Goal: Task Accomplishment & Management: Manage account settings

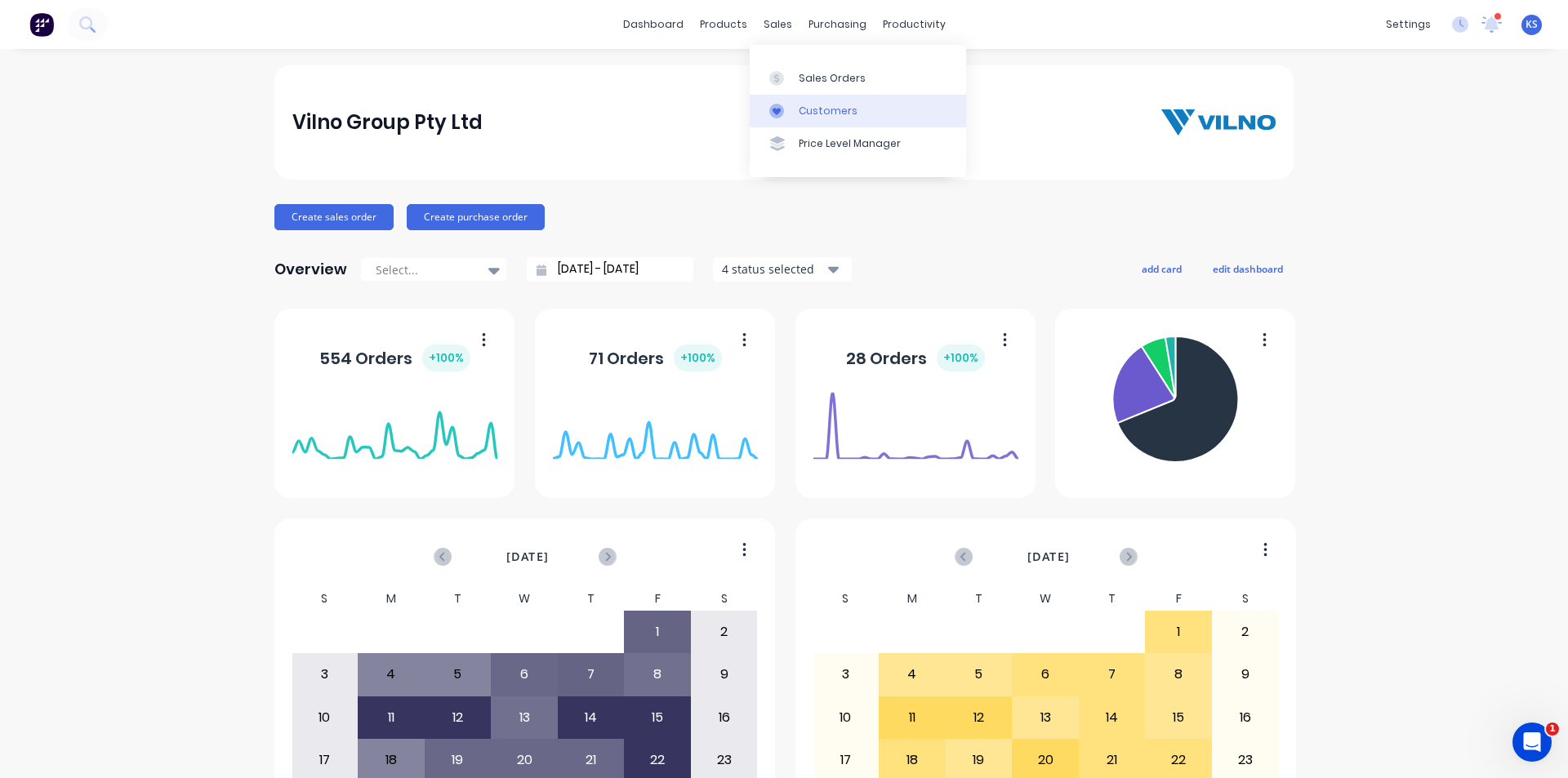
click at [846, 116] on div "Customers" at bounding box center [828, 110] width 59 height 15
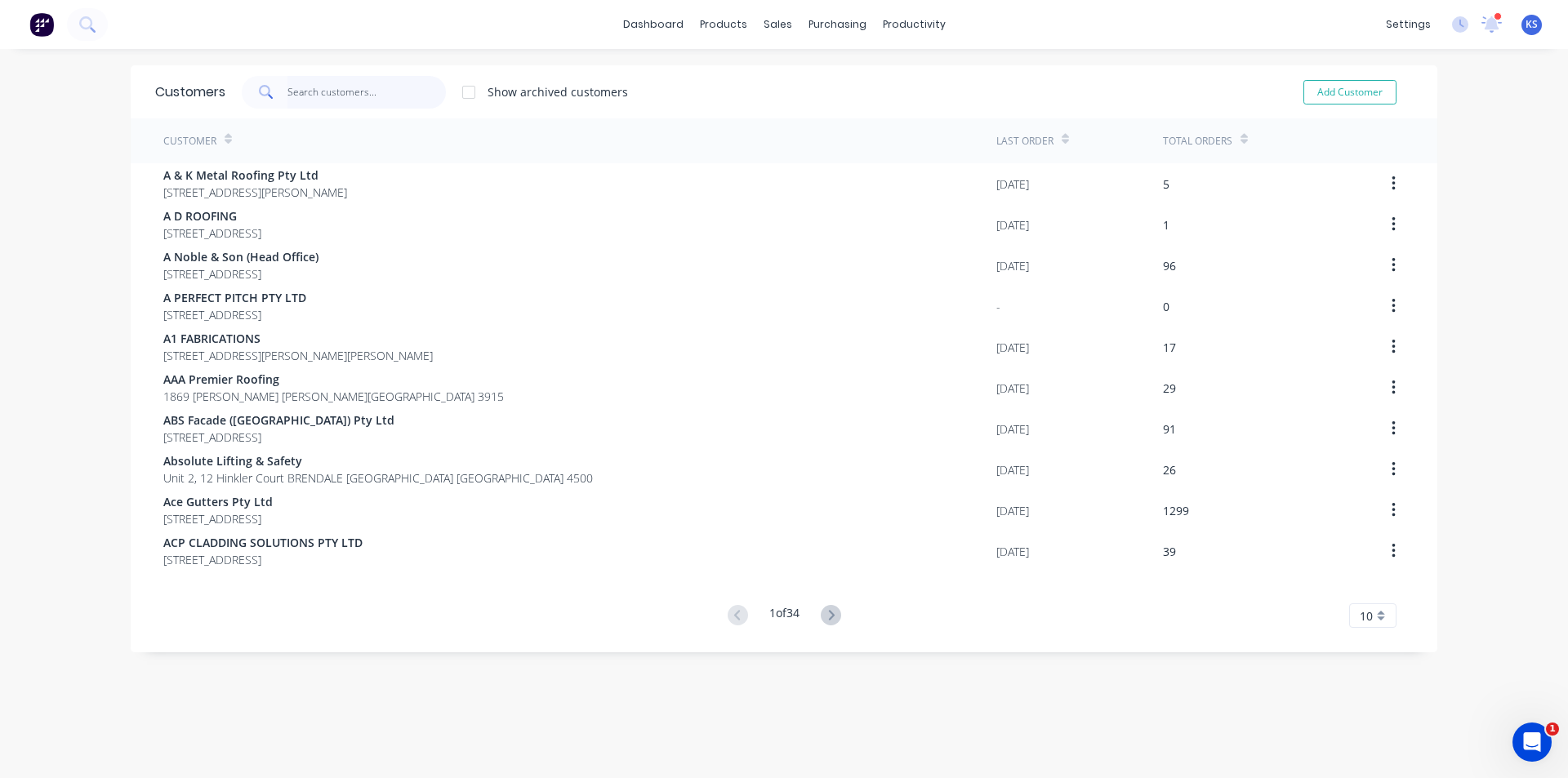
click at [336, 97] on input "text" at bounding box center [367, 92] width 159 height 32
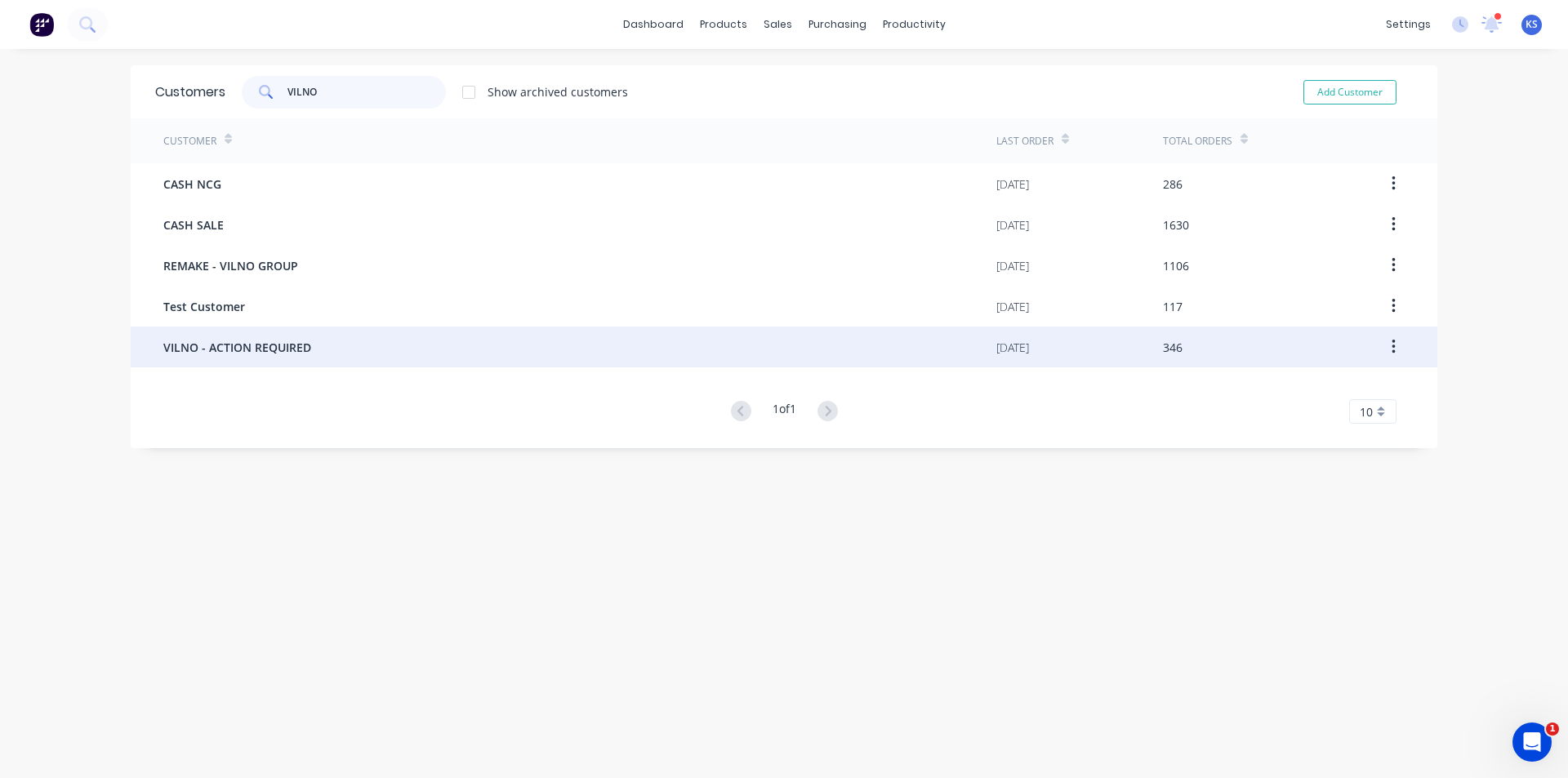
type input "VILNO"
click at [278, 343] on span "VILNO - ACTION REQUIRED" at bounding box center [237, 348] width 148 height 18
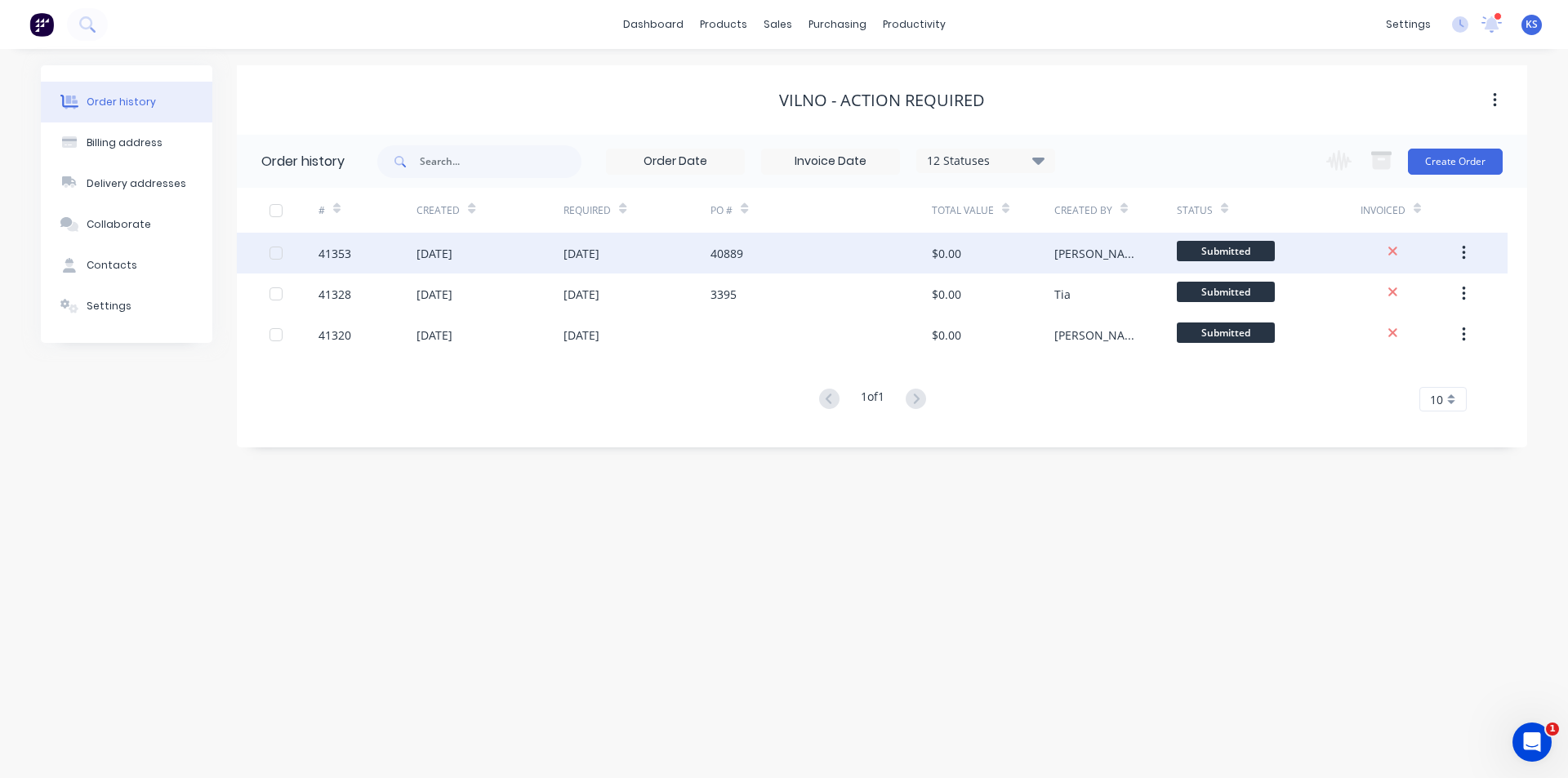
click at [525, 259] on div "[DATE]" at bounding box center [490, 253] width 147 height 41
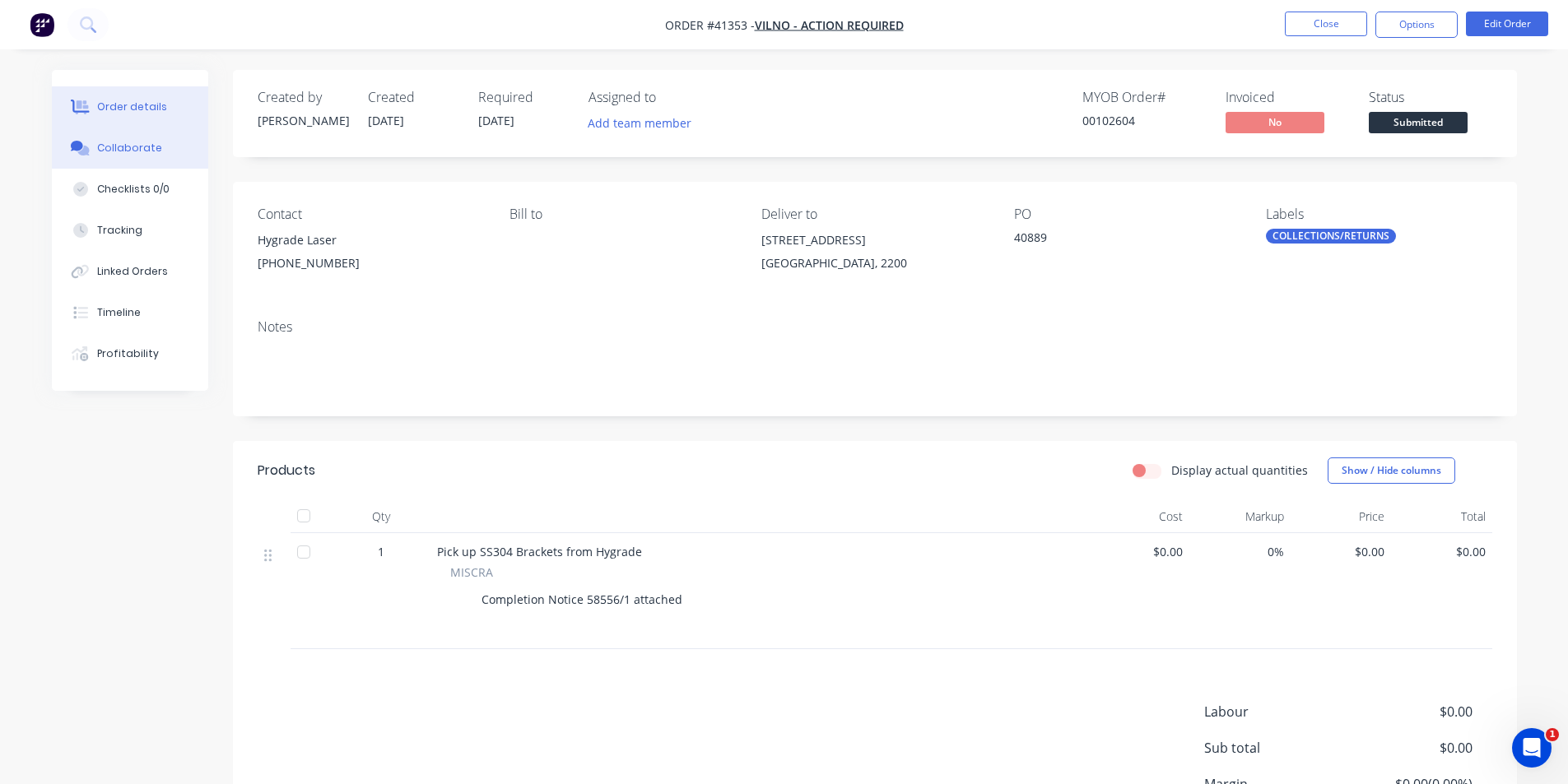
click at [162, 151] on button "Collaborate" at bounding box center [130, 149] width 157 height 41
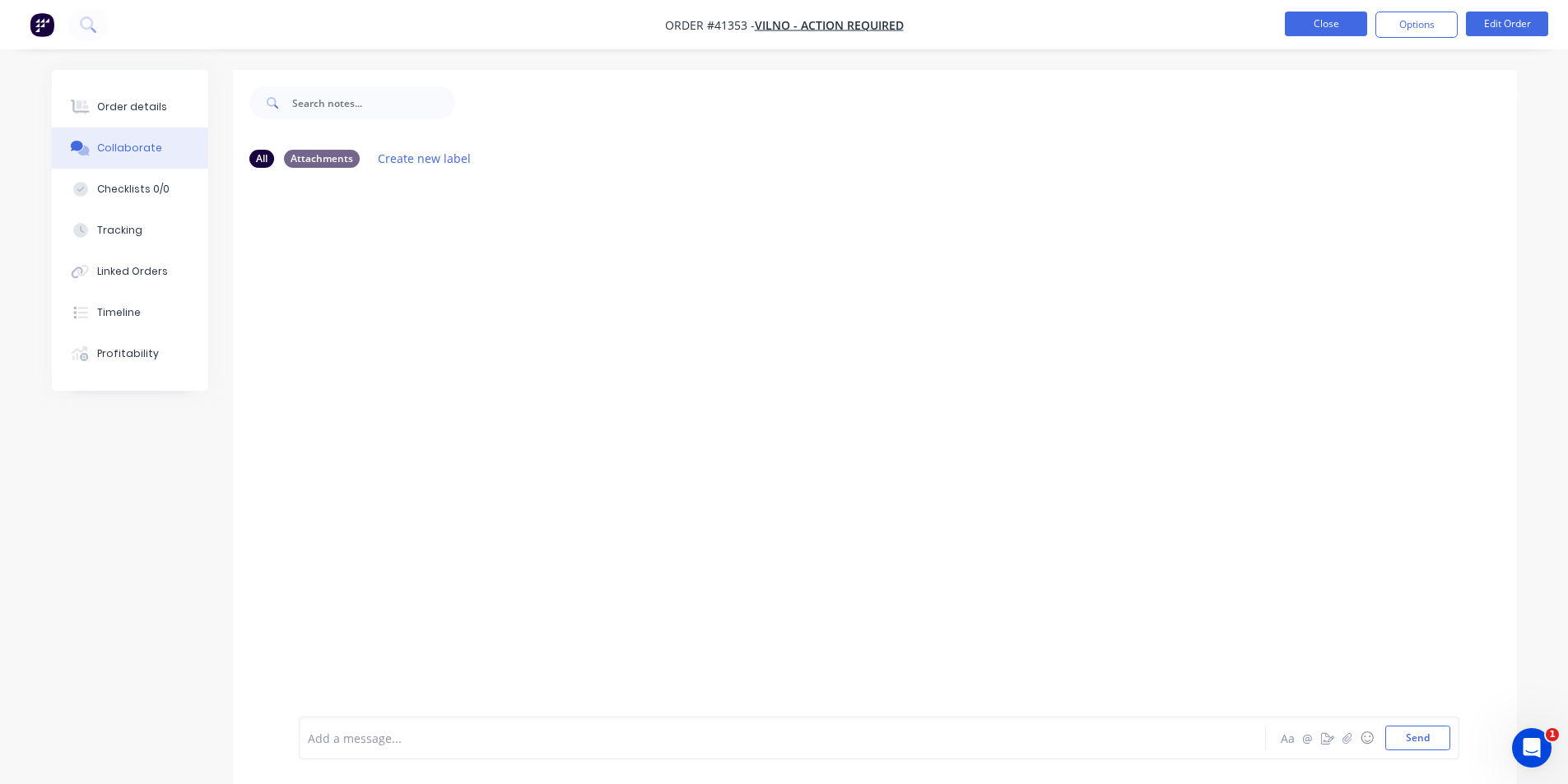
click at [1340, 26] on button "Close" at bounding box center [1326, 24] width 83 height 25
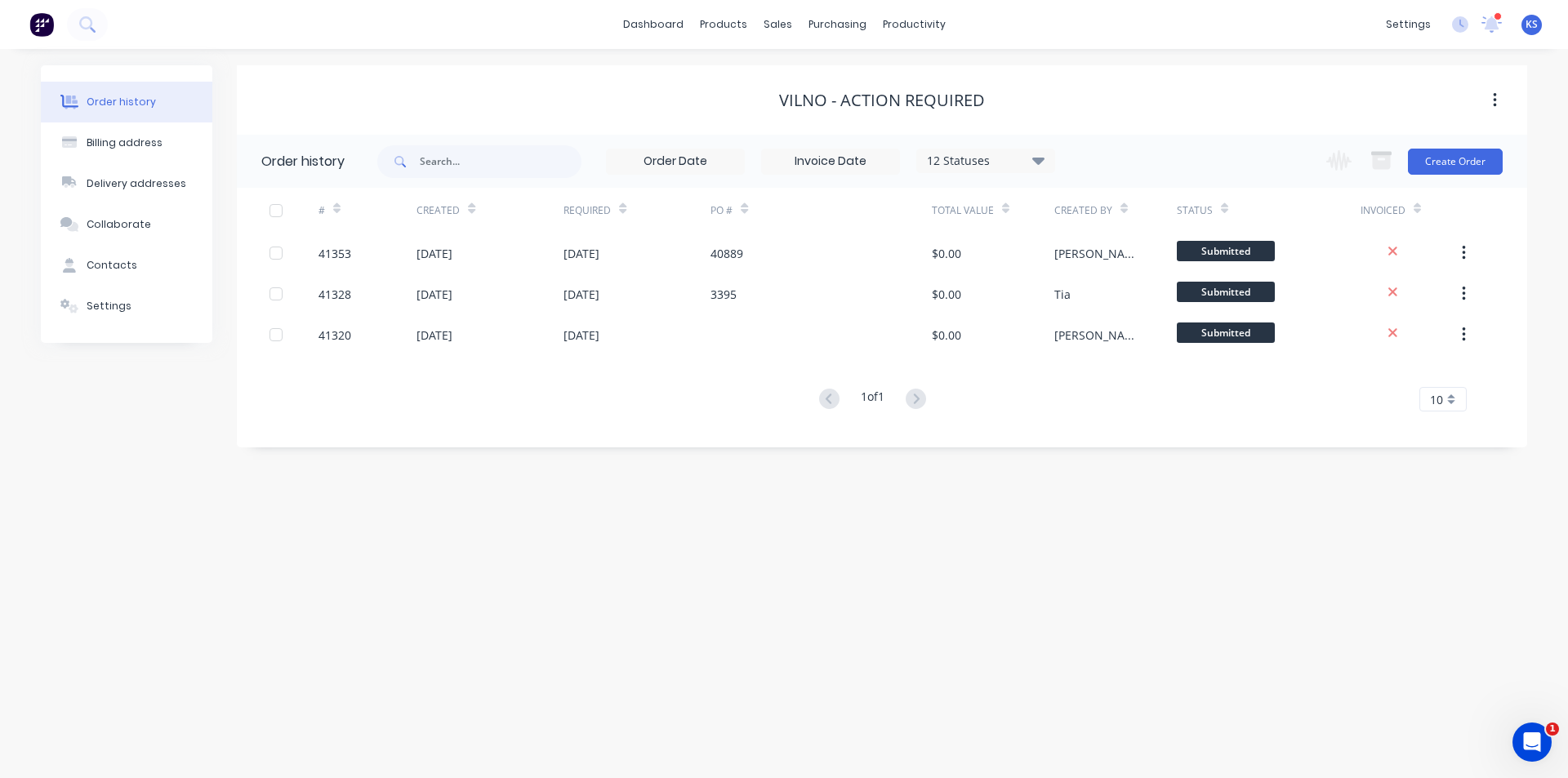
click at [1088, 77] on div "VILNO - ACTION REQUIRED" at bounding box center [882, 100] width 1290 height 69
click at [1046, 87] on div "VILNO - ACTION REQUIRED" at bounding box center [882, 101] width 1290 height 29
click at [698, 86] on div "VILNO - ACTION REQUIRED" at bounding box center [882, 101] width 1290 height 29
click at [1091, 102] on div "VILNO - ACTION REQUIRED" at bounding box center [882, 101] width 1290 height 20
click at [1098, 125] on div "VILNO - ACTION REQUIRED" at bounding box center [882, 100] width 1290 height 69
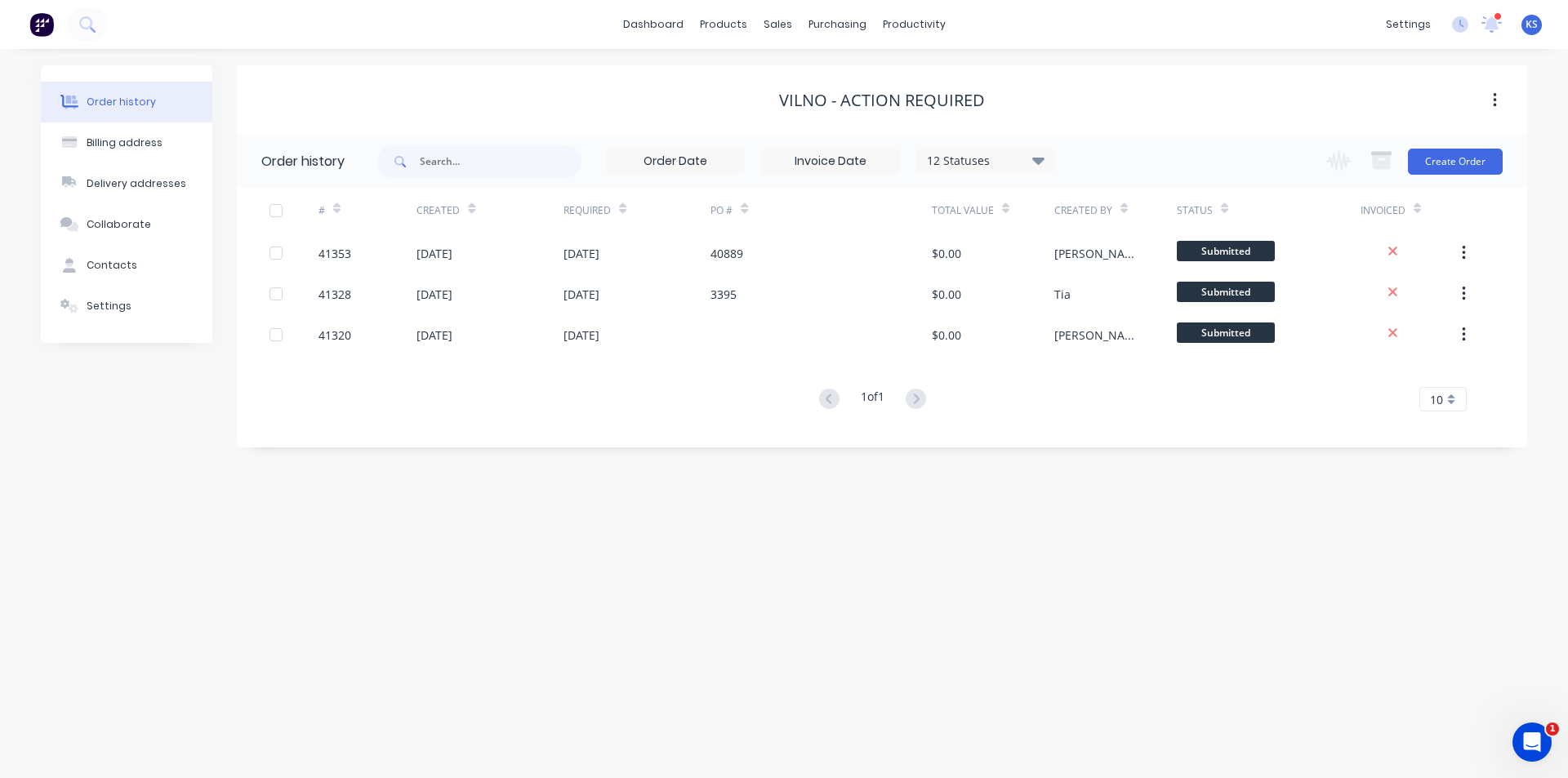
click at [514, 97] on div "VILNO - ACTION REQUIRED" at bounding box center [882, 101] width 1290 height 20
click at [444, 110] on div "VILNO - ACTION REQUIRED" at bounding box center [882, 101] width 1290 height 29
click at [764, 556] on div "Order history Billing address Delivery addresses Collaborate Contacts Settings …" at bounding box center [784, 413] width 1568 height 729
click at [682, 464] on div "Order history Billing address Delivery addresses Collaborate Contacts Settings …" at bounding box center [784, 413] width 1568 height 729
click at [647, 543] on div "Order history Billing address Delivery addresses Collaborate Contacts Settings …" at bounding box center [784, 413] width 1568 height 729
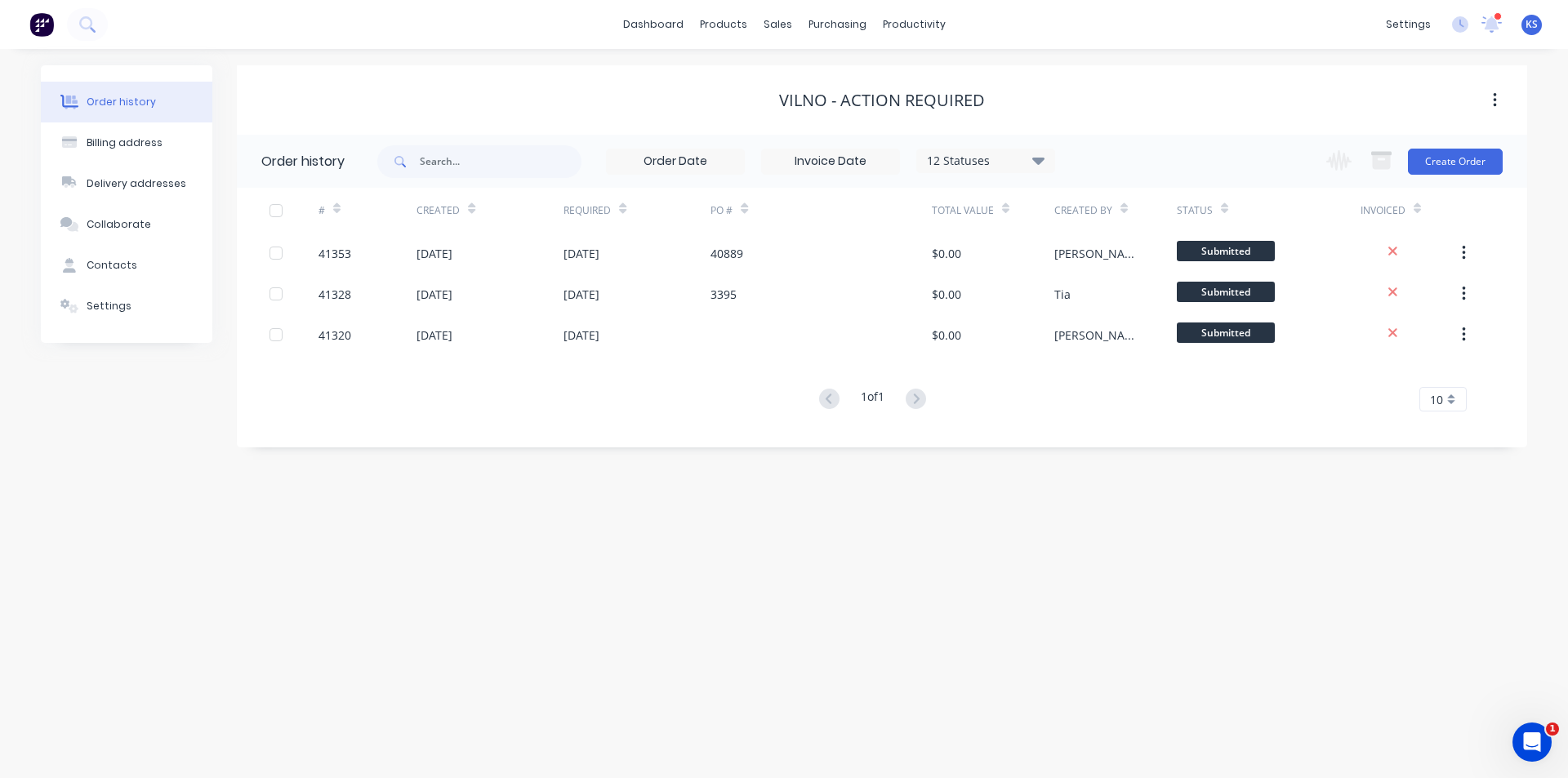
click at [486, 390] on div "1 of 1 10 5 10 15 20 25 30 35" at bounding box center [872, 400] width 1271 height 23
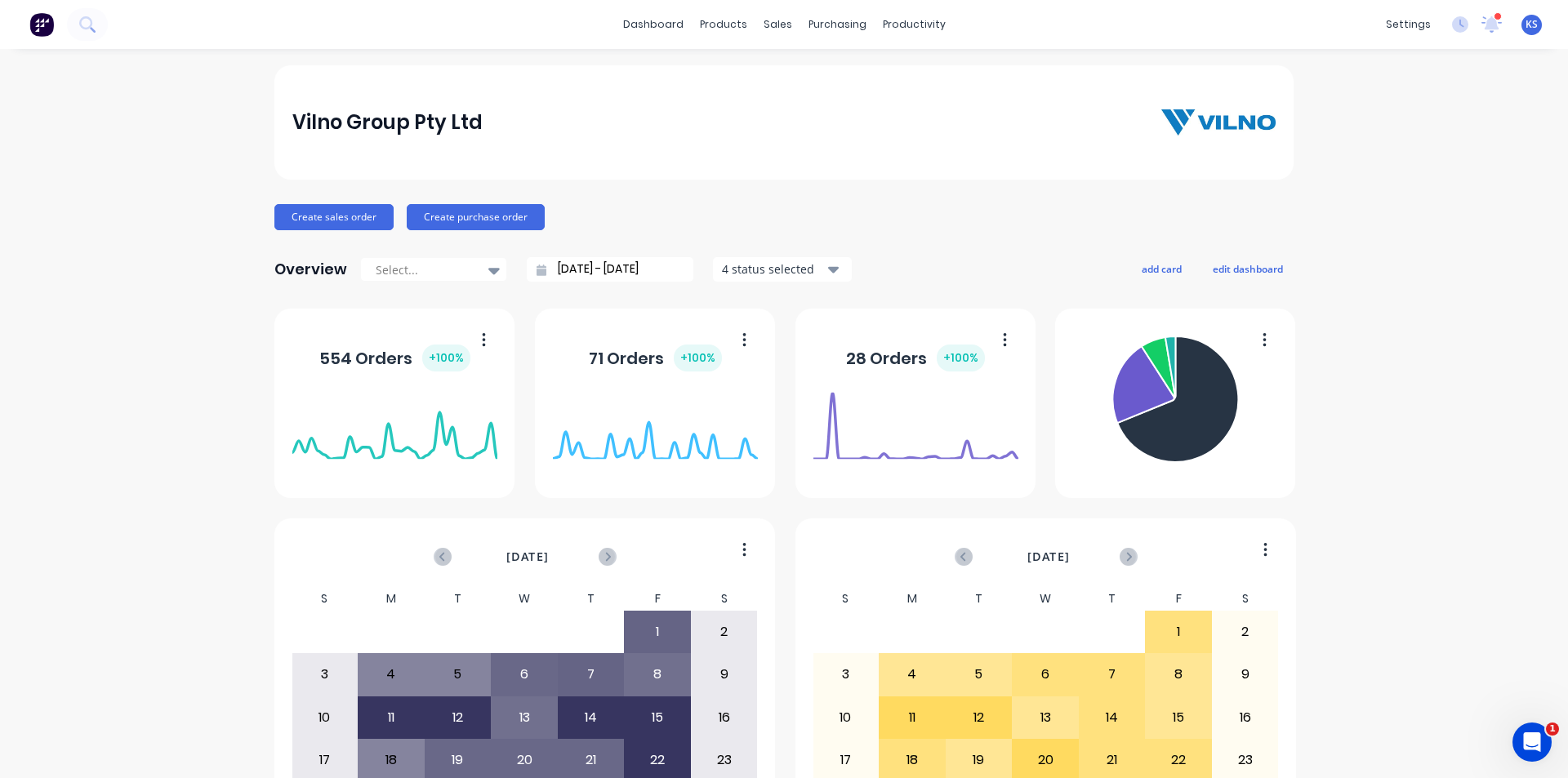
click at [1417, 153] on div "Vilno Group Pty Ltd Create sales order Create purchase order Overview Select...…" at bounding box center [784, 492] width 1568 height 852
click at [1484, 27] on icon at bounding box center [1492, 22] width 16 height 15
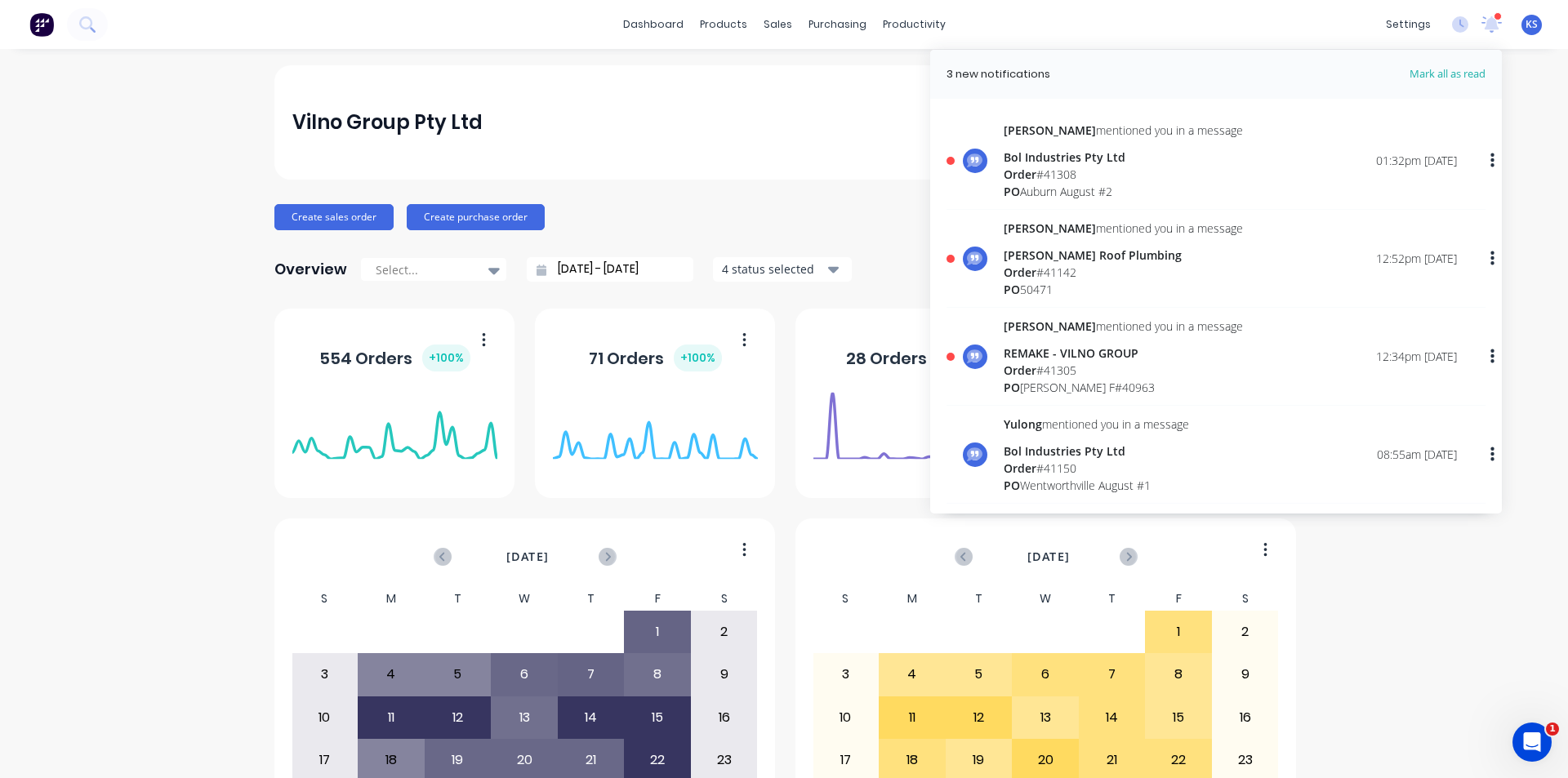
click at [1092, 277] on div "Order # 41142" at bounding box center [1123, 273] width 240 height 18
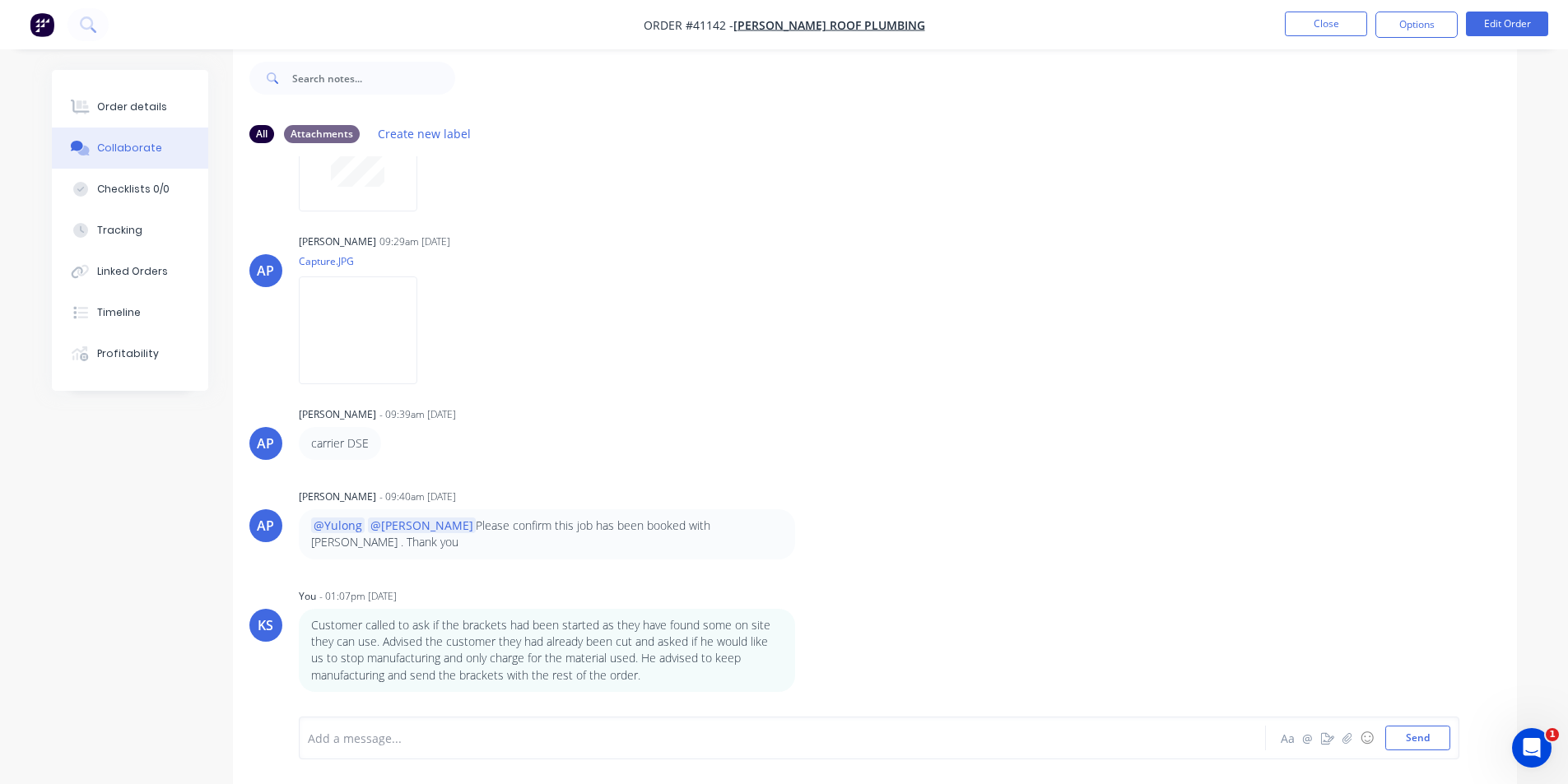
scroll to position [743, 0]
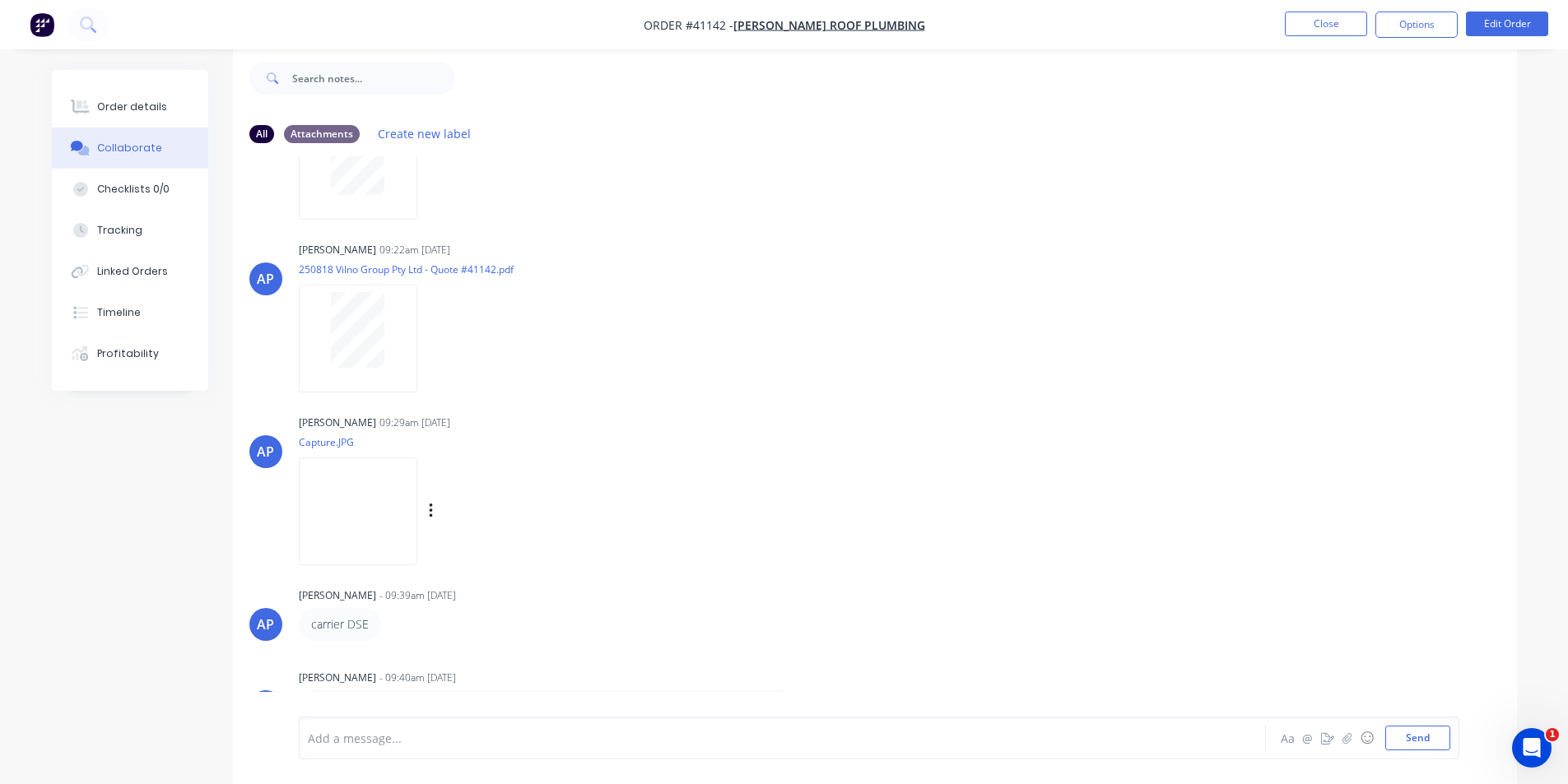
click at [601, 450] on div "Labels Download" at bounding box center [449, 511] width 302 height 123
click at [963, 28] on nav "Order #41142 - Meredith Roof Plumbing Close Options Edit Order" at bounding box center [784, 25] width 1568 height 49
click at [1159, 23] on nav "Order #41142 - Meredith Roof Plumbing Close Options Edit Order" at bounding box center [784, 25] width 1568 height 49
click at [1300, 27] on button "Close" at bounding box center [1326, 24] width 83 height 25
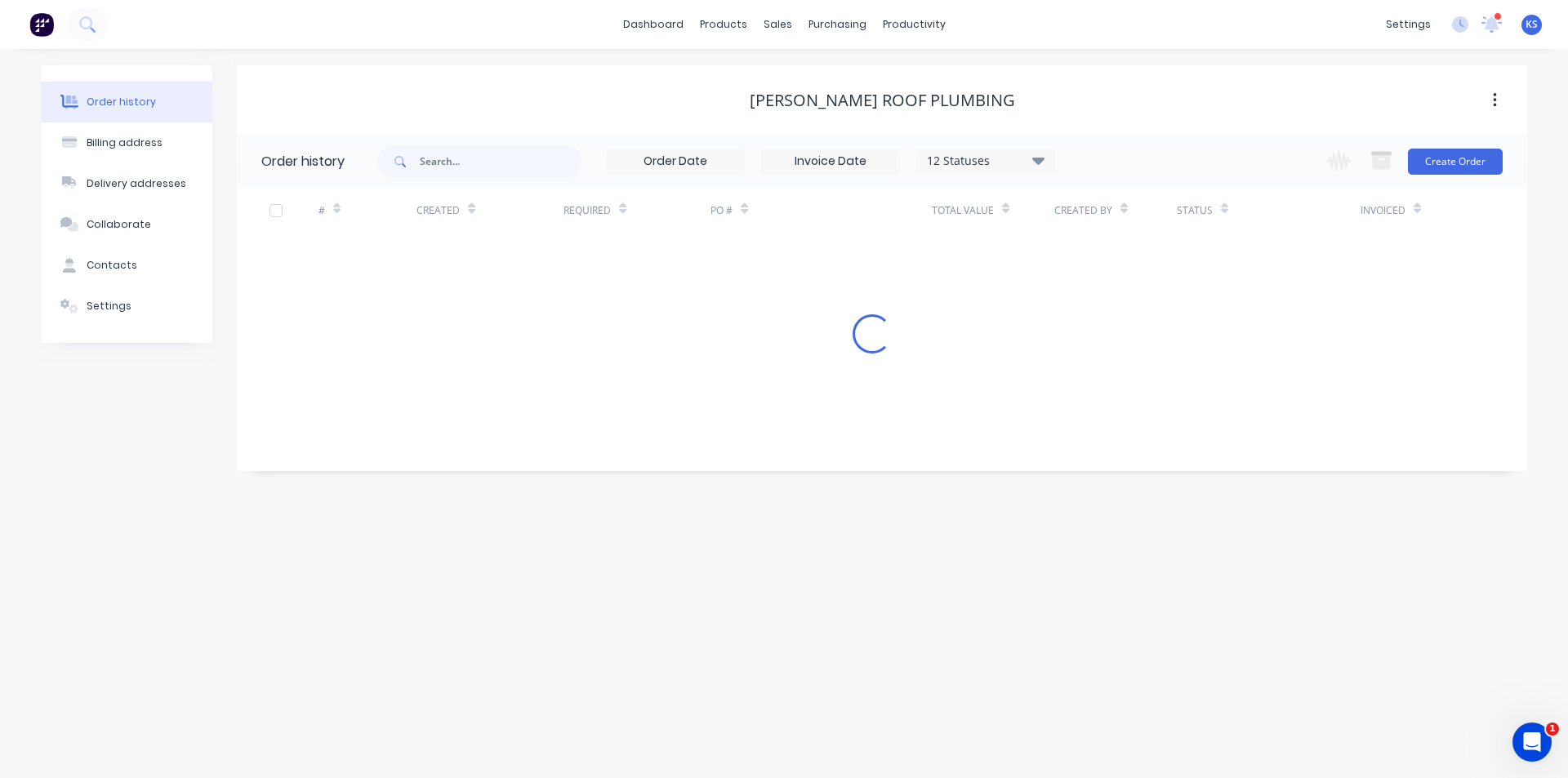
click at [1039, 31] on div "dashboard products sales purchasing productivity dashboard products Product Cat…" at bounding box center [784, 24] width 1568 height 49
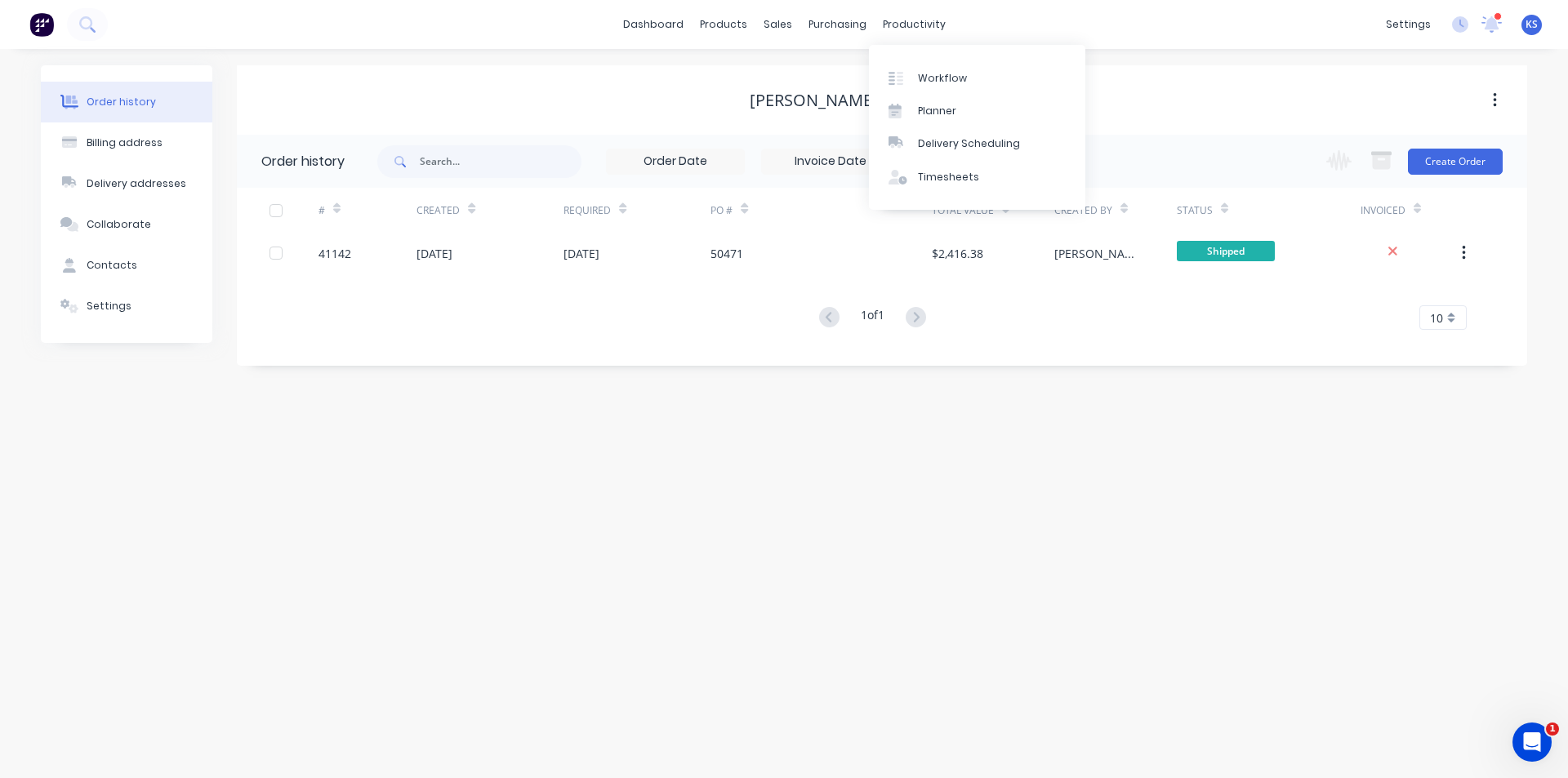
click at [584, 96] on div "[PERSON_NAME] Roof Plumbing" at bounding box center [882, 101] width 1290 height 20
click at [1066, 82] on div "[PERSON_NAME] Roof Plumbing" at bounding box center [882, 100] width 1290 height 69
click at [1080, 111] on div "[PERSON_NAME] Roof Plumbing" at bounding box center [882, 101] width 1290 height 29
click at [1161, 92] on div "[PERSON_NAME] Roof Plumbing" at bounding box center [882, 101] width 1290 height 20
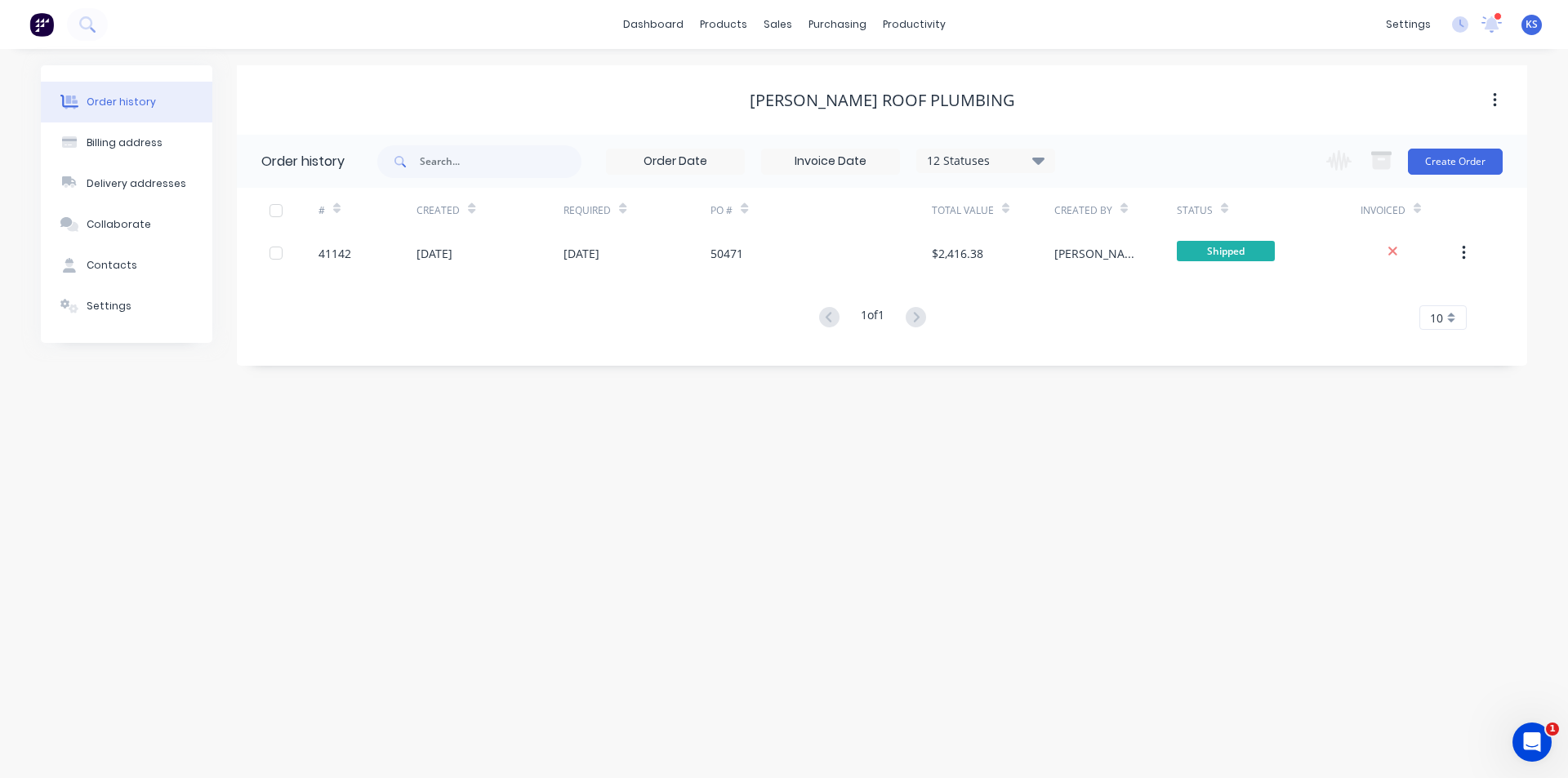
click at [692, 97] on div "[PERSON_NAME] Roof Plumbing" at bounding box center [882, 101] width 1290 height 20
click at [1096, 74] on div "[PERSON_NAME] Roof Plumbing" at bounding box center [882, 100] width 1290 height 69
click at [827, 116] on div "Customers" at bounding box center [834, 110] width 59 height 15
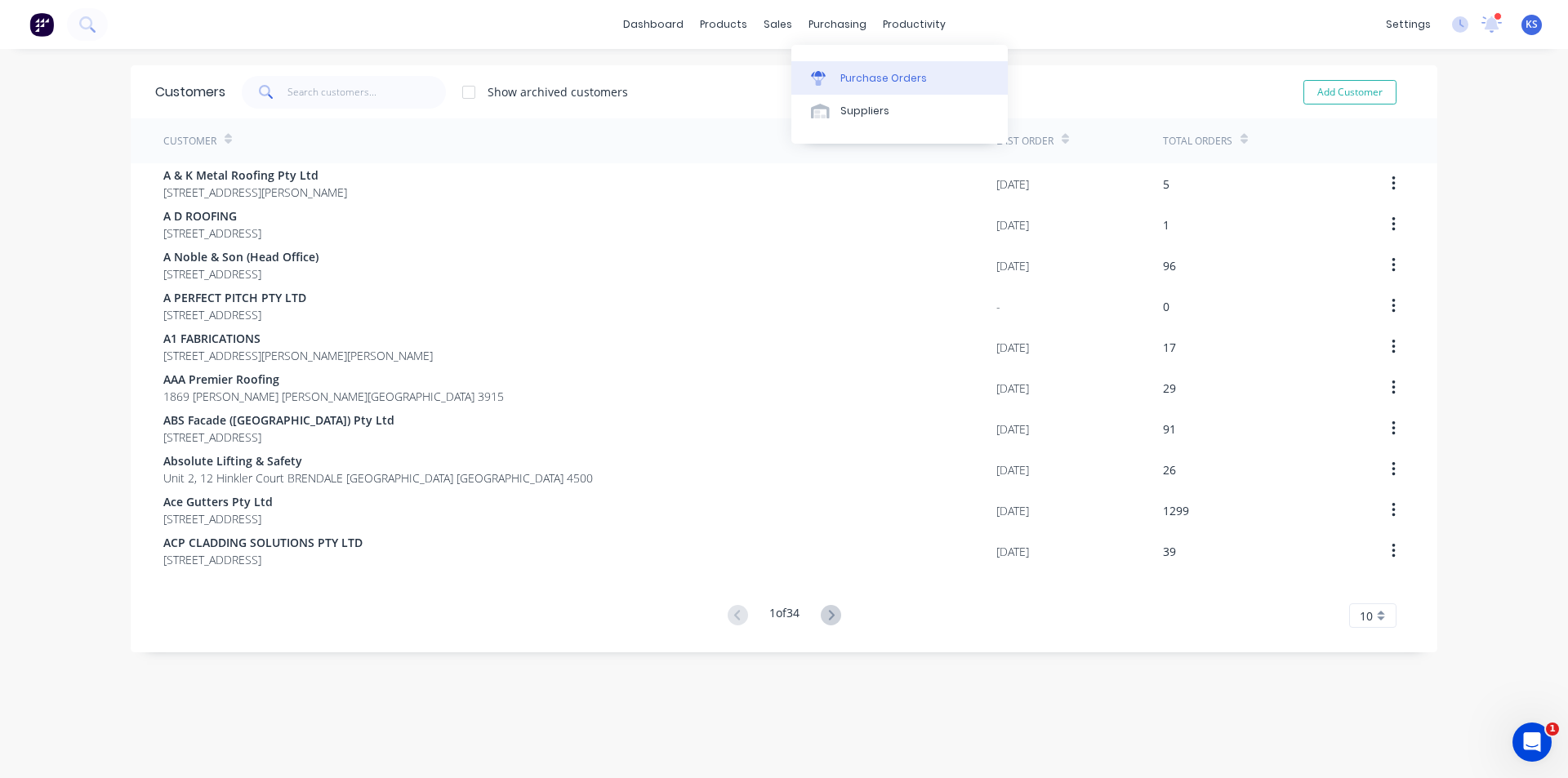
click at [889, 77] on div "Purchase Orders" at bounding box center [884, 78] width 87 height 15
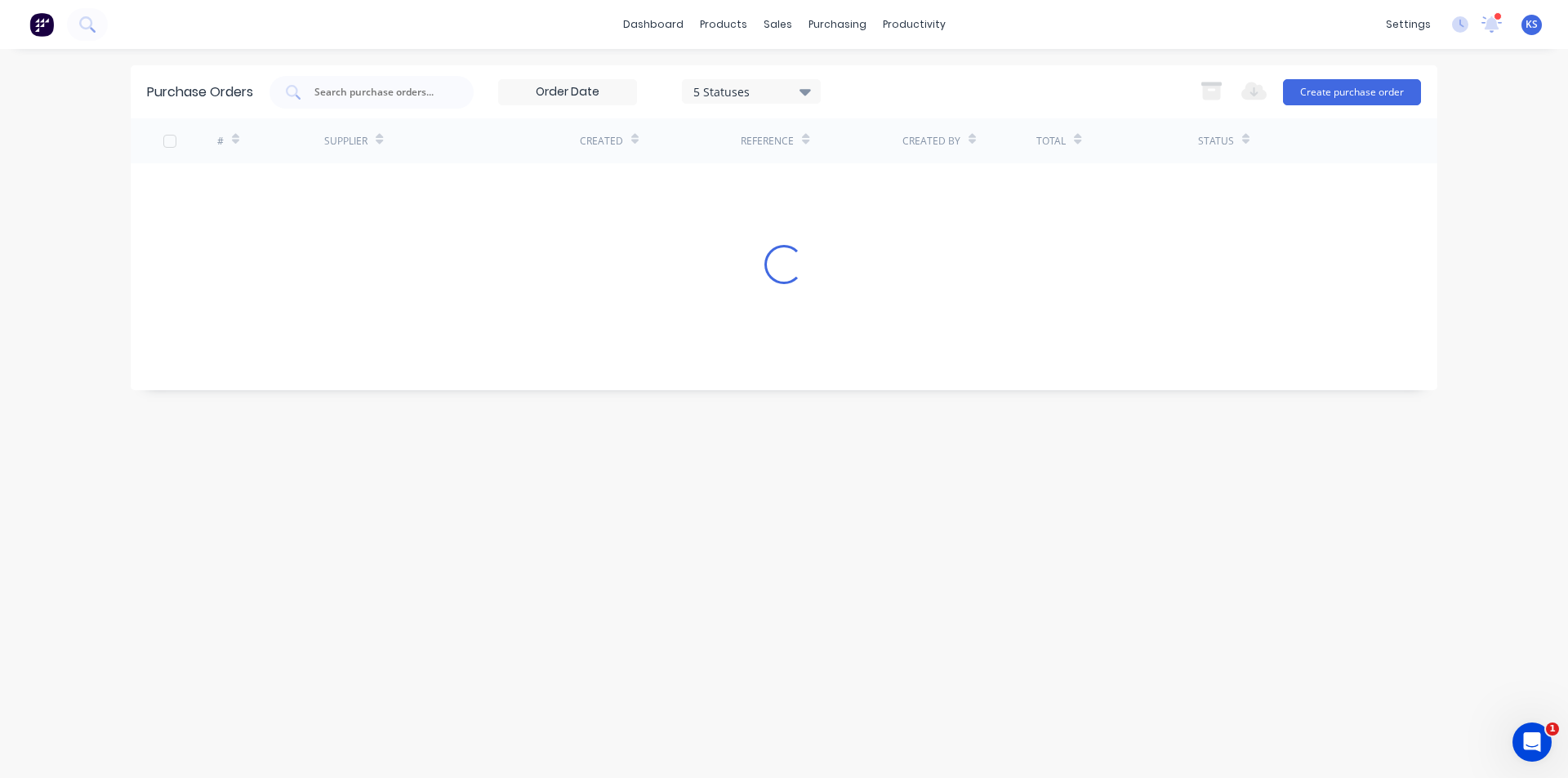
click at [765, 92] on div "5 Statuses" at bounding box center [751, 91] width 116 height 18
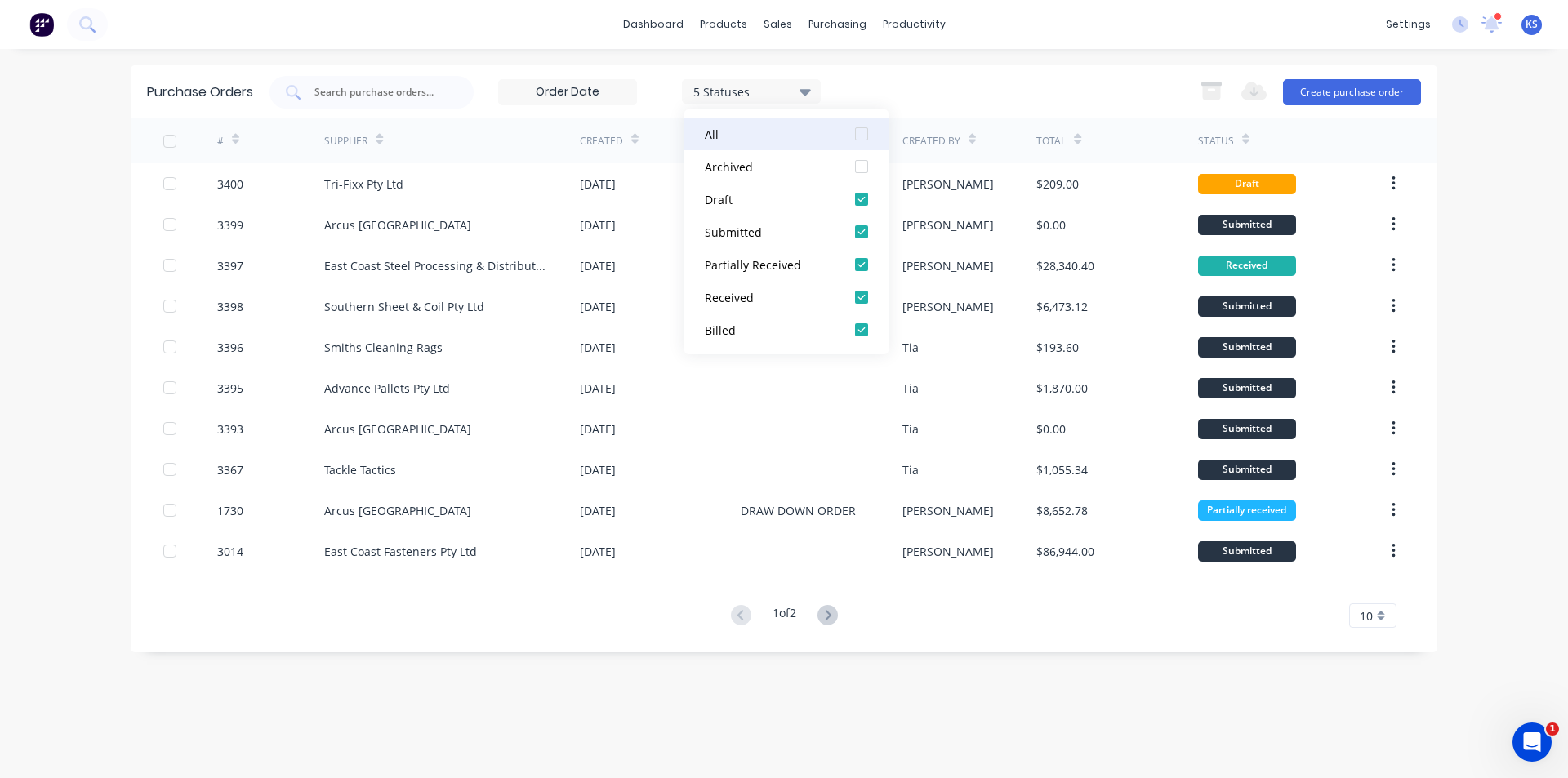
click at [861, 139] on div at bounding box center [861, 133] width 32 height 32
click at [390, 97] on input "text" at bounding box center [380, 92] width 136 height 17
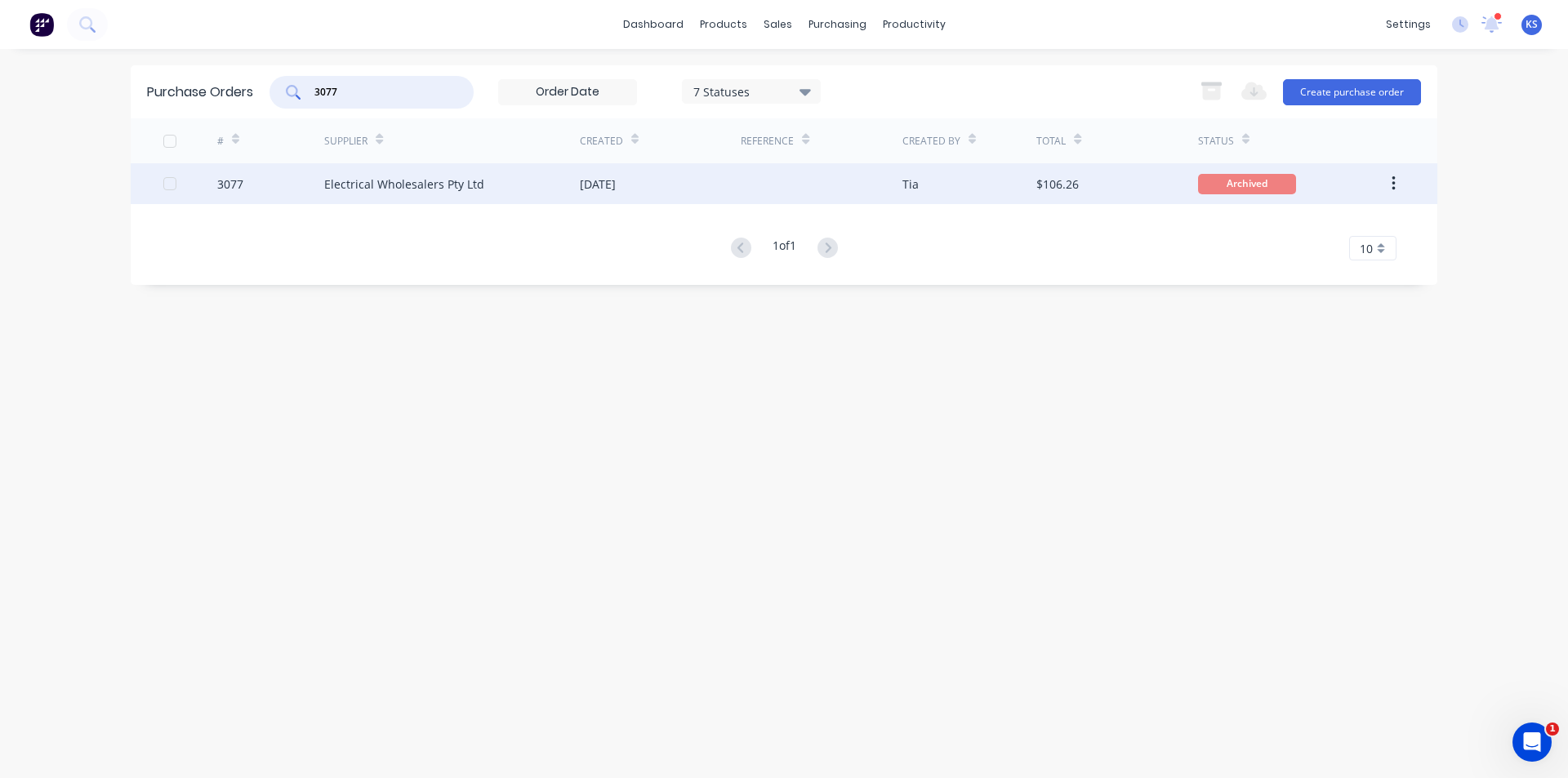
type input "3077"
click at [397, 169] on div "Electrical Wholesalers Pty Ltd" at bounding box center [453, 184] width 256 height 41
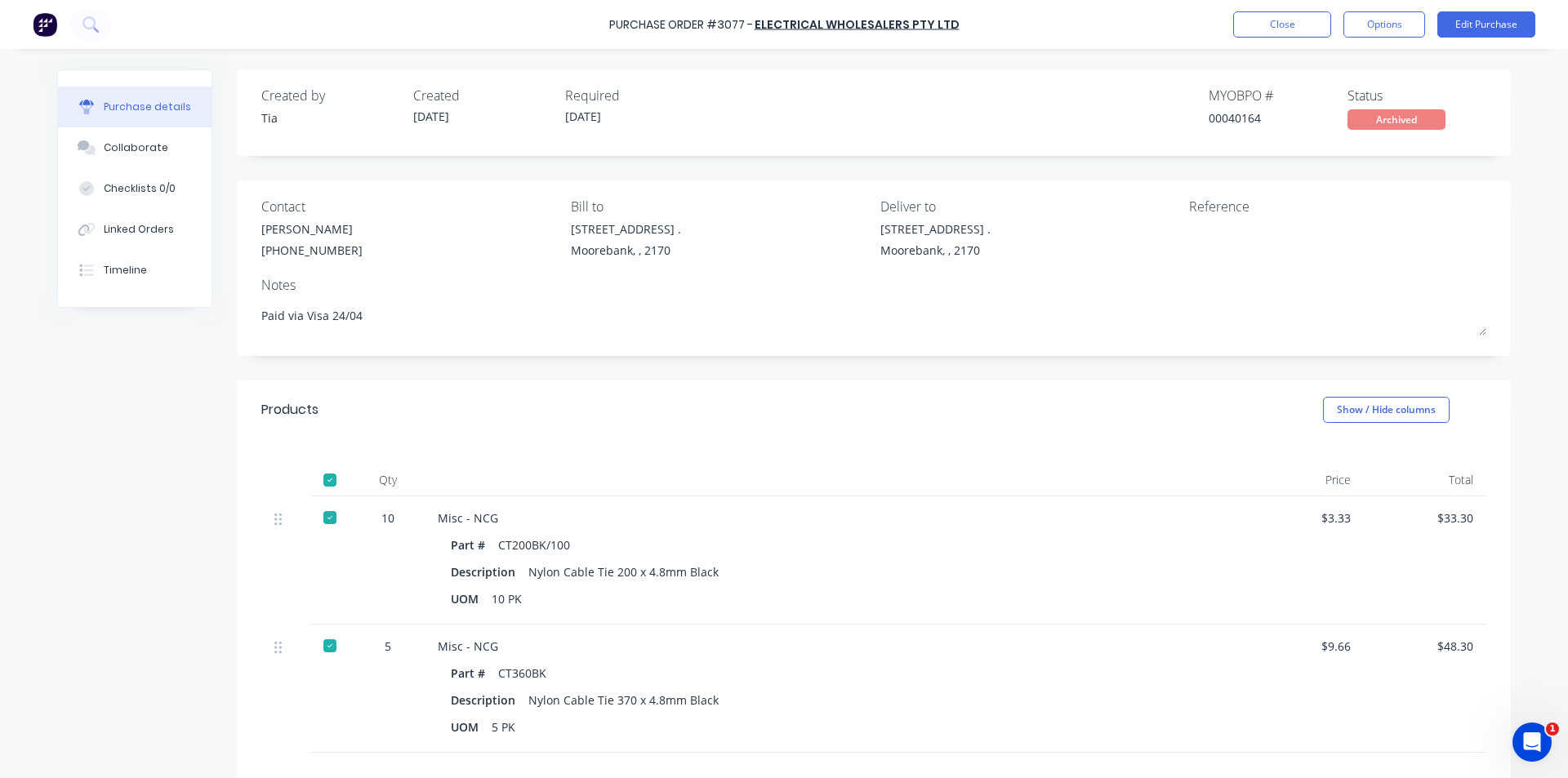
click at [1181, 12] on div "Purchase Order #3077 - Electrical Wholesalers Pty Ltd Close Options Edit Purcha…" at bounding box center [784, 24] width 1568 height 49
click at [1253, 19] on button "Close" at bounding box center [1283, 24] width 98 height 26
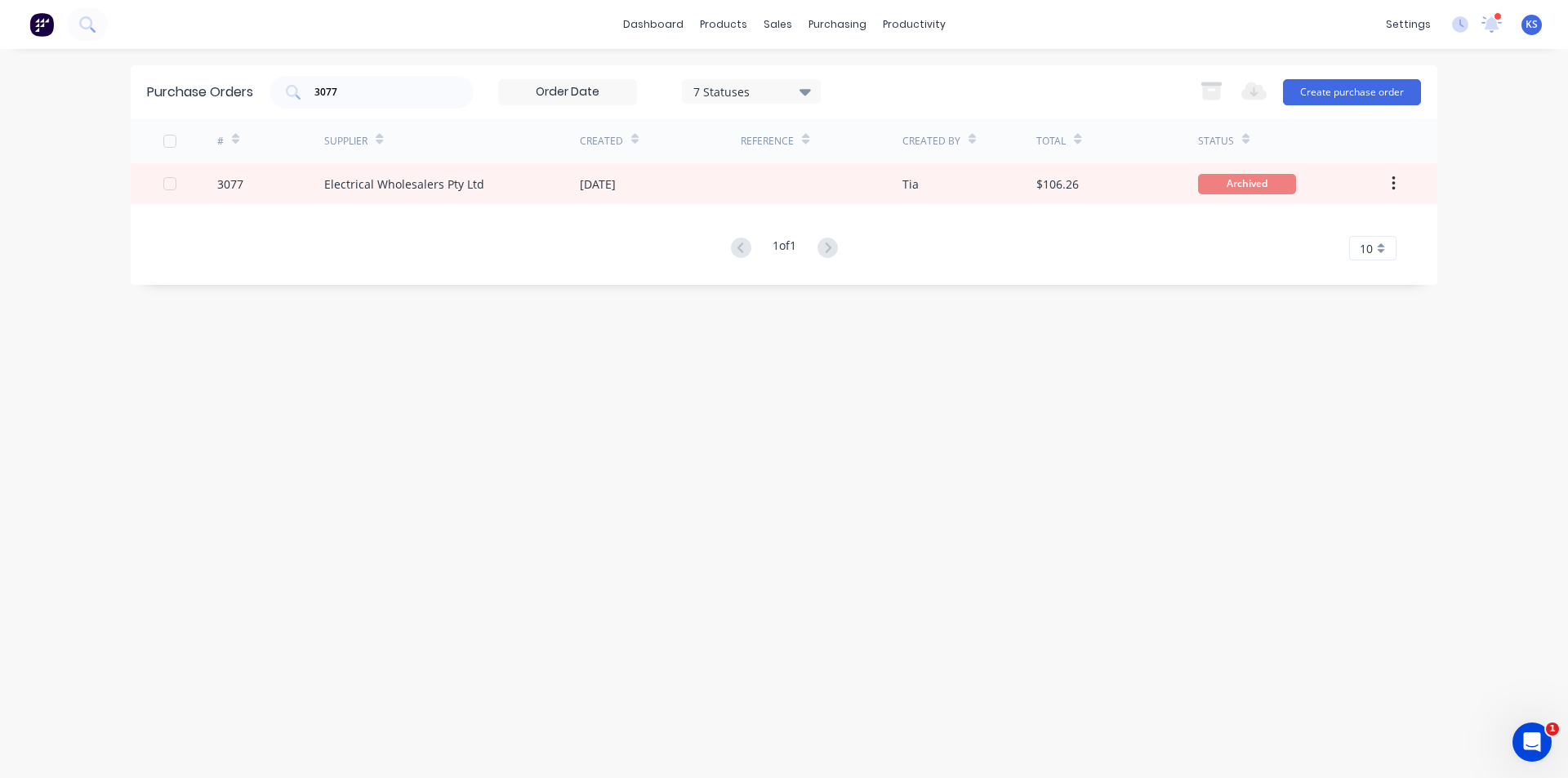
click at [1139, 48] on div "dashboard products sales purchasing productivity dashboard products Product Cat…" at bounding box center [784, 24] width 1568 height 49
drag, startPoint x: 366, startPoint y: 91, endPoint x: 243, endPoint y: 84, distance: 123.2
click at [249, 88] on div "Purchase Orders 3077 7 Statuses 7 Statuses Export to Excel (XLSX) Create purcha…" at bounding box center [784, 92] width 1307 height 53
click at [869, 72] on div "Purchase Orders 7 Statuses 7 Statuses Export to Excel (XLSX) Create purchase or…" at bounding box center [784, 92] width 1307 height 53
click at [780, 94] on div "7 Statuses" at bounding box center [751, 91] width 116 height 18
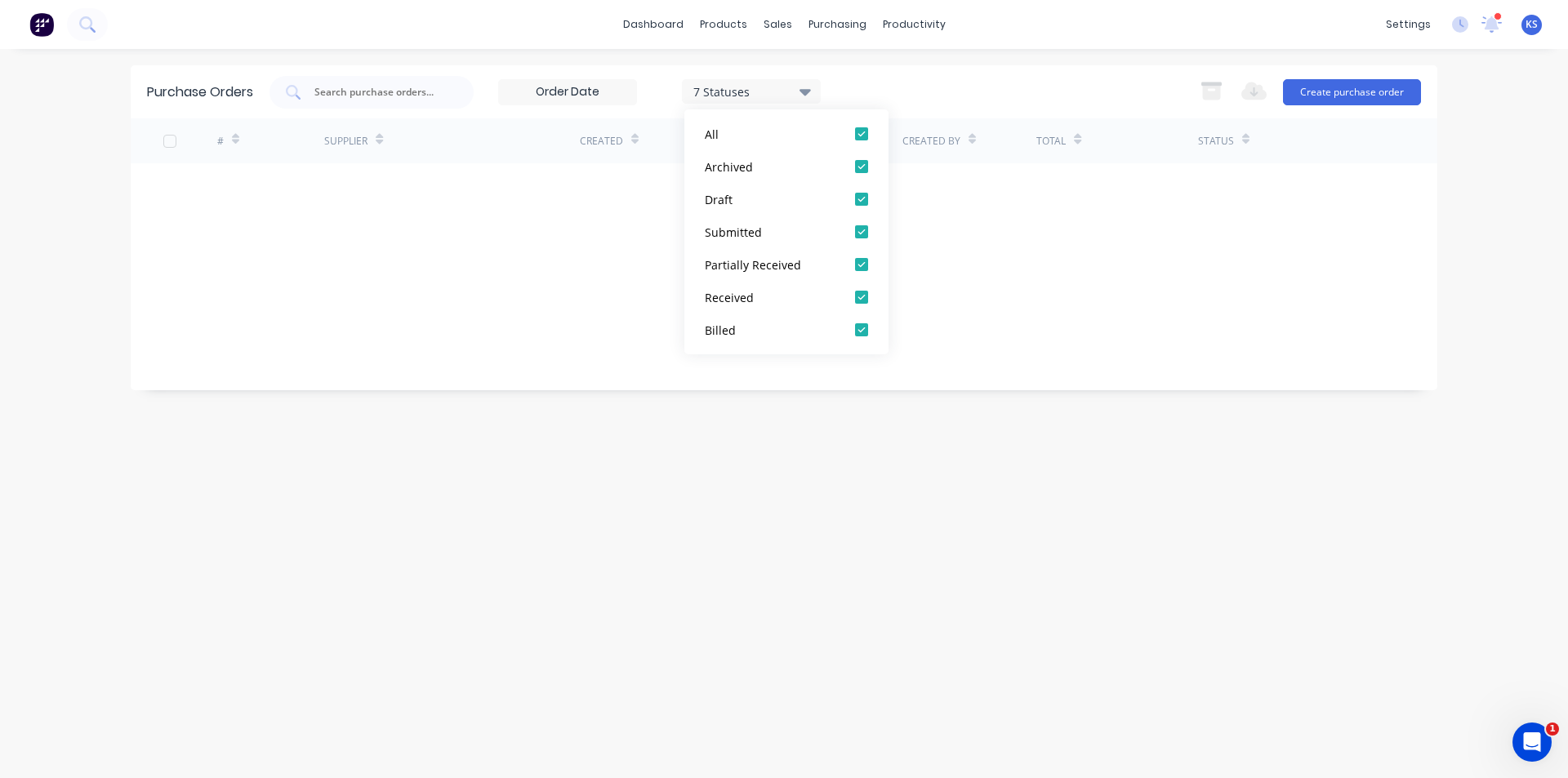
click at [914, 84] on div "7 Statuses 7 Statuses Export to Excel (XLSX) Create purchase order" at bounding box center [846, 92] width 1152 height 32
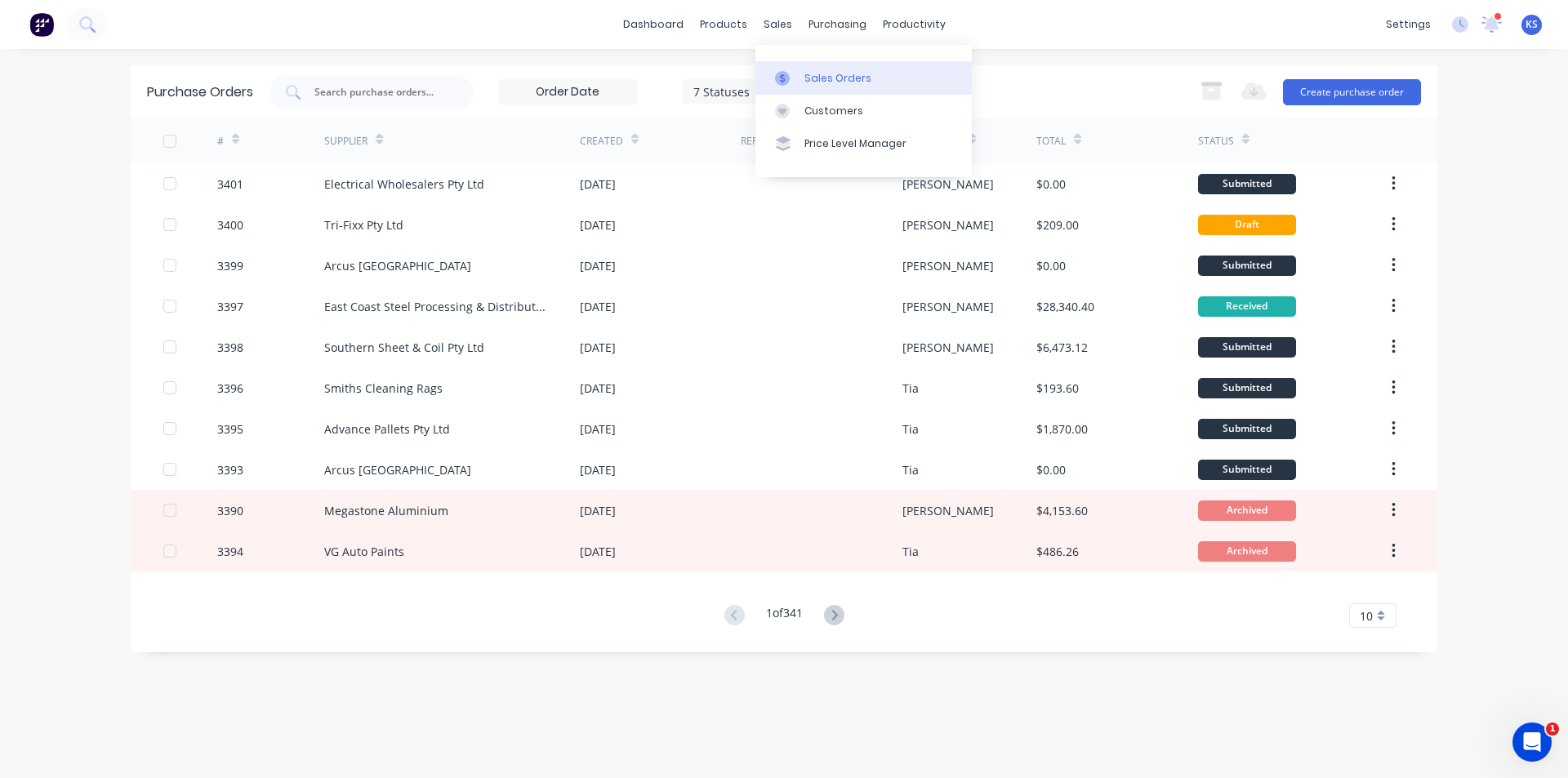
click at [829, 80] on div "Sales Orders" at bounding box center [838, 78] width 67 height 15
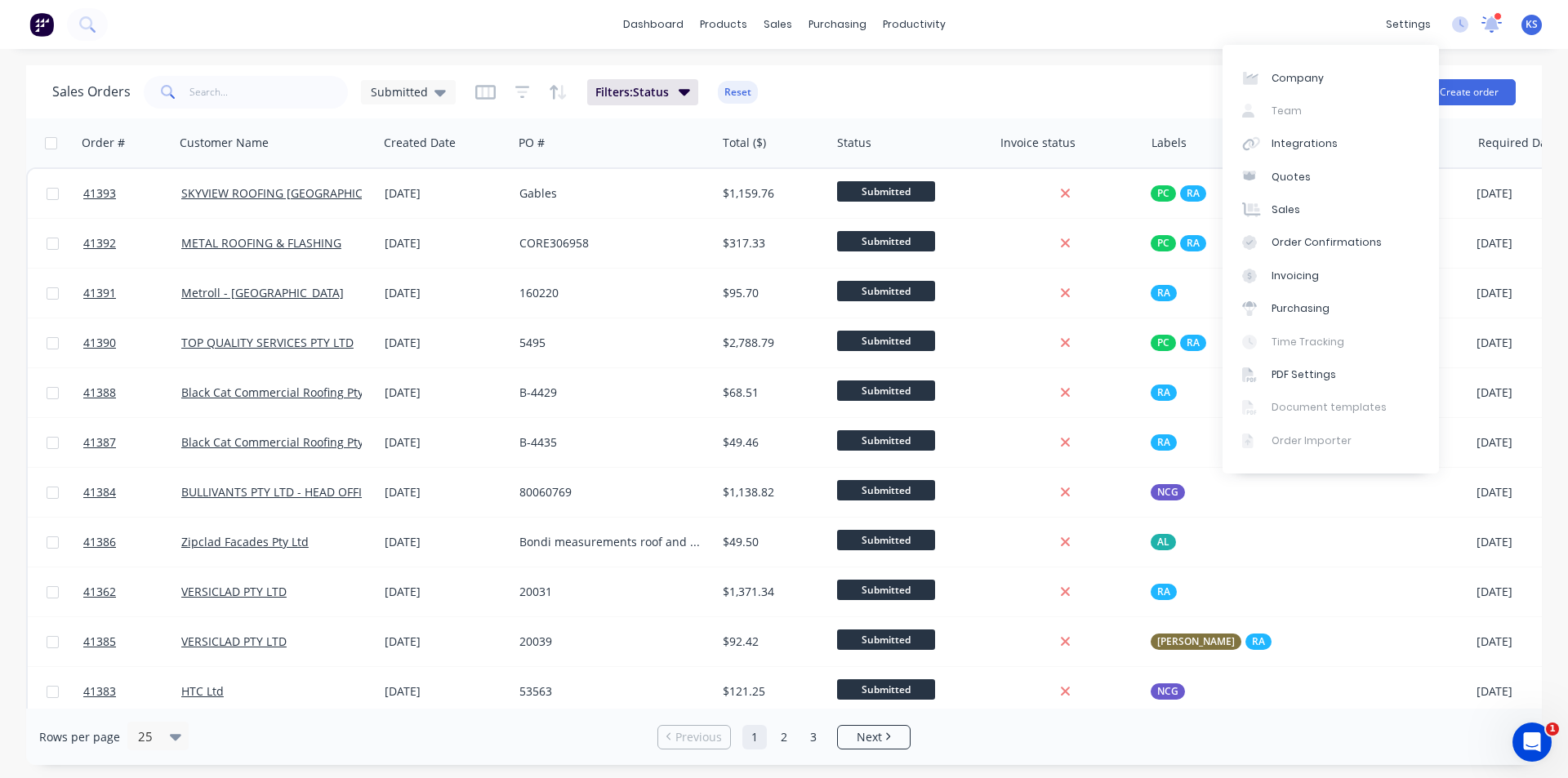
click at [1487, 22] on icon at bounding box center [1492, 22] width 15 height 13
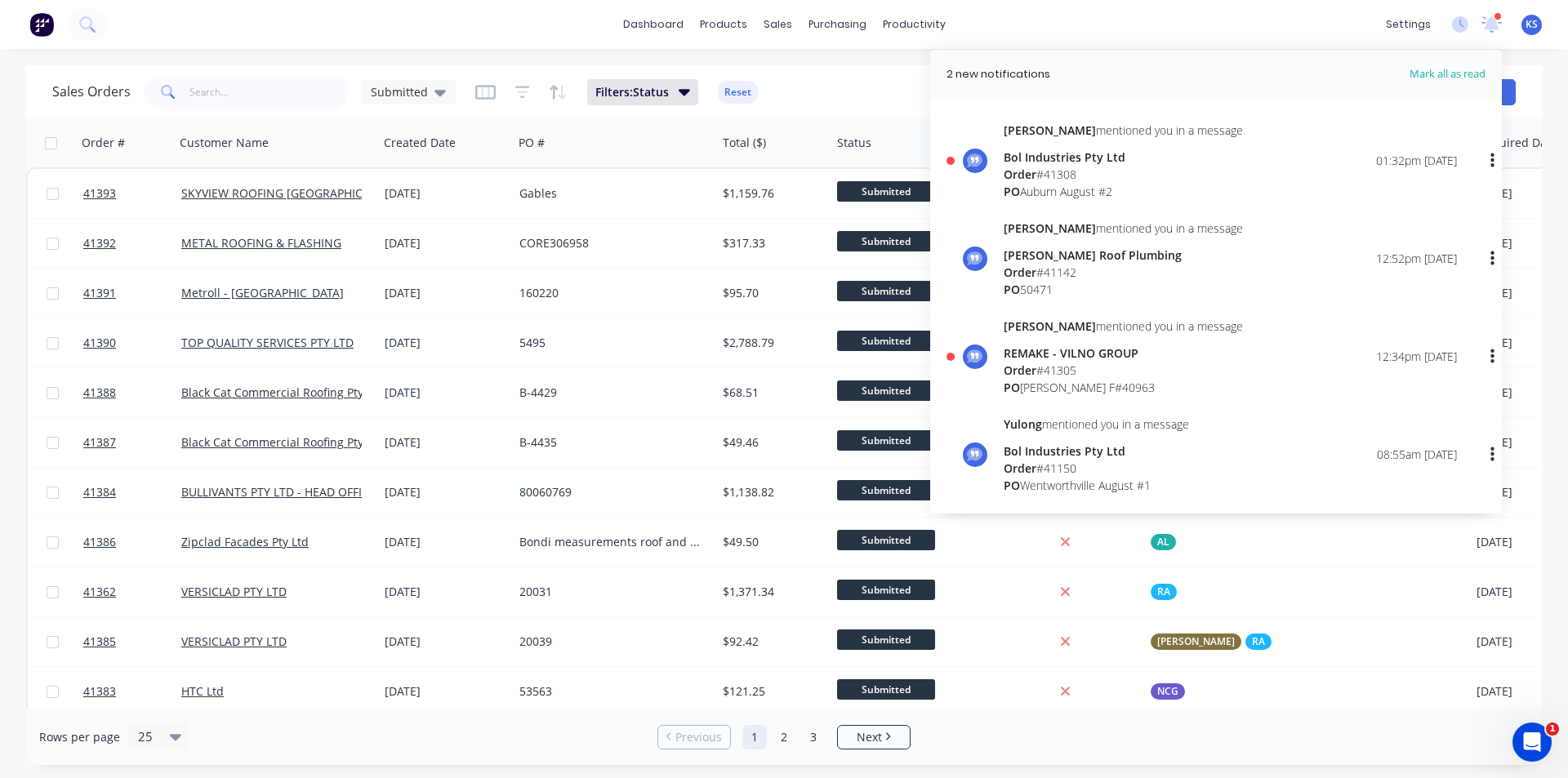
click at [1458, 72] on span "Mark all as read" at bounding box center [1418, 74] width 135 height 17
click at [1198, 16] on div "dashboard products sales purchasing productivity dashboard products Product Cat…" at bounding box center [784, 24] width 1568 height 49
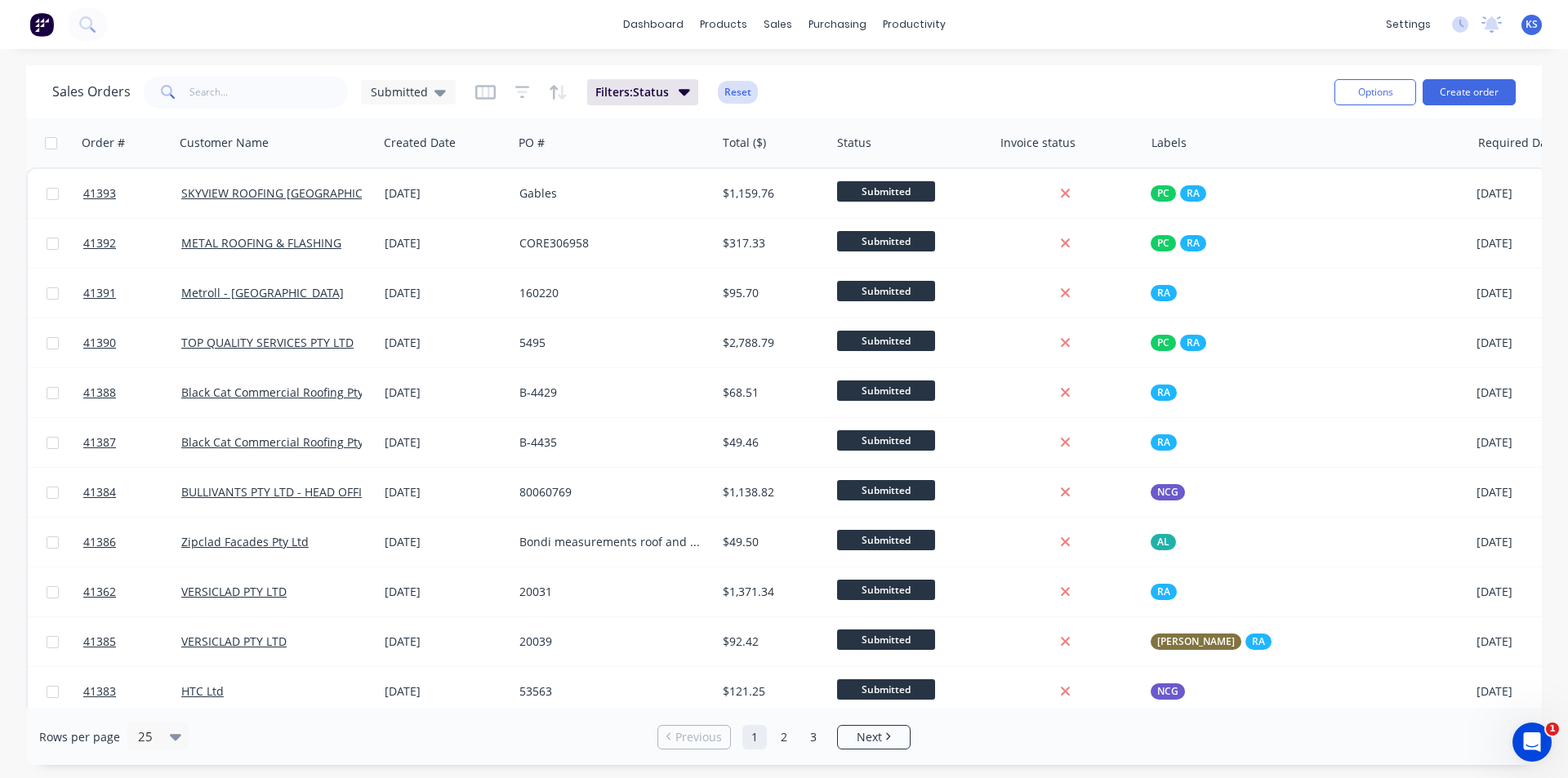
click at [747, 93] on button "Reset" at bounding box center [737, 92] width 40 height 22
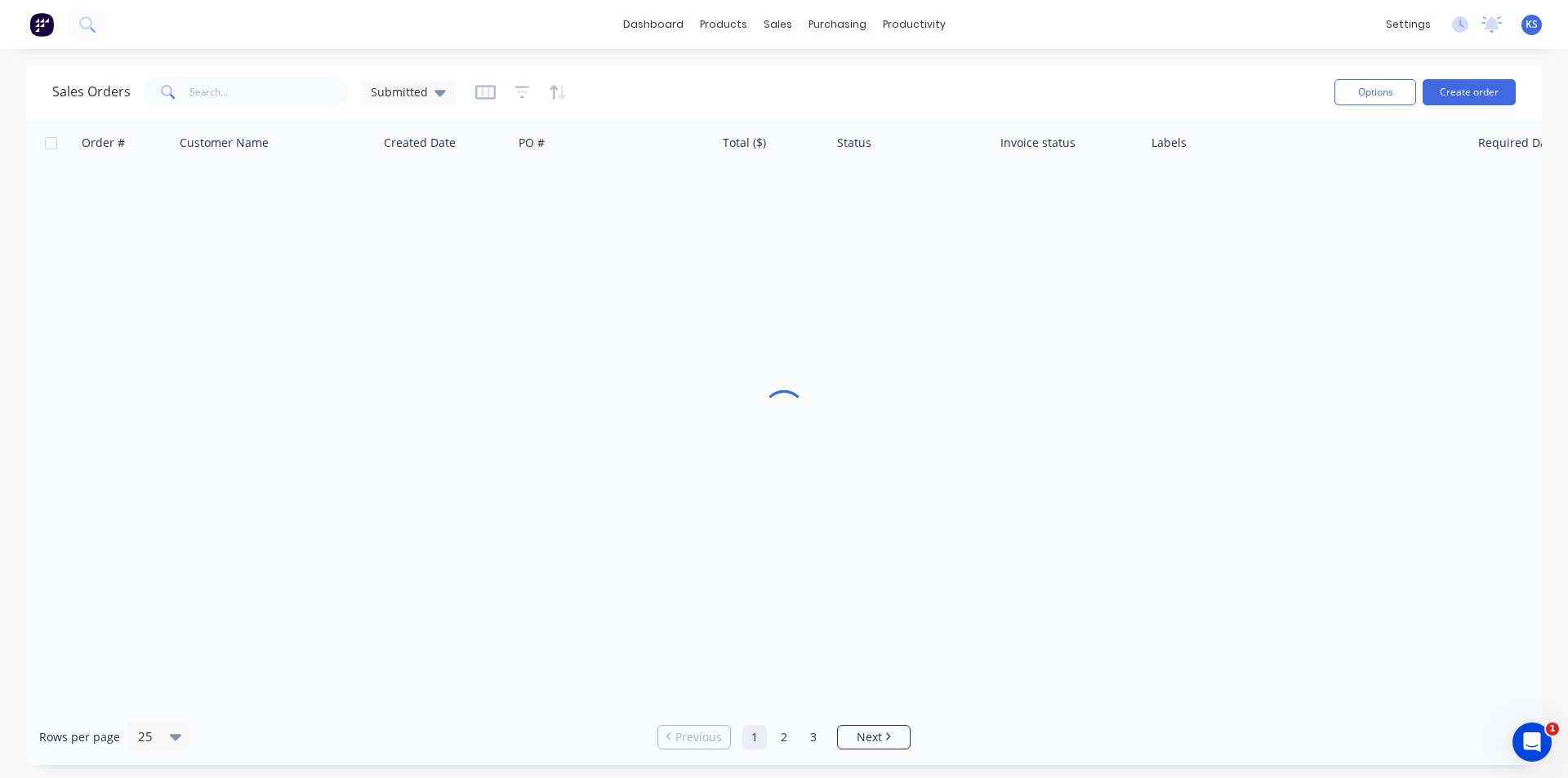
click at [837, 81] on div "Sales Orders Submitted" at bounding box center [686, 92] width 1269 height 40
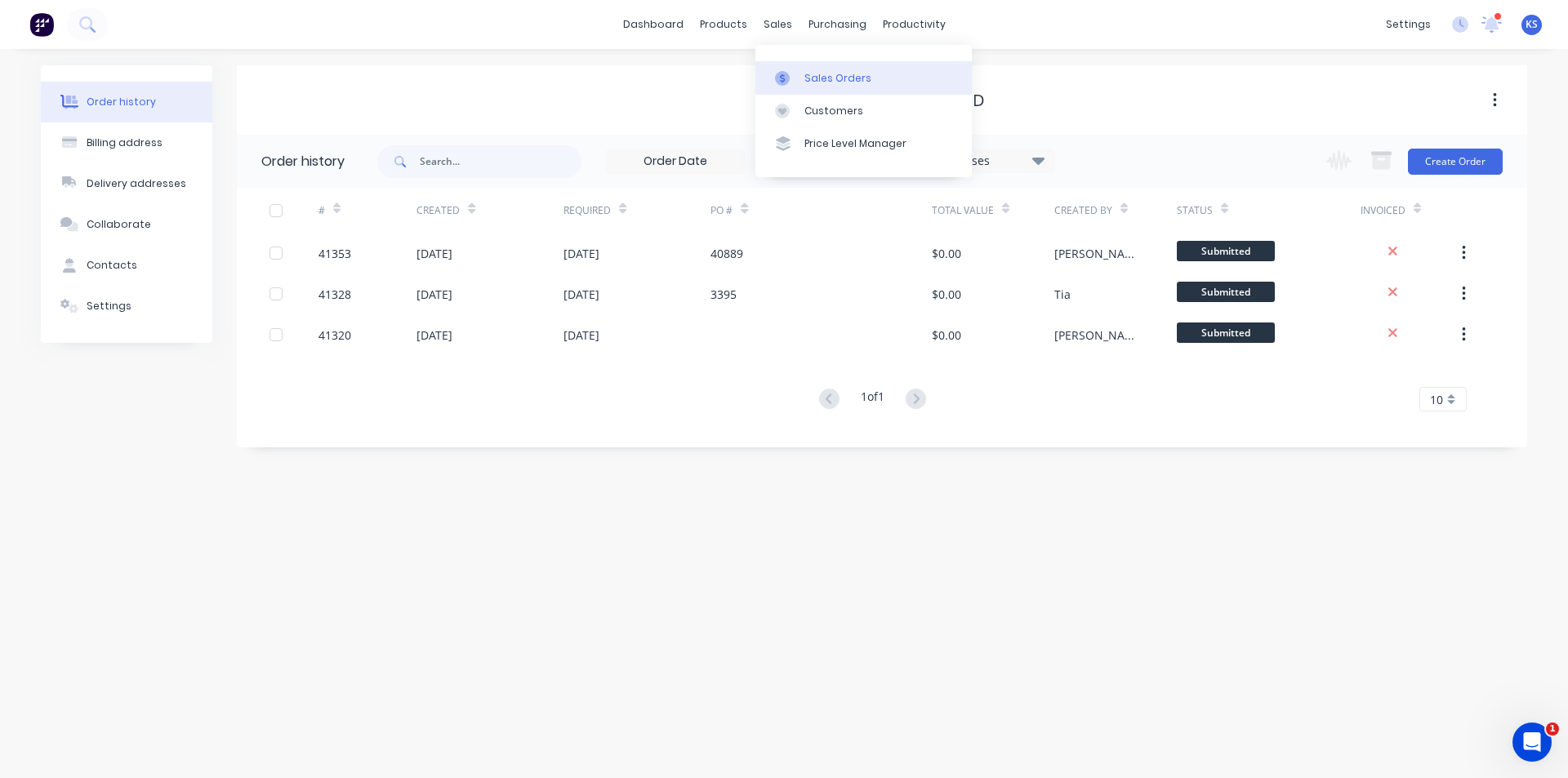
click at [777, 82] on div "Sales Orders" at bounding box center [838, 78] width 67 height 15
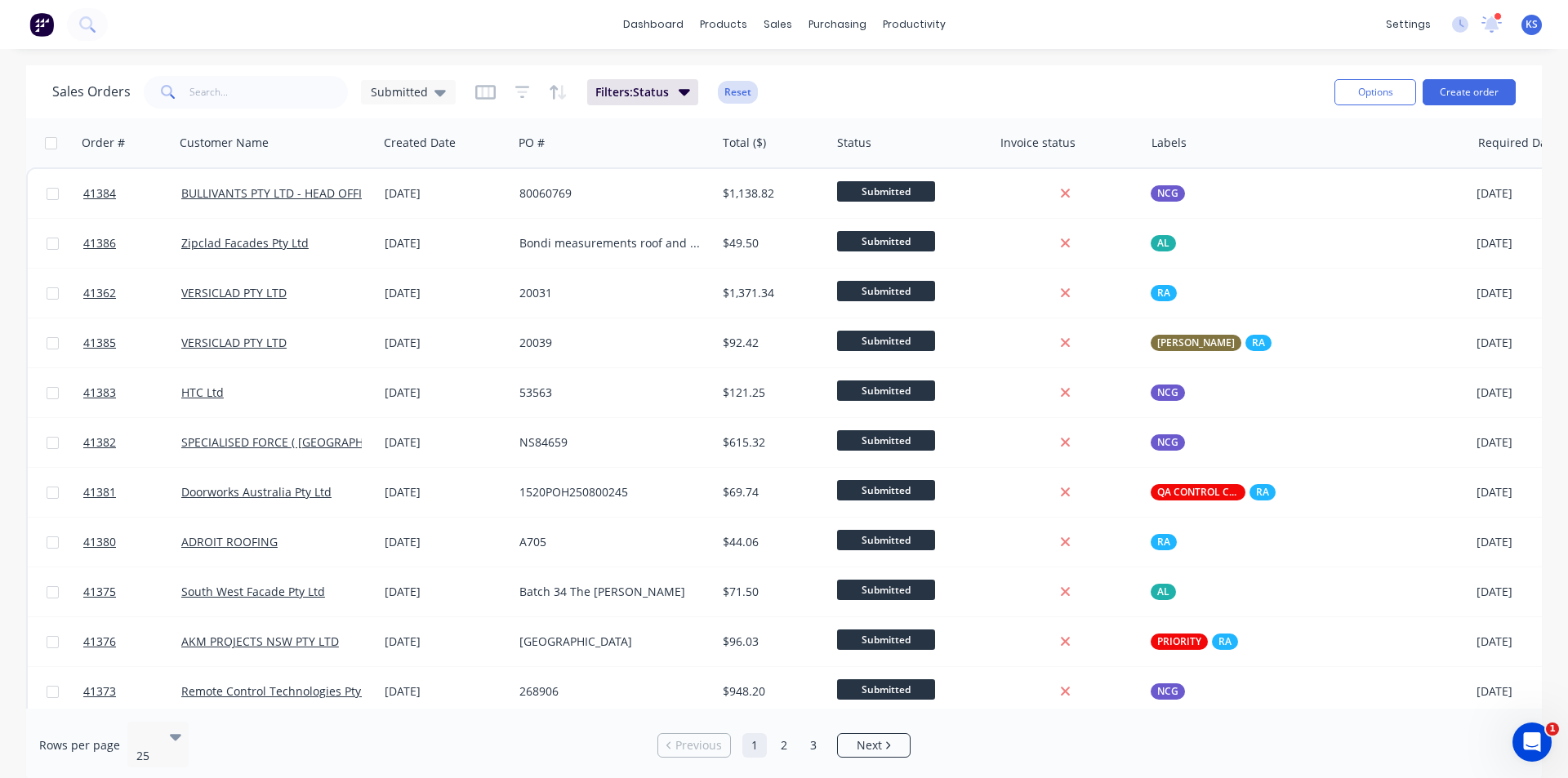
click at [731, 97] on button "Reset" at bounding box center [737, 92] width 40 height 22
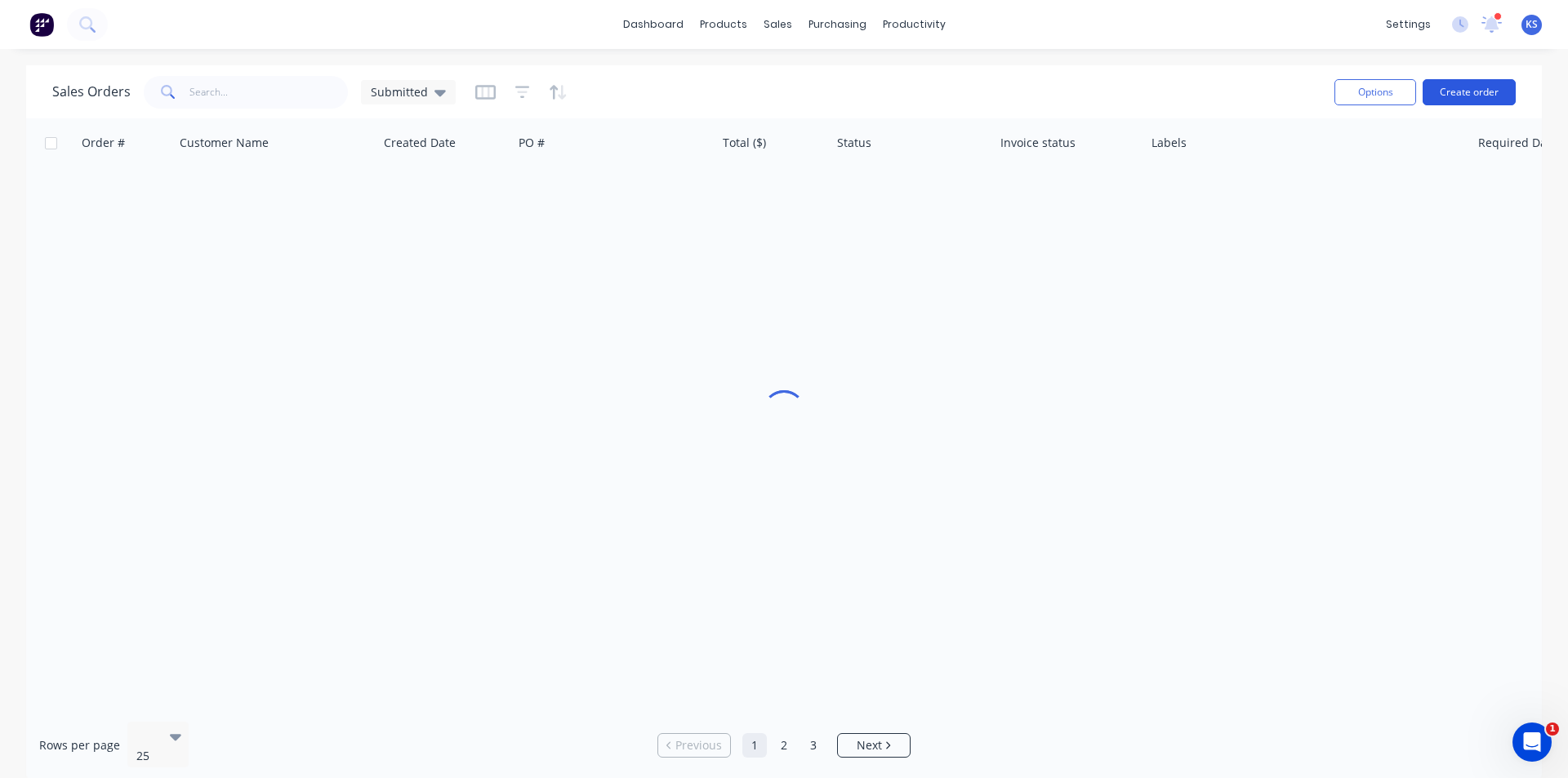
click at [777, 97] on button "Create order" at bounding box center [1468, 92] width 93 height 26
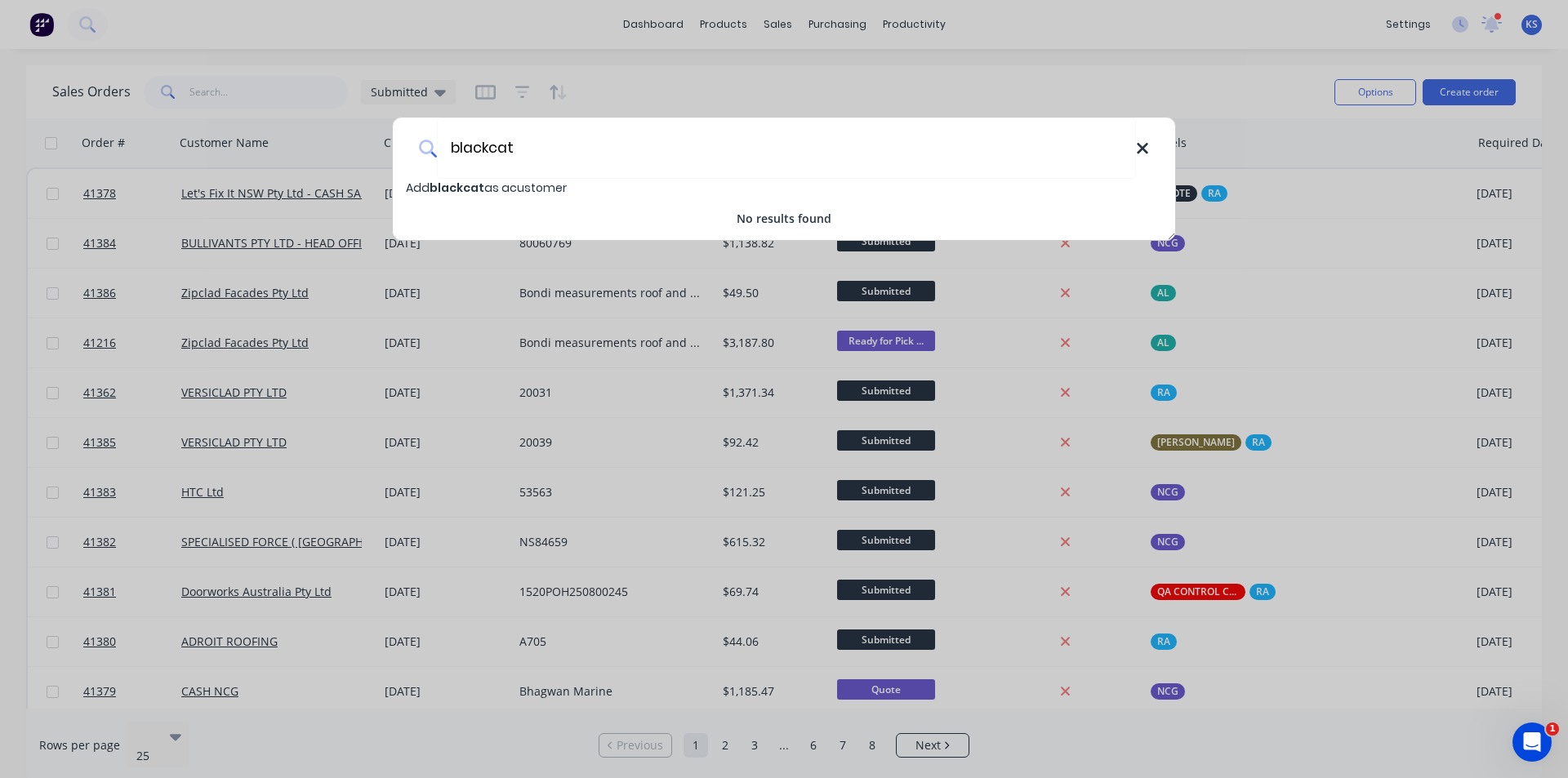
type input "blackcat"
drag, startPoint x: 1141, startPoint y: 152, endPoint x: 905, endPoint y: 58, distance: 254.0
click at [777, 151] on icon at bounding box center [1142, 149] width 13 height 18
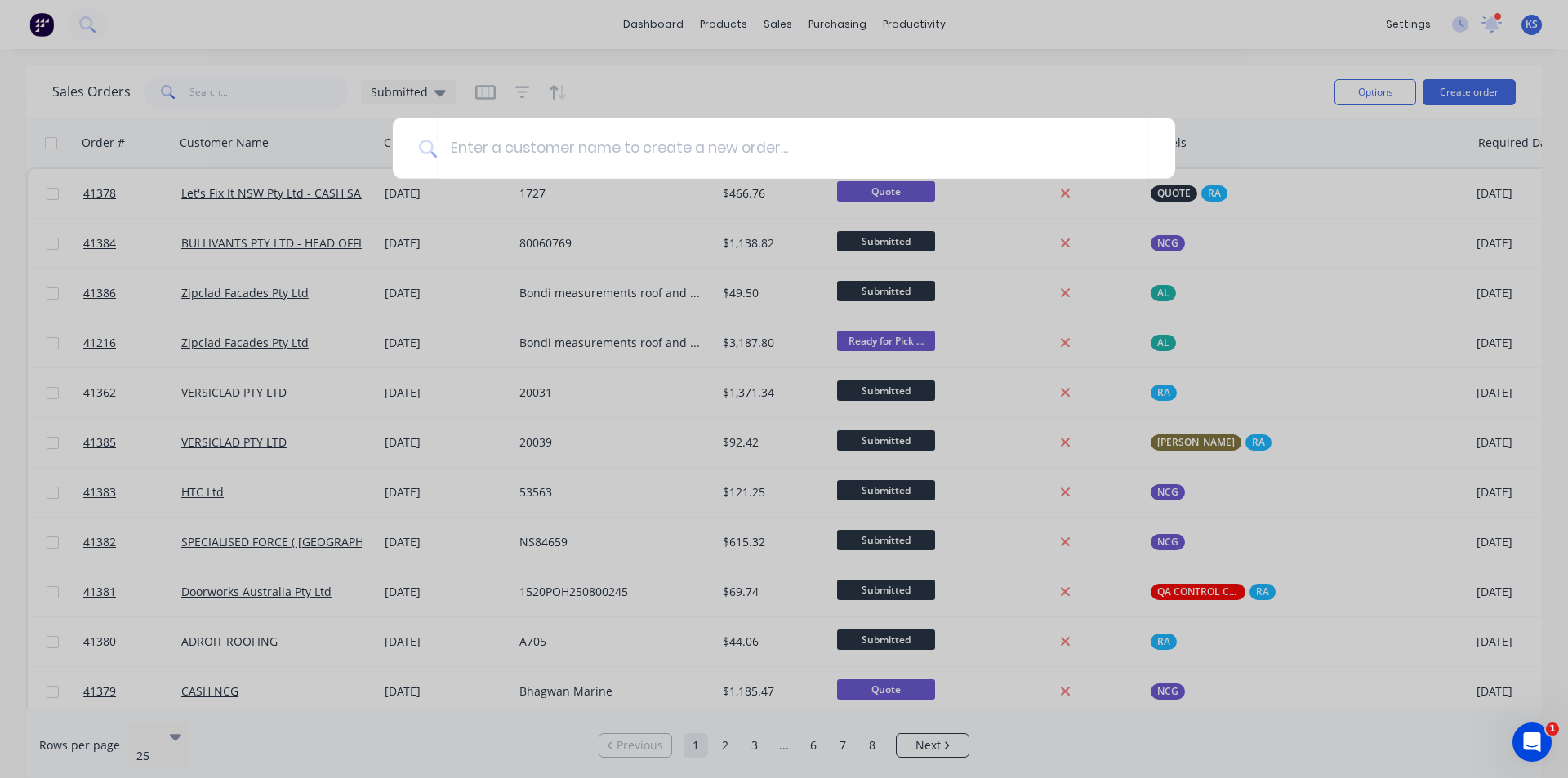
click at [777, 67] on div at bounding box center [784, 389] width 1568 height 778
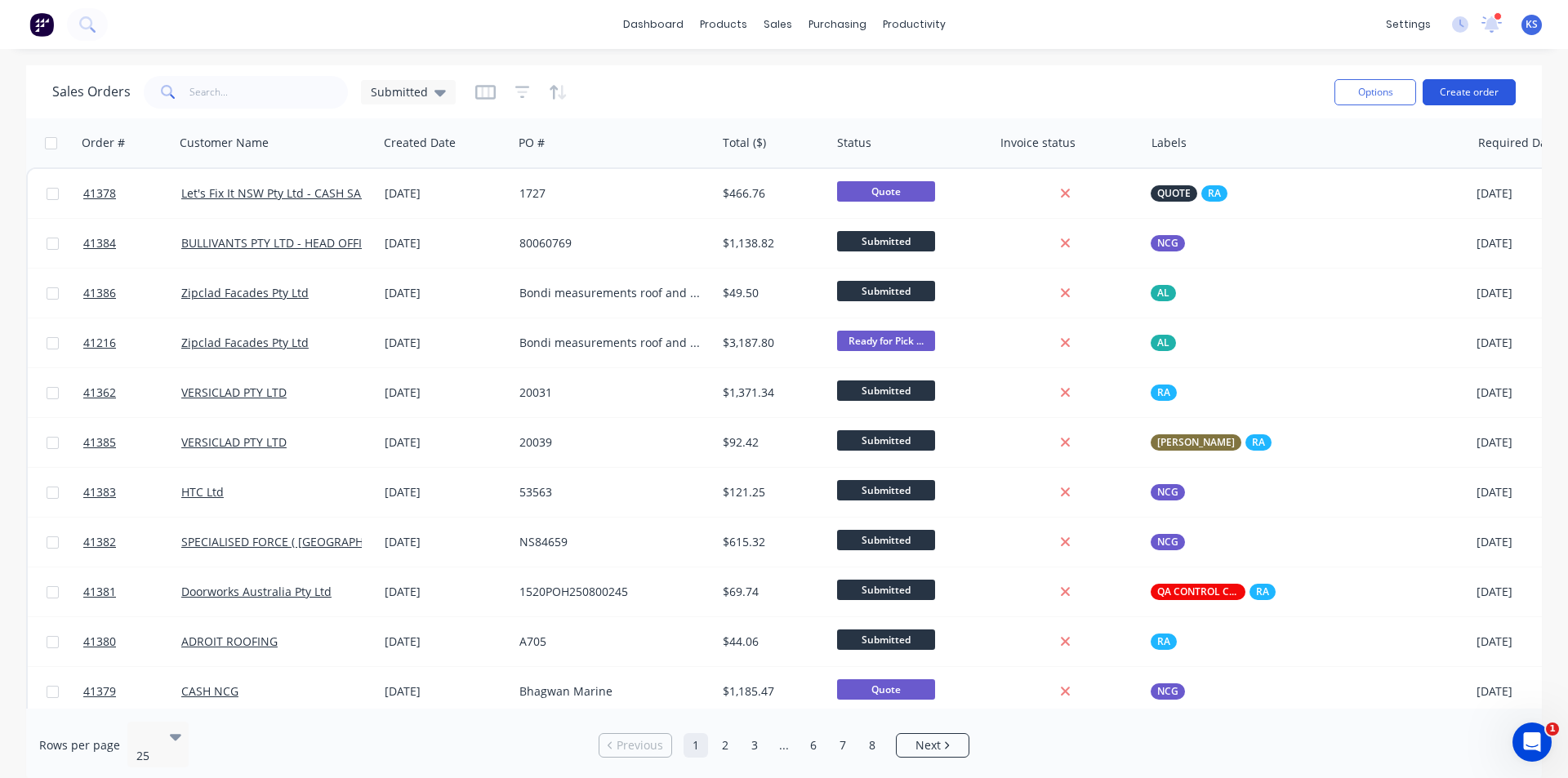
click at [777, 95] on button "Create order" at bounding box center [1468, 92] width 93 height 26
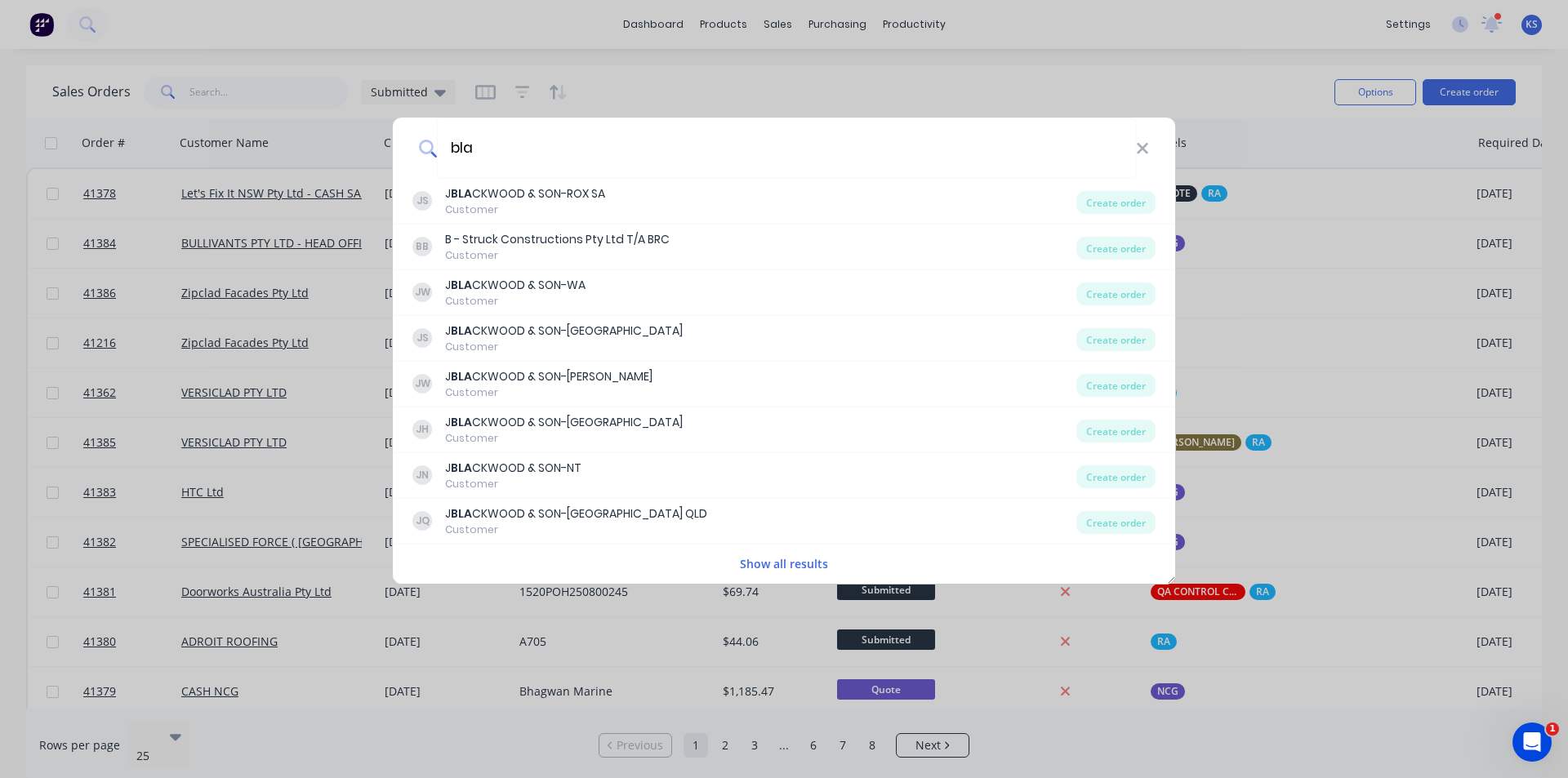
type input "bla"
click at [777, 564] on button "Show all results" at bounding box center [784, 563] width 98 height 19
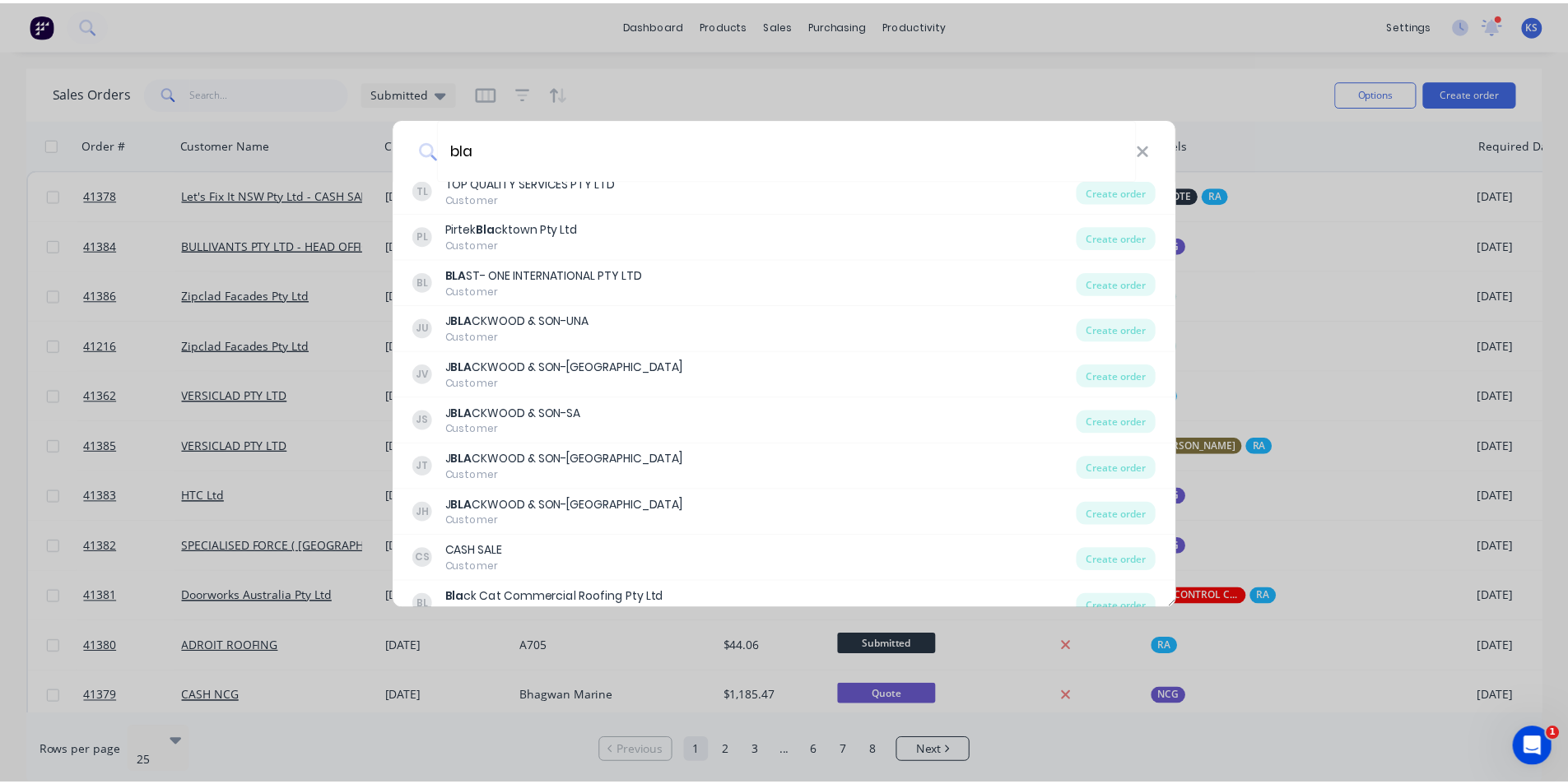
scroll to position [741, 0]
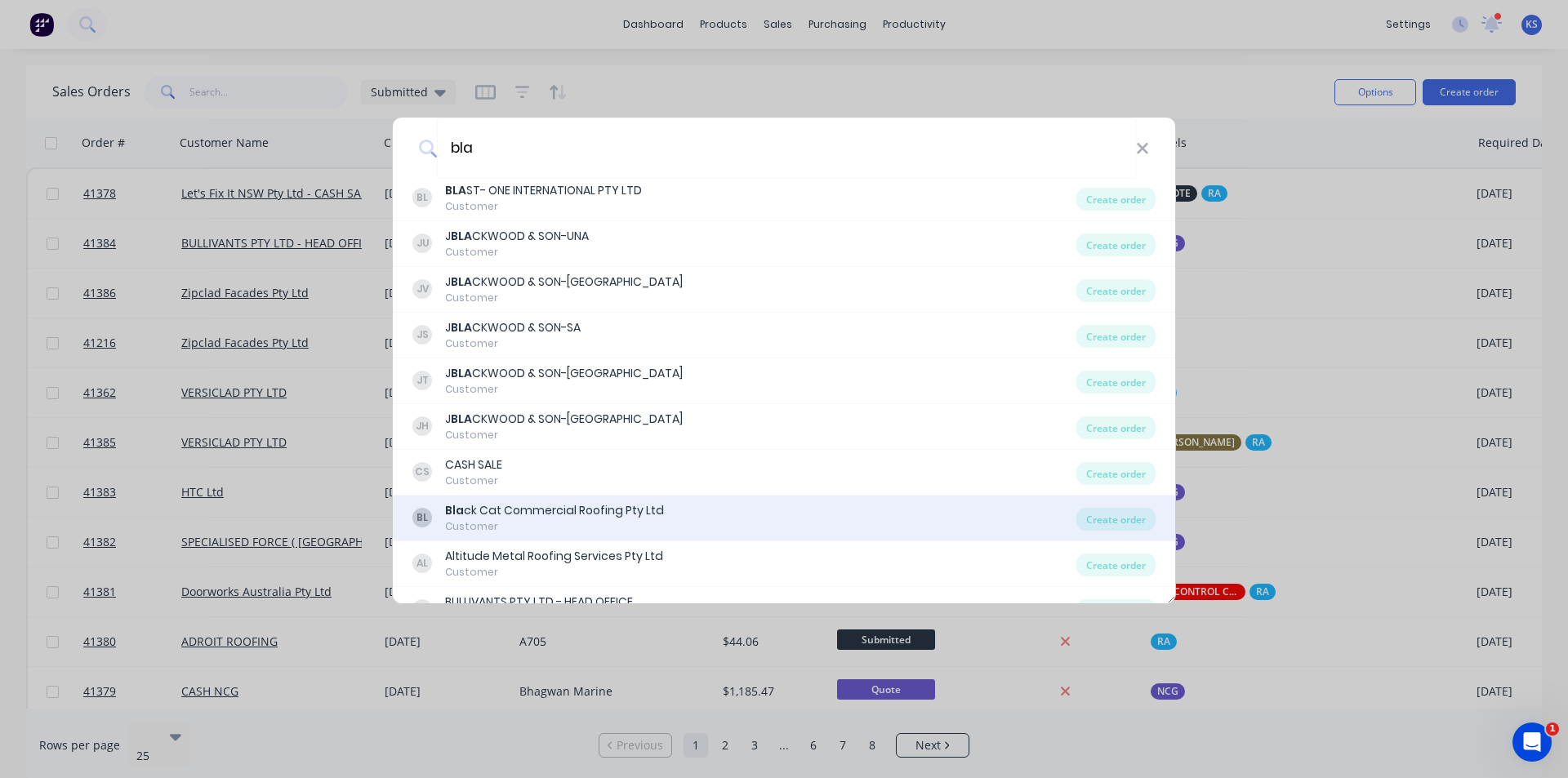
click at [577, 520] on div "Customer" at bounding box center [554, 526] width 219 height 15
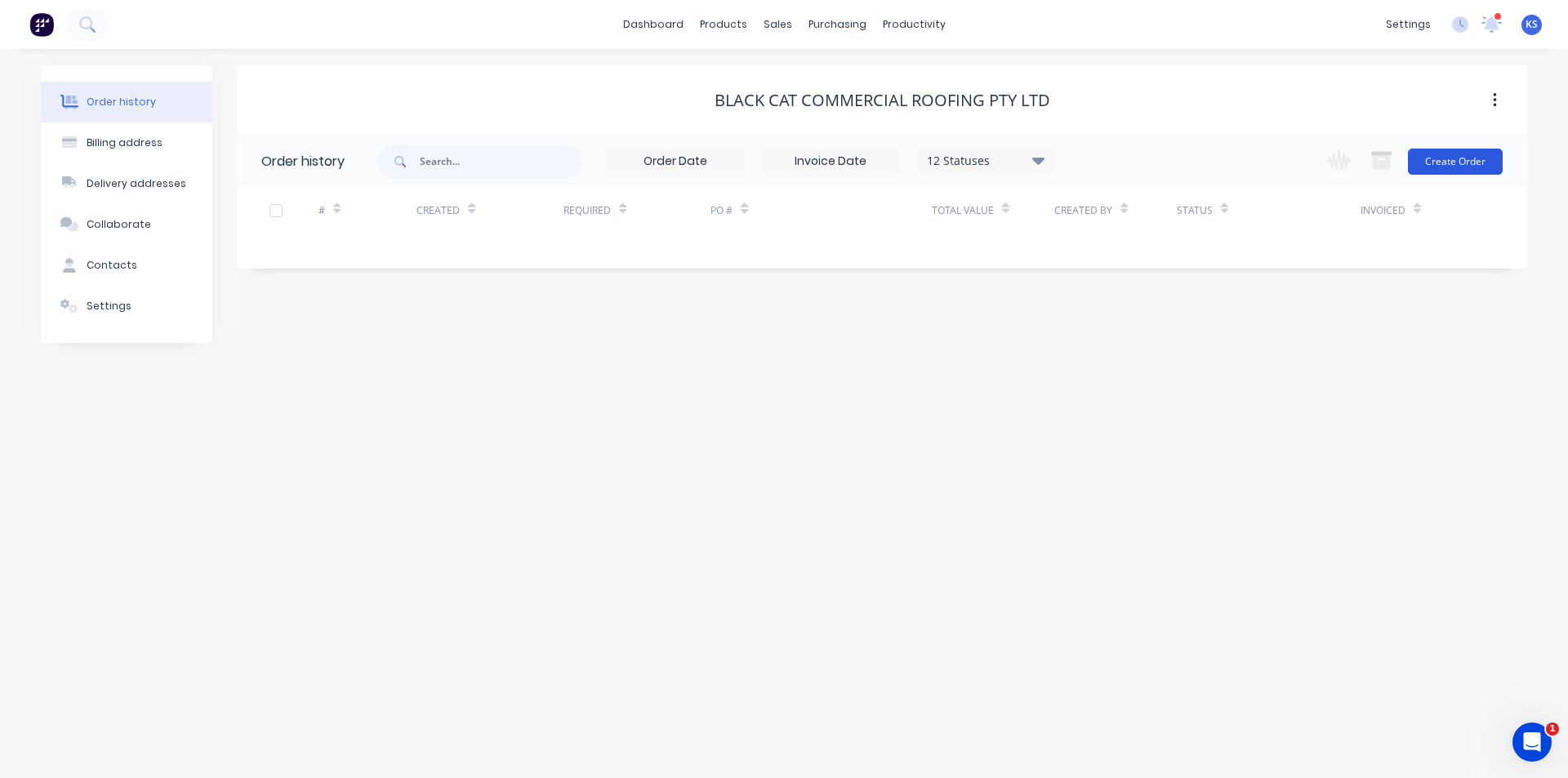
click at [777, 154] on button "Create Order" at bounding box center [1455, 161] width 95 height 26
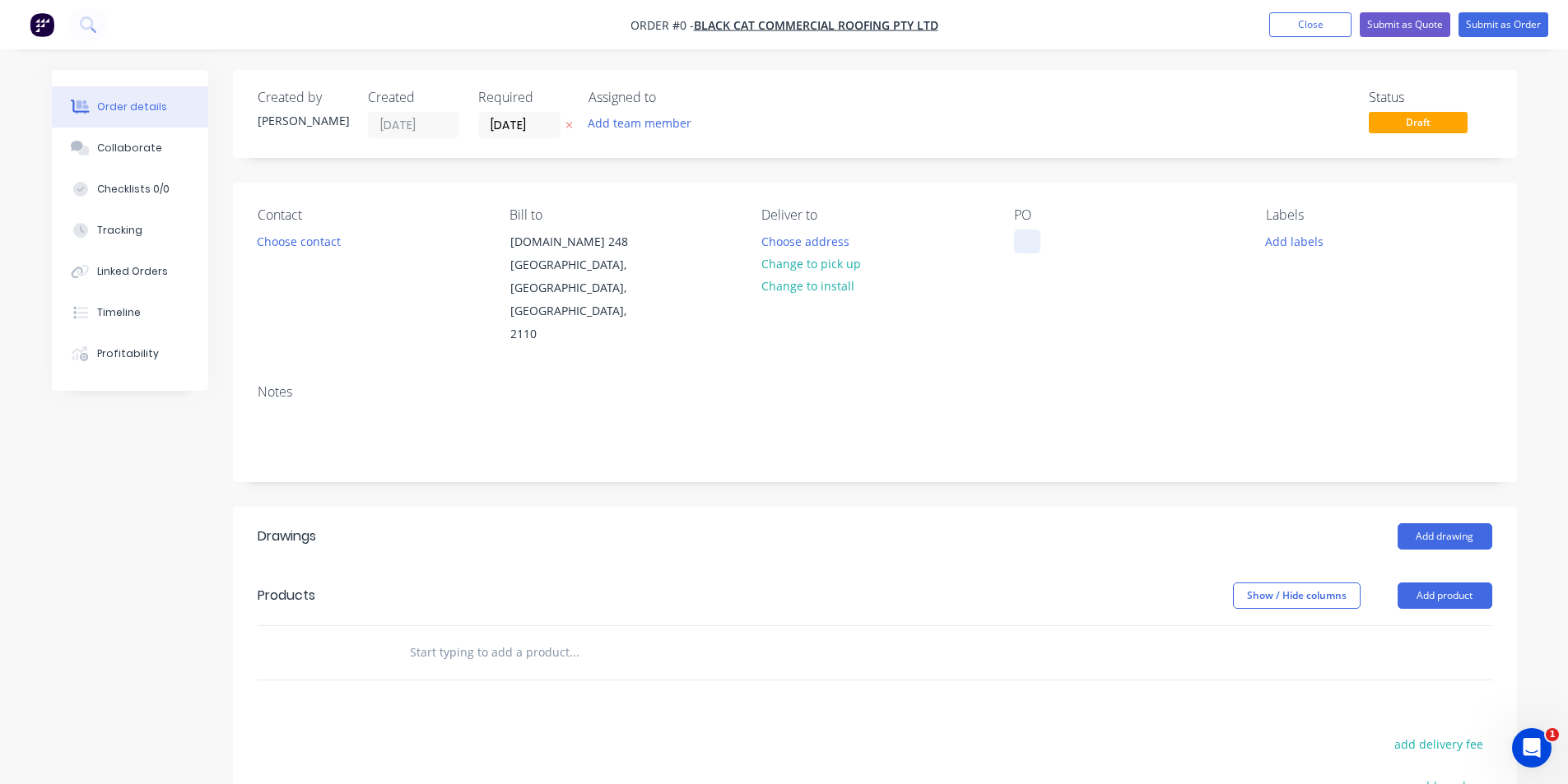
click at [783, 245] on div at bounding box center [1026, 241] width 27 height 24
paste div
click at [511, 127] on div "Order details Collaborate Checklists 0/0 Tracking Linked Orders Timeline Profit…" at bounding box center [784, 585] width 1498 height 1030
click at [487, 99] on div "Required" at bounding box center [523, 98] width 91 height 16
click at [518, 132] on input "[DATE]" at bounding box center [519, 124] width 81 height 25
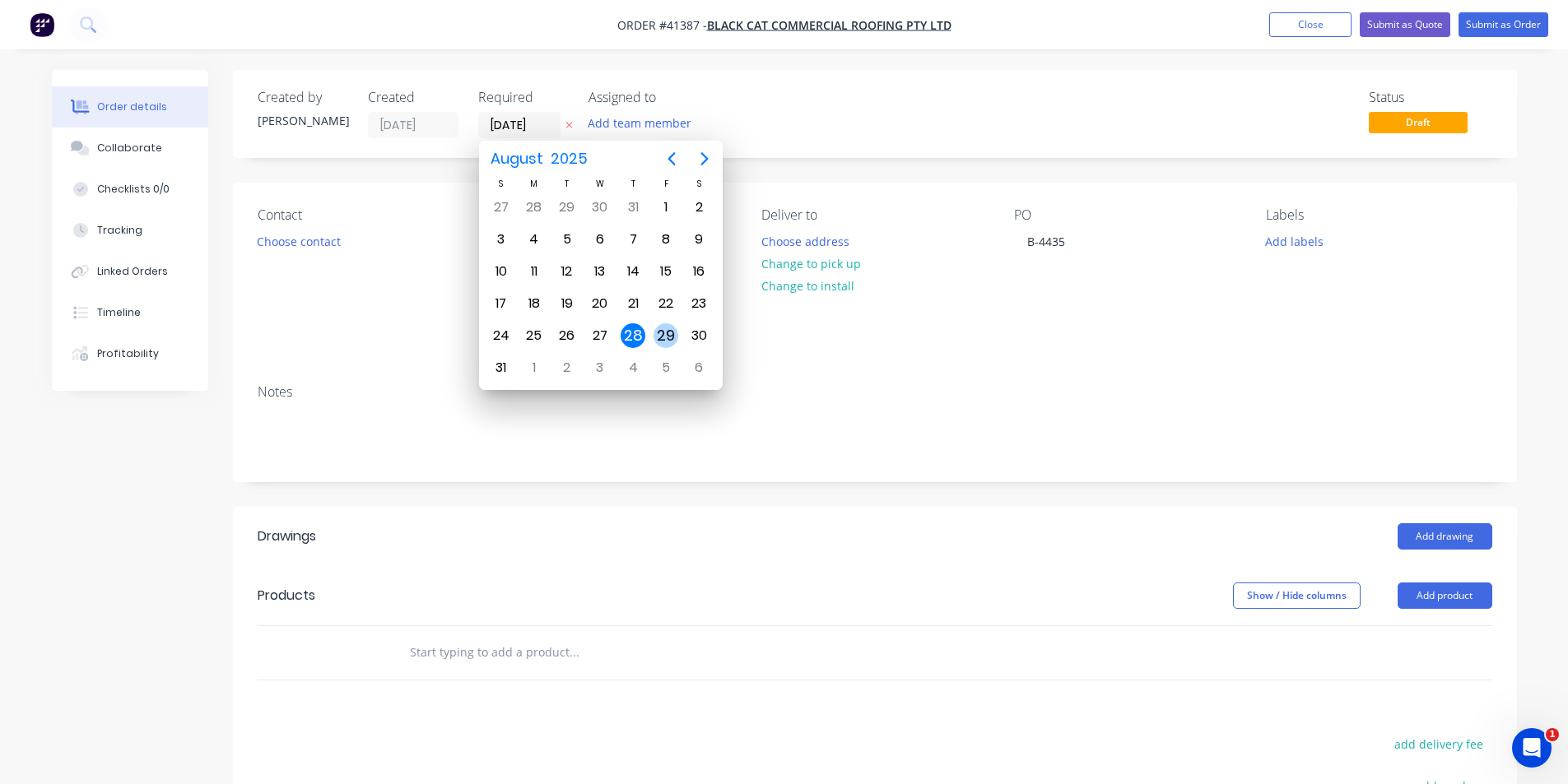
click at [664, 338] on div "29" at bounding box center [665, 335] width 25 height 25
type input "[DATE]"
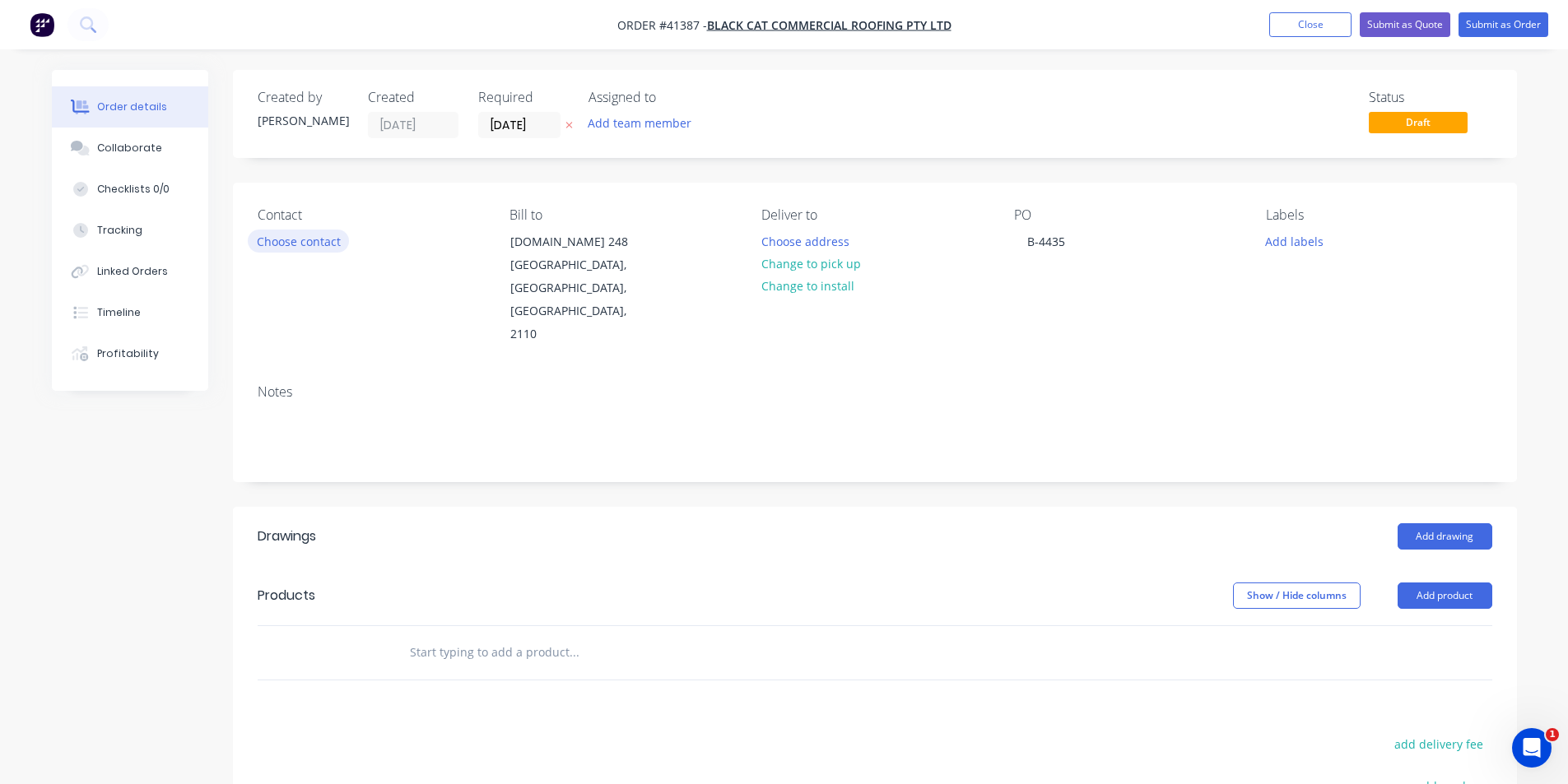
click at [293, 241] on button "Choose contact" at bounding box center [297, 240] width 101 height 23
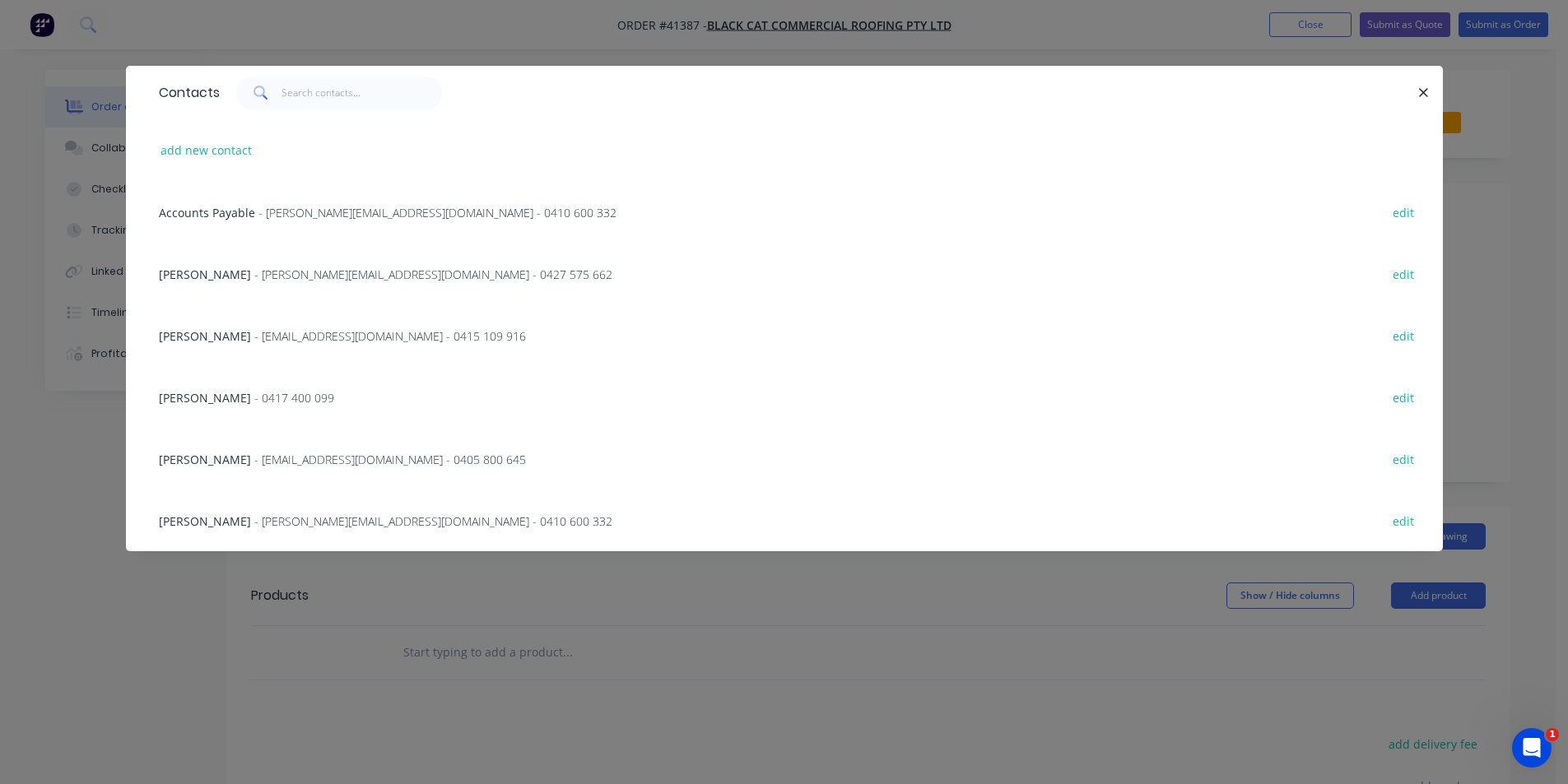
click at [198, 463] on span "WILL THOMPSON" at bounding box center [205, 460] width 93 height 16
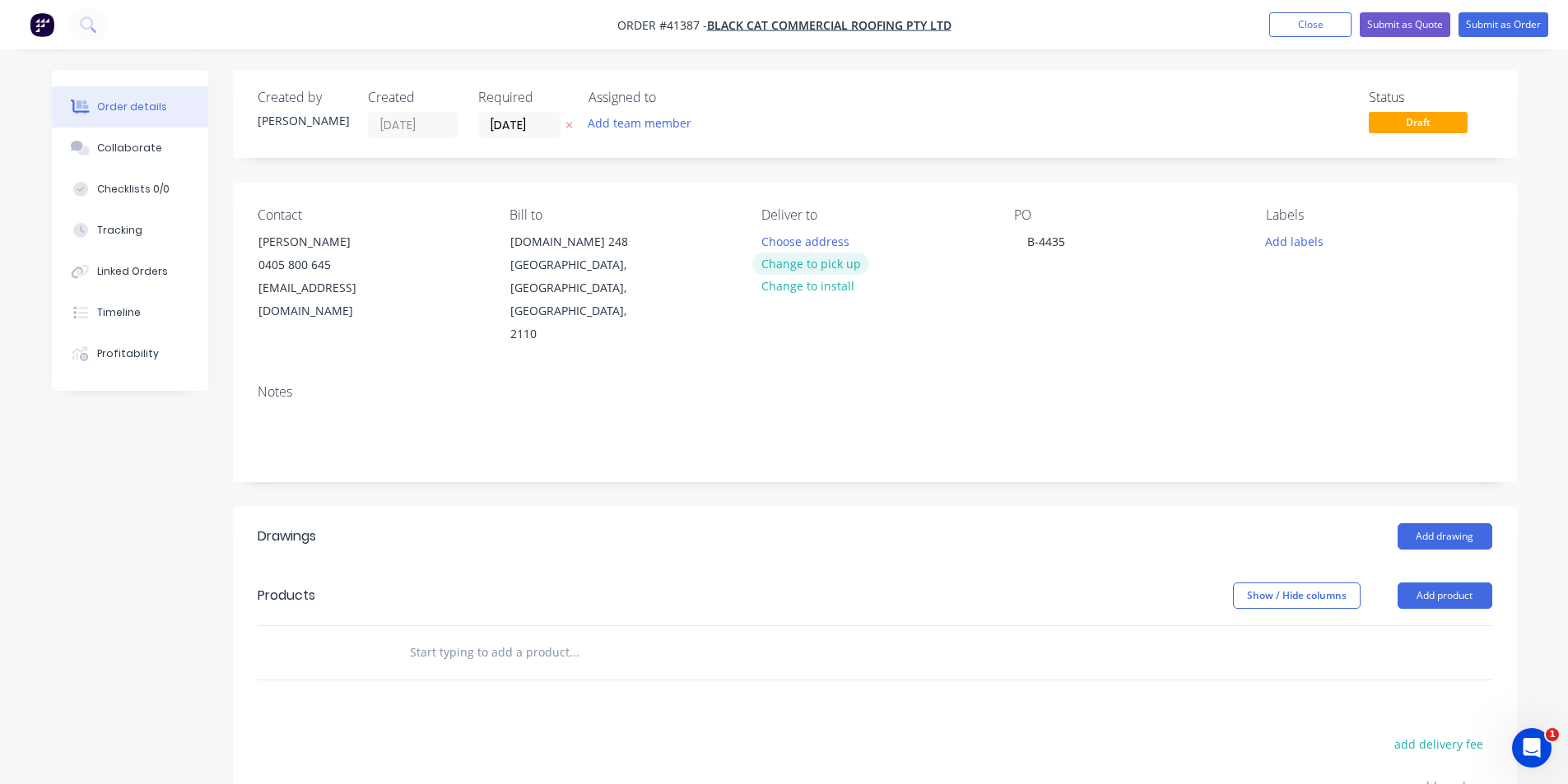
click at [783, 273] on button "Change to pick up" at bounding box center [811, 263] width 117 height 23
click at [776, 242] on div at bounding box center [774, 241] width 27 height 24
click at [783, 242] on div "OPU" at bounding box center [786, 241] width 50 height 24
click at [783, 240] on button "Add labels" at bounding box center [1294, 240] width 76 height 23
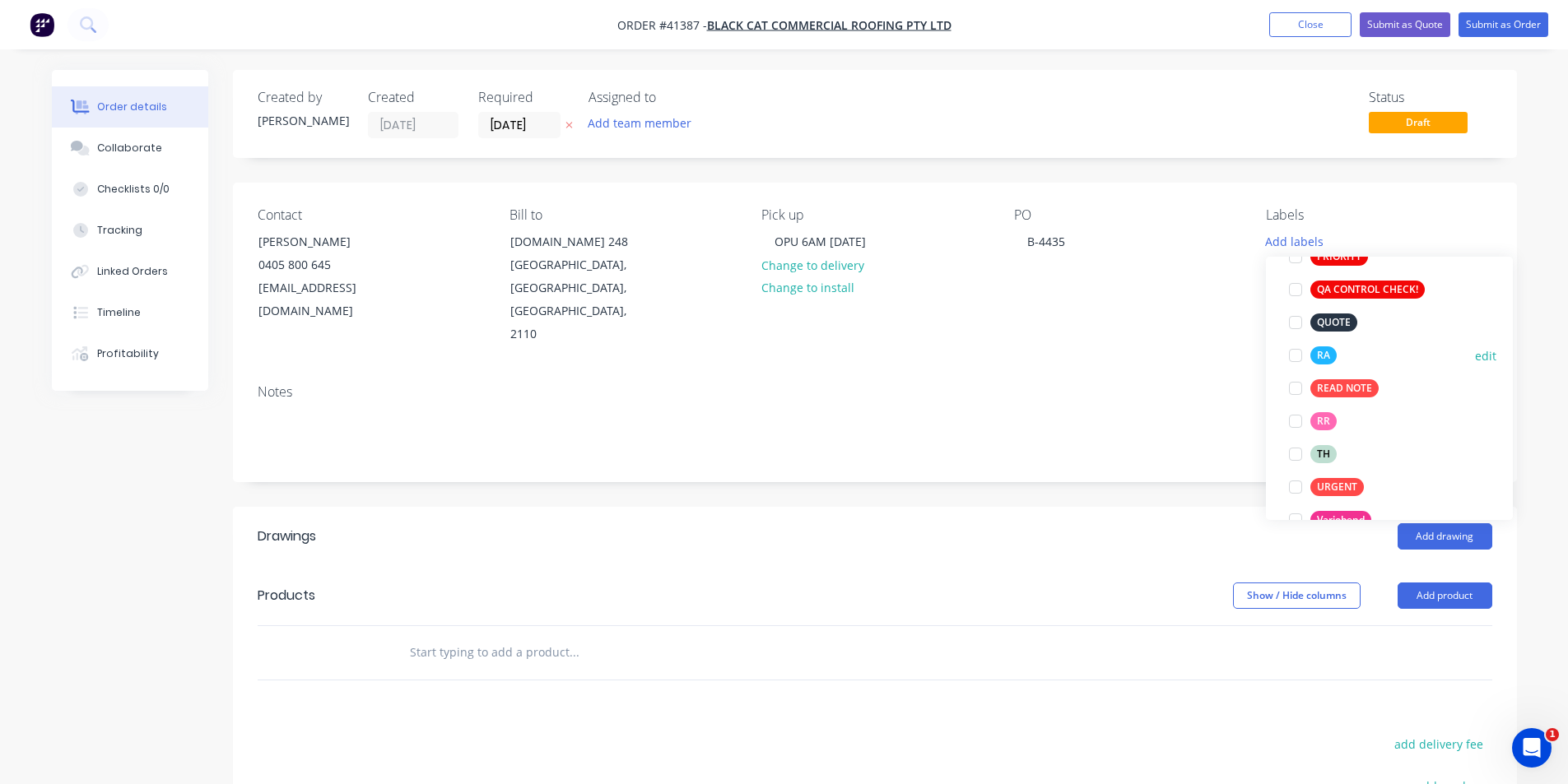
click at [783, 353] on div at bounding box center [1294, 355] width 33 height 33
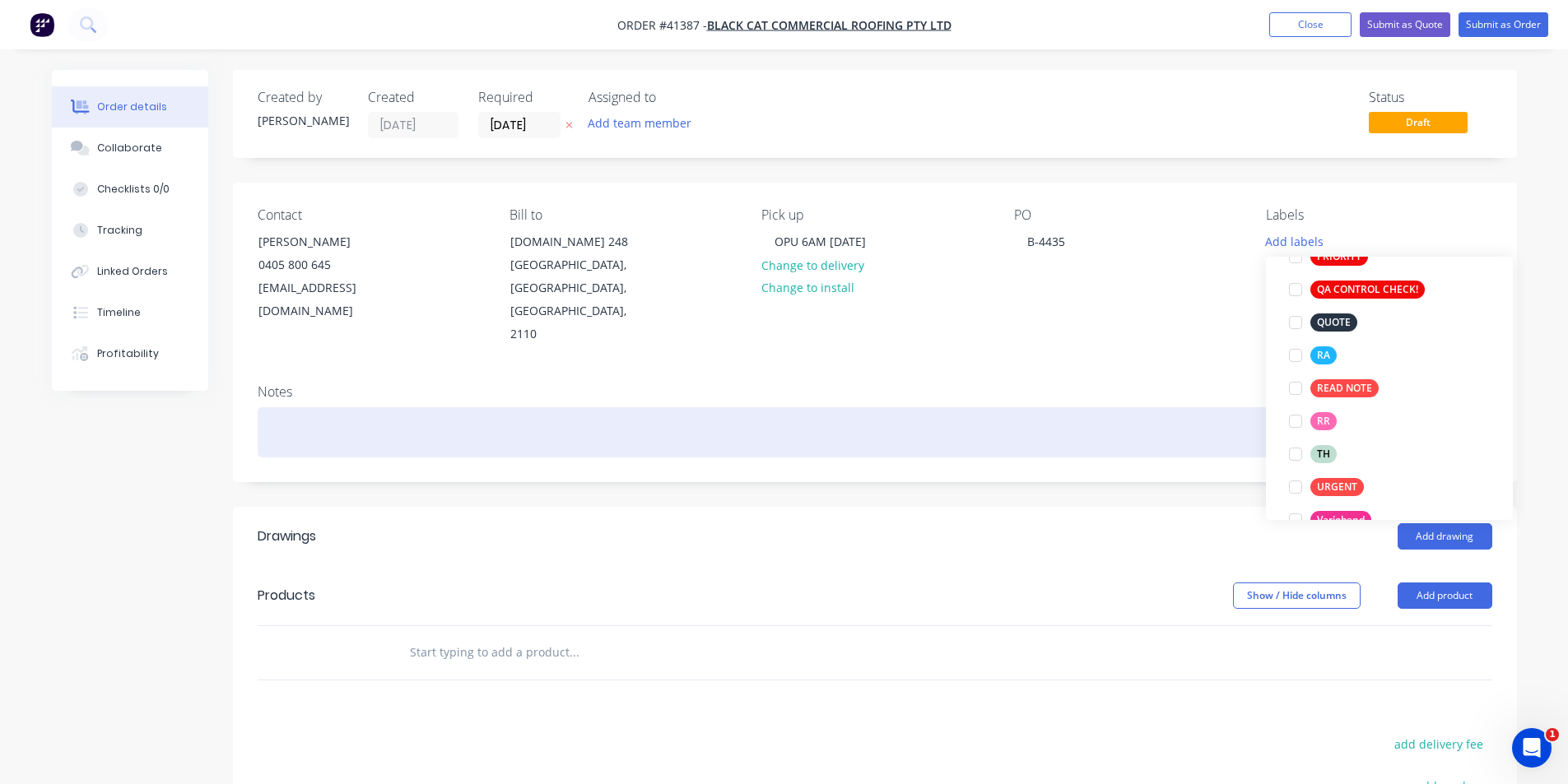
scroll to position [33, 0]
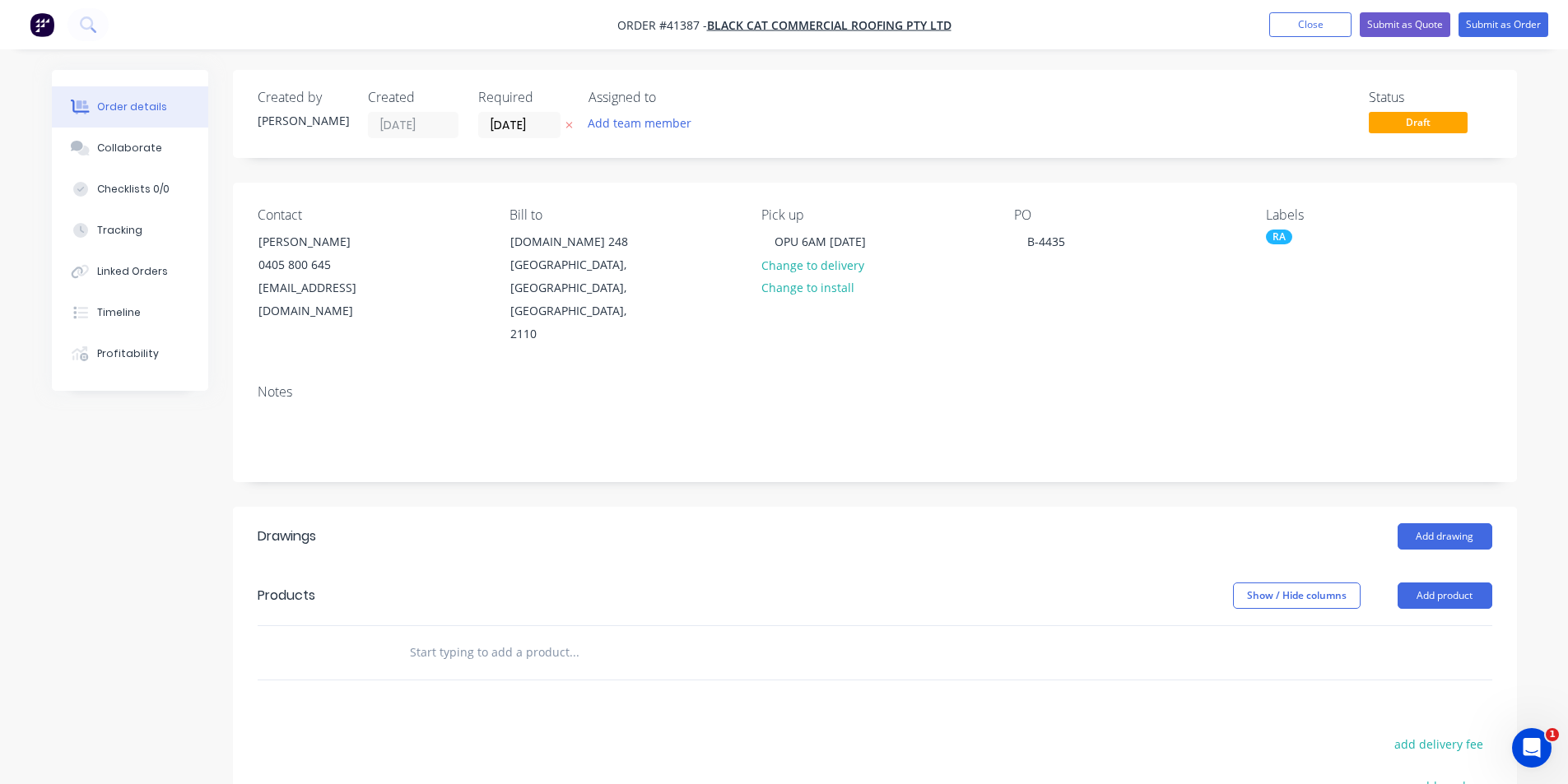
click at [783, 508] on header "Drawings Add drawing" at bounding box center [874, 537] width 1283 height 59
click at [783, 523] on button "Add drawing" at bounding box center [1445, 536] width 95 height 27
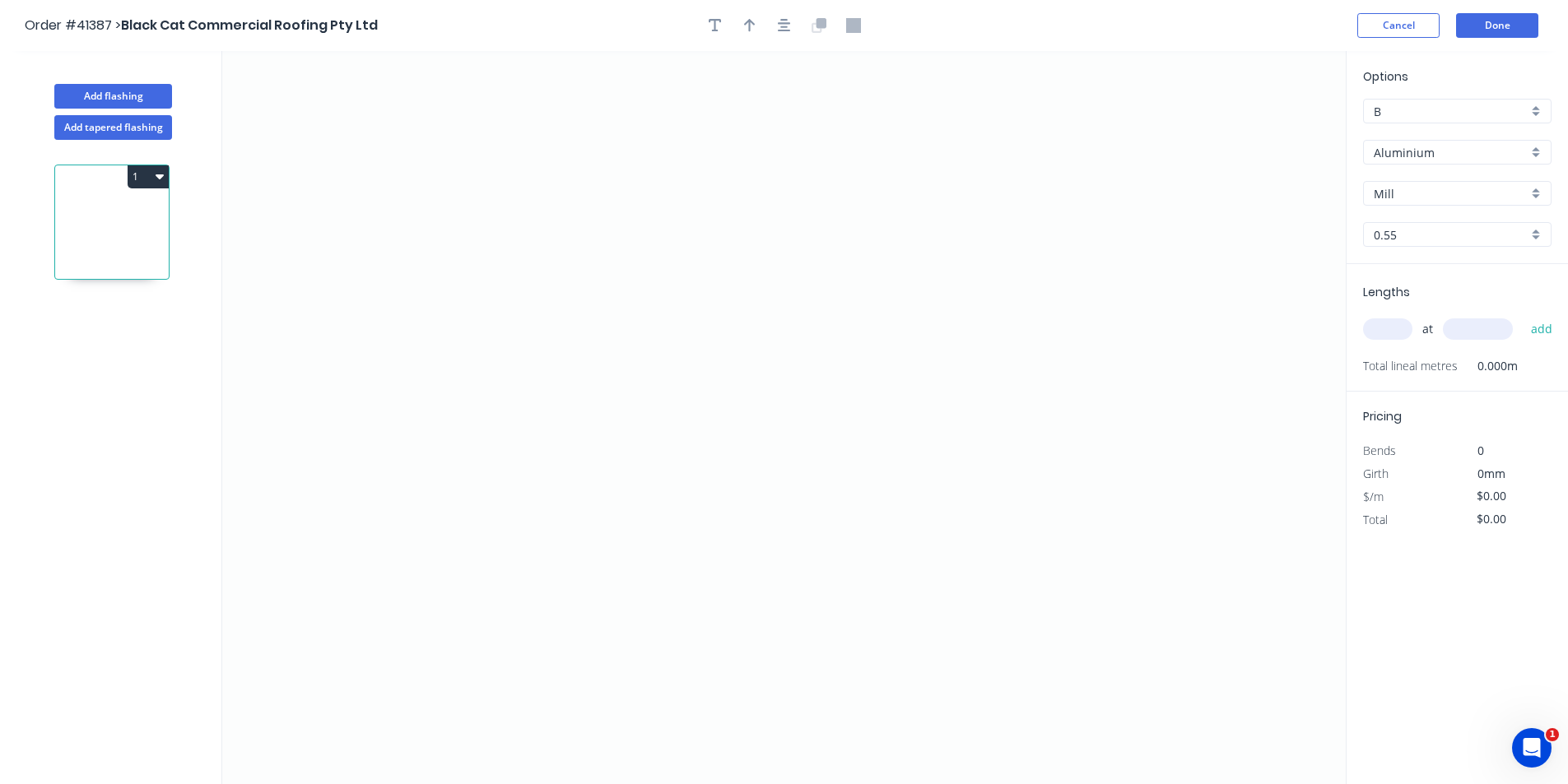
click at [783, 152] on input "Aluminium" at bounding box center [1450, 153] width 154 height 18
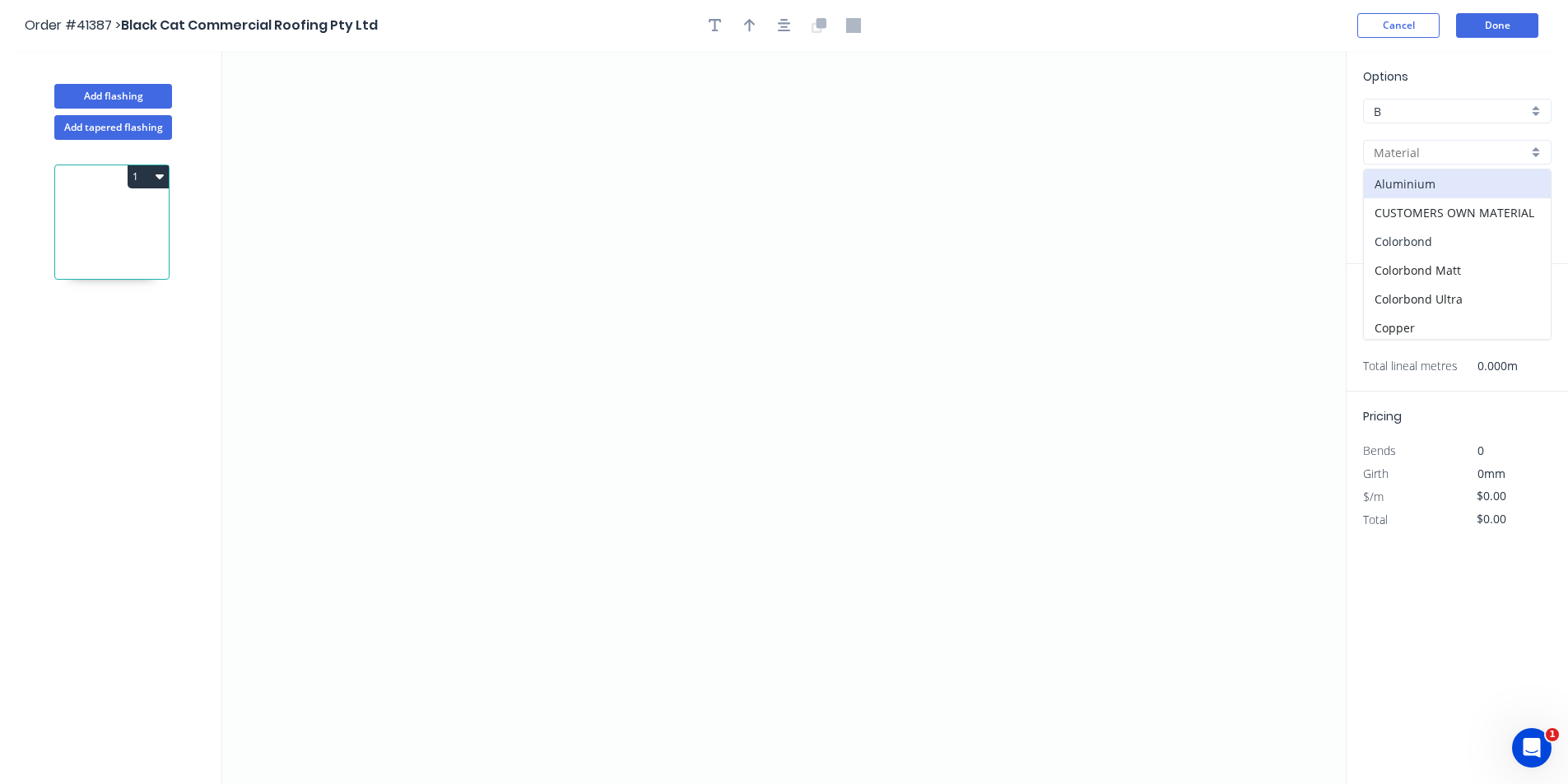
click at [783, 247] on div "Colorbond" at bounding box center [1457, 241] width 187 height 29
type input "Colorbond"
type input "Basalt"
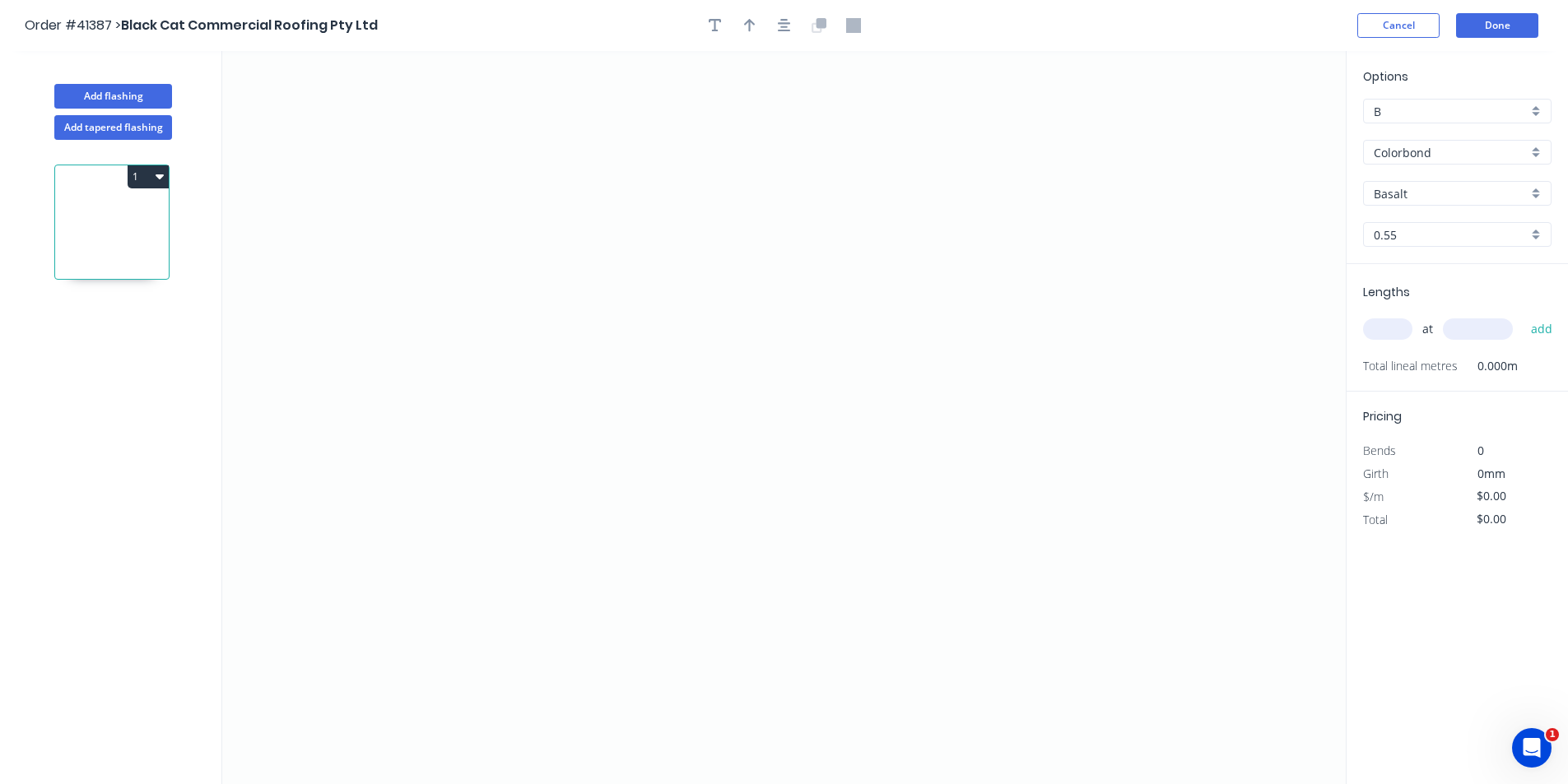
click at [783, 199] on input "Basalt" at bounding box center [1450, 194] width 154 height 18
click at [783, 258] on div "Jasper" at bounding box center [1457, 266] width 187 height 29
type input "Jasper"
click at [783, 318] on div "at add" at bounding box center [1459, 329] width 192 height 28
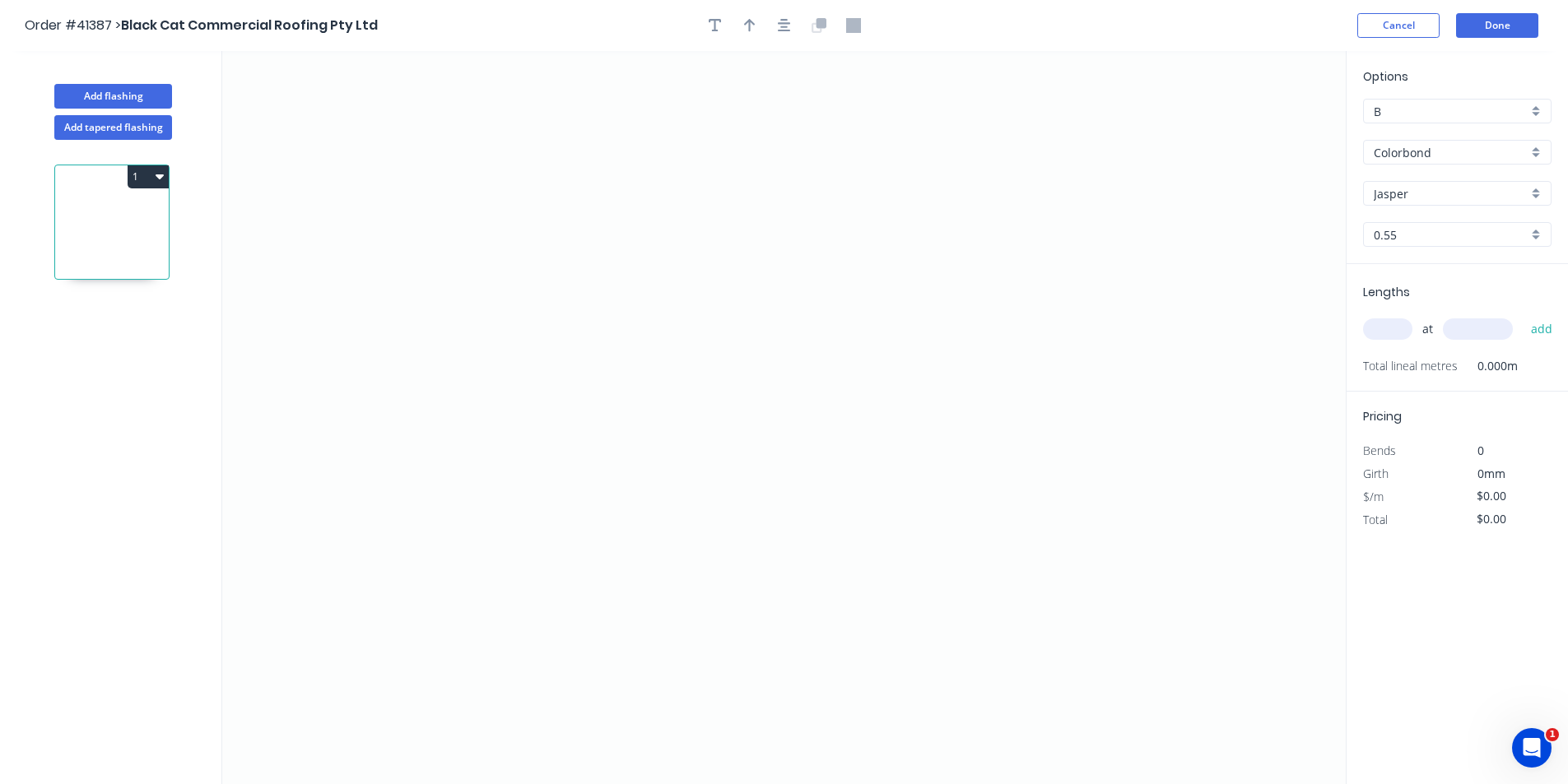
click at [783, 331] on input "text" at bounding box center [1388, 329] width 49 height 22
type input "1"
type input "3000"
click at [783, 315] on button "add" at bounding box center [1541, 329] width 38 height 28
click at [528, 467] on icon "0" at bounding box center [784, 418] width 1123 height 733
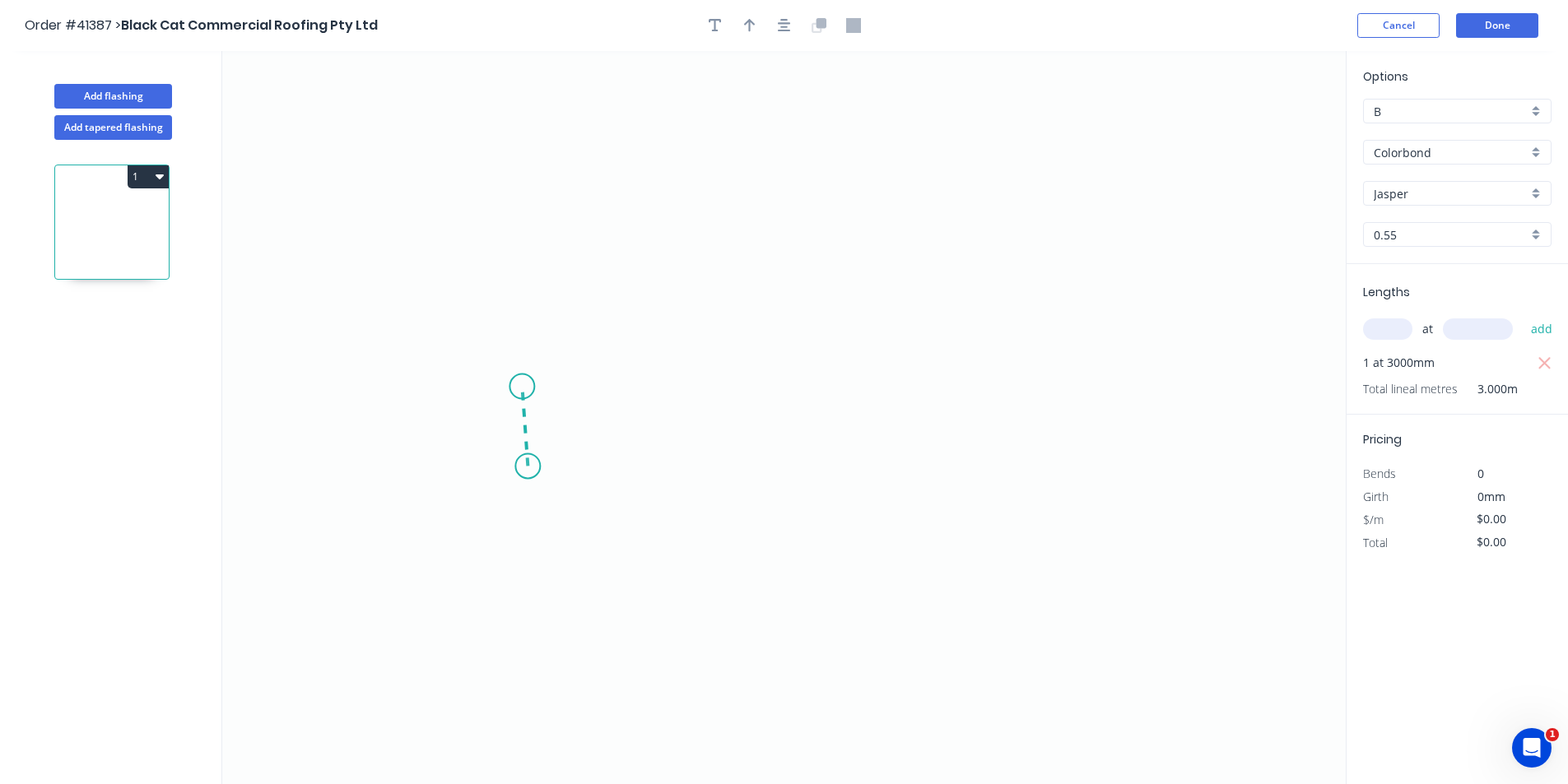
click at [522, 387] on icon "0" at bounding box center [784, 418] width 1123 height 733
click at [522, 387] on circle at bounding box center [521, 386] width 25 height 25
click at [526, 388] on circle at bounding box center [527, 388] width 25 height 25
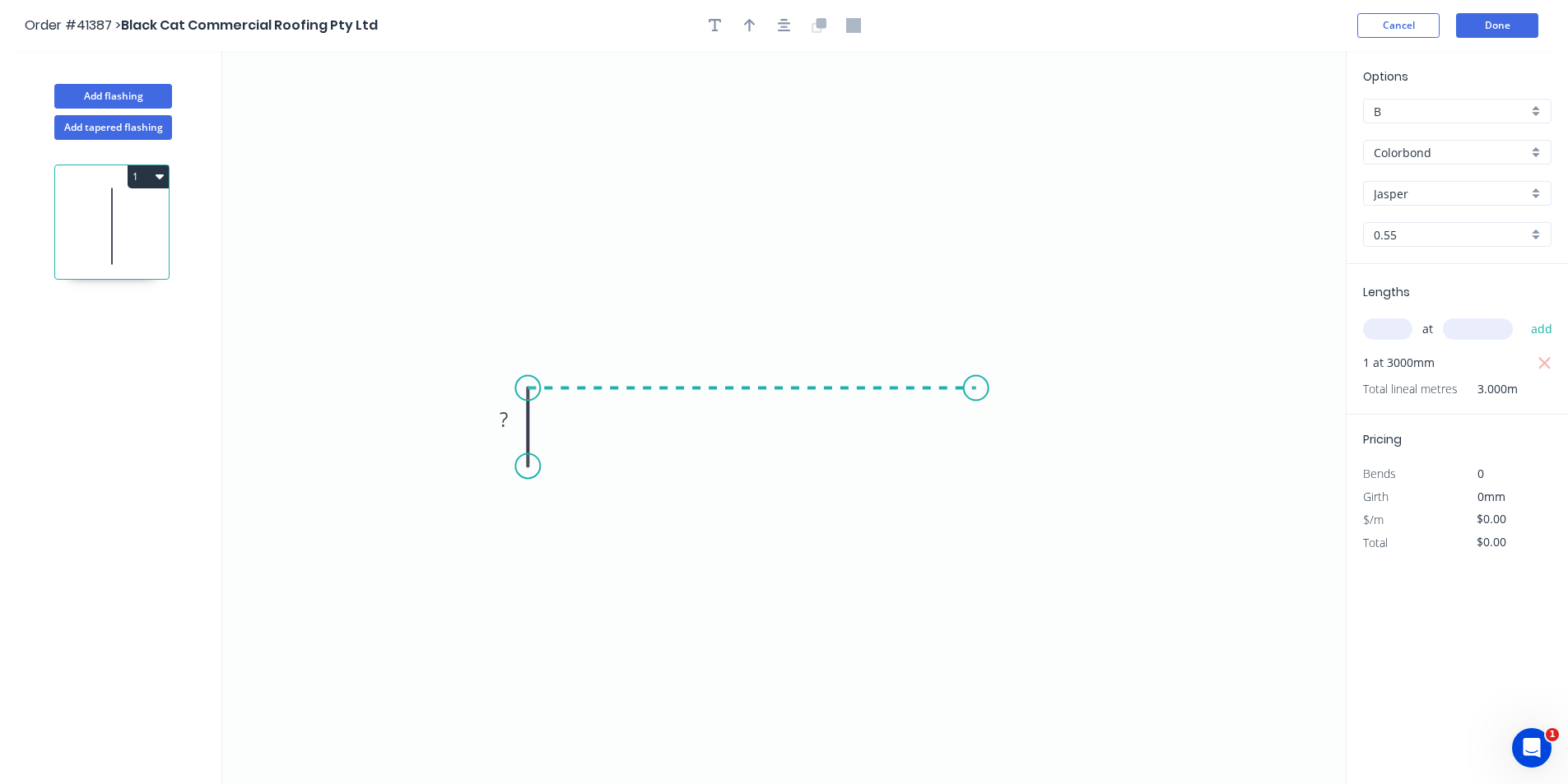
click at [783, 404] on icon "0 ?" at bounding box center [784, 418] width 1123 height 733
click at [783, 472] on icon "0 ? ?" at bounding box center [784, 418] width 1123 height 733
click at [783, 472] on circle at bounding box center [975, 470] width 25 height 25
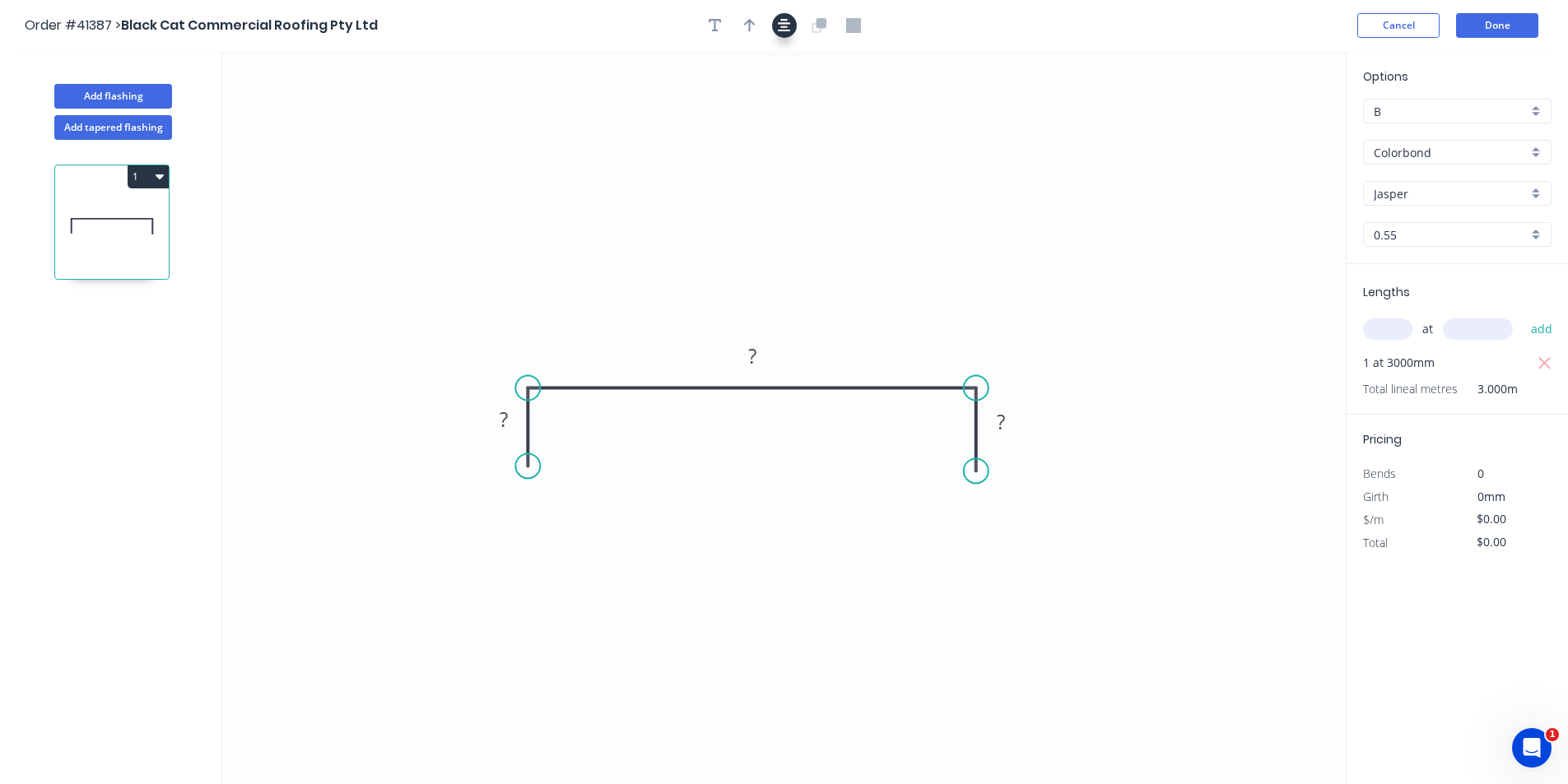
click at [778, 23] on icon "button" at bounding box center [784, 25] width 13 height 15
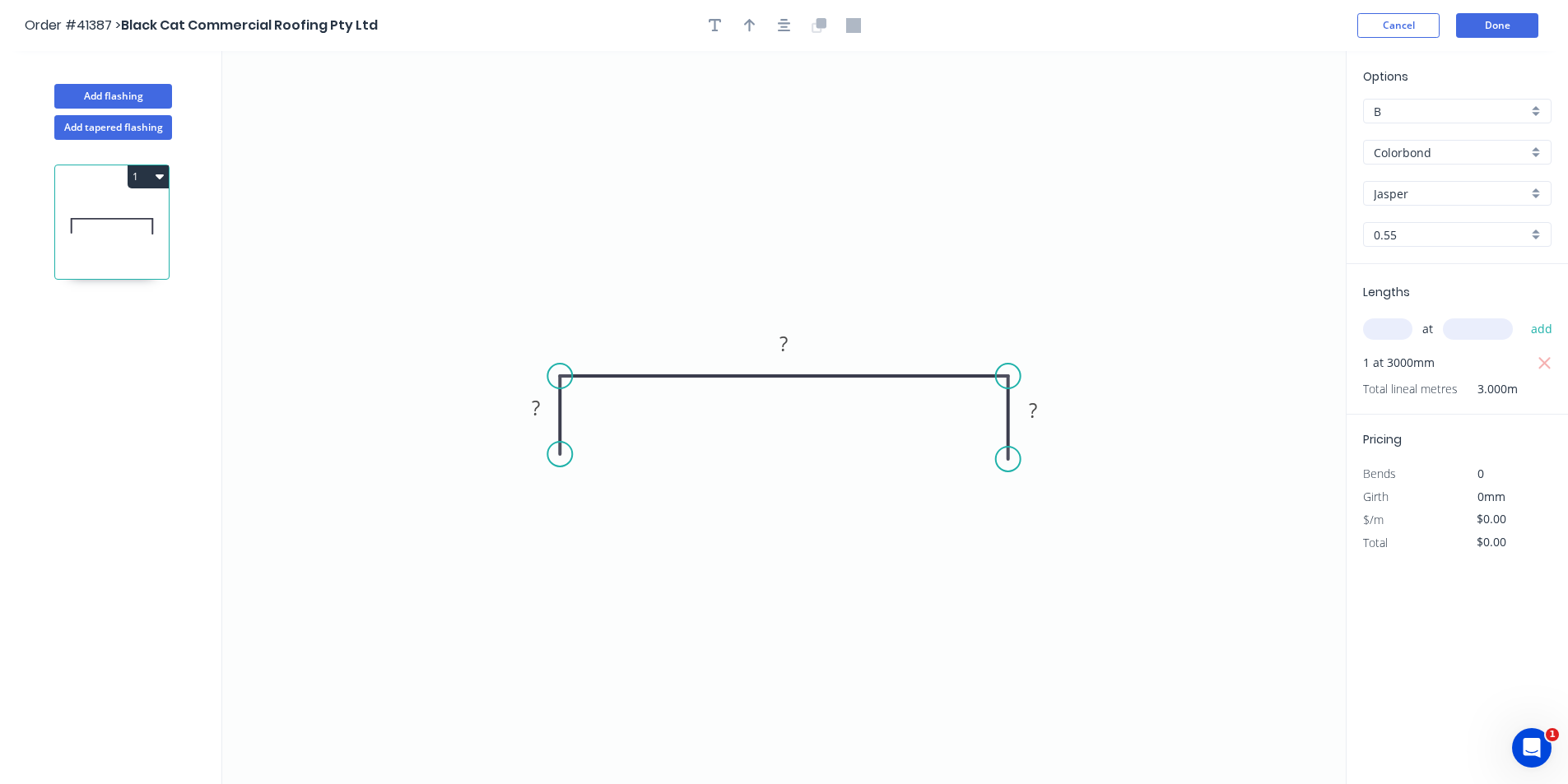
drag, startPoint x: 753, startPoint y: 26, endPoint x: 1057, endPoint y: 68, distance: 306.9
click at [752, 26] on icon "button" at bounding box center [750, 25] width 12 height 15
drag, startPoint x: 1262, startPoint y: 125, endPoint x: 962, endPoint y: 238, distance: 320.6
click at [783, 238] on icon at bounding box center [963, 219] width 15 height 52
click at [541, 415] on rect at bounding box center [535, 409] width 33 height 23
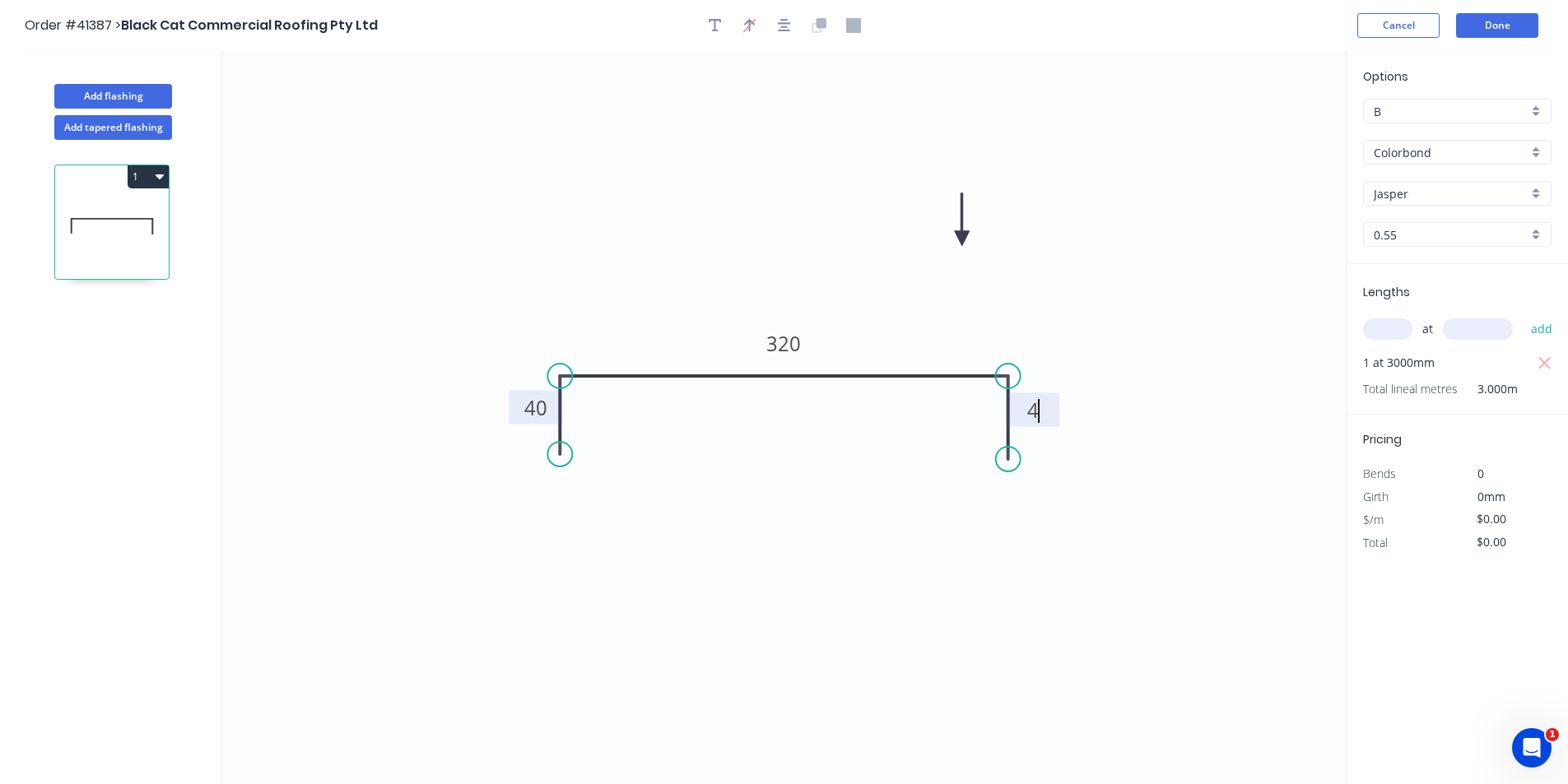
type input "$12.32"
type input "$36.96"
click at [783, 29] on button "Done" at bounding box center [1497, 25] width 83 height 25
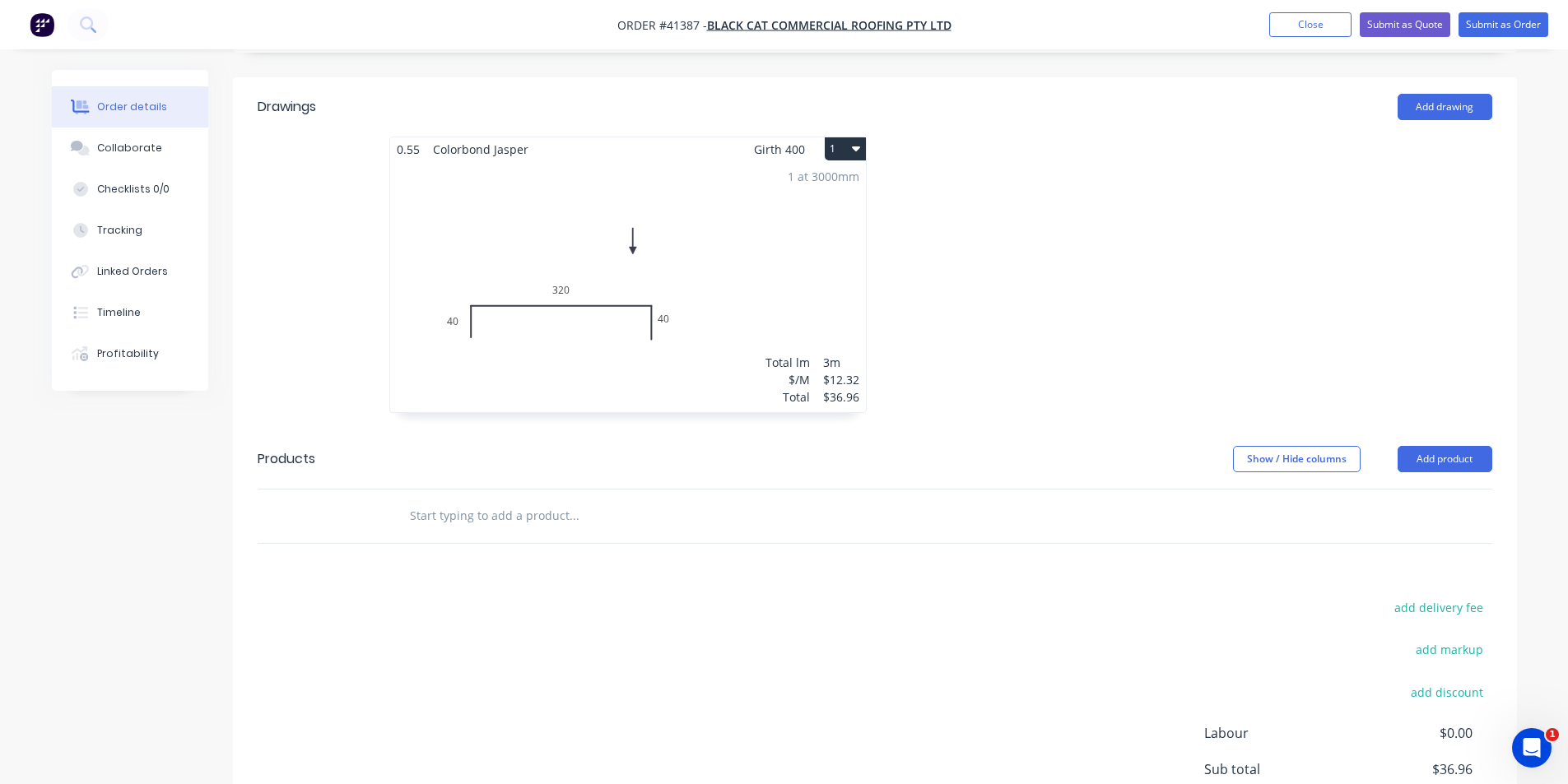
scroll to position [562, 0]
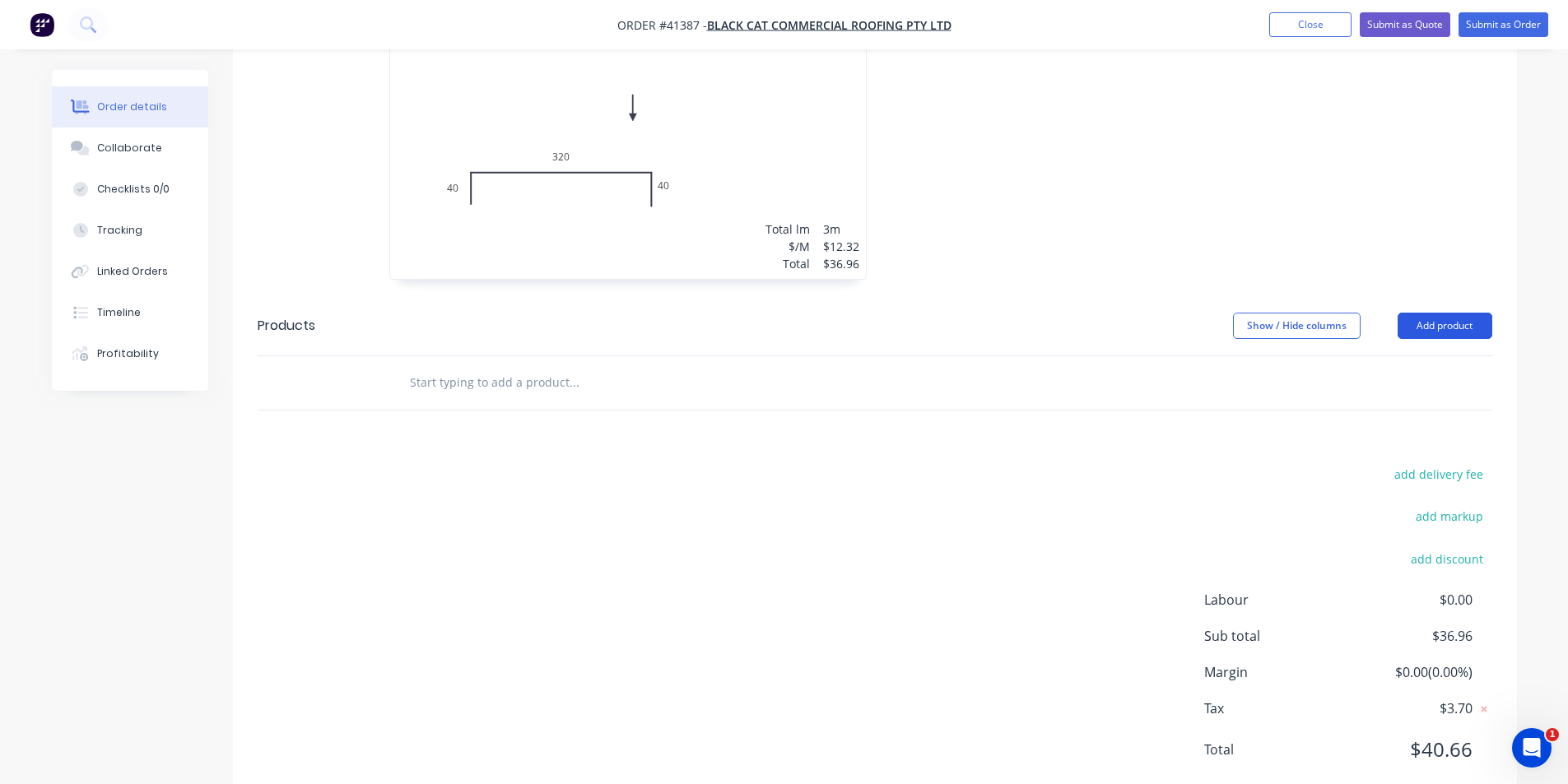
click at [783, 312] on button "Add product" at bounding box center [1445, 325] width 95 height 27
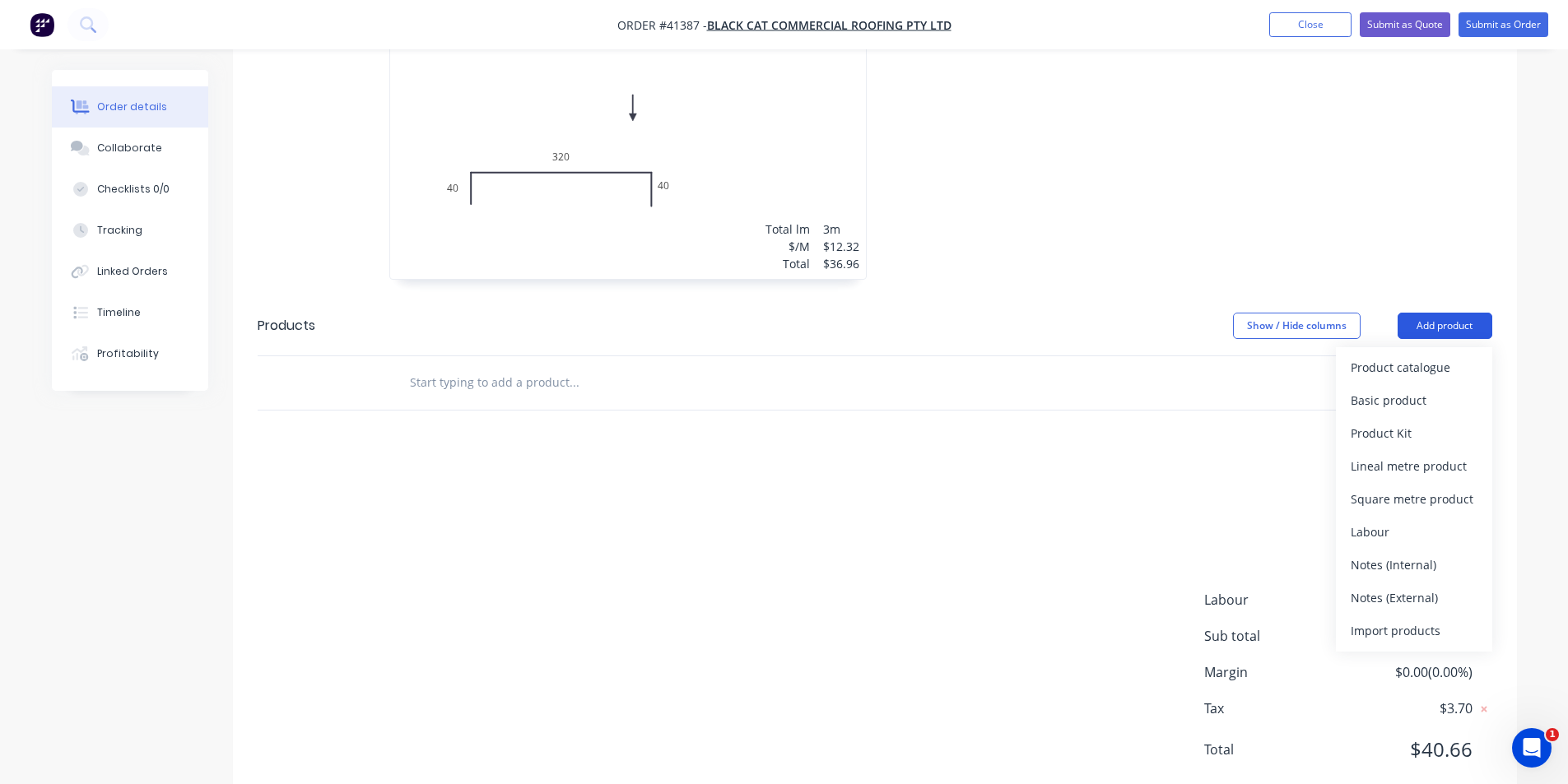
click at [783, 356] on div "Product catalogue" at bounding box center [1413, 367] width 127 height 24
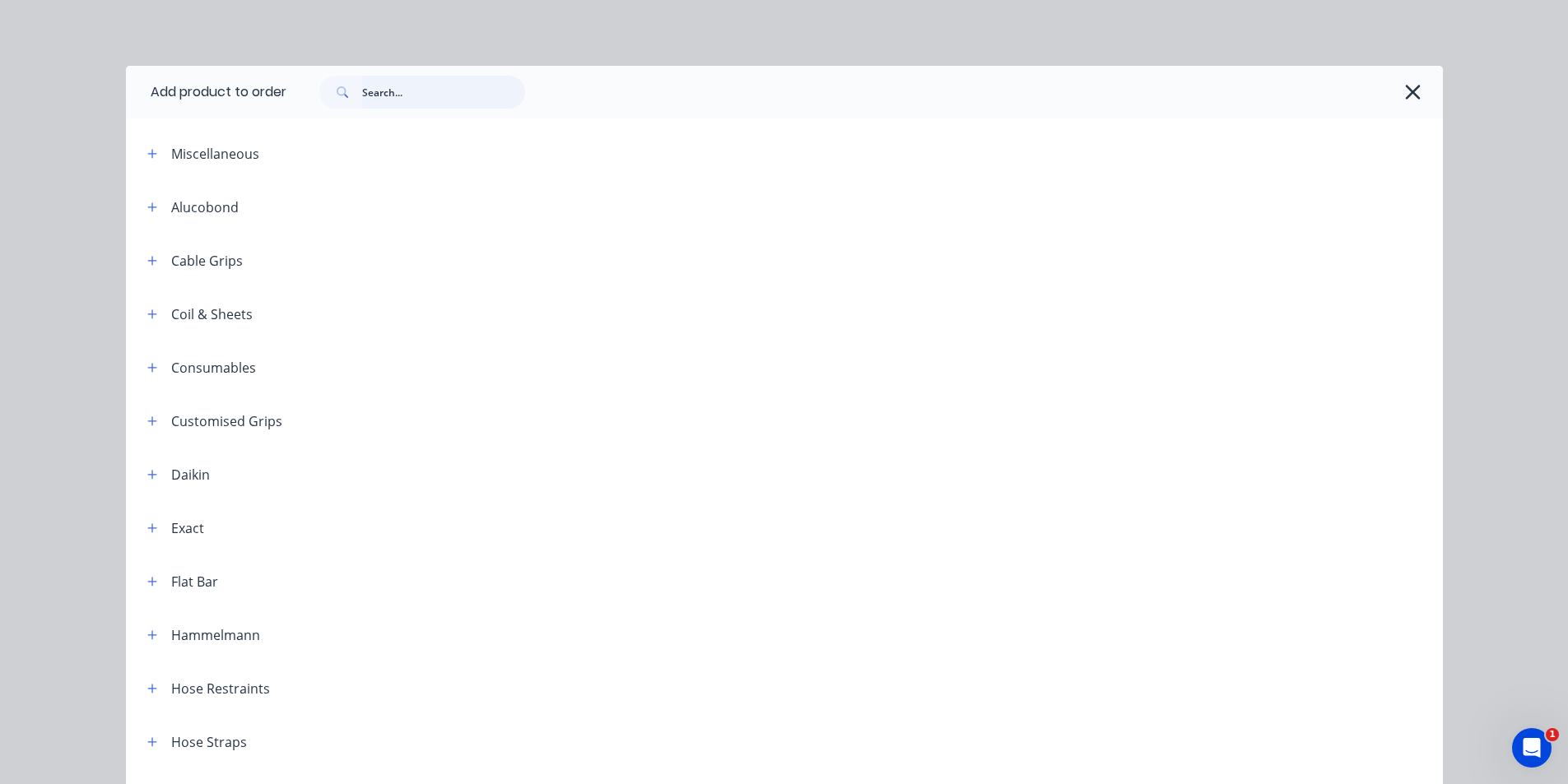
click at [447, 94] on input "text" at bounding box center [443, 92] width 163 height 33
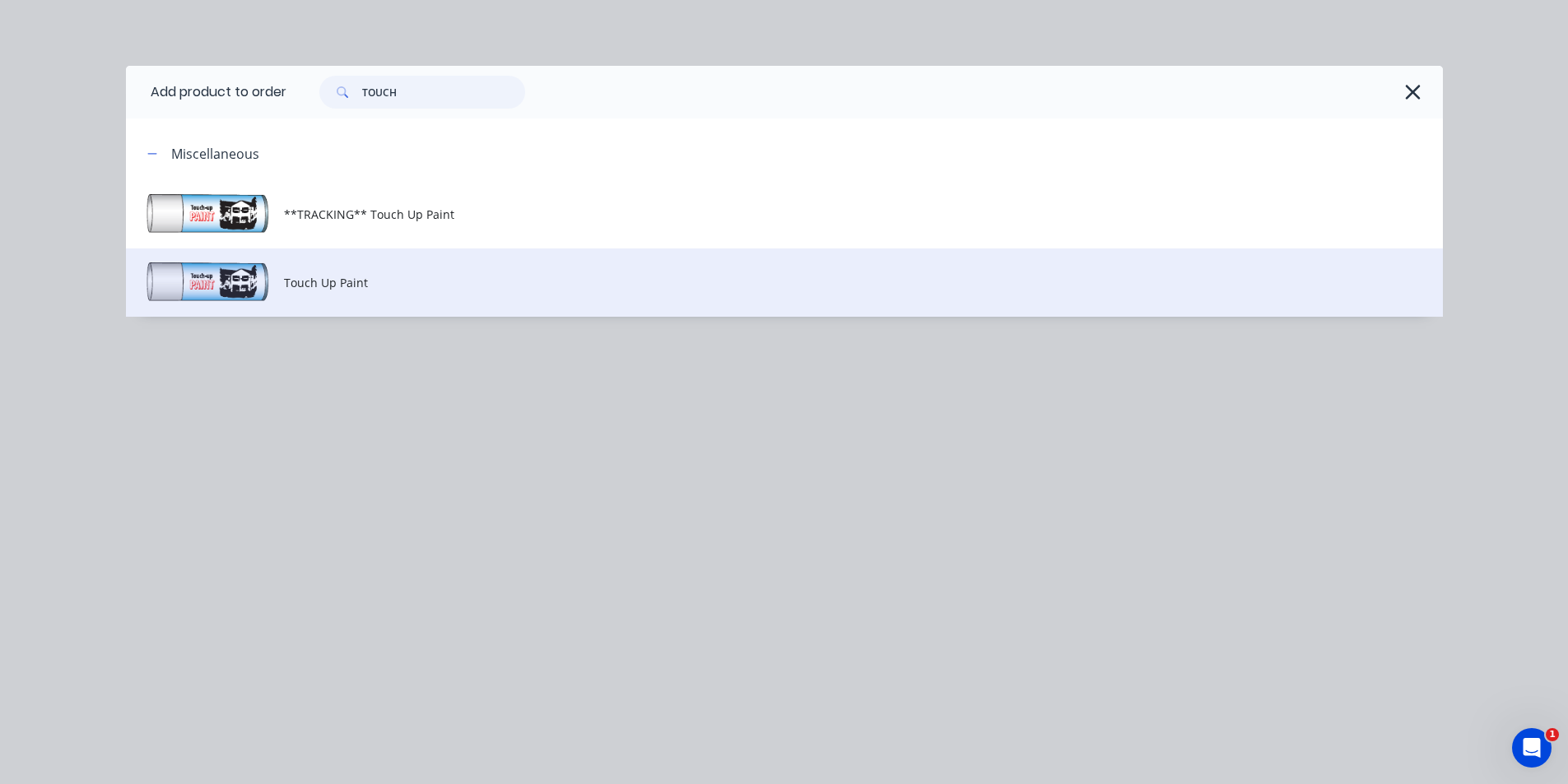
type input "TOUCH"
click at [435, 287] on span "Touch Up Paint" at bounding box center [747, 283] width 927 height 18
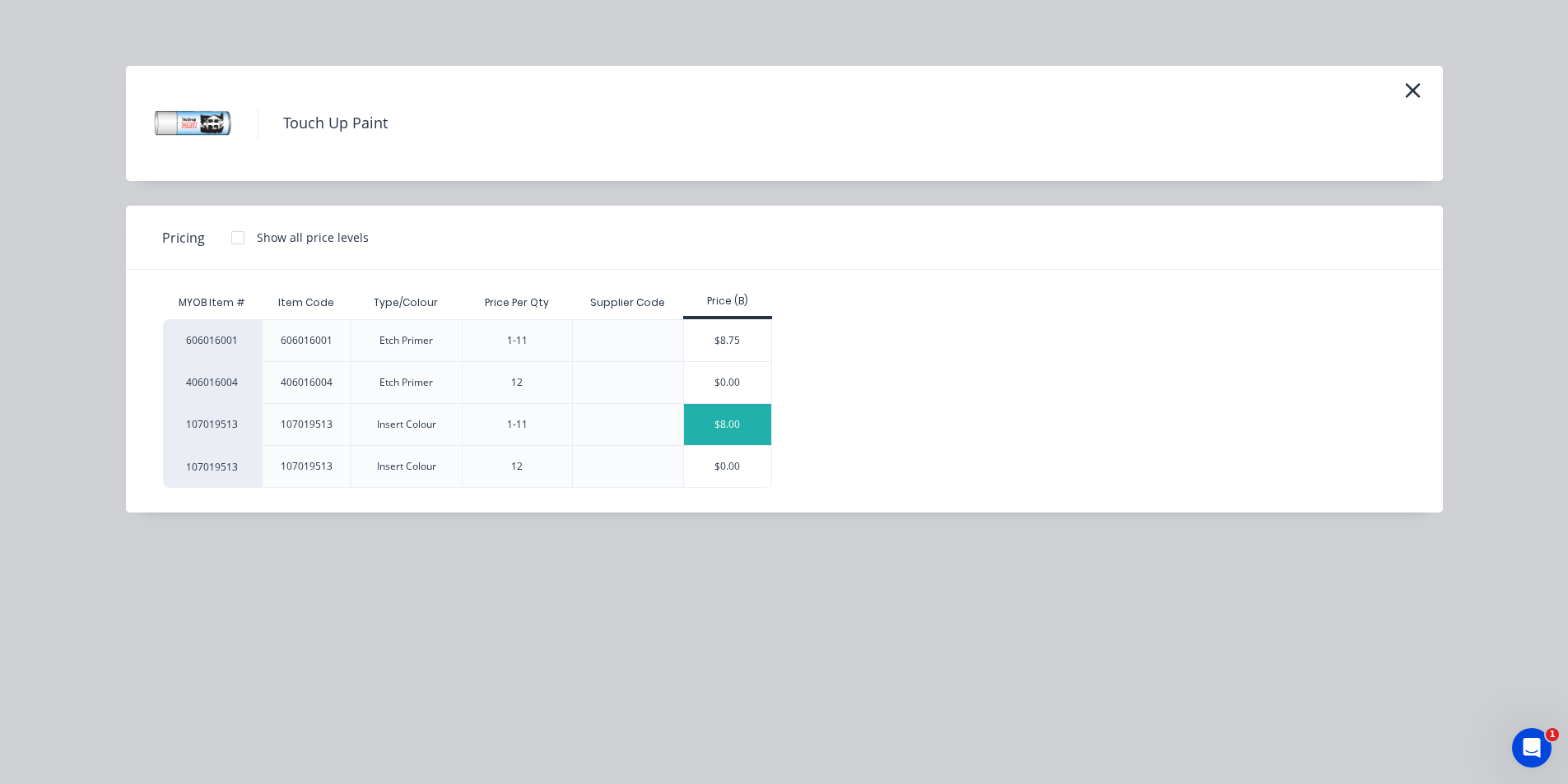
click at [740, 418] on div "$8.00" at bounding box center [727, 425] width 88 height 41
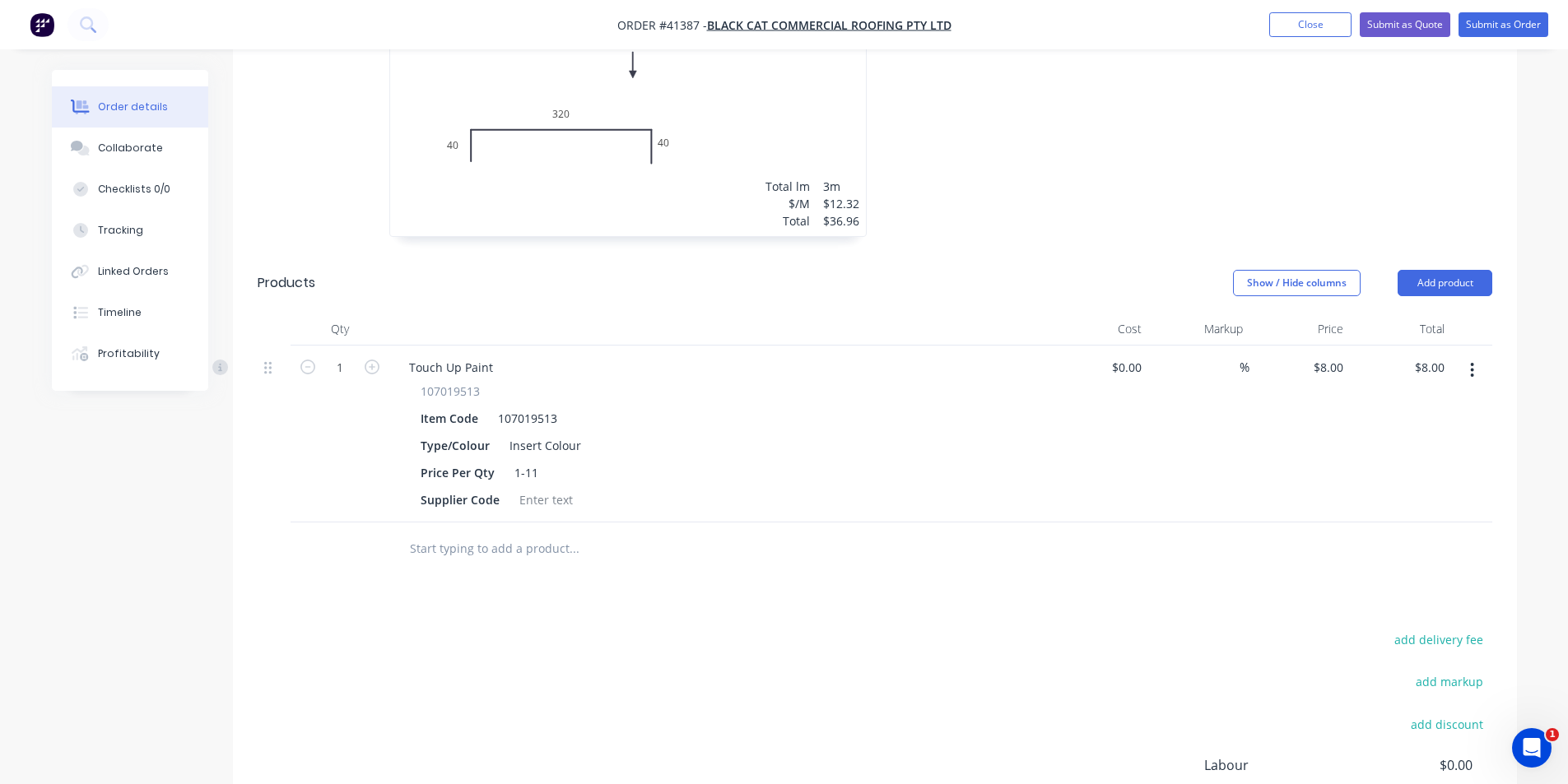
scroll to position [645, 0]
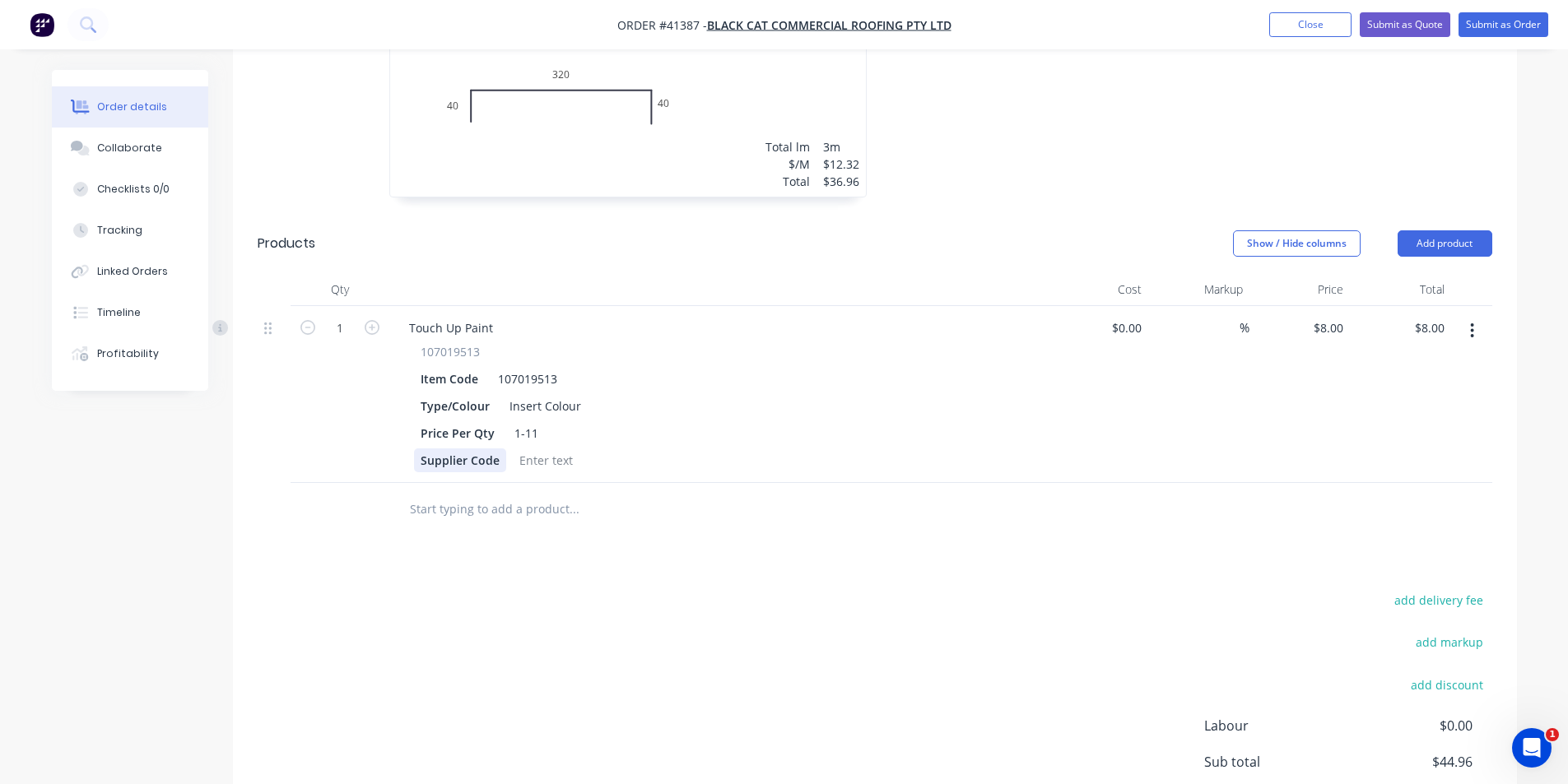
click at [458, 448] on div "Supplier Code" at bounding box center [460, 460] width 93 height 24
click at [524, 394] on div "Insert Colour" at bounding box center [545, 406] width 85 height 24
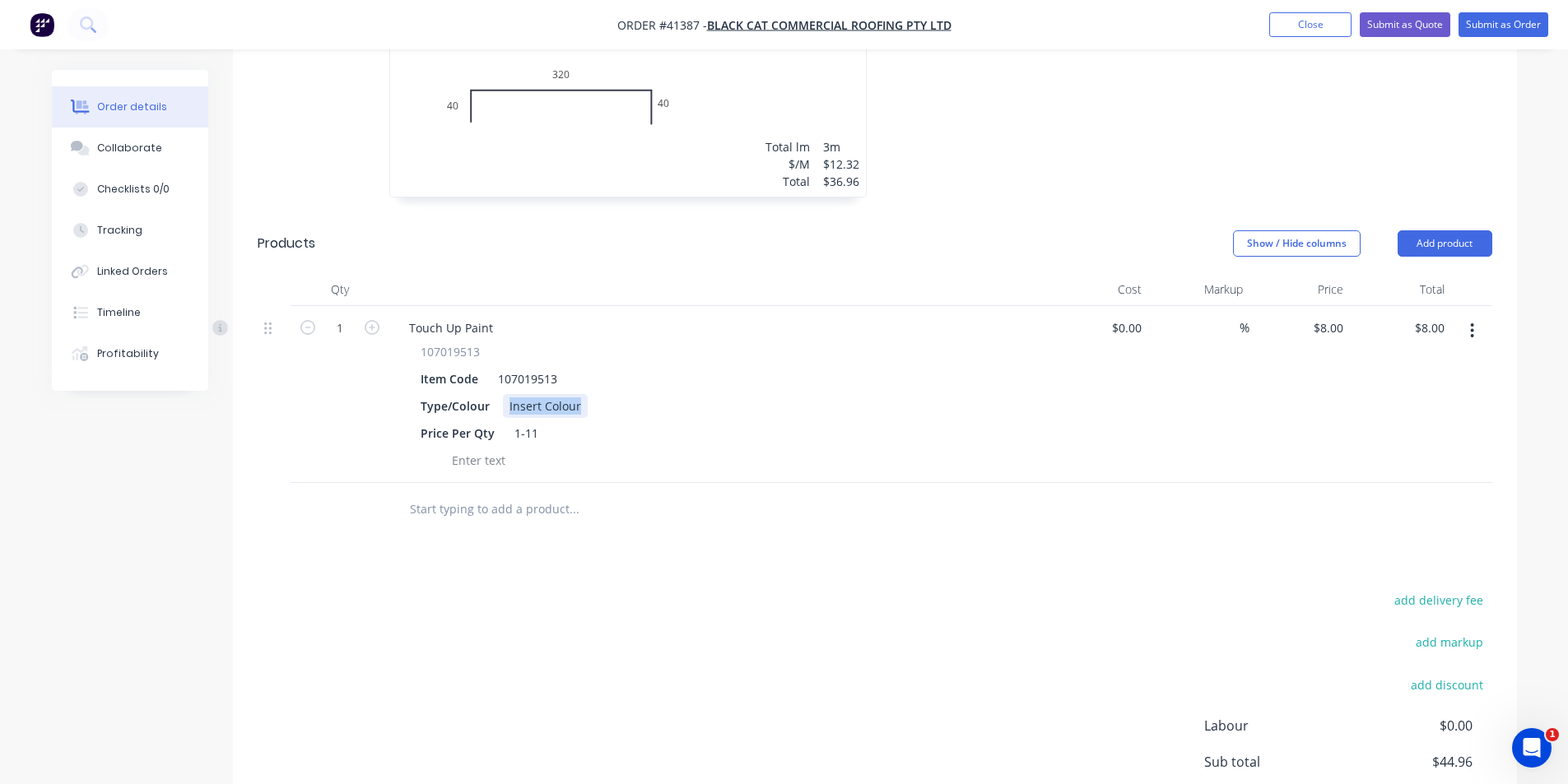
click at [524, 394] on div "Insert Colour" at bounding box center [545, 406] width 85 height 24
click at [713, 533] on div "Drawings Add drawing 0.55 Colorbond Jasper Girth 400 1 0 40 320 40 0 40 320 40 …" at bounding box center [874, 397] width 1283 height 1070
click at [783, 589] on div "add delivery fee add markup add discount Labour $0.00 Sub total $44.96 Margin $…" at bounding box center [875, 748] width 1234 height 318
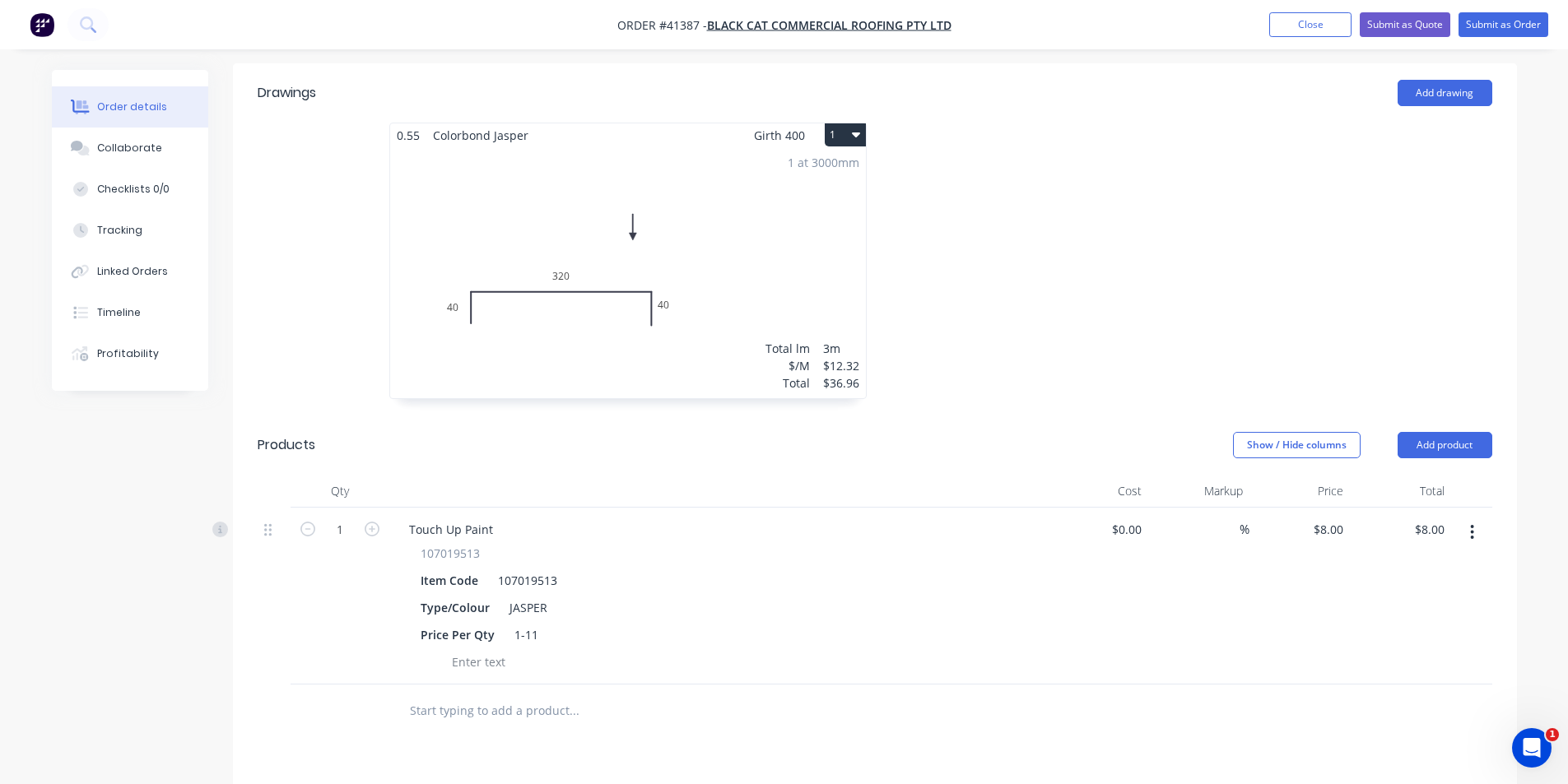
scroll to position [398, 0]
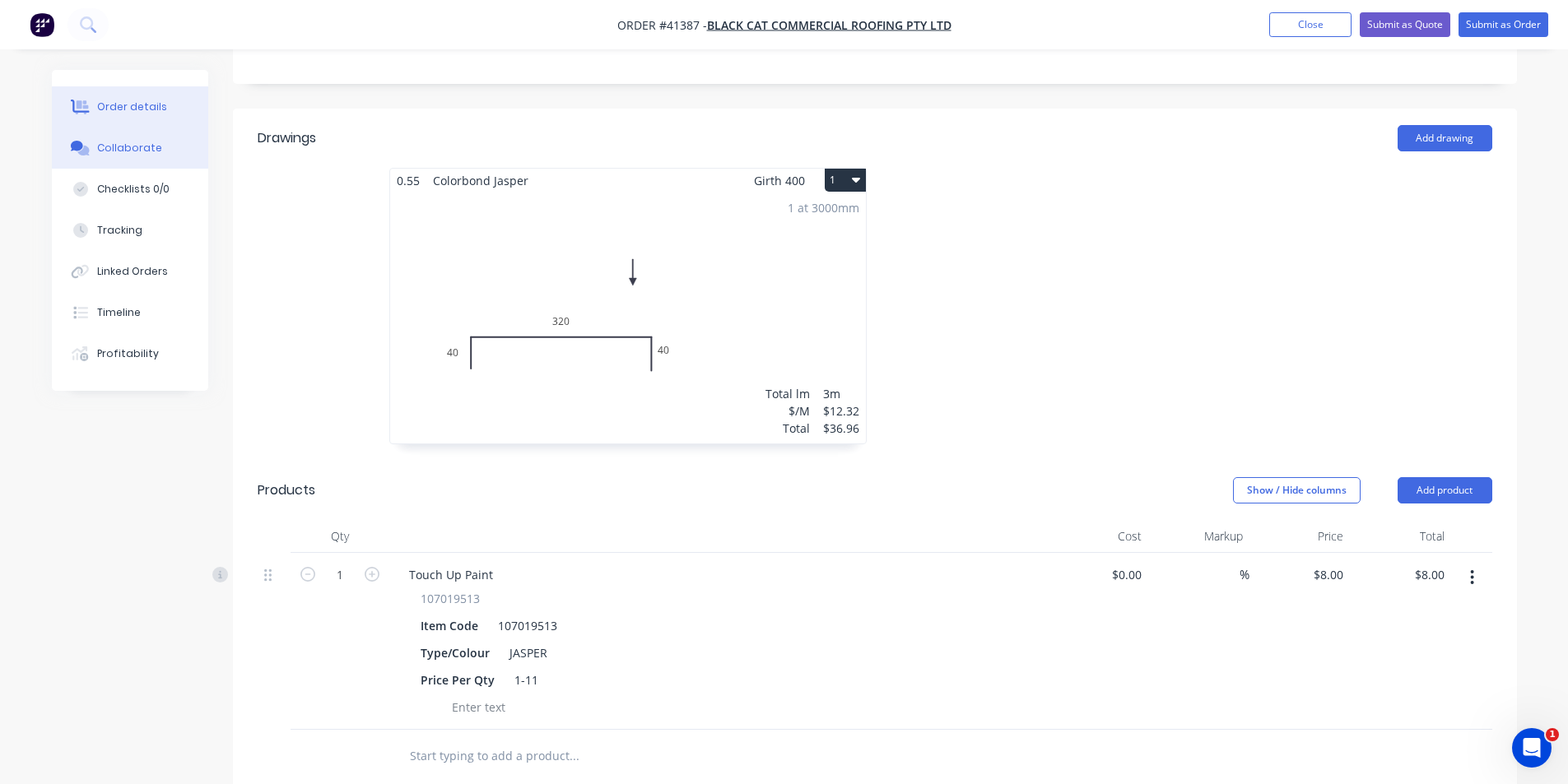
click at [106, 148] on div "Collaborate" at bounding box center [130, 148] width 65 height 15
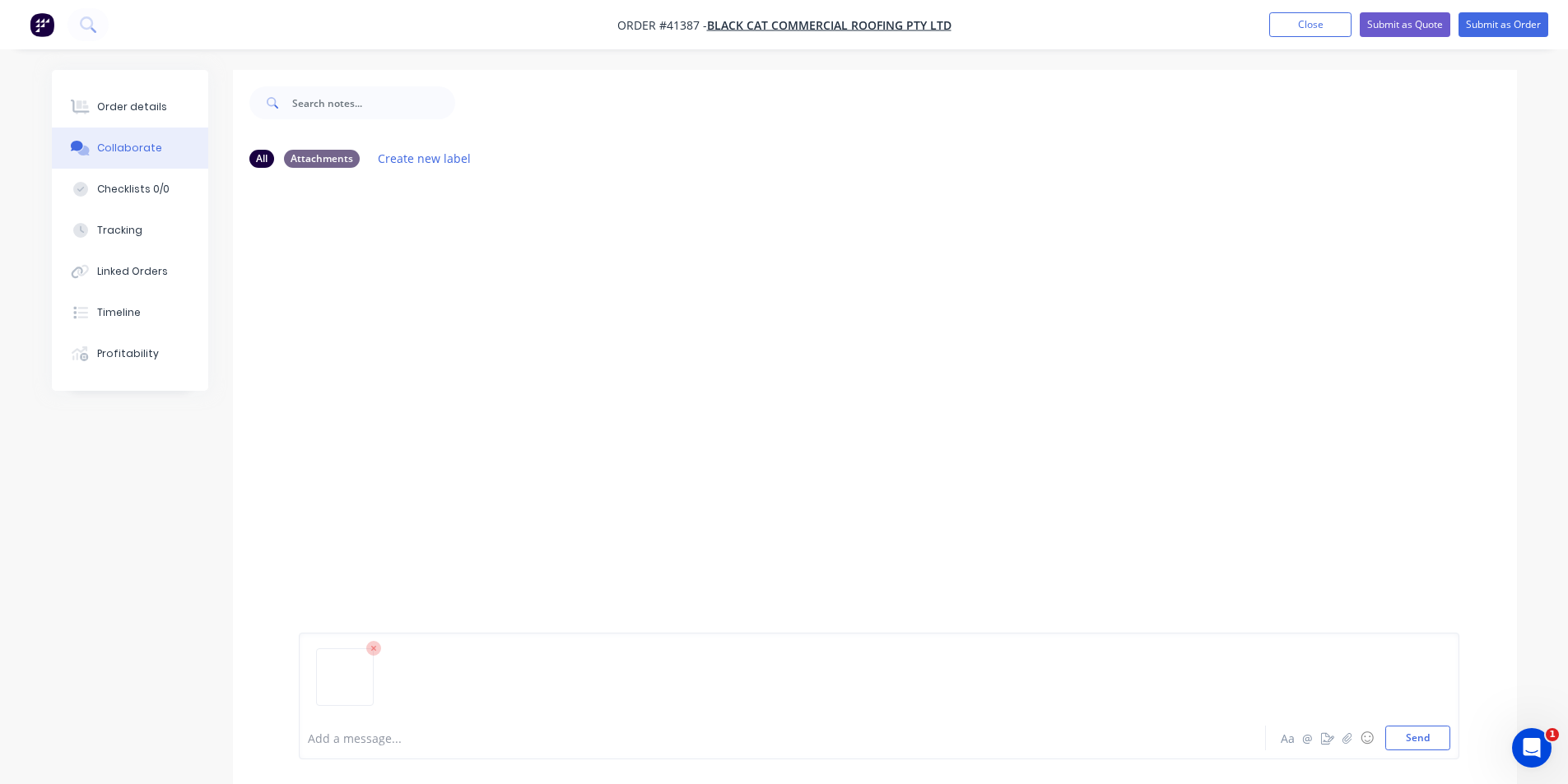
click at [783, 751] on div "Add a message... Aa @ ☺ Send" at bounding box center [879, 695] width 1160 height 127
click at [783, 737] on button "Send" at bounding box center [1417, 738] width 65 height 25
click at [169, 109] on button "Order details" at bounding box center [130, 107] width 157 height 41
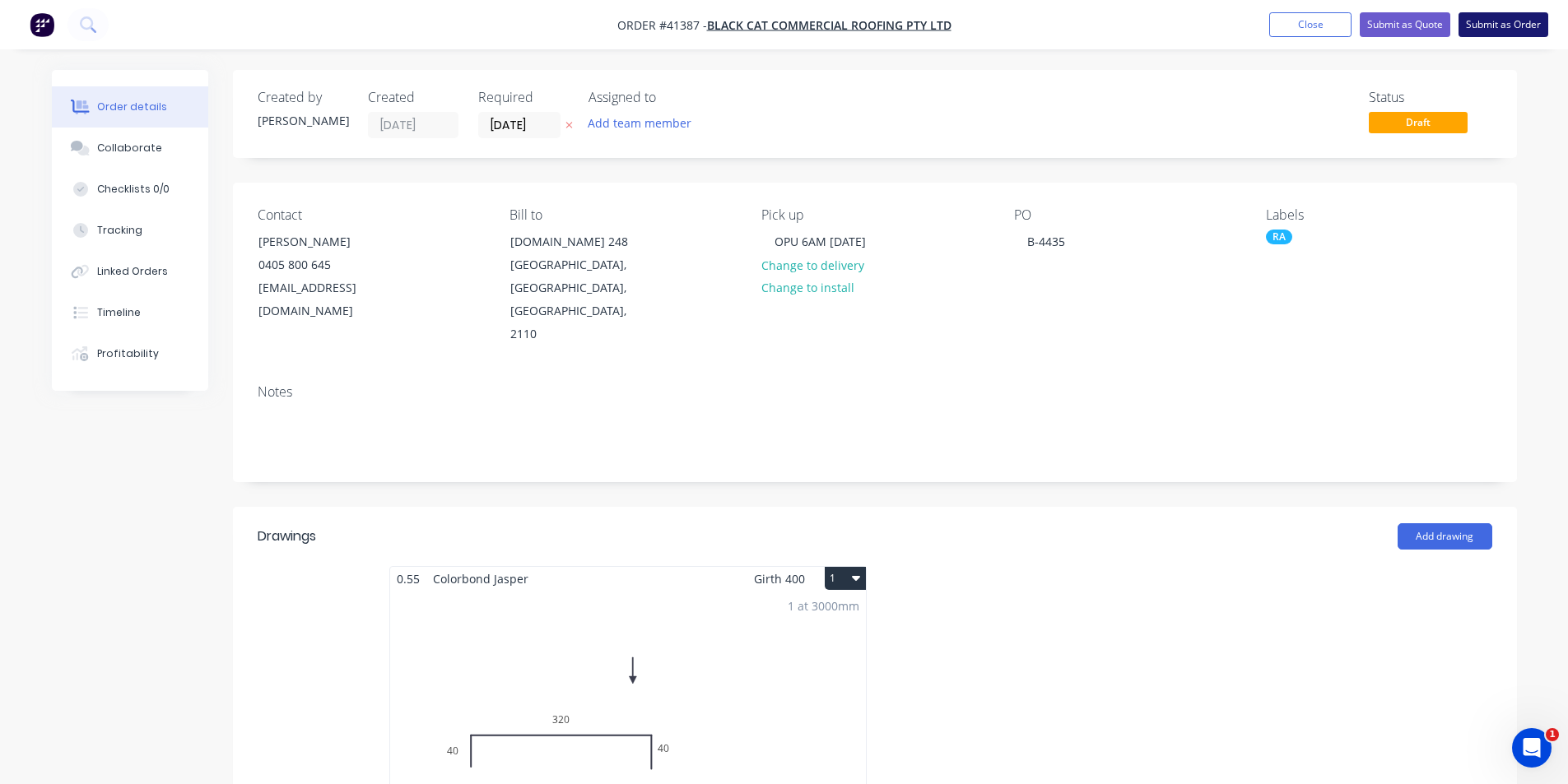
click at [783, 19] on button "Submit as Order" at bounding box center [1502, 25] width 90 height 25
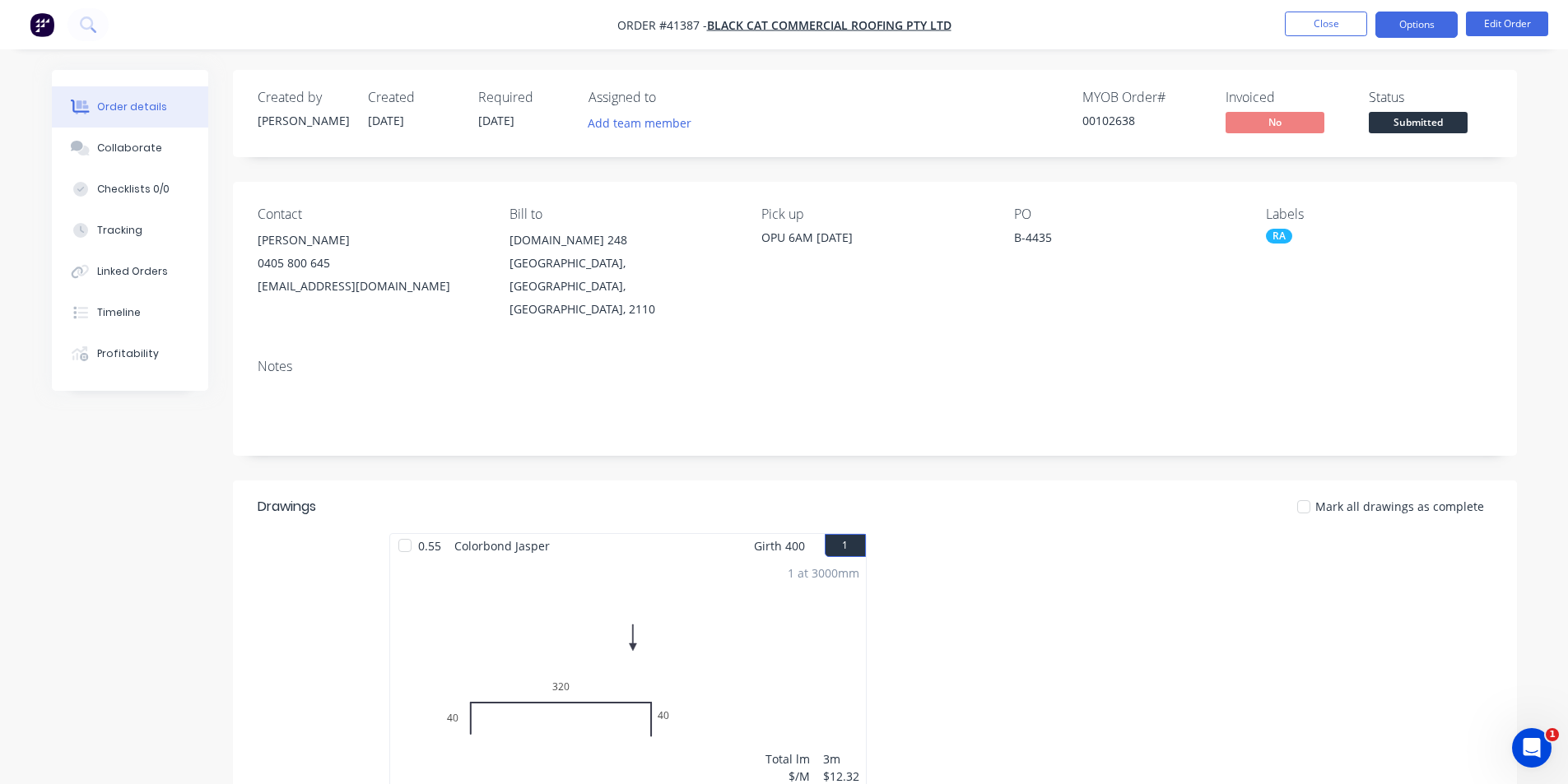
drag, startPoint x: 1435, startPoint y: 23, endPoint x: 1433, endPoint y: 35, distance: 12.2
click at [783, 23] on button "Options" at bounding box center [1416, 25] width 83 height 27
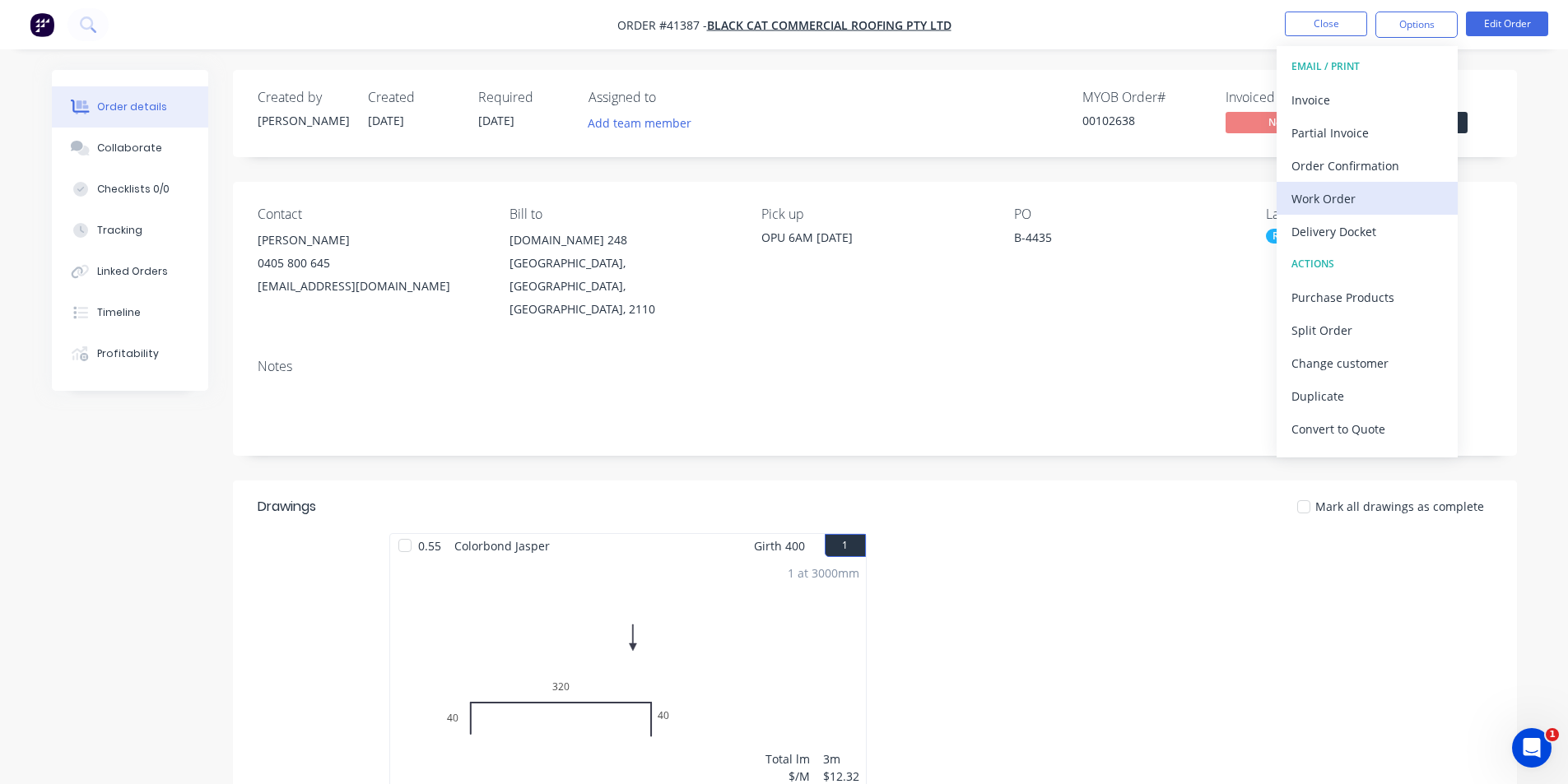
click at [783, 188] on div "Work Order" at bounding box center [1367, 199] width 152 height 24
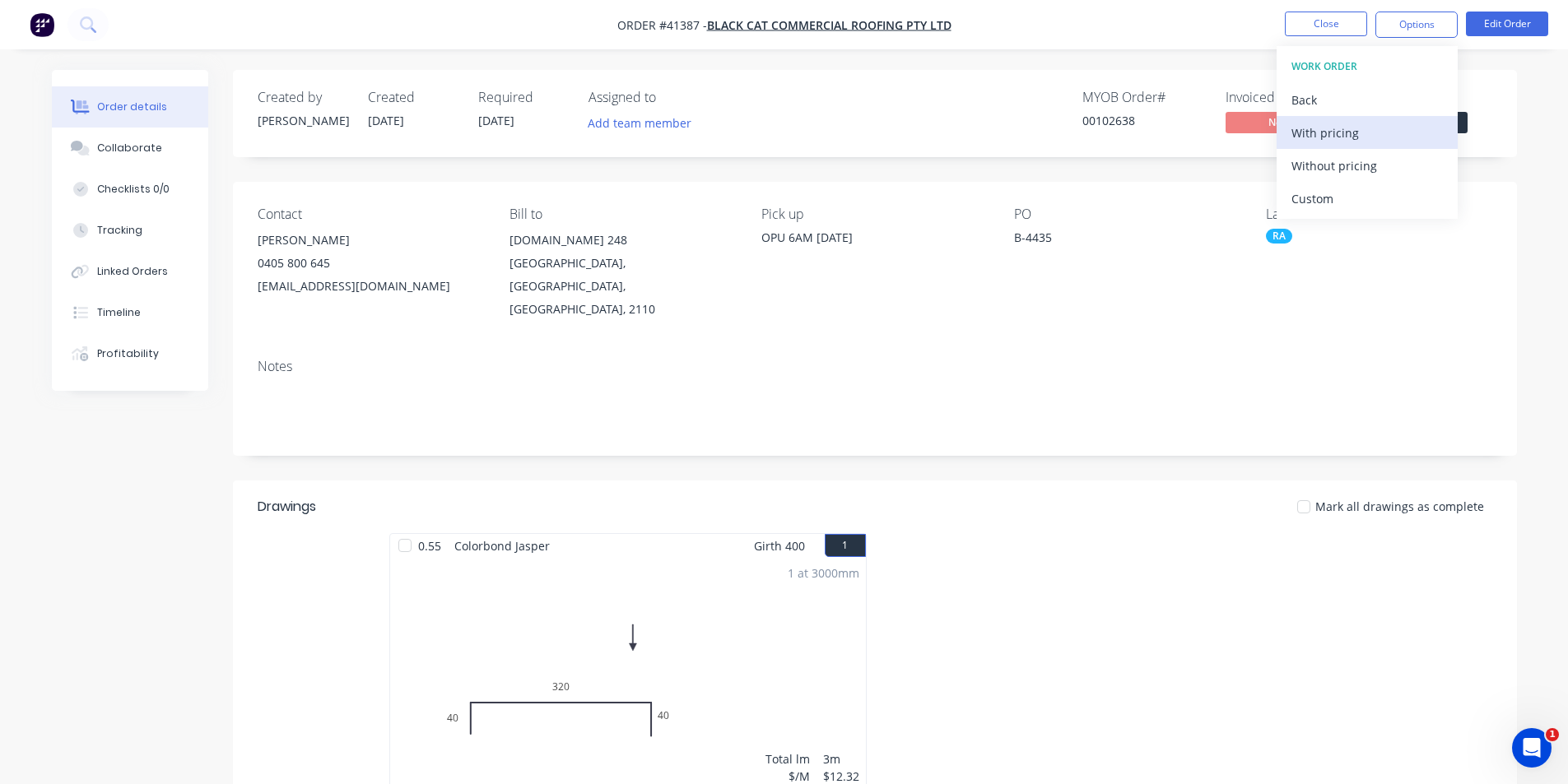
drag, startPoint x: 1378, startPoint y: 188, endPoint x: 1379, endPoint y: 135, distance: 53.0
click at [783, 136] on div "With pricing" at bounding box center [1367, 133] width 152 height 24
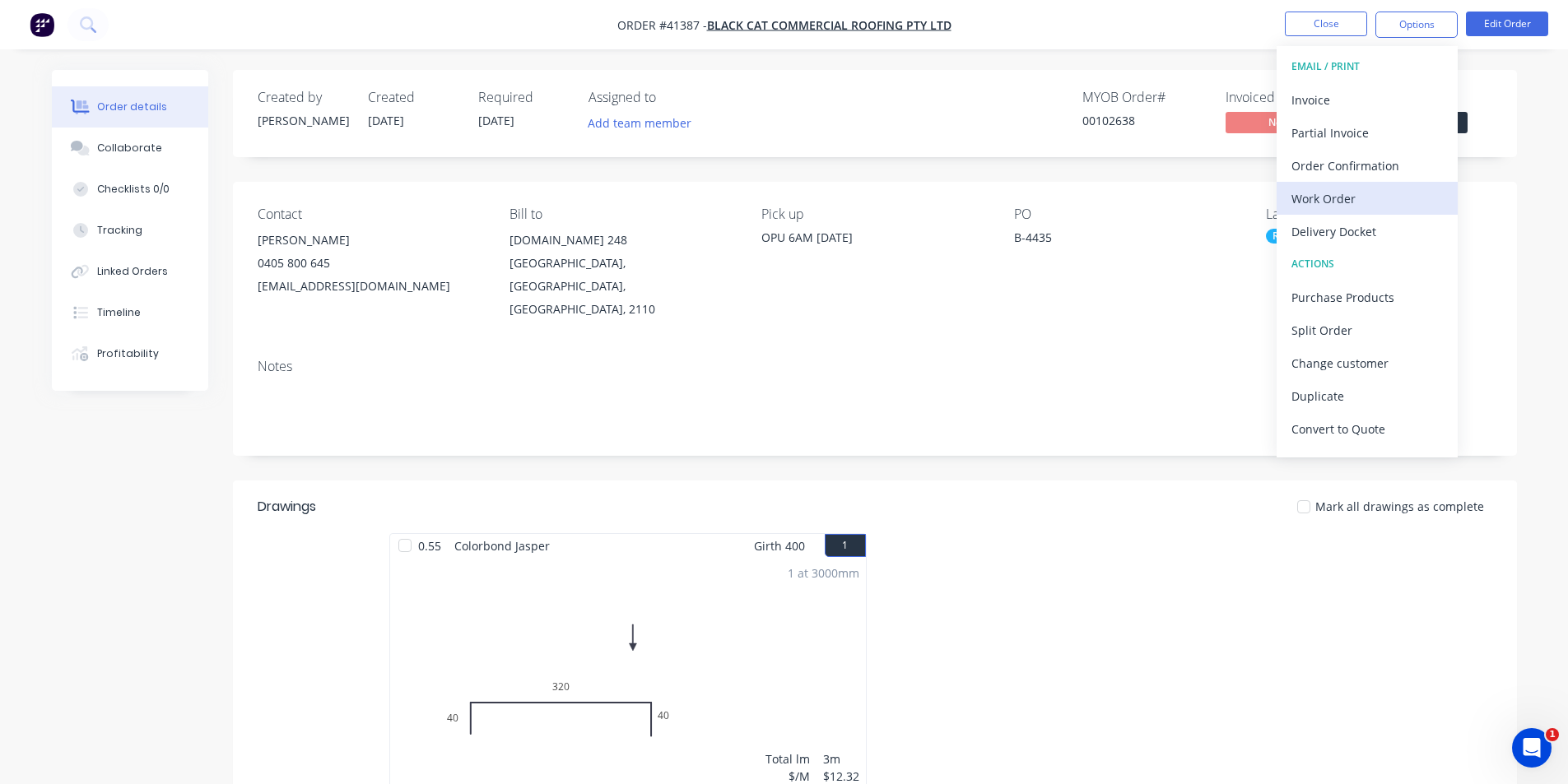
click at [783, 210] on div "Work Order" at bounding box center [1367, 199] width 152 height 24
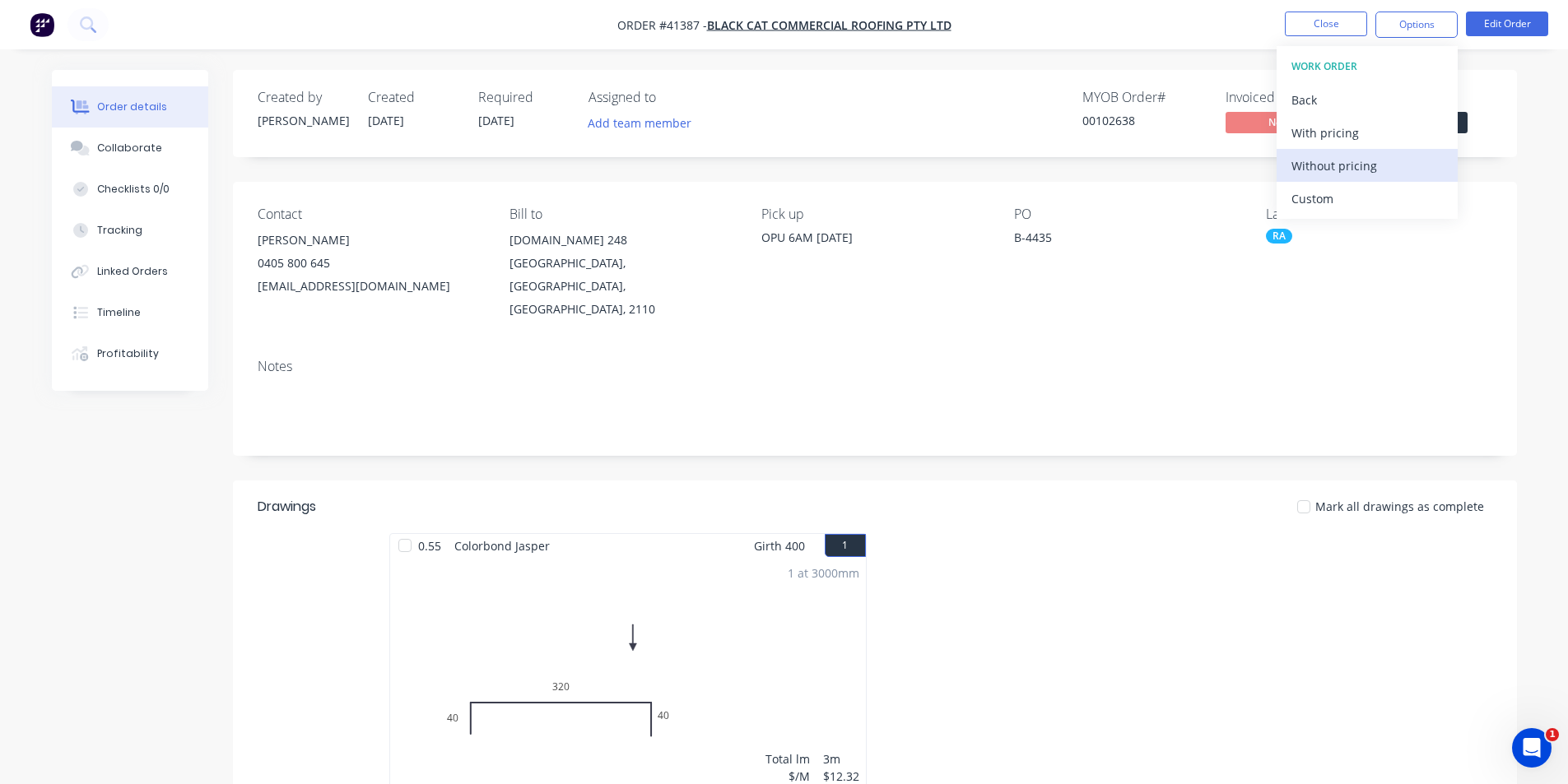
click at [783, 174] on div "Without pricing" at bounding box center [1367, 165] width 152 height 24
click at [783, 158] on div "Order Confirmation" at bounding box center [1367, 165] width 152 height 24
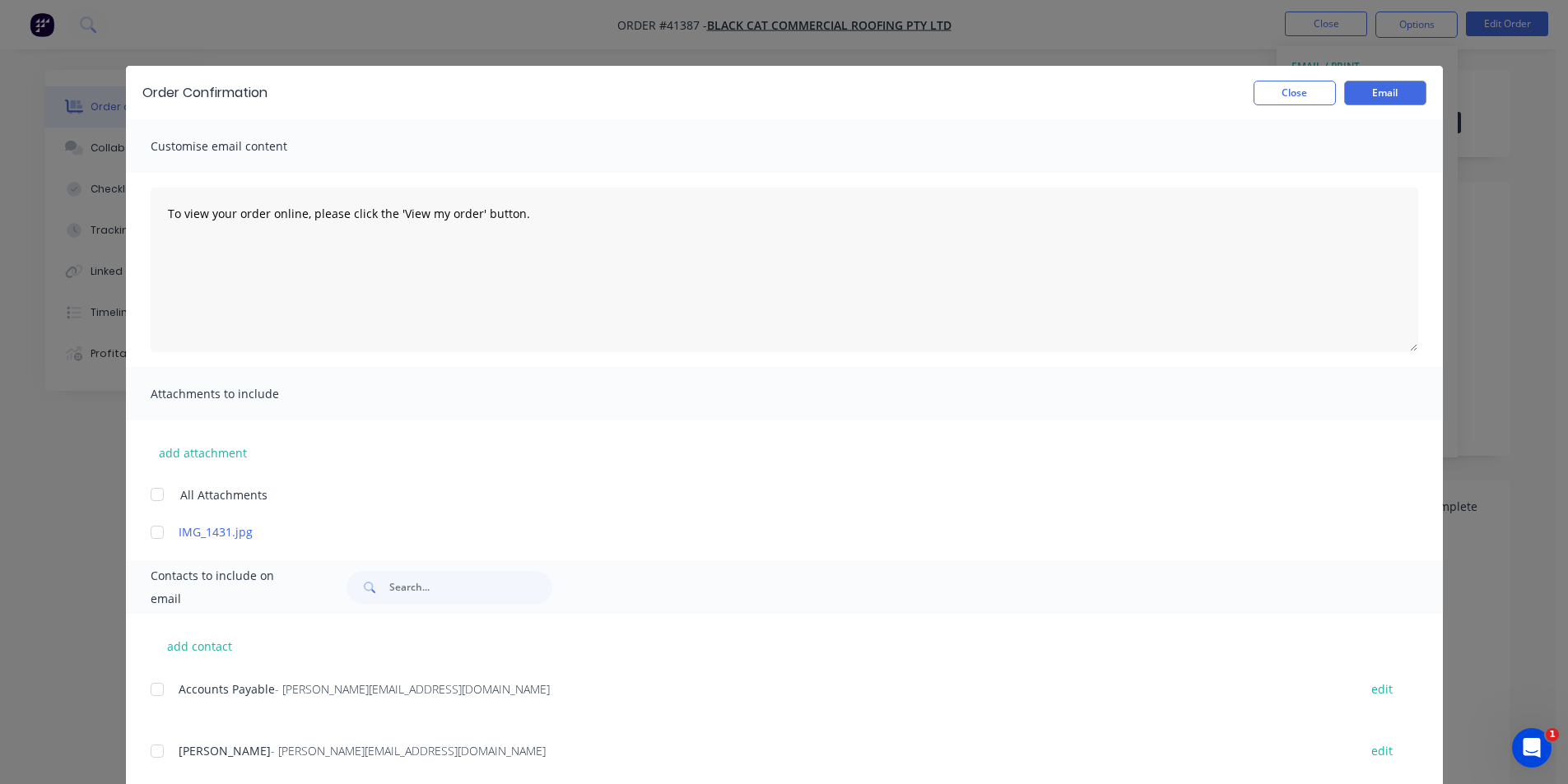
scroll to position [164, 0]
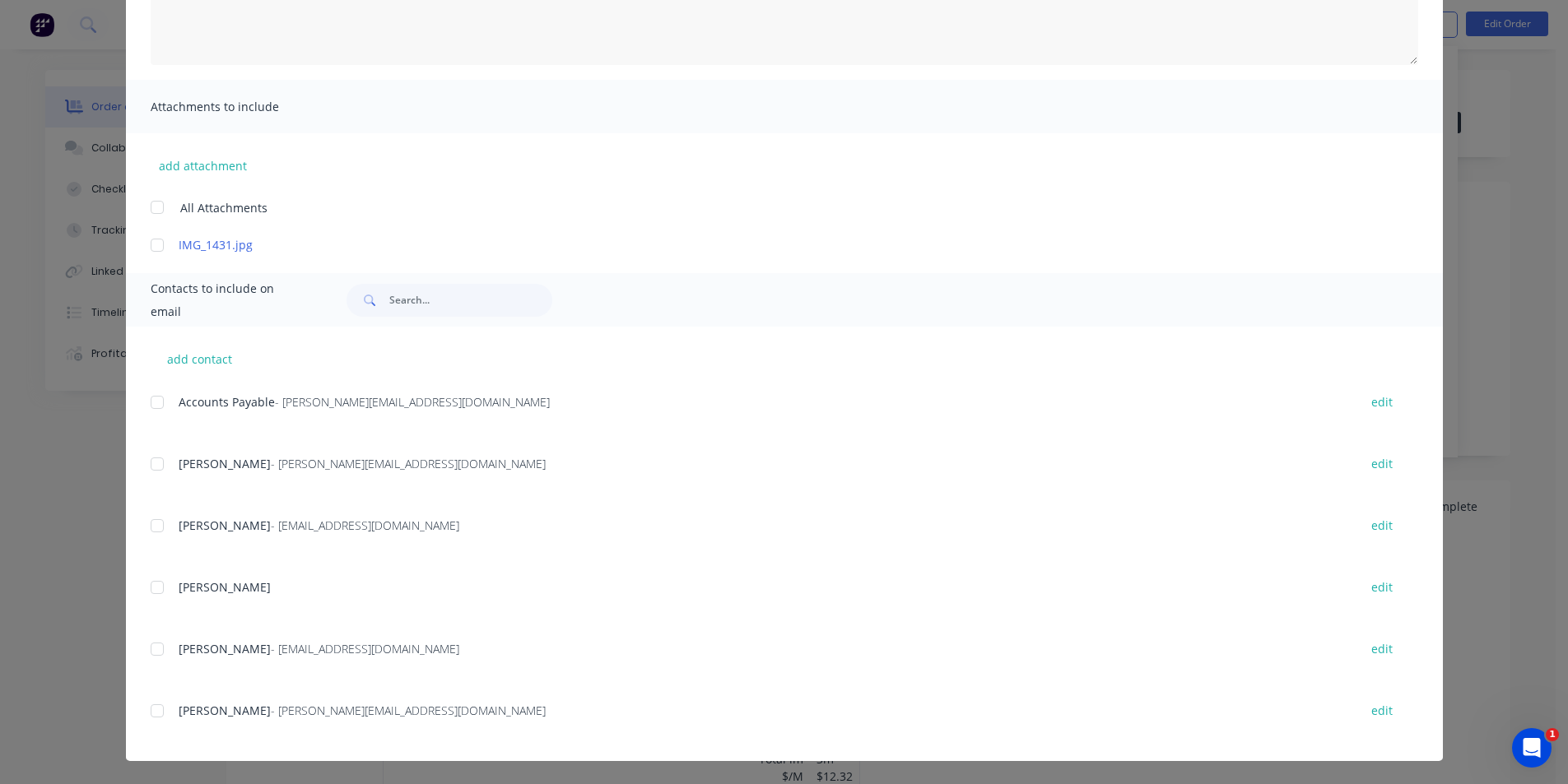
click at [152, 653] on div at bounding box center [157, 648] width 33 height 33
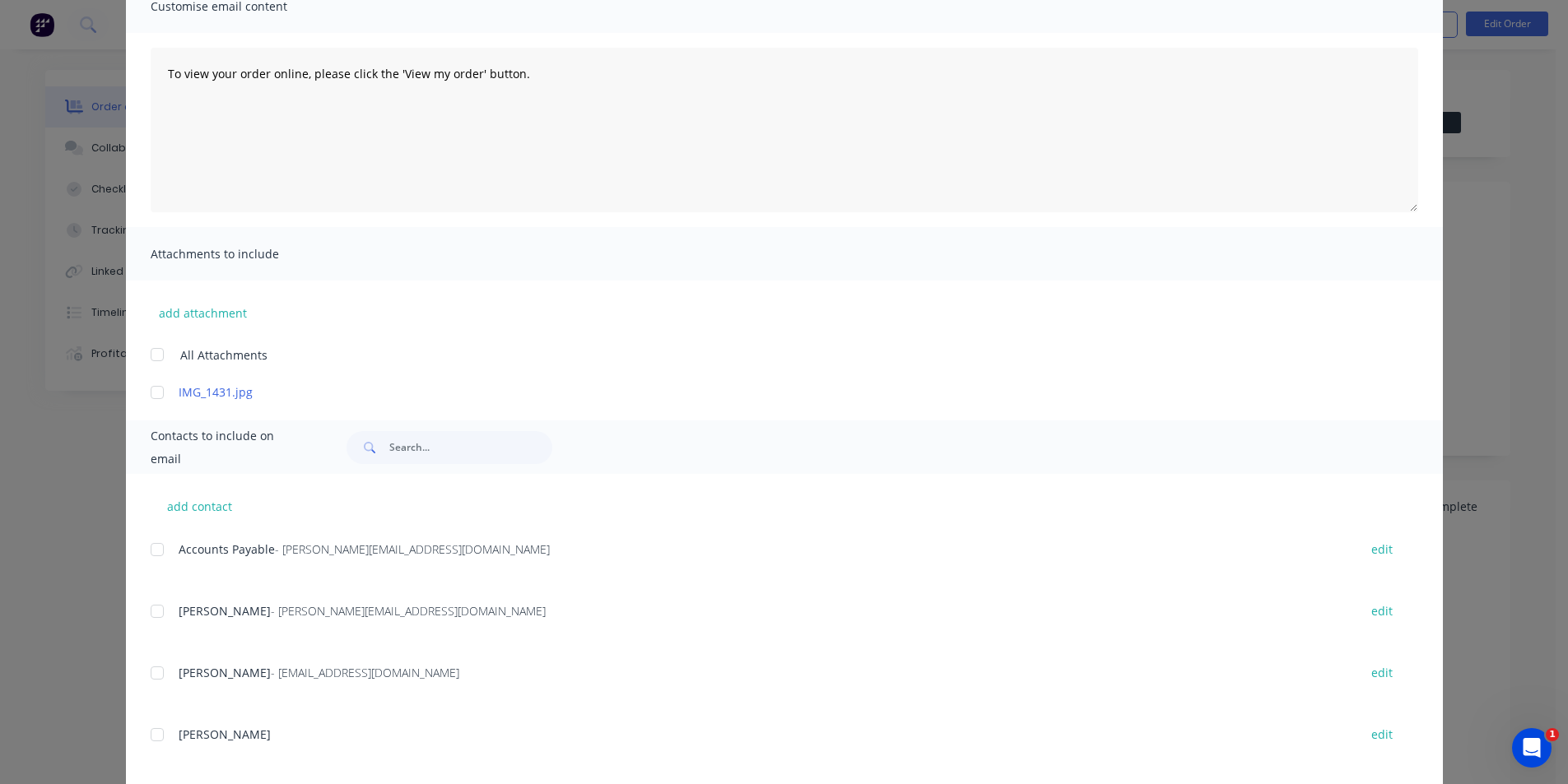
scroll to position [0, 0]
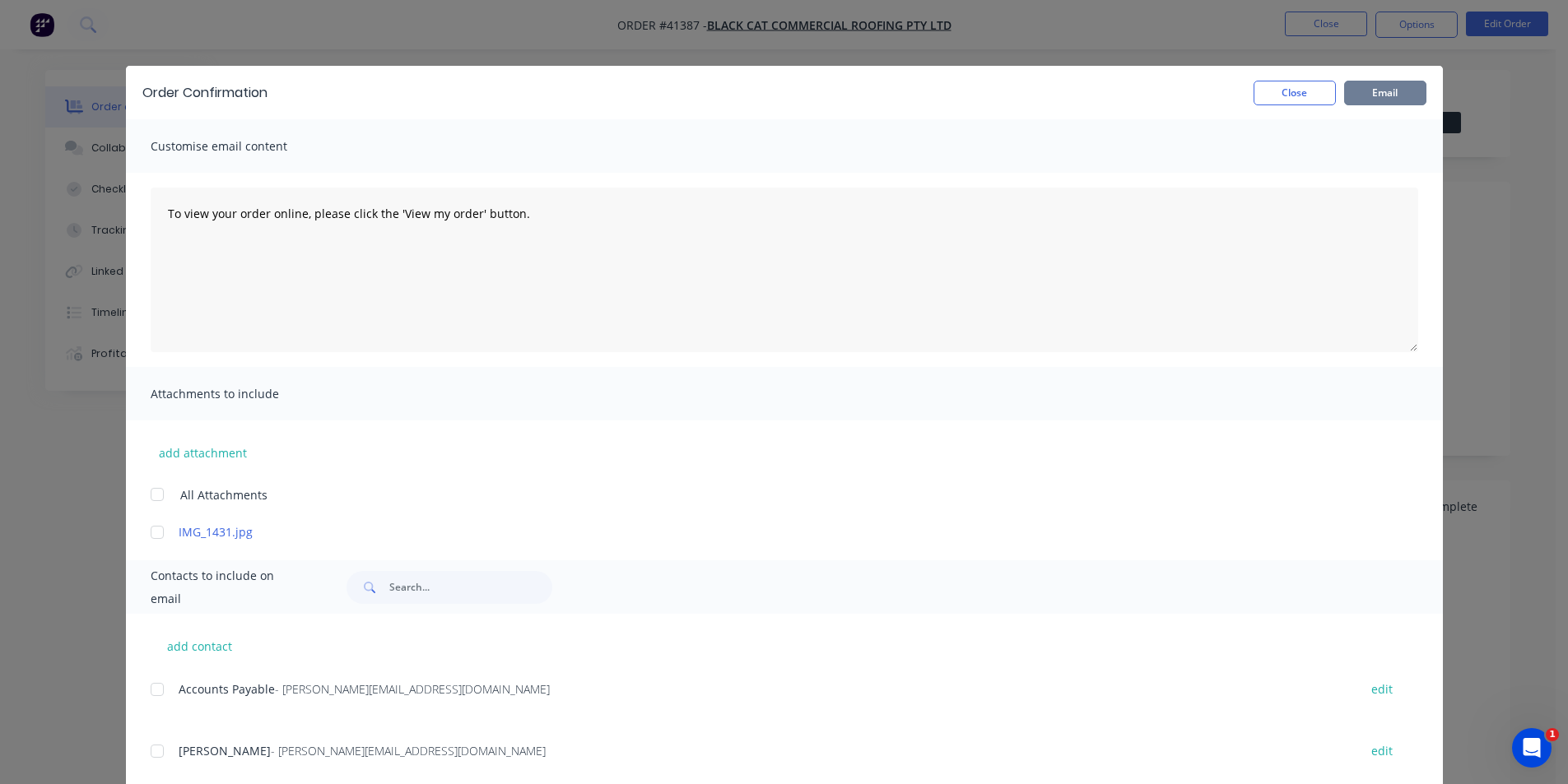
click at [783, 98] on button "Email" at bounding box center [1385, 93] width 83 height 25
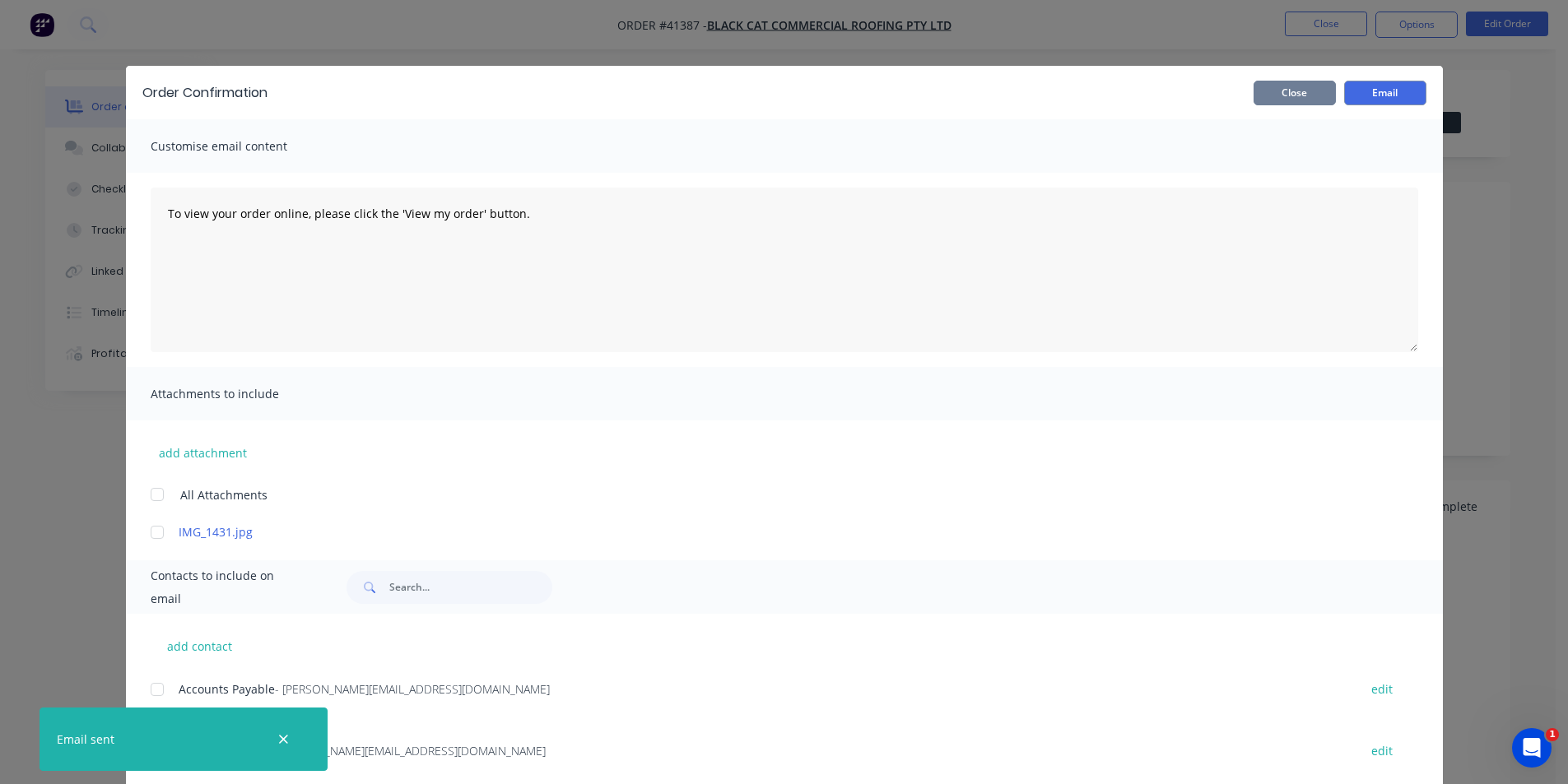
click at [783, 95] on button "Close" at bounding box center [1294, 93] width 83 height 25
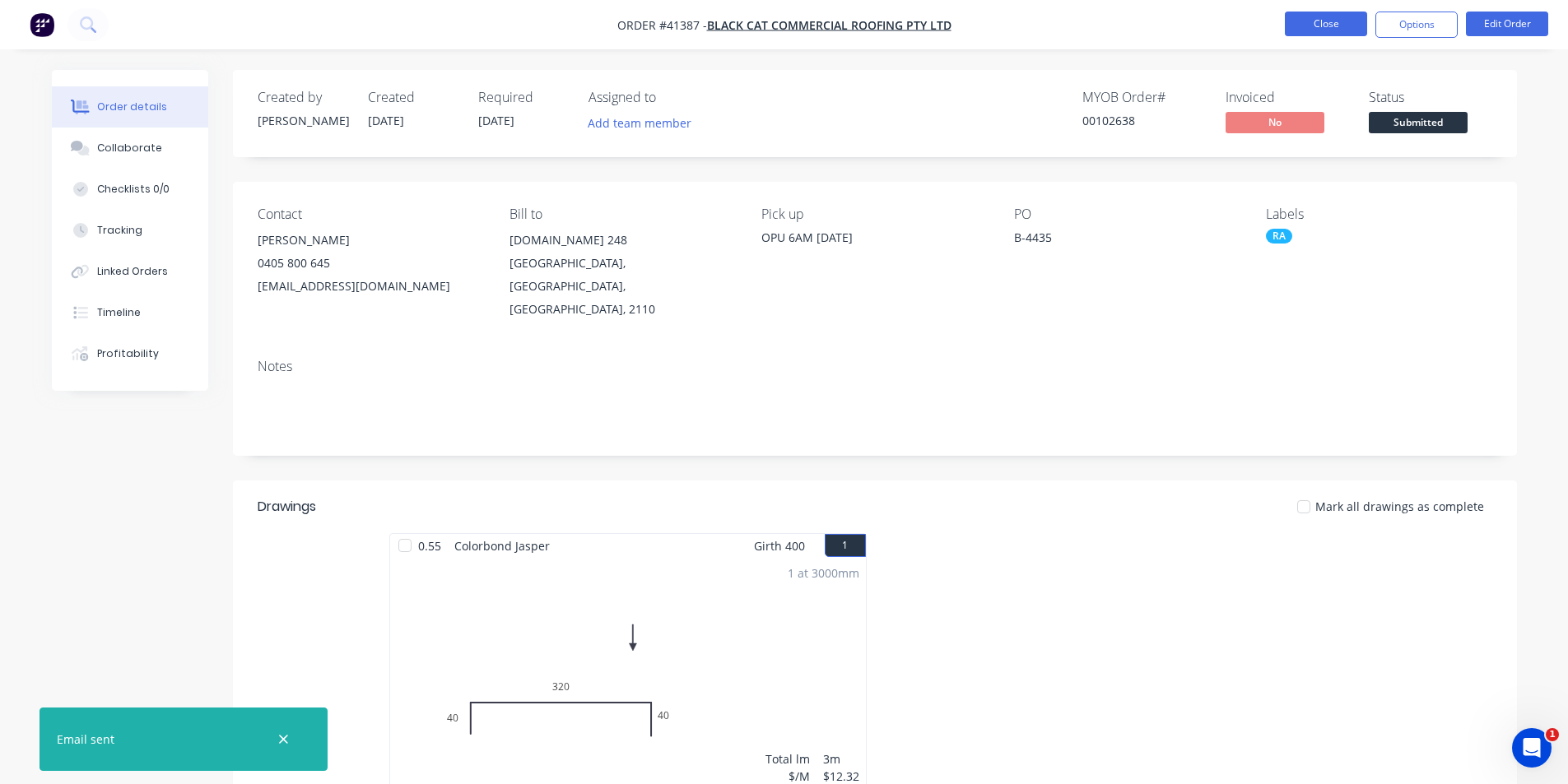
click at [783, 28] on button "Close" at bounding box center [1326, 24] width 83 height 25
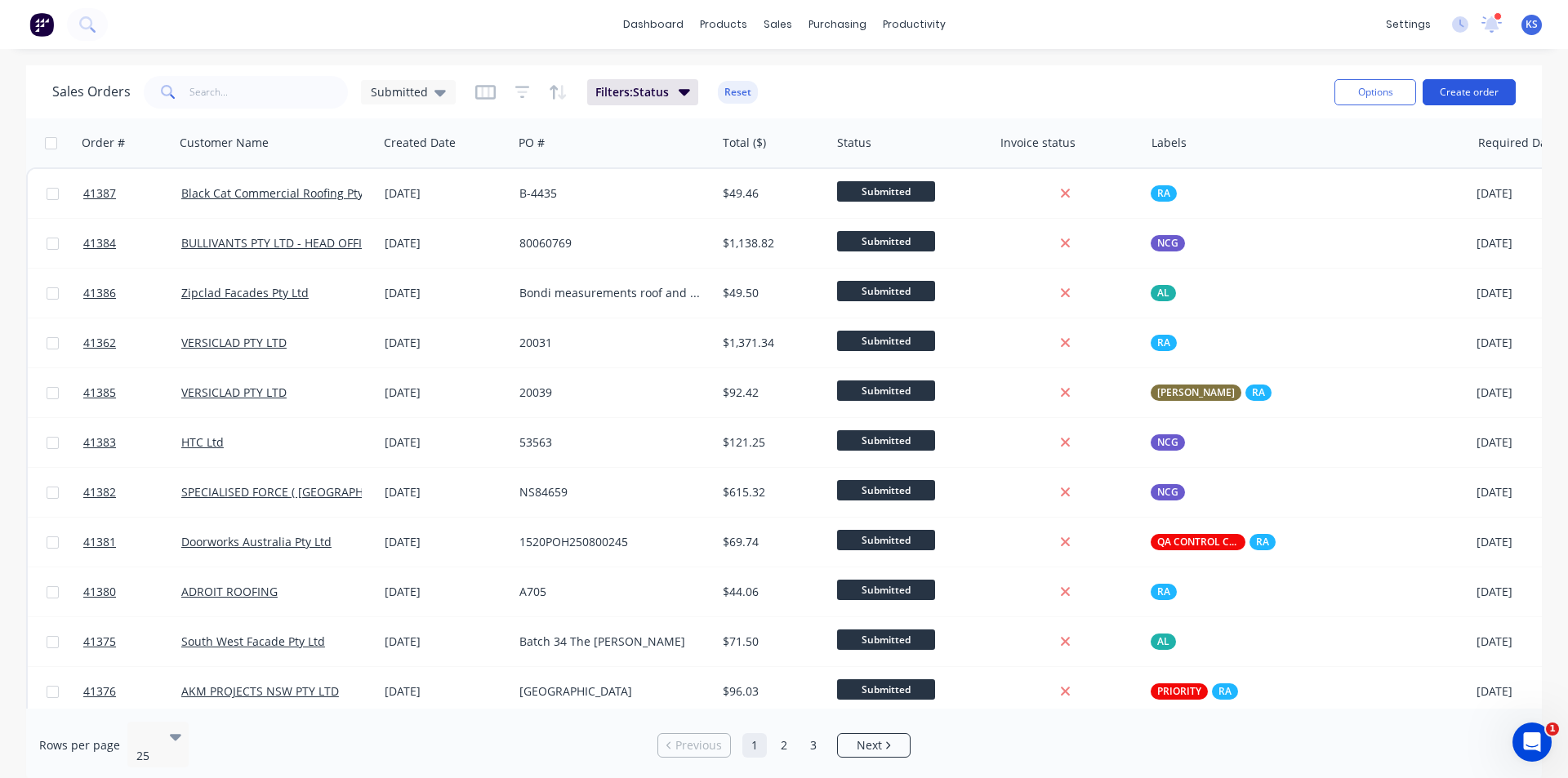
click at [777, 95] on button "Create order" at bounding box center [1468, 92] width 93 height 26
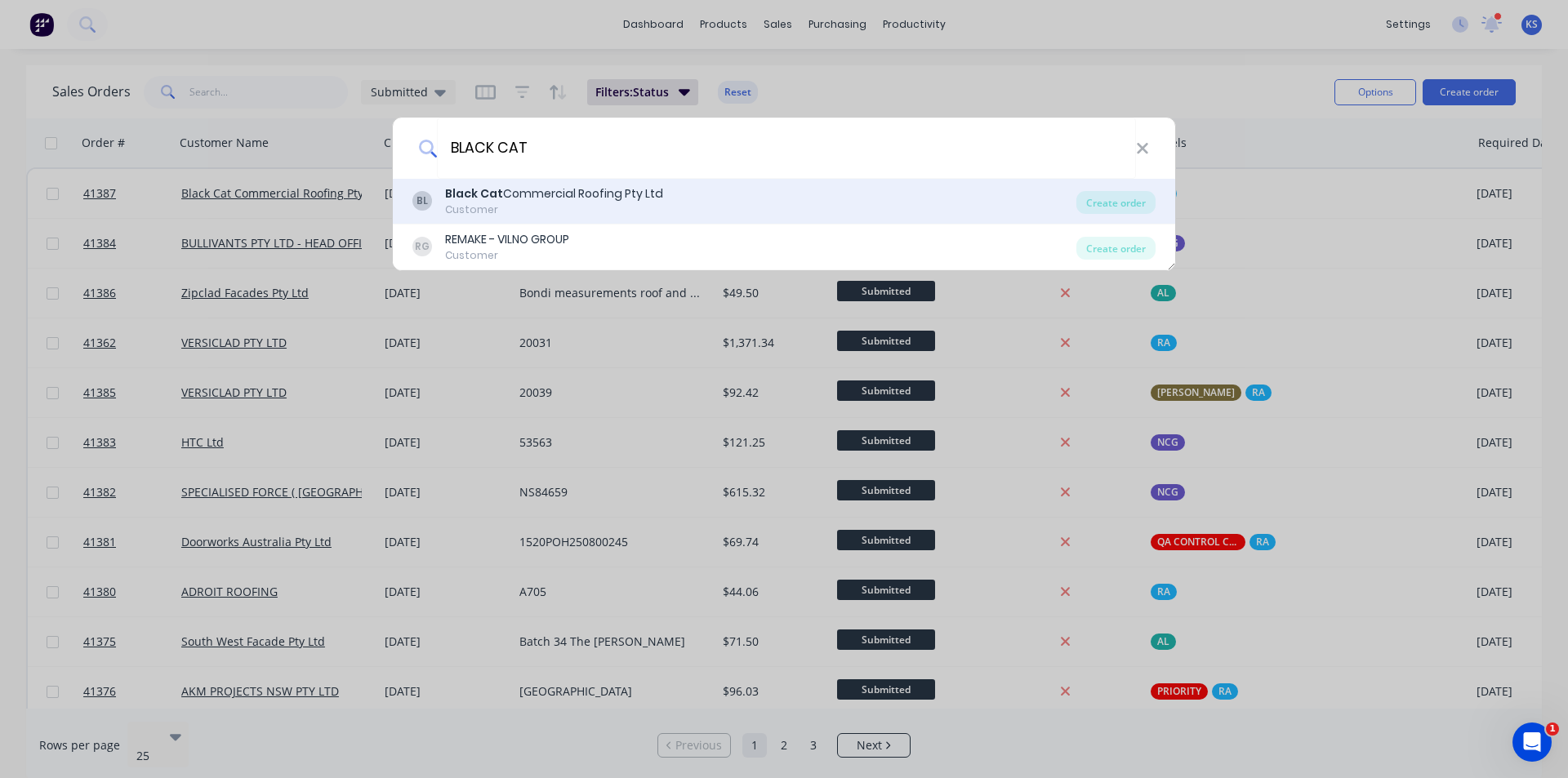
type input "BLACK CAT"
click at [777, 200] on div "BL Black Cat Commercial Roofing Pty Ltd Customer Create order" at bounding box center [784, 201] width 782 height 46
click at [777, 207] on div "Create order" at bounding box center [1115, 202] width 79 height 22
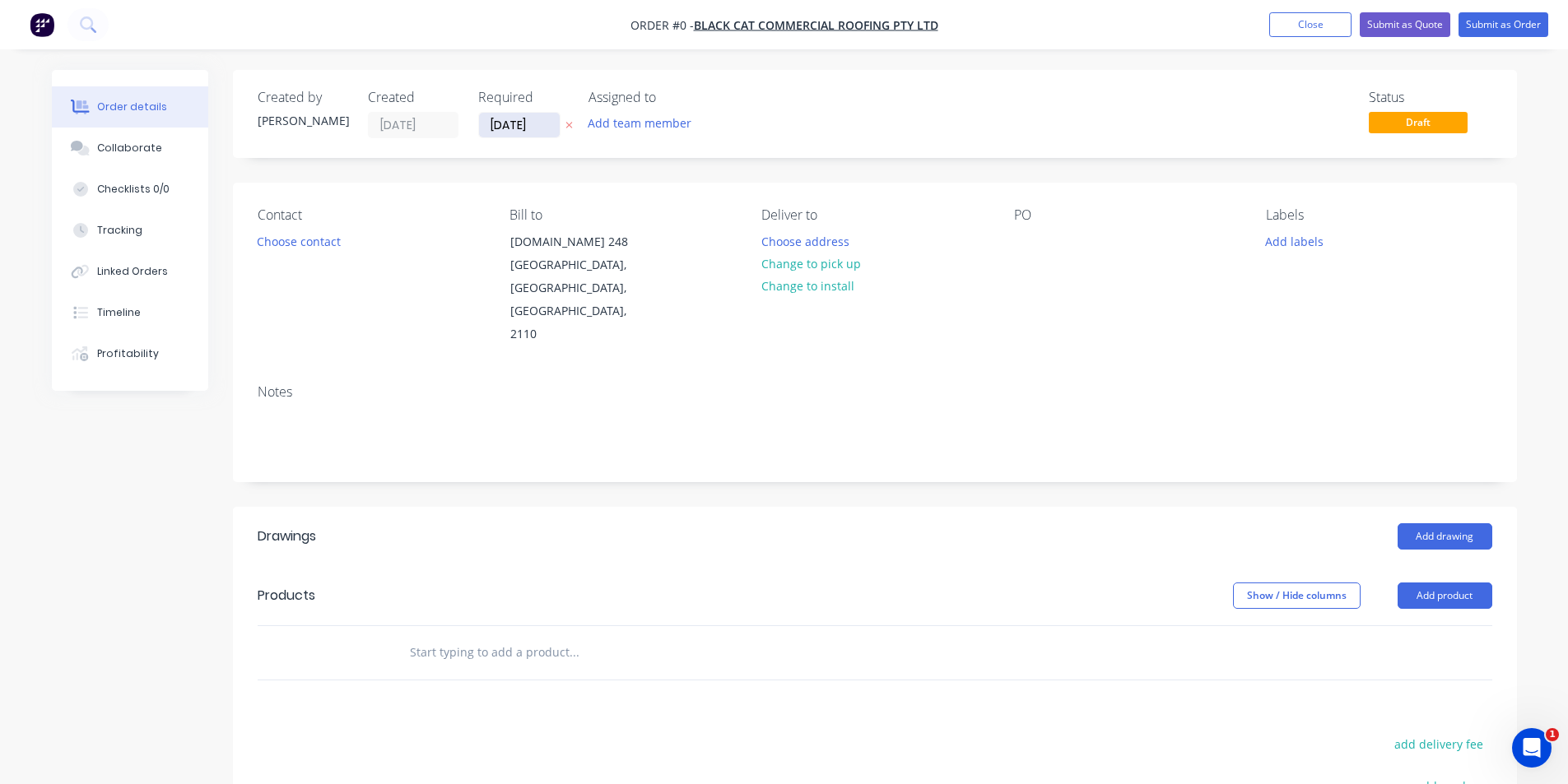
click at [513, 133] on input "[DATE]" at bounding box center [519, 124] width 81 height 25
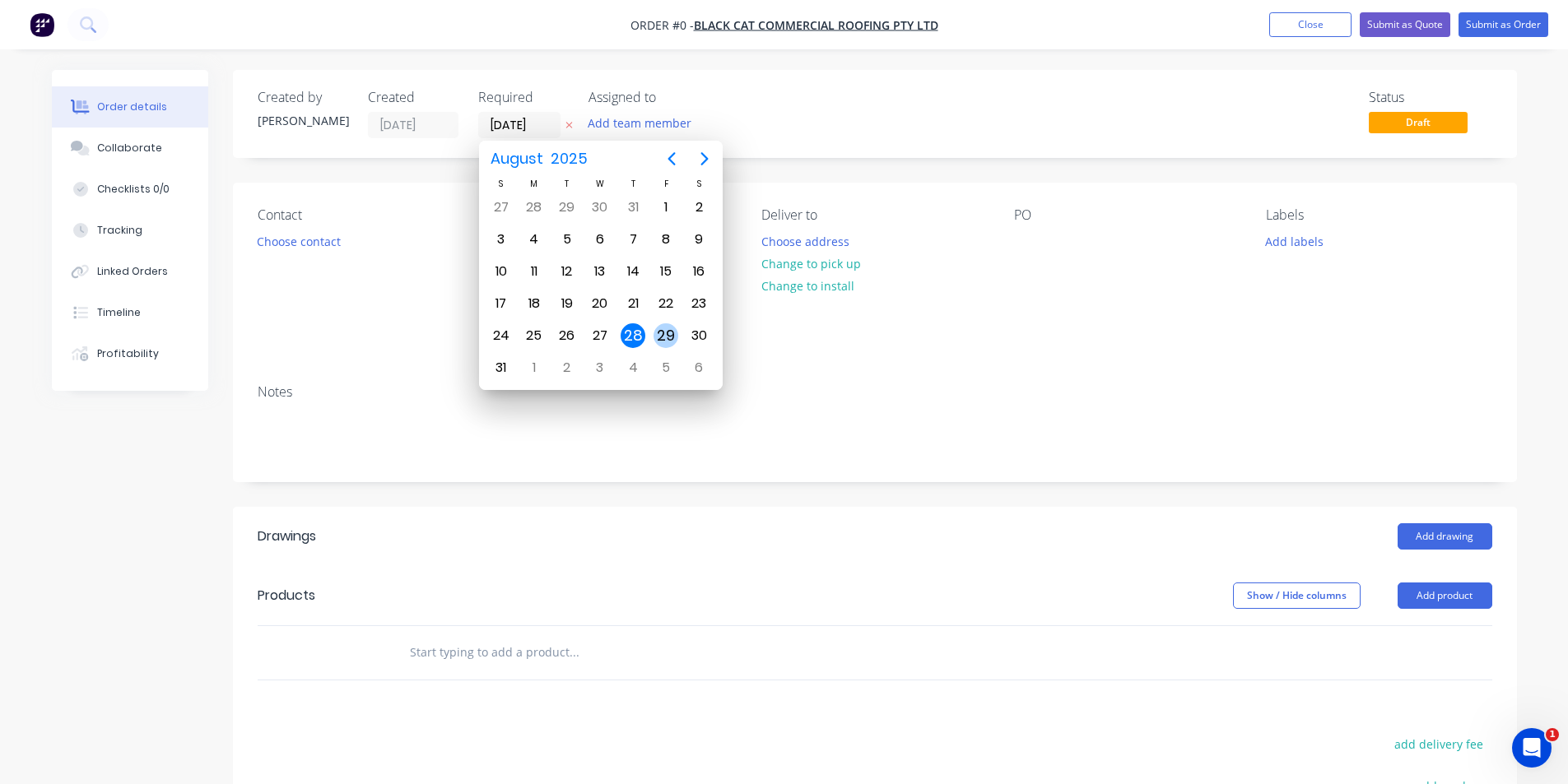
click at [666, 338] on div "29" at bounding box center [665, 335] width 25 height 25
type input "29/08/25"
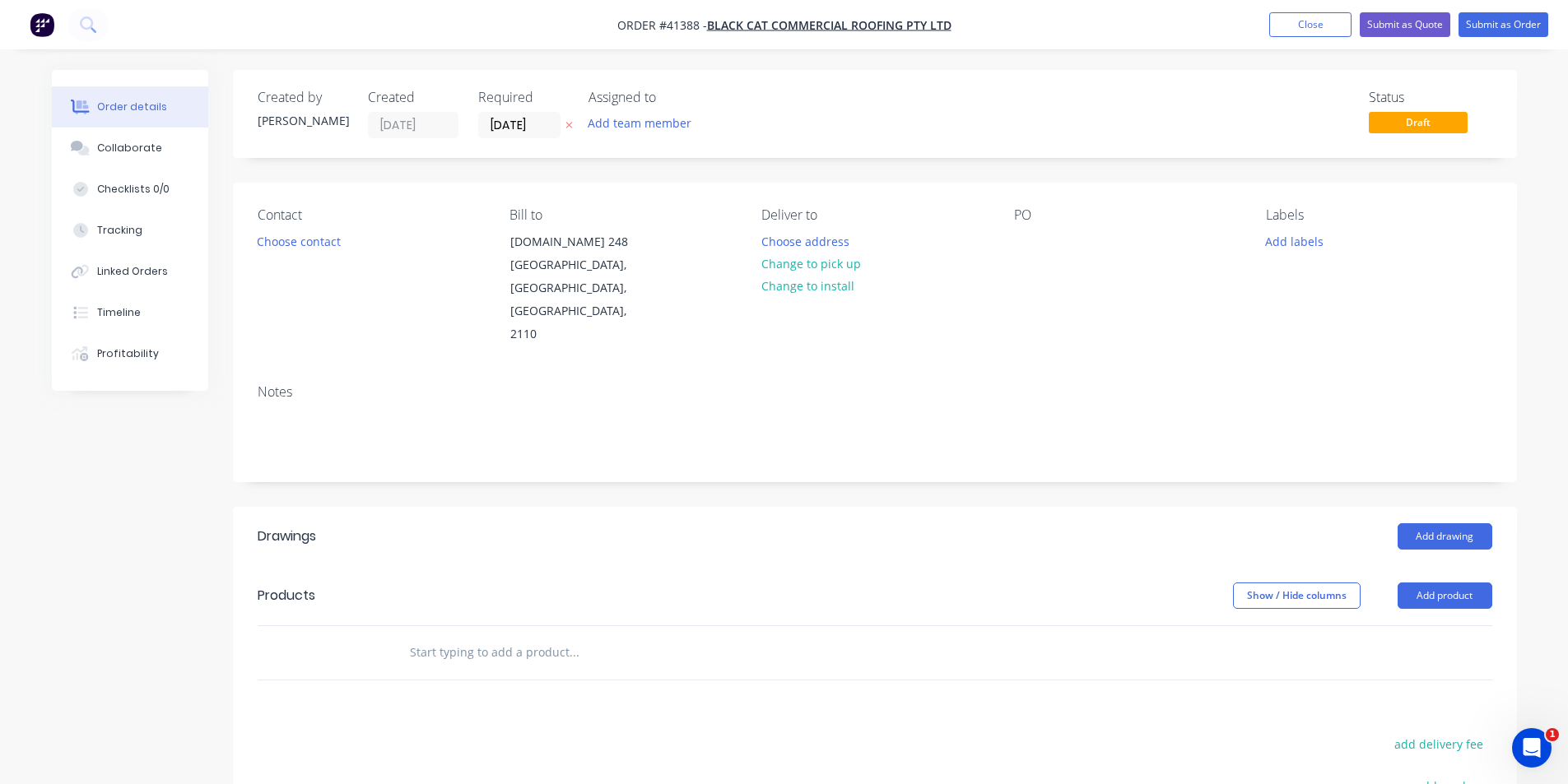
click at [306, 252] on div "Contact Choose contact" at bounding box center [370, 277] width 226 height 139
click at [289, 226] on div "Contact Choose contact" at bounding box center [370, 277] width 226 height 139
click at [288, 242] on button "Choose contact" at bounding box center [297, 240] width 101 height 23
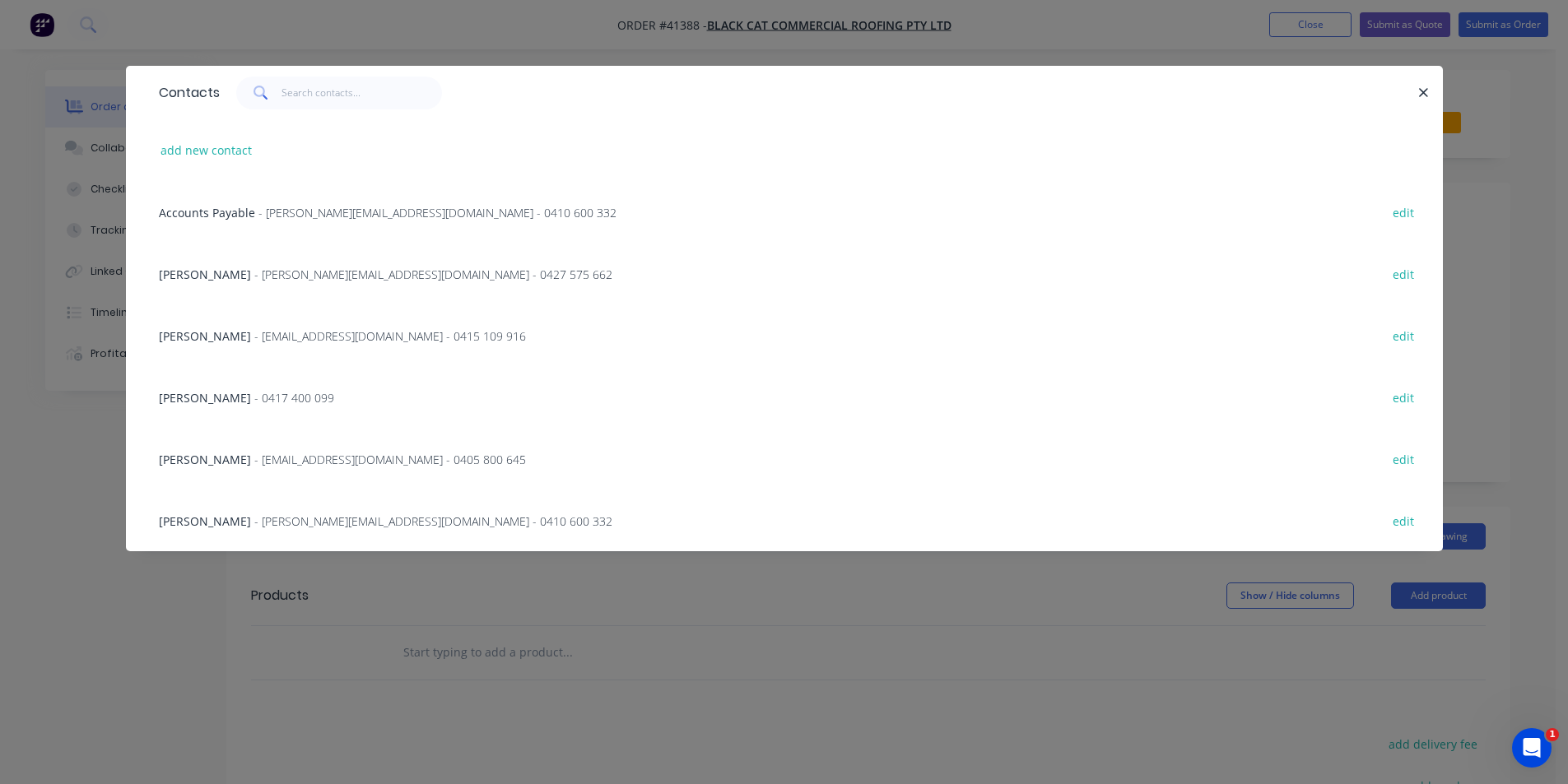
click at [232, 464] on span "WILL THOMPSON" at bounding box center [205, 460] width 93 height 16
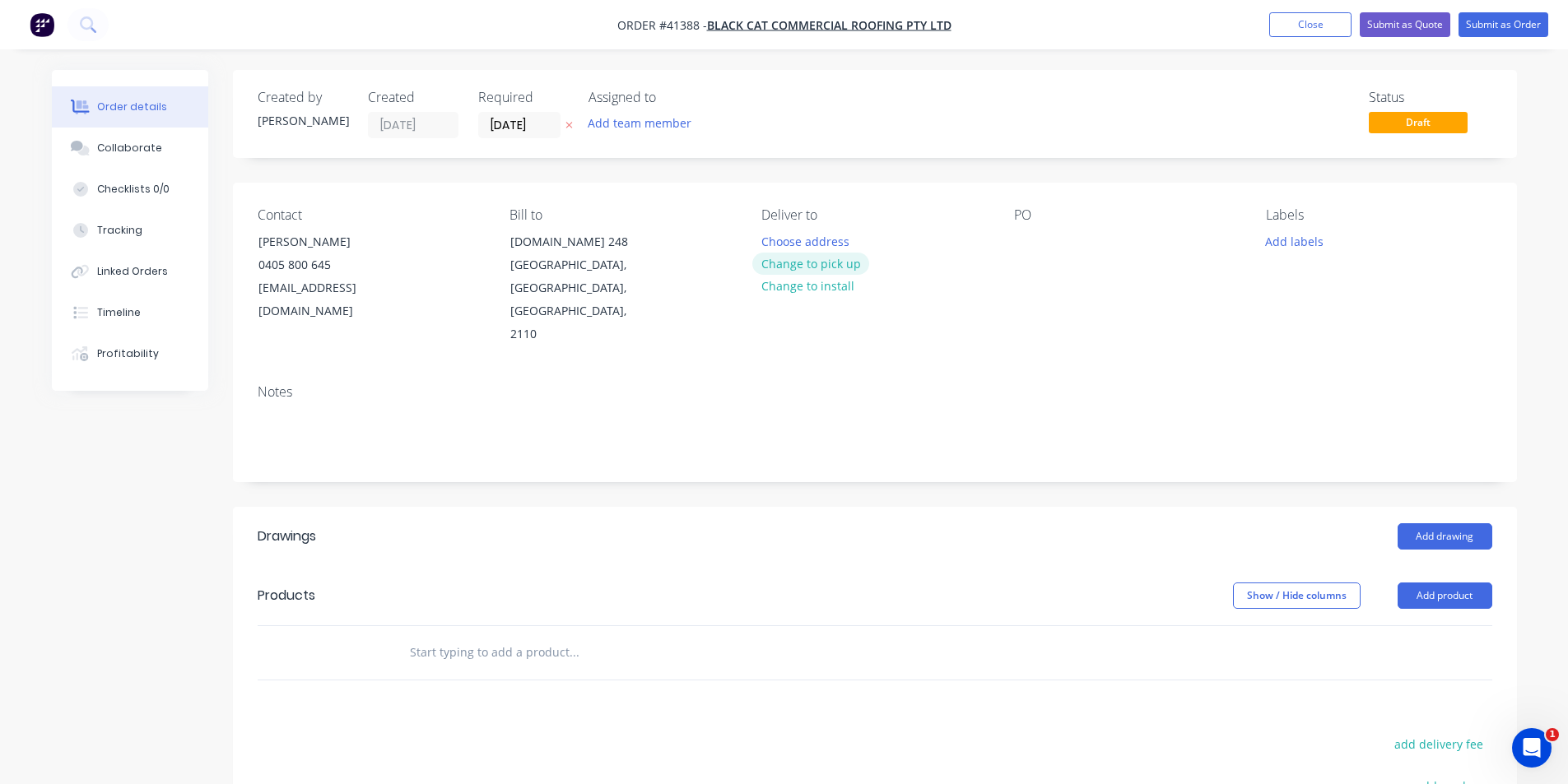
click at [780, 259] on button "Change to pick up" at bounding box center [811, 263] width 117 height 23
click at [780, 239] on div at bounding box center [774, 241] width 27 height 24
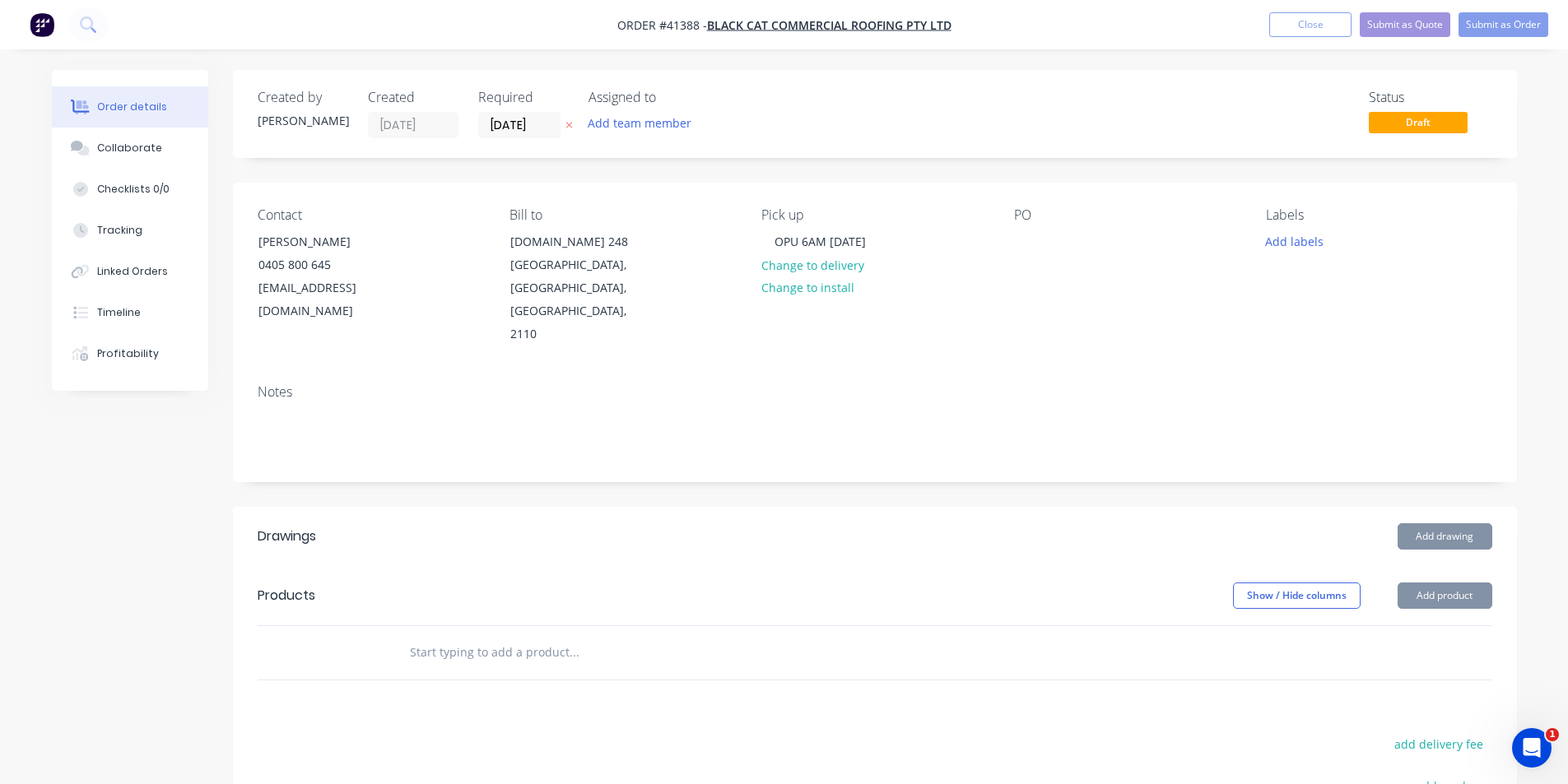
click at [783, 228] on div "PO" at bounding box center [1126, 277] width 226 height 139
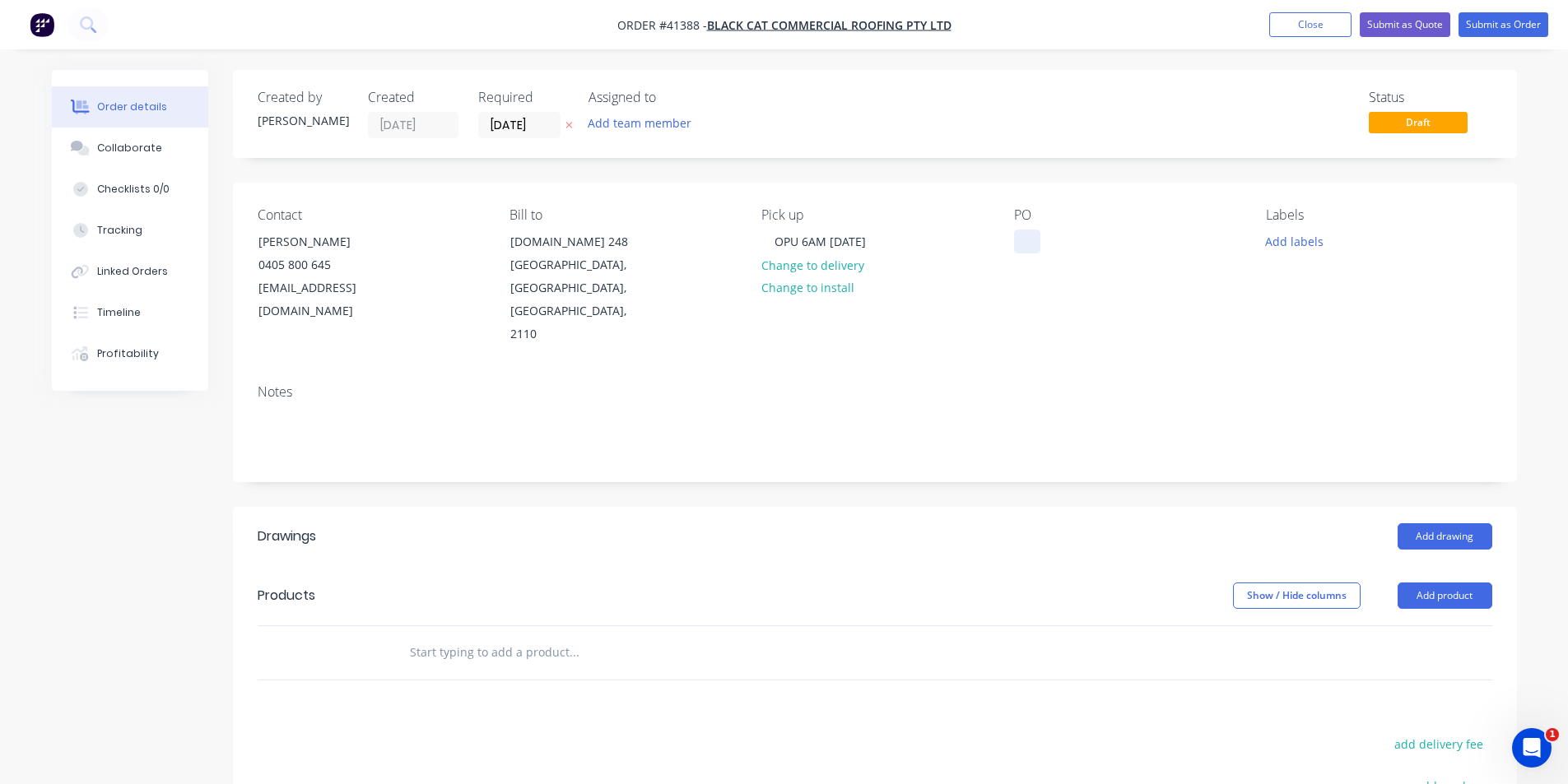
click at [783, 239] on div at bounding box center [1026, 241] width 27 height 24
click at [783, 240] on button "Add labels" at bounding box center [1294, 240] width 76 height 23
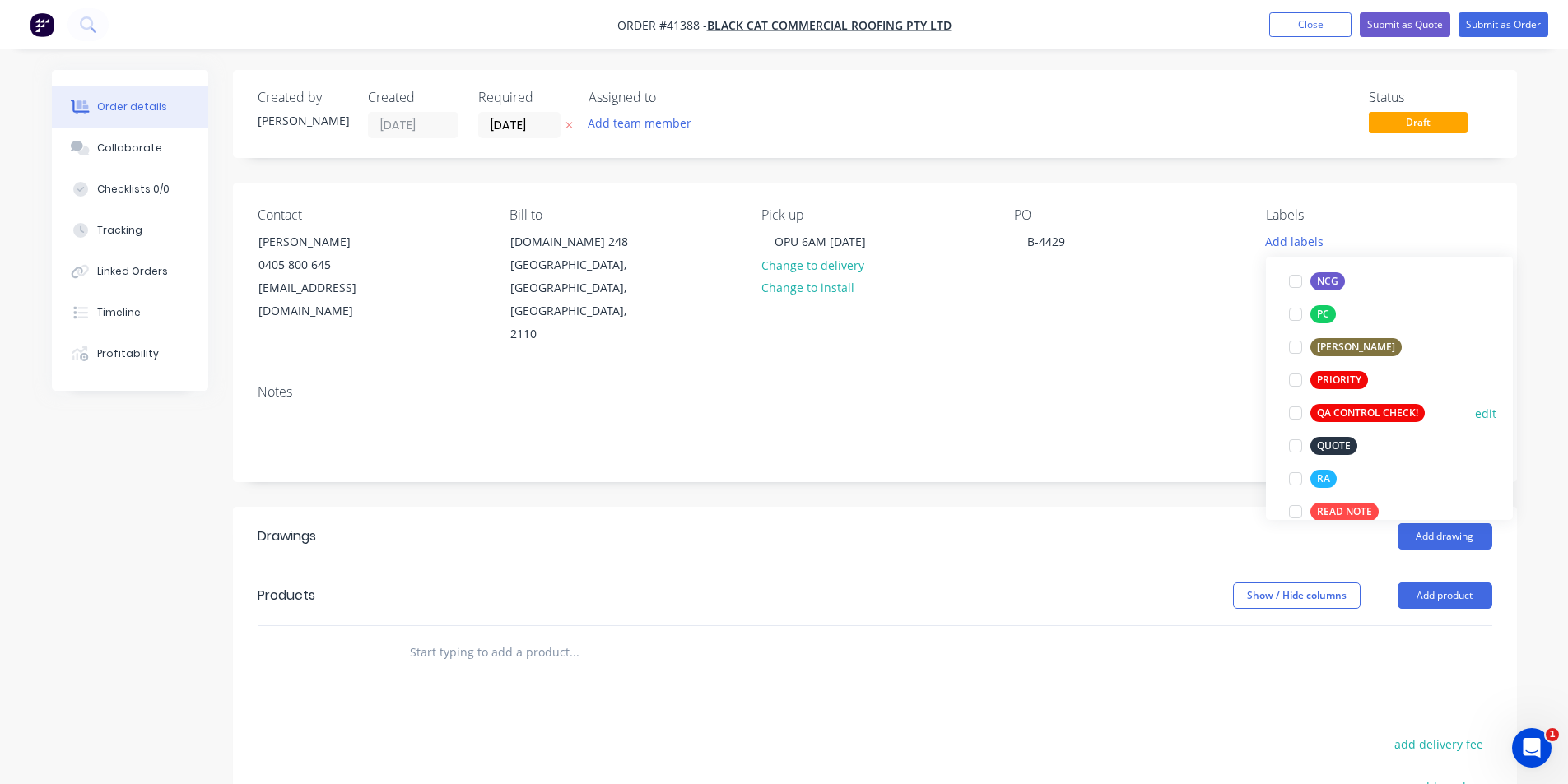
scroll to position [412, 0]
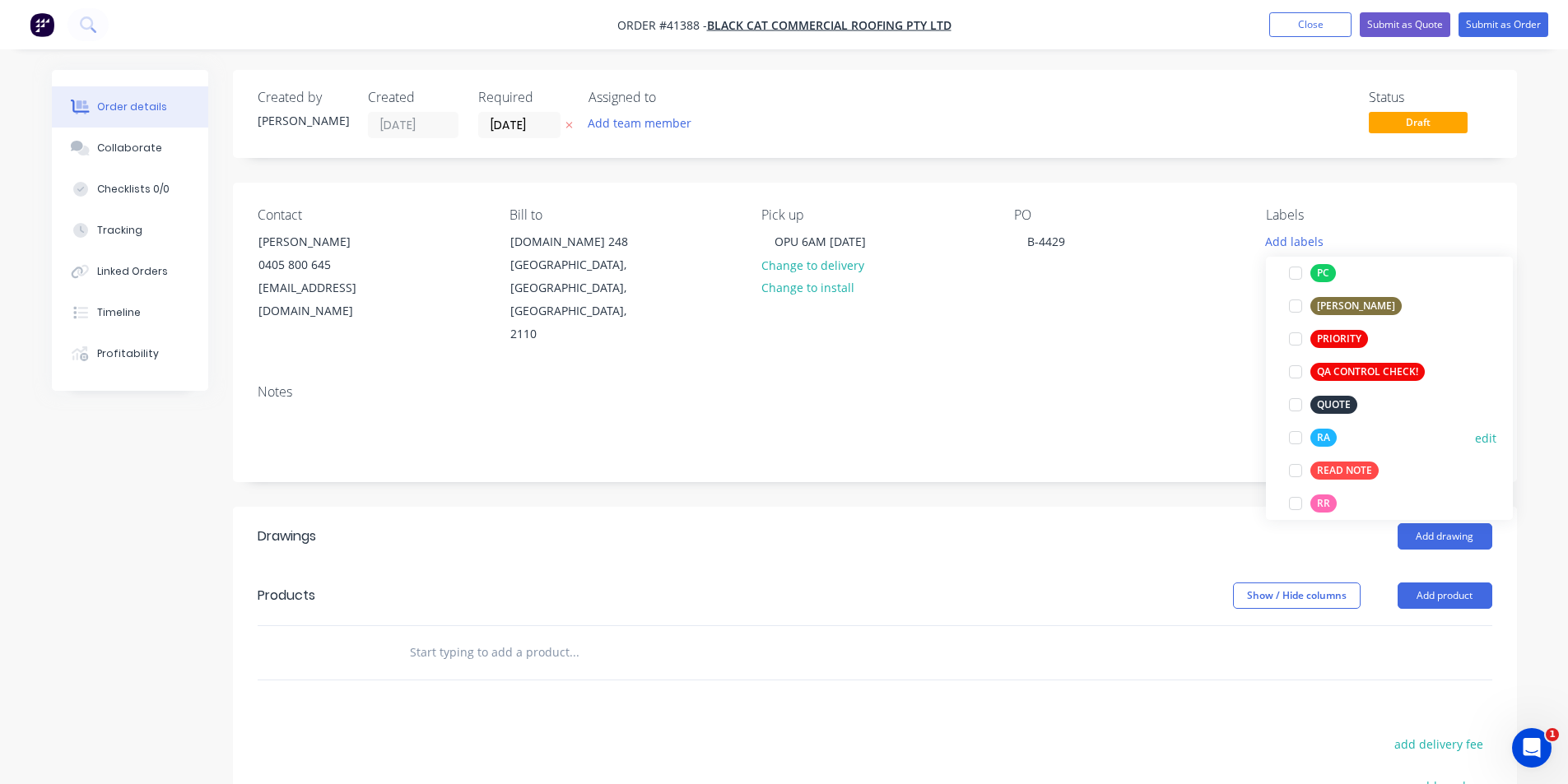
click at [783, 441] on div at bounding box center [1294, 437] width 33 height 33
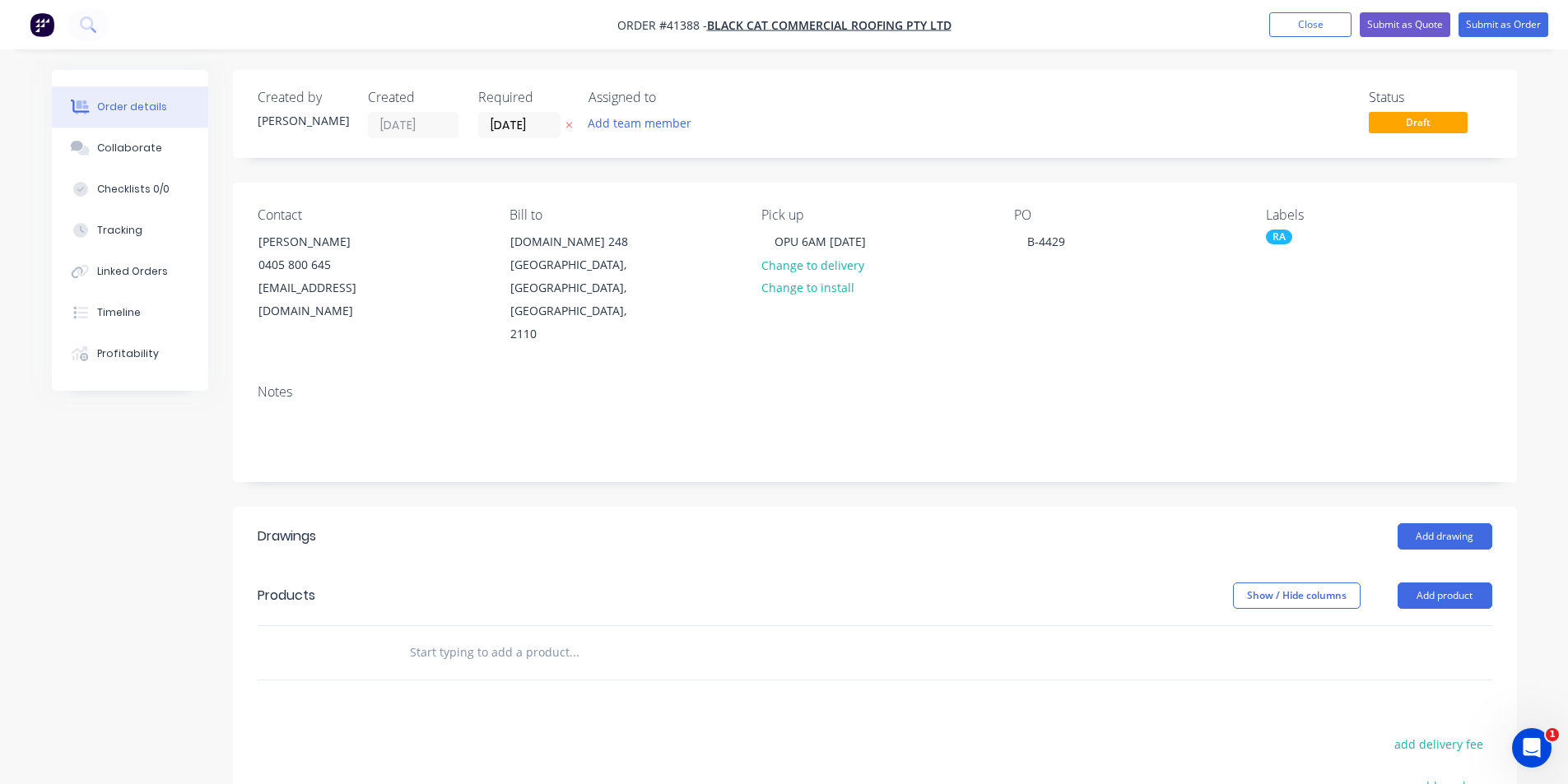
click at [783, 523] on div "Add drawing" at bounding box center [1005, 536] width 972 height 27
click at [783, 523] on button "Add drawing" at bounding box center [1445, 536] width 95 height 27
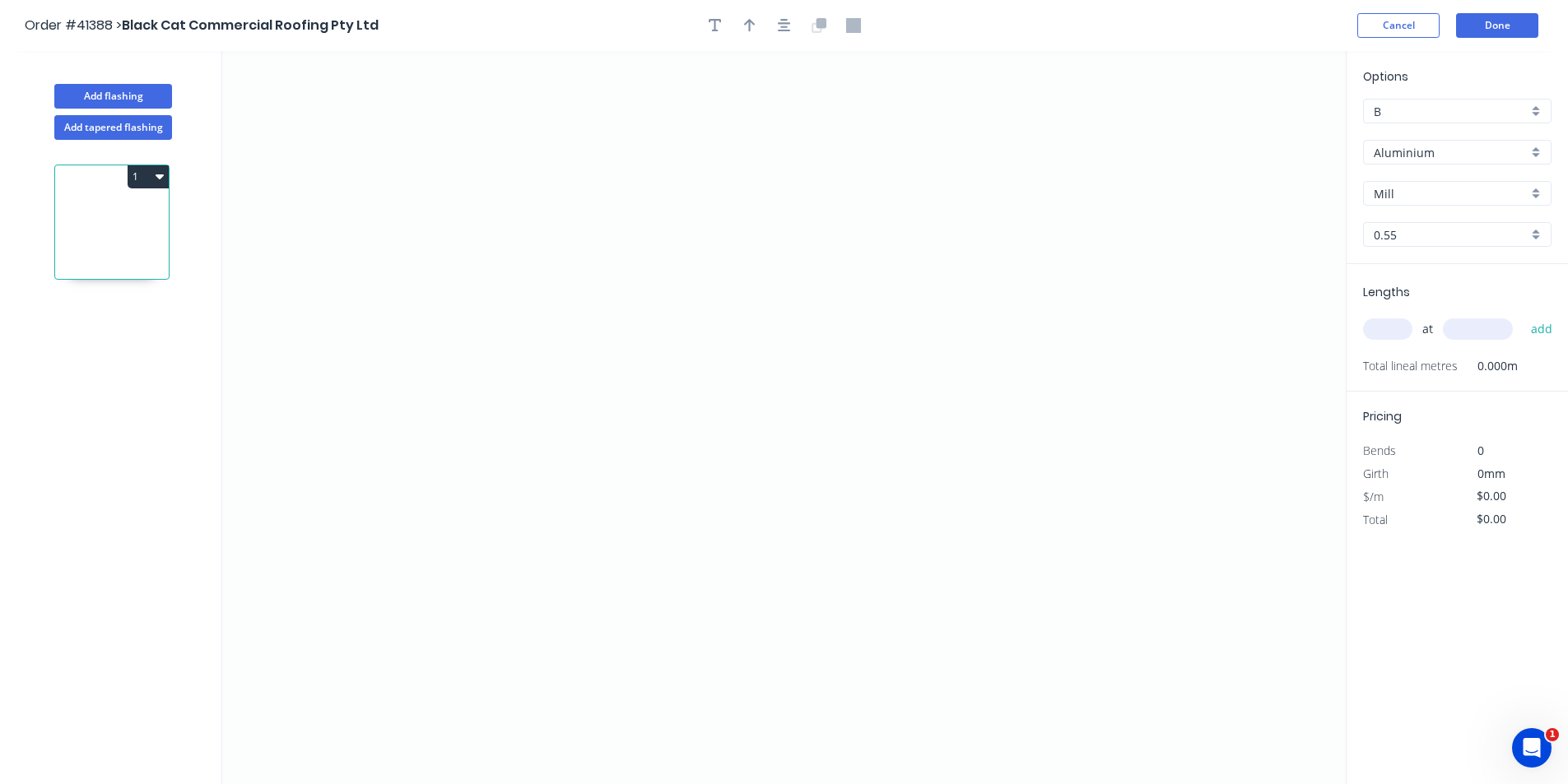
click at [783, 164] on div "Options B B Aluminium Aluminium Mill Mill 0.55 0.55" at bounding box center [1457, 166] width 222 height 197
click at [783, 150] on input "Aluminium" at bounding box center [1450, 153] width 154 height 18
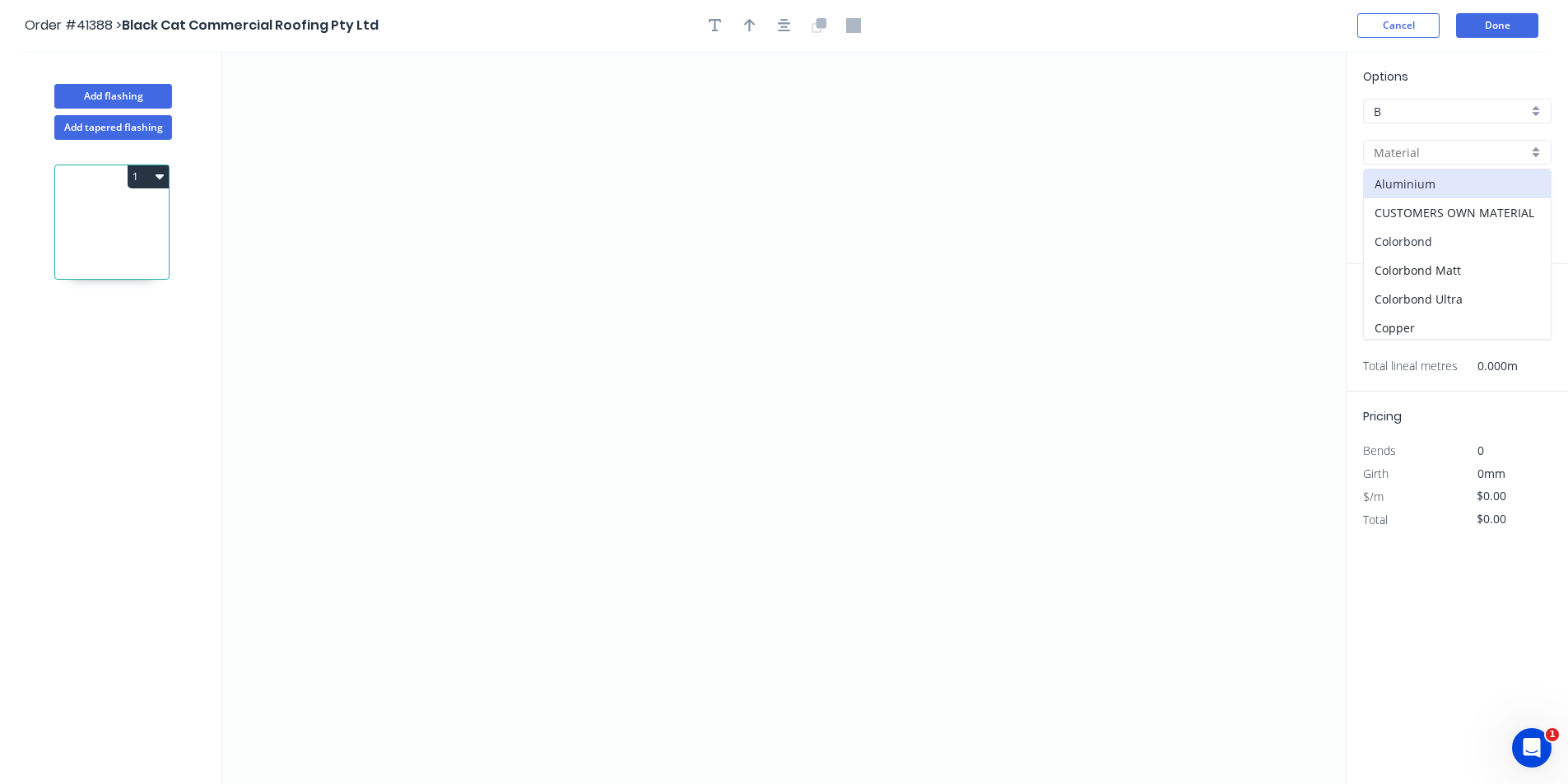
click at [783, 244] on div "Colorbond" at bounding box center [1457, 241] width 187 height 29
type input "Colorbond"
type input "Basalt"
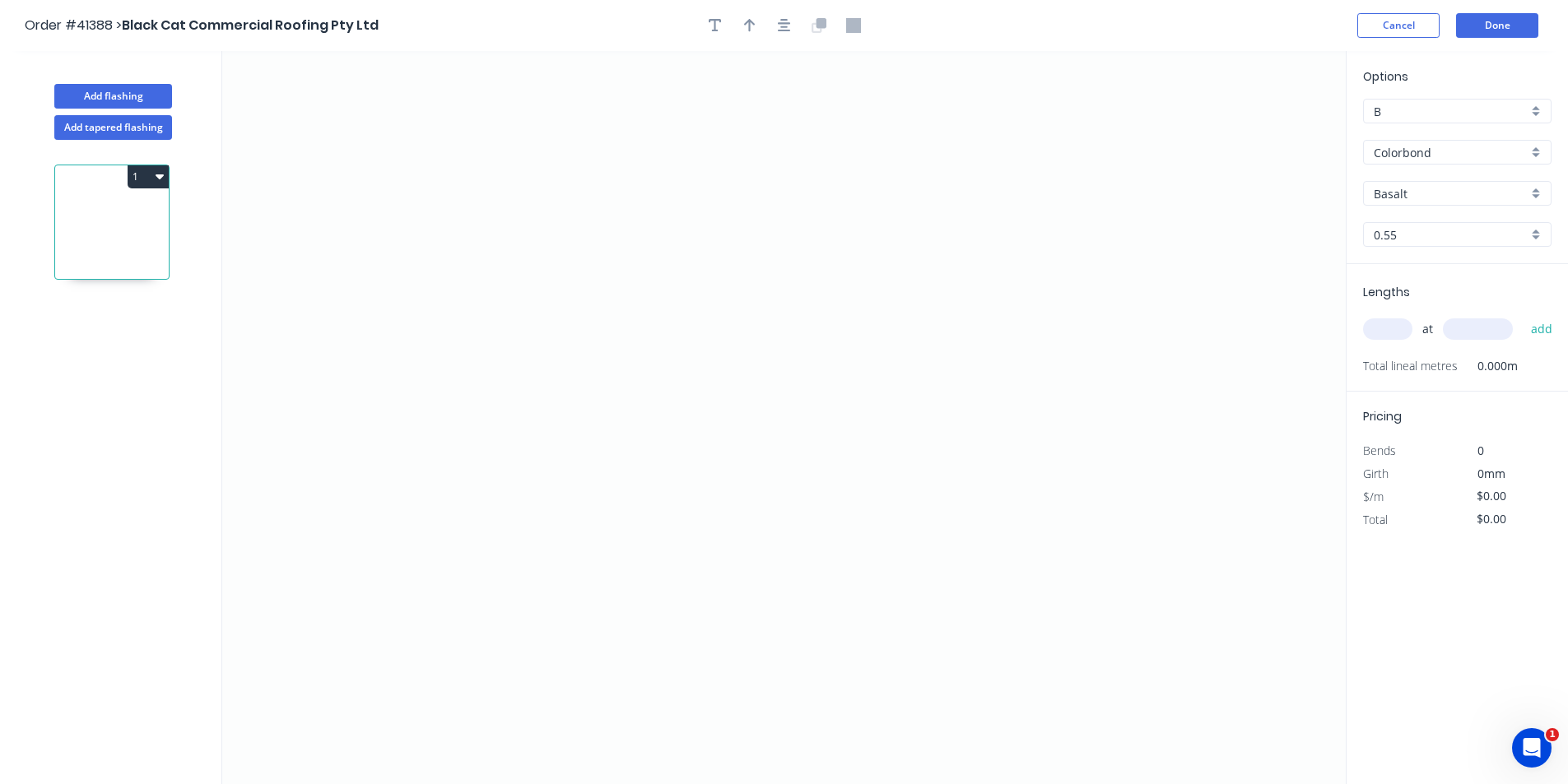
click at [783, 196] on input "Basalt" at bounding box center [1450, 194] width 154 height 18
click at [783, 305] on div "Windspray" at bounding box center [1457, 307] width 187 height 29
type input "Windspray"
click at [783, 329] on input "text" at bounding box center [1388, 329] width 49 height 22
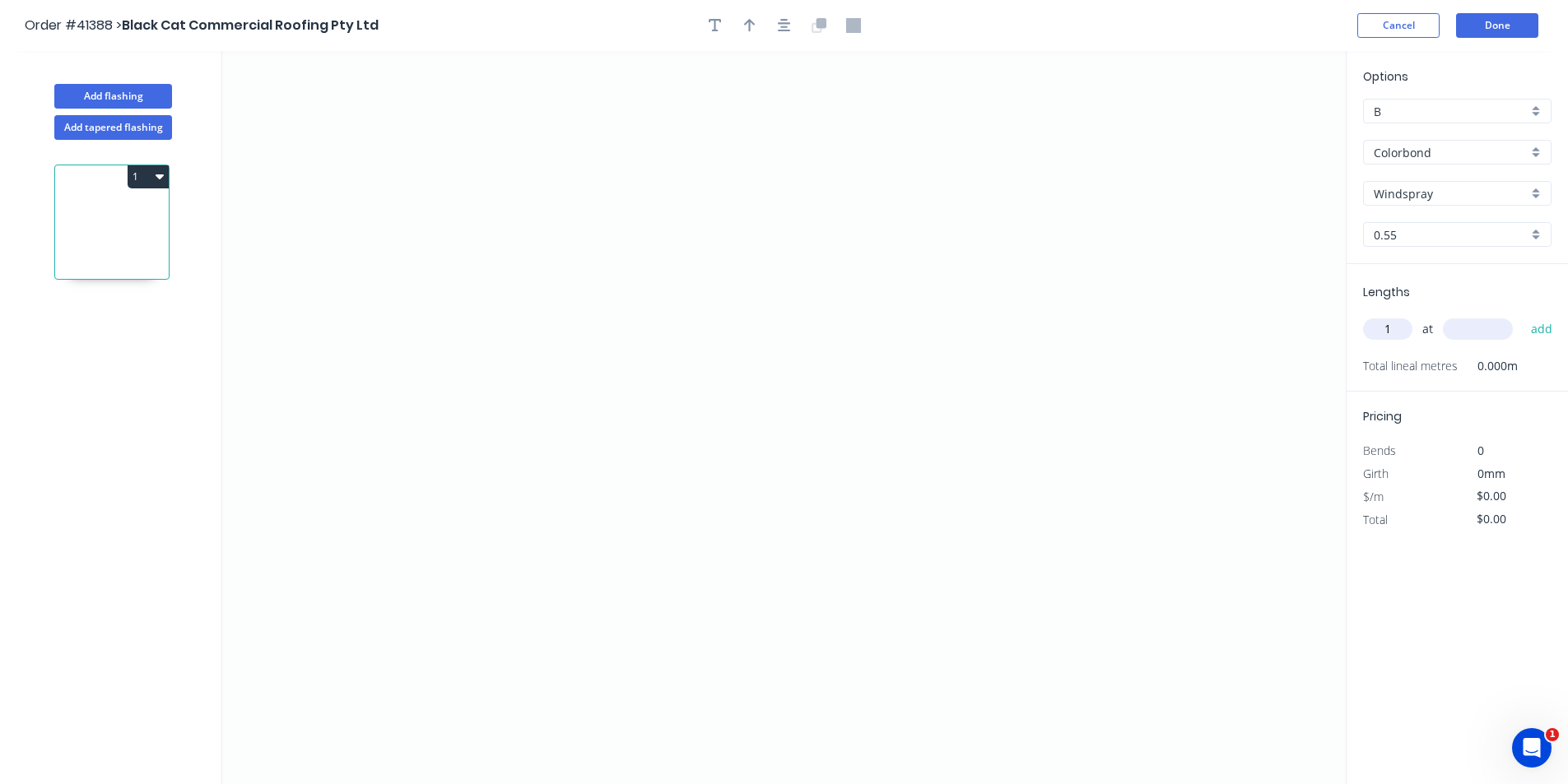
type input "1"
type input "4000"
click at [783, 315] on button "add" at bounding box center [1541, 329] width 38 height 28
click at [471, 308] on icon "0" at bounding box center [784, 418] width 1123 height 733
click at [678, 303] on icon "0" at bounding box center [784, 418] width 1123 height 733
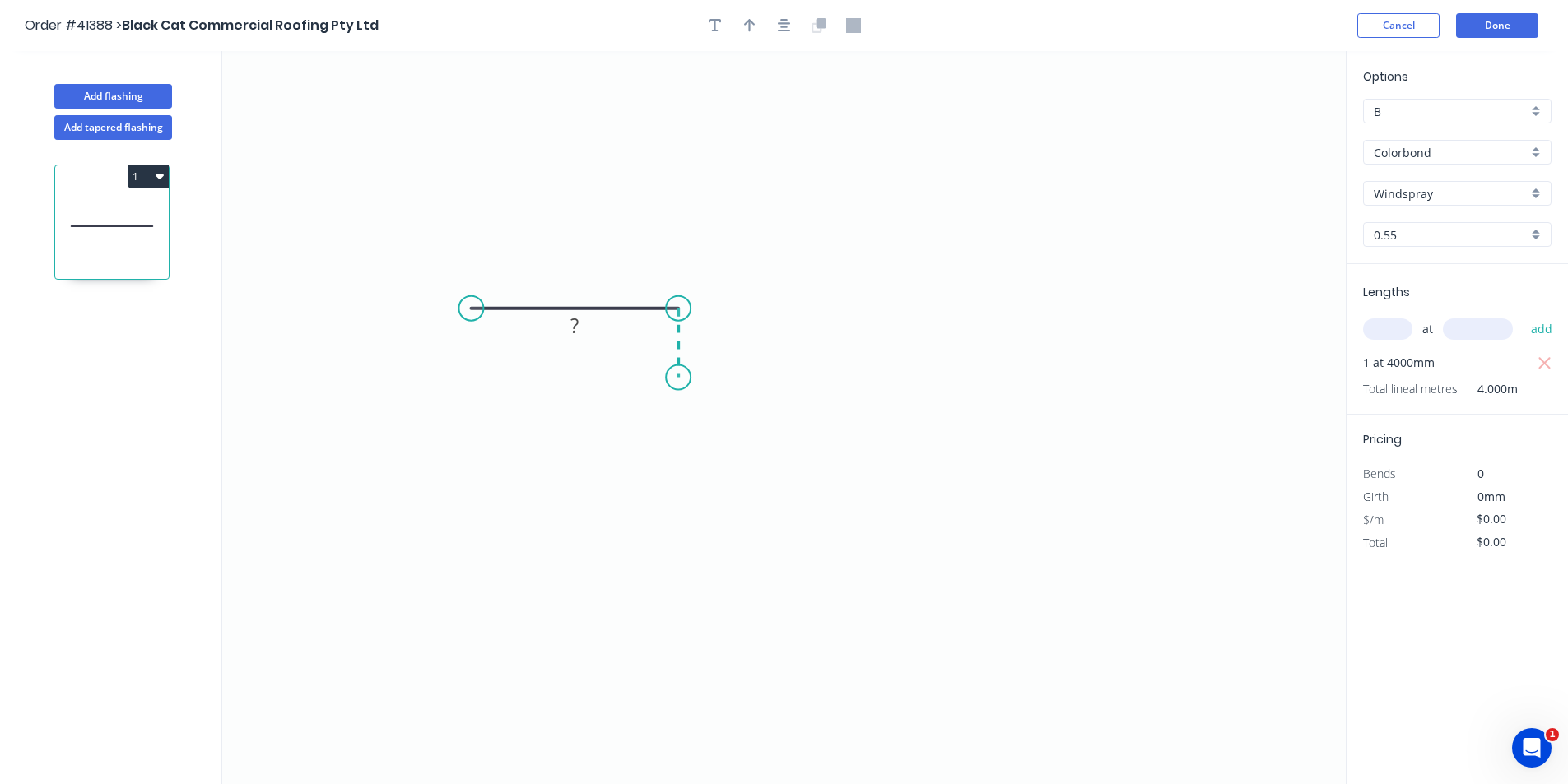
click at [678, 377] on icon "0 ?" at bounding box center [784, 418] width 1123 height 733
click at [783, 365] on icon "0 ? ?" at bounding box center [784, 418] width 1123 height 733
click at [783, 448] on icon "0 ? ? ?" at bounding box center [784, 418] width 1123 height 733
click at [783, 448] on circle at bounding box center [1055, 446] width 25 height 25
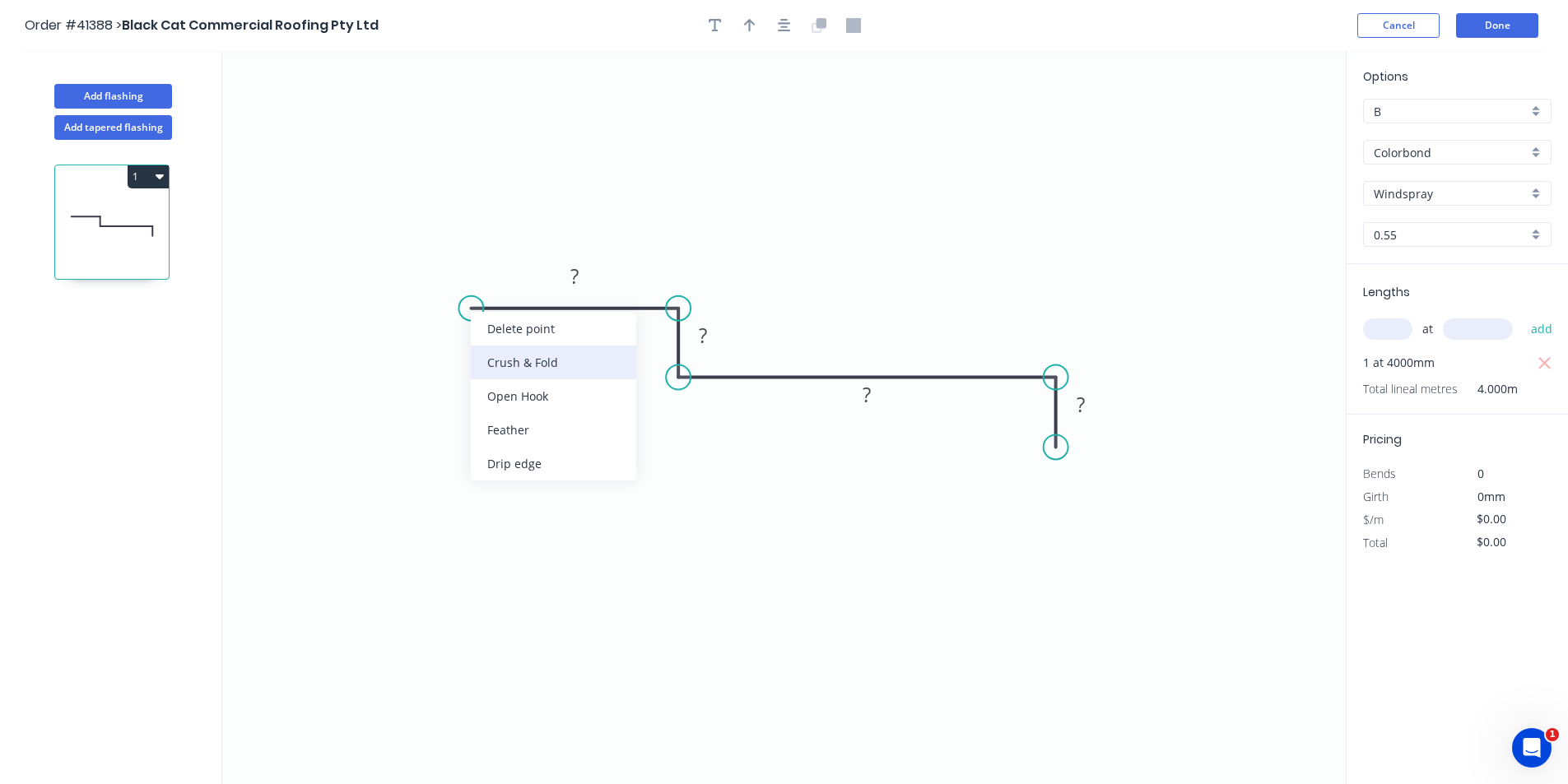
click at [528, 357] on div "Crush & Fold" at bounding box center [554, 362] width 165 height 33
click at [533, 359] on div "Flip bend" at bounding box center [560, 360] width 165 height 33
click at [781, 22] on icon "button" at bounding box center [784, 25] width 13 height 15
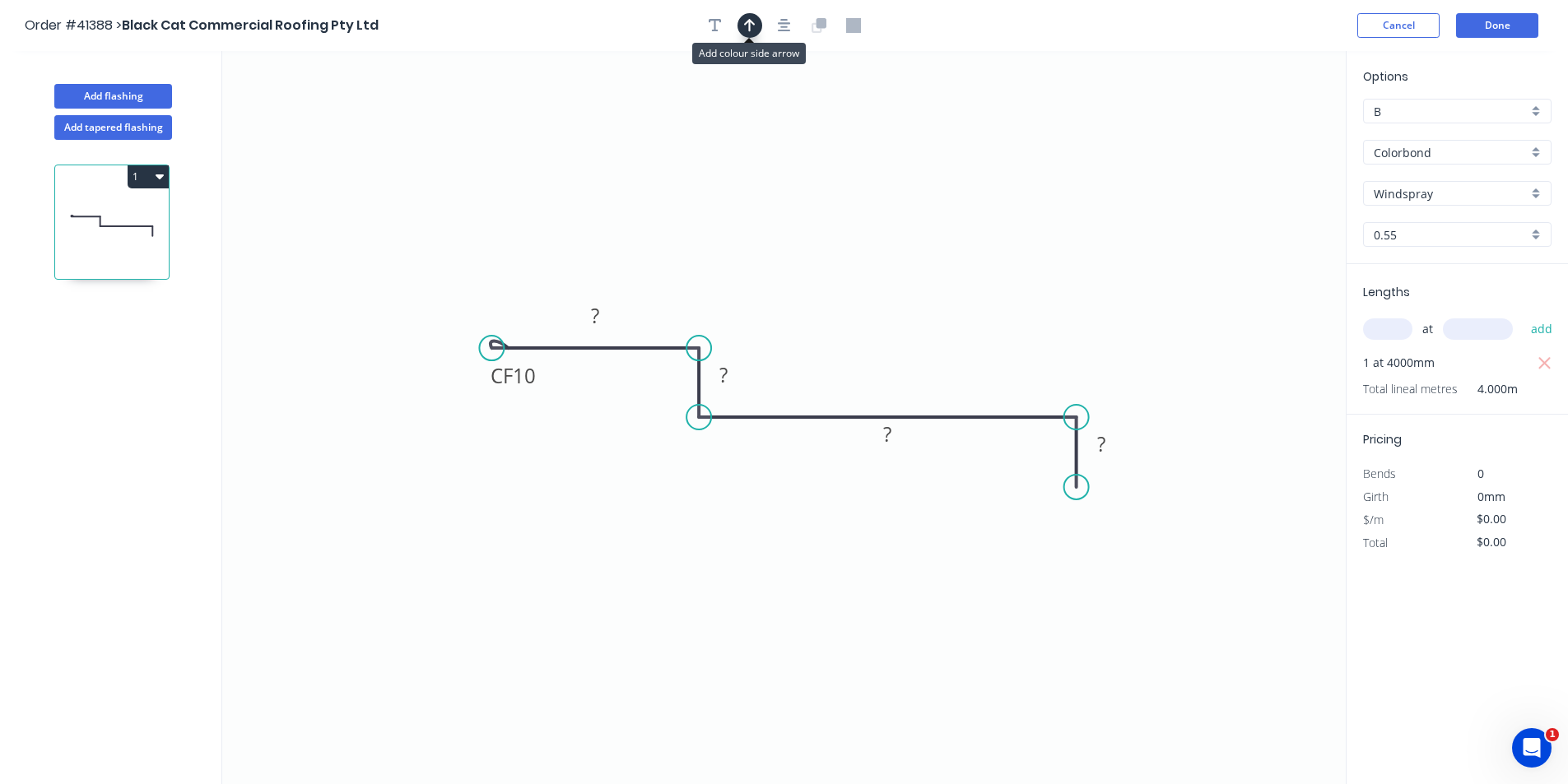
click at [753, 22] on icon "button" at bounding box center [750, 25] width 12 height 15
drag, startPoint x: 1260, startPoint y: 128, endPoint x: 982, endPoint y: 258, distance: 306.9
click at [783, 256] on icon at bounding box center [993, 229] width 15 height 52
click at [524, 378] on tspan "10" at bounding box center [524, 376] width 23 height 28
type input "$15.57"
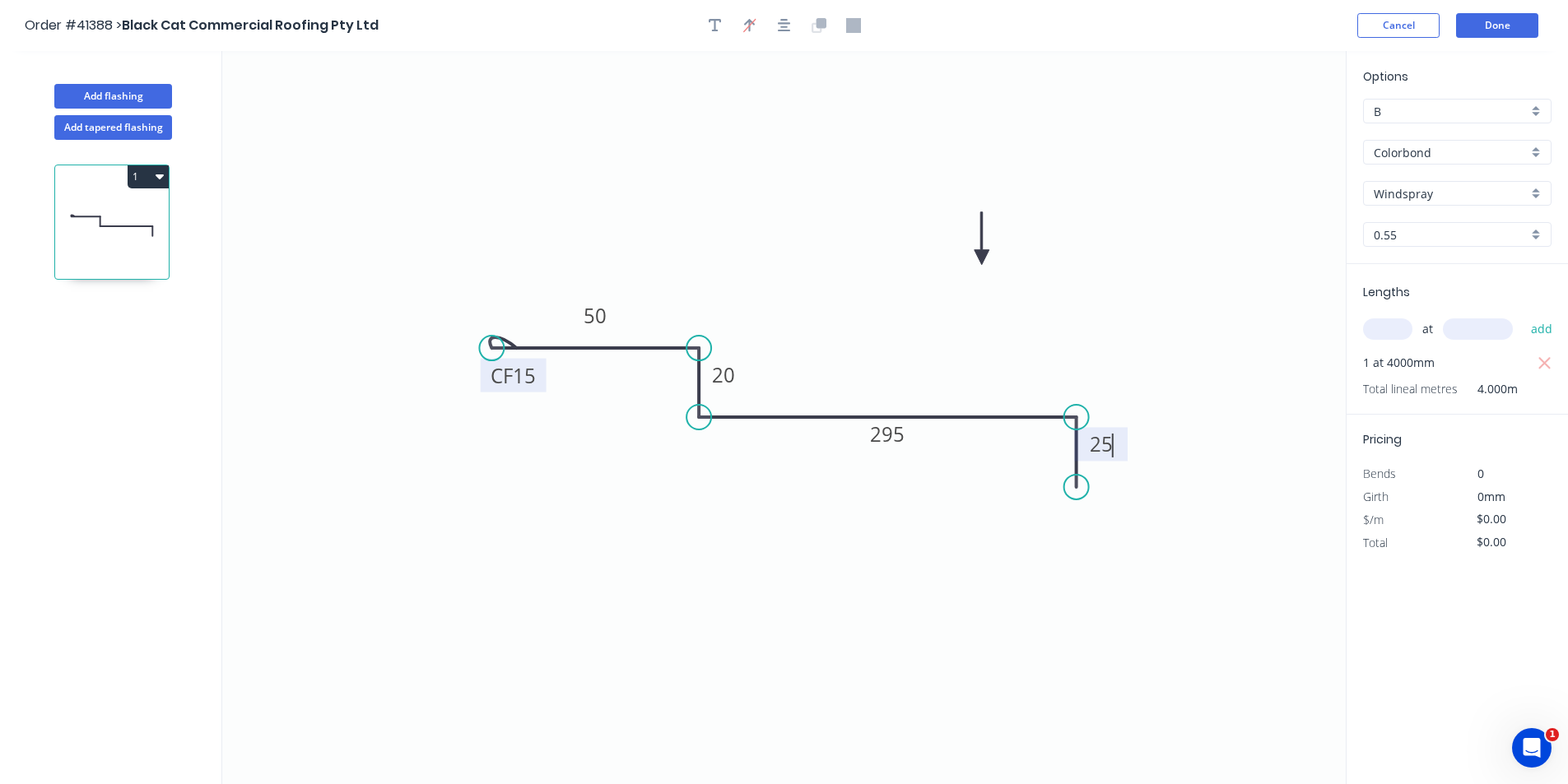
type input "$62.28"
click at [783, 24] on button "Done" at bounding box center [1497, 25] width 83 height 25
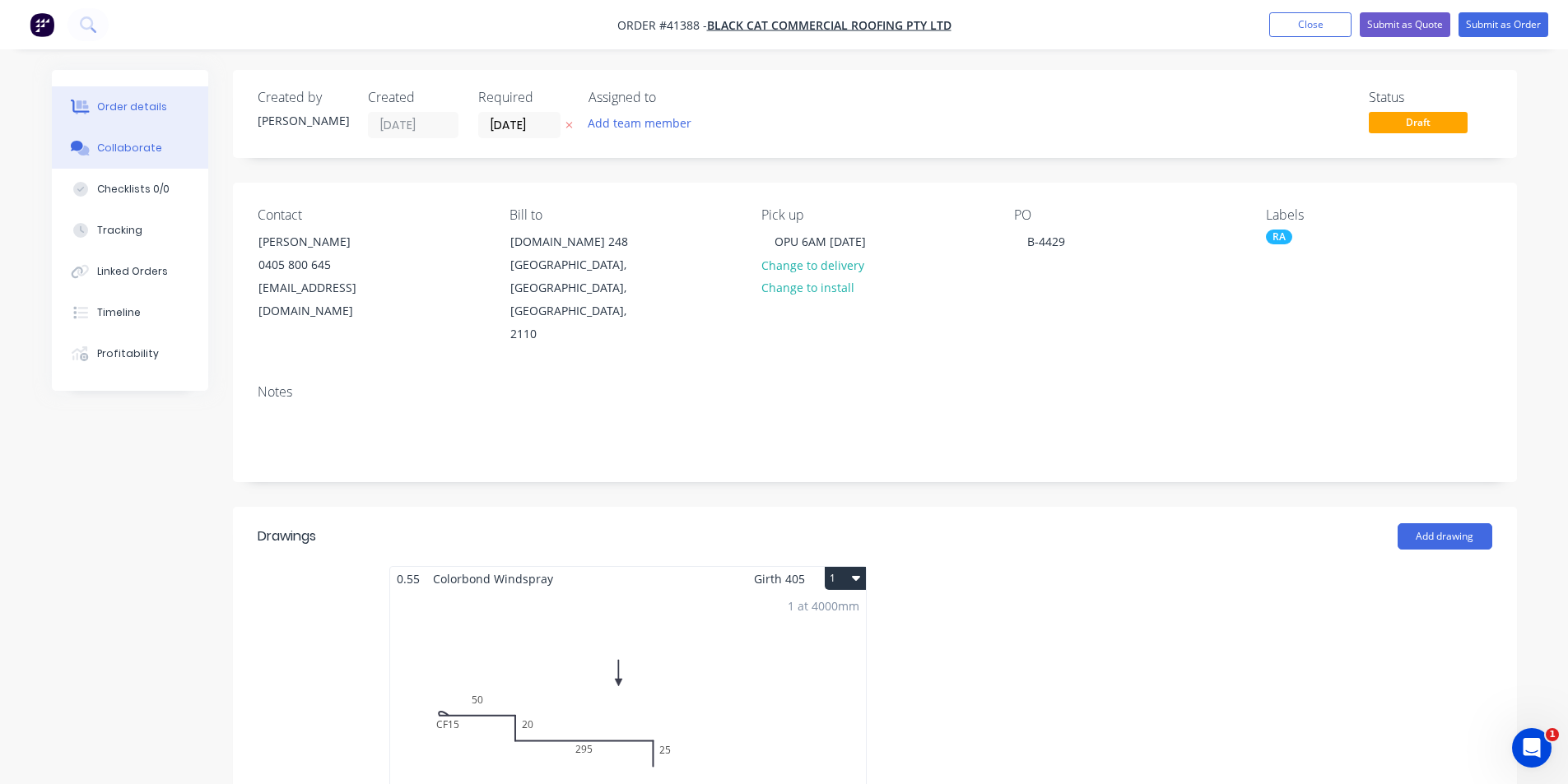
click at [148, 145] on div "Collaborate" at bounding box center [130, 148] width 65 height 15
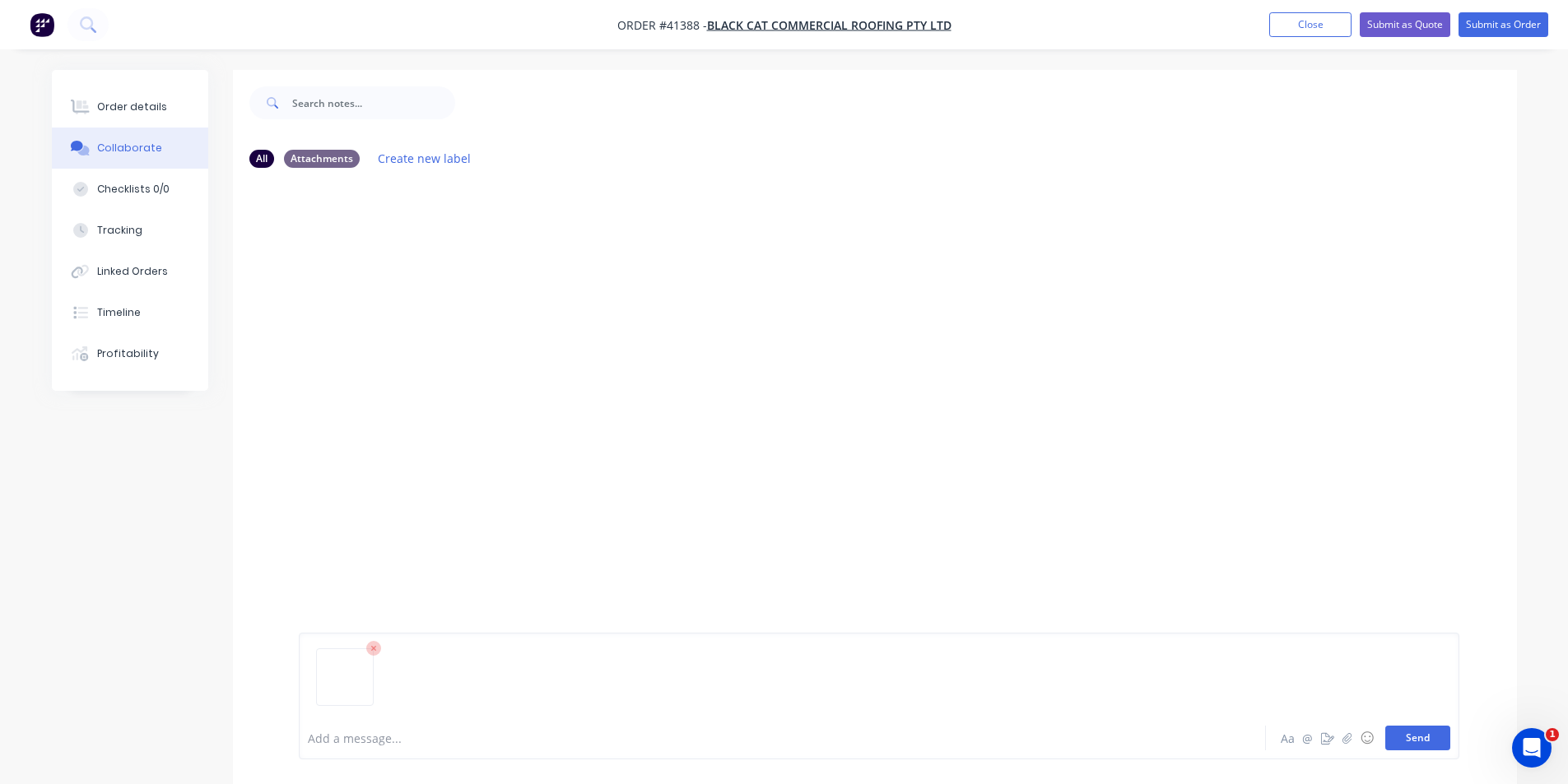
click at [783, 743] on button "Send" at bounding box center [1417, 738] width 65 height 25
click at [138, 107] on div "Order details" at bounding box center [132, 106] width 70 height 15
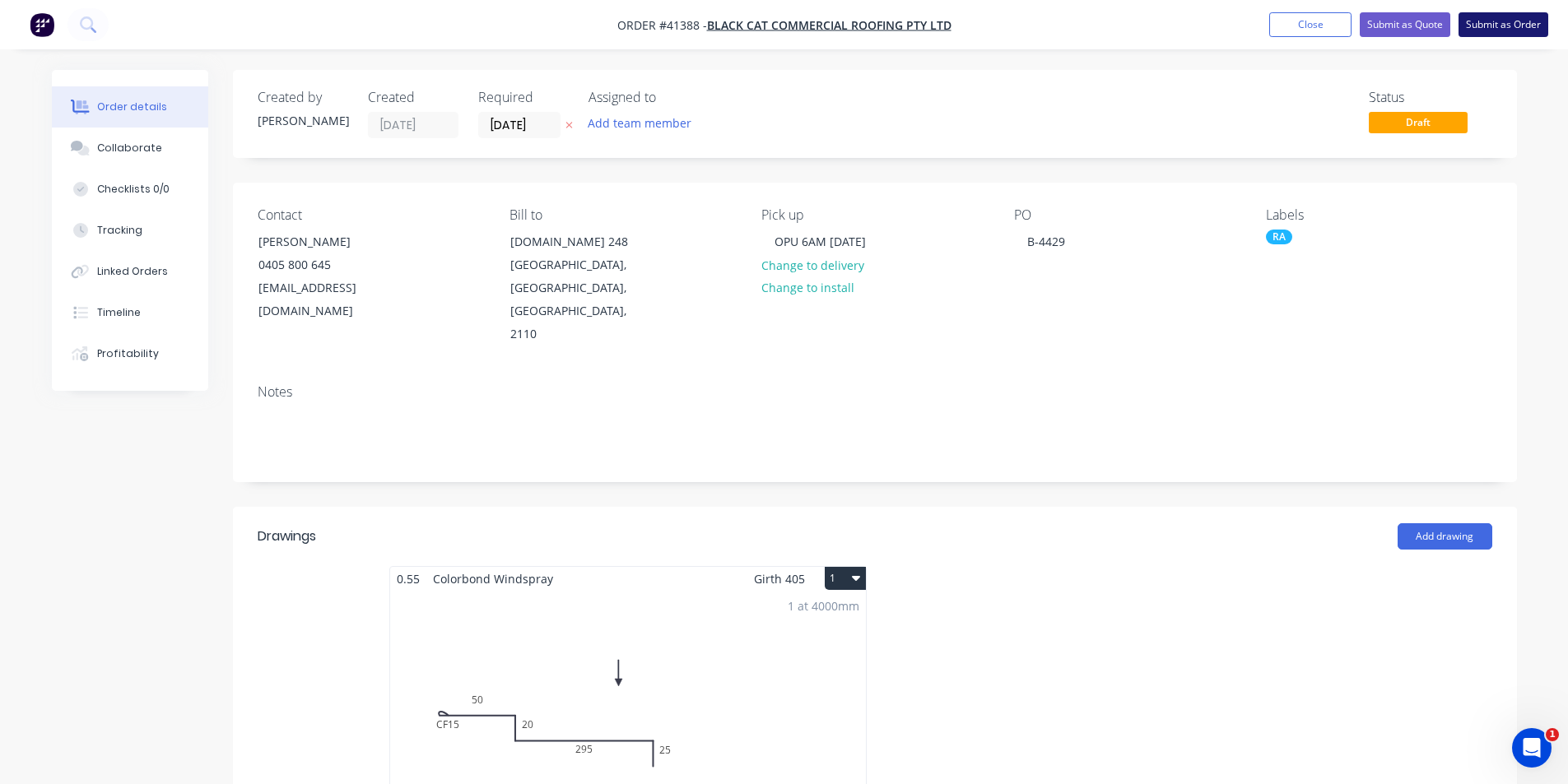
click at [783, 28] on button "Submit as Order" at bounding box center [1502, 25] width 90 height 25
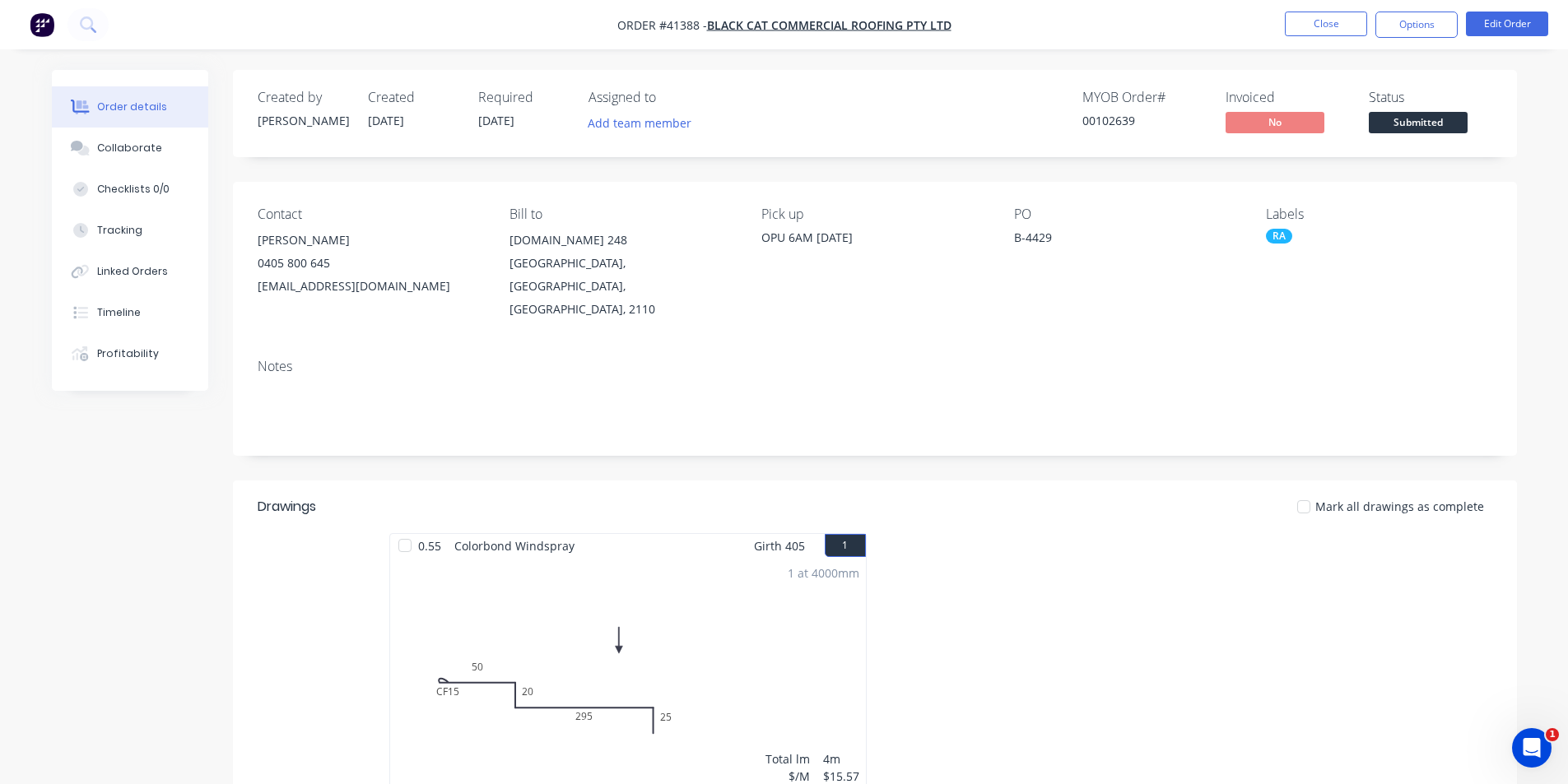
click at [783, 8] on nav "Order #41388 - Black Cat Commercial Roofing Pty Ltd Close Options Edit Order" at bounding box center [784, 25] width 1568 height 49
click at [783, 20] on button "Options" at bounding box center [1416, 25] width 83 height 27
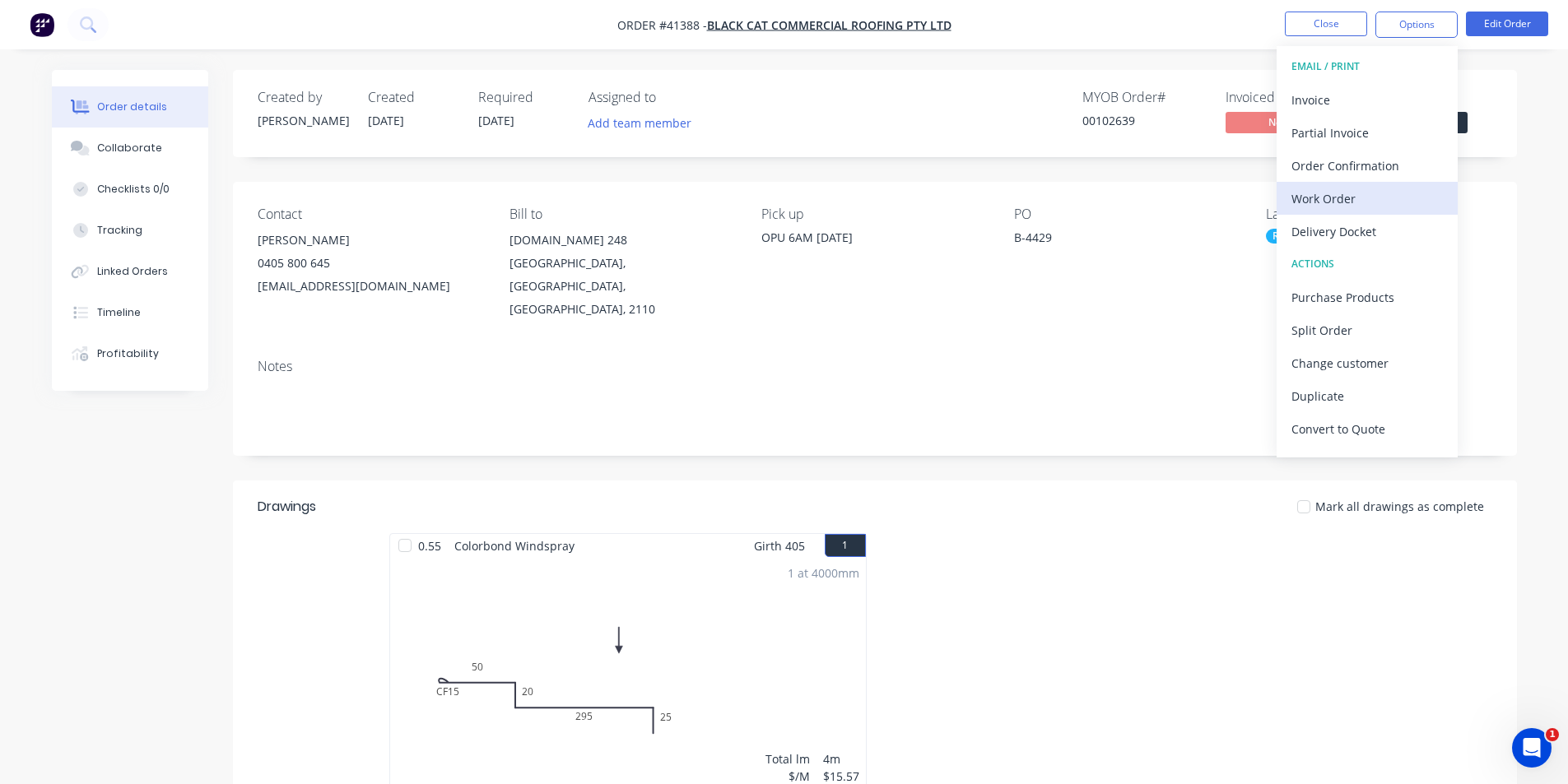
click at [783, 199] on div "Work Order" at bounding box center [1367, 199] width 152 height 24
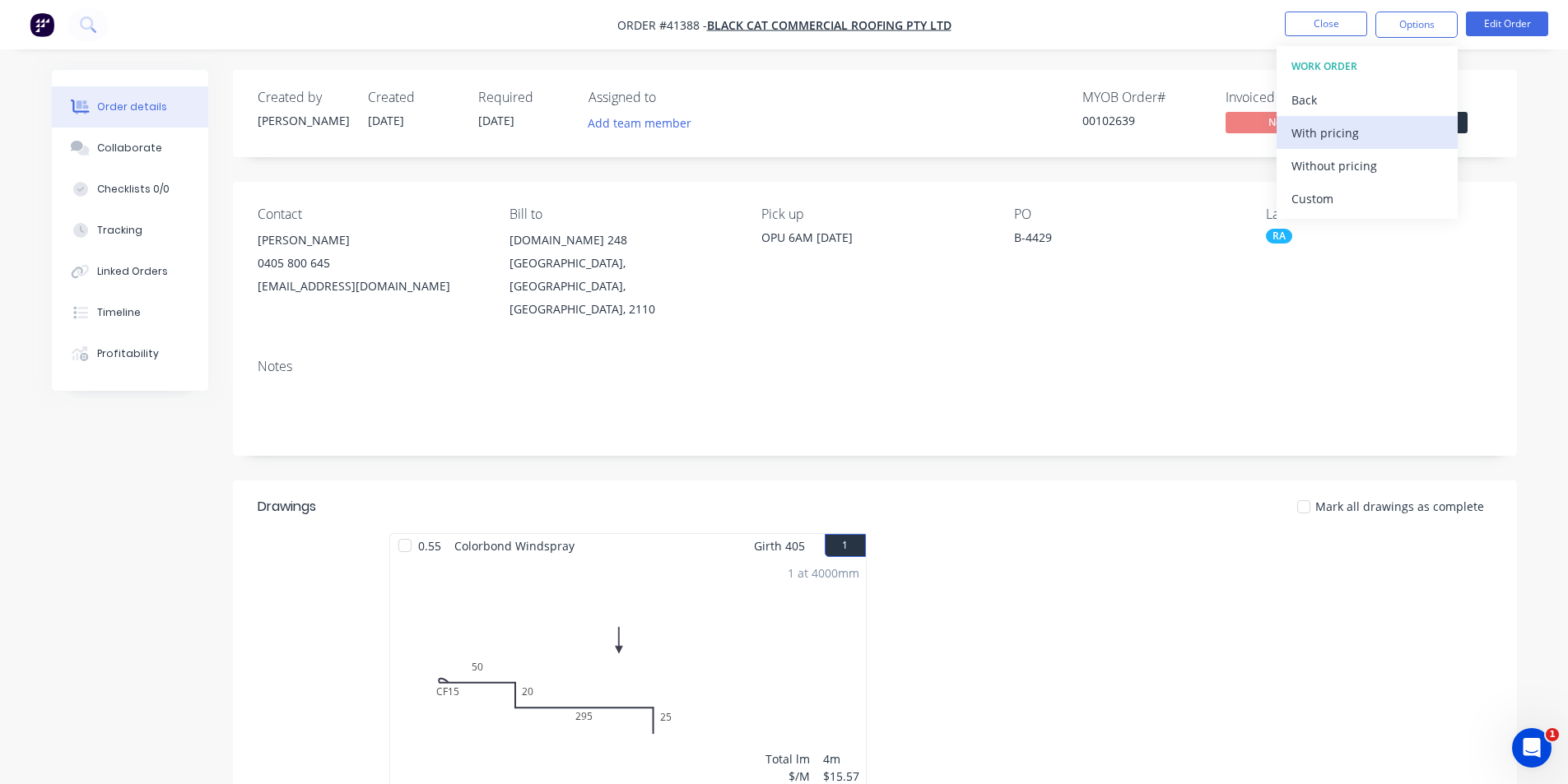
click at [783, 141] on div "With pricing" at bounding box center [1367, 133] width 152 height 24
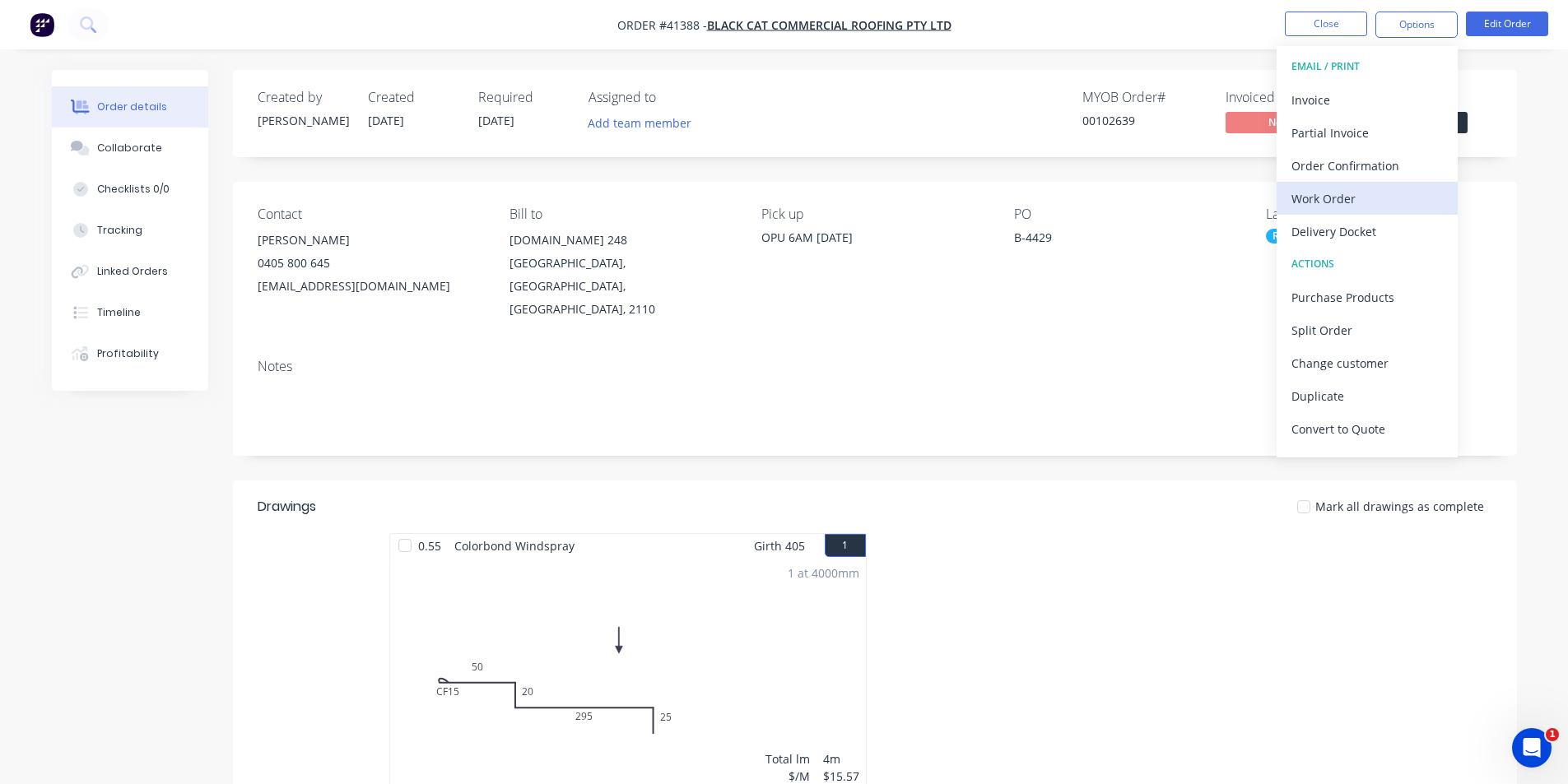
click at [783, 199] on div "Work Order" at bounding box center [1367, 199] width 152 height 24
click at [783, 167] on div "Without pricing" at bounding box center [1367, 165] width 152 height 24
click at [783, 154] on div "Order Confirmation" at bounding box center [1367, 165] width 152 height 24
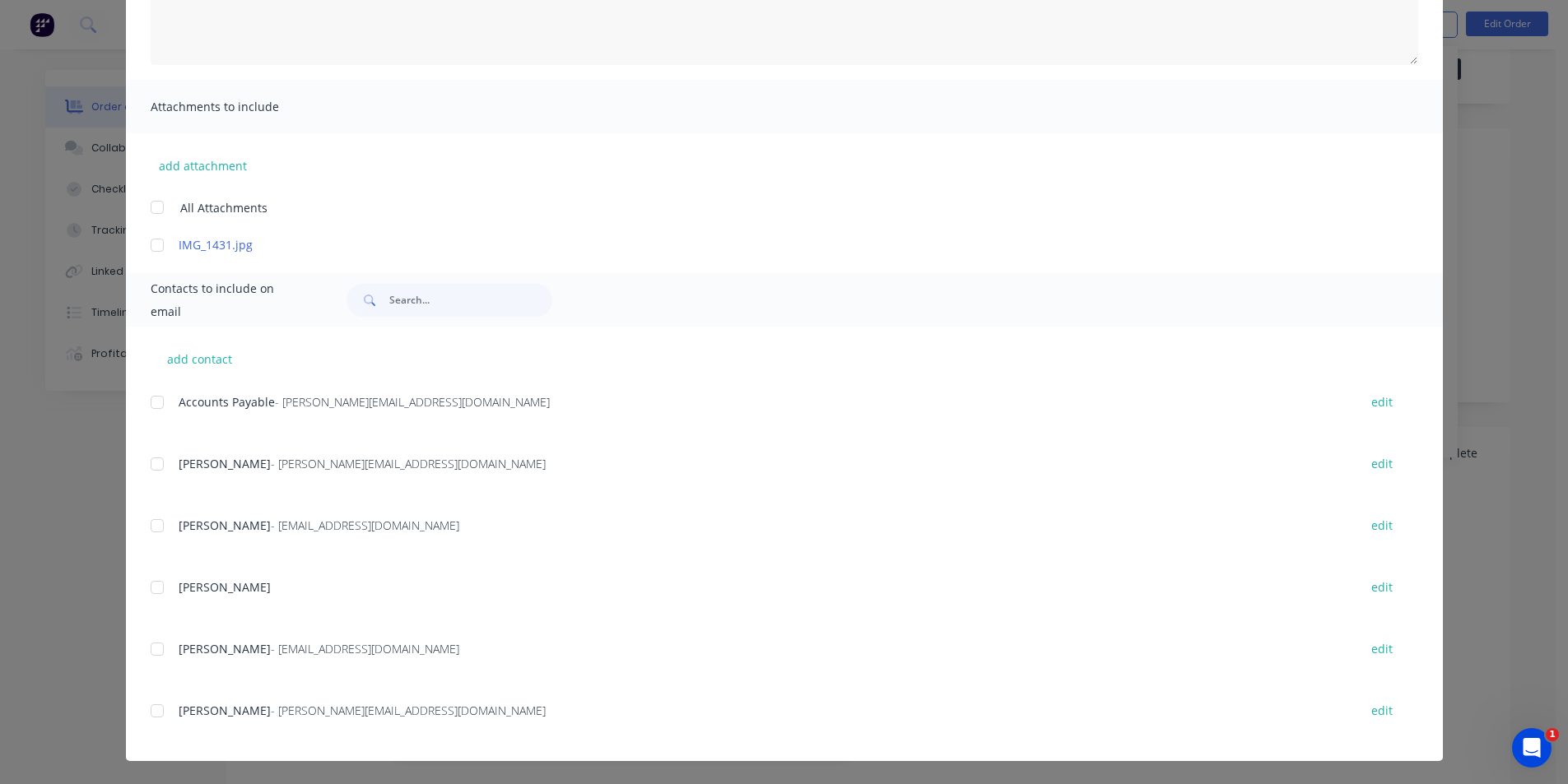
scroll to position [83, 0]
click at [157, 650] on div at bounding box center [157, 648] width 33 height 33
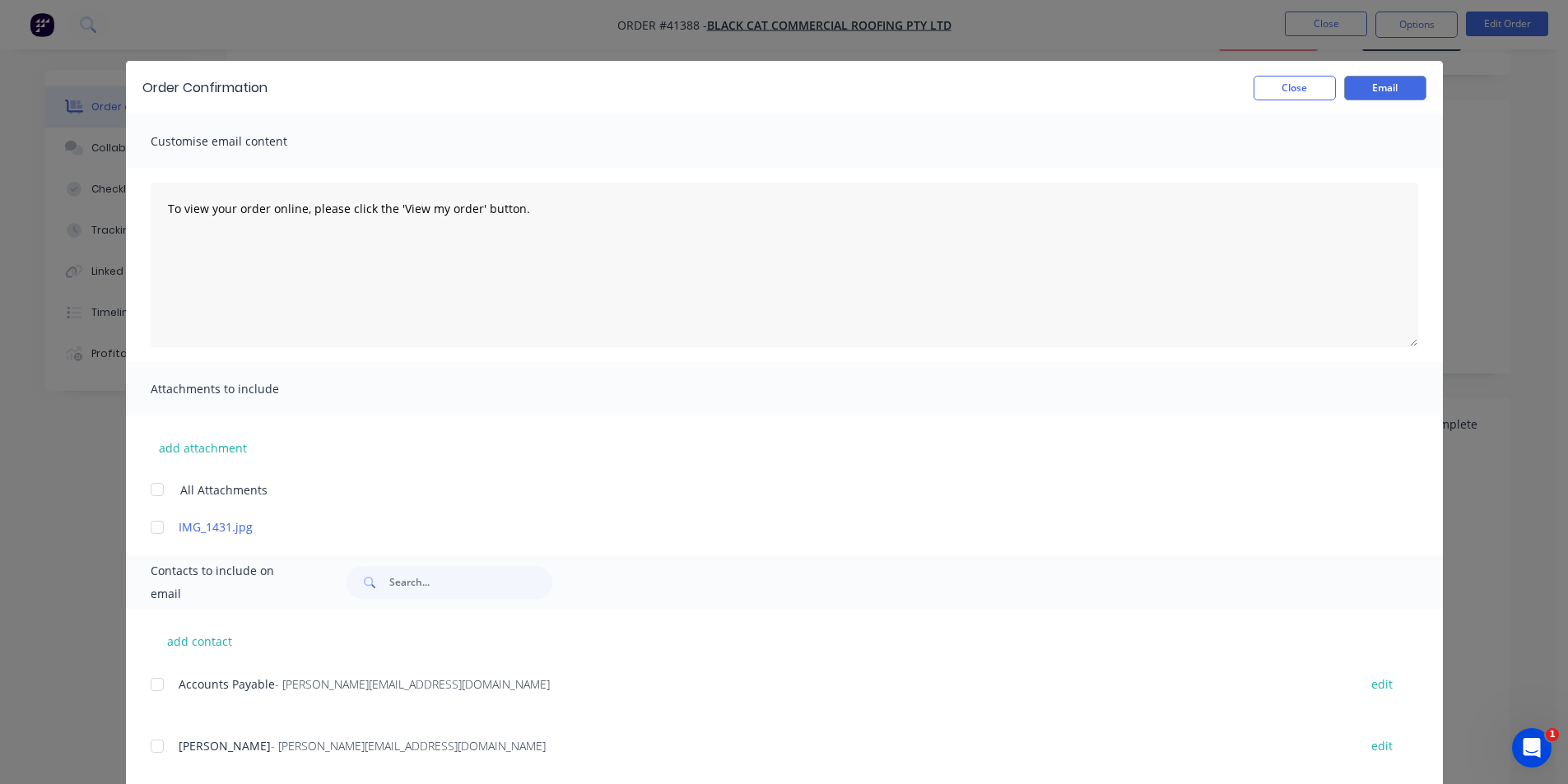
scroll to position [0, 0]
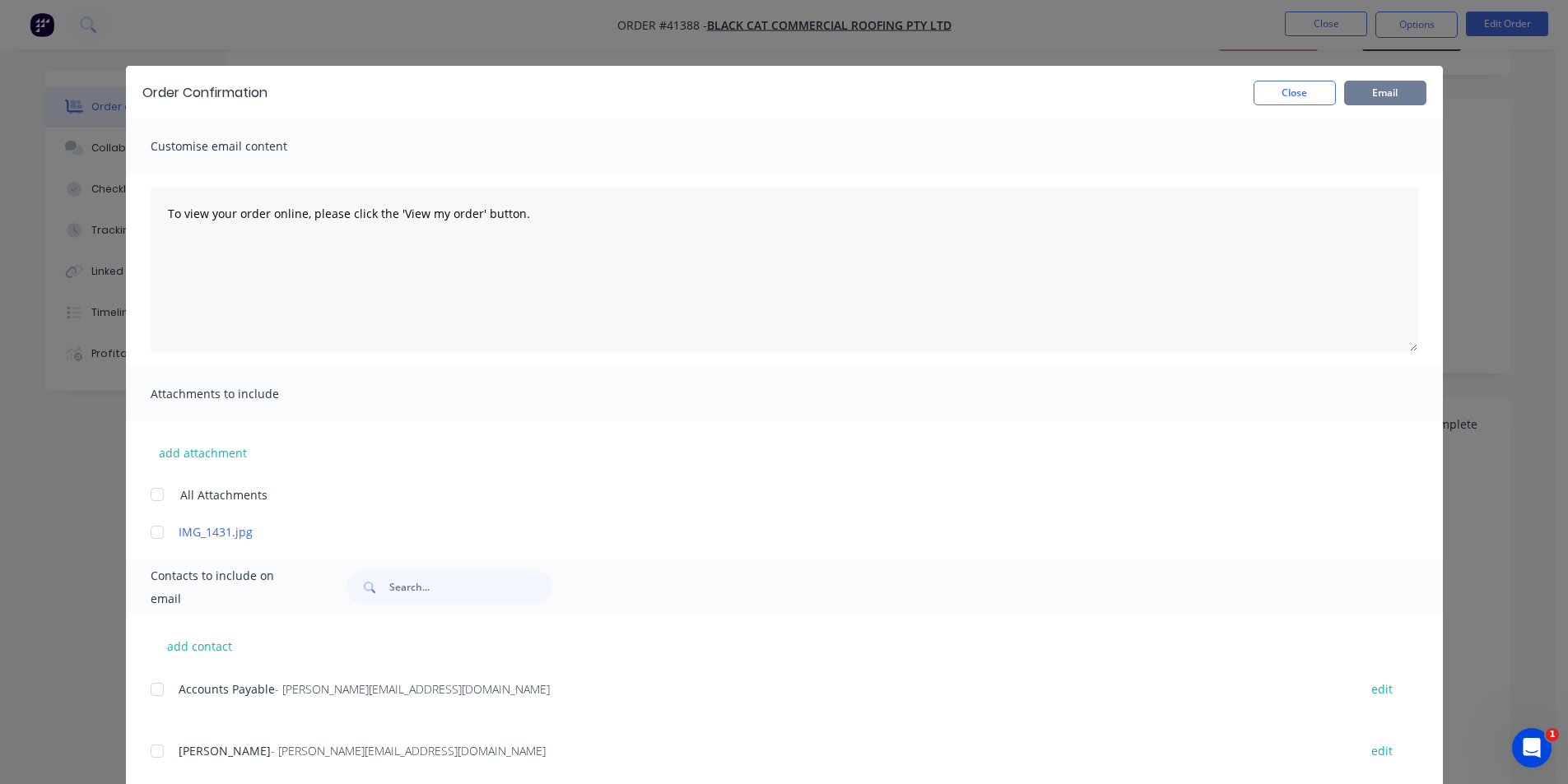
click at [783, 98] on button "Email" at bounding box center [1385, 93] width 83 height 25
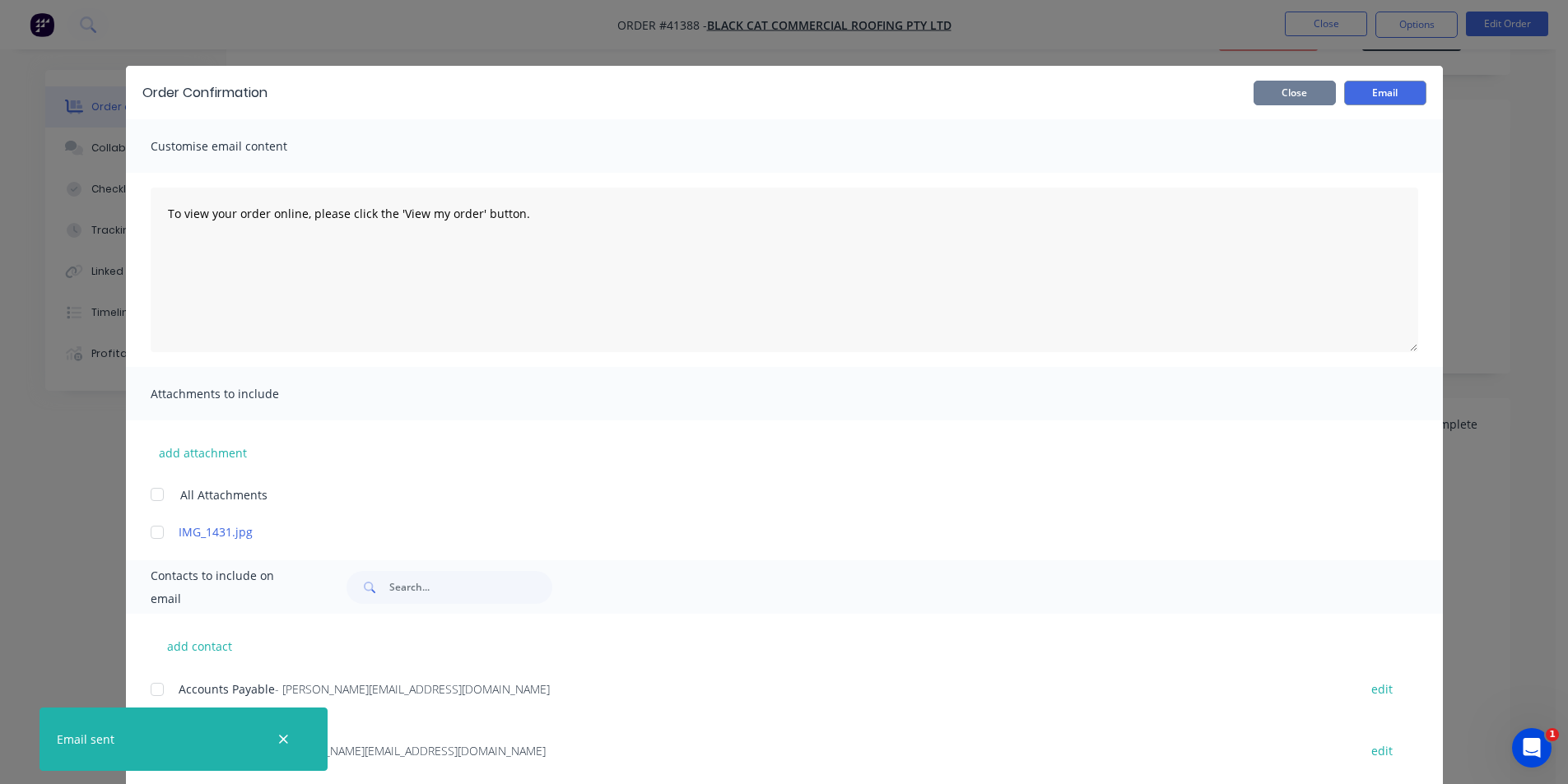
click at [783, 93] on button "Close" at bounding box center [1294, 93] width 83 height 25
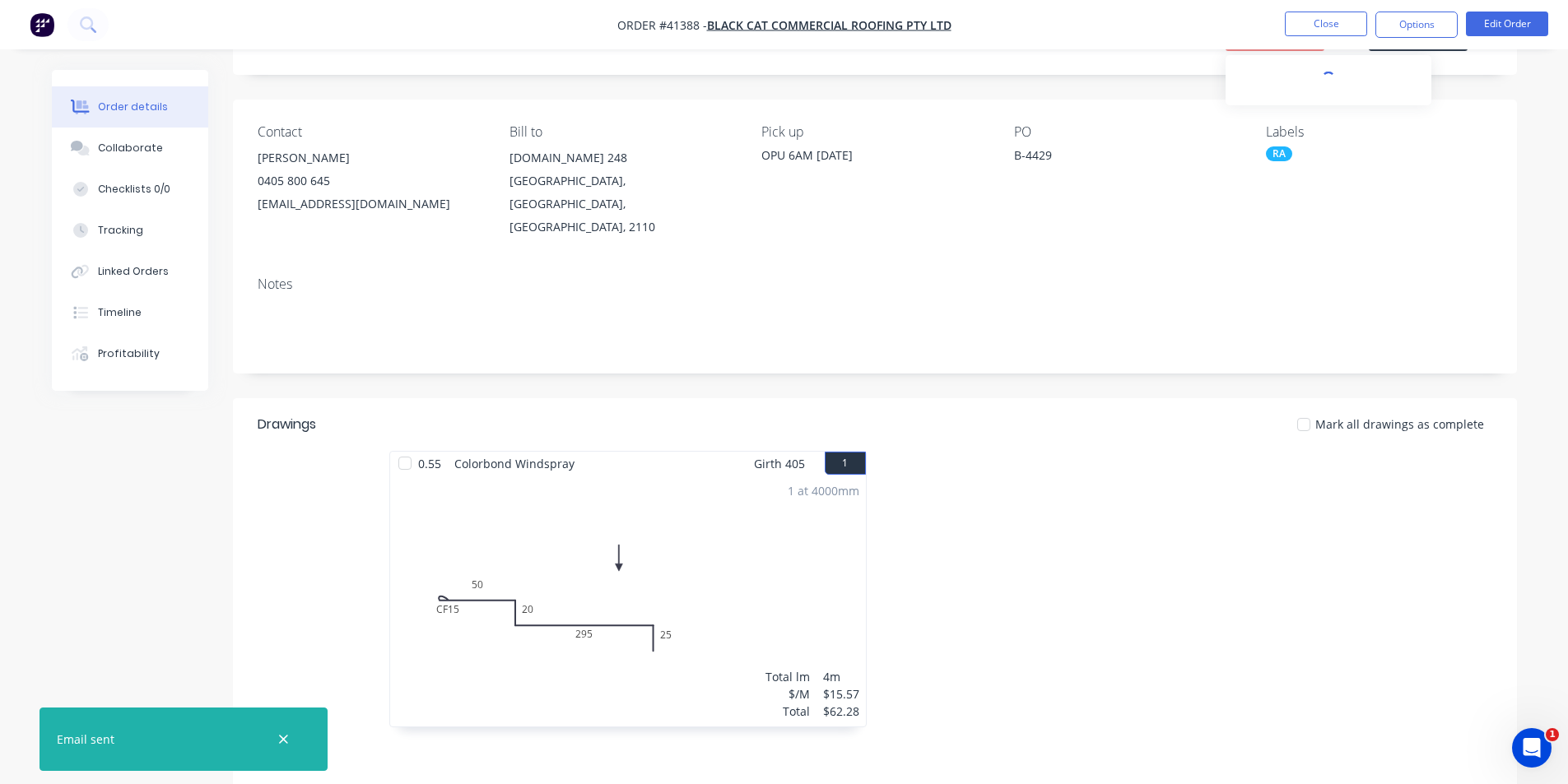
click at [783, 33] on nav "Order #41388 - Black Cat Commercial Roofing Pty Ltd Close Options Edit Order" at bounding box center [784, 25] width 1568 height 49
click at [783, 25] on button "Close" at bounding box center [1326, 24] width 83 height 25
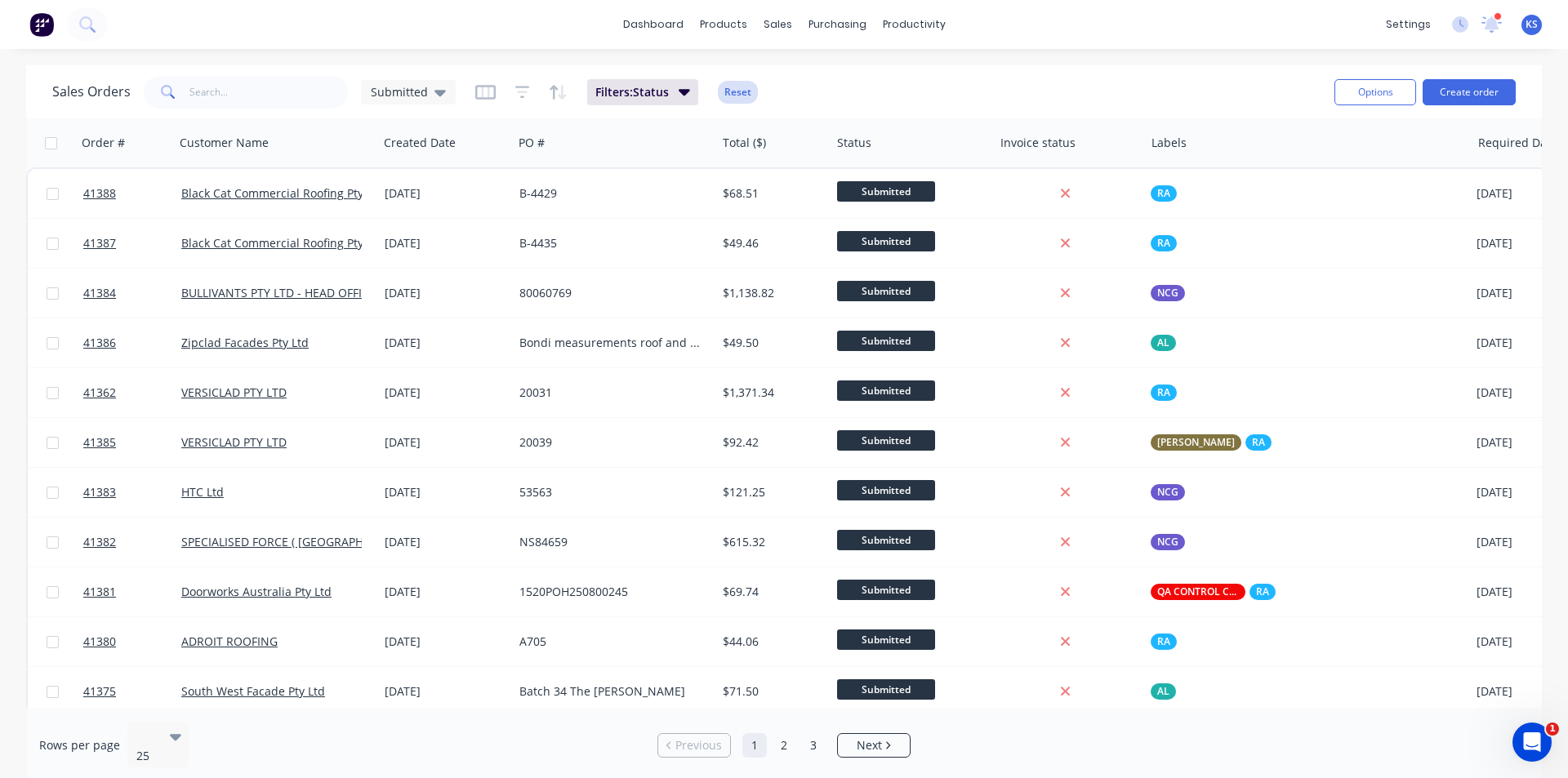
click at [736, 92] on button "Reset" at bounding box center [737, 92] width 40 height 22
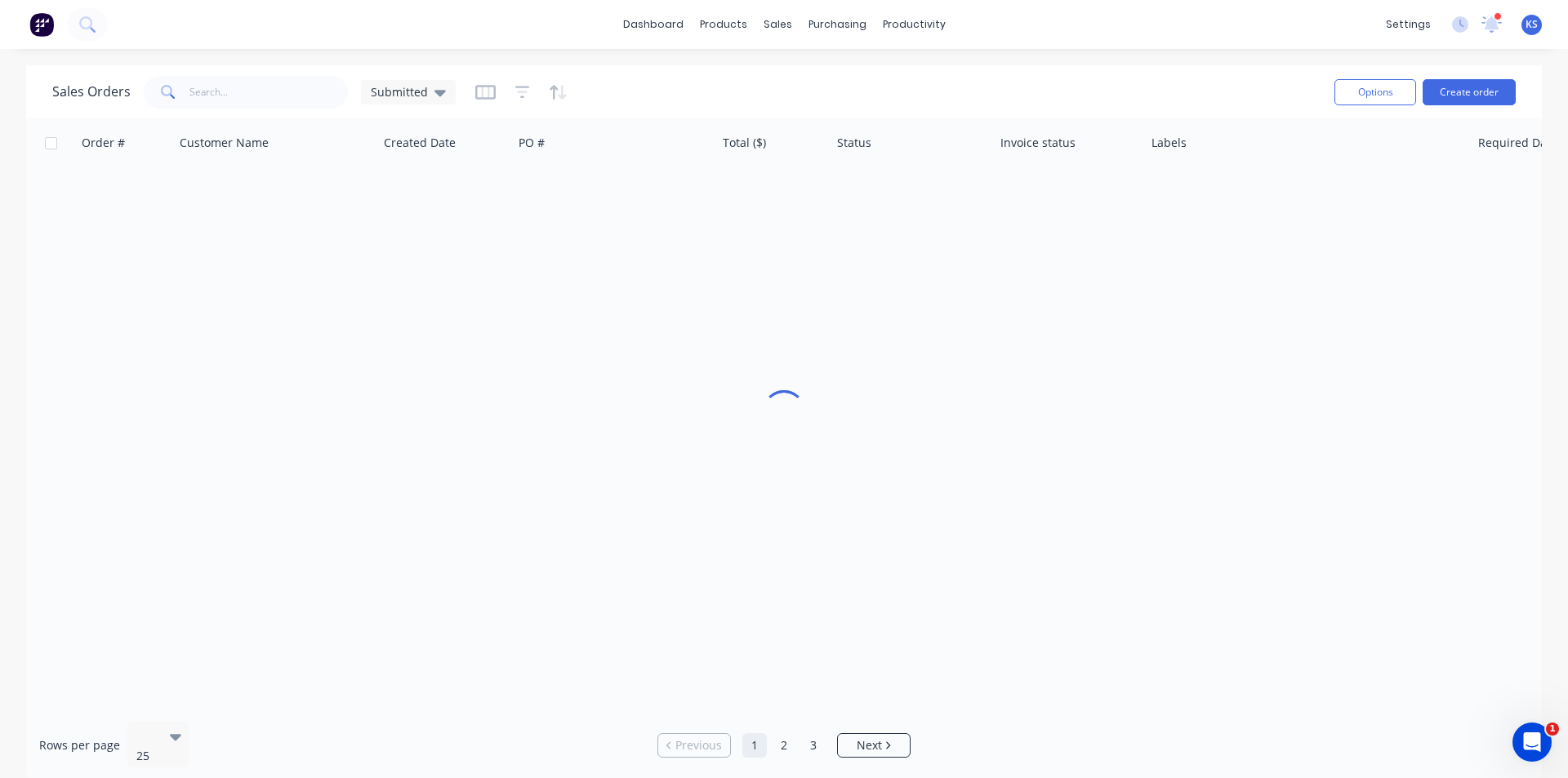
click at [777, 77] on div "Sales Orders Submitted" at bounding box center [686, 92] width 1269 height 40
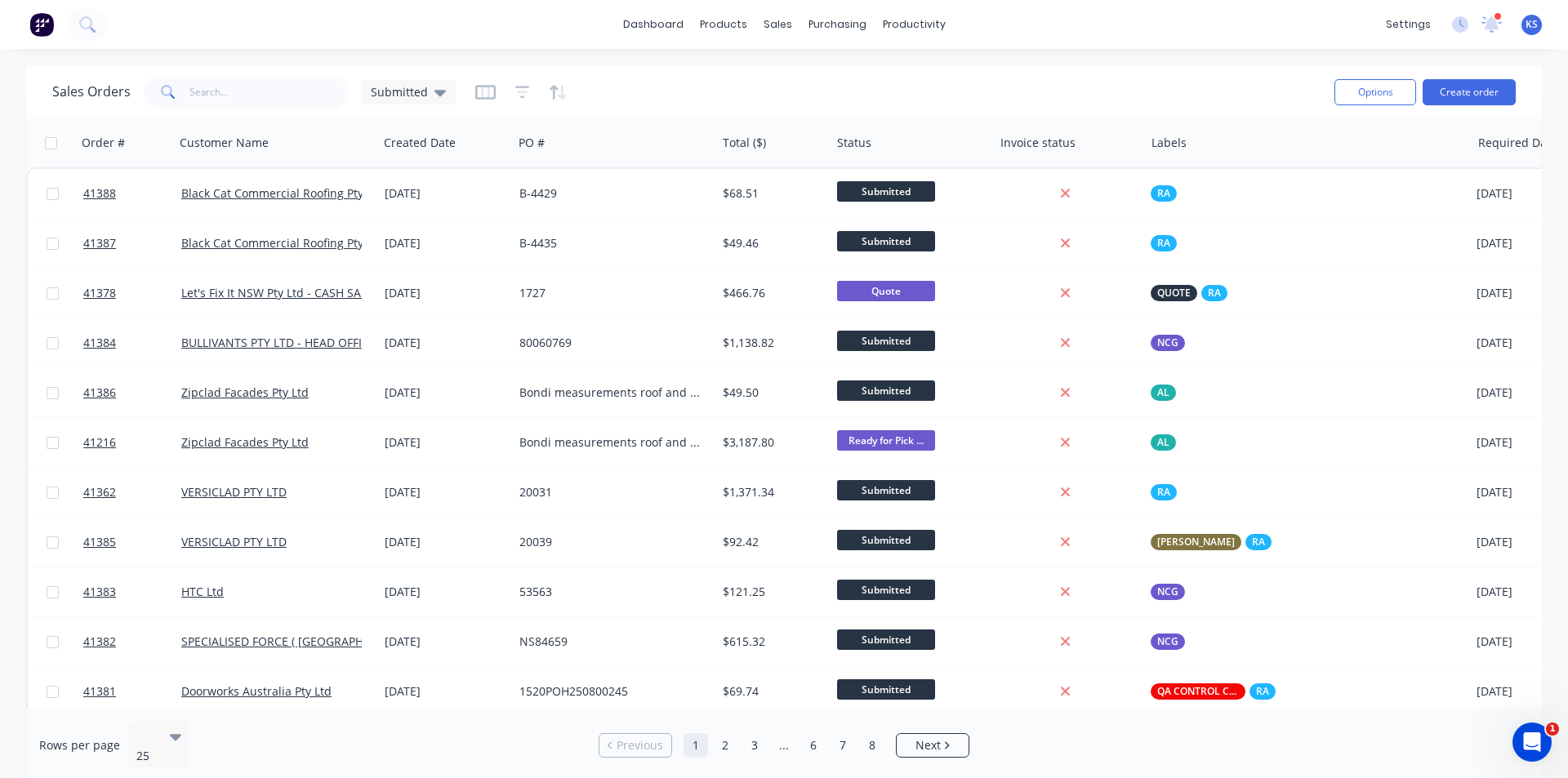
click at [777, 87] on div "Sales Orders Submitted" at bounding box center [686, 92] width 1269 height 40
click at [777, 115] on div "Customers" at bounding box center [834, 110] width 59 height 15
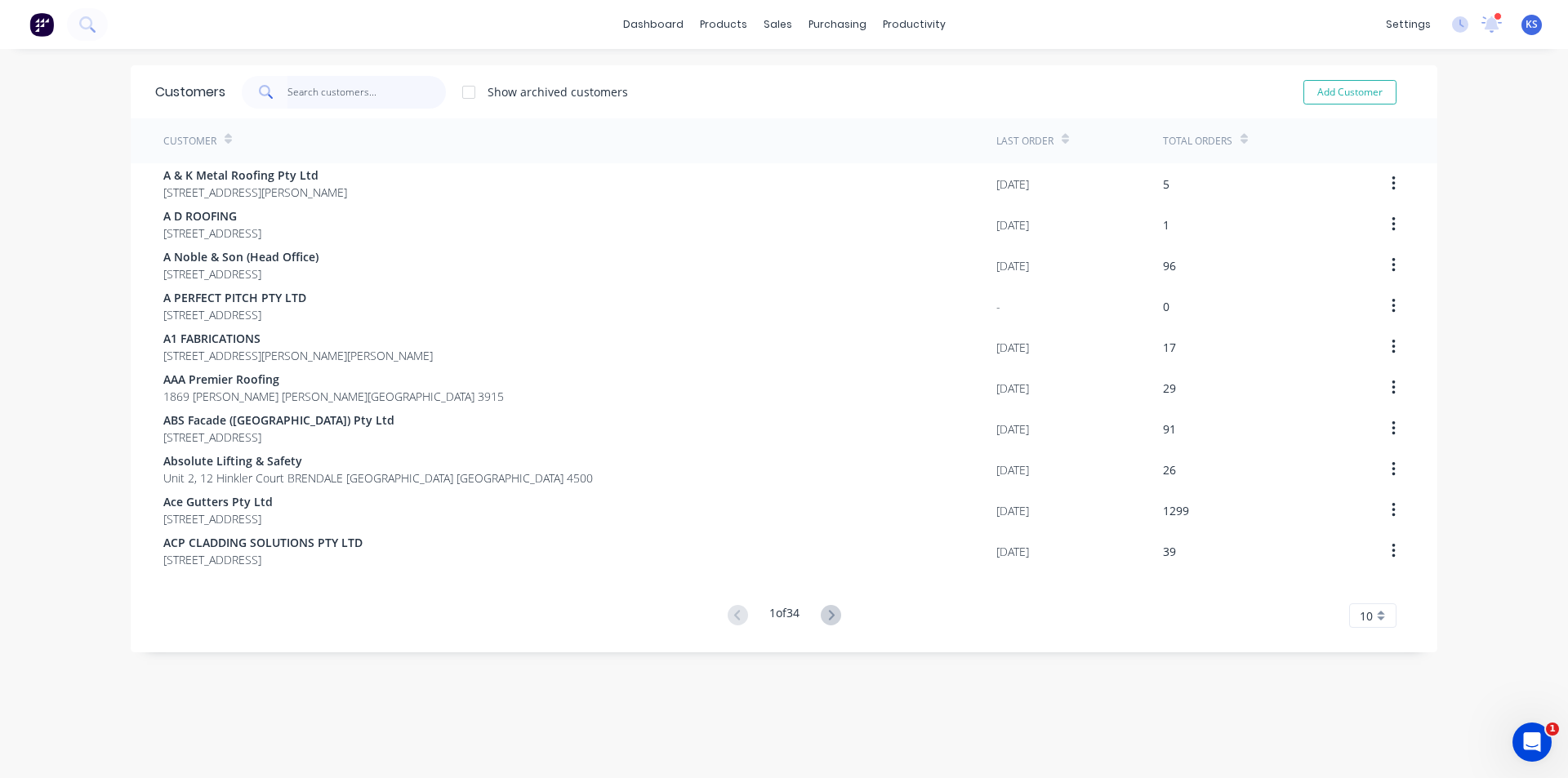
click at [310, 88] on input "text" at bounding box center [367, 92] width 159 height 32
type input "AKM"
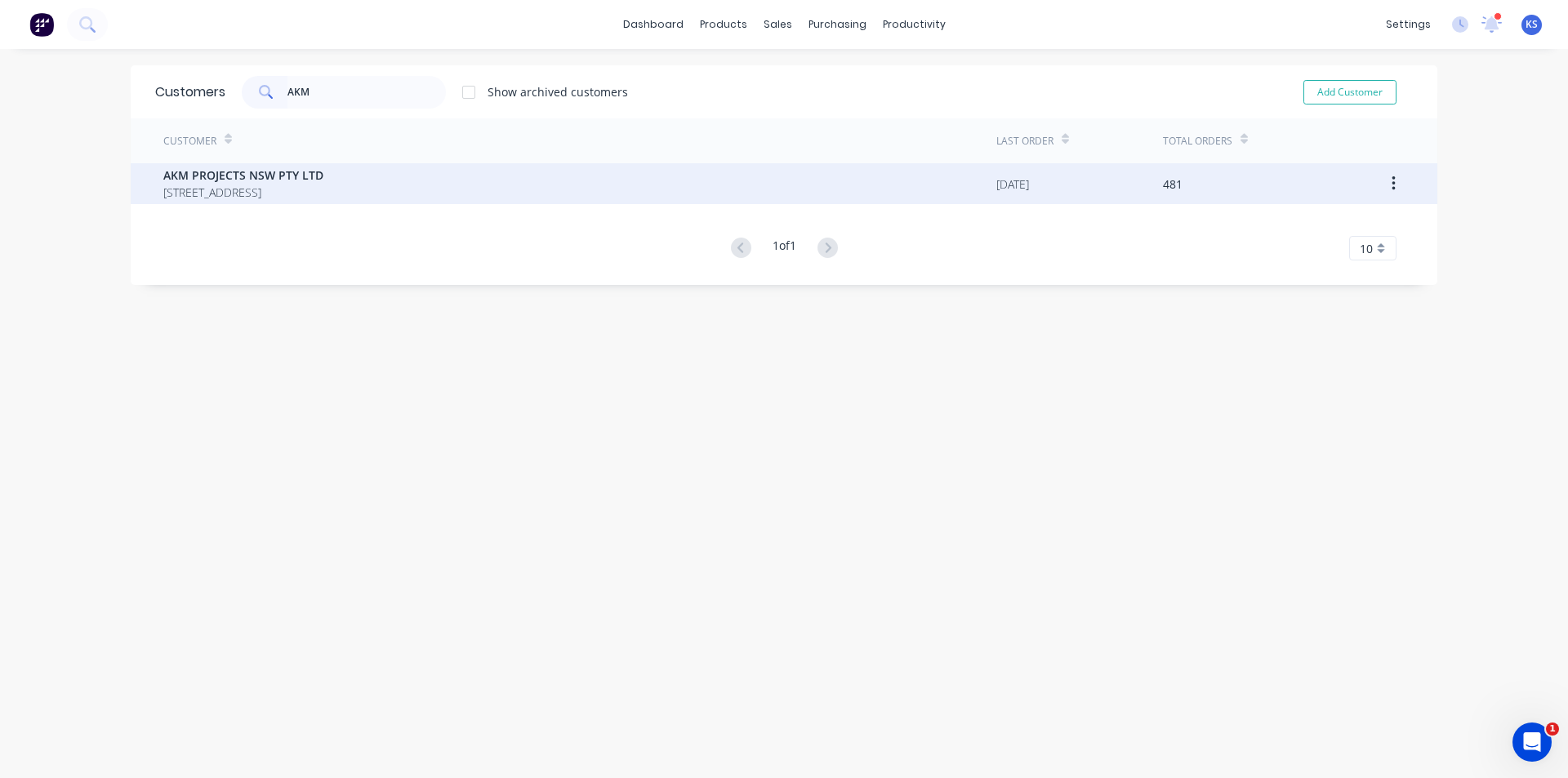
click at [294, 174] on span "AKM PROJECTS NSW PTY LTD" at bounding box center [243, 175] width 160 height 18
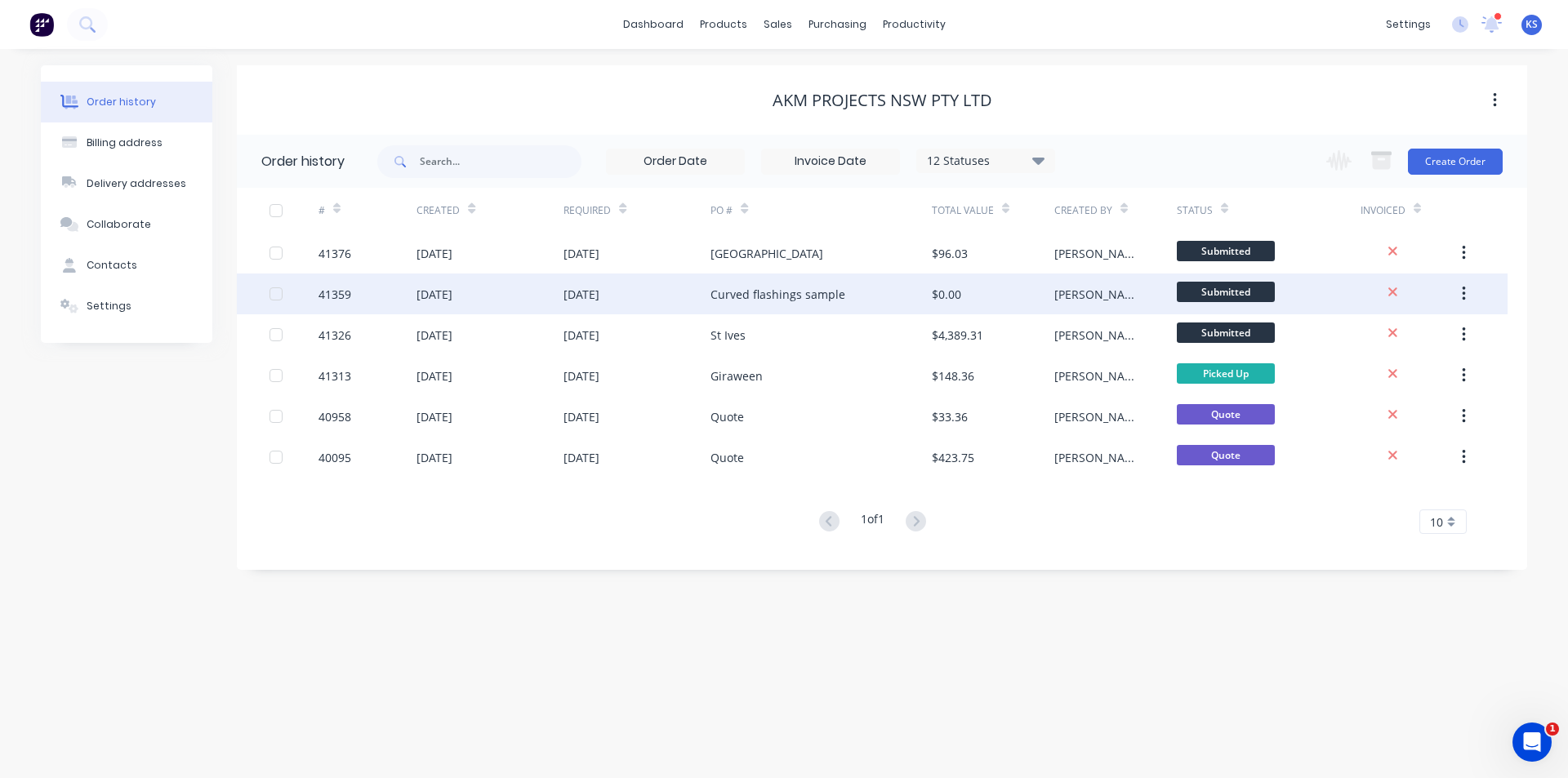
click at [585, 299] on div "[DATE]" at bounding box center [581, 294] width 36 height 18
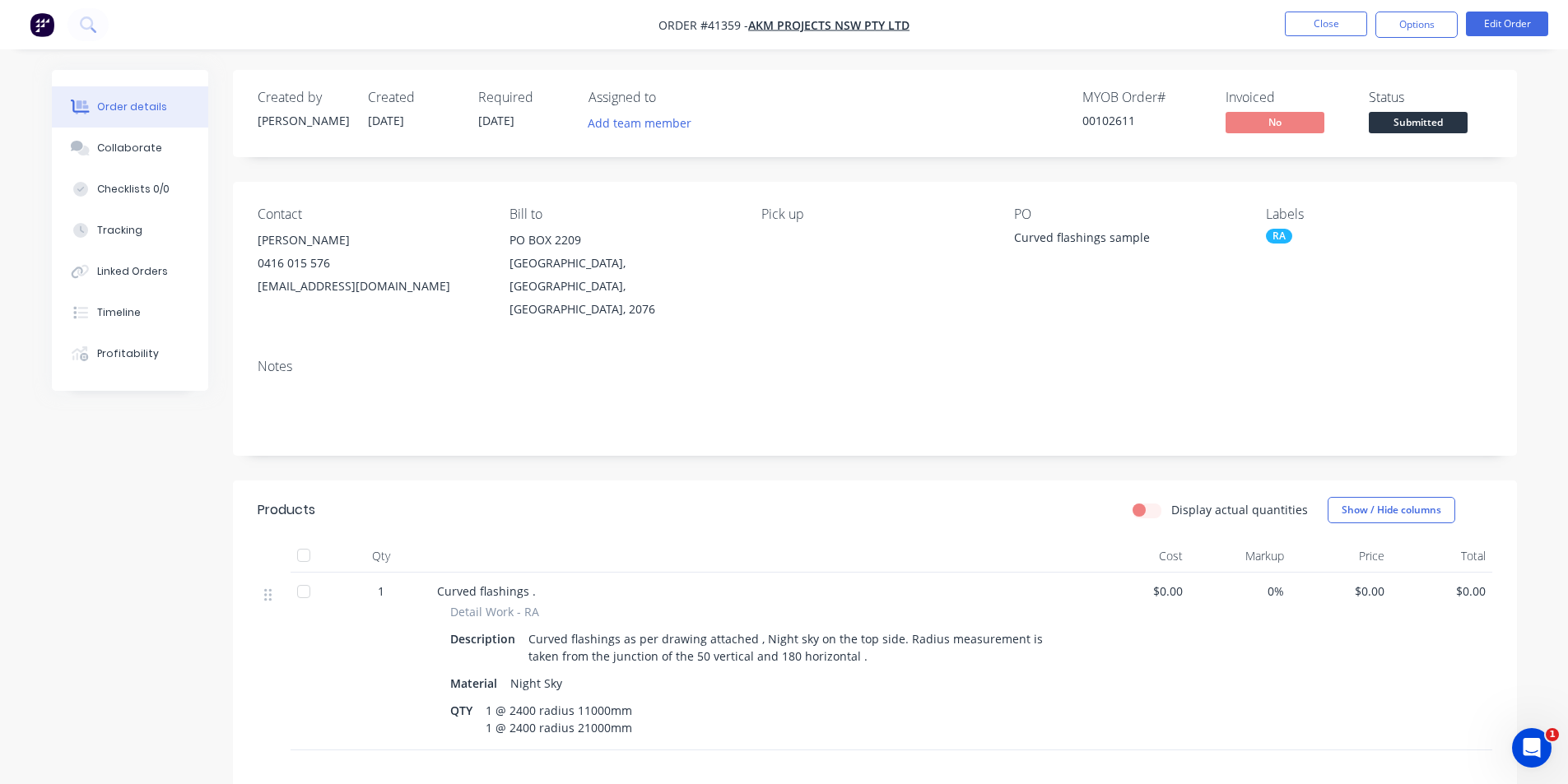
click at [783, 98] on div "MYOB Order # 00102611 Invoiced No Status Submitted" at bounding box center [1122, 113] width 739 height 47
click at [783, 7] on nav "Order #41359 - AKM PROJECTS NSW PTY LTD Close Options Edit Order" at bounding box center [784, 25] width 1568 height 49
click at [783, 23] on button "Close" at bounding box center [1326, 24] width 83 height 25
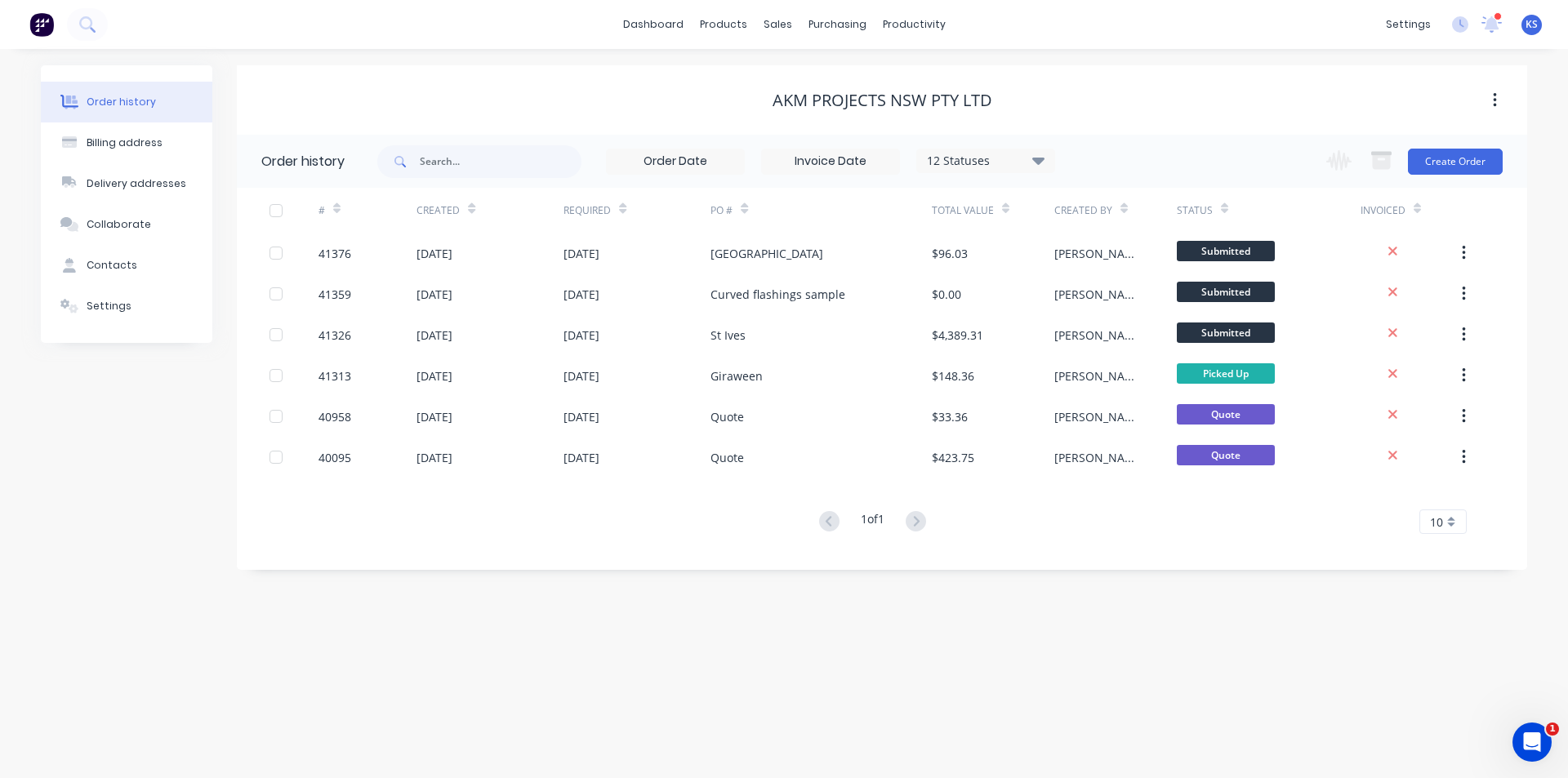
click at [777, 73] on div "AKM PROJECTS NSW PTY LTD" at bounding box center [882, 100] width 1290 height 69
click at [777, 86] on link "Sales Orders" at bounding box center [863, 77] width 216 height 32
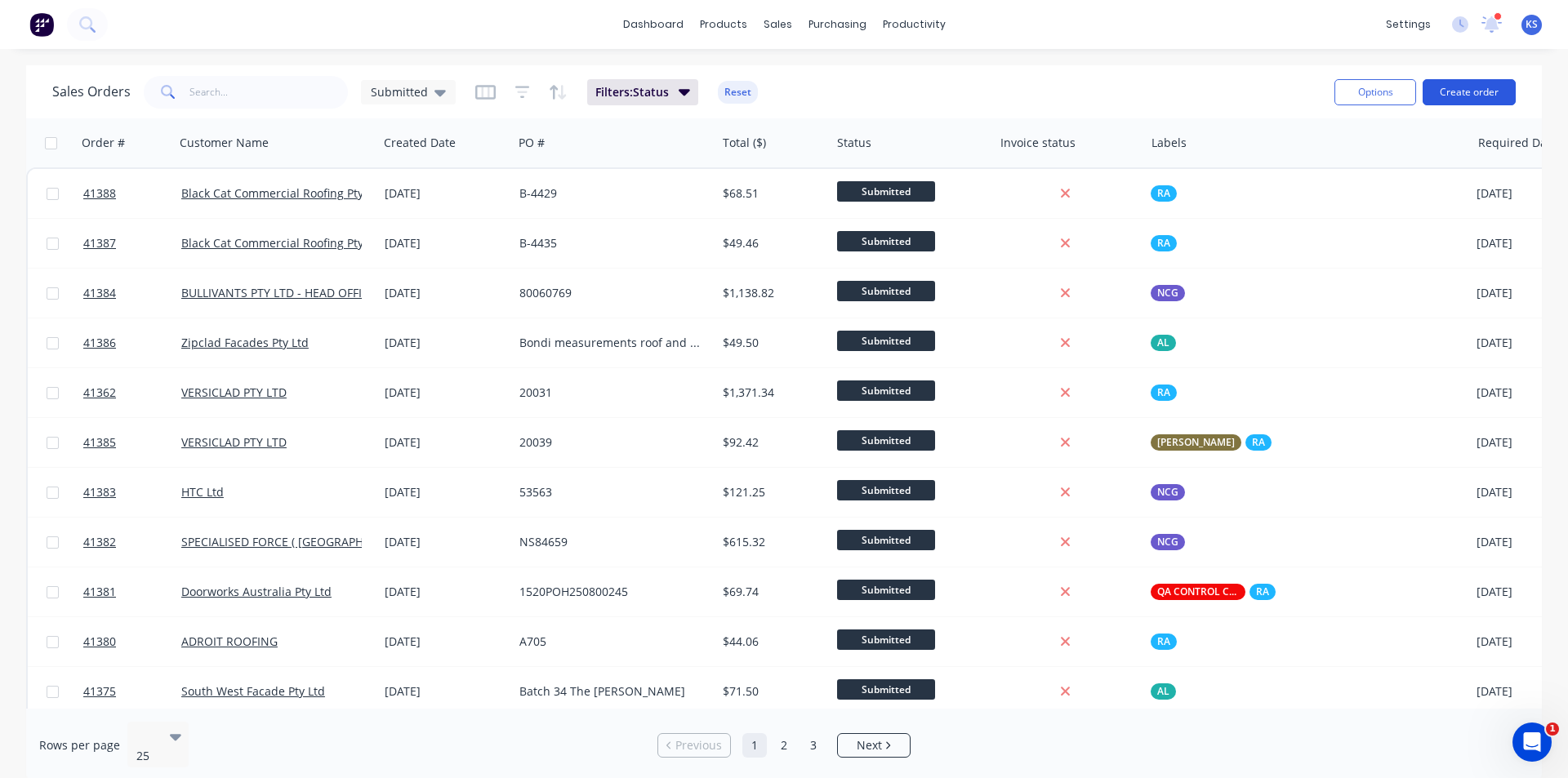
click at [777, 94] on button "Create order" at bounding box center [1468, 92] width 93 height 26
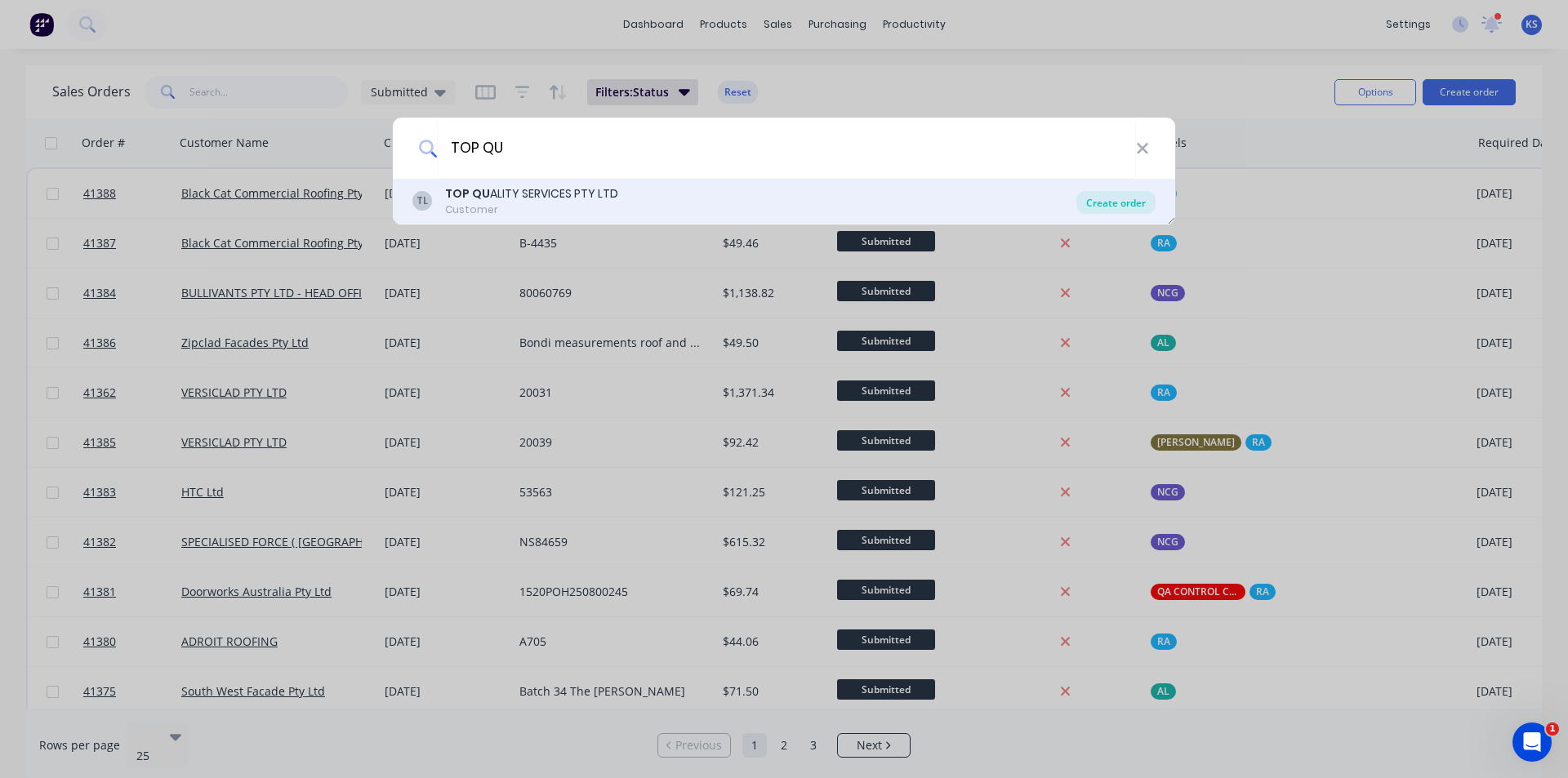
type input "TOP QU"
click at [777, 206] on div "Create order" at bounding box center [1115, 202] width 79 height 22
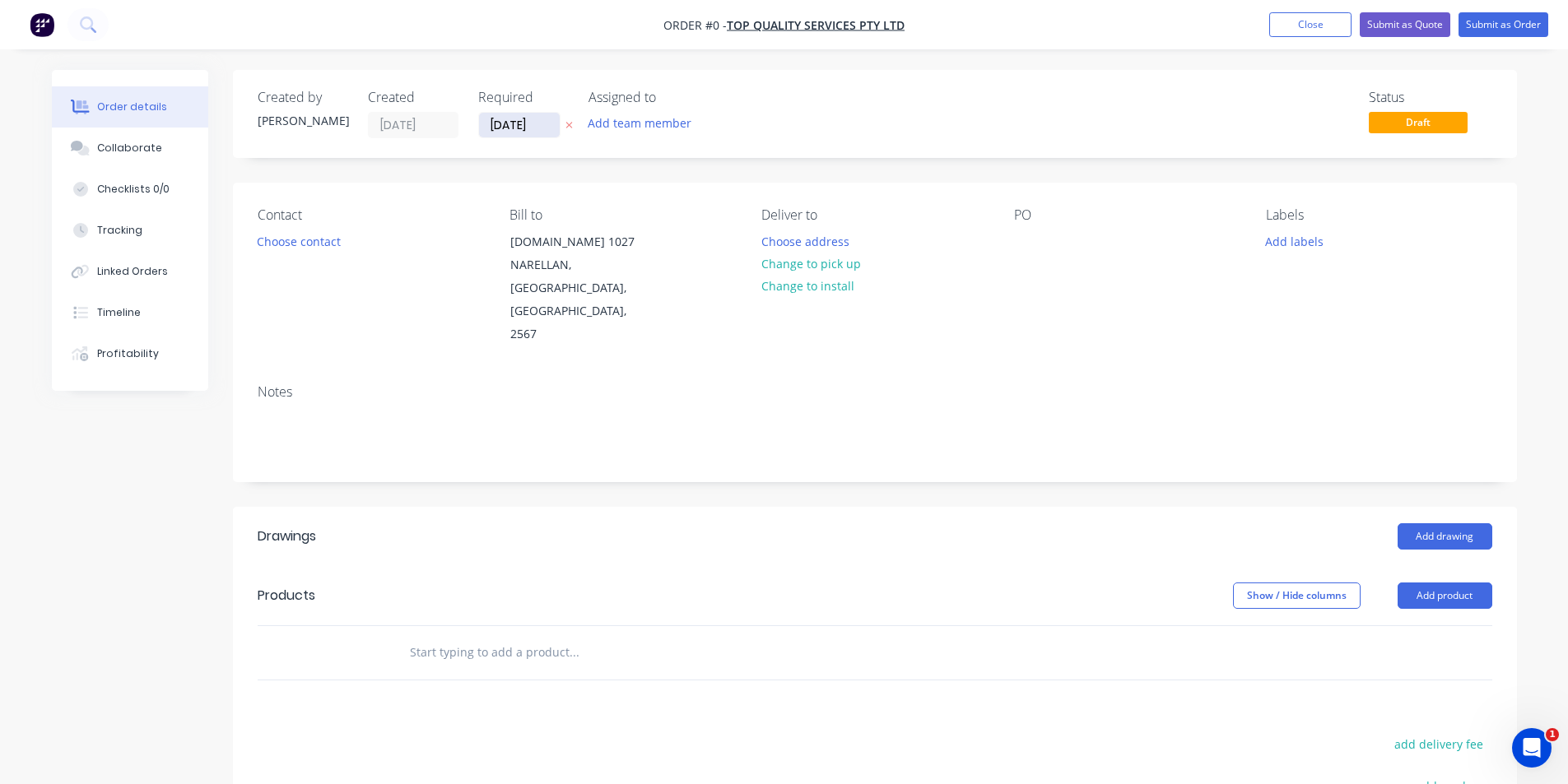
click at [514, 121] on input "[DATE]" at bounding box center [519, 124] width 81 height 25
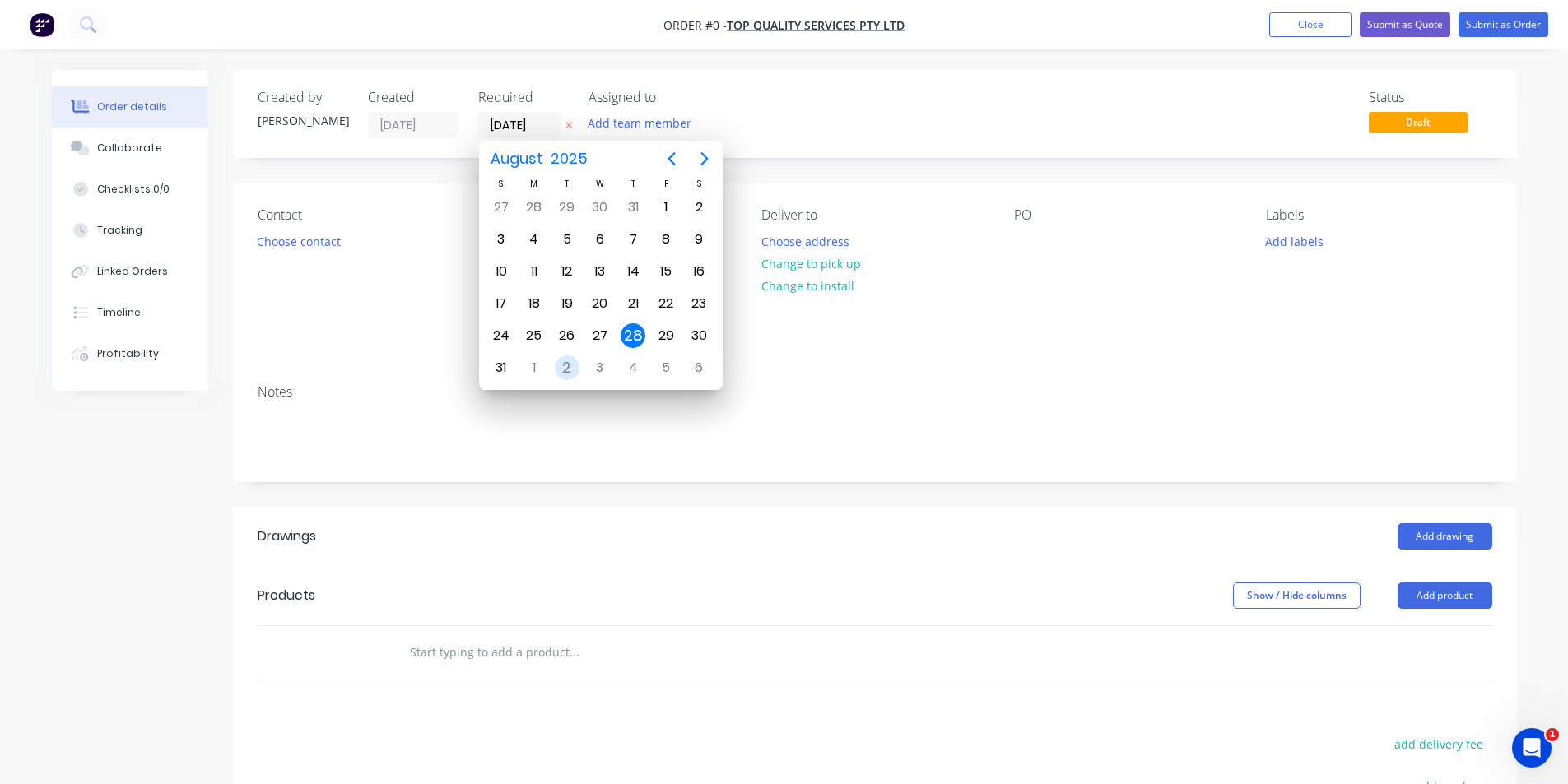
click at [575, 373] on div "2" at bounding box center [566, 367] width 25 height 25
type input "[DATE]"
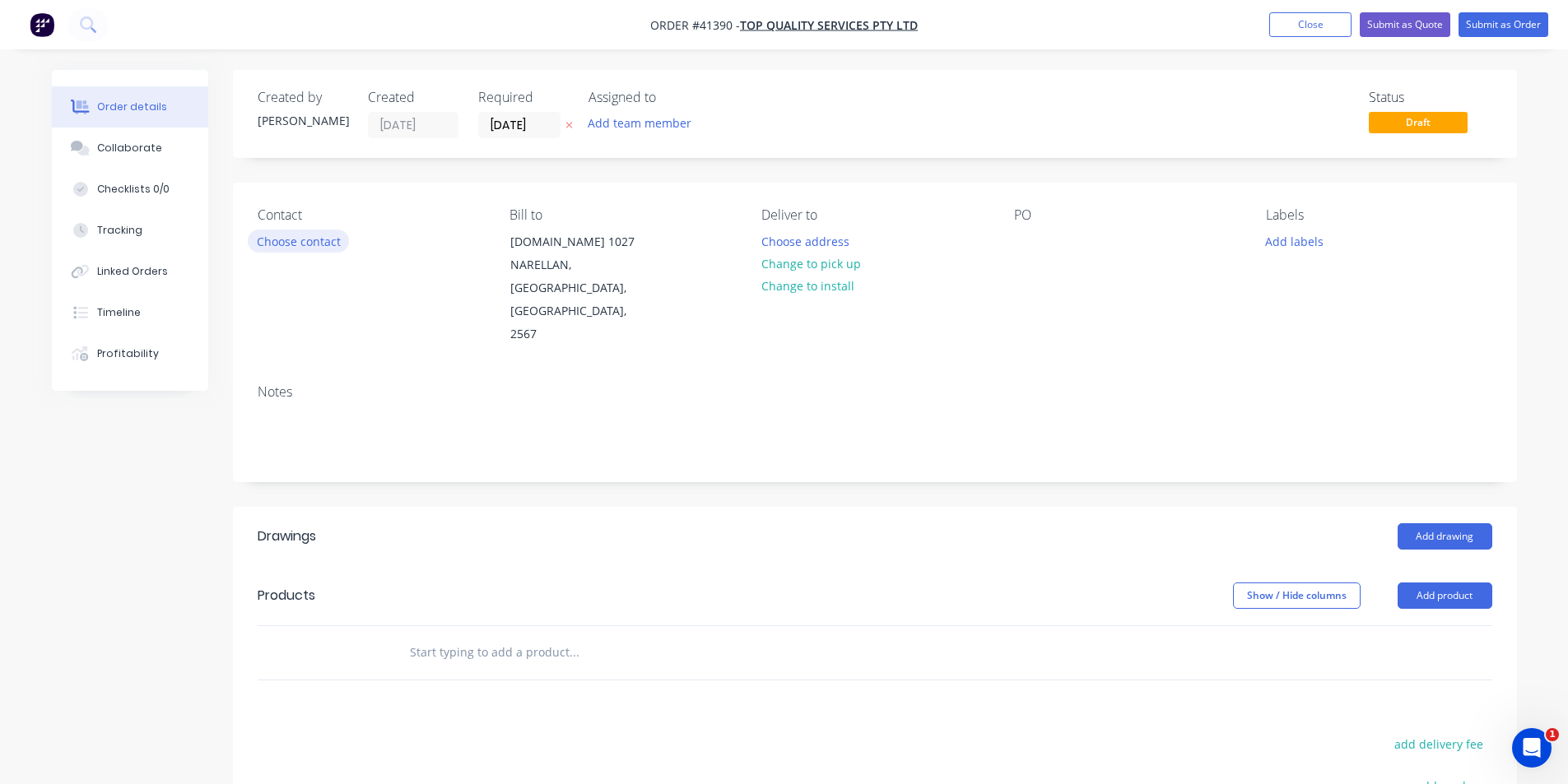
click at [294, 249] on button "Choose contact" at bounding box center [297, 240] width 101 height 23
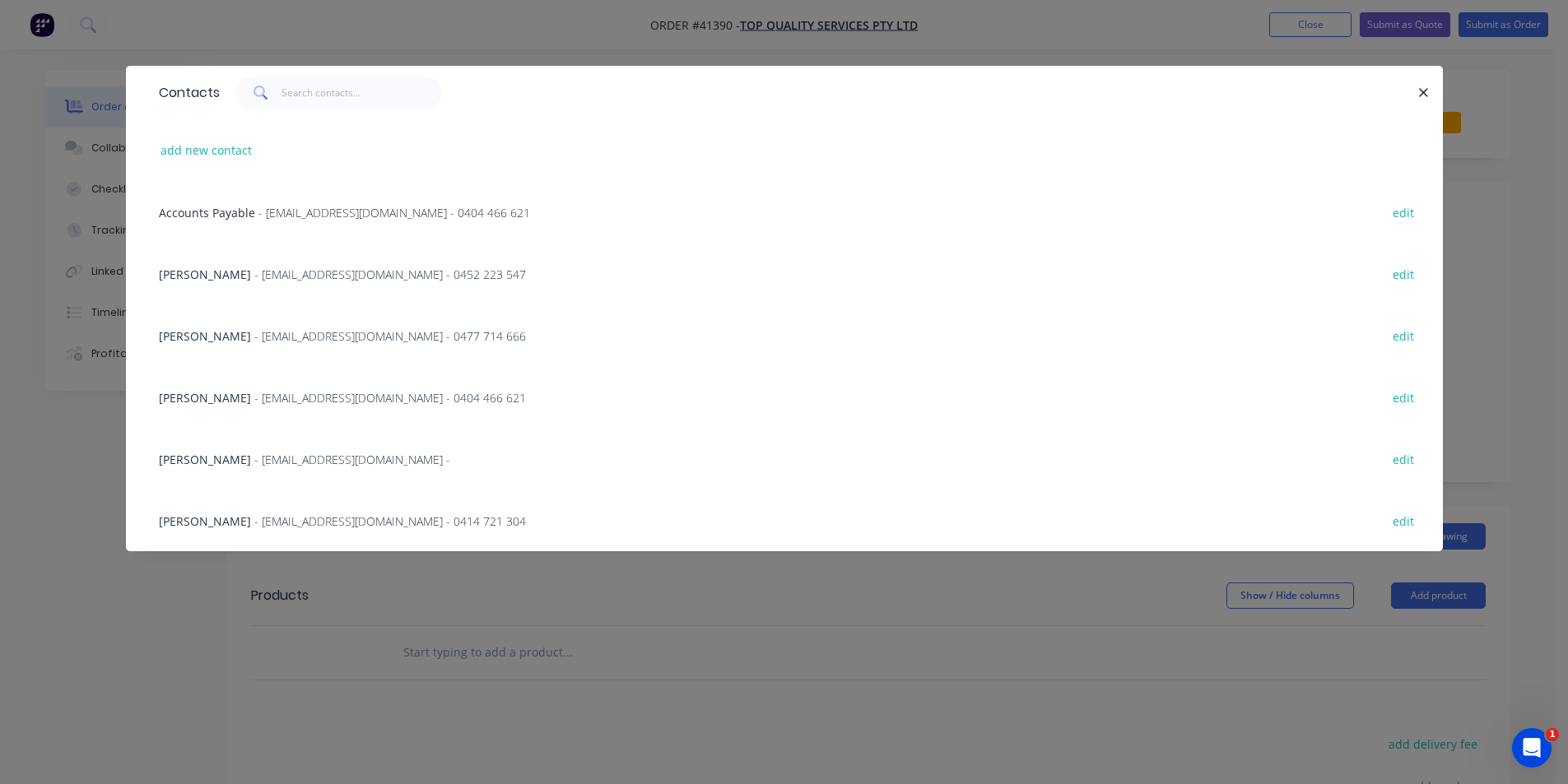
click at [254, 277] on span "- seantopquality@hotmail.com - 0452 223 547" at bounding box center [390, 275] width 272 height 16
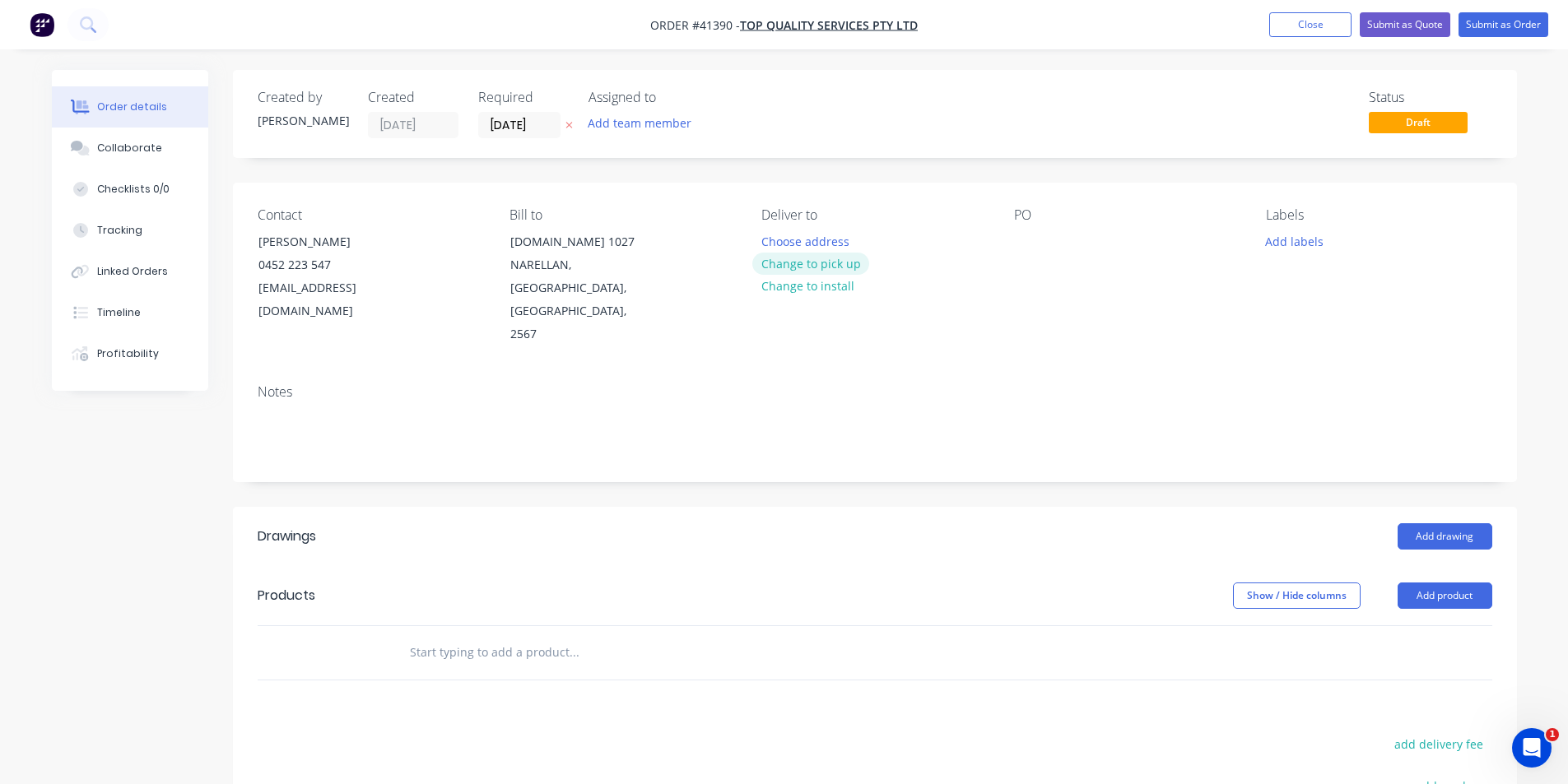
click at [783, 264] on button "Change to pick up" at bounding box center [811, 263] width 117 height 23
click at [778, 242] on div at bounding box center [774, 241] width 27 height 24
click at [783, 249] on div at bounding box center [1026, 241] width 27 height 24
click at [783, 247] on button "Add labels" at bounding box center [1294, 240] width 76 height 23
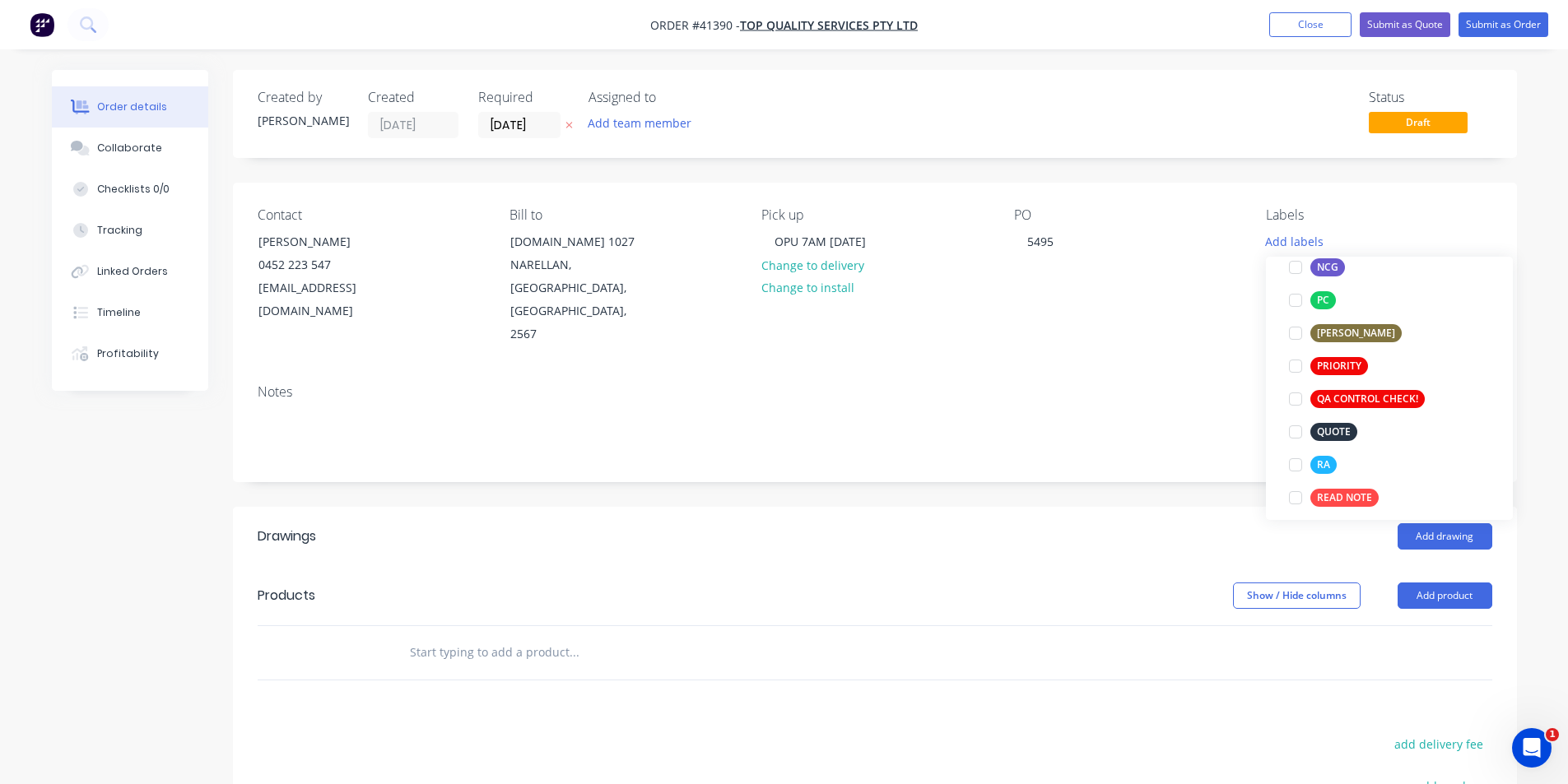
scroll to position [493, 0]
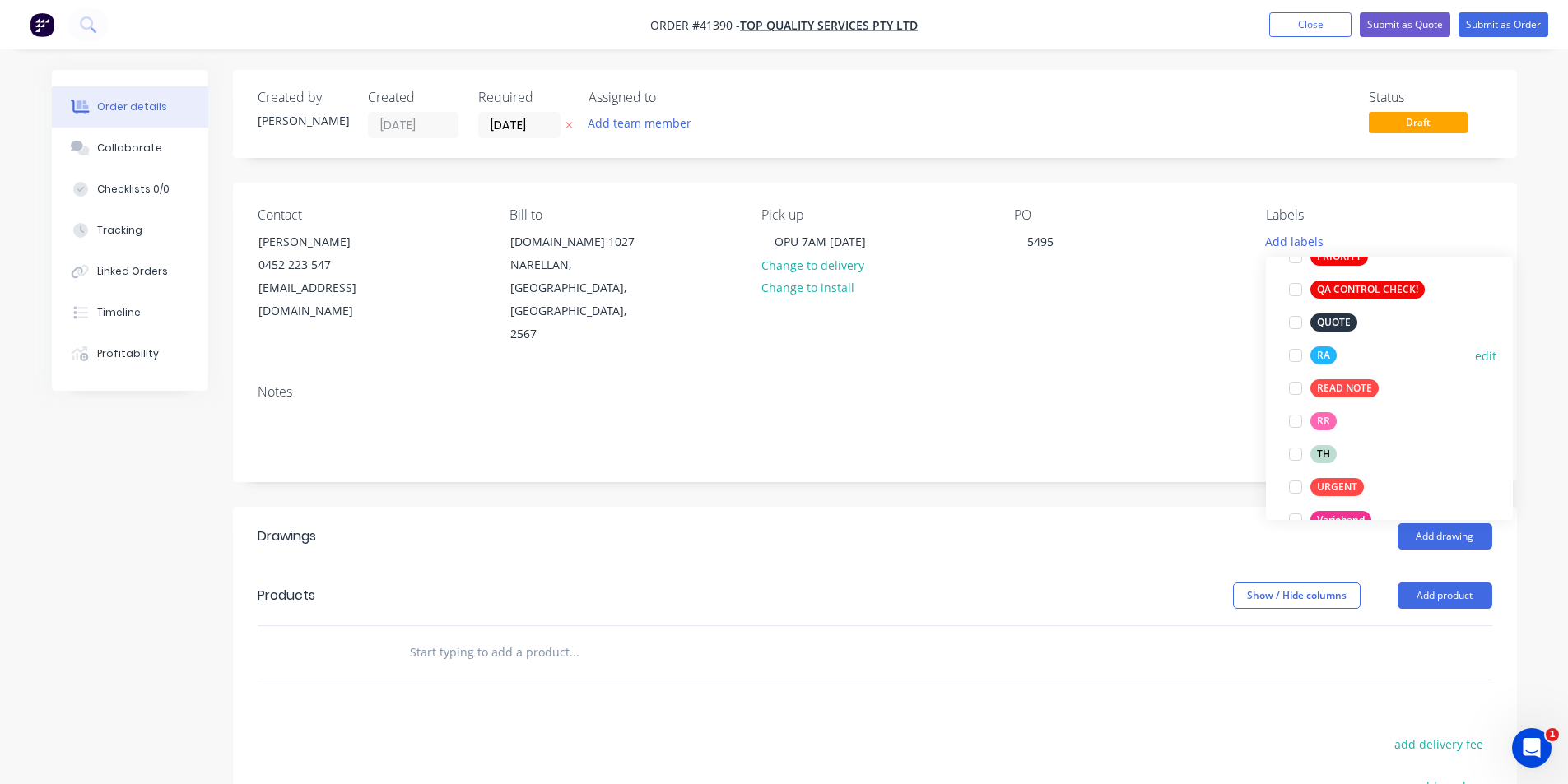
click at [783, 358] on div at bounding box center [1294, 355] width 33 height 33
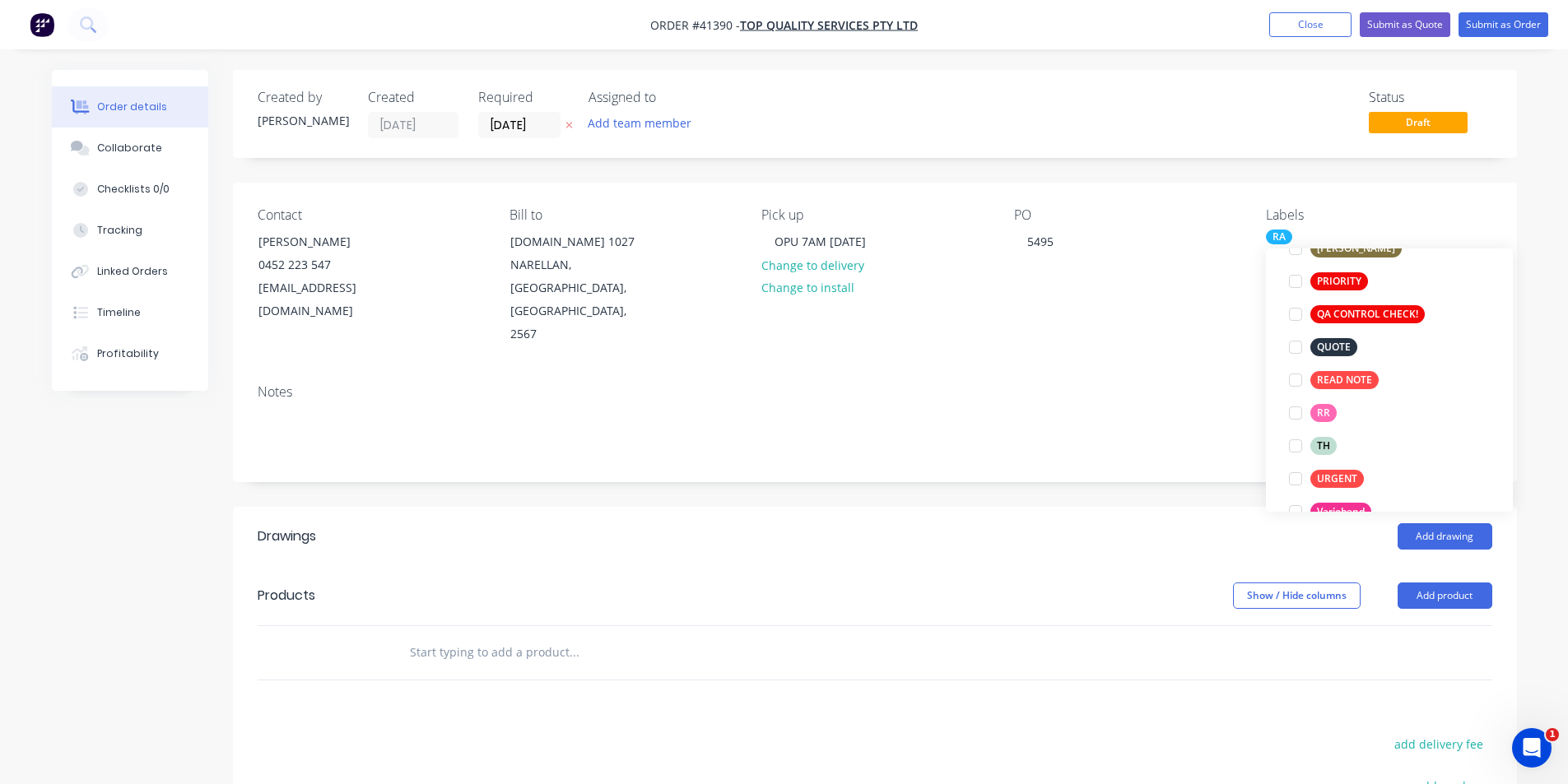
scroll to position [33, 0]
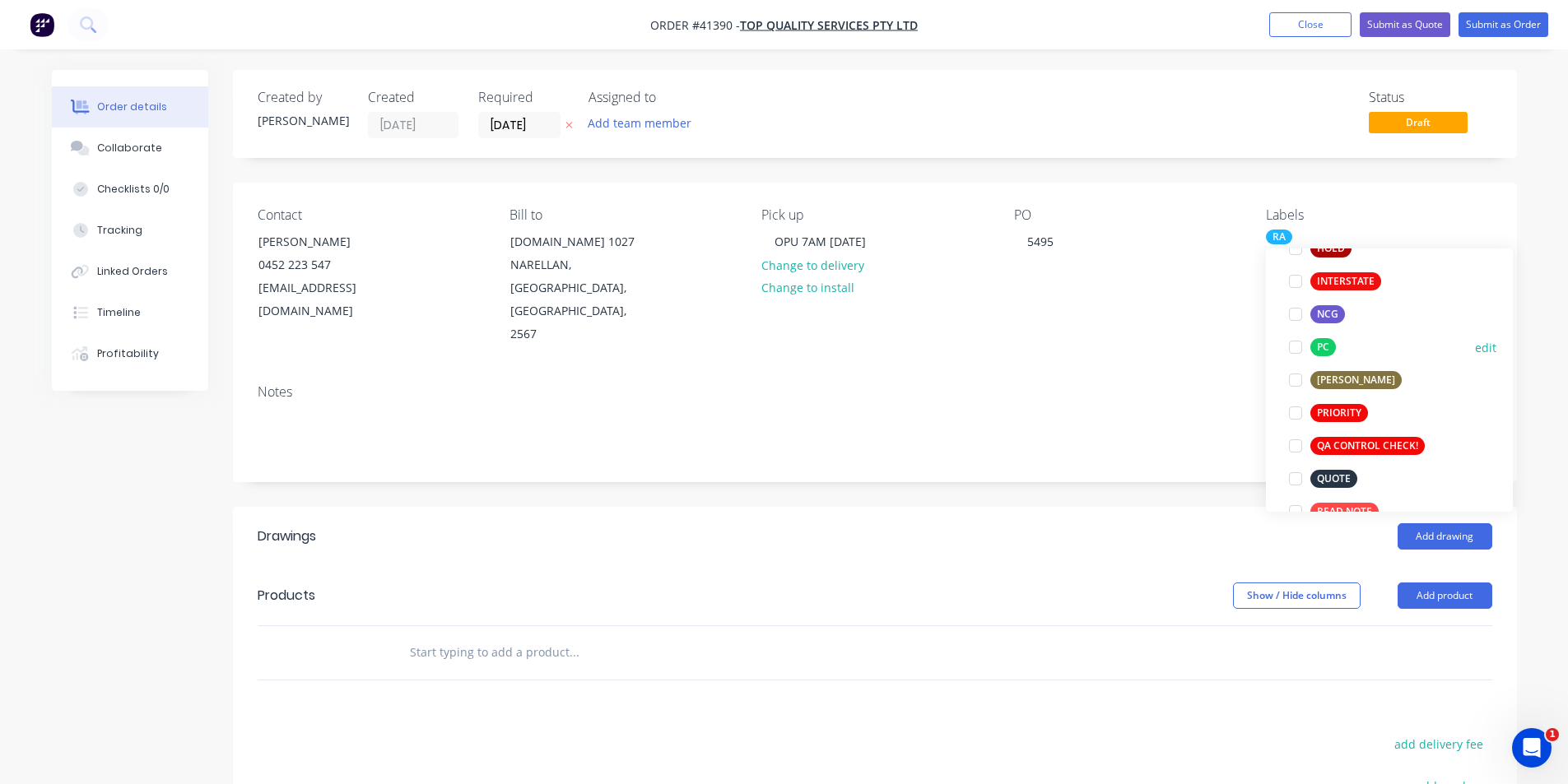
click at [783, 348] on div at bounding box center [1294, 347] width 33 height 33
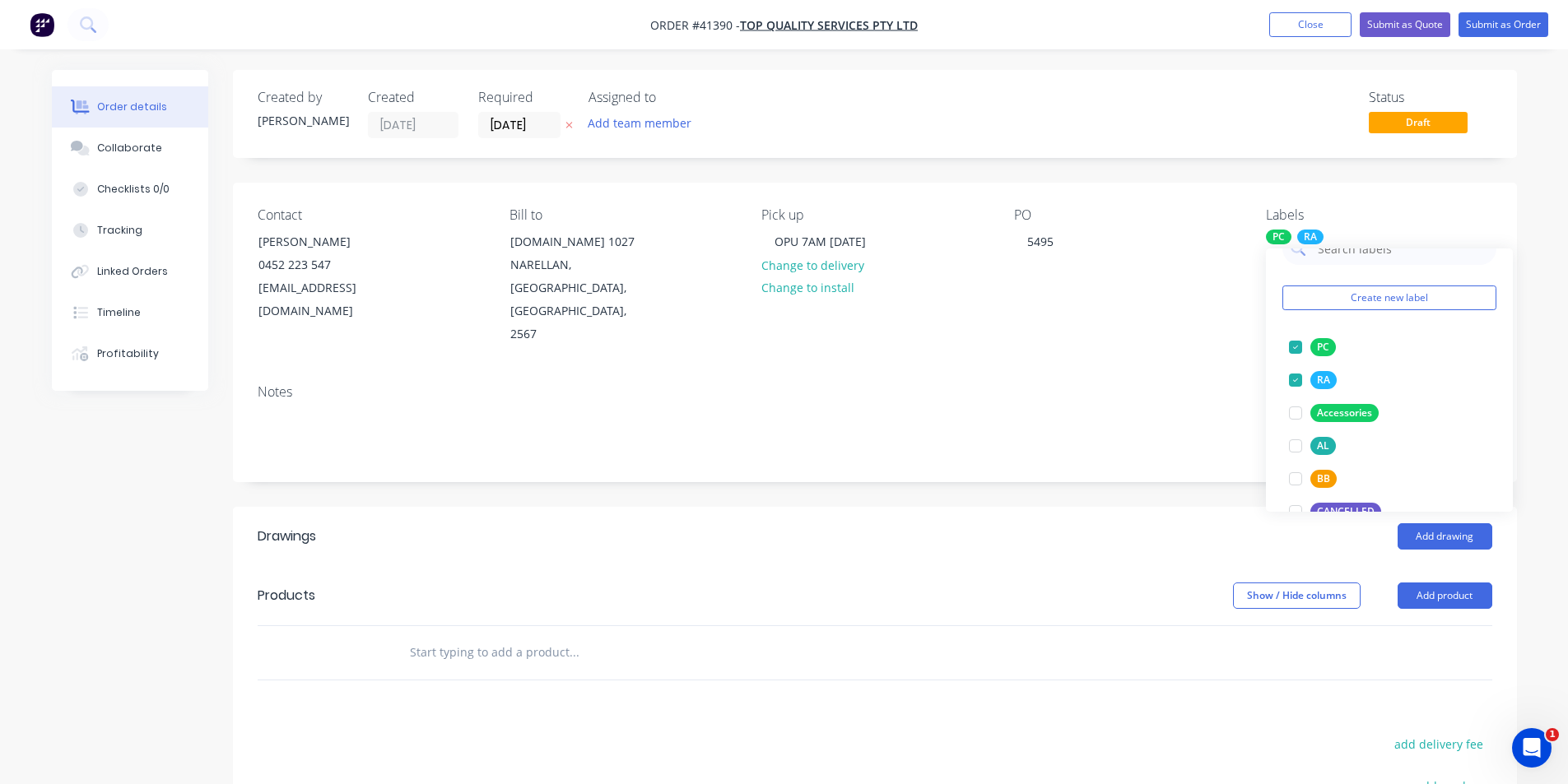
click at [783, 507] on header "Drawings Add drawing" at bounding box center [874, 537] width 1283 height 59
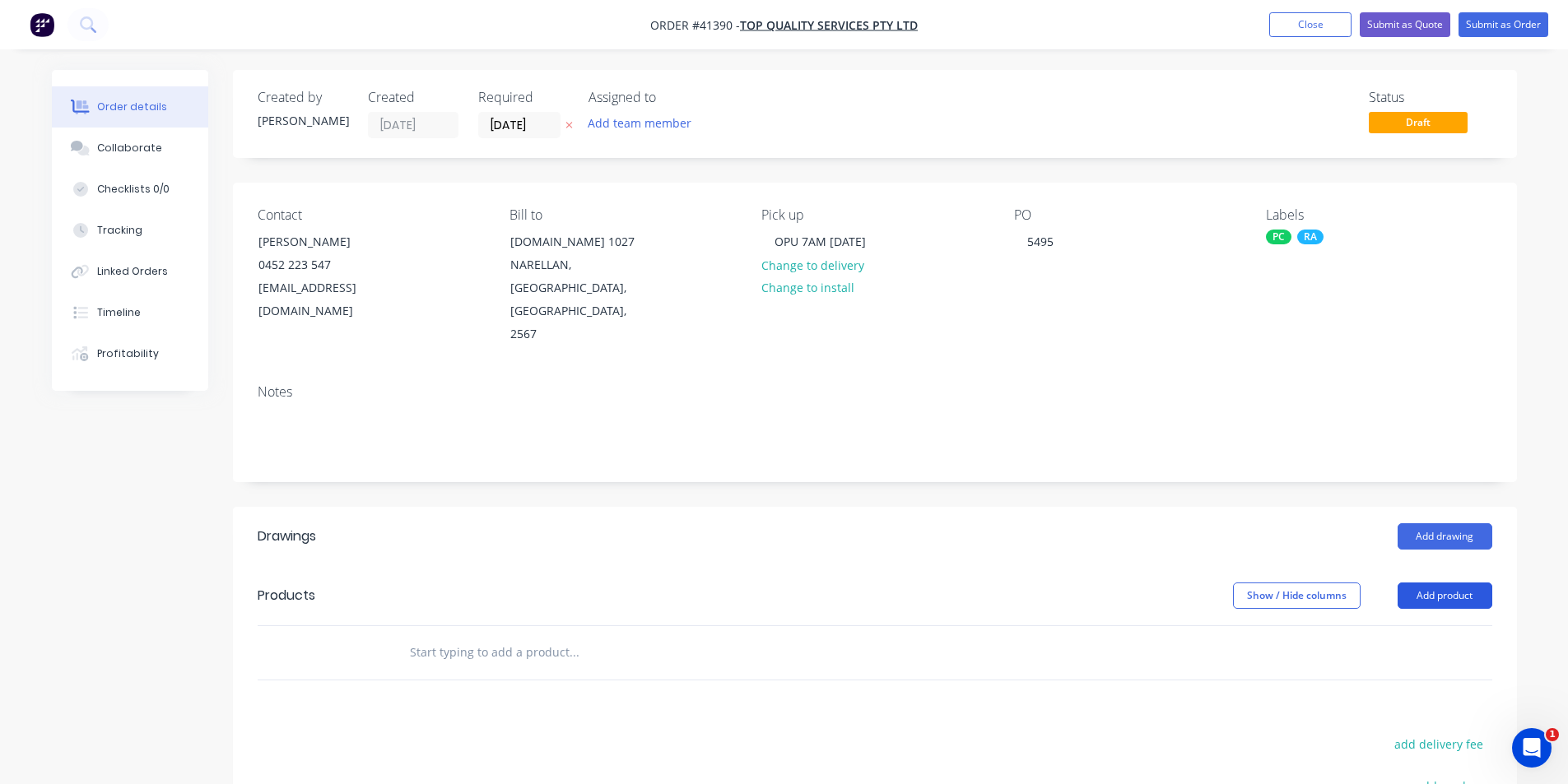
click at [783, 583] on button "Add product" at bounding box center [1445, 596] width 95 height 27
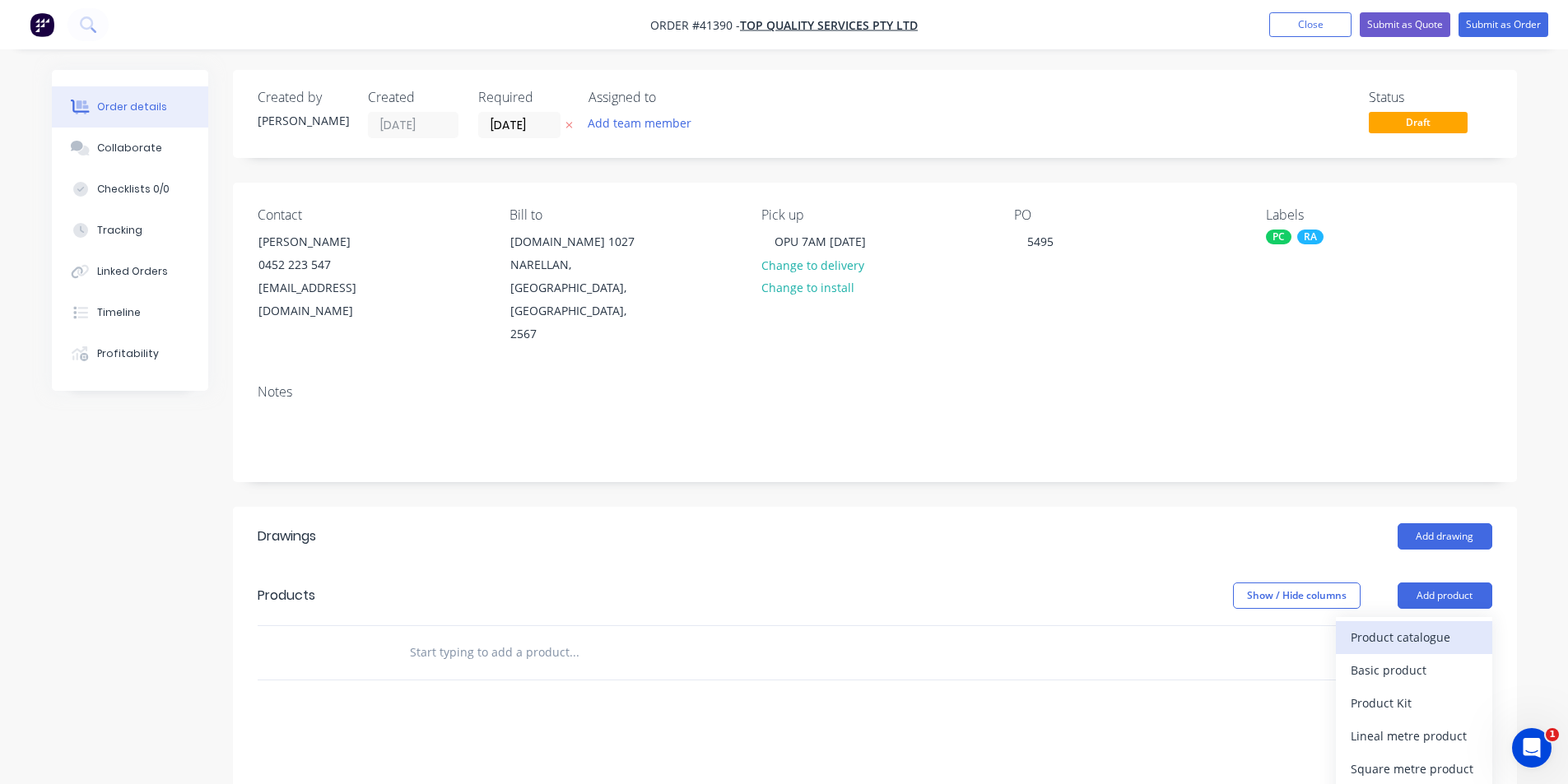
click at [783, 625] on div "Product catalogue" at bounding box center [1413, 637] width 127 height 24
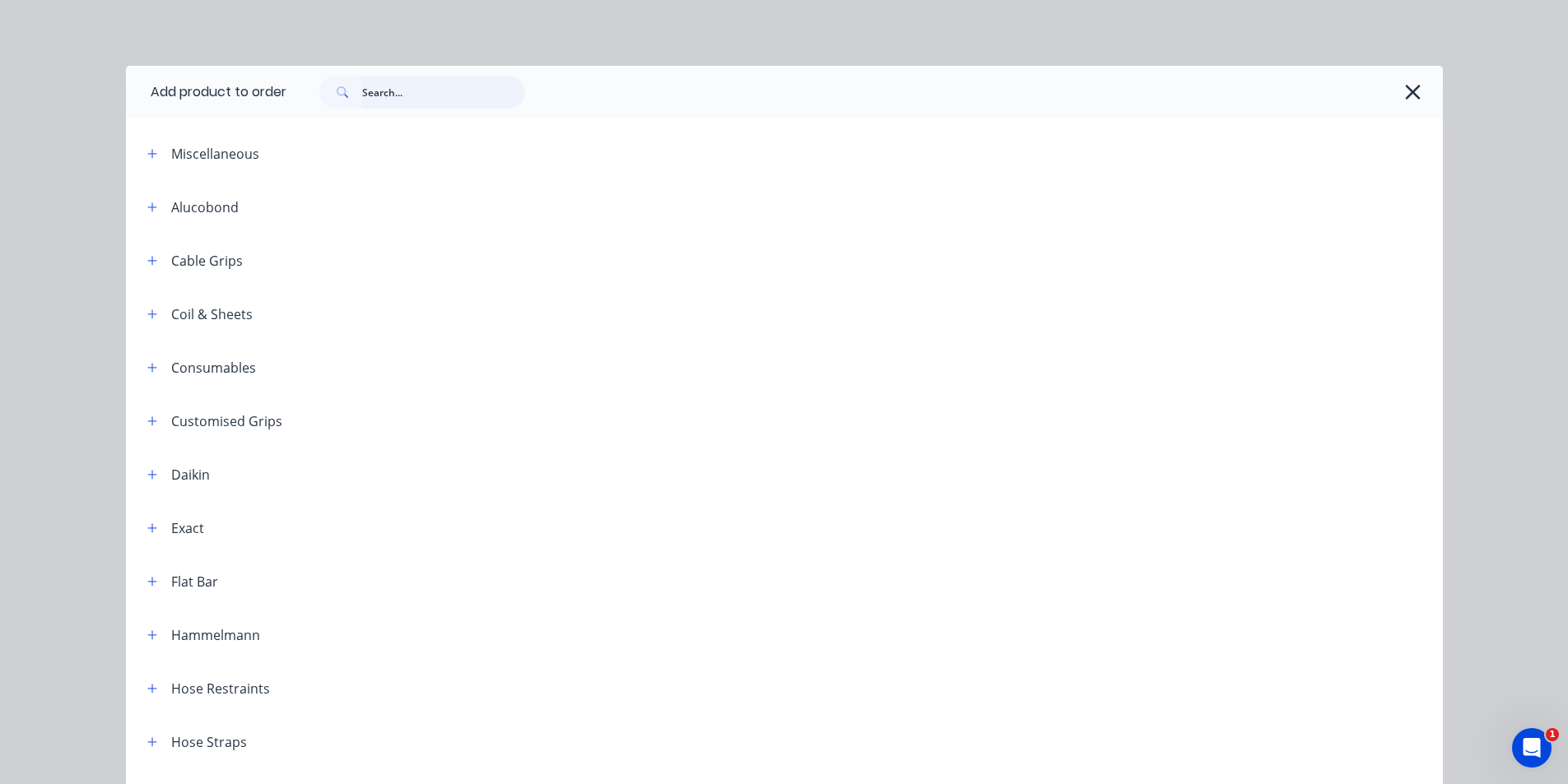
click at [432, 103] on input "text" at bounding box center [443, 92] width 163 height 33
type input "HALF"
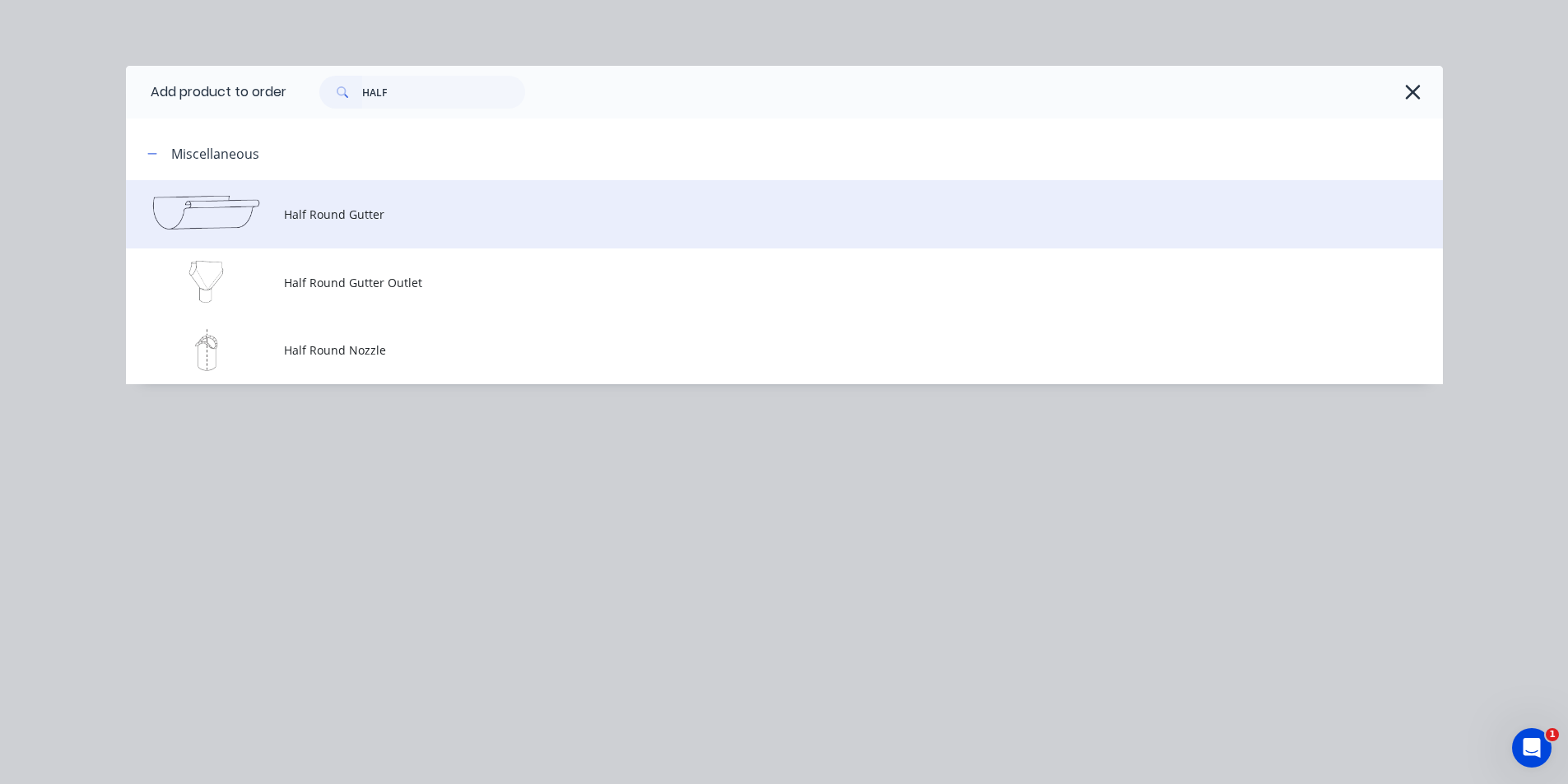
click at [353, 216] on span "Half Round Gutter" at bounding box center [747, 215] width 927 height 18
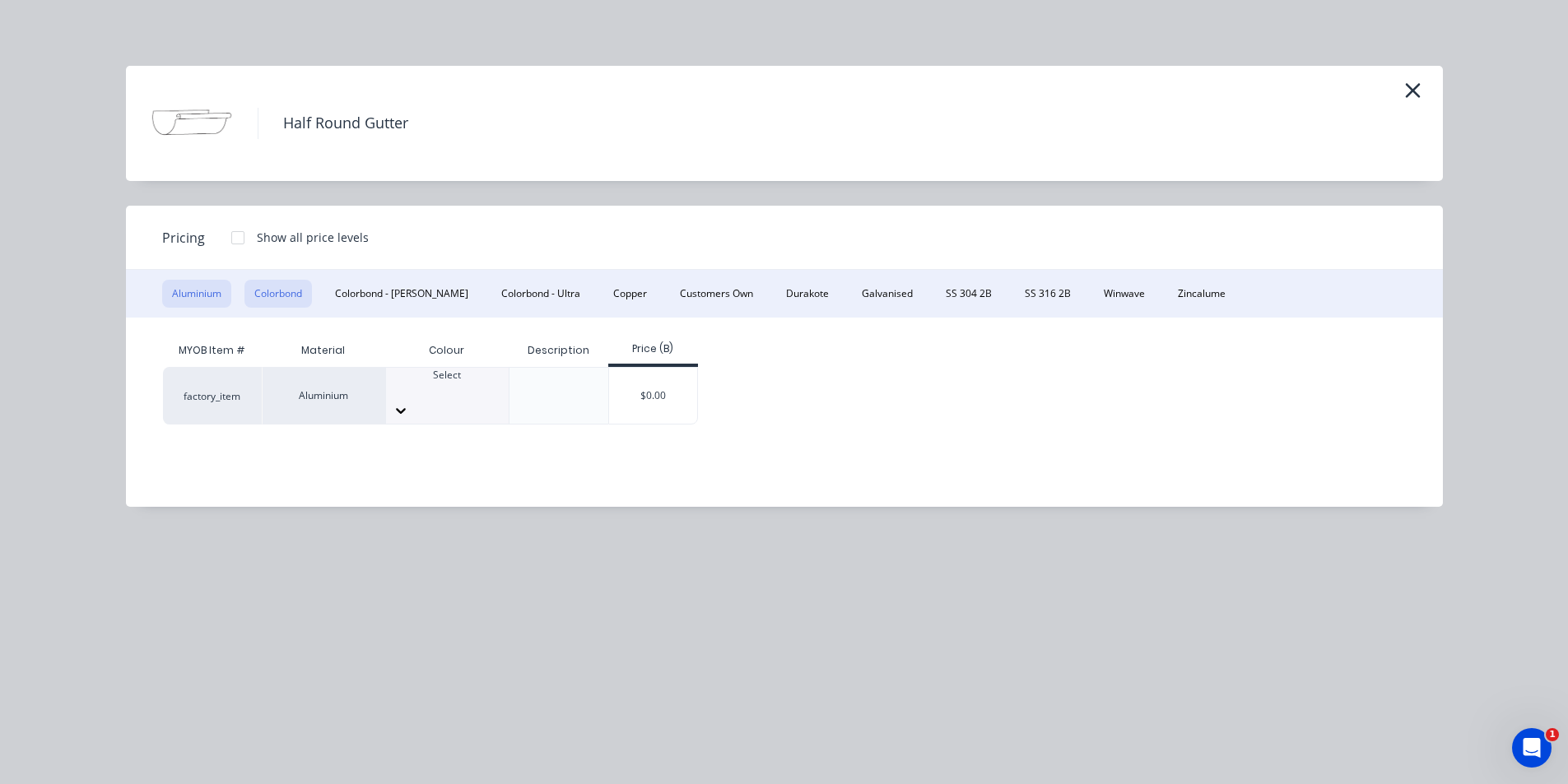
click at [291, 297] on button "Colorbond" at bounding box center [278, 294] width 68 height 28
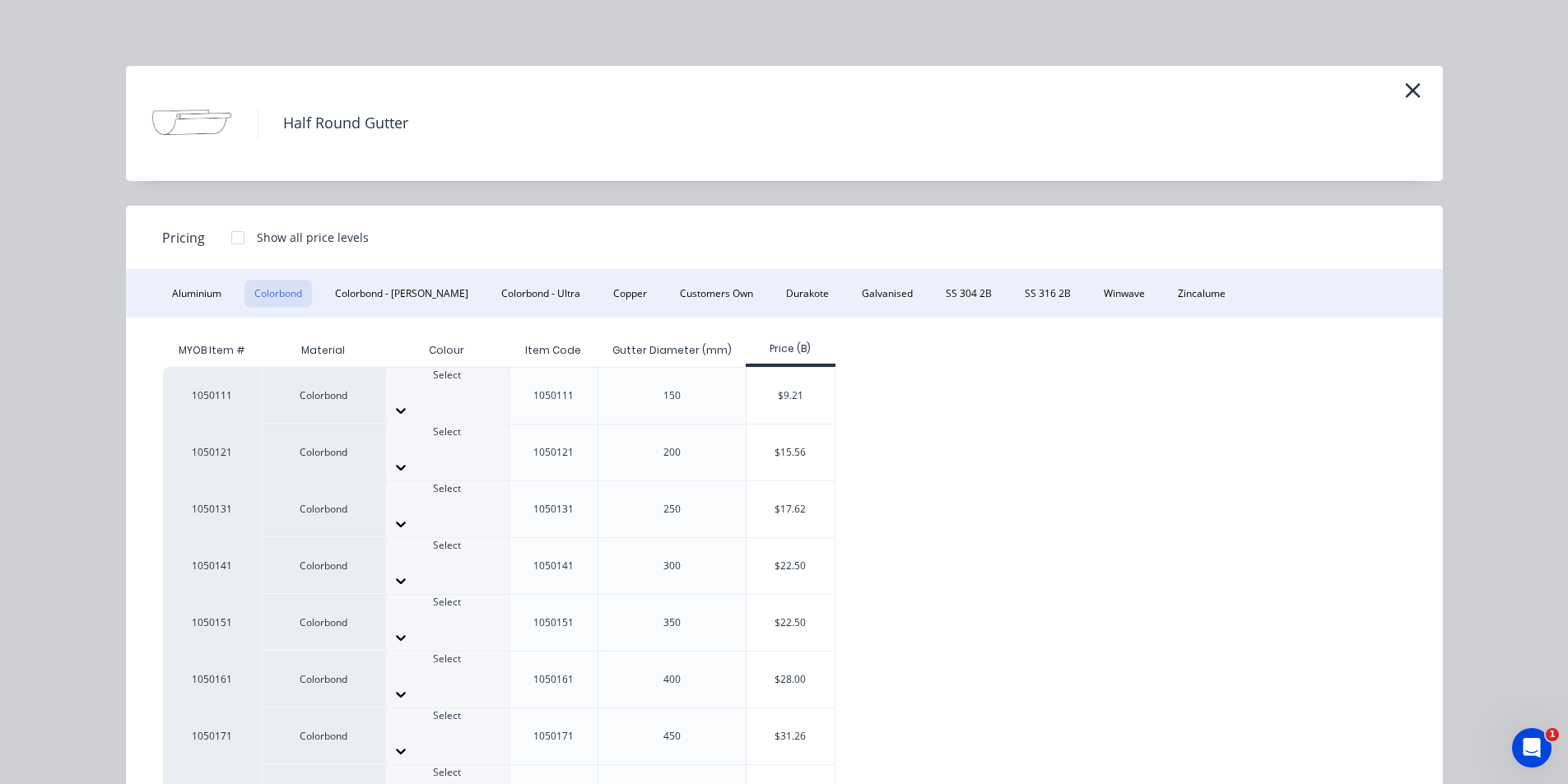
click at [447, 496] on div at bounding box center [447, 503] width 122 height 15
click at [783, 482] on div "$17.62" at bounding box center [790, 509] width 88 height 56
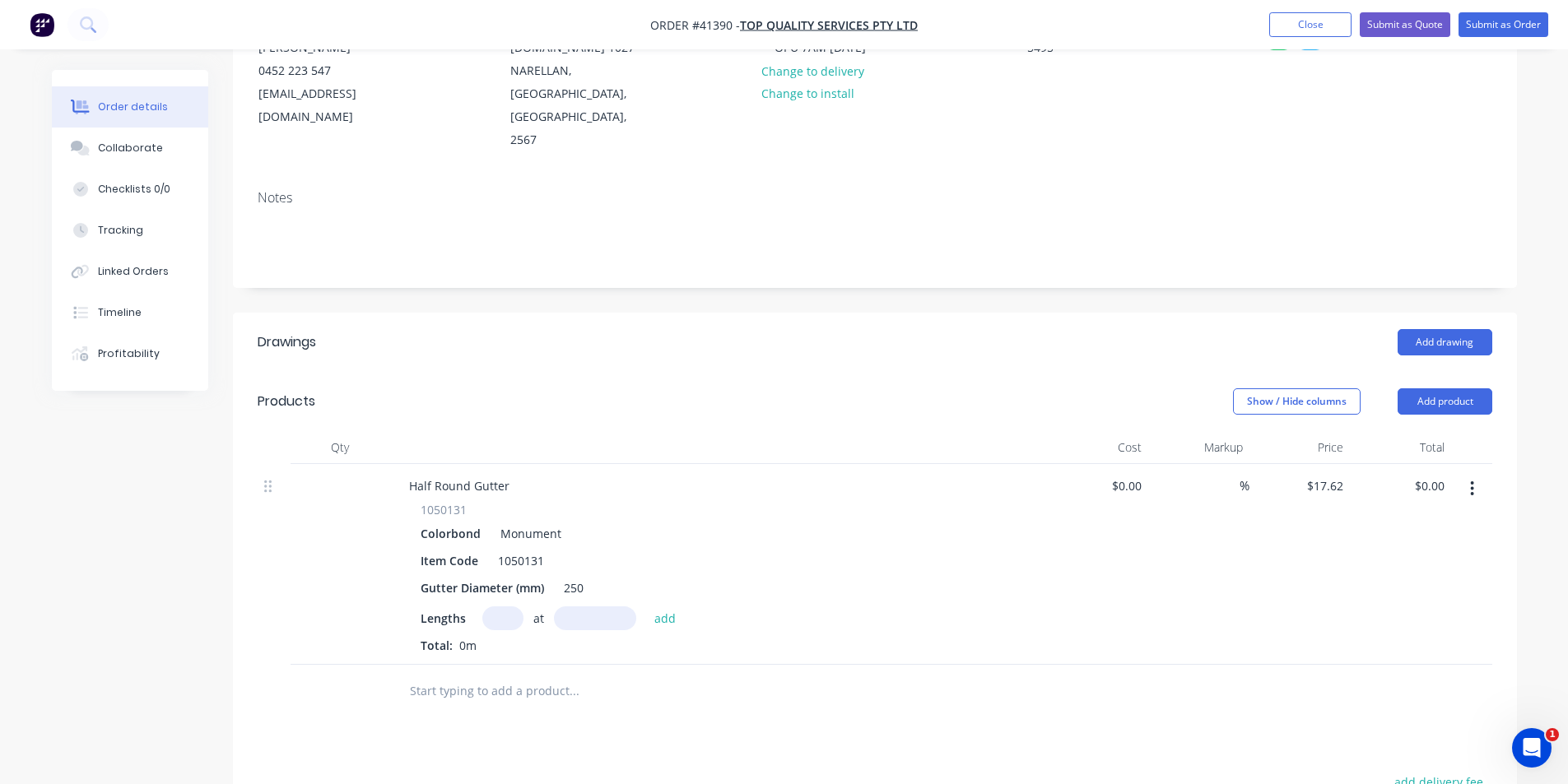
scroll to position [247, 0]
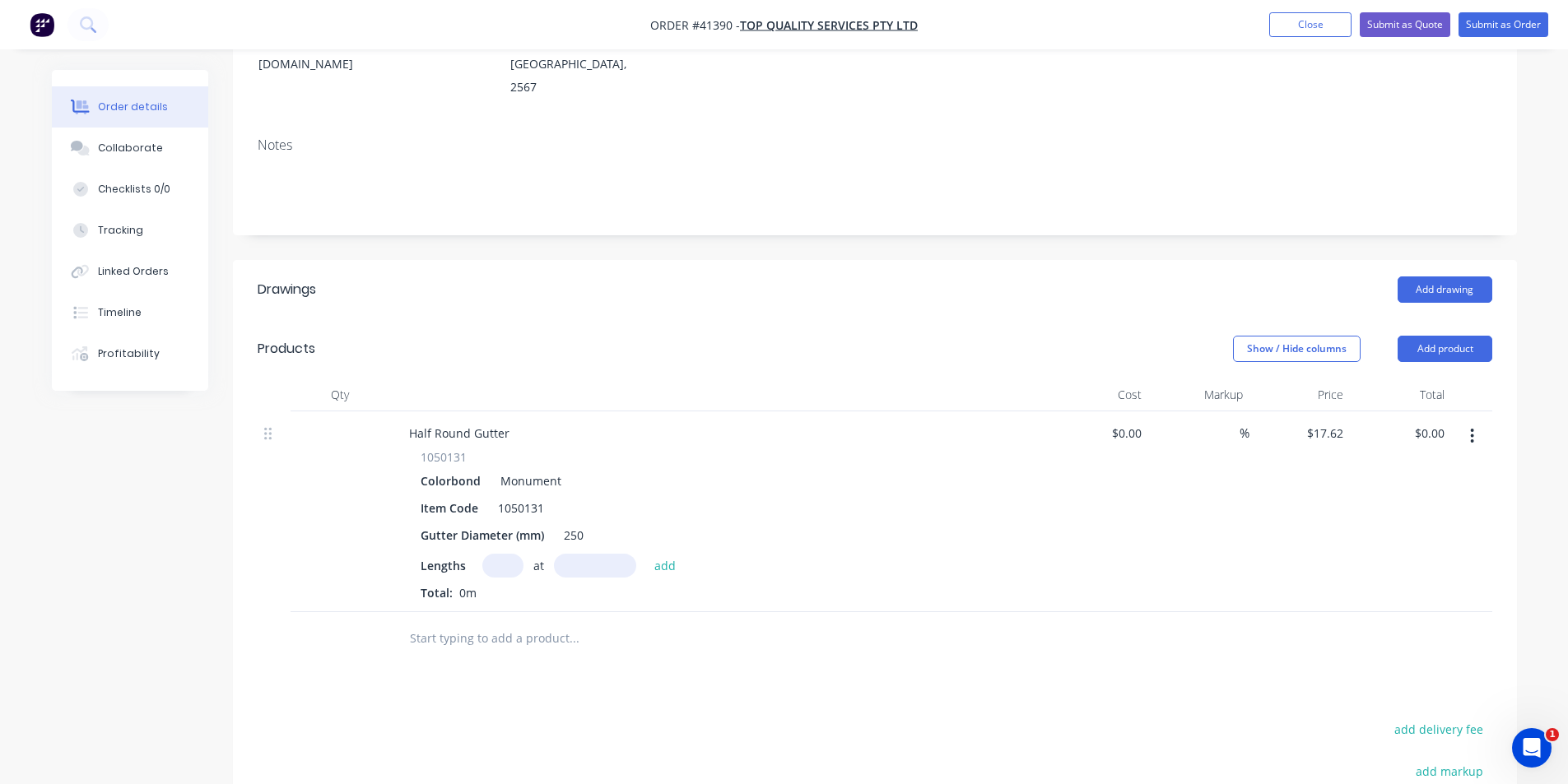
click at [499, 554] on input "text" at bounding box center [503, 565] width 41 height 24
type input "10"
type input "6000"
click at [646, 554] on button "add" at bounding box center [665, 564] width 38 height 23
type input "$1,057.20"
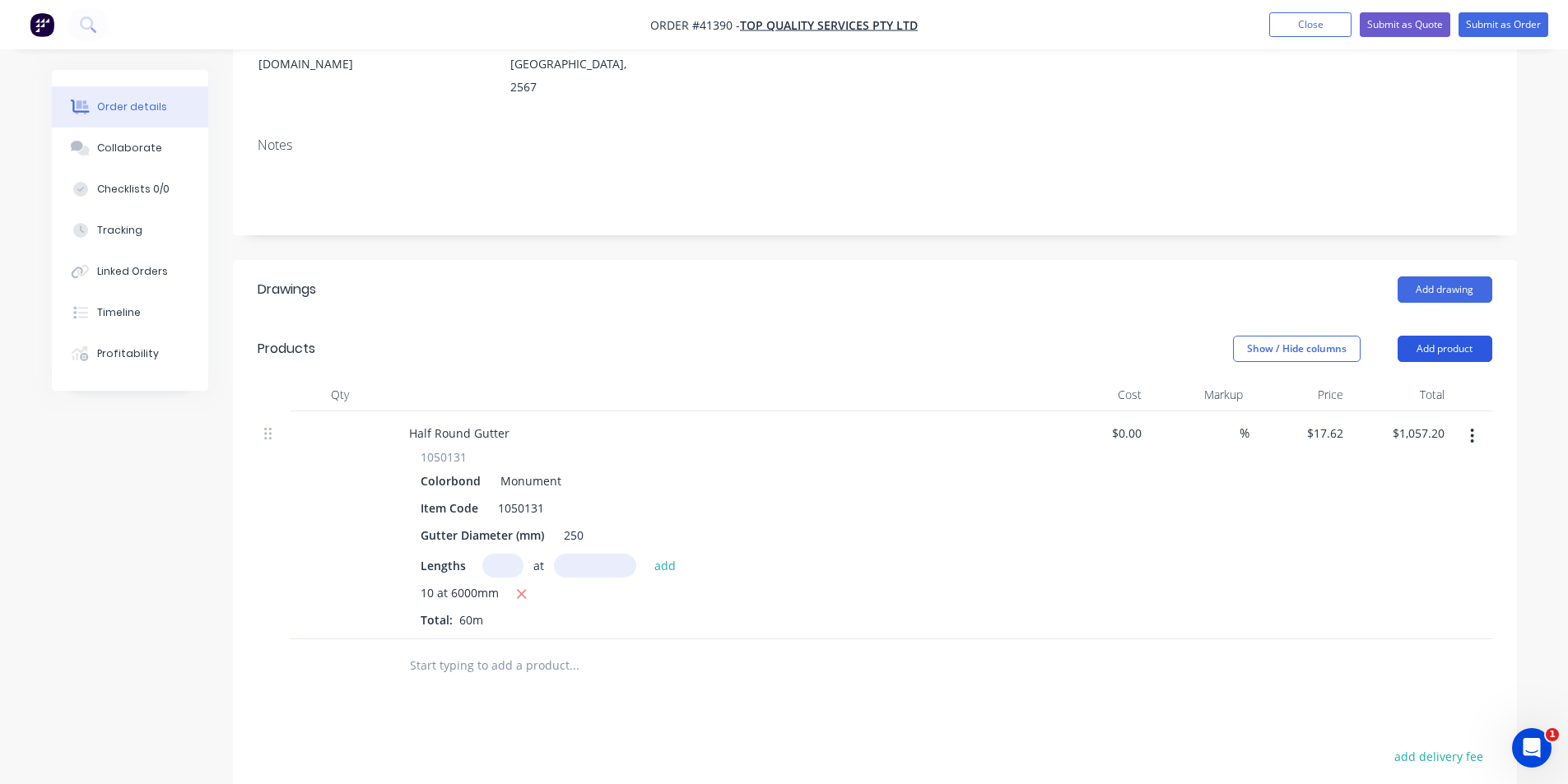
click at [783, 336] on button "Add product" at bounding box center [1445, 349] width 95 height 27
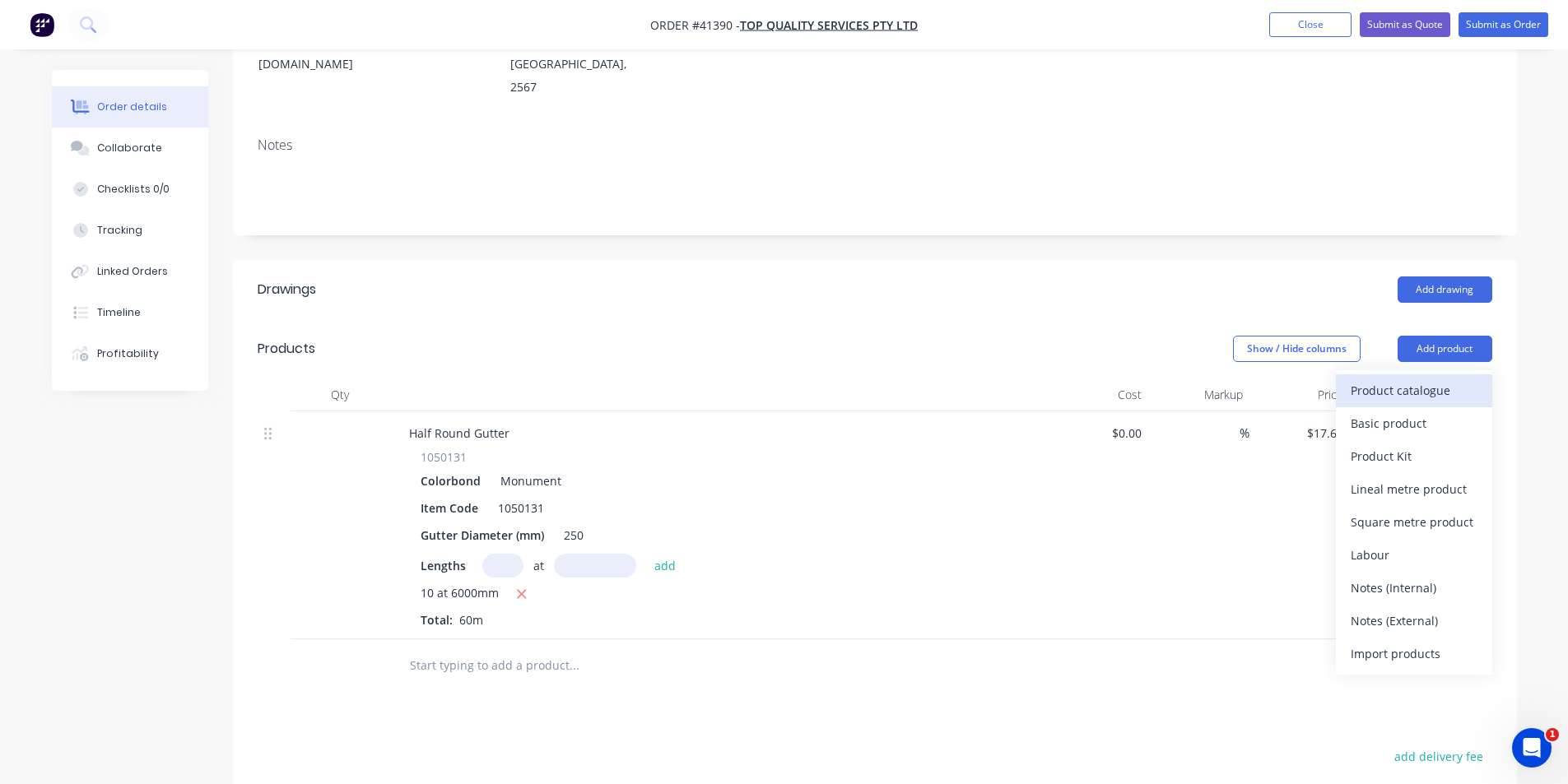
click at [783, 378] on div "Product catalogue" at bounding box center [1413, 390] width 127 height 24
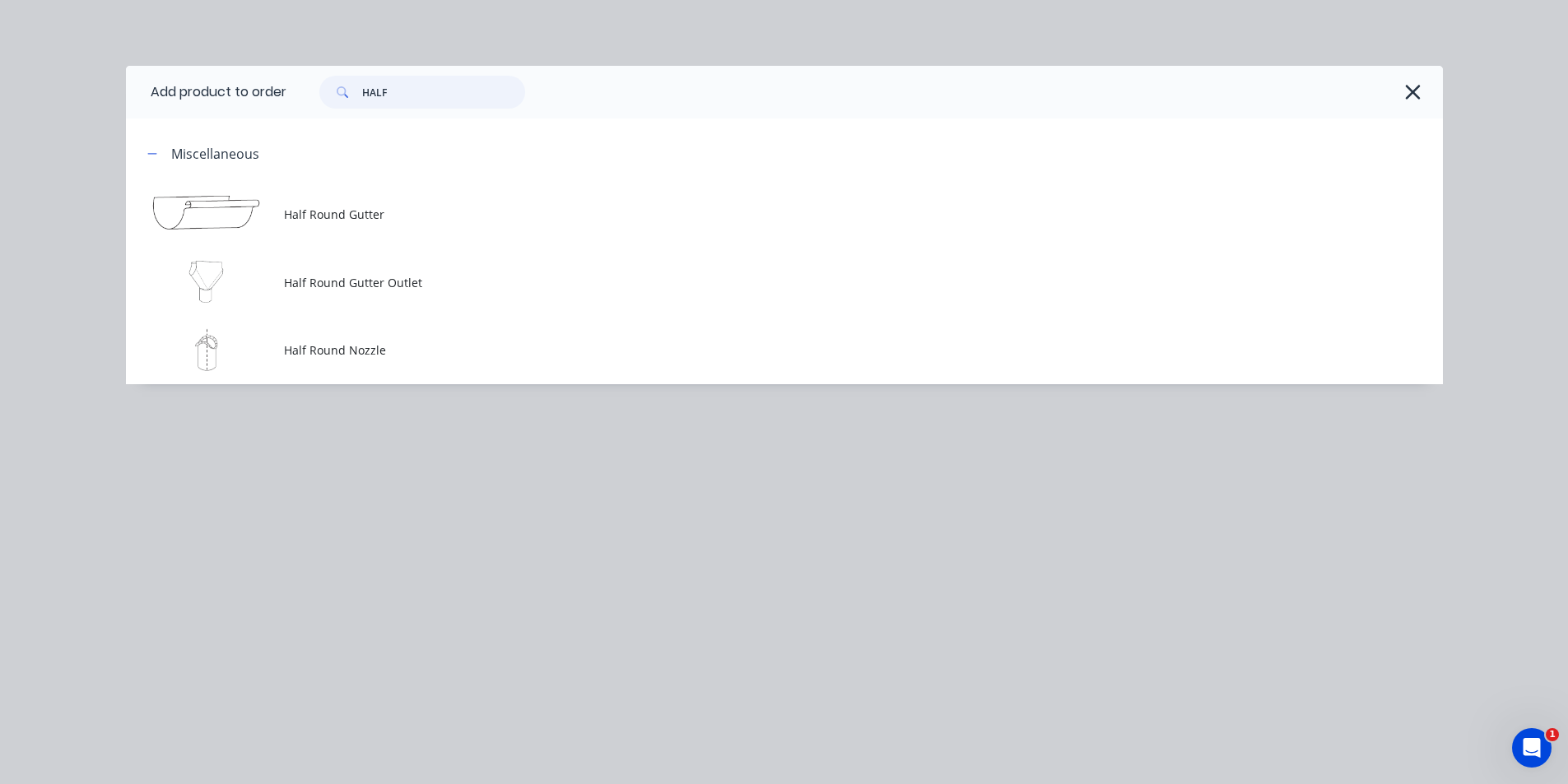
drag, startPoint x: 434, startPoint y: 98, endPoint x: 177, endPoint y: 73, distance: 258.2
click at [180, 75] on header "Add product to order HALF" at bounding box center [784, 92] width 1317 height 52
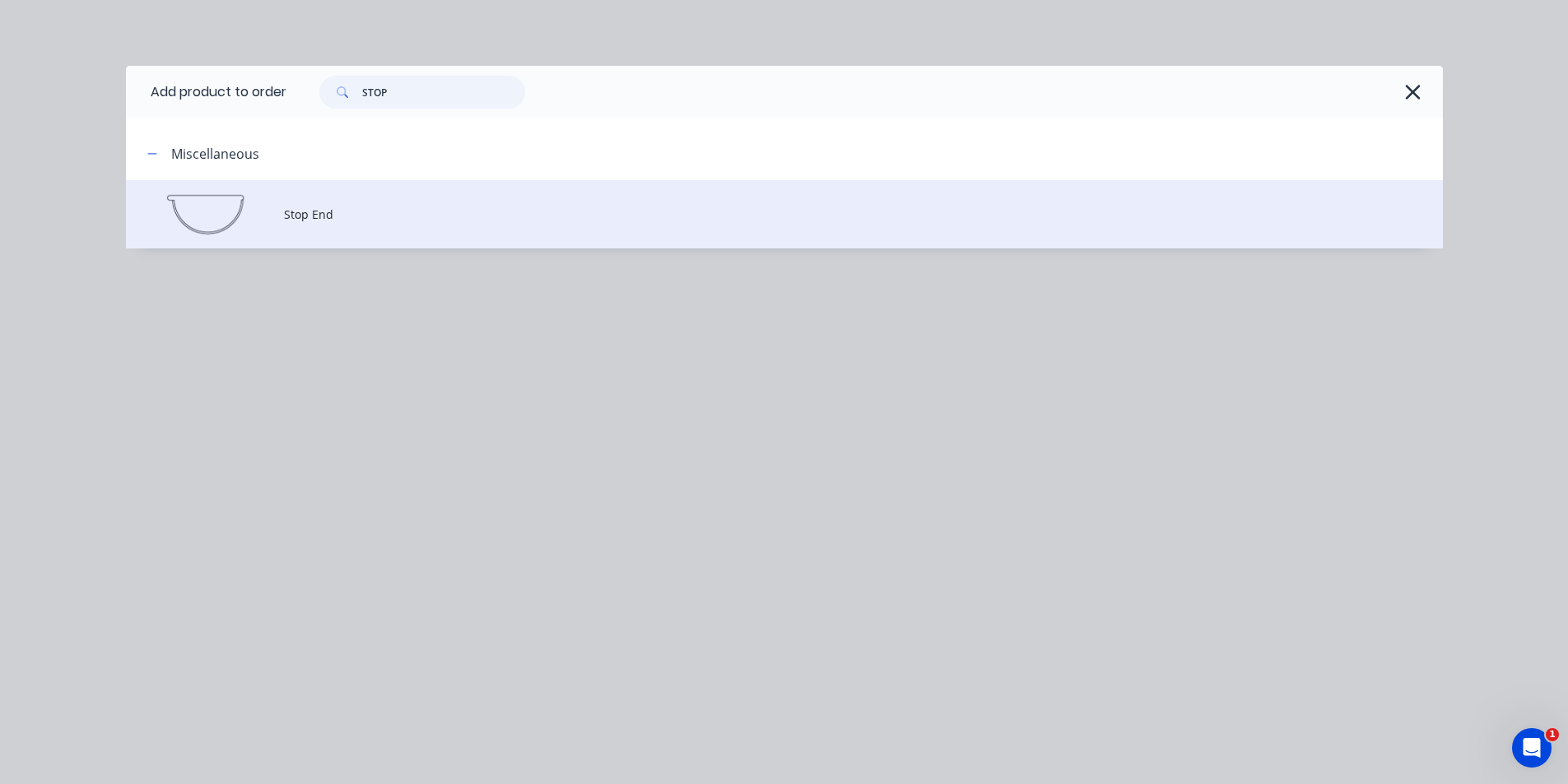
type input "STOP"
click at [338, 237] on td "Stop End" at bounding box center [863, 214] width 1158 height 68
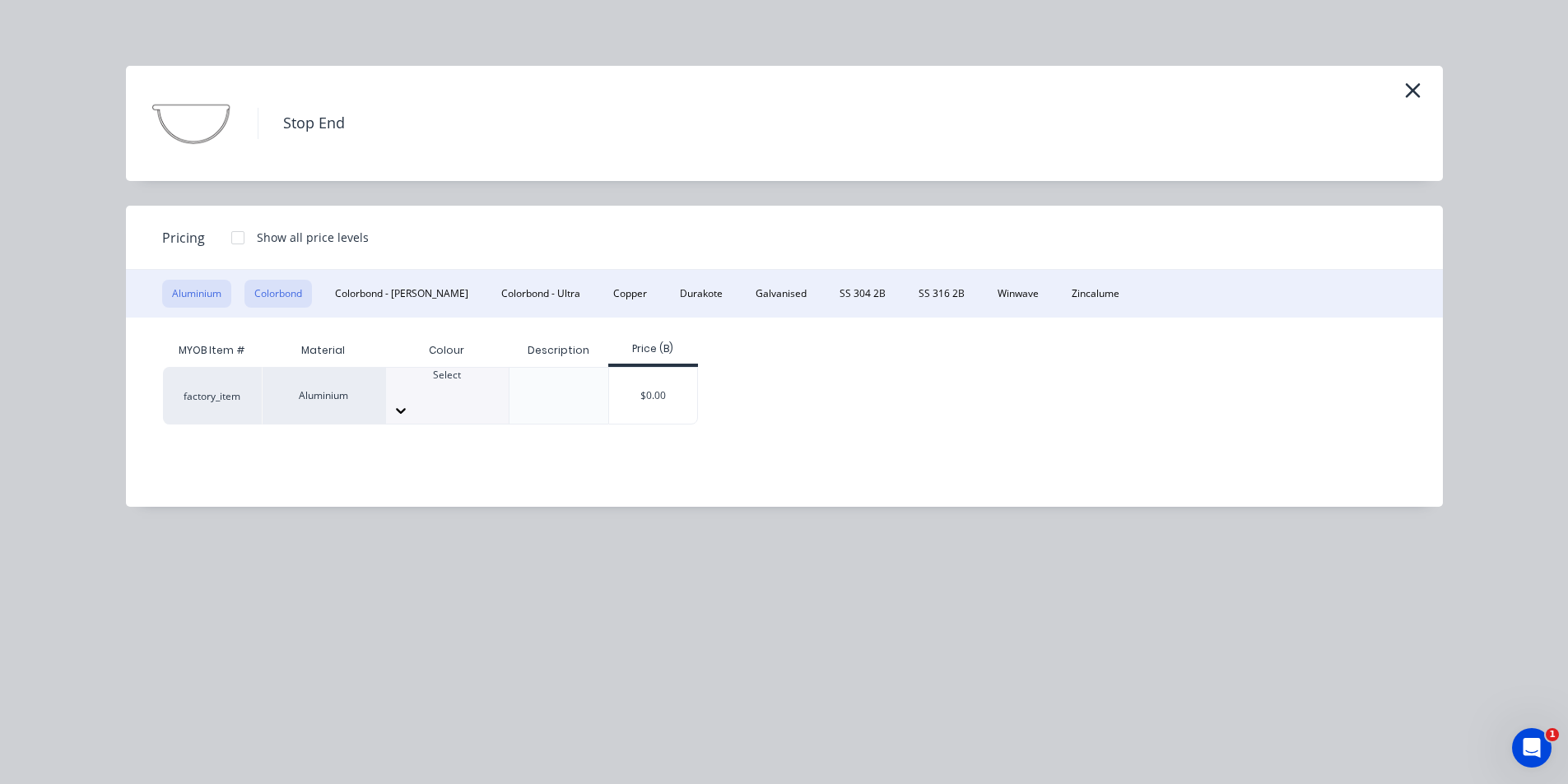
click at [297, 299] on button "Colorbond" at bounding box center [278, 294] width 68 height 28
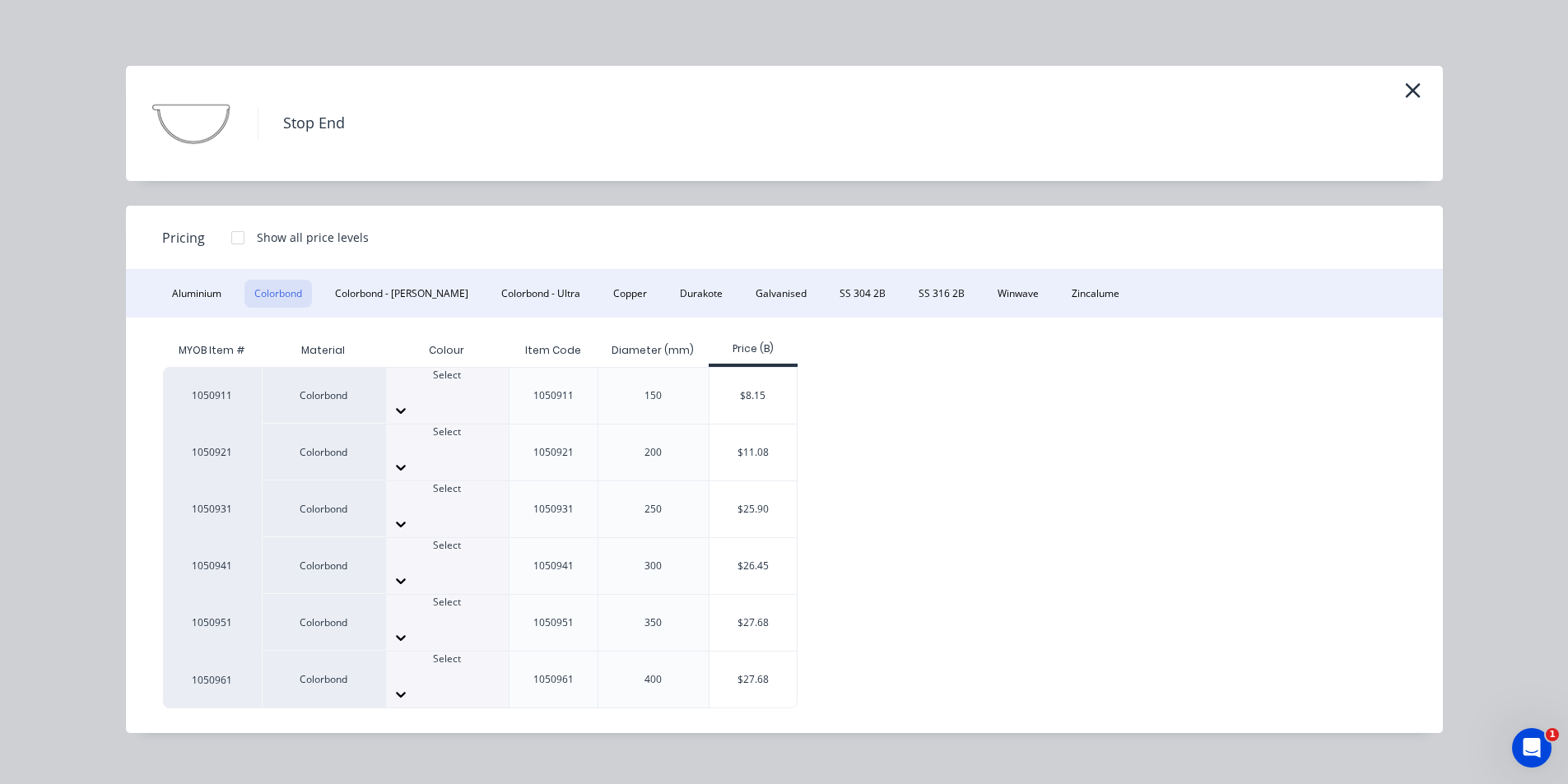
click at [459, 496] on div at bounding box center [447, 503] width 122 height 15
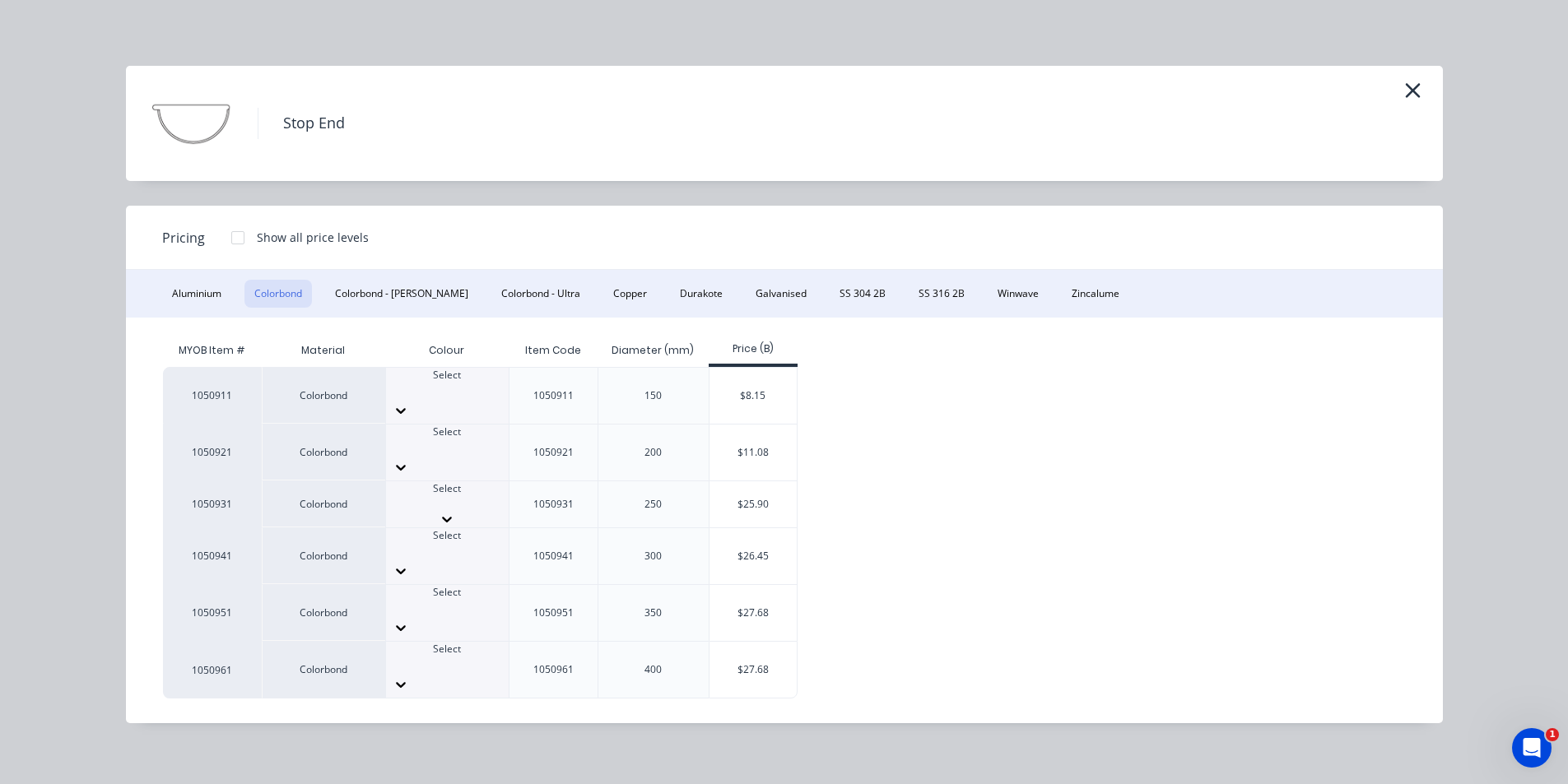
scroll to position [412, 0]
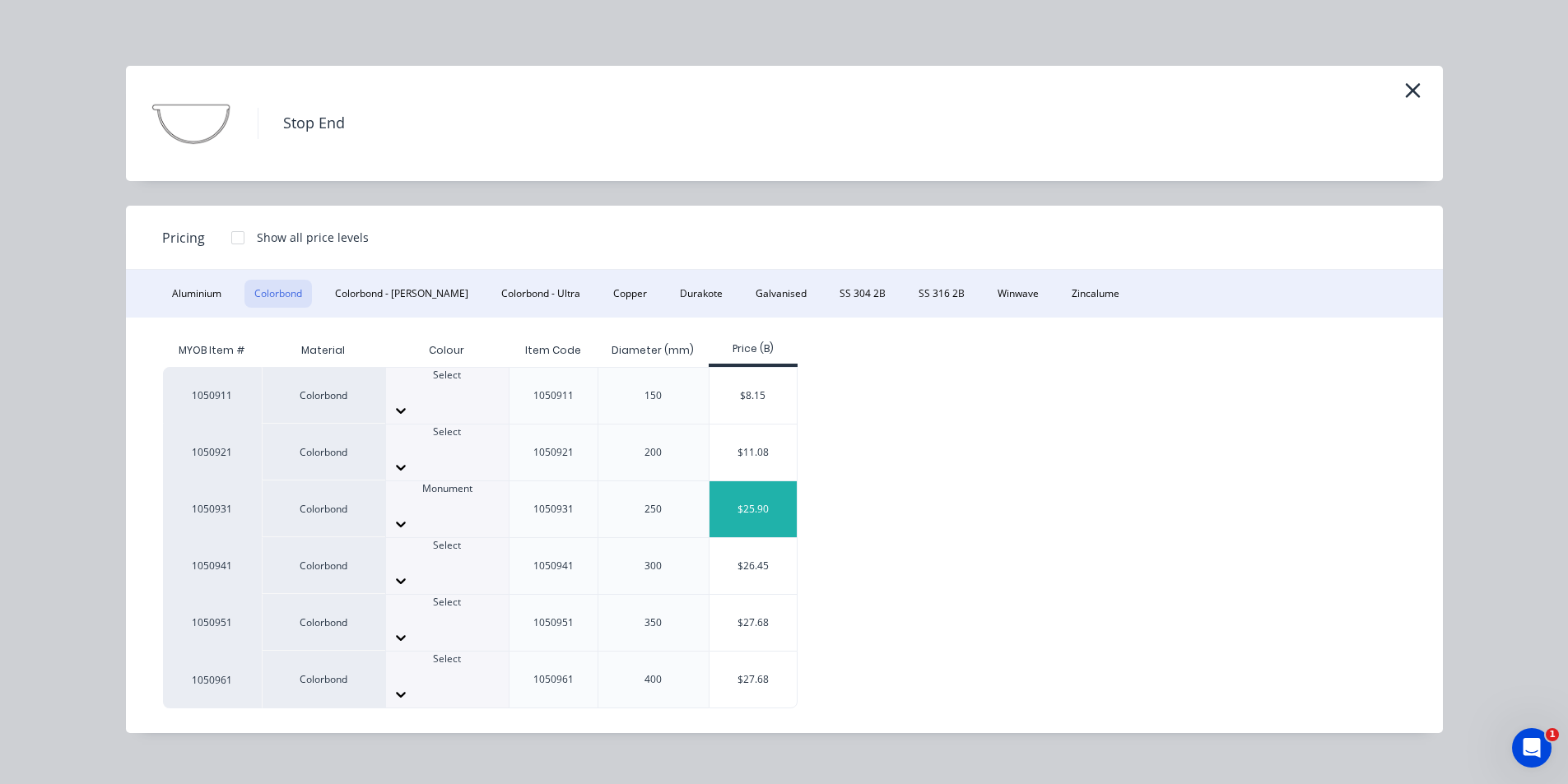
click at [763, 482] on div "$25.90" at bounding box center [752, 509] width 88 height 56
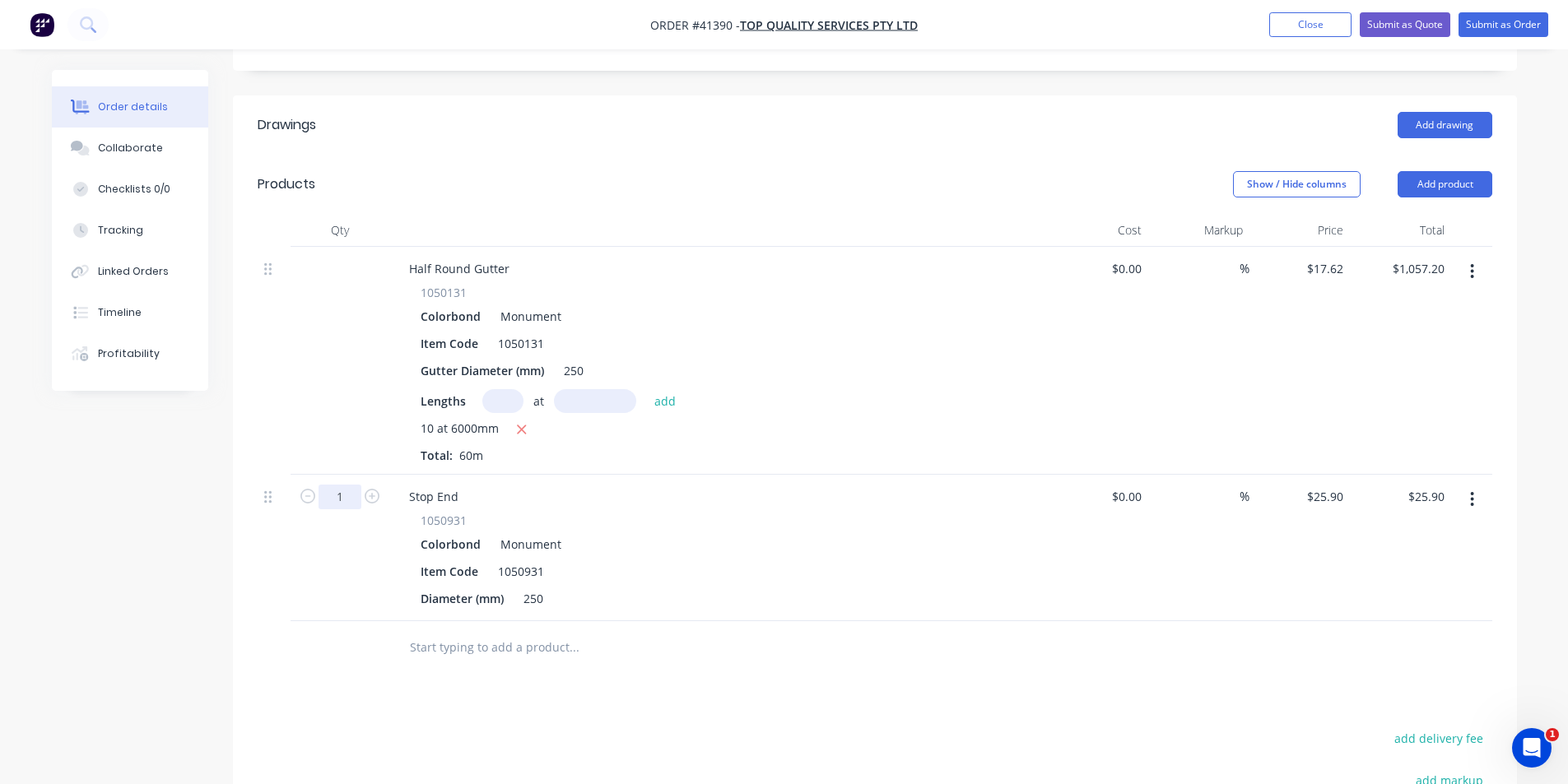
click at [343, 485] on input "1" at bounding box center [339, 496] width 42 height 25
type input "2"
type input "$51.80"
click at [783, 171] on button "Add product" at bounding box center [1445, 184] width 95 height 27
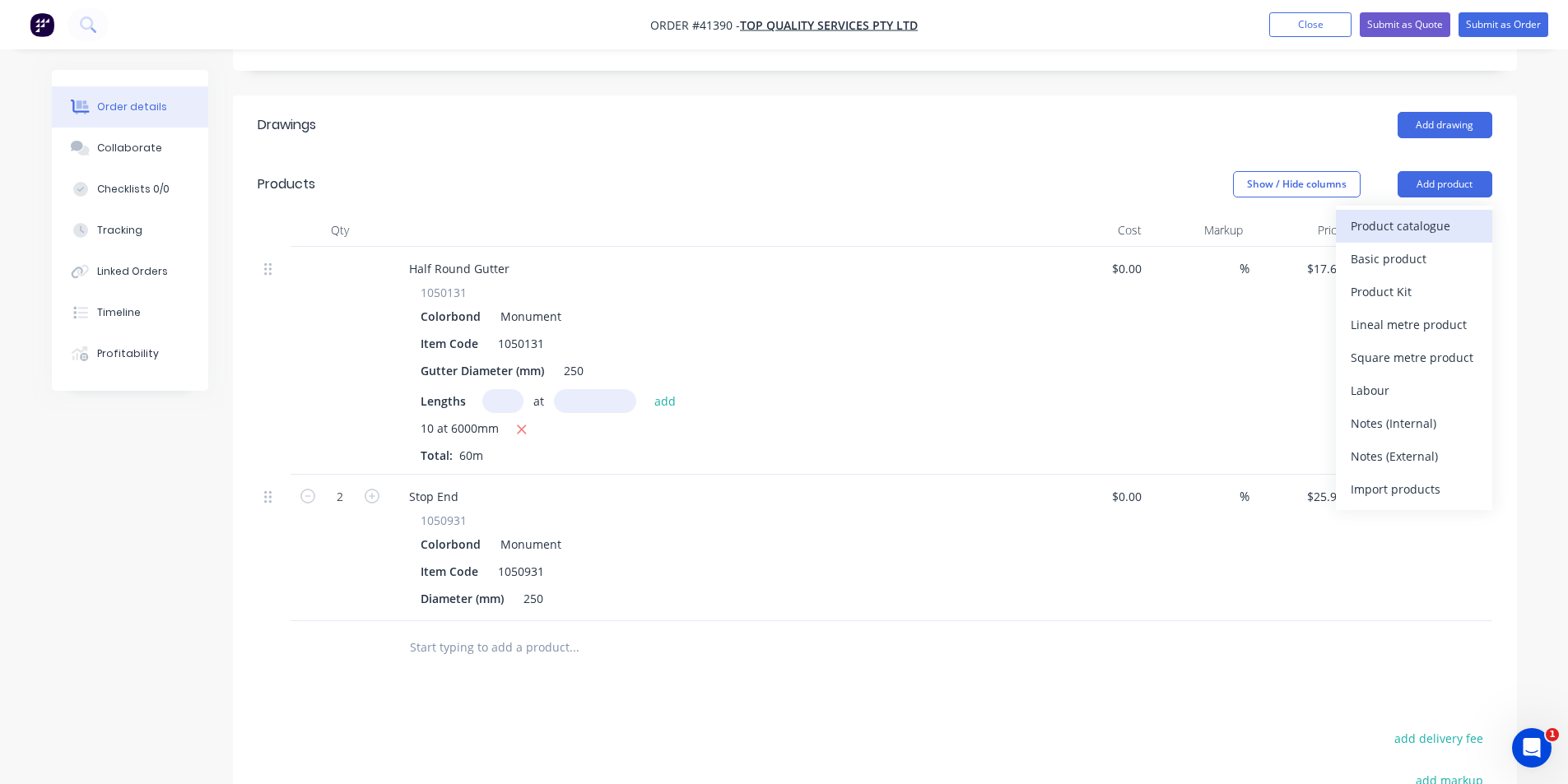
click at [783, 214] on div "Product catalogue" at bounding box center [1413, 226] width 127 height 24
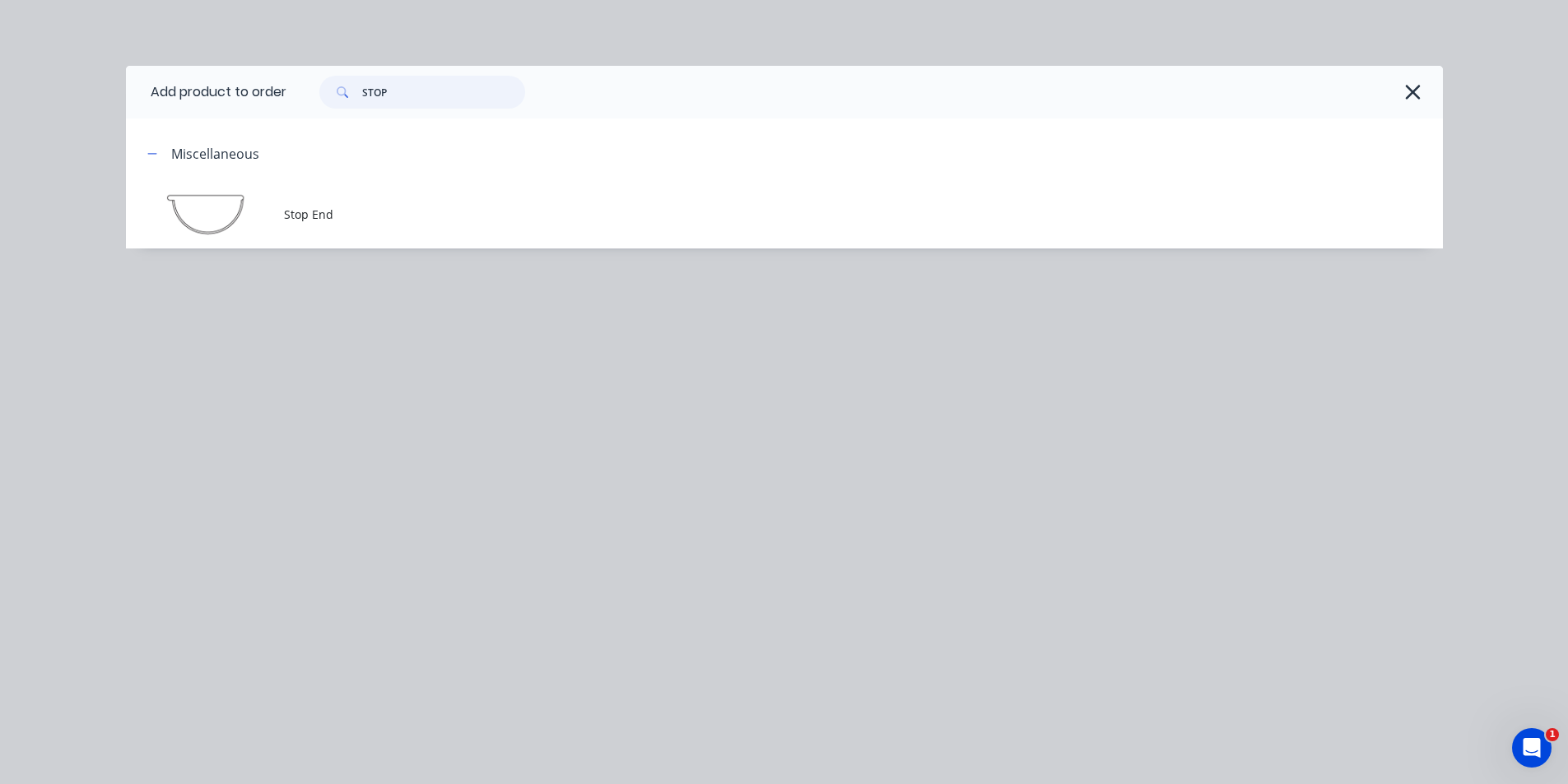
drag, startPoint x: 445, startPoint y: 98, endPoint x: 203, endPoint y: 99, distance: 242.0
click at [203, 99] on header "Add product to order STOP" at bounding box center [784, 92] width 1317 height 52
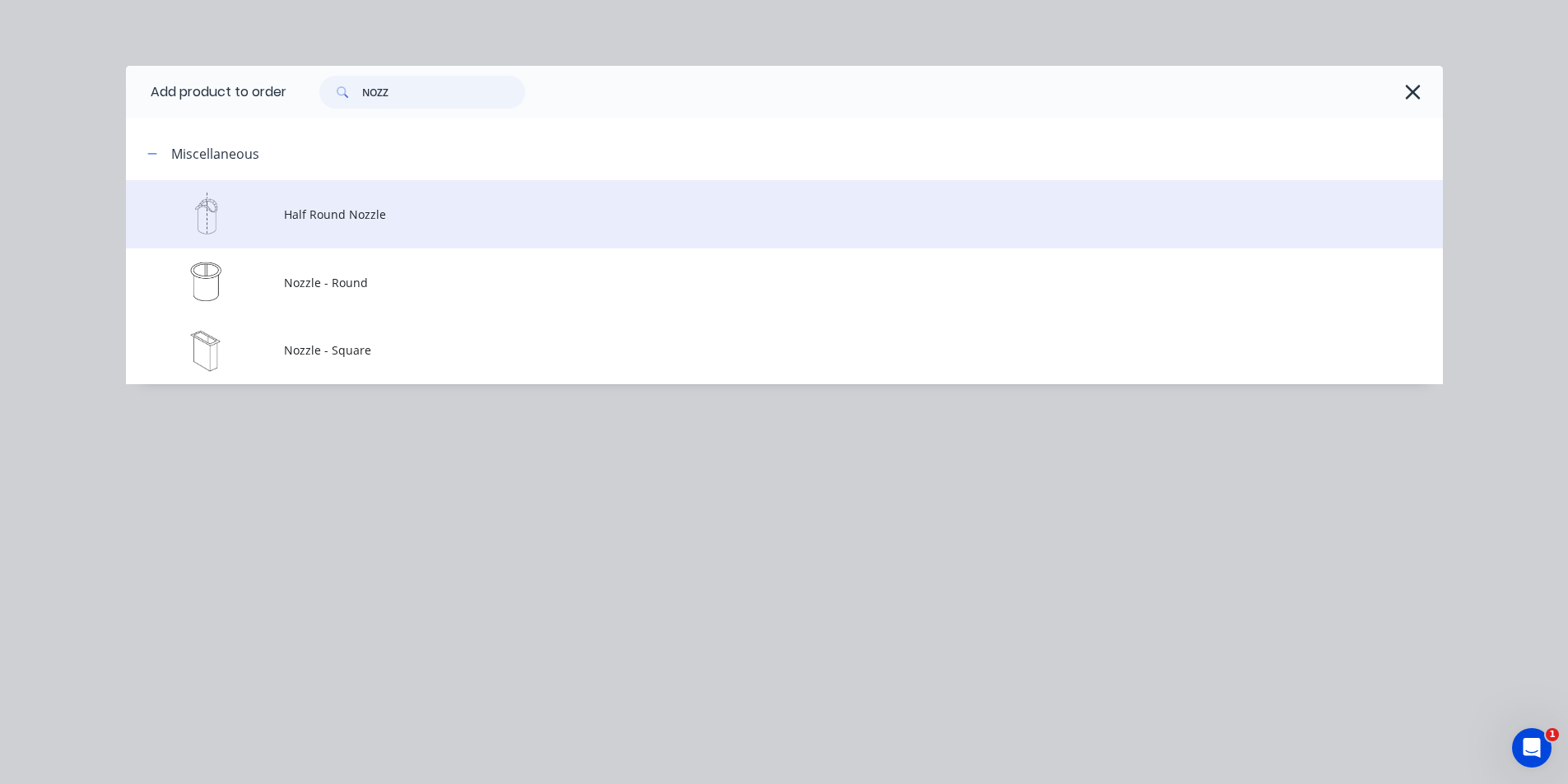
type input "NOZZ"
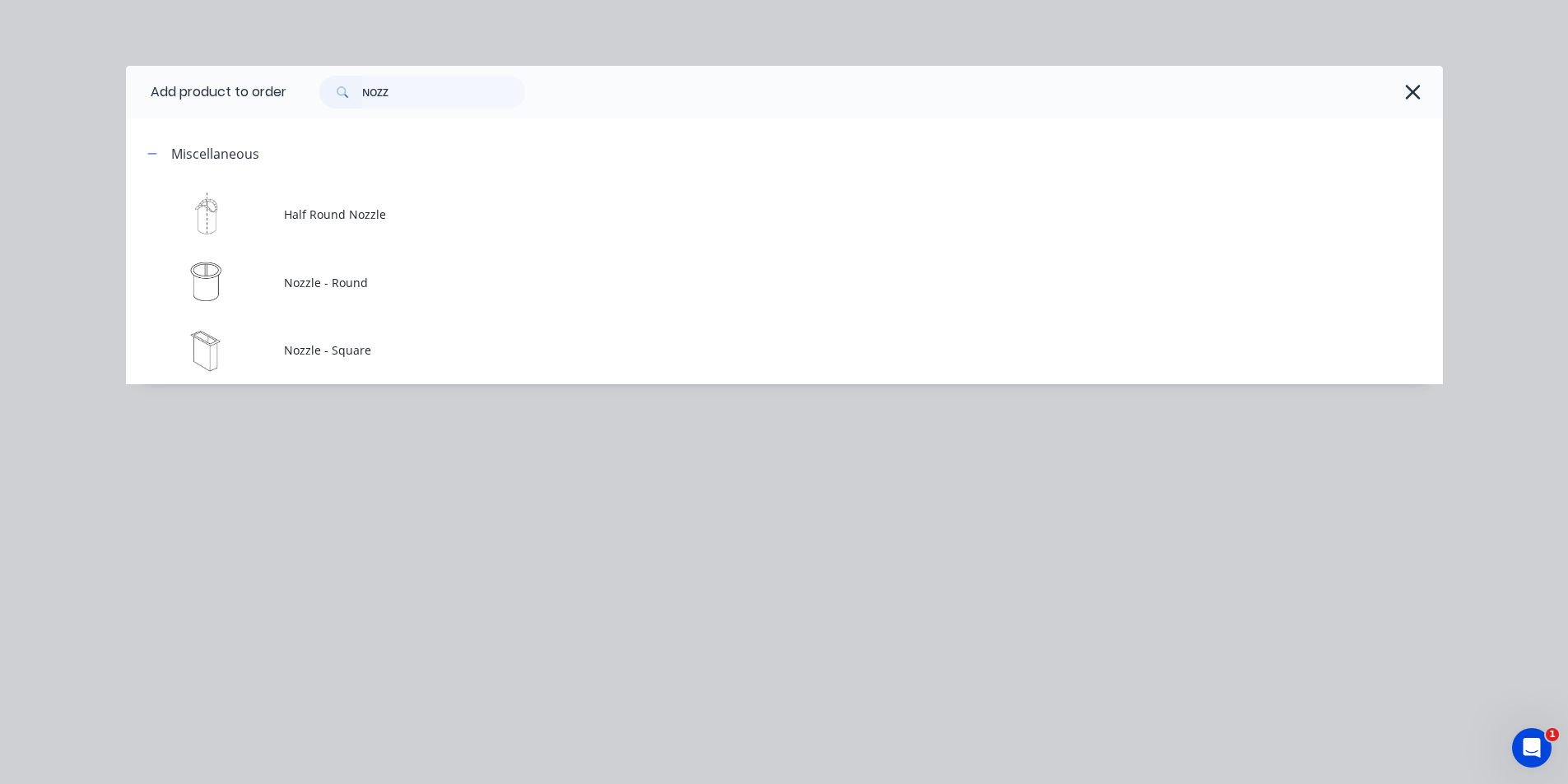
click at [312, 225] on td "Half Round Nozzle" at bounding box center [863, 214] width 1158 height 68
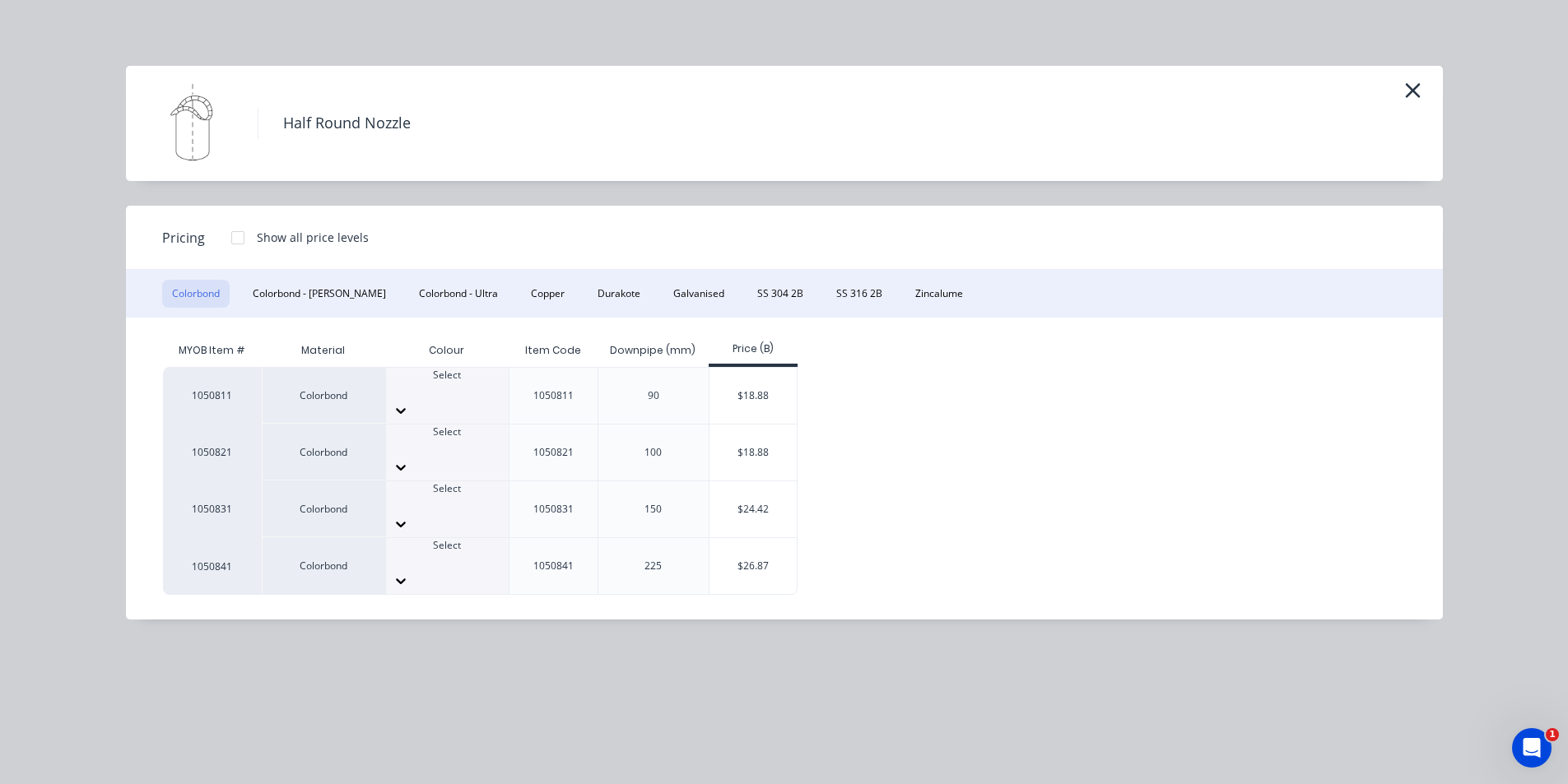
click at [423, 496] on div at bounding box center [447, 503] width 122 height 15
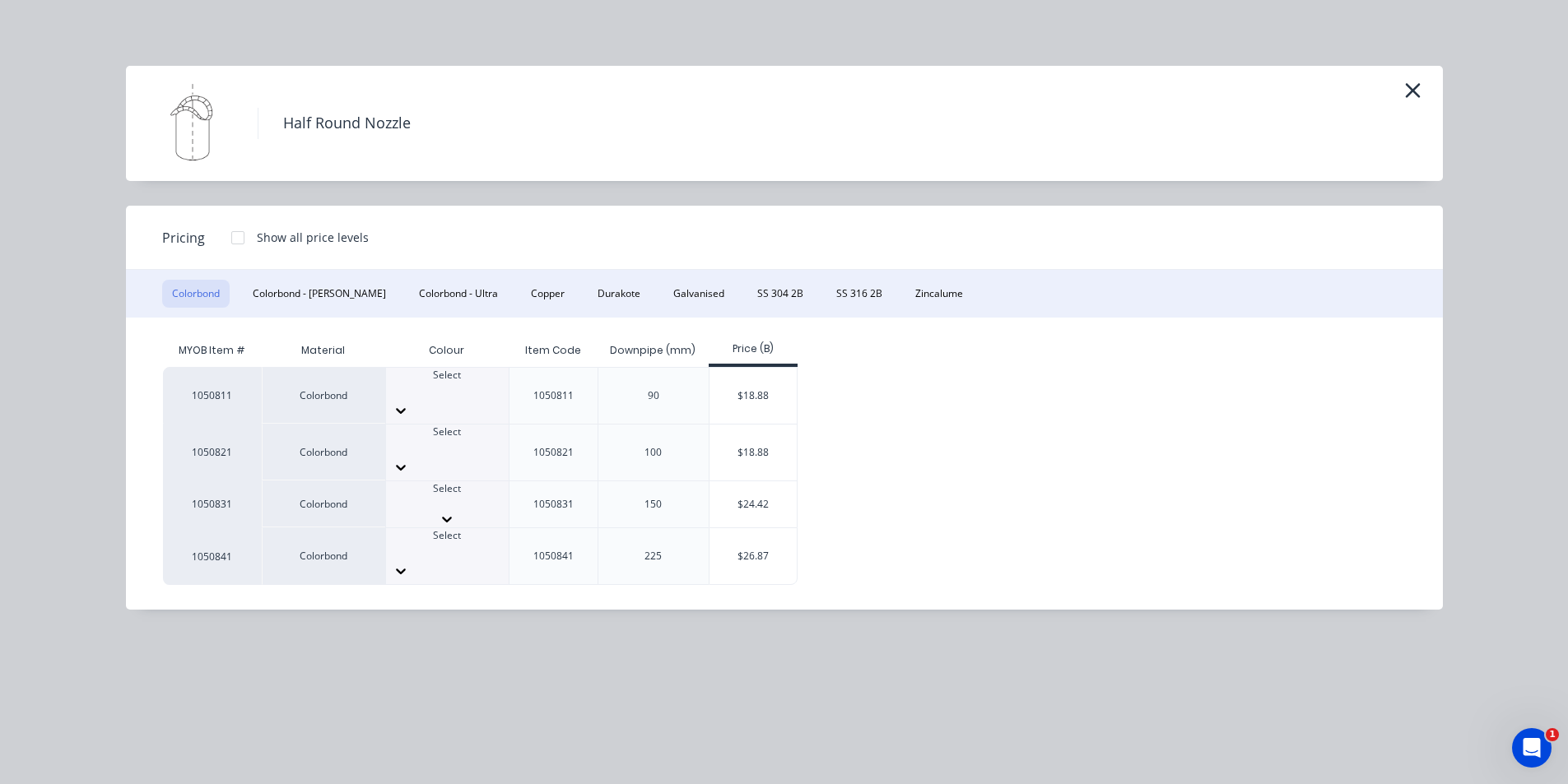
scroll to position [247, 0]
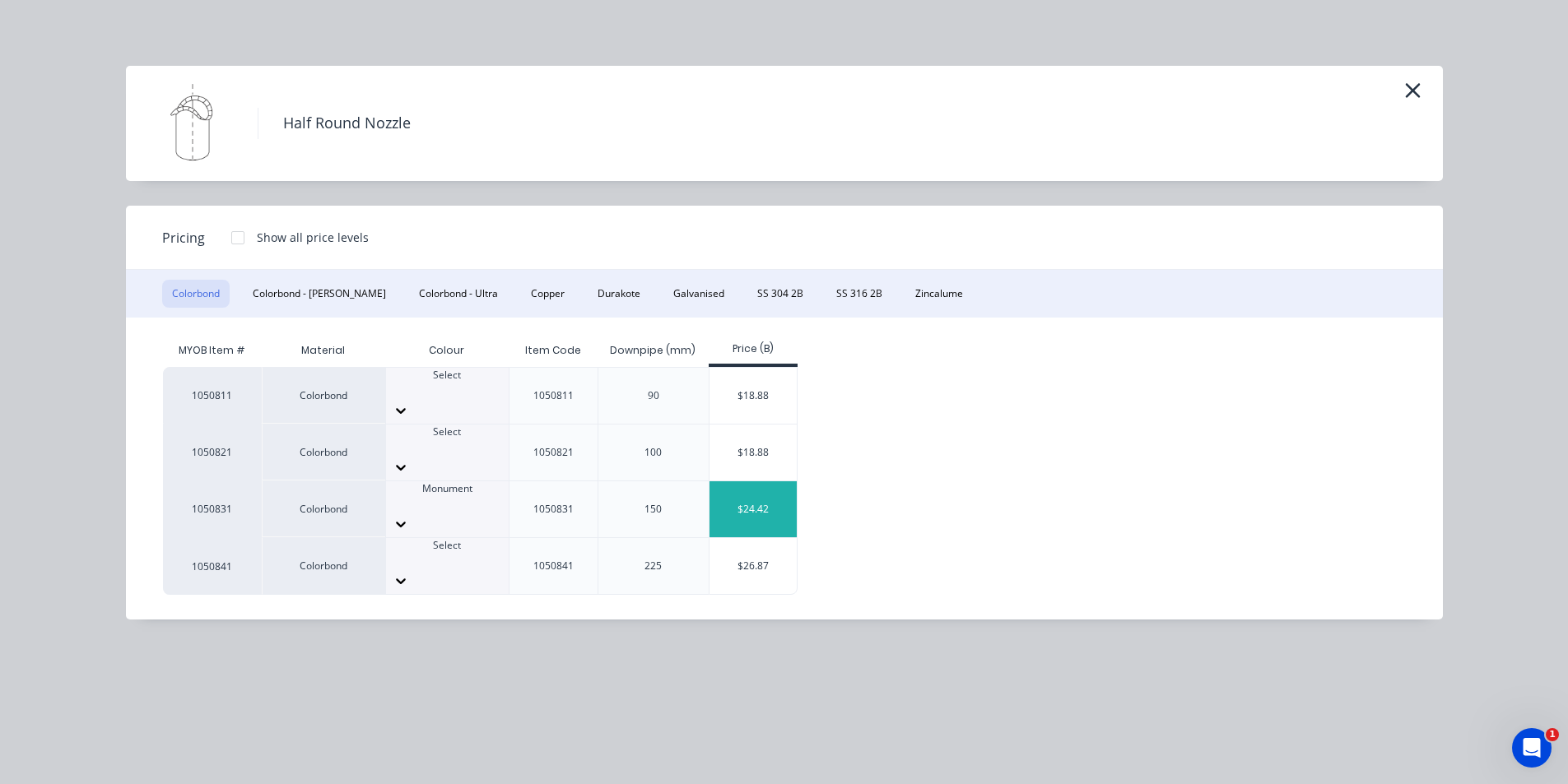
click at [746, 482] on div "$24.42" at bounding box center [752, 509] width 88 height 56
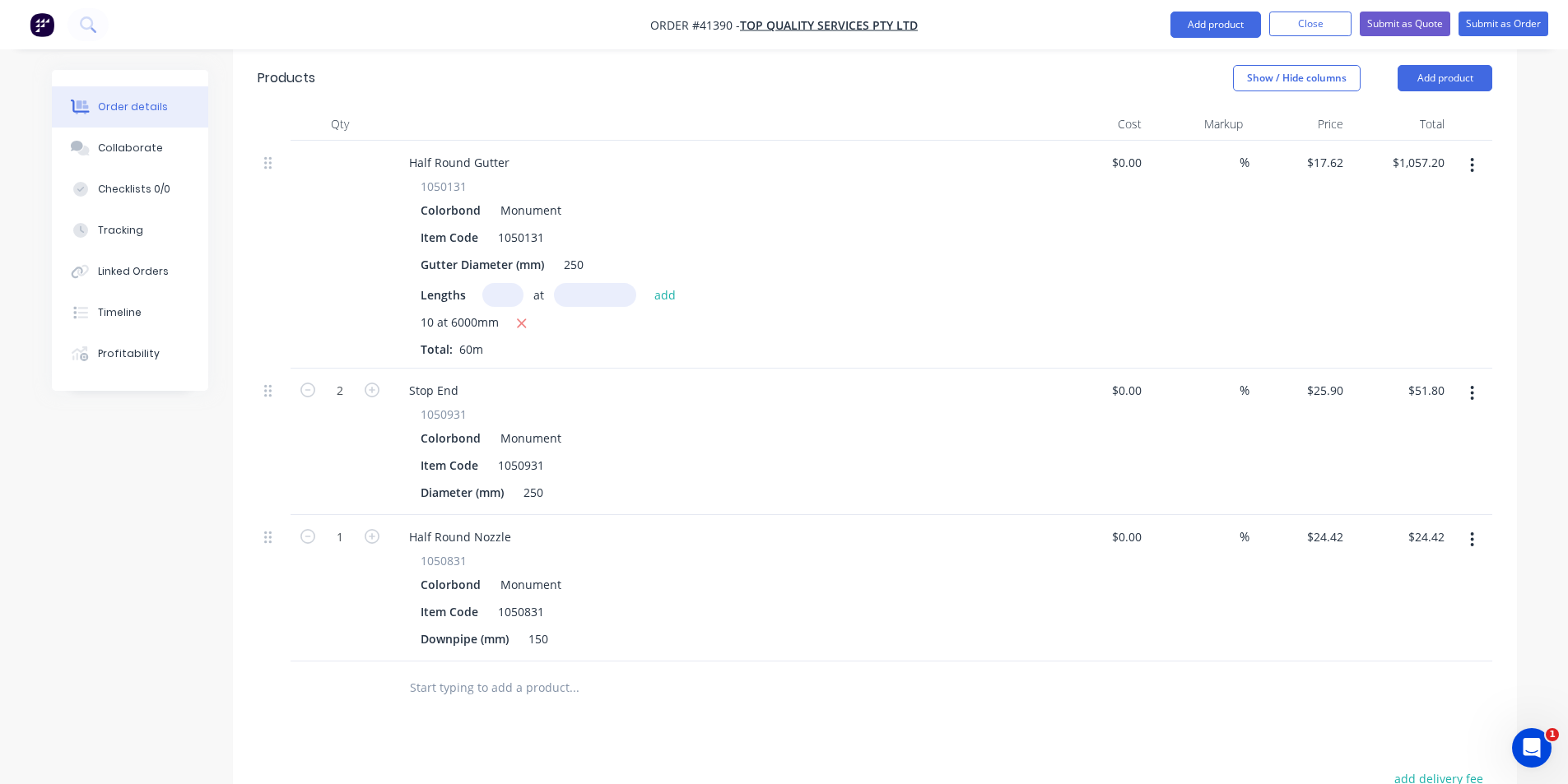
scroll to position [576, 0]
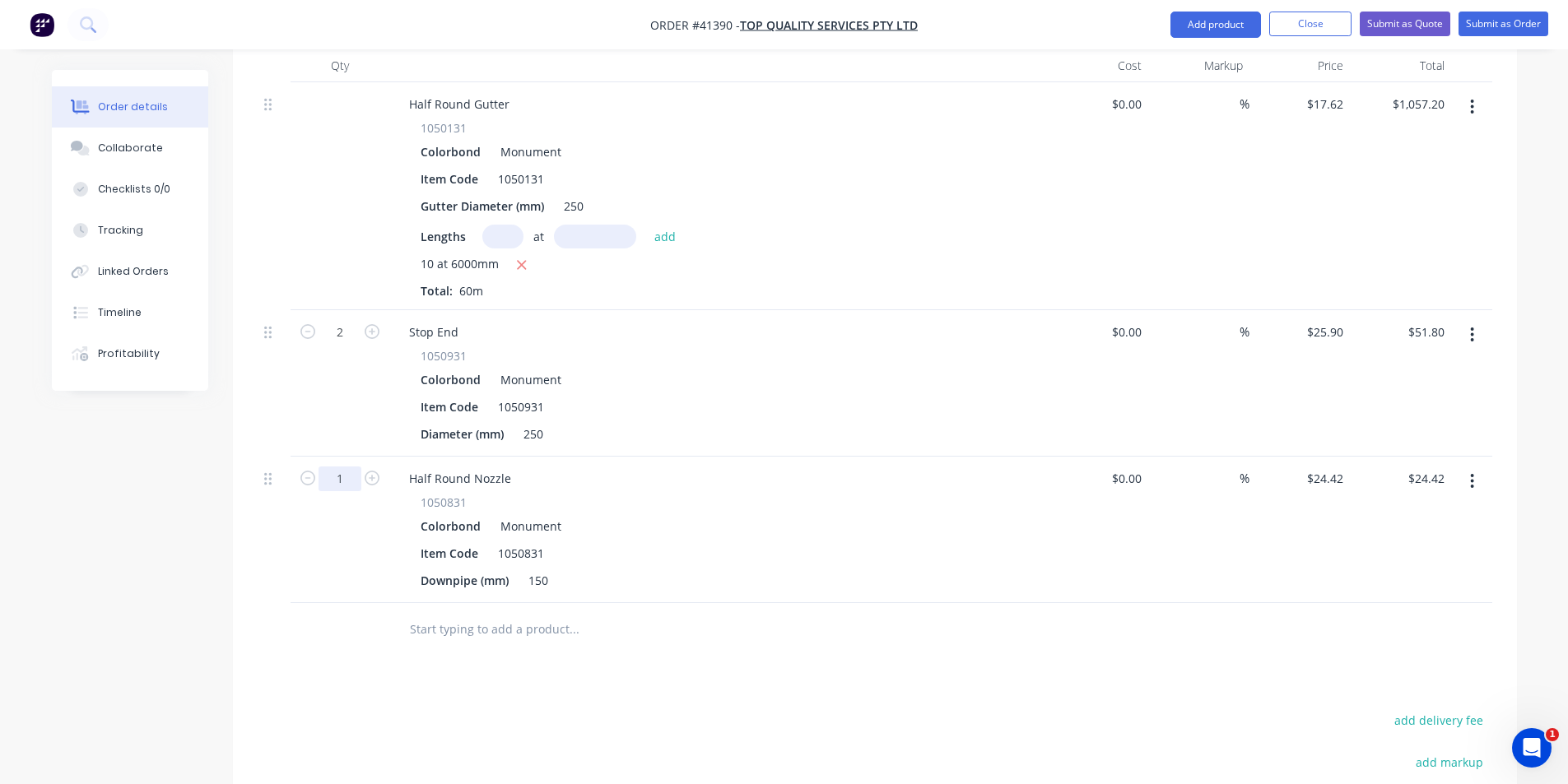
click at [341, 345] on input "1" at bounding box center [339, 332] width 42 height 25
type input "3"
type input "$73.26"
click at [508, 467] on div "Half Round Nozzle" at bounding box center [460, 479] width 128 height 24
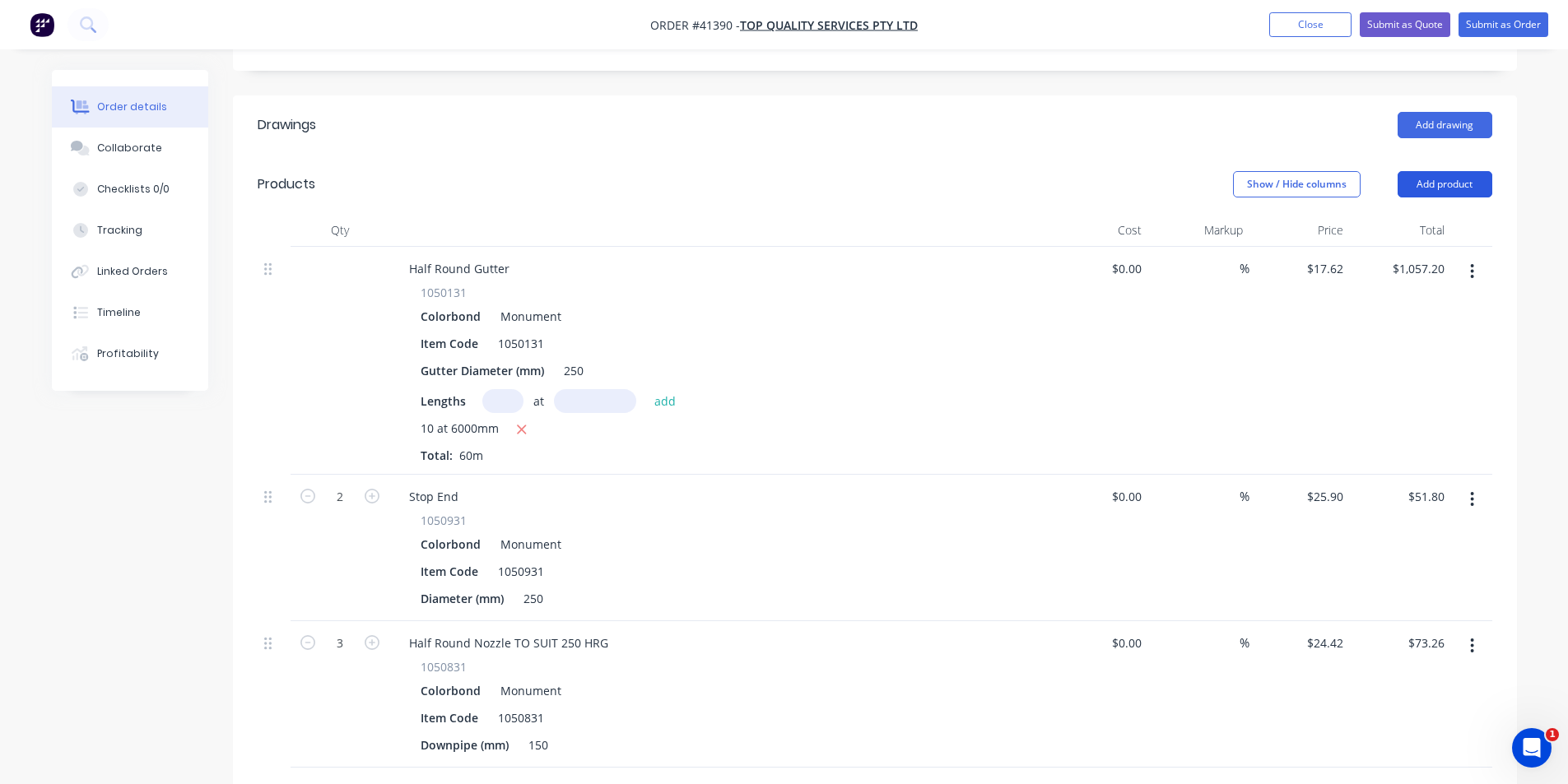
click at [783, 171] on button "Add product" at bounding box center [1445, 184] width 95 height 27
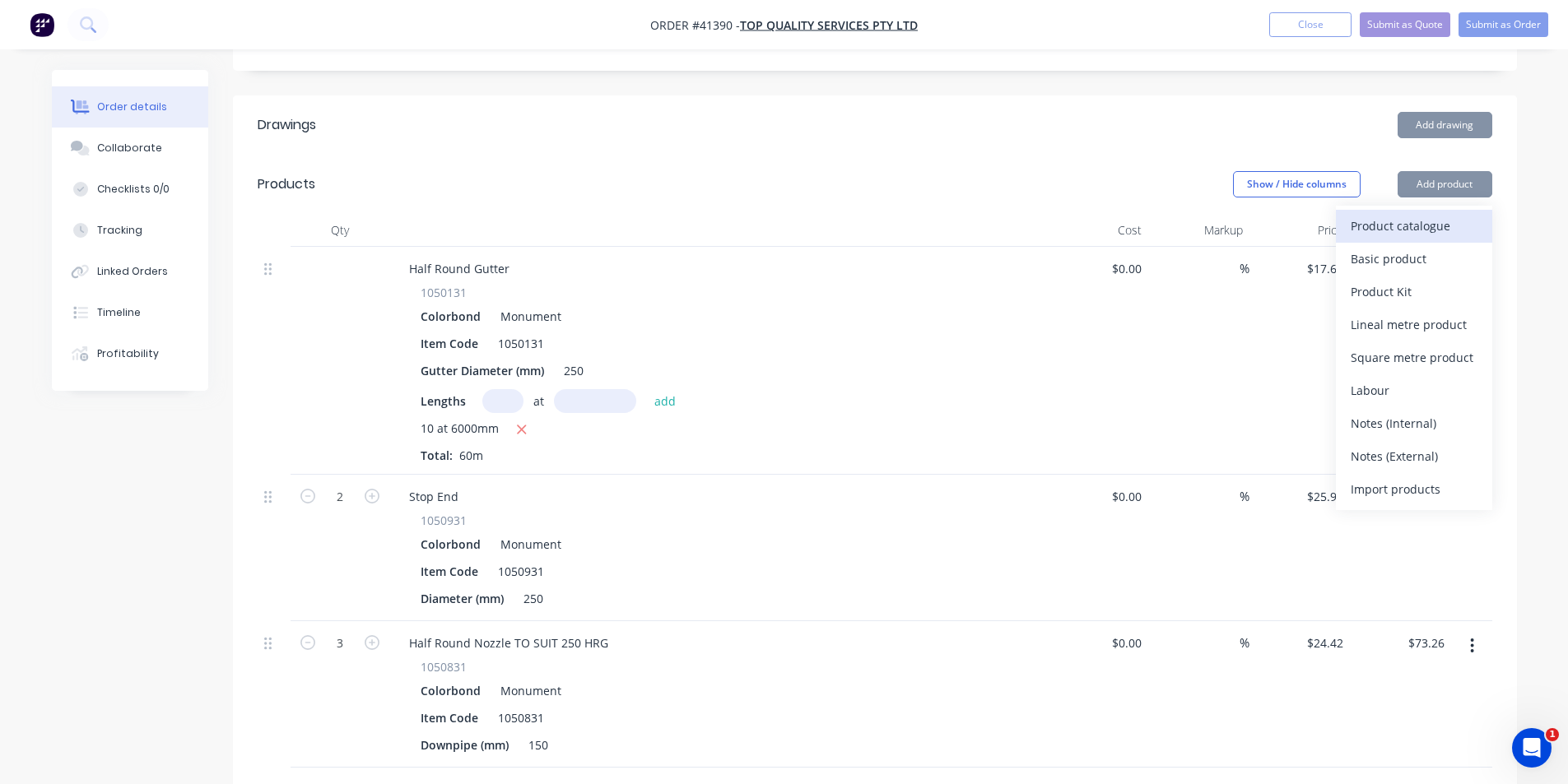
click at [783, 214] on div "Product catalogue" at bounding box center [1413, 226] width 127 height 24
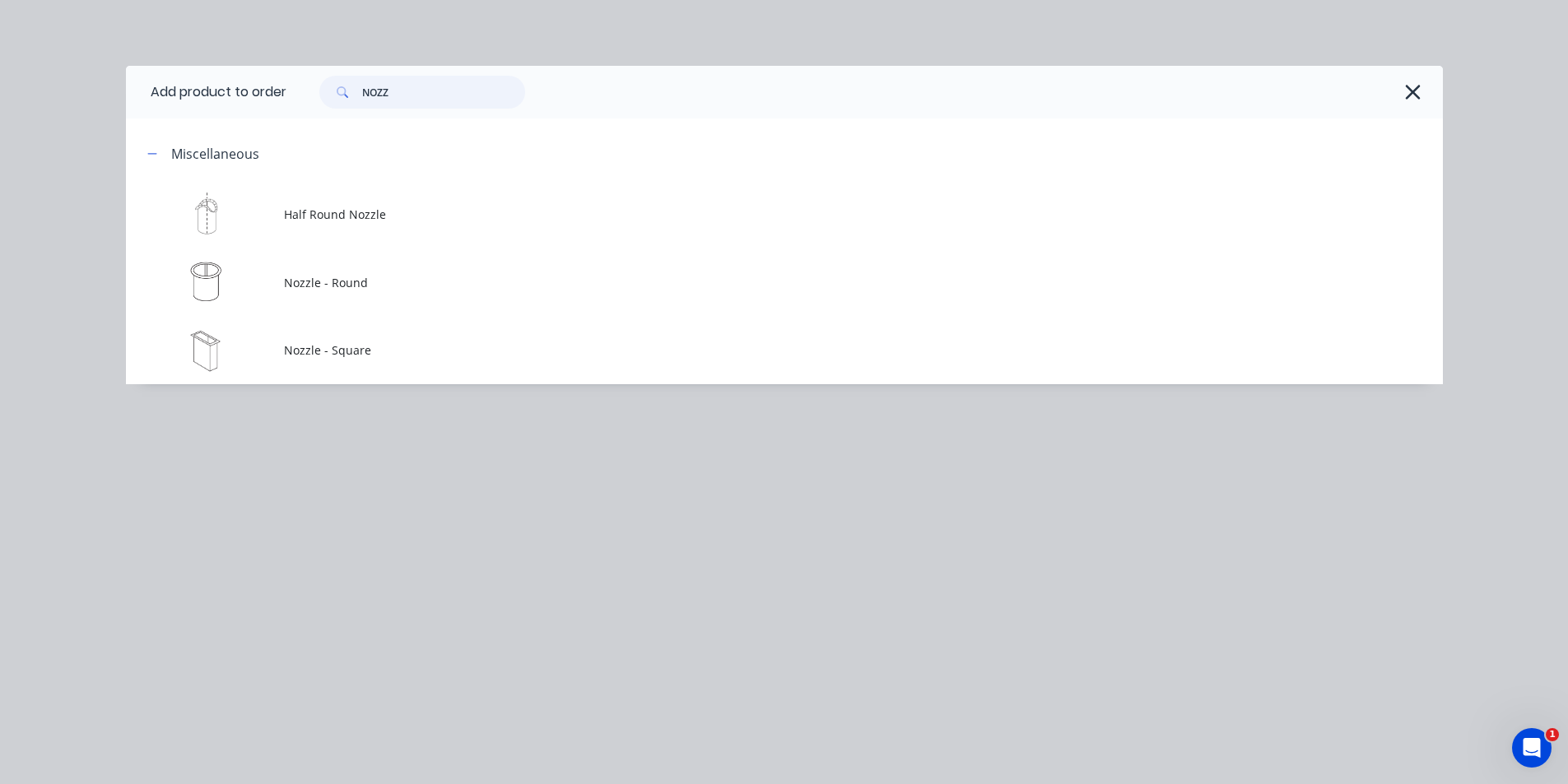
drag, startPoint x: 424, startPoint y: 84, endPoint x: 266, endPoint y: 96, distance: 158.5
click at [267, 96] on header "Add product to order NOZZ" at bounding box center [784, 92] width 1317 height 52
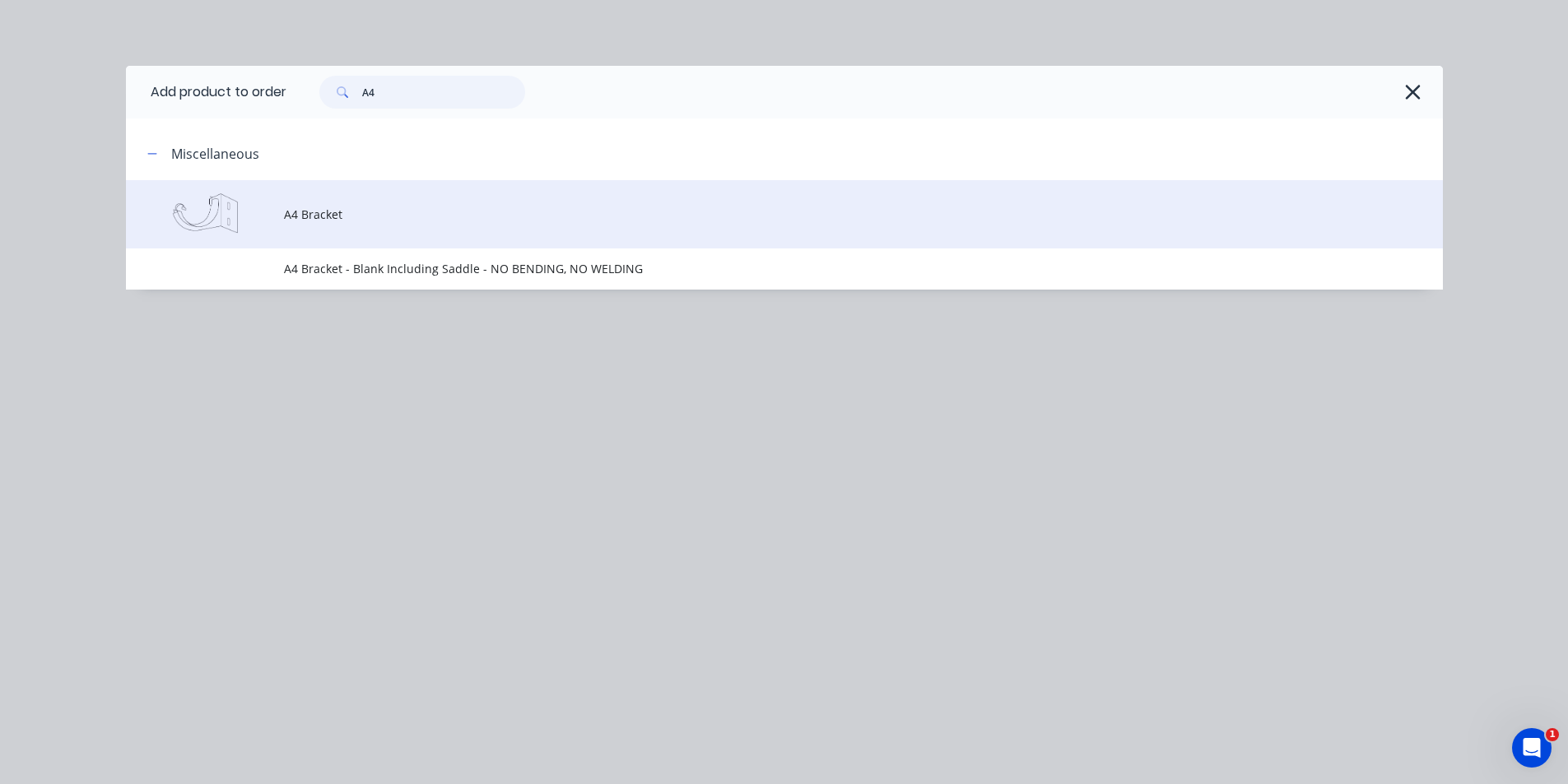
type input "A4"
click at [366, 225] on td "A4 Bracket" at bounding box center [863, 214] width 1158 height 68
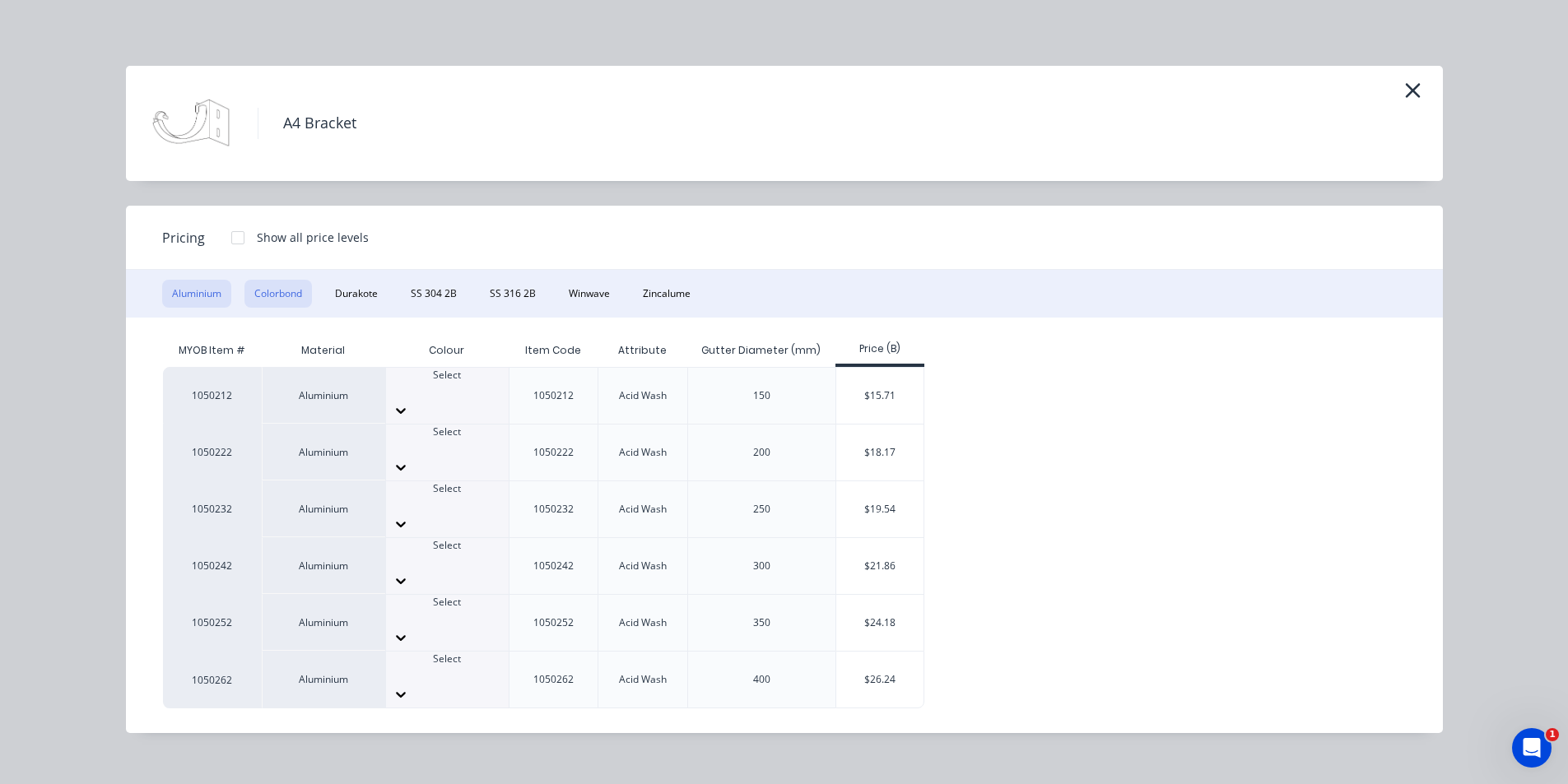
click at [277, 291] on button "Colorbond" at bounding box center [278, 294] width 68 height 28
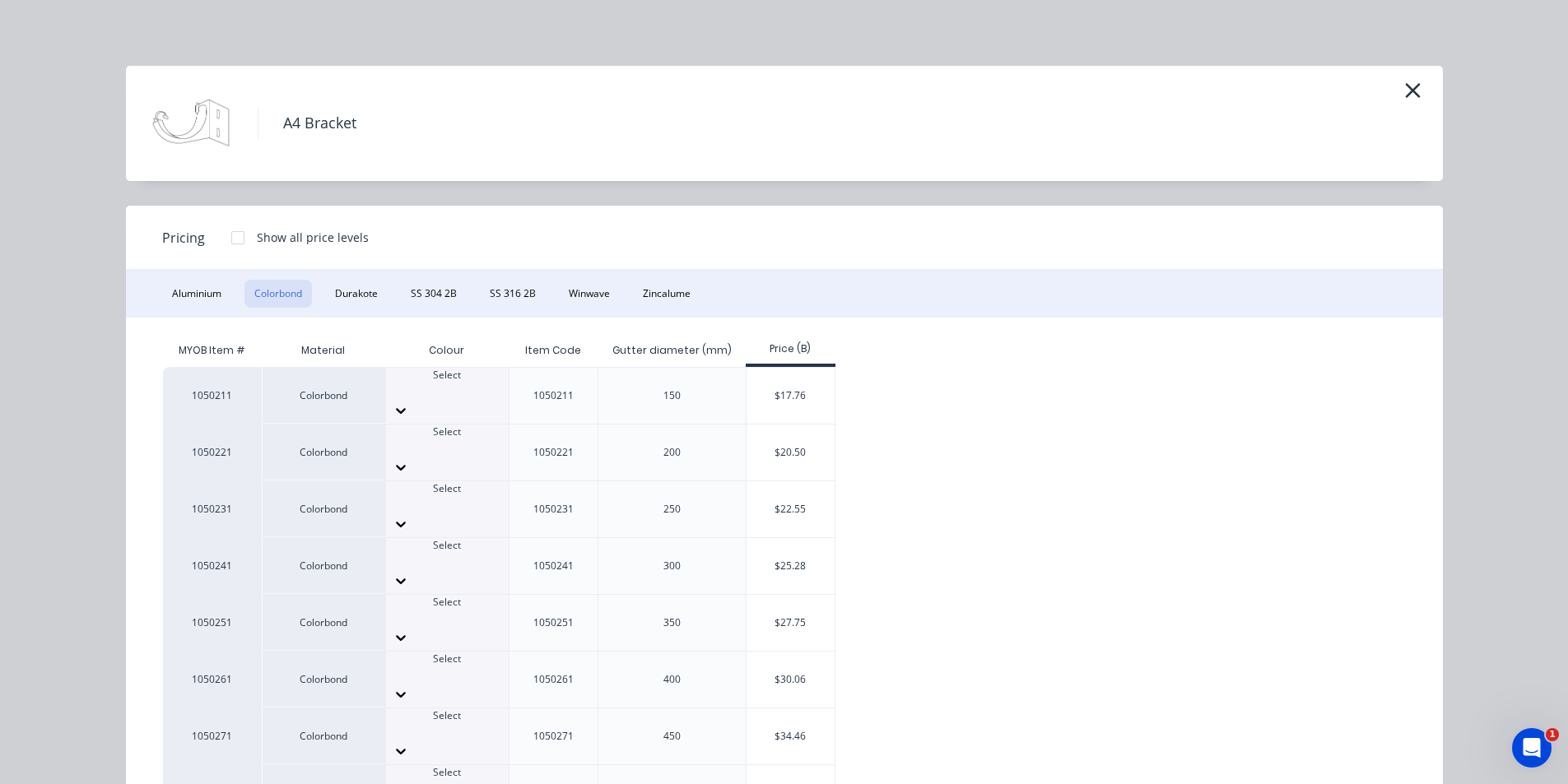
click at [414, 496] on div at bounding box center [447, 503] width 122 height 15
click at [783, 482] on div "$22.55" at bounding box center [790, 509] width 88 height 56
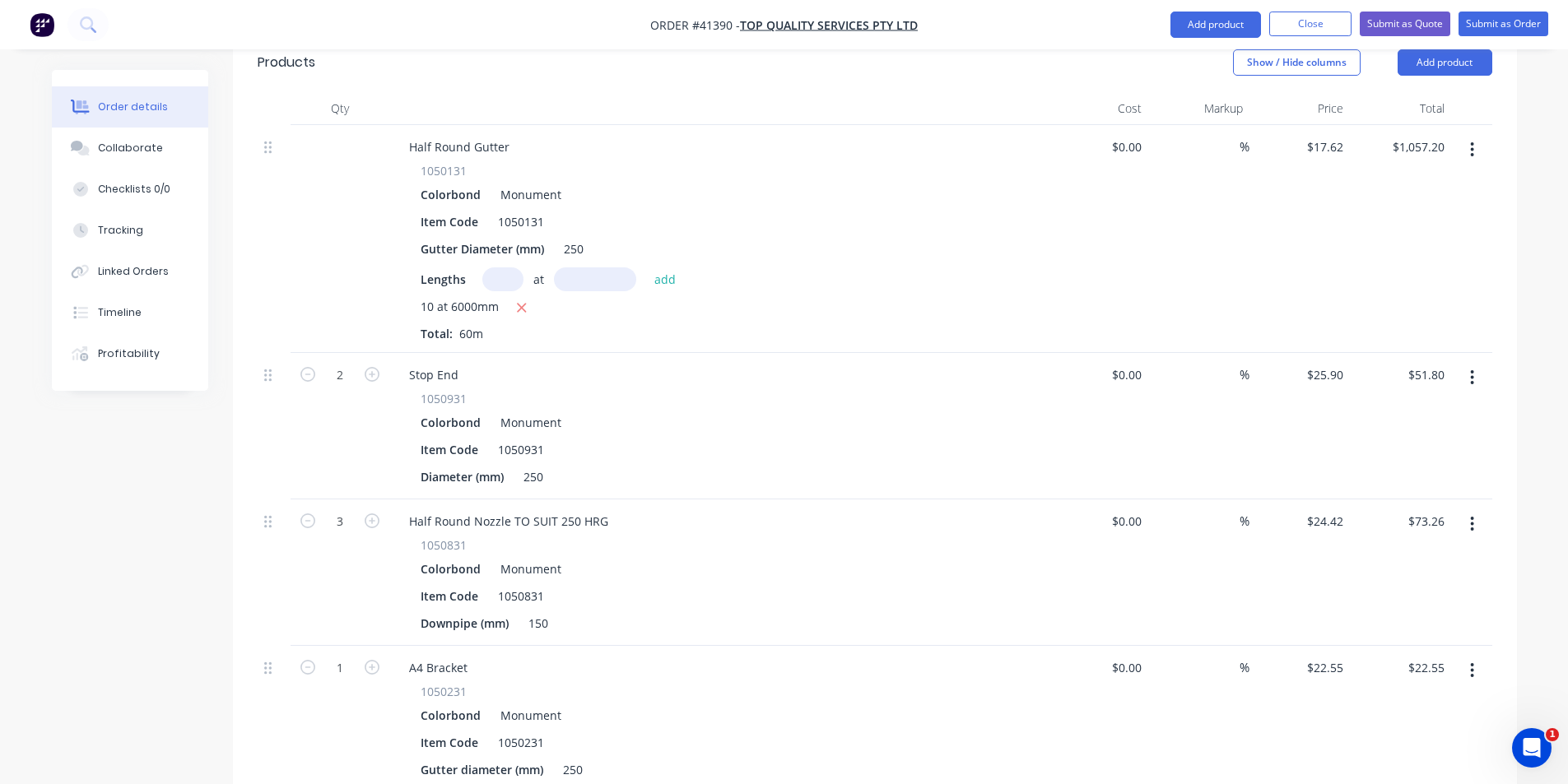
scroll to position [658, 0]
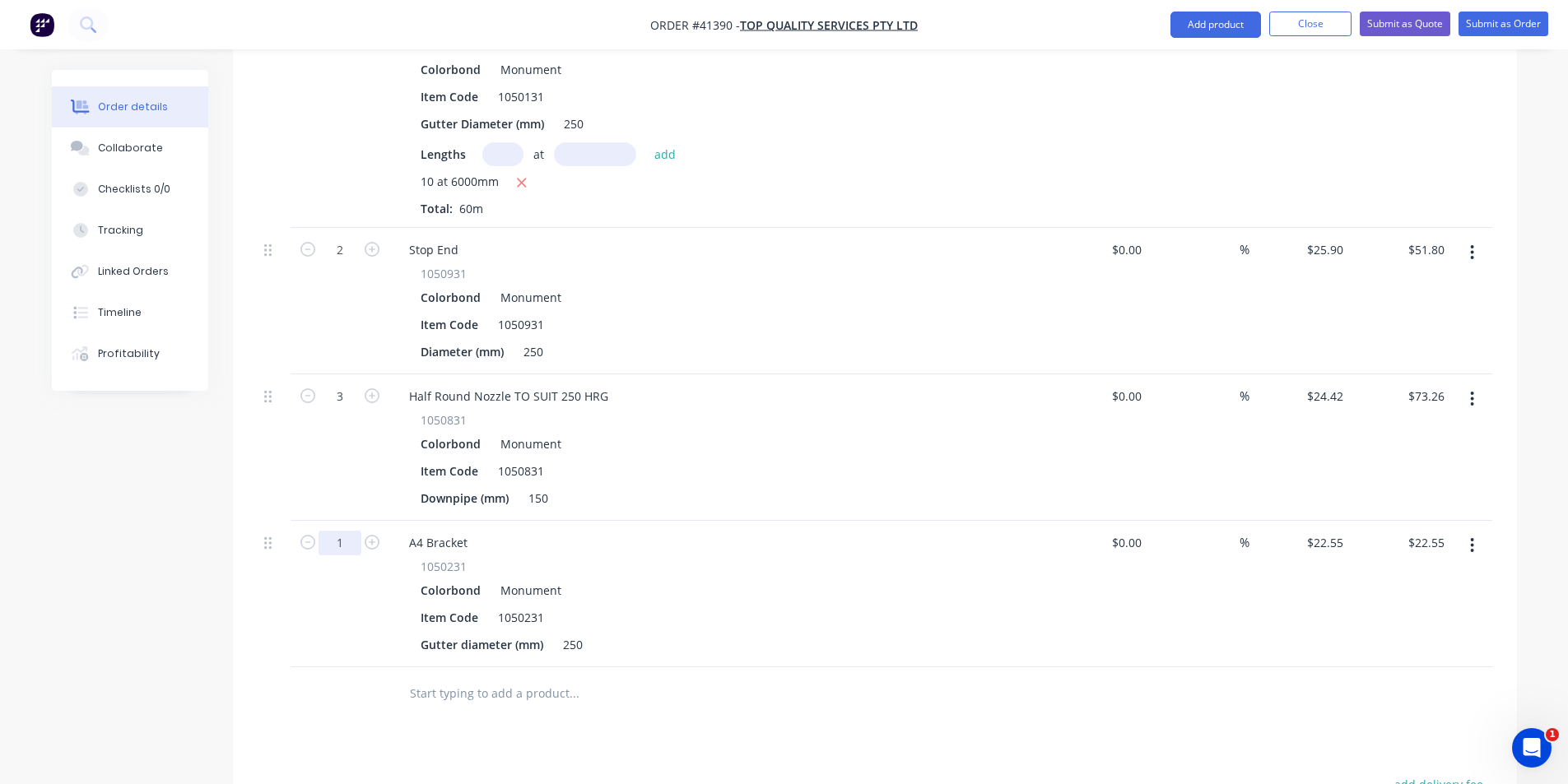
click at [349, 263] on input "1" at bounding box center [339, 249] width 42 height 25
type input "60"
type input "$1,353.00"
click at [783, 692] on div "Drawings Add drawing Products Show / Hide columns Add product Qty Cost Markup P…" at bounding box center [874, 482] width 1283 height 1268
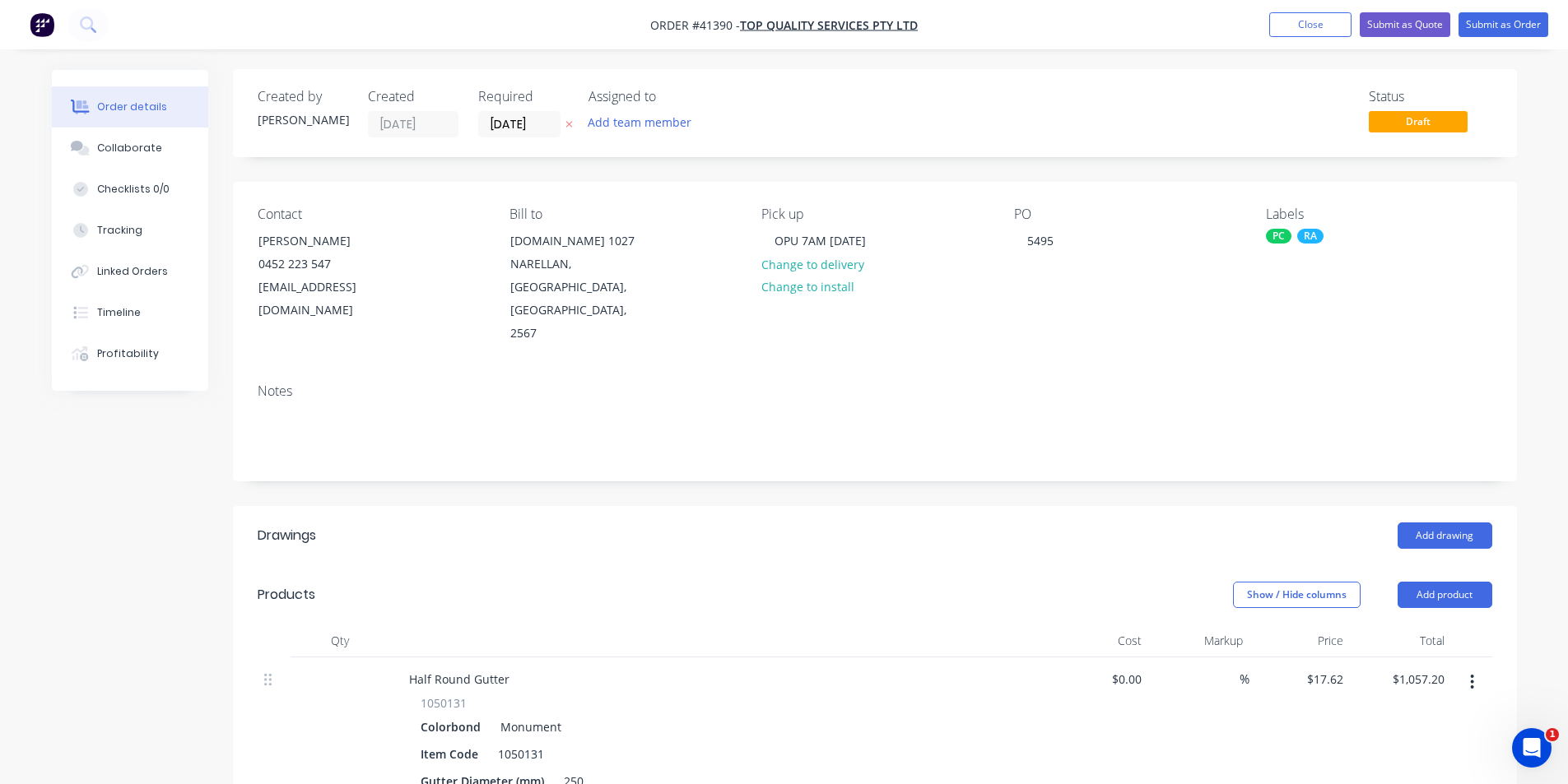
scroll to position [0, 0]
click at [783, 23] on button "Submit as Order" at bounding box center [1502, 25] width 90 height 25
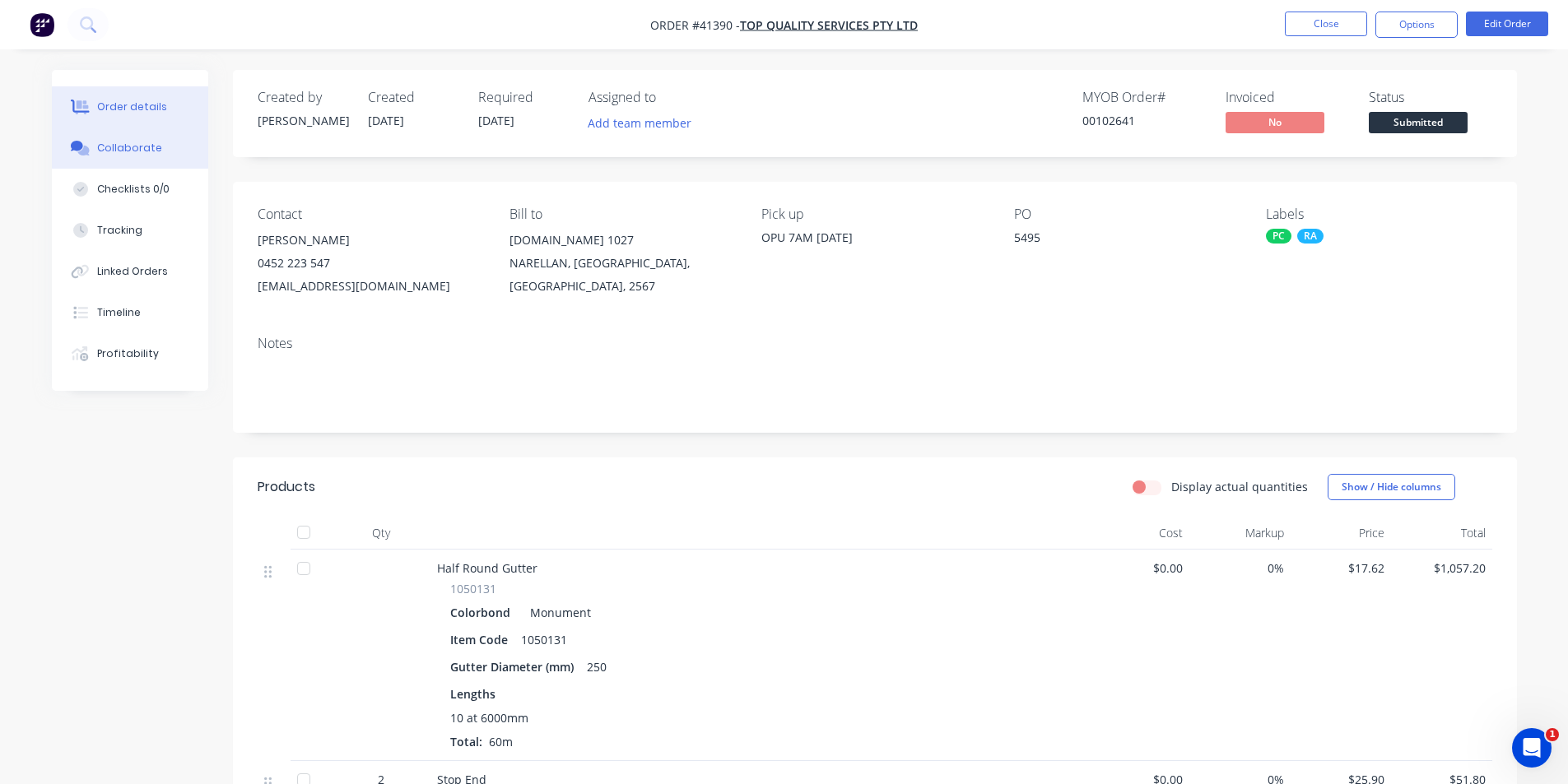
click at [176, 146] on button "Collaborate" at bounding box center [130, 149] width 157 height 41
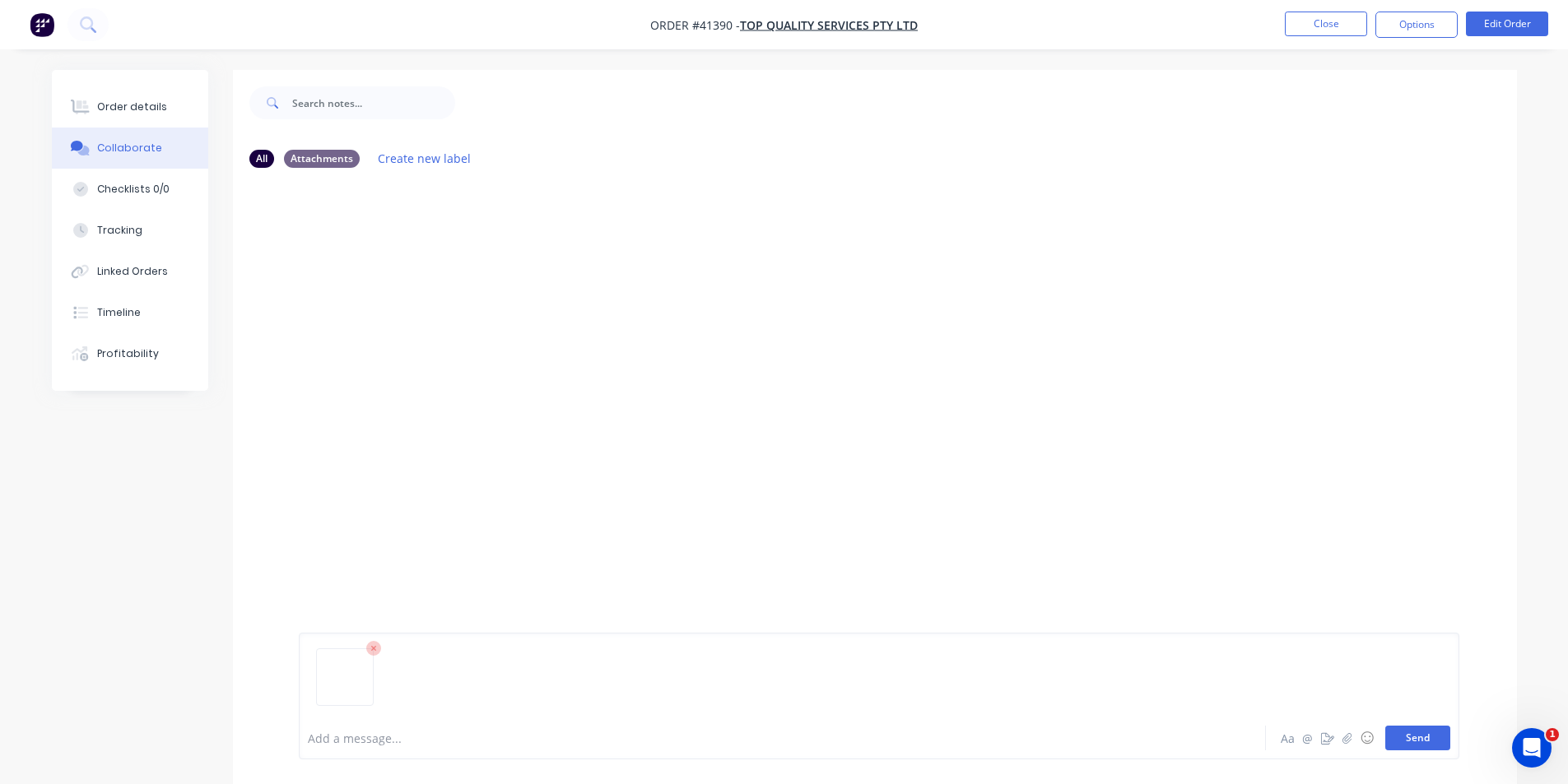
click at [783, 731] on button "Send" at bounding box center [1417, 738] width 65 height 25
click at [122, 111] on div "Order details" at bounding box center [132, 106] width 70 height 15
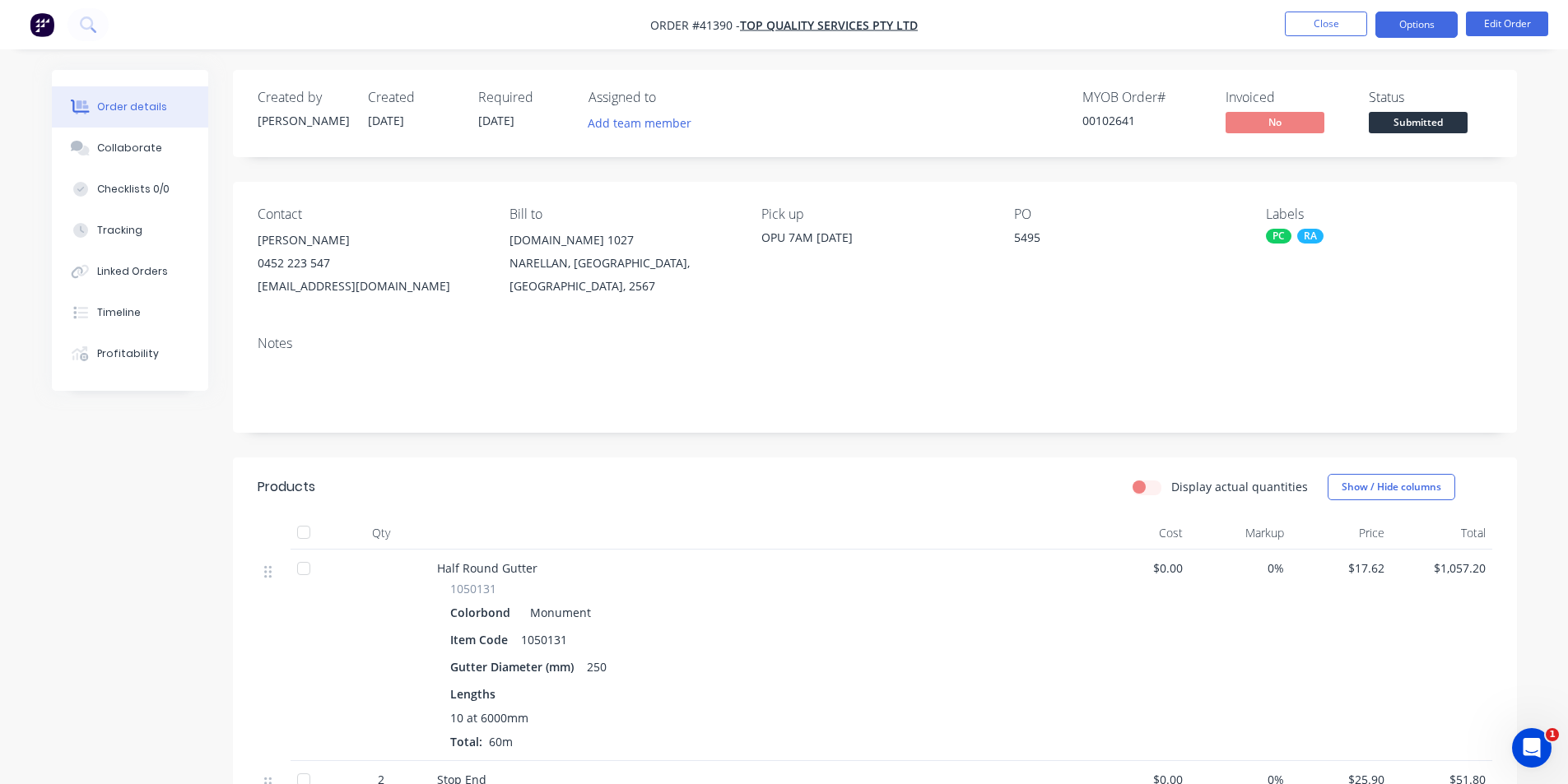
click at [783, 23] on button "Options" at bounding box center [1416, 25] width 83 height 27
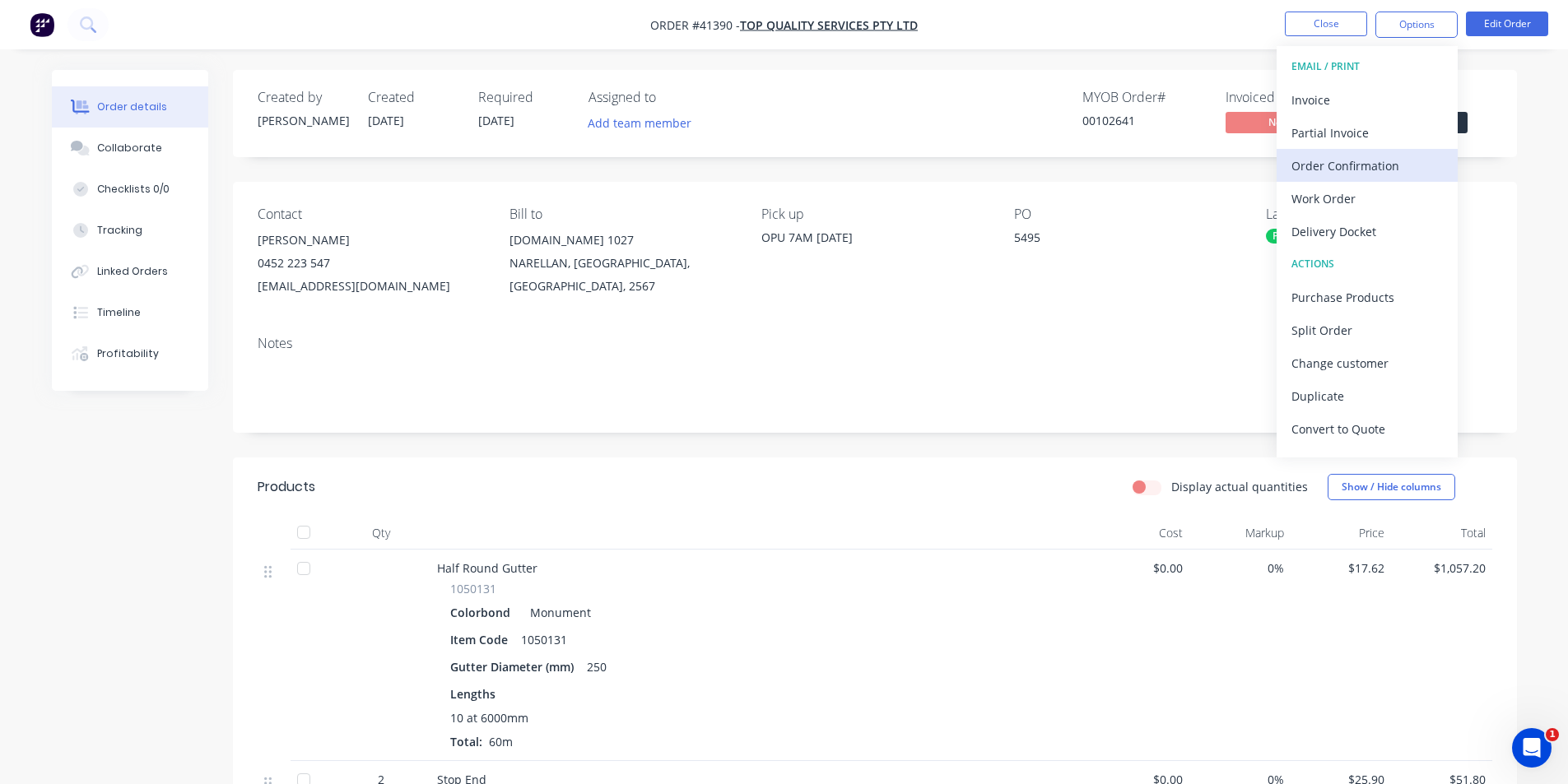
click at [783, 163] on div "Order Confirmation" at bounding box center [1367, 165] width 152 height 24
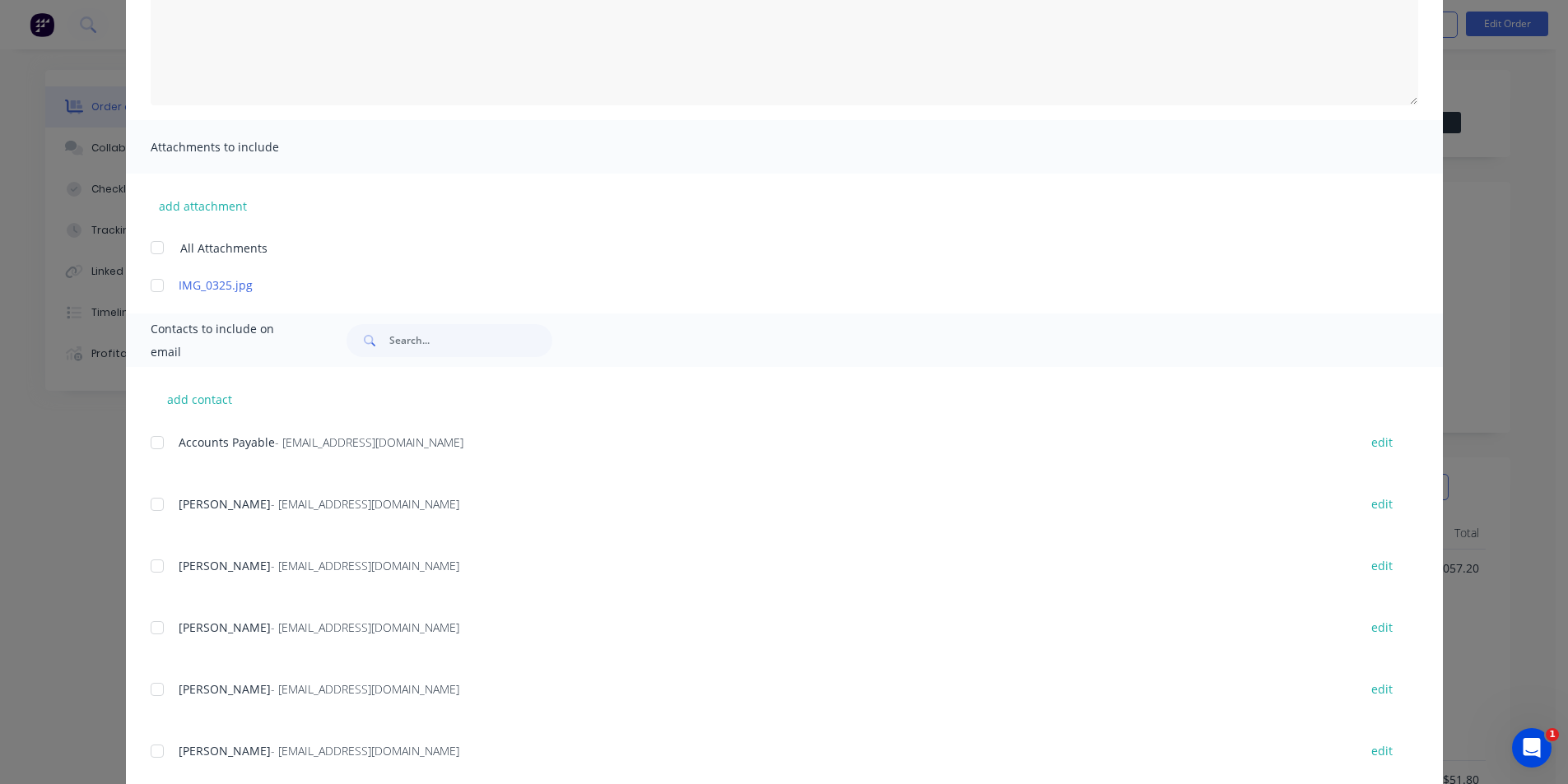
click at [151, 500] on div at bounding box center [157, 503] width 33 height 33
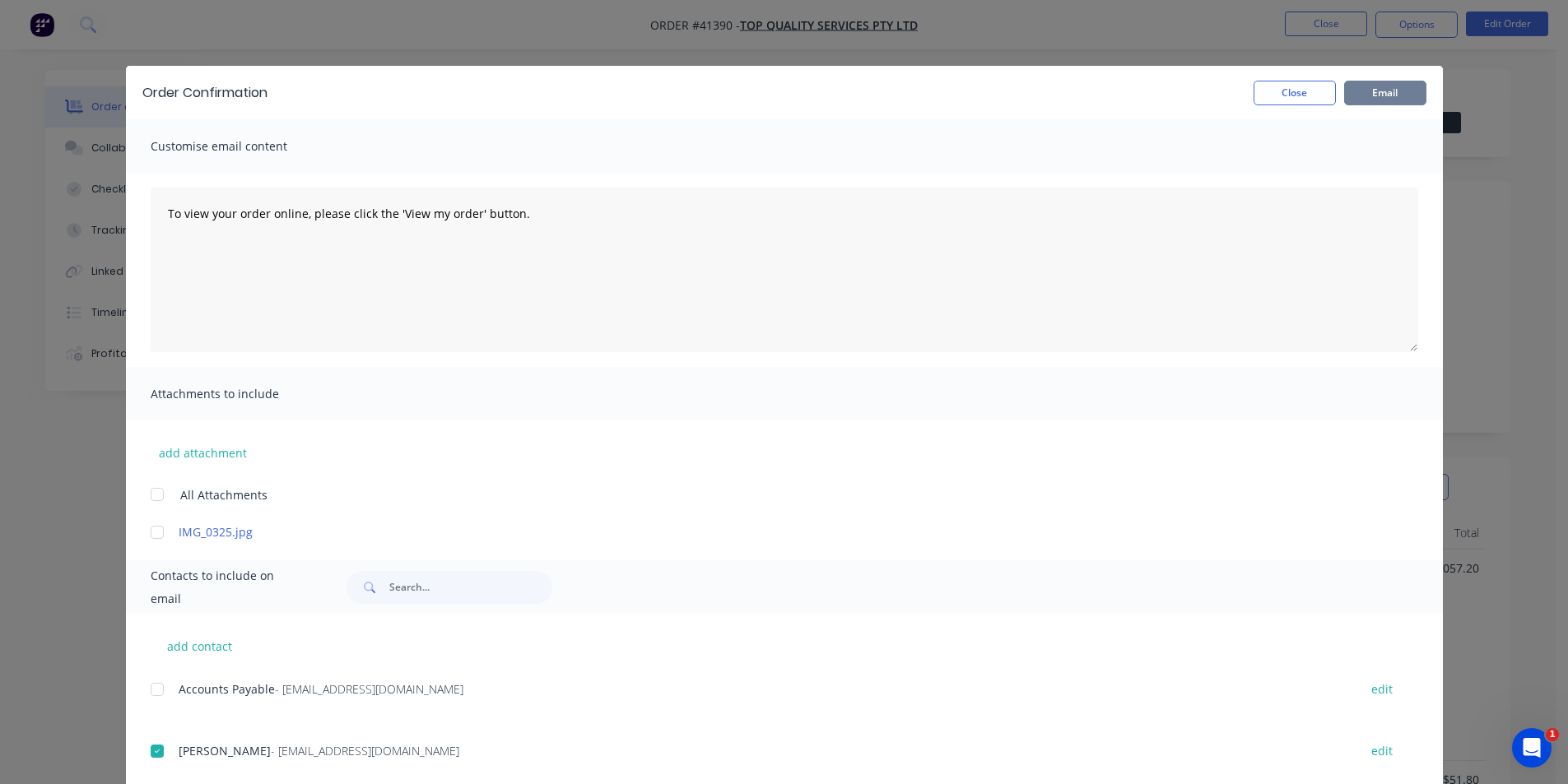
click at [783, 98] on button "Email" at bounding box center [1385, 93] width 83 height 25
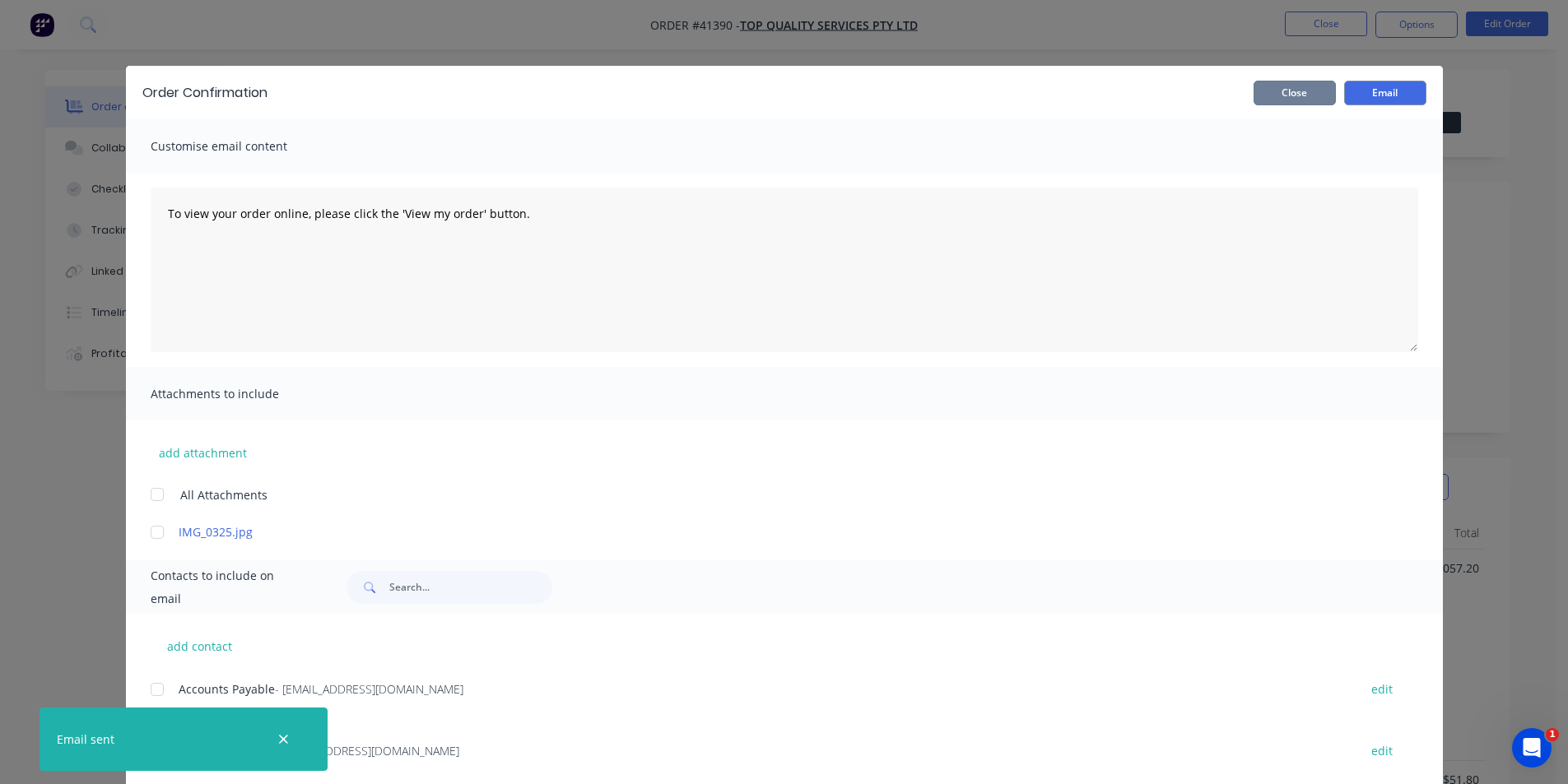
drag, startPoint x: 1283, startPoint y: 86, endPoint x: 1318, endPoint y: 69, distance: 38.9
click at [783, 86] on button "Close" at bounding box center [1294, 93] width 83 height 25
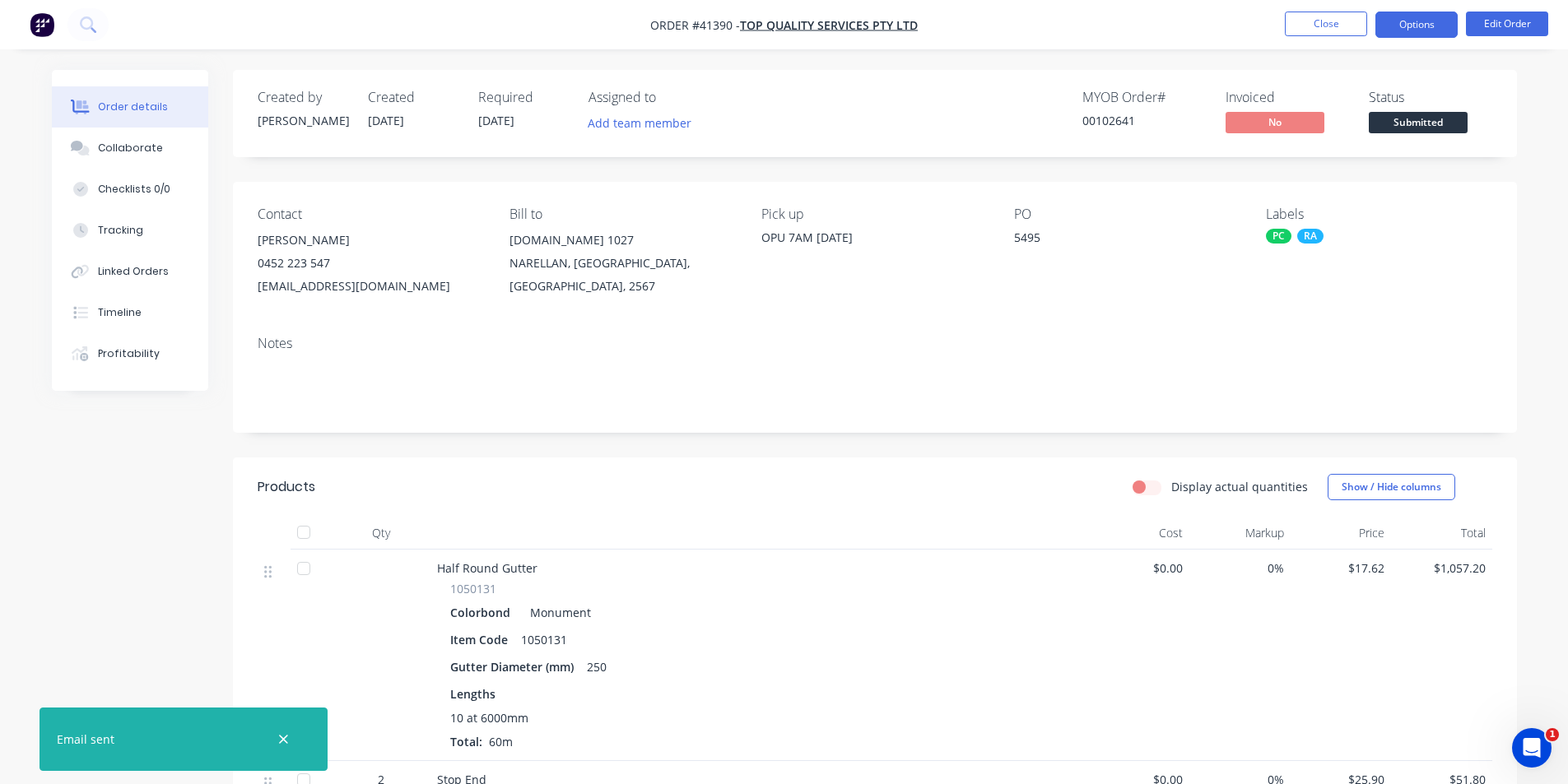
click at [783, 19] on button "Options" at bounding box center [1416, 25] width 83 height 27
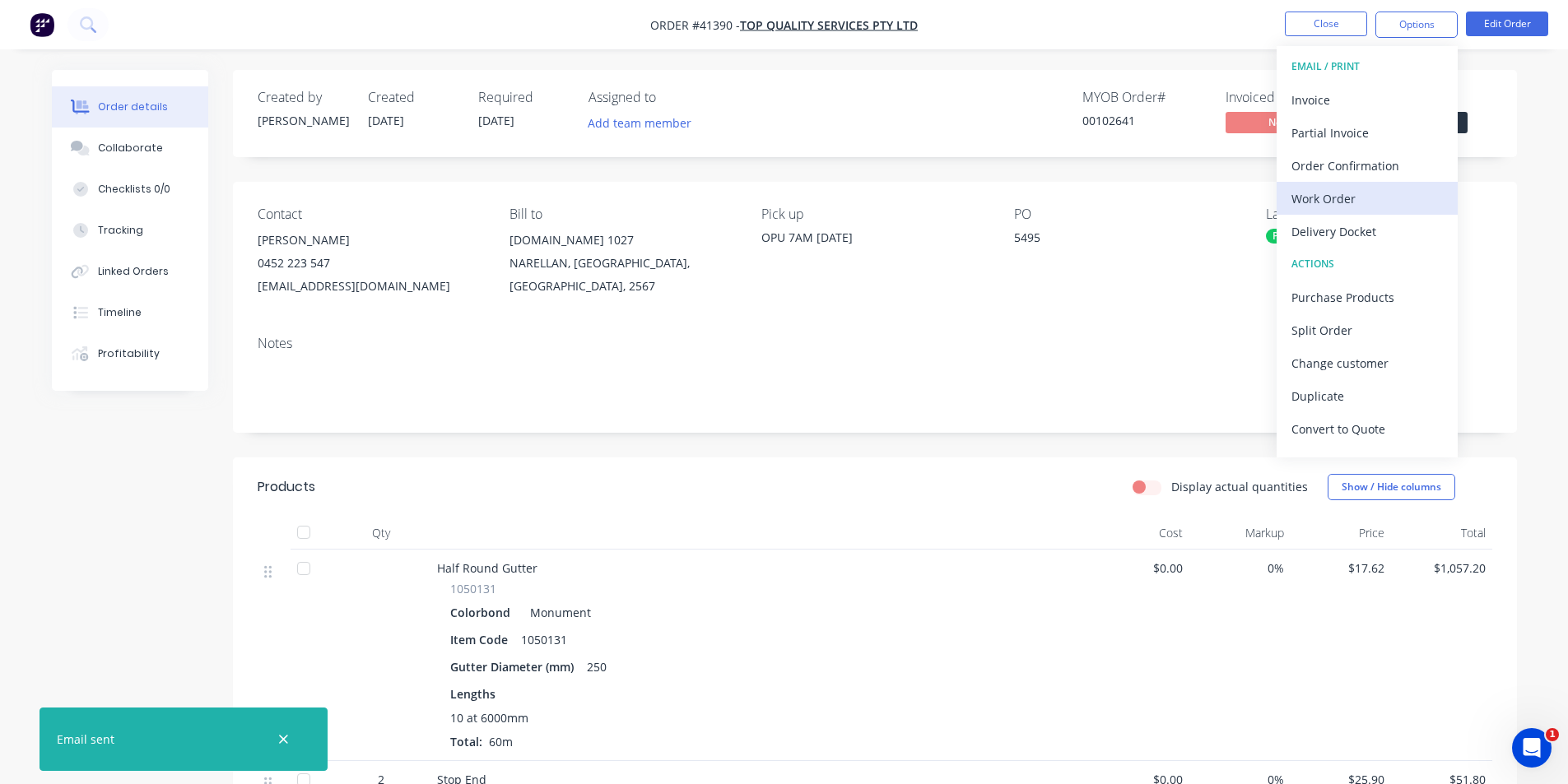
click at [783, 209] on div "Work Order" at bounding box center [1367, 199] width 152 height 24
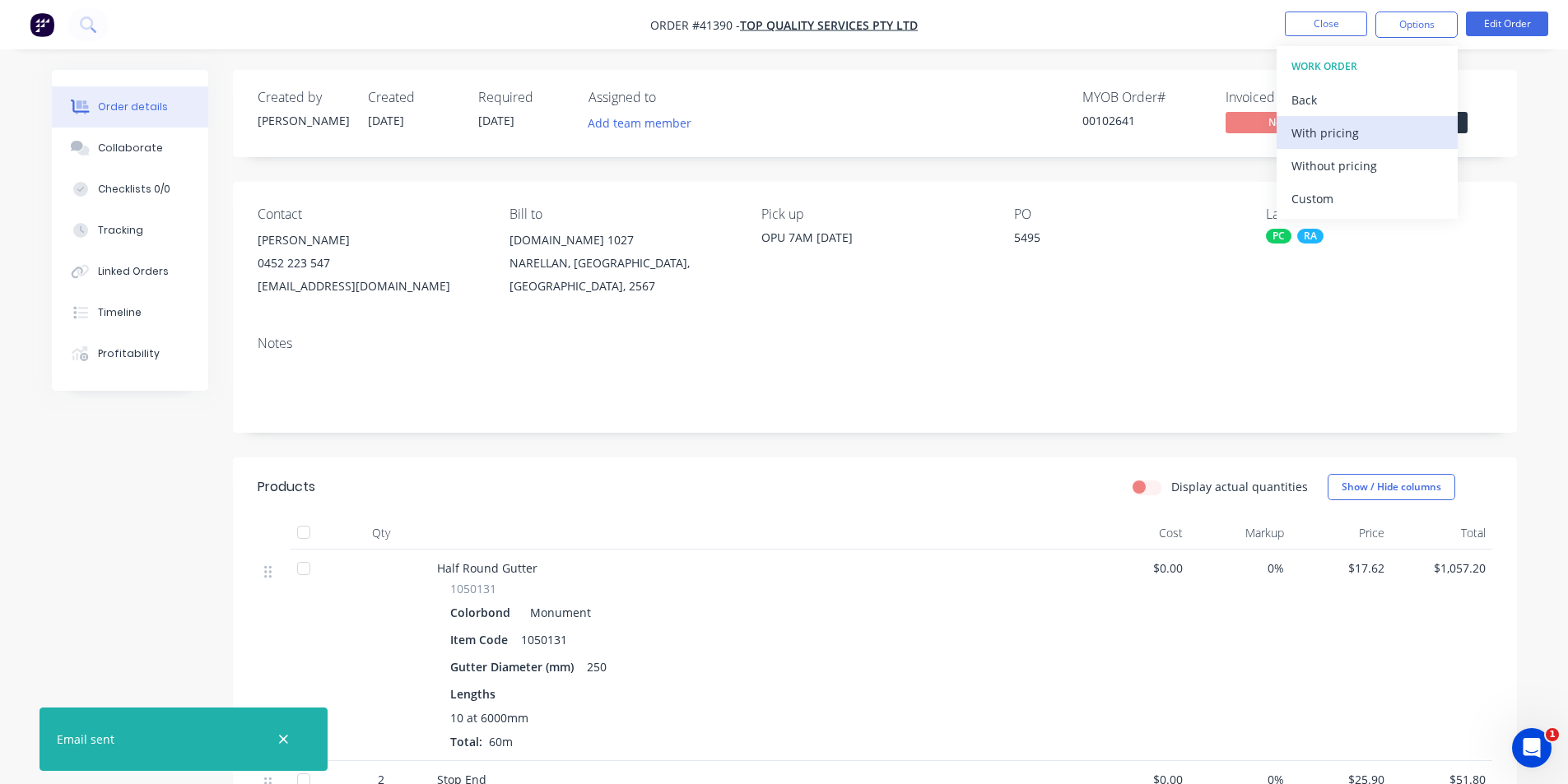
click at [783, 131] on div "With pricing" at bounding box center [1367, 133] width 152 height 24
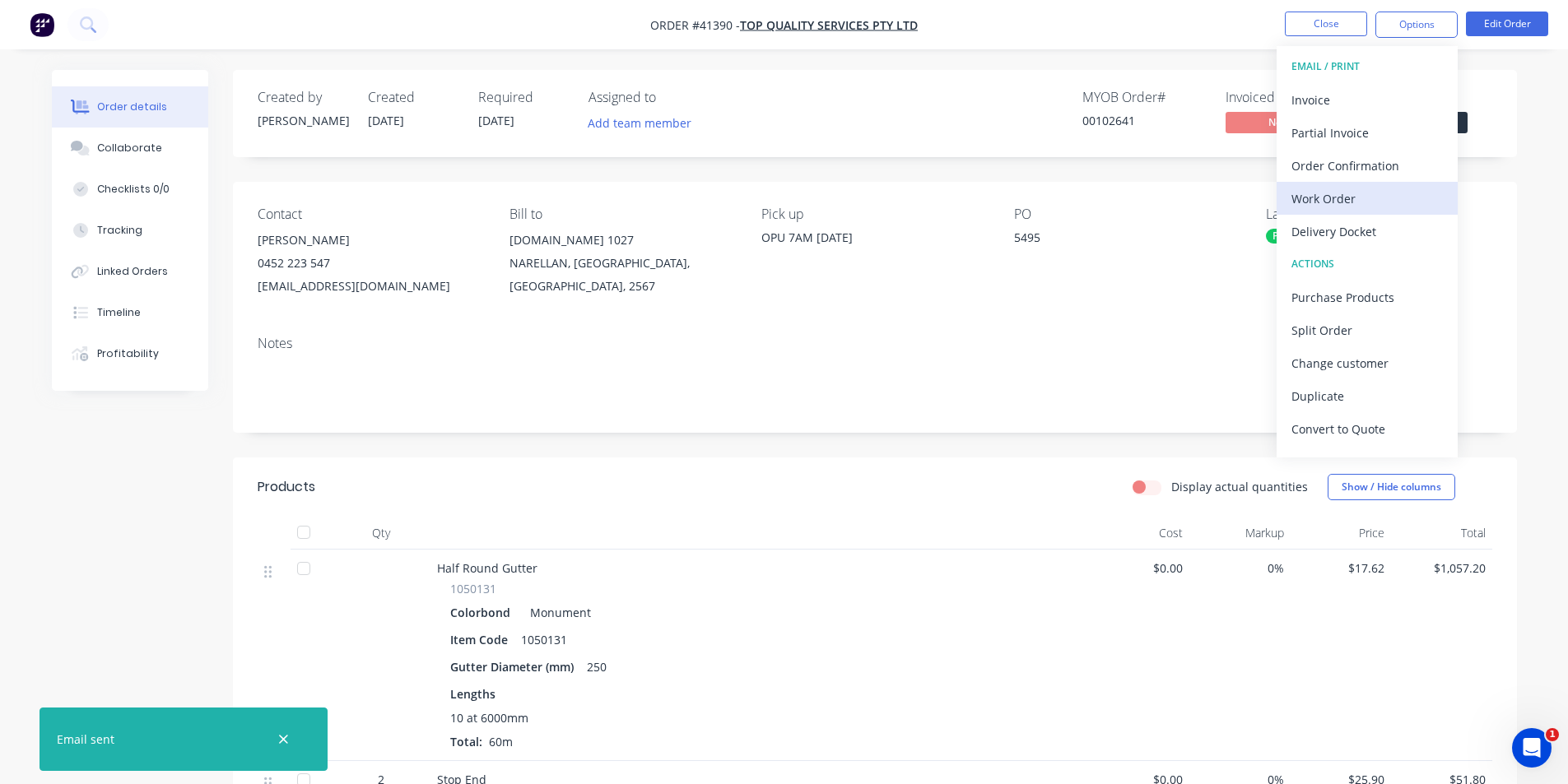
click at [783, 200] on div "Work Order" at bounding box center [1367, 199] width 152 height 24
click at [783, 174] on div "Without pricing" at bounding box center [1367, 165] width 152 height 24
click at [783, 138] on div "Created by Kendall Created 28/08/25 Required 02/09/25 Assigned to Add team memb…" at bounding box center [874, 113] width 1283 height 88
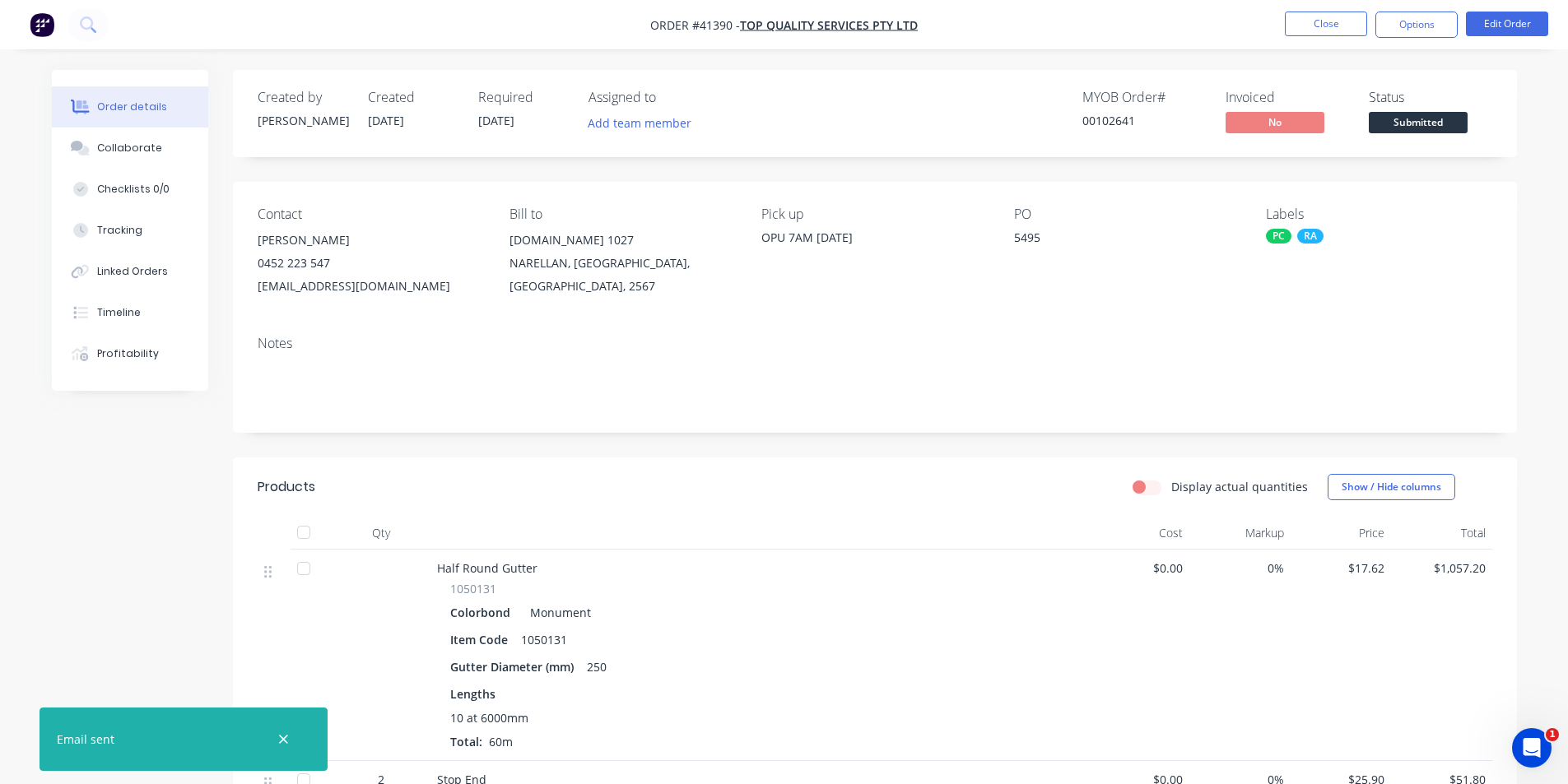
click at [783, 58] on div "Order details Collaborate Checklists 0/0 Tracking Linked Orders Timeline Profit…" at bounding box center [784, 737] width 1568 height 1473
click at [783, 23] on button "Close" at bounding box center [1326, 24] width 83 height 25
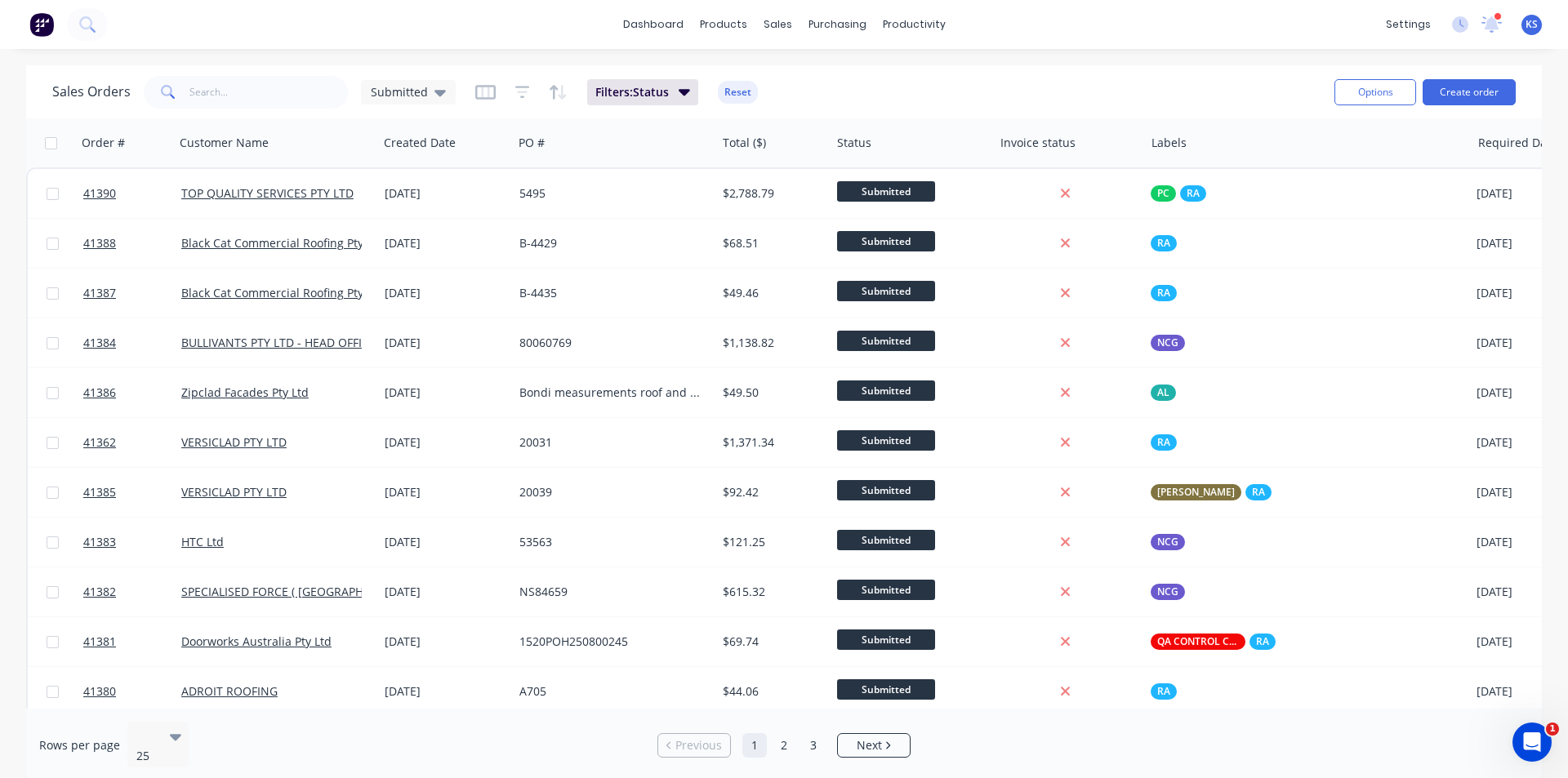
click at [777, 77] on div "Sales Orders Submitted Filters: Status Reset" at bounding box center [686, 92] width 1269 height 40
click at [777, 71] on div "Sales Orders Submitted Filters: Status Reset Options Create order" at bounding box center [784, 92] width 1516 height 53
click at [777, 22] on icon at bounding box center [1492, 23] width 22 height 19
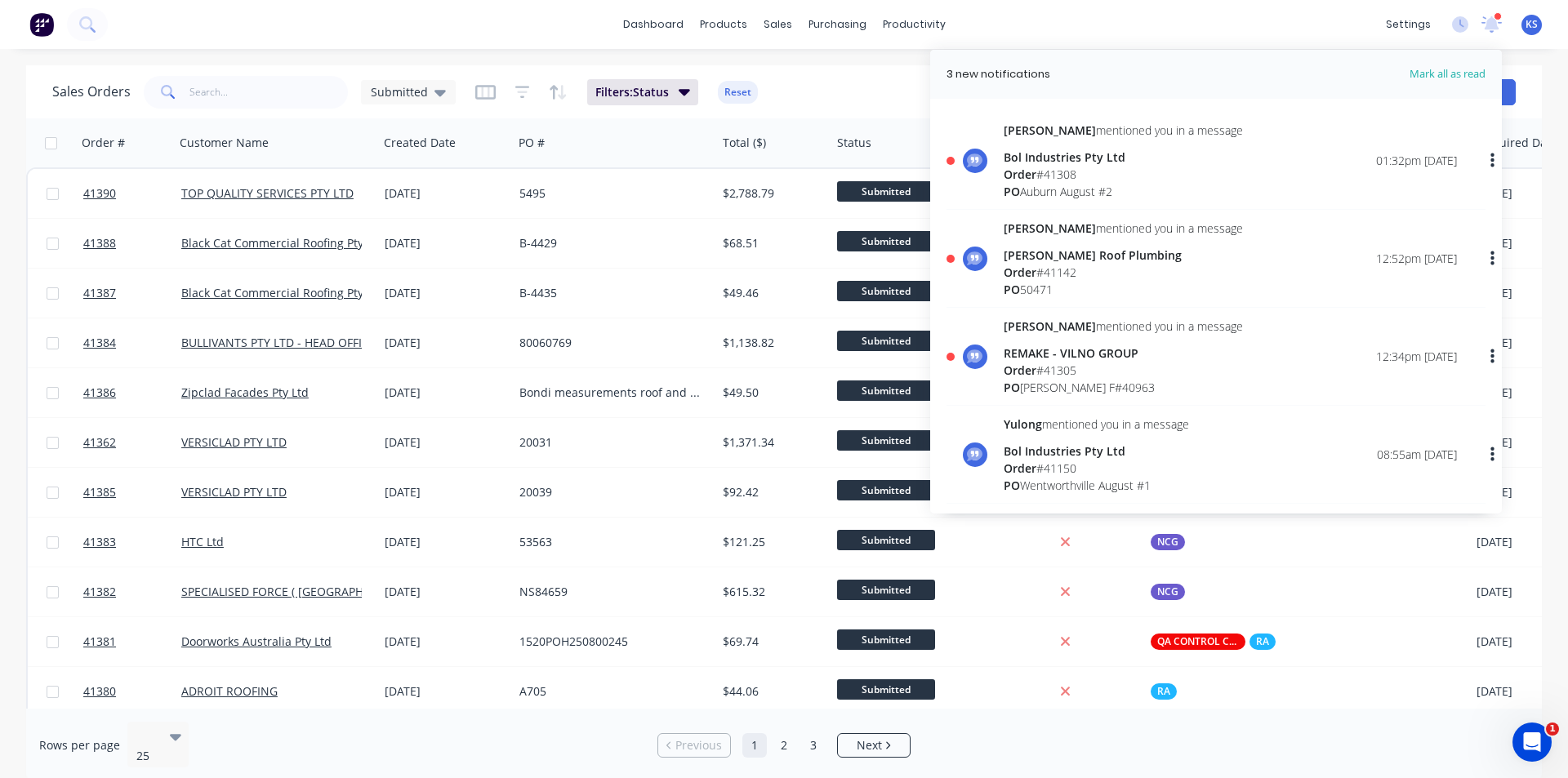
click at [777, 369] on div "Order # 41305" at bounding box center [1123, 370] width 240 height 18
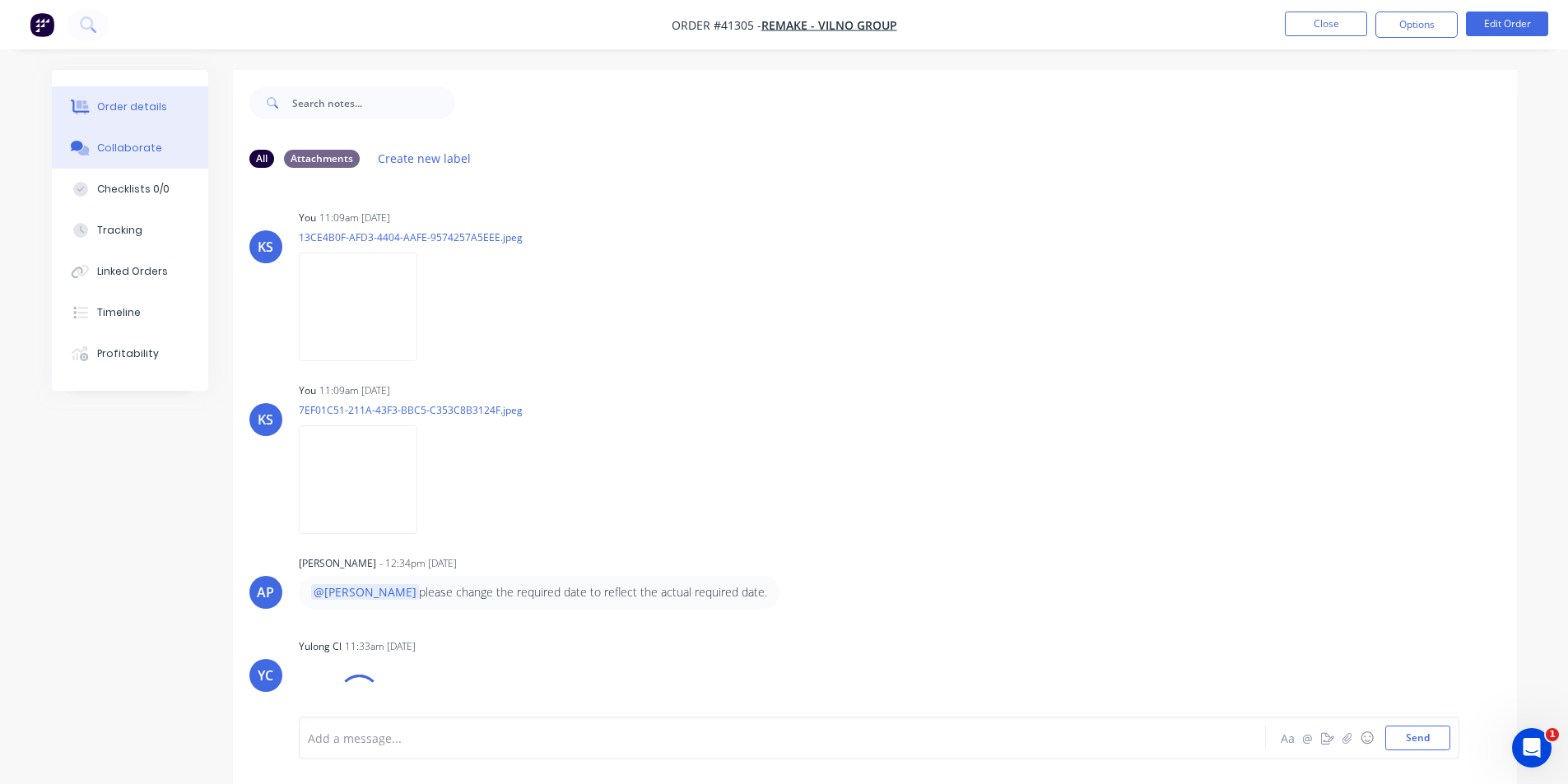
click at [161, 126] on button "Order details" at bounding box center [130, 107] width 157 height 41
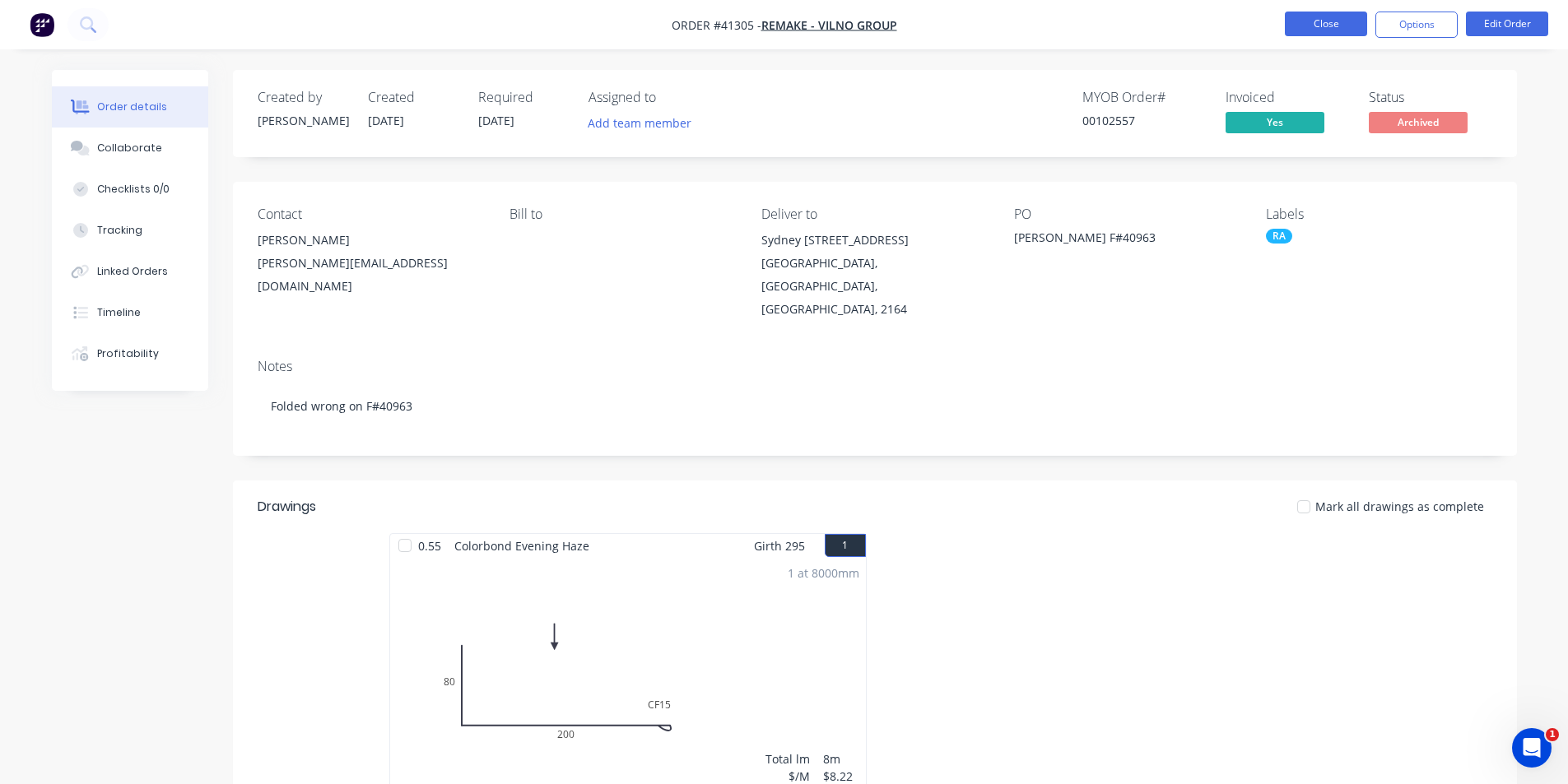
click at [783, 27] on button "Close" at bounding box center [1326, 24] width 83 height 25
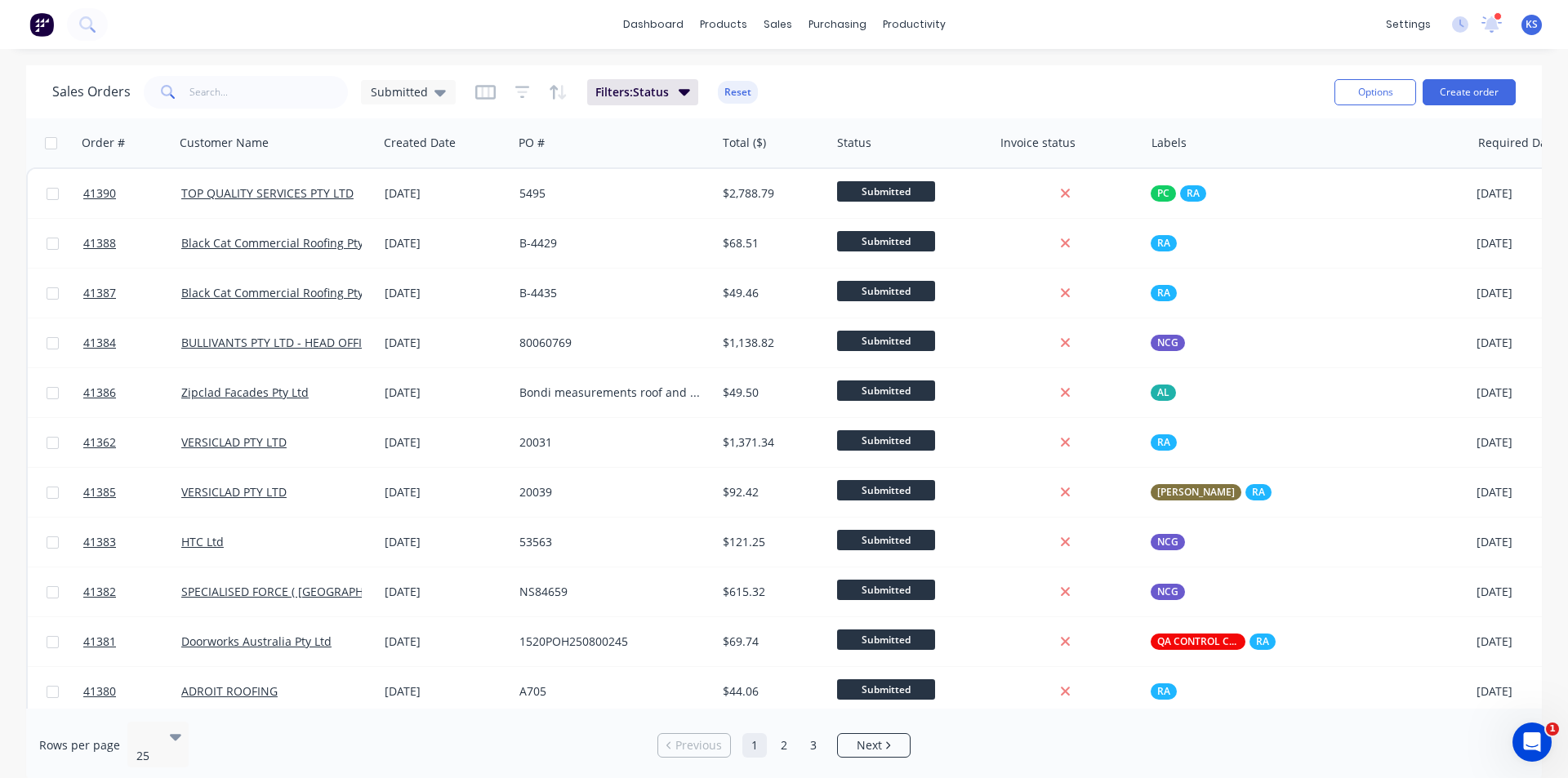
click at [777, 81] on div "Sales Orders Submitted Filters: Status Reset" at bounding box center [686, 92] width 1269 height 40
click at [734, 89] on button "Reset" at bounding box center [737, 92] width 40 height 22
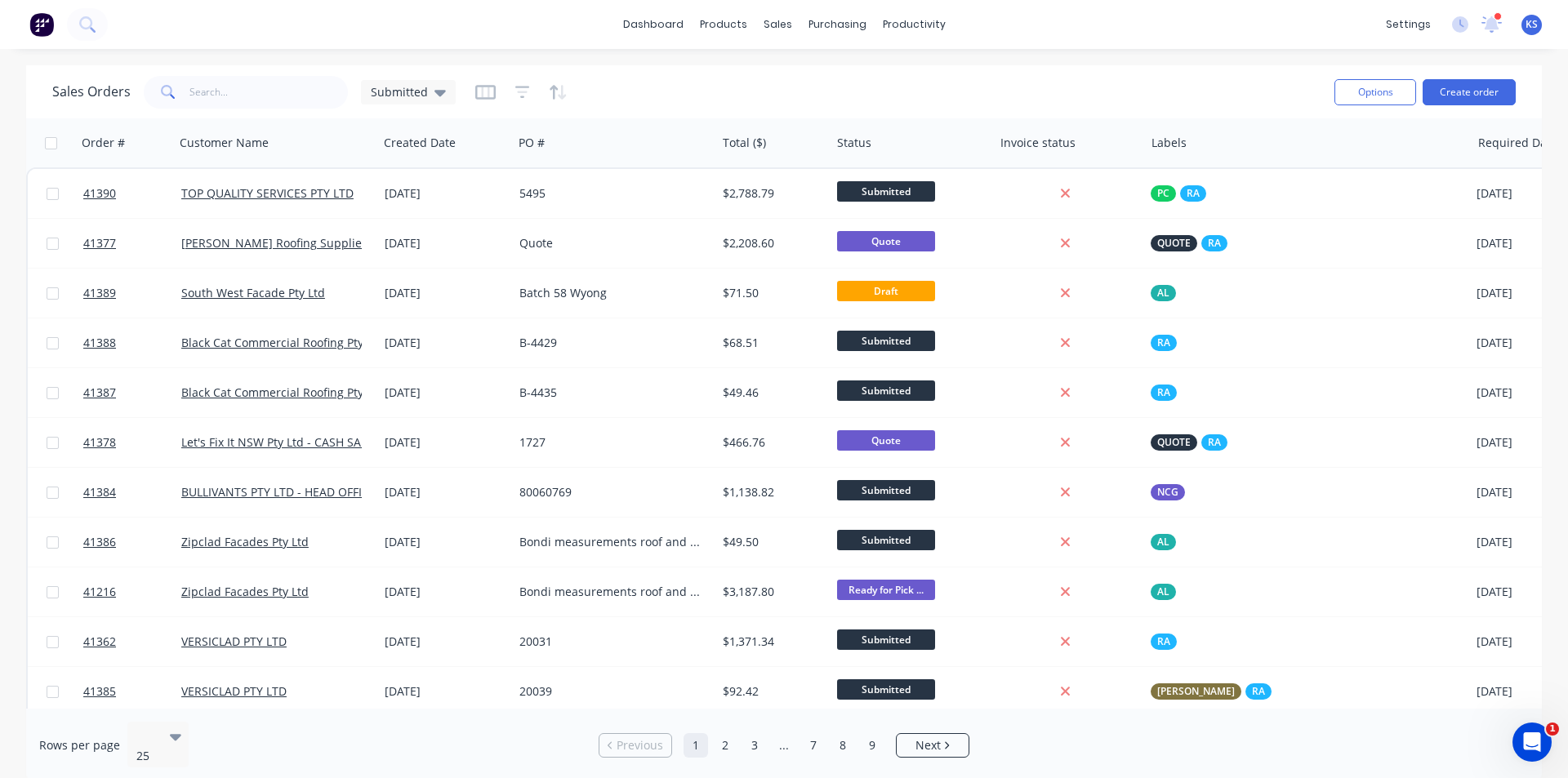
click at [777, 80] on div "Sales Orders Submitted" at bounding box center [686, 92] width 1269 height 40
drag, startPoint x: 767, startPoint y: 76, endPoint x: 729, endPoint y: 776, distance: 701.0
click at [767, 76] on div "Sales Orders Submitted" at bounding box center [686, 92] width 1269 height 40
click at [777, 88] on div "Sales Orders Submitted" at bounding box center [686, 92] width 1269 height 40
click at [777, 87] on div "Sales Orders Submitted" at bounding box center [686, 92] width 1269 height 40
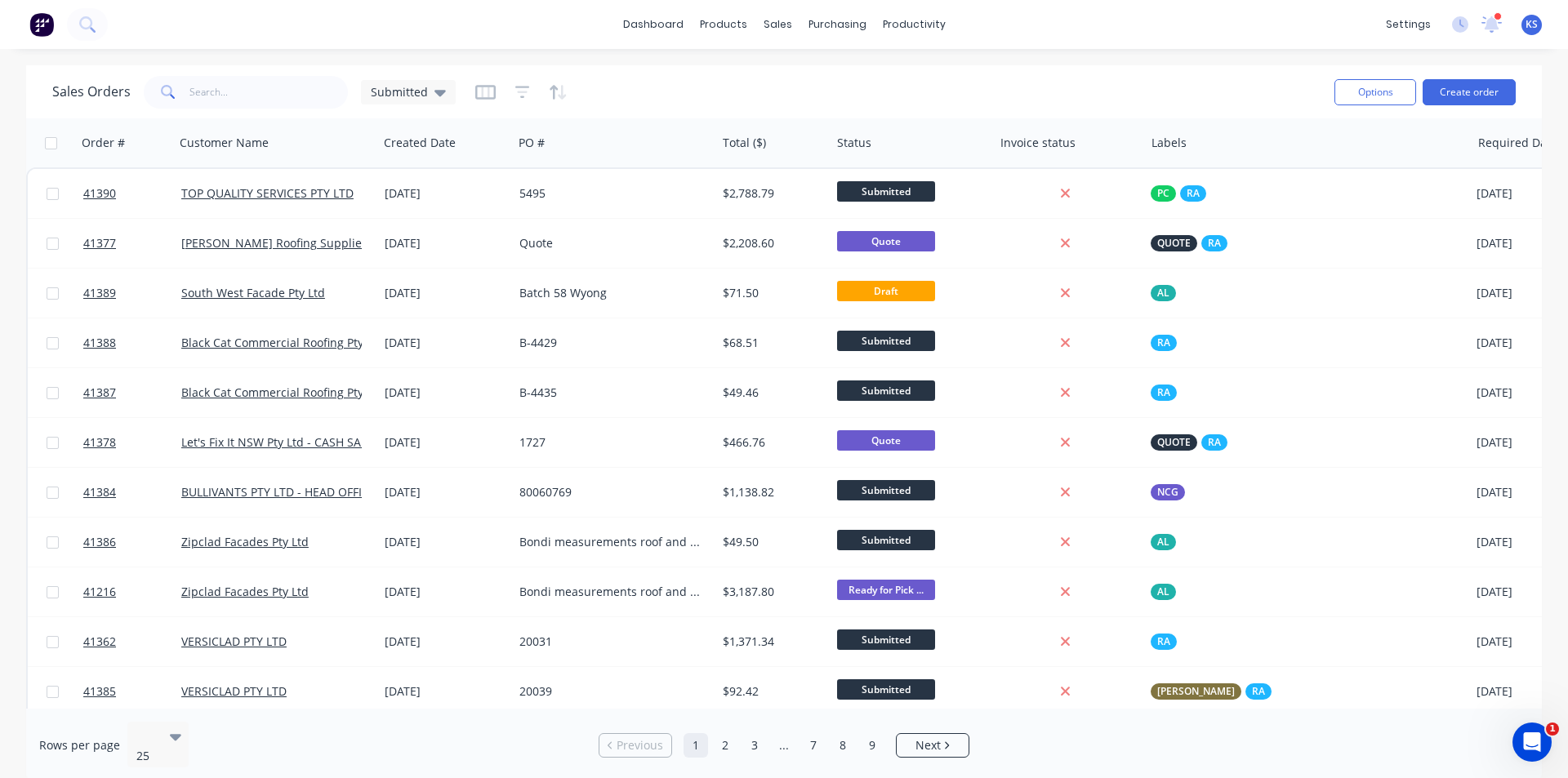
click at [741, 84] on div "Sales Orders Submitted" at bounding box center [686, 92] width 1269 height 40
click at [744, 84] on div "Sales Orders Submitted" at bounding box center [686, 92] width 1269 height 40
click at [777, 66] on div "Sales Orders Submitted Options Create order" at bounding box center [784, 92] width 1516 height 53
click at [777, 22] on div "dashboard products sales purchasing productivity dashboard products Product Cat…" at bounding box center [784, 24] width 1568 height 49
click at [777, 95] on button "Create order" at bounding box center [1468, 92] width 93 height 26
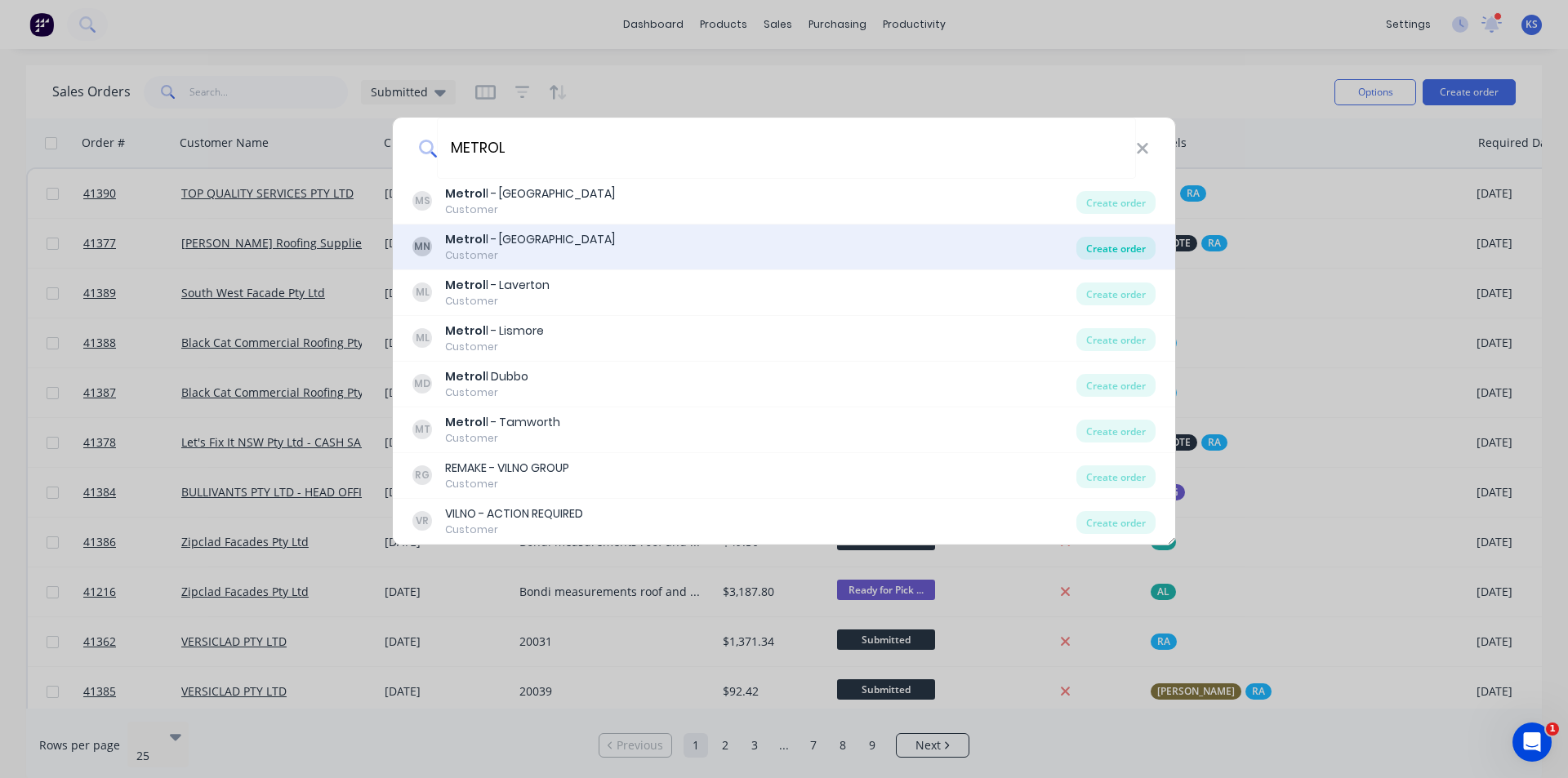
type input "METROL"
click at [777, 248] on div "Create order" at bounding box center [1115, 247] width 79 height 22
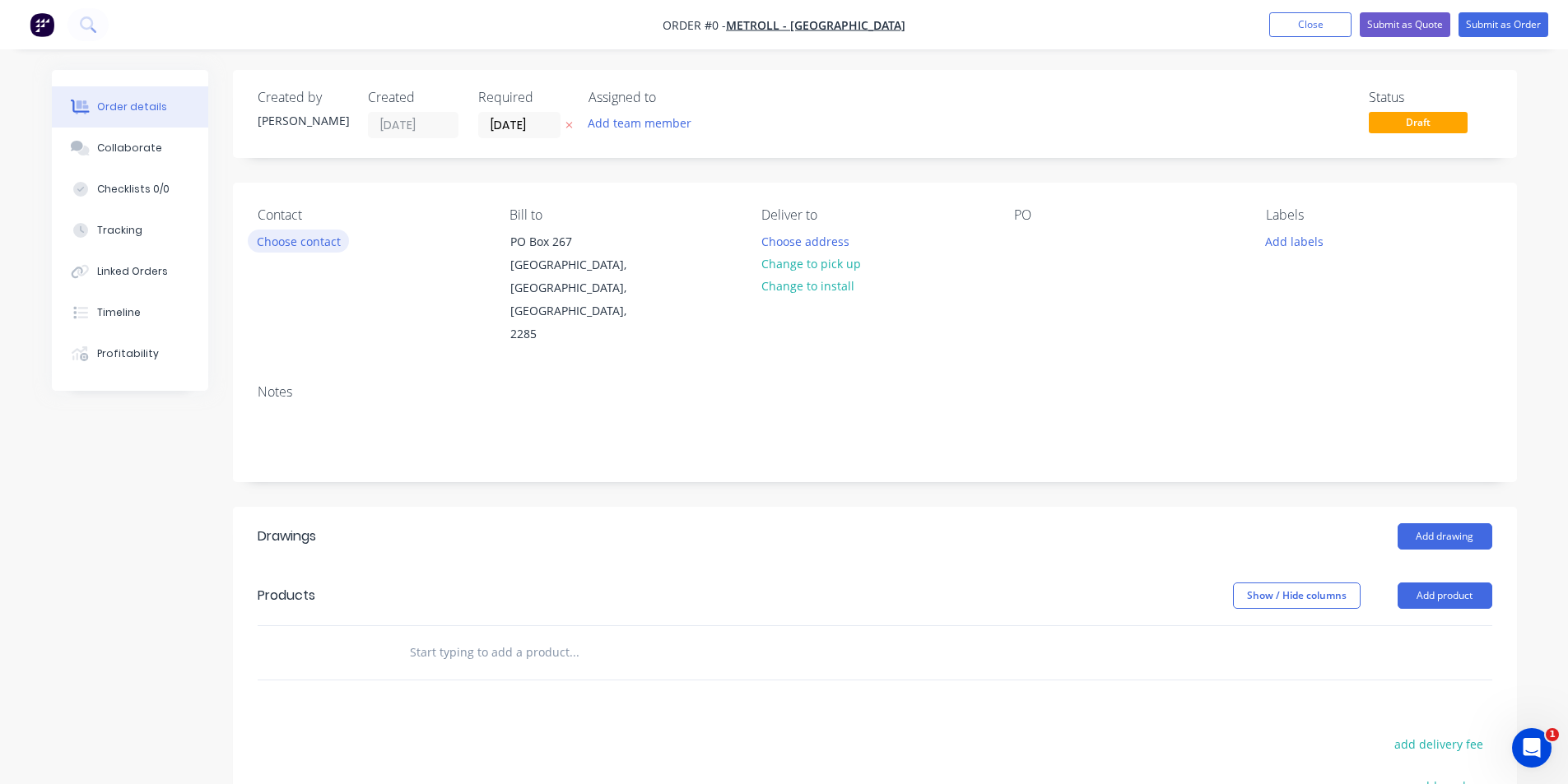
click at [314, 243] on button "Choose contact" at bounding box center [297, 240] width 101 height 23
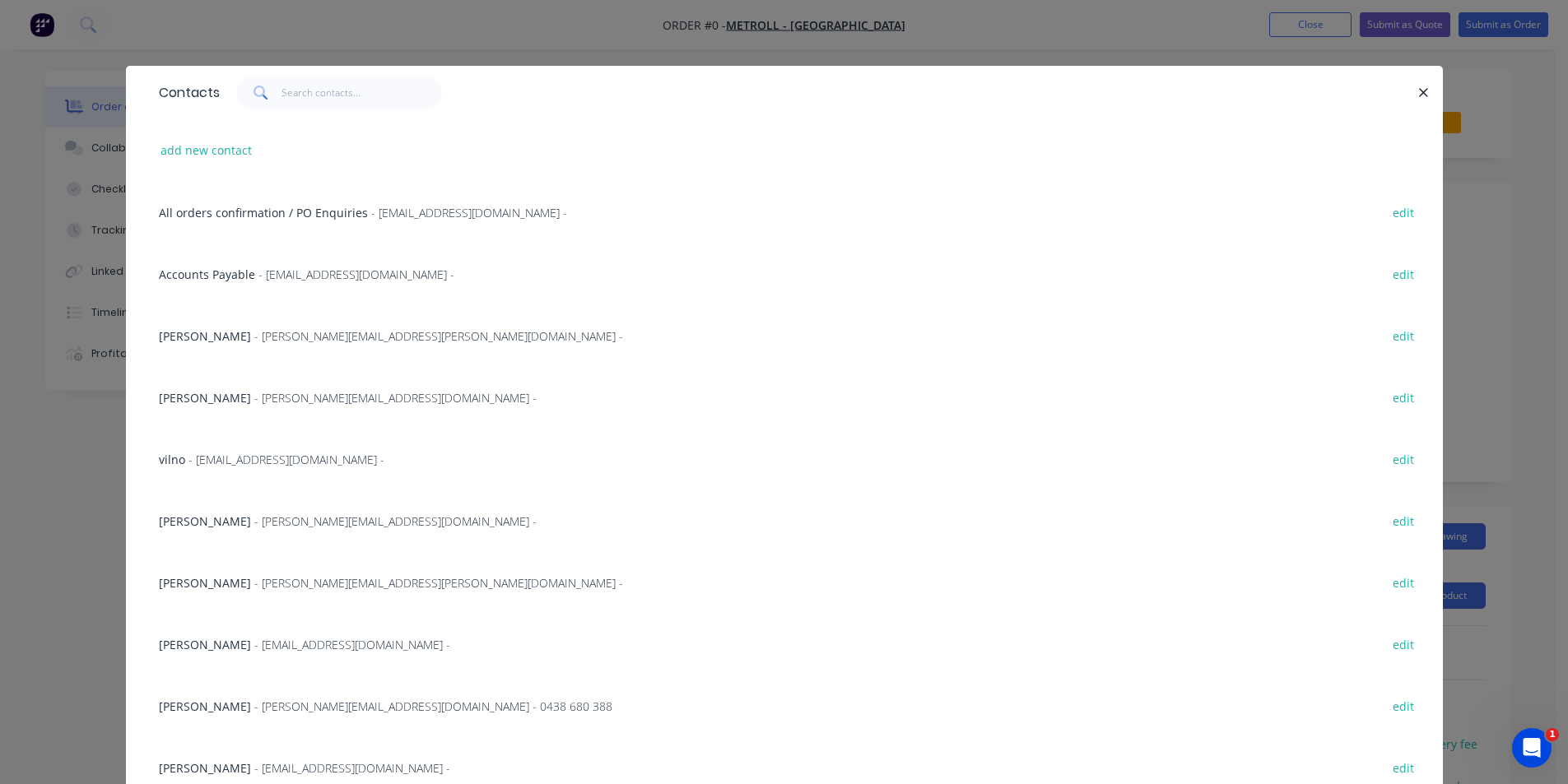
click at [232, 346] on div "BRAD MESSON - brad.meeson@metrollmetal.com - edit" at bounding box center [784, 335] width 1268 height 62
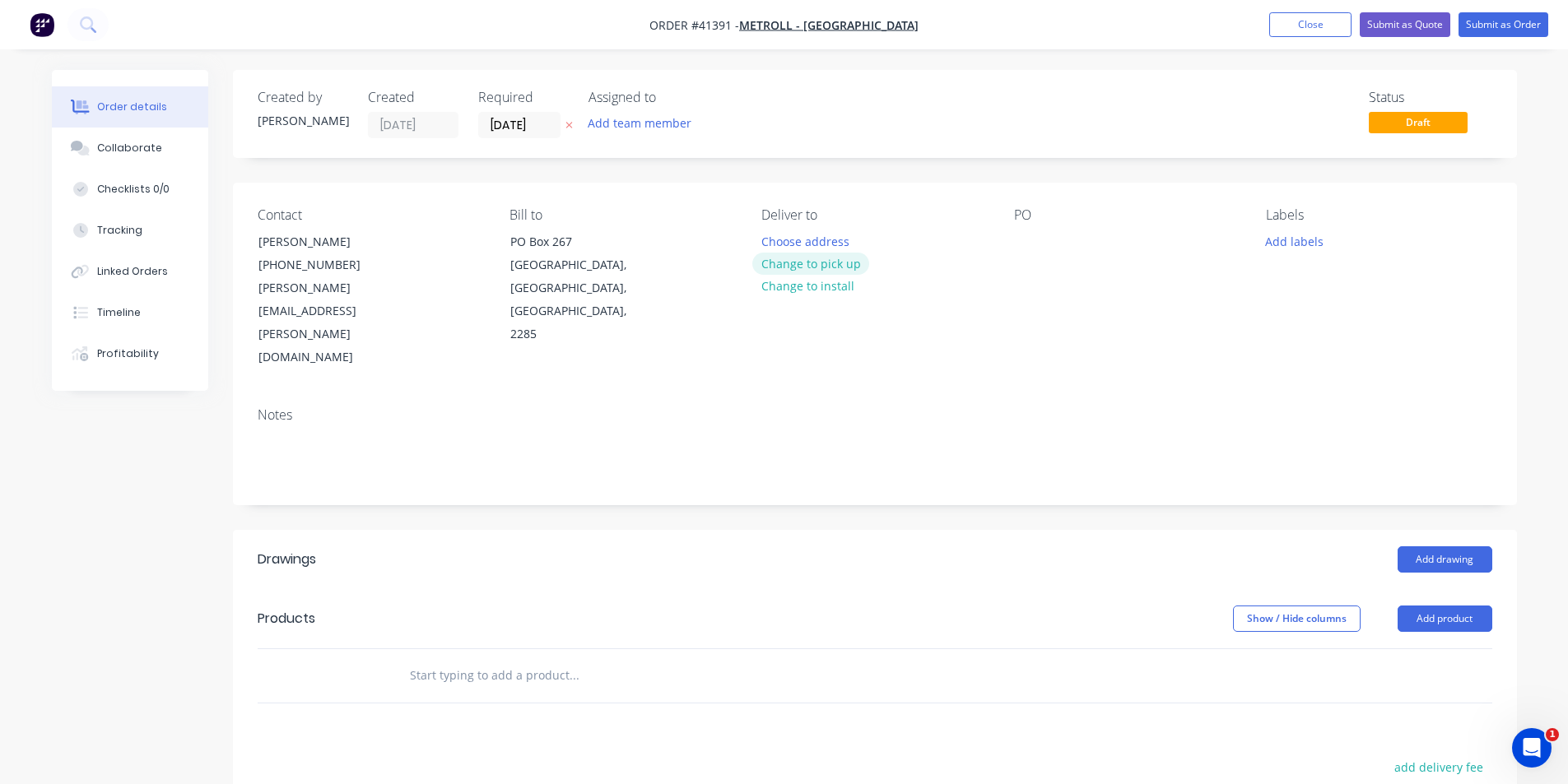
click at [783, 267] on button "Change to pick up" at bounding box center [811, 263] width 117 height 23
click at [778, 242] on div at bounding box center [774, 241] width 27 height 24
click at [783, 243] on div at bounding box center [1026, 241] width 27 height 24
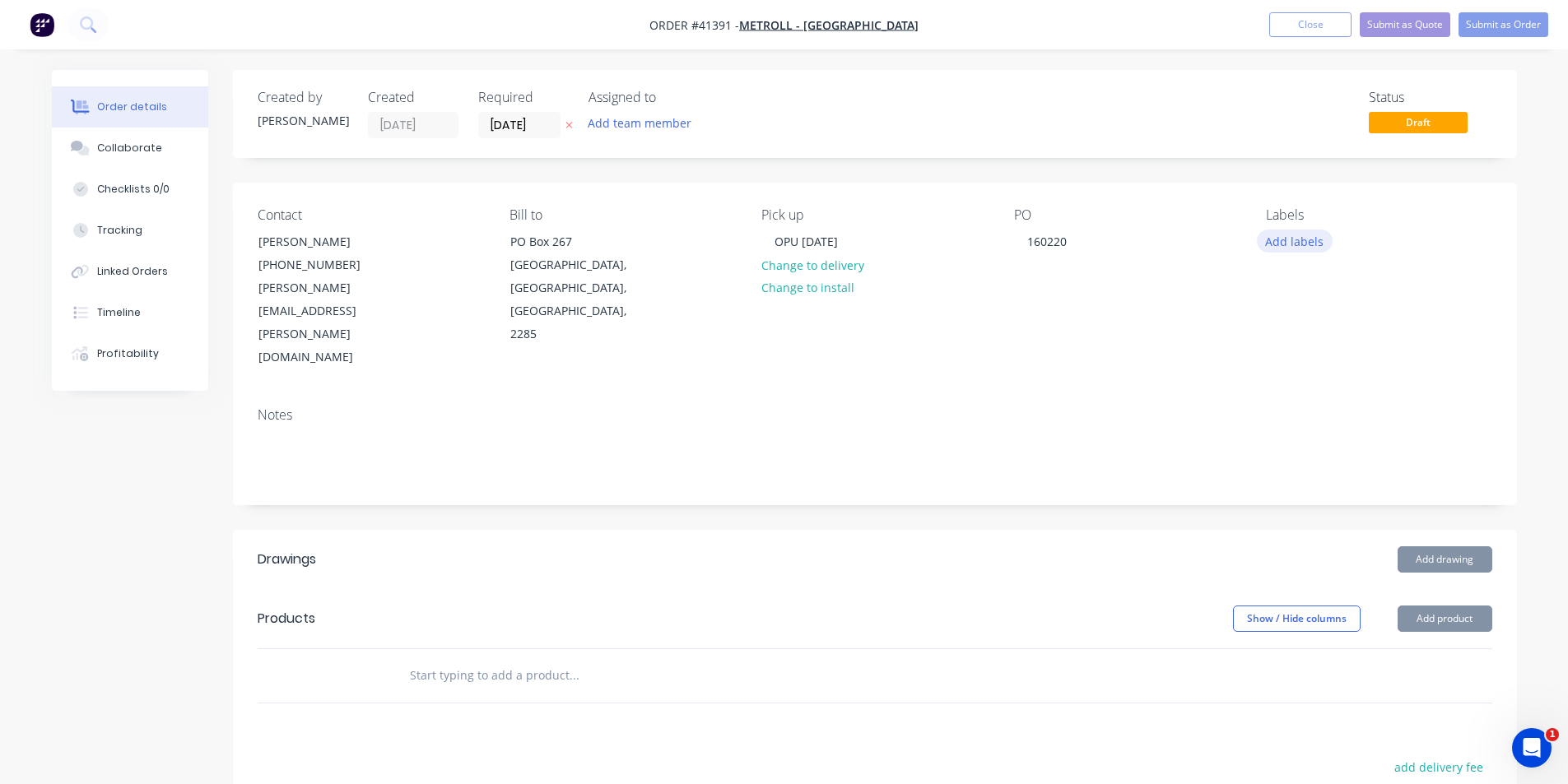
click at [783, 235] on button "Add labels" at bounding box center [1294, 240] width 76 height 23
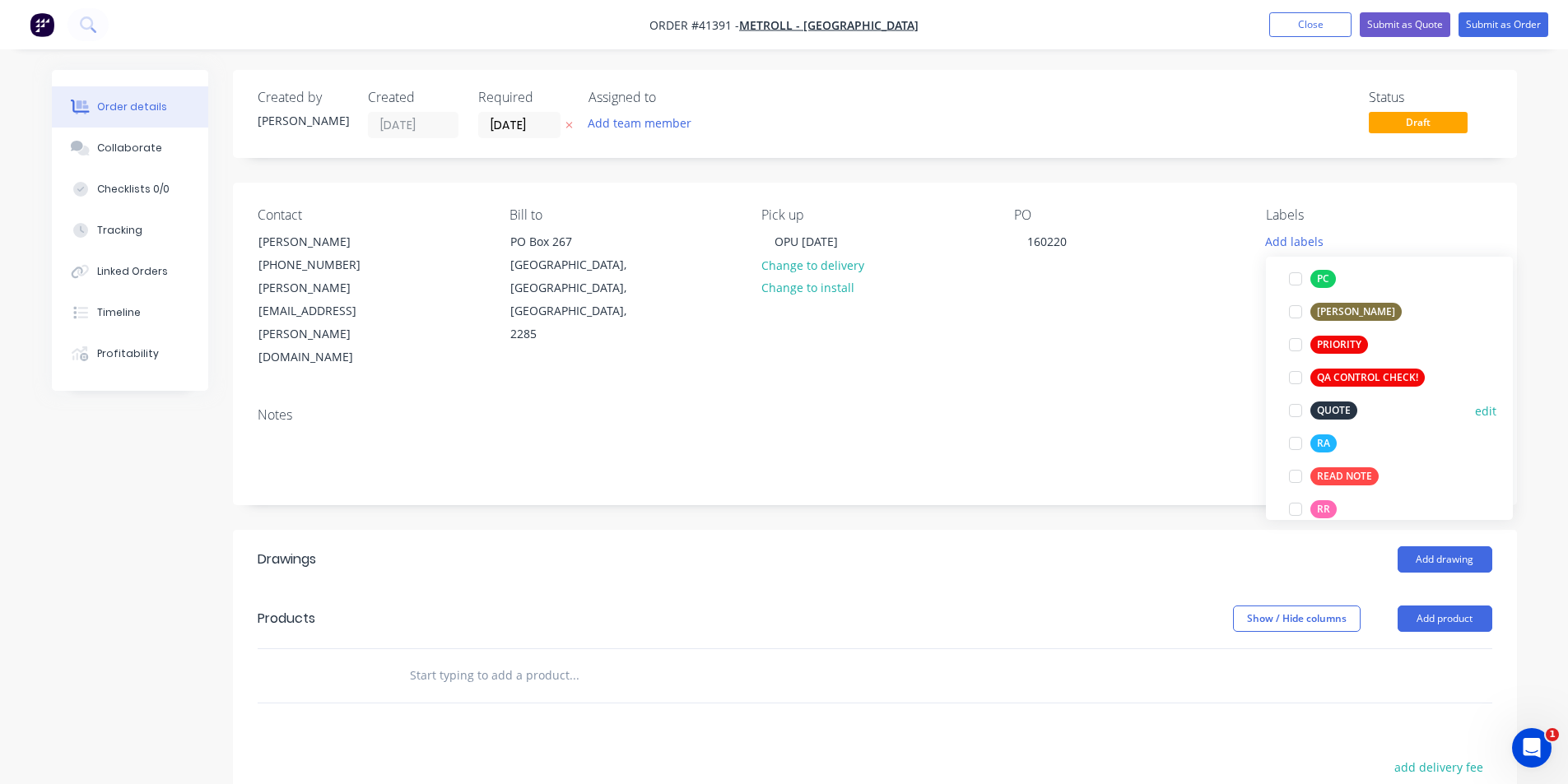
scroll to position [412, 0]
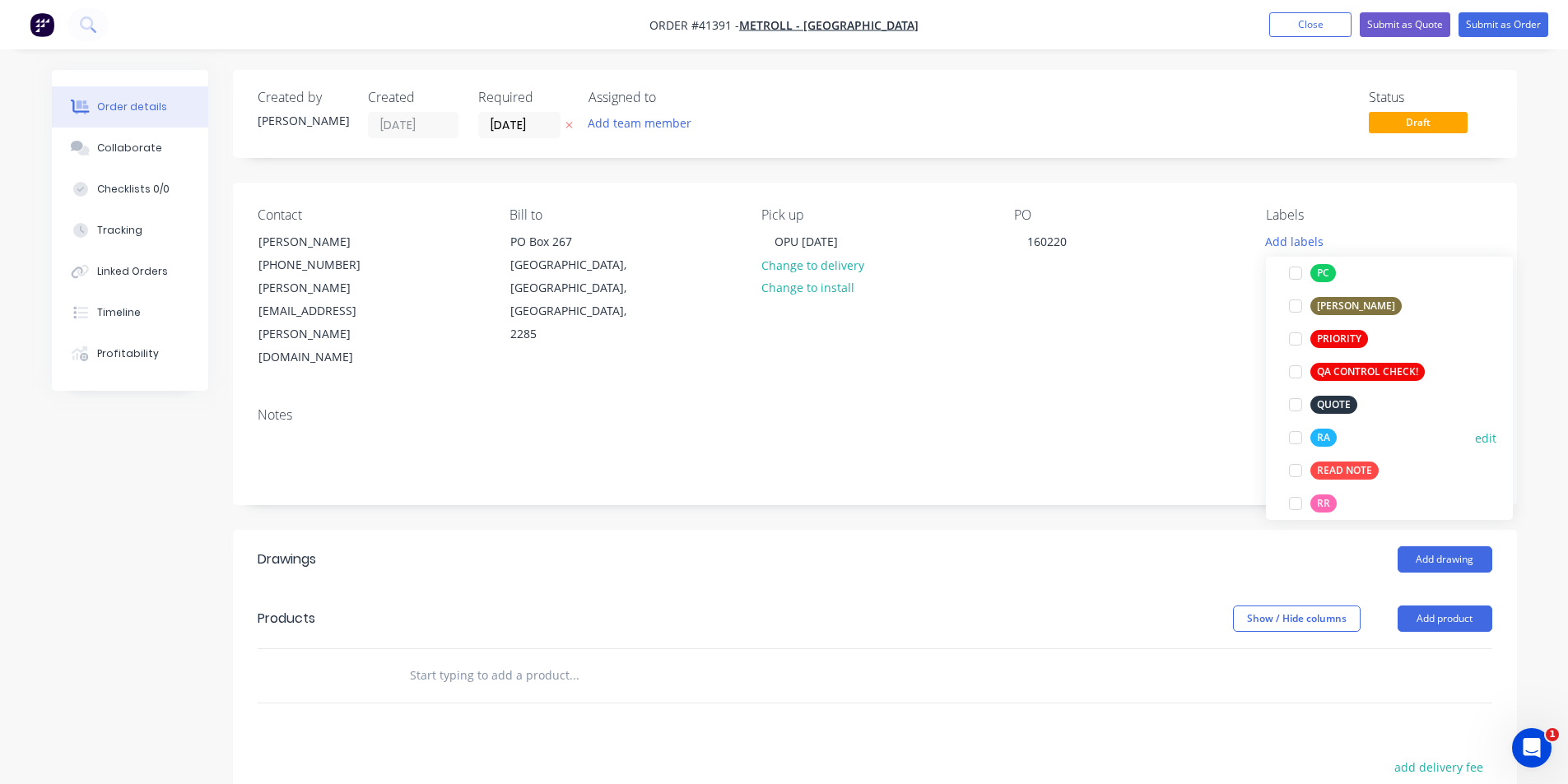
click at [783, 440] on div at bounding box center [1294, 437] width 33 height 33
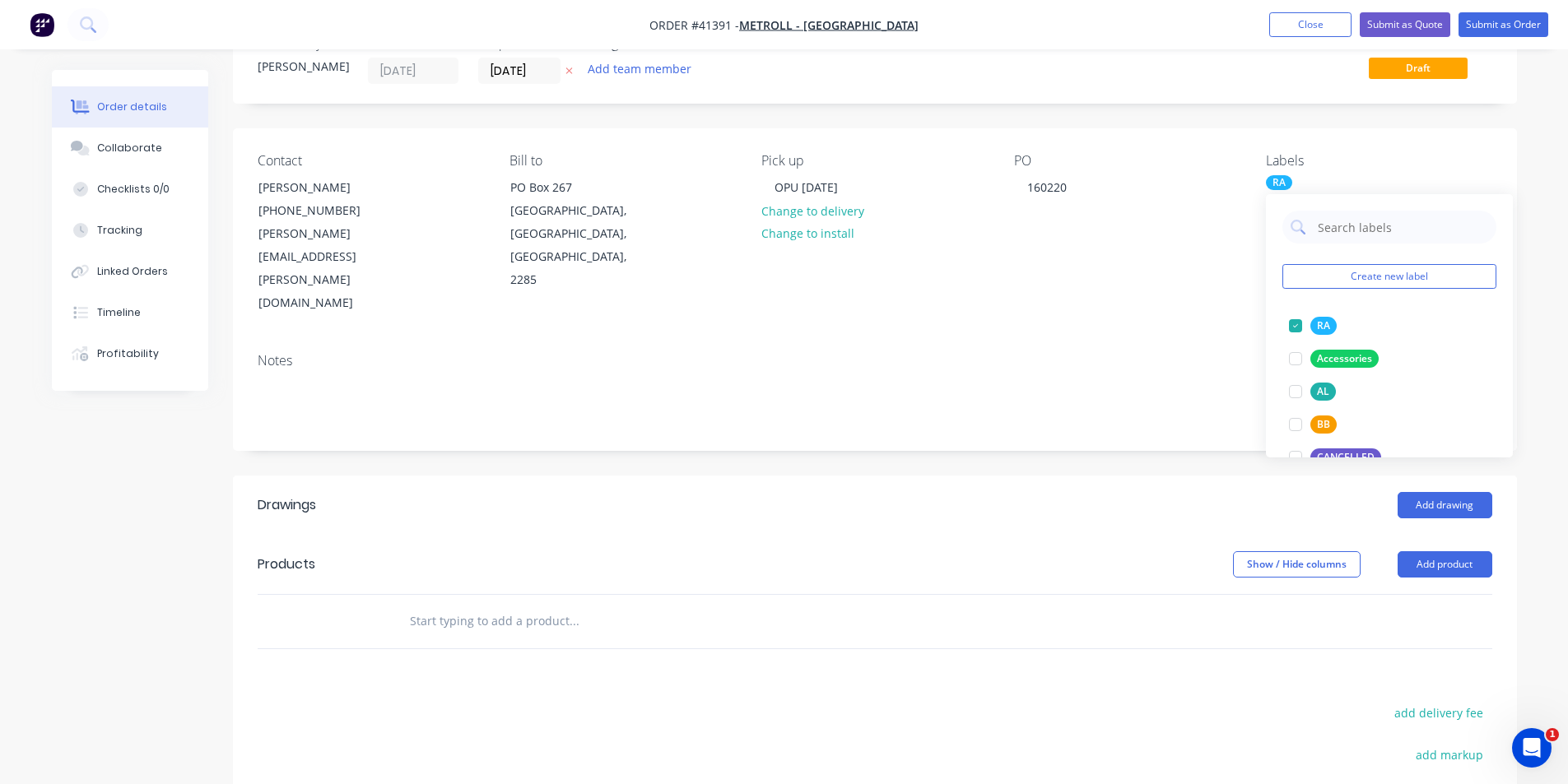
scroll to position [164, 0]
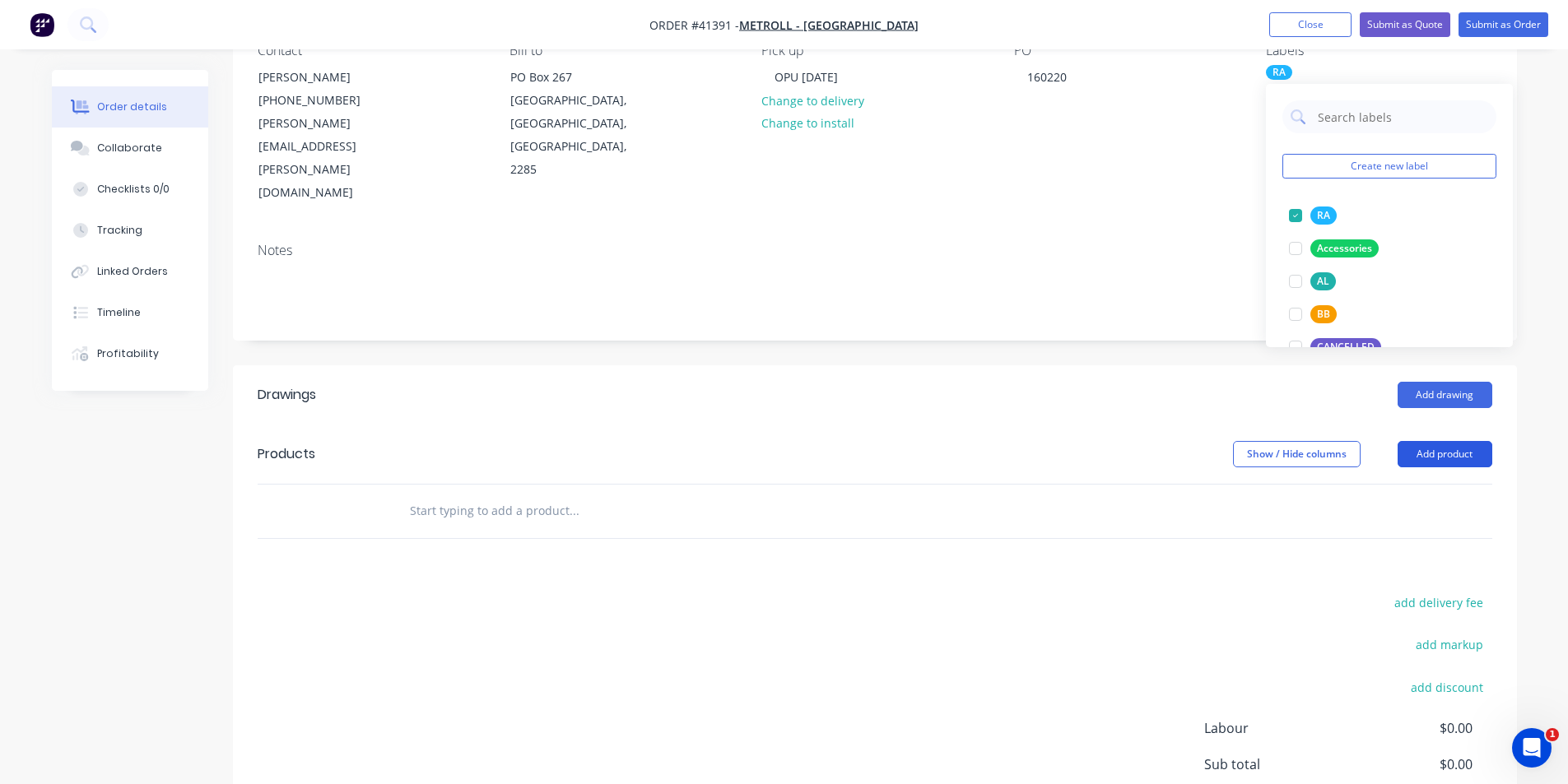
click at [783, 441] on button "Add product" at bounding box center [1445, 454] width 95 height 27
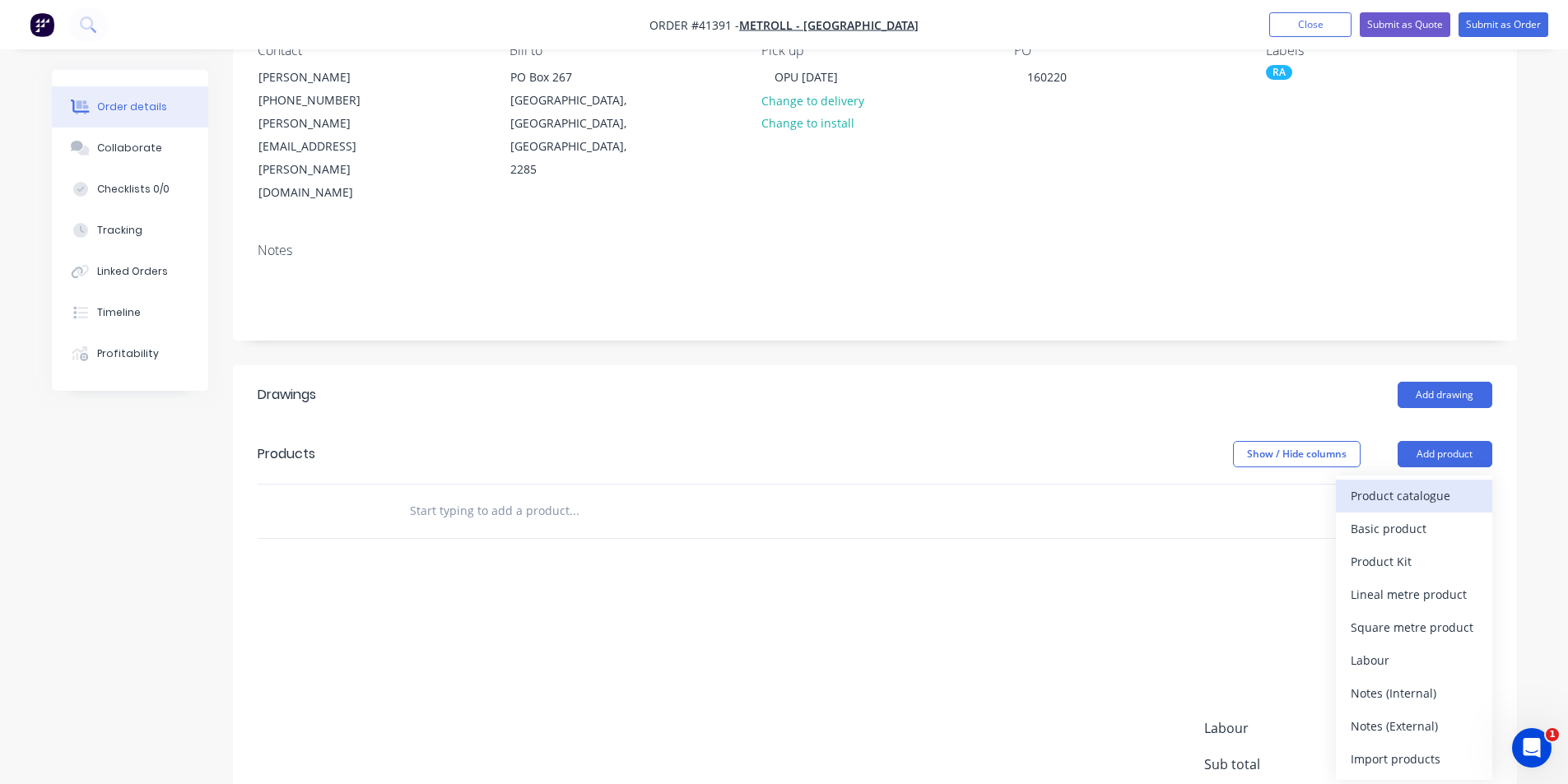
click at [783, 484] on div "Product catalogue" at bounding box center [1413, 495] width 127 height 24
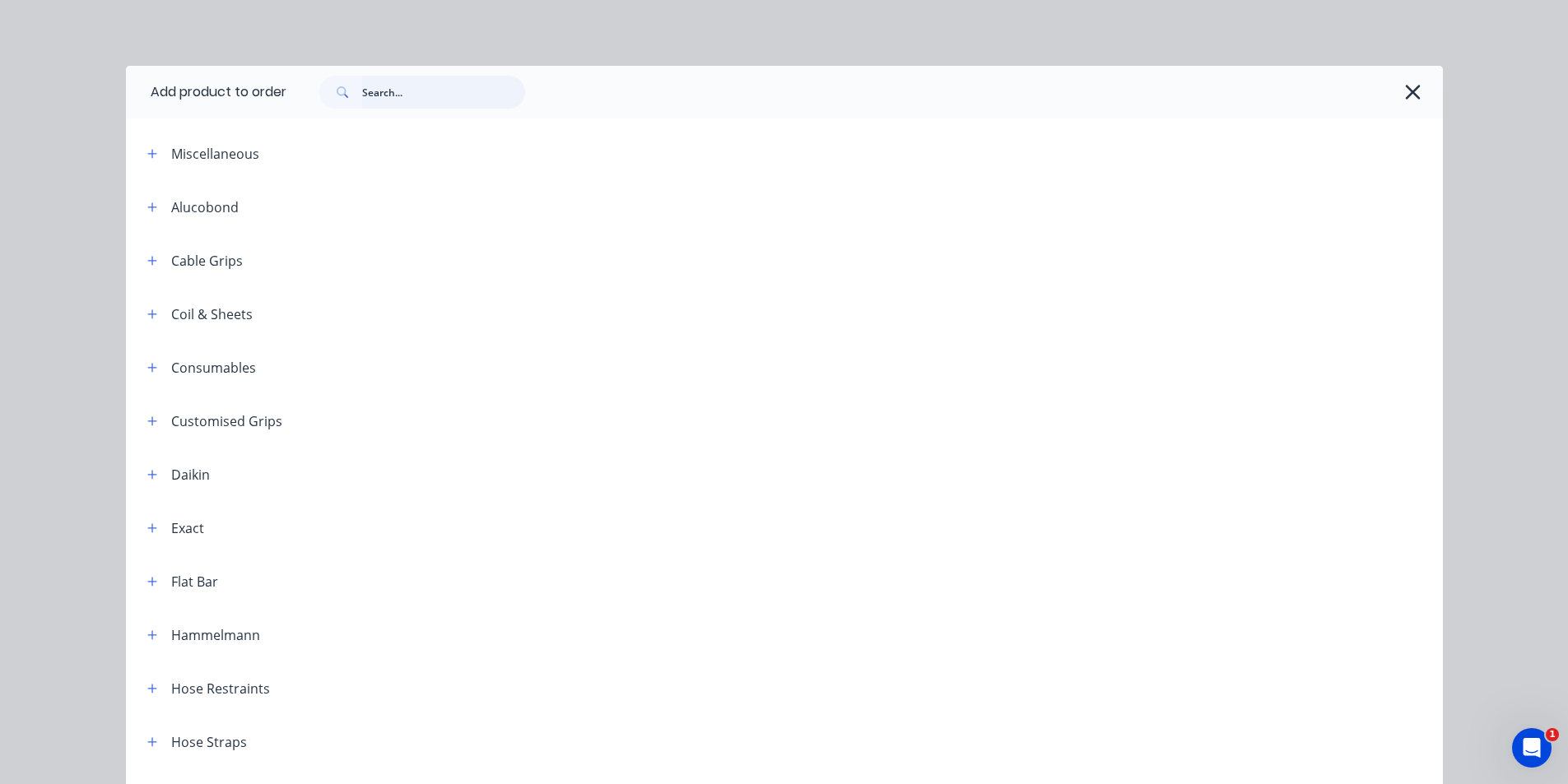
click at [464, 99] on input "text" at bounding box center [443, 92] width 163 height 33
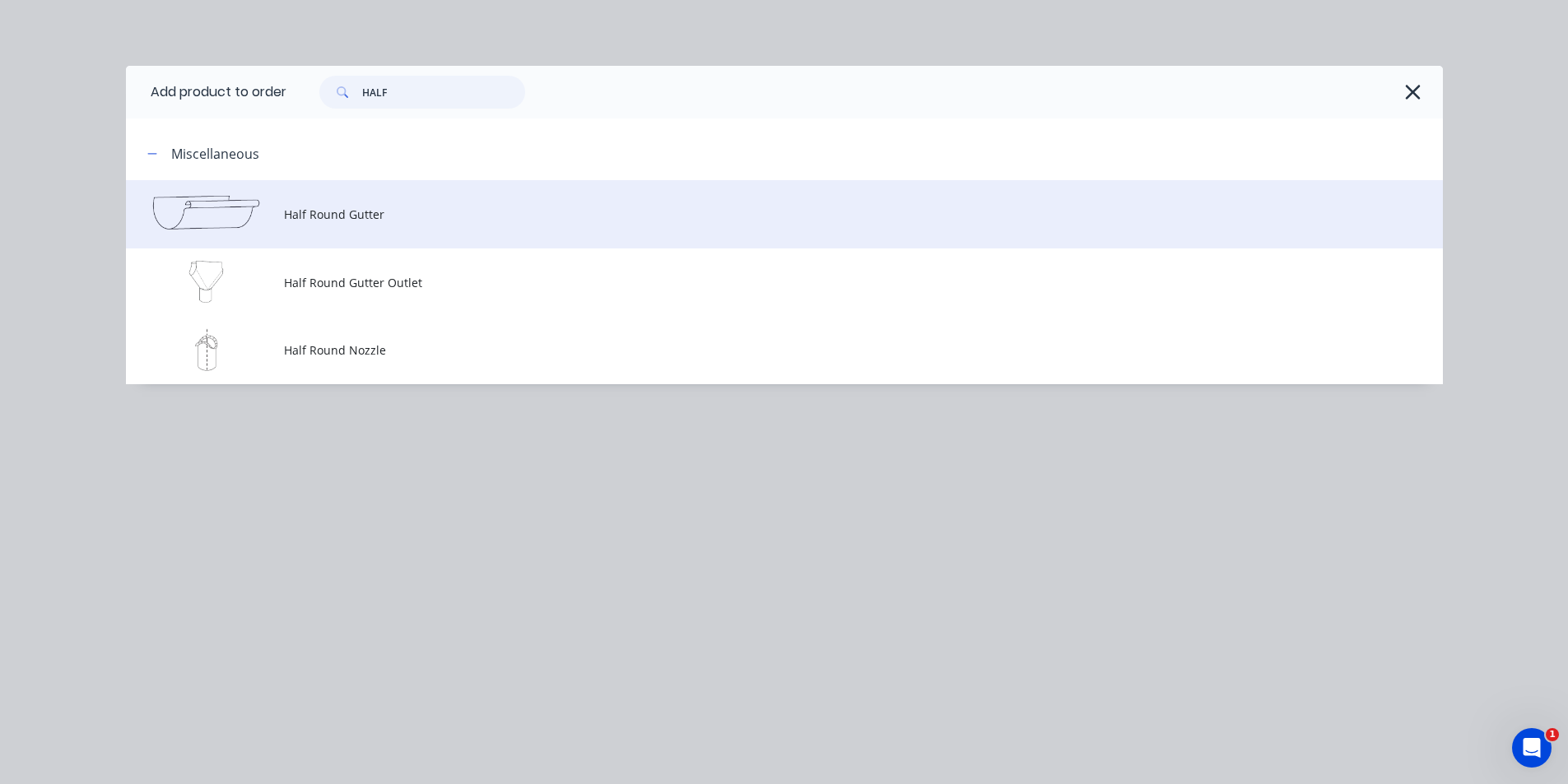
type input "HALF"
click at [361, 213] on span "Half Round Gutter" at bounding box center [747, 215] width 927 height 18
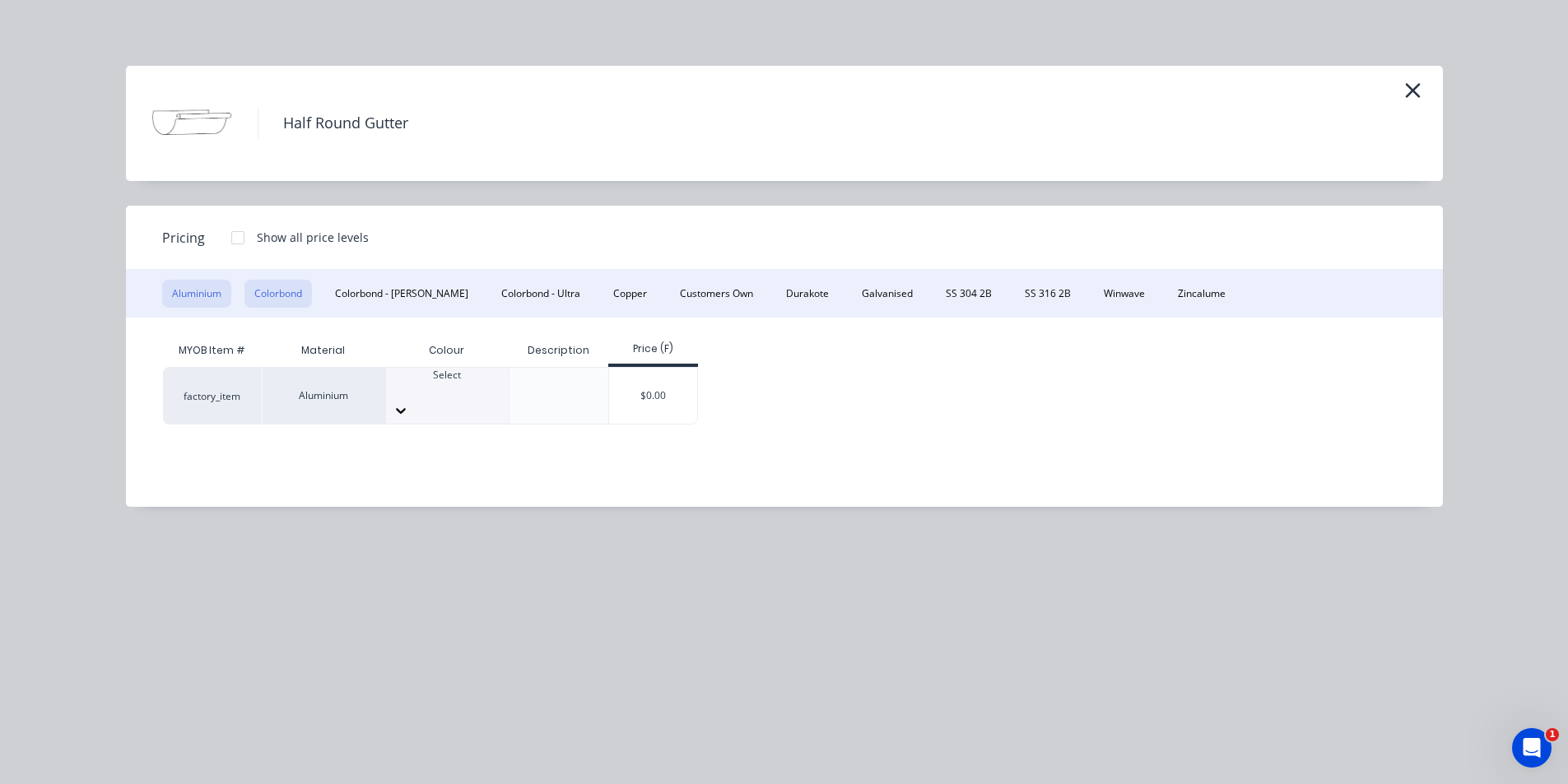
click at [289, 298] on button "Colorbond" at bounding box center [278, 294] width 68 height 28
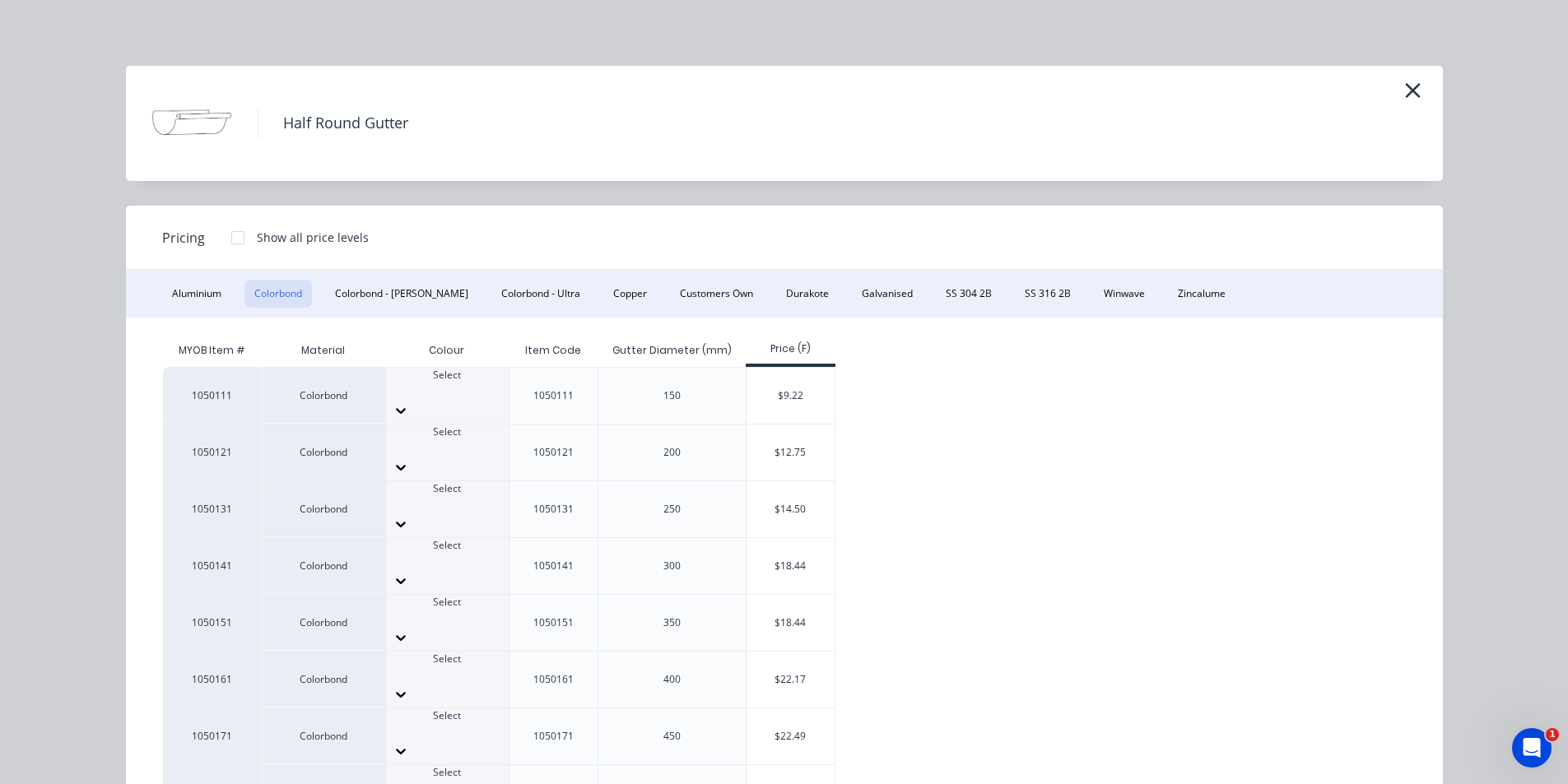
click at [453, 496] on div at bounding box center [447, 503] width 122 height 15
click at [759, 482] on div "$14.50" at bounding box center [790, 509] width 88 height 56
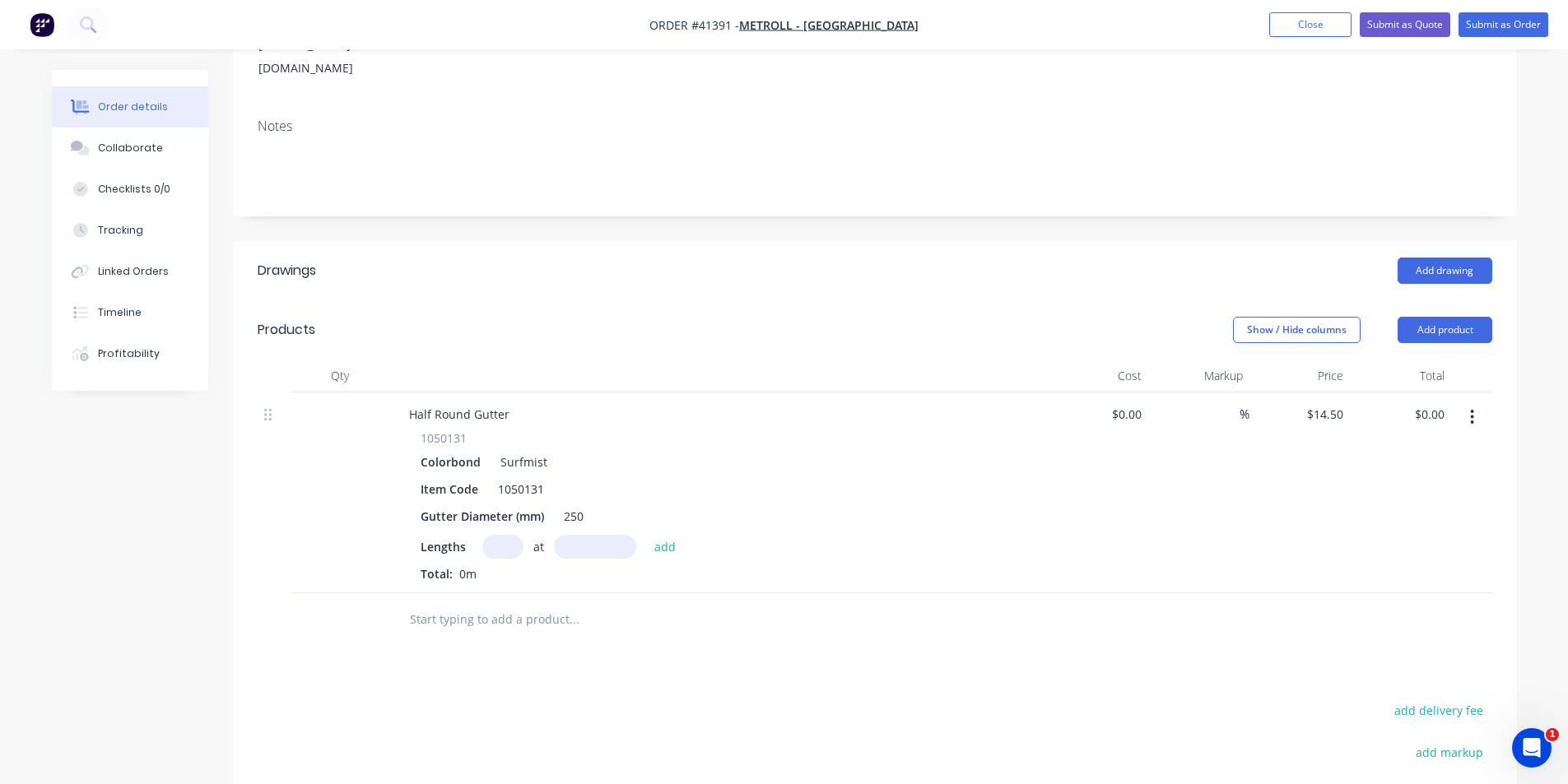
scroll to position [329, 0]
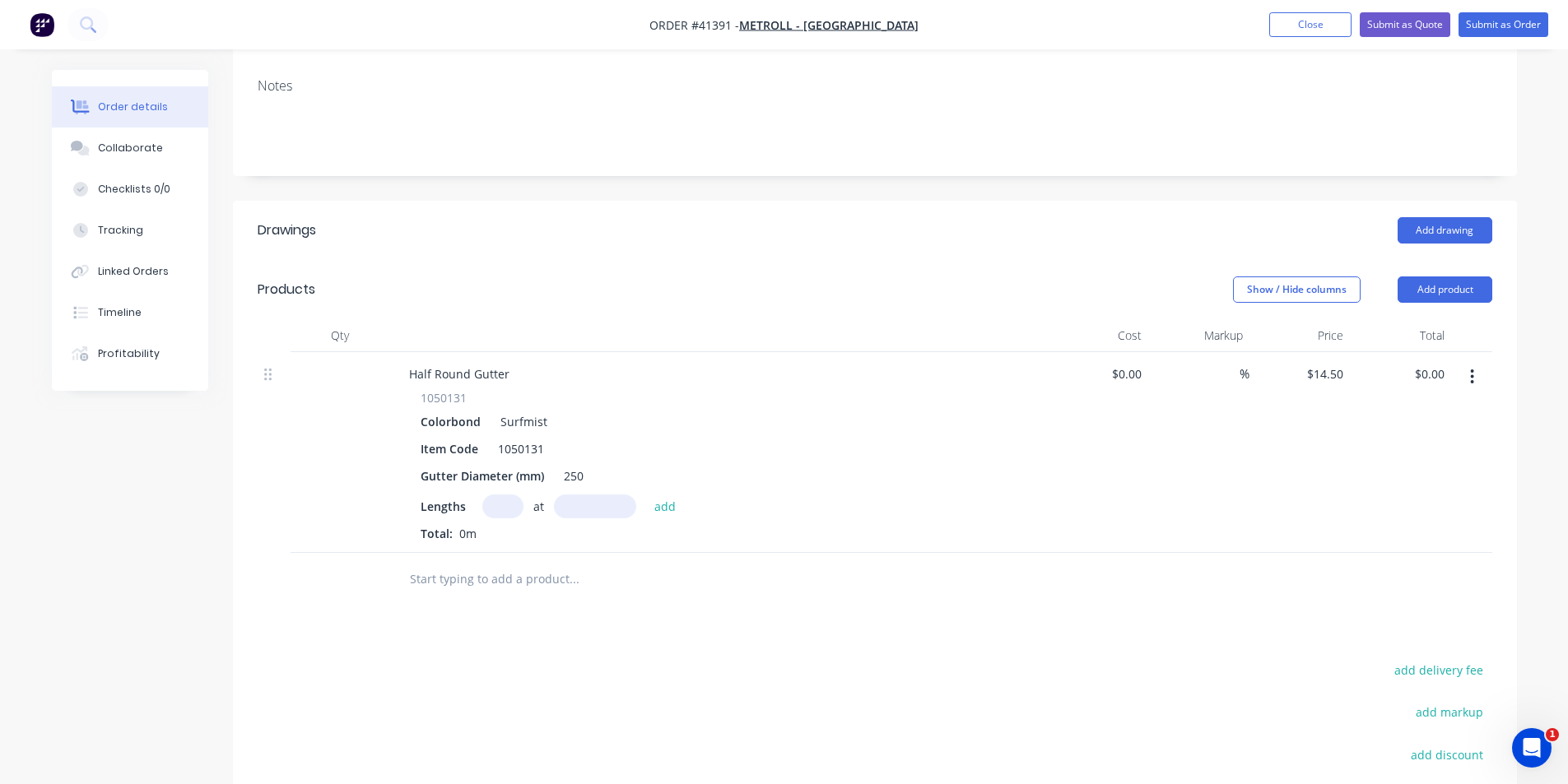
click at [509, 494] on input "text" at bounding box center [503, 506] width 41 height 24
type input "1"
type input "6000"
click at [646, 494] on button "add" at bounding box center [665, 505] width 38 height 23
type input "$87.00"
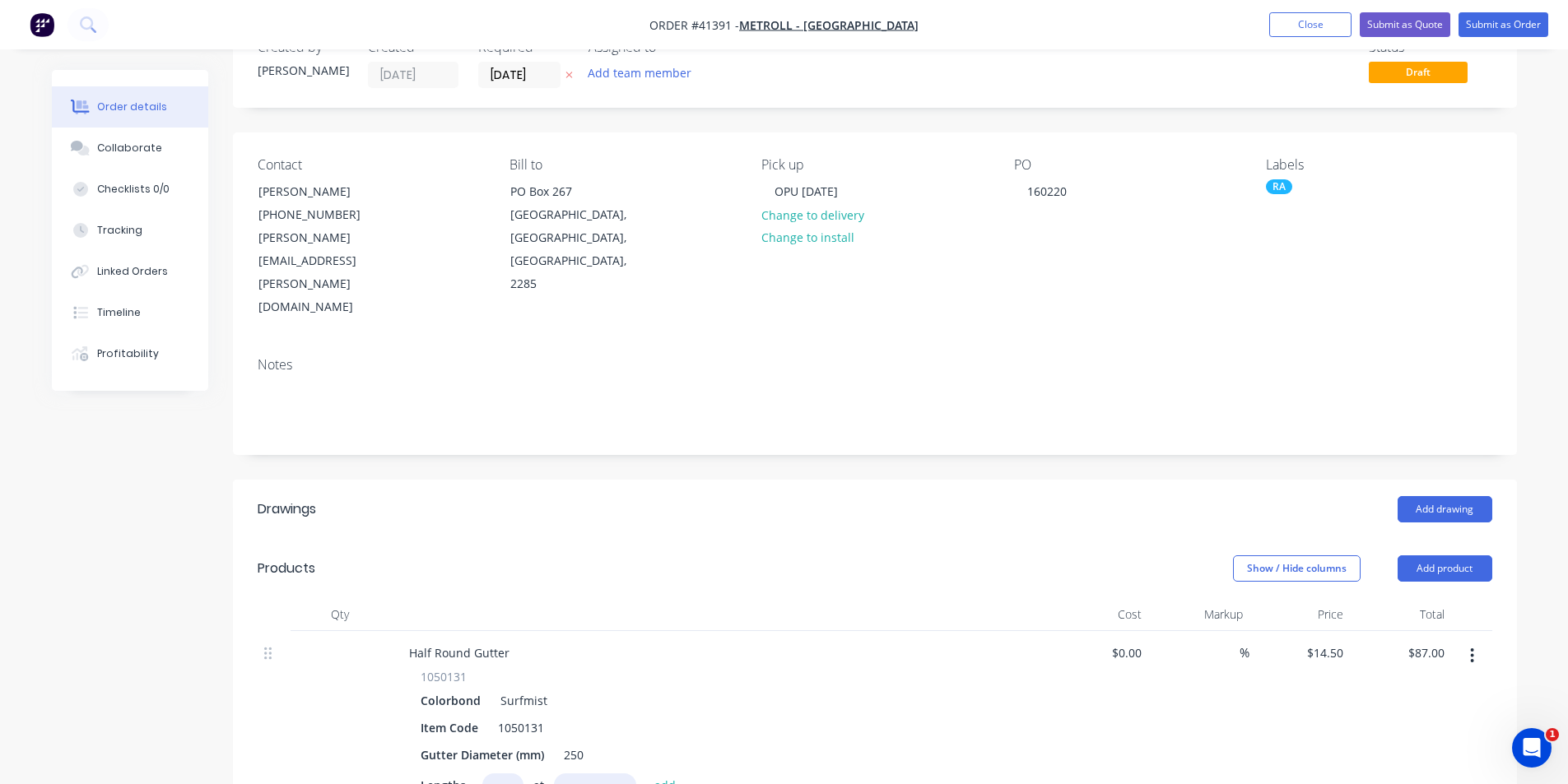
scroll to position [0, 0]
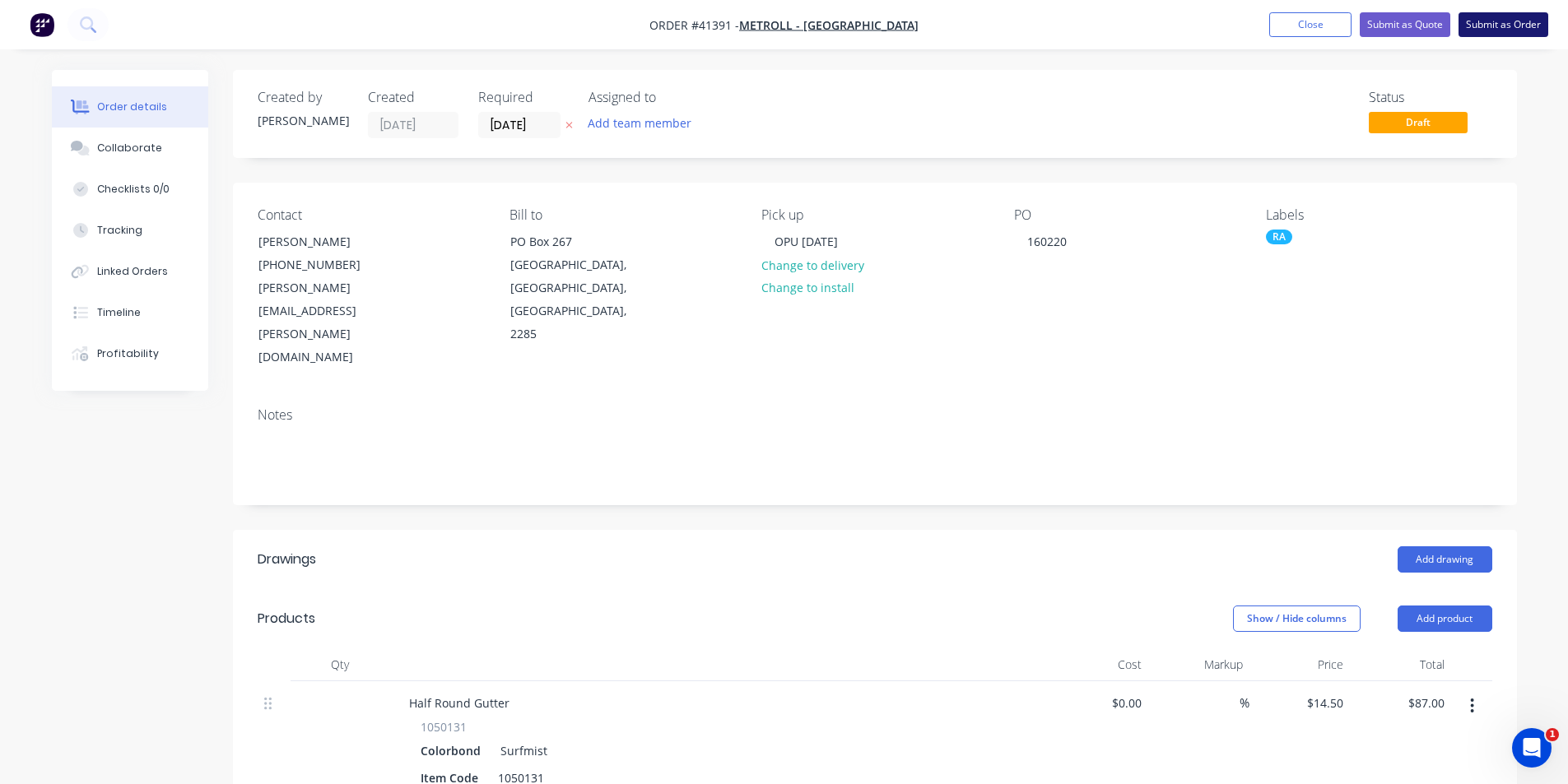
click at [783, 27] on button "Submit as Order" at bounding box center [1502, 25] width 90 height 25
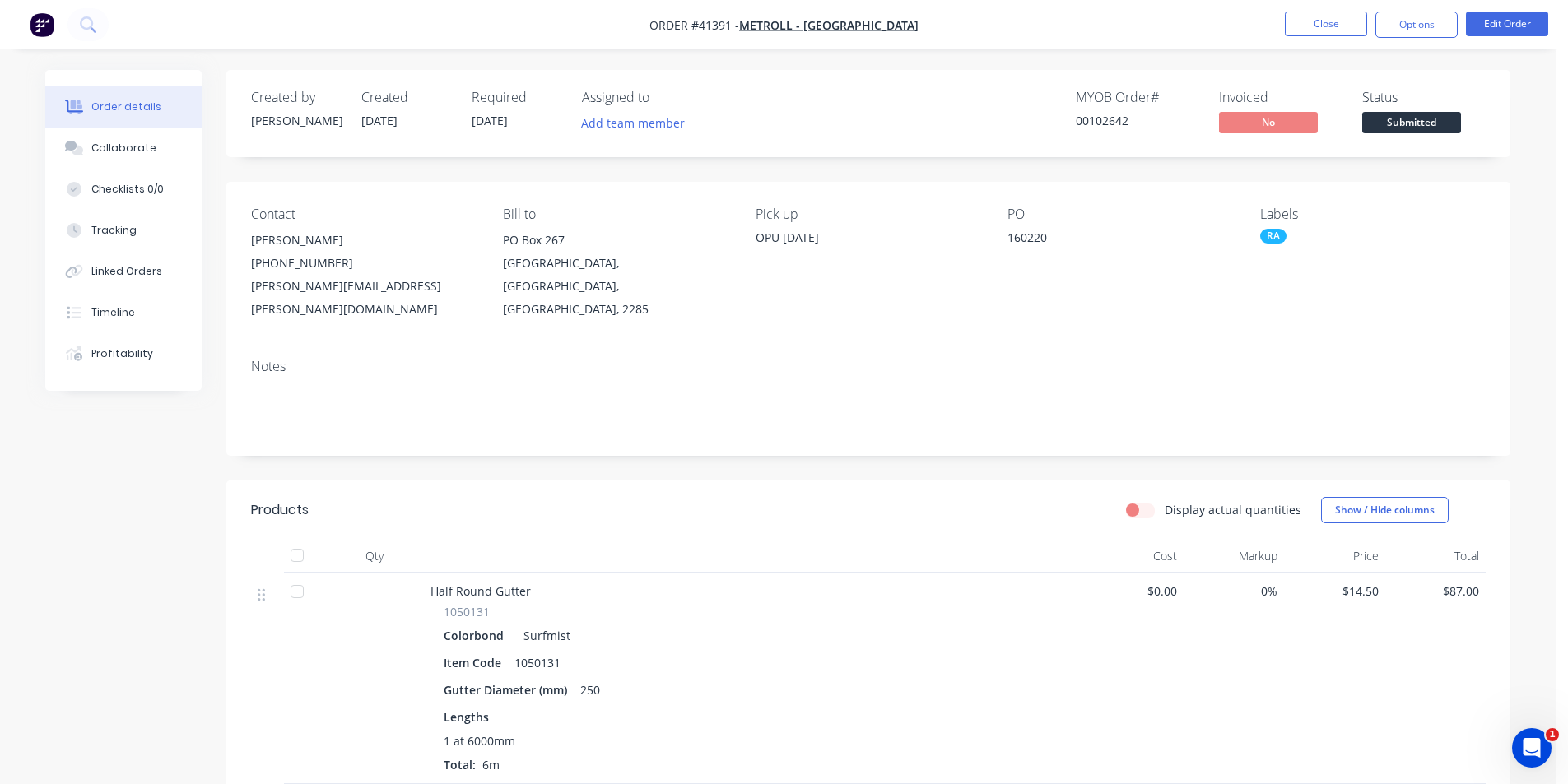
click at [783, 25] on button "Options" at bounding box center [1416, 25] width 83 height 27
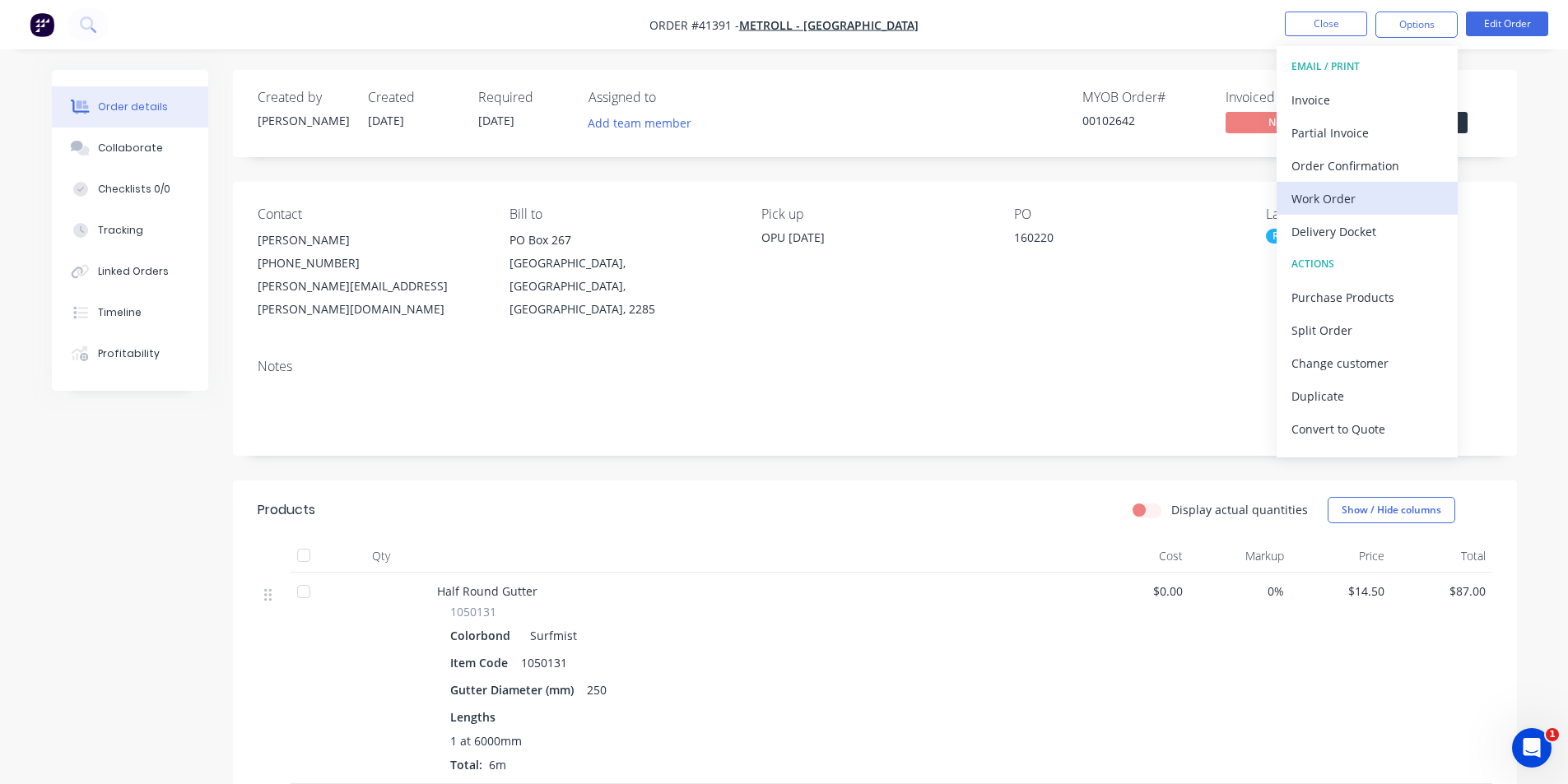
click at [783, 192] on div "Work Order" at bounding box center [1367, 199] width 152 height 24
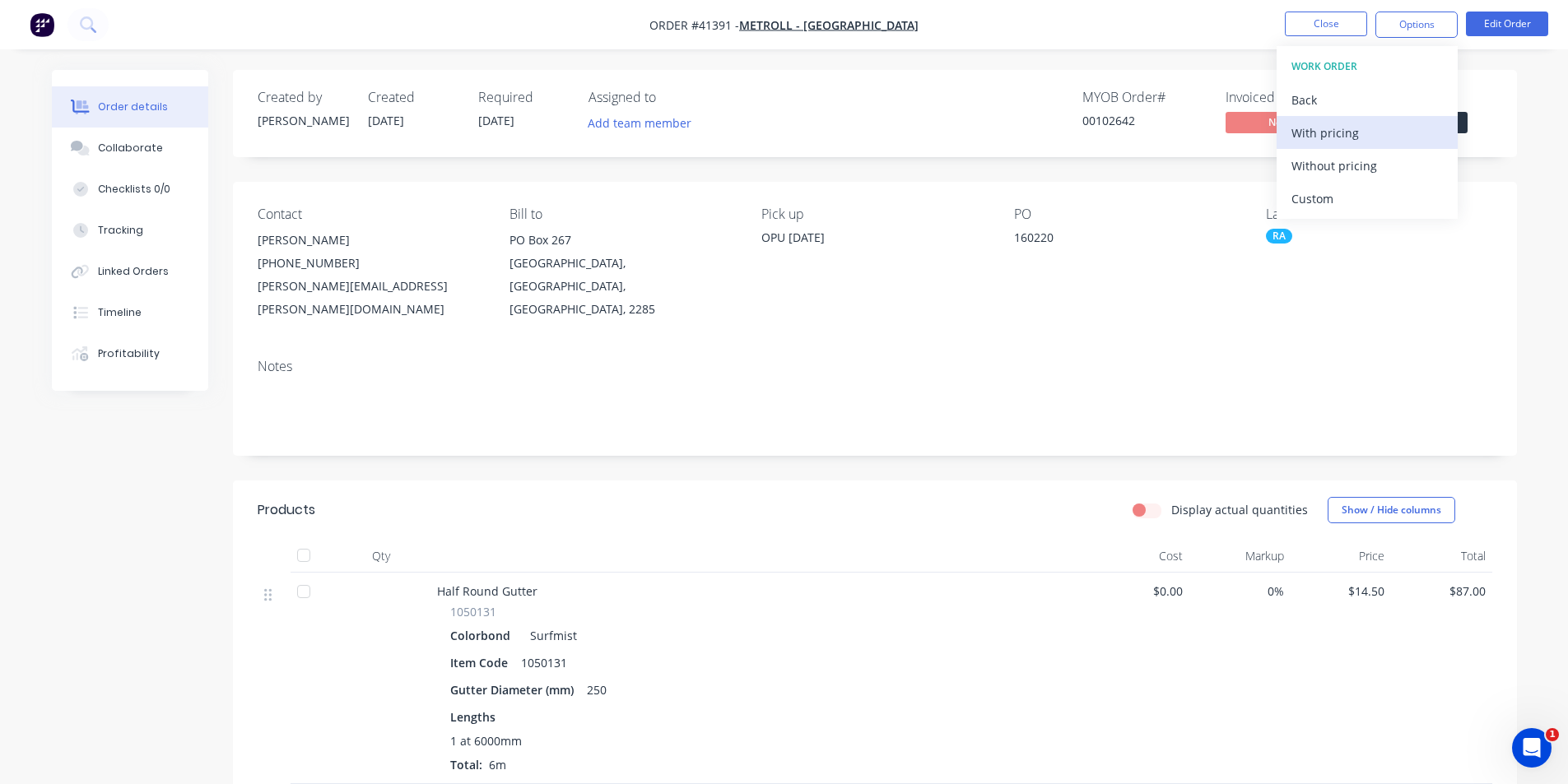
click at [783, 135] on div "With pricing" at bounding box center [1367, 133] width 152 height 24
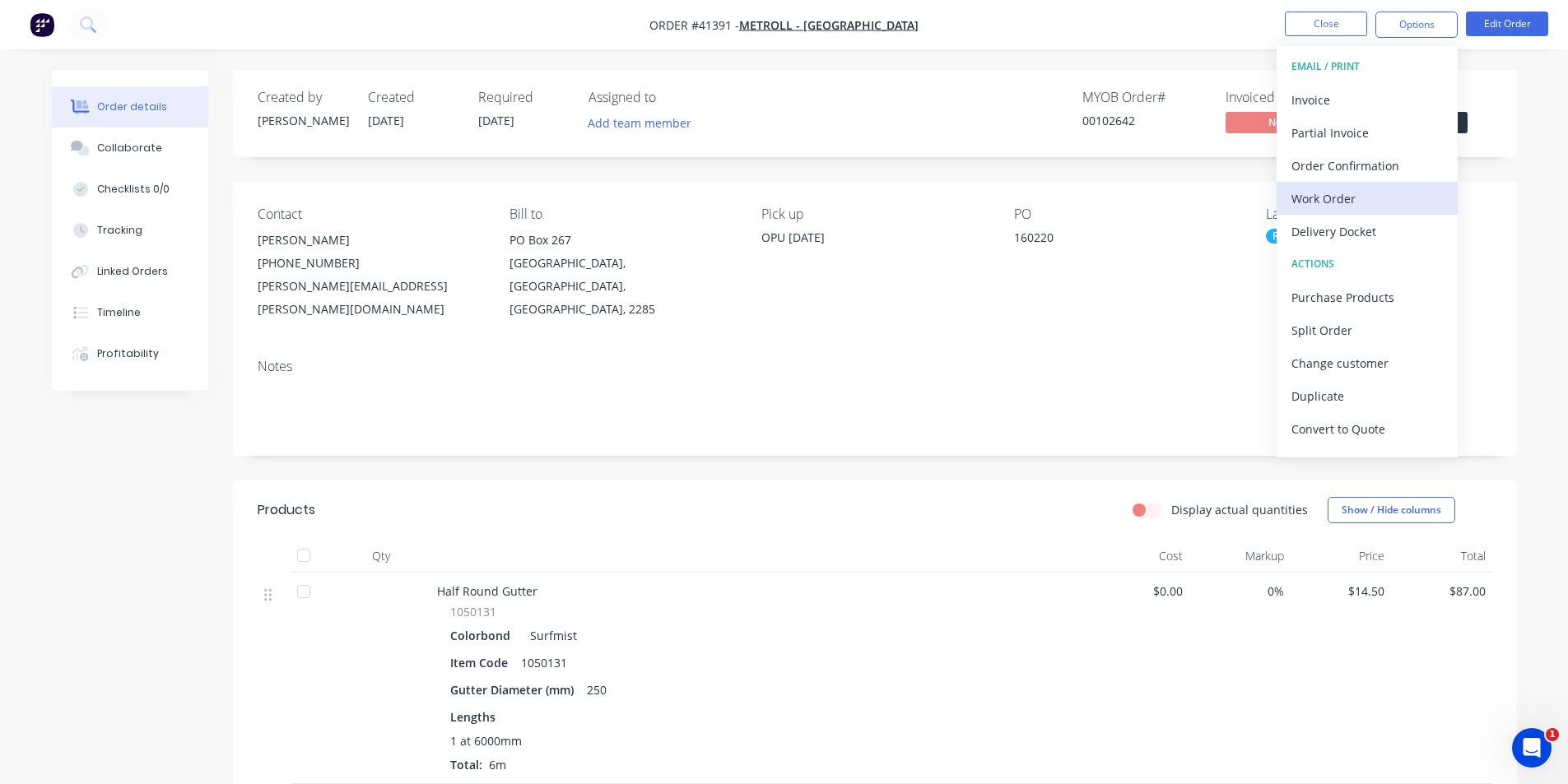
click at [783, 192] on div "Work Order" at bounding box center [1367, 199] width 152 height 24
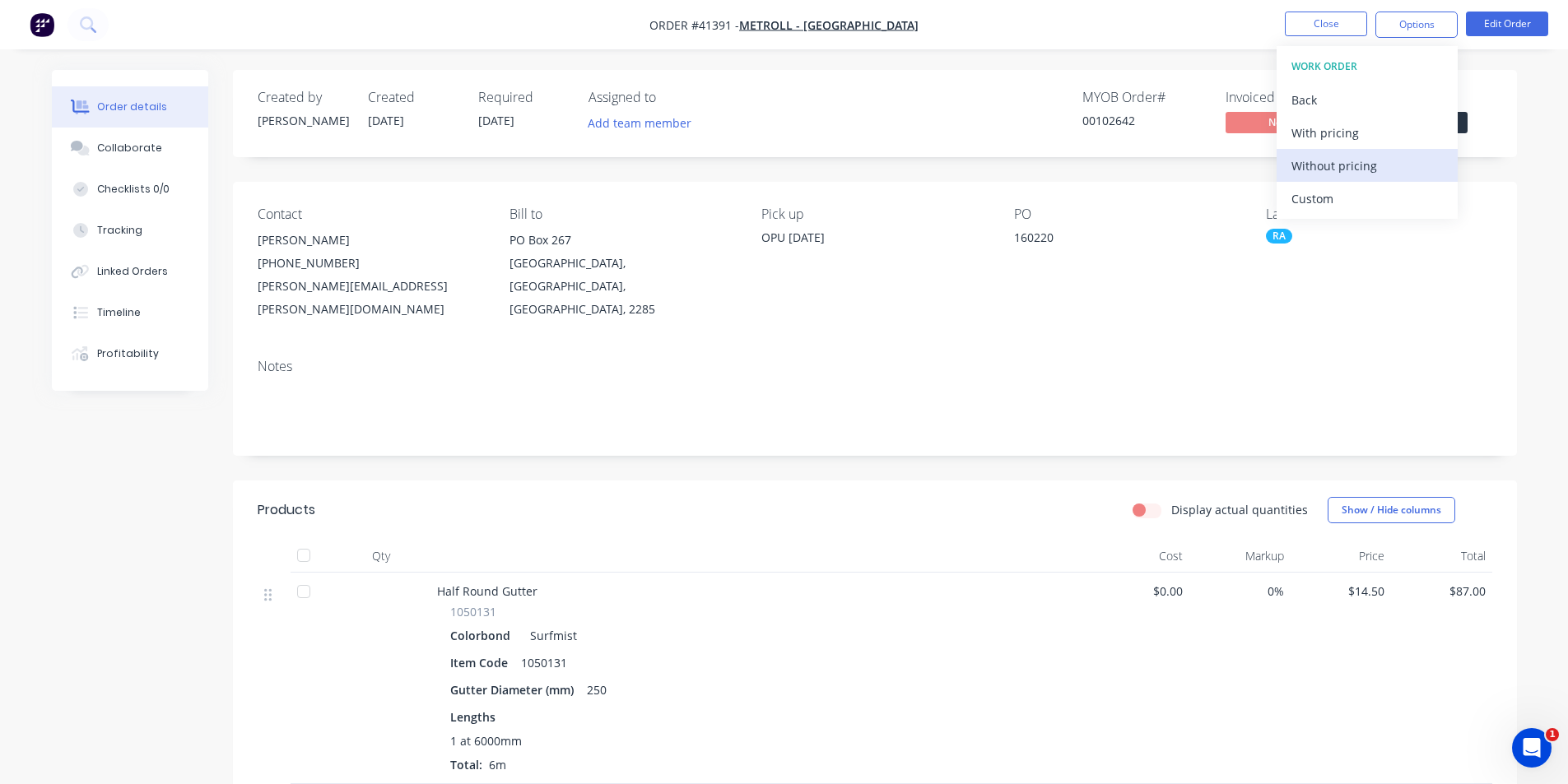
click at [783, 173] on div "Without pricing" at bounding box center [1367, 165] width 152 height 24
click at [783, 28] on nav "Order #41391 - Metroll - Newcastle Close Options EMAIL / PRINT Invoice Partial …" at bounding box center [784, 25] width 1568 height 49
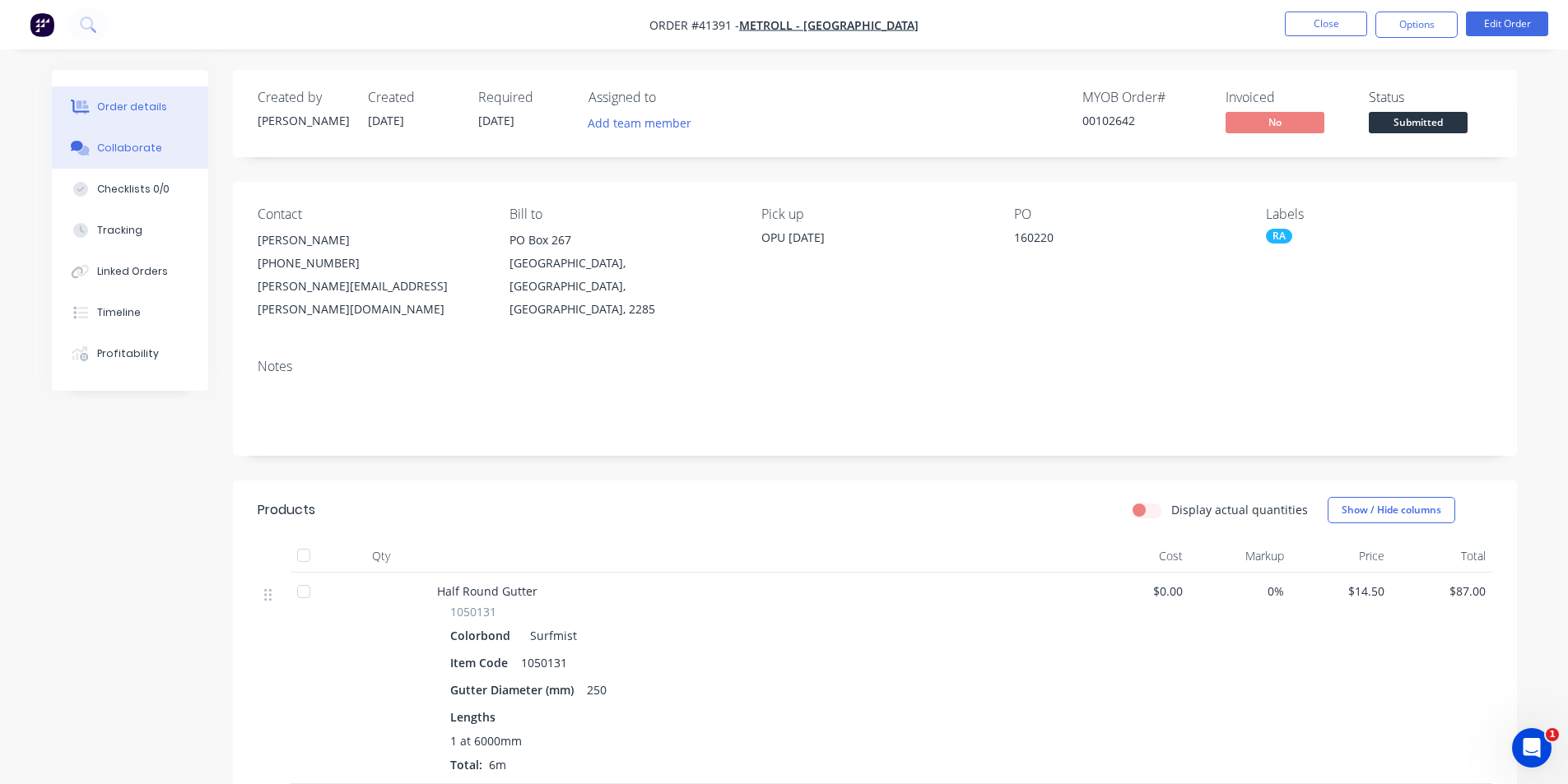
click at [159, 145] on button "Collaborate" at bounding box center [130, 149] width 157 height 41
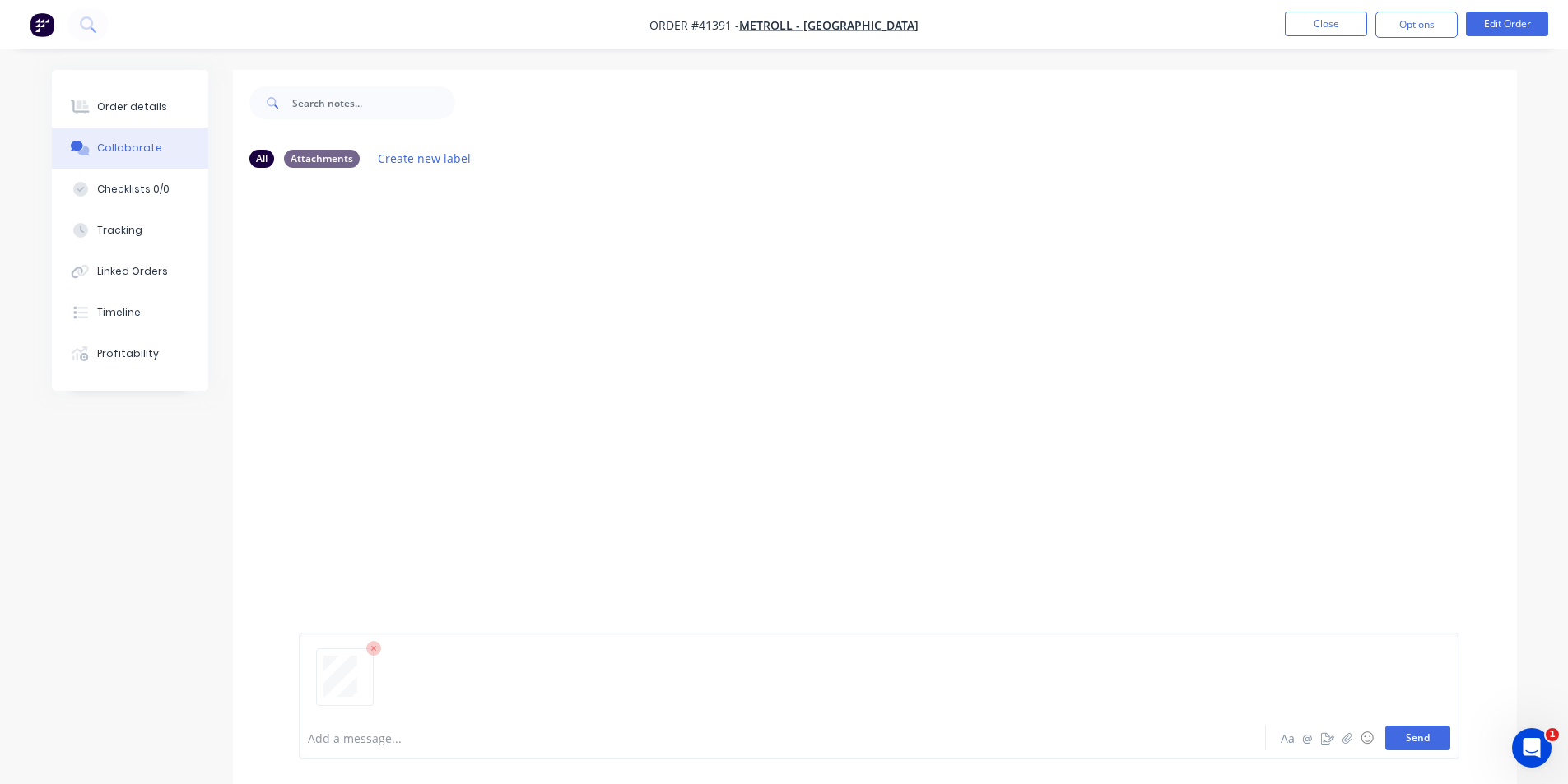
click at [783, 737] on button "Send" at bounding box center [1417, 738] width 65 height 25
click at [725, 293] on div "You 10:50am 28/08/25 Fax (51).pdf Labels Download Delete" at bounding box center [555, 280] width 514 height 148
click at [779, 173] on div "All Attachments Create new label" at bounding box center [874, 159] width 1283 height 45
click at [172, 101] on button "Order details" at bounding box center [130, 107] width 157 height 41
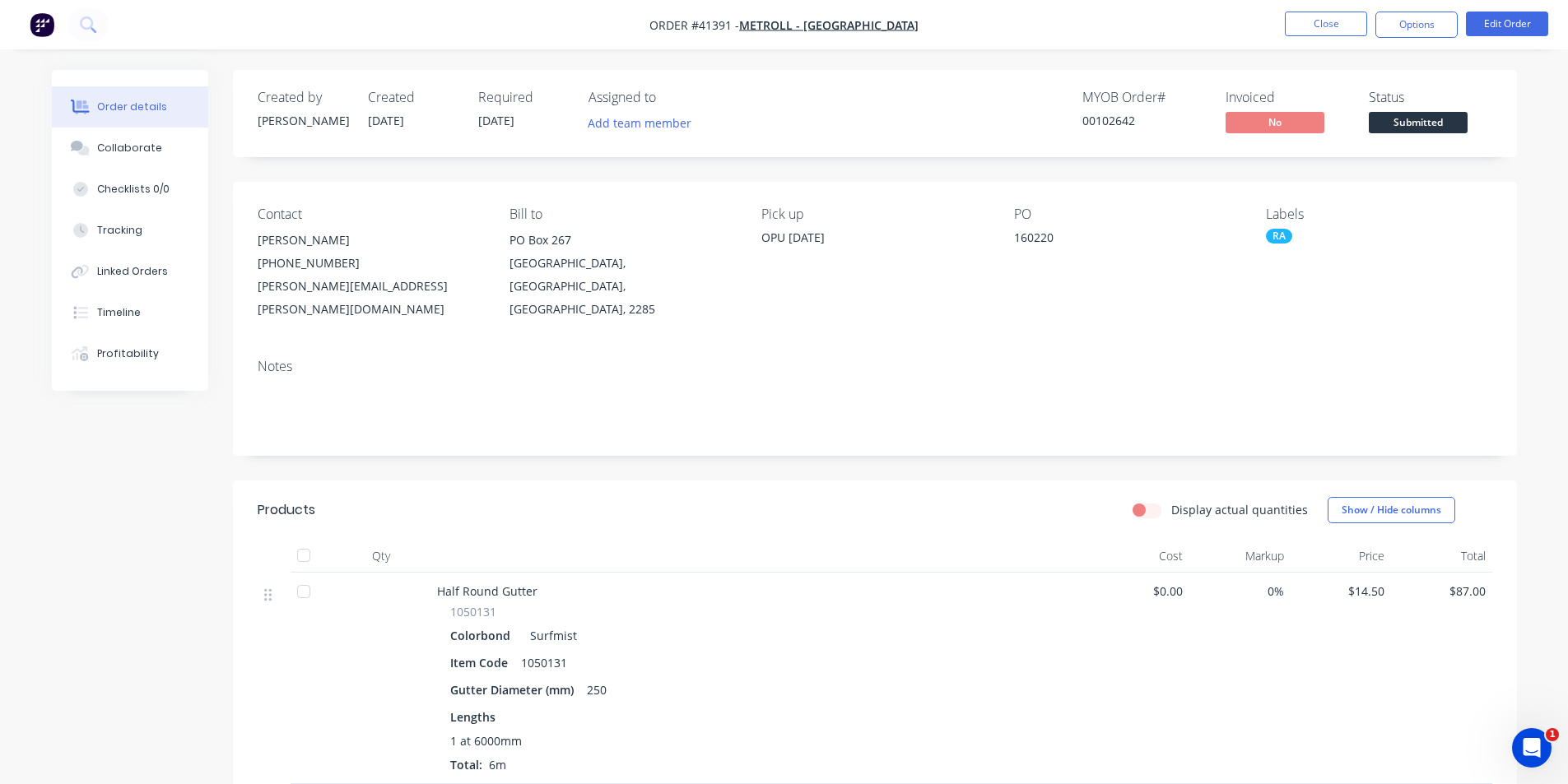
click at [783, 67] on div "Order details Collaborate Checklists 0/0 Tracking Linked Orders Timeline Profit…" at bounding box center [784, 539] width 1568 height 1078
click at [783, 86] on div "Created by Kendall Created 28/08/25 Required 28/08/25 Assigned to Add team memb…" at bounding box center [874, 113] width 1283 height 88
click at [104, 150] on div "Collaborate" at bounding box center [130, 148] width 65 height 15
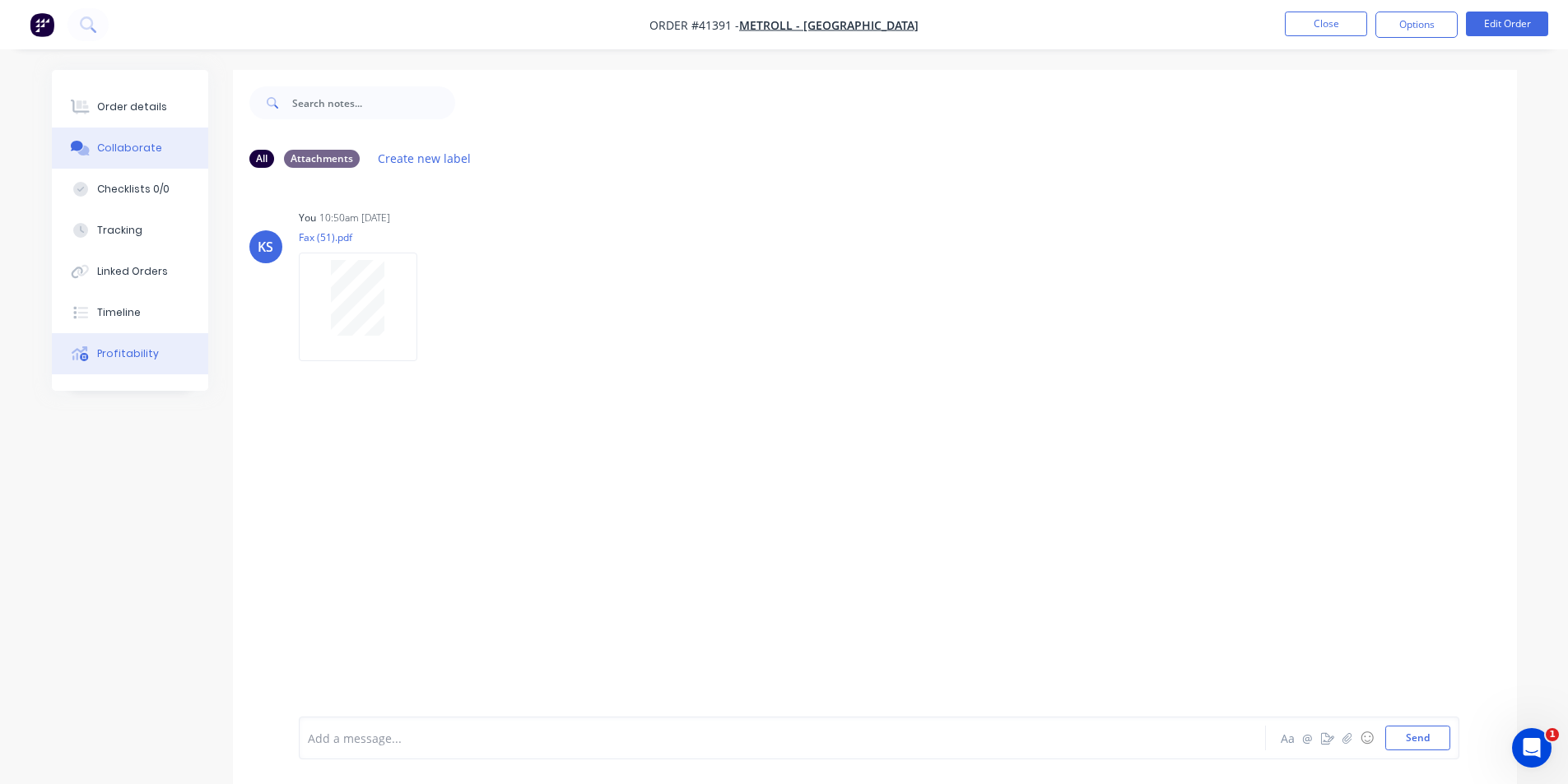
click at [147, 359] on div "Profitability" at bounding box center [128, 354] width 62 height 15
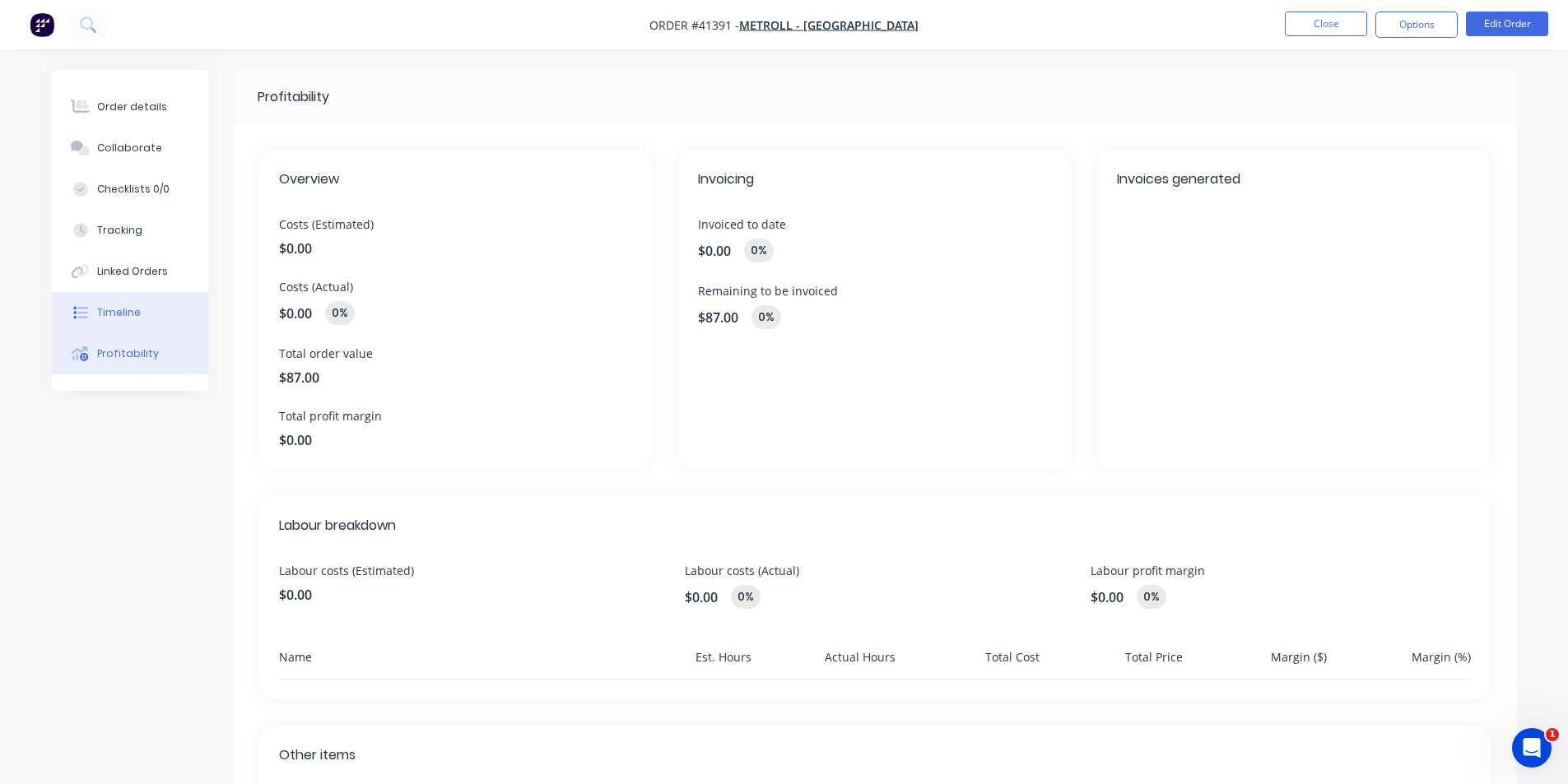
click at [153, 325] on button "Timeline" at bounding box center [130, 313] width 157 height 41
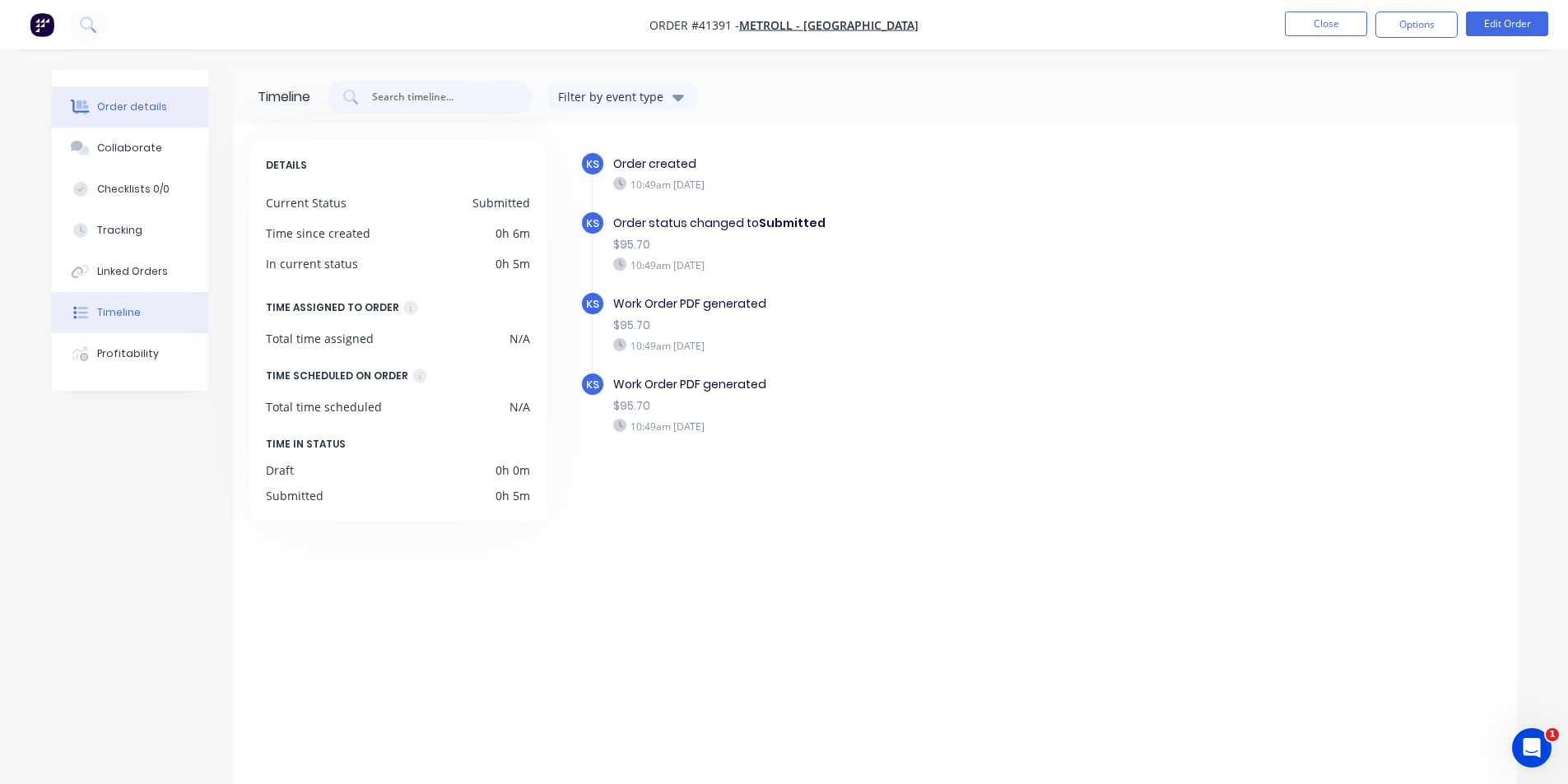
click at [145, 110] on div "Order details" at bounding box center [132, 106] width 70 height 15
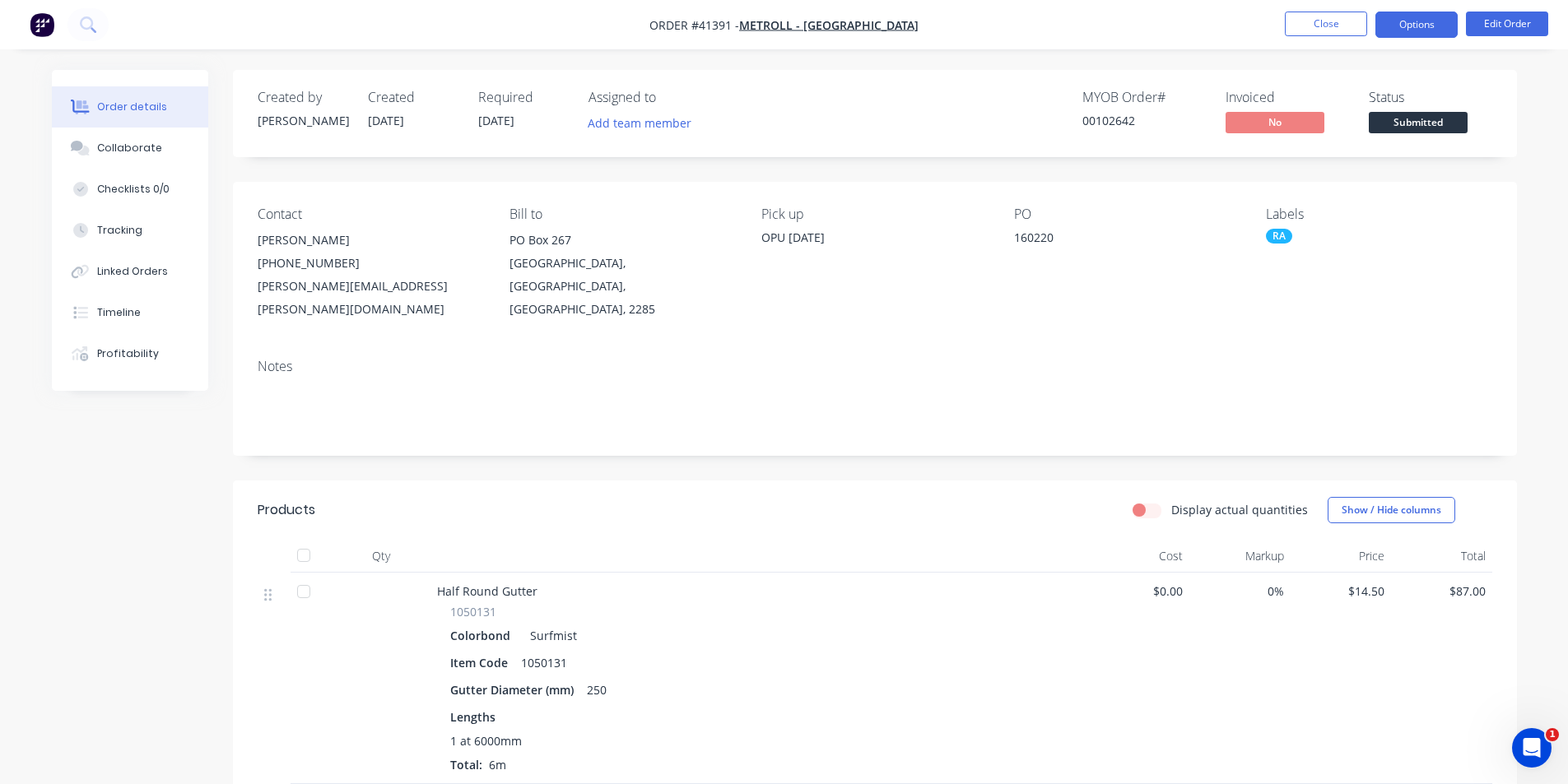
click at [783, 20] on button "Options" at bounding box center [1416, 25] width 83 height 27
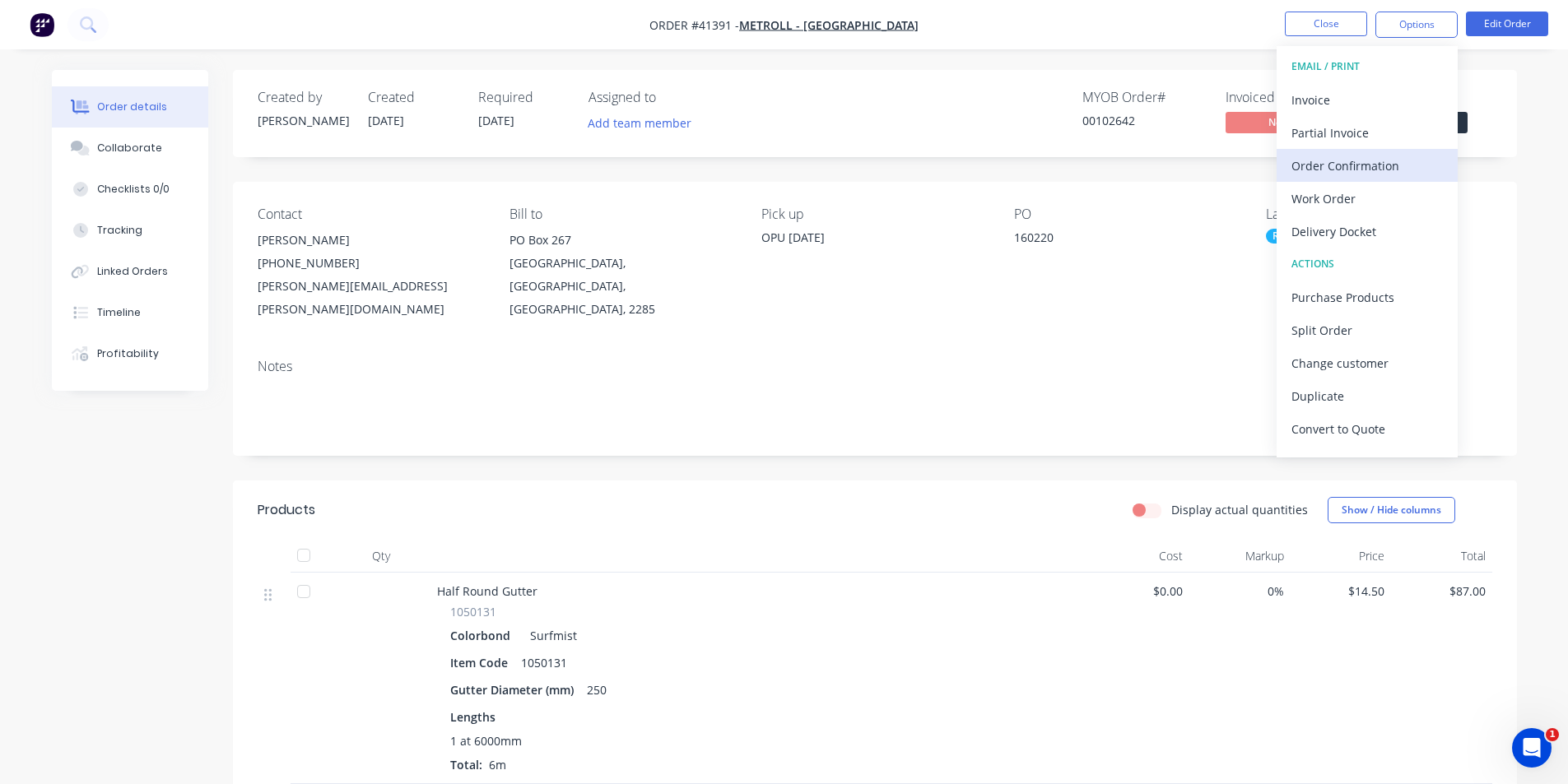
click at [783, 171] on div "Order Confirmation" at bounding box center [1367, 165] width 152 height 24
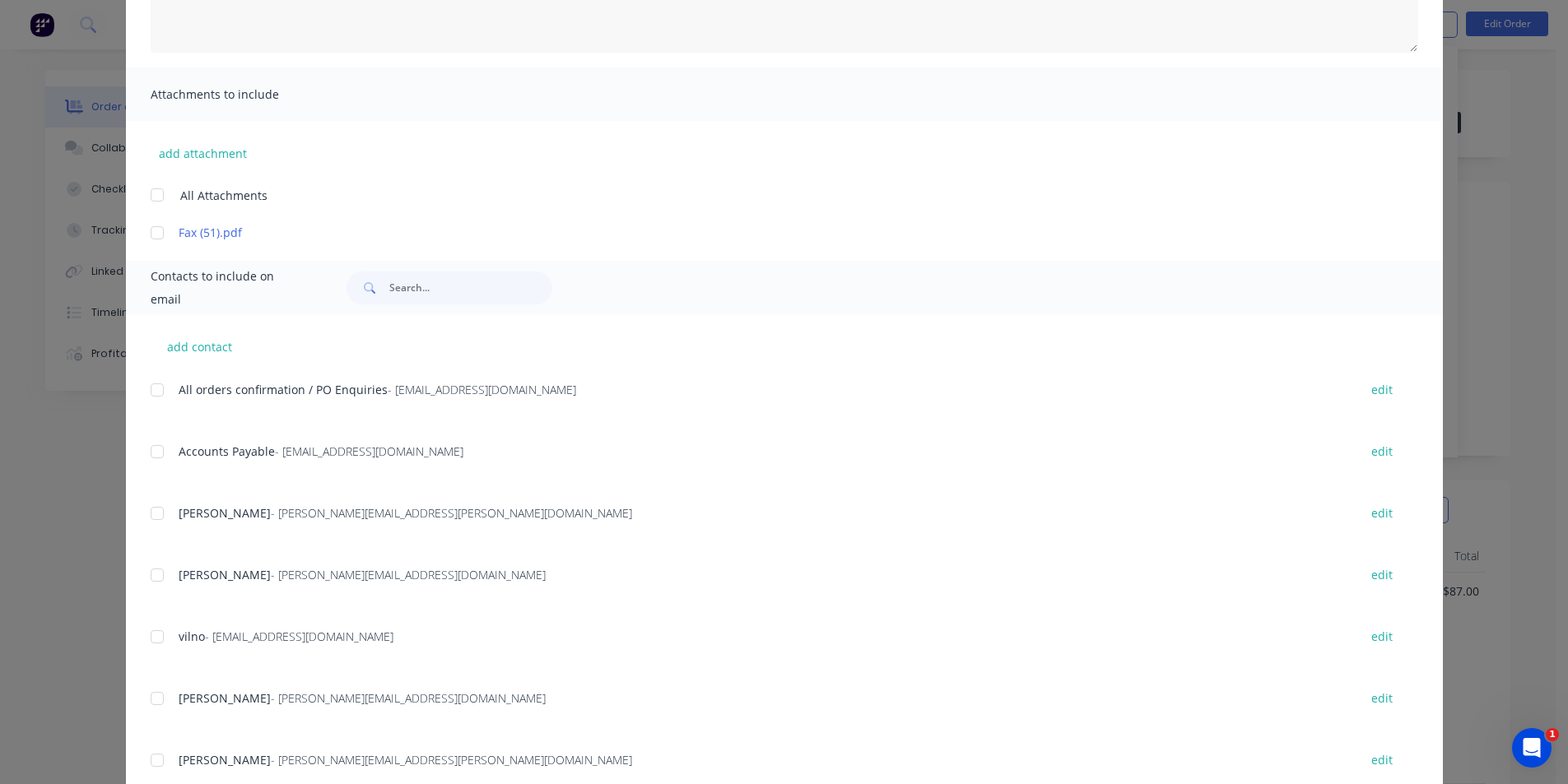
scroll to position [329, 0]
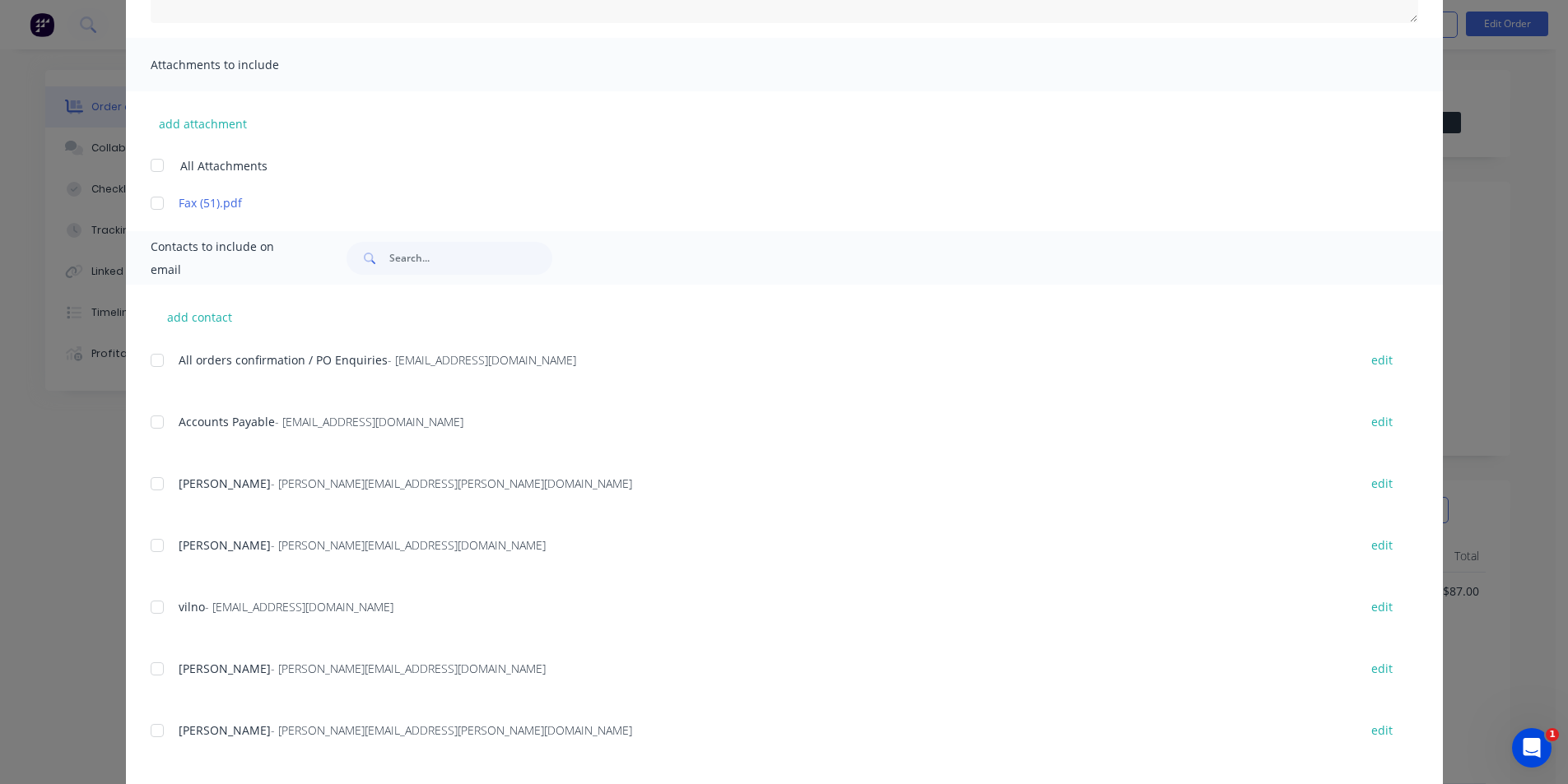
click at [148, 483] on div at bounding box center [157, 484] width 33 height 33
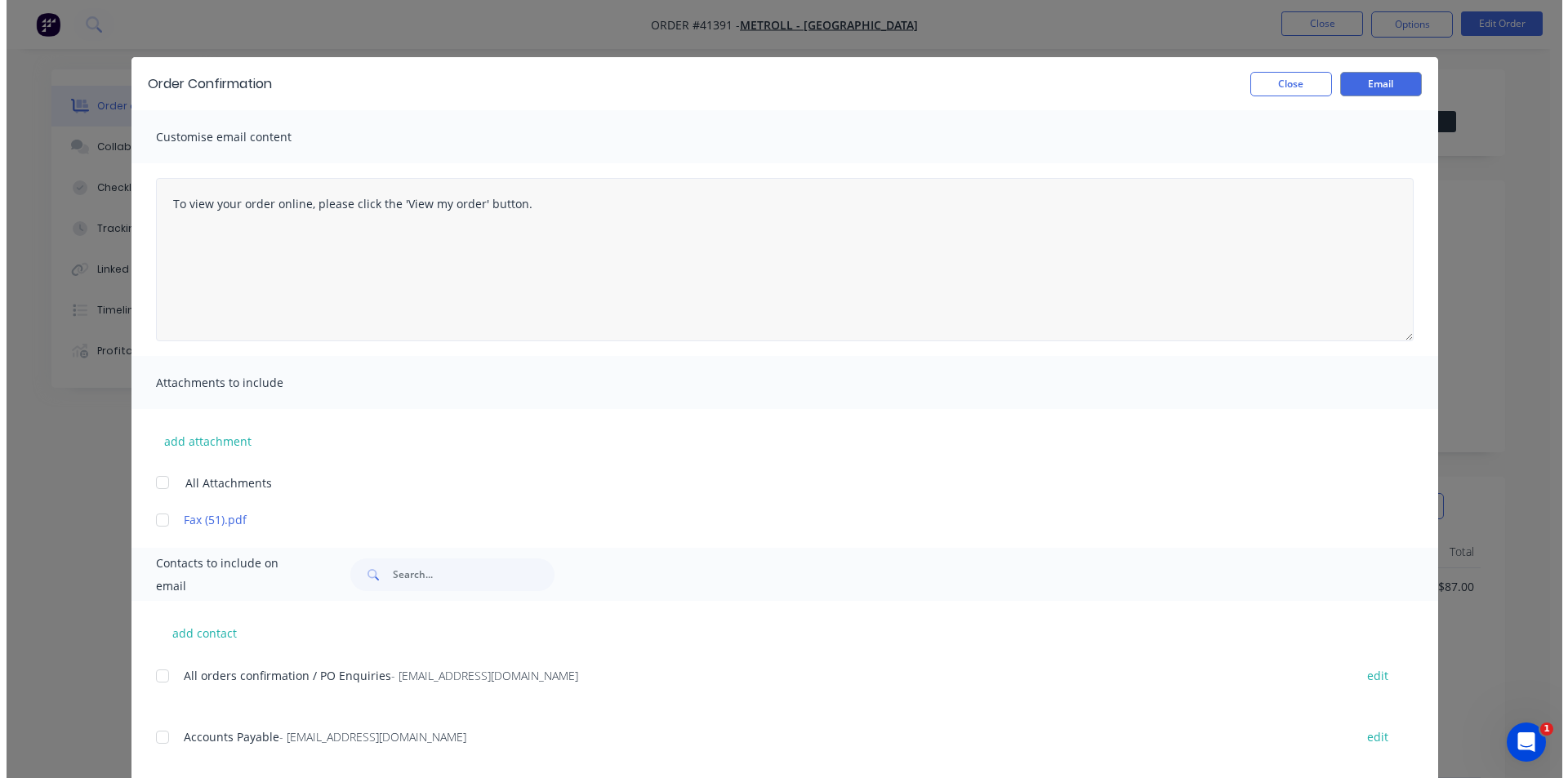
scroll to position [0, 0]
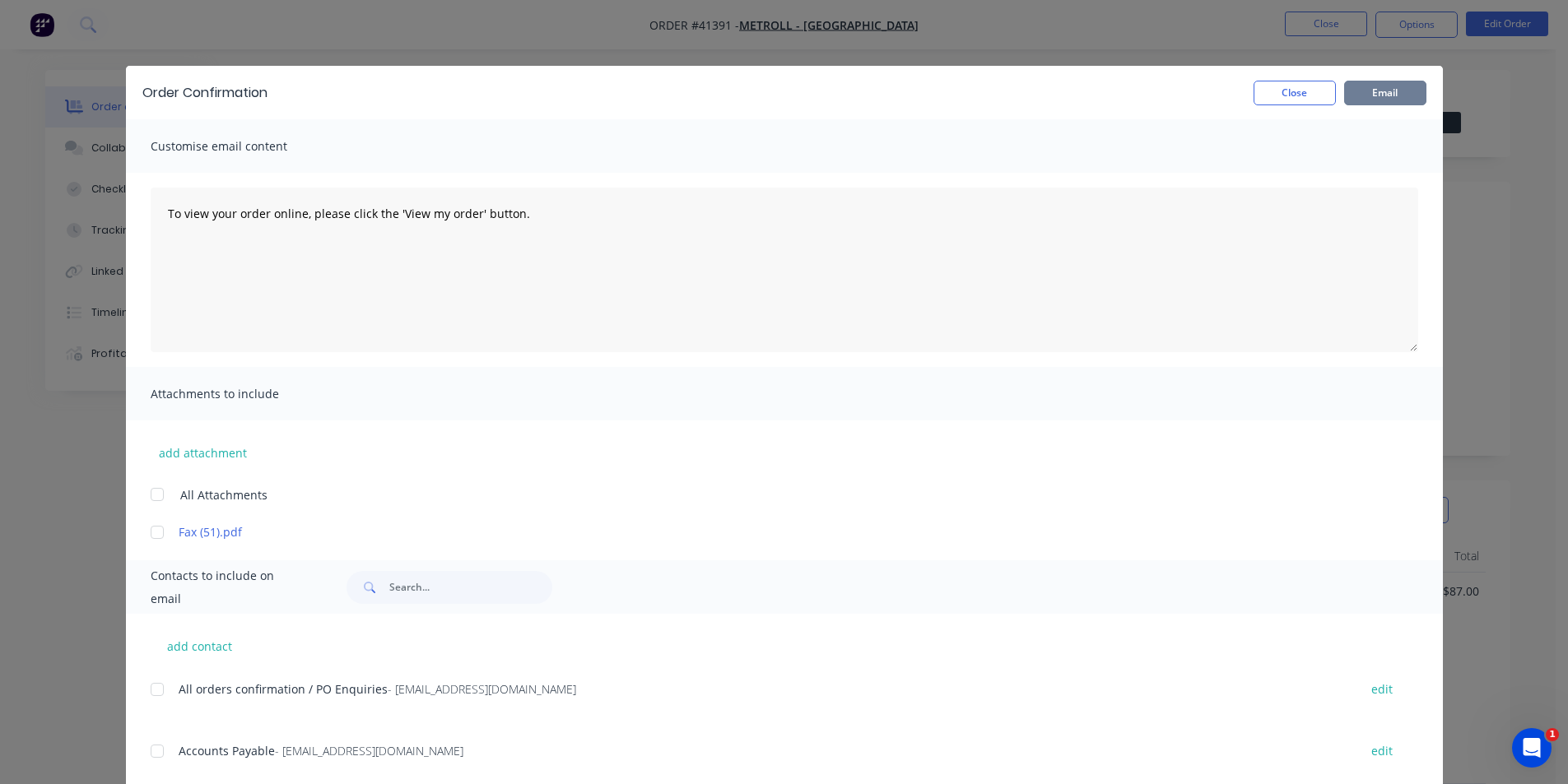
click at [783, 90] on button "Email" at bounding box center [1385, 93] width 83 height 25
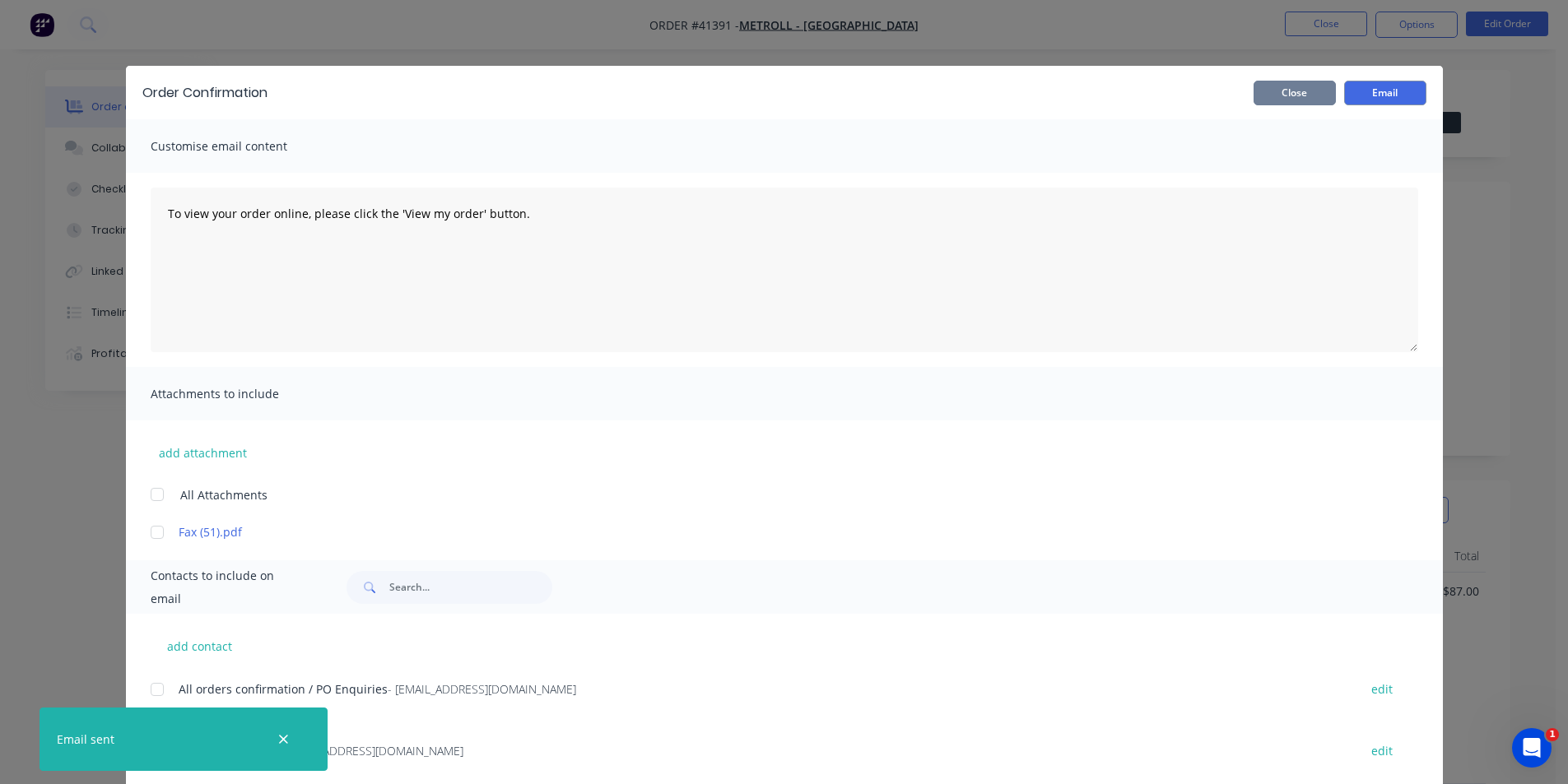
click at [783, 95] on button "Close" at bounding box center [1294, 93] width 83 height 25
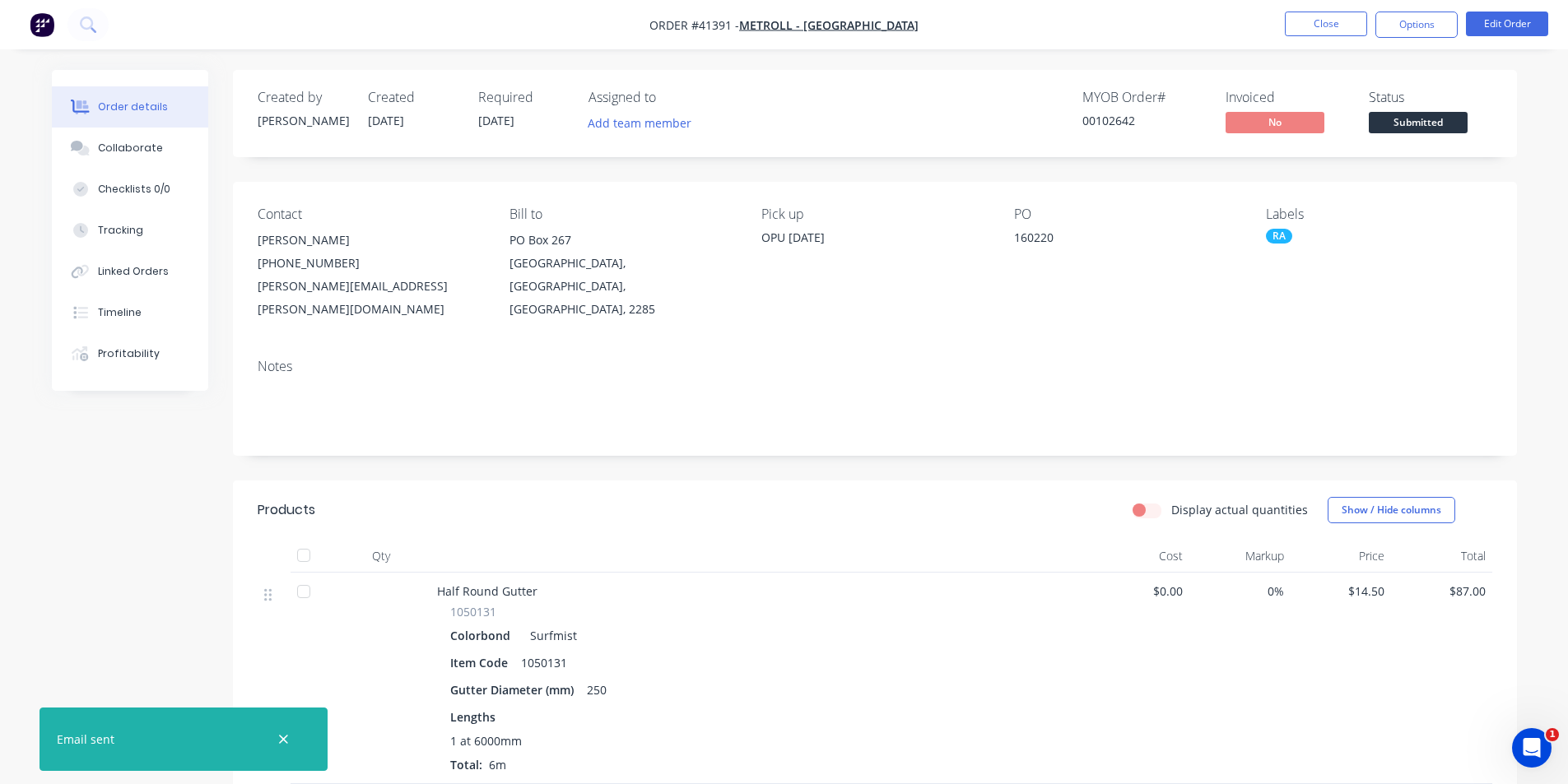
click at [783, 55] on div "Order details Collaborate Checklists 0/0 Tracking Linked Orders Timeline Profit…" at bounding box center [784, 539] width 1568 height 1078
click at [783, 28] on button "Close" at bounding box center [1326, 24] width 83 height 25
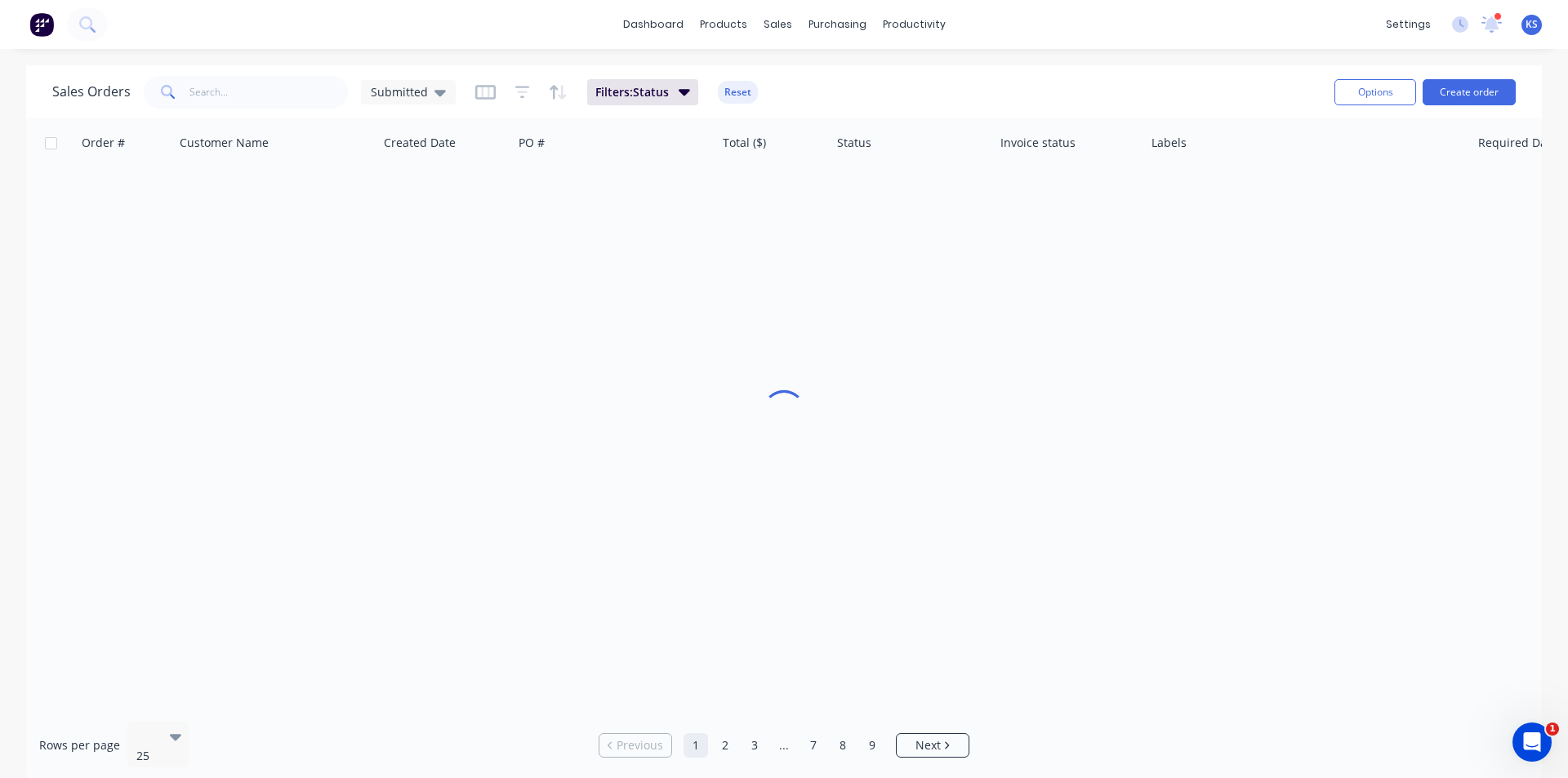
click at [777, 65] on div "dashboard products sales purchasing productivity dashboard products Product Cat…" at bounding box center [784, 389] width 1568 height 778
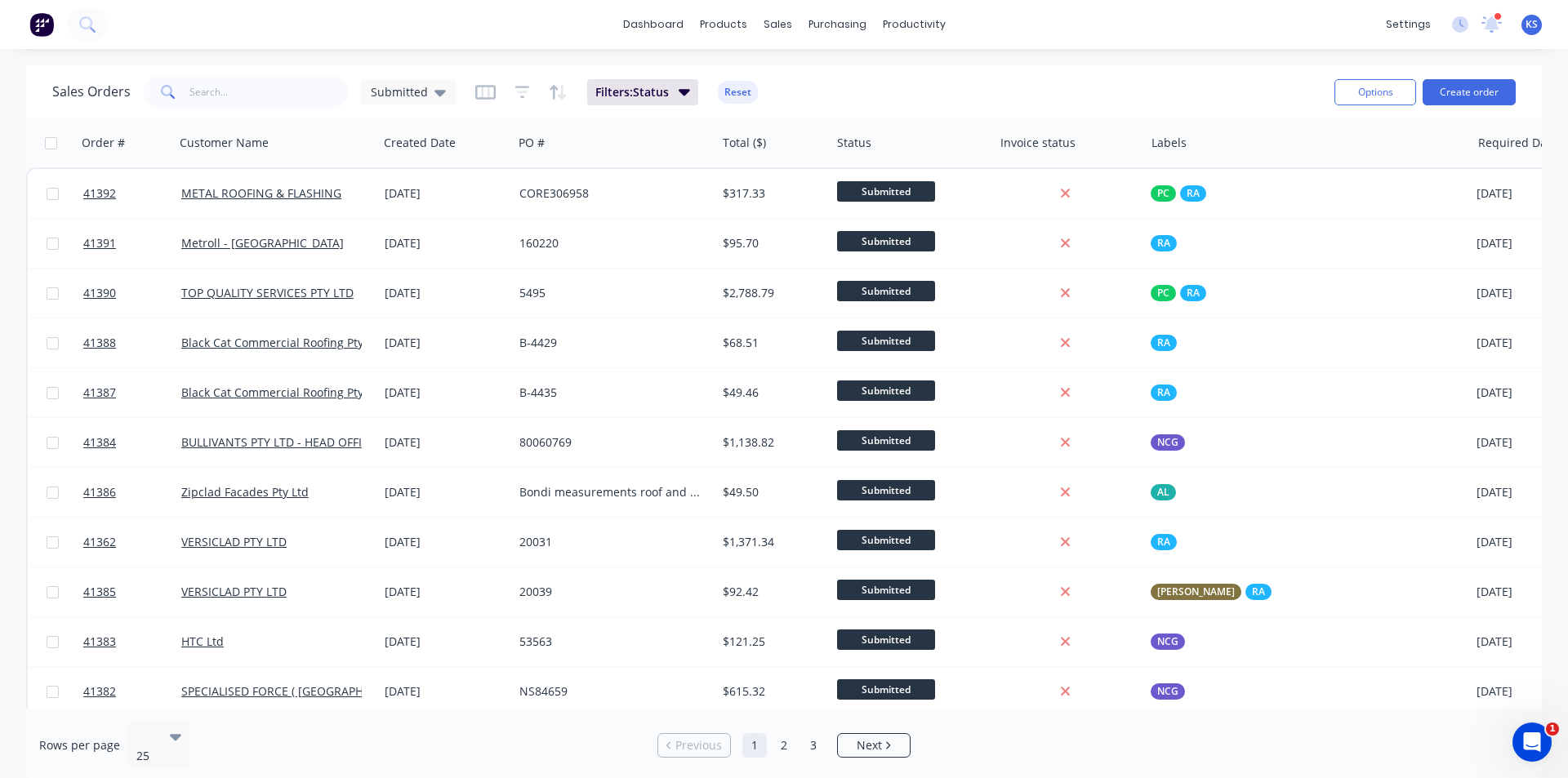
click at [755, 88] on div "Filters: Status Reset" at bounding box center [616, 92] width 283 height 26
click at [723, 94] on button "Reset" at bounding box center [737, 92] width 40 height 22
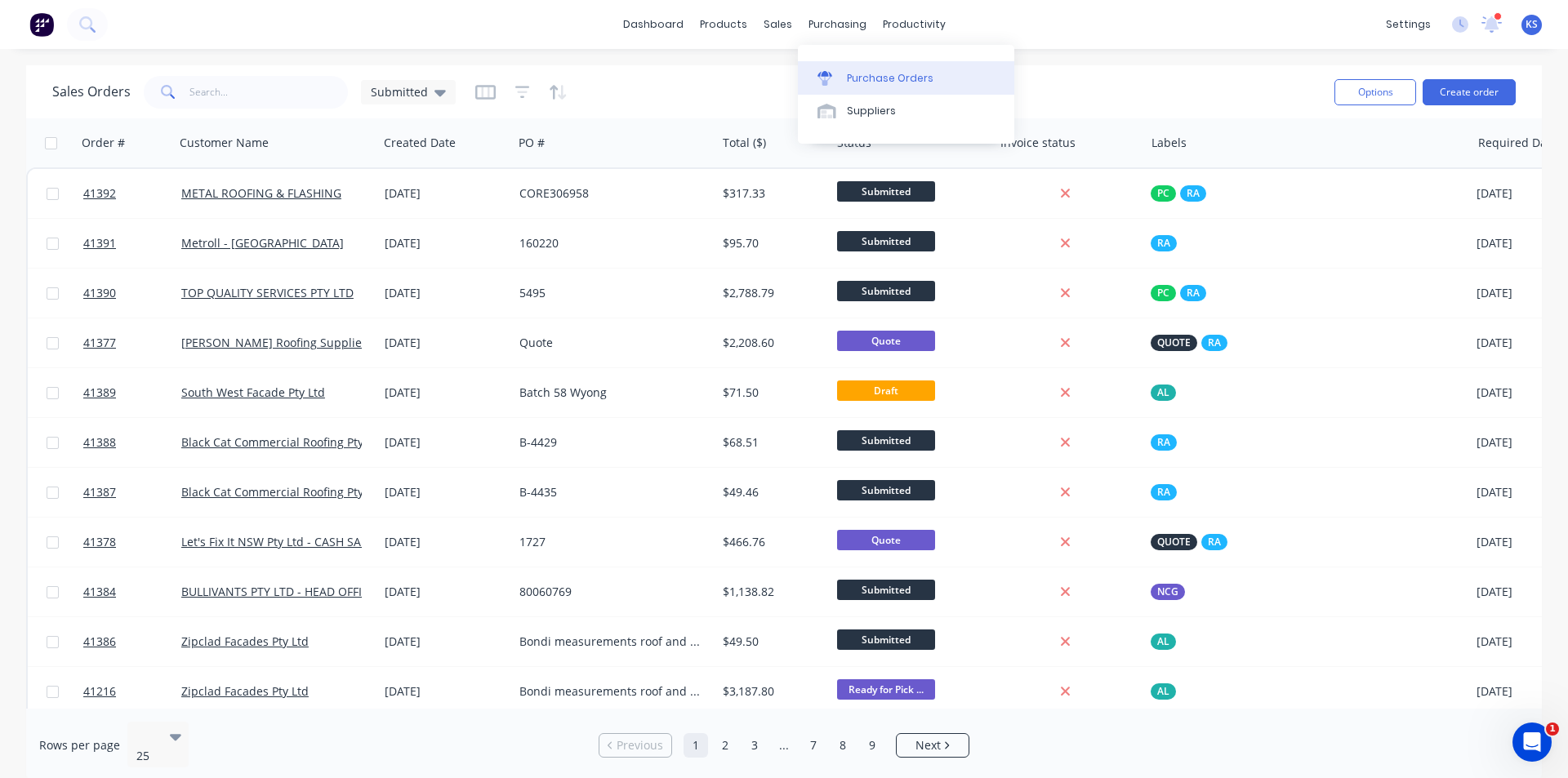
click at [777, 78] on div "Purchase Orders" at bounding box center [890, 78] width 87 height 15
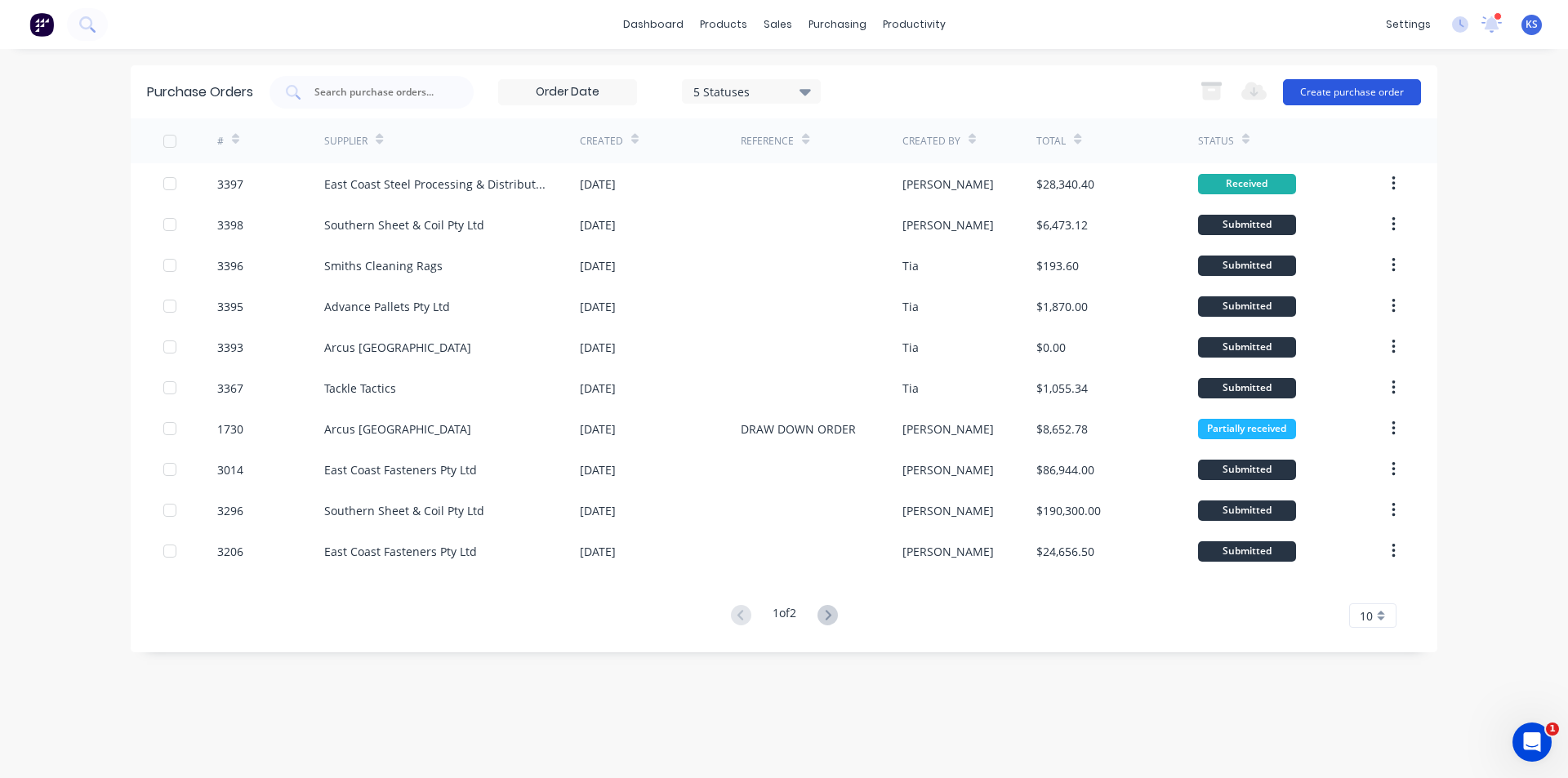
click at [777, 97] on button "Create purchase order" at bounding box center [1352, 92] width 138 height 26
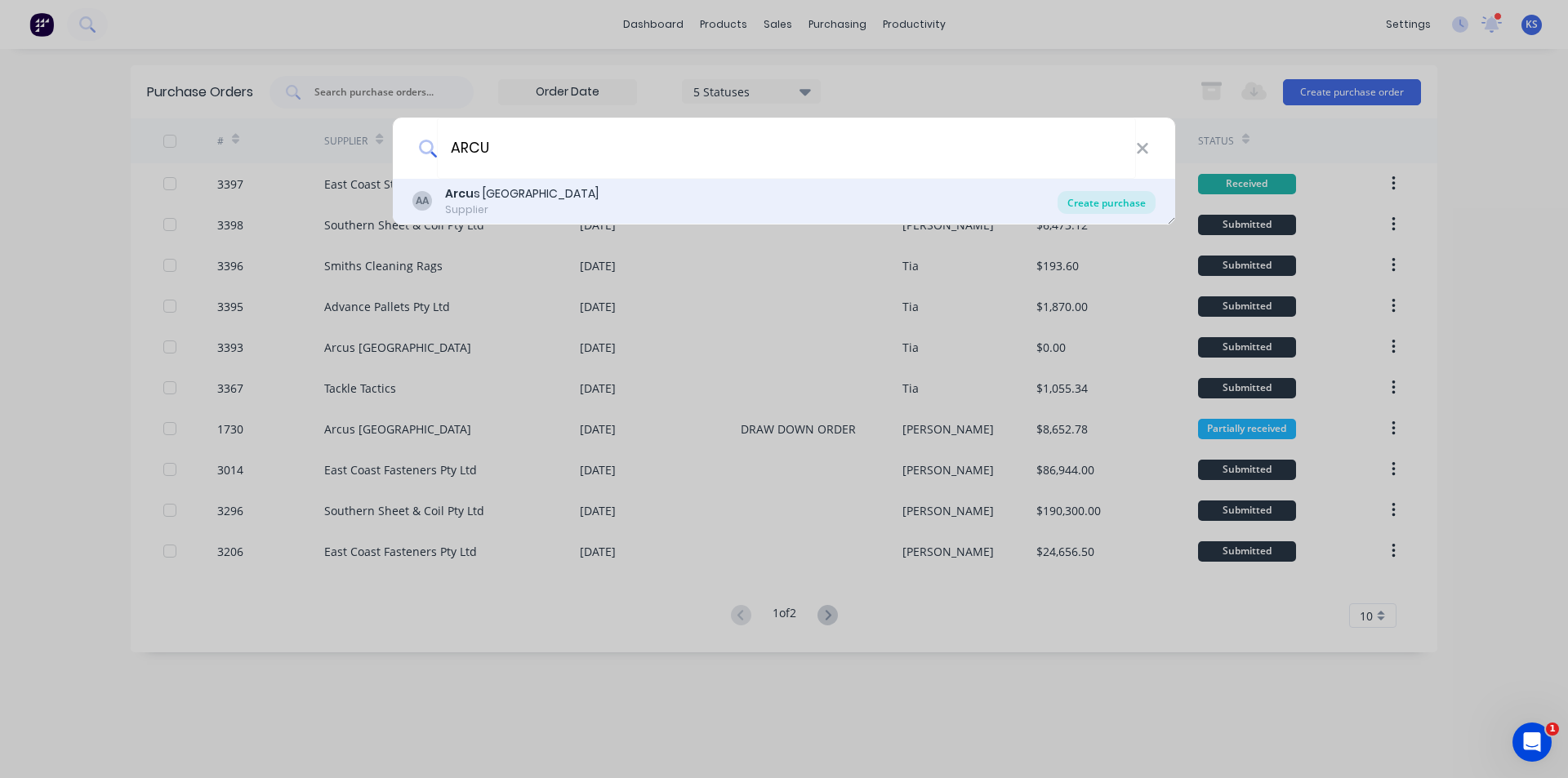
type input "ARCU"
click at [777, 205] on div "Create purchase" at bounding box center [1107, 202] width 98 height 22
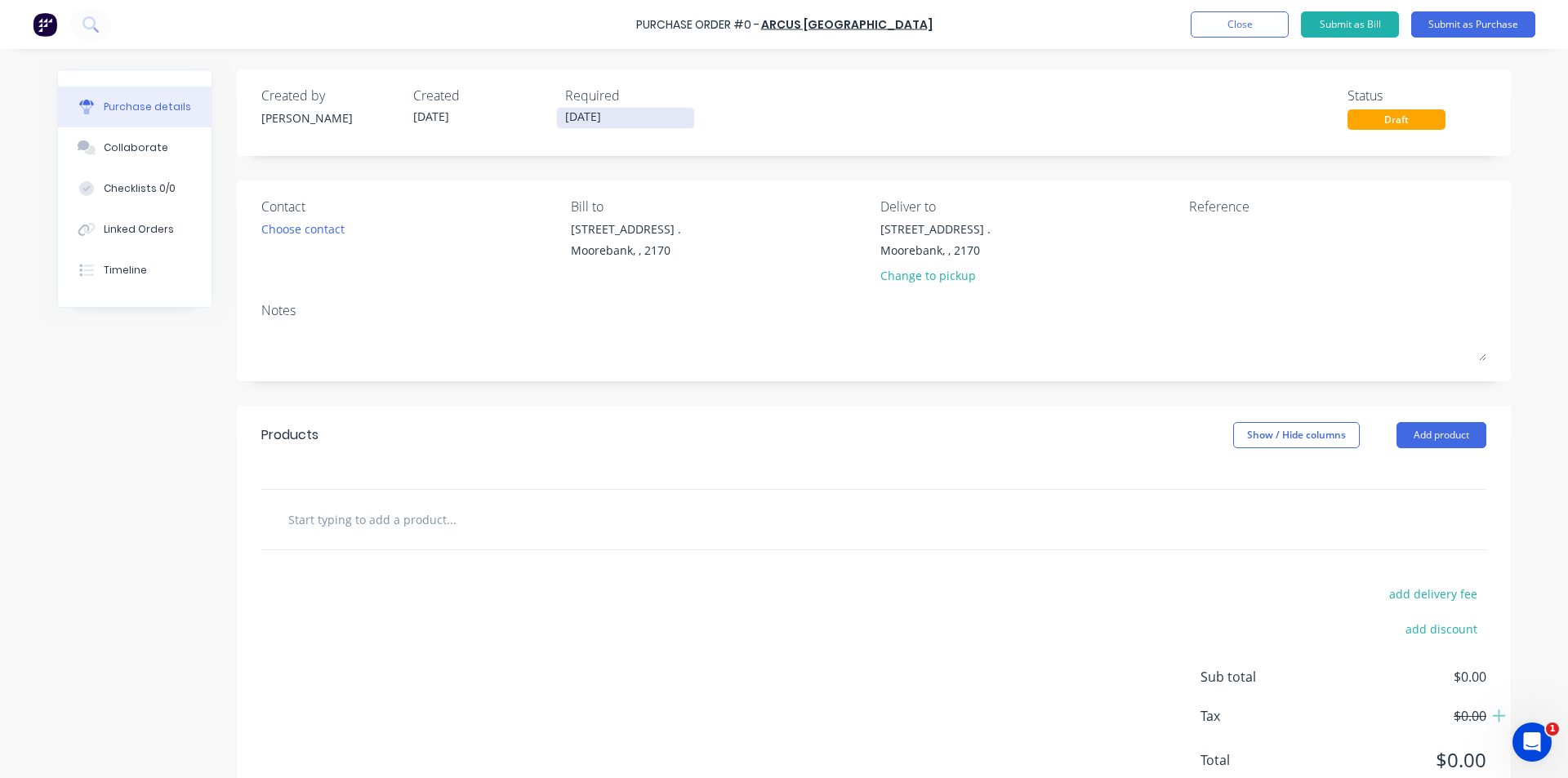
click at [589, 119] on input "28/08/25" at bounding box center [626, 117] width 137 height 21
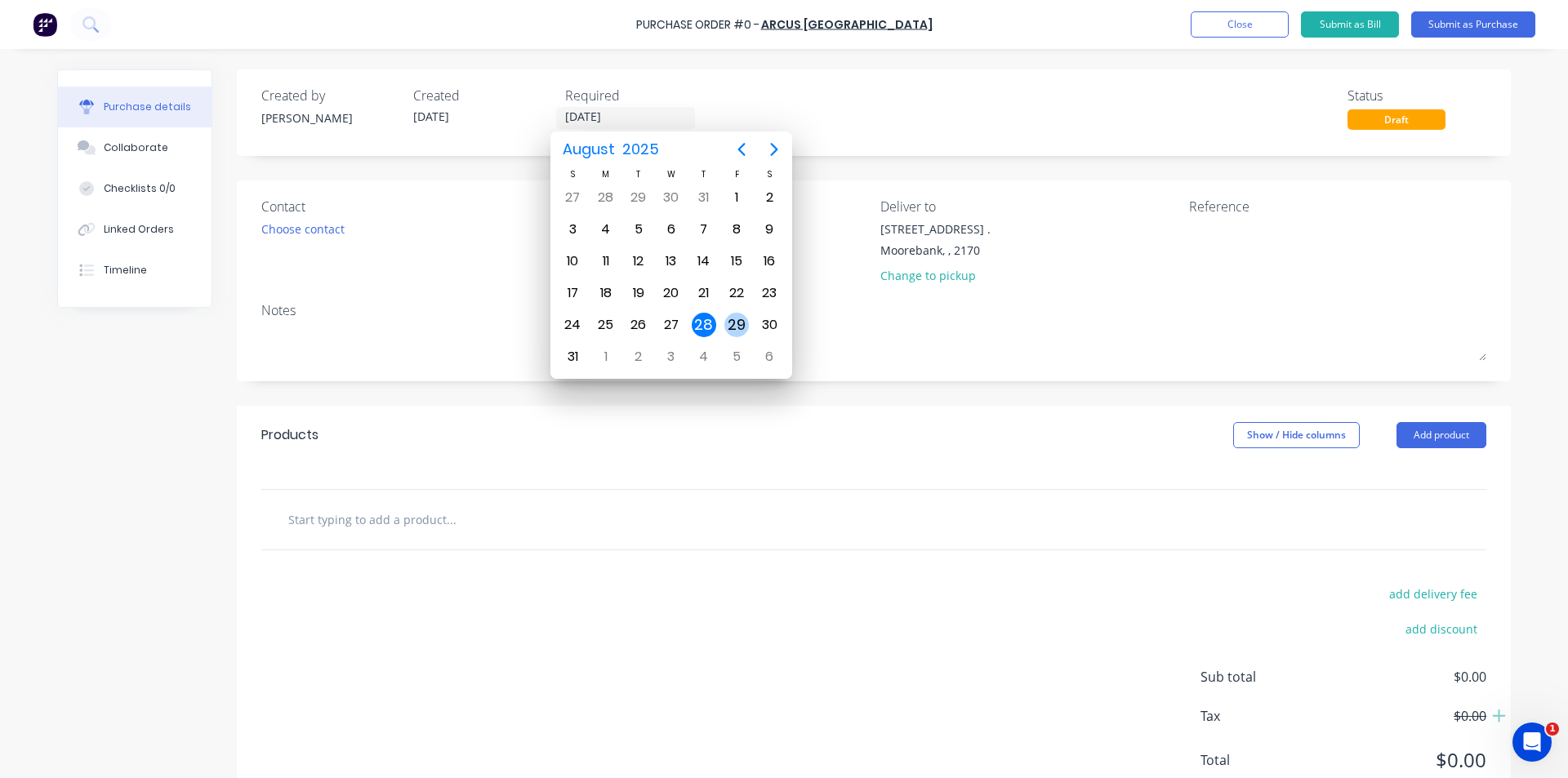
click at [737, 324] on div "29" at bounding box center [736, 324] width 24 height 24
type input "29/08/25"
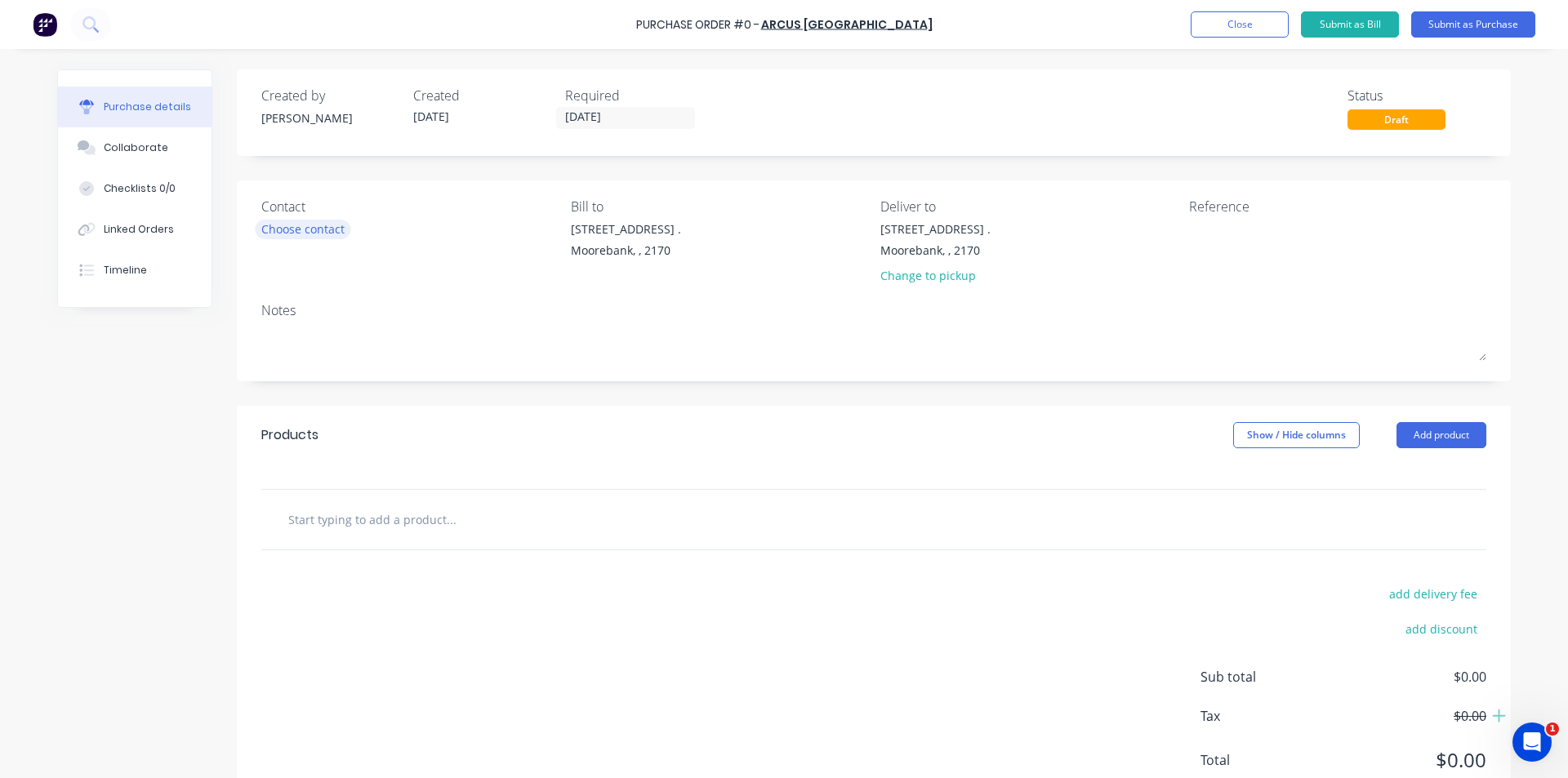
click at [276, 229] on div "Choose contact" at bounding box center [302, 230] width 83 height 18
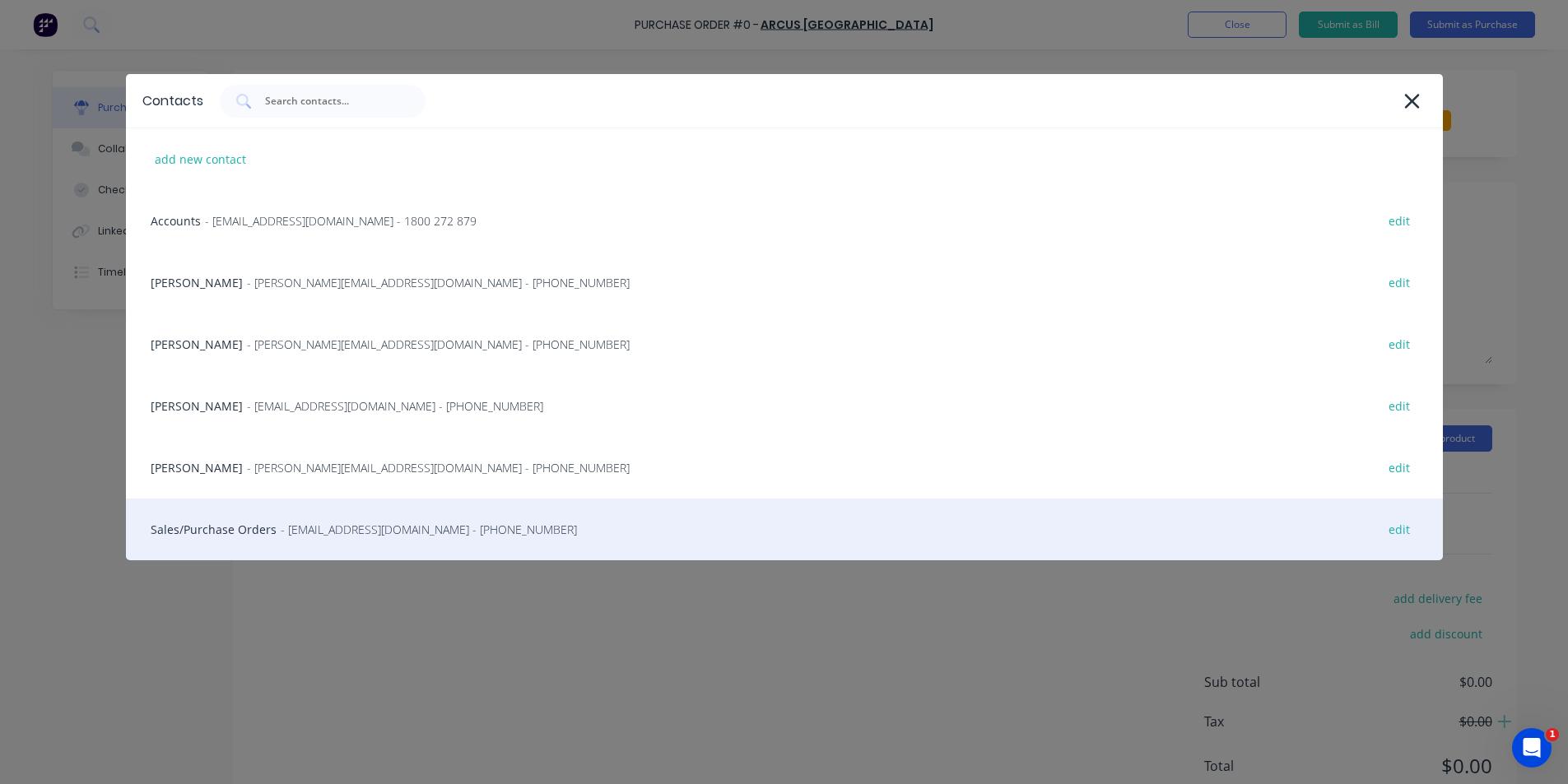
click at [313, 529] on span "- sales@arcuswire.com - (02) 9666 5900" at bounding box center [428, 530] width 296 height 18
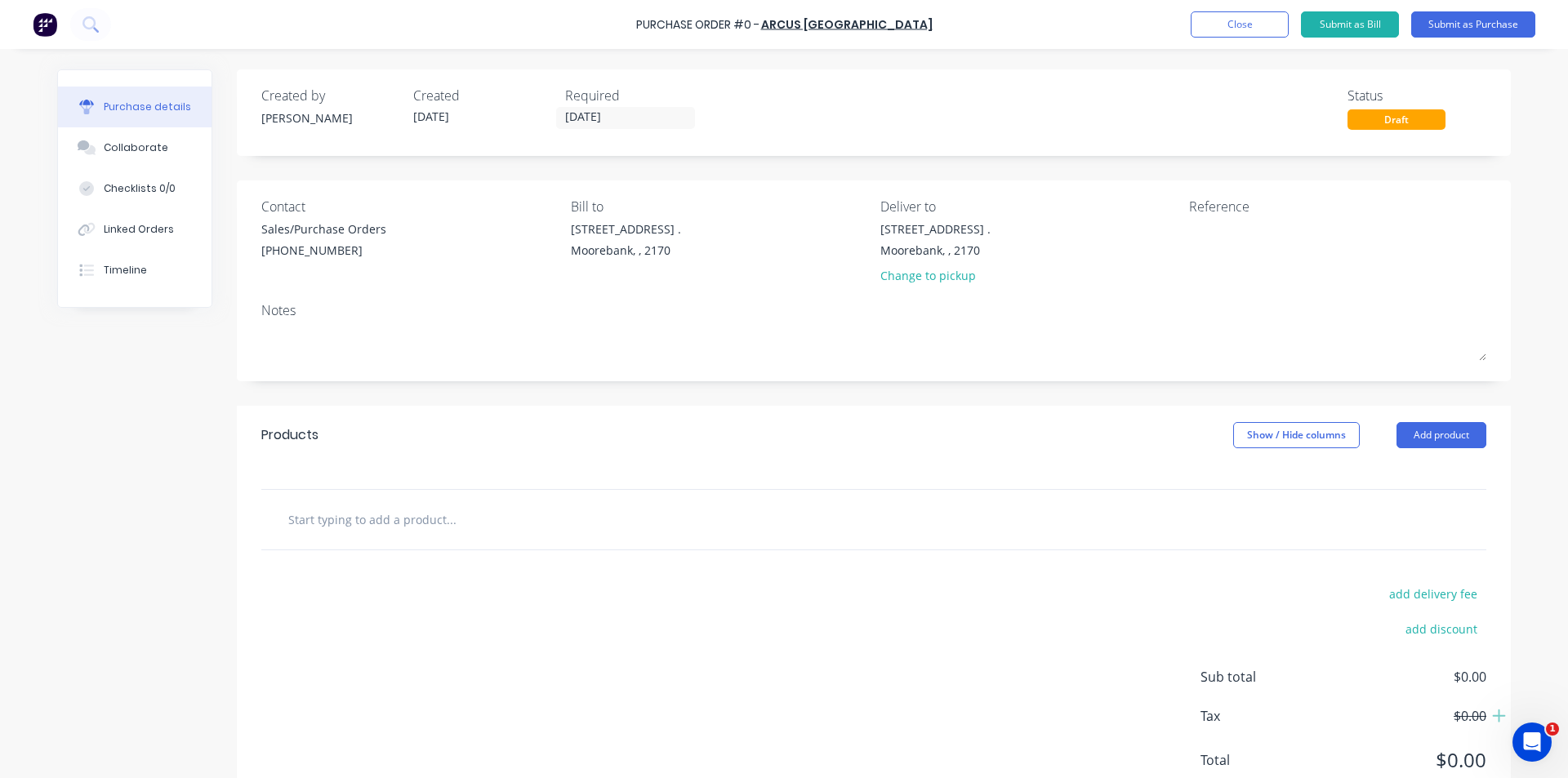
drag, startPoint x: 1453, startPoint y: 433, endPoint x: 1439, endPoint y: 455, distance: 26.1
click at [777, 434] on button "Add product" at bounding box center [1442, 435] width 90 height 26
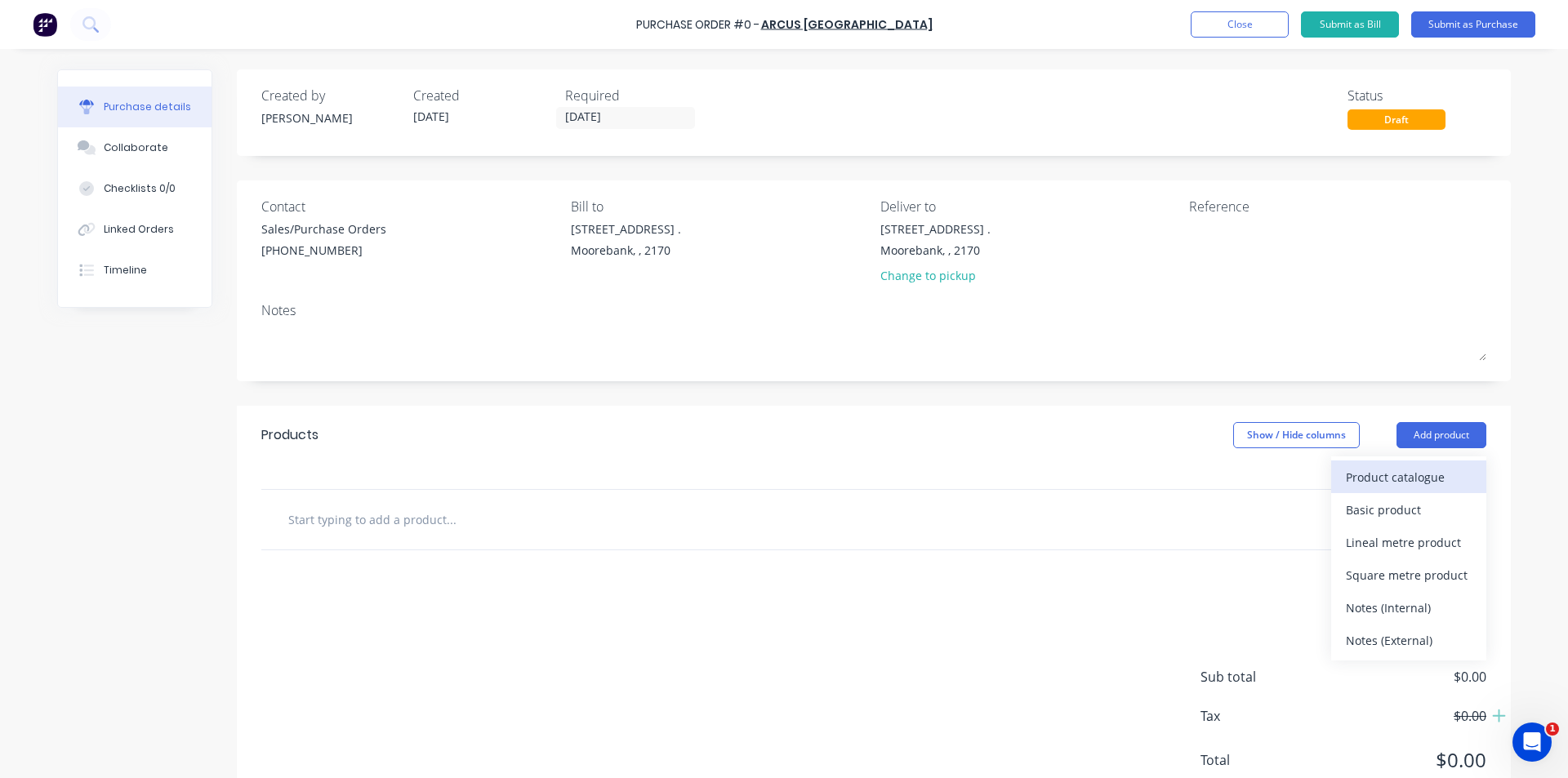
click at [777, 484] on div "Product catalogue" at bounding box center [1409, 477] width 126 height 23
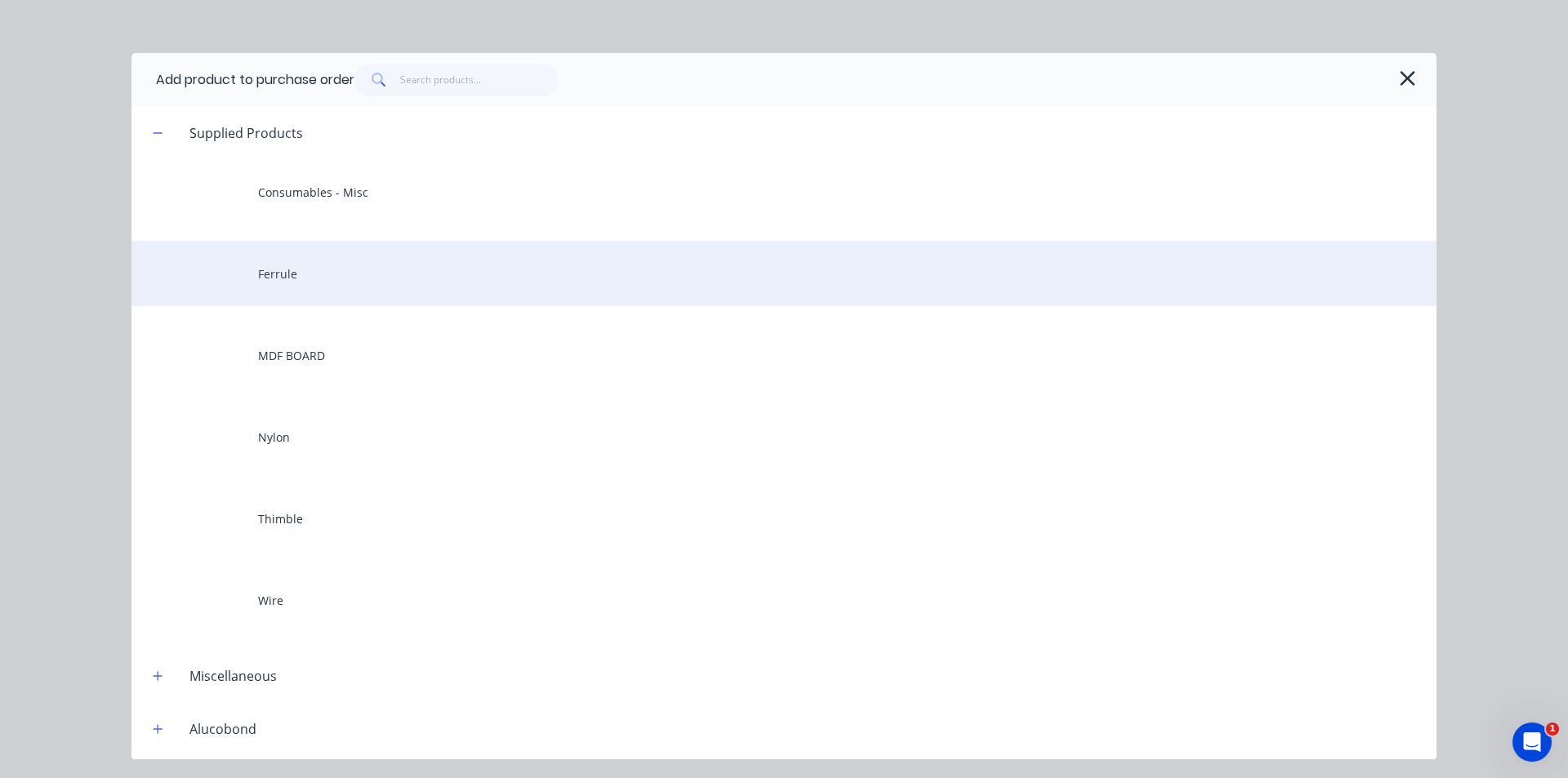
click at [341, 276] on div "Ferrule" at bounding box center [784, 273] width 1305 height 65
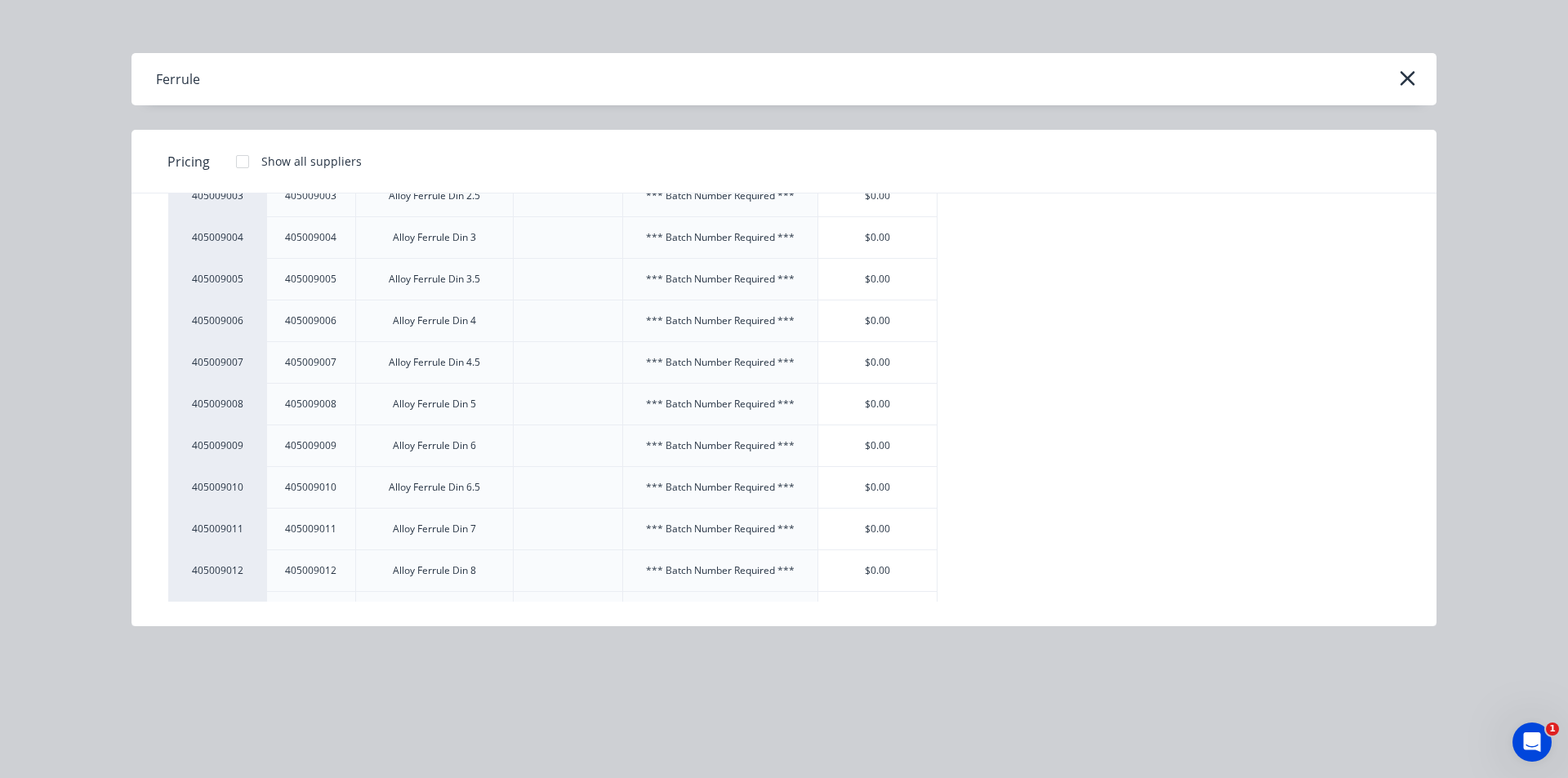
scroll to position [245, 0]
click at [777, 520] on div "$0.00" at bounding box center [878, 531] width 119 height 41
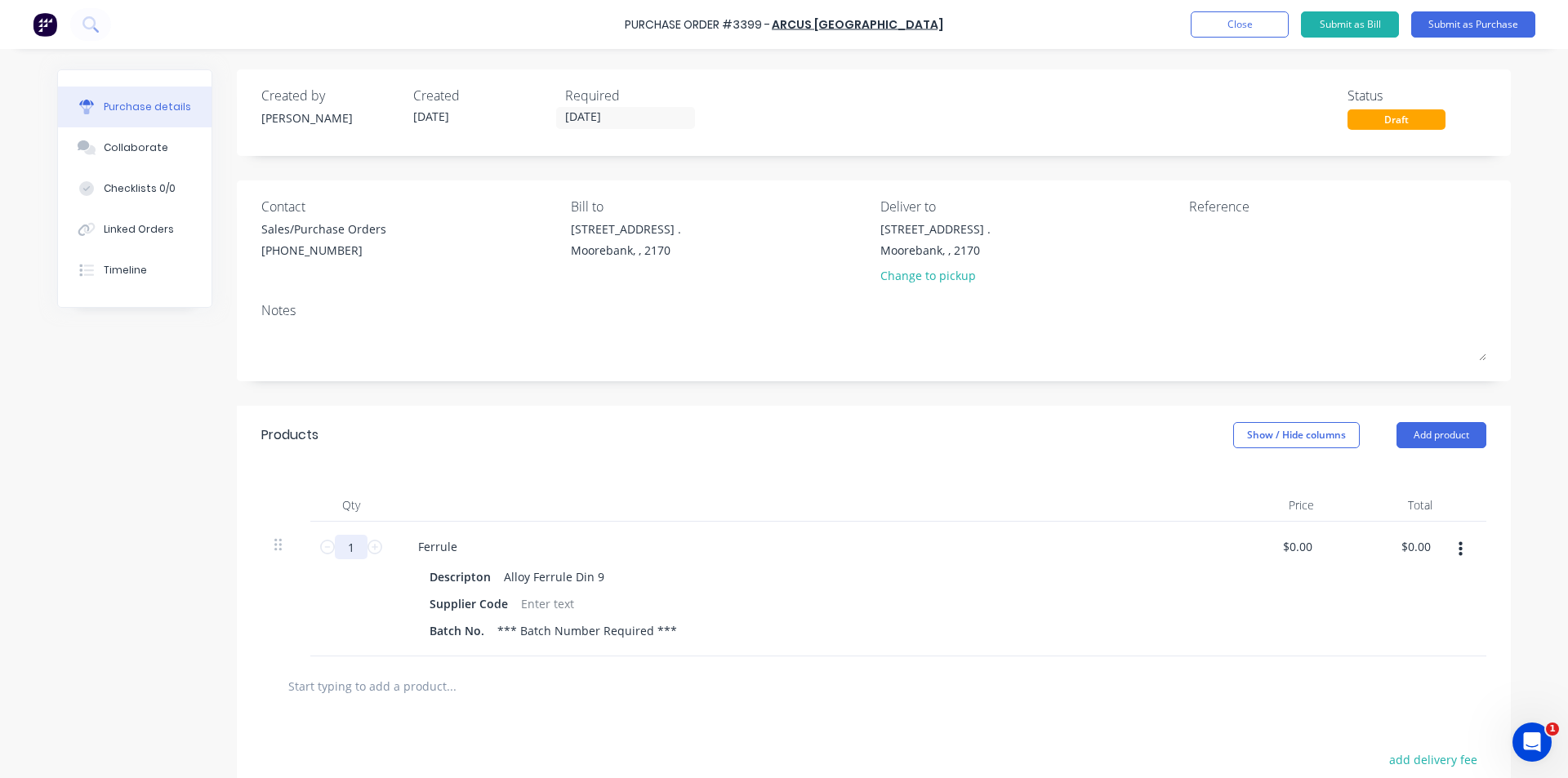
click at [350, 550] on input "1" at bounding box center [351, 546] width 32 height 24
type input "500"
click at [777, 442] on button "Add product" at bounding box center [1442, 435] width 90 height 26
click at [777, 473] on div "Product catalogue" at bounding box center [1409, 477] width 126 height 23
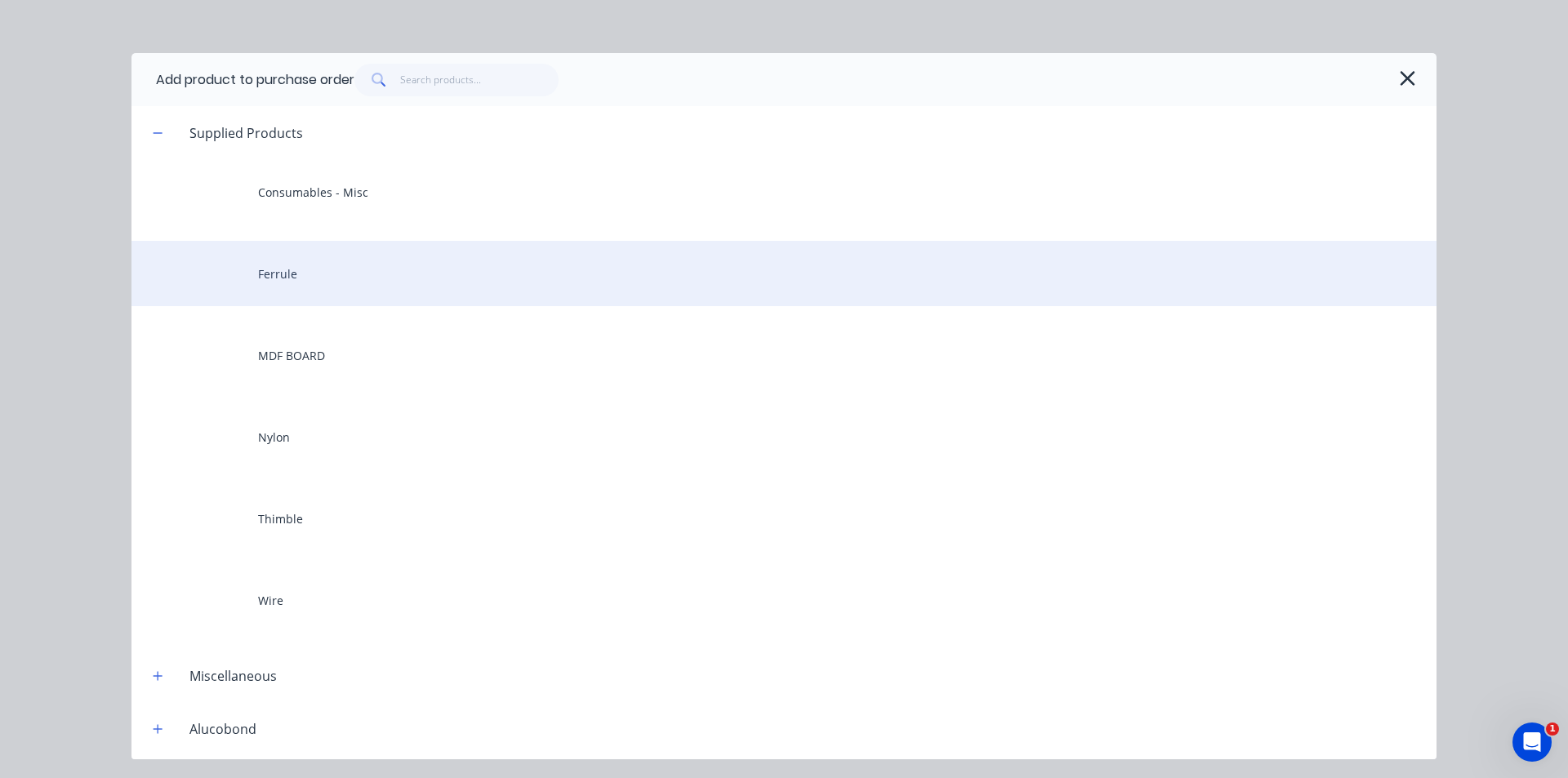
click at [385, 281] on div "Ferrule" at bounding box center [784, 273] width 1305 height 65
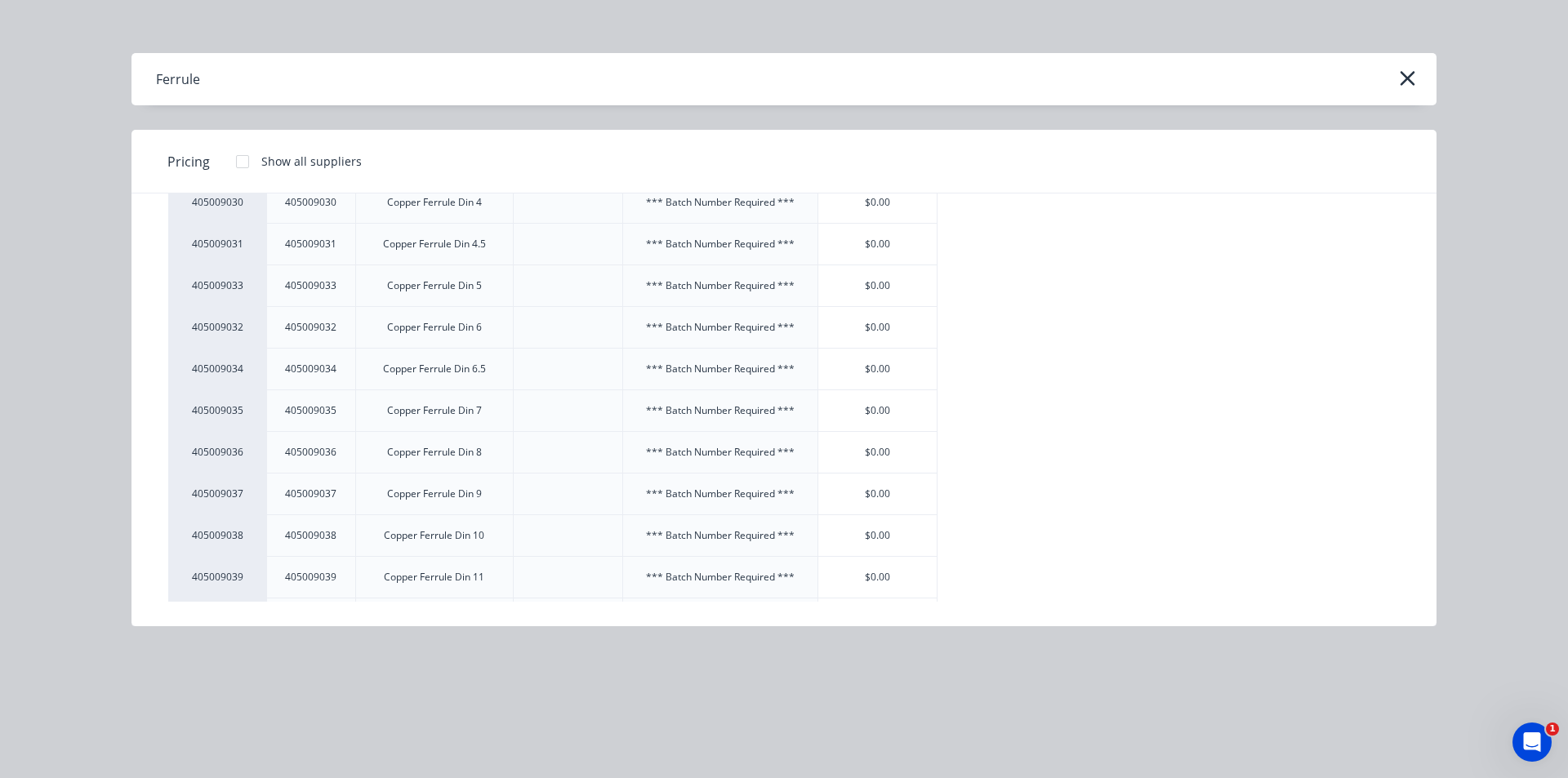
scroll to position [2042, 0]
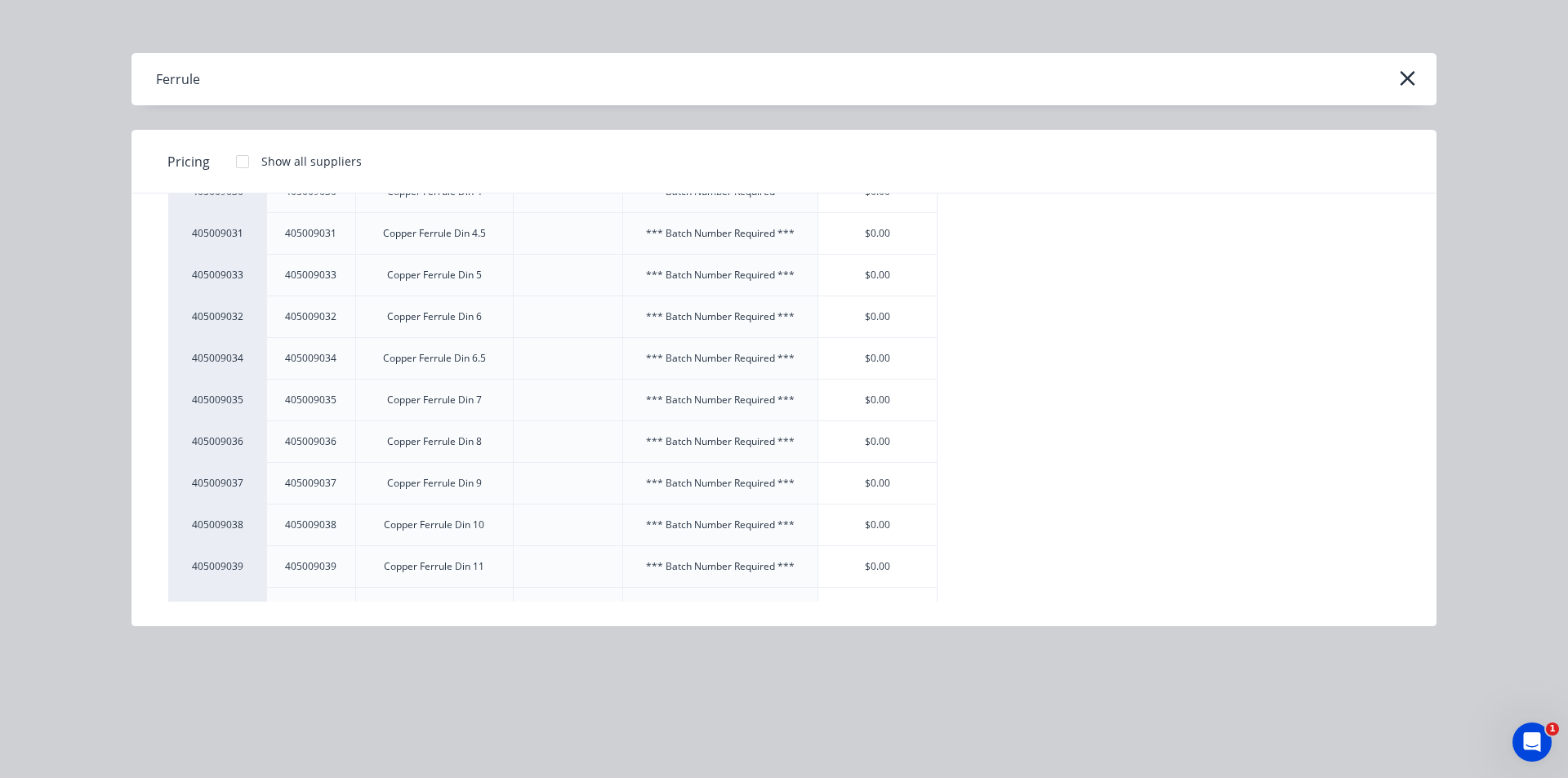
click at [777, 484] on div "$0.00" at bounding box center [878, 484] width 119 height 41
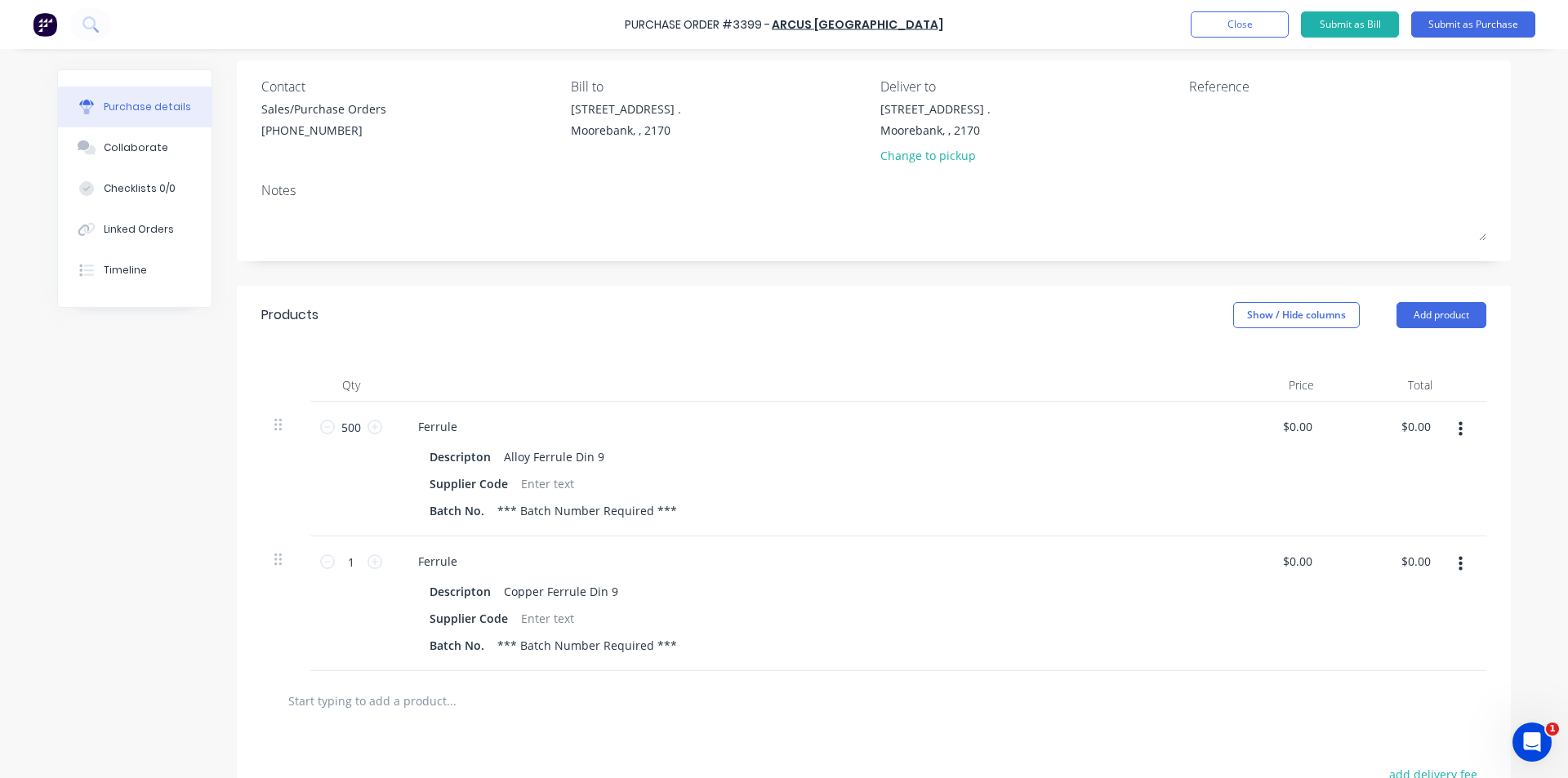
scroll to position [163, 0]
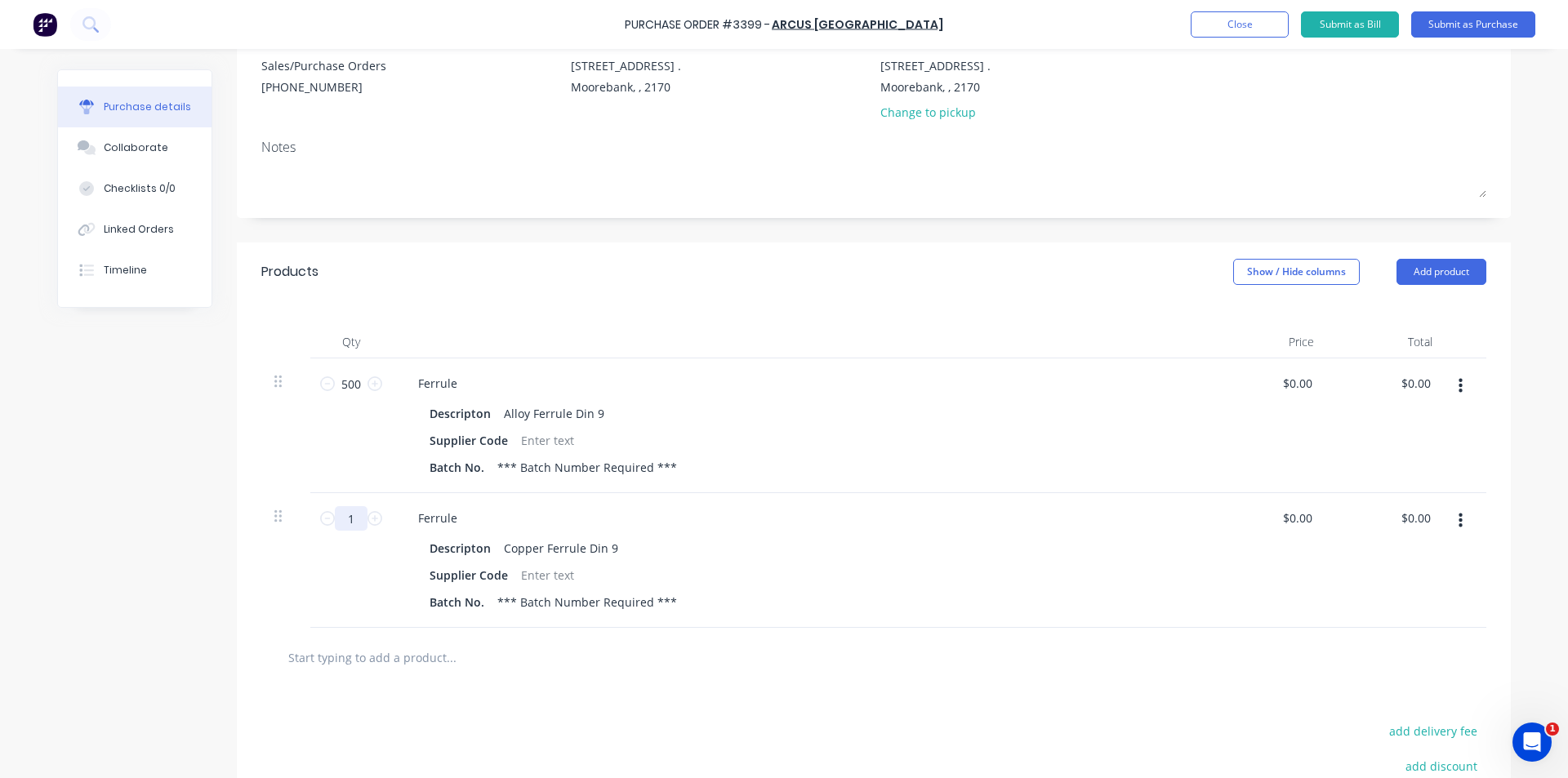
click at [355, 514] on input "1" at bounding box center [351, 518] width 32 height 24
type input "200"
click at [777, 264] on button "Add product" at bounding box center [1442, 272] width 90 height 26
click at [777, 310] on div "Product catalogue" at bounding box center [1409, 314] width 126 height 23
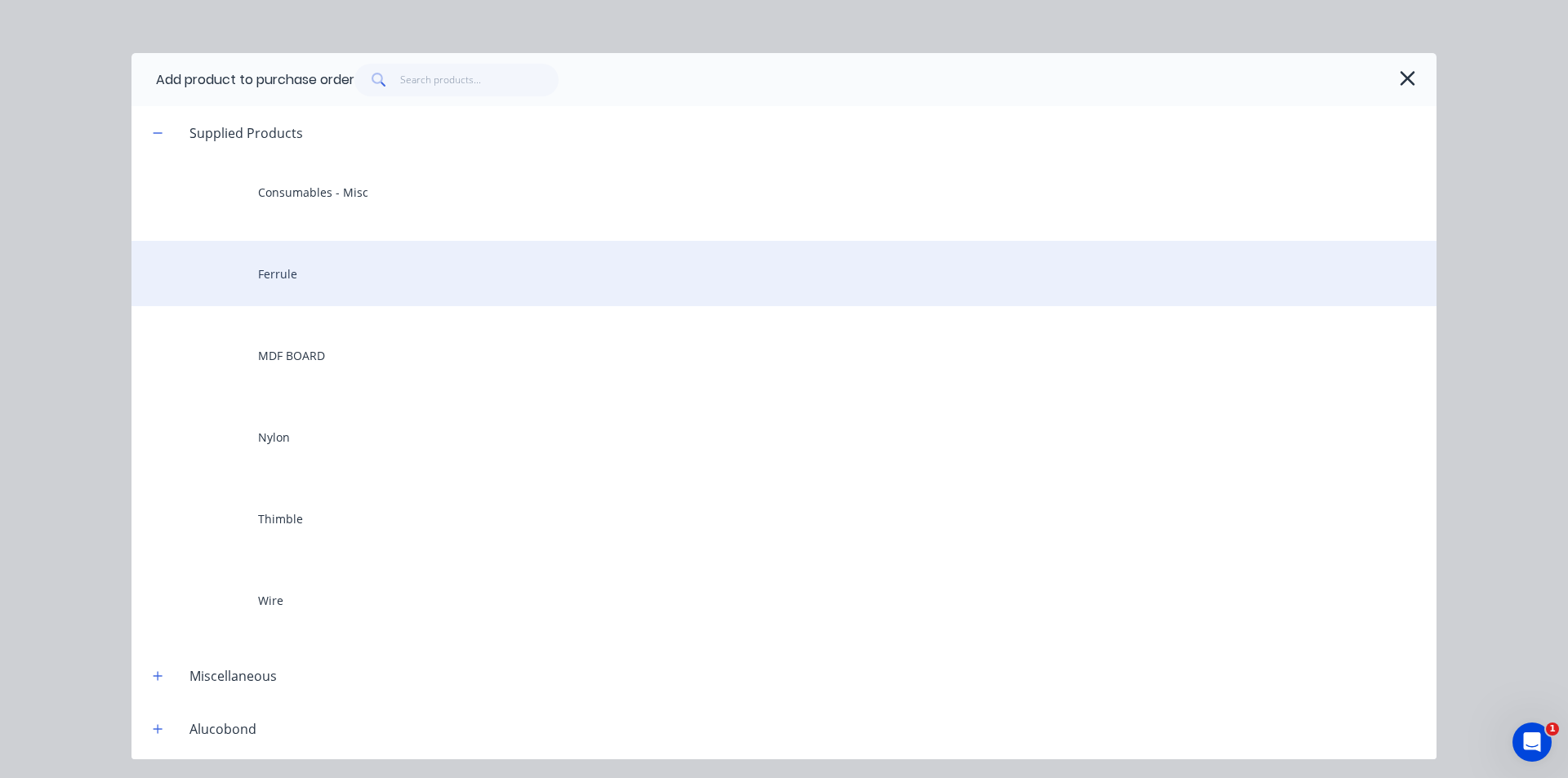
click at [352, 264] on div "Ferrule" at bounding box center [784, 273] width 1305 height 65
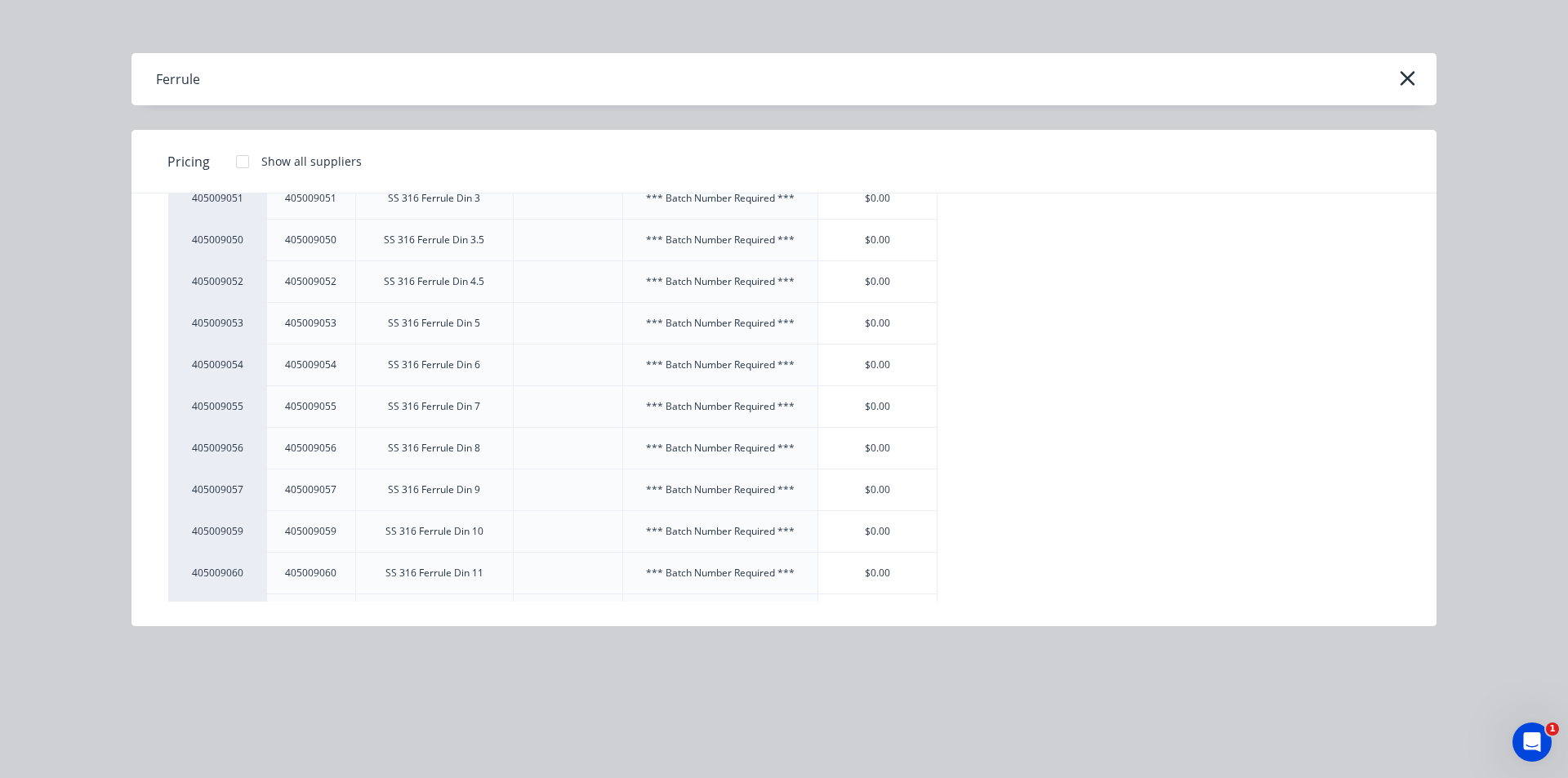
scroll to position [1225, 0]
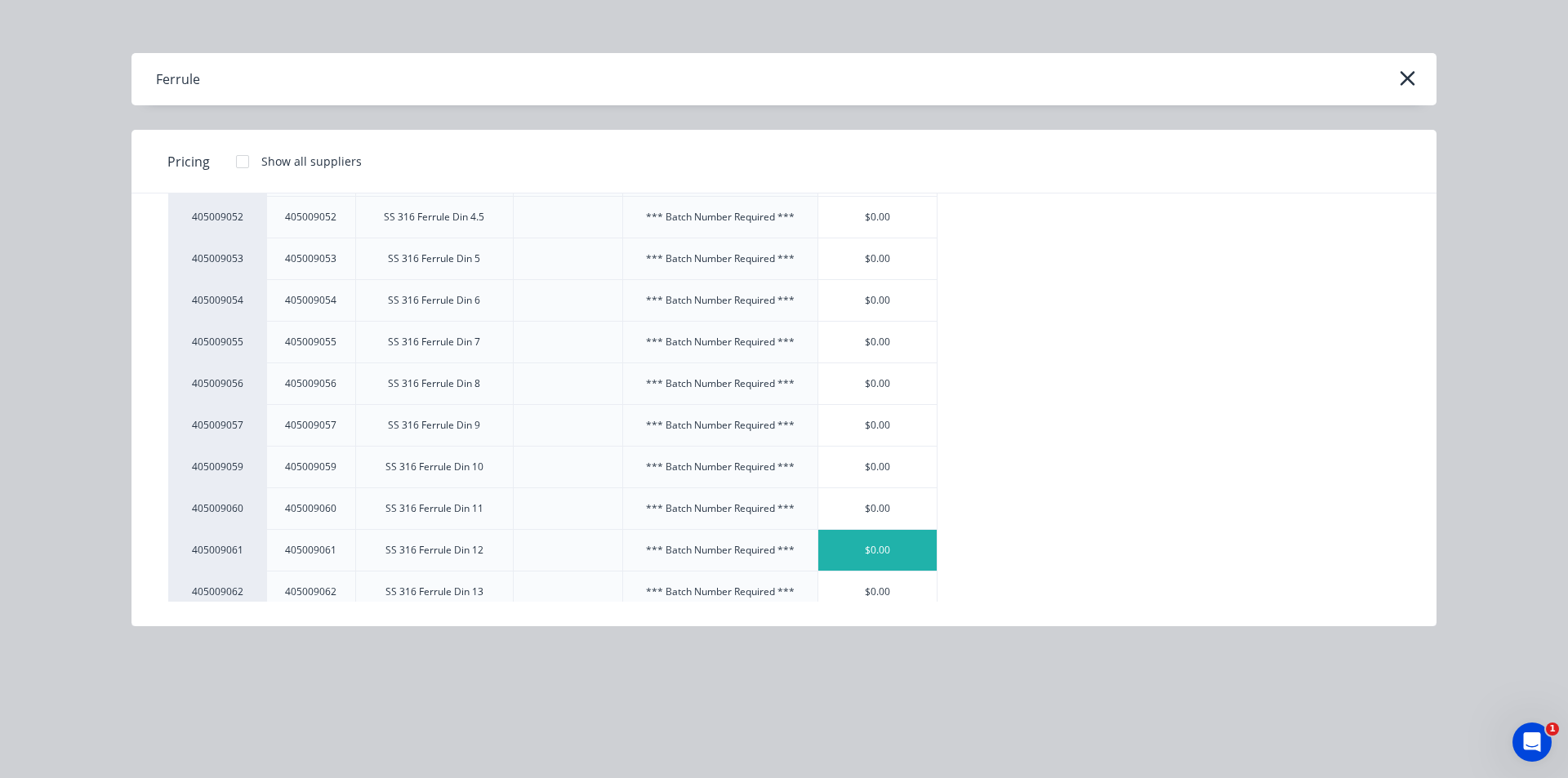
click at [777, 555] on div "$0.00" at bounding box center [878, 550] width 119 height 41
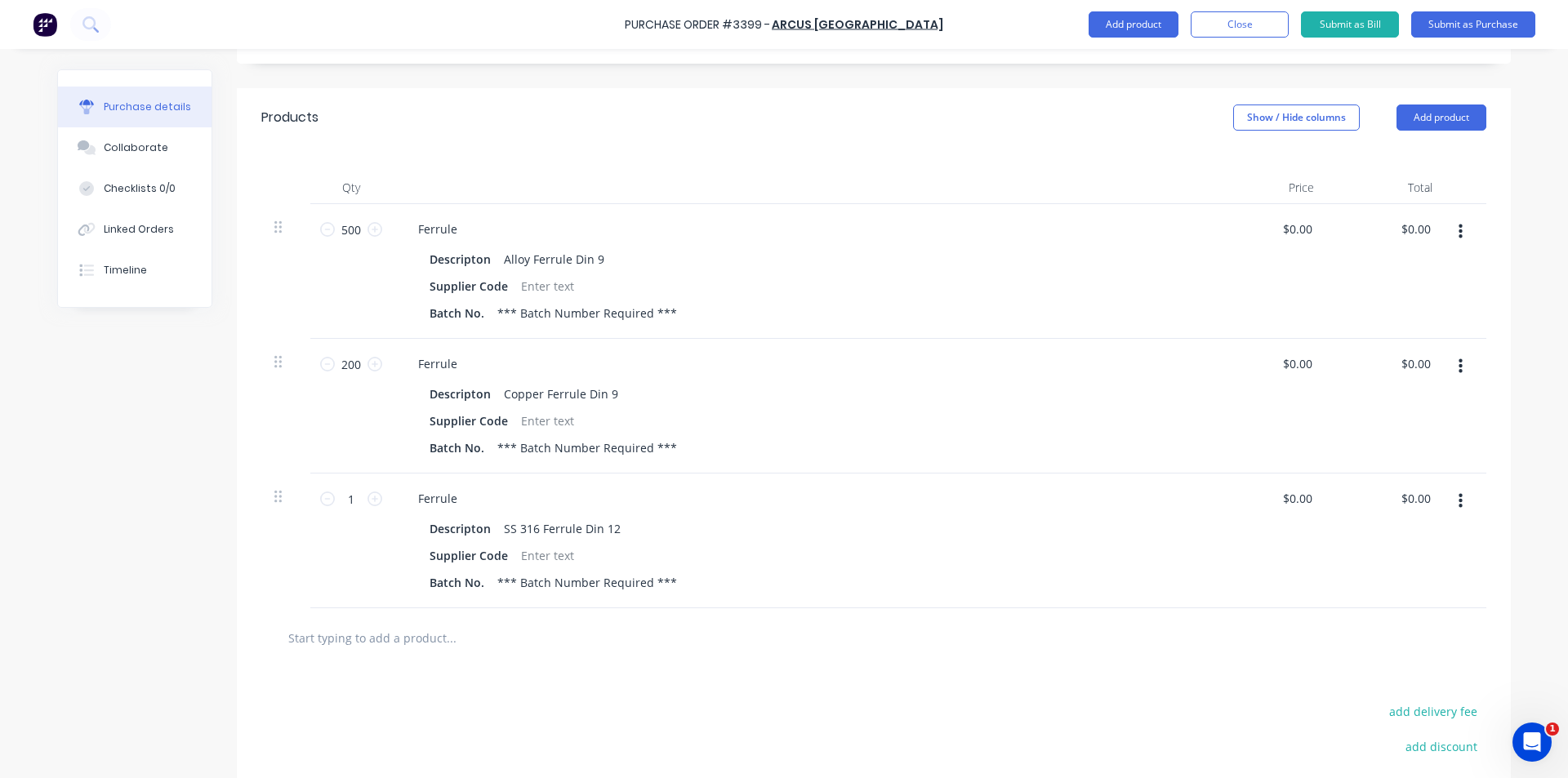
scroll to position [409, 0]
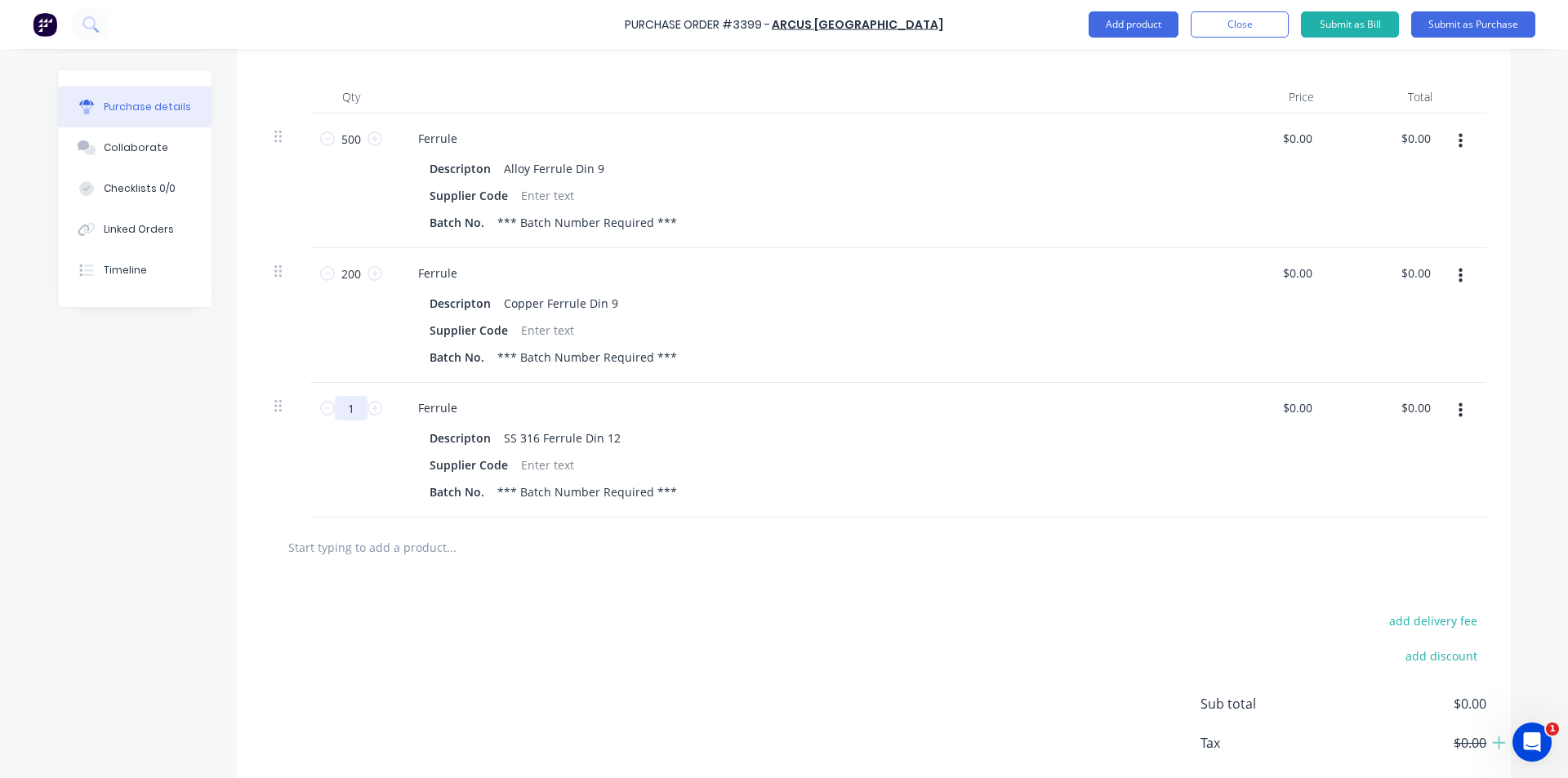
click at [348, 408] on input "1" at bounding box center [351, 408] width 32 height 24
type input "30"
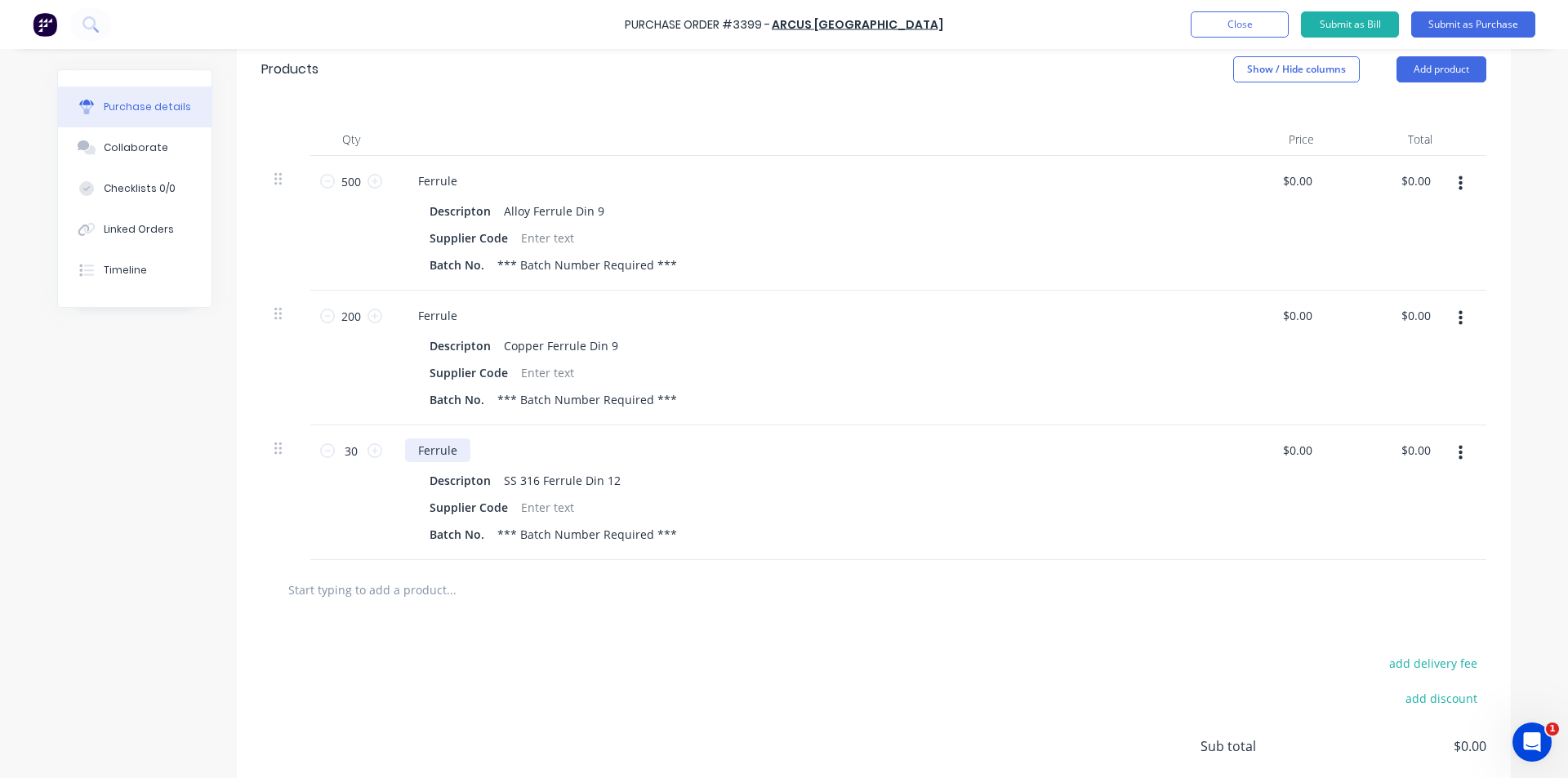
scroll to position [326, 0]
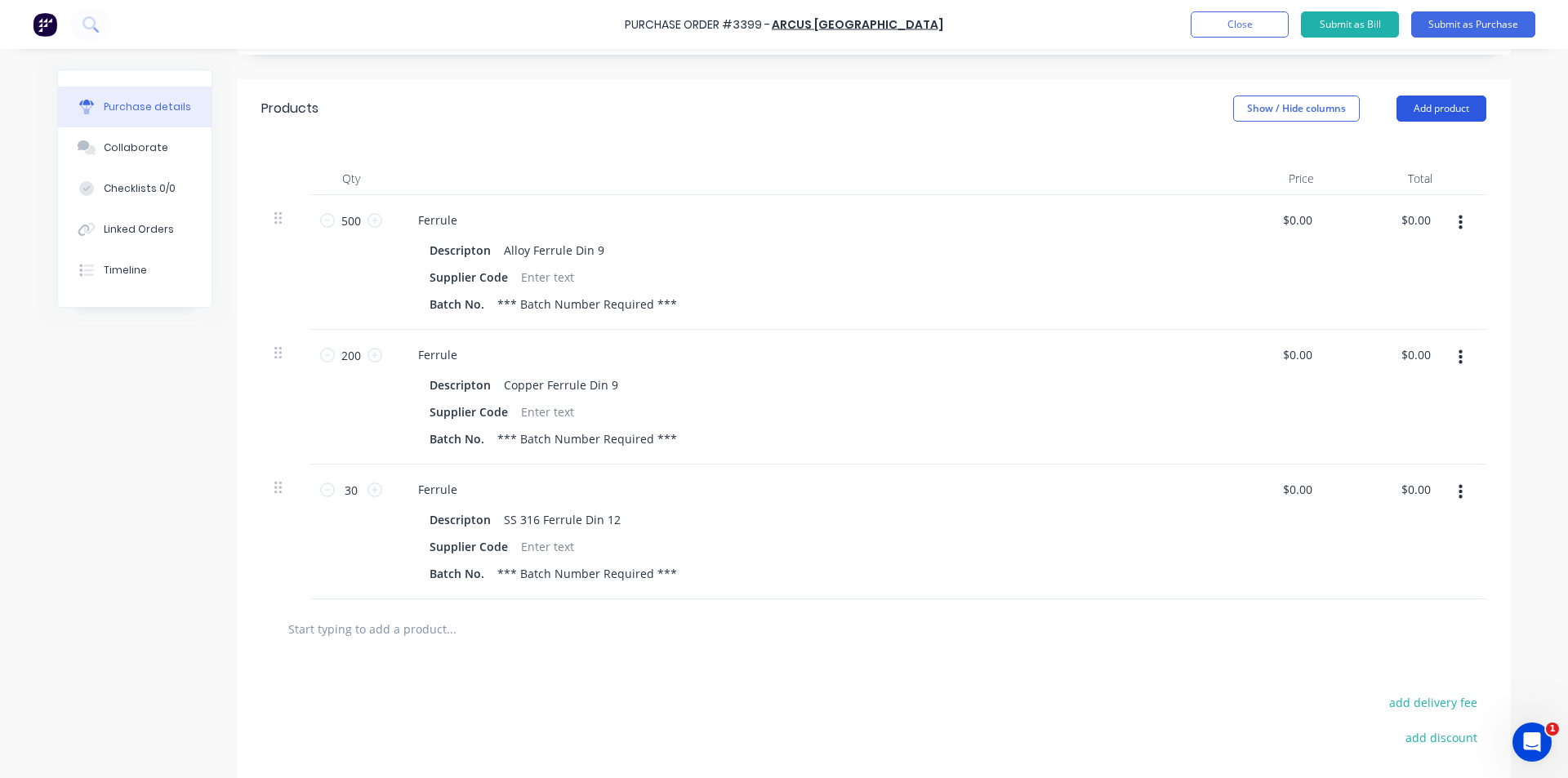
click at [777, 101] on button "Add product" at bounding box center [1442, 108] width 90 height 26
click at [777, 152] on div "Product catalogue" at bounding box center [1409, 151] width 126 height 23
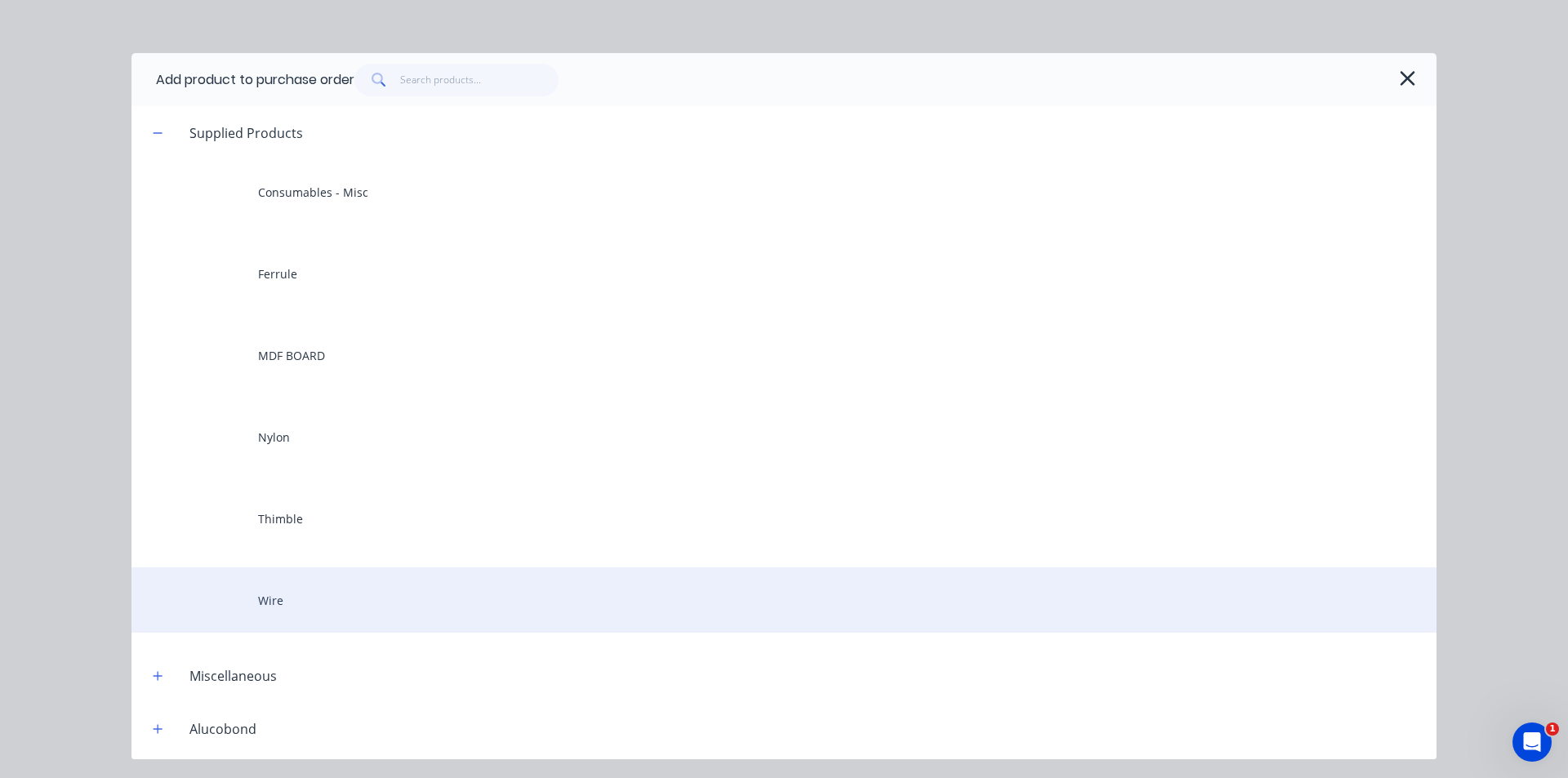
click at [330, 612] on div "Wire" at bounding box center [784, 600] width 1305 height 65
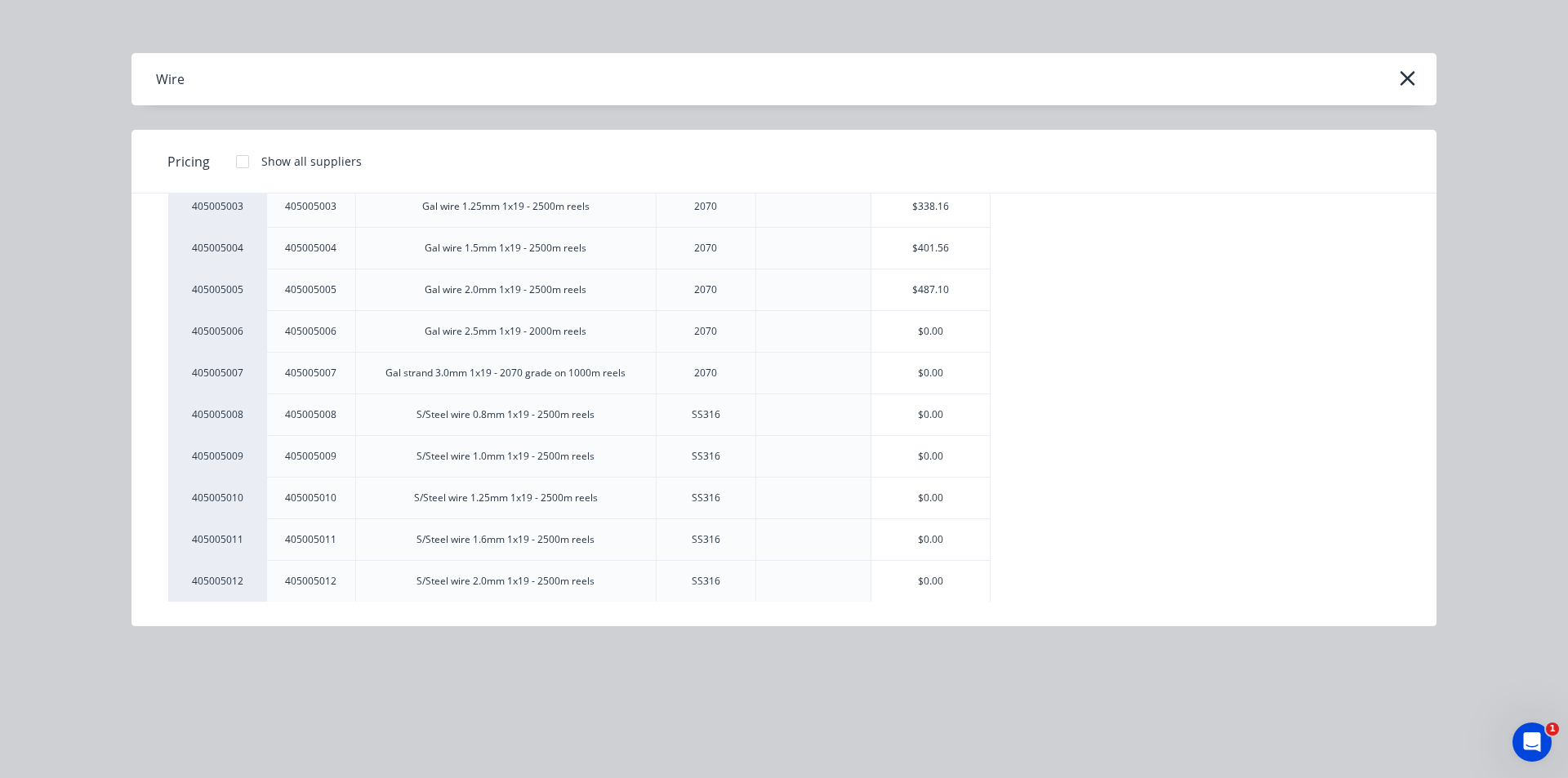
scroll to position [163, 0]
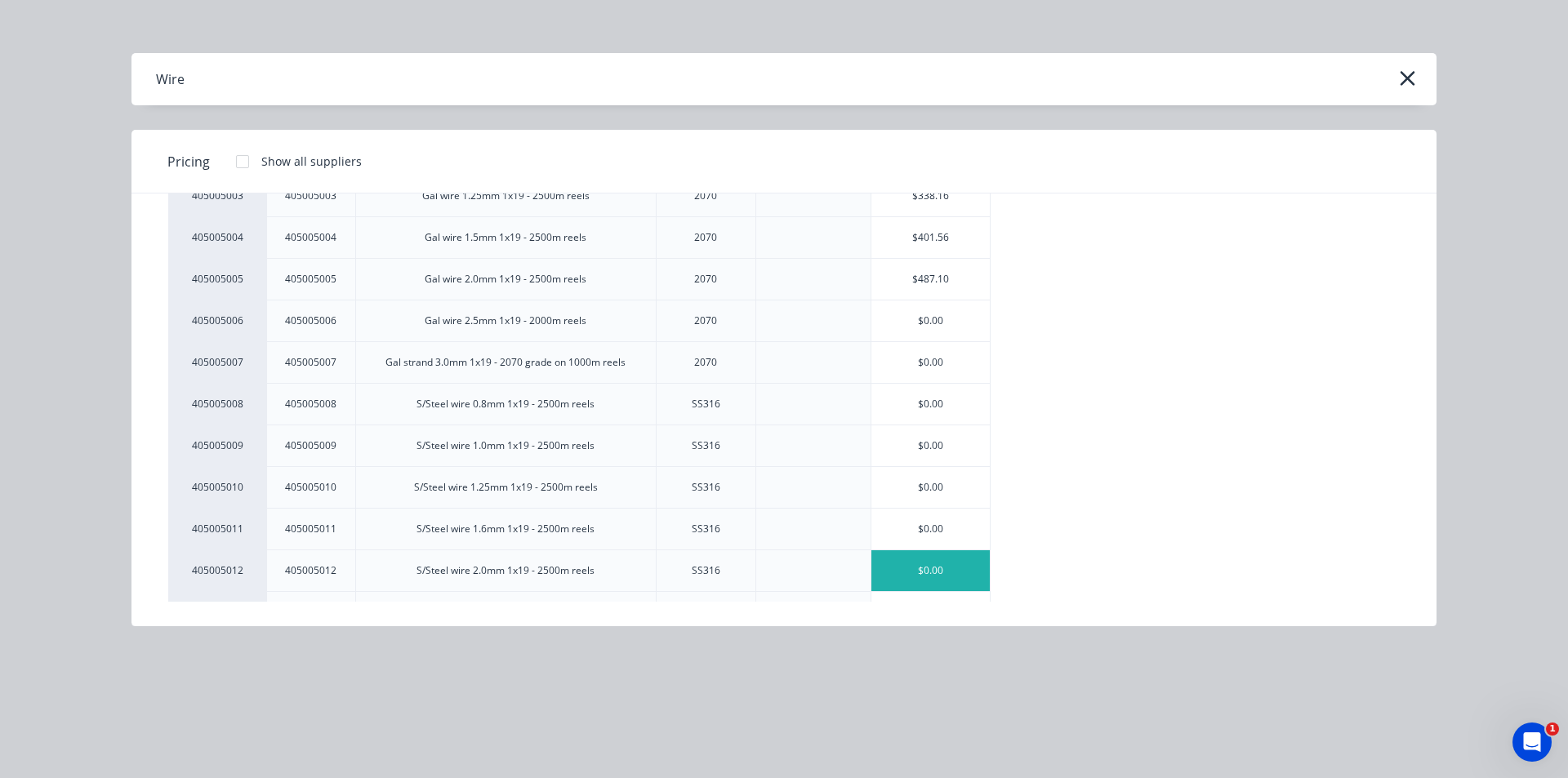
click at [777, 561] on div "$0.00" at bounding box center [931, 571] width 119 height 41
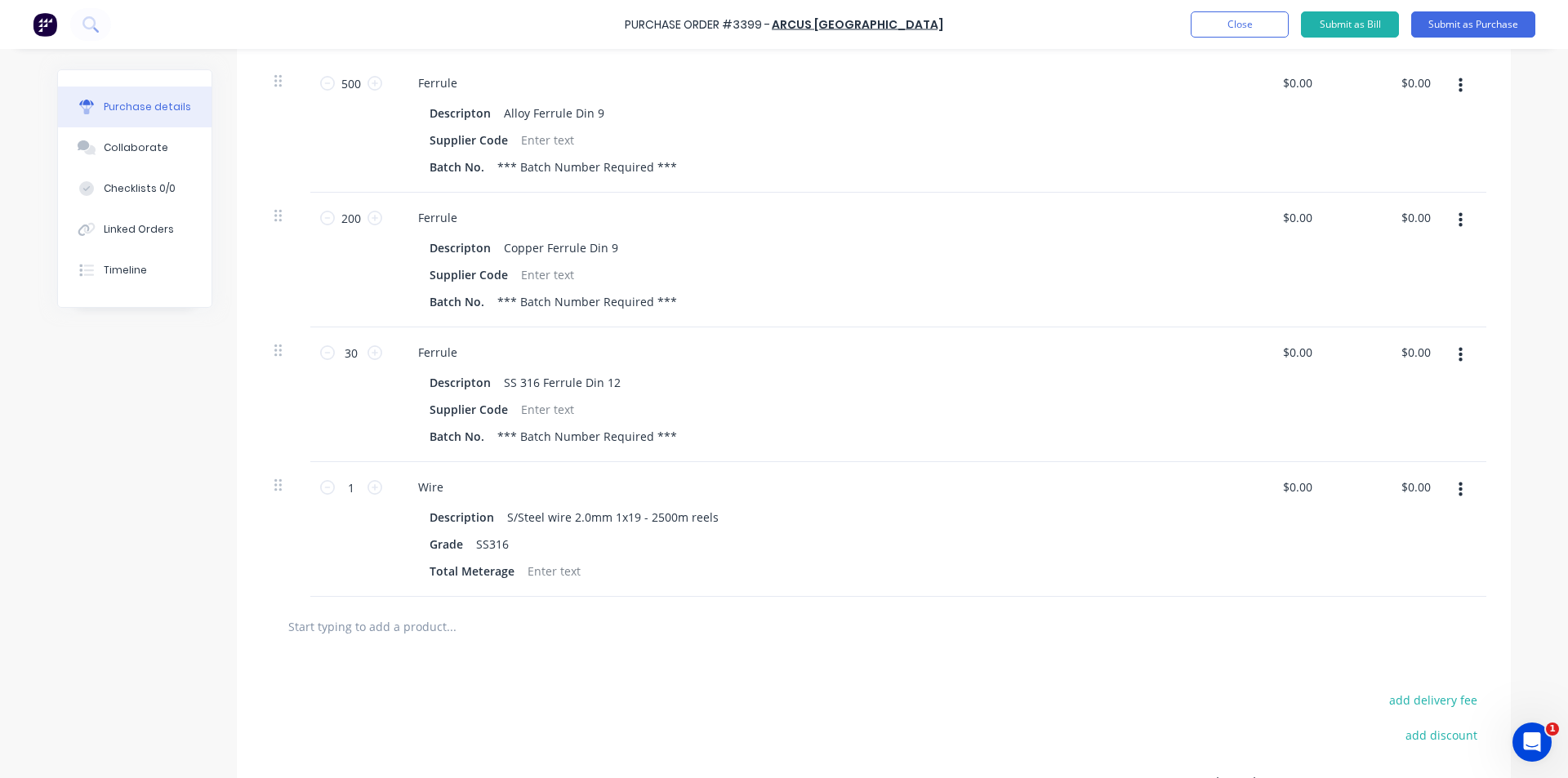
scroll to position [572, 0]
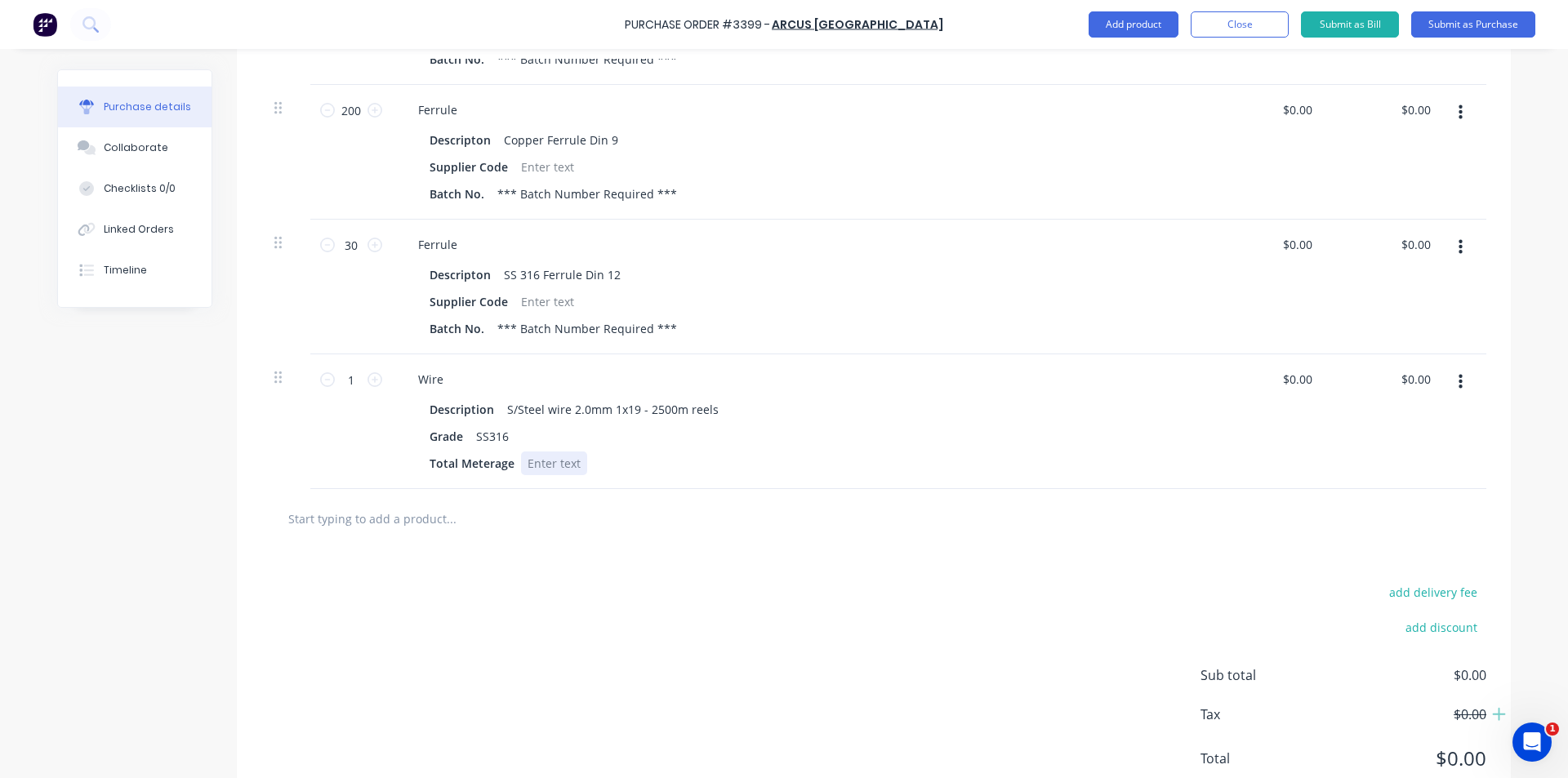
click at [542, 467] on div at bounding box center [554, 463] width 66 height 23
click at [531, 468] on div at bounding box center [554, 463] width 66 height 23
click at [350, 370] on input "1" at bounding box center [351, 379] width 32 height 24
type input "2"
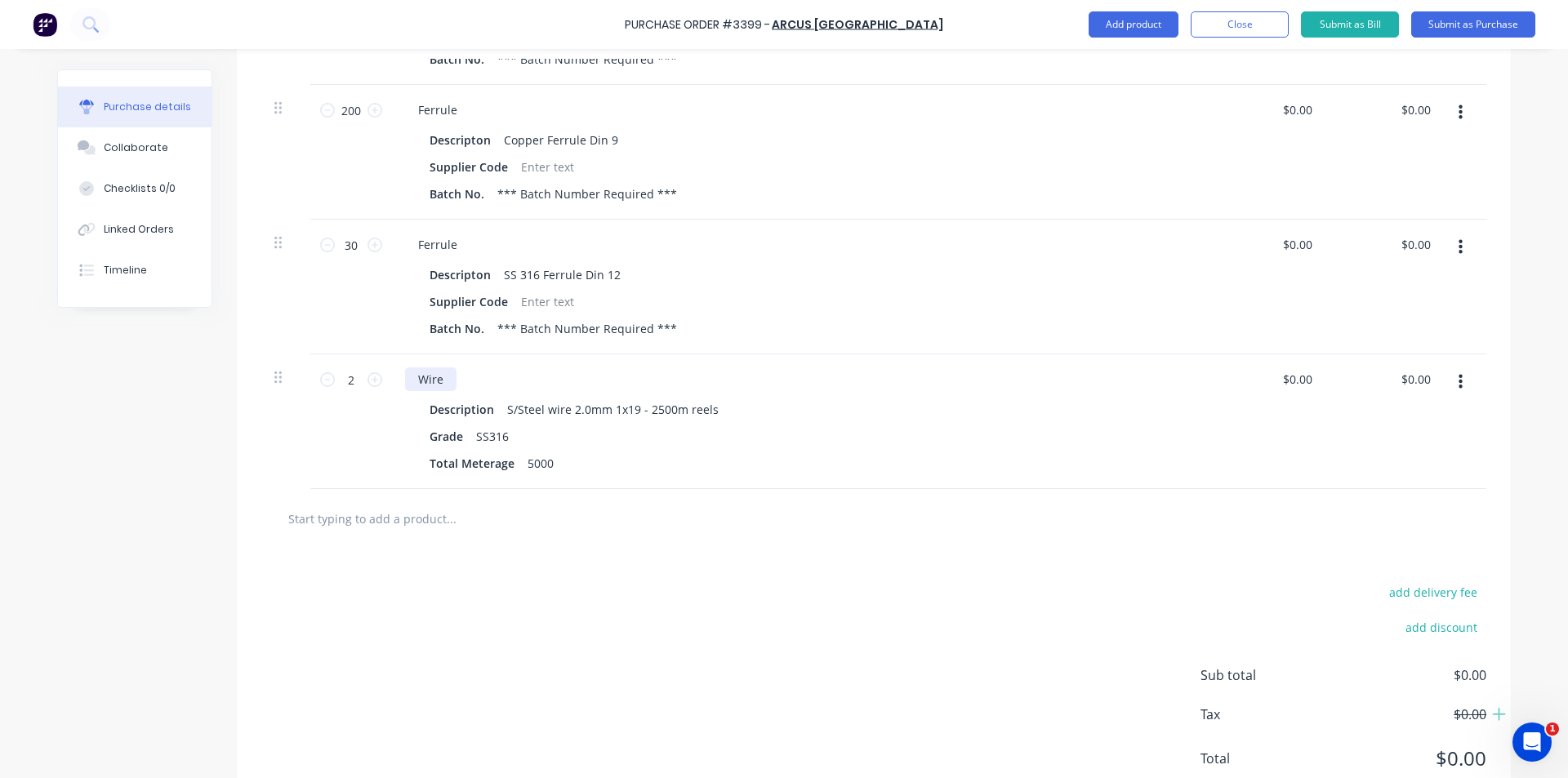
click at [441, 386] on div "Wire" at bounding box center [430, 379] width 52 height 23
click at [777, 549] on div "add delivery fee add discount Sub total $0.00 Tax $0.00 Total $0.00" at bounding box center [873, 682] width 1274 height 269
click at [777, 571] on div "add delivery fee add discount Sub total $0.00 Tax $0.00 Total $0.00" at bounding box center [873, 682] width 1274 height 269
click at [777, 602] on div "add delivery fee add discount Sub total $0.00 Tax $0.00 Total $0.00" at bounding box center [873, 682] width 1274 height 269
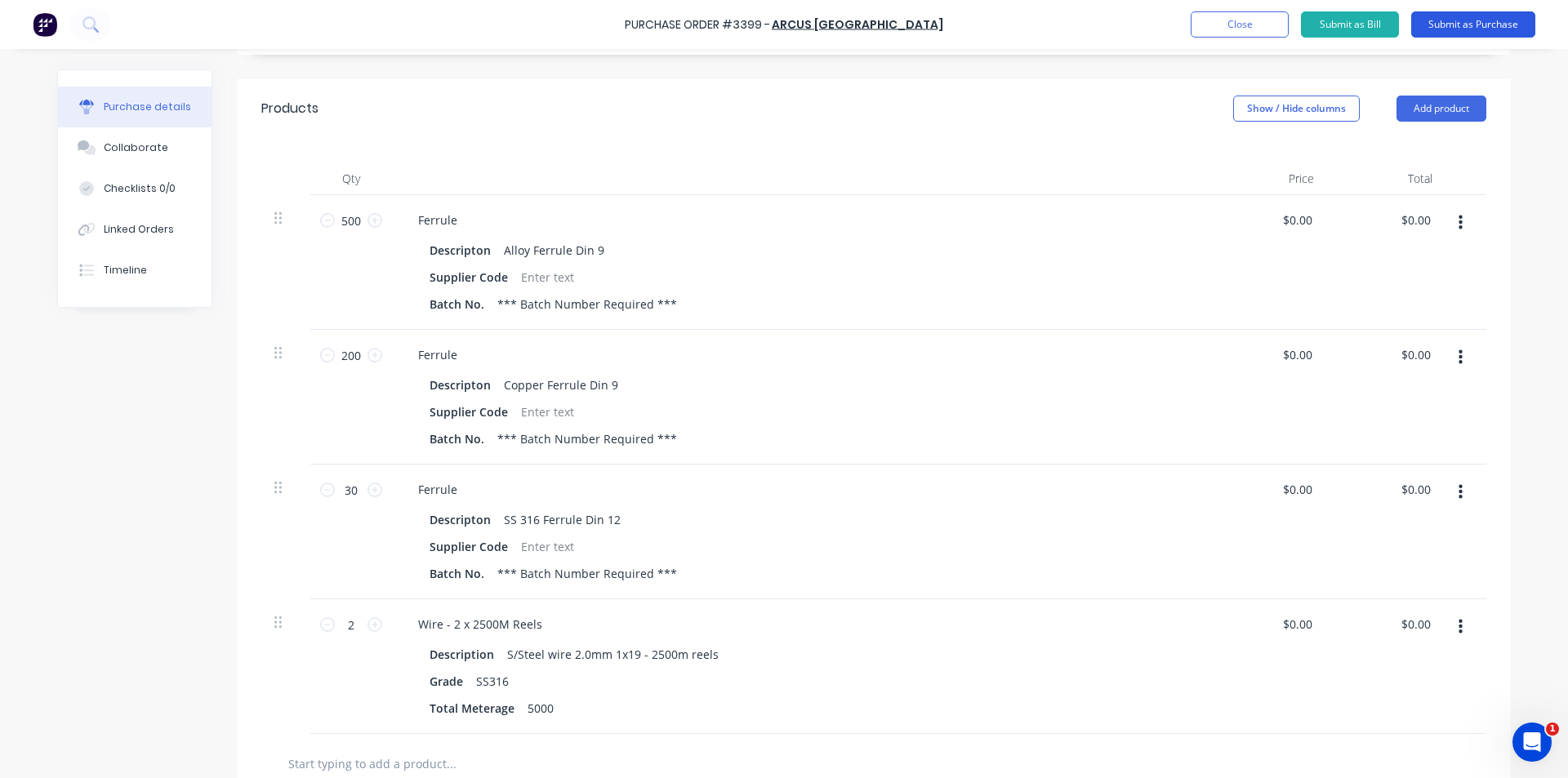
click at [777, 22] on button "Submit as Purchase" at bounding box center [1473, 24] width 124 height 26
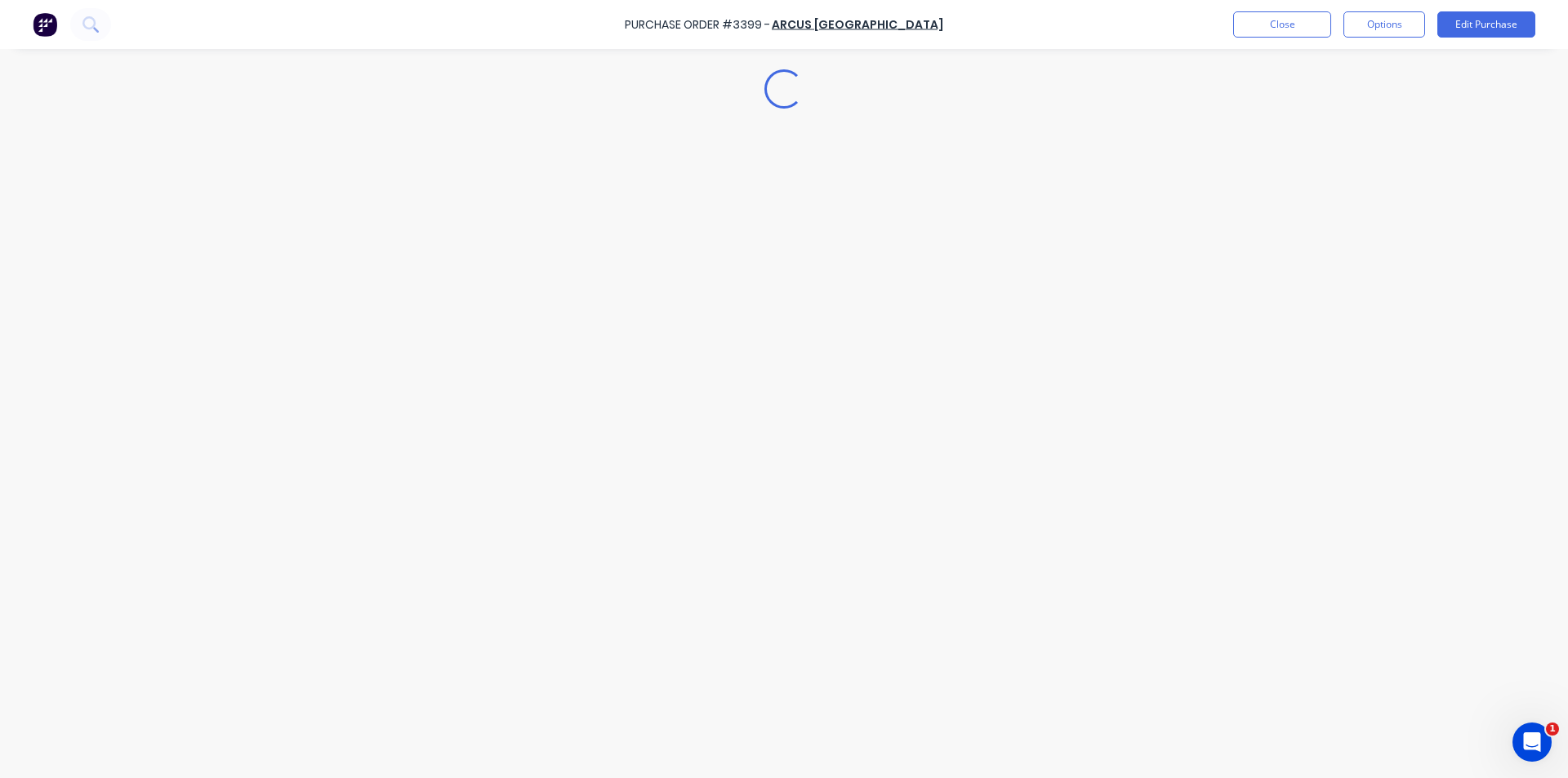
scroll to position [0, 0]
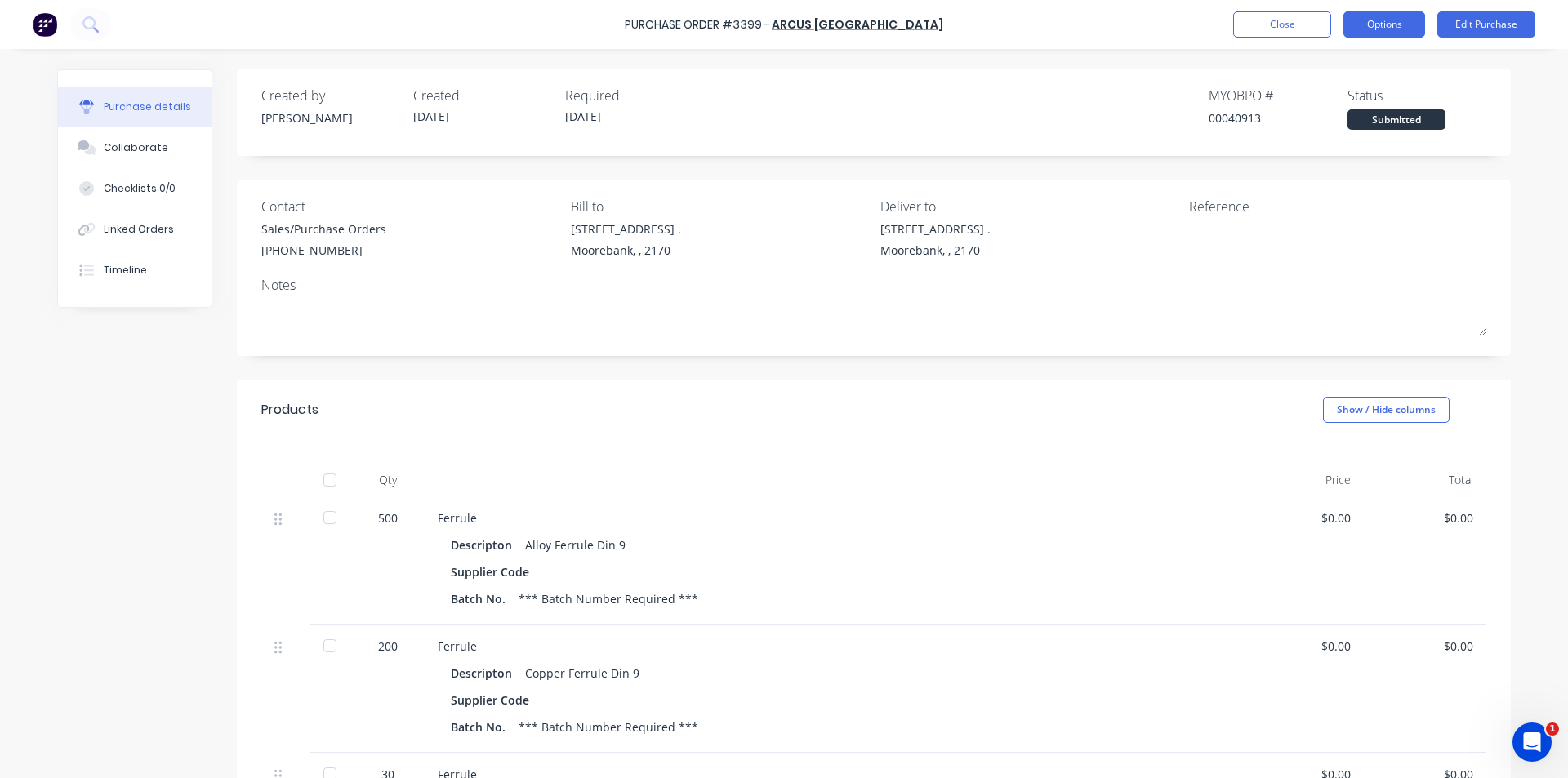
click at [777, 23] on button "Options" at bounding box center [1384, 24] width 82 height 26
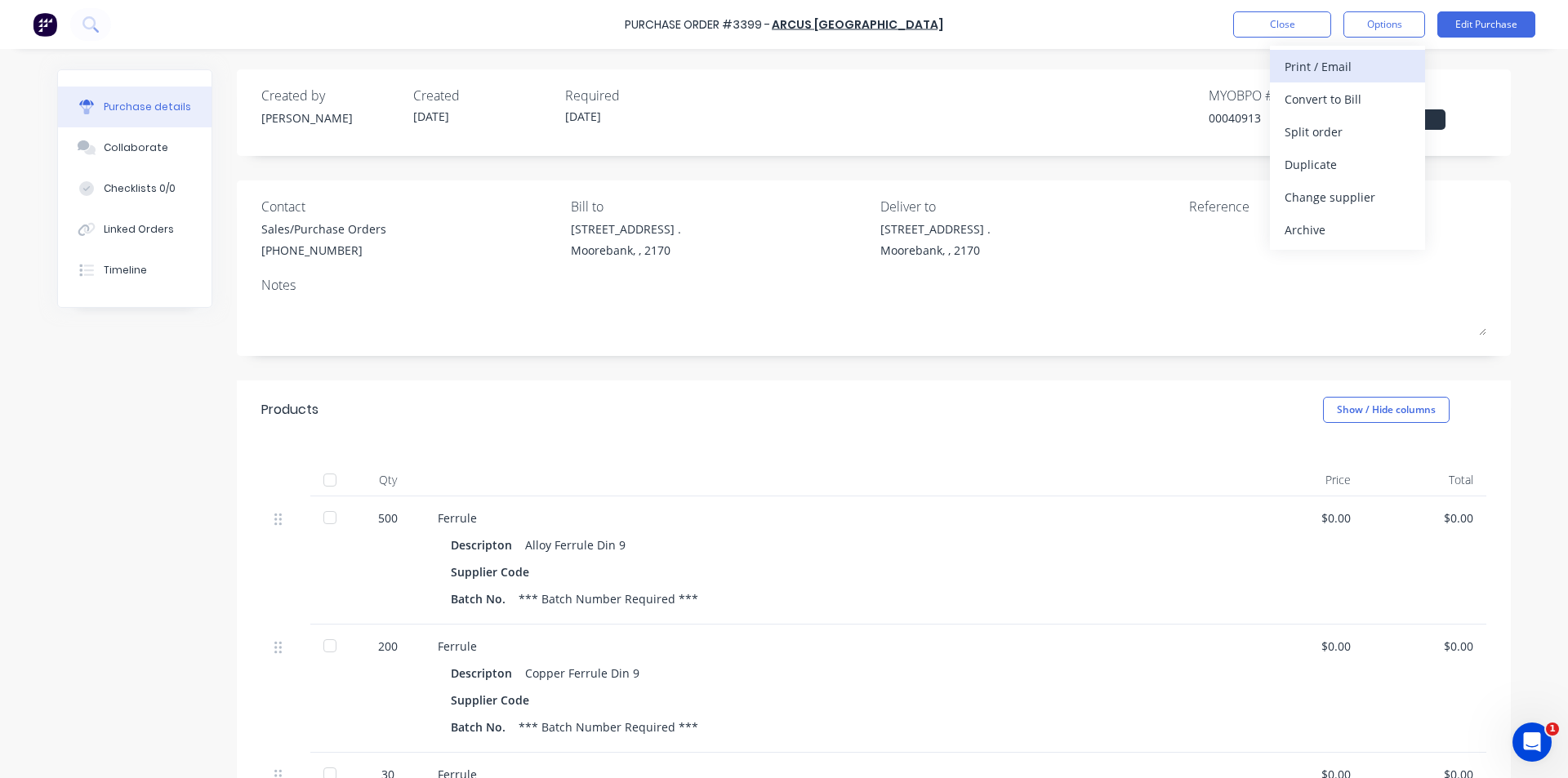
click at [777, 74] on div "Print / Email" at bounding box center [1347, 66] width 126 height 23
click at [777, 129] on div "Without pricing" at bounding box center [1347, 132] width 126 height 23
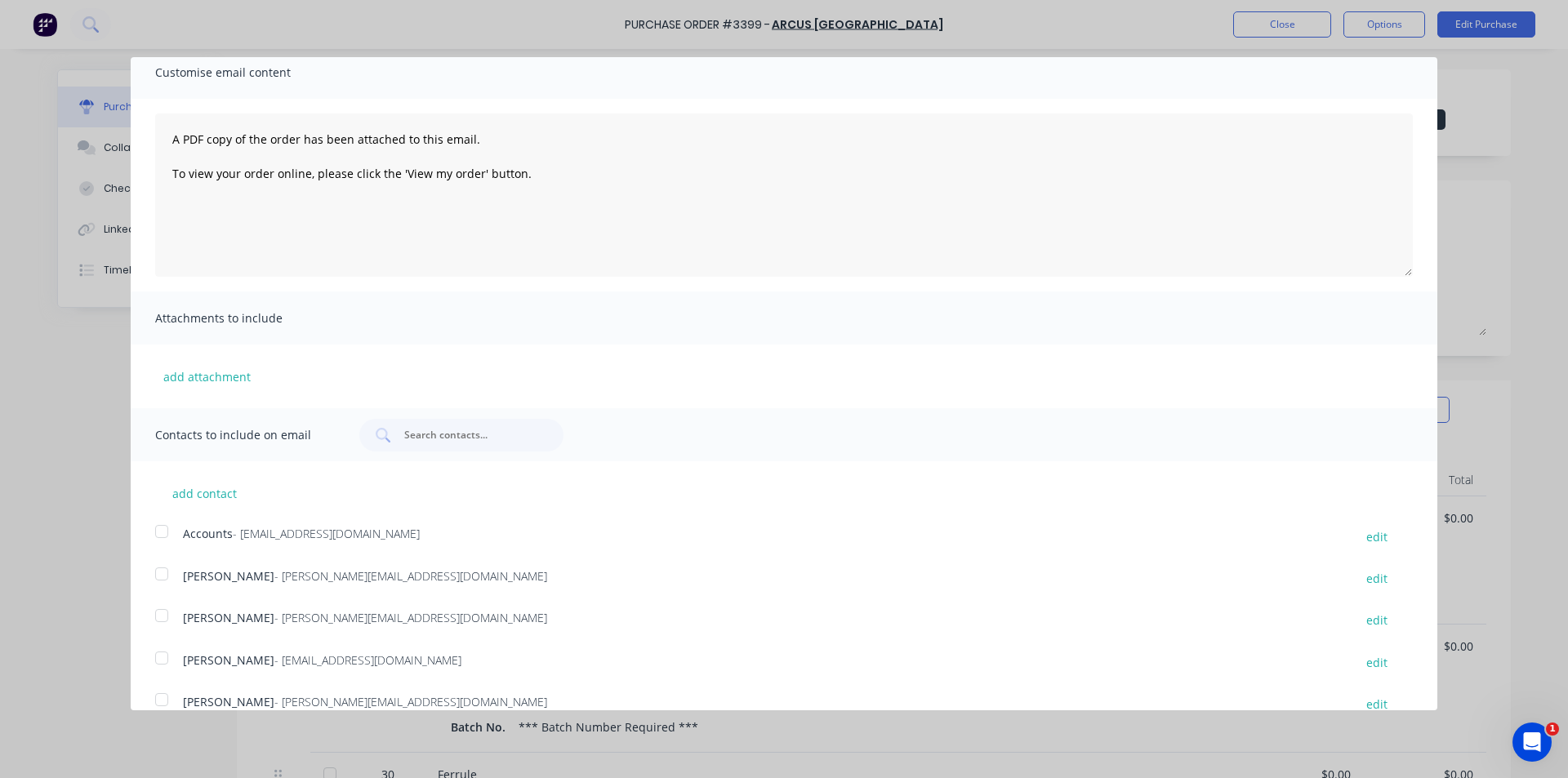
scroll to position [131, 0]
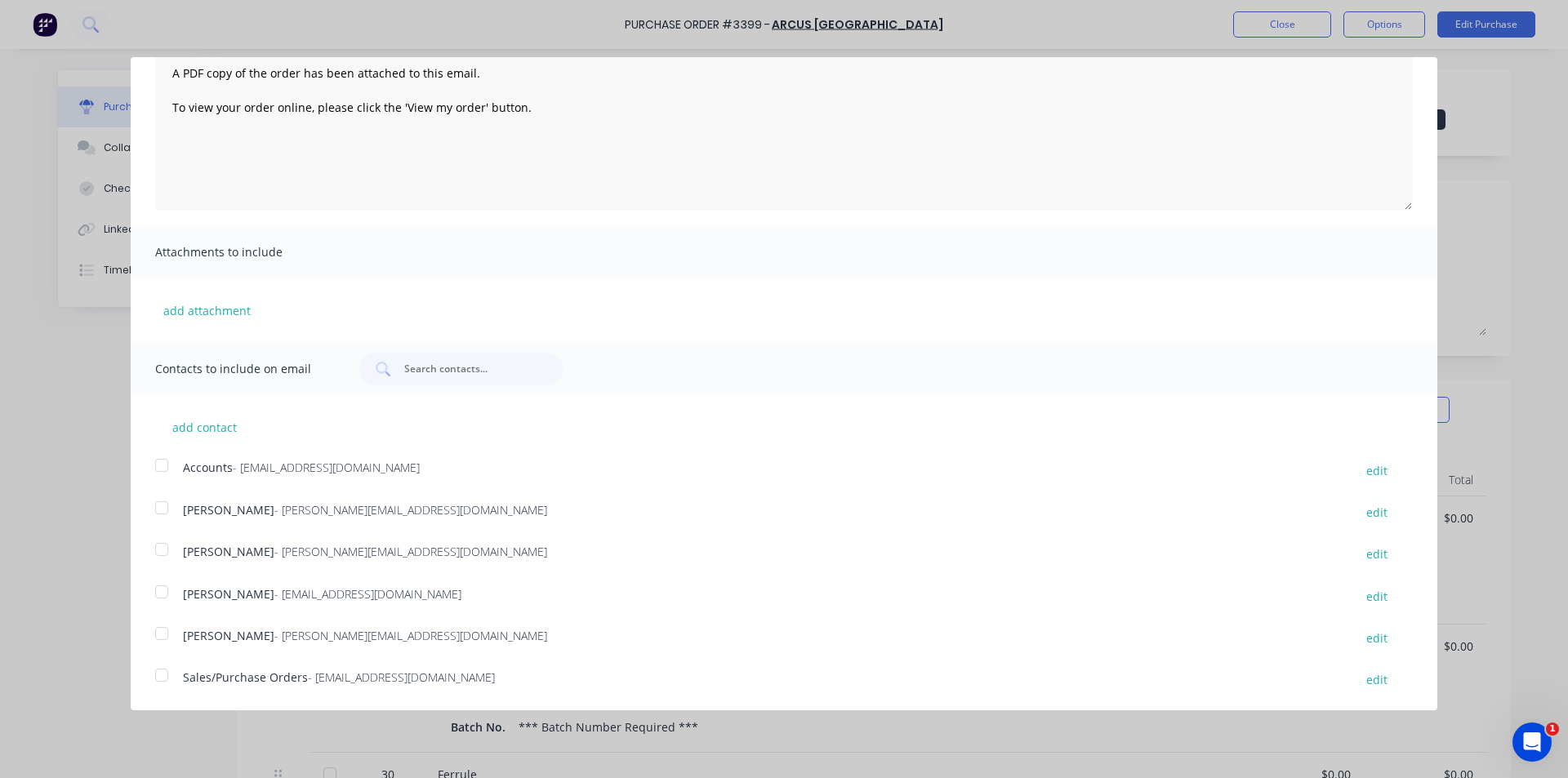
click at [160, 670] on div at bounding box center [161, 674] width 32 height 32
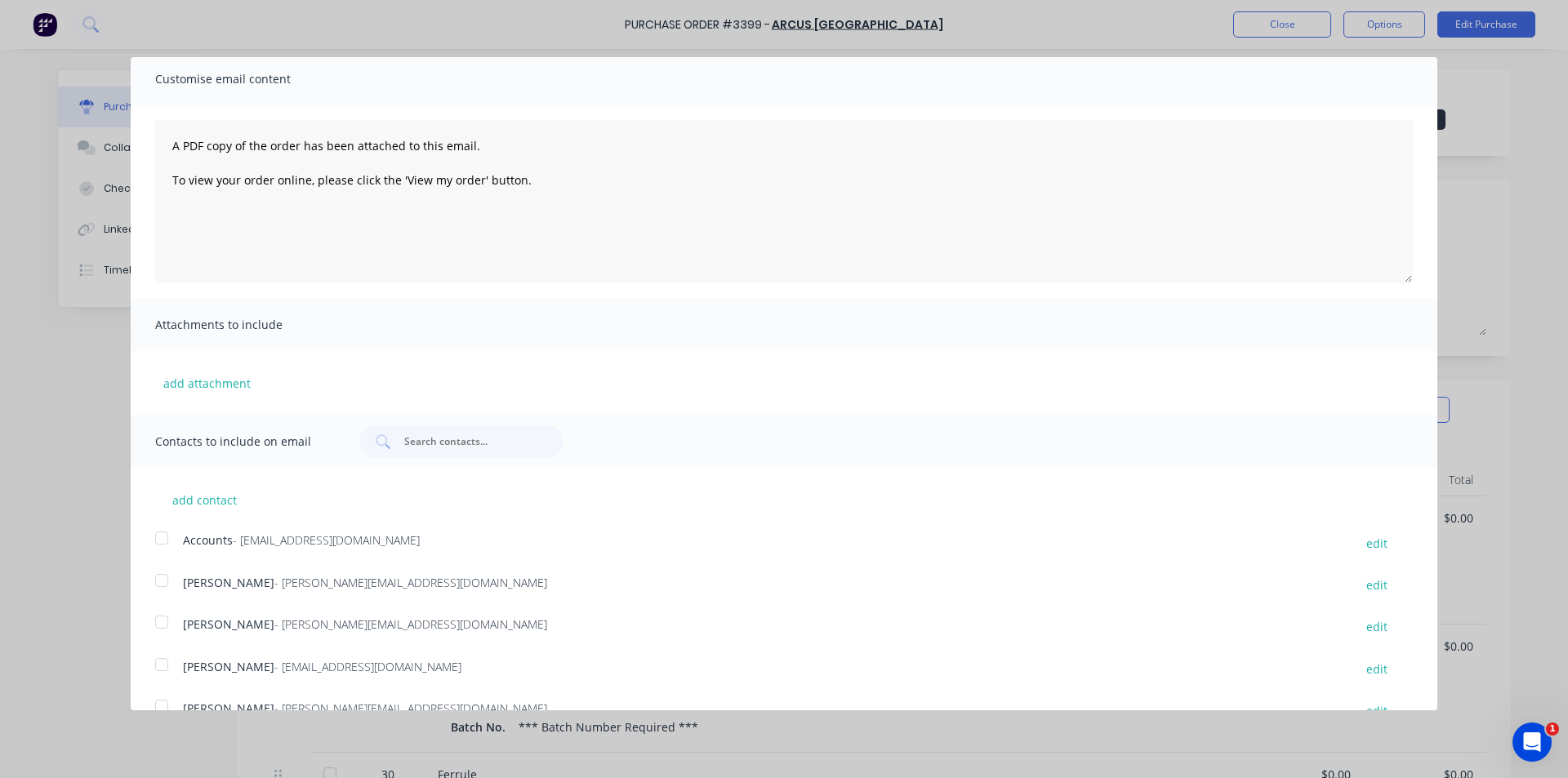
scroll to position [0, 0]
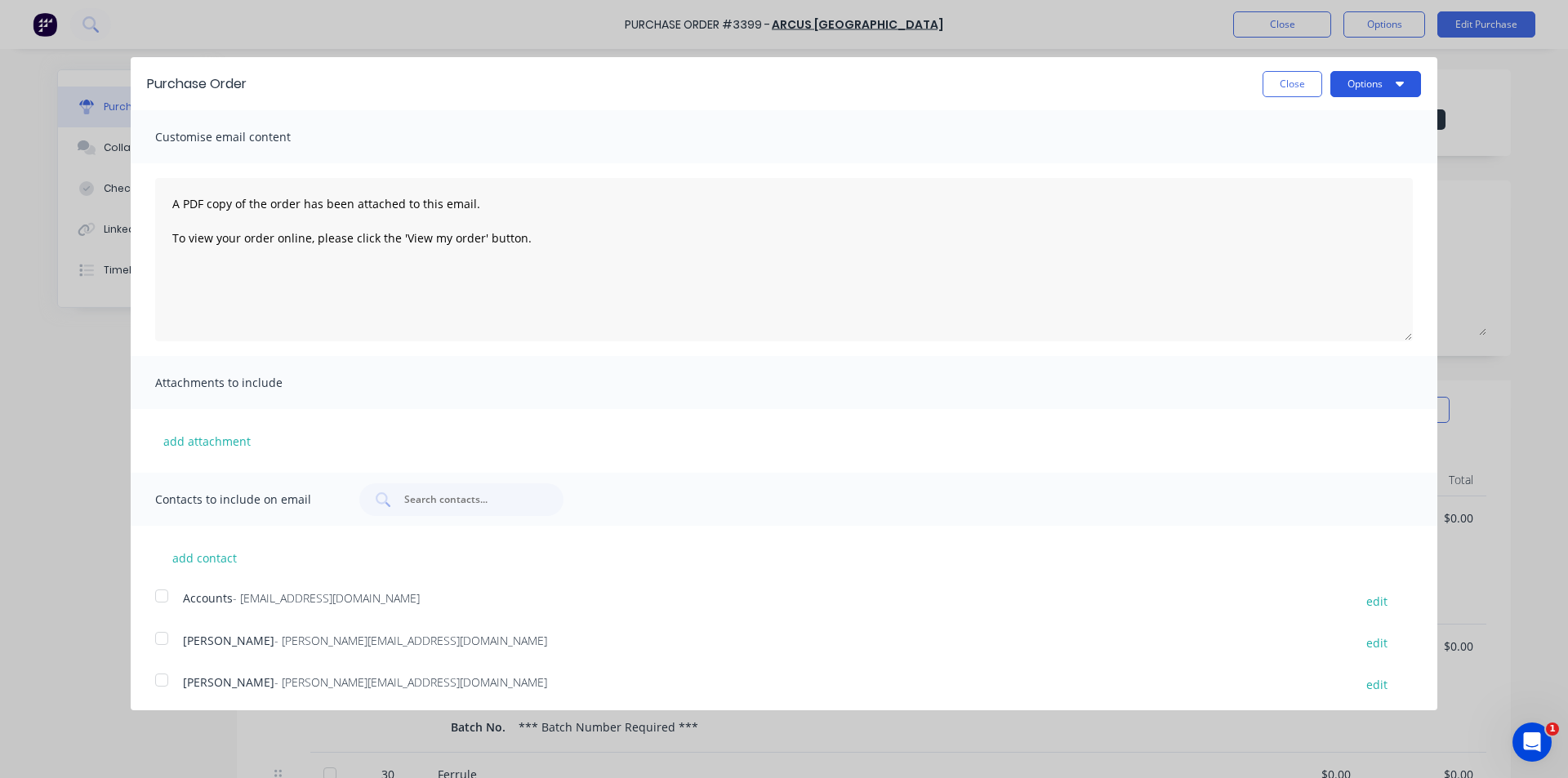
click at [777, 90] on button "Options" at bounding box center [1375, 84] width 91 height 26
click at [777, 156] on div "Email" at bounding box center [1343, 158] width 126 height 23
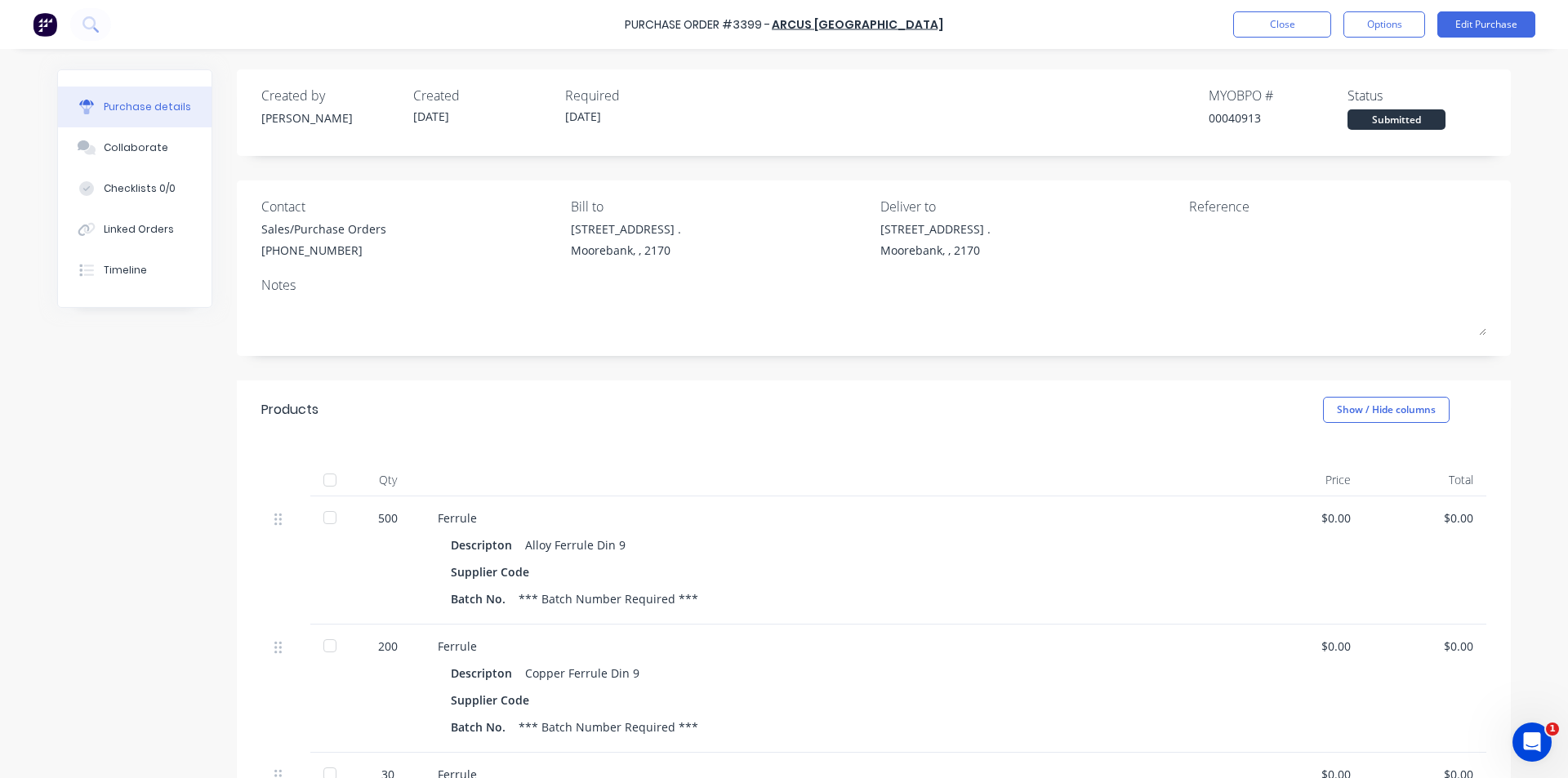
click at [777, 145] on div "Created by Kendall Created 28/08/25 Required 29/08/25 MYOB PO # 00040913 Status…" at bounding box center [873, 112] width 1274 height 87
click at [777, 48] on div "Purchase Order #3399 - Arcus Australia Close Options Edit Purchase" at bounding box center [784, 24] width 1568 height 49
click at [777, 51] on div "Purchase details Collaborate Checklists 0/0 Linked Orders Timeline Created by K…" at bounding box center [784, 365] width 1487 height 697
click at [777, 21] on button "Close" at bounding box center [1283, 24] width 98 height 26
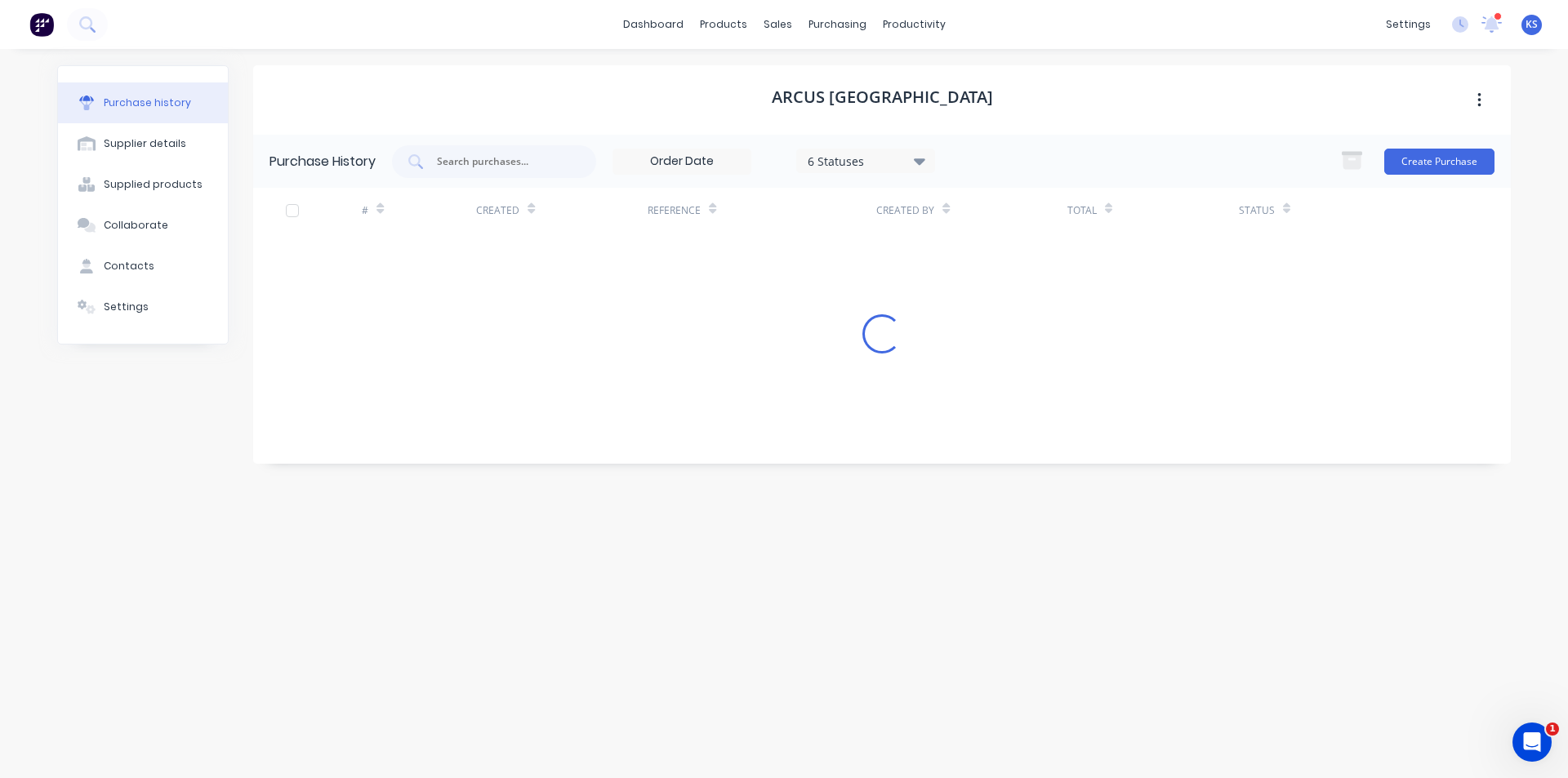
click at [777, 68] on div "Arcus Australia" at bounding box center [882, 100] width 1258 height 69
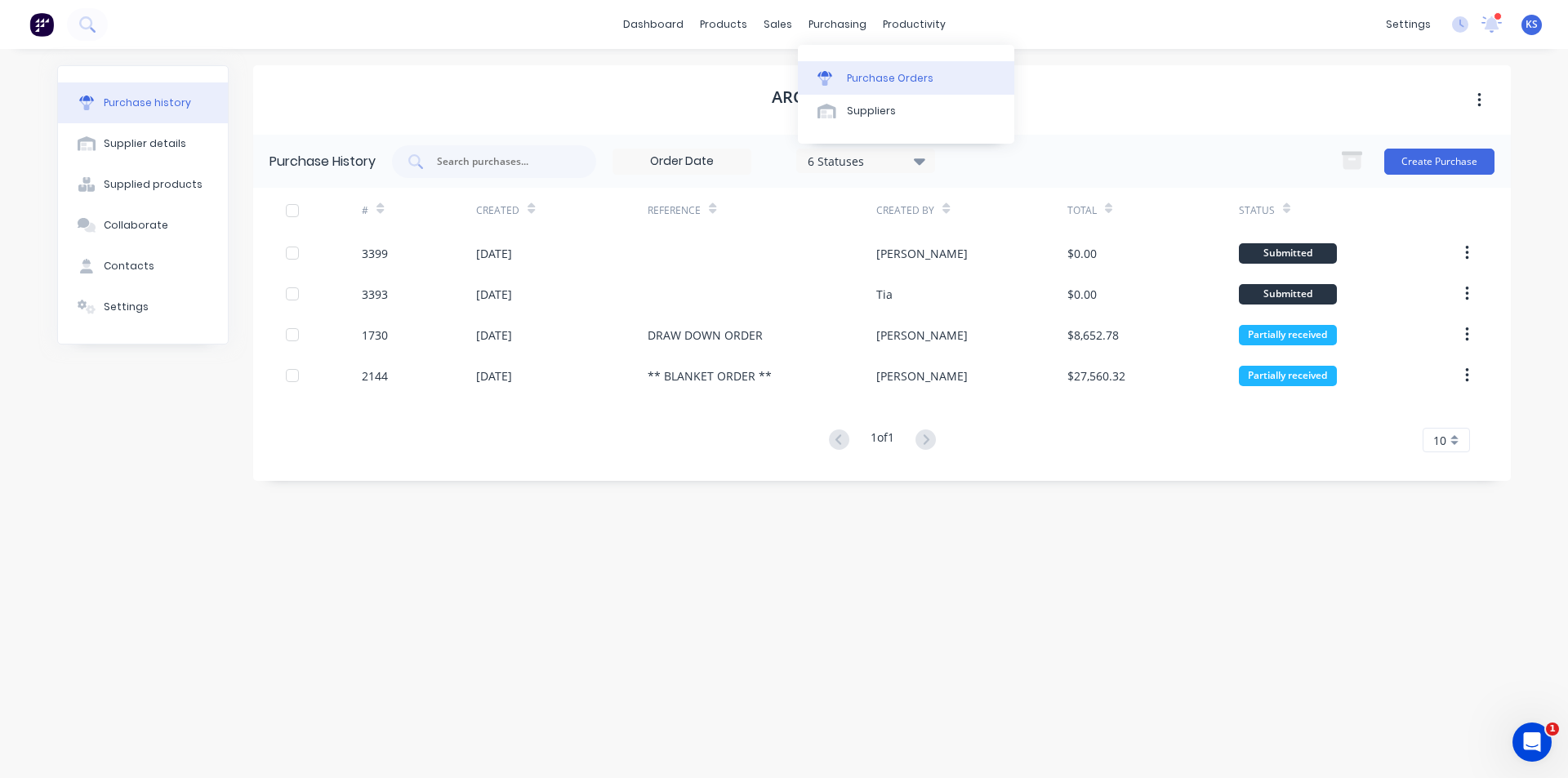
click at [777, 77] on div "Purchase Orders" at bounding box center [890, 78] width 87 height 15
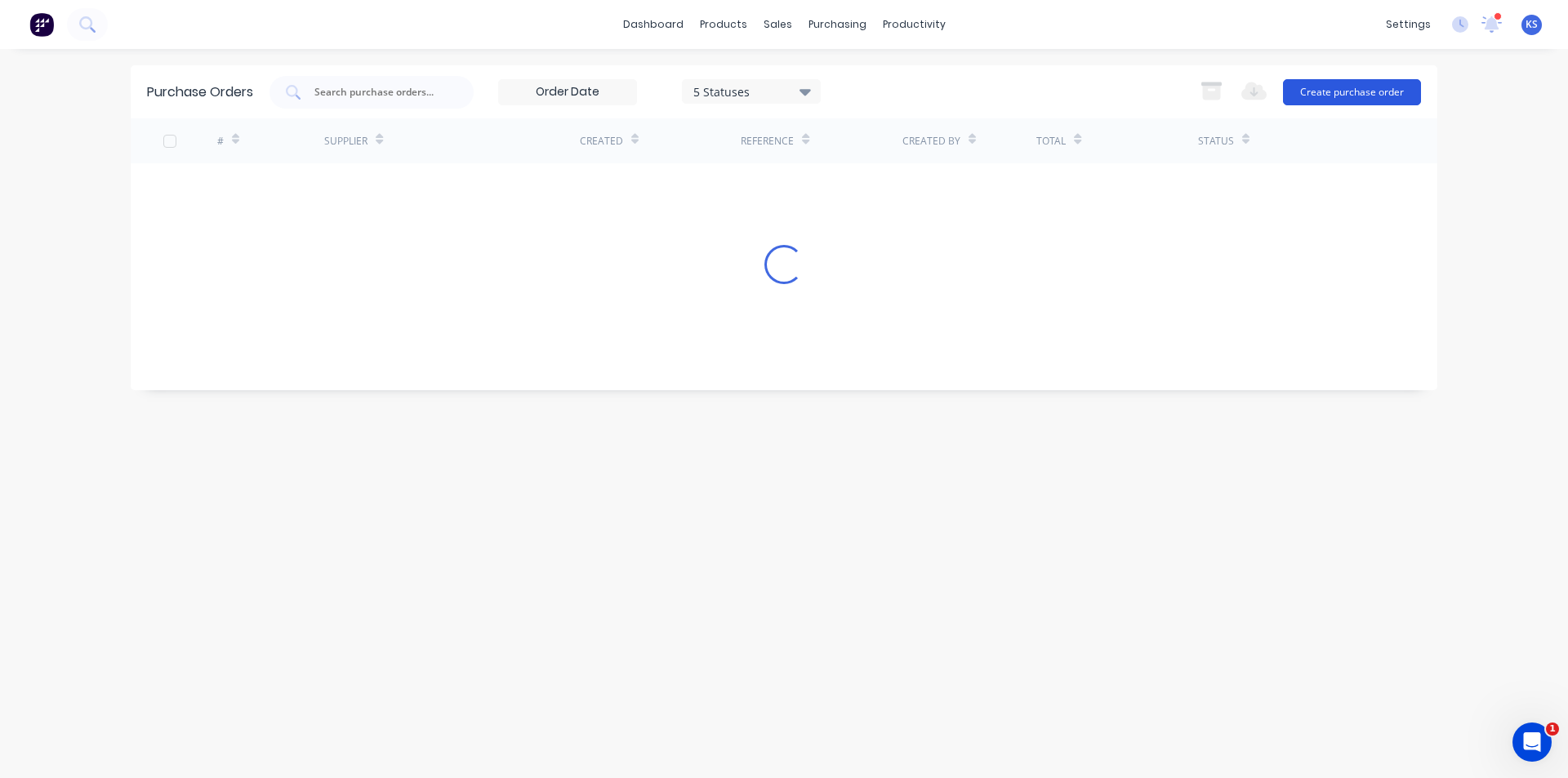
click at [777, 86] on button "Create purchase order" at bounding box center [1352, 92] width 138 height 26
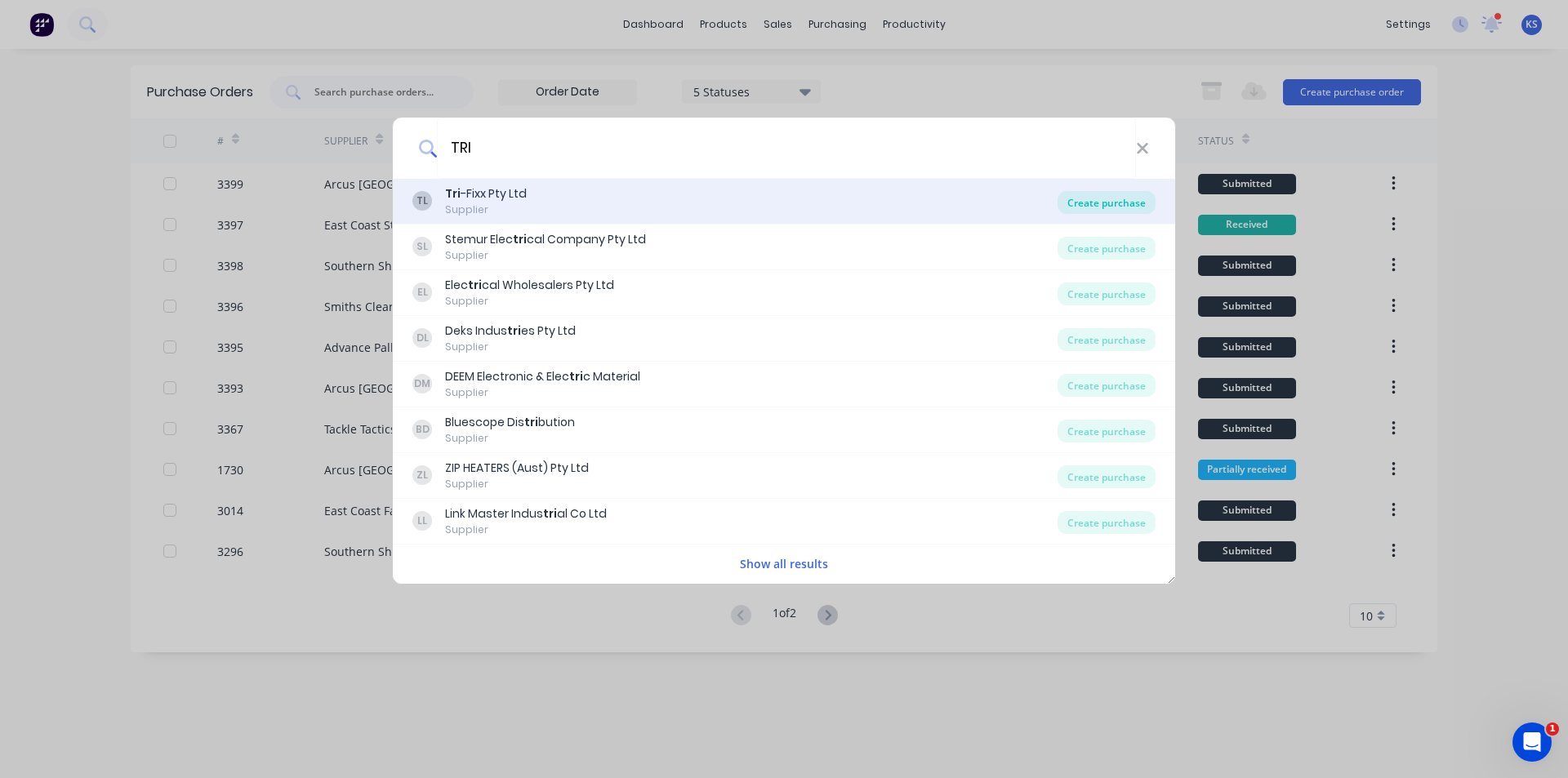
type input "TRI"
click at [777, 193] on div "Create purchase" at bounding box center [1107, 202] width 98 height 22
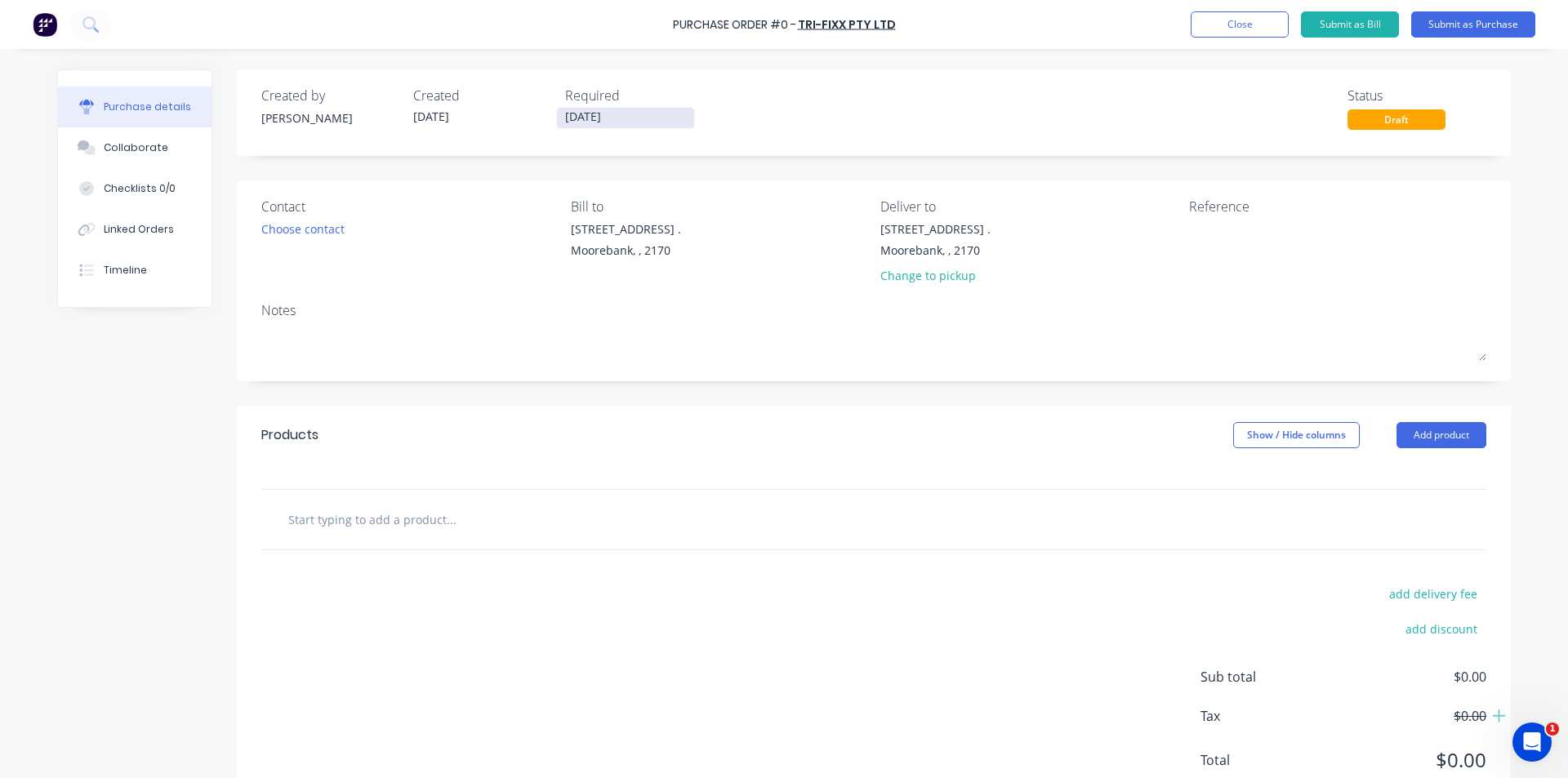
click at [601, 125] on input "28/08/25" at bounding box center [626, 117] width 137 height 21
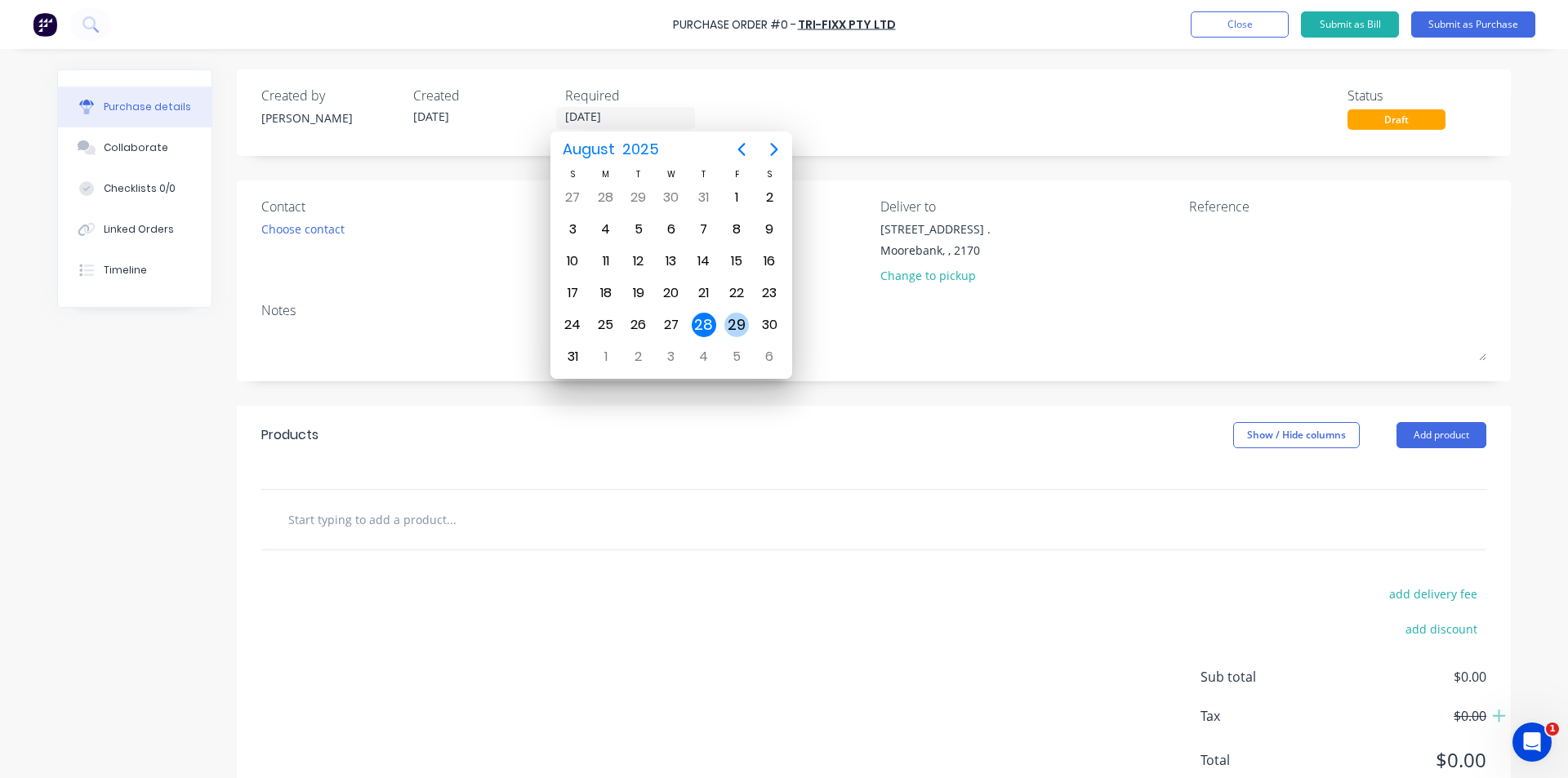
click at [737, 323] on div "29" at bounding box center [736, 324] width 24 height 24
type input "29/08/25"
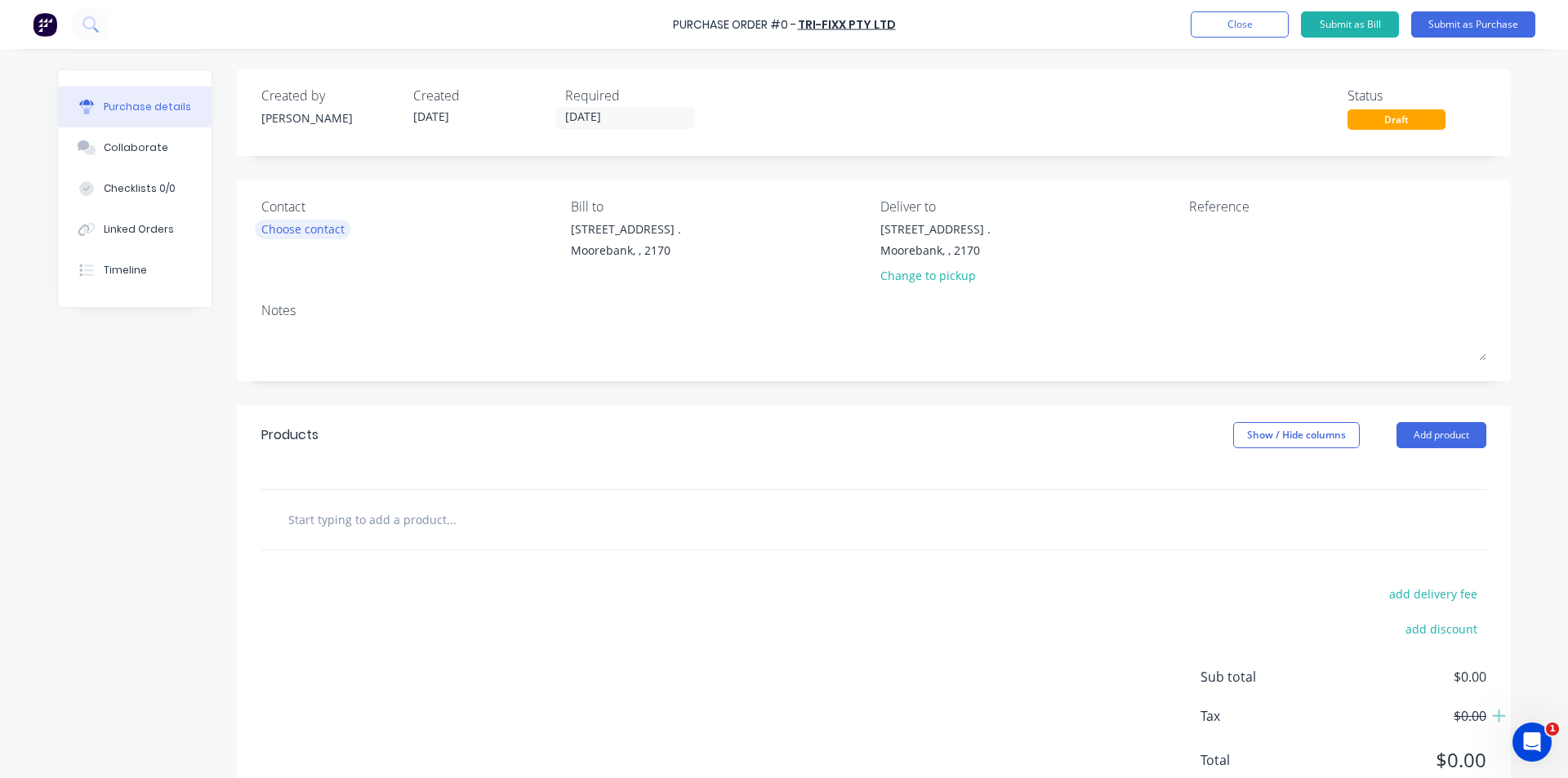
click at [305, 232] on div "Choose contact" at bounding box center [302, 230] width 83 height 18
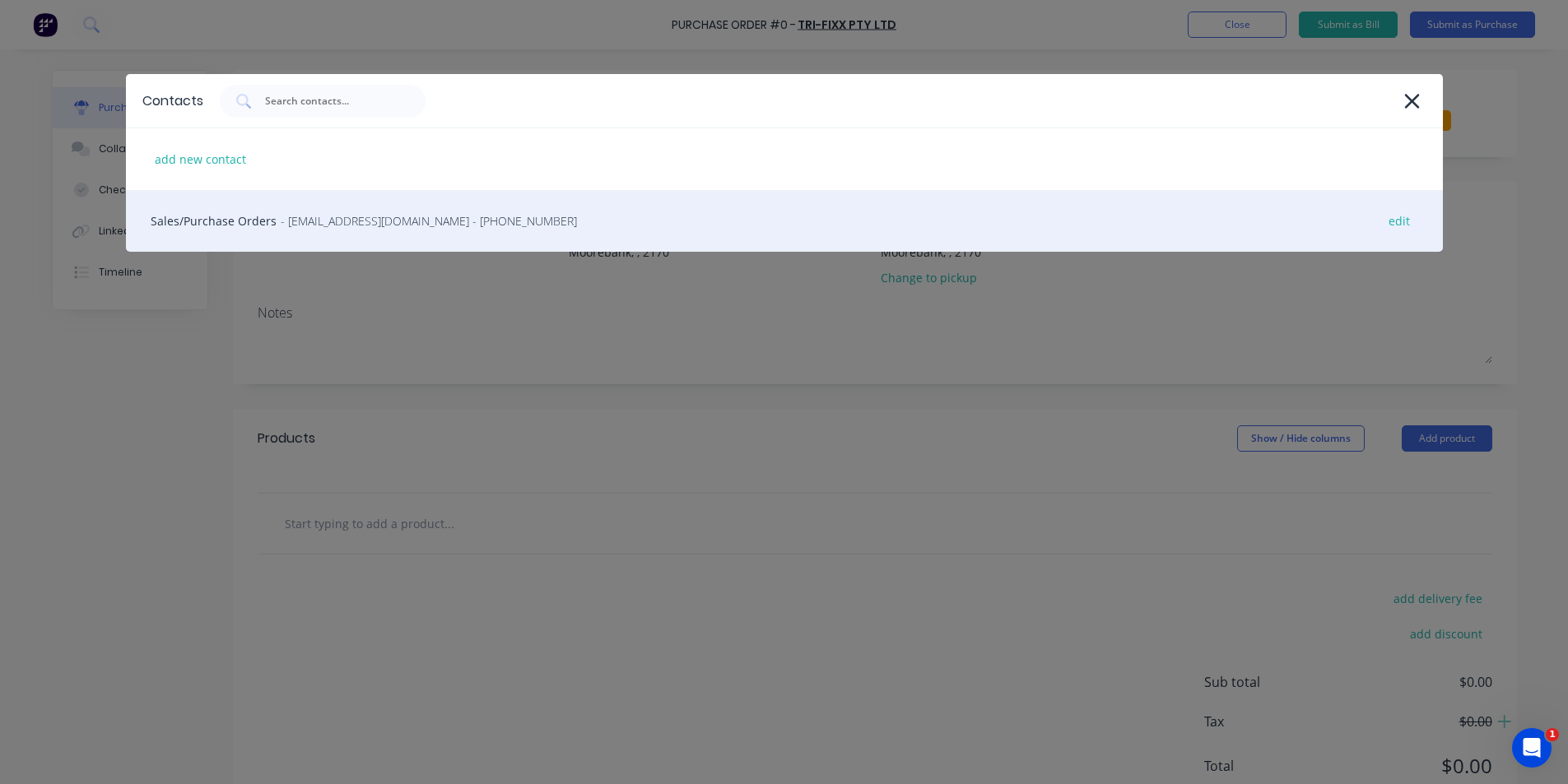
click at [287, 232] on div "Sales/Purchase Orders - sales@trifixxnsw.com.au - (02) 9677 9029 edit" at bounding box center [784, 221] width 1317 height 62
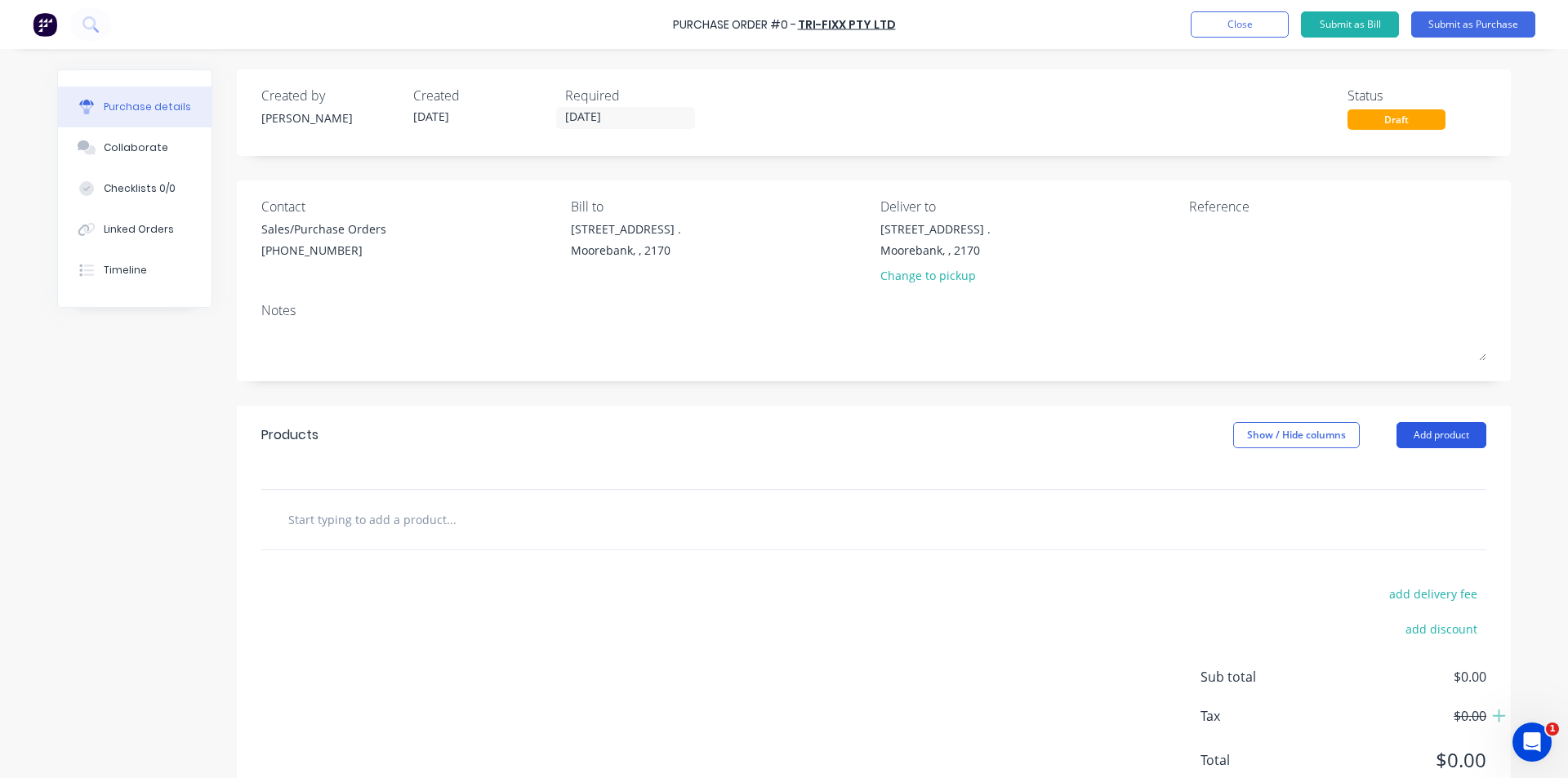
click at [777, 429] on button "Add product" at bounding box center [1442, 435] width 90 height 26
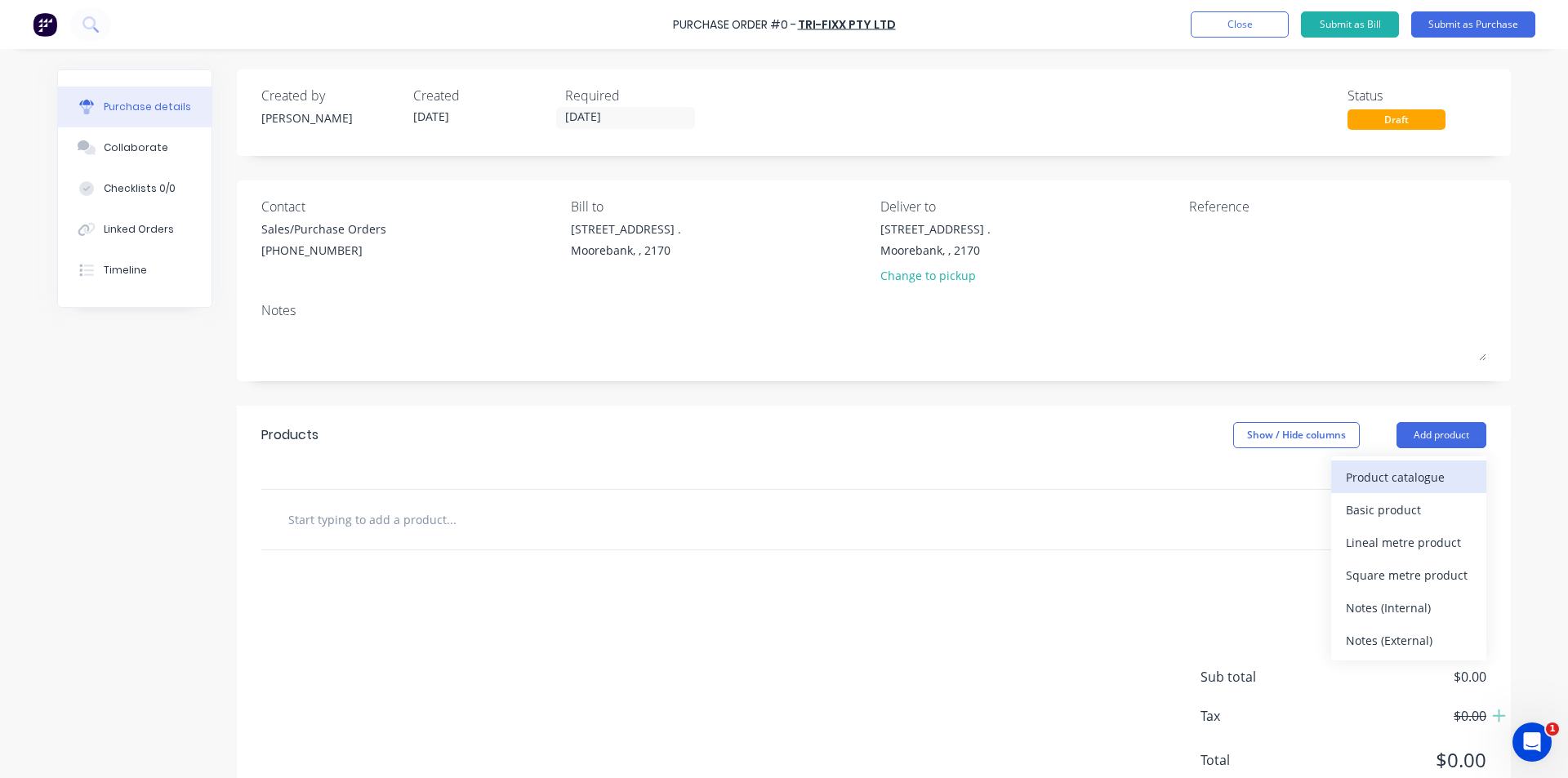
click at [777, 477] on div "Product catalogue" at bounding box center [1409, 477] width 126 height 23
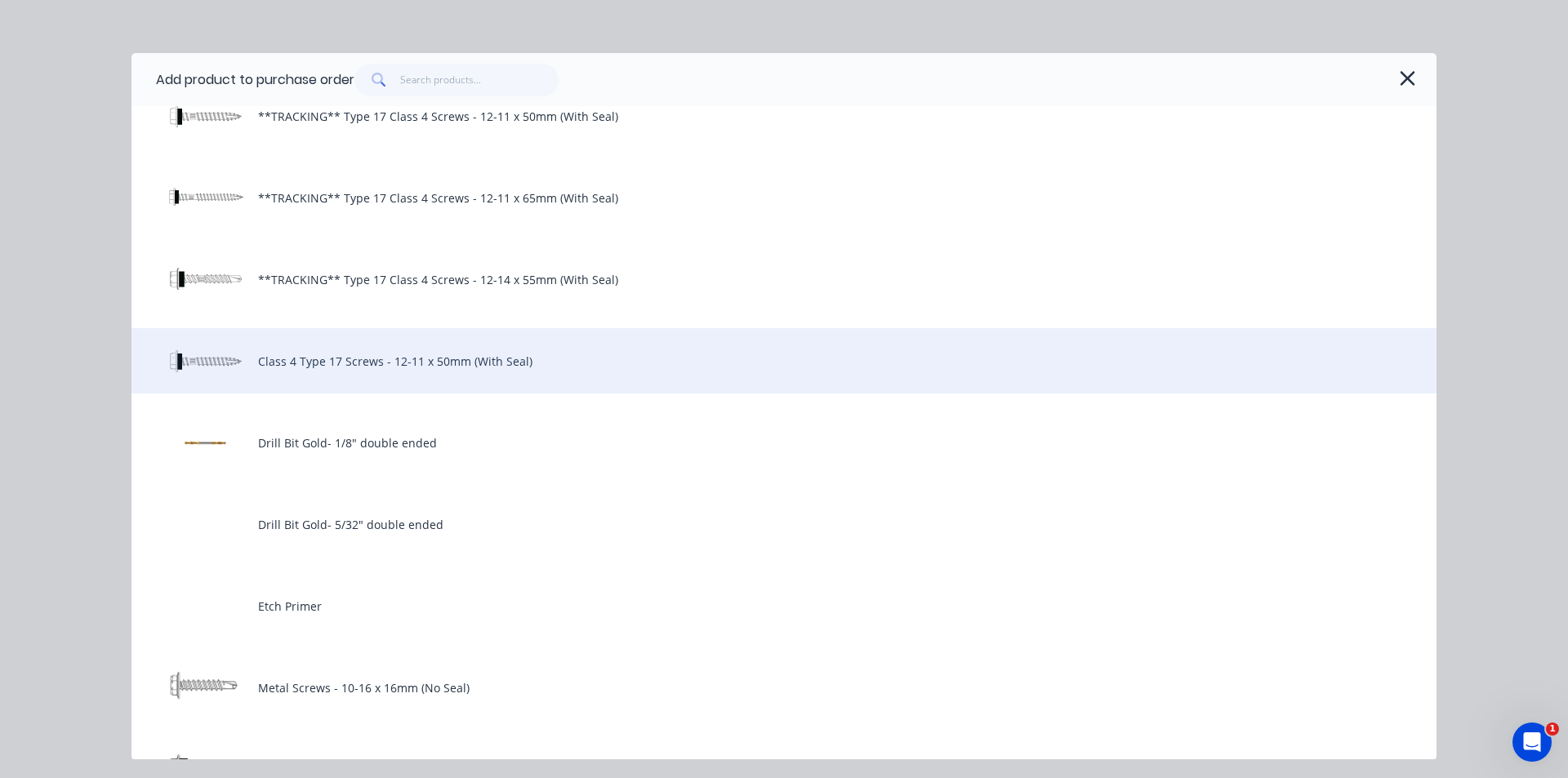
scroll to position [490, 0]
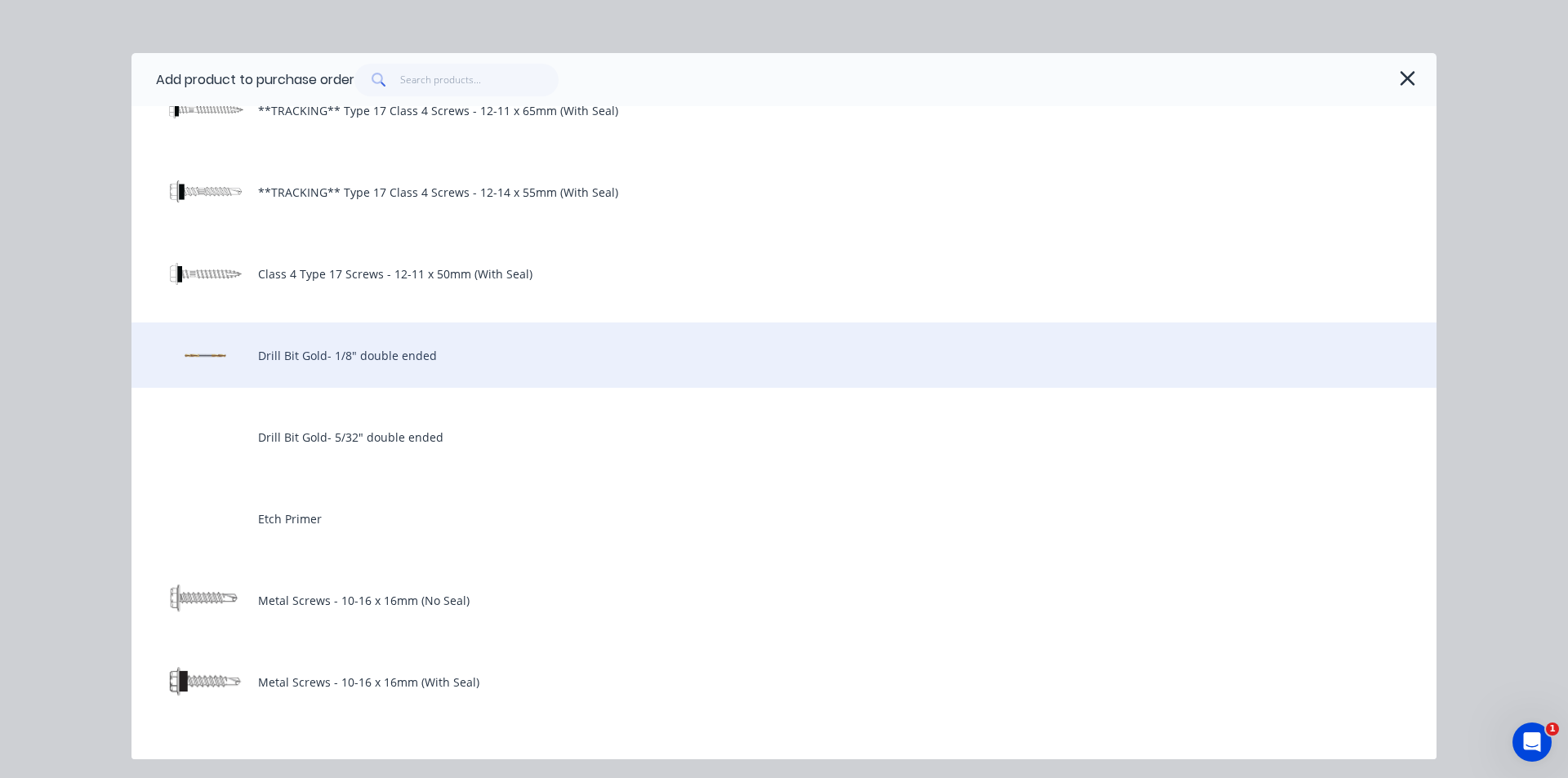
click at [409, 365] on div "Drill Bit Gold- 1/8" double ended" at bounding box center [784, 355] width 1305 height 65
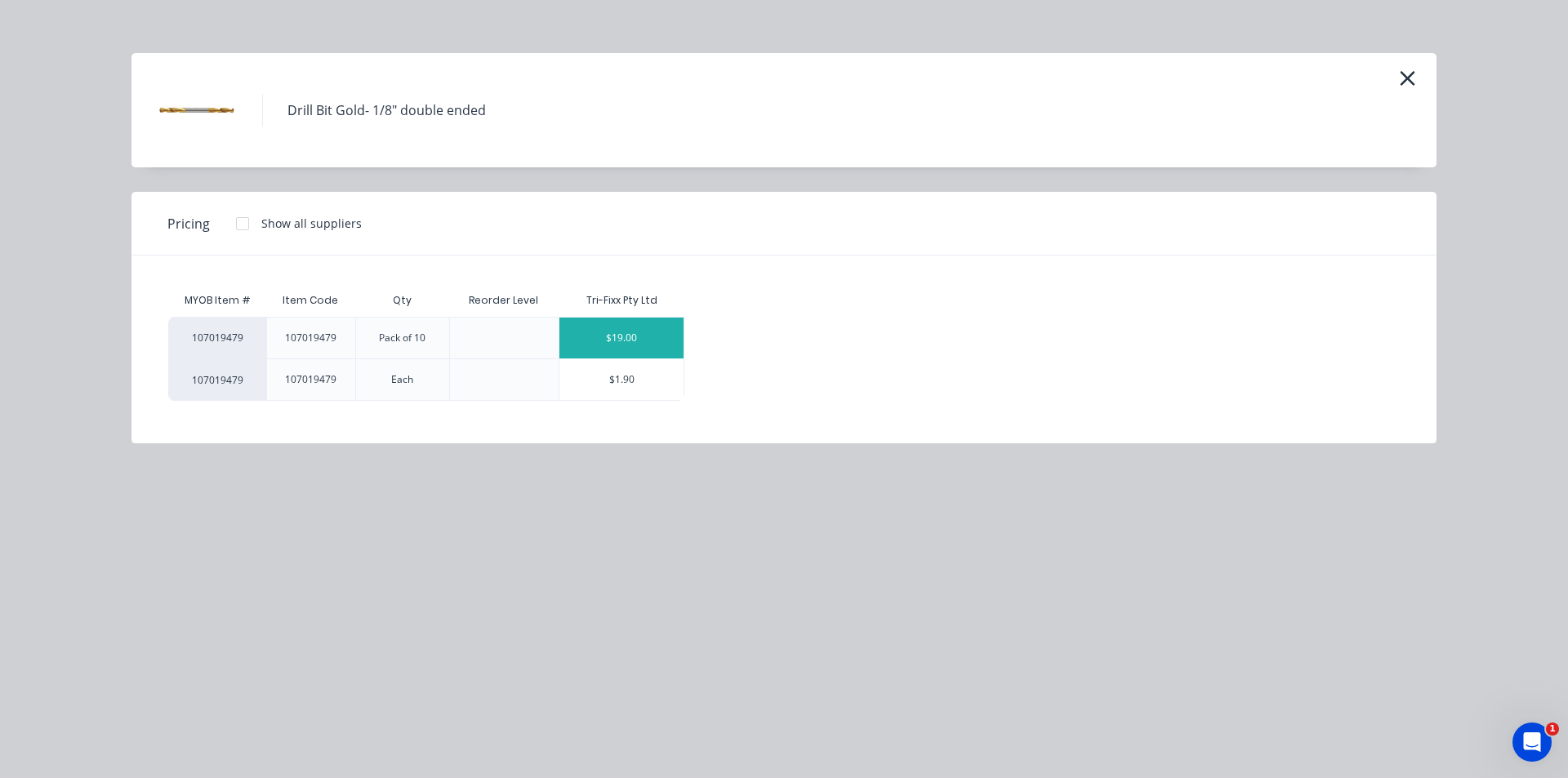
click at [609, 338] on div "$19.00" at bounding box center [621, 338] width 124 height 41
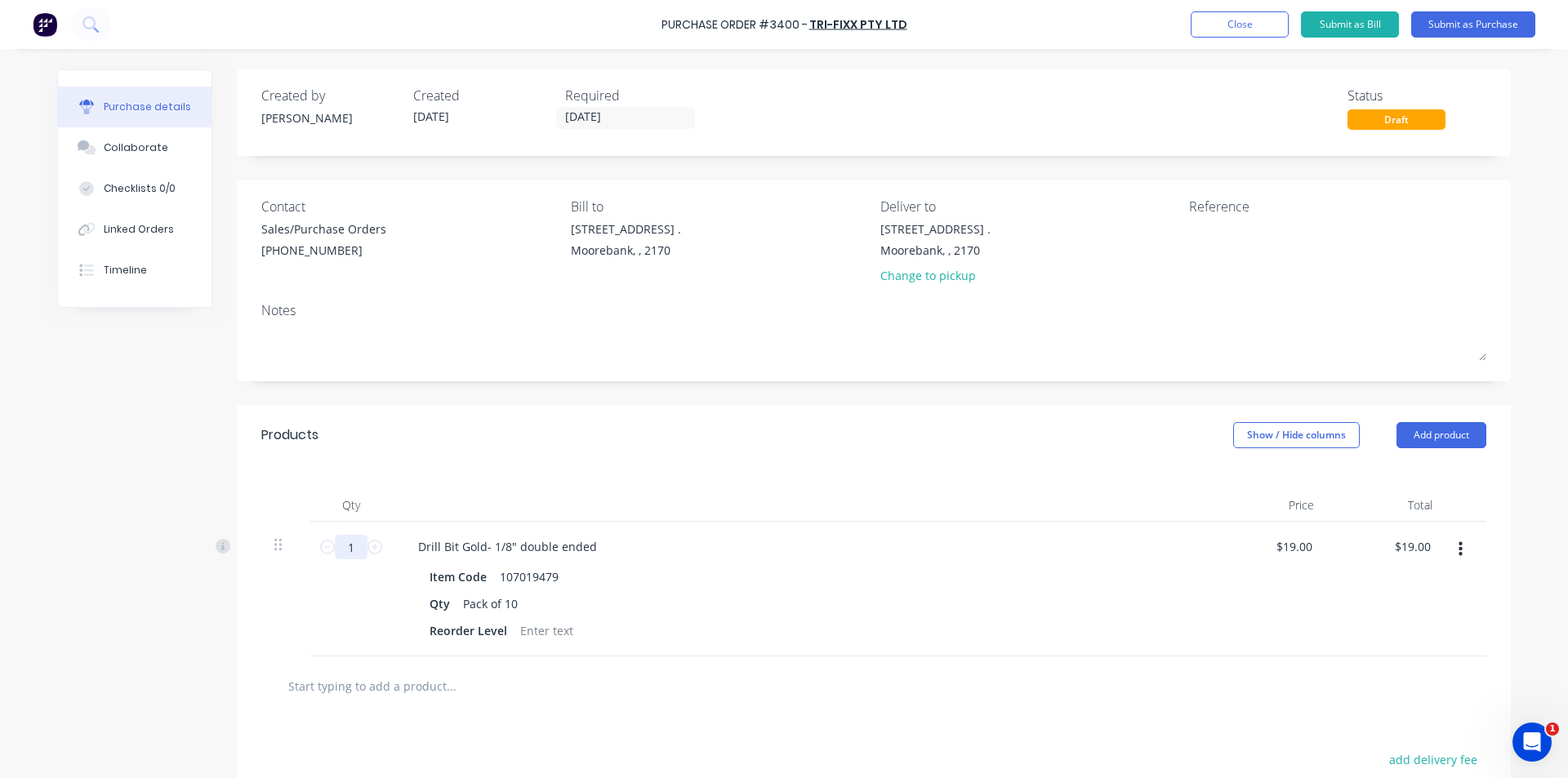
click at [349, 552] on input "1" at bounding box center [351, 546] width 32 height 24
type input "10"
type input "$190.00"
type input "10"
click at [465, 635] on div "Reorder Level" at bounding box center [468, 630] width 91 height 23
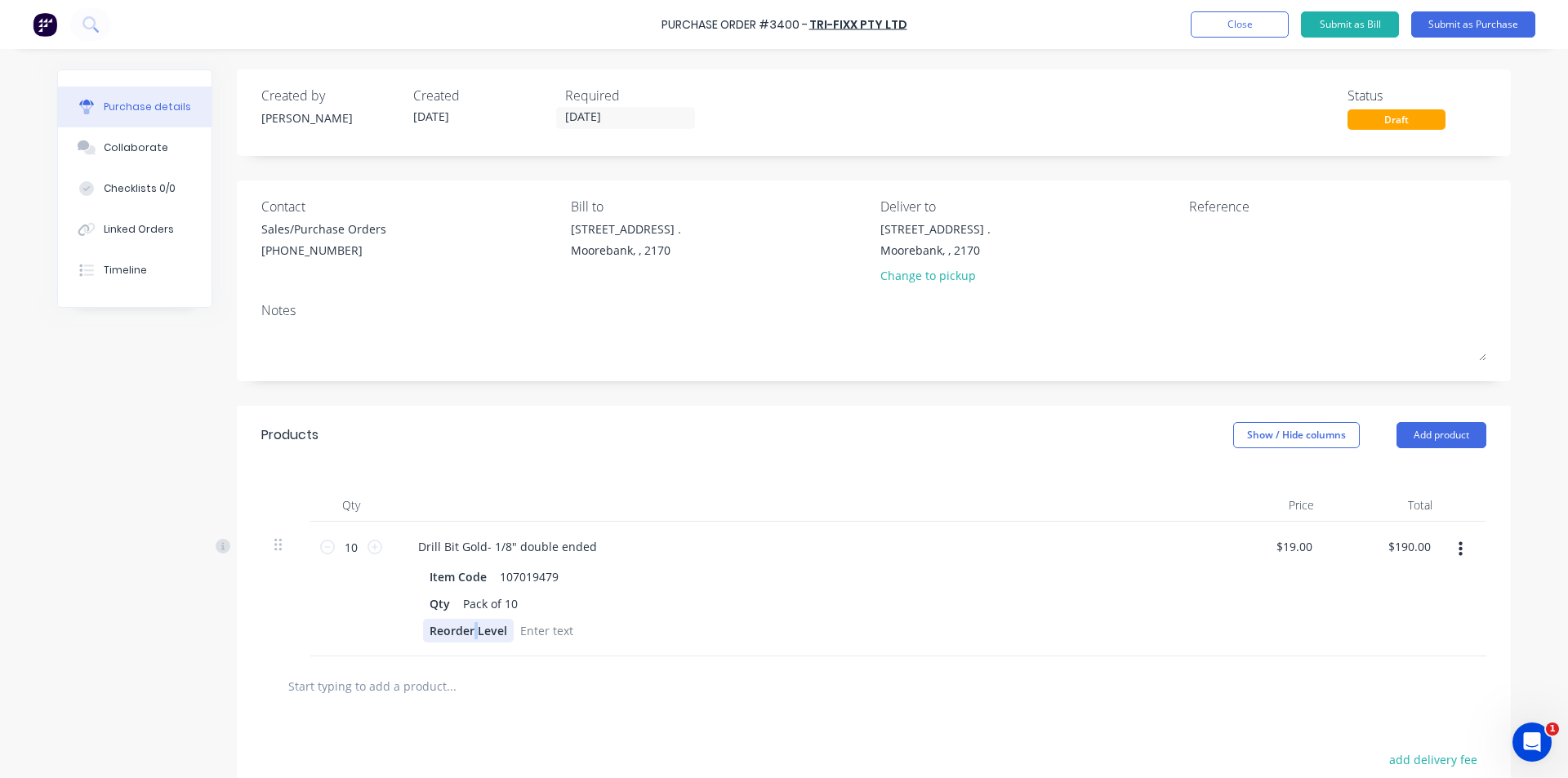
click at [465, 635] on div "Reorder Level" at bounding box center [468, 630] width 91 height 23
click at [777, 457] on div "Products Show / Hide columns Add product" at bounding box center [873, 435] width 1274 height 59
click at [777, 461] on div "Products Show / Hide columns Add product" at bounding box center [873, 435] width 1274 height 59
click at [777, 441] on div "Products Show / Hide columns Add product" at bounding box center [873, 435] width 1274 height 59
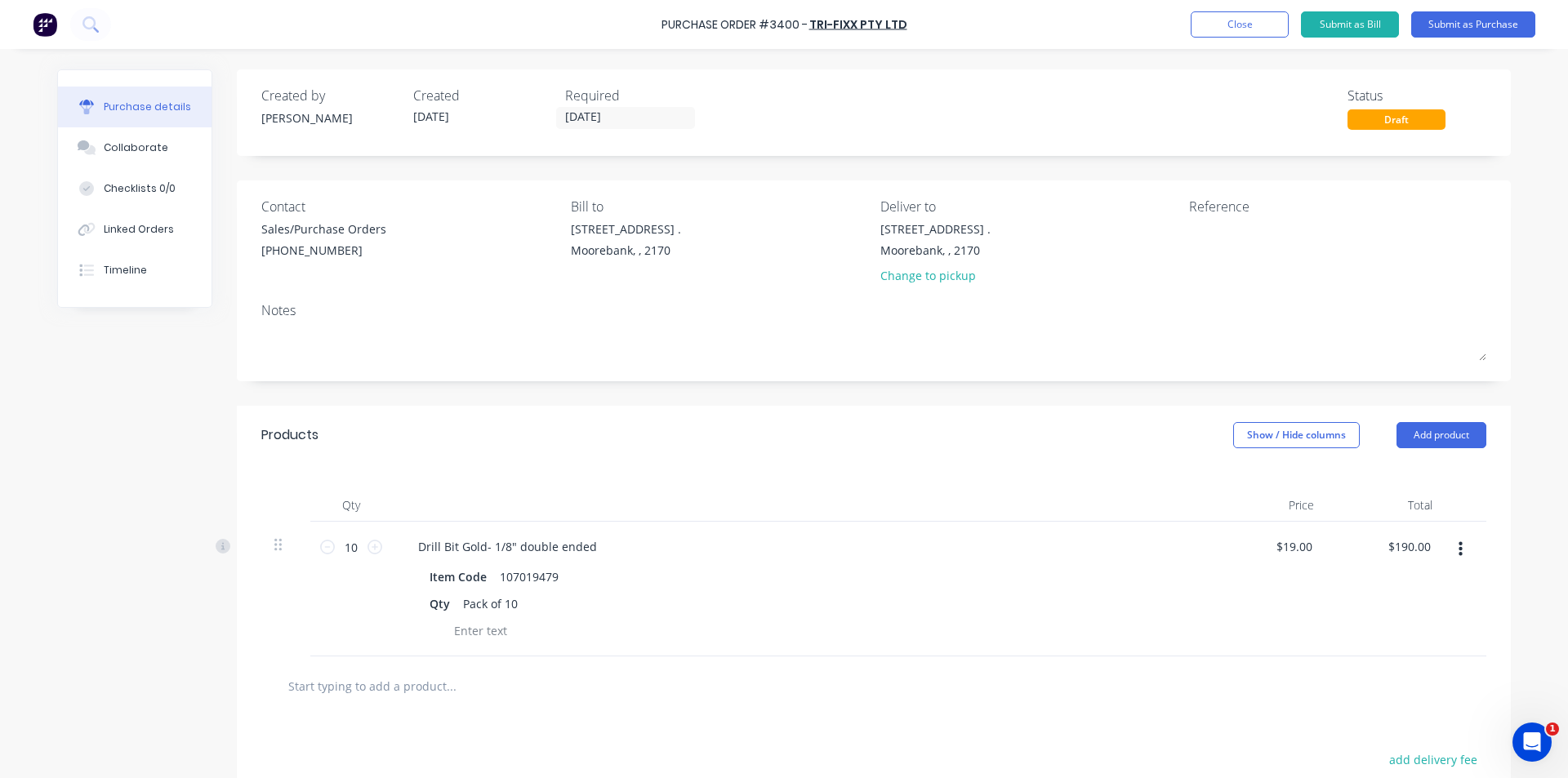
scroll to position [223, 0]
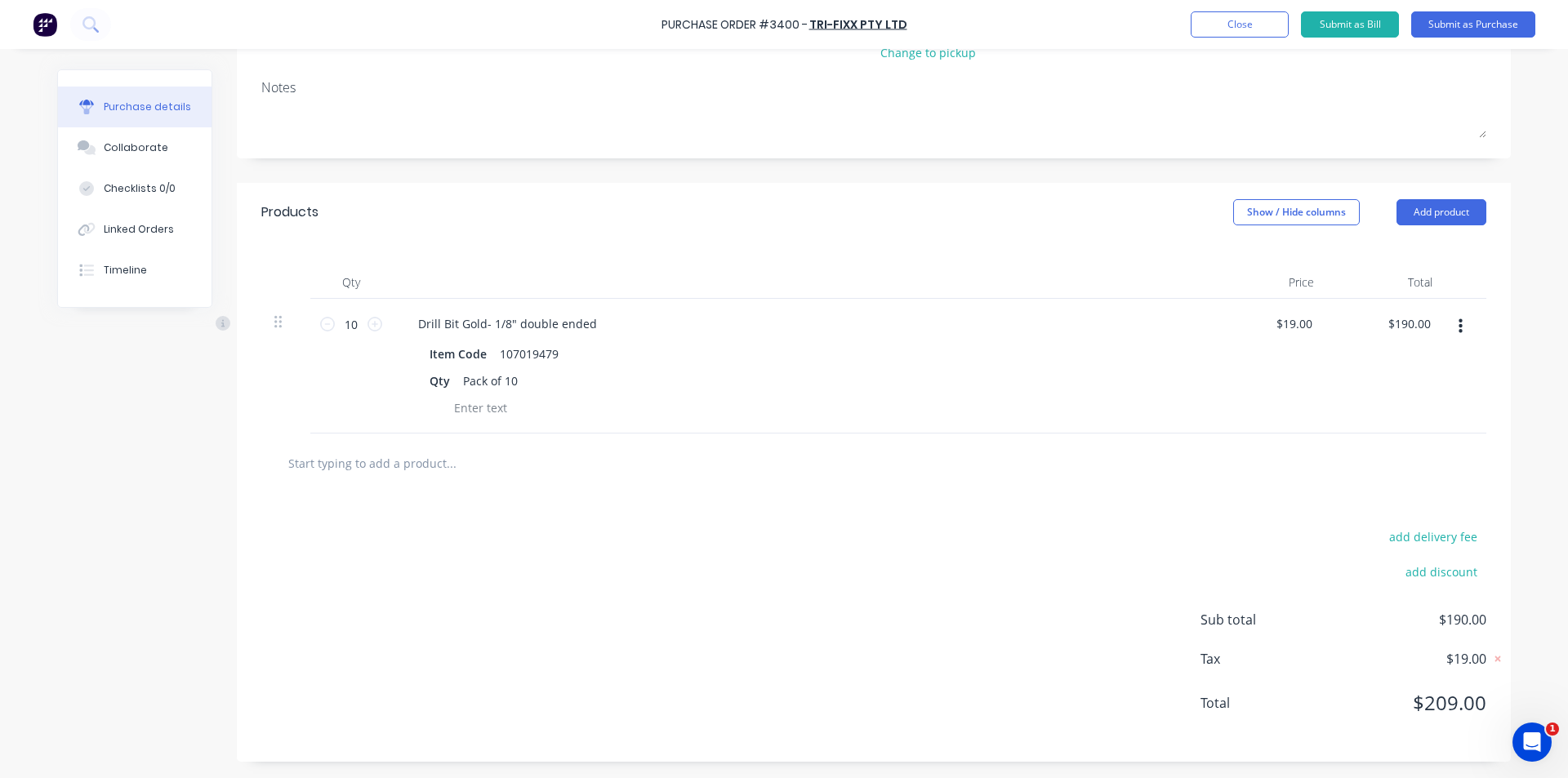
click at [777, 574] on div "add delivery fee add discount Sub total $190.00 Tax $19.00 Total $209.00" at bounding box center [873, 627] width 1274 height 269
click at [728, 567] on div "add delivery fee add discount Sub total $190.00 Tax $19.00 Total $209.00" at bounding box center [873, 627] width 1274 height 269
click at [777, 522] on div "add delivery fee add discount Sub total $190.00 Tax $19.00 Total $209.00" at bounding box center [873, 627] width 1274 height 269
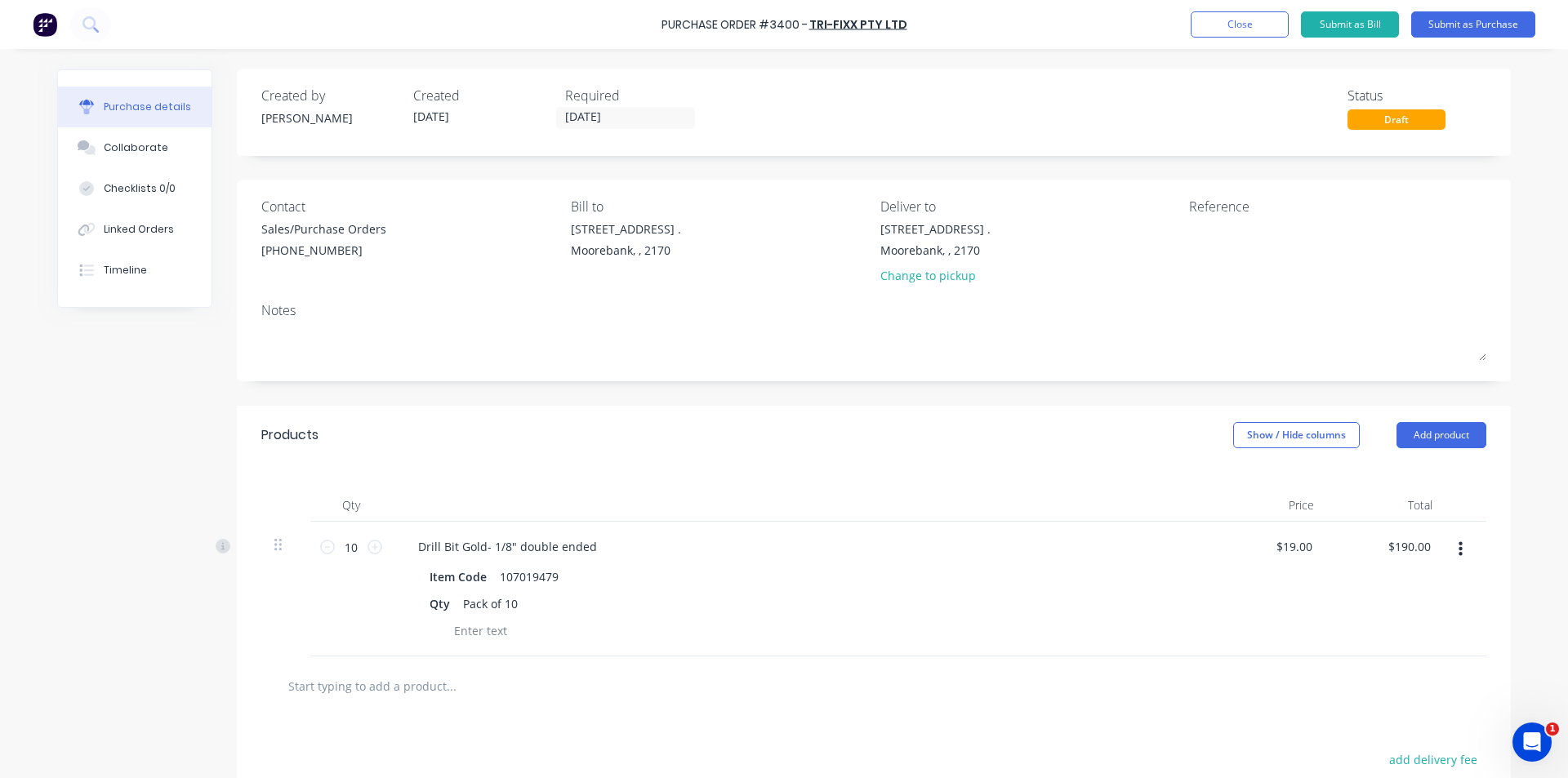
click at [777, 440] on div "Products Show / Hide columns Add product" at bounding box center [873, 435] width 1274 height 59
click at [777, 15] on button "Close" at bounding box center [1240, 24] width 98 height 26
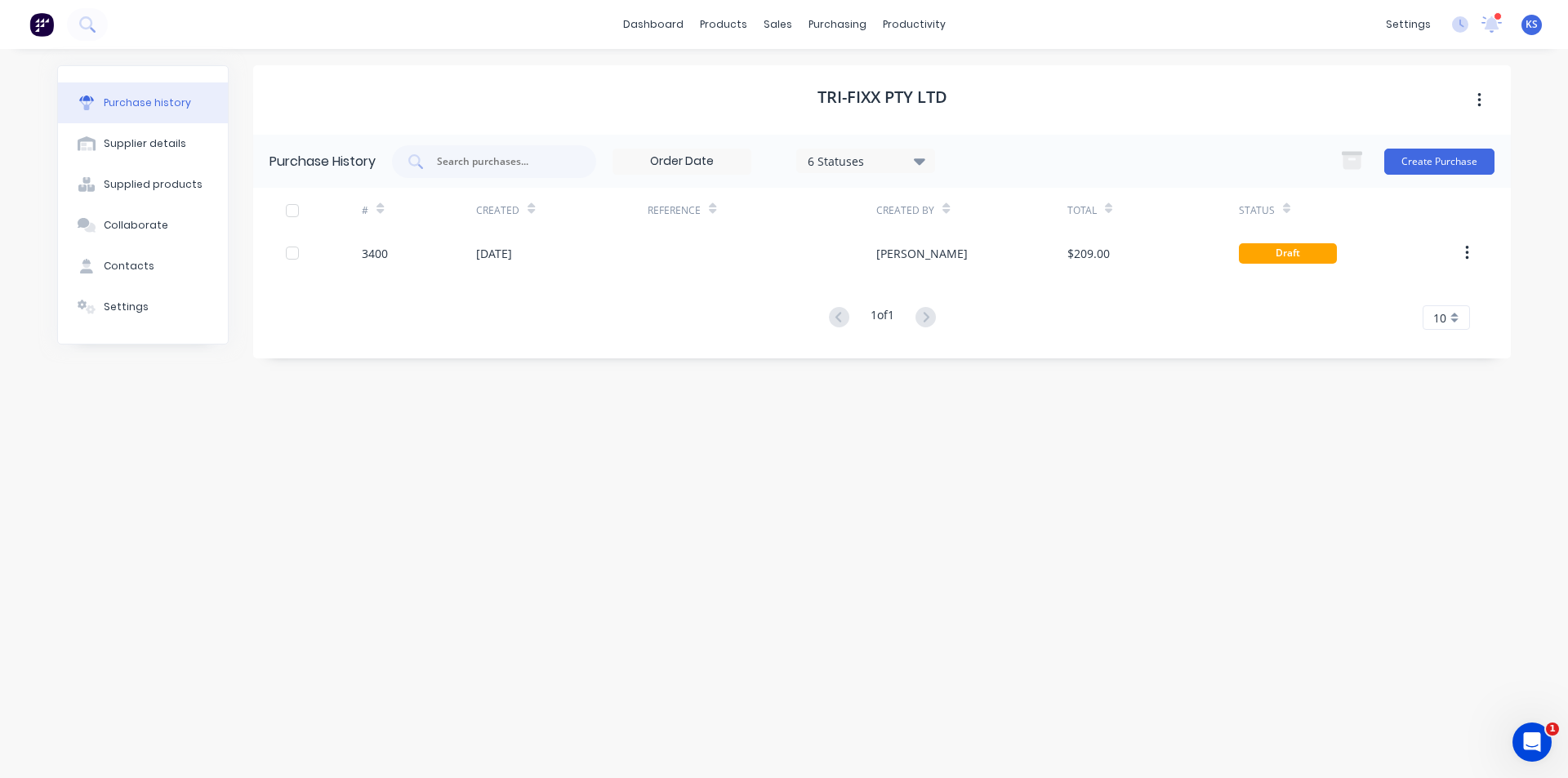
click at [777, 60] on div "Purchase history Supplier details Supplied products Collaborate Contacts Settin…" at bounding box center [784, 405] width 1487 height 713
click at [777, 71] on div "Purchase Orders" at bounding box center [890, 78] width 87 height 15
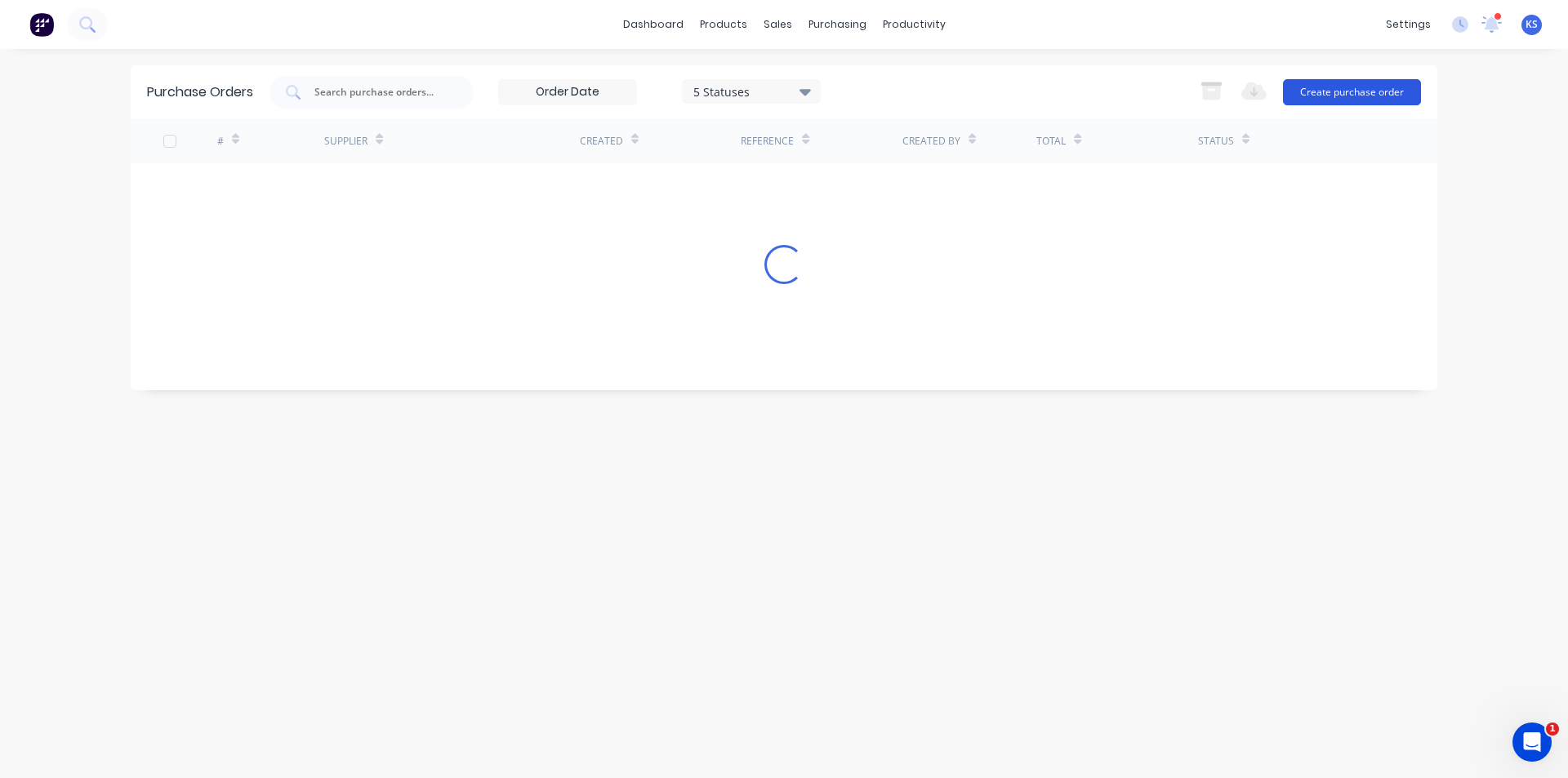
click at [777, 97] on button "Create purchase order" at bounding box center [1352, 92] width 138 height 26
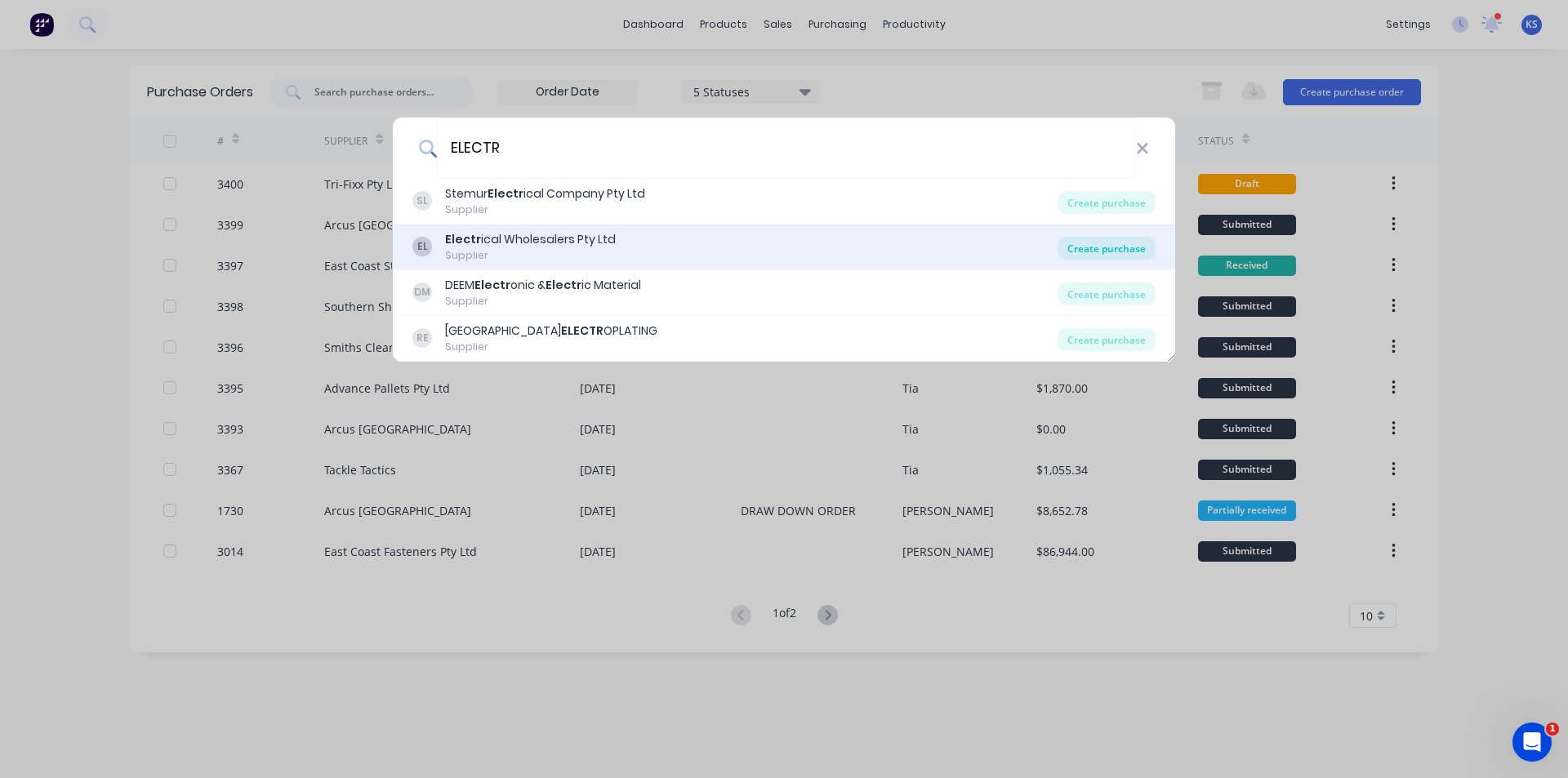
type input "ELECTR"
click at [777, 250] on div "Create purchase" at bounding box center [1107, 247] width 98 height 22
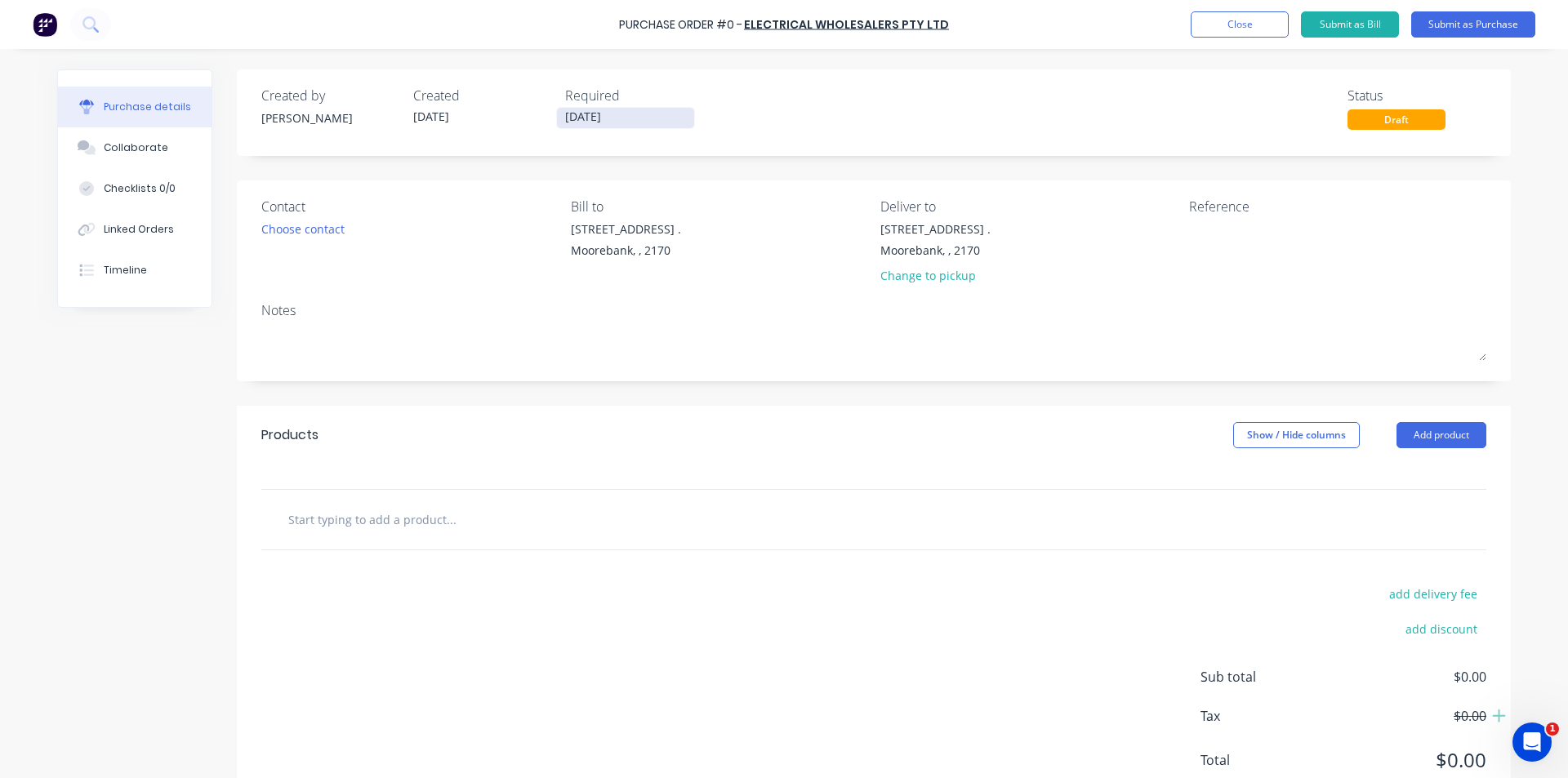
click at [598, 121] on input "28/08/25" at bounding box center [626, 117] width 137 height 21
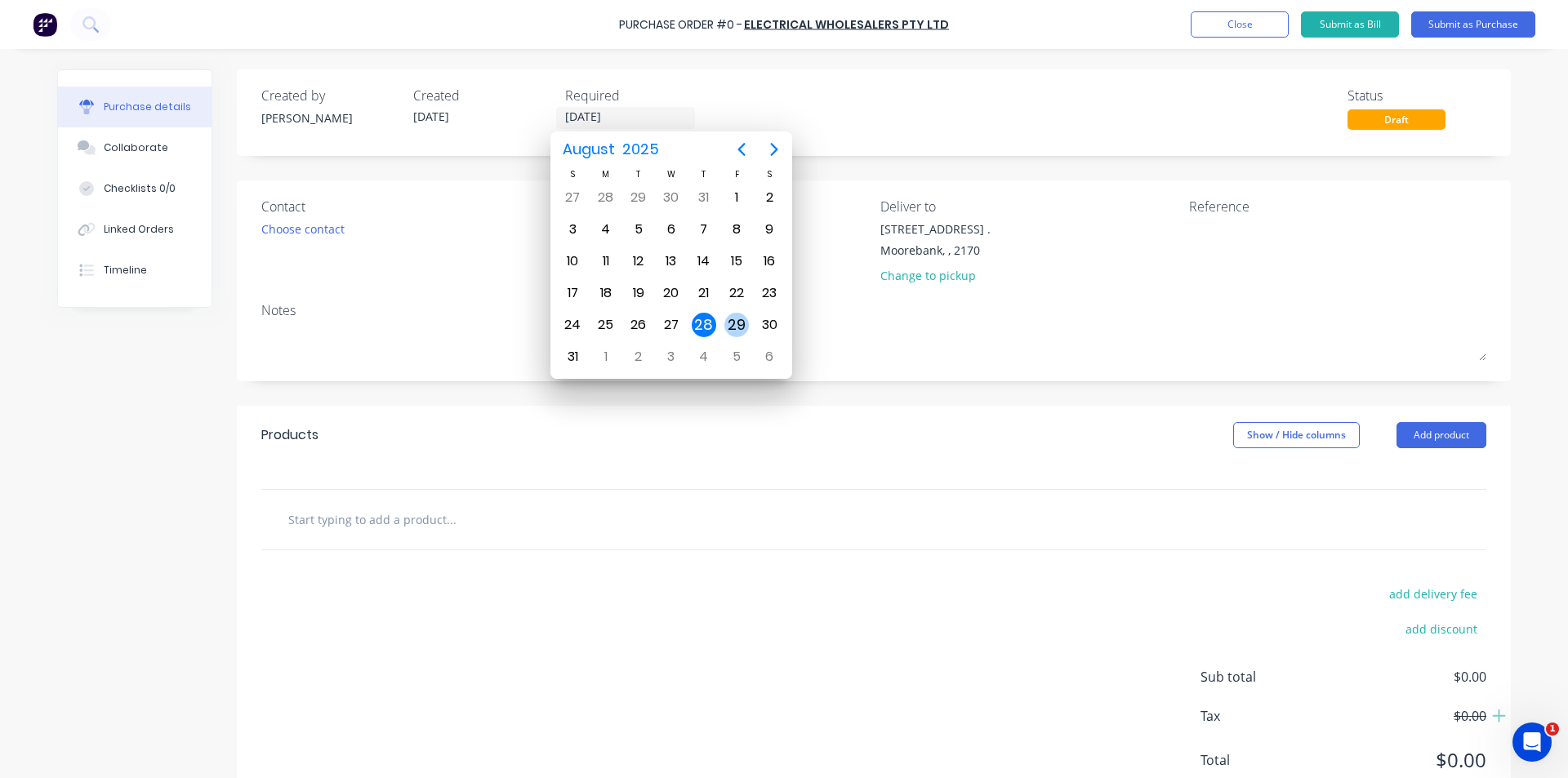
click at [737, 332] on div "29" at bounding box center [736, 324] width 24 height 24
type input "29/08/25"
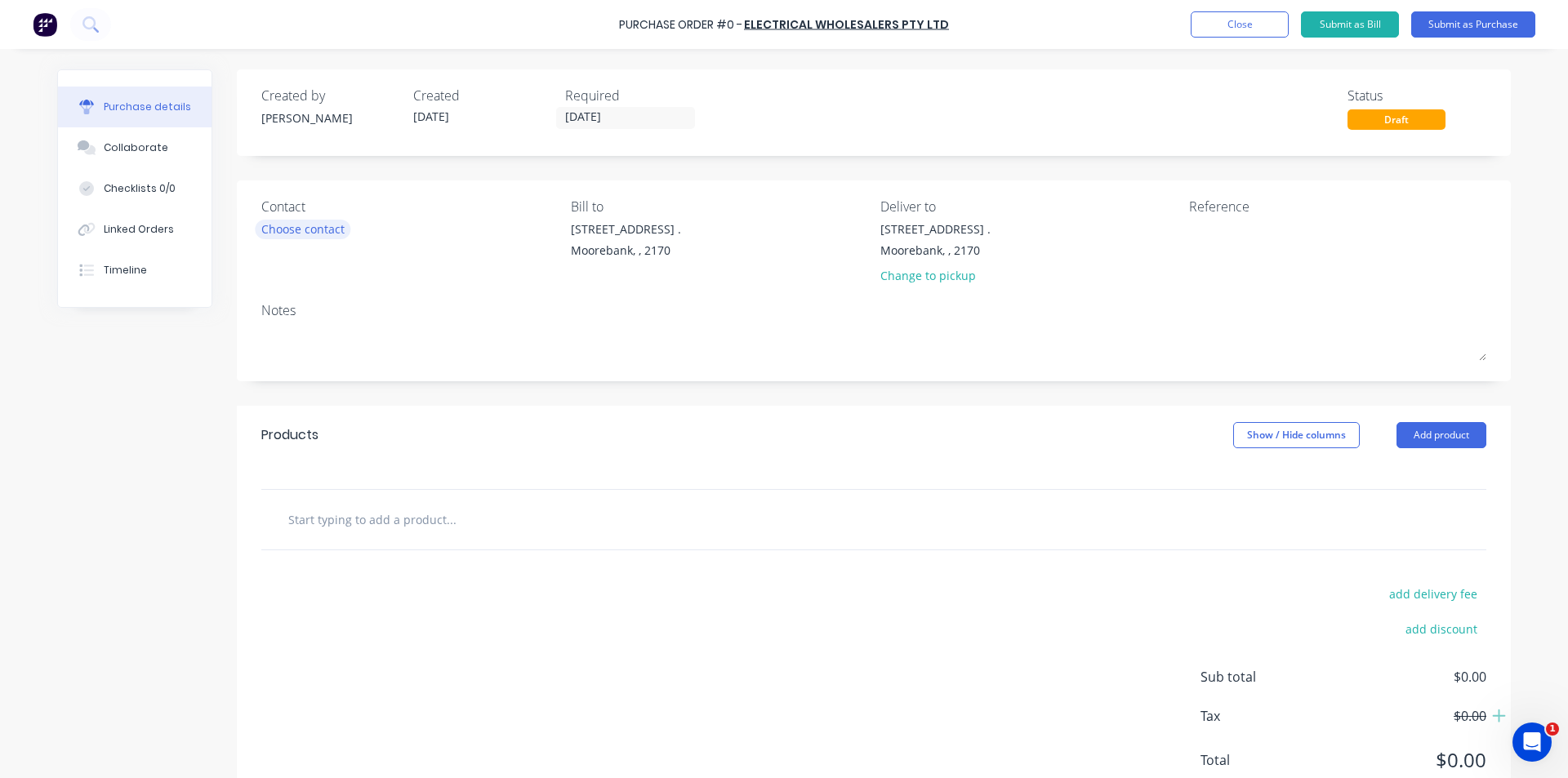
click at [295, 225] on div "Choose contact" at bounding box center [302, 230] width 83 height 18
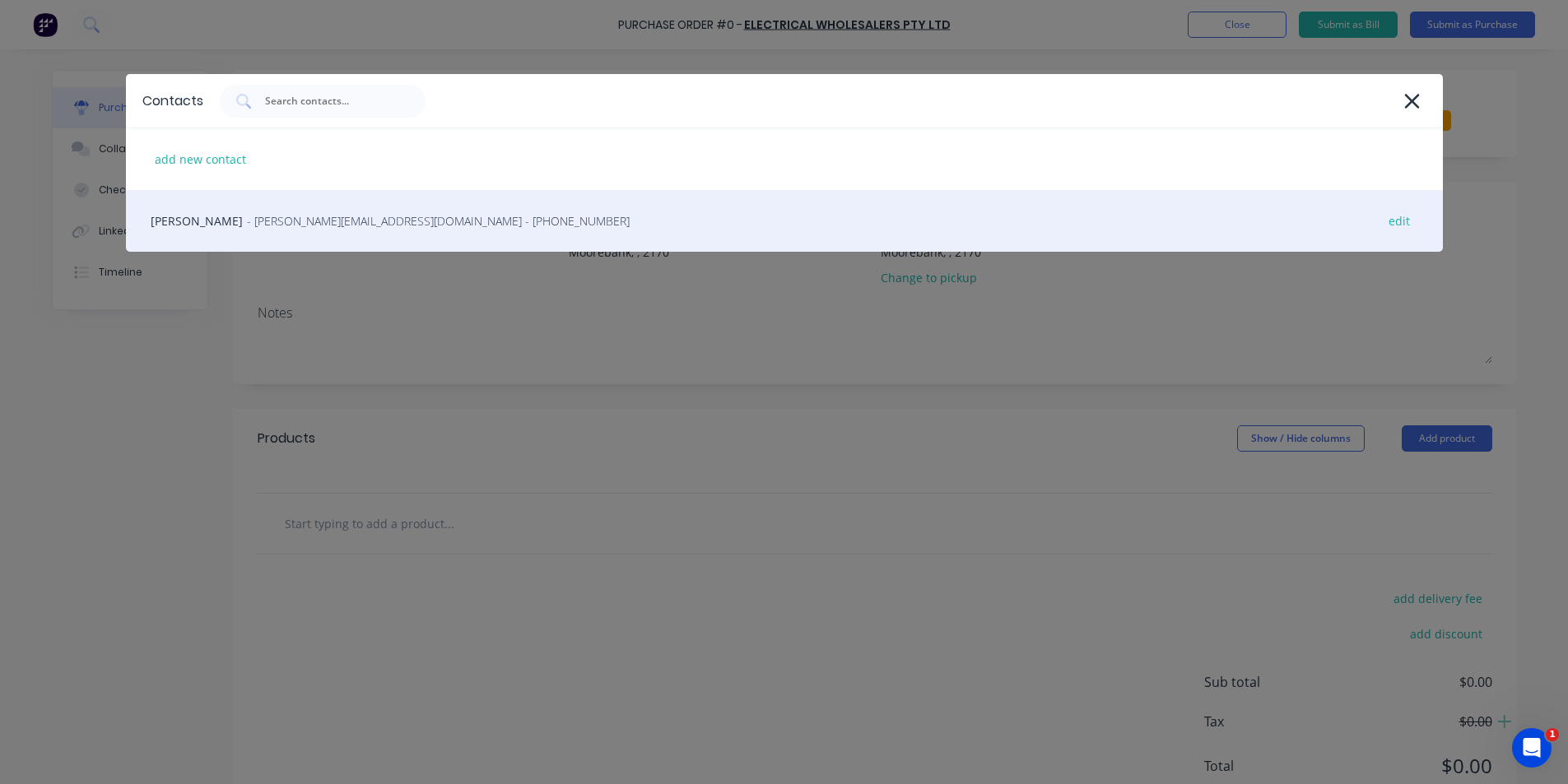
click at [289, 231] on div "Brendan Maloney - brendan@wholesalefasteners.com.au - (02) 9894 6933 edit" at bounding box center [784, 221] width 1317 height 62
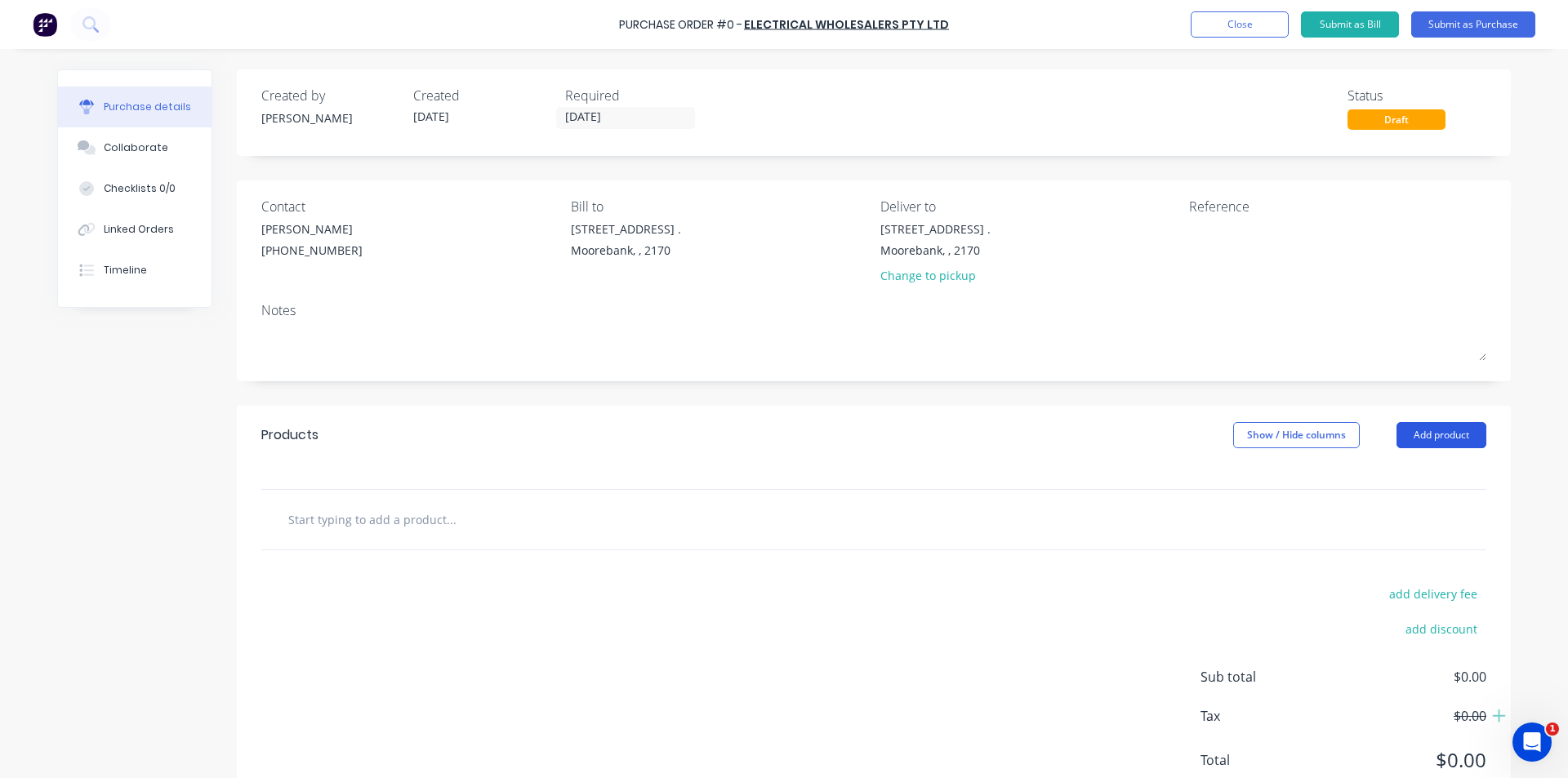
click at [777, 433] on button "Add product" at bounding box center [1442, 435] width 90 height 26
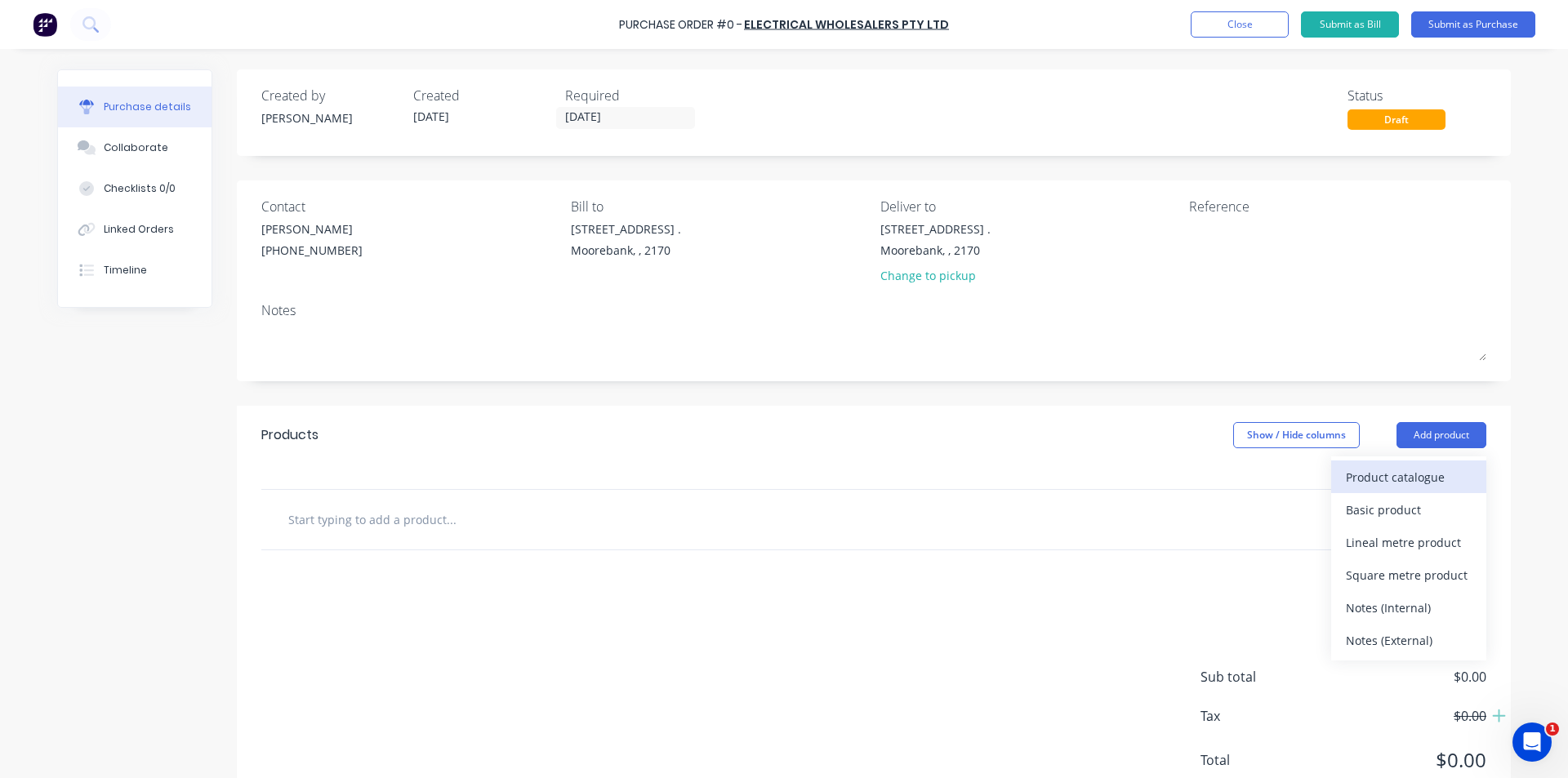
click at [777, 483] on div "Product catalogue" at bounding box center [1409, 477] width 126 height 23
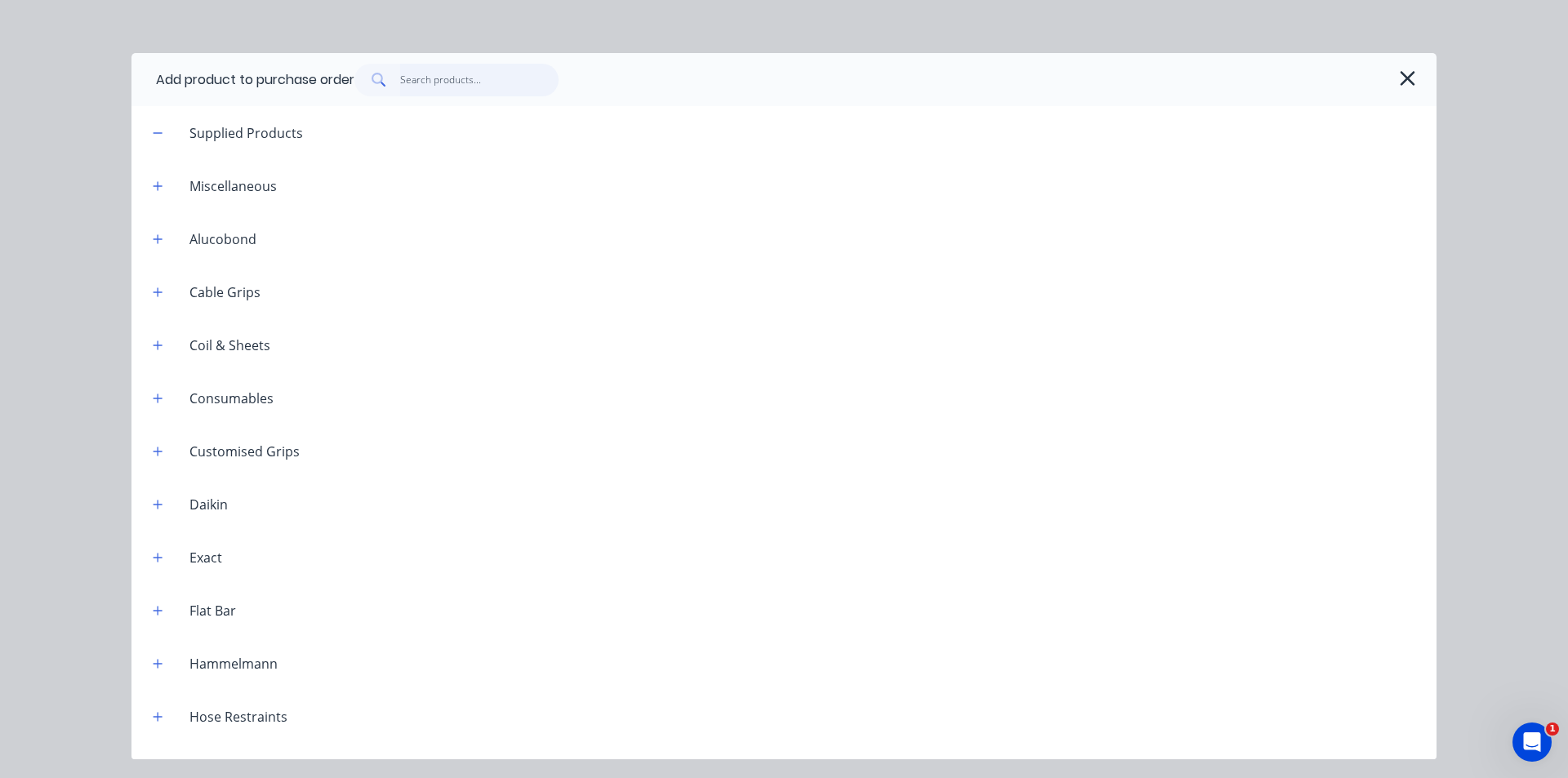
click at [424, 78] on input "text" at bounding box center [479, 79] width 159 height 32
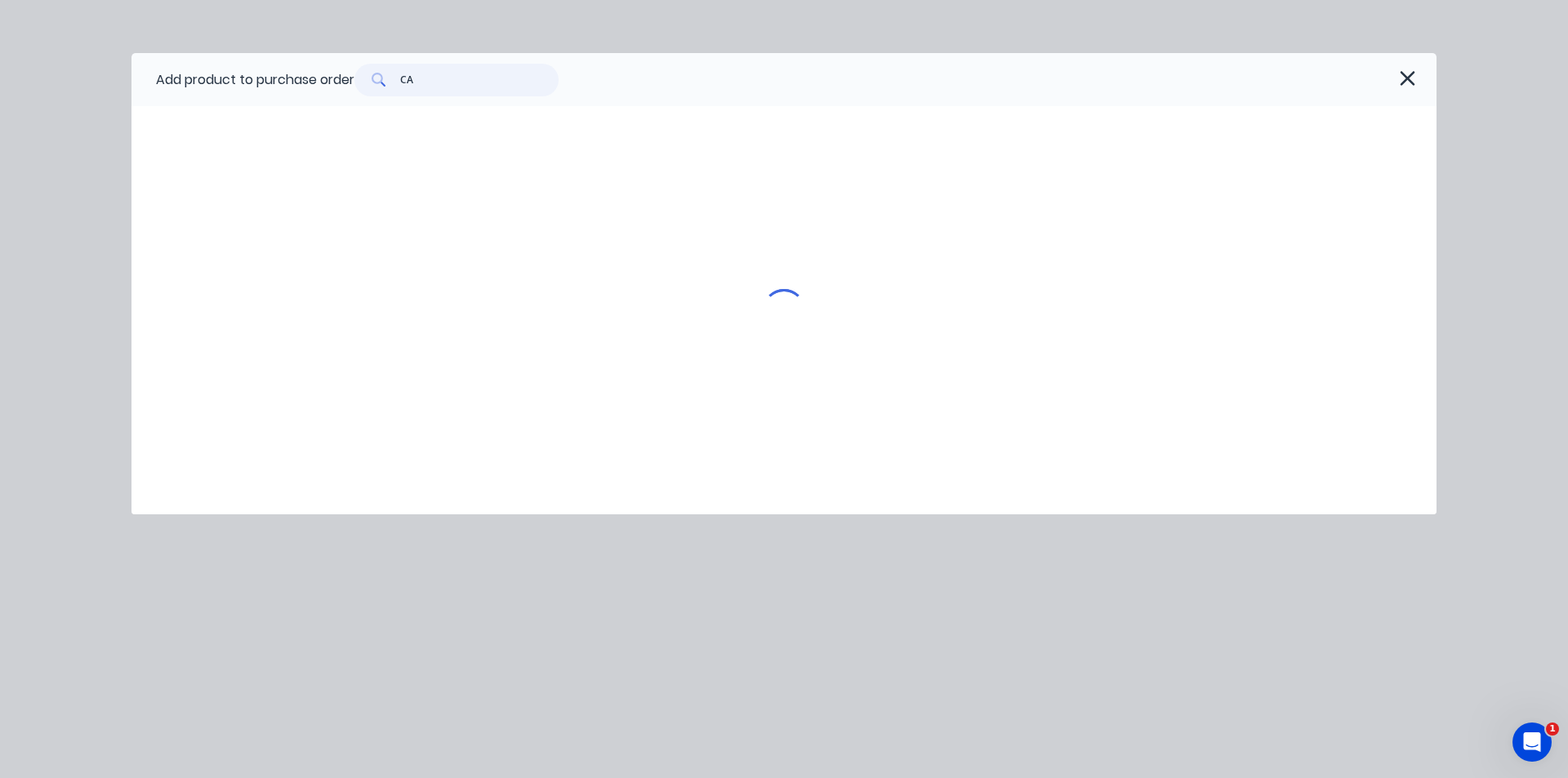
type input "C"
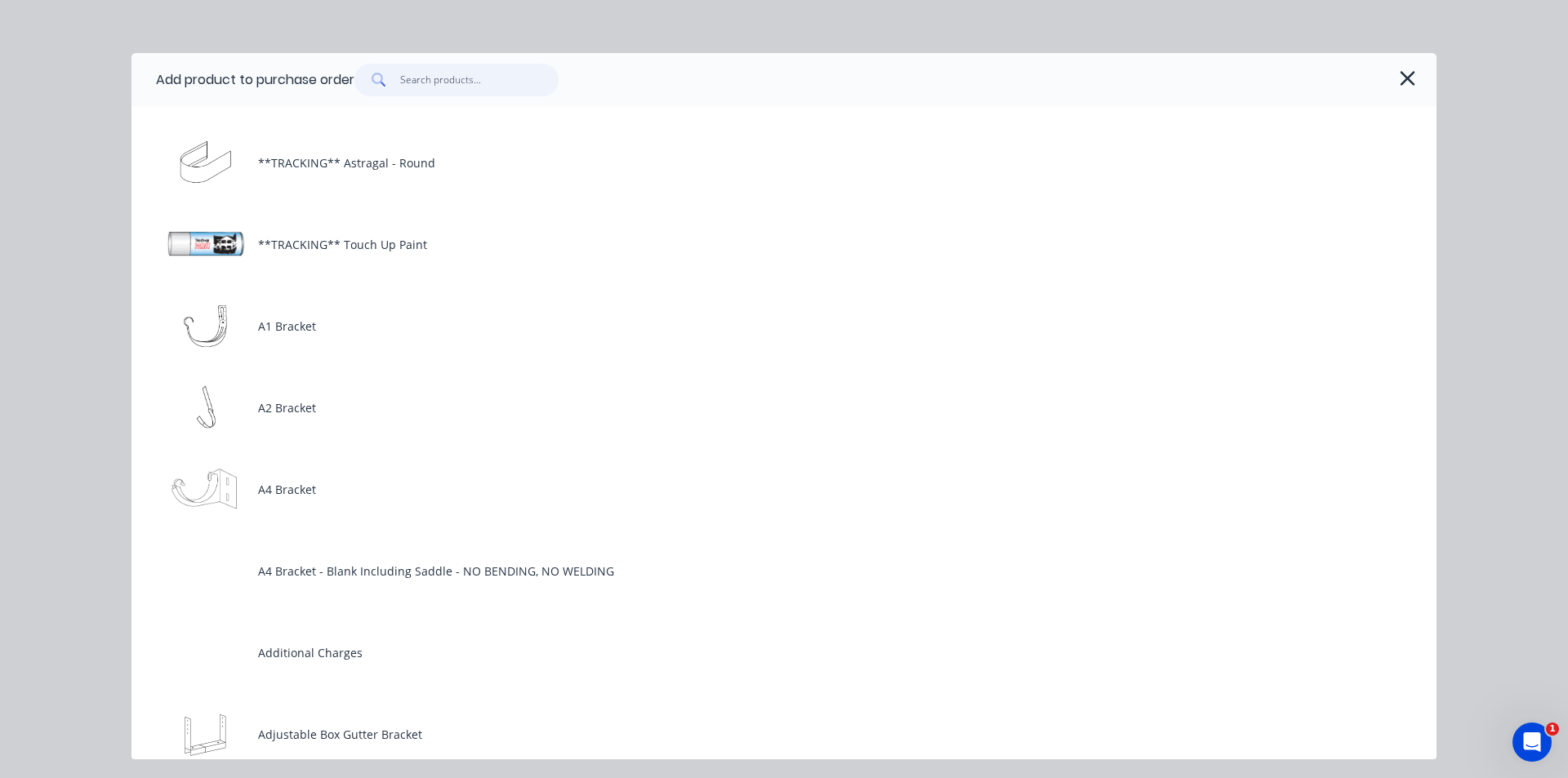
scroll to position [163, 0]
click at [777, 74] on button "button" at bounding box center [1407, 78] width 26 height 26
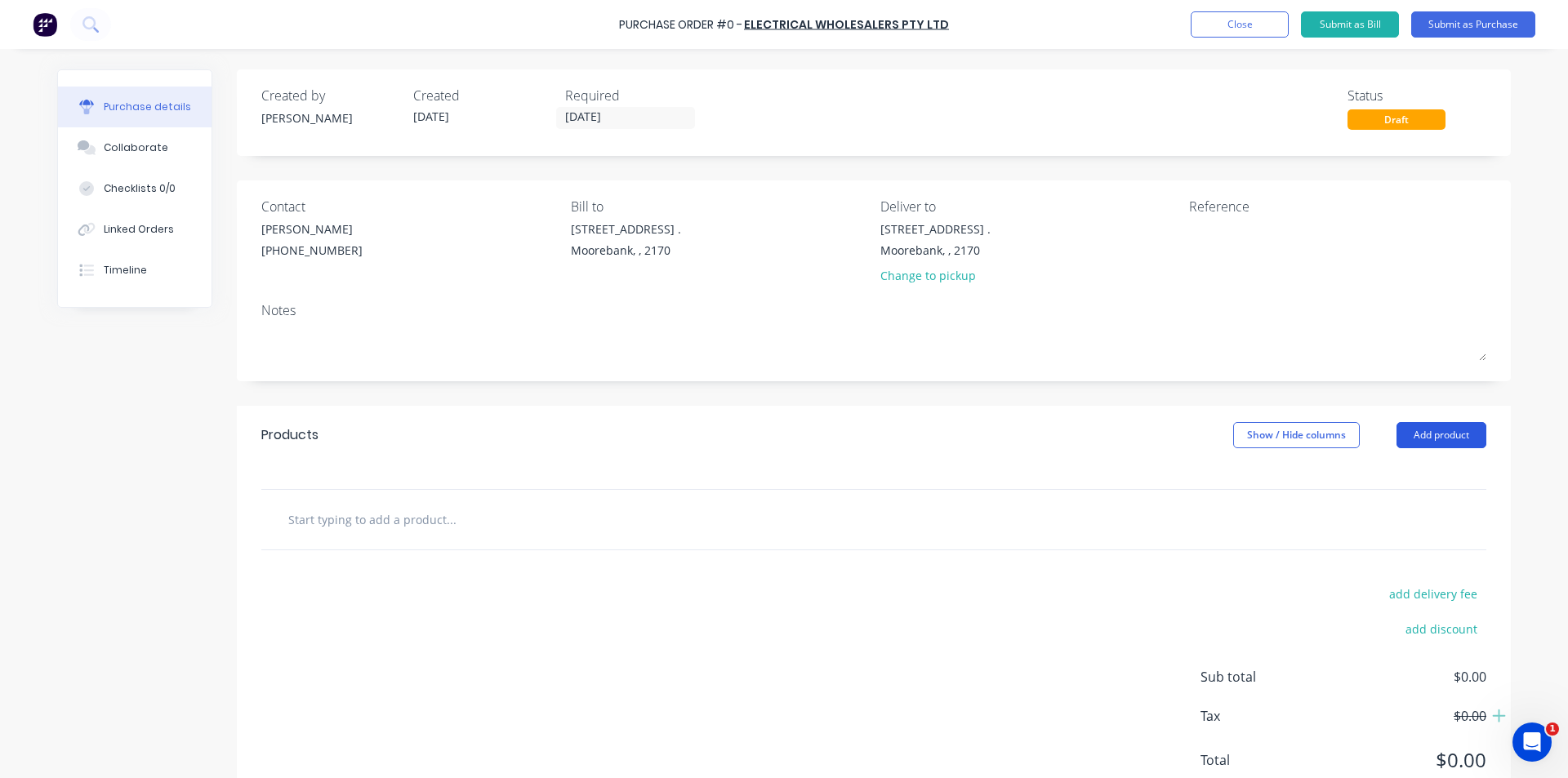
click at [777, 438] on button "Add product" at bounding box center [1442, 435] width 90 height 26
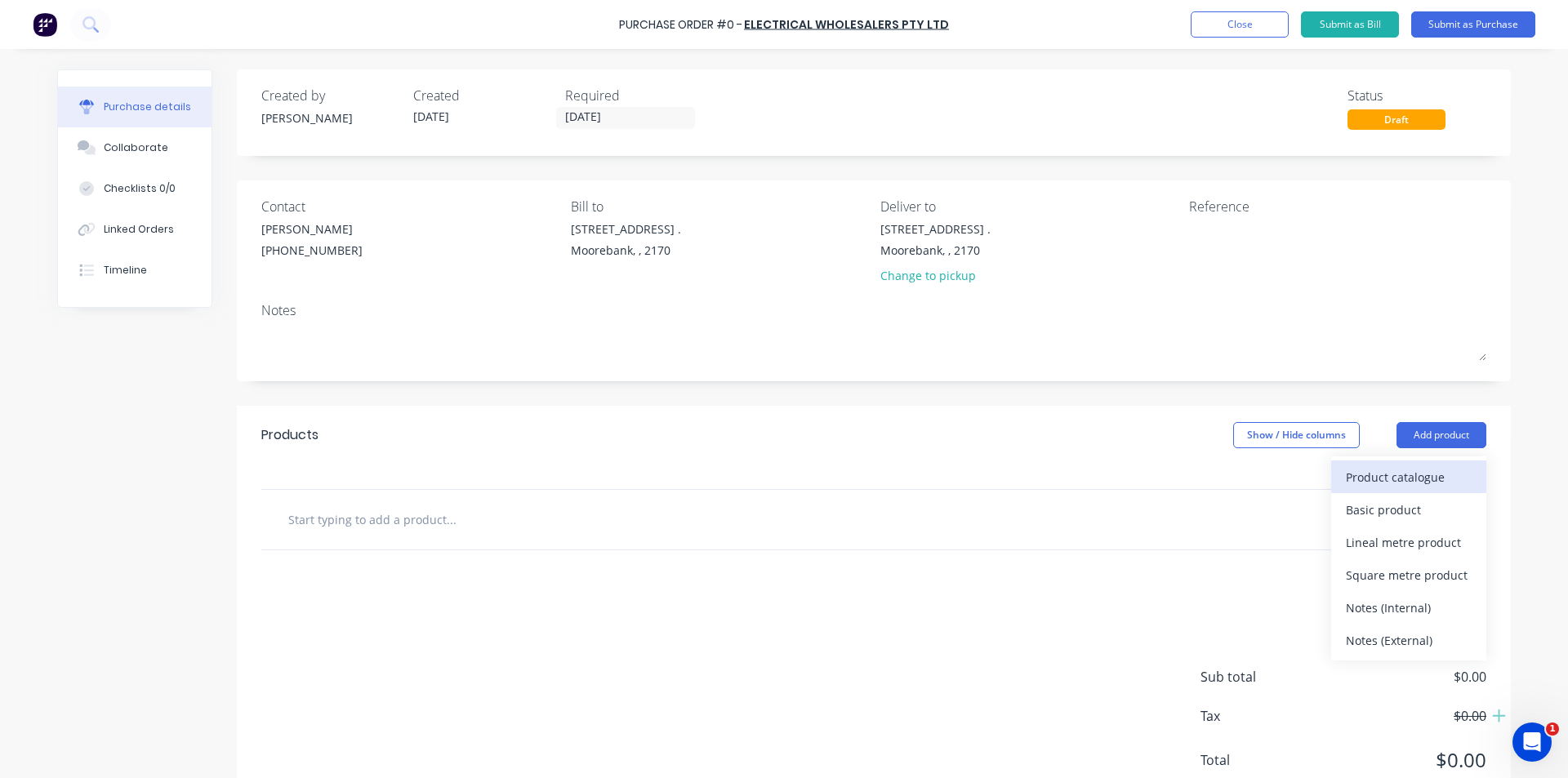
click at [777, 469] on div "Product catalogue" at bounding box center [1409, 477] width 126 height 23
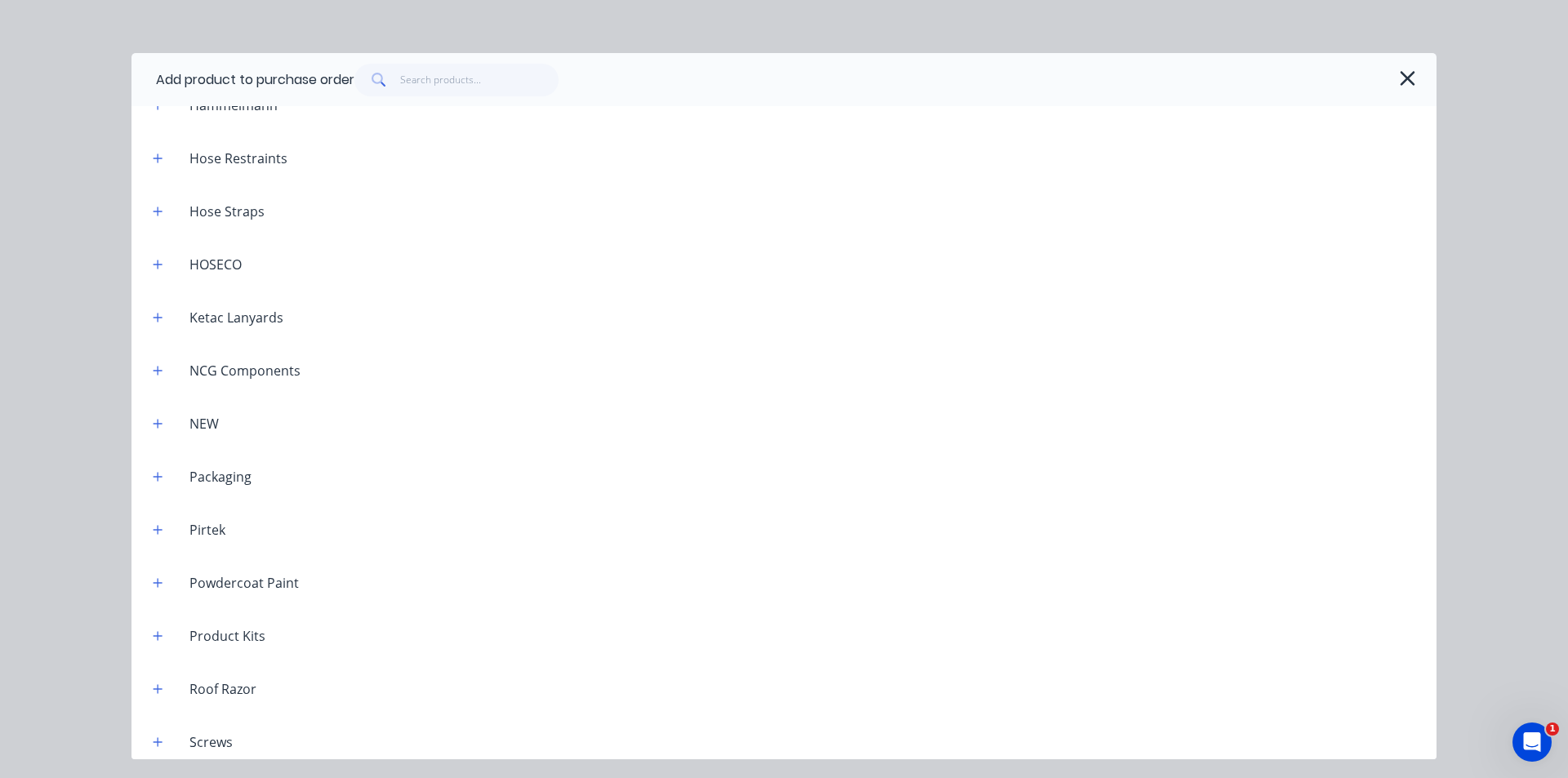
scroll to position [572, 0]
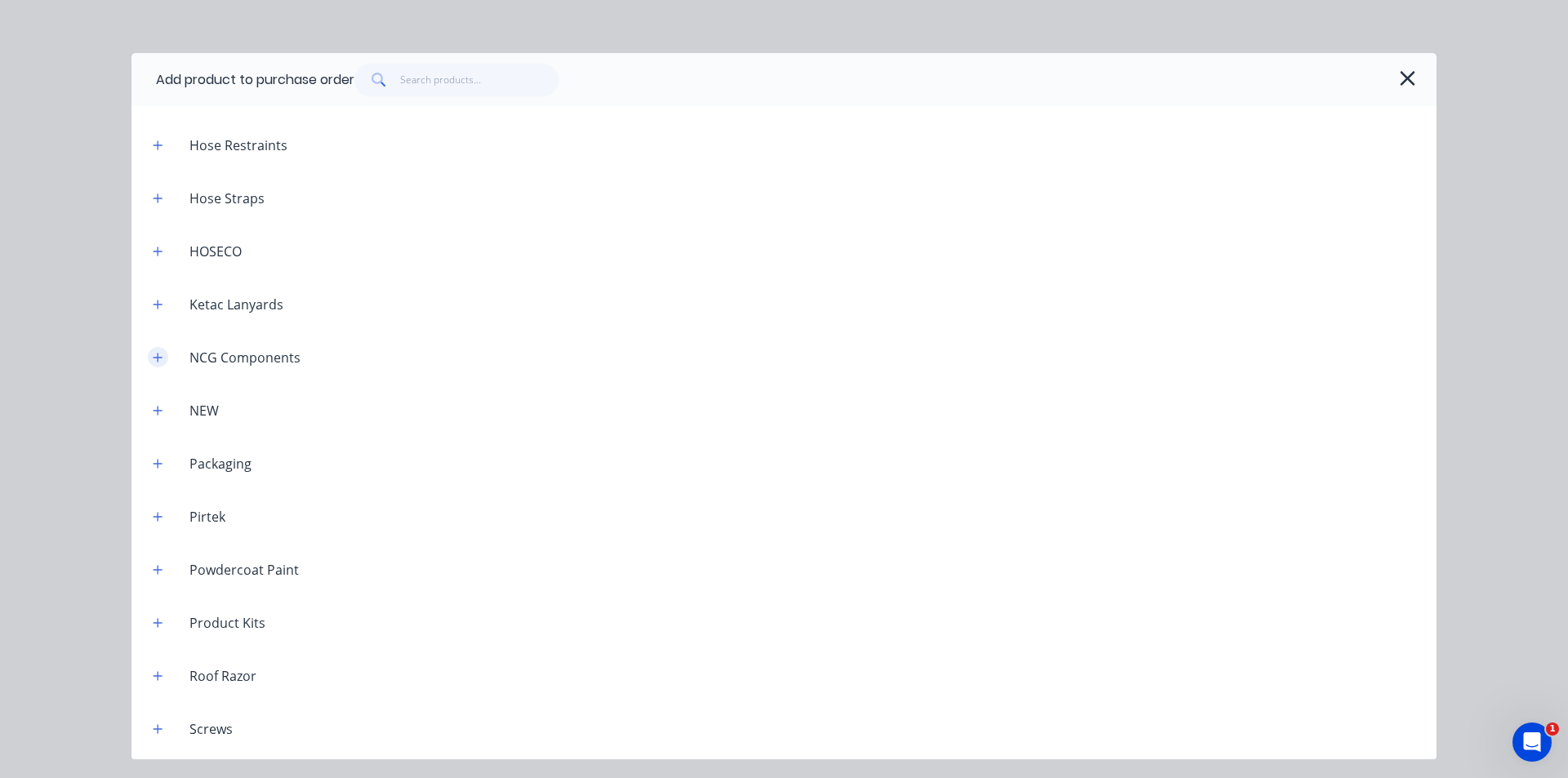
click at [155, 360] on icon "button" at bounding box center [157, 358] width 10 height 12
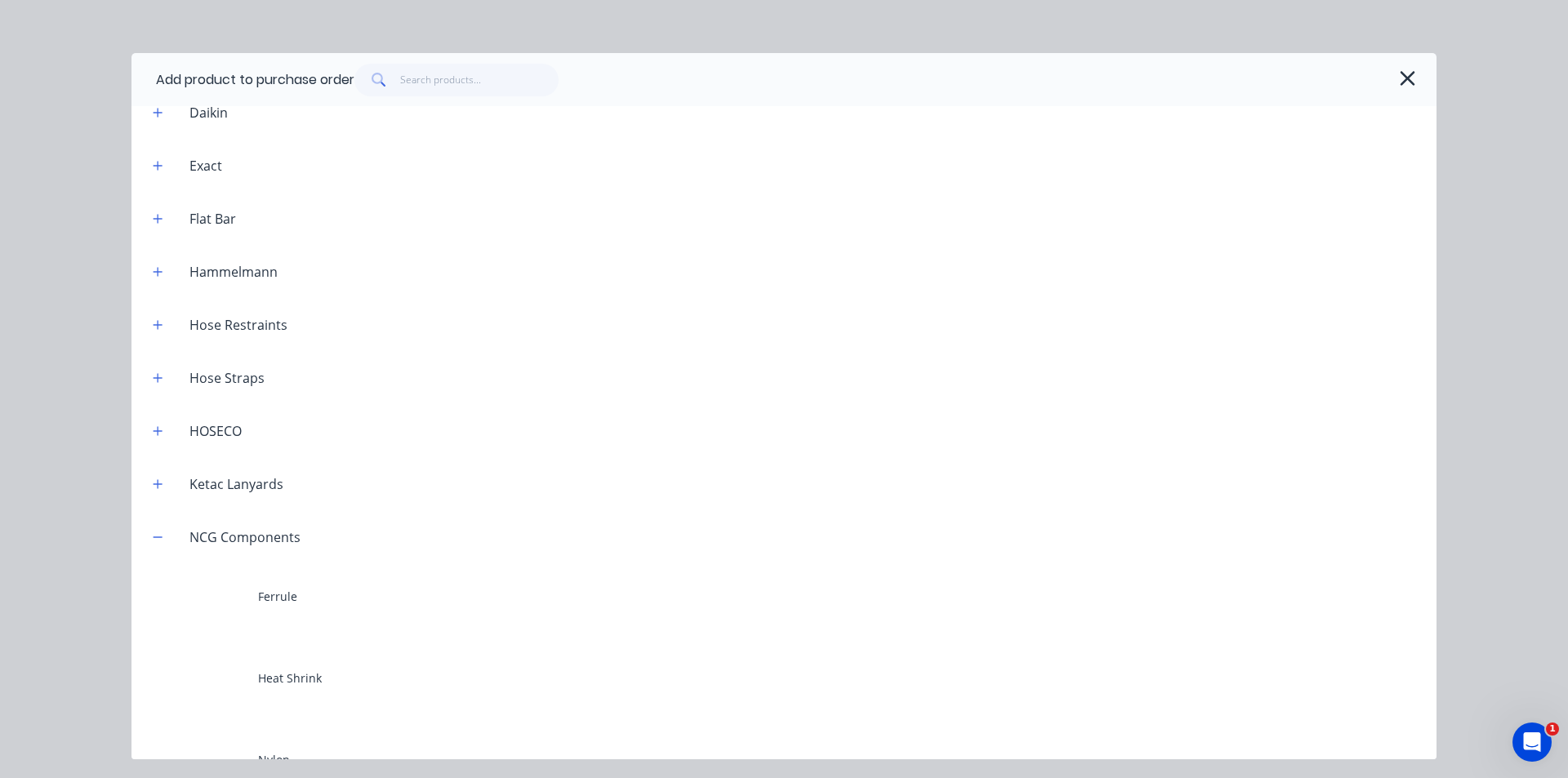
scroll to position [147, 0]
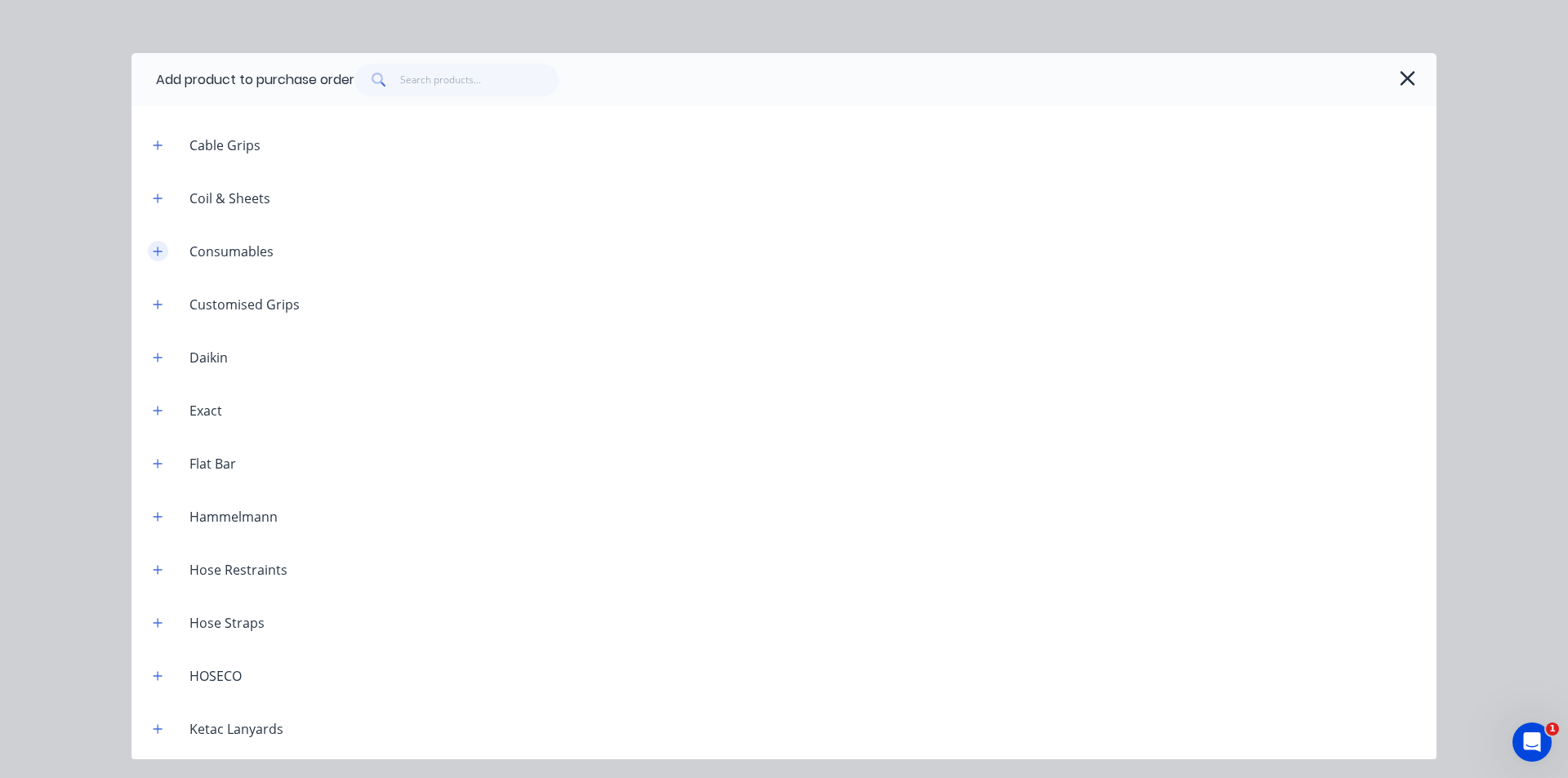
click at [157, 256] on icon "button" at bounding box center [157, 251] width 10 height 12
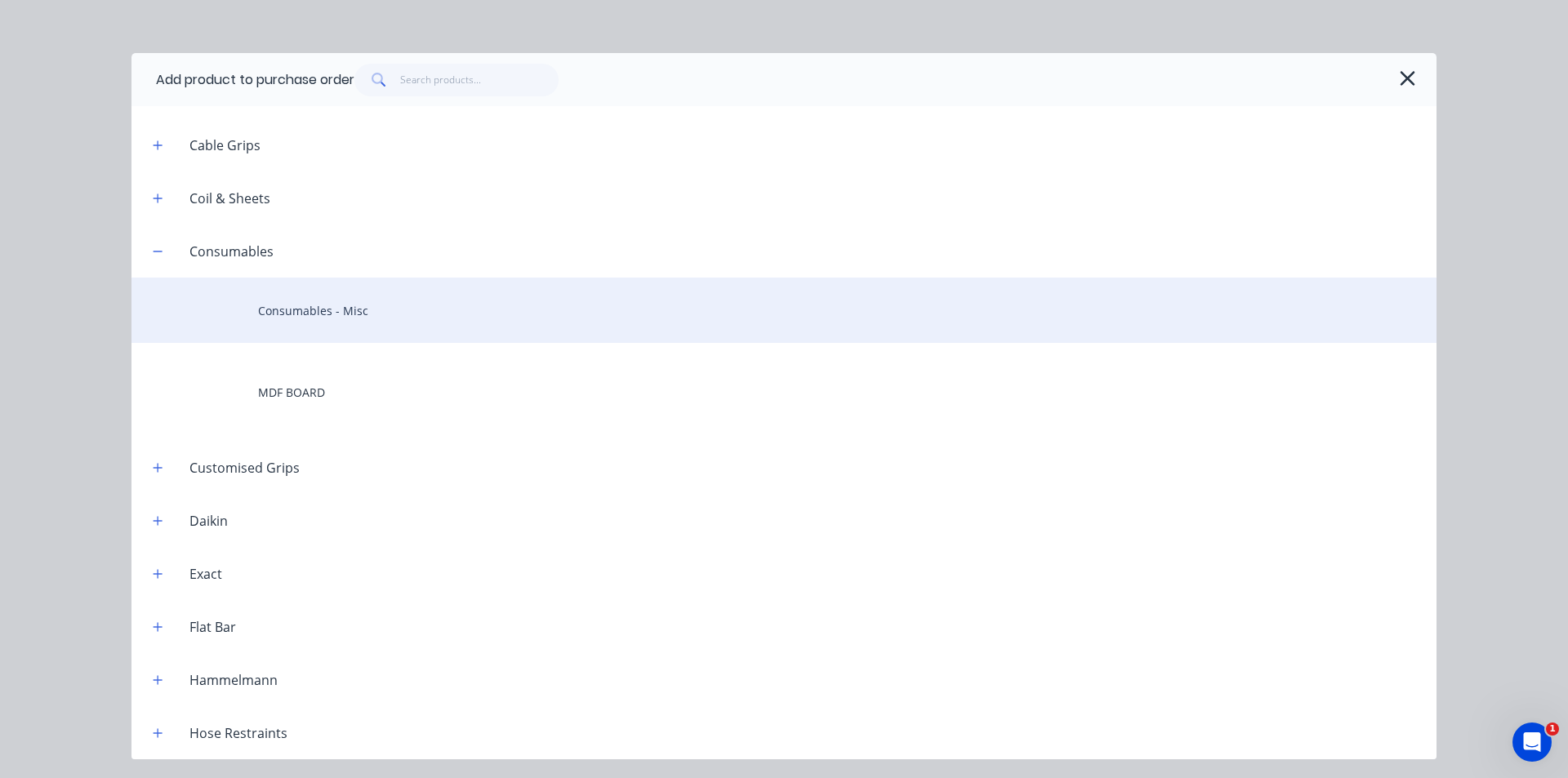
click at [392, 325] on div "Consumables - Misc" at bounding box center [784, 310] width 1305 height 65
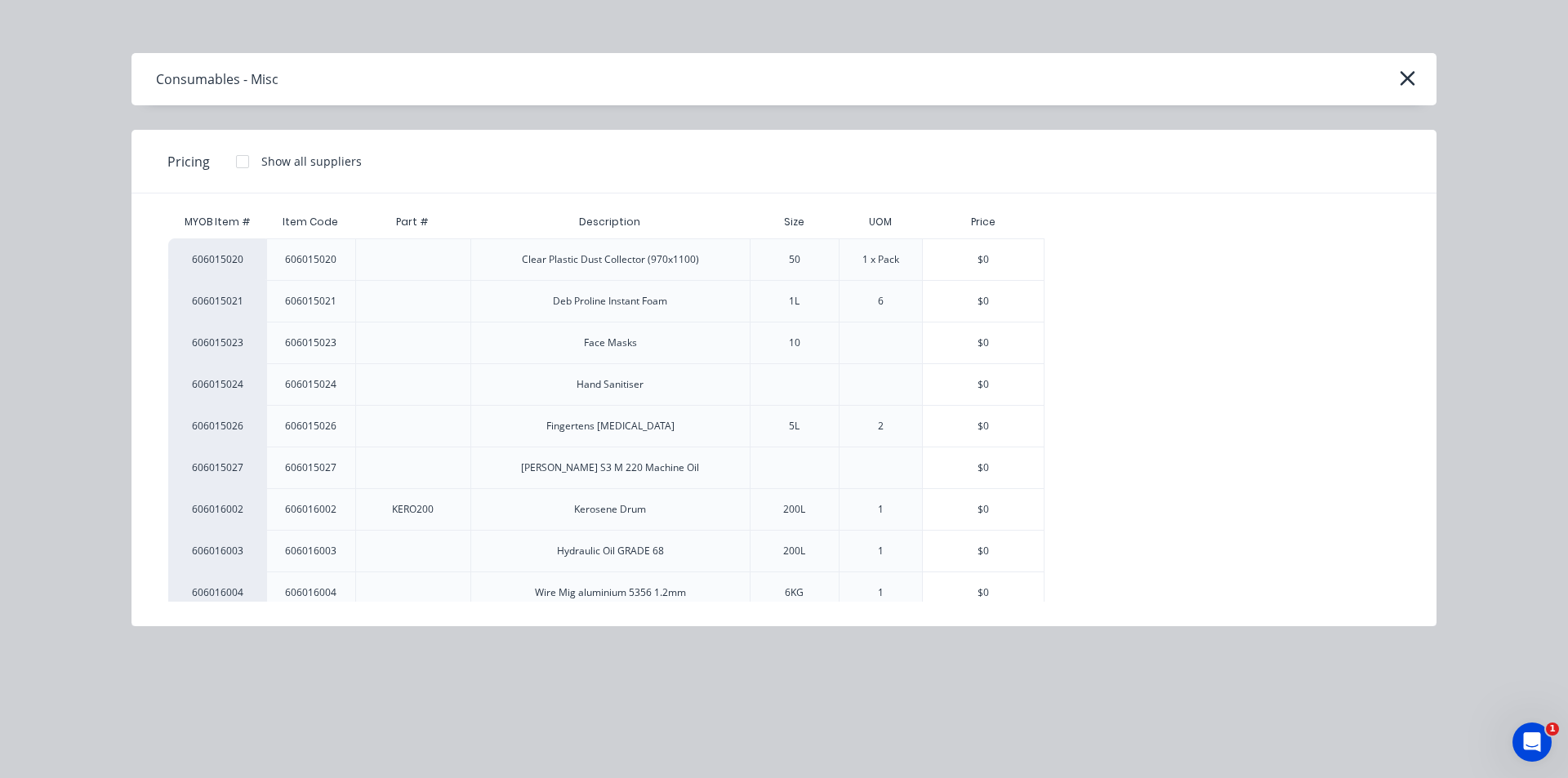
scroll to position [0, 0]
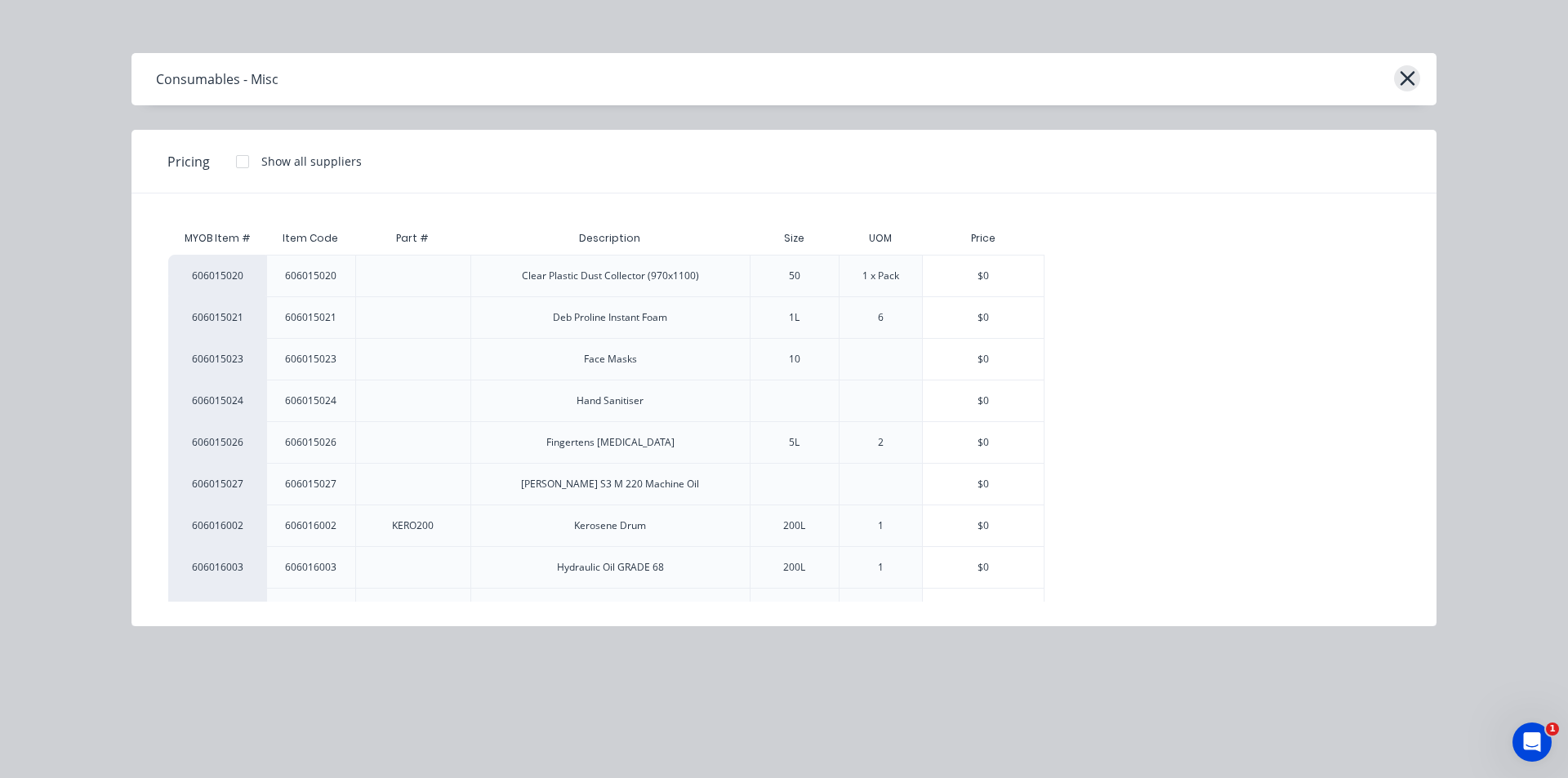
click at [777, 79] on icon "button" at bounding box center [1408, 78] width 18 height 22
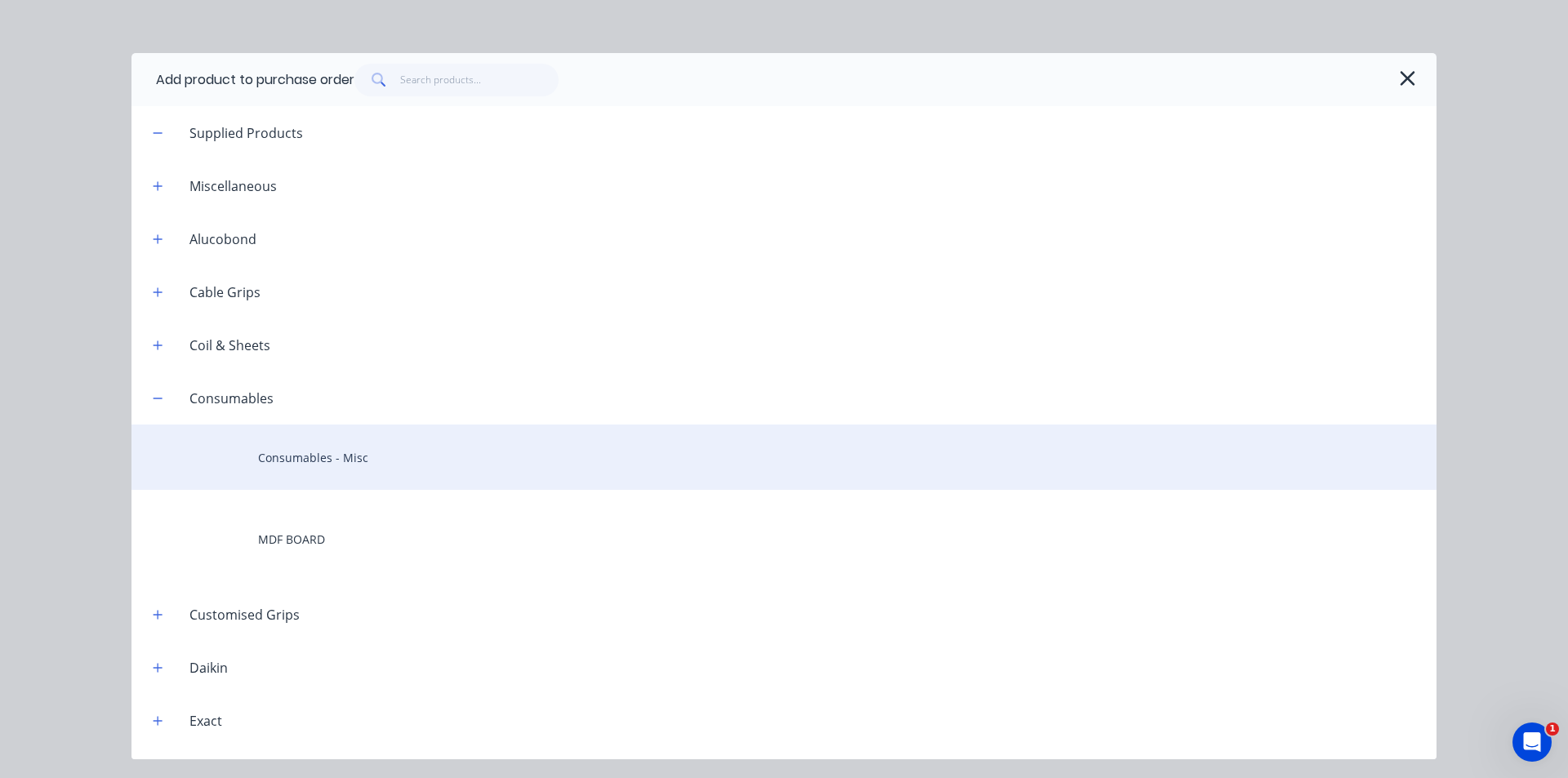
click at [373, 462] on div "Consumables - Misc" at bounding box center [784, 456] width 1305 height 65
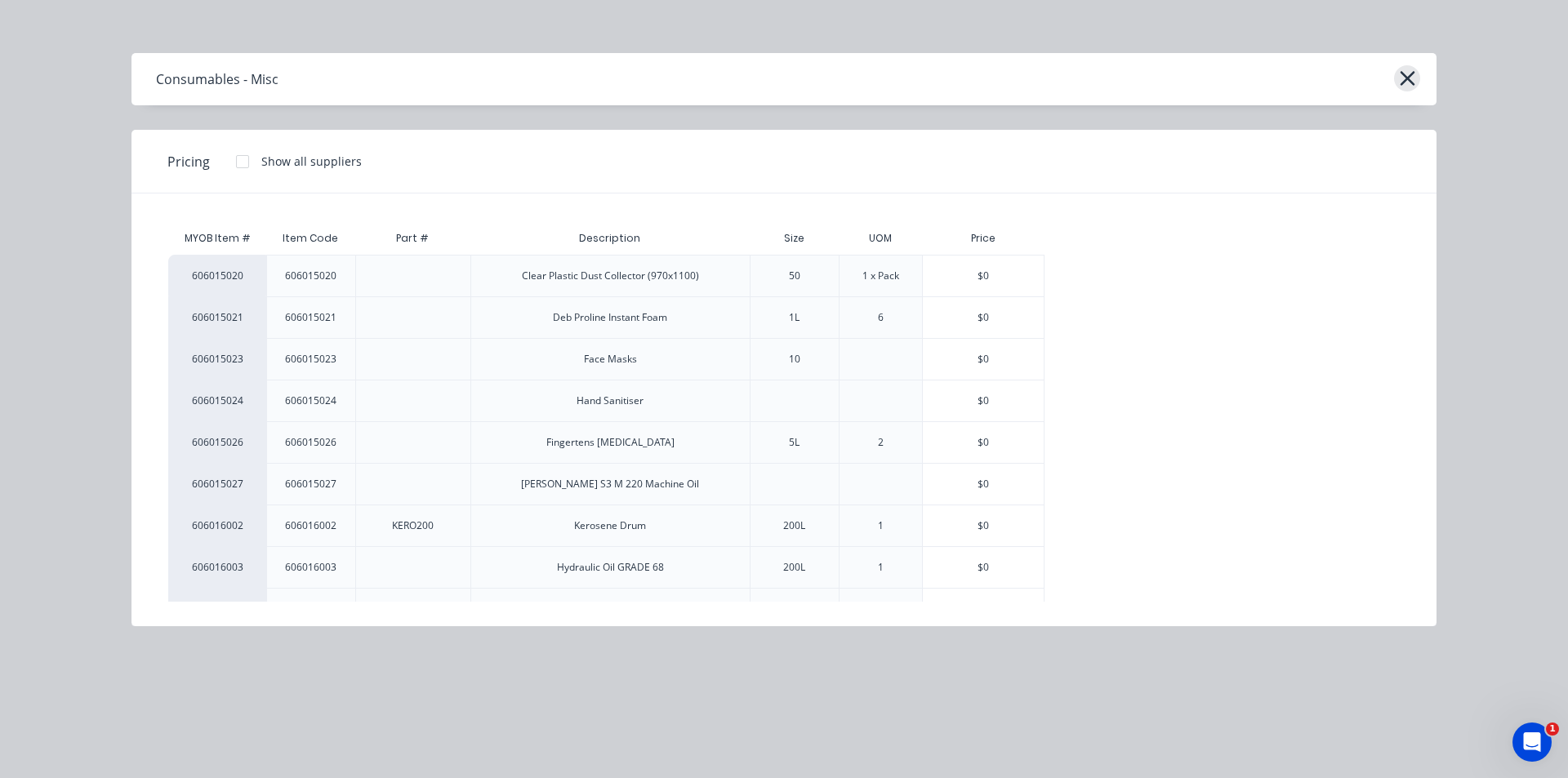
click at [777, 73] on icon "button" at bounding box center [1408, 78] width 18 height 22
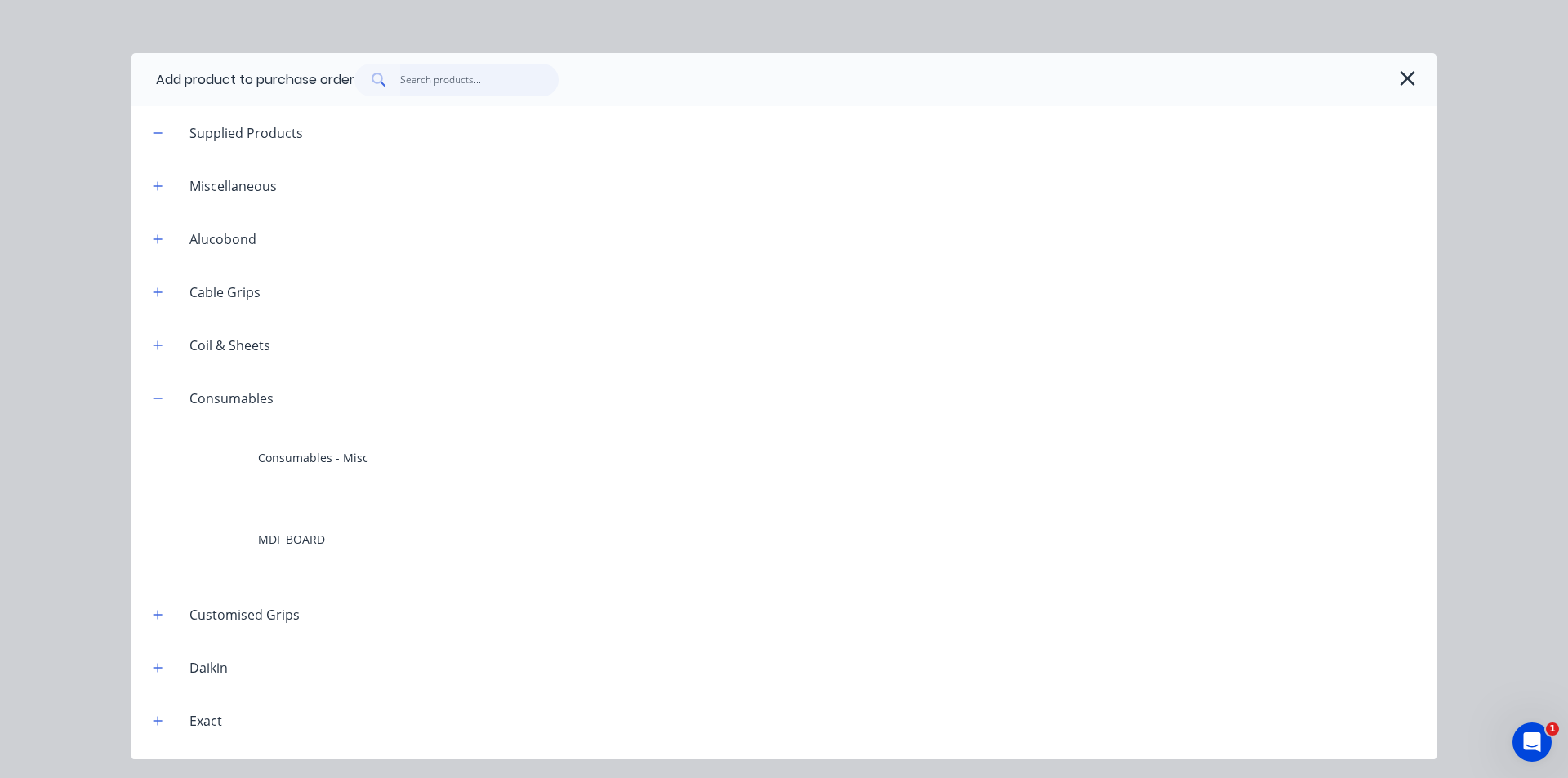
click at [459, 78] on input "text" at bounding box center [479, 79] width 159 height 32
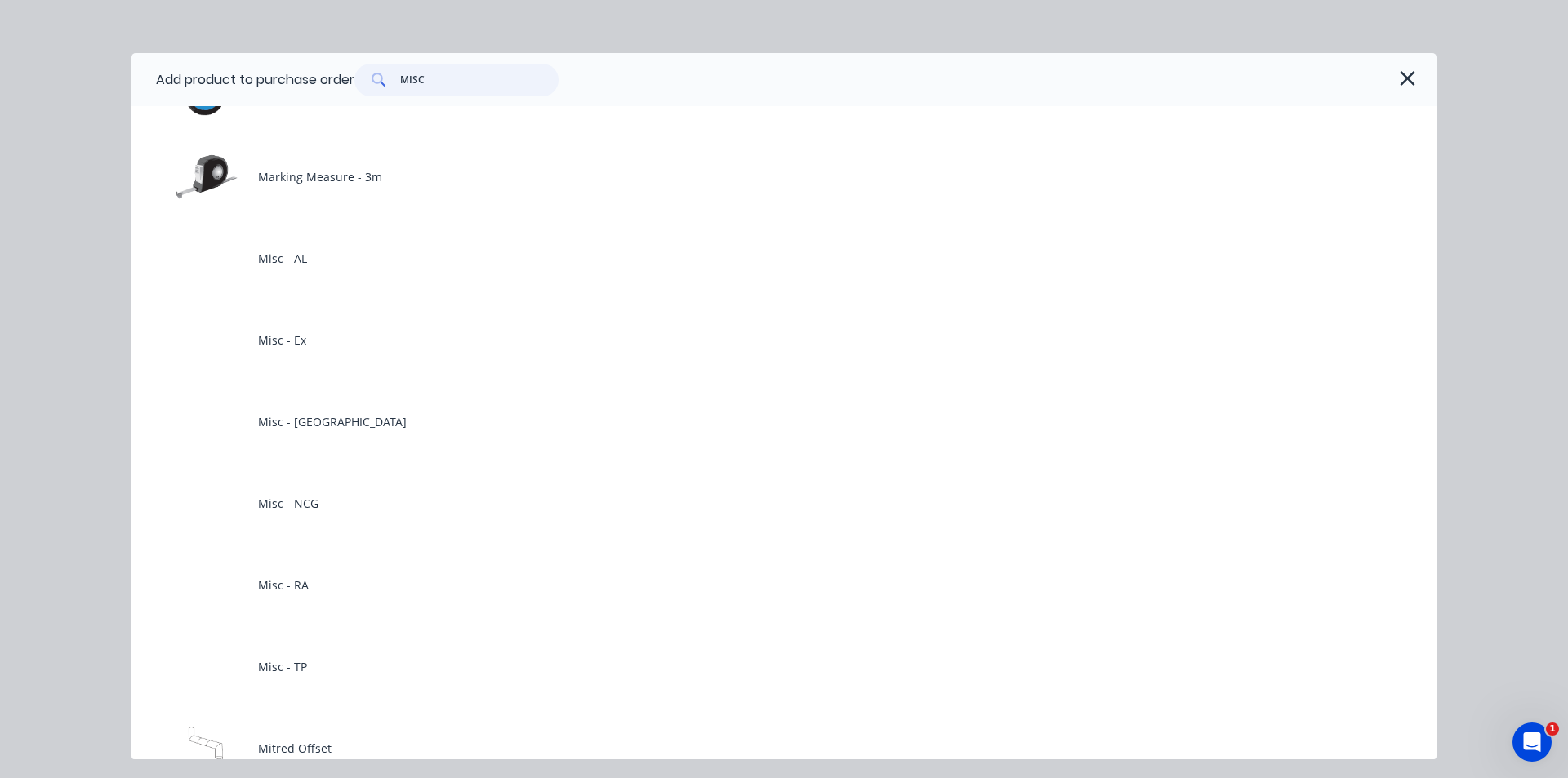
scroll to position [2777, 0]
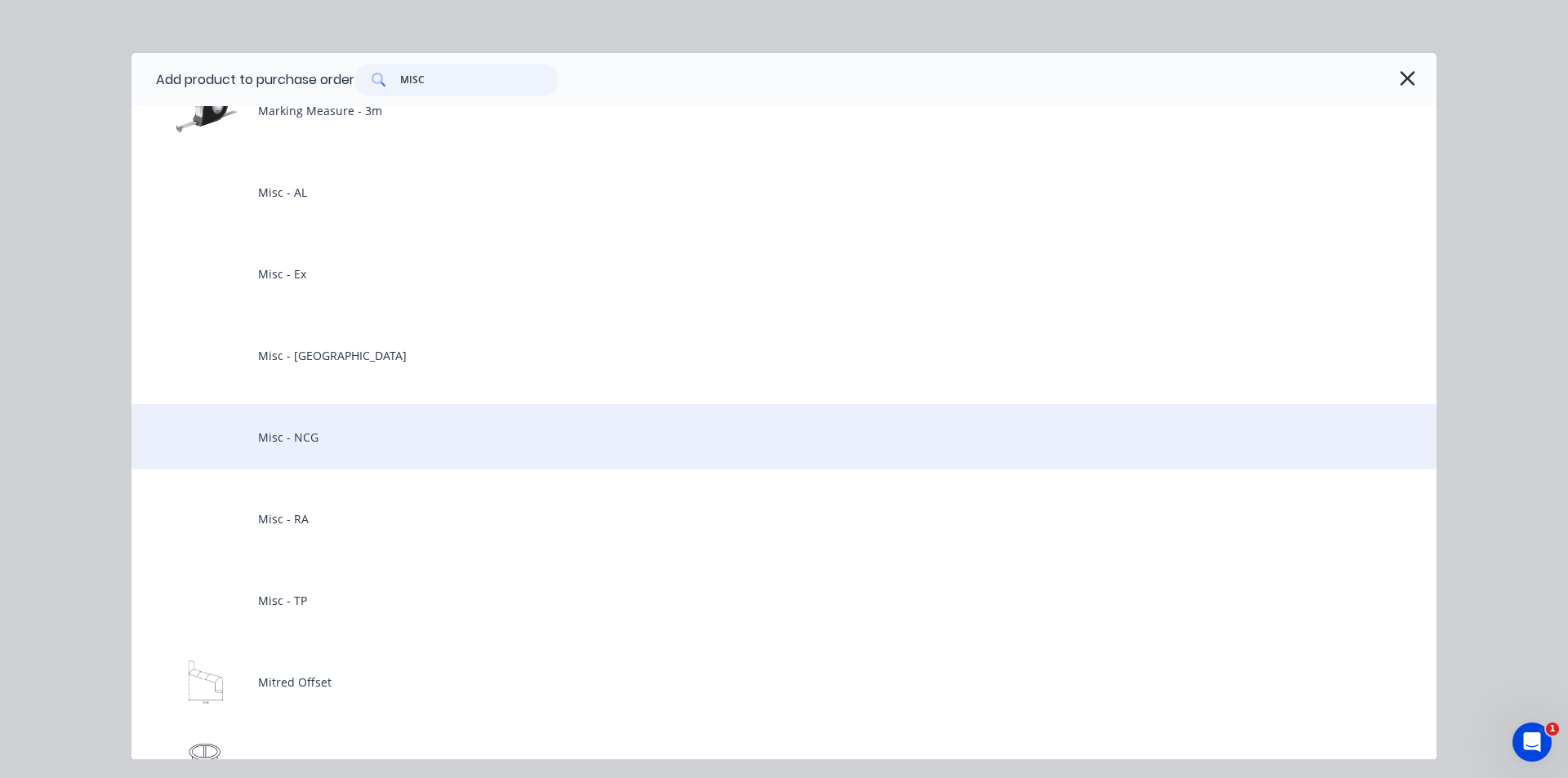
type input "MISC"
click at [369, 424] on div "Misc - NCG" at bounding box center [784, 437] width 1305 height 65
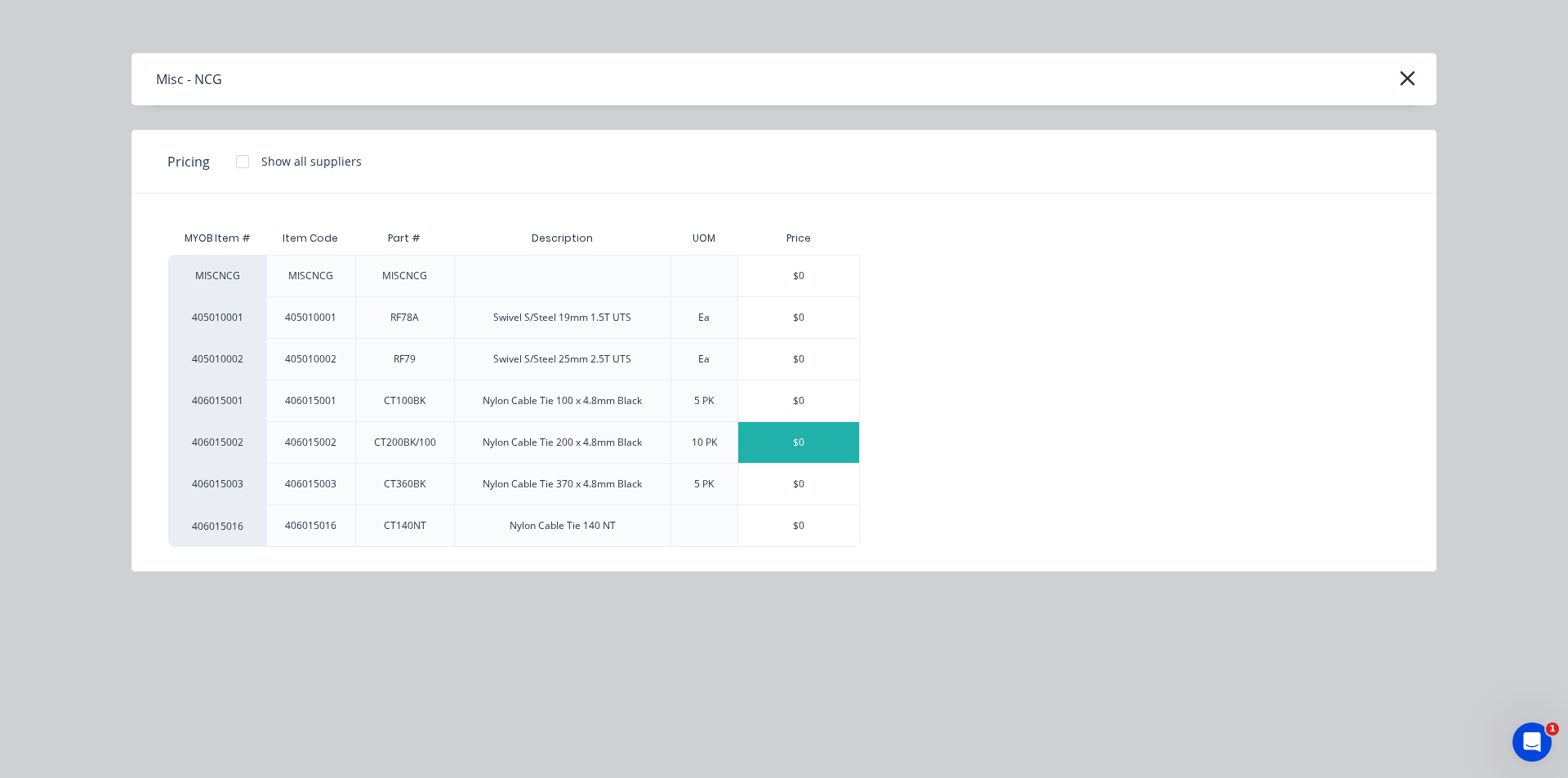
click at [777, 441] on div "$0" at bounding box center [799, 443] width 121 height 41
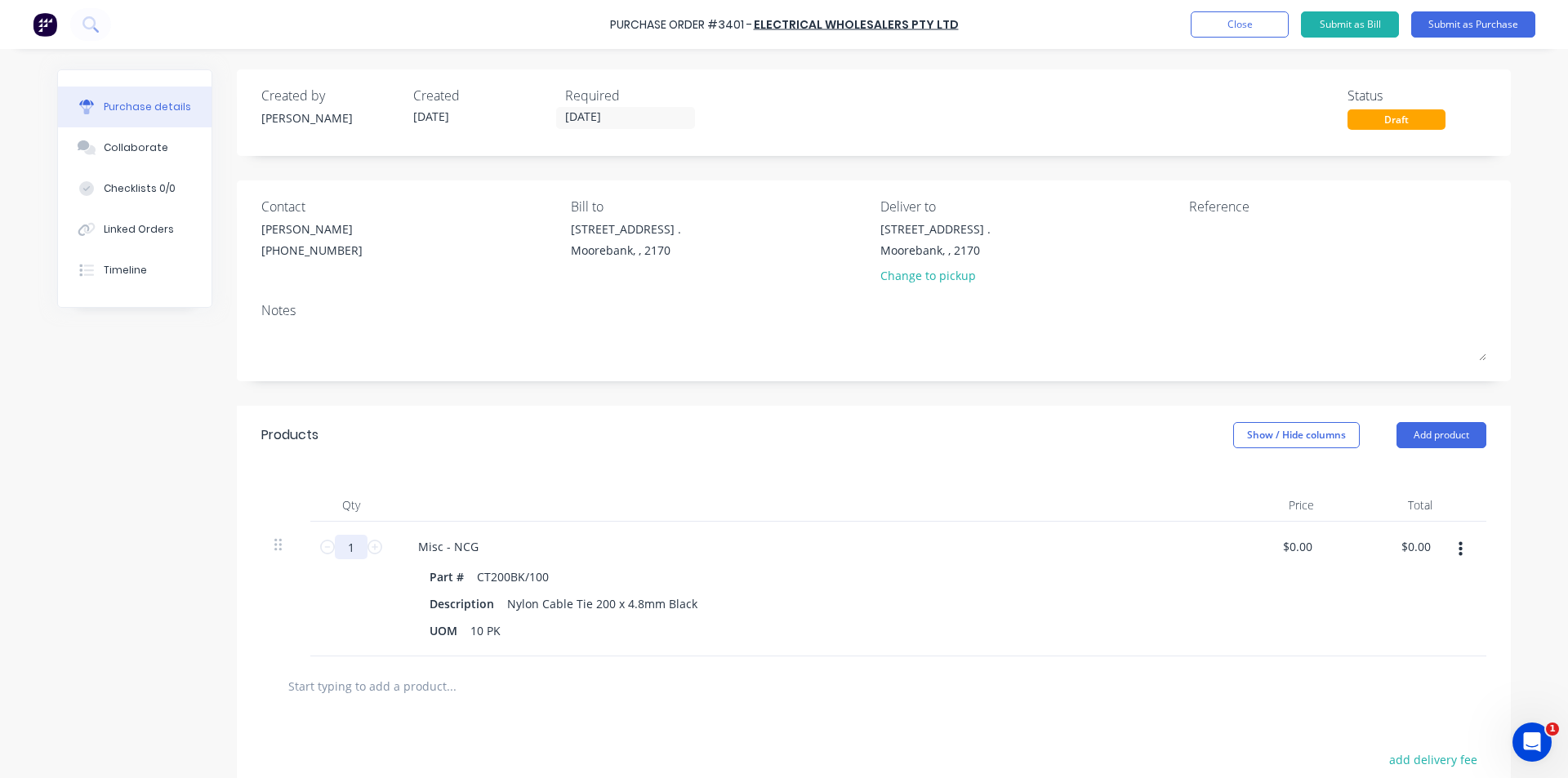
click at [350, 552] on input "1" at bounding box center [351, 546] width 32 height 24
type input "10"
click at [777, 433] on button "Add product" at bounding box center [1442, 435] width 90 height 26
click at [777, 477] on div "Product catalogue" at bounding box center [1409, 477] width 126 height 23
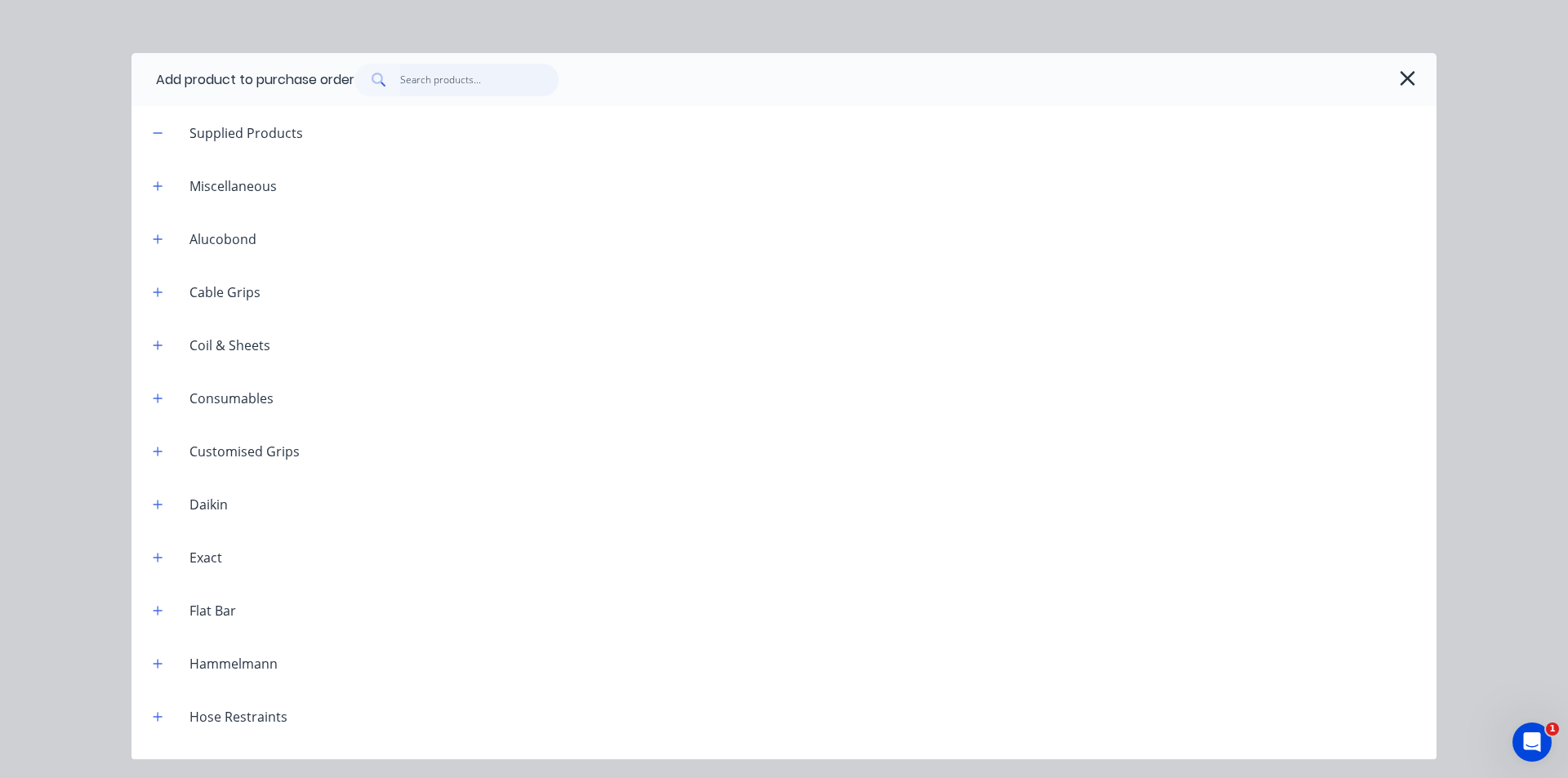
click at [432, 77] on input "text" at bounding box center [479, 79] width 159 height 32
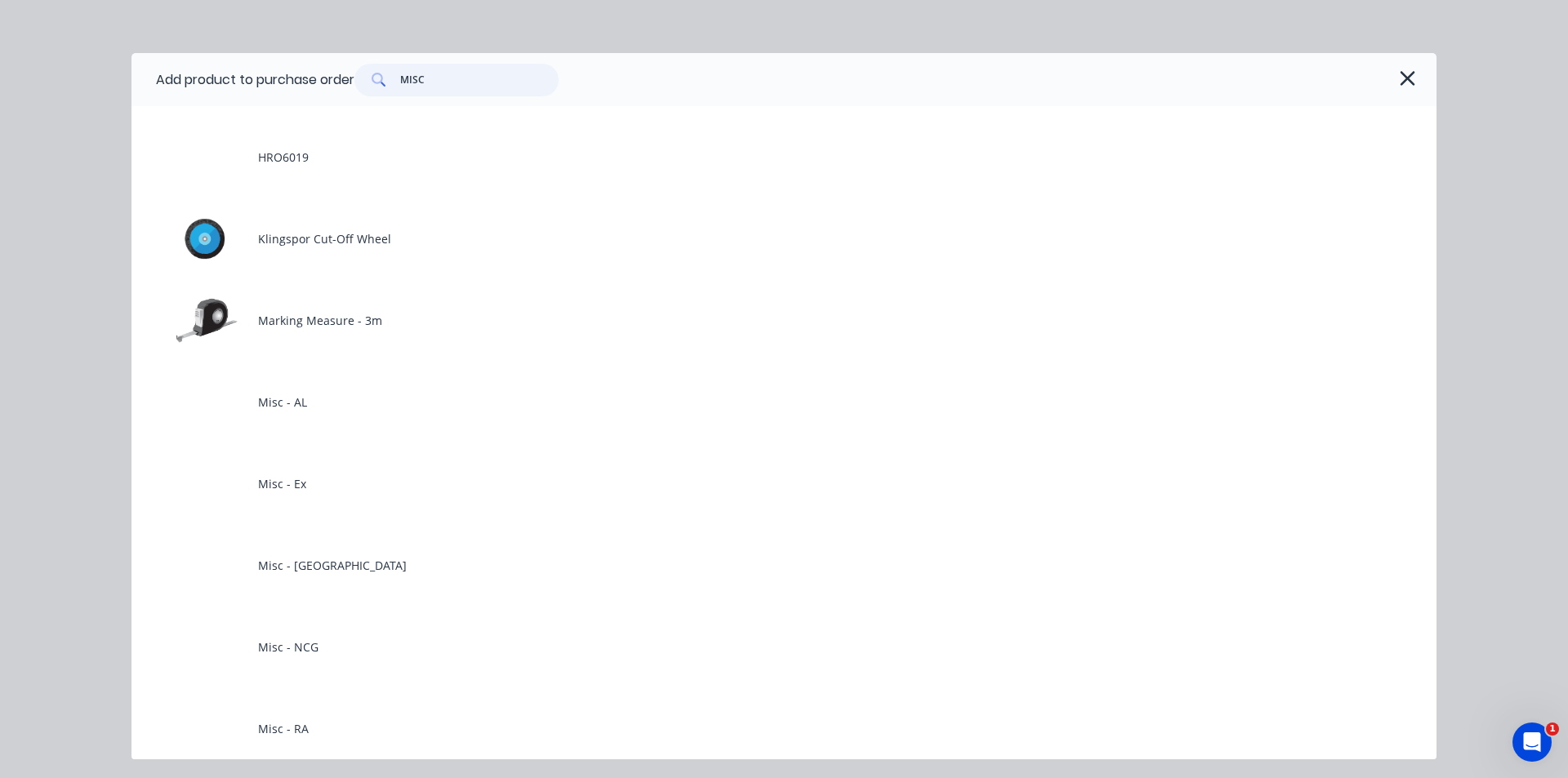
scroll to position [2695, 0]
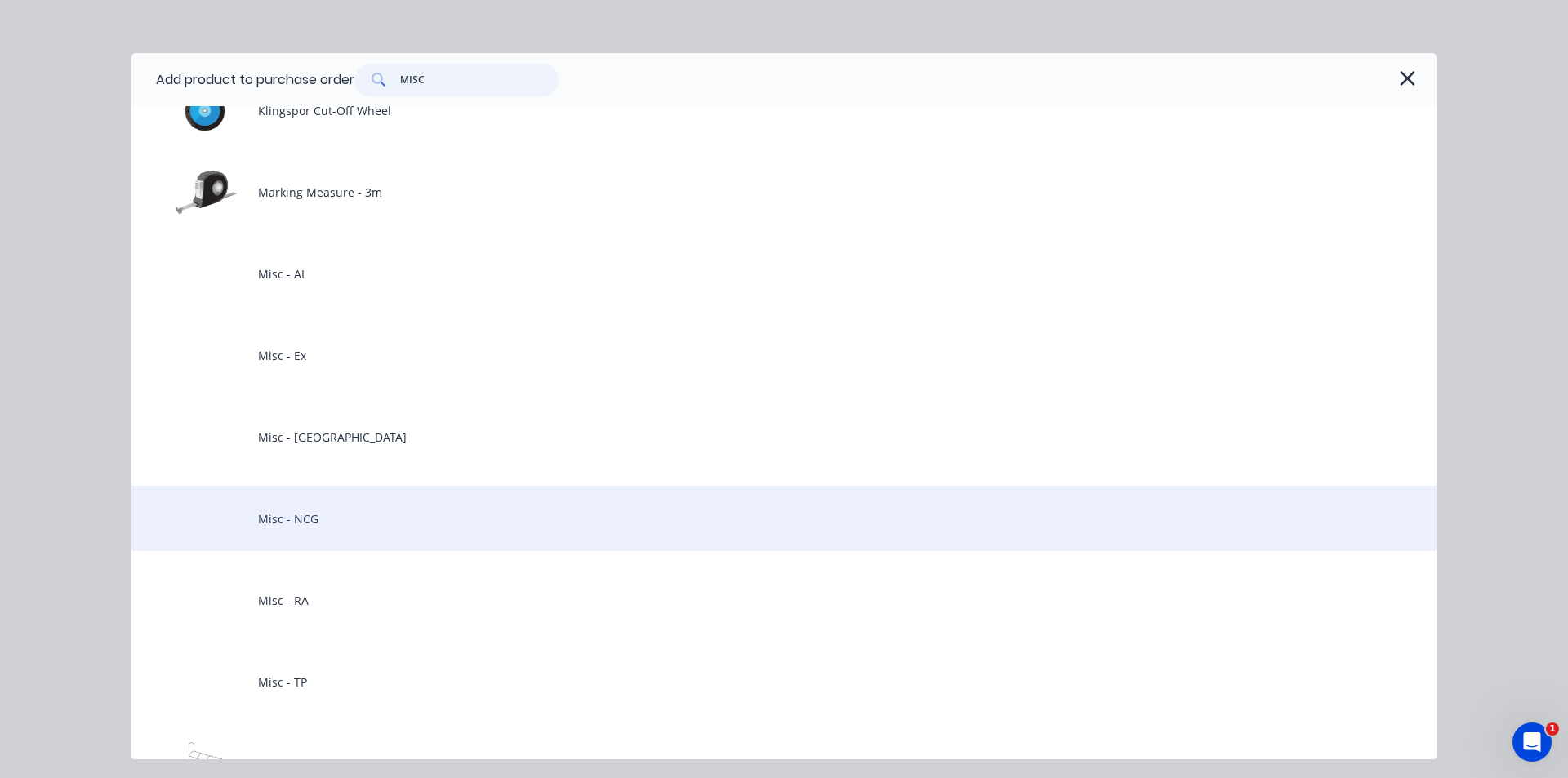
type input "MISC"
click at [367, 526] on div "Misc - NCG" at bounding box center [784, 518] width 1305 height 65
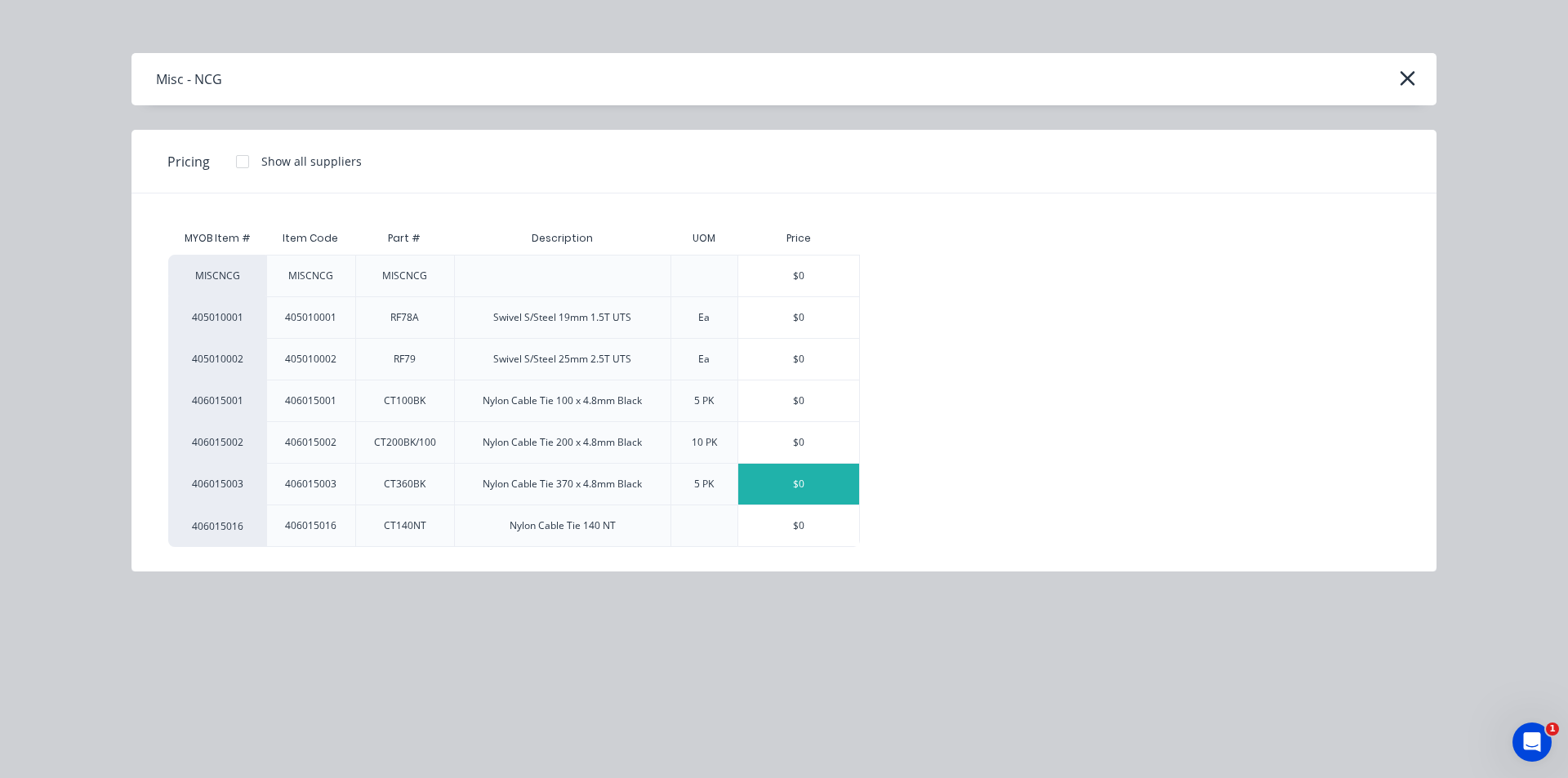
click at [777, 482] on div "$0" at bounding box center [799, 485] width 121 height 41
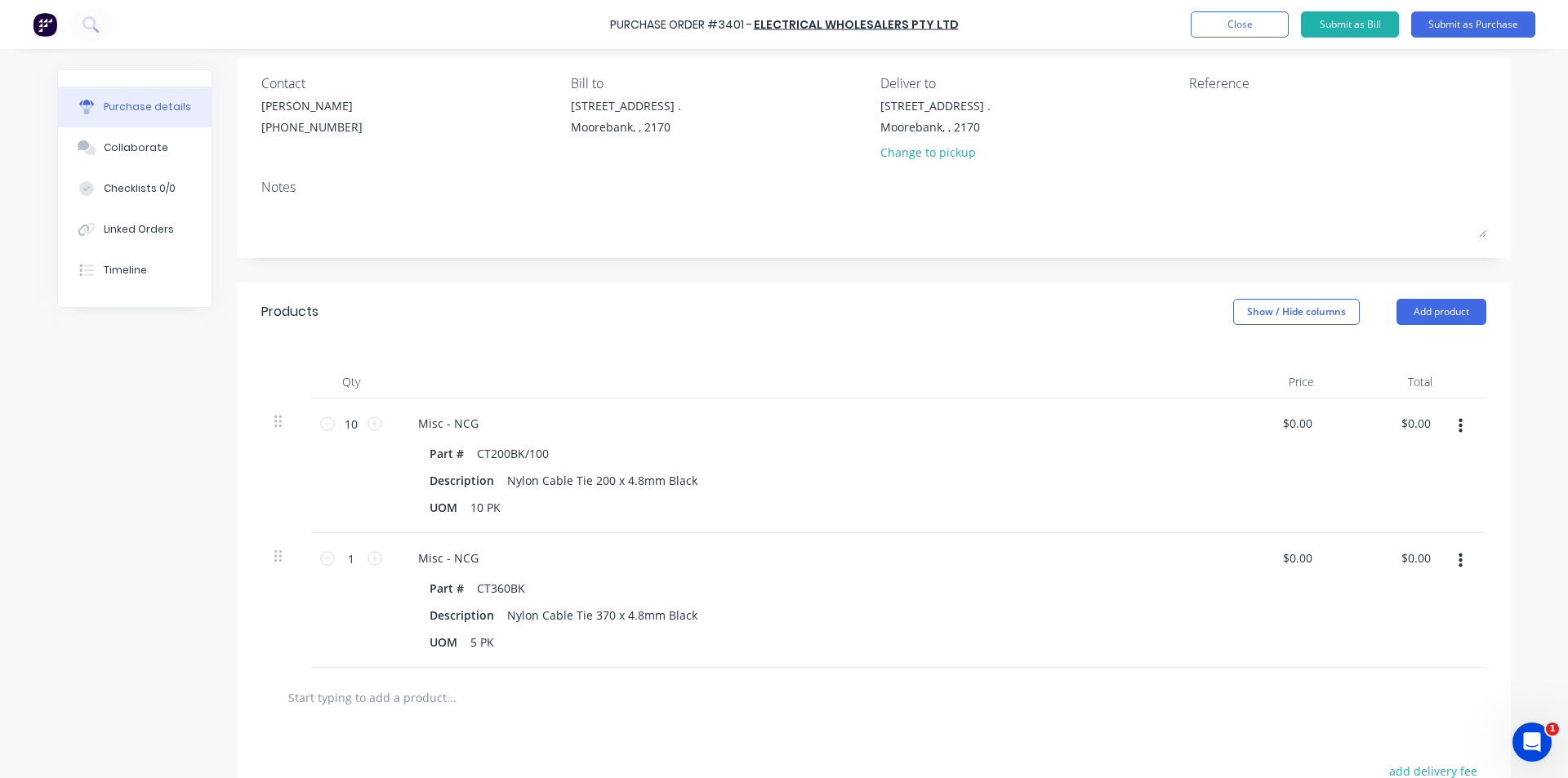
scroll to position [245, 0]
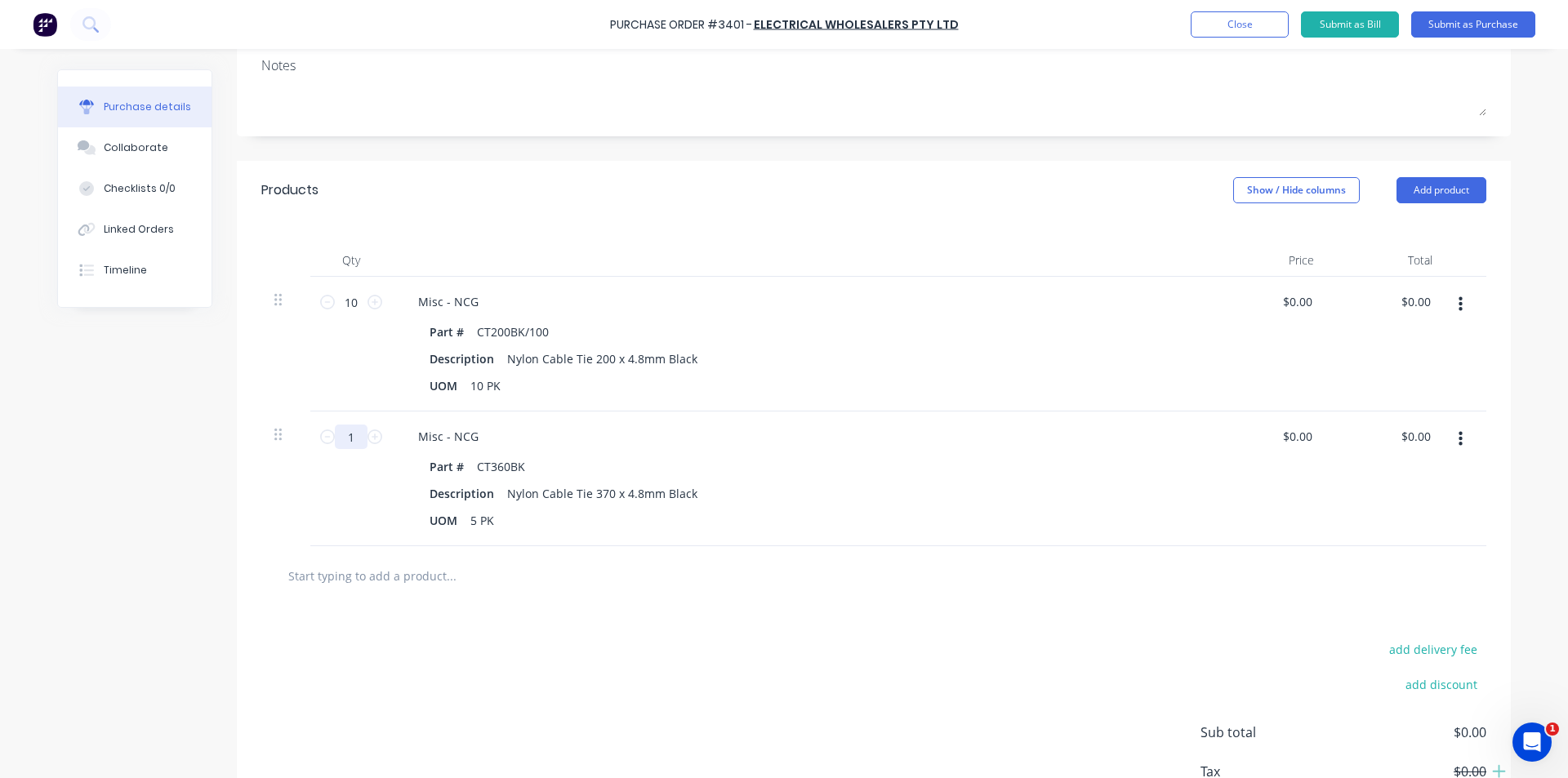
click at [348, 439] on input "1" at bounding box center [351, 436] width 32 height 24
type input "5"
click at [484, 389] on div "10 PK" at bounding box center [486, 386] width 43 height 23
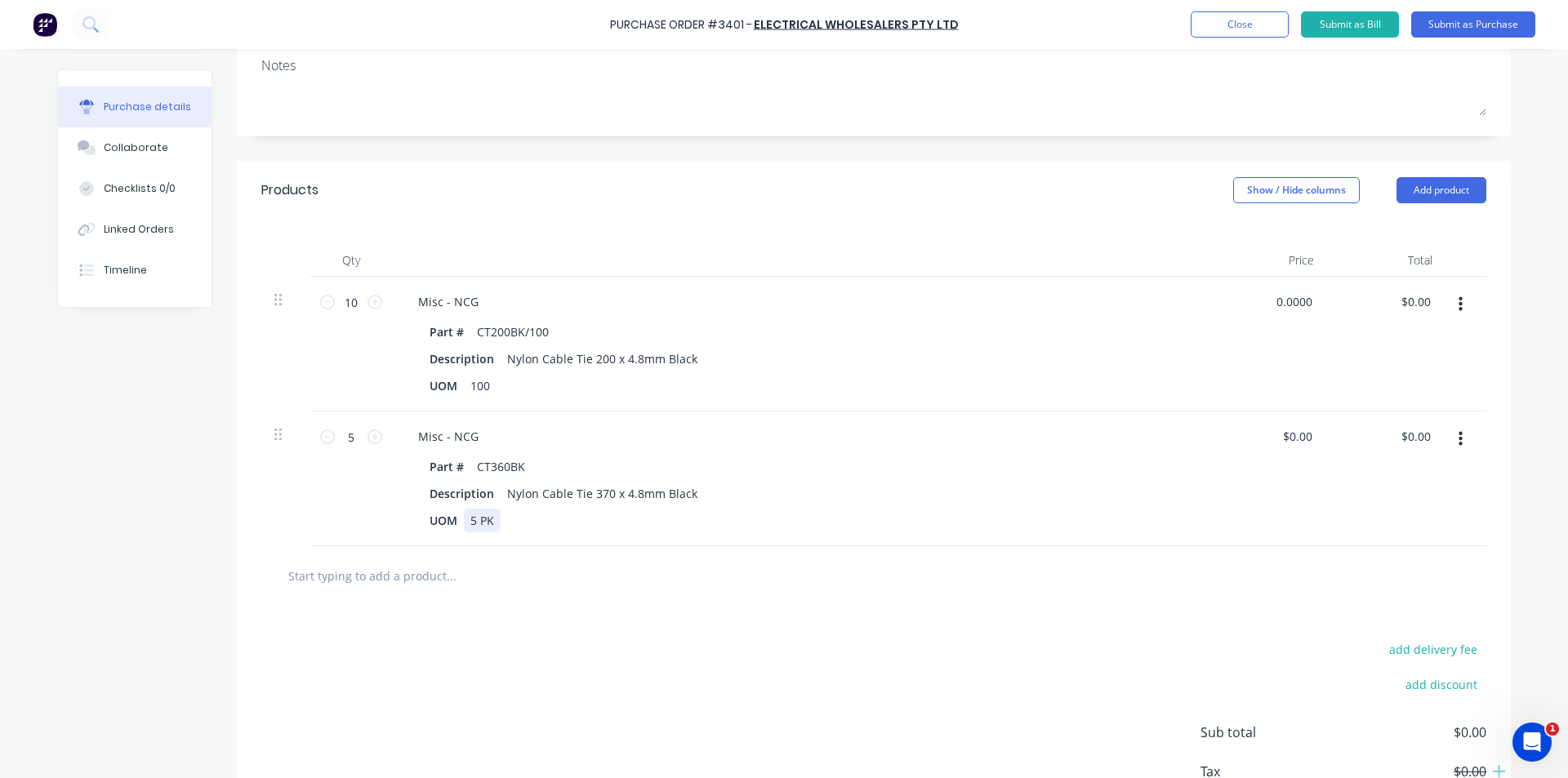
type input "$0.00"
click at [473, 519] on div "5 PK" at bounding box center [483, 521] width 37 height 23
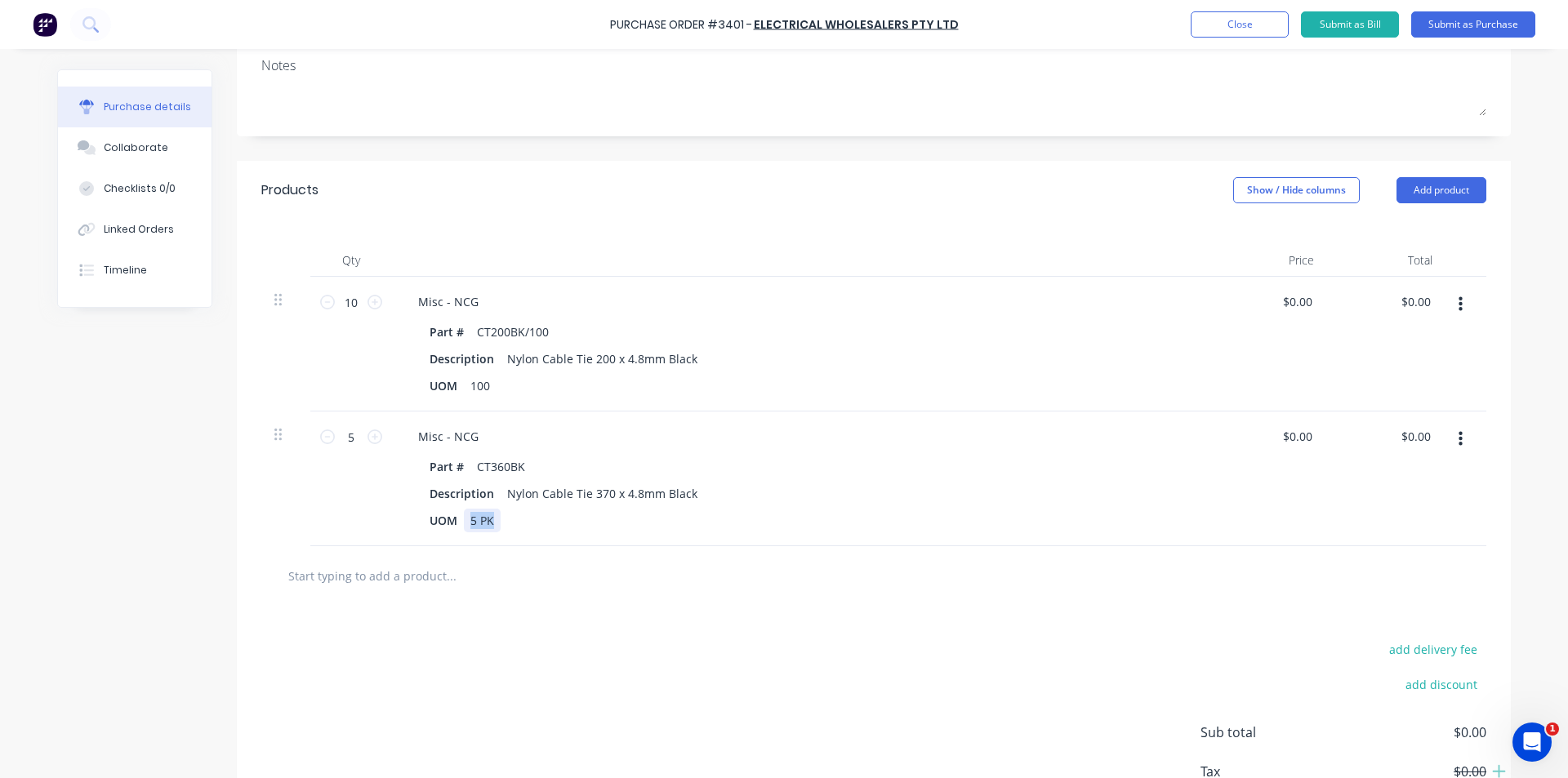
click at [473, 519] on div "5 PK" at bounding box center [483, 521] width 37 height 23
type input "$0.00"
click at [468, 385] on div "100" at bounding box center [480, 386] width 32 height 23
click at [464, 383] on div "100" at bounding box center [480, 386] width 32 height 23
click at [468, 521] on div "100" at bounding box center [480, 521] width 32 height 23
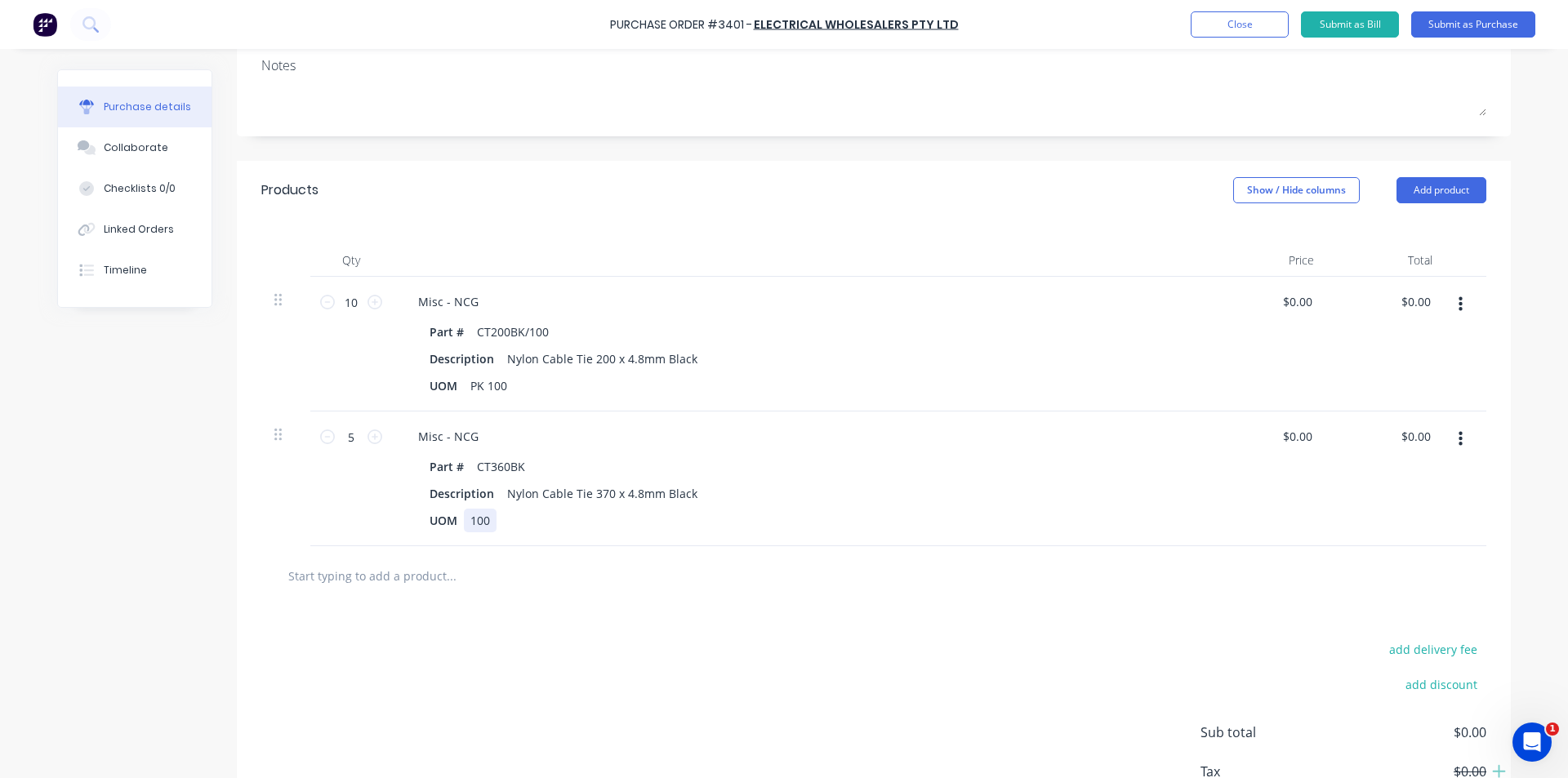
click at [468, 521] on div "100" at bounding box center [480, 521] width 32 height 23
click at [464, 519] on div "100" at bounding box center [480, 521] width 32 height 23
click at [603, 603] on div at bounding box center [873, 576] width 1225 height 60
click at [777, 438] on button "button" at bounding box center [1460, 439] width 38 height 29
click at [777, 584] on button "Delete" at bounding box center [1411, 580] width 139 height 32
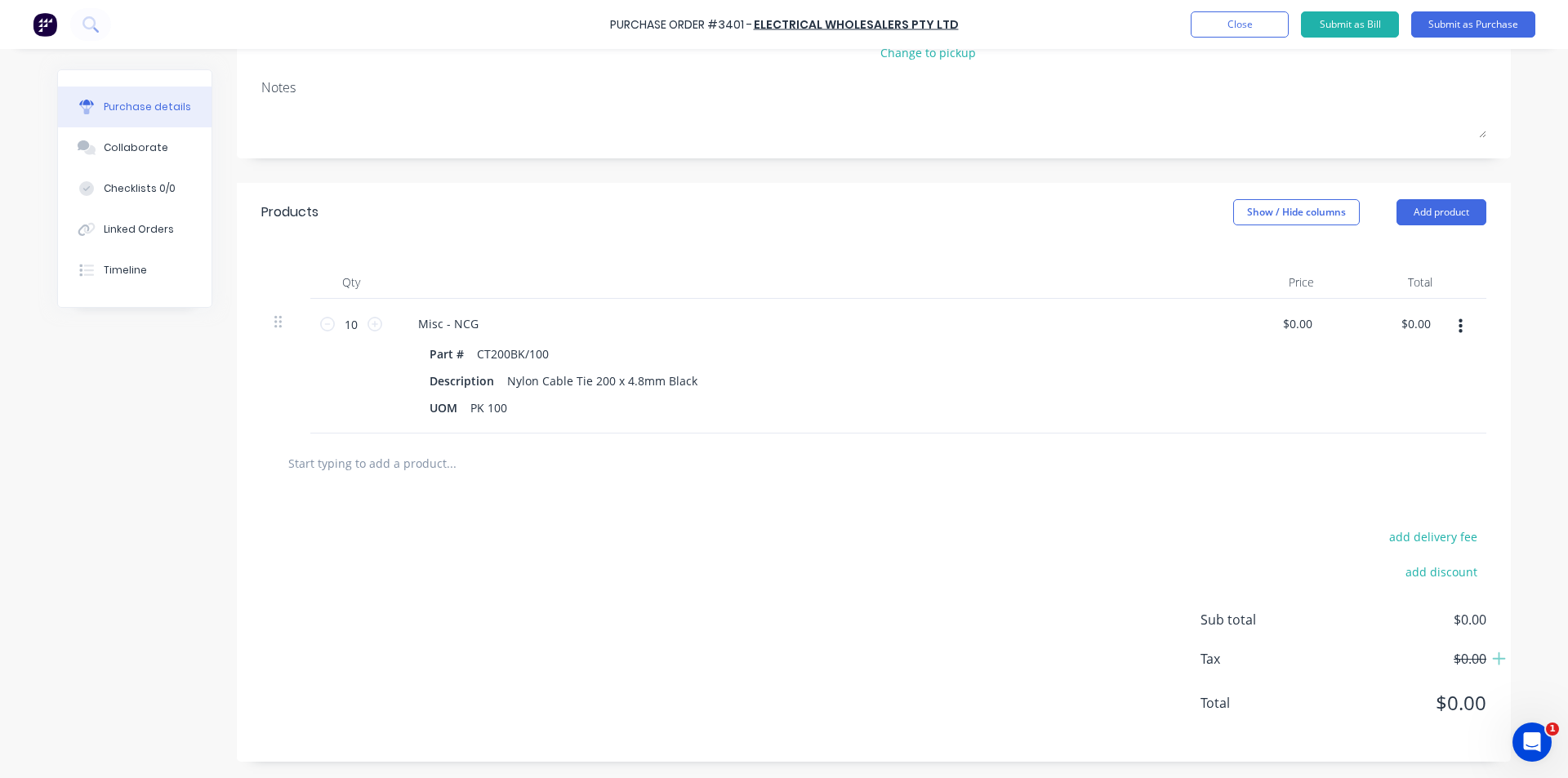
scroll to position [223, 0]
click at [777, 215] on button "Add product" at bounding box center [1442, 212] width 90 height 26
click at [777, 244] on div "Product catalogue" at bounding box center [1409, 254] width 126 height 23
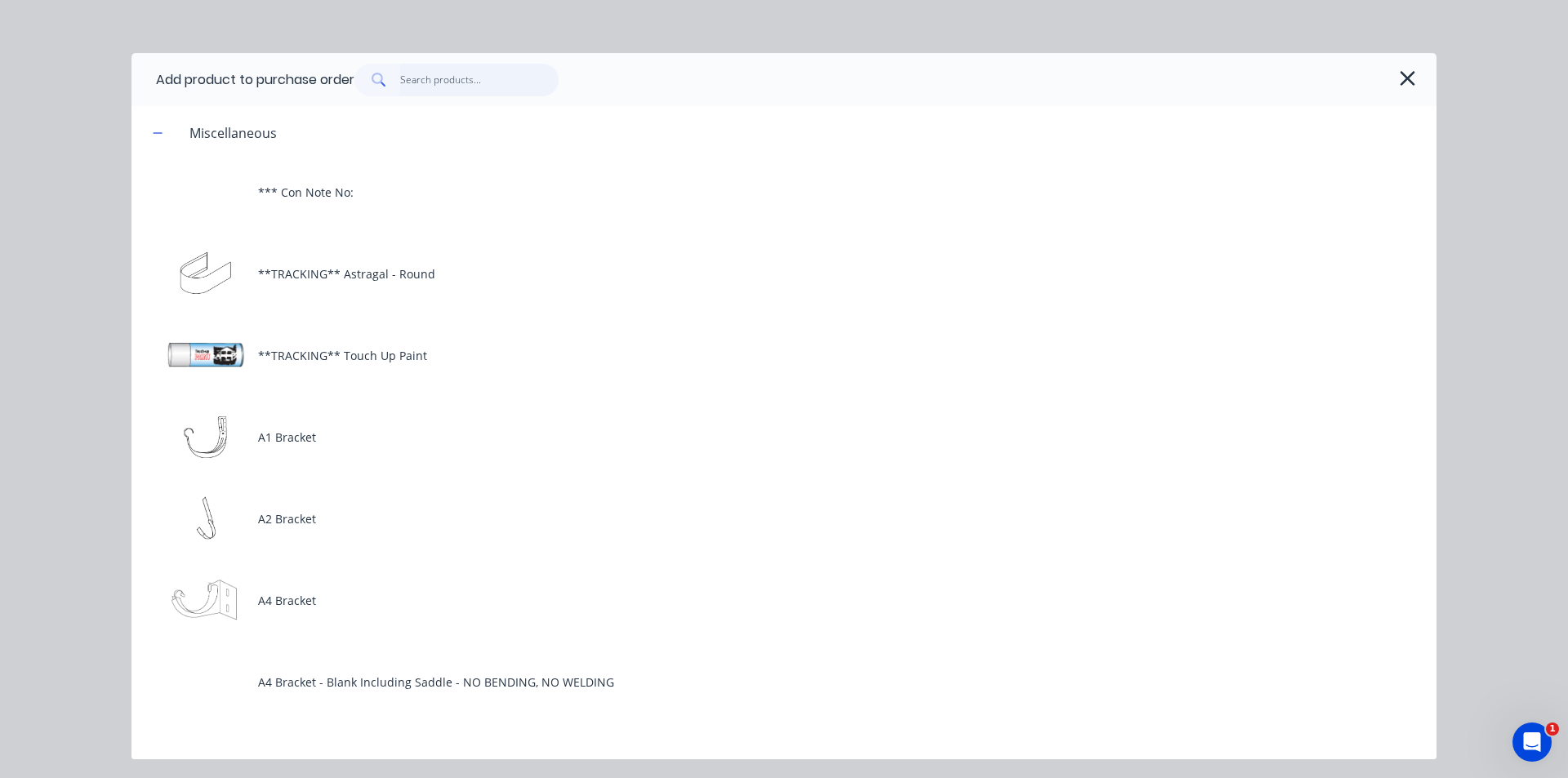
click at [464, 76] on input "text" at bounding box center [479, 79] width 159 height 32
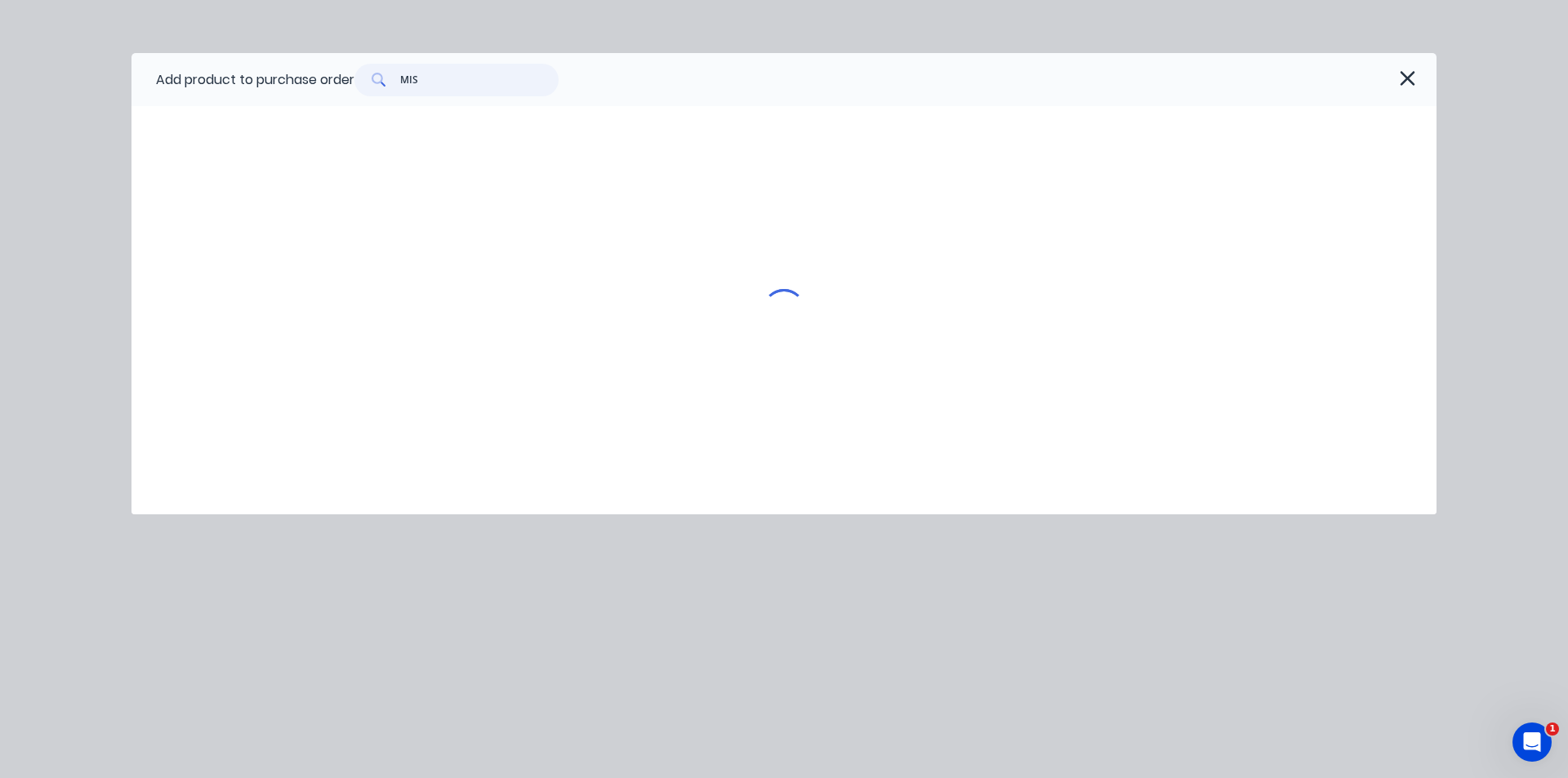
type input "MISC"
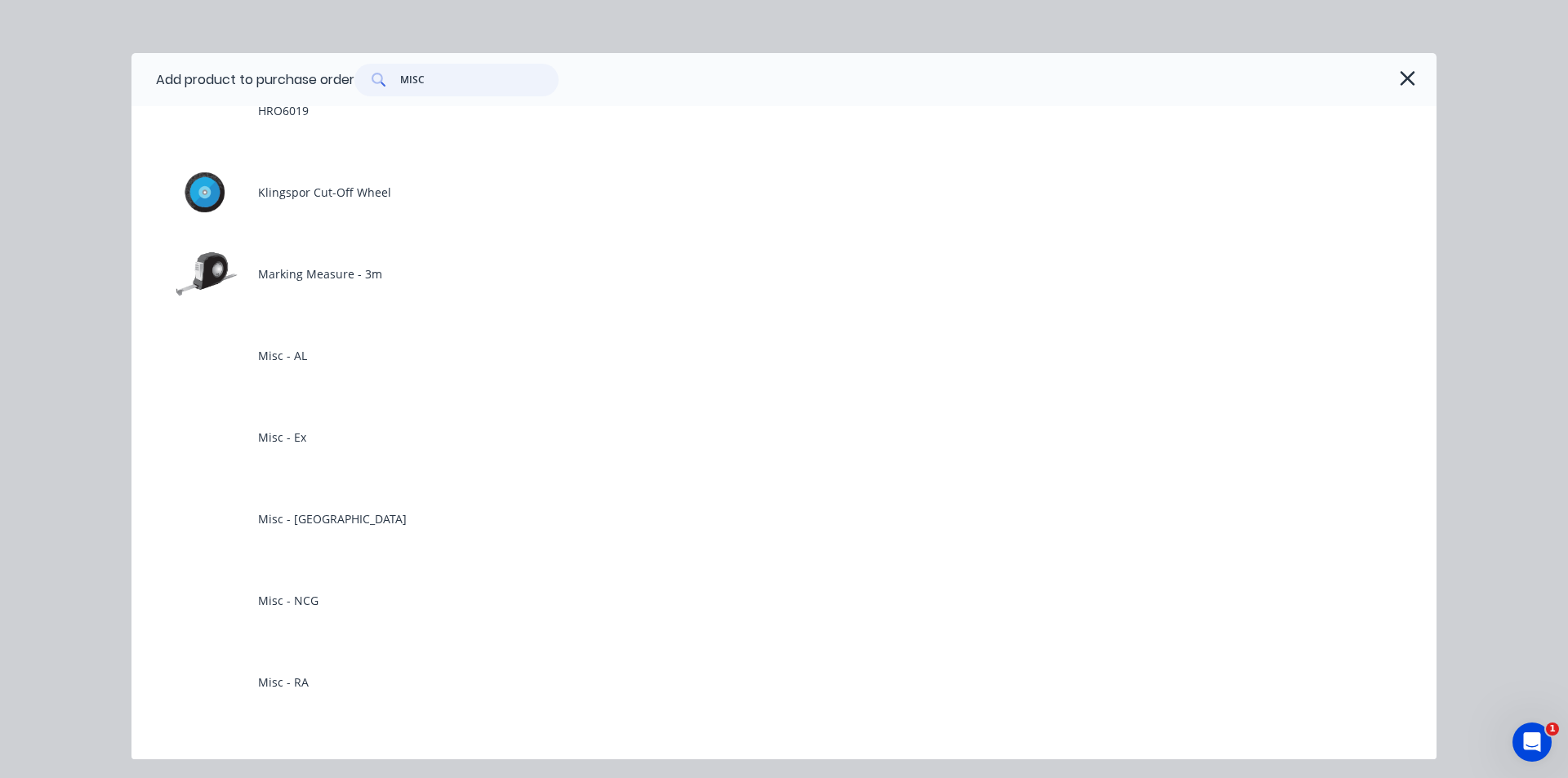
scroll to position [2695, 0]
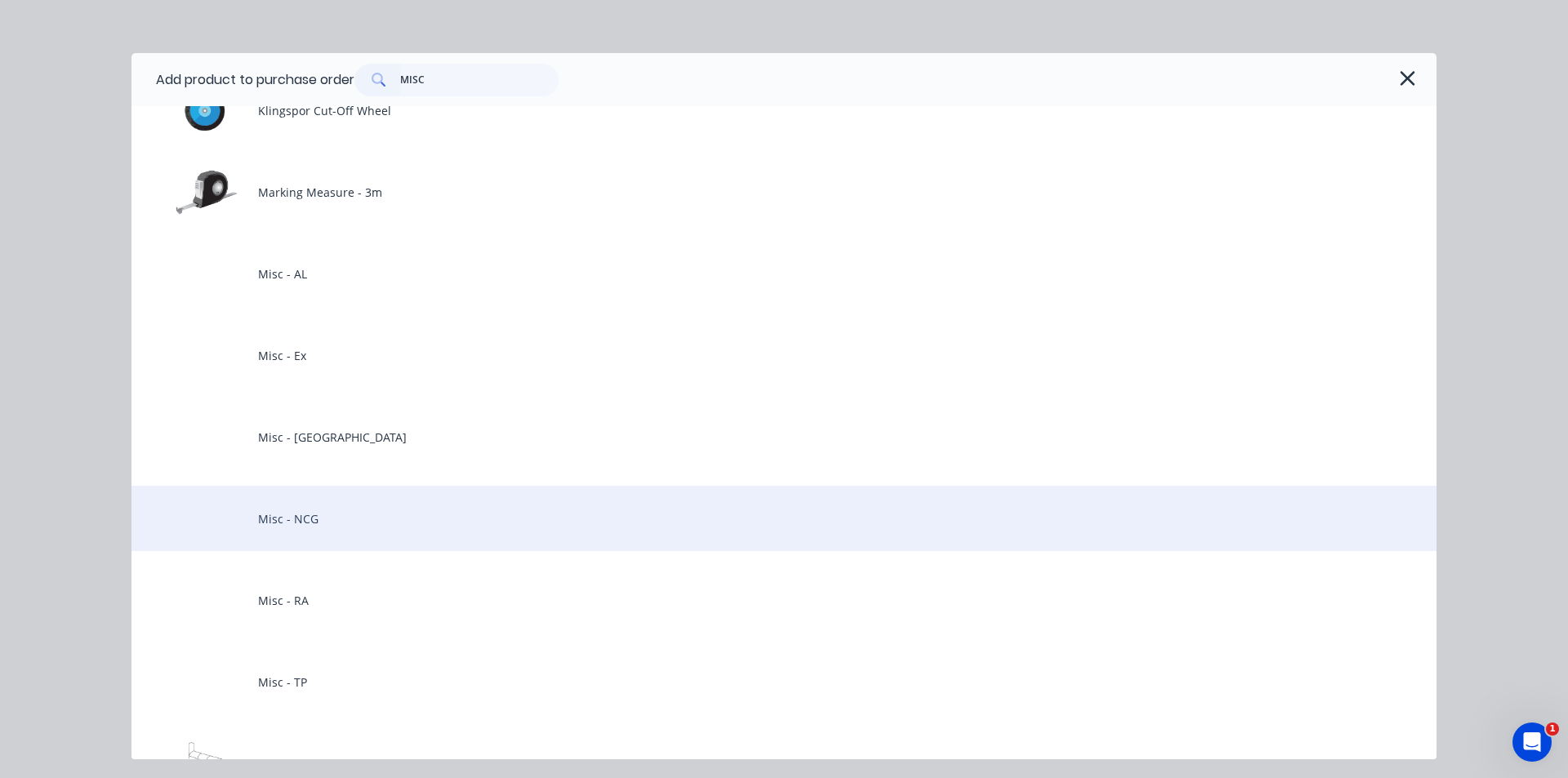
click at [350, 514] on div "Misc - NCG" at bounding box center [784, 518] width 1305 height 65
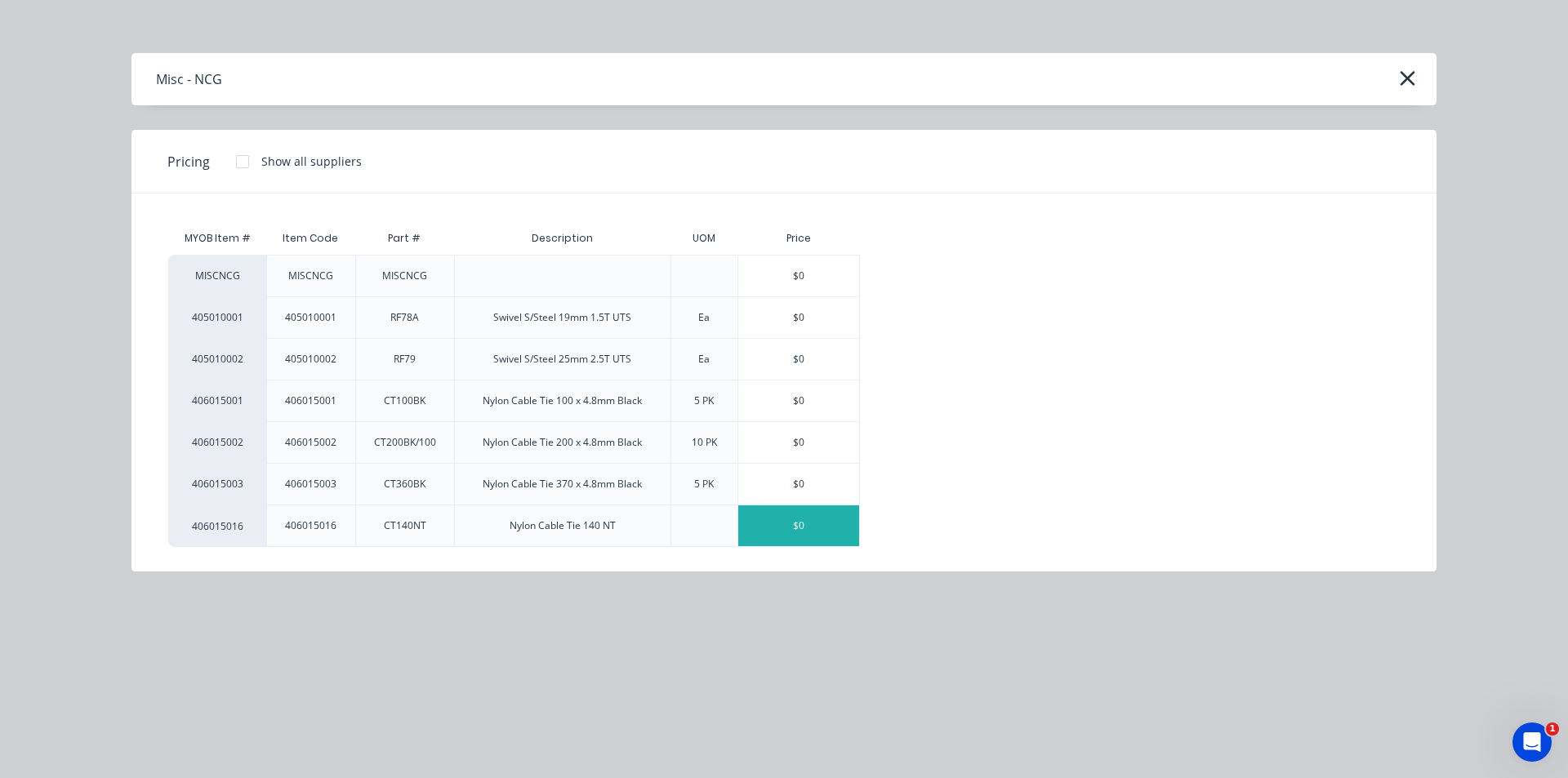
click at [777, 521] on div "$0" at bounding box center [799, 526] width 121 height 41
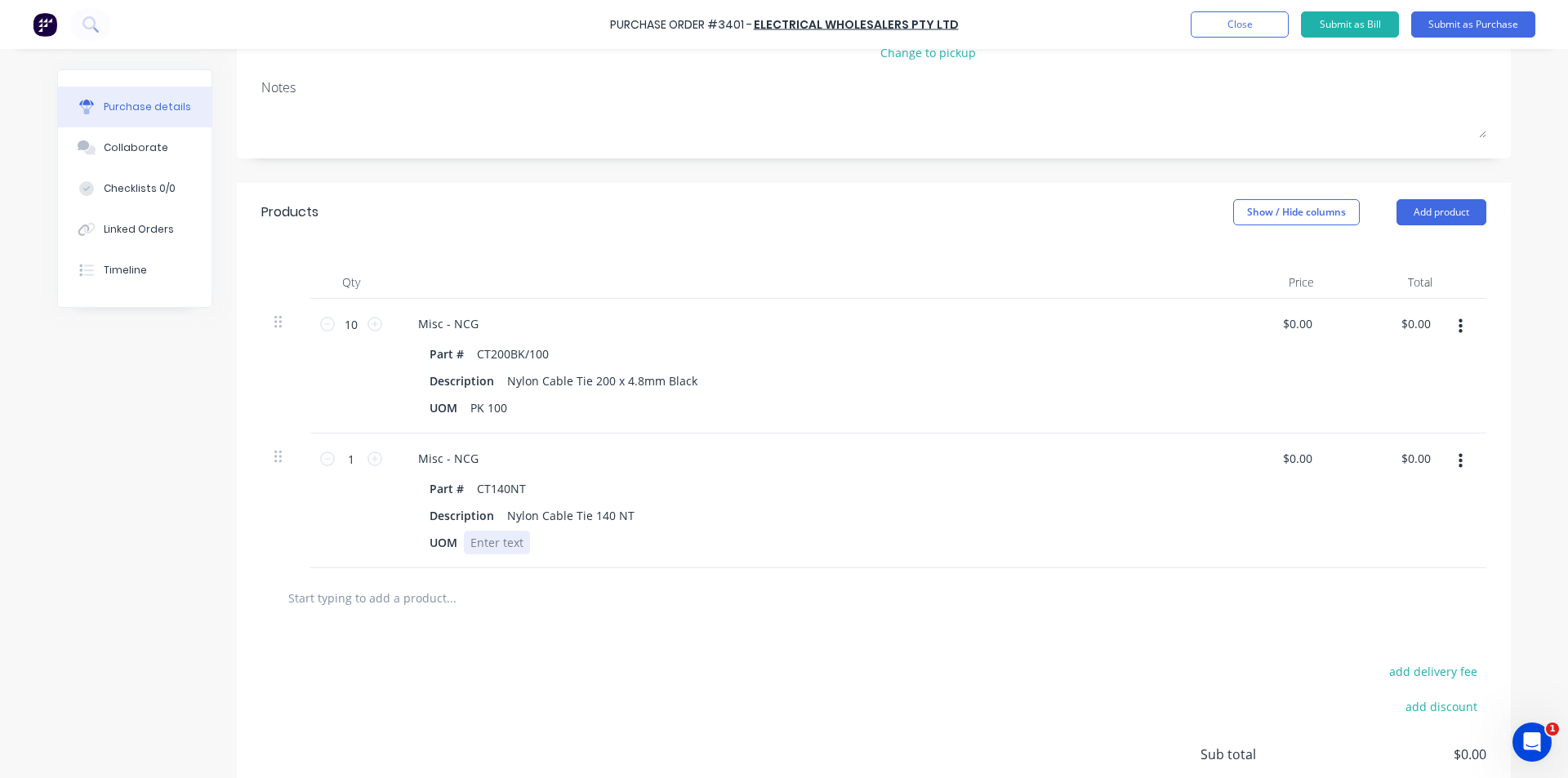
click at [491, 545] on div at bounding box center [498, 542] width 66 height 23
click at [352, 457] on input "1" at bounding box center [351, 458] width 32 height 24
type input "5"
click at [777, 641] on div "add delivery fee add discount Sub total $0.00 Tax $0.00 Total $0.00" at bounding box center [873, 761] width 1274 height 269
click at [777, 21] on button "Submit as Purchase" at bounding box center [1473, 24] width 124 height 26
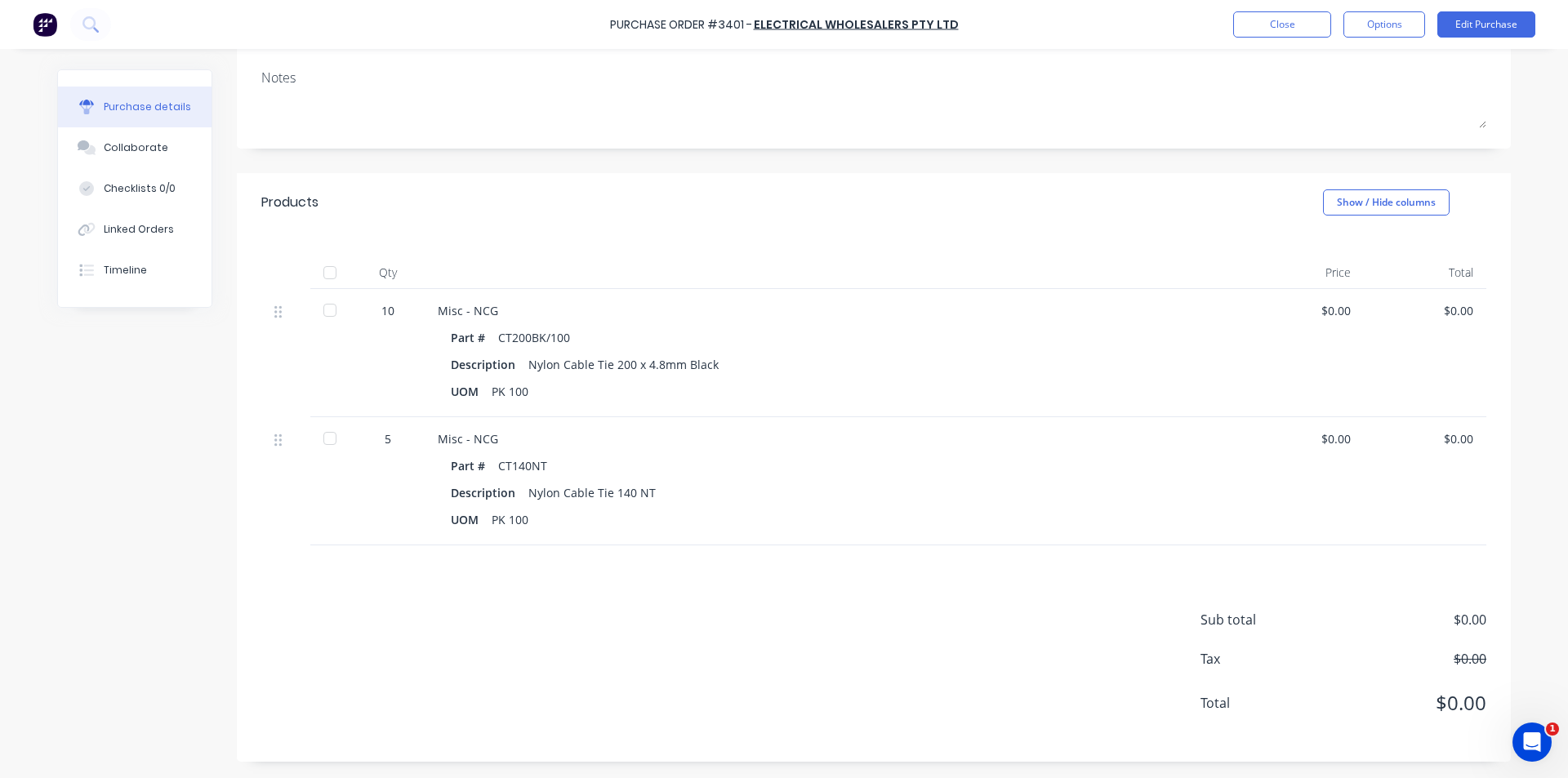
scroll to position [0, 0]
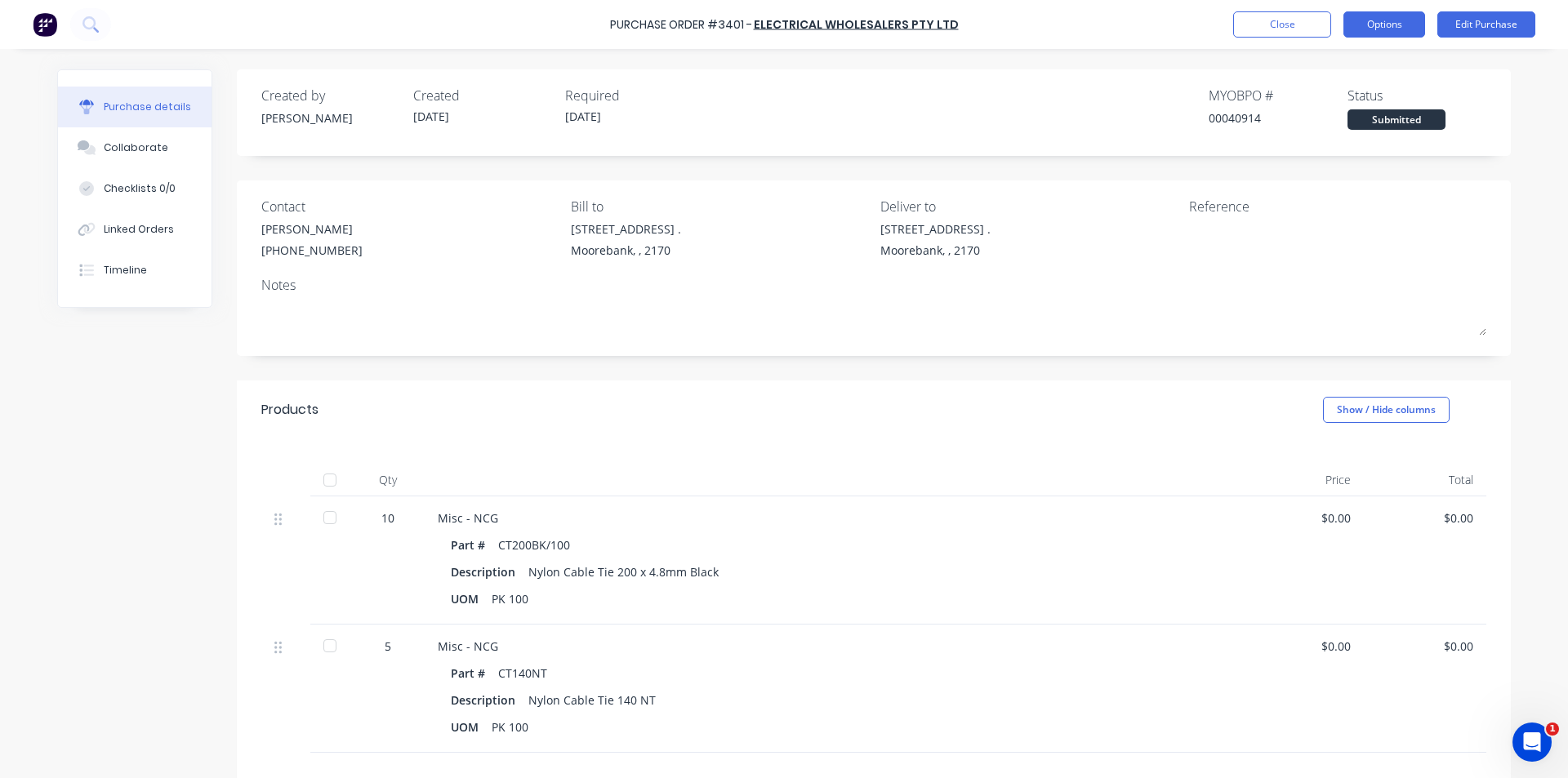
click at [777, 28] on button "Options" at bounding box center [1384, 24] width 82 height 26
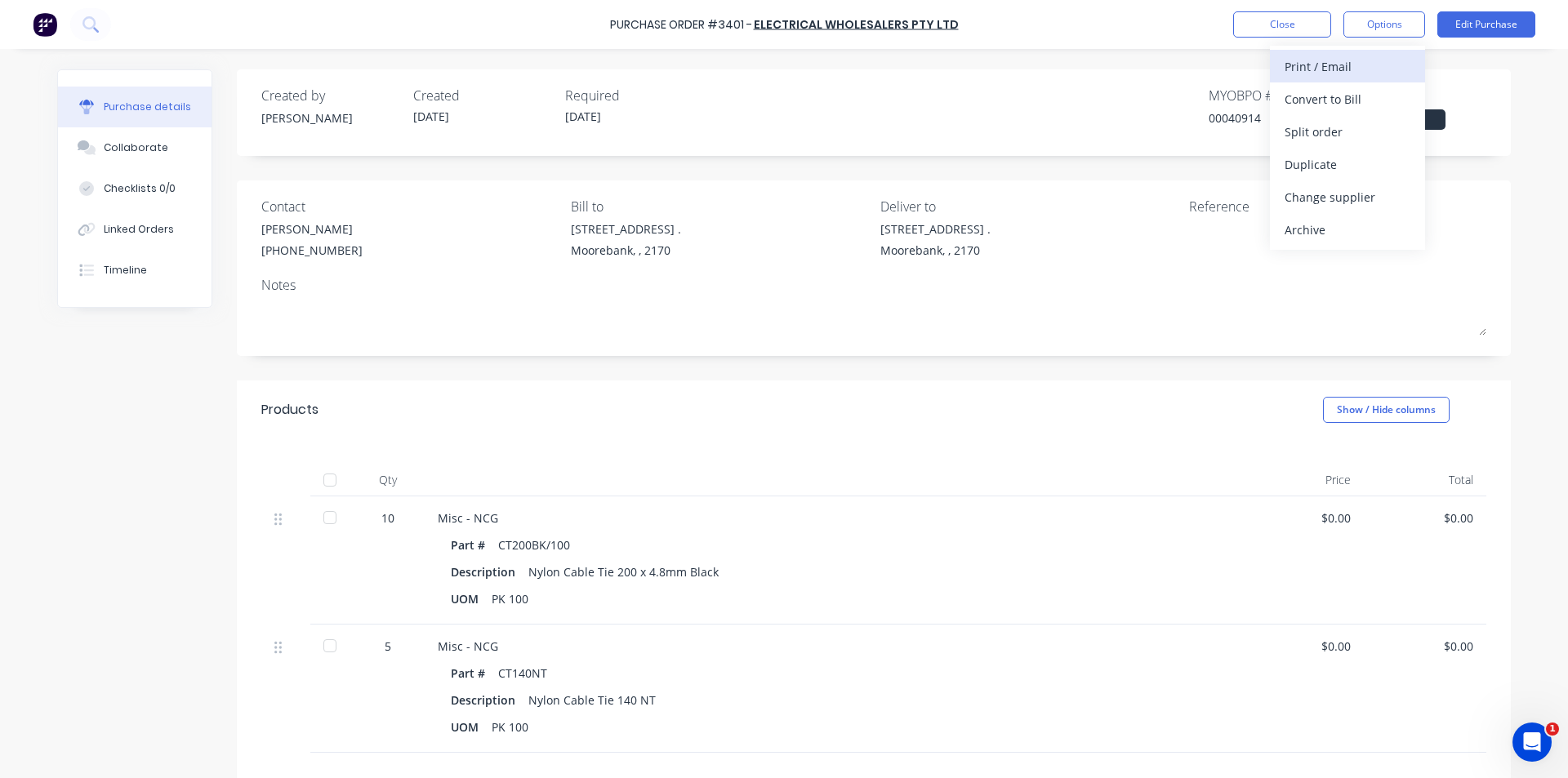
click at [777, 67] on div "Print / Email" at bounding box center [1347, 66] width 126 height 23
click at [777, 133] on div "Without pricing" at bounding box center [1347, 132] width 126 height 23
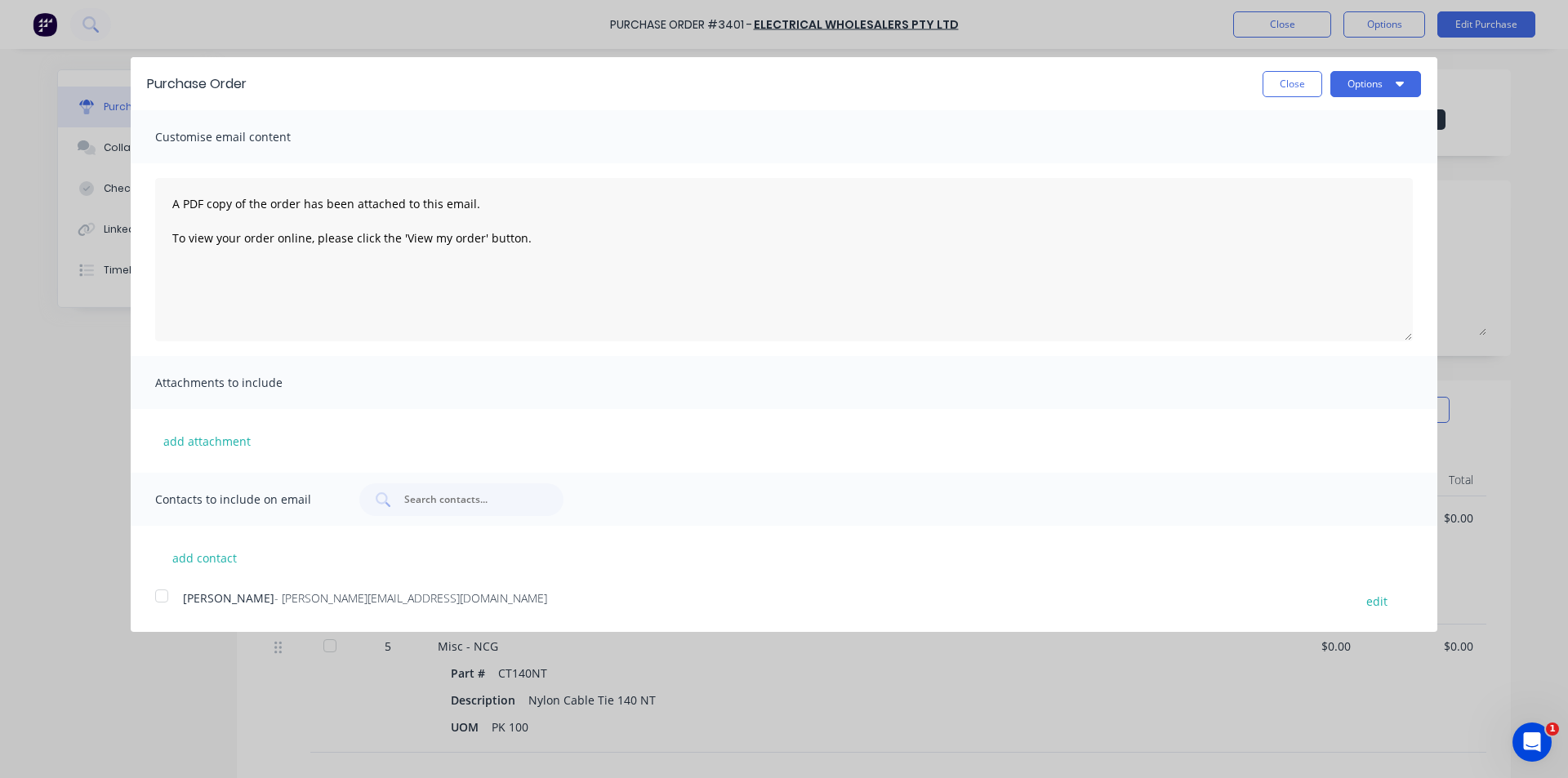
click at [167, 597] on div at bounding box center [161, 595] width 32 height 32
click at [777, 75] on button "Options" at bounding box center [1375, 84] width 91 height 26
click at [777, 155] on div "Email" at bounding box center [1343, 158] width 126 height 23
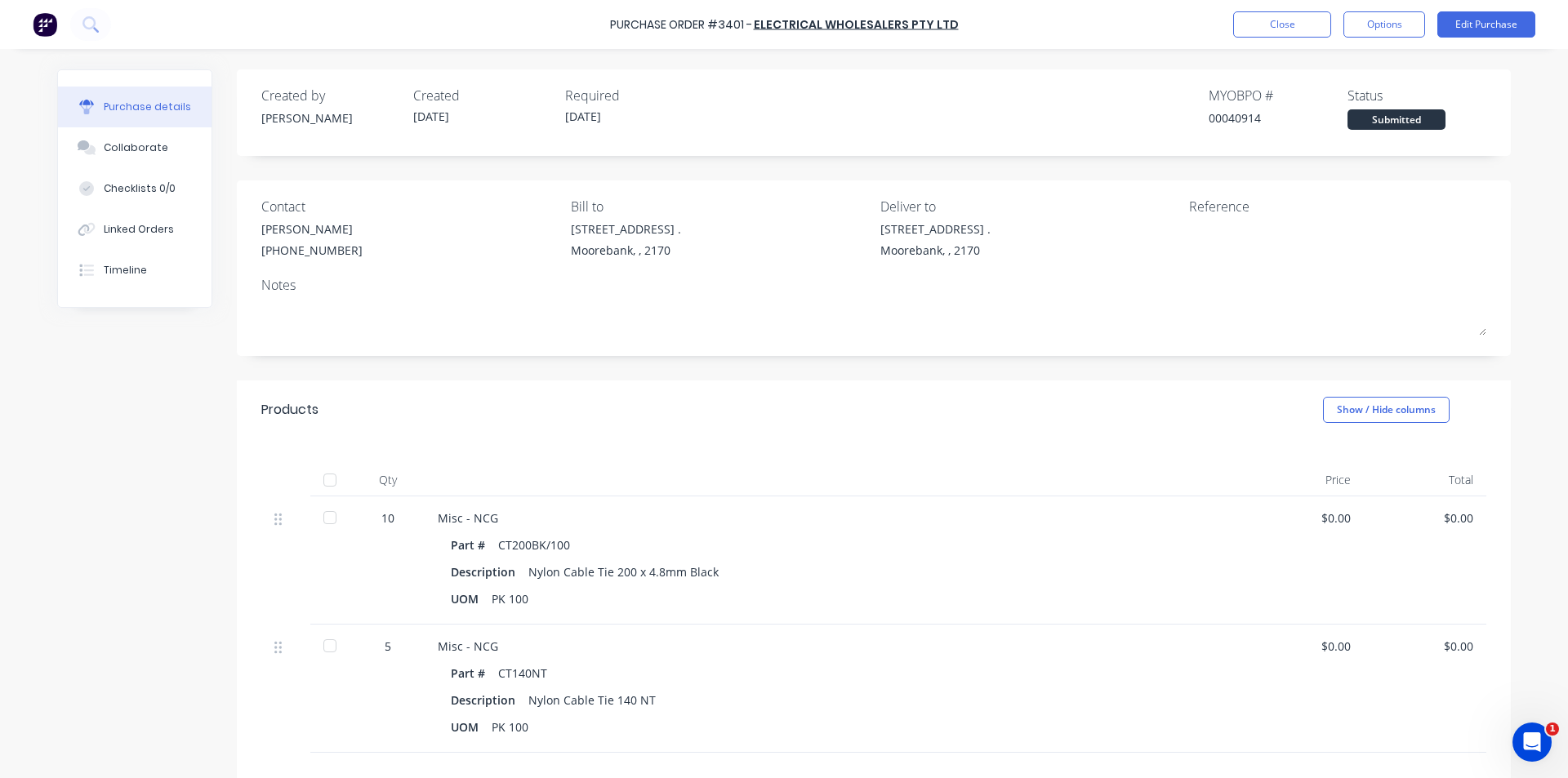
click at [777, 106] on div "Created by Kendall Created 28/08/25 Required 29/08/25 MYOB PO # 00040914 Status…" at bounding box center [873, 108] width 1225 height 44
click at [777, 27] on button "Close" at bounding box center [1283, 24] width 98 height 26
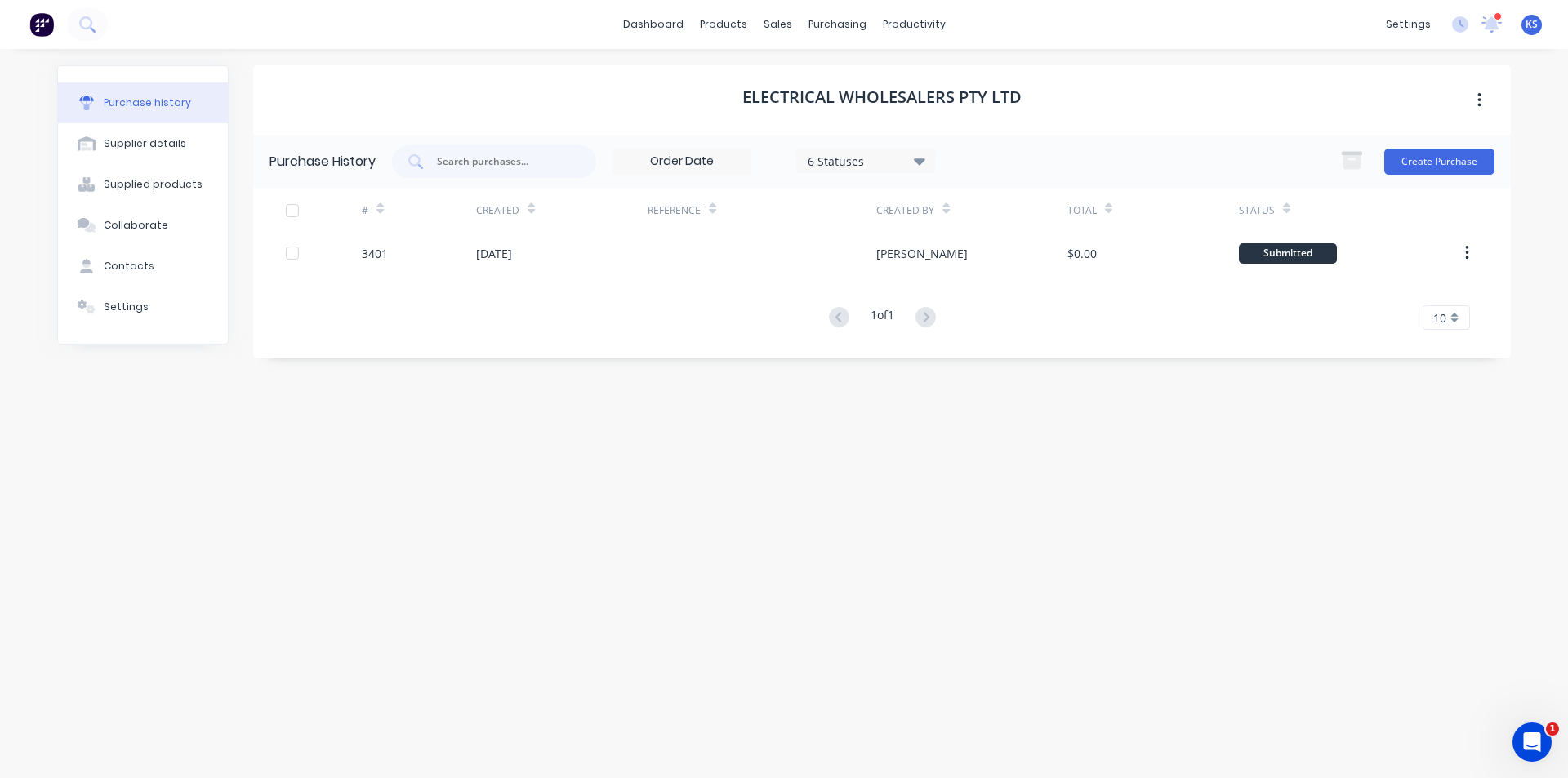
click at [777, 94] on div "Electrical Wholesalers Pty Ltd" at bounding box center [882, 100] width 1258 height 69
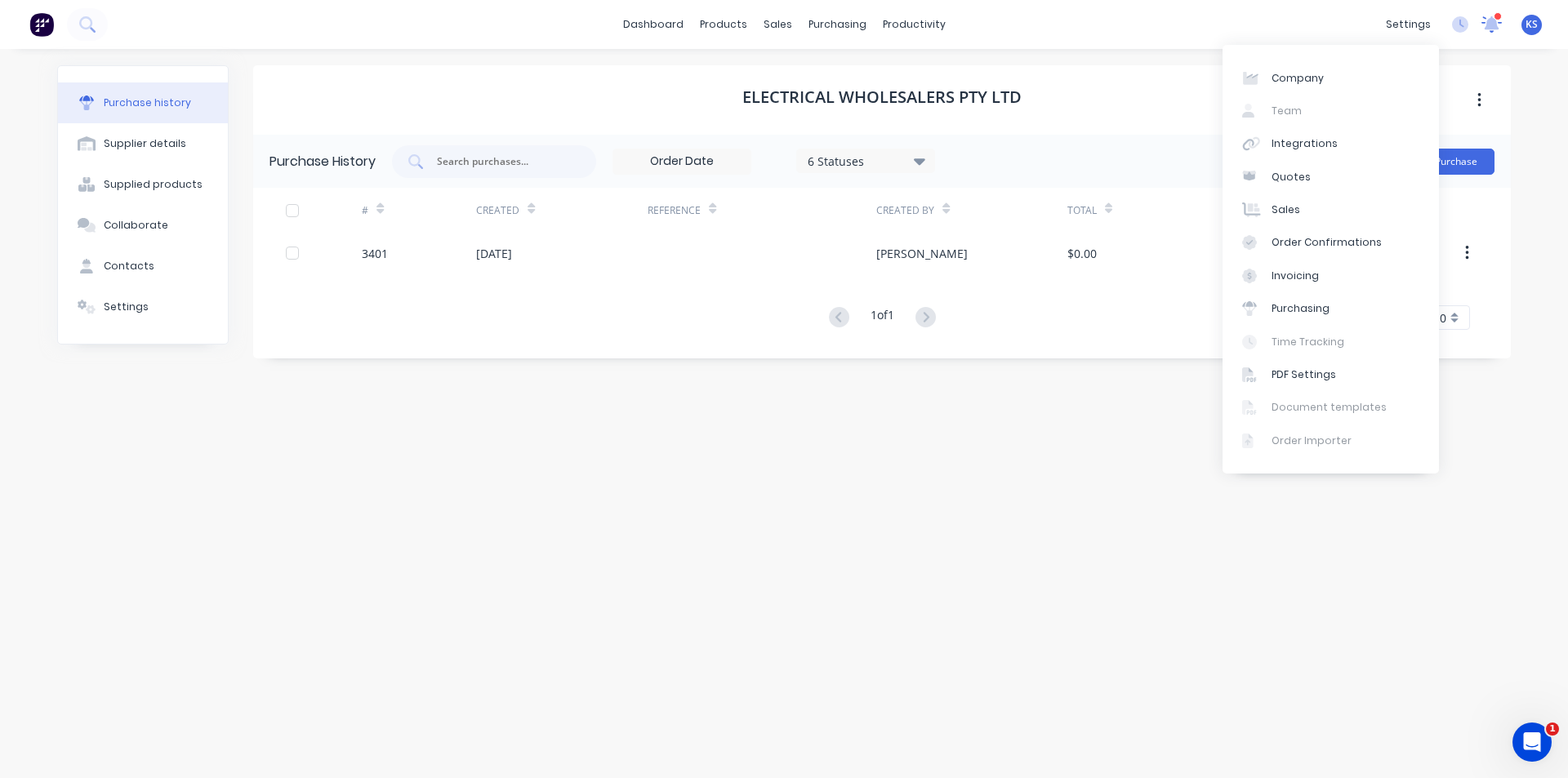
click at [777, 23] on icon at bounding box center [1492, 22] width 15 height 13
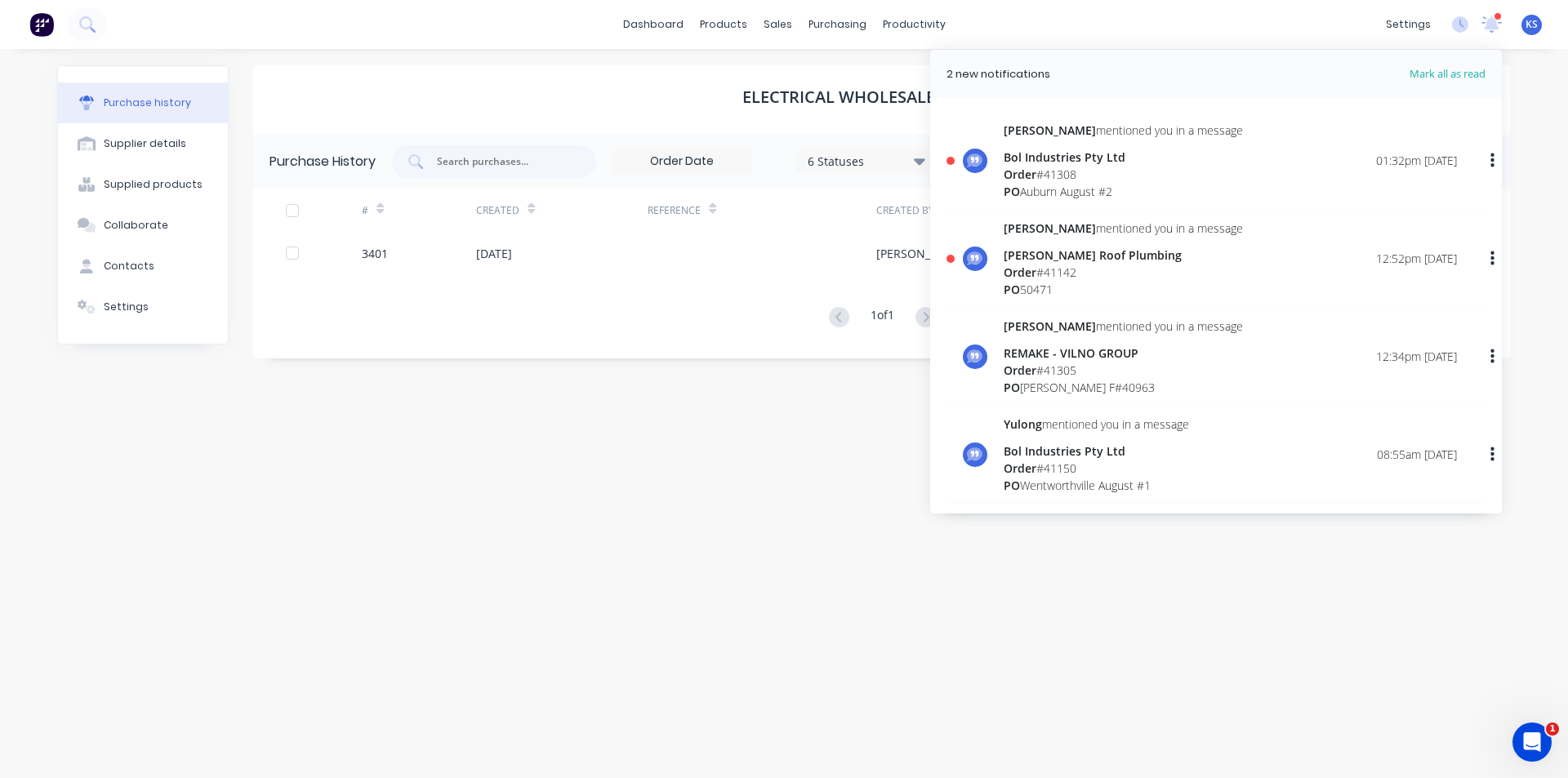
click at [777, 74] on span "Mark all as read" at bounding box center [1418, 74] width 135 height 17
click at [777, 40] on div "dashboard products sales purchasing productivity dashboard products Product Cat…" at bounding box center [784, 24] width 1568 height 49
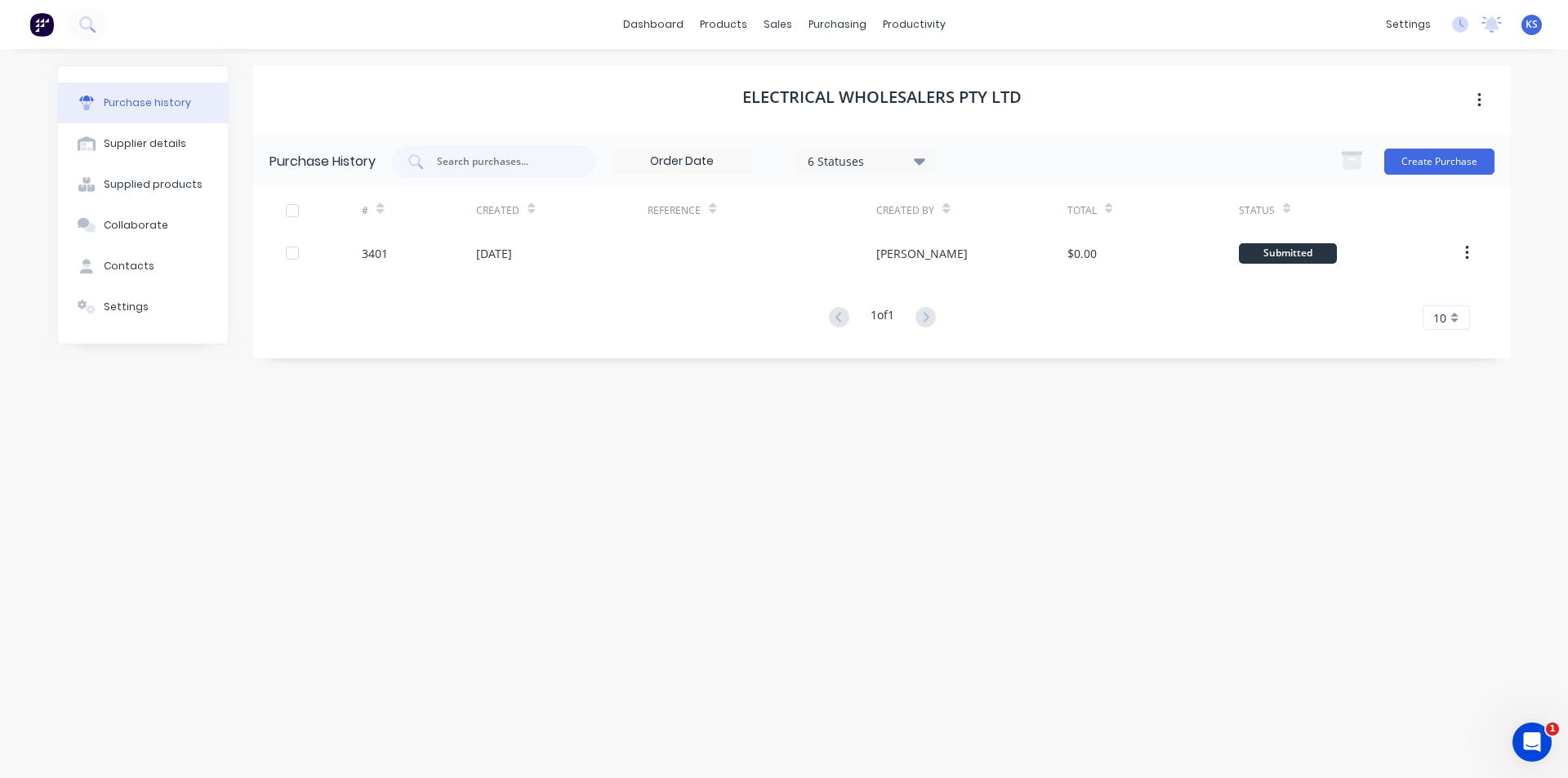
click at [777, 88] on div "Electrical Wholesalers Pty Ltd" at bounding box center [882, 100] width 1258 height 69
click at [777, 77] on div "Sales Orders" at bounding box center [838, 78] width 67 height 15
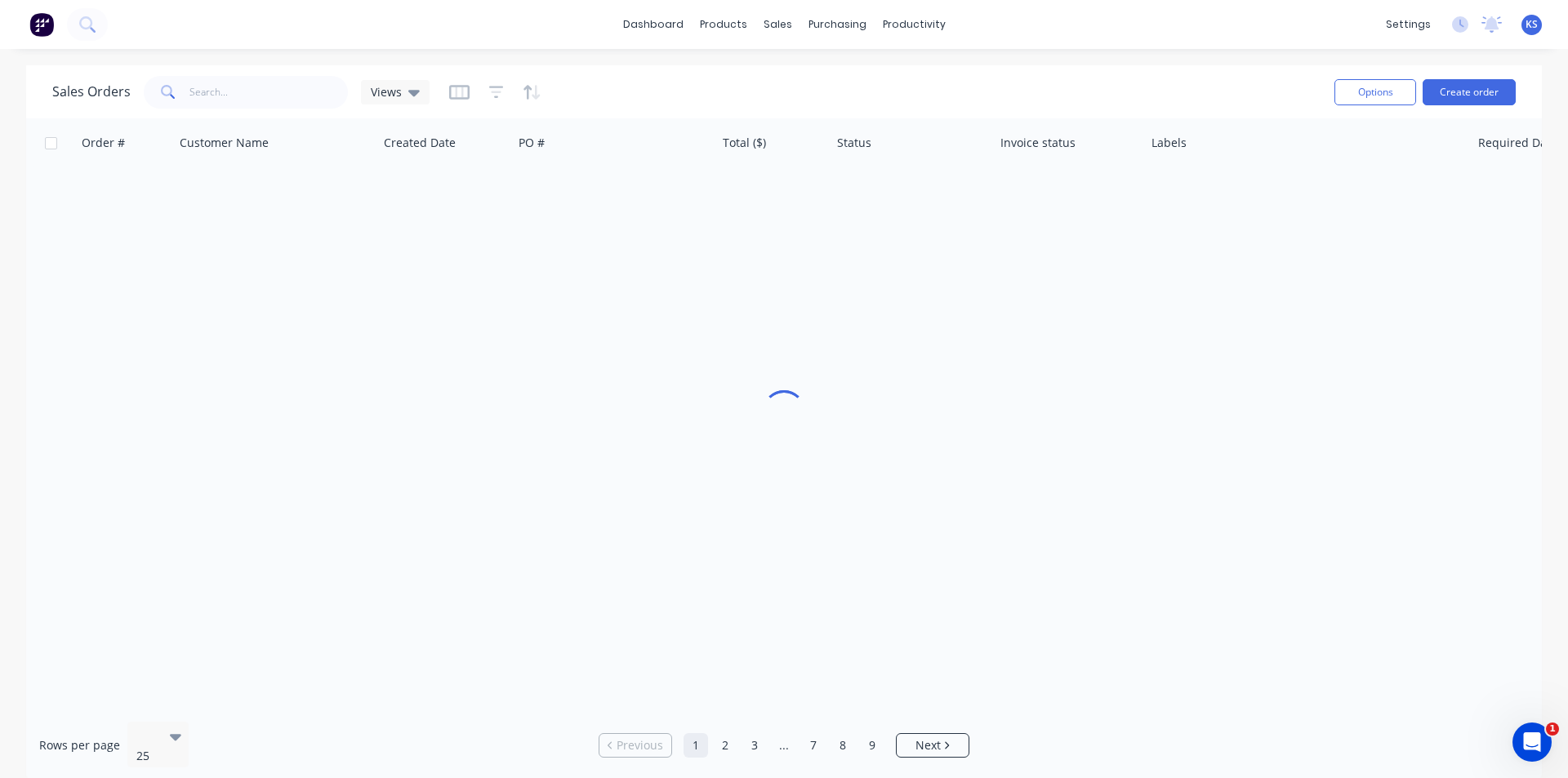
click at [777, 47] on div "dashboard products sales purchasing productivity dashboard products Product Cat…" at bounding box center [784, 24] width 1568 height 49
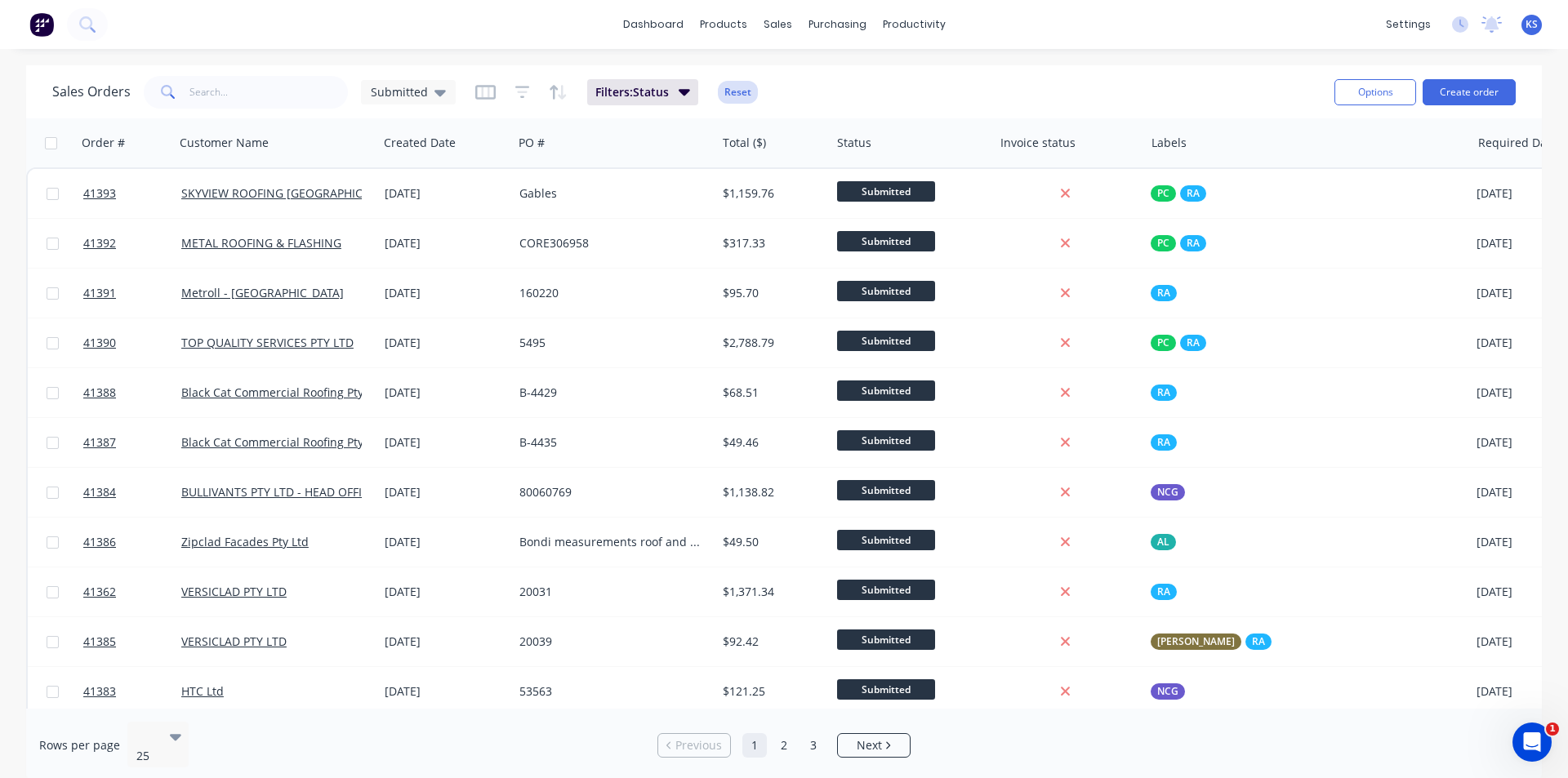
click at [737, 96] on button "Reset" at bounding box center [737, 92] width 40 height 22
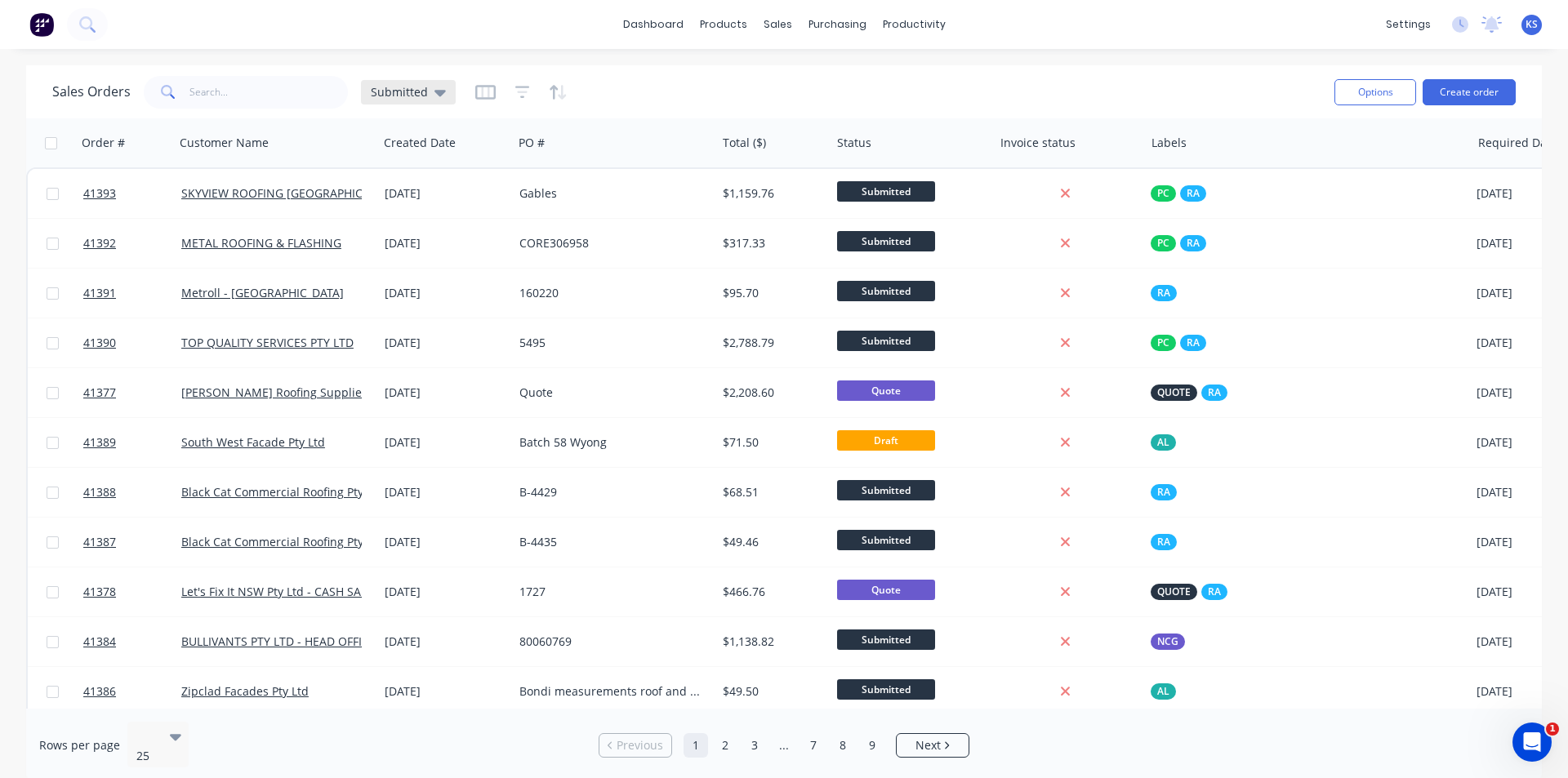
click at [401, 90] on span "Submitted" at bounding box center [399, 92] width 57 height 18
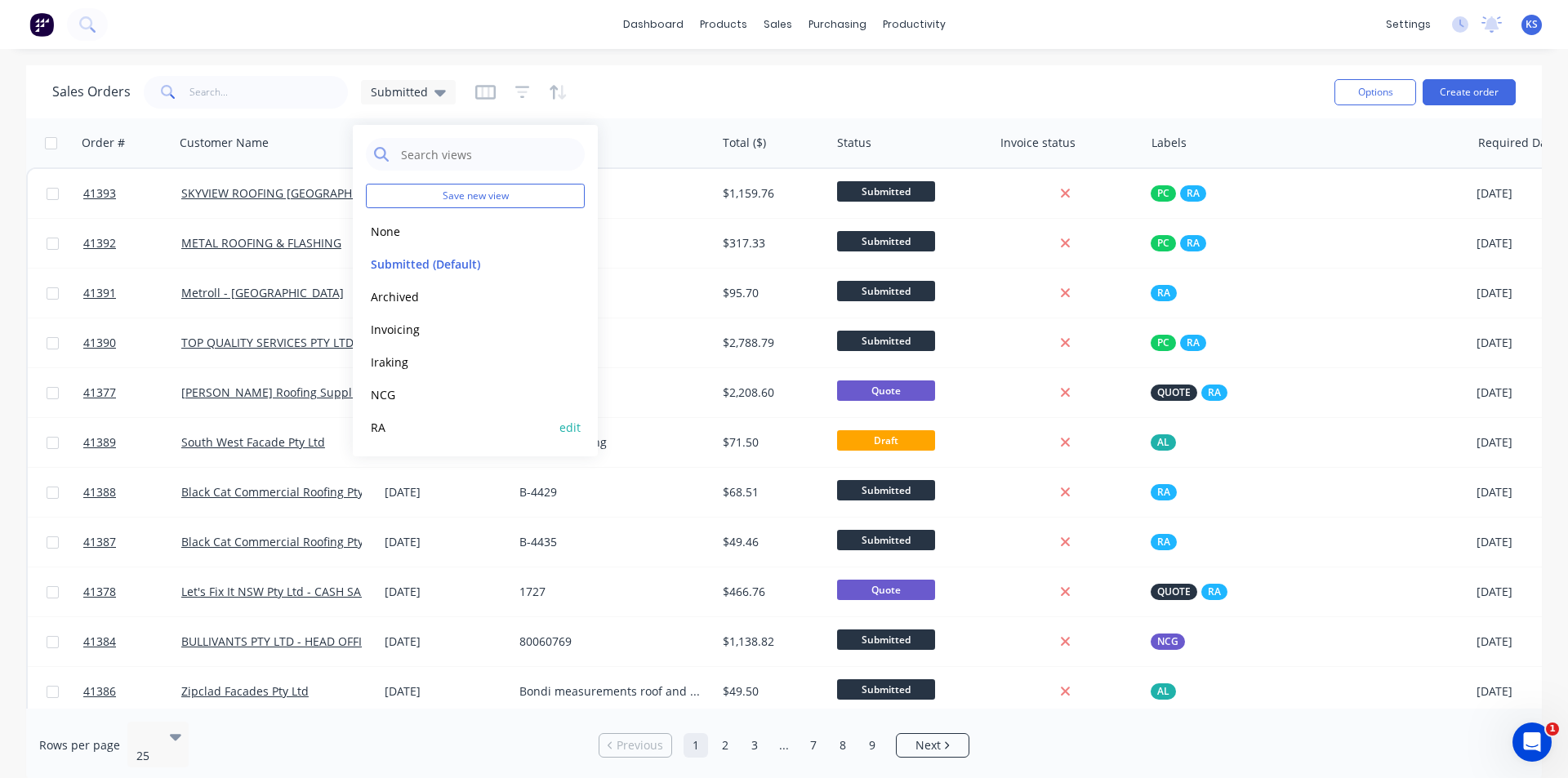
click at [412, 425] on button "RA" at bounding box center [458, 427] width 186 height 19
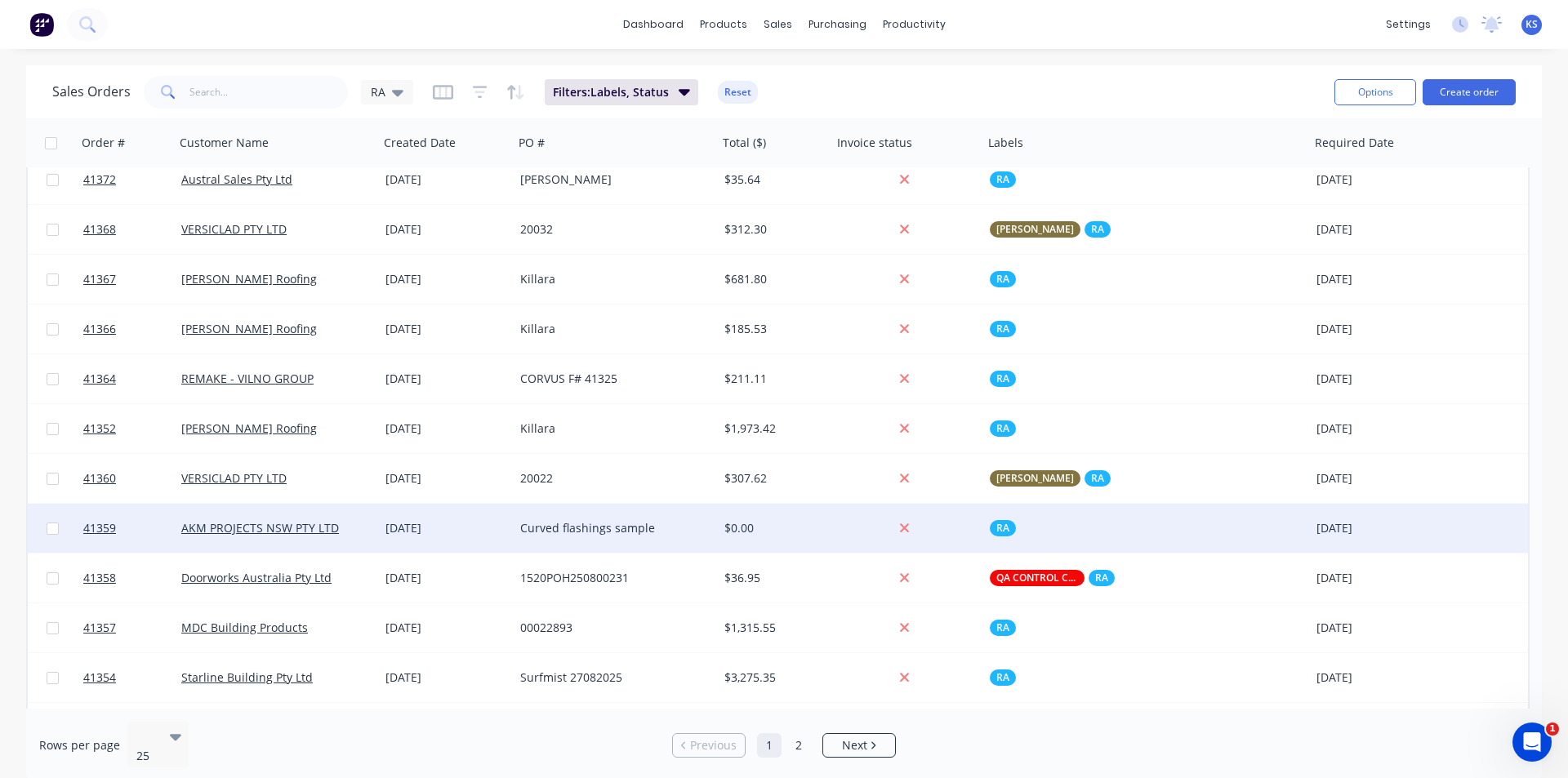
scroll to position [704, 0]
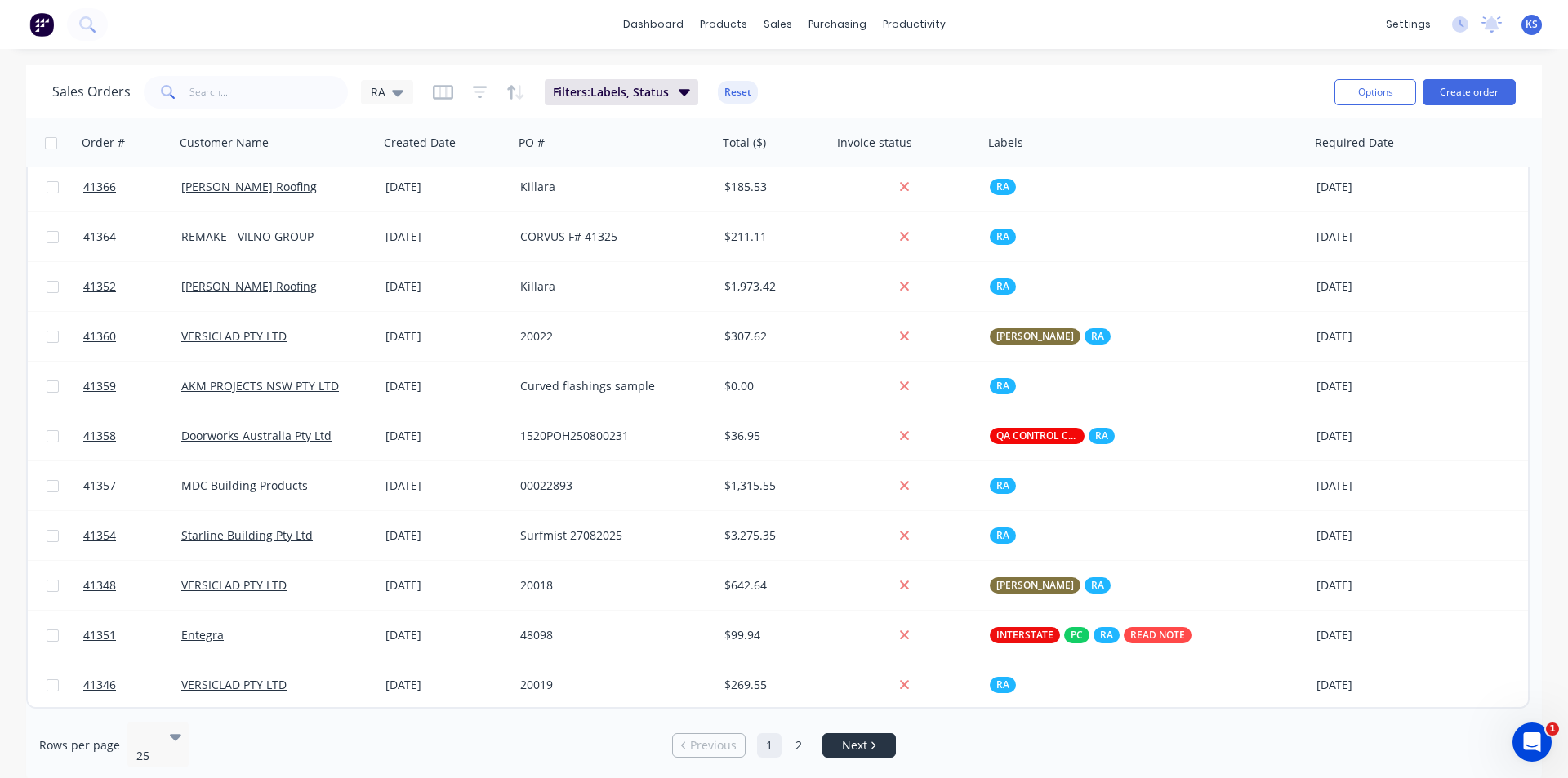
click at [777, 737] on link "Next" at bounding box center [859, 745] width 72 height 17
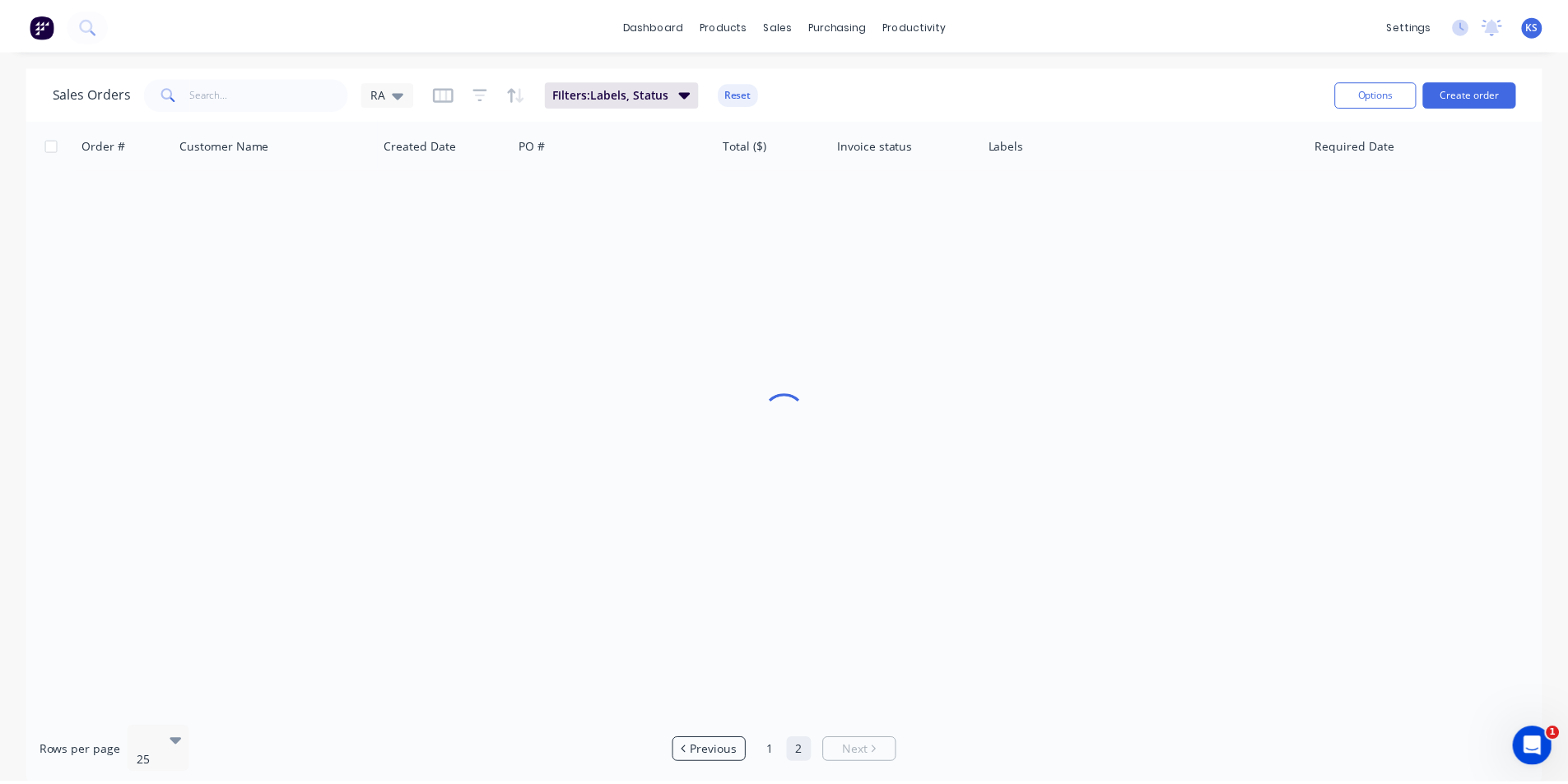
scroll to position [0, 0]
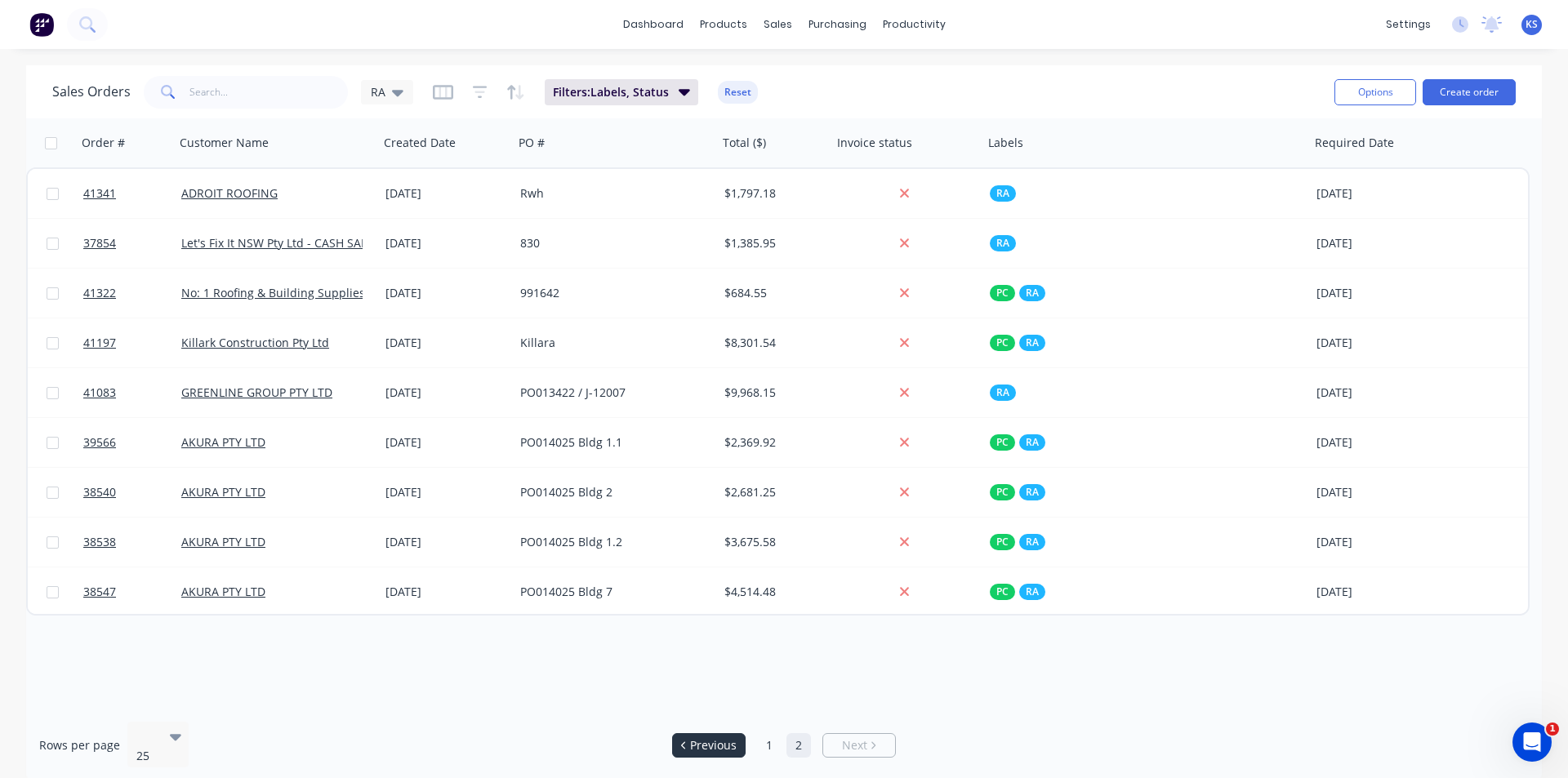
click at [722, 737] on span "Previous" at bounding box center [714, 745] width 47 height 17
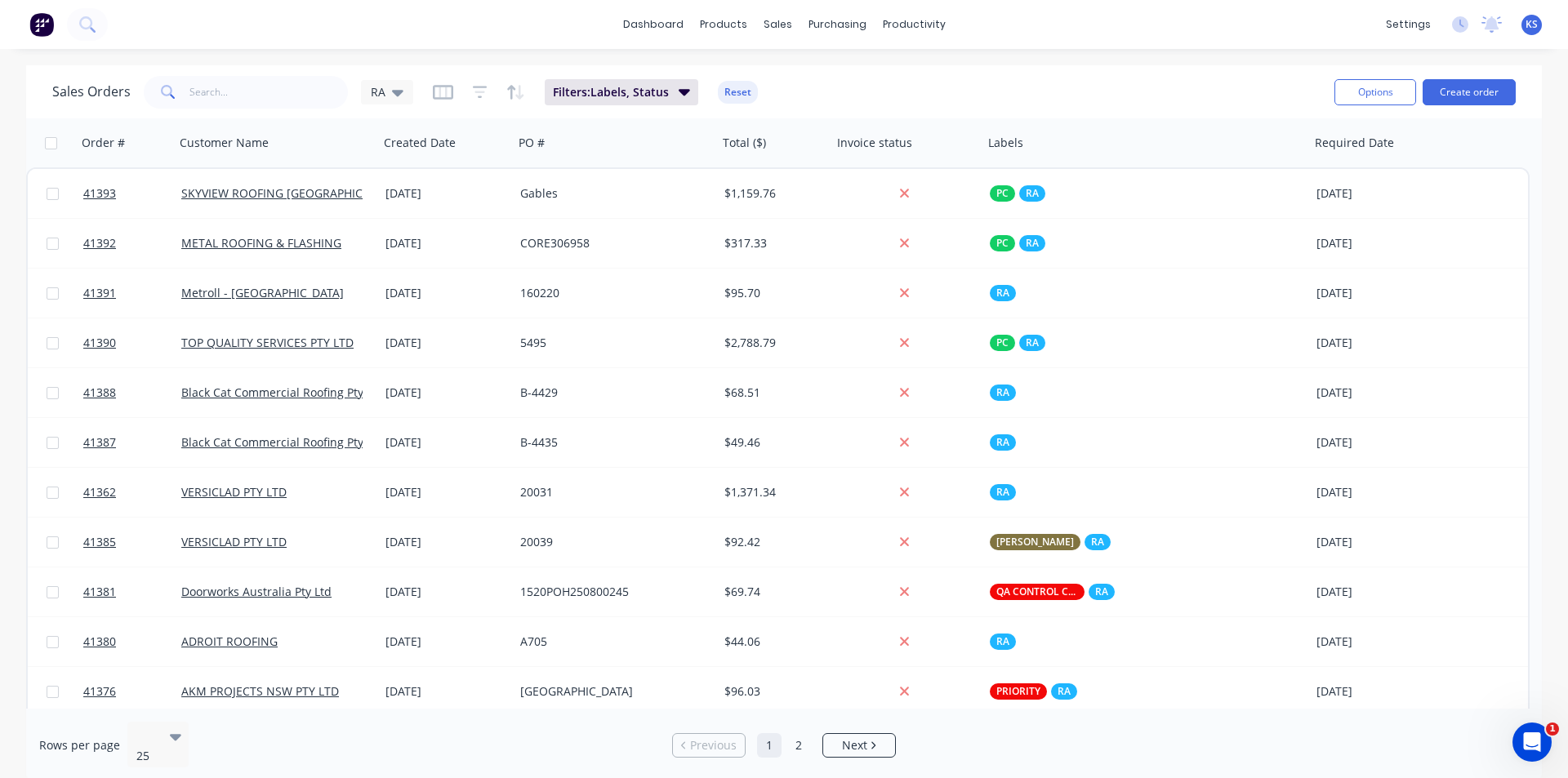
click at [777, 82] on div "Sales Orders RA Filters: Labels, Status Reset" at bounding box center [686, 92] width 1269 height 40
click at [731, 88] on button "Reset" at bounding box center [737, 92] width 40 height 22
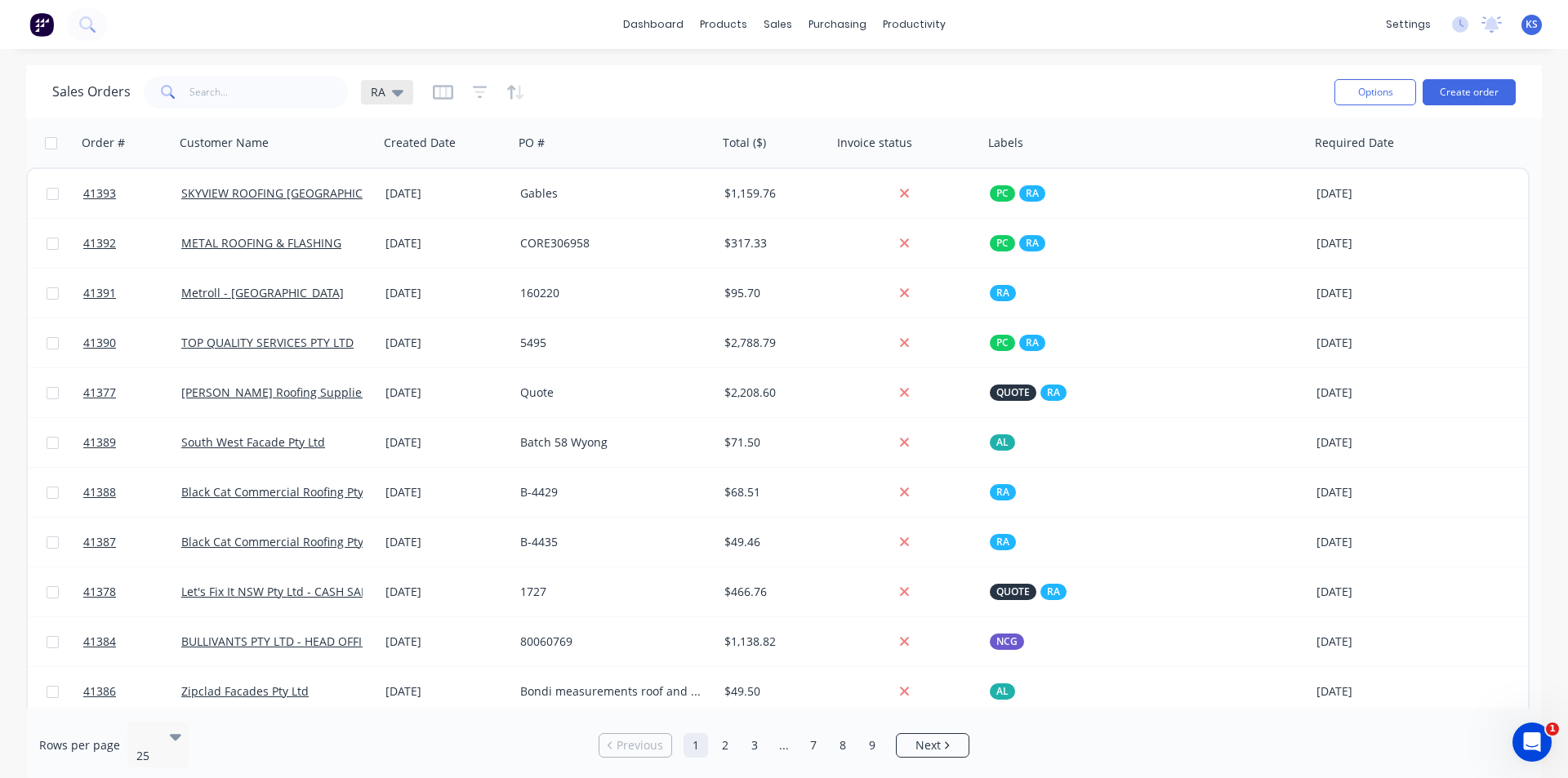
click at [396, 93] on icon at bounding box center [398, 93] width 12 height 7
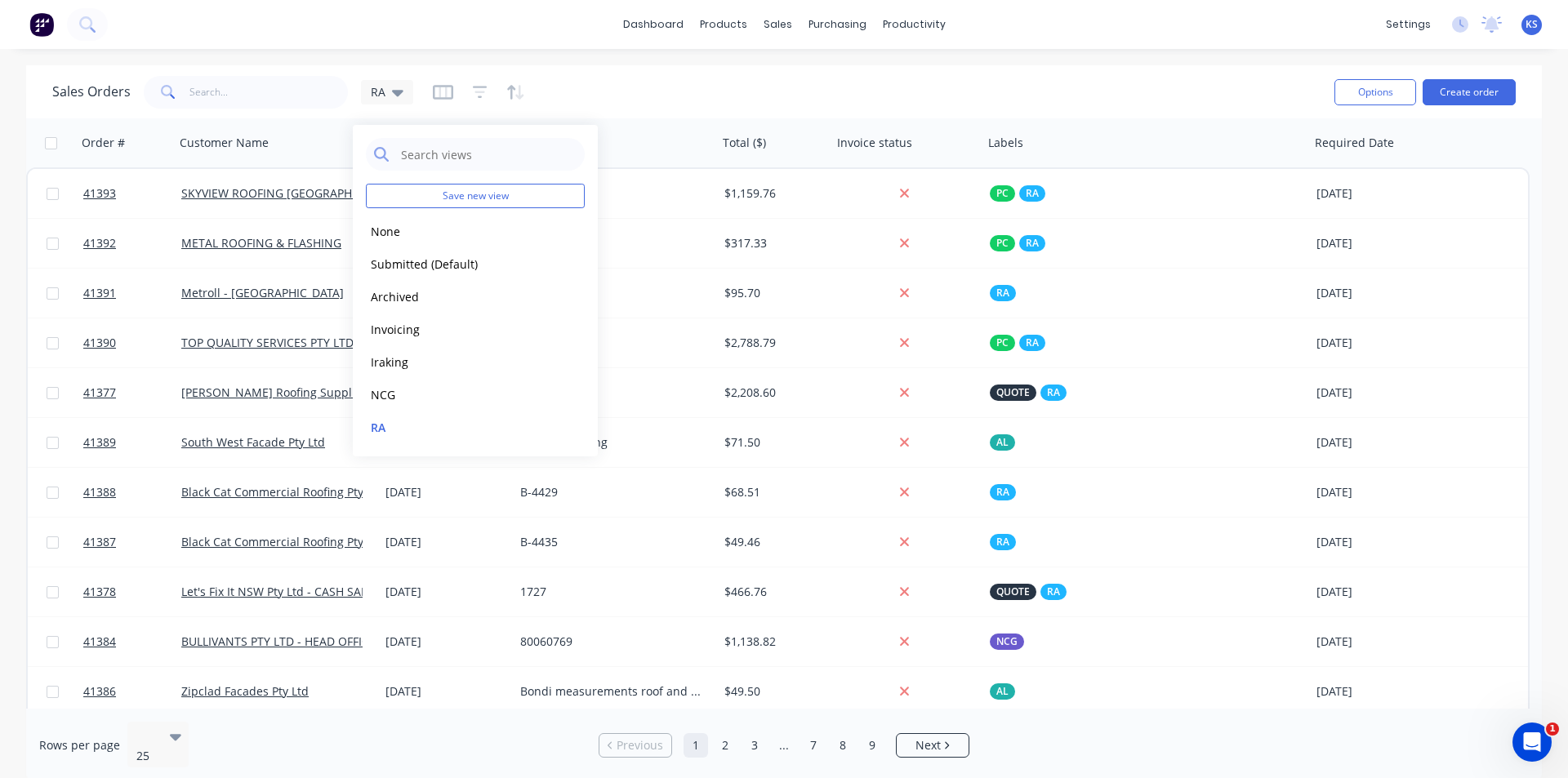
click at [609, 87] on div "Sales Orders RA" at bounding box center [686, 92] width 1269 height 40
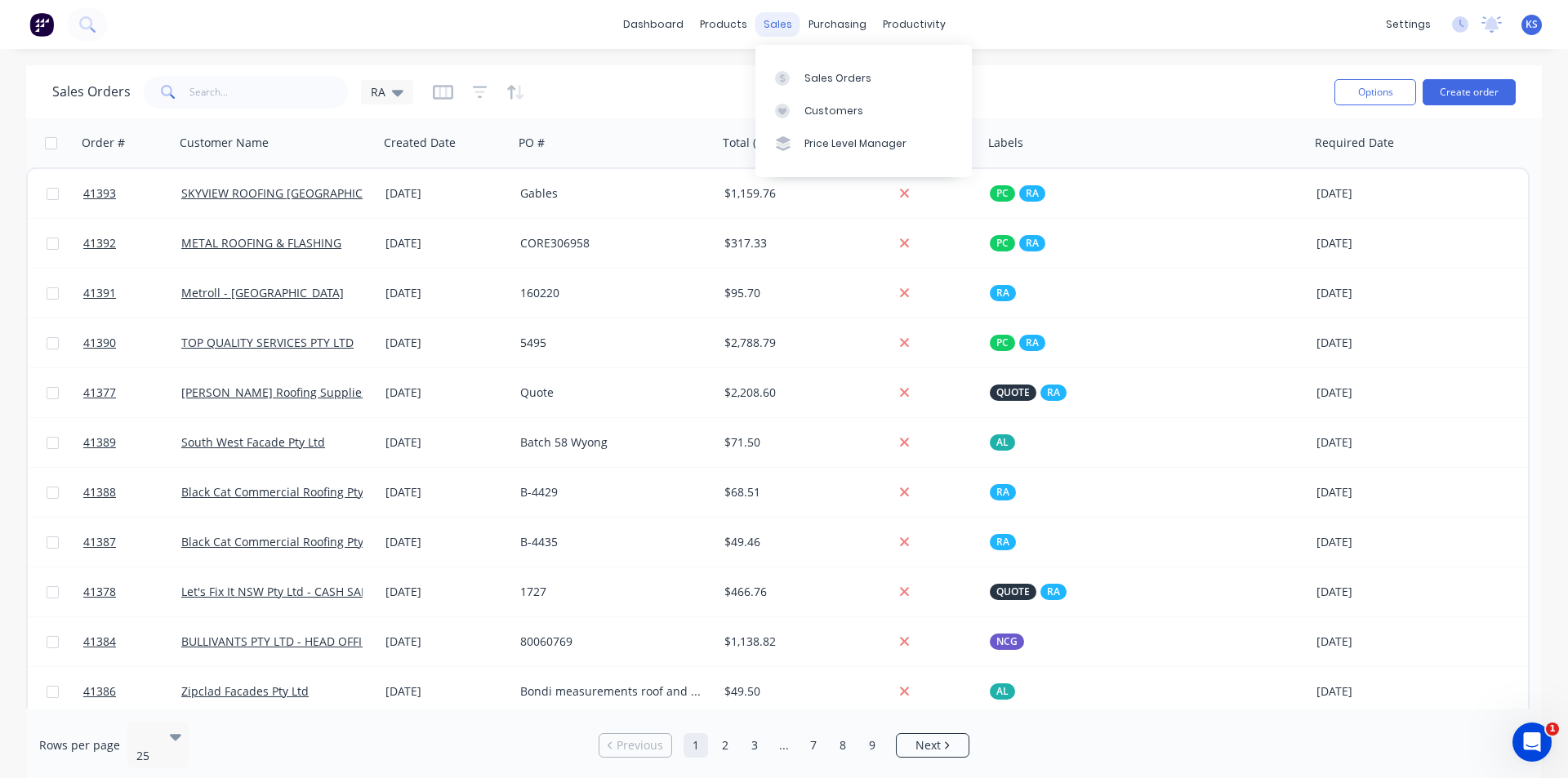
click at [777, 26] on div "sales" at bounding box center [778, 24] width 45 height 24
click at [777, 64] on link "Sales Orders" at bounding box center [863, 77] width 216 height 32
click at [777, 73] on div "Sales Orders" at bounding box center [838, 78] width 67 height 15
click at [698, 98] on div "Sales Orders RA" at bounding box center [686, 92] width 1269 height 40
click at [395, 95] on icon at bounding box center [398, 93] width 12 height 7
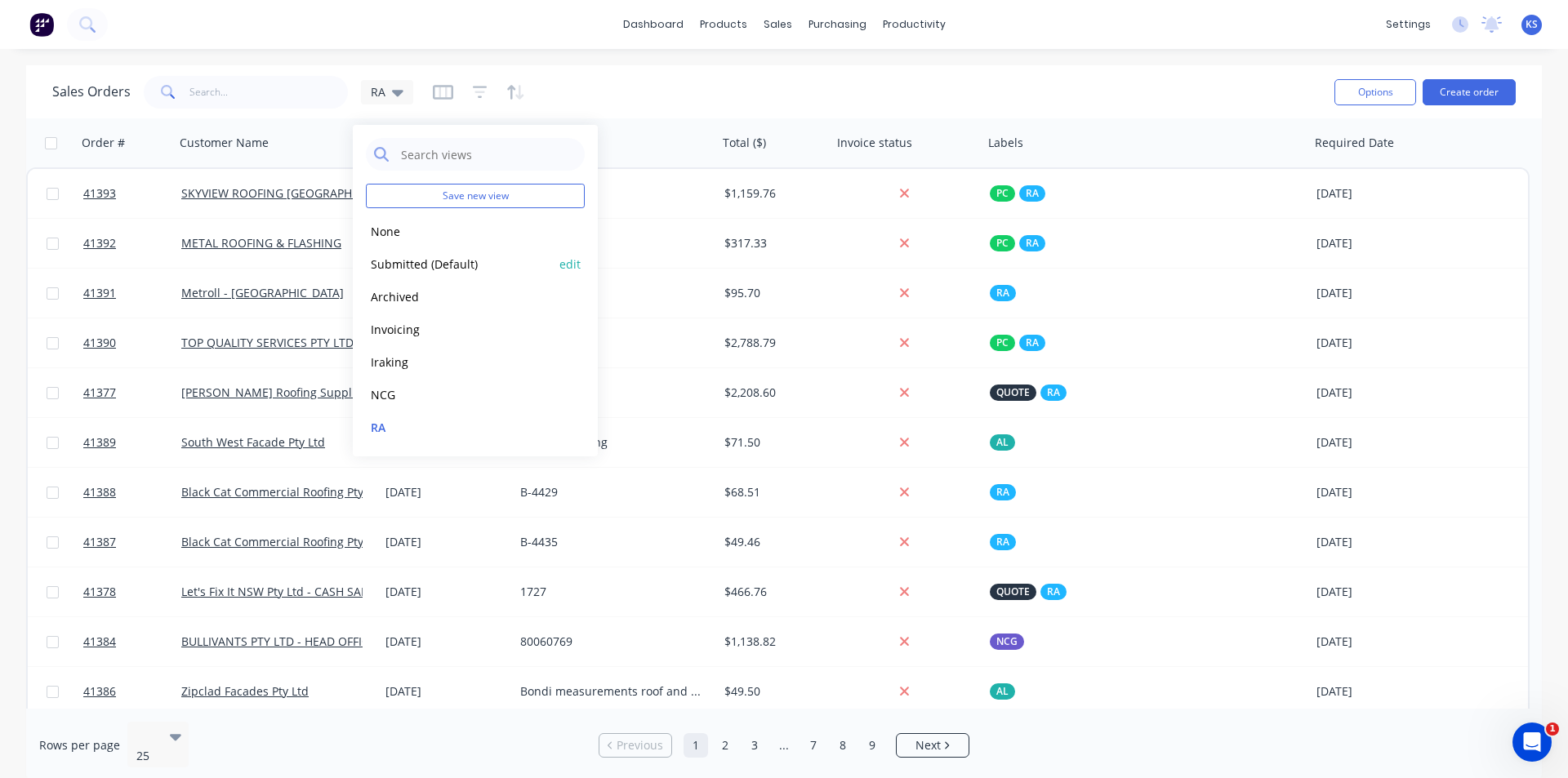
click at [430, 256] on button "Submitted (Default)" at bounding box center [458, 264] width 186 height 19
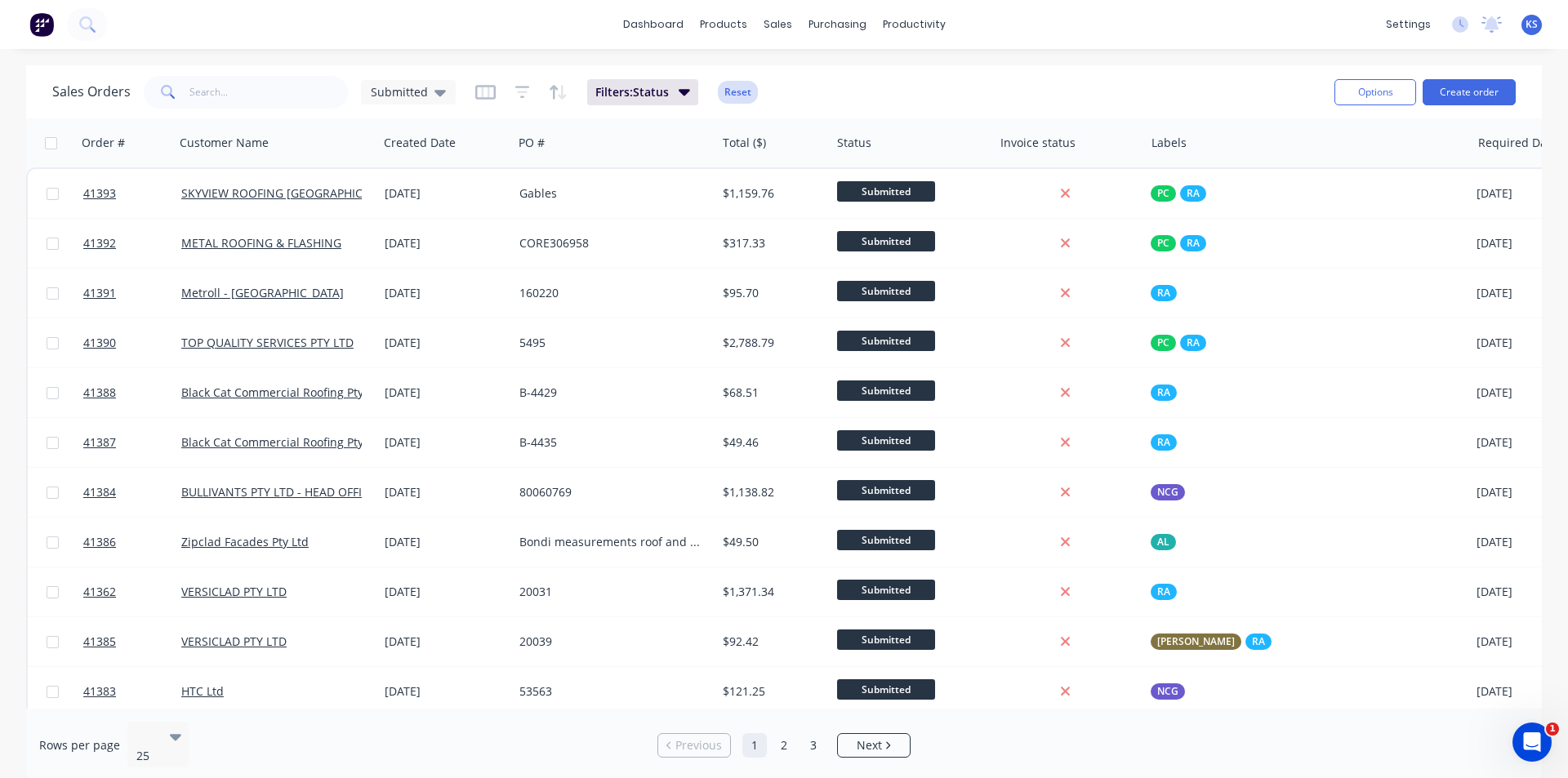
click at [718, 92] on button "Reset" at bounding box center [737, 92] width 40 height 22
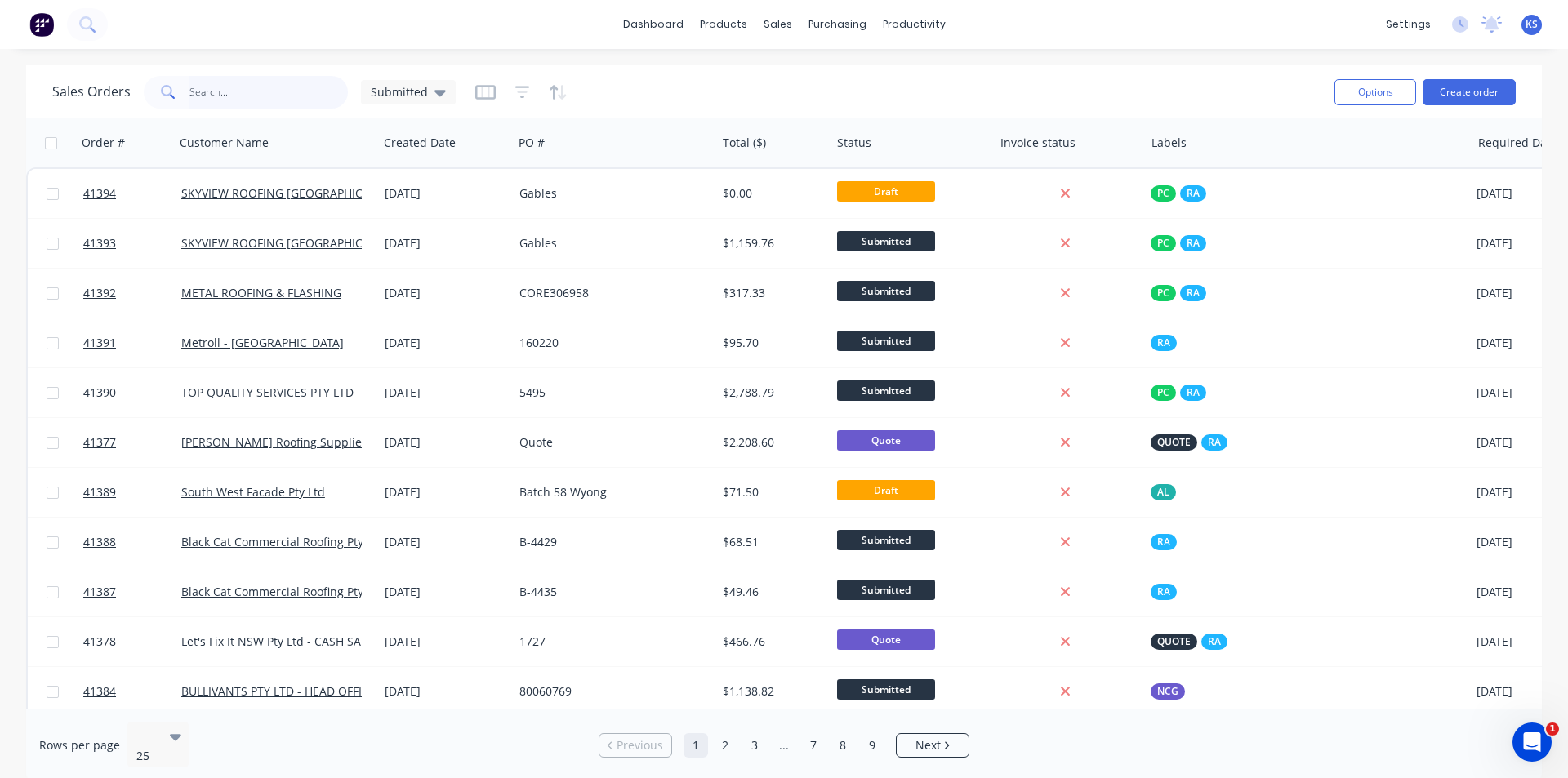
click at [239, 103] on input "text" at bounding box center [269, 92] width 159 height 32
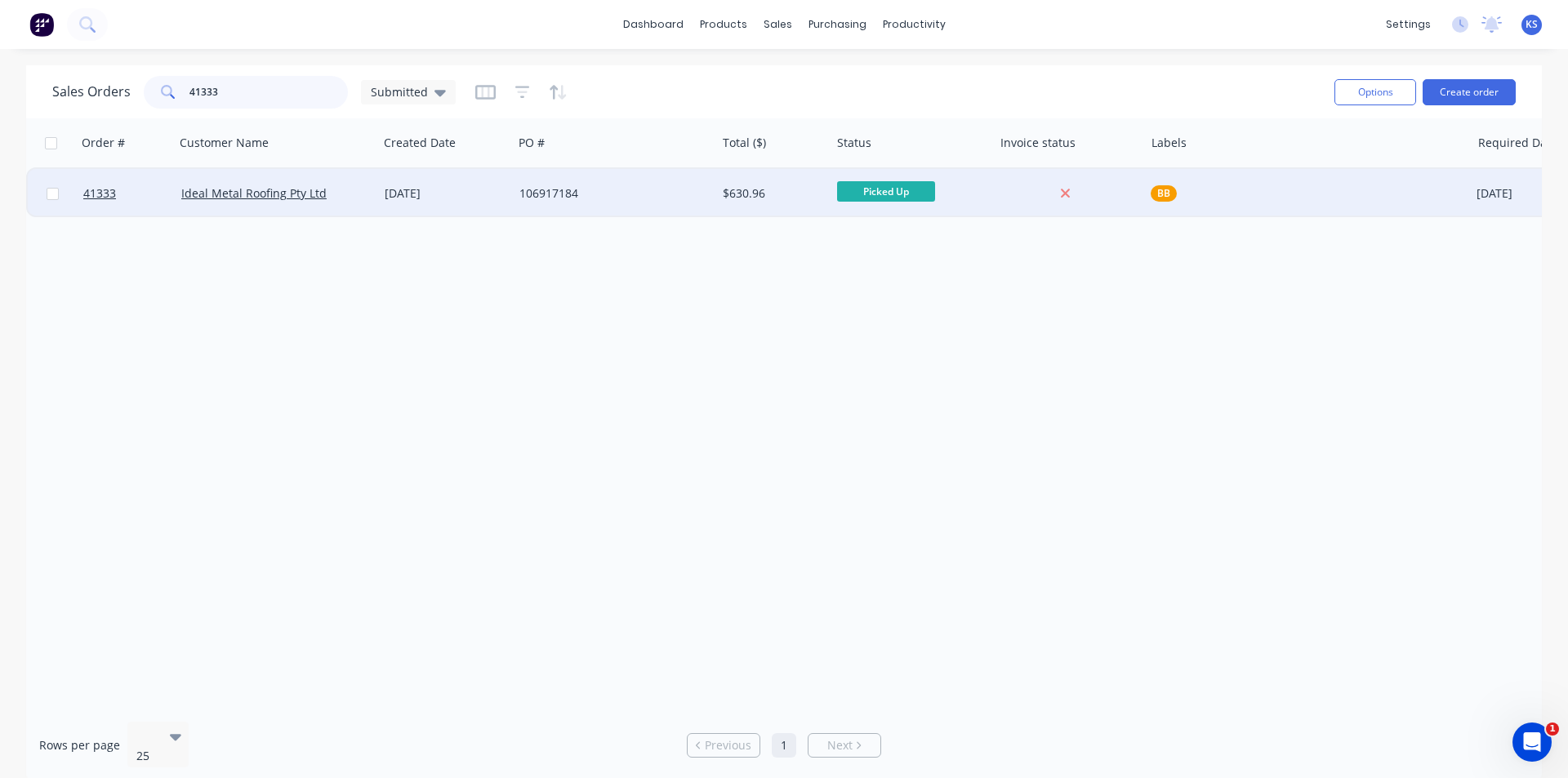
type input "41333"
click at [629, 195] on div "106917184" at bounding box center [609, 194] width 181 height 17
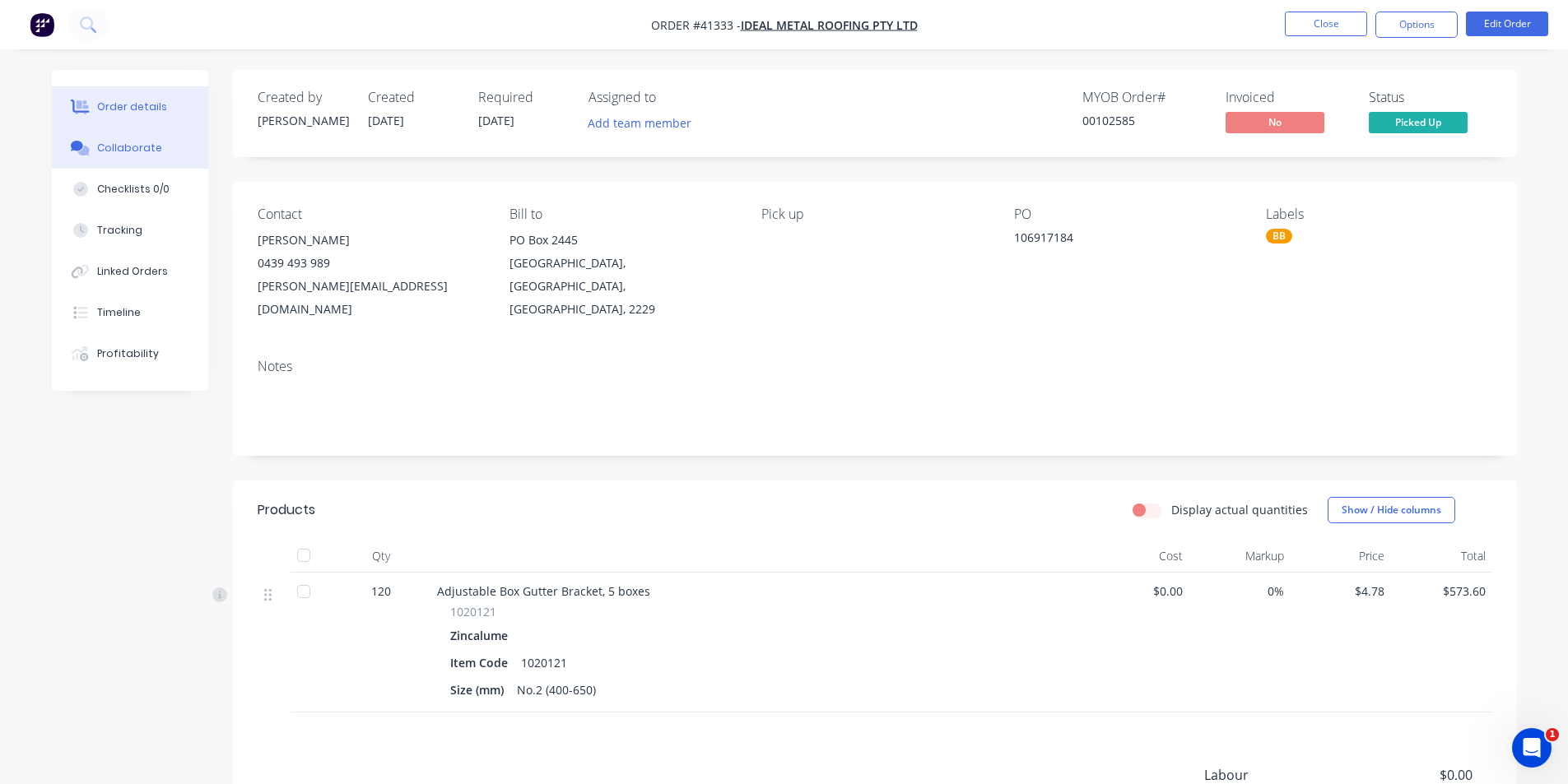
click at [165, 140] on button "Collaborate" at bounding box center [130, 149] width 157 height 41
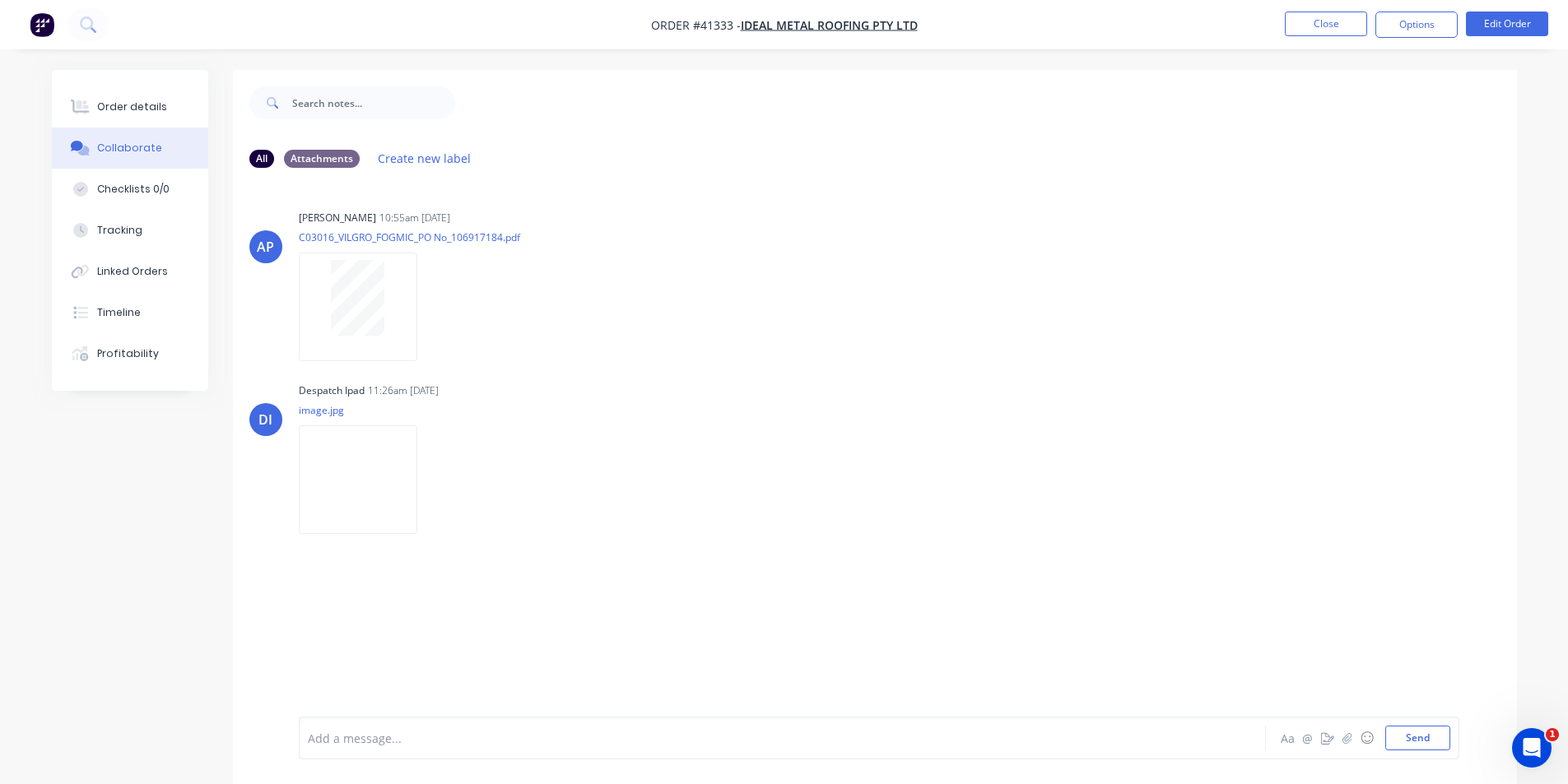
click at [783, 17] on nav "Order #41333 - Ideal Metal Roofing Pty Ltd Close Options Edit Order" at bounding box center [784, 25] width 1568 height 49
click at [783, 28] on button "Close" at bounding box center [1326, 24] width 83 height 25
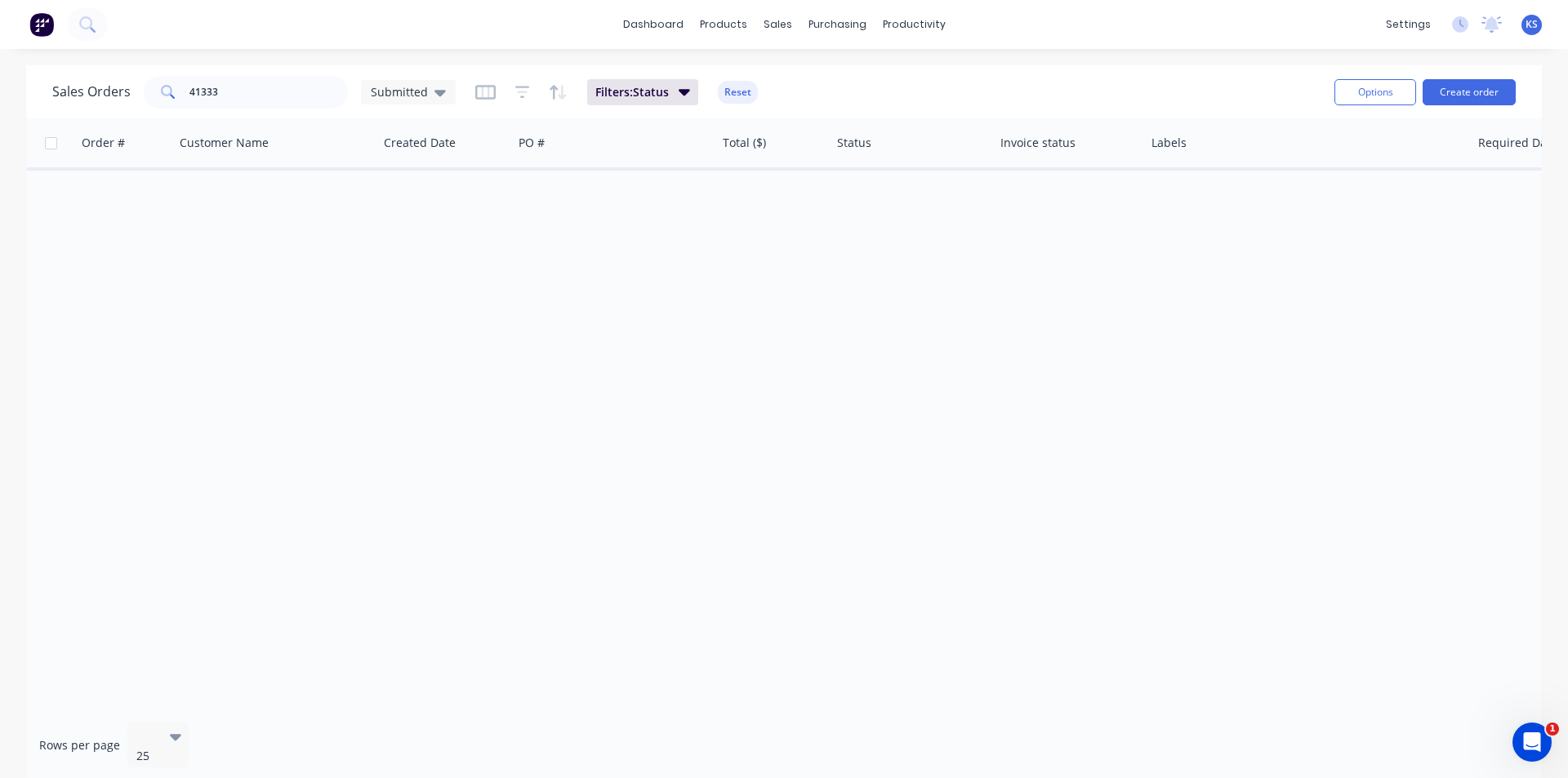
click at [727, 96] on button "Reset" at bounding box center [737, 92] width 40 height 22
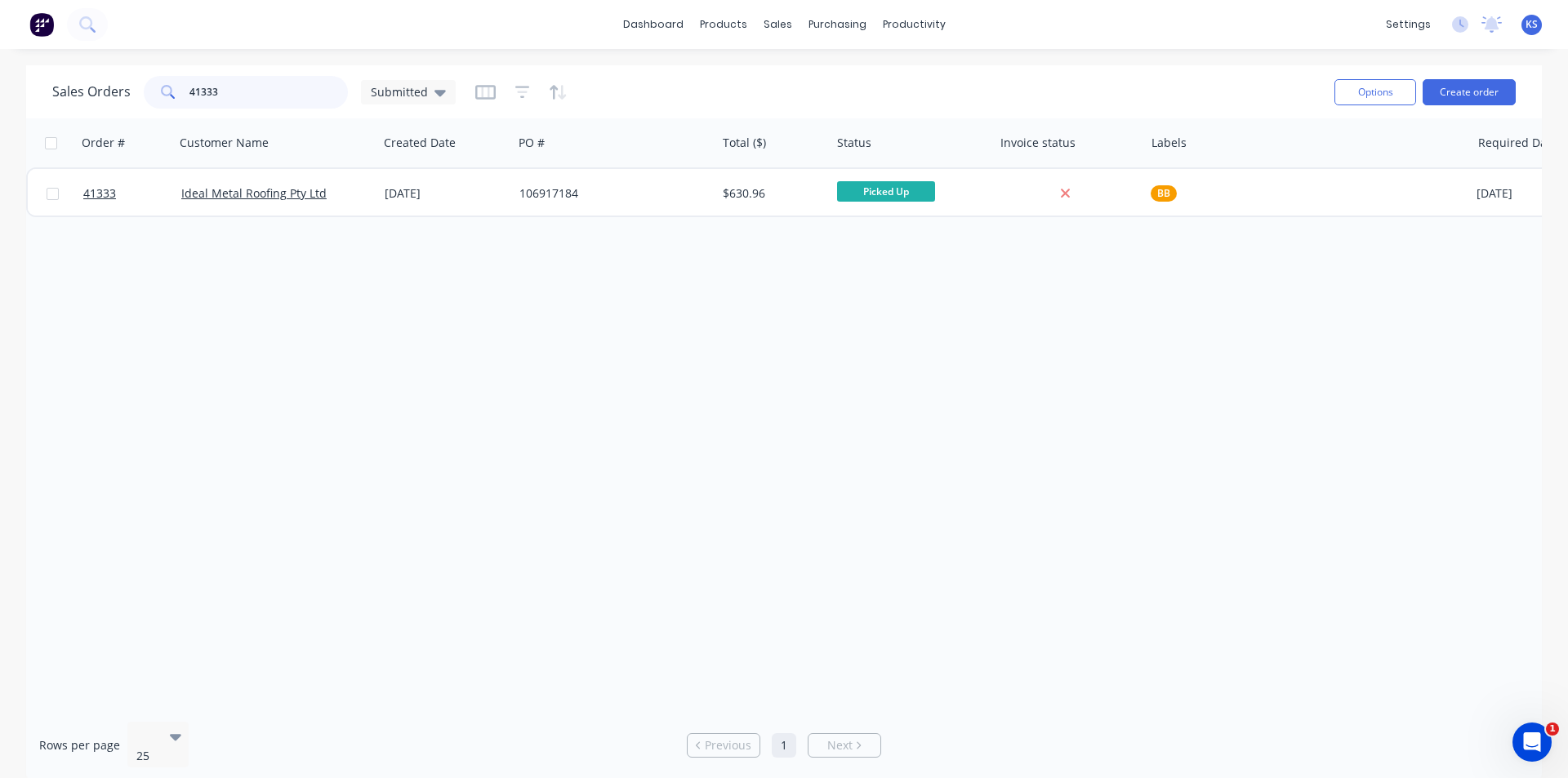
drag, startPoint x: 231, startPoint y: 96, endPoint x: 89, endPoint y: 79, distance: 143.0
click at [89, 79] on div "Sales Orders 41333 Submitted" at bounding box center [253, 92] width 404 height 32
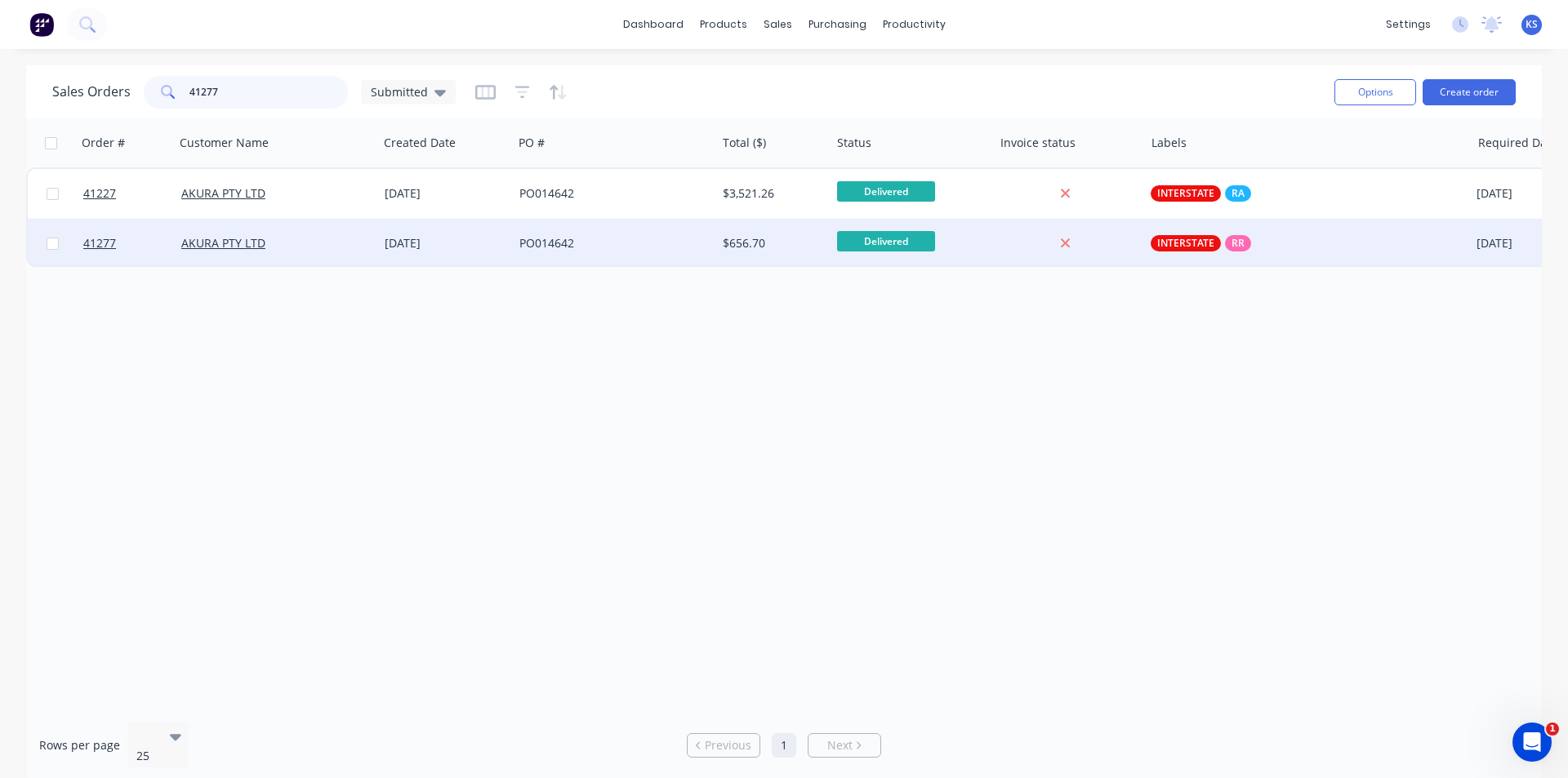
type input "41277"
click at [333, 248] on div "AKURA PTY LTD" at bounding box center [271, 243] width 181 height 17
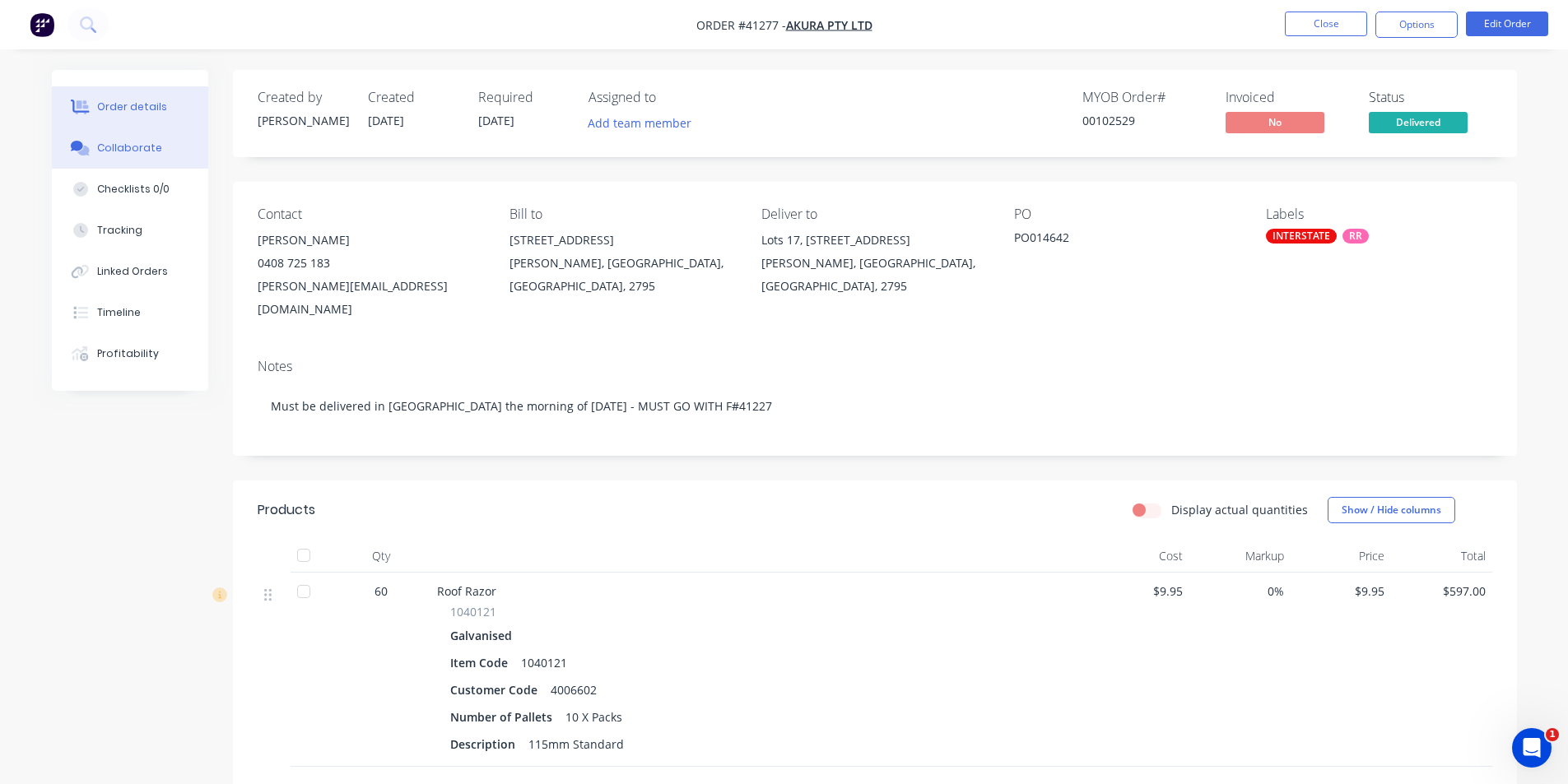
click at [139, 149] on div "Collaborate" at bounding box center [130, 148] width 65 height 15
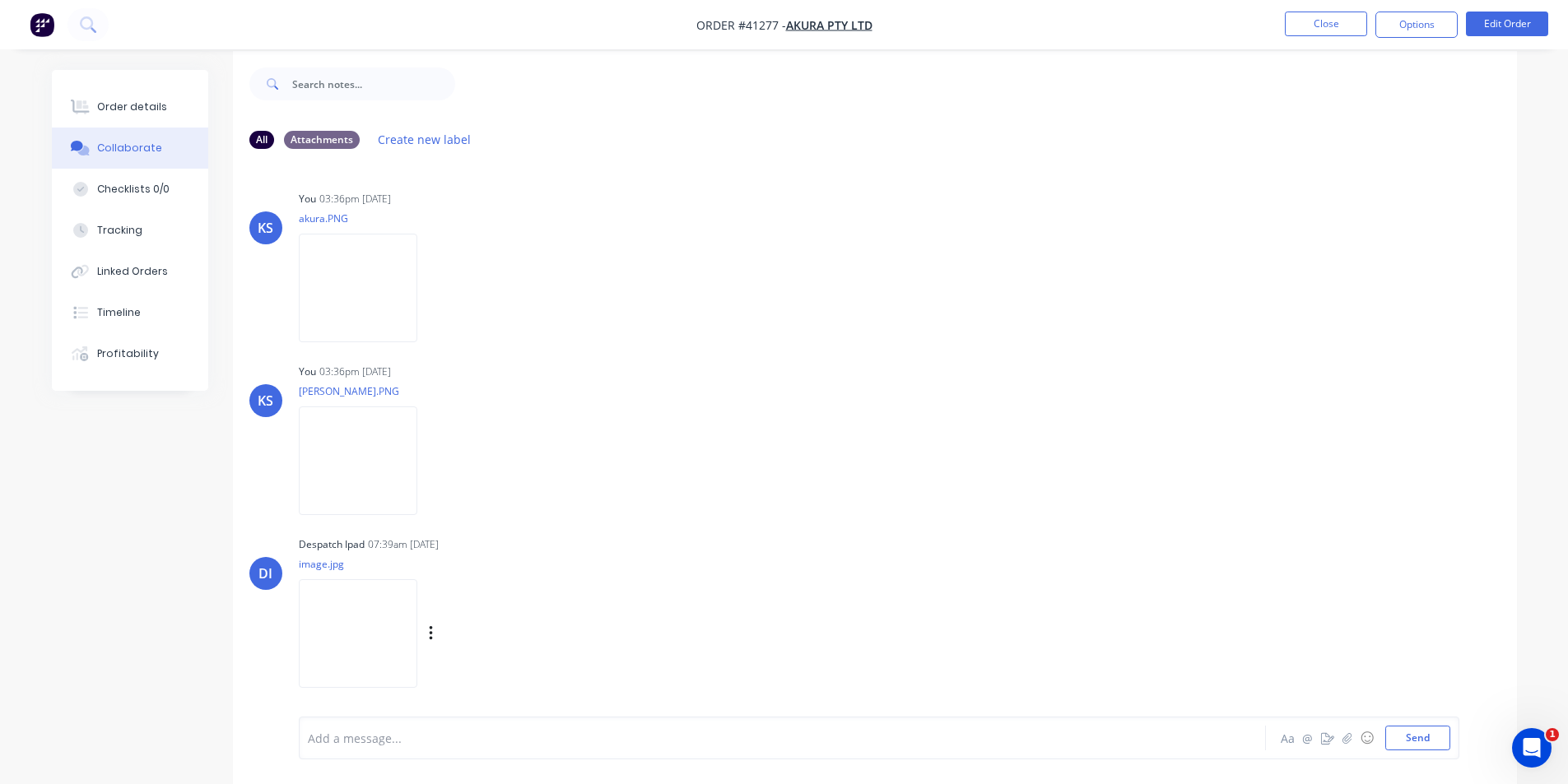
scroll to position [25, 0]
click at [394, 635] on img at bounding box center [358, 626] width 118 height 107
click at [783, 29] on button "Close" at bounding box center [1326, 24] width 83 height 25
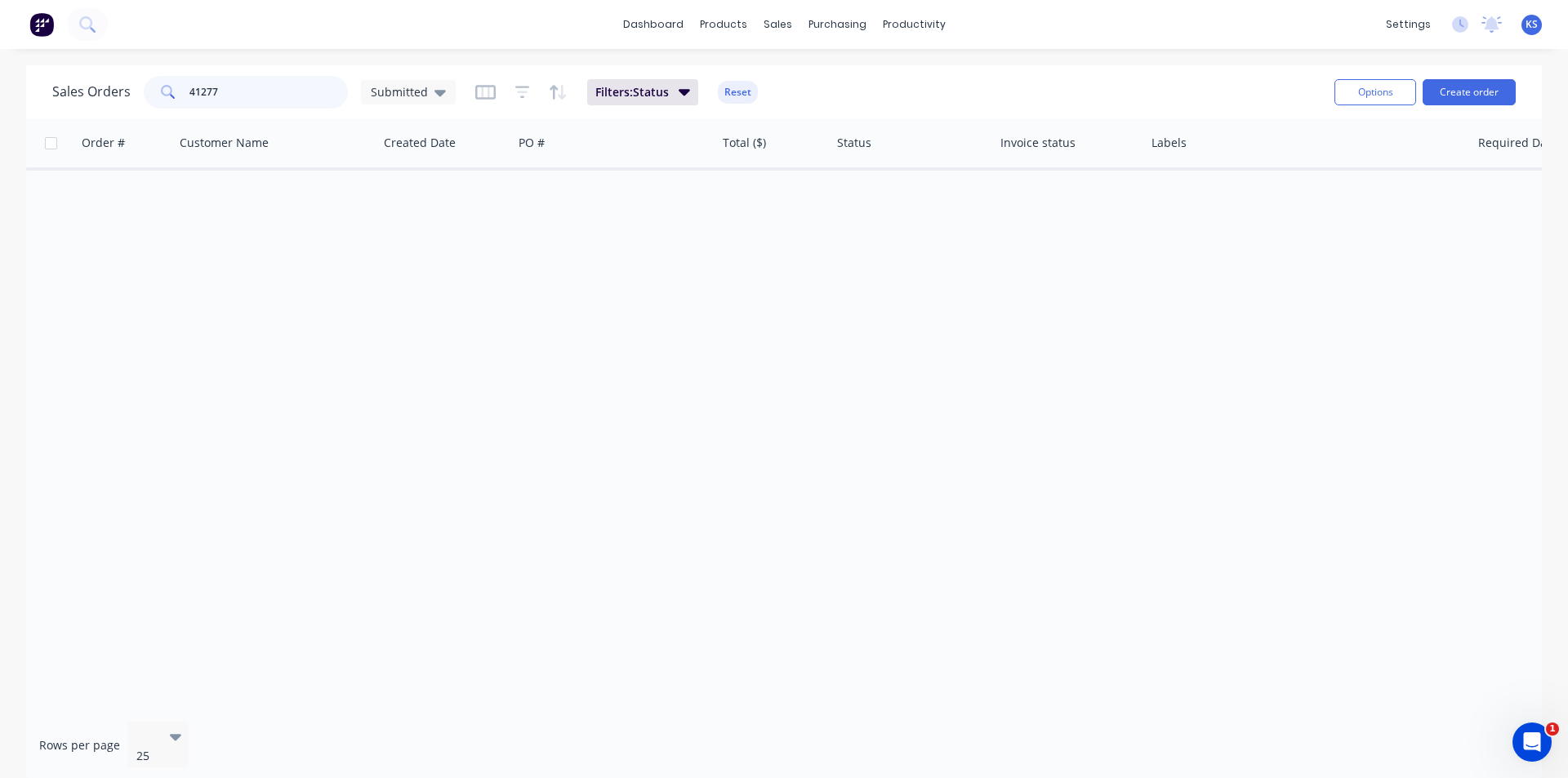
click at [255, 97] on input "41277" at bounding box center [269, 92] width 159 height 32
click at [737, 93] on button "Reset" at bounding box center [737, 92] width 40 height 22
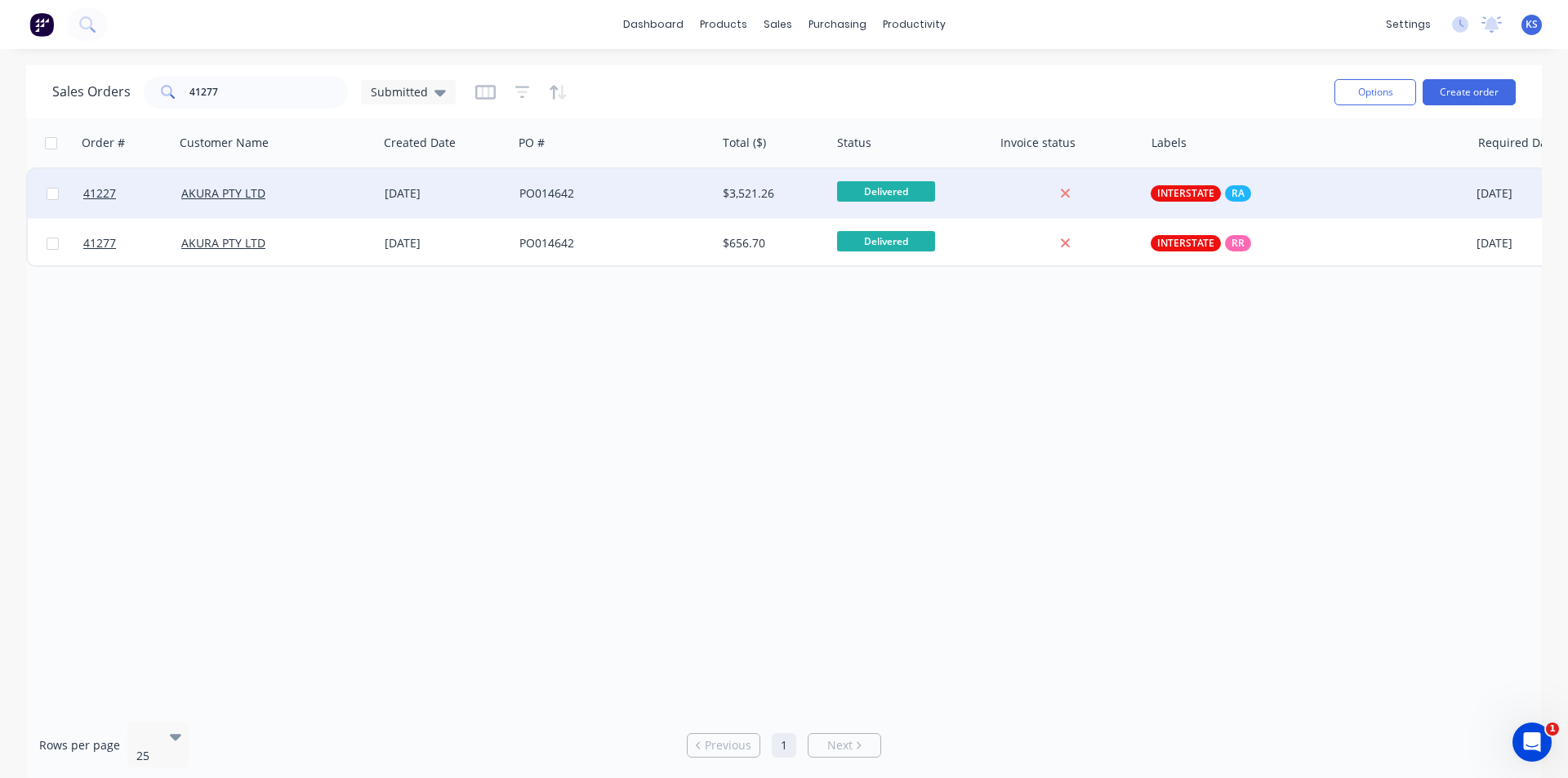
click at [313, 189] on div "AKURA PTY LTD" at bounding box center [271, 194] width 181 height 17
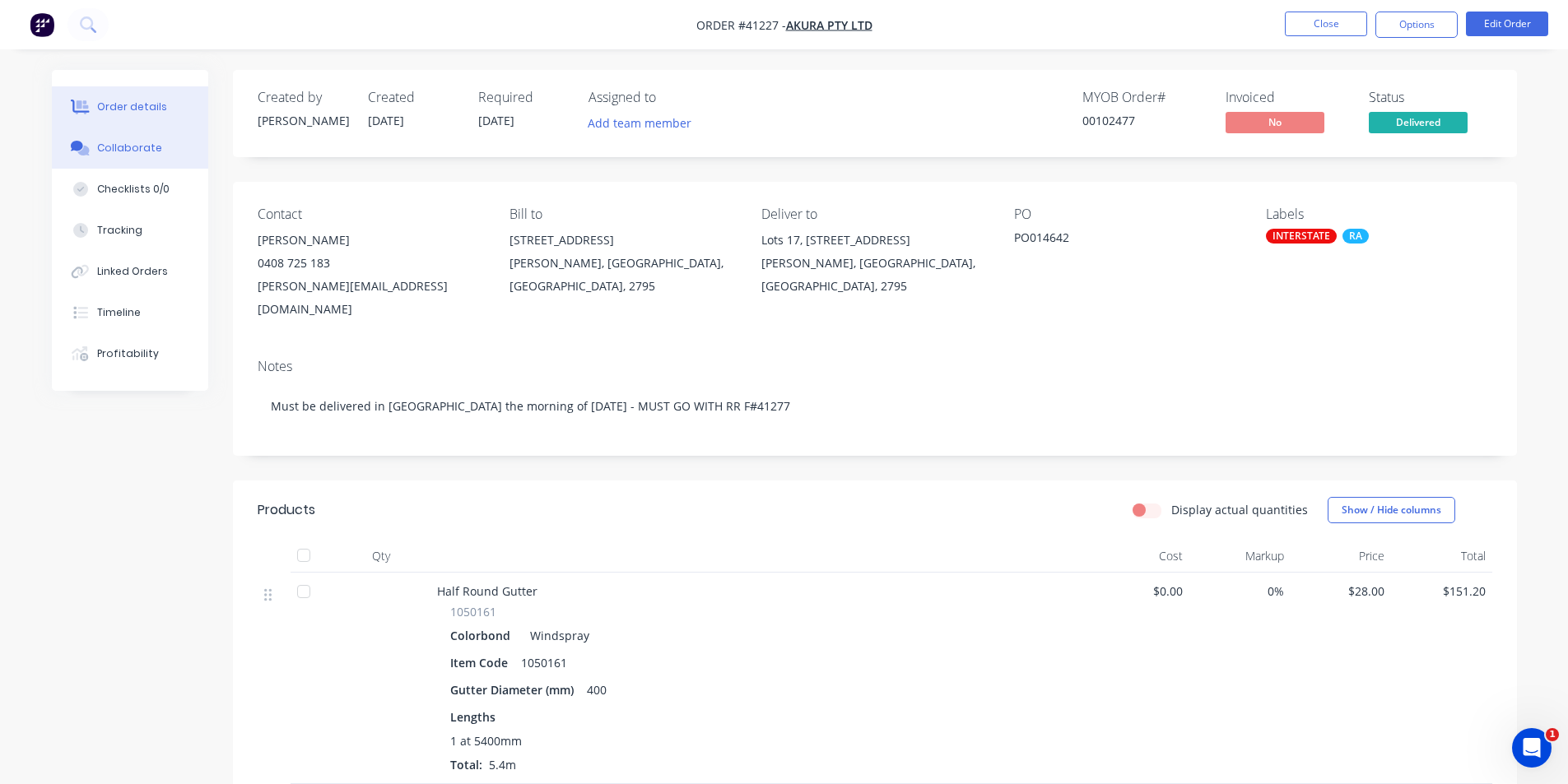
click at [129, 143] on div "Collaborate" at bounding box center [130, 148] width 65 height 15
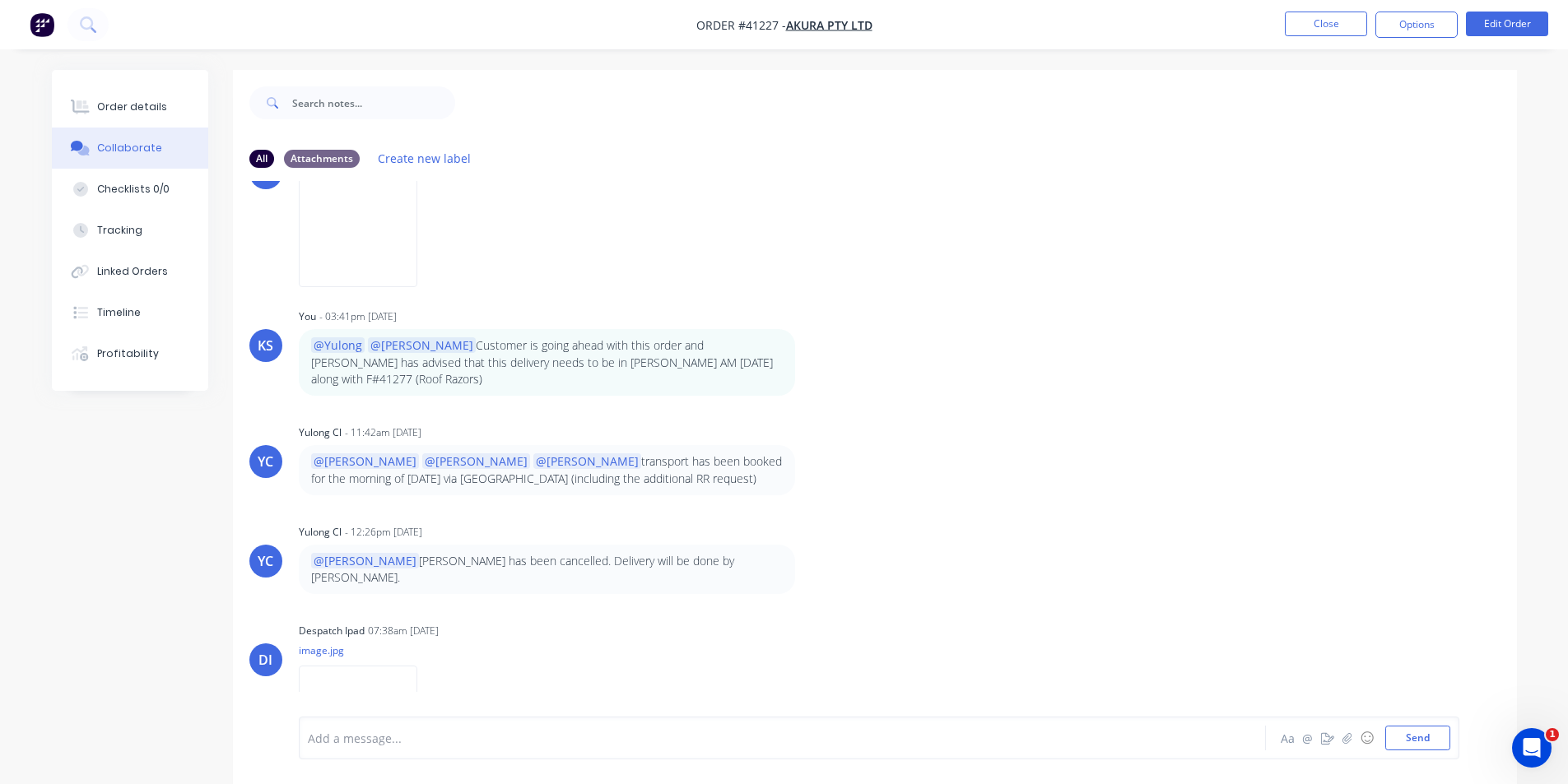
scroll to position [641, 0]
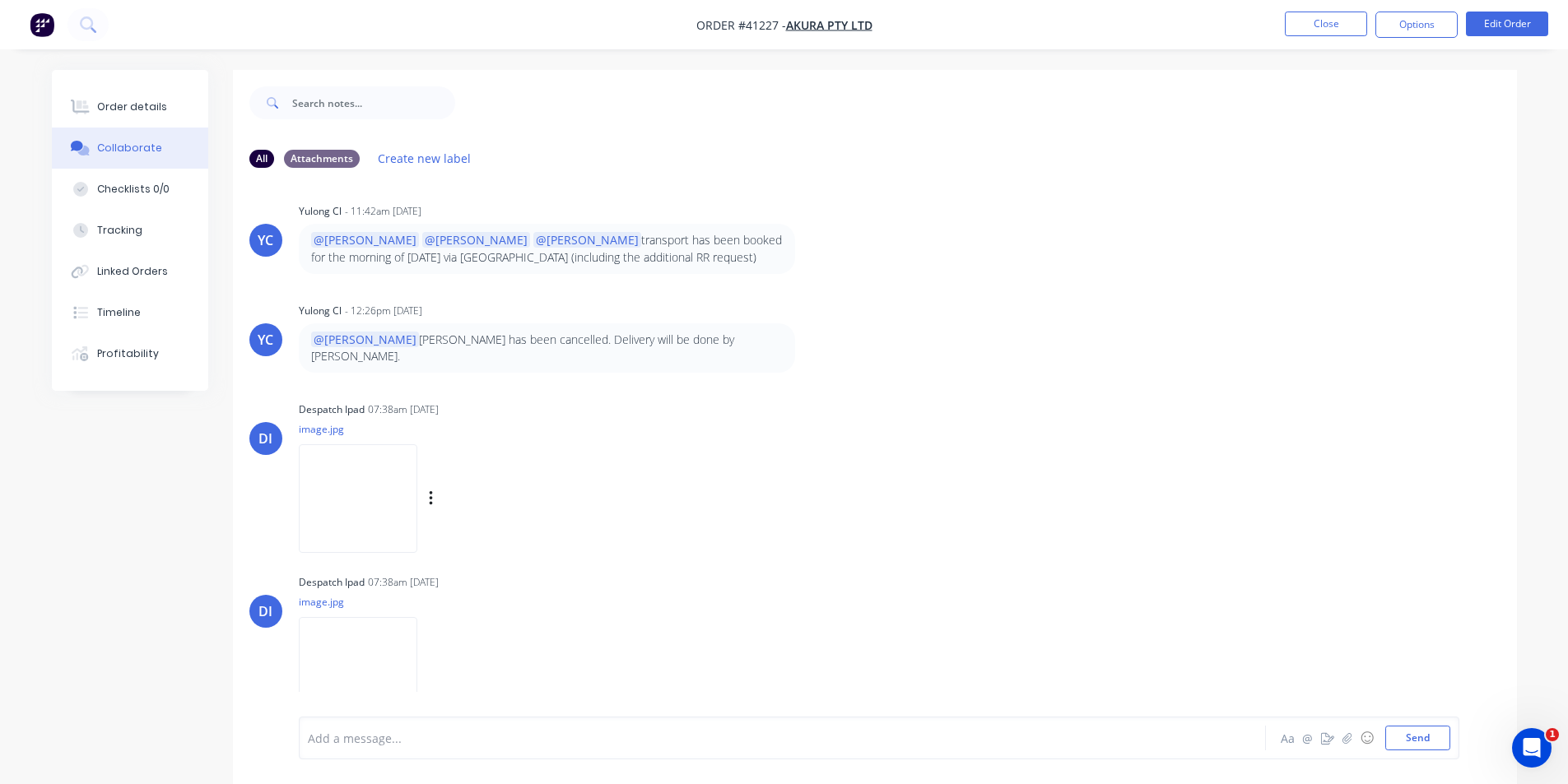
click at [373, 487] on img at bounding box center [358, 497] width 118 height 107
click at [373, 639] on img at bounding box center [358, 671] width 118 height 107
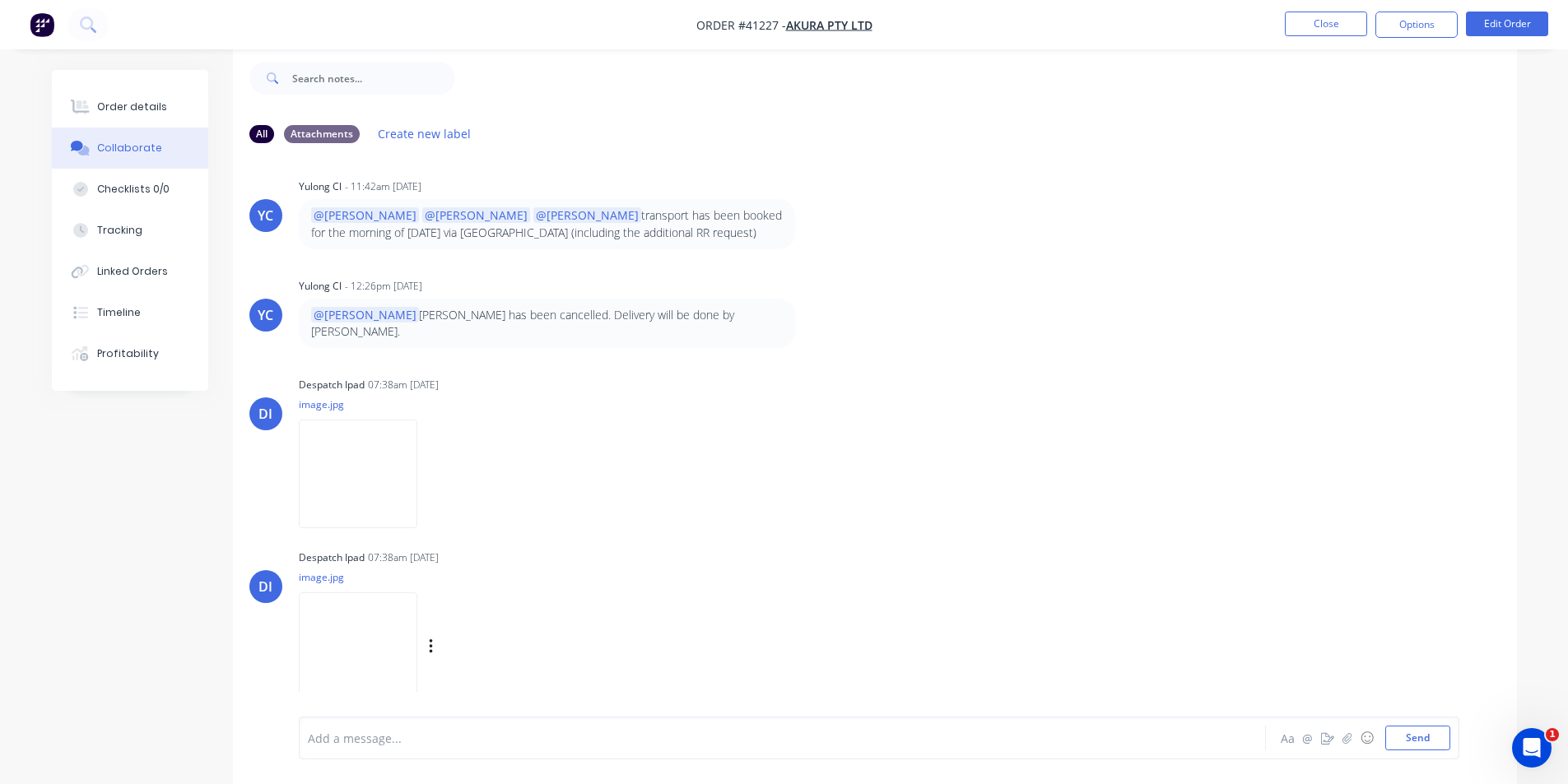
scroll to position [0, 0]
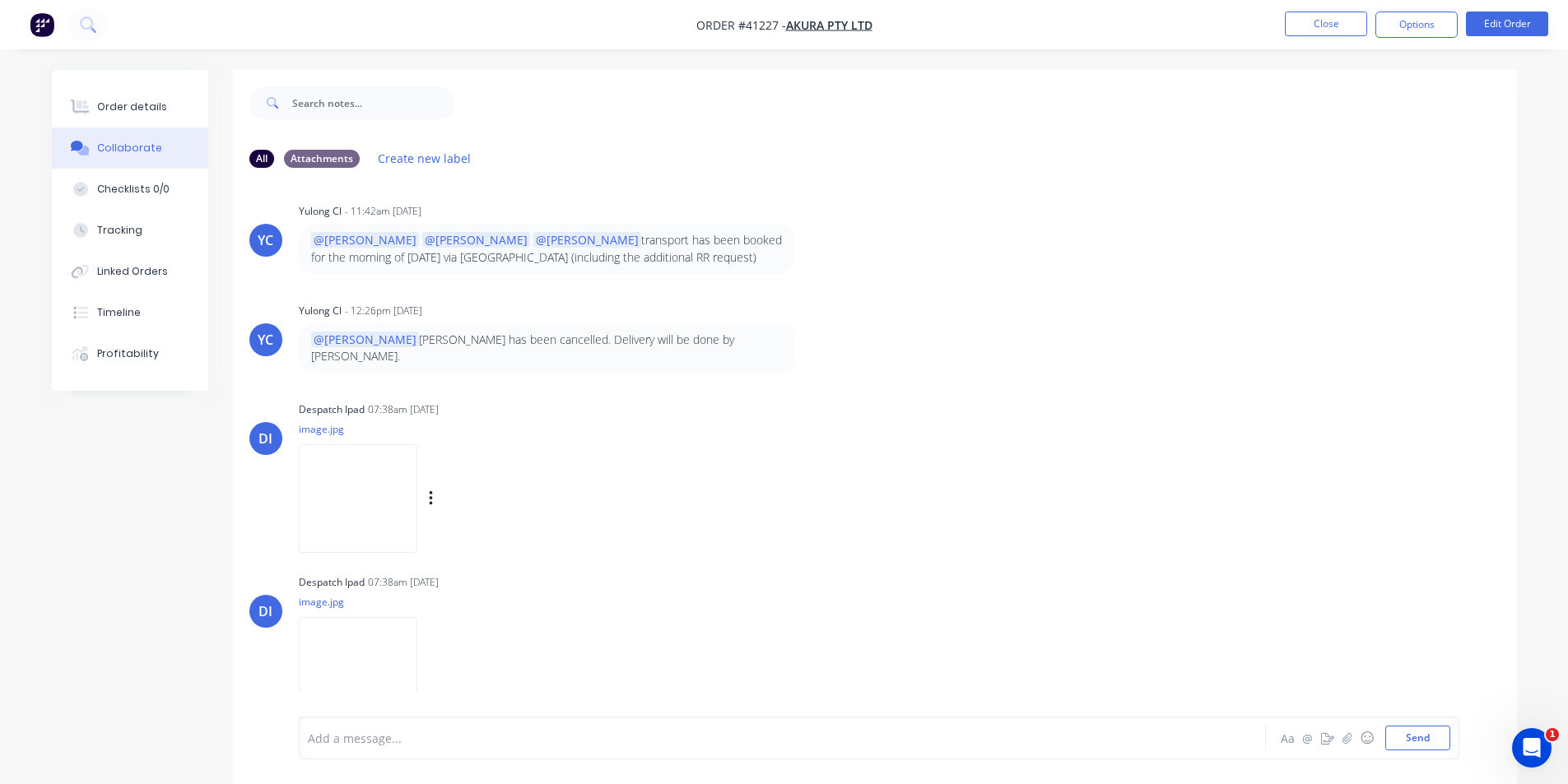
click at [569, 437] on div "Labels Download" at bounding box center [449, 498] width 302 height 123
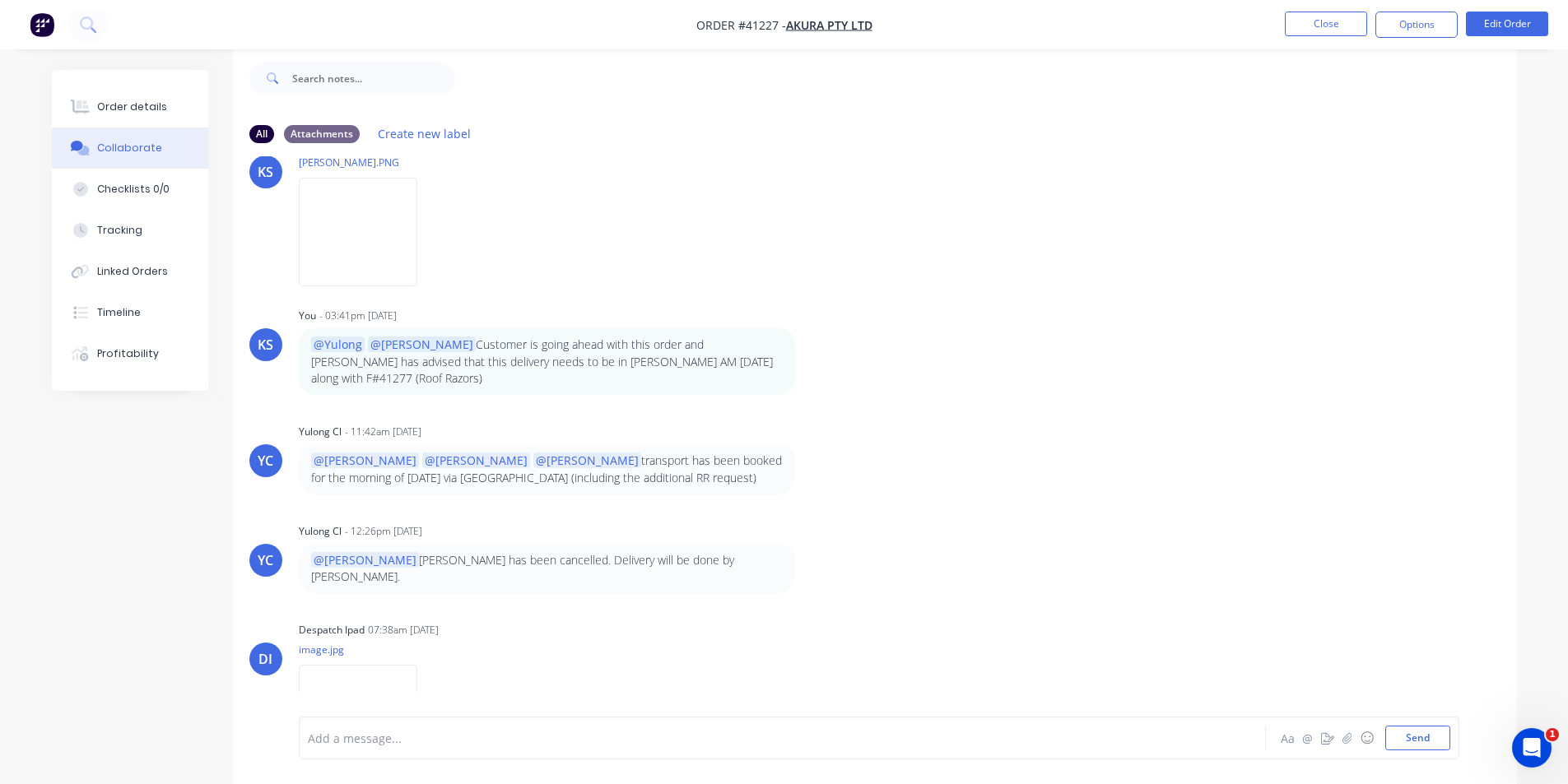
scroll to position [394, 0]
drag, startPoint x: 131, startPoint y: 95, endPoint x: 182, endPoint y: 83, distance: 52.4
click at [131, 93] on button "Order details" at bounding box center [130, 107] width 157 height 41
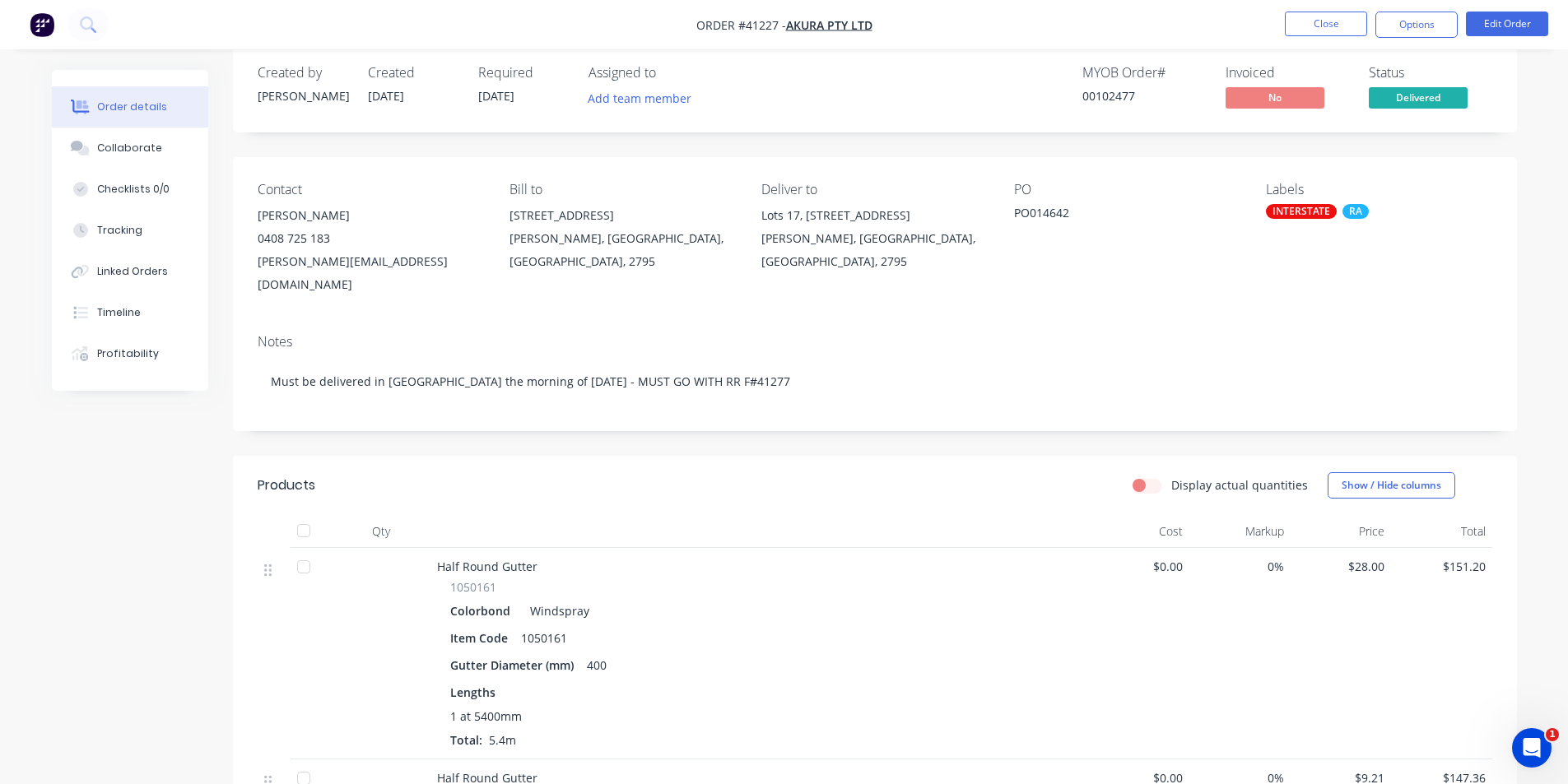
click at [783, 24] on nav "Order #41227 - AKURA PTY LTD Close Options Edit Order" at bounding box center [784, 25] width 1568 height 49
click at [783, 10] on nav "Order #41227 - AKURA PTY LTD Close Options Edit Order" at bounding box center [784, 25] width 1568 height 49
click at [783, 24] on button "Close" at bounding box center [1326, 24] width 83 height 25
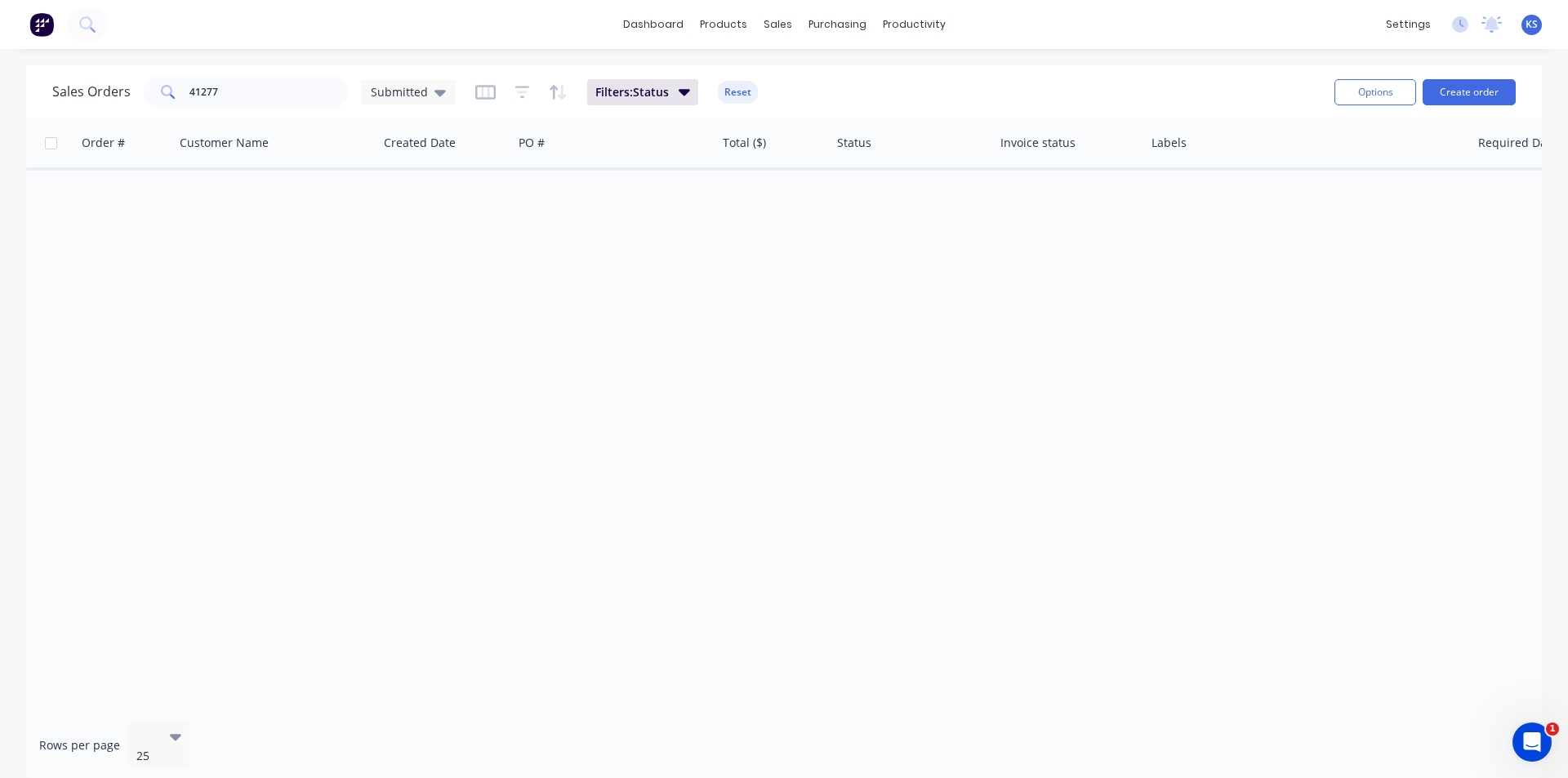
click at [777, 32] on div "dashboard products sales purchasing productivity dashboard products Product Cat…" at bounding box center [784, 24] width 1568 height 49
click at [744, 96] on button "Reset" at bounding box center [737, 92] width 40 height 22
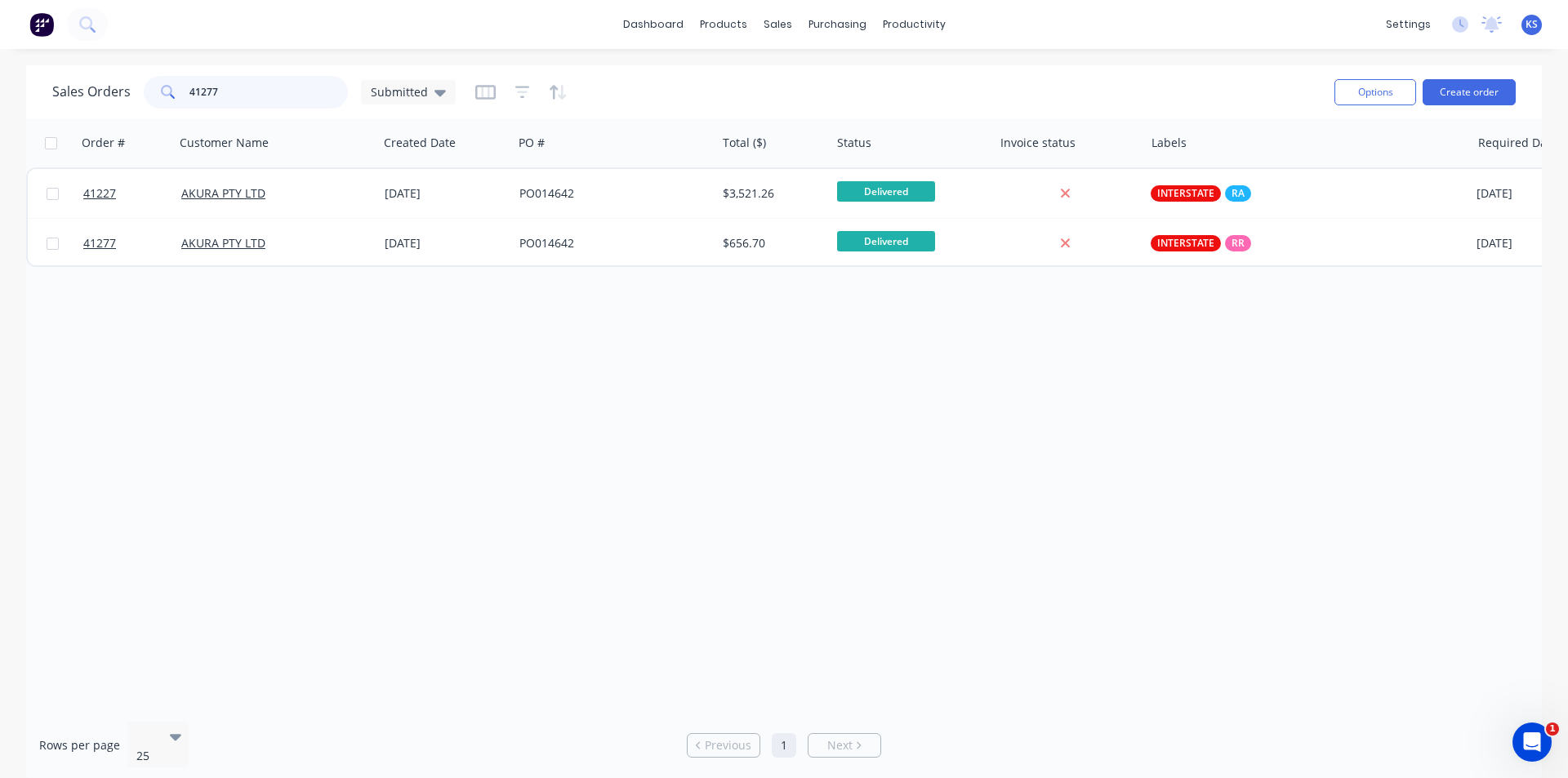
drag, startPoint x: 231, startPoint y: 92, endPoint x: 122, endPoint y: 92, distance: 109.0
click at [122, 92] on div "Sales Orders 41277 Submitted" at bounding box center [253, 92] width 404 height 32
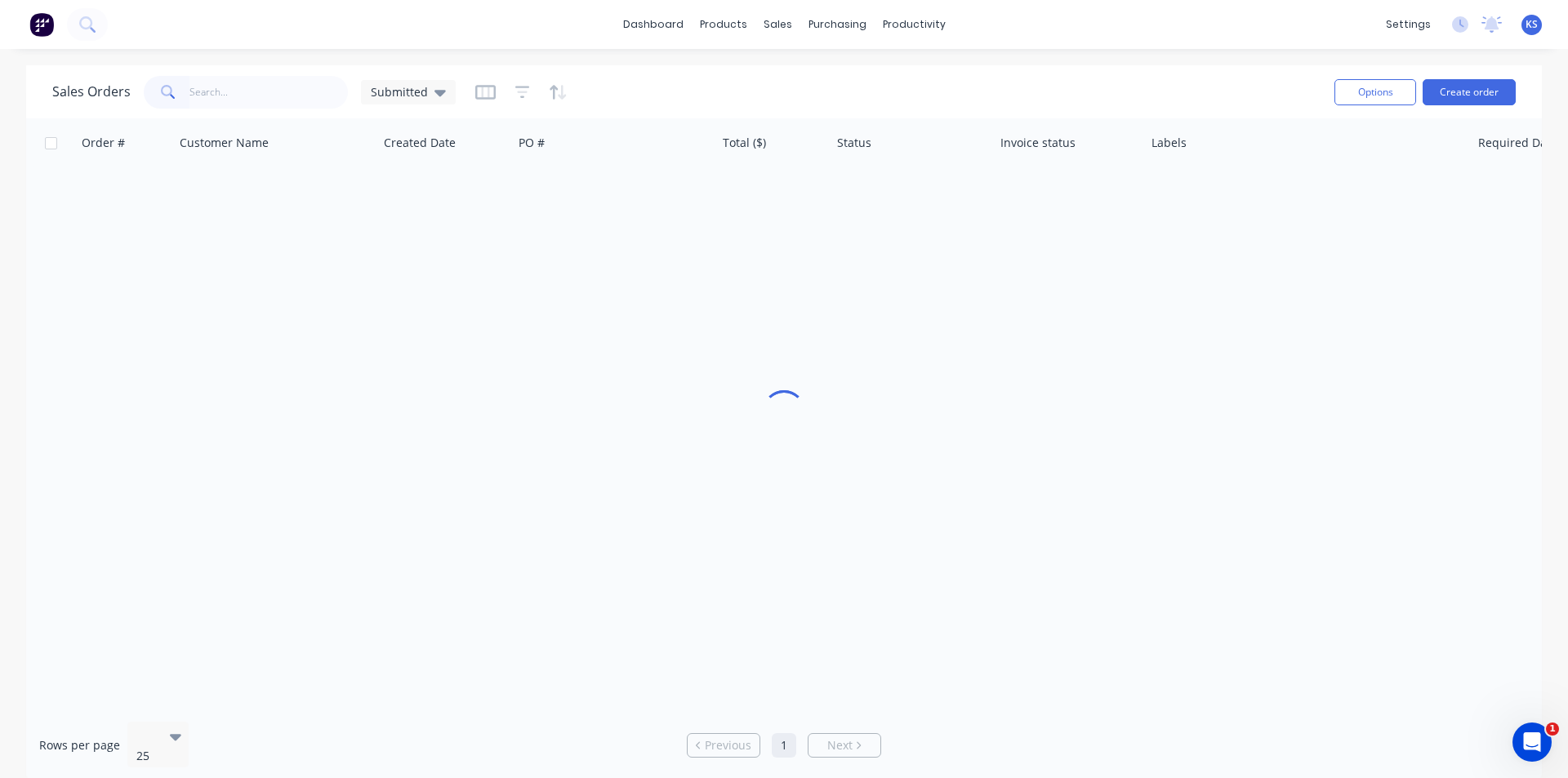
click at [777, 72] on div "Sales Orders Submitted" at bounding box center [686, 92] width 1269 height 40
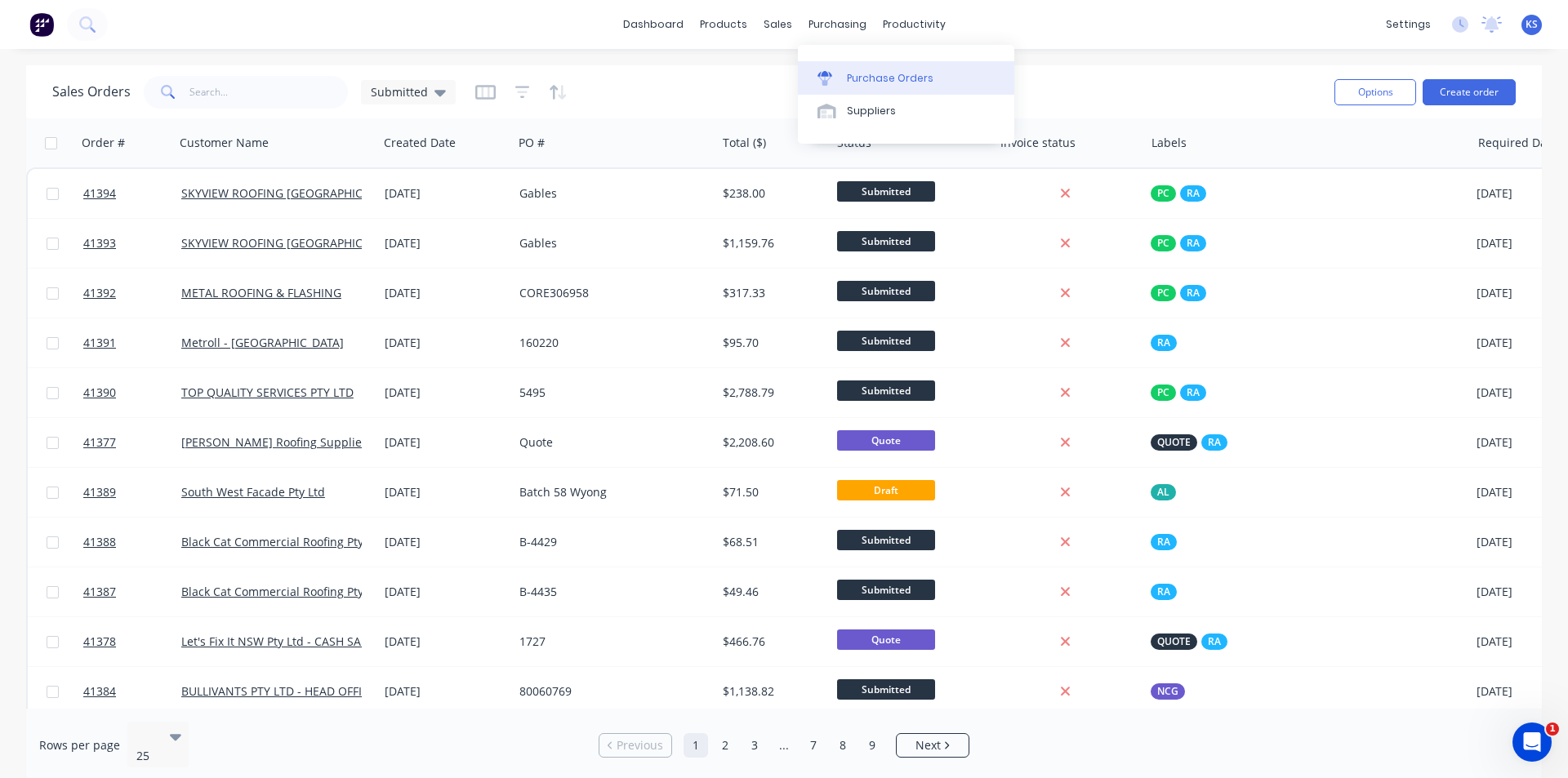
click at [777, 77] on div "Purchase Orders" at bounding box center [890, 78] width 87 height 15
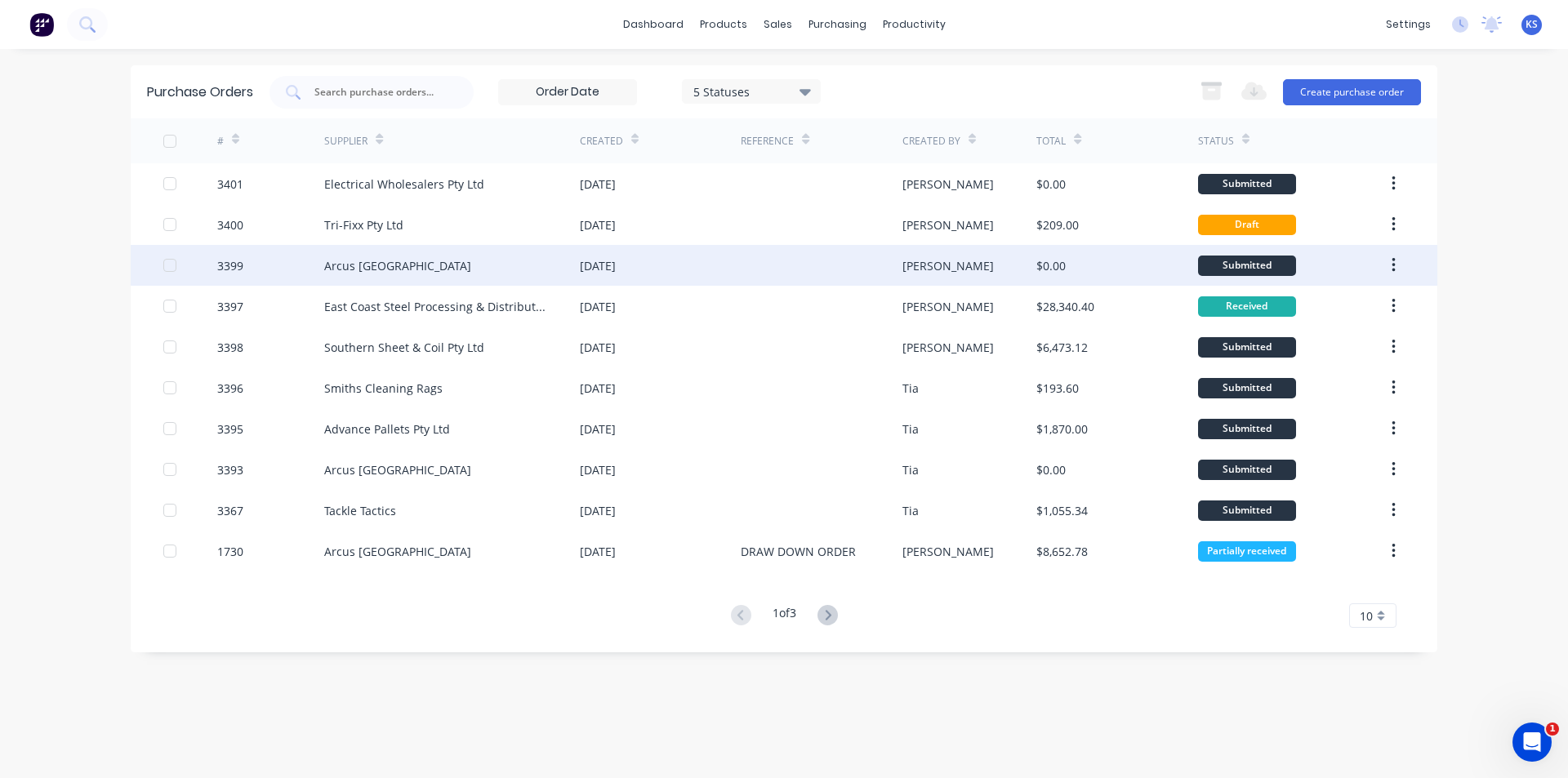
click at [444, 264] on div "Arcus Australia" at bounding box center [453, 266] width 256 height 41
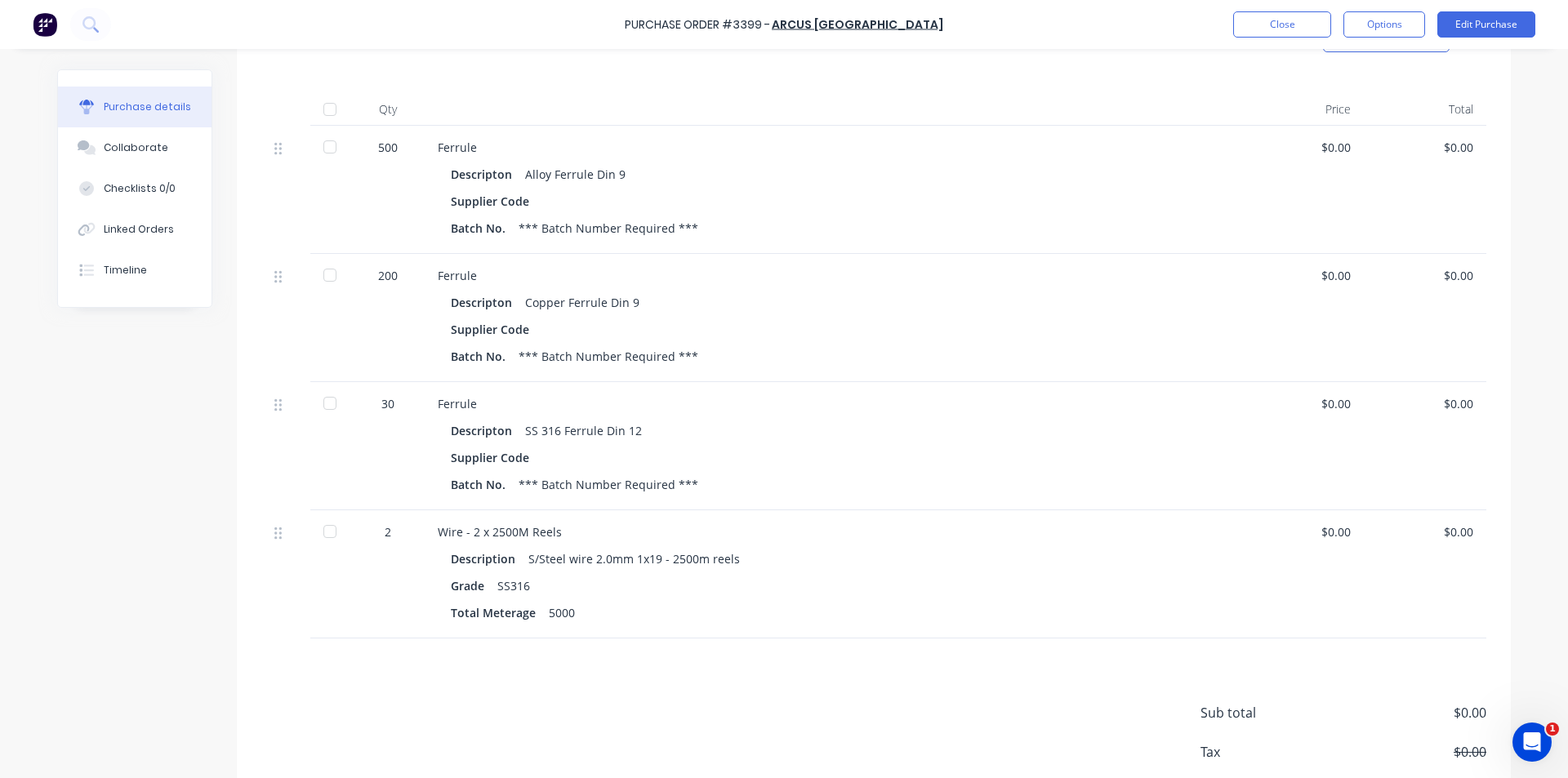
scroll to position [409, 0]
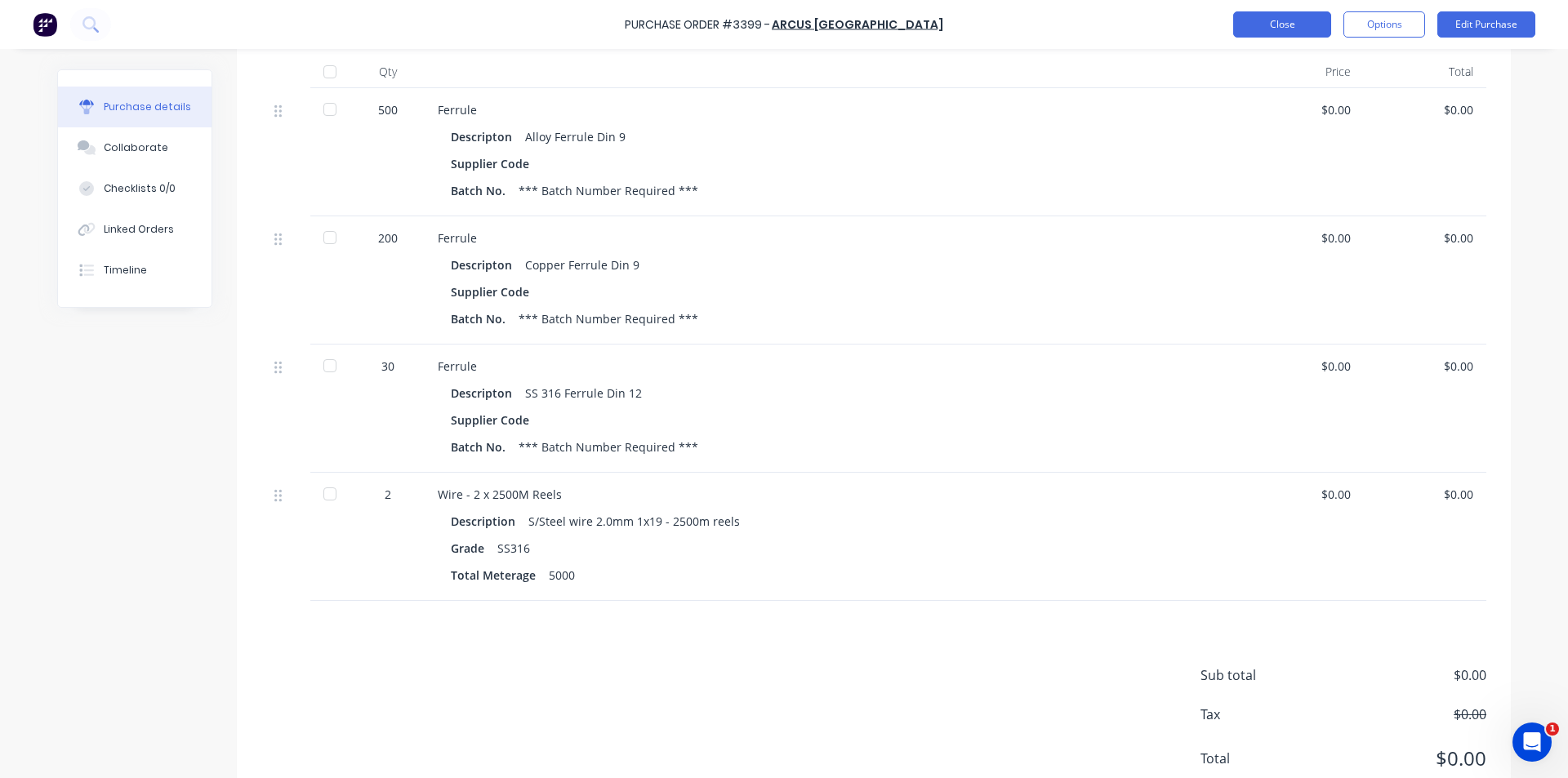
click at [777, 32] on button "Close" at bounding box center [1283, 24] width 98 height 26
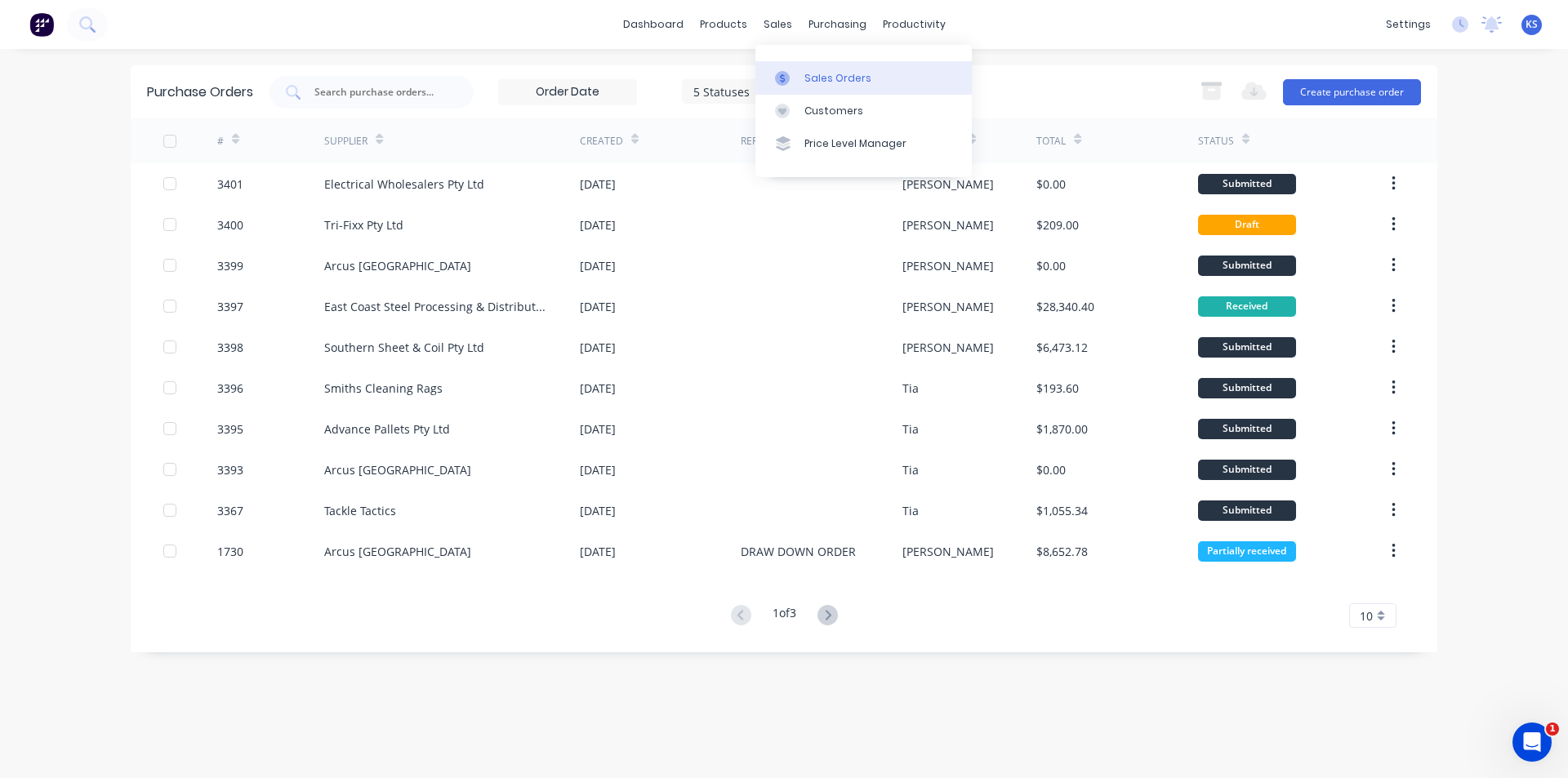
click at [777, 72] on link "Sales Orders" at bounding box center [863, 77] width 216 height 32
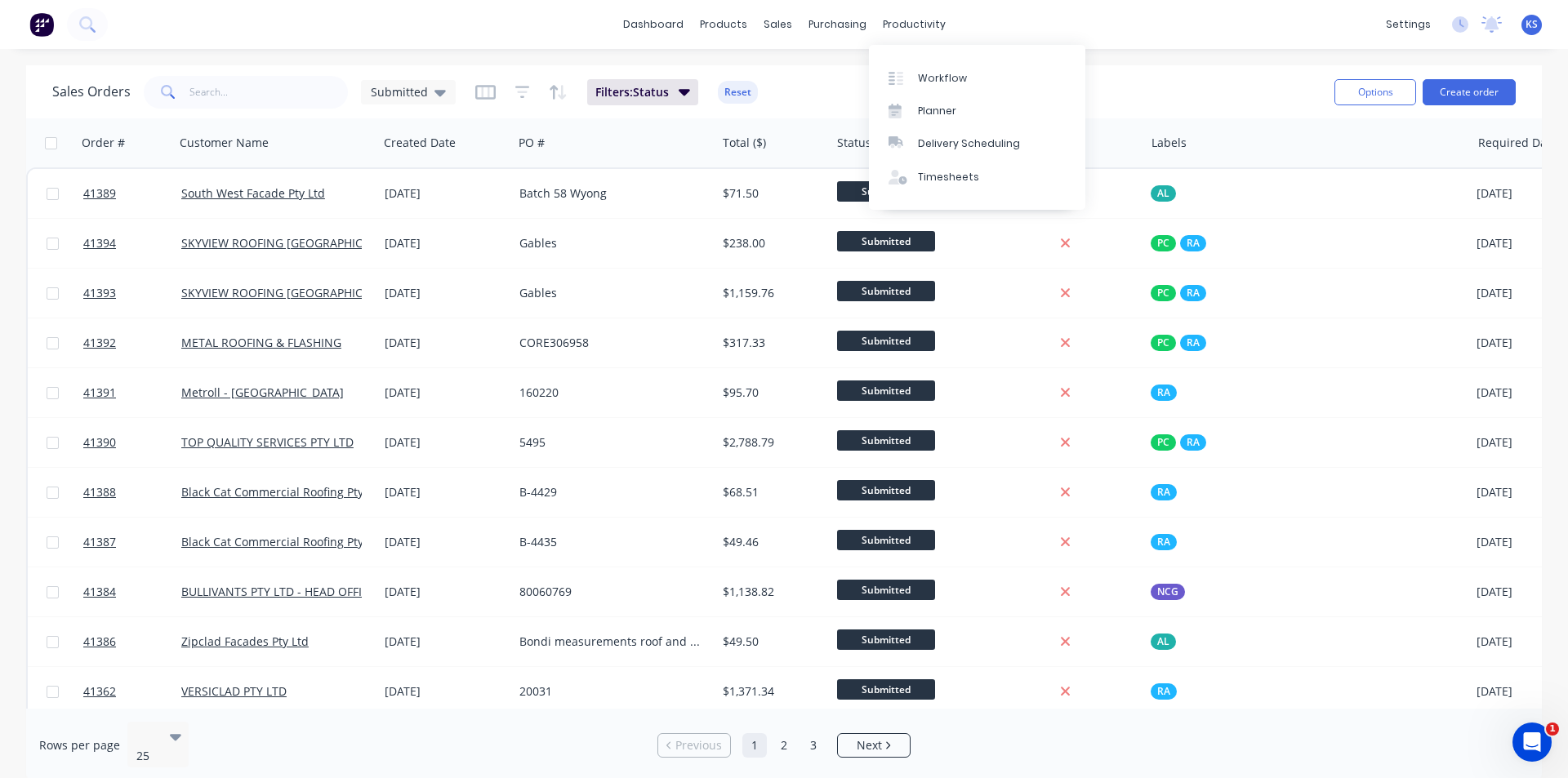
click at [777, 22] on div "dashboard products sales purchasing productivity dashboard products Product Cat…" at bounding box center [784, 24] width 1568 height 49
click at [741, 87] on button "Reset" at bounding box center [737, 92] width 40 height 22
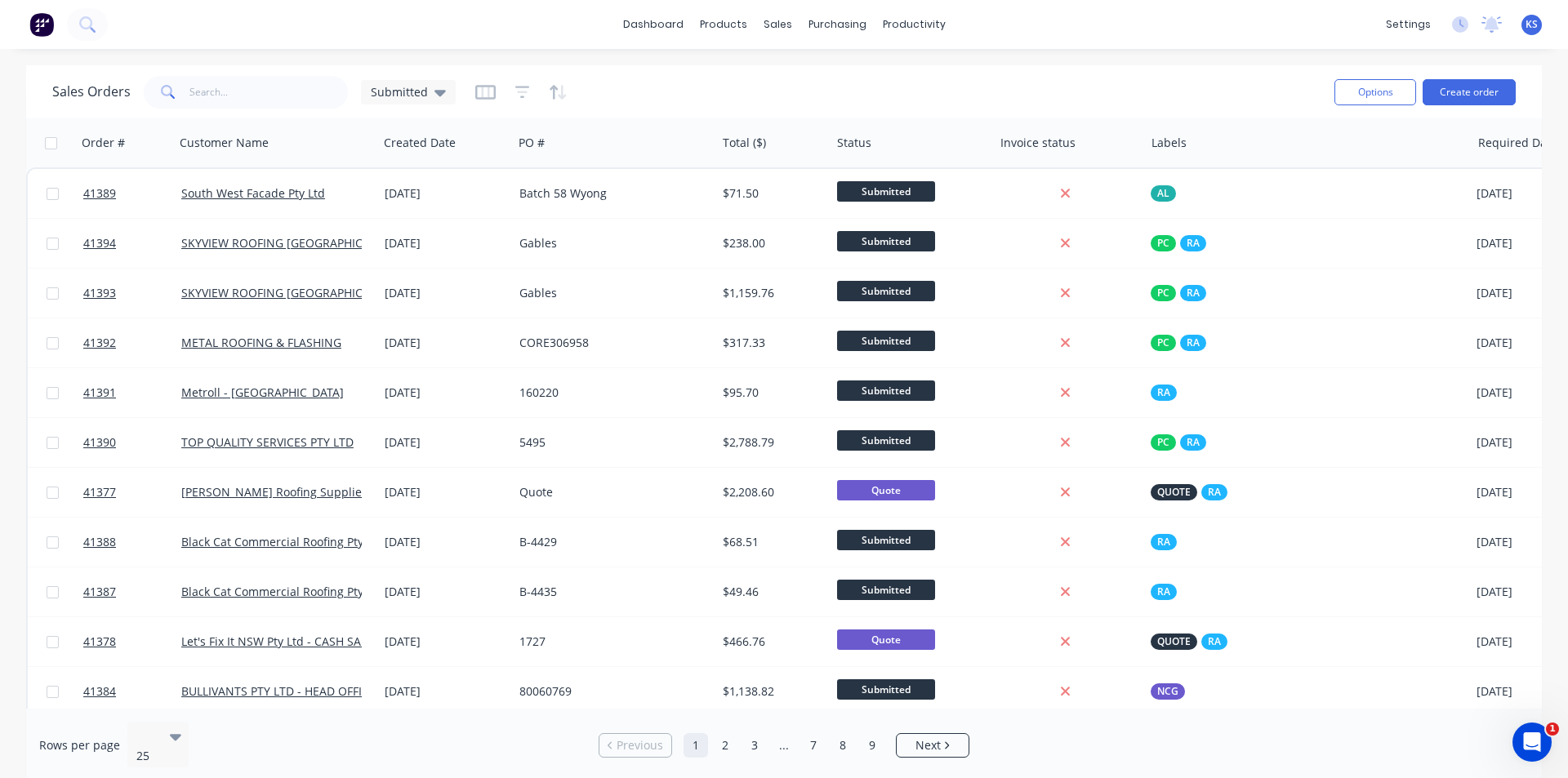
click at [777, 98] on div "Sales Orders Submitted" at bounding box center [686, 92] width 1269 height 40
click at [777, 73] on div "Purchase Orders" at bounding box center [890, 78] width 87 height 15
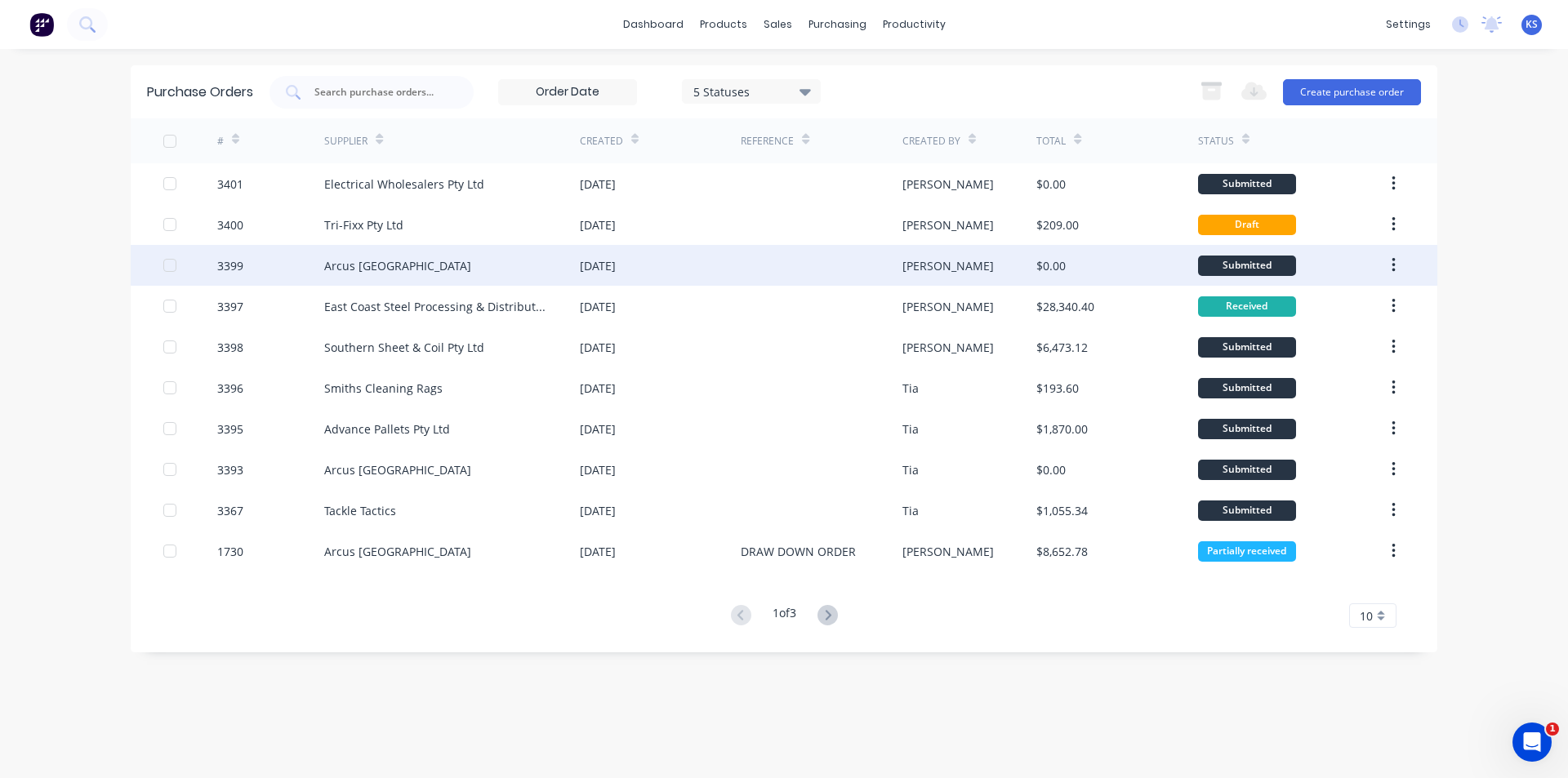
click at [446, 261] on div "Arcus Australia" at bounding box center [453, 266] width 256 height 41
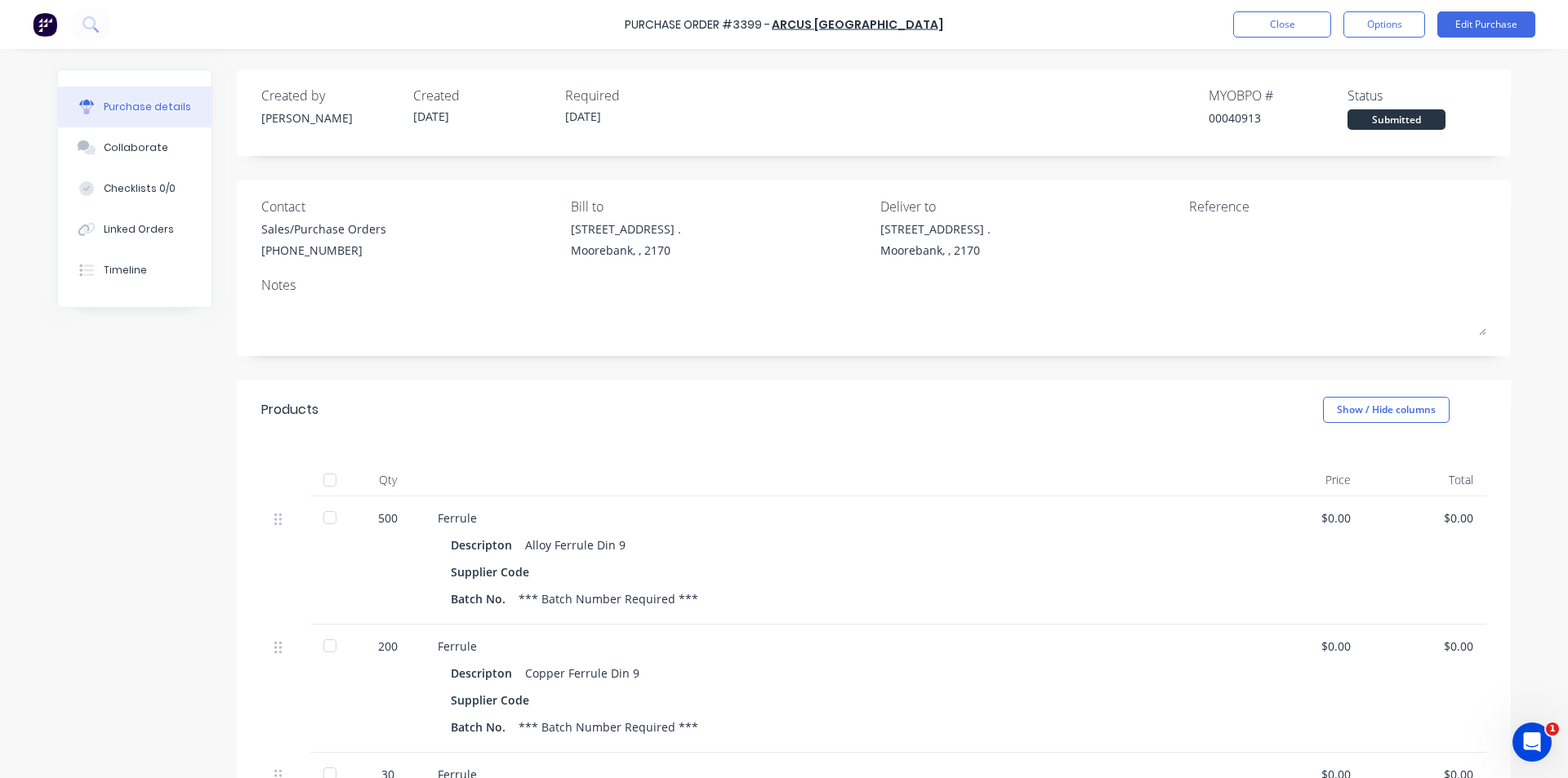
click at [777, 16] on div "Purchase Order #3399 - Arcus Australia Close Options Edit Purchase" at bounding box center [784, 24] width 1568 height 49
click at [777, 34] on div "Purchase Order #3399 - Arcus Australia Close Options Edit Purchase" at bounding box center [784, 24] width 1568 height 49
click at [777, 27] on div "Purchase Order #3399 - Arcus Australia Close Options Edit Purchase" at bounding box center [784, 24] width 1568 height 49
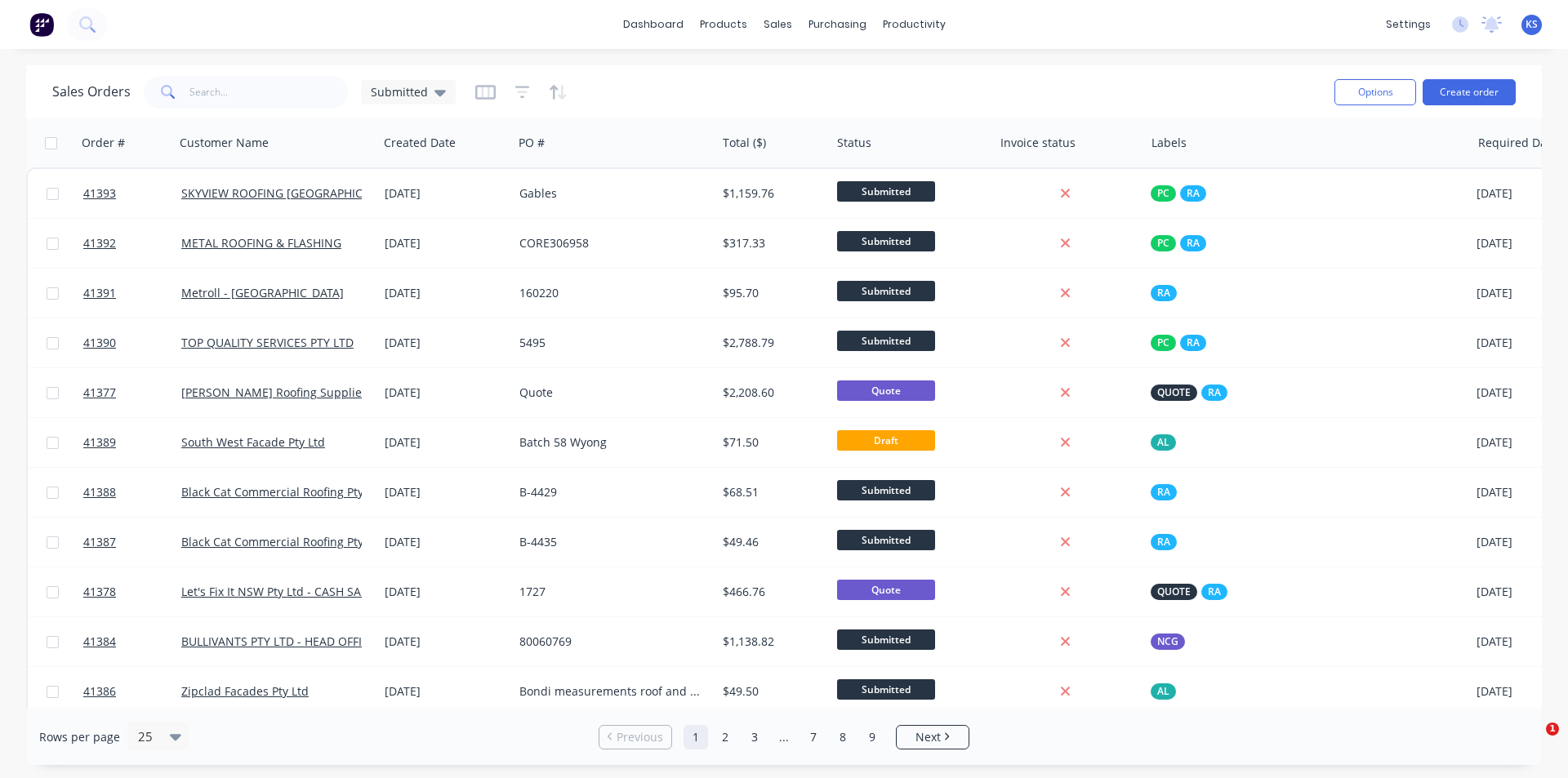
click at [878, 85] on div "Sales Orders Submitted" at bounding box center [686, 92] width 1269 height 40
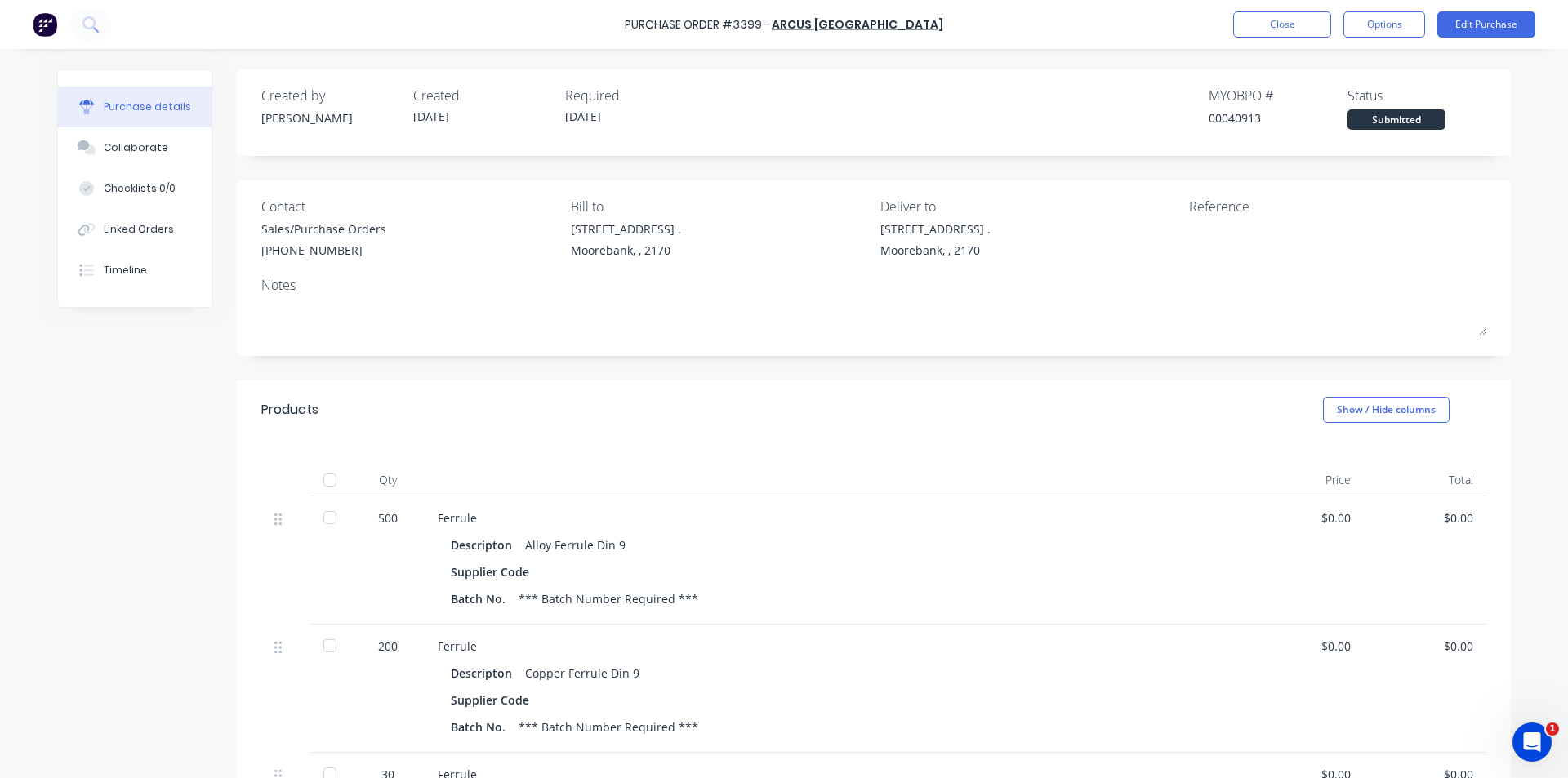
click at [1025, 23] on div "Purchase Order #3399 - Arcus [GEOGRAPHIC_DATA] Close Options Edit Purchase" at bounding box center [784, 24] width 1568 height 49
click at [1284, 19] on button "Close" at bounding box center [1283, 24] width 98 height 26
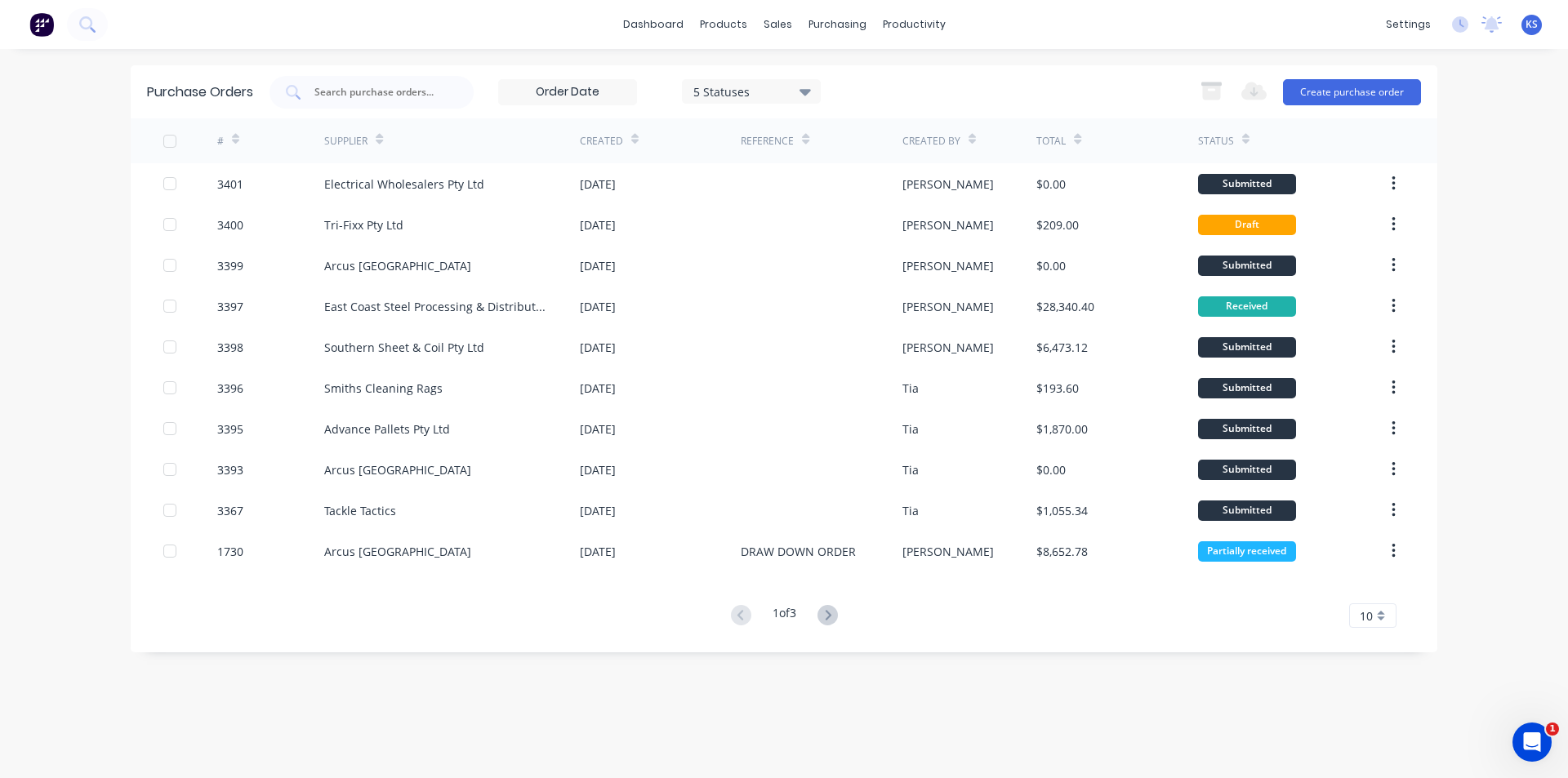
click at [876, 79] on div "5 Statuses 5 Statuses Export to Excel (XLSX) Create purchase order" at bounding box center [846, 92] width 1152 height 32
click at [843, 87] on link "Sales Orders" at bounding box center [863, 77] width 216 height 32
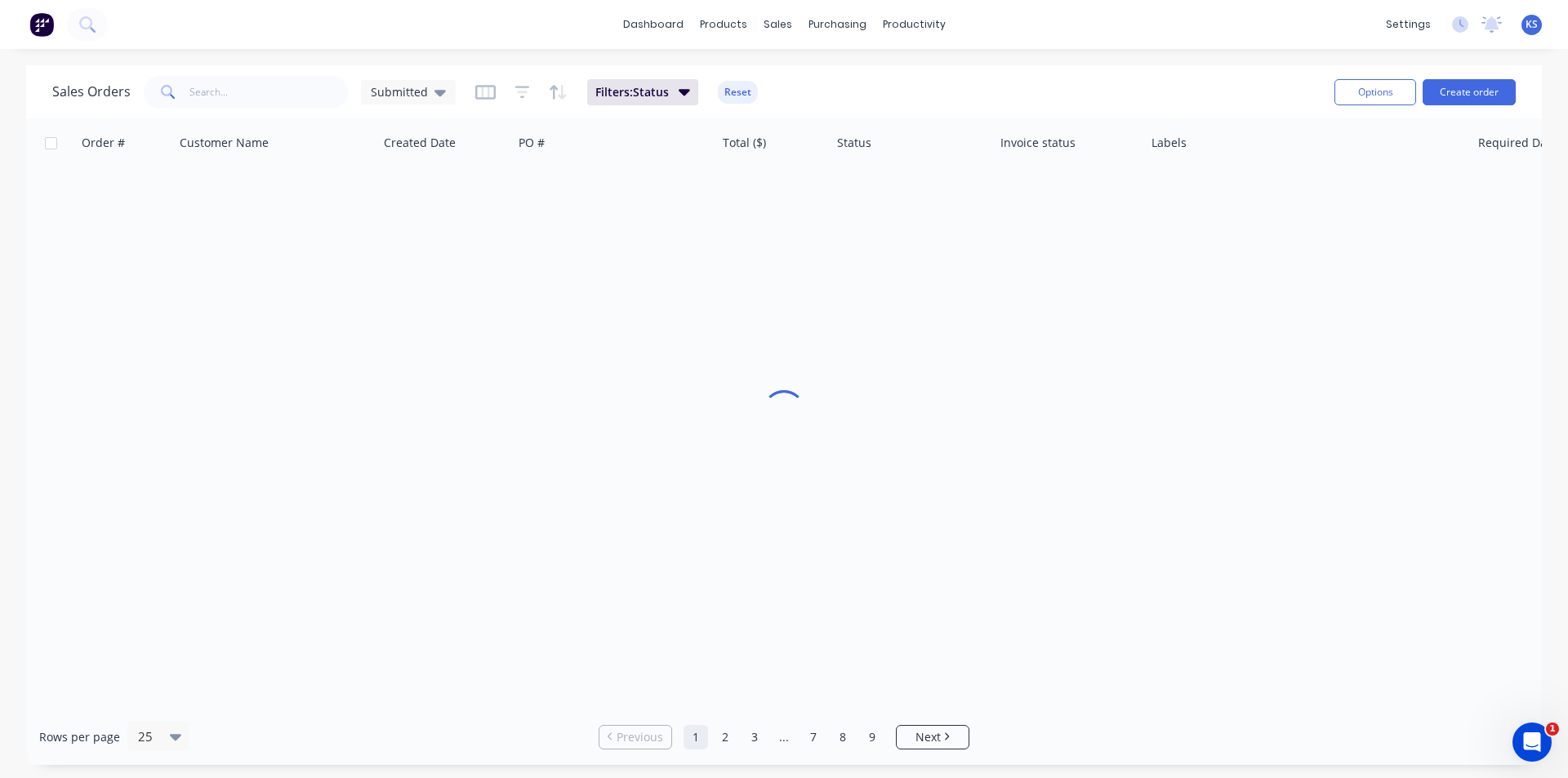
click at [1023, 71] on div "Sales Orders Submitted Filters: Status Reset Options Create order" at bounding box center [784, 92] width 1516 height 53
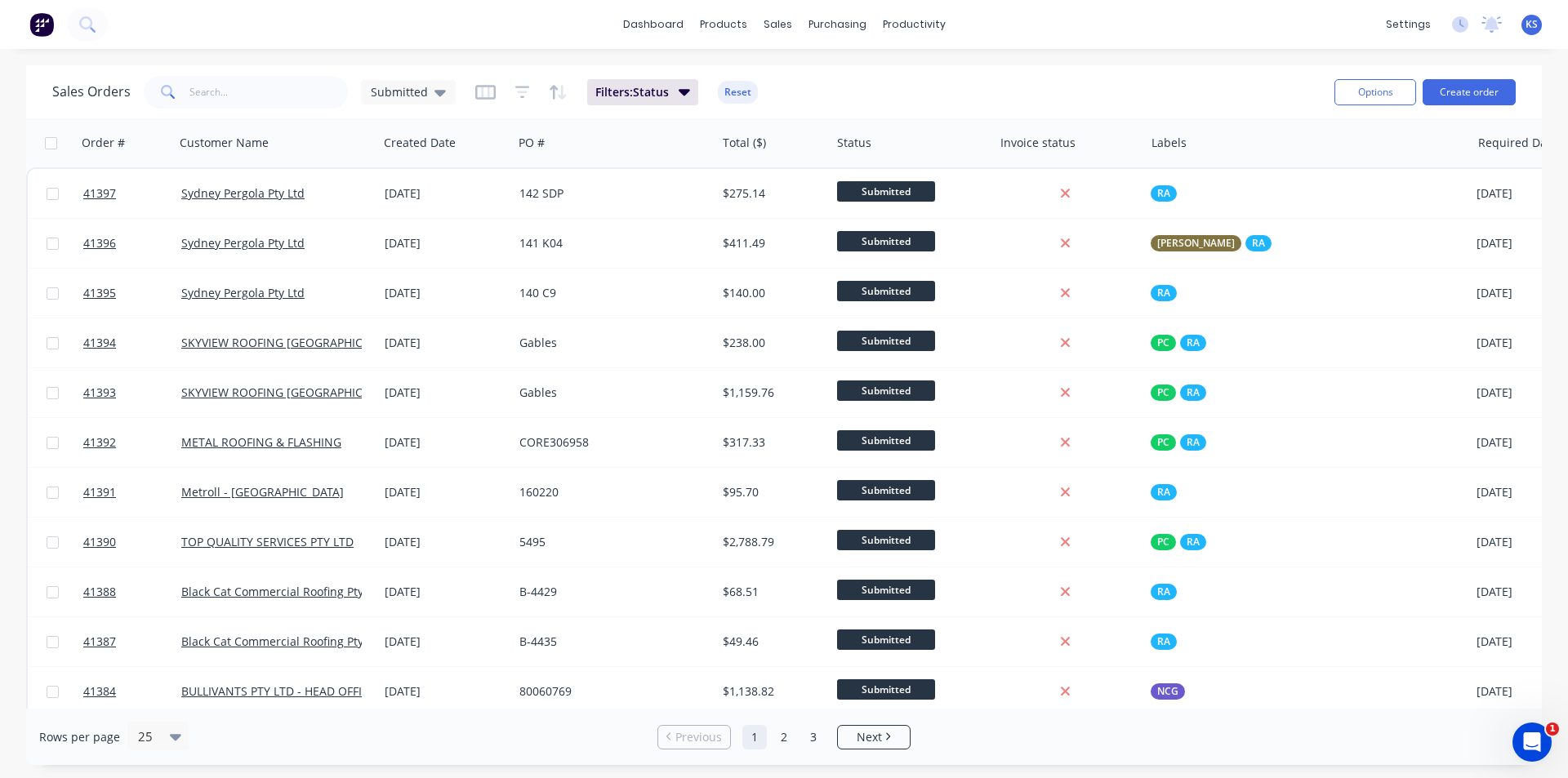
click at [732, 87] on button "Reset" at bounding box center [737, 92] width 40 height 22
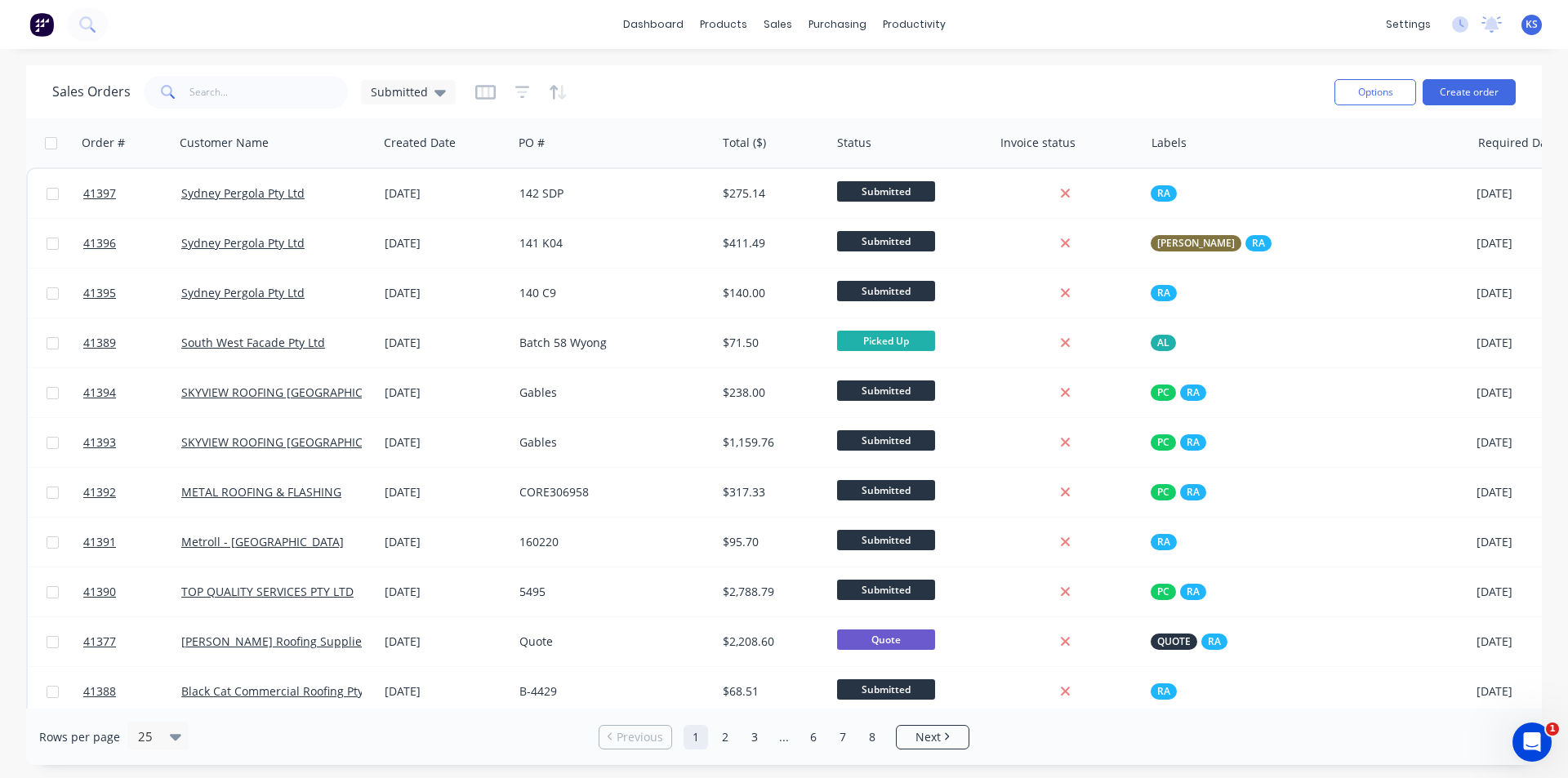
click at [1035, 70] on div "Sales Orders Submitted Options Create order" at bounding box center [784, 92] width 1516 height 53
click at [1444, 87] on button "Create order" at bounding box center [1468, 92] width 93 height 26
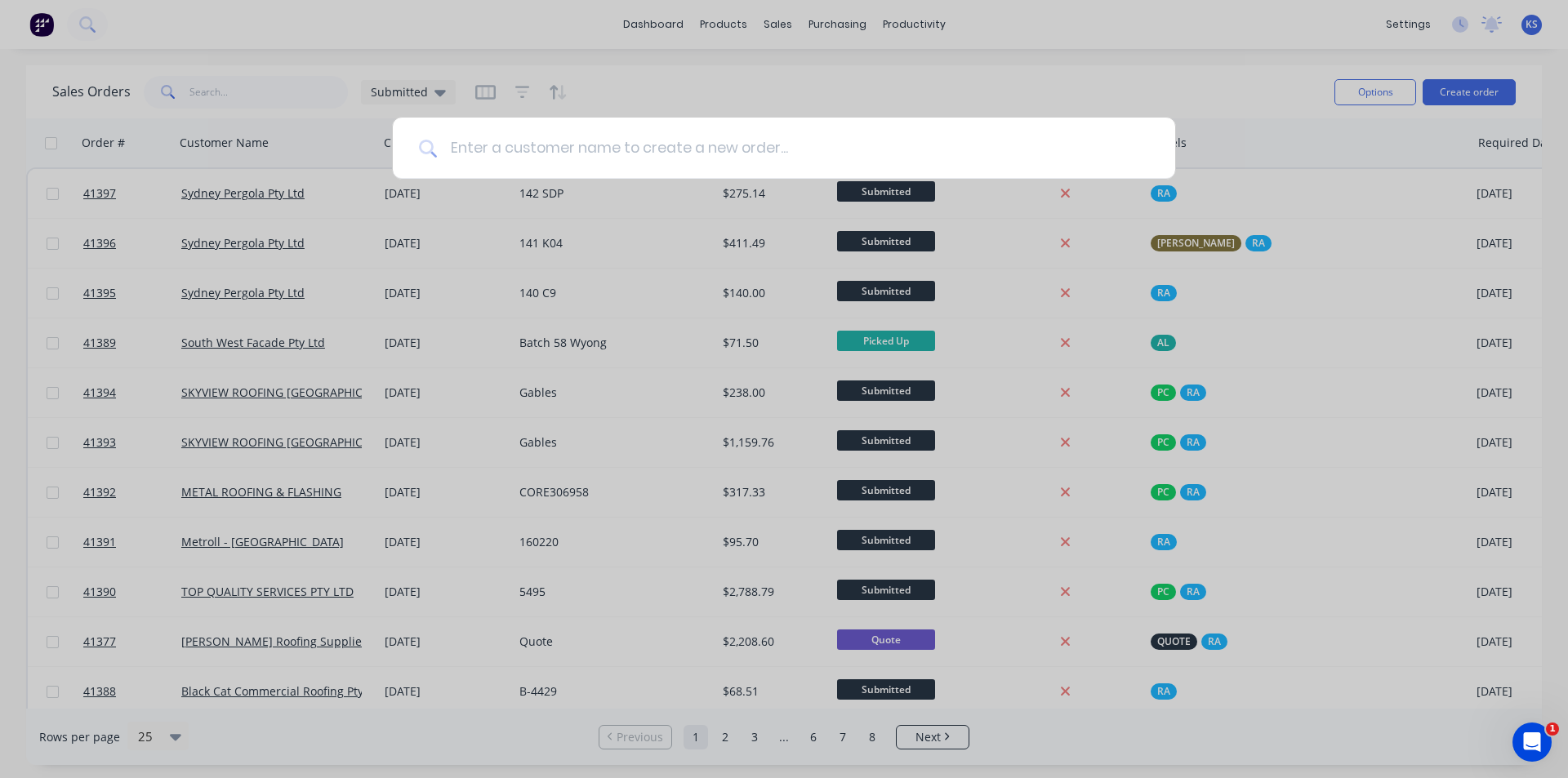
click at [669, 151] on input at bounding box center [793, 148] width 713 height 62
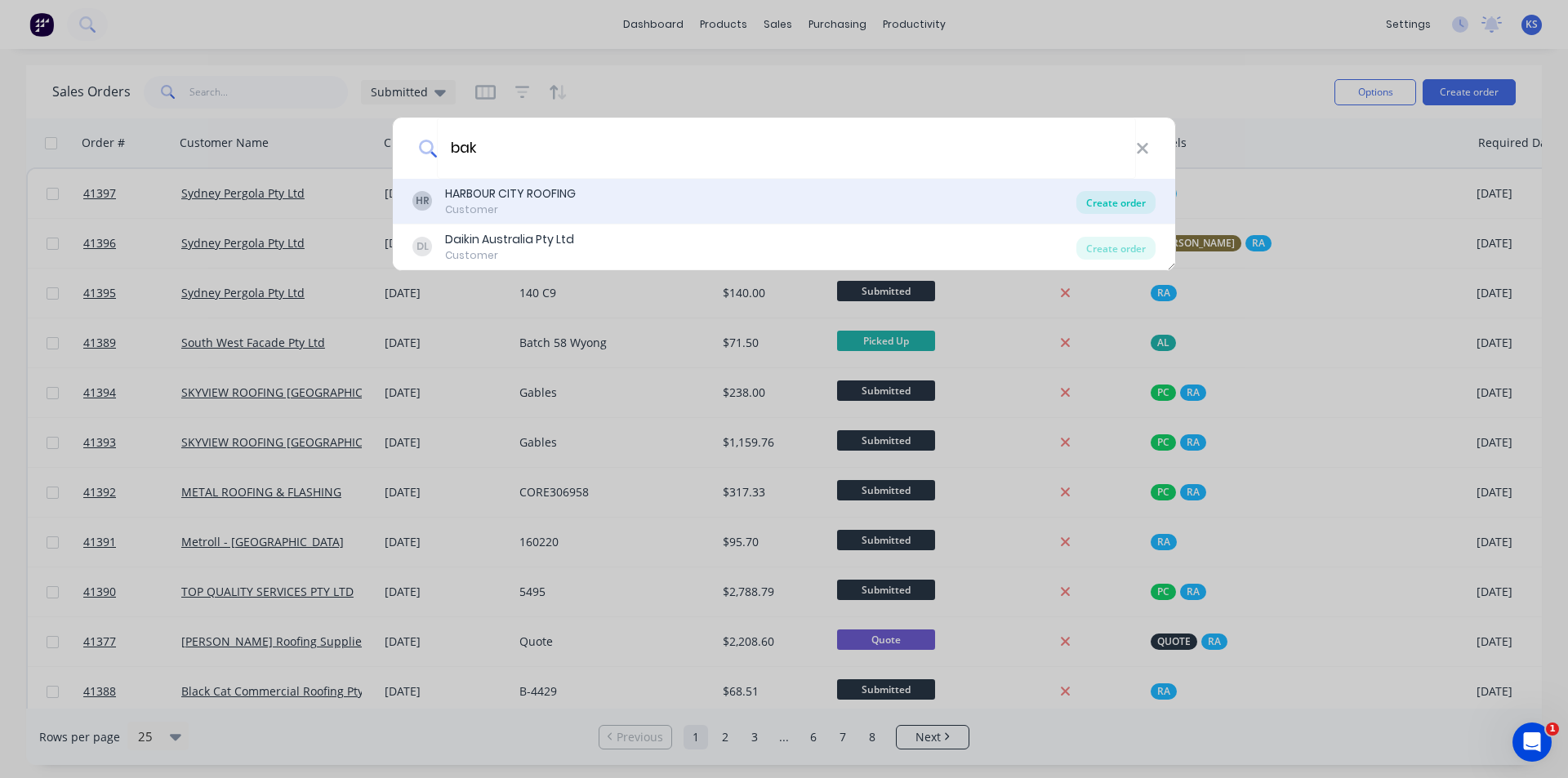
type input "bak"
click at [1105, 201] on div "Create order" at bounding box center [1115, 202] width 79 height 22
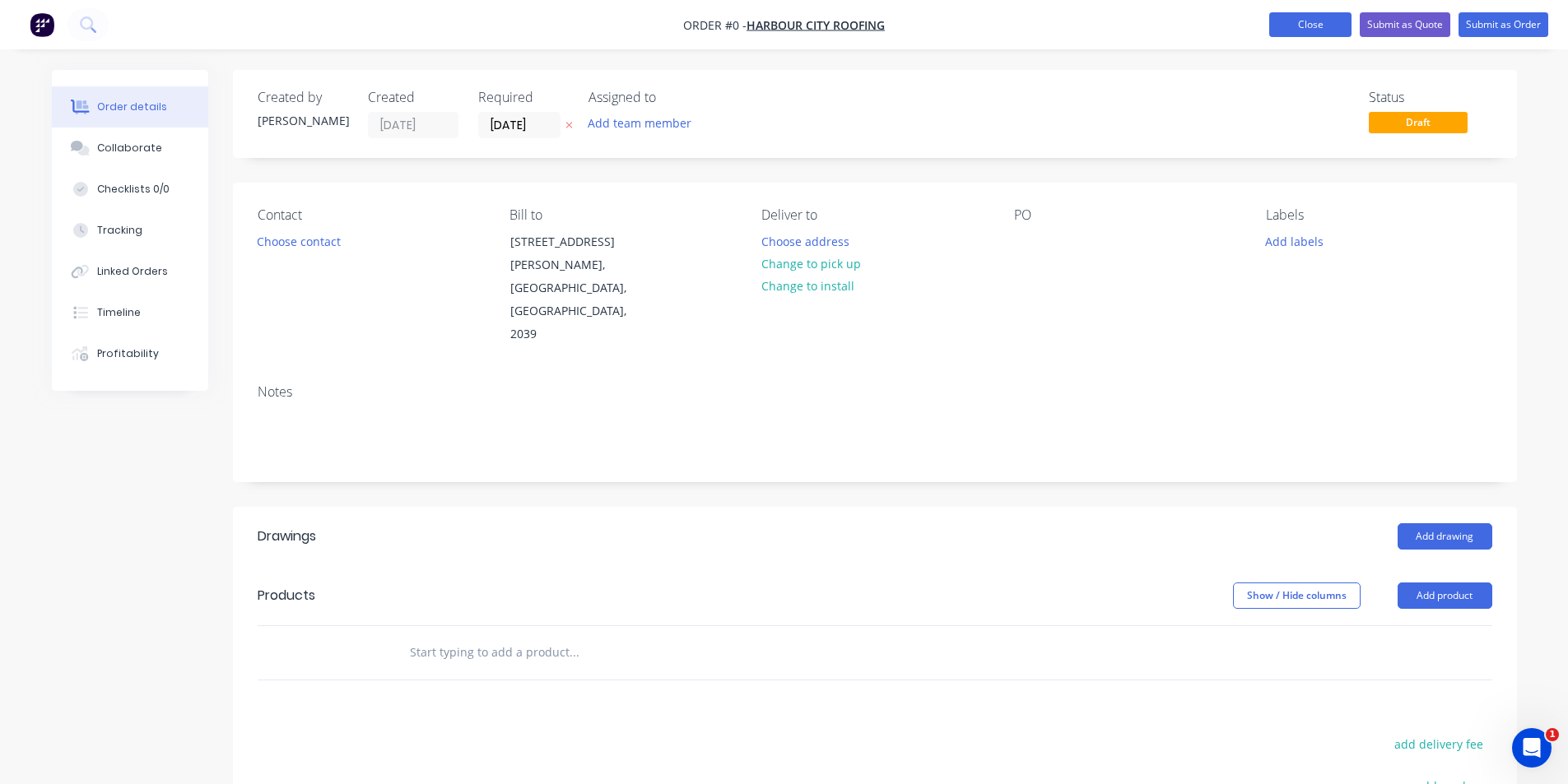
click at [1308, 28] on button "Close" at bounding box center [1310, 25] width 83 height 25
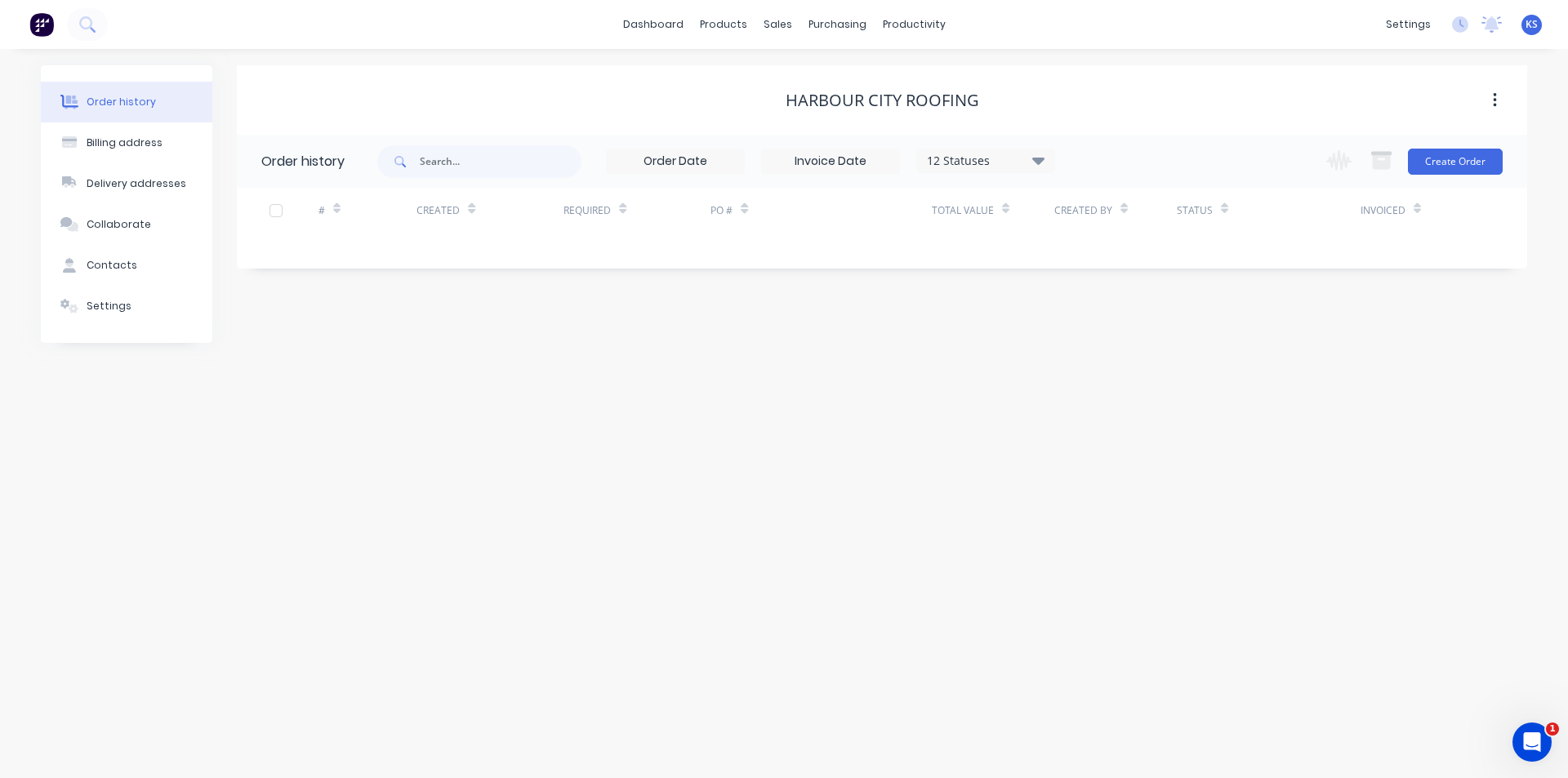
click at [1011, 87] on div "HARBOUR CITY ROOFING" at bounding box center [882, 101] width 1290 height 29
click at [645, 93] on div "HARBOUR CITY ROOFING" at bounding box center [882, 101] width 1290 height 20
click at [820, 66] on link "Sales Orders" at bounding box center [863, 77] width 216 height 32
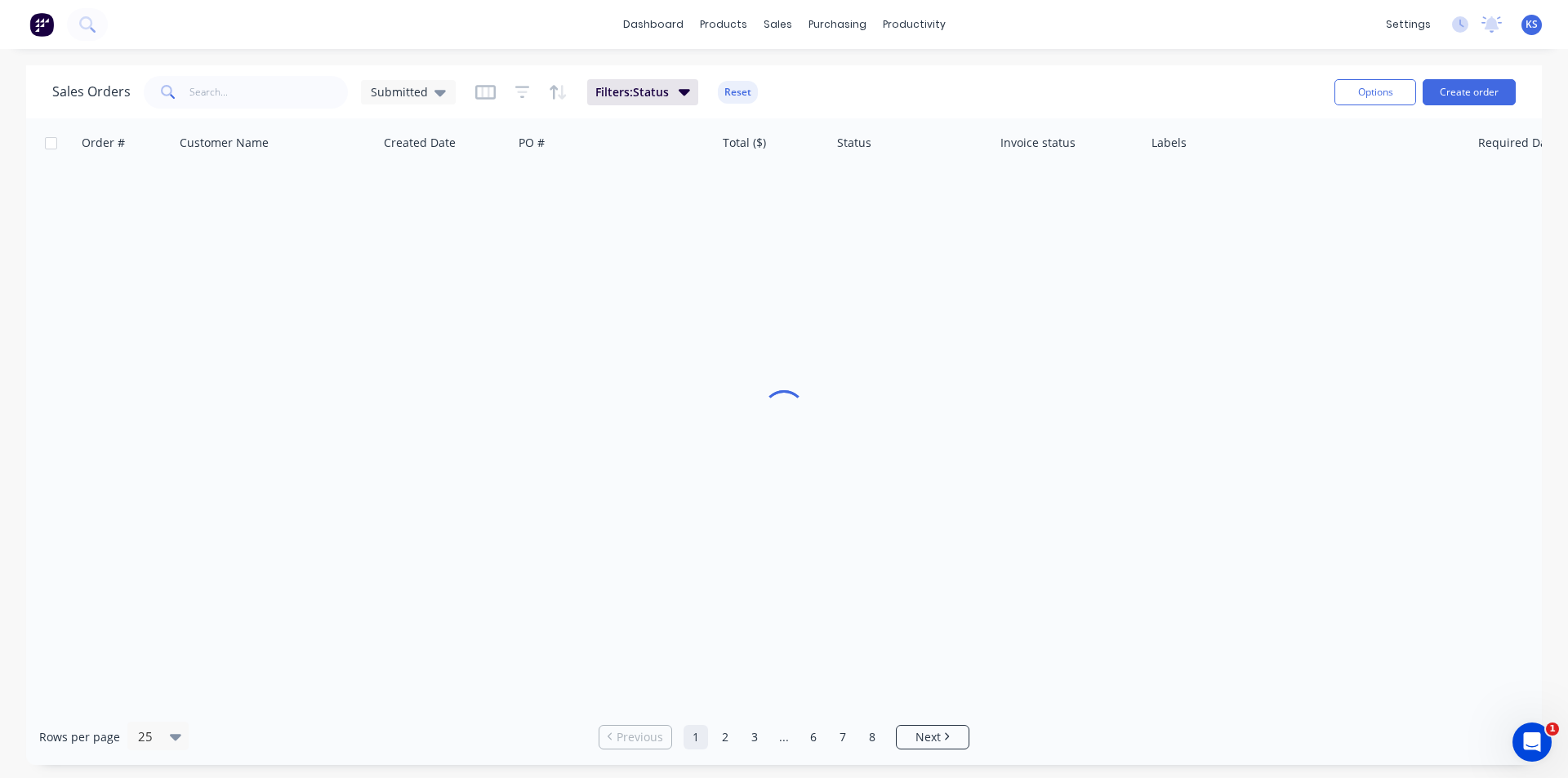
click at [879, 79] on div "Sales Orders Submitted Filters: Status Reset" at bounding box center [686, 92] width 1269 height 40
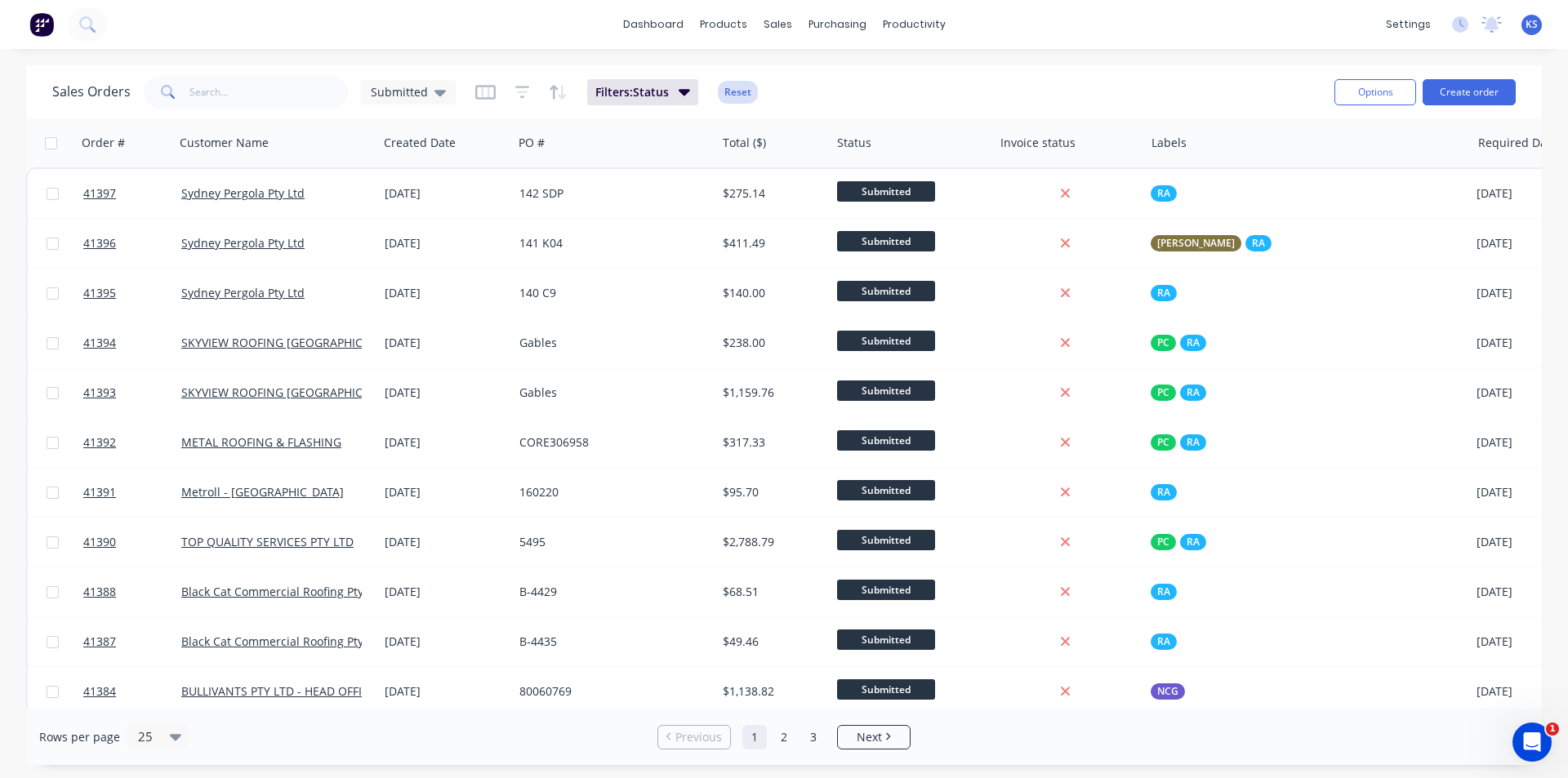
click at [732, 92] on button "Reset" at bounding box center [737, 92] width 40 height 22
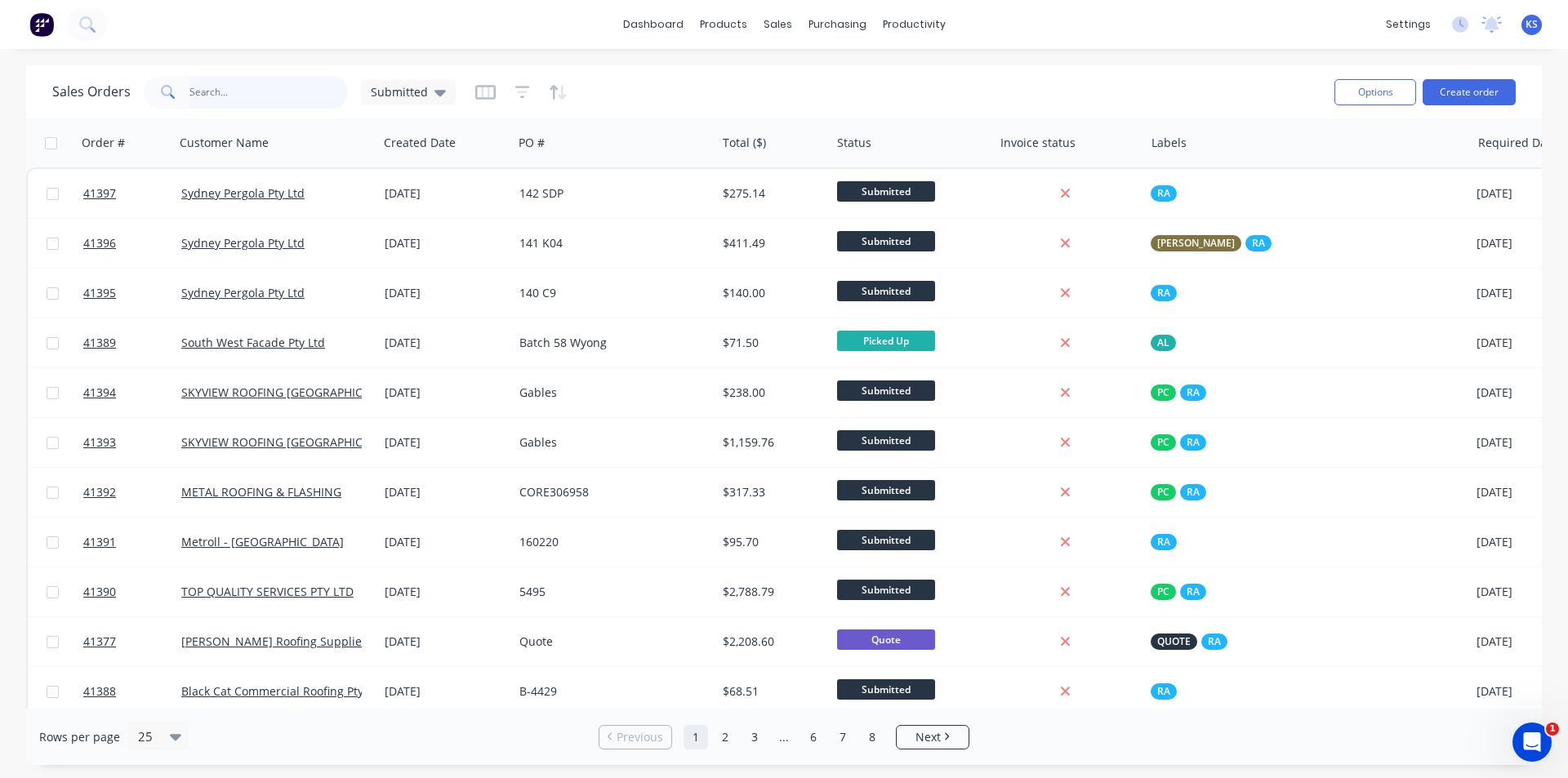
click at [270, 102] on input "text" at bounding box center [269, 92] width 159 height 32
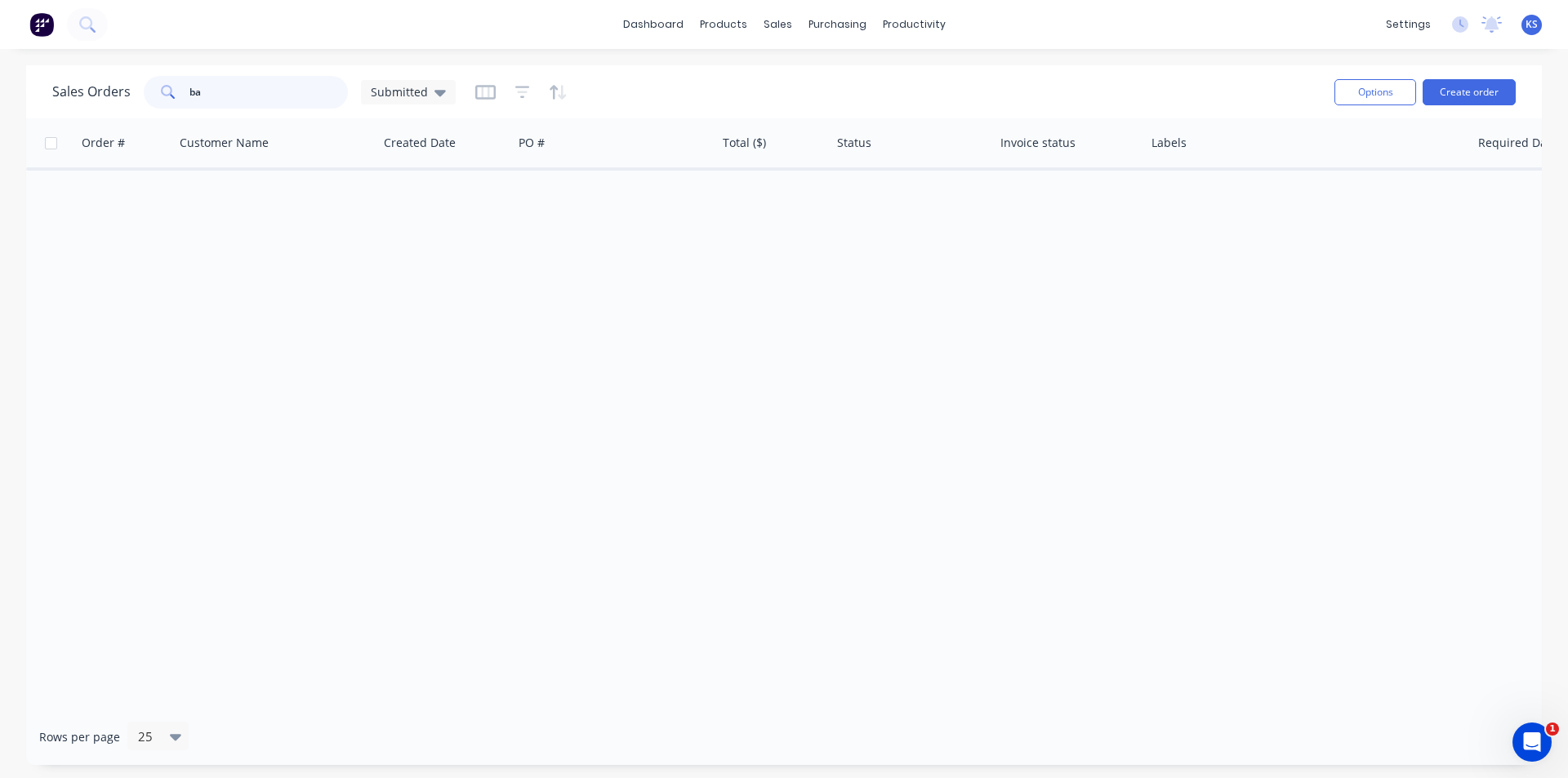
type input "b"
click at [1447, 91] on button "Create order" at bounding box center [1468, 92] width 93 height 26
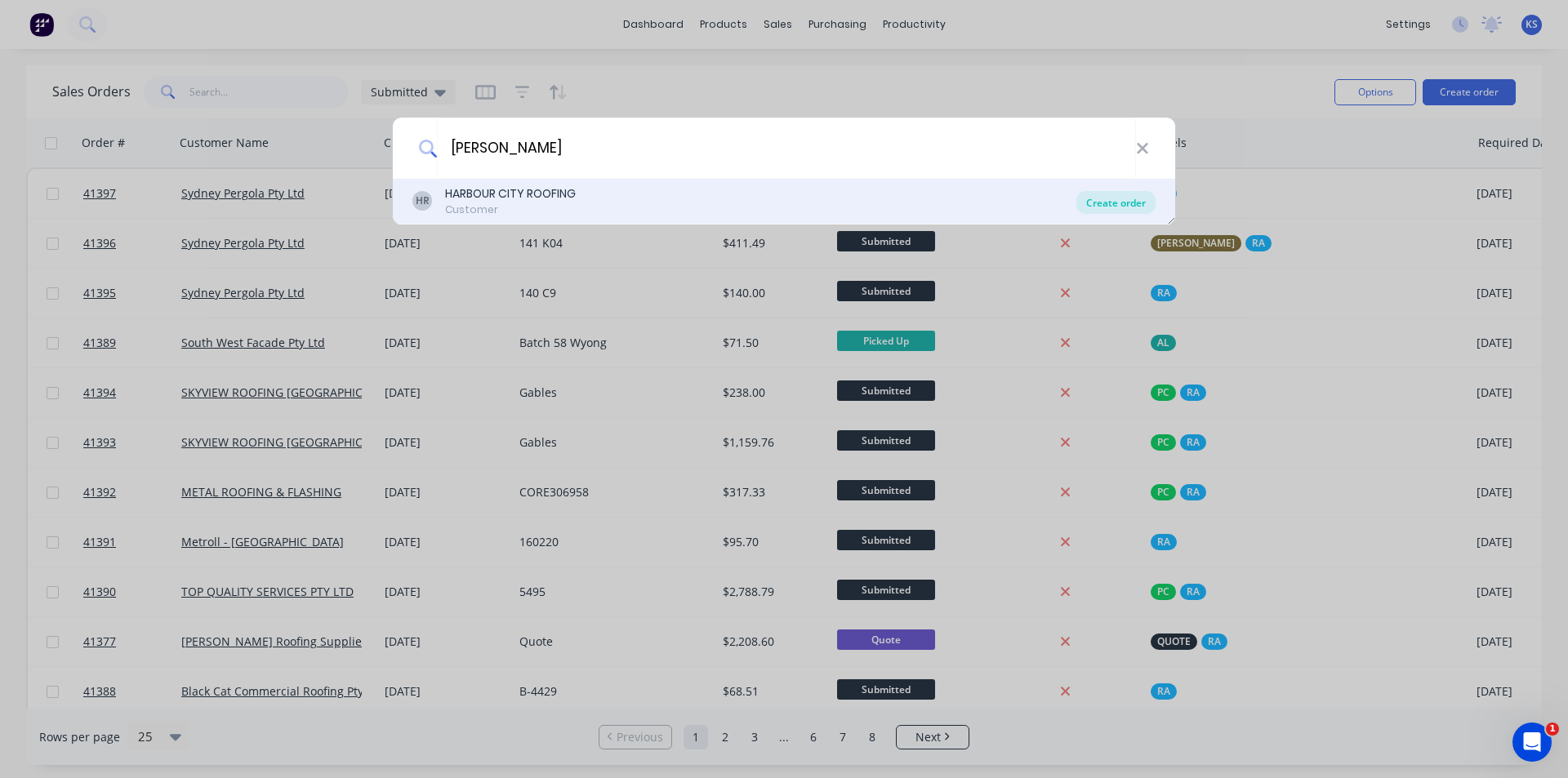
type input "baker"
click at [1120, 206] on div "Create order" at bounding box center [1115, 202] width 79 height 22
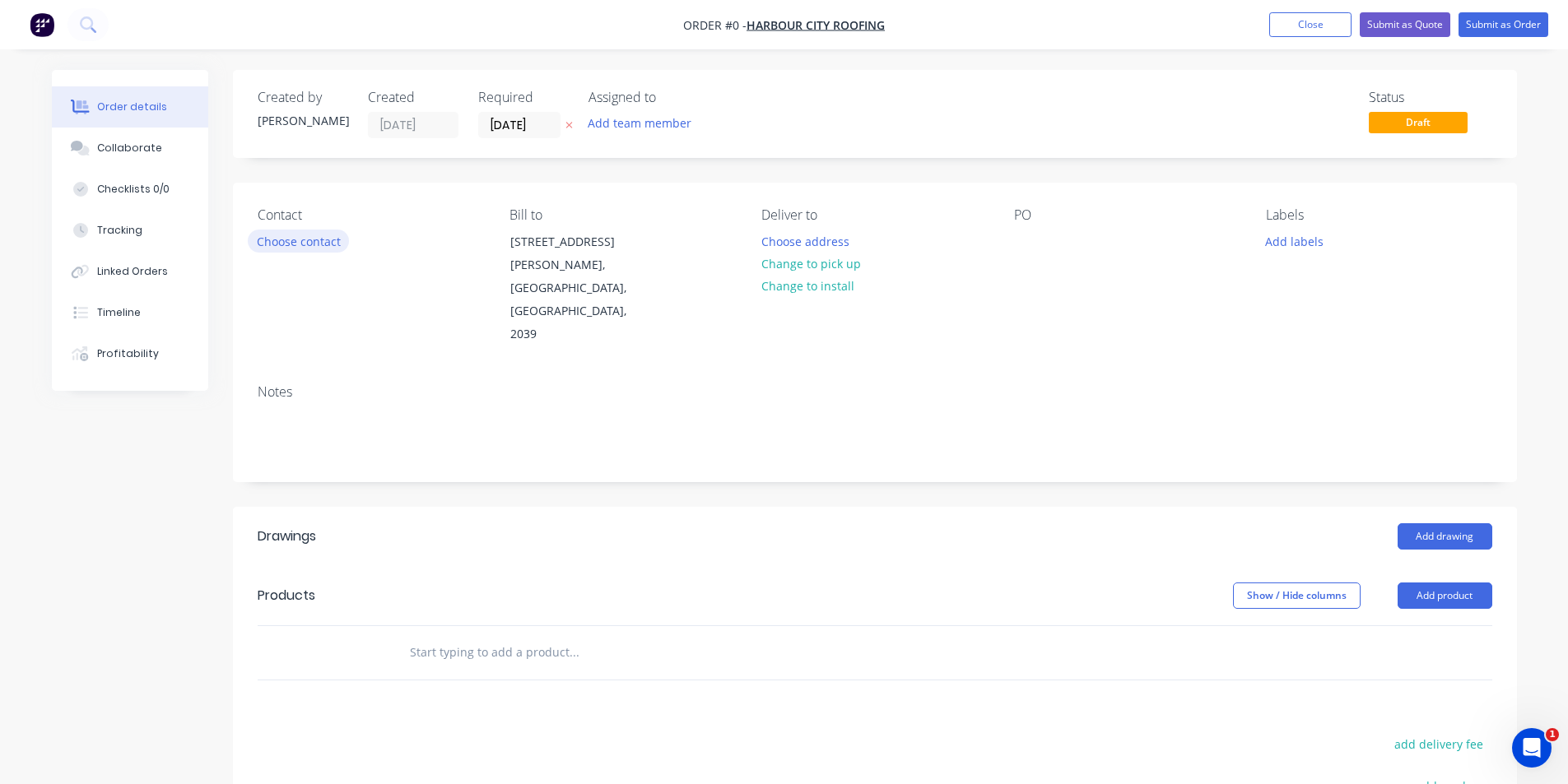
click at [308, 247] on button "Choose contact" at bounding box center [297, 240] width 101 height 23
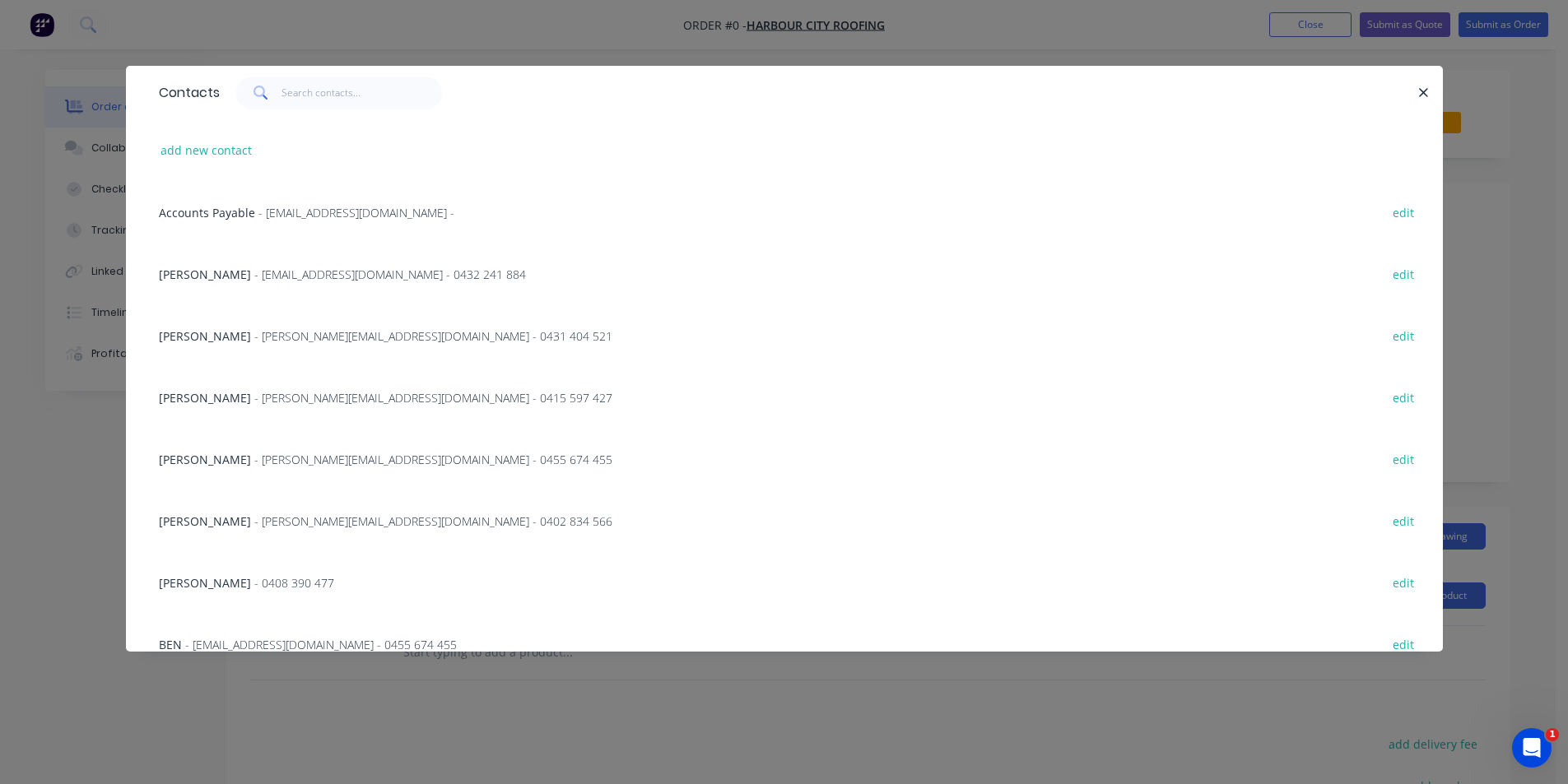
click at [362, 523] on span "- TOM@HARBOURCITYROOFING.COM - 0402 834 566" at bounding box center [432, 521] width 358 height 16
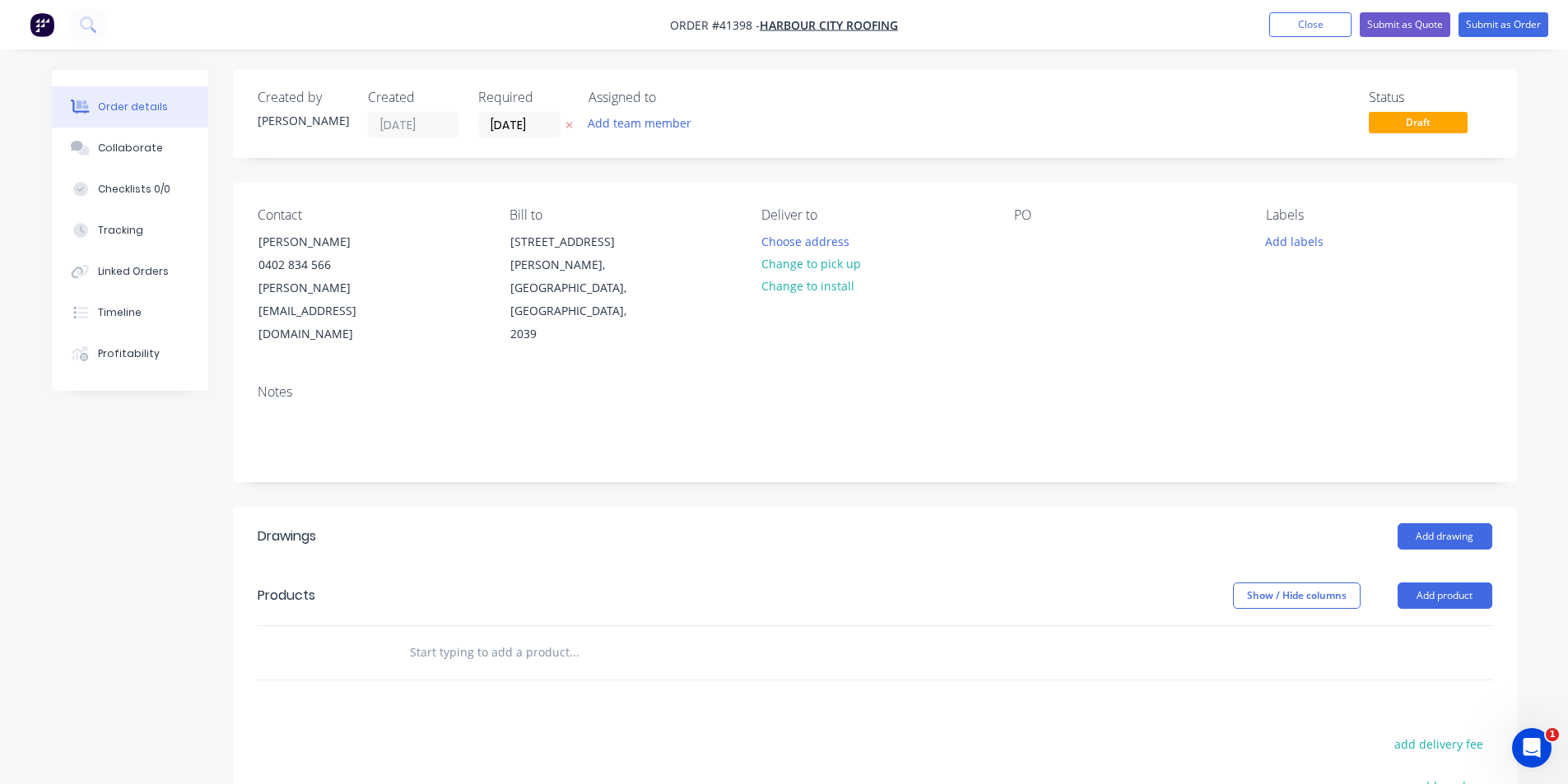
click at [832, 261] on button "Change to pick up" at bounding box center [811, 263] width 117 height 23
click at [1021, 240] on div at bounding box center [1026, 241] width 27 height 24
click at [1108, 241] on div "Quote Sharks L" at bounding box center [1068, 241] width 109 height 24
click at [1311, 243] on button "Add labels" at bounding box center [1294, 240] width 76 height 23
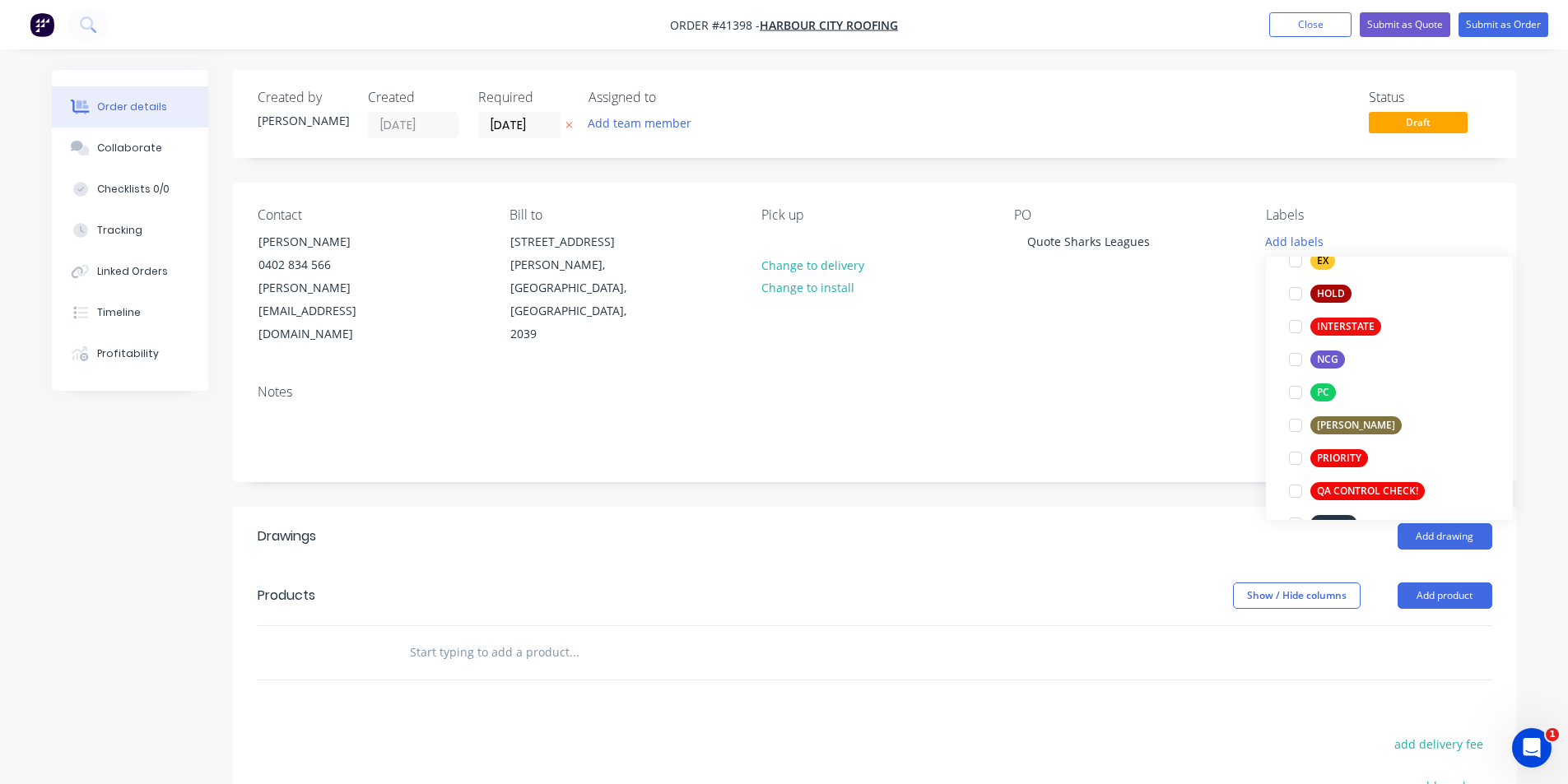
scroll to position [329, 0]
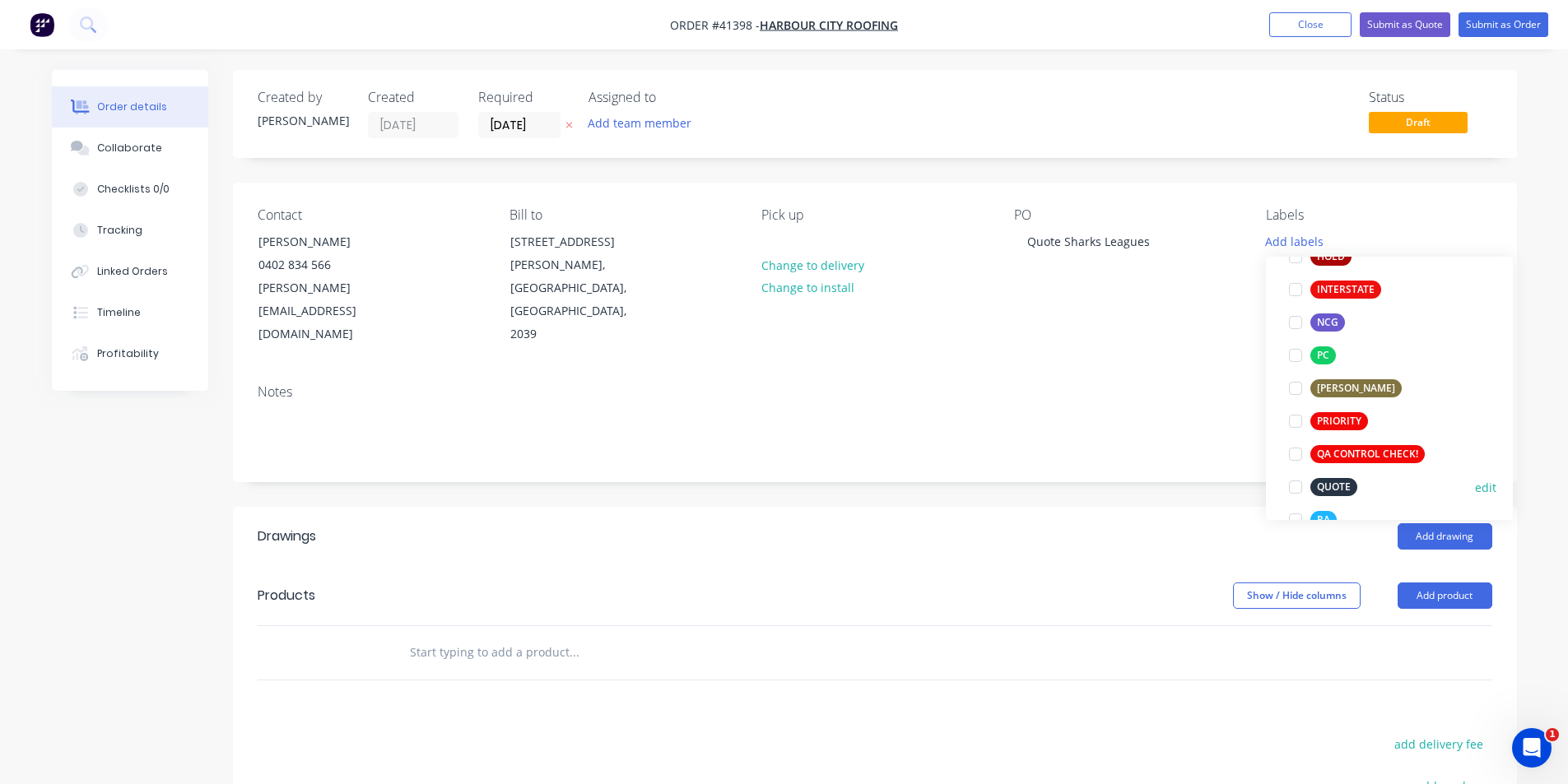
click at [1295, 487] on div at bounding box center [1294, 487] width 33 height 33
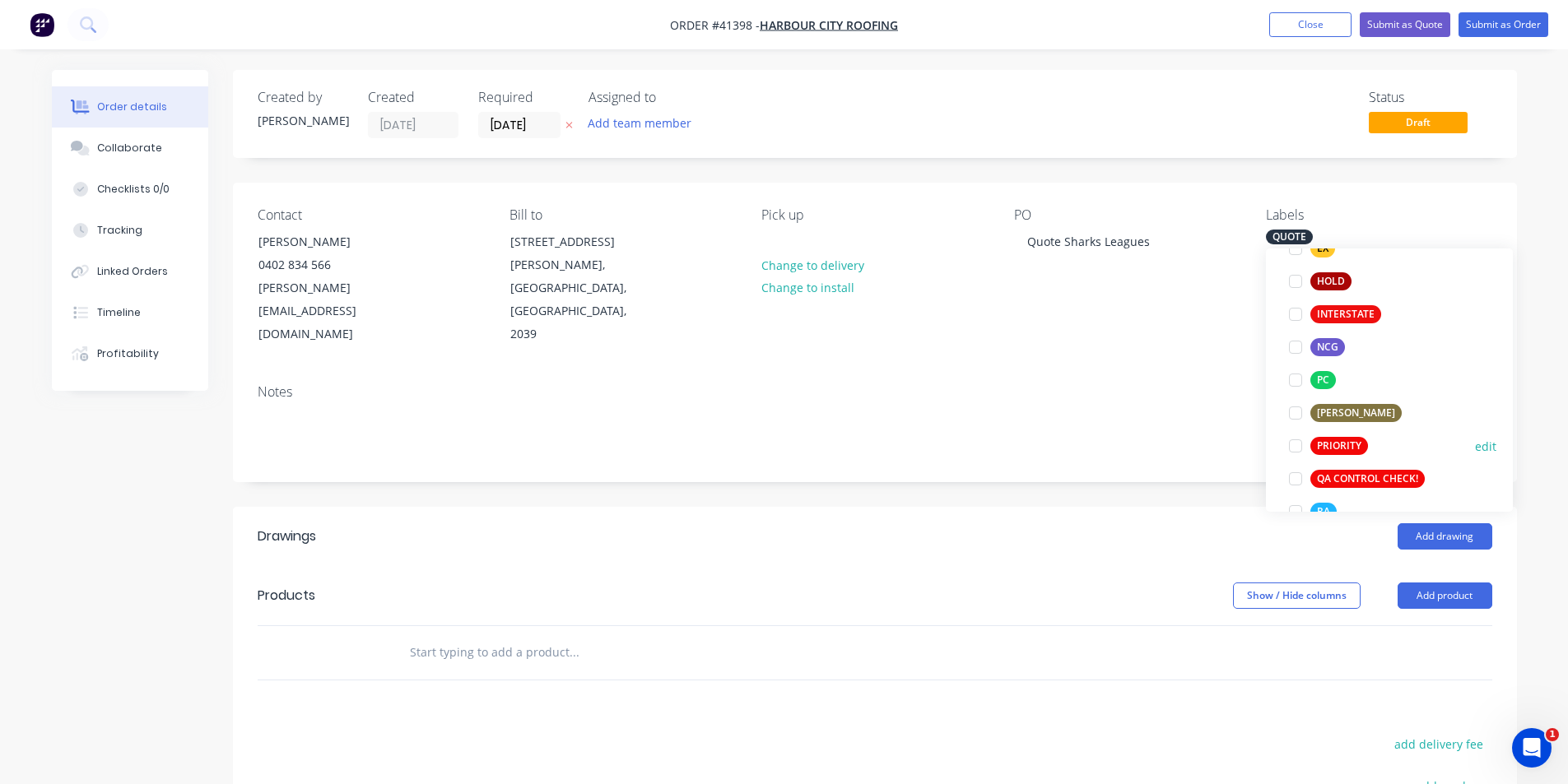
scroll to position [412, 0]
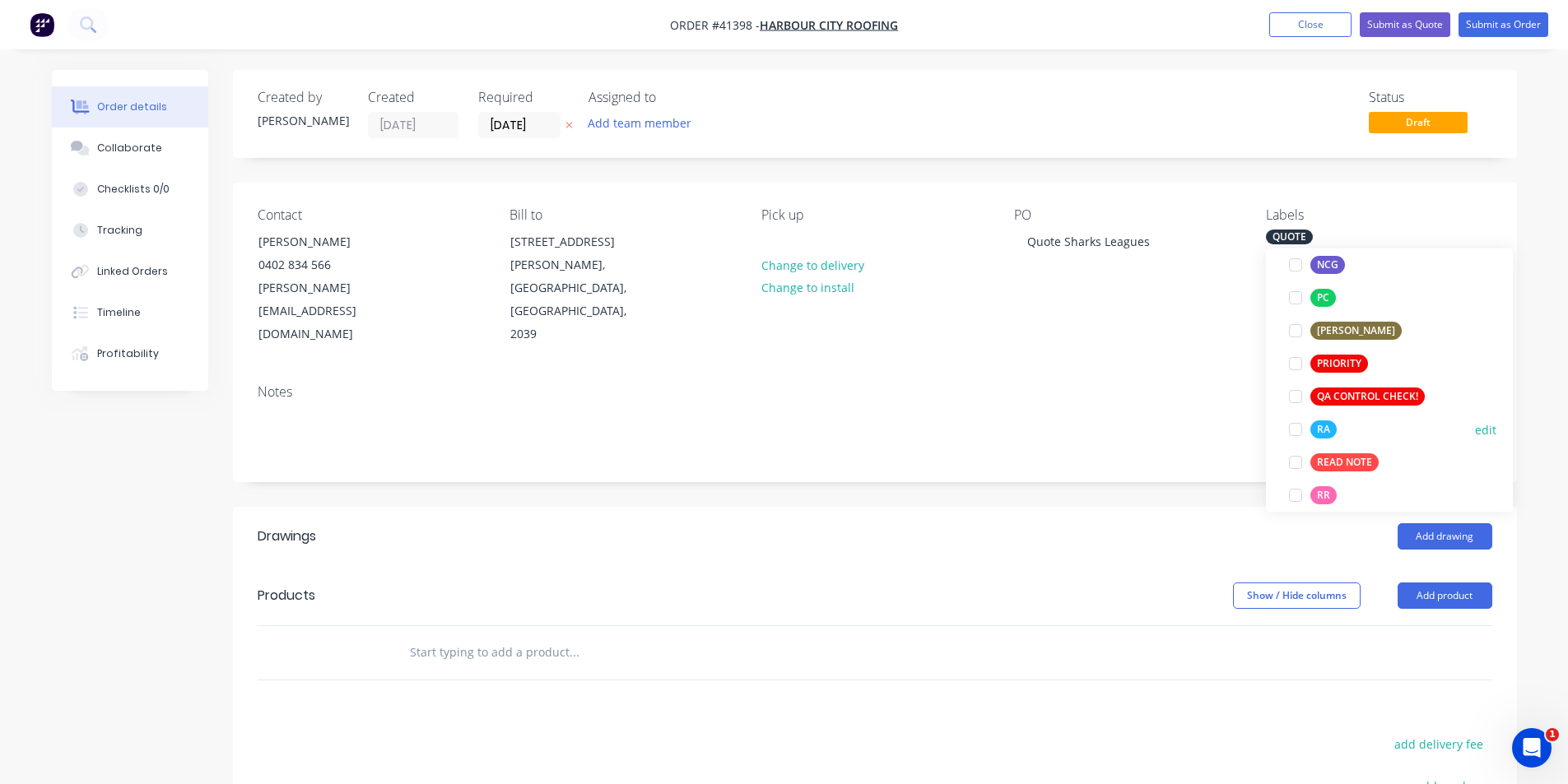
click at [1298, 429] on div at bounding box center [1294, 428] width 33 height 33
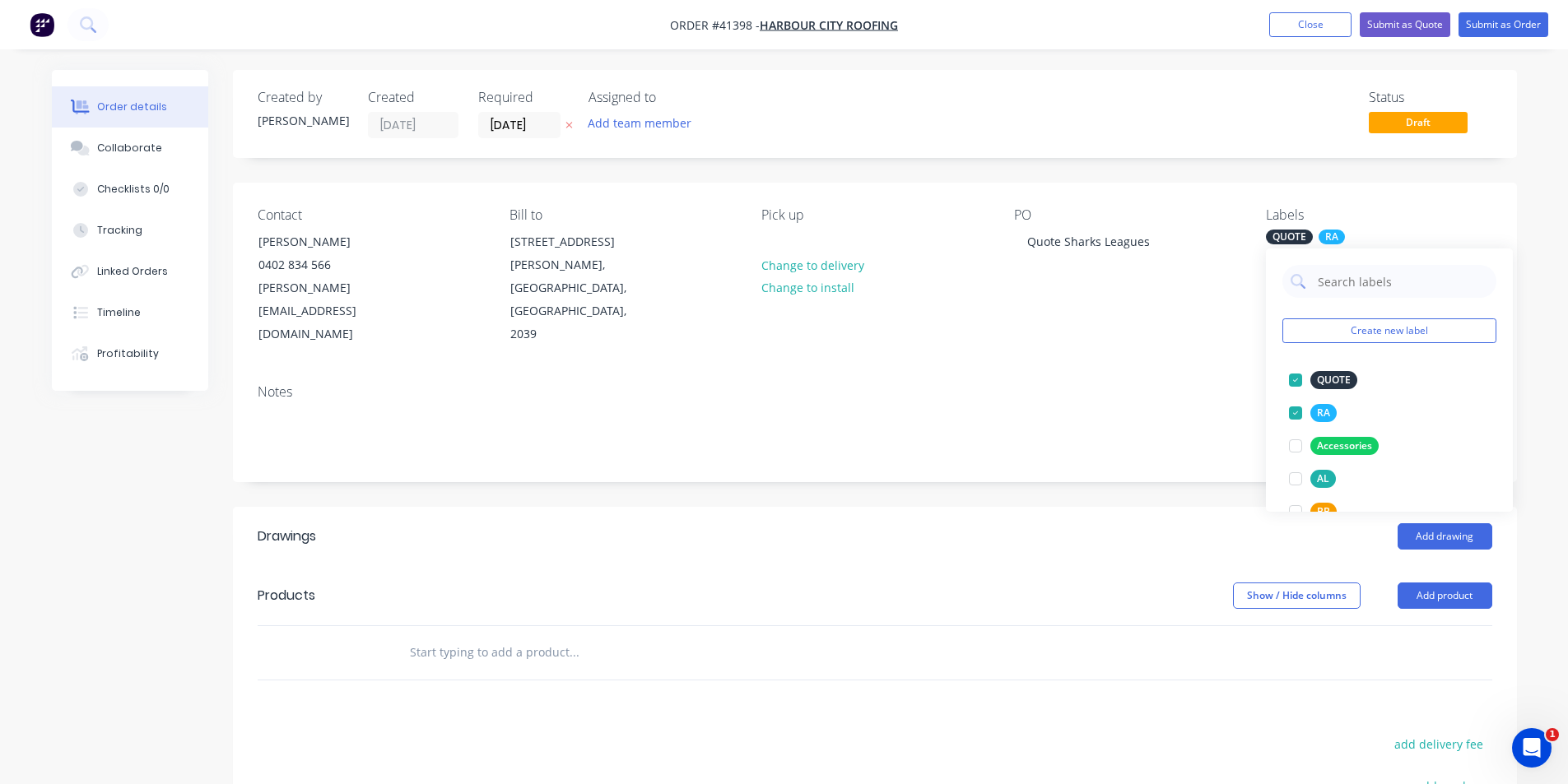
click at [1167, 523] on div "Add drawing" at bounding box center [1005, 536] width 972 height 27
click at [1453, 583] on button "Add product" at bounding box center [1445, 596] width 95 height 27
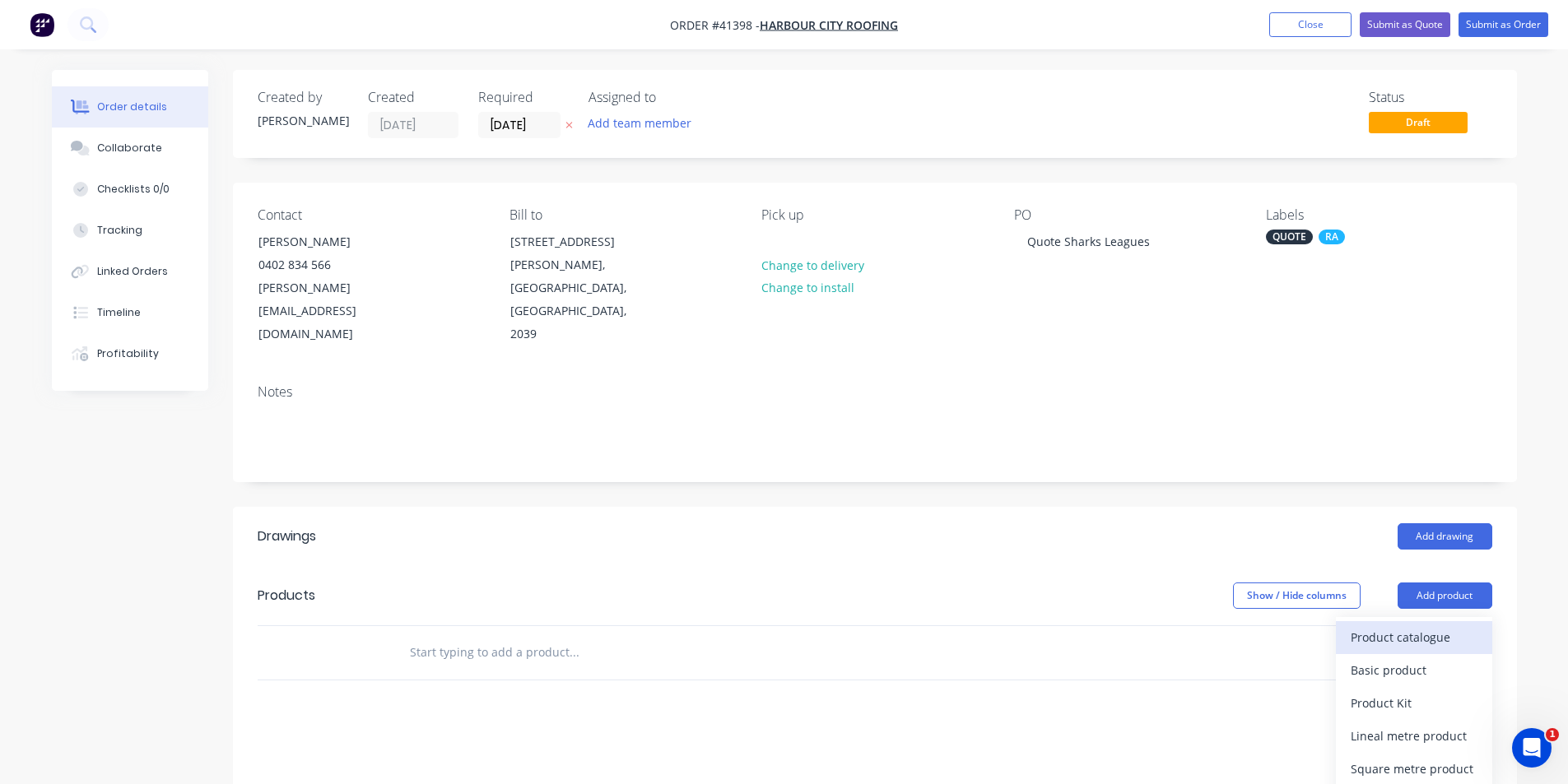
click at [1433, 625] on div "Product catalogue" at bounding box center [1413, 637] width 127 height 24
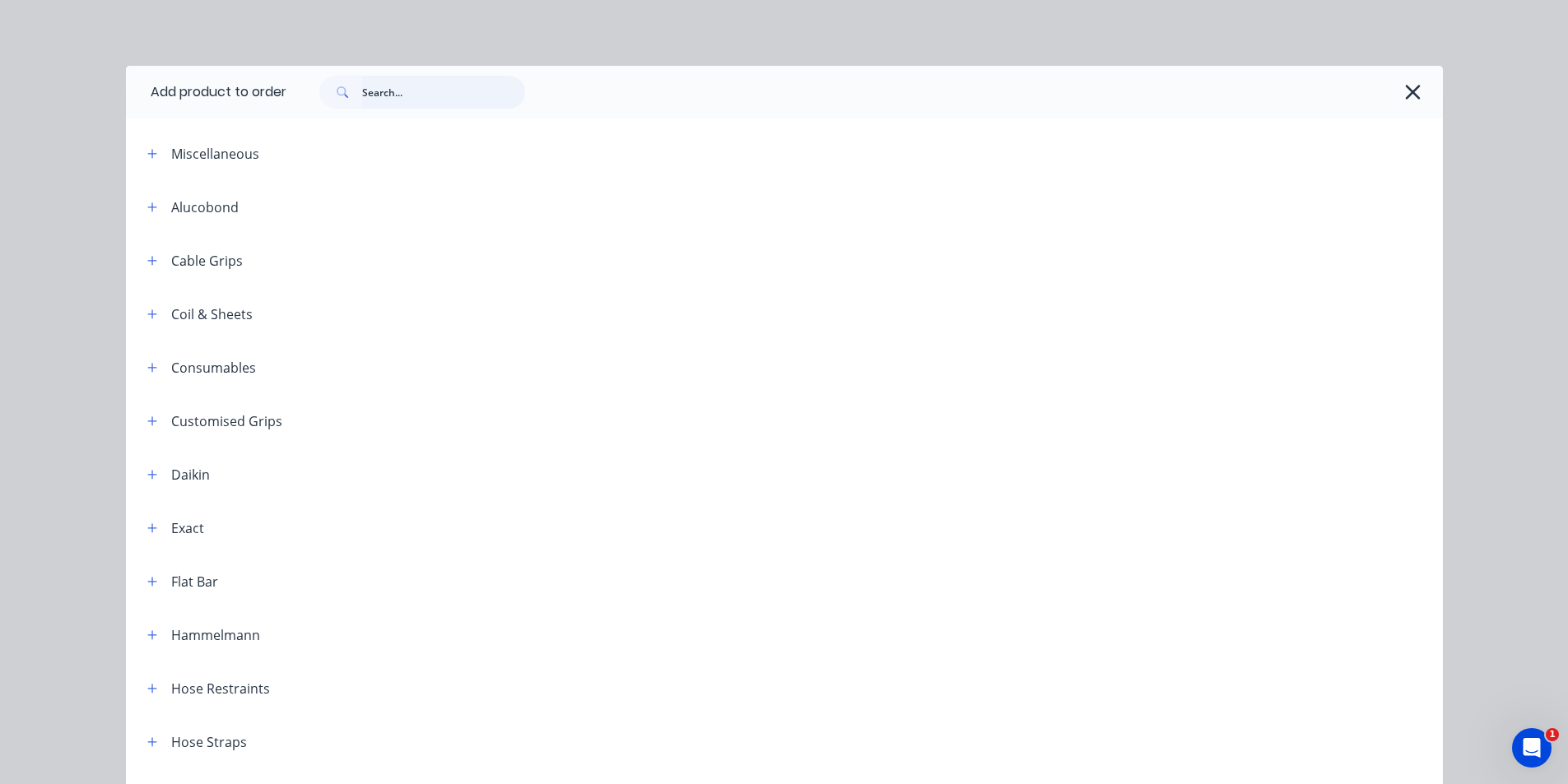
click at [388, 94] on input "text" at bounding box center [443, 92] width 163 height 33
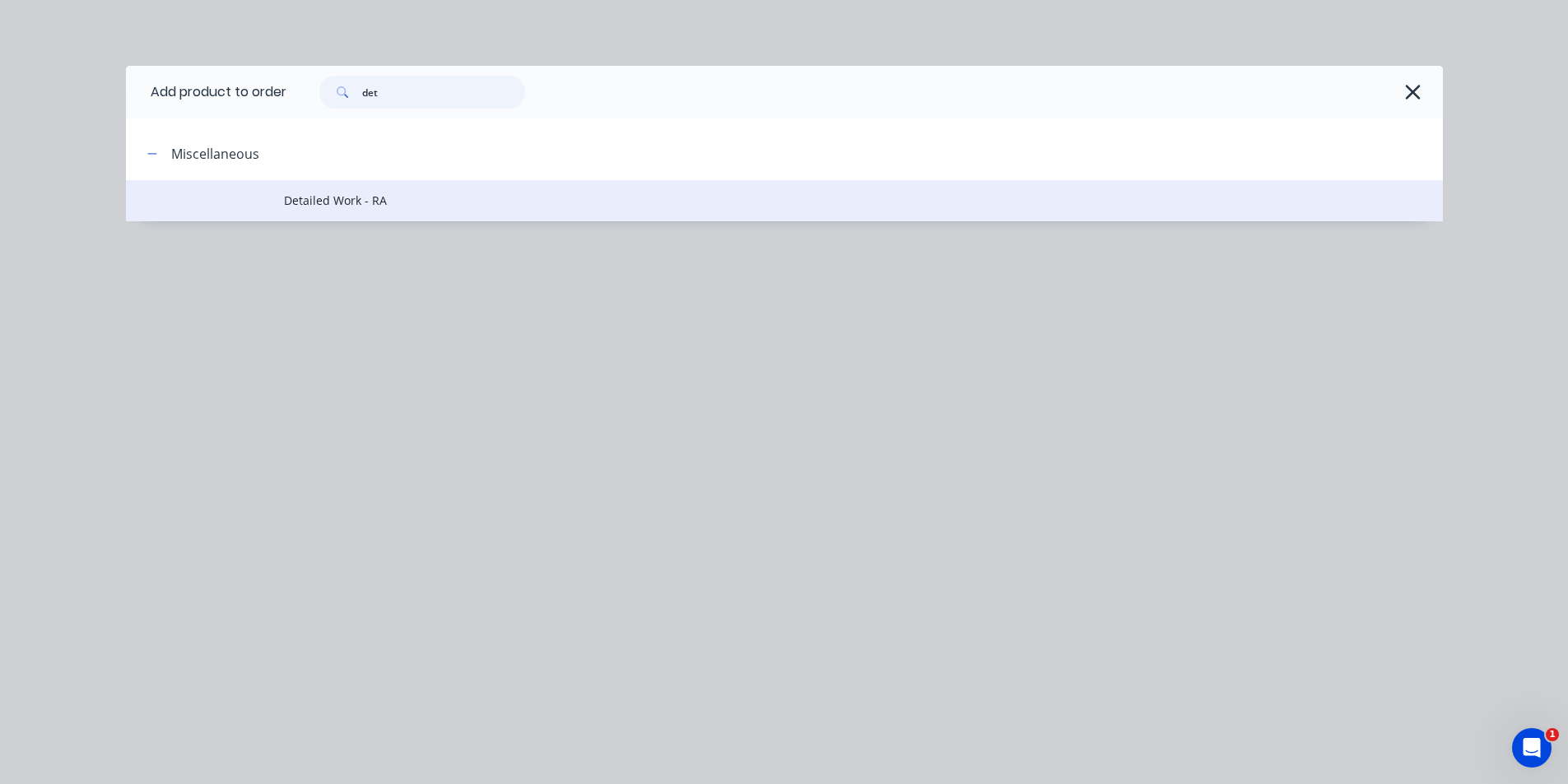
type input "det"
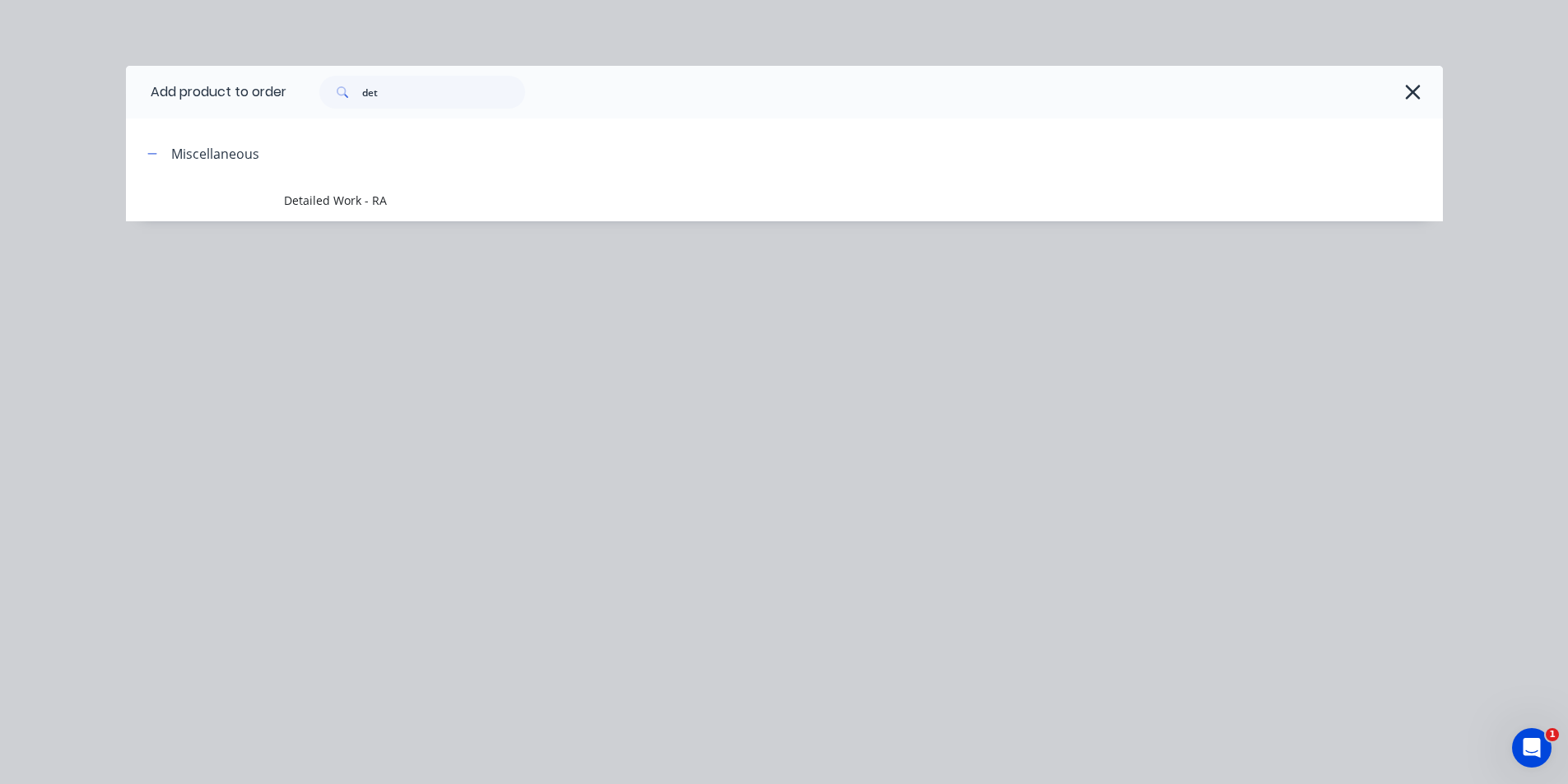
click at [426, 201] on span "Detailed Work - RA" at bounding box center [747, 201] width 927 height 18
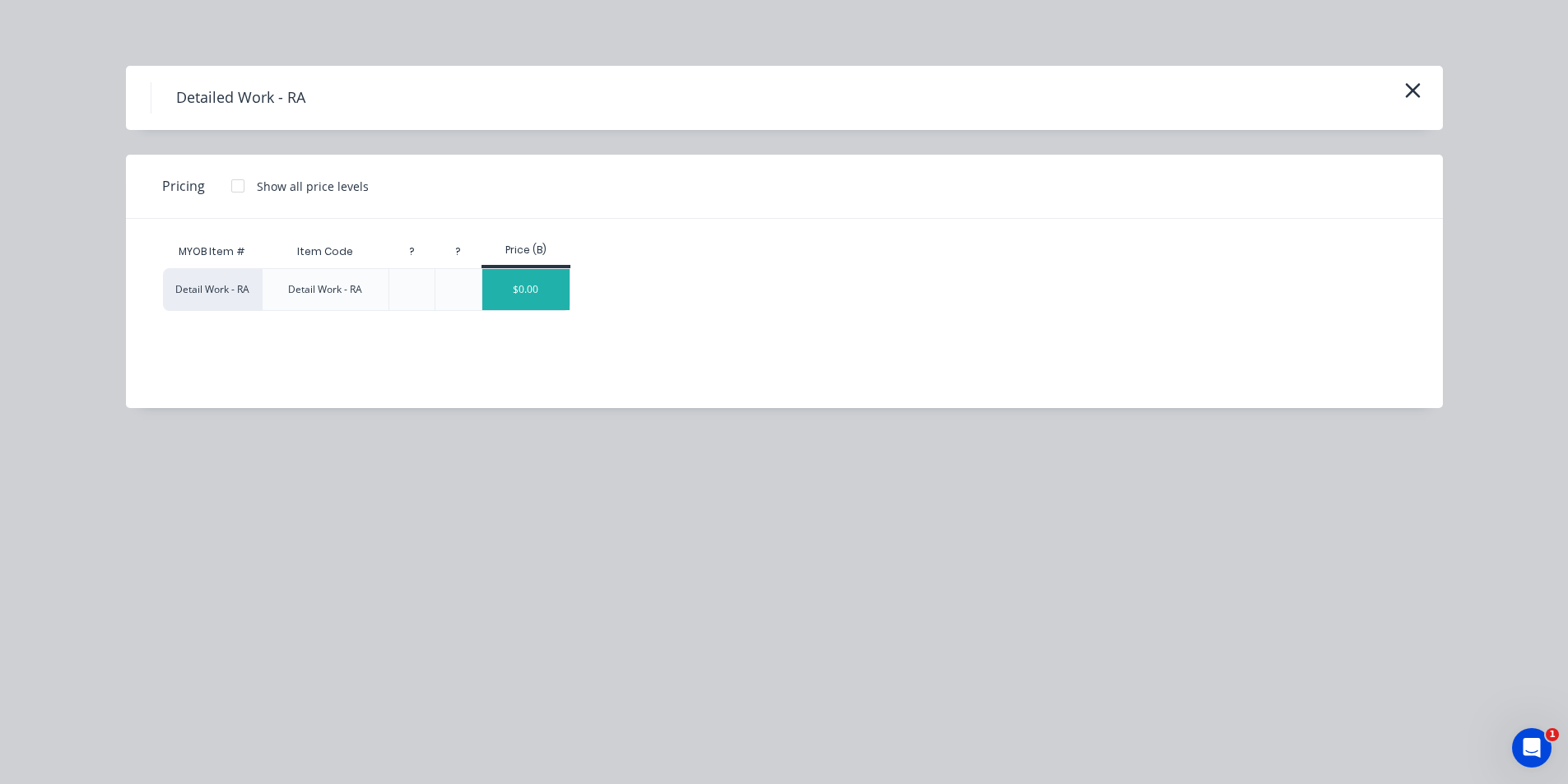
click at [498, 289] on div "$0.00" at bounding box center [526, 290] width 88 height 41
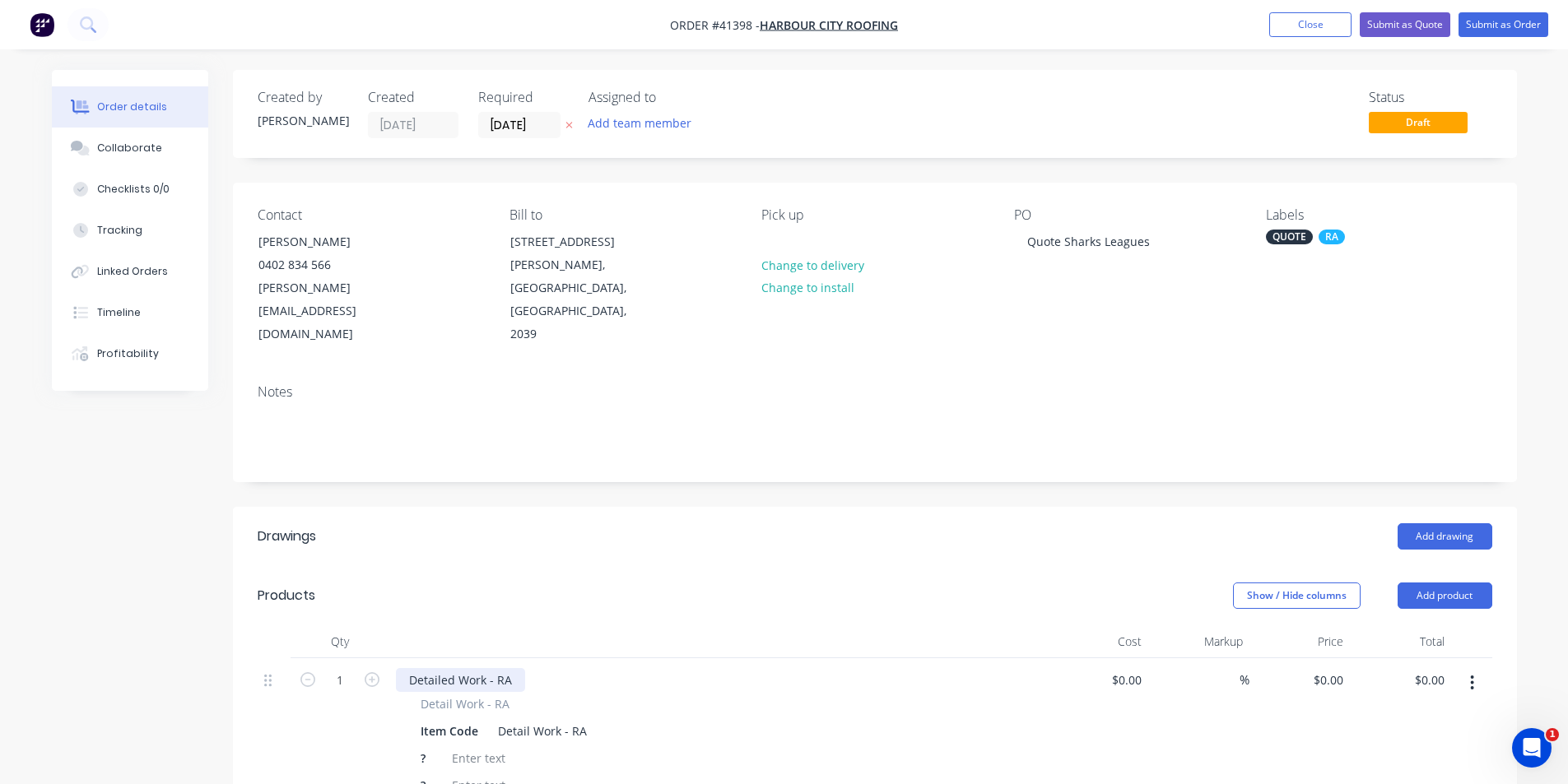
click at [426, 668] on div "Detailed Work - RA" at bounding box center [460, 680] width 129 height 24
click at [428, 668] on div "Detailed Work - RA" at bounding box center [460, 680] width 129 height 24
click at [451, 719] on div "Item Code" at bounding box center [449, 731] width 71 height 24
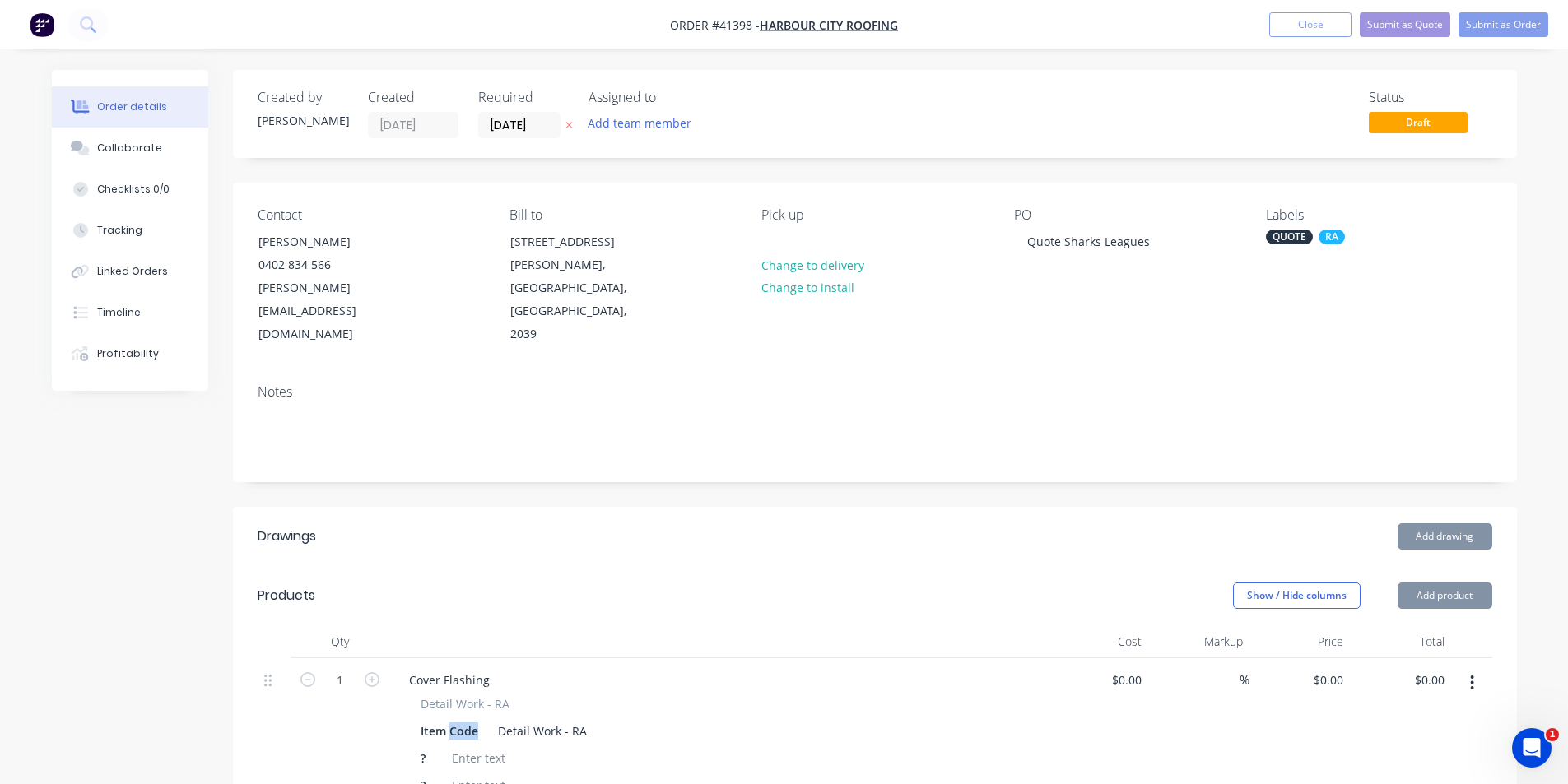
click at [451, 719] on div "Item Code" at bounding box center [449, 731] width 71 height 24
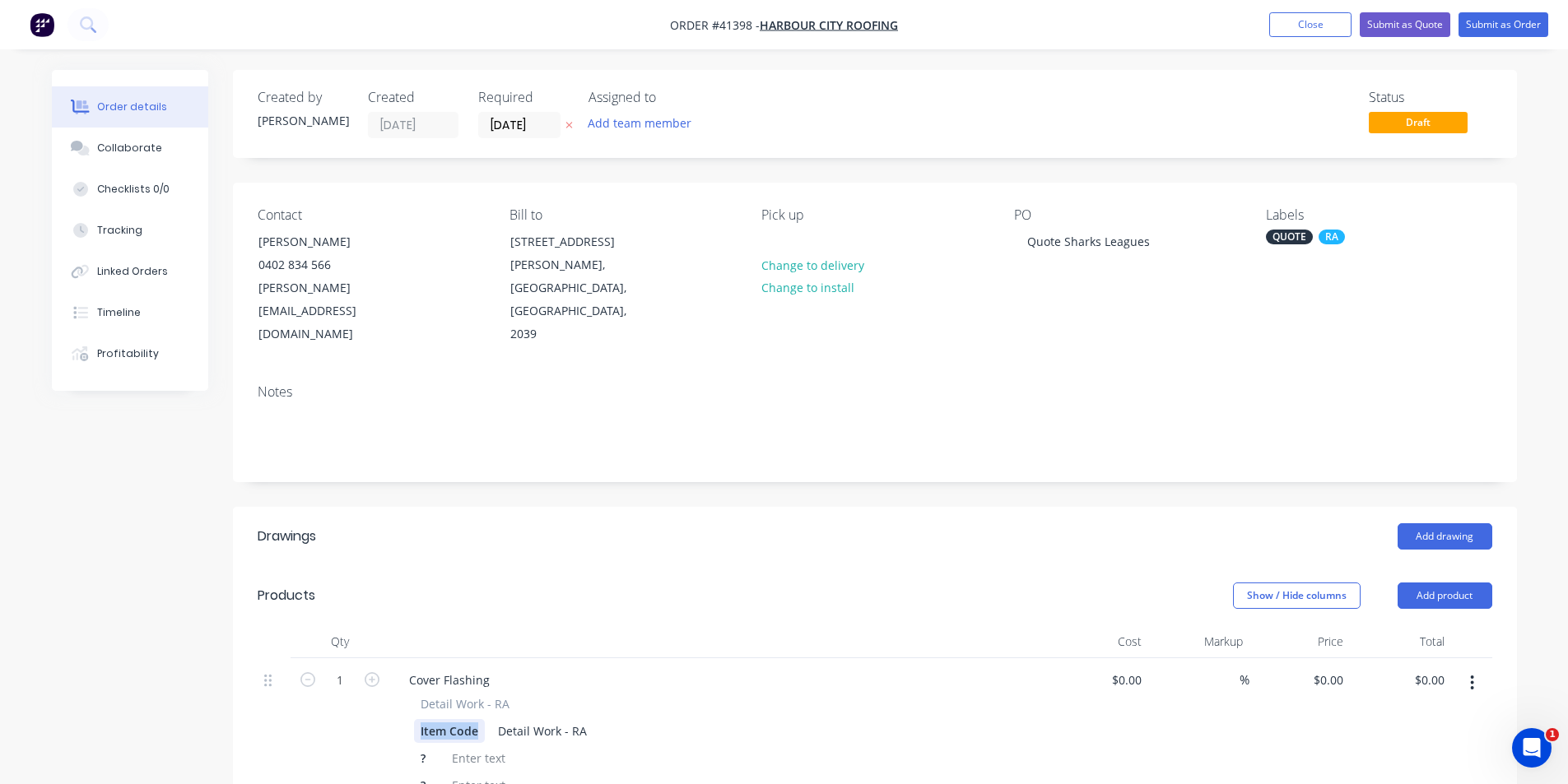
click at [451, 719] on div "Item Code" at bounding box center [449, 731] width 71 height 24
click at [545, 719] on div "Detail Work - RA" at bounding box center [532, 731] width 102 height 24
click at [430, 747] on div "?" at bounding box center [425, 758] width 25 height 24
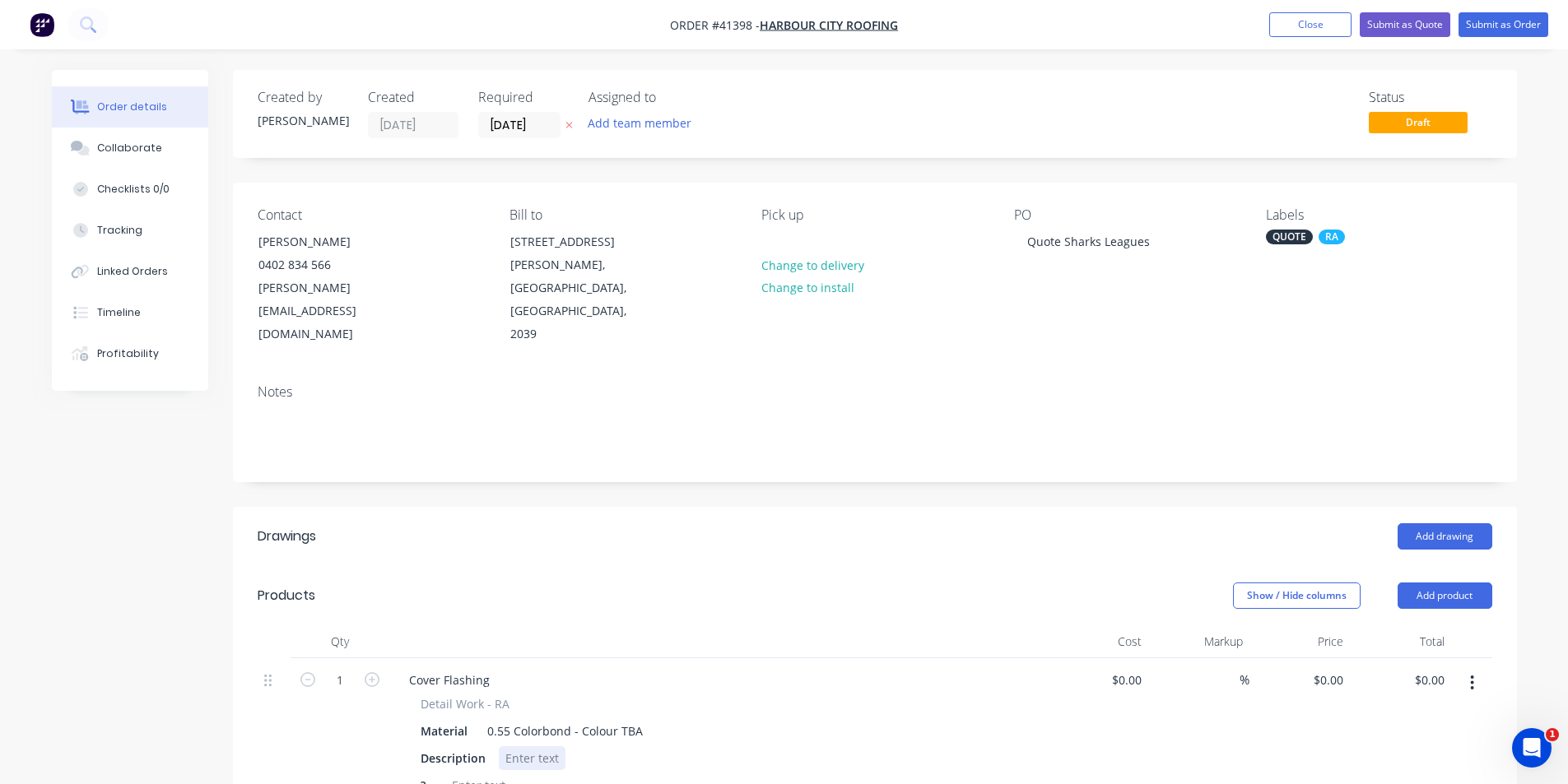
click at [519, 747] on div at bounding box center [532, 758] width 67 height 24
click at [887, 747] on div "Colorbond cover flashing 500 x 400. Made in two pieces and pop rivited together" at bounding box center [727, 758] width 458 height 24
click at [933, 747] on div "Colorbond cover flashing 500 x 400. Made in two pieces and pop rivet together" at bounding box center [722, 758] width 447 height 24
click at [430, 773] on div "?" at bounding box center [425, 785] width 25 height 24
click at [348, 668] on input "1" at bounding box center [339, 680] width 42 height 25
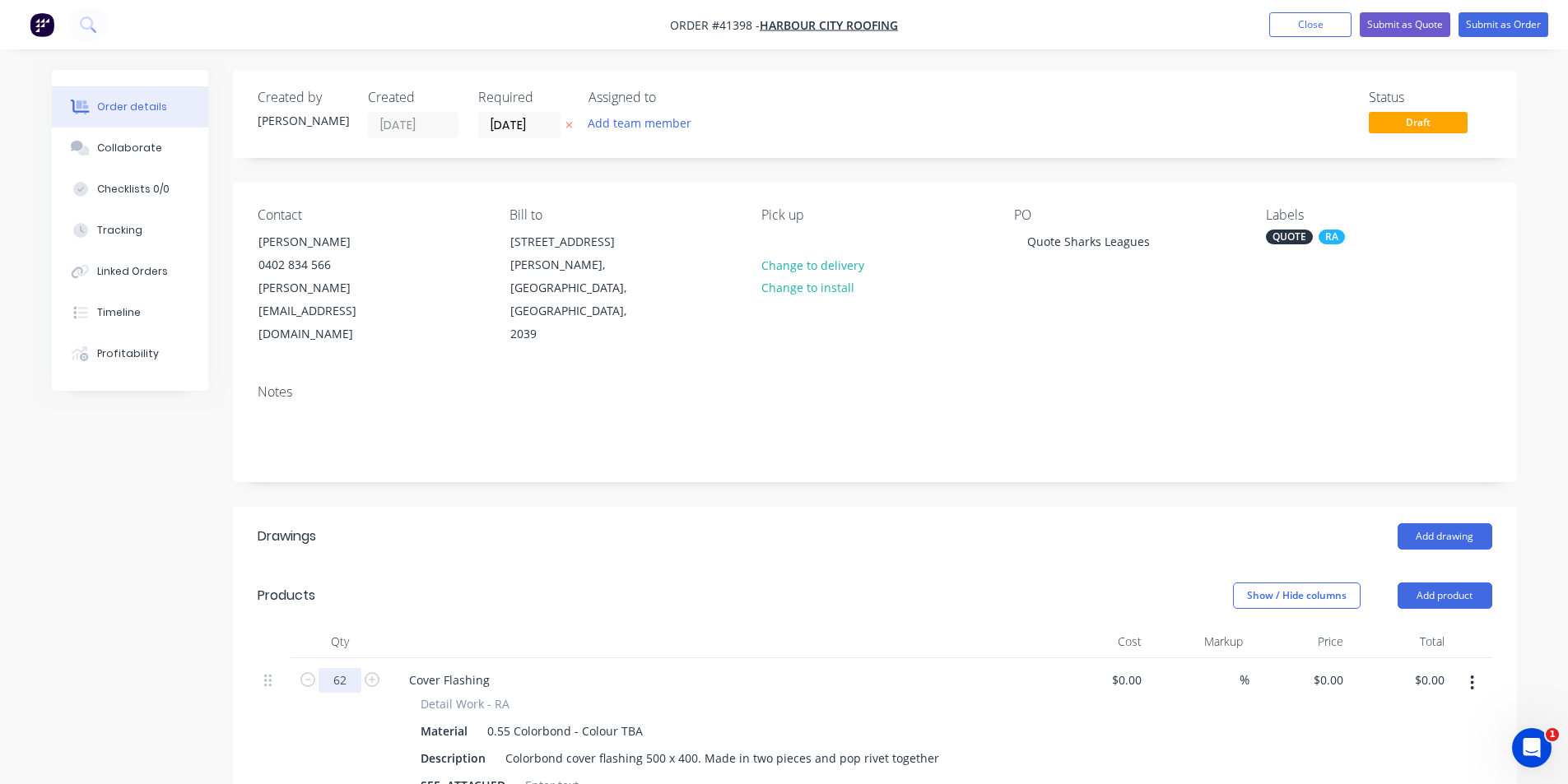
type input "62"
click at [1313, 658] on div "0 $0.00" at bounding box center [1299, 733] width 101 height 150
type input "$220.00"
type input "$13,640.00"
click at [1013, 573] on header "Products Show / Hide columns Add product" at bounding box center [874, 596] width 1283 height 59
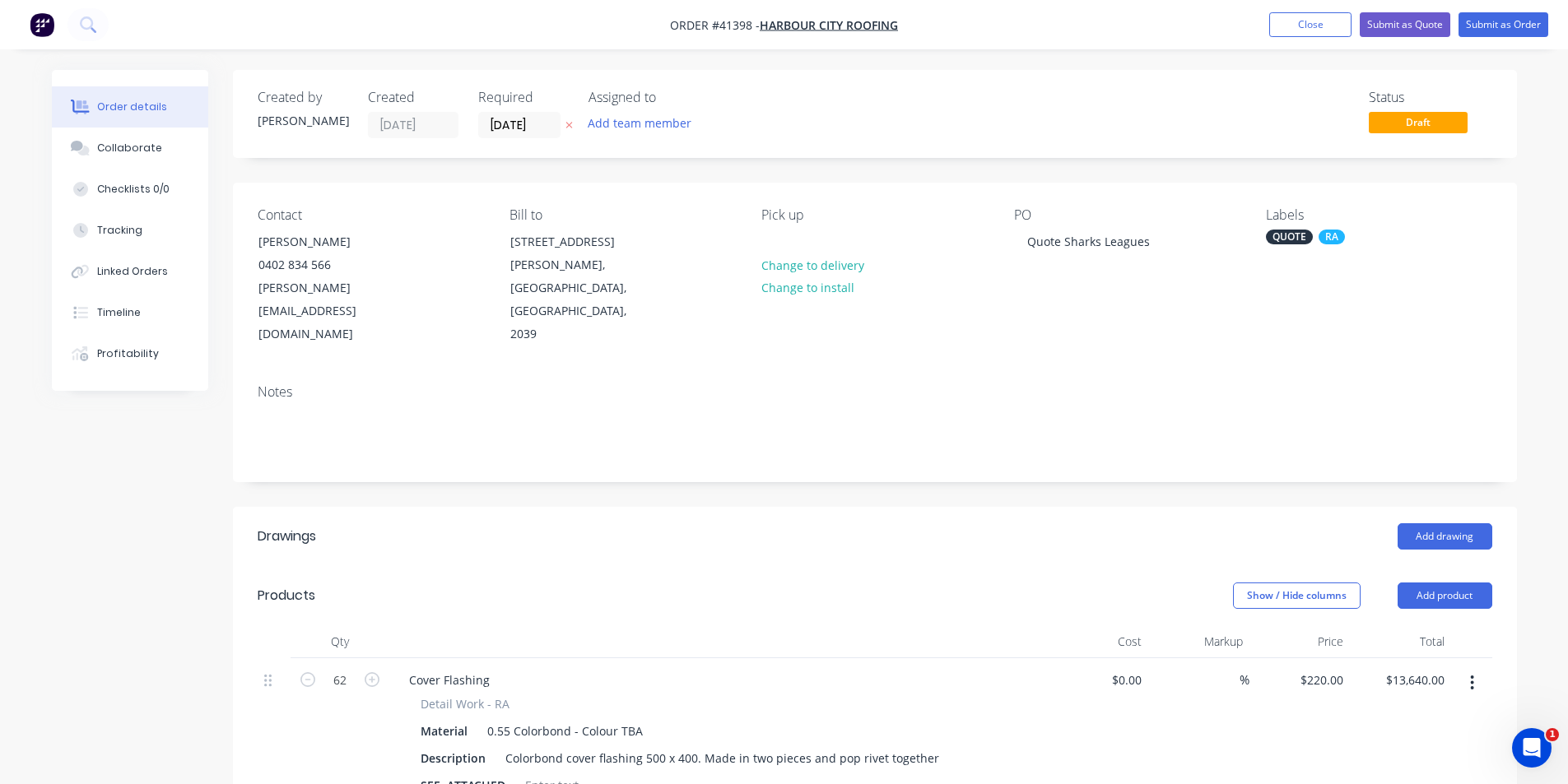
click at [936, 583] on div "Show / Hide columns Add product" at bounding box center [1005, 596] width 972 height 27
click at [1326, 668] on input "220" at bounding box center [1324, 680] width 51 height 24
type input "$217.00"
type input "$13,454.00"
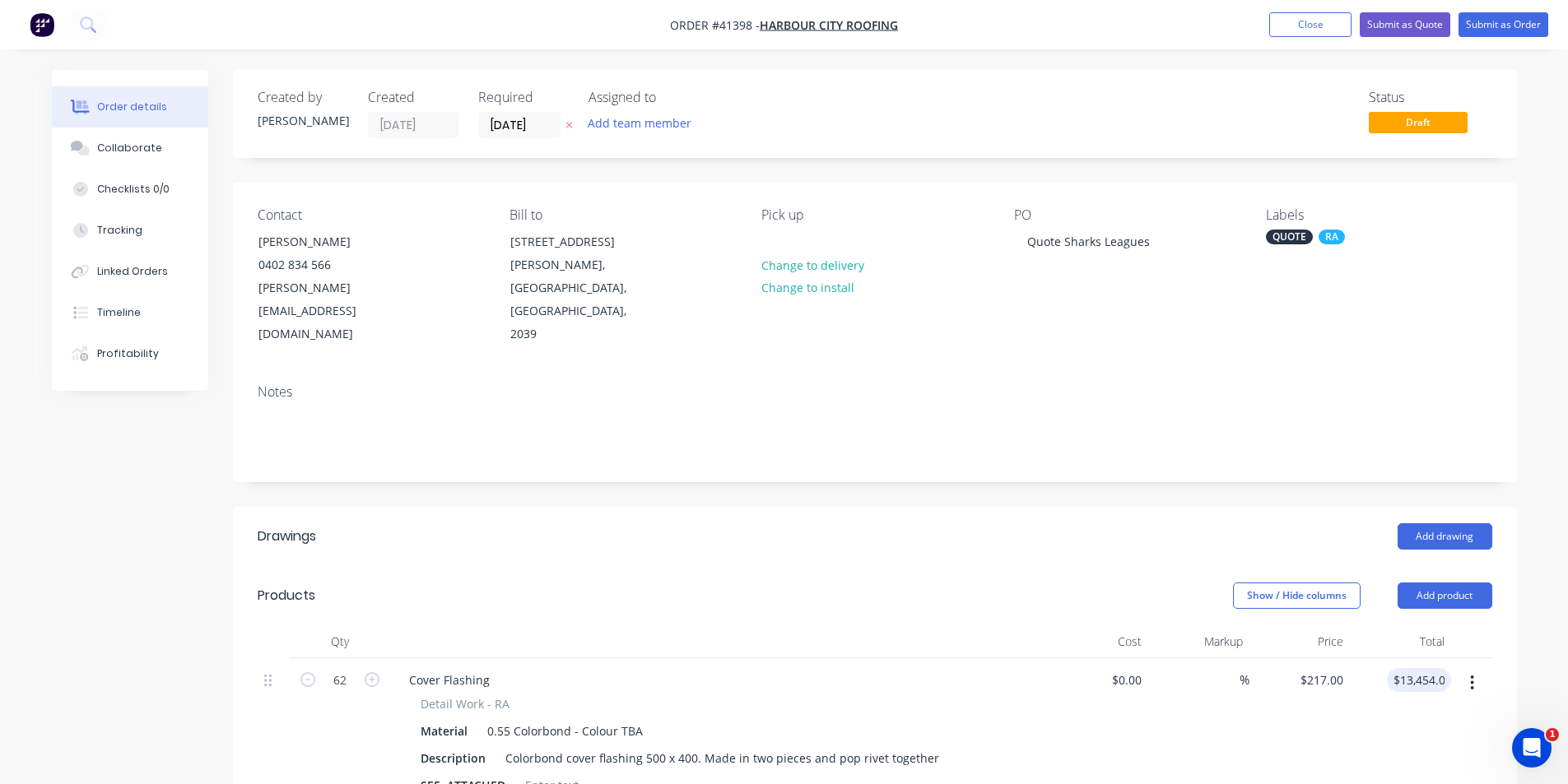
click at [999, 583] on div "Show / Hide columns Add product" at bounding box center [1005, 596] width 972 height 27
click at [1334, 668] on input "217" at bounding box center [1324, 680] width 51 height 24
click at [1334, 668] on input "217" at bounding box center [1336, 680] width 28 height 24
type input "$210.00"
type input "$13,020.00"
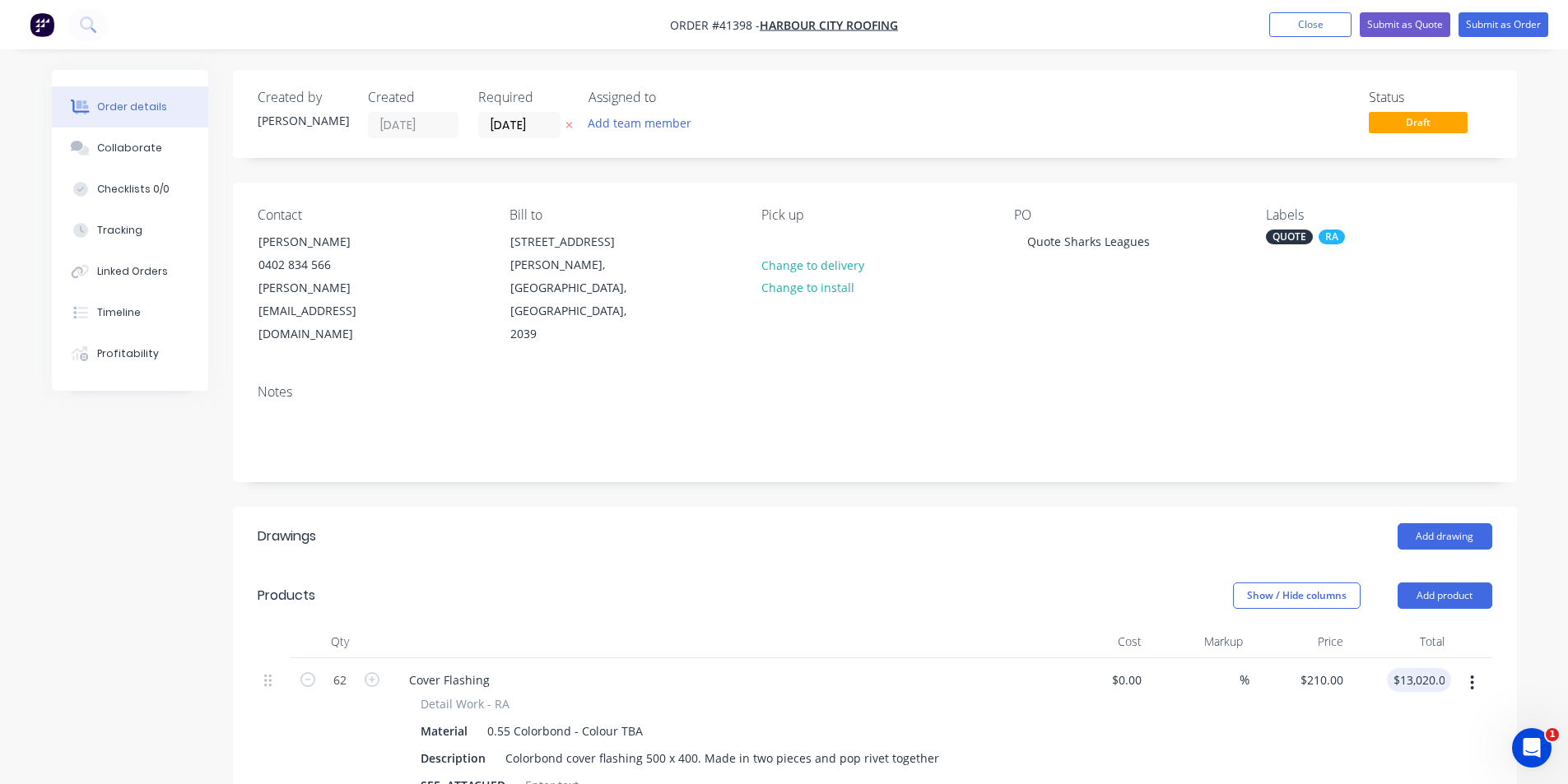
click at [956, 583] on div "Show / Hide columns Add product" at bounding box center [1005, 596] width 972 height 27
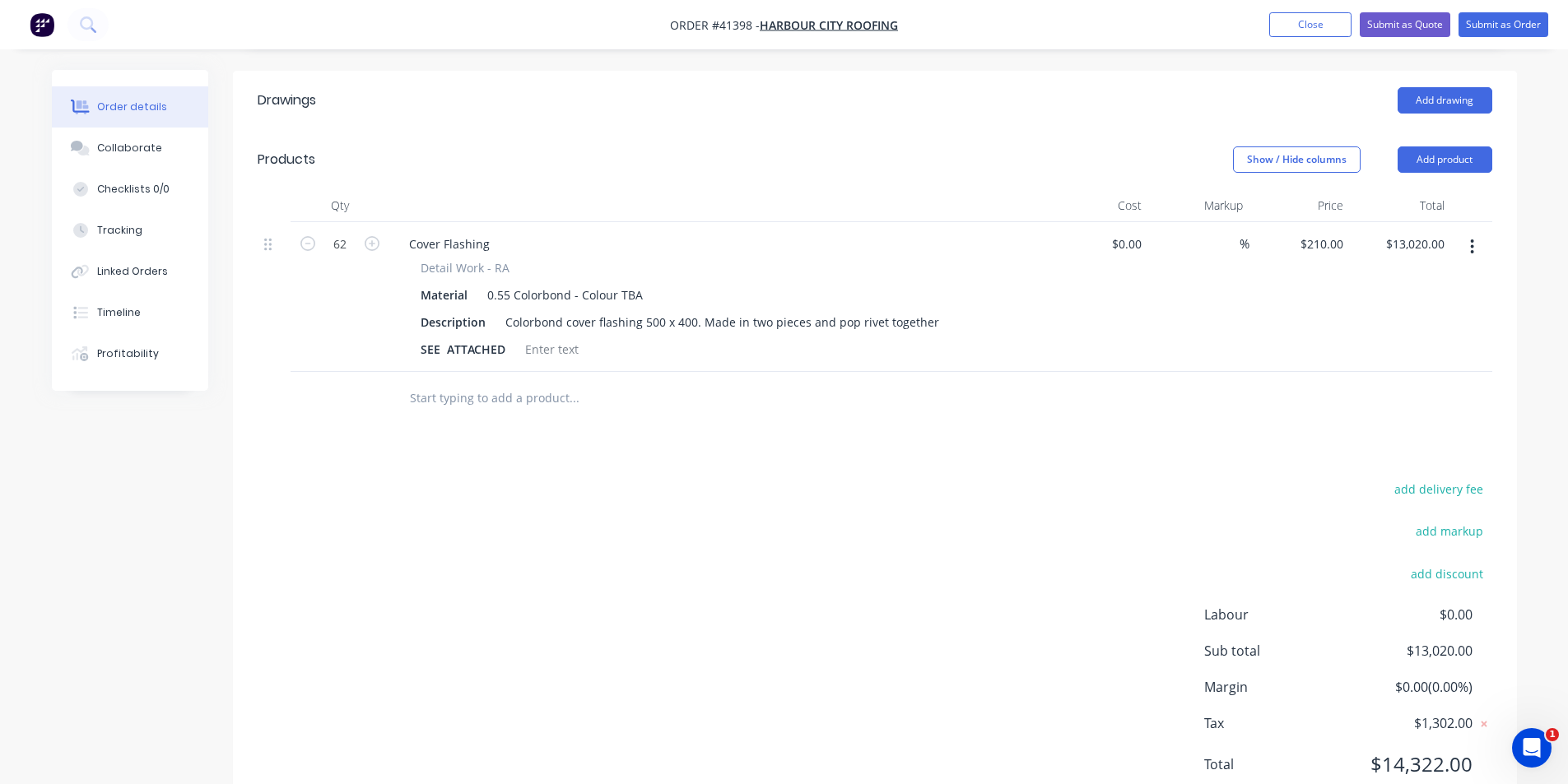
scroll to position [451, 0]
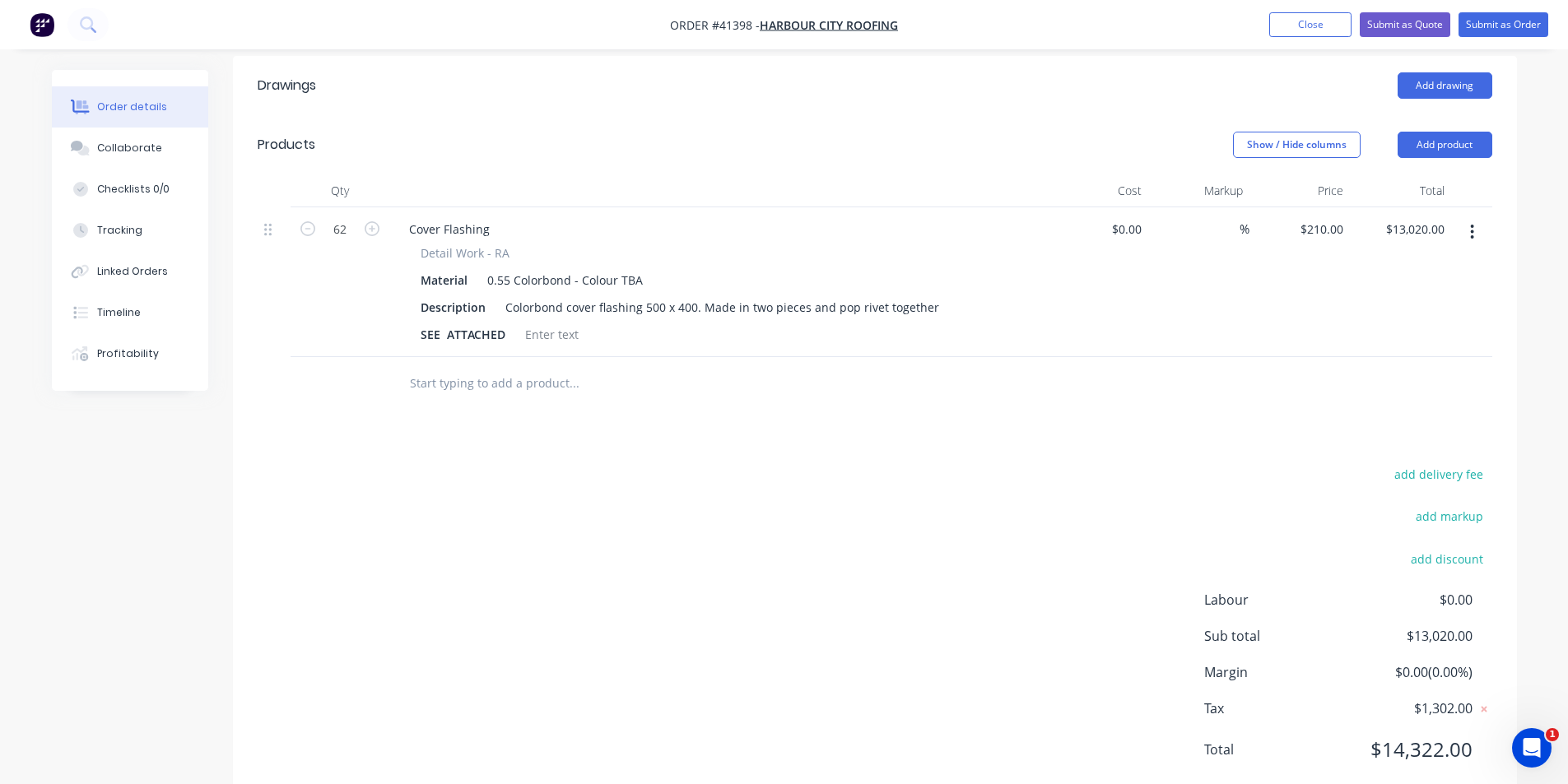
click at [656, 383] on div "Drawings Add drawing Products Show / Hide columns Add product Qty Cost Markup P…" at bounding box center [874, 430] width 1283 height 750
click at [1317, 218] on div "210 $210.00" at bounding box center [1321, 229] width 57 height 24
type input "$210.00"
click at [938, 174] on div at bounding box center [718, 190] width 658 height 33
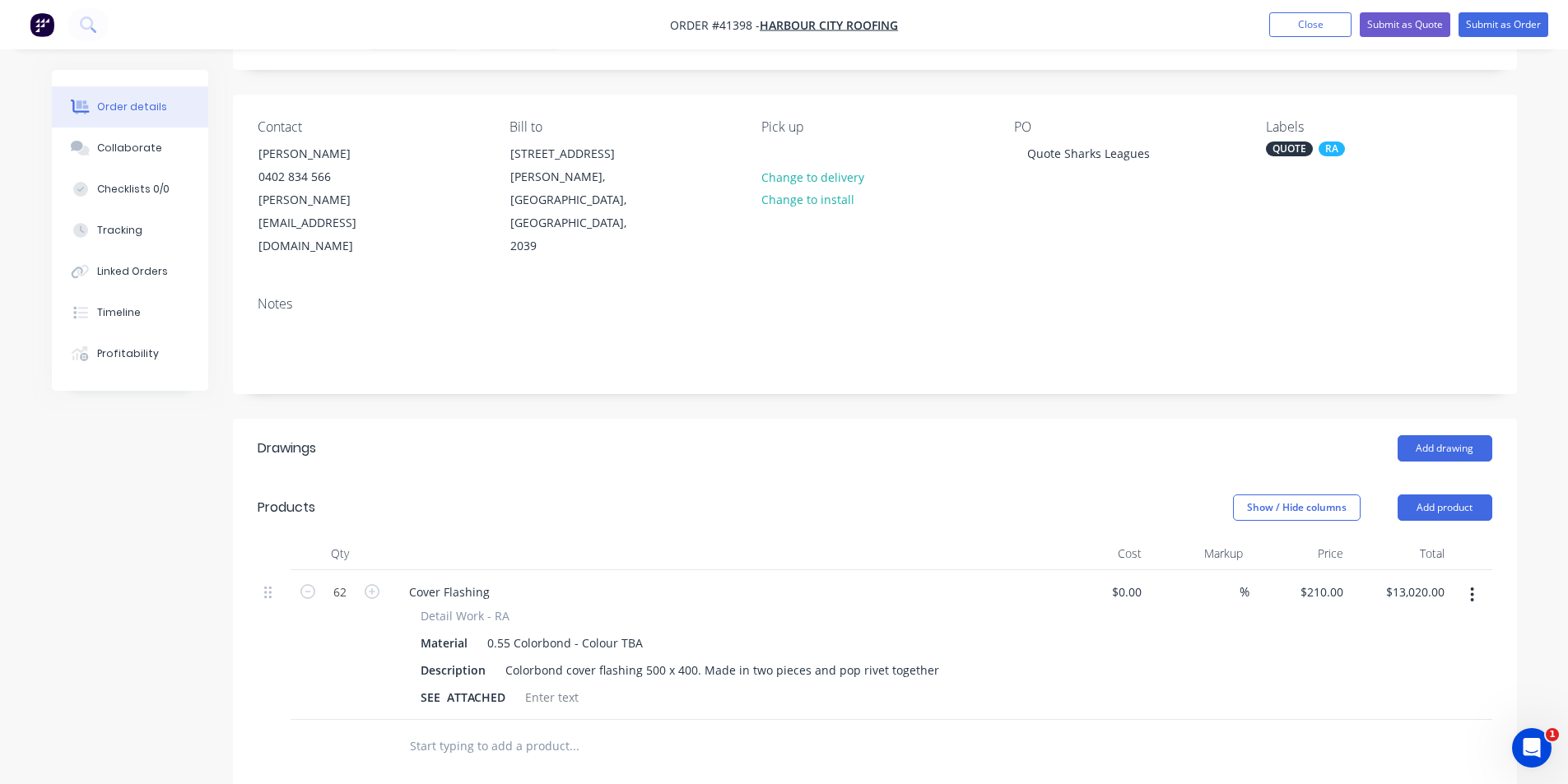
scroll to position [0, 0]
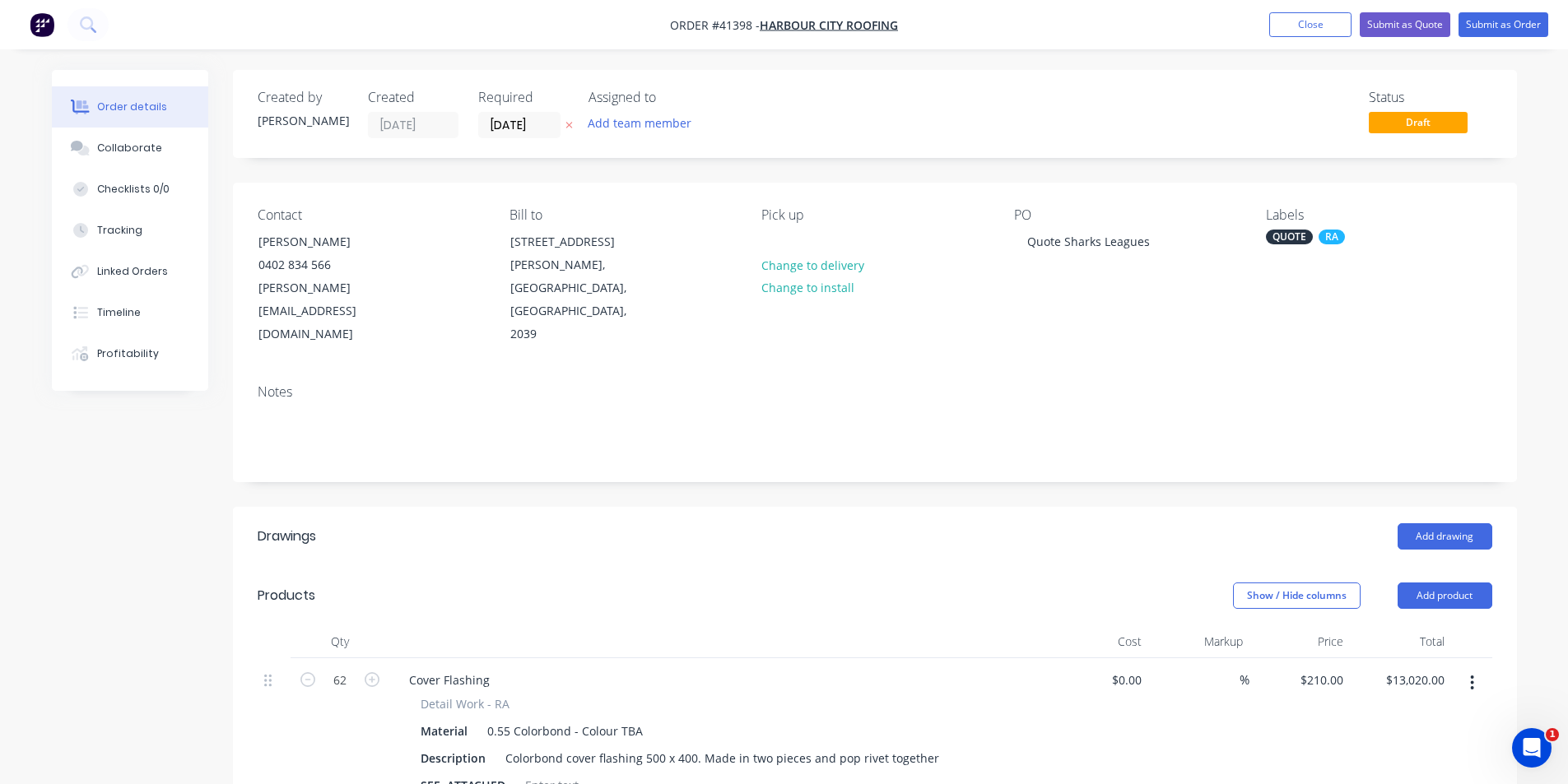
click at [833, 583] on div "Show / Hide columns Add product" at bounding box center [1005, 596] width 972 height 27
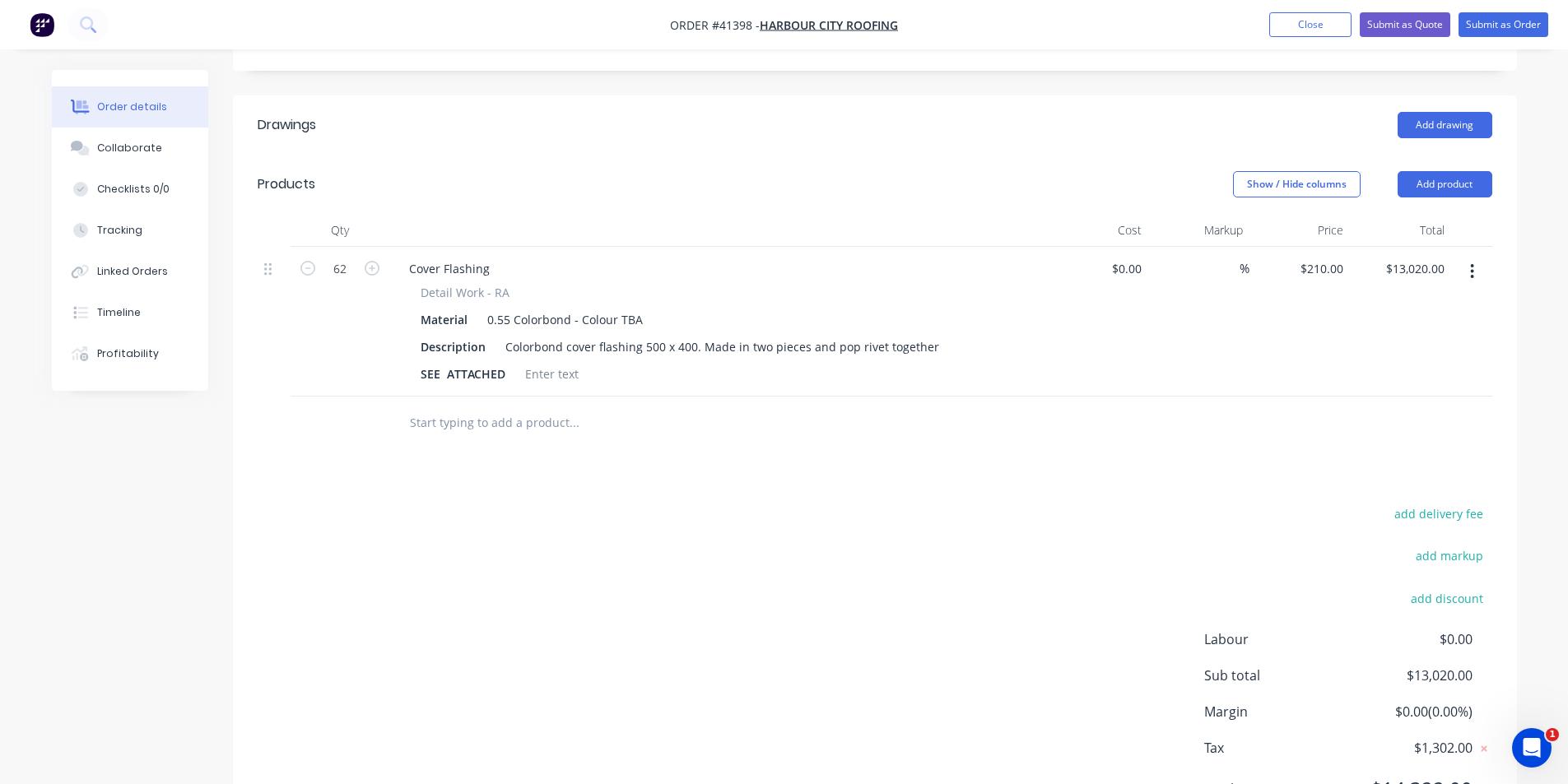
click at [937, 598] on div "add delivery fee add markup add discount Labour $0.00 Sub total $13,020.00 Marg…" at bounding box center [875, 661] width 1234 height 318
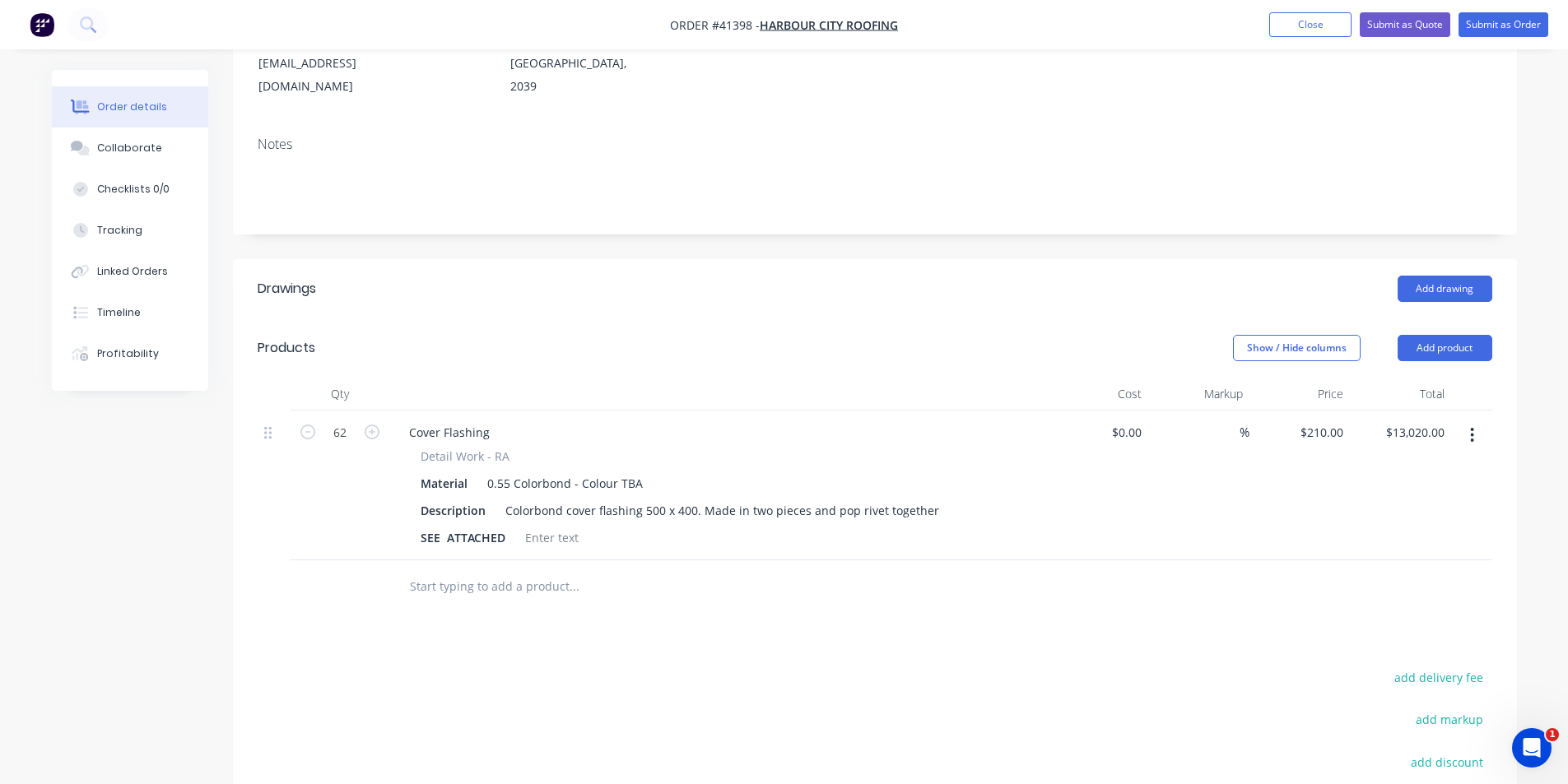
scroll to position [247, 0]
click at [942, 336] on div "Show / Hide columns Add product" at bounding box center [1005, 349] width 972 height 27
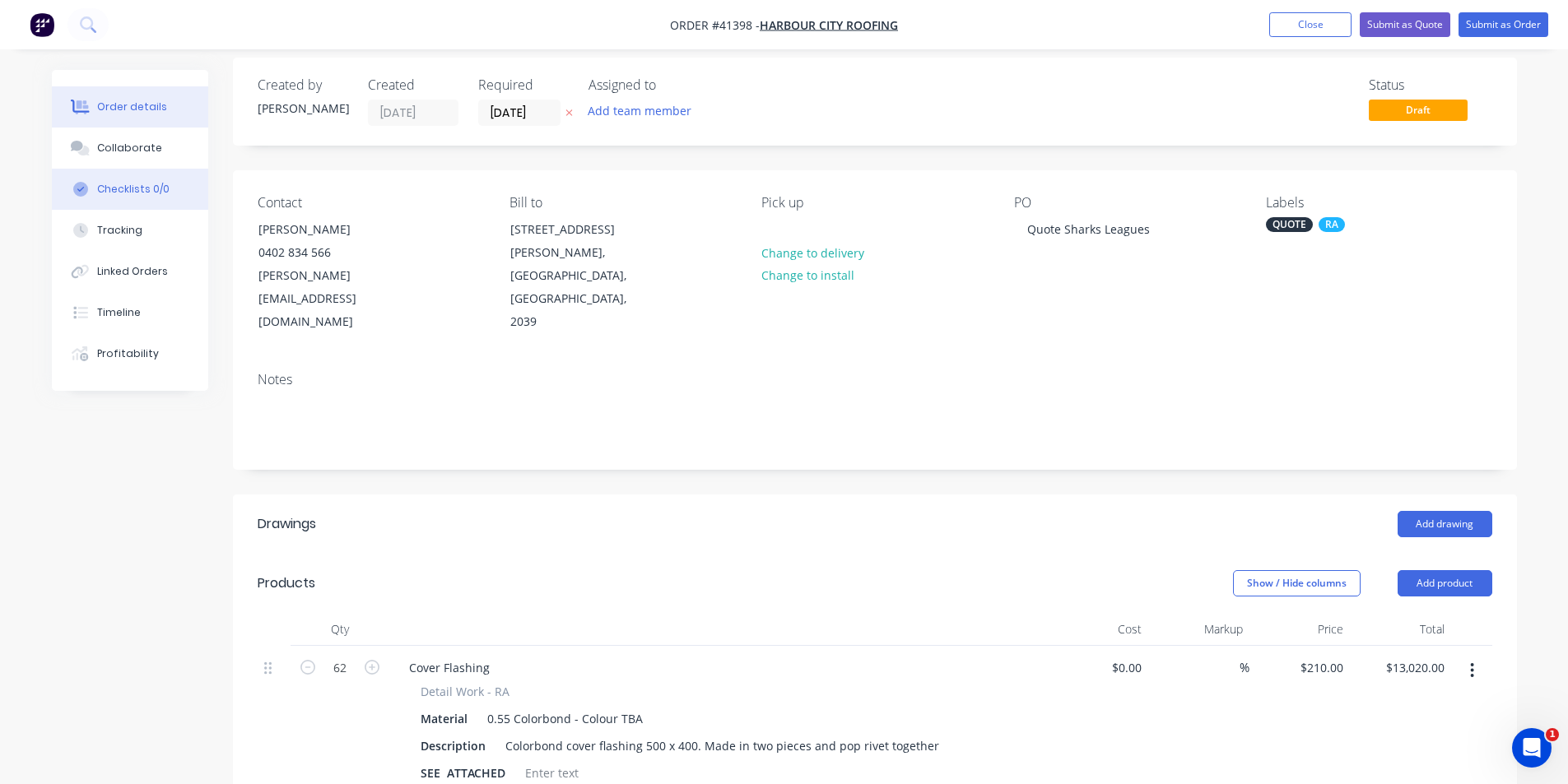
scroll to position [0, 0]
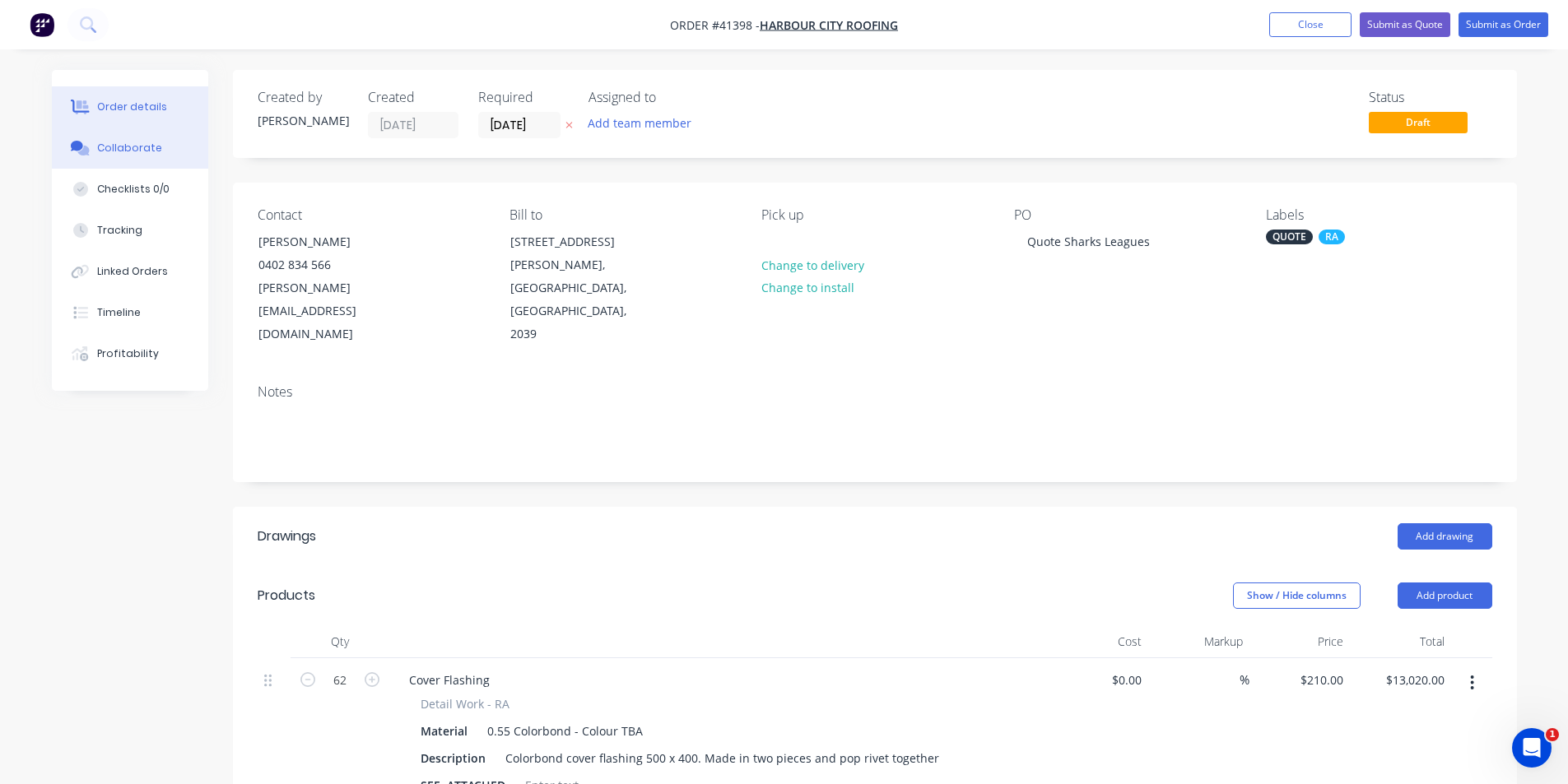
click at [126, 148] on div "Collaborate" at bounding box center [130, 148] width 65 height 15
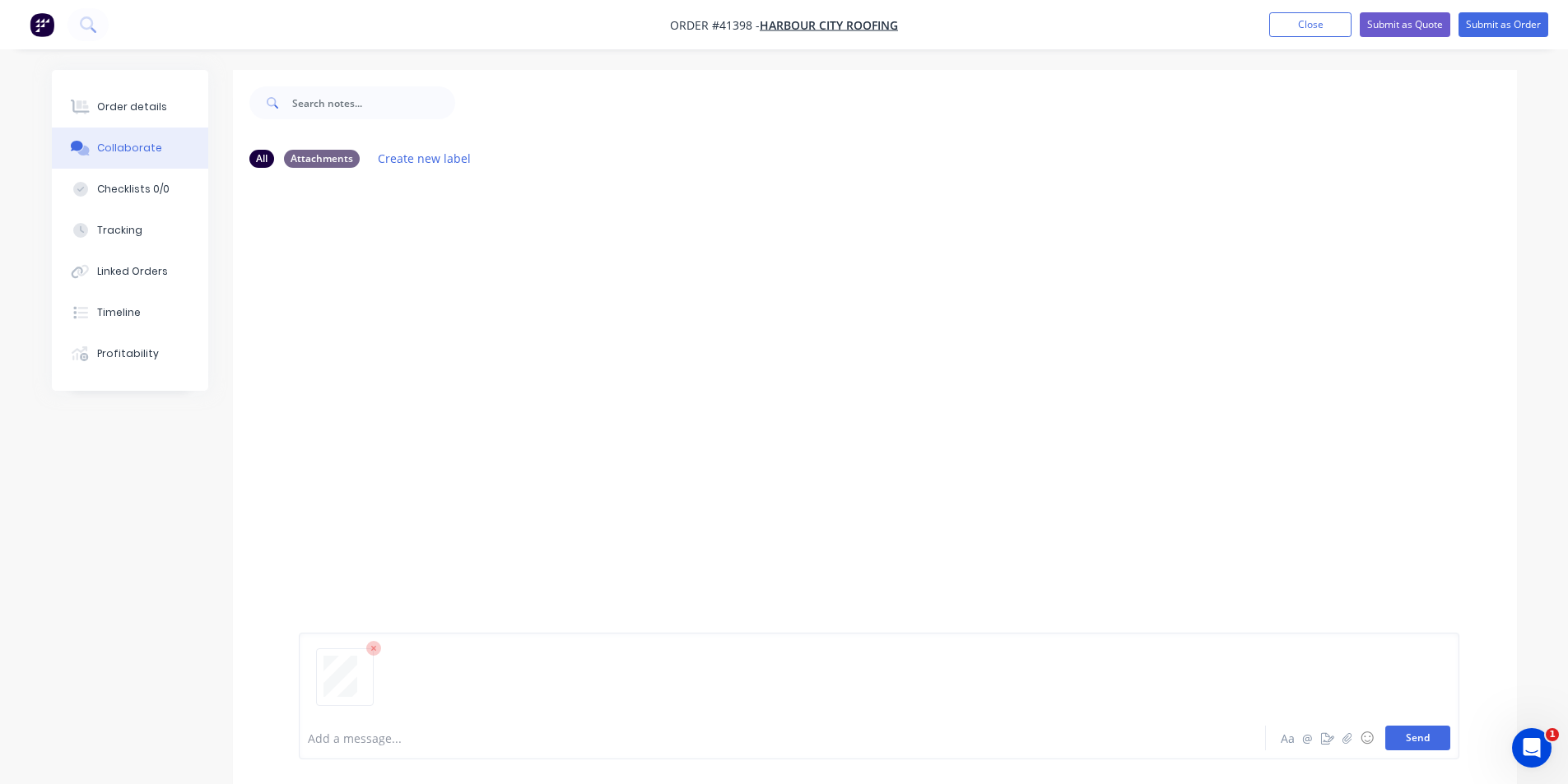
click at [1426, 741] on button "Send" at bounding box center [1417, 738] width 65 height 25
click at [1348, 736] on icon "button" at bounding box center [1346, 739] width 10 height 12
click at [1404, 734] on button "Send" at bounding box center [1417, 738] width 65 height 25
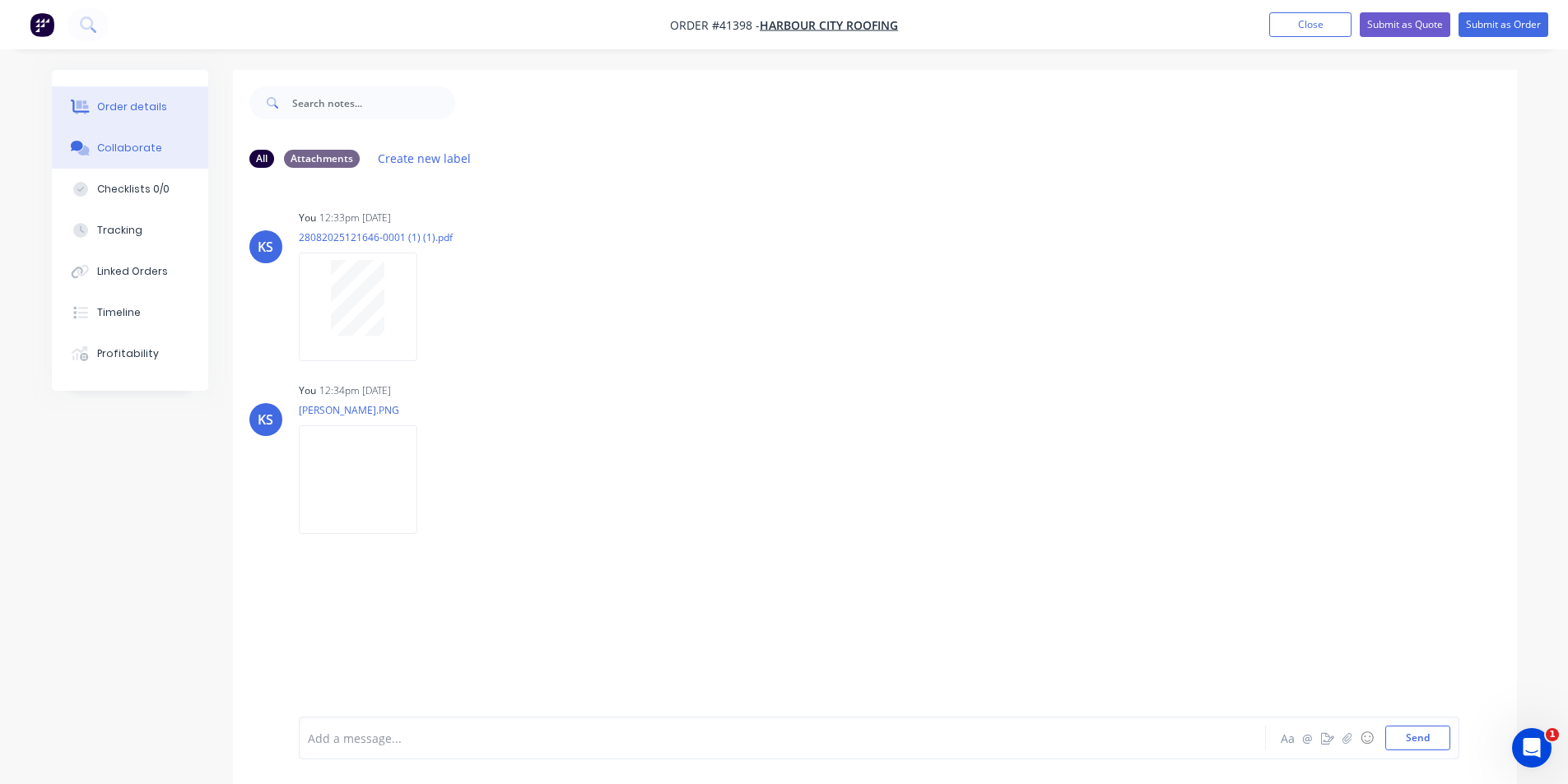
click at [157, 93] on button "Order details" at bounding box center [130, 107] width 157 height 41
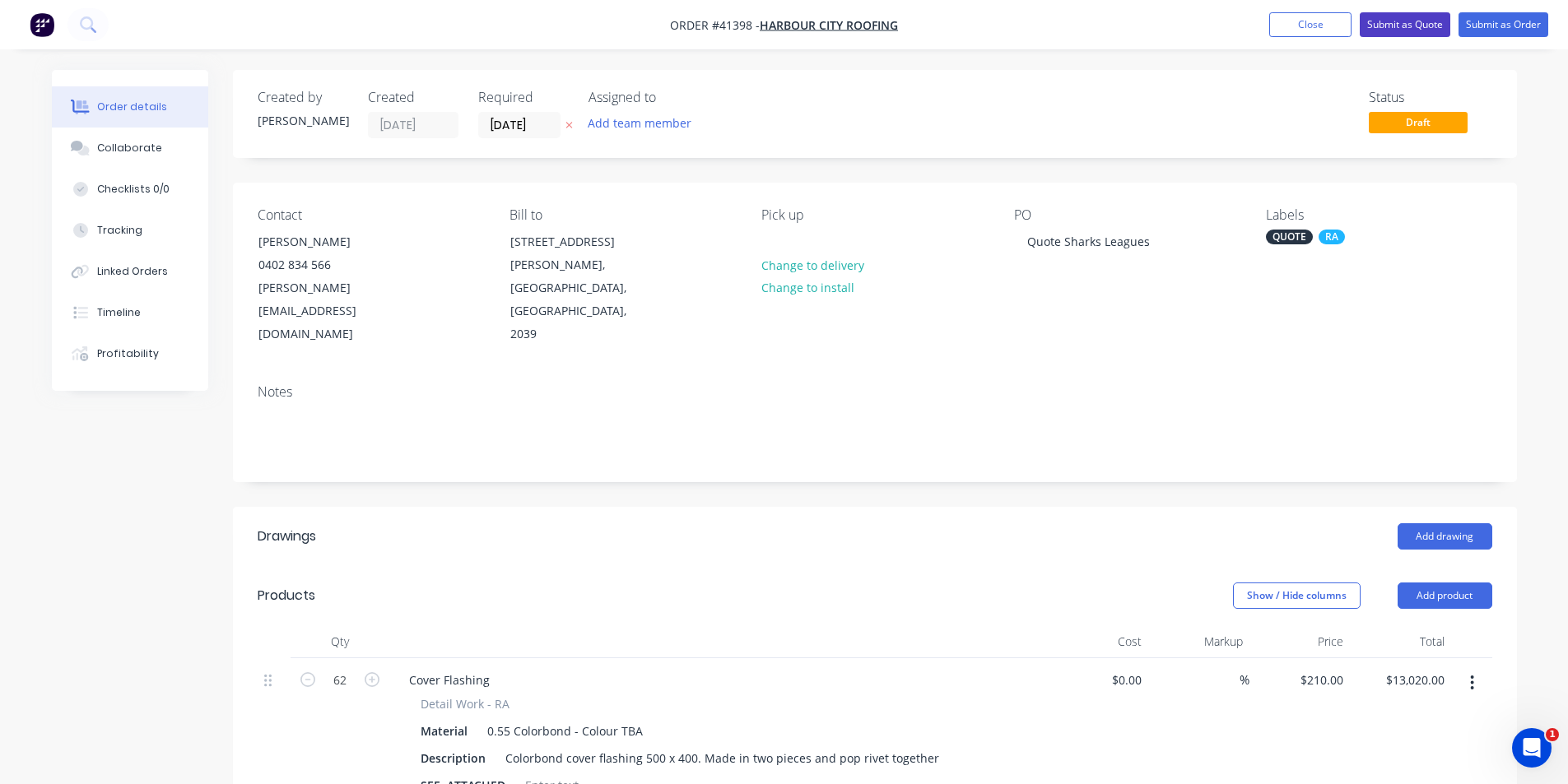
click at [1408, 28] on button "Submit as Quote" at bounding box center [1405, 25] width 91 height 25
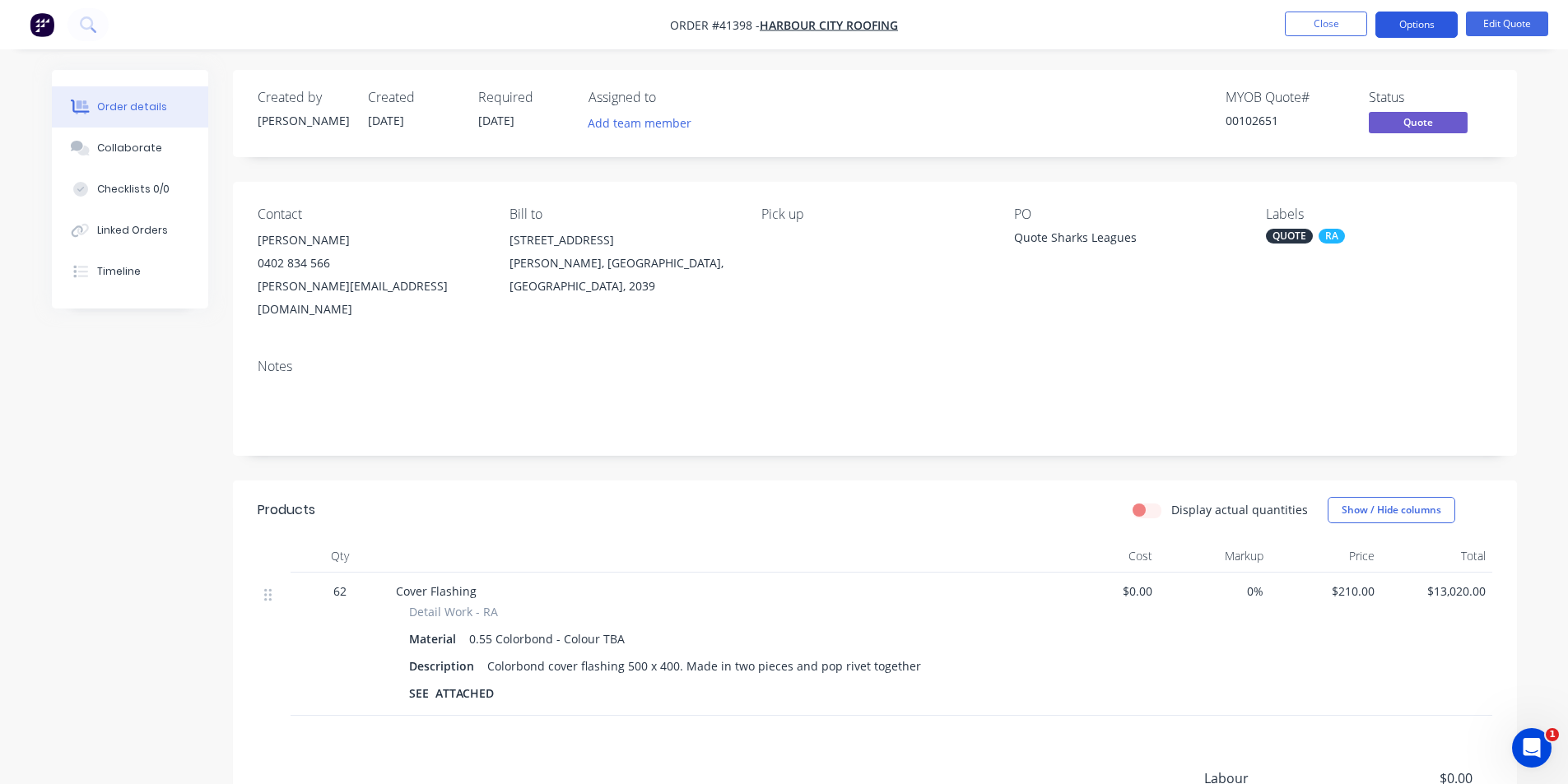
click at [1411, 27] on button "Options" at bounding box center [1416, 25] width 83 height 27
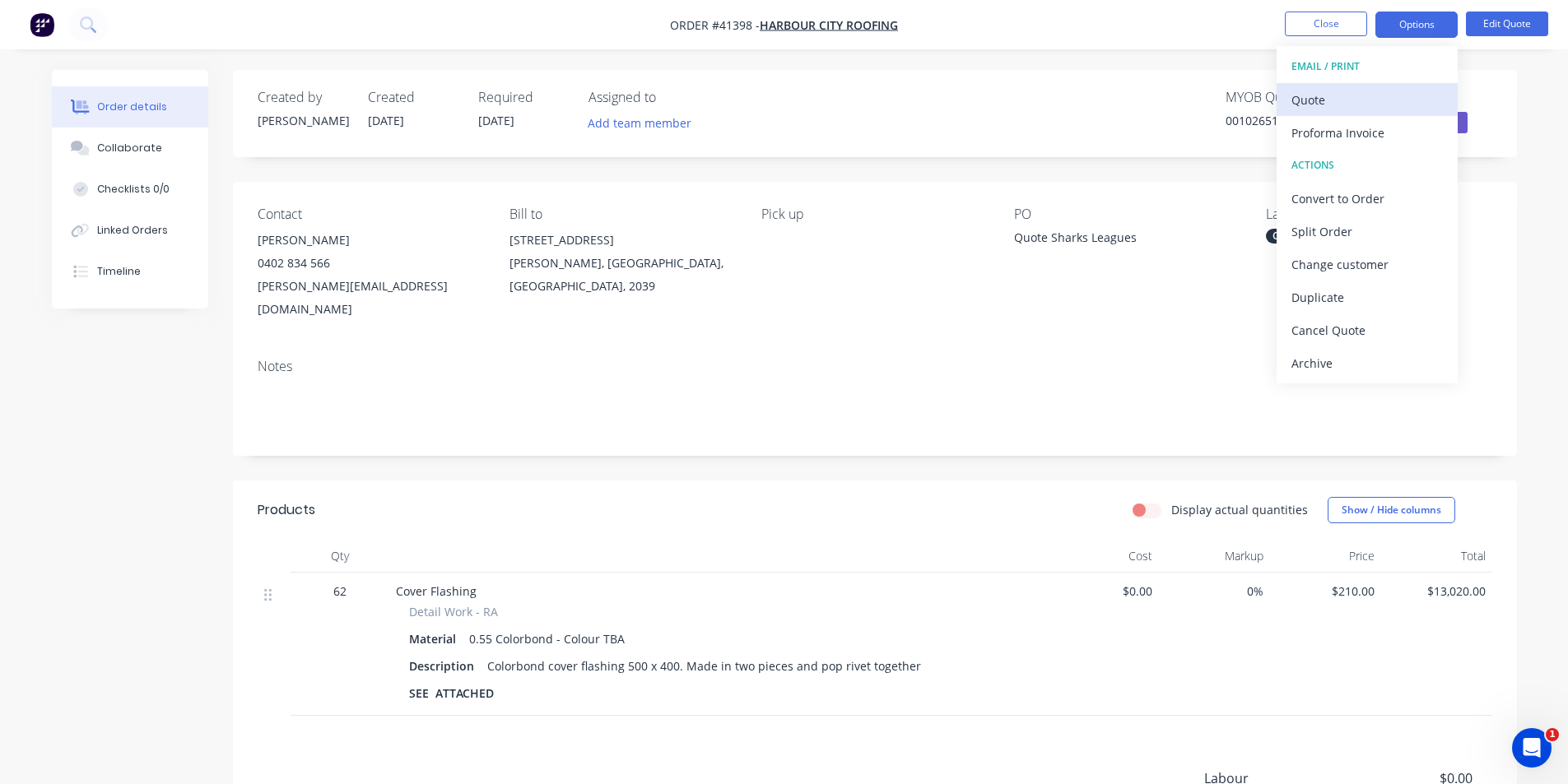
click at [1341, 108] on div "Quote" at bounding box center [1367, 99] width 152 height 24
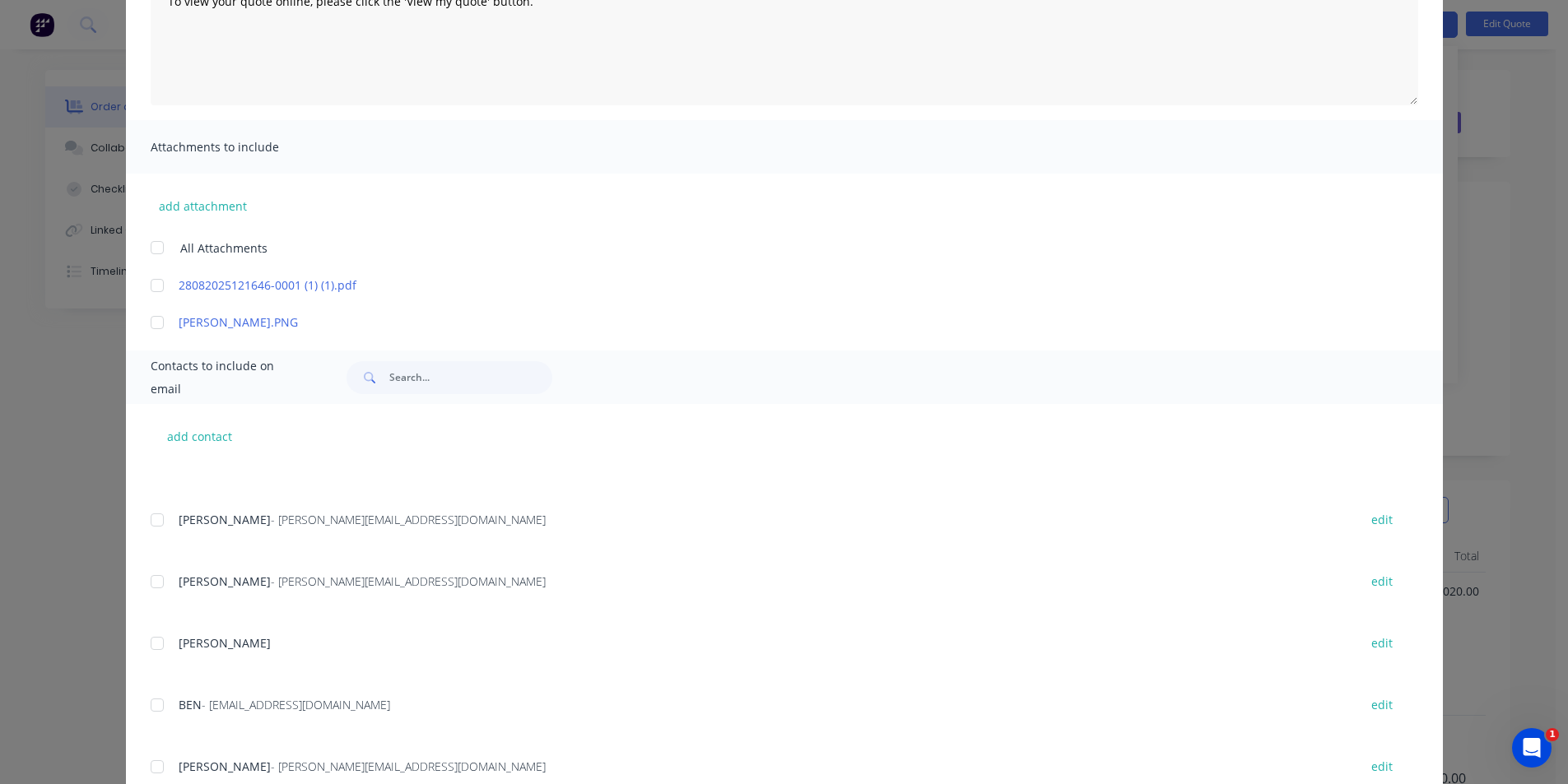
scroll to position [247, 0]
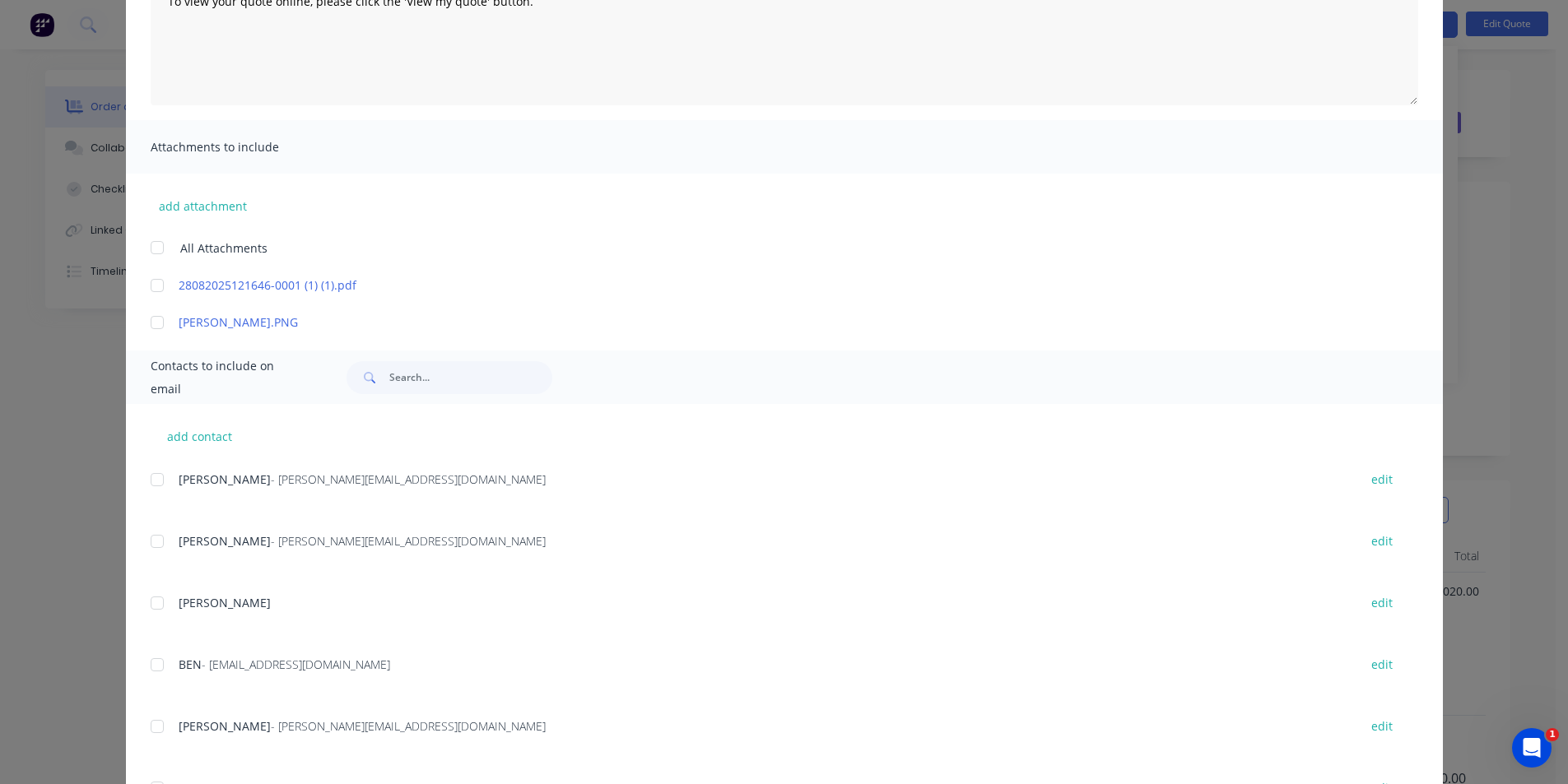
click at [148, 542] on div at bounding box center [157, 541] width 33 height 33
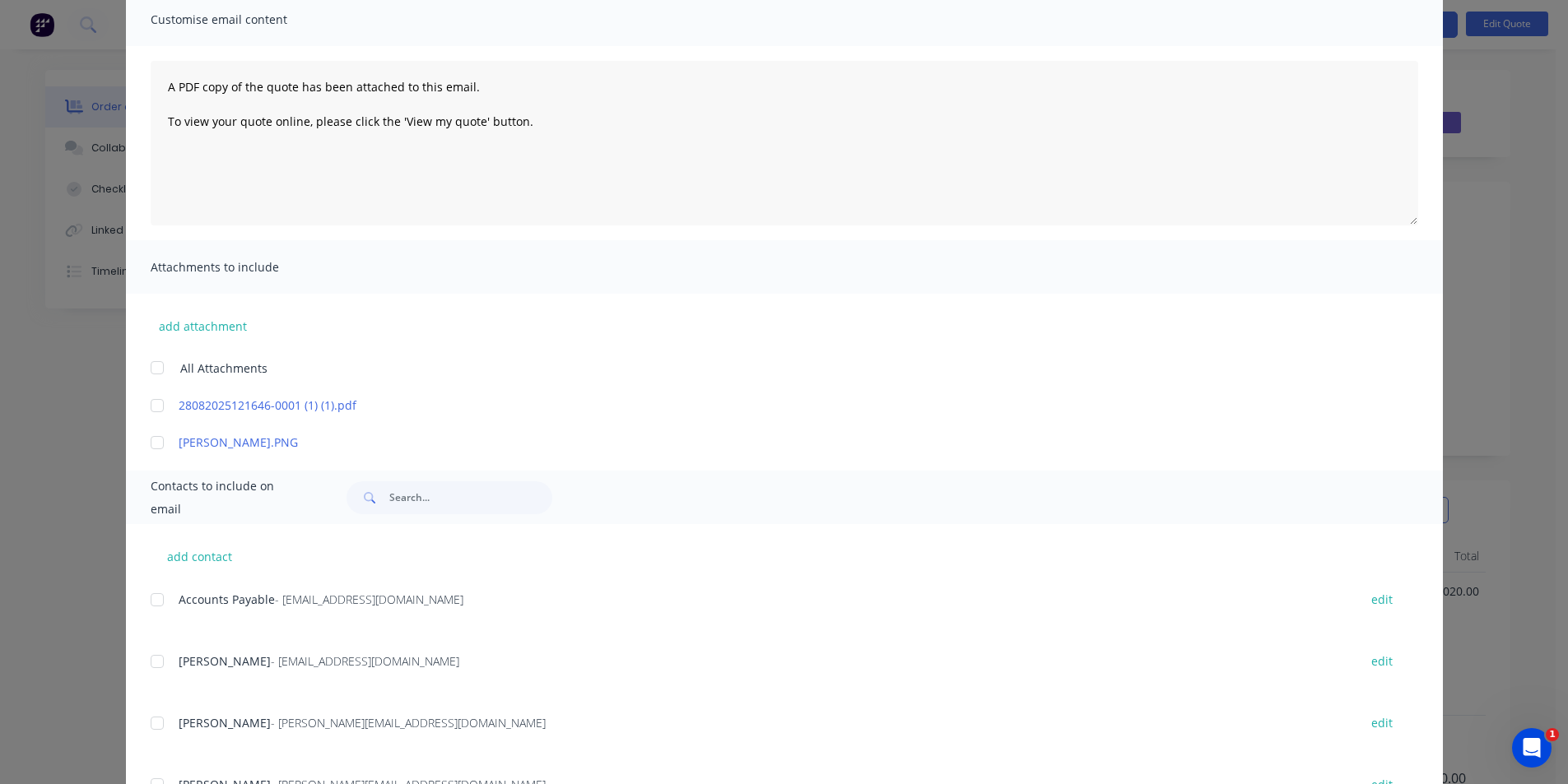
scroll to position [0, 0]
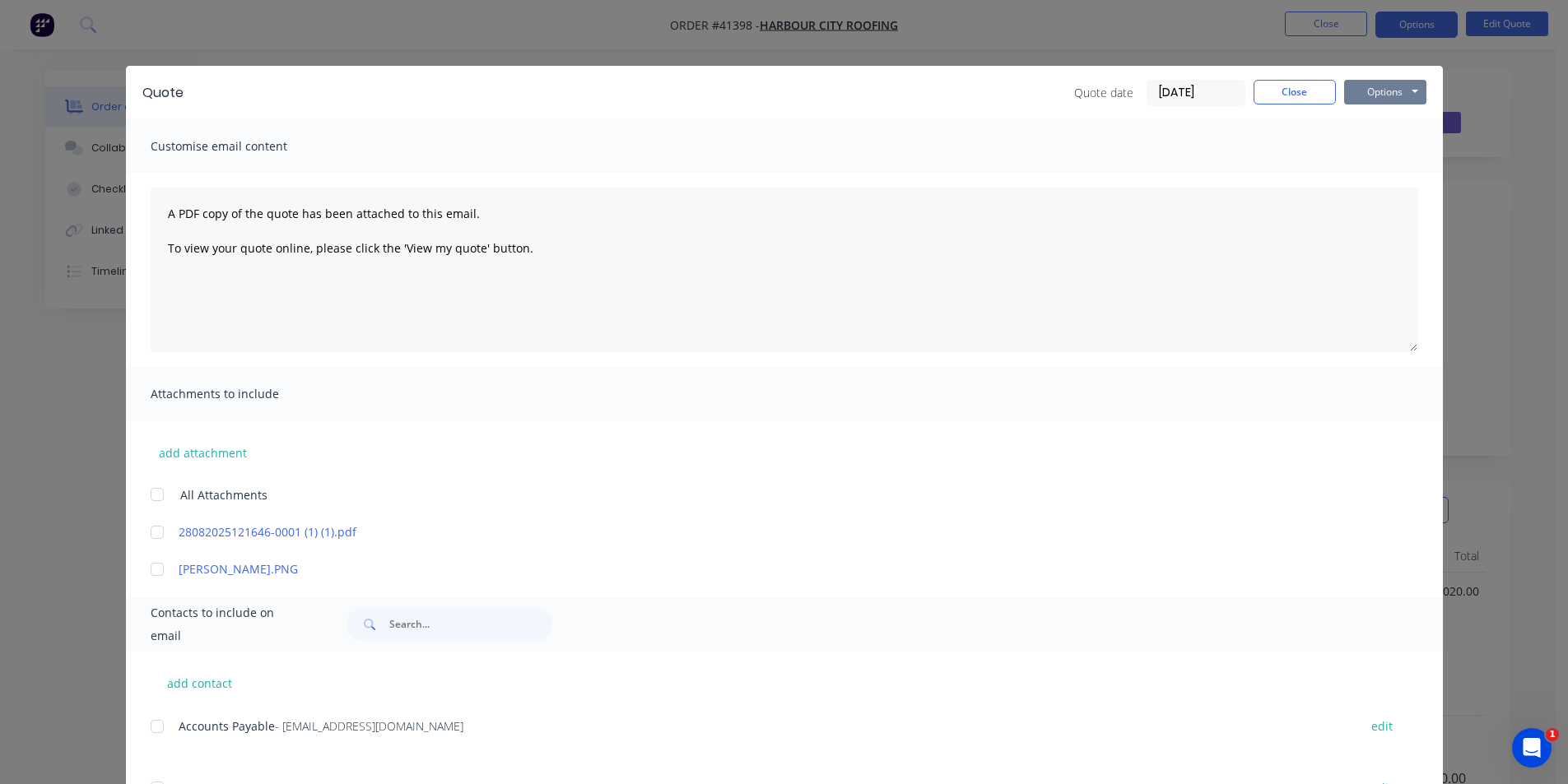
click at [1380, 96] on button "Options" at bounding box center [1385, 92] width 83 height 25
click at [1403, 177] on button "Email" at bounding box center [1396, 176] width 105 height 28
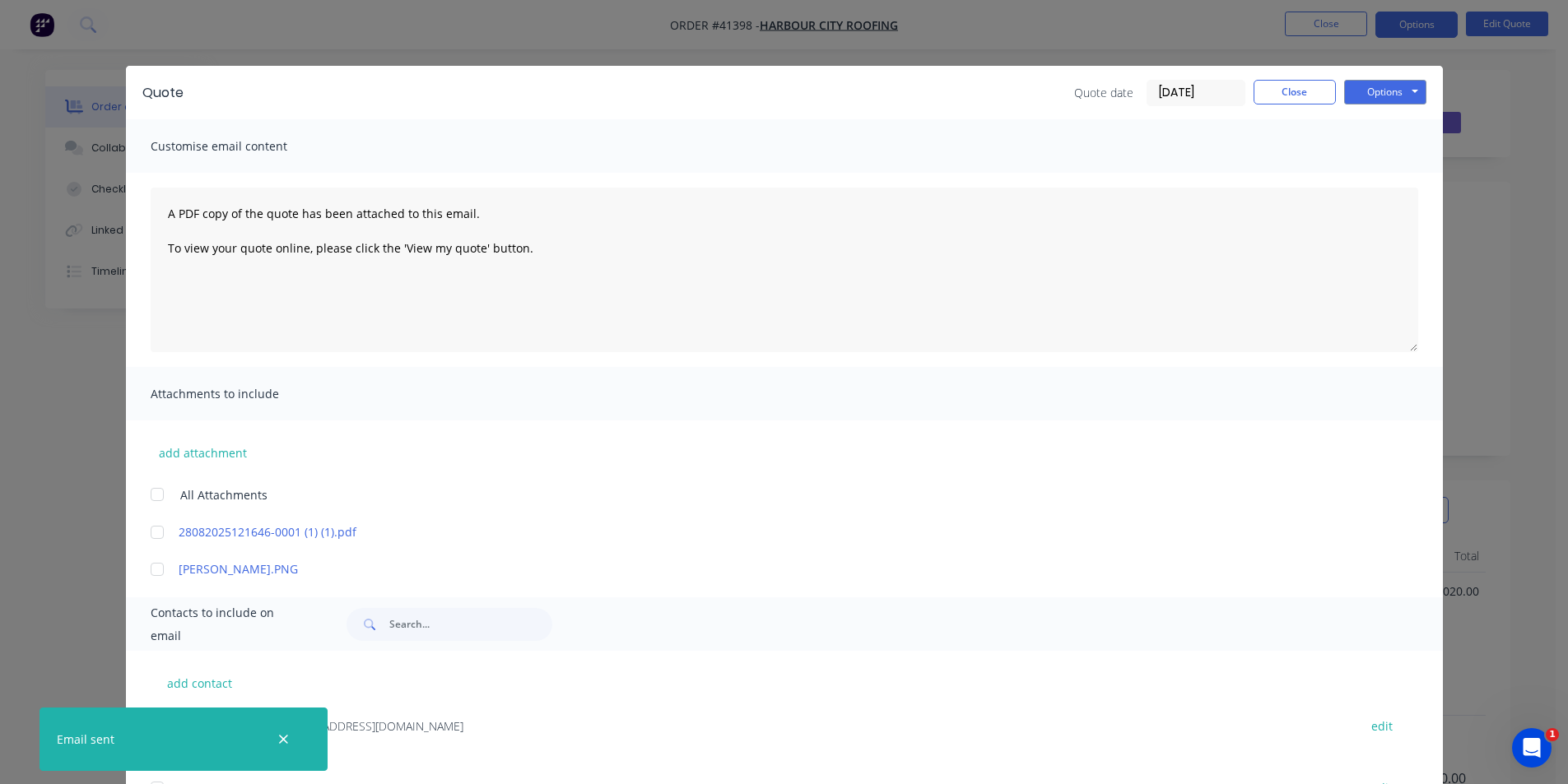
click at [884, 78] on div "Quote Quote date 28/08/25 Close Options Preview Print Email" at bounding box center [784, 93] width 1317 height 53
click at [1292, 87] on button "Close" at bounding box center [1294, 92] width 83 height 25
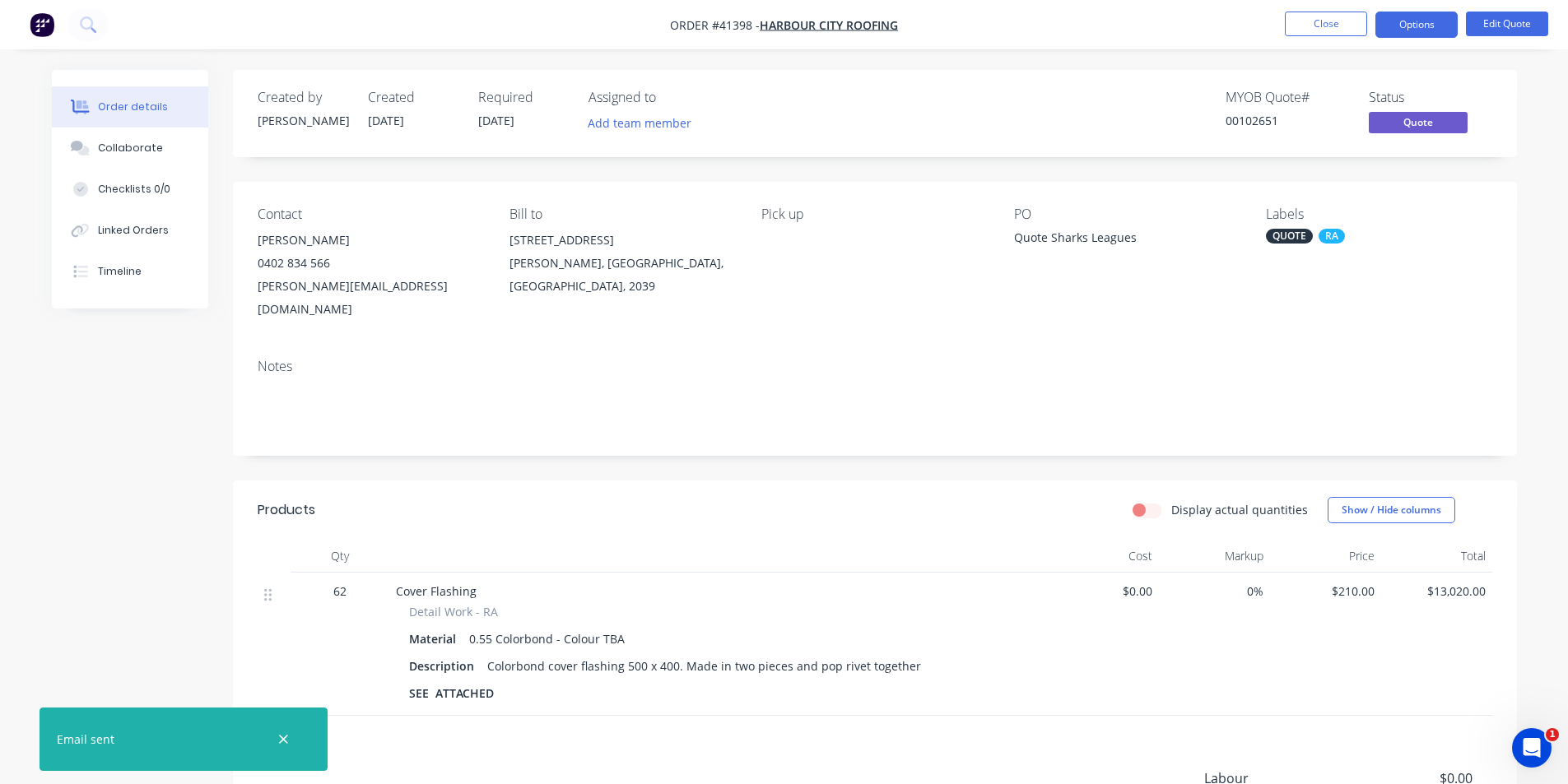
click at [1254, 28] on nav "Order #41398 - HARBOUR CITY ROOFING Close Options Edit Quote" at bounding box center [784, 25] width 1568 height 49
click at [1221, 43] on nav "Order #41398 - HARBOUR CITY ROOFING Close Options Edit Quote" at bounding box center [784, 25] width 1568 height 49
click at [1316, 32] on button "Close" at bounding box center [1326, 24] width 83 height 25
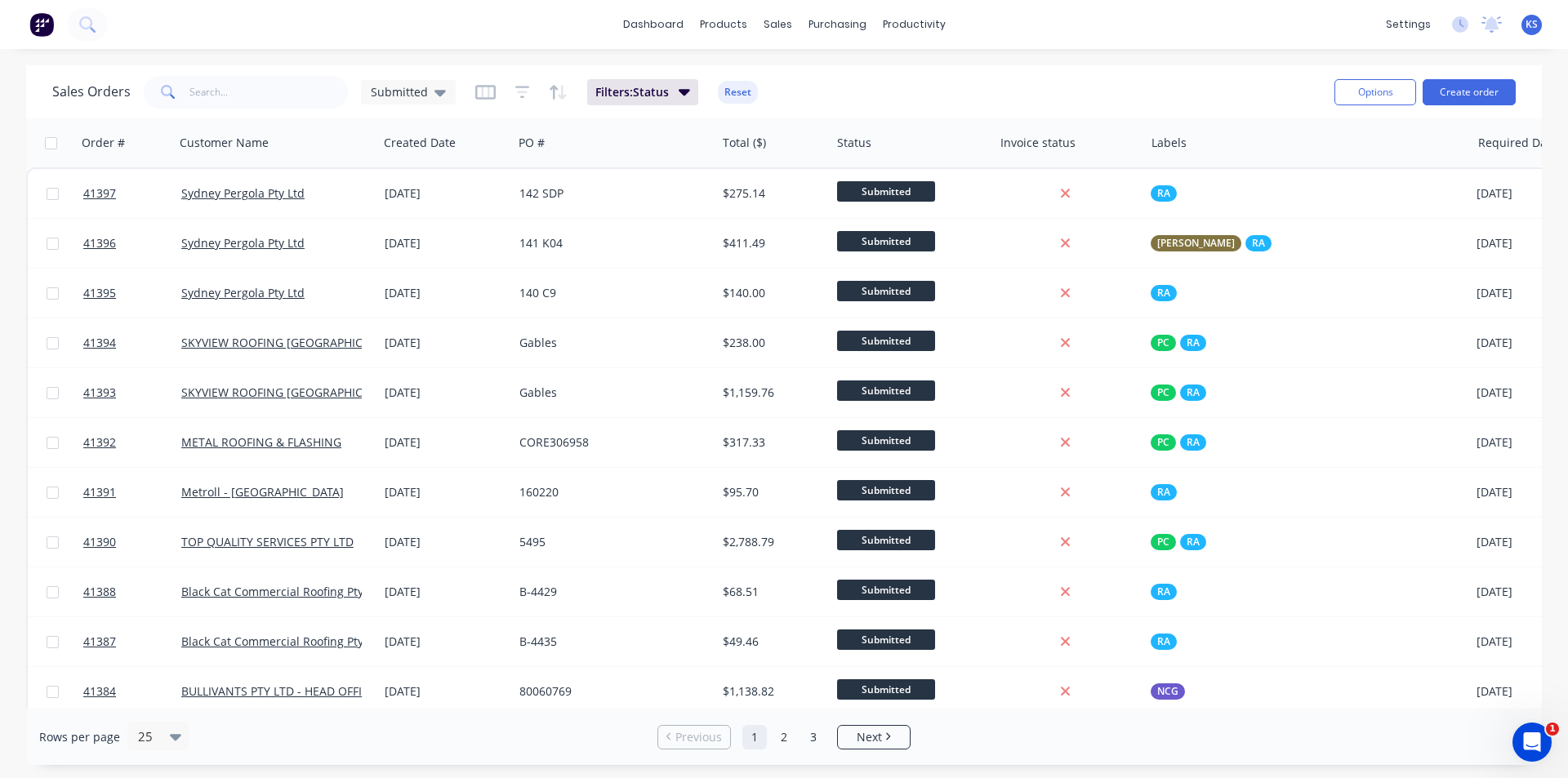
click at [1120, 90] on div "Sales Orders Submitted Filters: Status Reset" at bounding box center [686, 92] width 1269 height 40
click at [743, 97] on button "Reset" at bounding box center [737, 92] width 40 height 22
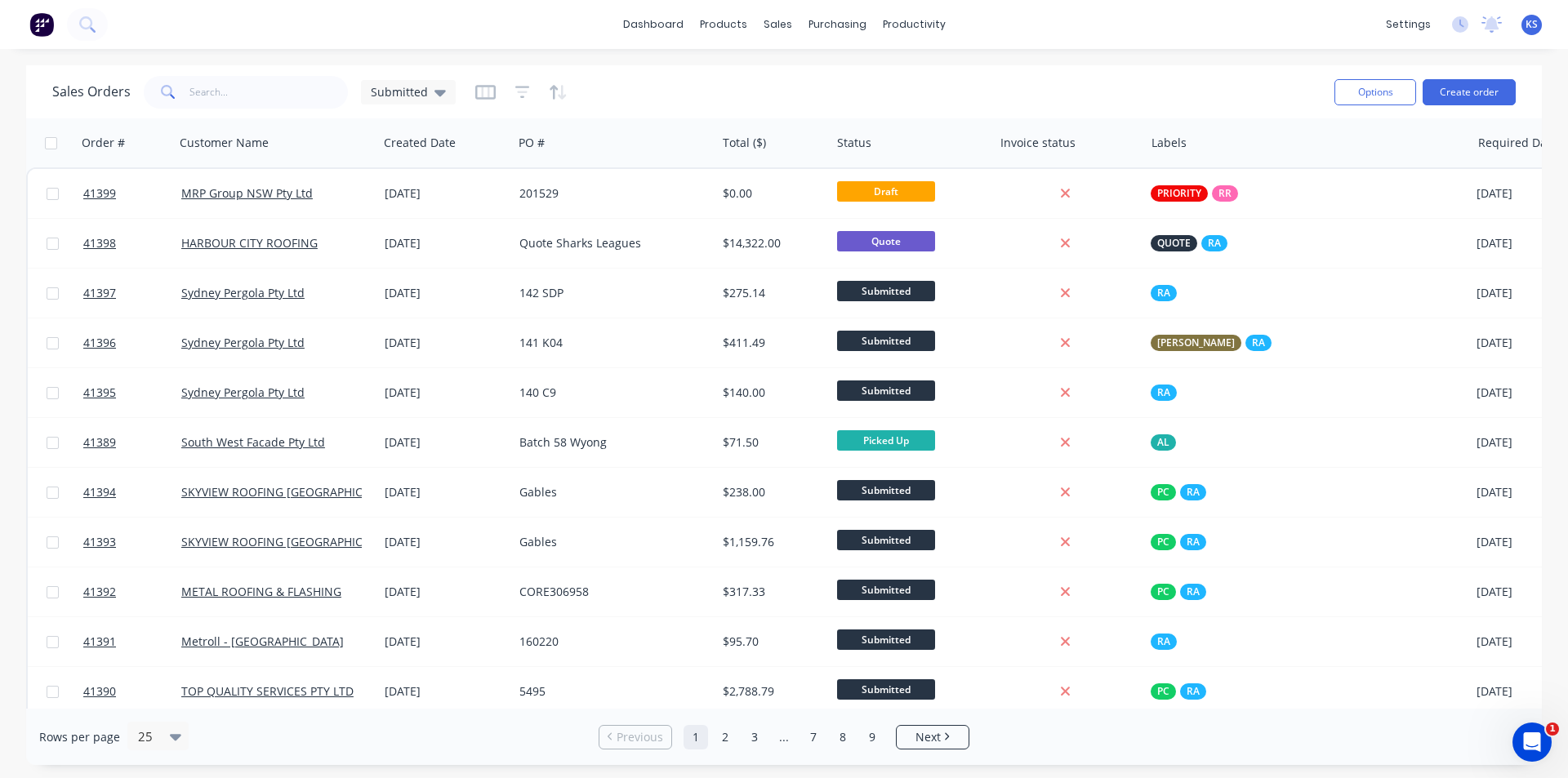
click at [663, 102] on div "Sales Orders Submitted" at bounding box center [686, 92] width 1269 height 40
click at [746, 65] on div "dashboard products sales purchasing productivity dashboard products Product Cat…" at bounding box center [784, 389] width 1568 height 778
click at [860, 84] on div "Sales Orders" at bounding box center [838, 78] width 67 height 15
click at [763, 74] on link "Sales Orders" at bounding box center [863, 77] width 216 height 32
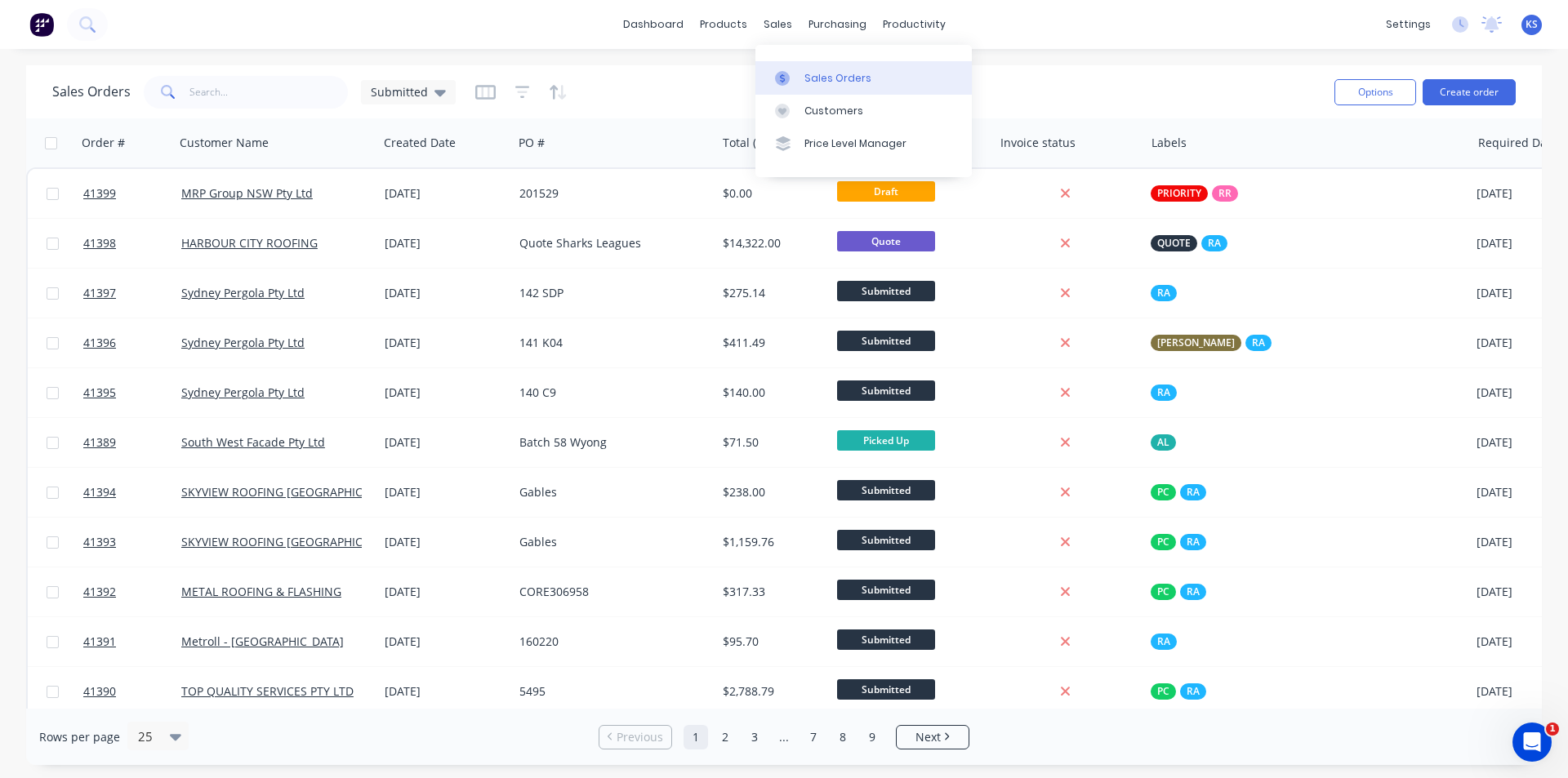
click at [669, 75] on div "Sales Orders Submitted" at bounding box center [686, 92] width 1269 height 40
click at [886, 115] on div "Suppliers" at bounding box center [871, 110] width 49 height 15
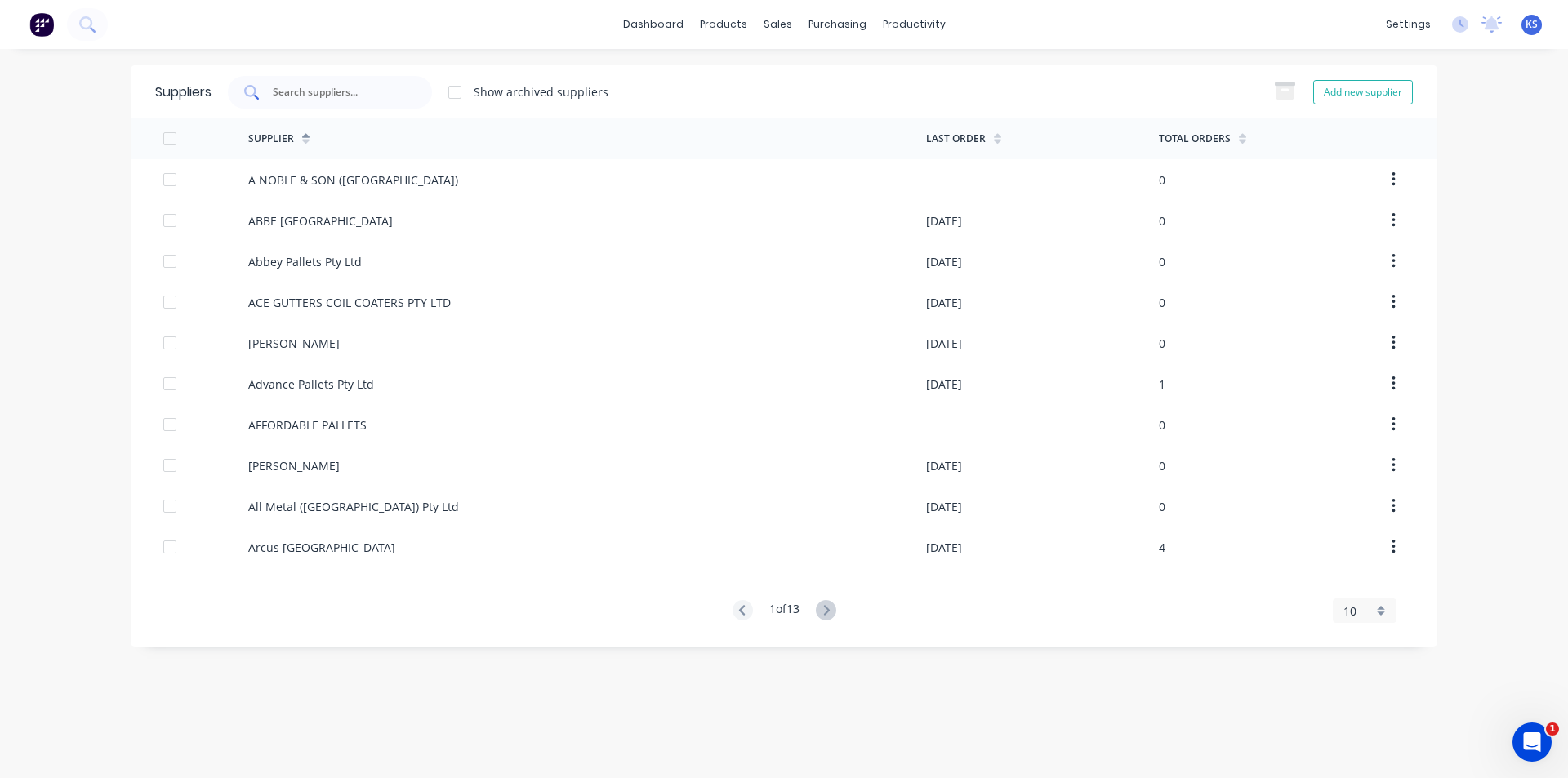
click at [340, 79] on div at bounding box center [329, 92] width 204 height 32
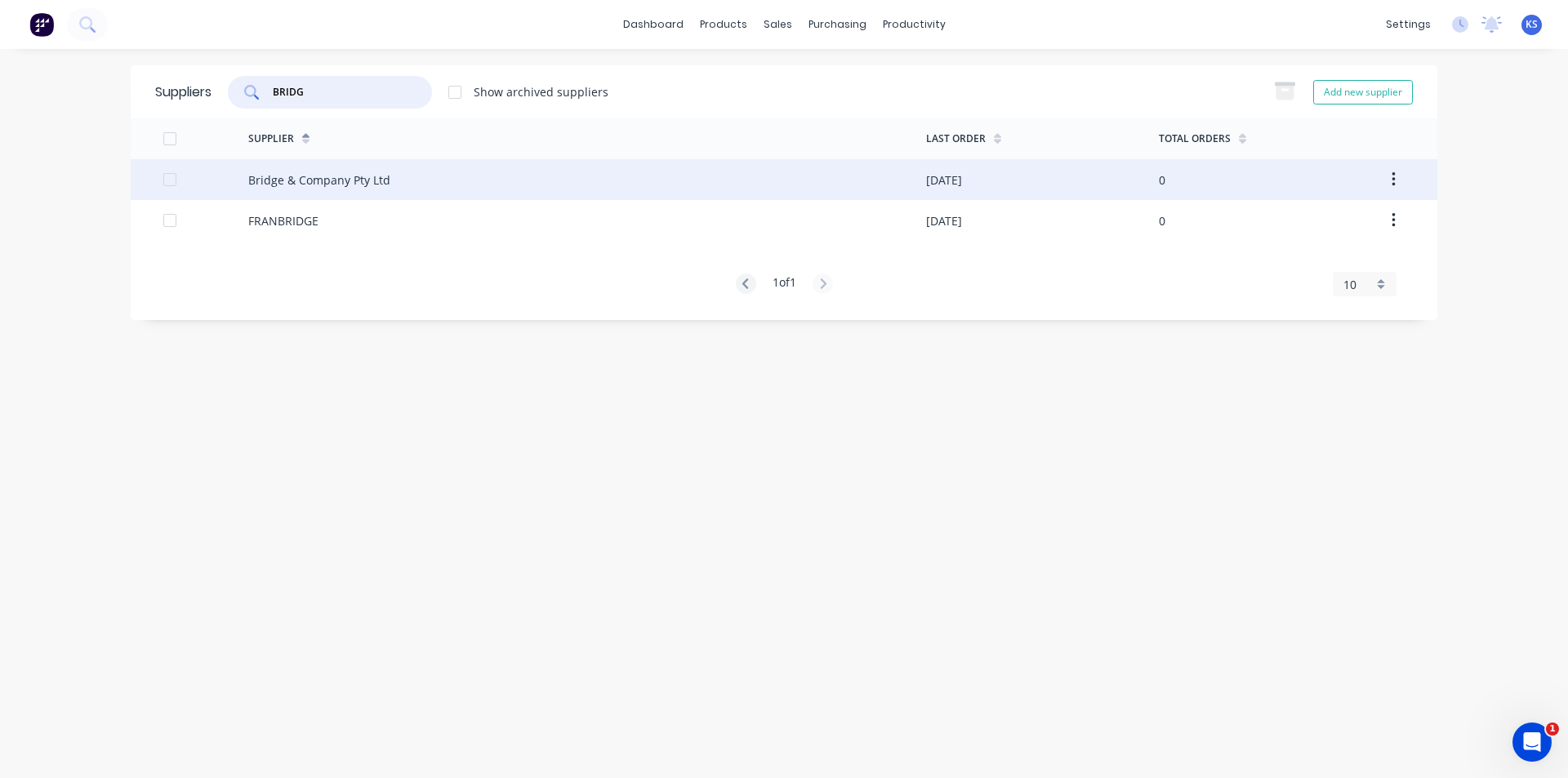
type input "BRIDG"
click at [390, 172] on div "Bridge & Company Pty Ltd" at bounding box center [587, 180] width 677 height 41
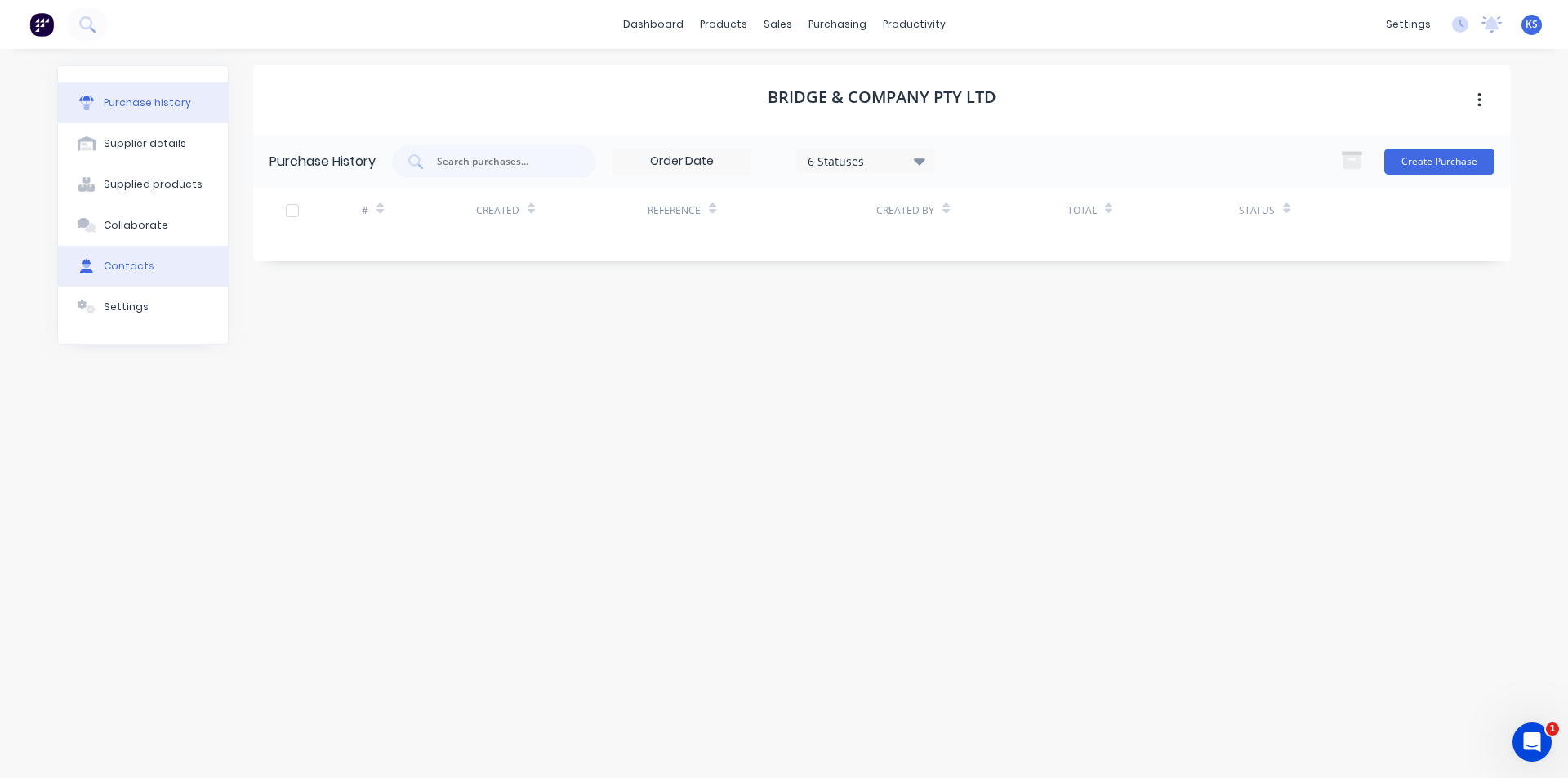
click at [176, 262] on button "Contacts" at bounding box center [143, 266] width 170 height 41
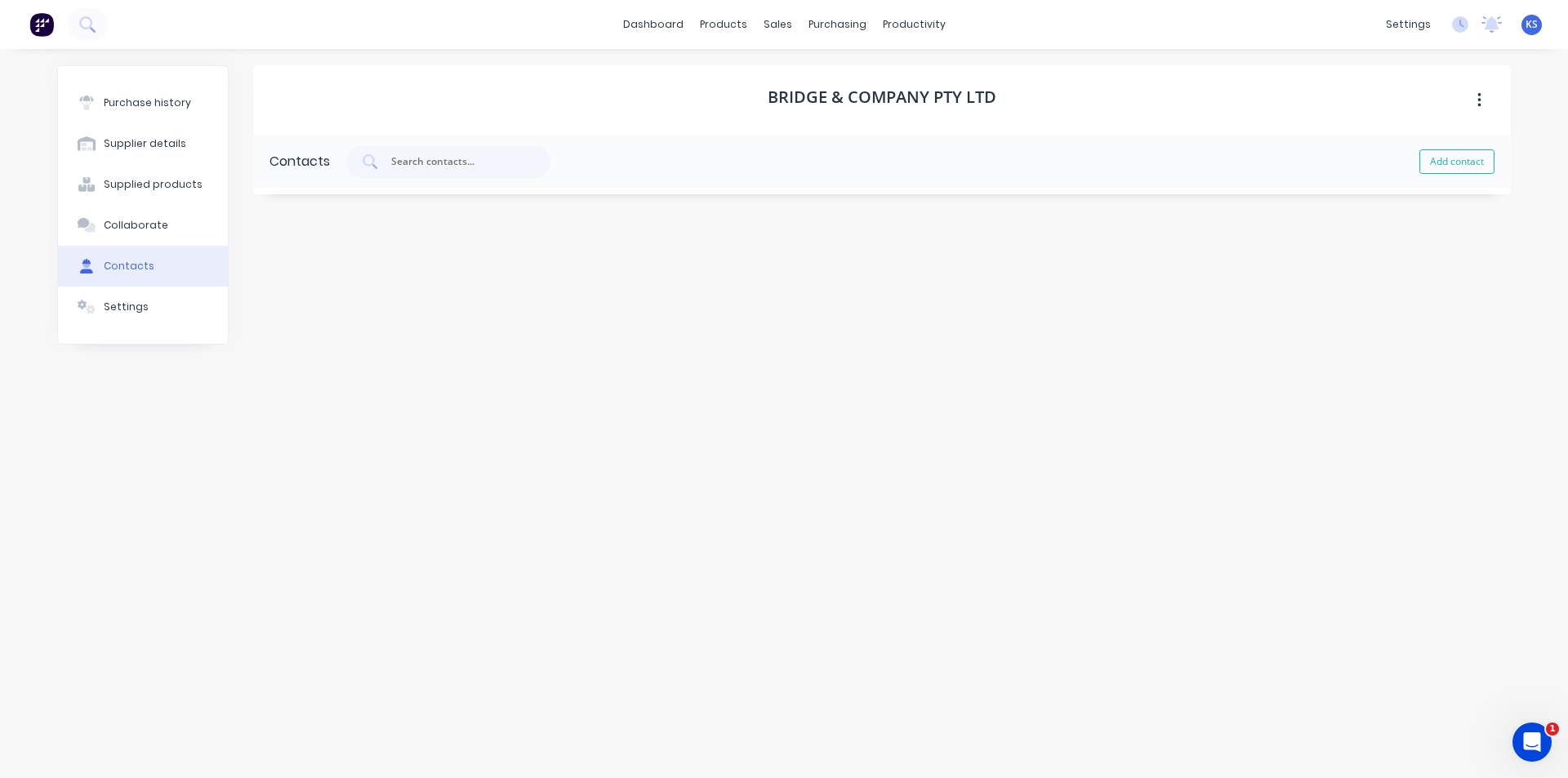
select select "AU"
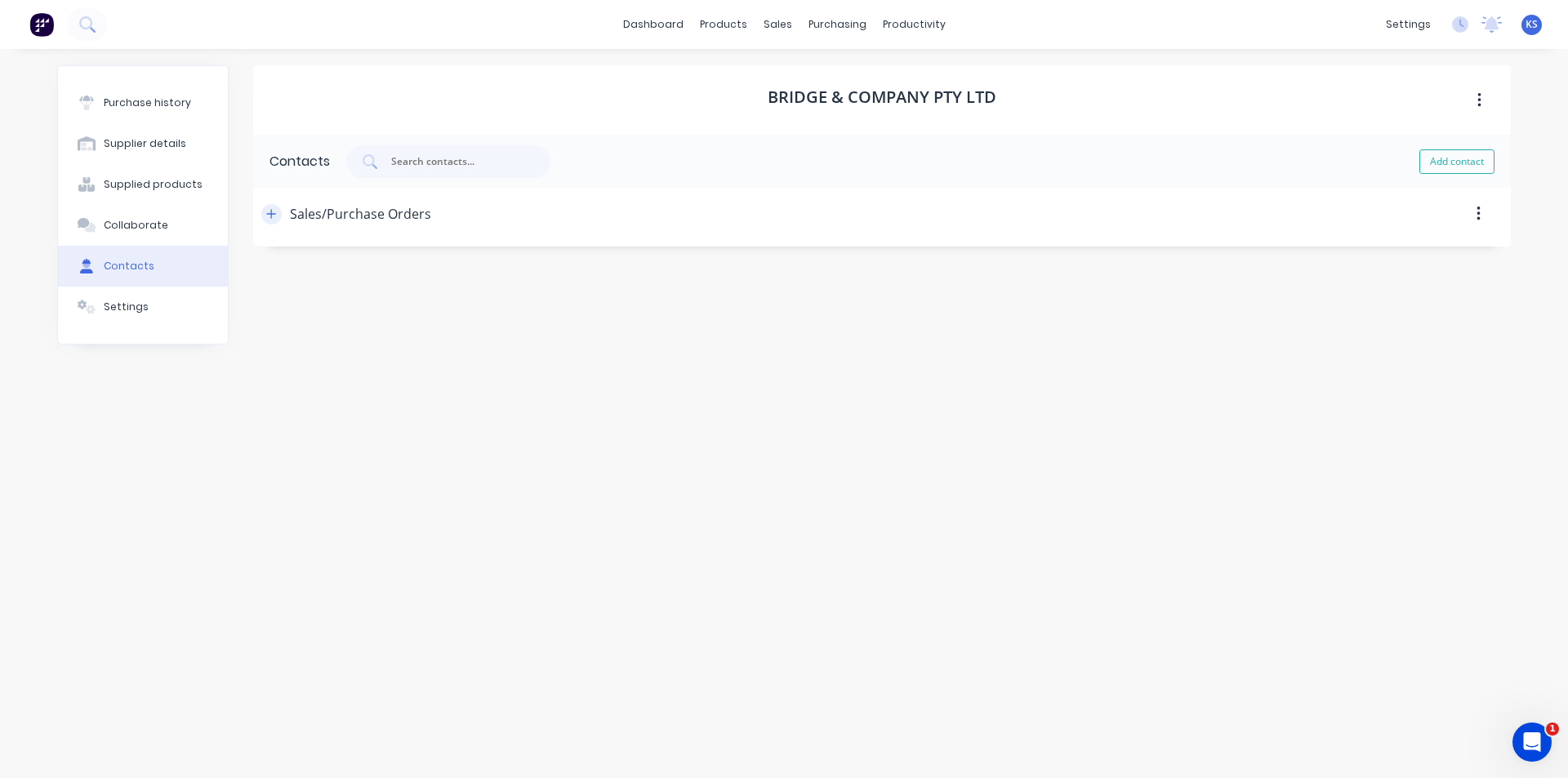
click at [272, 213] on icon "button" at bounding box center [271, 213] width 9 height 9
drag, startPoint x: 405, startPoint y: 347, endPoint x: 236, endPoint y: 362, distance: 169.7
click at [236, 362] on div "Purchase history Supplier details Supplied products Collaborate Contacts Settin…" at bounding box center [783, 406] width 1454 height 680
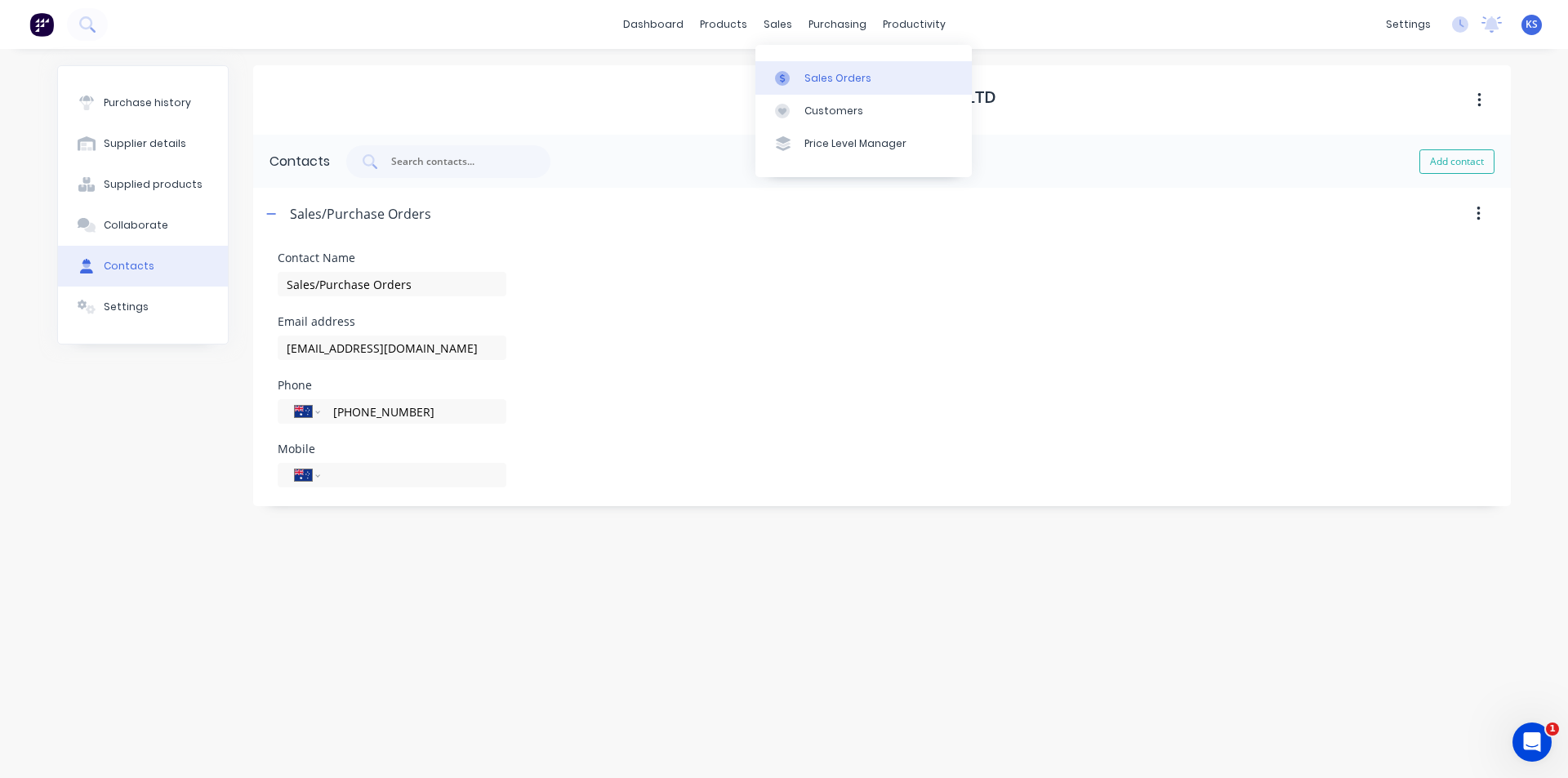
click at [885, 85] on link "Sales Orders" at bounding box center [863, 77] width 216 height 32
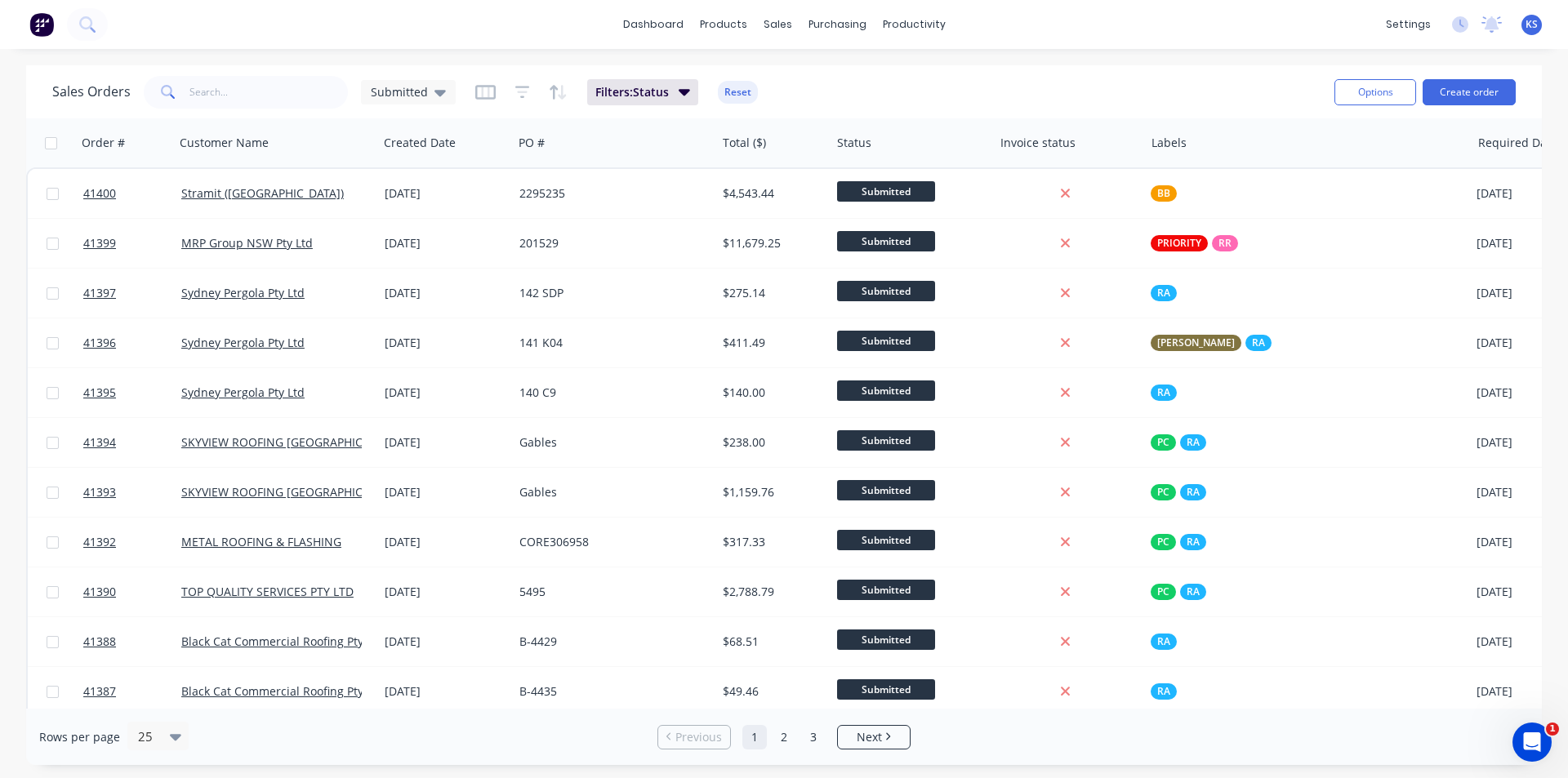
click at [737, 98] on button "Reset" at bounding box center [737, 92] width 40 height 22
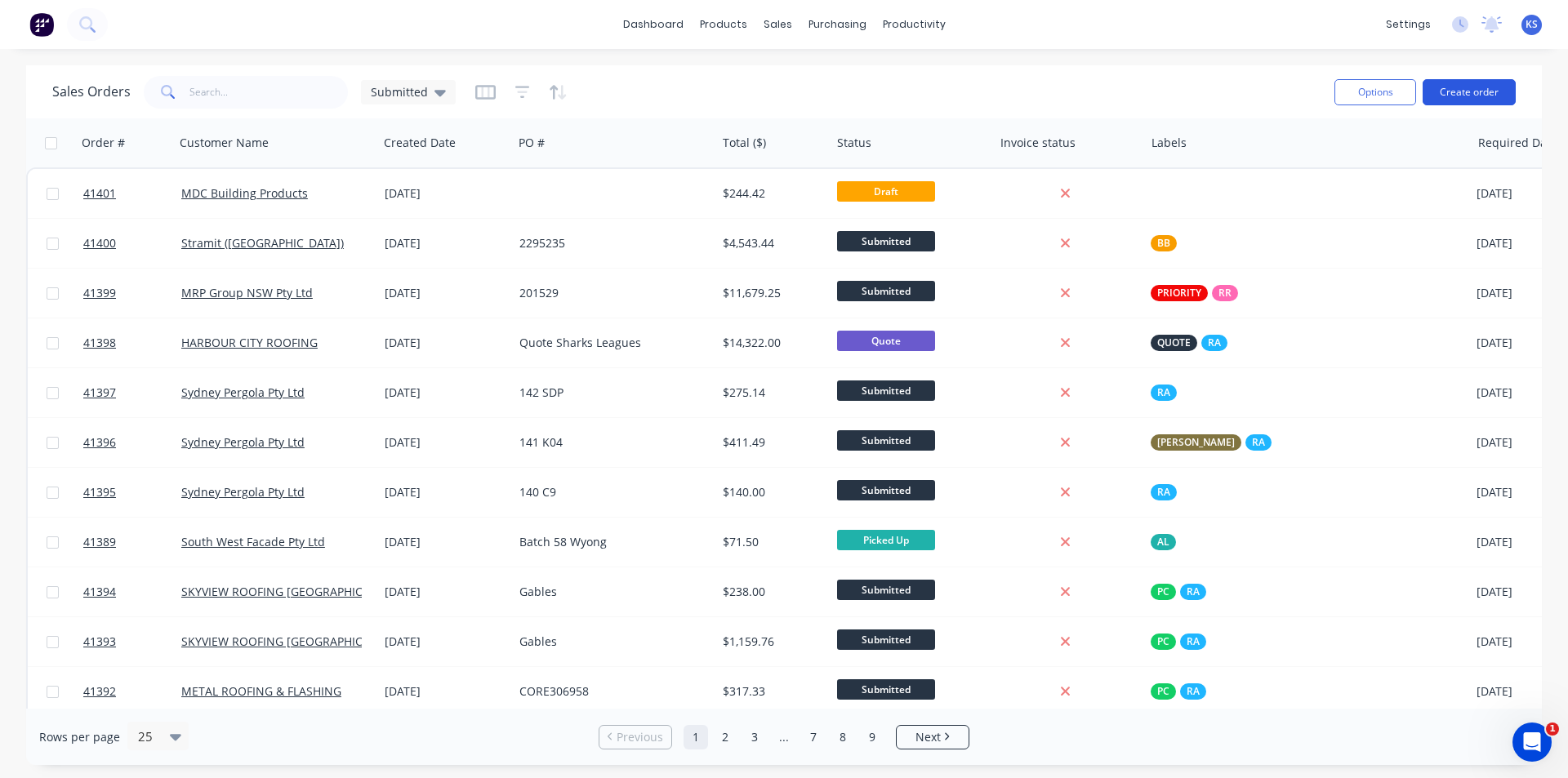
click at [1459, 89] on button "Create order" at bounding box center [1468, 92] width 93 height 26
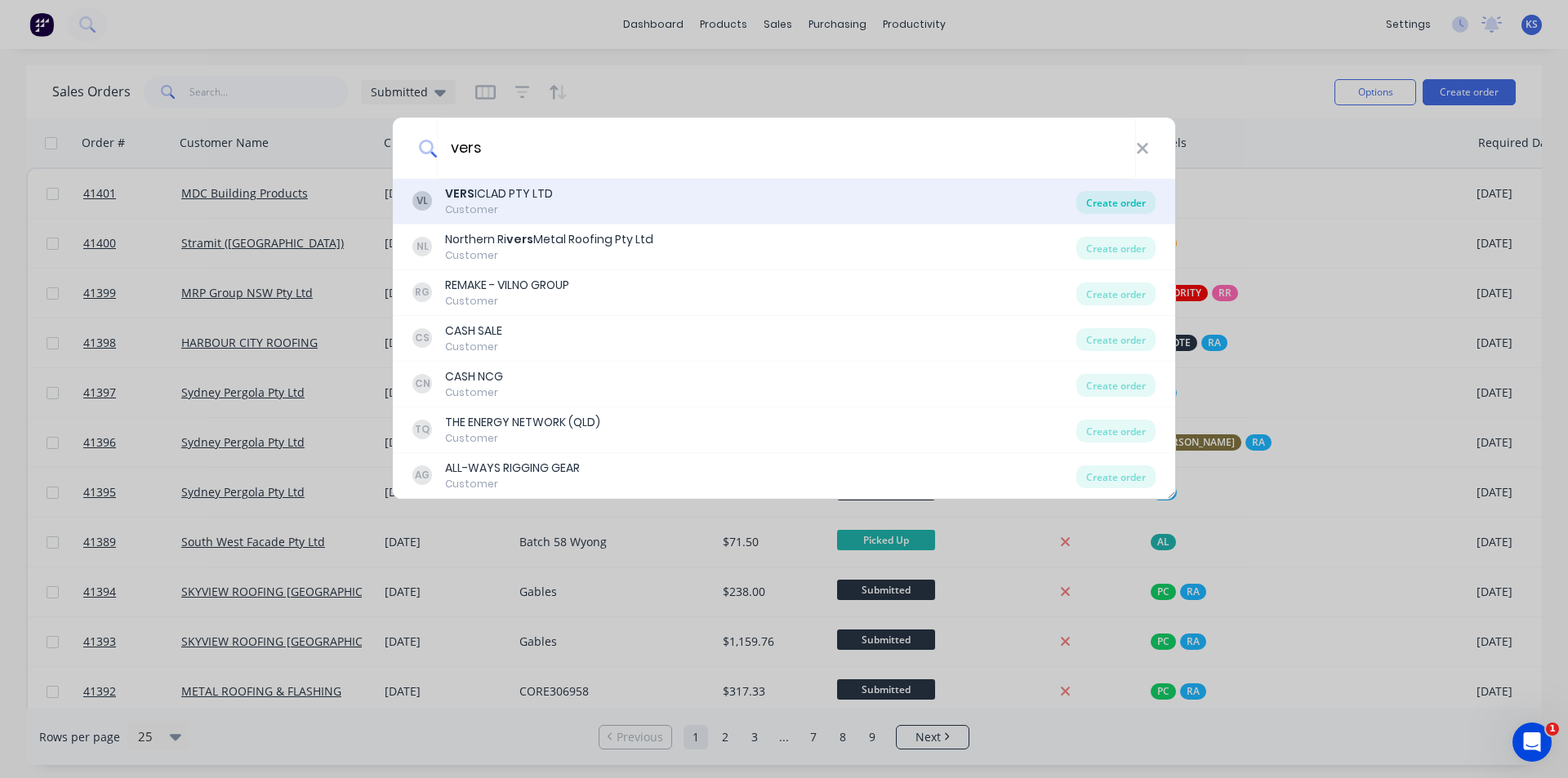
type input "vers"
click at [1111, 200] on div "Create order" at bounding box center [1115, 202] width 79 height 22
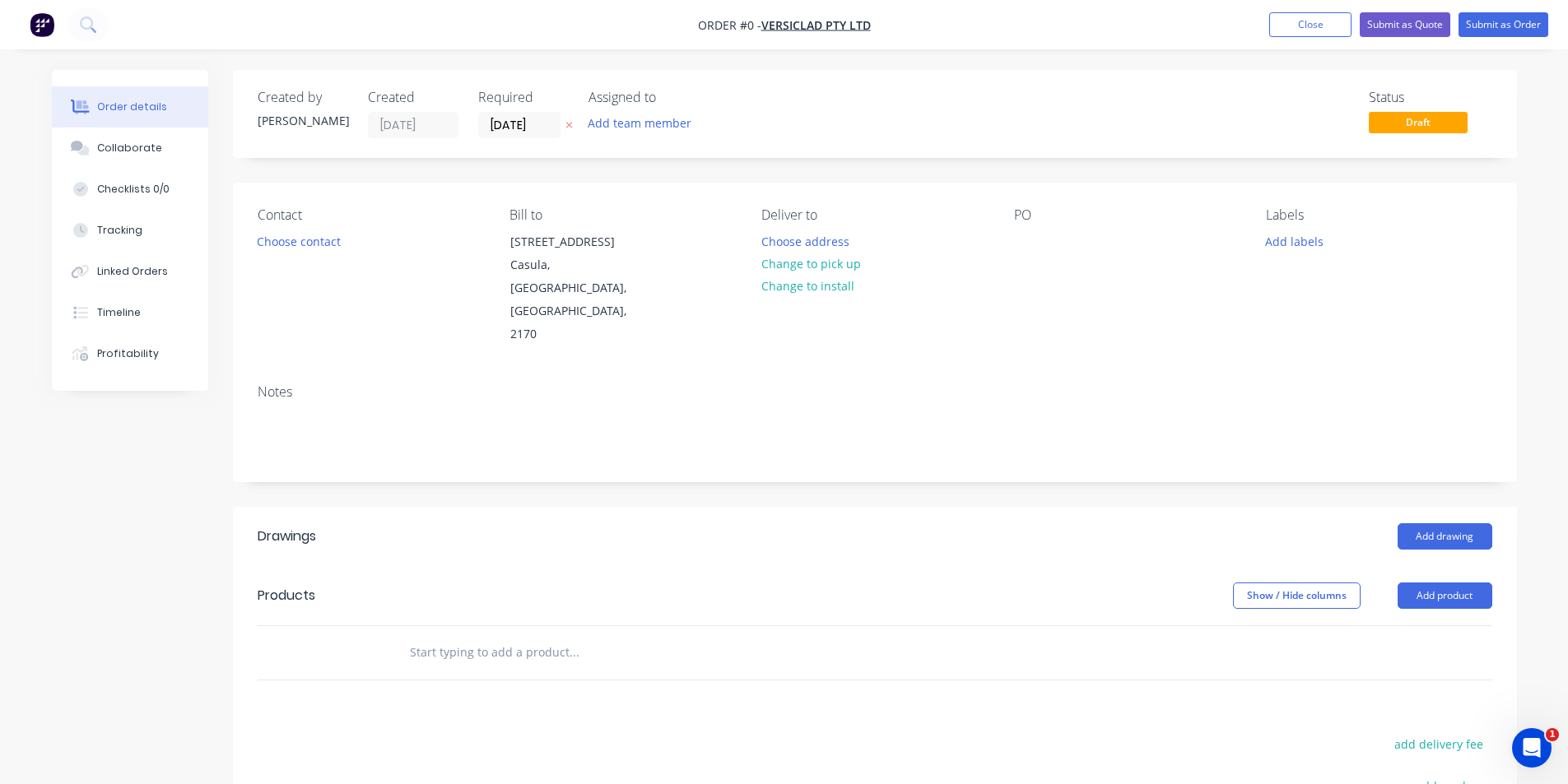
click at [923, 78] on div "Created by Kendall Created 28/08/25 Required 28/08/25 Assigned to Add team memb…" at bounding box center [874, 113] width 1283 height 88
click at [524, 129] on input "[DATE]" at bounding box center [519, 124] width 81 height 25
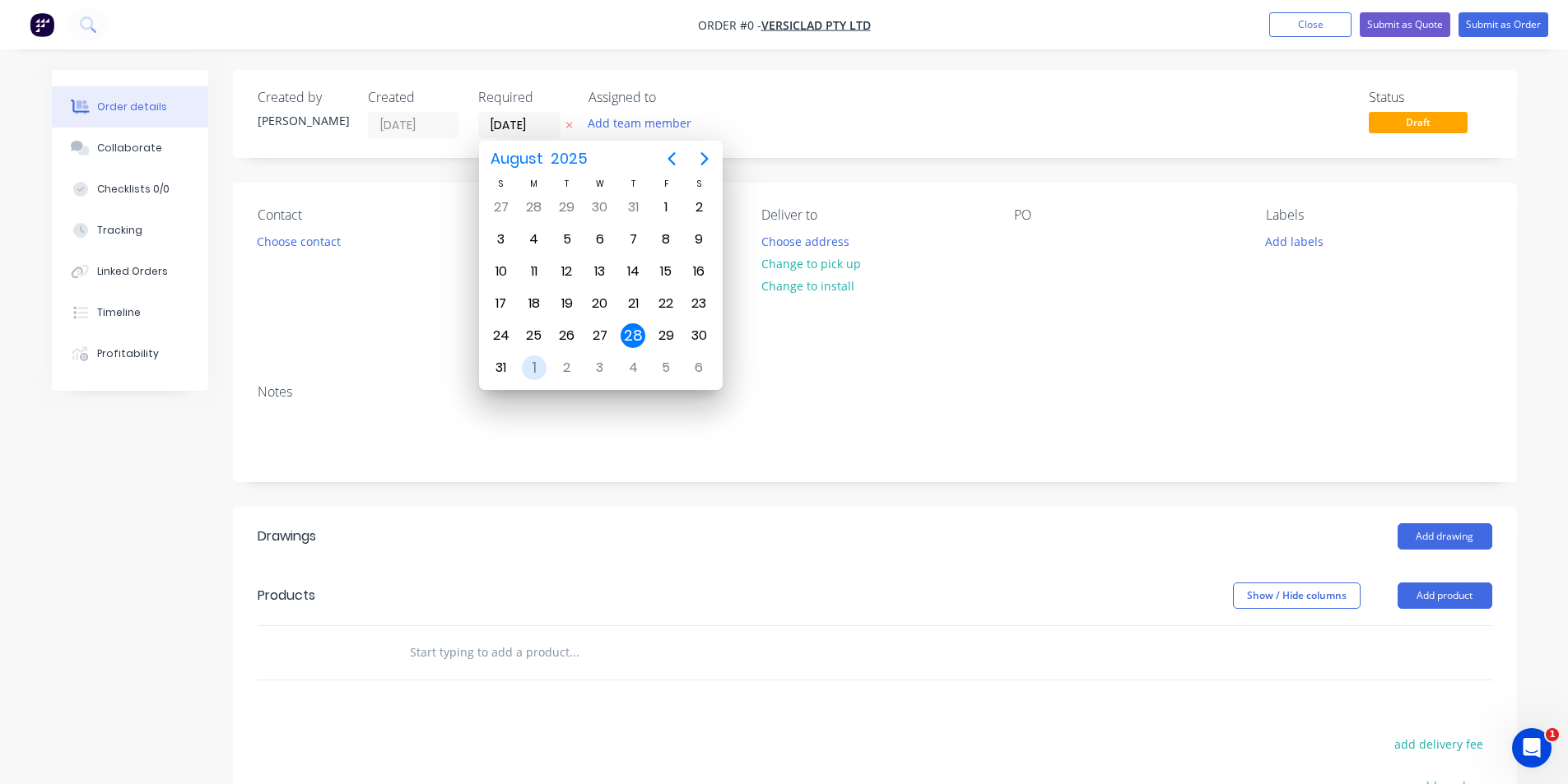
click at [533, 377] on div "1" at bounding box center [534, 367] width 25 height 25
type input "[DATE]"
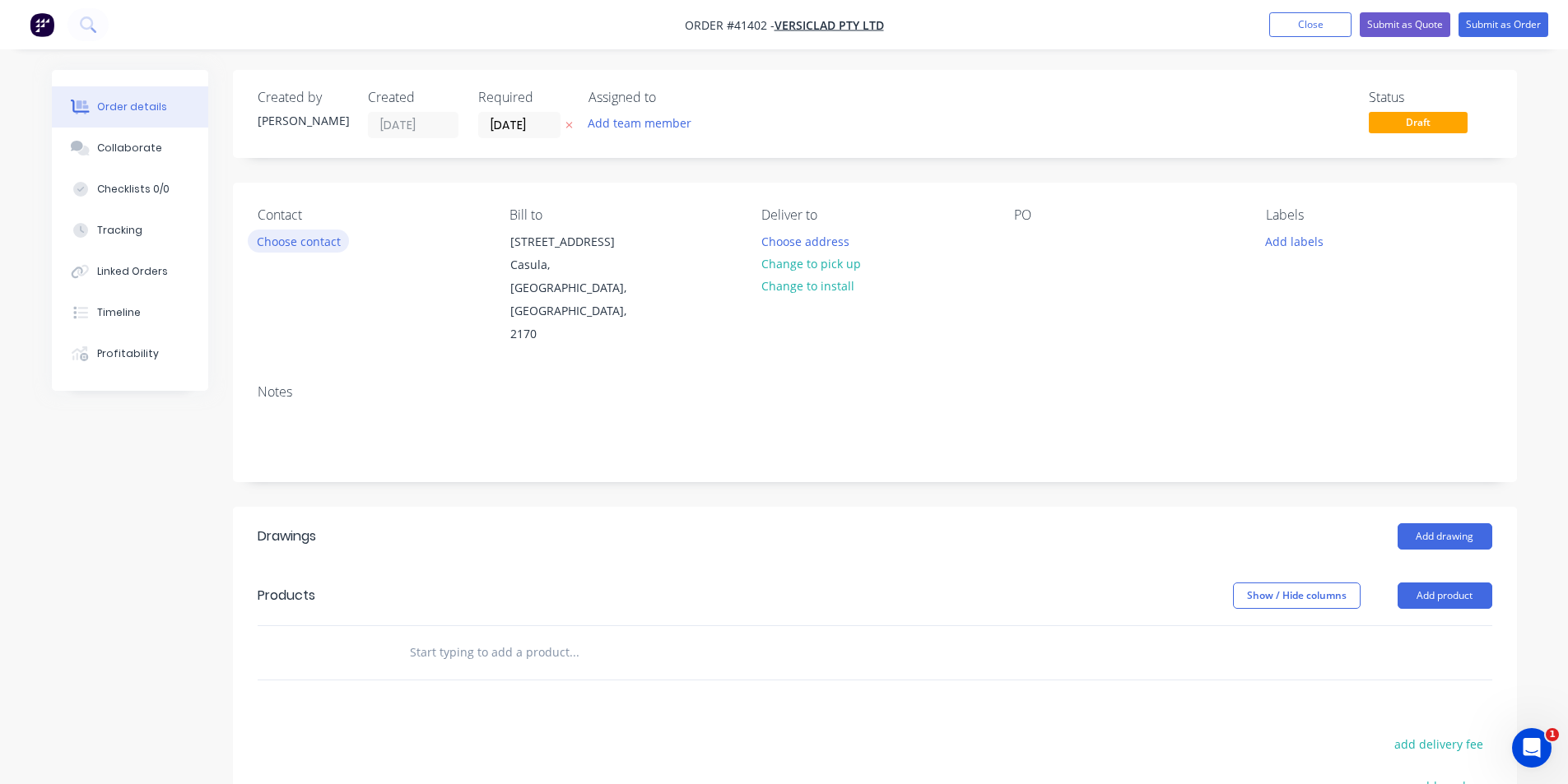
click at [309, 242] on button "Choose contact" at bounding box center [297, 240] width 101 height 23
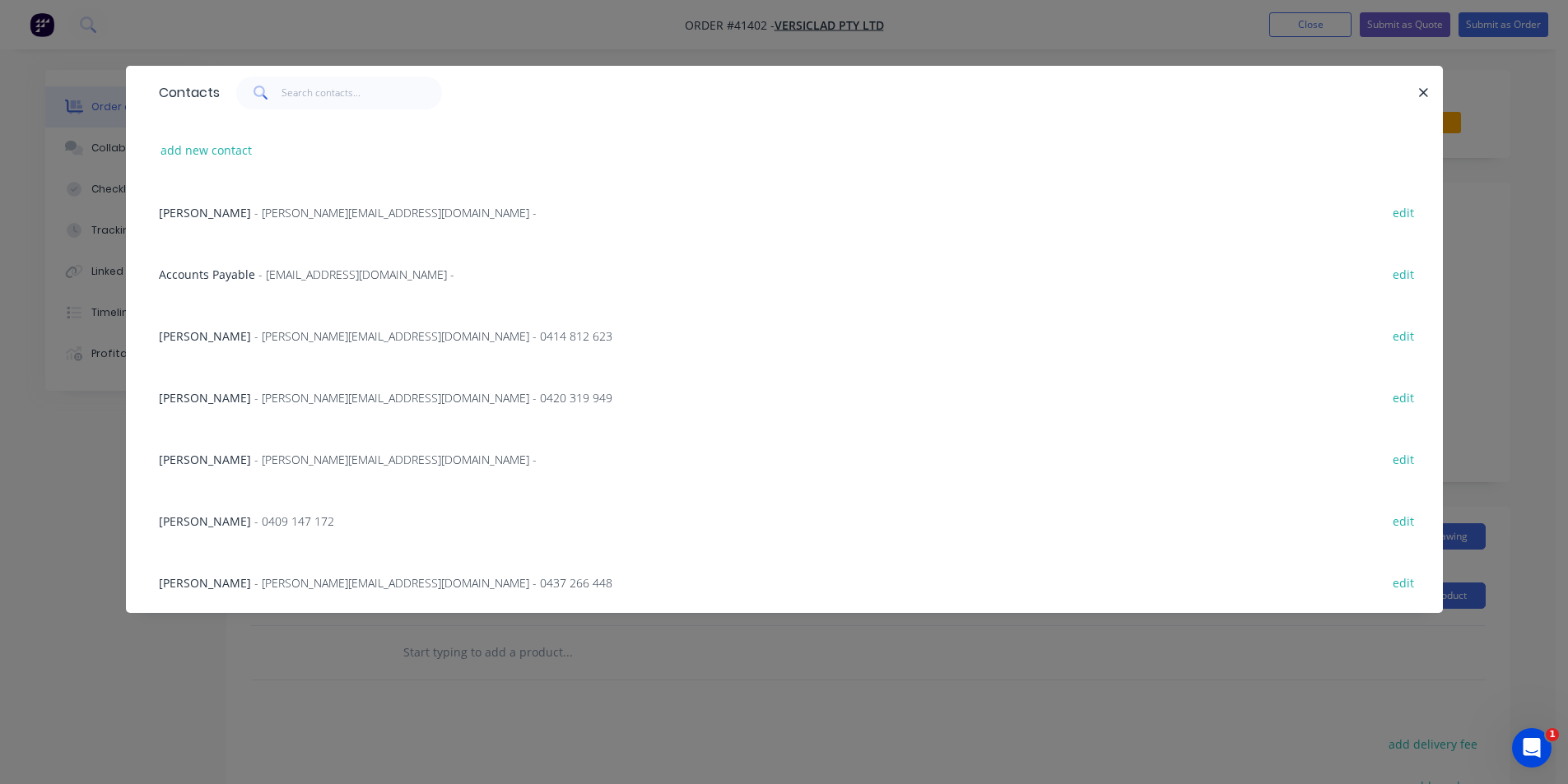
click at [254, 213] on span "- michele@versiclad.com.au -" at bounding box center [395, 213] width 283 height 16
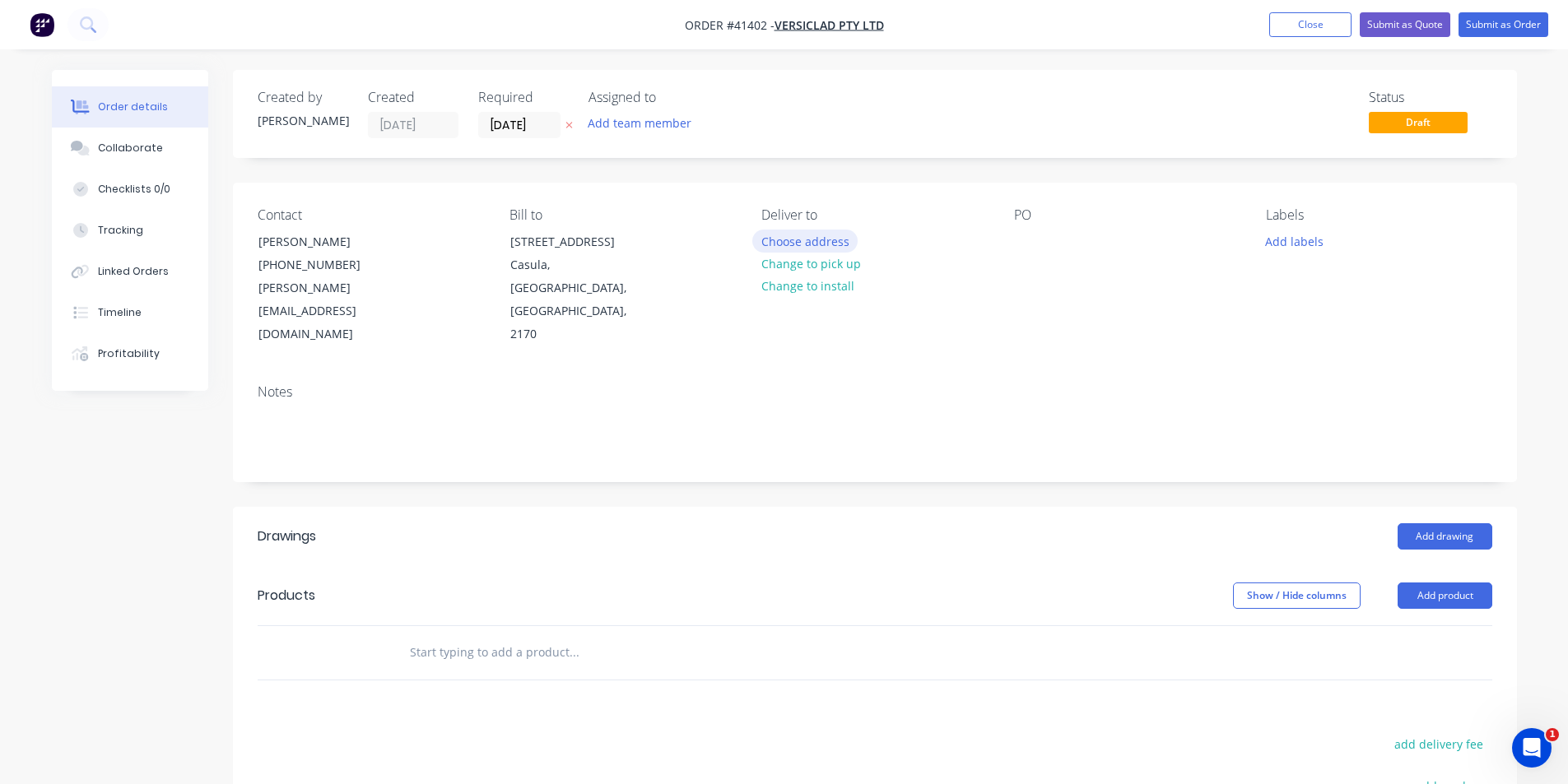
click at [805, 246] on button "Choose address" at bounding box center [805, 240] width 105 height 23
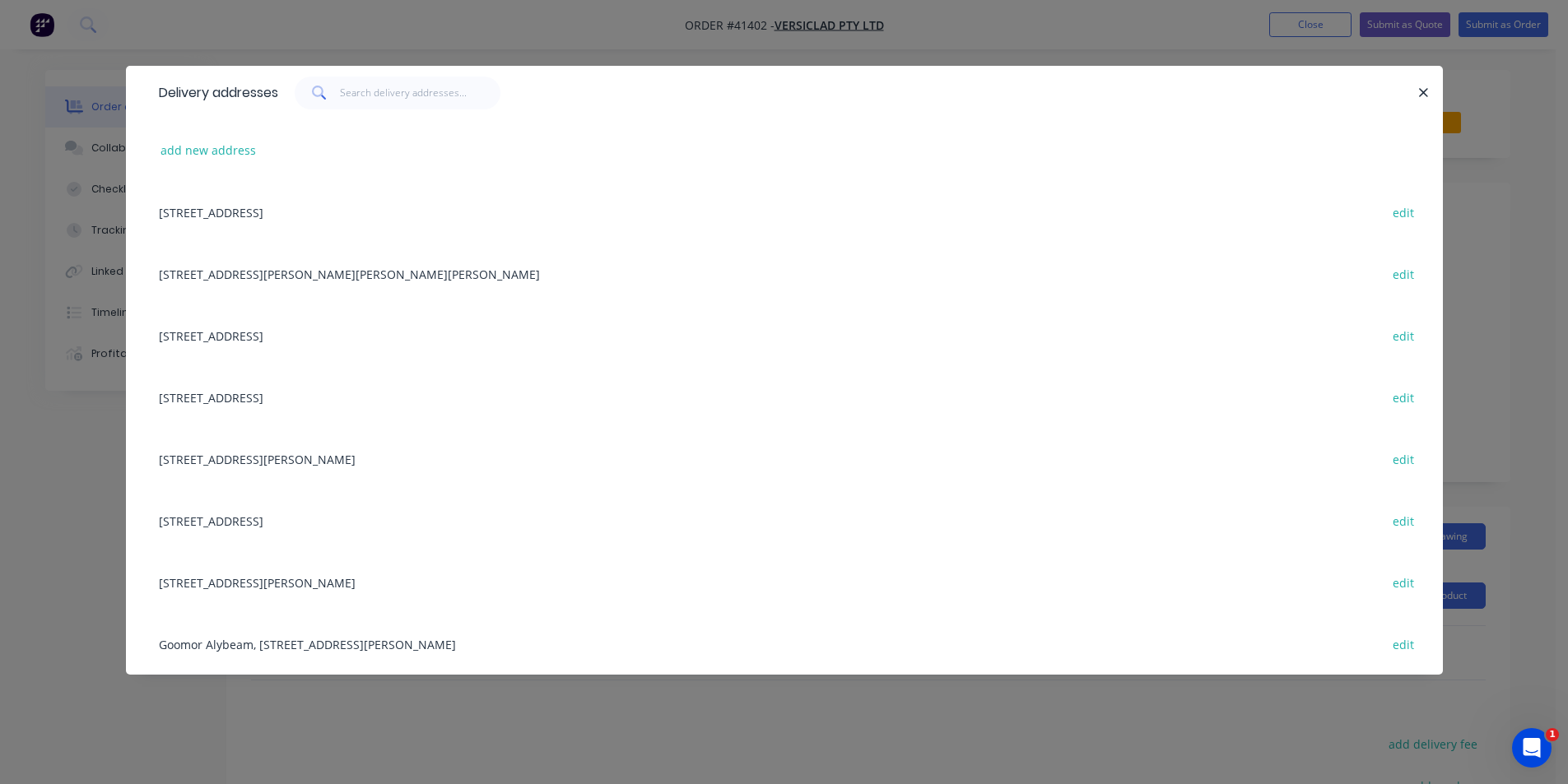
click at [245, 212] on div "3 Berriwerri Place, Casula, New South Wales, Australia, 2170 edit" at bounding box center [784, 212] width 1268 height 62
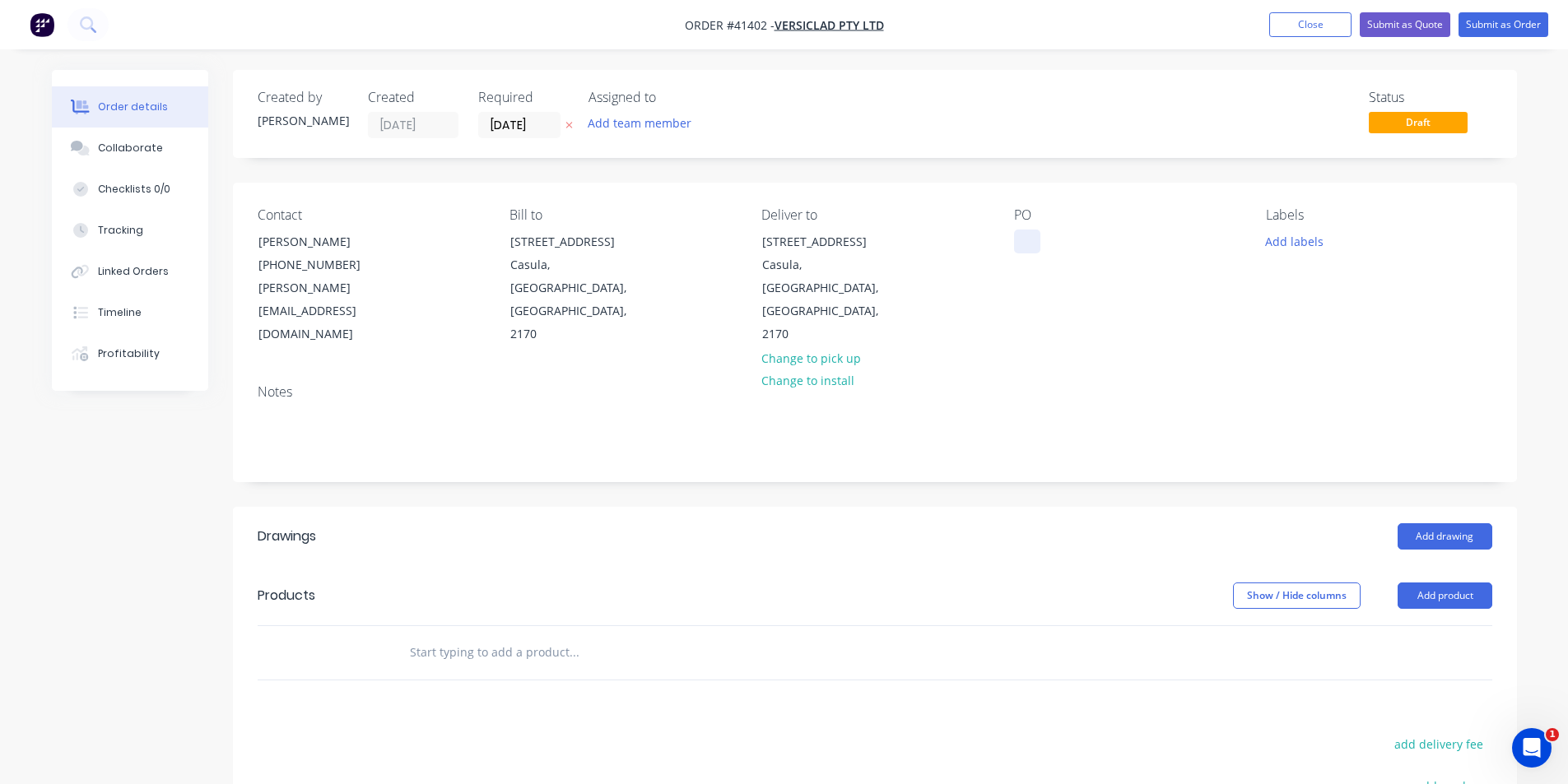
click at [1032, 245] on div at bounding box center [1026, 241] width 27 height 24
click at [1285, 252] on div "Labels Add labels" at bounding box center [1378, 277] width 226 height 139
click at [1288, 246] on button "Add labels" at bounding box center [1294, 240] width 76 height 23
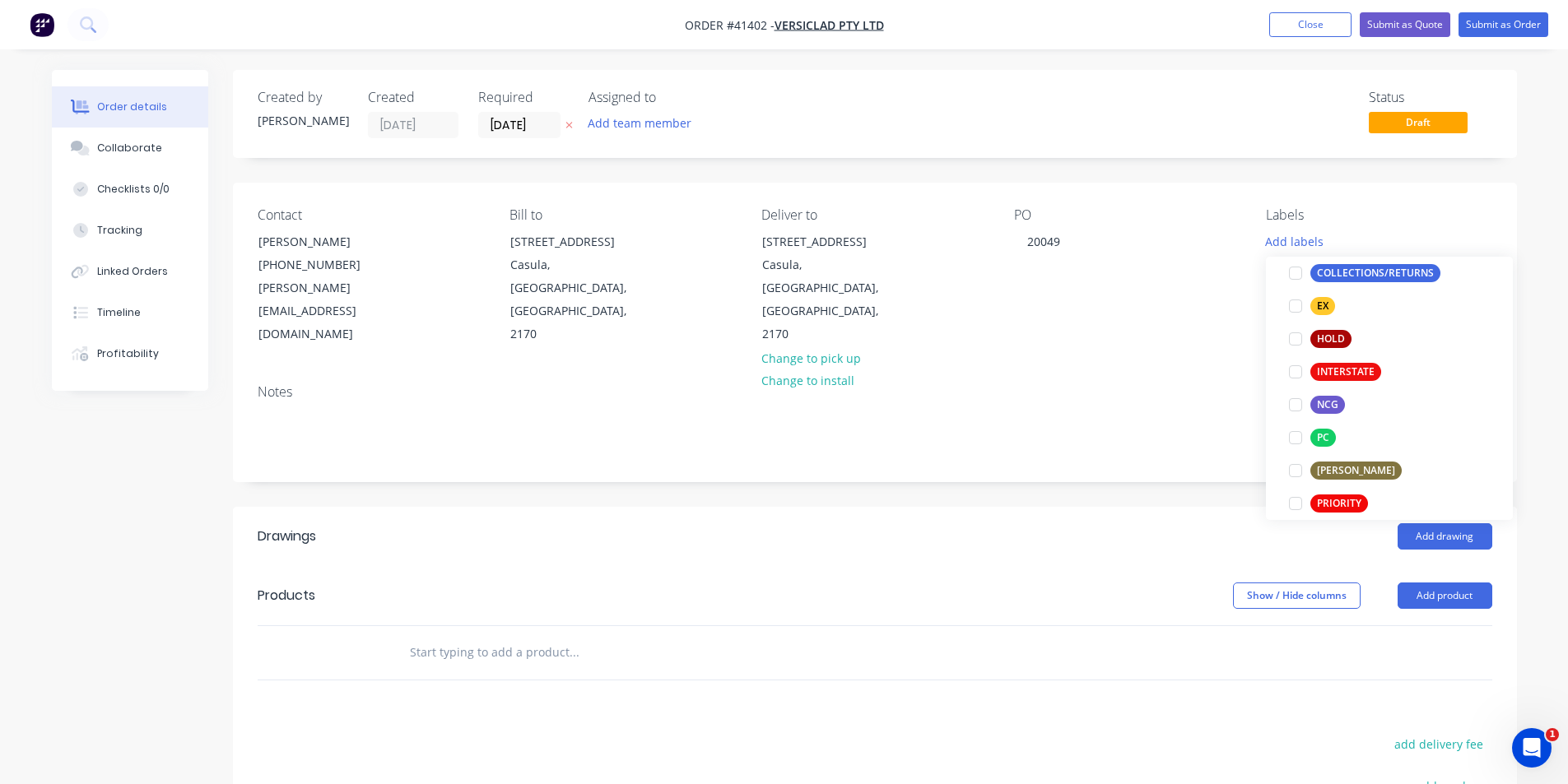
scroll to position [493, 0]
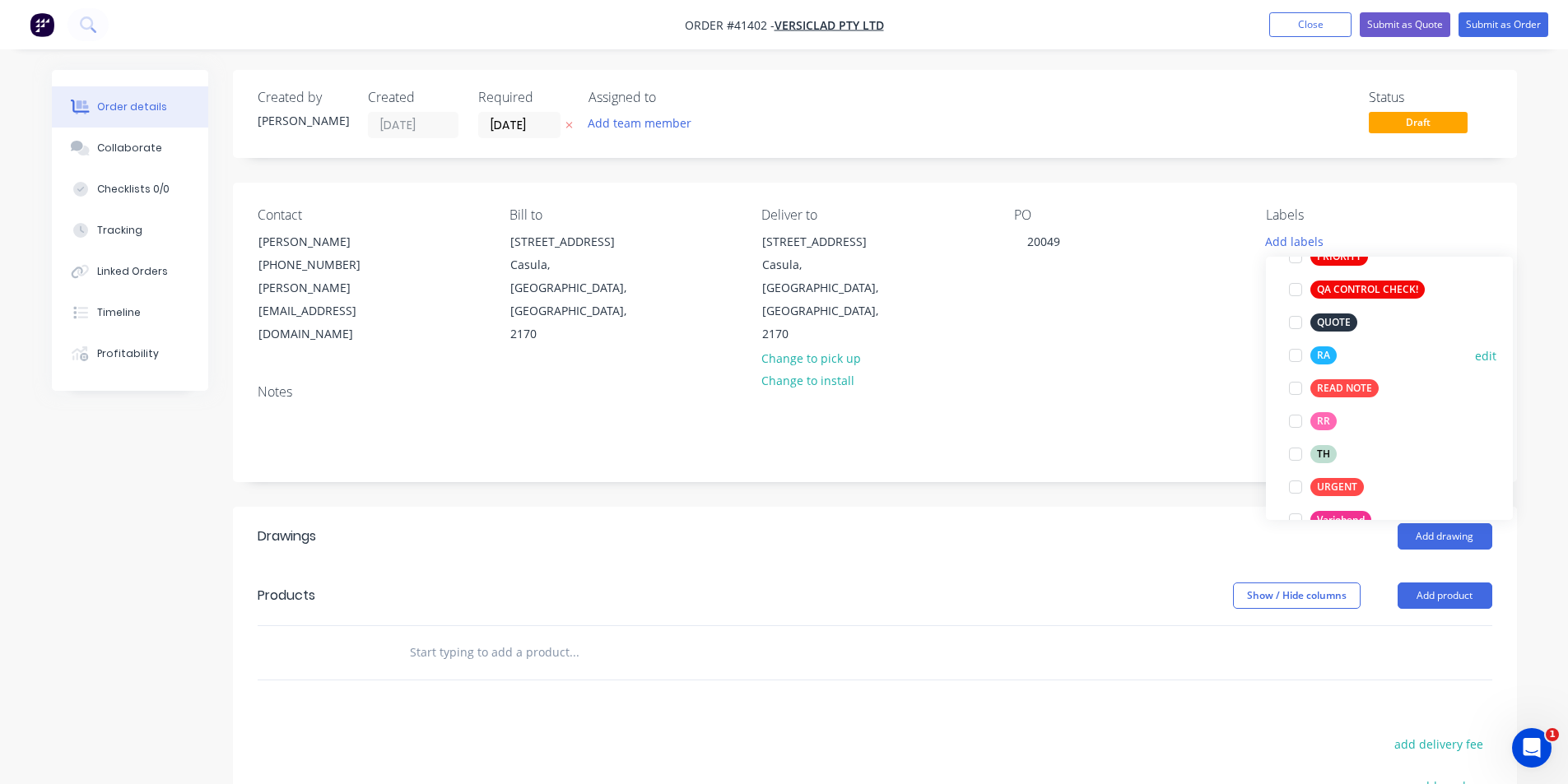
click at [1297, 358] on div at bounding box center [1294, 355] width 33 height 33
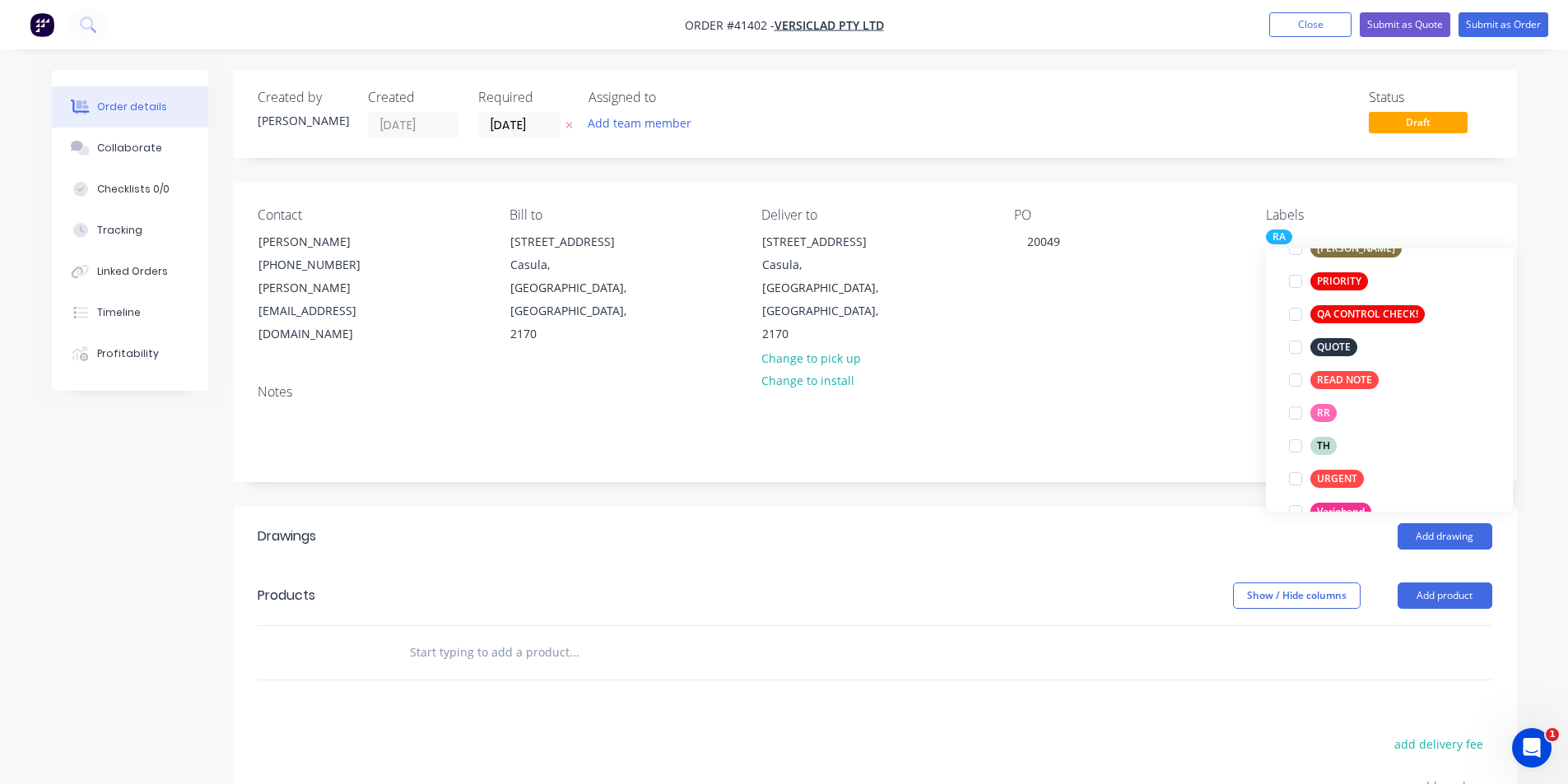
scroll to position [33, 0]
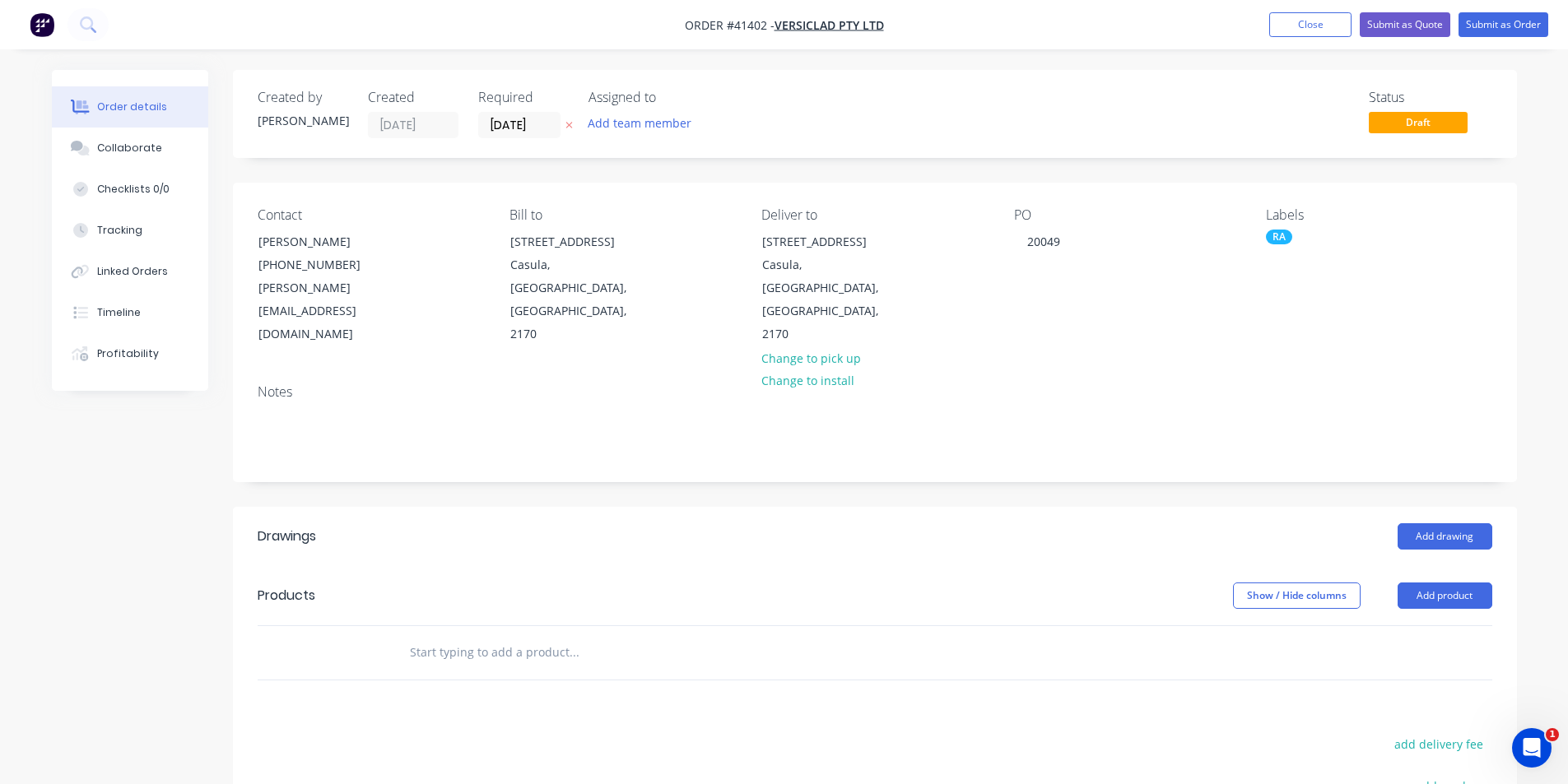
click at [1156, 507] on header "Drawings Add drawing" at bounding box center [874, 537] width 1283 height 59
click at [1466, 523] on button "Add drawing" at bounding box center [1445, 536] width 95 height 27
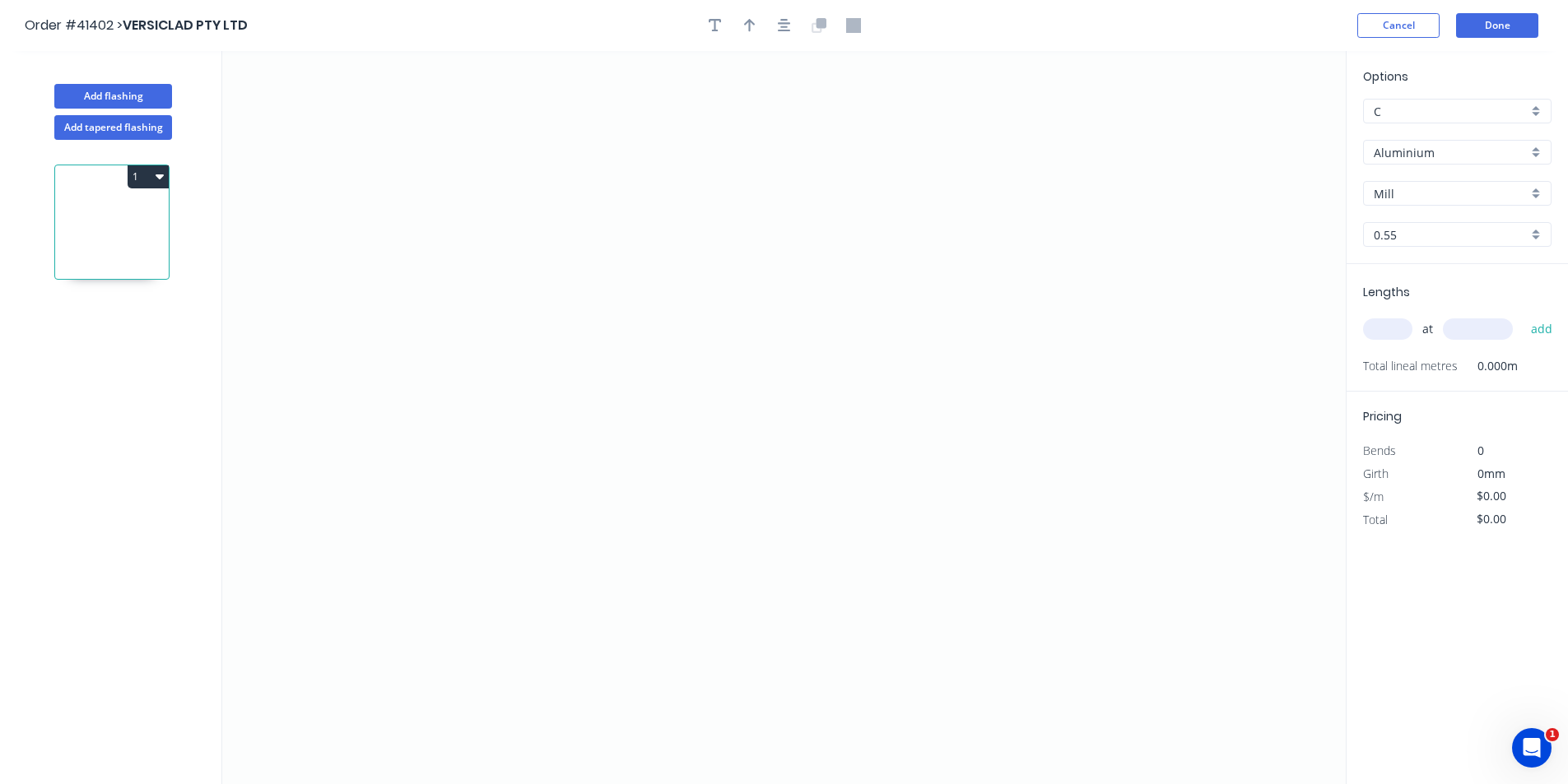
click at [1440, 155] on input "Aluminium" at bounding box center [1450, 153] width 154 height 18
click at [1445, 297] on div "Unicote G300" at bounding box center [1457, 295] width 187 height 29
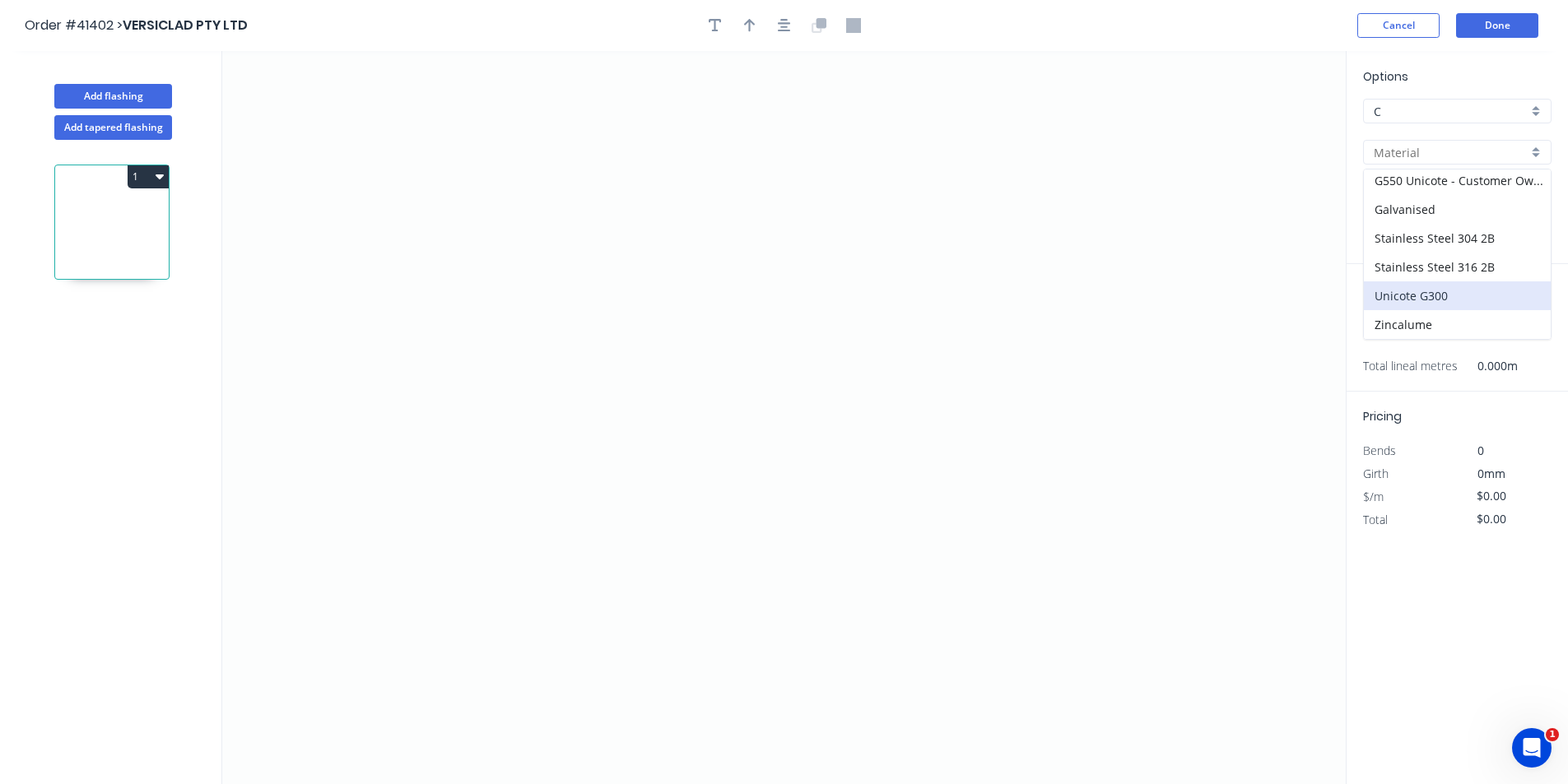
type input "Unicote G300"
type input "Pearl White"
type input "1.0"
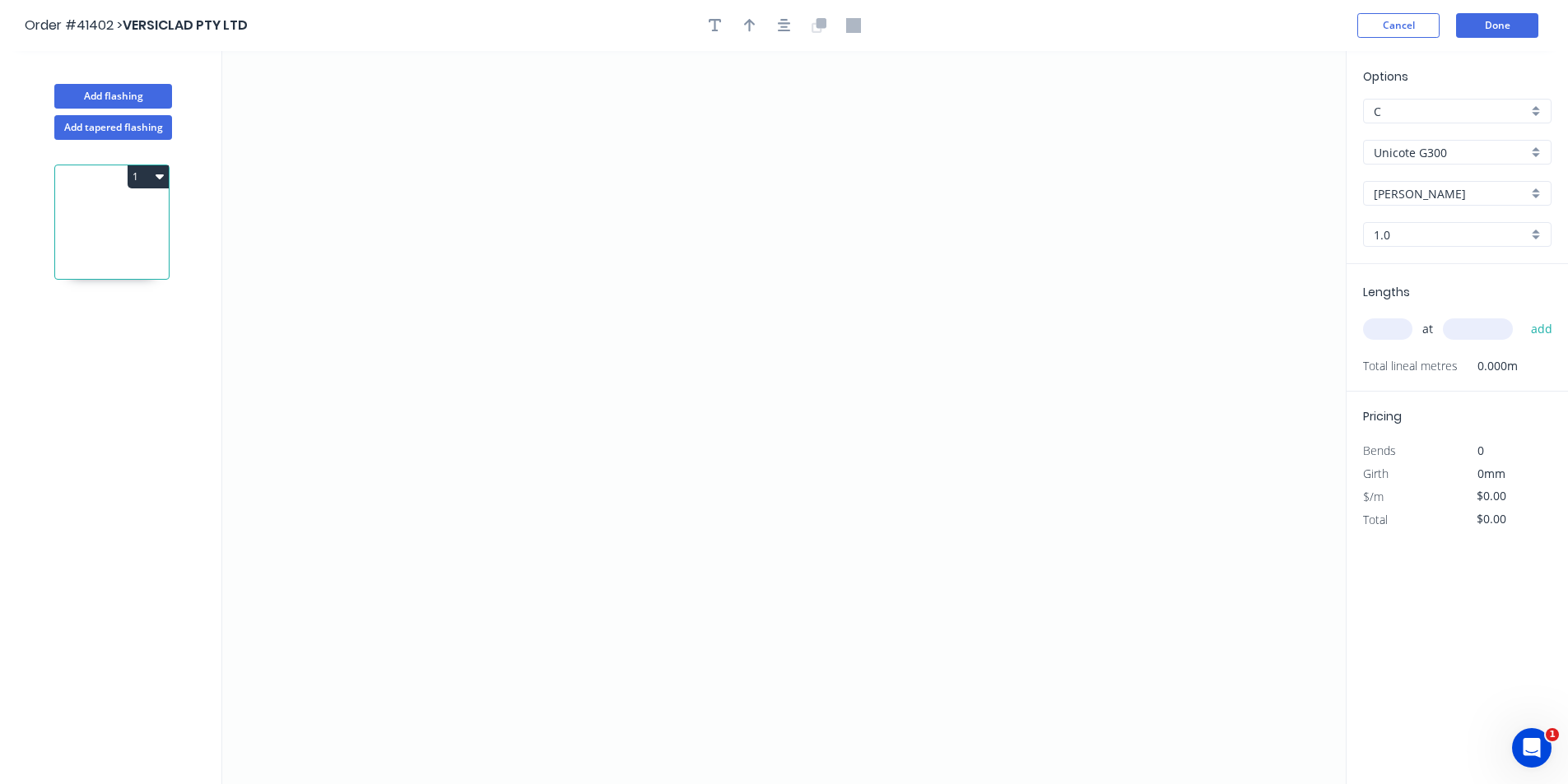
click at [1398, 230] on input "1.0" at bounding box center [1450, 235] width 154 height 18
click at [1420, 288] on div "1.2" at bounding box center [1457, 294] width 187 height 29
type input "1.2"
click at [1392, 328] on input "text" at bounding box center [1388, 329] width 49 height 22
type input "2"
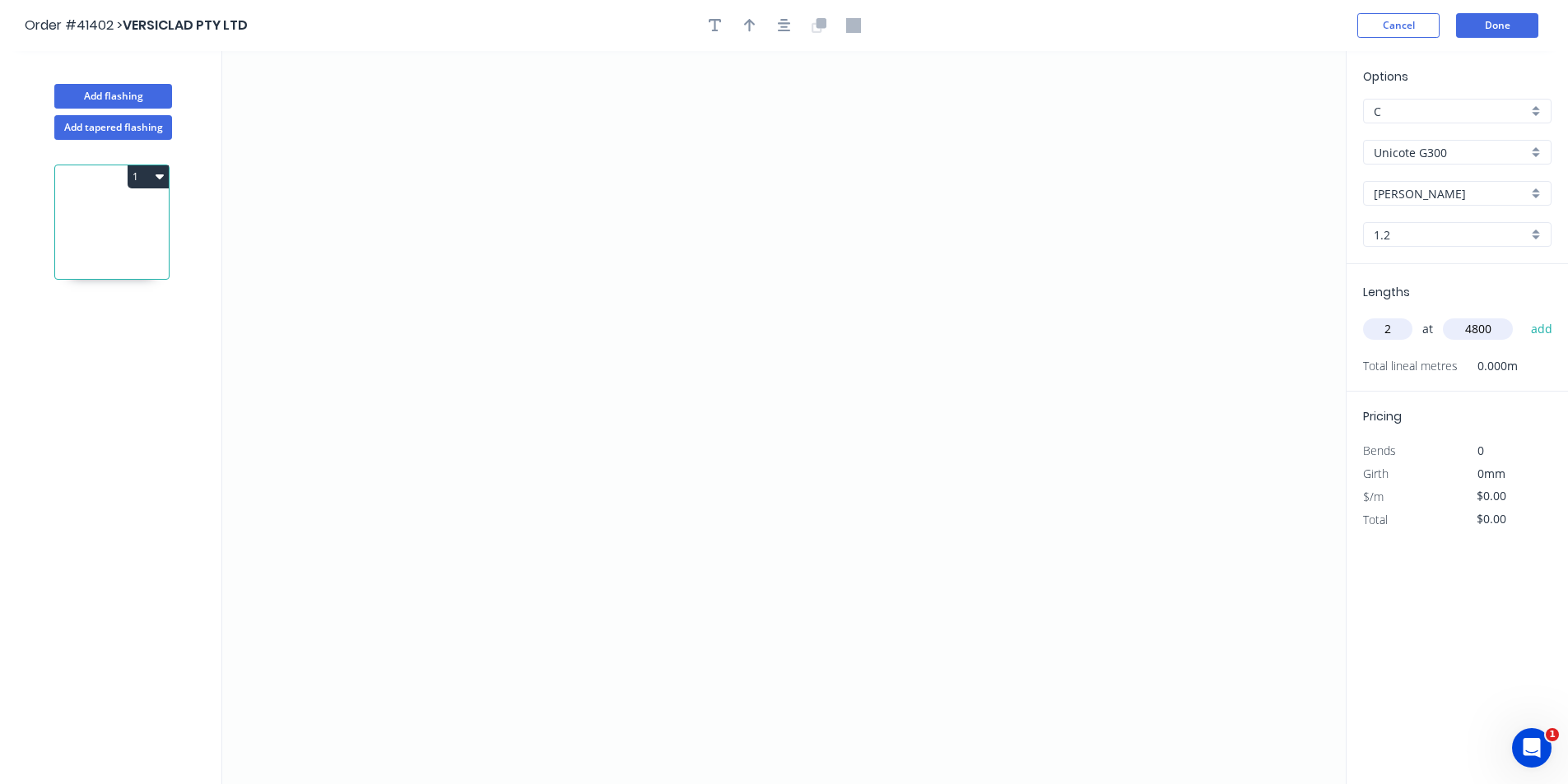
type input "4800"
click at [1523, 315] on button "add" at bounding box center [1541, 329] width 38 height 28
click at [1017, 224] on icon "0" at bounding box center [784, 418] width 1123 height 733
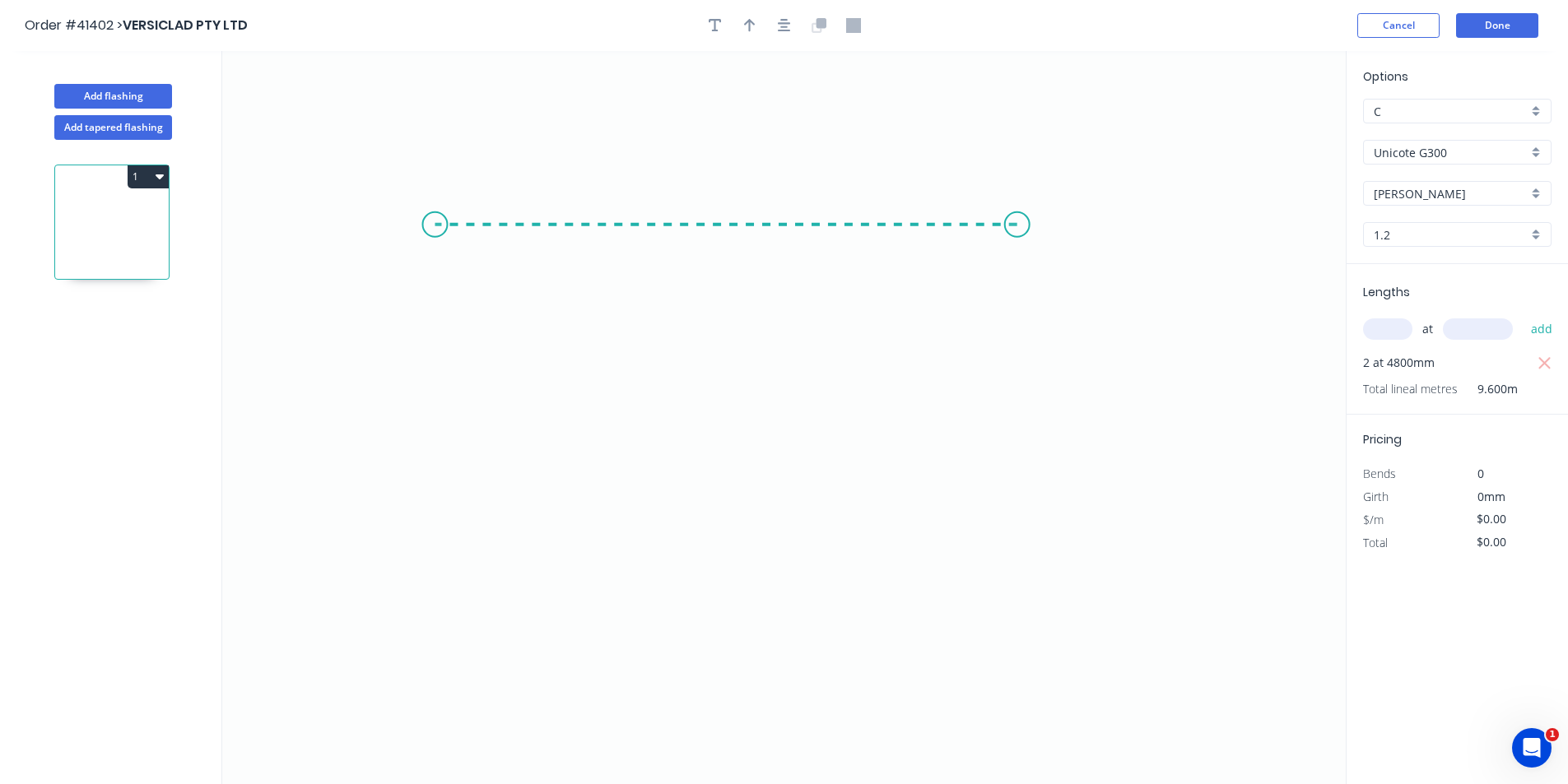
click at [434, 235] on icon "0" at bounding box center [784, 418] width 1123 height 733
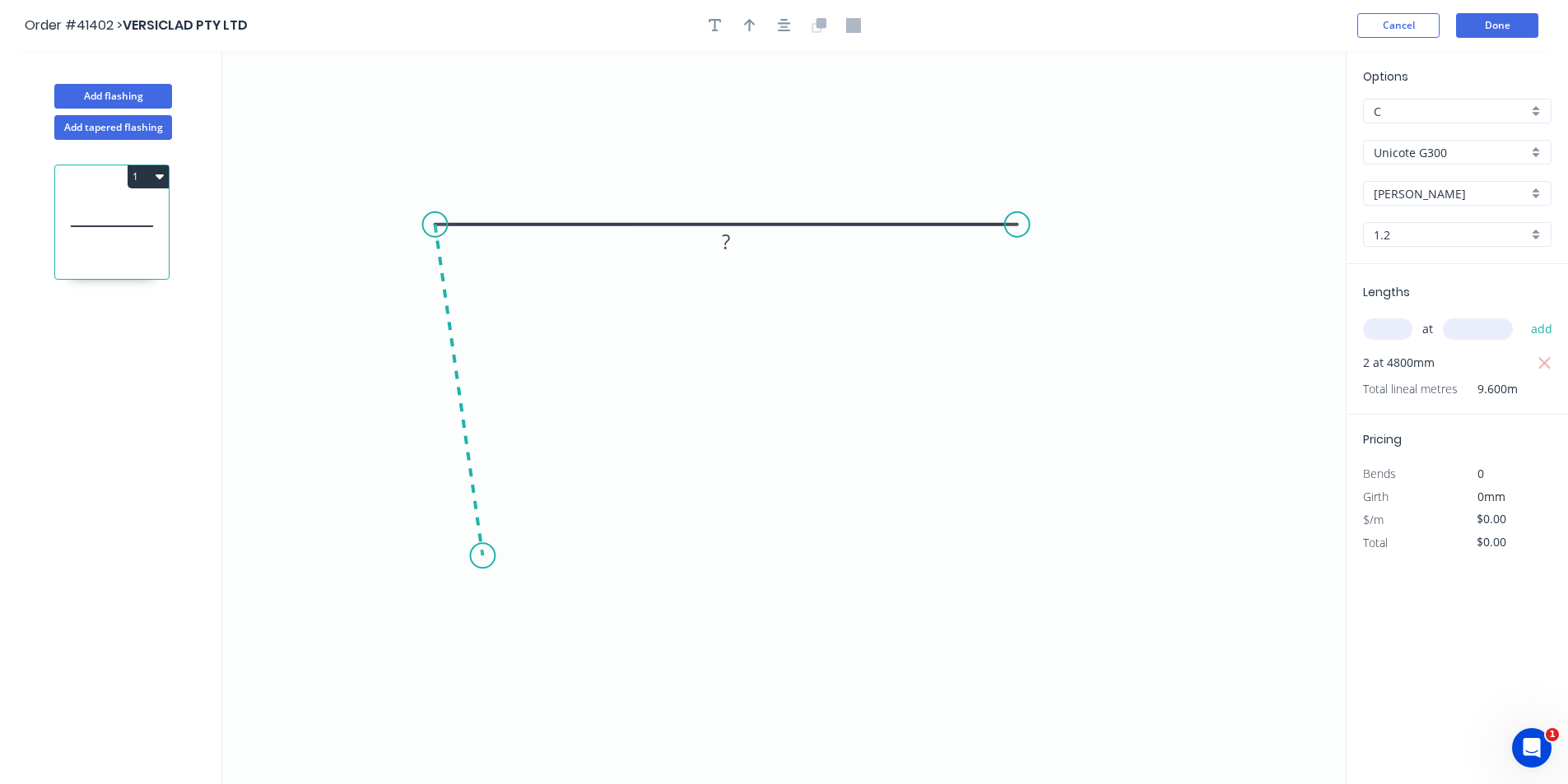
click at [483, 556] on icon "0 ?" at bounding box center [784, 418] width 1123 height 733
click at [632, 563] on icon "0 ? ? ? º" at bounding box center [784, 418] width 1123 height 733
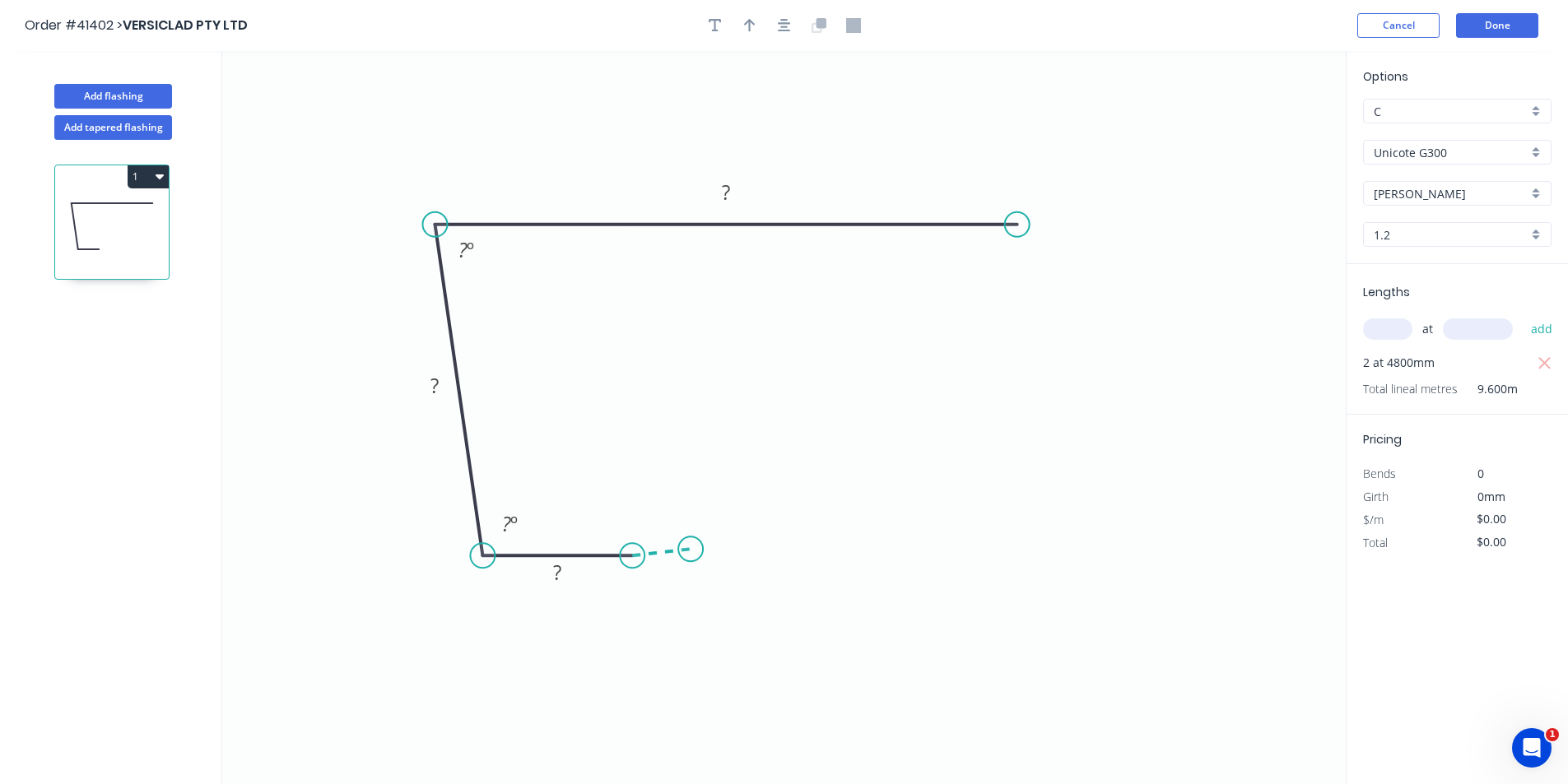
click at [691, 549] on icon "0 ? ? ? ? º ? º" at bounding box center [784, 418] width 1123 height 733
click at [691, 549] on circle at bounding box center [690, 548] width 25 height 25
click at [790, 12] on header "Order #41402 > VERSICLAD PTY LTD Cancel Done" at bounding box center [784, 26] width 1568 height 51
click at [788, 16] on button "button" at bounding box center [784, 25] width 25 height 25
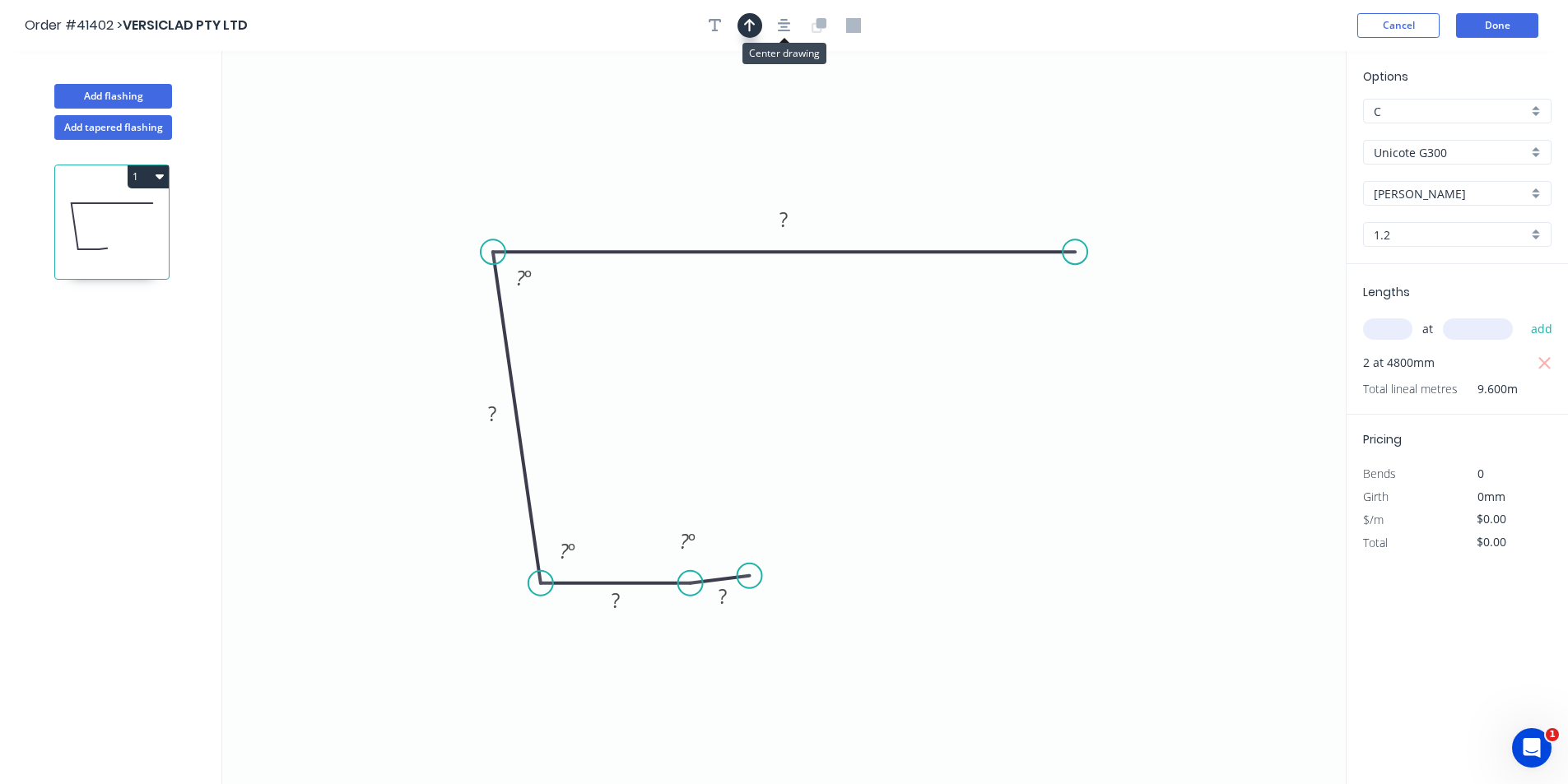
click at [745, 18] on icon "button" at bounding box center [750, 25] width 12 height 15
drag, startPoint x: 1260, startPoint y: 130, endPoint x: 548, endPoint y: 159, distance: 712.6
click at [548, 159] on icon at bounding box center [548, 139] width 15 height 52
click at [738, 608] on rect at bounding box center [722, 597] width 33 height 23
type input "$15.93"
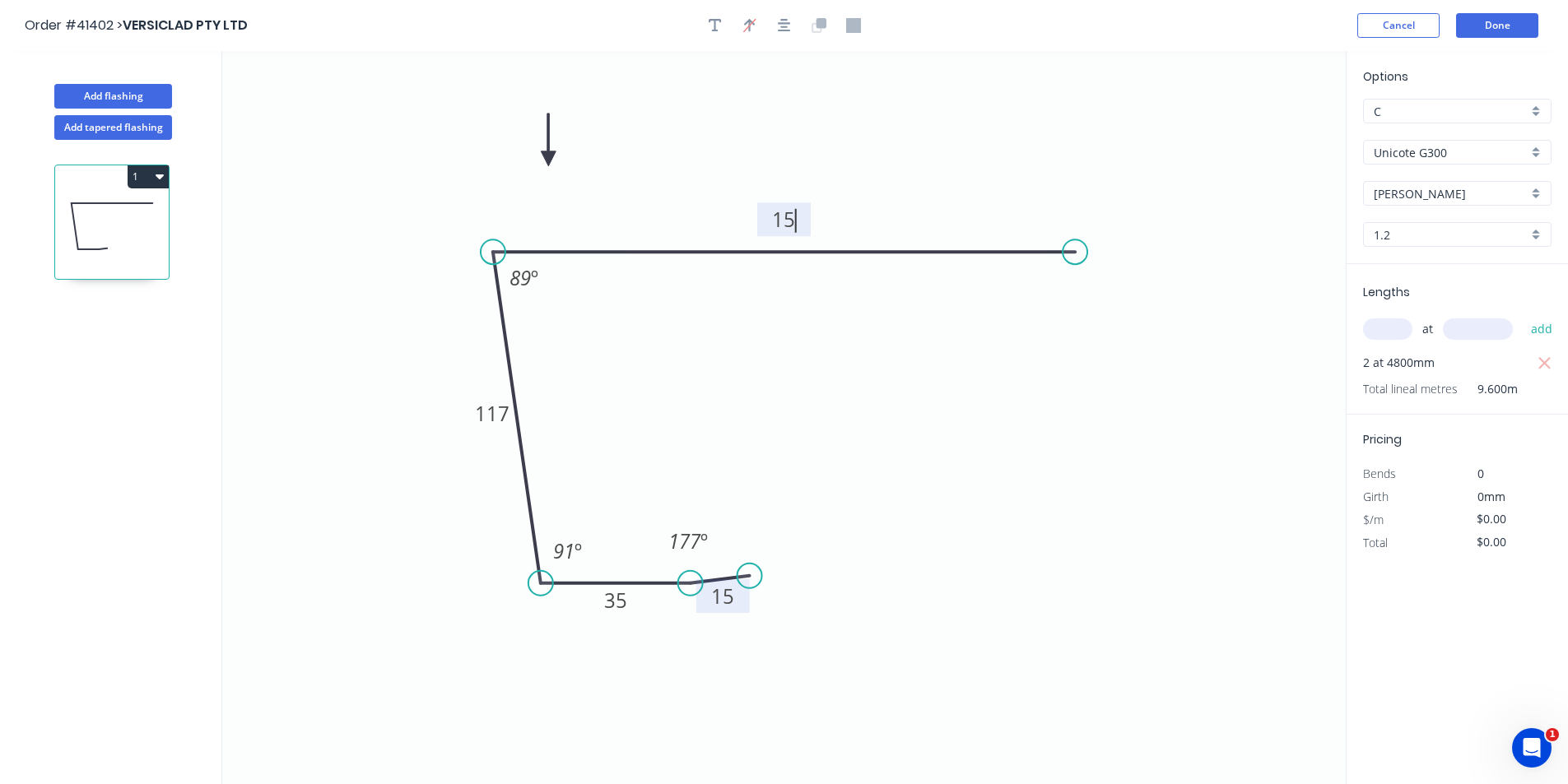
type input "$152.93"
click at [706, 24] on button "button" at bounding box center [715, 25] width 25 height 25
click at [315, 110] on textarea at bounding box center [328, 116] width 133 height 61
type textarea "BCS75 / 1D - LIFE"
click at [164, 181] on button "1" at bounding box center [149, 176] width 41 height 23
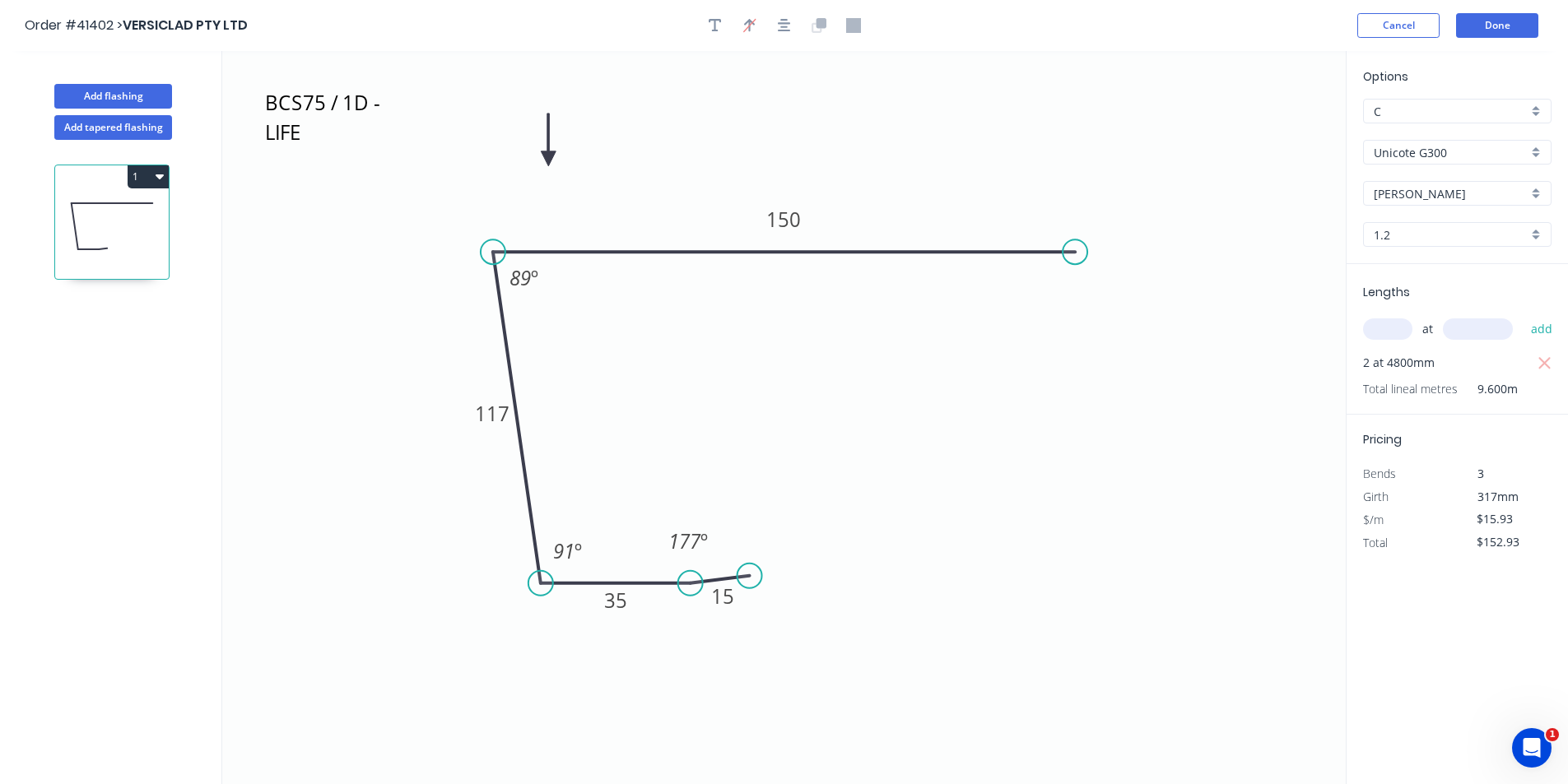
click at [164, 180] on button "1" at bounding box center [149, 176] width 41 height 23
click at [138, 212] on div "Duplicate" at bounding box center [91, 218] width 127 height 24
type input "$0.00"
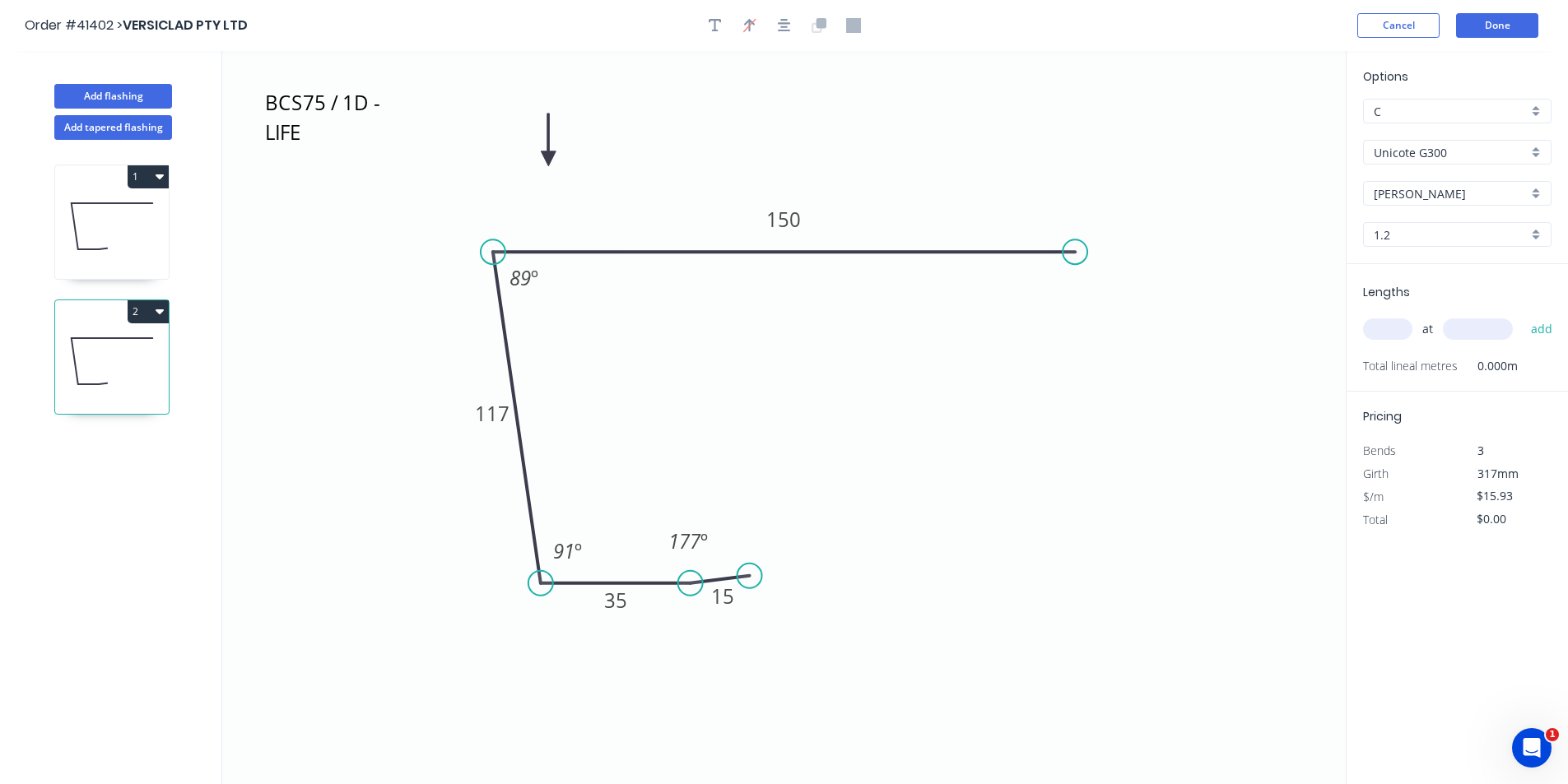
click at [1376, 327] on input "text" at bounding box center [1388, 329] width 49 height 22
type input "1"
type input "8000"
click at [1523, 315] on button "add" at bounding box center [1541, 329] width 38 height 28
type input "$127.44"
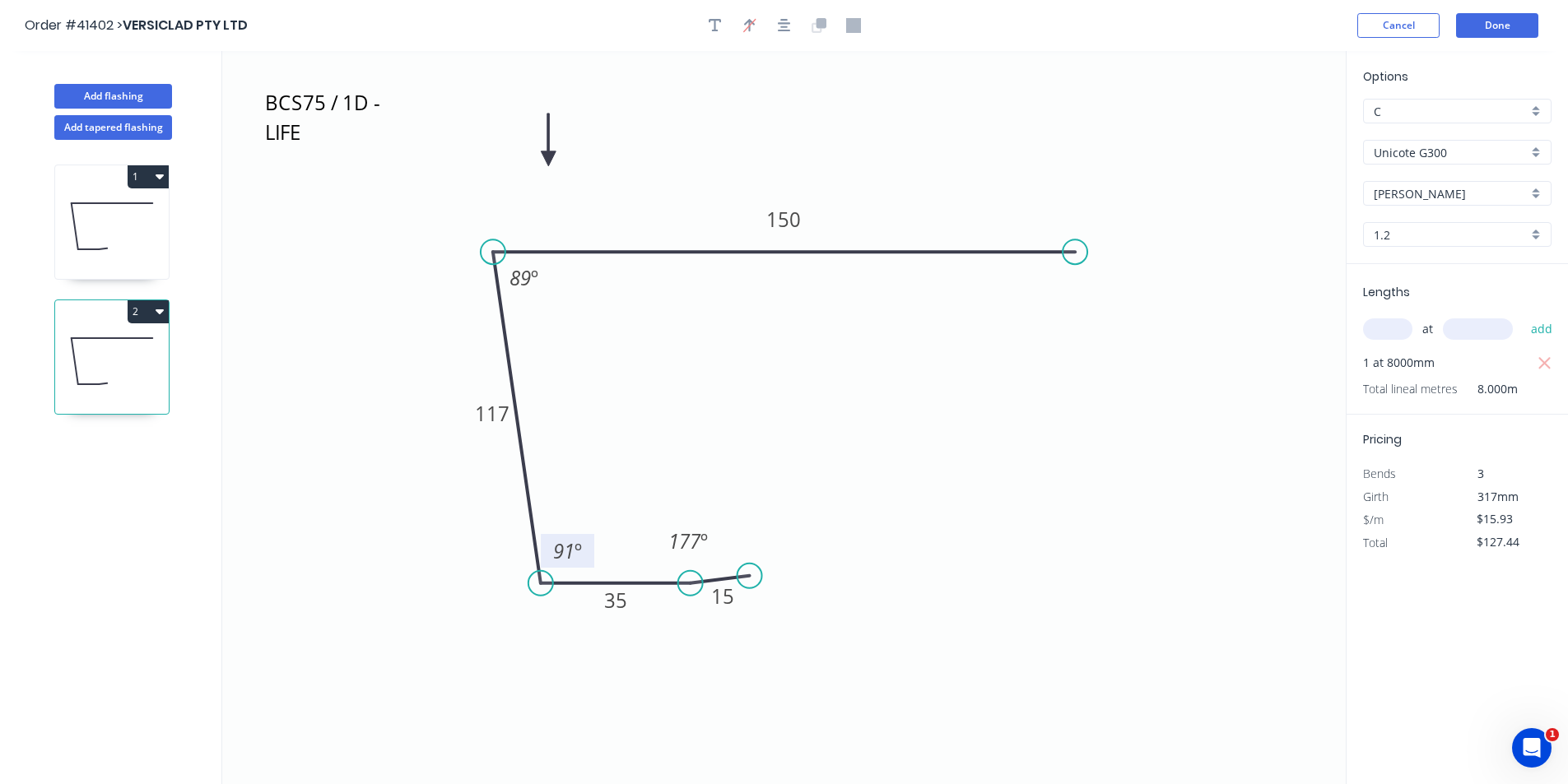
click at [571, 554] on tspan "91" at bounding box center [563, 552] width 22 height 28
type input "$12.54"
type input "$100.32"
click at [315, 123] on textarea "BCS75 / 1D - LIFE" at bounding box center [328, 116] width 133 height 61
type textarea "BCS50 / 2D - SUNRISE"
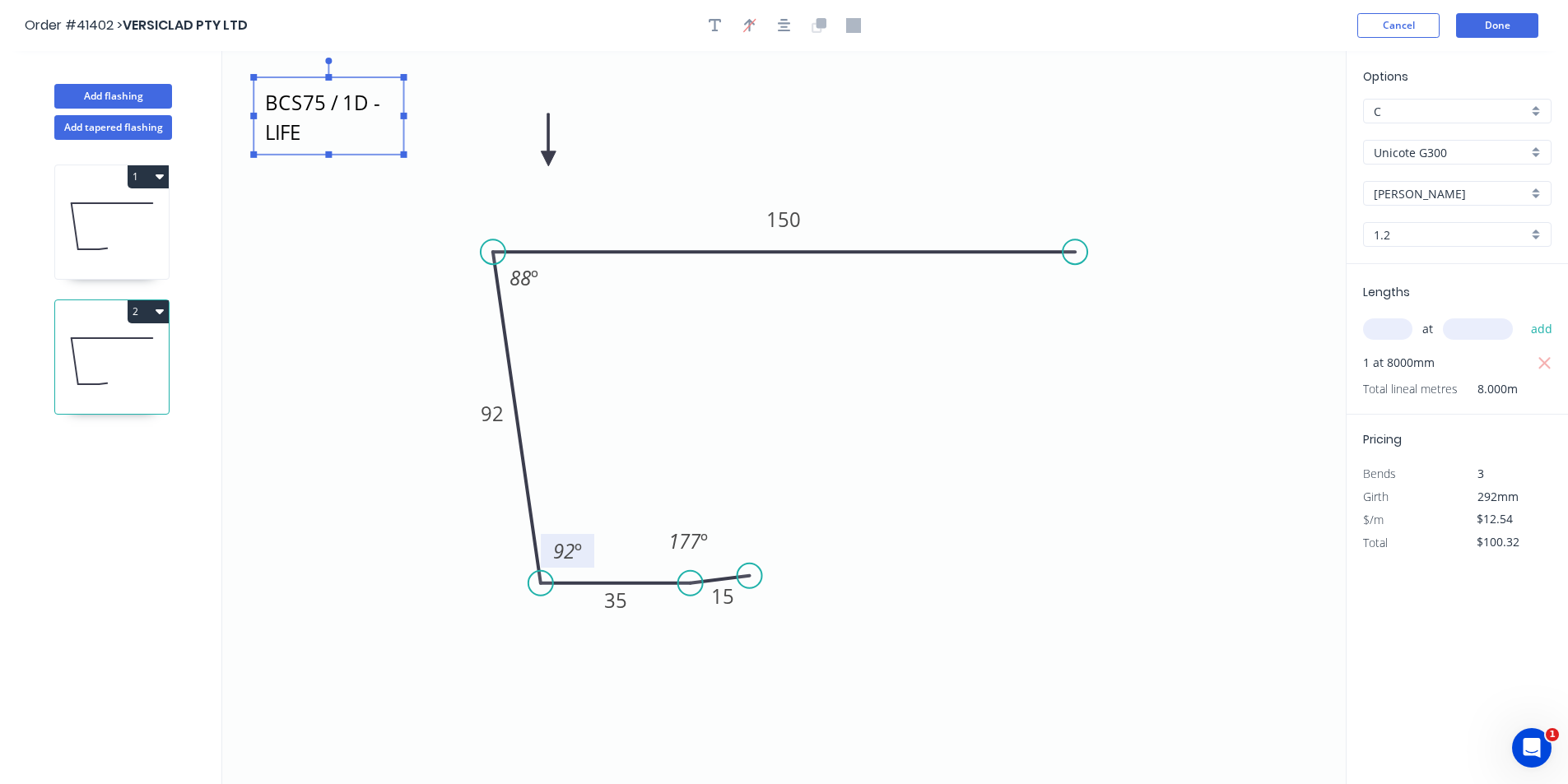
click at [162, 308] on icon "button" at bounding box center [160, 310] width 8 height 13
click at [141, 359] on div "Duplicate" at bounding box center [91, 353] width 127 height 24
type input "$0.00"
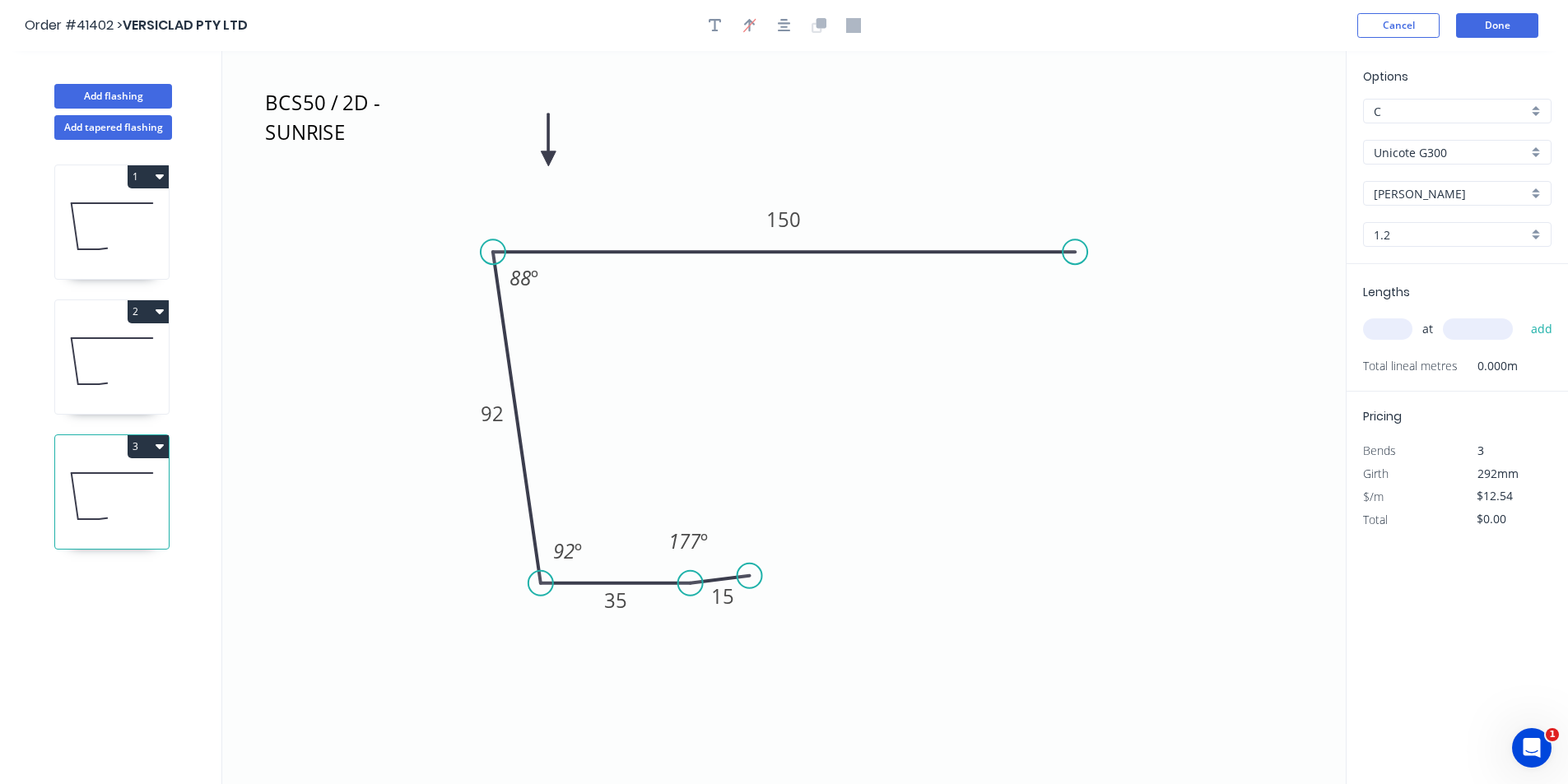
click at [1393, 320] on input "text" at bounding box center [1388, 329] width 49 height 22
type input "1"
type input "7000"
click at [1523, 315] on button "add" at bounding box center [1541, 329] width 38 height 28
type input "$87.78"
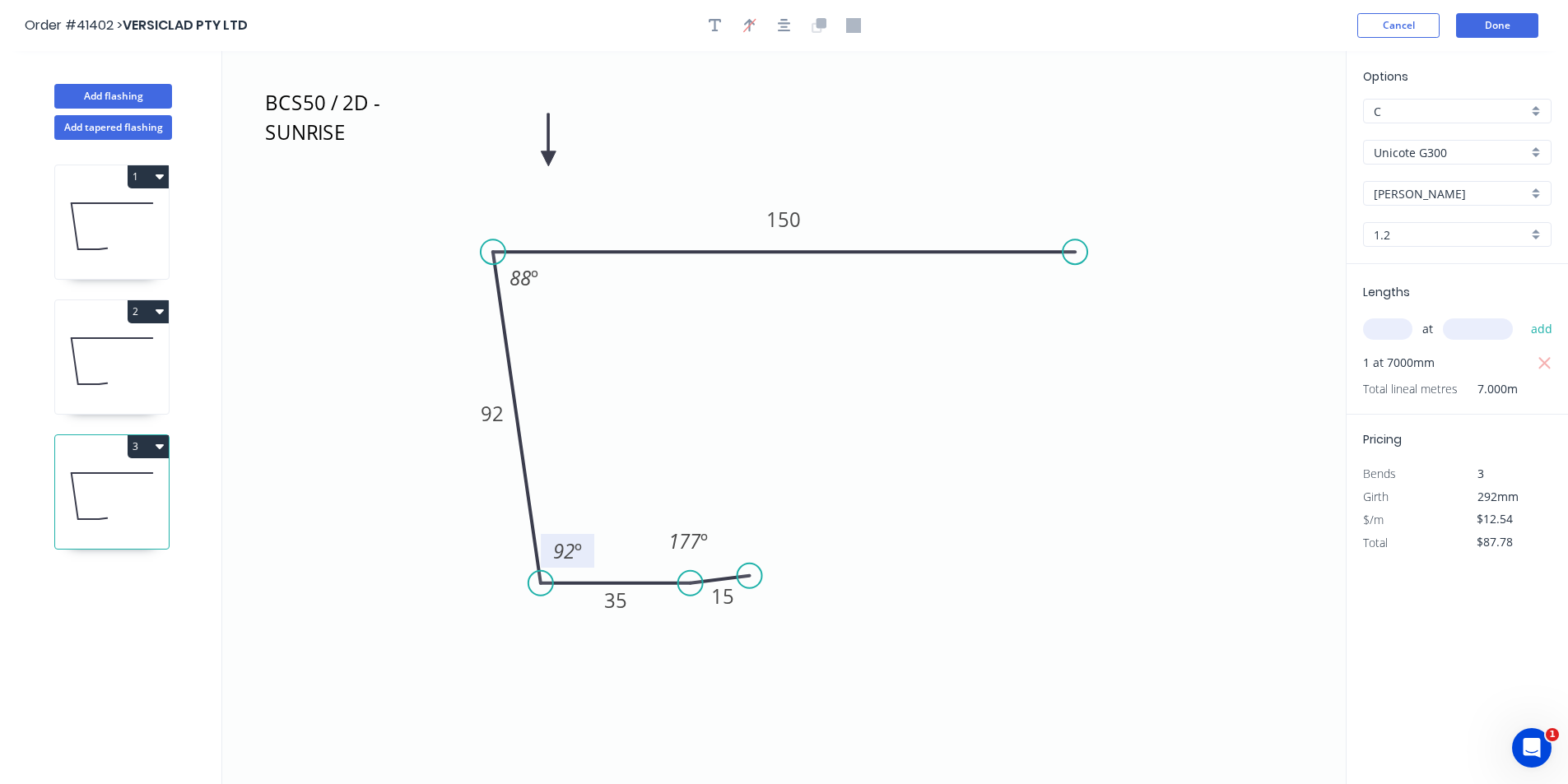
click at [573, 551] on tspan "92" at bounding box center [563, 552] width 22 height 28
type input "$15.93"
type input "$111.51"
click at [349, 143] on textarea "BCS50 / 2D - SUNRISE" at bounding box center [328, 116] width 133 height 61
type textarea "BCCS125 / 8D - BUNNINGS"
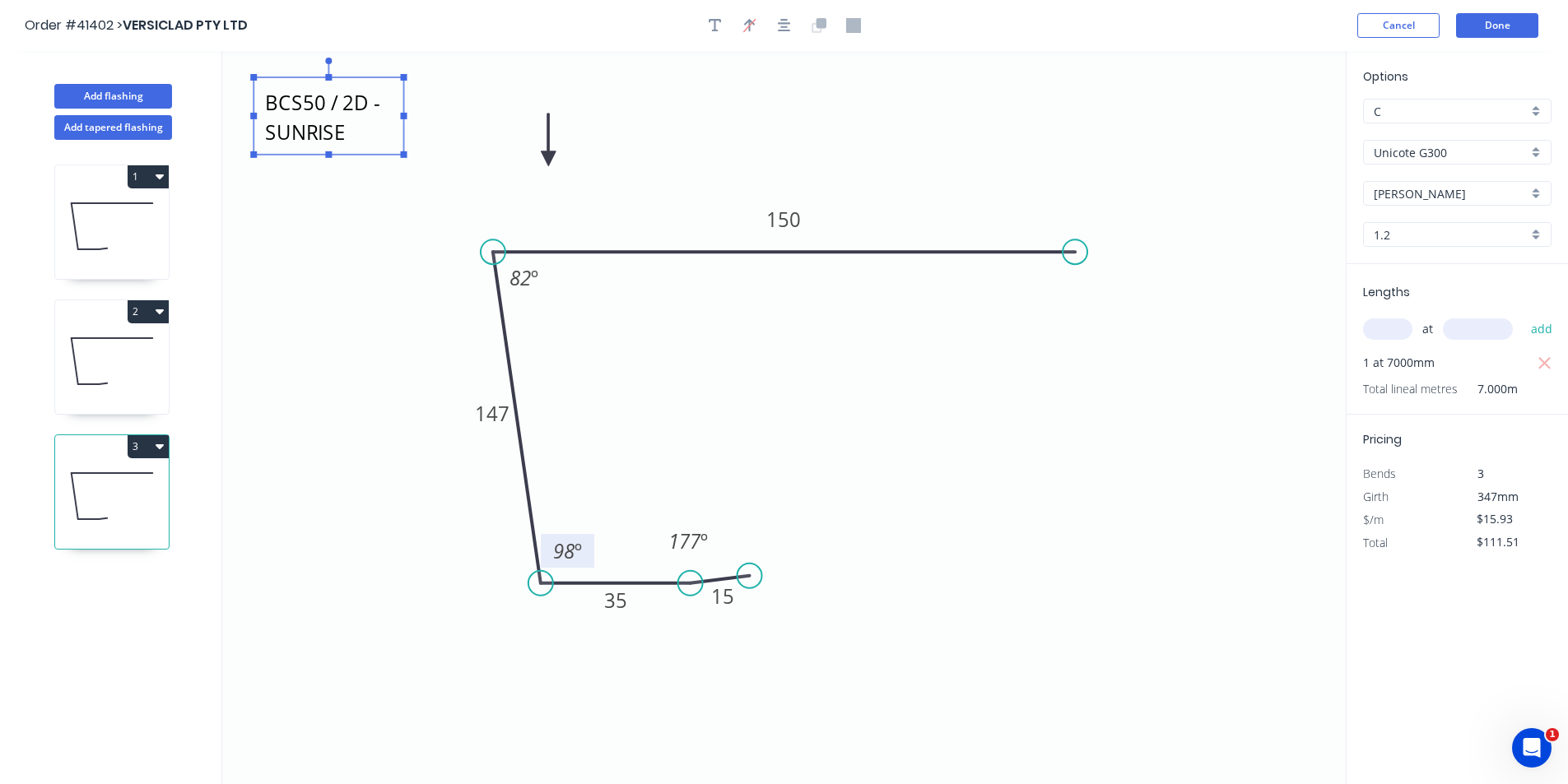
click at [156, 440] on icon "button" at bounding box center [160, 445] width 8 height 13
click at [162, 445] on icon "button" at bounding box center [160, 446] width 8 height 5
click at [148, 493] on div "Duplicate" at bounding box center [91, 488] width 127 height 24
type input "$0.00"
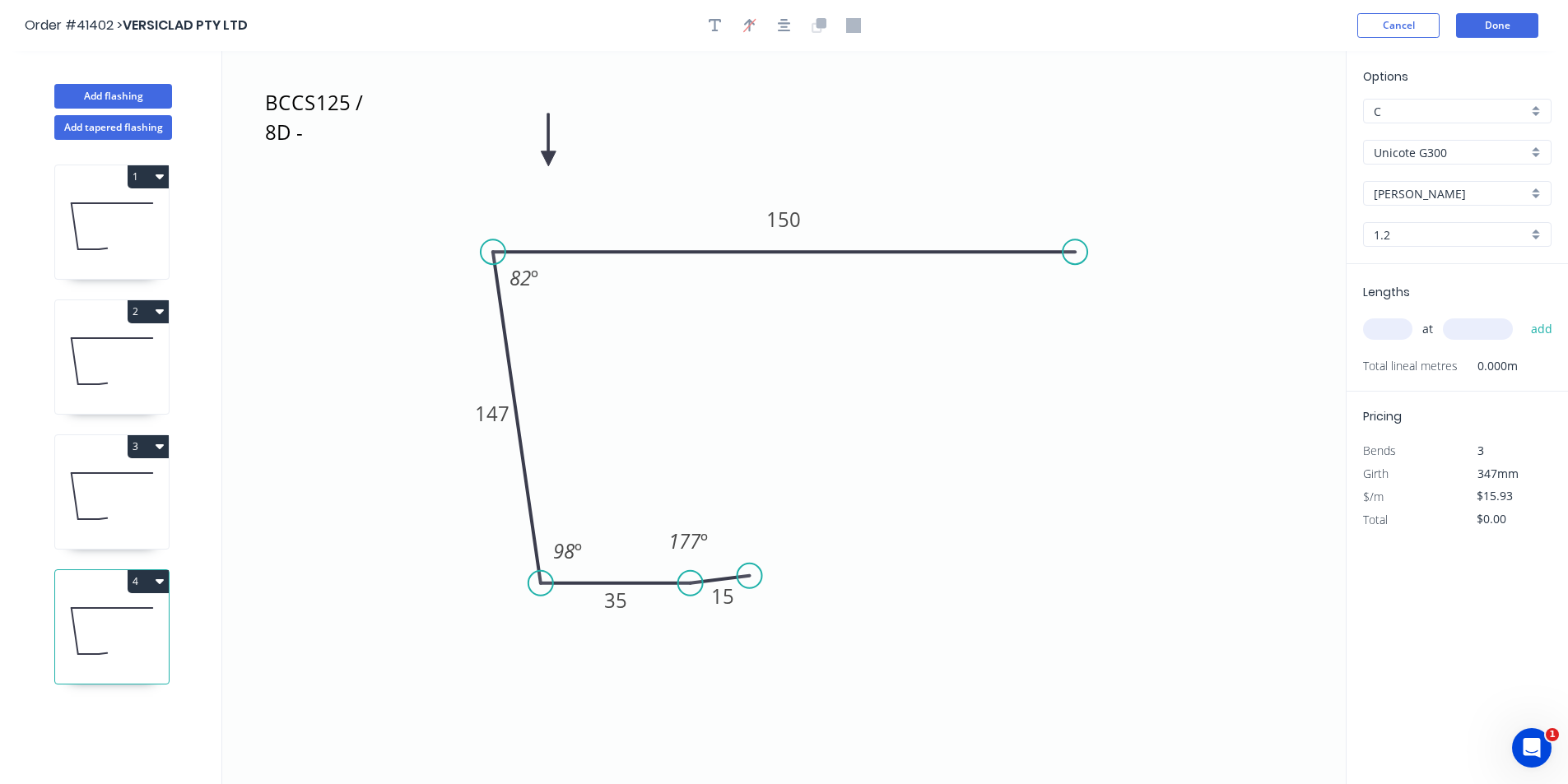
click at [1388, 337] on input "text" at bounding box center [1388, 329] width 49 height 22
type input "1"
type input "8000"
click at [1523, 315] on button "add" at bounding box center [1541, 329] width 38 height 28
type input "$127.44"
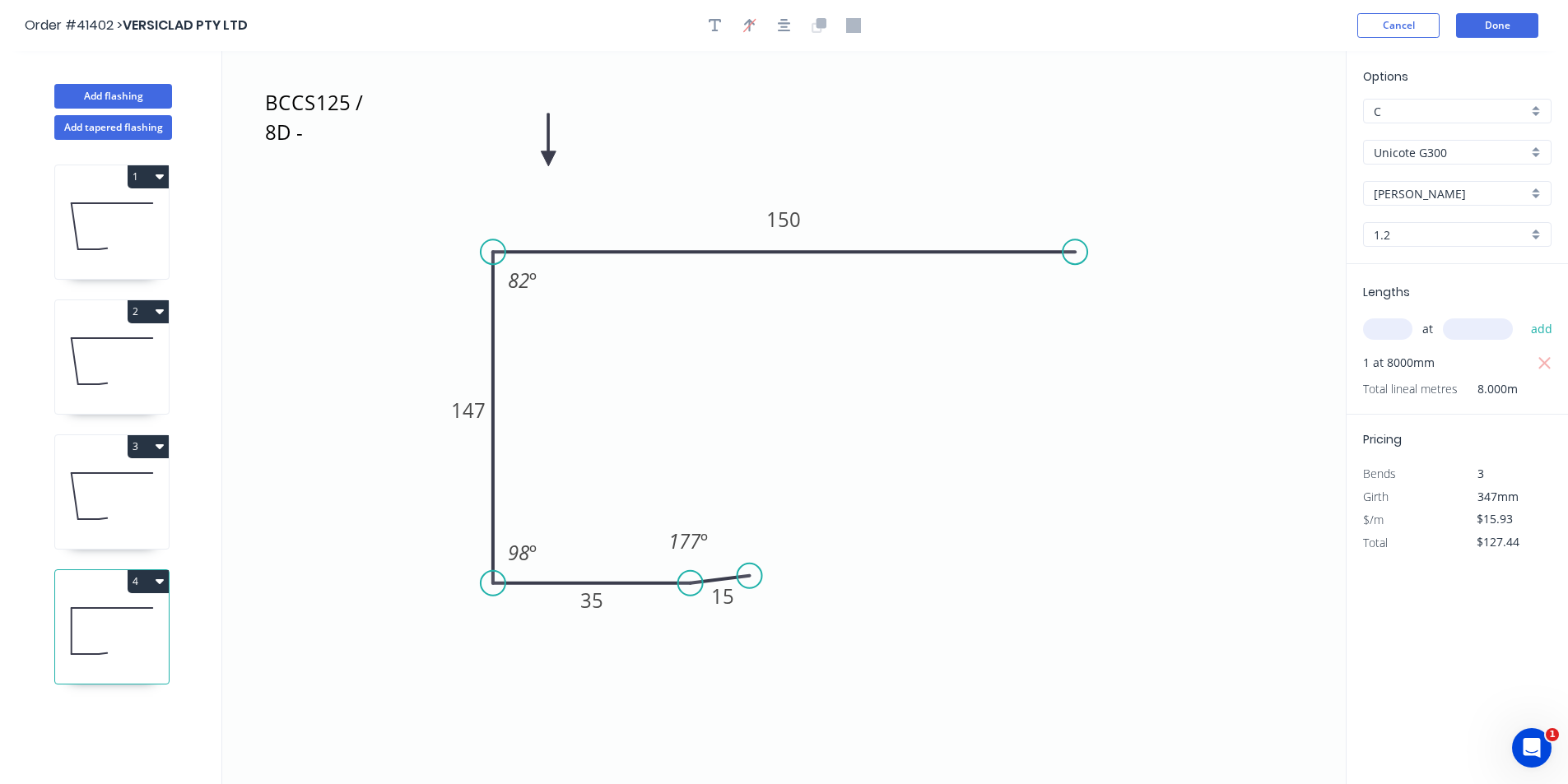
drag, startPoint x: 534, startPoint y: 583, endPoint x: 495, endPoint y: 583, distance: 39.0
click at [495, 583] on circle at bounding box center [492, 583] width 25 height 25
click at [603, 615] on div "Hide angle" at bounding box center [601, 617] width 165 height 33
click at [580, 344] on div "Hide angle" at bounding box center [606, 337] width 165 height 33
click at [368, 106] on textarea "BCCS125 / 8D - BUNNINGS" at bounding box center [328, 116] width 133 height 61
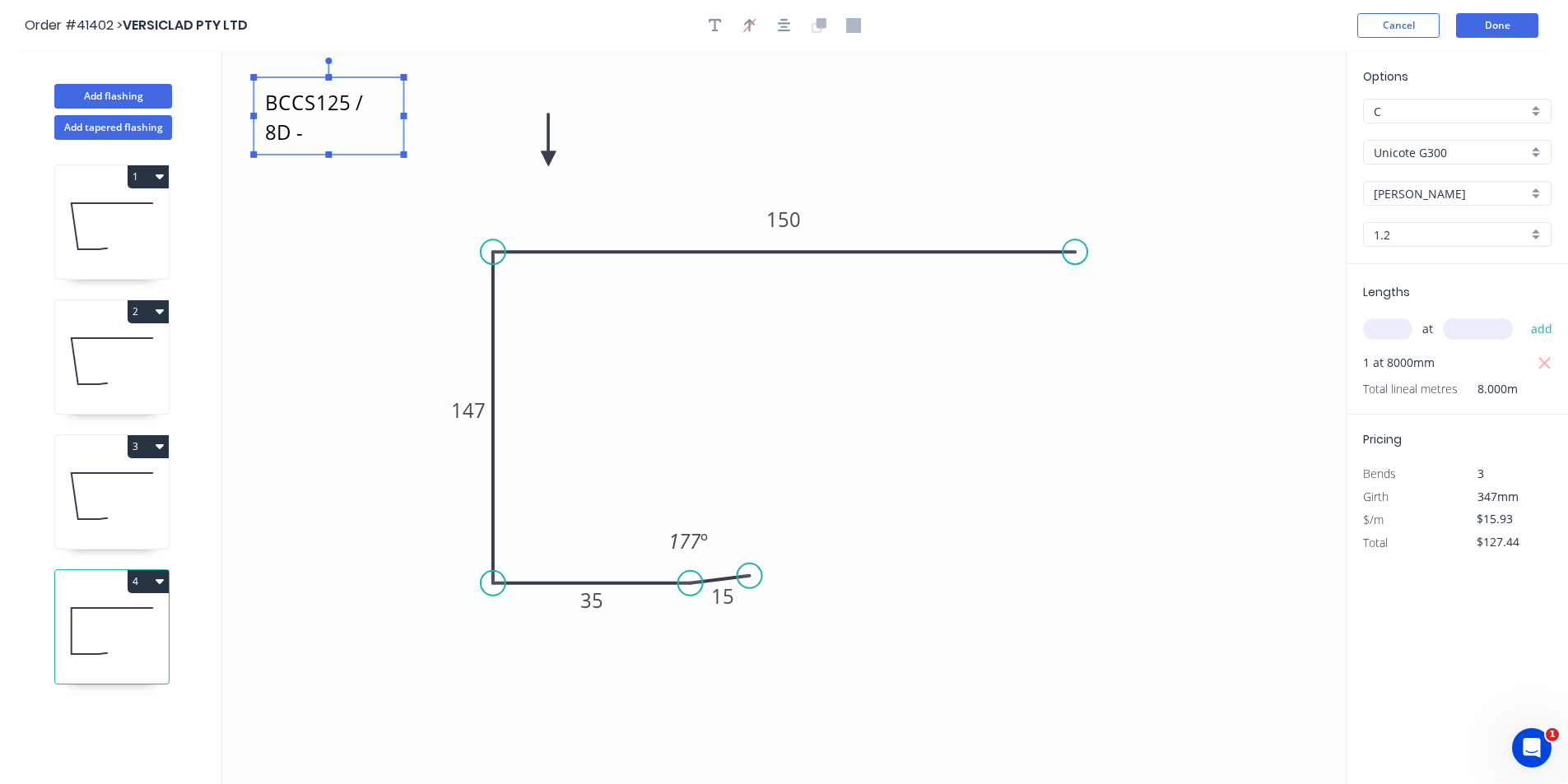
click at [371, 98] on textarea "BCCS125 / 8D - BUNNINGS" at bounding box center [328, 116] width 133 height 61
type textarea "BCCS125 / 0D - BUNNINGS"
click at [1501, 30] on button "Done" at bounding box center [1497, 25] width 83 height 25
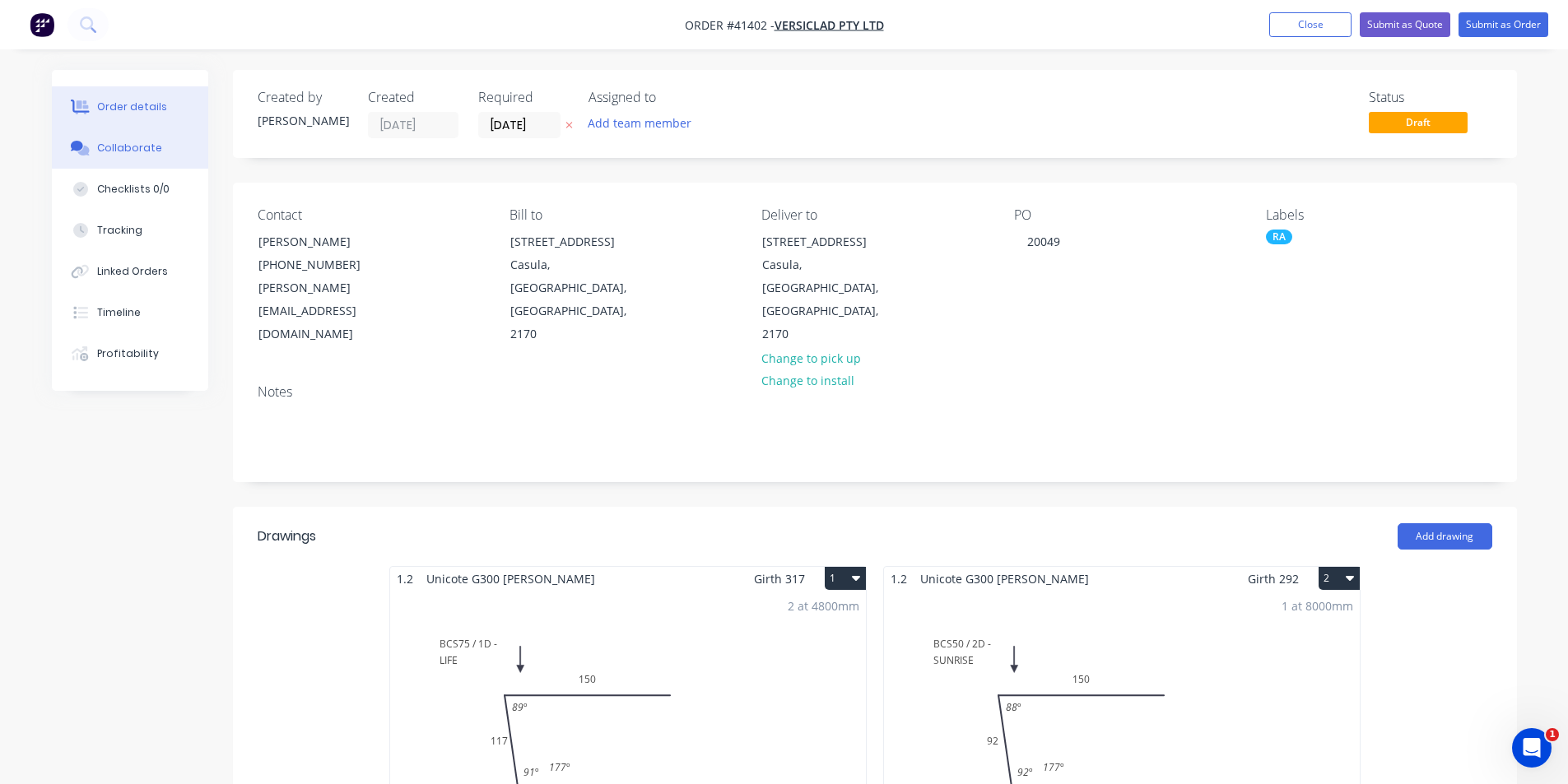
click at [153, 148] on div "Collaborate" at bounding box center [130, 148] width 65 height 15
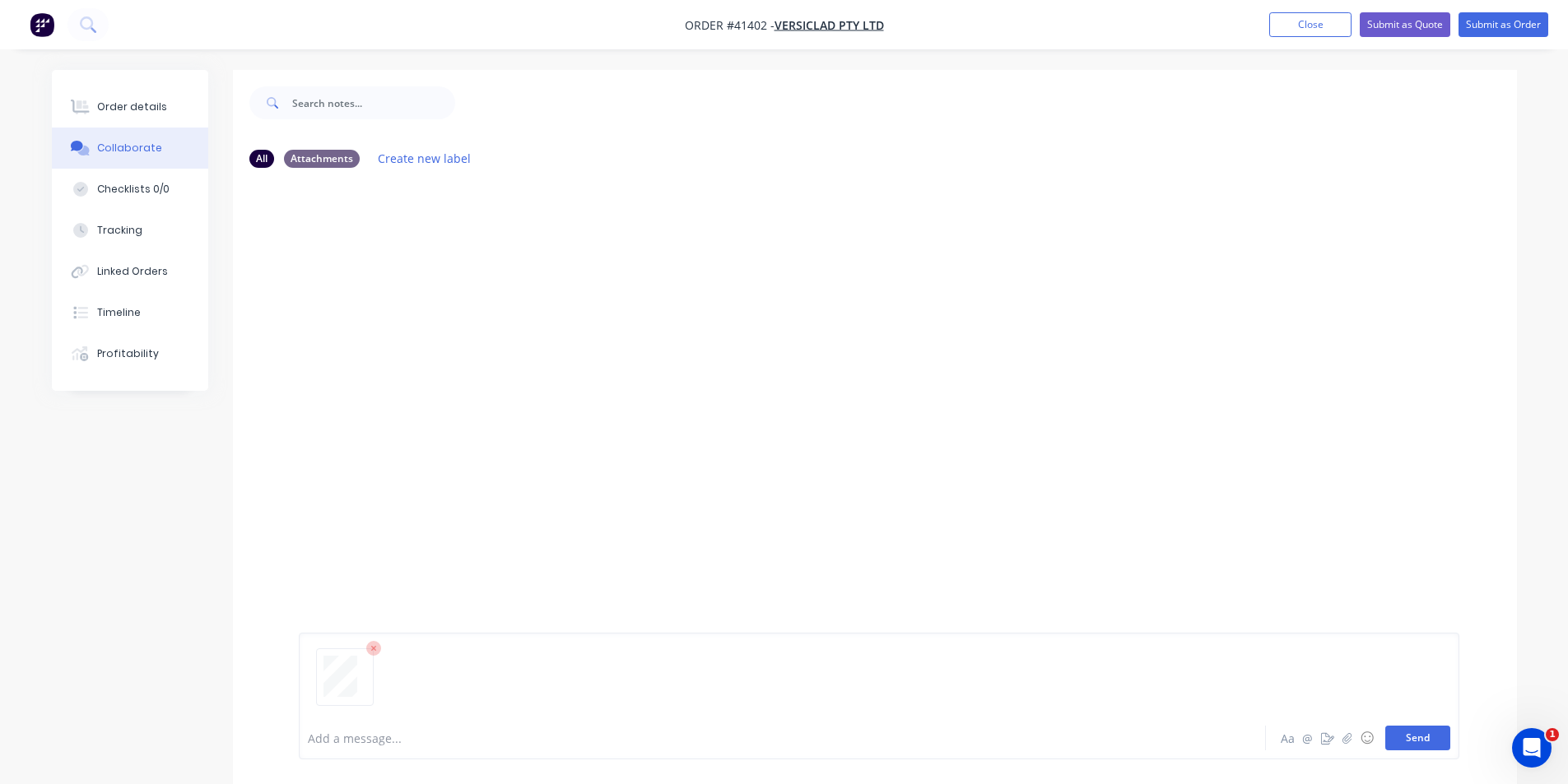
click at [1414, 736] on button "Send" at bounding box center [1417, 738] width 65 height 25
click at [148, 107] on div "Order details" at bounding box center [132, 106] width 70 height 15
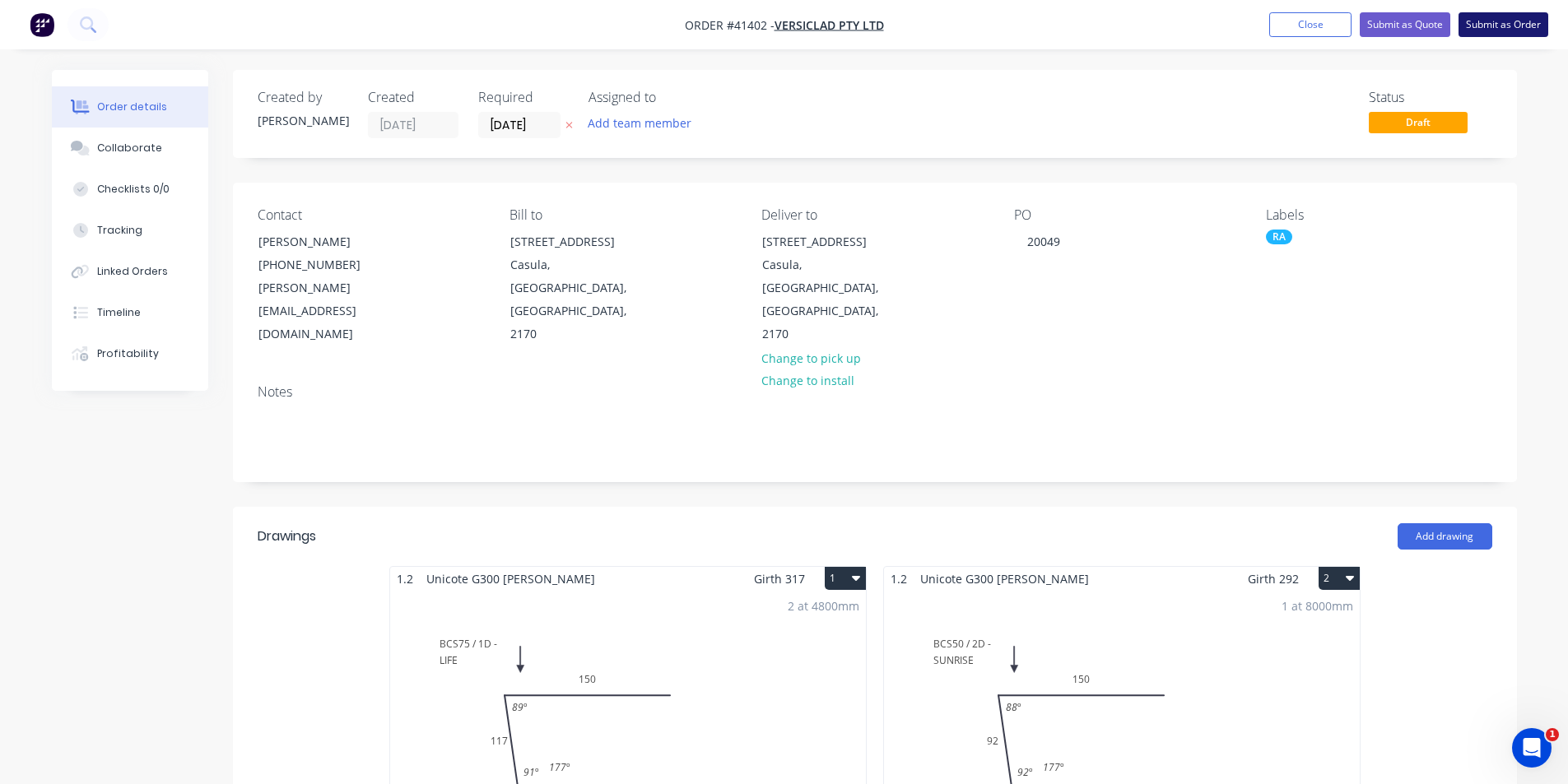
click at [1475, 24] on button "Submit as Order" at bounding box center [1502, 25] width 90 height 25
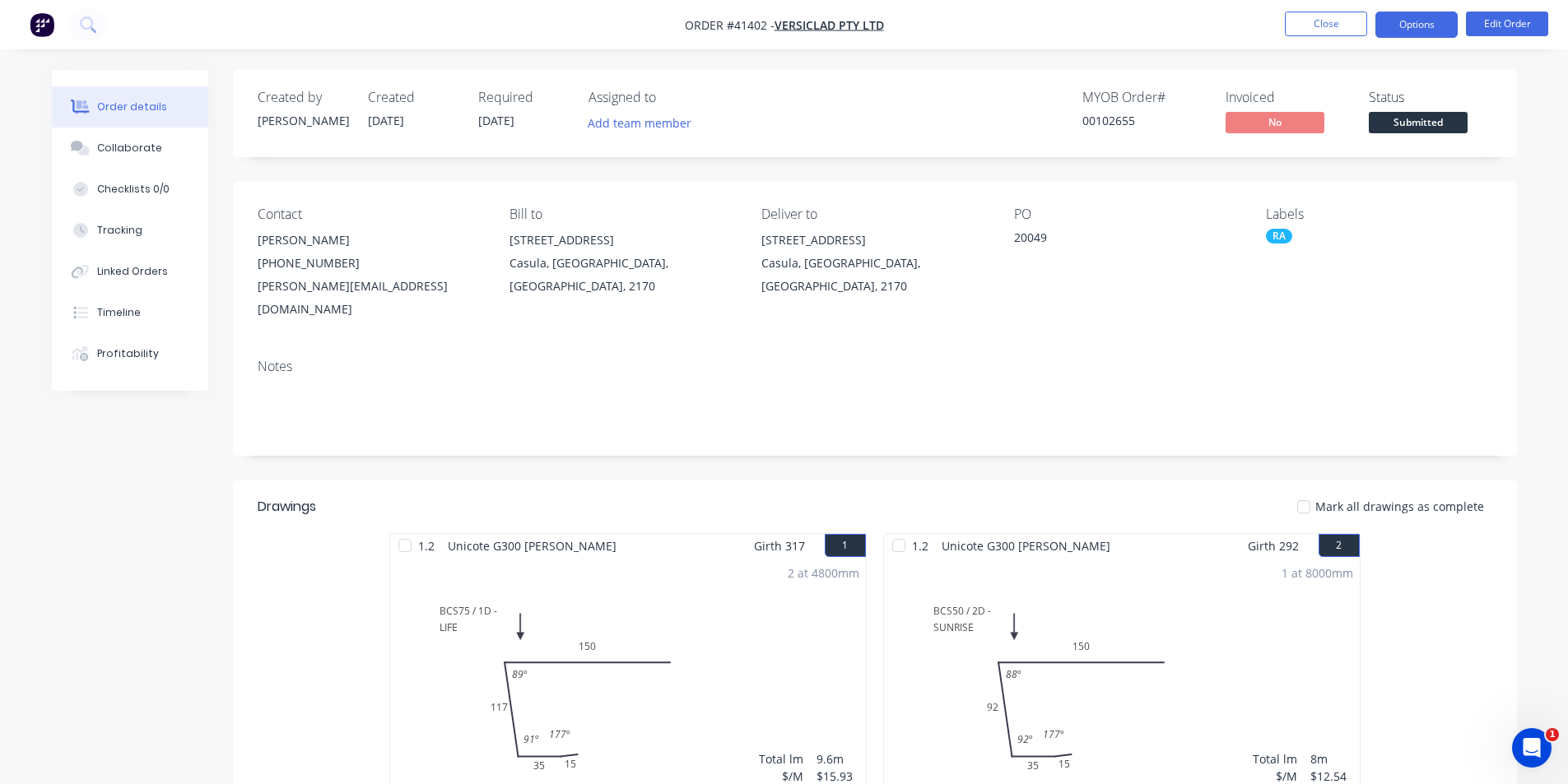
click at [1416, 17] on button "Options" at bounding box center [1416, 25] width 83 height 27
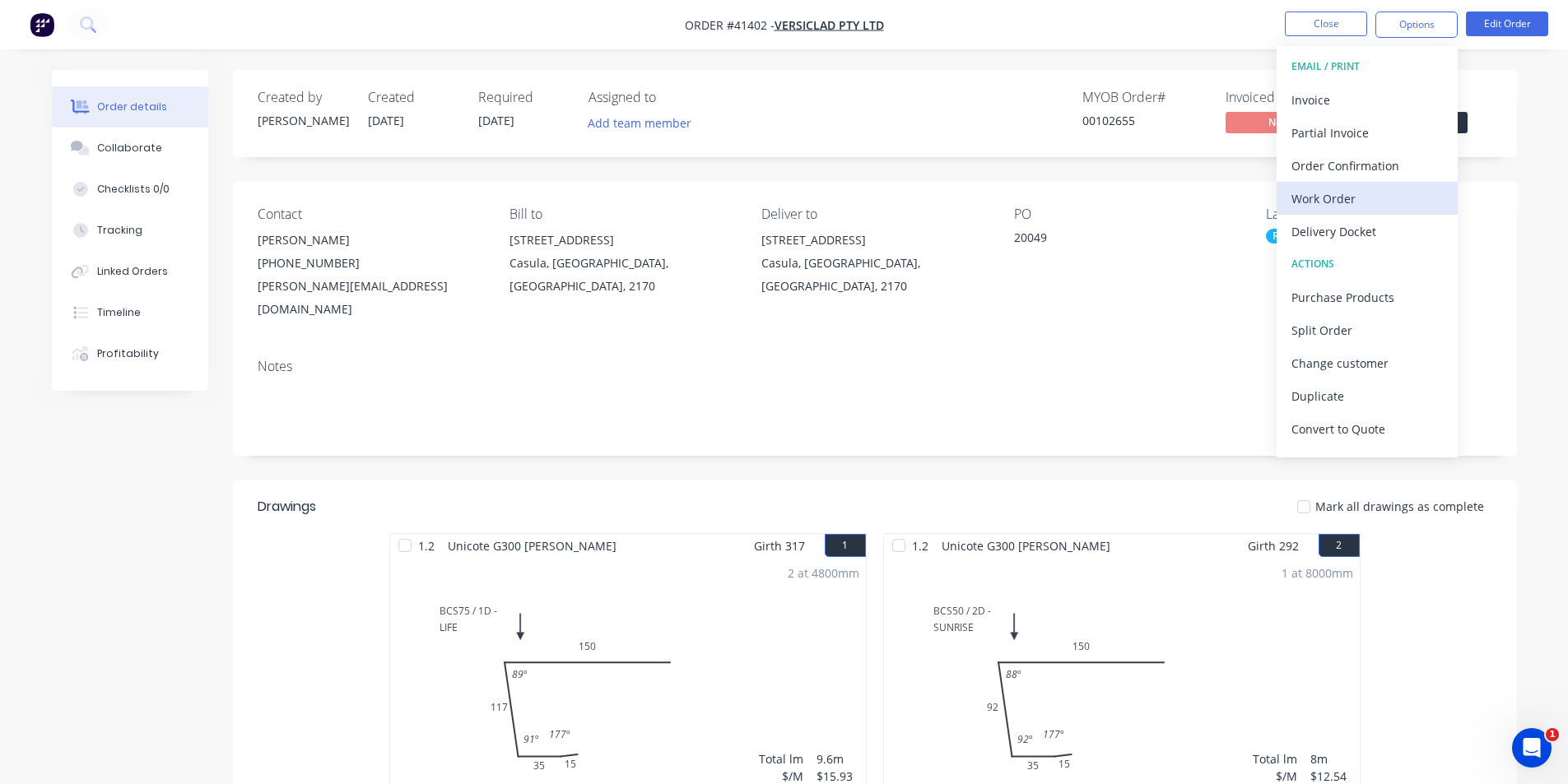
click at [1370, 205] on div "Work Order" at bounding box center [1367, 199] width 152 height 24
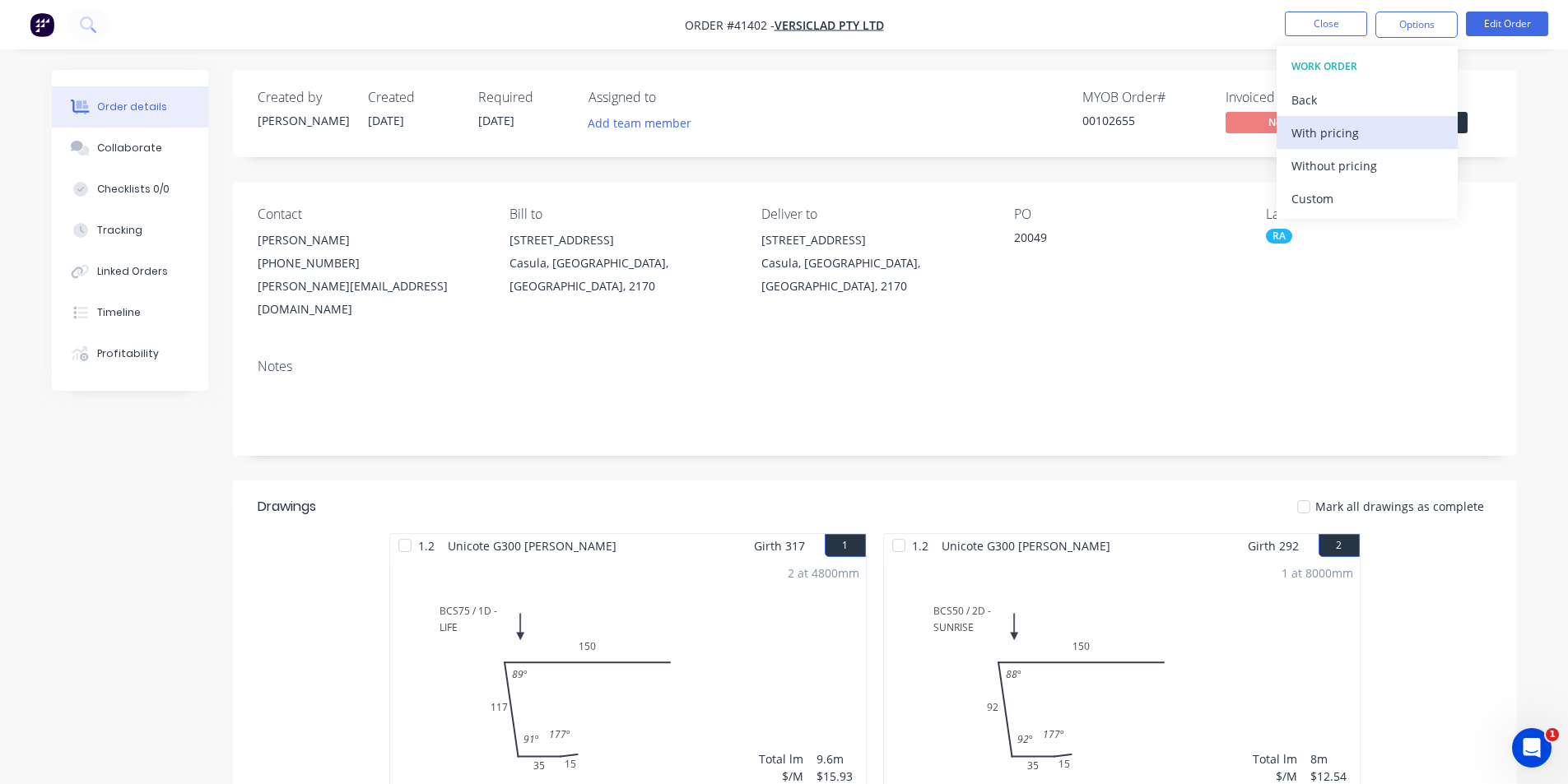
click at [1358, 137] on div "With pricing" at bounding box center [1367, 133] width 152 height 24
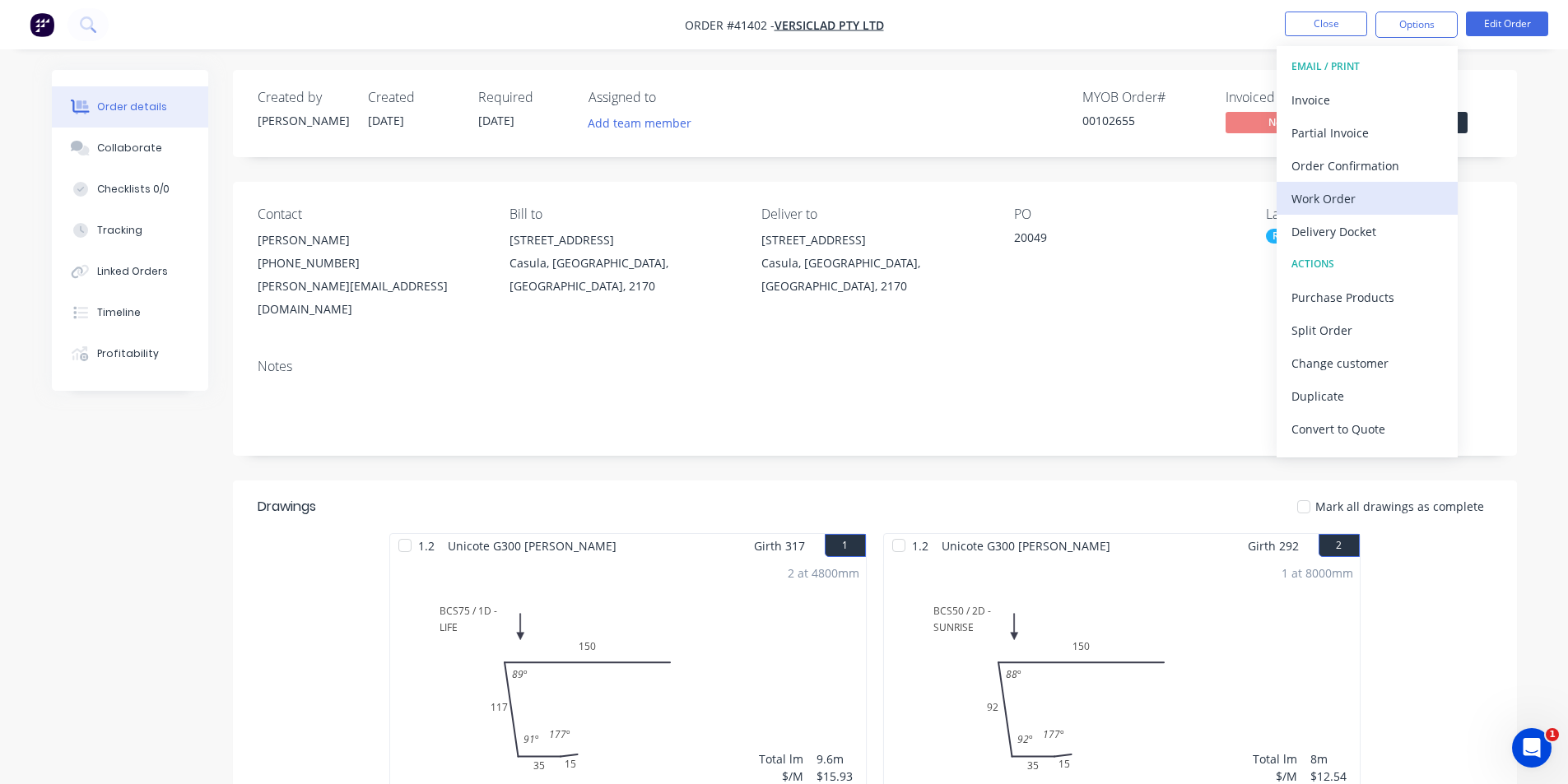
click at [1336, 195] on div "Work Order" at bounding box center [1367, 199] width 152 height 24
click at [1330, 162] on div "Without pricing" at bounding box center [1367, 165] width 152 height 24
click at [1380, 165] on div "Order Confirmation" at bounding box center [1367, 165] width 152 height 24
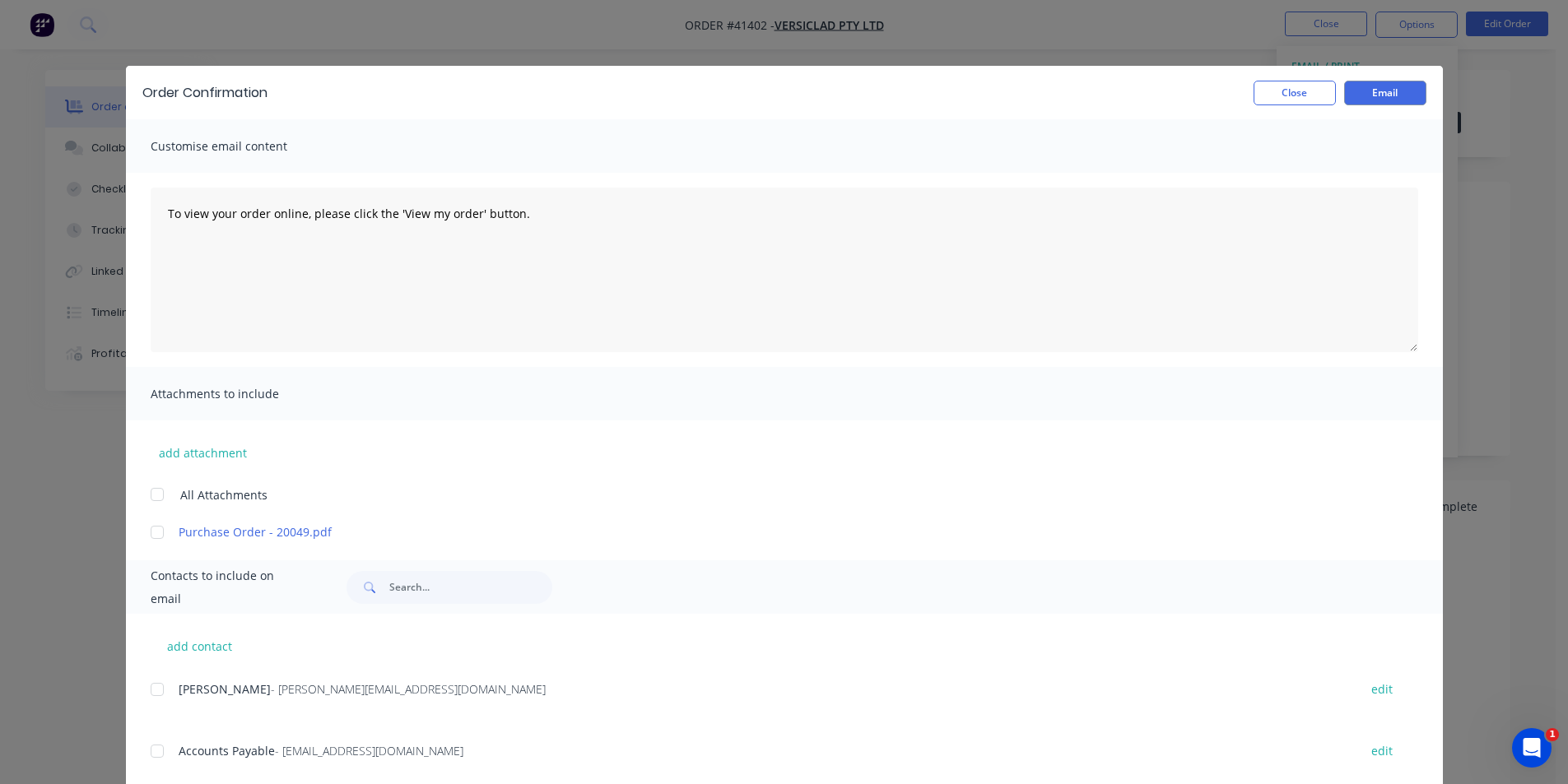
click at [148, 692] on div at bounding box center [157, 688] width 33 height 33
click at [1373, 98] on button "Email" at bounding box center [1385, 93] width 83 height 25
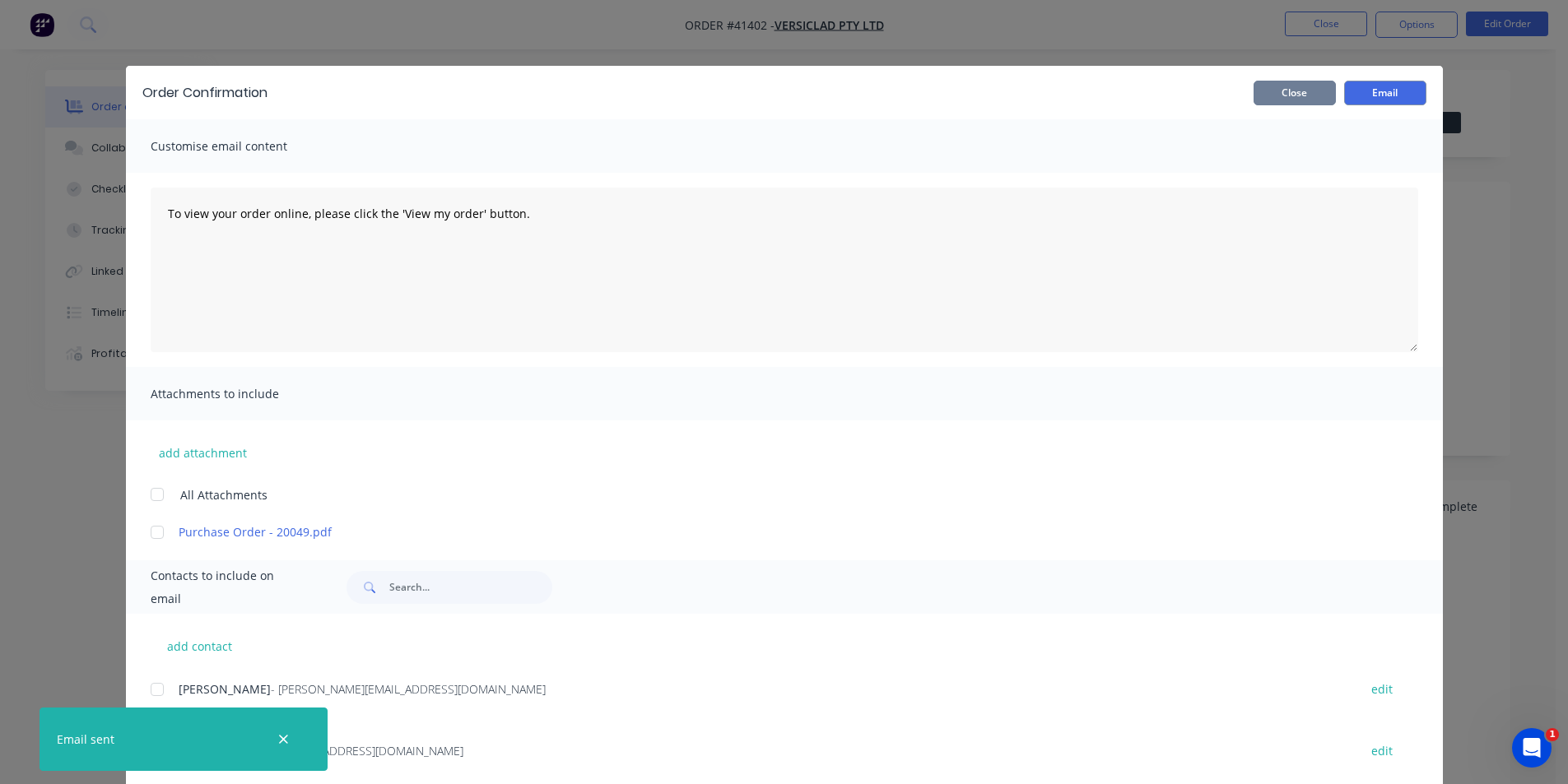
click at [1291, 98] on button "Close" at bounding box center [1294, 93] width 83 height 25
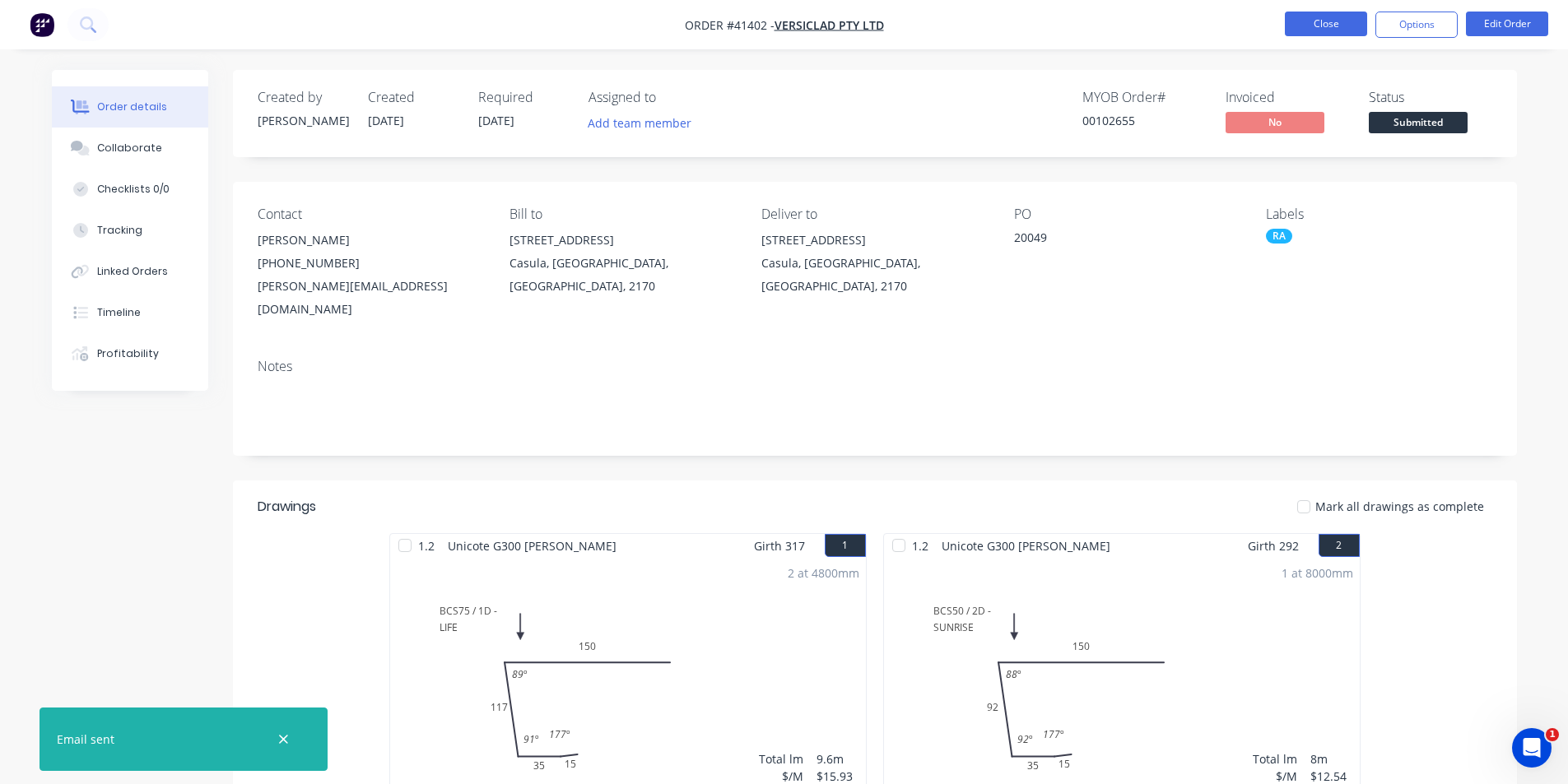
click at [1307, 27] on button "Close" at bounding box center [1326, 24] width 83 height 25
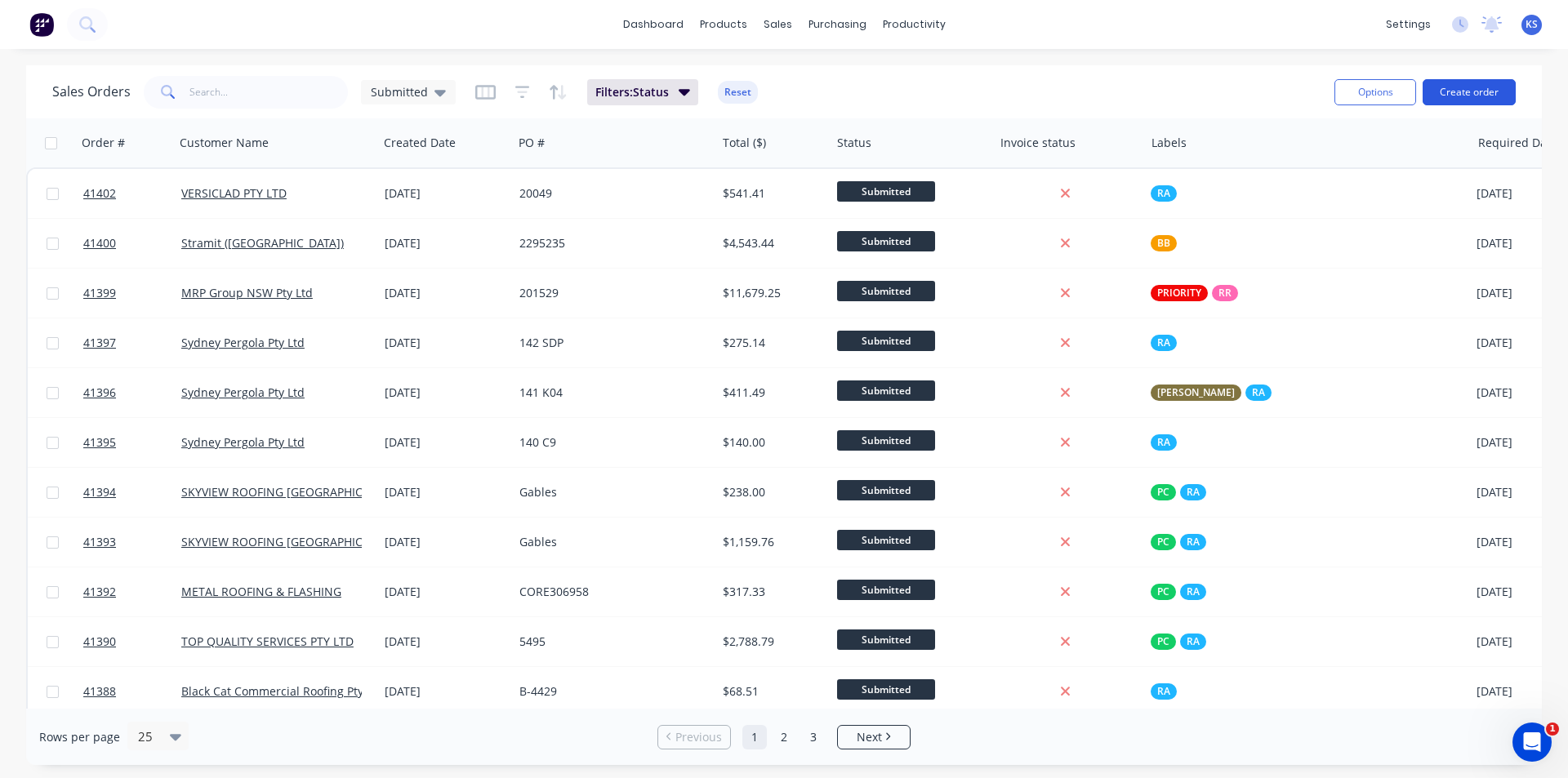
click at [1467, 96] on button "Create order" at bounding box center [1468, 92] width 93 height 26
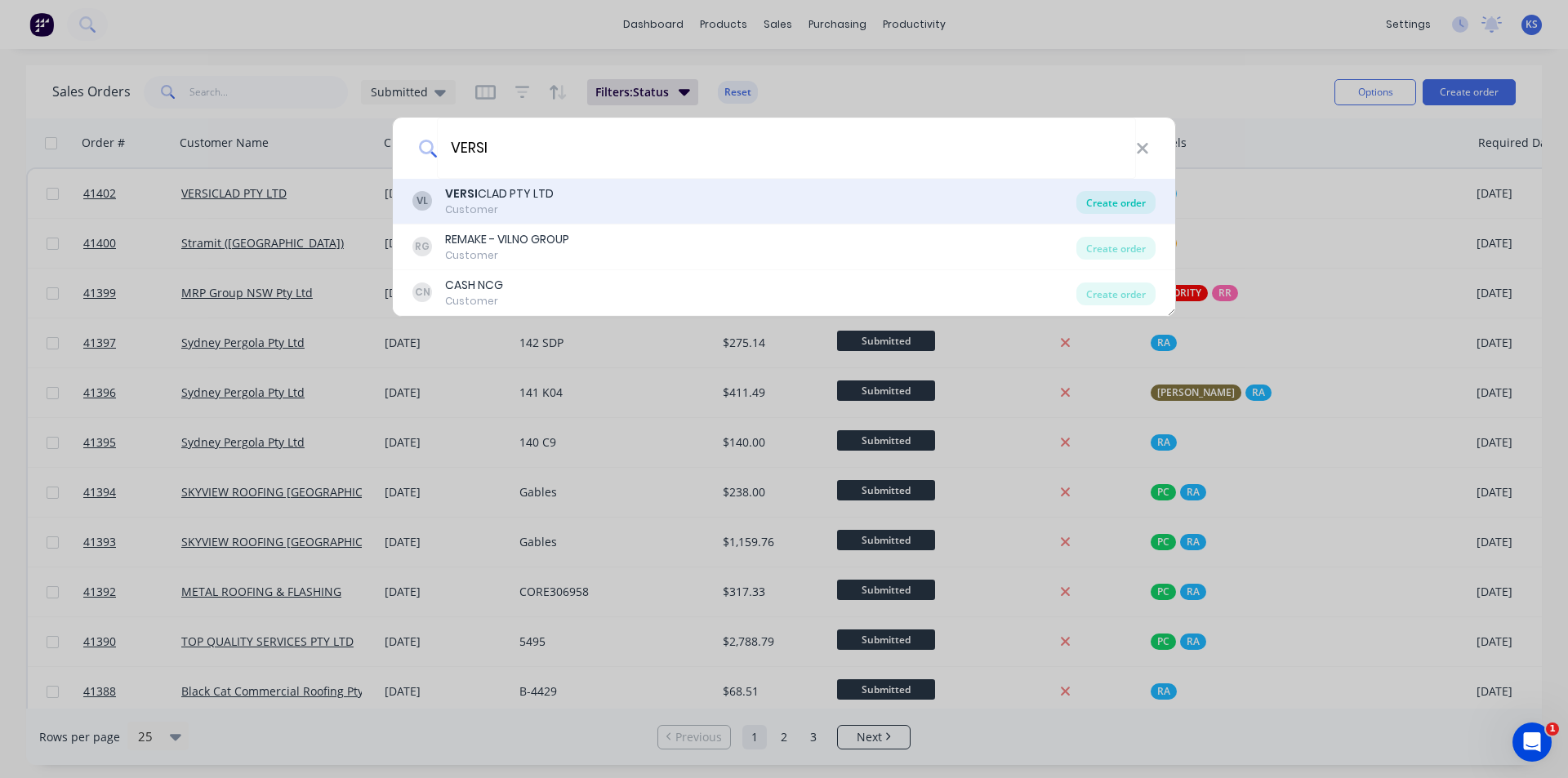
type input "VERSI"
click at [1152, 211] on div "Create order" at bounding box center [1115, 202] width 79 height 22
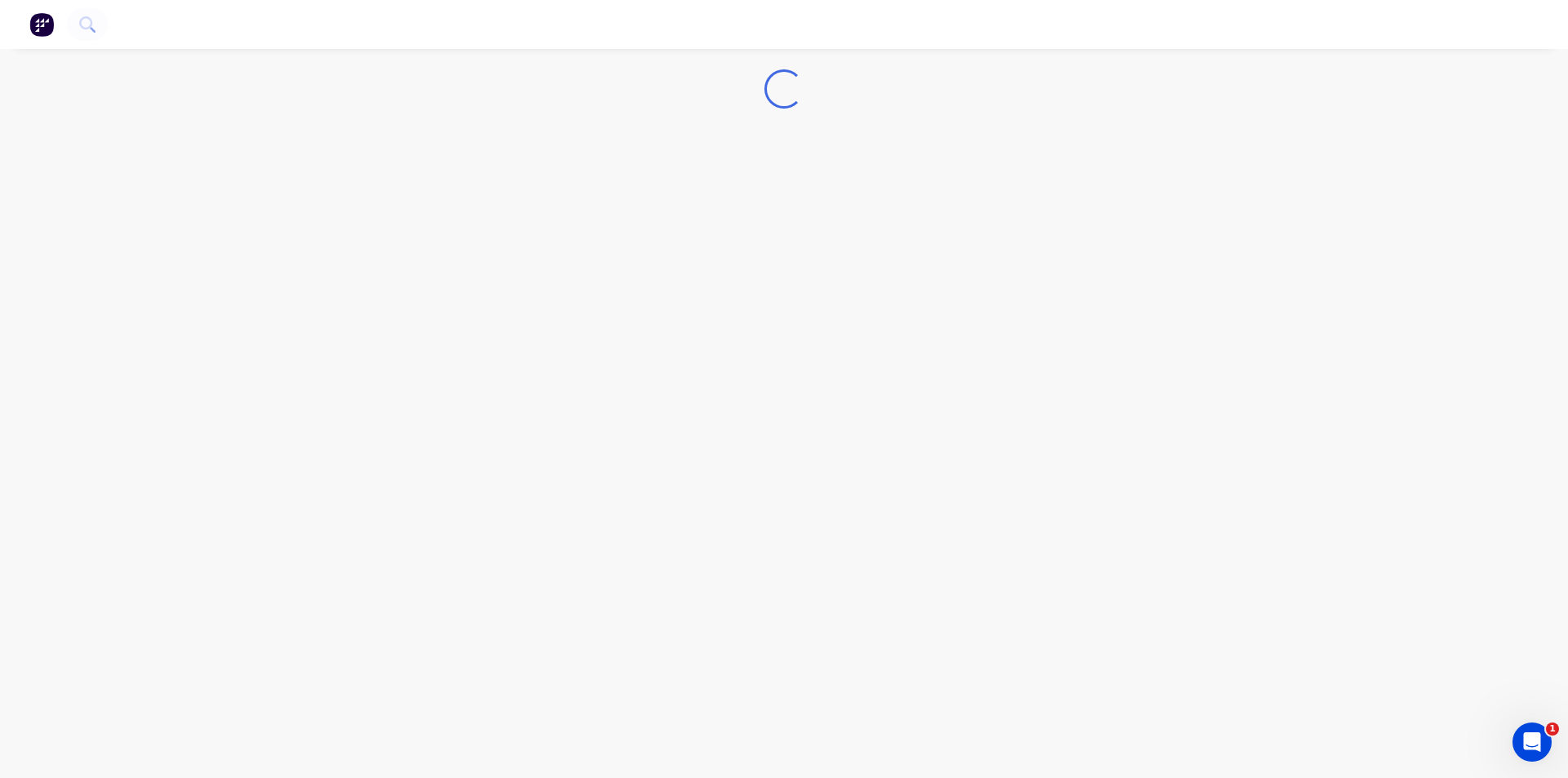
click at [1142, 210] on div "Loading..." at bounding box center [784, 389] width 1568 height 778
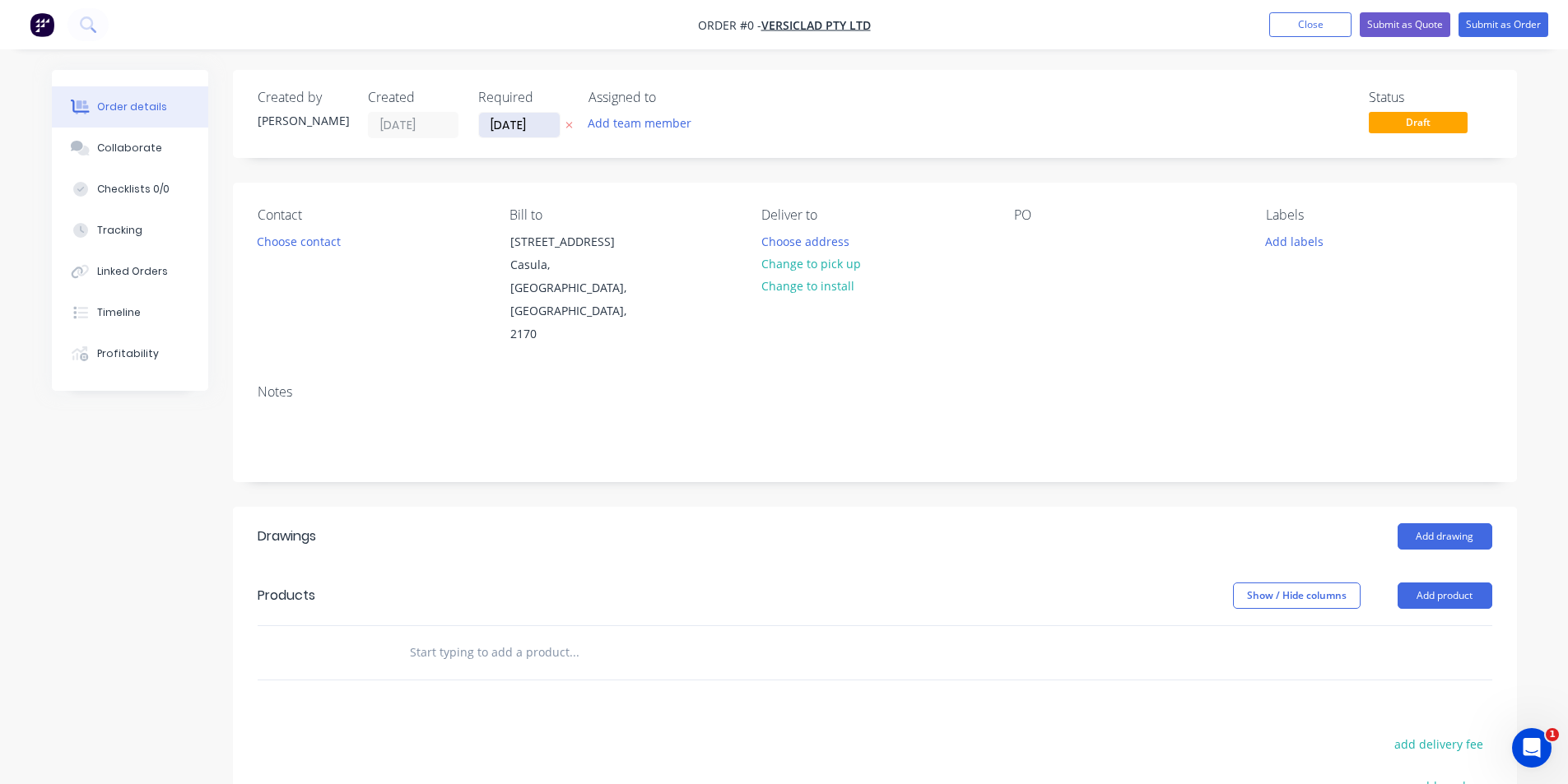
click at [554, 134] on input "[DATE]" at bounding box center [519, 124] width 81 height 25
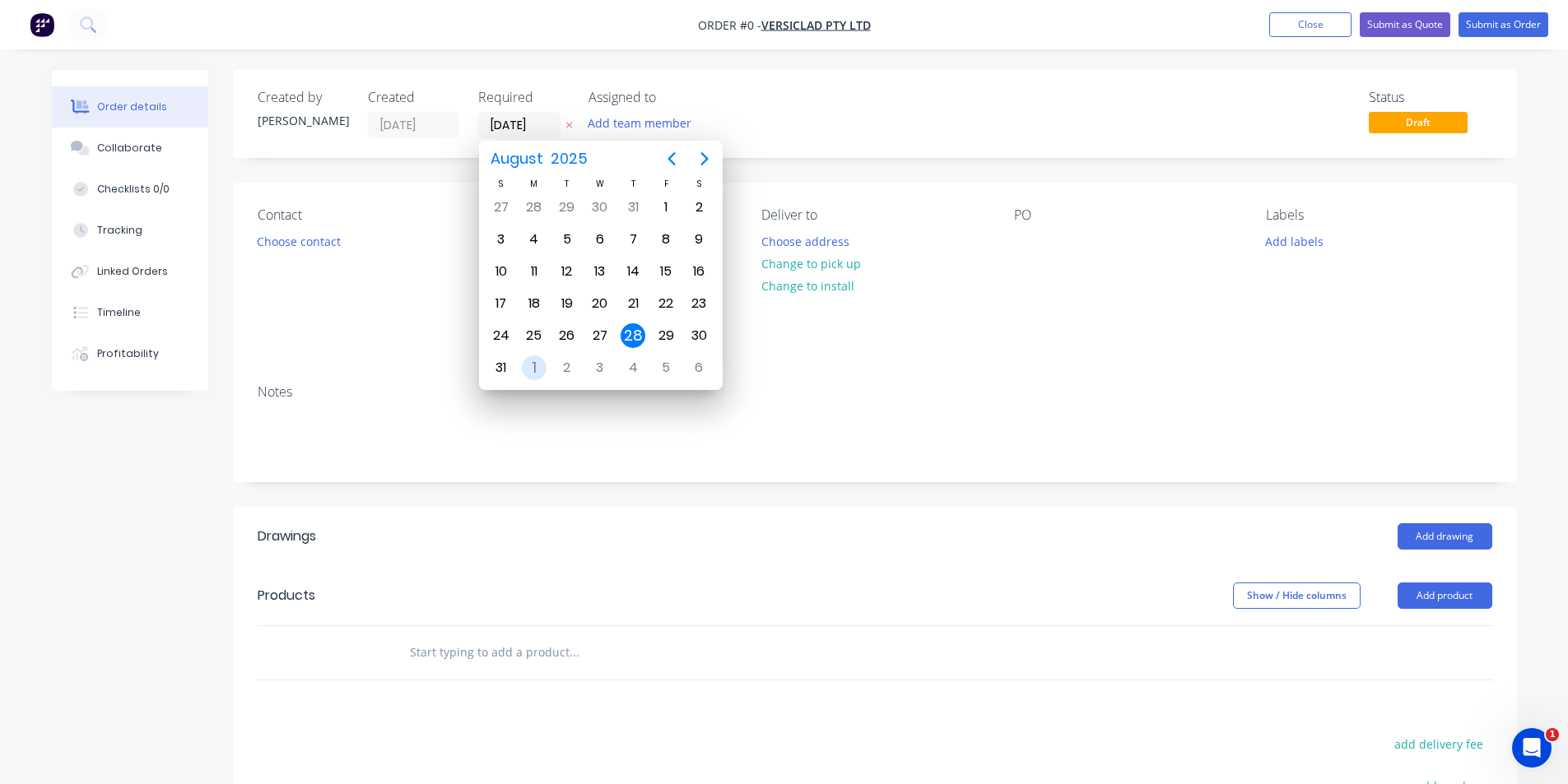
click at [533, 371] on div "1" at bounding box center [534, 367] width 25 height 25
type input "[DATE]"
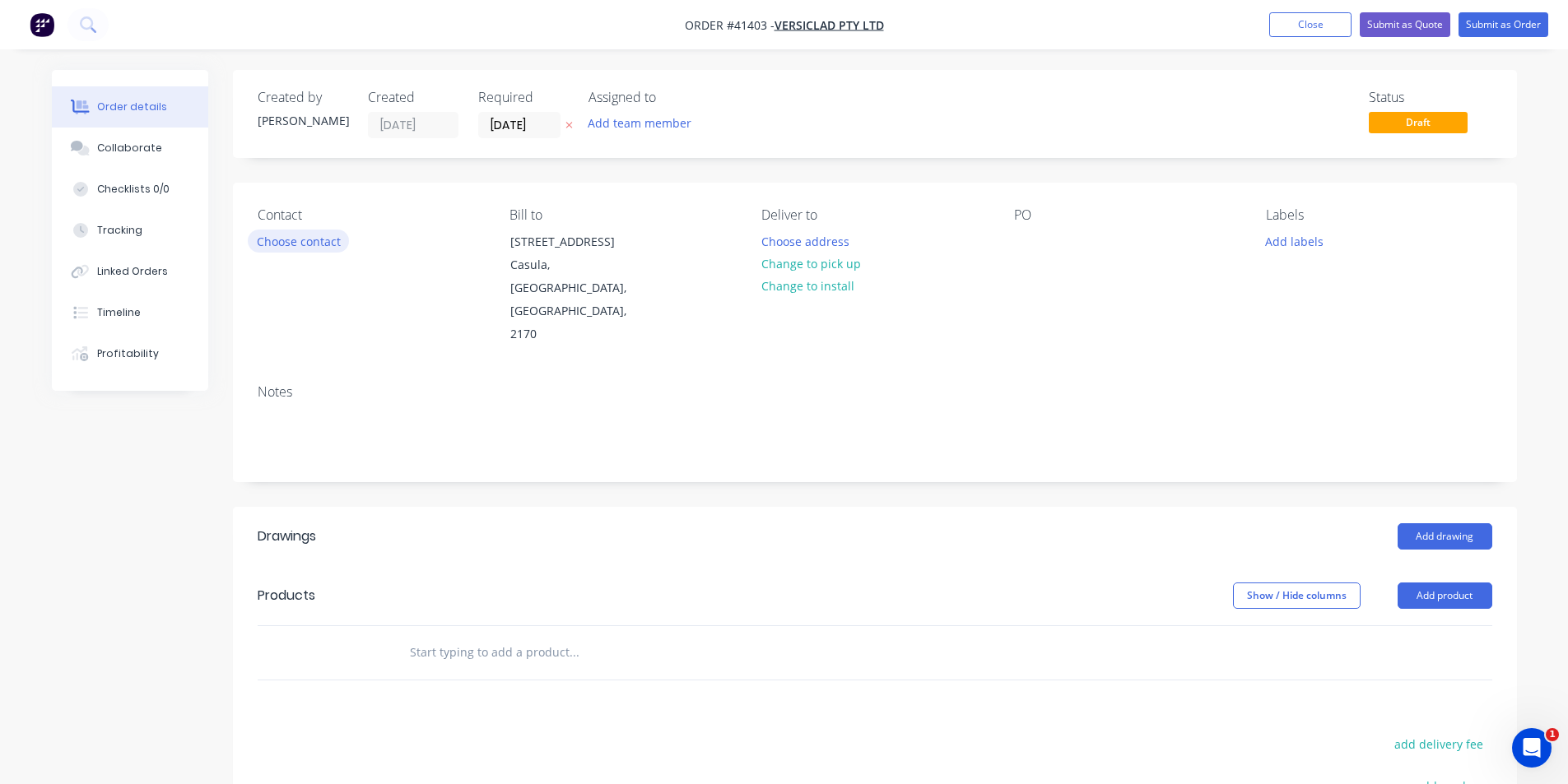
click at [312, 242] on button "Choose contact" at bounding box center [297, 240] width 101 height 23
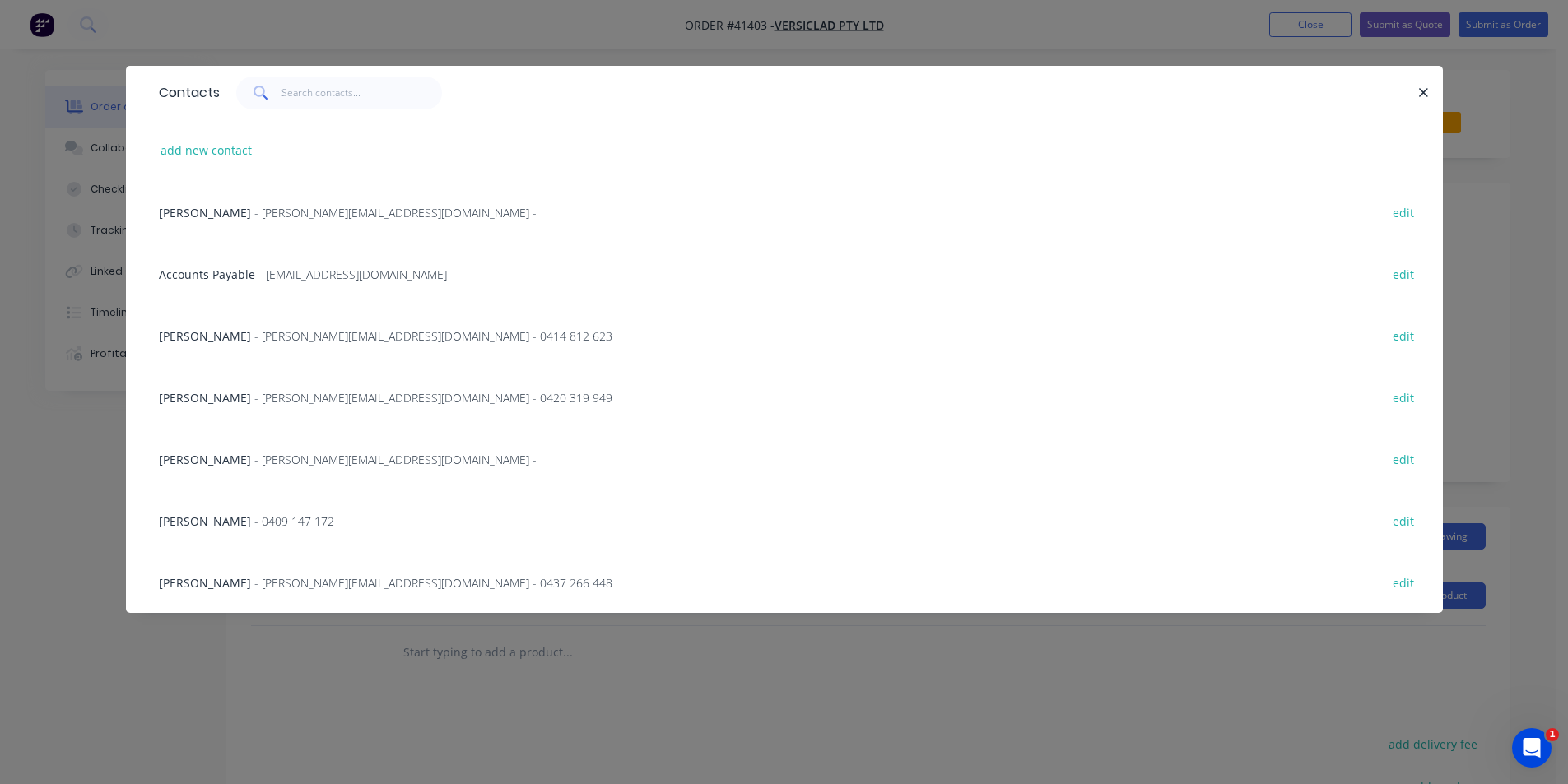
click at [238, 222] on div "Michele Allen - michele@versiclad.com.au - edit" at bounding box center [784, 212] width 1268 height 62
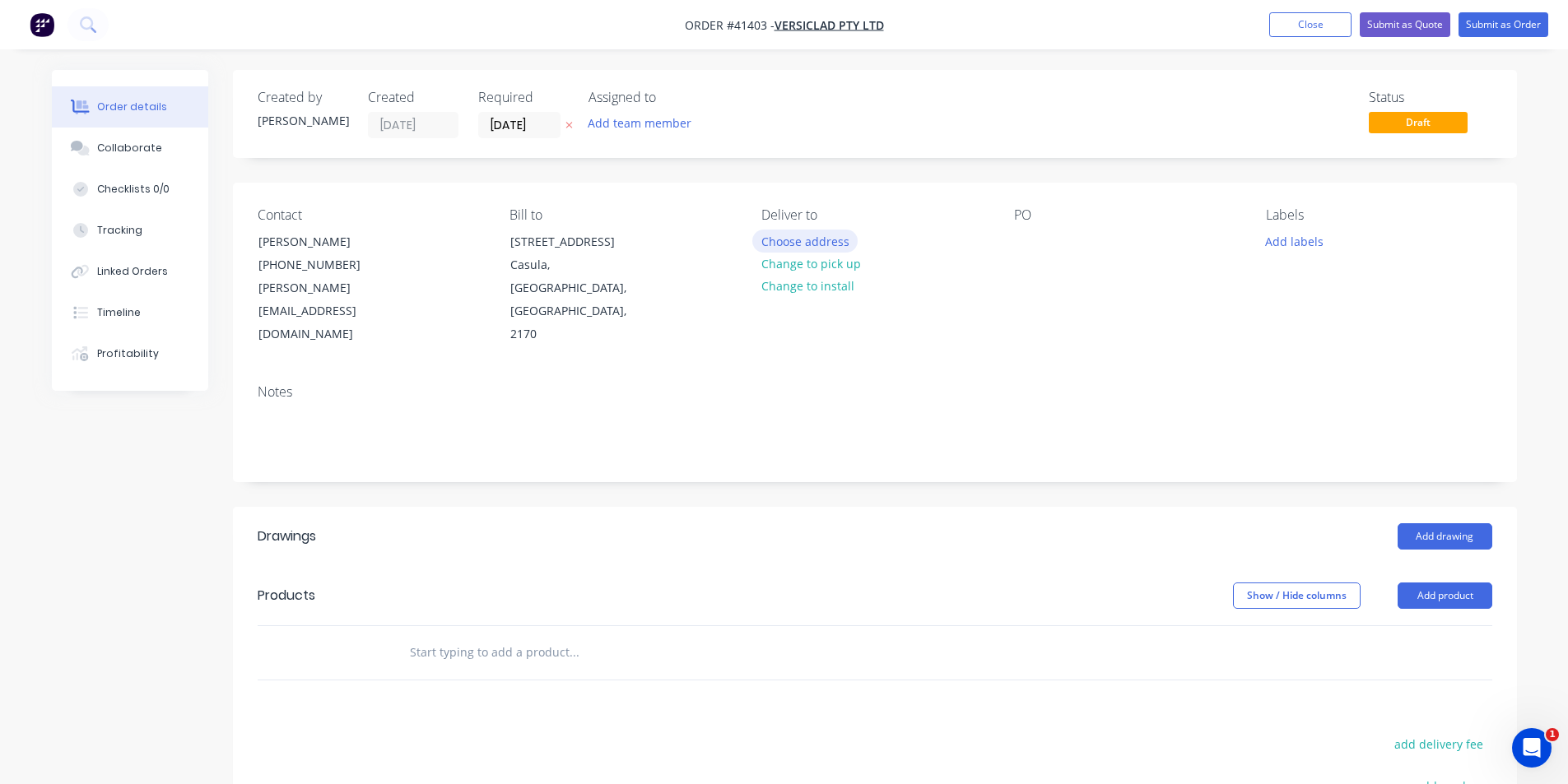
click at [779, 239] on button "Choose address" at bounding box center [805, 240] width 105 height 23
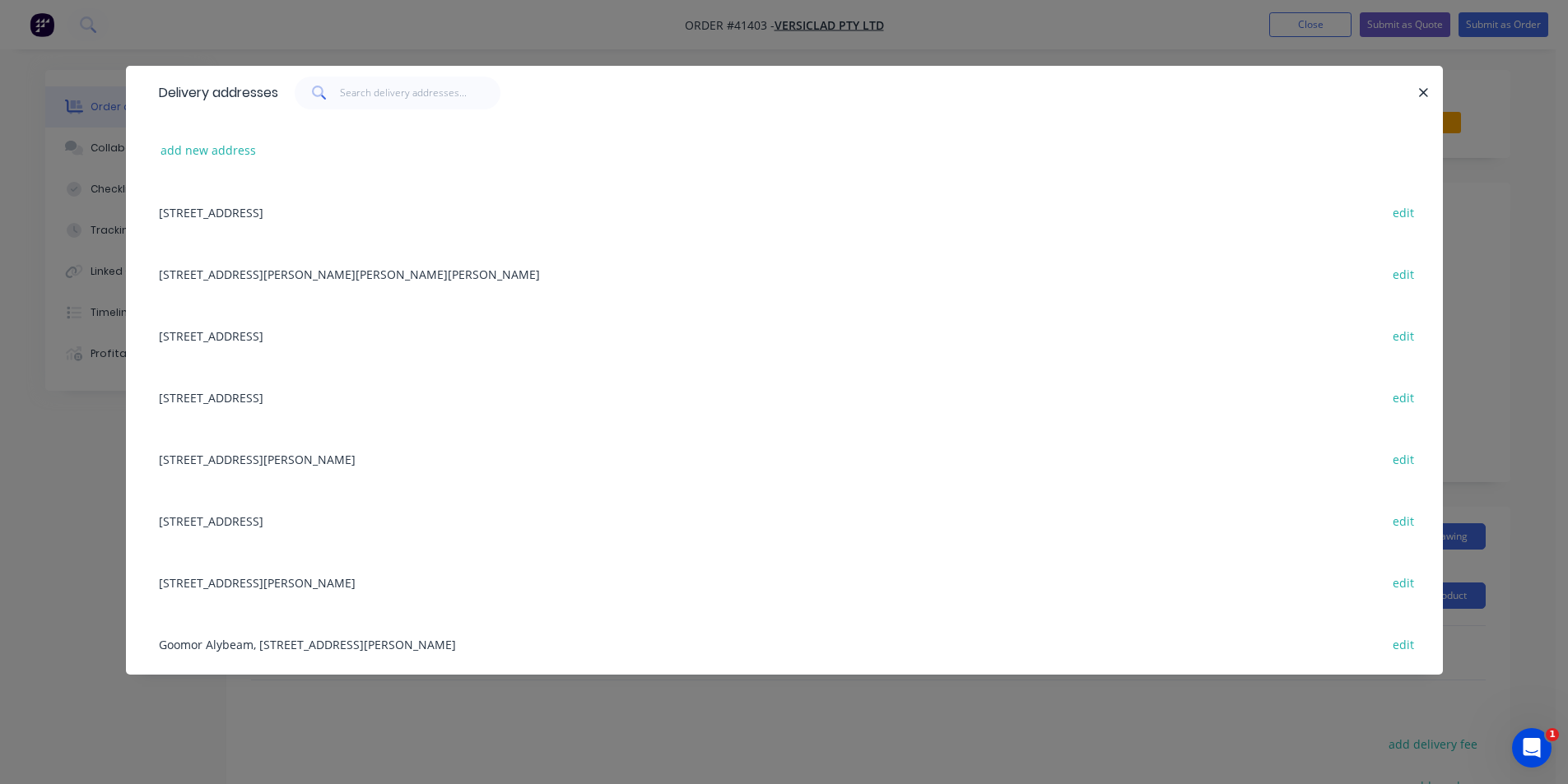
click at [333, 214] on div "3 Berriwerri Place, Casula, New South Wales, Australia, 2170 edit" at bounding box center [784, 212] width 1268 height 62
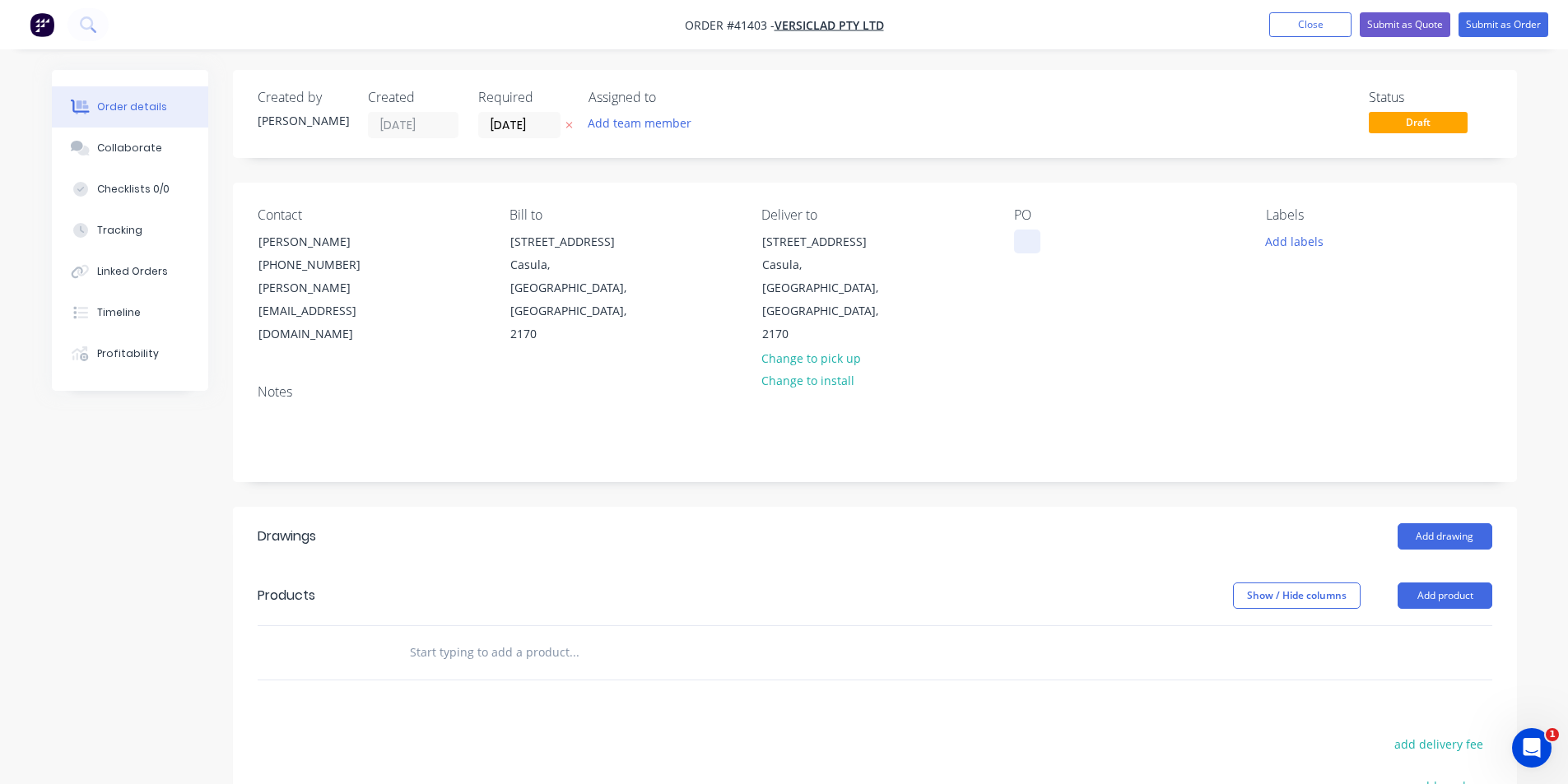
click at [1030, 242] on div at bounding box center [1026, 241] width 27 height 24
drag, startPoint x: 1290, startPoint y: 252, endPoint x: 1290, endPoint y: 236, distance: 16.0
click at [1290, 251] on button "Add labels" at bounding box center [1294, 240] width 76 height 23
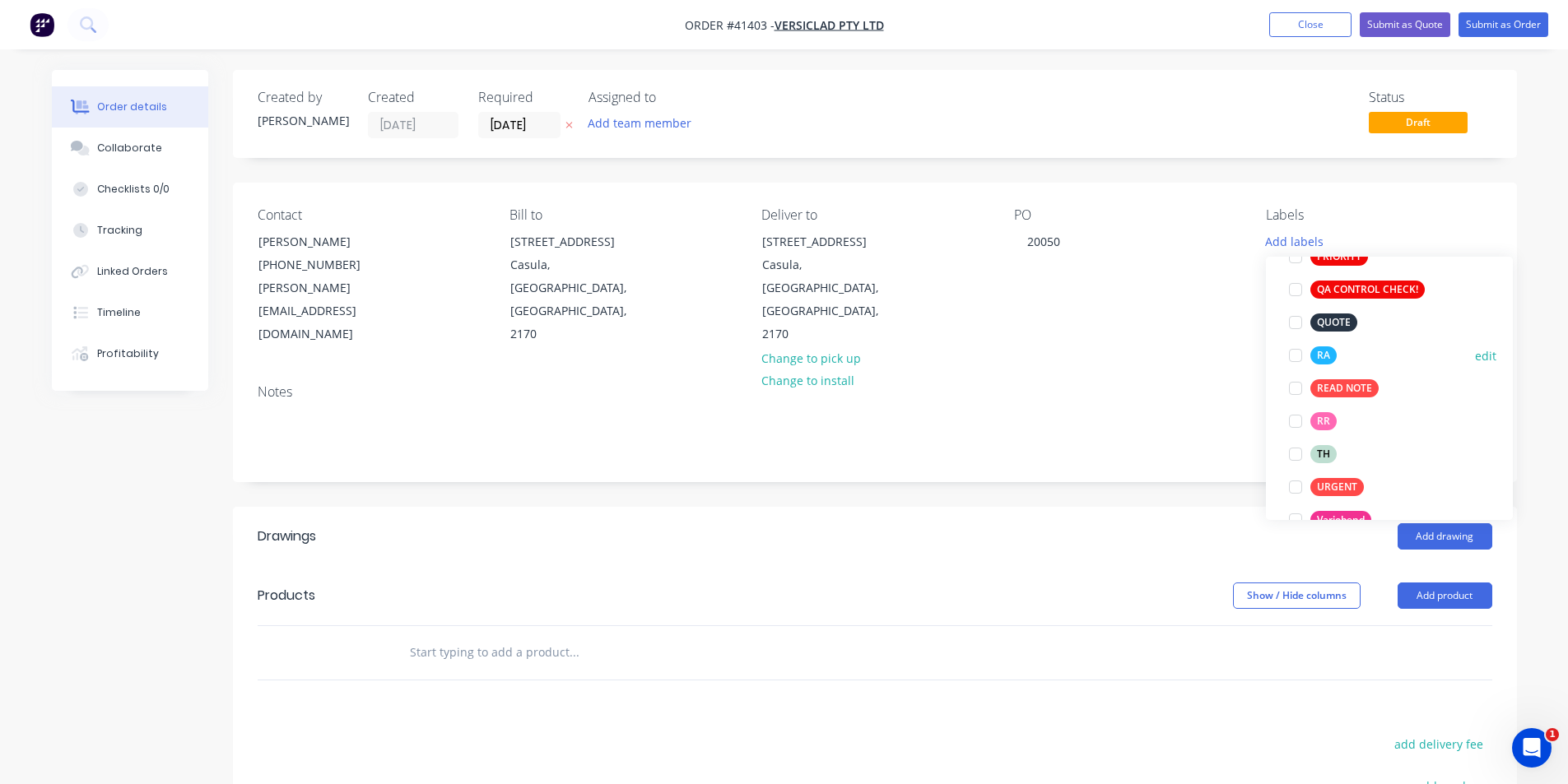
click at [1296, 358] on div at bounding box center [1294, 355] width 33 height 33
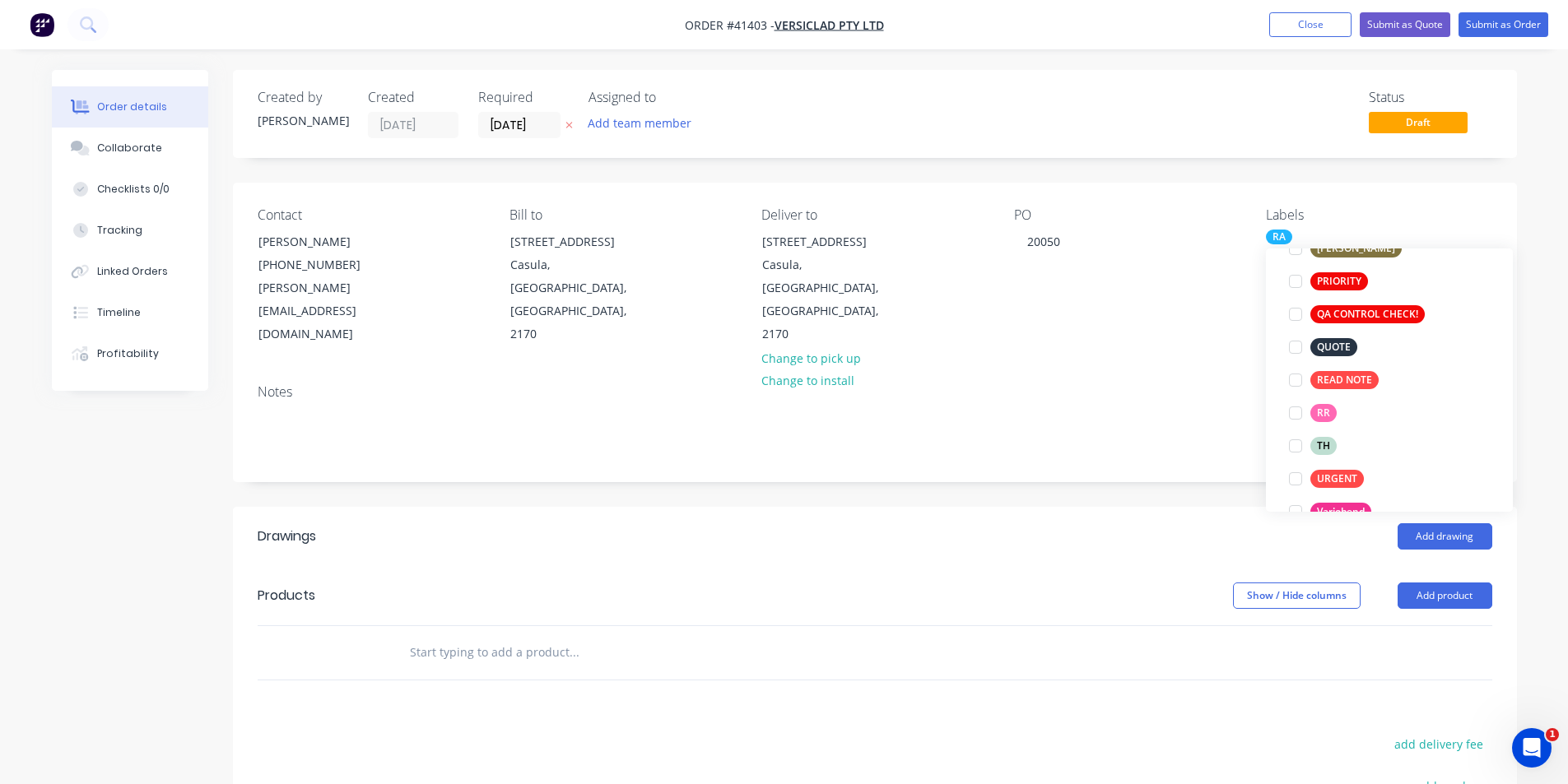
scroll to position [33, 0]
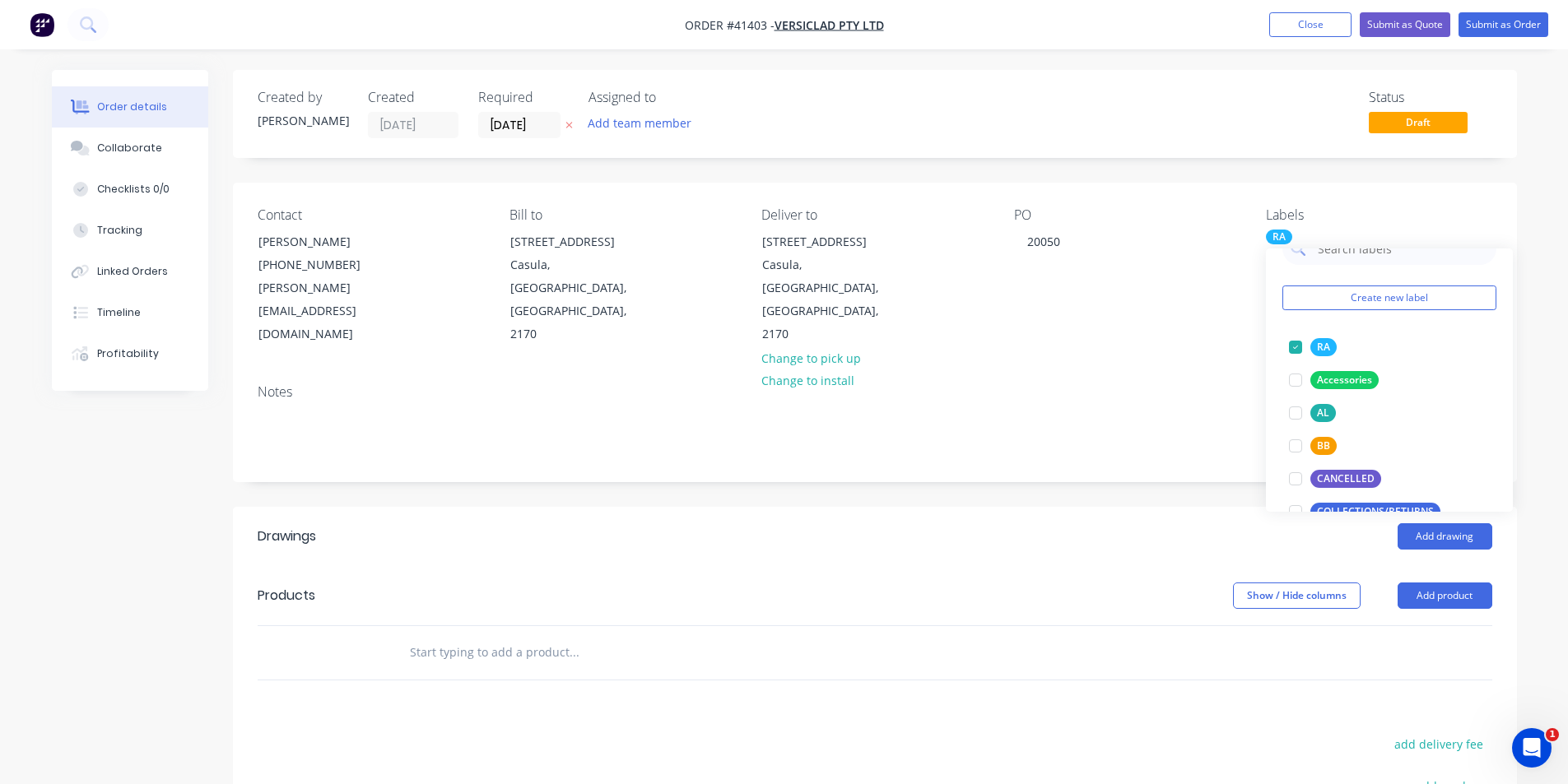
click at [1143, 449] on div "Created by Kendall Created 28/08/25 Required 01/09/25 Assigned to Add team memb…" at bounding box center [874, 572] width 1283 height 1006
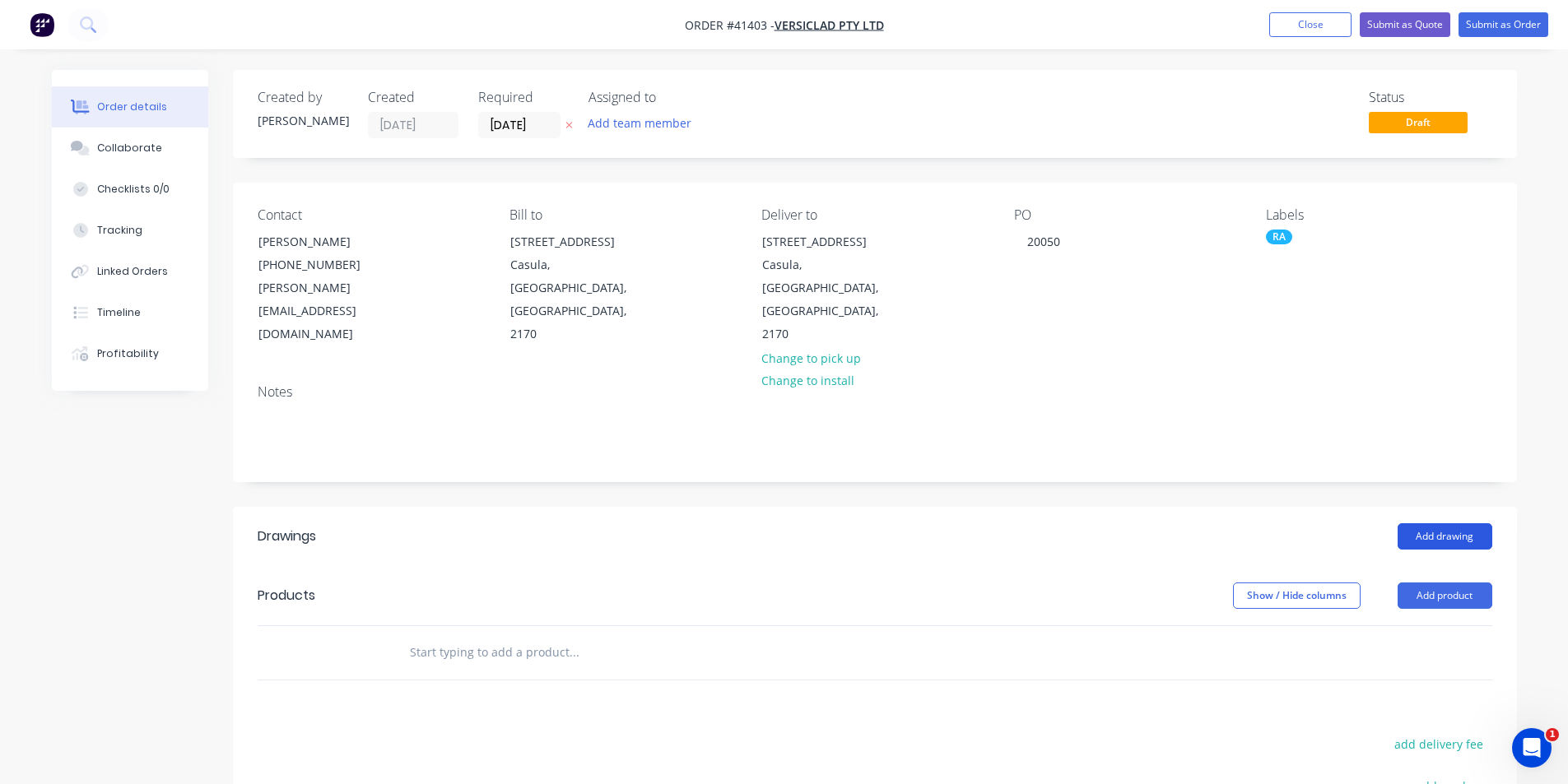
click at [1457, 523] on button "Add drawing" at bounding box center [1445, 536] width 95 height 27
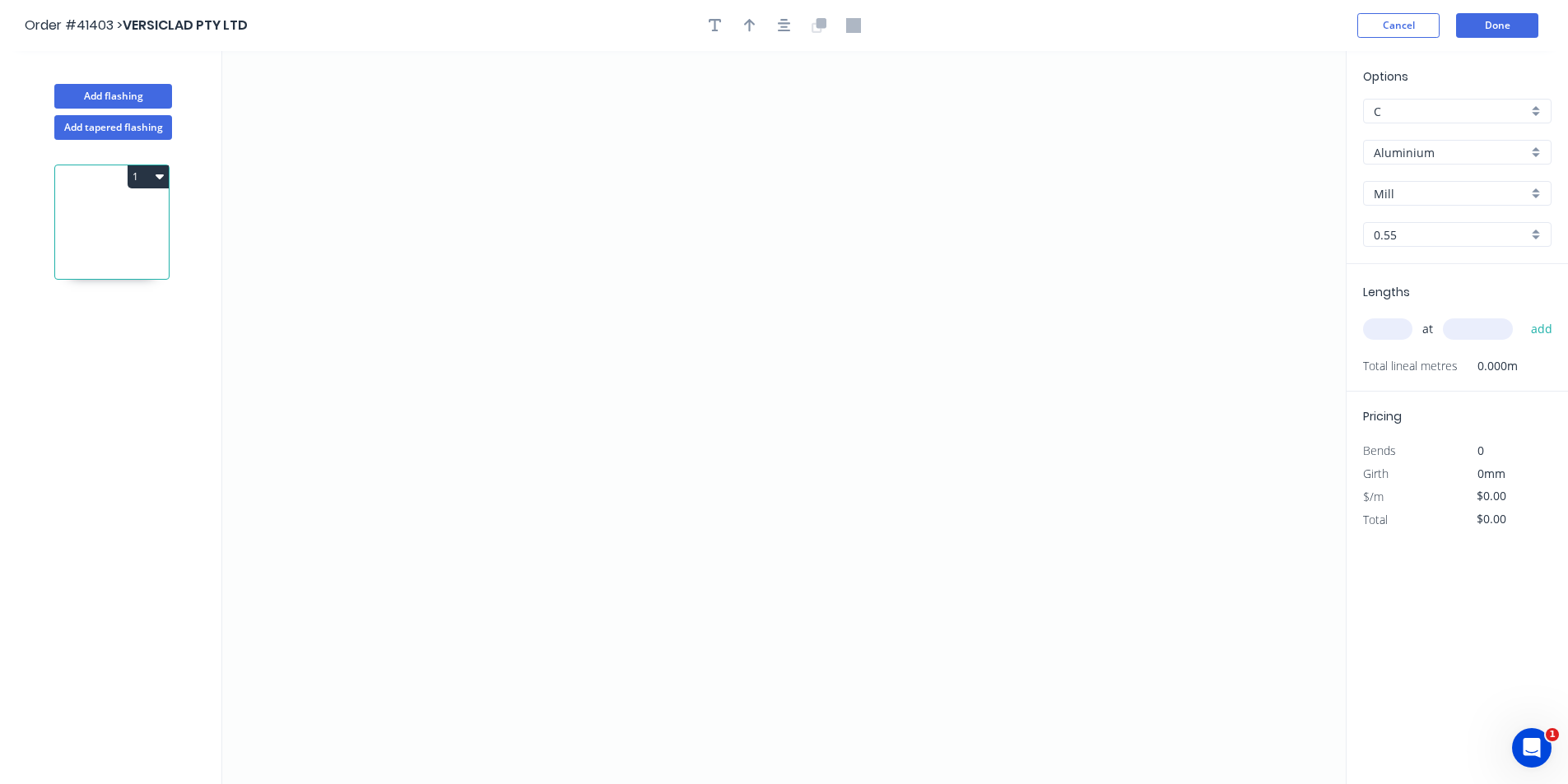
click at [1436, 150] on input "Aluminium" at bounding box center [1450, 153] width 154 height 18
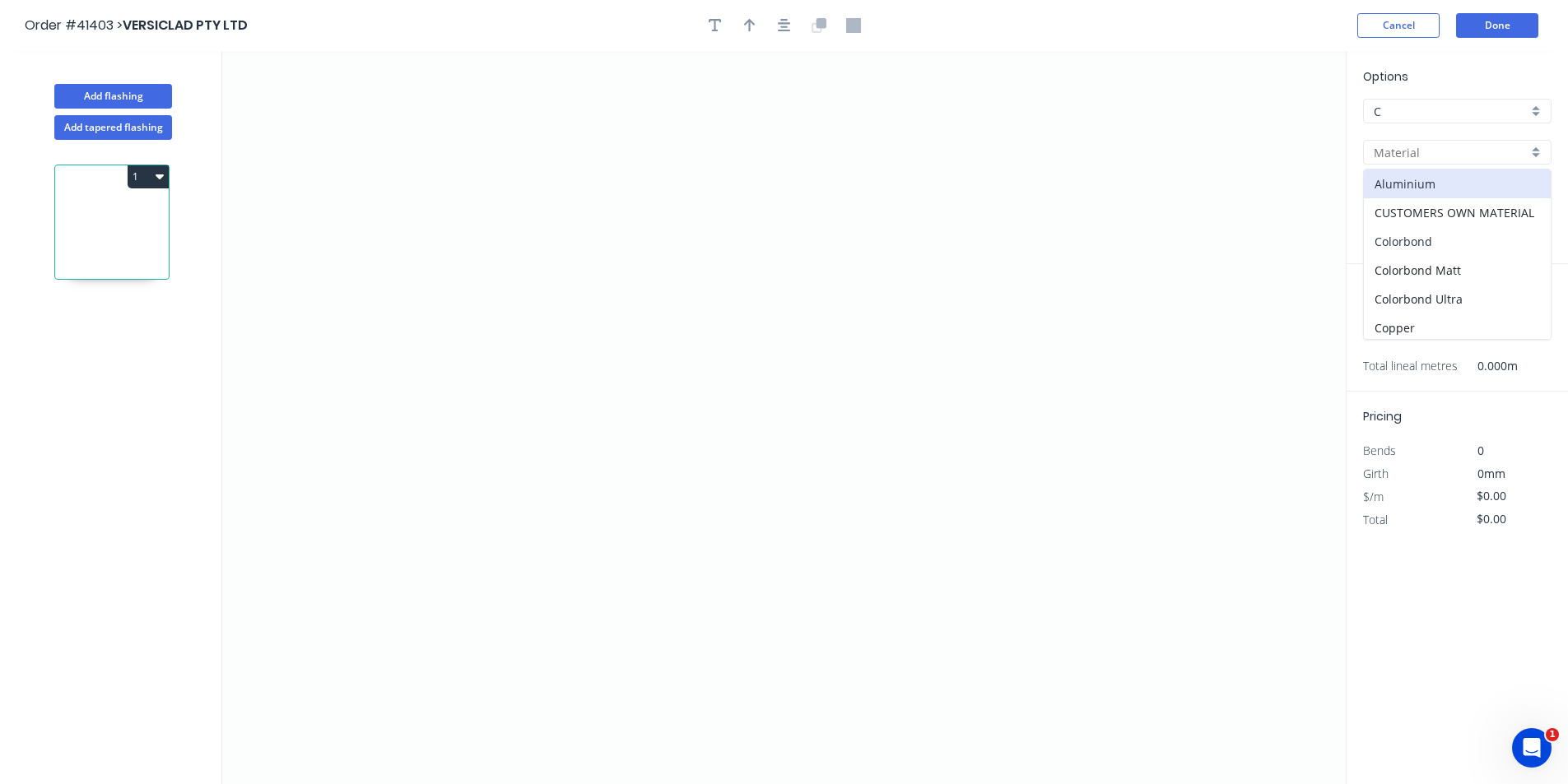
click at [1419, 244] on div "Colorbond" at bounding box center [1457, 241] width 187 height 29
type input "Colorbond"
type input "Basalt"
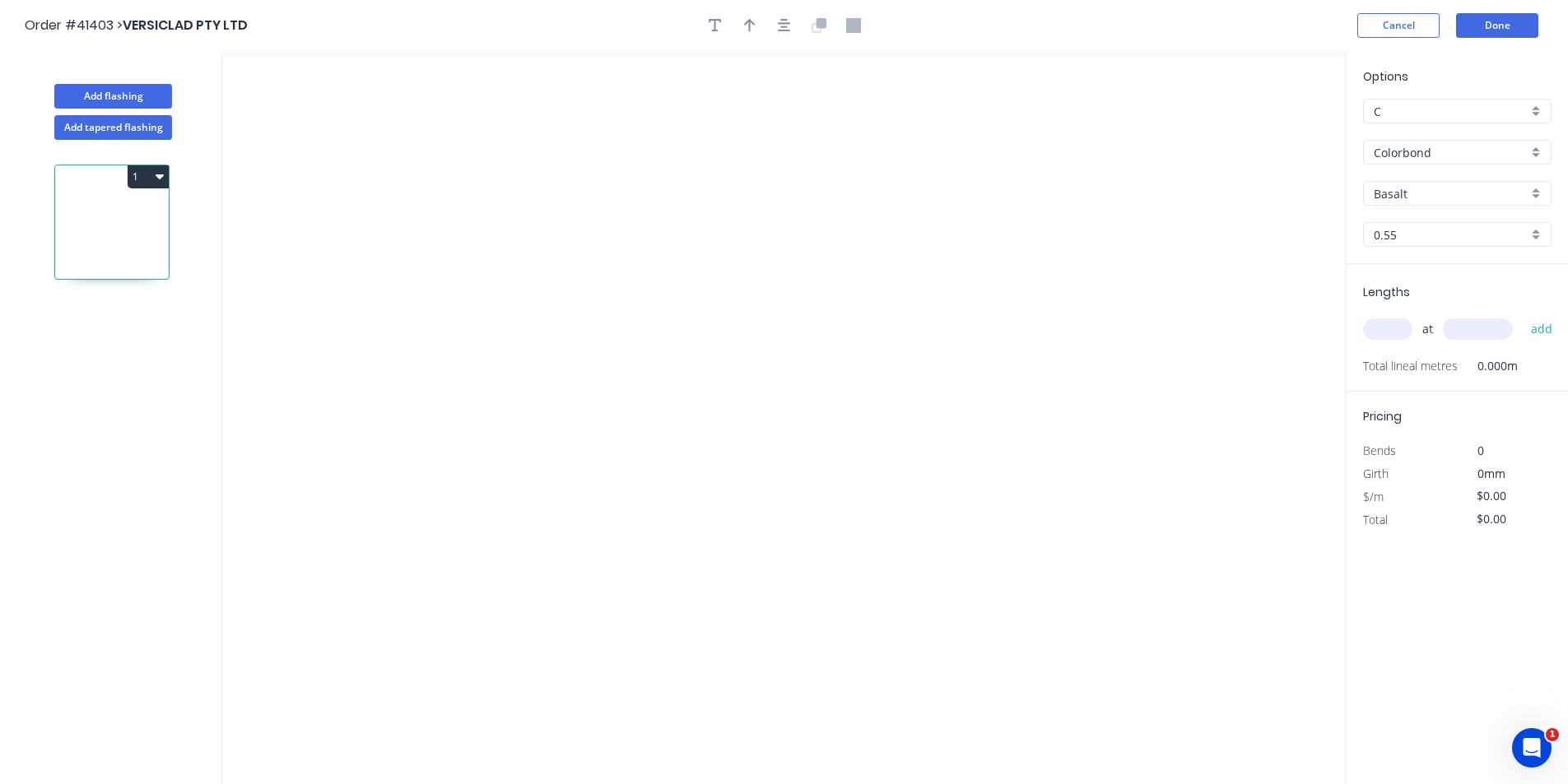
click at [1430, 194] on input "Basalt" at bounding box center [1450, 194] width 154 height 18
click at [1449, 323] on div "Monument" at bounding box center [1457, 323] width 187 height 29
type input "Monument"
click at [1388, 325] on input "text" at bounding box center [1388, 329] width 49 height 22
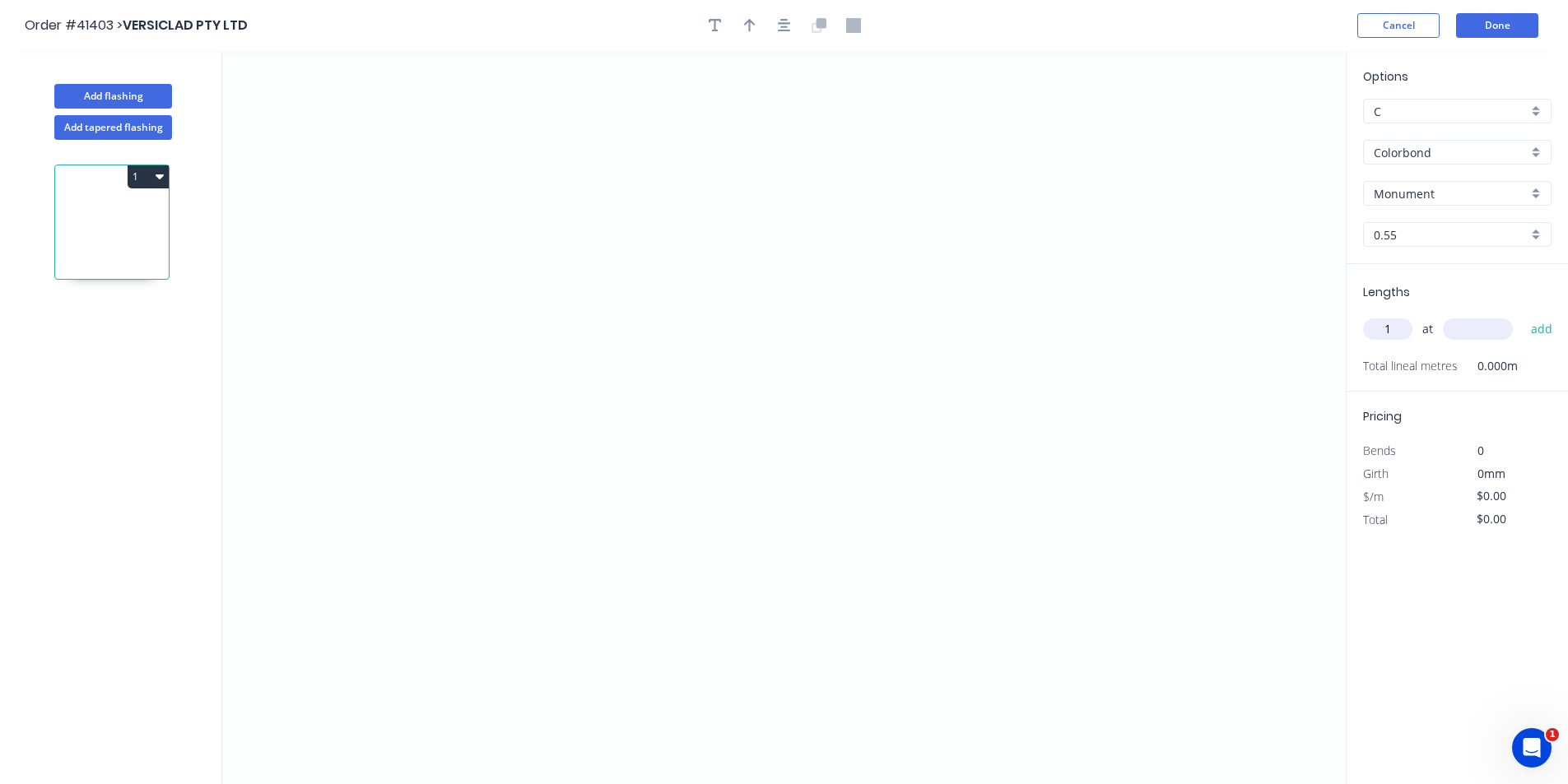
type input "1"
type input "7000"
click at [1523, 315] on button "add" at bounding box center [1541, 329] width 38 height 28
click at [813, 190] on icon "0" at bounding box center [784, 418] width 1123 height 733
click at [724, 183] on icon "0" at bounding box center [784, 418] width 1123 height 733
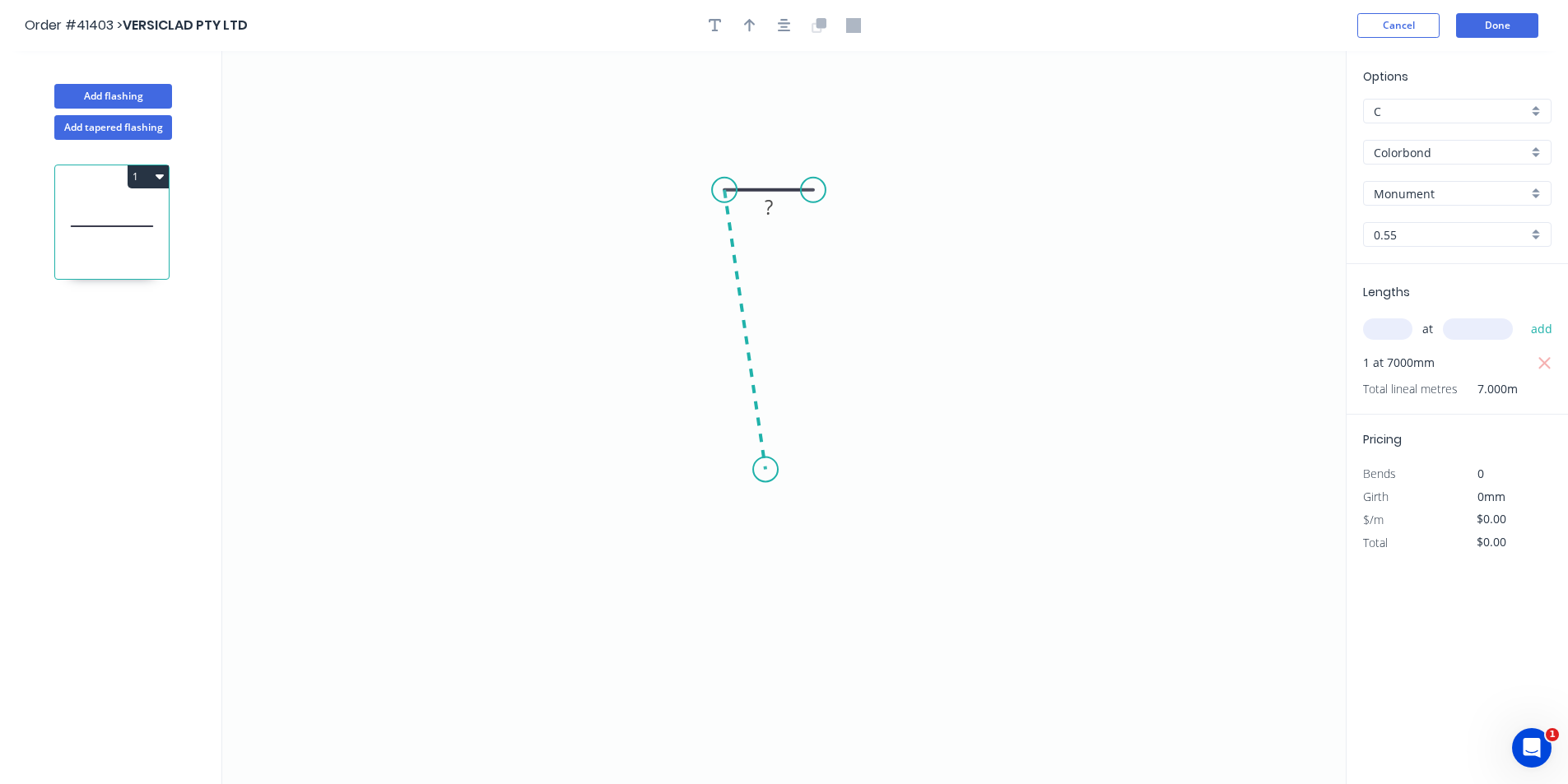
click at [765, 470] on icon "0 ?" at bounding box center [784, 418] width 1123 height 733
click at [588, 470] on icon "0 ? ? ? º" at bounding box center [784, 418] width 1123 height 733
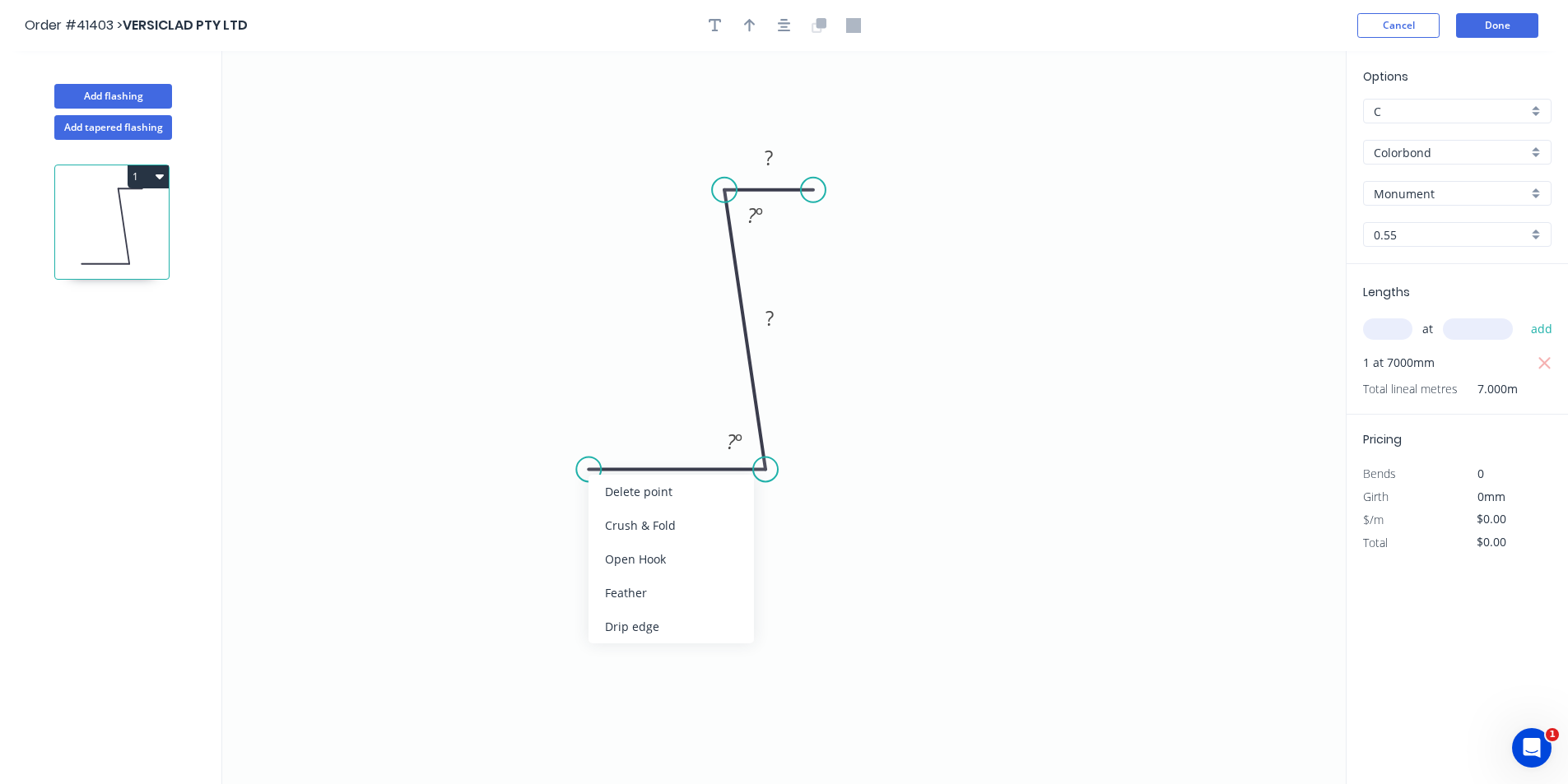
click at [617, 528] on div "Crush & Fold" at bounding box center [671, 525] width 165 height 33
click at [641, 529] on div "Flip bend" at bounding box center [669, 528] width 165 height 33
click at [783, 30] on icon "button" at bounding box center [784, 25] width 13 height 15
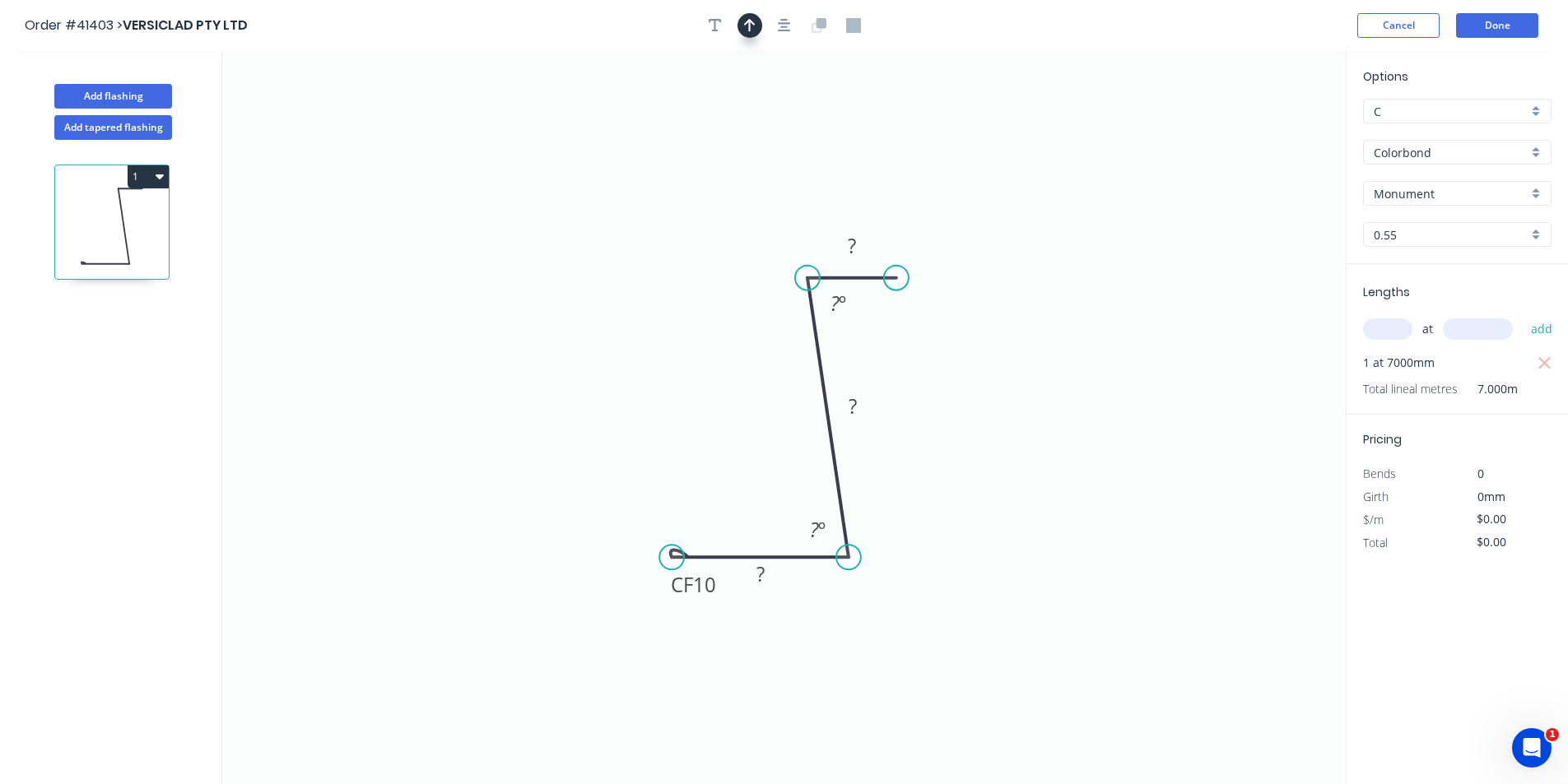
click at [747, 29] on icon "button" at bounding box center [750, 25] width 12 height 15
drag, startPoint x: 1264, startPoint y: 129, endPoint x: 1033, endPoint y: 418, distance: 370.0
click at [1133, 304] on icon at bounding box center [1140, 278] width 15 height 52
click at [1033, 418] on icon at bounding box center [1033, 398] width 15 height 52
click at [1033, 418] on icon at bounding box center [1047, 403] width 47 height 47
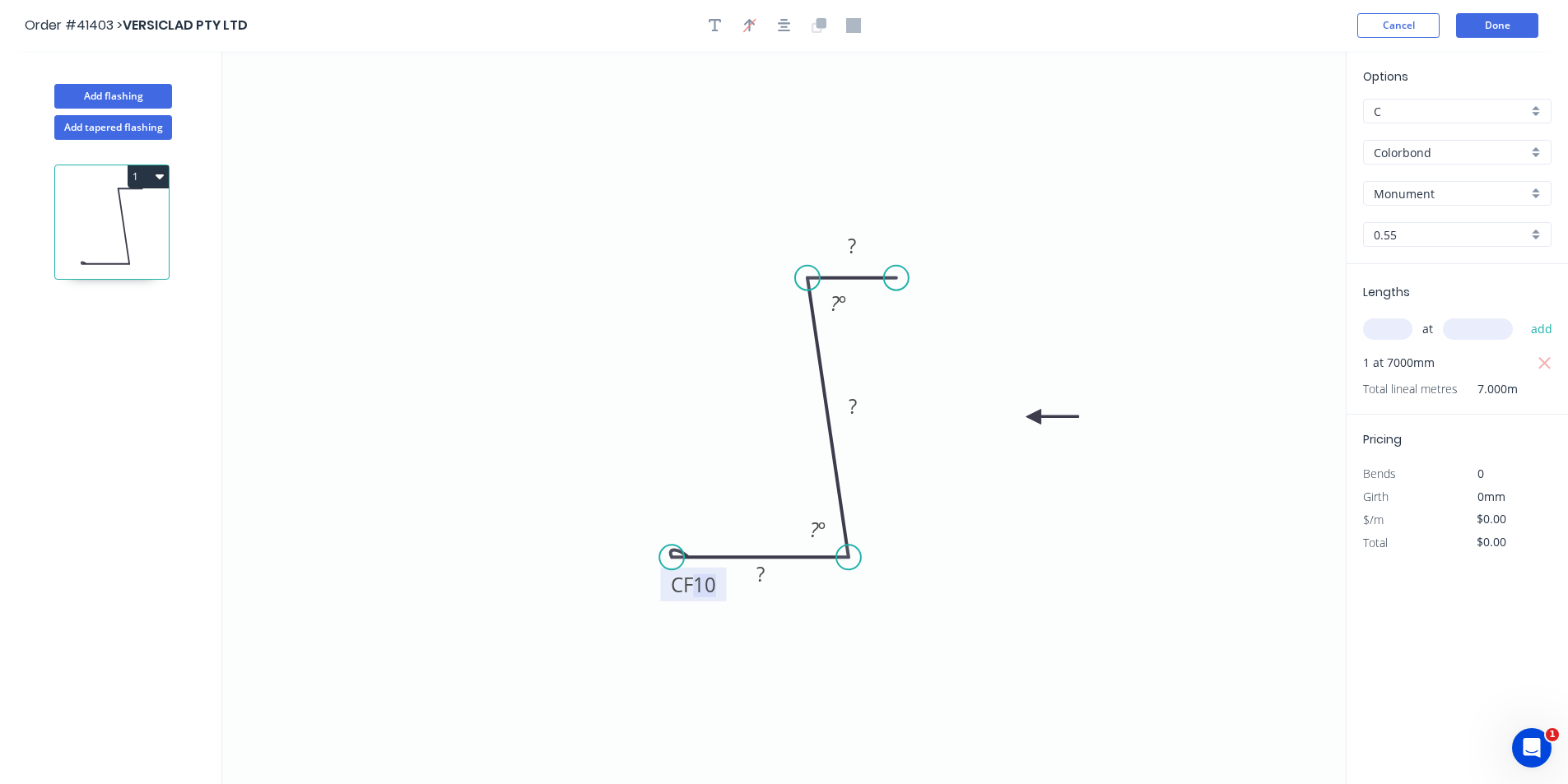
click at [713, 587] on tspan "10" at bounding box center [703, 585] width 23 height 28
type input "$7.06"
type input "$49.42"
click at [724, 28] on div at bounding box center [783, 25] width 172 height 25
click at [723, 28] on button "button" at bounding box center [715, 25] width 25 height 25
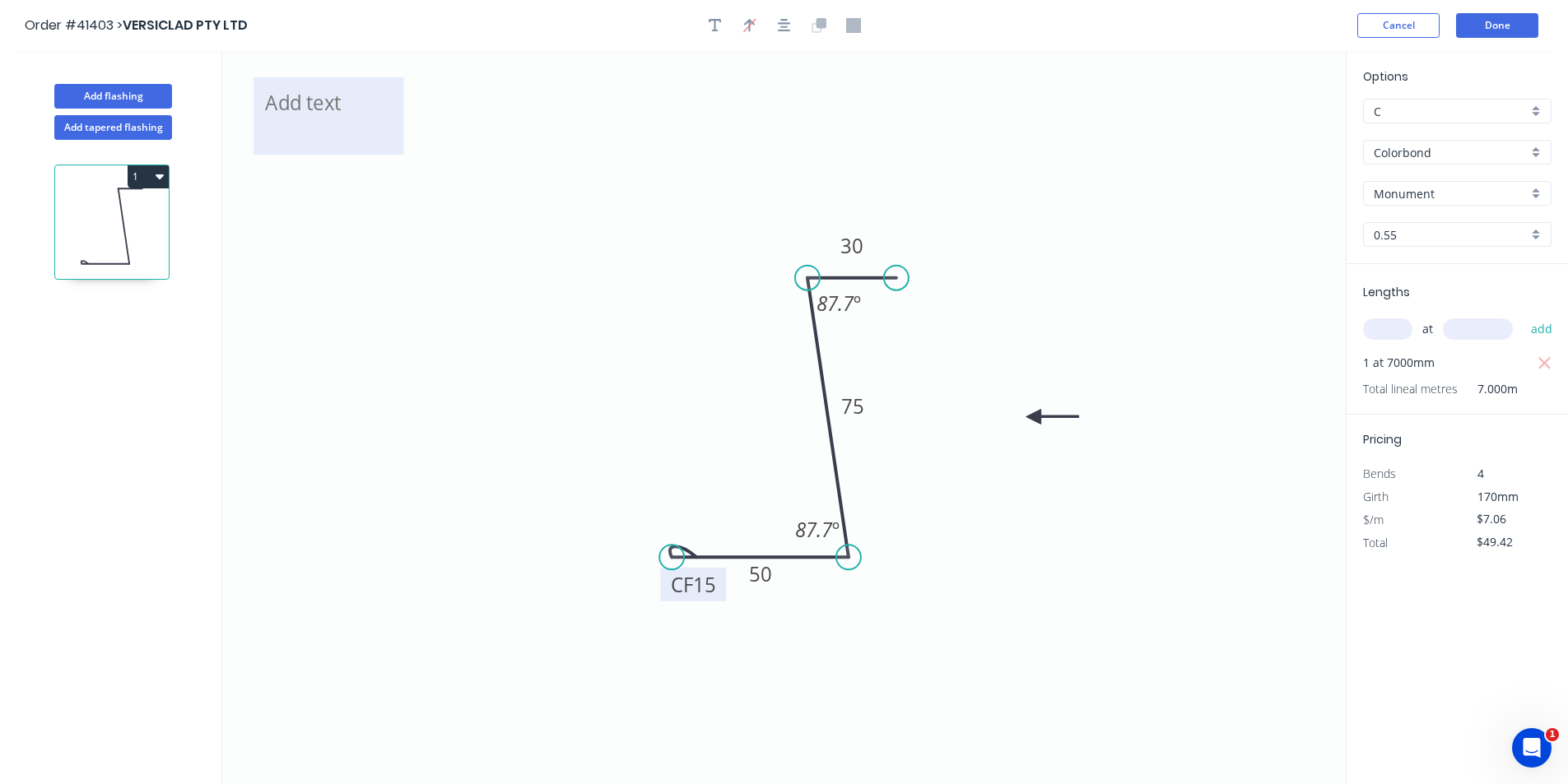
click at [301, 128] on textarea at bounding box center [328, 116] width 133 height 61
type textarea "ZFS75 / 2.3D - CALIBRE"
click at [133, 90] on button "Add flashing" at bounding box center [112, 96] width 117 height 25
type input "$0.00"
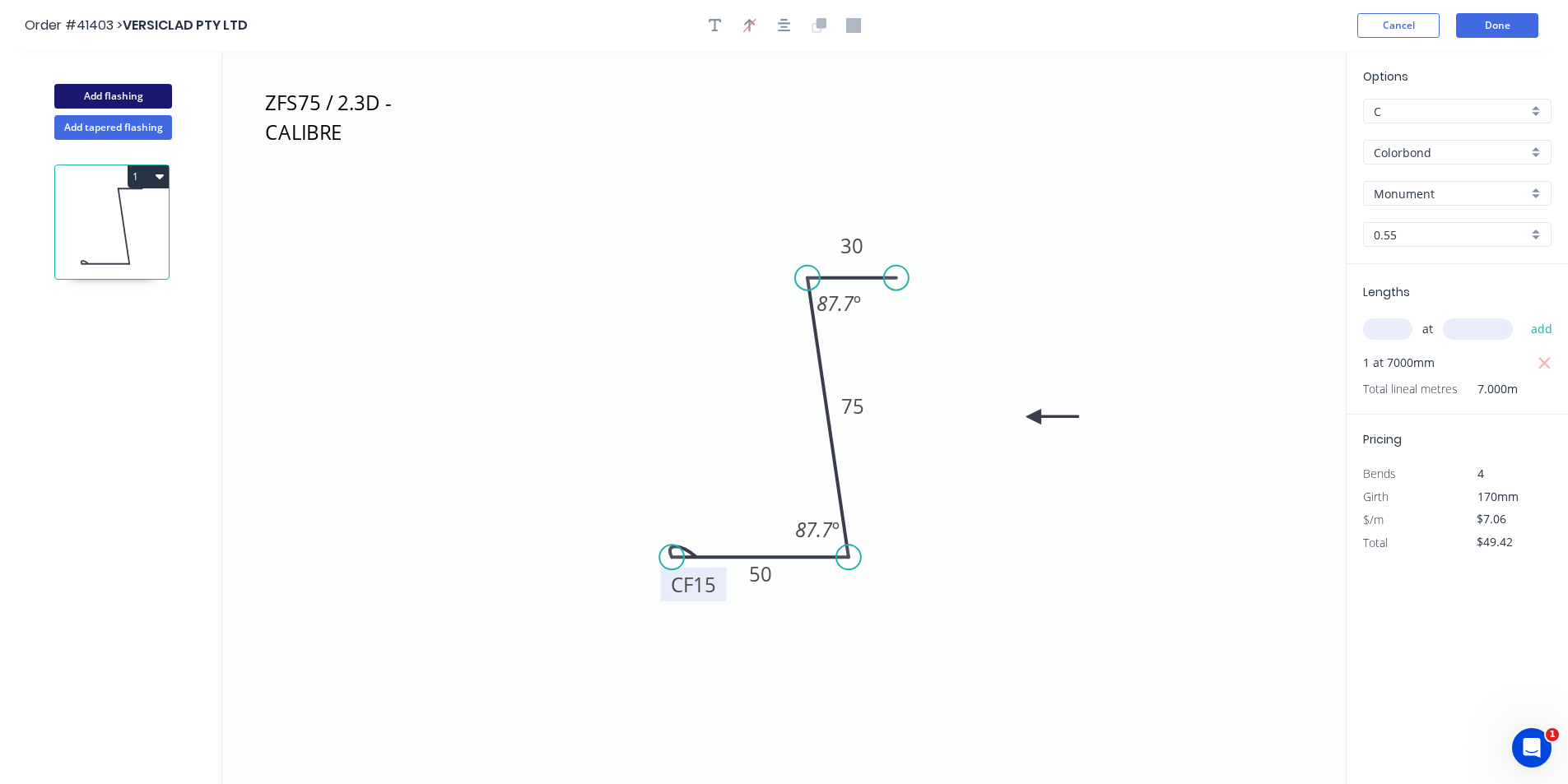
type input "$0.00"
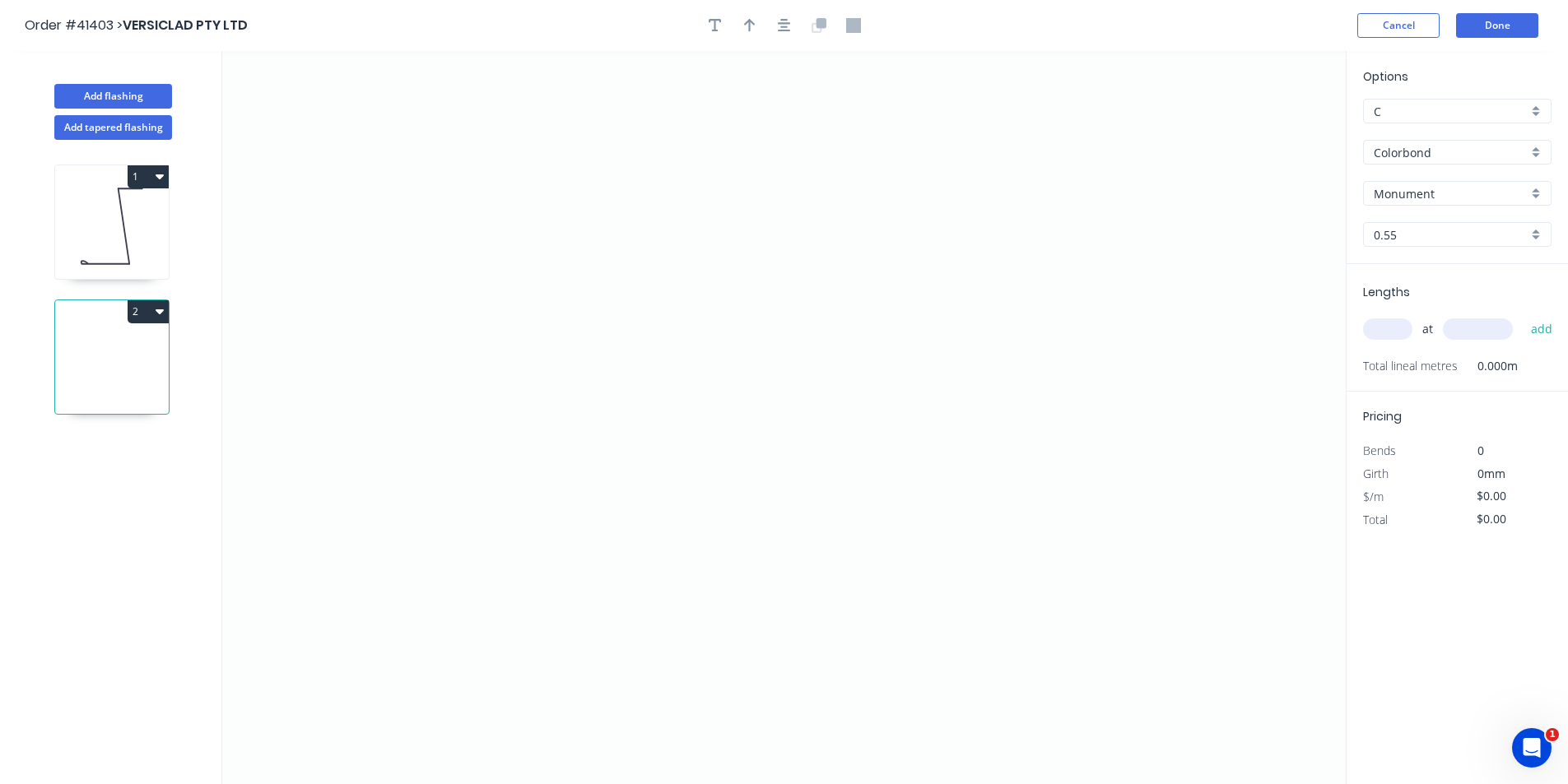
click at [1405, 191] on input "Monument" at bounding box center [1450, 194] width 154 height 18
click at [1448, 281] on div "Shale Grey" at bounding box center [1457, 274] width 187 height 29
type input "Shale Grey"
click at [1377, 333] on input "text" at bounding box center [1388, 329] width 49 height 22
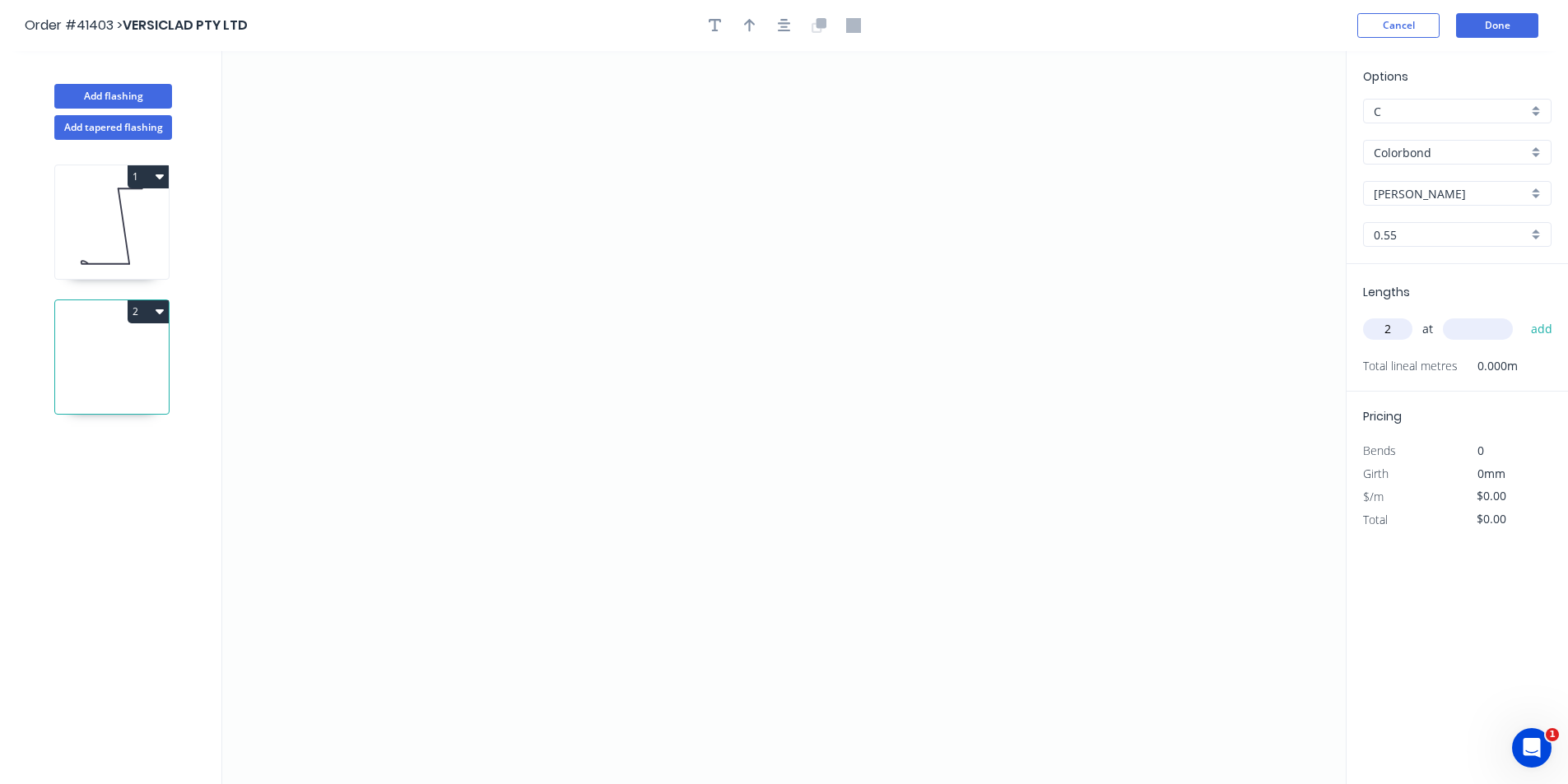
type input "2"
type input "4200"
click at [1523, 315] on button "add" at bounding box center [1541, 329] width 38 height 28
click at [1078, 287] on icon "0" at bounding box center [784, 418] width 1123 height 733
click at [999, 254] on icon at bounding box center [1038, 270] width 79 height 33
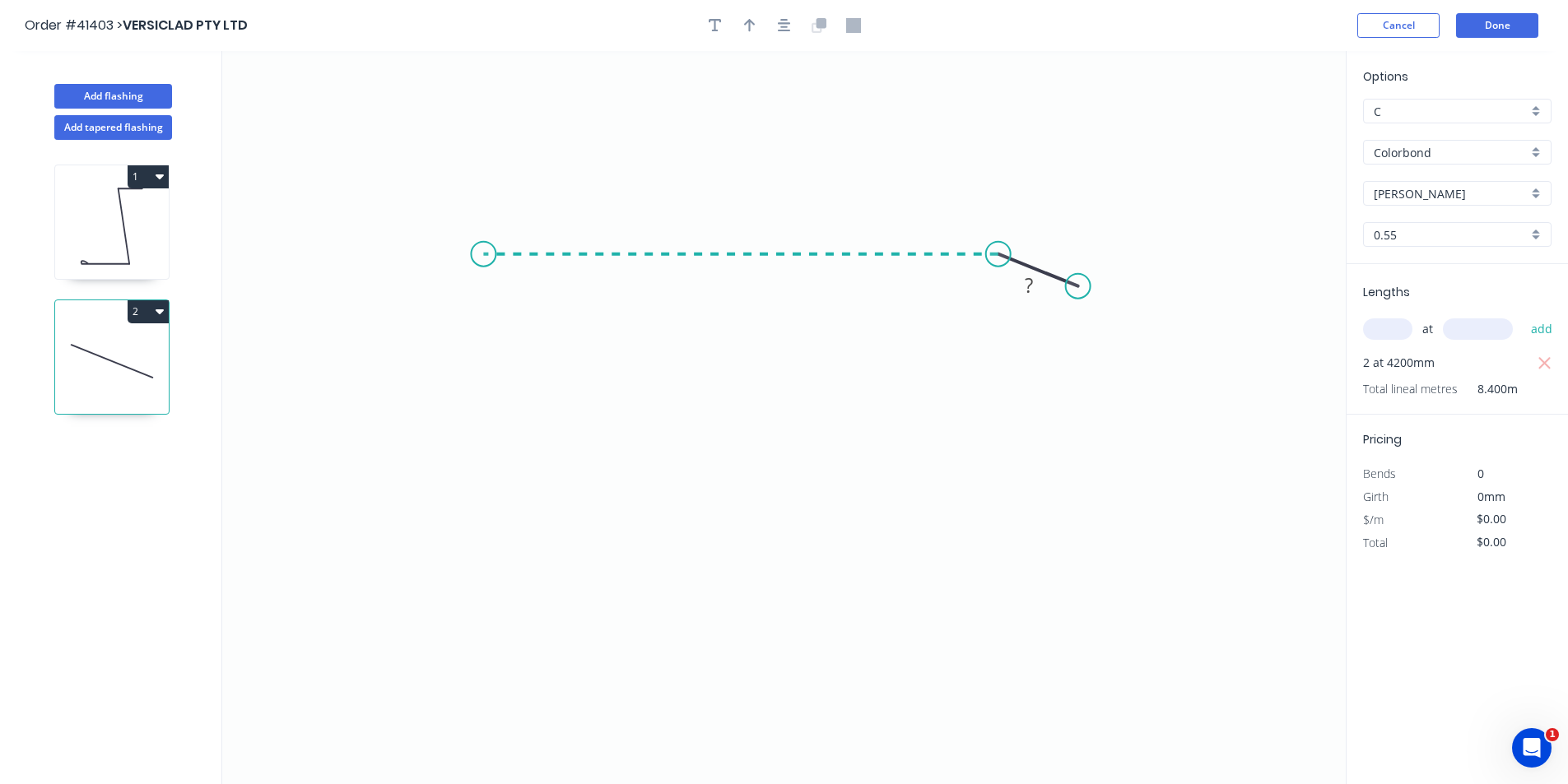
drag, startPoint x: 483, startPoint y: 245, endPoint x: 486, endPoint y: 268, distance: 23.2
click at [483, 246] on icon "0 ?" at bounding box center [784, 418] width 1123 height 733
click at [488, 540] on icon "0 ? ? ? º" at bounding box center [784, 418] width 1123 height 733
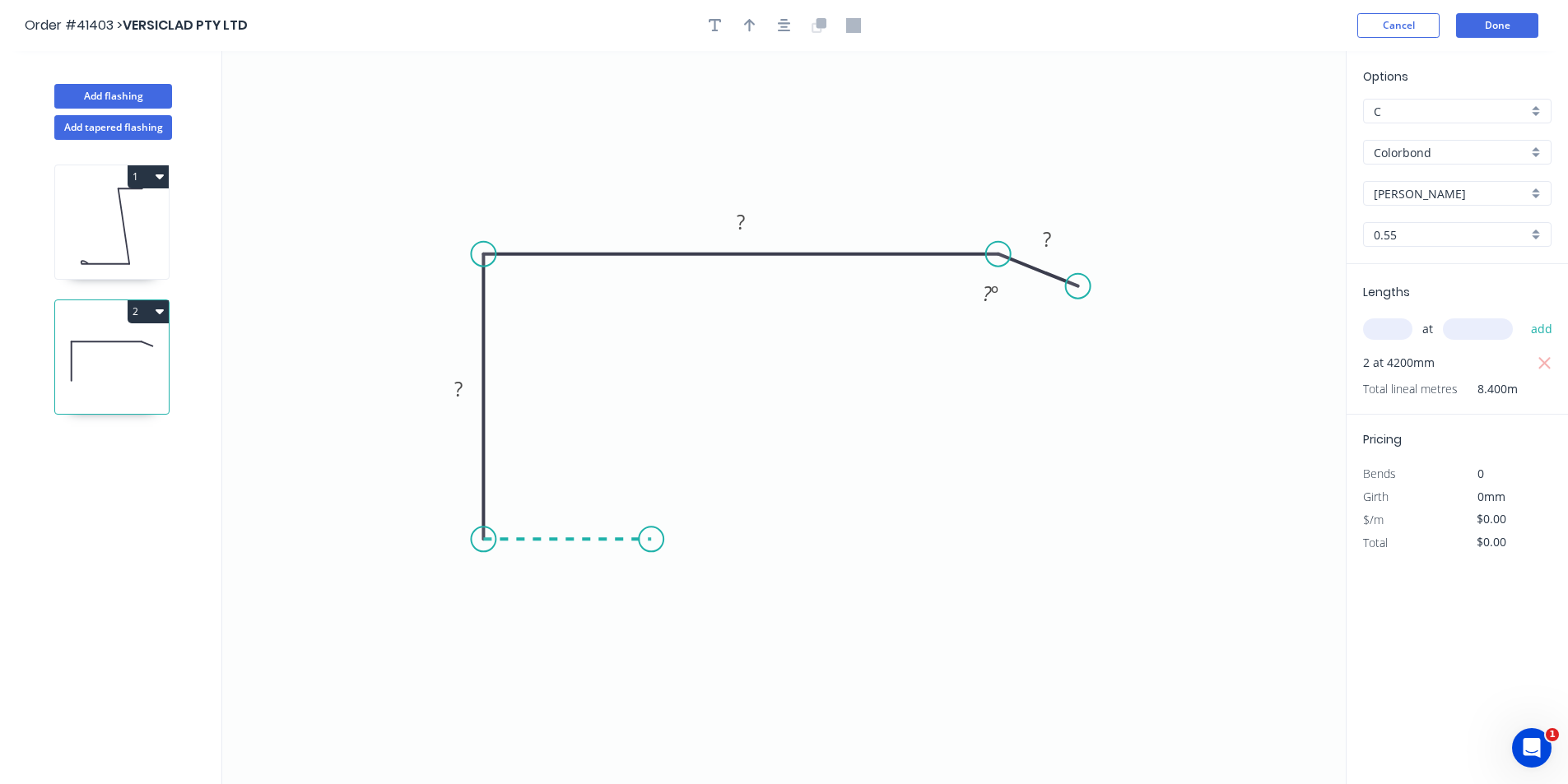
click at [651, 539] on icon at bounding box center [566, 539] width 167 height 0
click at [683, 603] on div "Crush & Fold" at bounding box center [734, 596] width 165 height 33
click at [781, 22] on icon "button" at bounding box center [784, 25] width 13 height 15
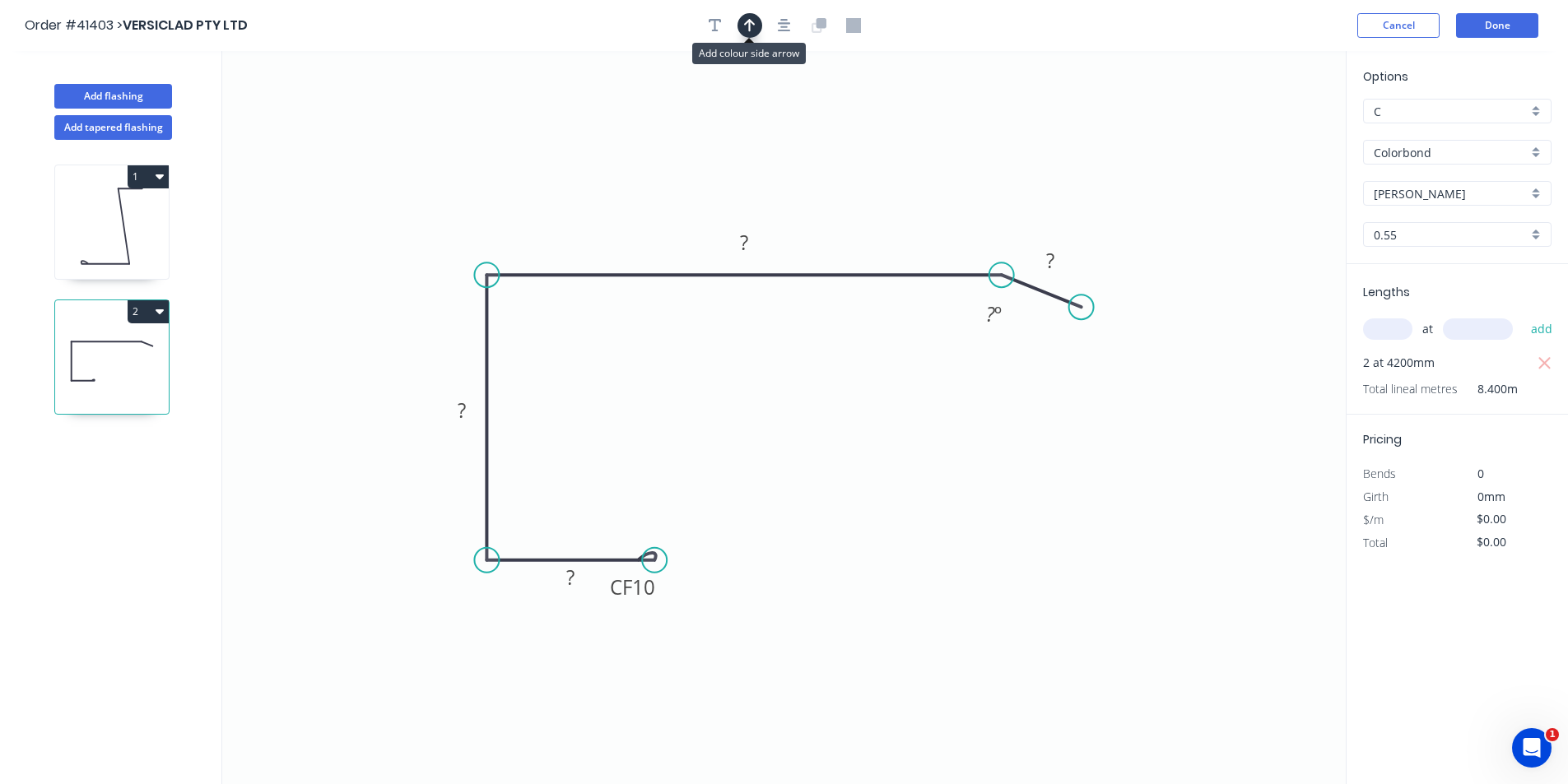
click at [750, 28] on icon "button" at bounding box center [750, 25] width 12 height 13
drag, startPoint x: 1265, startPoint y: 131, endPoint x: 602, endPoint y: 168, distance: 664.0
click at [602, 168] on icon at bounding box center [602, 149] width 15 height 52
click at [655, 589] on tspan "10" at bounding box center [643, 587] width 23 height 28
type input "$12.05"
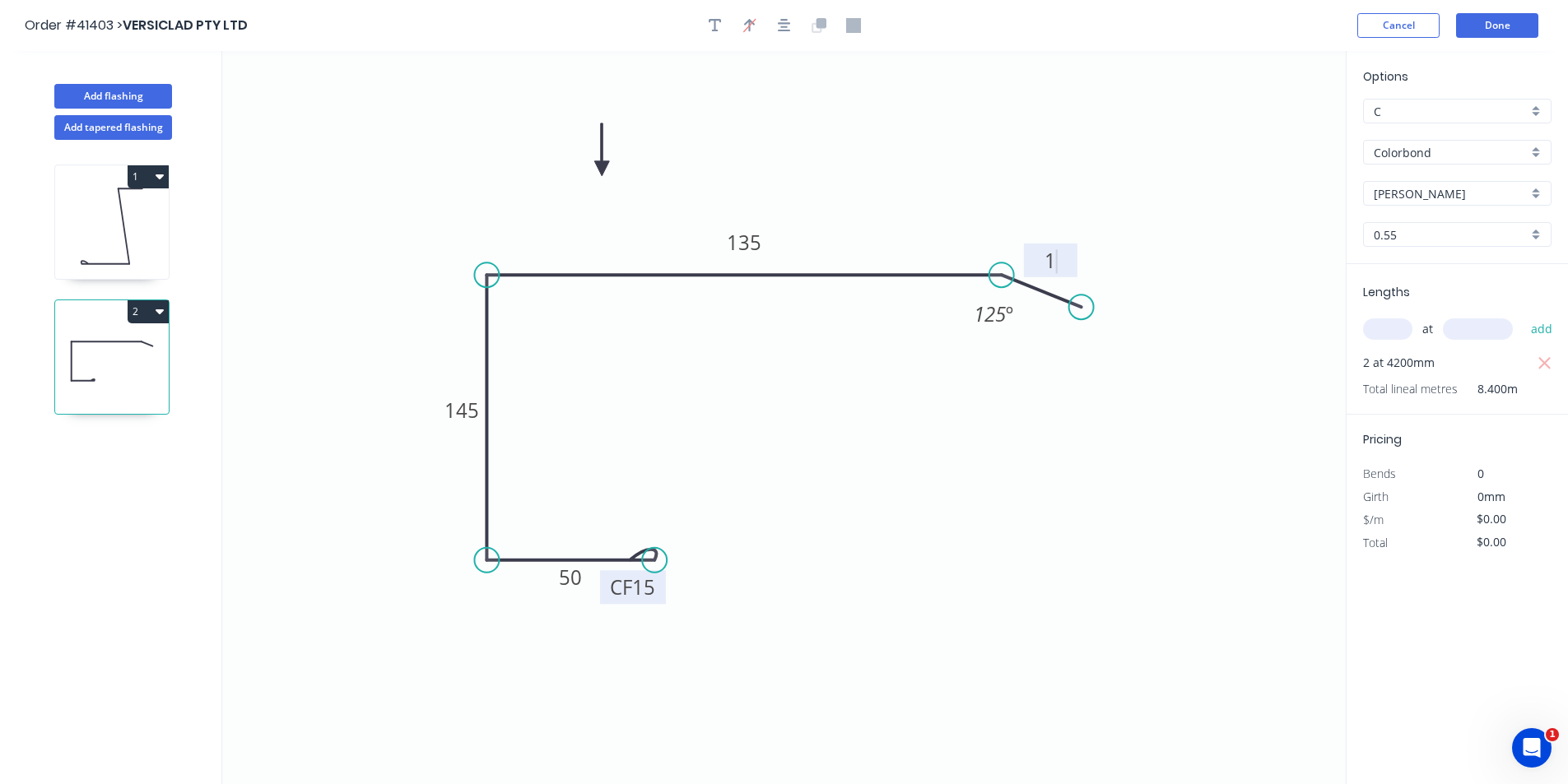
type input "$101.22"
click at [703, 26] on button "button" at bounding box center [715, 25] width 25 height 25
click at [309, 96] on textarea at bounding box center [328, 116] width 133 height 61
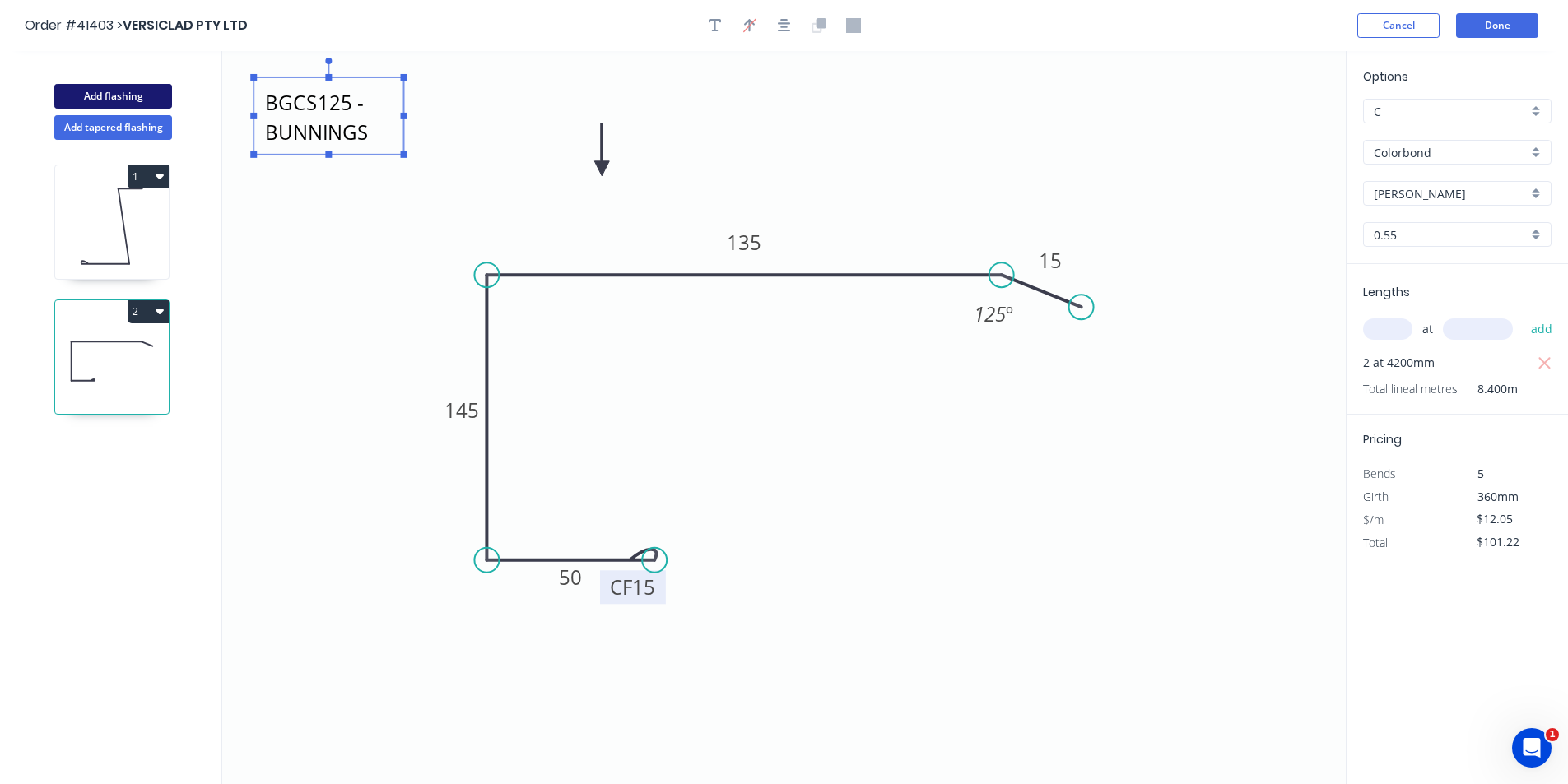
type textarea "BGCS125 - BUNNINGS"
click at [154, 98] on button "Add flashing" at bounding box center [112, 96] width 117 height 25
type input "$0.00"
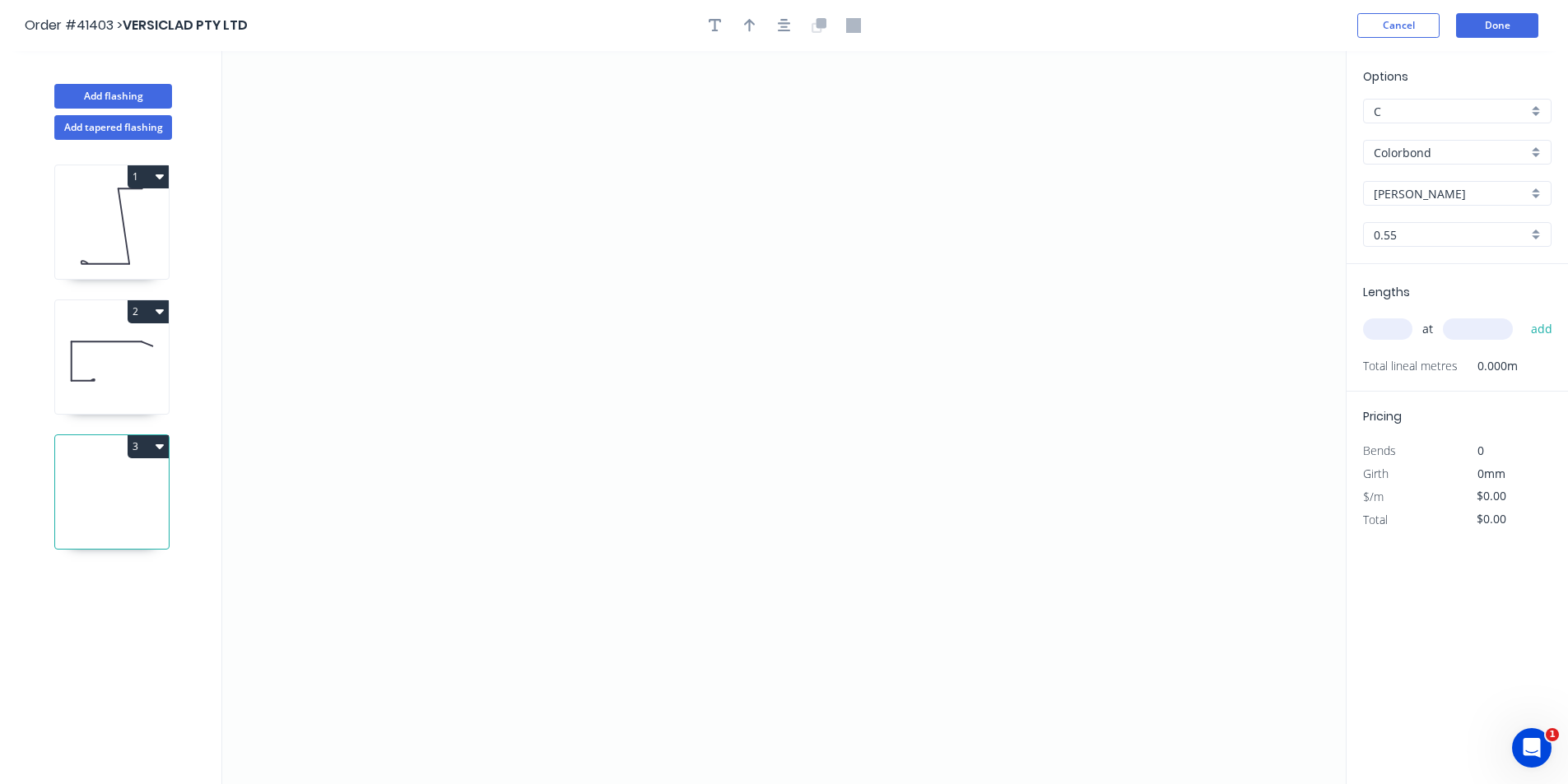
click at [1379, 332] on input "text" at bounding box center [1388, 329] width 49 height 22
type input "1"
type input "7000"
click at [1523, 315] on button "add" at bounding box center [1541, 329] width 38 height 28
click at [809, 202] on icon "0" at bounding box center [784, 418] width 1123 height 733
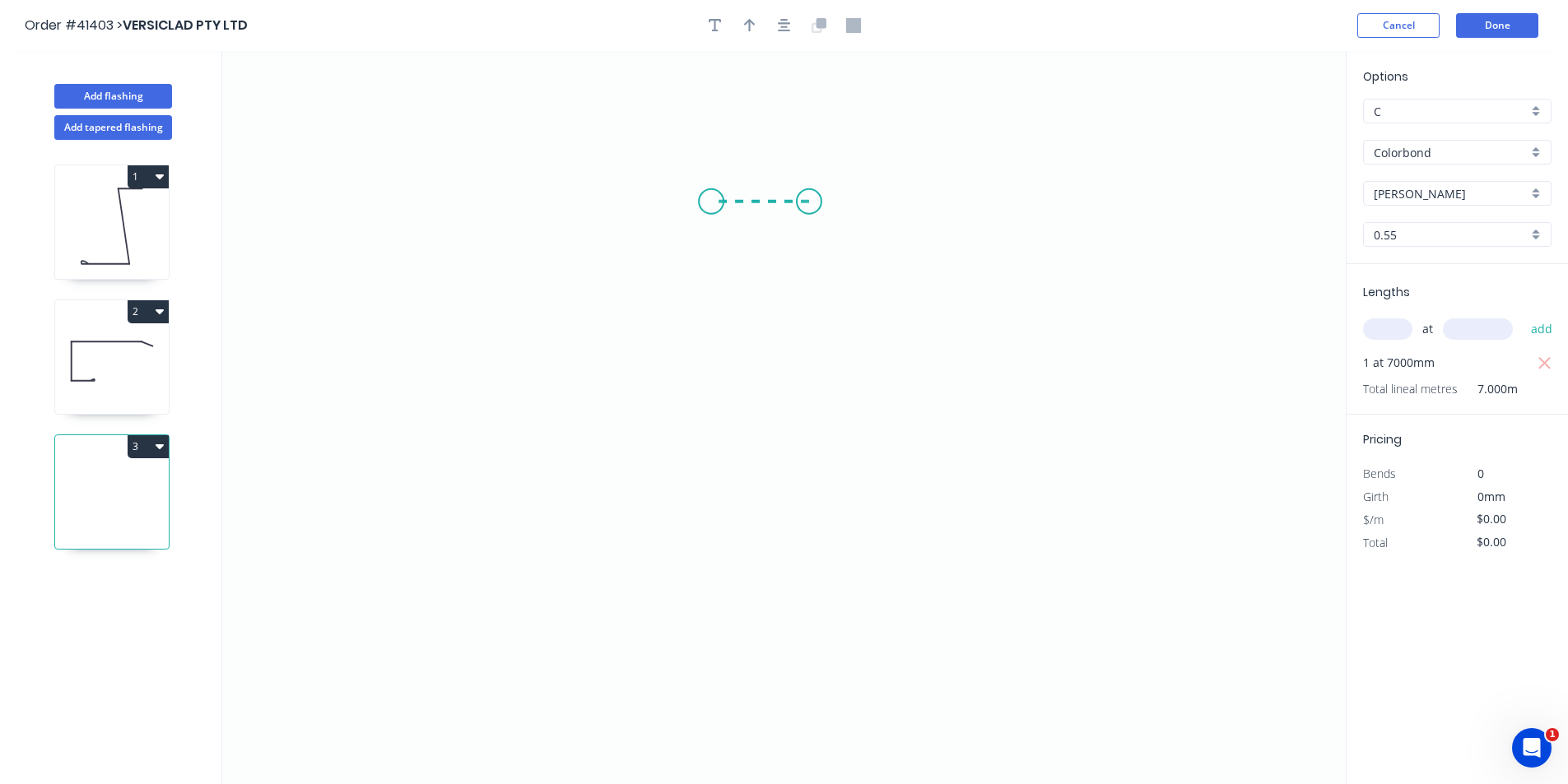
click at [711, 195] on icon "0" at bounding box center [784, 418] width 1123 height 733
click at [746, 494] on icon "0 ?" at bounding box center [784, 418] width 1123 height 733
click at [532, 486] on icon "0 ? ? ? º" at bounding box center [784, 418] width 1123 height 733
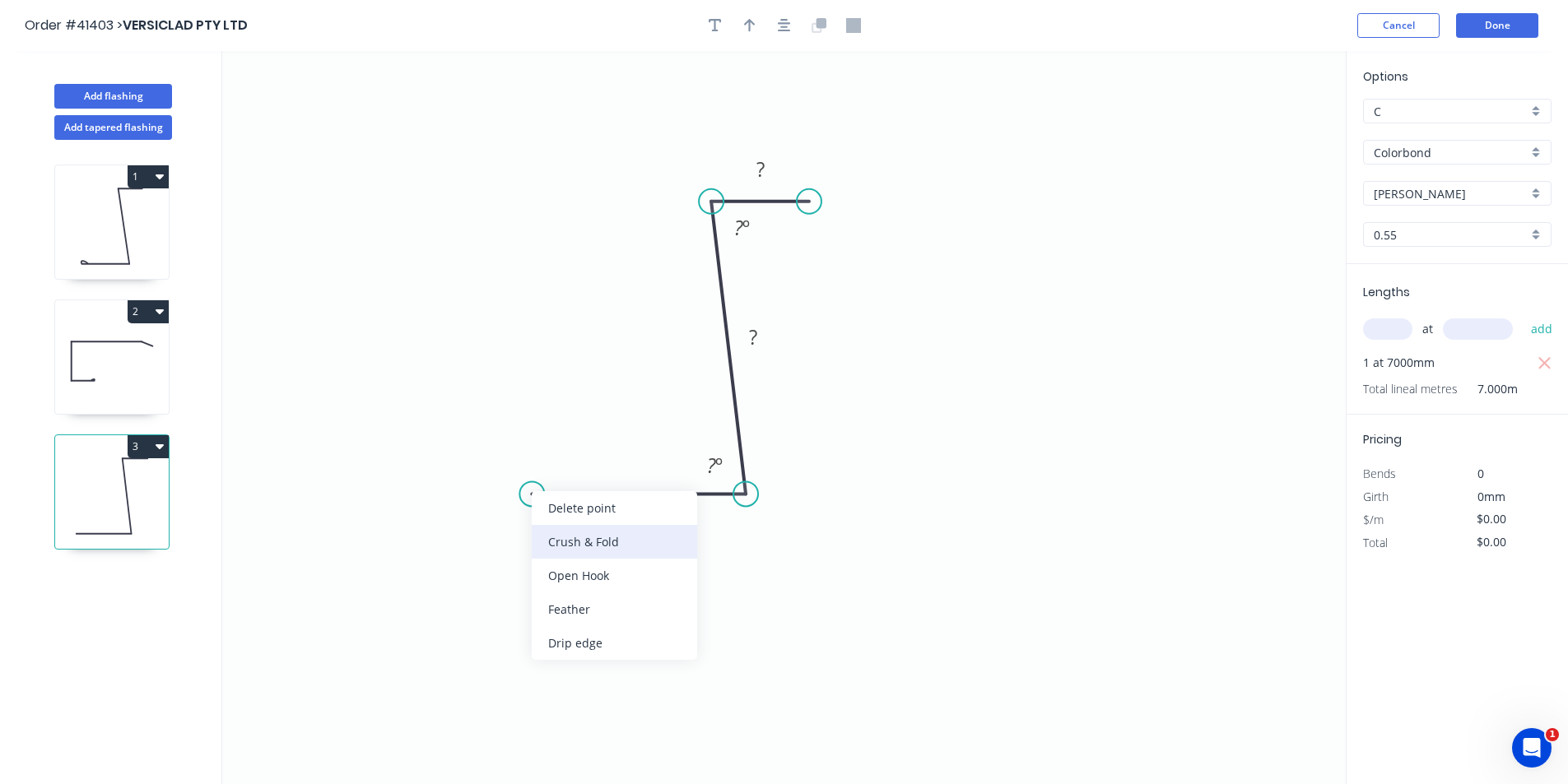
click at [559, 540] on div "Crush & Fold" at bounding box center [615, 542] width 165 height 33
click at [588, 544] on div "Flip bend" at bounding box center [621, 550] width 165 height 33
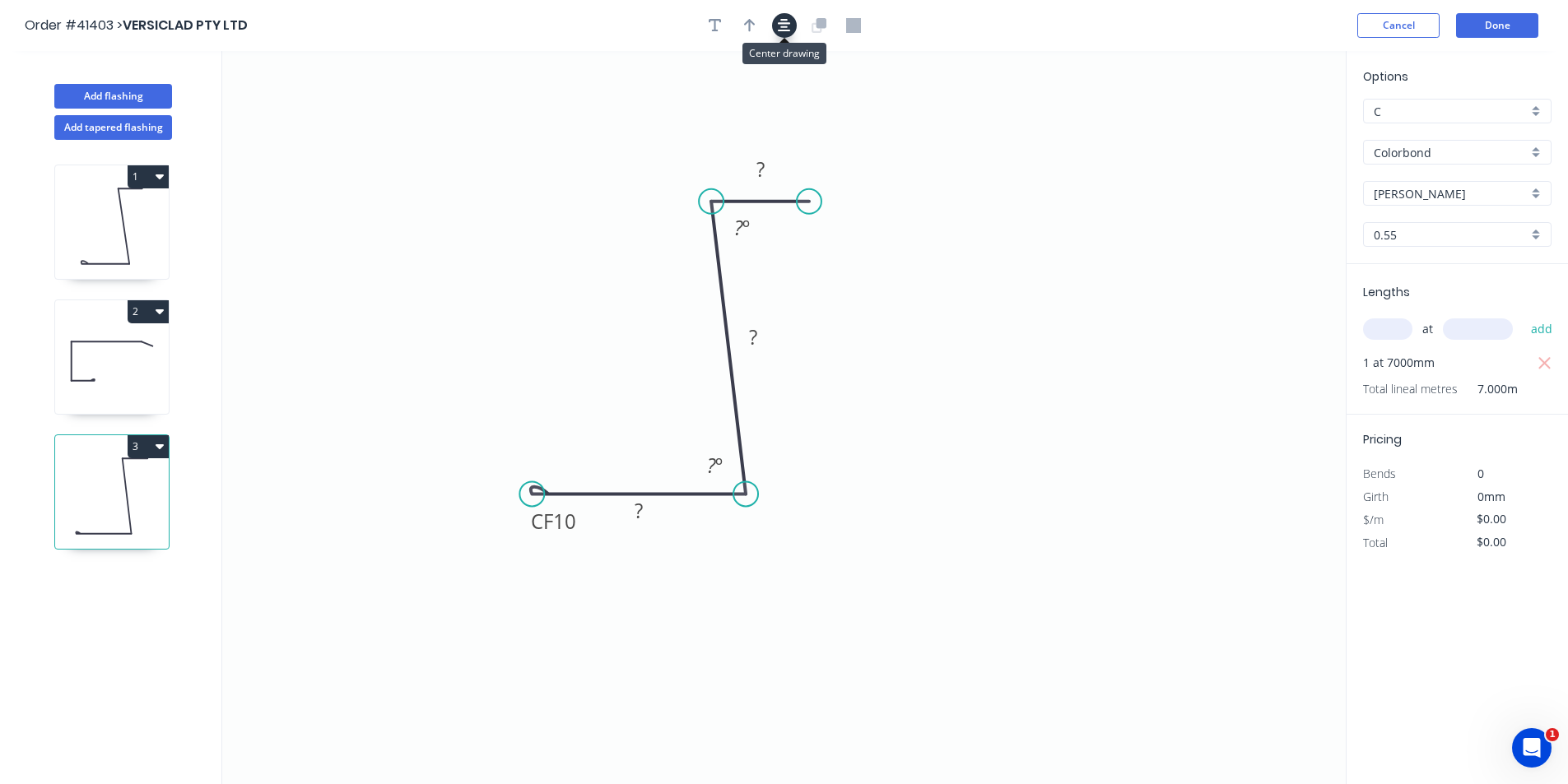
click at [788, 25] on icon "button" at bounding box center [784, 25] width 13 height 15
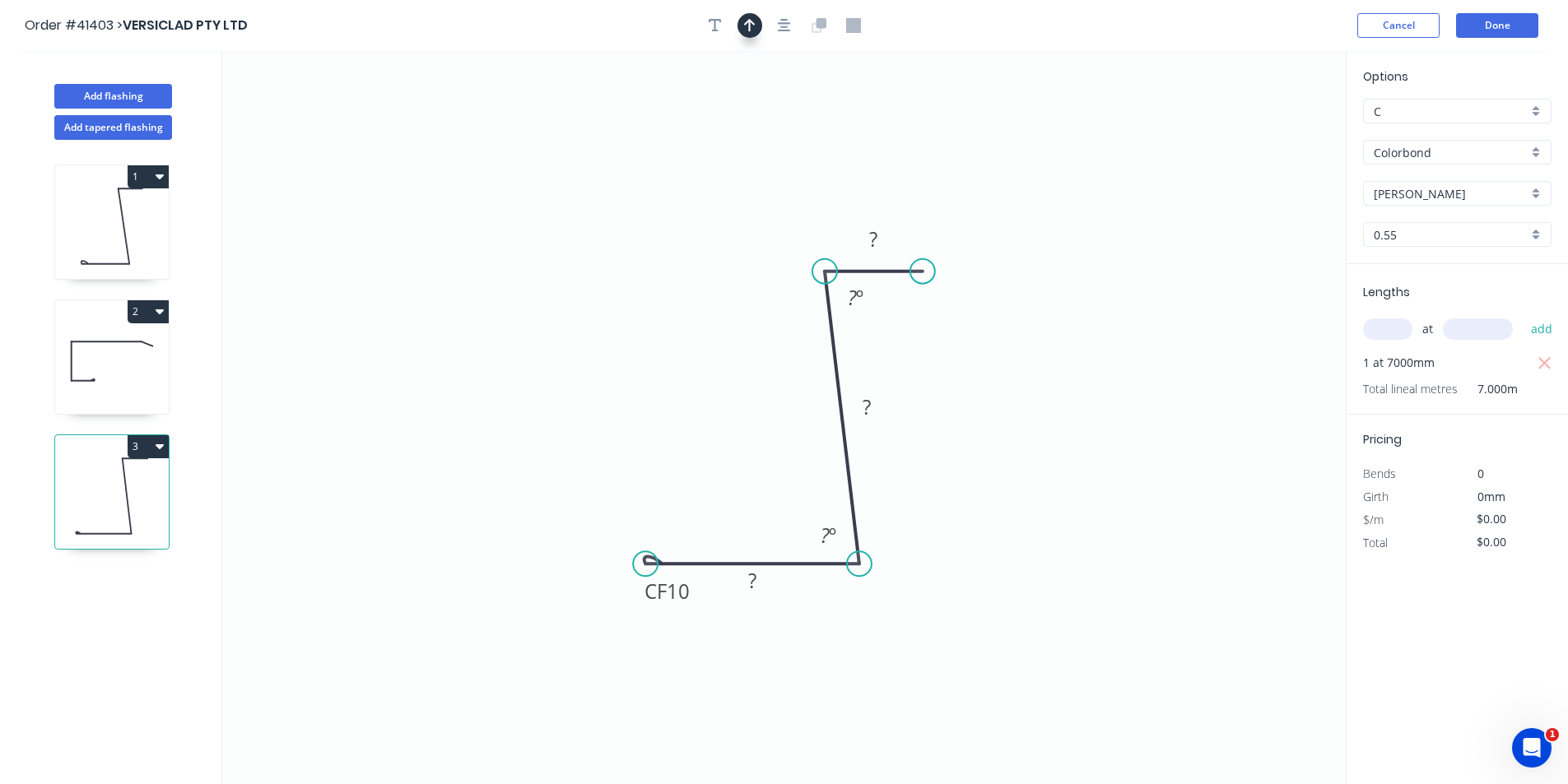
click at [753, 20] on icon "button" at bounding box center [750, 25] width 12 height 15
drag, startPoint x: 1261, startPoint y: 130, endPoint x: 1024, endPoint y: 458, distance: 404.7
click at [1024, 458] on icon at bounding box center [1024, 438] width 15 height 52
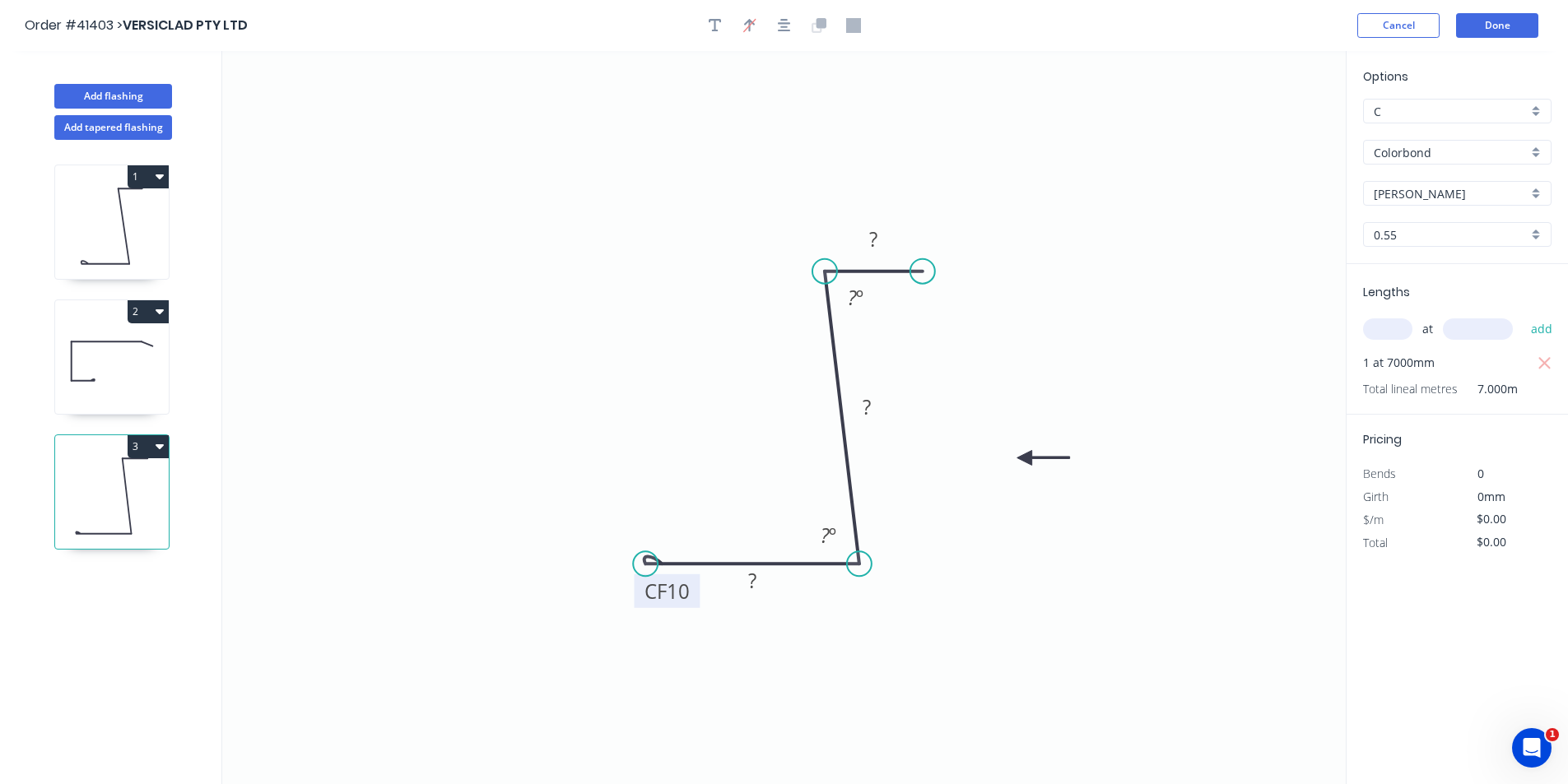
click at [685, 592] on tspan "10" at bounding box center [678, 592] width 23 height 28
type input "$9.01"
type input "$63.07"
click at [726, 23] on button "button" at bounding box center [715, 25] width 25 height 25
click at [319, 102] on textarea at bounding box center [328, 116] width 133 height 61
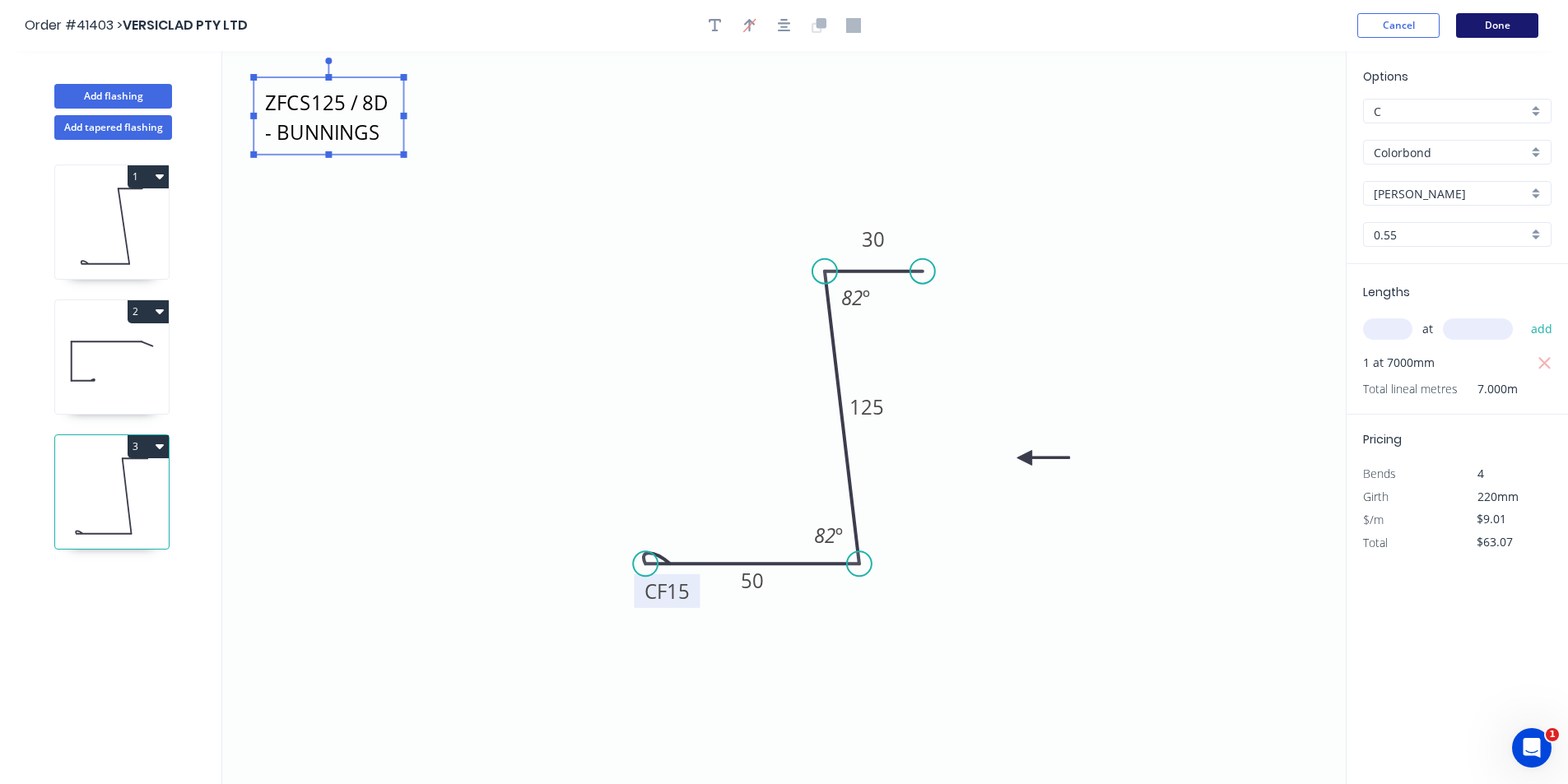
type textarea "ZFCS125 / 8D - BUNNINGS"
click at [1513, 28] on button "Done" at bounding box center [1497, 25] width 83 height 25
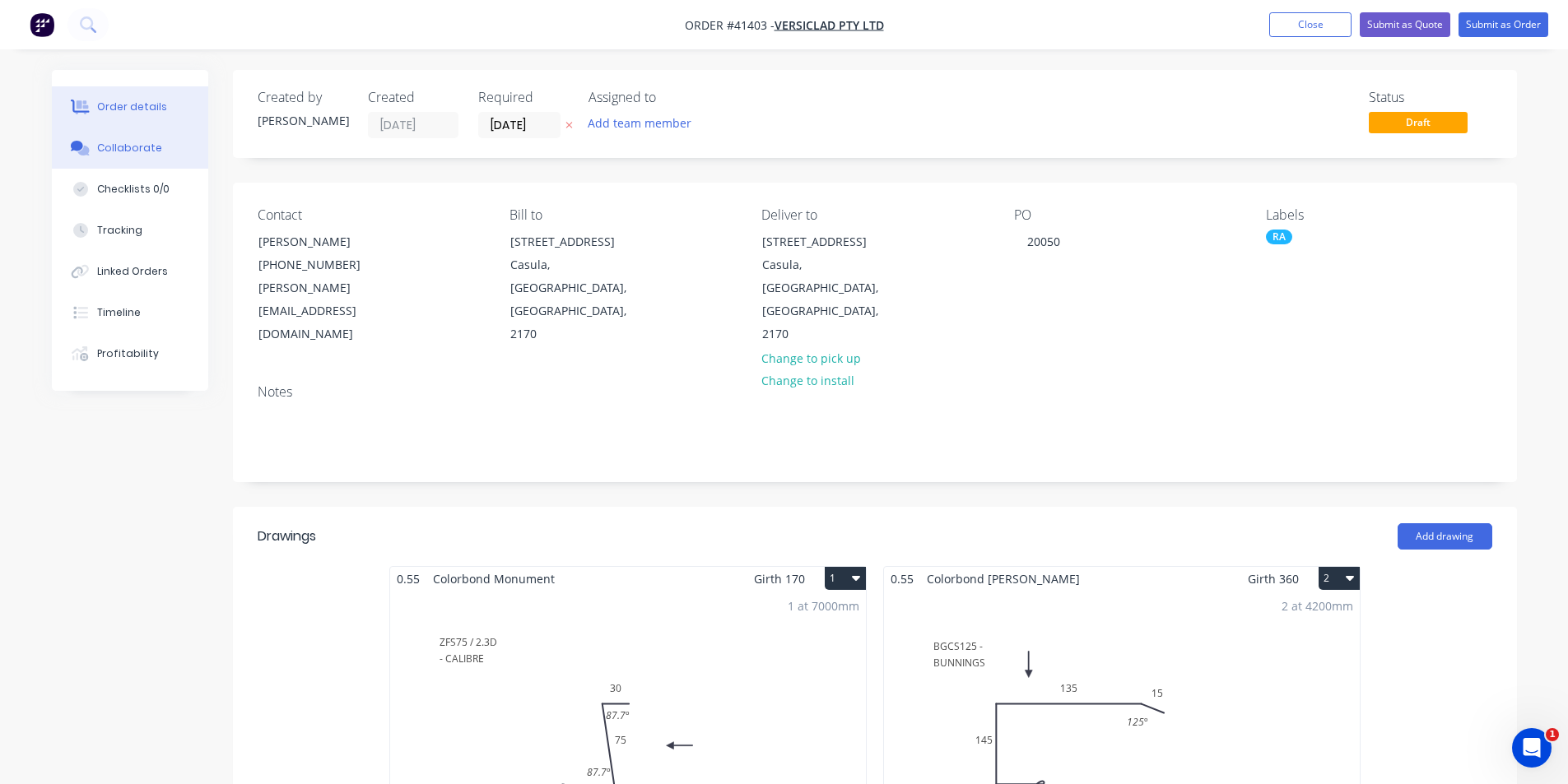
click at [117, 154] on div "Collaborate" at bounding box center [130, 148] width 65 height 15
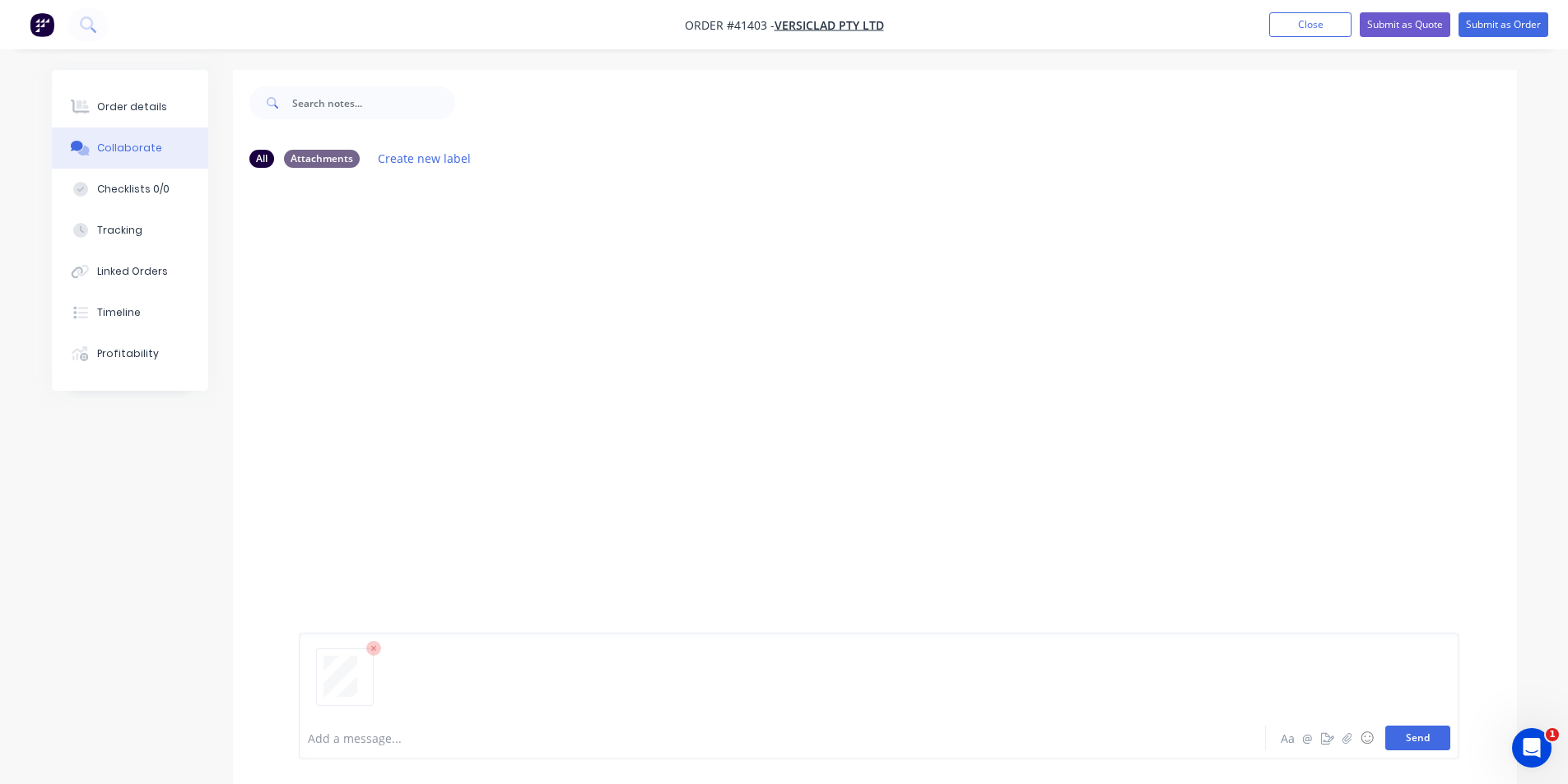
click at [1399, 733] on button "Send" at bounding box center [1417, 738] width 65 height 25
click at [141, 116] on button "Order details" at bounding box center [130, 107] width 157 height 41
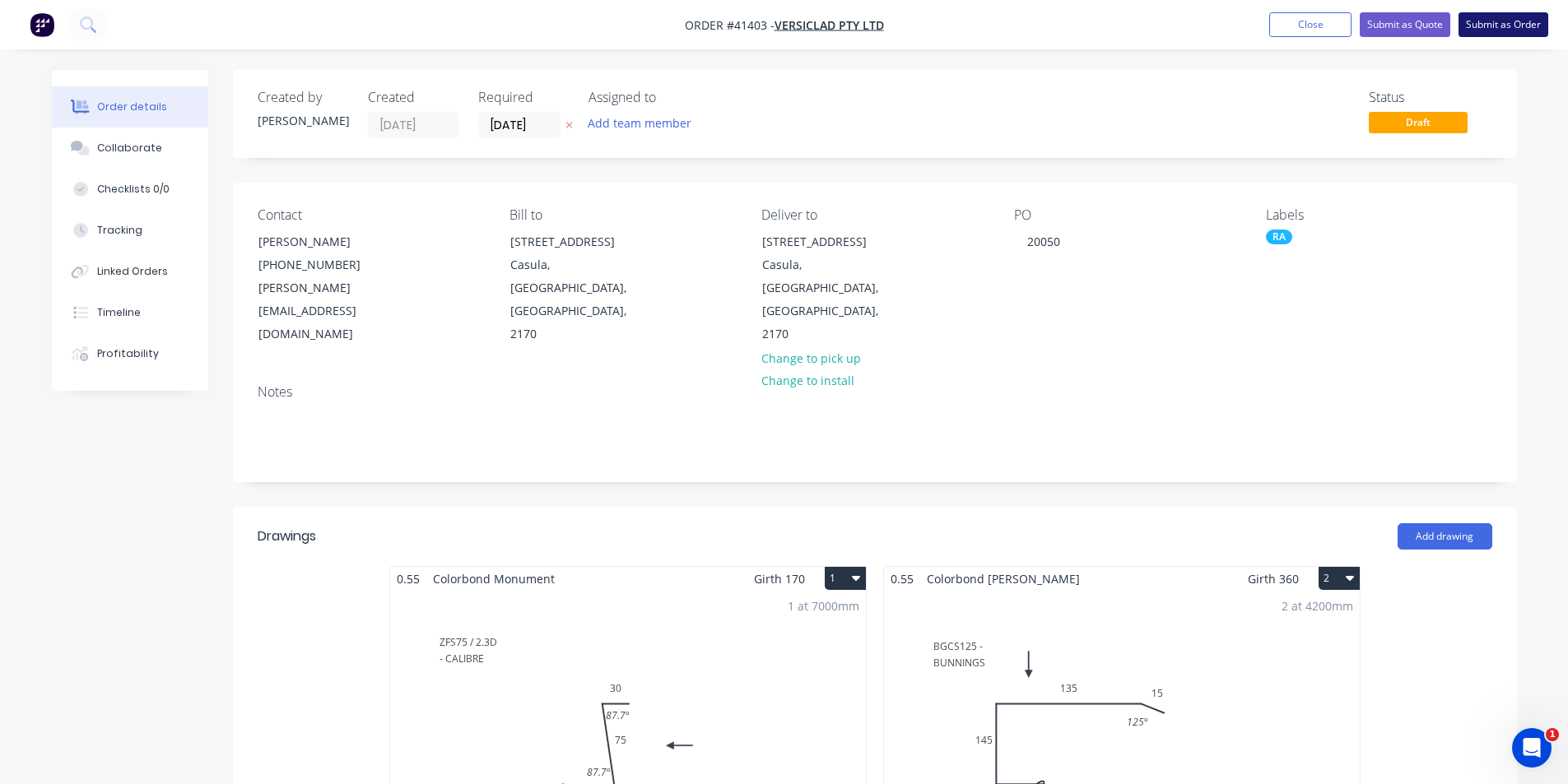
click at [1497, 28] on button "Submit as Order" at bounding box center [1502, 25] width 90 height 25
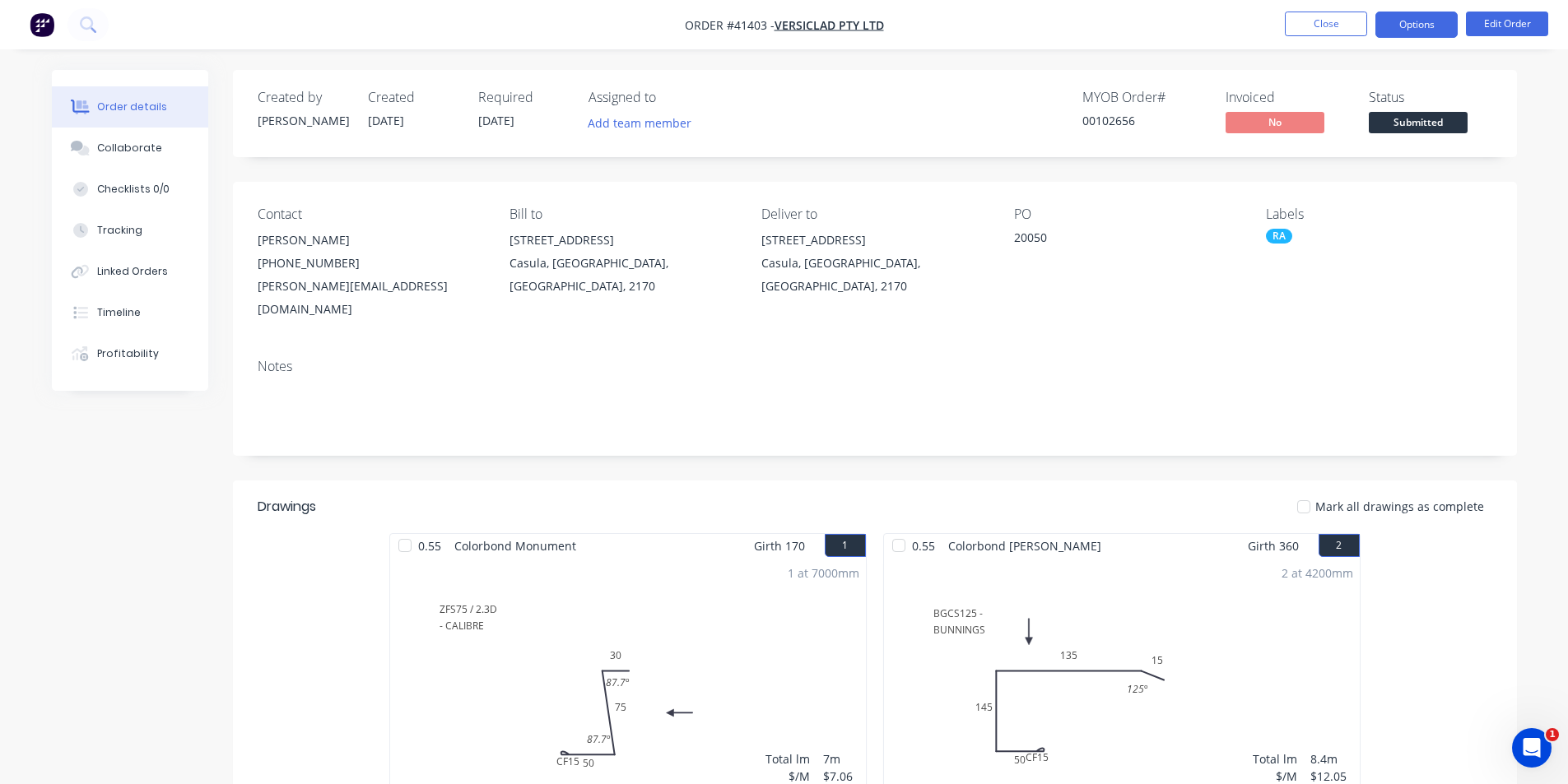
click at [1426, 30] on button "Options" at bounding box center [1416, 25] width 83 height 27
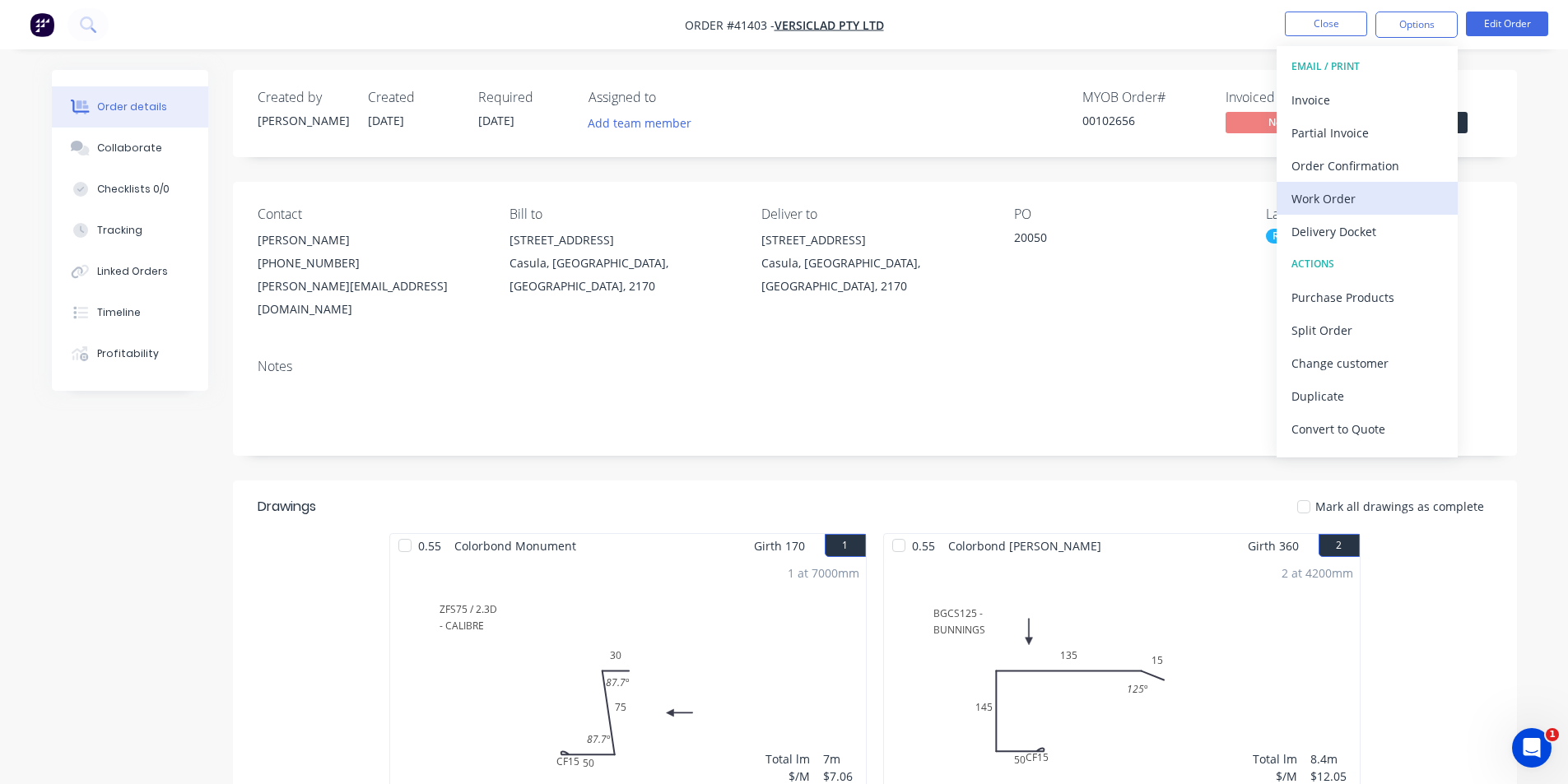
click at [1382, 197] on div "Work Order" at bounding box center [1367, 199] width 152 height 24
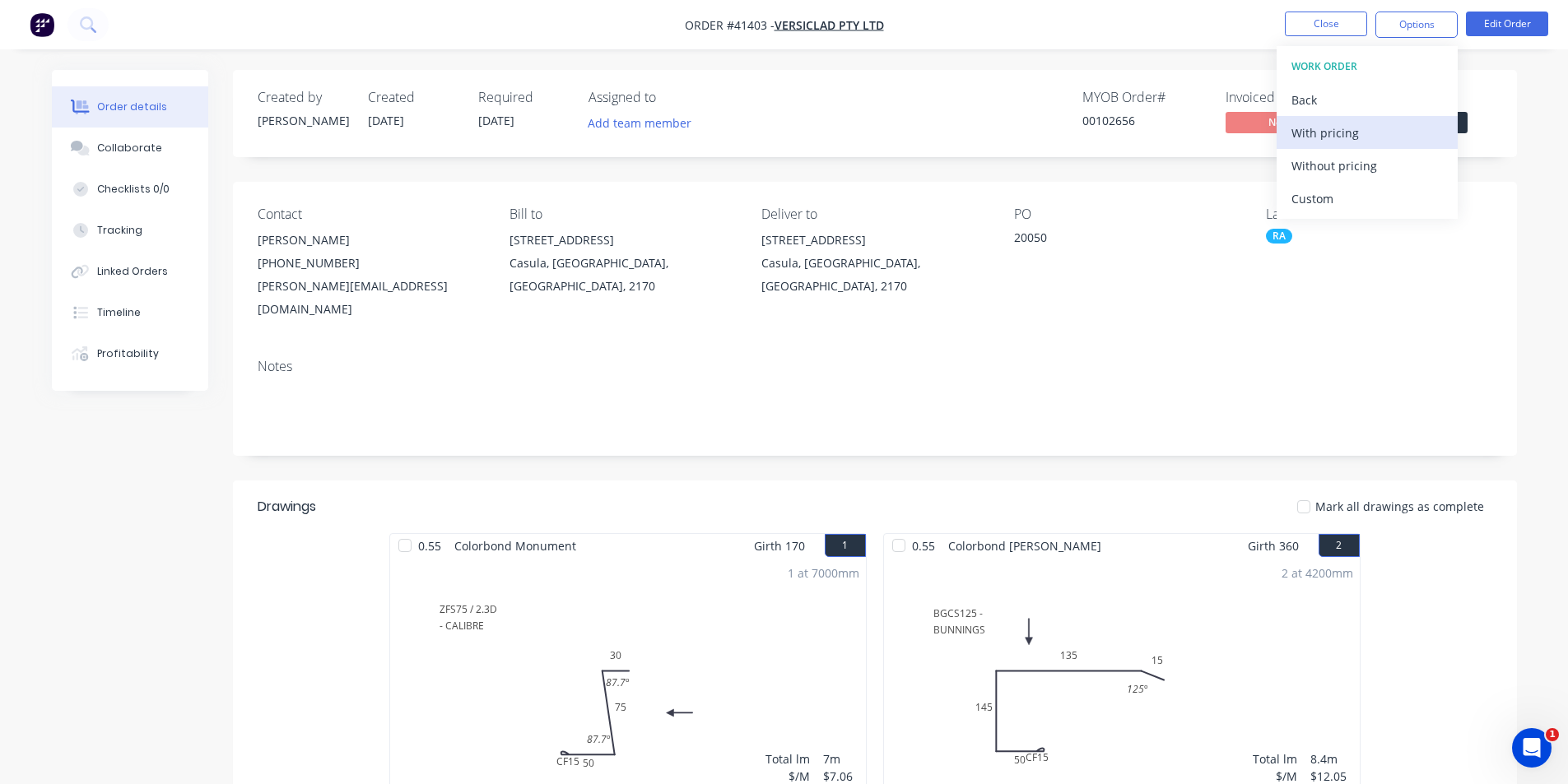
click at [1353, 131] on div "With pricing" at bounding box center [1367, 133] width 152 height 24
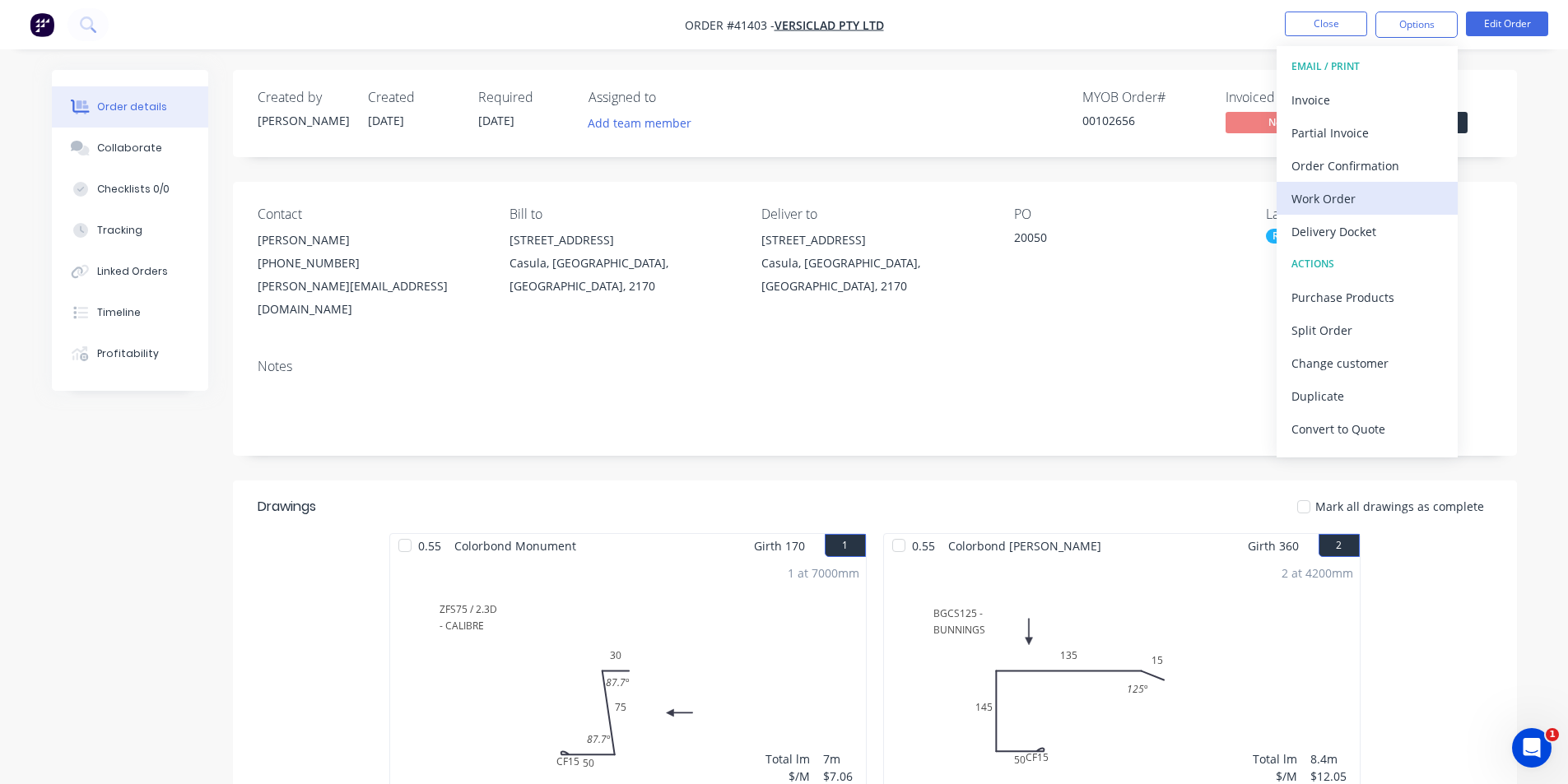
click at [1349, 196] on div "Work Order" at bounding box center [1367, 199] width 152 height 24
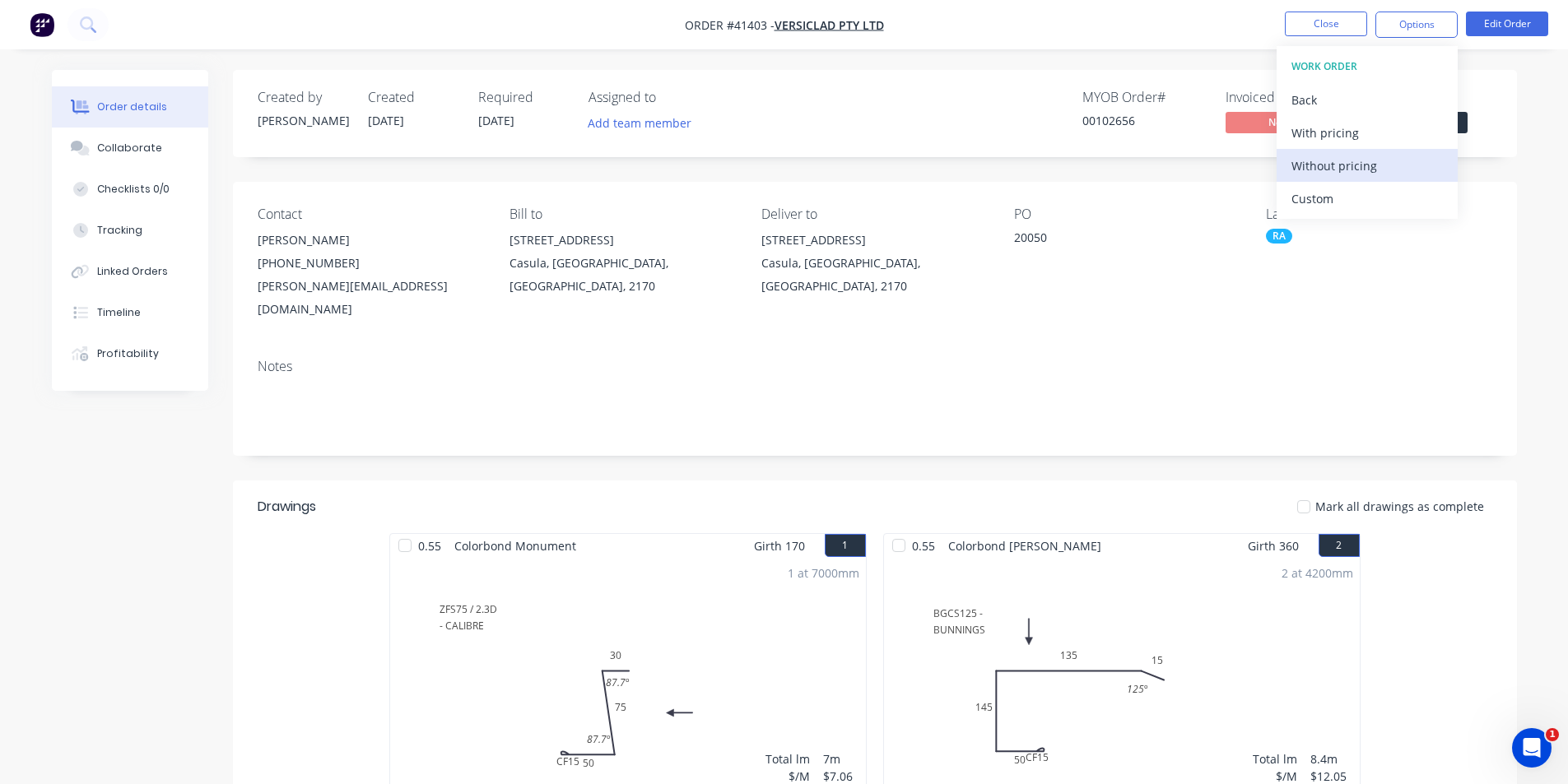
click at [1348, 165] on div "Without pricing" at bounding box center [1367, 165] width 152 height 24
click at [1312, 155] on div "Order Confirmation" at bounding box center [1367, 165] width 152 height 24
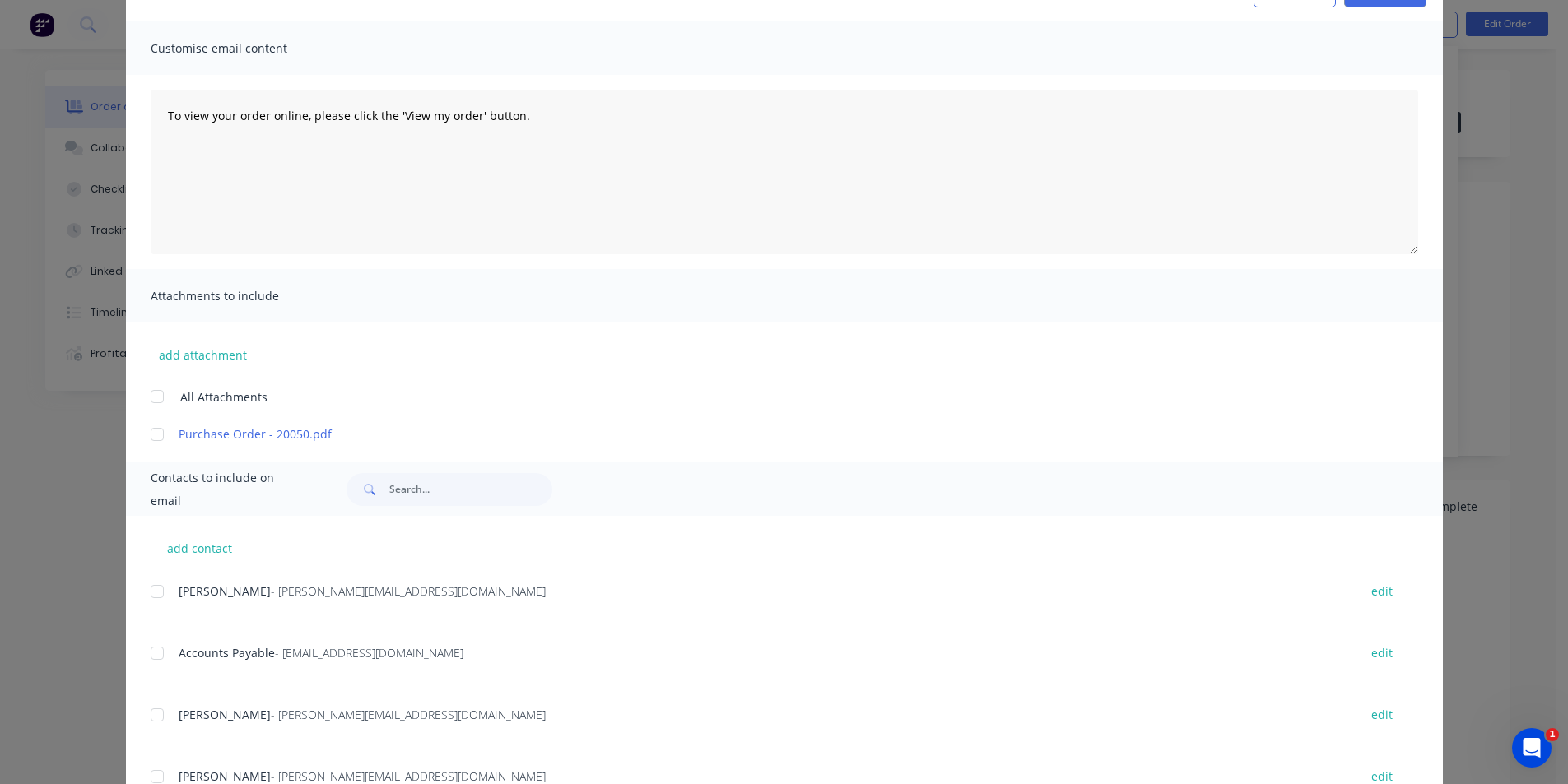
scroll to position [164, 0]
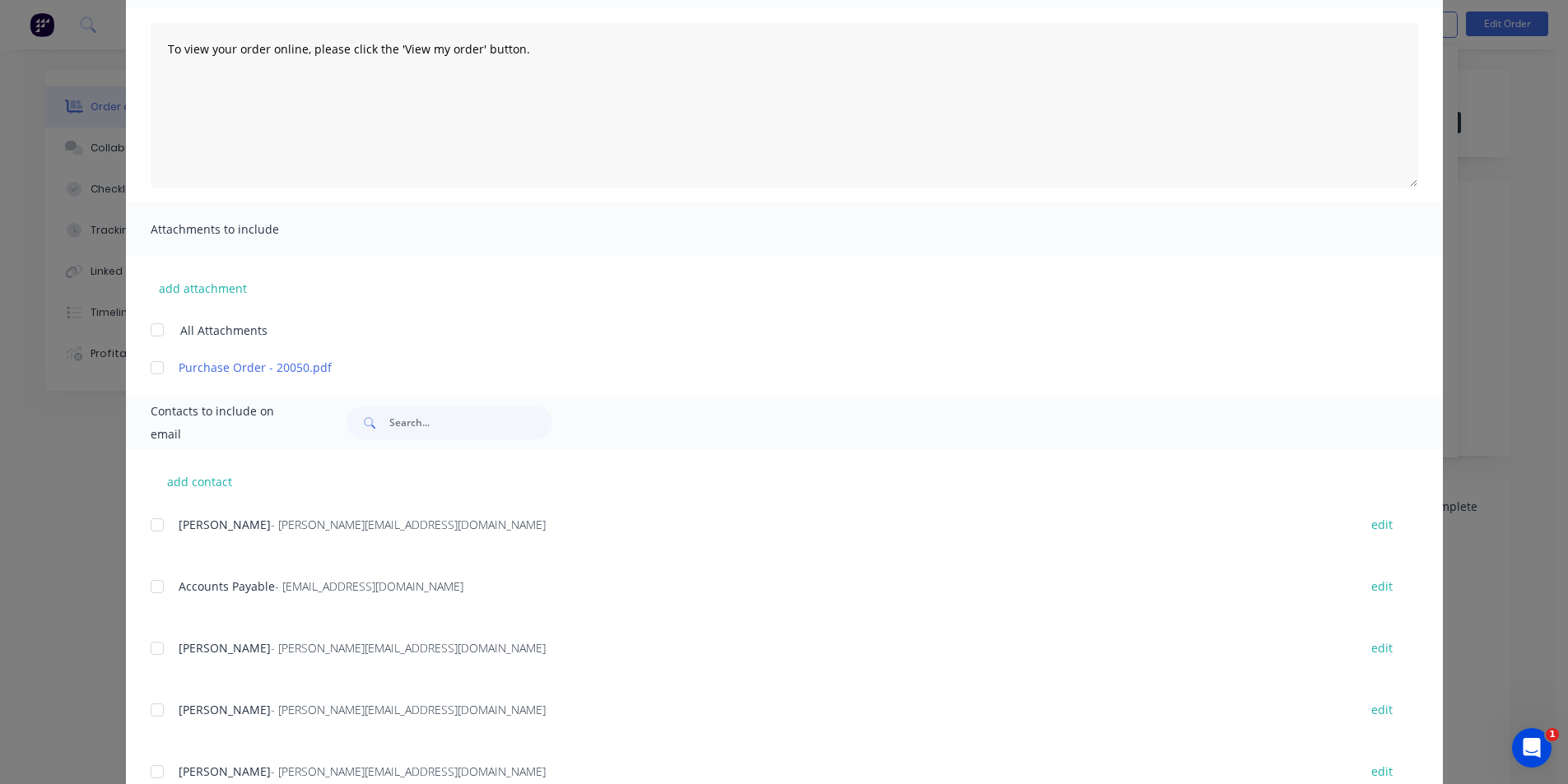
click at [156, 521] on div at bounding box center [157, 524] width 33 height 33
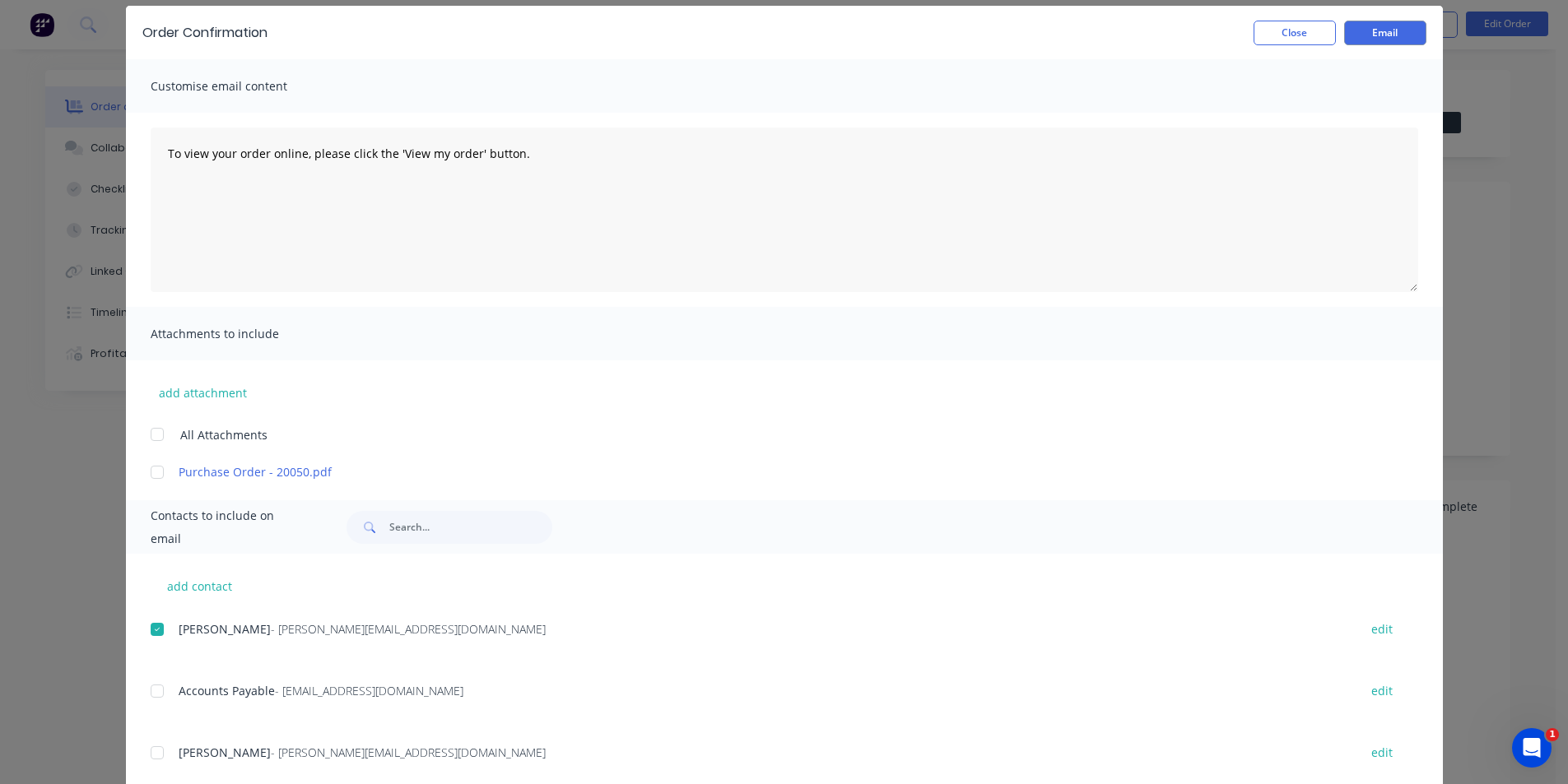
scroll to position [0, 0]
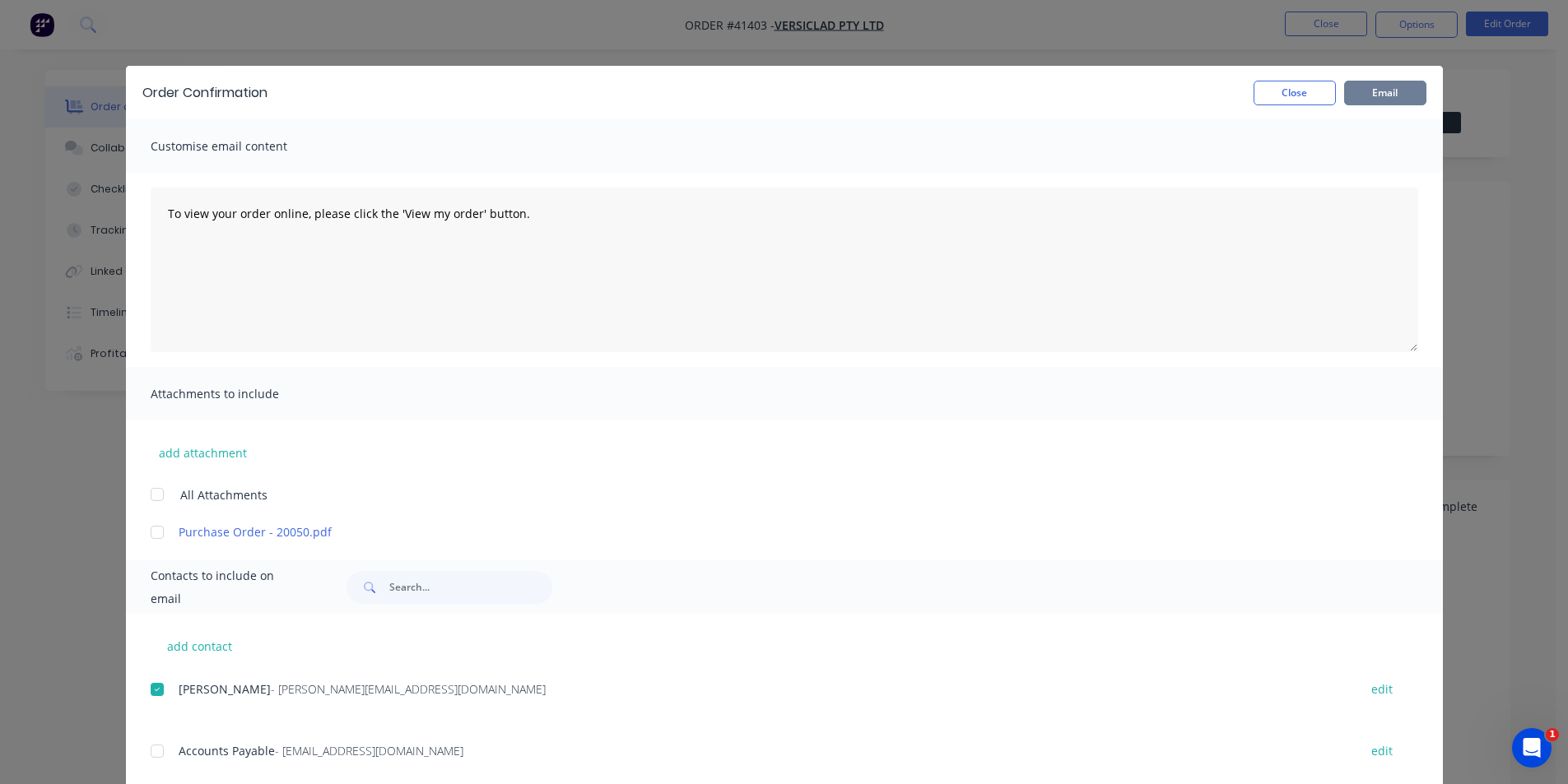
click at [1357, 94] on button "Email" at bounding box center [1385, 93] width 83 height 25
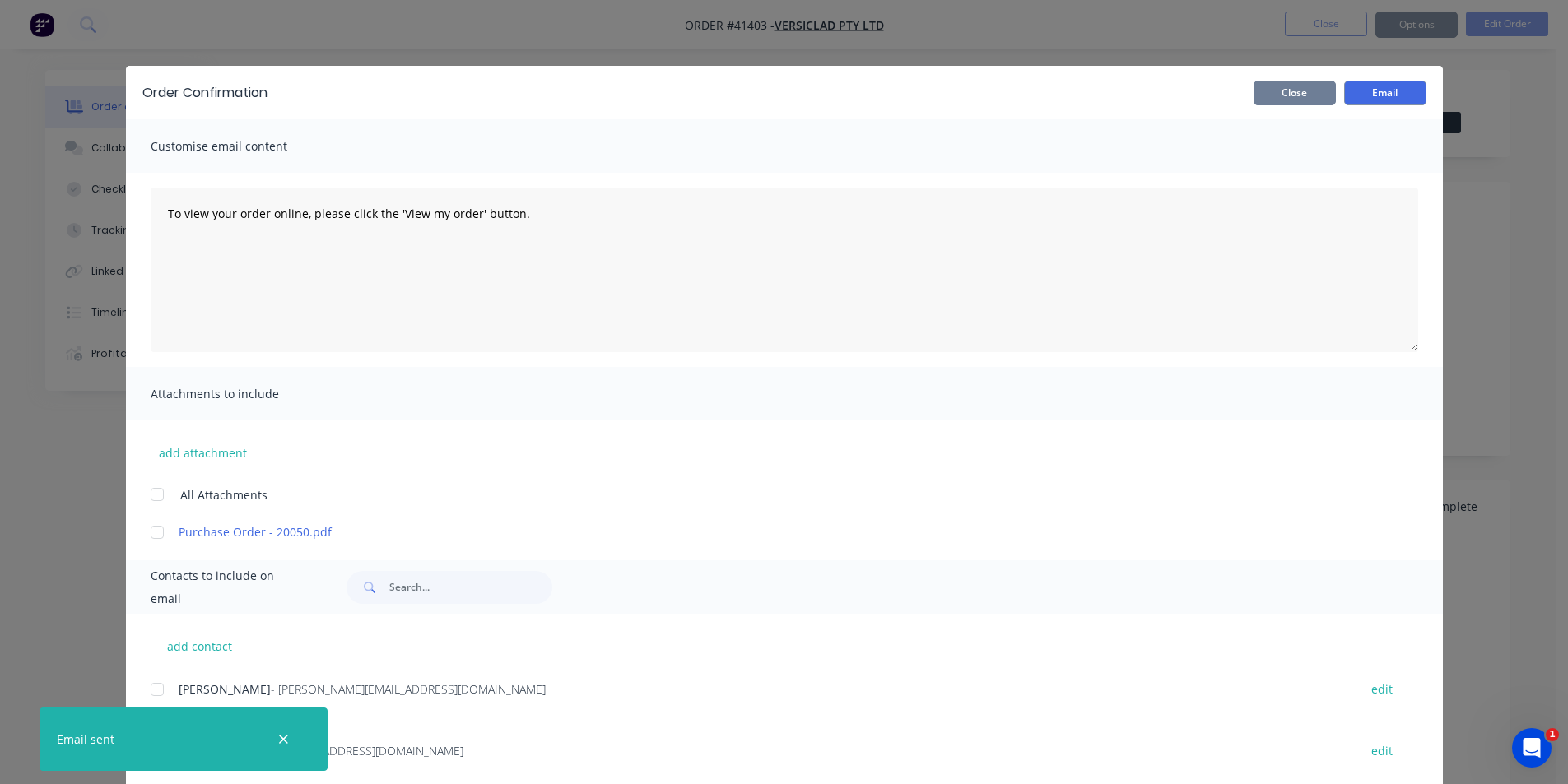
click at [1274, 98] on button "Close" at bounding box center [1294, 93] width 83 height 25
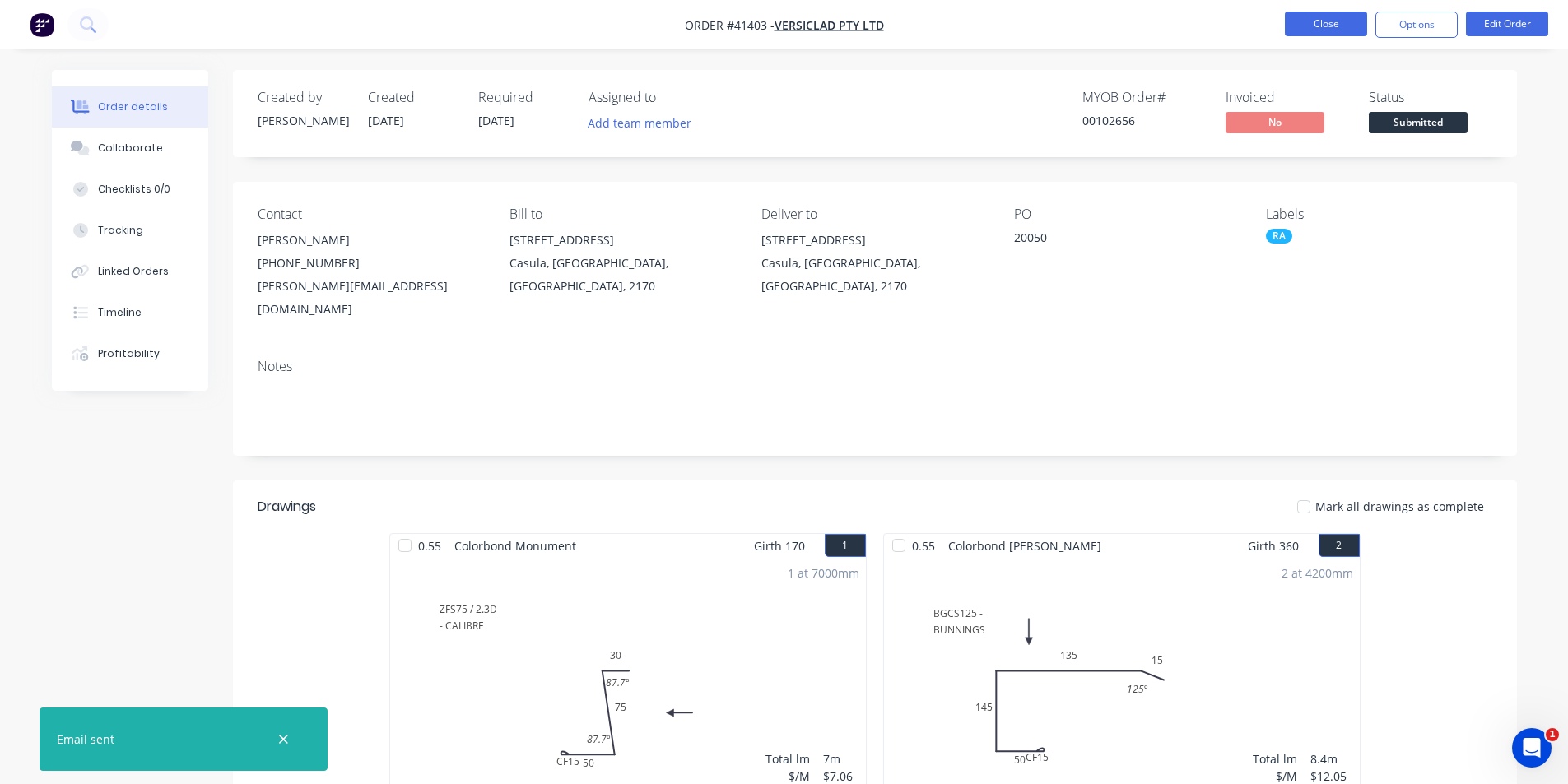
click at [1288, 20] on button "Close" at bounding box center [1326, 24] width 83 height 25
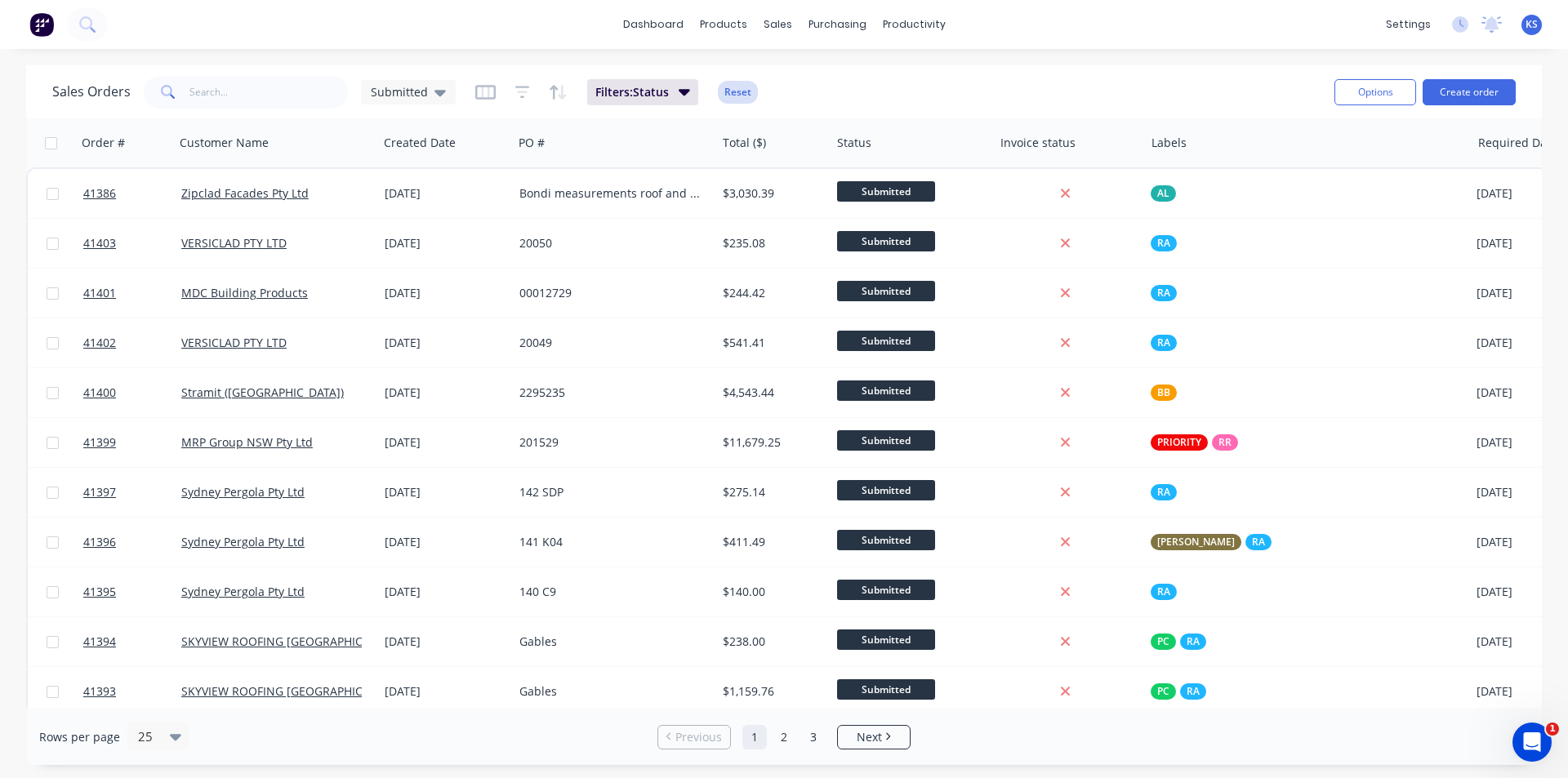
click at [747, 86] on button "Reset" at bounding box center [737, 92] width 40 height 22
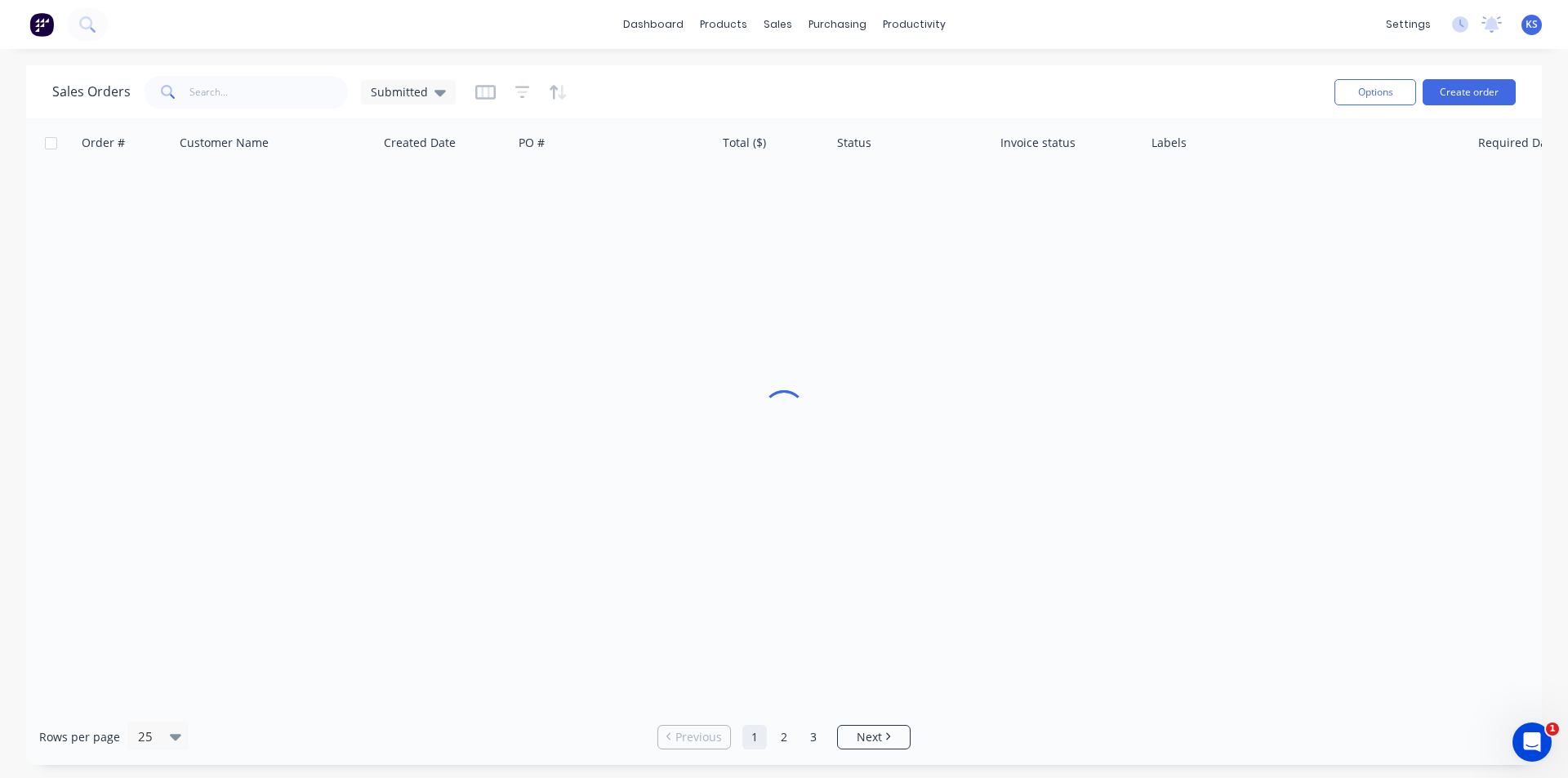
click at [940, 67] on div "Sales Orders Submitted Options Create order" at bounding box center [784, 92] width 1516 height 53
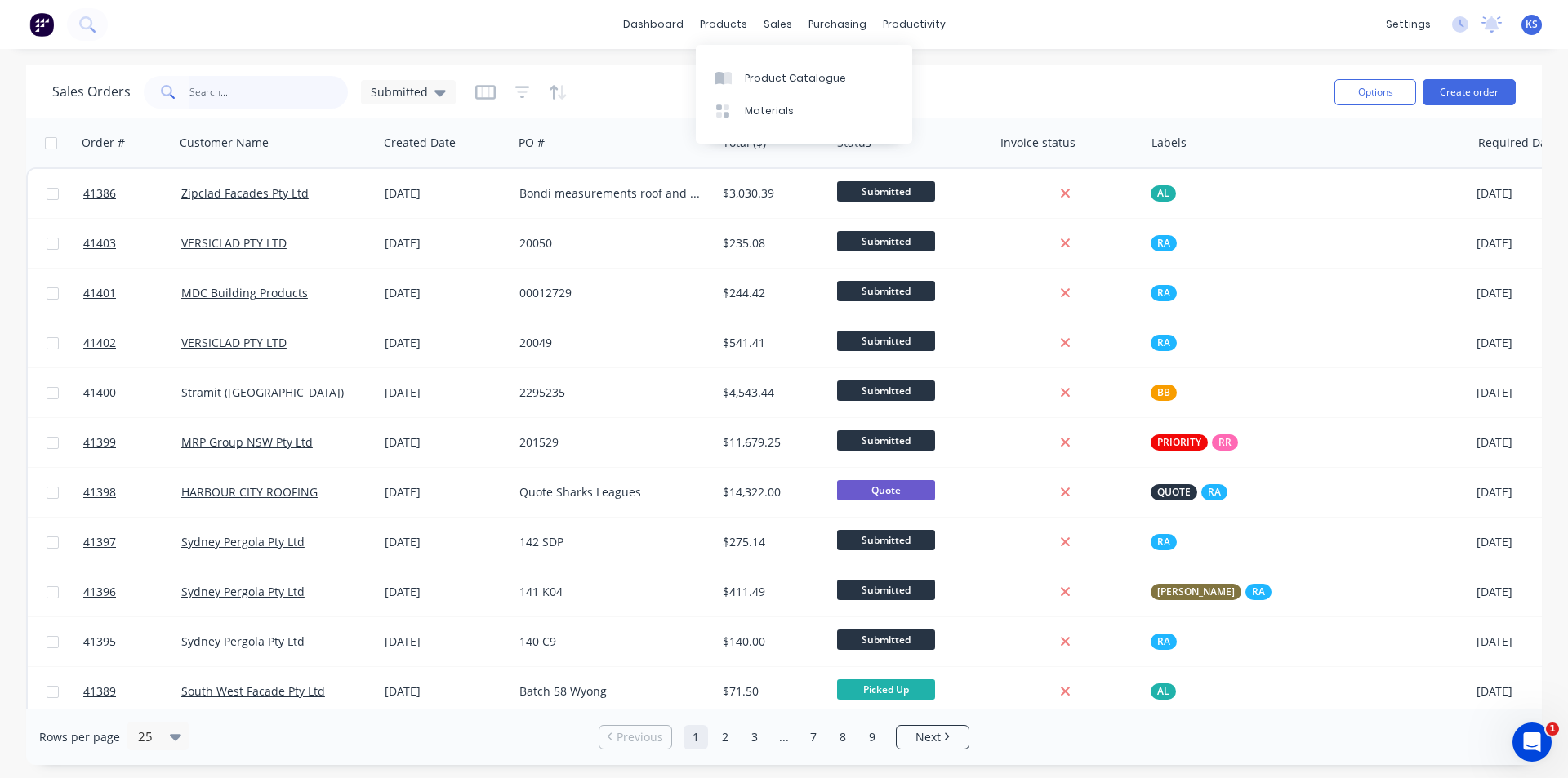
click at [254, 93] on input "text" at bounding box center [269, 92] width 159 height 32
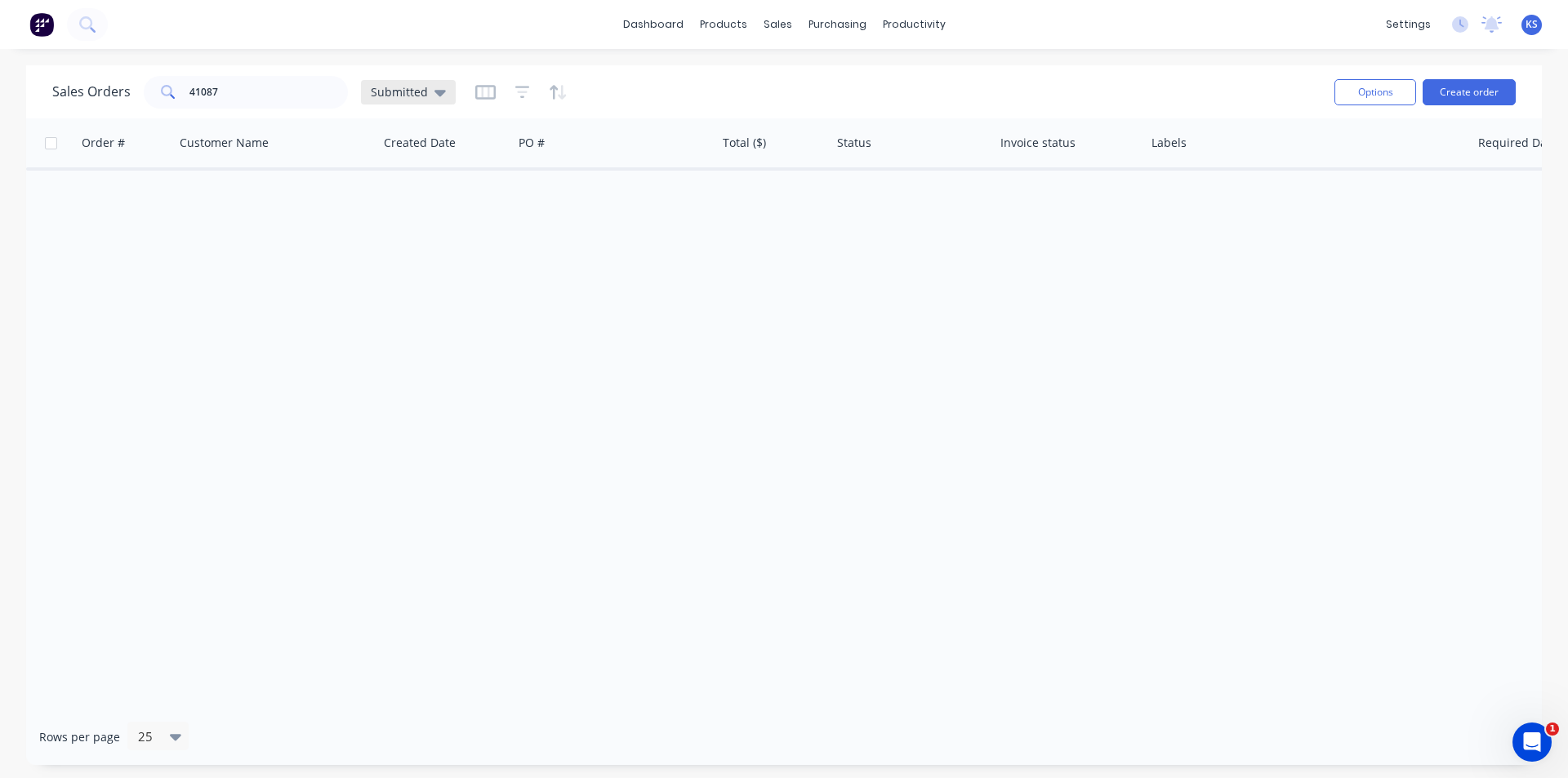
click at [438, 96] on icon at bounding box center [440, 93] width 12 height 7
click at [269, 95] on input "41087" at bounding box center [269, 92] width 159 height 32
click at [380, 87] on span "Submitted" at bounding box center [399, 92] width 57 height 18
click at [241, 101] on input "41087" at bounding box center [269, 92] width 159 height 32
type input "4"
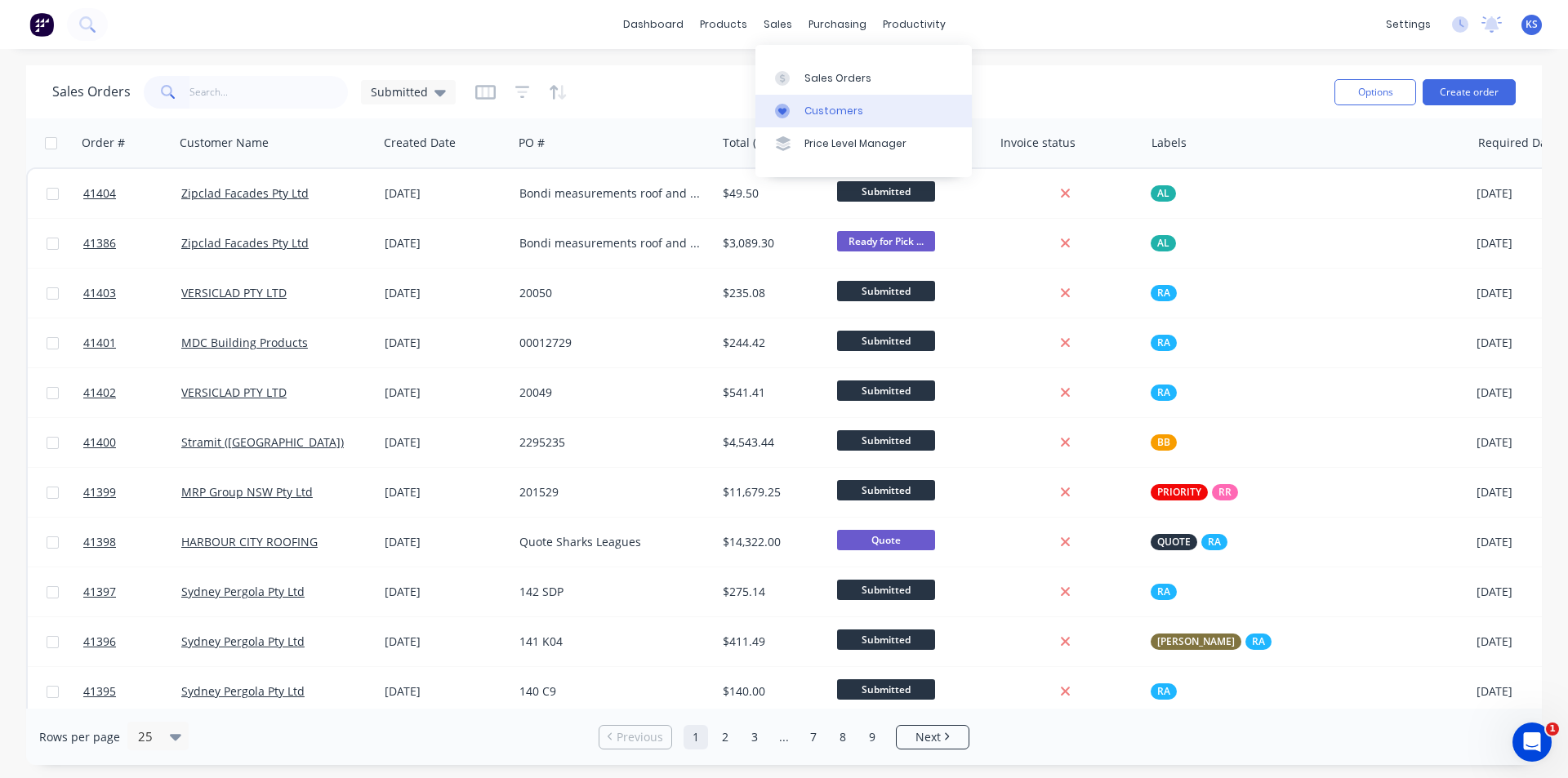
click at [837, 109] on div "Customers" at bounding box center [834, 110] width 59 height 15
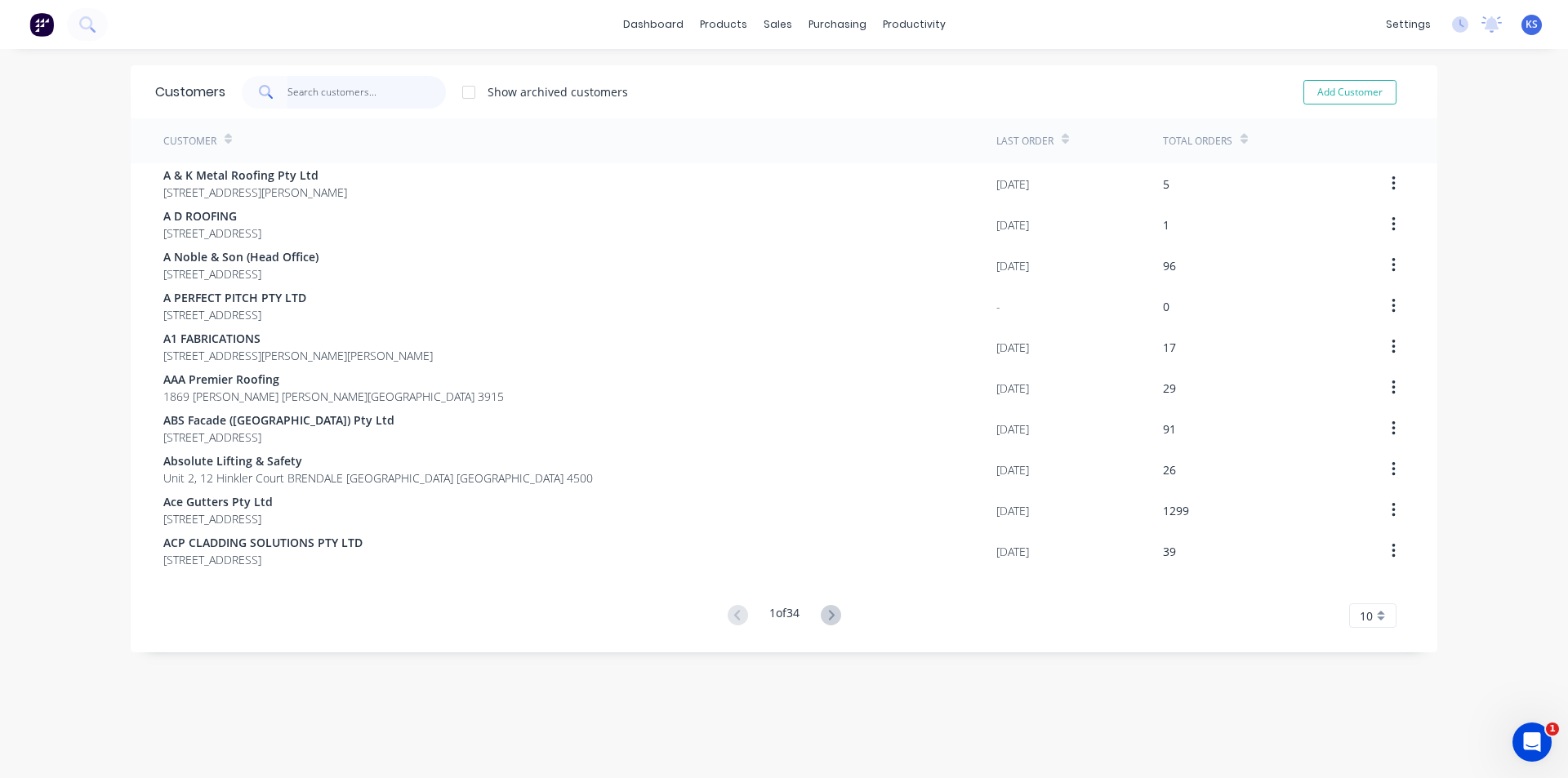
click at [330, 97] on input "text" at bounding box center [367, 92] width 159 height 32
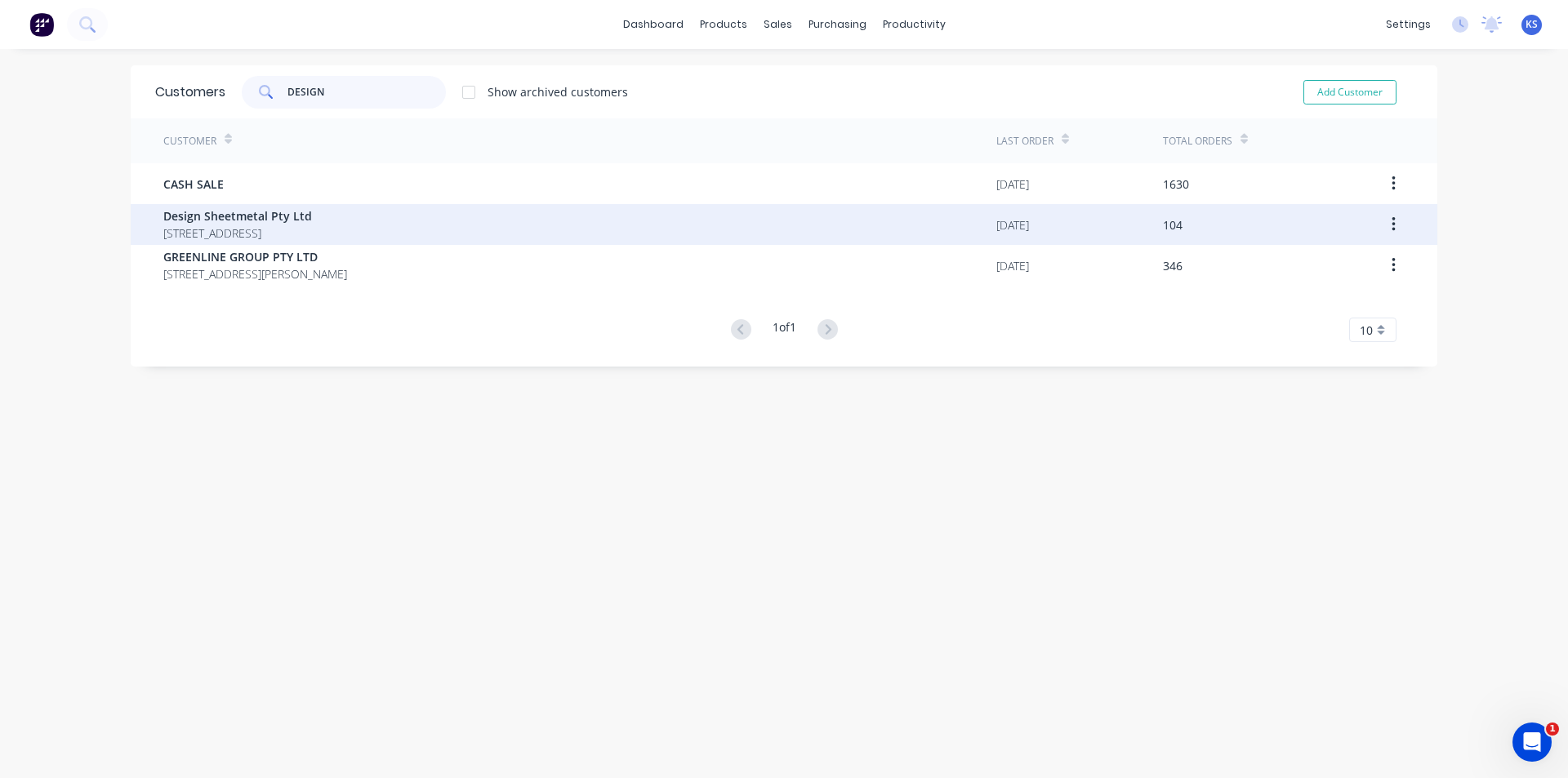
type input "DESIGN"
click at [312, 221] on span "Design Sheetmetal Pty Ltd" at bounding box center [238, 216] width 149 height 18
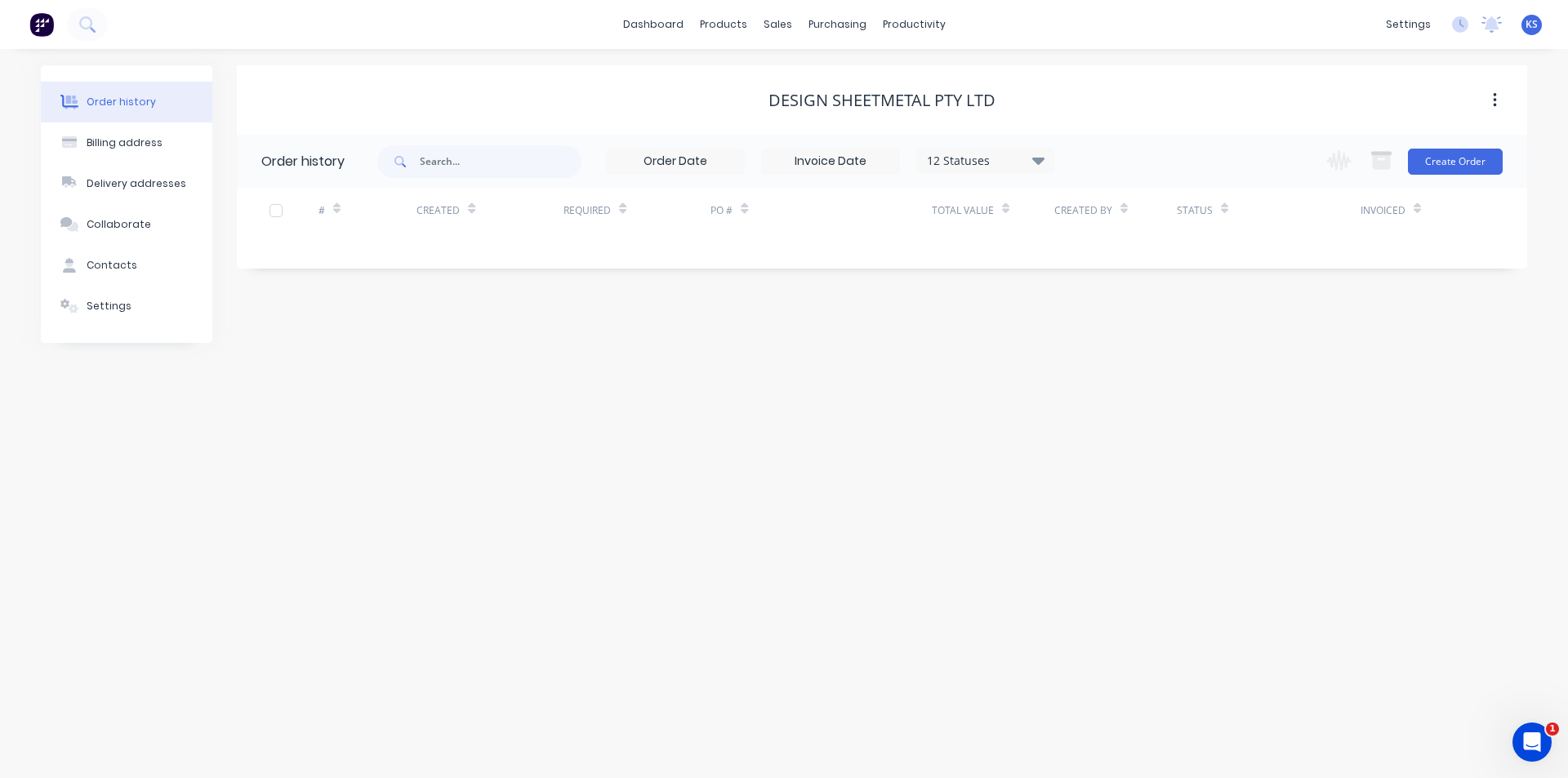
click at [1041, 157] on icon at bounding box center [1038, 160] width 13 height 8
click at [1120, 349] on label at bounding box center [1120, 349] width 0 height 0
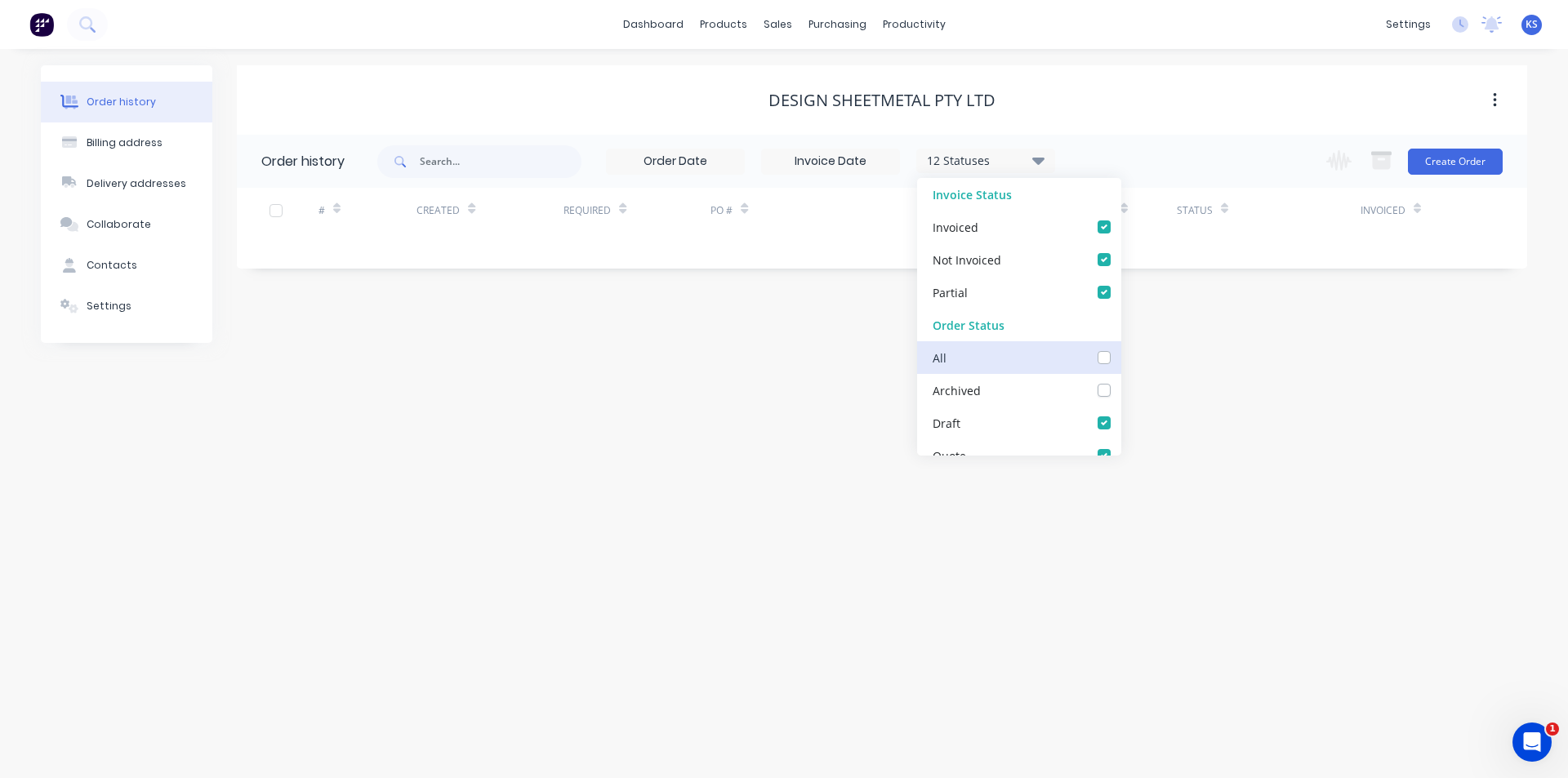
click at [1120, 360] on input "checkbox" at bounding box center [1126, 357] width 13 height 16
checkbox input "true"
click at [1150, 106] on div "Design Sheetmetal Pty Ltd" at bounding box center [882, 101] width 1290 height 20
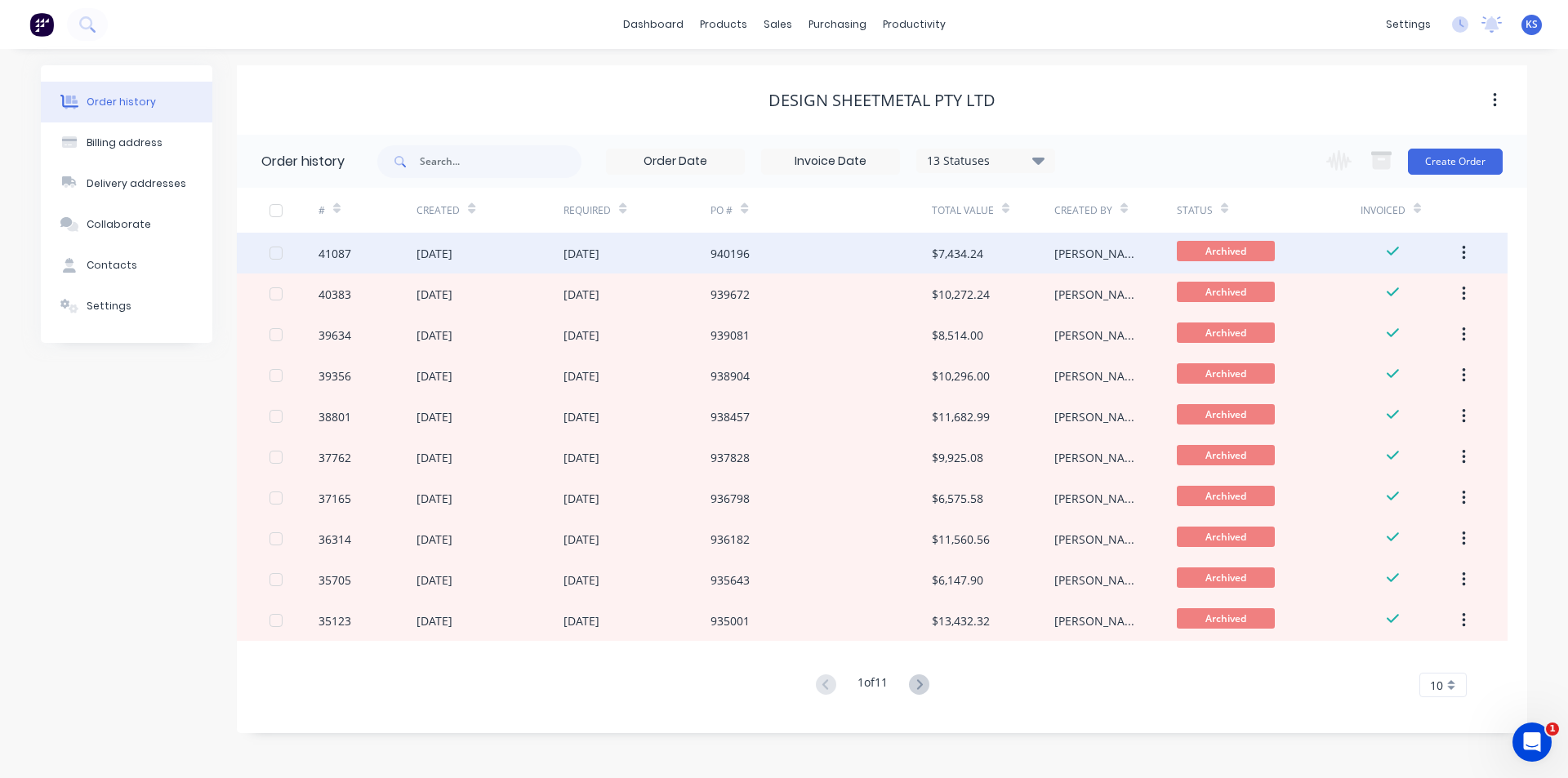
click at [798, 251] on div "940196" at bounding box center [821, 253] width 221 height 41
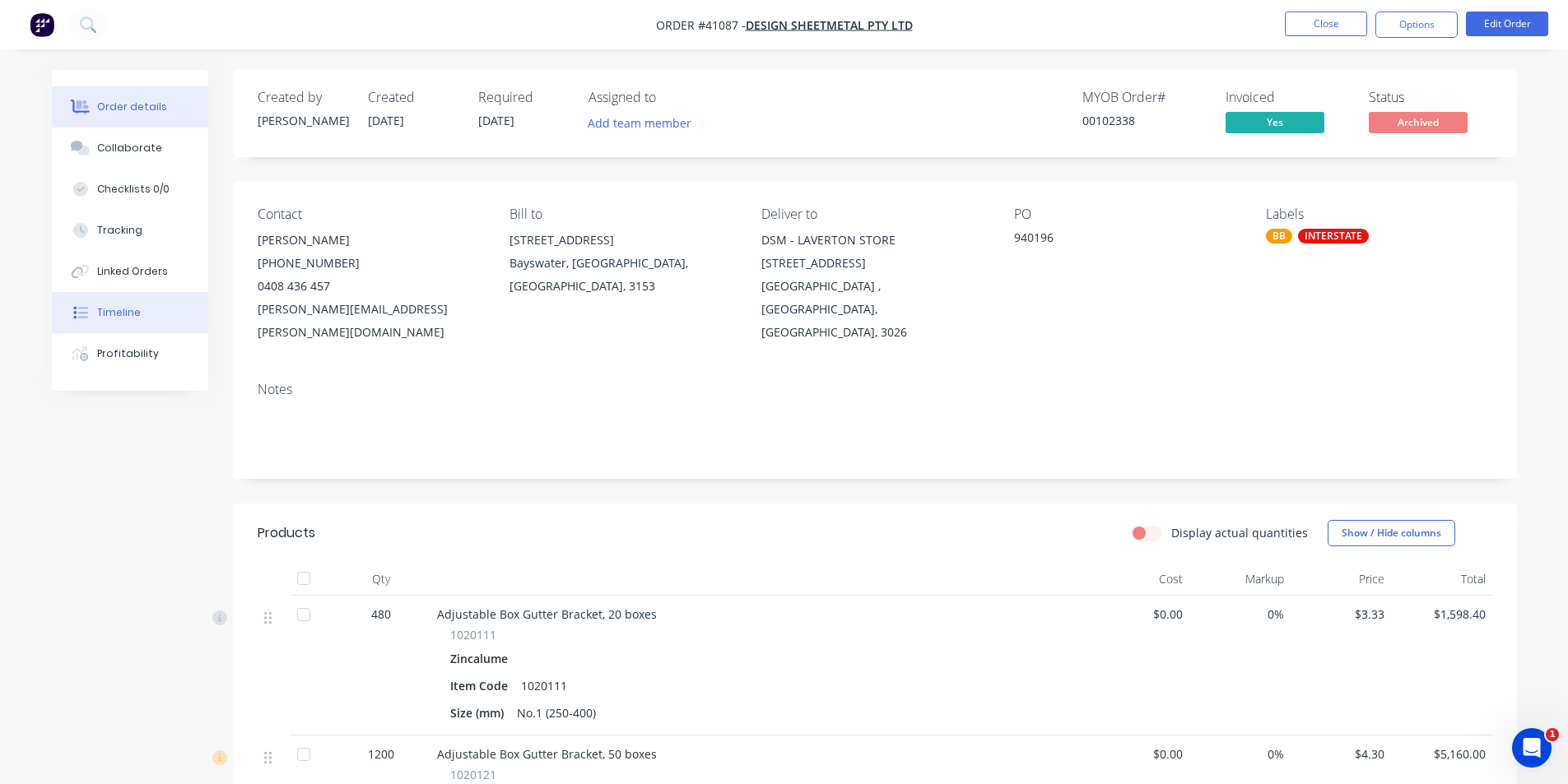
click at [153, 327] on button "Timeline" at bounding box center [130, 313] width 157 height 41
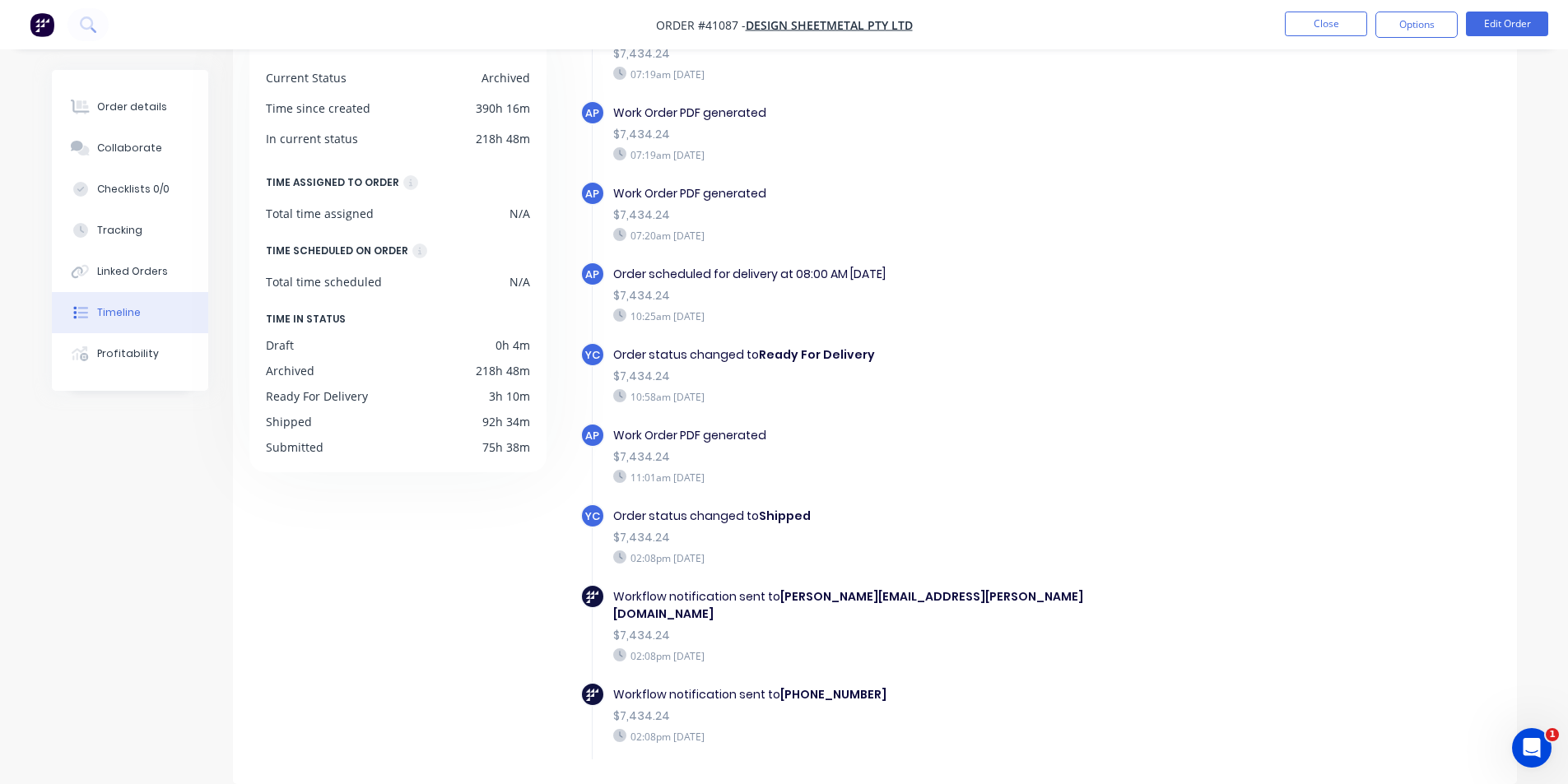
scroll to position [11, 0]
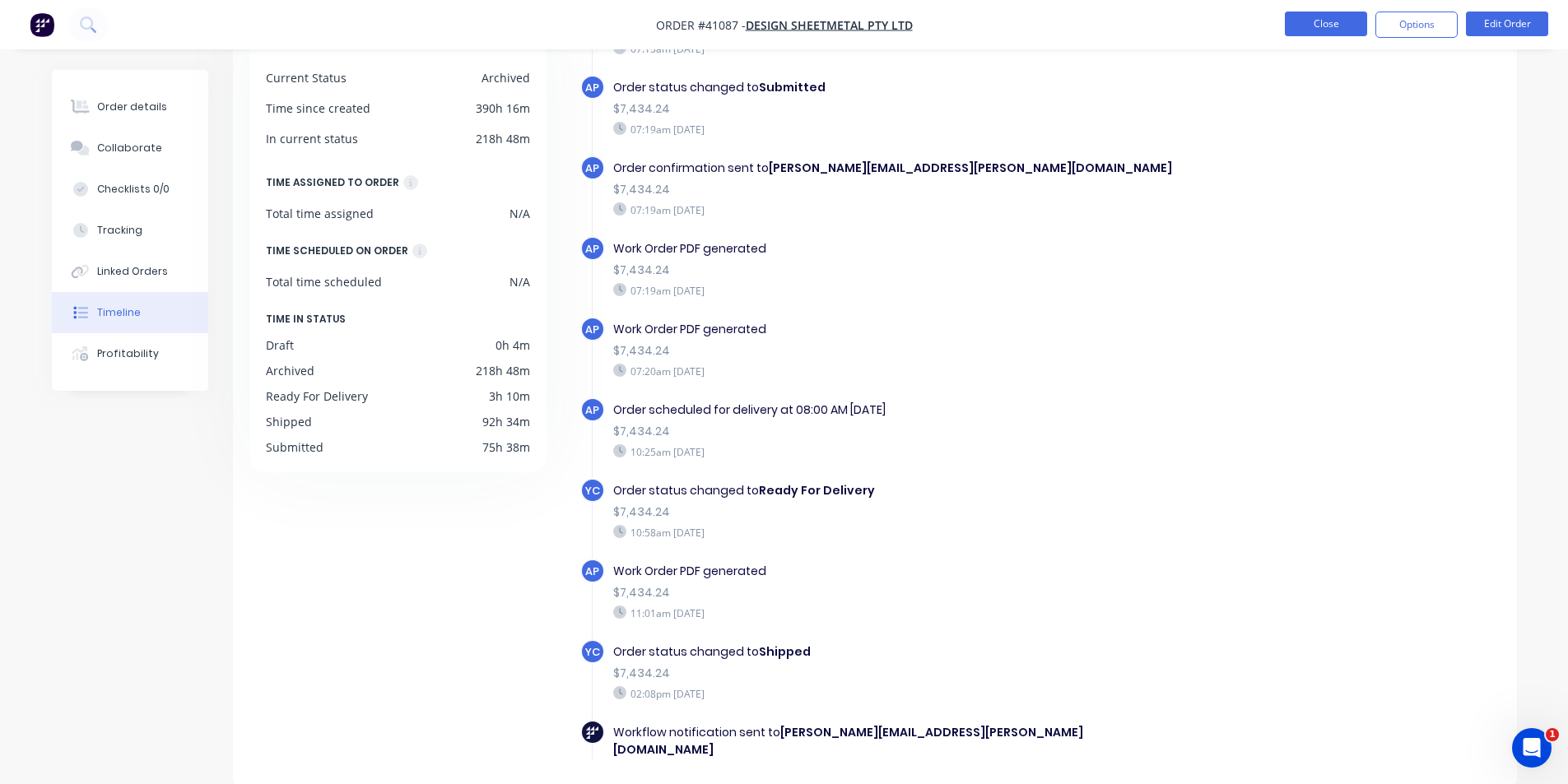
click at [1329, 27] on button "Close" at bounding box center [1326, 24] width 83 height 25
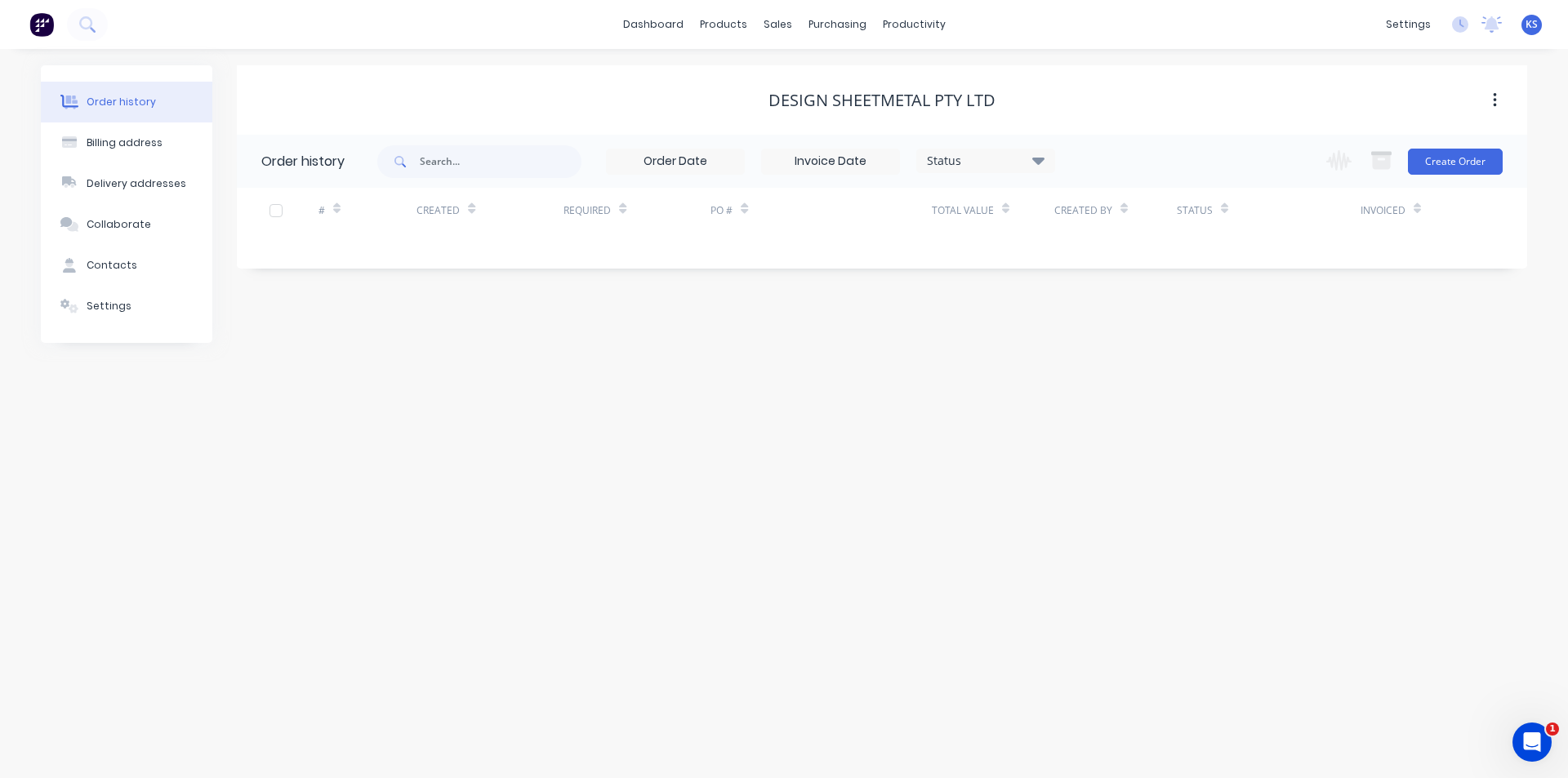
click at [1137, 71] on div "Design Sheetmetal Pty Ltd" at bounding box center [882, 100] width 1290 height 69
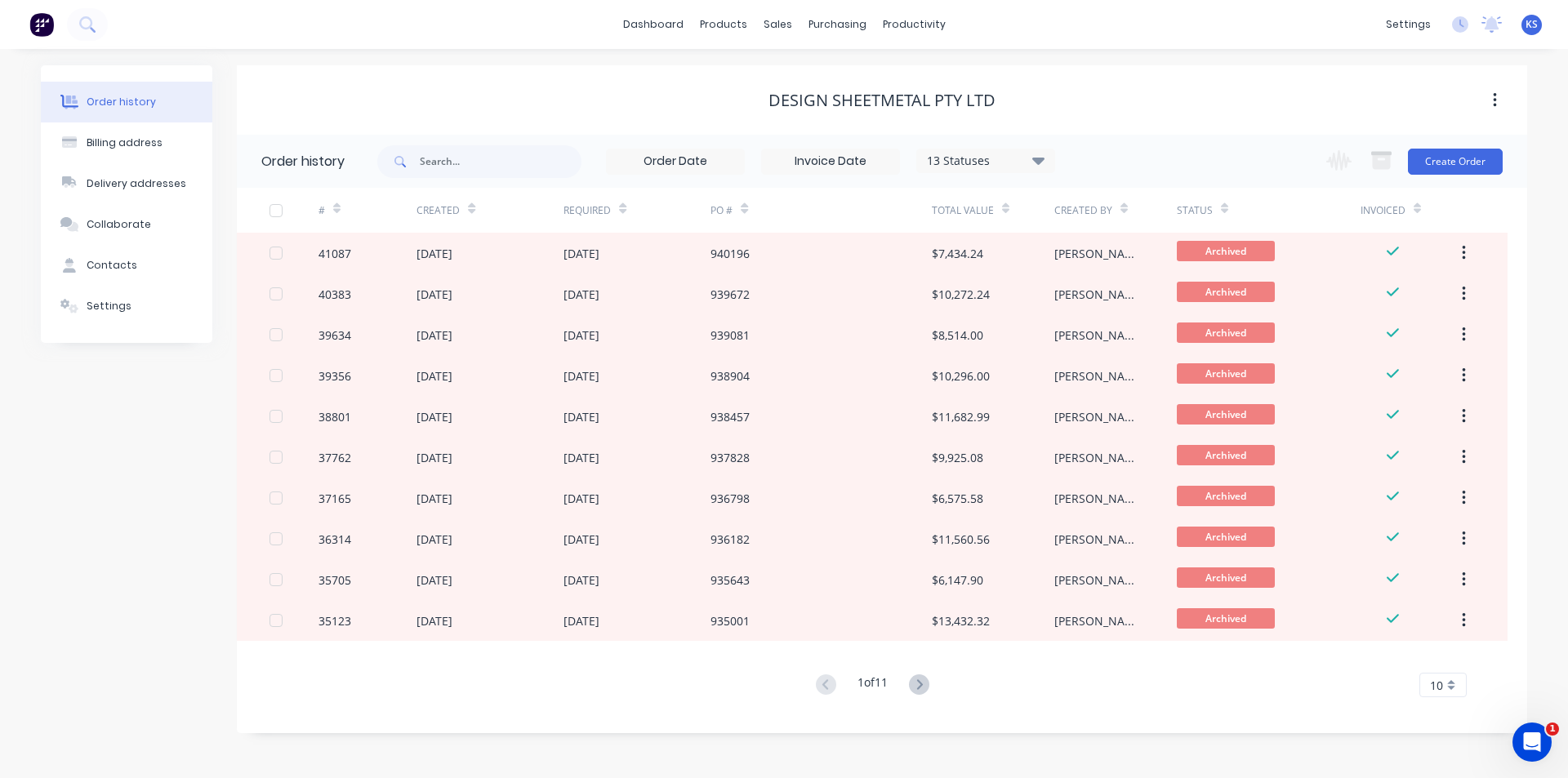
click at [679, 69] on div "Design Sheetmetal Pty Ltd" at bounding box center [882, 100] width 1290 height 69
click at [830, 74] on div "Sales Orders" at bounding box center [838, 78] width 67 height 15
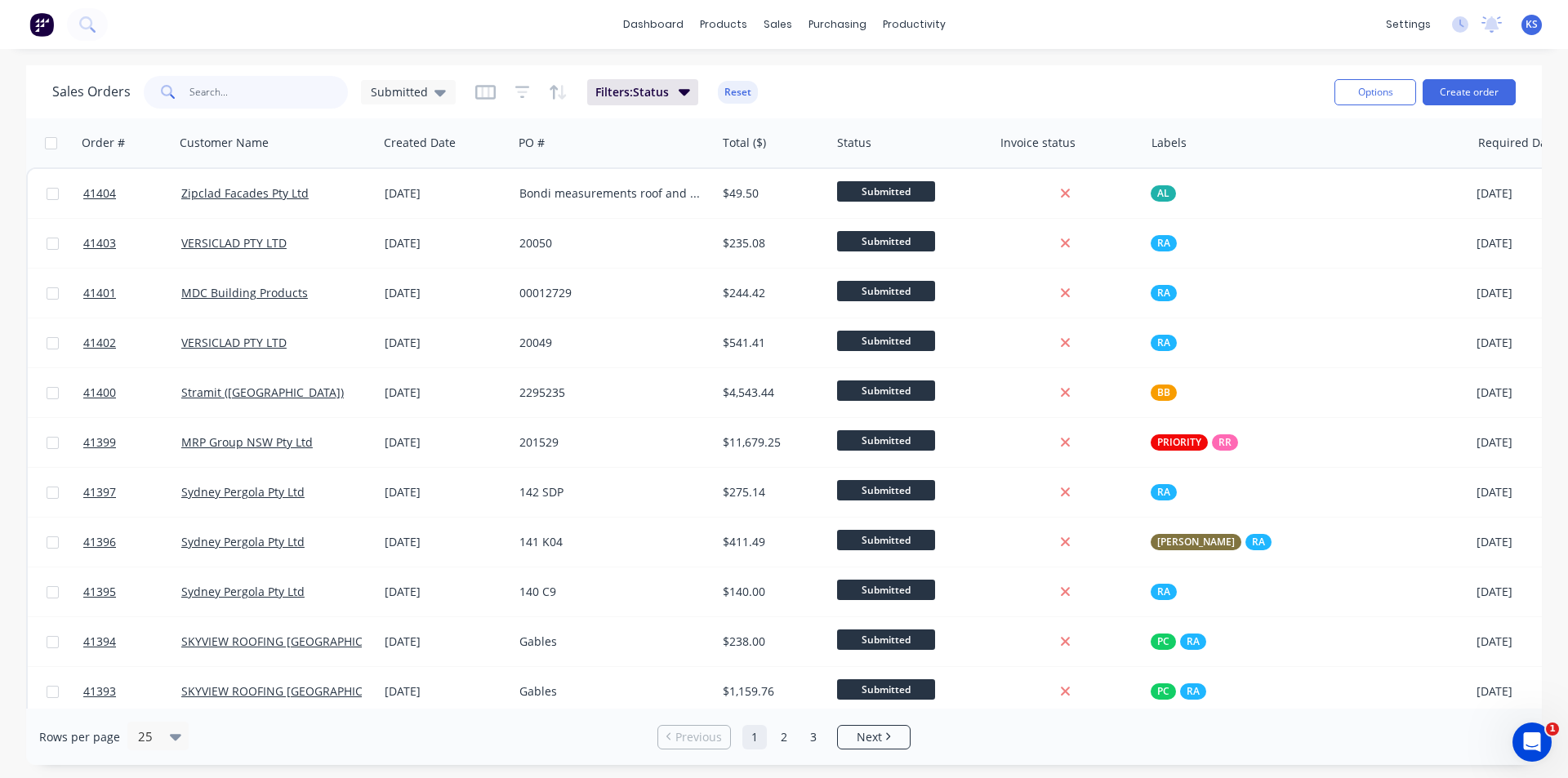
click at [285, 98] on input "text" at bounding box center [269, 92] width 159 height 32
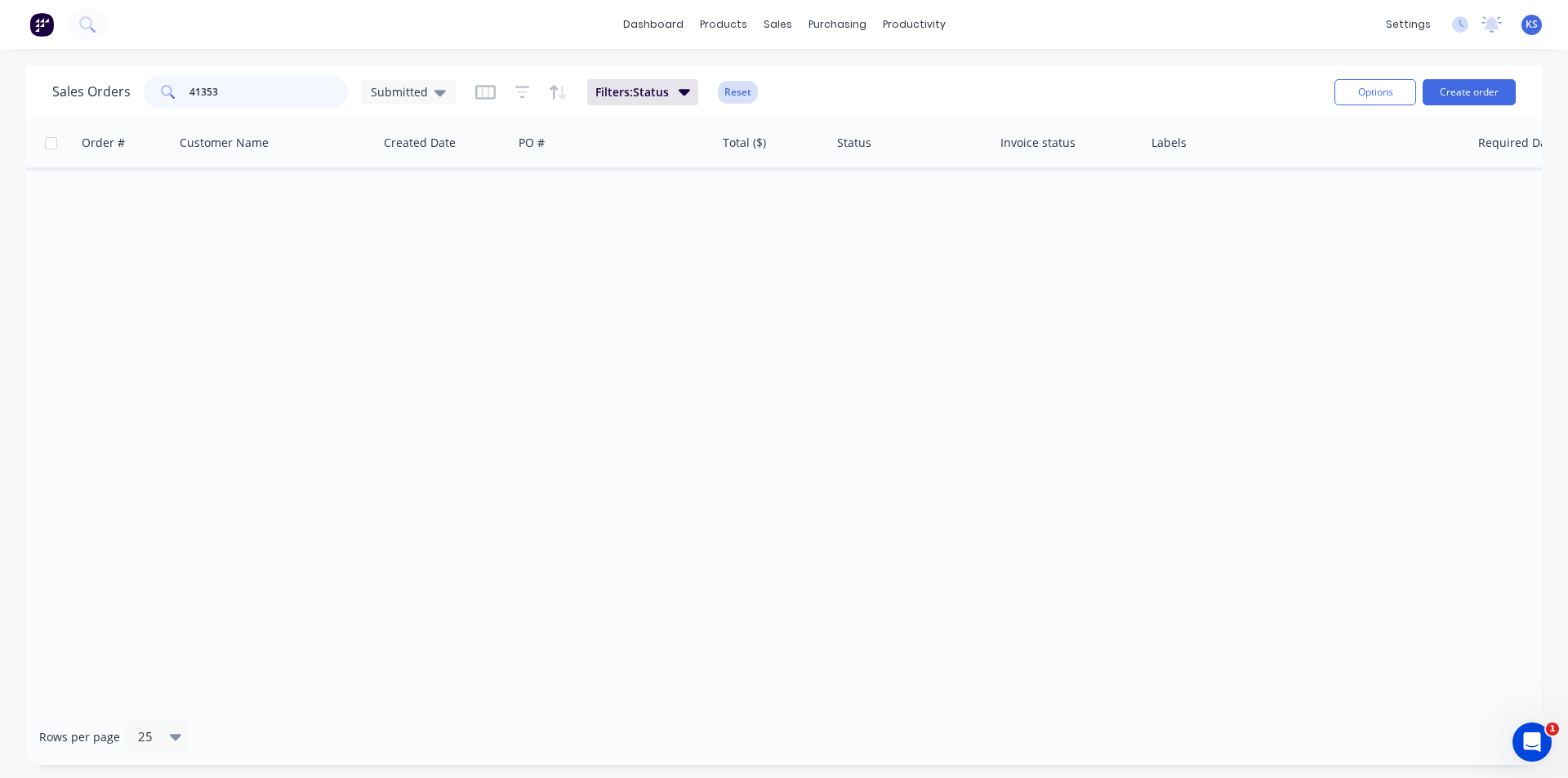
type input "41353"
click at [738, 90] on button "Reset" at bounding box center [737, 92] width 40 height 22
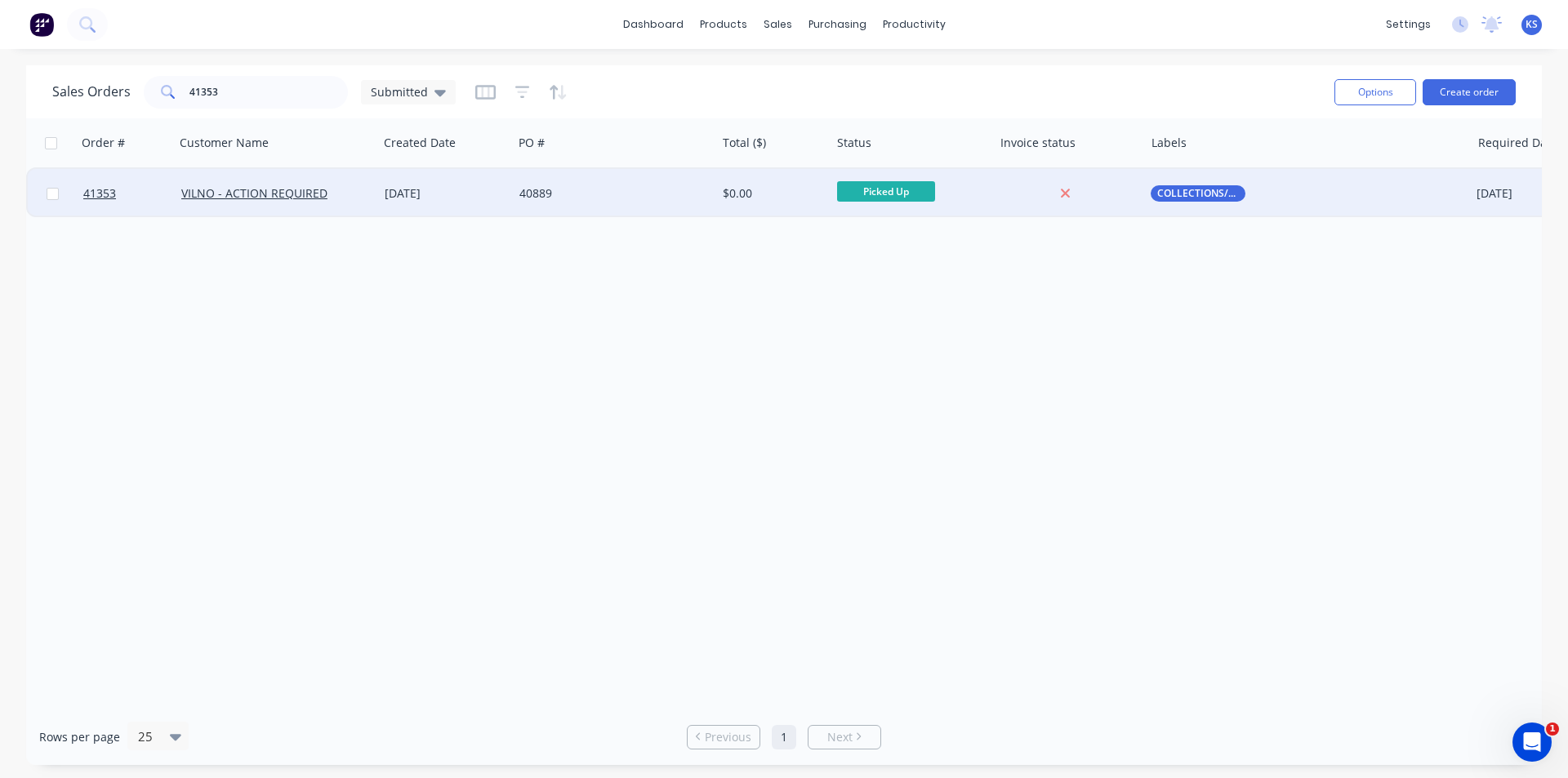
click at [596, 193] on div "40889" at bounding box center [609, 194] width 181 height 17
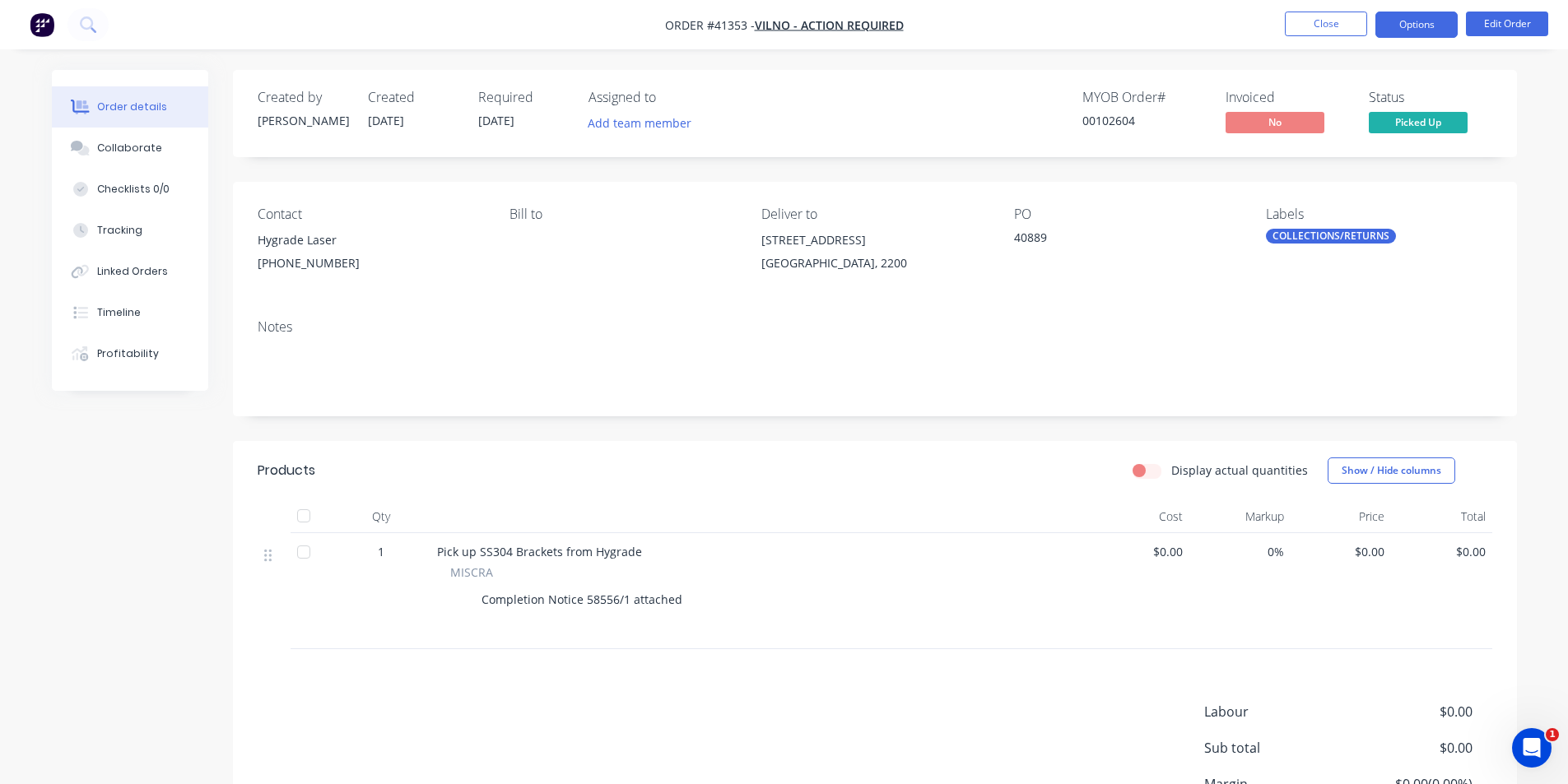
click at [1424, 17] on button "Options" at bounding box center [1416, 25] width 83 height 27
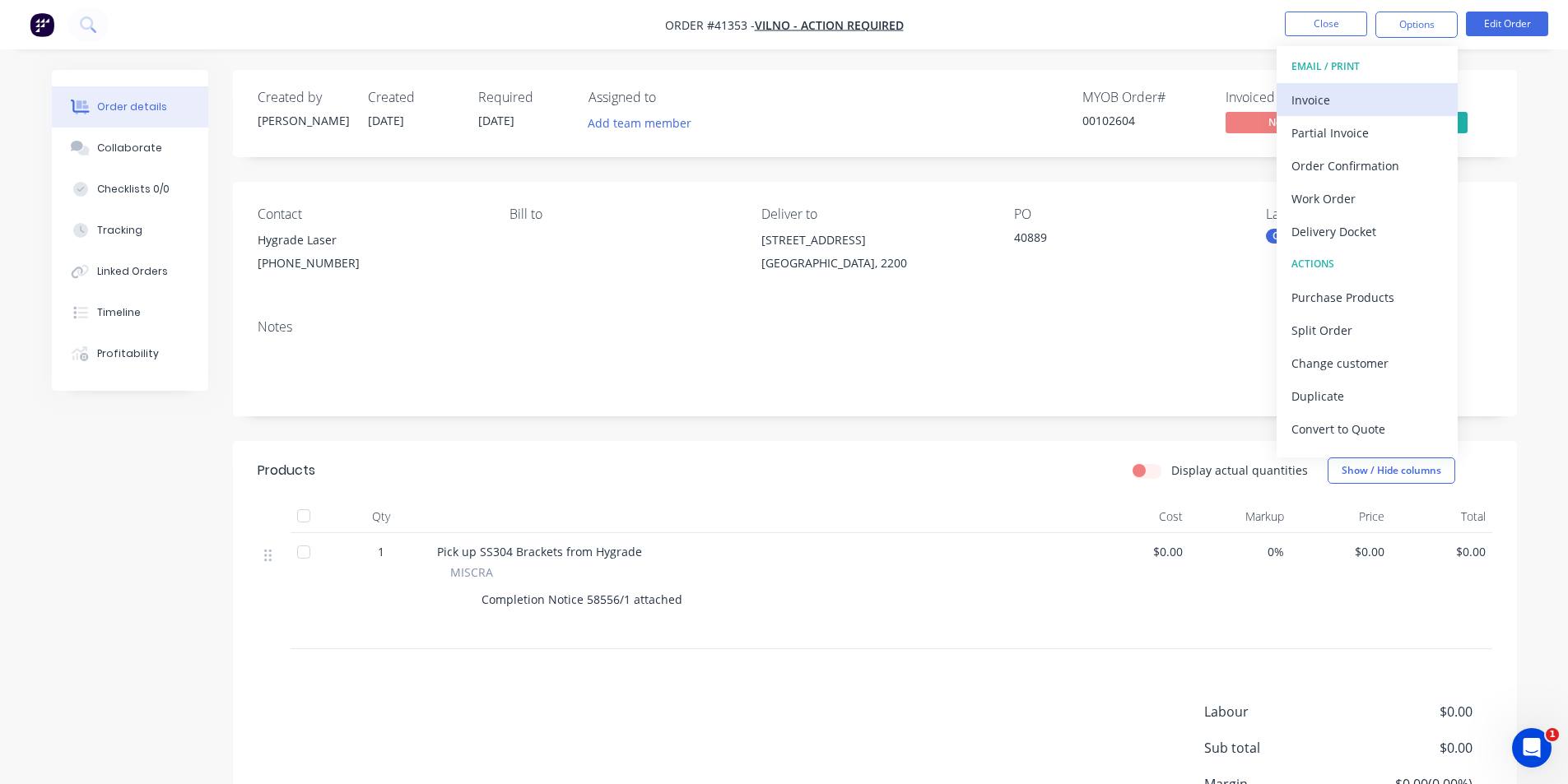
click at [1388, 95] on div "Invoice" at bounding box center [1367, 99] width 152 height 24
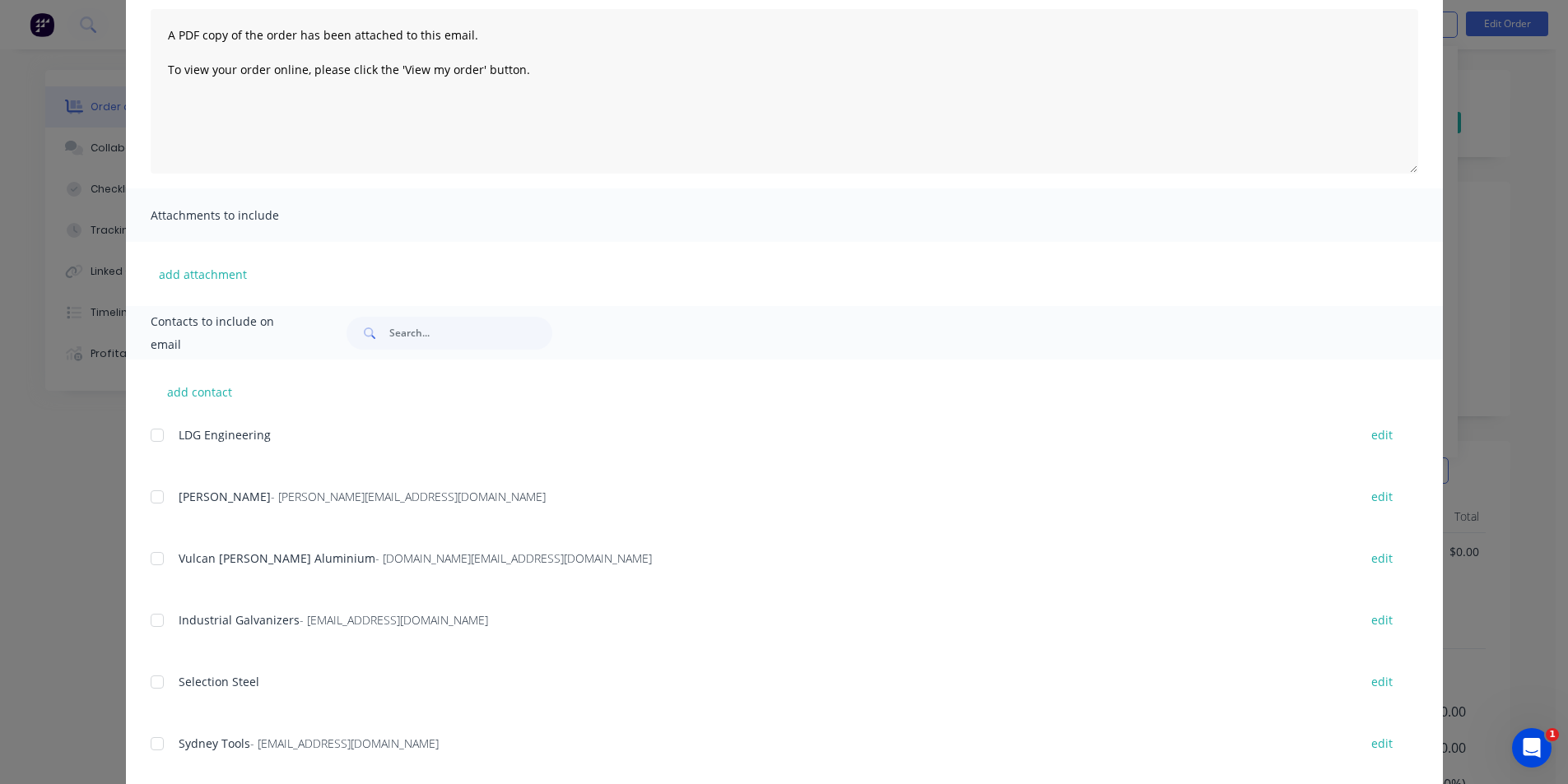
scroll to position [233, 0]
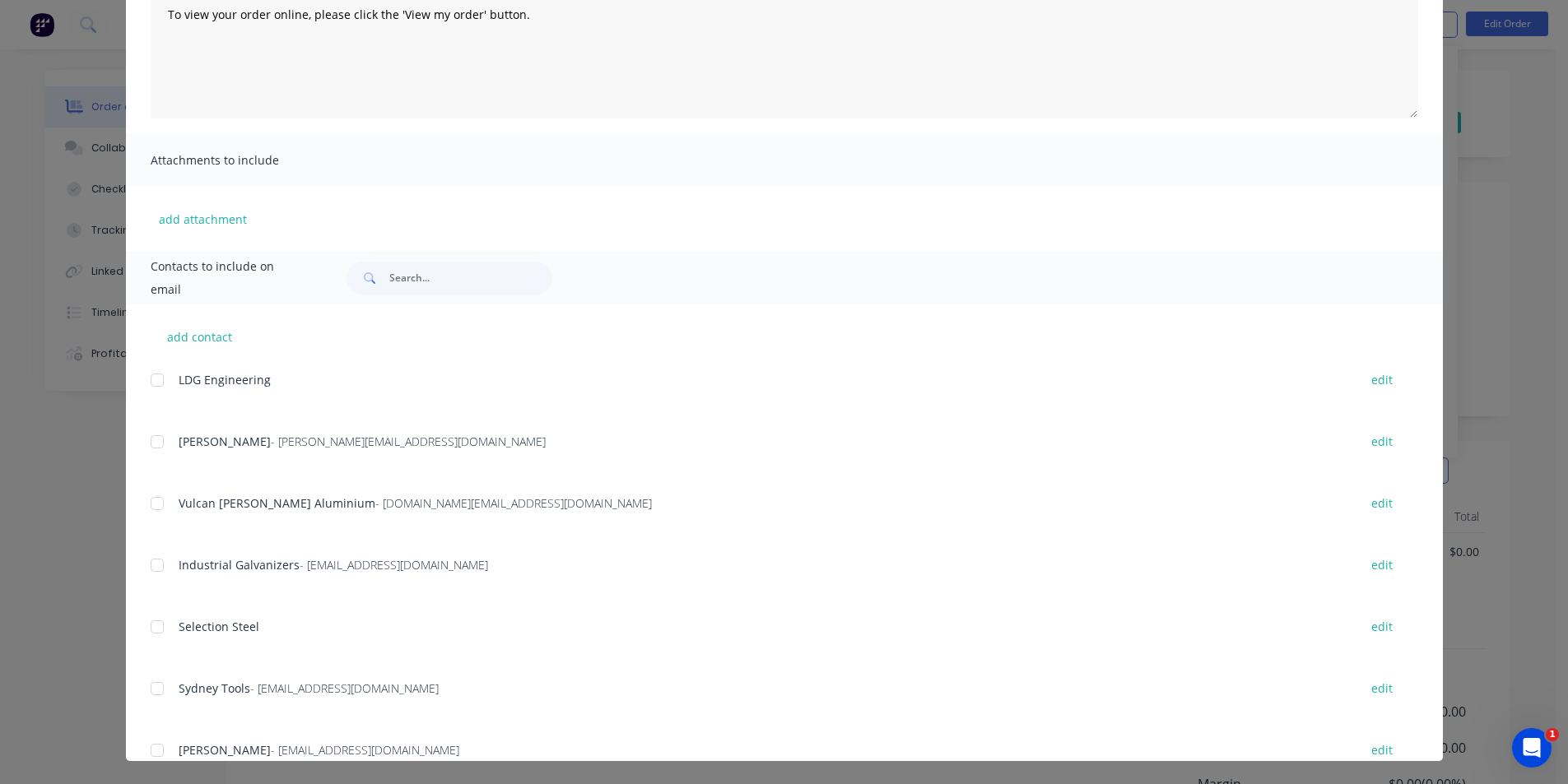
click at [454, 258] on div "Contacts to include on email" at bounding box center [784, 278] width 1317 height 53
click at [429, 282] on input "text" at bounding box center [470, 278] width 163 height 33
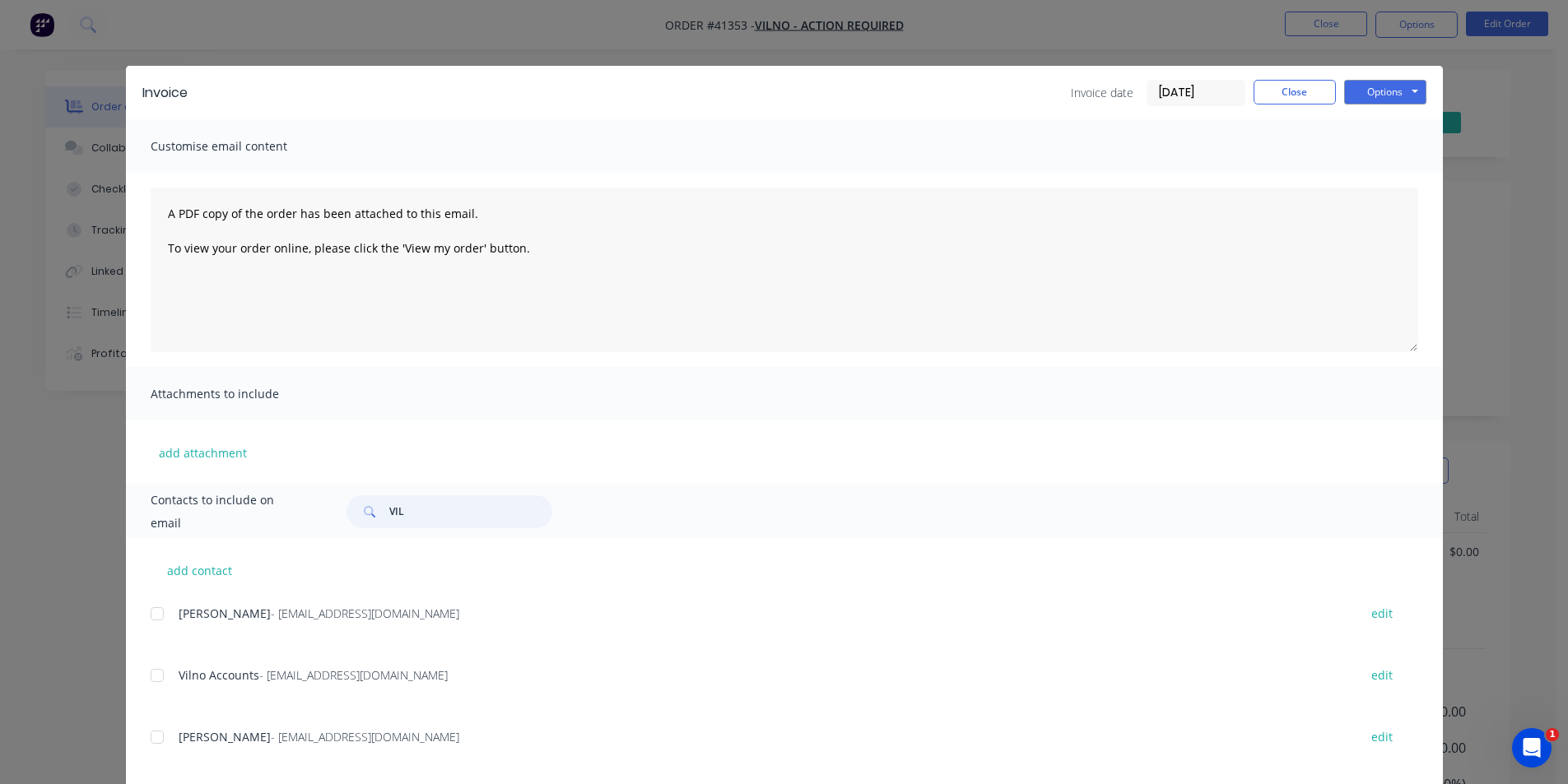
scroll to position [27, 0]
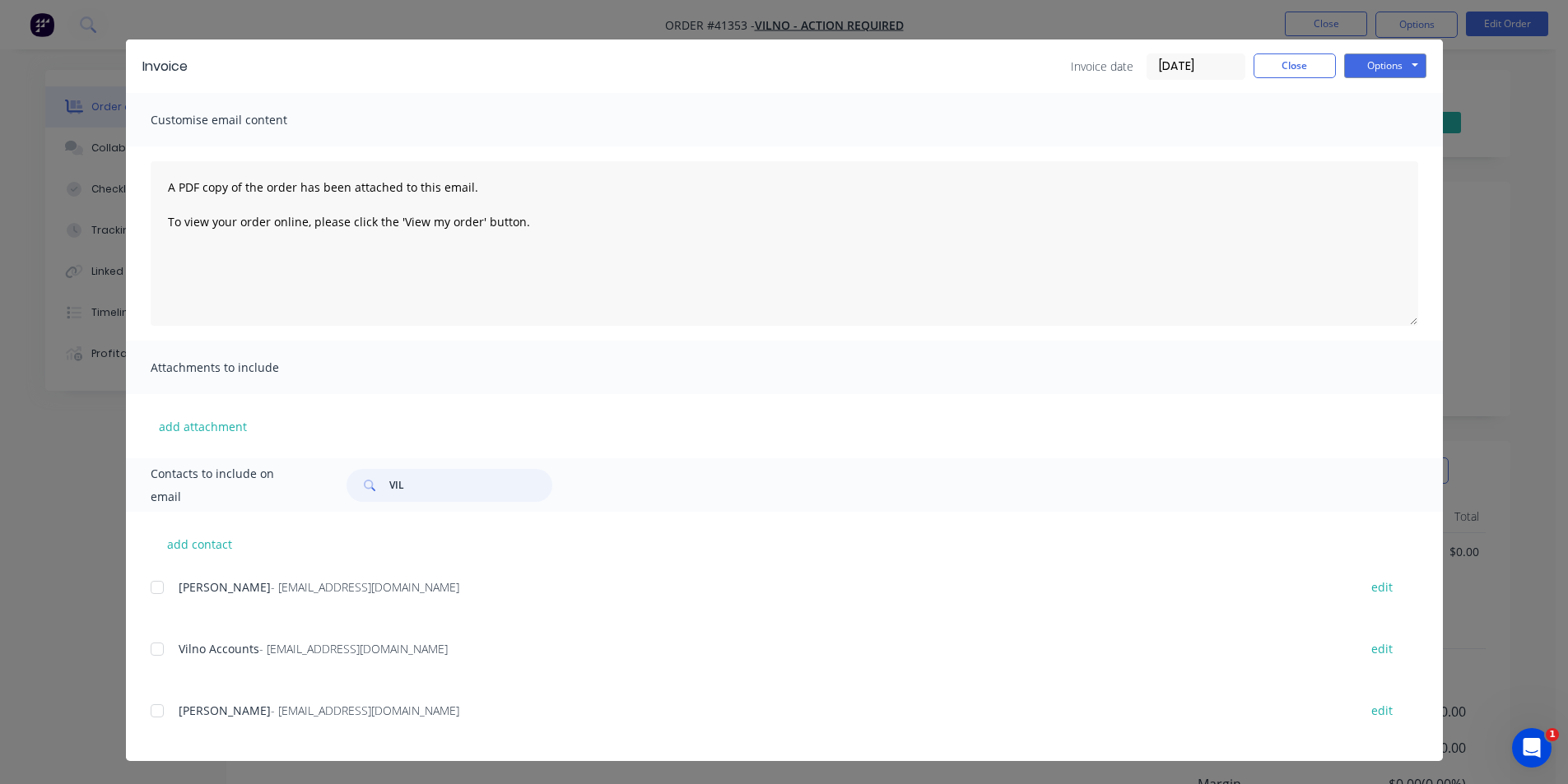
click at [153, 649] on div at bounding box center [157, 648] width 33 height 33
type input "VIL"
click at [1373, 66] on button "Options" at bounding box center [1385, 65] width 83 height 25
click at [1403, 148] on button "Email" at bounding box center [1396, 150] width 105 height 28
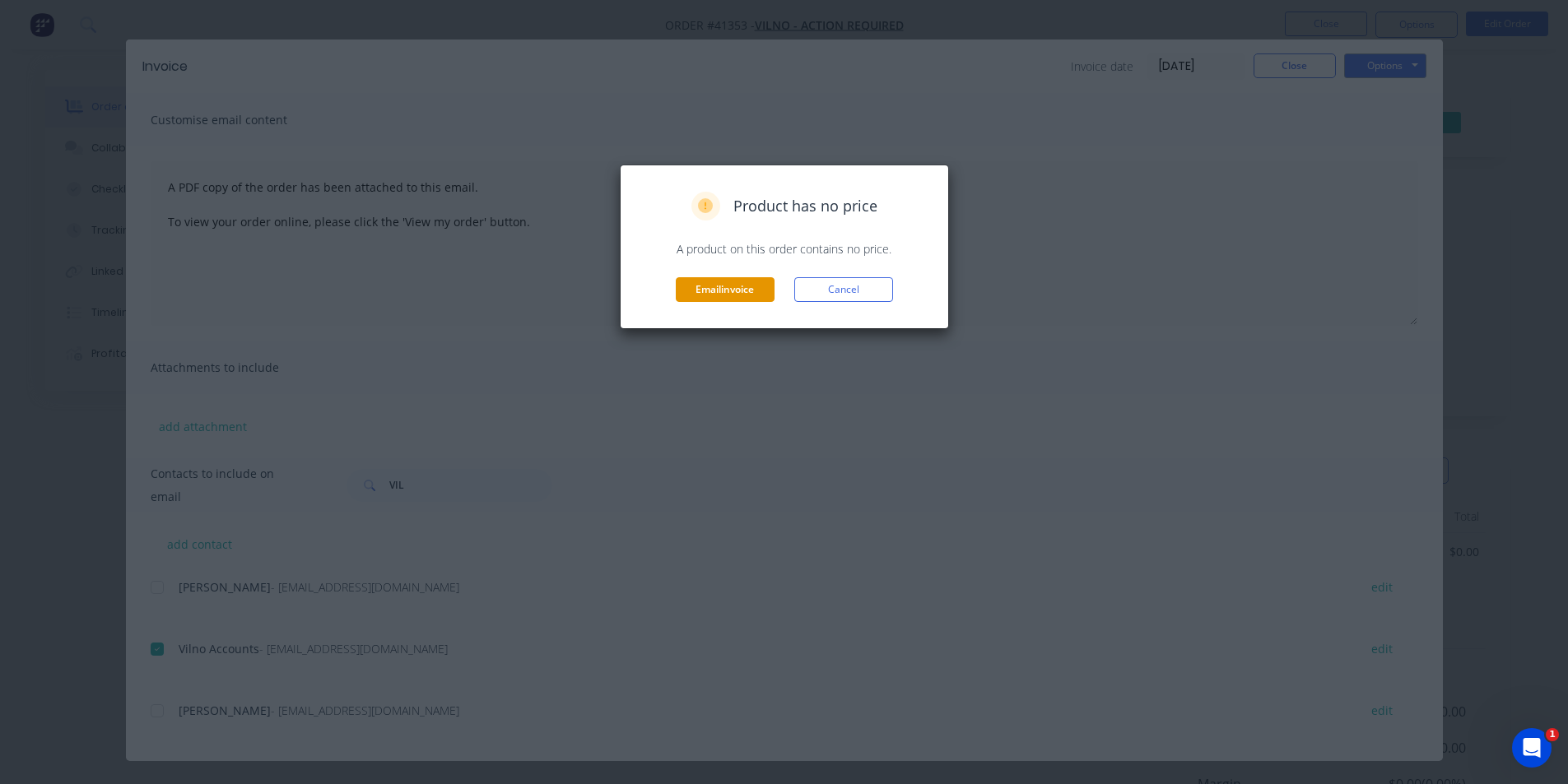
click at [732, 292] on button "Email invoice" at bounding box center [725, 290] width 98 height 25
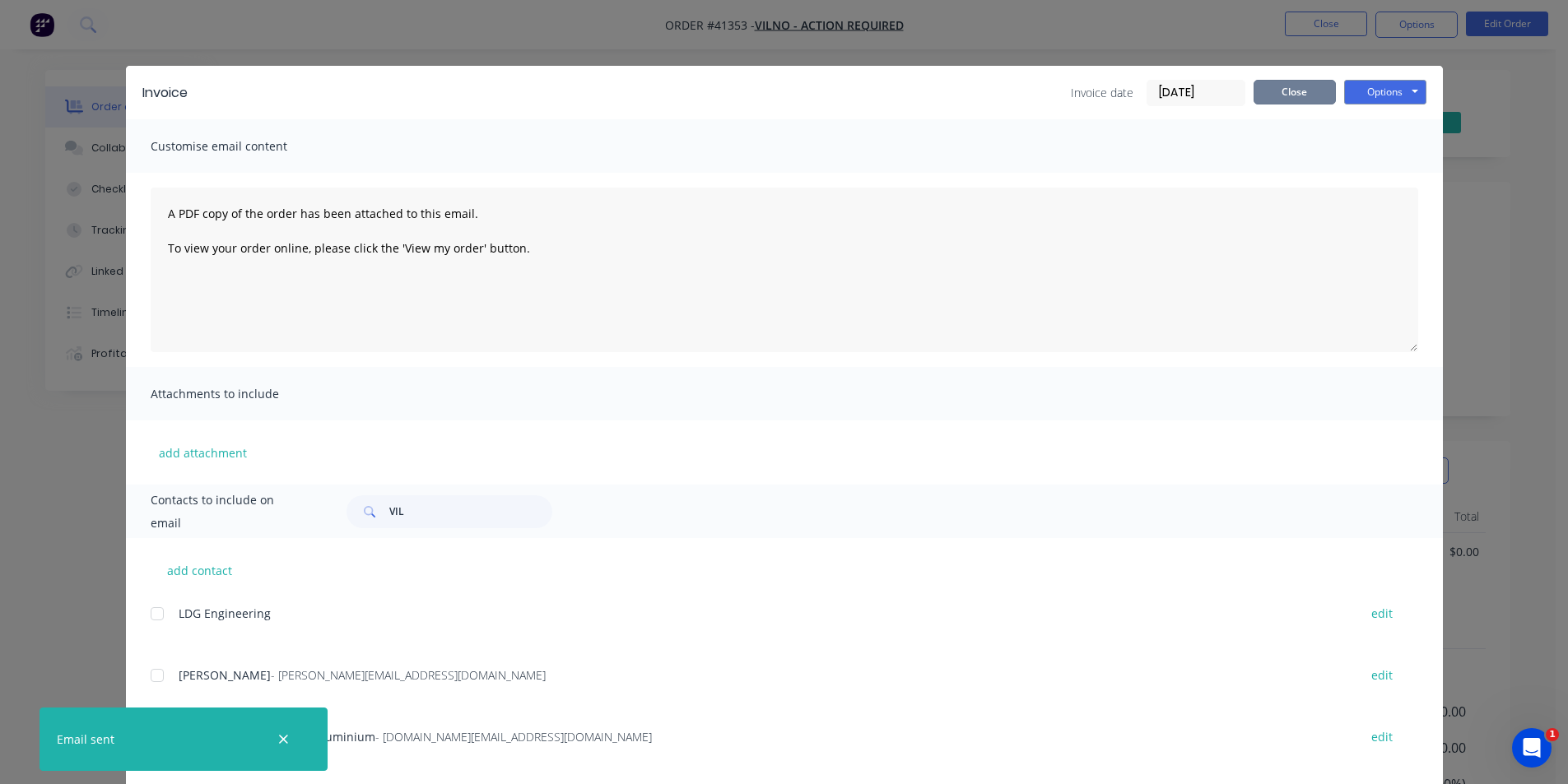
click at [1257, 98] on button "Close" at bounding box center [1294, 92] width 83 height 25
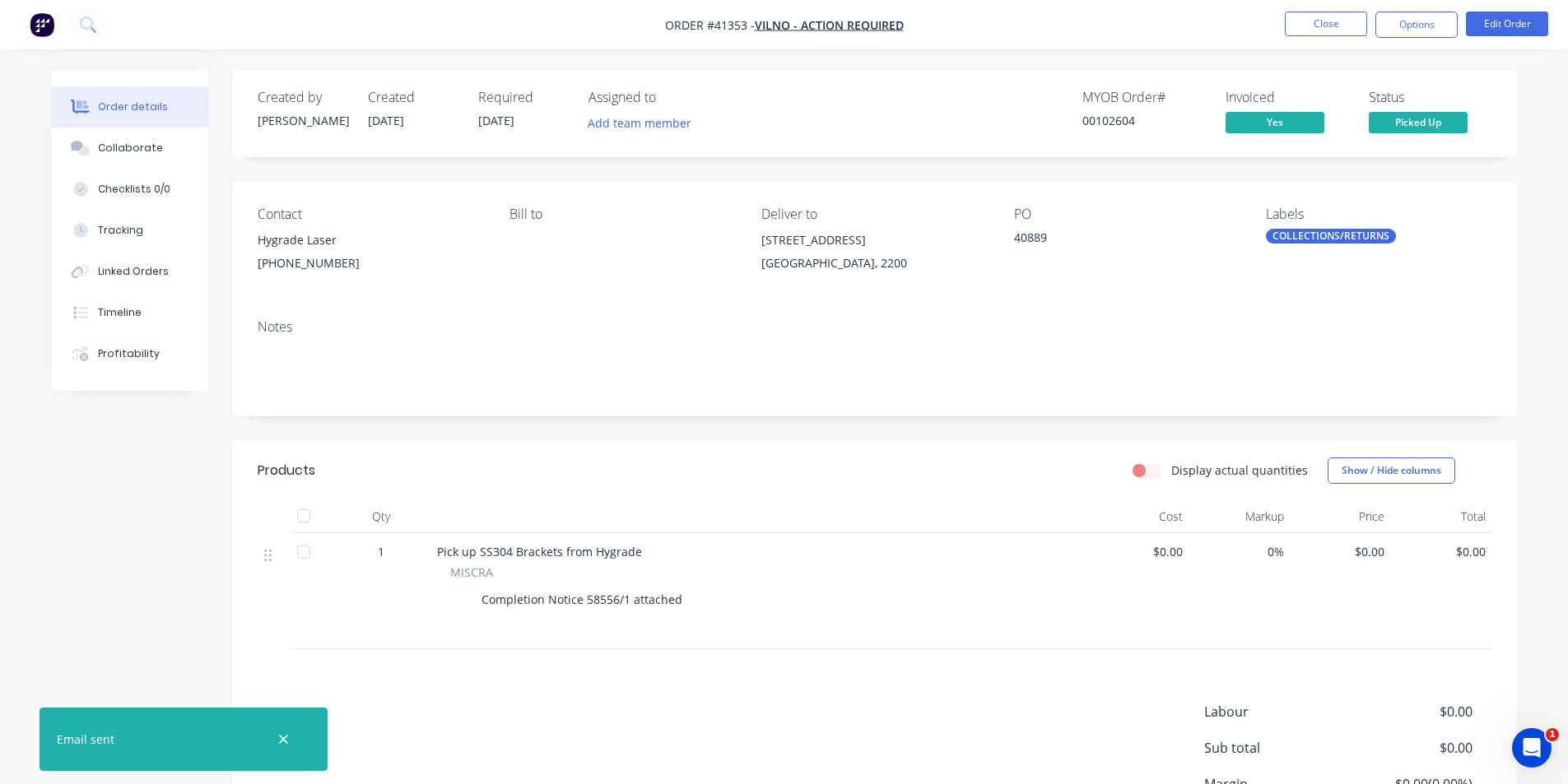
click at [1016, 123] on div "MYOB Order # 00102604 Invoiced Yes Status Picked Up" at bounding box center [1122, 113] width 739 height 47
click at [1320, 21] on button "Close" at bounding box center [1326, 24] width 83 height 25
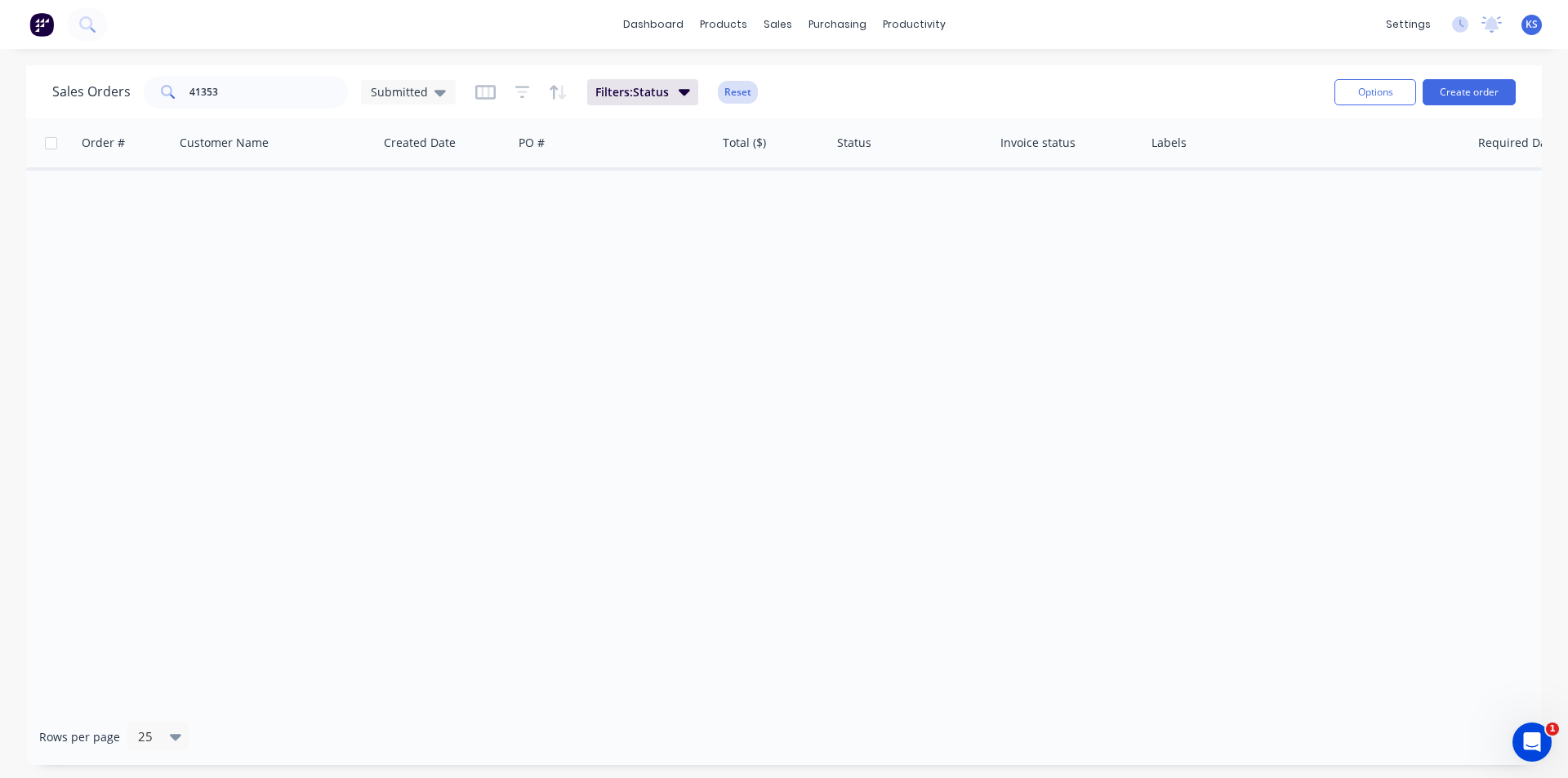
click at [726, 89] on button "Reset" at bounding box center [737, 92] width 40 height 22
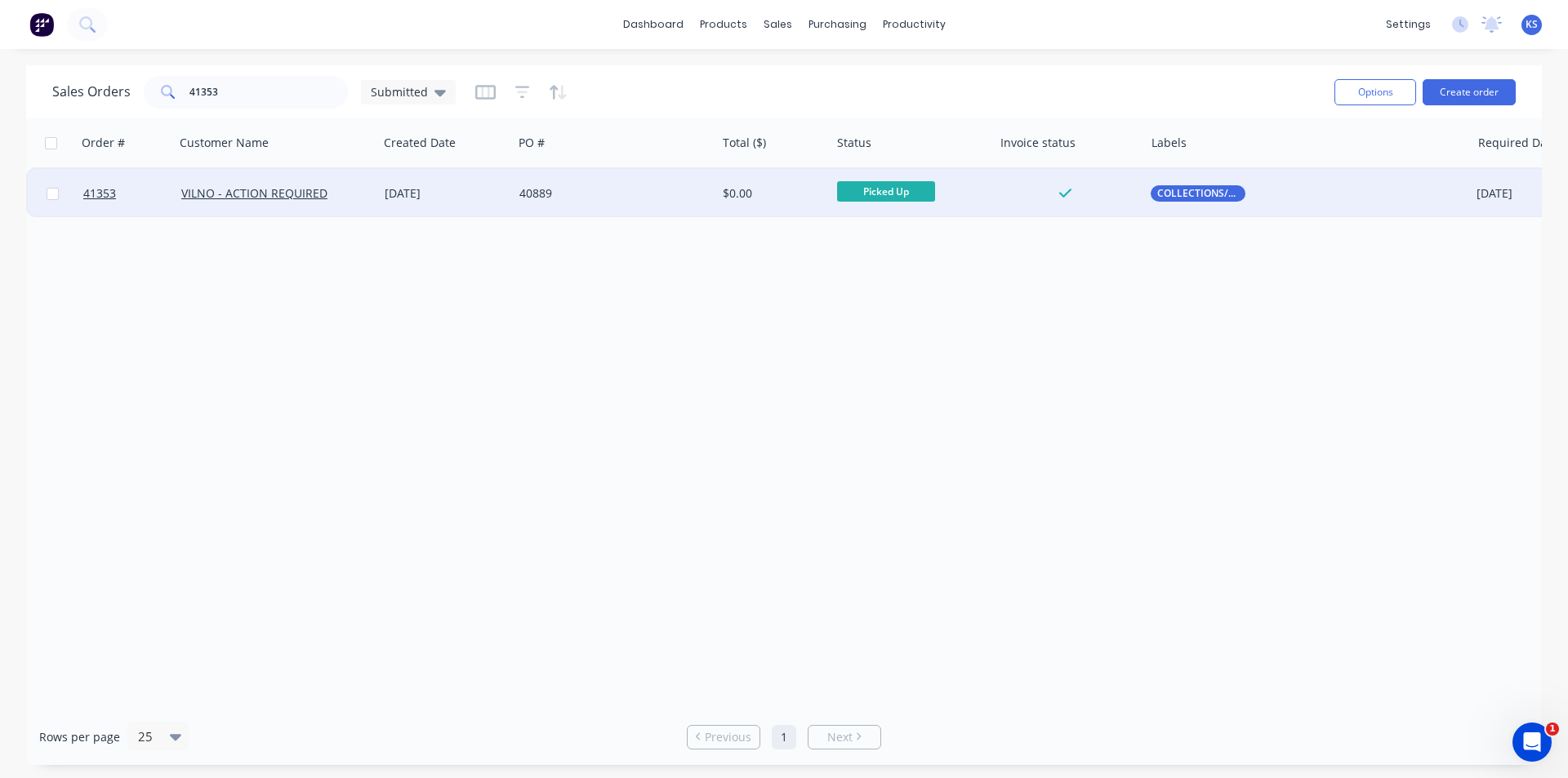
click at [632, 188] on div "40889" at bounding box center [609, 194] width 181 height 17
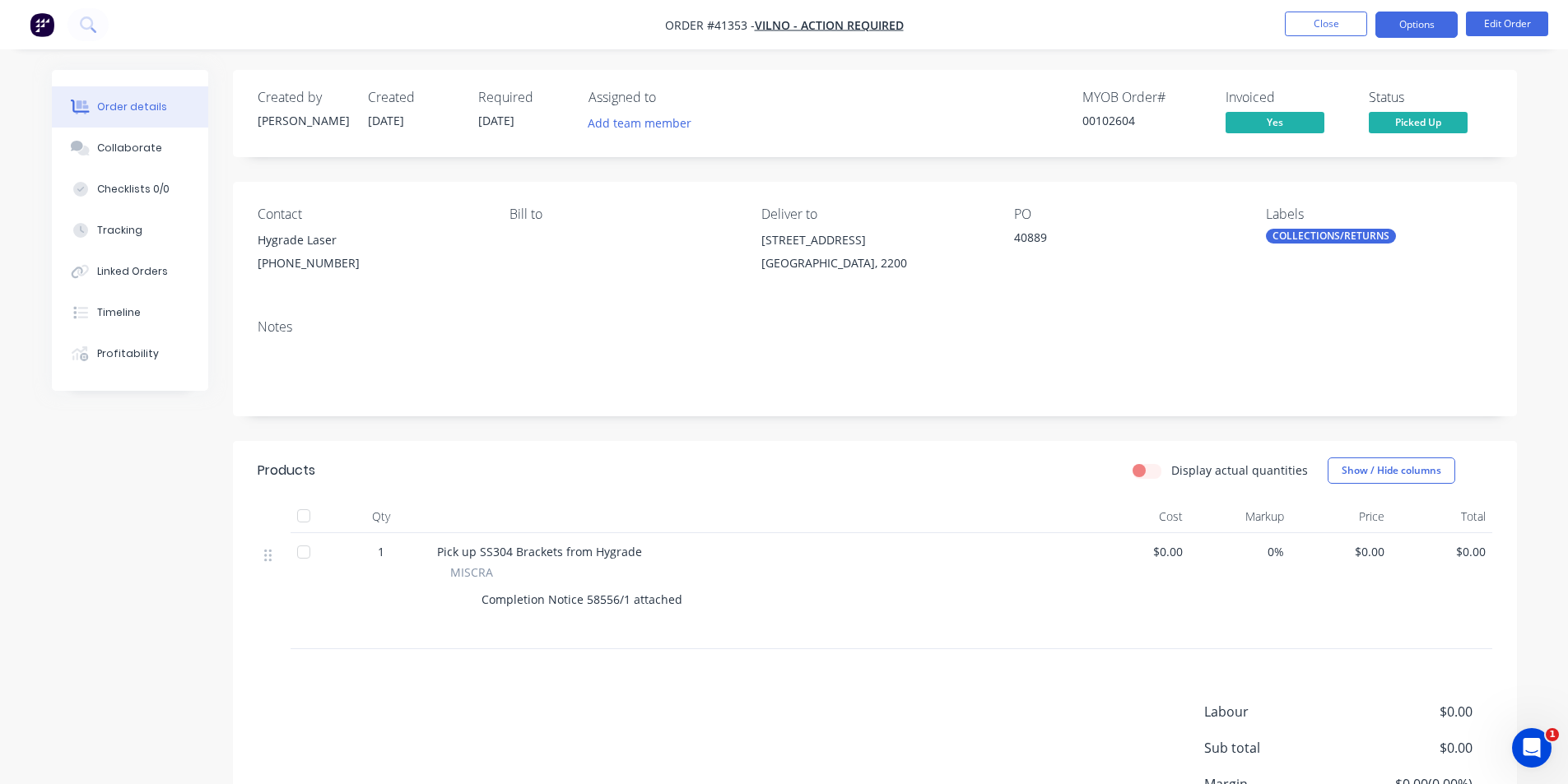
click at [1413, 24] on button "Options" at bounding box center [1416, 25] width 83 height 27
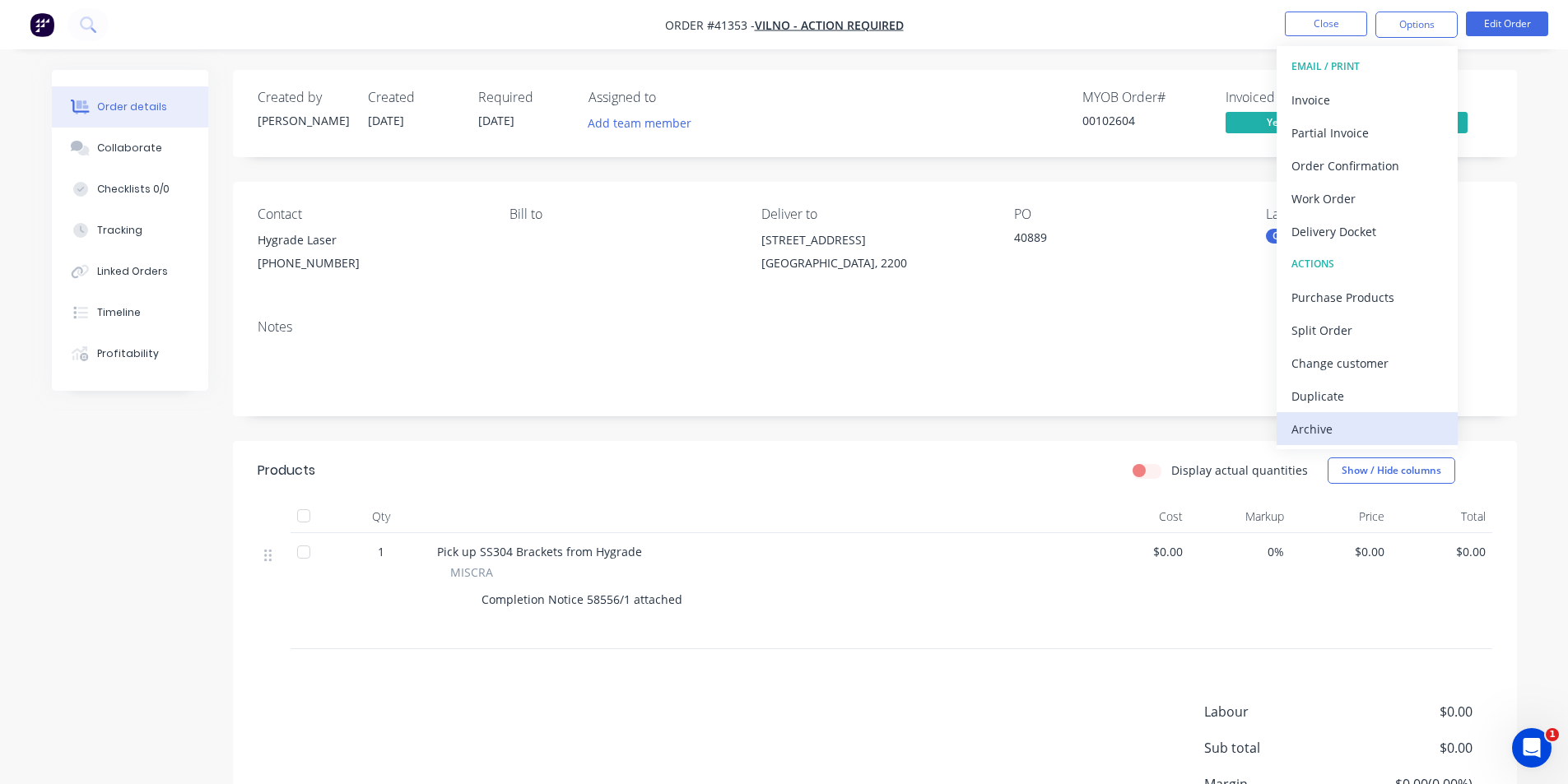
click at [1334, 429] on div "Archive" at bounding box center [1367, 429] width 152 height 24
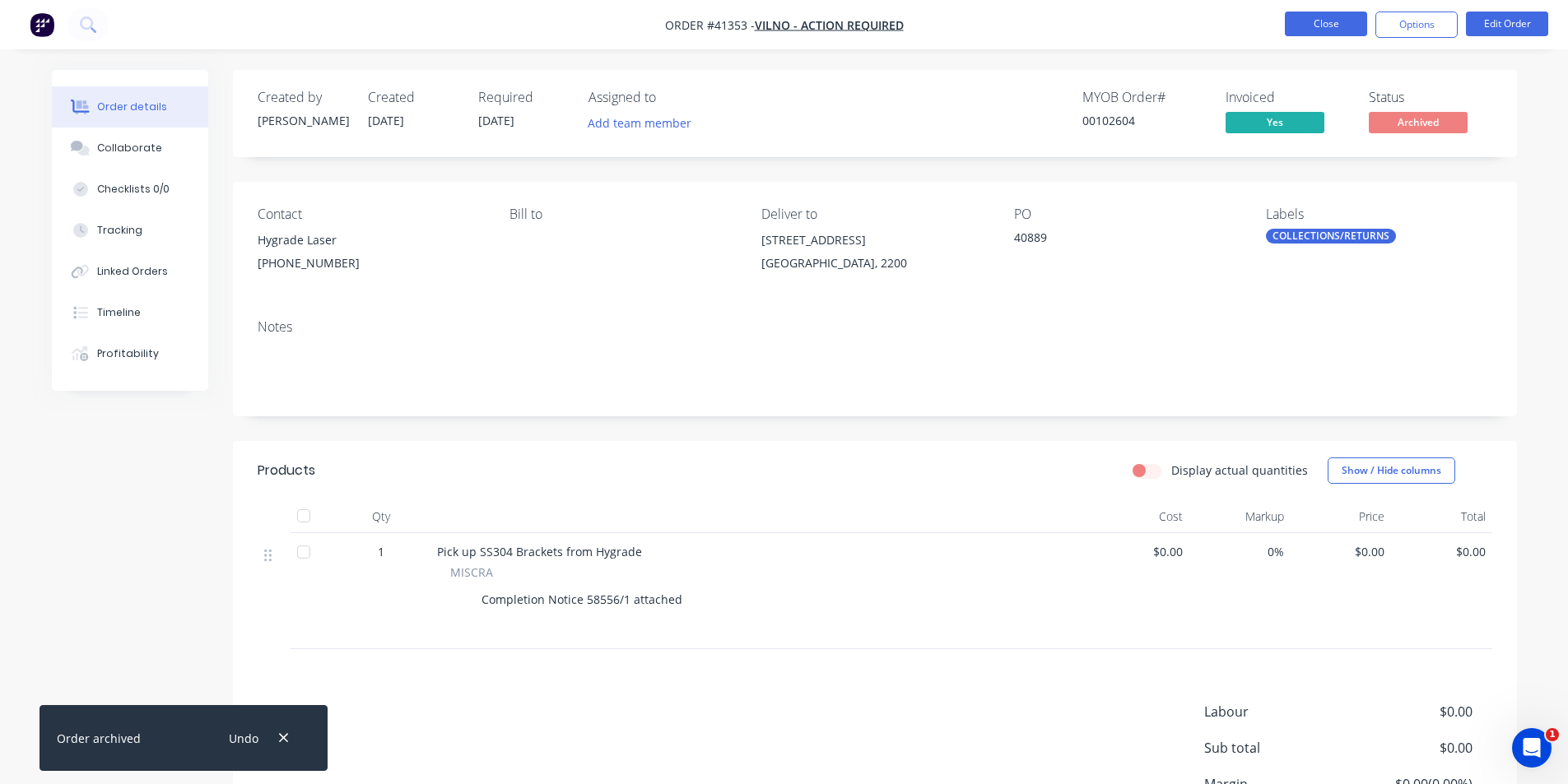
click at [1311, 20] on button "Close" at bounding box center [1326, 24] width 83 height 25
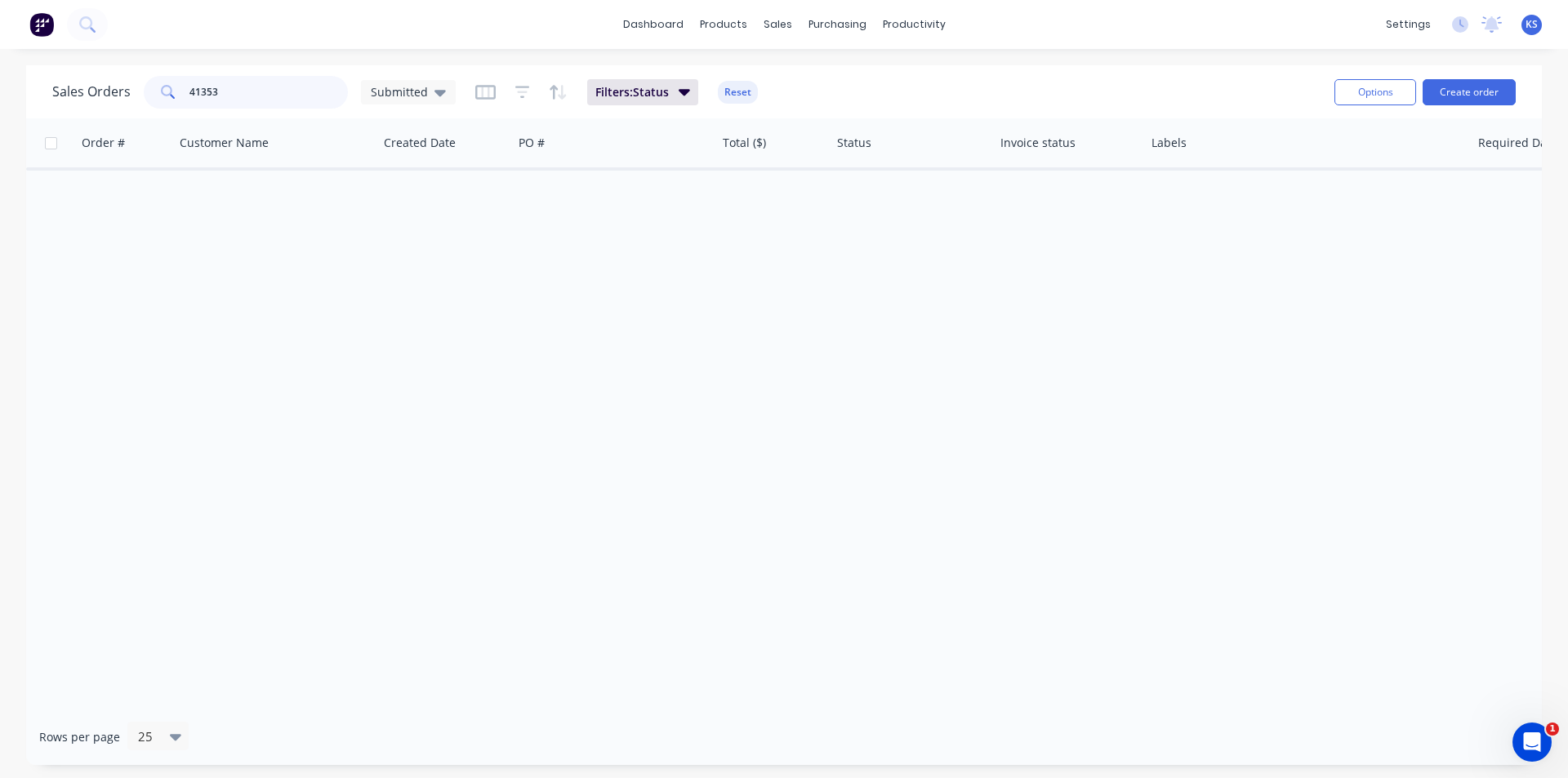
drag, startPoint x: 229, startPoint y: 82, endPoint x: 22, endPoint y: 91, distance: 207.2
click at [22, 91] on div "Sales Orders 41353 Submitted Filters: Status Reset Options Create order Order #…" at bounding box center [784, 415] width 1568 height 700
type input "41340"
click at [739, 89] on button "Reset" at bounding box center [737, 92] width 40 height 22
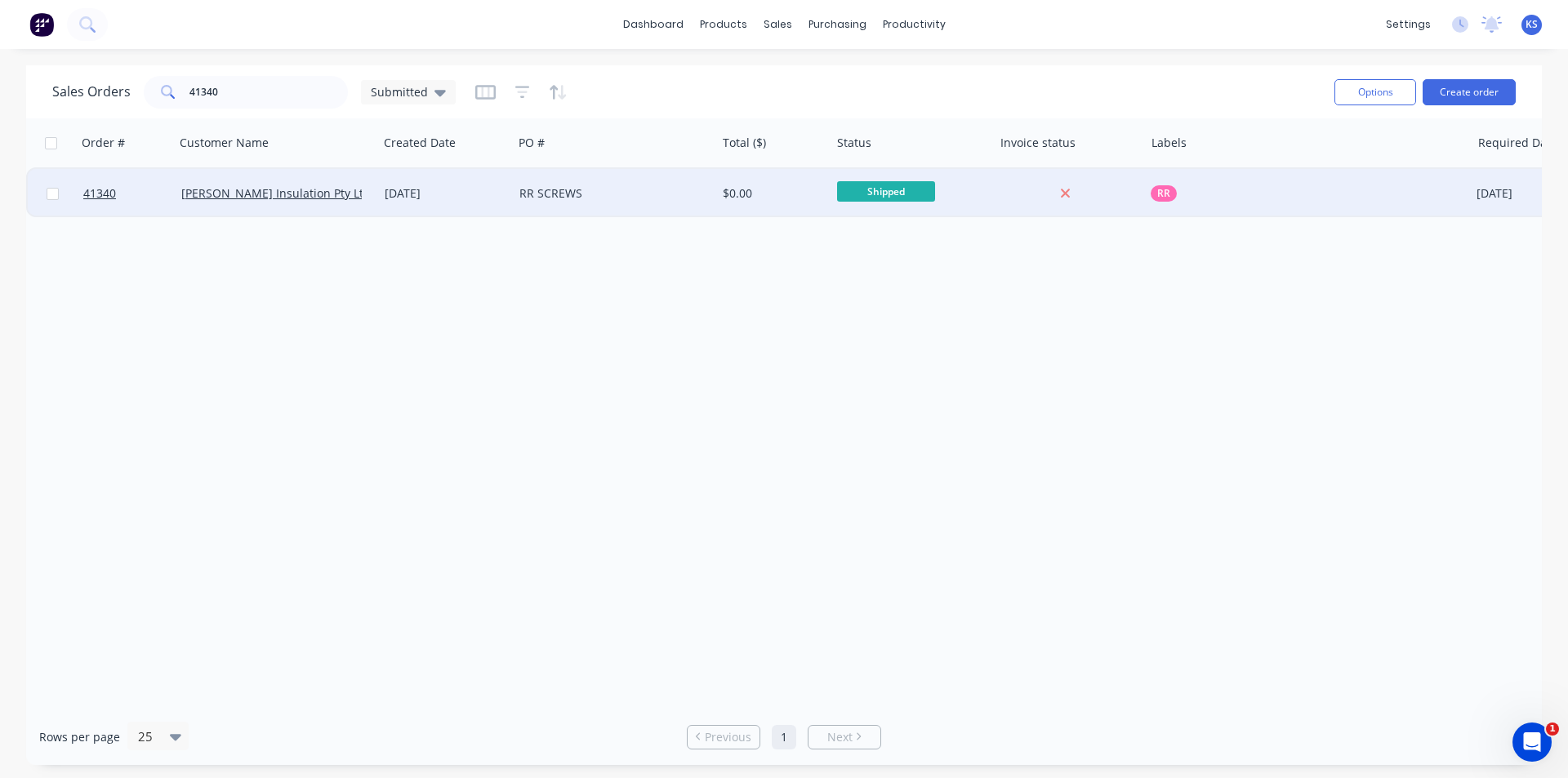
click at [645, 181] on div "RR SCREWS" at bounding box center [615, 194] width 203 height 49
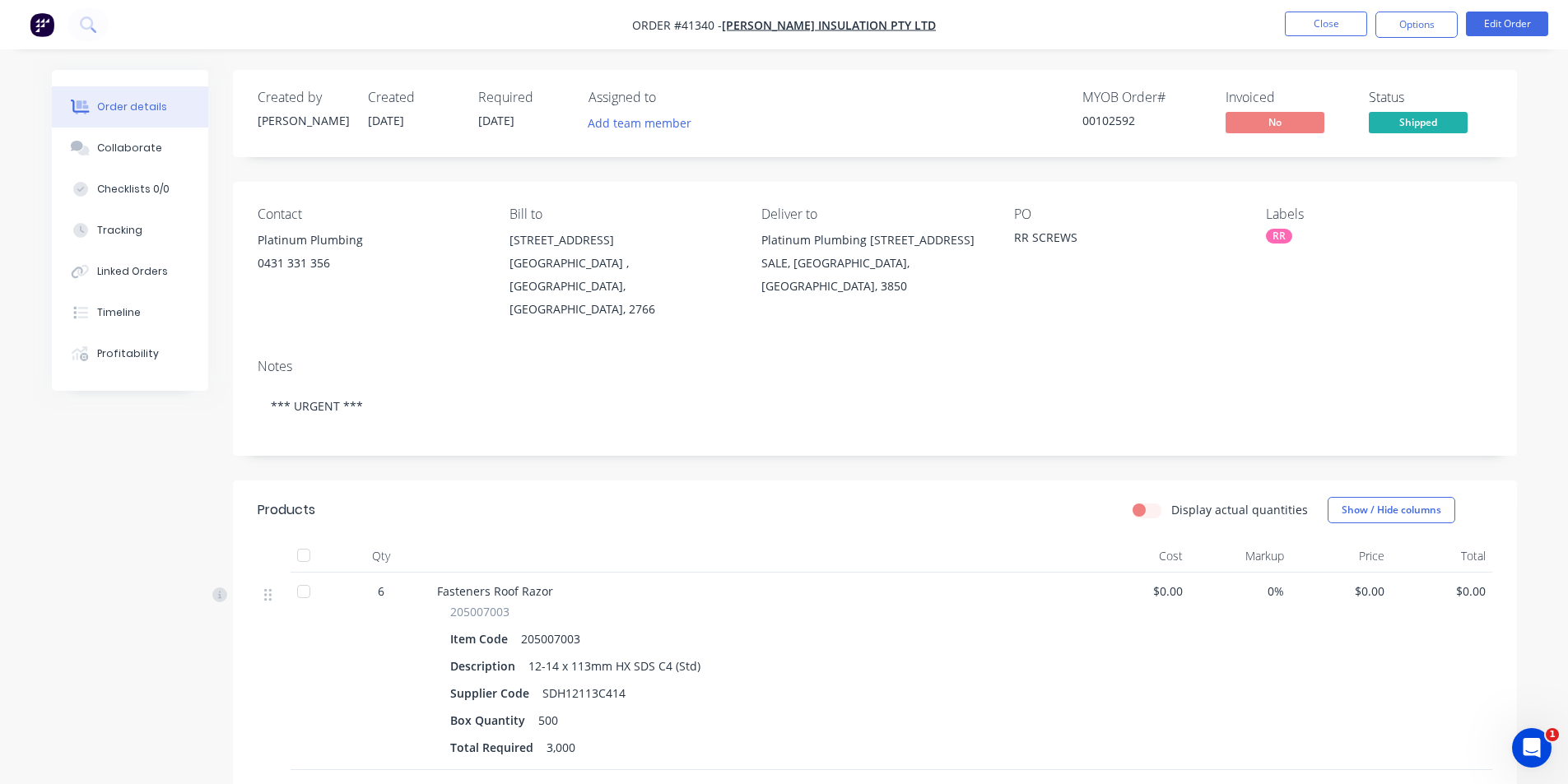
click at [1055, 497] on div "Display actual quantities Show / Hide columns" at bounding box center [1005, 510] width 972 height 27
click at [1402, 23] on button "Options" at bounding box center [1416, 25] width 83 height 27
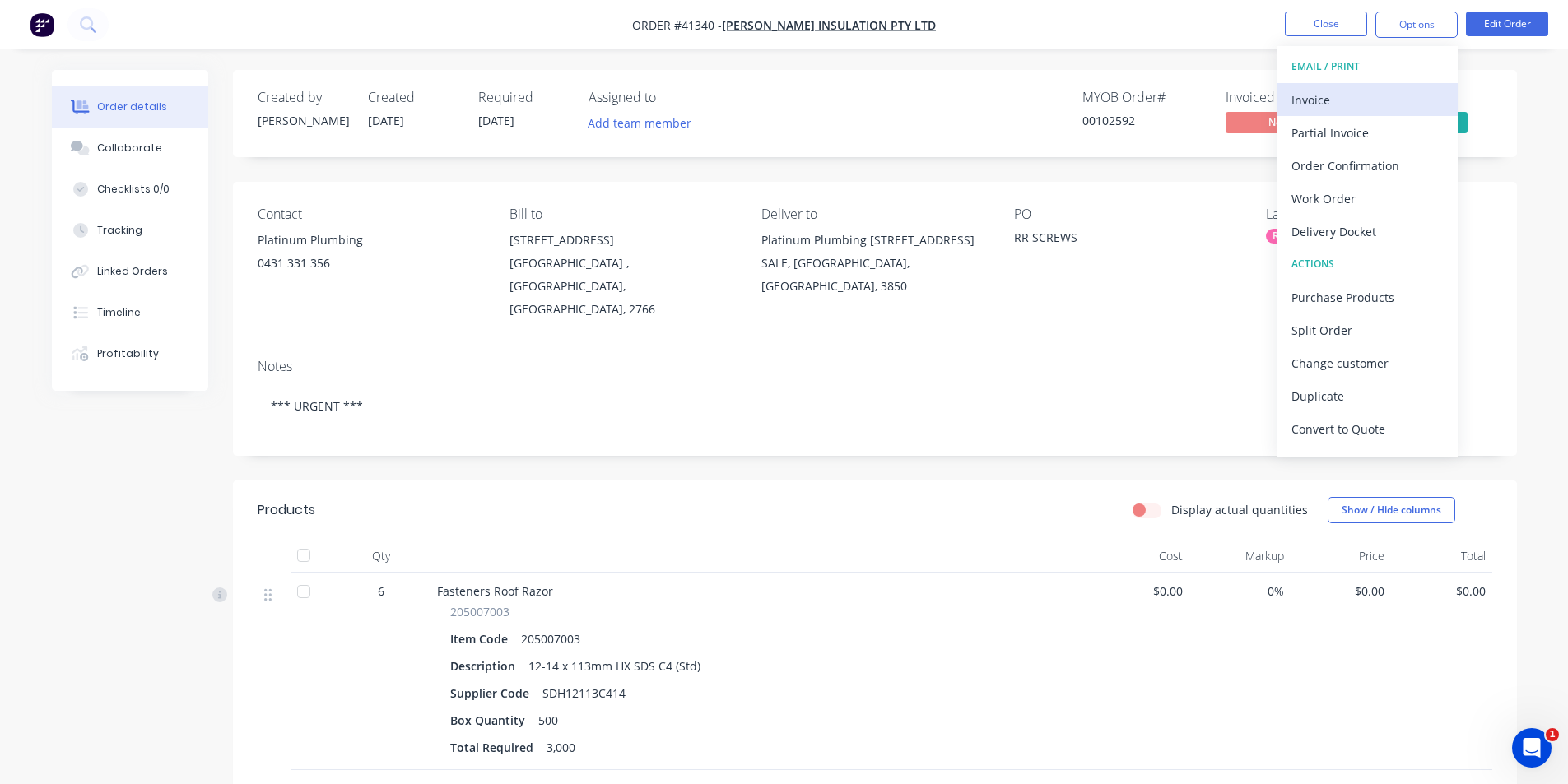
click at [1361, 97] on div "Invoice" at bounding box center [1367, 99] width 152 height 24
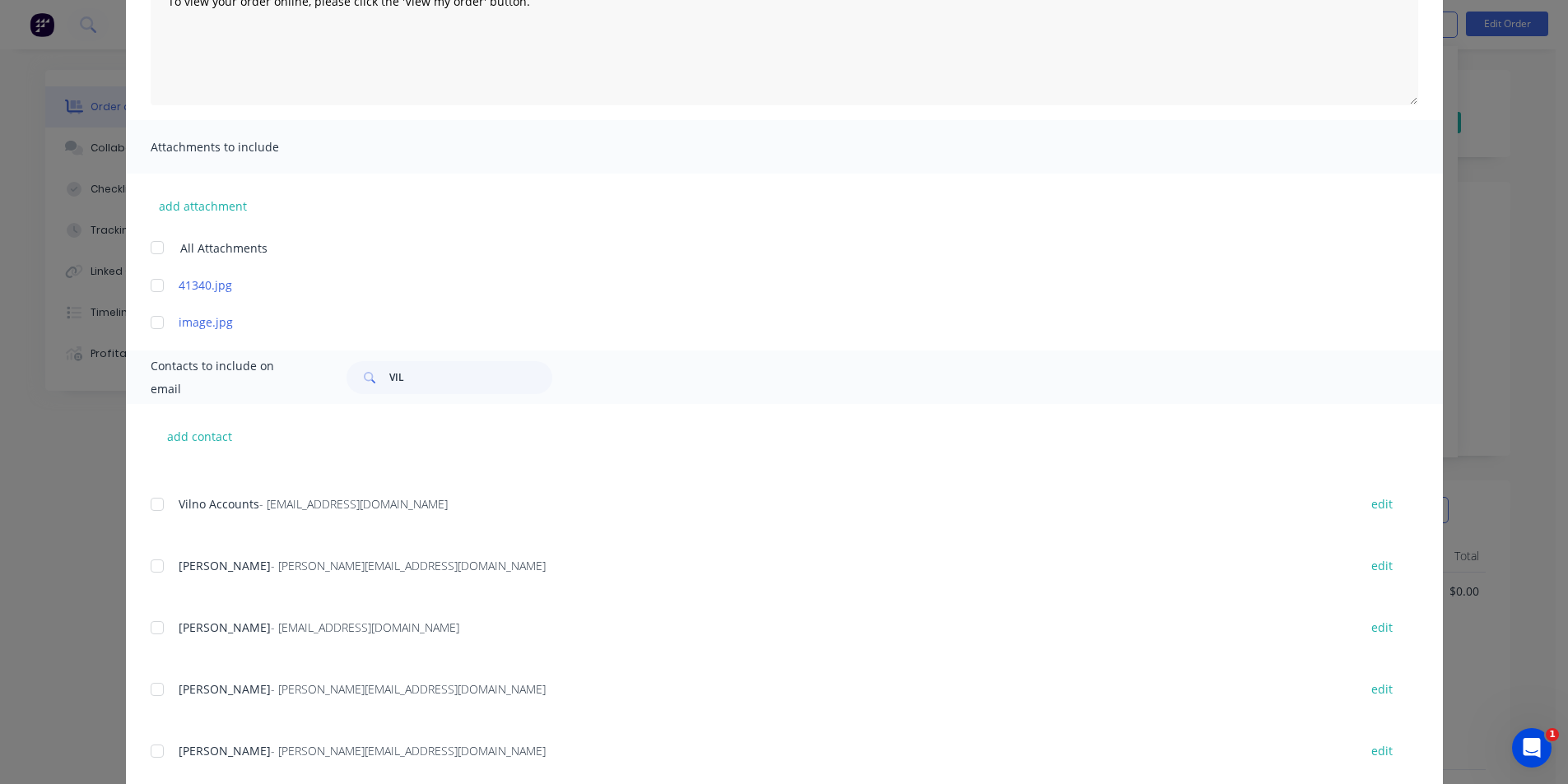
scroll to position [164, 0]
click at [155, 499] on div at bounding box center [157, 499] width 33 height 33
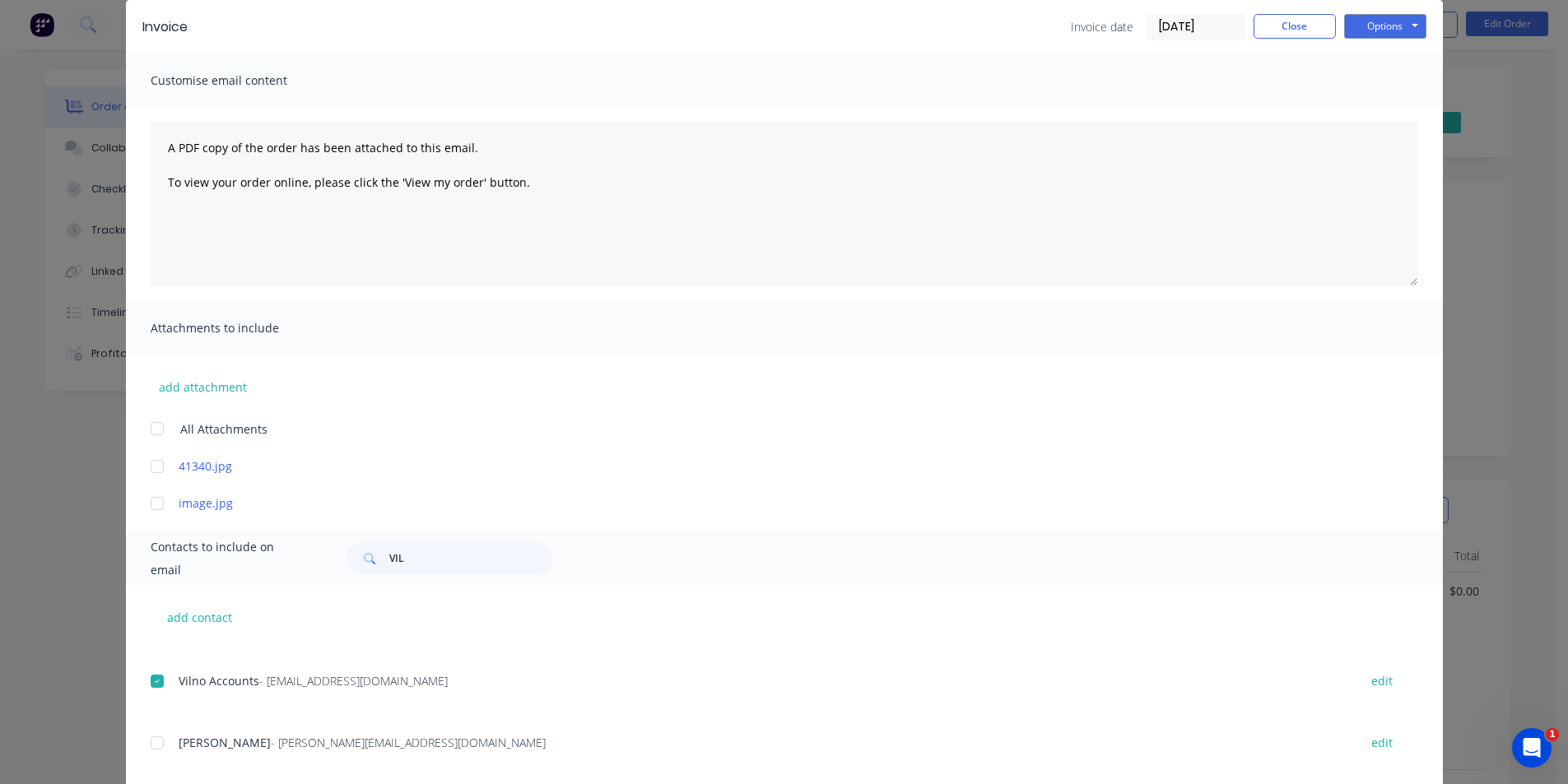
scroll to position [0, 0]
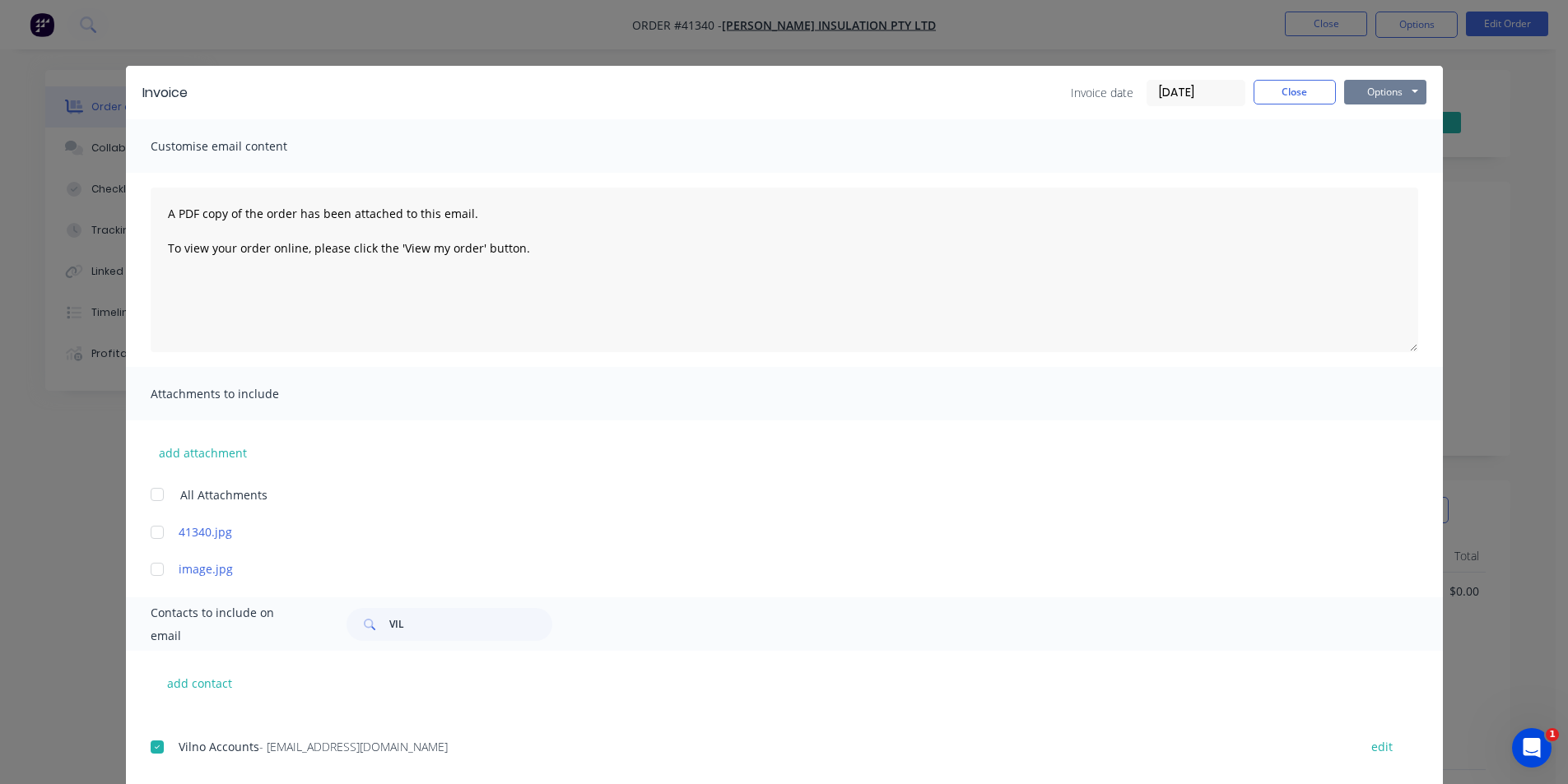
click at [1363, 93] on button "Options" at bounding box center [1385, 92] width 83 height 25
click at [1383, 169] on button "Email" at bounding box center [1396, 176] width 105 height 28
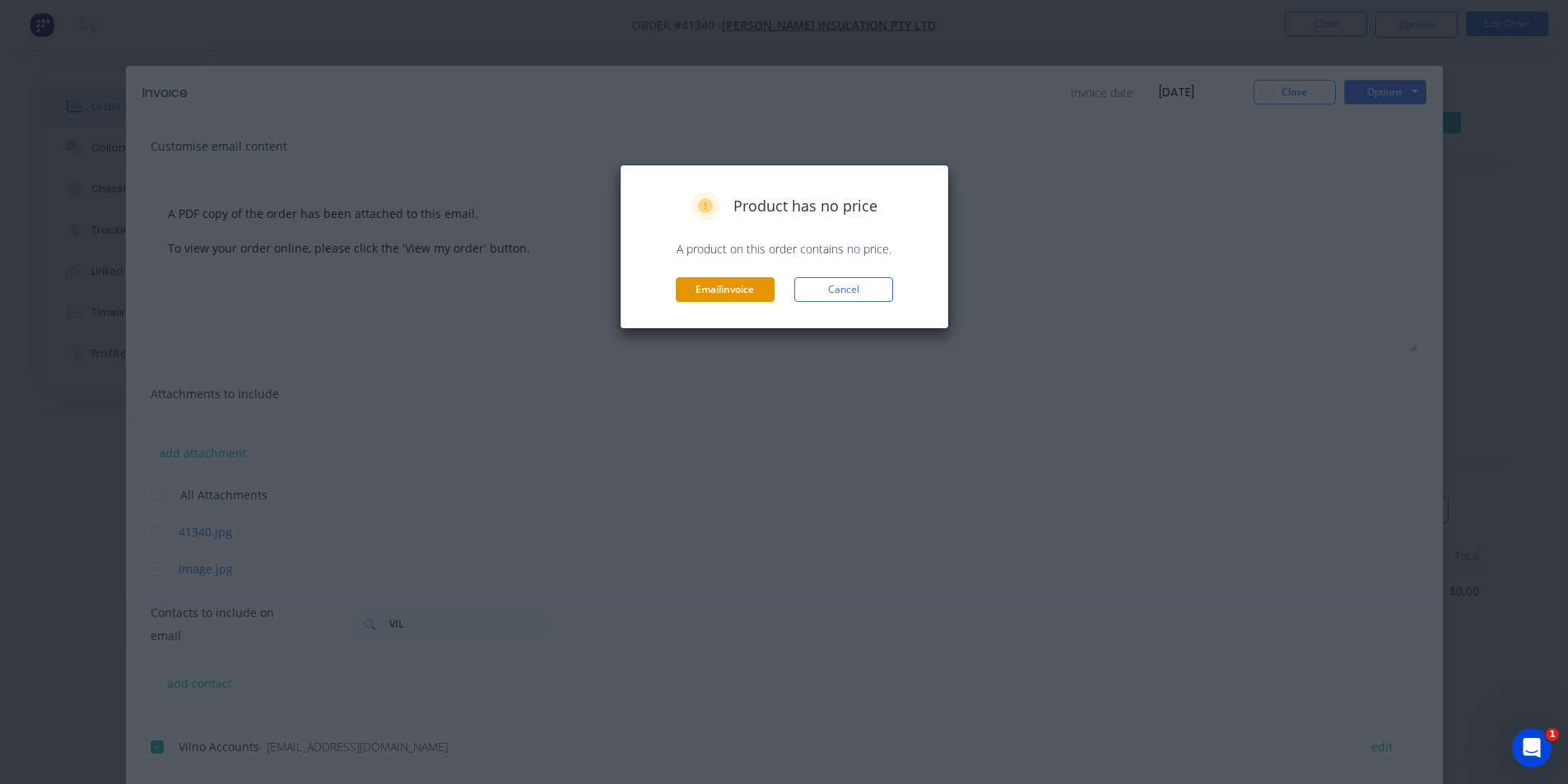
click at [696, 297] on button "Email invoice" at bounding box center [725, 290] width 98 height 25
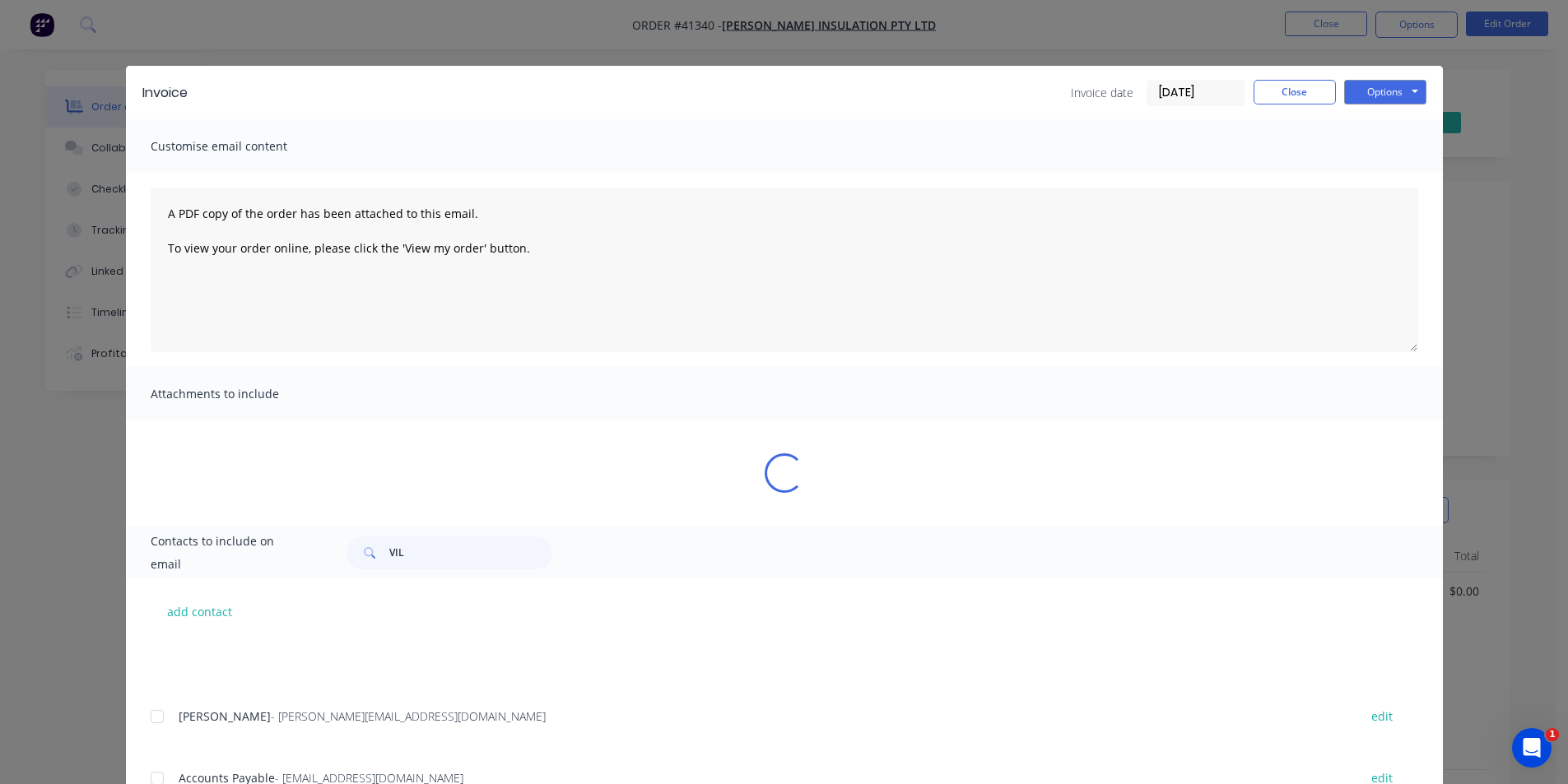
scroll to position [164, 0]
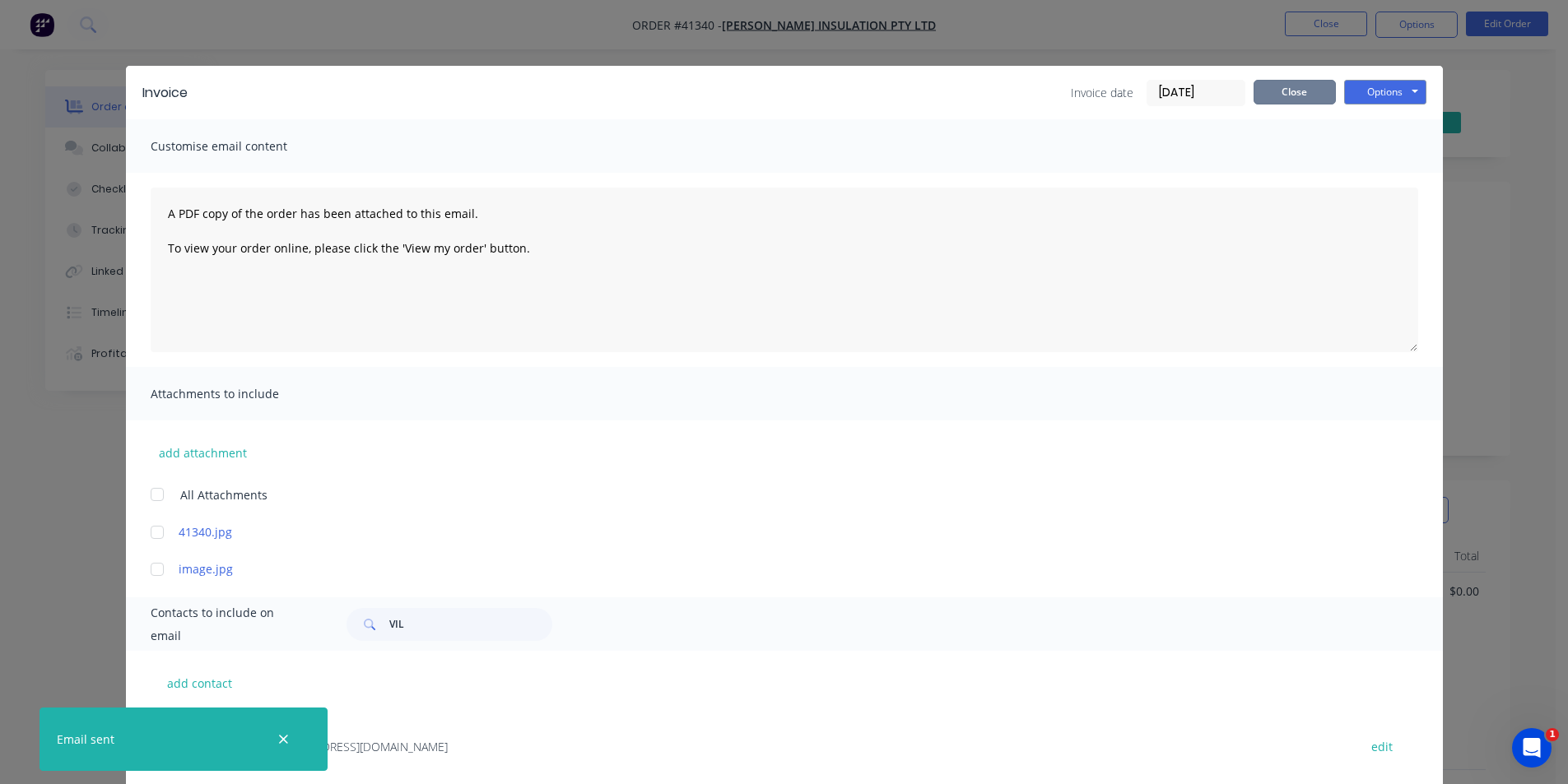
click at [1286, 94] on button "Close" at bounding box center [1294, 92] width 83 height 25
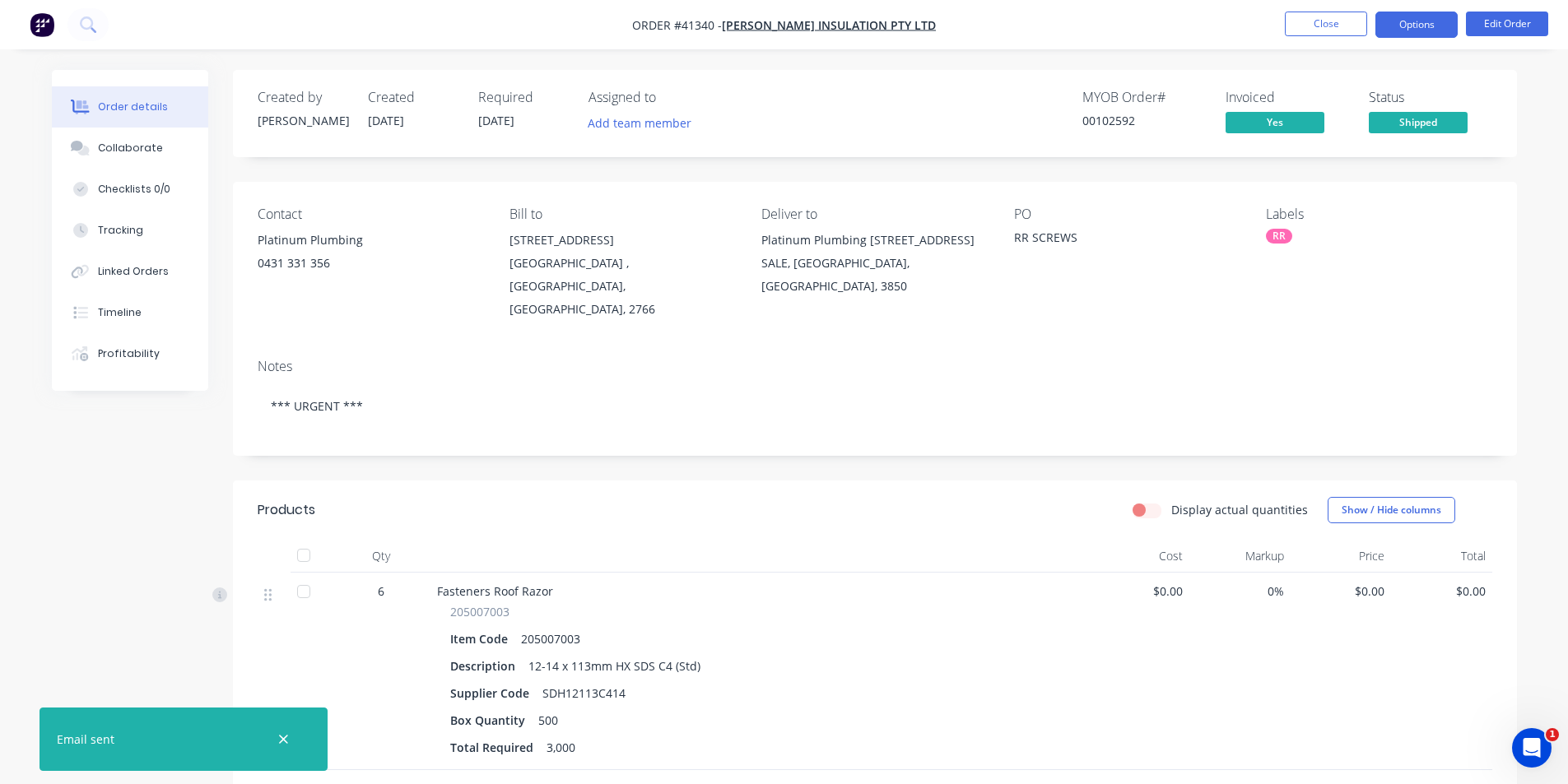
click at [1437, 23] on button "Options" at bounding box center [1416, 25] width 83 height 27
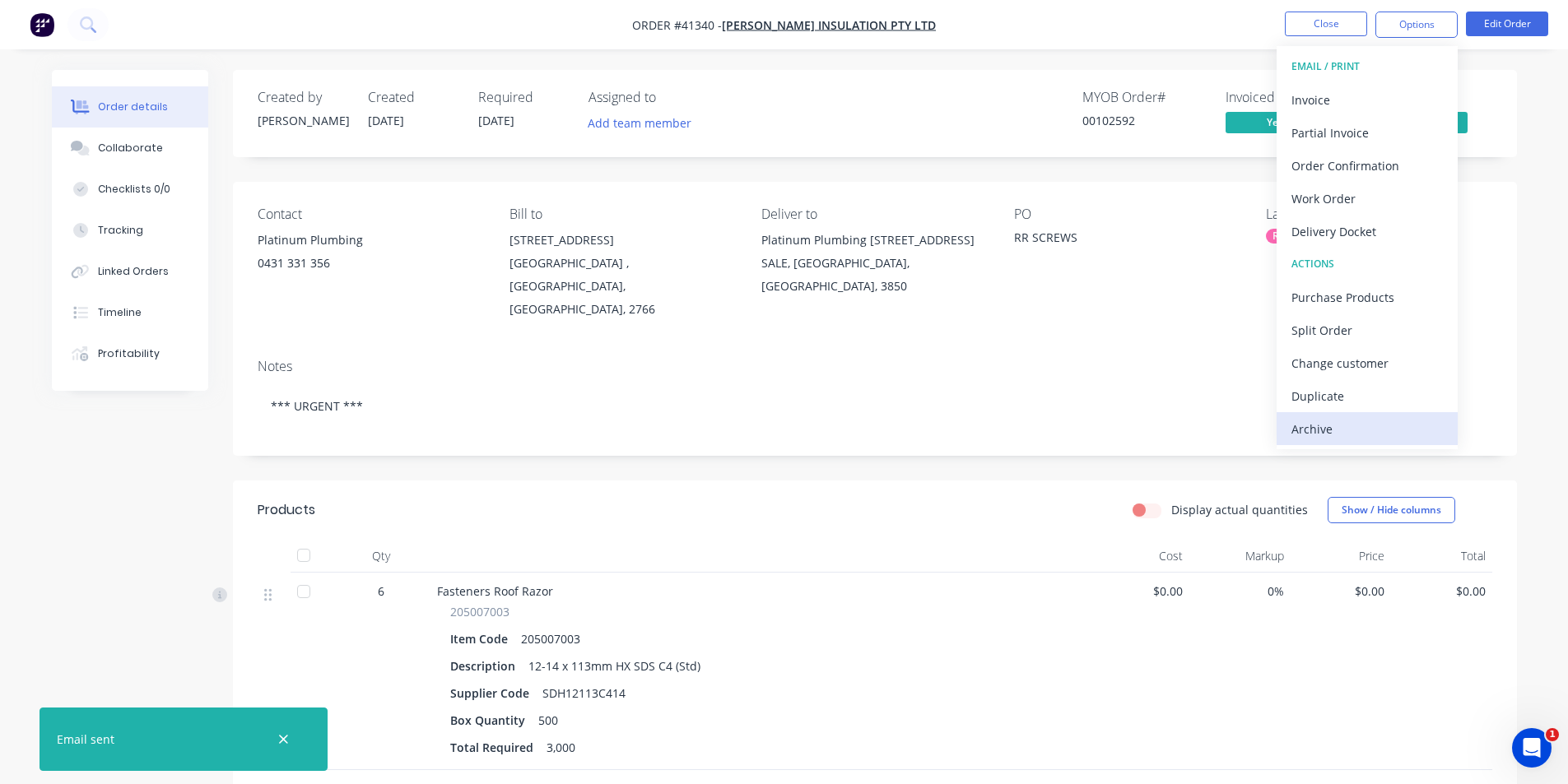
click at [1373, 422] on div "Archive" at bounding box center [1367, 429] width 152 height 24
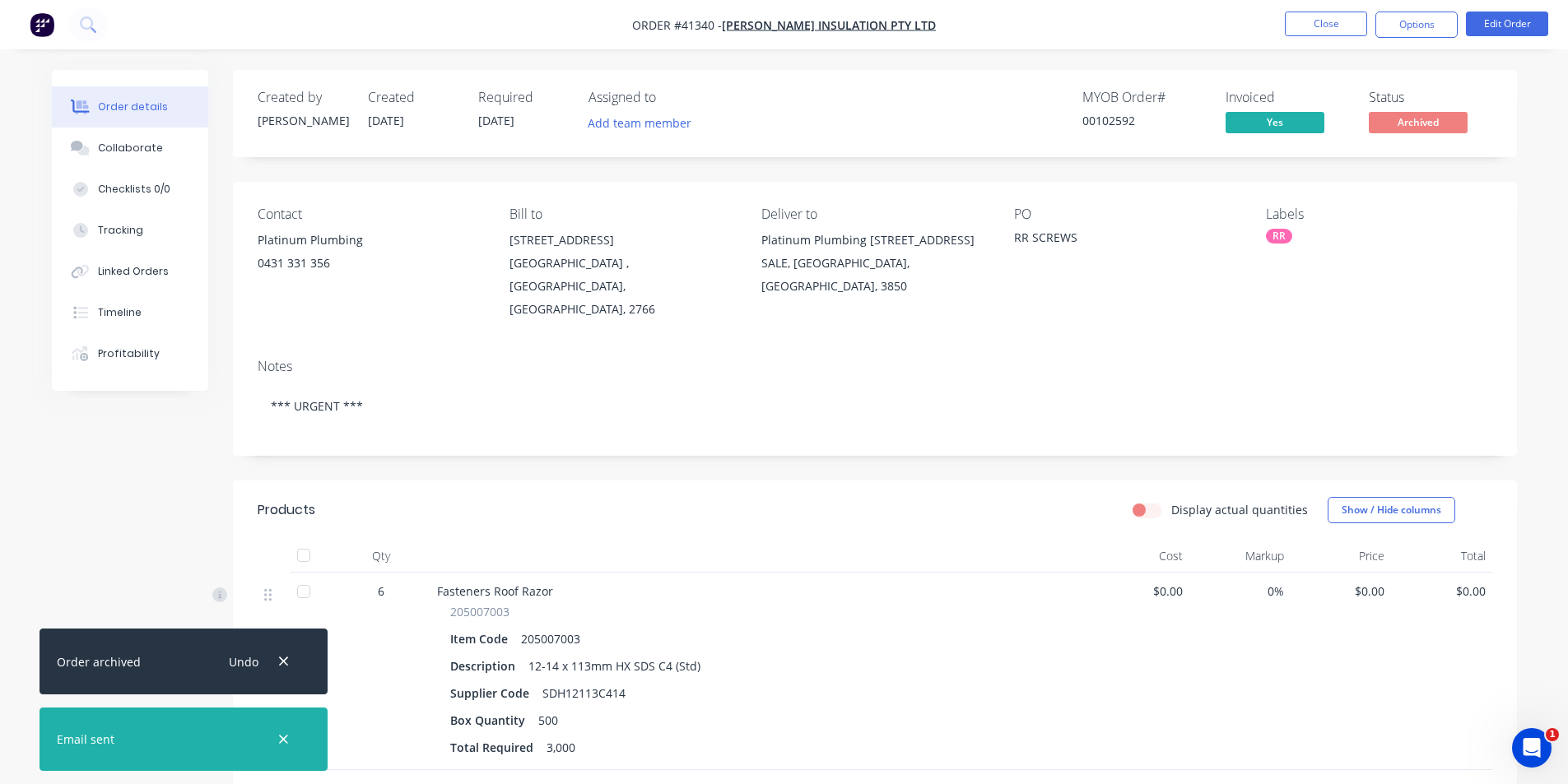
click at [1213, 62] on div "Order details Collaborate Checklists 0/0 Tracking Linked Orders Timeline Profit…" at bounding box center [784, 531] width 1568 height 1063
click at [1314, 28] on button "Close" at bounding box center [1326, 24] width 83 height 25
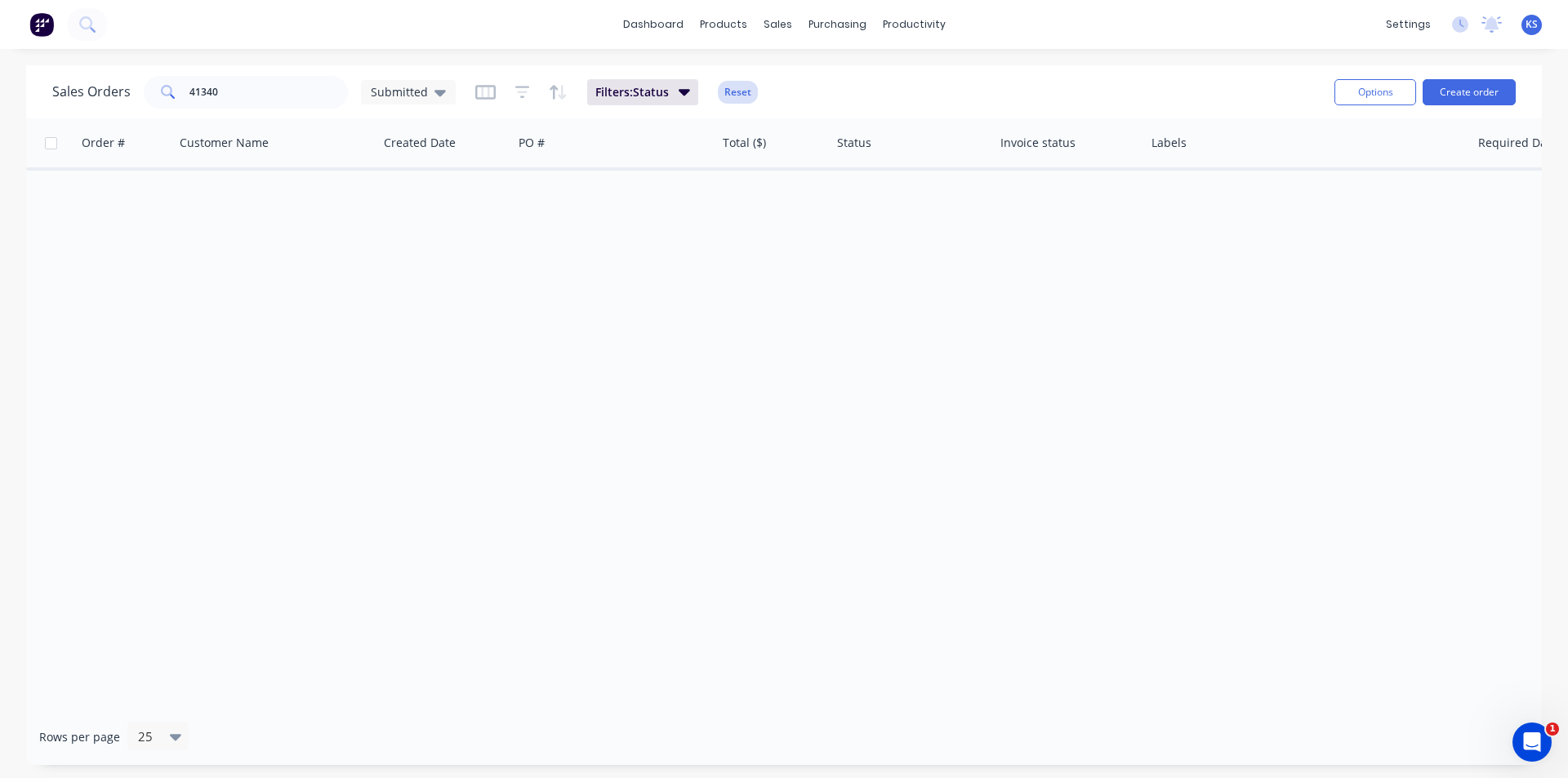
click at [743, 97] on button "Reset" at bounding box center [737, 92] width 40 height 22
drag, startPoint x: 260, startPoint y: 90, endPoint x: 57, endPoint y: 87, distance: 203.0
click at [57, 87] on div "Sales Orders 41340 Submitted" at bounding box center [253, 92] width 404 height 32
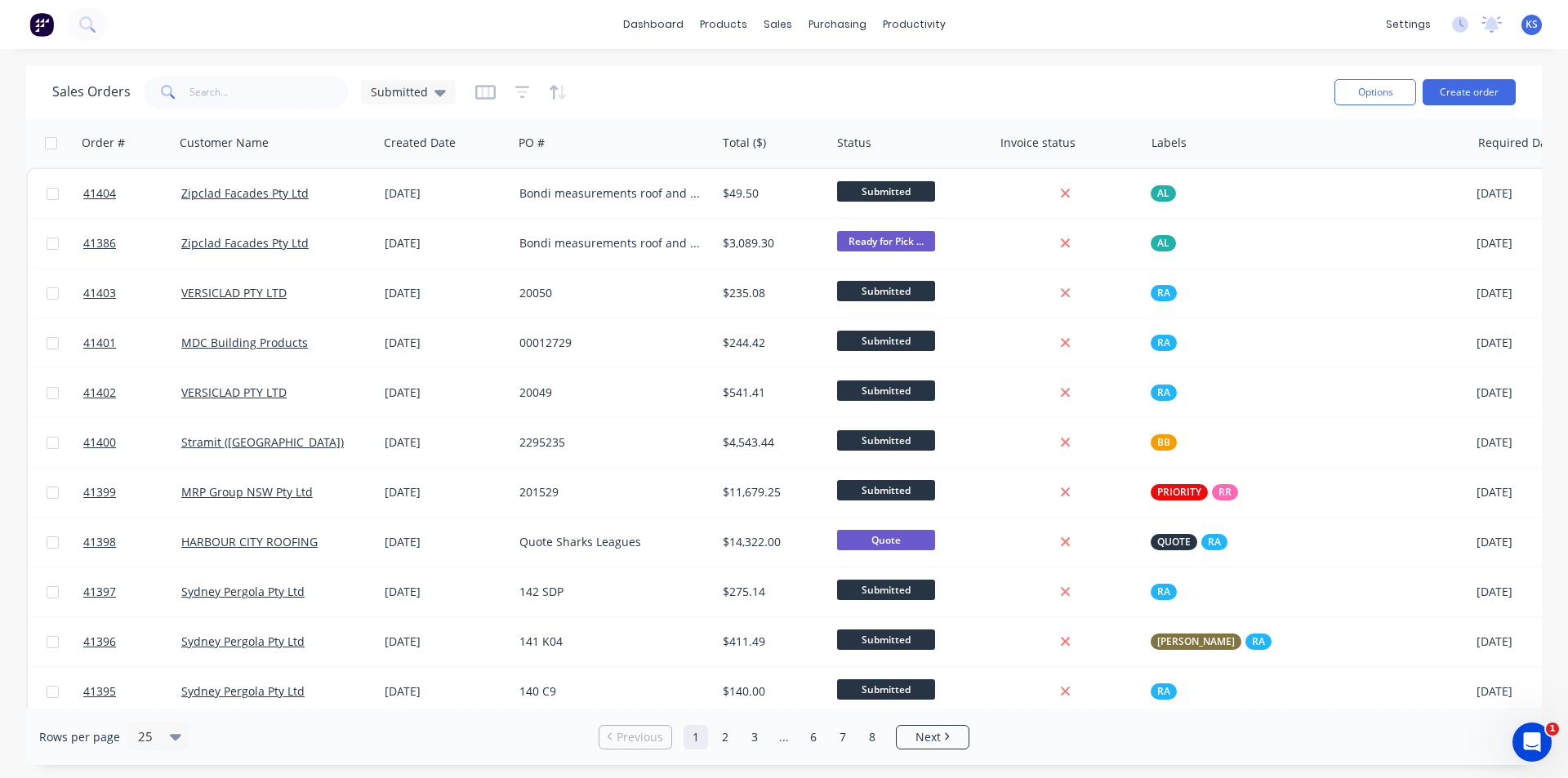
click at [760, 82] on div "Sales Orders Submitted" at bounding box center [686, 92] width 1269 height 40
click at [303, 80] on input "text" at bounding box center [269, 92] width 159 height 32
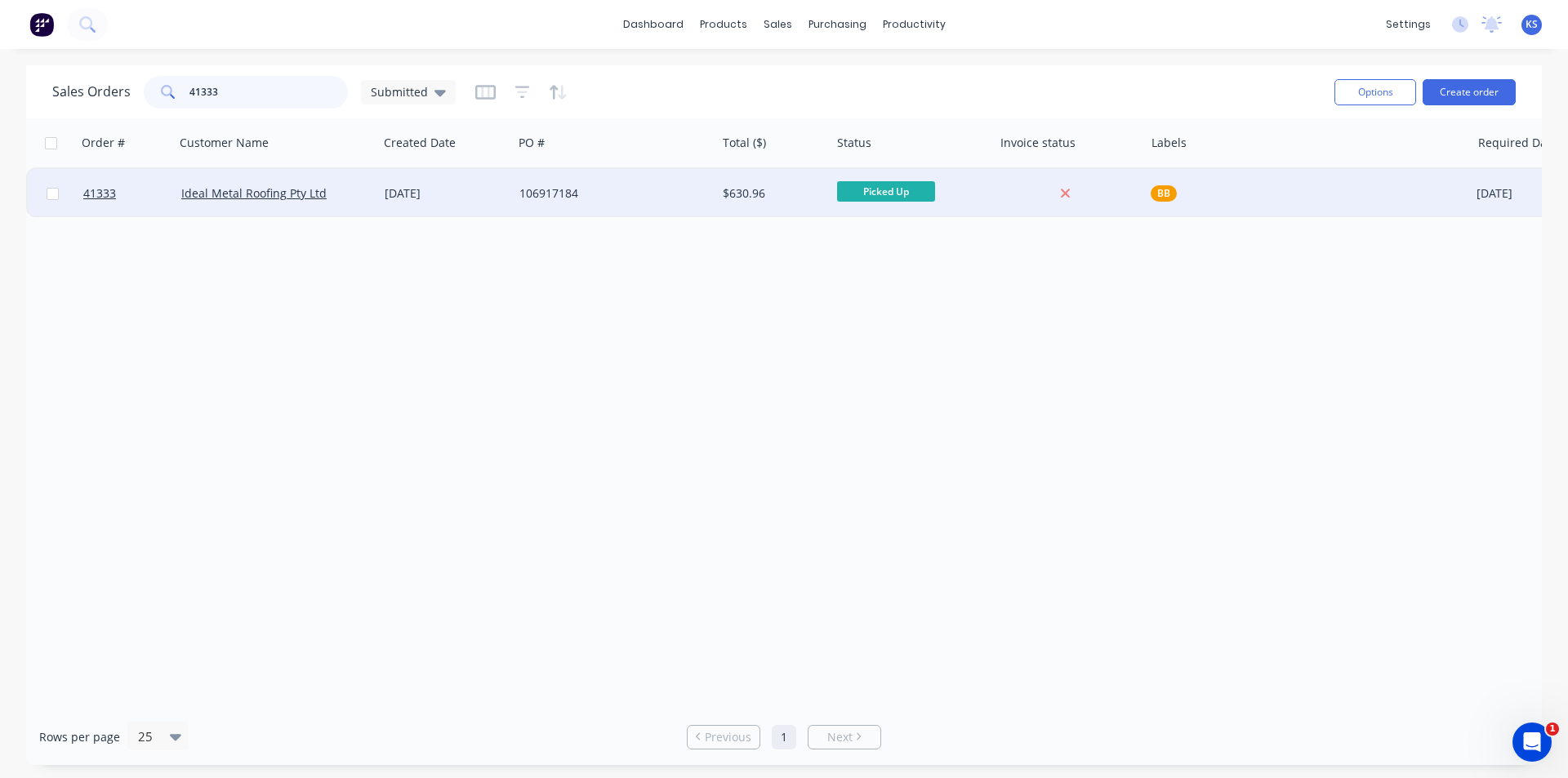
type input "41333"
click at [654, 196] on div "106917184" at bounding box center [609, 194] width 181 height 17
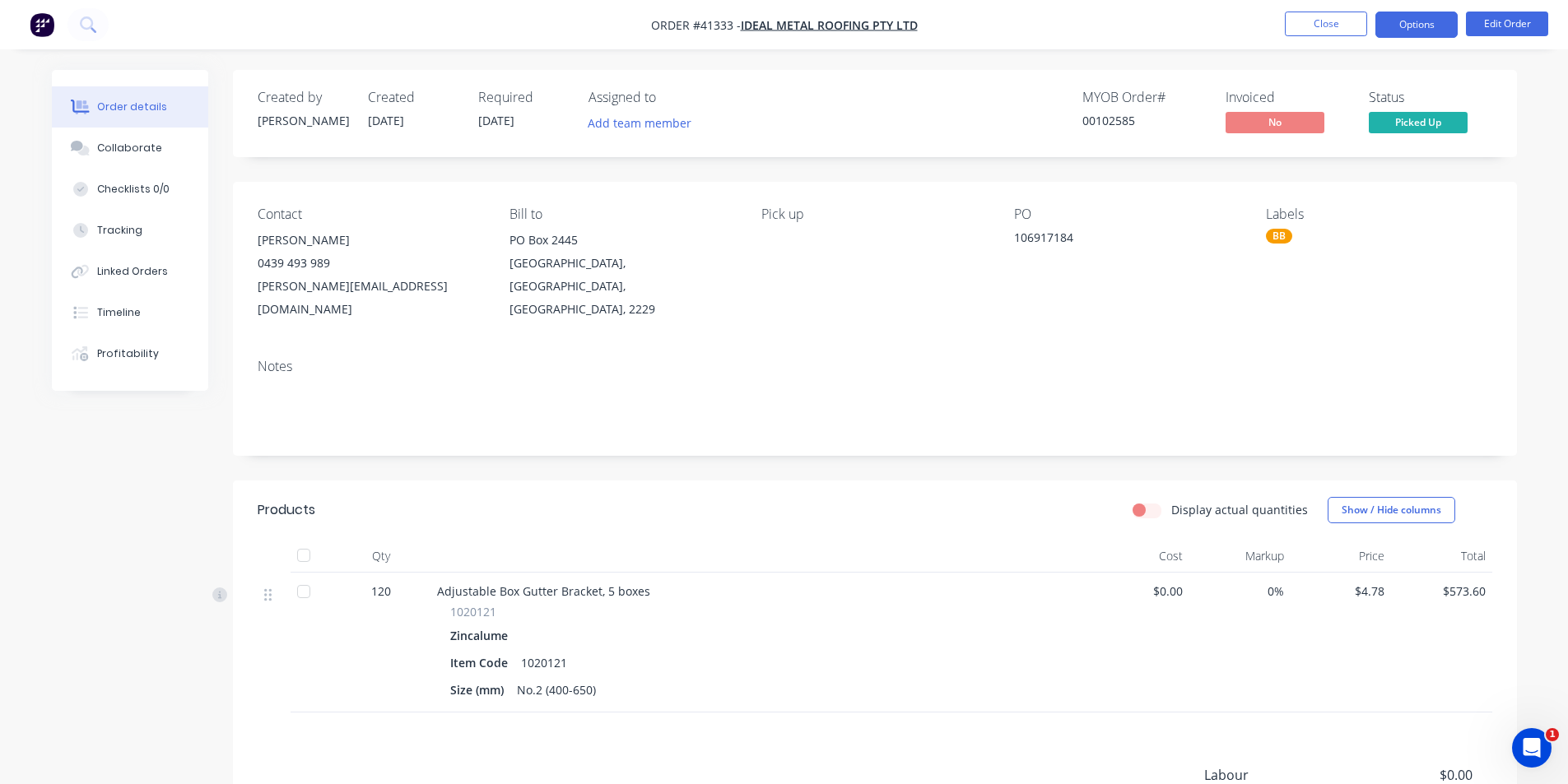
click at [1428, 31] on button "Options" at bounding box center [1416, 25] width 83 height 27
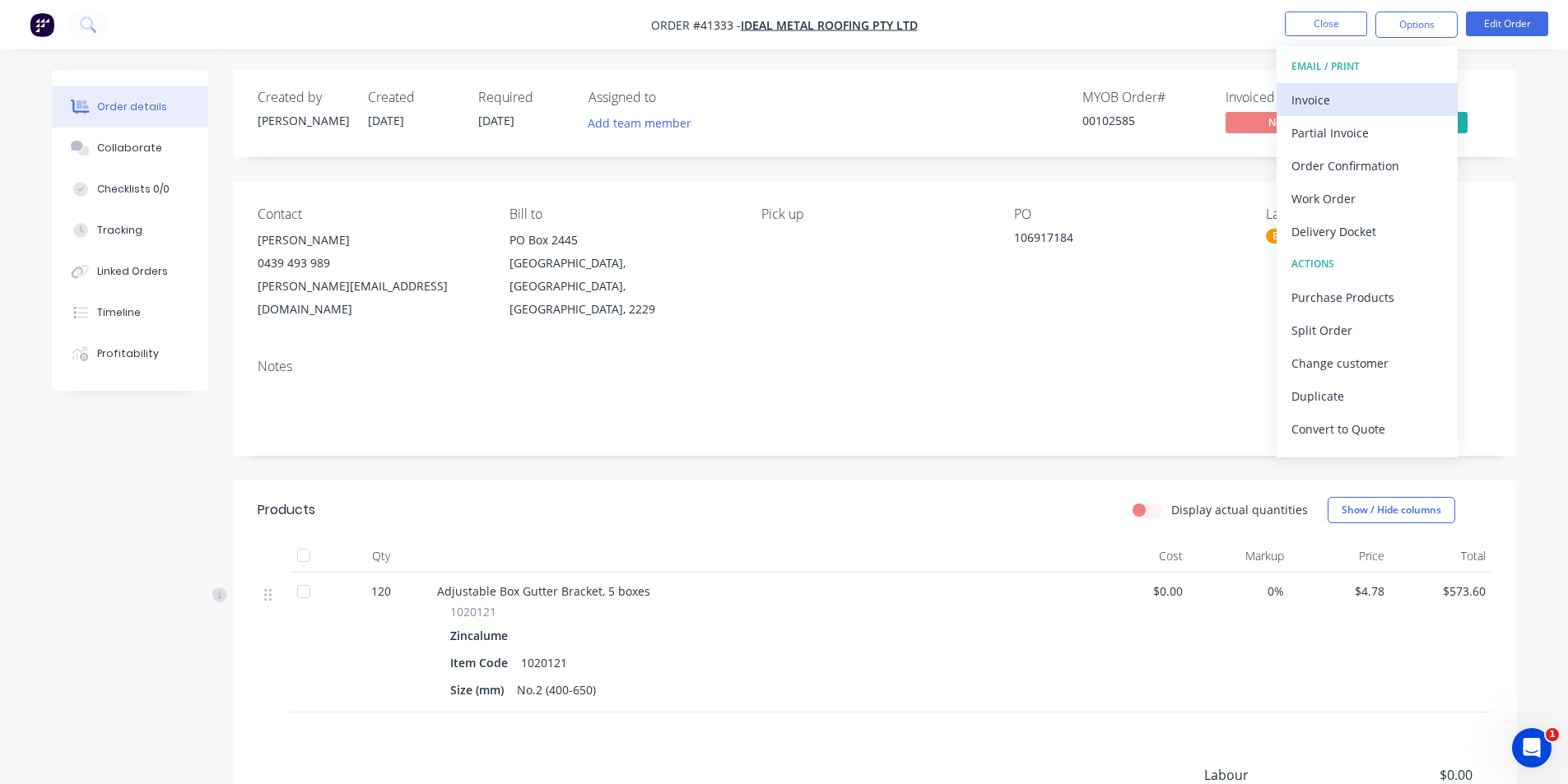
click at [1363, 88] on div "Invoice" at bounding box center [1367, 99] width 152 height 24
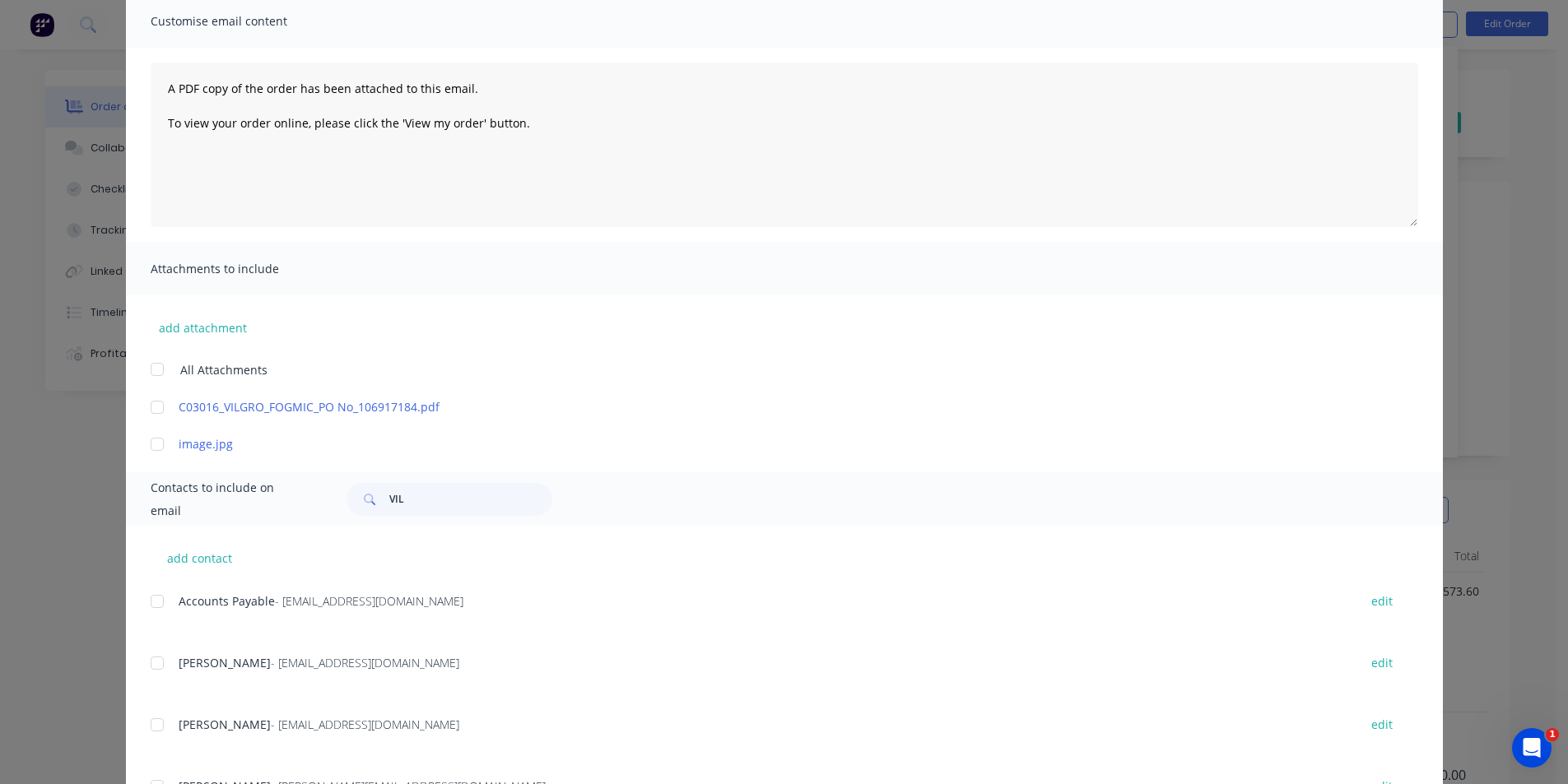
scroll to position [247, 0]
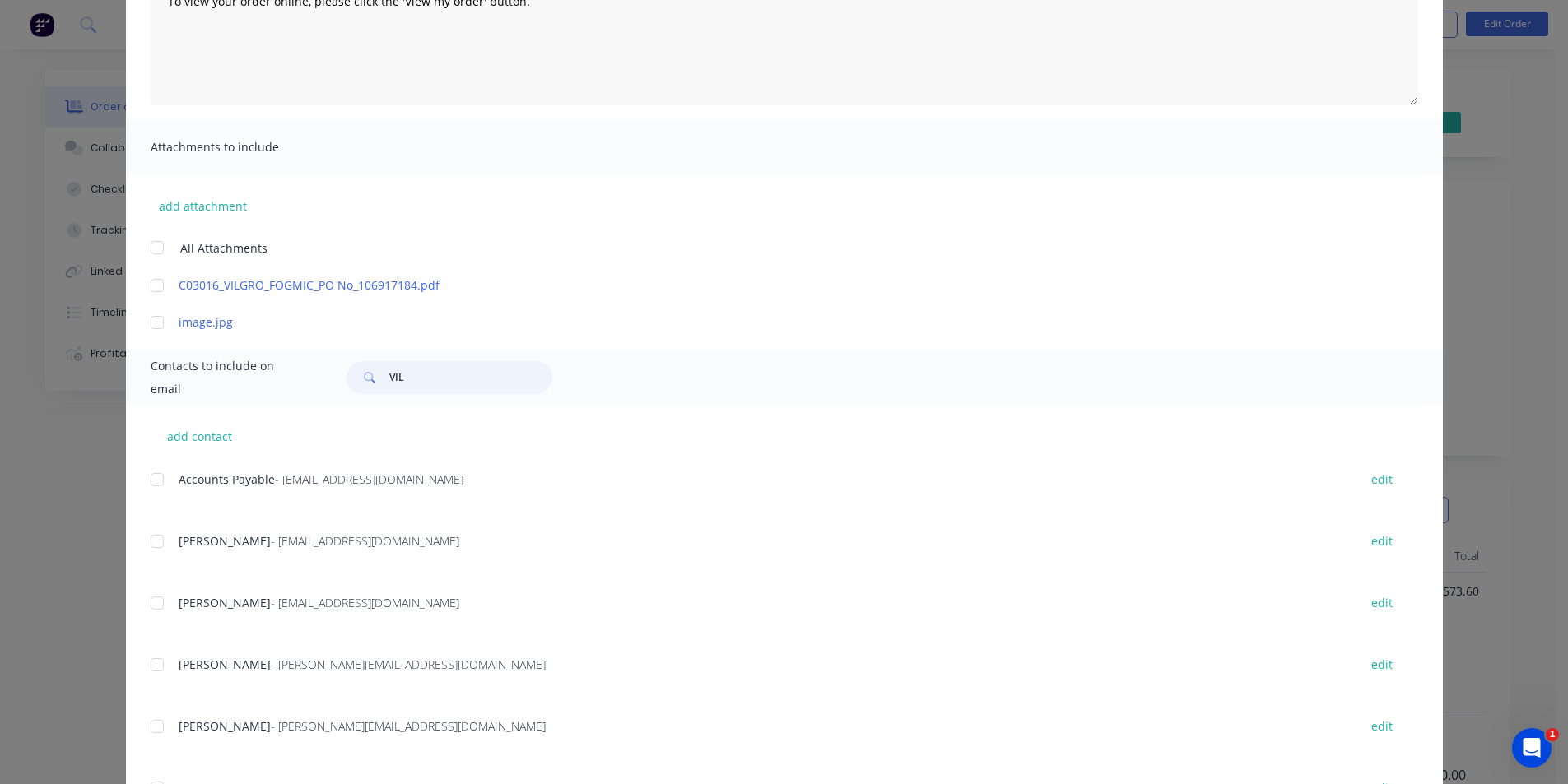
drag, startPoint x: 435, startPoint y: 383, endPoint x: 294, endPoint y: 367, distance: 141.9
click at [295, 367] on div "Contacts to include on email VIL" at bounding box center [784, 377] width 1317 height 53
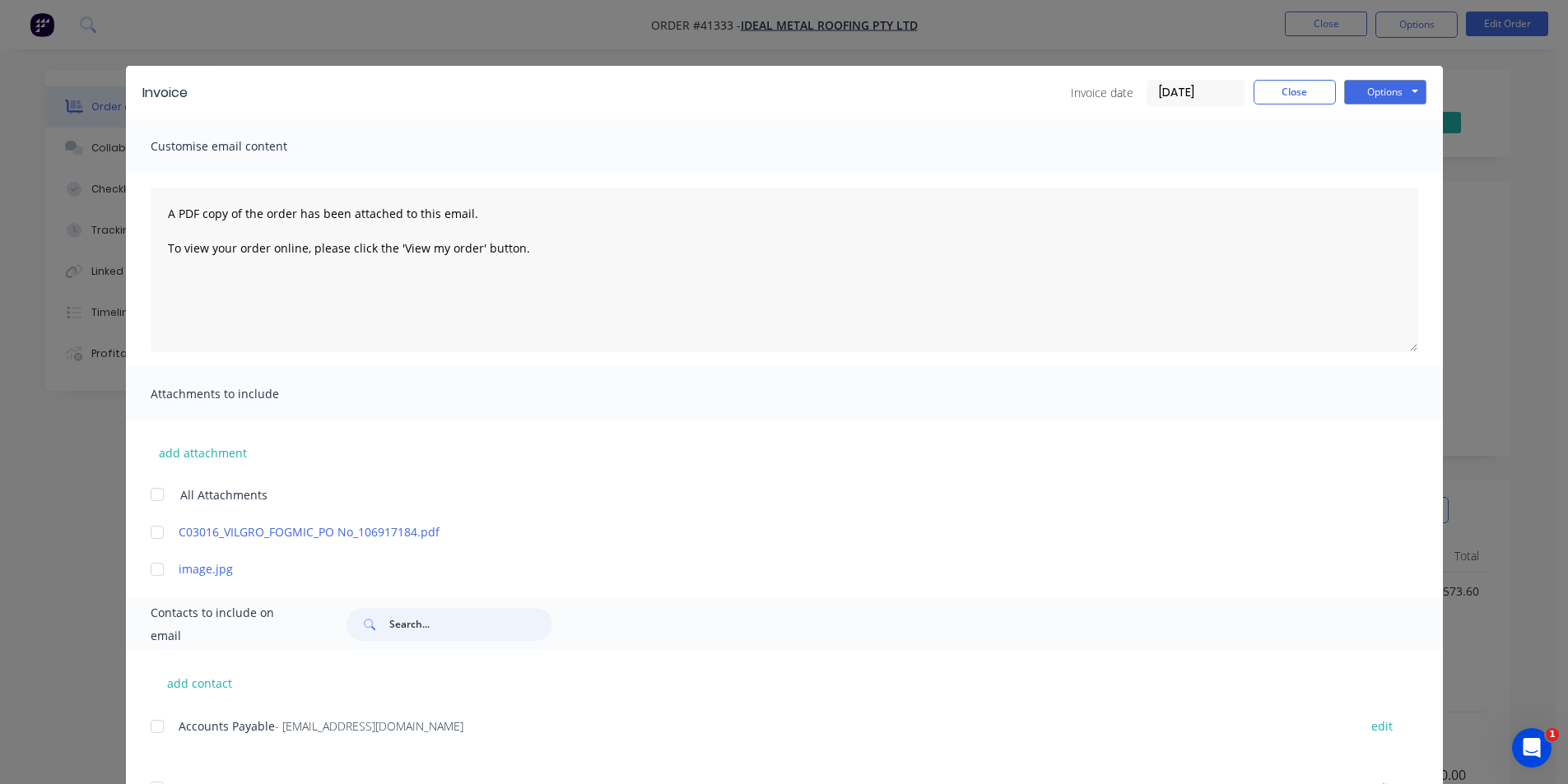
click at [149, 479] on div at bounding box center [157, 493] width 33 height 33
click at [150, 493] on div at bounding box center [157, 493] width 33 height 33
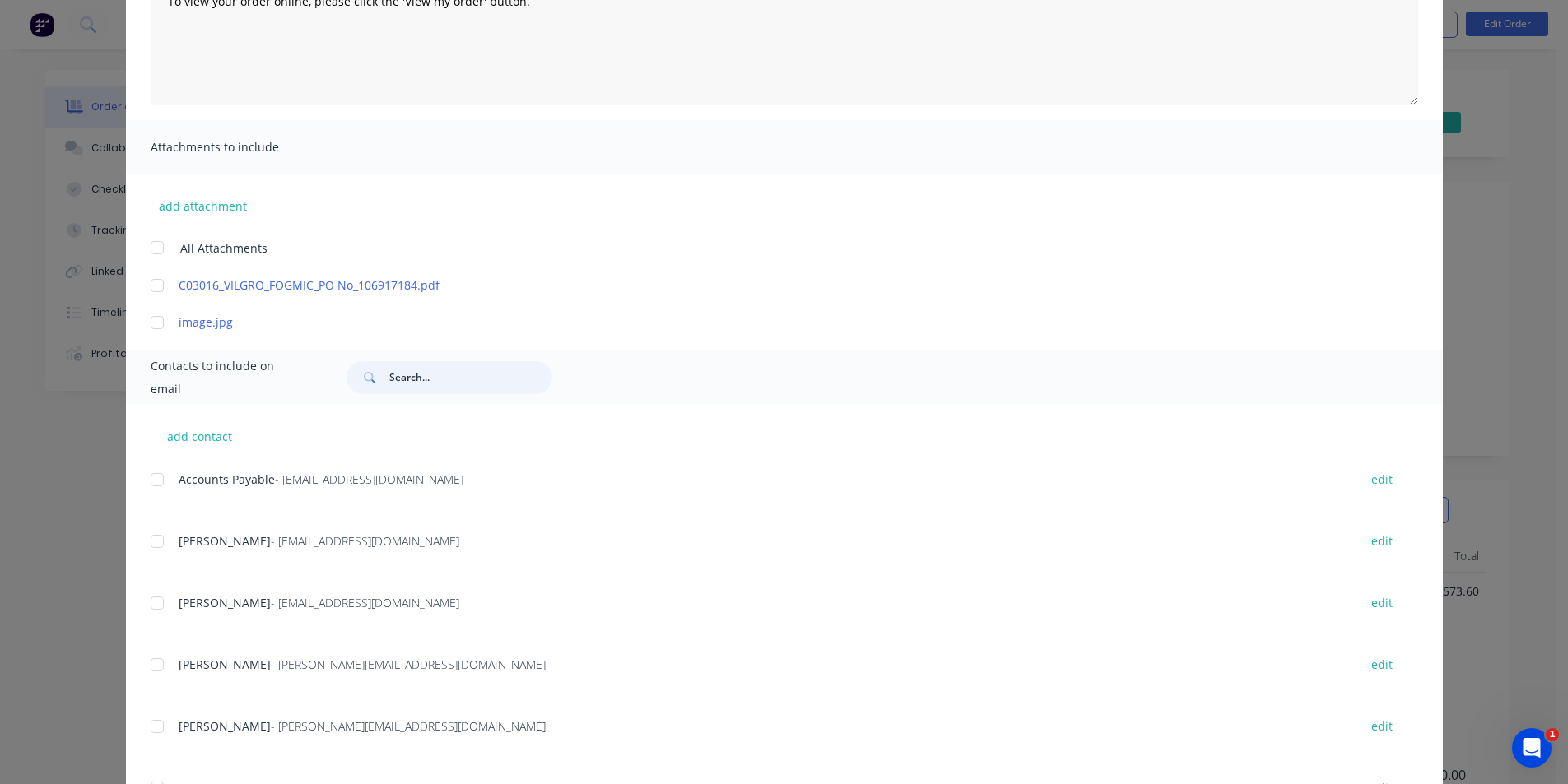
click at [152, 477] on div at bounding box center [157, 479] width 33 height 33
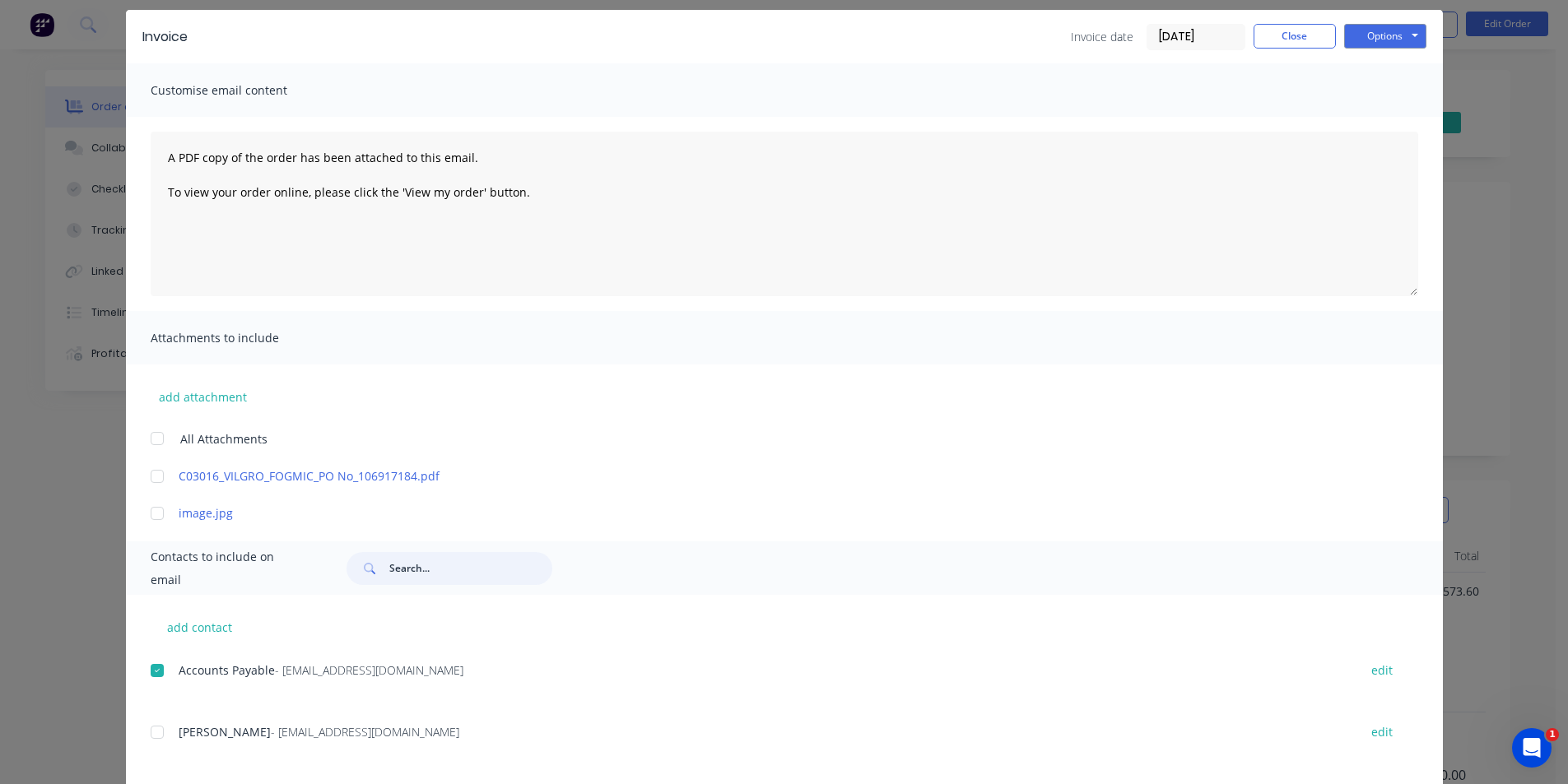
scroll to position [0, 0]
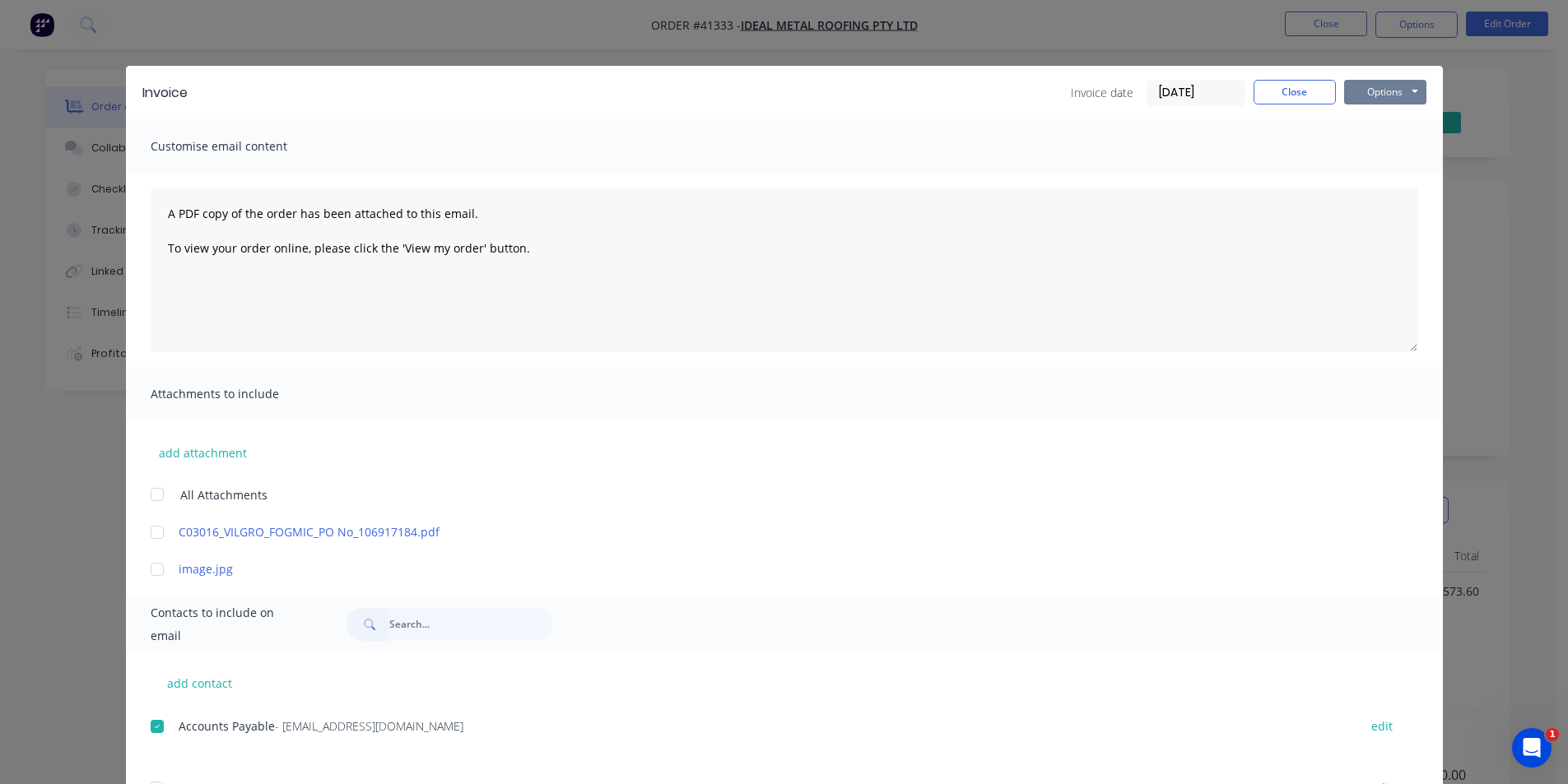
click at [1363, 91] on button "Options" at bounding box center [1385, 92] width 83 height 25
click at [1384, 178] on button "Email" at bounding box center [1396, 176] width 105 height 28
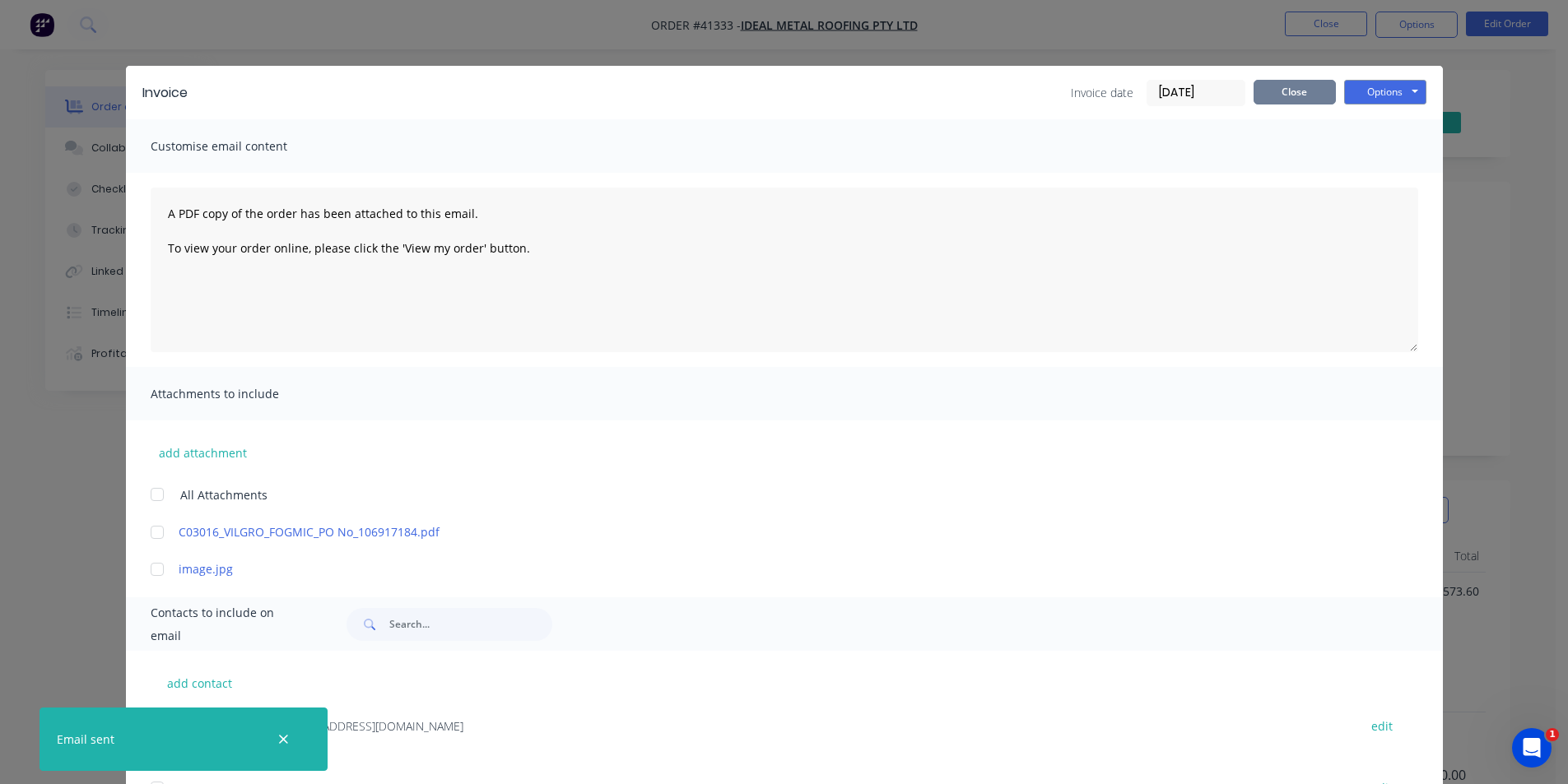
click at [1286, 91] on button "Close" at bounding box center [1294, 92] width 83 height 25
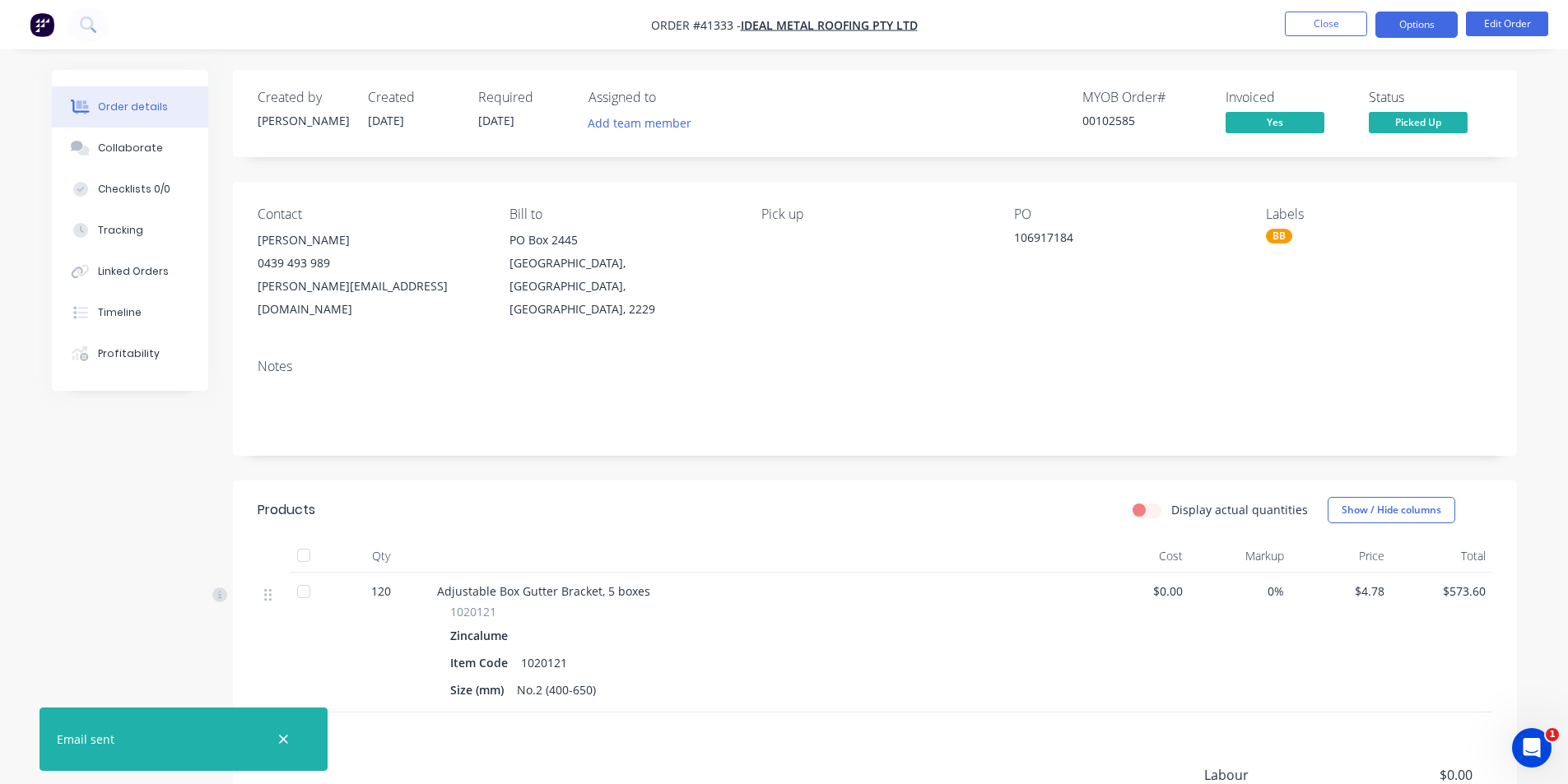
click at [1429, 19] on button "Options" at bounding box center [1416, 25] width 83 height 27
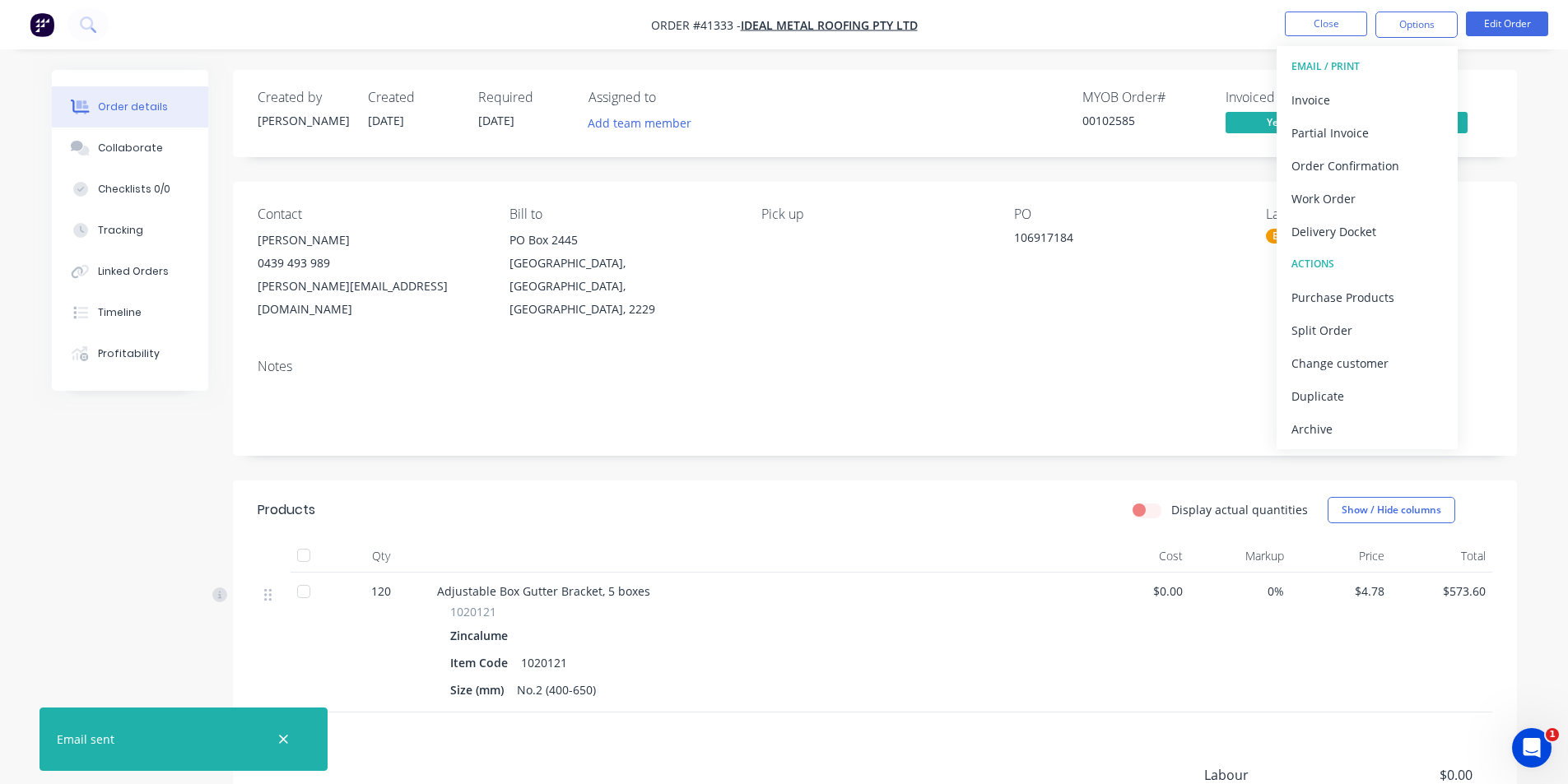
click at [1384, 424] on div "Archive" at bounding box center [1367, 429] width 152 height 24
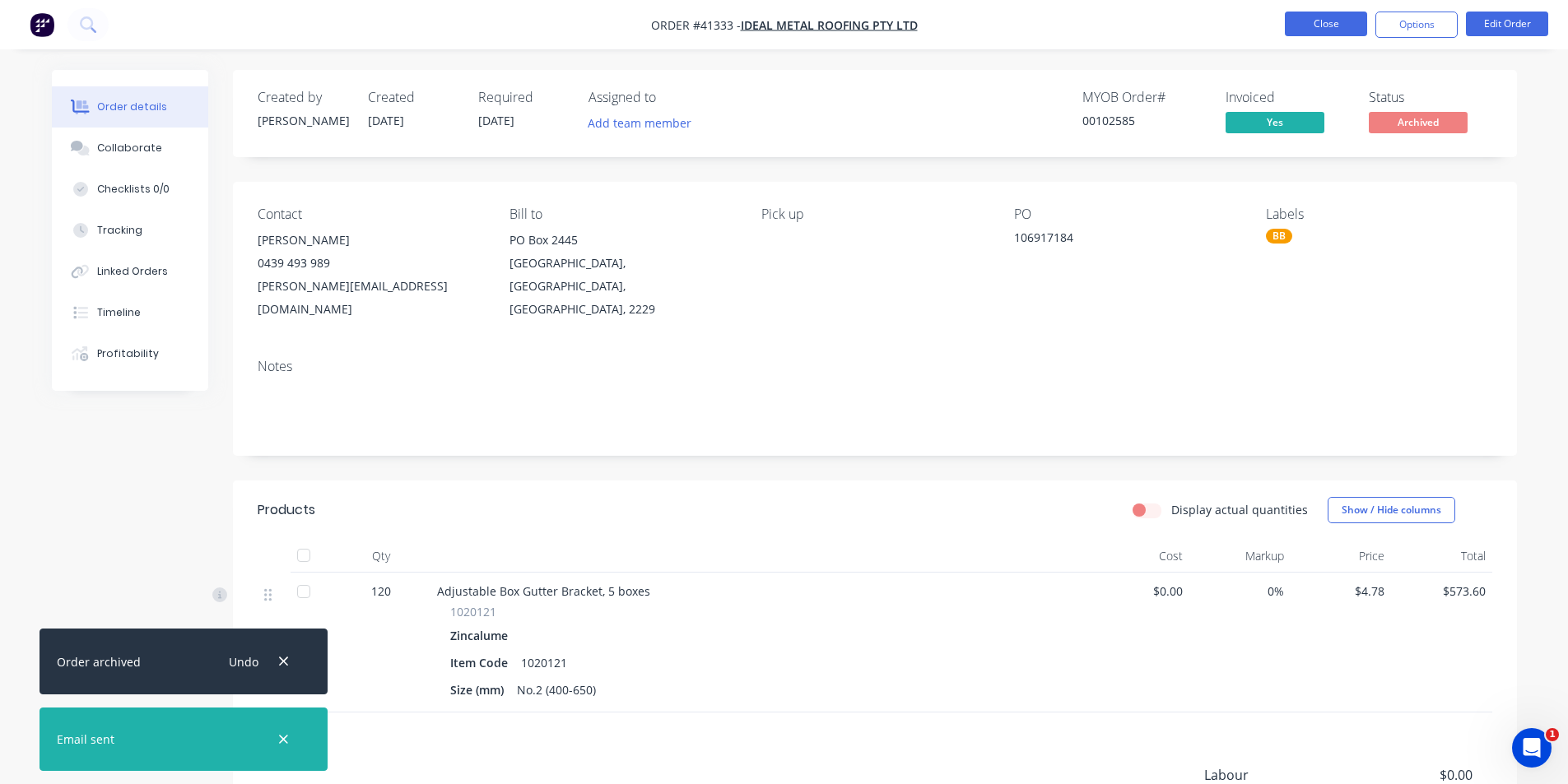
click at [1328, 28] on button "Close" at bounding box center [1326, 24] width 83 height 25
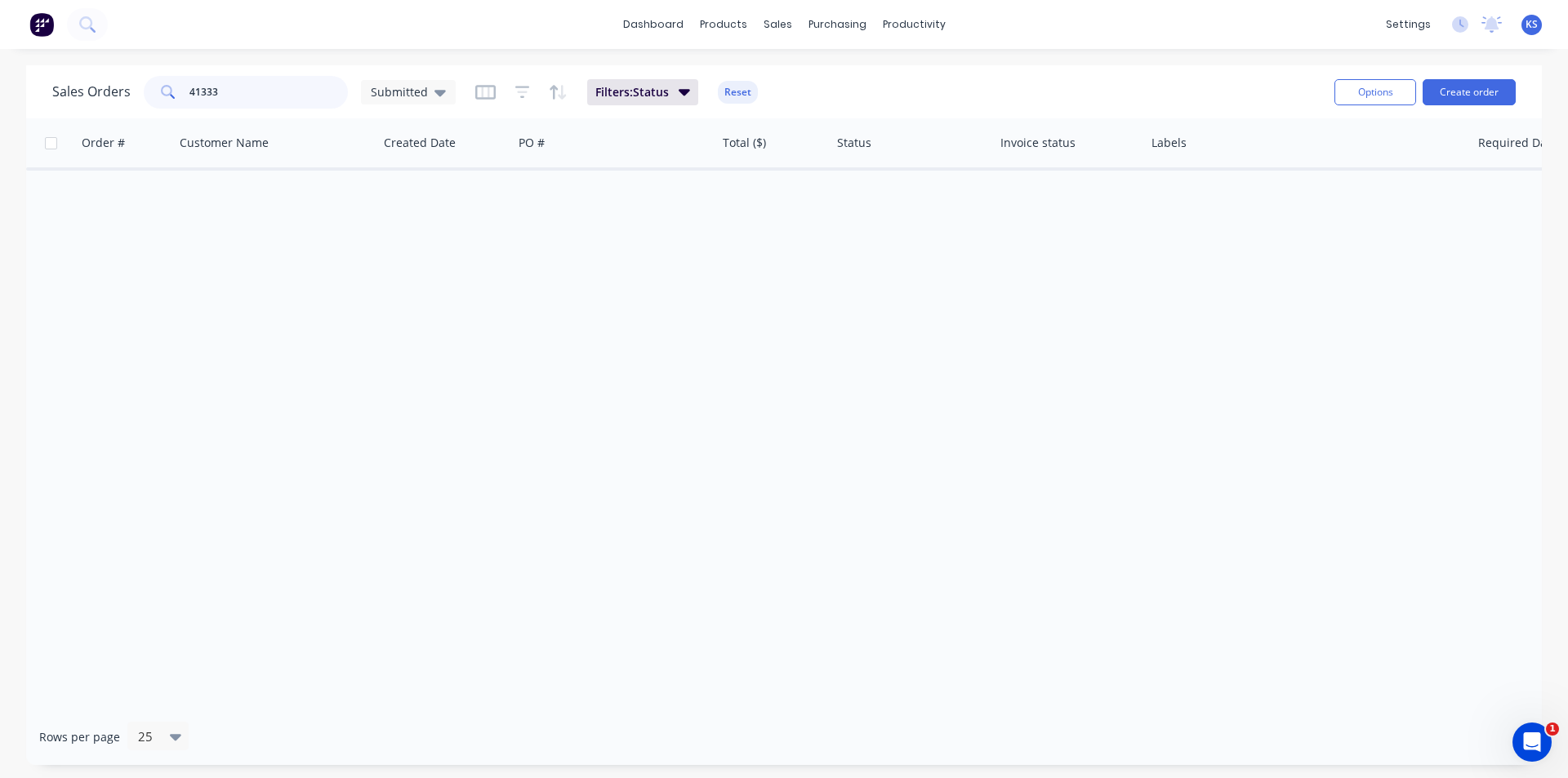
drag, startPoint x: 250, startPoint y: 88, endPoint x: 121, endPoint y: 96, distance: 129.2
click at [121, 96] on div "Sales Orders 41333 Submitted" at bounding box center [253, 92] width 404 height 32
type input "41277"
click at [718, 96] on button "Reset" at bounding box center [737, 92] width 40 height 22
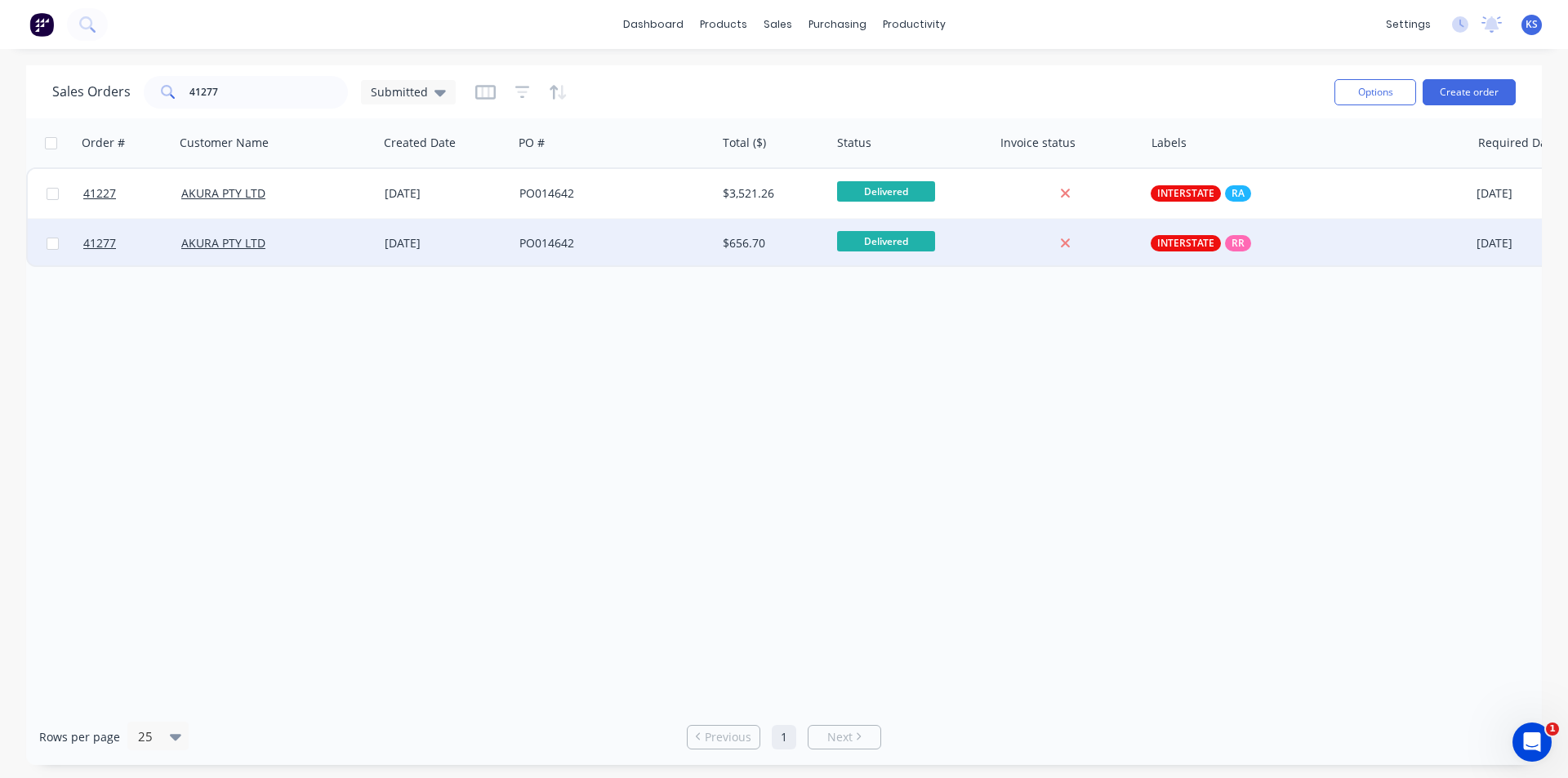
click at [347, 238] on div "AKURA PTY LTD" at bounding box center [271, 243] width 181 height 17
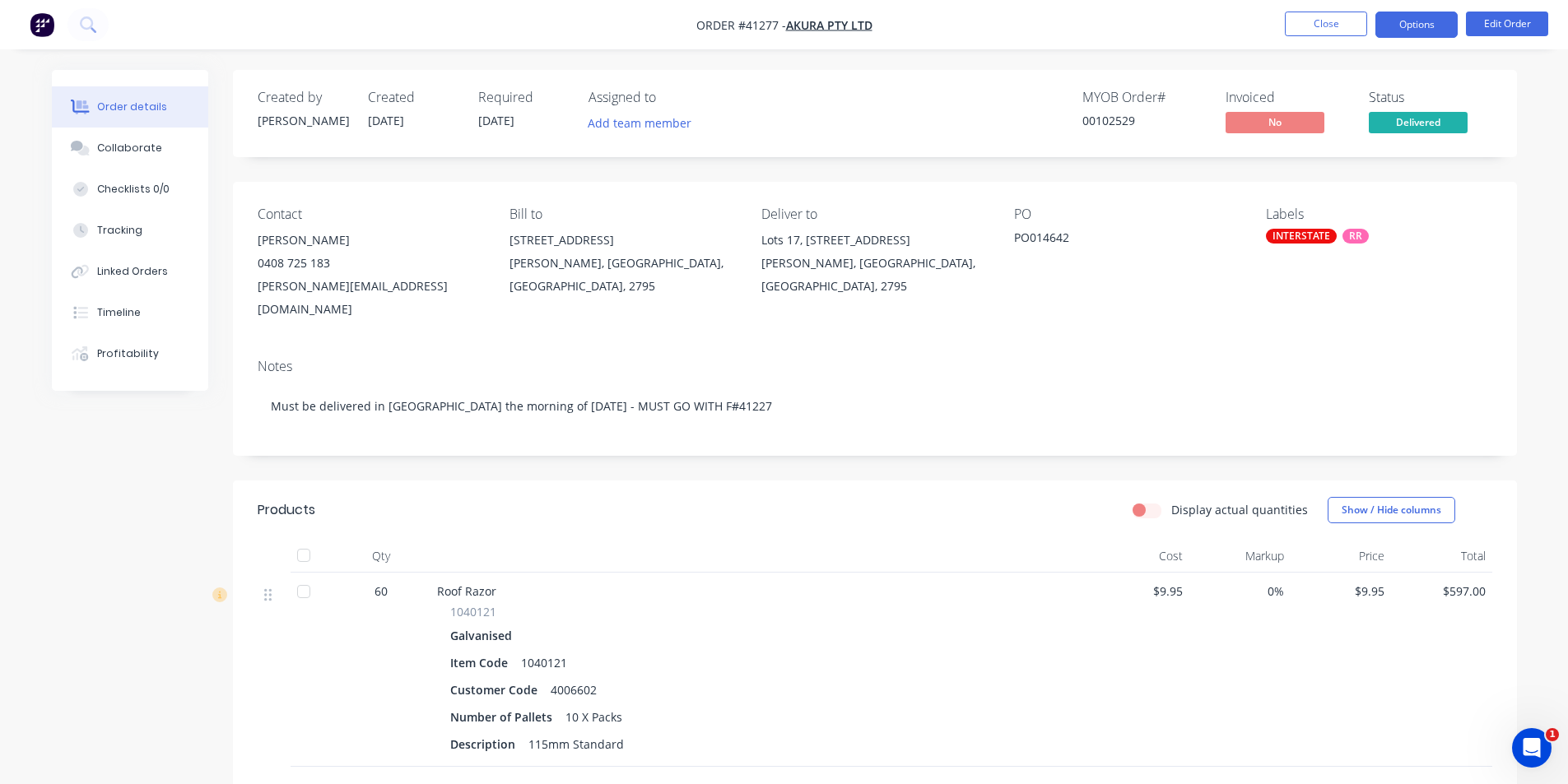
click at [1425, 23] on button "Options" at bounding box center [1416, 25] width 83 height 27
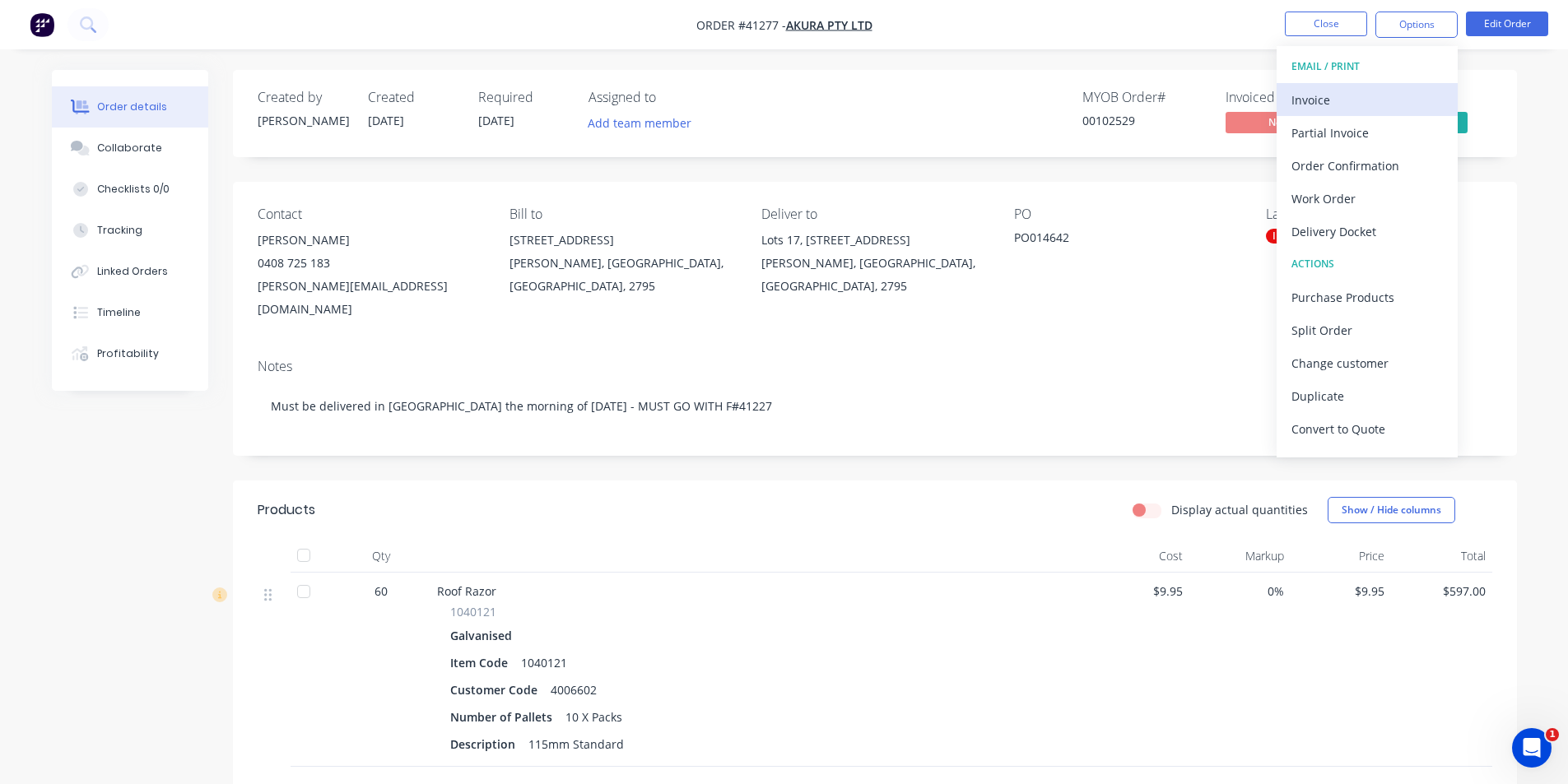
click at [1343, 103] on div "Invoice" at bounding box center [1367, 99] width 152 height 24
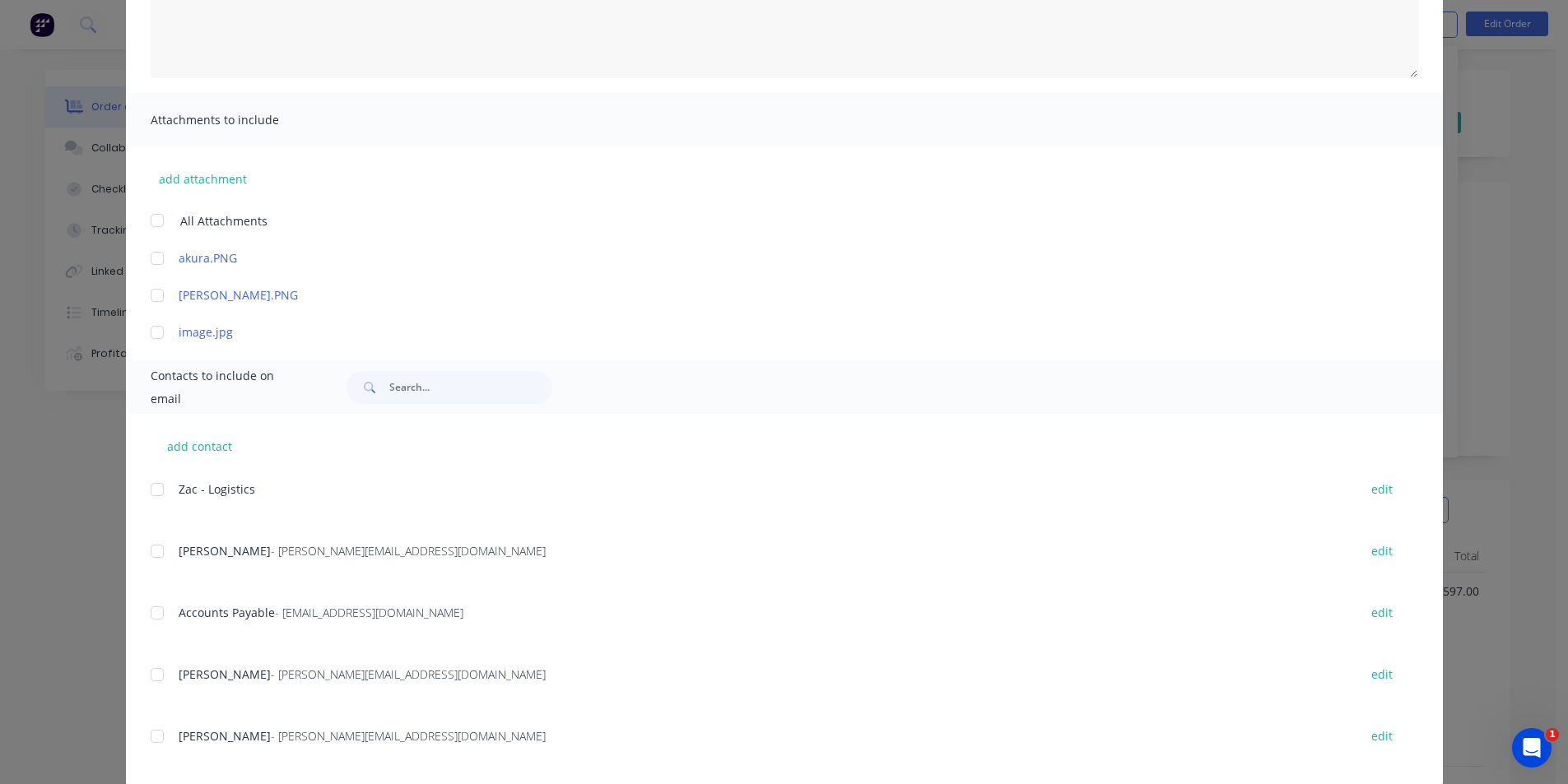
scroll to position [299, 0]
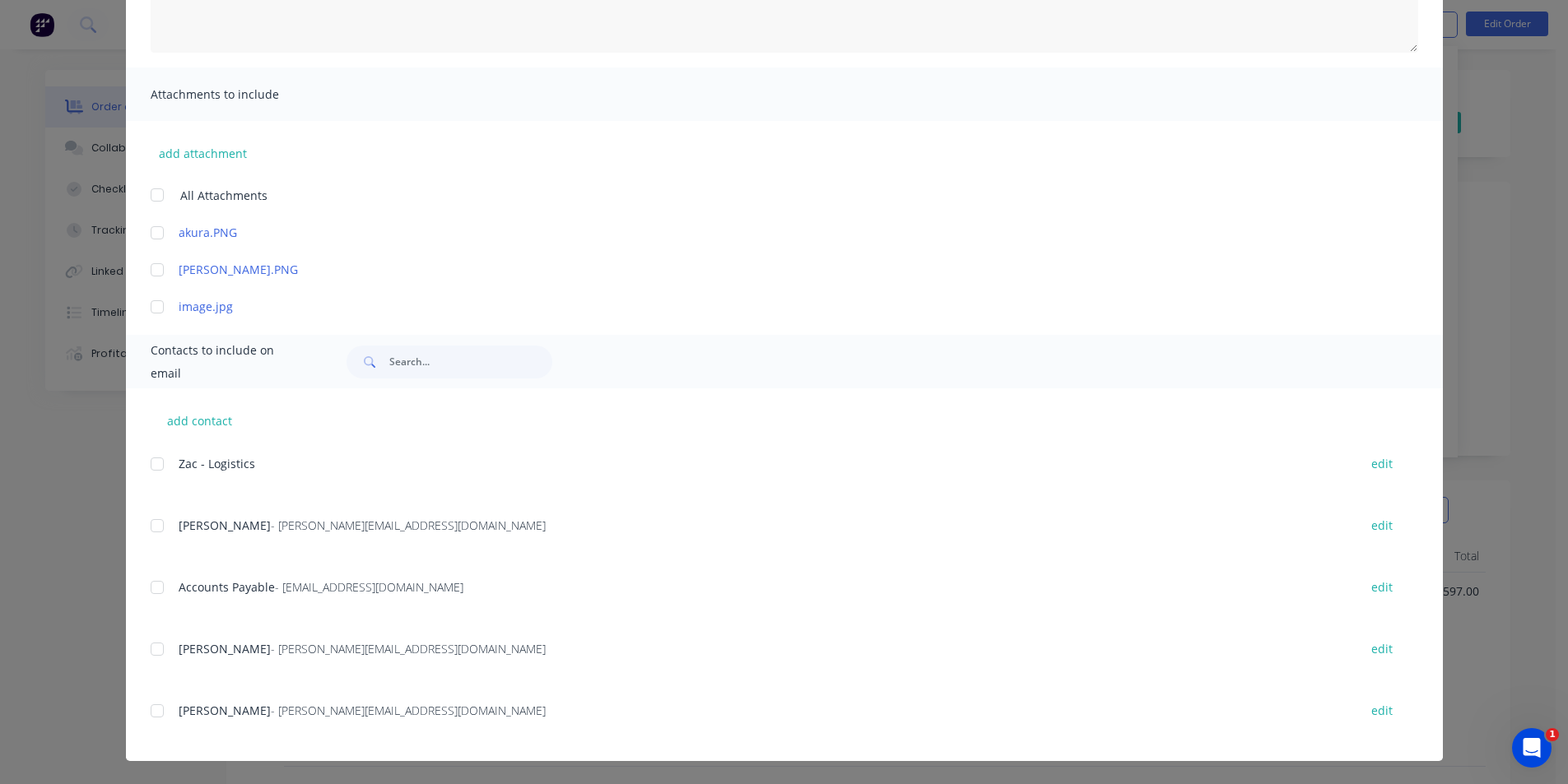
click at [144, 590] on div at bounding box center [157, 587] width 33 height 33
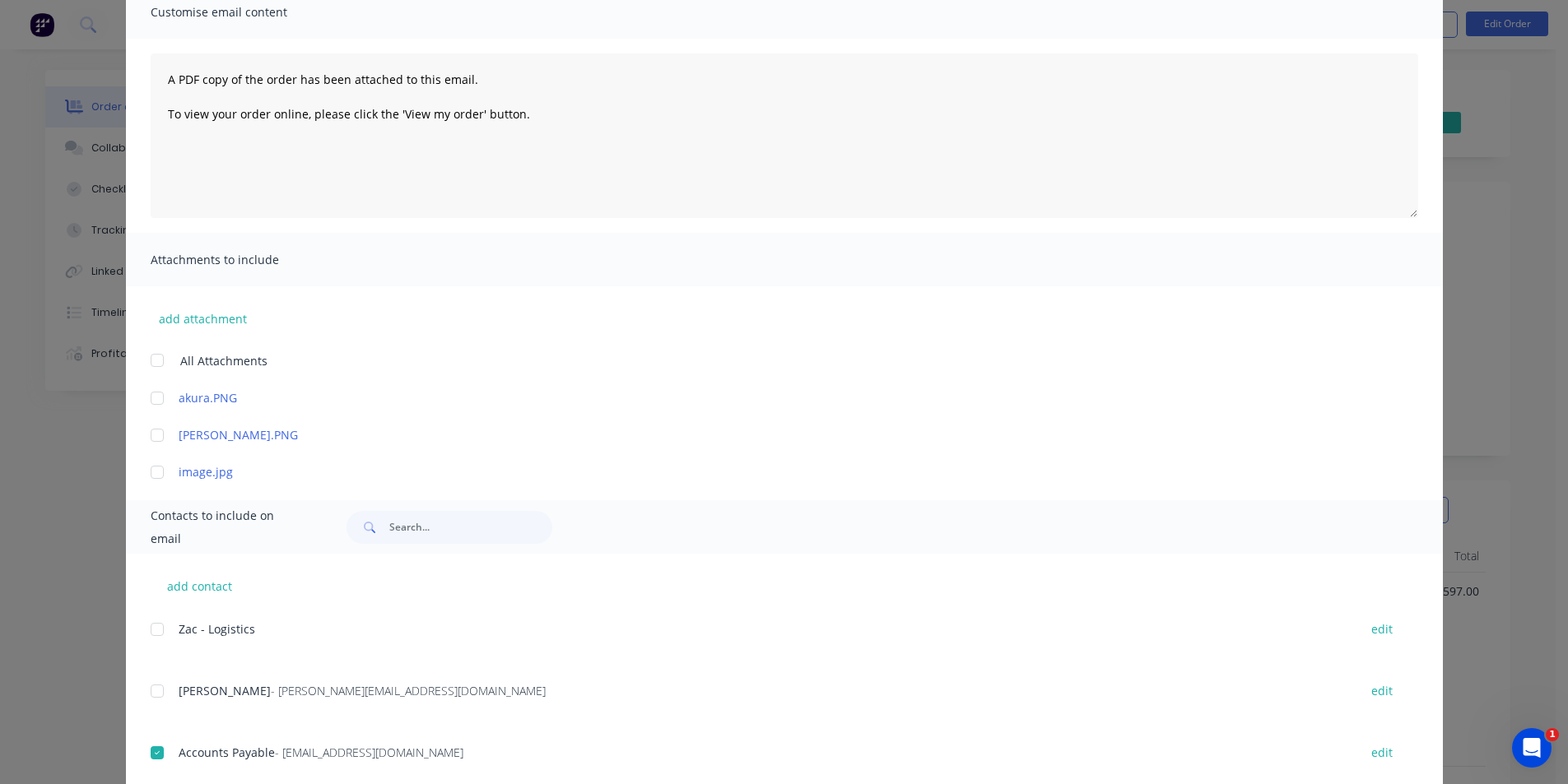
scroll to position [0, 0]
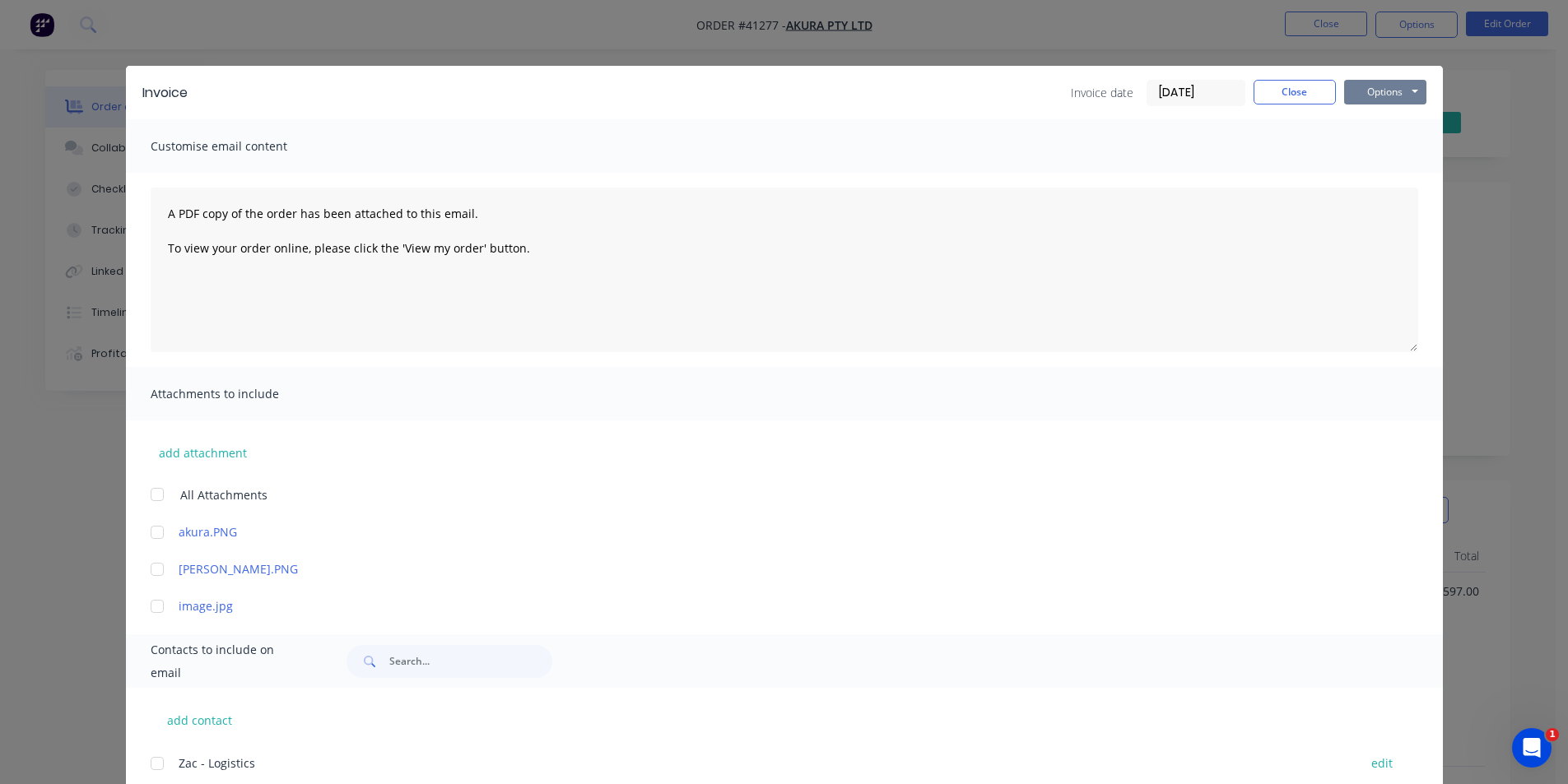
click at [1386, 93] on button "Options" at bounding box center [1385, 92] width 83 height 25
click at [1395, 167] on button "Email" at bounding box center [1396, 176] width 105 height 28
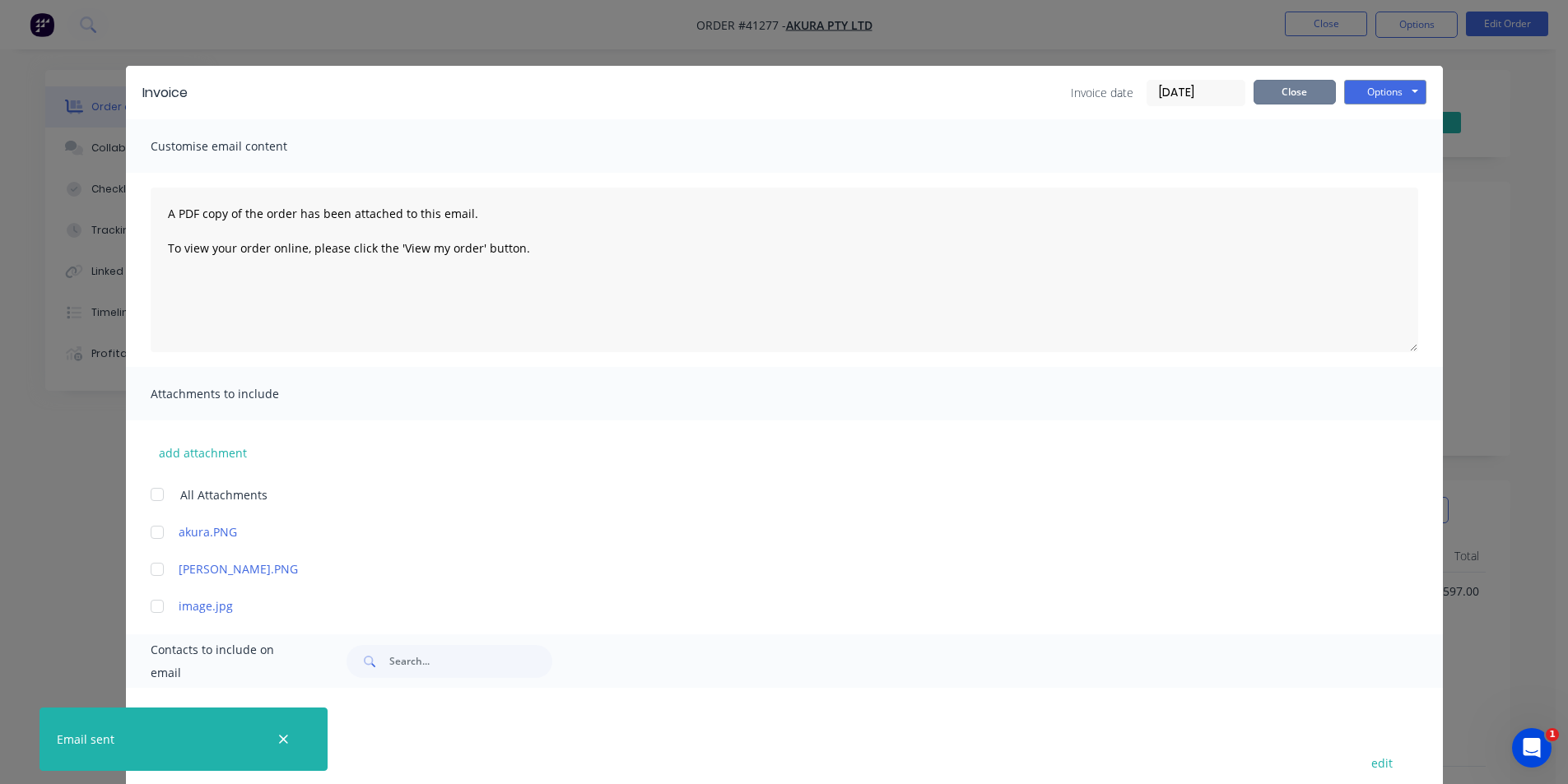
click at [1306, 97] on button "Close" at bounding box center [1294, 92] width 83 height 25
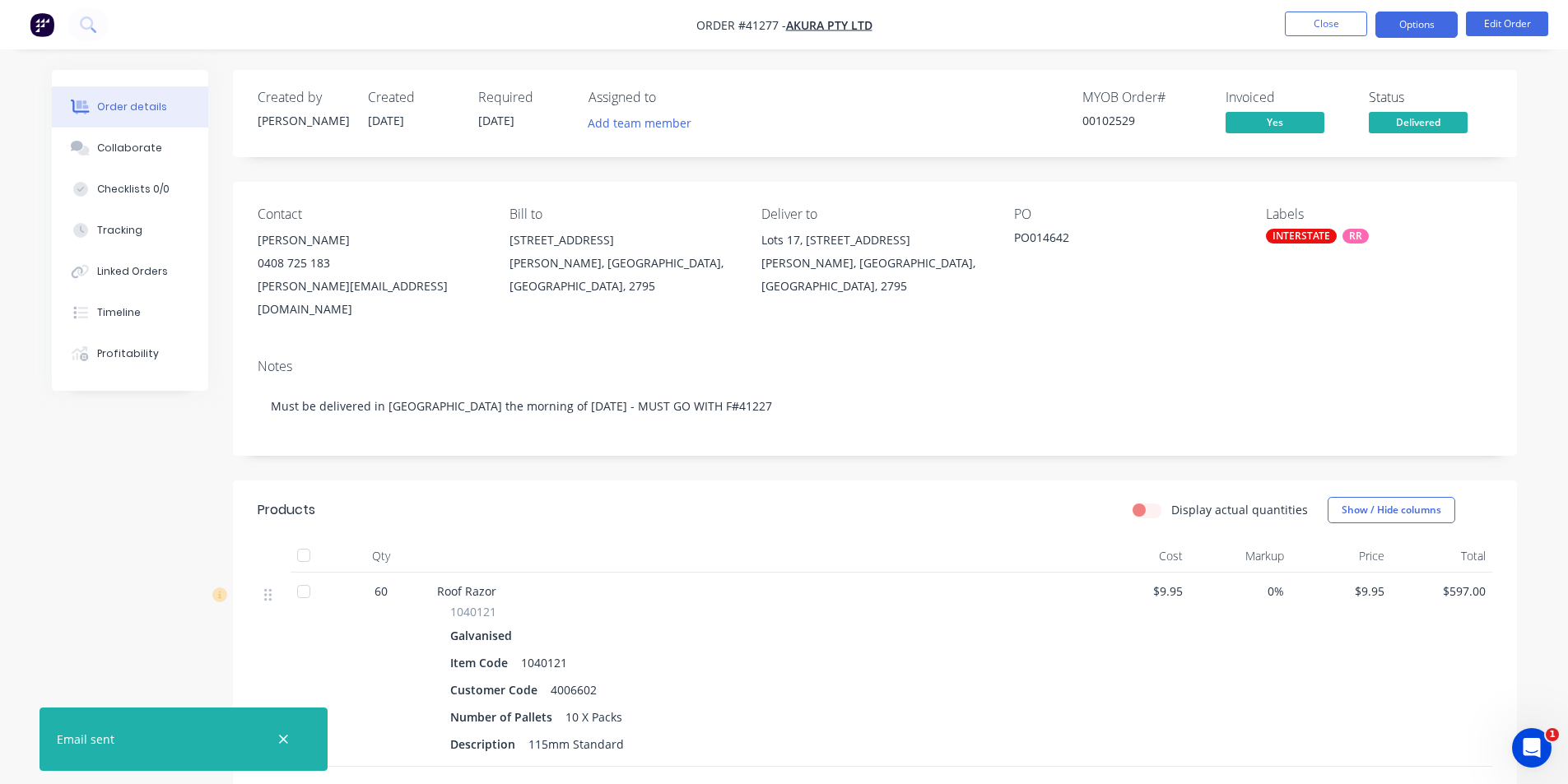
click at [1418, 32] on button "Options" at bounding box center [1416, 25] width 83 height 27
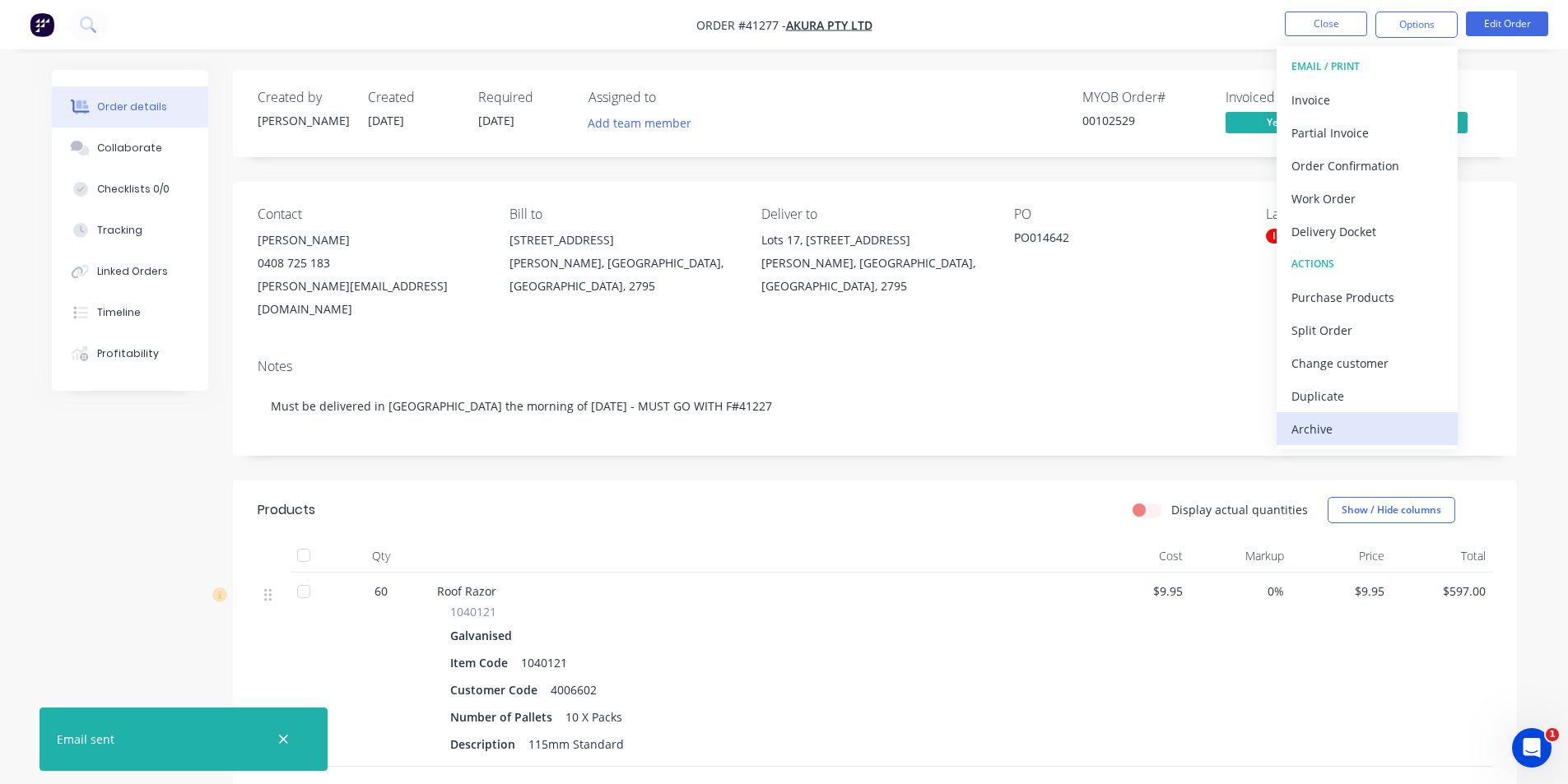
click at [1352, 421] on div "Archive" at bounding box center [1367, 429] width 152 height 24
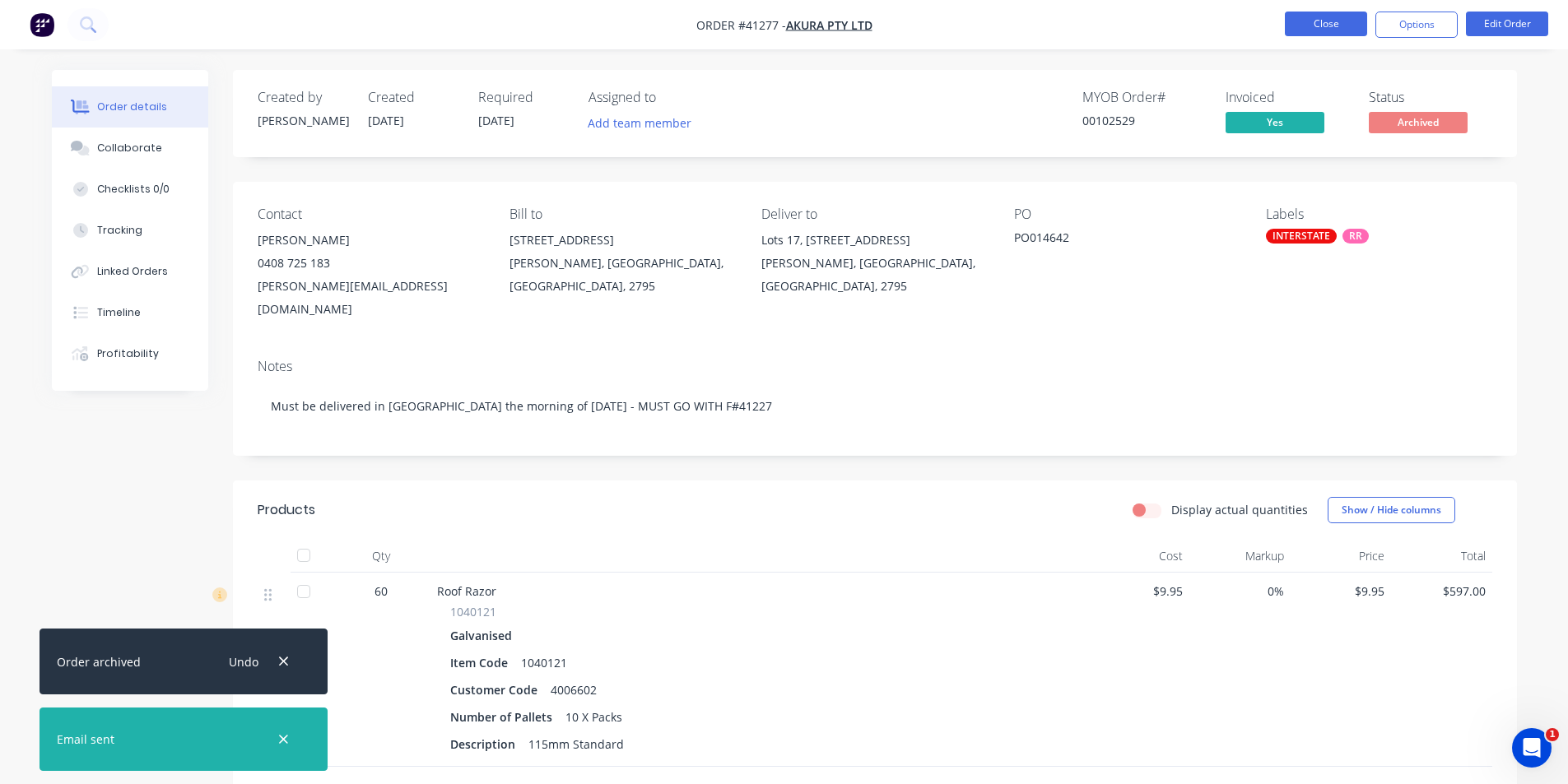
click at [1329, 25] on button "Close" at bounding box center [1326, 24] width 83 height 25
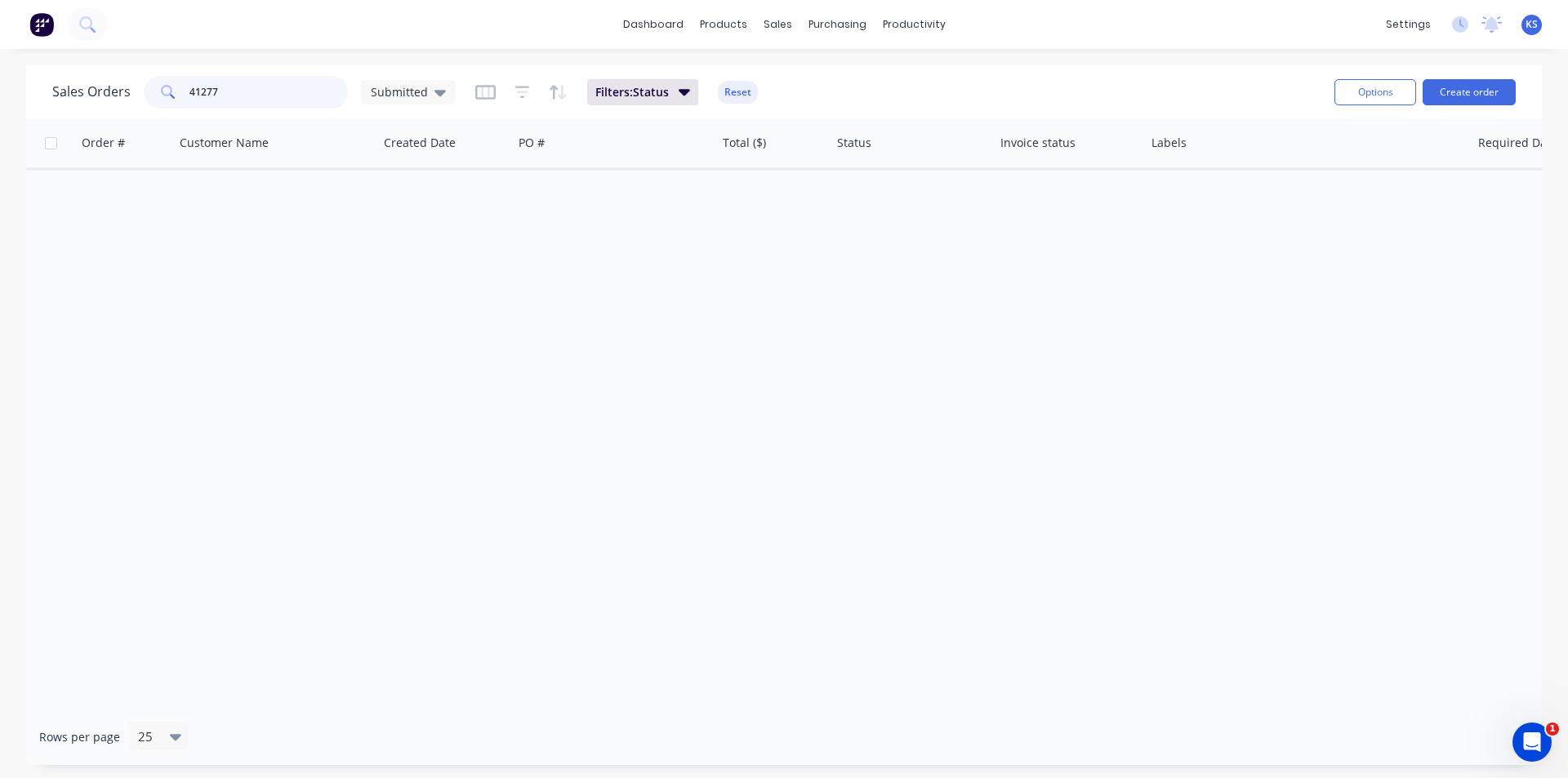
drag, startPoint x: 245, startPoint y: 95, endPoint x: 166, endPoint y: 95, distance: 79.0
click at [166, 95] on div "41277" at bounding box center [245, 92] width 204 height 32
type input "41244"
click at [739, 96] on button "Reset" at bounding box center [737, 92] width 40 height 22
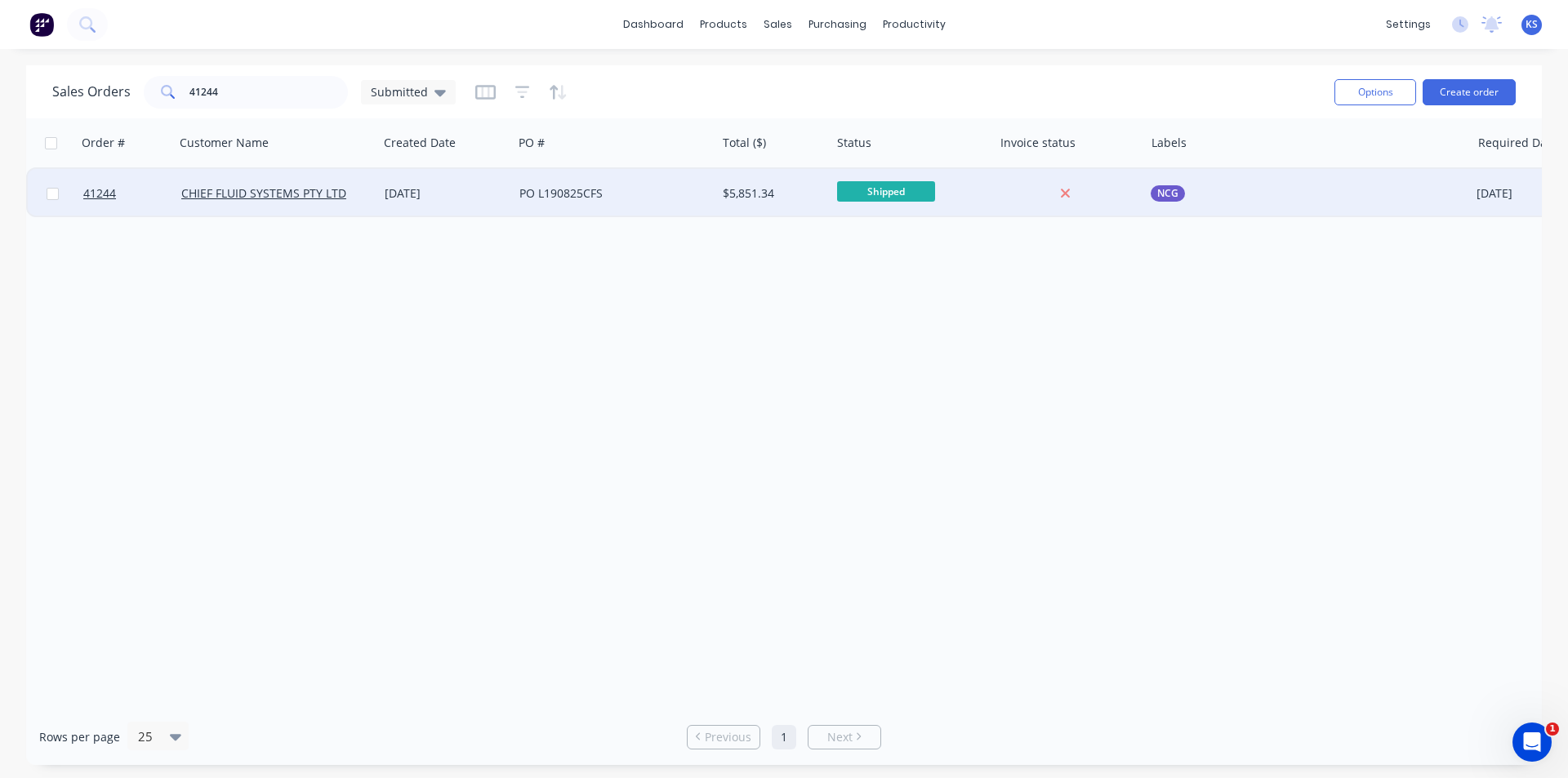
click at [509, 197] on div "20 Aug 2025" at bounding box center [446, 194] width 135 height 49
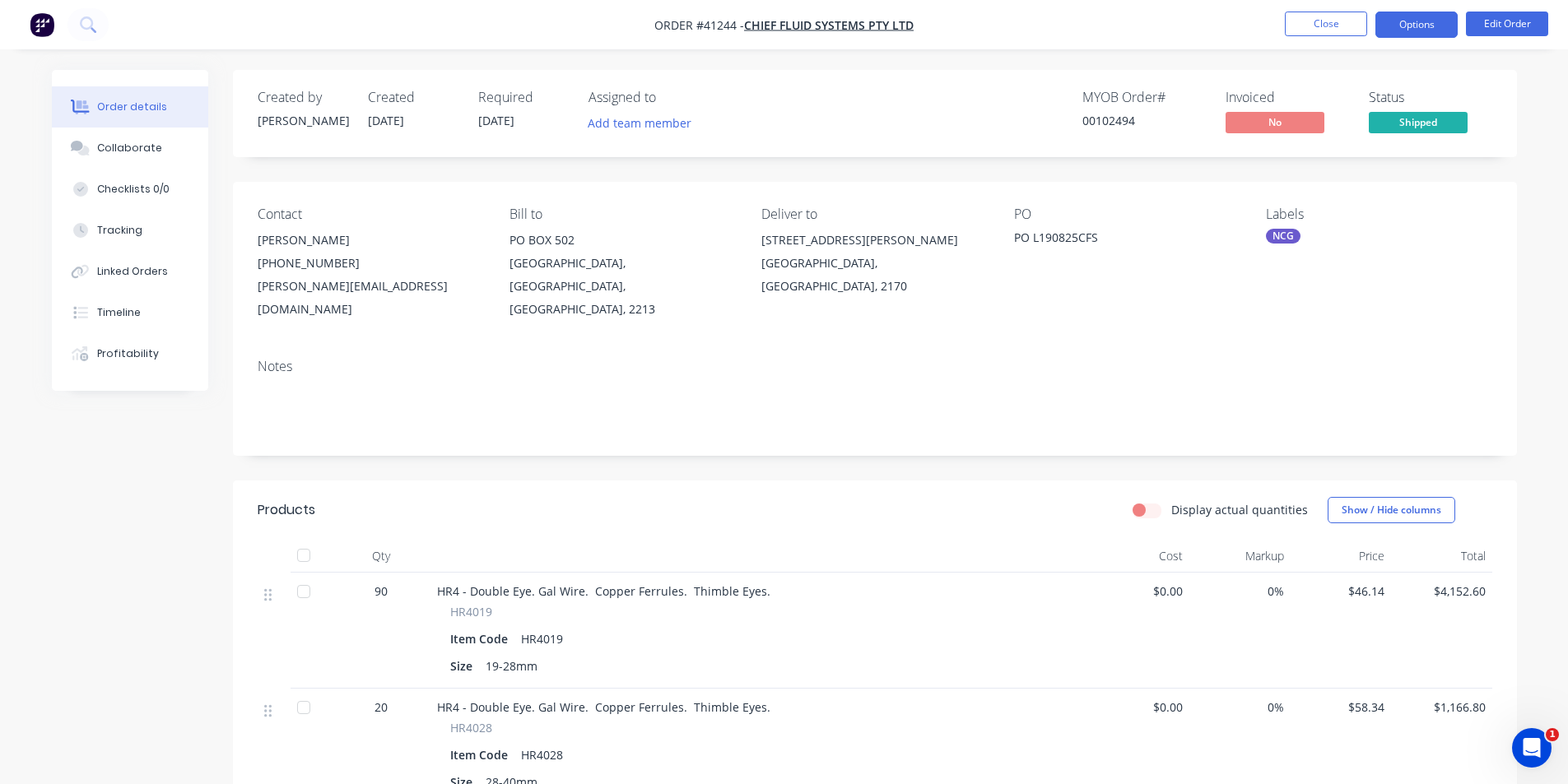
drag, startPoint x: 1390, startPoint y: 28, endPoint x: 1386, endPoint y: 36, distance: 8.9
click at [1389, 28] on button "Options" at bounding box center [1416, 25] width 83 height 27
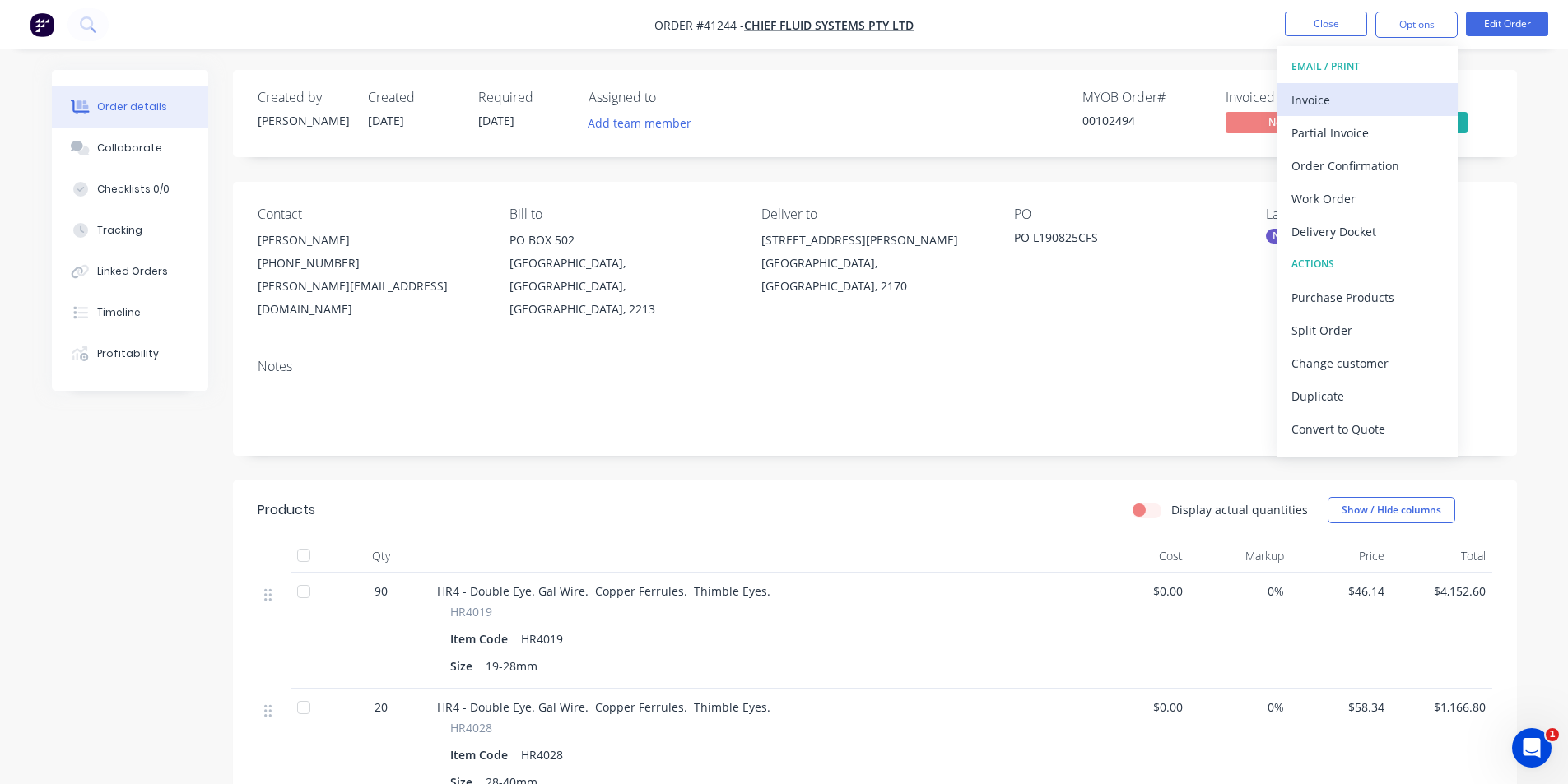
click at [1348, 101] on div "Invoice" at bounding box center [1367, 99] width 152 height 24
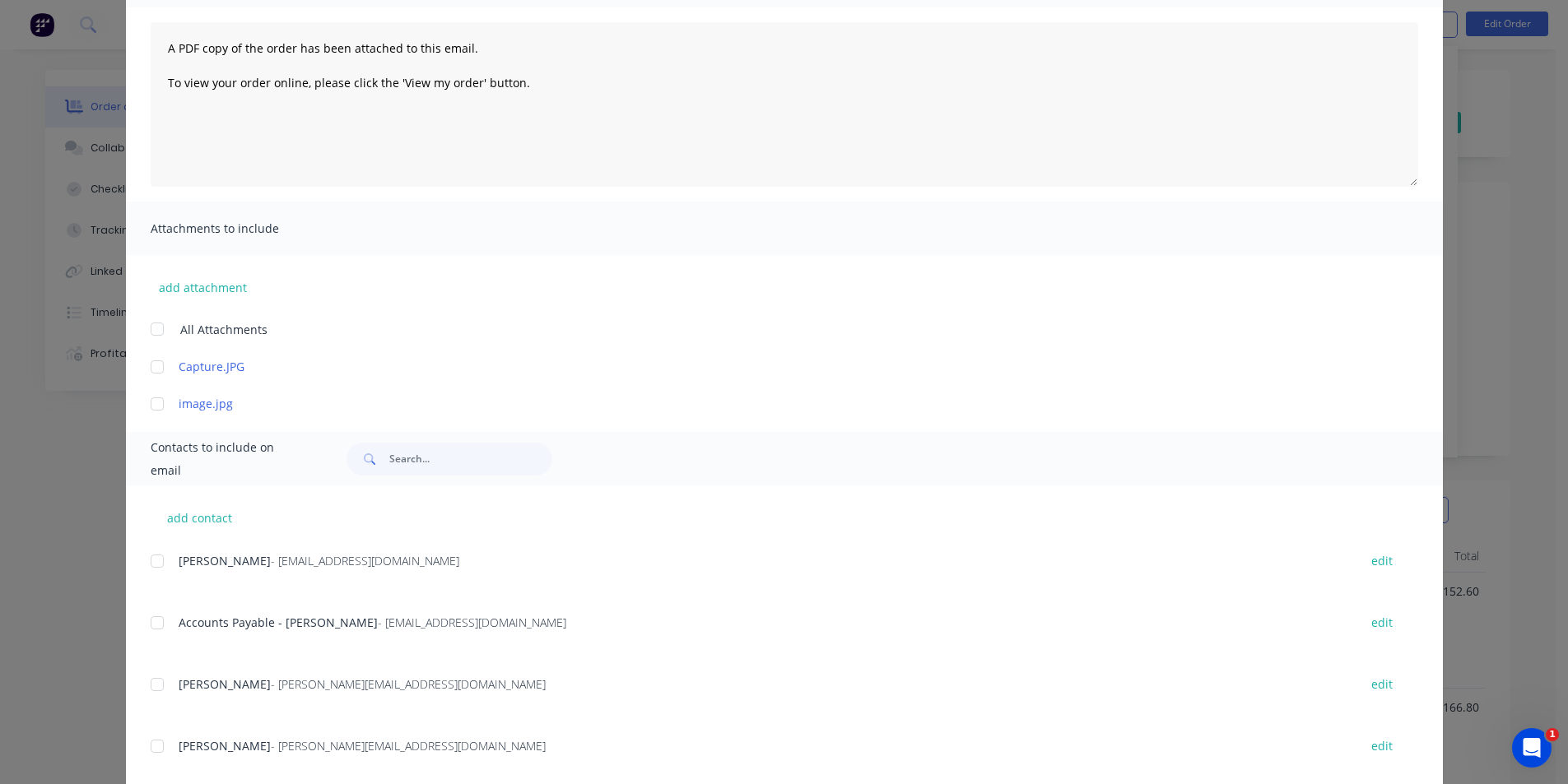
scroll to position [247, 0]
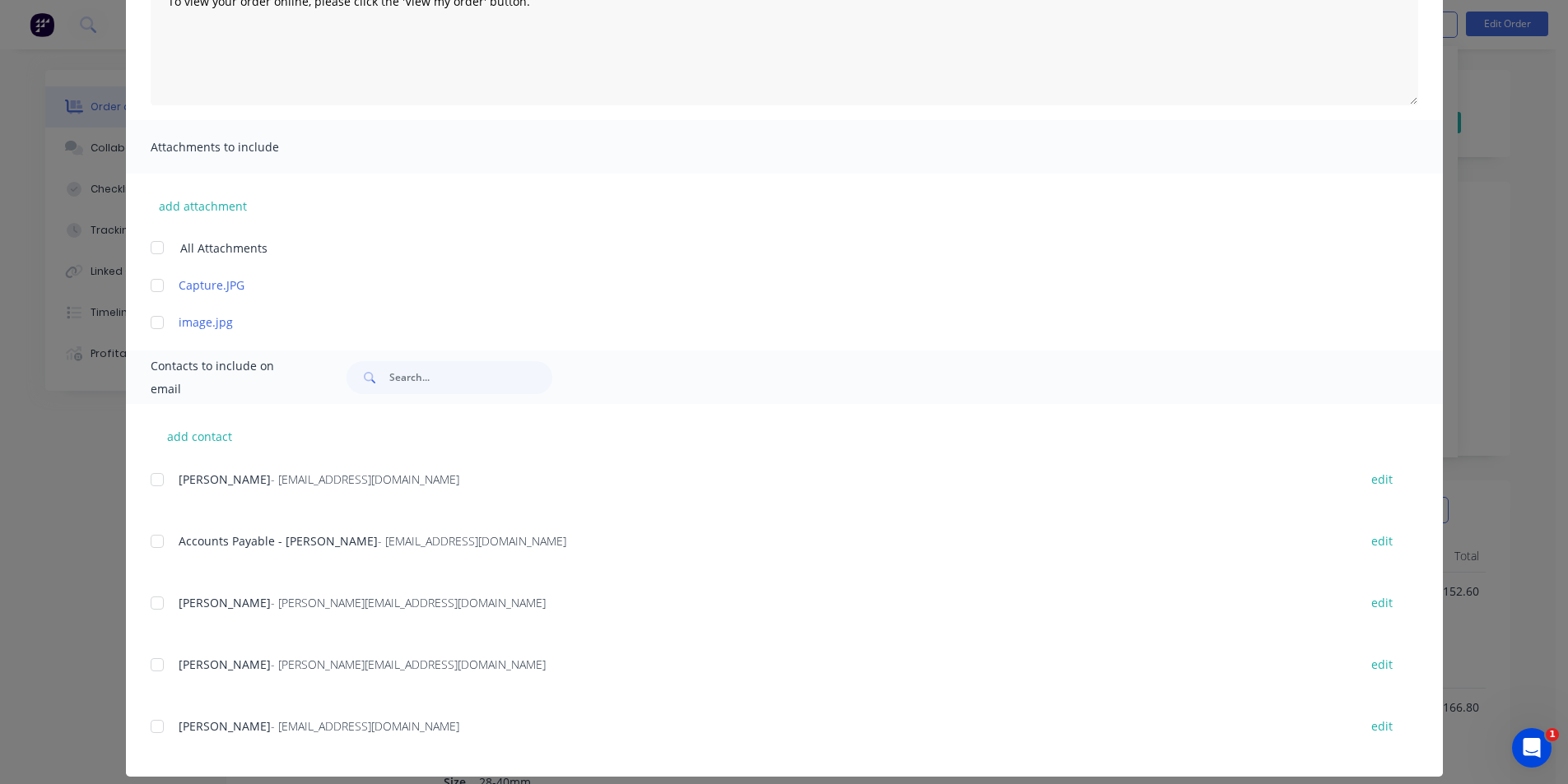
click at [151, 540] on div at bounding box center [157, 541] width 33 height 33
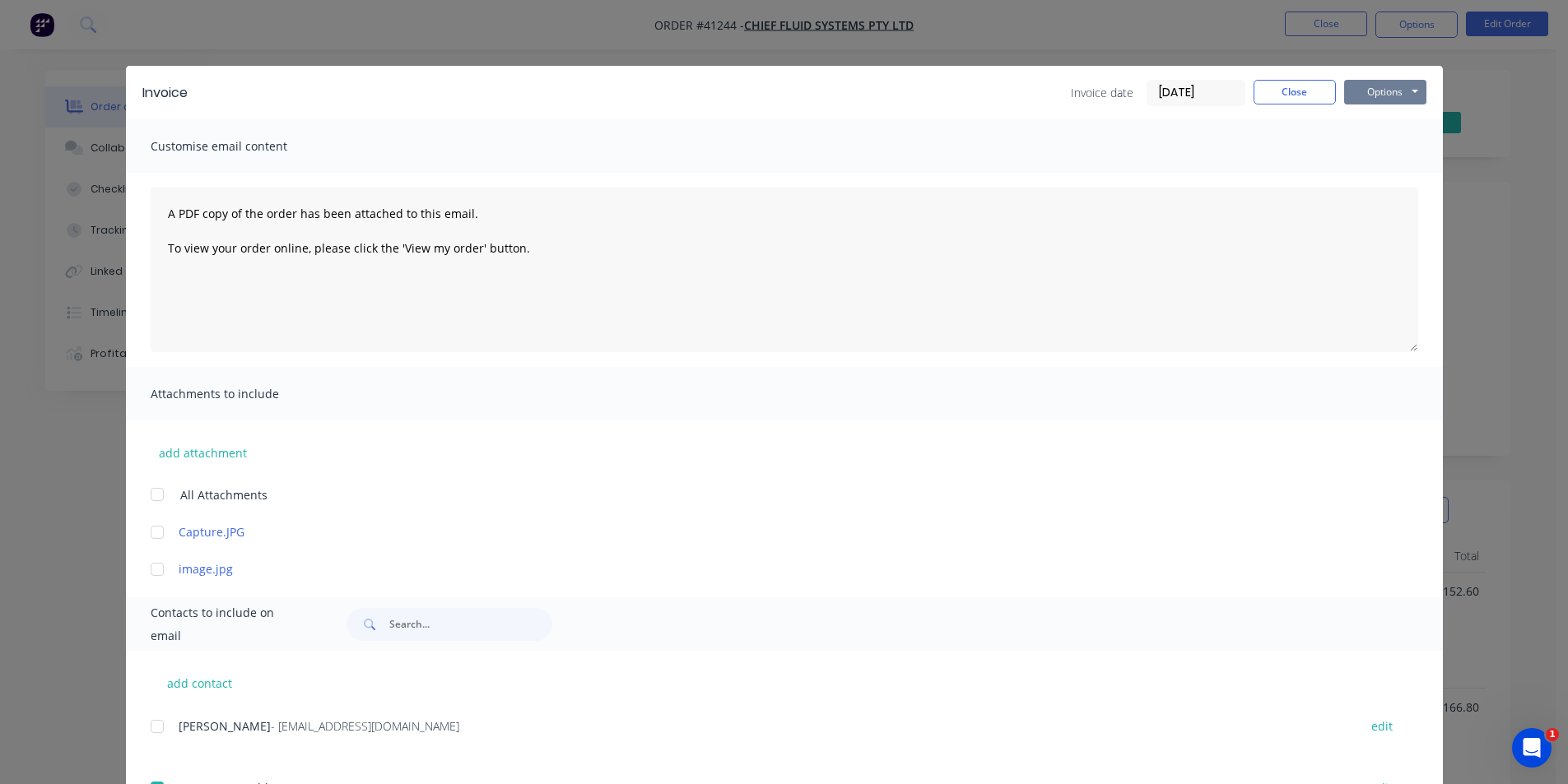
click at [1363, 98] on button "Options" at bounding box center [1385, 92] width 83 height 25
click at [1373, 176] on button "Email" at bounding box center [1396, 176] width 105 height 28
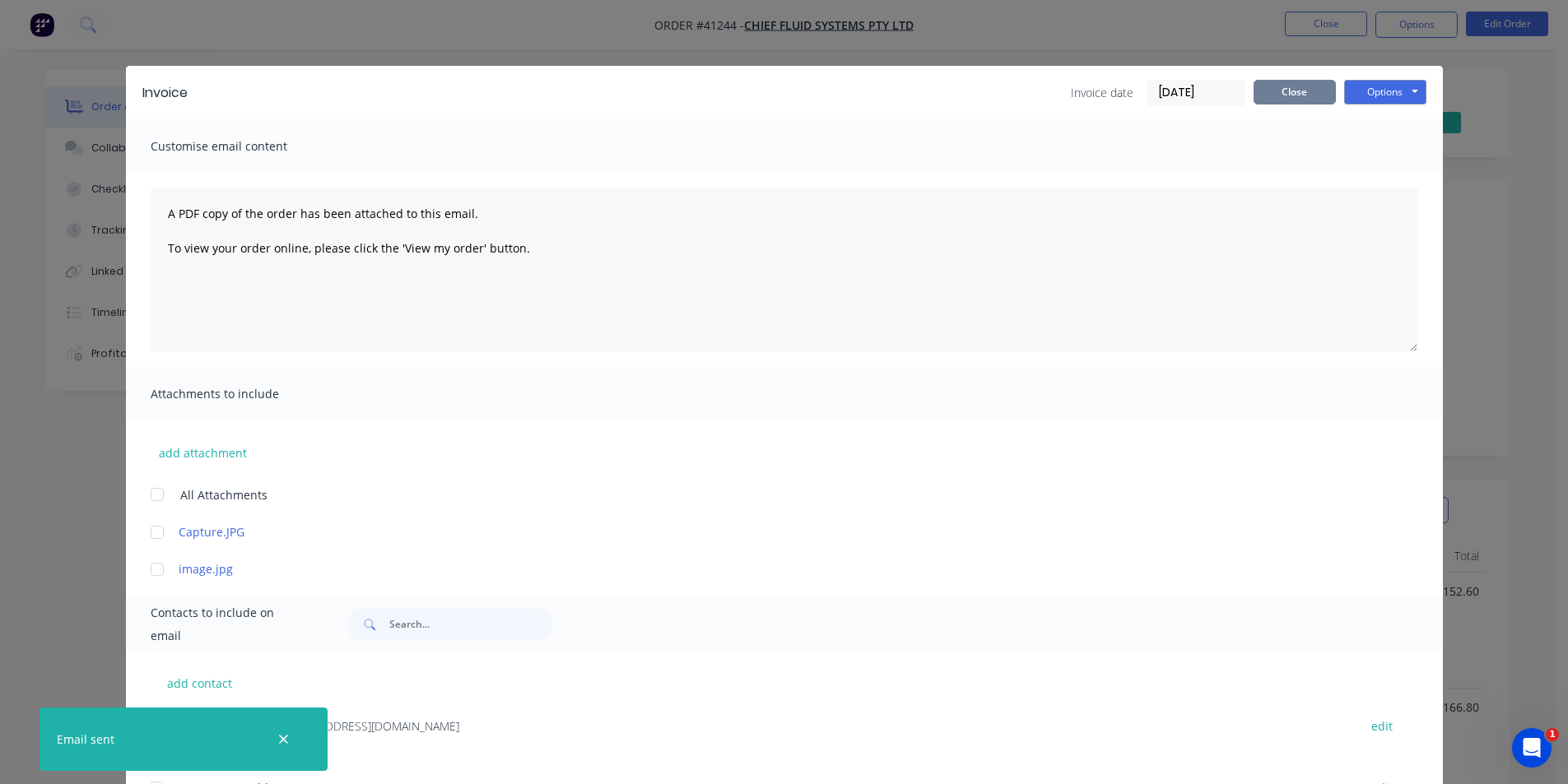
click at [1293, 94] on button "Close" at bounding box center [1294, 92] width 83 height 25
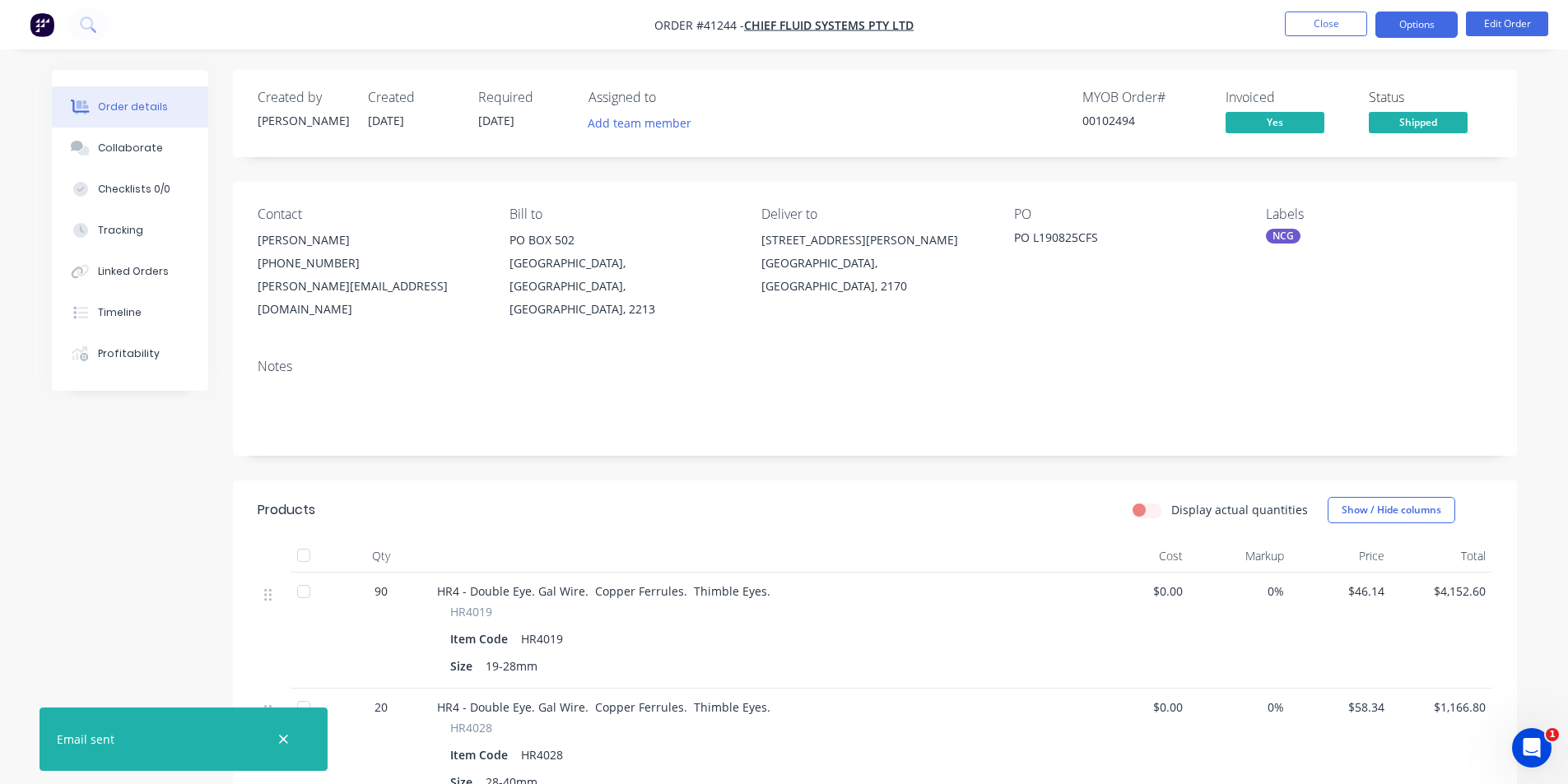
click at [1425, 21] on button "Options" at bounding box center [1416, 25] width 83 height 27
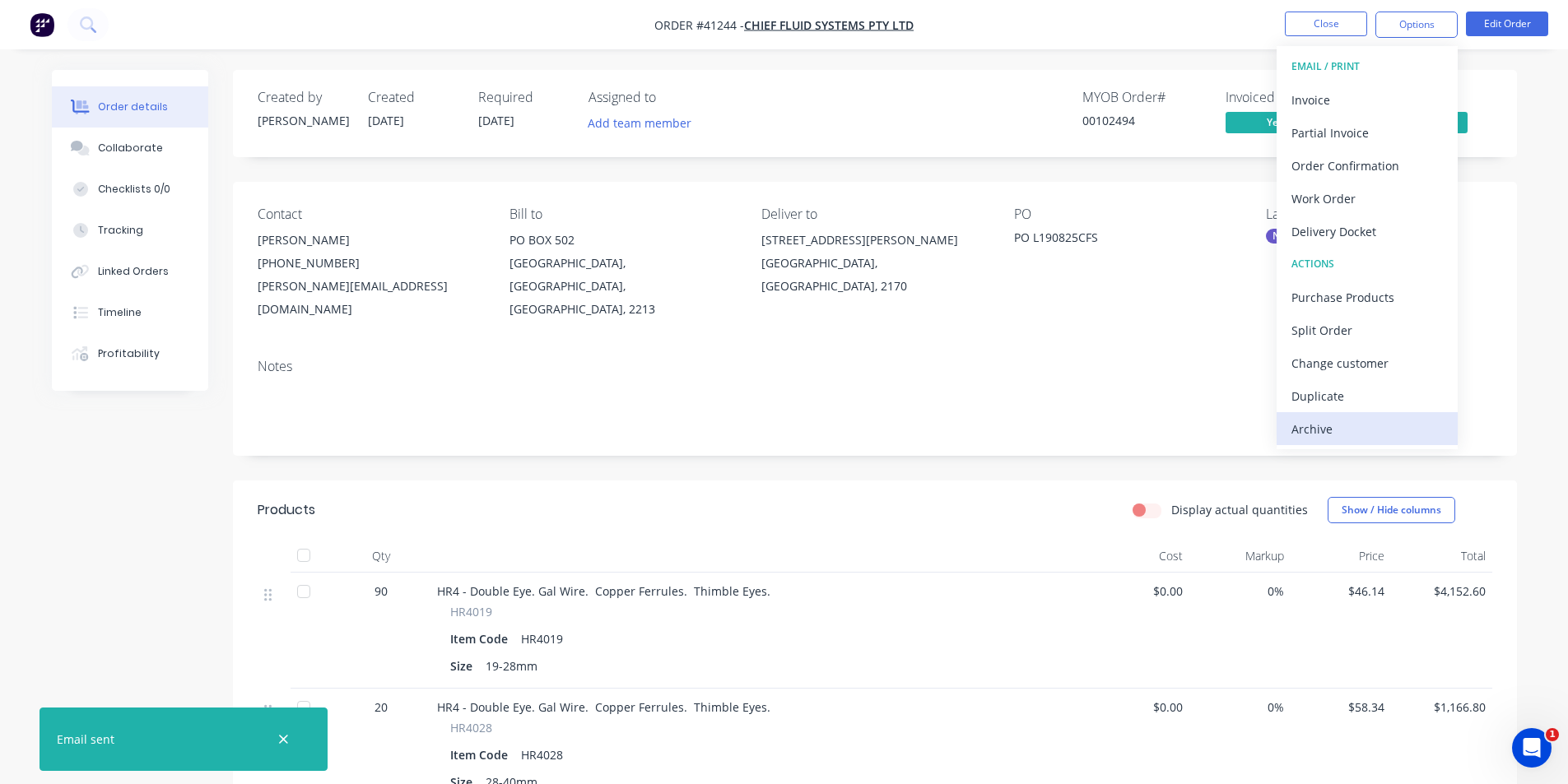
click at [1360, 425] on div "Archive" at bounding box center [1367, 429] width 152 height 24
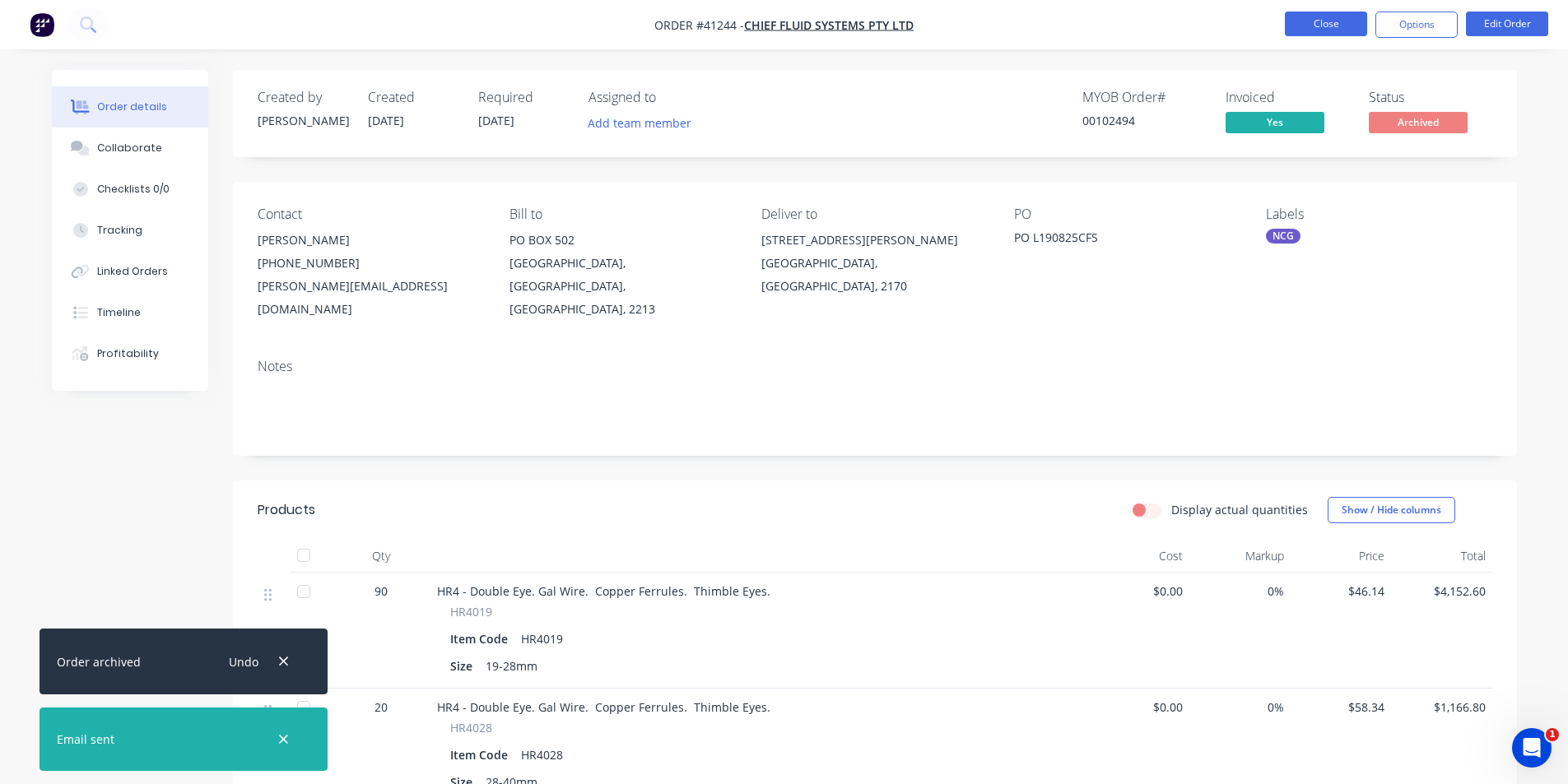
click at [1332, 25] on button "Close" at bounding box center [1326, 24] width 83 height 25
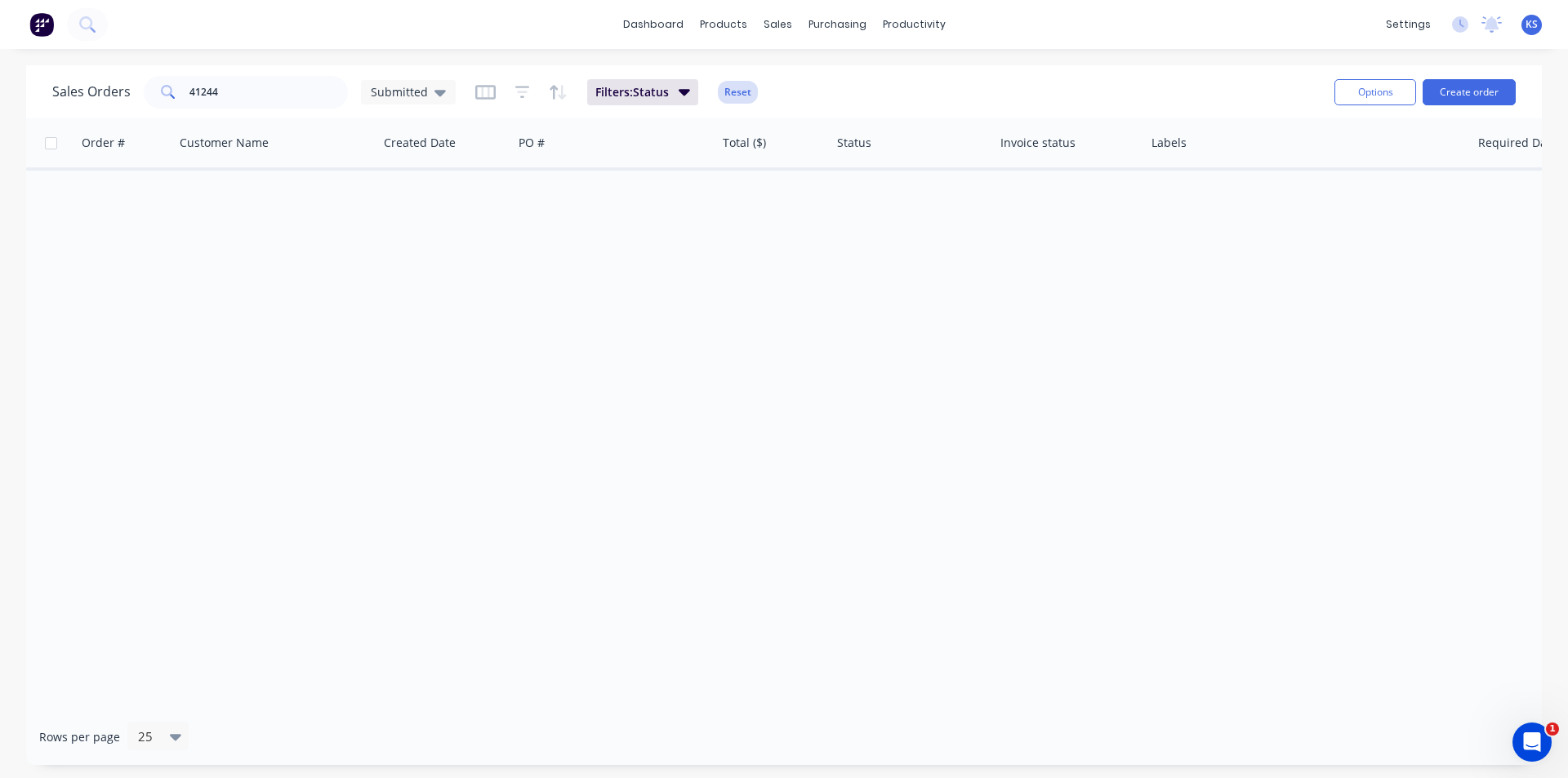
click at [727, 89] on button "Reset" at bounding box center [737, 92] width 40 height 22
drag, startPoint x: 264, startPoint y: 92, endPoint x: 148, endPoint y: 95, distance: 116.0
click at [153, 95] on div "41244" at bounding box center [245, 92] width 204 height 32
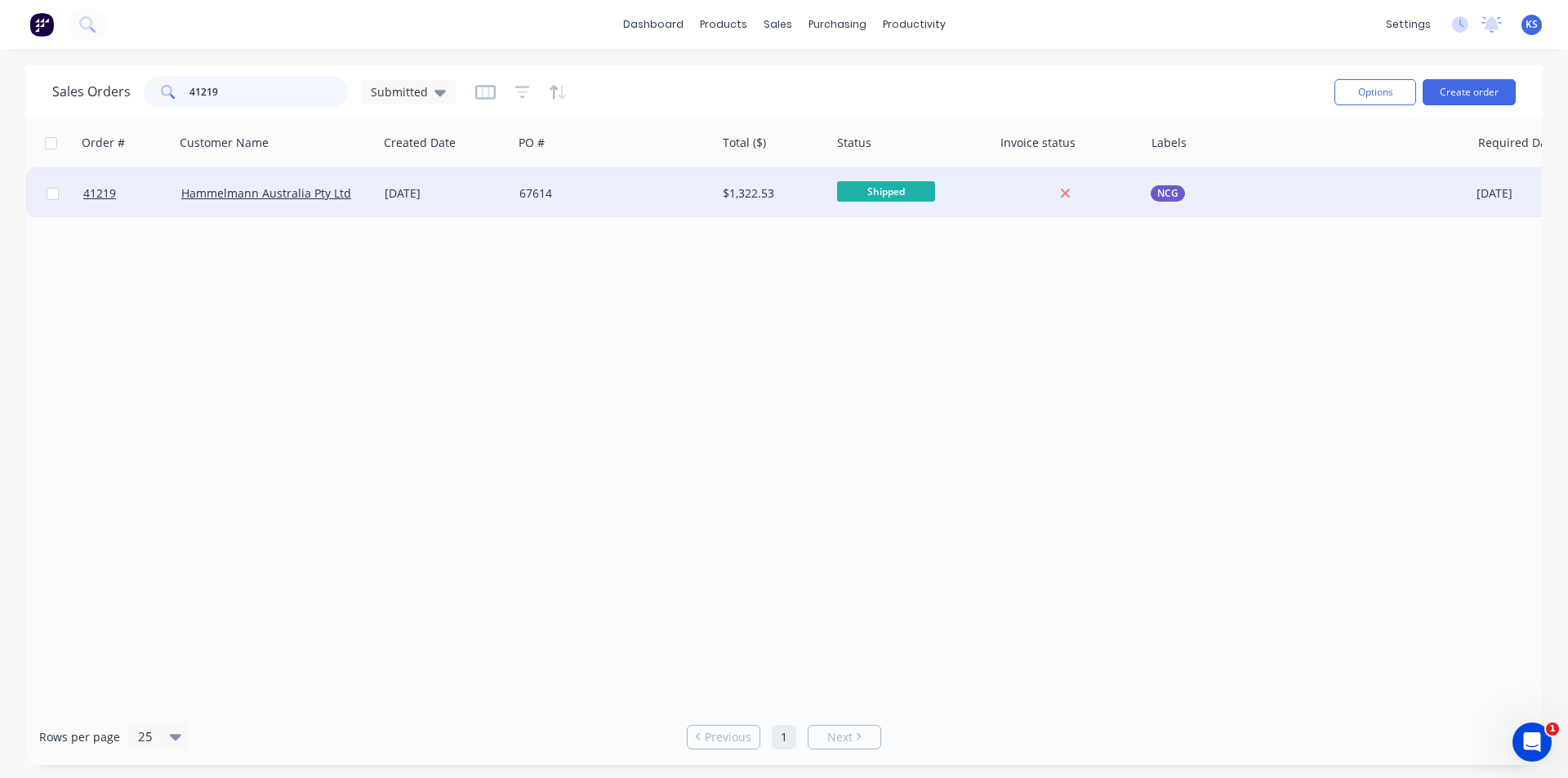
type input "41219"
click at [584, 177] on div "67614" at bounding box center [615, 194] width 203 height 49
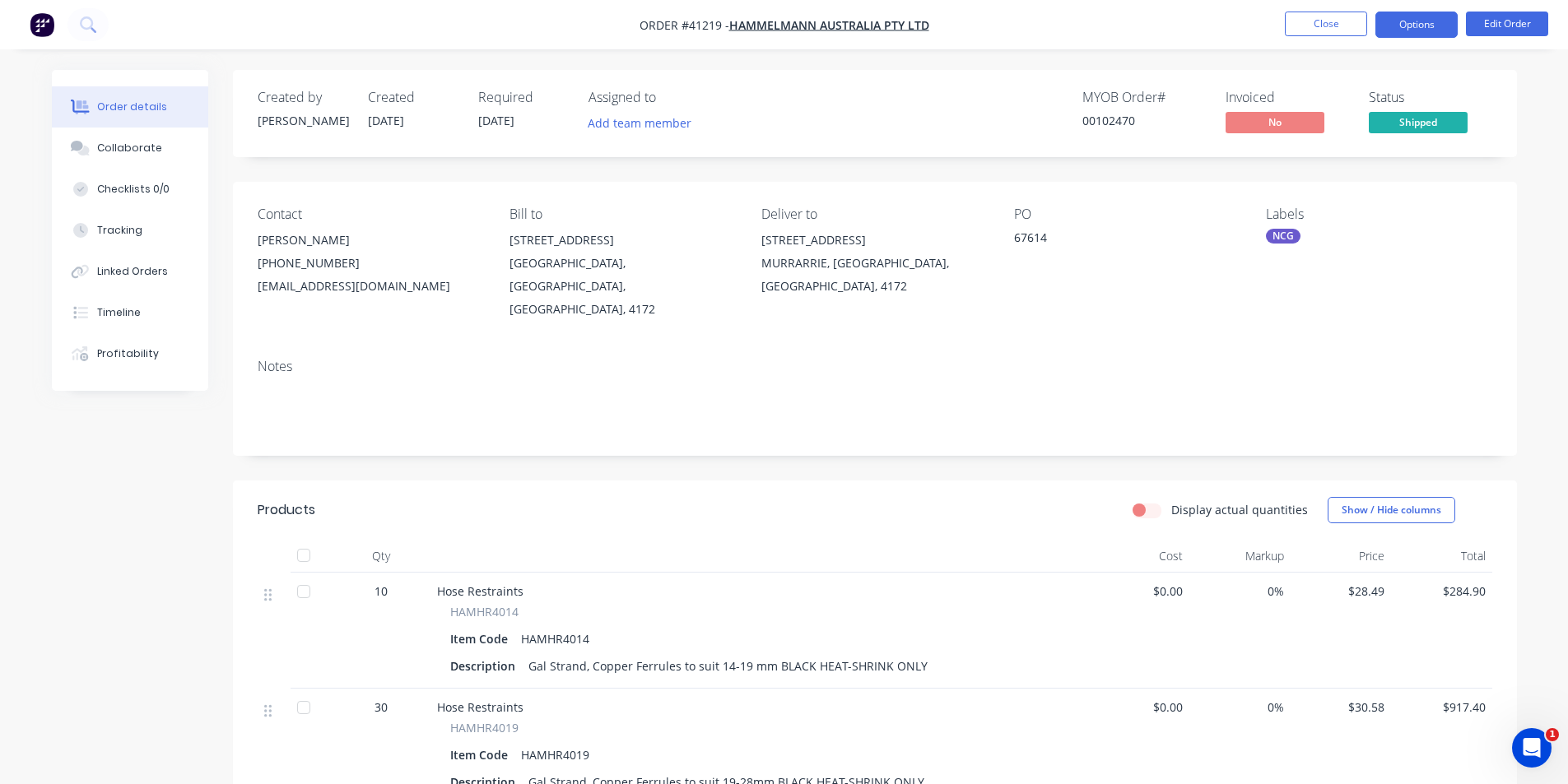
click at [1392, 23] on button "Options" at bounding box center [1416, 25] width 83 height 27
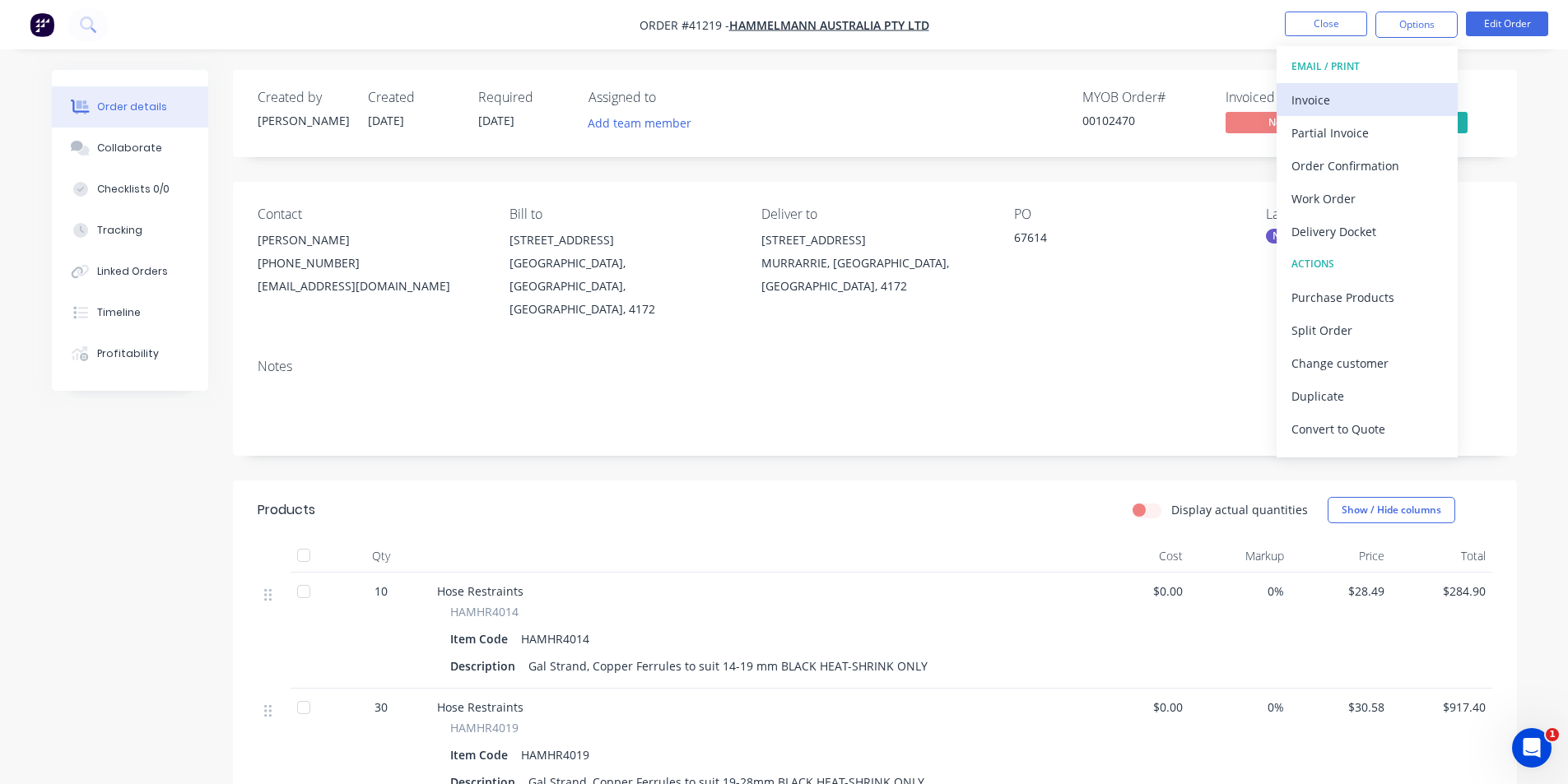
click at [1331, 91] on div "Invoice" at bounding box center [1367, 99] width 152 height 24
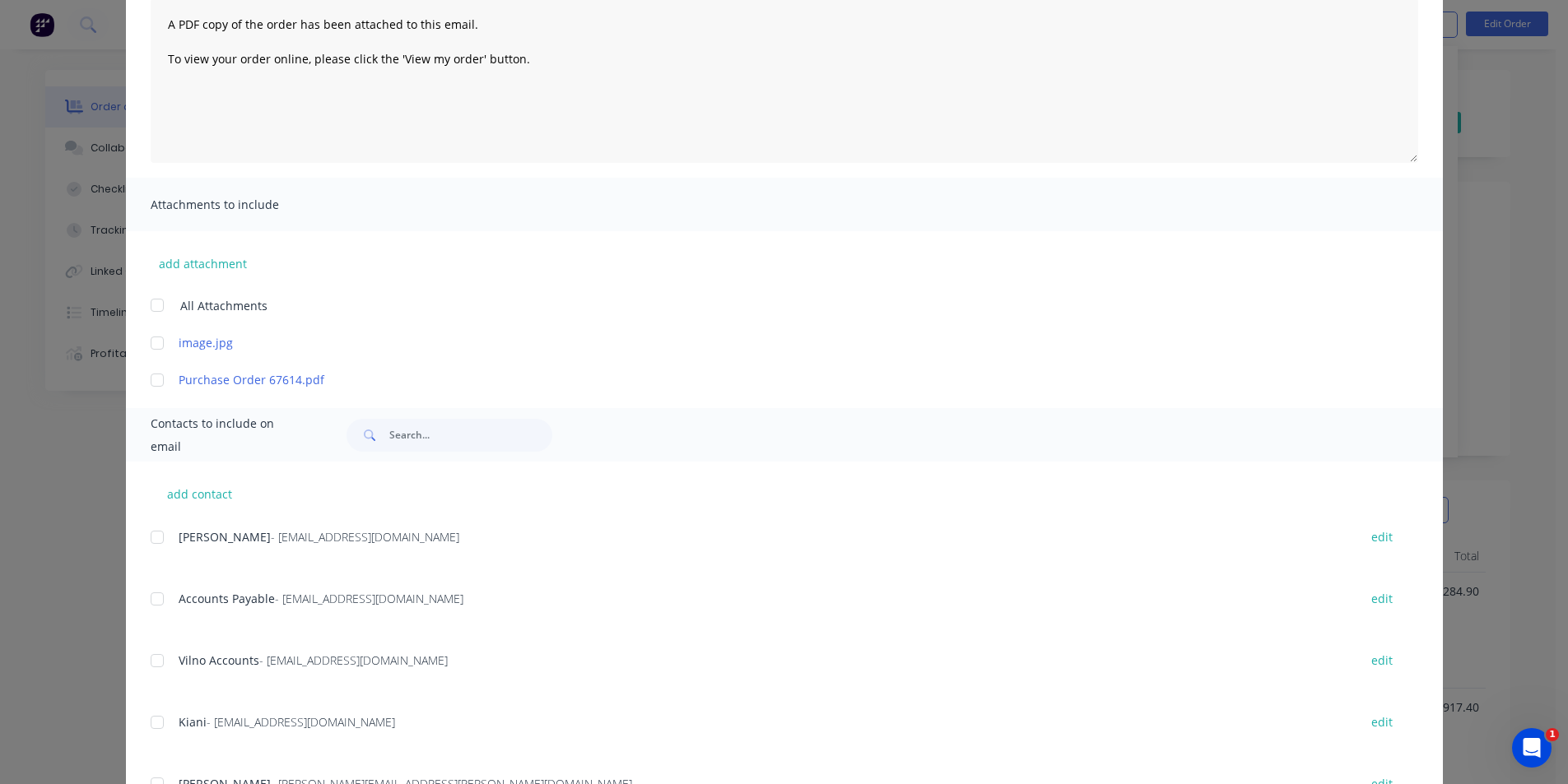
scroll to position [347, 0]
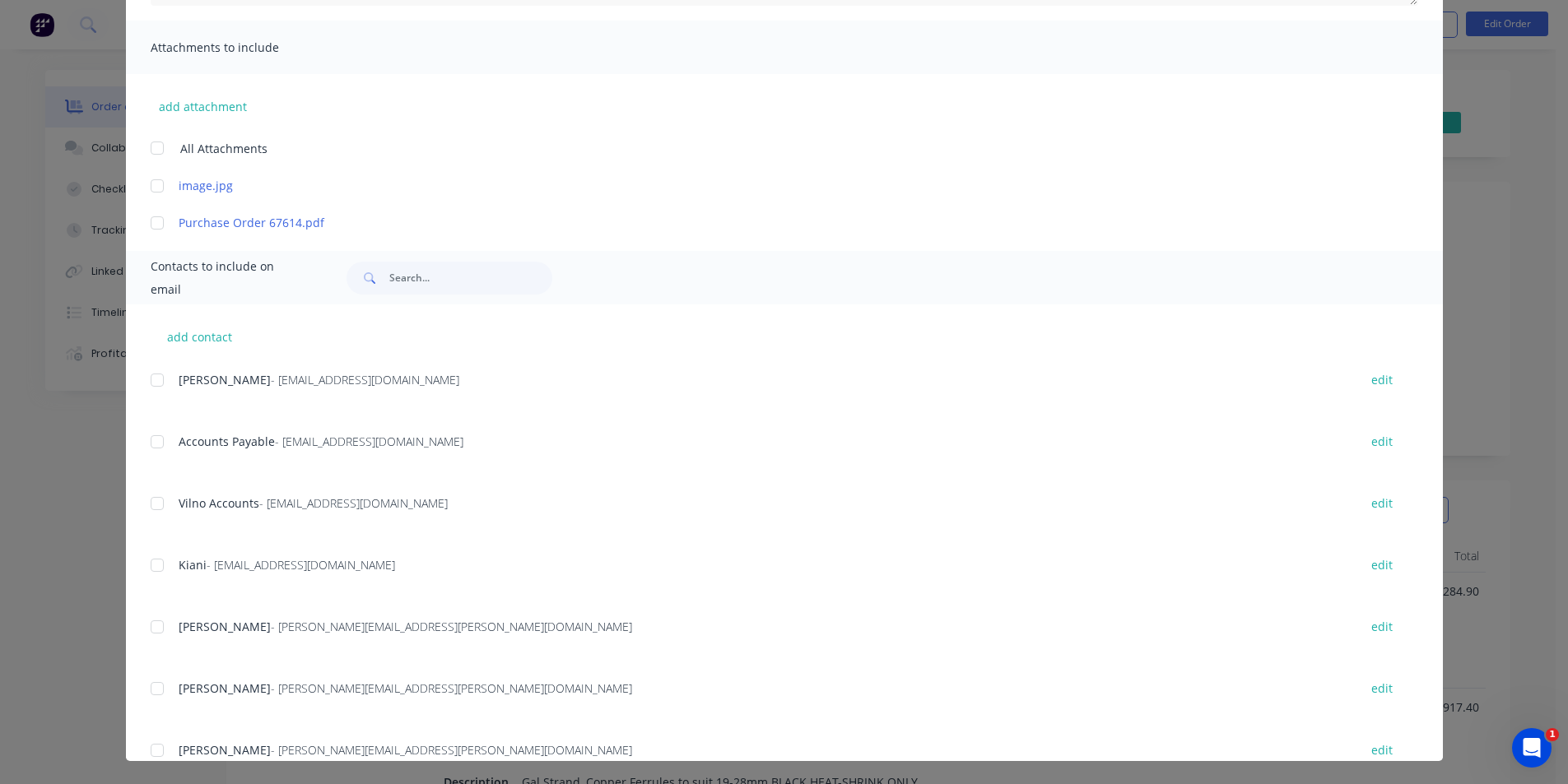
click at [153, 442] on div at bounding box center [157, 441] width 33 height 33
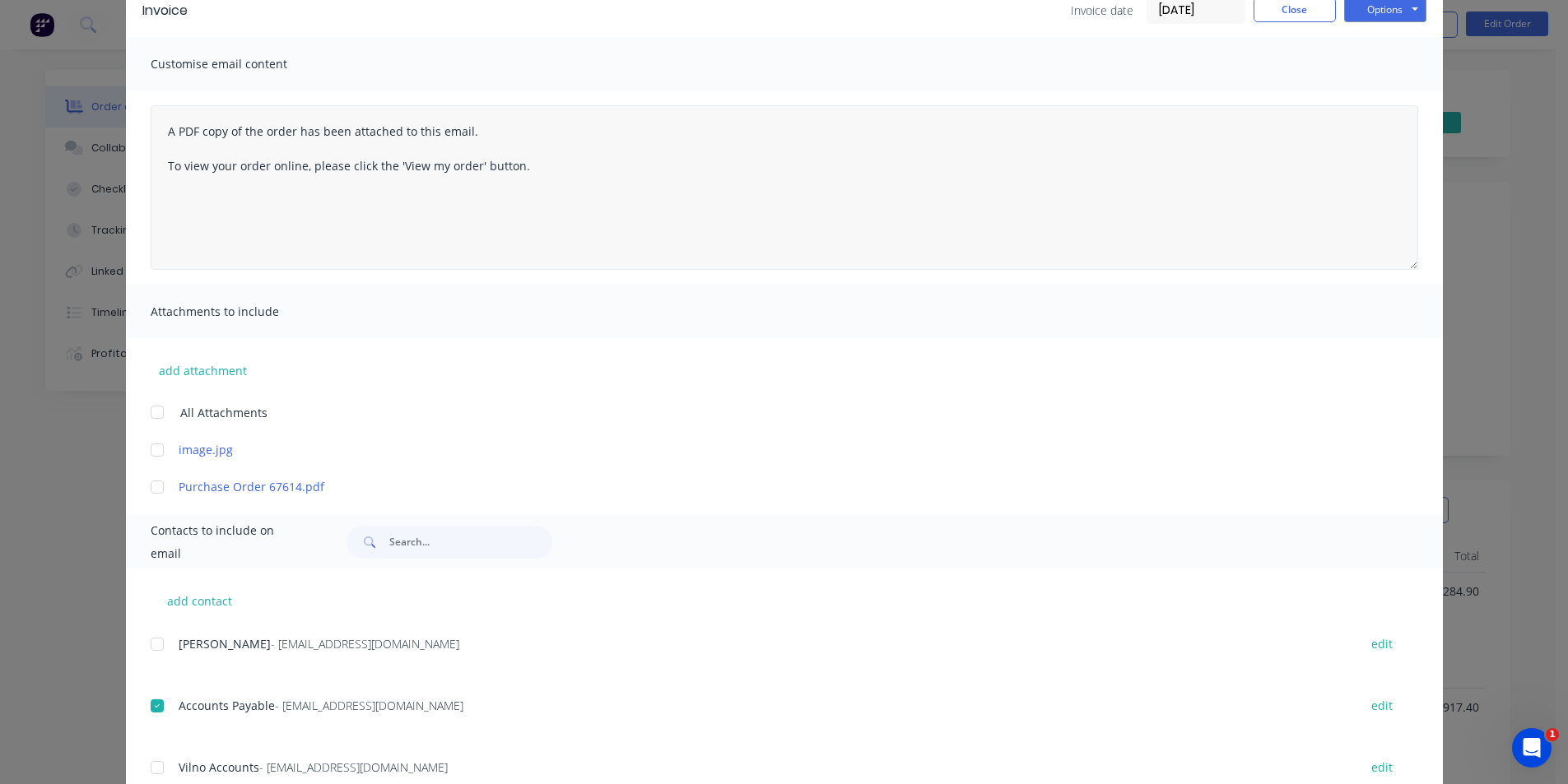
scroll to position [0, 0]
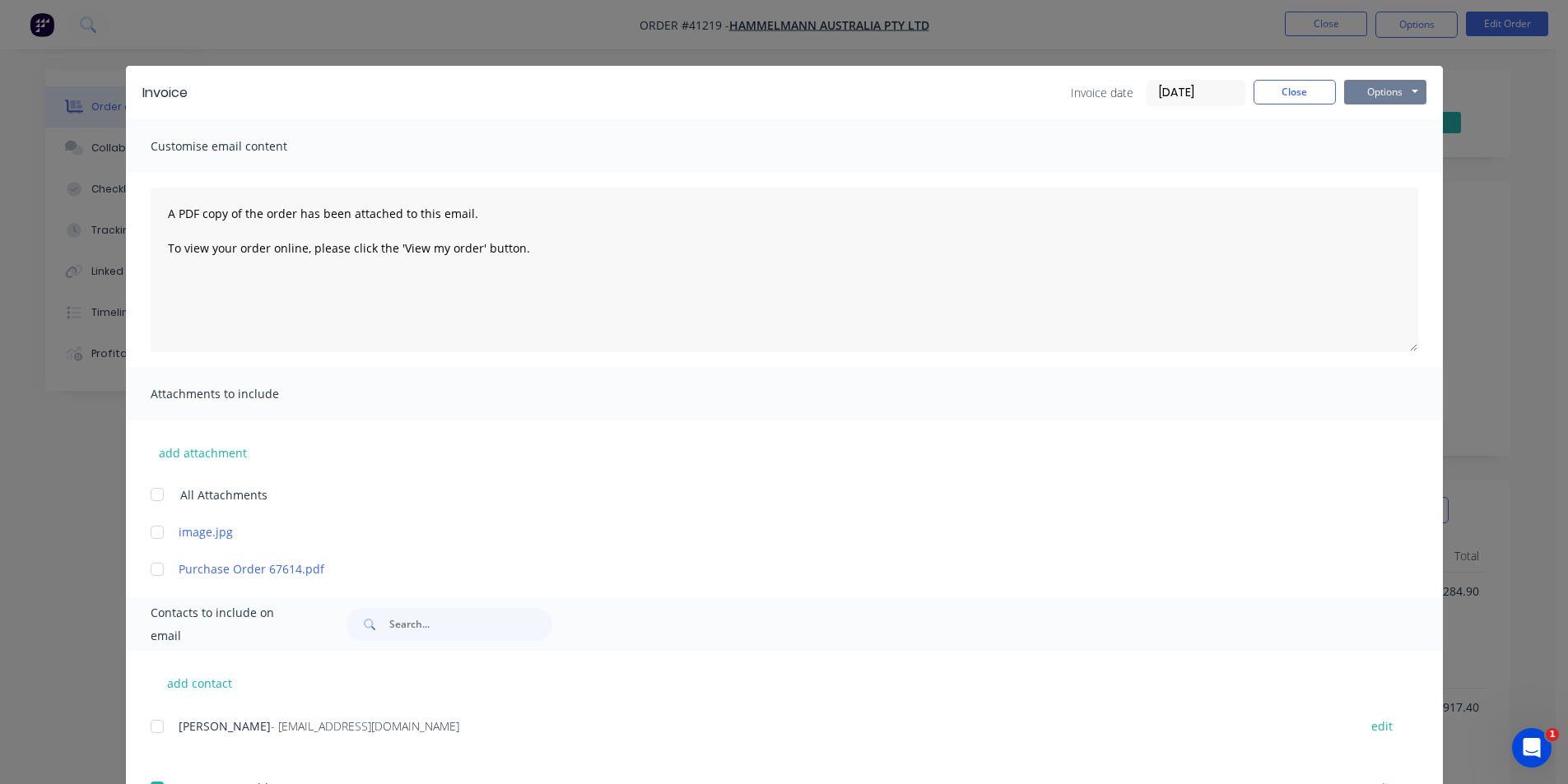
click at [1383, 92] on button "Options" at bounding box center [1385, 92] width 83 height 25
click at [1396, 182] on button "Email" at bounding box center [1396, 176] width 105 height 28
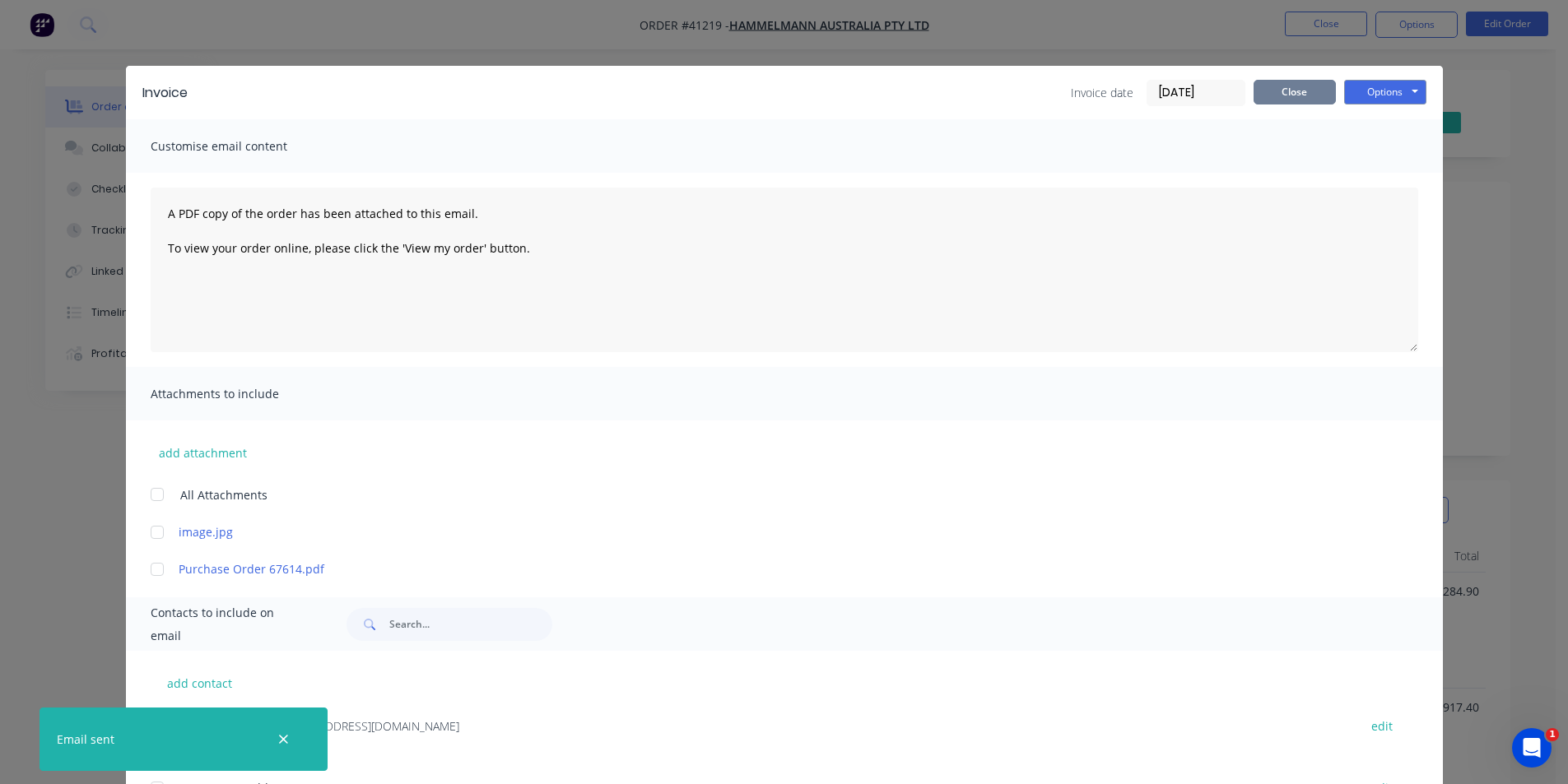
click at [1301, 88] on button "Close" at bounding box center [1294, 92] width 83 height 25
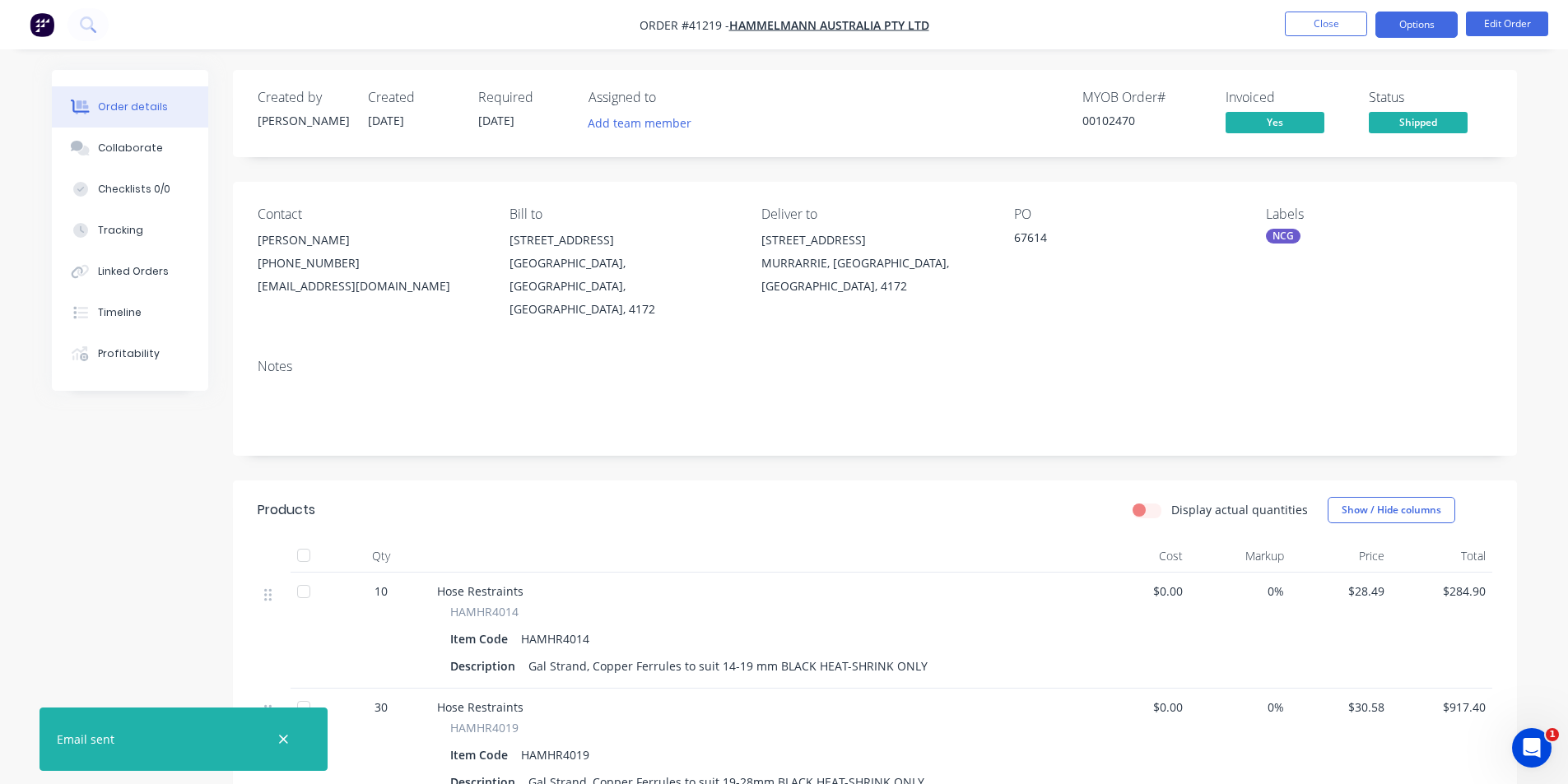
click at [1408, 23] on button "Options" at bounding box center [1416, 25] width 83 height 27
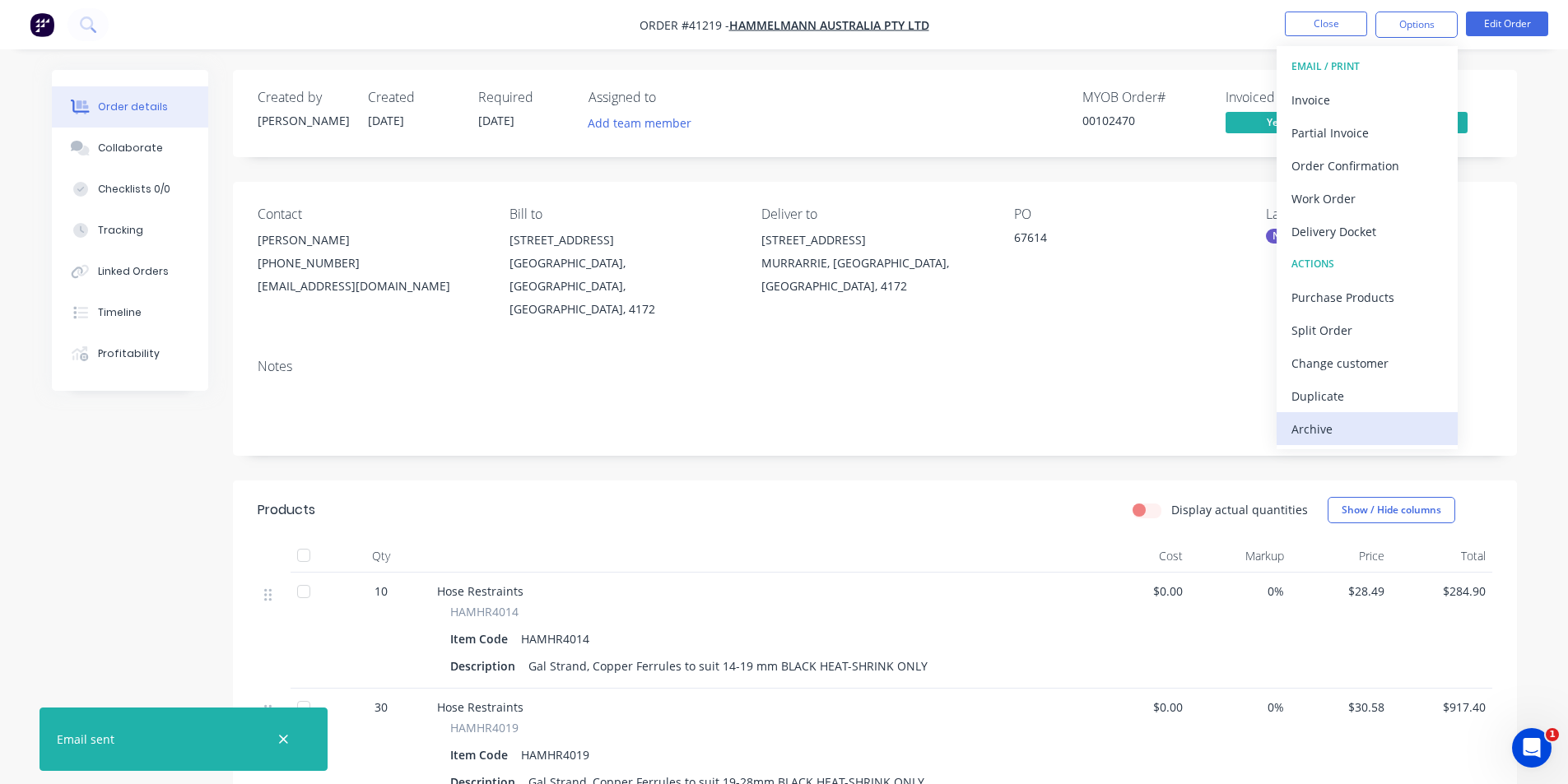
click at [1337, 429] on div "Archive" at bounding box center [1367, 429] width 152 height 24
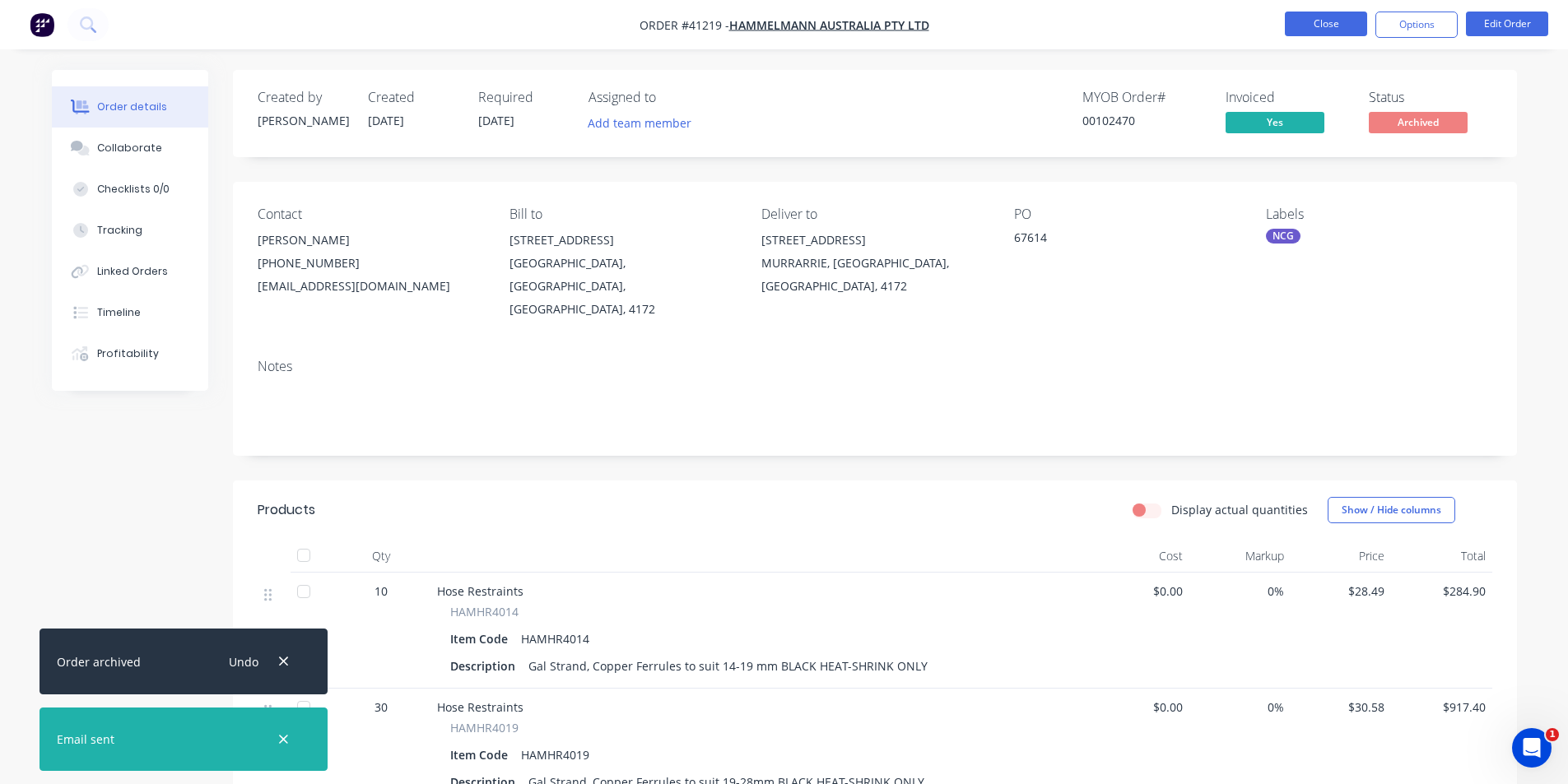
click at [1340, 28] on button "Close" at bounding box center [1326, 24] width 83 height 25
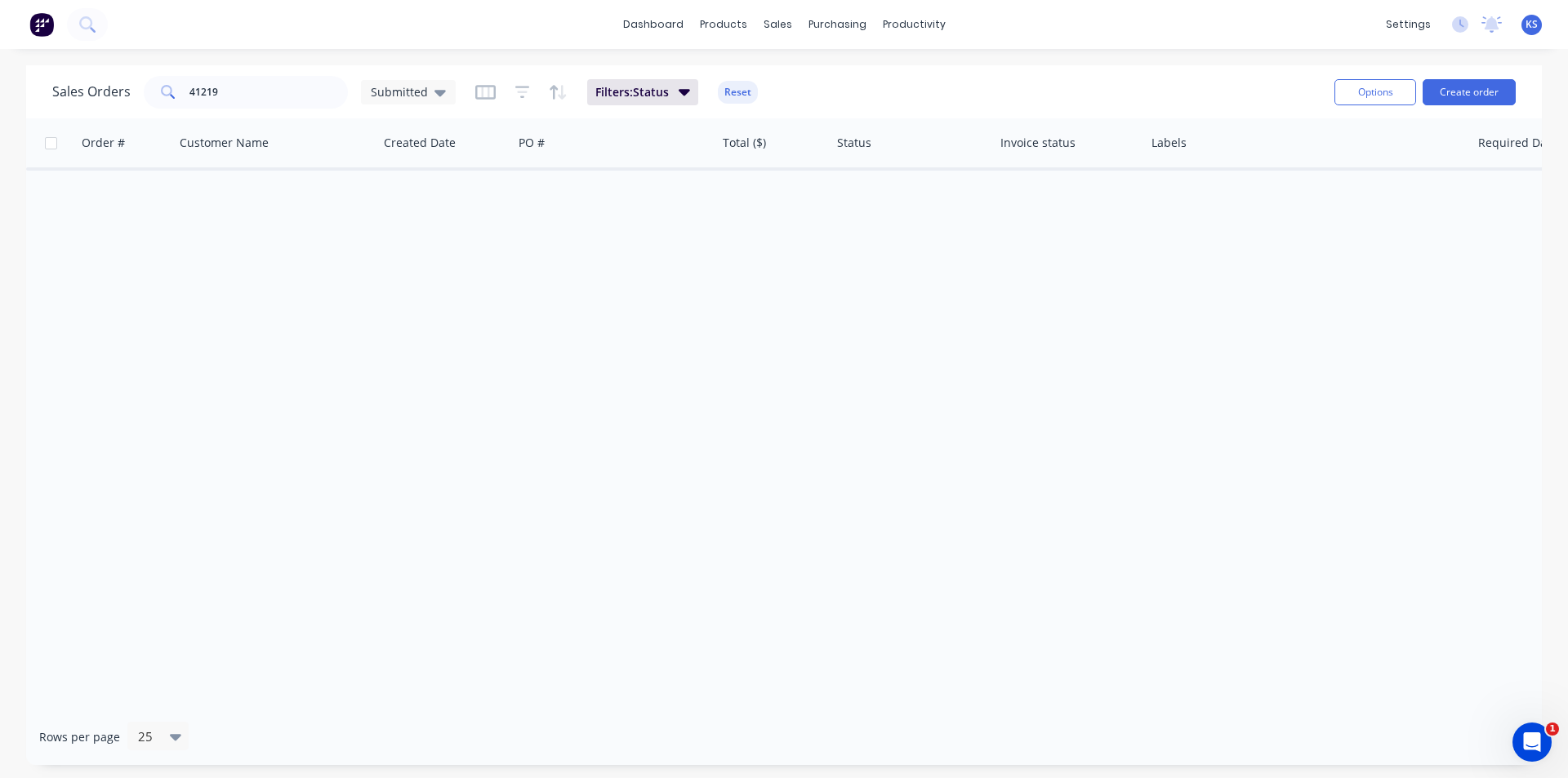
click at [756, 88] on div "Sales Orders 41219 Submitted Filters: Status Reset" at bounding box center [686, 92] width 1269 height 40
click at [752, 87] on button "Reset" at bounding box center [737, 92] width 40 height 22
drag, startPoint x: 295, startPoint y: 87, endPoint x: 86, endPoint y: 90, distance: 209.0
click at [86, 90] on div "Sales Orders 41219 Submitted" at bounding box center [253, 92] width 404 height 32
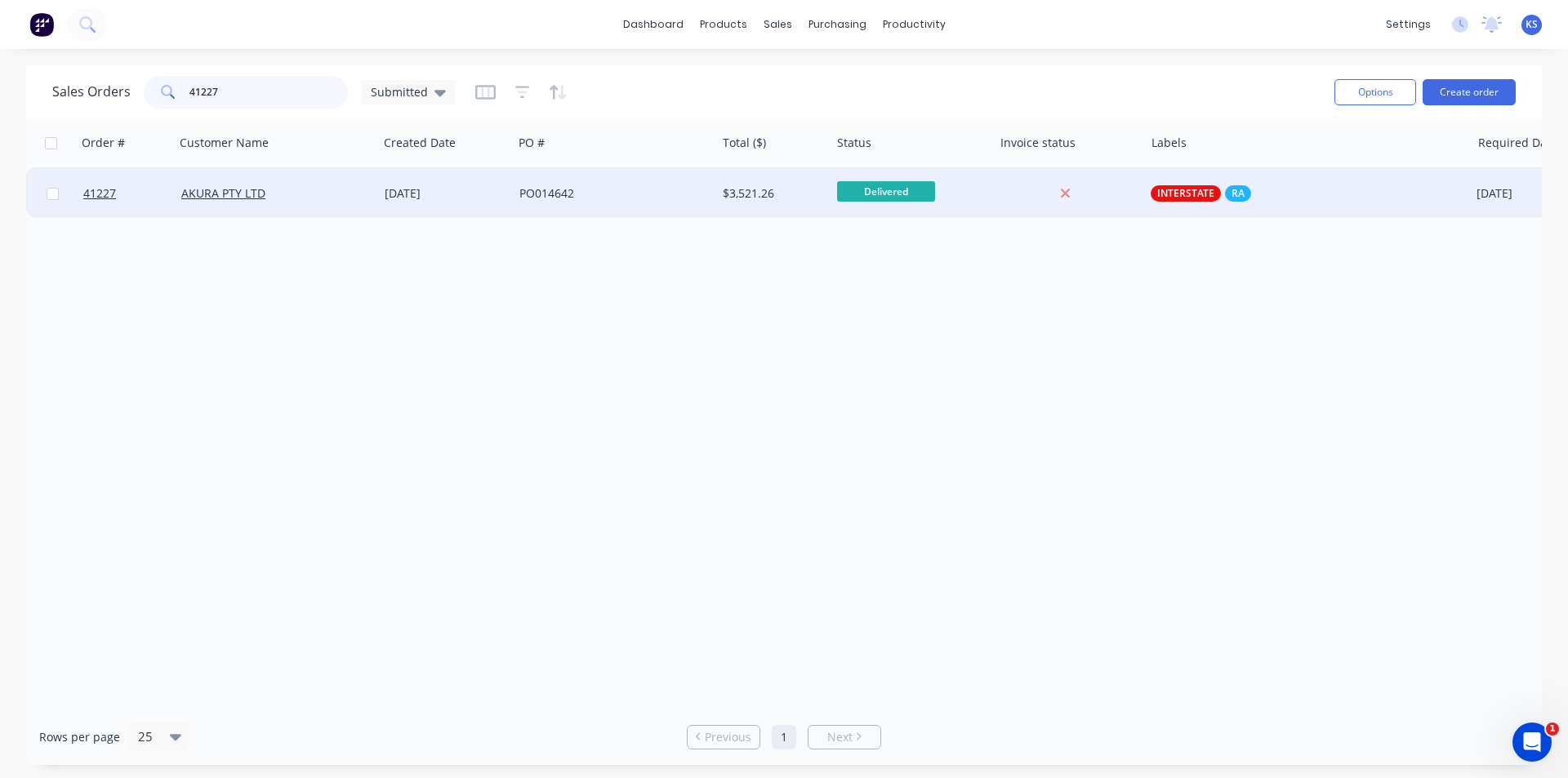
type input "41227"
click at [310, 206] on div "AKURA PTY LTD" at bounding box center [277, 194] width 203 height 49
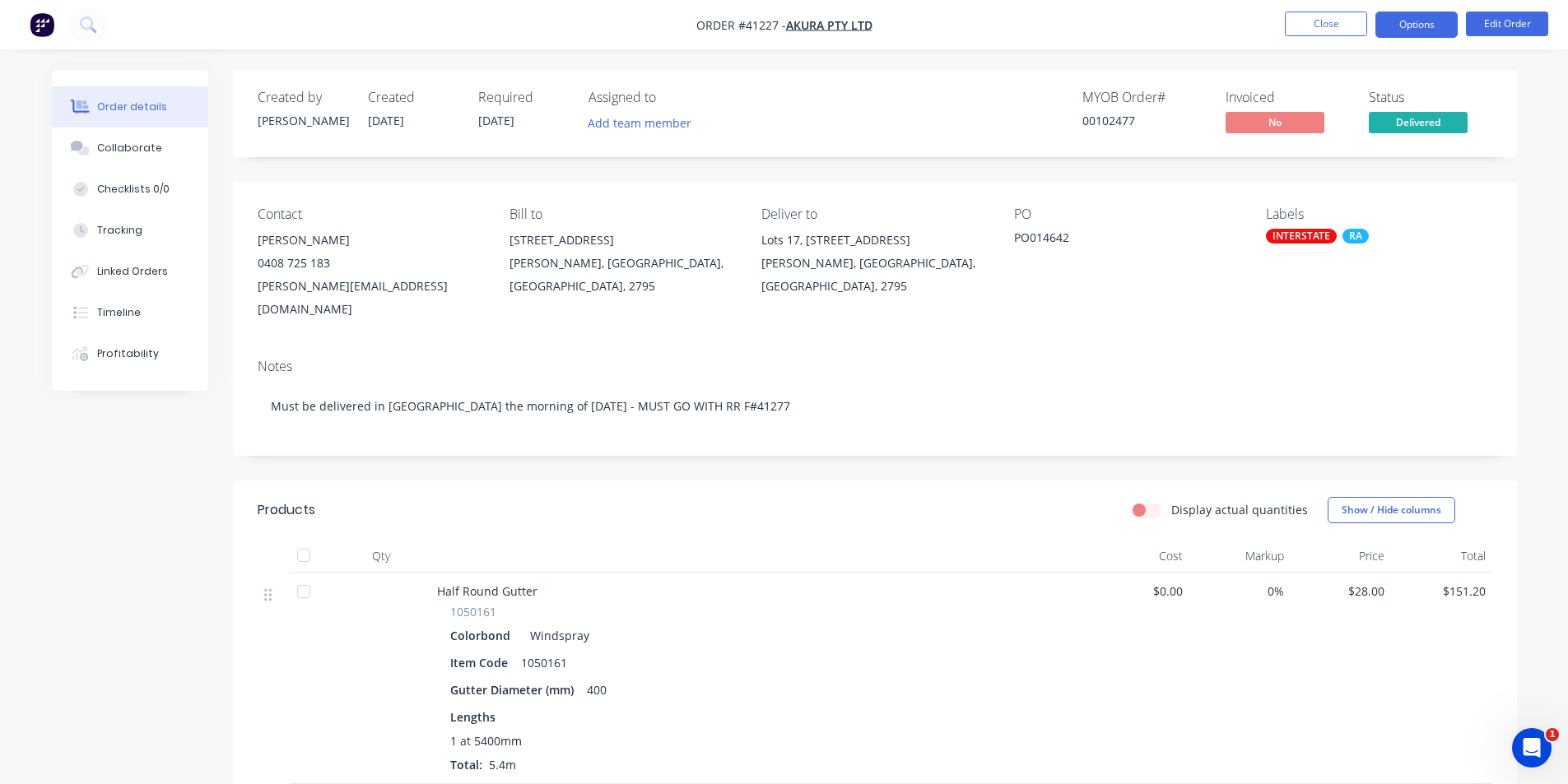
click at [1404, 25] on button "Options" at bounding box center [1416, 25] width 83 height 27
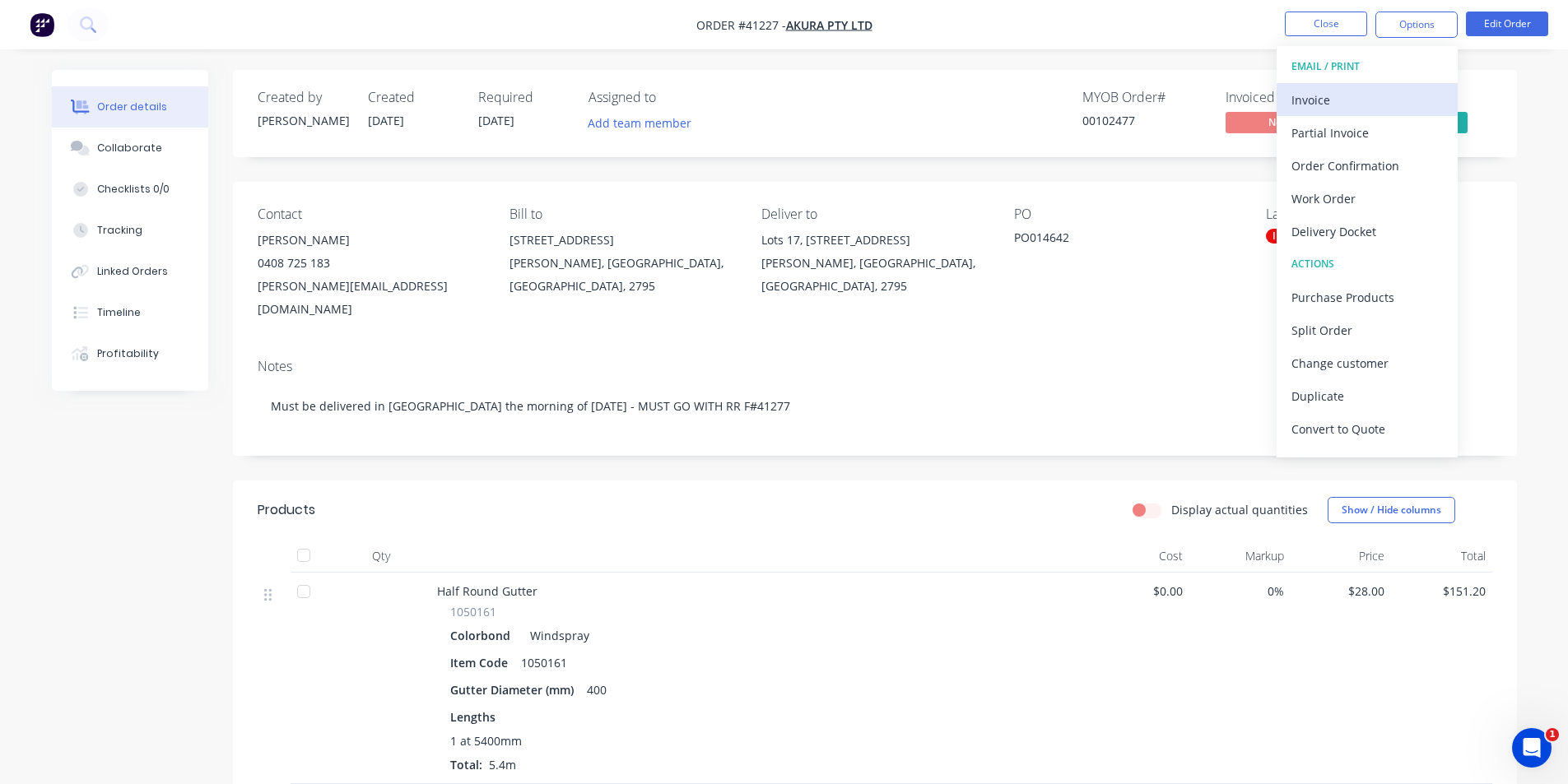
click at [1375, 97] on div "Invoice" at bounding box center [1367, 99] width 152 height 24
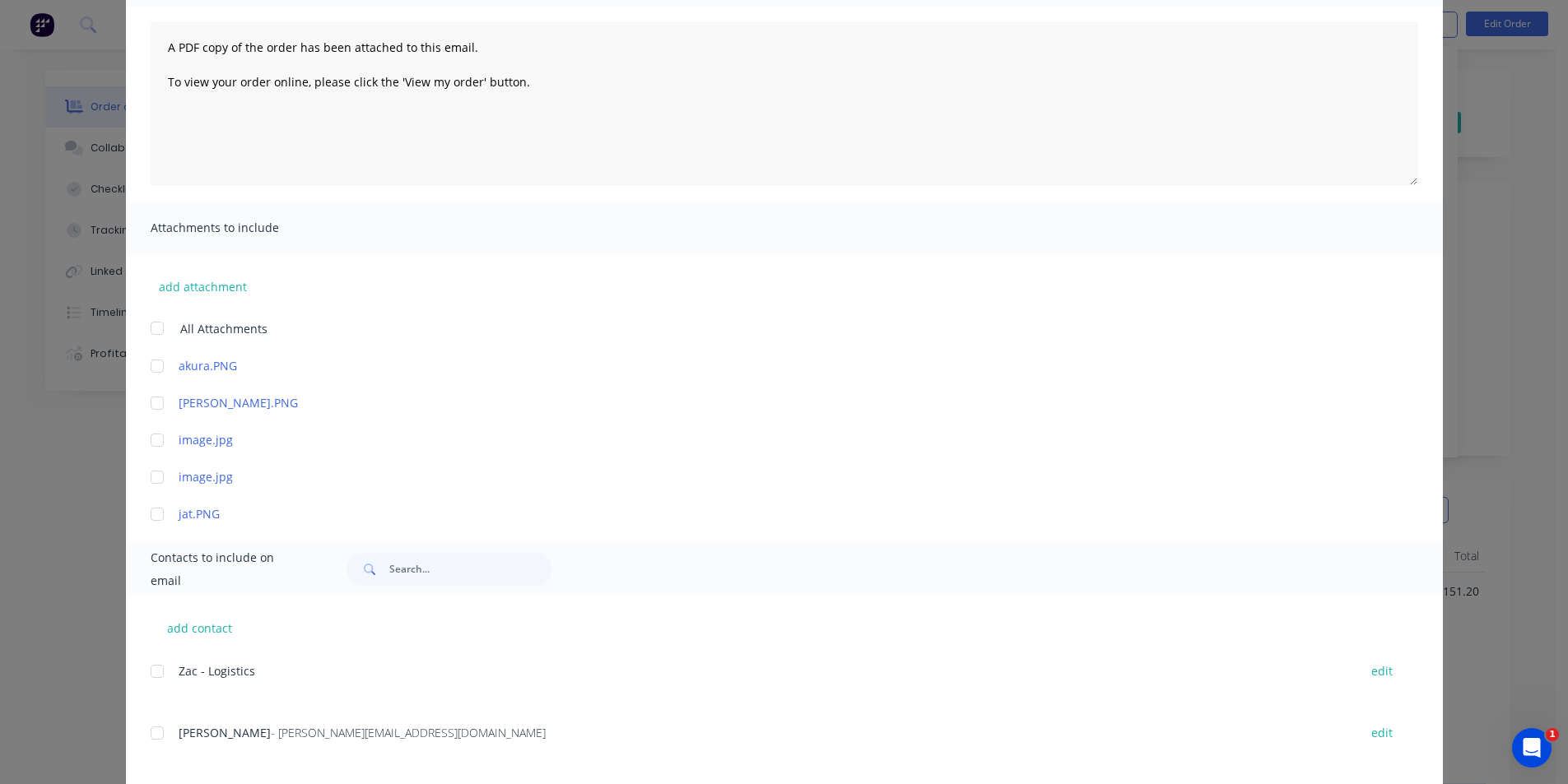
scroll to position [373, 0]
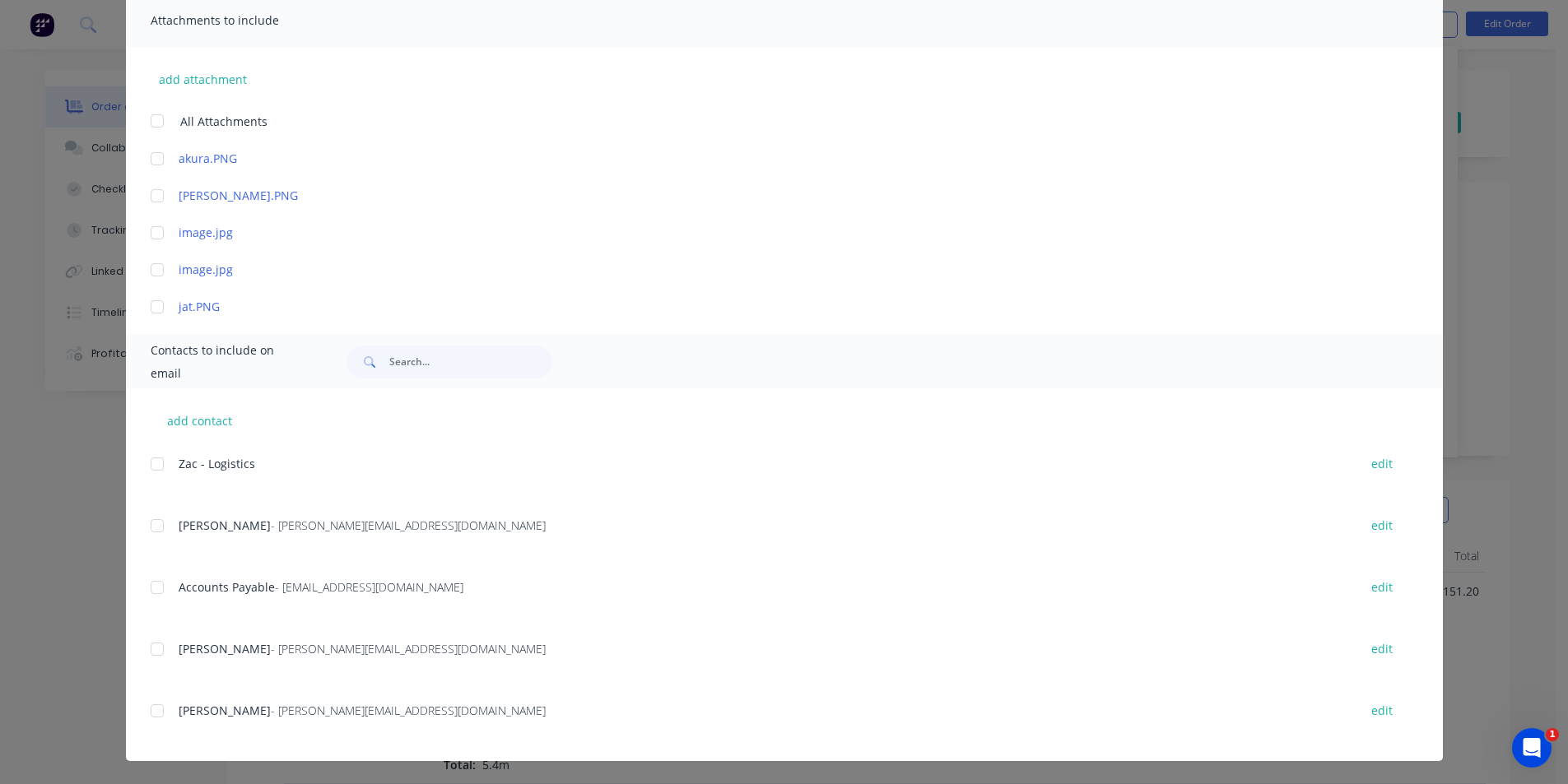
click at [148, 587] on div at bounding box center [157, 587] width 33 height 33
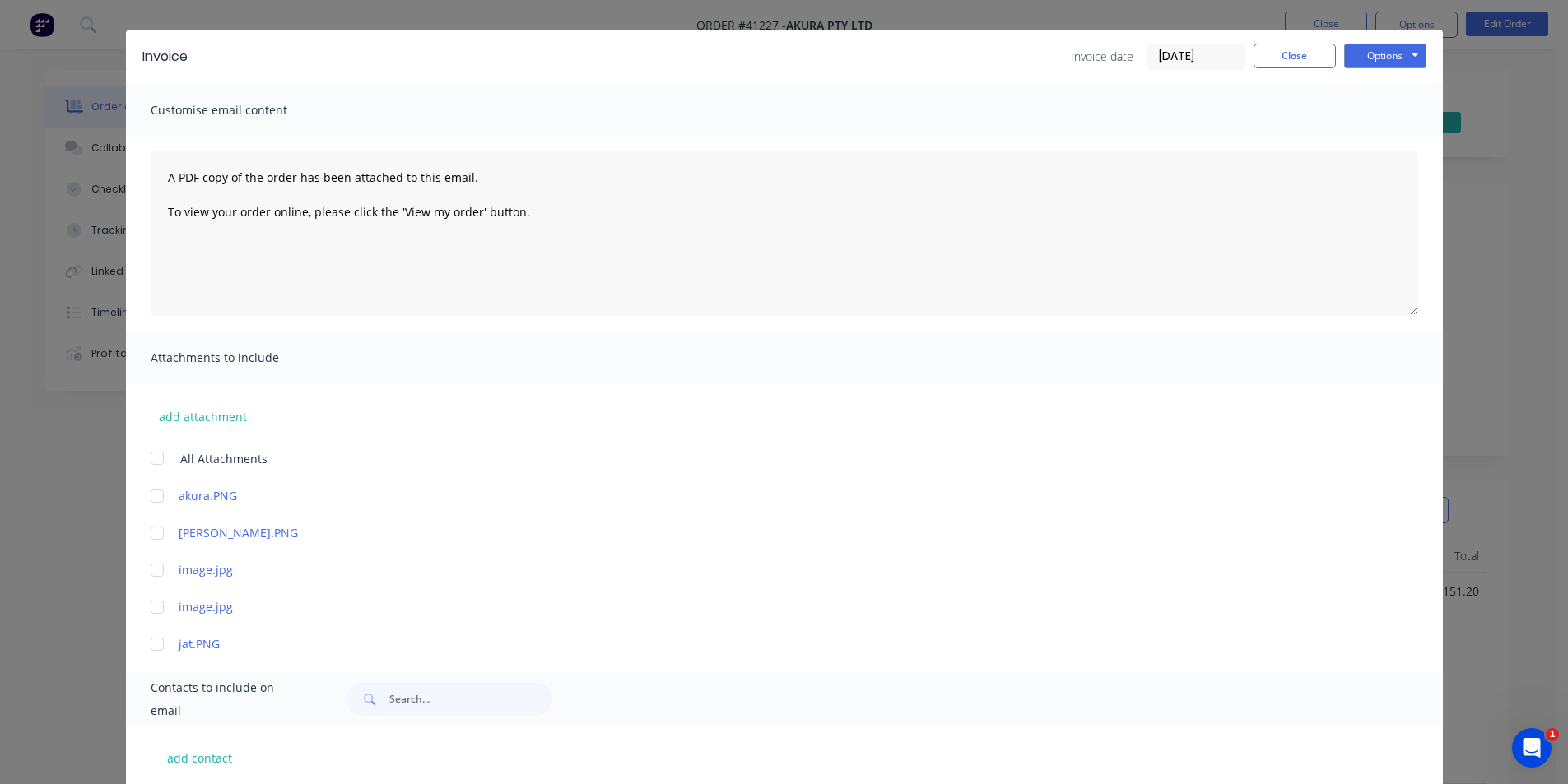
scroll to position [0, 0]
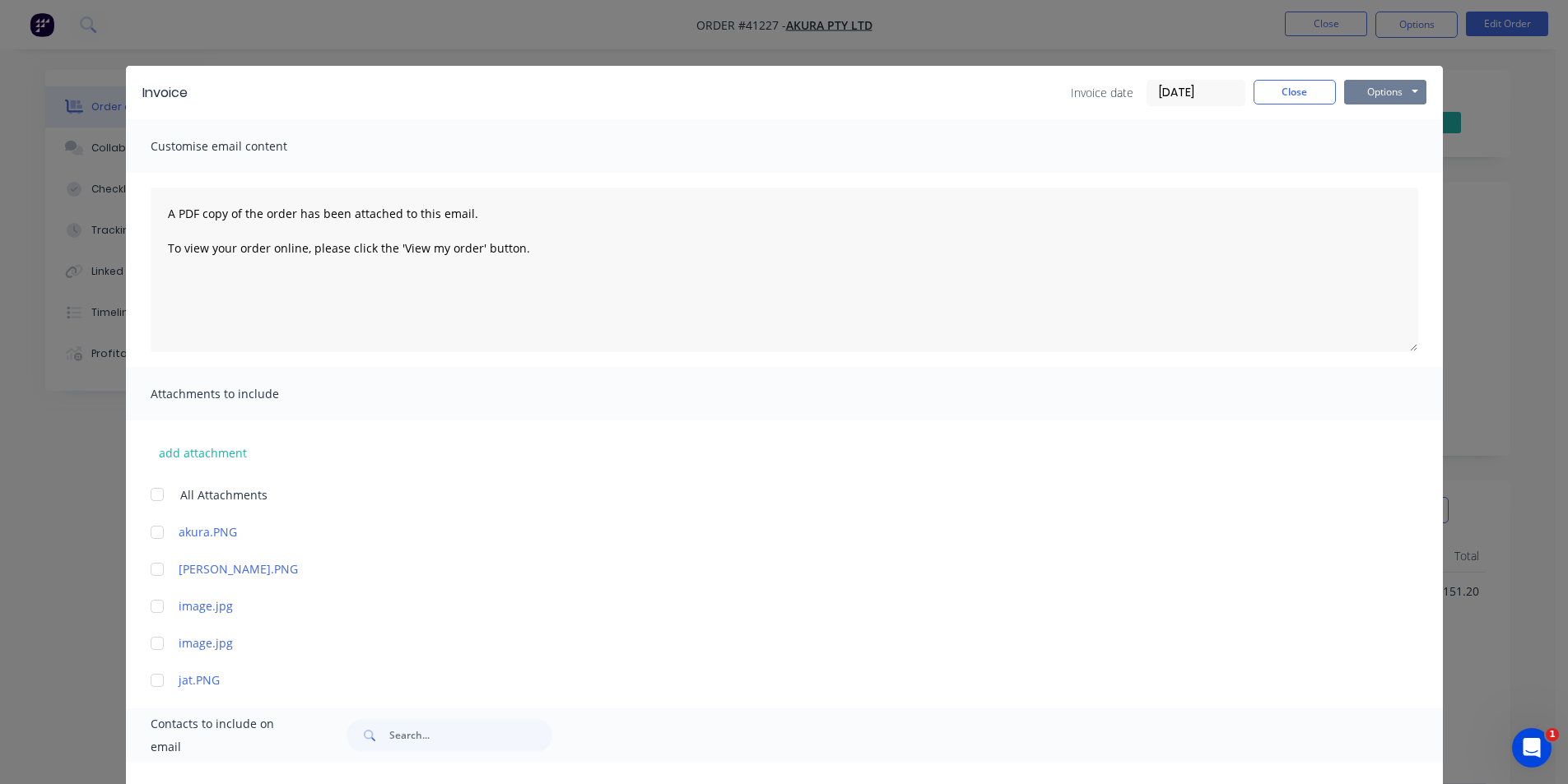
click at [1372, 86] on button "Options" at bounding box center [1385, 92] width 83 height 25
click at [1383, 172] on button "Email" at bounding box center [1396, 176] width 105 height 28
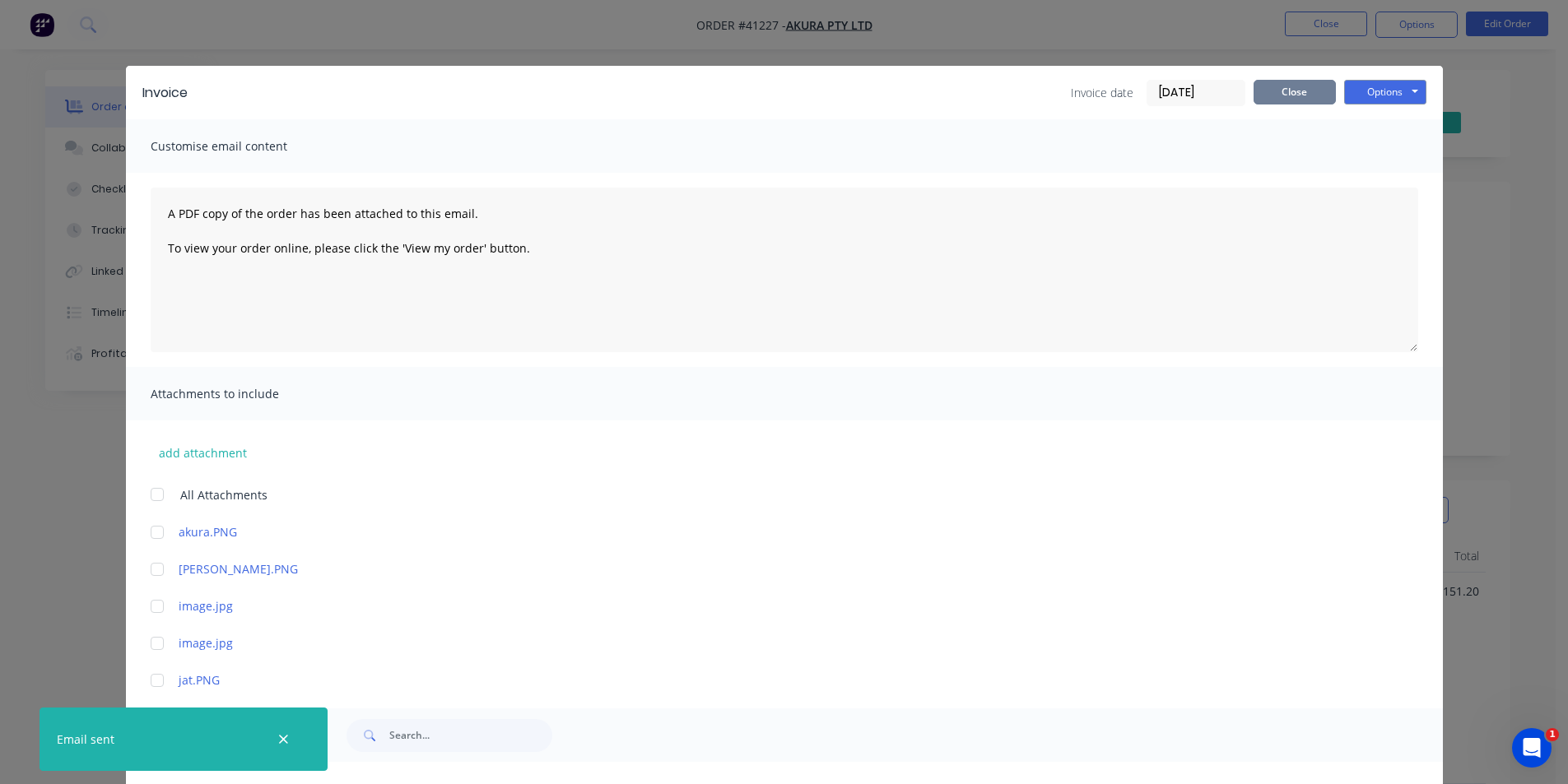
click at [1293, 98] on button "Close" at bounding box center [1294, 92] width 83 height 25
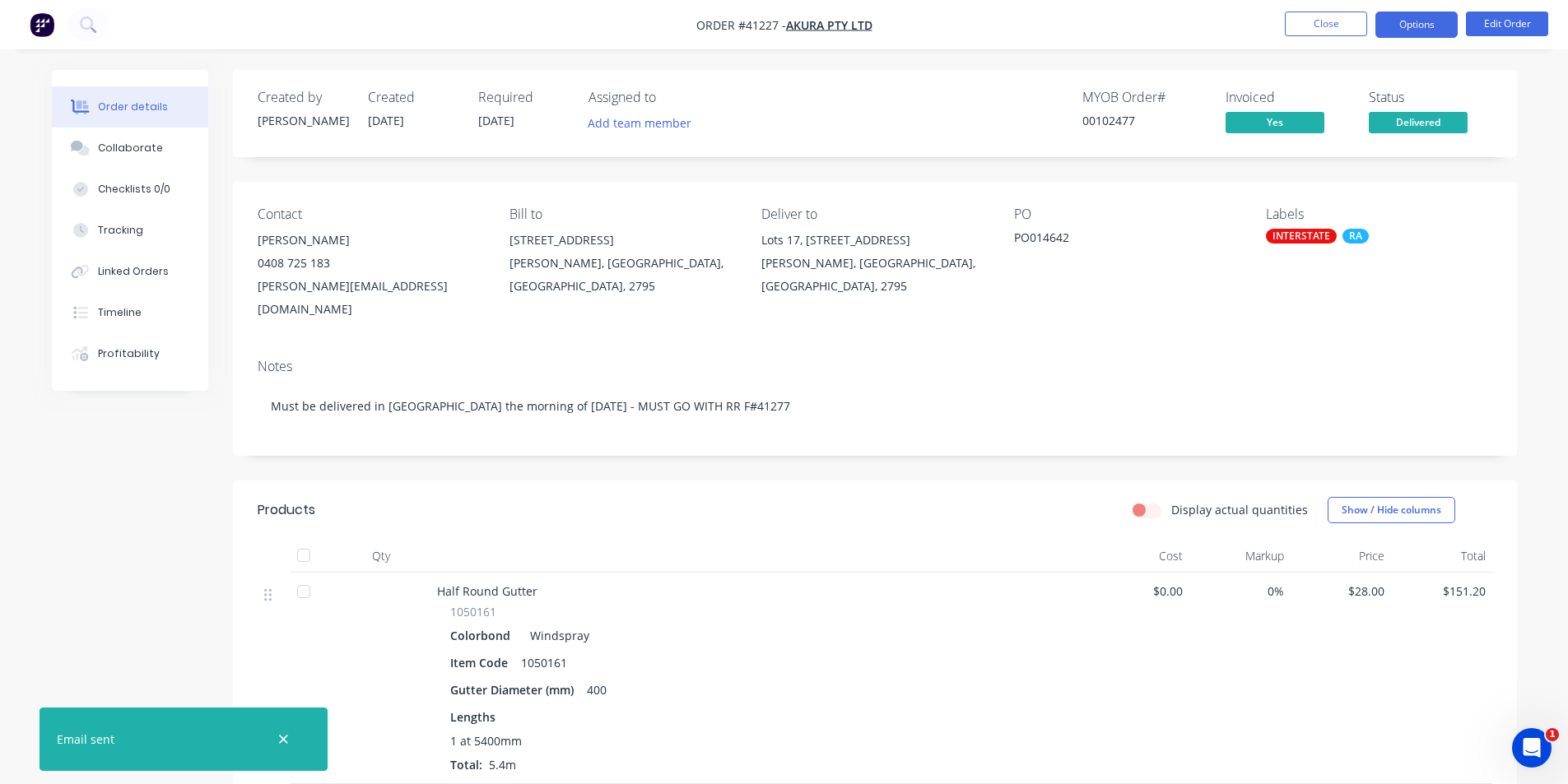
click at [1416, 15] on button "Options" at bounding box center [1416, 25] width 83 height 27
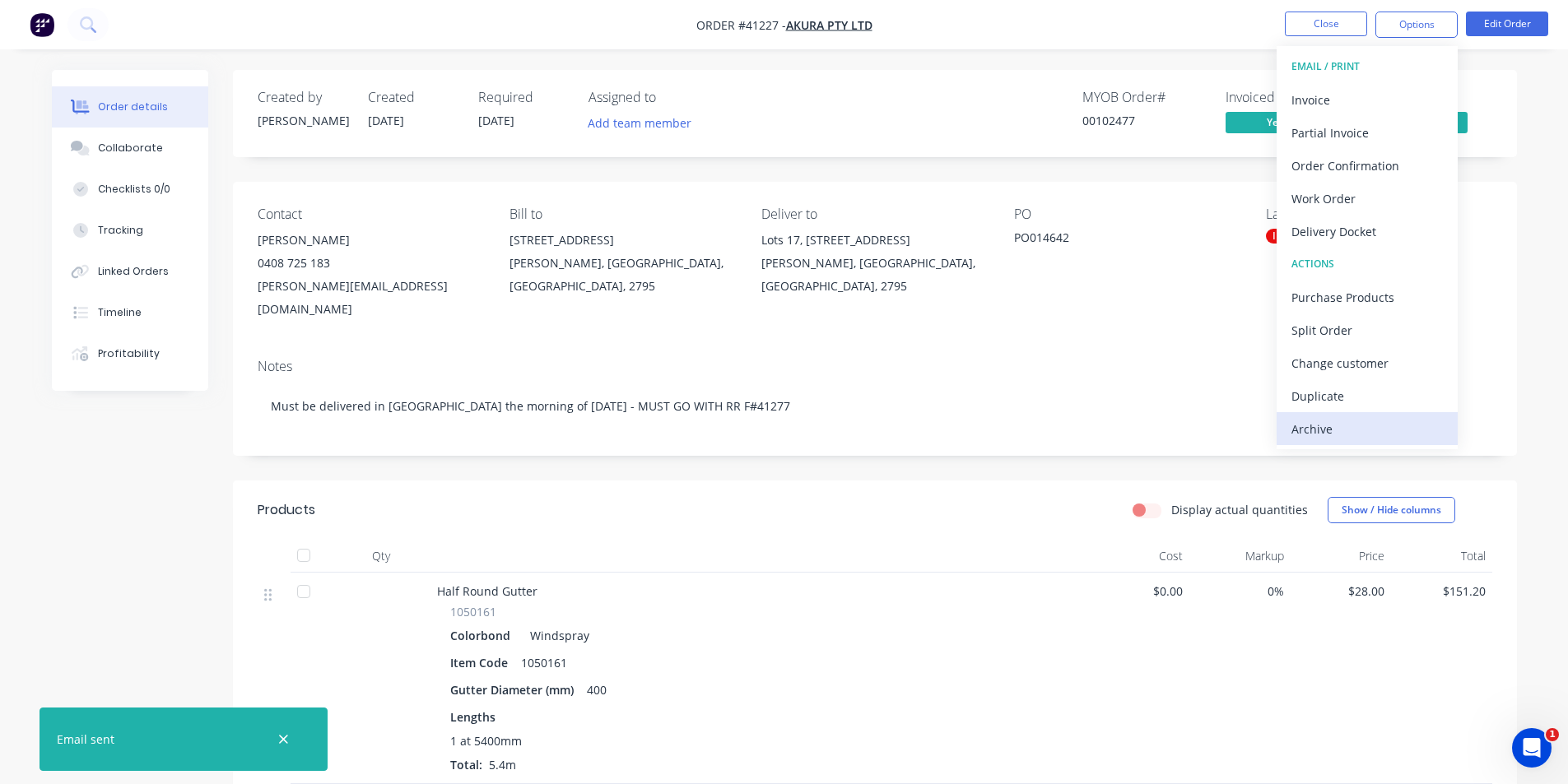
click at [1352, 419] on div "Archive" at bounding box center [1367, 429] width 152 height 24
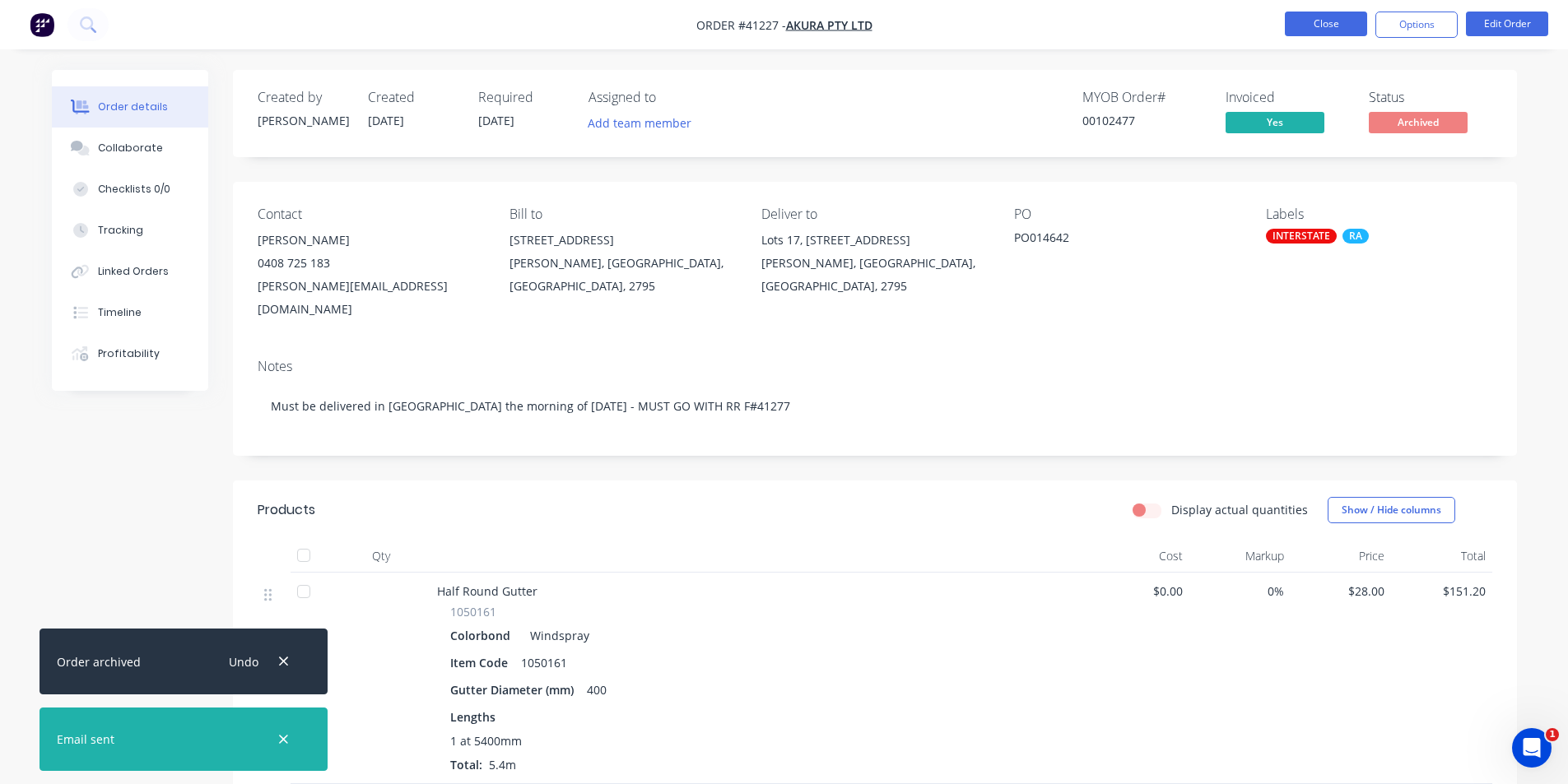
click at [1312, 25] on button "Close" at bounding box center [1326, 24] width 83 height 25
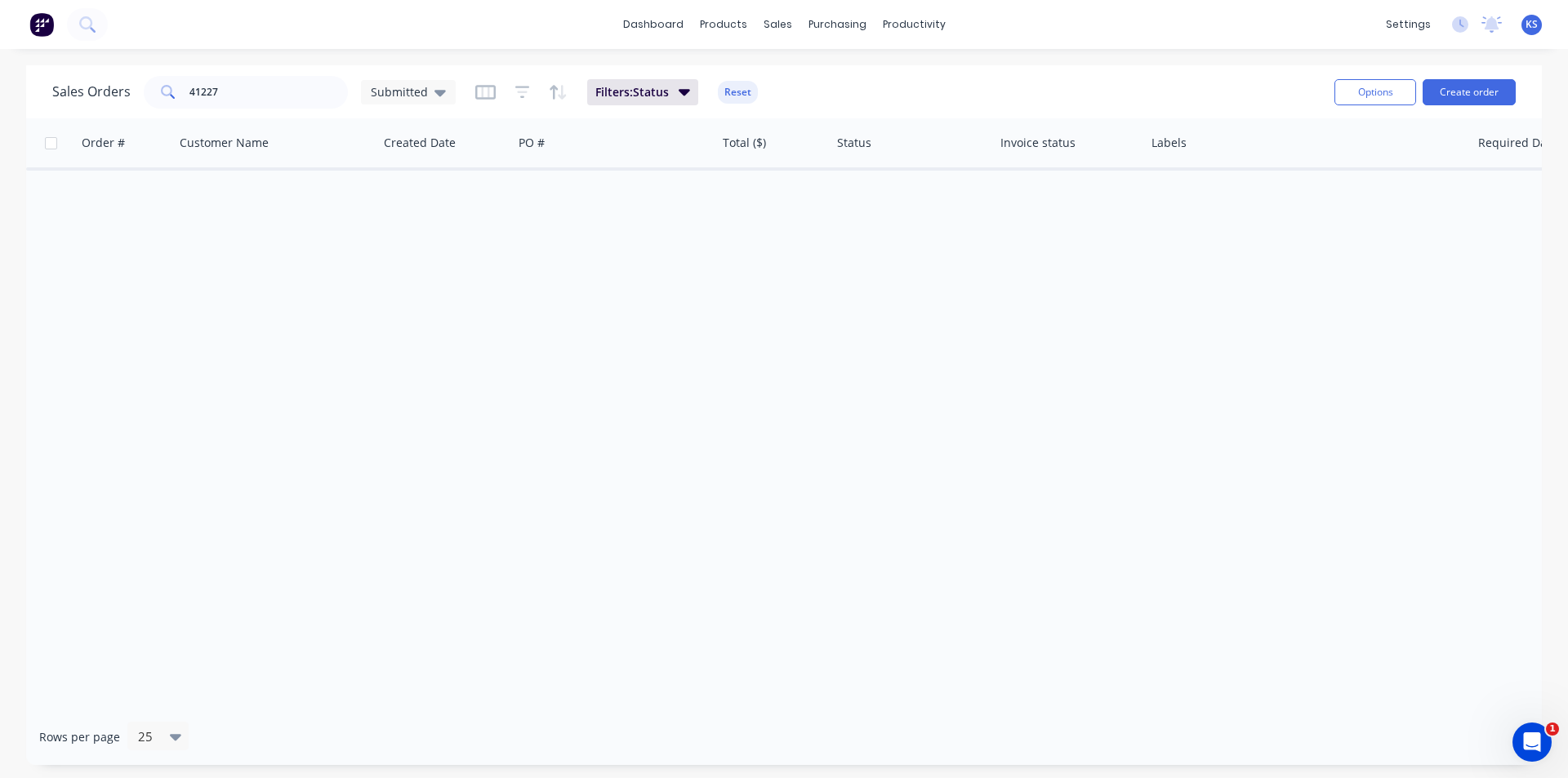
click at [737, 97] on button "Reset" at bounding box center [737, 92] width 40 height 22
drag, startPoint x: 242, startPoint y: 103, endPoint x: 113, endPoint y: 94, distance: 129.3
click at [114, 94] on div "Sales Orders 41227 Submitted" at bounding box center [253, 92] width 404 height 32
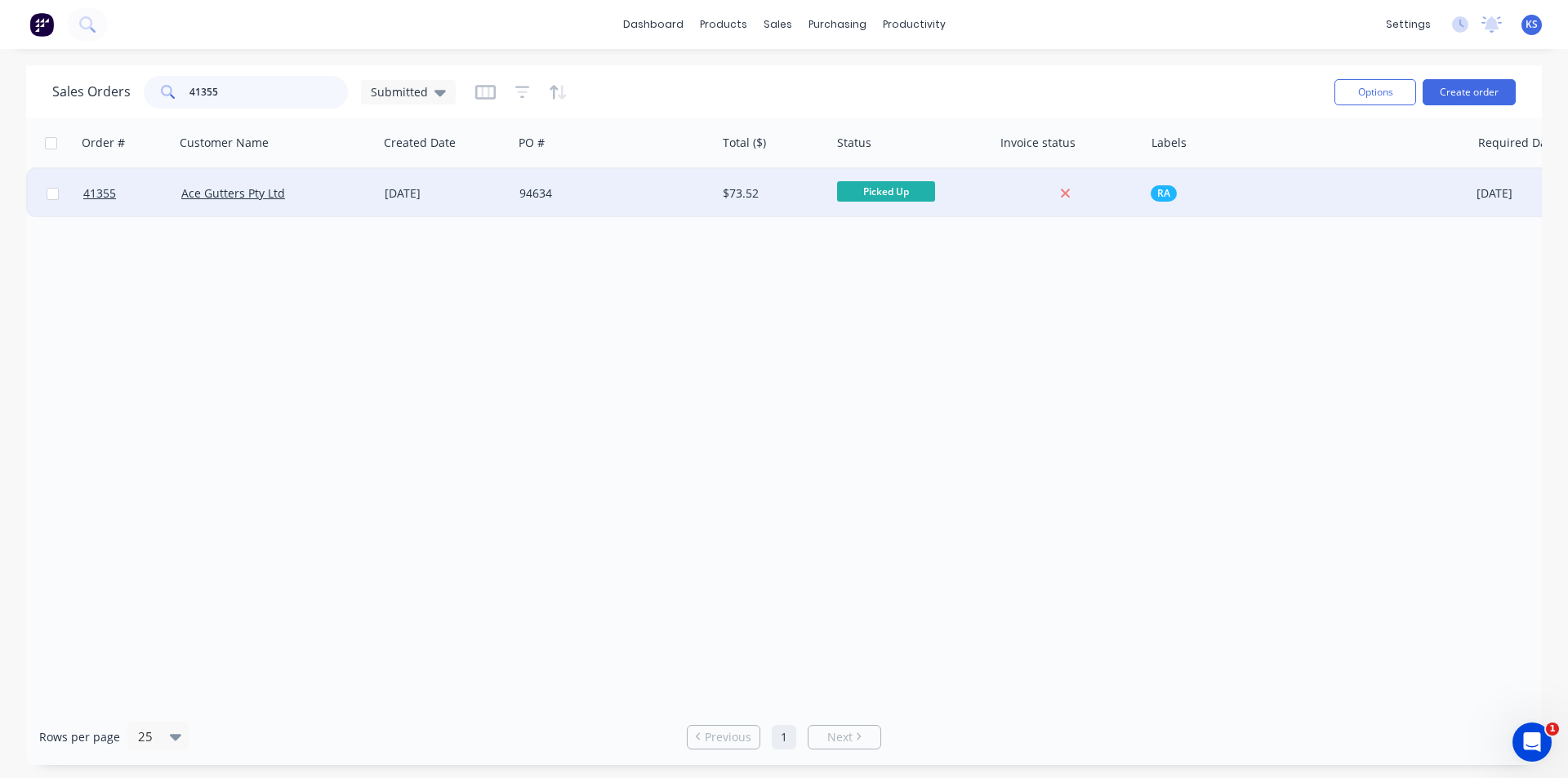
type input "41355"
click at [469, 192] on div "[DATE]" at bounding box center [446, 194] width 121 height 17
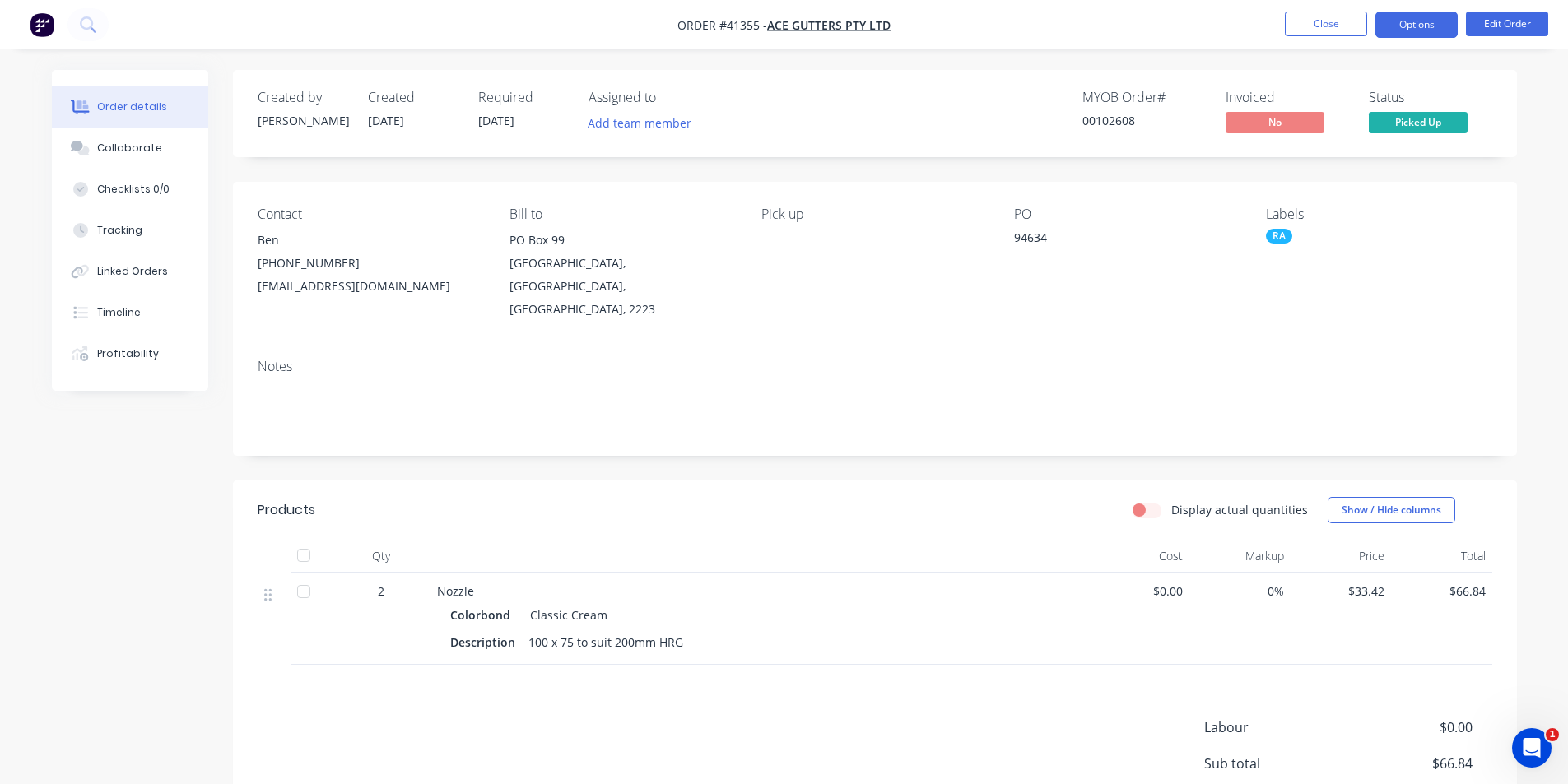
click at [1399, 30] on button "Options" at bounding box center [1416, 25] width 83 height 27
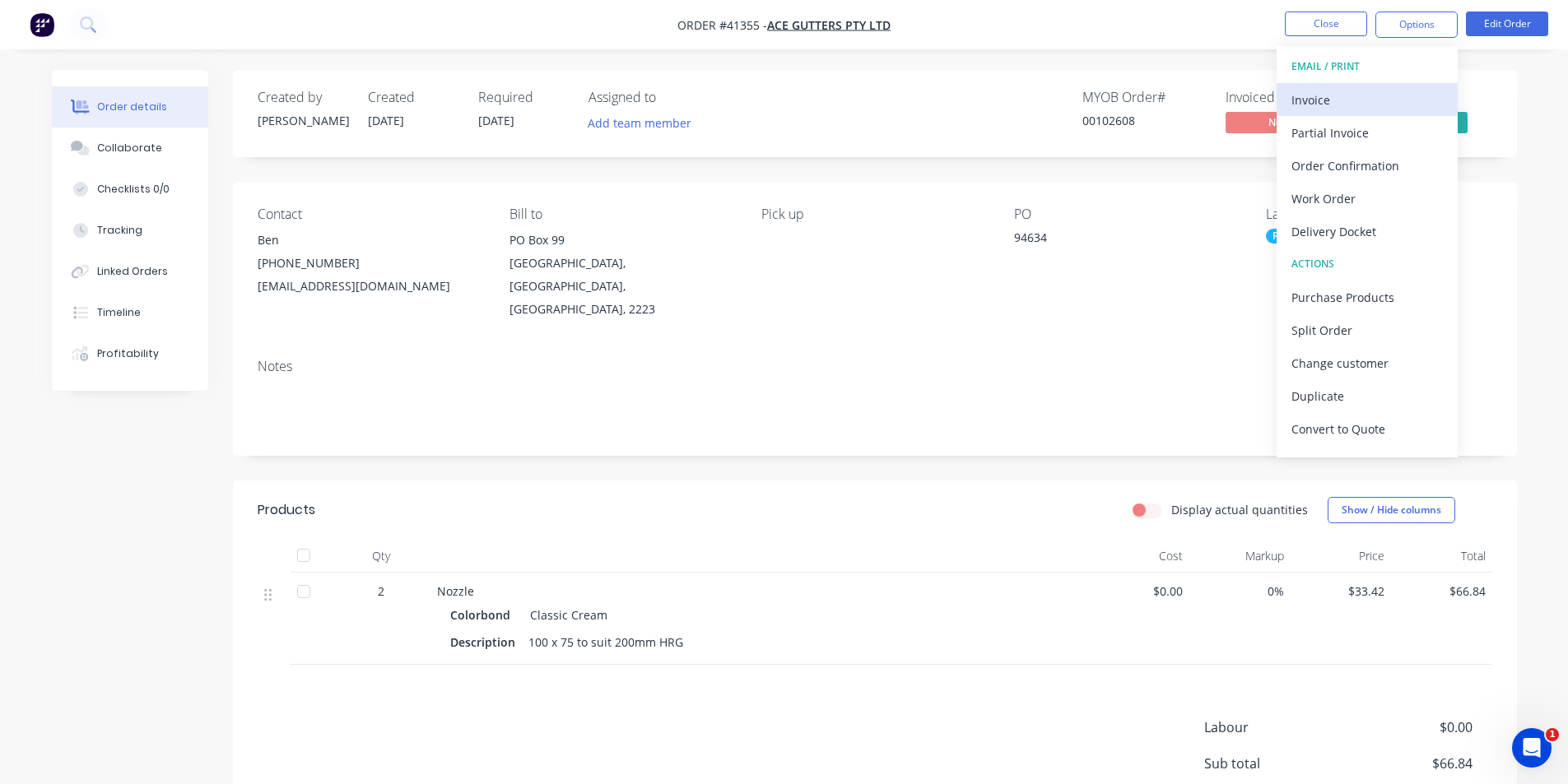
click at [1348, 86] on button "Invoice" at bounding box center [1367, 98] width 181 height 33
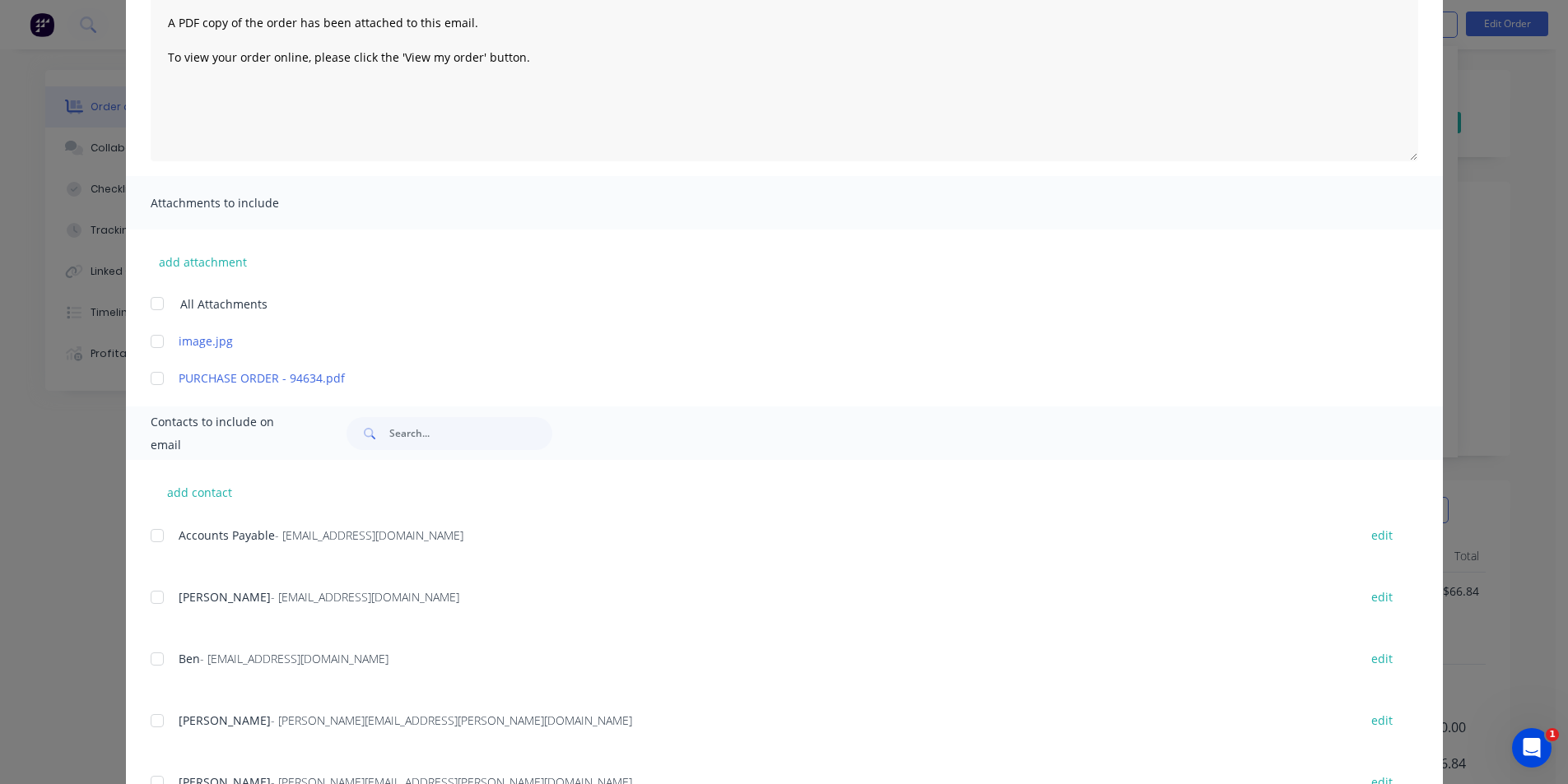
scroll to position [347, 0]
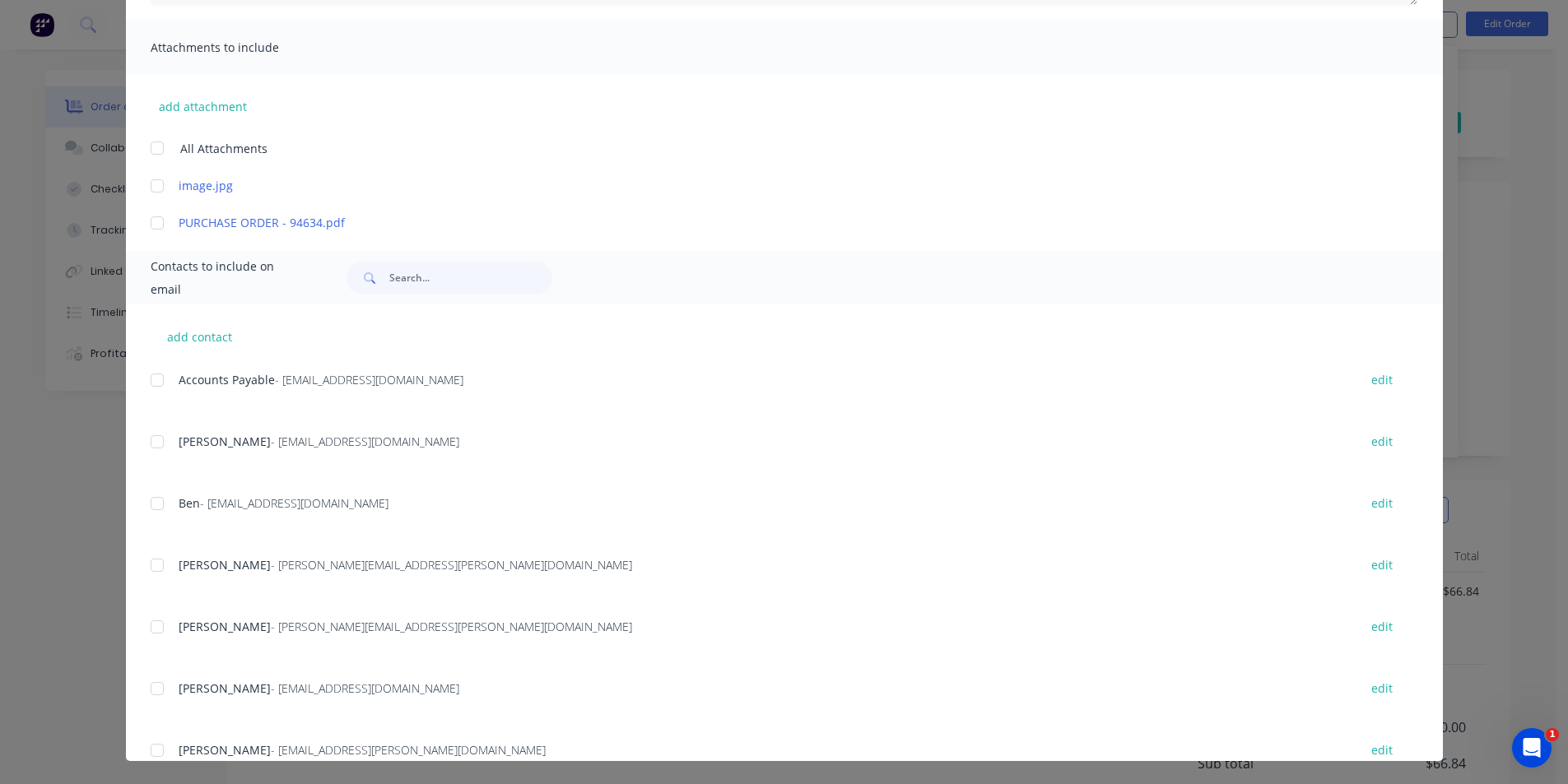
click at [148, 380] on div at bounding box center [157, 379] width 33 height 33
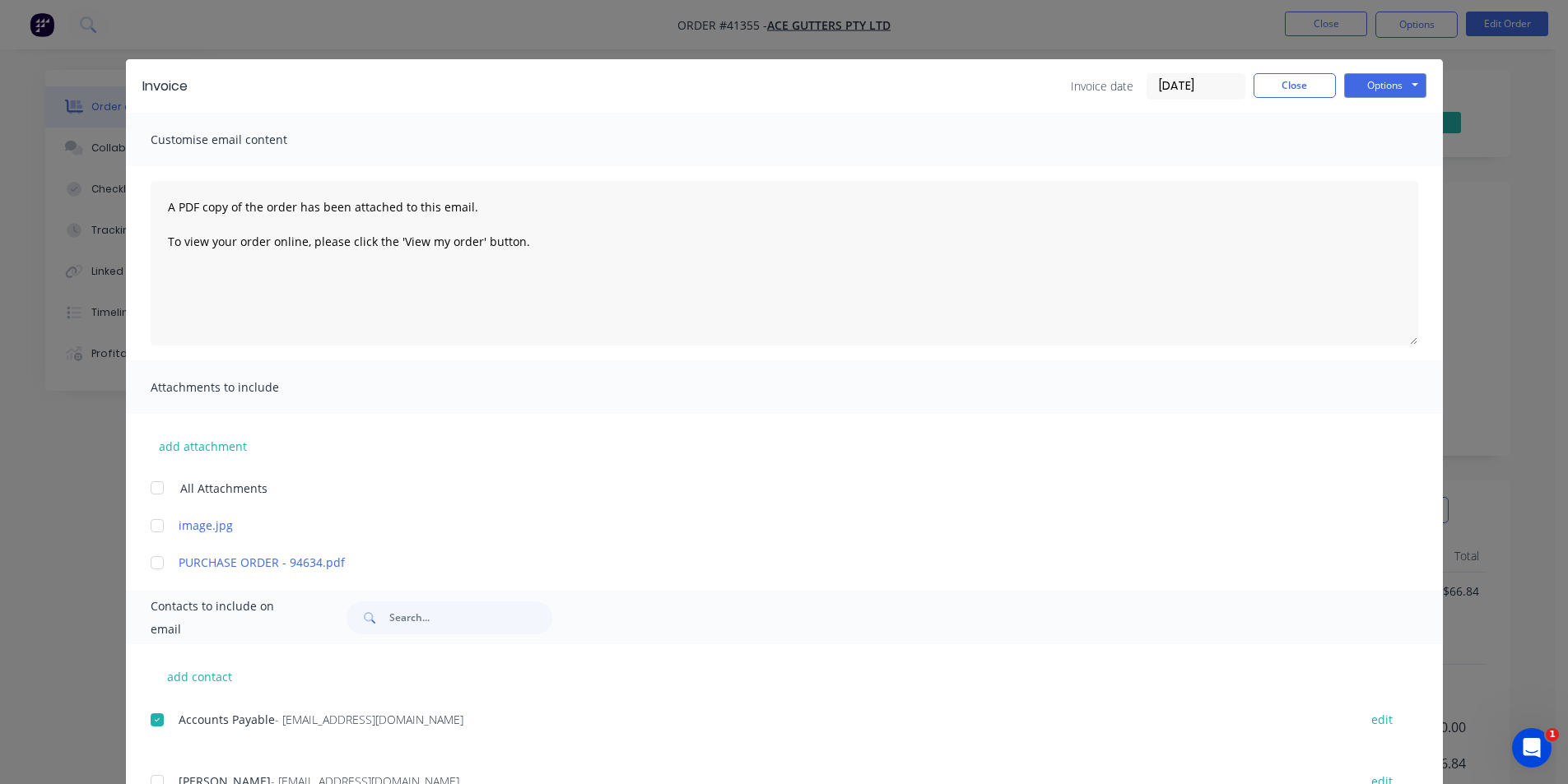
scroll to position [0, 0]
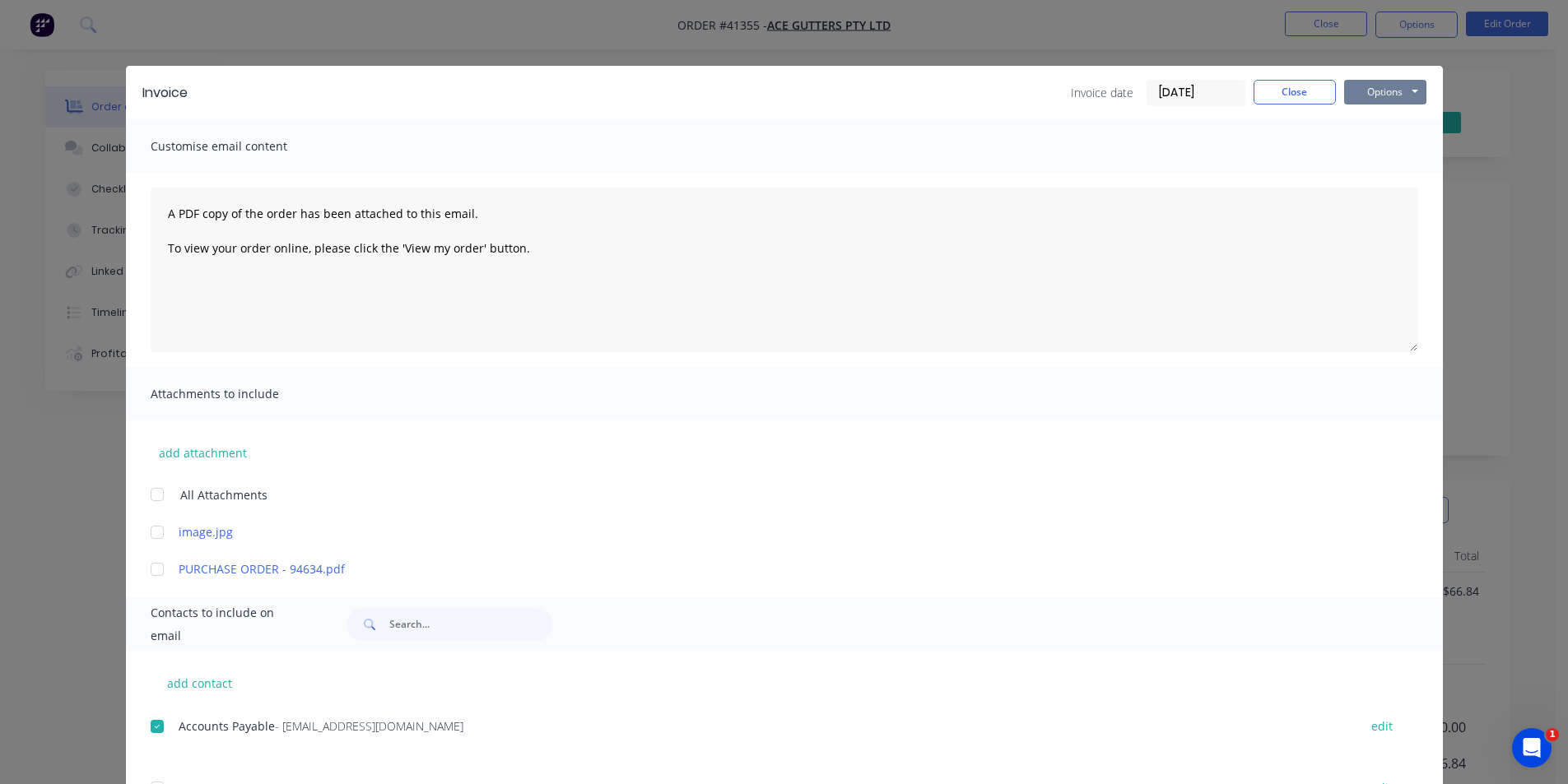
click at [1380, 91] on button "Options" at bounding box center [1385, 92] width 83 height 25
click at [1377, 167] on button "Email" at bounding box center [1396, 176] width 105 height 28
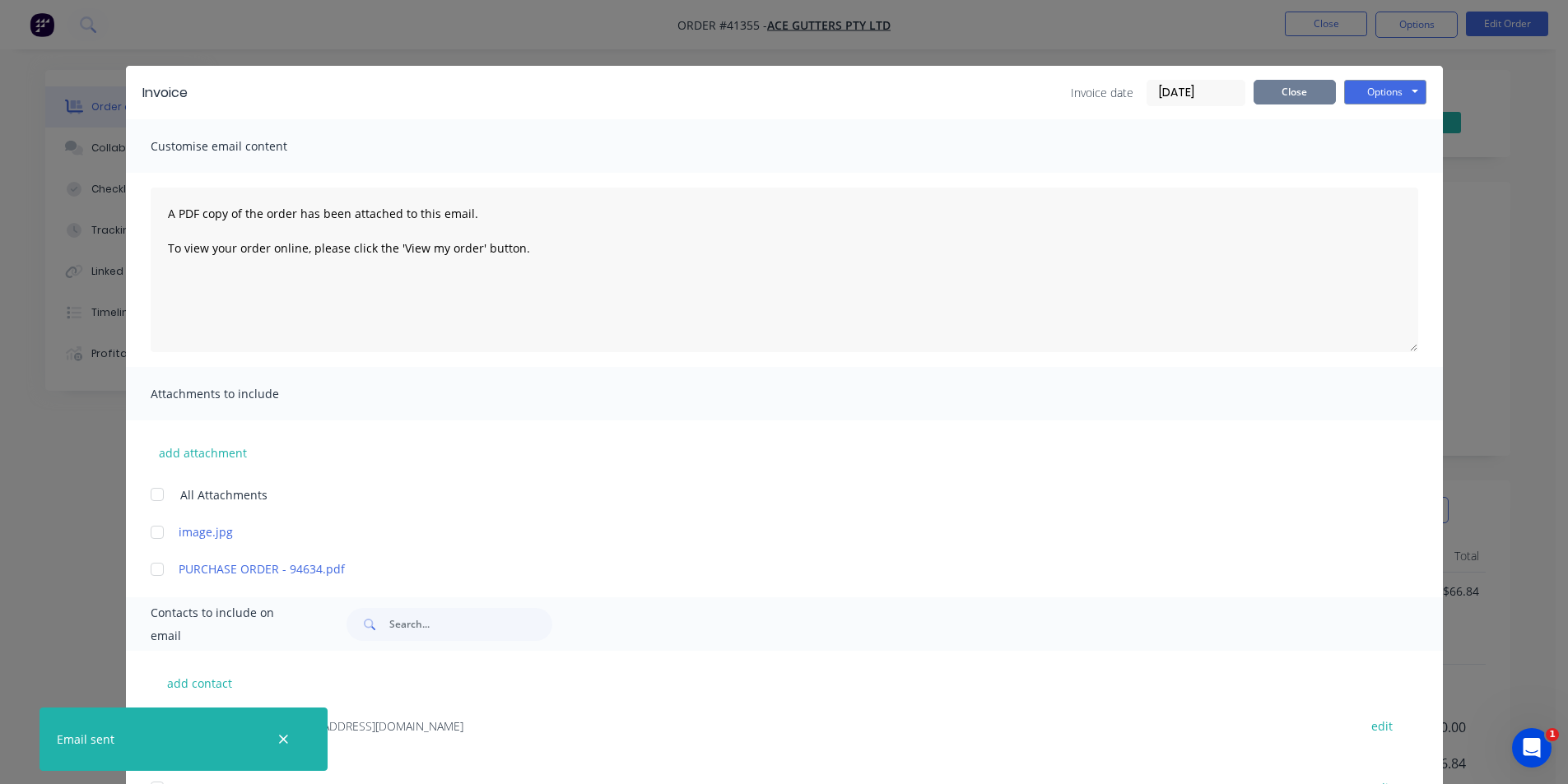
click at [1306, 87] on button "Close" at bounding box center [1294, 92] width 83 height 25
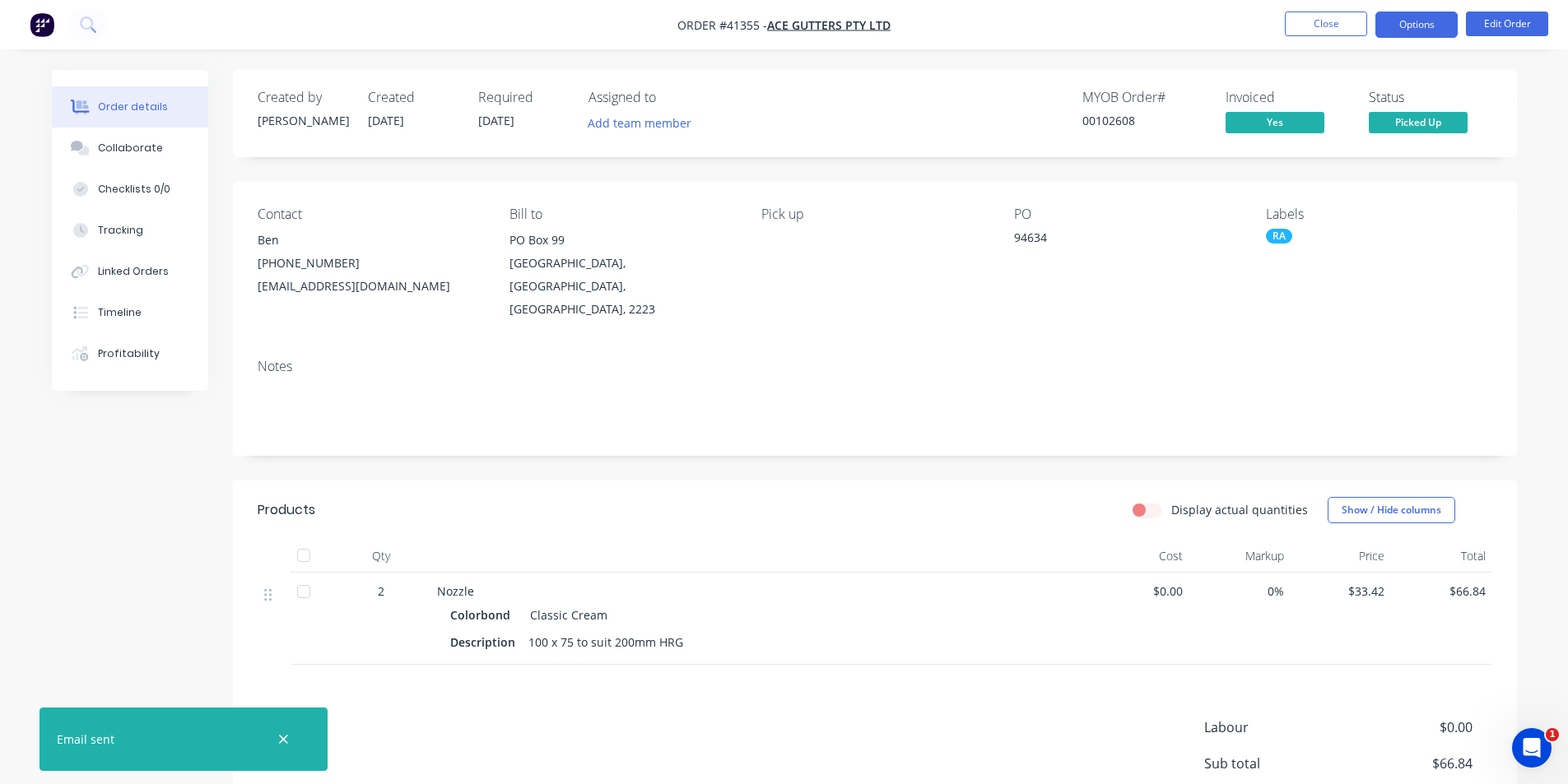
click at [1390, 24] on button "Options" at bounding box center [1416, 25] width 83 height 27
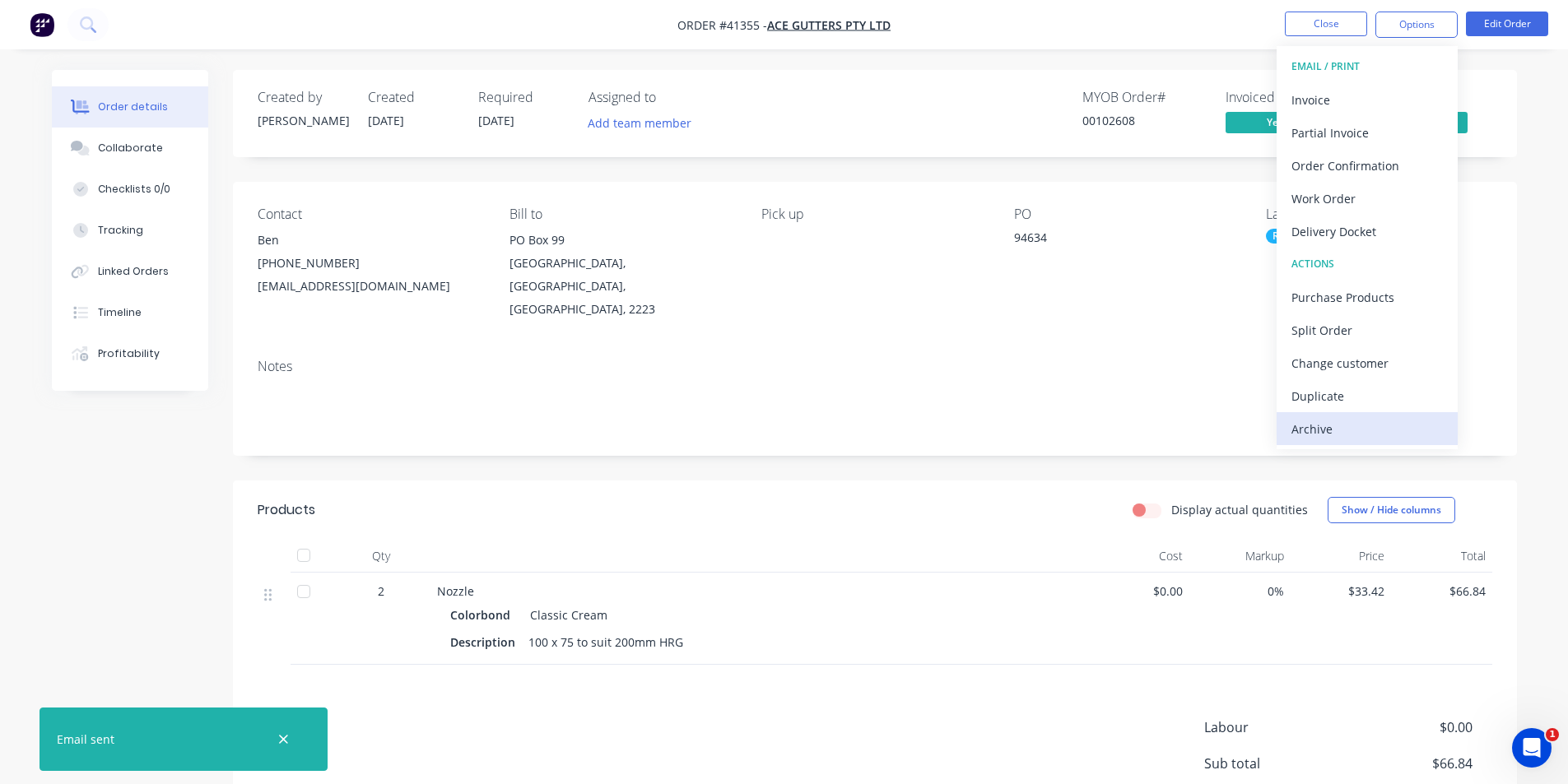
click at [1363, 430] on div "Archive" at bounding box center [1367, 429] width 152 height 24
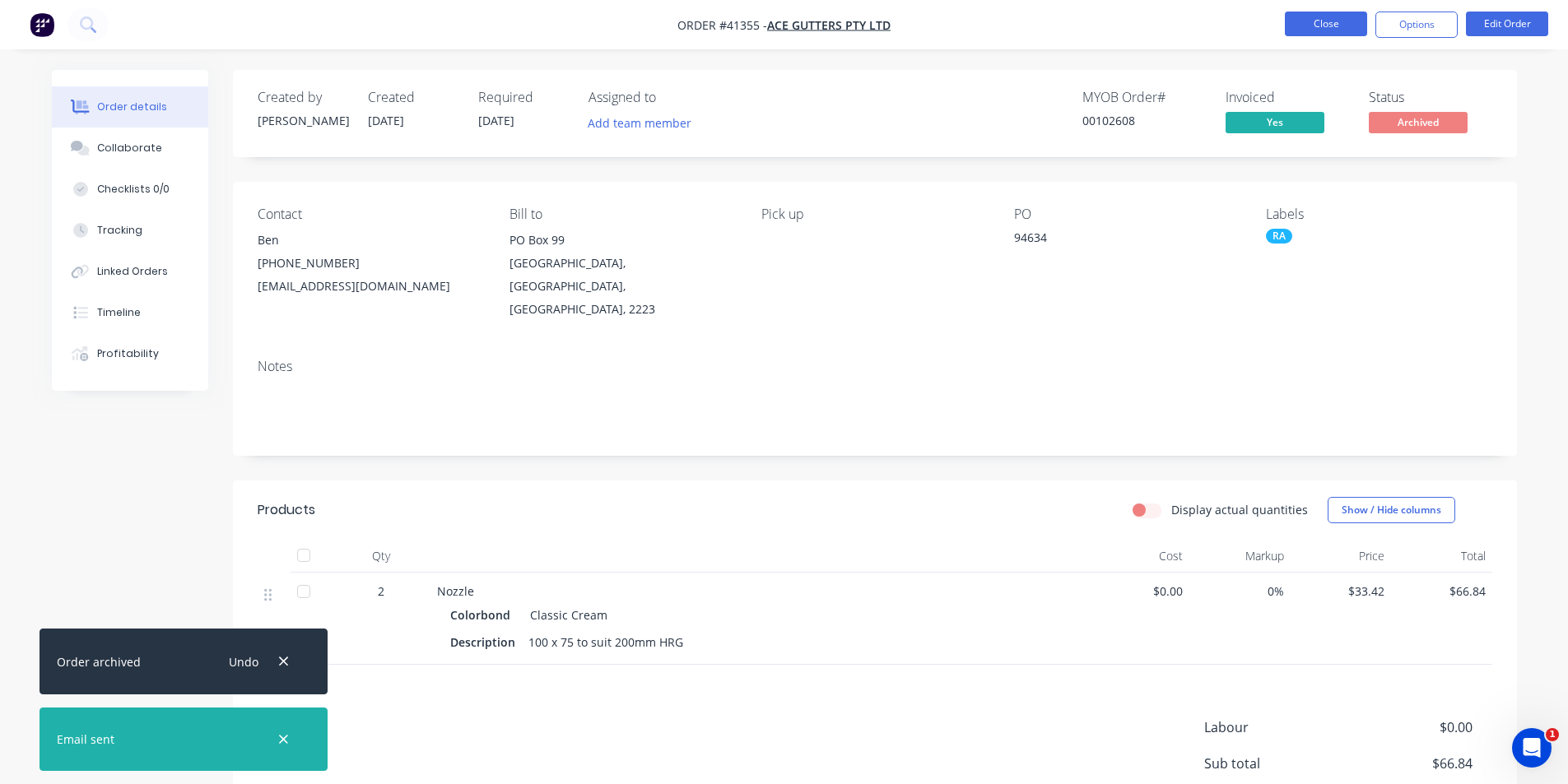
click at [1335, 15] on button "Close" at bounding box center [1326, 24] width 83 height 25
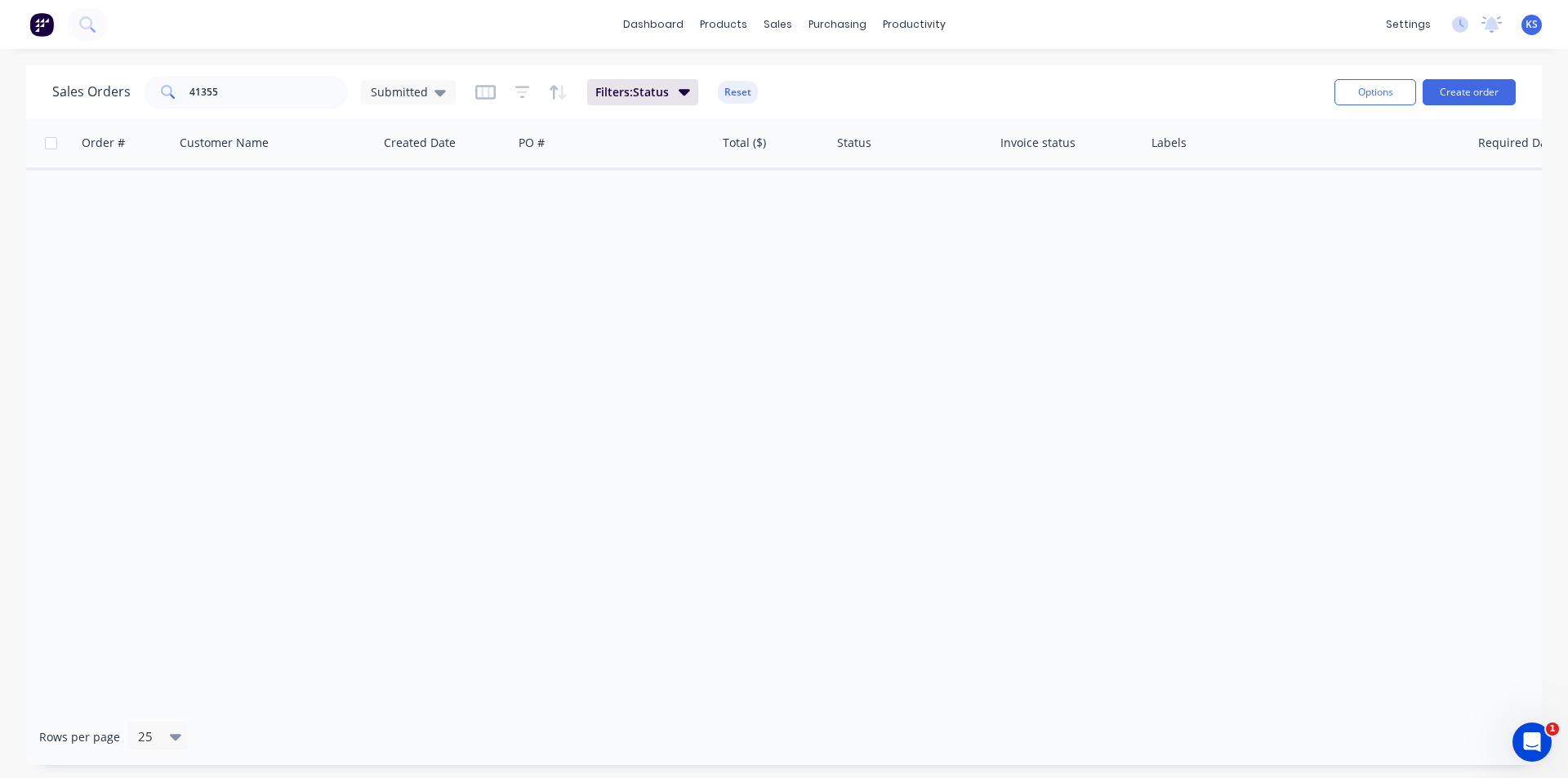
click at [745, 90] on button "Reset" at bounding box center [737, 92] width 40 height 22
drag, startPoint x: 262, startPoint y: 100, endPoint x: 115, endPoint y: 97, distance: 147.0
click at [124, 99] on div "Sales Orders 41355 Submitted" at bounding box center [253, 92] width 404 height 32
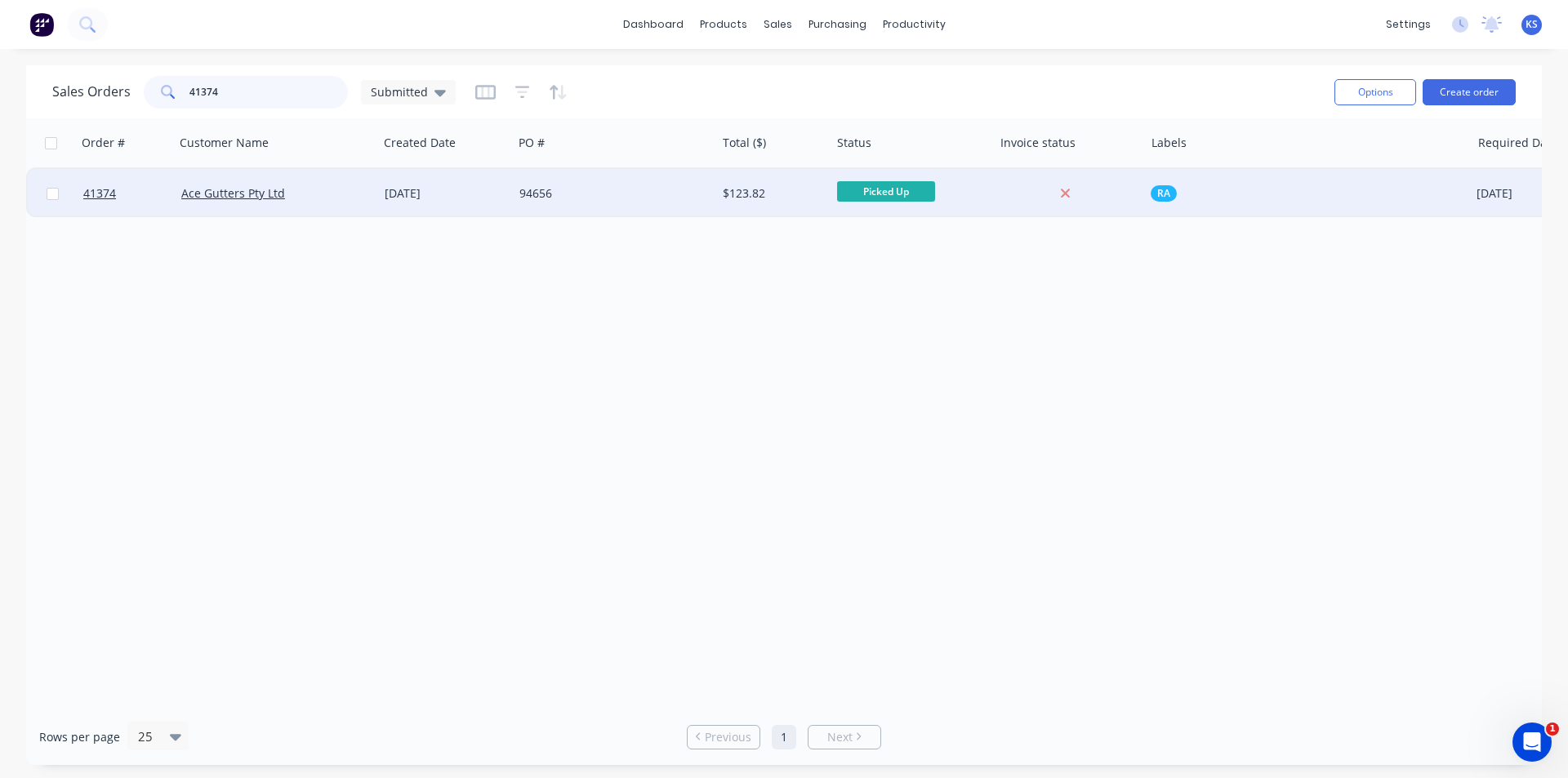
type input "41374"
click at [496, 182] on div "[DATE]" at bounding box center [446, 194] width 135 height 49
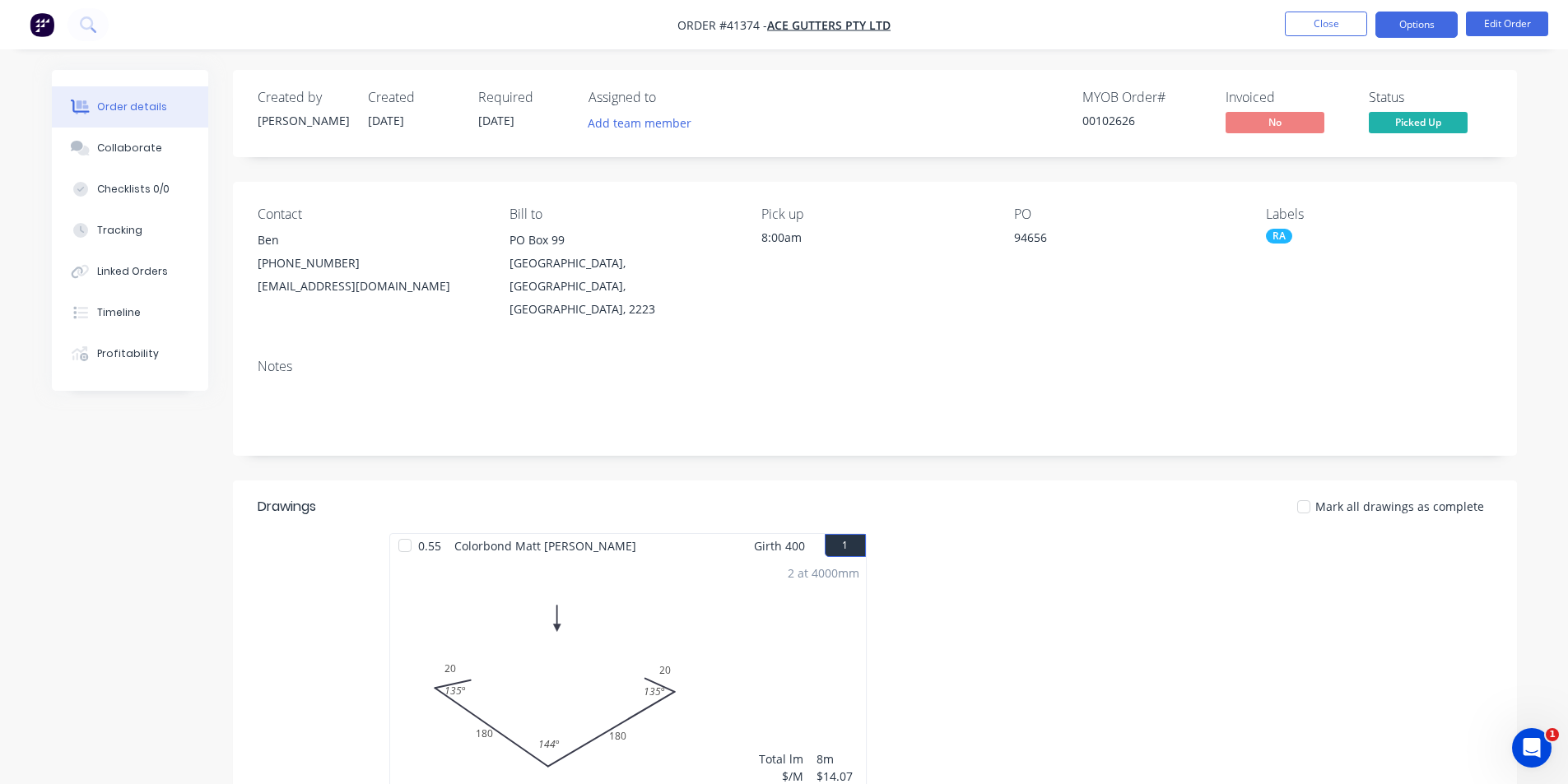
click at [1412, 26] on button "Options" at bounding box center [1416, 25] width 83 height 27
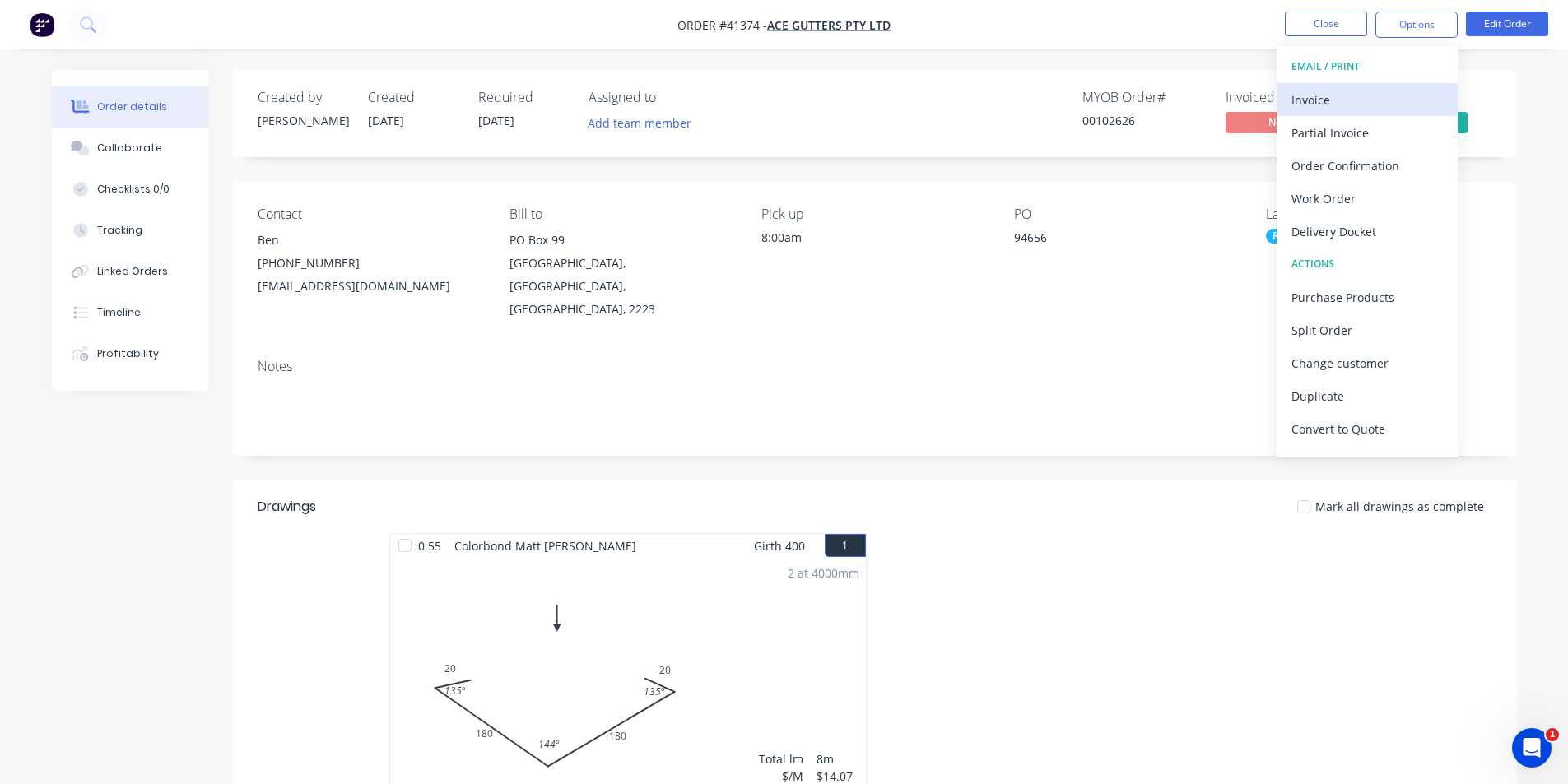
click at [1350, 105] on div "Invoice" at bounding box center [1367, 99] width 152 height 24
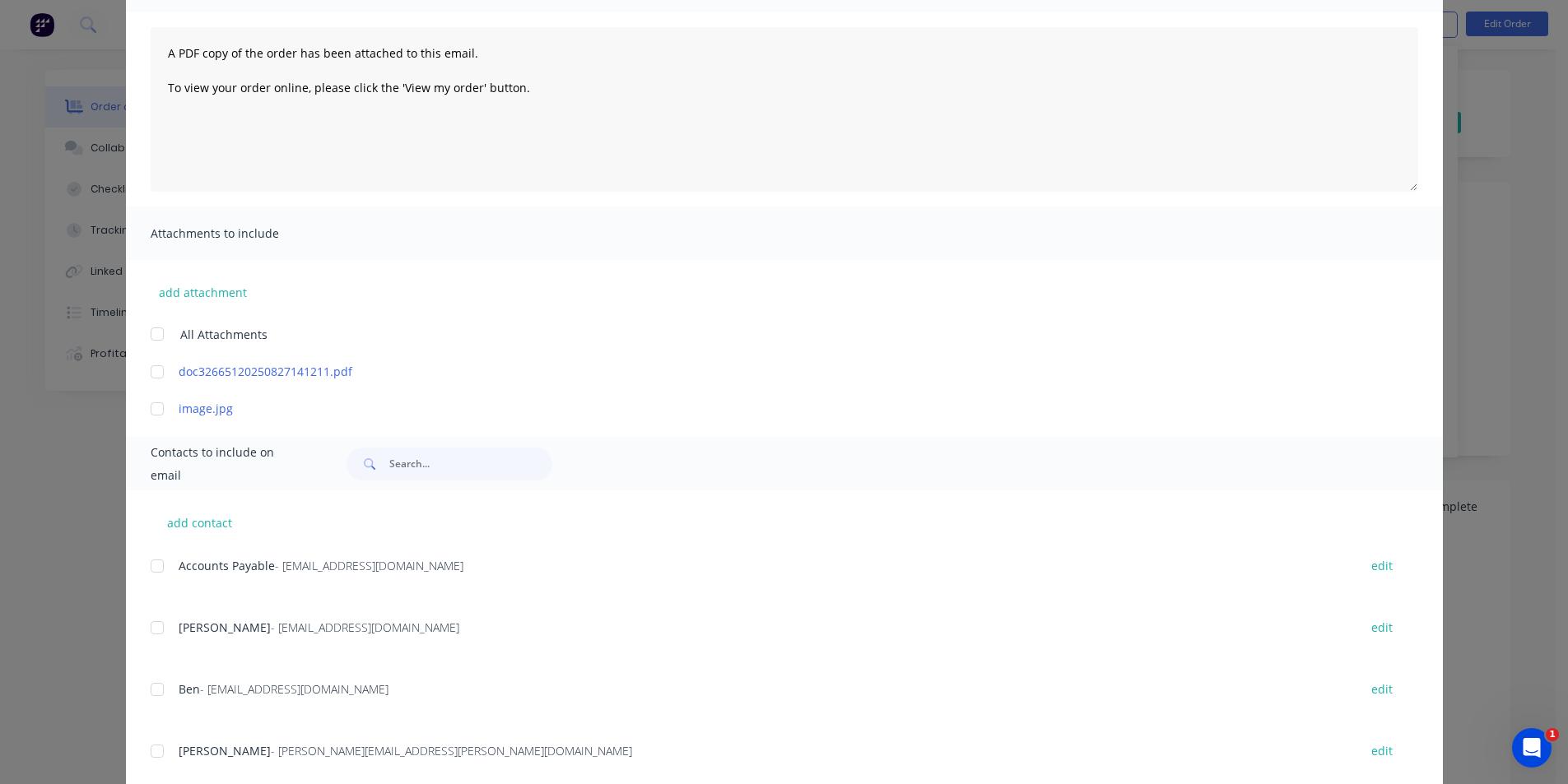
scroll to position [247, 0]
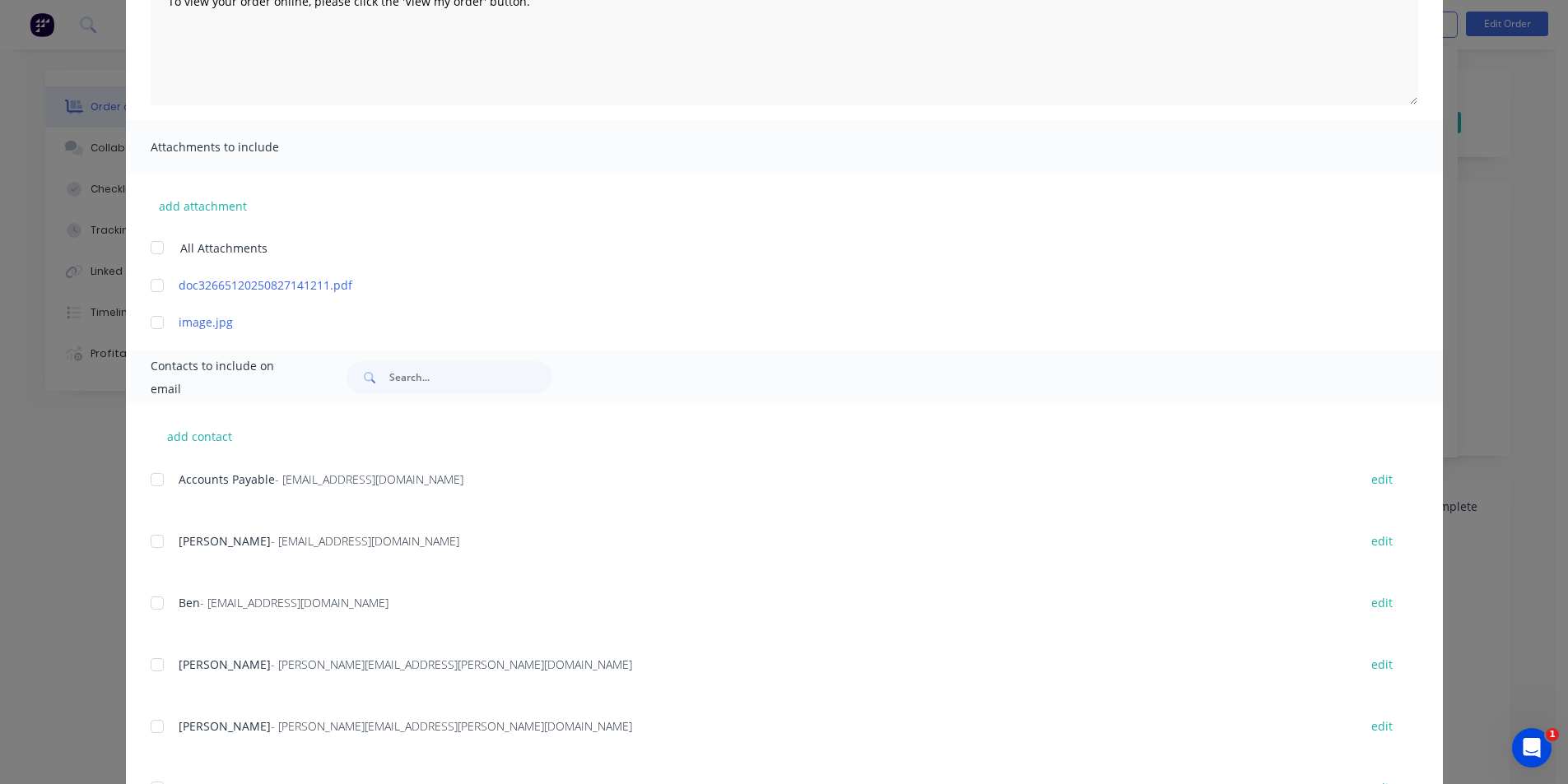
click at [143, 478] on div "add contact Accounts Payable - payables@acegutters.com.au edit Anita - aneta.to…" at bounding box center [784, 632] width 1317 height 457
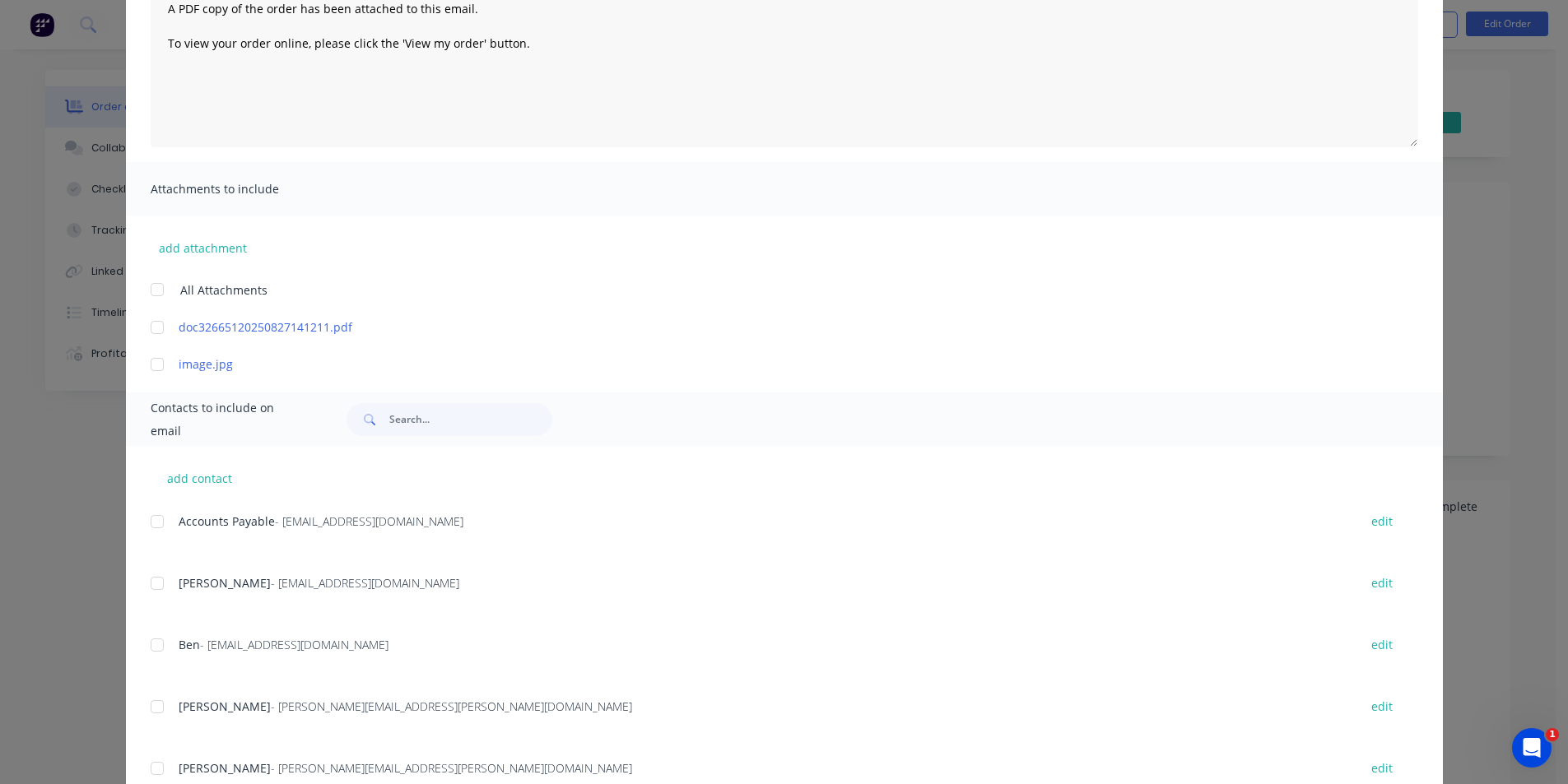
scroll to position [329, 0]
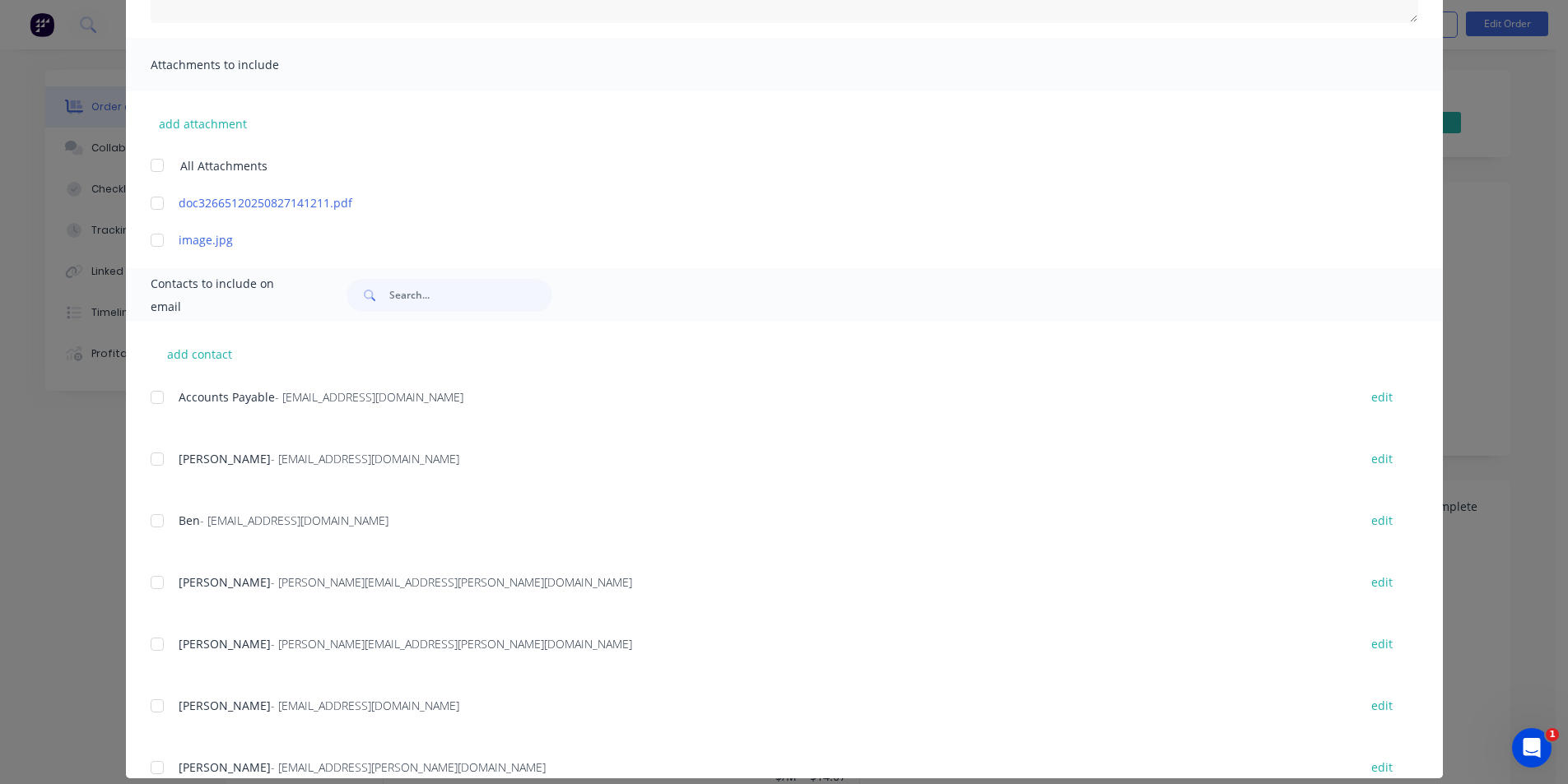
click at [149, 395] on div at bounding box center [157, 397] width 33 height 33
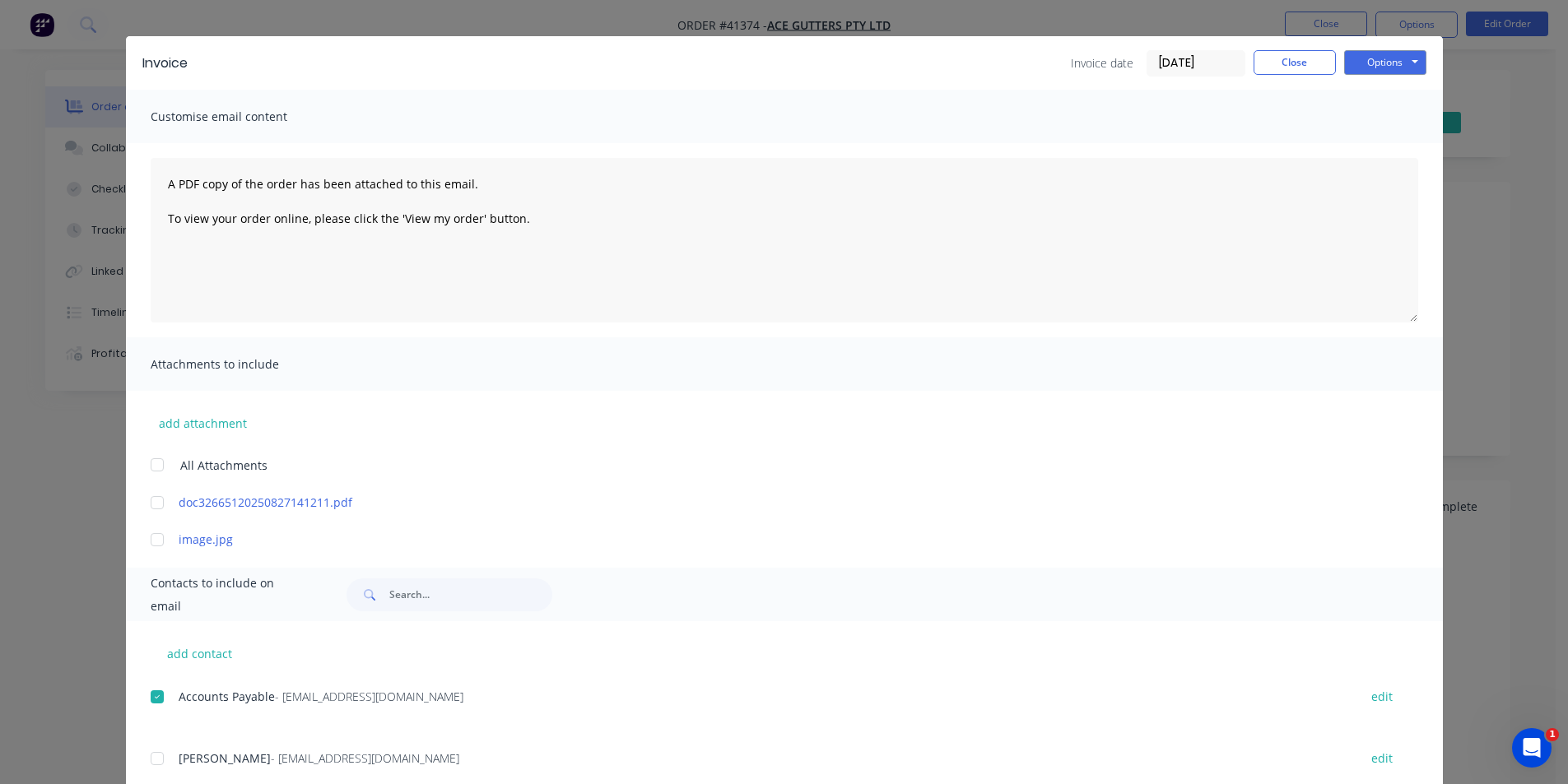
scroll to position [0, 0]
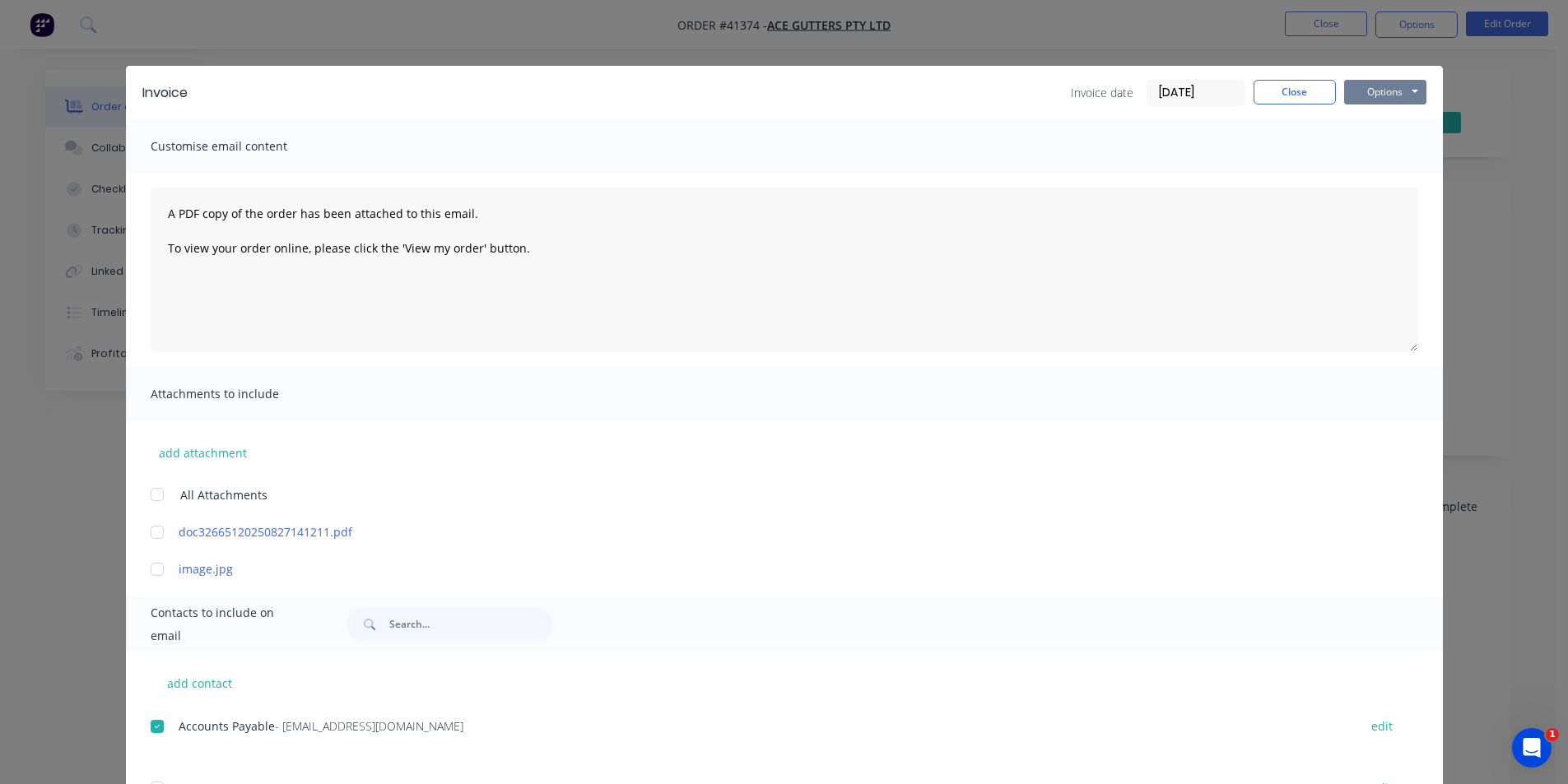
click at [1374, 93] on button "Options" at bounding box center [1385, 92] width 83 height 25
click at [1417, 179] on button "Email" at bounding box center [1396, 176] width 105 height 28
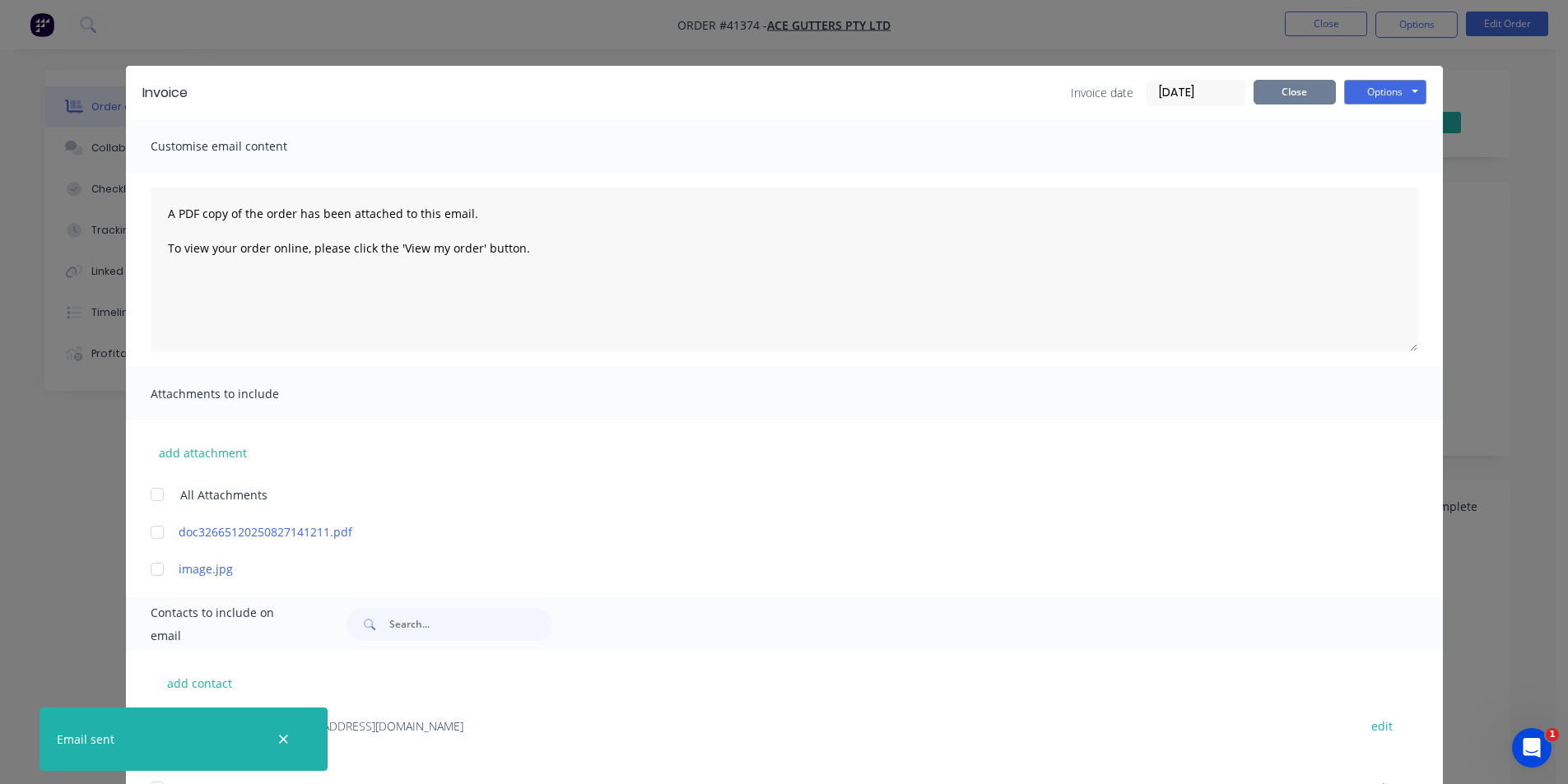
click at [1268, 92] on button "Close" at bounding box center [1294, 92] width 83 height 25
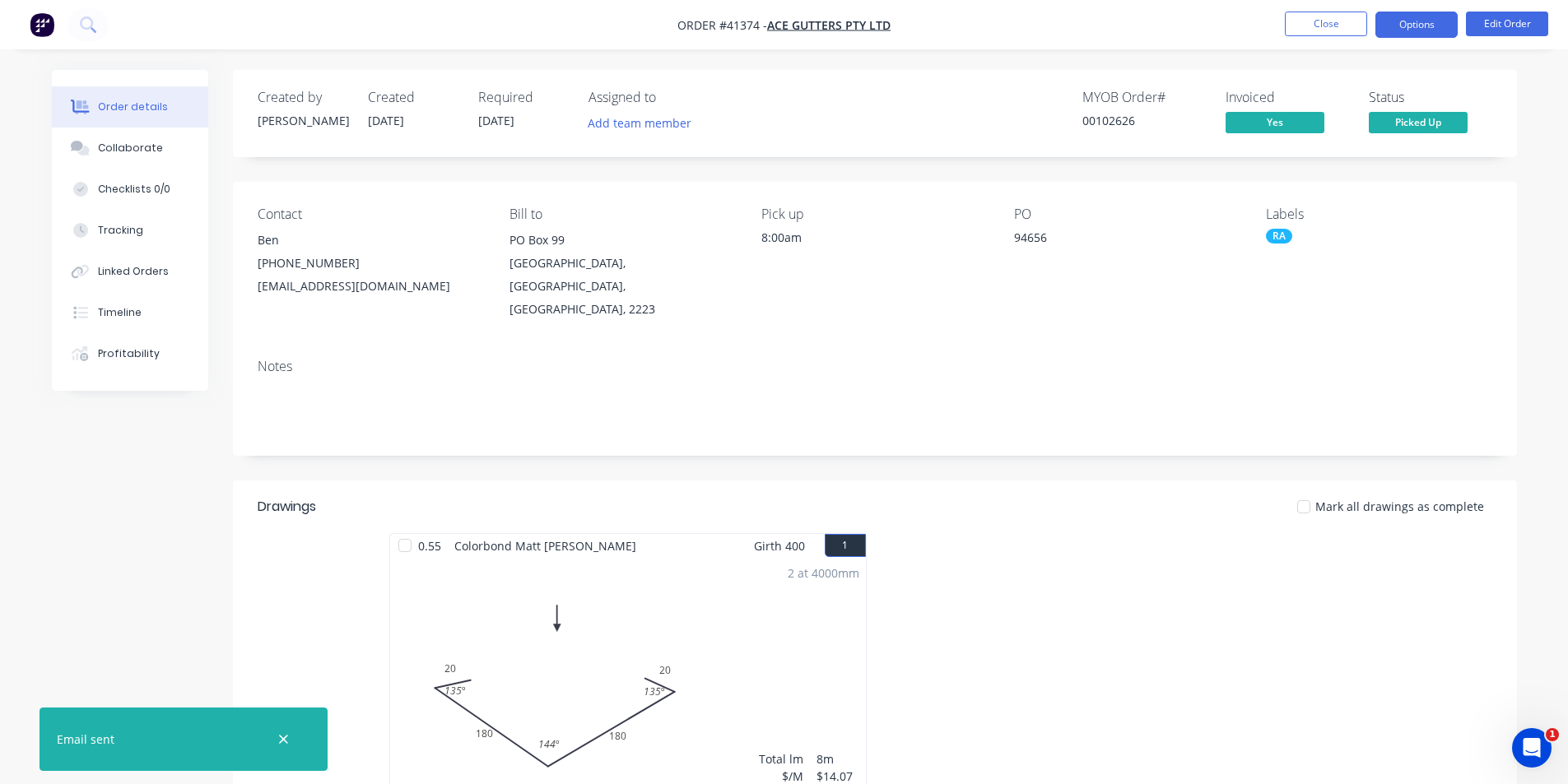
click at [1406, 28] on button "Options" at bounding box center [1416, 25] width 83 height 27
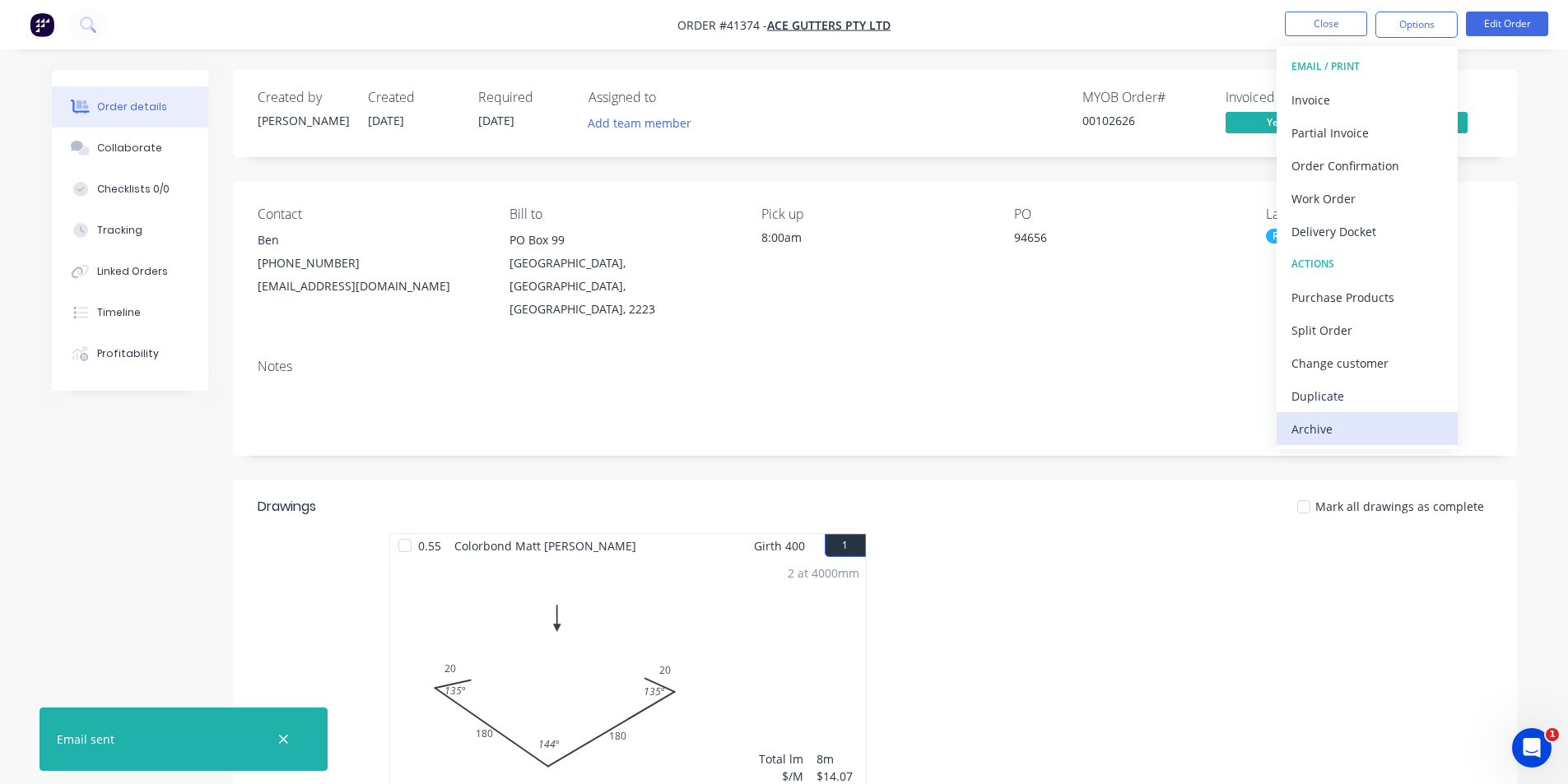
click at [1352, 436] on div "Archive" at bounding box center [1367, 429] width 152 height 24
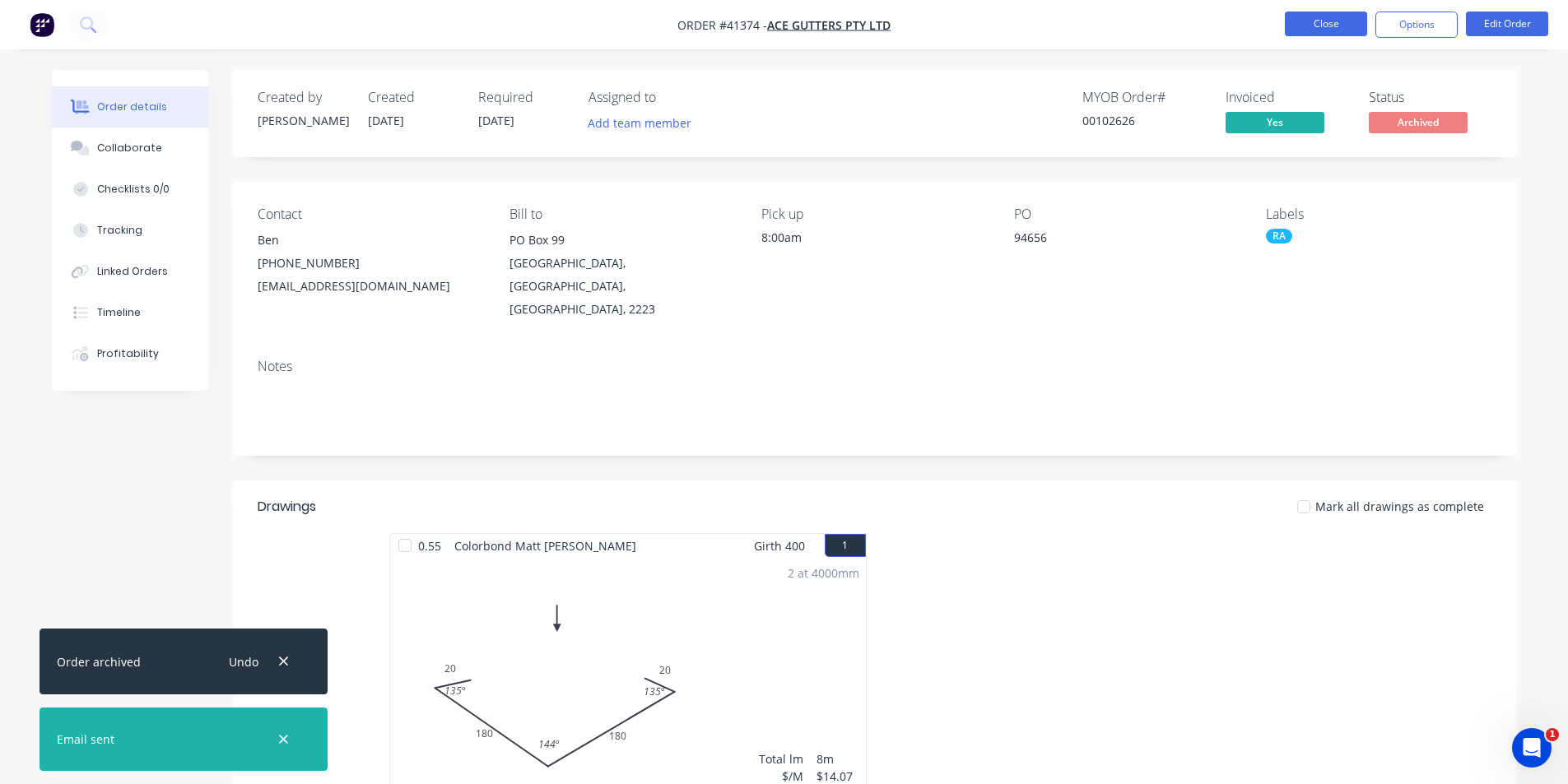
click at [1339, 27] on button "Close" at bounding box center [1326, 24] width 83 height 25
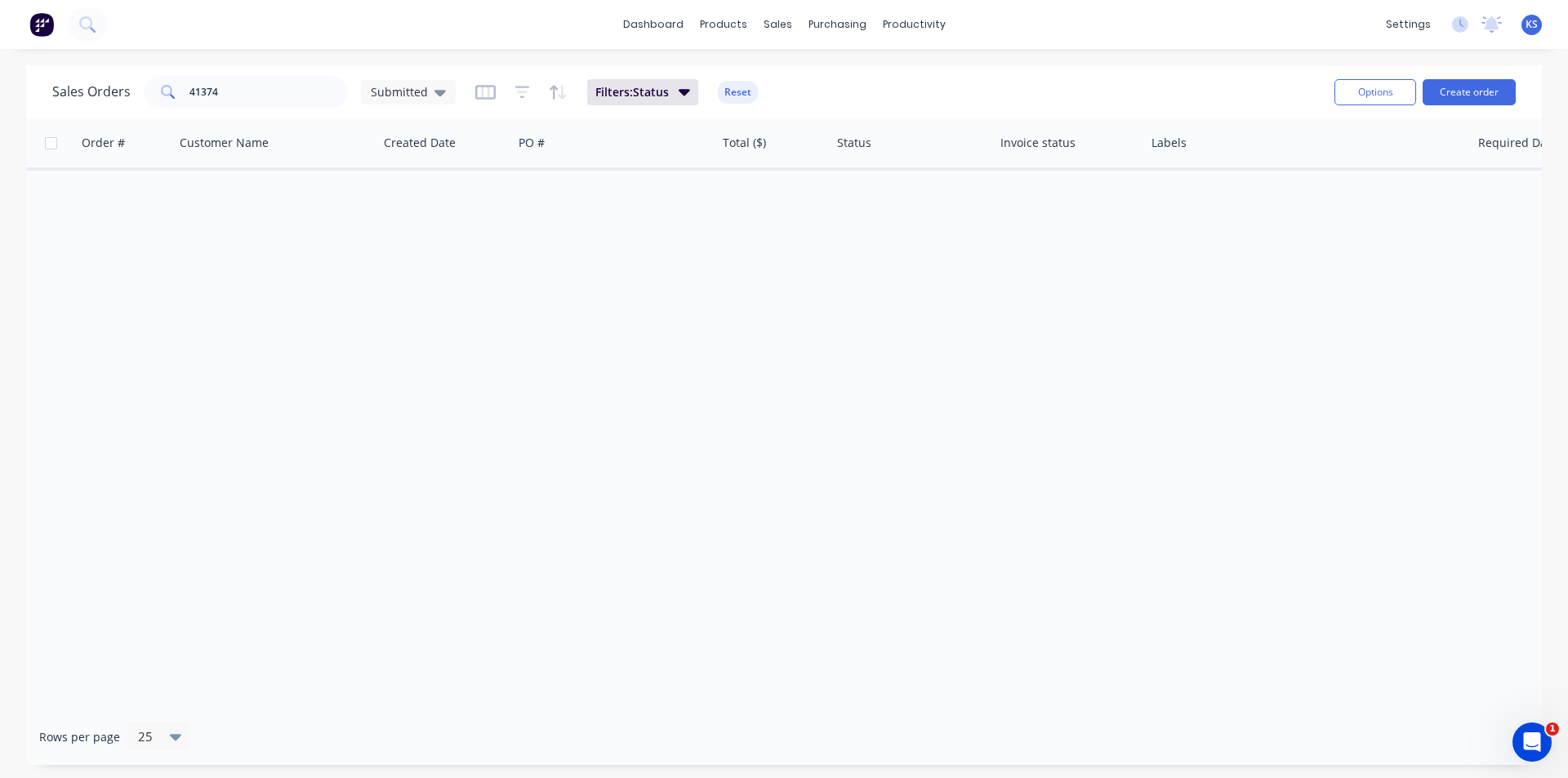
click at [747, 91] on button "Reset" at bounding box center [737, 92] width 40 height 22
drag, startPoint x: 245, startPoint y: 97, endPoint x: 75, endPoint y: 111, distance: 170.6
click at [75, 111] on div "Sales Orders 41374 Submitted" at bounding box center [686, 92] width 1269 height 40
drag, startPoint x: 226, startPoint y: 86, endPoint x: 152, endPoint y: 94, distance: 74.4
click at [154, 94] on div "413.45" at bounding box center [245, 92] width 204 height 32
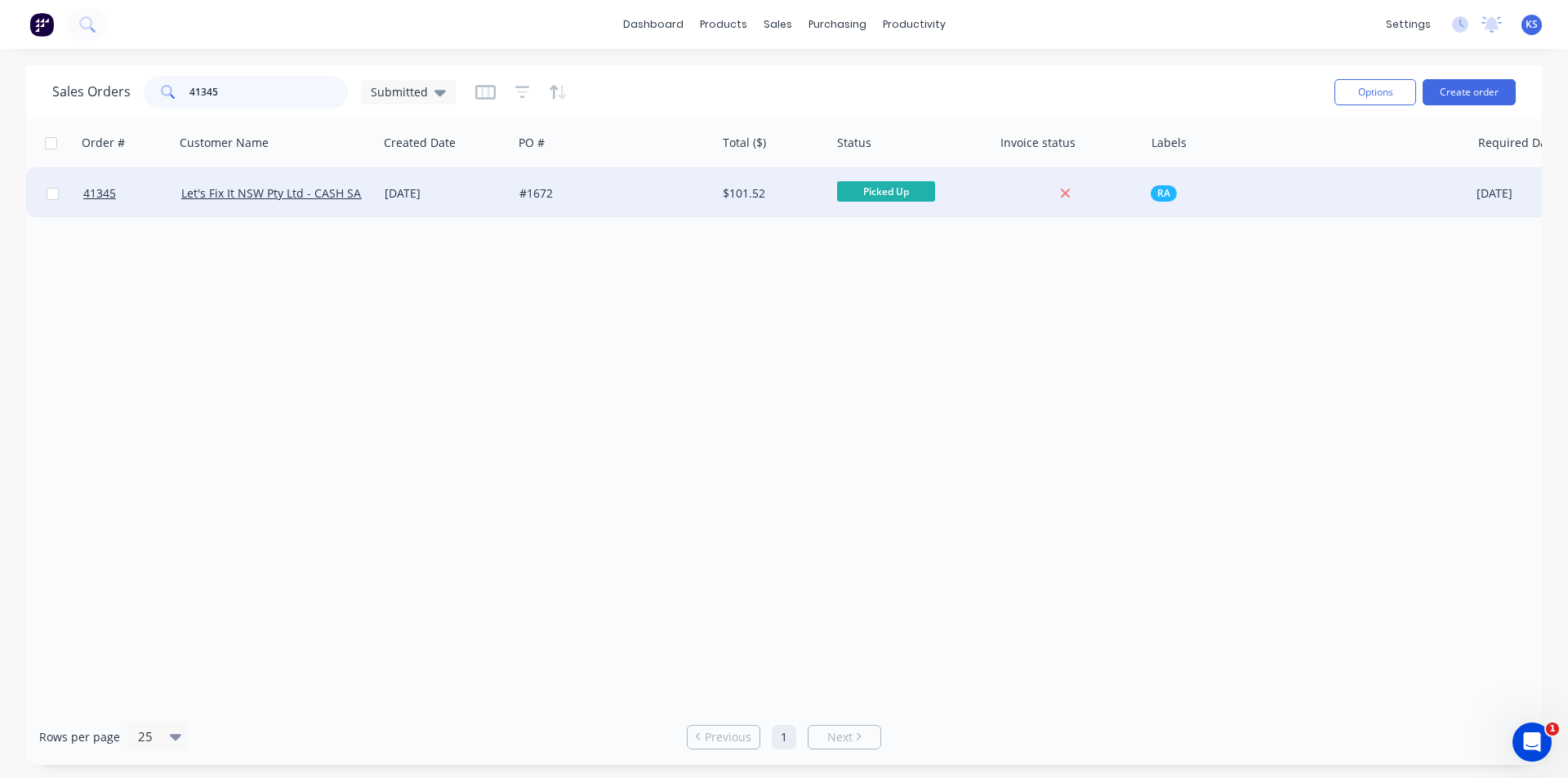
type input "41345"
click at [630, 196] on div "#1672" at bounding box center [609, 194] width 181 height 17
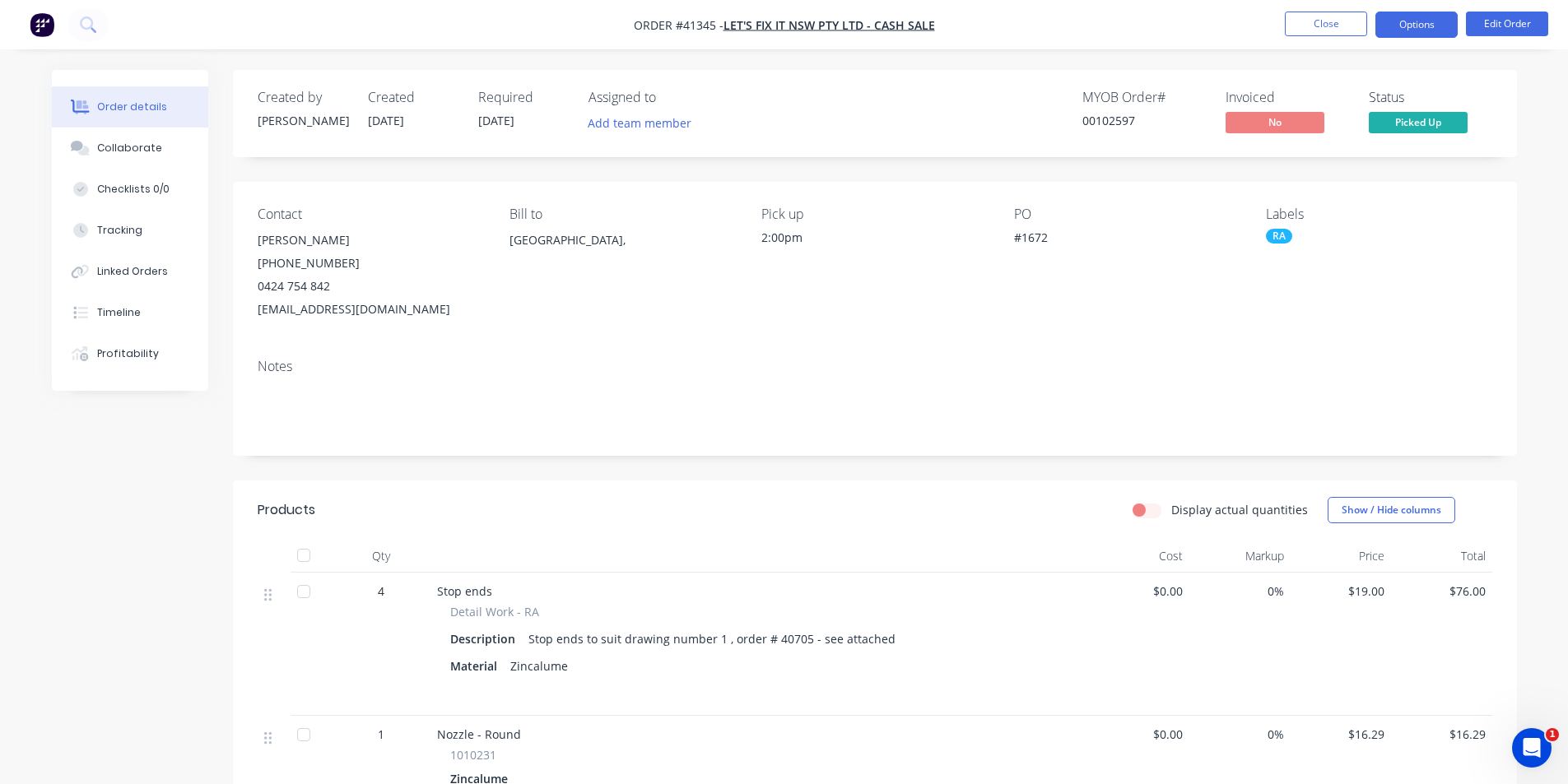
click at [1448, 33] on button "Options" at bounding box center [1416, 25] width 83 height 27
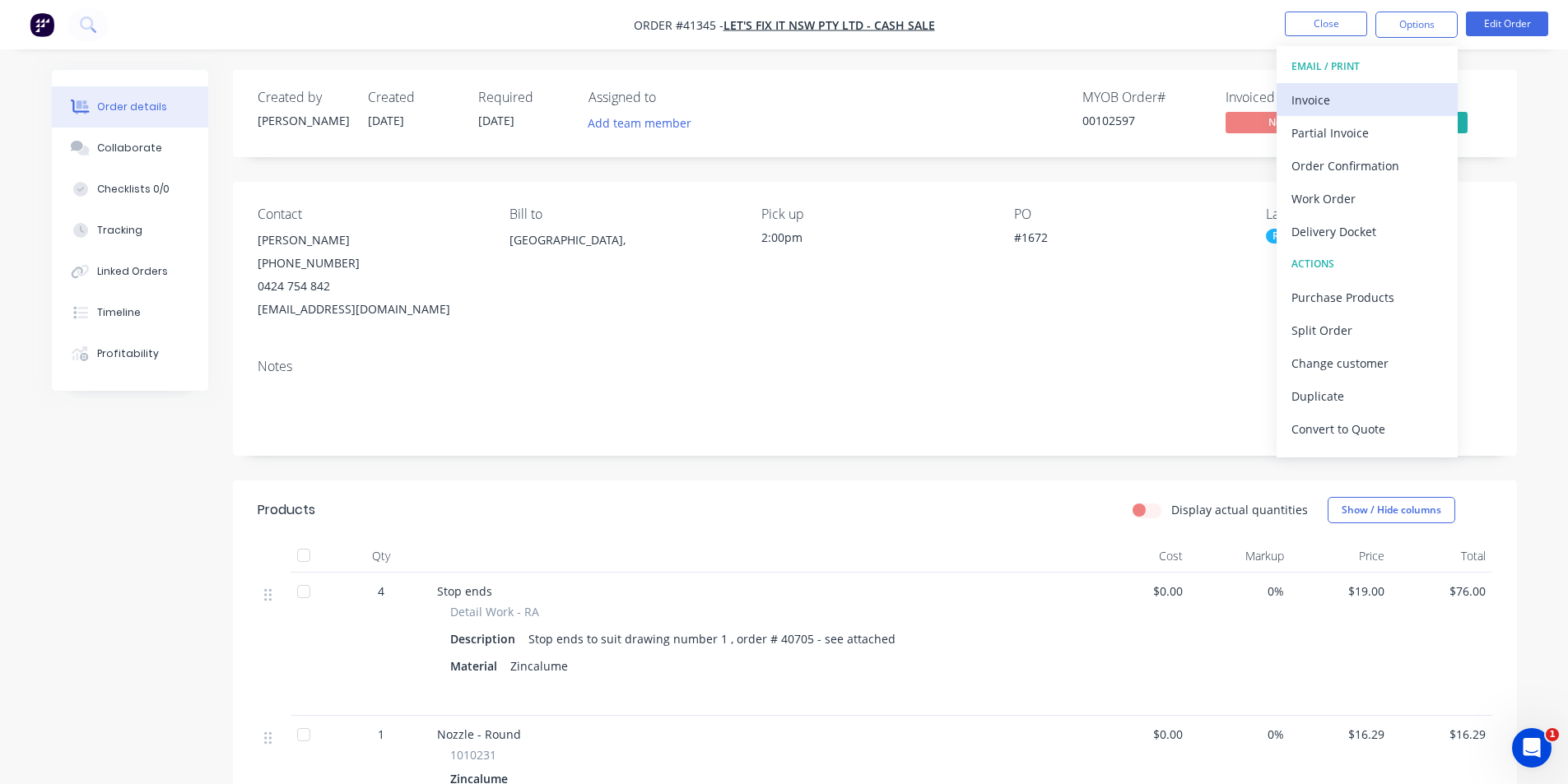
click at [1355, 98] on div "Invoice" at bounding box center [1367, 99] width 152 height 24
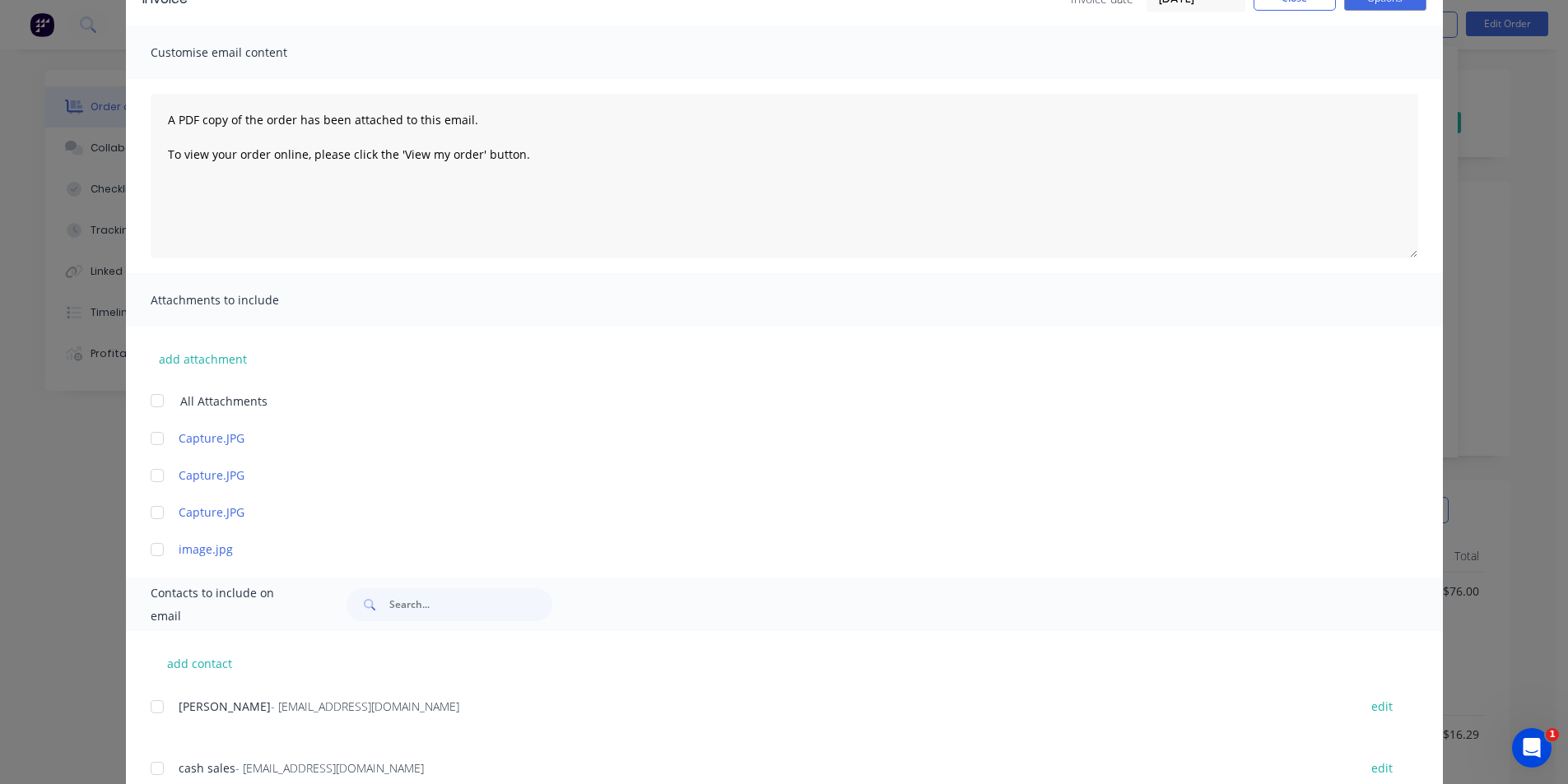
scroll to position [152, 0]
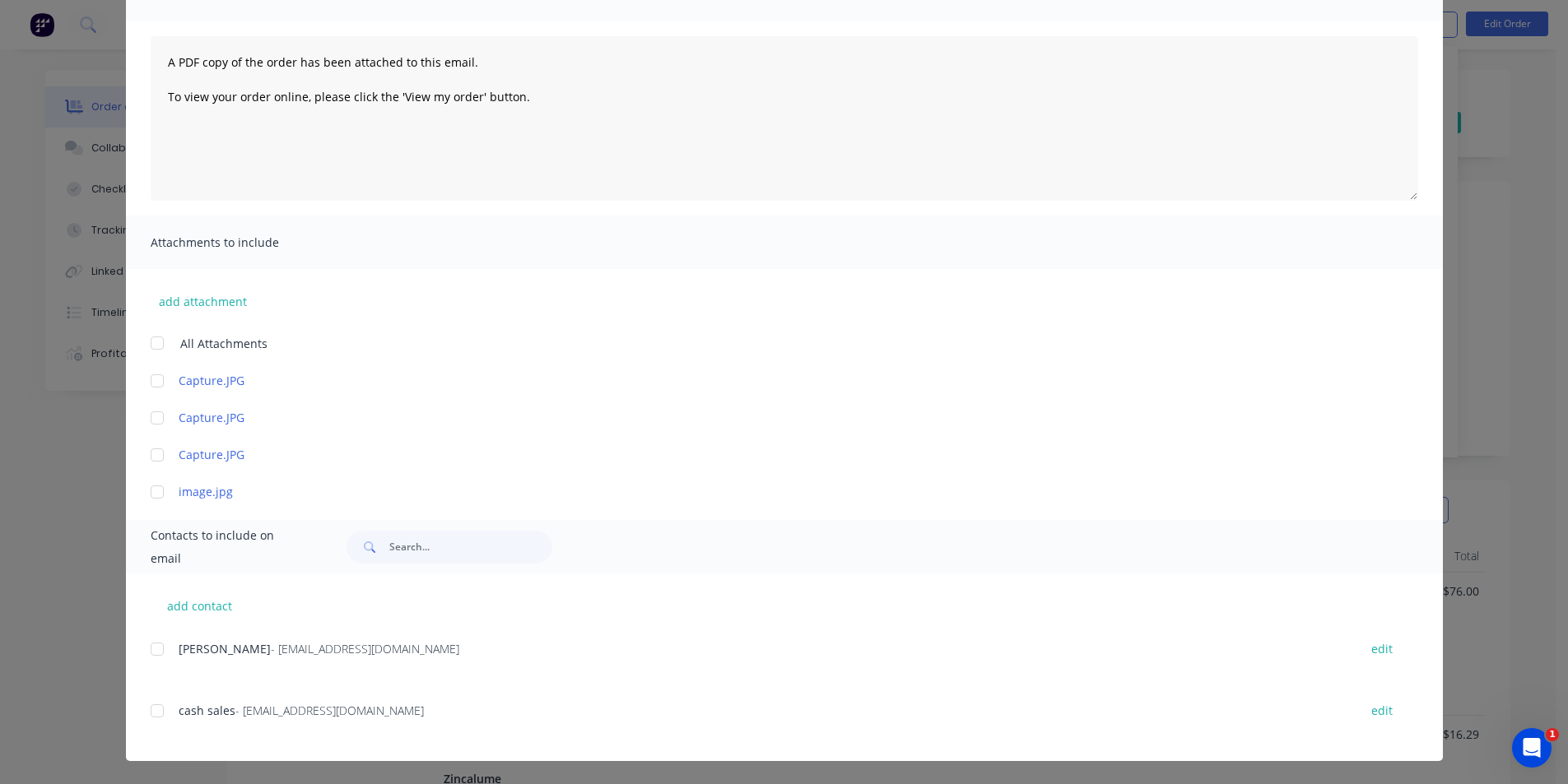
click at [157, 707] on div at bounding box center [157, 710] width 33 height 33
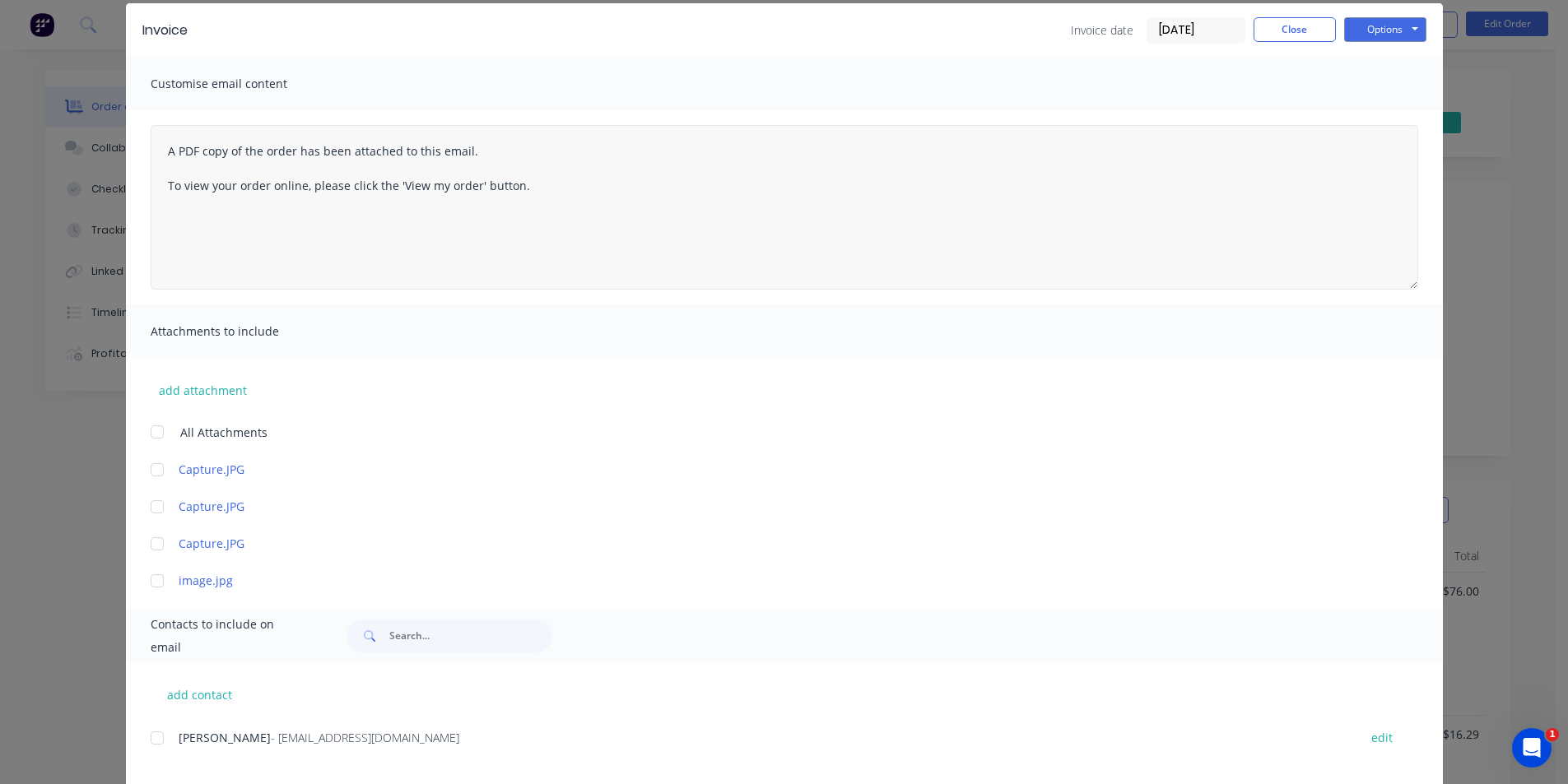
scroll to position [0, 0]
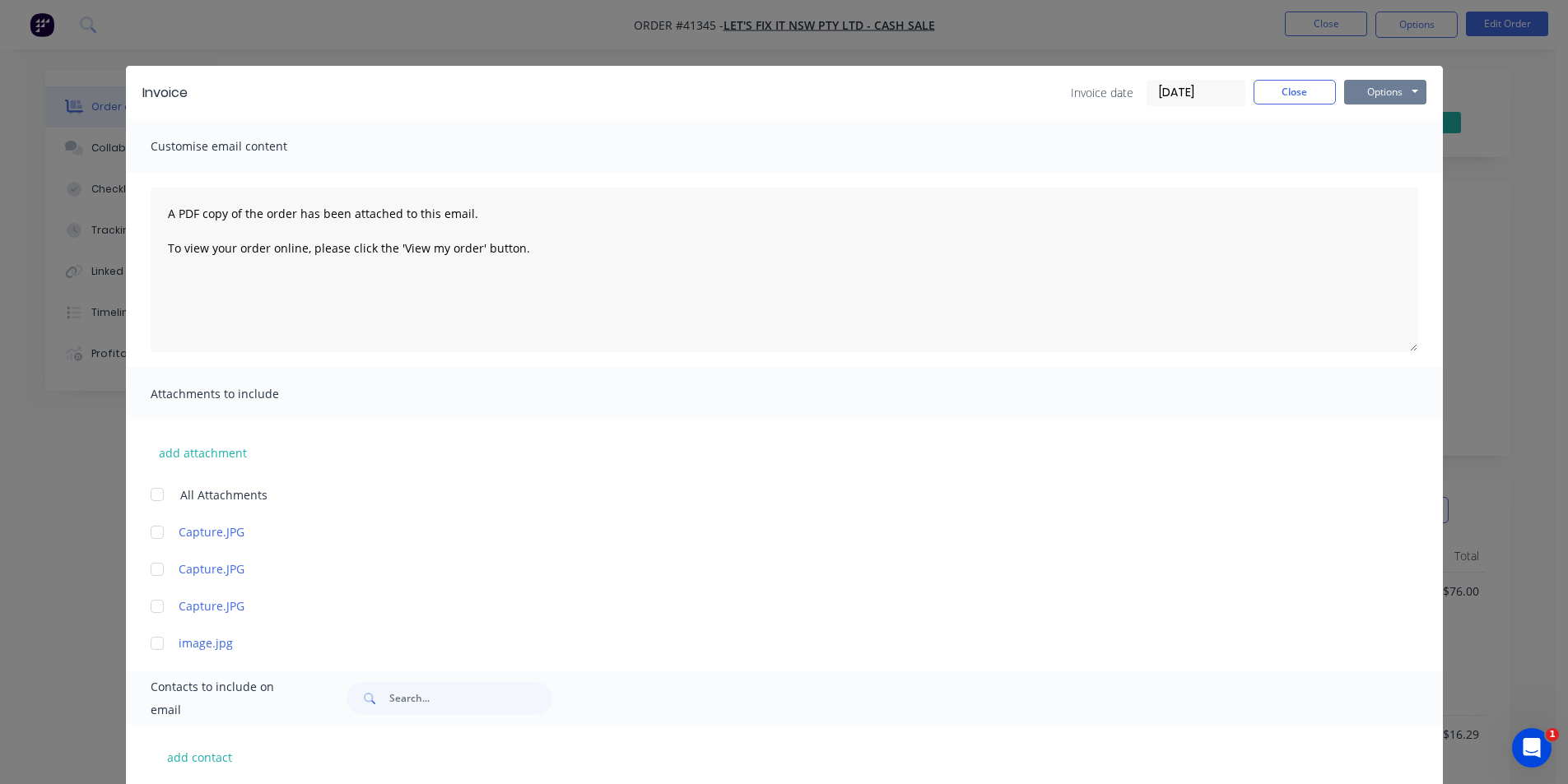
click at [1362, 91] on button "Options" at bounding box center [1385, 92] width 83 height 25
click at [1383, 180] on button "Email" at bounding box center [1396, 176] width 105 height 28
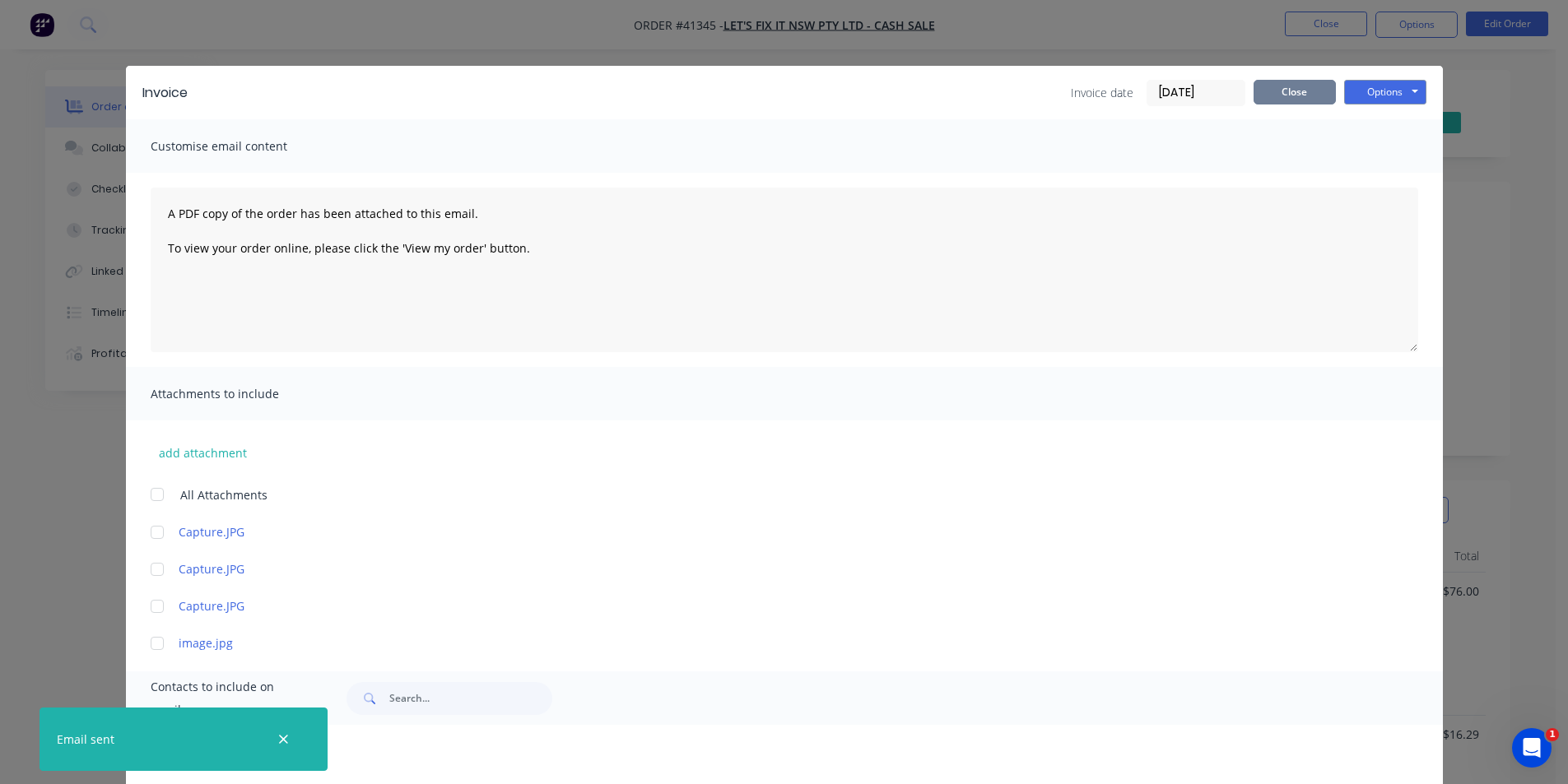
click at [1298, 81] on button "Close" at bounding box center [1294, 92] width 83 height 25
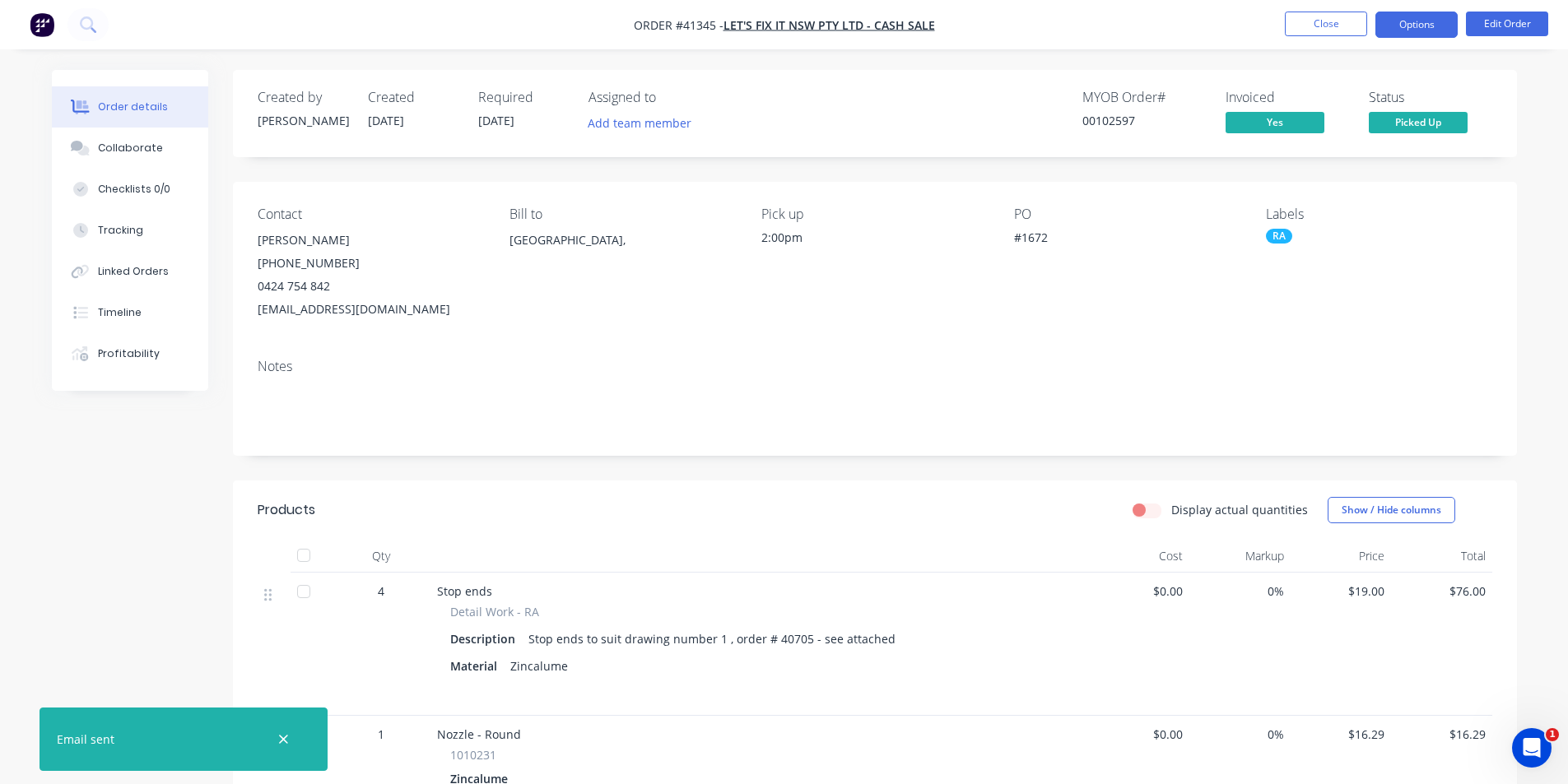
click at [1414, 25] on button "Options" at bounding box center [1416, 25] width 83 height 27
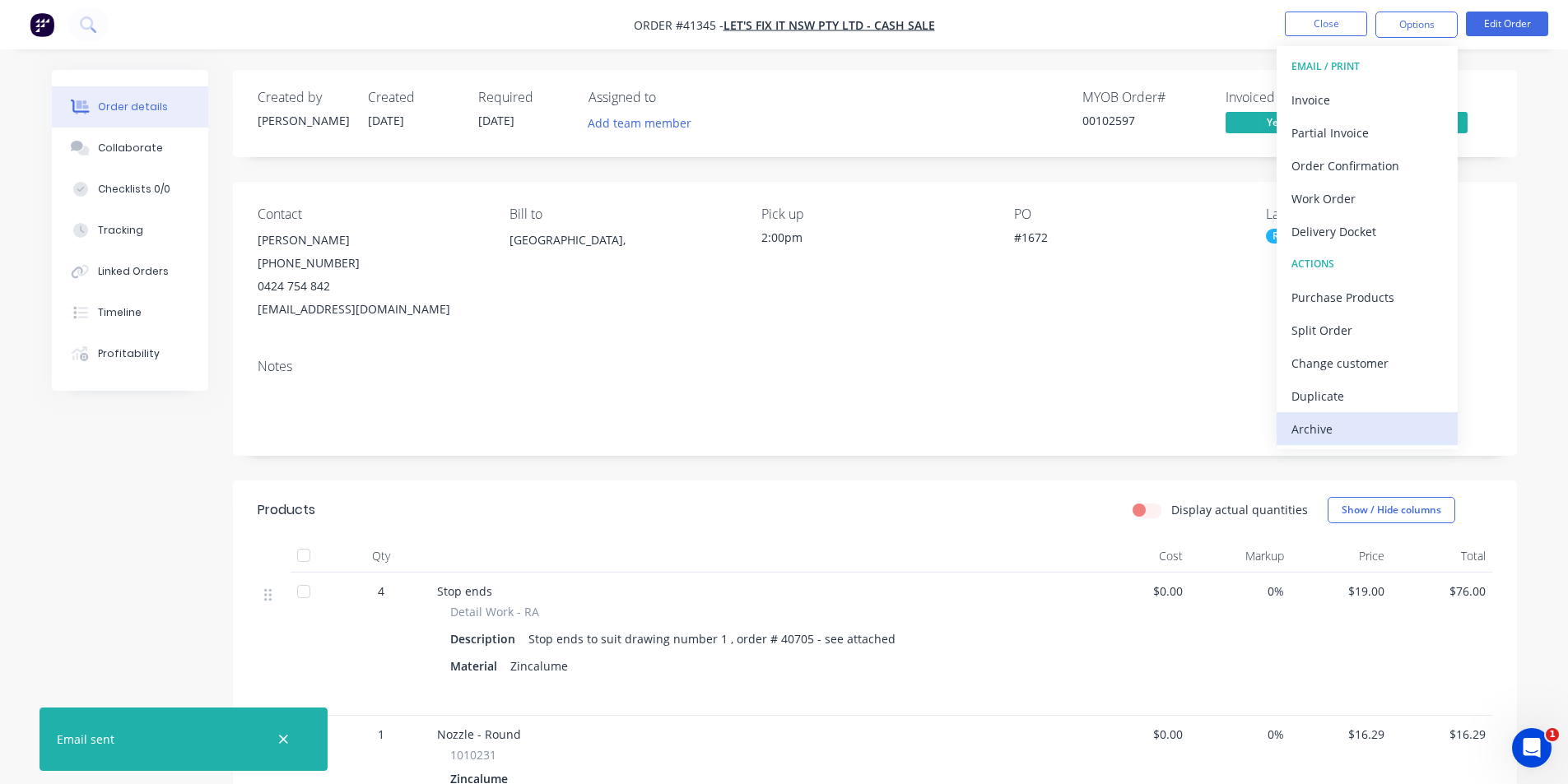
click at [1364, 424] on div "Archive" at bounding box center [1367, 429] width 152 height 24
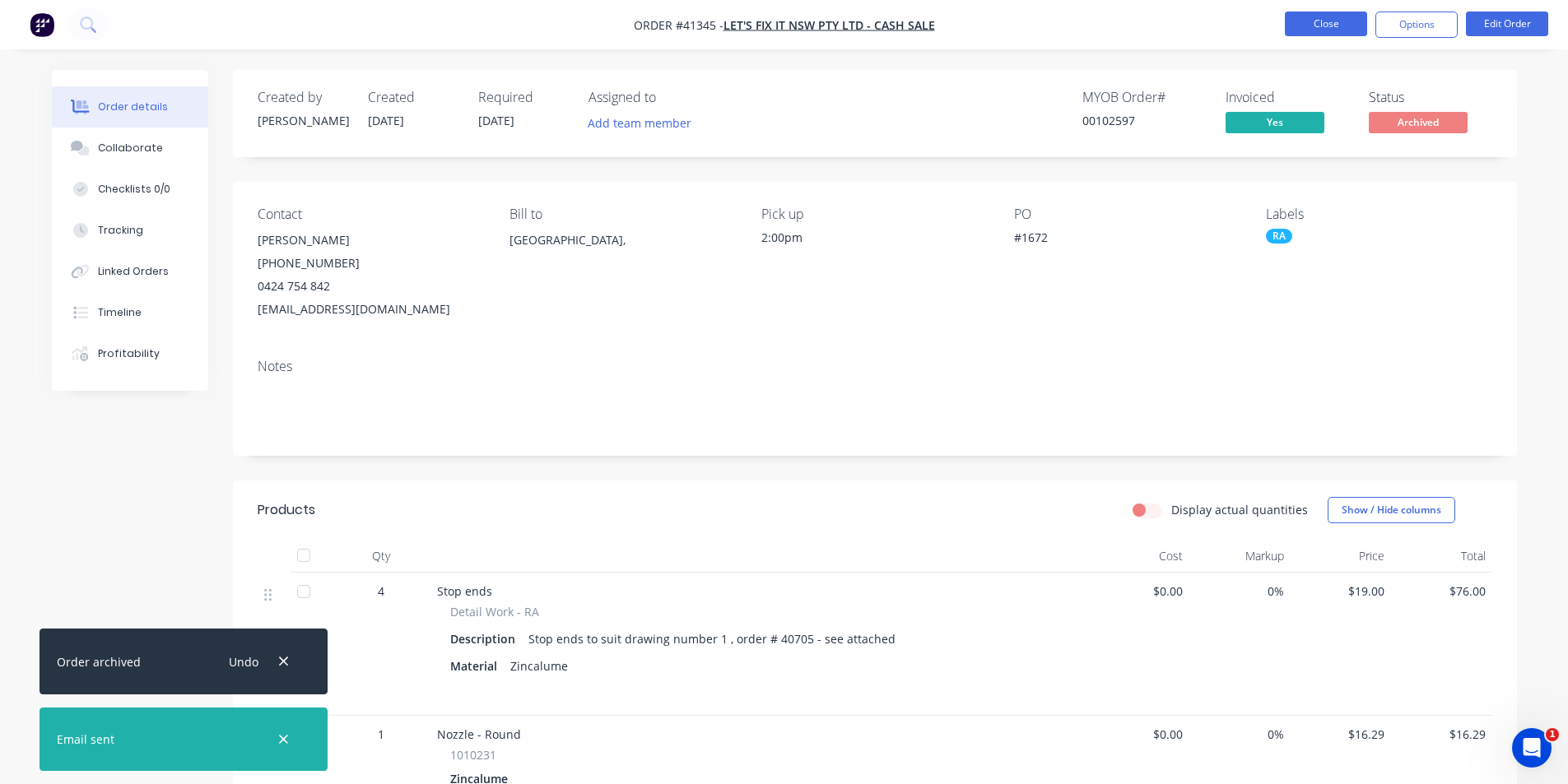
click at [1321, 31] on button "Close" at bounding box center [1326, 24] width 83 height 25
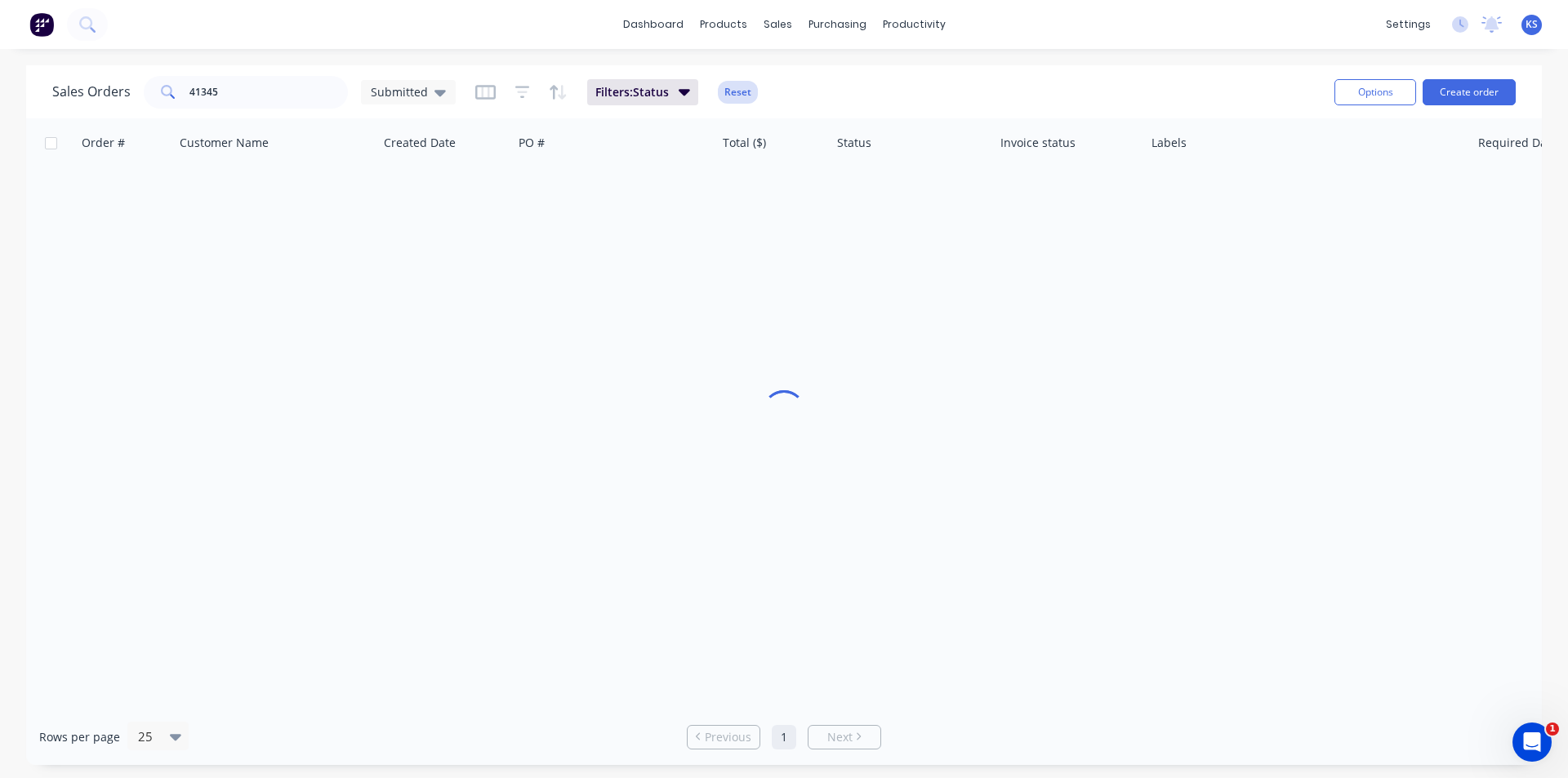
click at [749, 92] on button "Reset" at bounding box center [737, 92] width 40 height 22
drag, startPoint x: 254, startPoint y: 97, endPoint x: 109, endPoint y: 101, distance: 145.1
click at [109, 101] on div "Sales Orders 41345 Submitted" at bounding box center [253, 92] width 404 height 32
type input "41324"
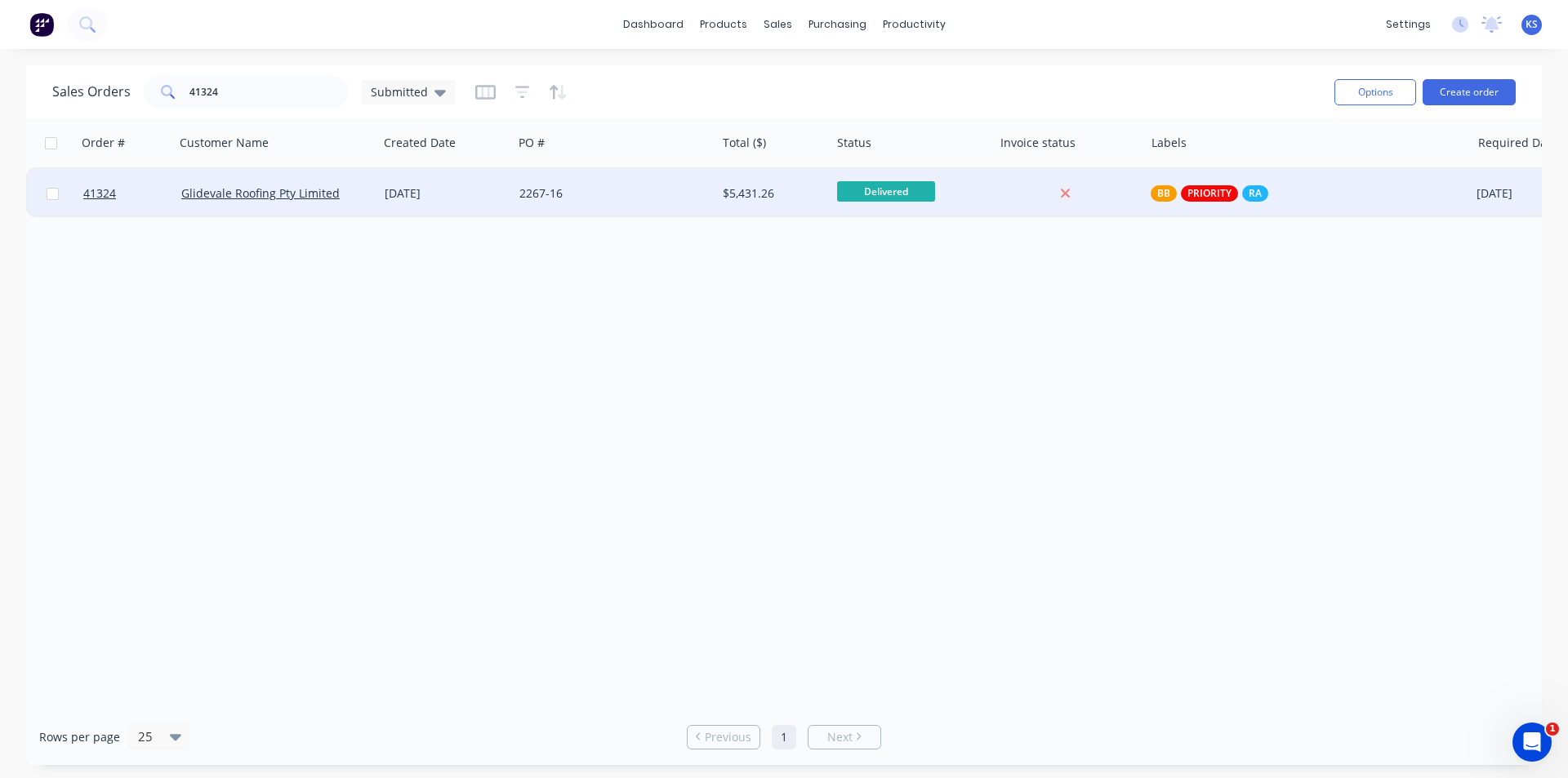
click at [569, 181] on div "2267-16" at bounding box center [615, 194] width 203 height 49
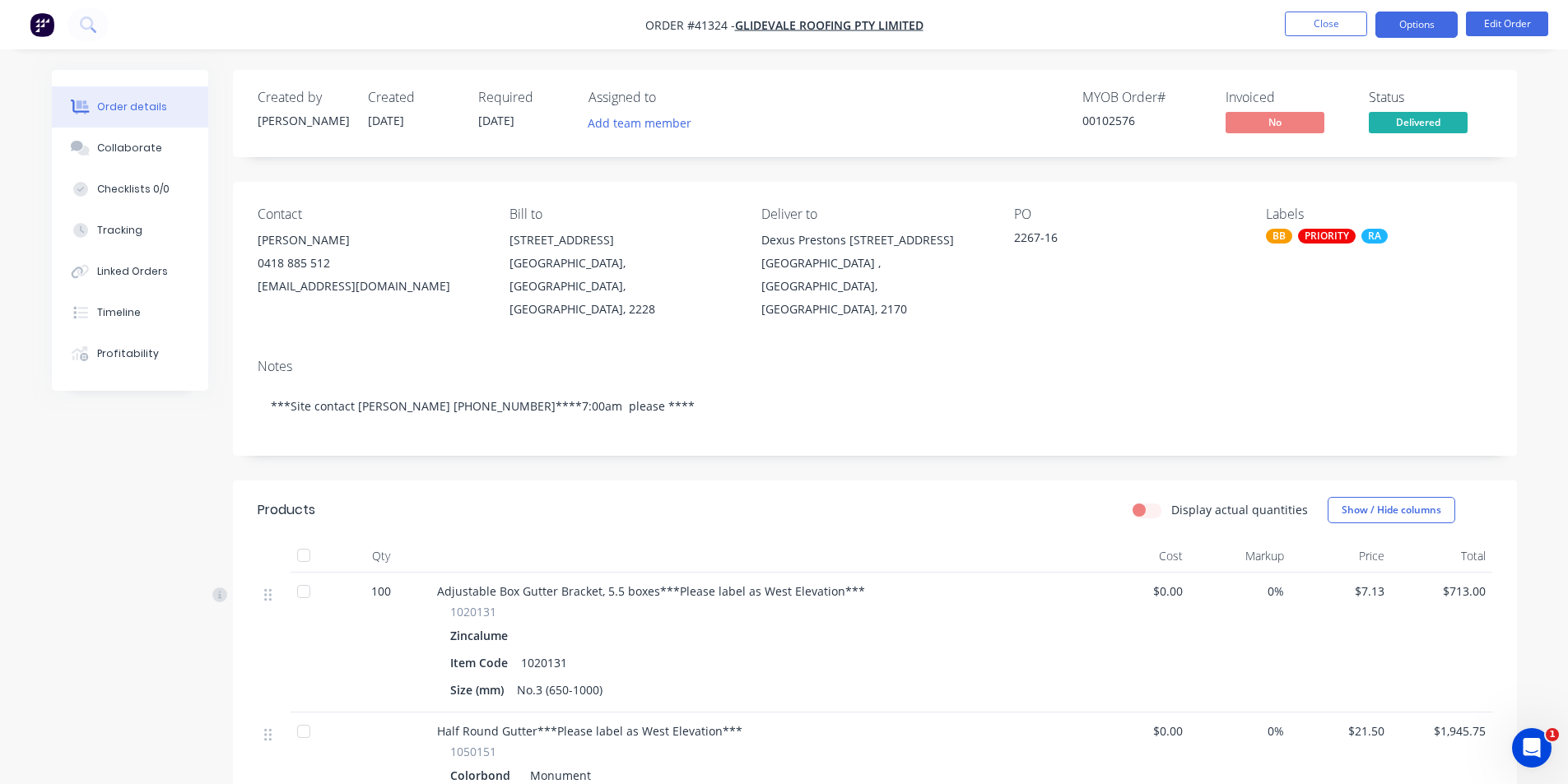
click at [1399, 32] on button "Options" at bounding box center [1416, 25] width 83 height 27
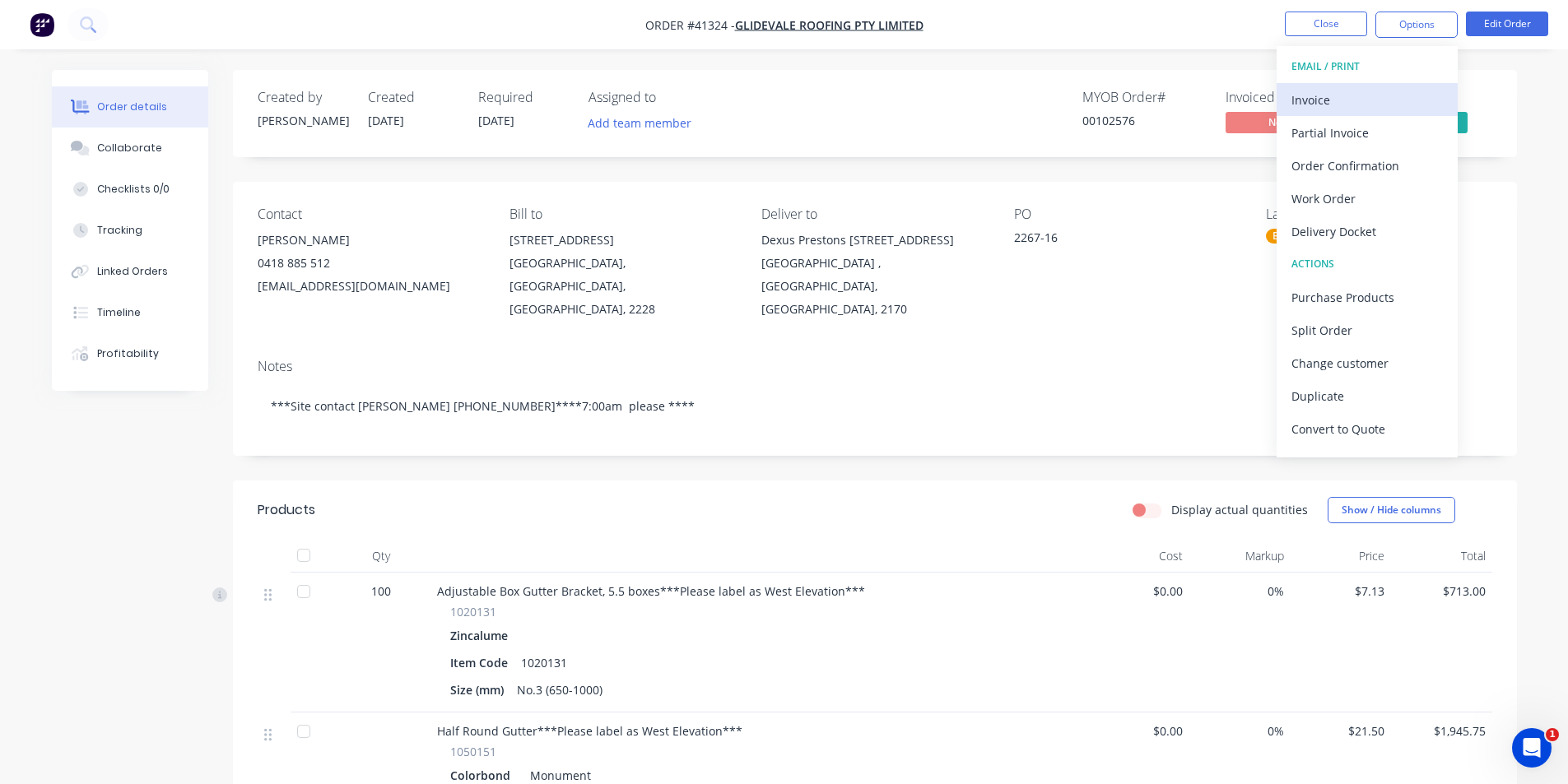
click at [1312, 107] on div "Invoice" at bounding box center [1367, 99] width 152 height 24
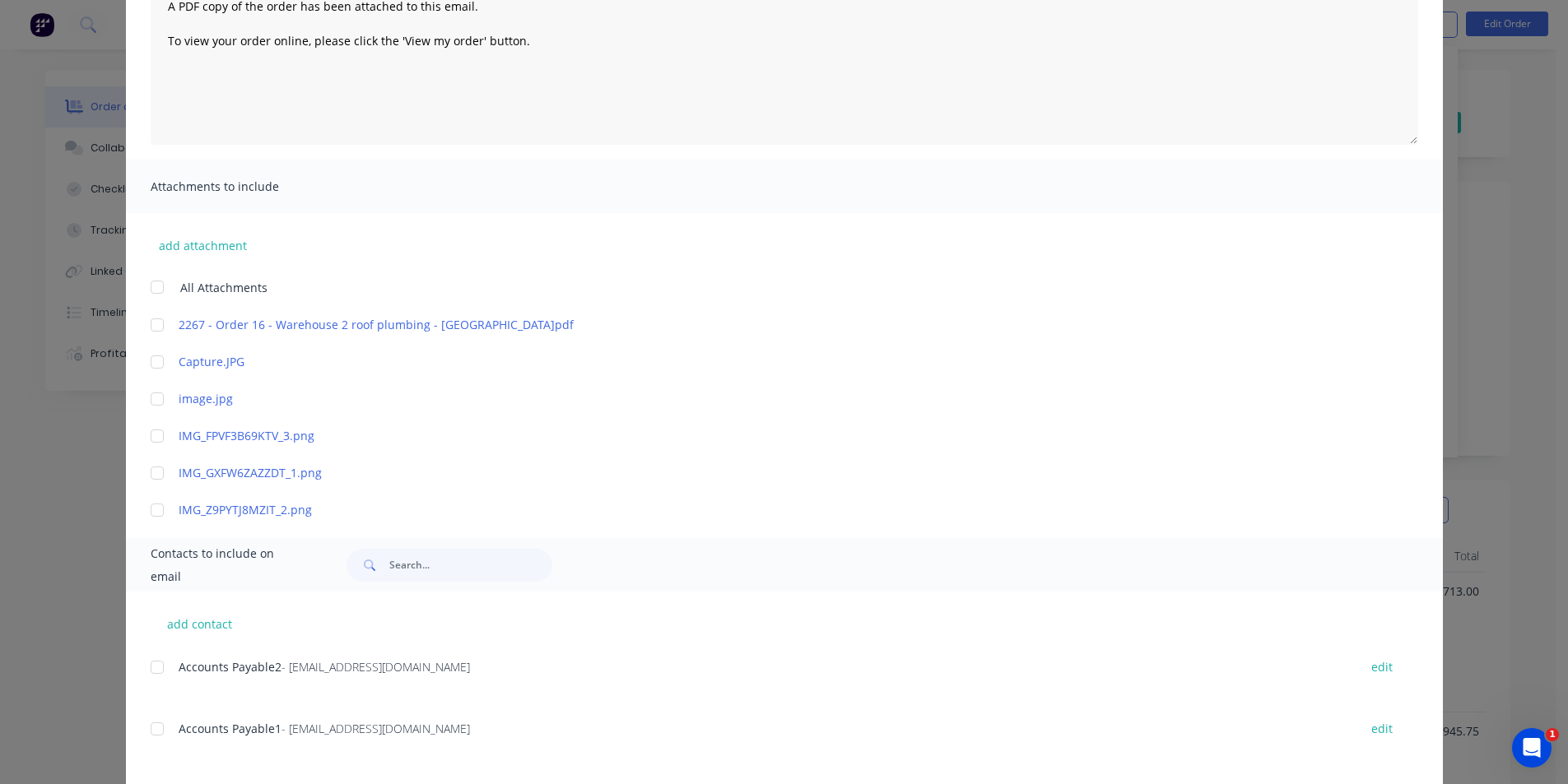
scroll to position [329, 0]
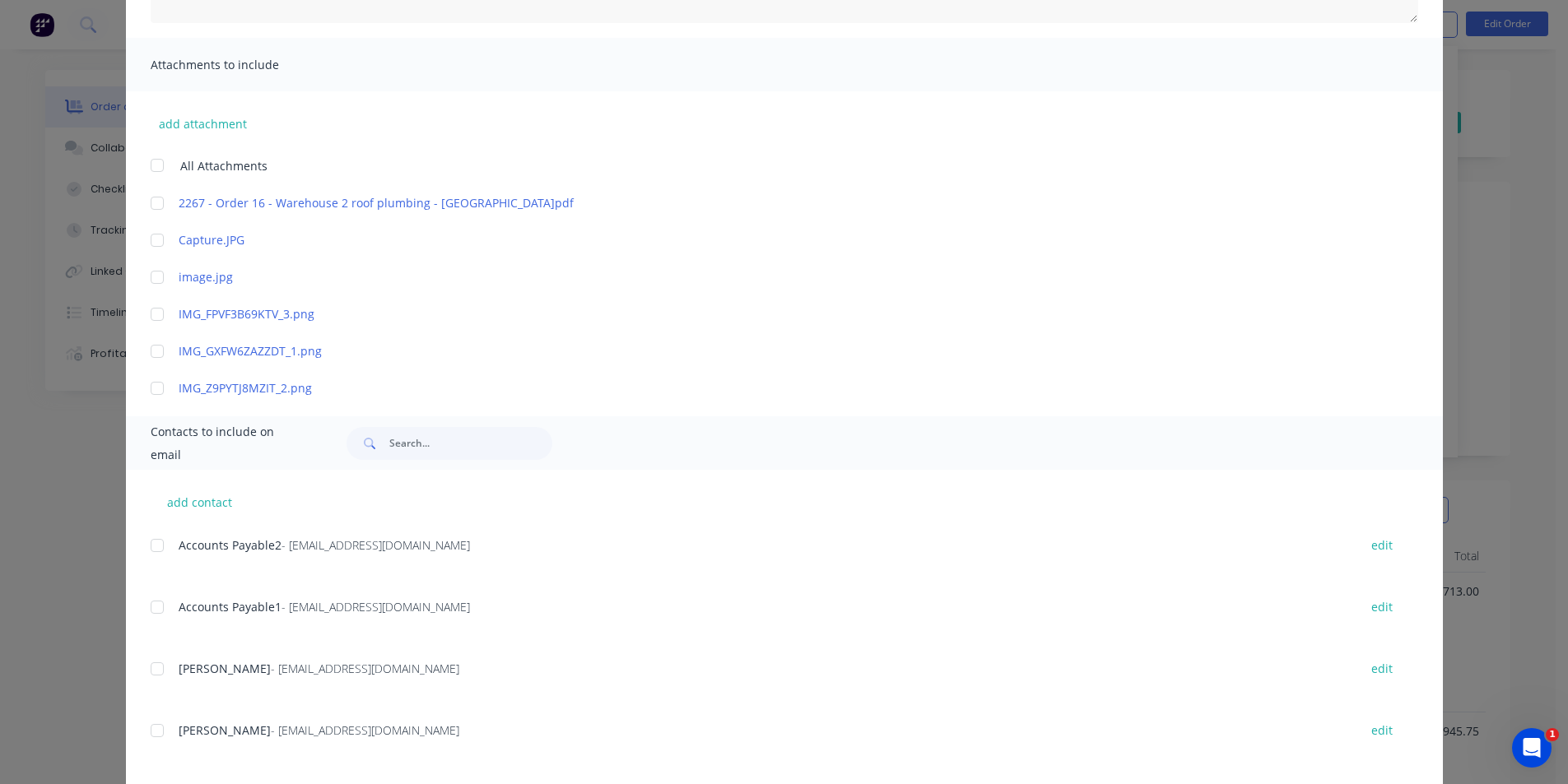
click at [148, 540] on div at bounding box center [157, 545] width 33 height 33
click at [149, 603] on div at bounding box center [157, 607] width 33 height 33
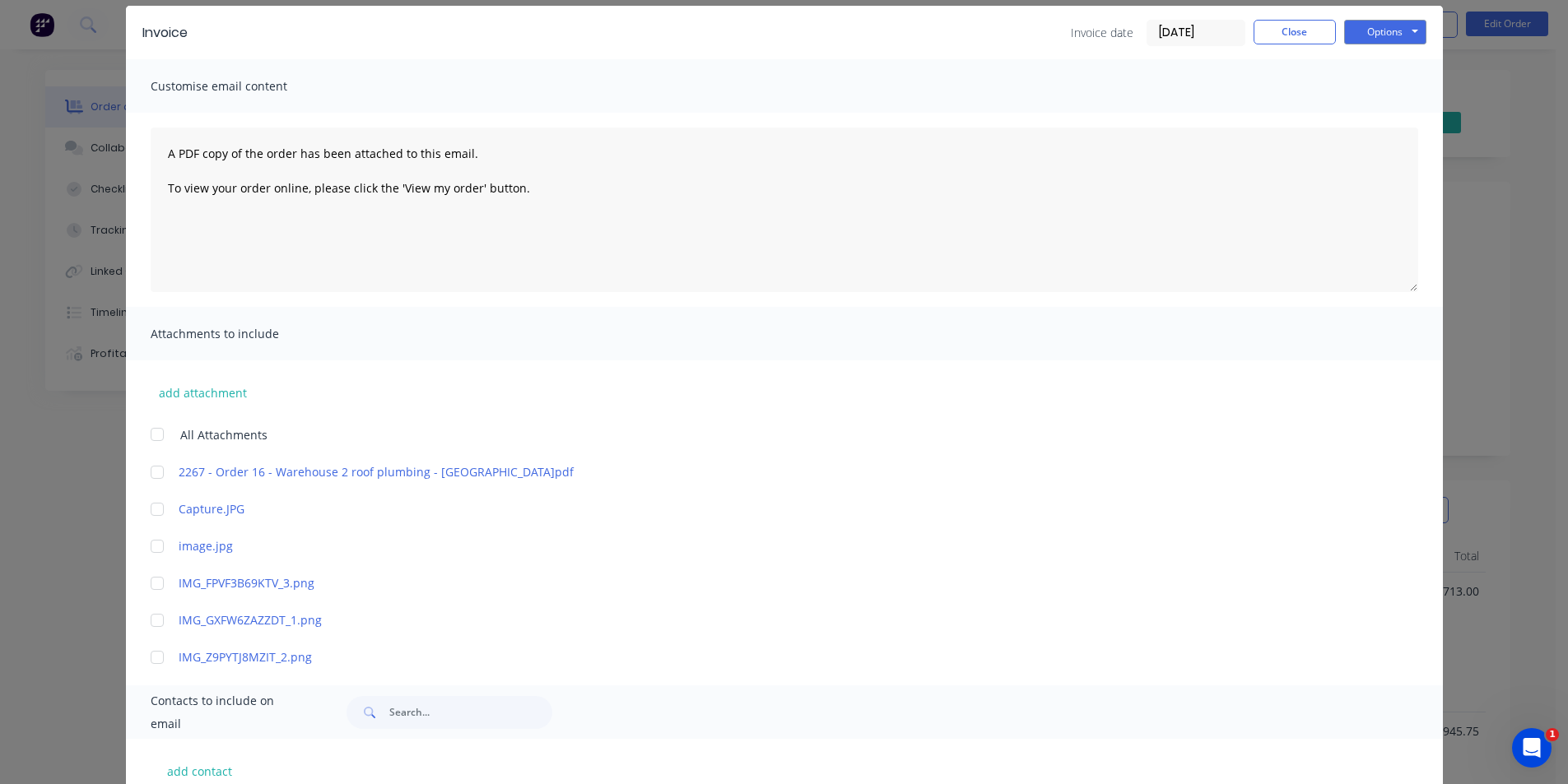
scroll to position [0, 0]
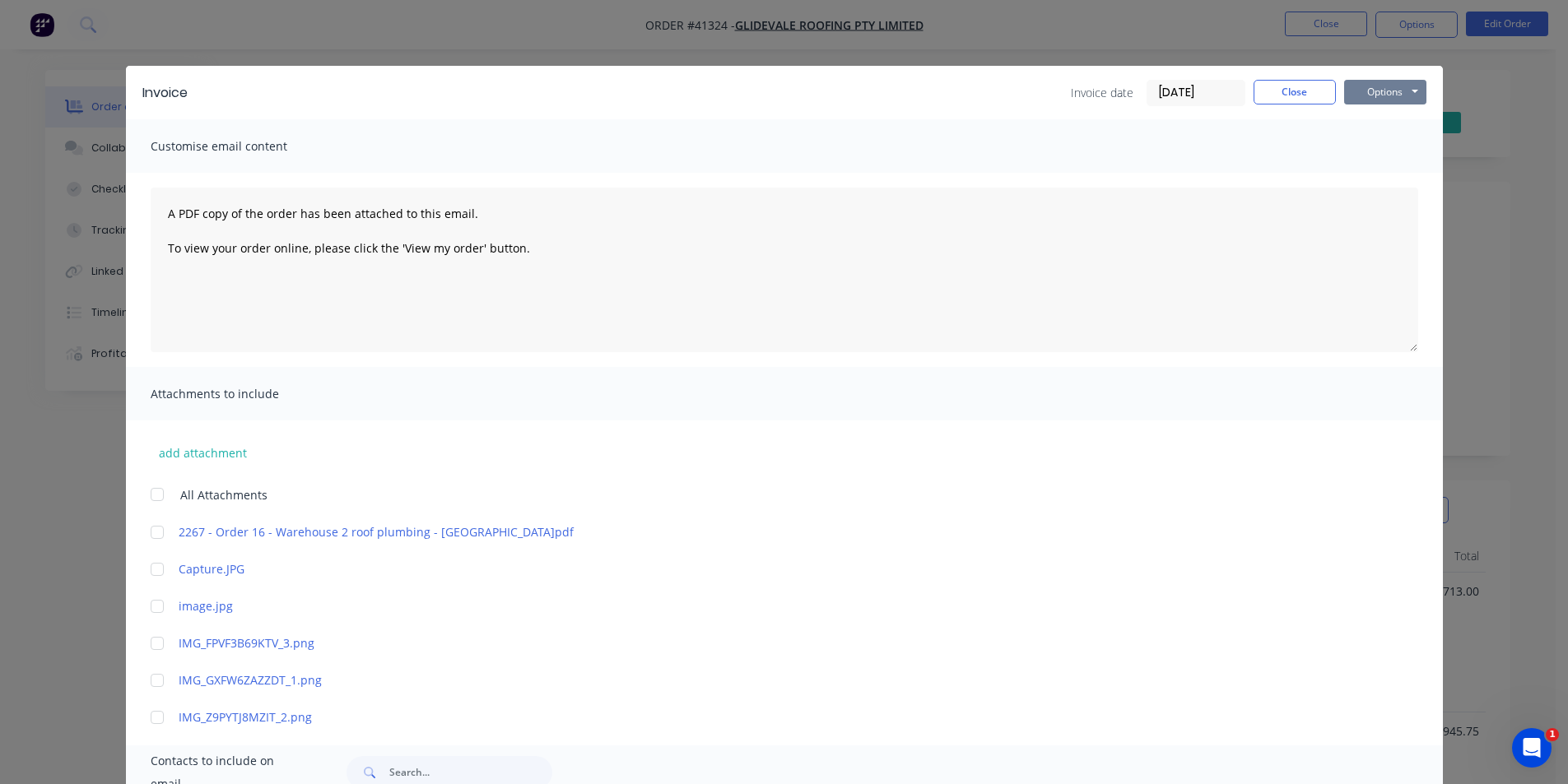
click at [1383, 91] on button "Options" at bounding box center [1385, 92] width 83 height 25
click at [1416, 169] on button "Email" at bounding box center [1396, 176] width 105 height 28
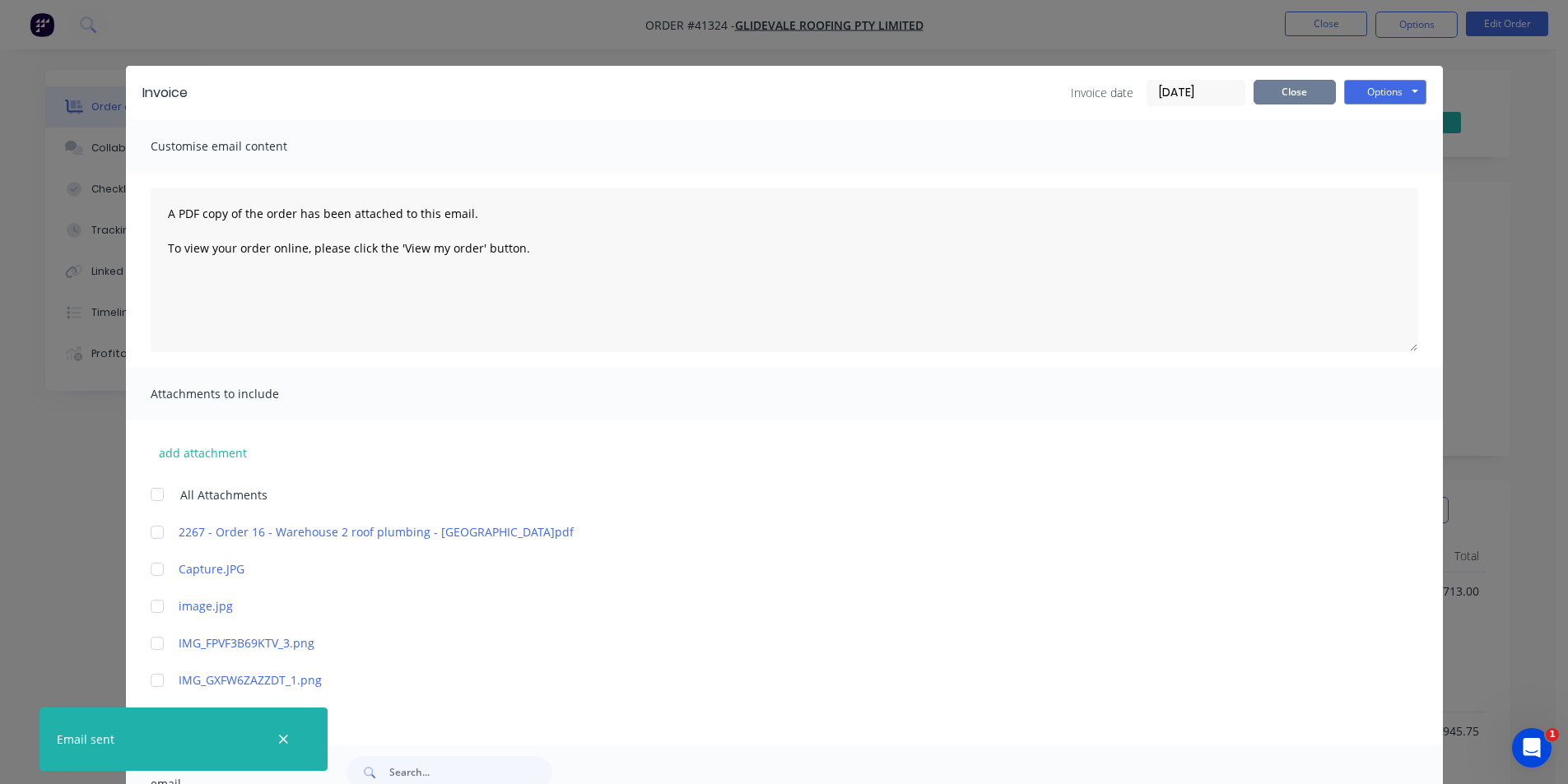
click at [1283, 89] on button "Close" at bounding box center [1294, 92] width 83 height 25
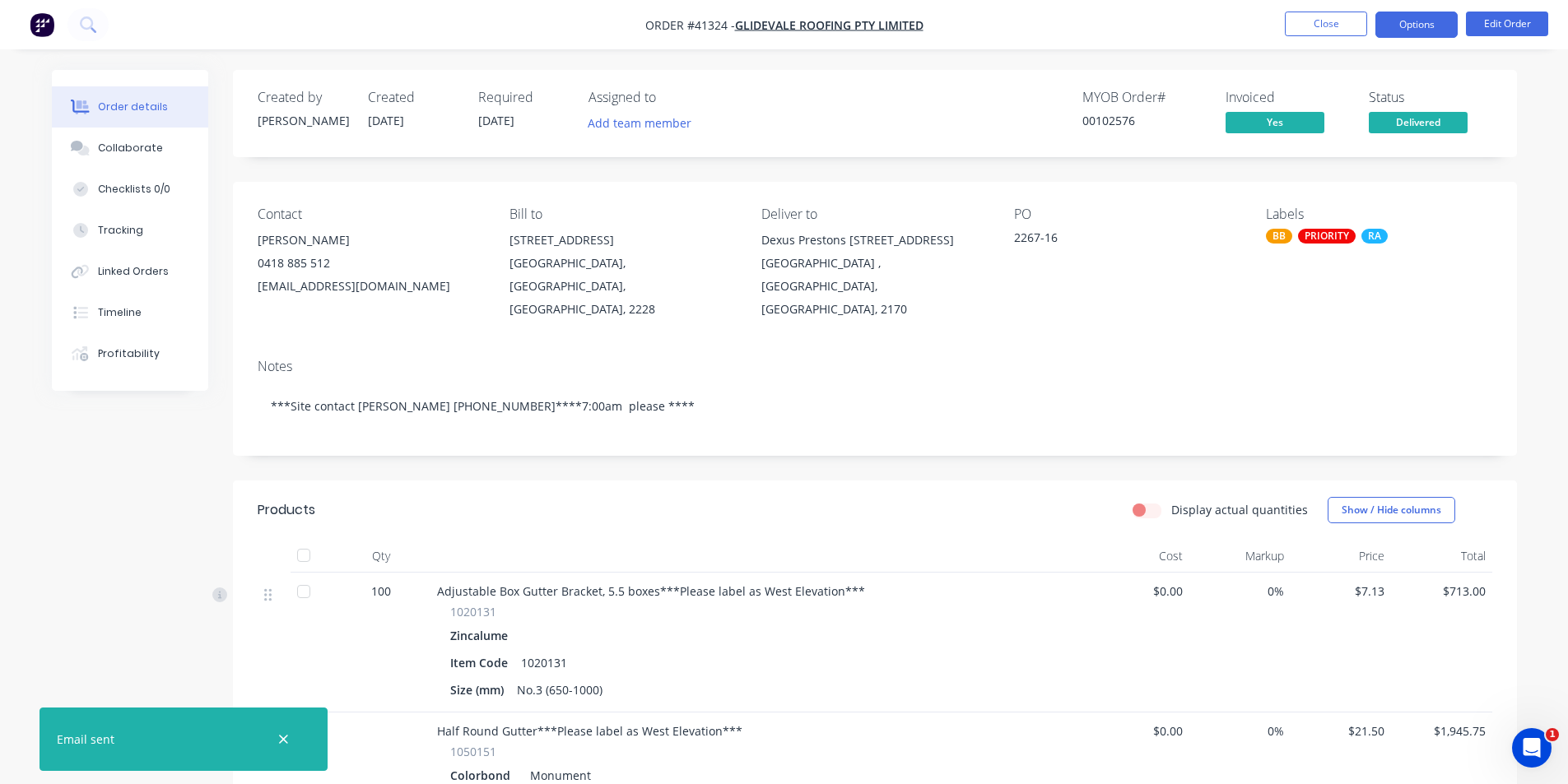
click at [1408, 22] on button "Options" at bounding box center [1416, 25] width 83 height 27
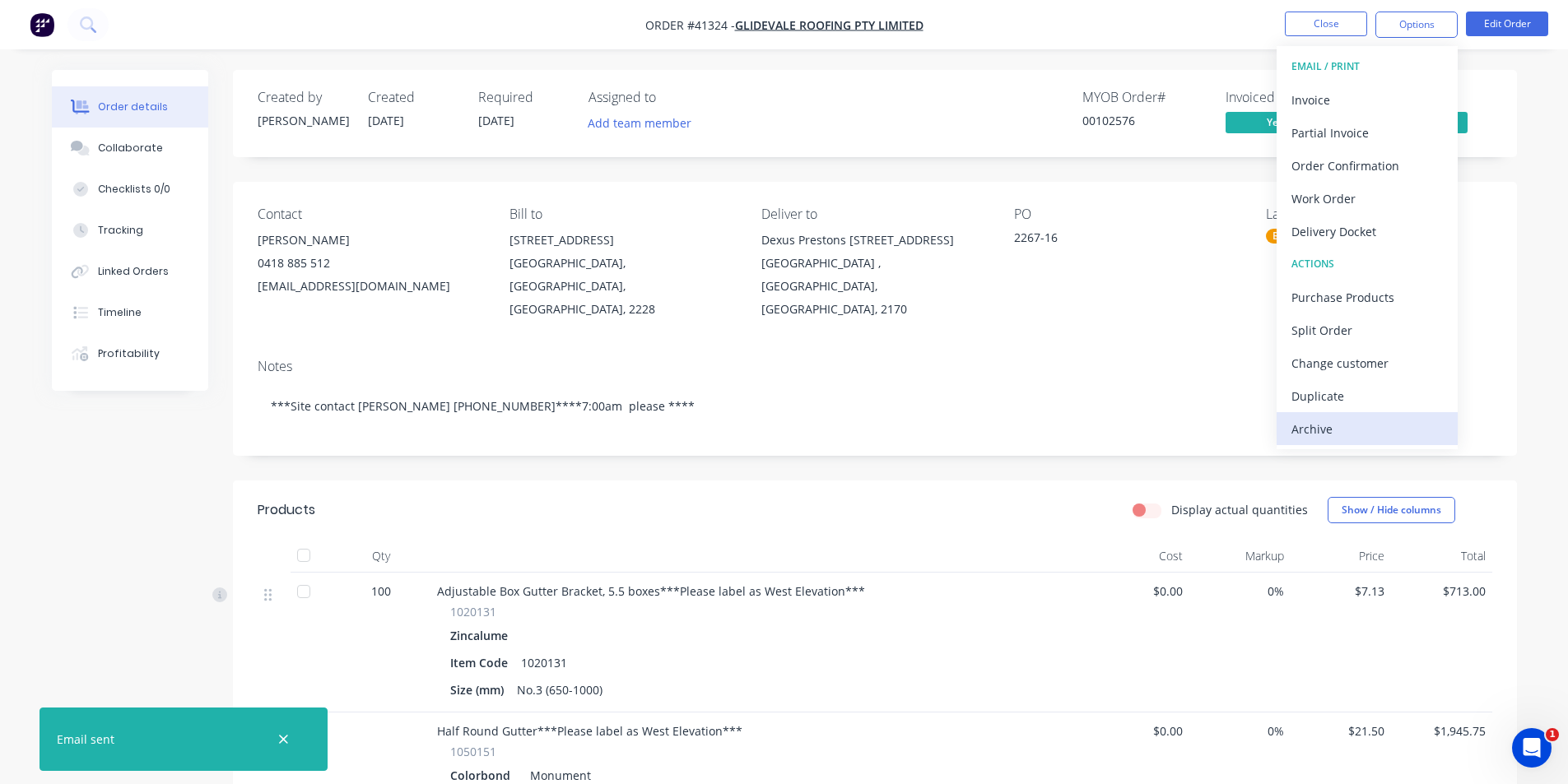
click at [1355, 421] on div "Archive" at bounding box center [1367, 429] width 152 height 24
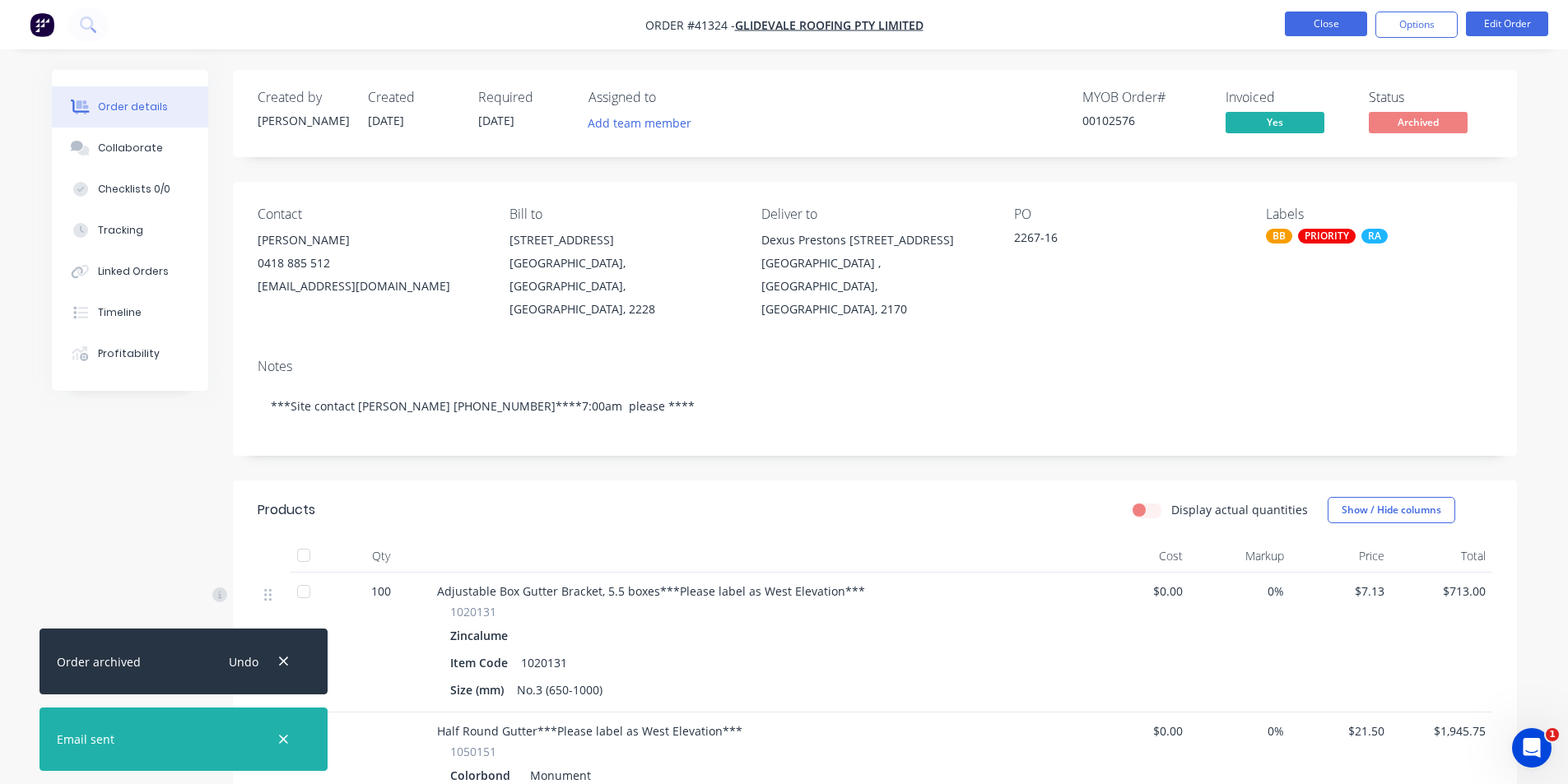
click at [1325, 18] on button "Close" at bounding box center [1326, 24] width 83 height 25
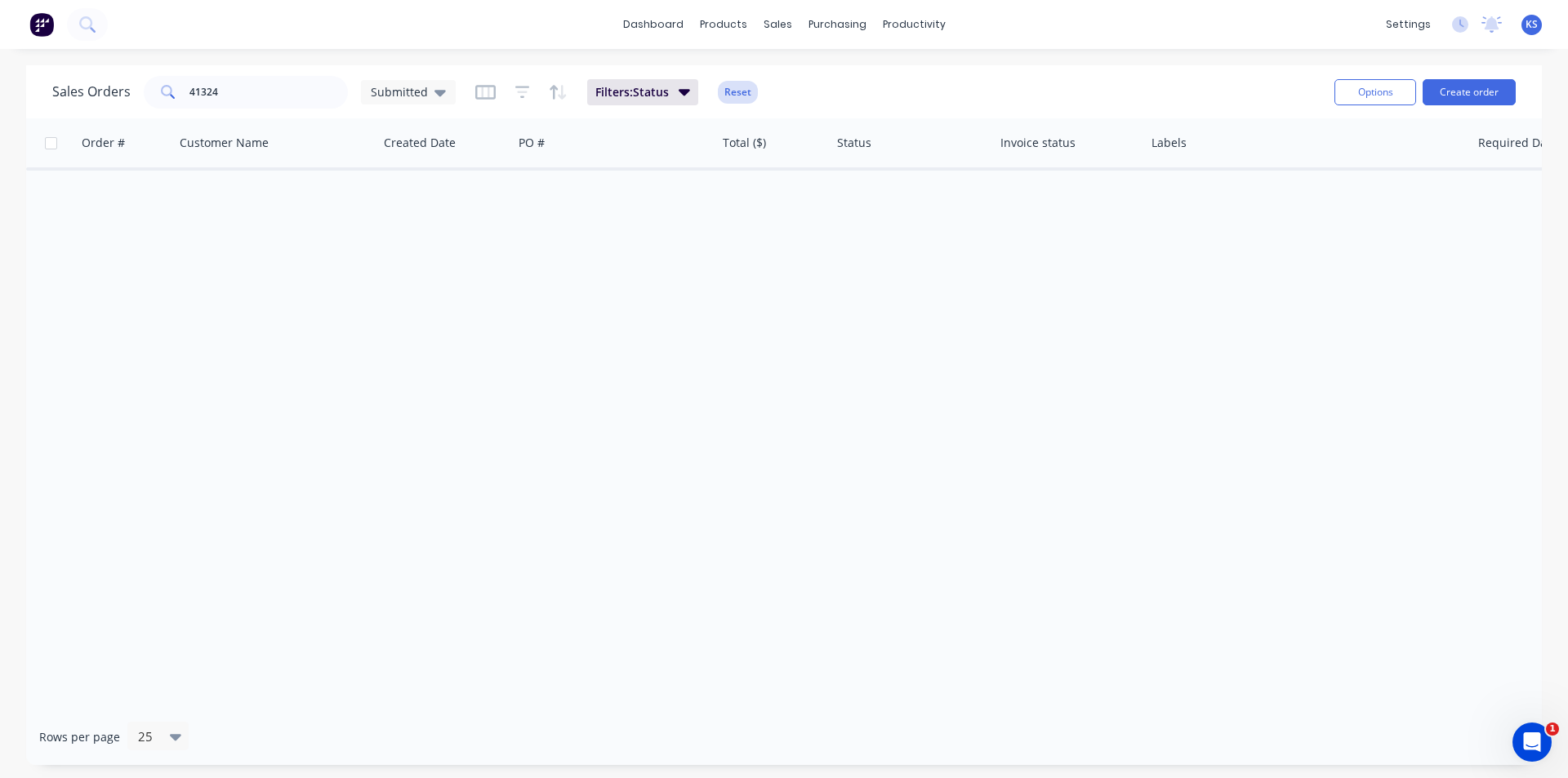
click at [732, 97] on button "Reset" at bounding box center [737, 92] width 40 height 22
drag, startPoint x: 228, startPoint y: 89, endPoint x: 115, endPoint y: 88, distance: 113.0
click at [116, 89] on div "Sales Orders 41324 Submitted" at bounding box center [253, 92] width 404 height 32
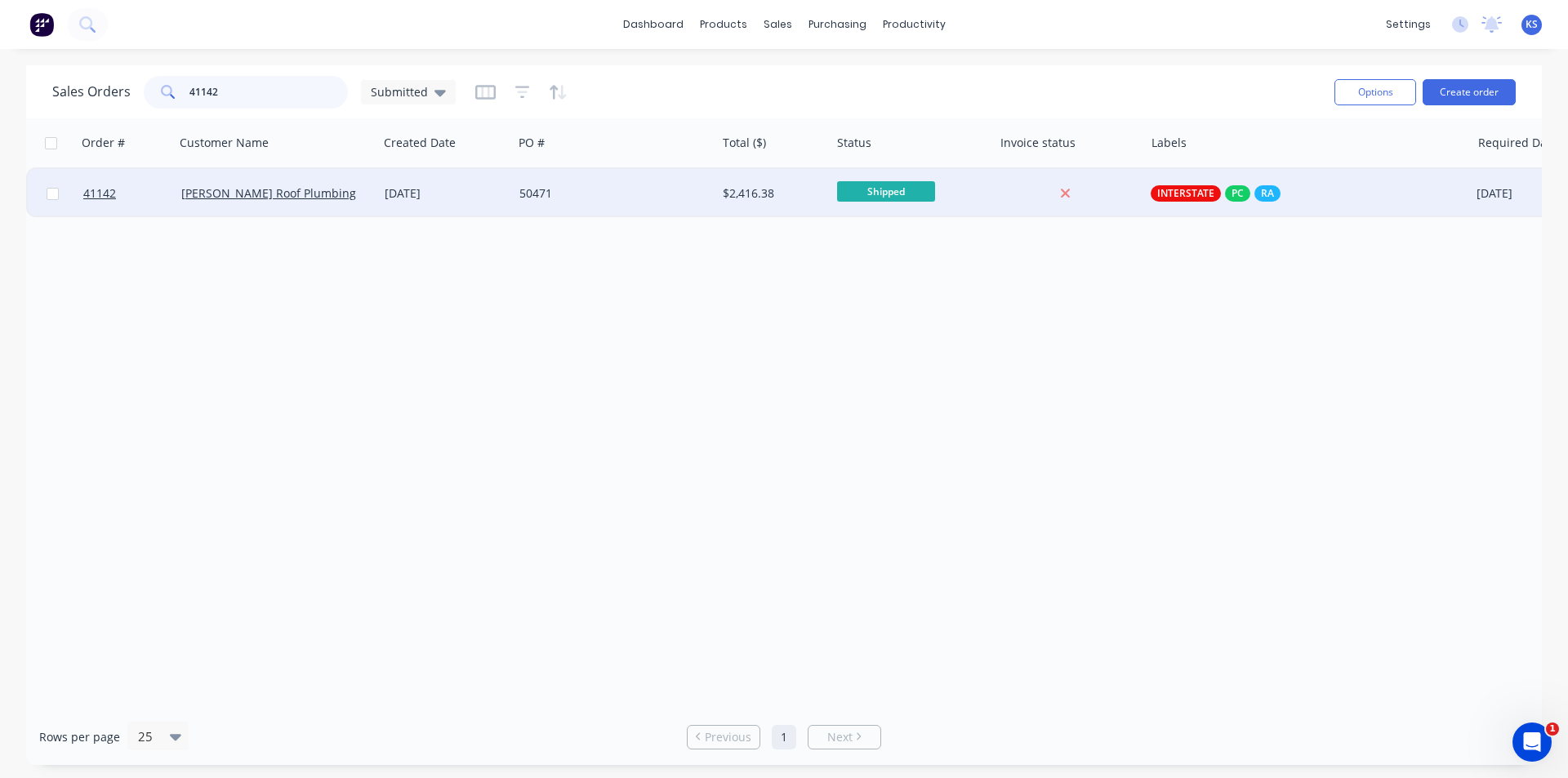
type input "41142"
click at [414, 194] on div "21 Aug 2025" at bounding box center [446, 194] width 121 height 17
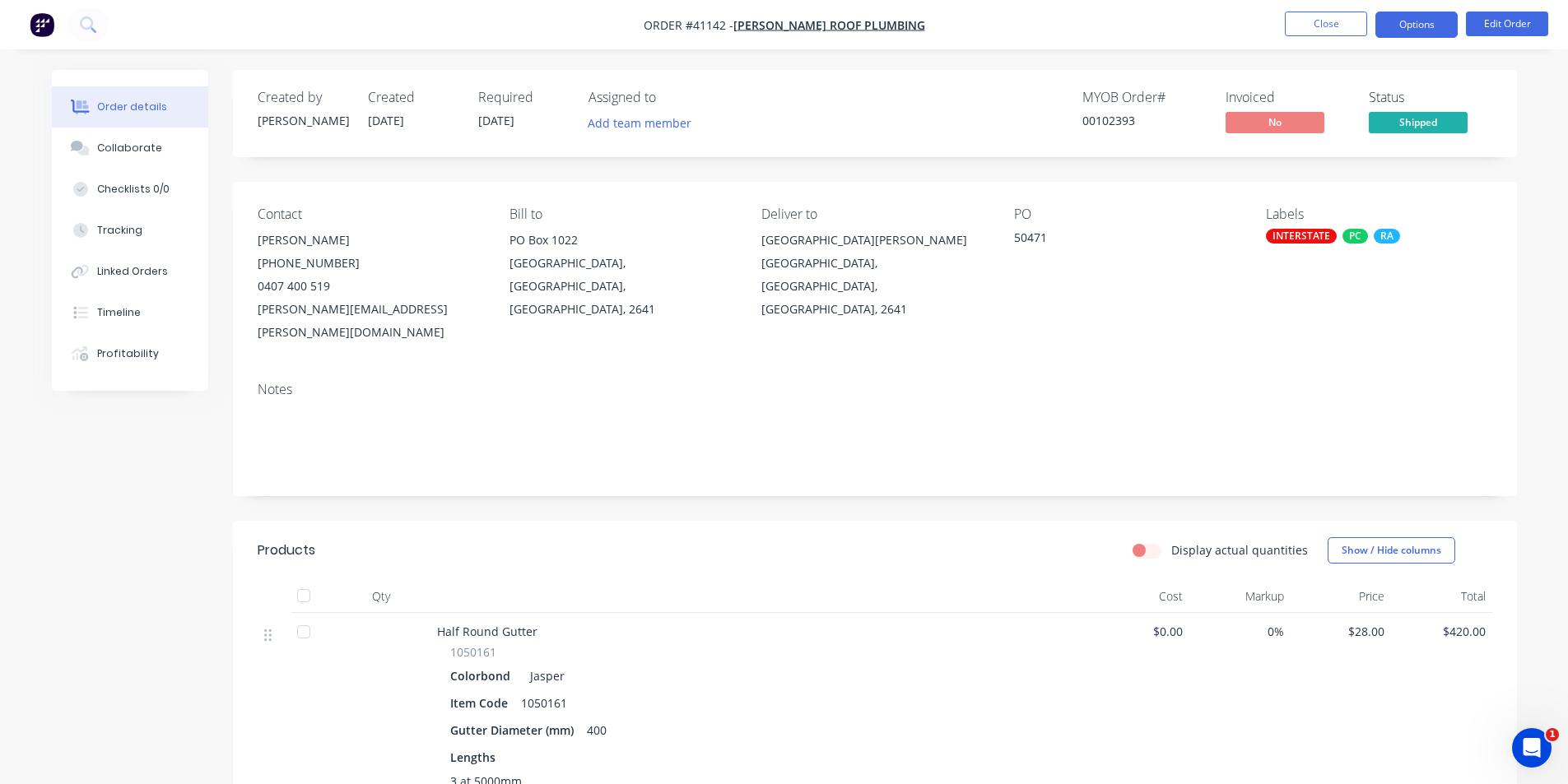
click at [1418, 33] on button "Options" at bounding box center [1416, 25] width 83 height 27
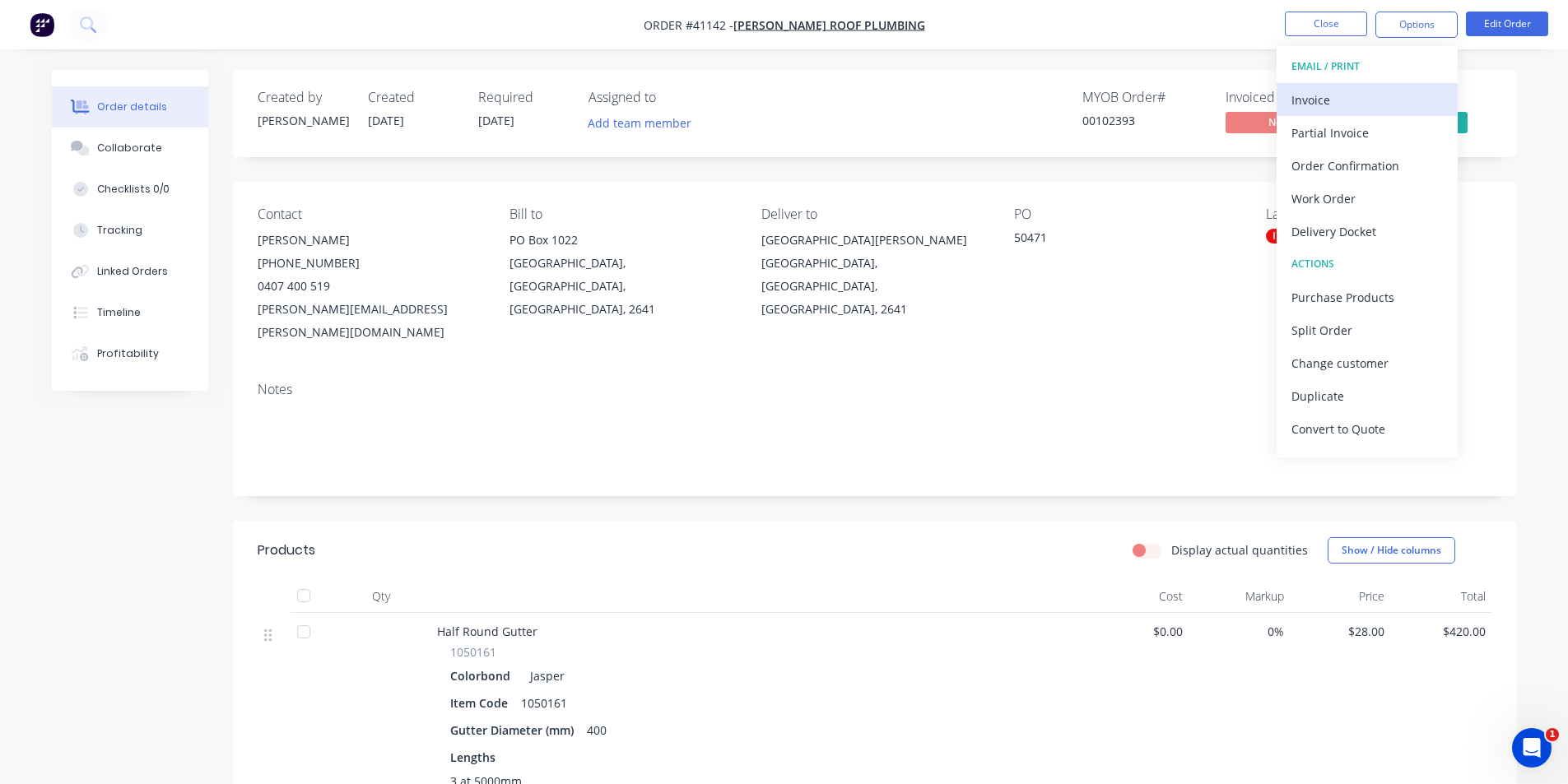
click at [1356, 88] on div "Invoice" at bounding box center [1367, 99] width 152 height 24
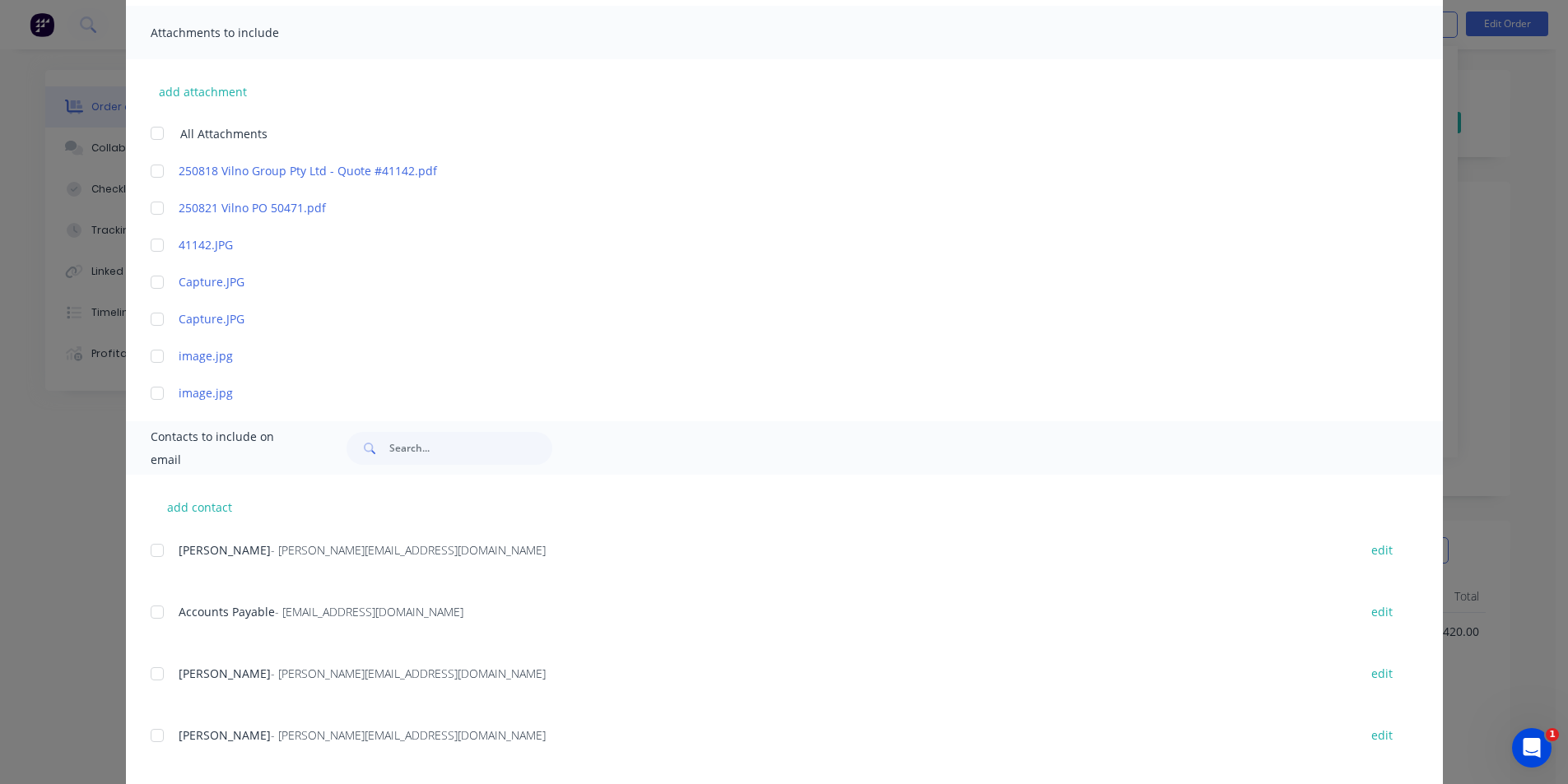
scroll to position [493, 0]
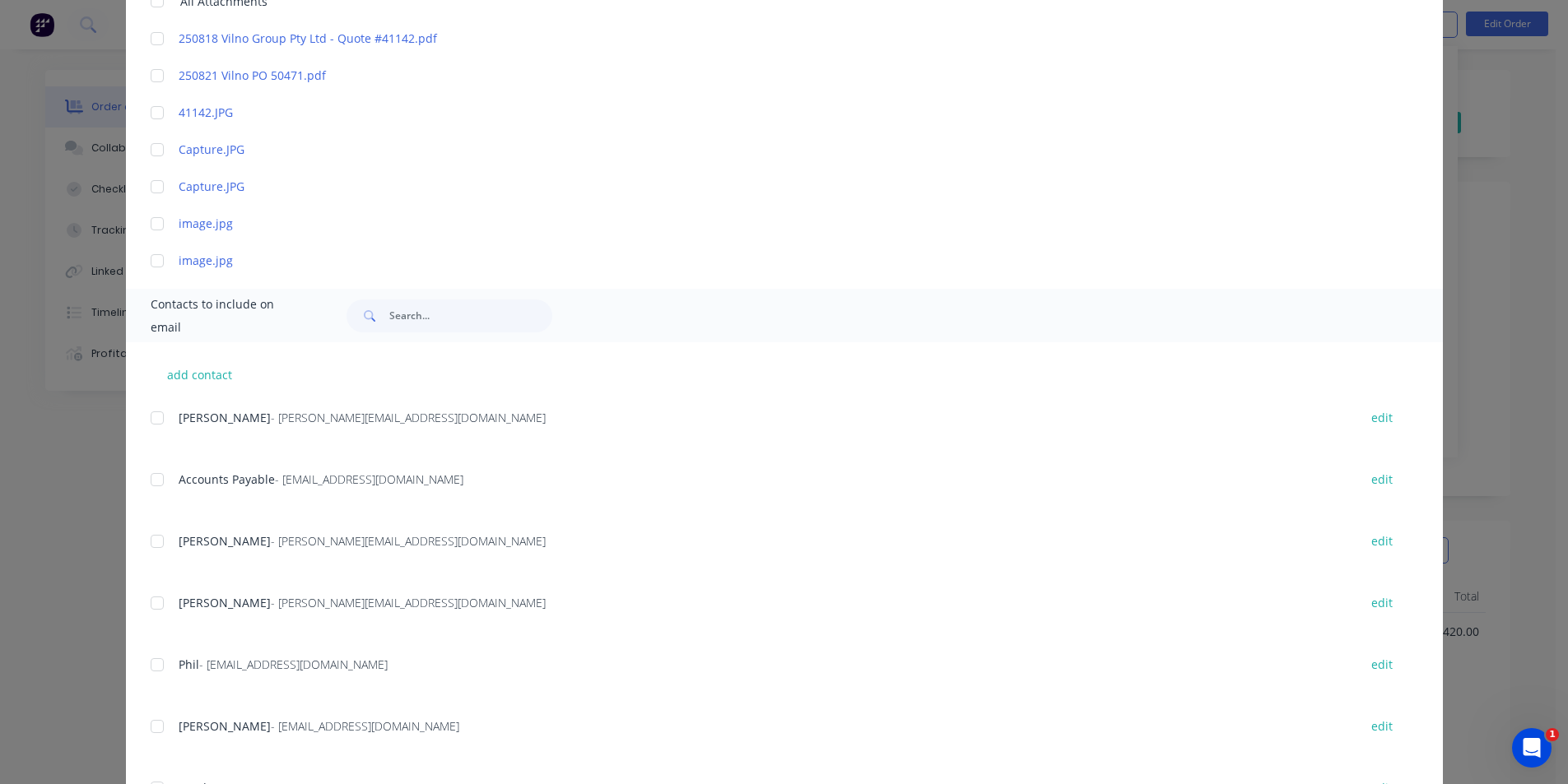
click at [142, 479] on div "add contact ANDREW - andrew@meredithroofing.com.au edit Accounts Payable - acco…" at bounding box center [784, 621] width 1317 height 557
click at [155, 480] on div at bounding box center [157, 479] width 33 height 33
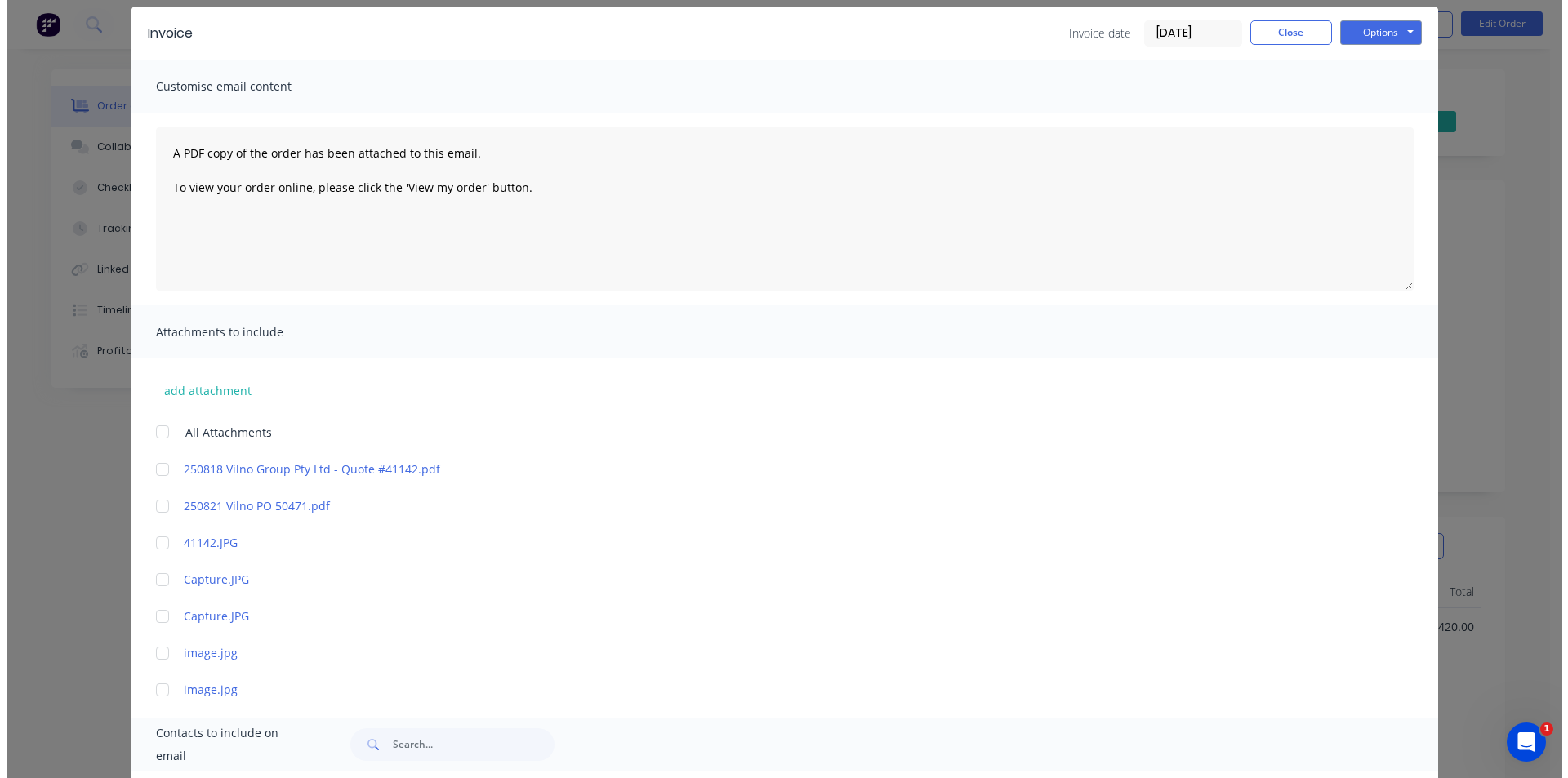
scroll to position [0, 0]
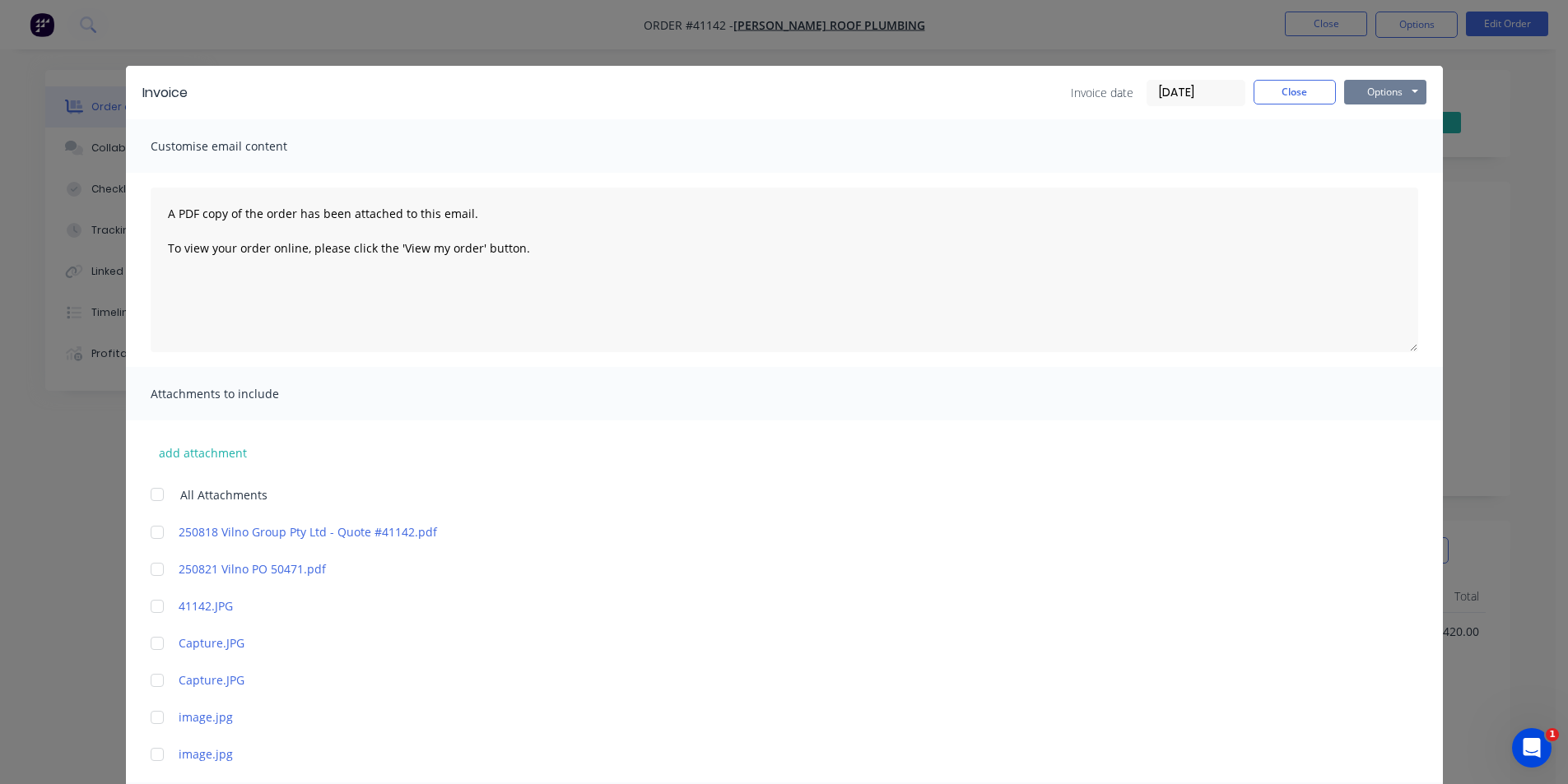
click at [1369, 98] on button "Options" at bounding box center [1385, 92] width 83 height 25
click at [1393, 167] on button "Email" at bounding box center [1396, 176] width 105 height 28
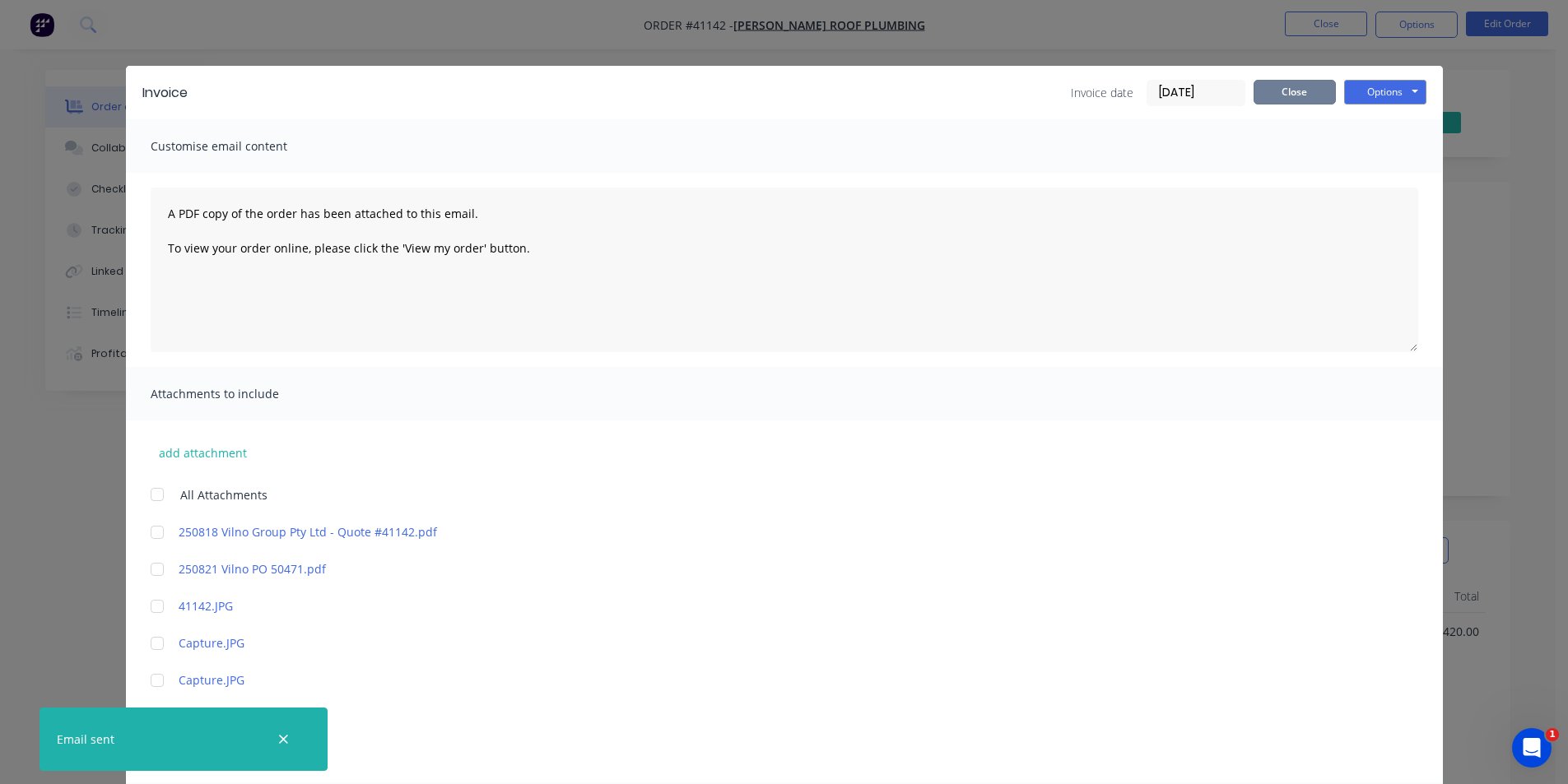
click at [1293, 95] on button "Close" at bounding box center [1294, 92] width 83 height 25
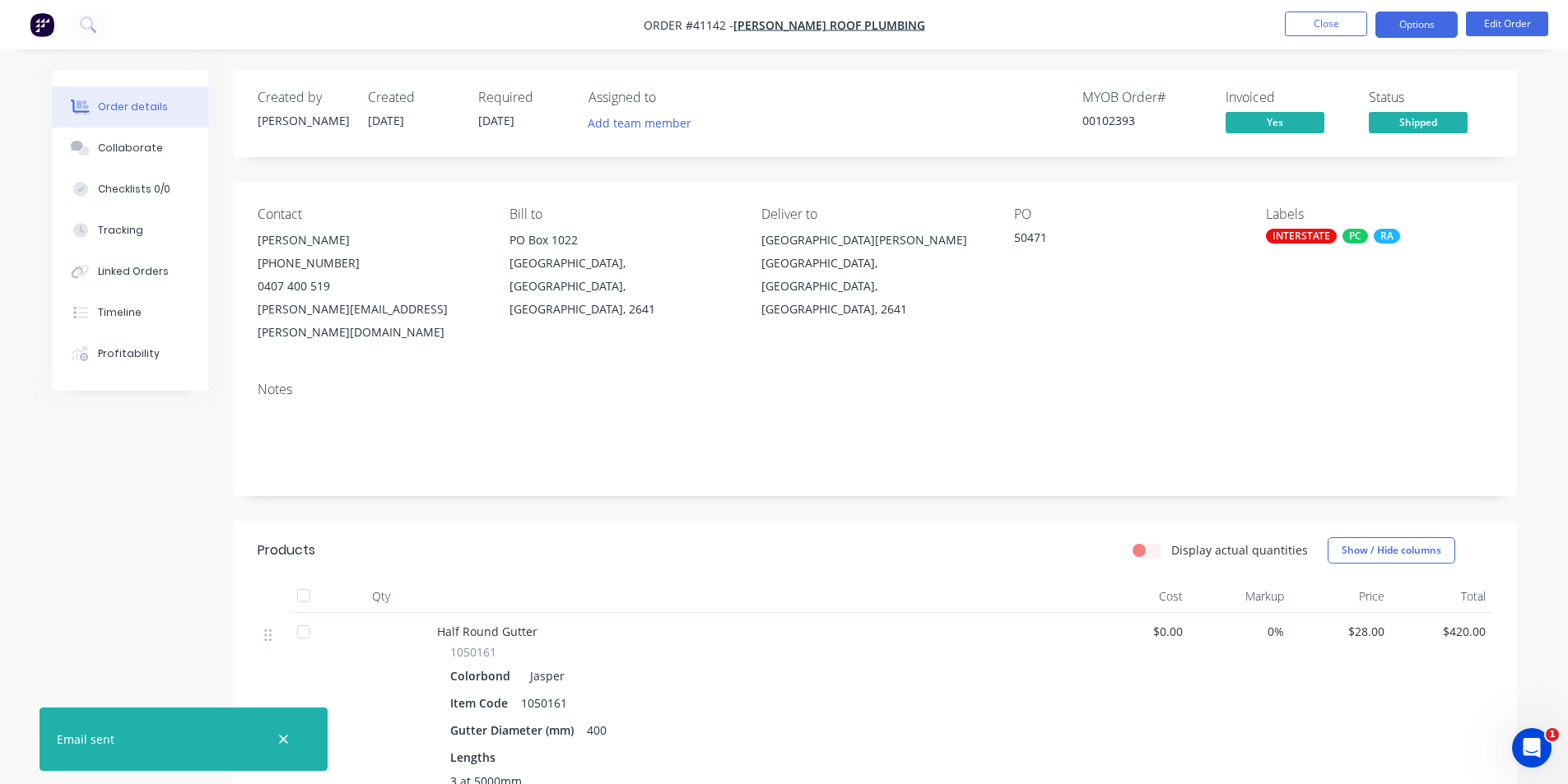
click at [1430, 23] on button "Options" at bounding box center [1416, 25] width 83 height 27
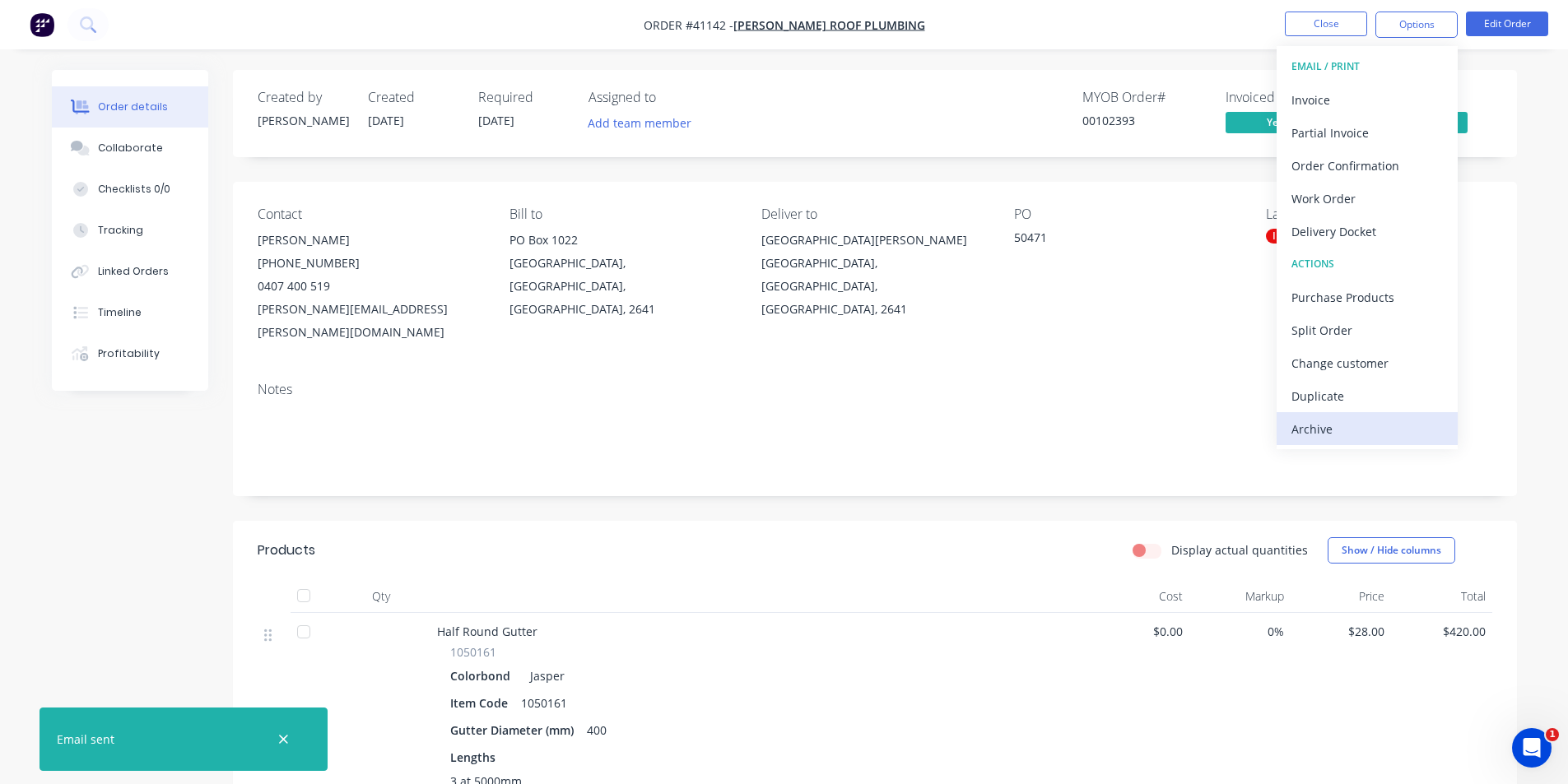
click at [1372, 430] on div "Archive" at bounding box center [1367, 429] width 152 height 24
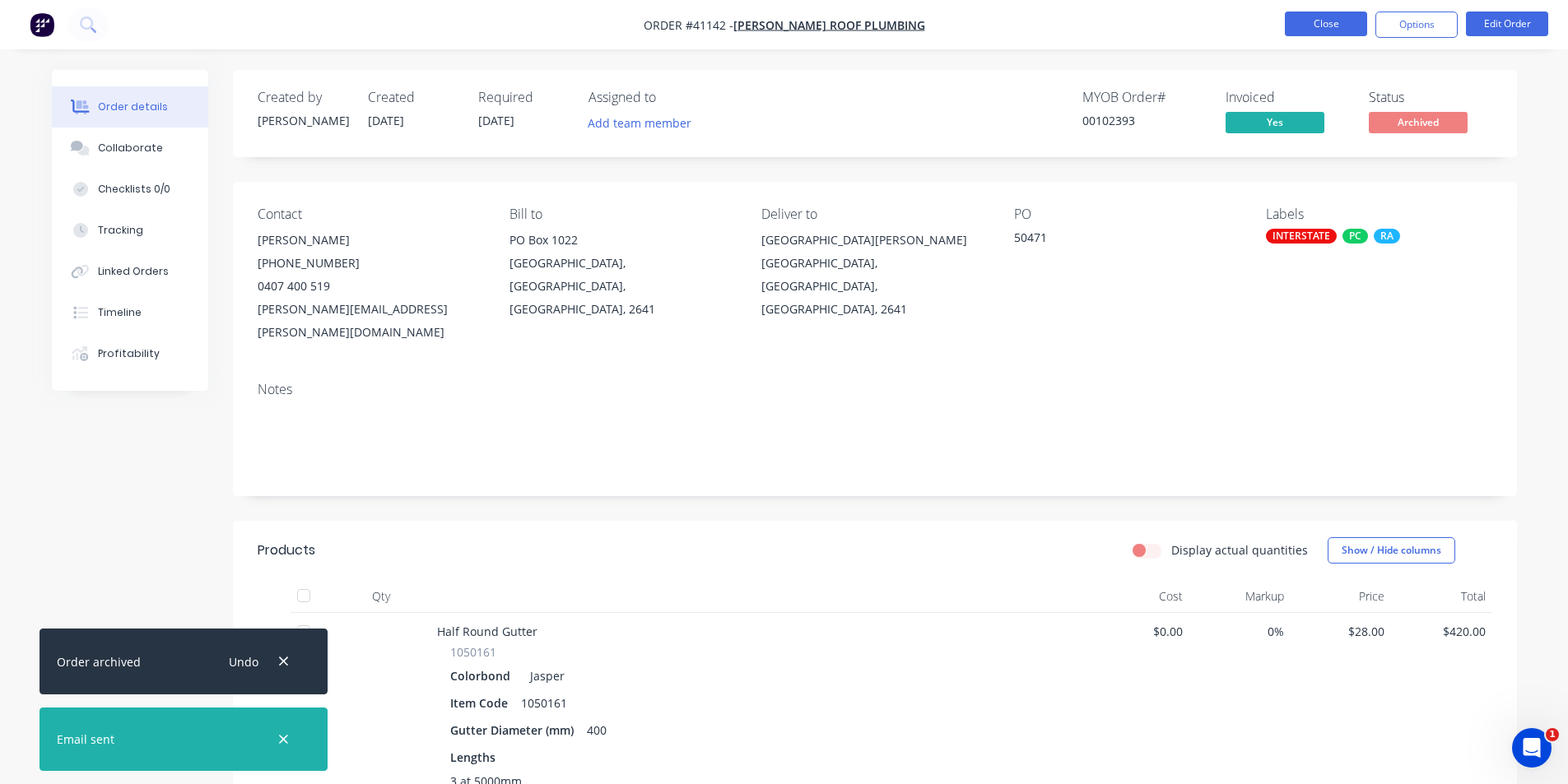
click at [1316, 23] on button "Close" at bounding box center [1326, 24] width 83 height 25
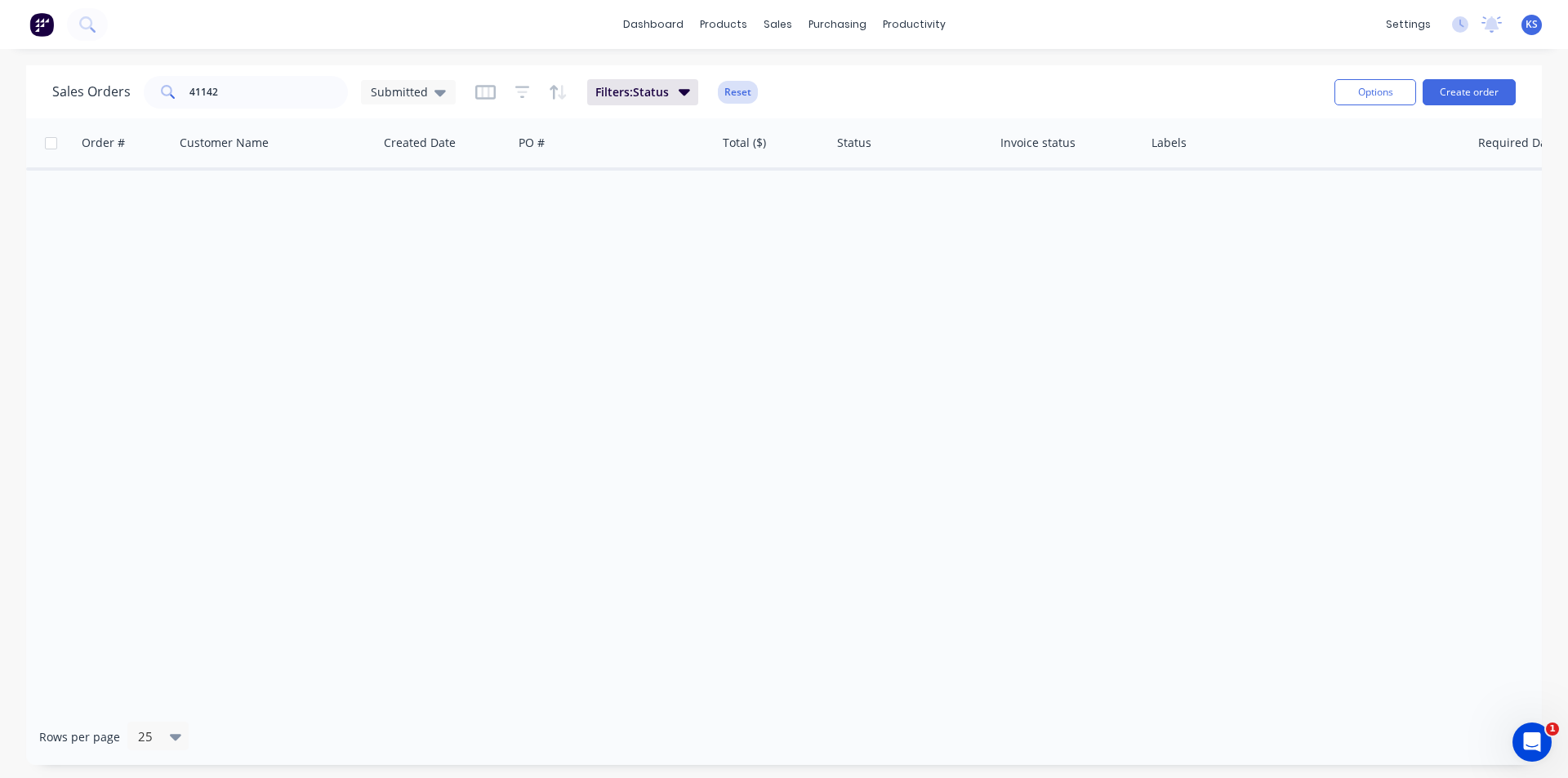
click at [731, 92] on button "Reset" at bounding box center [737, 92] width 40 height 22
drag, startPoint x: 226, startPoint y: 88, endPoint x: 121, endPoint y: 82, distance: 105.2
click at [128, 84] on div "Sales Orders 41142 Submitted" at bounding box center [253, 92] width 404 height 32
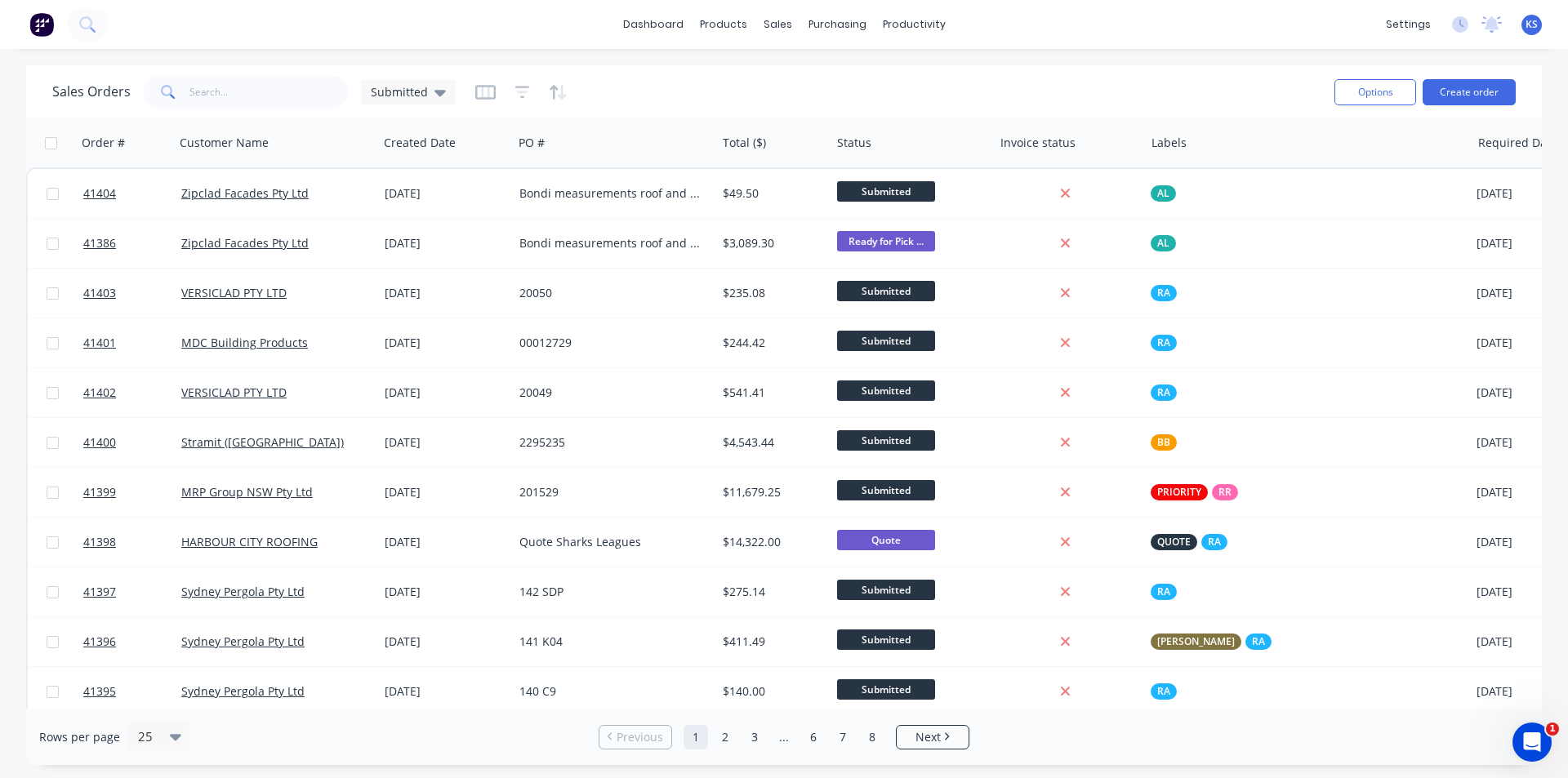
click at [968, 72] on div "Sales Orders Submitted" at bounding box center [686, 92] width 1269 height 40
click at [927, 77] on div "Purchase Orders" at bounding box center [890, 78] width 87 height 15
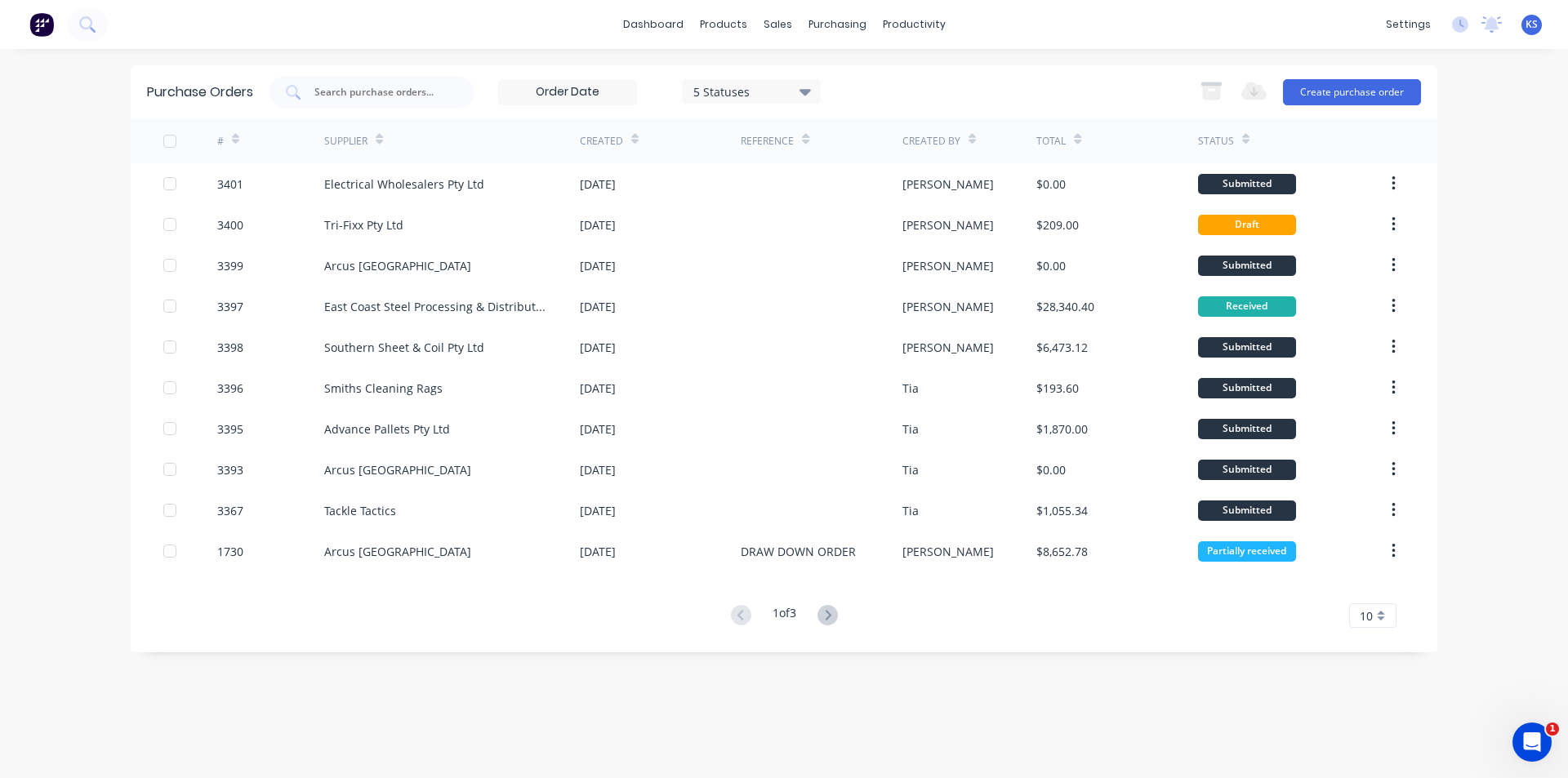
click at [893, 83] on div "5 Statuses 5 Statuses Export to Excel (XLSX) Create purchase order" at bounding box center [846, 92] width 1152 height 32
click at [1356, 97] on button "Create purchase order" at bounding box center [1352, 92] width 138 height 26
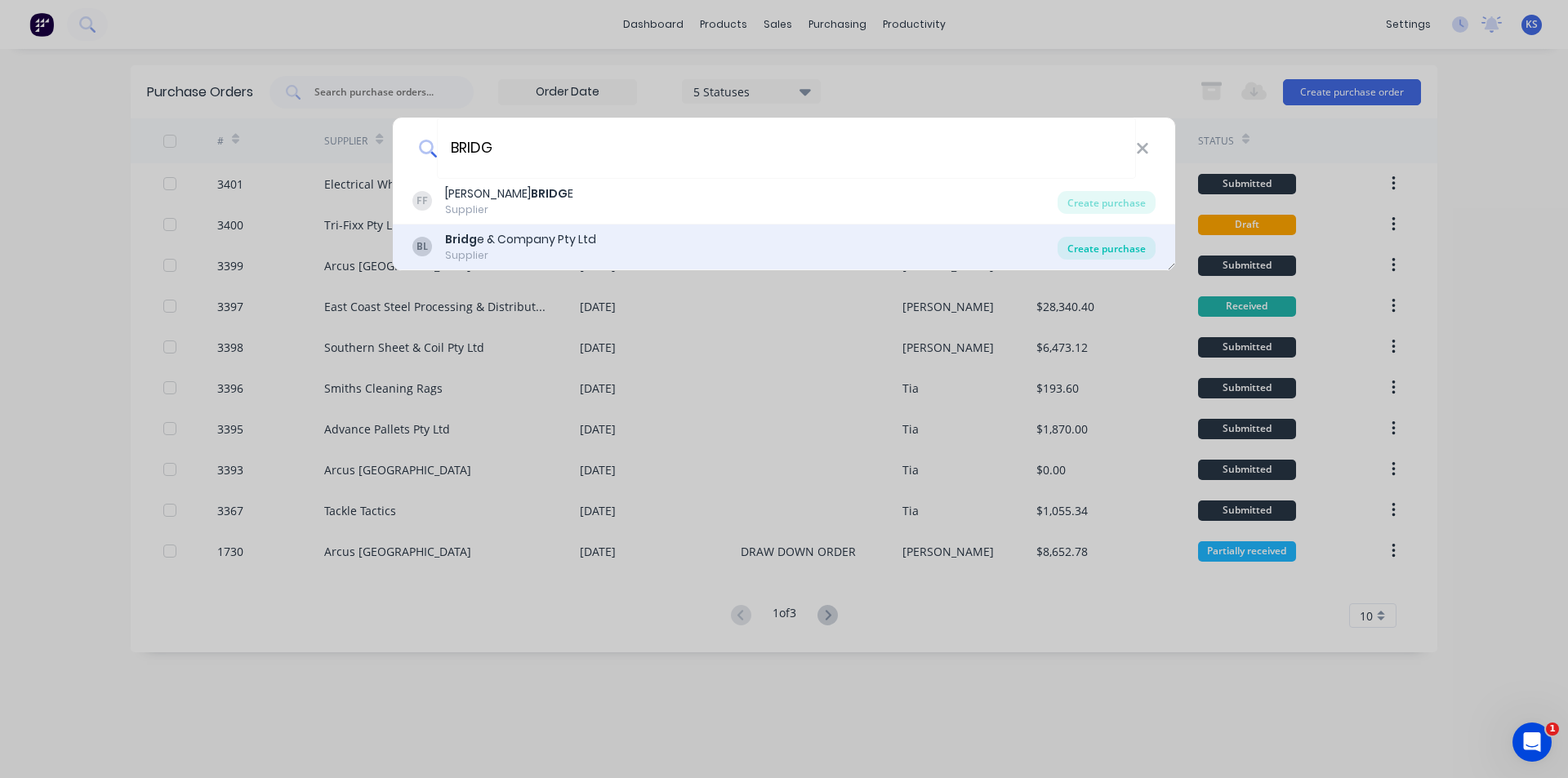
type input "BRIDG"
click at [1106, 250] on div "Create purchase" at bounding box center [1107, 247] width 98 height 22
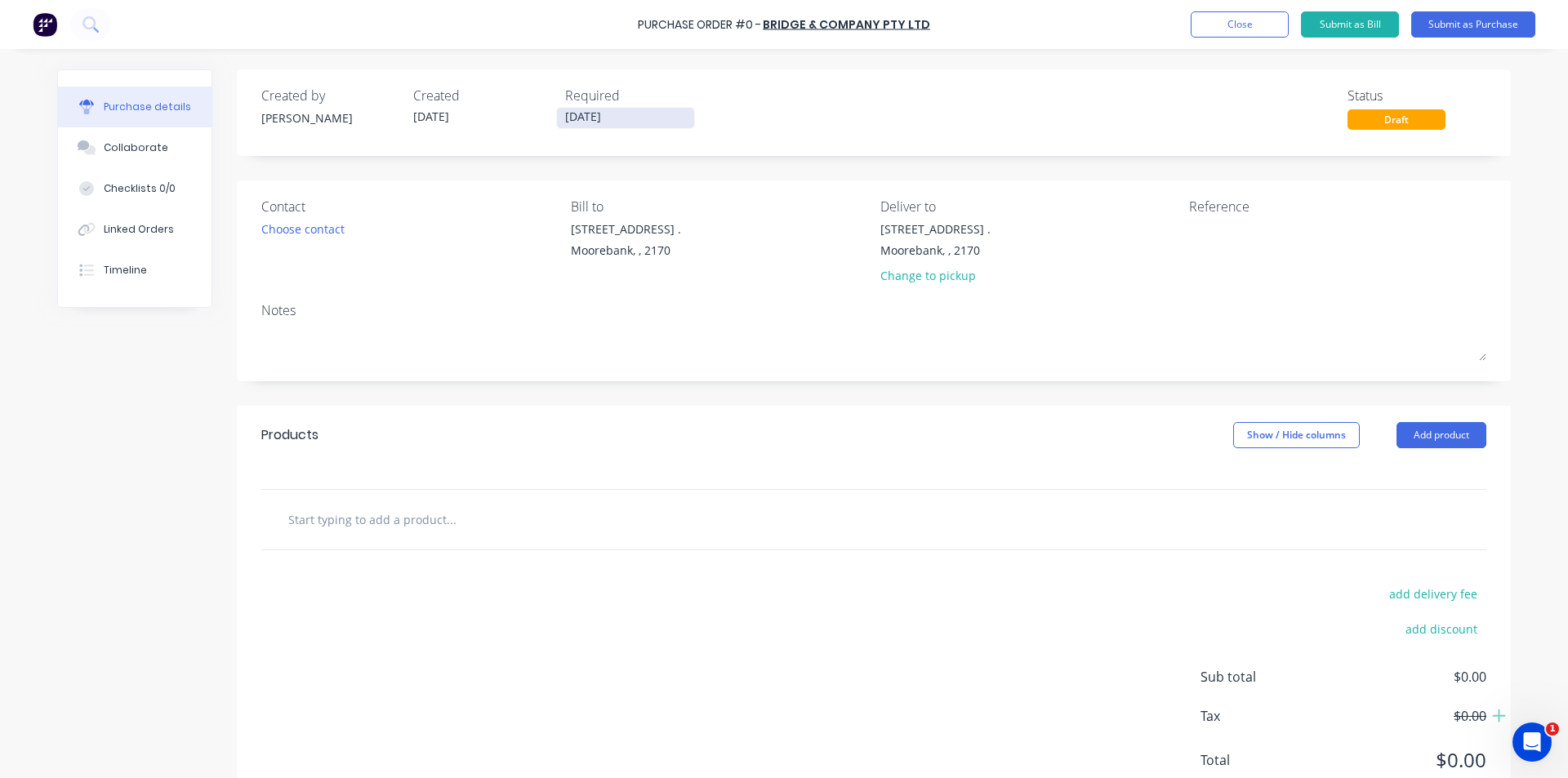
click at [601, 113] on input "28/08/25" at bounding box center [626, 117] width 137 height 21
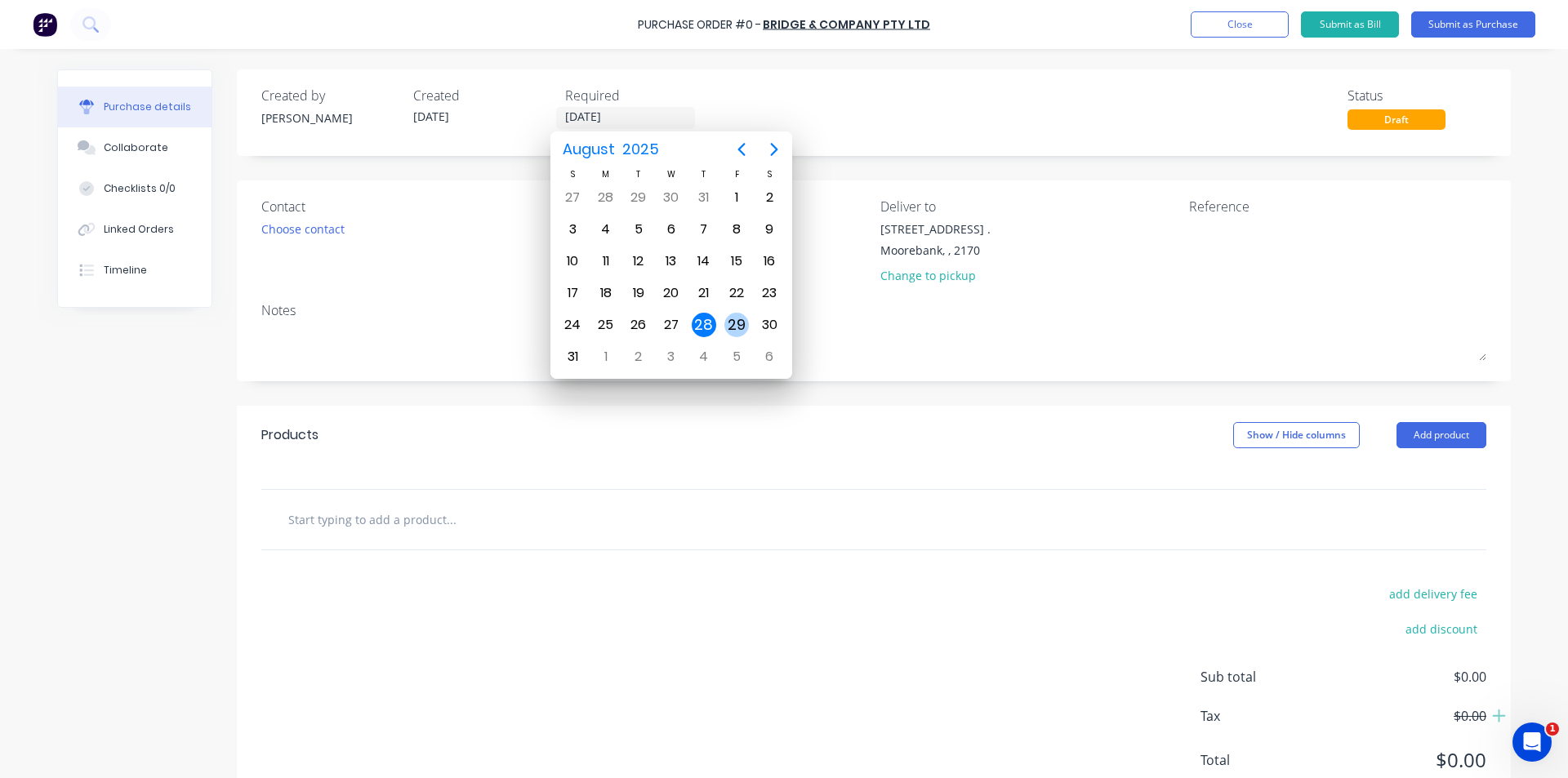
click at [727, 323] on div "29" at bounding box center [736, 324] width 24 height 24
type input "29/08/25"
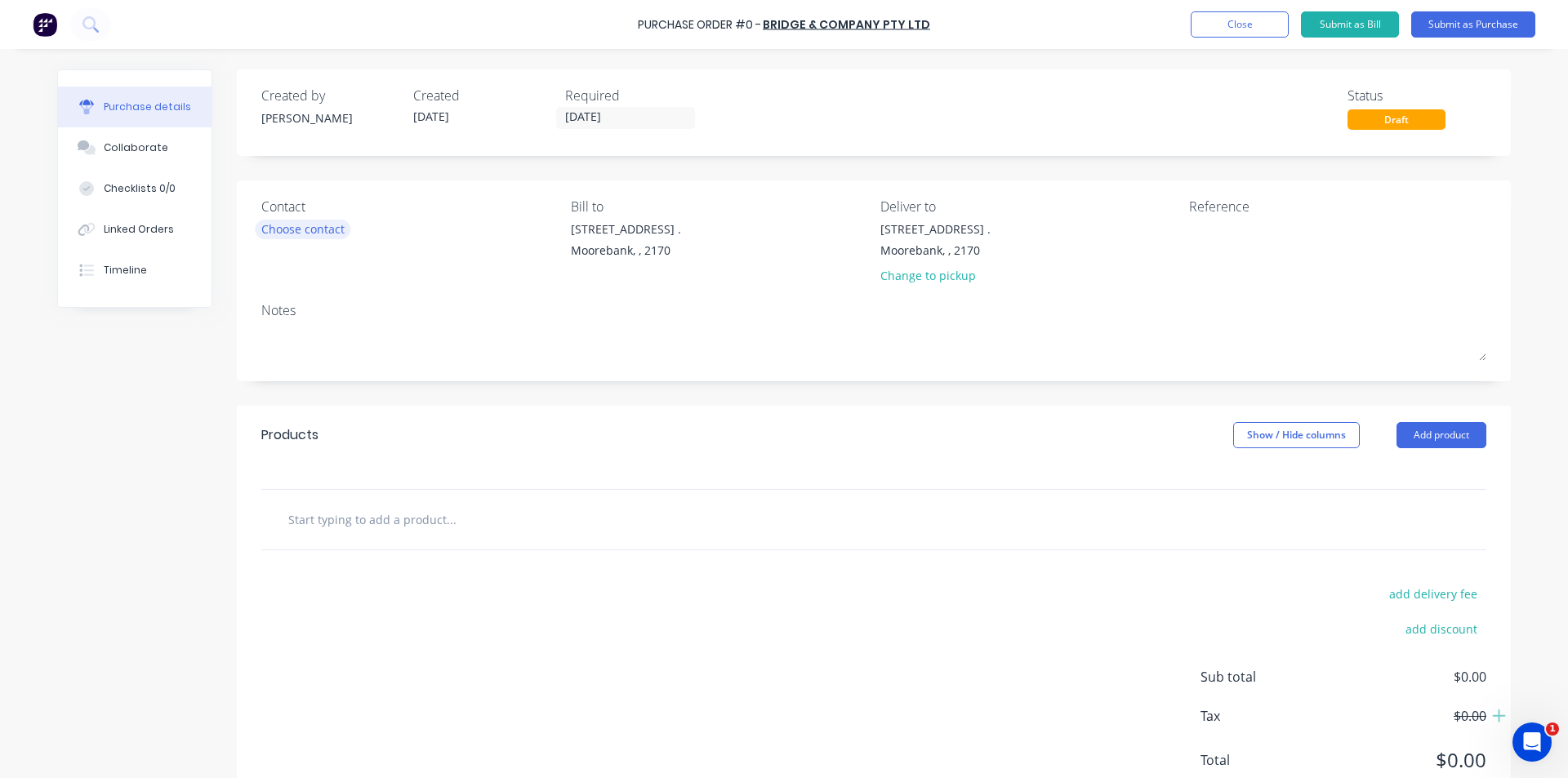
click at [313, 230] on div "Choose contact" at bounding box center [302, 230] width 83 height 18
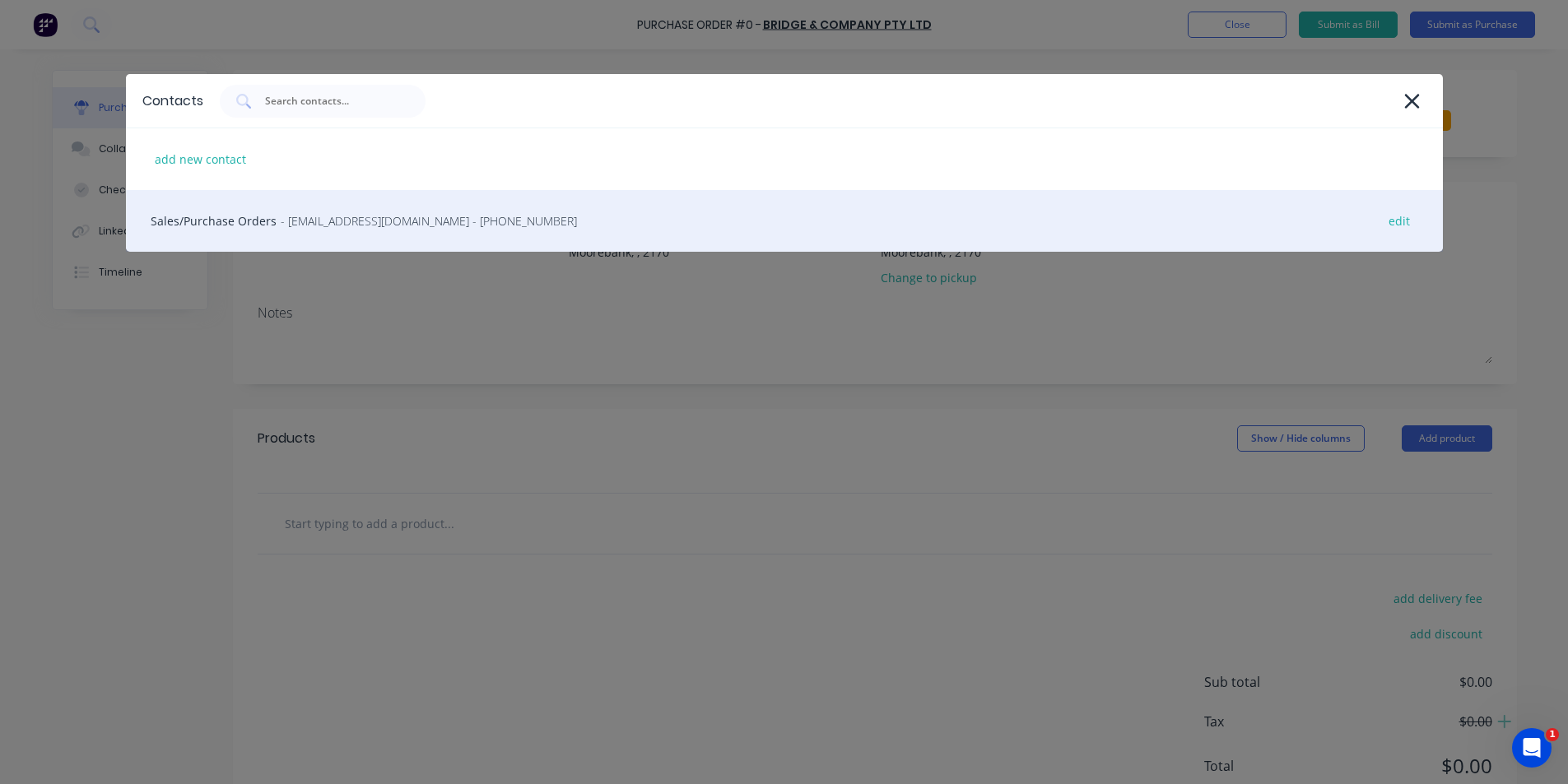
click at [263, 214] on div "Sales/Purchase Orders - sales@bridco.com.au - (07) 5593 5688 edit" at bounding box center [784, 221] width 1317 height 62
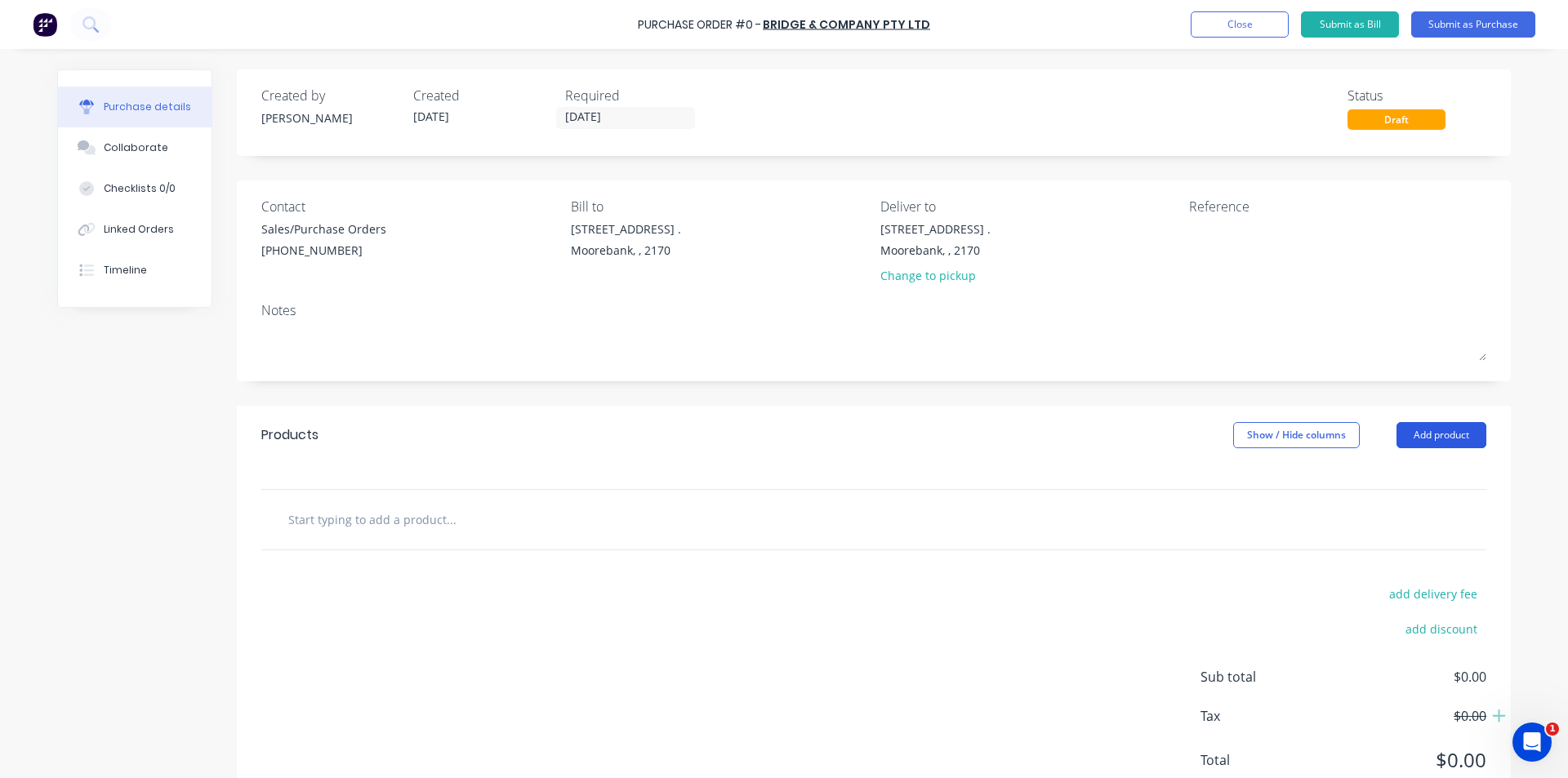
click at [1429, 438] on button "Add product" at bounding box center [1442, 435] width 90 height 26
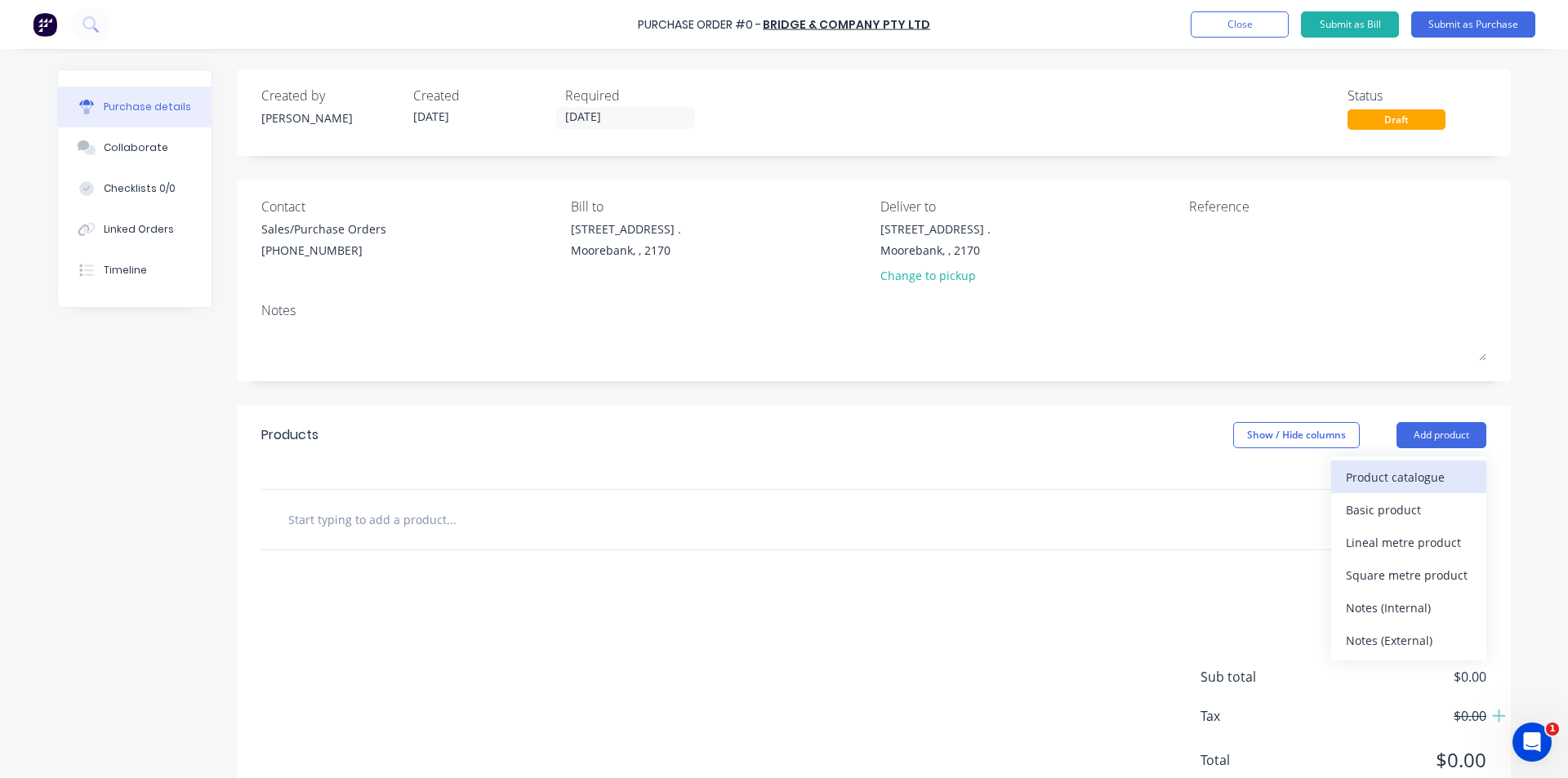
click at [1422, 469] on div "Product catalogue" at bounding box center [1409, 477] width 126 height 23
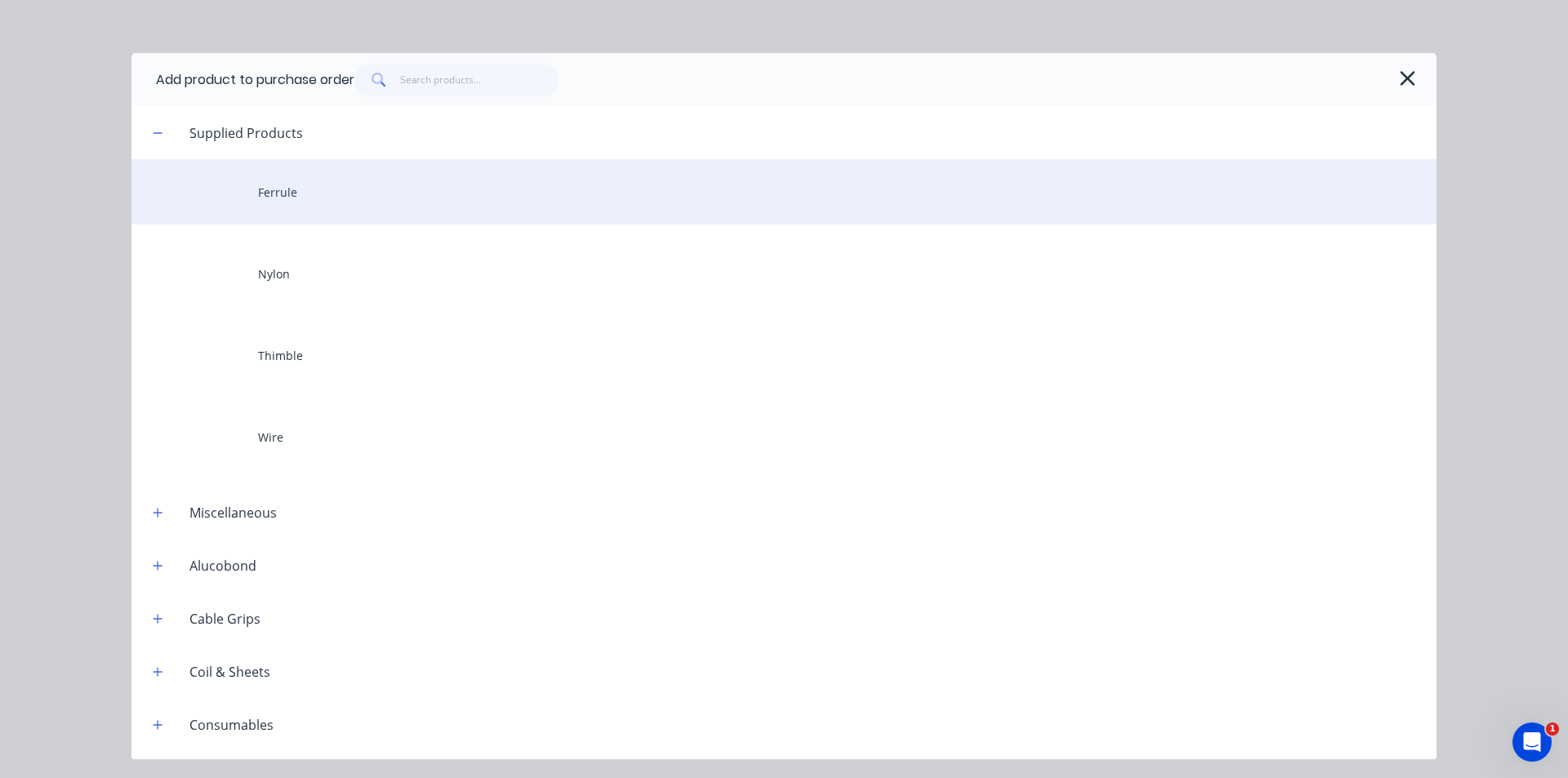
click at [423, 199] on div "Ferrule" at bounding box center [784, 192] width 1305 height 65
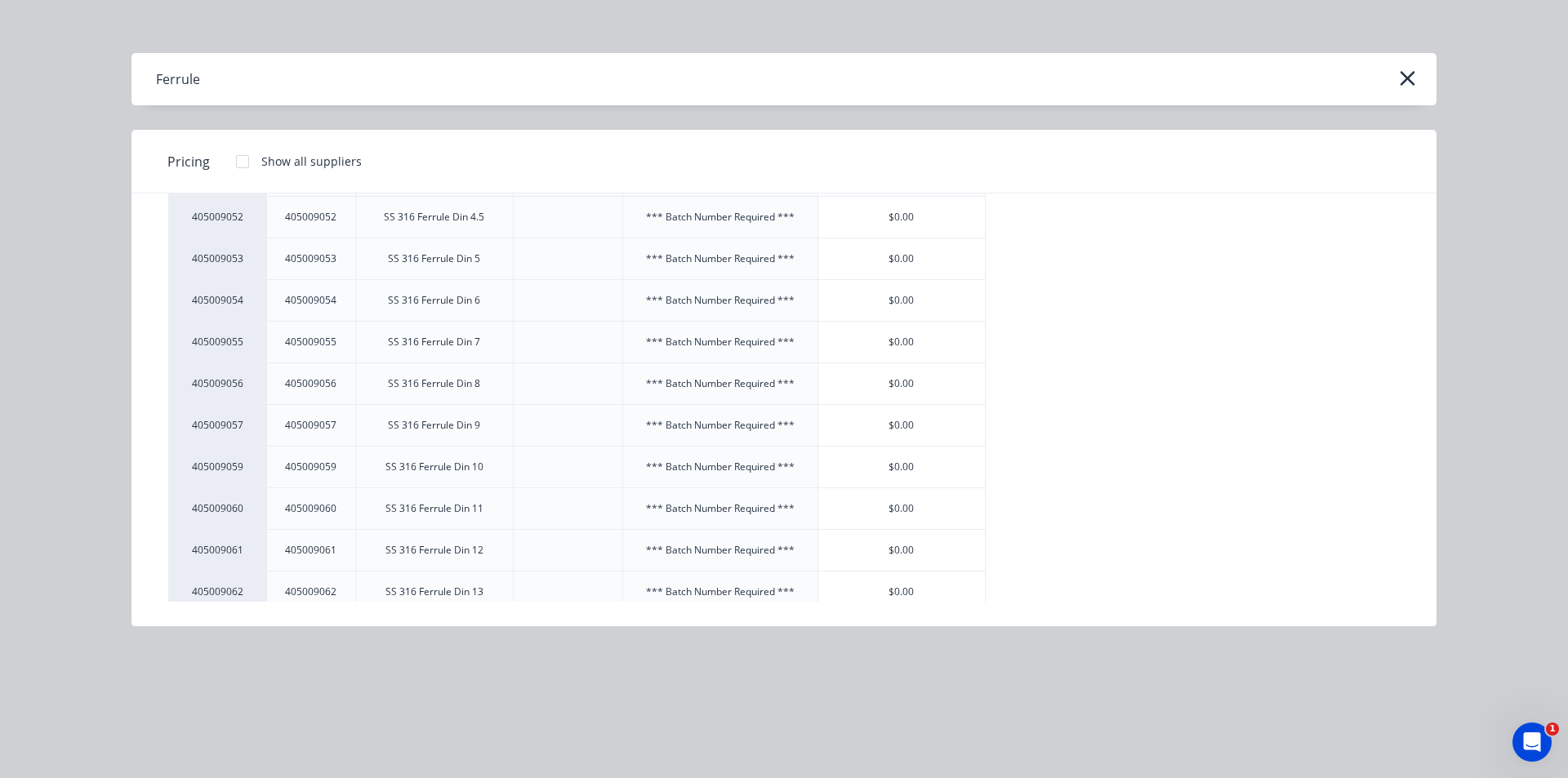
scroll to position [1307, 0]
click at [894, 472] on div "$0.00" at bounding box center [901, 469] width 166 height 41
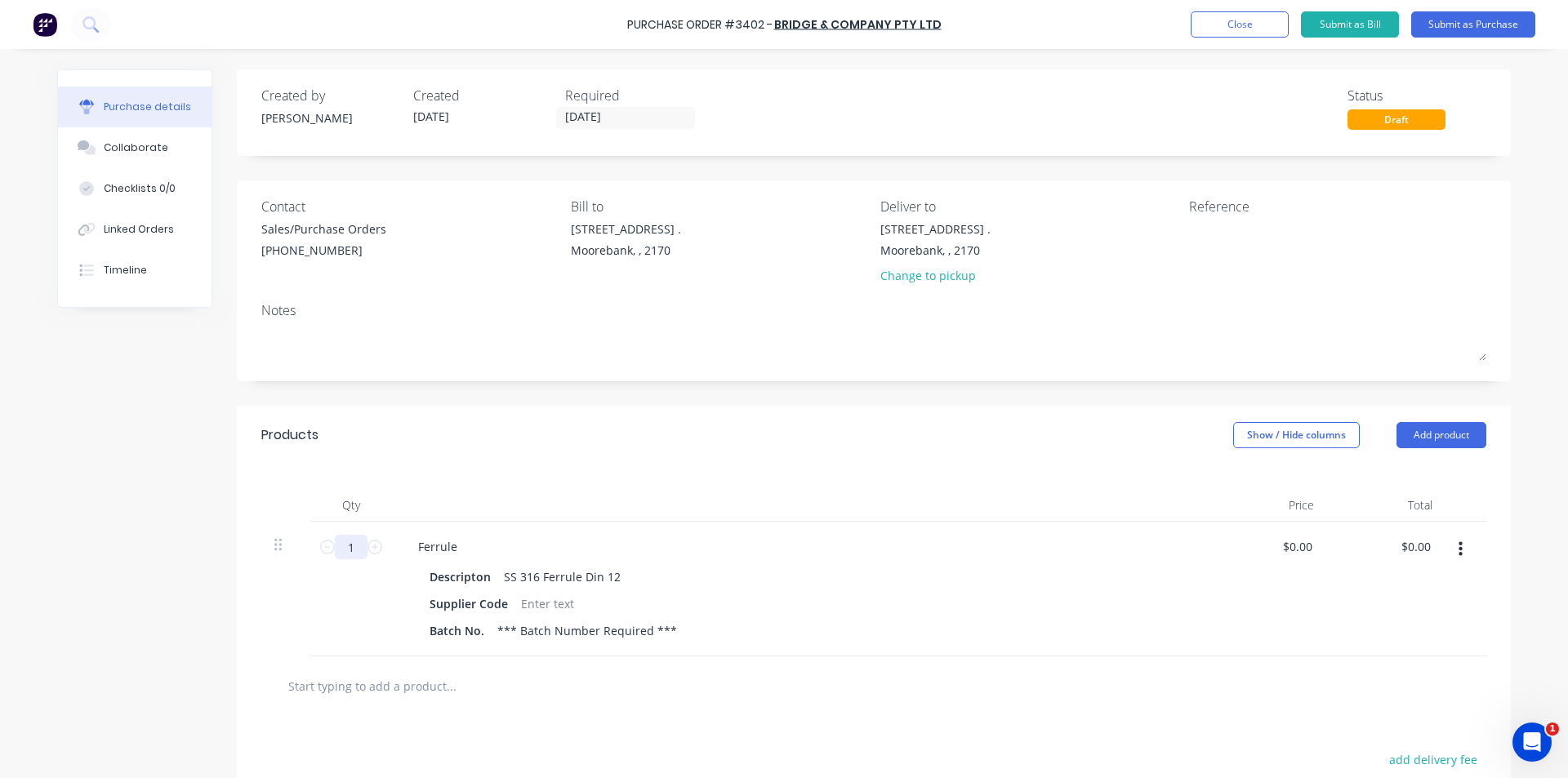
click at [350, 552] on input "1" at bounding box center [351, 546] width 32 height 24
type input "5"
click at [1293, 545] on input "0.0000" at bounding box center [1297, 546] width 37 height 23
click at [1286, 606] on div "$0.00 0.0000" at bounding box center [1268, 589] width 118 height 135
click at [1300, 543] on input "0" at bounding box center [1297, 546] width 37 height 23
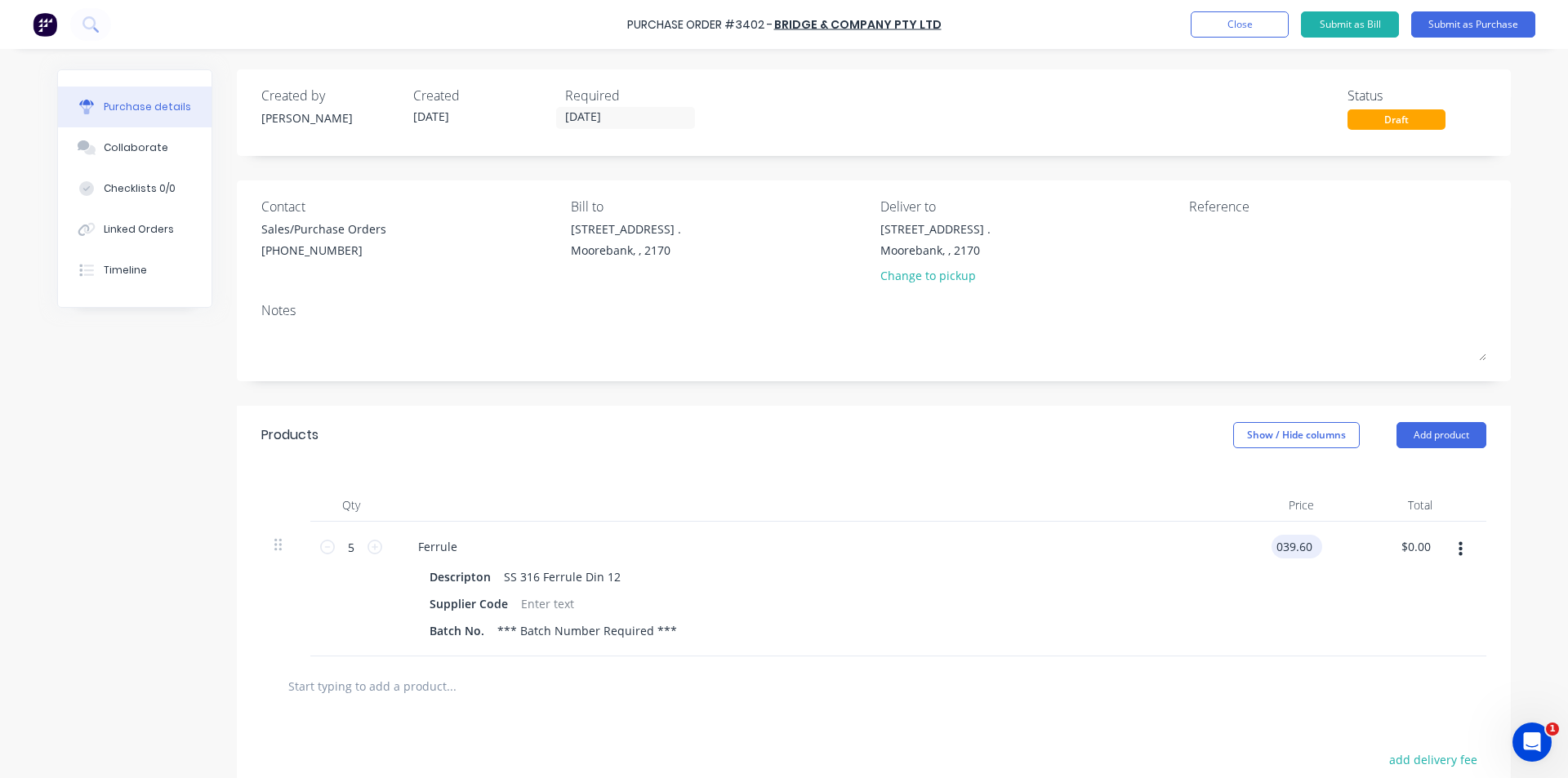
type input "$39.60"
type input "$198.00"
click at [783, 684] on div at bounding box center [874, 685] width 1199 height 32
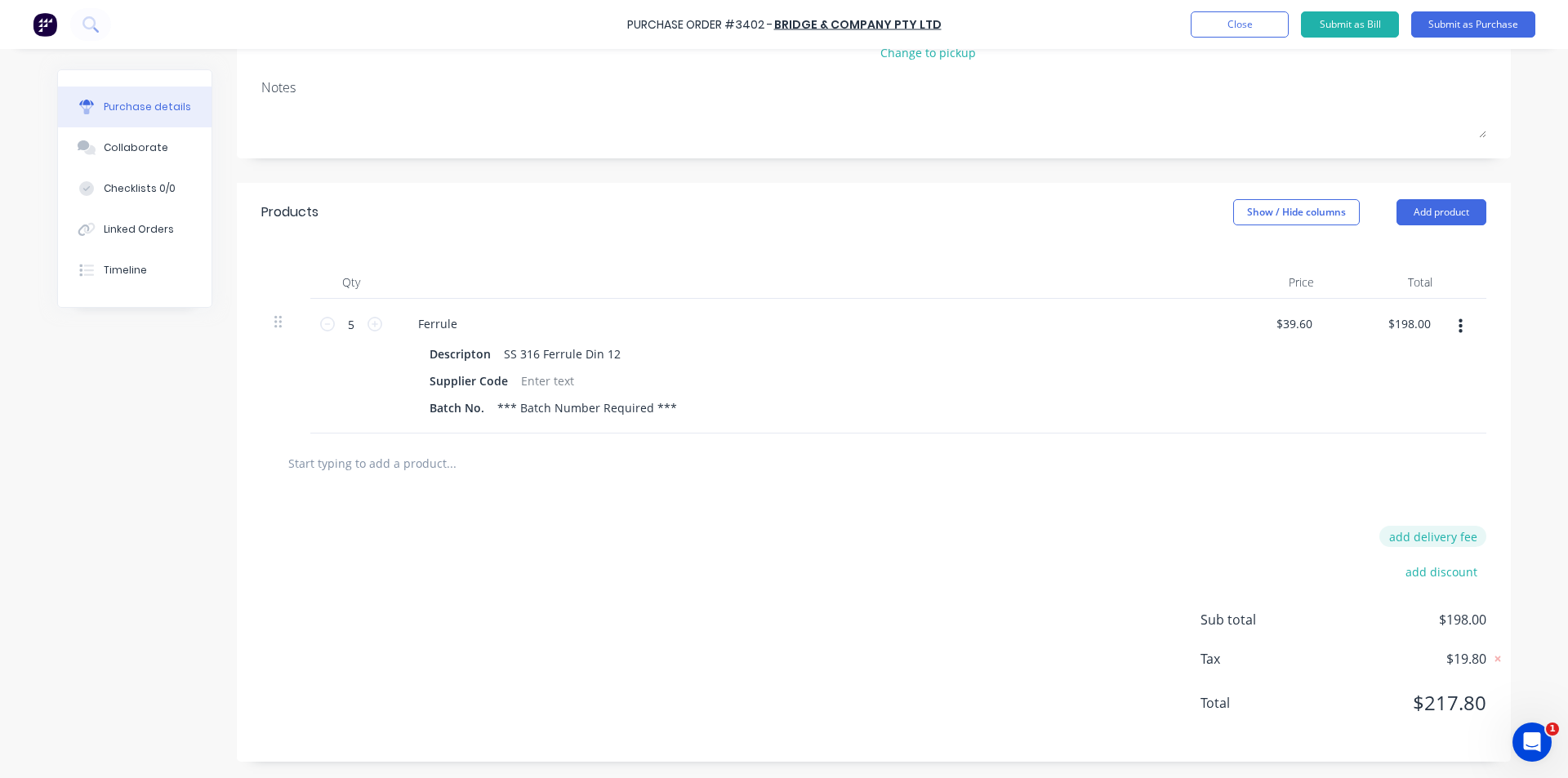
click at [1424, 538] on button "add delivery fee" at bounding box center [1432, 537] width 107 height 22
type input "$30.00"
click at [1424, 538] on input "$30.00" at bounding box center [1416, 538] width 98 height 24
click at [1165, 586] on div "Delivery fee $30.00 add discount Sub total $228.00 Tax $22.80 Total $250.80" at bounding box center [873, 629] width 1274 height 272
click at [1078, 576] on div "Delivery fee $30.00 add discount Sub total $228.00 Tax $22.80 Total $250.80" at bounding box center [873, 629] width 1274 height 272
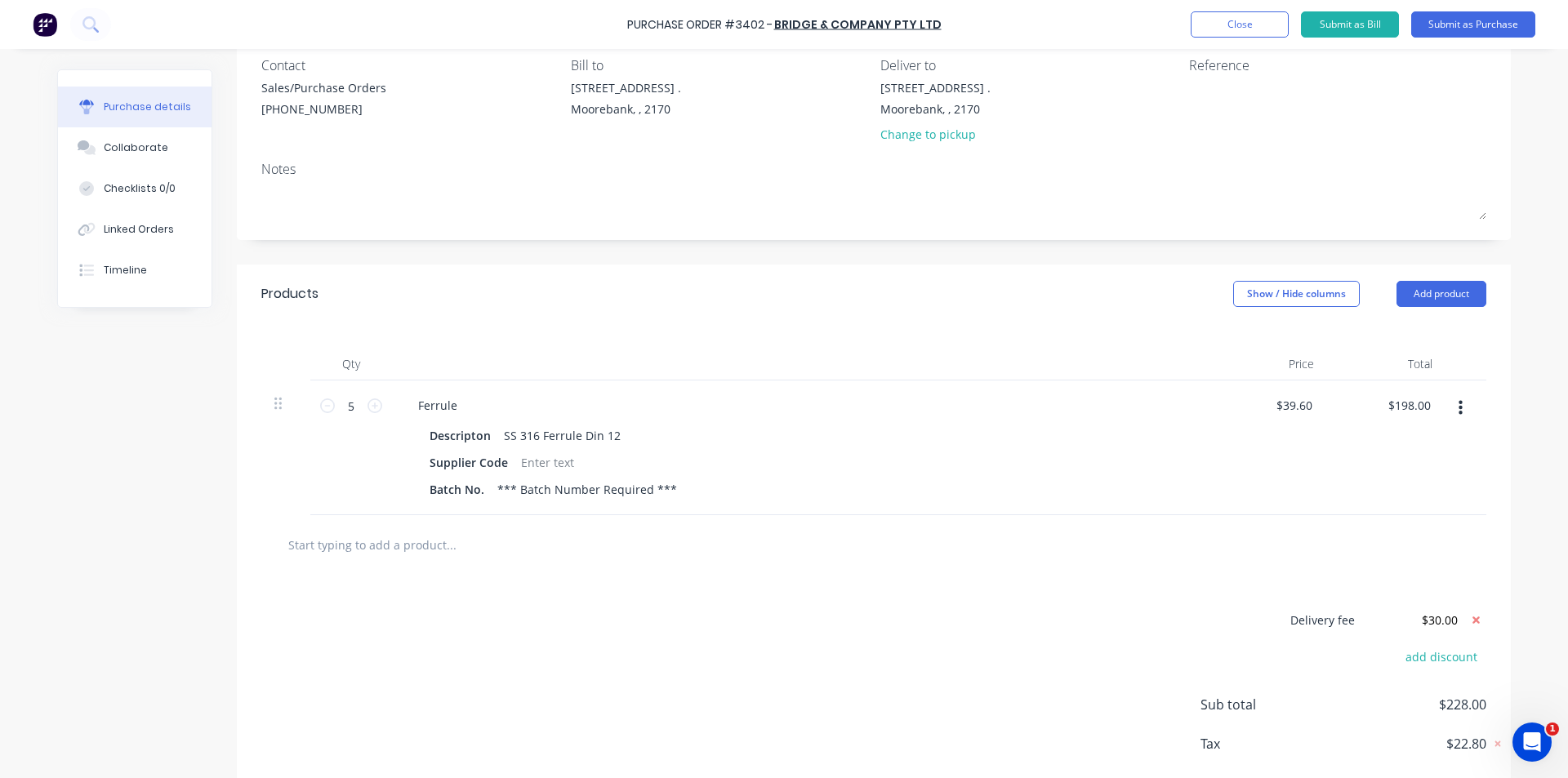
scroll to position [0, 0]
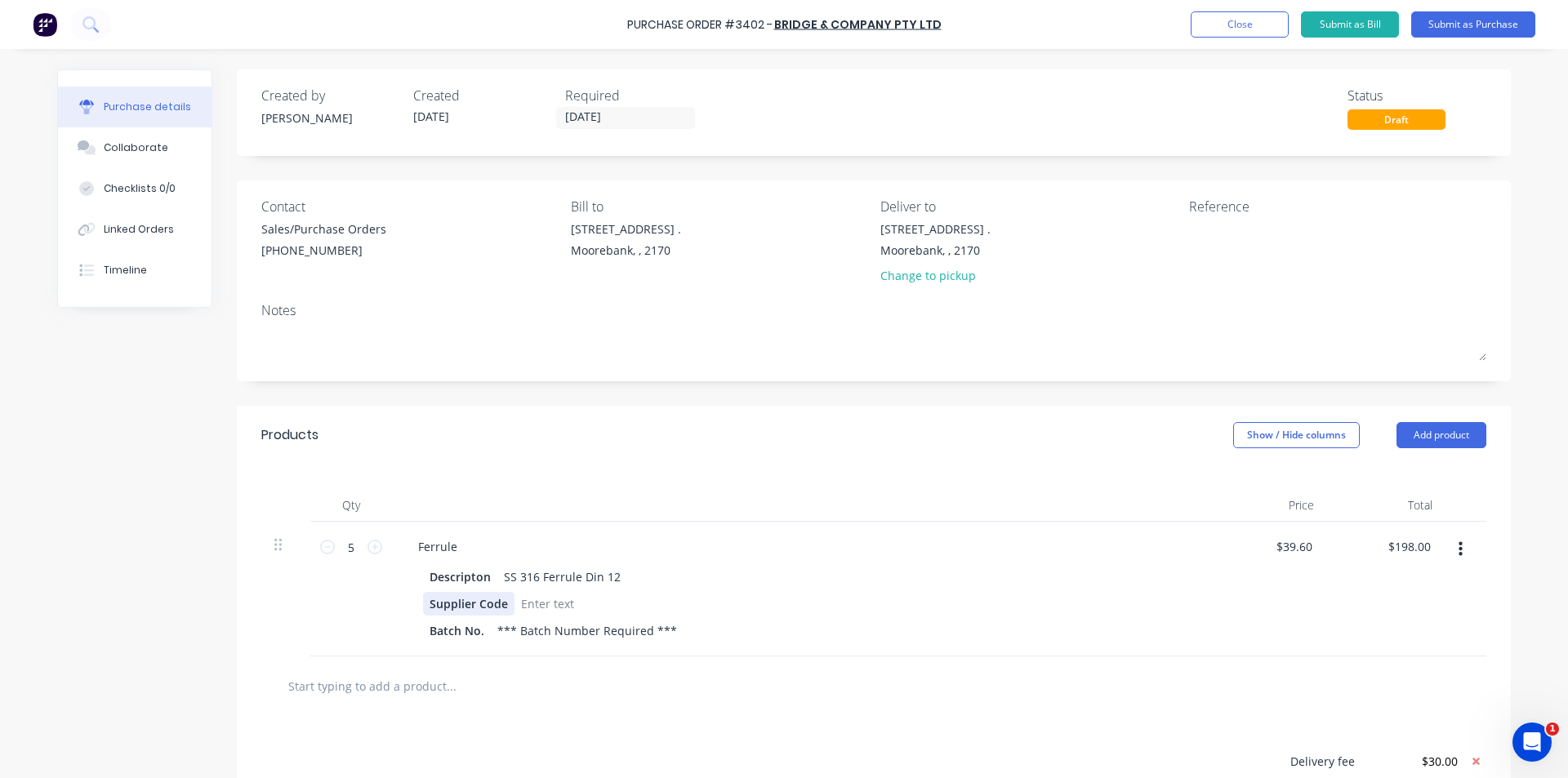
click at [466, 606] on div "Supplier Code" at bounding box center [469, 604] width 92 height 23
click at [466, 605] on div "Supplier Code" at bounding box center [469, 604] width 92 height 23
click at [544, 605] on div at bounding box center [547, 604] width 66 height 23
click at [806, 505] on div at bounding box center [800, 504] width 816 height 32
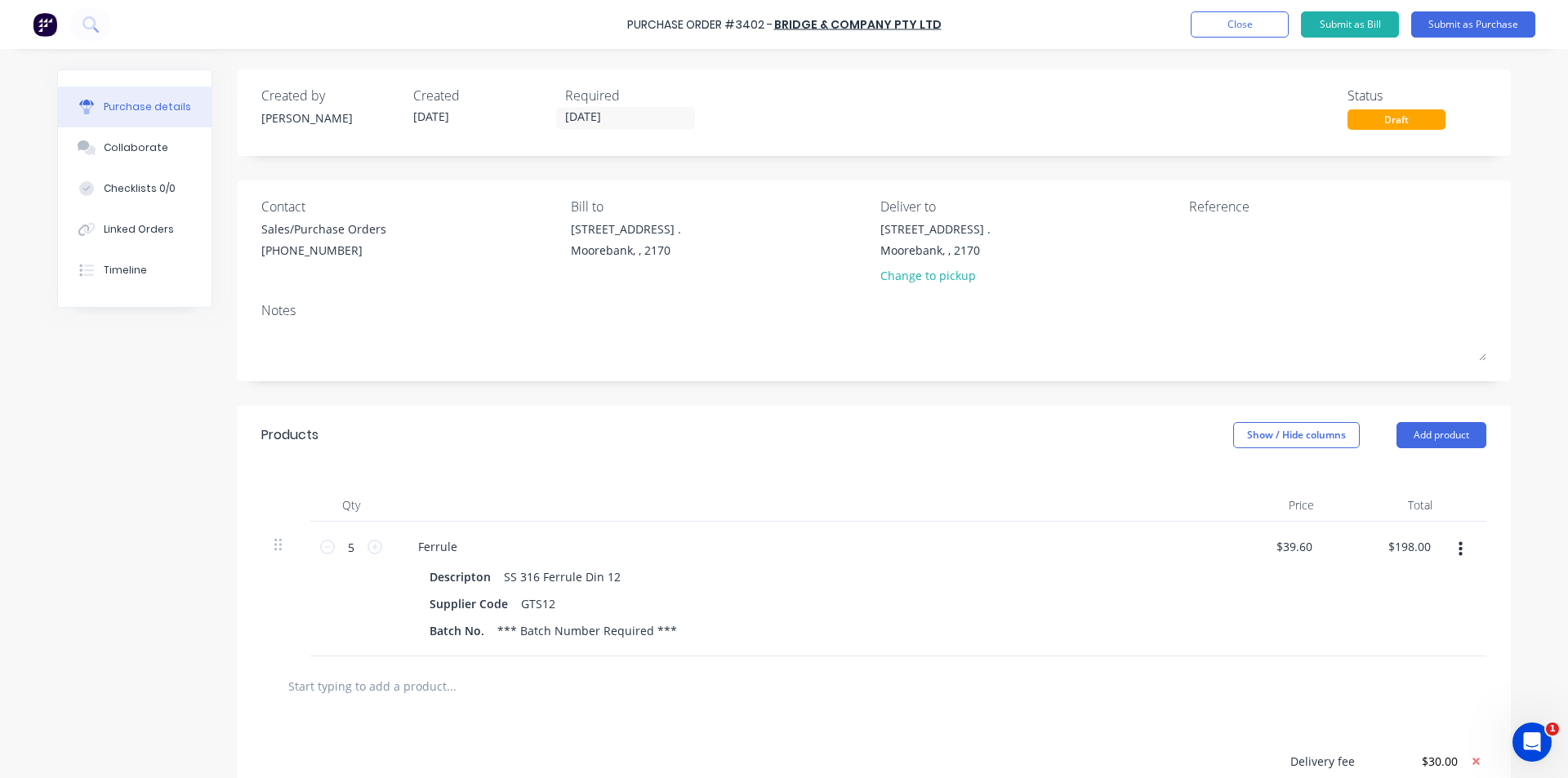
click at [806, 505] on div at bounding box center [800, 504] width 816 height 32
click at [1458, 24] on button "Submit as Purchase" at bounding box center [1473, 24] width 124 height 26
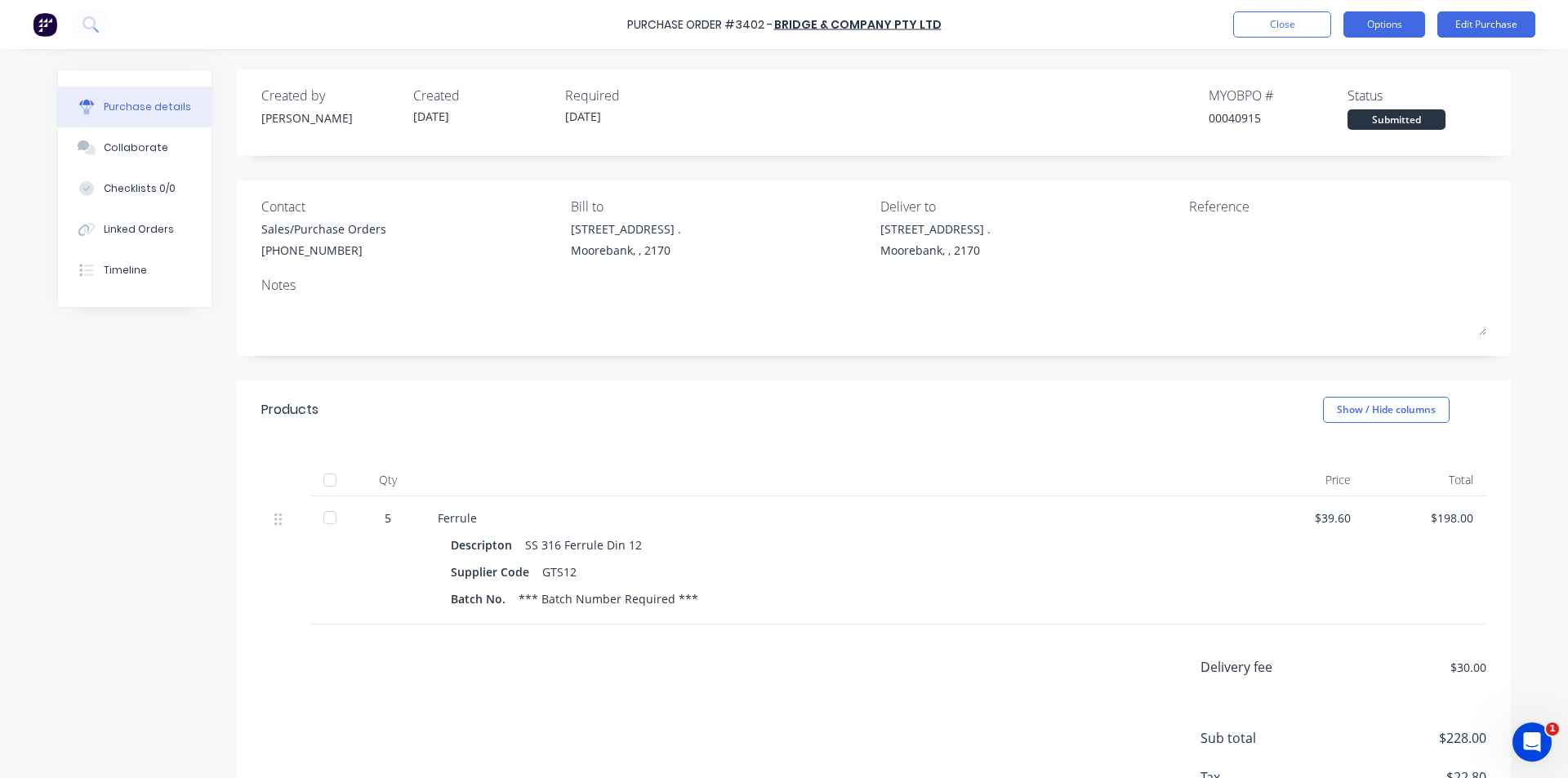
click at [1381, 28] on button "Options" at bounding box center [1384, 24] width 82 height 26
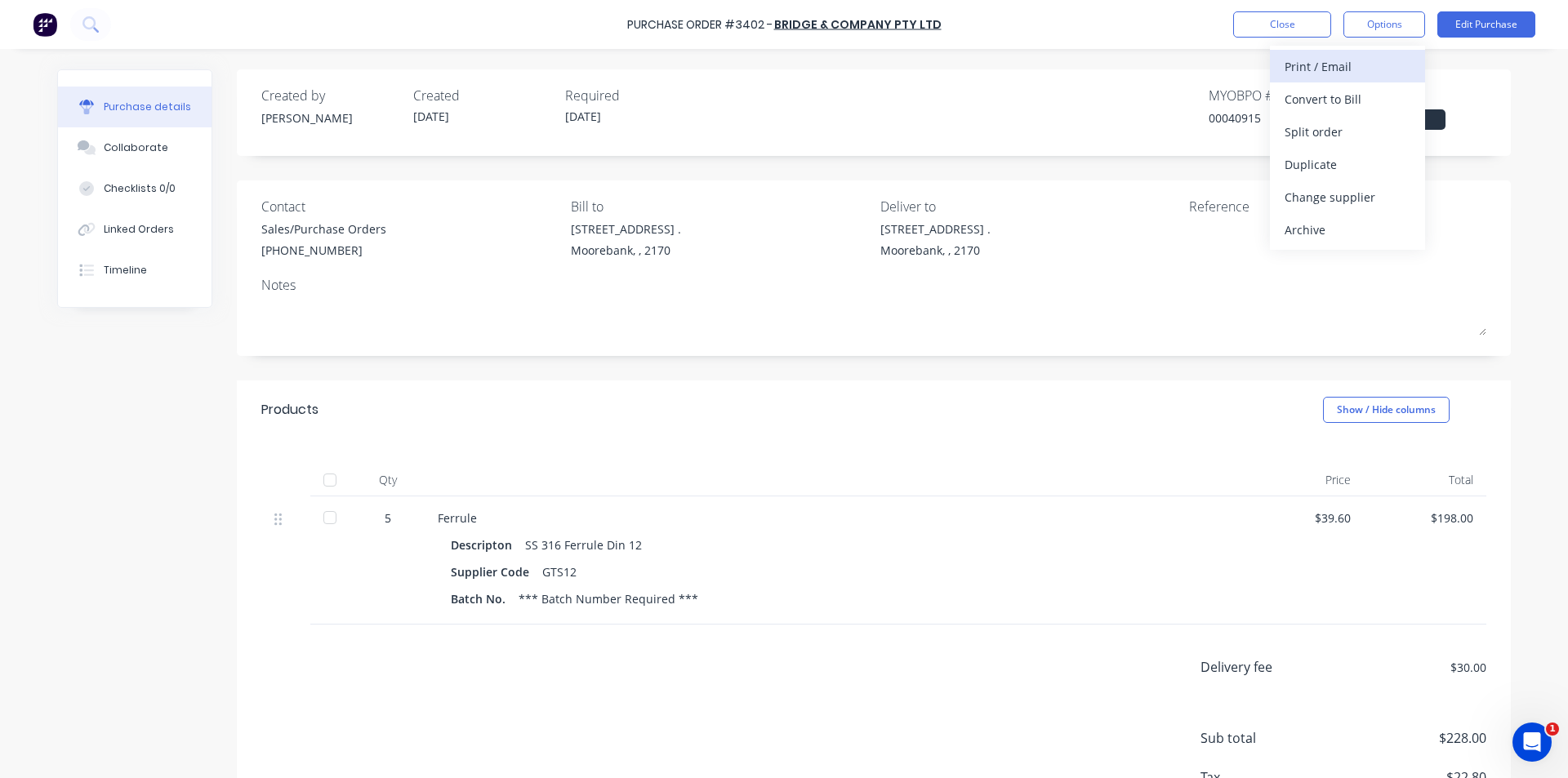
click at [1338, 74] on div "Print / Email" at bounding box center [1347, 66] width 126 height 23
click at [1322, 105] on div "With pricing" at bounding box center [1347, 99] width 126 height 23
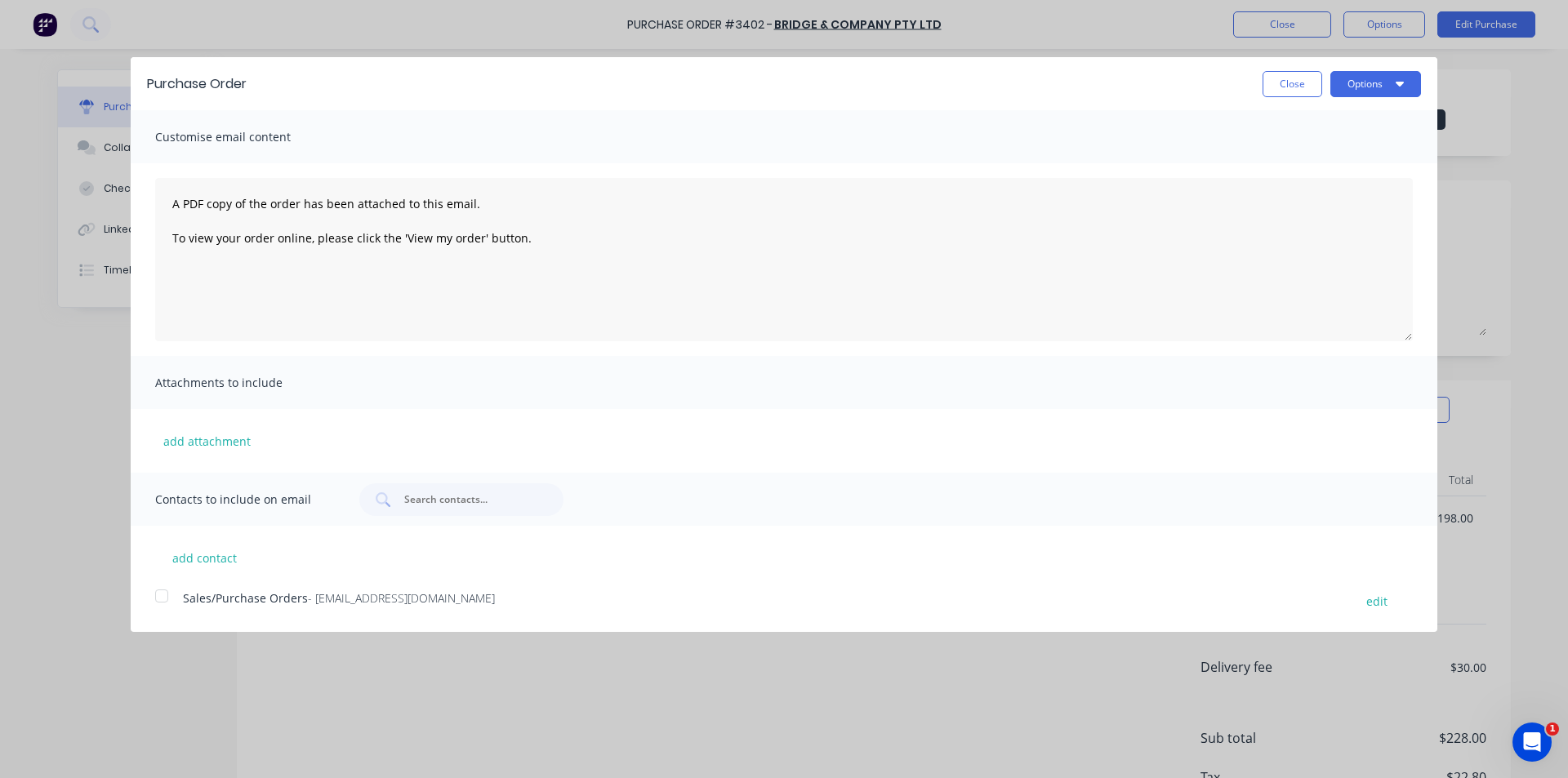
click at [161, 592] on div at bounding box center [161, 595] width 32 height 32
click at [1361, 86] on button "Options" at bounding box center [1375, 84] width 91 height 26
click at [1336, 170] on div "Email" at bounding box center [1343, 158] width 126 height 23
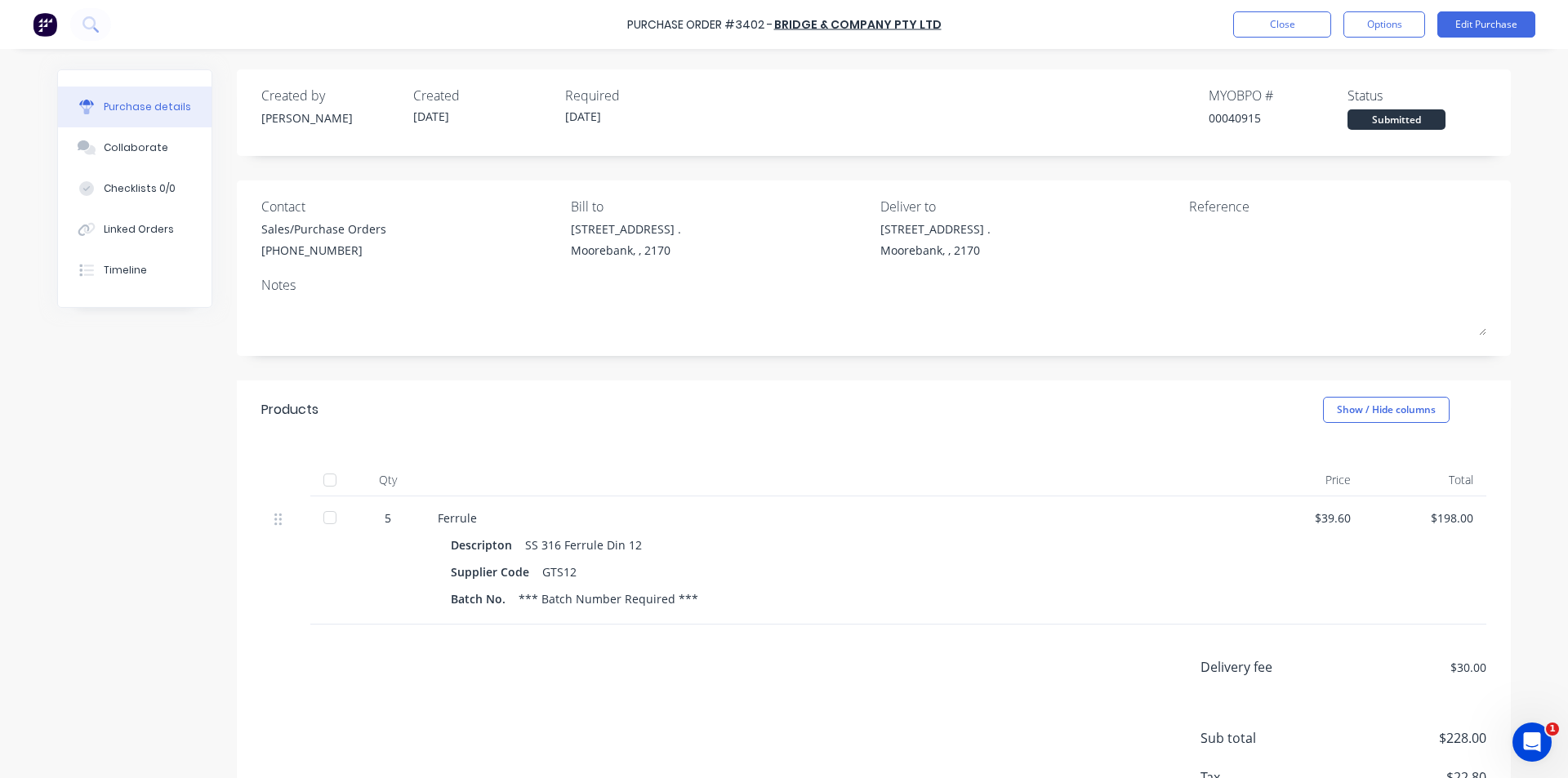
drag, startPoint x: 1156, startPoint y: 413, endPoint x: 1140, endPoint y: 413, distance: 16.0
click at [1156, 413] on div "Products Show / Hide columns" at bounding box center [873, 410] width 1274 height 59
click at [122, 259] on button "Timeline" at bounding box center [134, 271] width 153 height 41
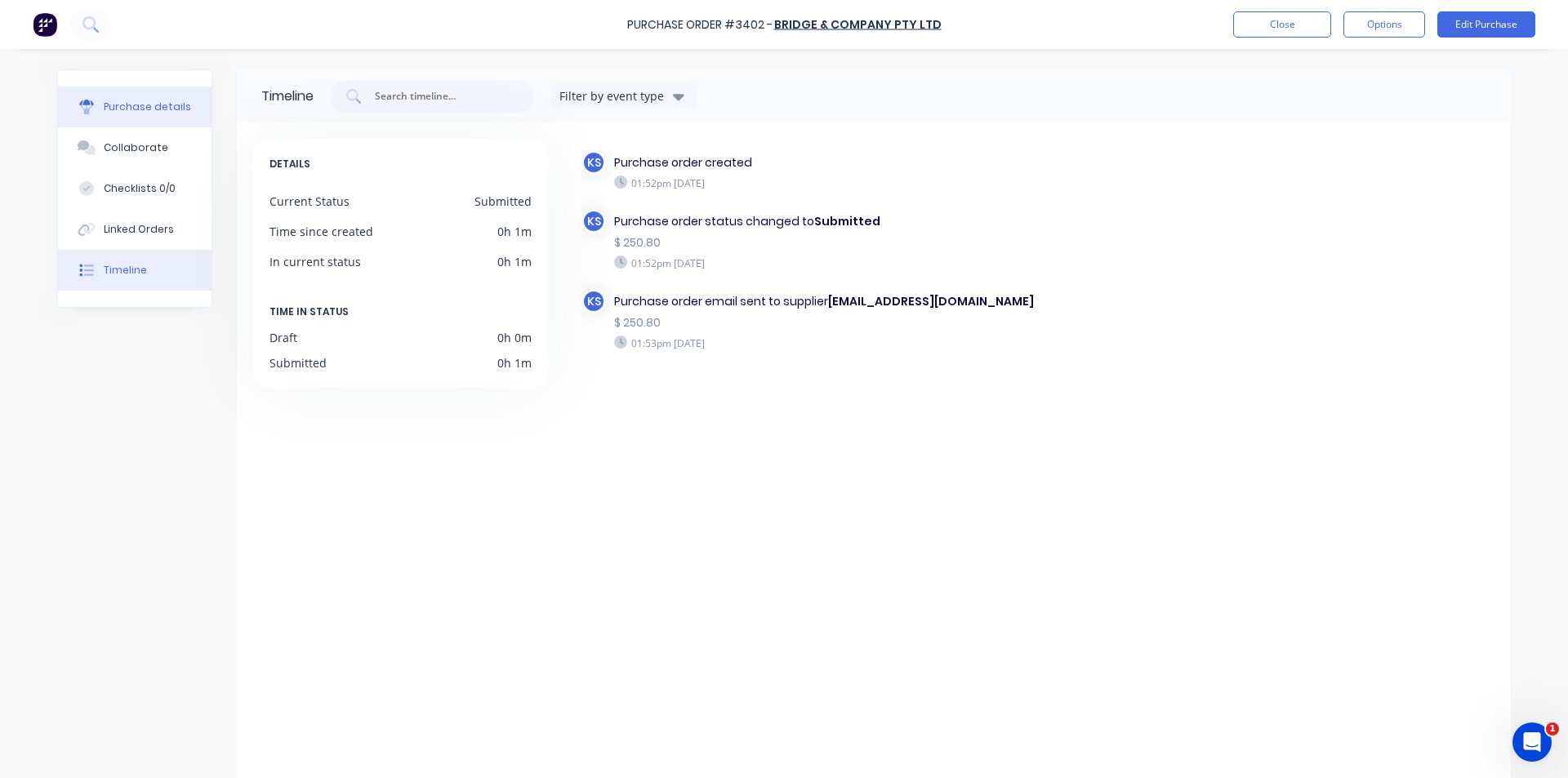
click at [186, 111] on button "Purchase details" at bounding box center [134, 108] width 153 height 41
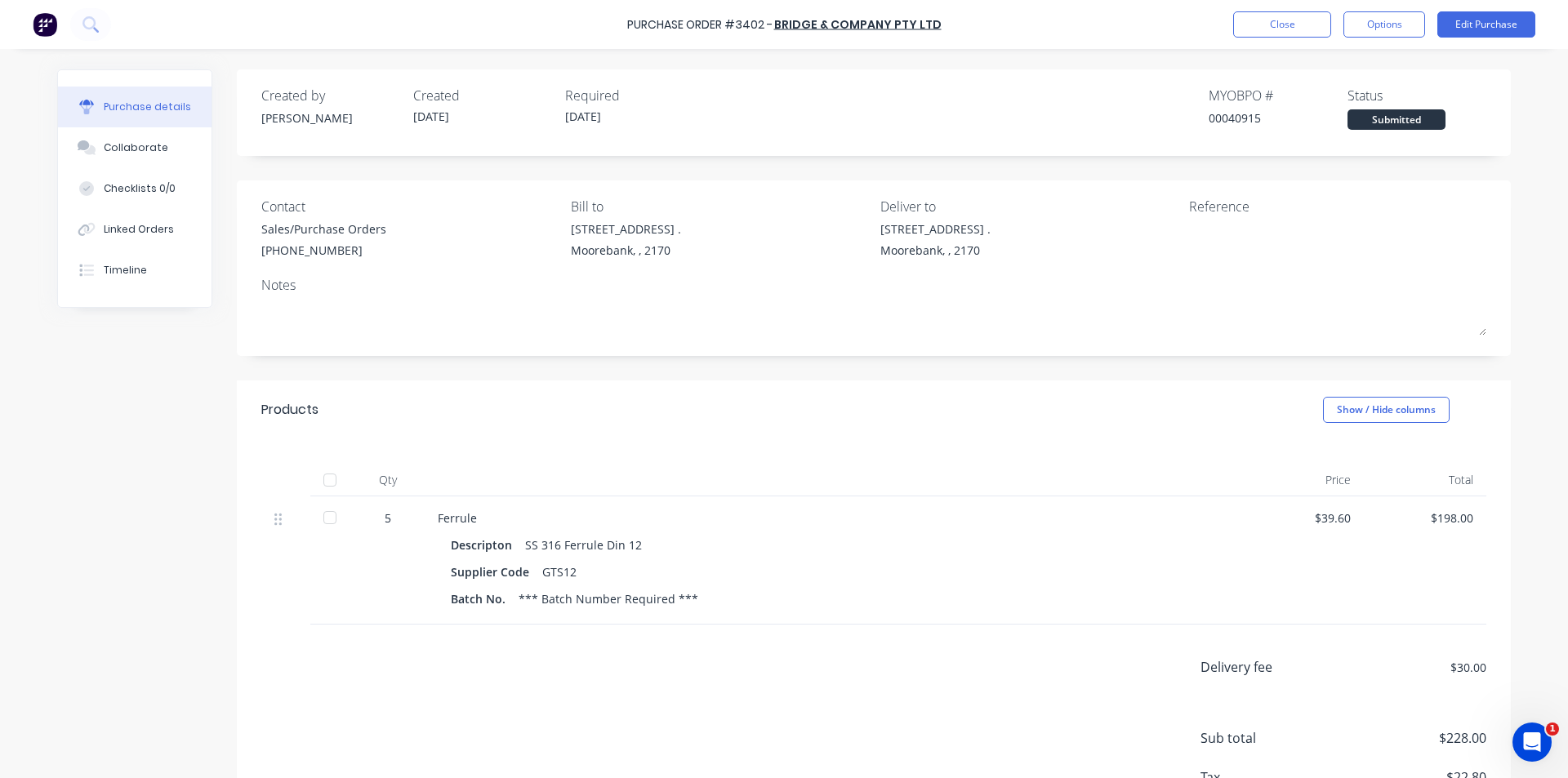
click at [1004, 69] on div "Created by Kendall Created 28/08/25 Required 29/08/25 MYOB PO # 00040915 Status…" at bounding box center [873, 112] width 1274 height 87
click at [1283, 29] on button "Close" at bounding box center [1283, 24] width 98 height 26
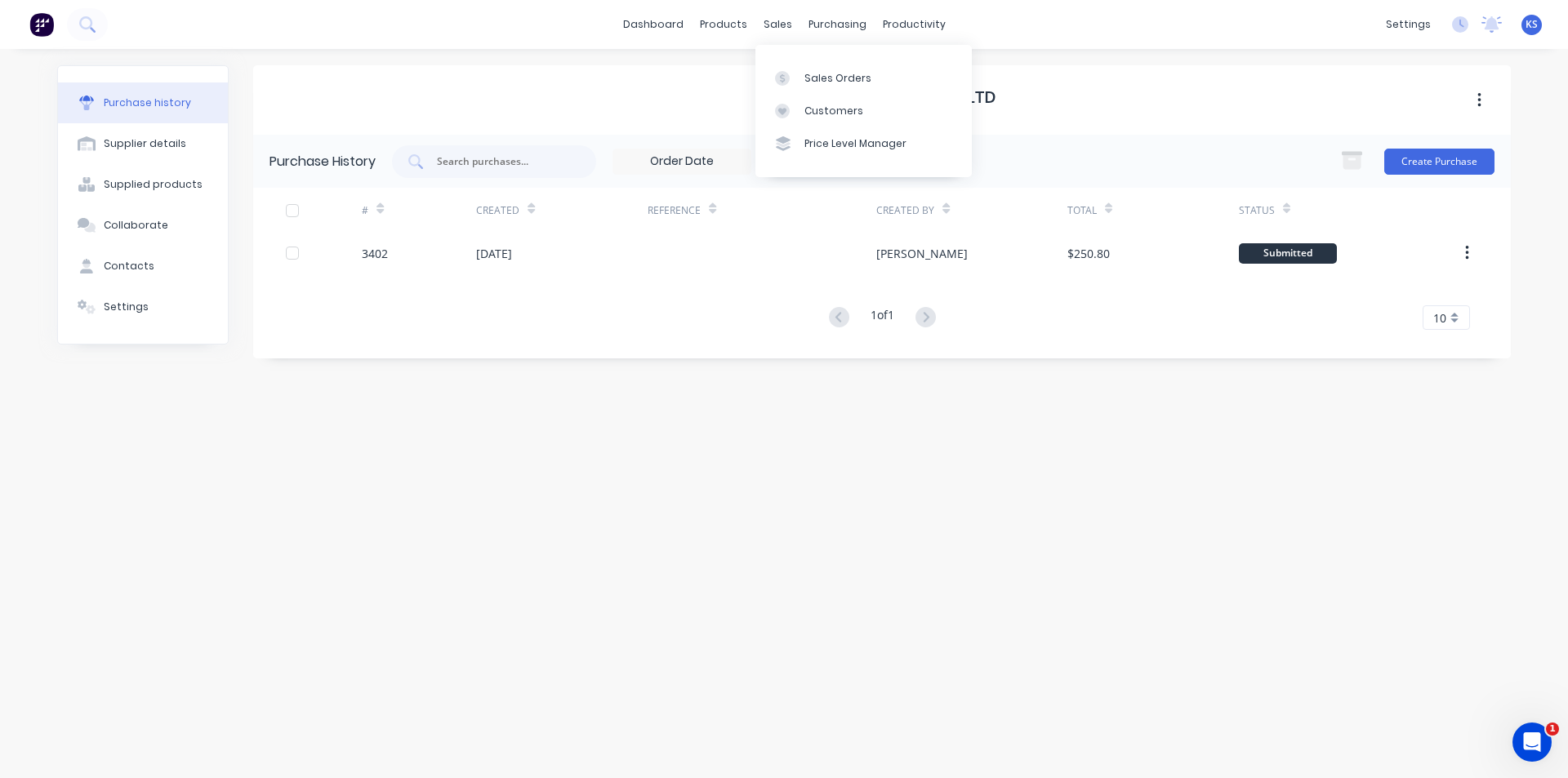
click at [1112, 95] on div "Bridge & Company Pty Ltd" at bounding box center [882, 100] width 1258 height 69
click at [1077, 97] on div "Bridge & Company Pty Ltd" at bounding box center [882, 100] width 1258 height 69
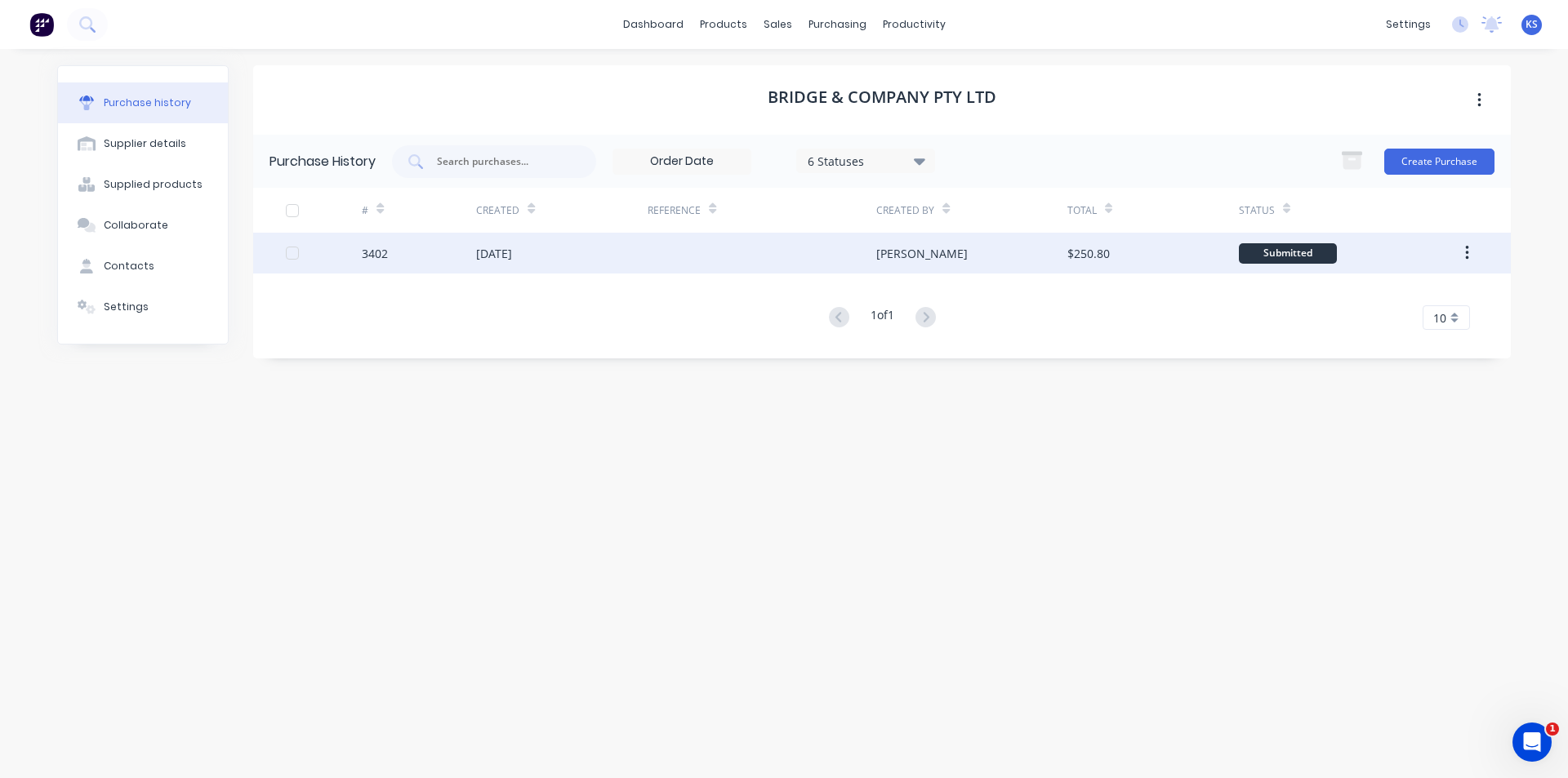
click at [834, 255] on div at bounding box center [762, 253] width 229 height 41
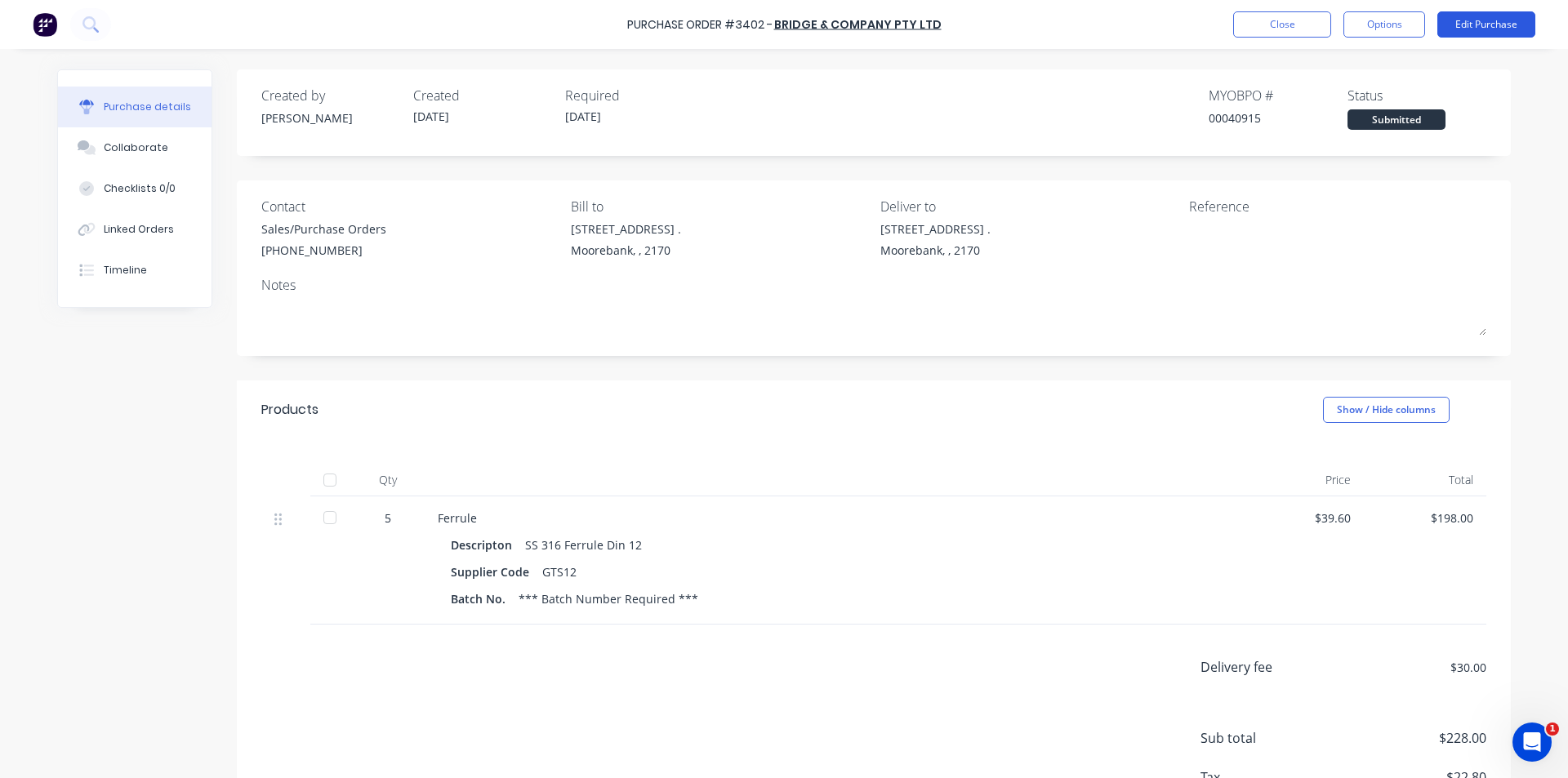
click at [1476, 18] on button "Edit Purchase" at bounding box center [1486, 24] width 98 height 26
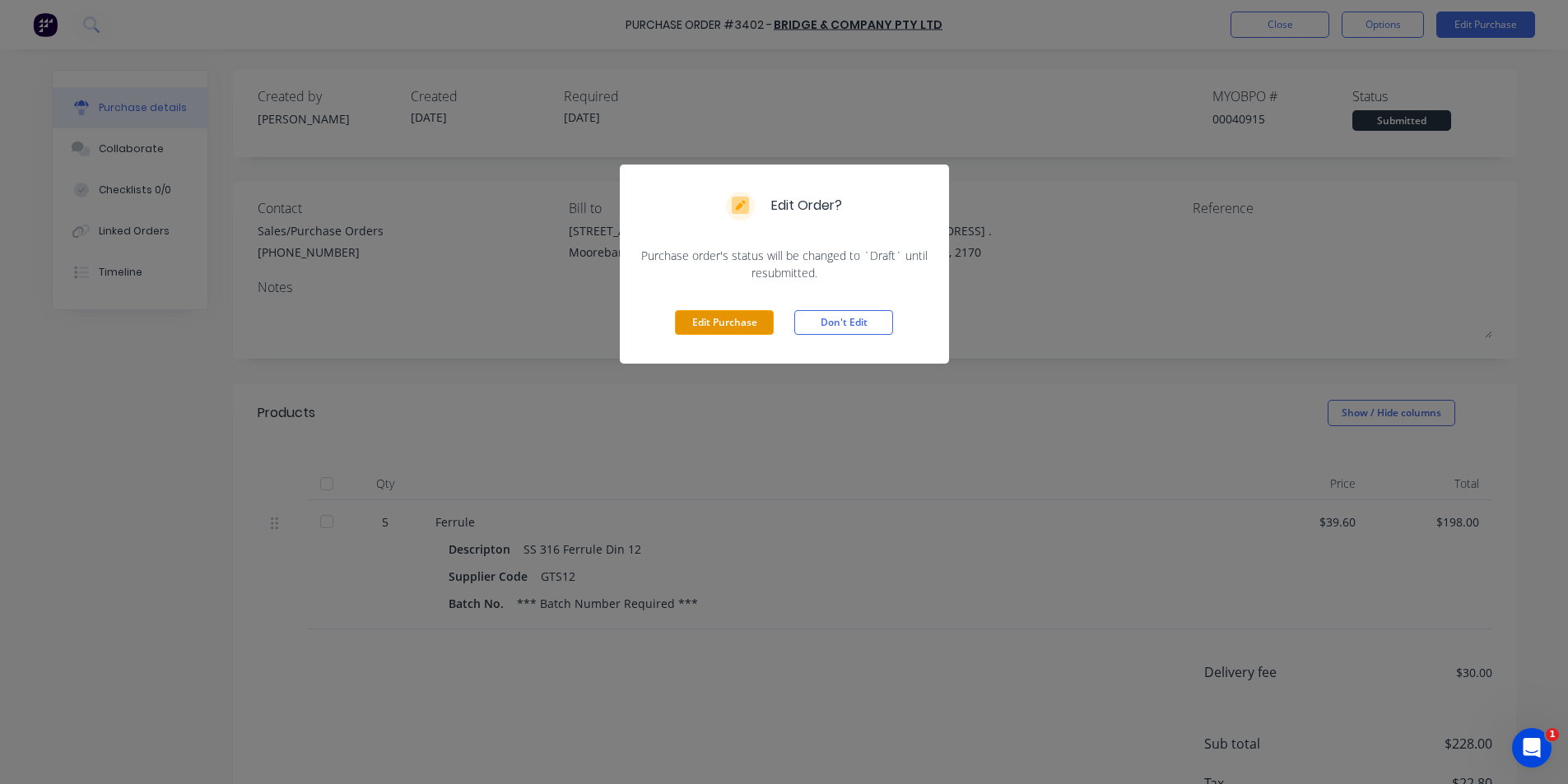
click at [744, 318] on button "Edit Purchase" at bounding box center [724, 322] width 98 height 25
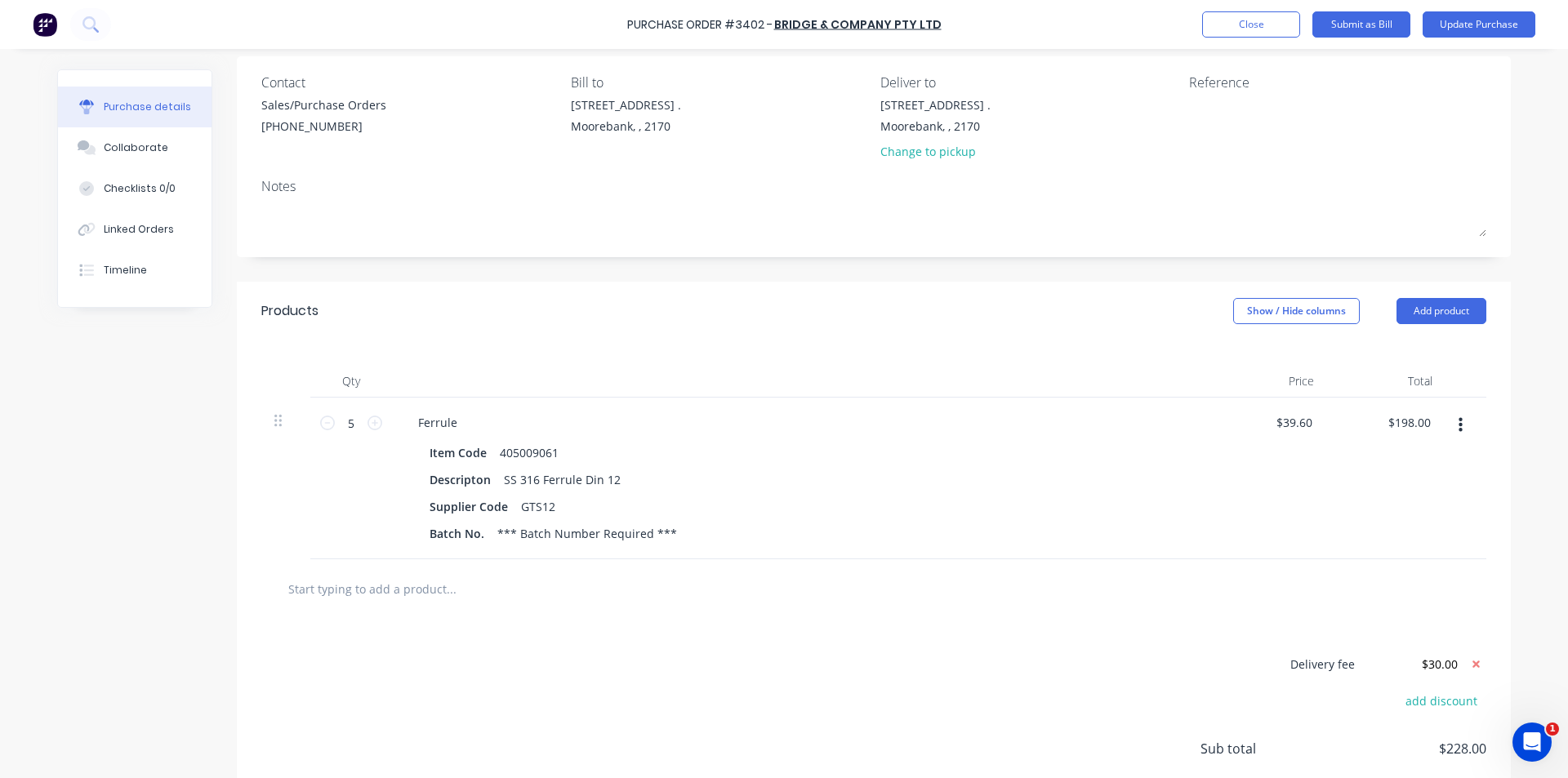
scroll to position [253, 0]
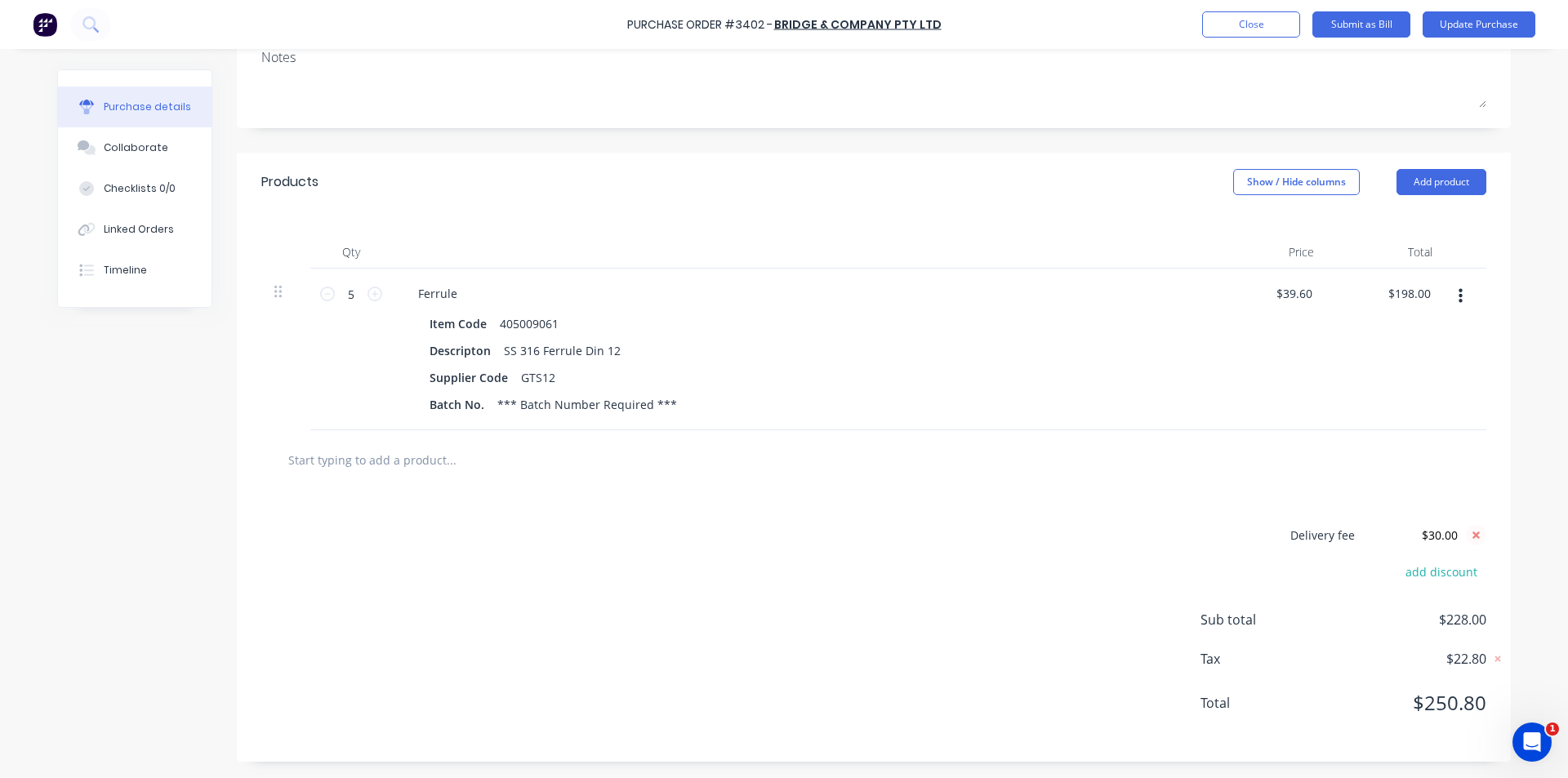
click at [1476, 538] on icon at bounding box center [1476, 535] width 21 height 21
click at [1444, 541] on button "add delivery fee" at bounding box center [1432, 537] width 107 height 22
type input "$20.00"
click at [1185, 559] on div "Delivery fee $20.00 add discount Sub total $198.00 Tax $19.80 Total $217.80" at bounding box center [873, 629] width 1274 height 272
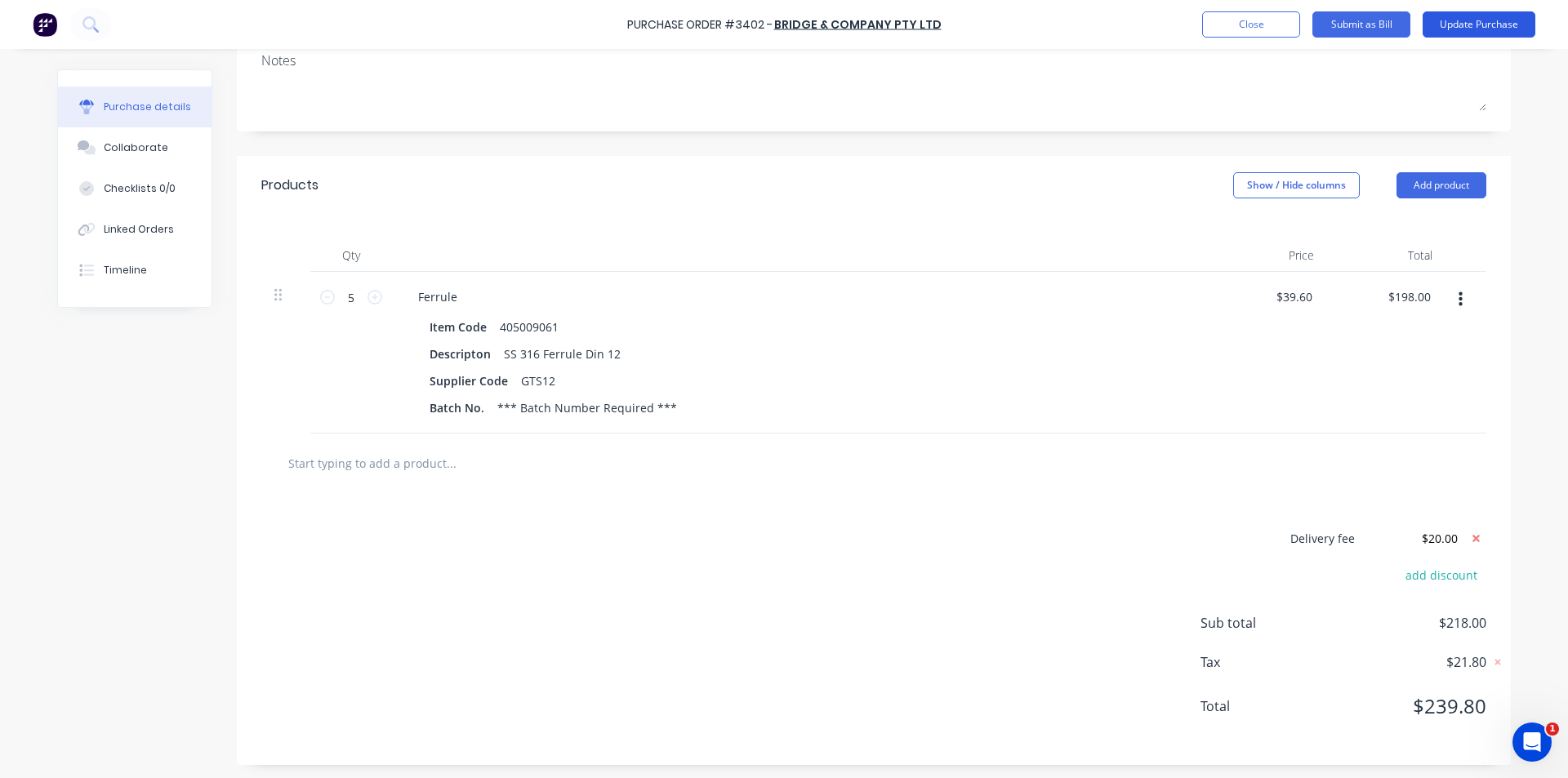
click at [1474, 27] on button "Update Purchase" at bounding box center [1478, 24] width 112 height 26
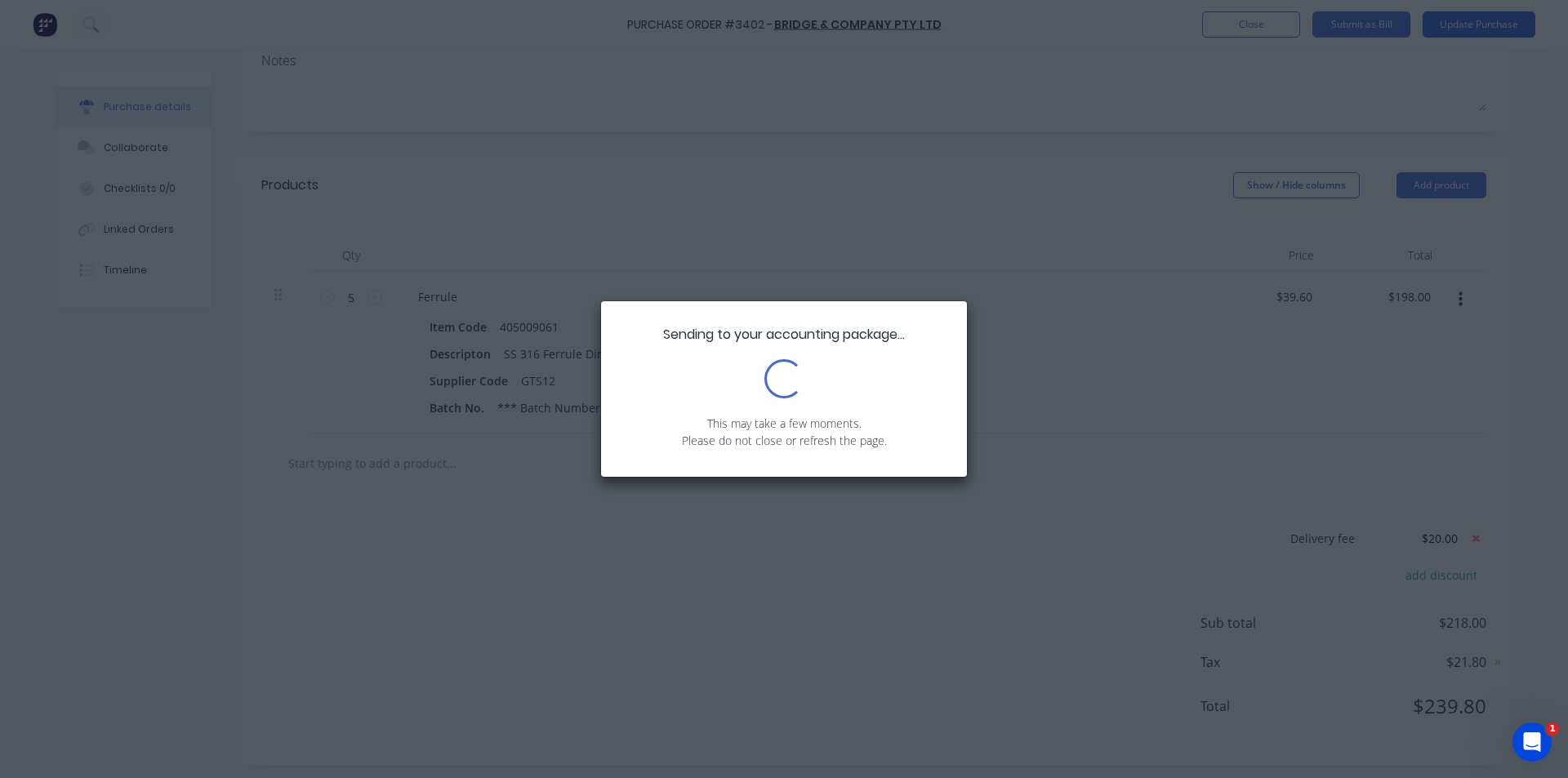
scroll to position [0, 0]
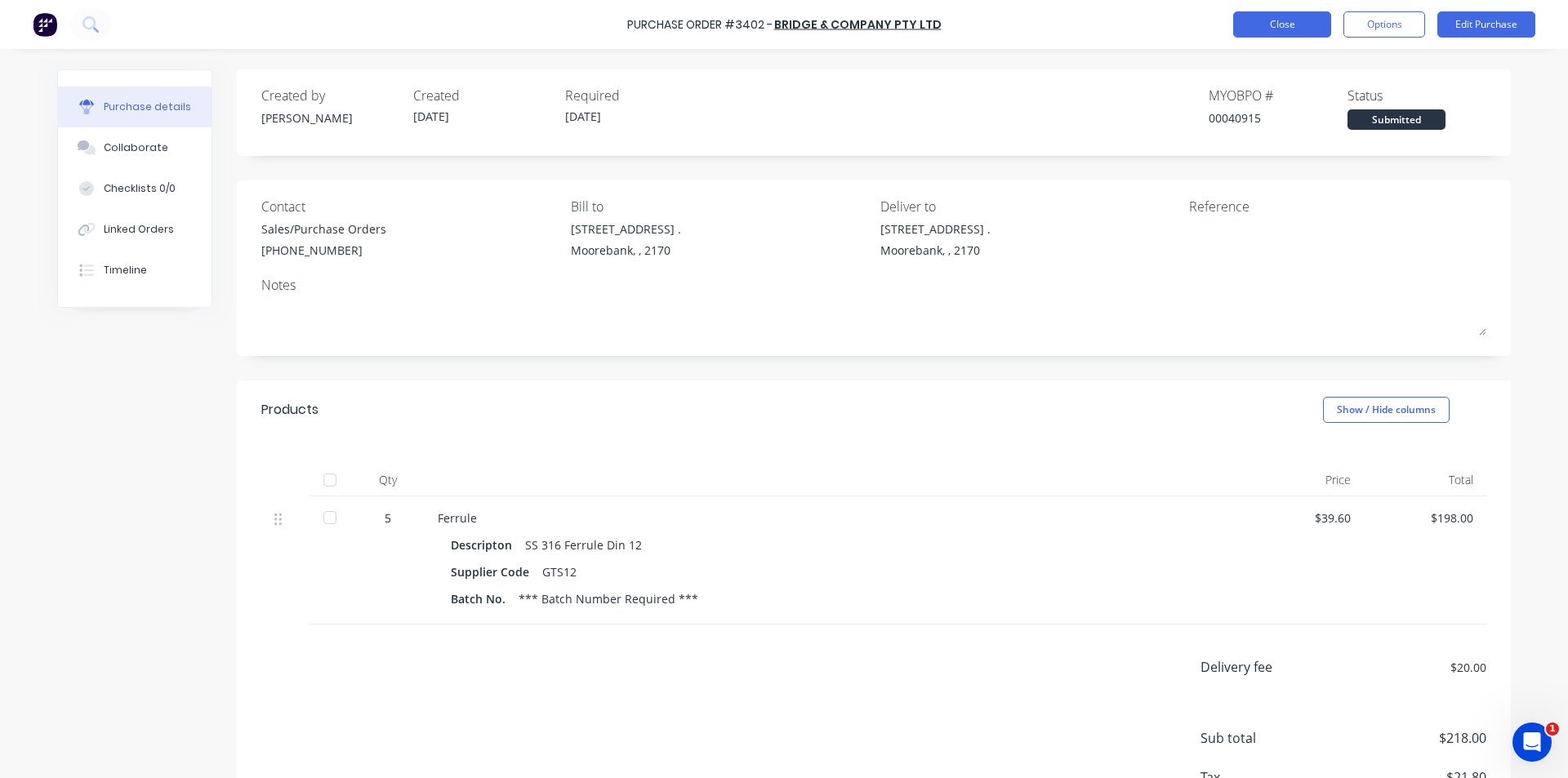
click at [1303, 27] on button "Close" at bounding box center [1283, 24] width 98 height 26
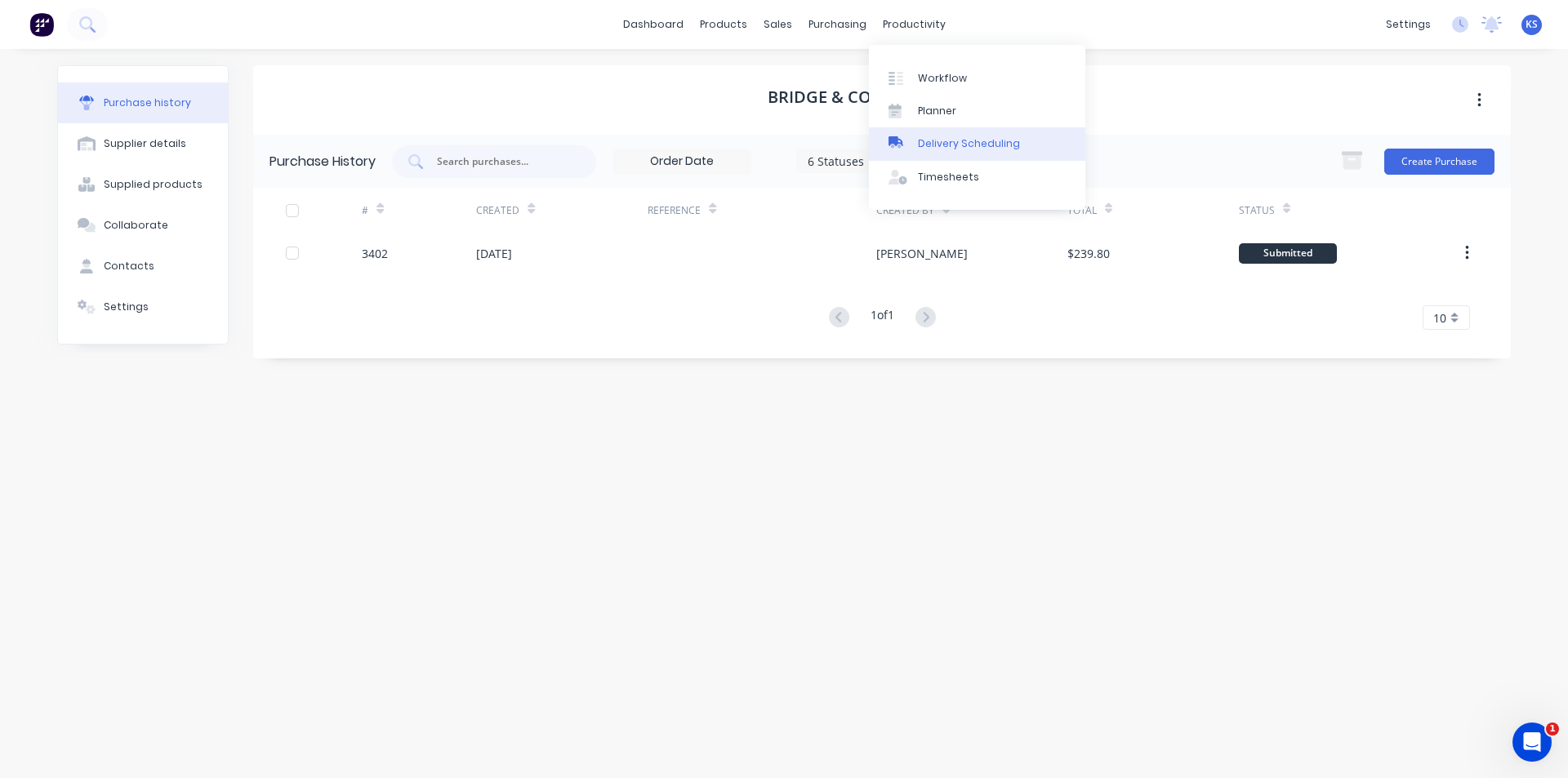
click at [1021, 149] on link "Delivery Scheduling" at bounding box center [977, 143] width 216 height 32
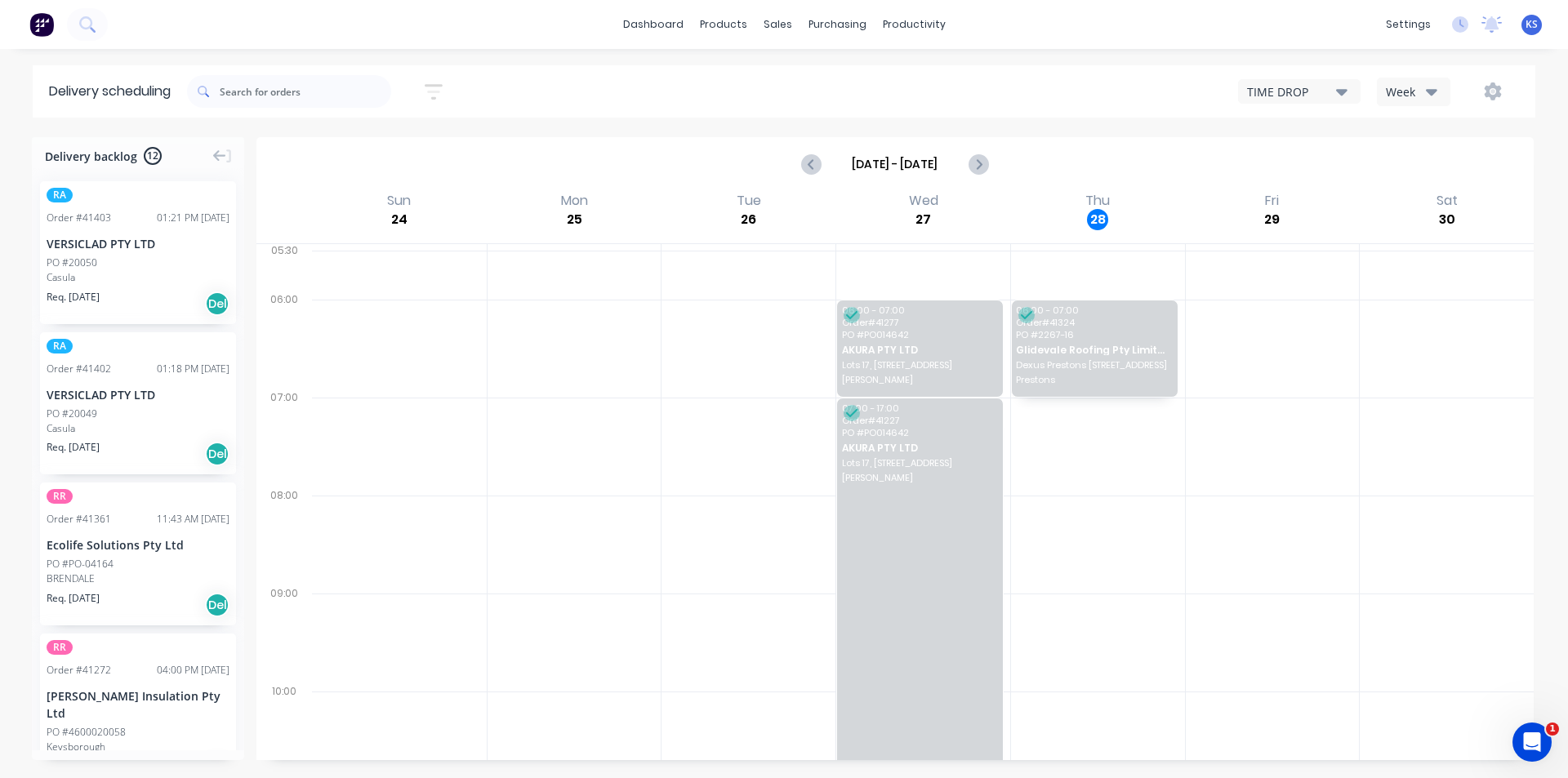
click at [1424, 90] on div "Week" at bounding box center [1410, 92] width 47 height 18
click at [1429, 171] on div "Vehicle" at bounding box center [1458, 167] width 161 height 32
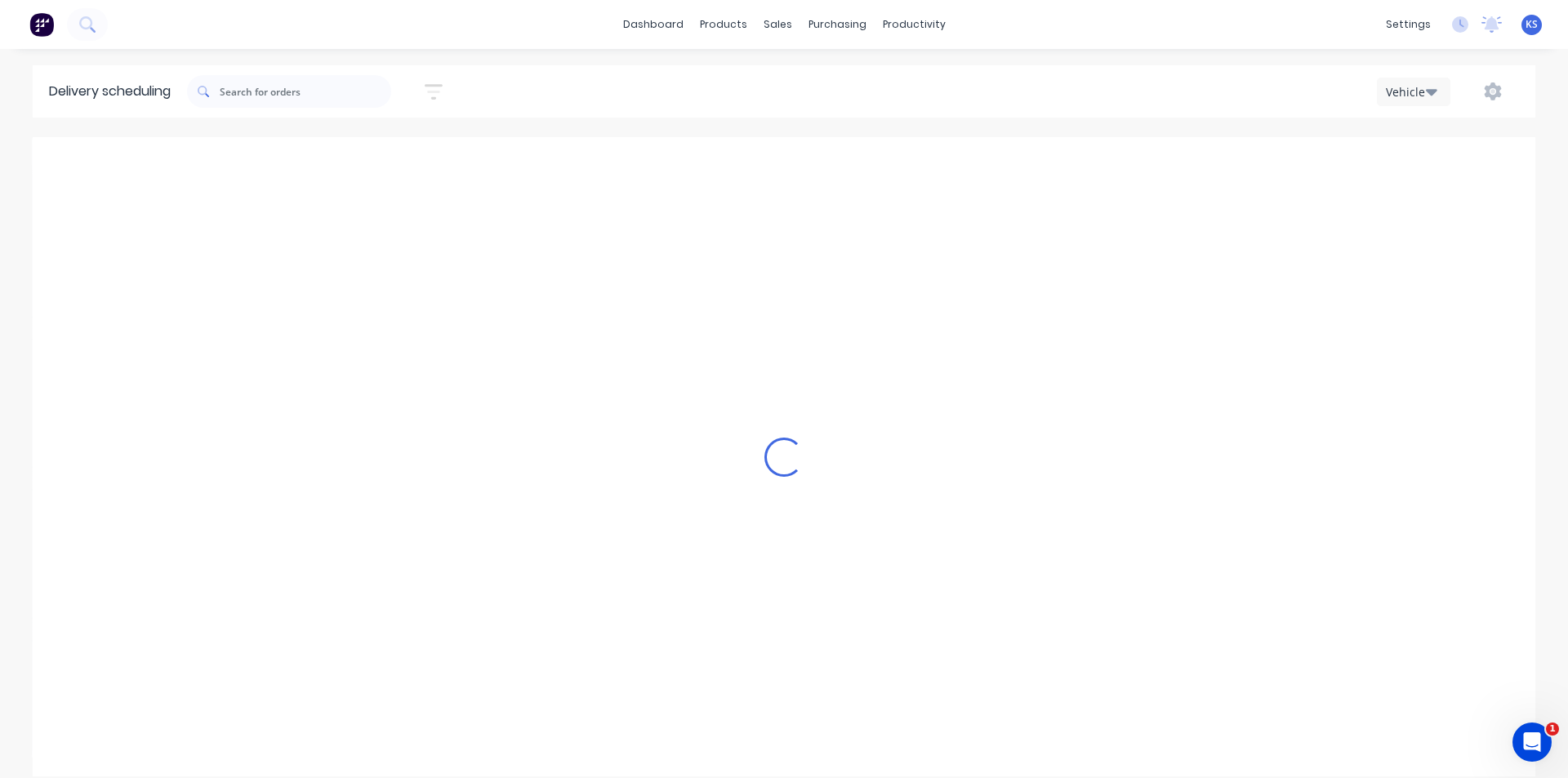
scroll to position [0, 1]
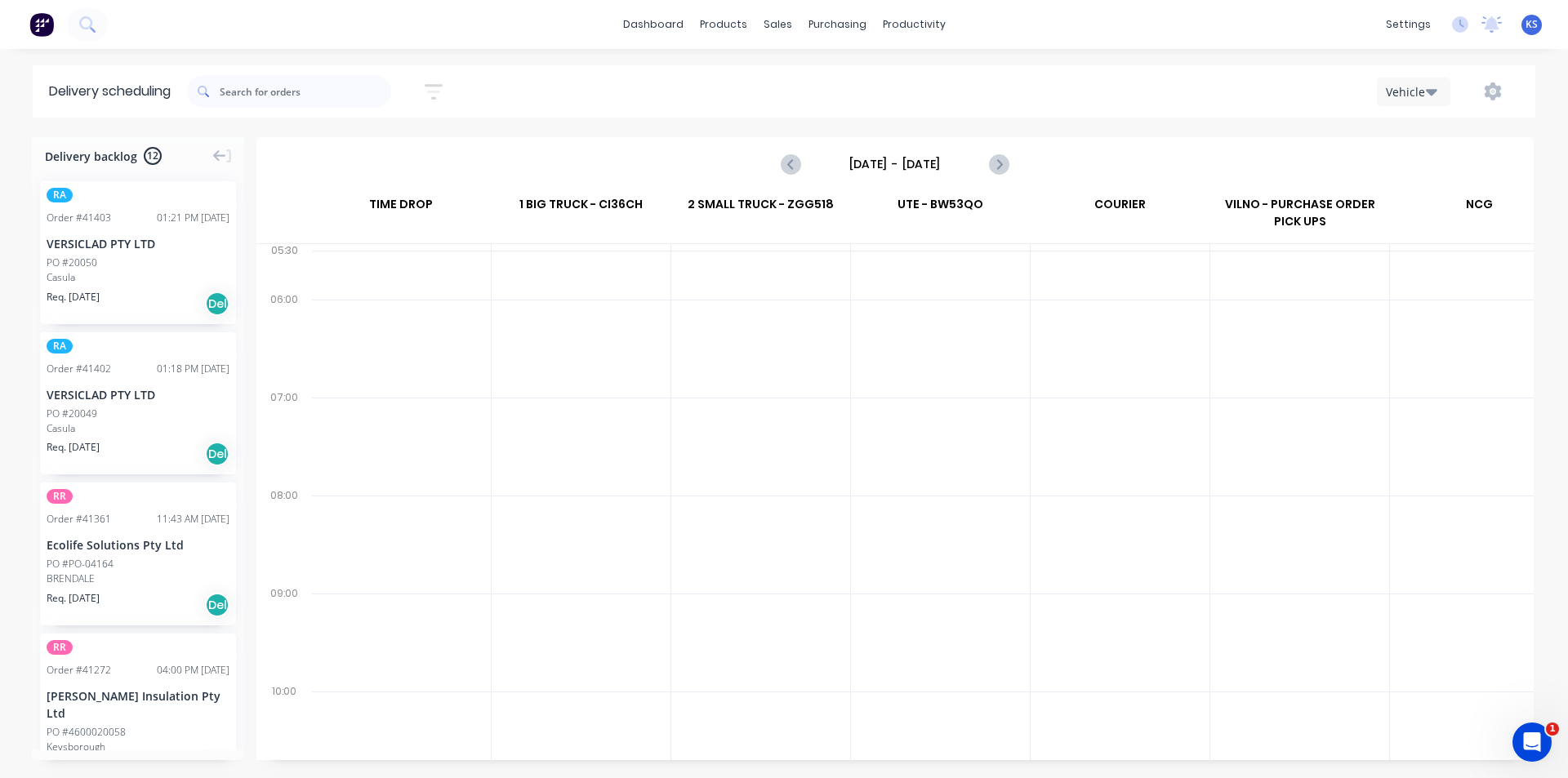
click at [912, 163] on input "Sunday - 24/08/25" at bounding box center [894, 163] width 161 height 24
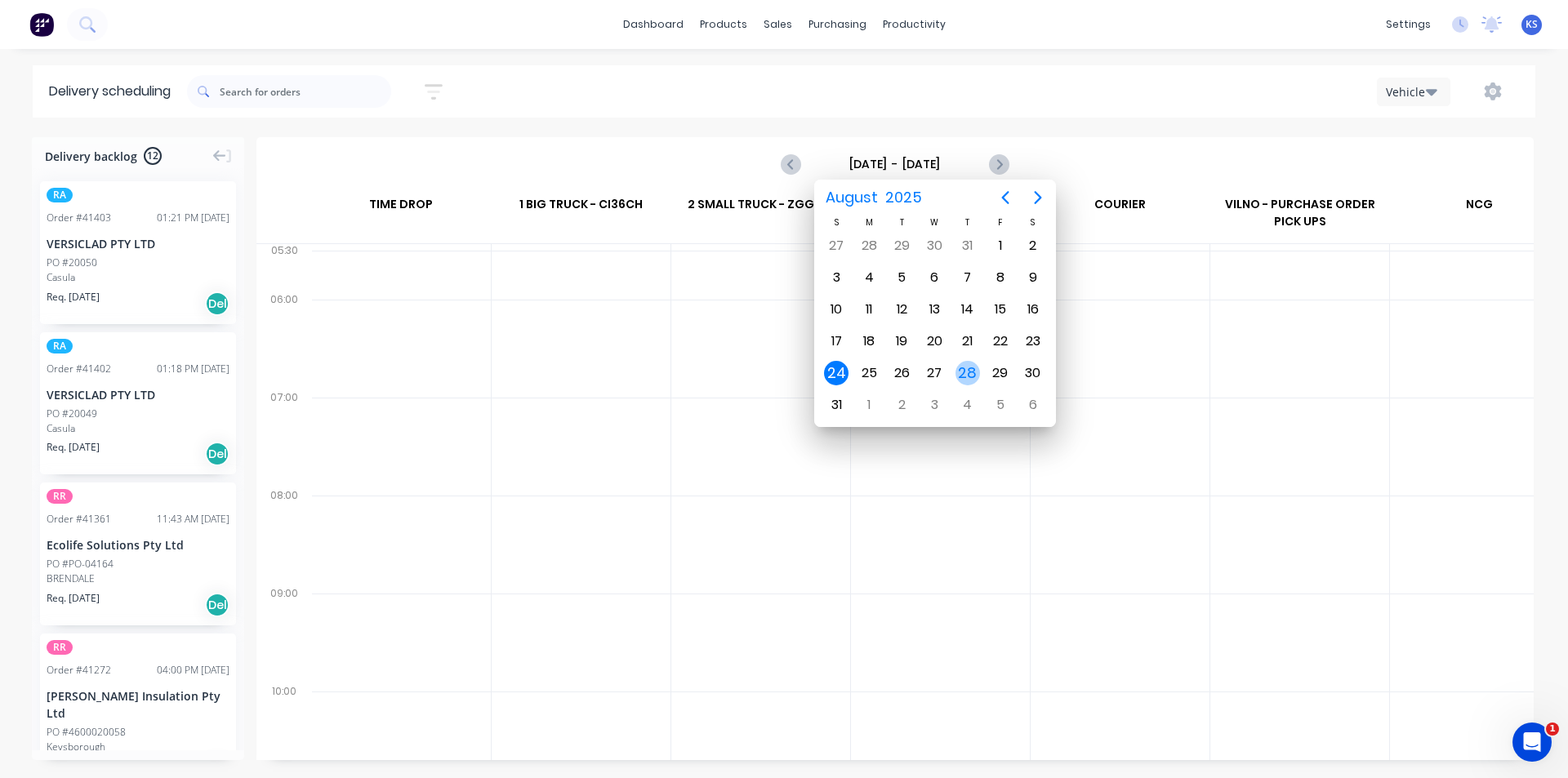
click at [972, 372] on div "28" at bounding box center [968, 372] width 24 height 24
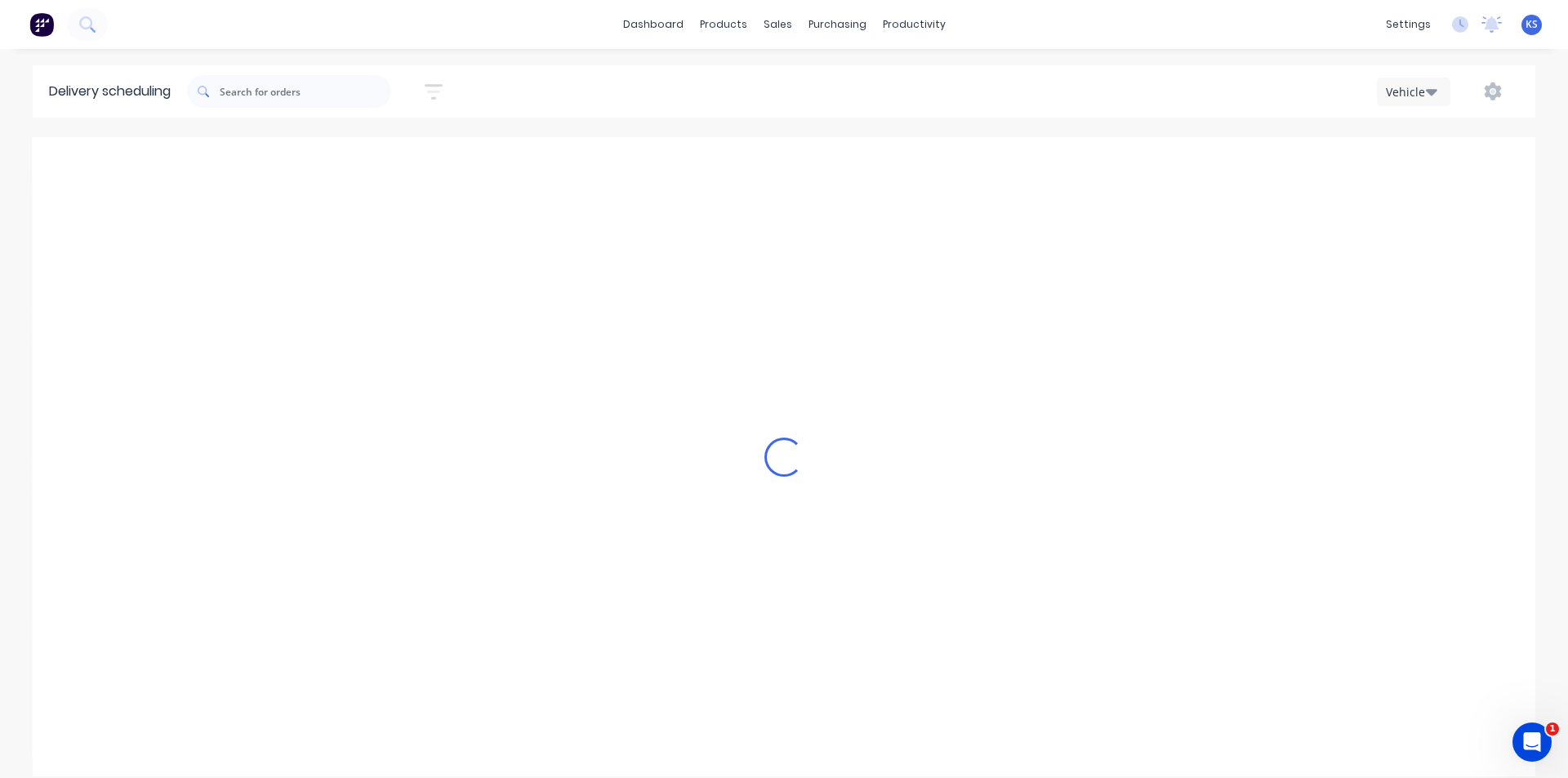
type input "Thursday - 28/08/25"
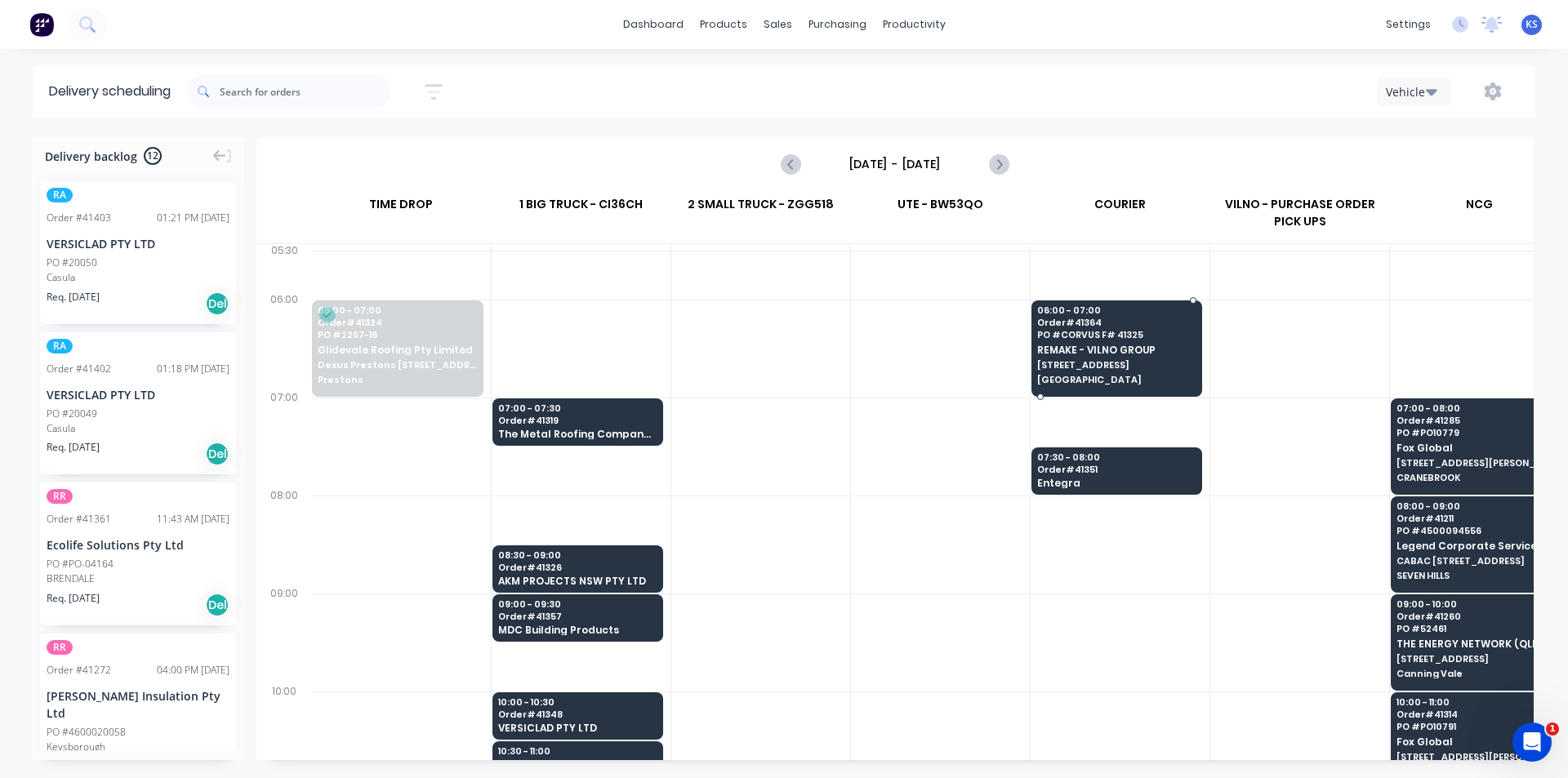
click at [1087, 351] on span "REMAKE - VILNO GROUP" at bounding box center [1116, 350] width 158 height 11
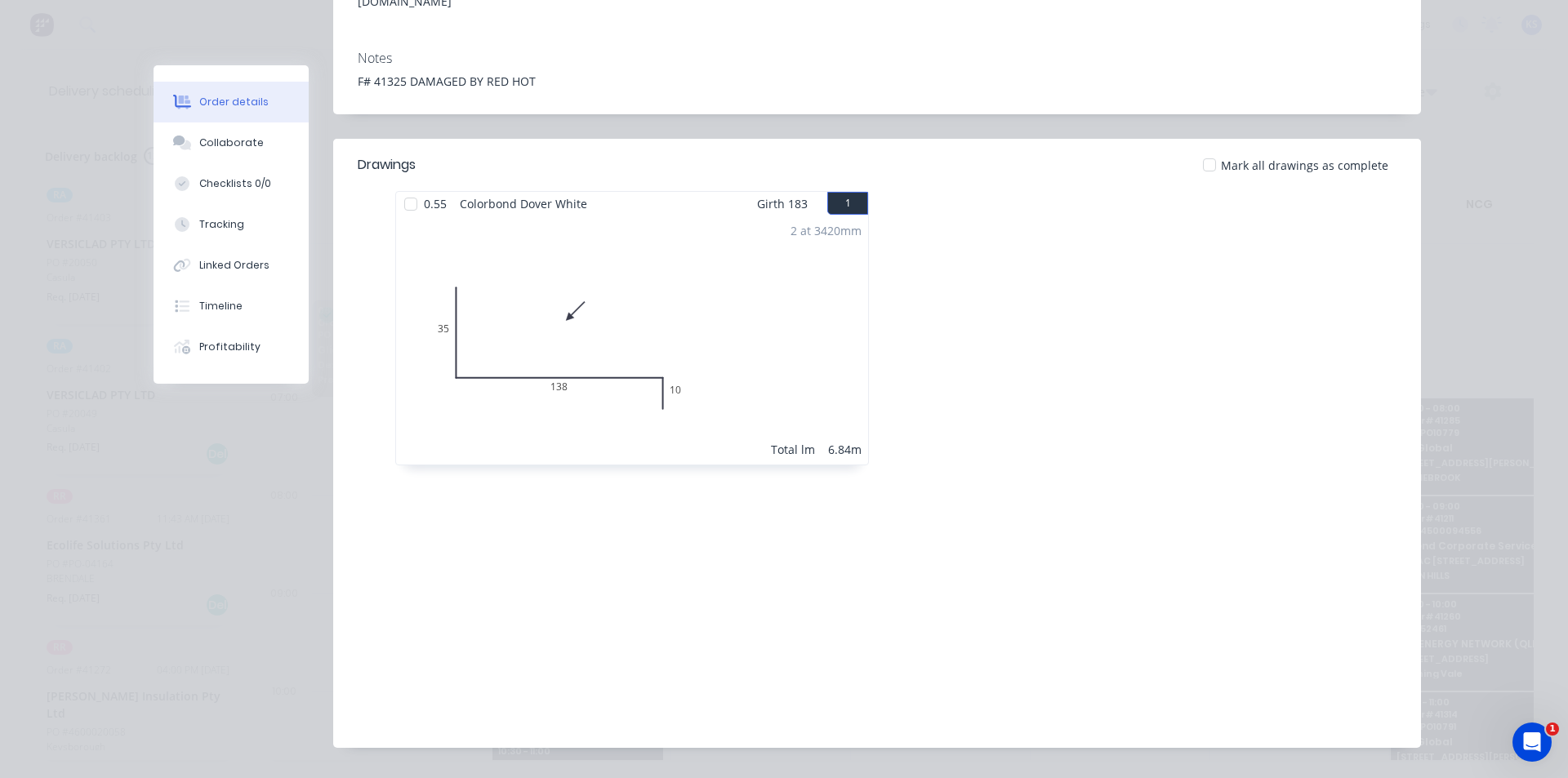
scroll to position [0, 0]
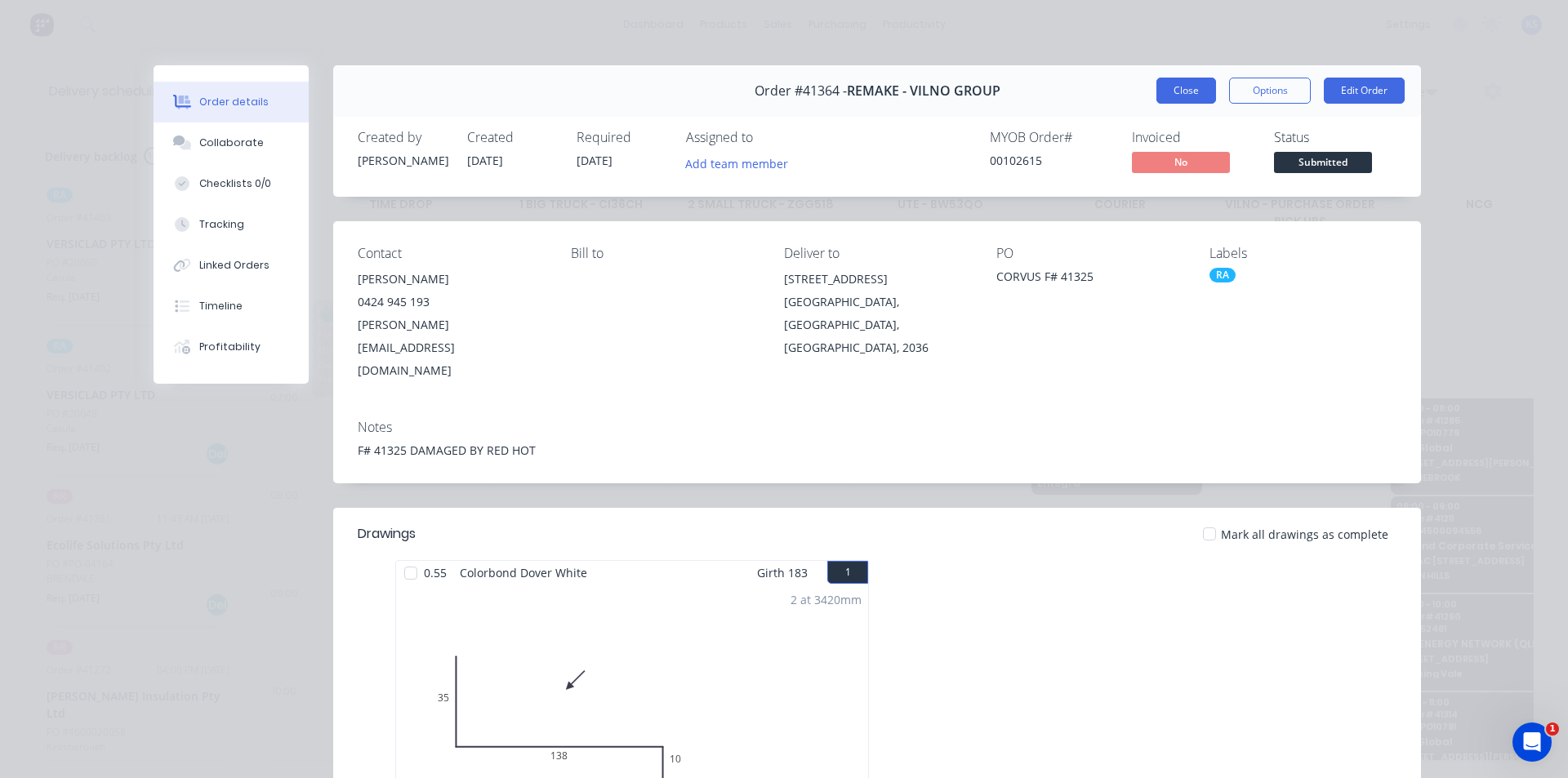
click at [1199, 99] on button "Close" at bounding box center [1186, 90] width 60 height 26
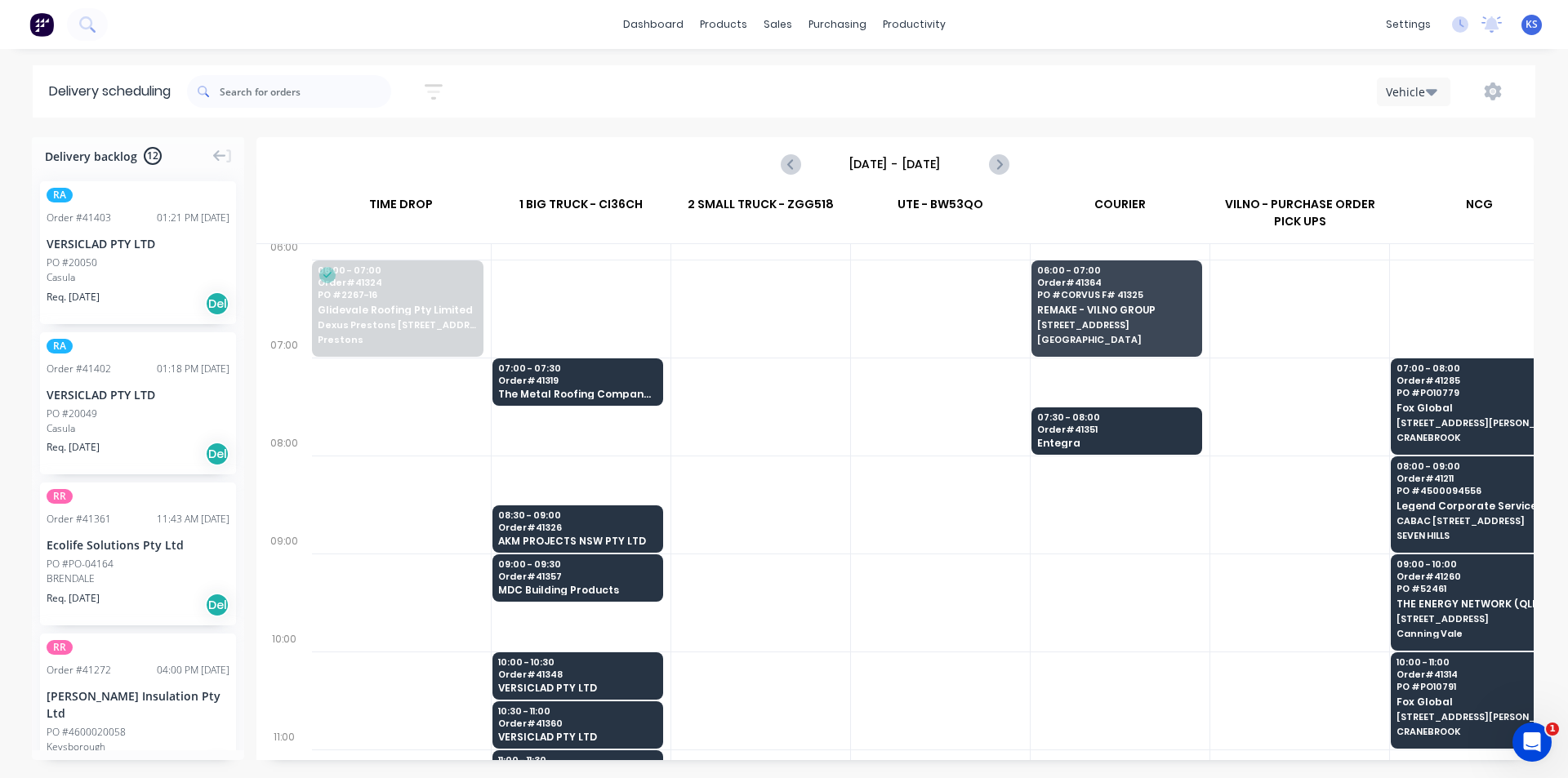
scroll to position [0, 1]
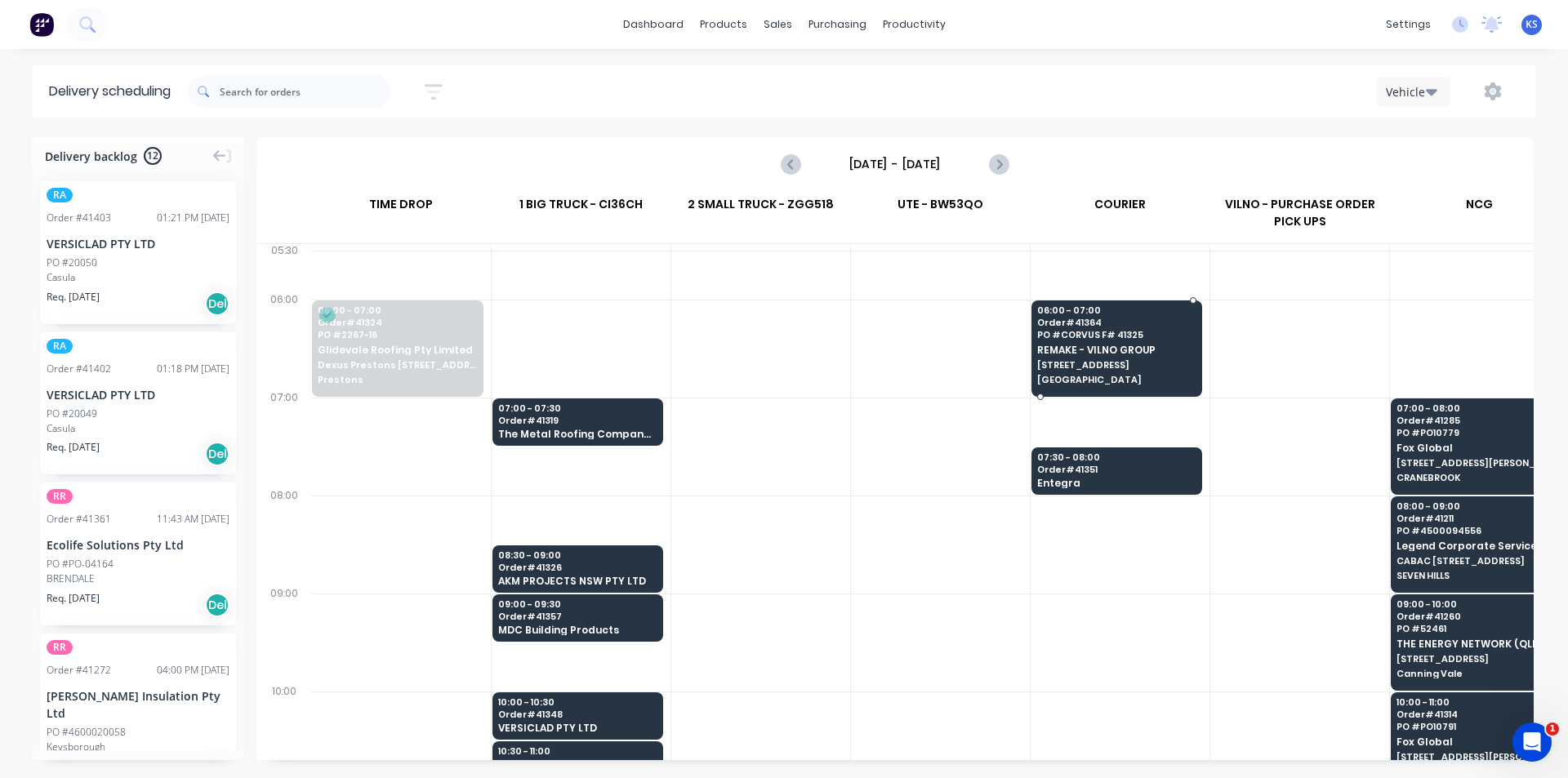
click at [1118, 334] on span "PO # CORVUS F# 41325" at bounding box center [1116, 335] width 158 height 10
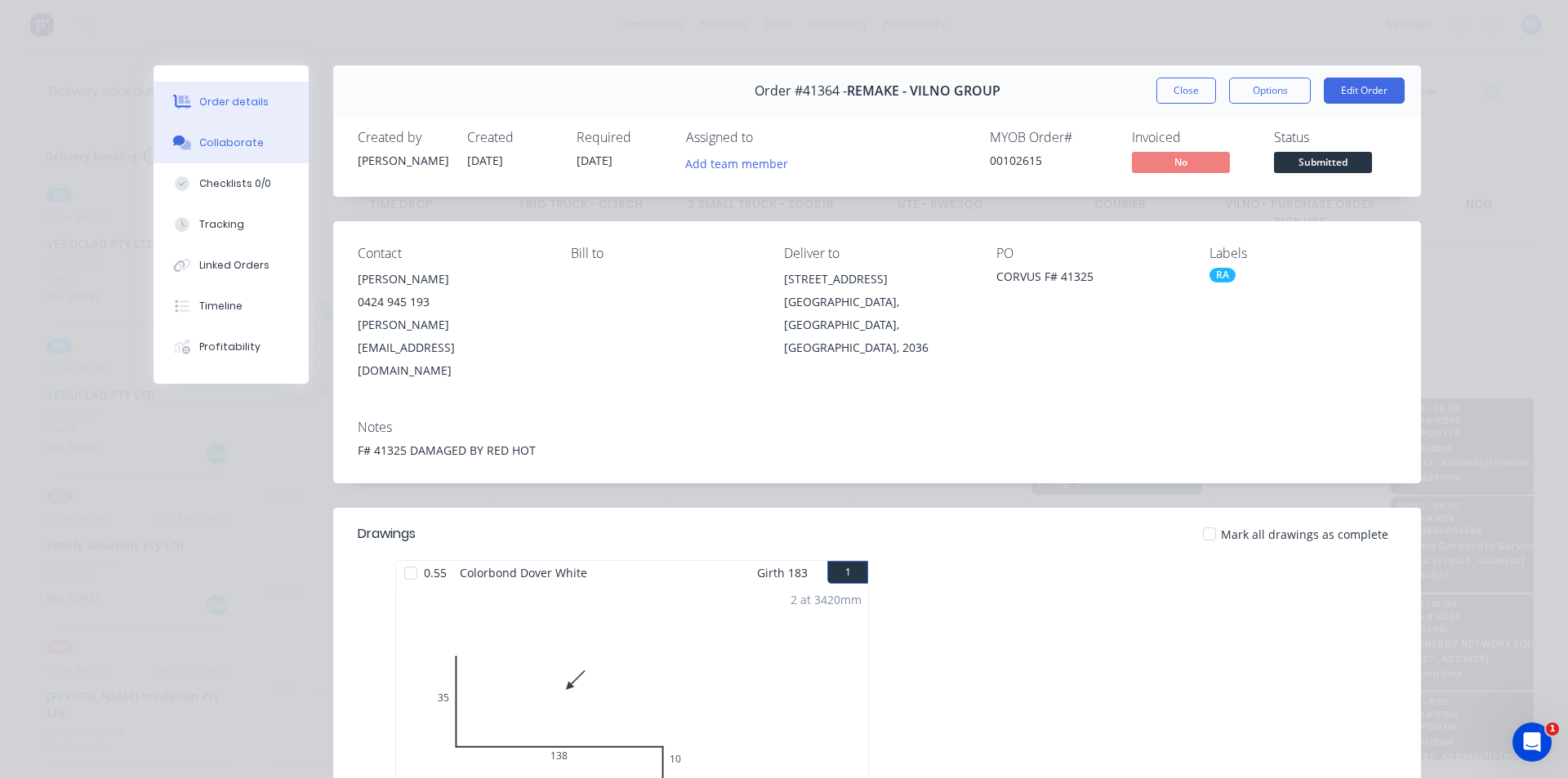
click at [240, 145] on div "Collaborate" at bounding box center [232, 143] width 65 height 15
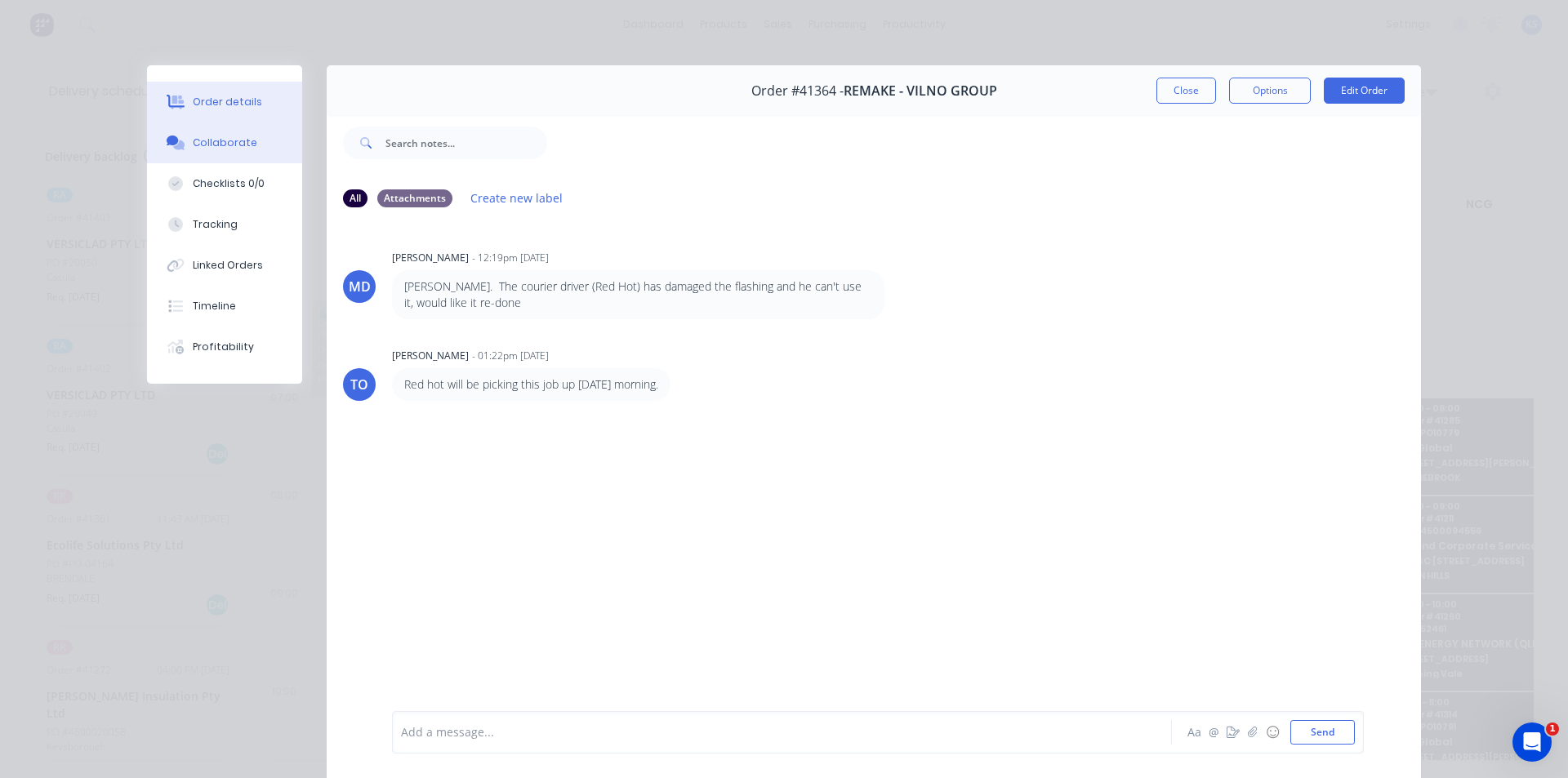
click at [229, 92] on button "Order details" at bounding box center [224, 103] width 155 height 41
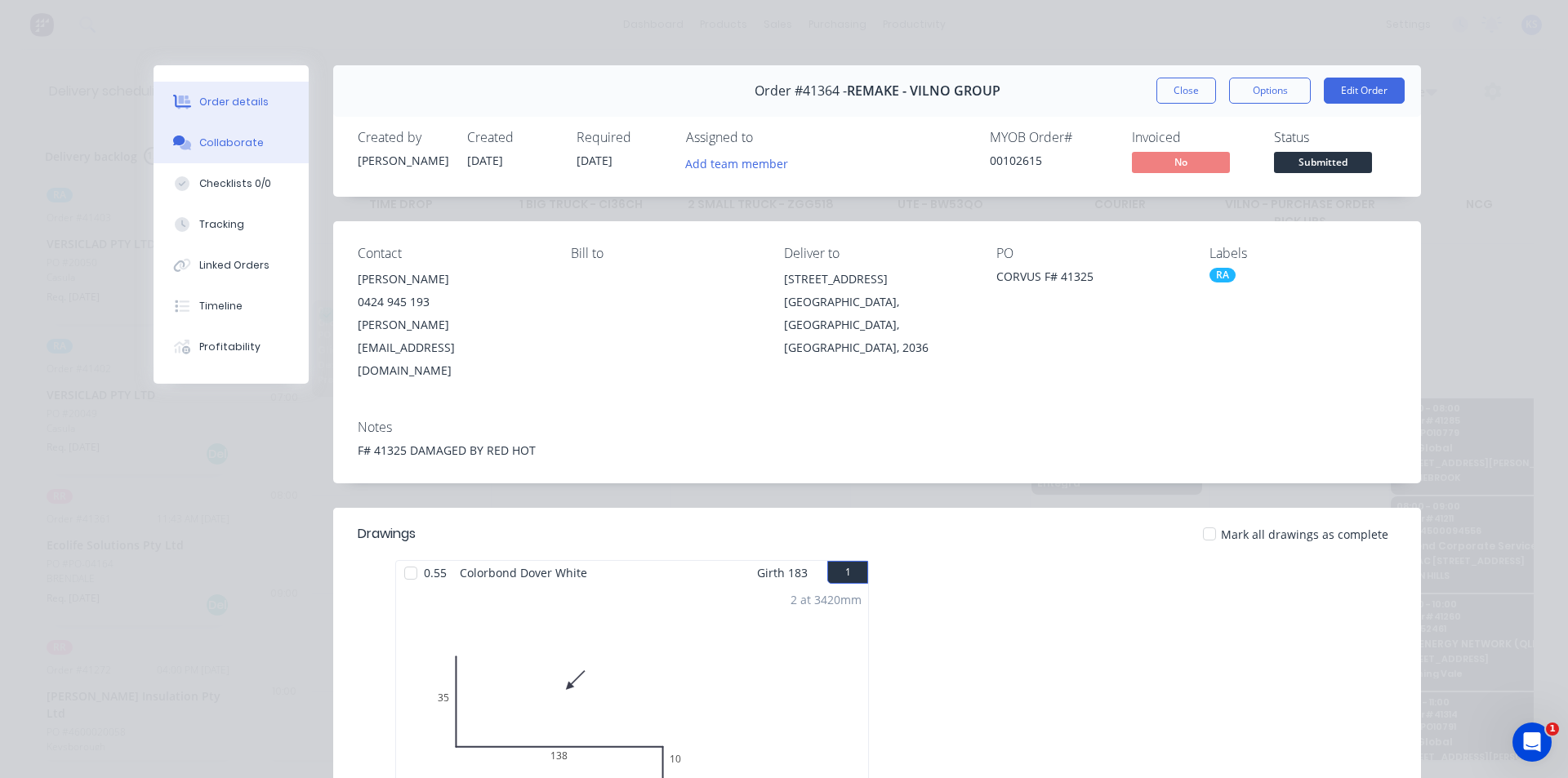
click at [226, 139] on div "Collaborate" at bounding box center [232, 143] width 65 height 15
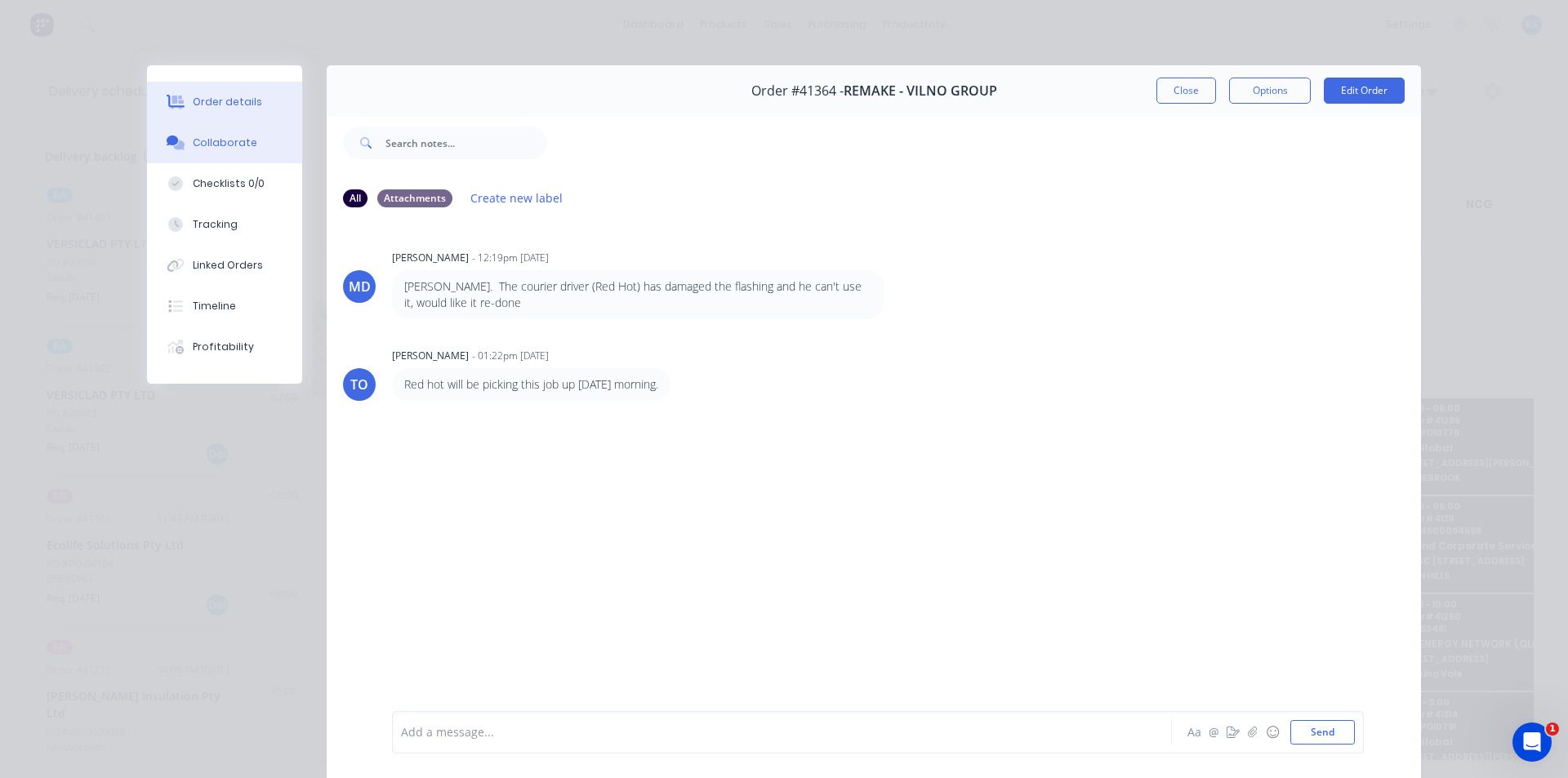
click at [216, 92] on button "Order details" at bounding box center [224, 103] width 155 height 41
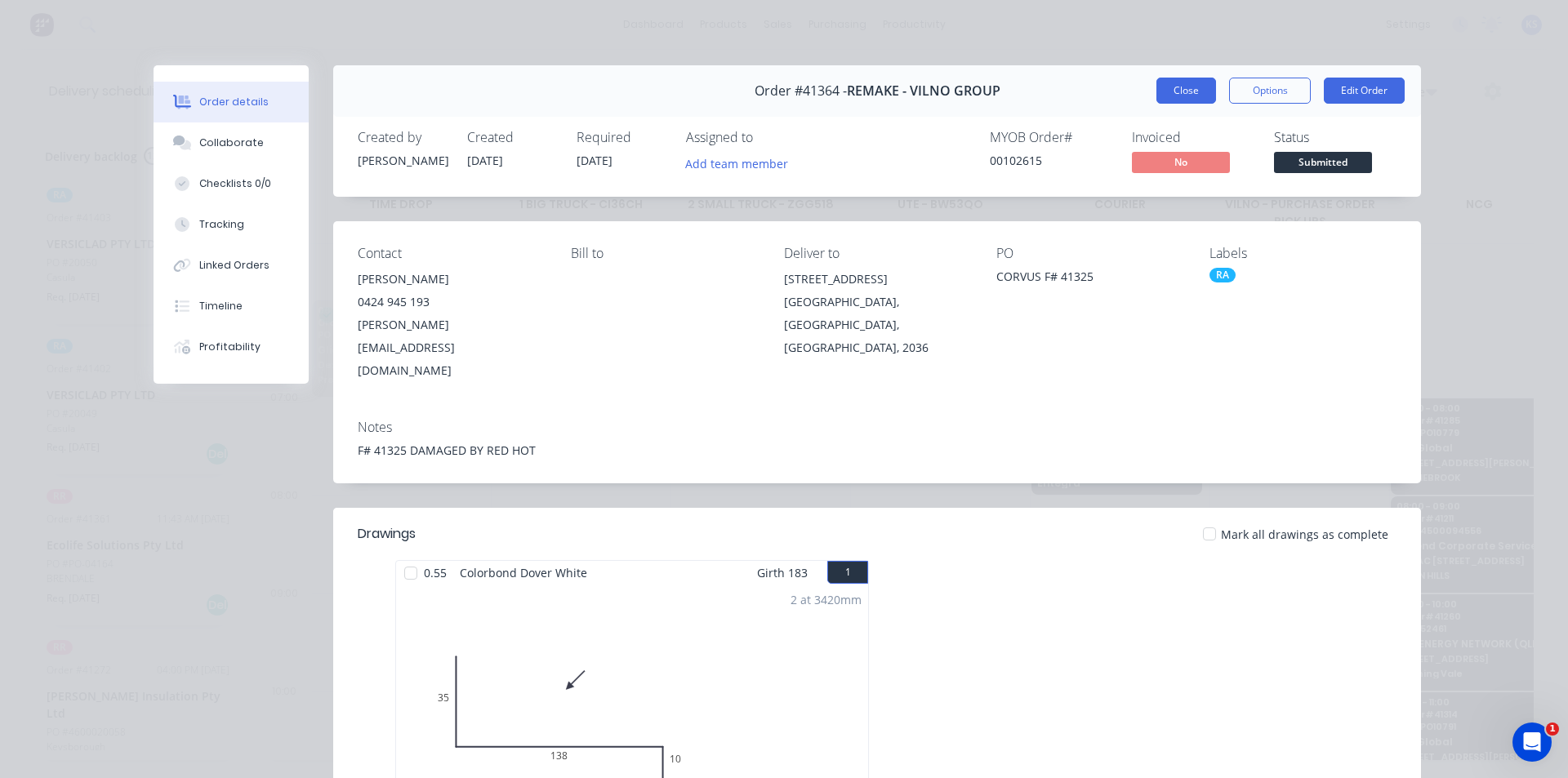
click at [1170, 89] on button "Close" at bounding box center [1186, 90] width 60 height 26
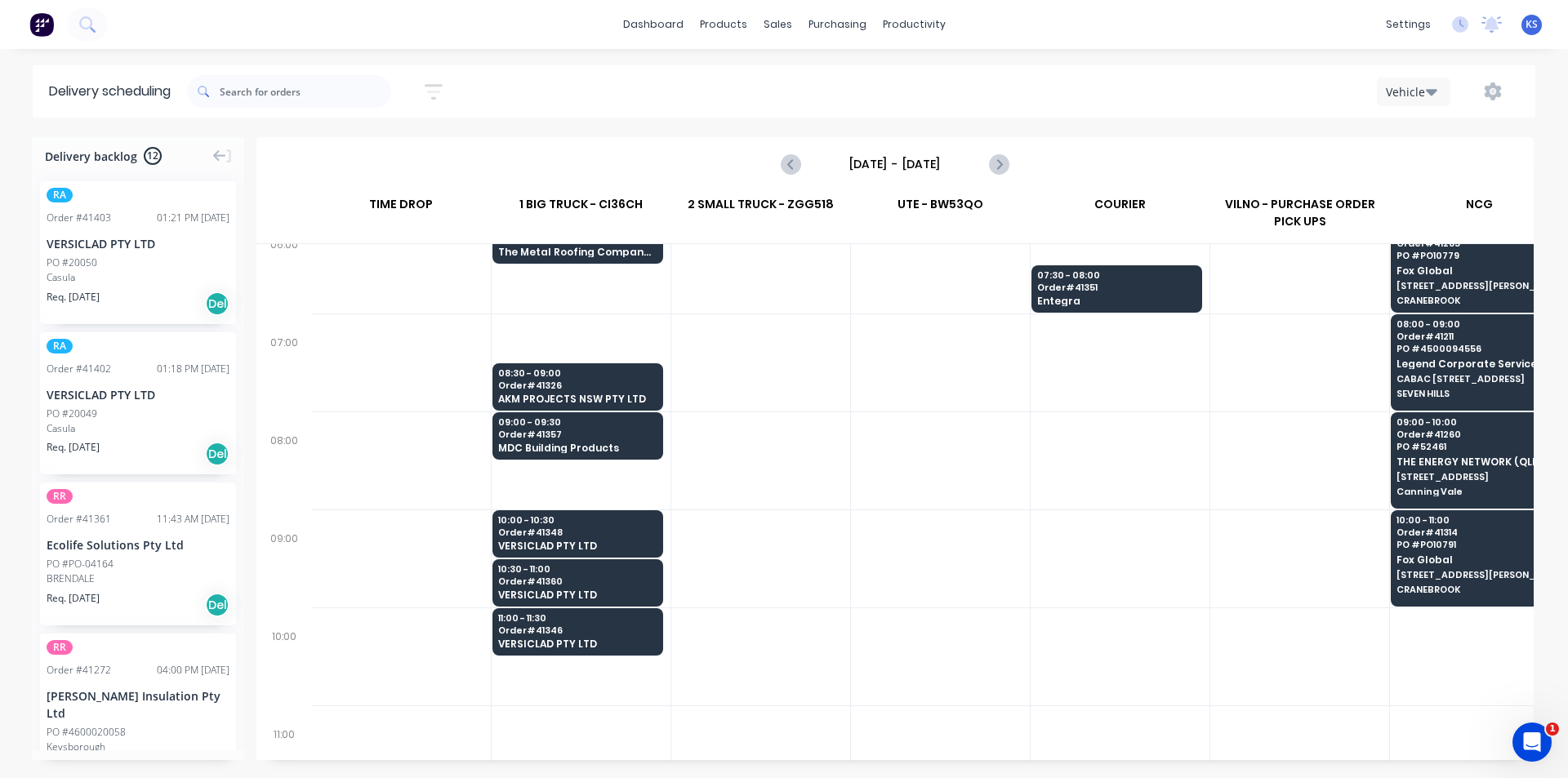
scroll to position [245, 1]
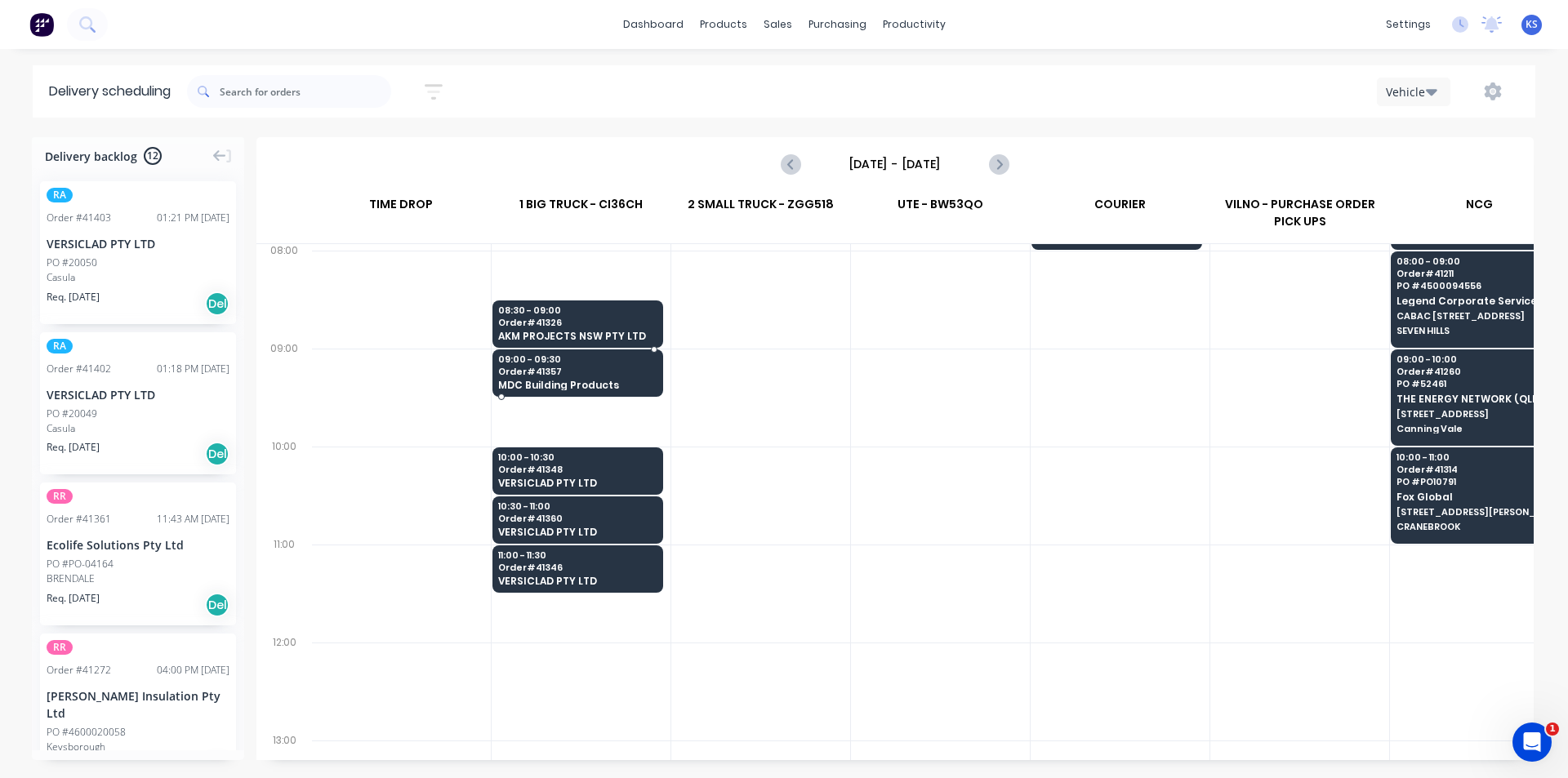
click at [593, 375] on span "Order # 41357" at bounding box center [578, 371] width 158 height 10
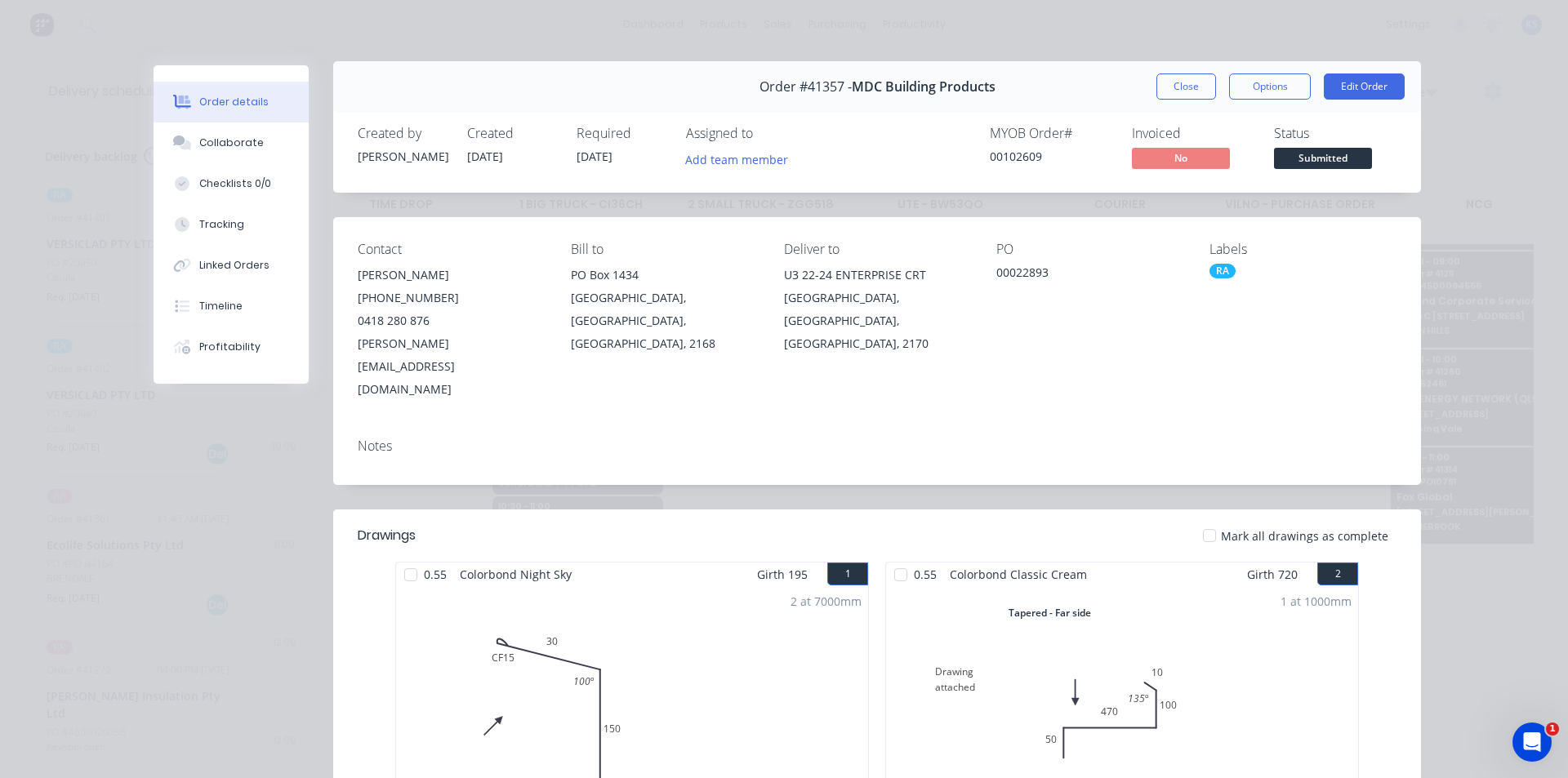
scroll to position [0, 0]
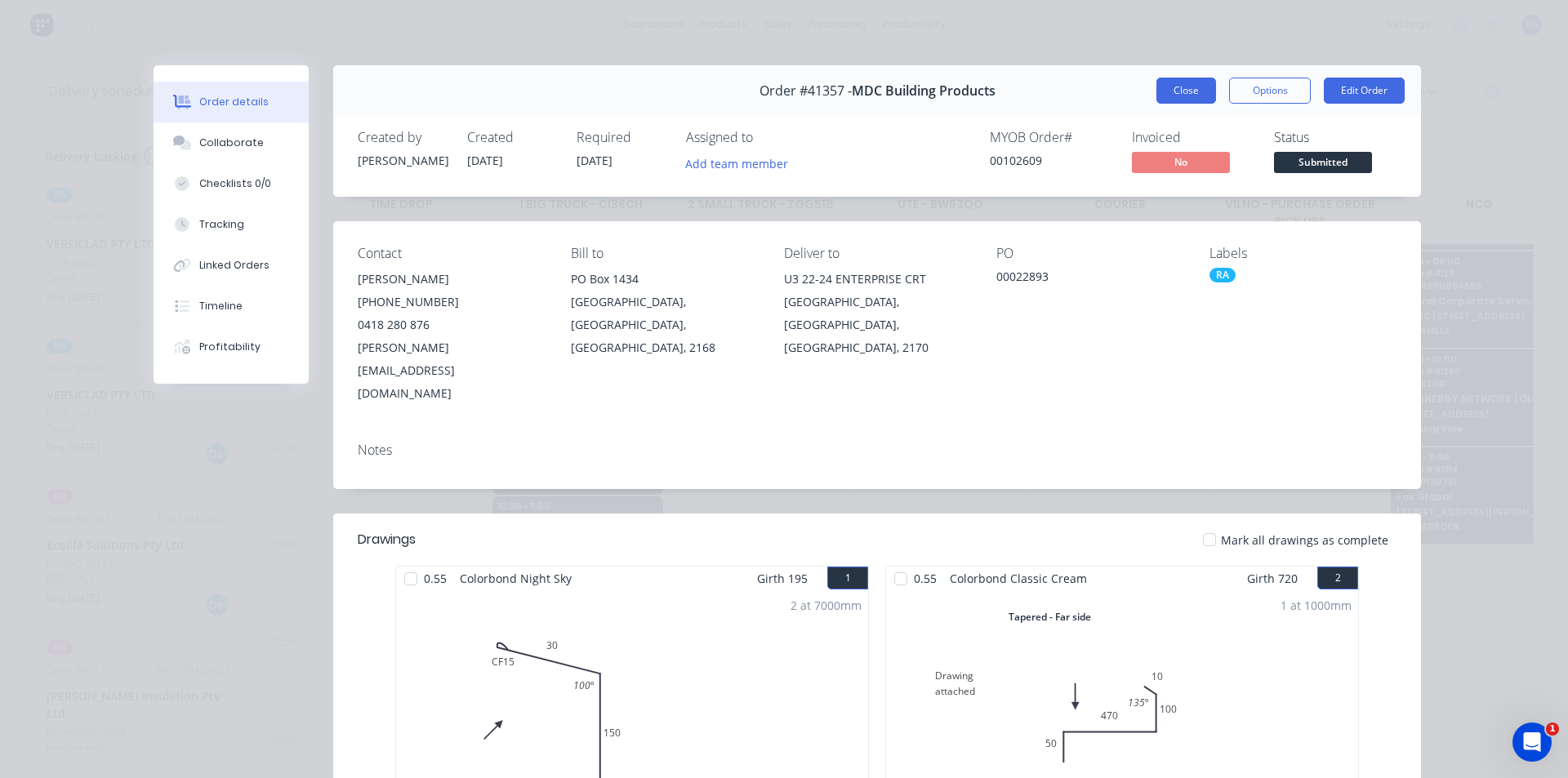
click at [1180, 82] on button "Close" at bounding box center [1186, 90] width 60 height 26
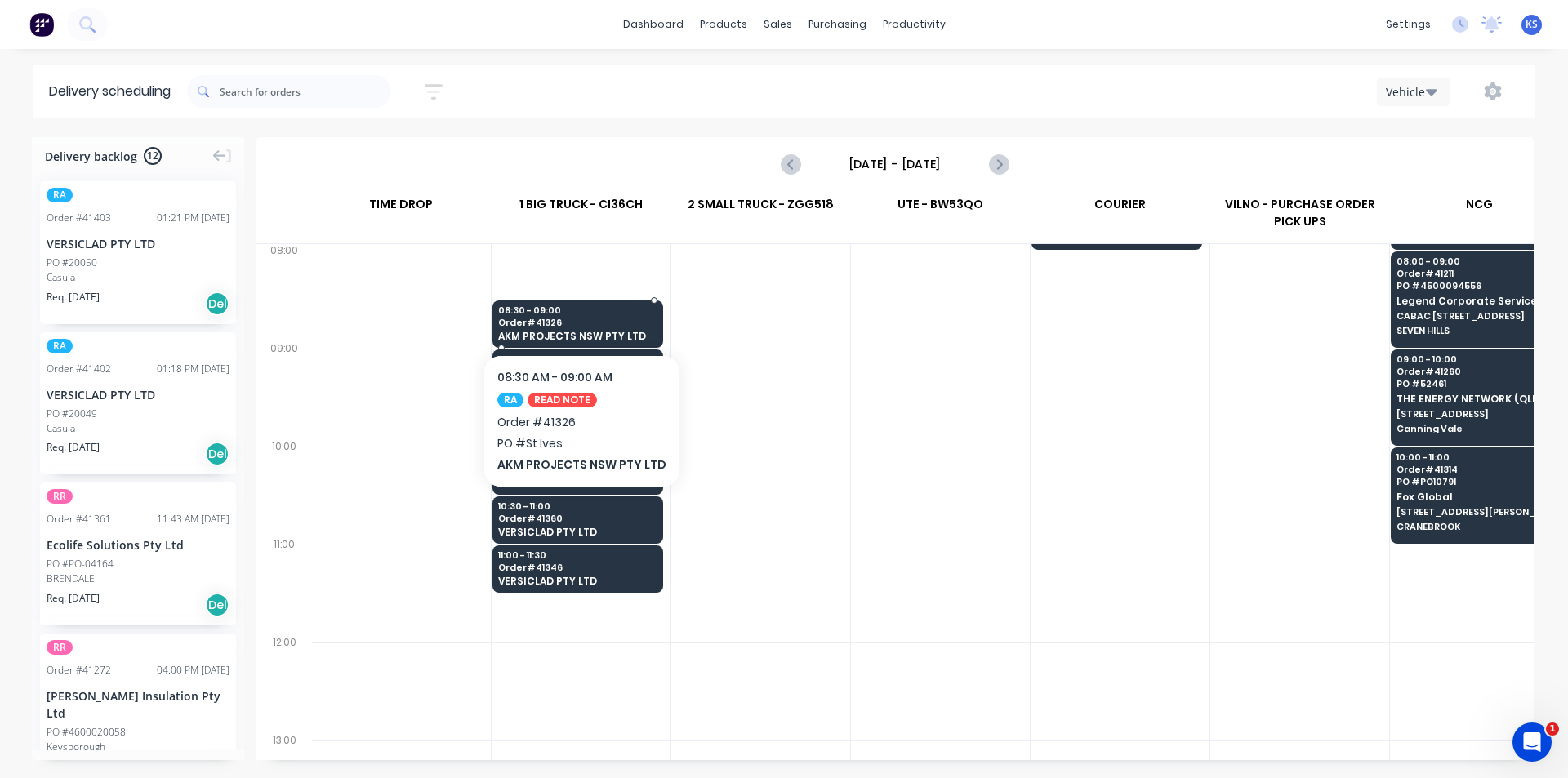
click at [542, 316] on div "08:30 - 09:00 Order # 41326 AKM PROJECTS NSW PTY LTD" at bounding box center [578, 324] width 169 height 48
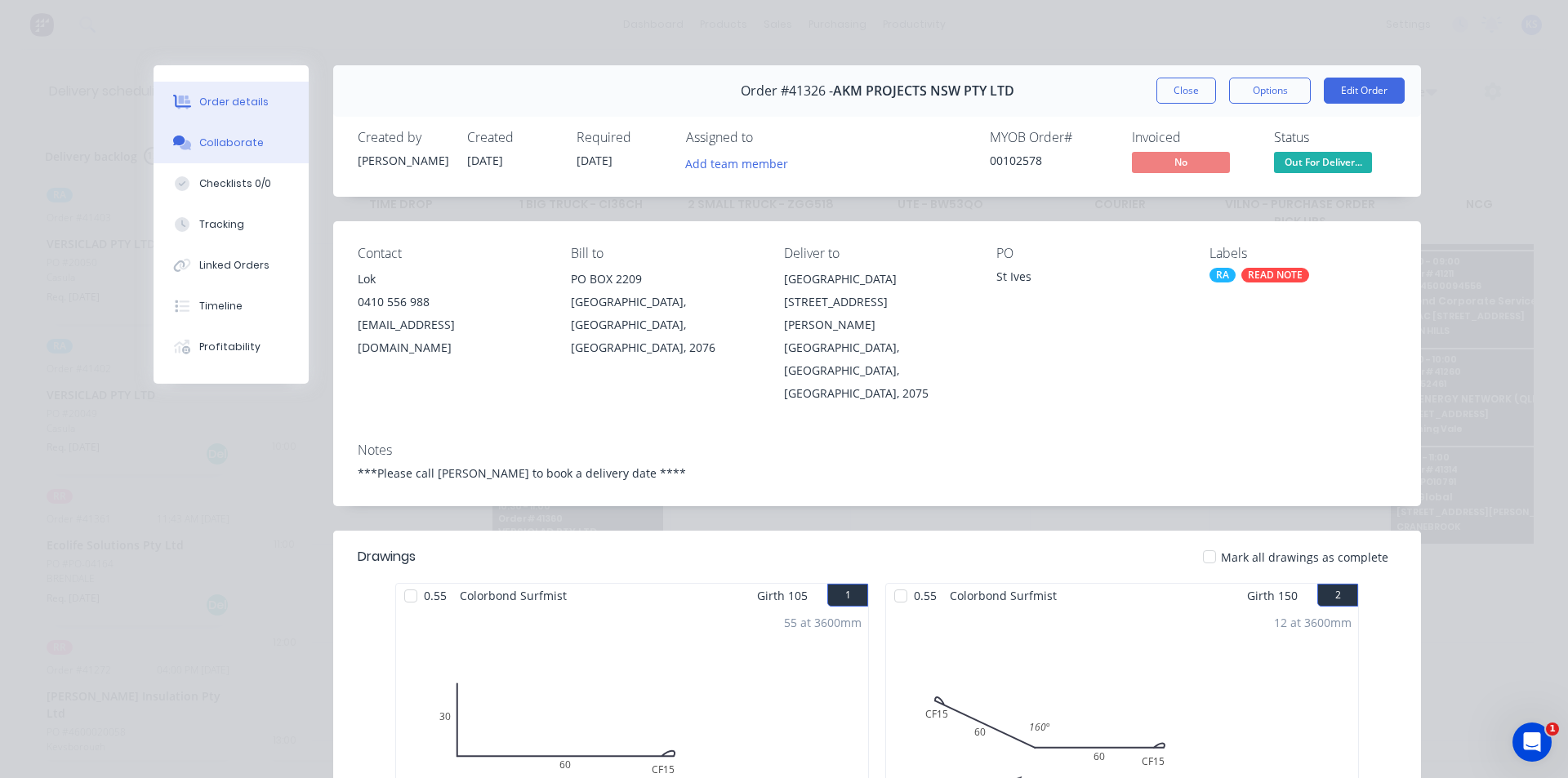
click at [209, 132] on button "Collaborate" at bounding box center [231, 143] width 155 height 41
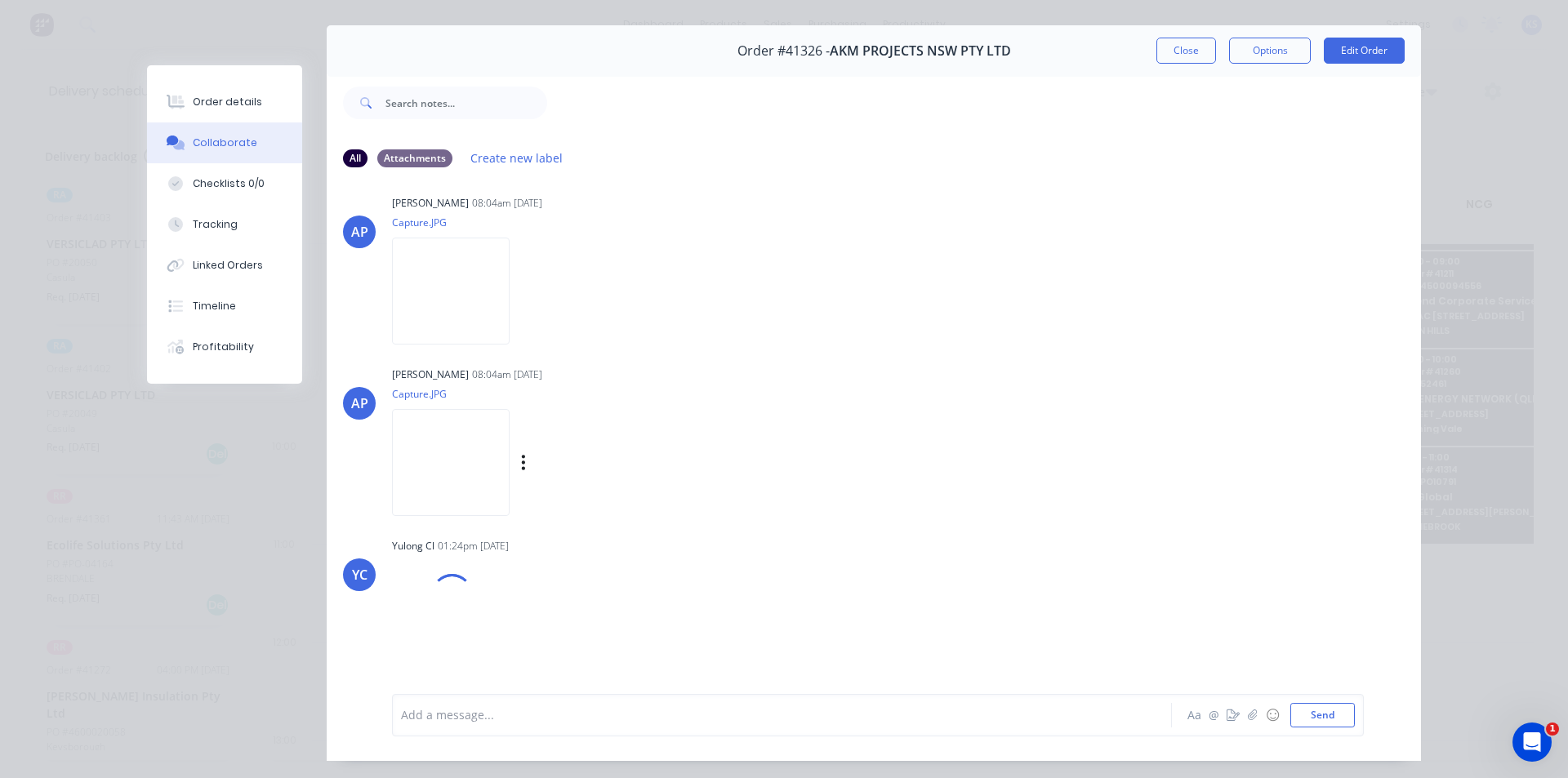
scroll to position [74, 0]
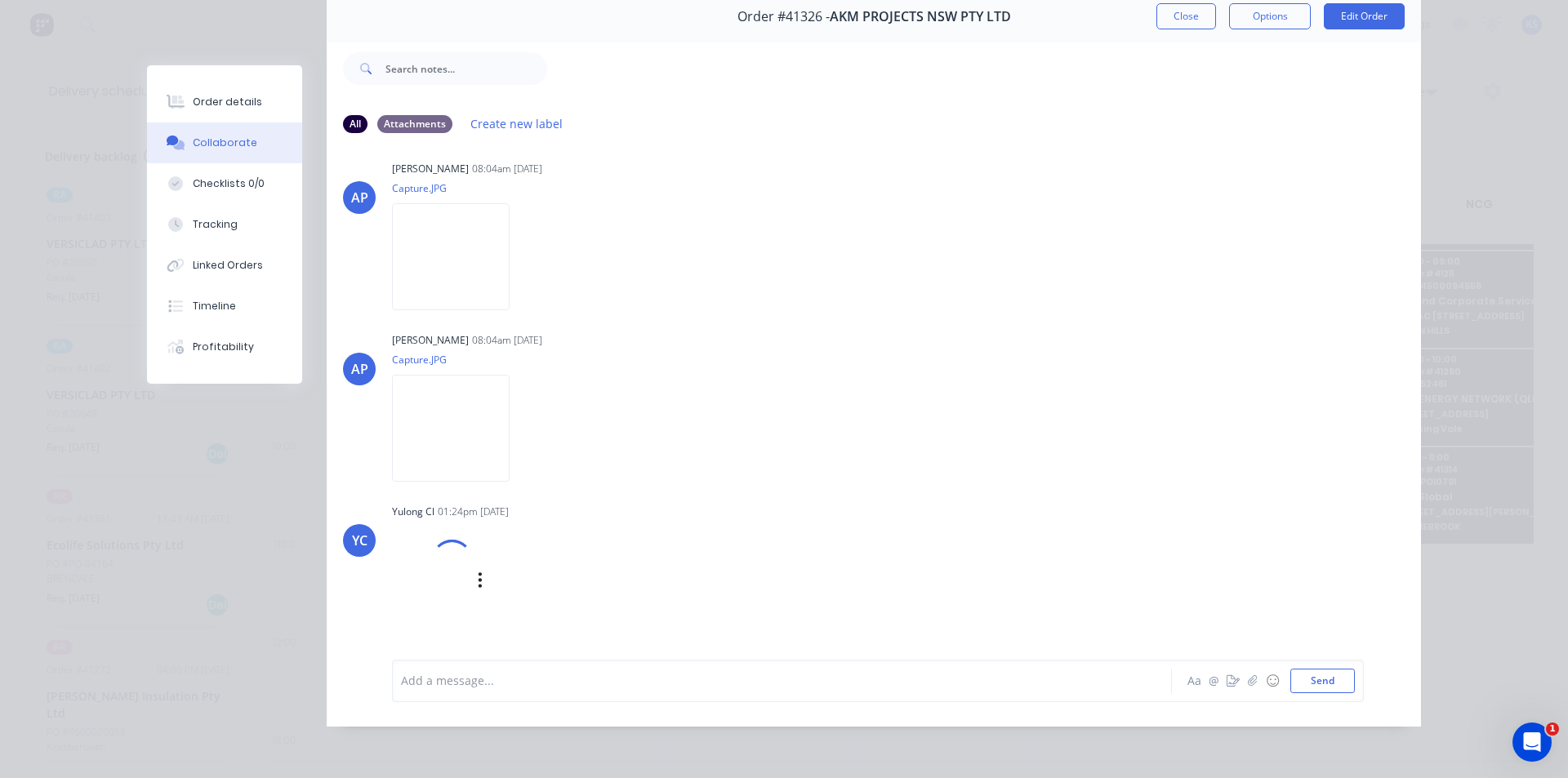
click at [795, 583] on div "Yulong Cl 01:24pm 28/08/25 IMG_I5QCGJUMOIY_1.png Labels Download" at bounding box center [647, 566] width 510 height 134
click at [467, 557] on div "Labels Download" at bounding box center [520, 581] width 256 height 109
click at [449, 584] on div at bounding box center [432, 581] width 81 height 108
drag, startPoint x: 219, startPoint y: 107, endPoint x: 227, endPoint y: 109, distance: 8.2
click at [221, 107] on div "Order details" at bounding box center [227, 102] width 69 height 15
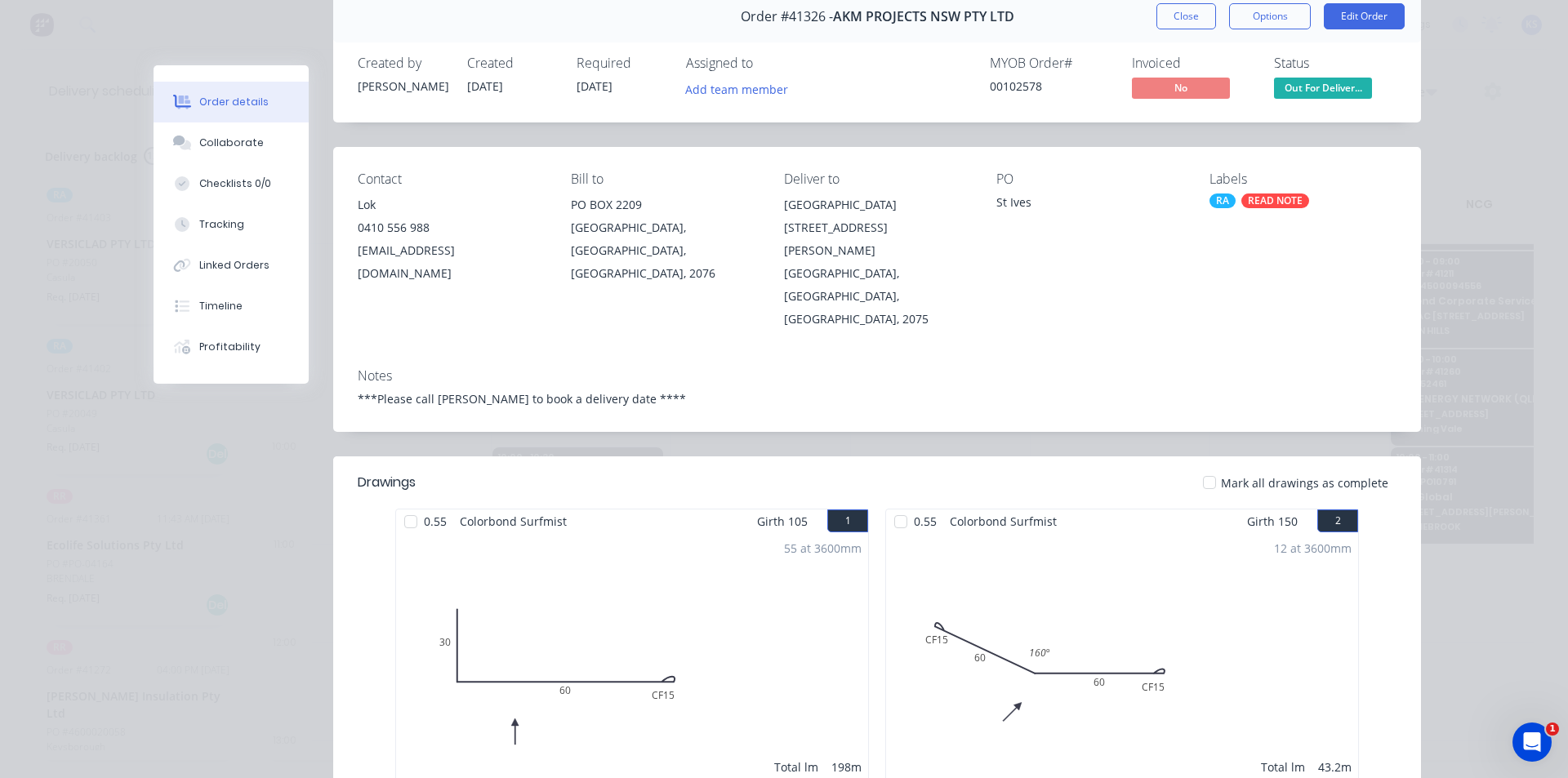
scroll to position [0, 0]
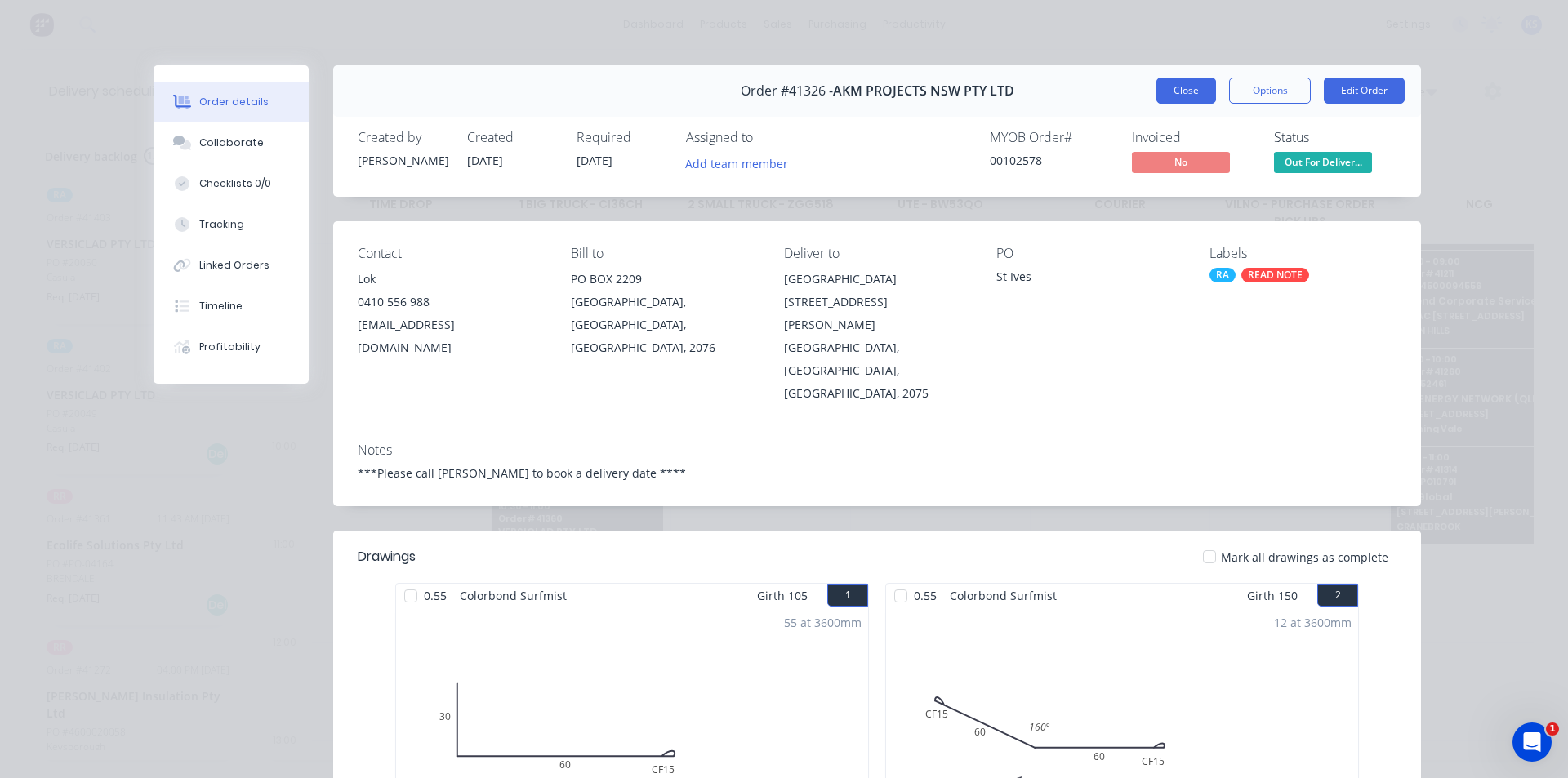
click at [1189, 84] on button "Close" at bounding box center [1186, 90] width 60 height 26
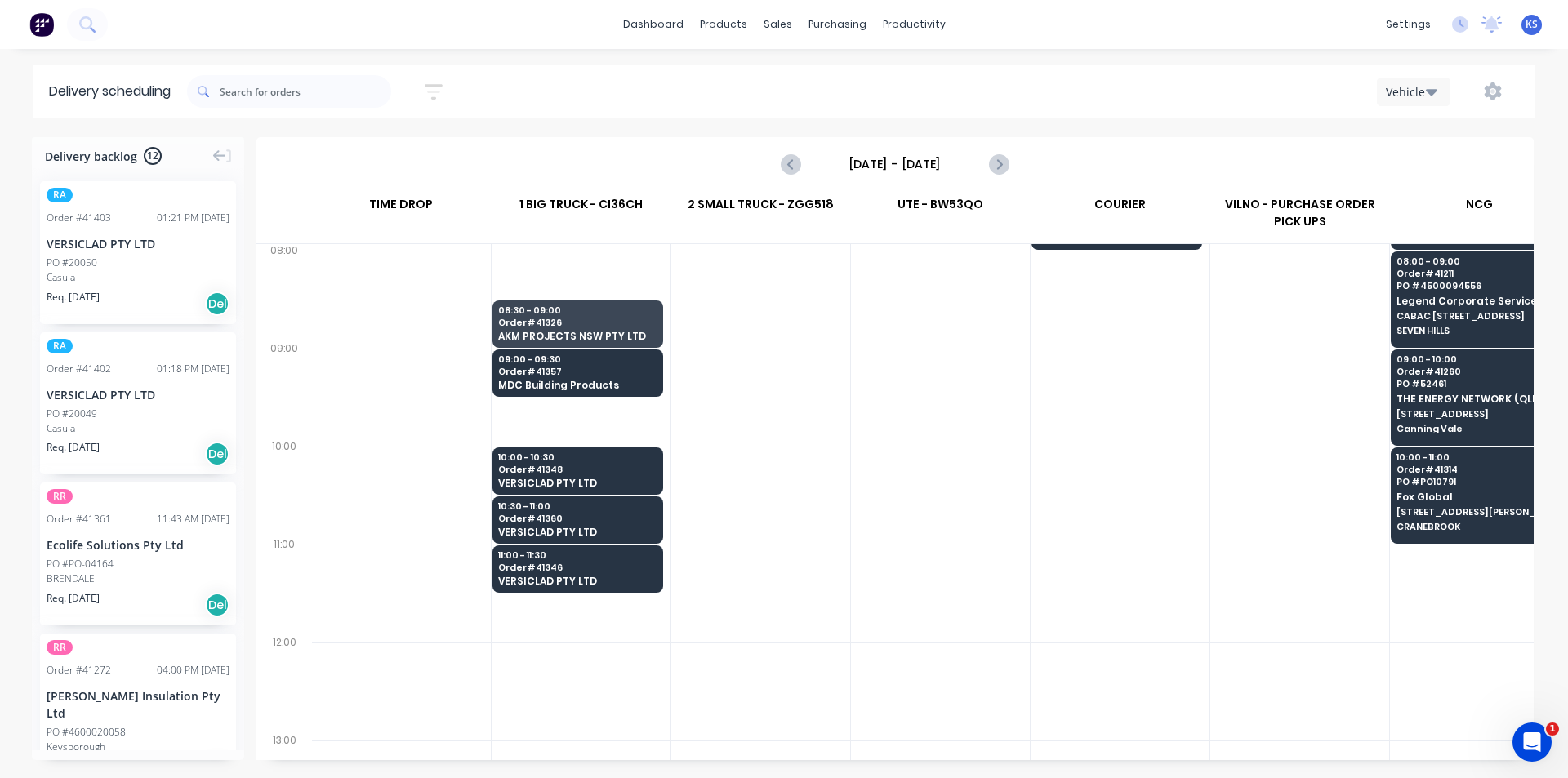
click at [1095, 92] on div "Vehicle" at bounding box center [1183, 92] width 675 height 29
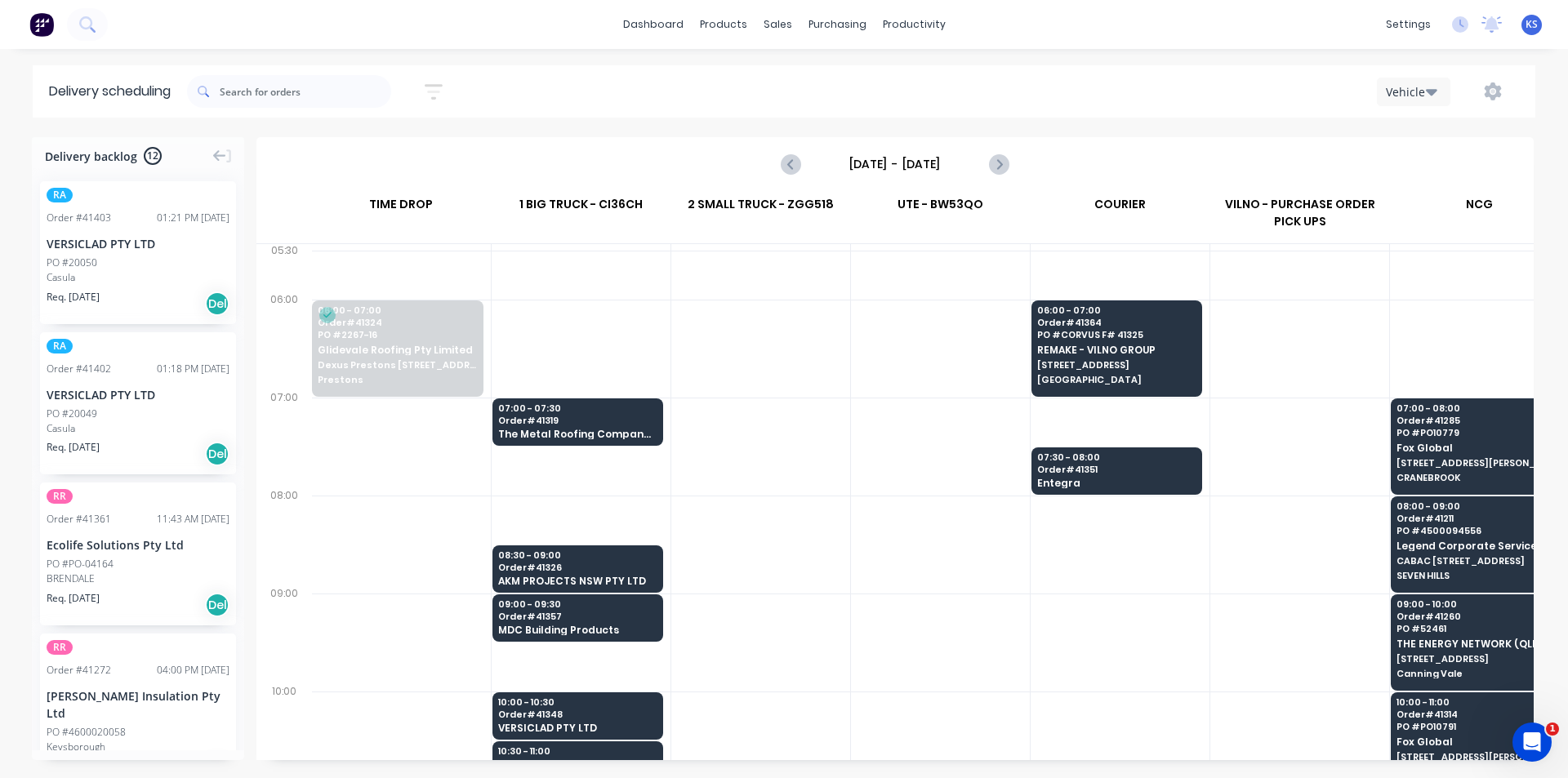
click at [1215, 166] on div "Thursday - 28/08/25" at bounding box center [894, 164] width 1274 height 51
click at [1097, 154] on div "Thursday - 28/08/25" at bounding box center [894, 164] width 1274 height 51
click at [1111, 471] on span "Order # 41351" at bounding box center [1116, 469] width 158 height 10
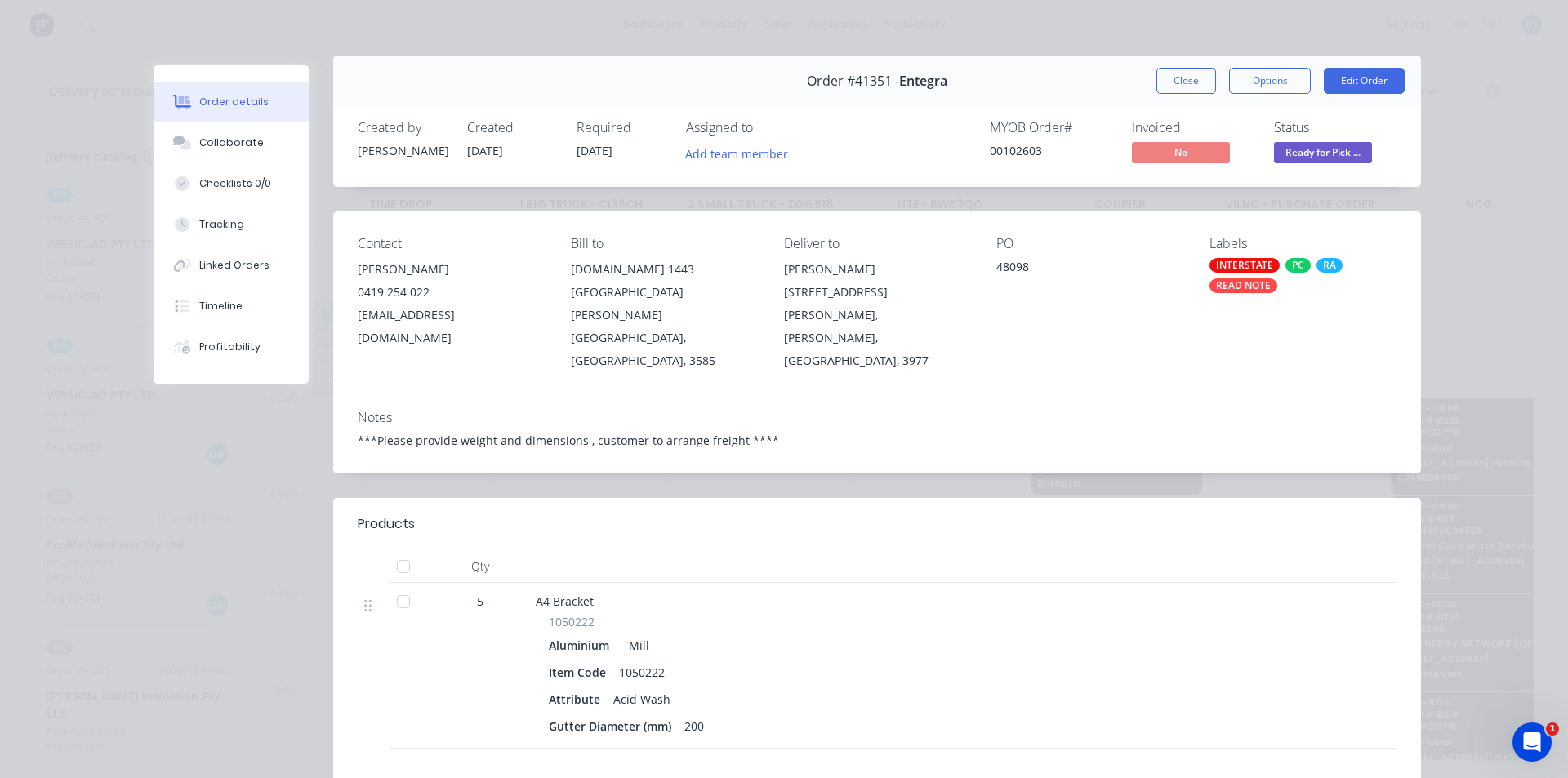
scroll to position [0, 0]
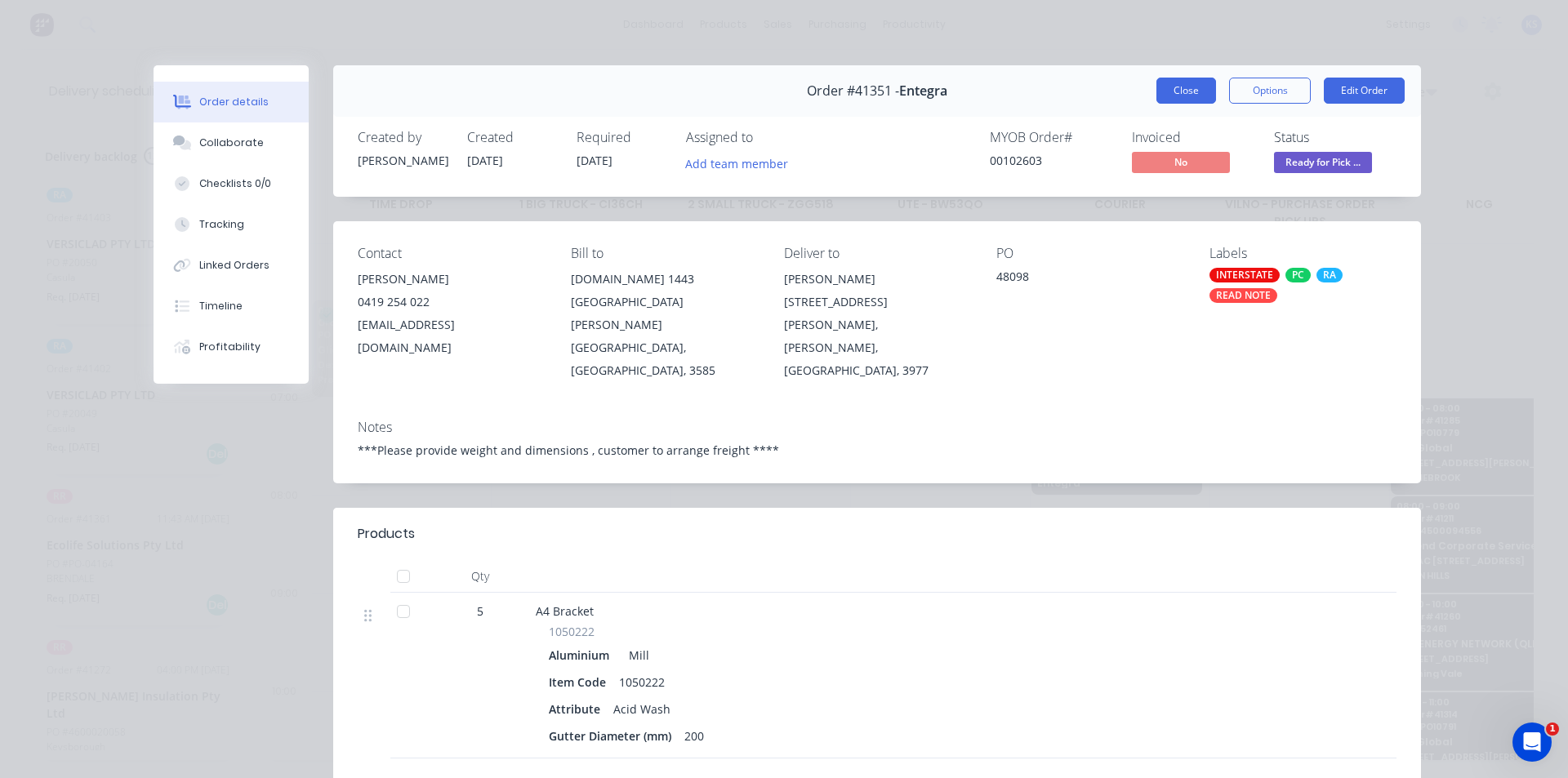
click at [1173, 90] on button "Close" at bounding box center [1186, 90] width 60 height 26
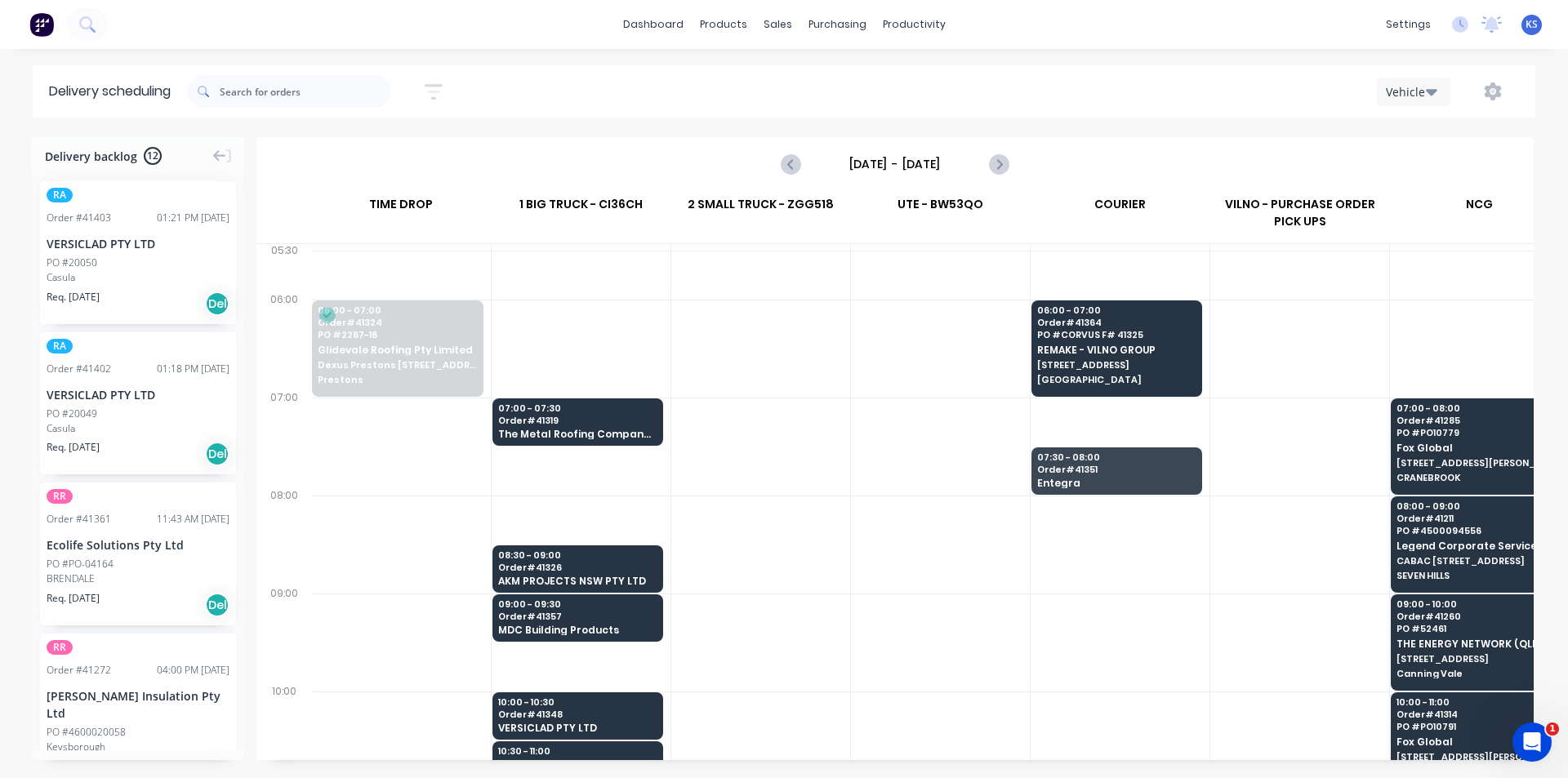
click at [1173, 90] on div "Vehicle" at bounding box center [1183, 92] width 675 height 29
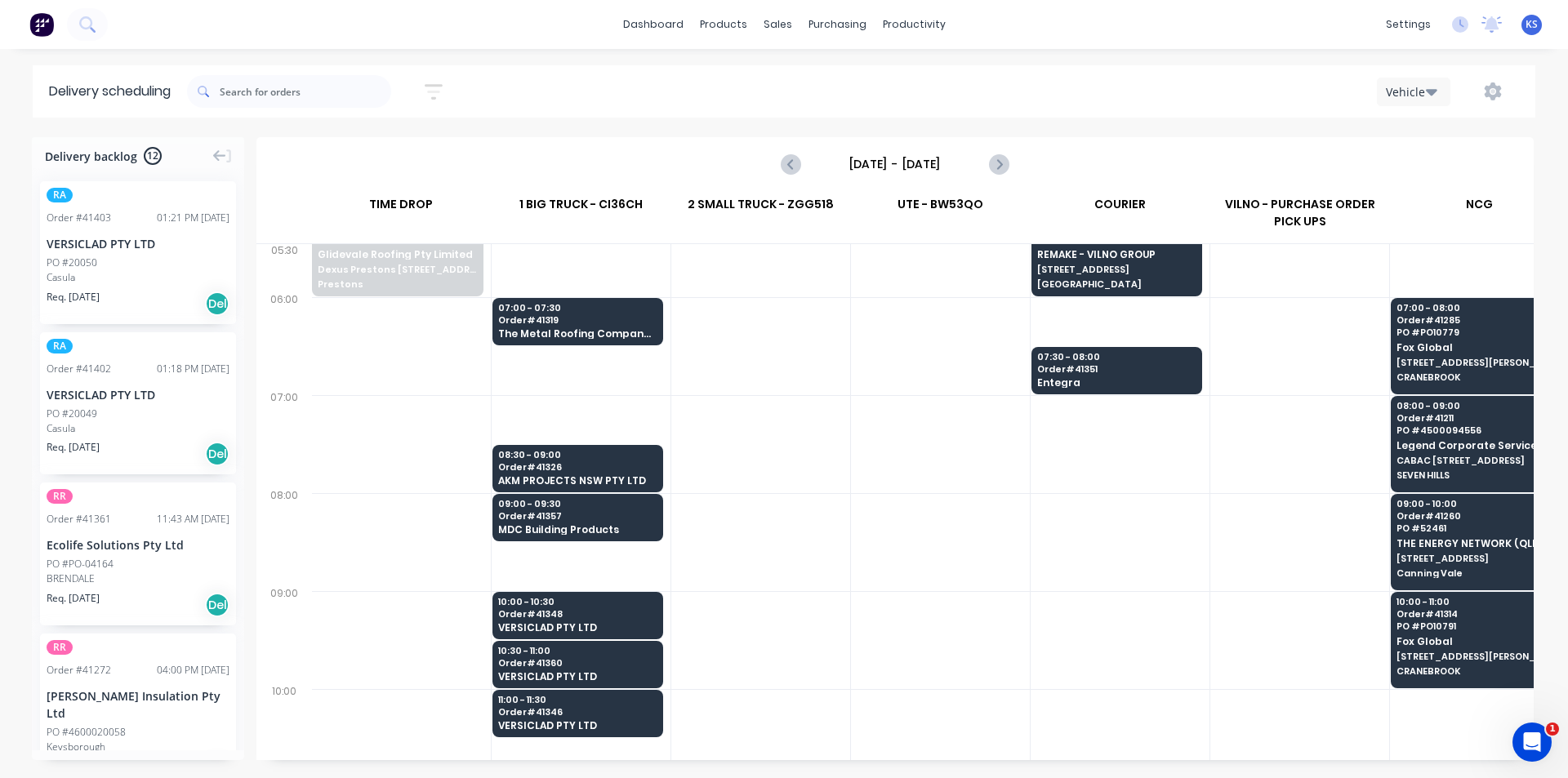
scroll to position [0, 1]
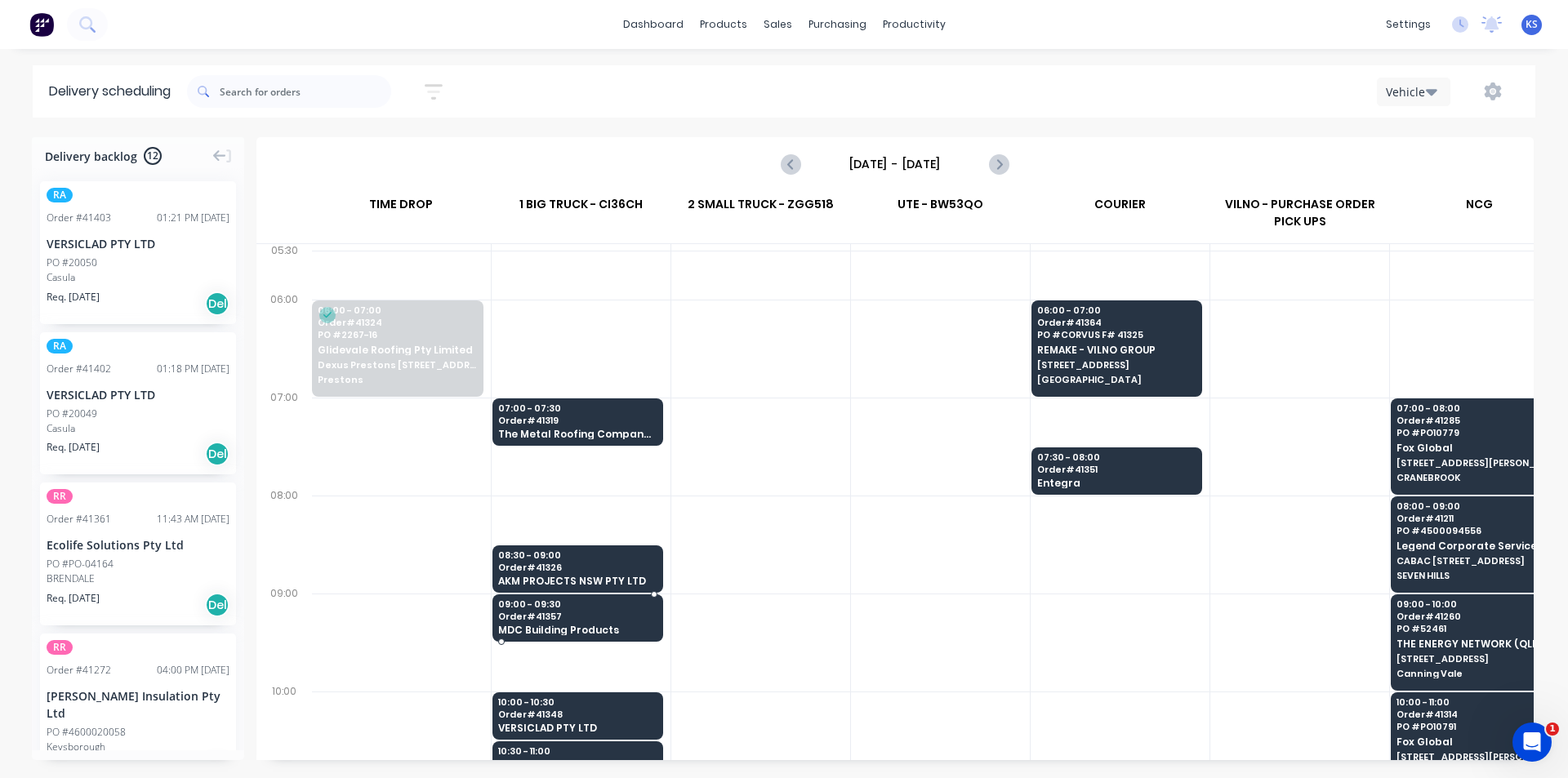
click at [584, 620] on span "Order # 41357" at bounding box center [578, 617] width 158 height 10
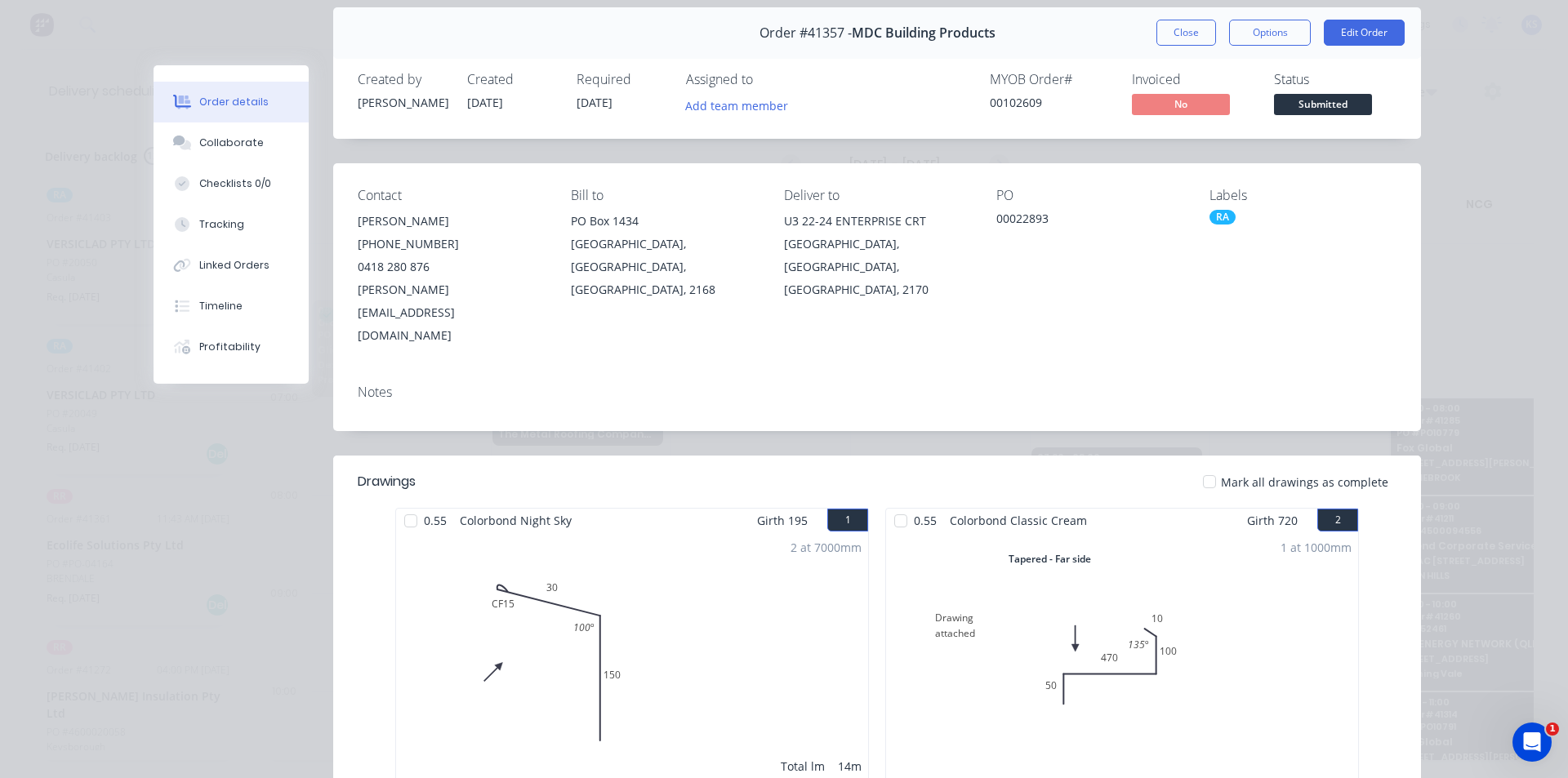
scroll to position [0, 0]
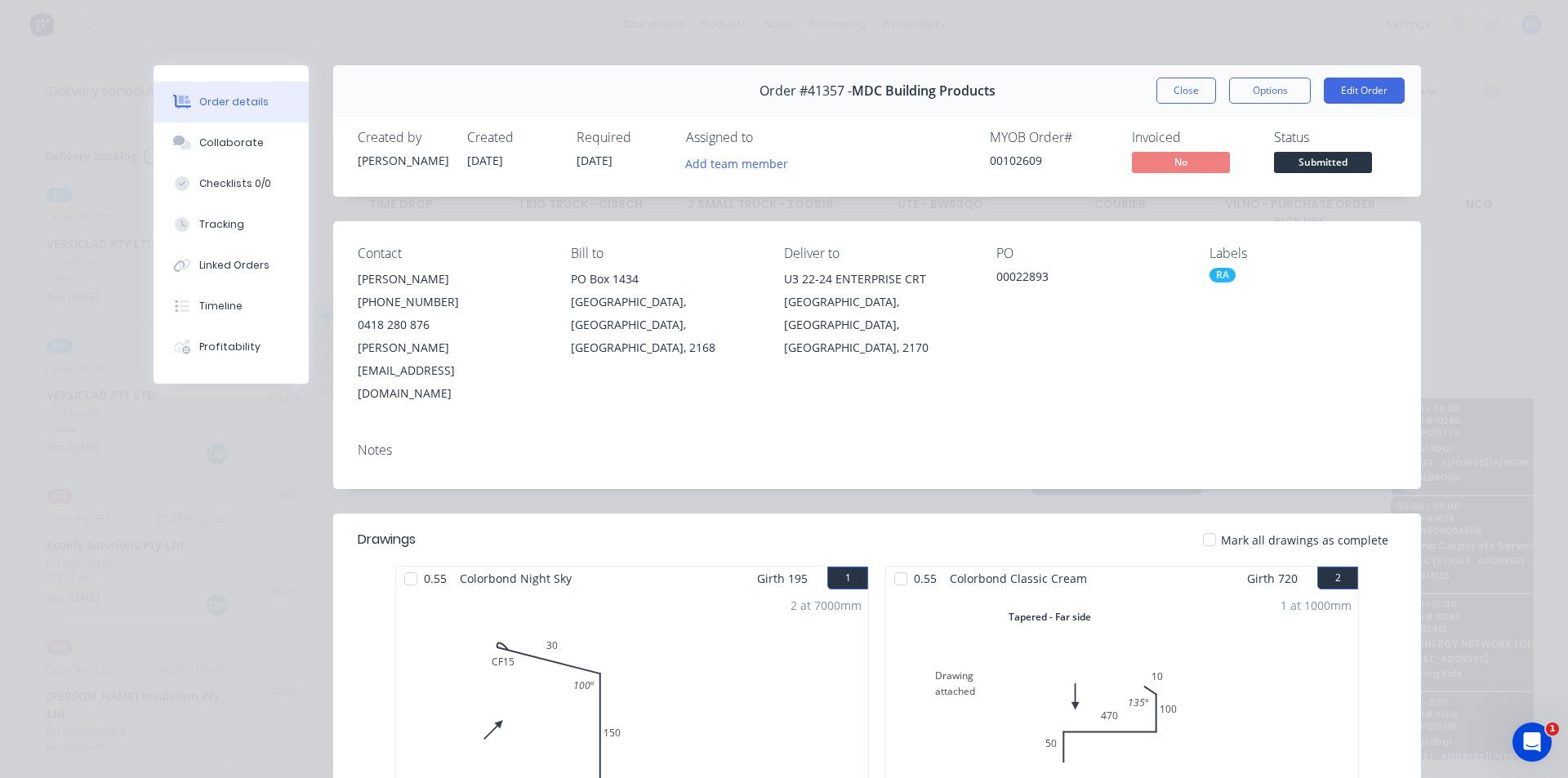
click at [867, 532] on div "Mark all drawings as complete" at bounding box center [987, 540] width 818 height 18
click at [1183, 79] on button "Close" at bounding box center [1186, 90] width 60 height 26
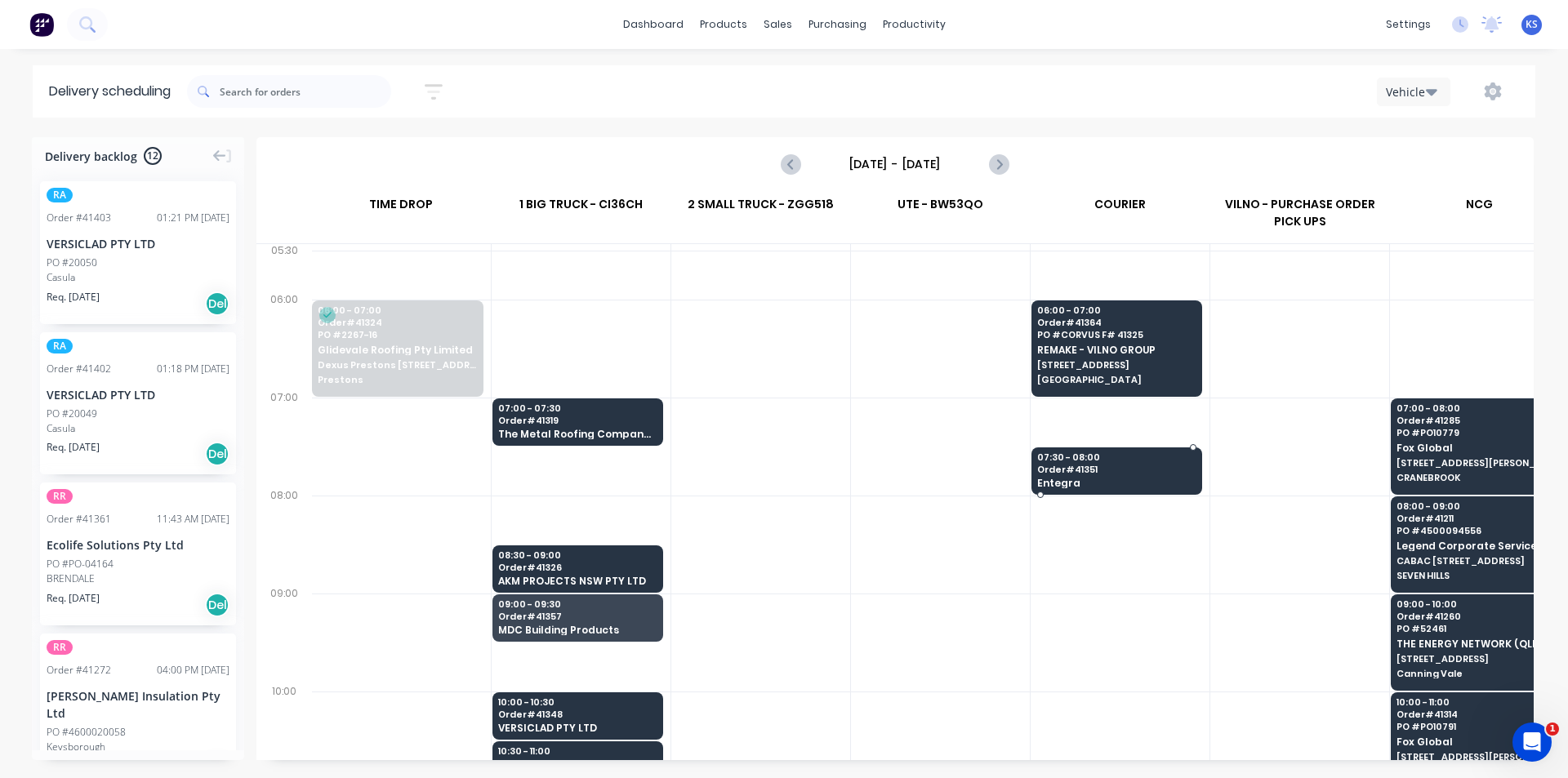
click at [1110, 470] on span "Order # 41351" at bounding box center [1116, 469] width 158 height 10
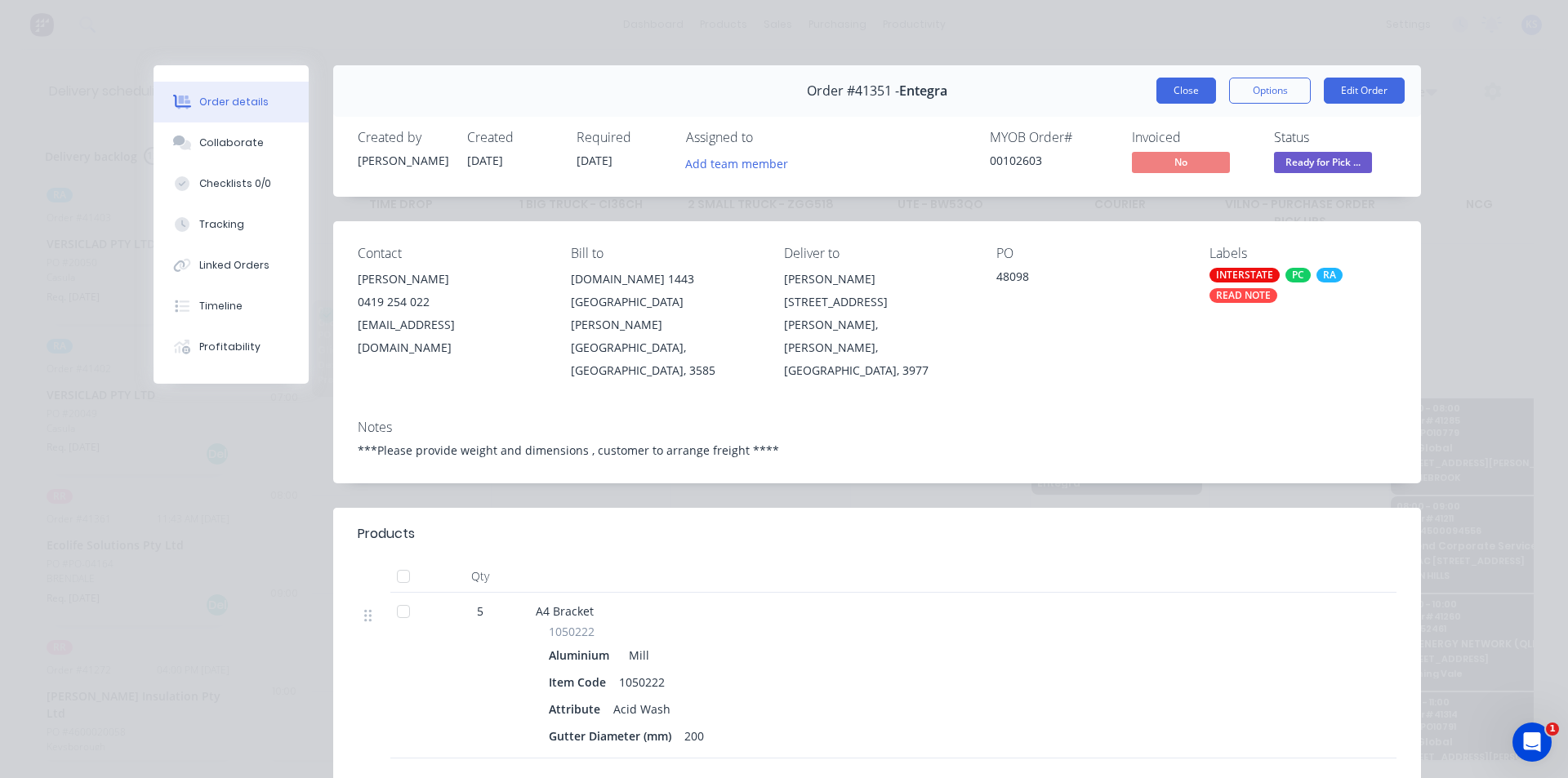
click at [1156, 88] on button "Close" at bounding box center [1186, 90] width 60 height 26
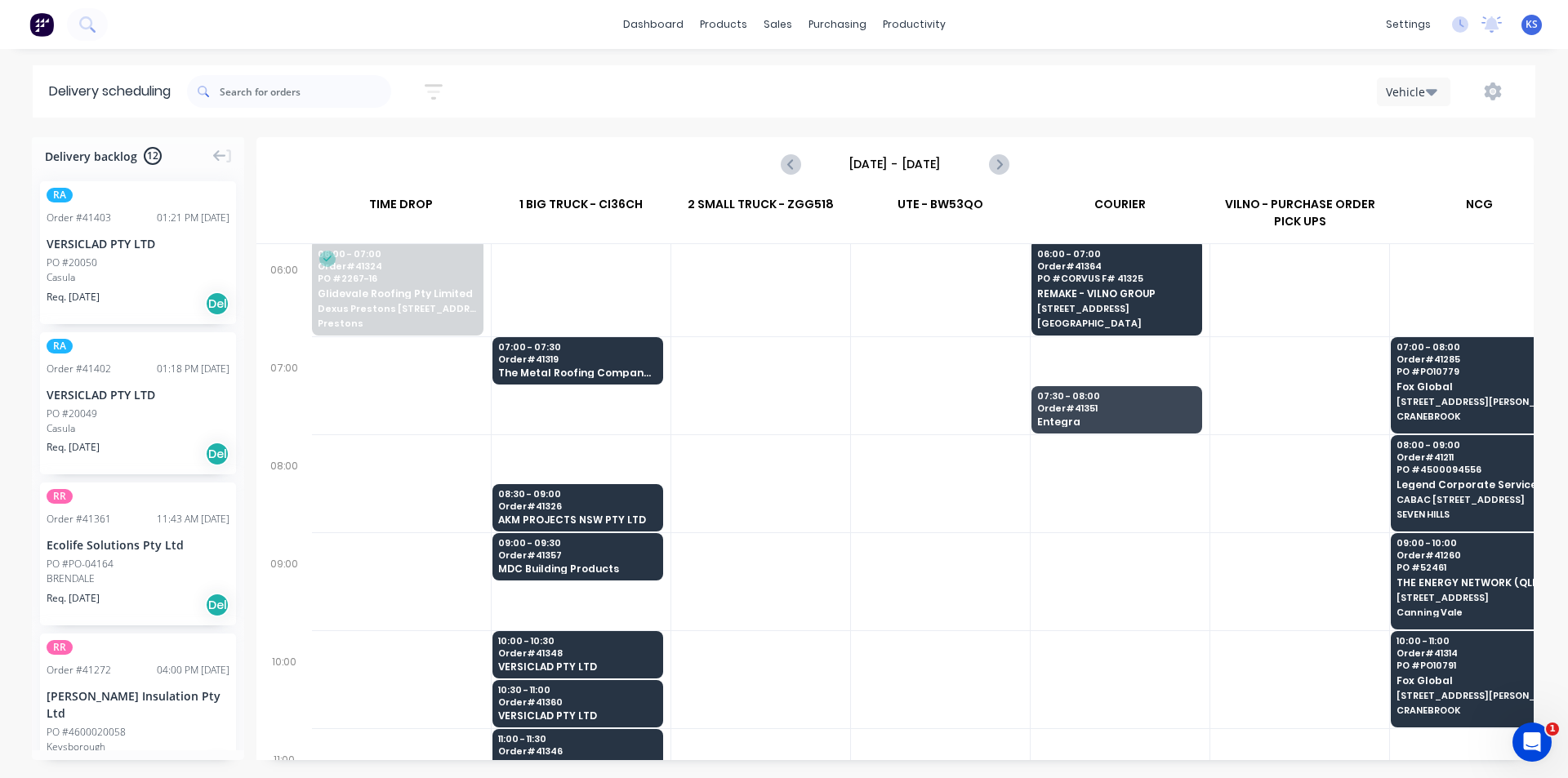
scroll to position [0, 1]
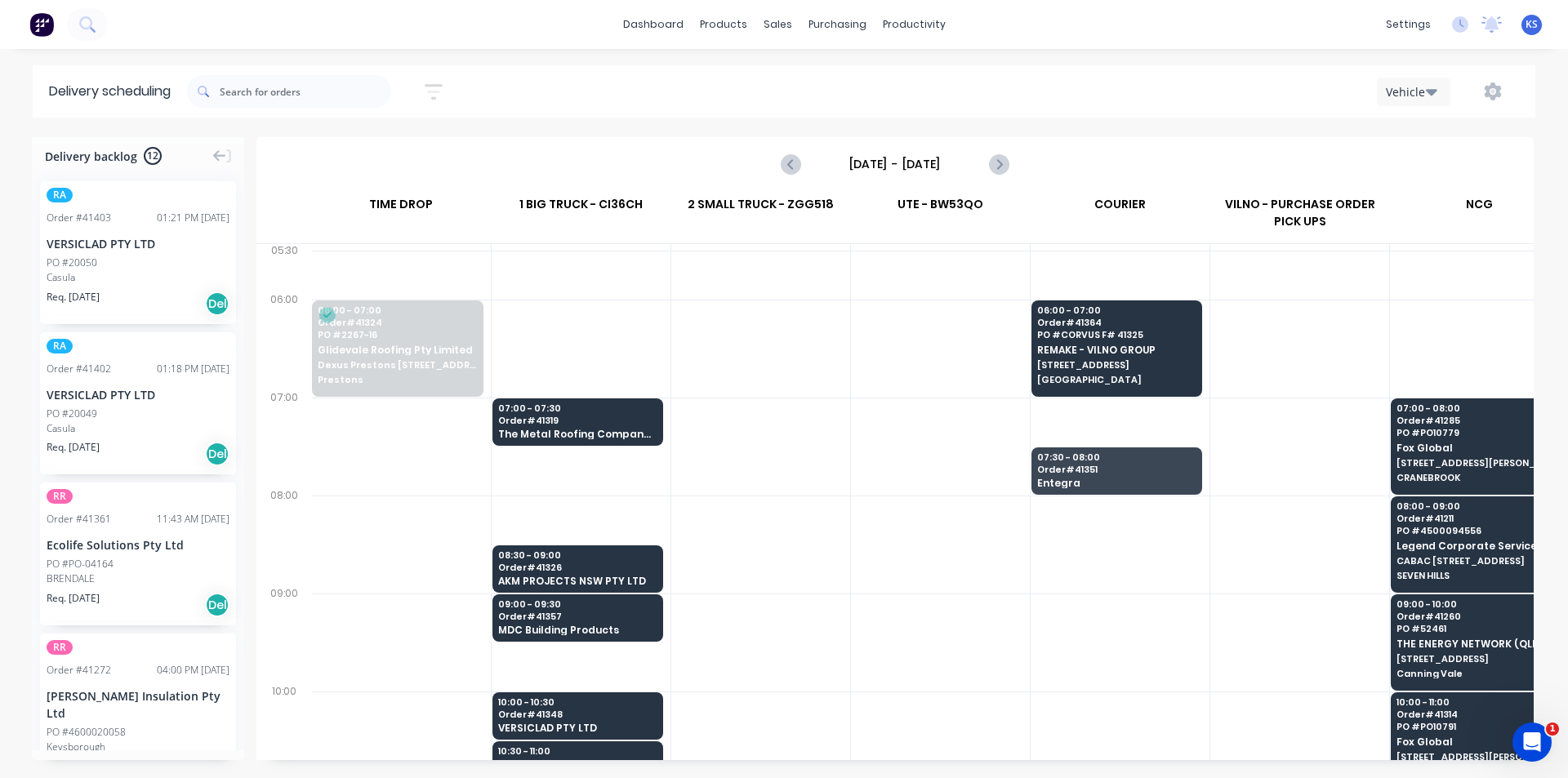
click at [1089, 145] on div "Thursday - 28/08/25" at bounding box center [894, 164] width 1274 height 51
click at [1089, 144] on div "Thursday - 28/08/25" at bounding box center [894, 164] width 1274 height 51
click at [1067, 149] on div "Thursday - 28/08/25" at bounding box center [894, 164] width 1274 height 51
click at [847, 86] on div "Sort by Most recent Created date Required date Order number Customer name Most …" at bounding box center [860, 91] width 1348 height 46
click at [826, 66] on link "Purchase Orders" at bounding box center [905, 77] width 216 height 32
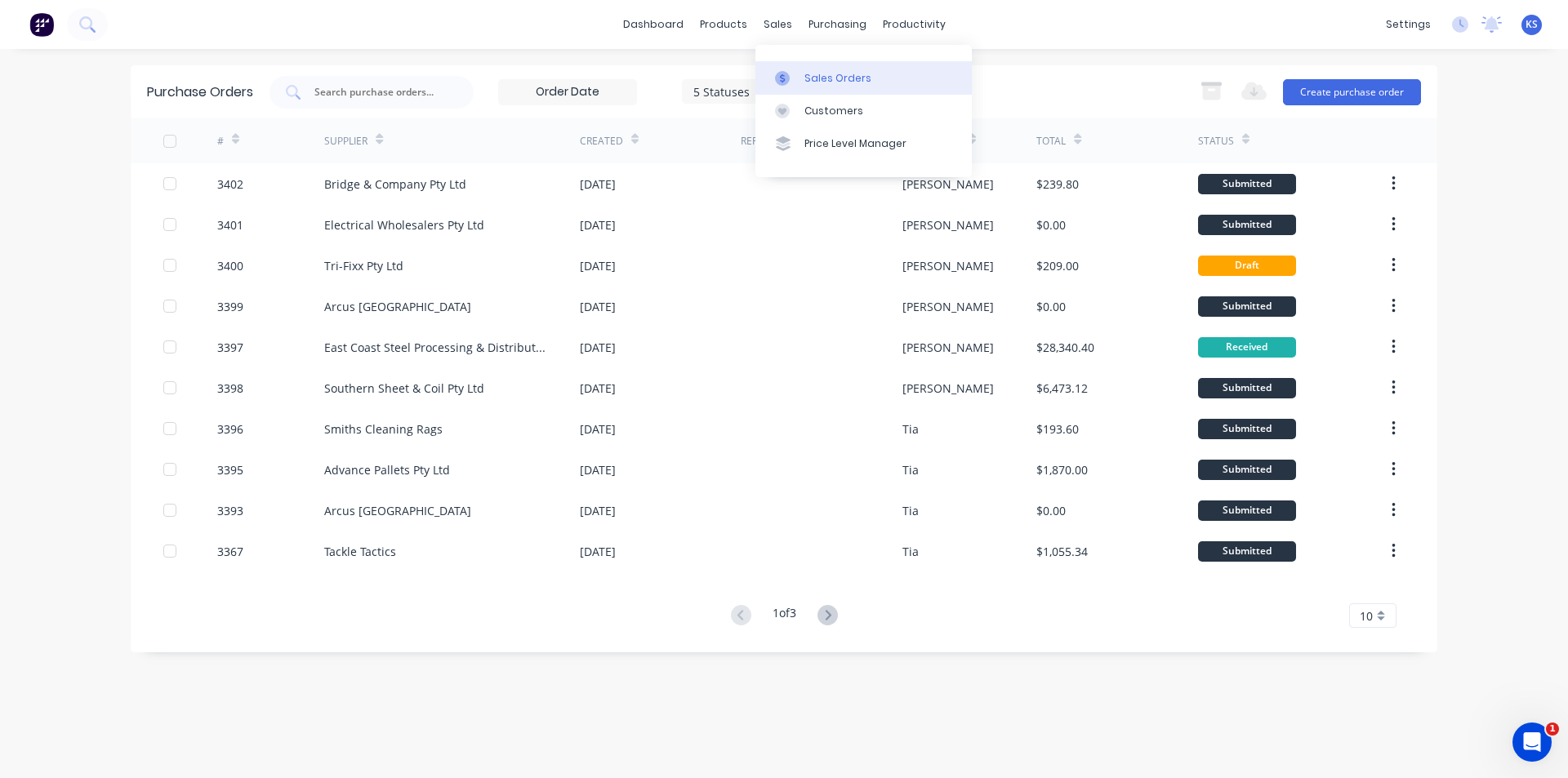
click at [805, 74] on div "Sales Orders" at bounding box center [838, 78] width 67 height 15
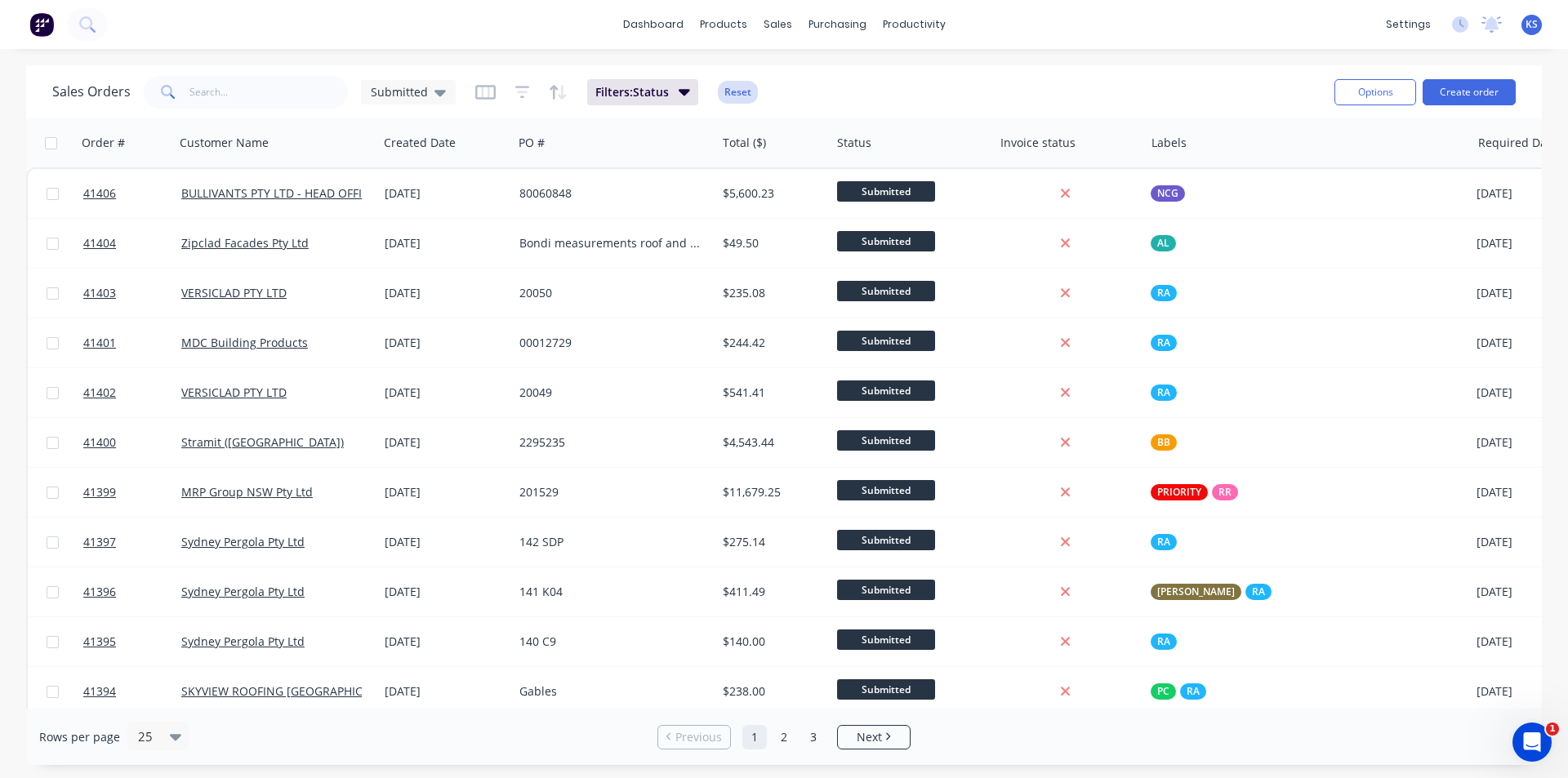
click at [740, 92] on button "Reset" at bounding box center [737, 92] width 40 height 22
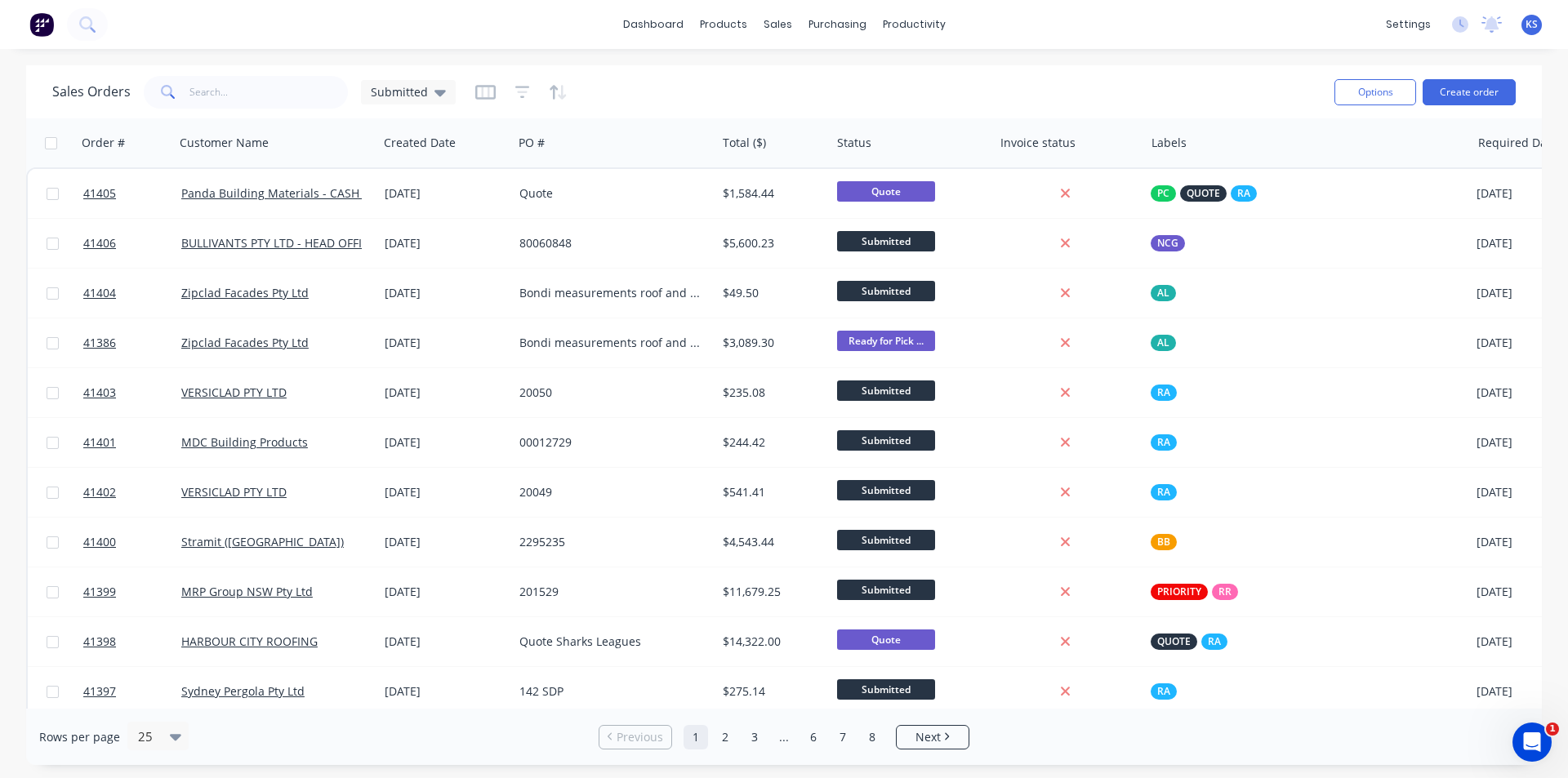
click at [1021, 78] on div "Sales Orders Submitted" at bounding box center [686, 92] width 1269 height 40
click at [742, 71] on div "Sales Orders Submitted Options Create order" at bounding box center [784, 92] width 1516 height 53
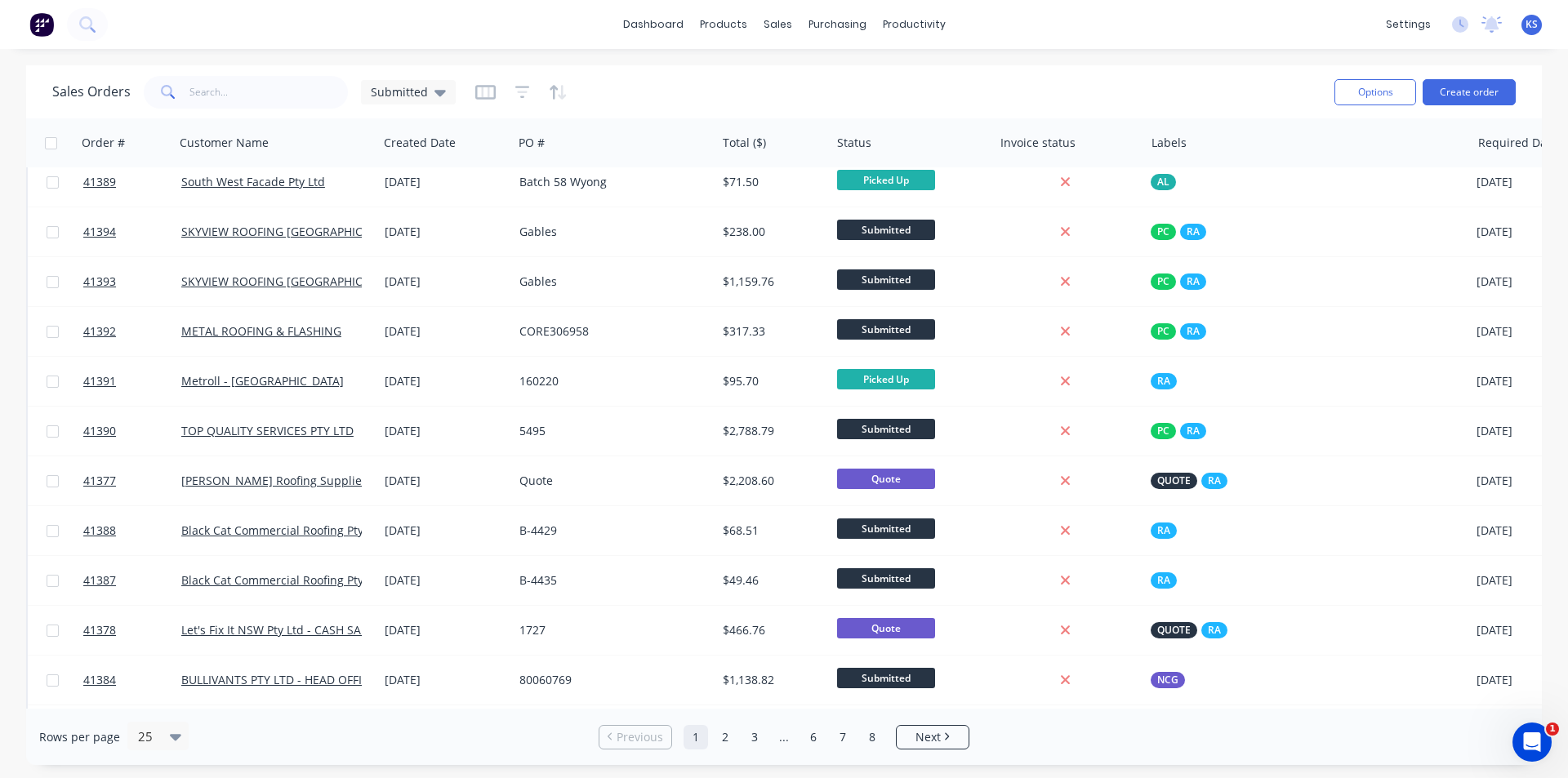
scroll to position [713, 0]
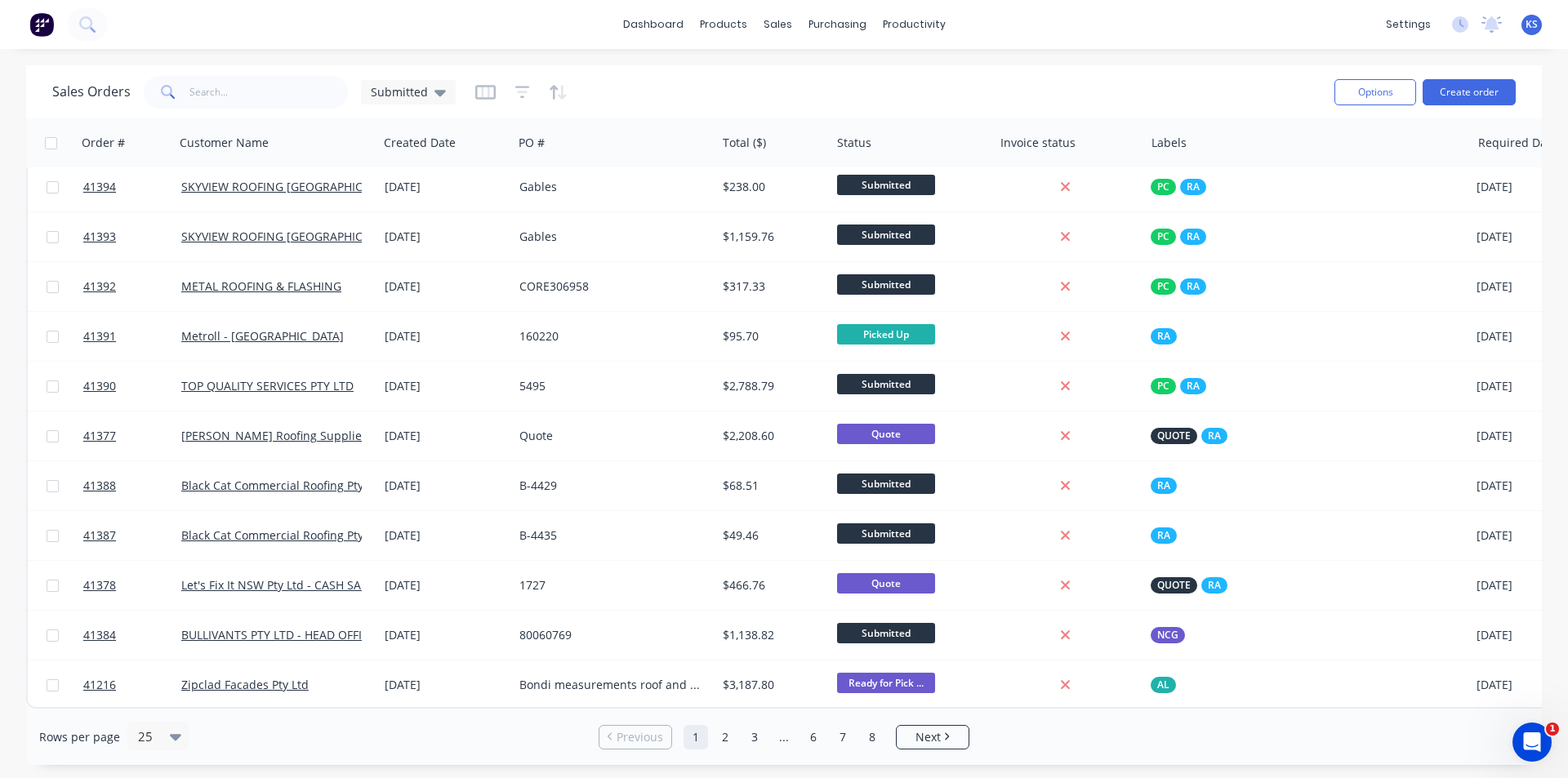
click at [752, 81] on div "Sales Orders Submitted" at bounding box center [686, 92] width 1269 height 40
click at [822, 107] on div "Customers" at bounding box center [834, 110] width 59 height 15
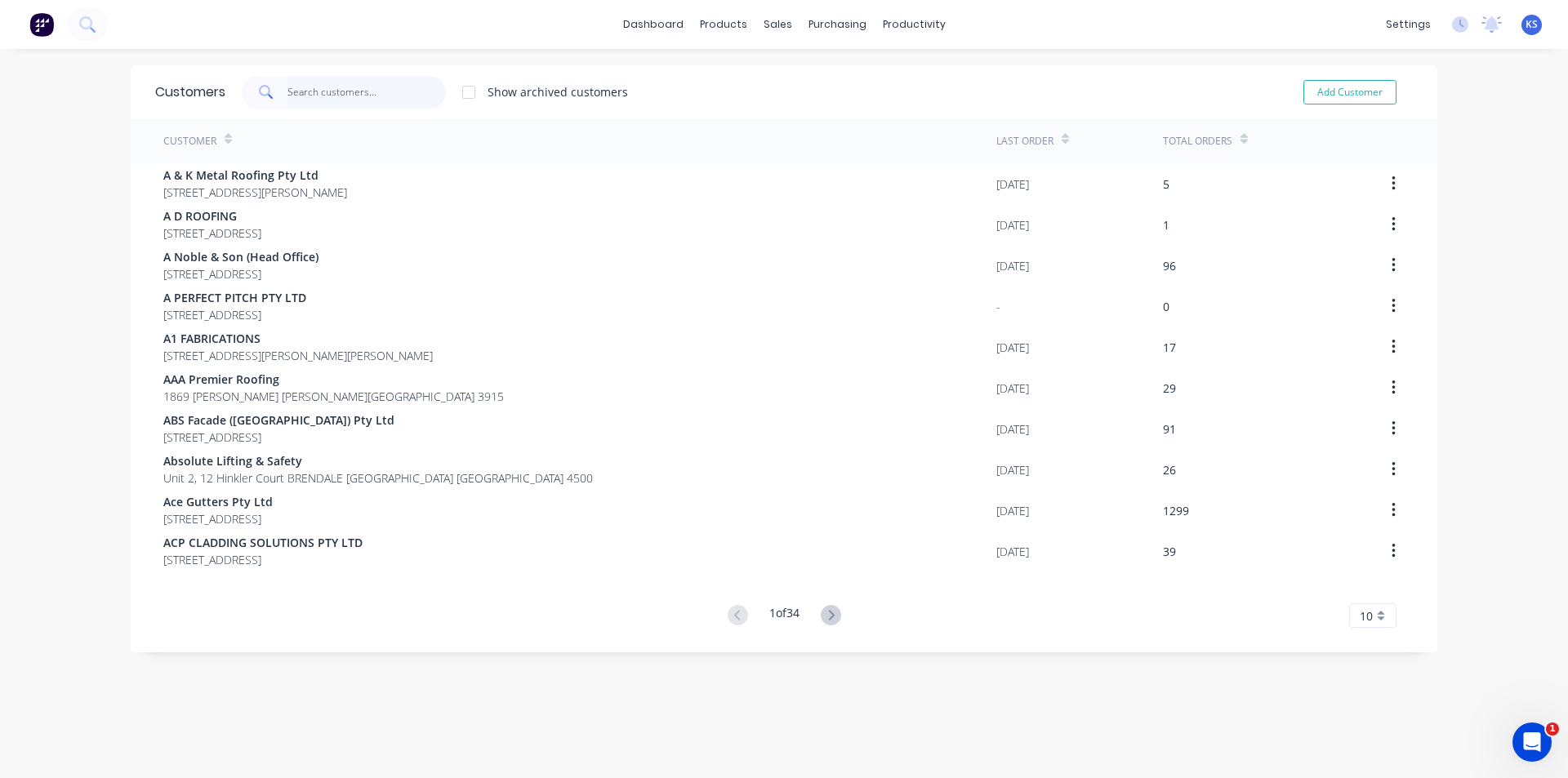
click at [345, 92] on input "text" at bounding box center [367, 92] width 159 height 32
click at [363, 87] on input "text" at bounding box center [367, 92] width 159 height 32
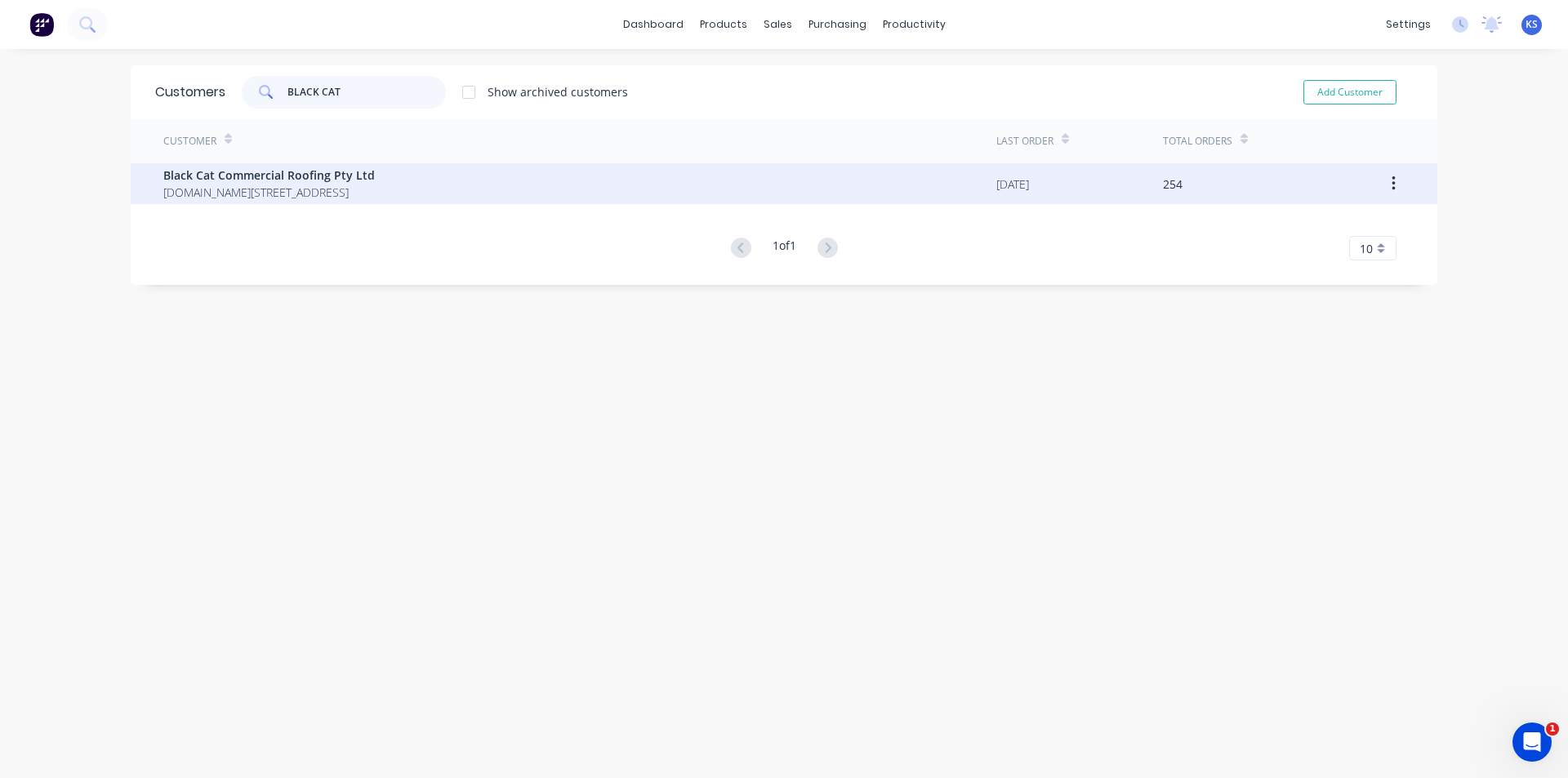
type input "BLACK CAT"
click at [343, 180] on span "Black Cat Commercial Roofing Pty Ltd" at bounding box center [269, 175] width 211 height 18
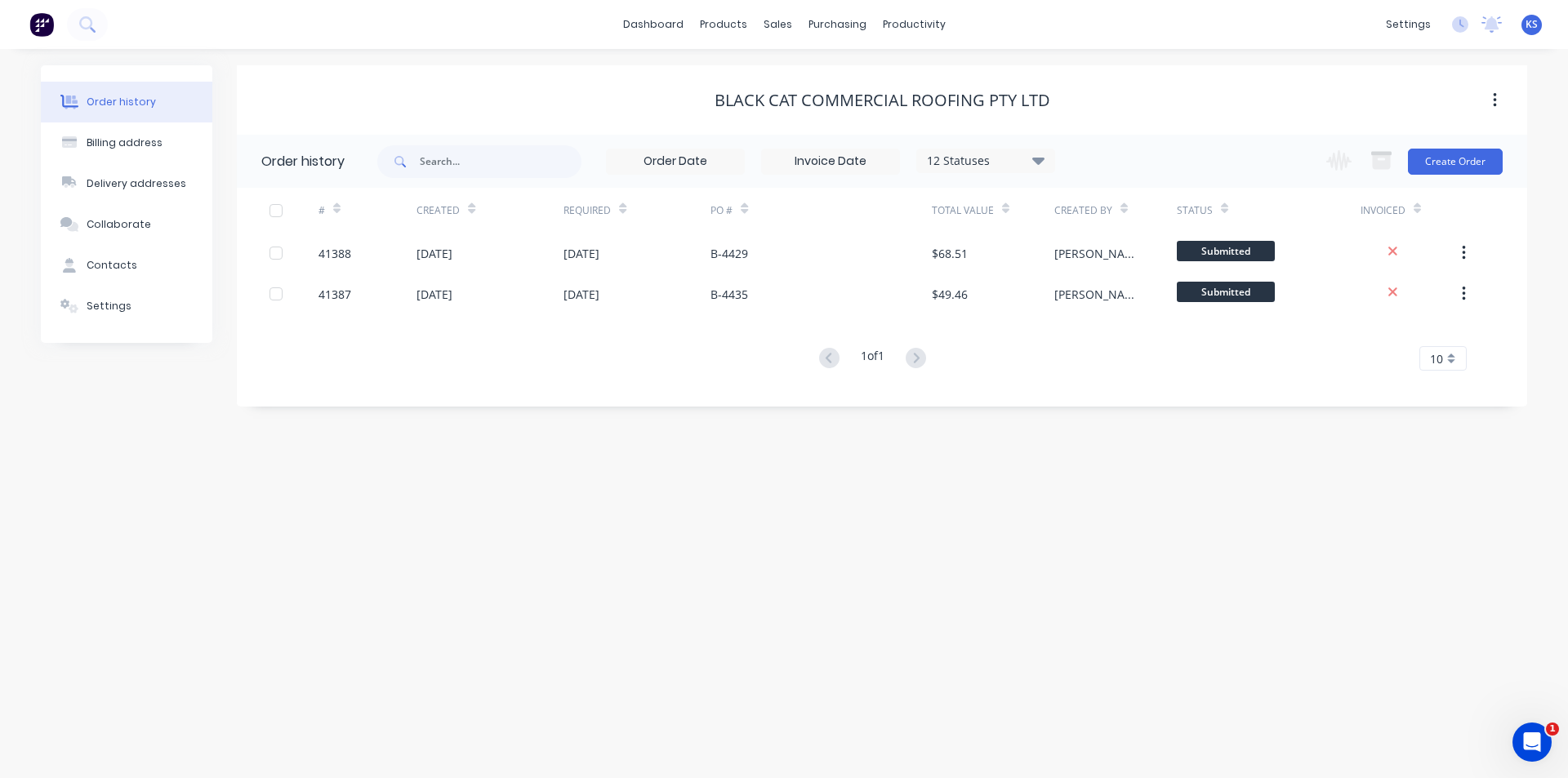
click at [518, 108] on div "Black Cat Commercial Roofing Pty Ltd" at bounding box center [882, 101] width 1290 height 20
click at [484, 364] on div "1 of 1 10 5 10 15 20 25 30 35" at bounding box center [872, 359] width 1271 height 23
click at [544, 360] on div "1 of 1 10 5 10 15 20 25 30 35" at bounding box center [872, 359] width 1271 height 23
click at [1154, 88] on div "Black Cat Commercial Roofing Pty Ltd" at bounding box center [882, 101] width 1290 height 29
click at [1154, 87] on div "Black Cat Commercial Roofing Pty Ltd" at bounding box center [882, 101] width 1290 height 29
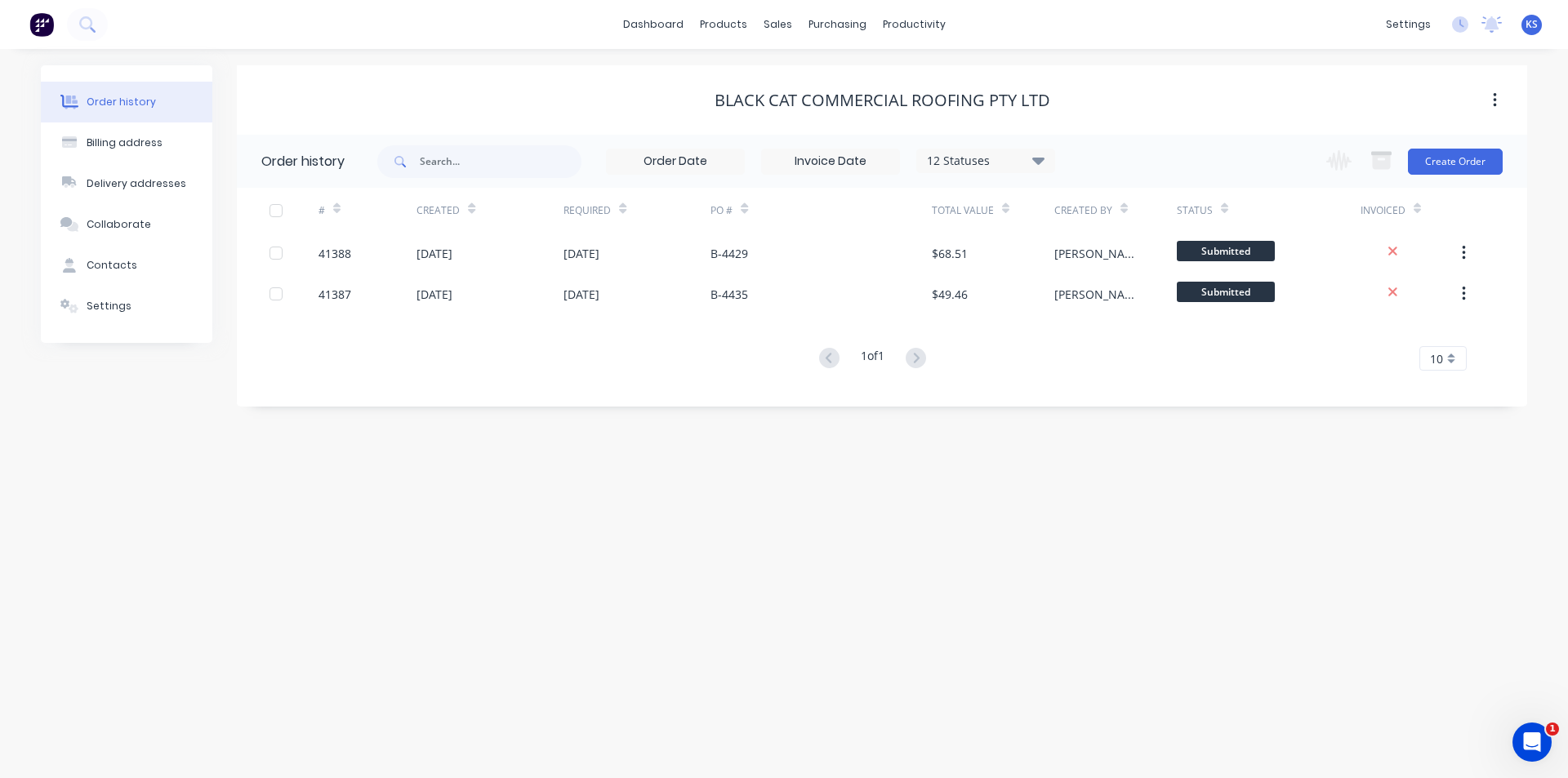
click at [1154, 87] on div "Black Cat Commercial Roofing Pty Ltd" at bounding box center [882, 101] width 1290 height 29
click at [1045, 515] on div "Order history Billing address Delivery addresses Collaborate Contacts Settings …" at bounding box center [784, 413] width 1568 height 729
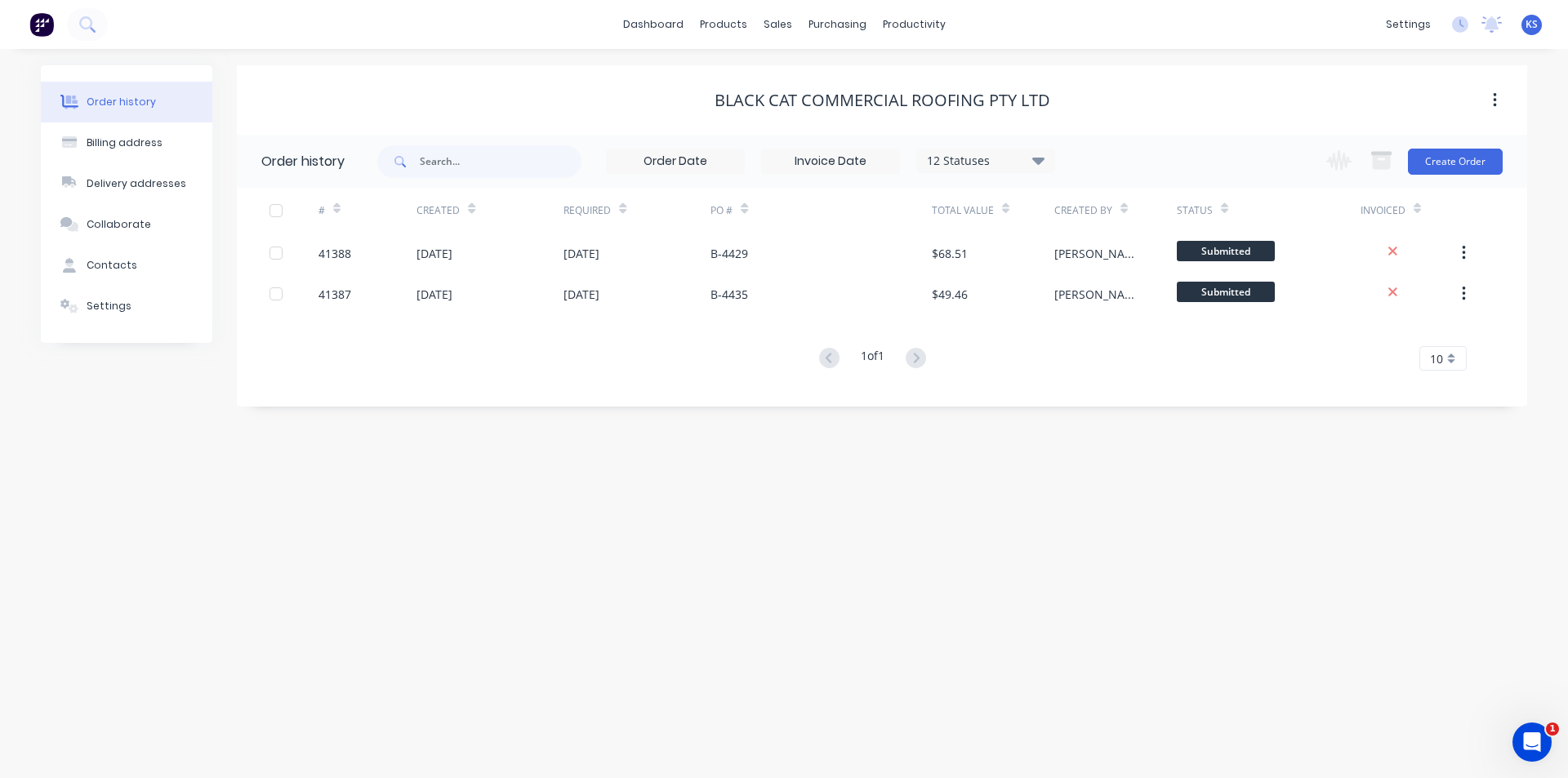
click at [1171, 39] on div "dashboard products sales purchasing productivity dashboard products Product Cat…" at bounding box center [784, 24] width 1568 height 49
click at [879, 85] on link "Sales Orders" at bounding box center [863, 77] width 216 height 32
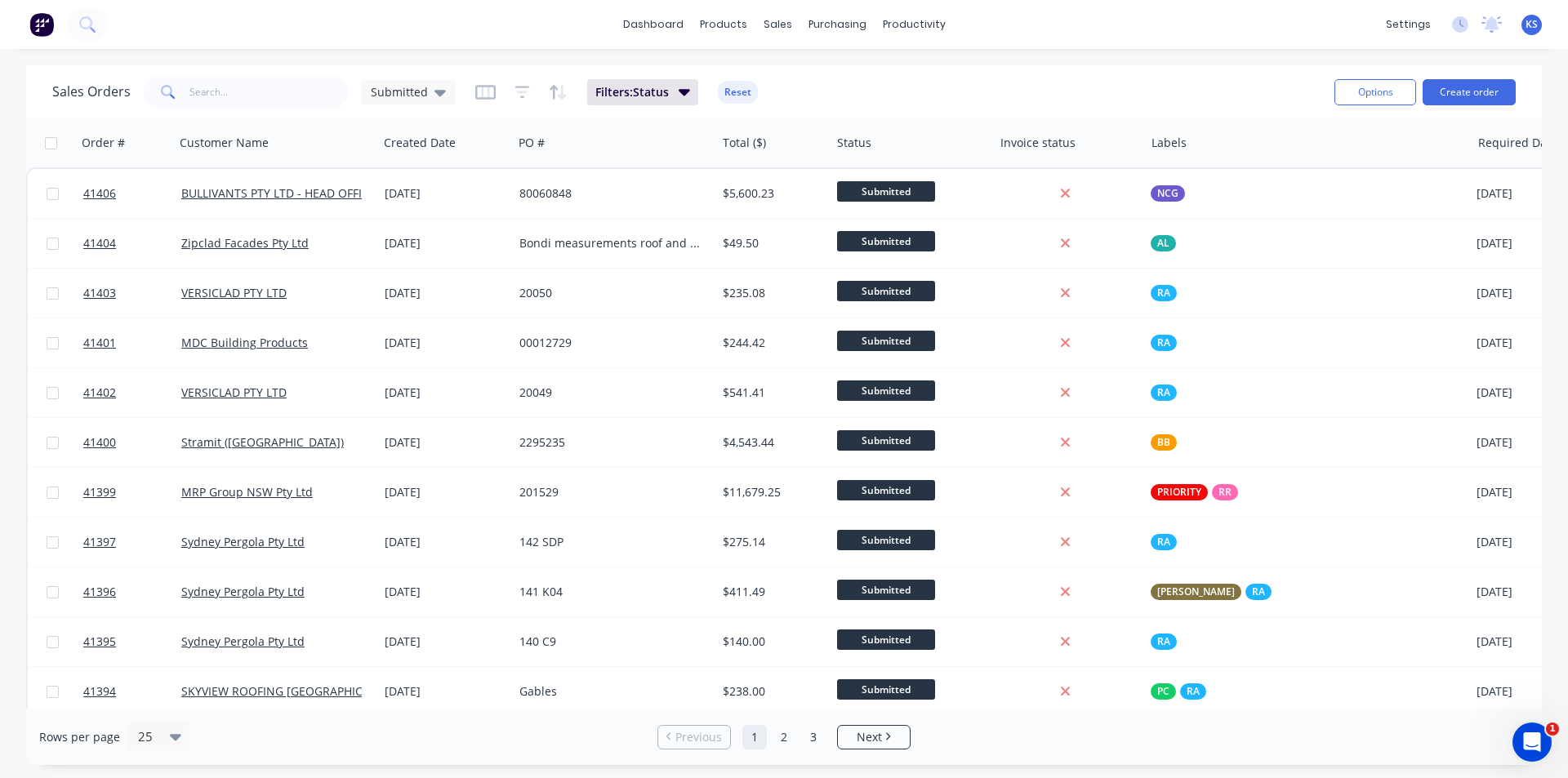
click at [996, 86] on div "Sales Orders Submitted Filters: Status Reset" at bounding box center [686, 92] width 1269 height 40
click at [900, 91] on link "Purchase Orders" at bounding box center [905, 77] width 216 height 32
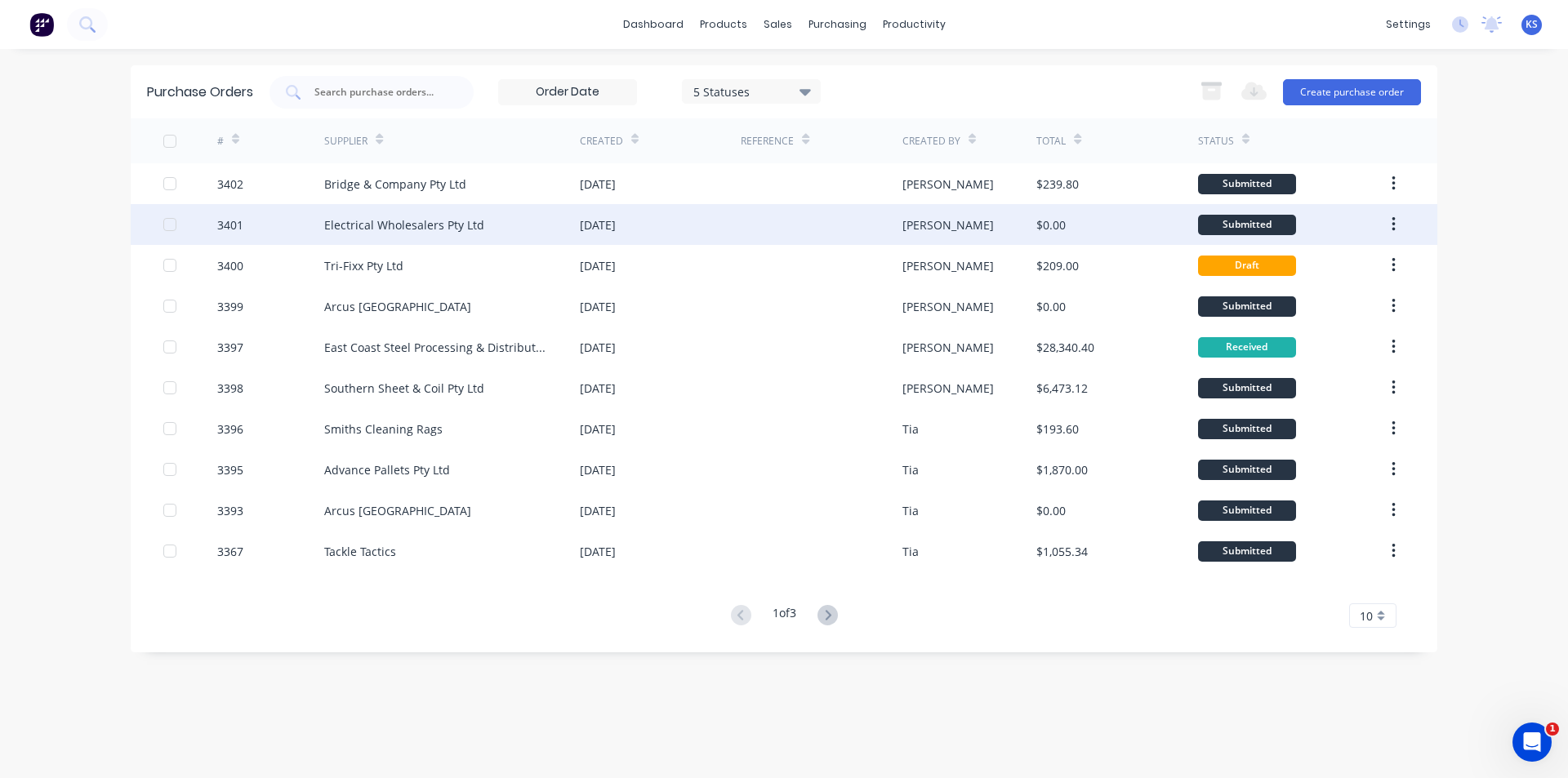
click at [439, 216] on div "Electrical Wholesalers Pty Ltd" at bounding box center [405, 225] width 160 height 18
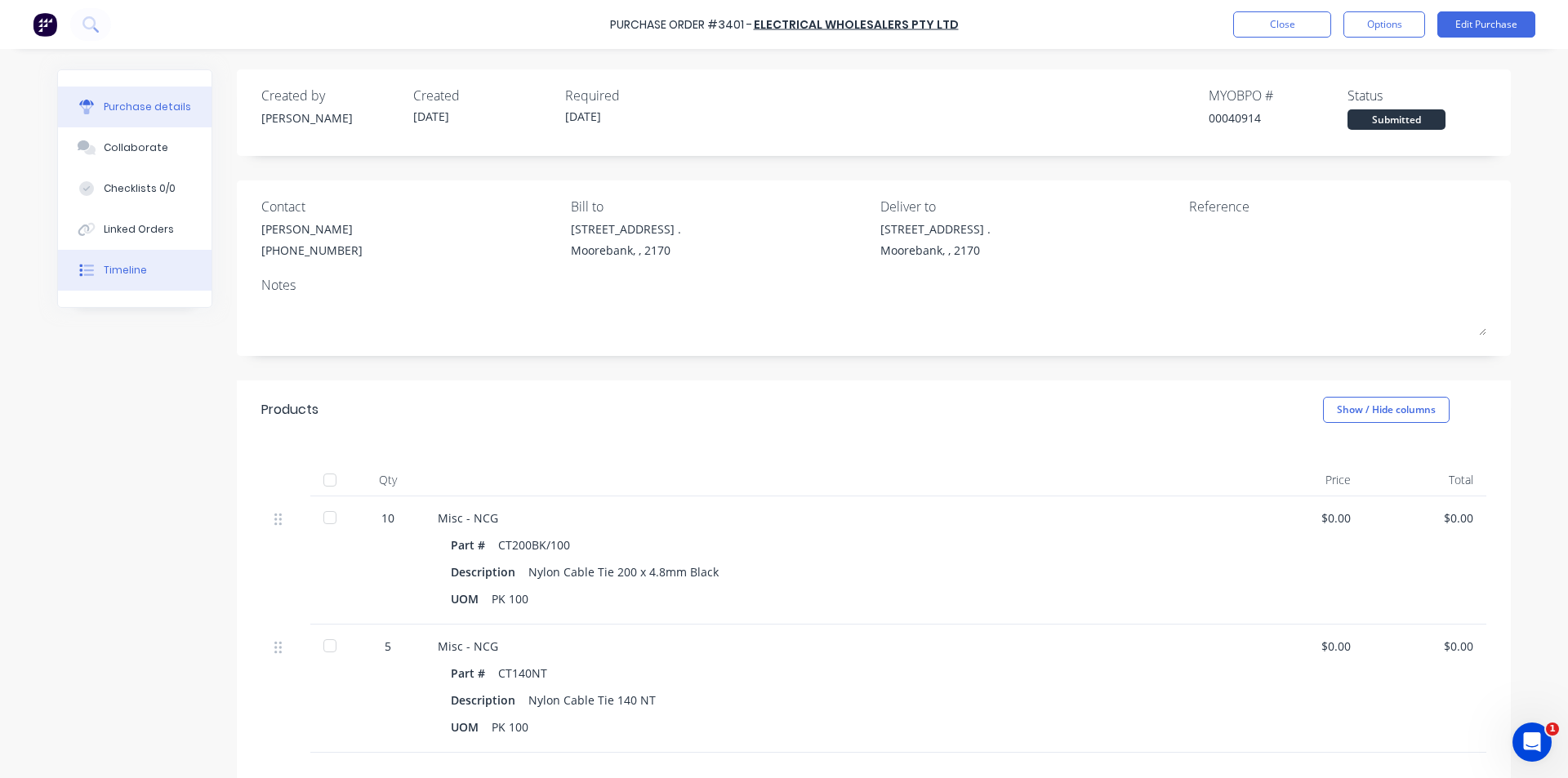
click at [161, 281] on button "Timeline" at bounding box center [134, 271] width 153 height 41
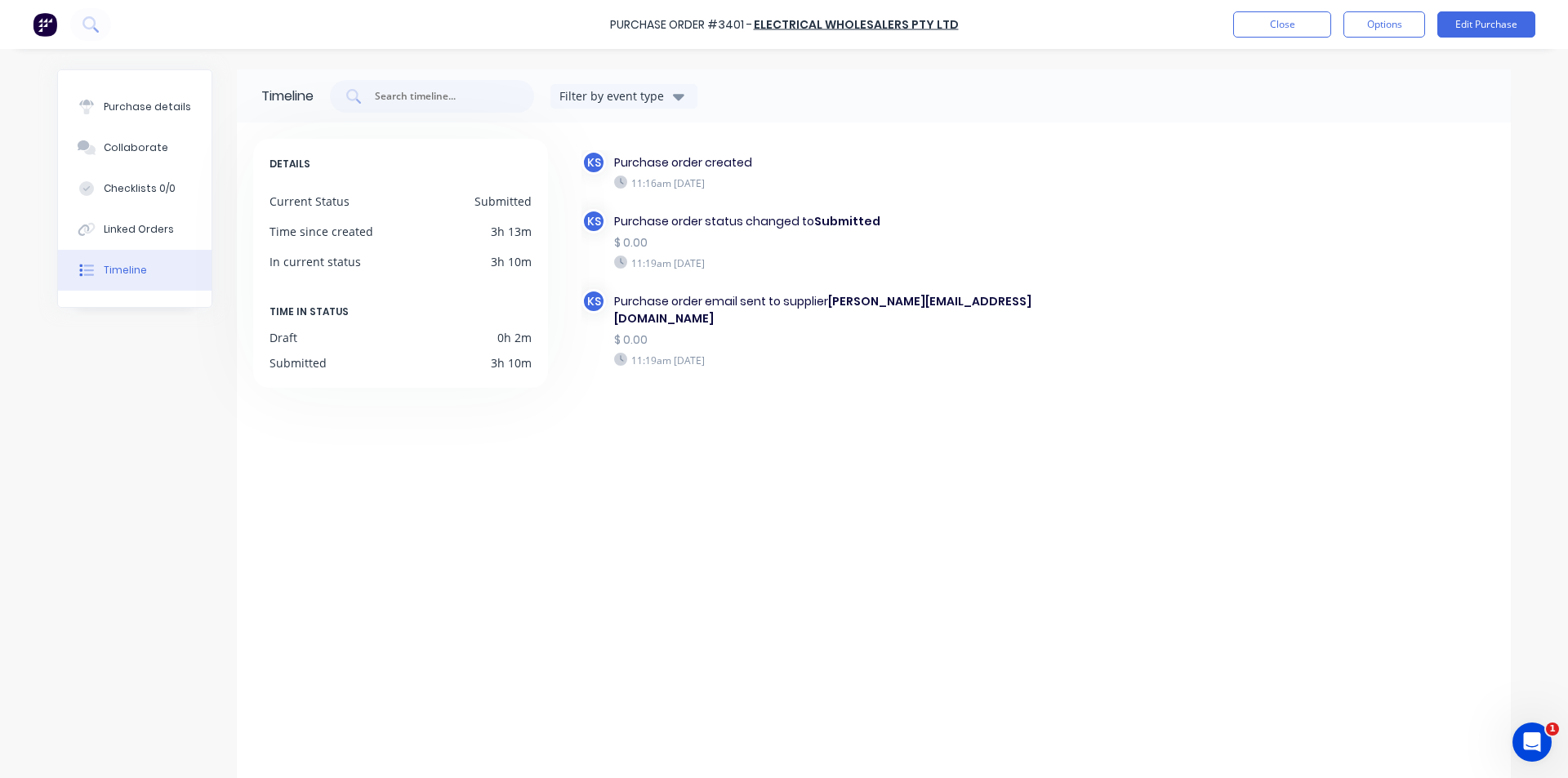
click at [686, 550] on div "KS Purchase order created 11:16am Thursday 28/08/25 KS Purchase order status ch…" at bounding box center [1028, 457] width 931 height 638
click at [138, 97] on button "Purchase details" at bounding box center [134, 108] width 153 height 41
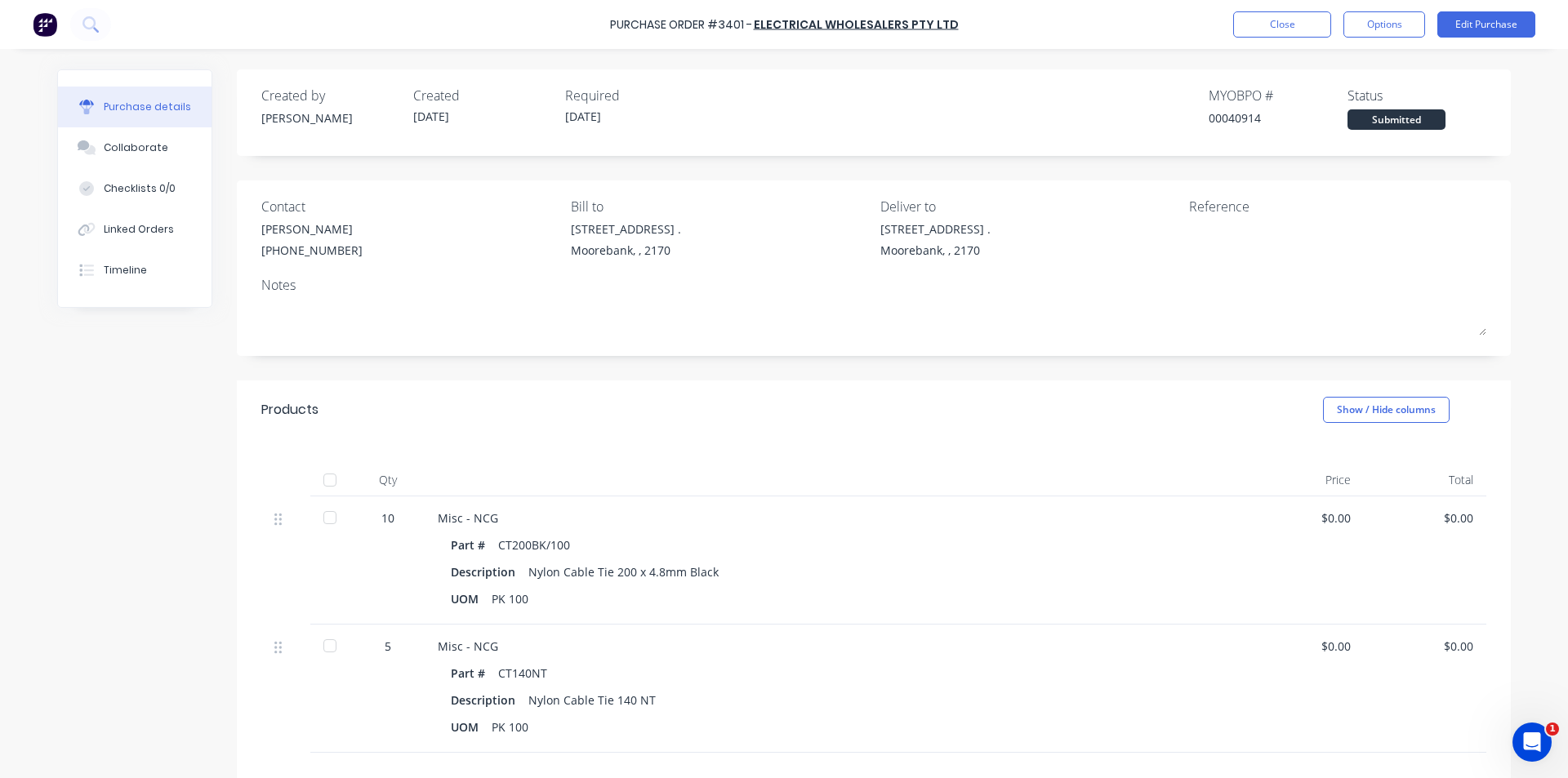
click at [739, 171] on div "Created by Kendall Created 28/08/25 Required 29/08/25 MYOB PO # 00040914 Status…" at bounding box center [873, 519] width 1274 height 900
click at [1289, 22] on button "Close" at bounding box center [1283, 24] width 98 height 26
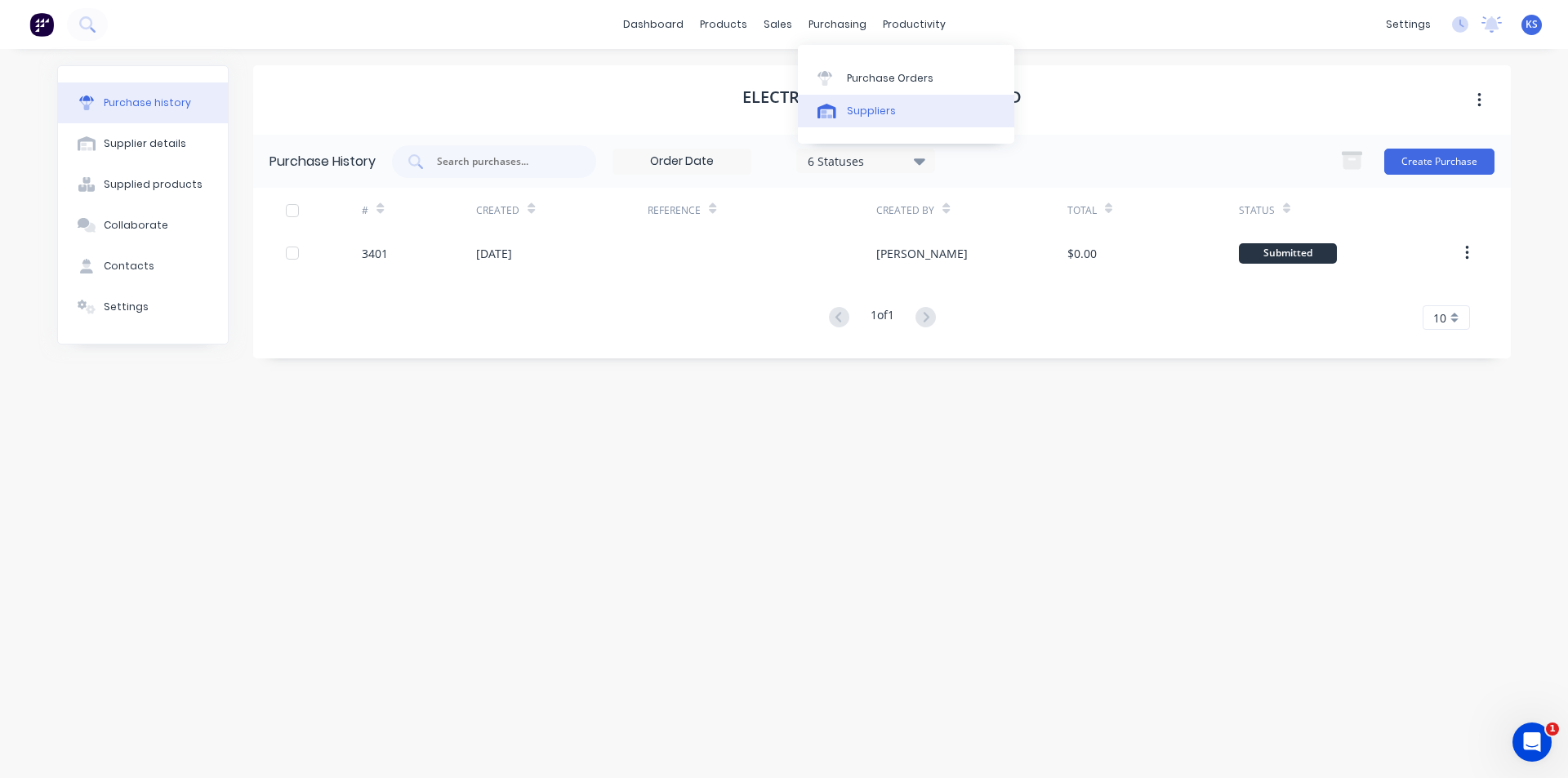
click at [870, 107] on div "Suppliers" at bounding box center [871, 110] width 49 height 15
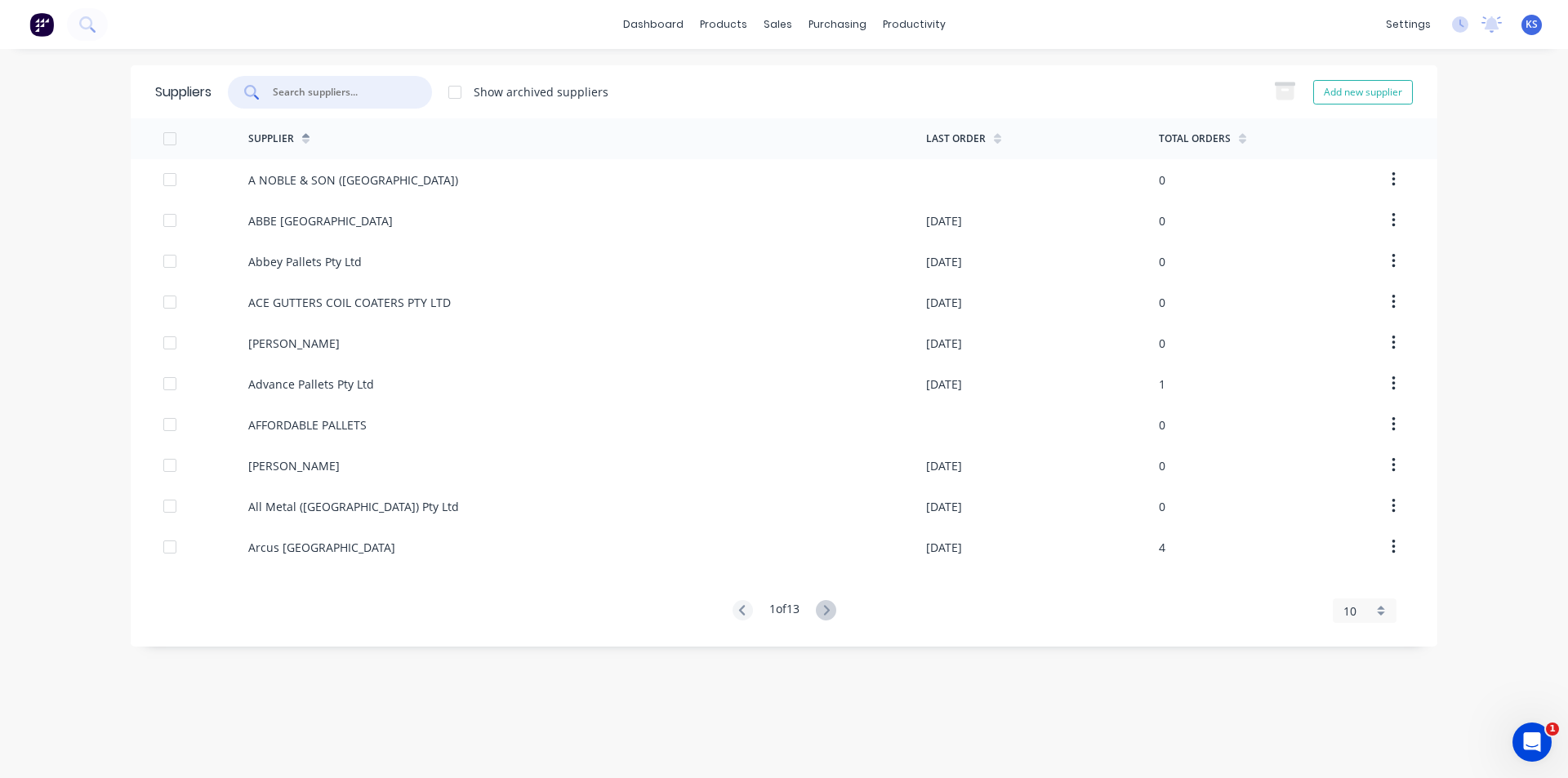
click at [356, 99] on input "text" at bounding box center [338, 92] width 136 height 17
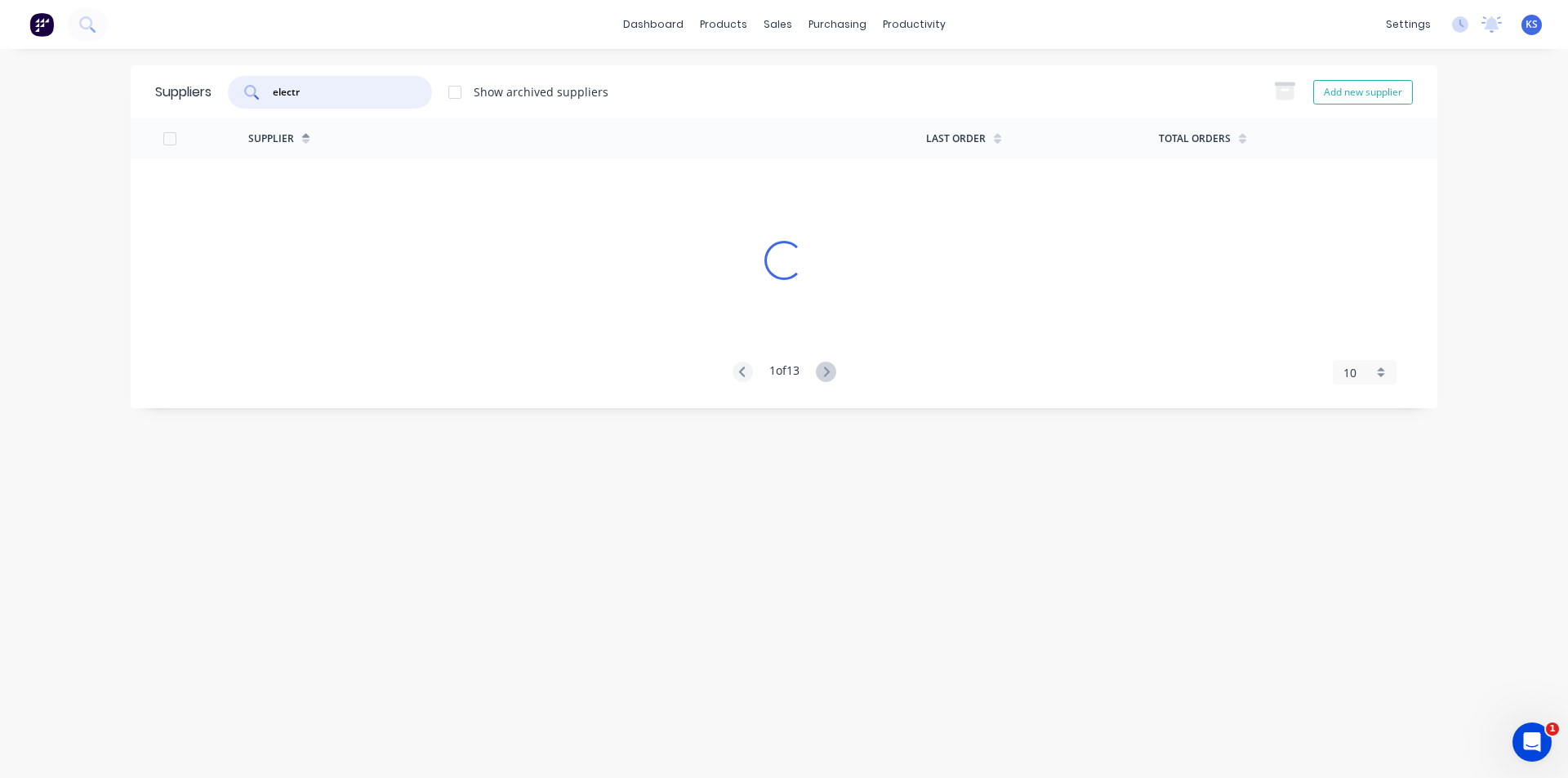
type input "electri"
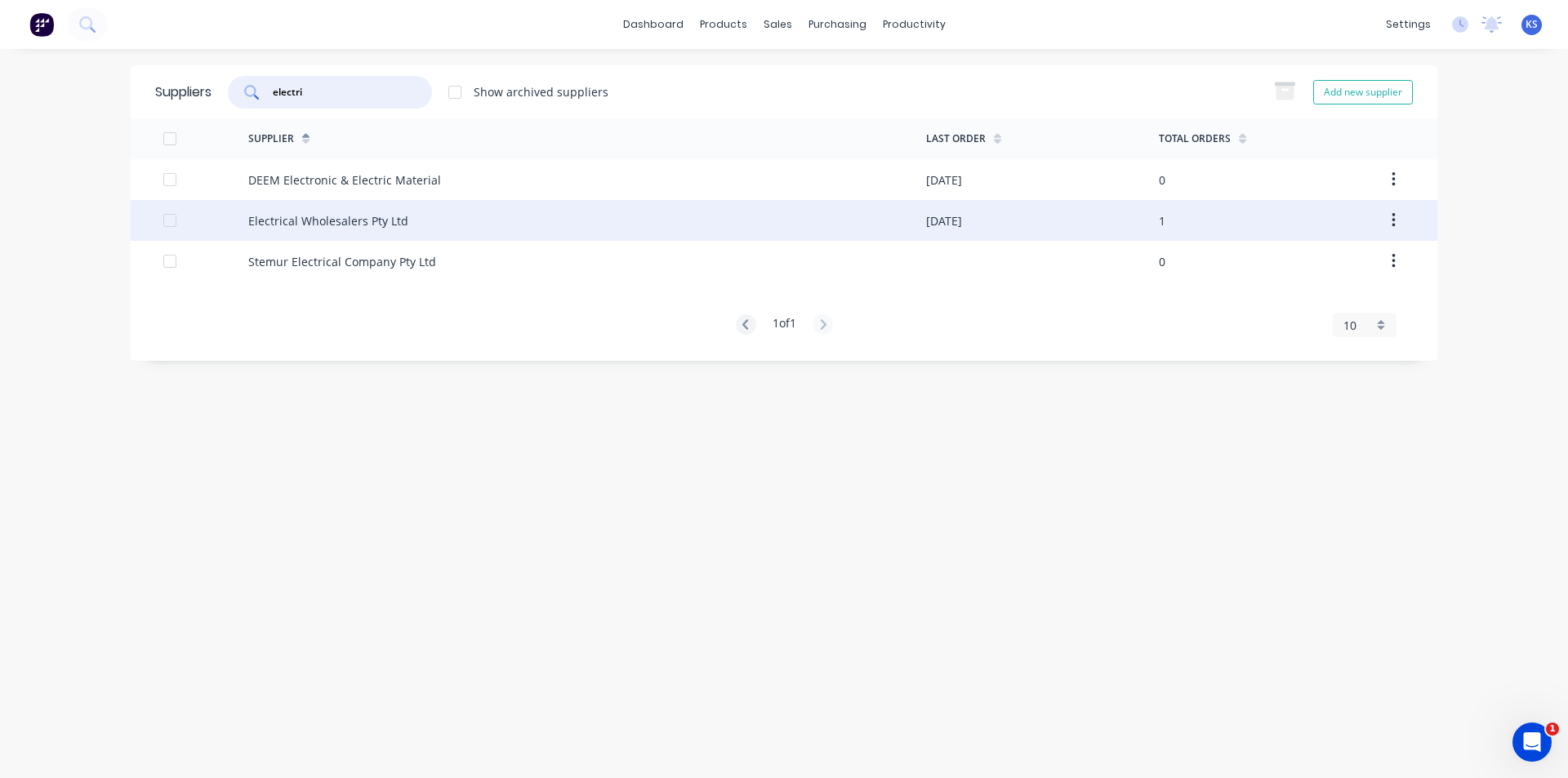
click at [331, 212] on div "Electrical Wholesalers Pty Ltd" at bounding box center [328, 221] width 160 height 18
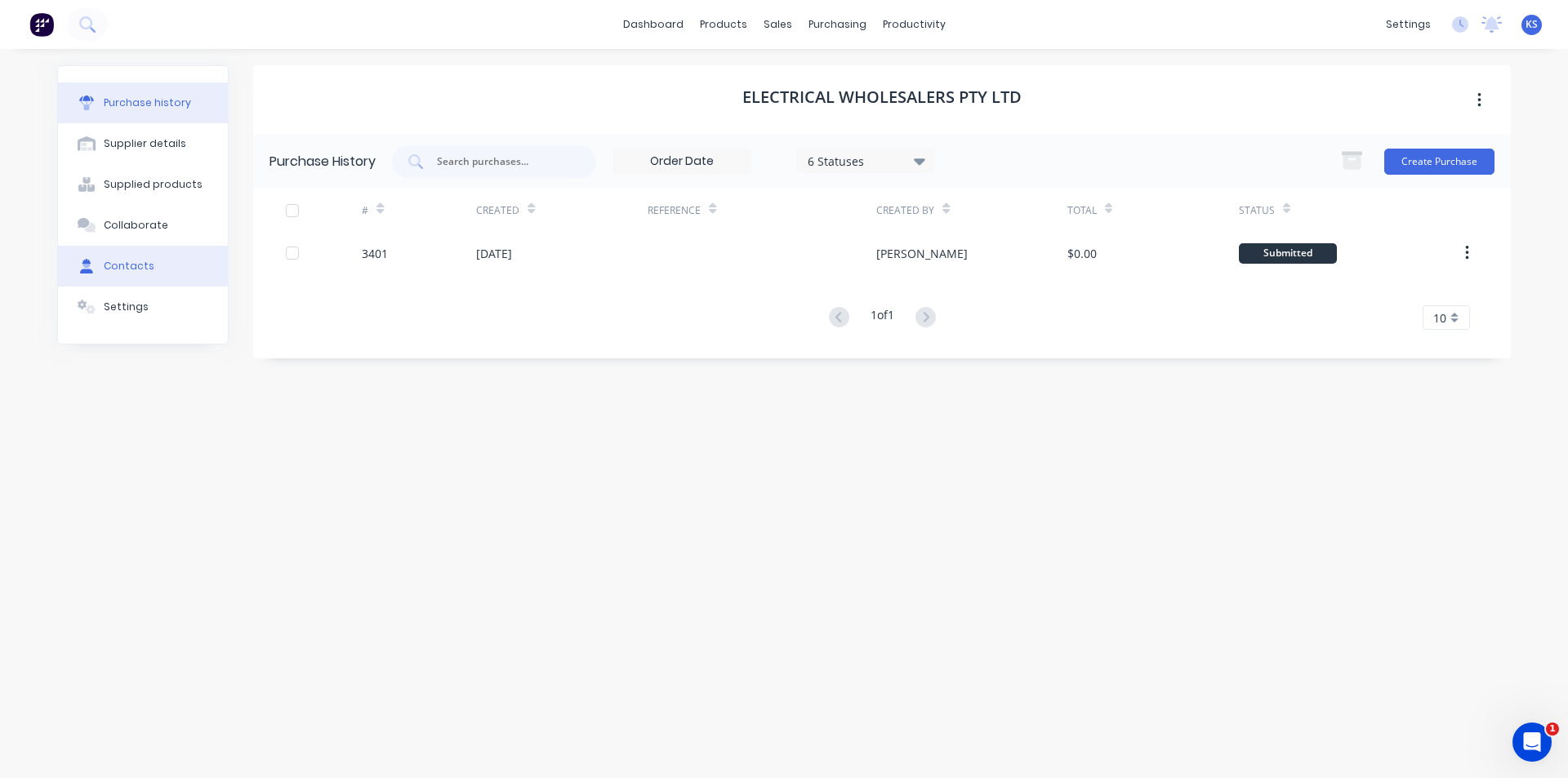
click at [147, 266] on div "Contacts" at bounding box center [129, 266] width 51 height 15
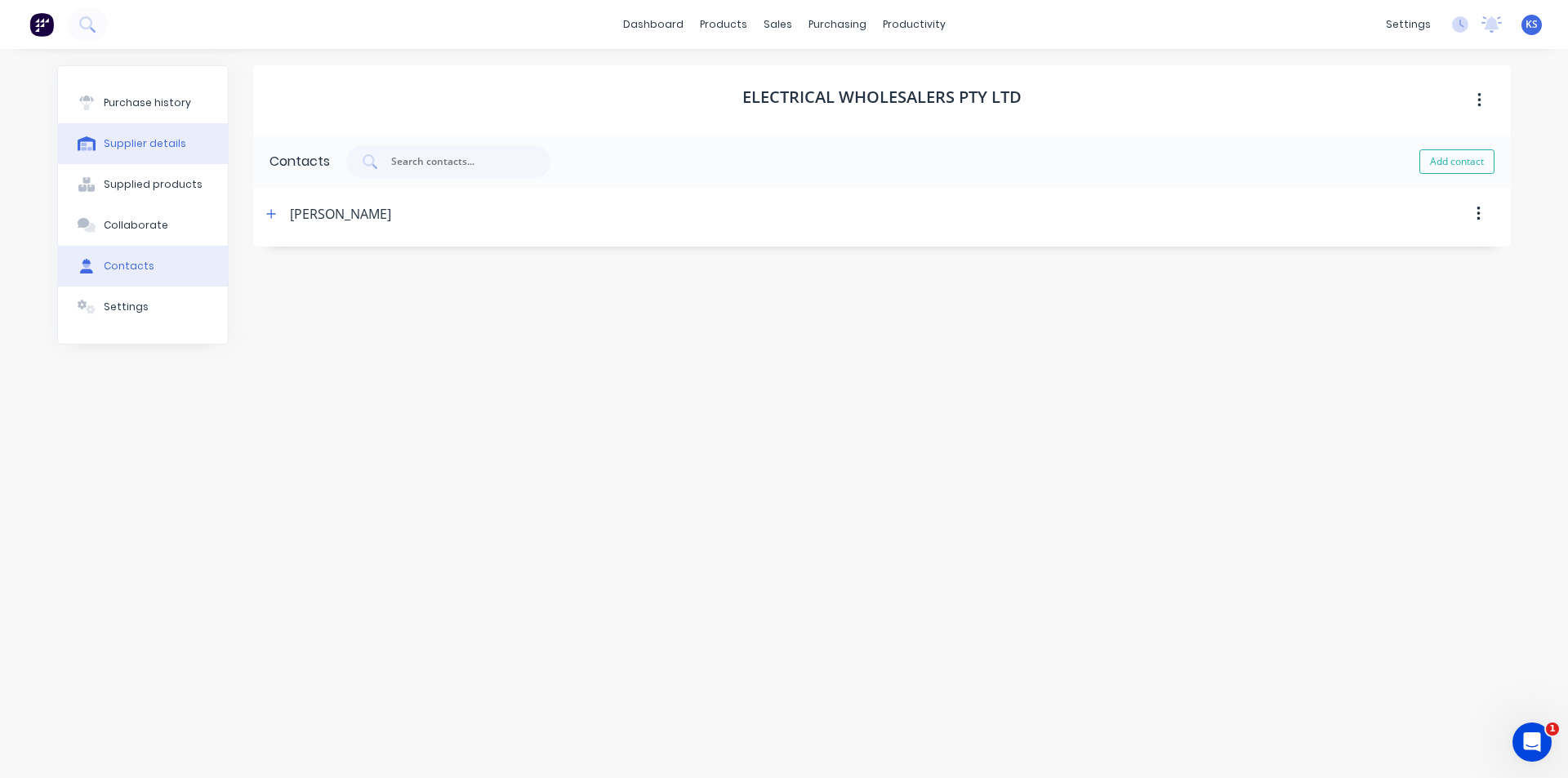
click at [192, 147] on button "Supplier details" at bounding box center [143, 144] width 170 height 41
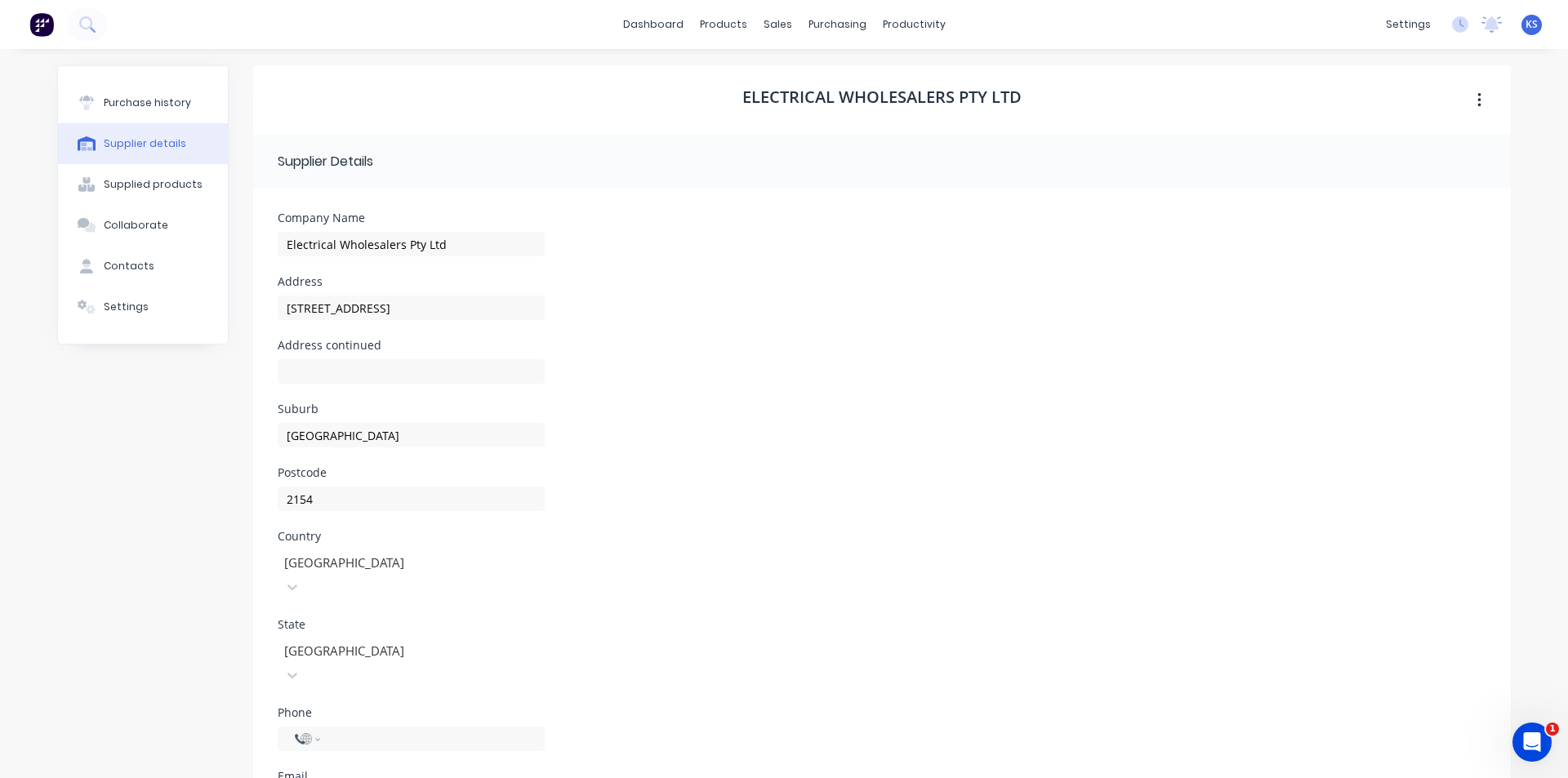
select select "AU"
drag, startPoint x: 479, startPoint y: 246, endPoint x: 200, endPoint y: 237, distance: 279.1
click at [201, 240] on div "Purchase history Supplier details Supplied products Collaborate Contacts Settin…" at bounding box center [783, 494] width 1454 height 857
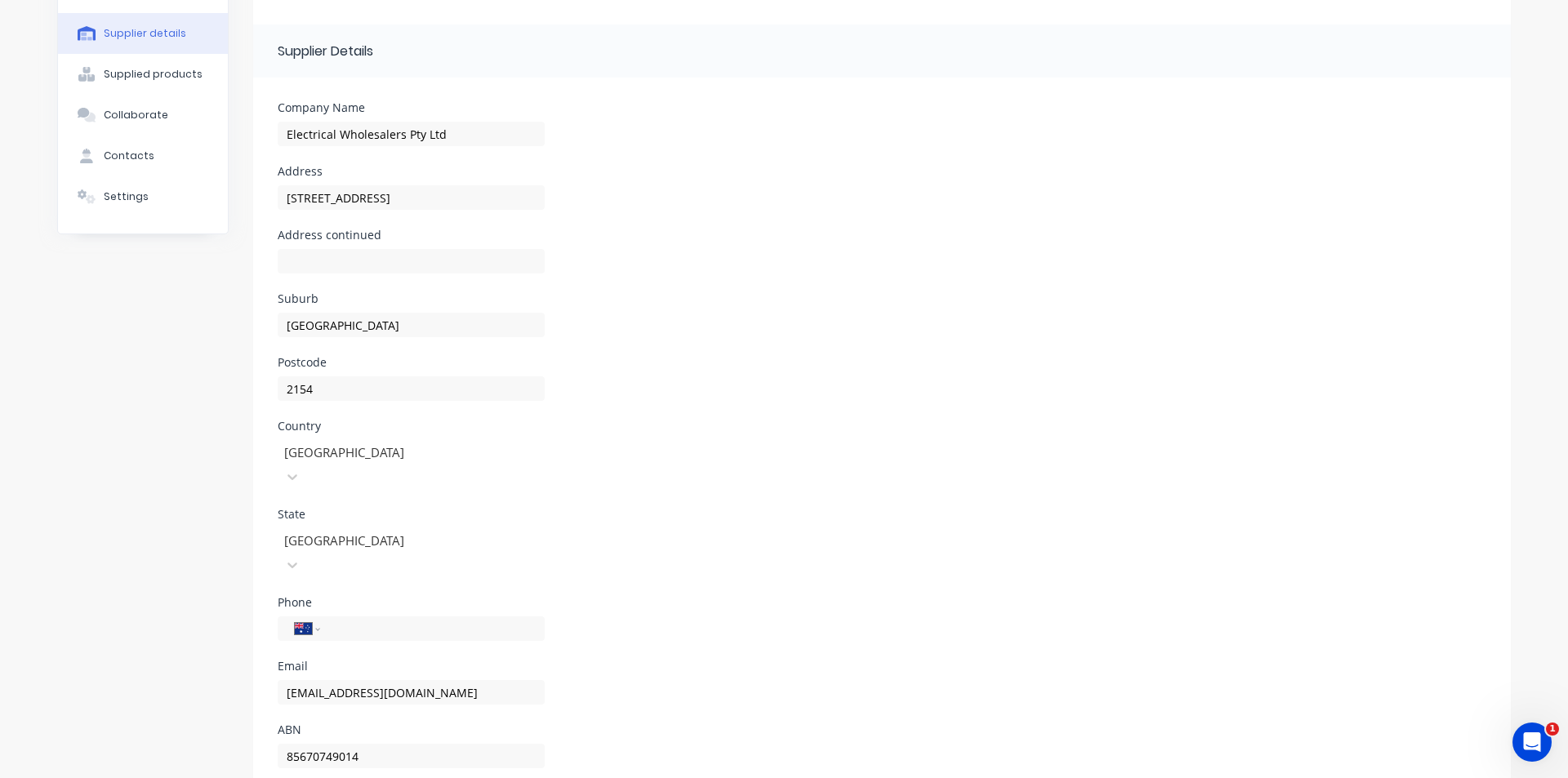
scroll to position [111, 0]
click at [507, 674] on div "sales@electricalwholesalers.net.au" at bounding box center [411, 698] width 267 height 48
drag, startPoint x: 509, startPoint y: 643, endPoint x: 274, endPoint y: 671, distance: 236.7
click at [274, 671] on form "Company Name Electrical Wholesalers Pty Ltd Address Unit 5, 10 Anella Ave Addre…" at bounding box center [882, 444] width 1258 height 735
click at [123, 196] on div "Settings" at bounding box center [126, 194] width 45 height 15
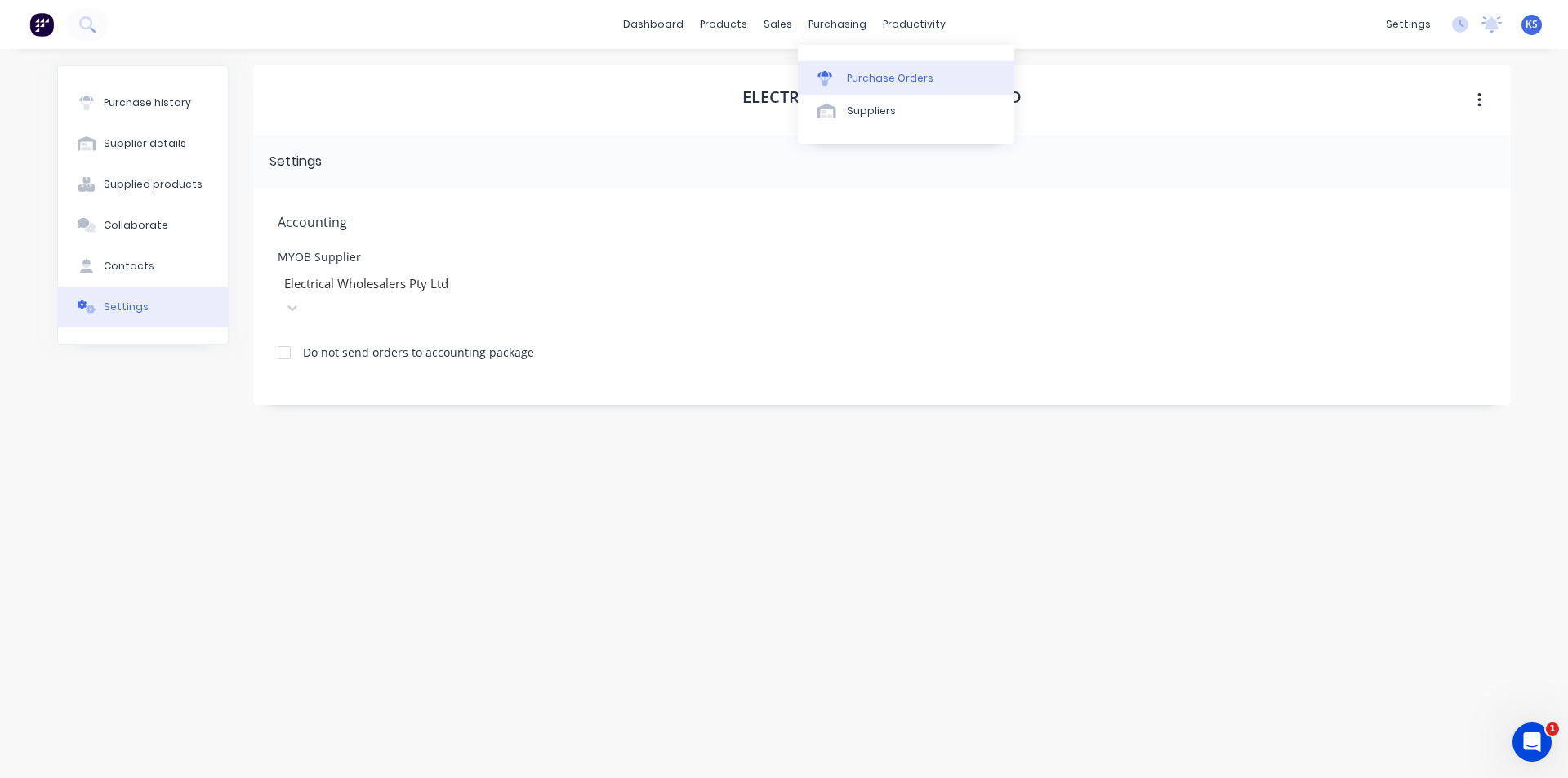
click at [894, 84] on div "Purchase Orders" at bounding box center [890, 78] width 87 height 15
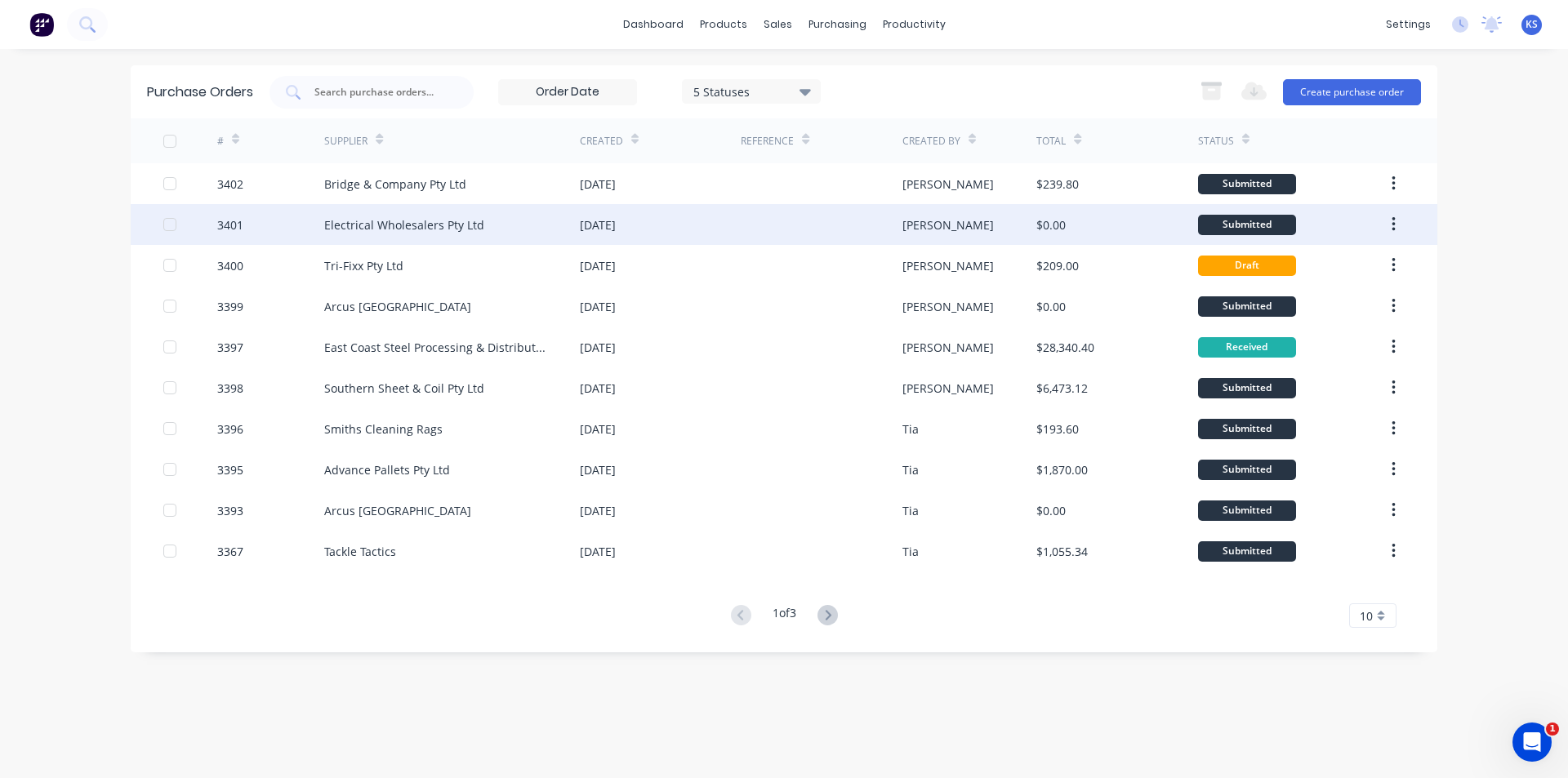
click at [418, 231] on div "Electrical Wholesalers Pty Ltd" at bounding box center [405, 225] width 160 height 18
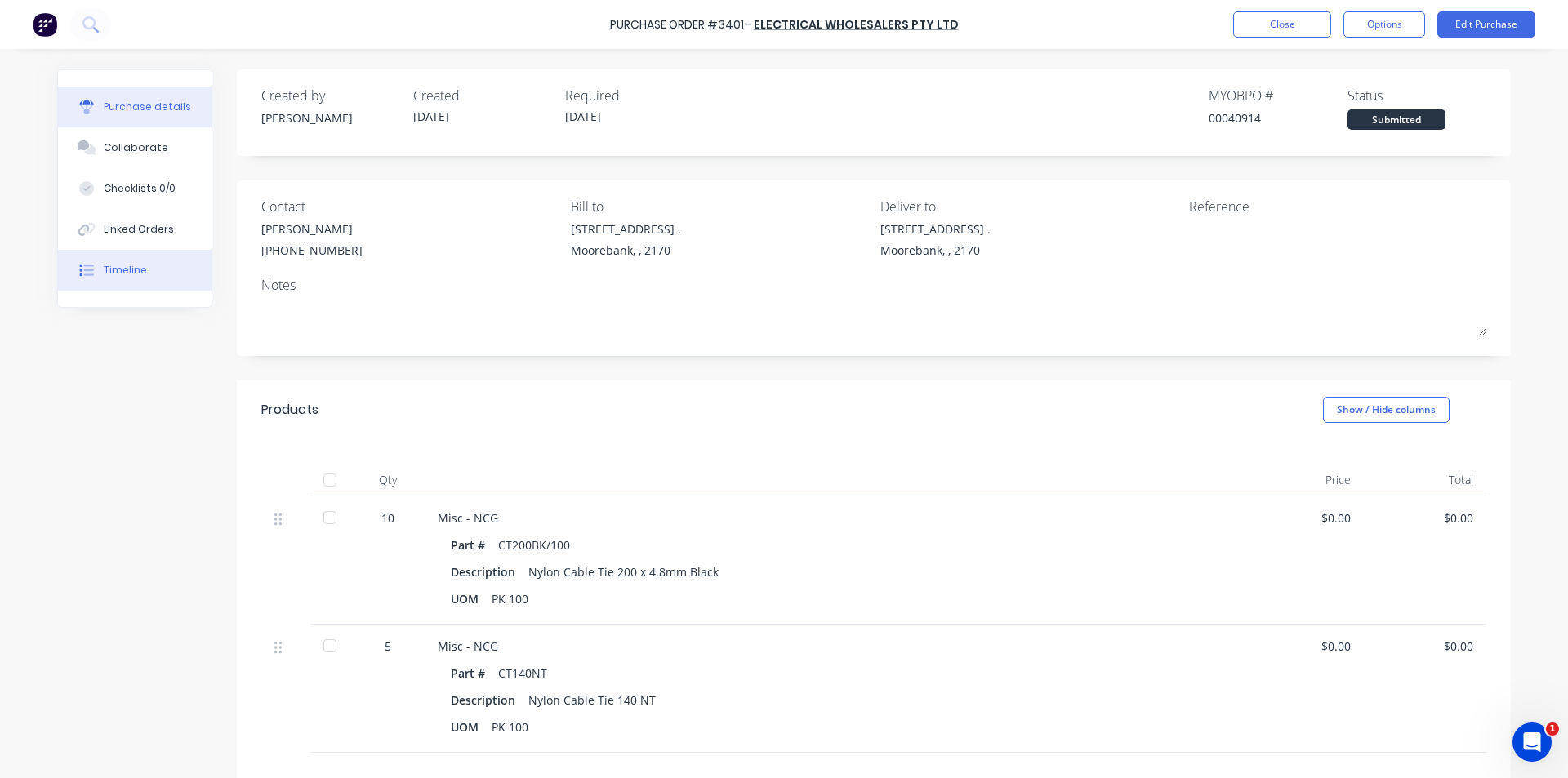
click at [154, 275] on button "Timeline" at bounding box center [134, 271] width 153 height 41
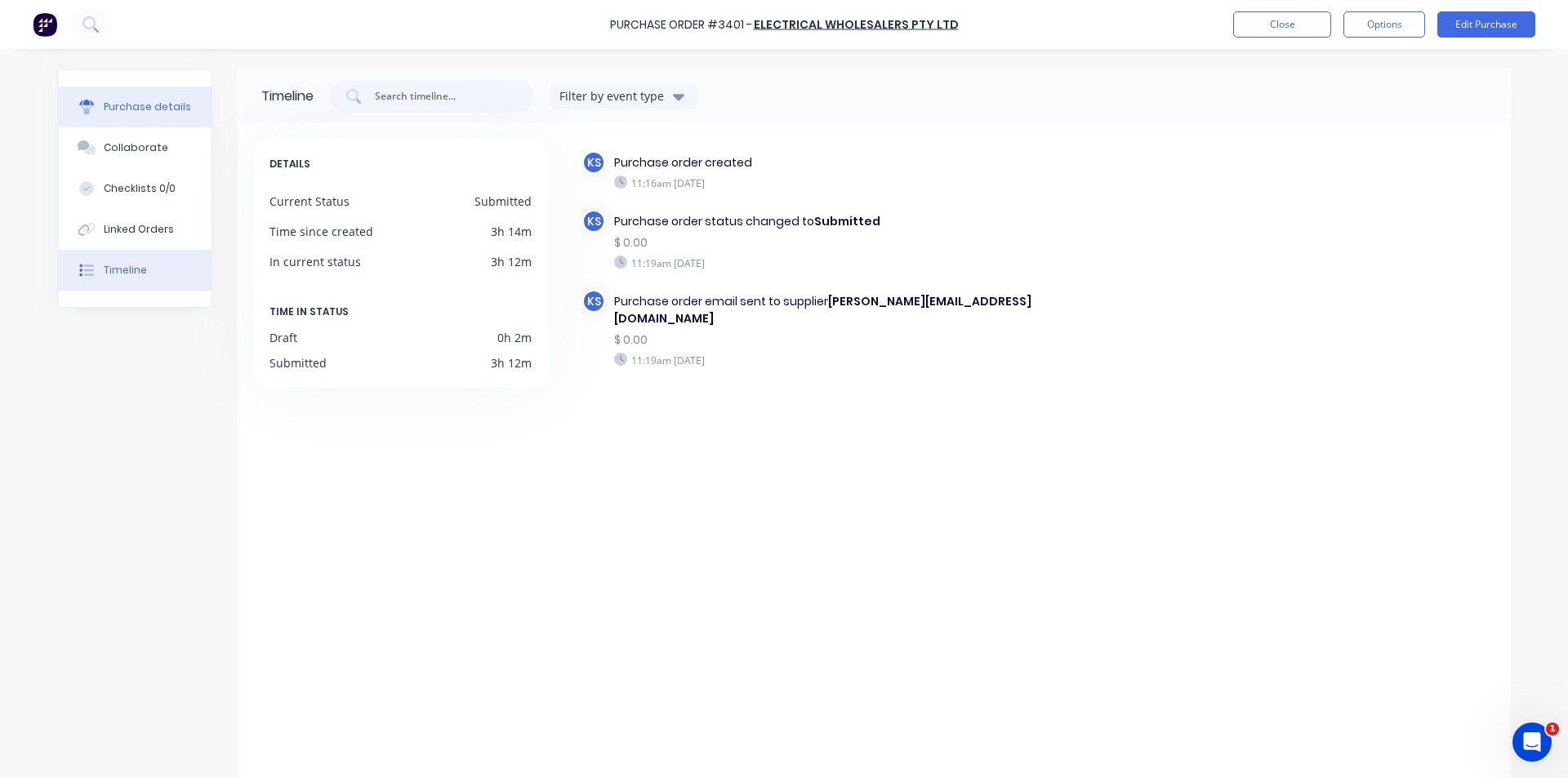
click at [156, 106] on div "Purchase details" at bounding box center [147, 107] width 87 height 15
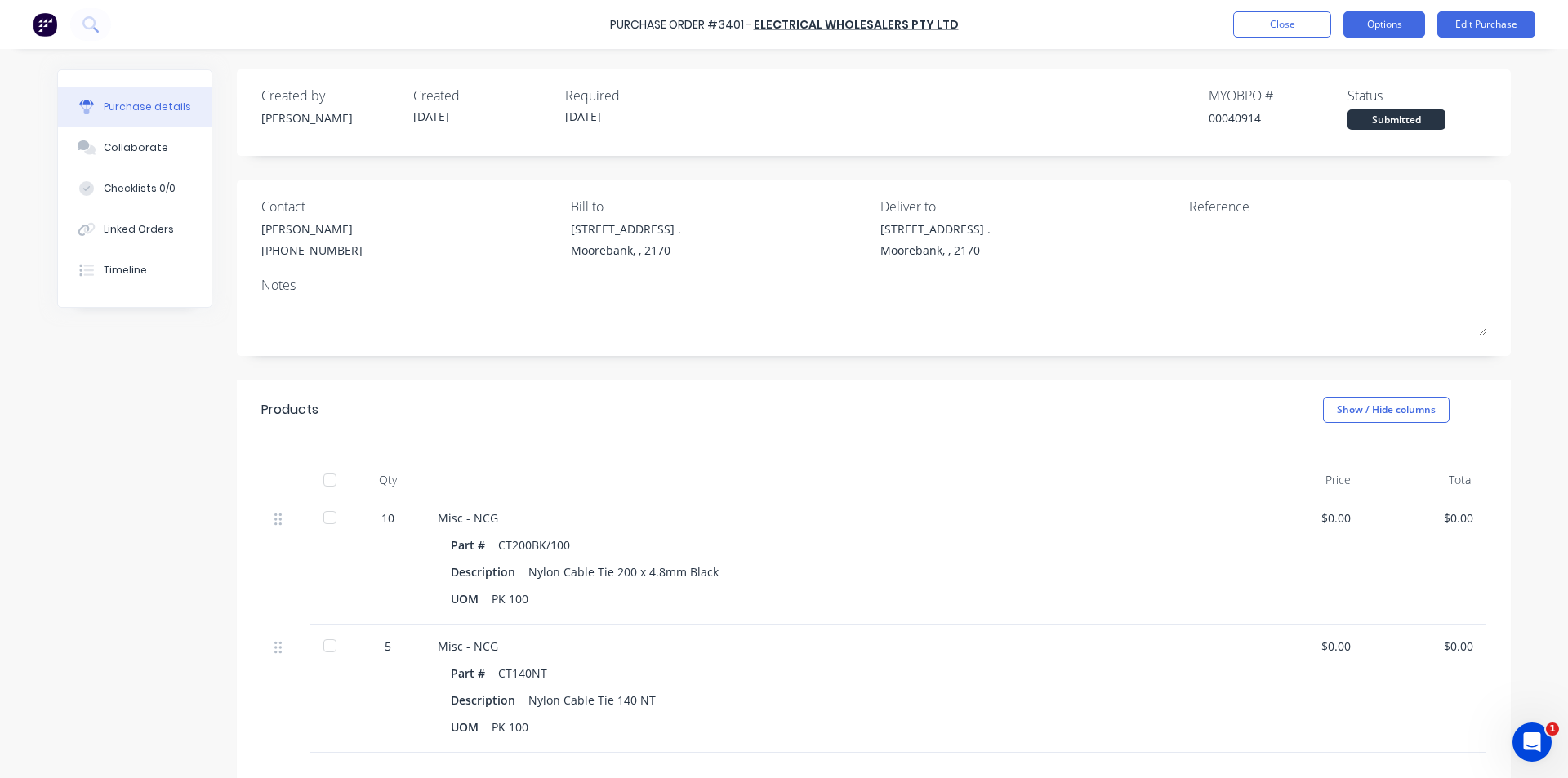
click at [1397, 19] on button "Options" at bounding box center [1384, 24] width 82 height 26
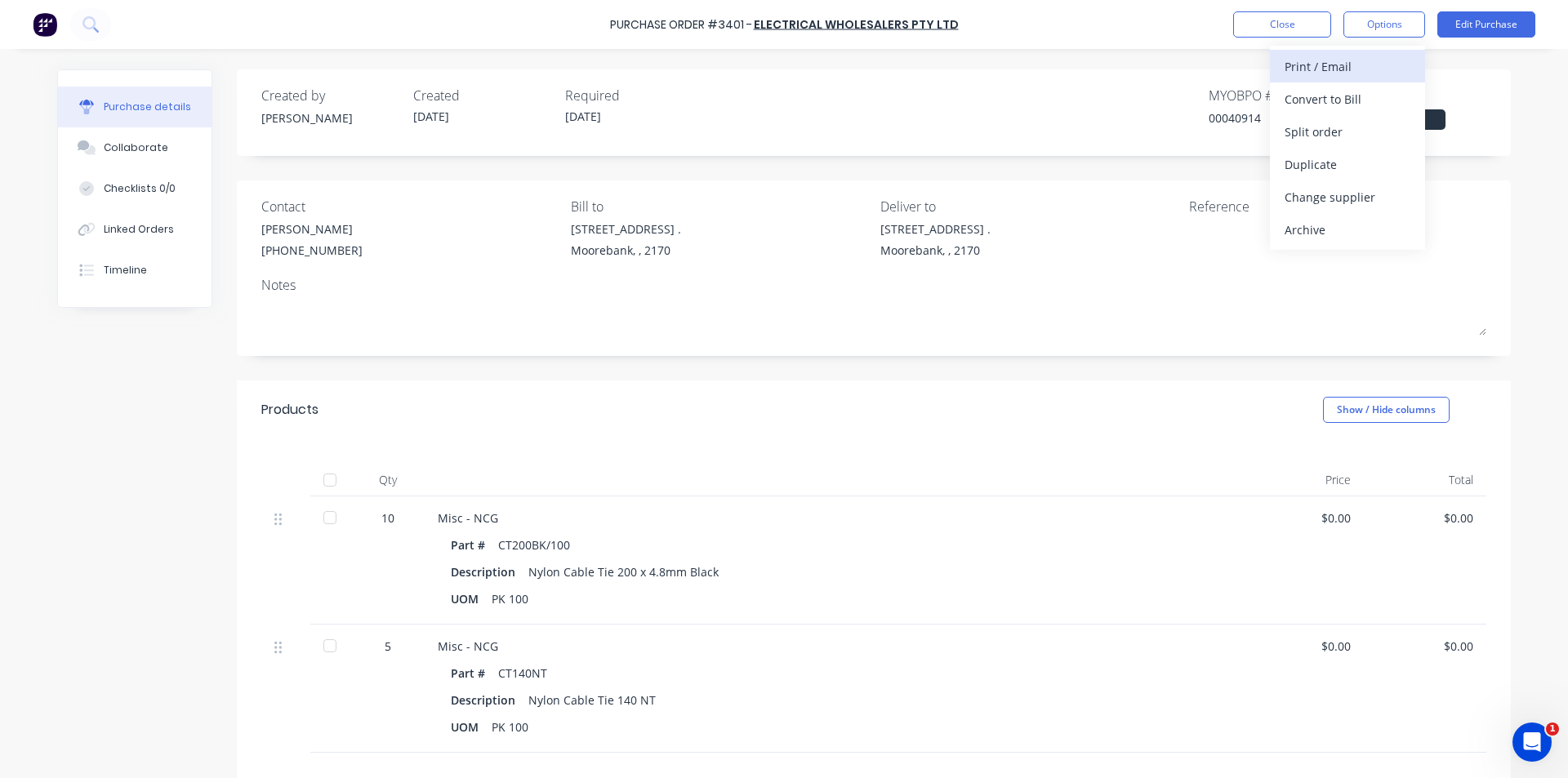
click at [1372, 69] on div "Print / Email" at bounding box center [1347, 66] width 126 height 23
click at [1342, 128] on div "Without pricing" at bounding box center [1347, 132] width 126 height 23
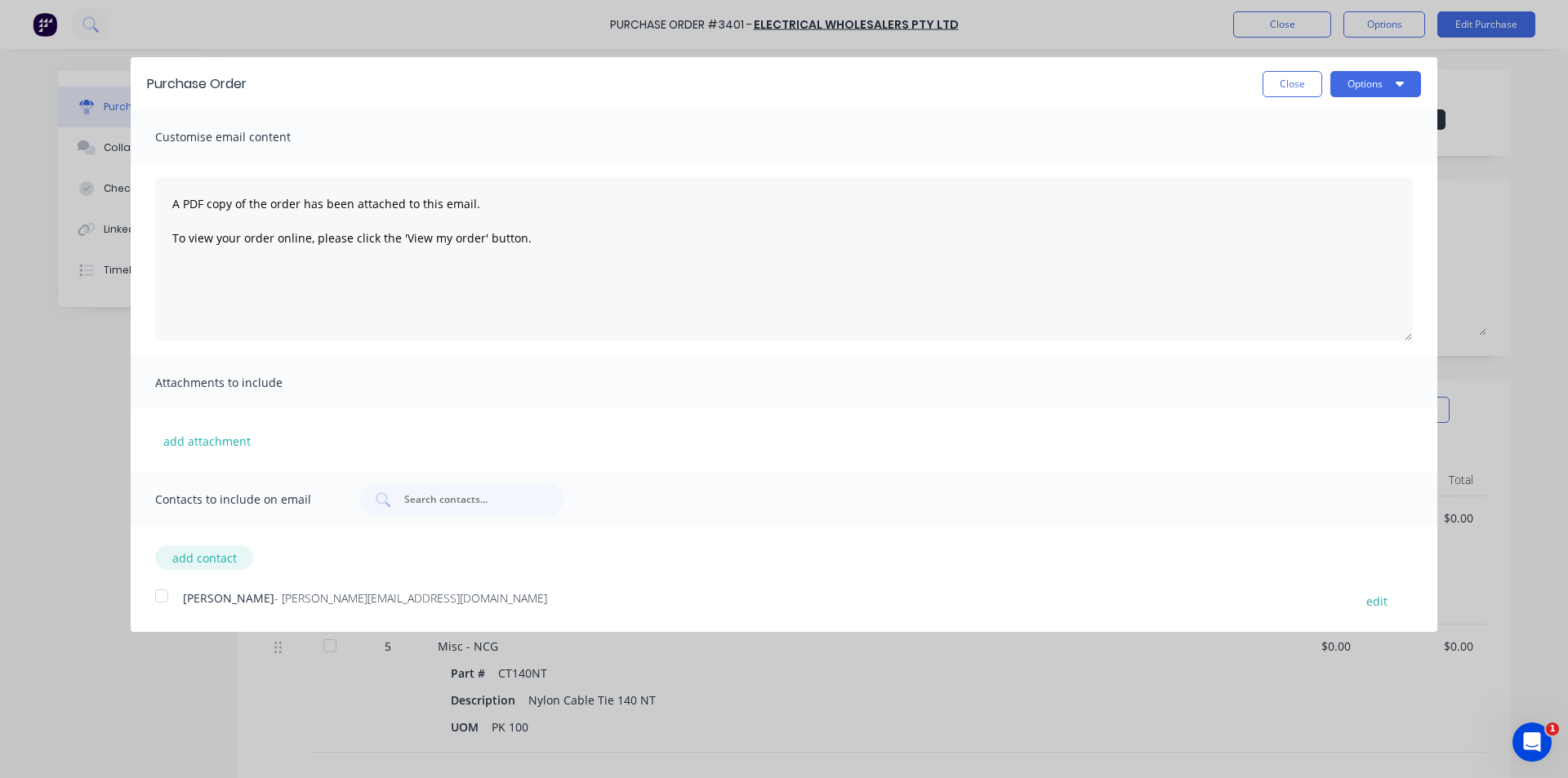
click at [207, 558] on button "add contact" at bounding box center [204, 557] width 98 height 24
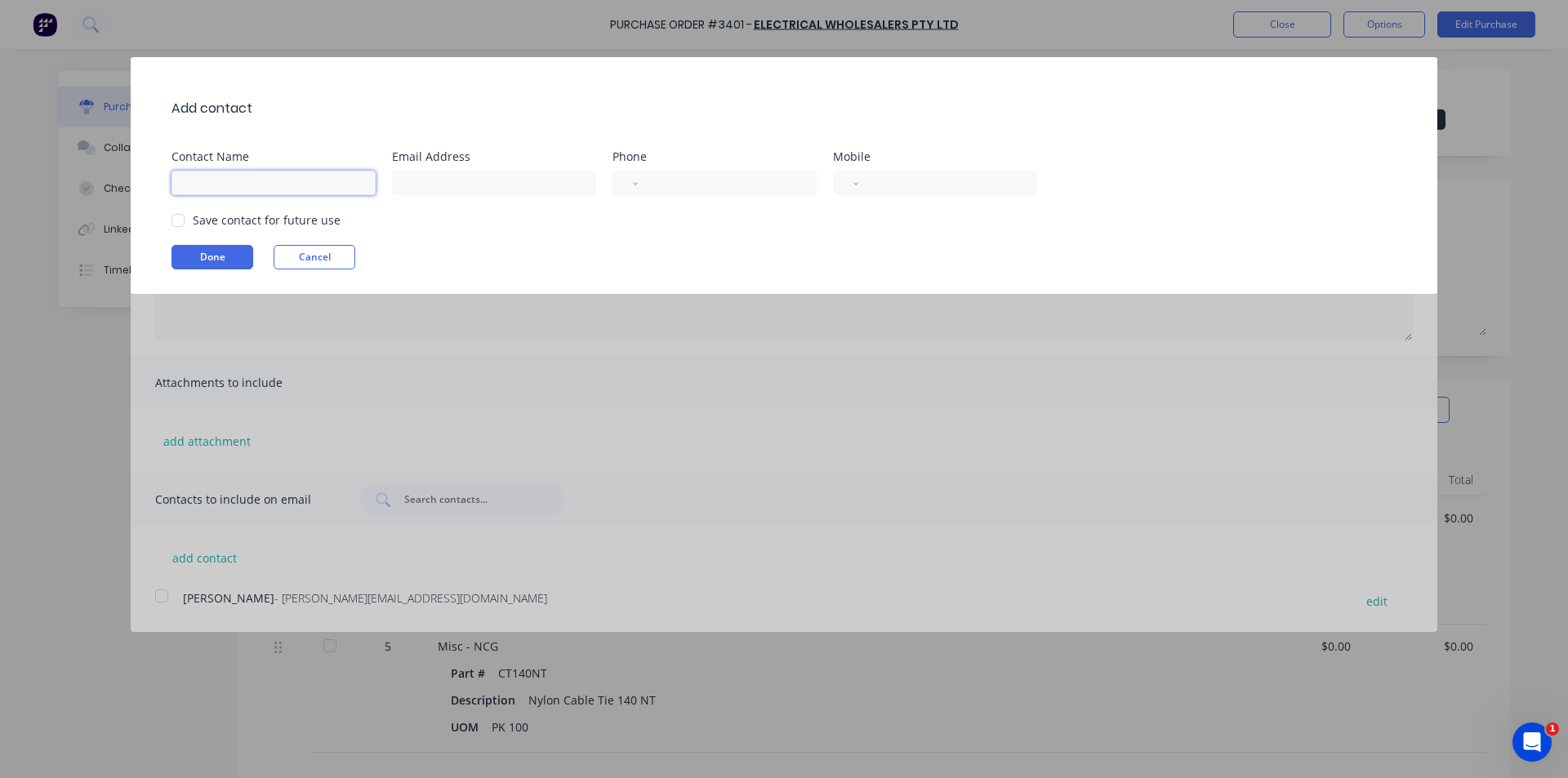
click at [241, 185] on input at bounding box center [273, 183] width 204 height 24
type input "Sales"
paste input "sales@electricalwholesalers.net.au"
type input "sales@electricalwholesalers.net.au"
click at [653, 178] on input "tel" at bounding box center [724, 183] width 151 height 19
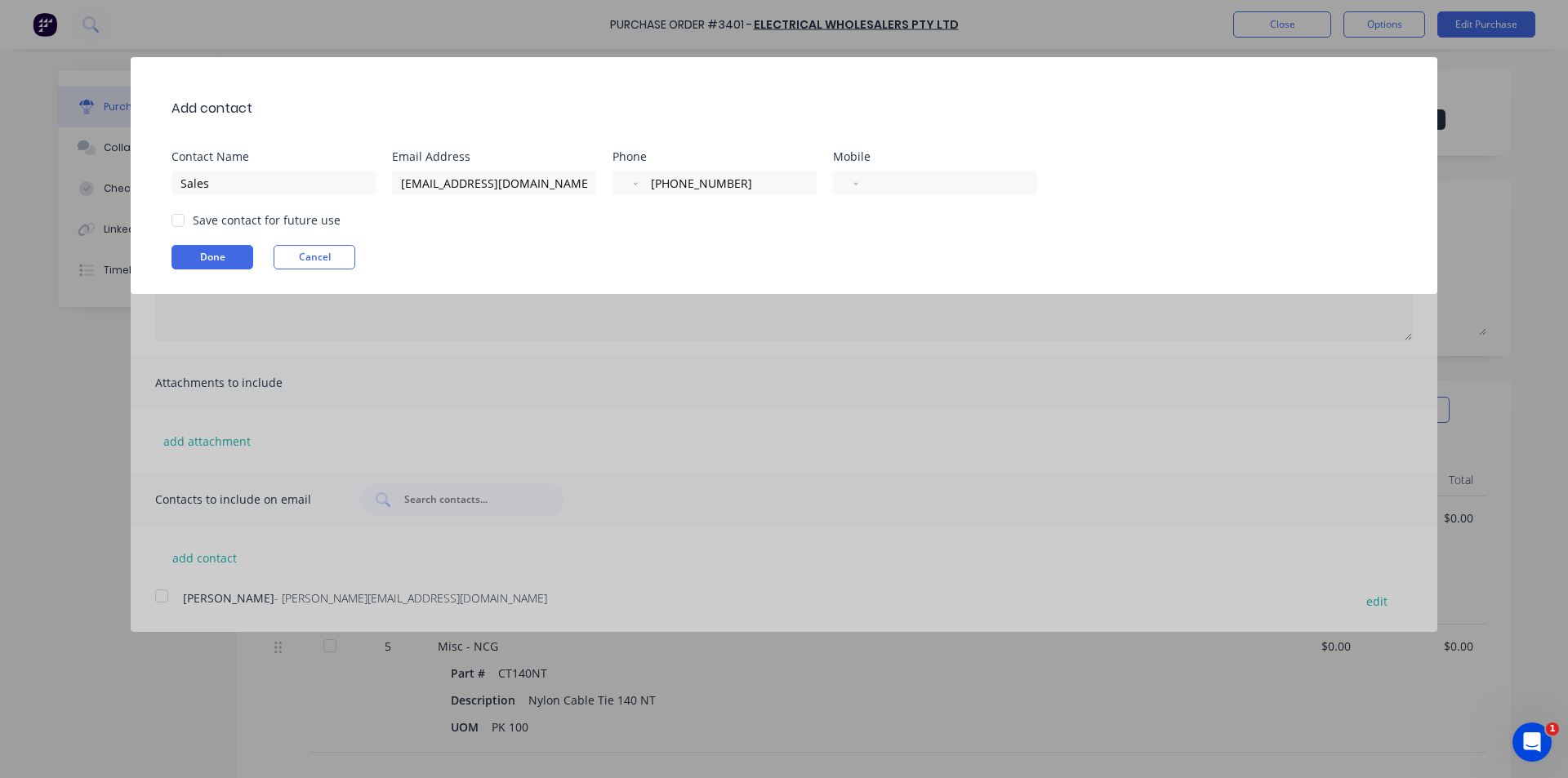
type input "+0298946933"
click at [176, 225] on div at bounding box center [177, 220] width 32 height 32
click at [200, 253] on button "Done" at bounding box center [212, 257] width 82 height 24
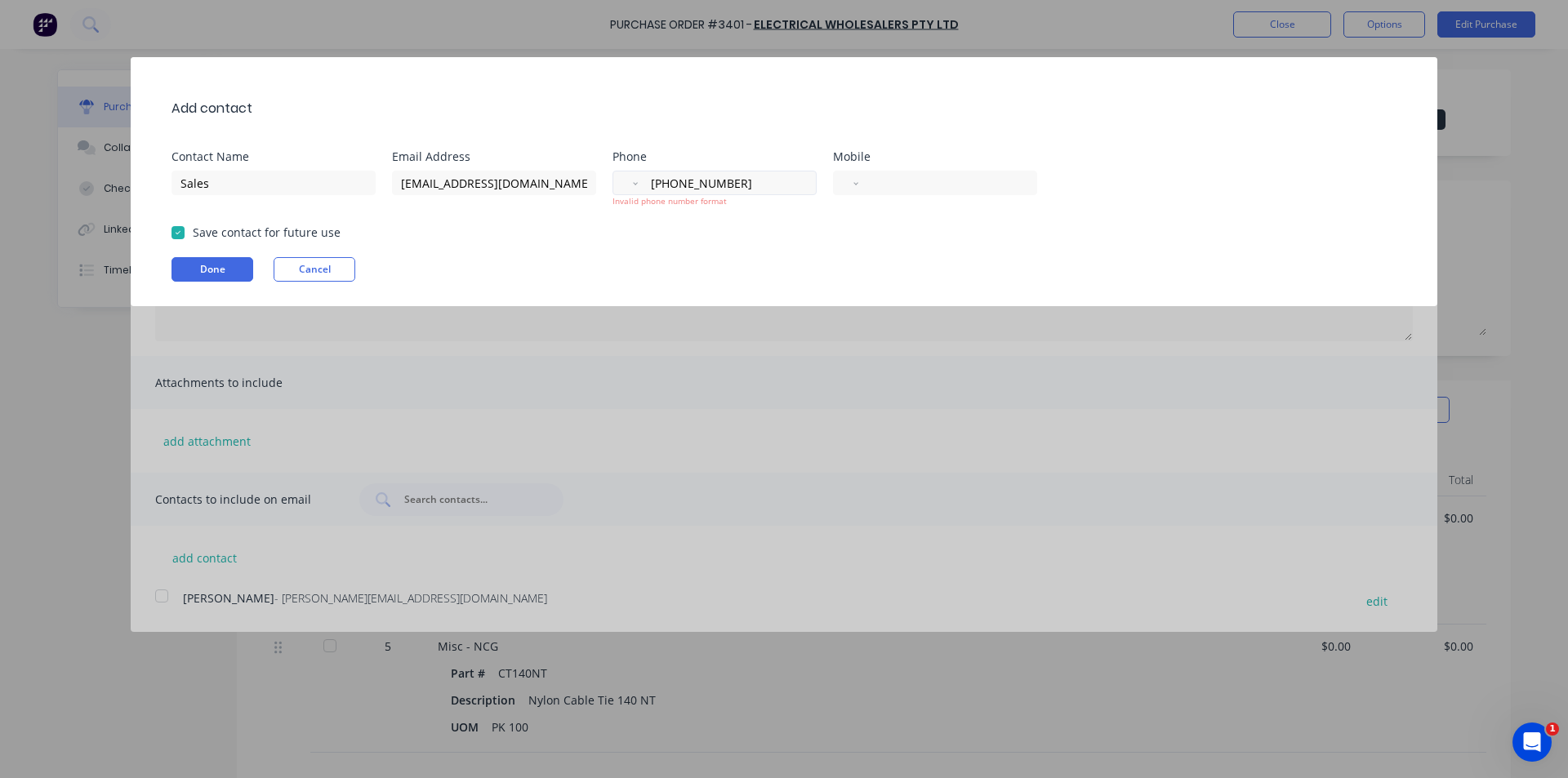
click at [648, 194] on div "International Afghanistan Åland Islands Albania Algeria American Samoa Andorra …" at bounding box center [715, 183] width 204 height 24
click at [622, 184] on div "International Afghanistan Åland Islands Albania Algeria American Samoa Andorra …" at bounding box center [715, 183] width 204 height 24
click at [768, 186] on input "+0298946933" at bounding box center [724, 183] width 151 height 19
drag, startPoint x: 768, startPoint y: 186, endPoint x: 585, endPoint y: 186, distance: 183.0
click at [586, 186] on div "Contact Name Sales Email Address sales@electricalwholesalers.net.au Phone Inter…" at bounding box center [792, 180] width 1241 height 57
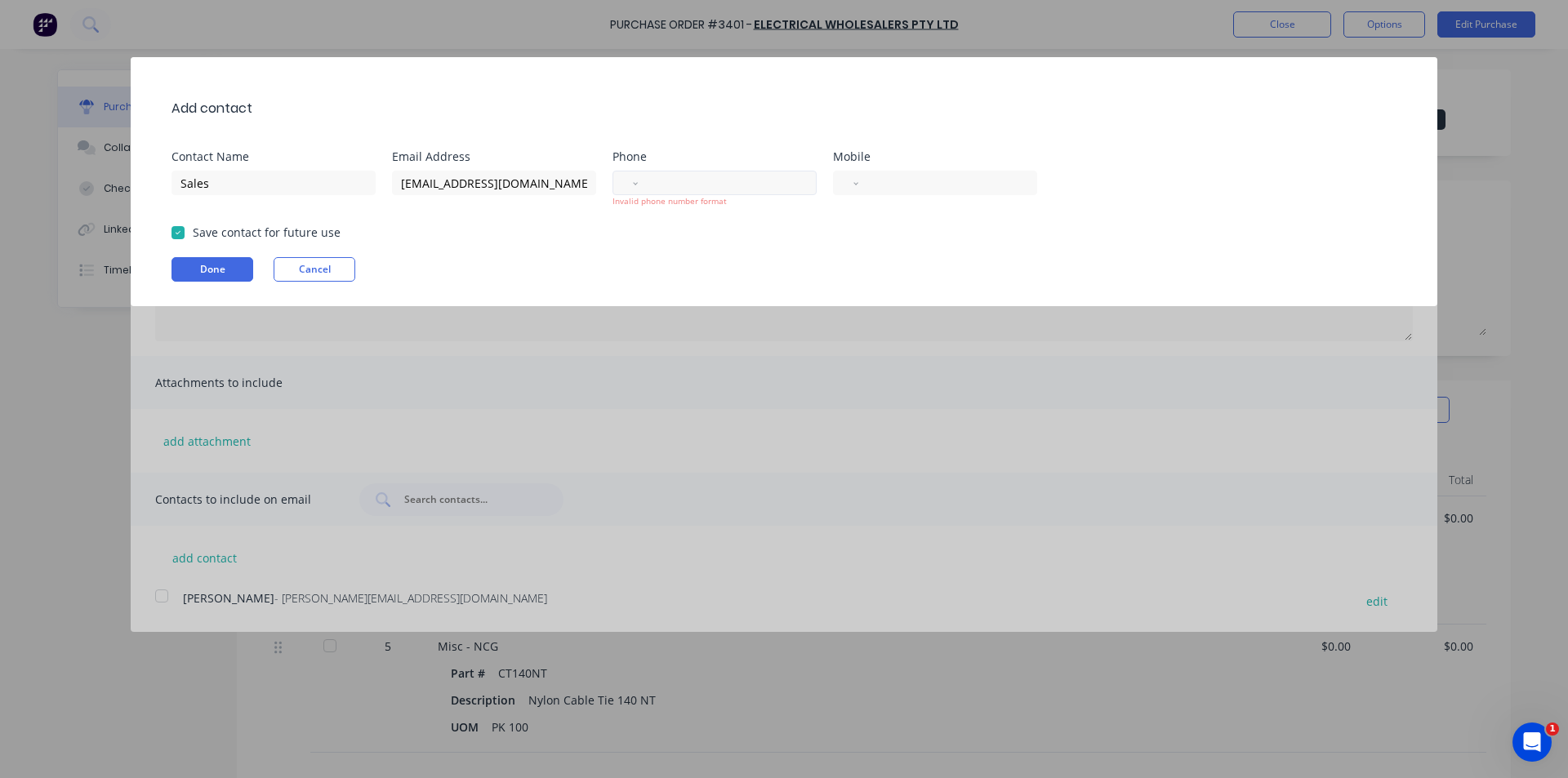
click at [629, 185] on div "International Afghanistan Åland Islands Albania Algeria American Samoa Andorra …" at bounding box center [715, 183] width 204 height 24
click at [638, 190] on div "International Afghanistan Åland Islands Albania Algeria American Samoa Andorra …" at bounding box center [715, 183] width 204 height 24
click at [638, 182] on div "International Afghanistan Åland Islands Albania Algeria American Samoa Andorra …" at bounding box center [715, 183] width 204 height 24
click at [633, 181] on select "International Afghanistan Åland Islands Albania Algeria American Samoa Andorra …" at bounding box center [633, 182] width 8 height 22
select select "AU"
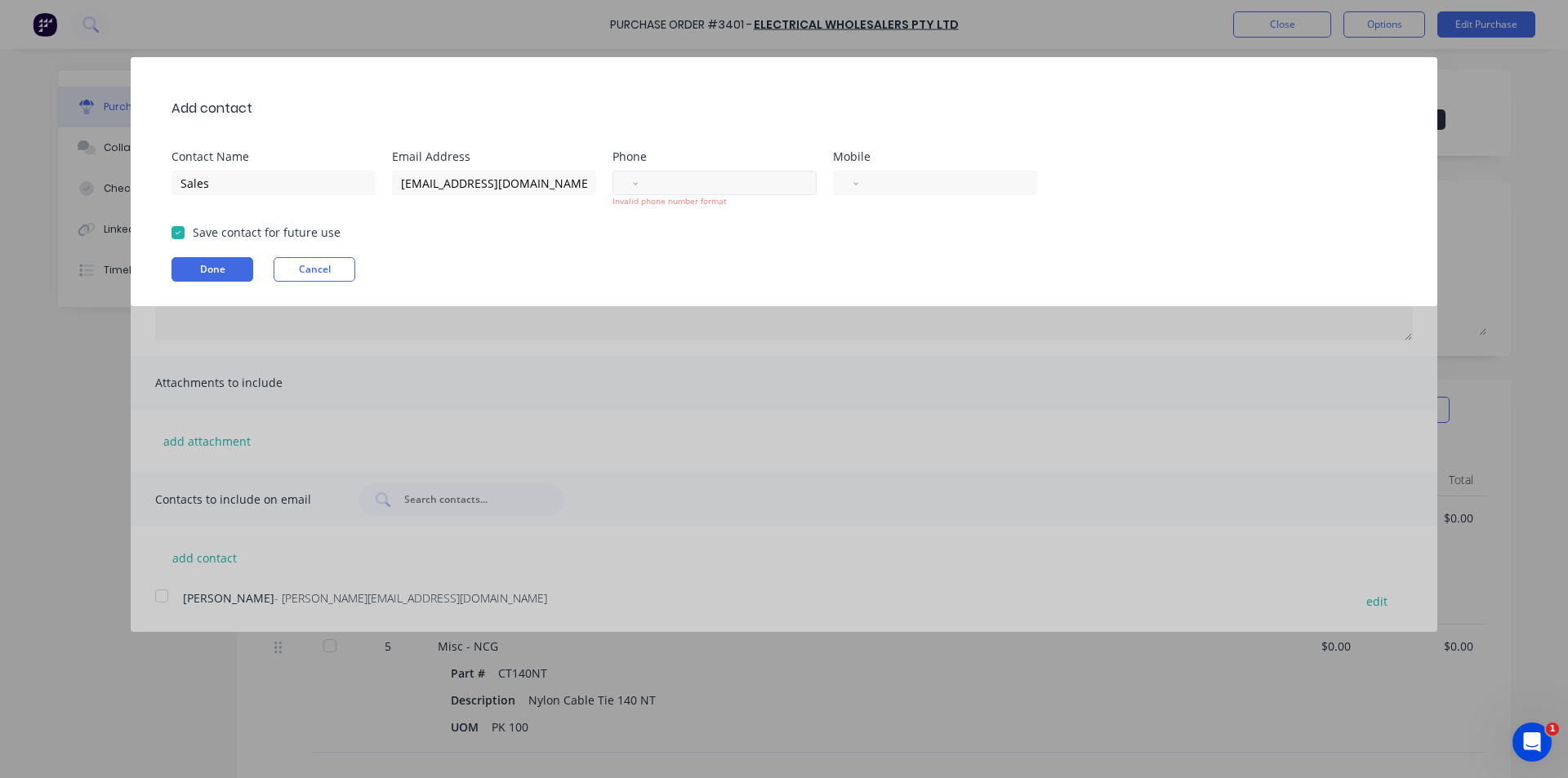
click at [630, 171] on select "International Afghanistan Åland Islands Albania Algeria American Samoa Andorra …" at bounding box center [633, 182] width 8 height 22
click at [708, 190] on input "tel" at bounding box center [733, 183] width 133 height 19
type input "(02) 9894 6933"
click at [177, 269] on button "Done" at bounding box center [212, 269] width 82 height 24
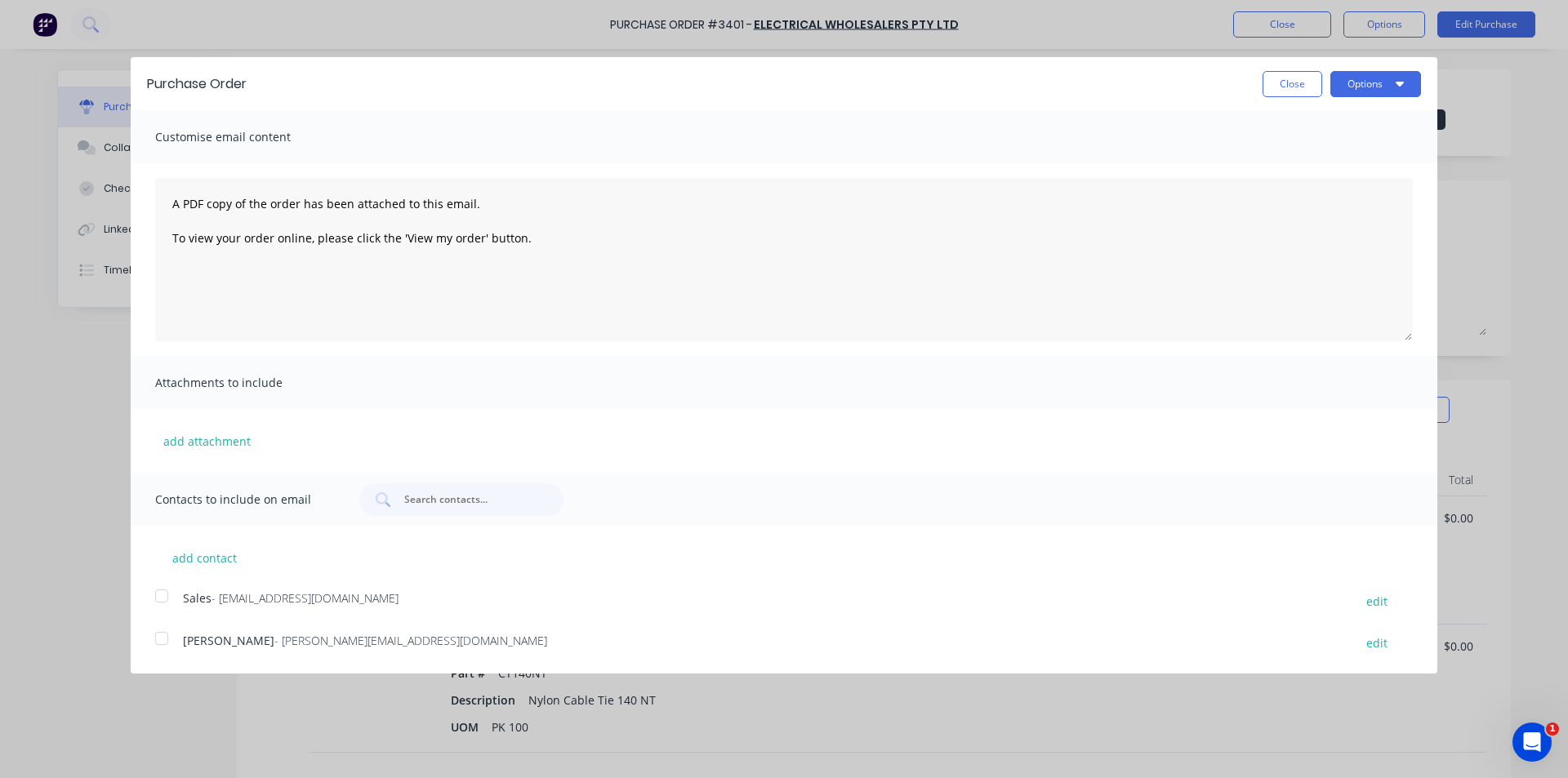
click at [160, 593] on div at bounding box center [161, 595] width 32 height 32
click at [1366, 89] on button "Options" at bounding box center [1375, 84] width 91 height 26
click at [1390, 154] on div "Email" at bounding box center [1343, 158] width 126 height 23
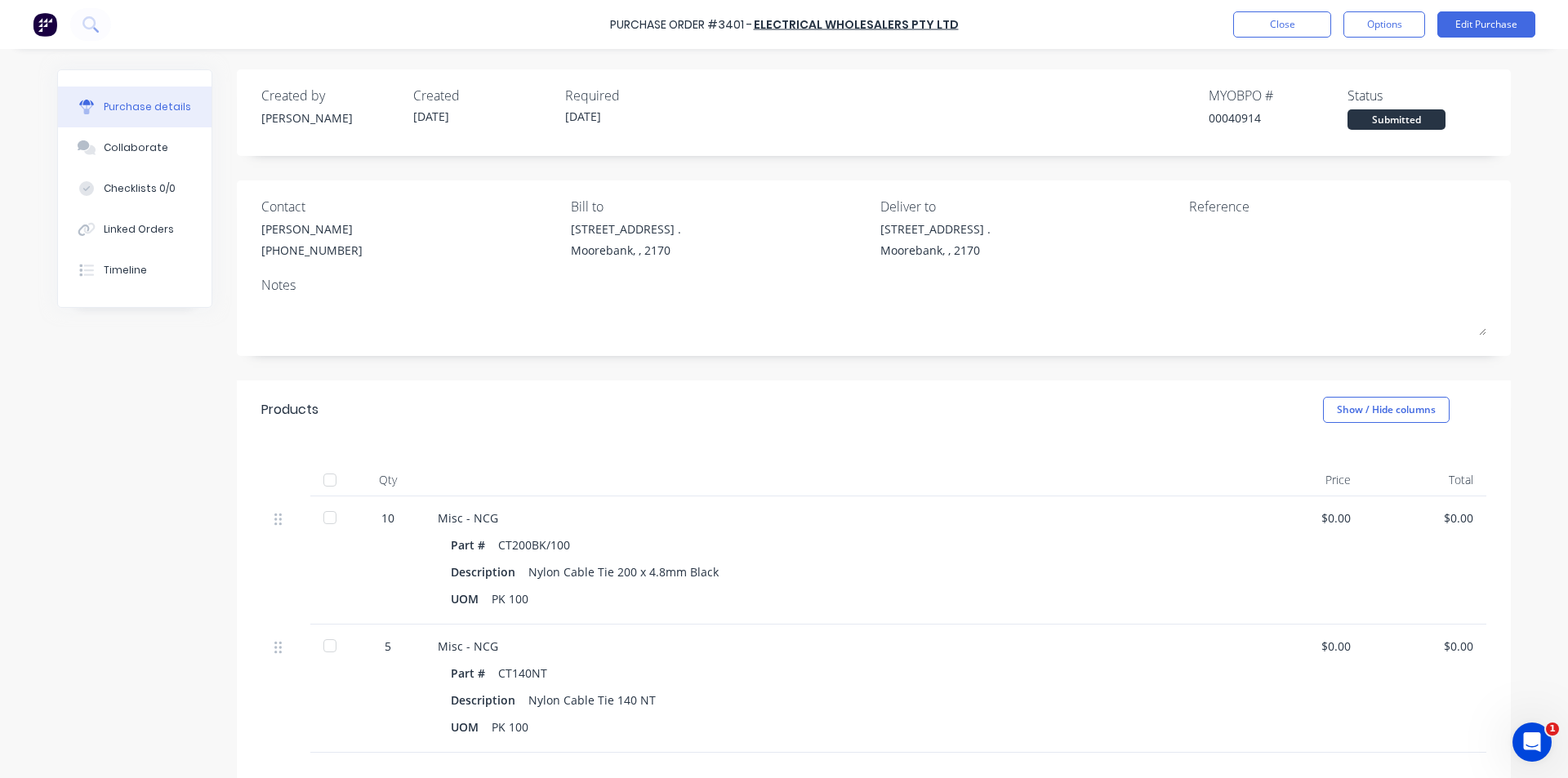
click at [810, 429] on div "Products Show / Hide columns" at bounding box center [873, 410] width 1274 height 59
click at [1149, 18] on div "Purchase Order #3401 - Electrical Wholesalers Pty Ltd Close Options Edit Purcha…" at bounding box center [784, 24] width 1568 height 49
click at [1266, 21] on button "Close" at bounding box center [1283, 24] width 98 height 26
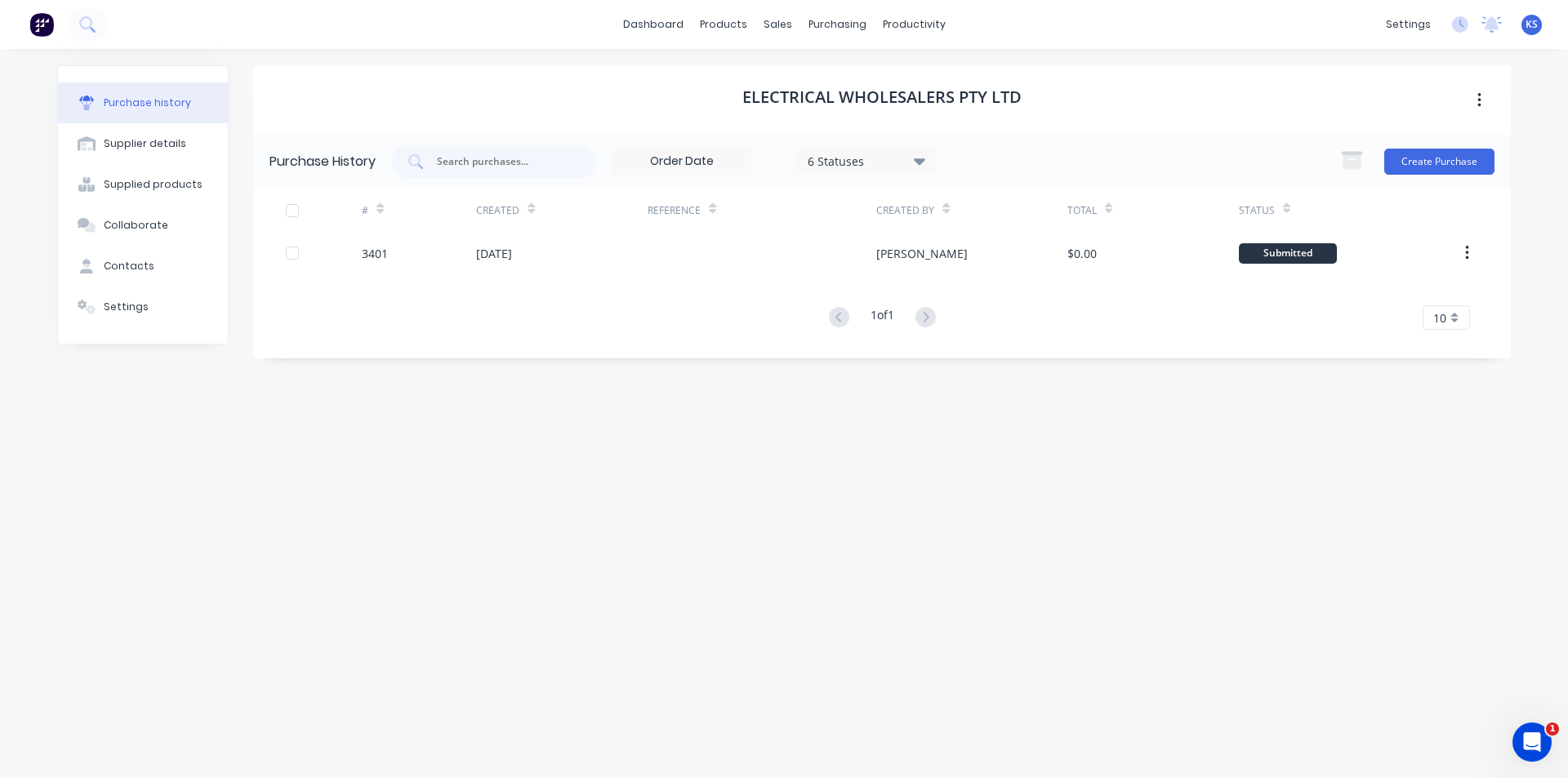
click at [1040, 124] on div "Electrical Wholesalers Pty Ltd" at bounding box center [882, 100] width 1258 height 69
click at [1137, 146] on div "6 Statuses 6 Statuses Create Purchase" at bounding box center [943, 161] width 1103 height 32
click at [849, 83] on div "Sales Orders" at bounding box center [838, 78] width 67 height 15
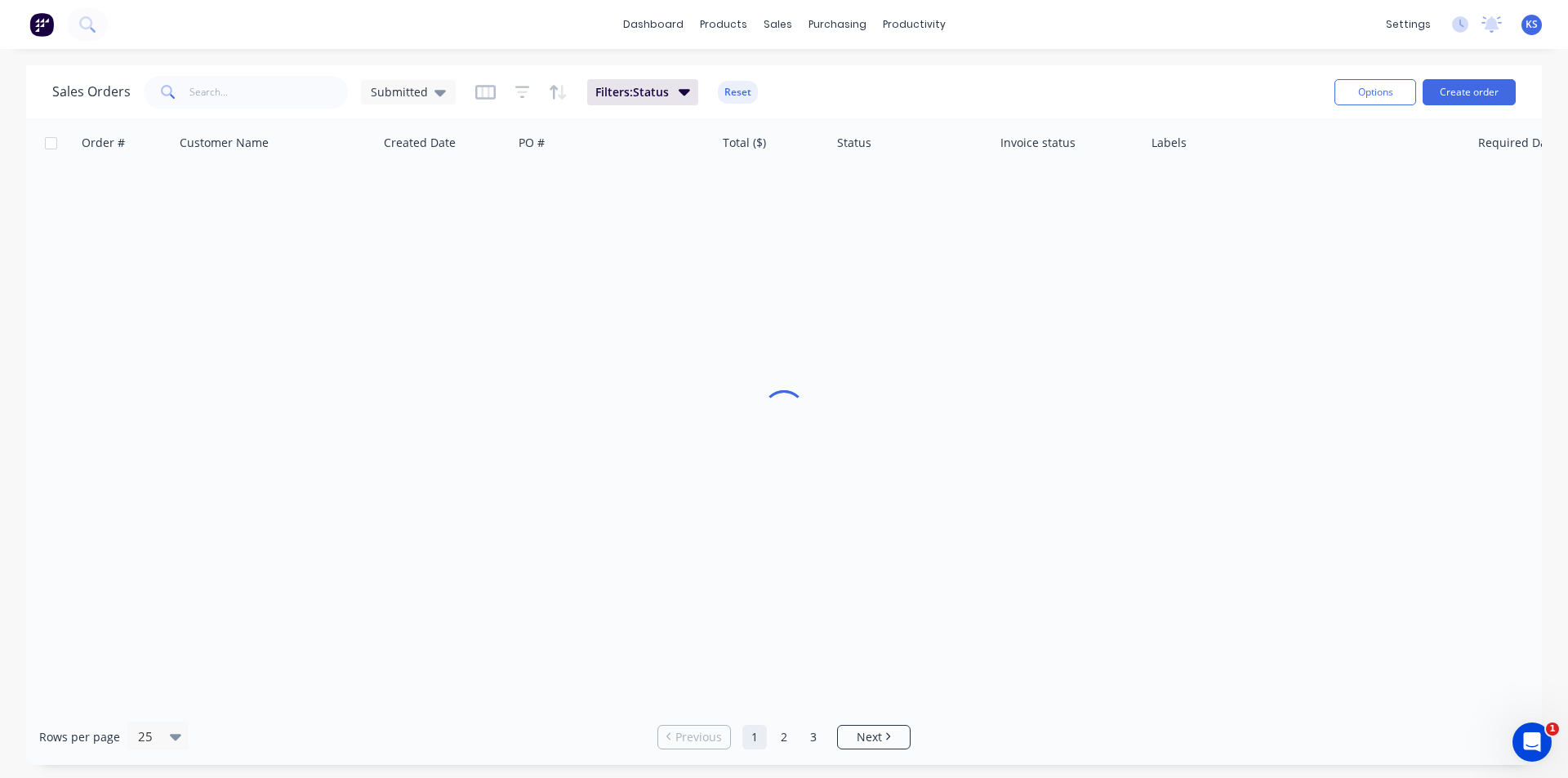
drag, startPoint x: 849, startPoint y: 83, endPoint x: 1124, endPoint y: 57, distance: 276.2
click at [1124, 57] on div "dashboard products sales purchasing productivity dashboard products Product Cat…" at bounding box center [784, 389] width 1568 height 778
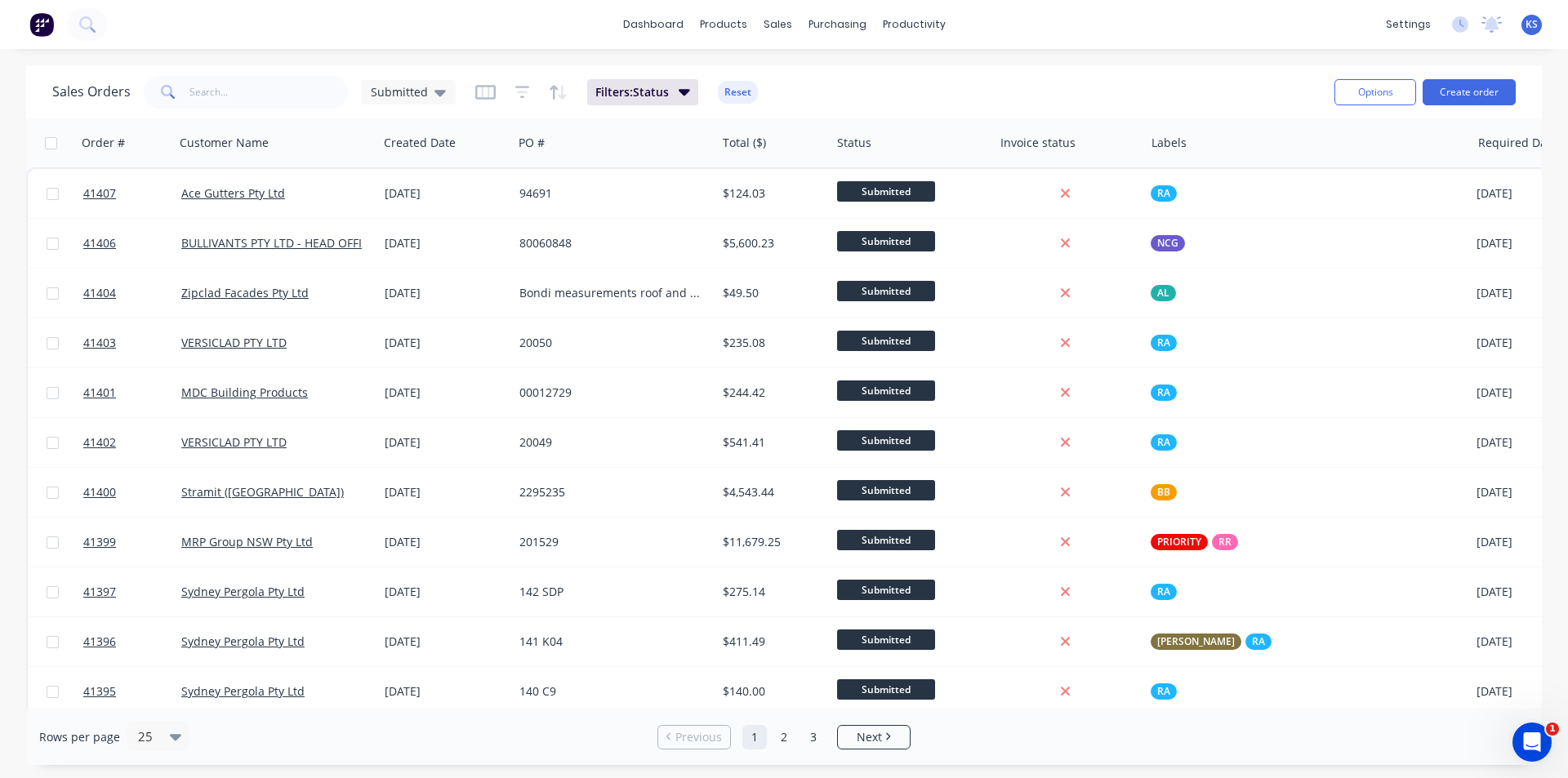
click at [1027, 91] on div "Sales Orders Submitted Filters: Status Reset" at bounding box center [686, 92] width 1269 height 40
click at [727, 97] on button "Reset" at bounding box center [737, 92] width 40 height 22
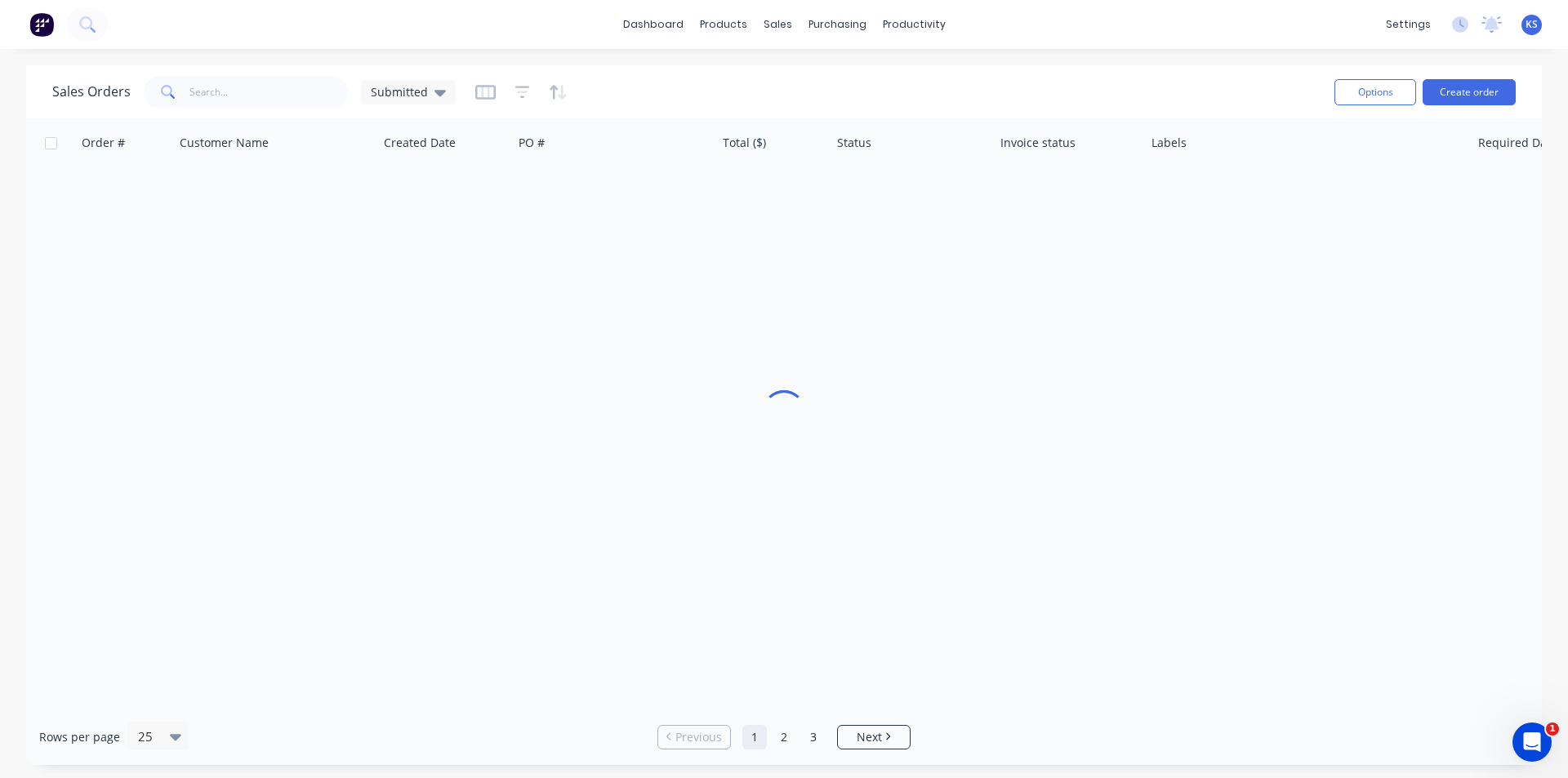
click at [924, 77] on div "Sales Orders Submitted" at bounding box center [686, 92] width 1269 height 40
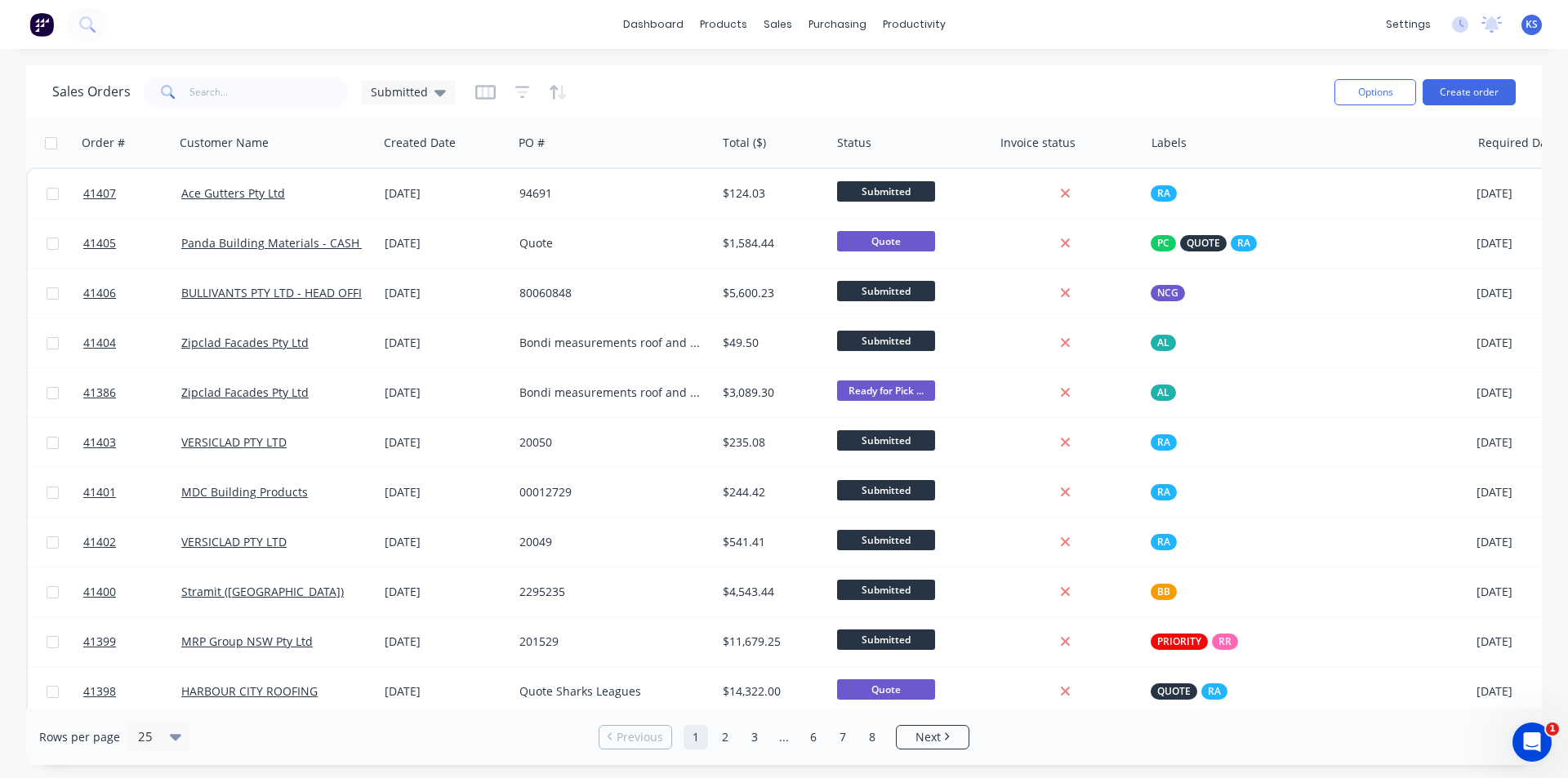
click at [877, 74] on div "Sales Orders Submitted" at bounding box center [686, 92] width 1269 height 40
click at [932, 105] on div "Sales Orders Submitted" at bounding box center [686, 92] width 1269 height 40
click at [747, 73] on div "Sales Orders Submitted" at bounding box center [686, 92] width 1269 height 40
click at [835, 78] on div "Sales Orders" at bounding box center [838, 78] width 67 height 15
click at [1108, 80] on div "Sales Orders Submitted" at bounding box center [686, 92] width 1269 height 40
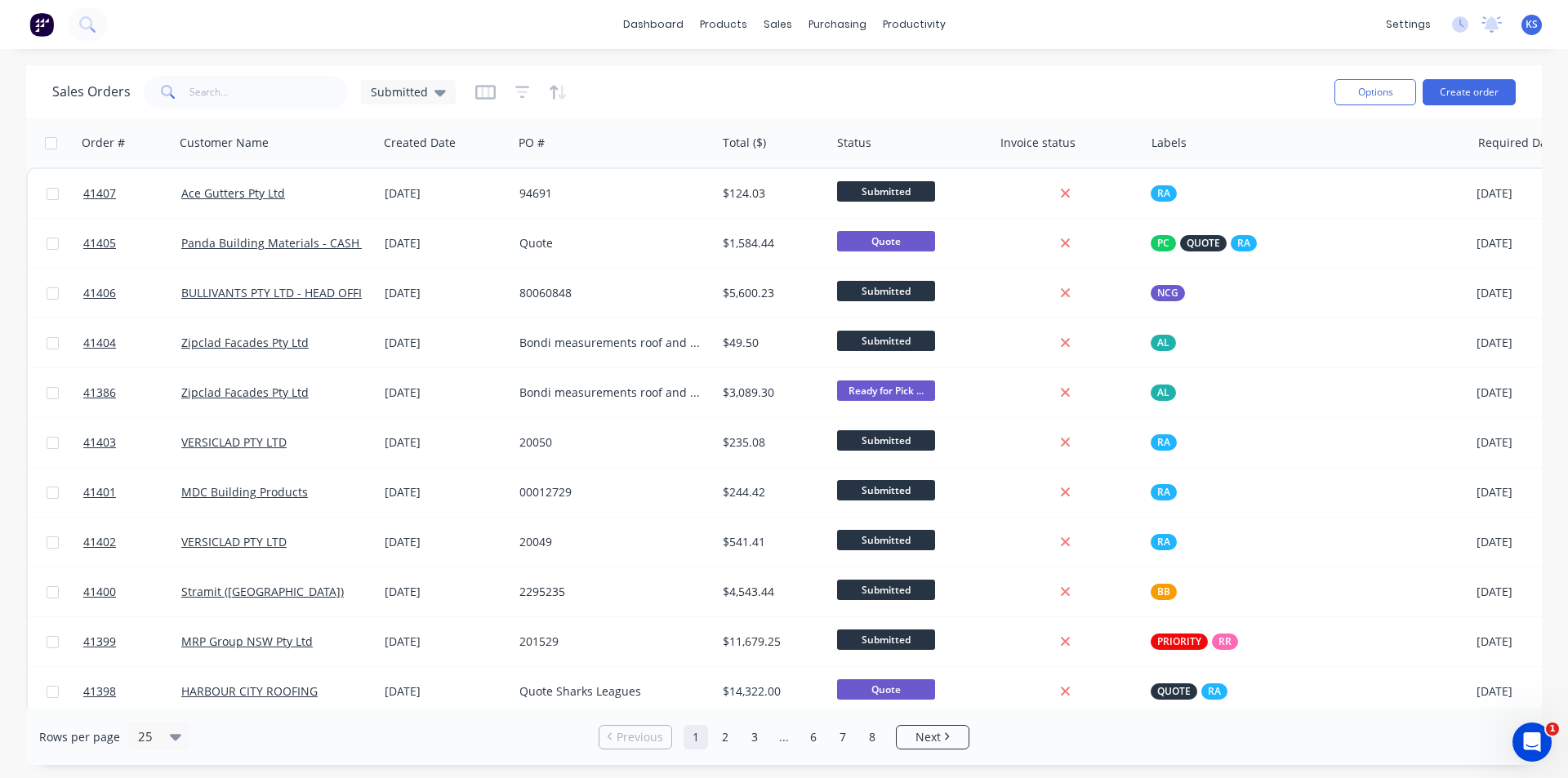
click at [1108, 80] on div "Sales Orders Submitted" at bounding box center [686, 92] width 1269 height 40
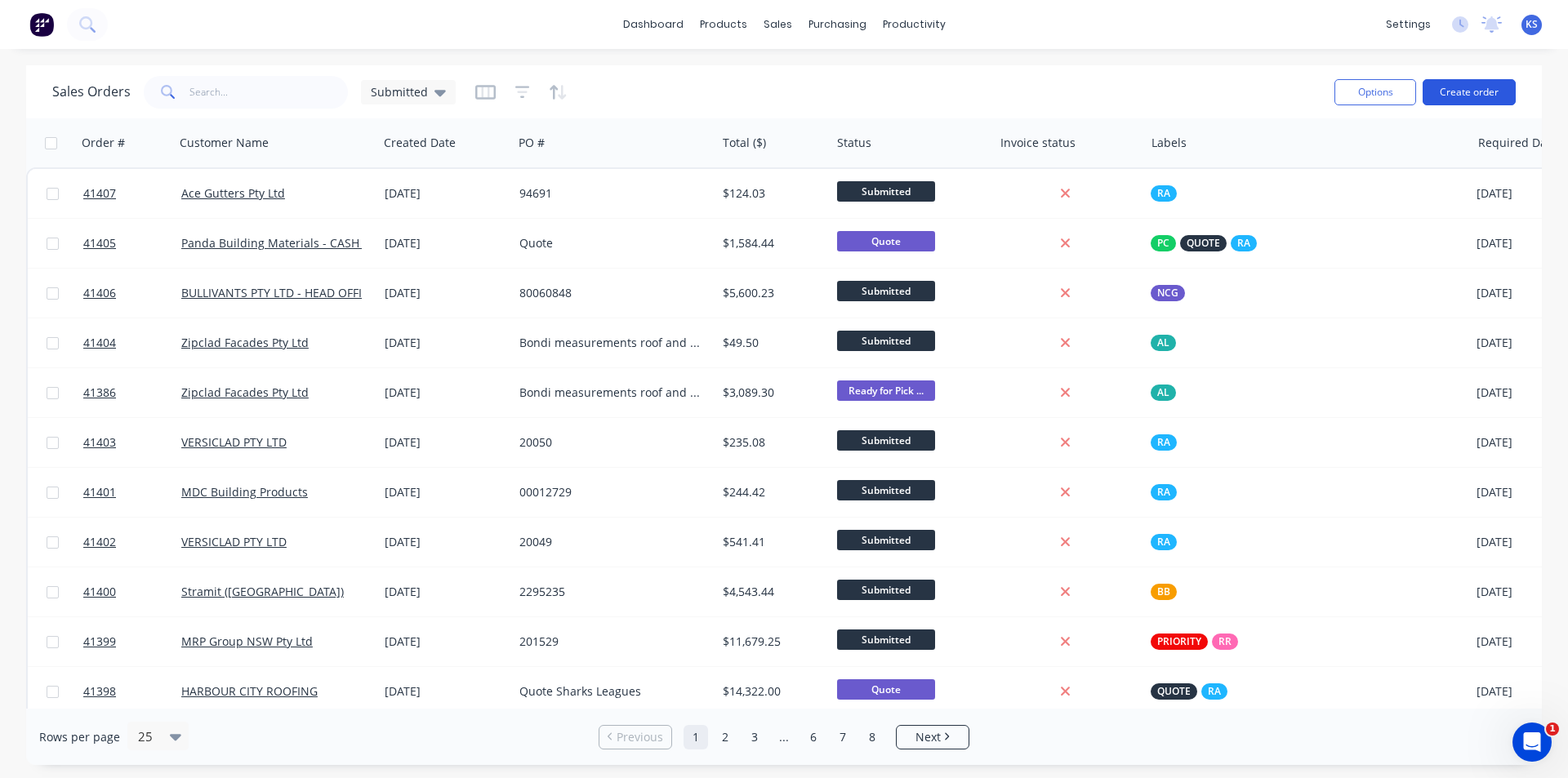
click at [1459, 91] on button "Create order" at bounding box center [1468, 92] width 93 height 26
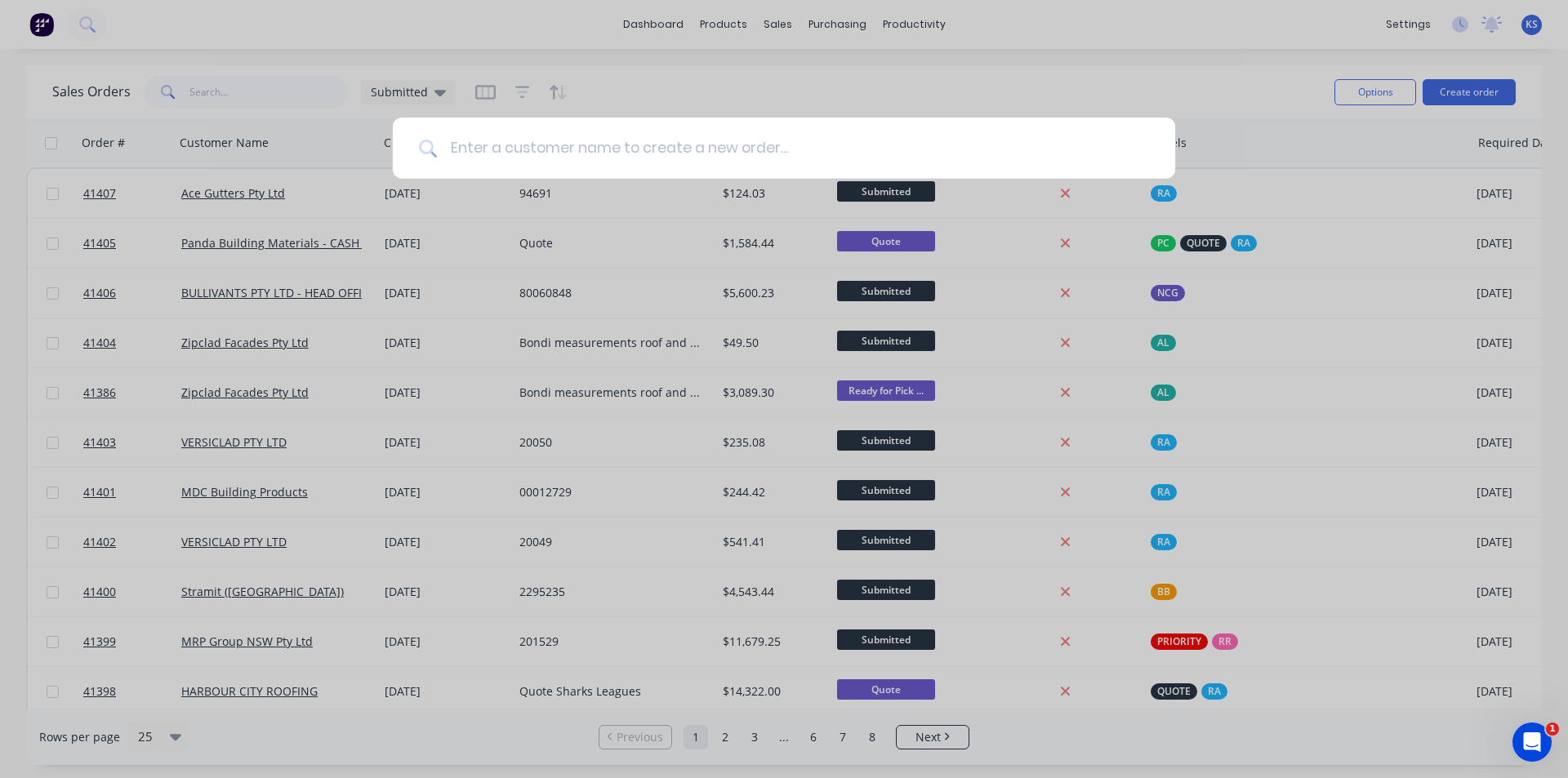
click at [806, 147] on input at bounding box center [793, 148] width 713 height 62
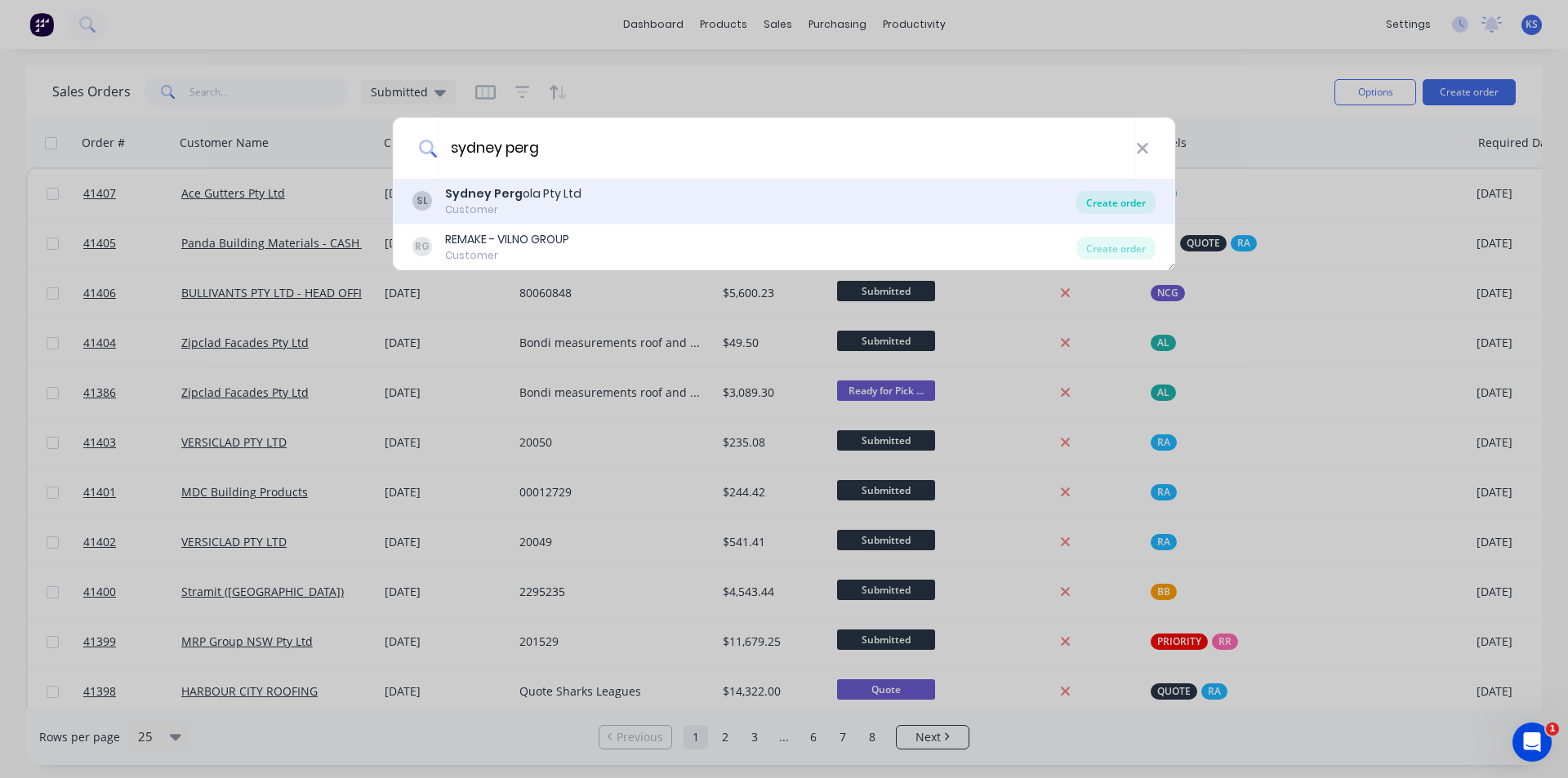
type input "sydney perg"
click at [1099, 195] on div "Create order" at bounding box center [1115, 202] width 79 height 22
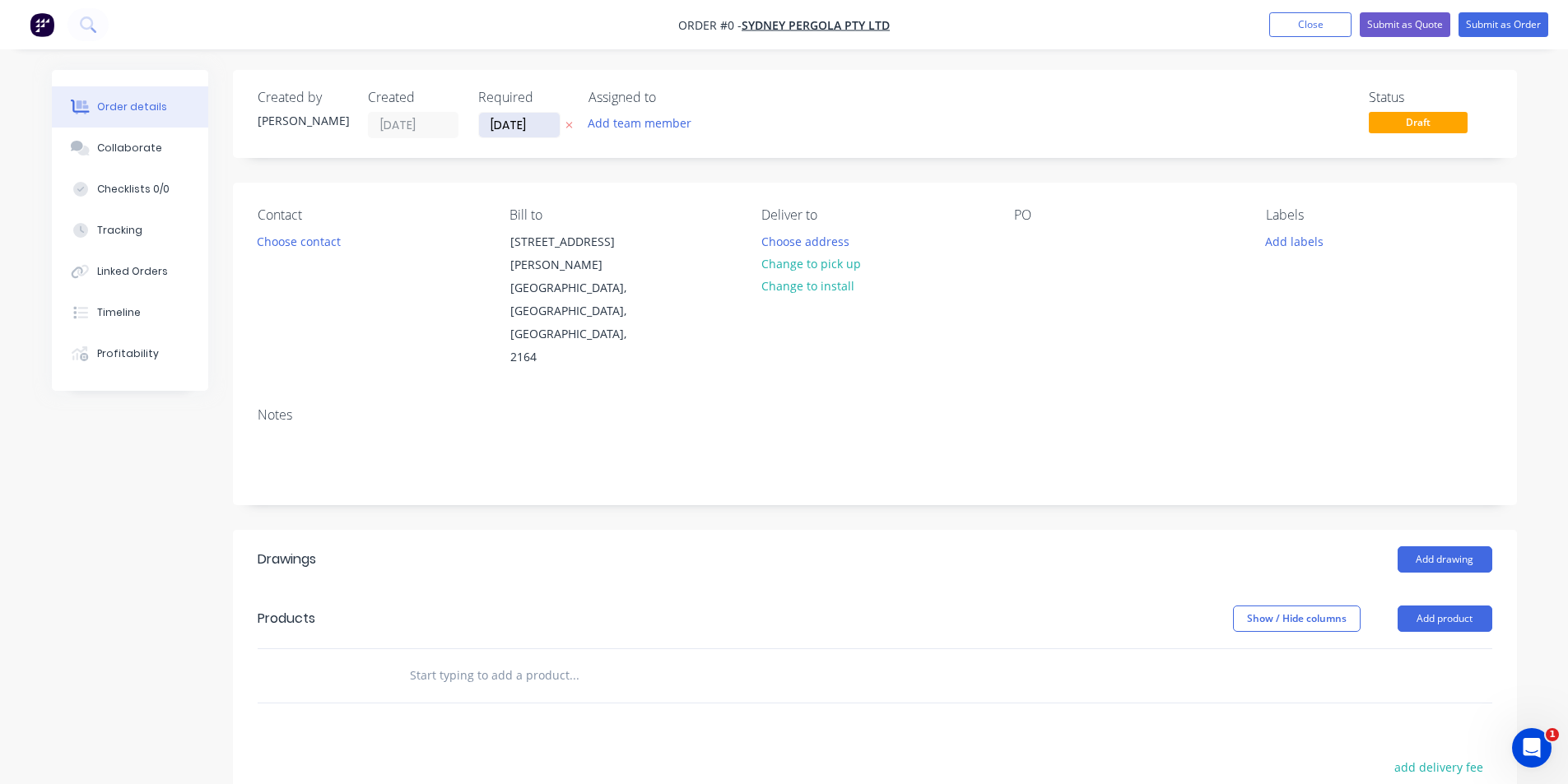
click at [517, 119] on input "28/08/25" at bounding box center [519, 124] width 81 height 25
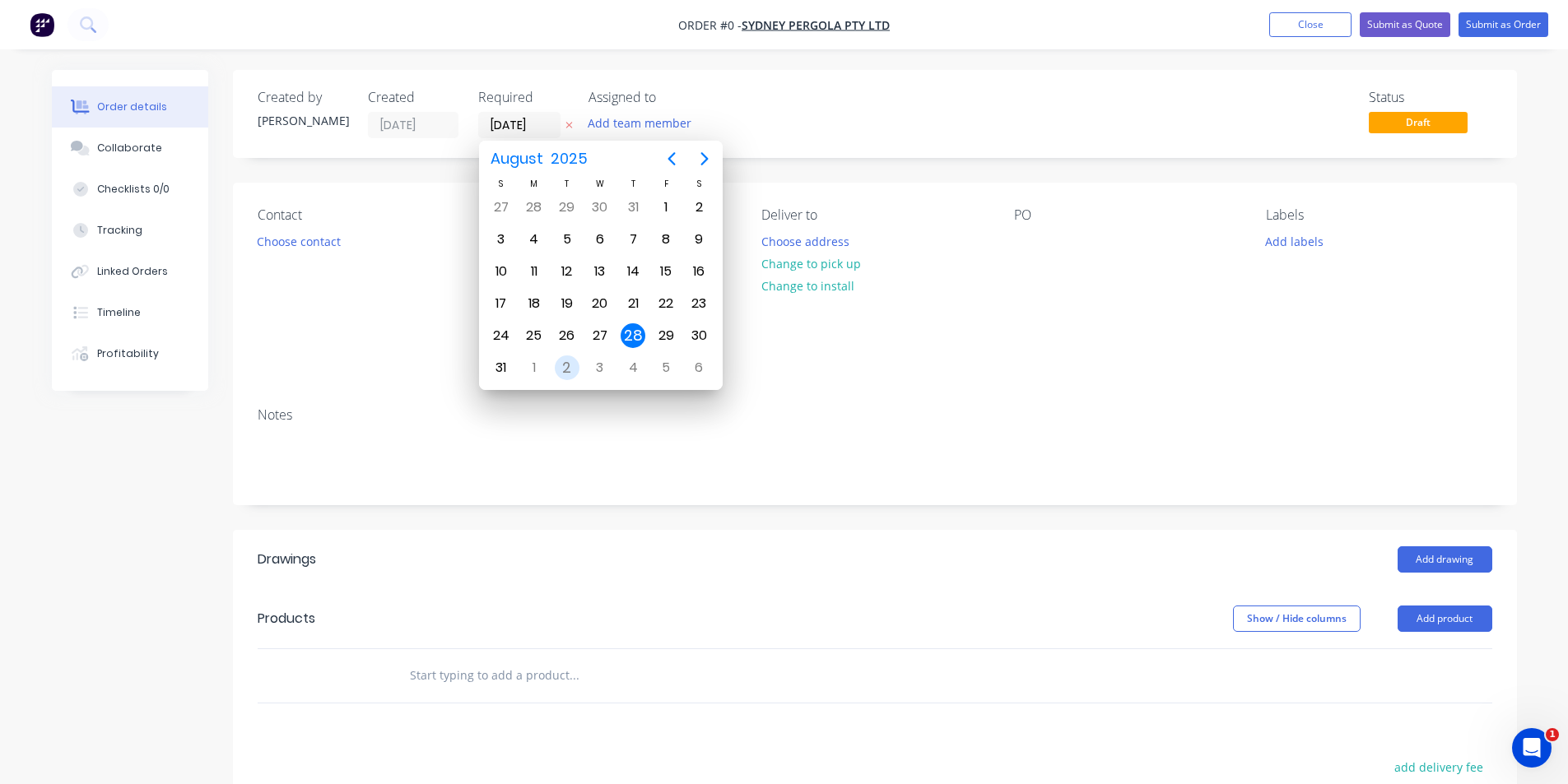
click at [566, 374] on div "2" at bounding box center [566, 367] width 25 height 25
type input "02/09/25"
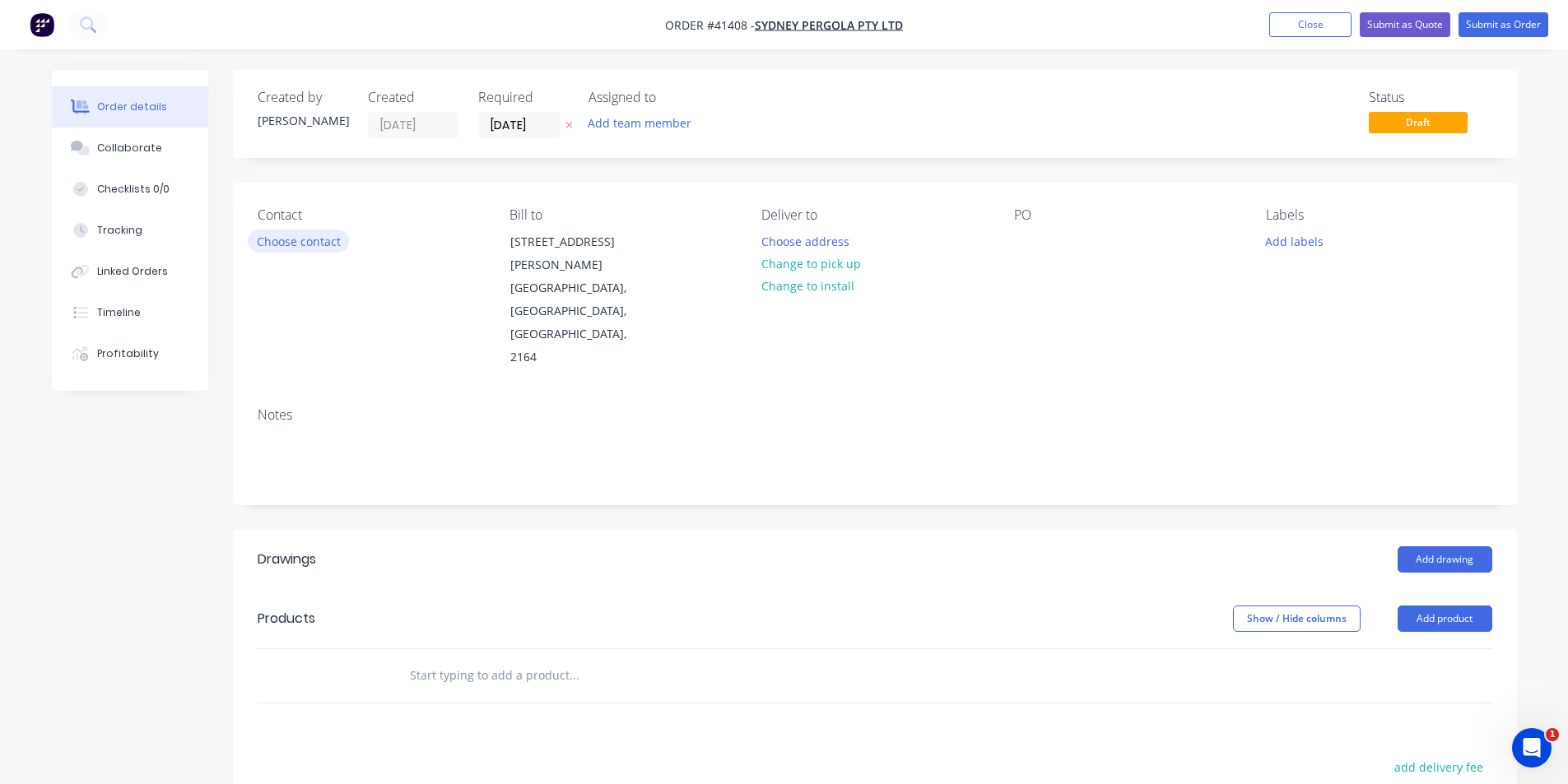
click at [332, 241] on button "Choose contact" at bounding box center [297, 240] width 101 height 23
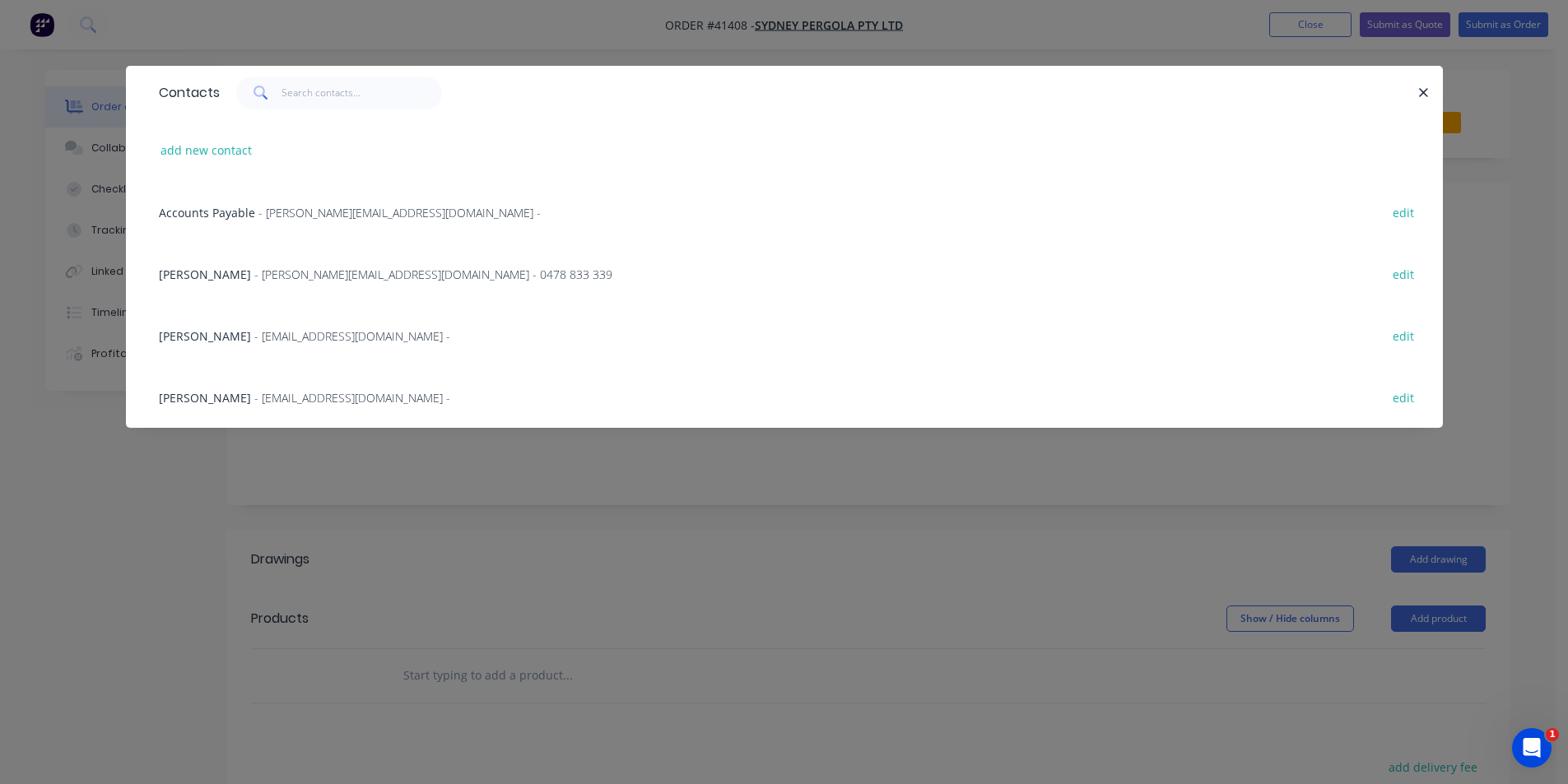
click at [211, 268] on span "Allan Nguyen" at bounding box center [205, 275] width 93 height 16
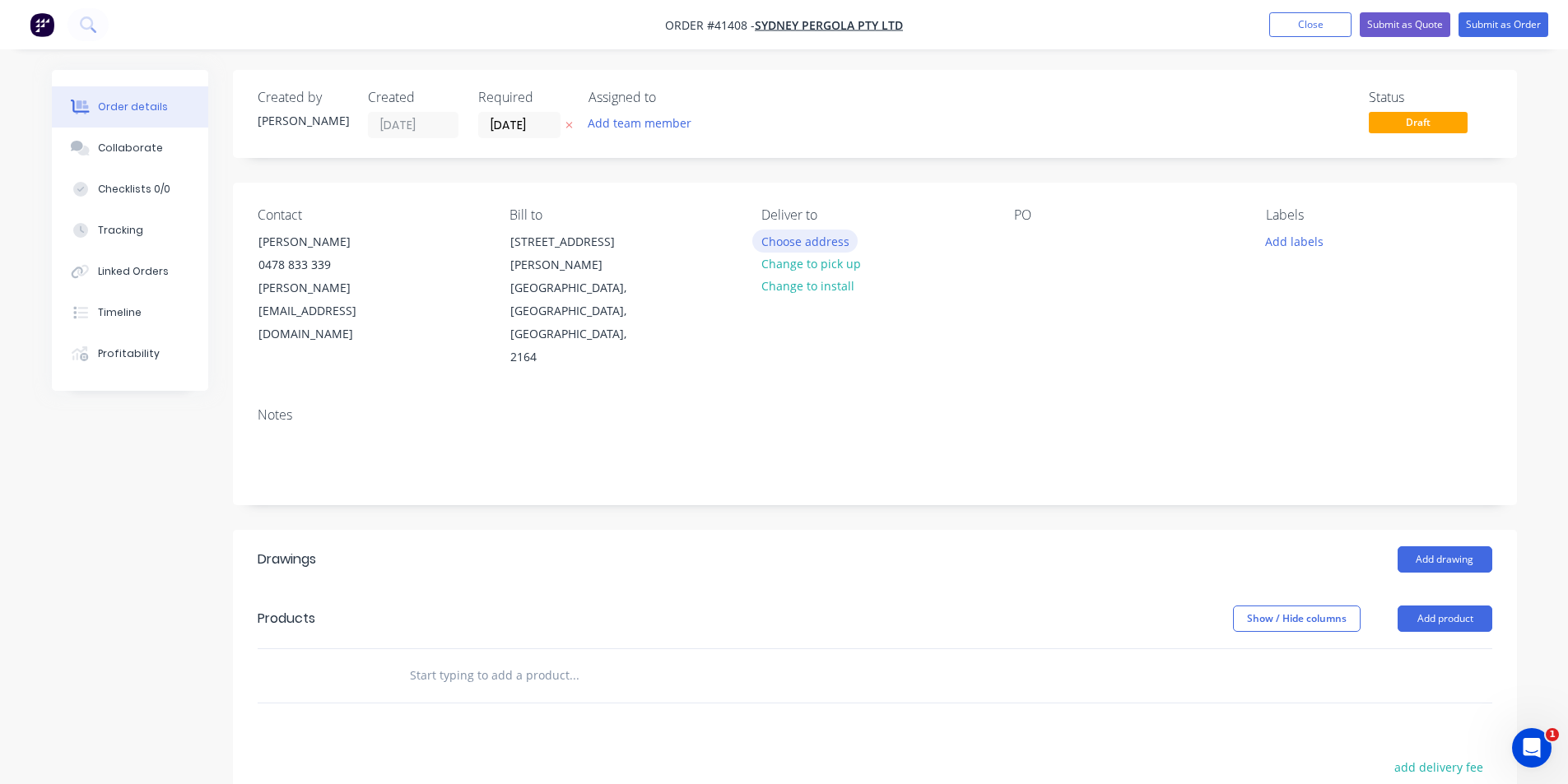
click at [793, 240] on button "Choose address" at bounding box center [805, 240] width 105 height 23
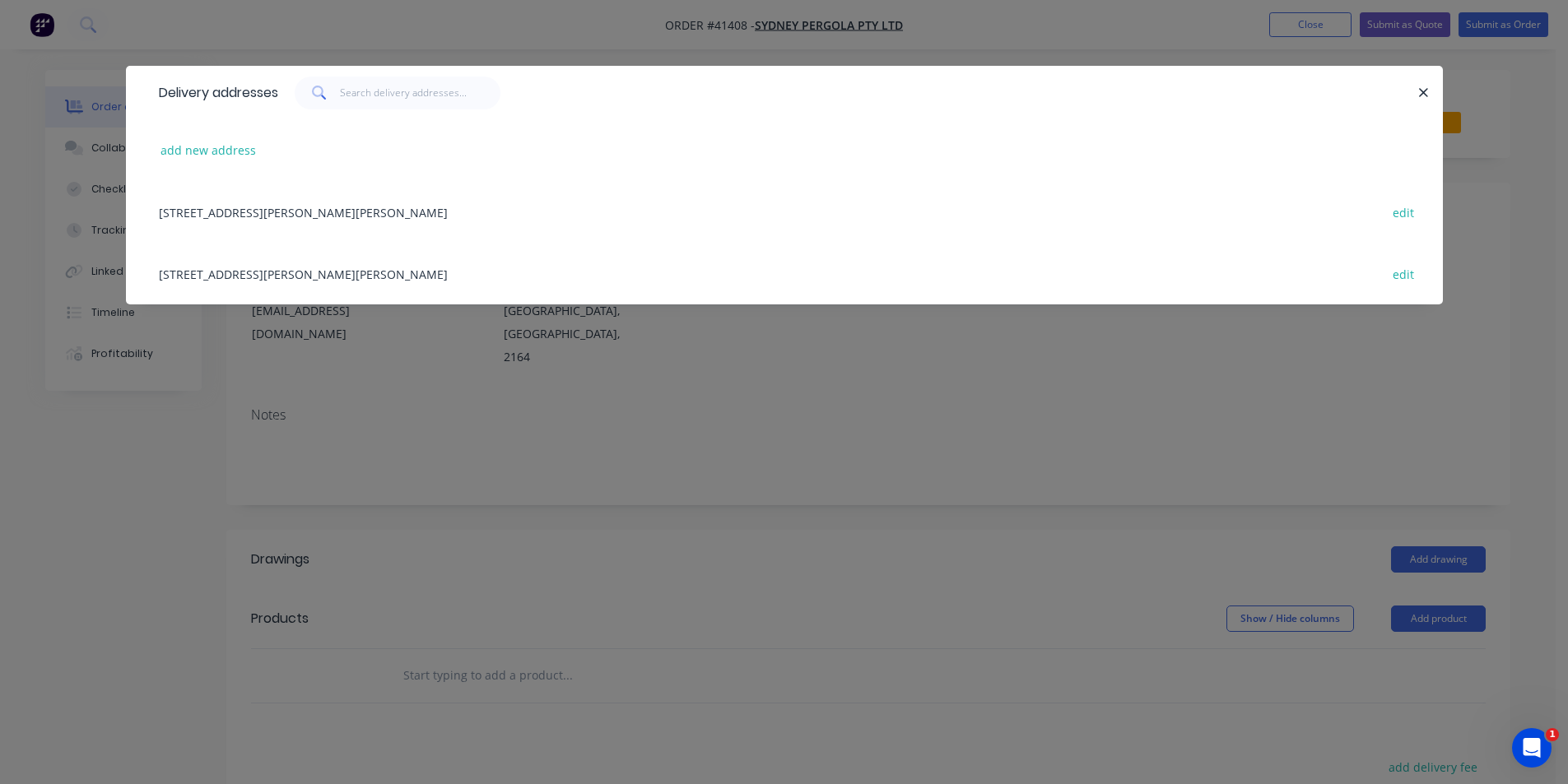
click at [329, 216] on div "5/132-136 Newton rd, WETHERILL PARK, New South Wales, Australia, 2164 edit" at bounding box center [784, 212] width 1268 height 62
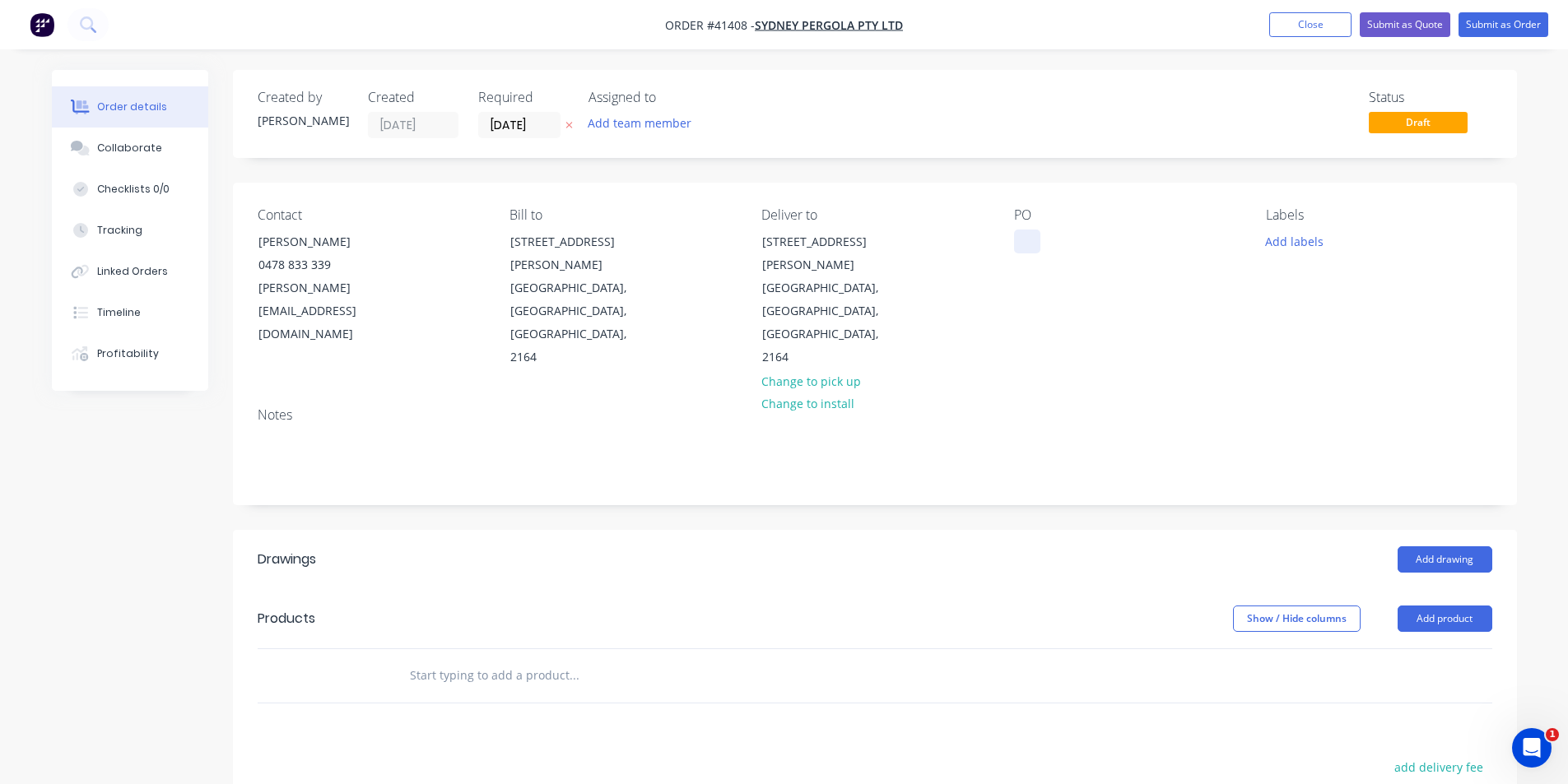
click at [1031, 245] on div at bounding box center [1026, 241] width 27 height 24
click at [1311, 237] on button "Add labels" at bounding box center [1294, 240] width 76 height 23
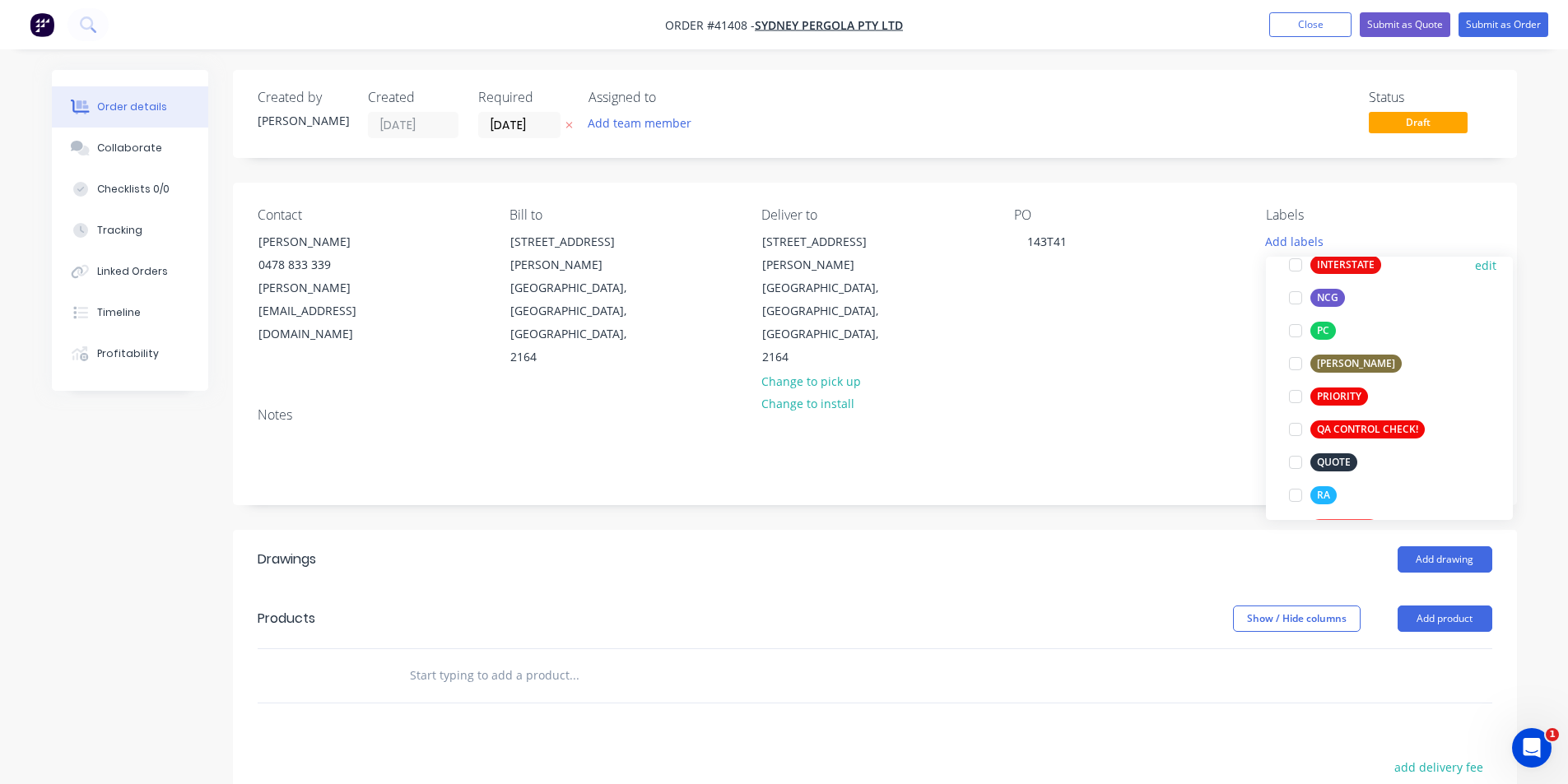
scroll to position [412, 0]
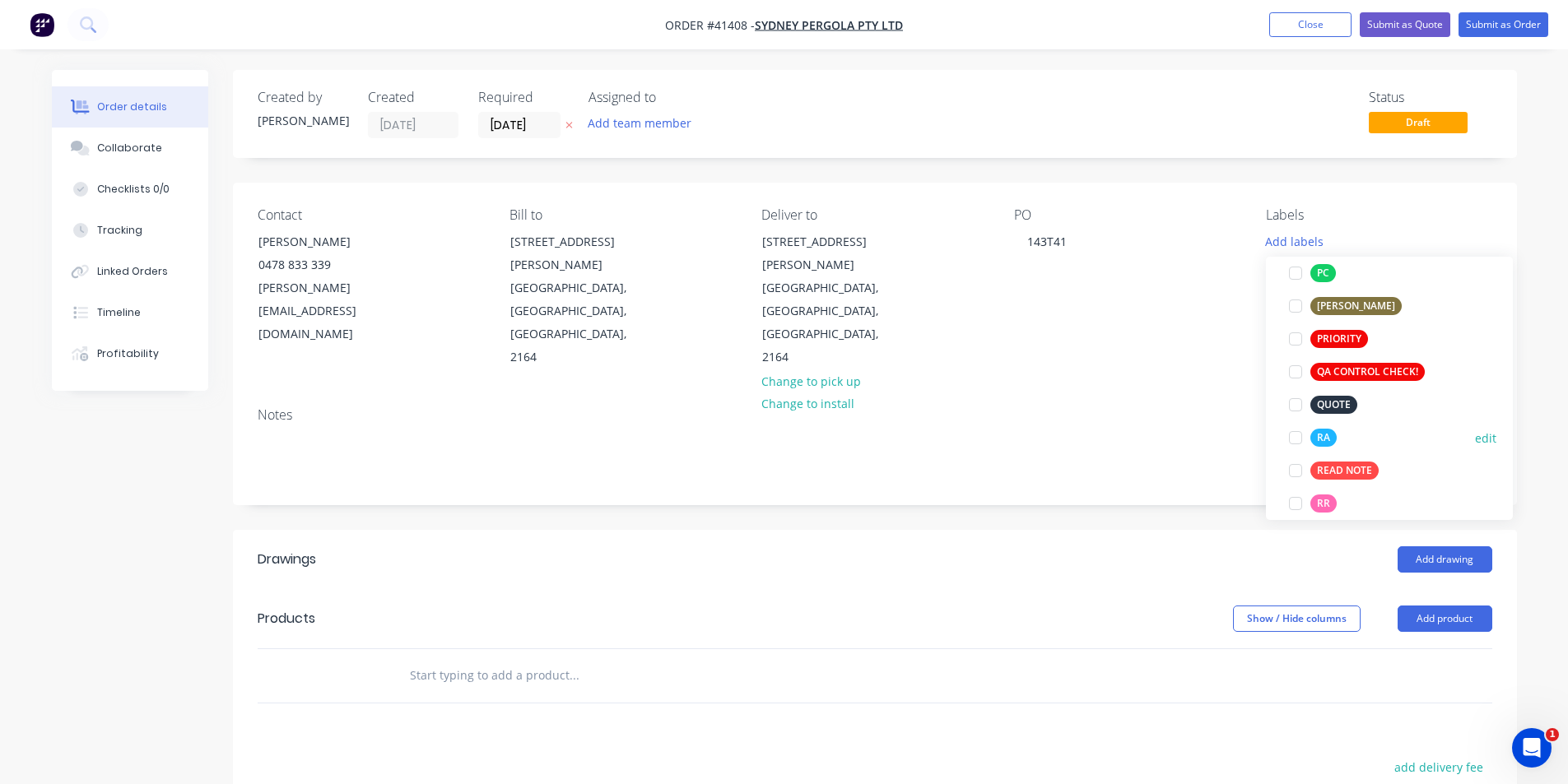
click at [1297, 438] on div at bounding box center [1294, 437] width 33 height 33
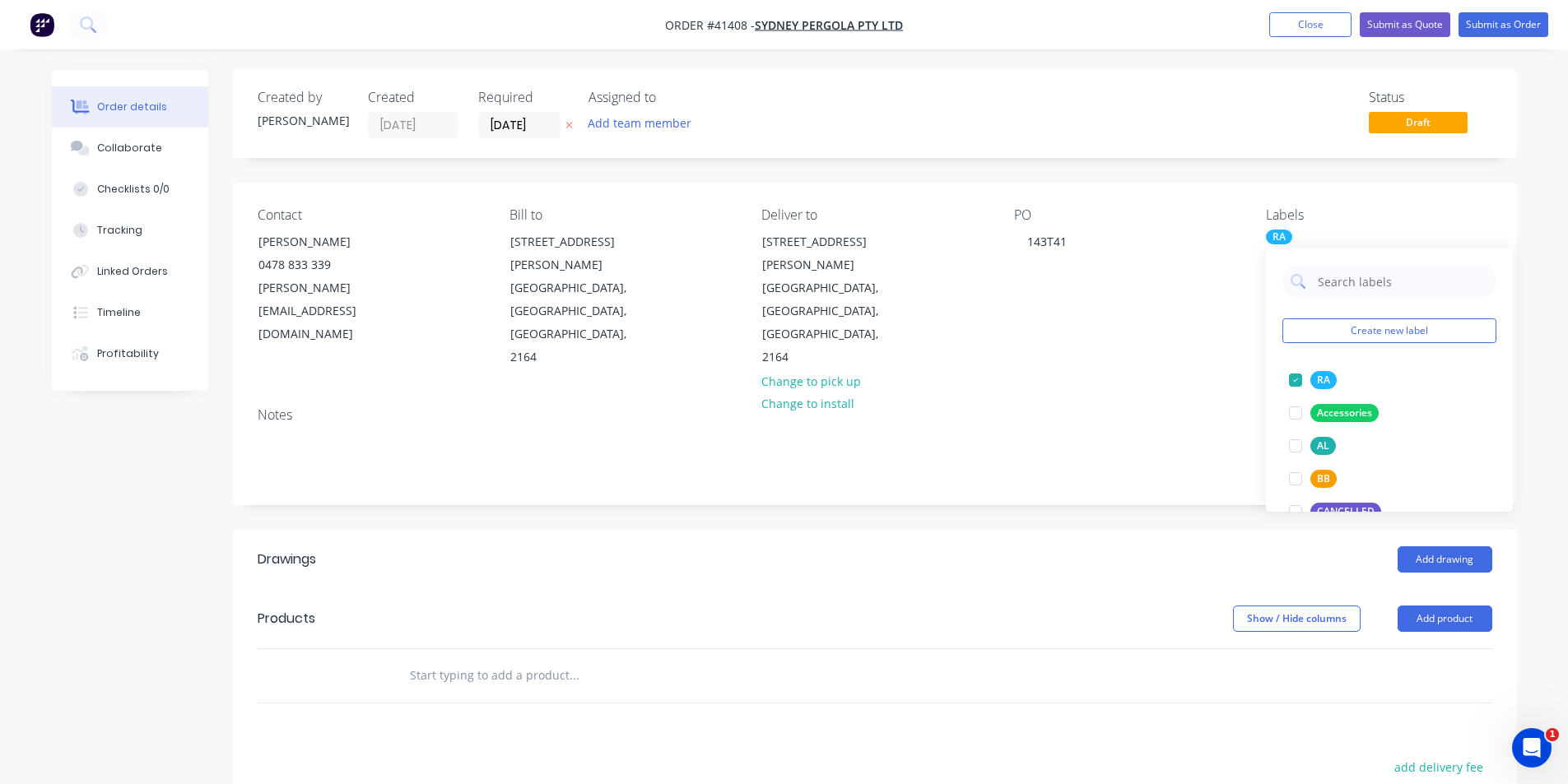
click at [1151, 530] on header "Drawings Add drawing" at bounding box center [874, 559] width 1283 height 59
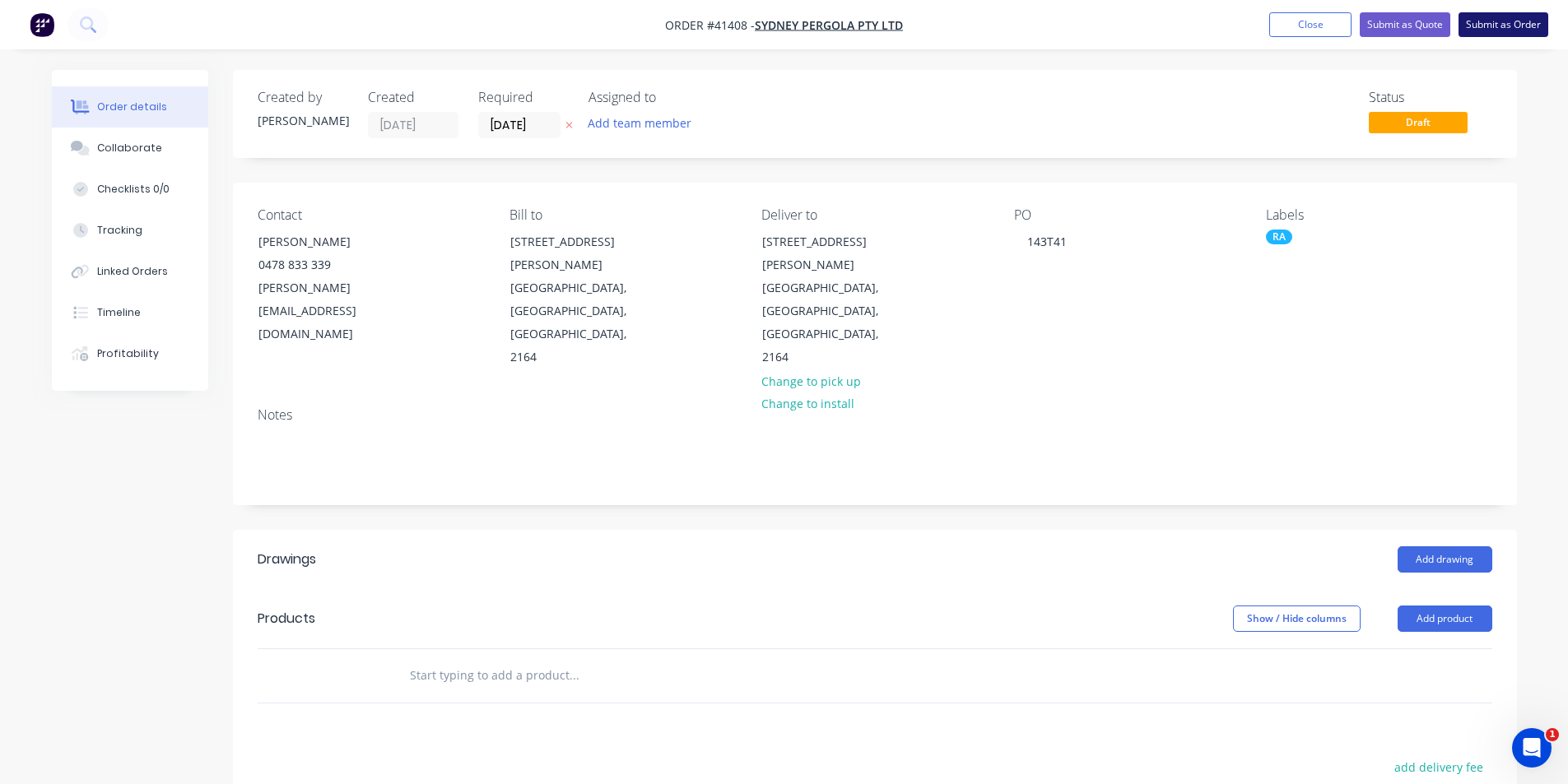
click at [1509, 30] on button "Submit as Order" at bounding box center [1502, 25] width 90 height 25
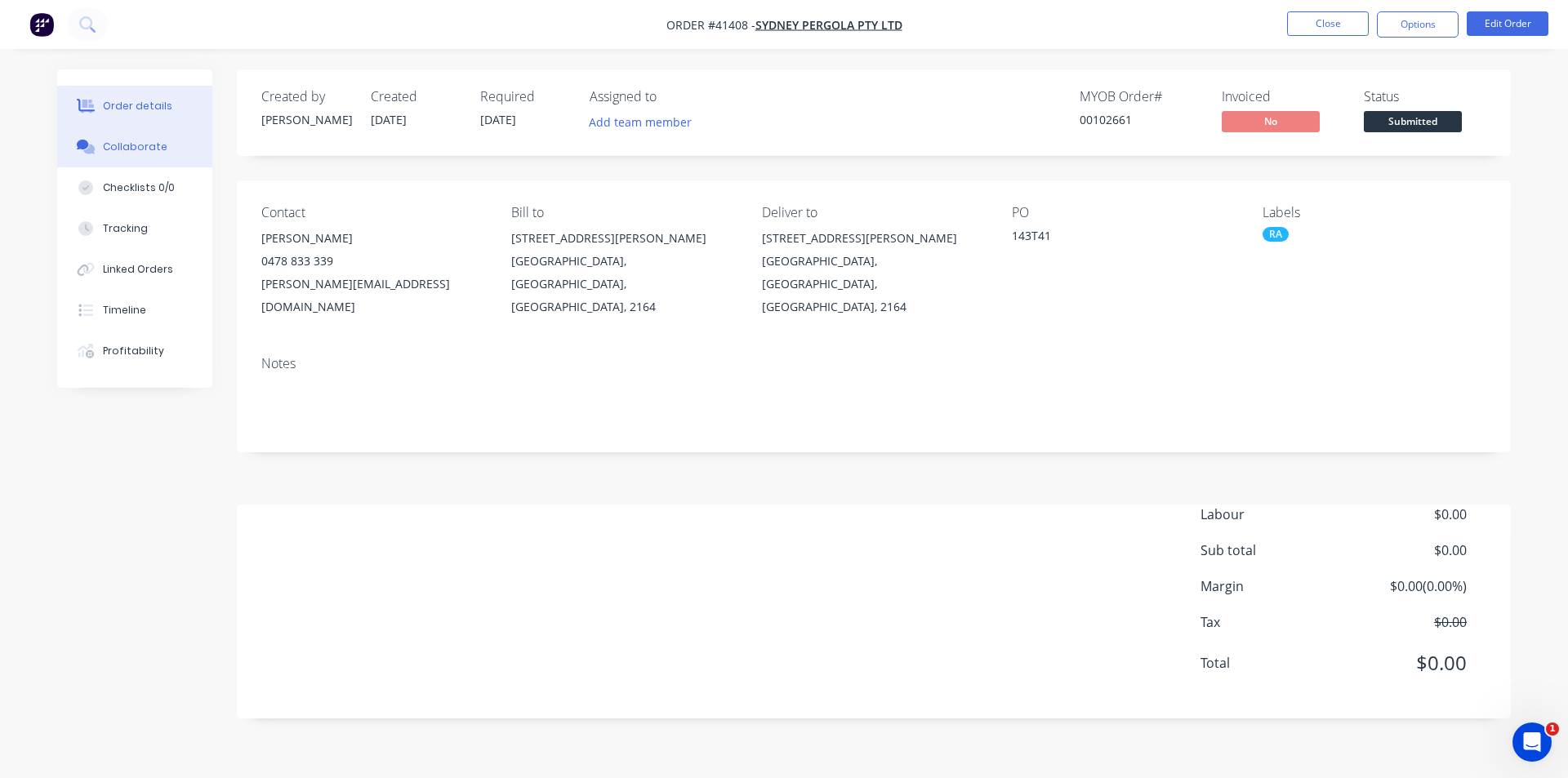
click at [154, 153] on div "Collaborate" at bounding box center [135, 147] width 65 height 15
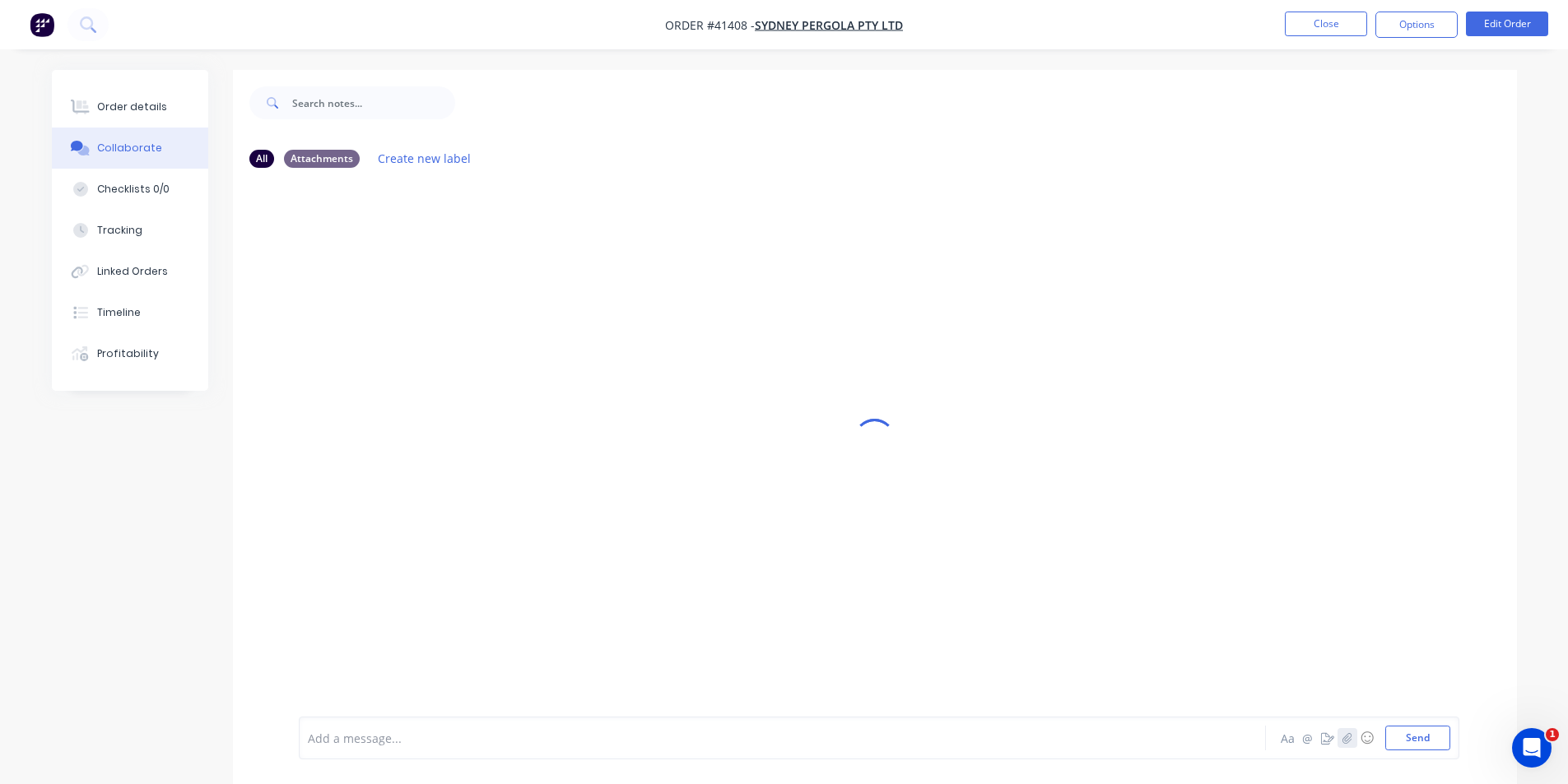
click at [1346, 740] on icon "button" at bounding box center [1346, 739] width 10 height 12
click at [1404, 747] on button "Send" at bounding box center [1417, 738] width 65 height 25
click at [507, 331] on div "Labels Download Delete" at bounding box center [449, 306] width 302 height 123
click at [137, 114] on button "Order details" at bounding box center [130, 107] width 157 height 41
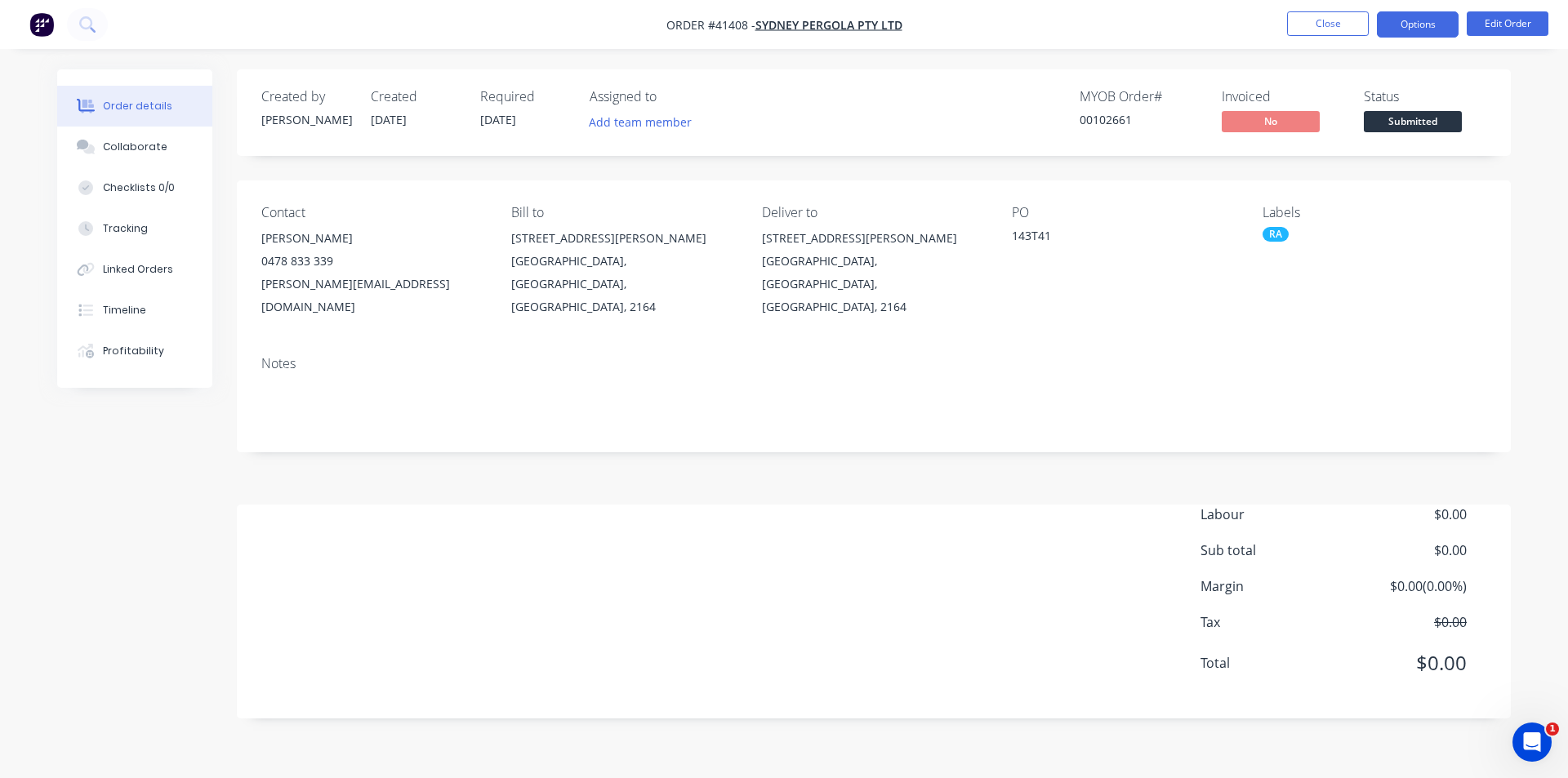
click at [1398, 24] on button "Options" at bounding box center [1418, 24] width 82 height 26
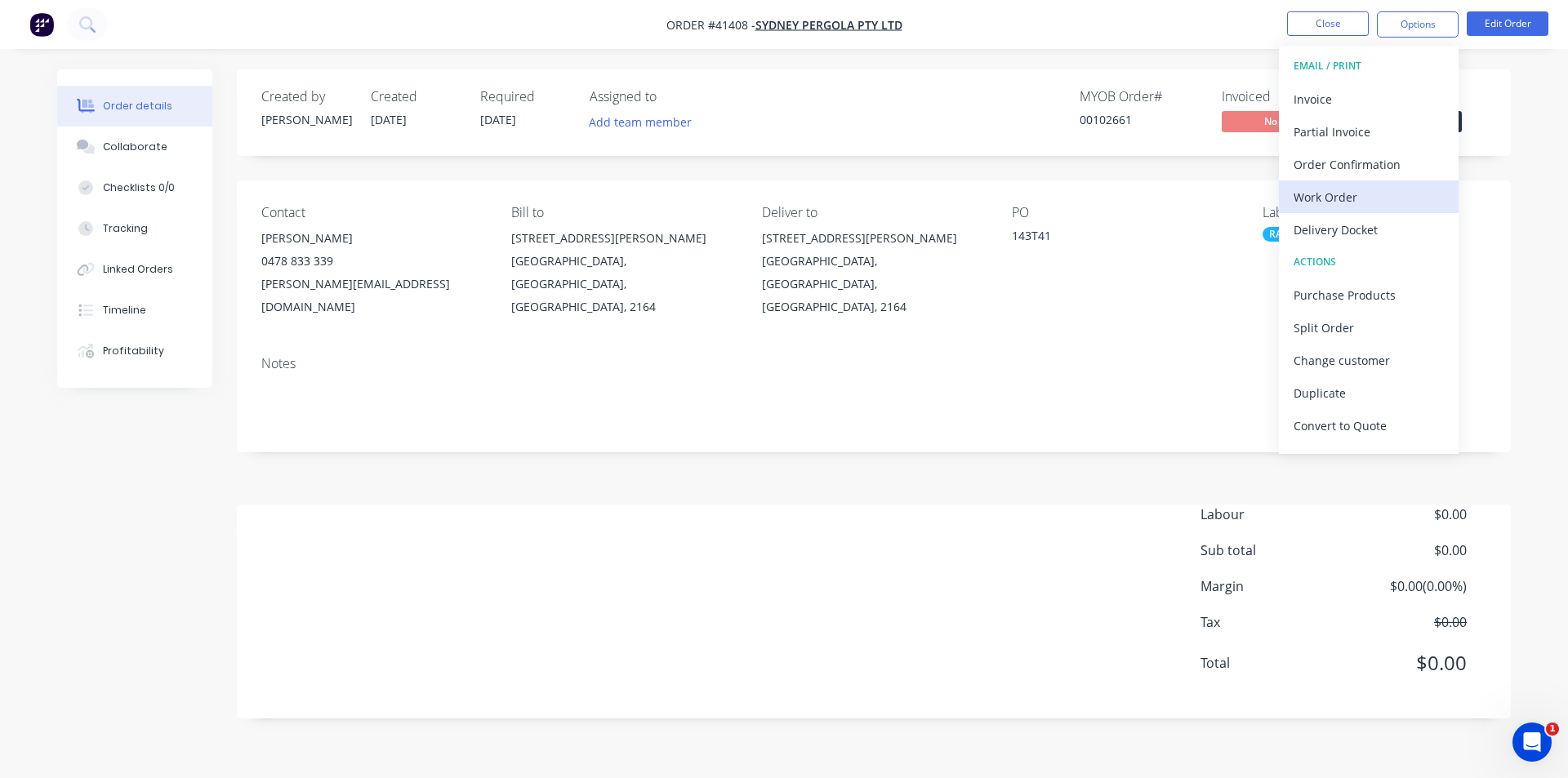
click at [1366, 191] on div "Work Order" at bounding box center [1369, 197] width 151 height 23
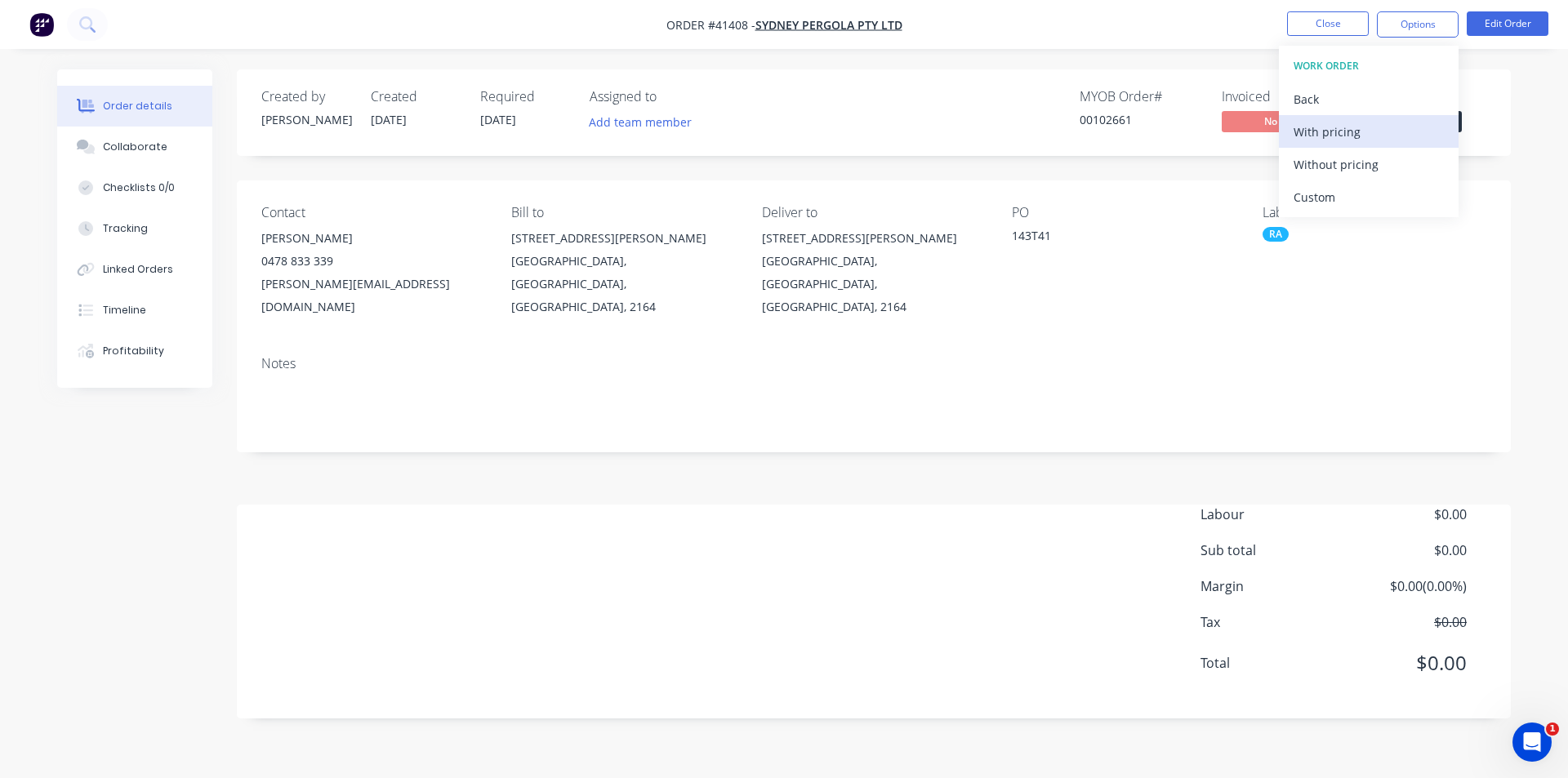
click at [1373, 132] on div "With pricing" at bounding box center [1369, 132] width 151 height 23
click at [964, 511] on div "Labour $0.00 Sub total $0.00 Margin $0.00 ( 0.00 %) Tax $0.00 Total $0.00" at bounding box center [873, 599] width 1225 height 190
click at [1514, 29] on button "Edit Order" at bounding box center [1508, 23] width 82 height 24
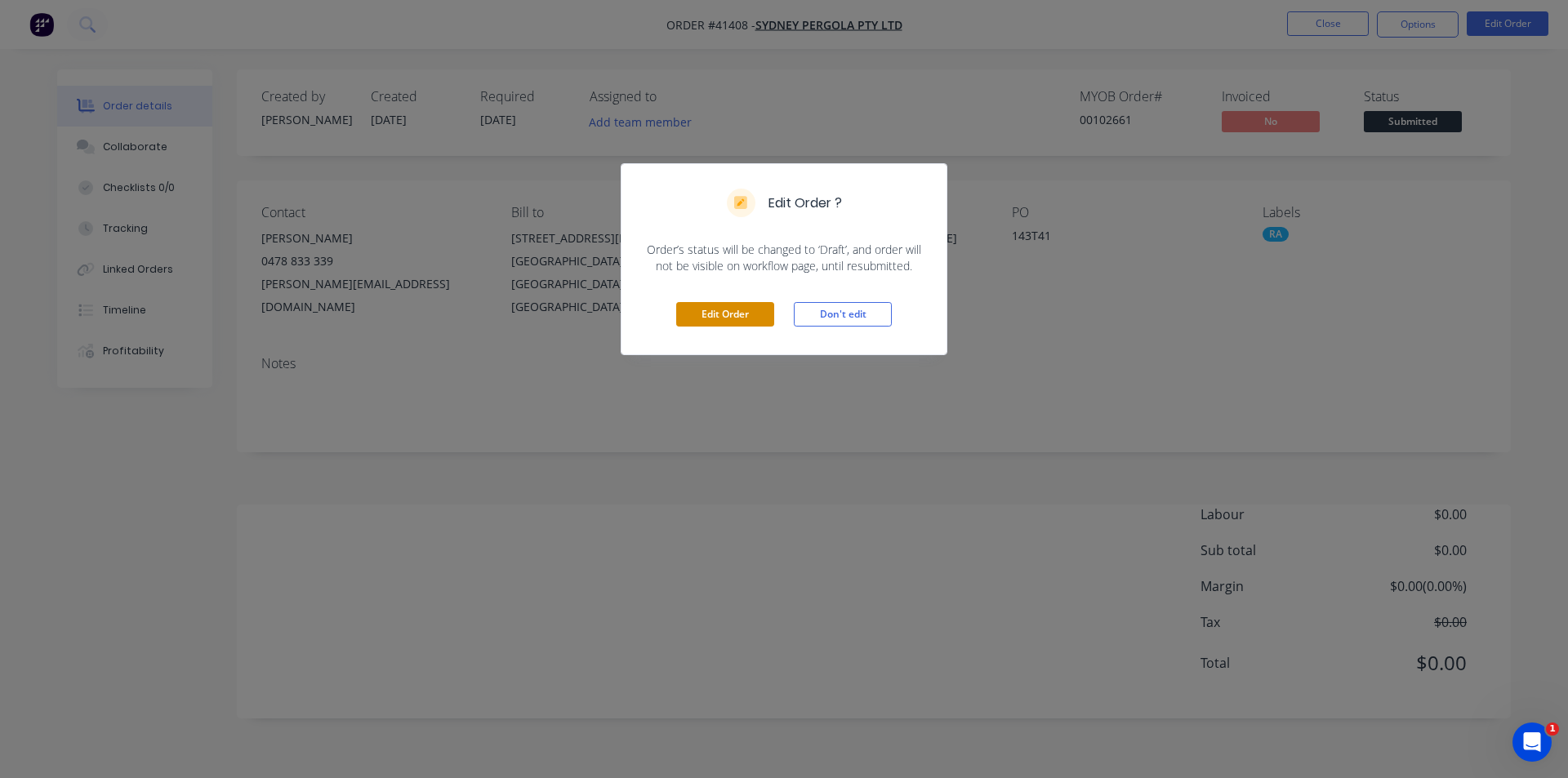
click at [677, 321] on button "Edit Order" at bounding box center [725, 314] width 98 height 24
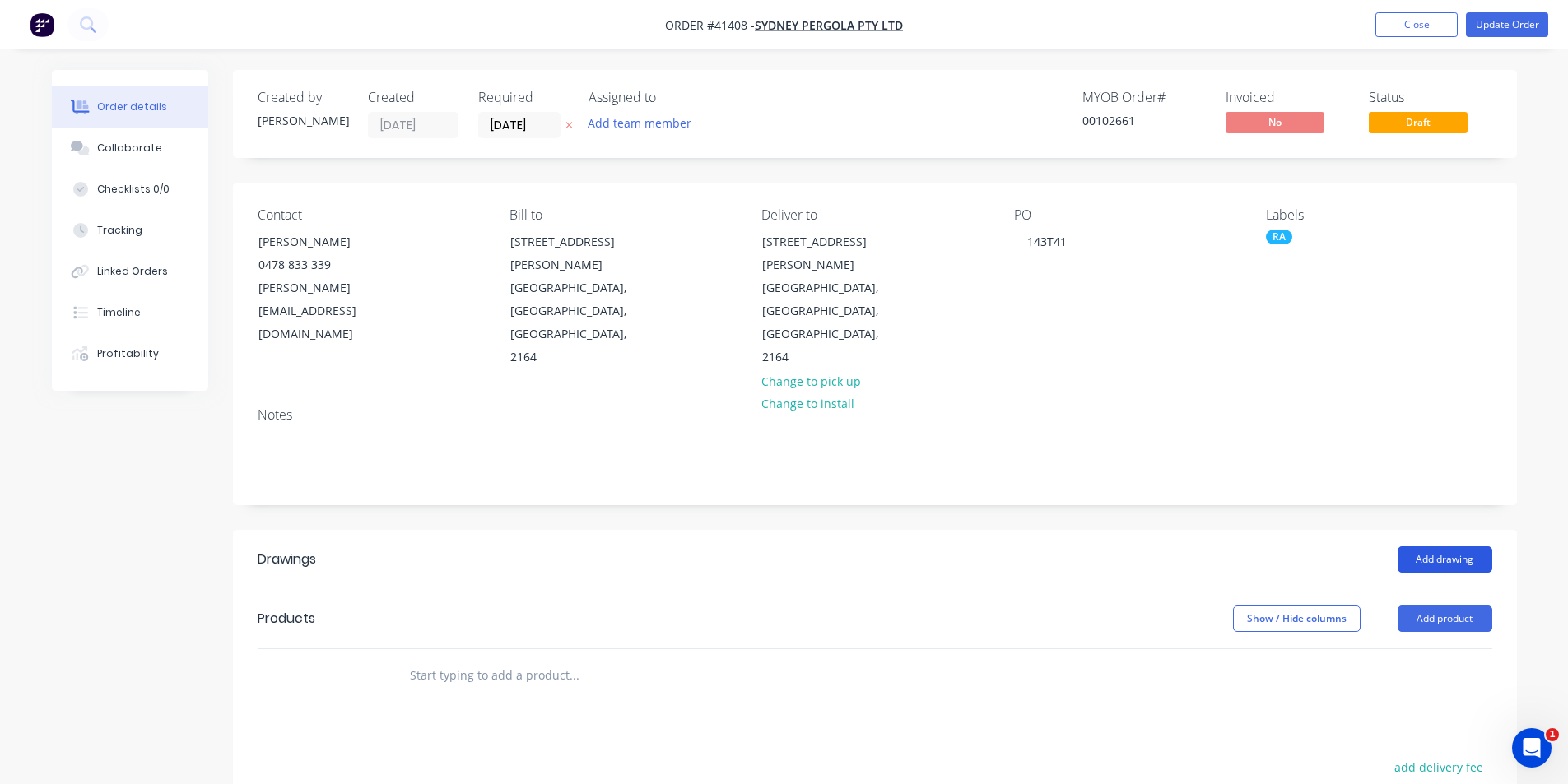
click at [1448, 547] on button "Add drawing" at bounding box center [1445, 559] width 95 height 27
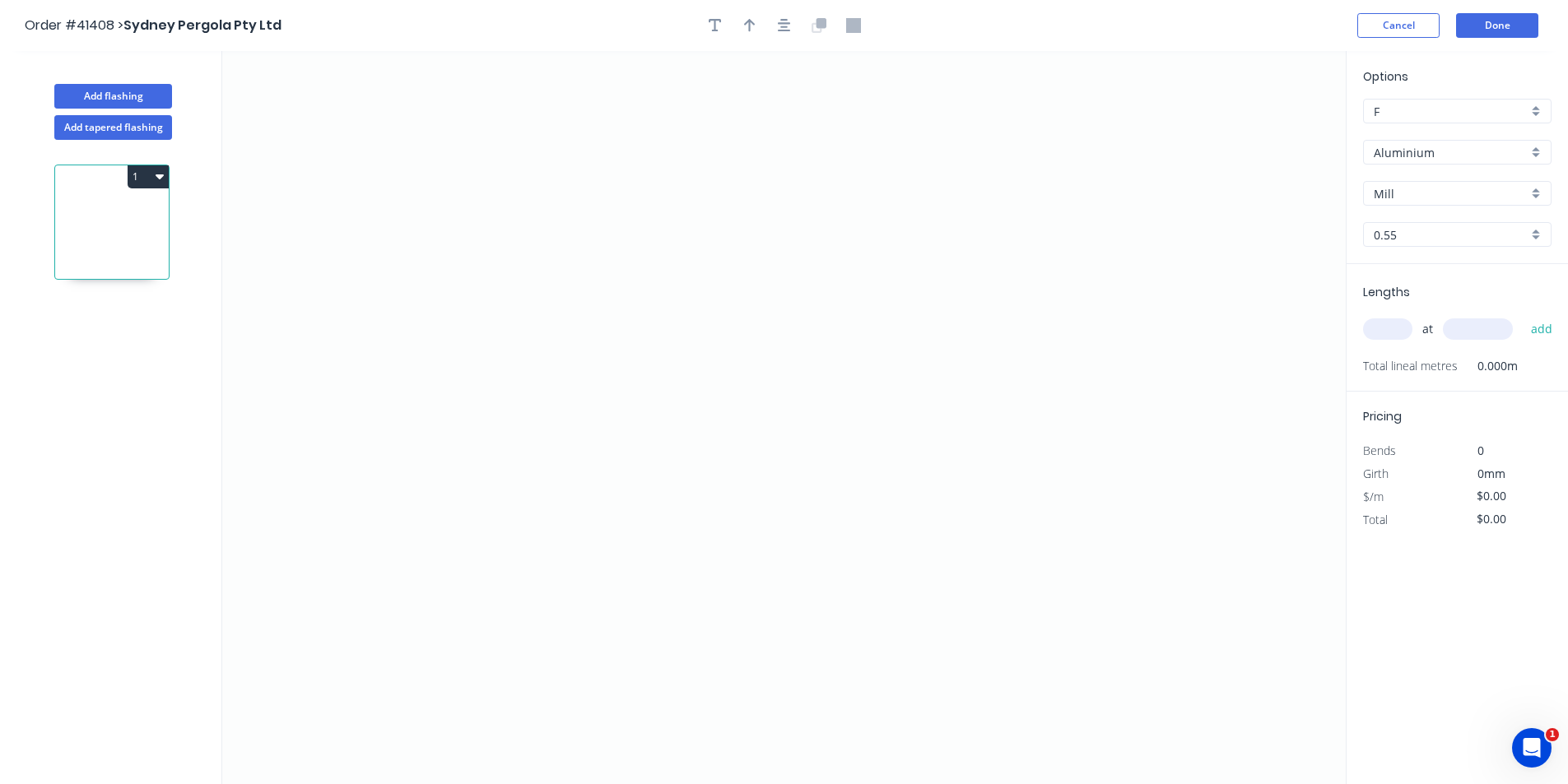
drag, startPoint x: 1400, startPoint y: 152, endPoint x: 1405, endPoint y: 167, distance: 15.8
click at [1400, 152] on input "Aluminium" at bounding box center [1450, 153] width 154 height 18
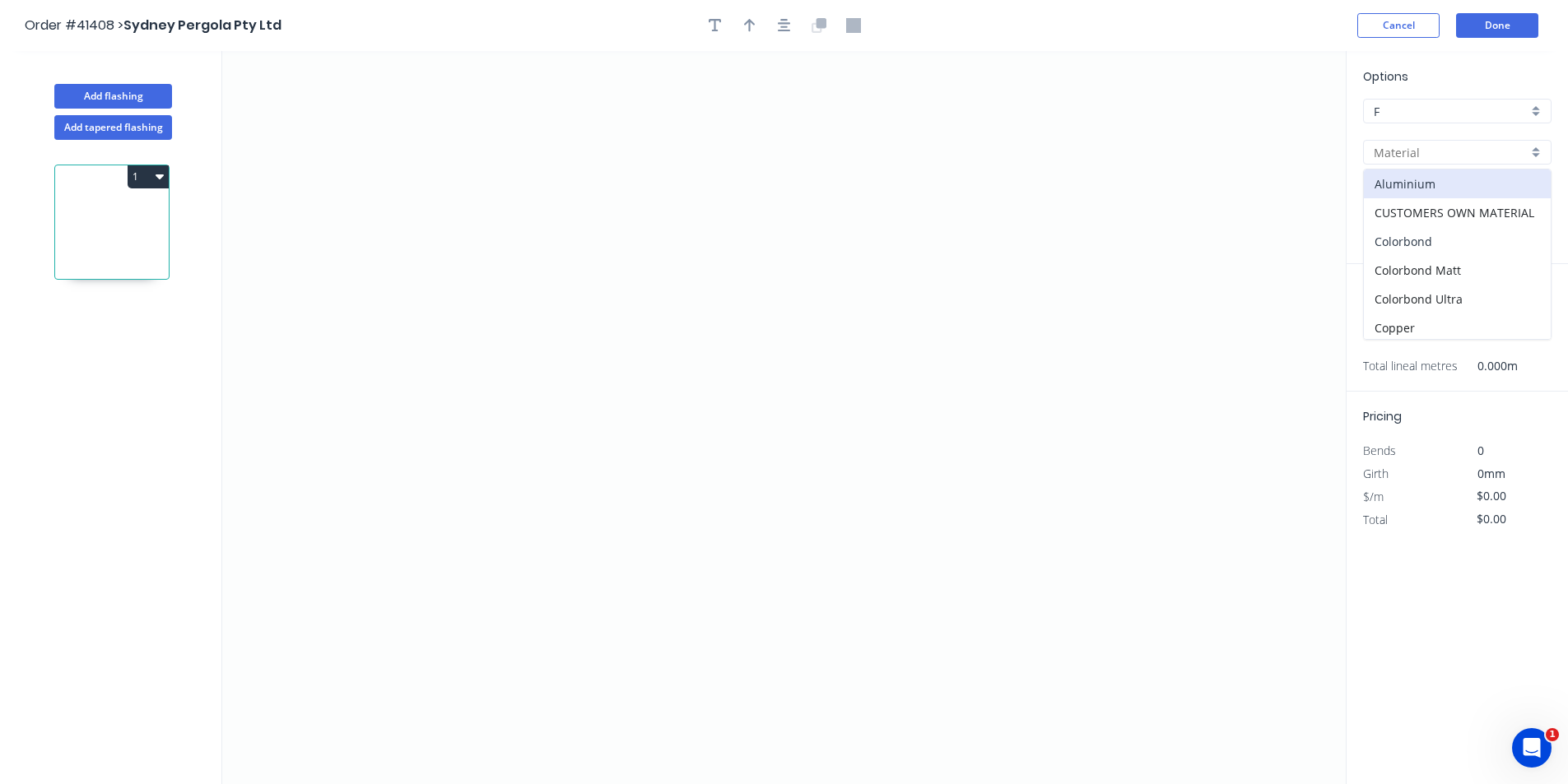
click at [1418, 232] on div "Colorbond" at bounding box center [1457, 241] width 187 height 29
type input "Colorbond"
type input "Basalt"
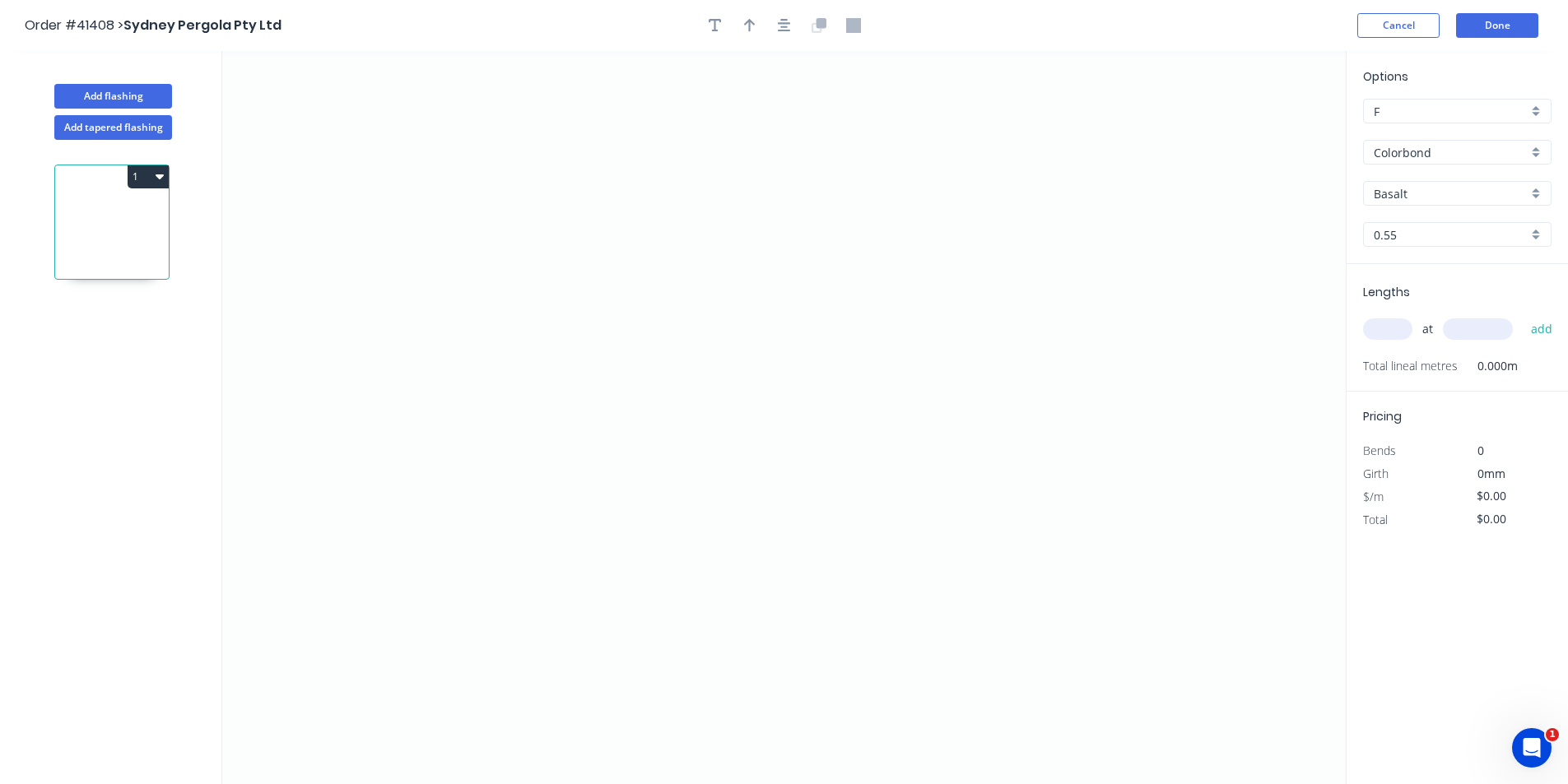
click at [1424, 188] on input "Basalt" at bounding box center [1450, 194] width 154 height 18
click at [1443, 328] on div "Monument" at bounding box center [1457, 323] width 187 height 29
type input "Monument"
click at [1398, 324] on input "text" at bounding box center [1388, 329] width 49 height 22
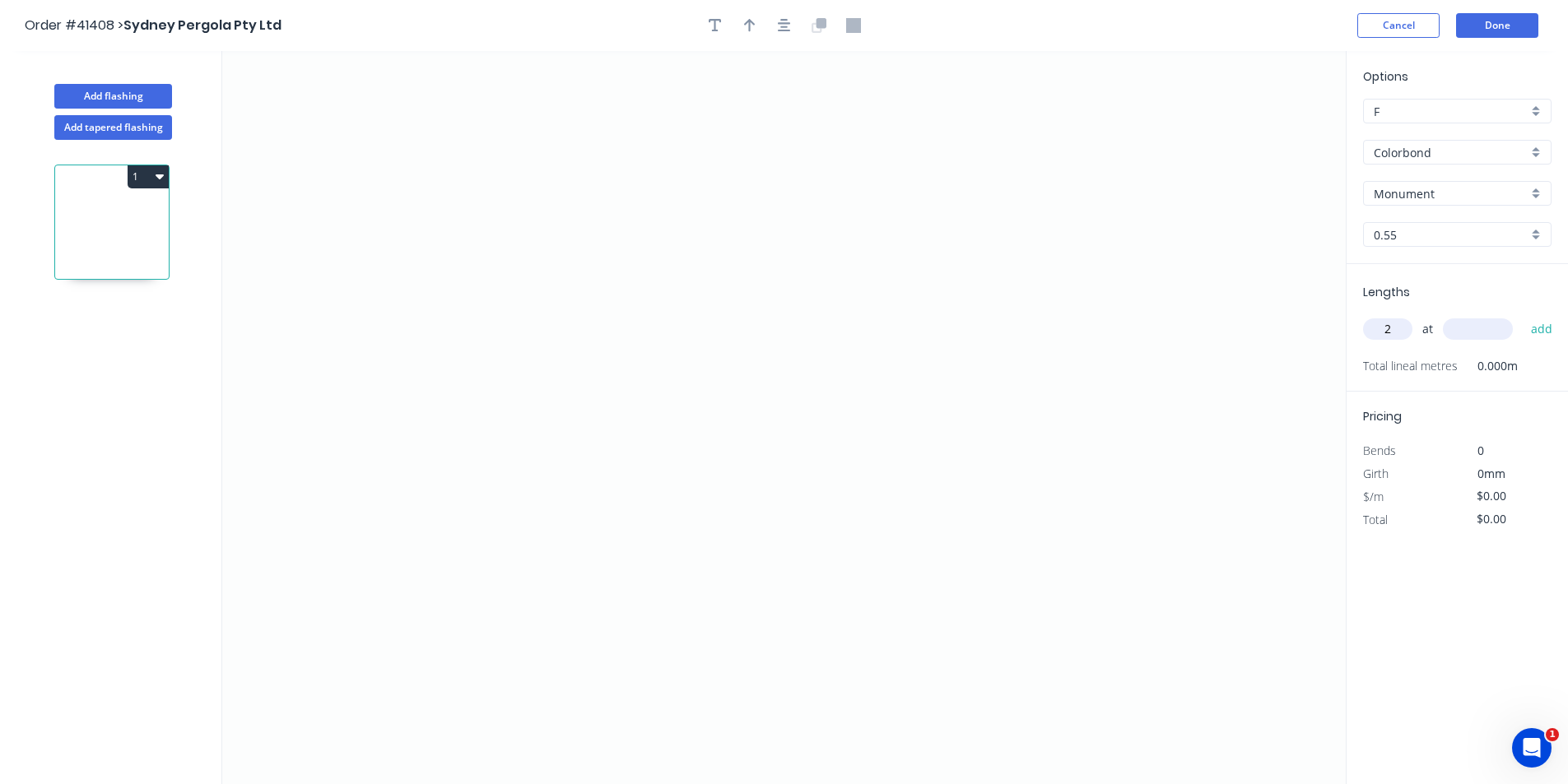
type input "2"
type input "4000"
click at [1523, 315] on button "add" at bounding box center [1541, 329] width 38 height 28
type input "1"
type input "5000"
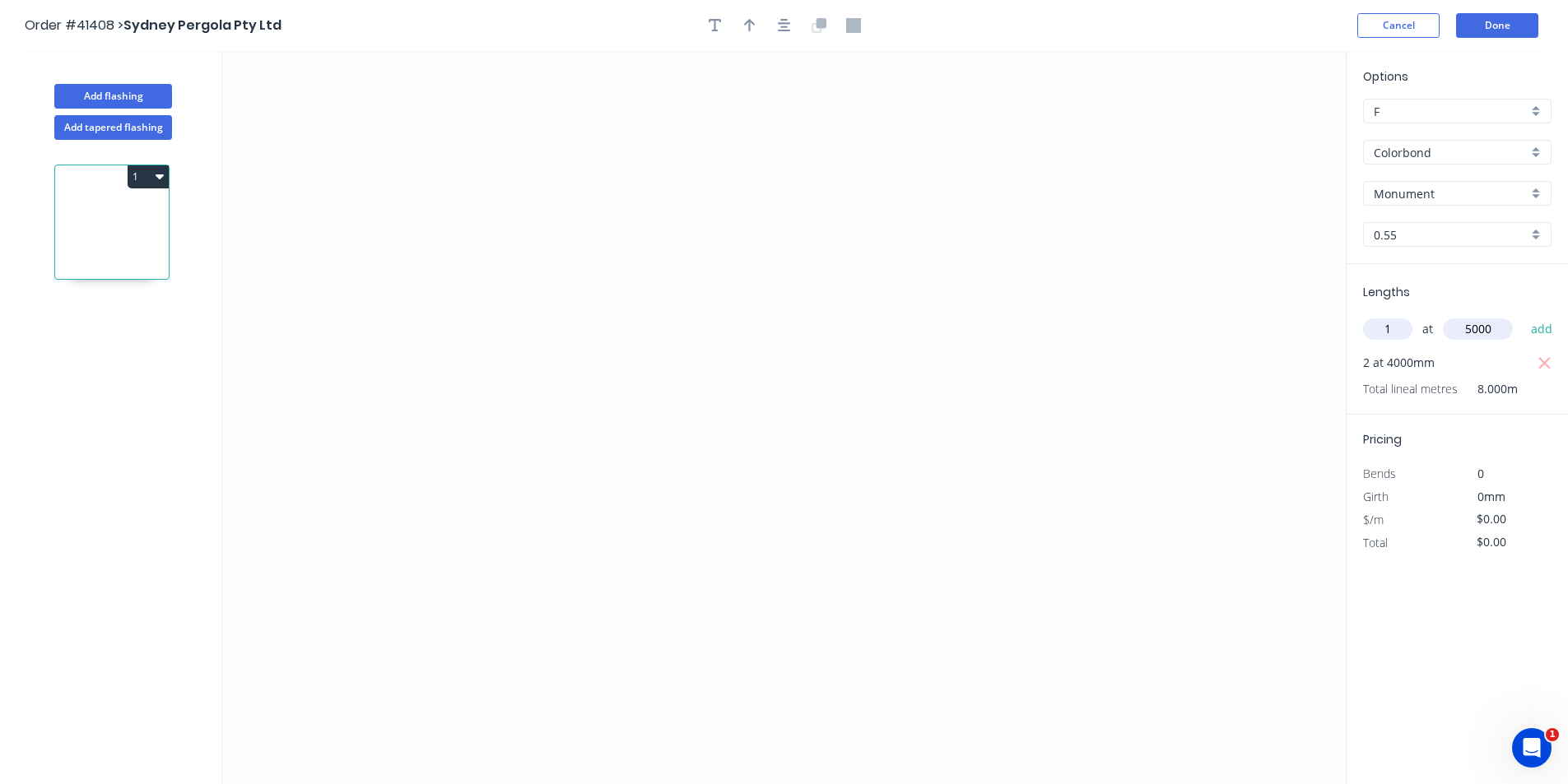
click at [1523, 315] on button "add" at bounding box center [1541, 329] width 38 height 28
click at [557, 309] on icon "0" at bounding box center [784, 418] width 1123 height 733
click at [497, 307] on icon "0" at bounding box center [784, 418] width 1123 height 733
click at [491, 540] on icon "0 ?" at bounding box center [784, 418] width 1123 height 733
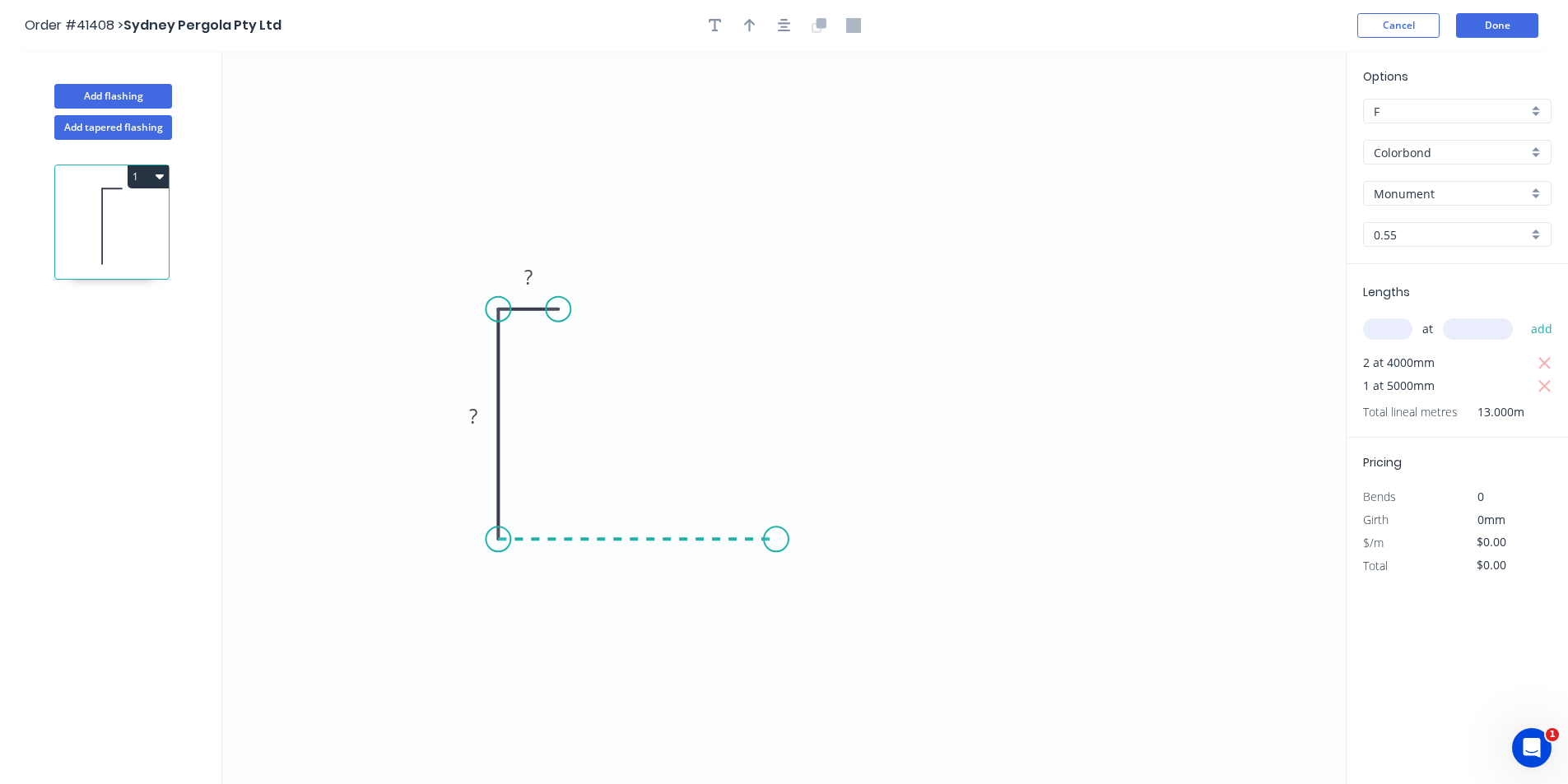
click at [776, 545] on icon "0 ? ?" at bounding box center [784, 418] width 1123 height 733
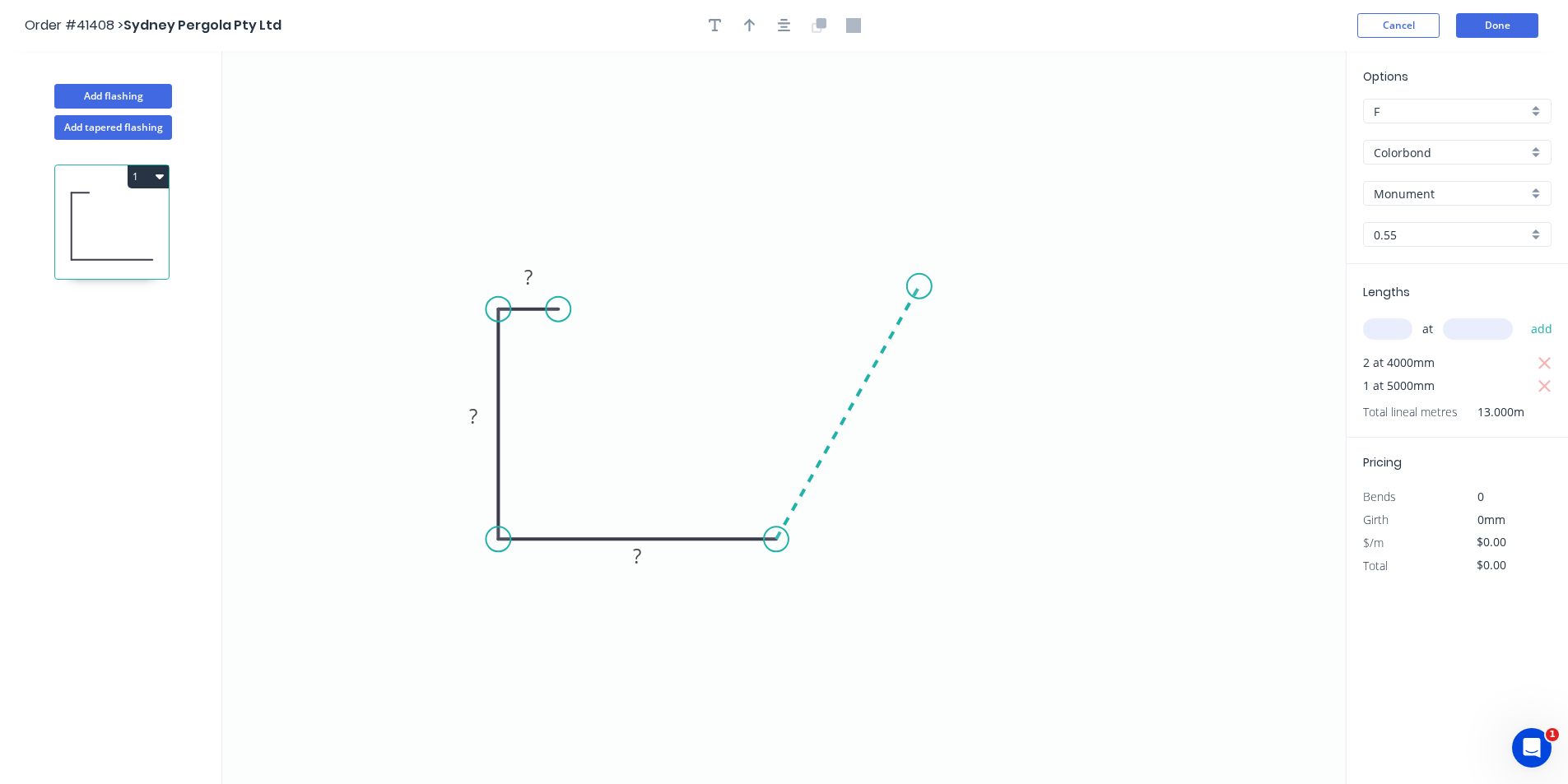
click at [919, 287] on icon "0 ? ? ?" at bounding box center [784, 418] width 1123 height 733
click at [925, 133] on icon "0 ? ? ? ? ? º" at bounding box center [784, 418] width 1123 height 733
click at [859, 132] on icon "0 ? ? ? ? ? ? º ? º" at bounding box center [784, 418] width 1123 height 733
click at [859, 173] on icon "0 ? ? ? ? ? ? ? º ? º" at bounding box center [784, 418] width 1123 height 733
click at [859, 174] on circle at bounding box center [859, 173] width 25 height 25
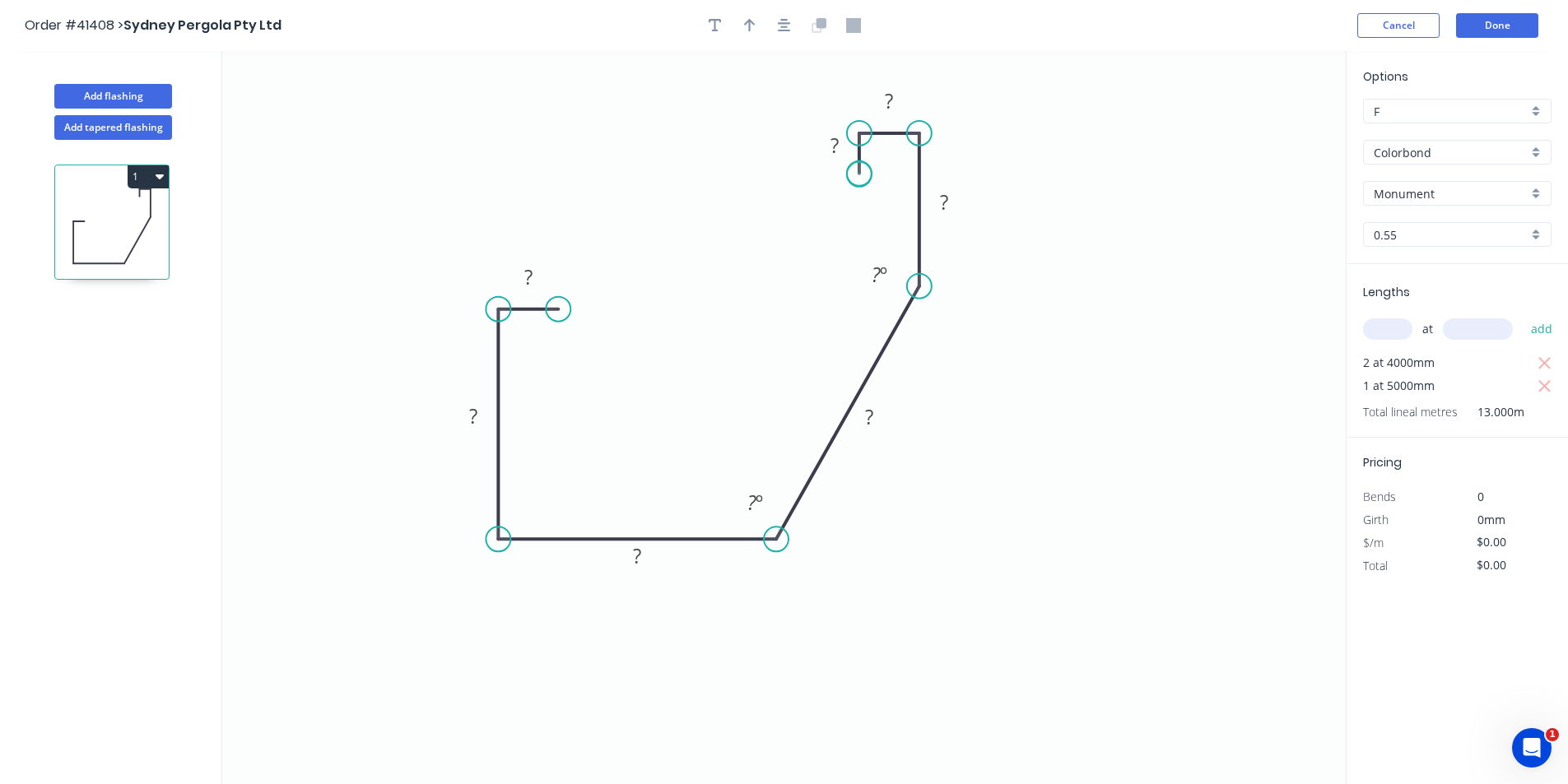
click at [859, 174] on circle at bounding box center [859, 173] width 25 height 25
click at [779, 28] on icon "button" at bounding box center [784, 25] width 13 height 15
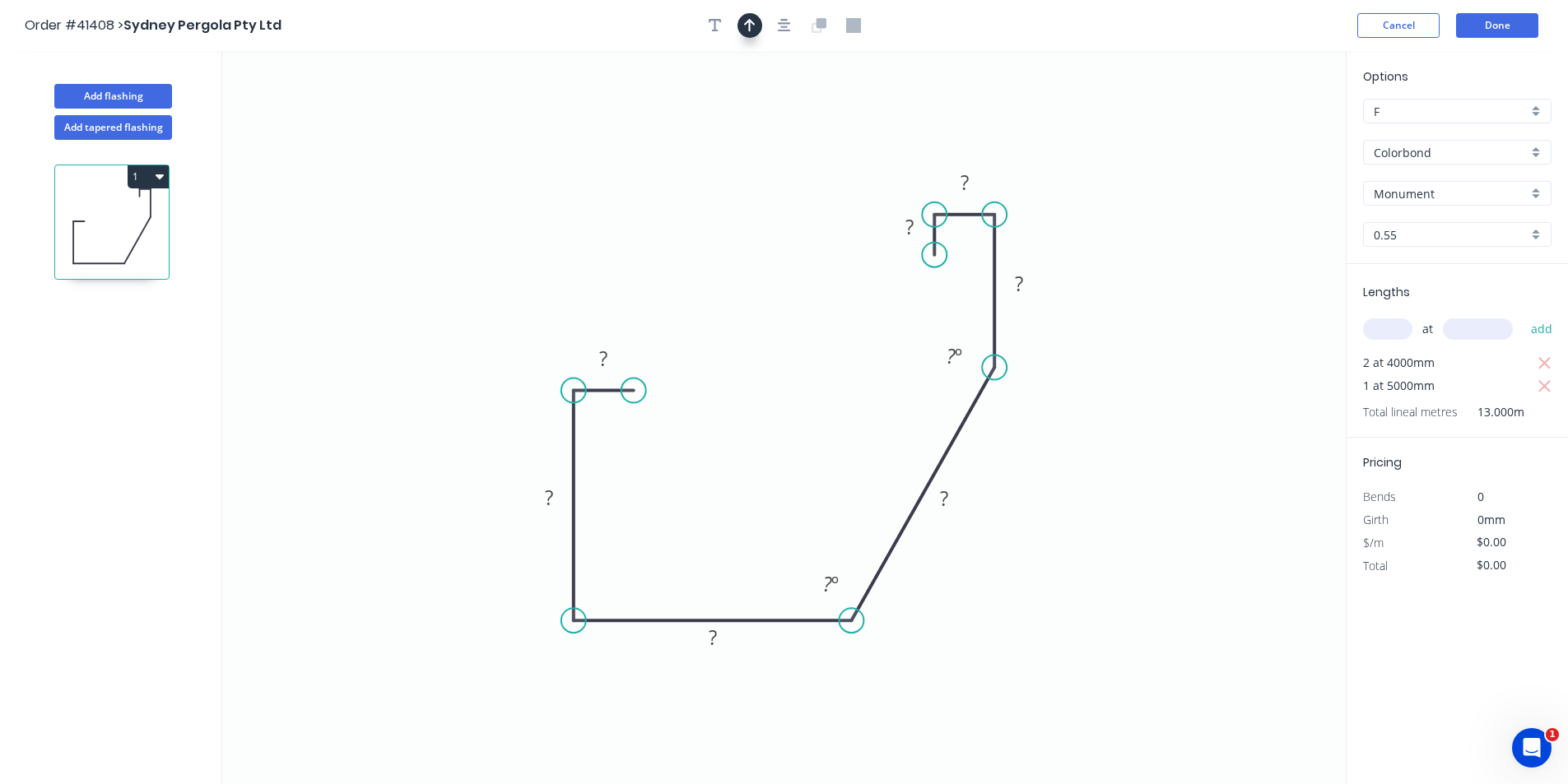
click at [754, 25] on icon "button" at bounding box center [750, 25] width 12 height 13
drag, startPoint x: 1225, startPoint y: 316, endPoint x: 1106, endPoint y: 501, distance: 220.0
click at [1113, 500] on icon at bounding box center [1120, 474] width 15 height 52
click at [1105, 501] on icon at bounding box center [1105, 481] width 15 height 52
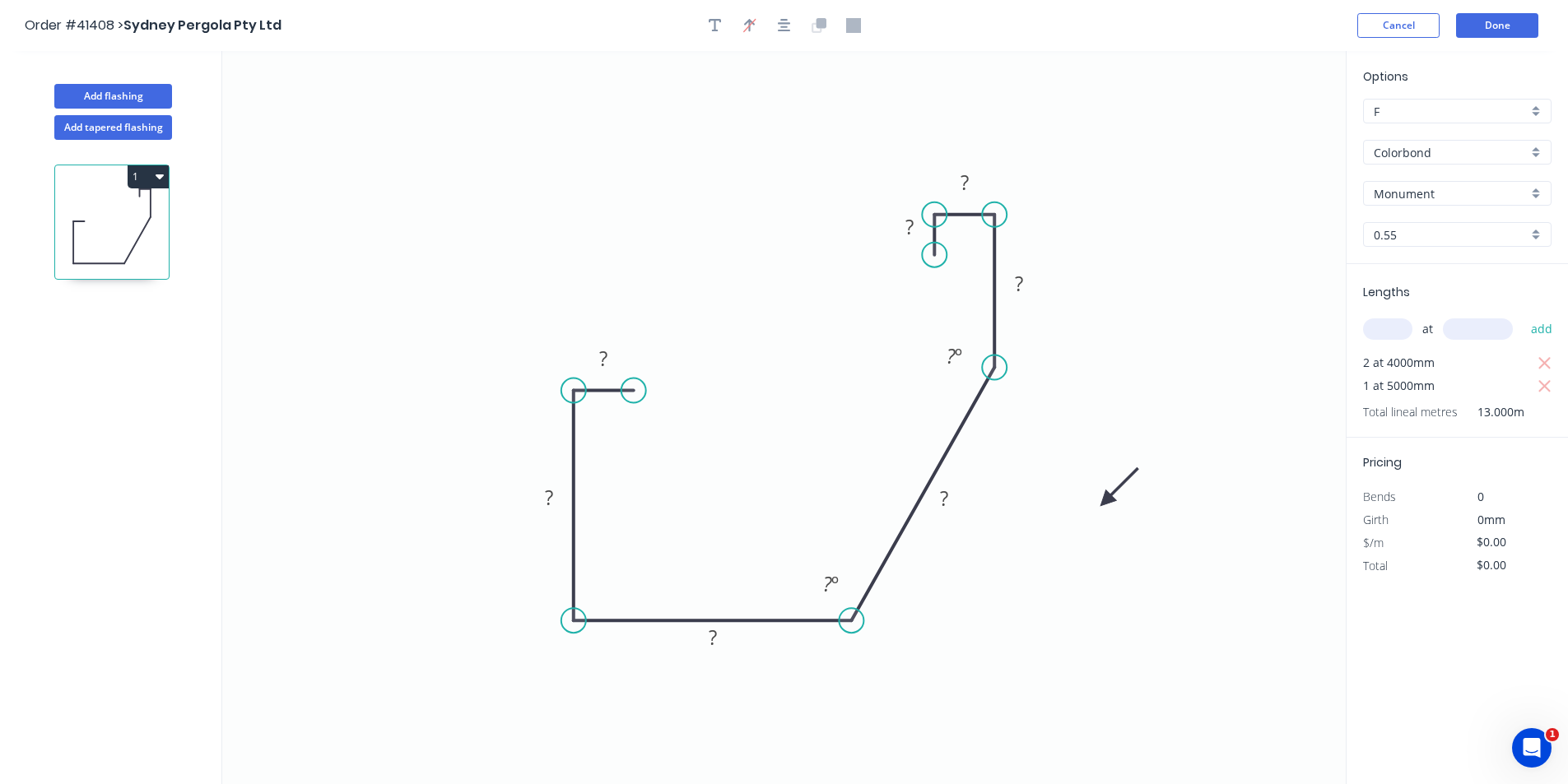
click at [1105, 501] on icon at bounding box center [1119, 487] width 47 height 47
click at [602, 362] on tspan "?" at bounding box center [603, 359] width 8 height 28
type input "$11.58"
type input "$150.54"
click at [1499, 27] on button "Done" at bounding box center [1497, 25] width 83 height 25
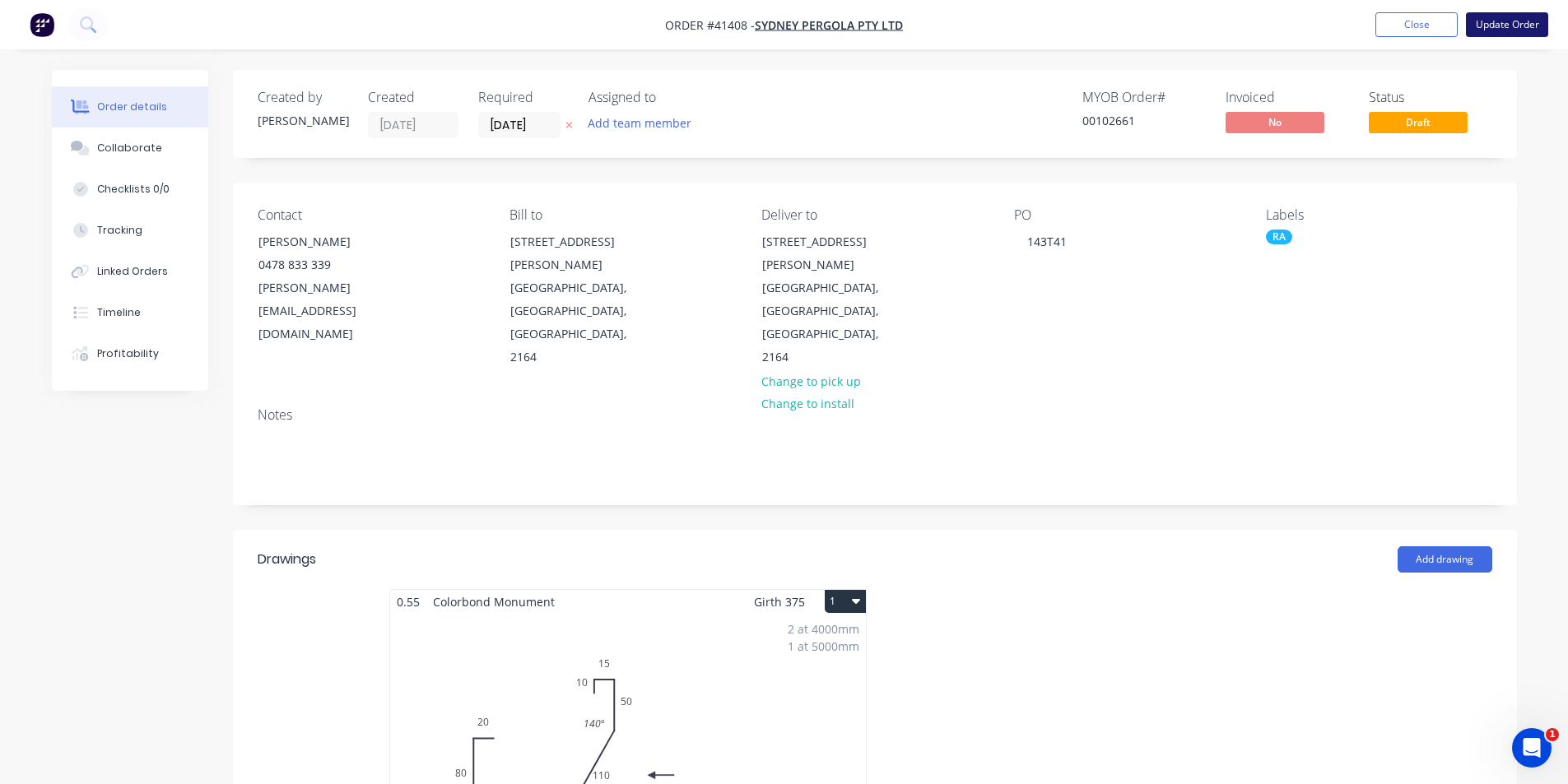
click at [1490, 33] on button "Update Order" at bounding box center [1507, 25] width 83 height 25
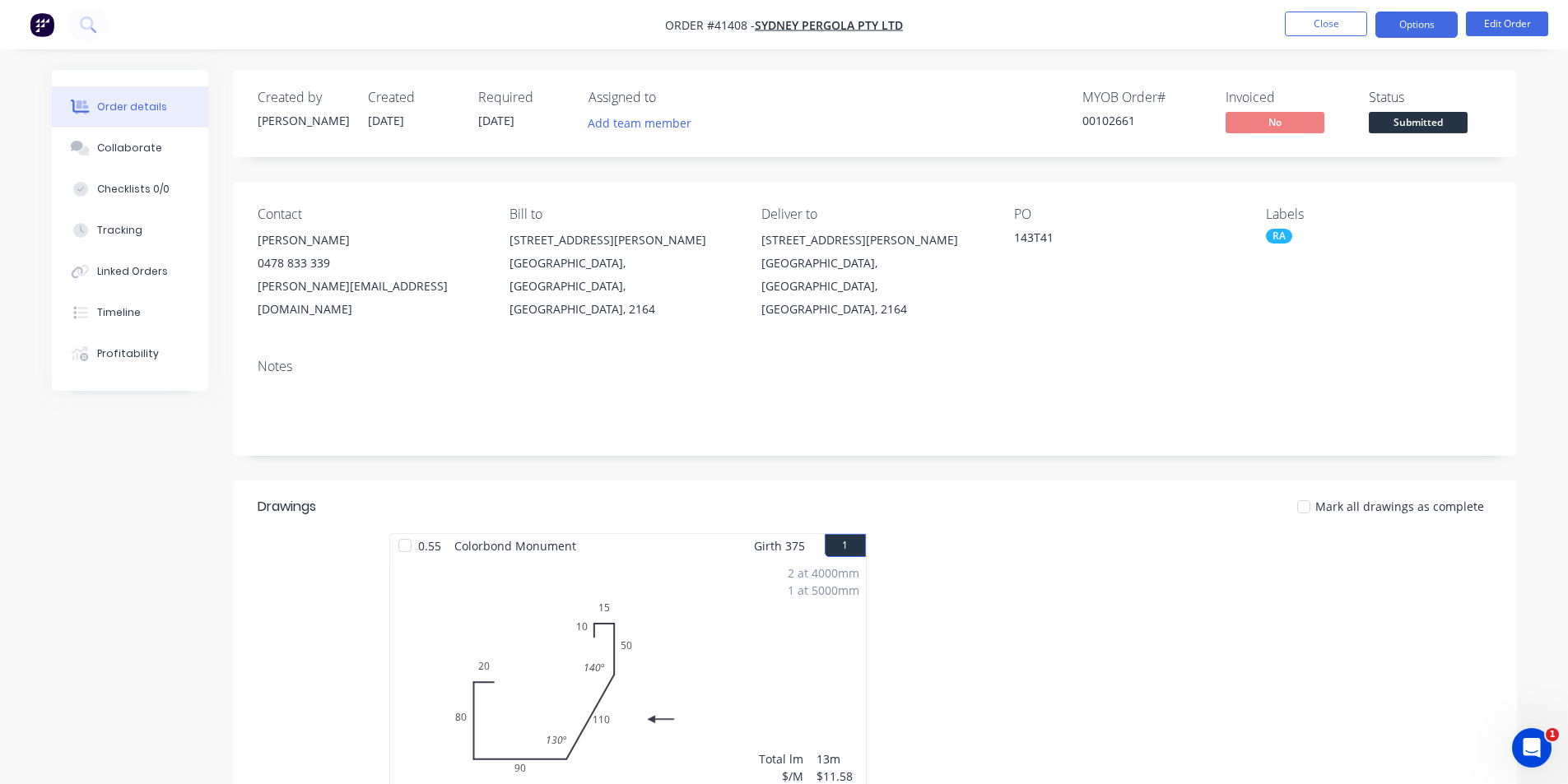
click at [1412, 22] on button "Options" at bounding box center [1416, 25] width 83 height 27
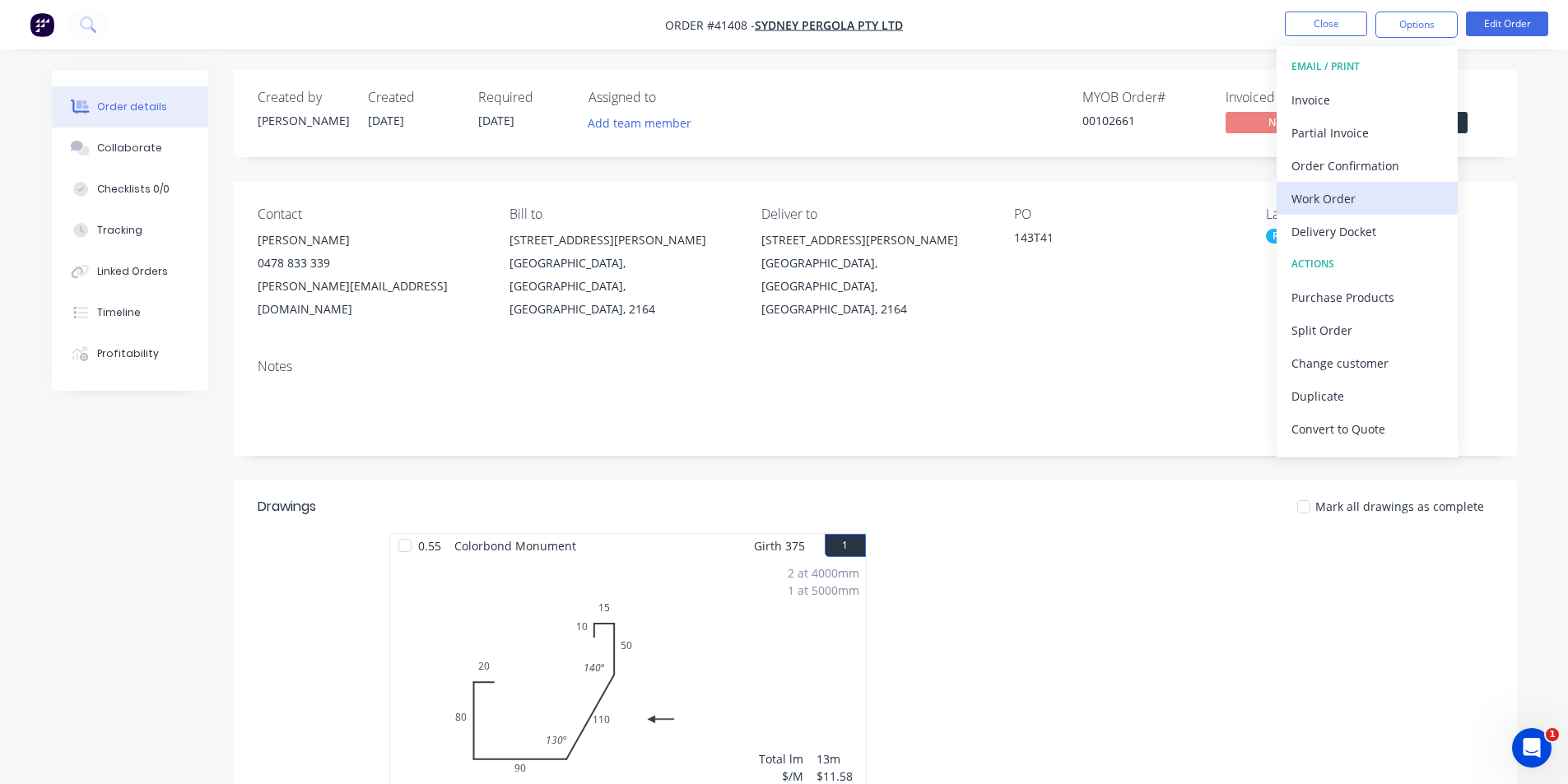
click at [1357, 193] on div "Work Order" at bounding box center [1367, 199] width 152 height 24
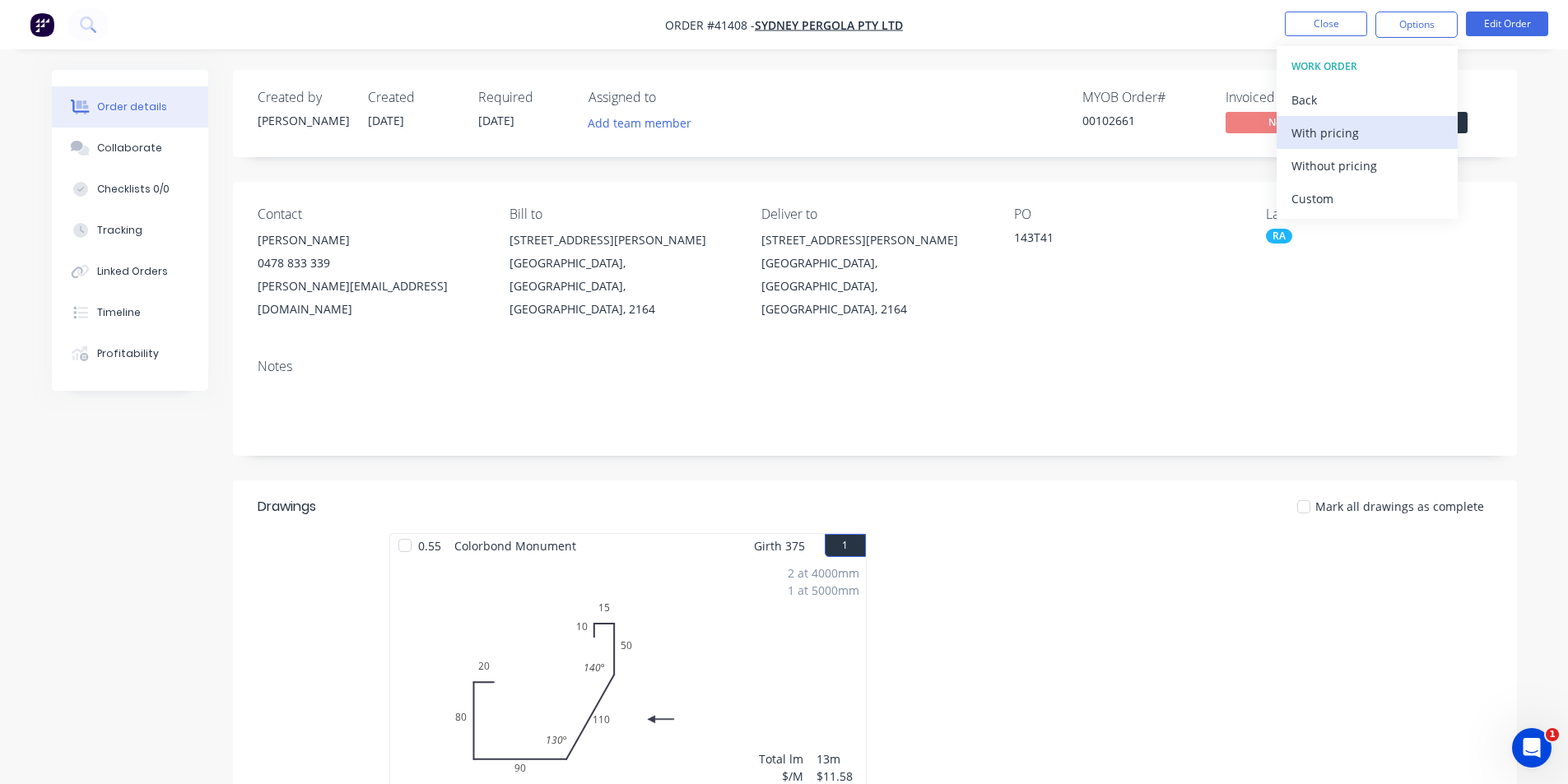
click at [1358, 139] on div "With pricing" at bounding box center [1367, 133] width 152 height 24
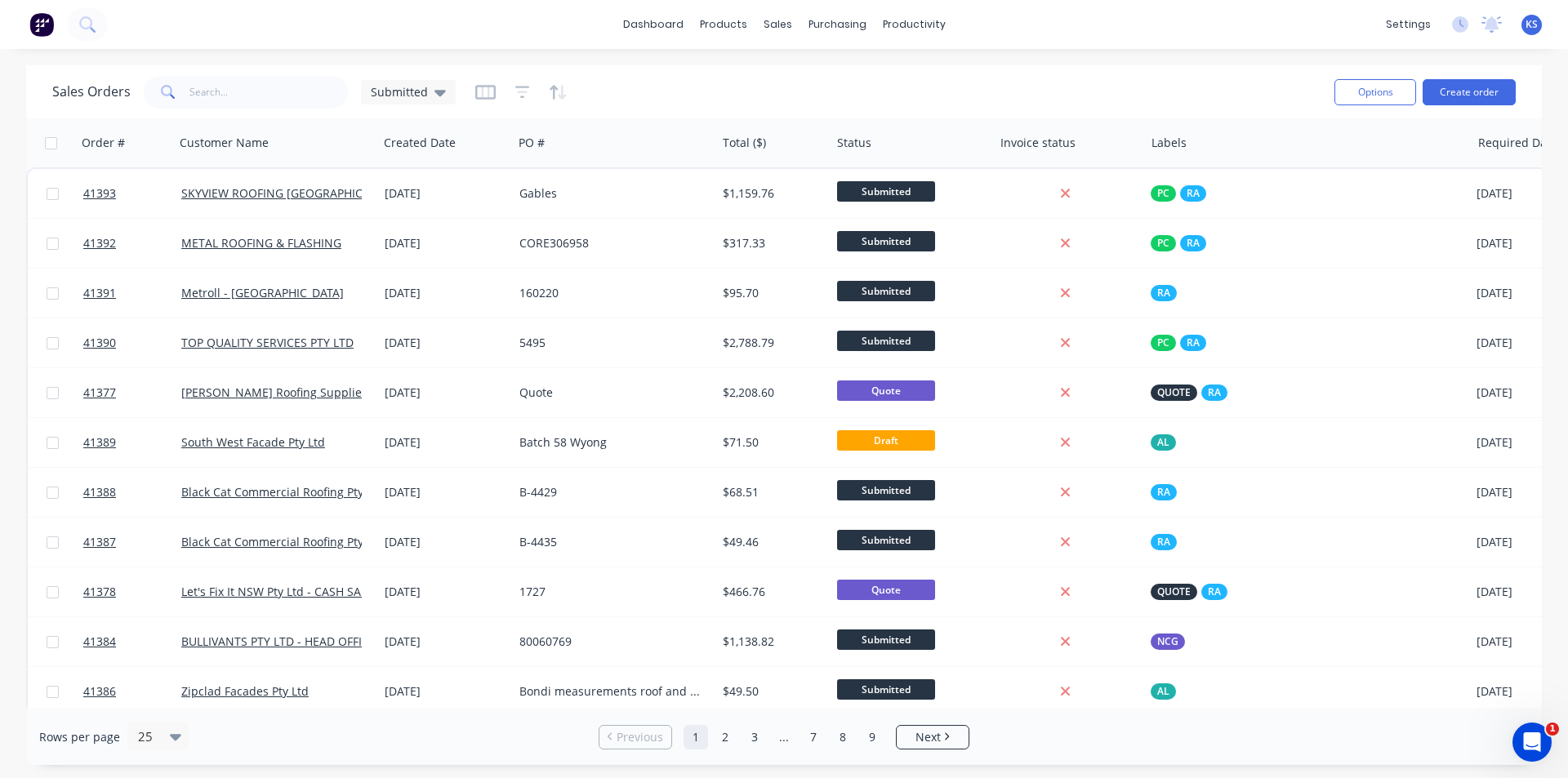
click at [985, 82] on div "Sales Orders Submitted" at bounding box center [686, 92] width 1269 height 40
click at [960, 88] on div "Sales Orders Submitted" at bounding box center [686, 92] width 1269 height 40
click at [980, 85] on div "Sales Orders Submitted" at bounding box center [686, 92] width 1269 height 40
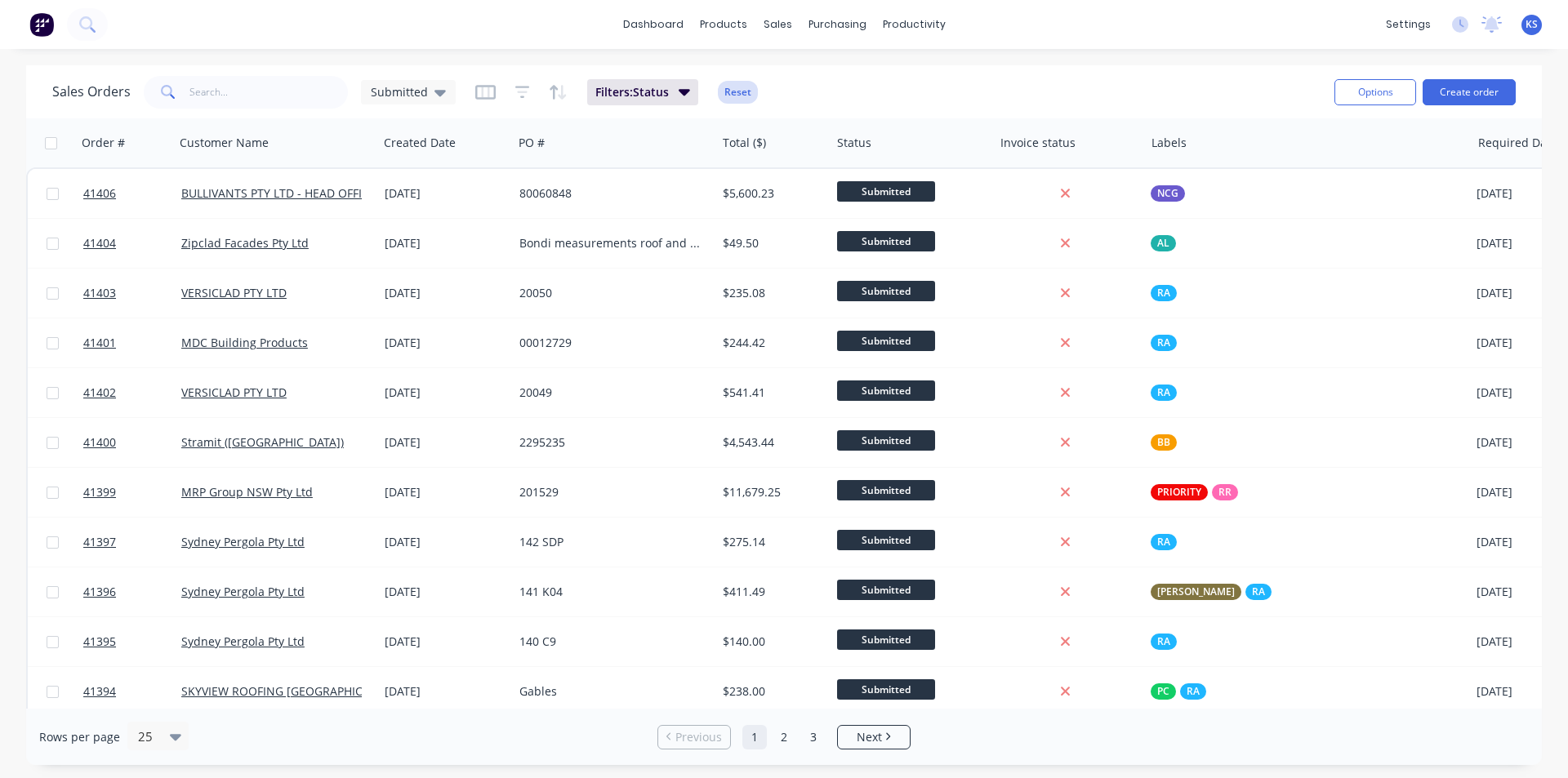
click at [735, 97] on button "Reset" at bounding box center [737, 92] width 40 height 22
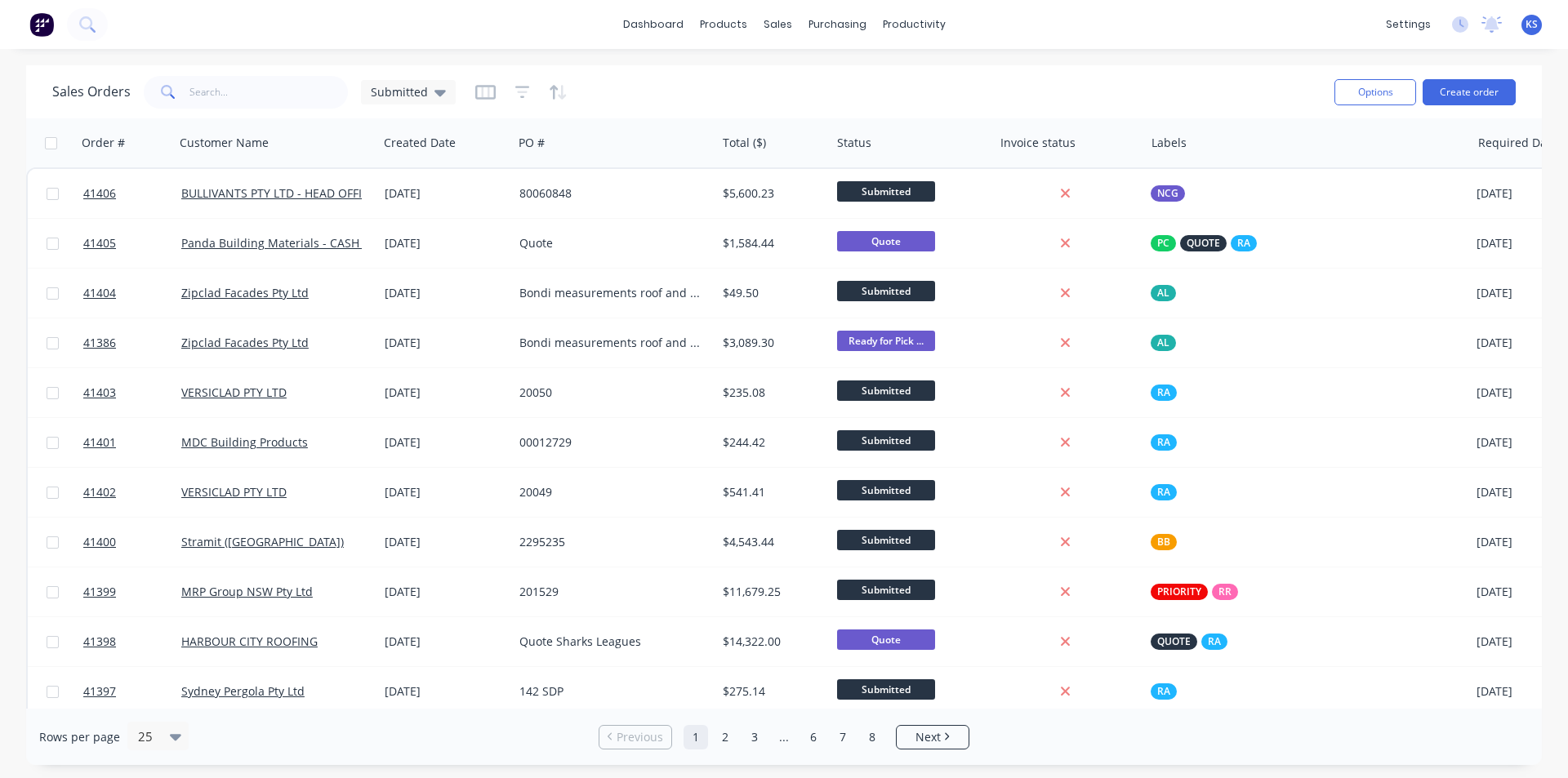
click at [896, 86] on div "Sales Orders Submitted" at bounding box center [686, 92] width 1269 height 40
click at [828, 90] on div "Sales Orders Submitted" at bounding box center [686, 92] width 1269 height 40
click at [806, 84] on div "Sales Orders Submitted" at bounding box center [686, 92] width 1269 height 40
click at [938, 80] on div "Workflow" at bounding box center [942, 78] width 49 height 15
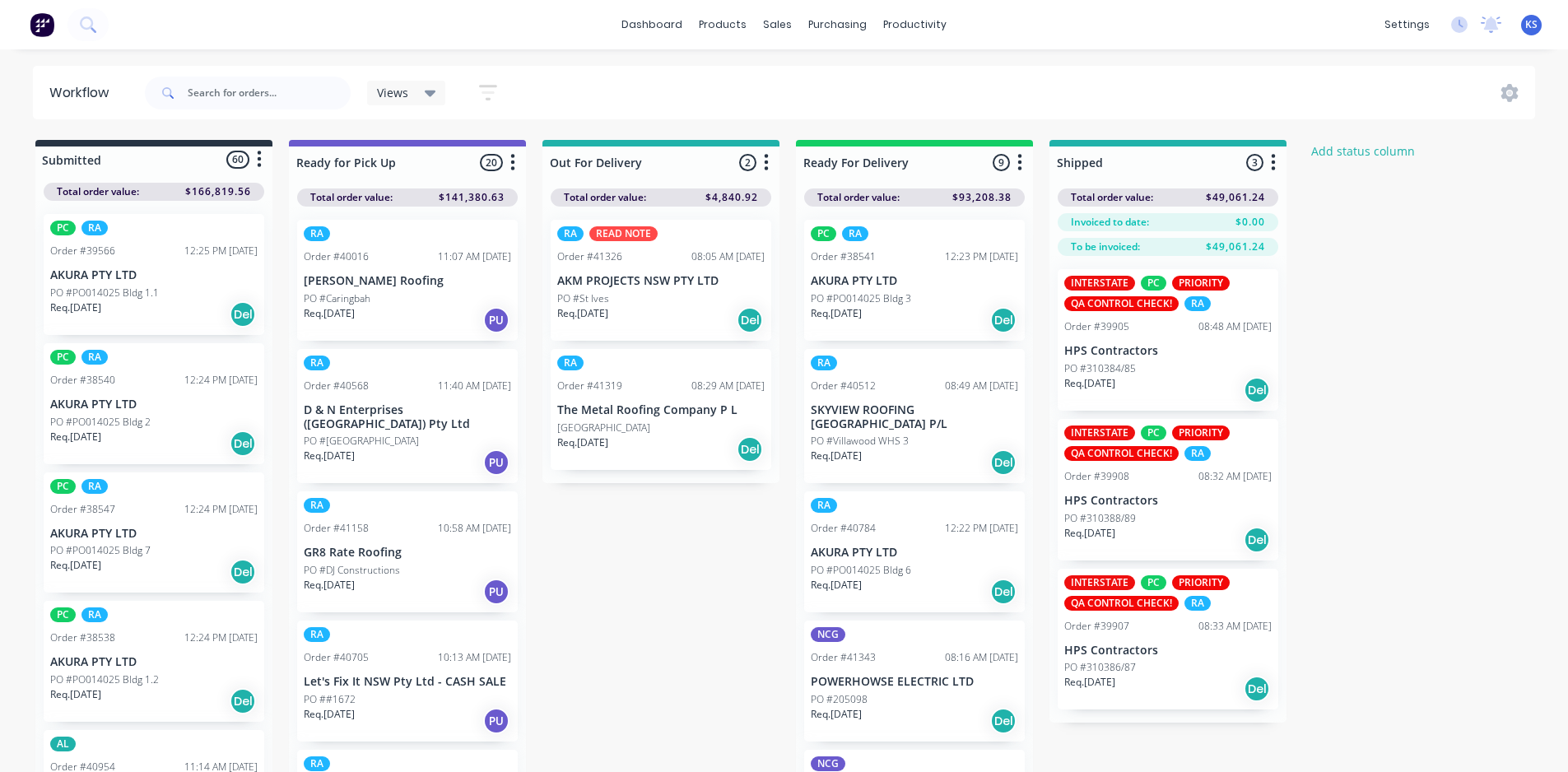
click at [604, 79] on div "Views Save new view None (Default) edit AL edit ALL edit BB & TH edit NCG edit …" at bounding box center [838, 93] width 1394 height 49
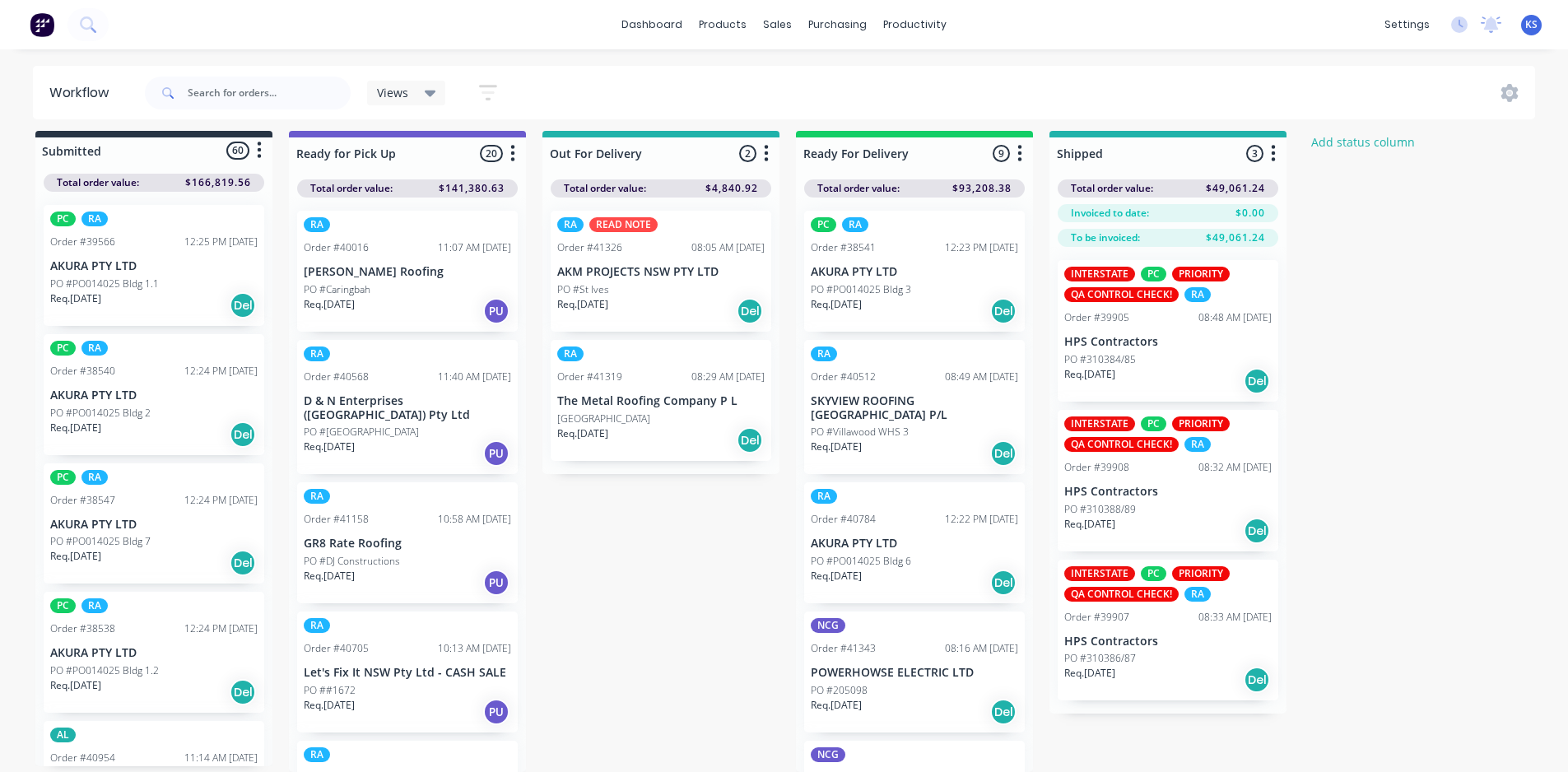
click at [602, 94] on div "Views Save new view None (Default) edit AL edit ALL edit BB & TH edit NCG edit …" at bounding box center [838, 93] width 1394 height 49
click at [492, 92] on icon "button" at bounding box center [488, 93] width 13 height 3
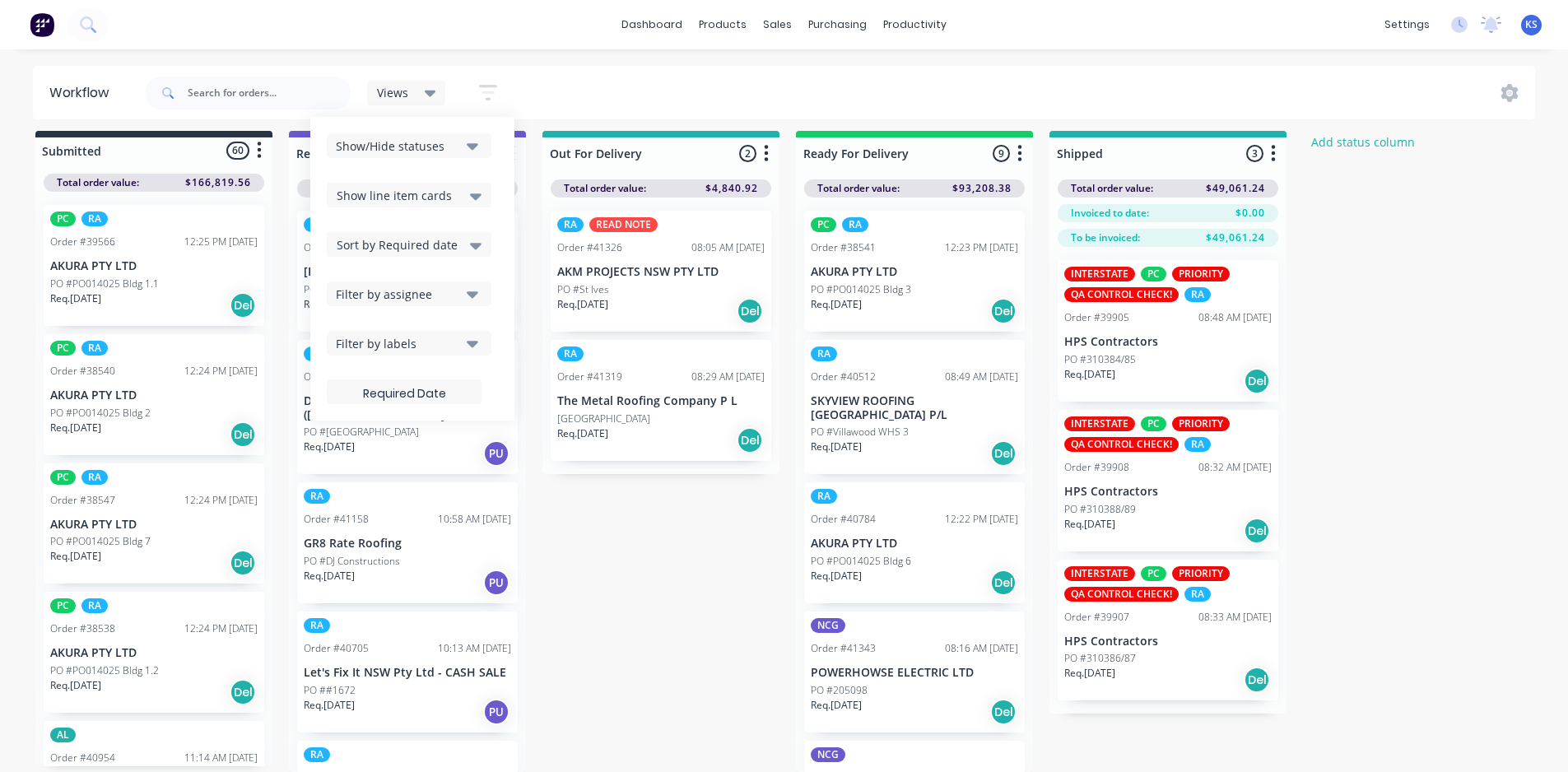
click at [472, 343] on icon "button" at bounding box center [473, 344] width 12 height 7
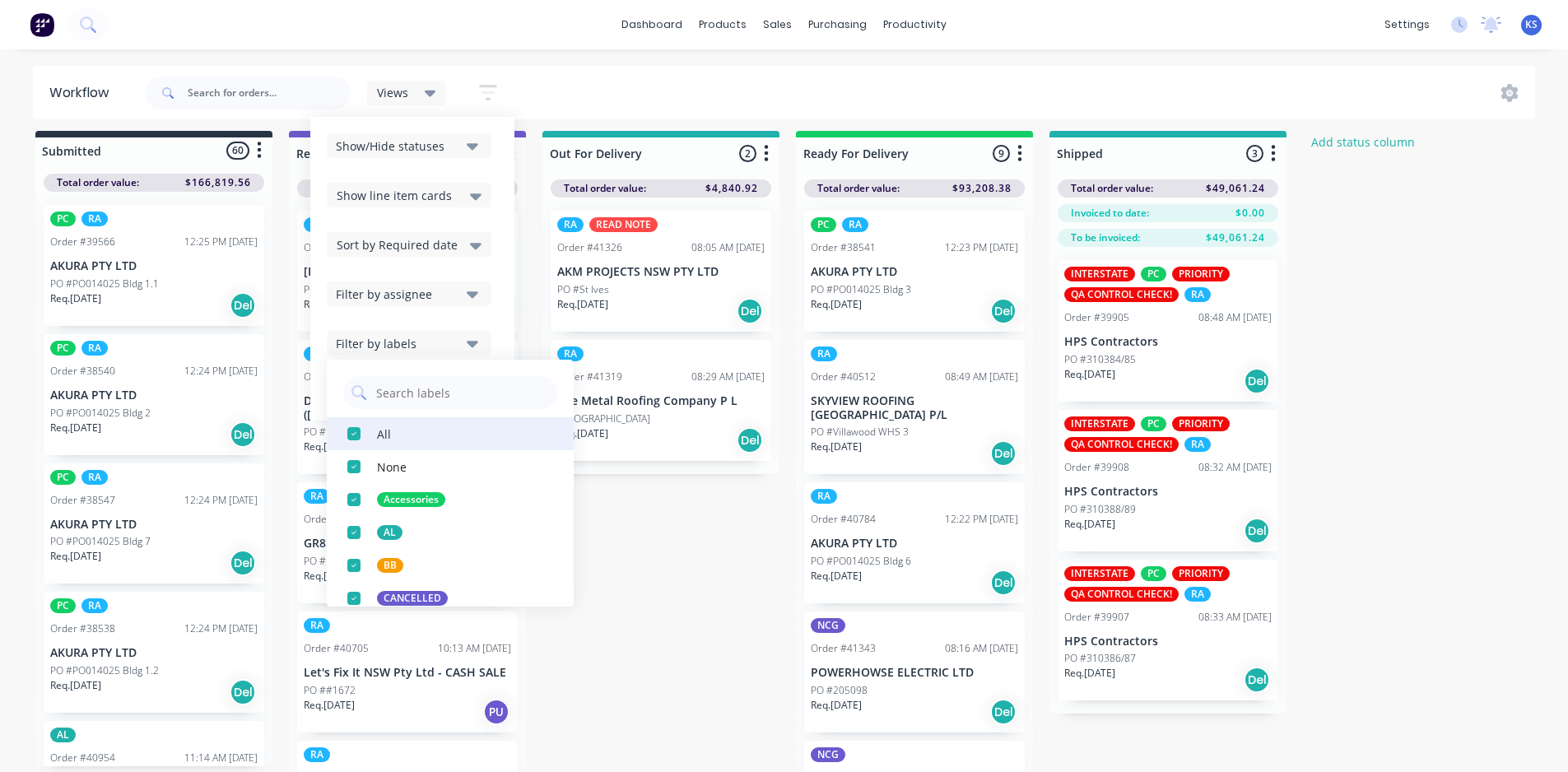
click at [351, 439] on div "button" at bounding box center [354, 433] width 33 height 32
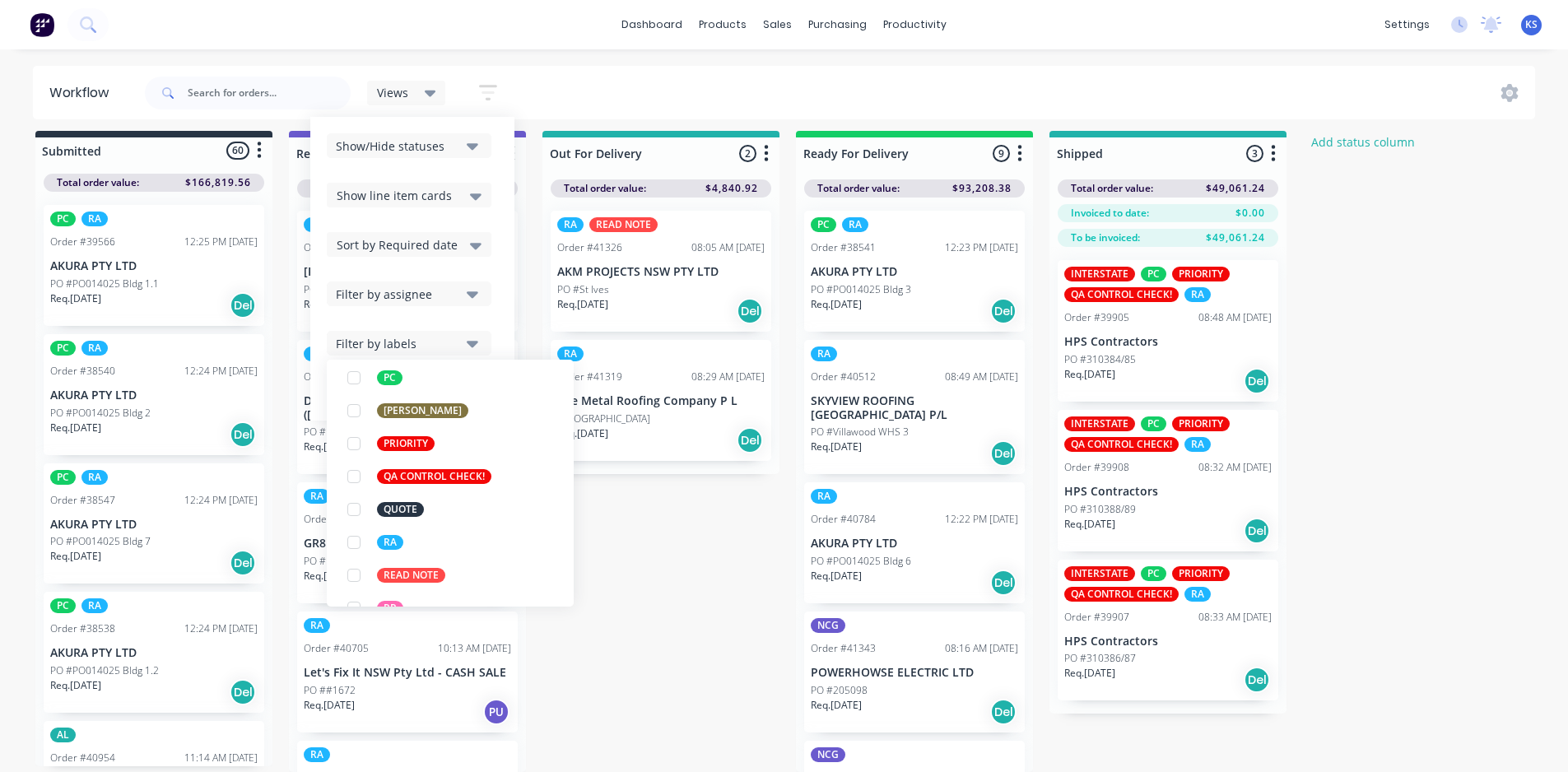
scroll to position [543, 0]
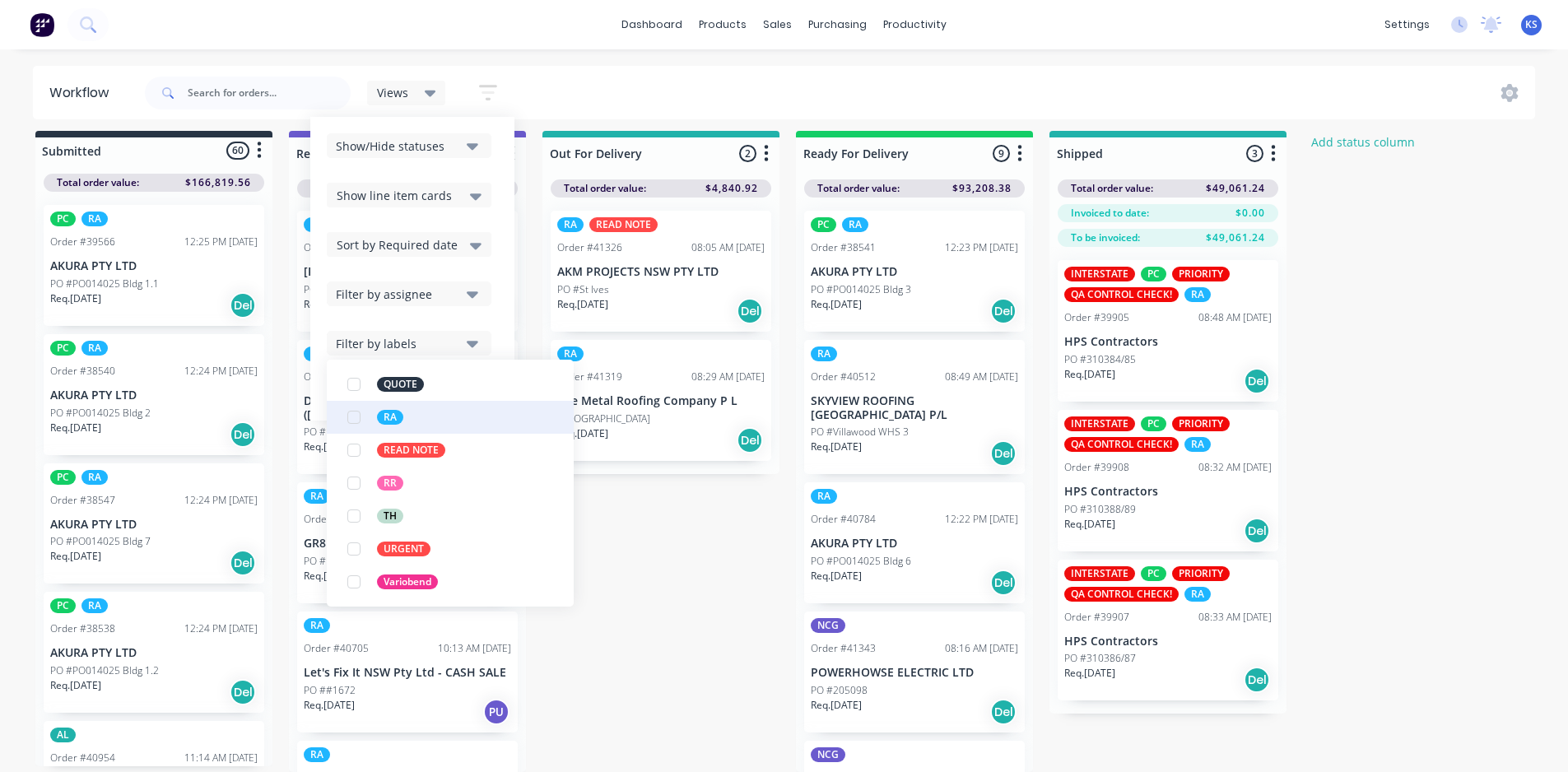
click at [354, 420] on div "button" at bounding box center [354, 417] width 33 height 32
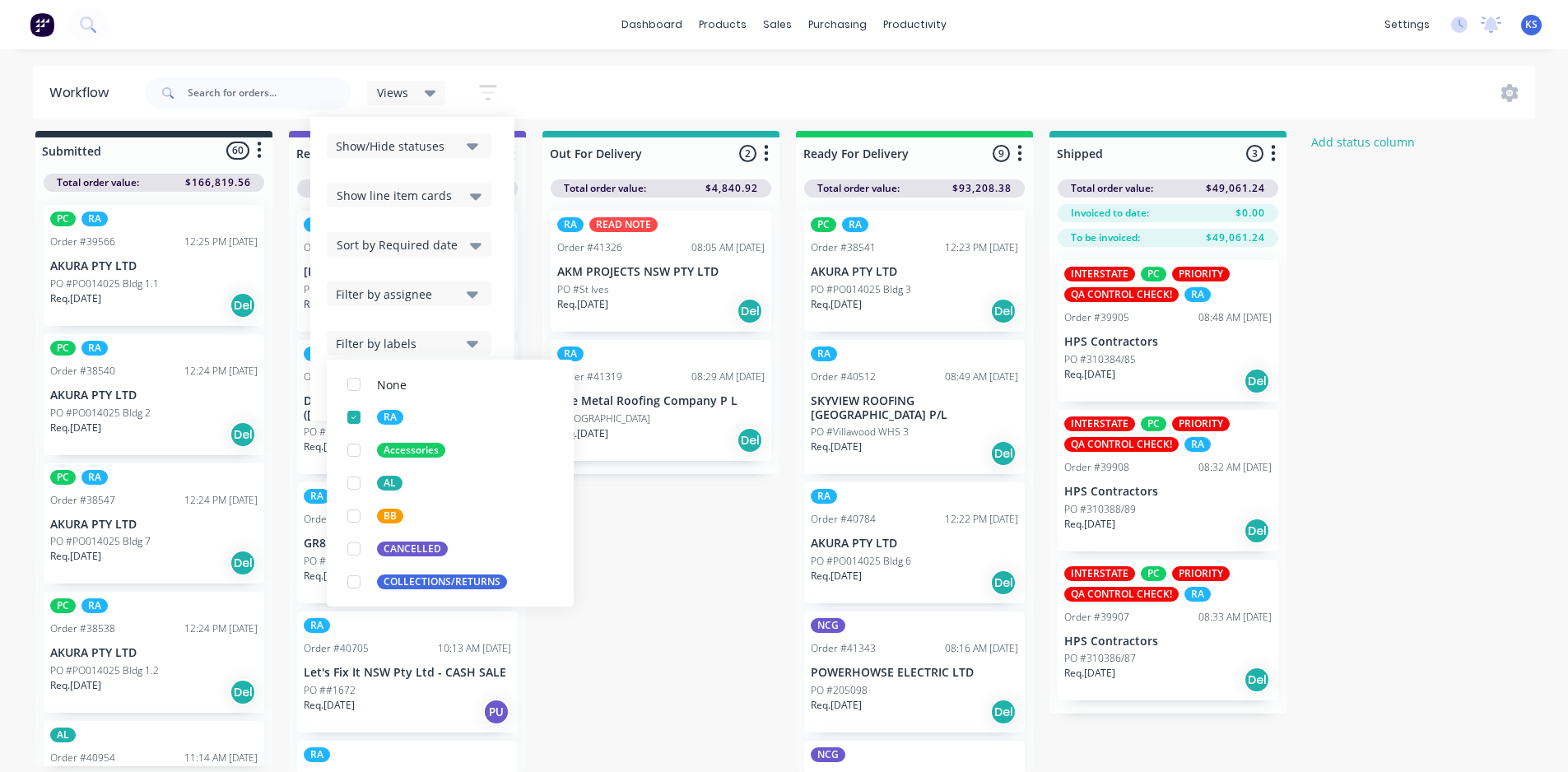
click at [682, 57] on div "Workflow Views Save new view None (Default) edit AL edit ALL edit BB & TH edit …" at bounding box center [784, 393] width 1568 height 673
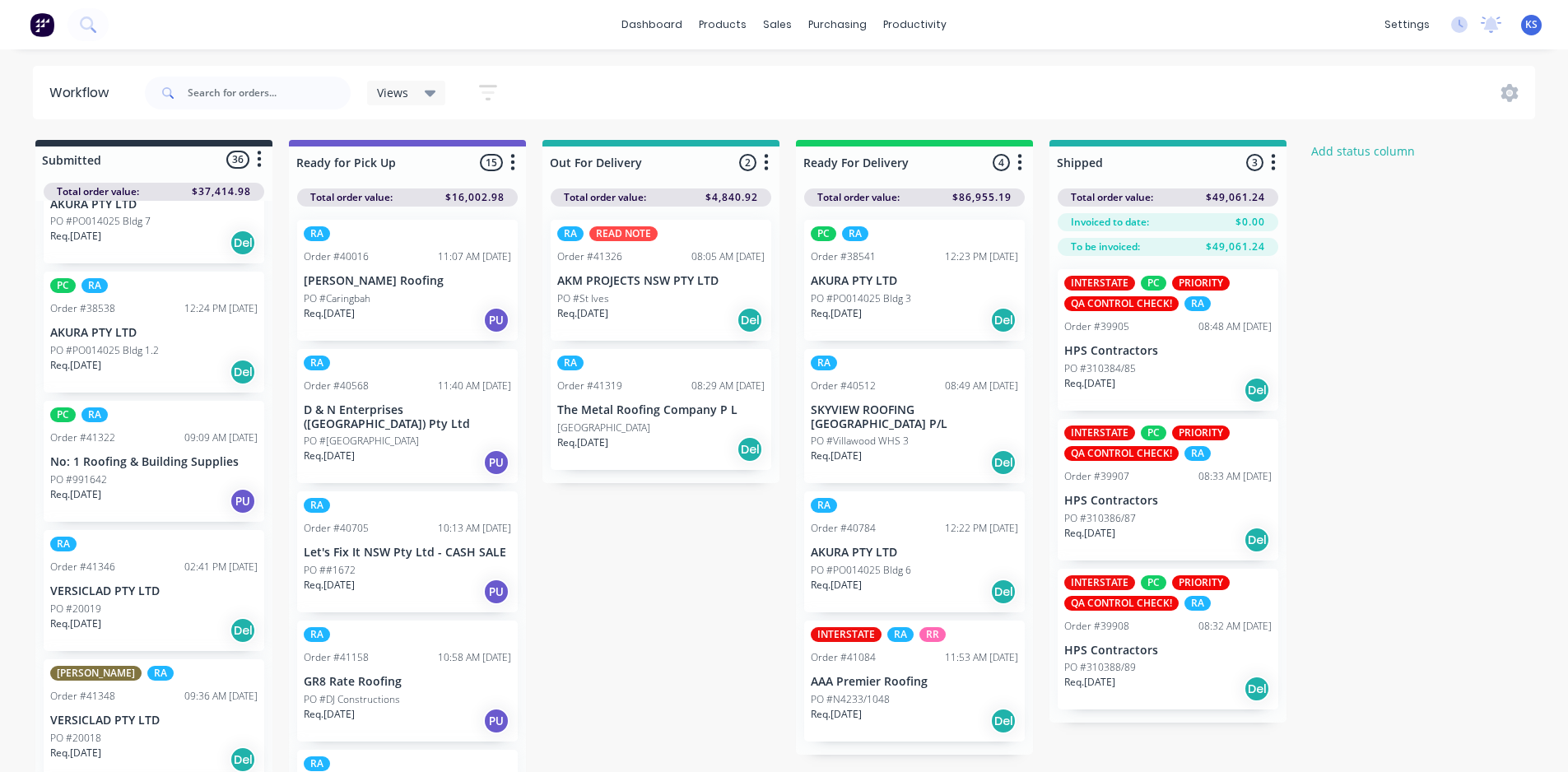
scroll to position [412, 0]
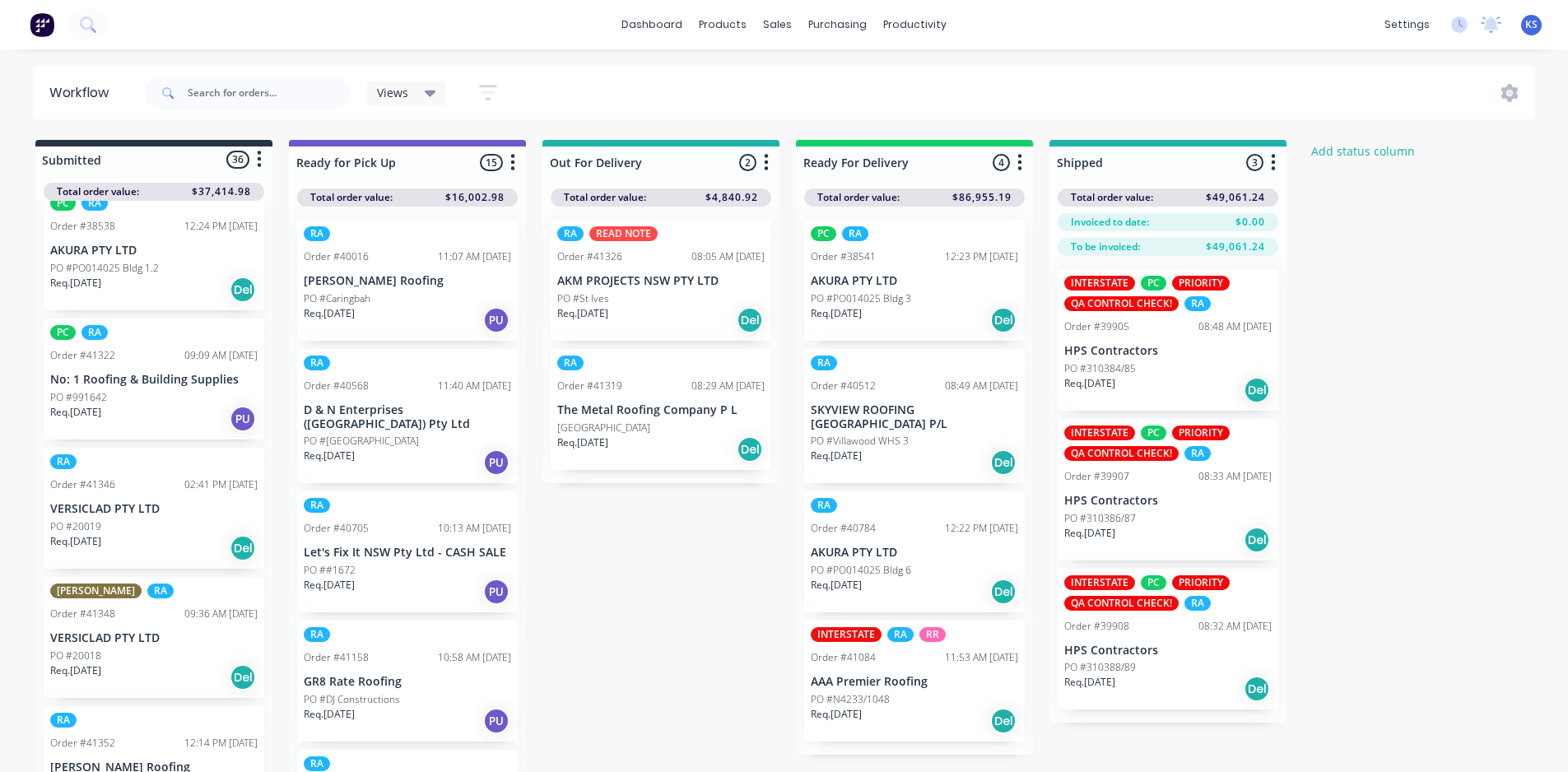
click at [144, 414] on div "Req. [DATE] PU" at bounding box center [154, 418] width 208 height 28
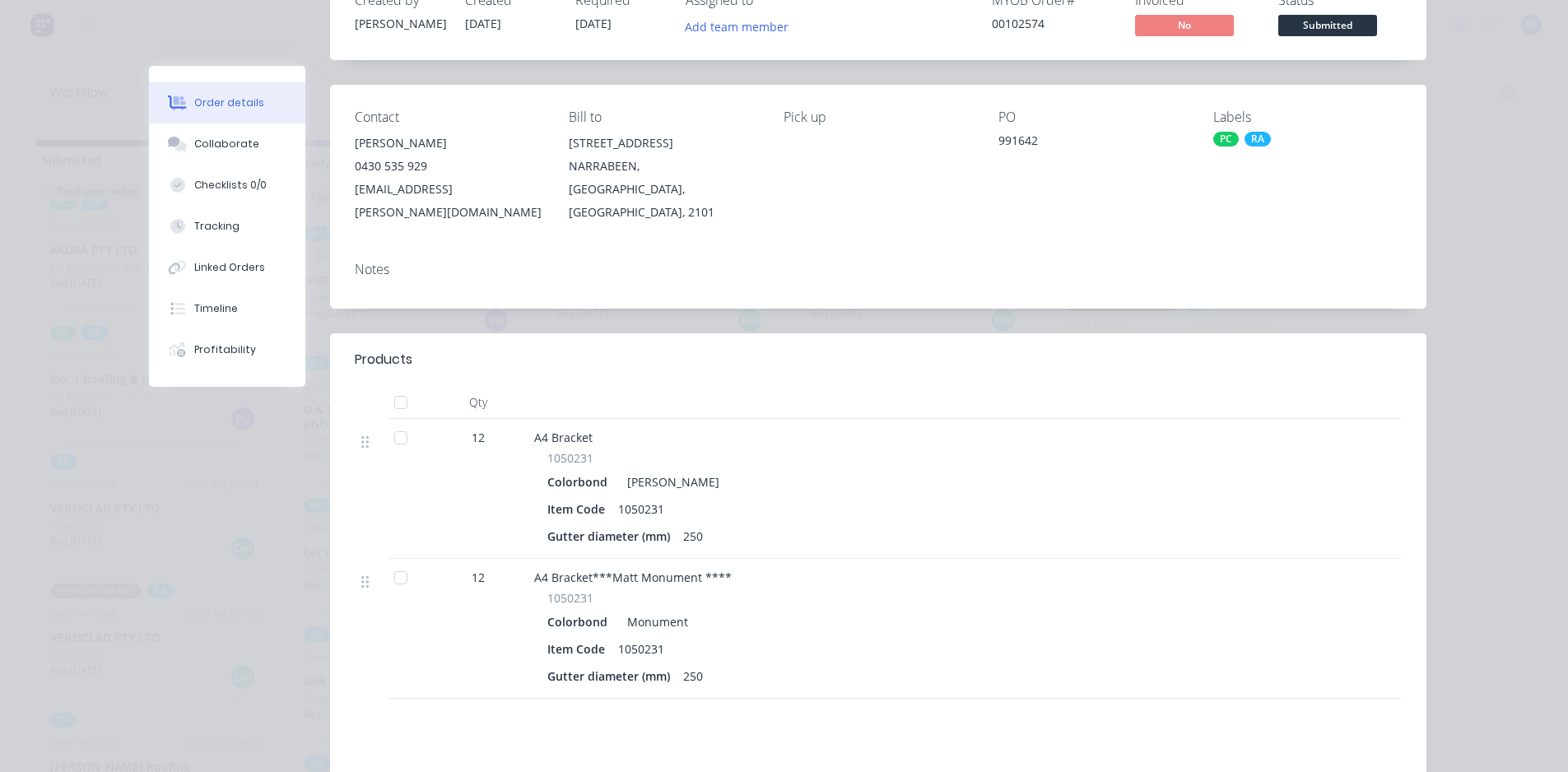
scroll to position [0, 0]
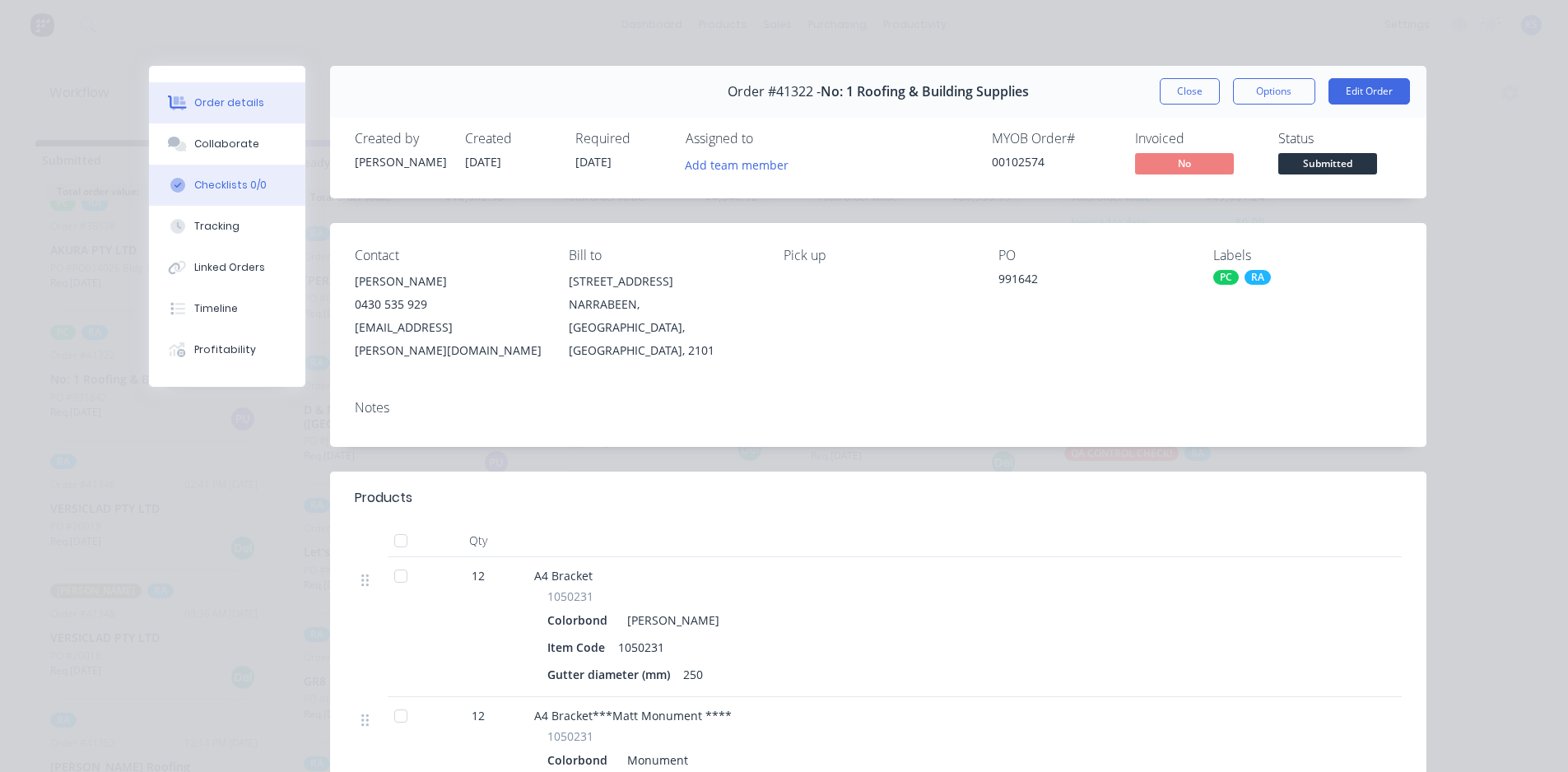
click at [238, 167] on button "Checklists 0/0" at bounding box center [227, 185] width 157 height 41
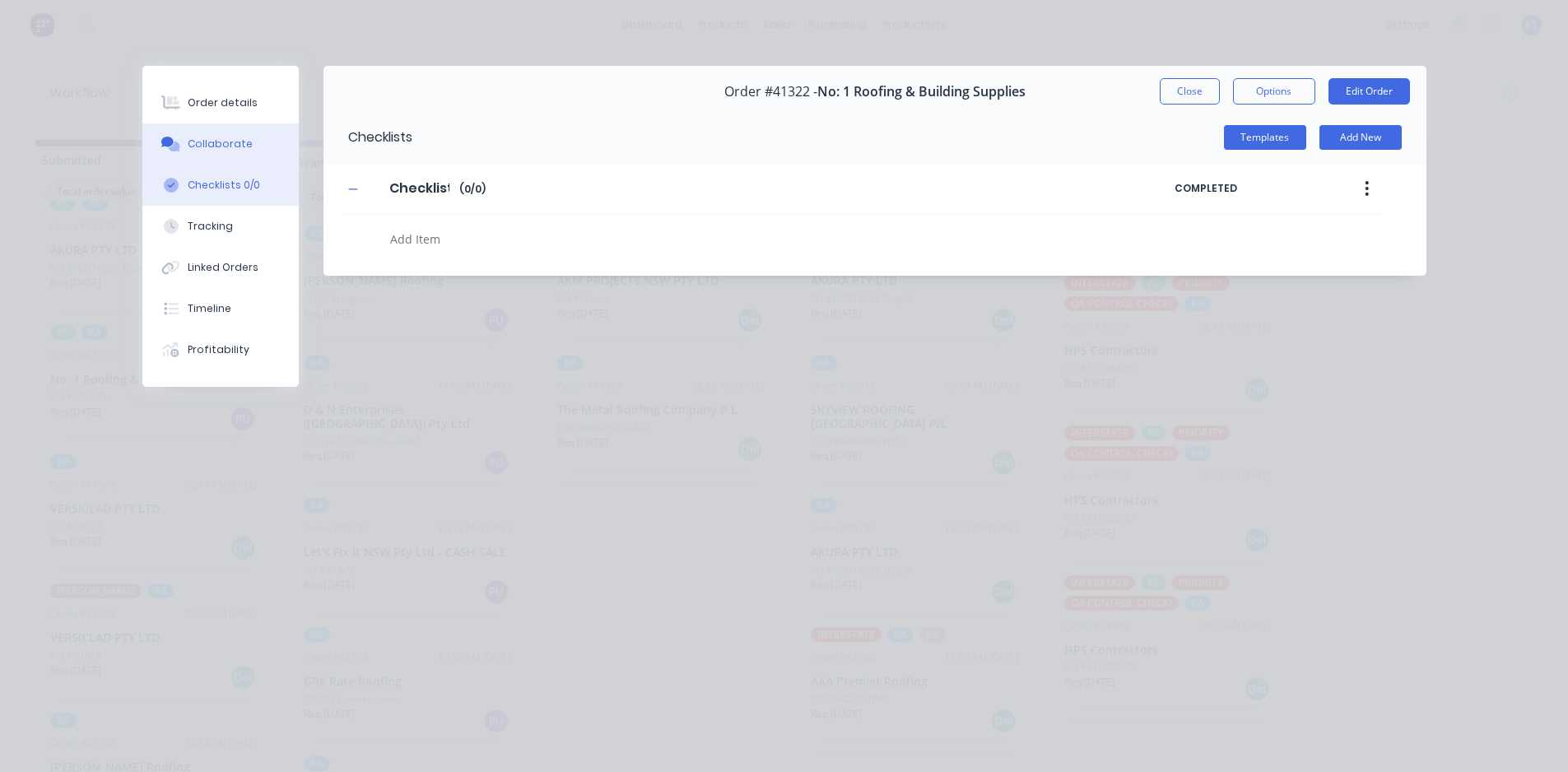
click at [242, 143] on div "Collaborate" at bounding box center [220, 144] width 65 height 15
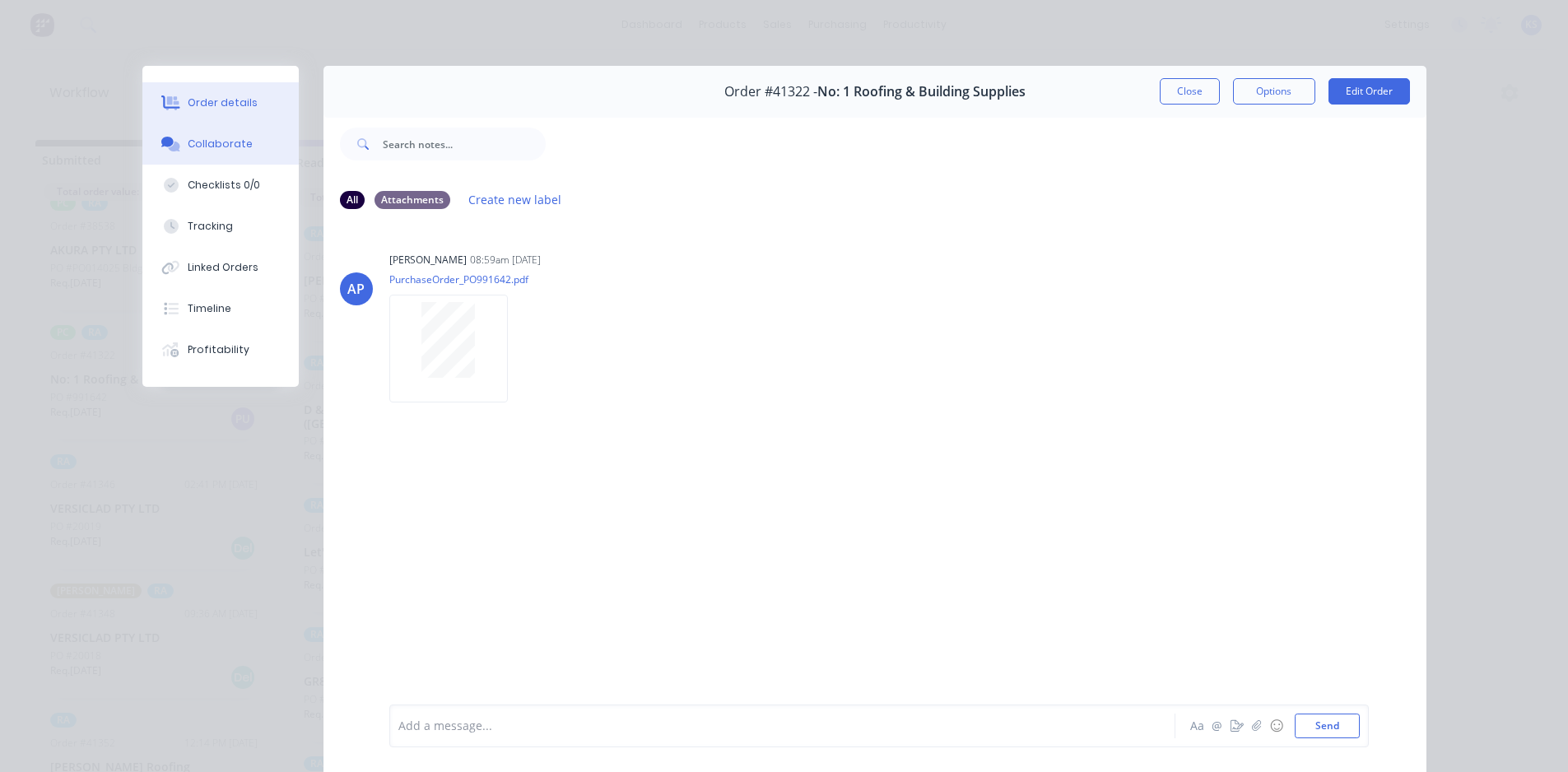
click at [223, 96] on div "Order details" at bounding box center [222, 102] width 70 height 15
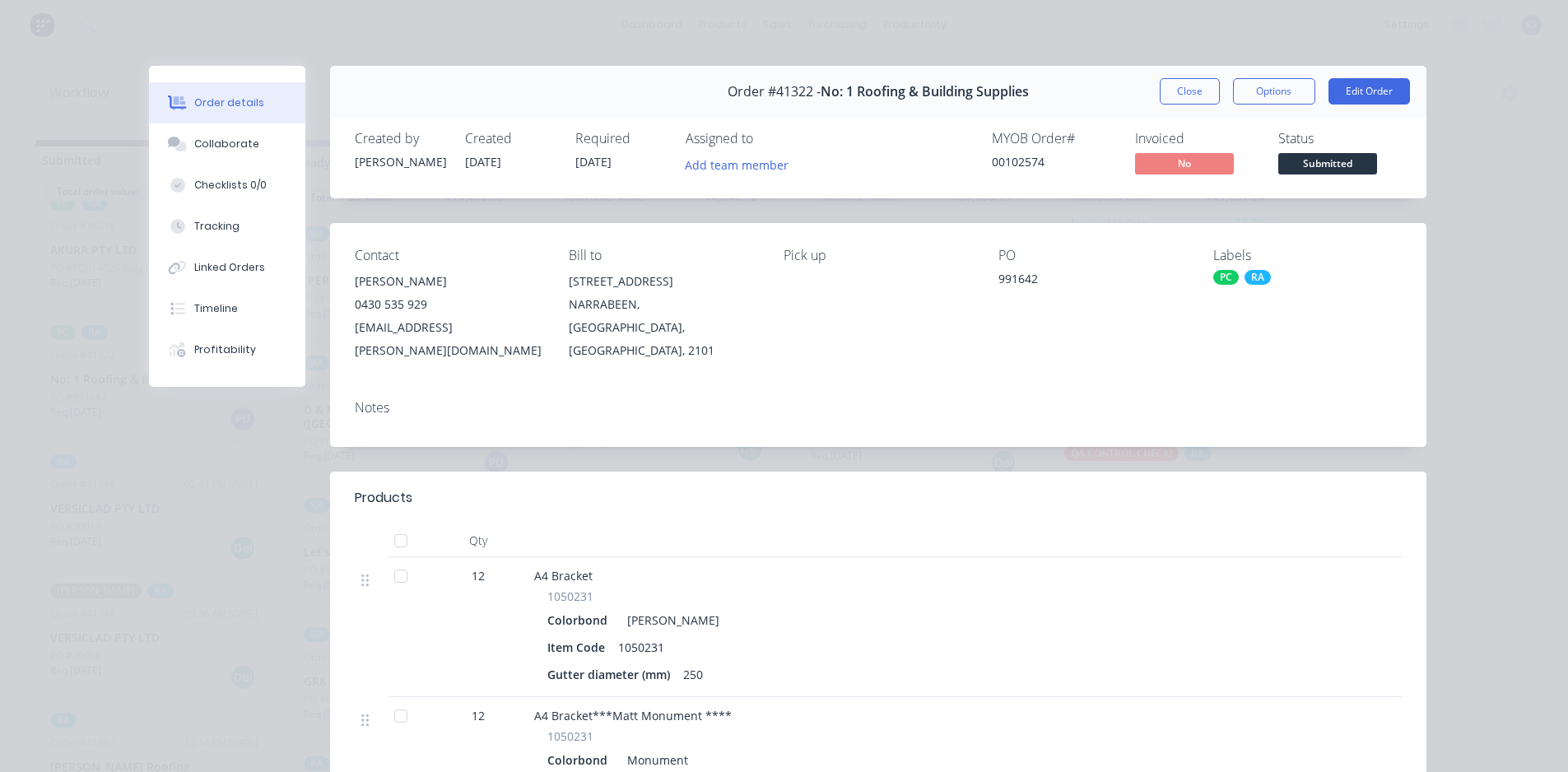
click at [886, 213] on div "Order #41322 - No: 1 Roofing & Building Supplies Close Options Edit Order Creat…" at bounding box center [787, 598] width 1277 height 1063
click at [1186, 89] on button "Close" at bounding box center [1189, 91] width 60 height 27
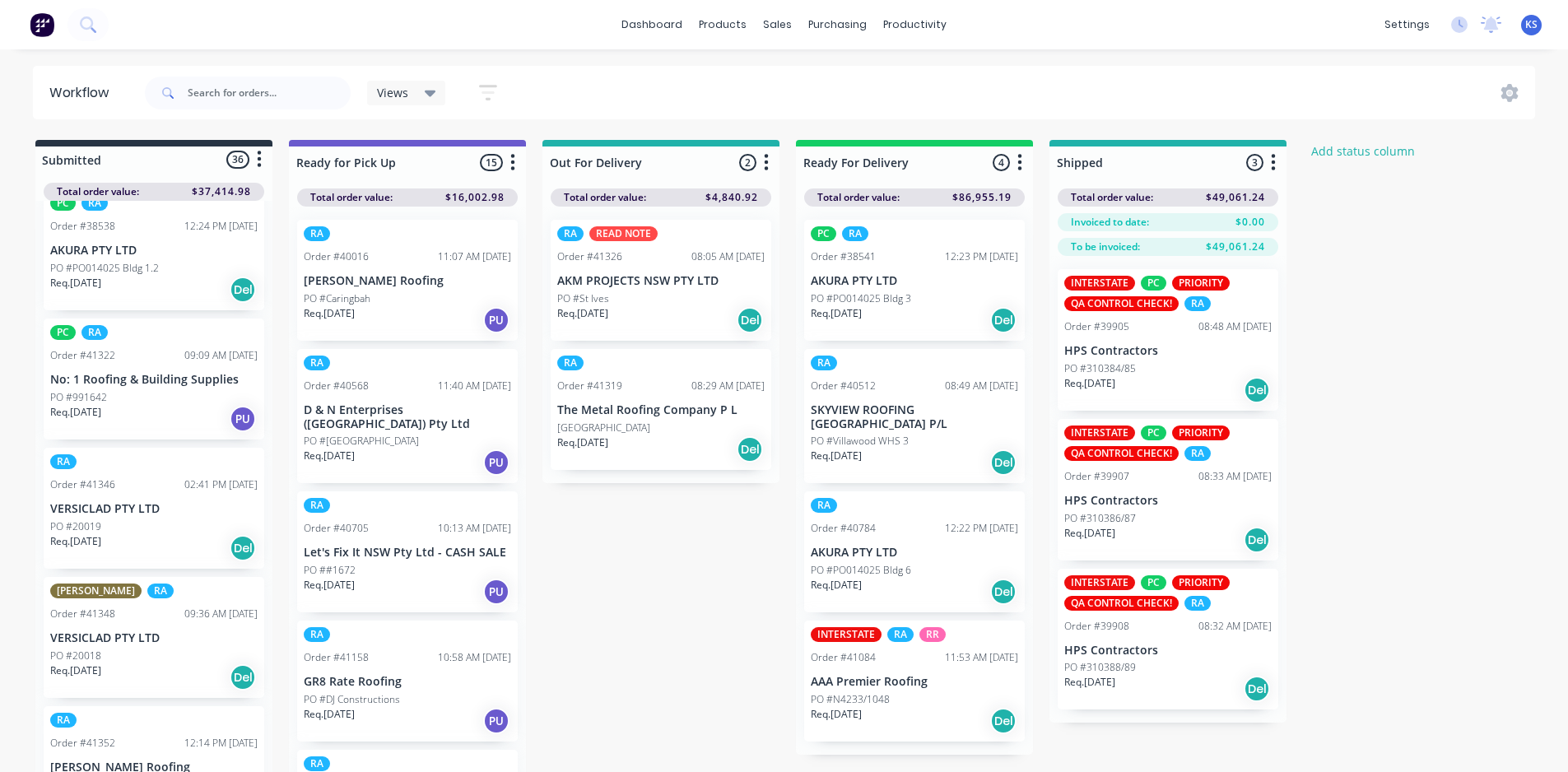
click at [153, 421] on div "Req. [DATE] PU" at bounding box center [154, 418] width 208 height 28
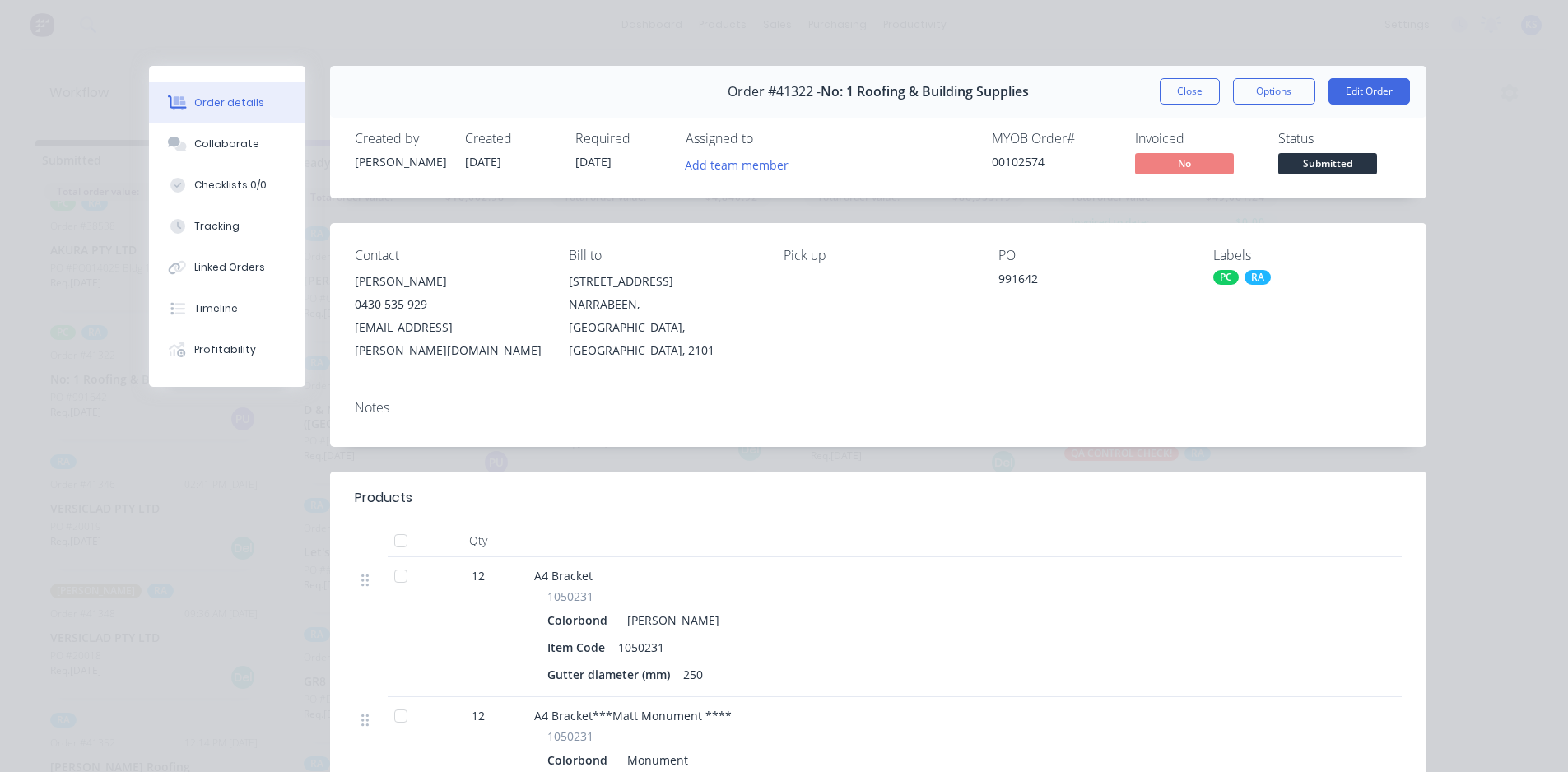
click at [841, 487] on header "Products" at bounding box center [878, 497] width 1096 height 52
click at [838, 487] on div at bounding box center [989, 497] width 824 height 20
click at [234, 144] on div "Collaborate" at bounding box center [227, 144] width 65 height 15
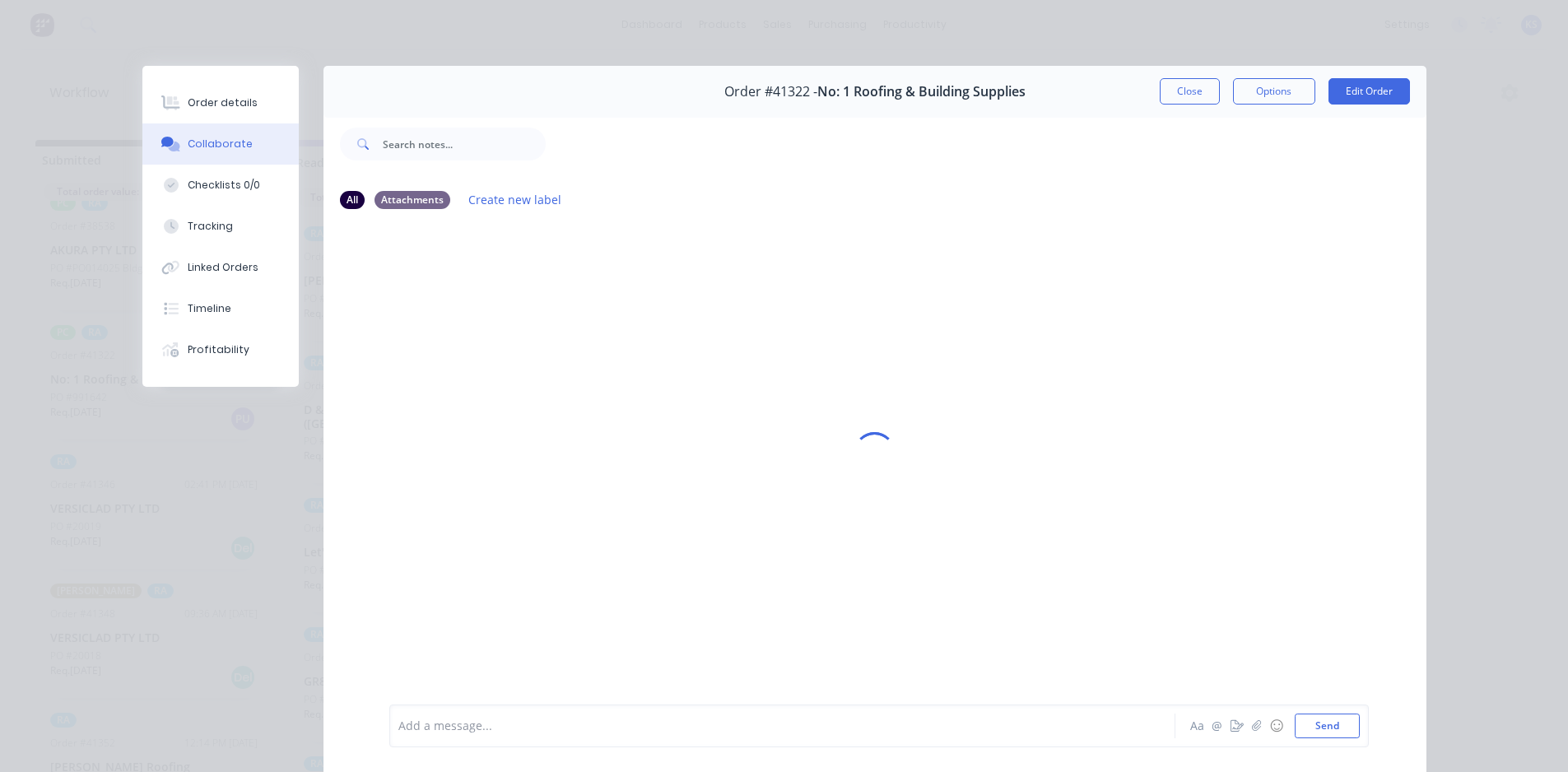
click at [622, 737] on div "Add a message..." at bounding box center [758, 725] width 721 height 25
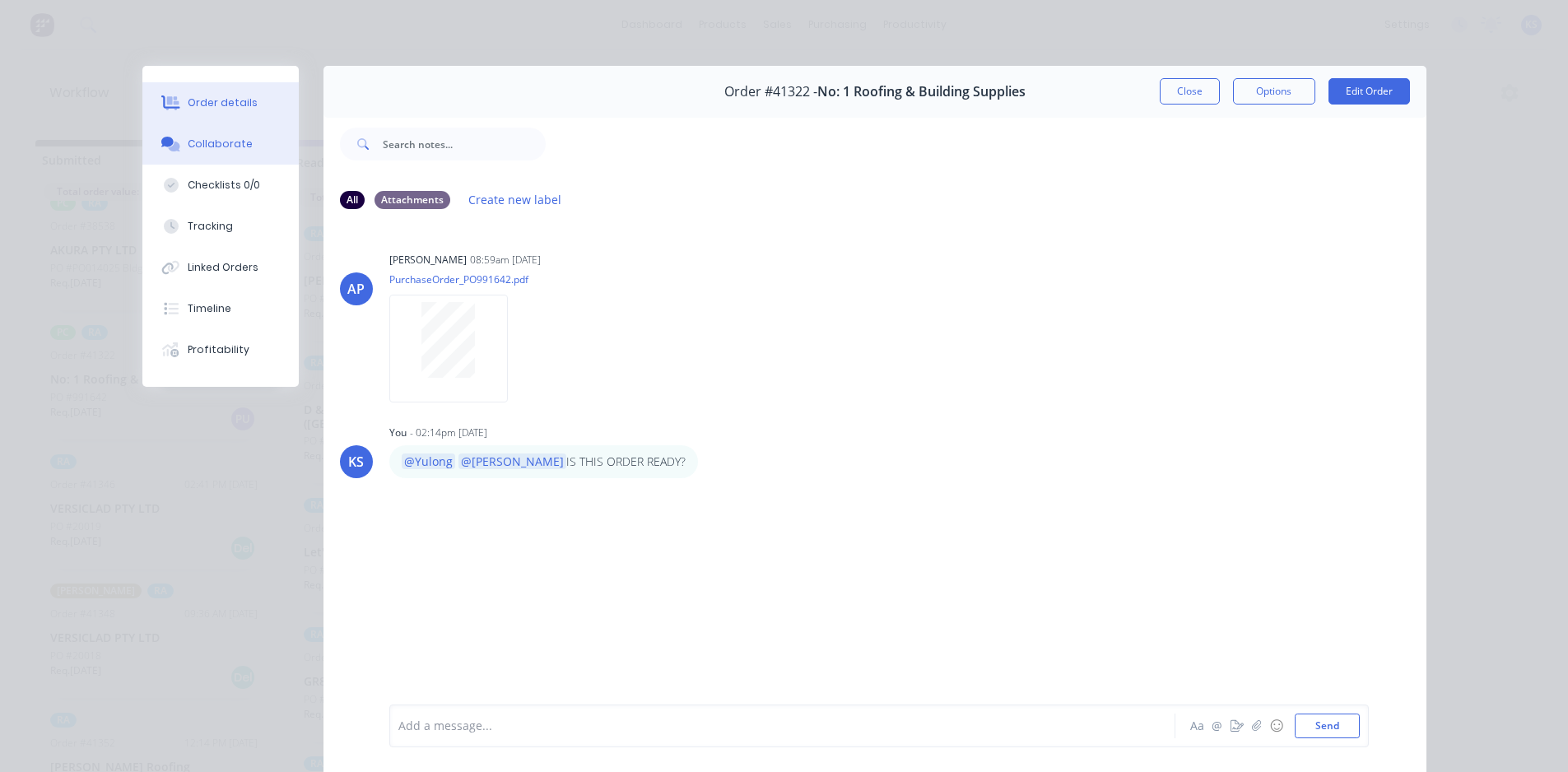
click at [235, 98] on div "Order details" at bounding box center [222, 102] width 70 height 15
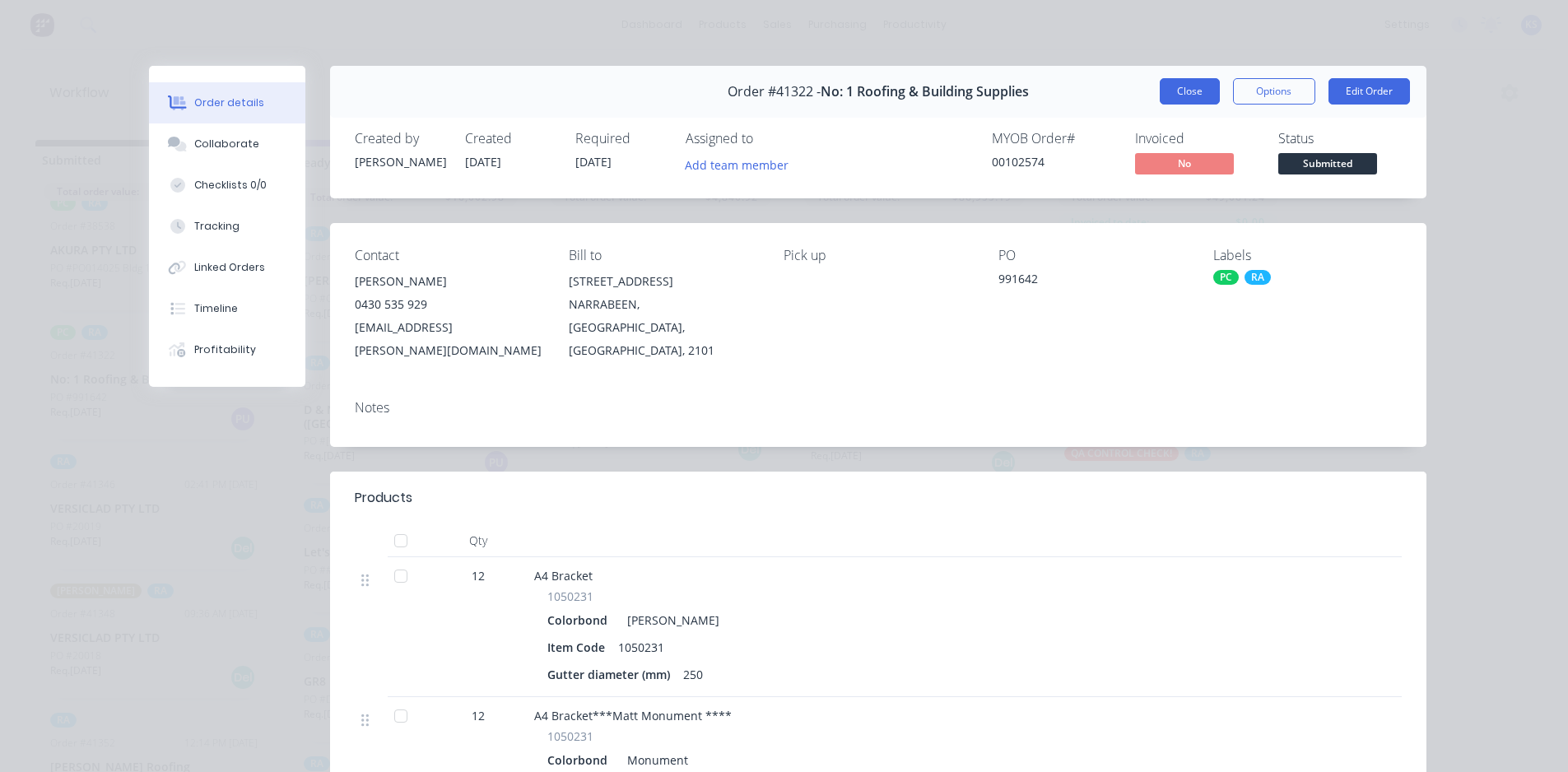
click at [1187, 91] on button "Close" at bounding box center [1189, 91] width 60 height 27
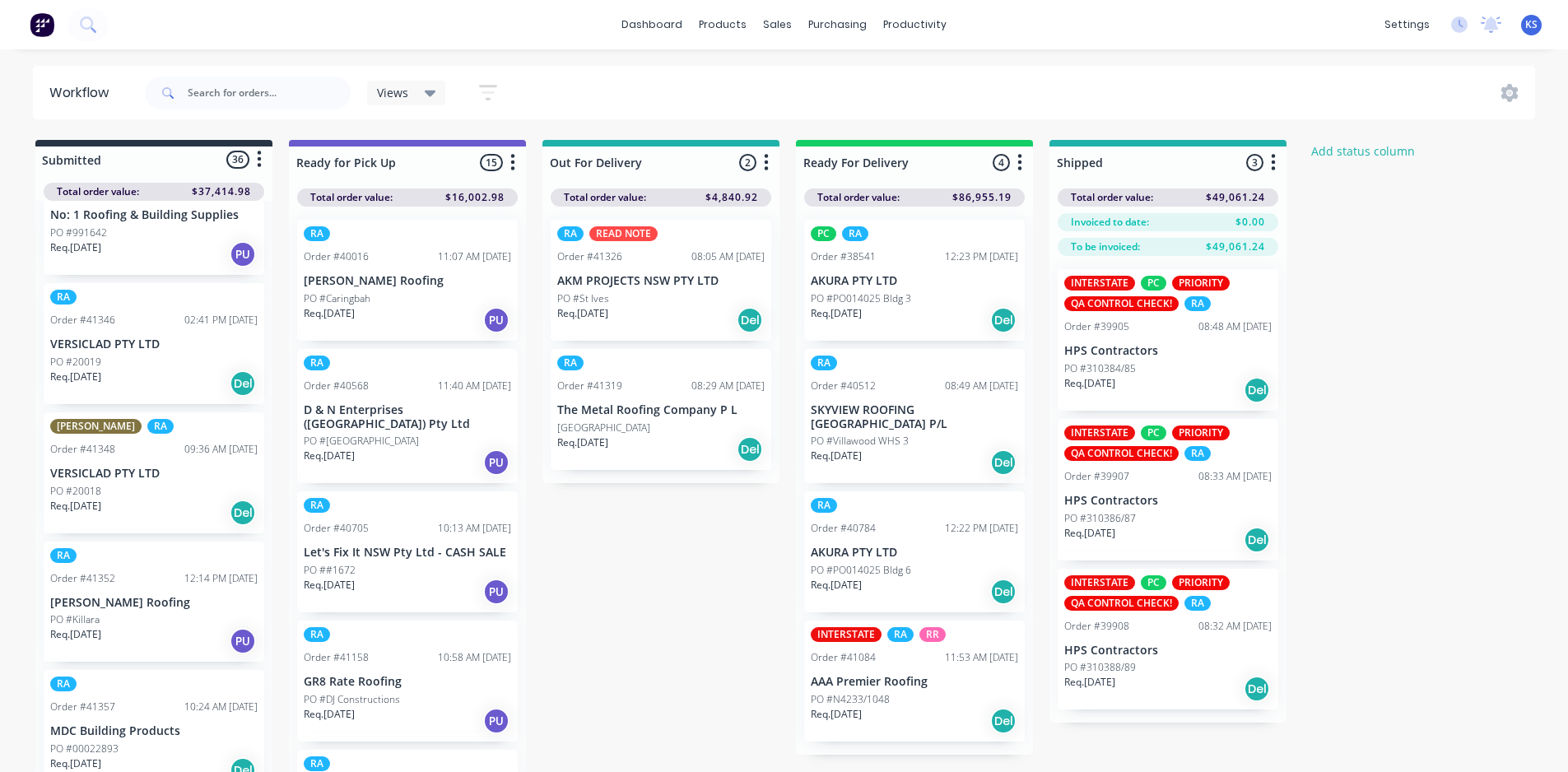
scroll to position [740, 0]
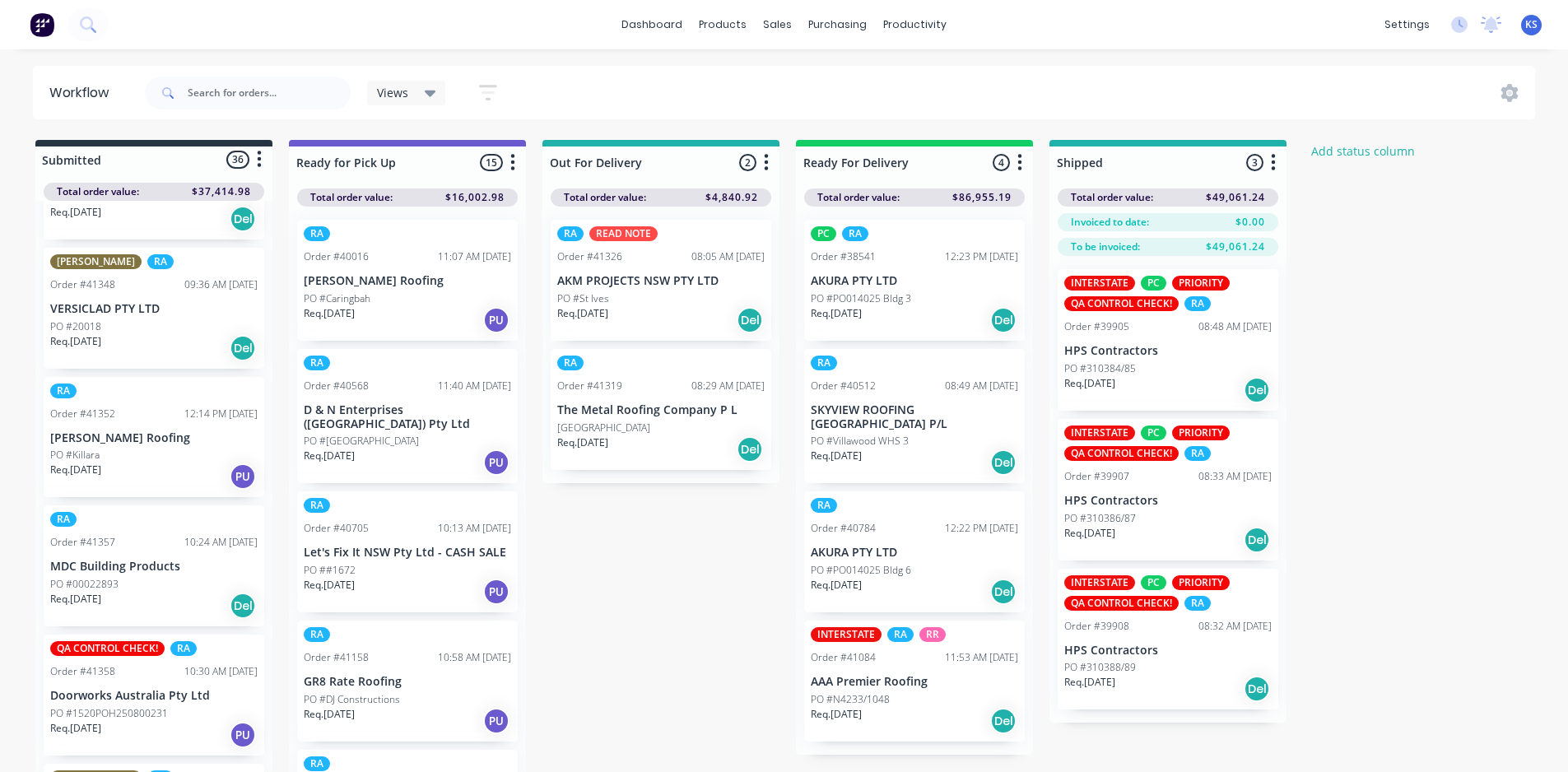
click at [159, 472] on div "Req. 28/08/25 PU" at bounding box center [154, 477] width 208 height 28
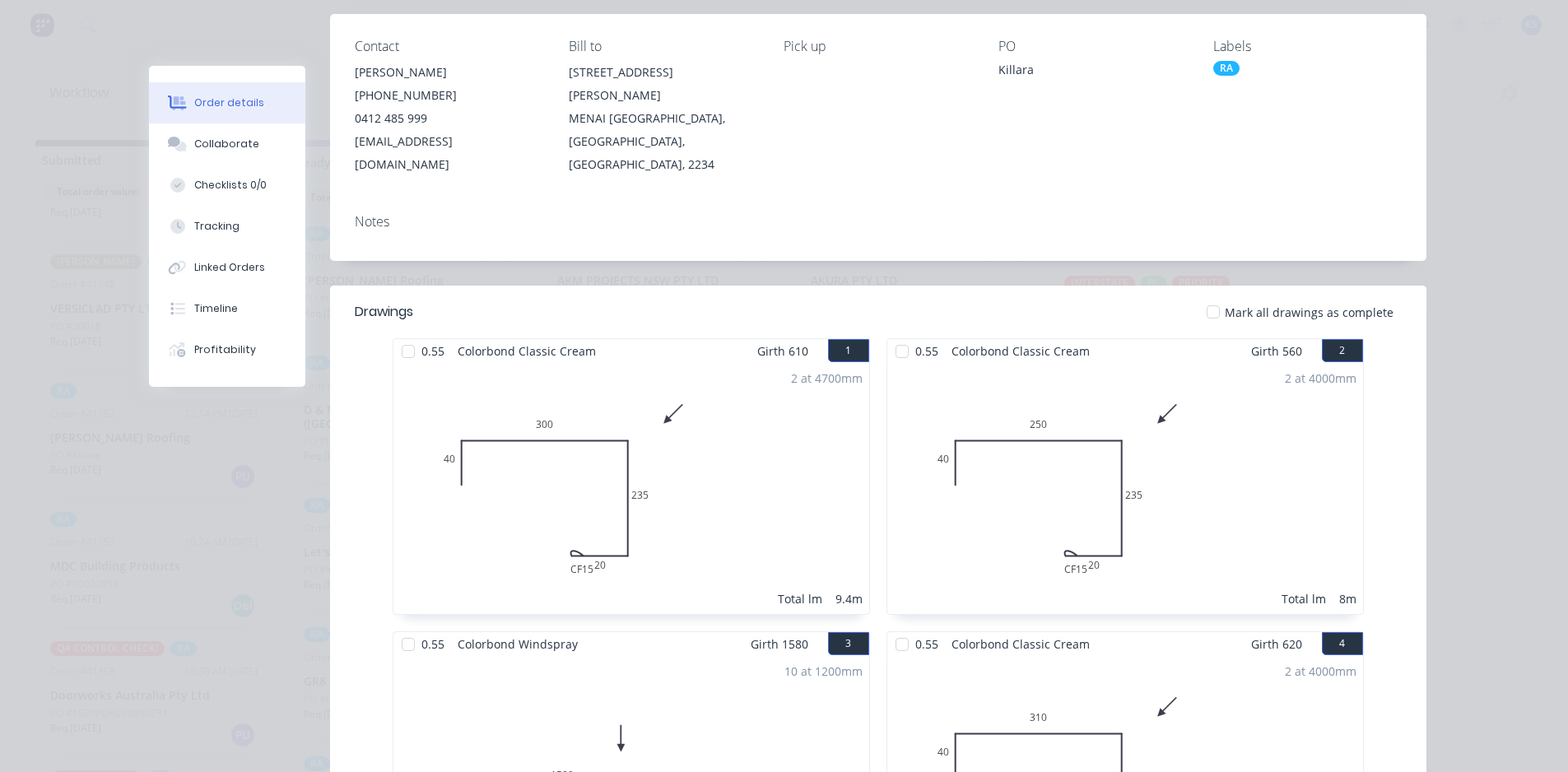
scroll to position [0, 0]
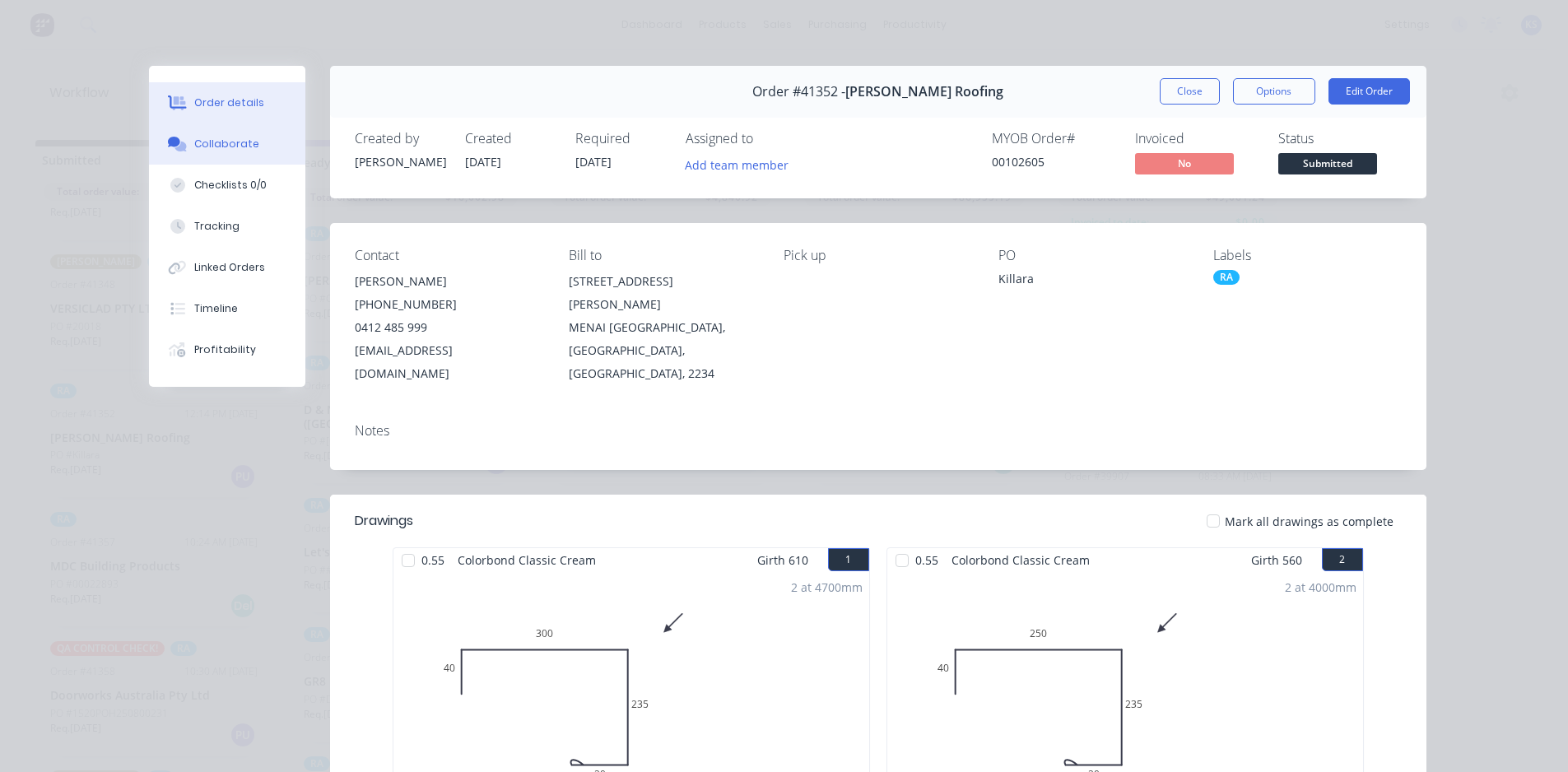
click at [194, 149] on div "Collaborate" at bounding box center [227, 144] width 65 height 15
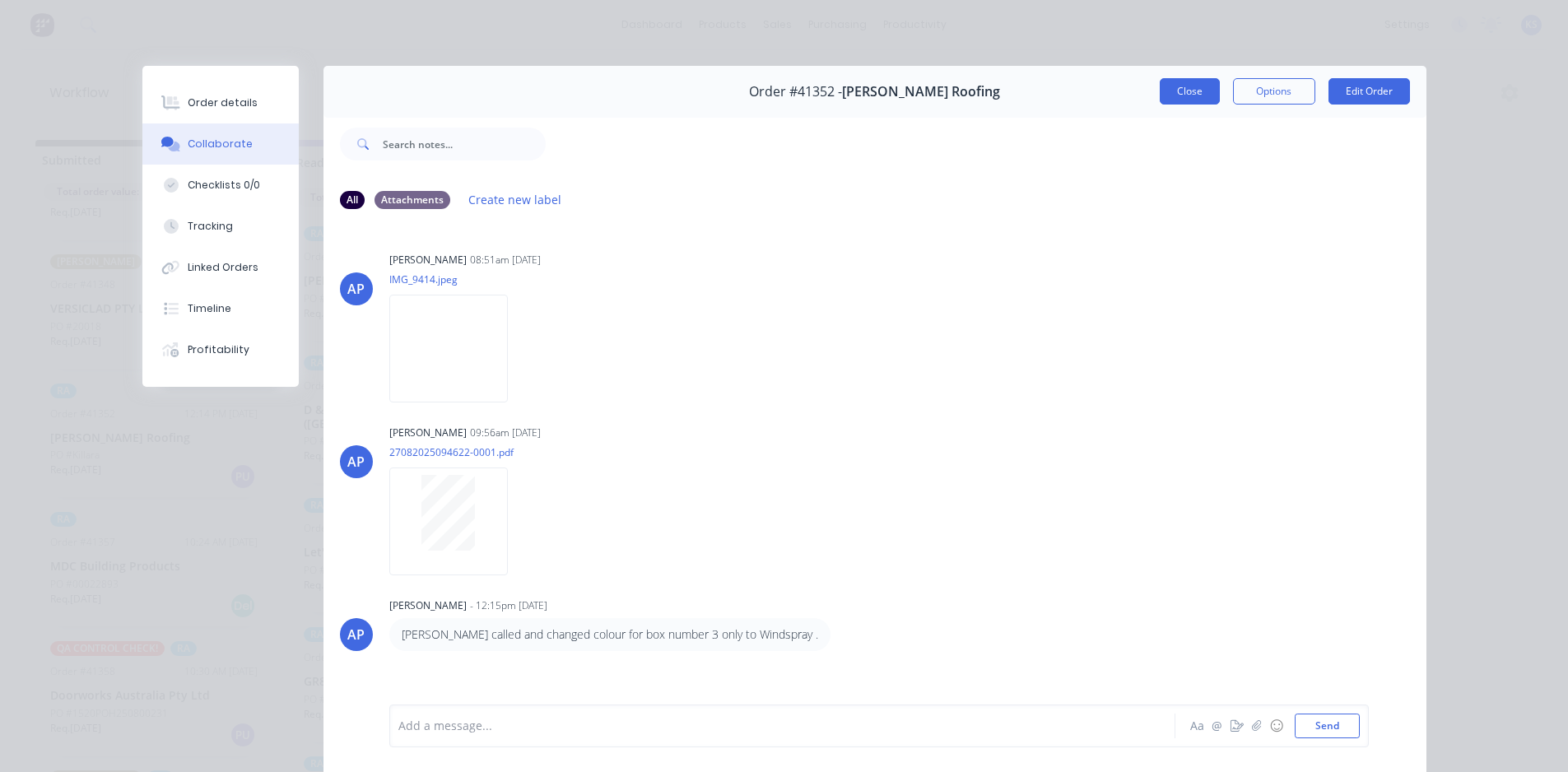
click at [1168, 87] on button "Close" at bounding box center [1189, 91] width 60 height 27
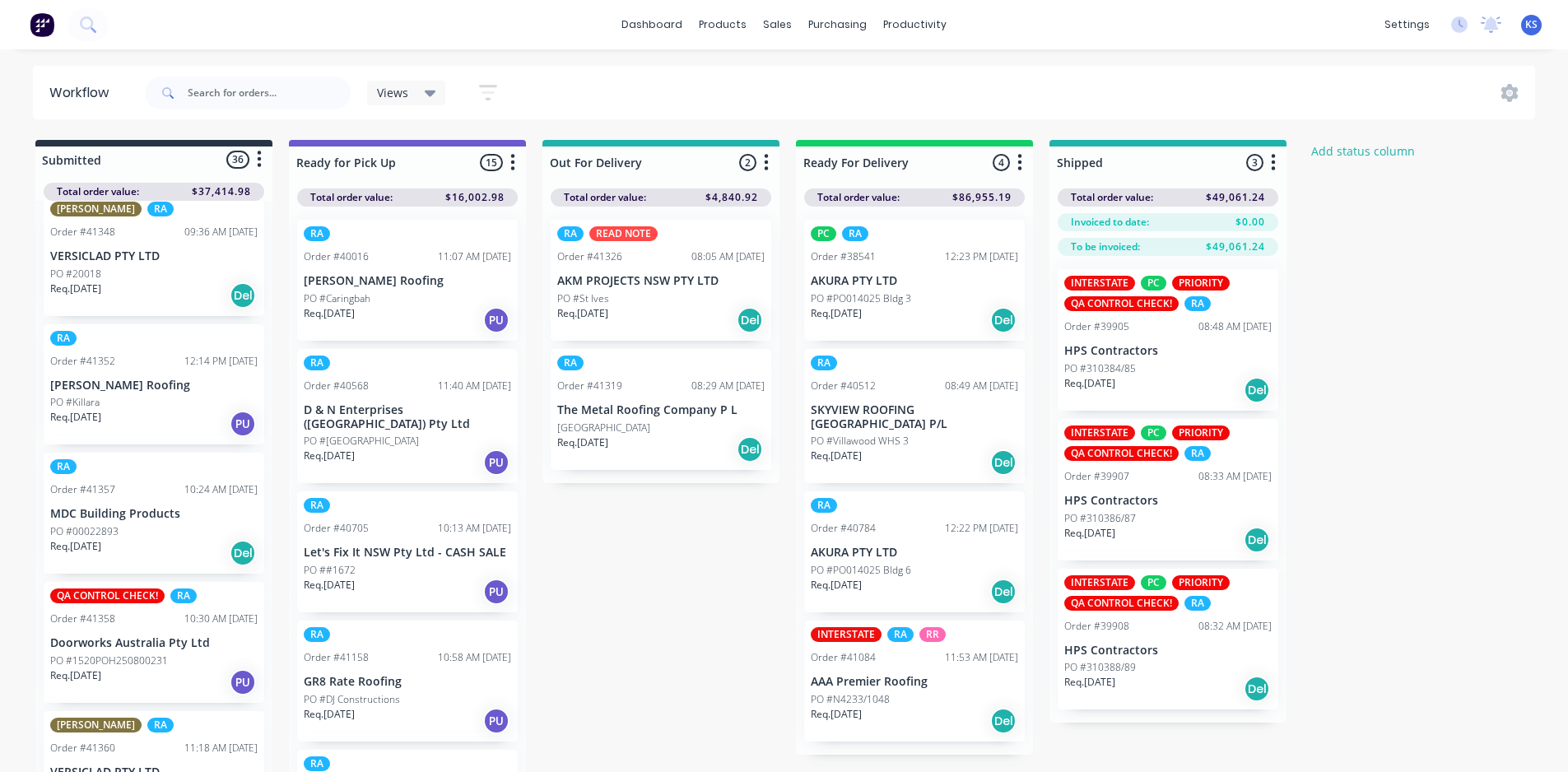
scroll to position [905, 0]
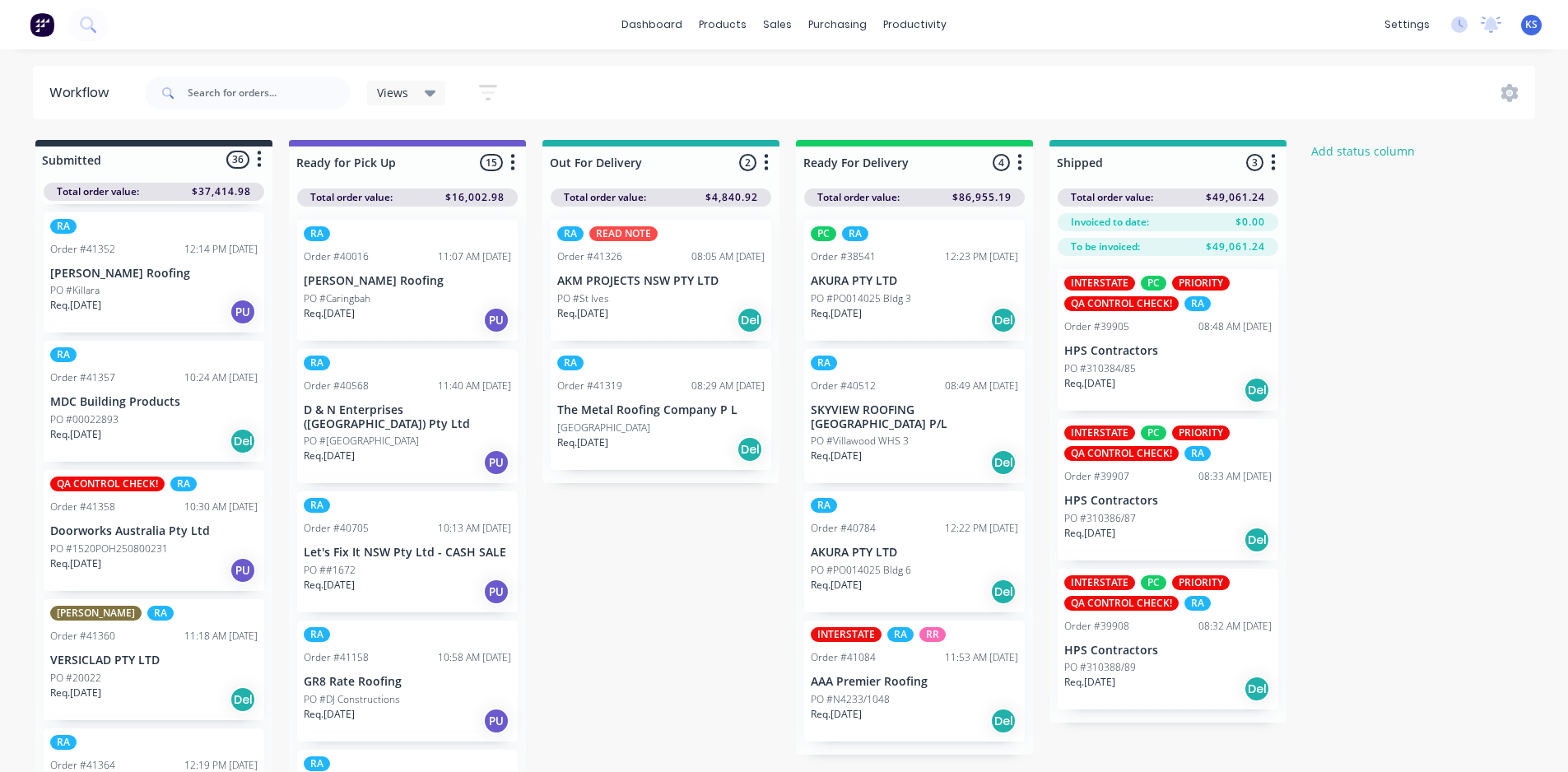
click at [153, 432] on div "Req. 28/08/25 Del" at bounding box center [154, 441] width 208 height 28
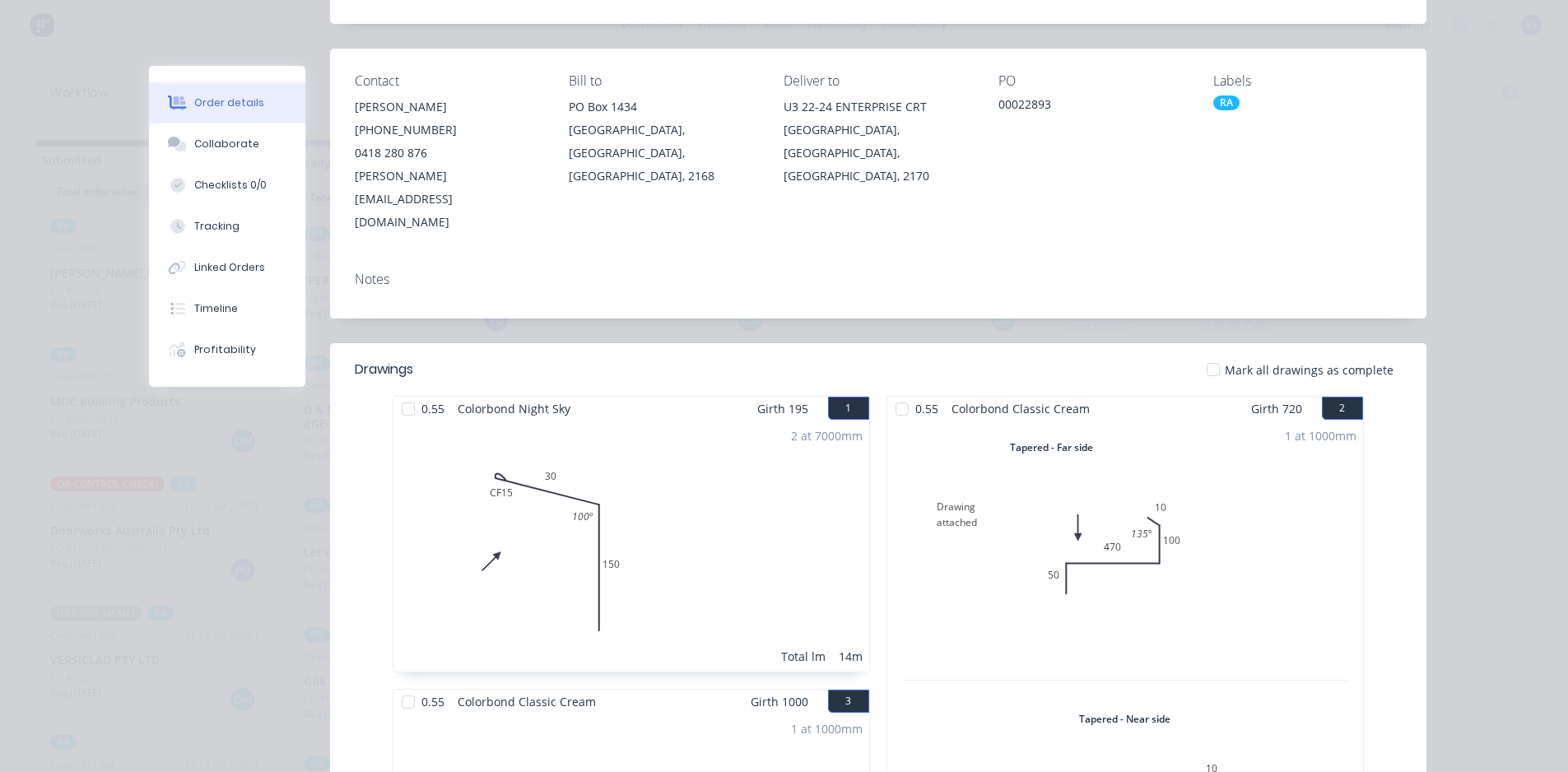
scroll to position [0, 0]
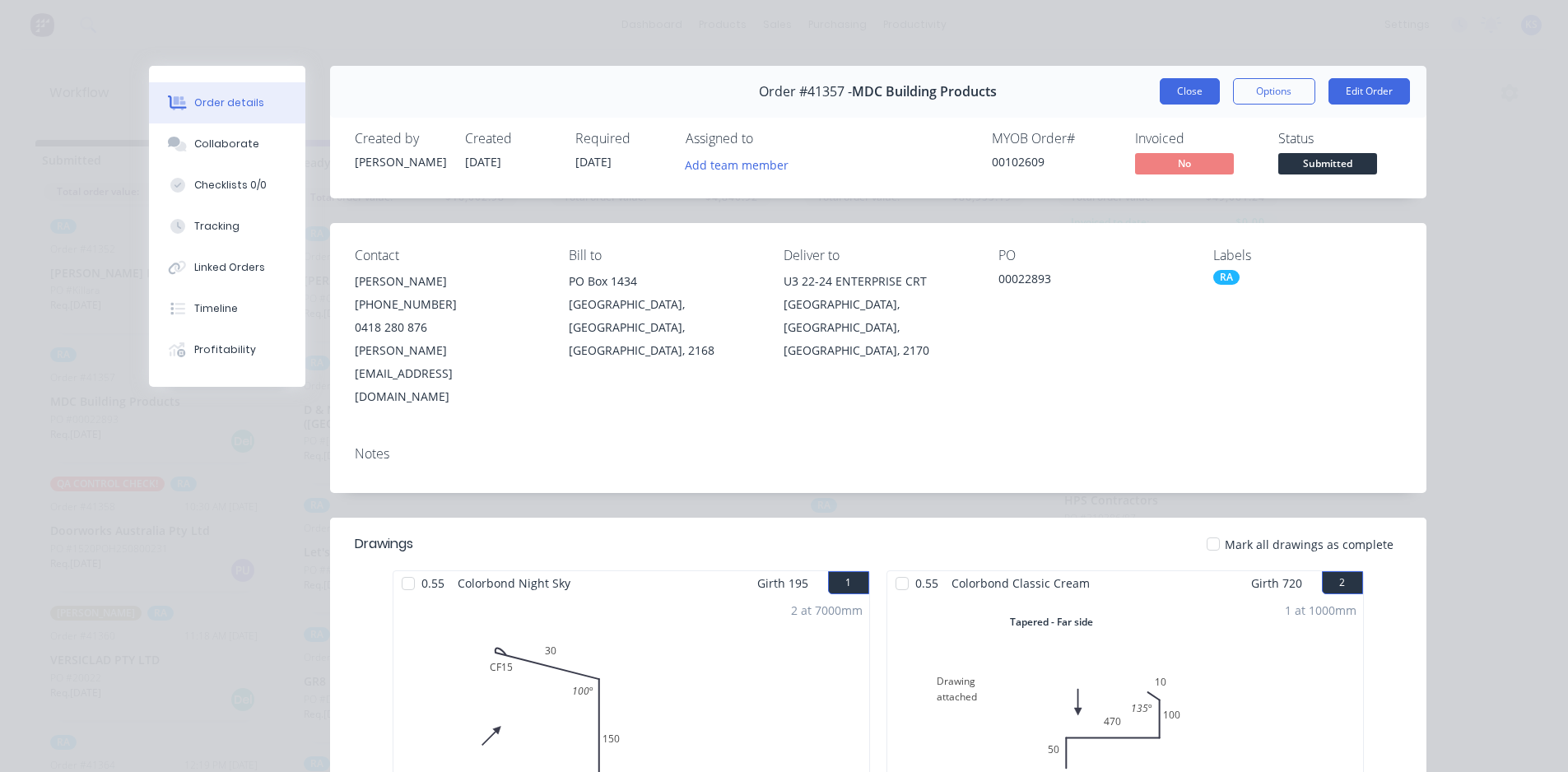
click at [1167, 86] on button "Close" at bounding box center [1189, 91] width 60 height 27
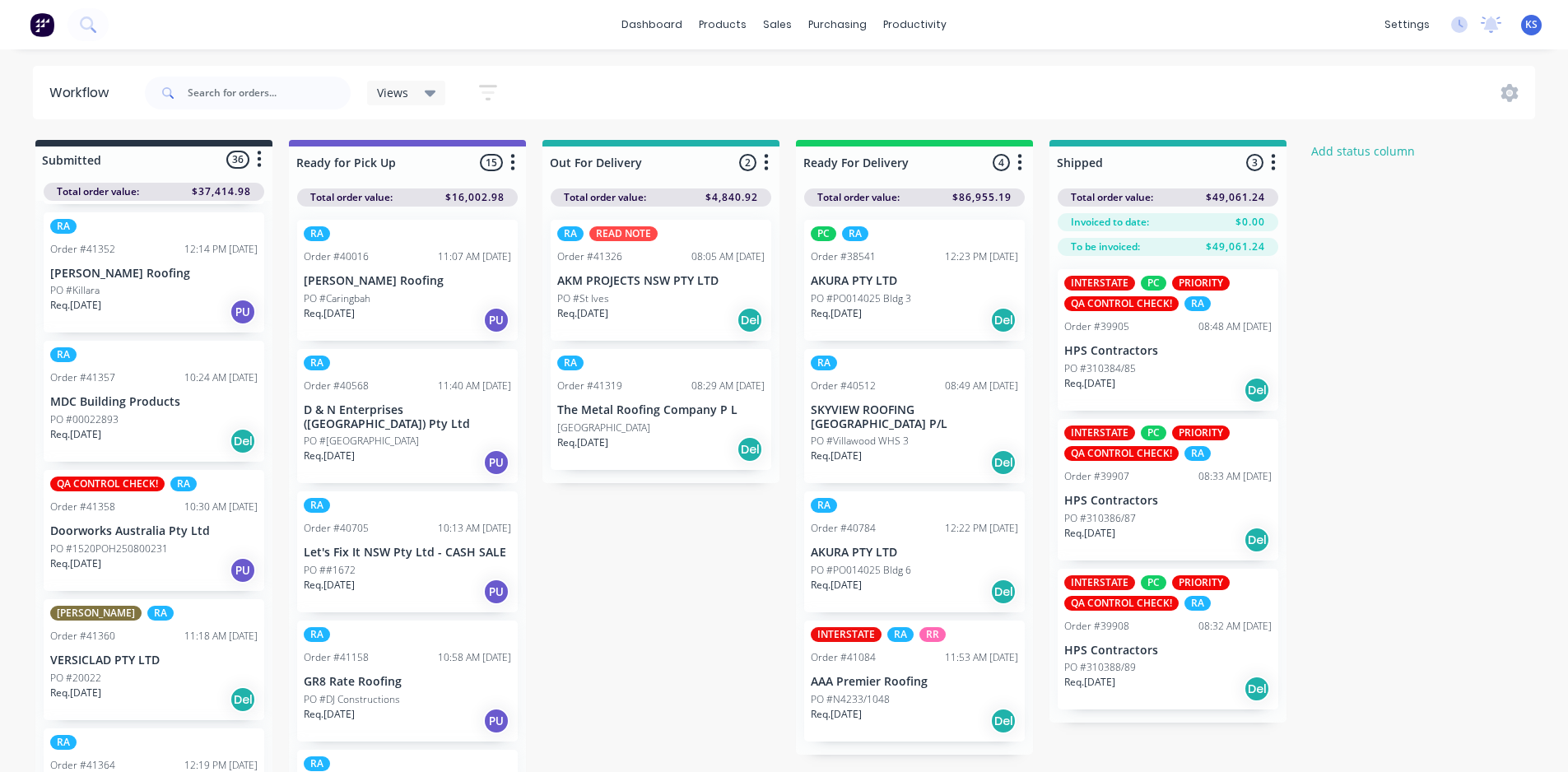
click at [642, 87] on div "Views Save new view None (Default) edit AL edit ALL edit BB & TH edit NCG edit …" at bounding box center [838, 93] width 1394 height 49
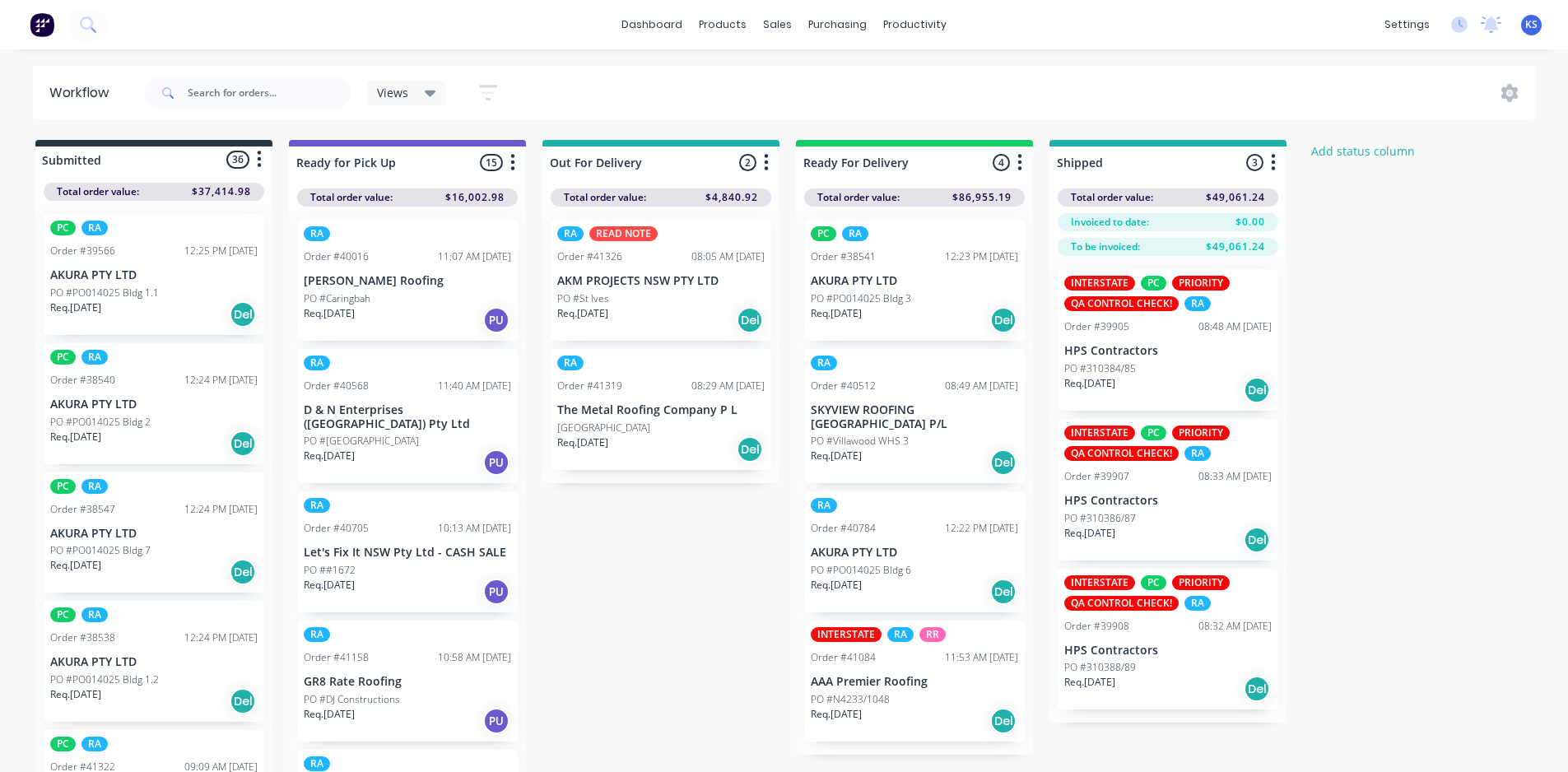
click at [867, 52] on div "dashboard products sales purchasing productivity dashboard products Product Cat…" at bounding box center [784, 336] width 1568 height 673
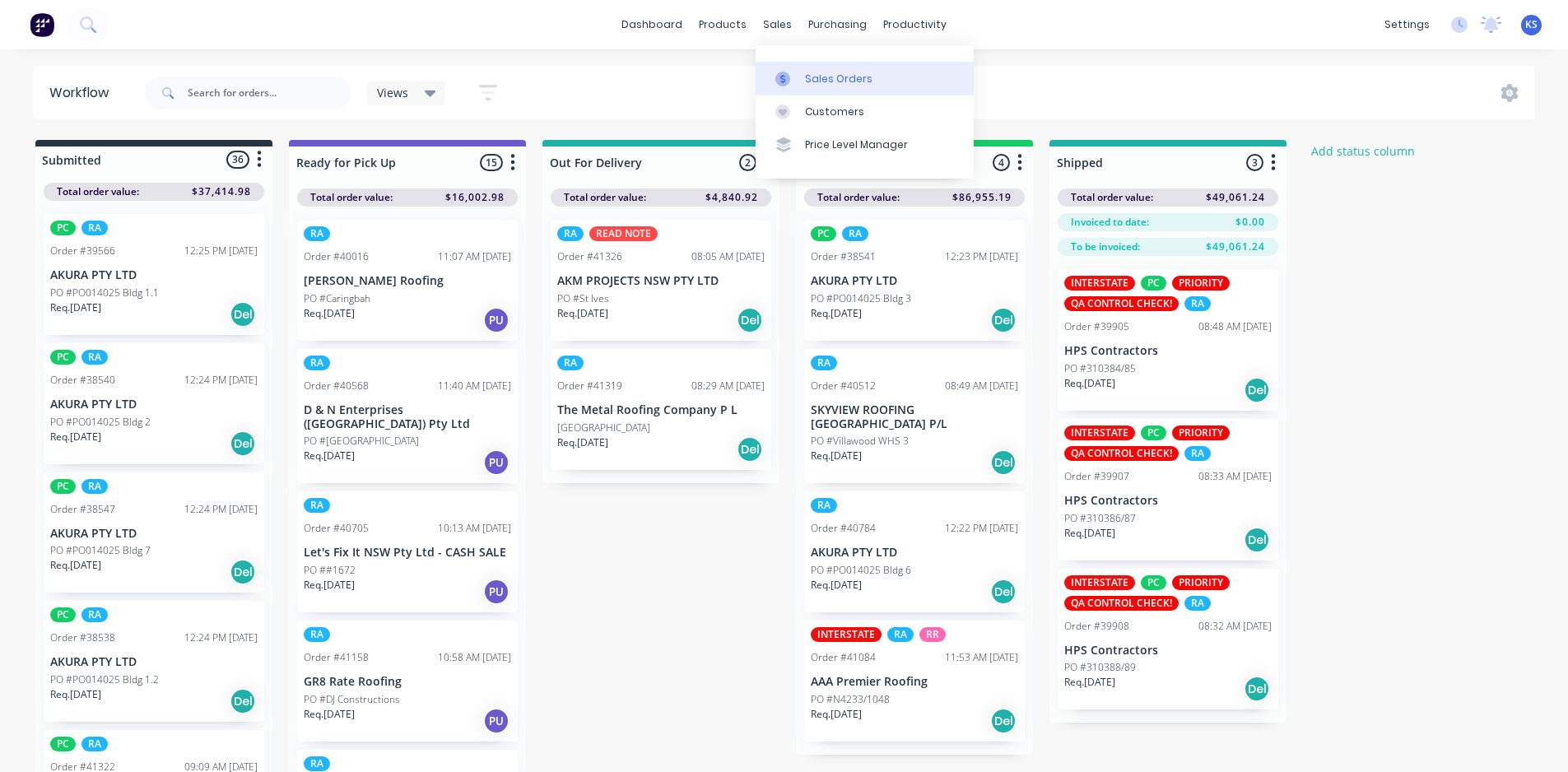
click at [823, 79] on div "Sales Orders" at bounding box center [838, 79] width 68 height 15
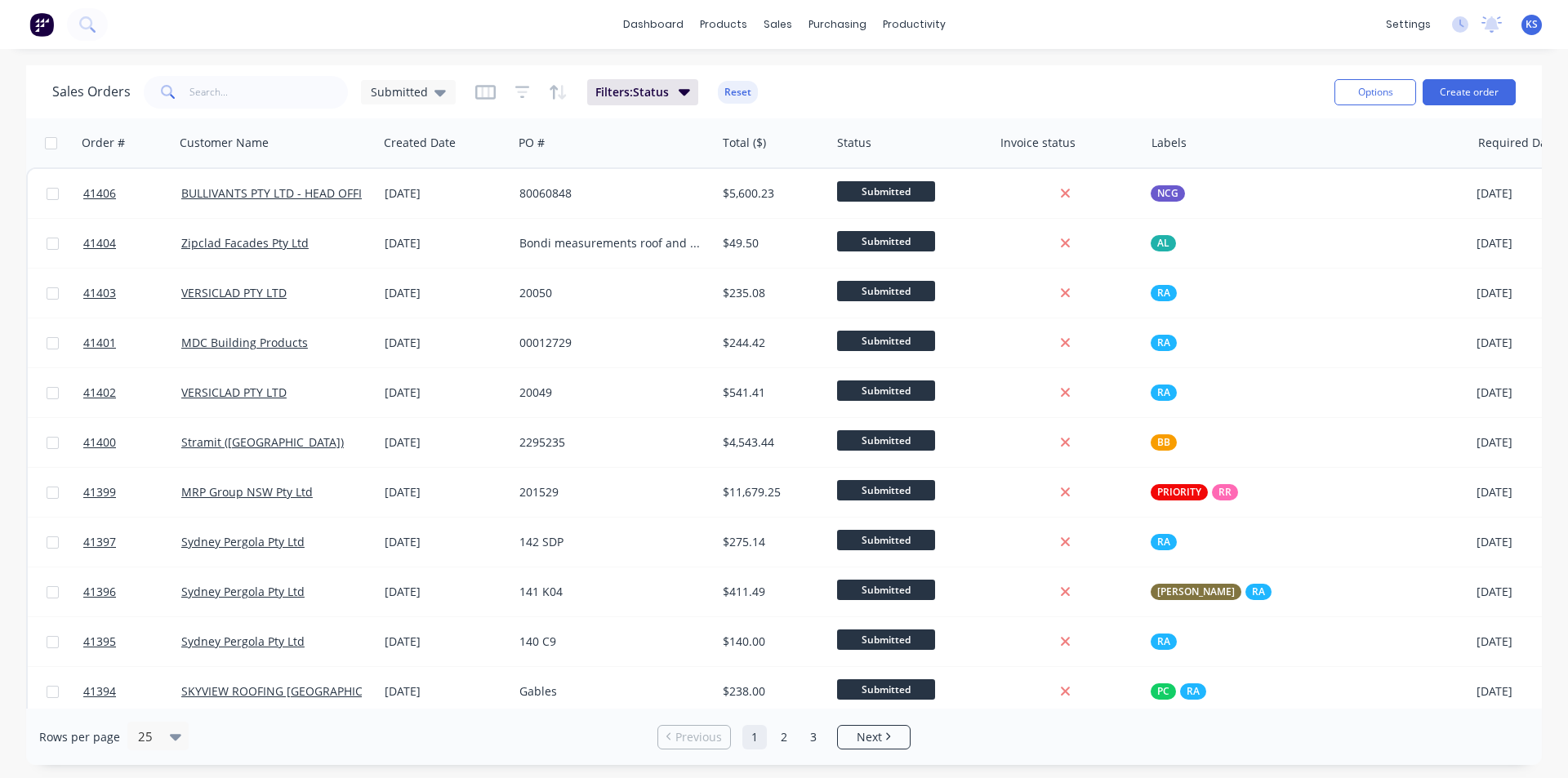
click at [725, 93] on button "Reset" at bounding box center [737, 92] width 40 height 22
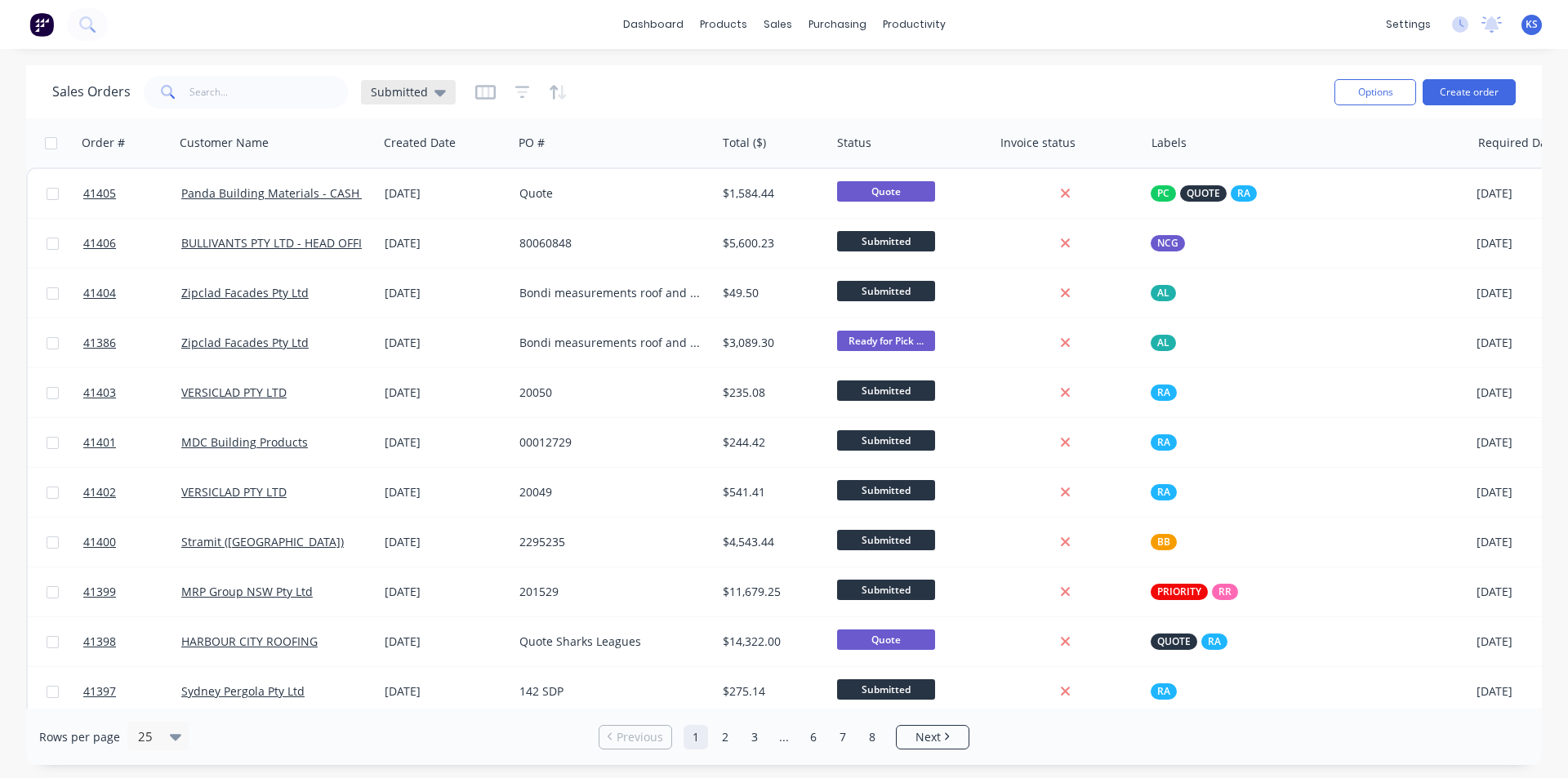
click at [437, 92] on icon at bounding box center [440, 93] width 12 height 7
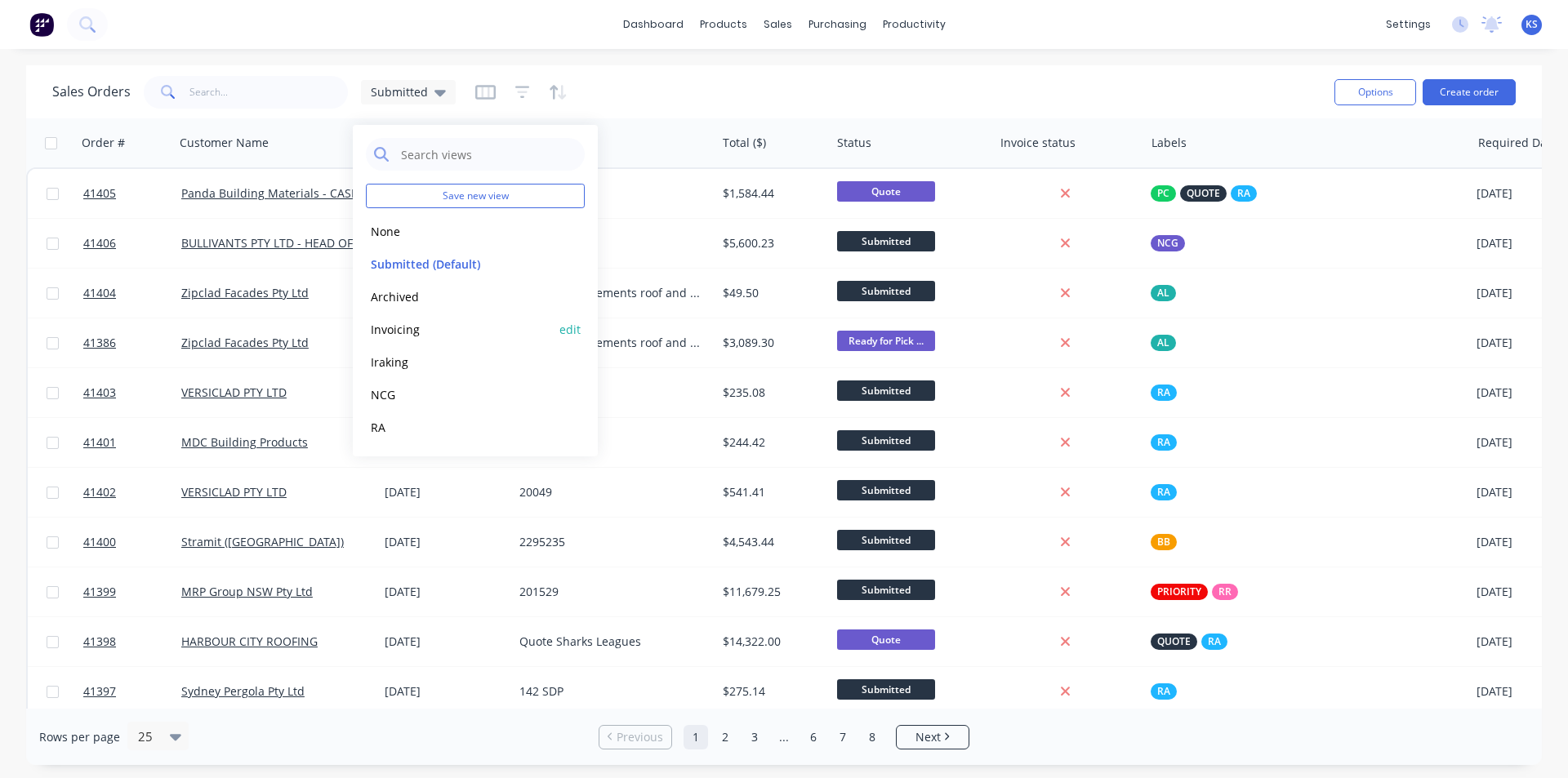
click at [416, 337] on button "Invoicing" at bounding box center [458, 329] width 186 height 19
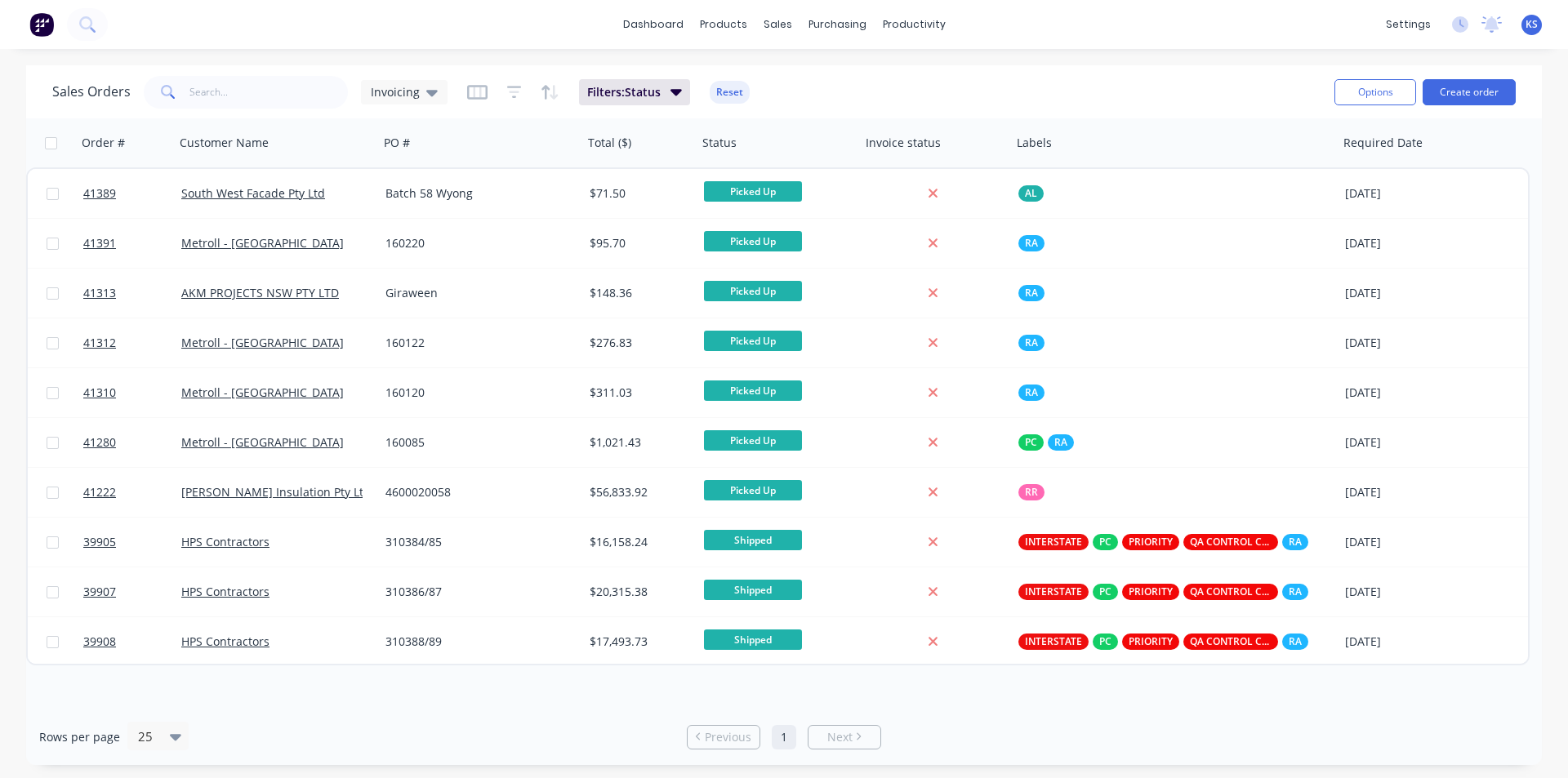
click at [985, 72] on div "Sales Orders Invoicing Filters: Status Reset" at bounding box center [686, 92] width 1269 height 40
click at [718, 93] on button "Reset" at bounding box center [729, 92] width 40 height 22
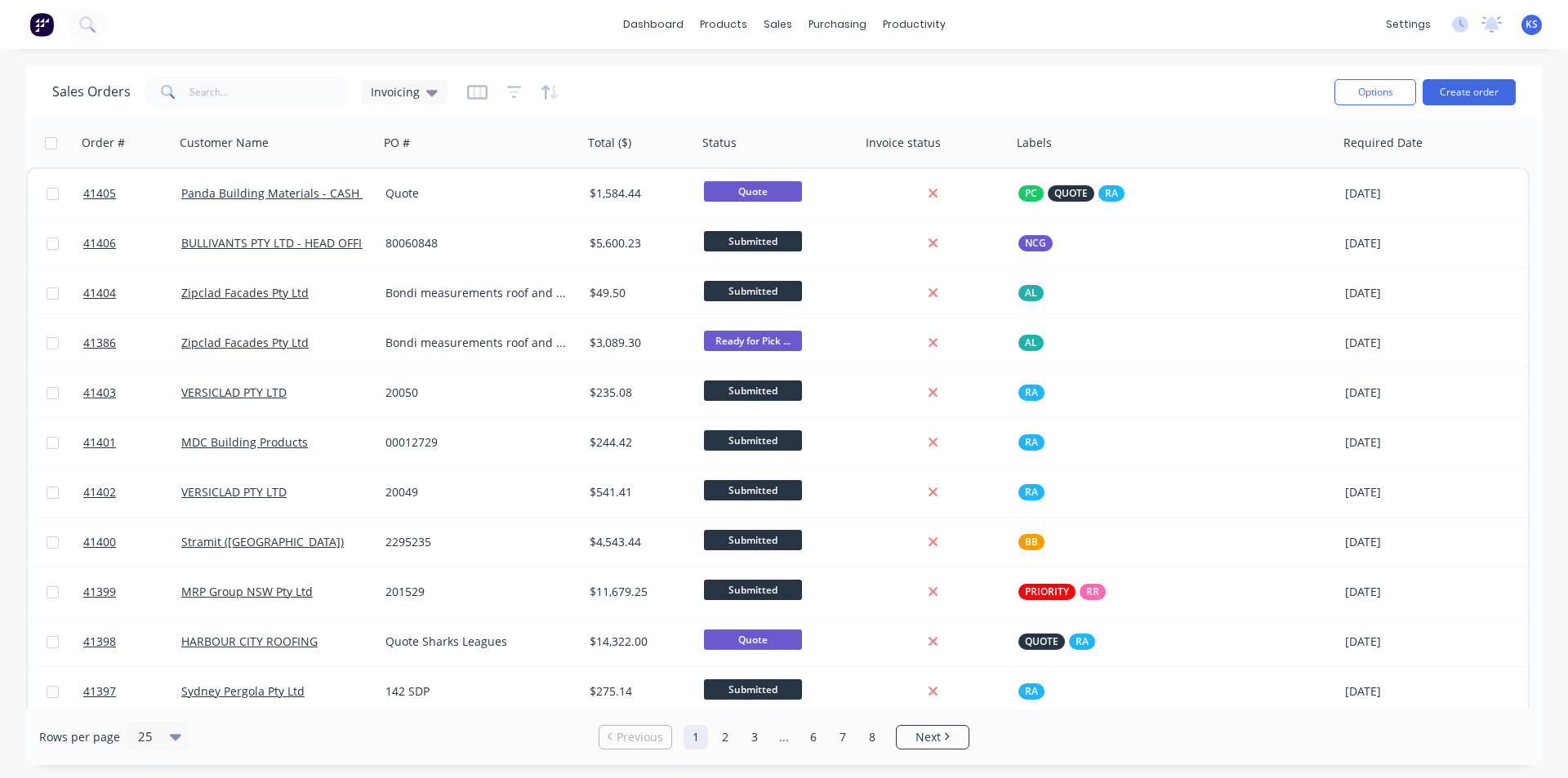
click at [1046, 91] on div "Sales Orders Invoicing" at bounding box center [686, 92] width 1269 height 40
click at [1046, 89] on div "Sales Orders Invoicing" at bounding box center [686, 92] width 1269 height 40
click at [719, 95] on div "Sales Orders Invoicing" at bounding box center [686, 92] width 1269 height 40
click at [727, 83] on div "Sales Orders Invoicing" at bounding box center [686, 92] width 1269 height 40
click at [997, 141] on div "Delivery Scheduling" at bounding box center [969, 144] width 102 height 15
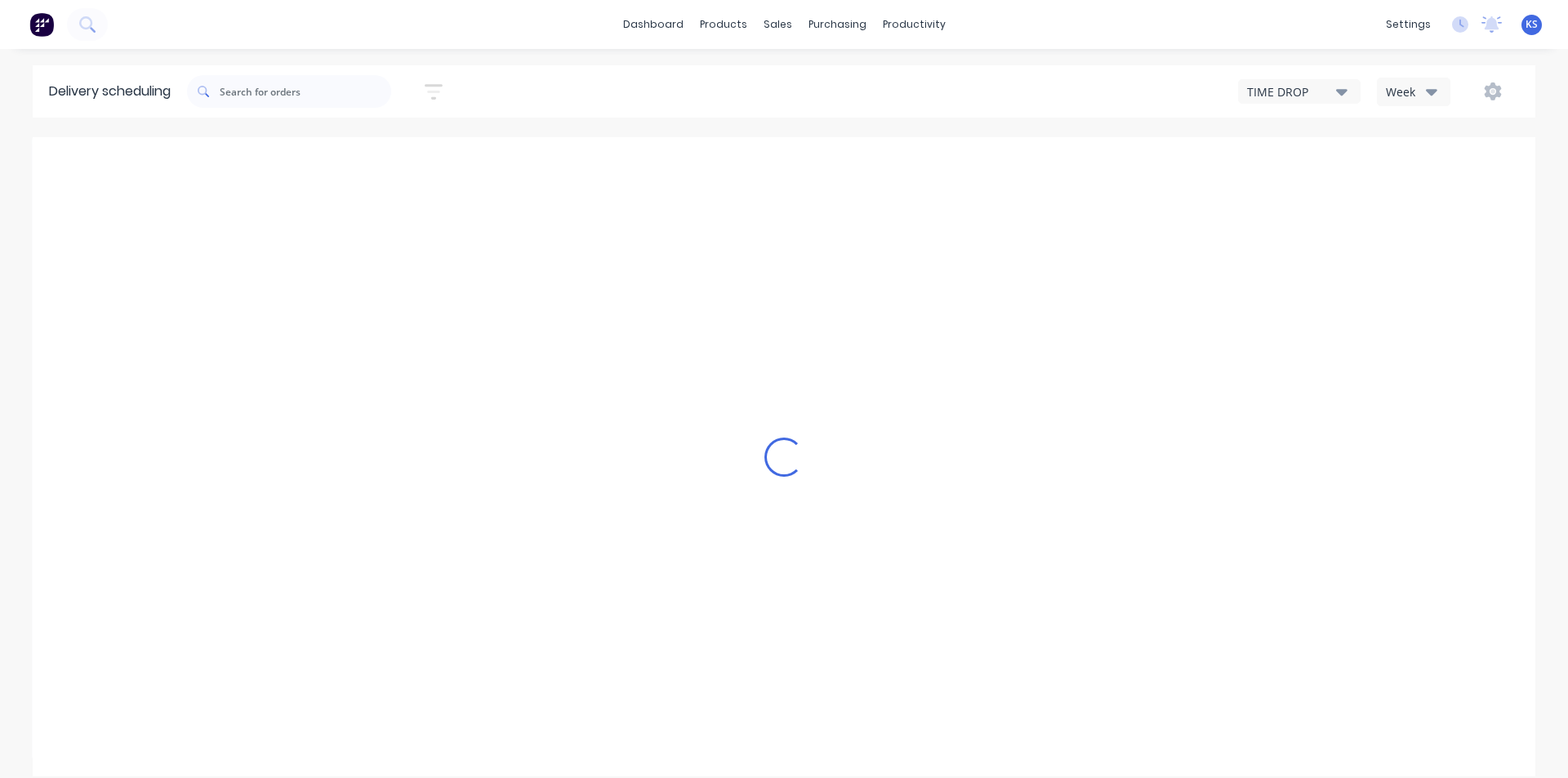
type input "Aug 24 - Aug 30"
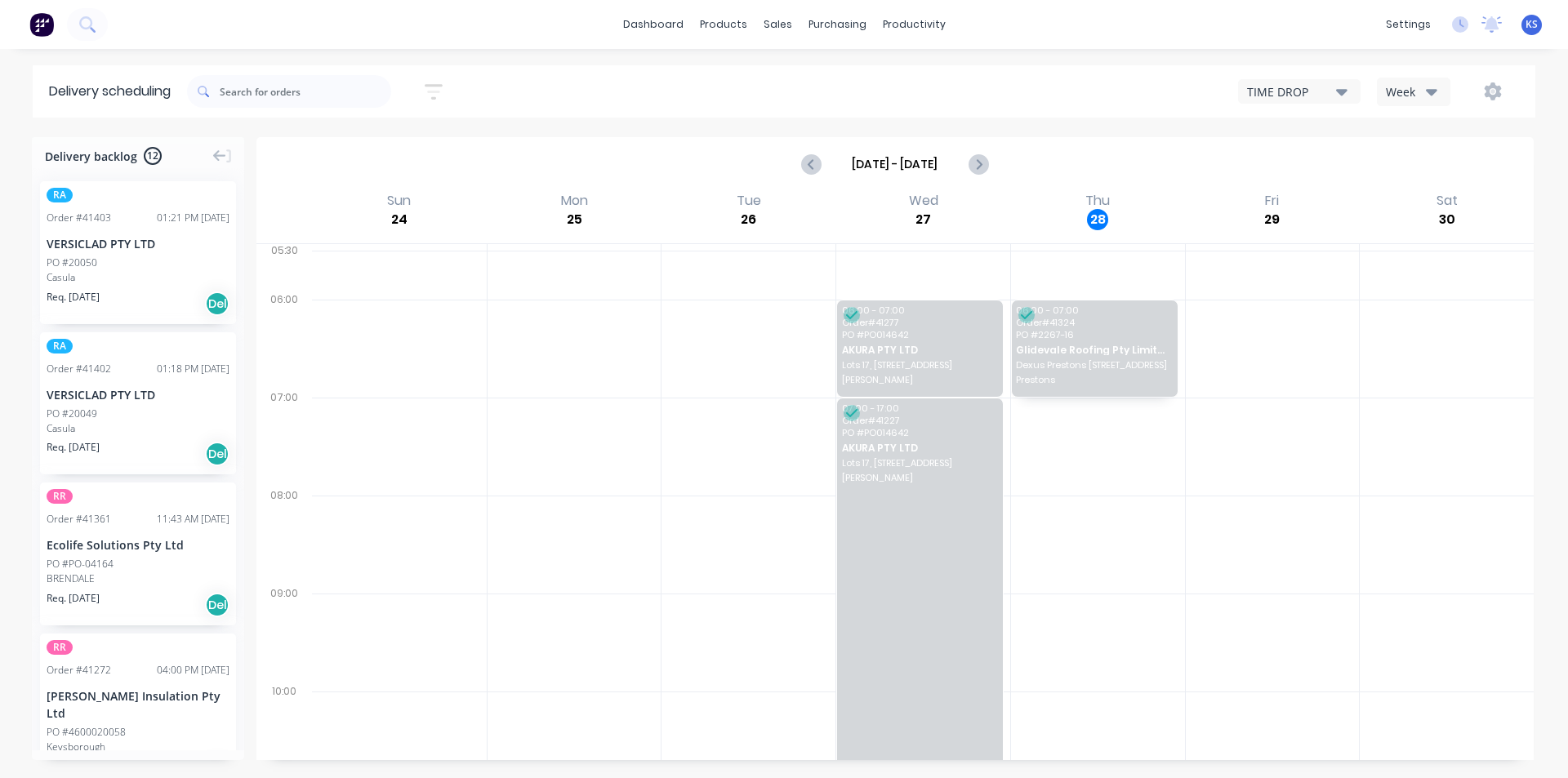
click at [1021, 79] on div "TIME DROP Week" at bounding box center [1183, 92] width 675 height 29
click at [1154, 92] on div "TIME DROP Week" at bounding box center [1183, 92] width 675 height 29
click at [1435, 87] on icon "button" at bounding box center [1432, 91] width 12 height 18
click at [1443, 156] on div "Vehicle" at bounding box center [1458, 167] width 161 height 32
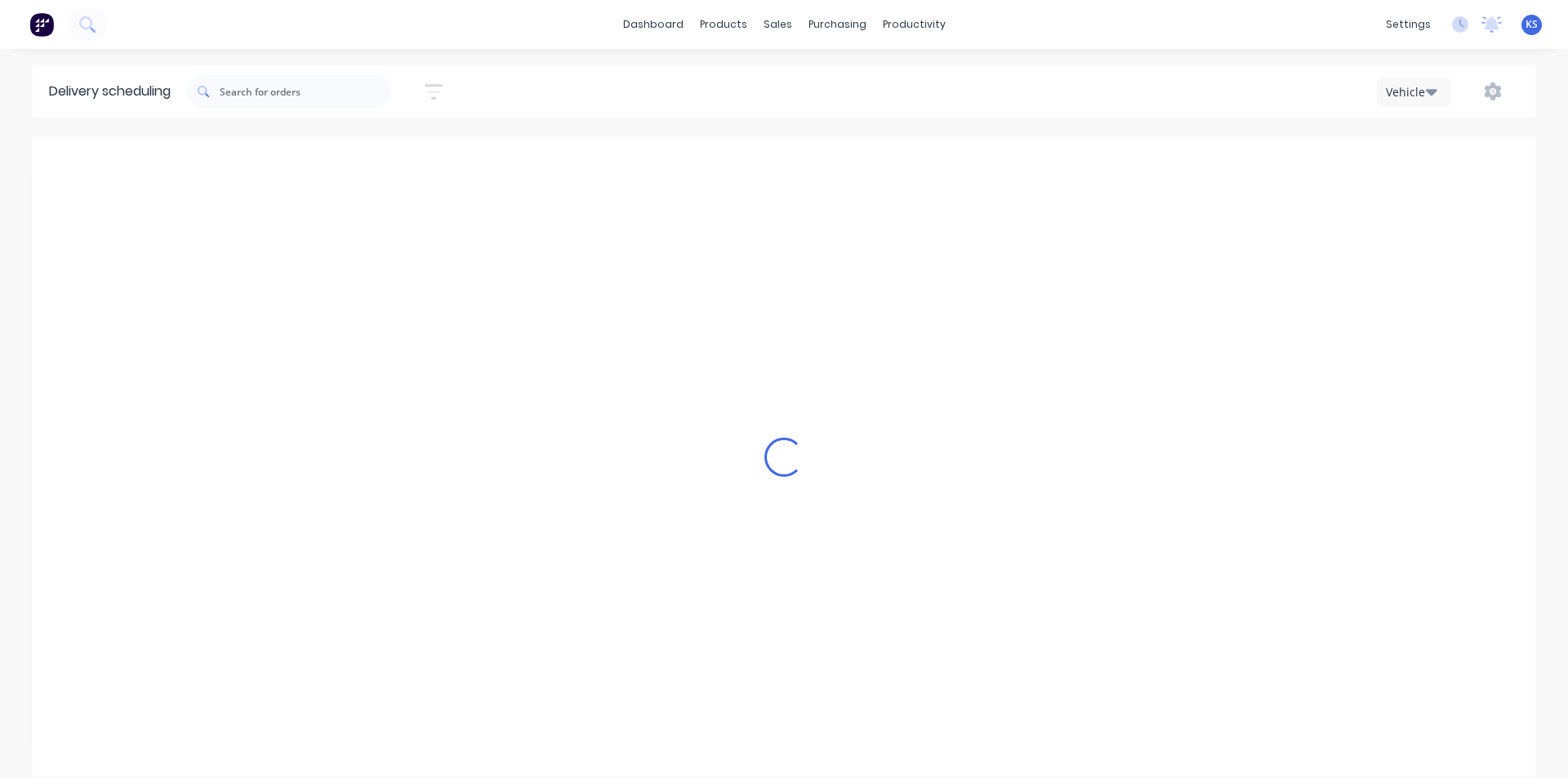
scroll to position [0, 1]
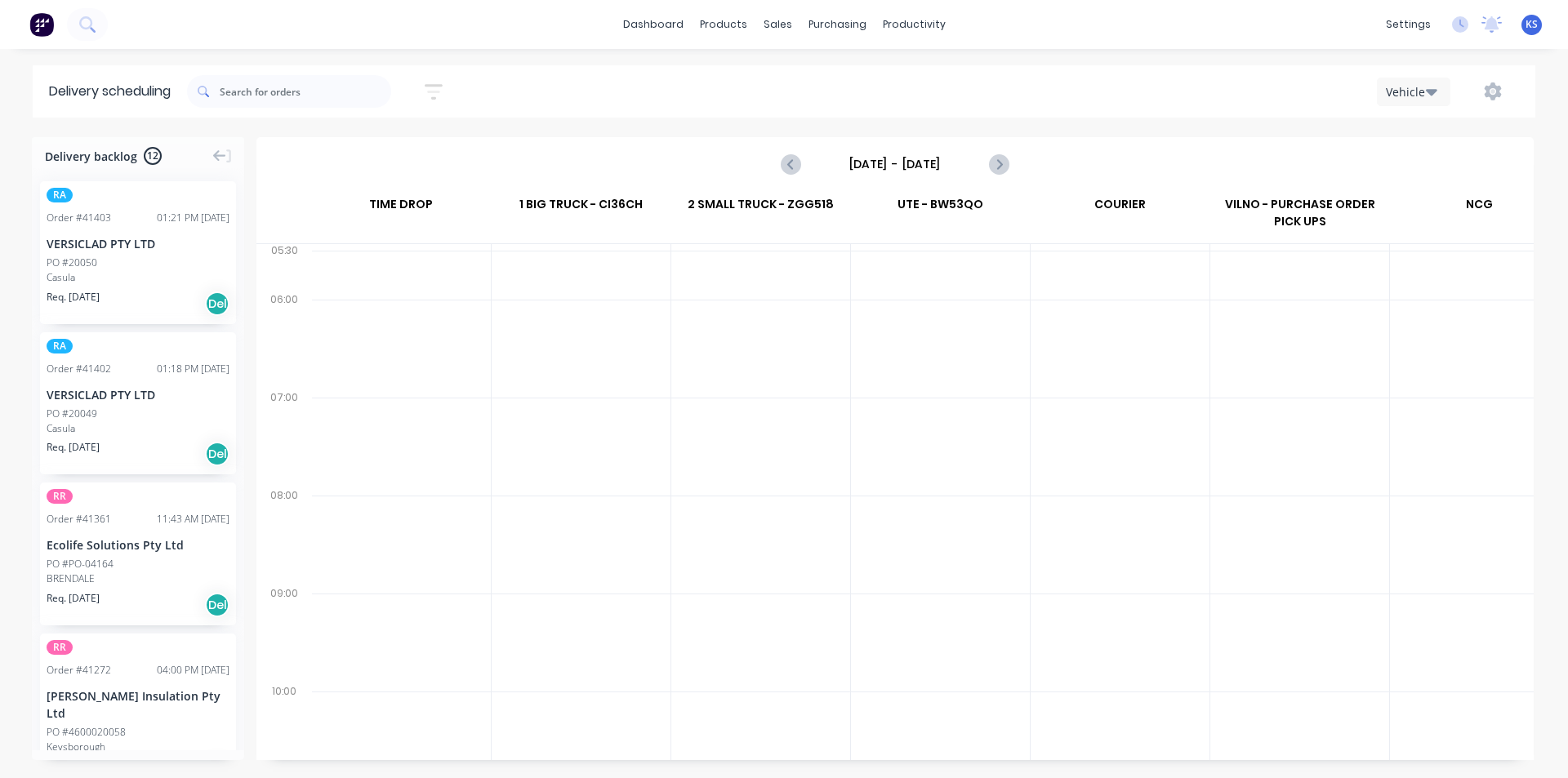
click at [1124, 102] on div "Vehicle" at bounding box center [1183, 92] width 675 height 29
click at [914, 155] on input "Sunday - 24/08/25" at bounding box center [894, 163] width 161 height 24
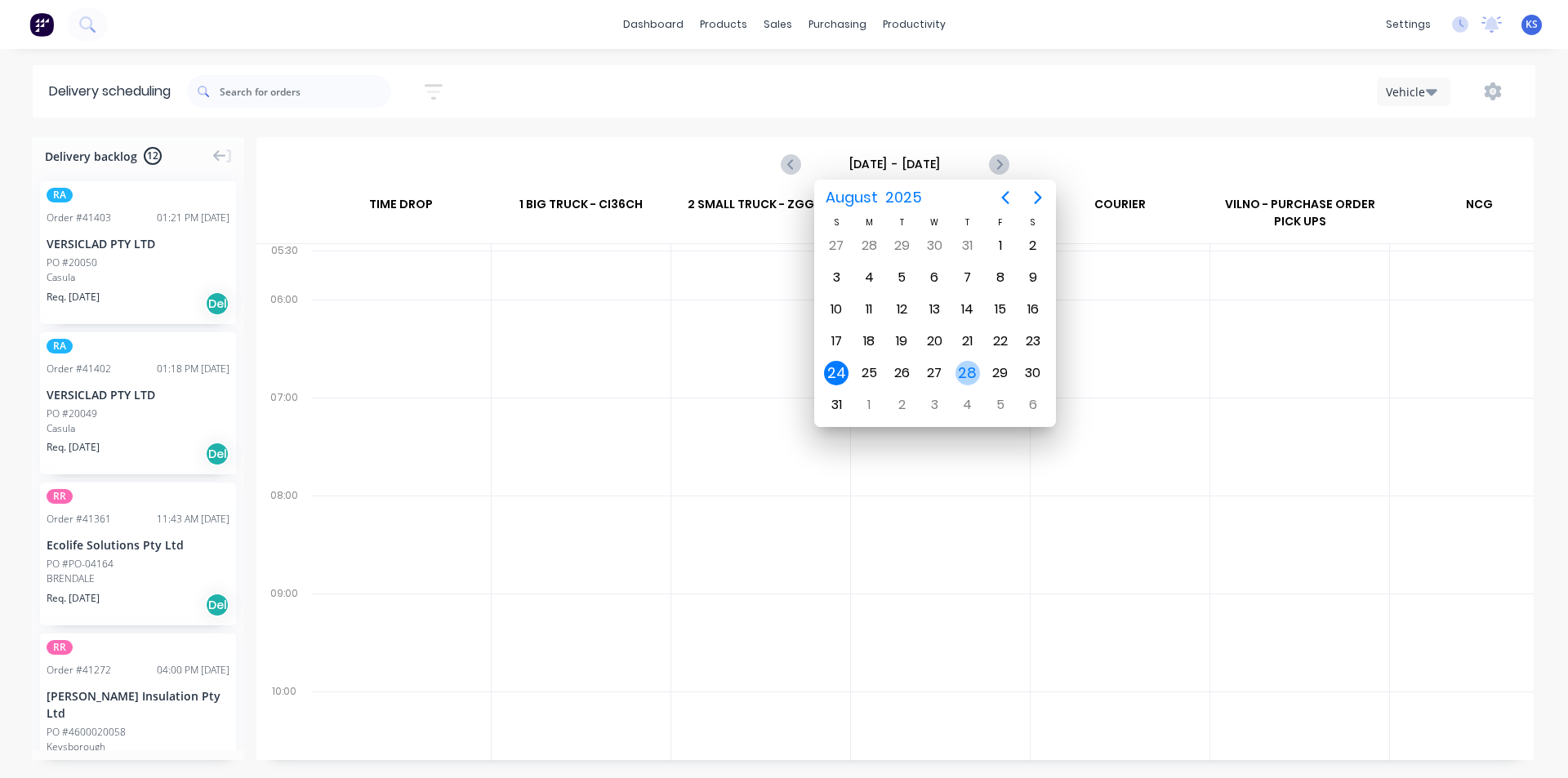
click at [963, 374] on div "28" at bounding box center [968, 372] width 24 height 24
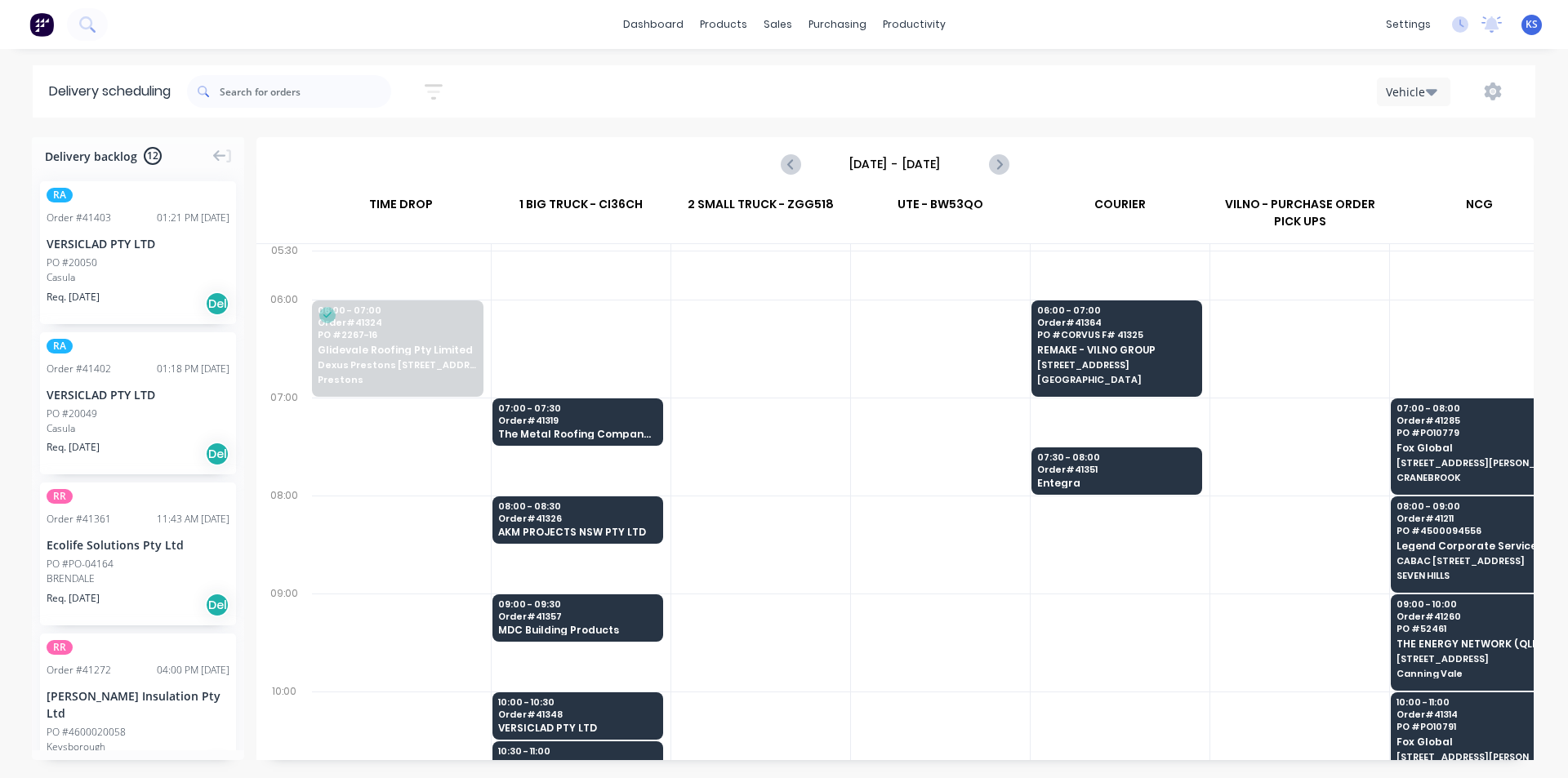
click at [1050, 94] on div "Vehicle" at bounding box center [1183, 92] width 675 height 29
click at [1000, 161] on icon "Next page" at bounding box center [999, 163] width 8 height 13
type input "Friday - 29/08/25"
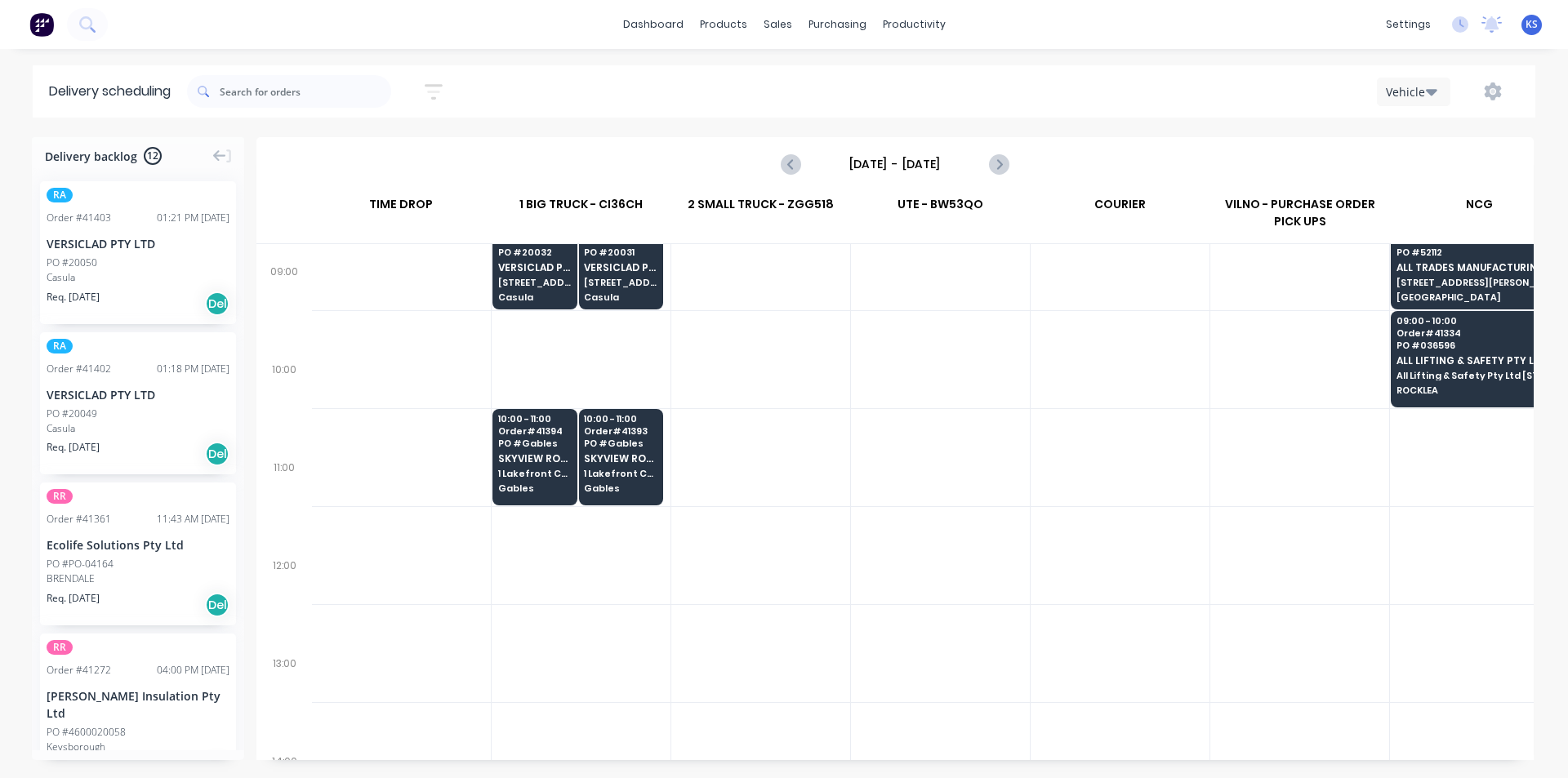
scroll to position [326, 1]
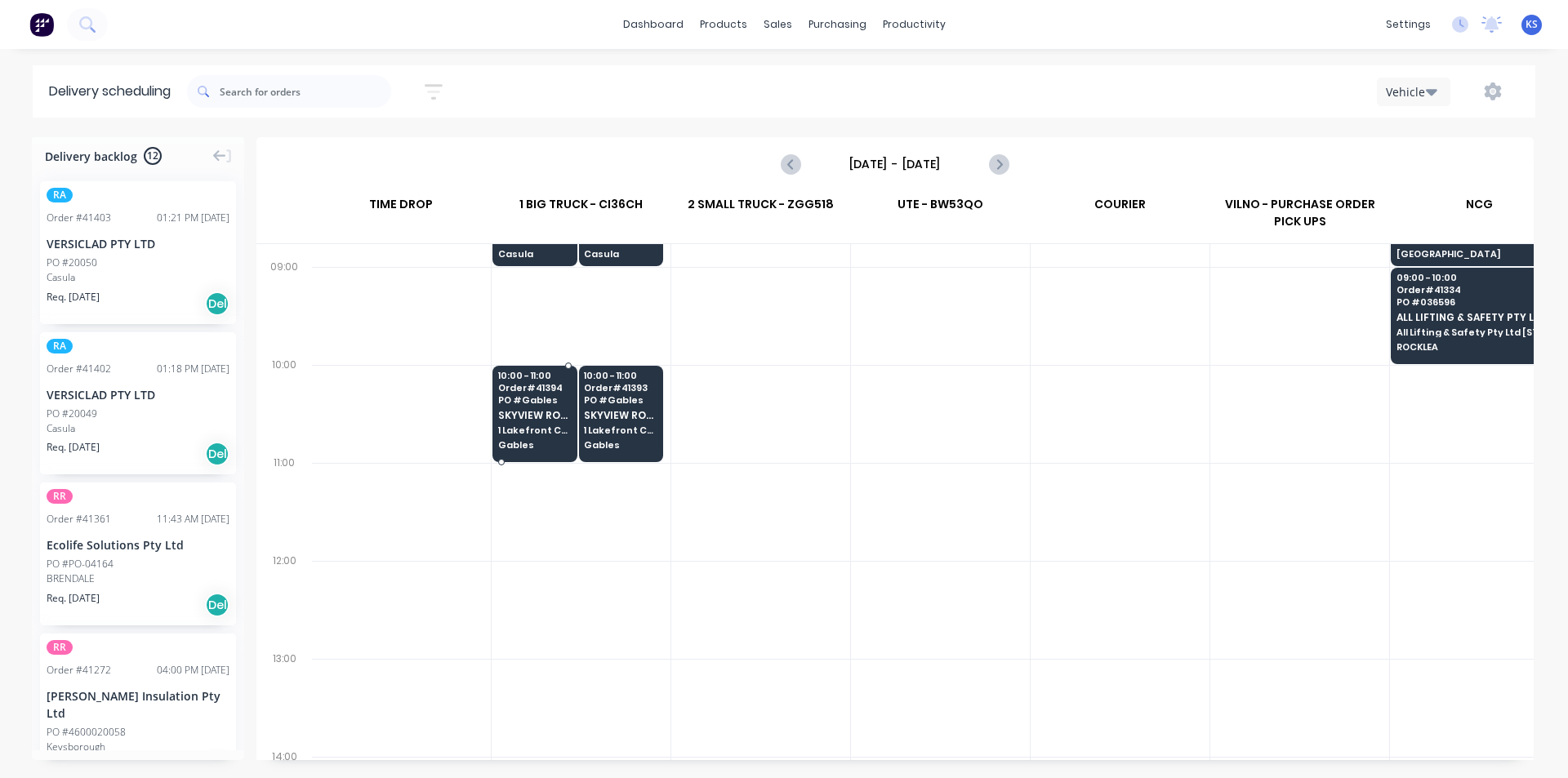
click at [550, 397] on span "PO # Gables" at bounding box center [535, 400] width 72 height 10
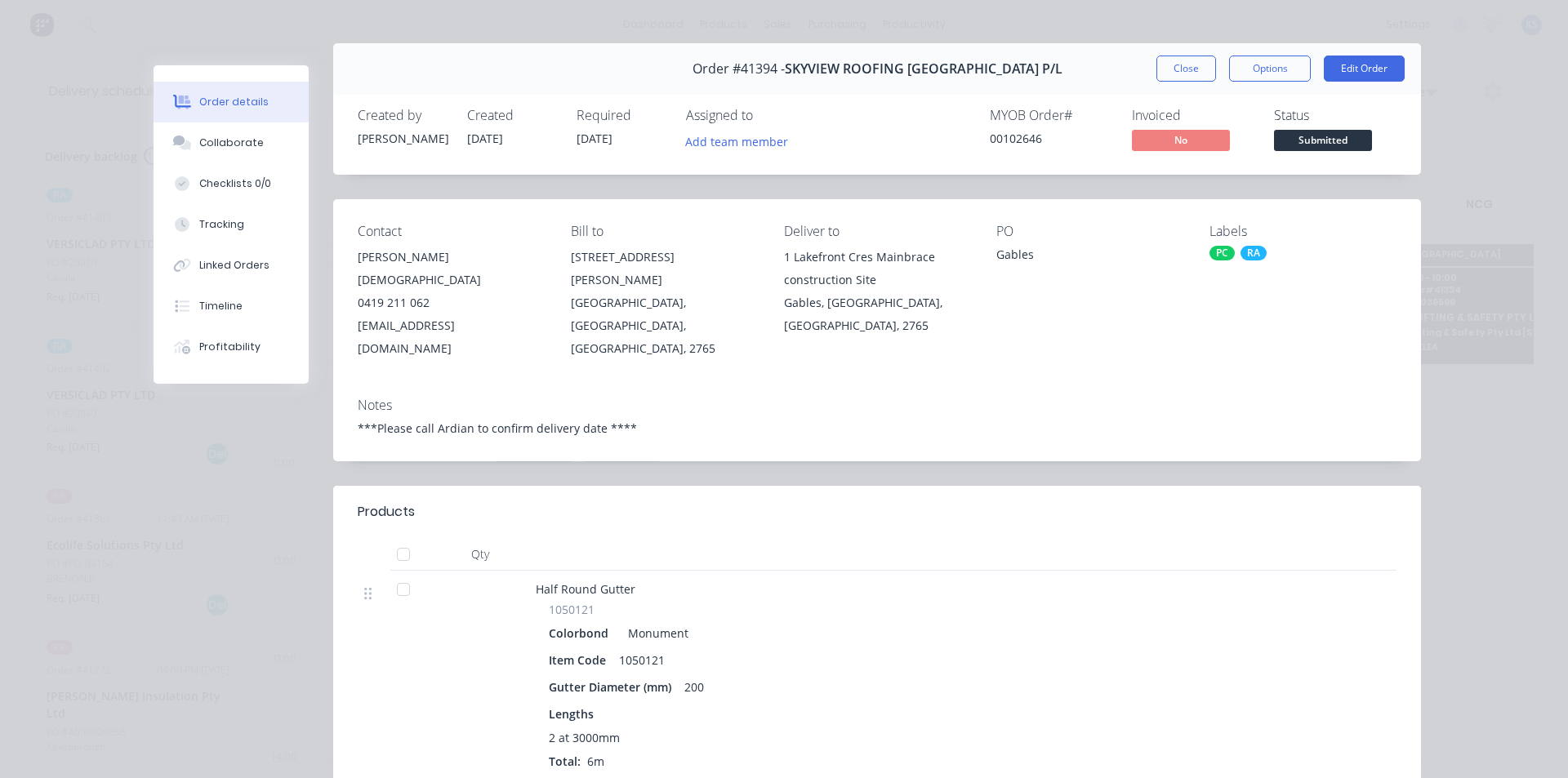
scroll to position [0, 0]
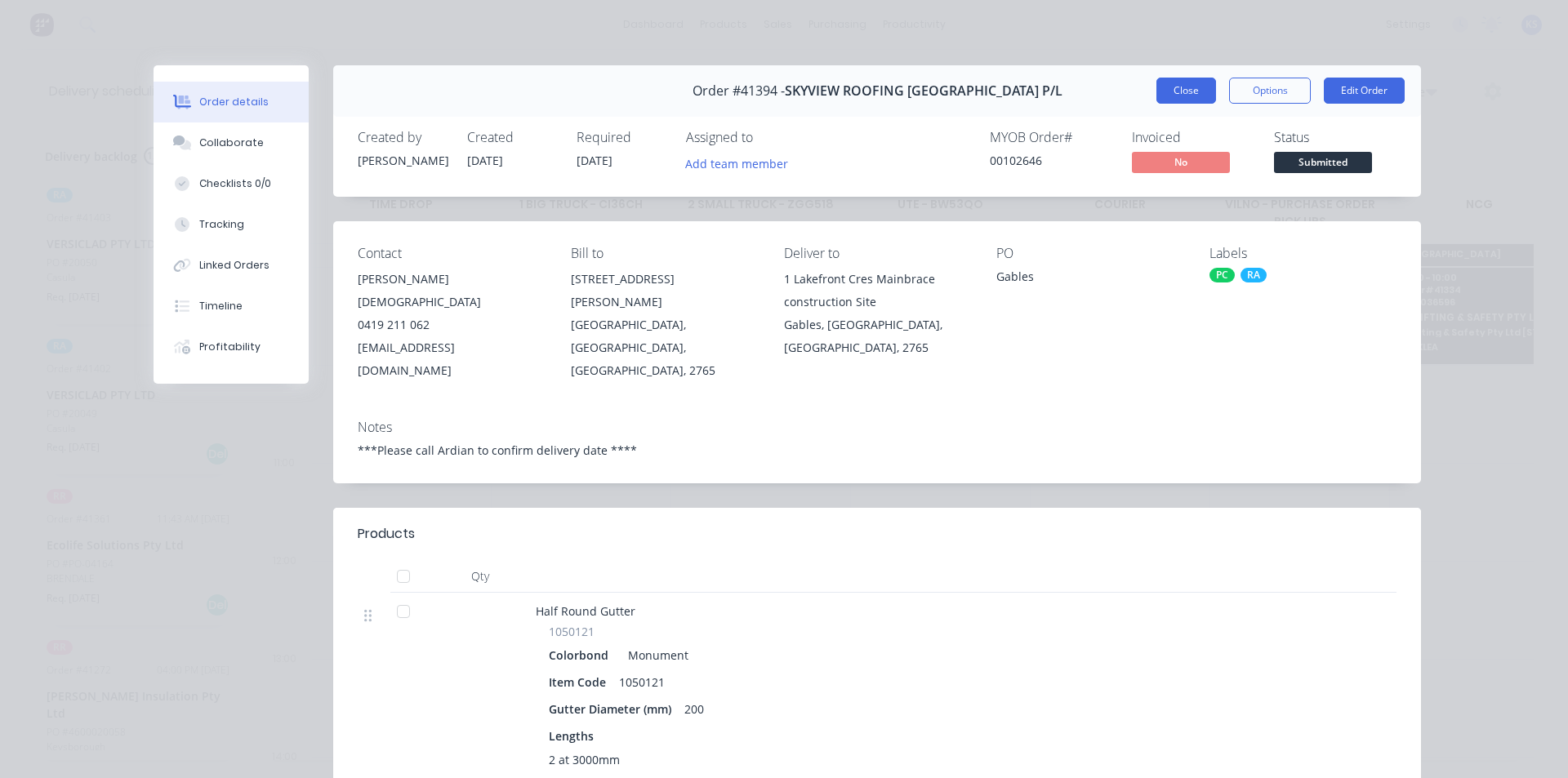
click at [1187, 90] on button "Close" at bounding box center [1186, 90] width 60 height 26
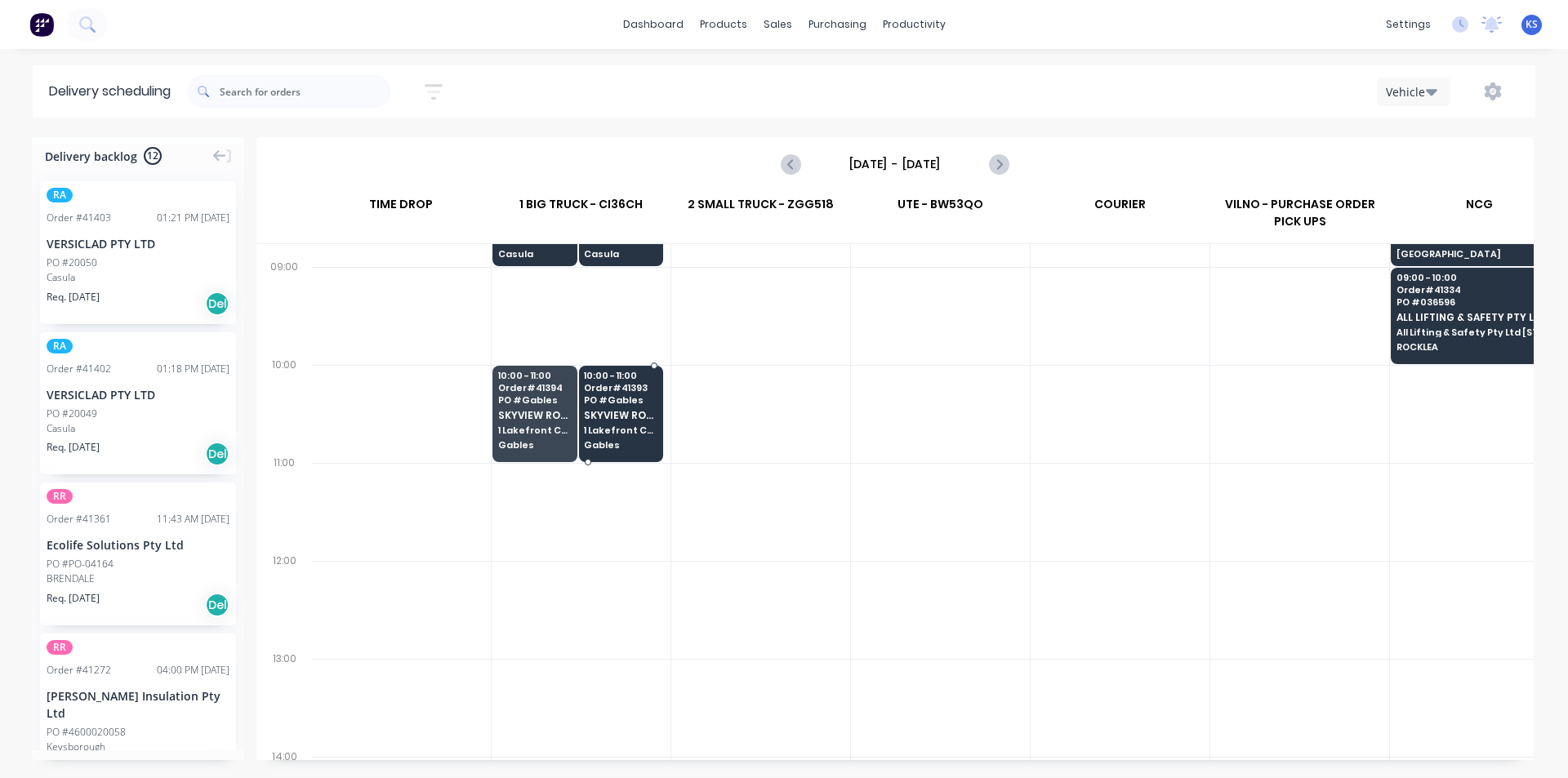
click at [630, 397] on span "PO # Gables" at bounding box center [620, 400] width 72 height 10
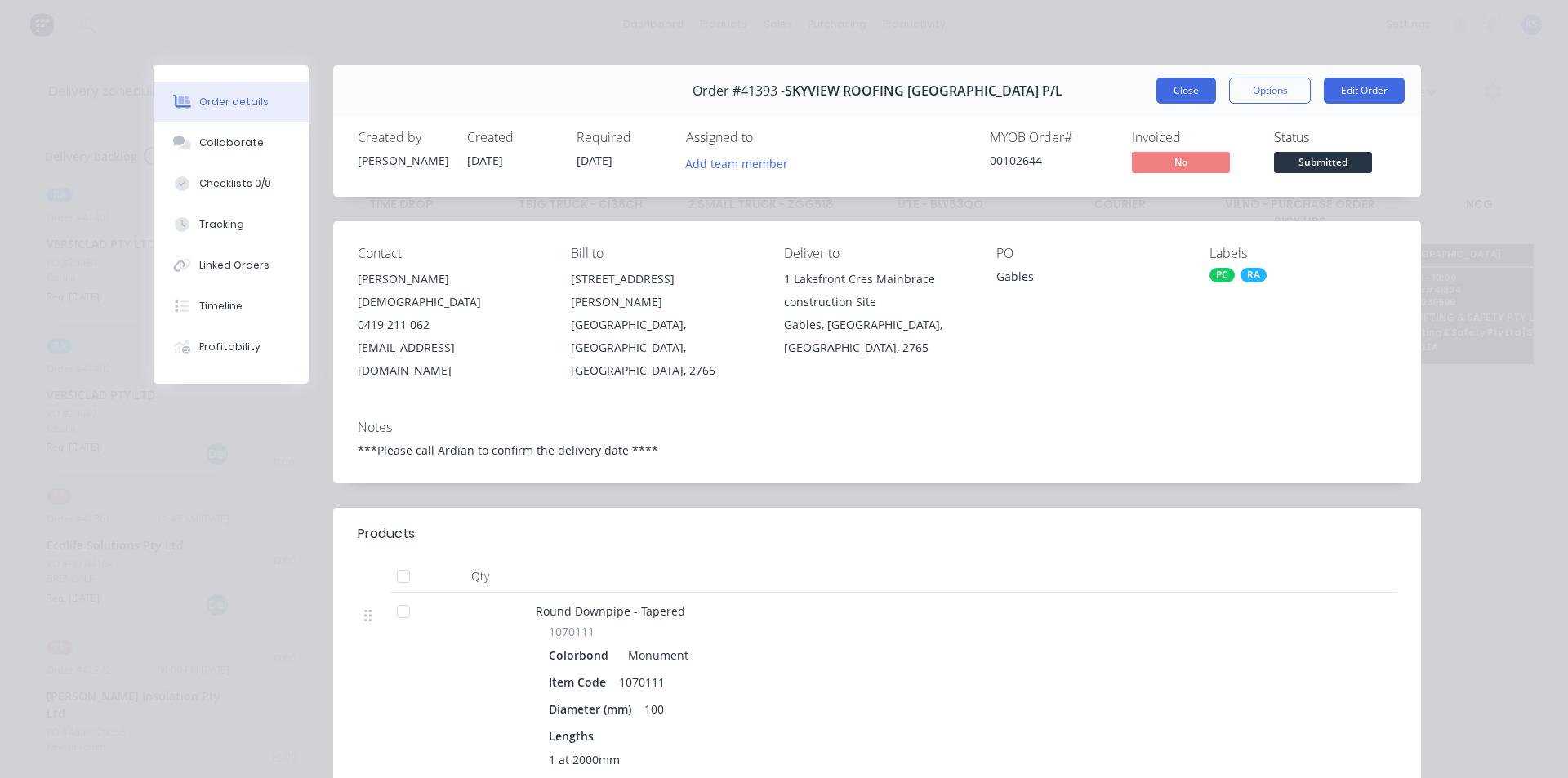
click at [1164, 95] on button "Close" at bounding box center [1186, 90] width 60 height 26
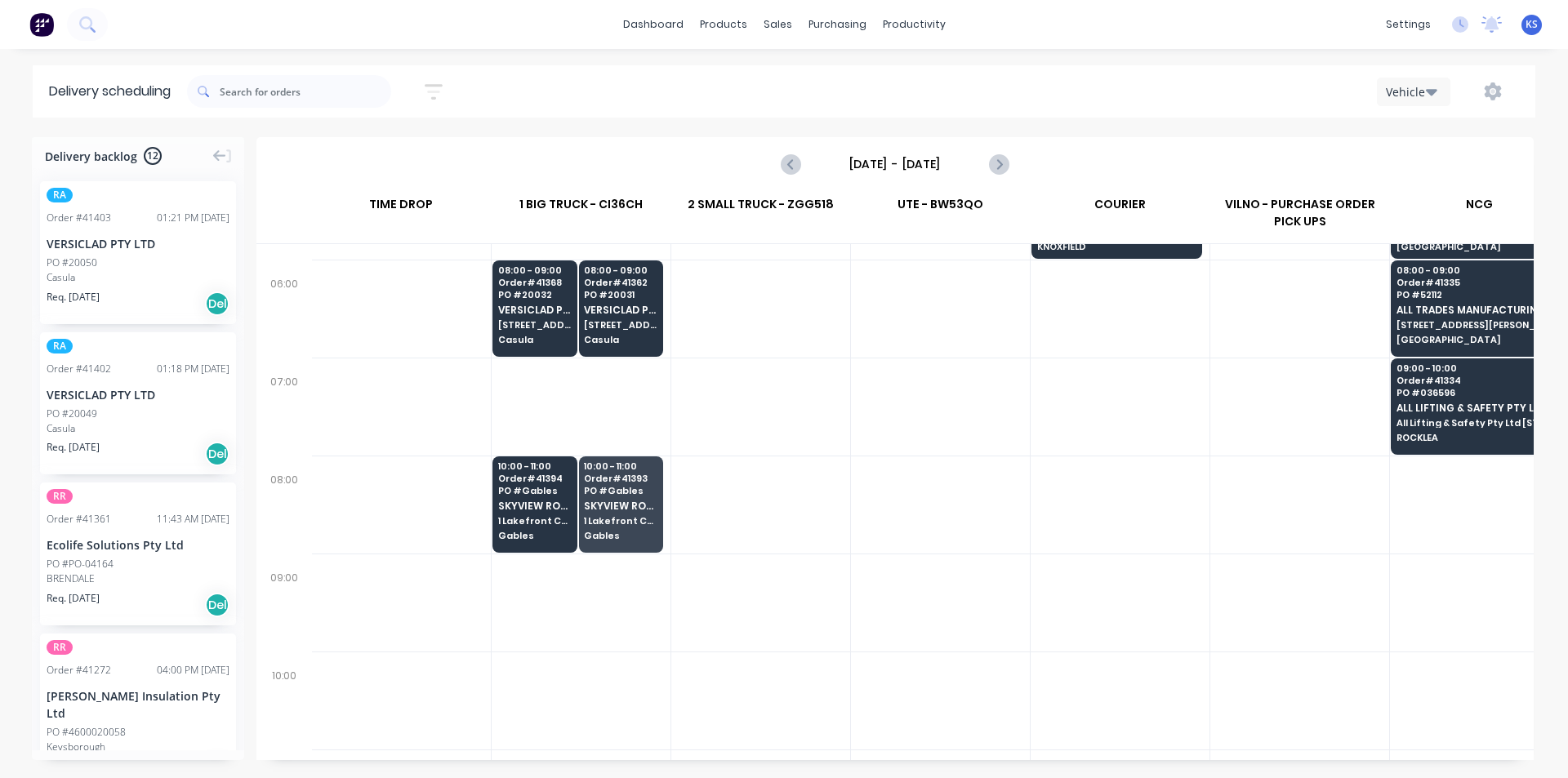
scroll to position [0, 1]
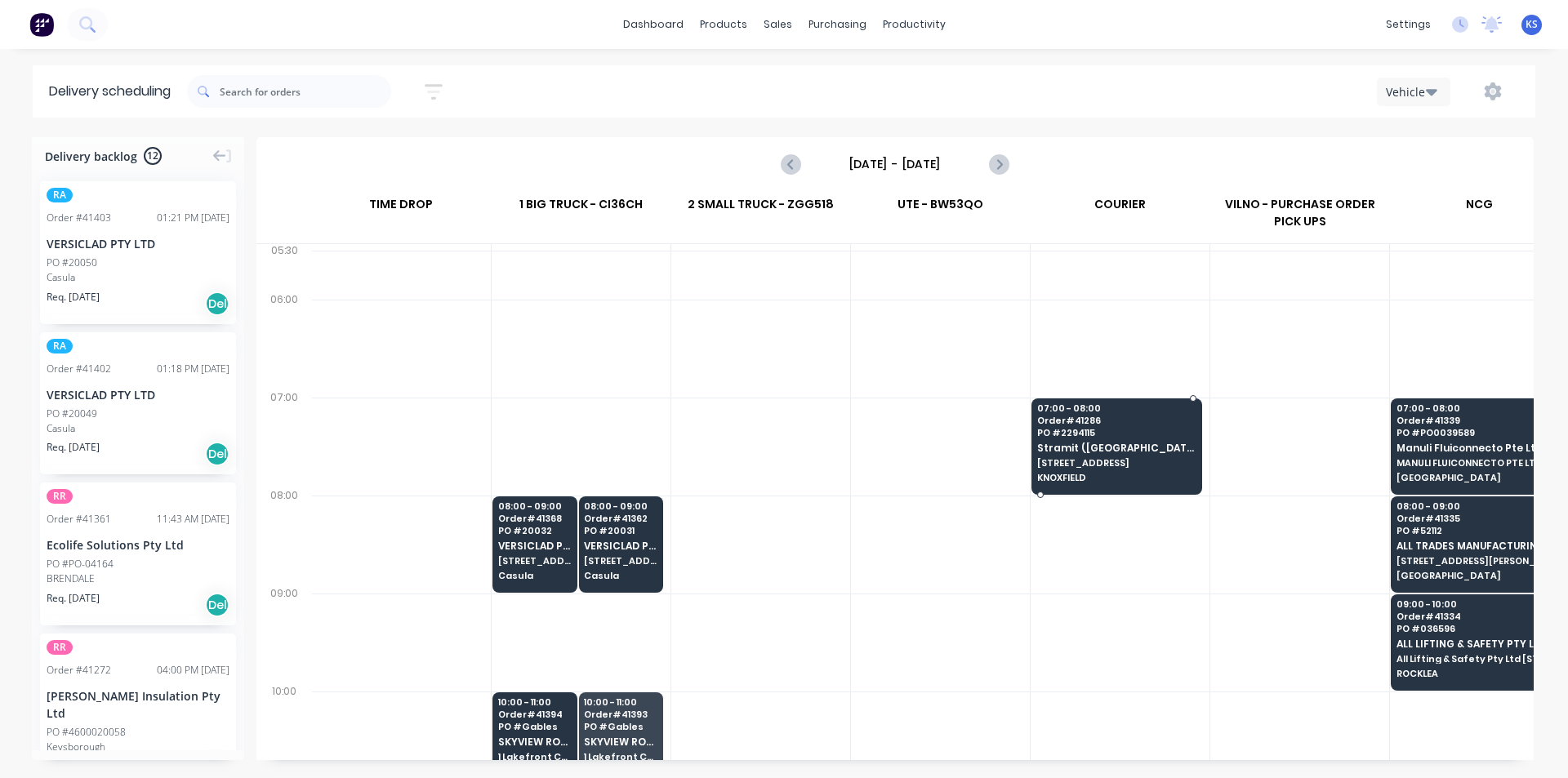
click at [1110, 430] on span "PO # 2294115" at bounding box center [1116, 433] width 158 height 10
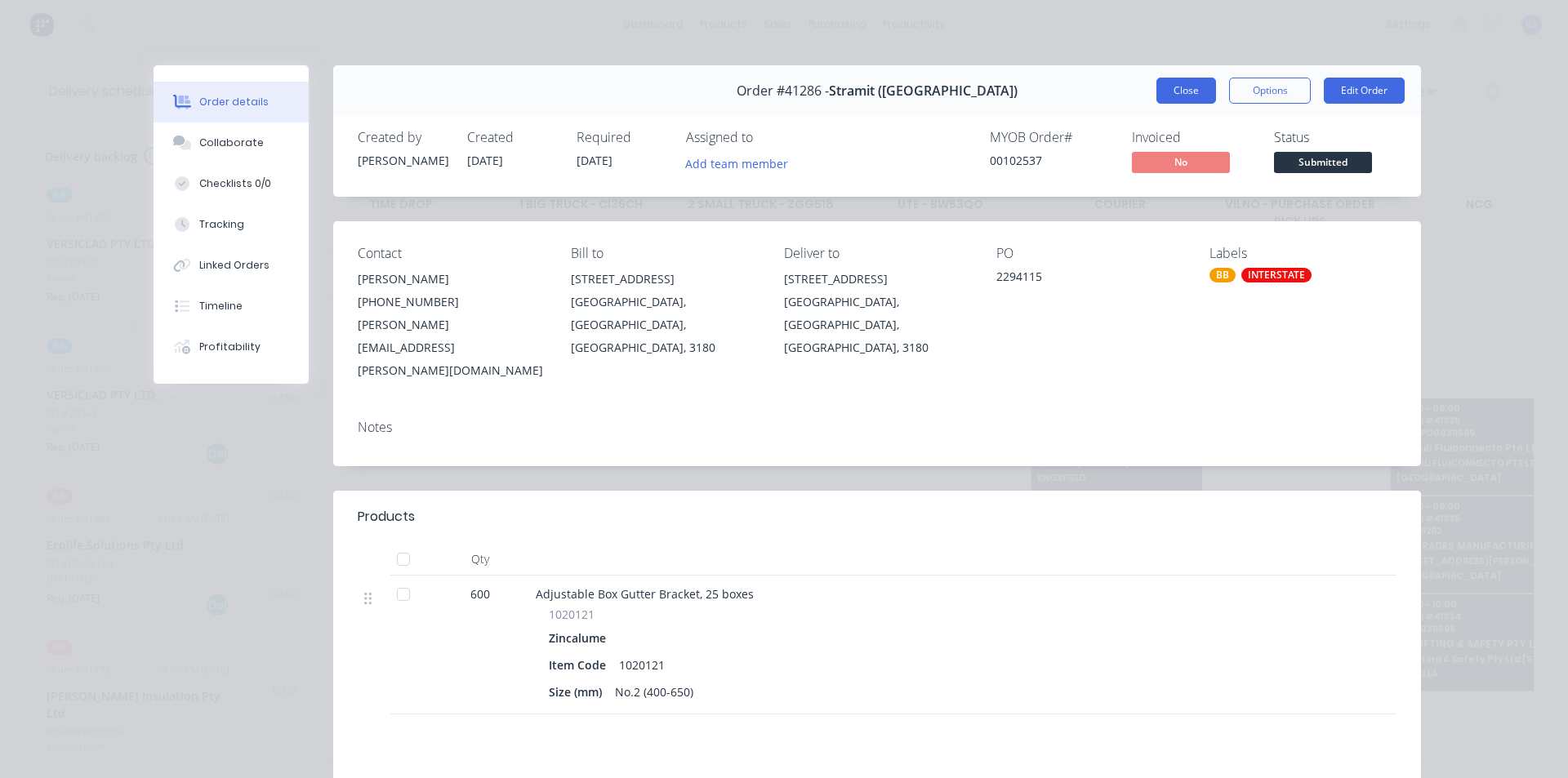
click at [1170, 87] on button "Close" at bounding box center [1186, 90] width 60 height 26
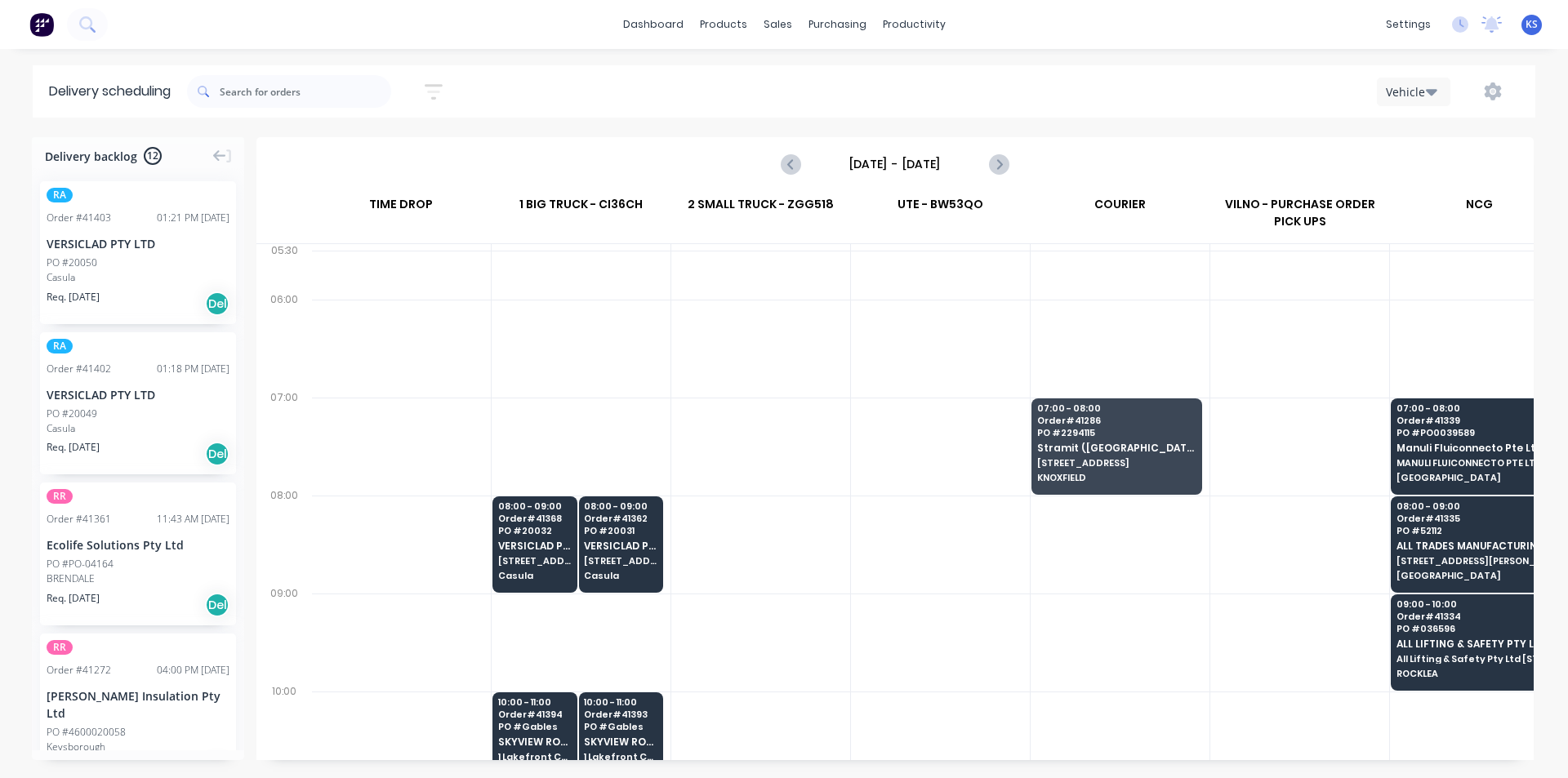
click at [1116, 113] on div "Sort by Most recent Created date Required date Order number Customer name Most …" at bounding box center [860, 91] width 1348 height 46
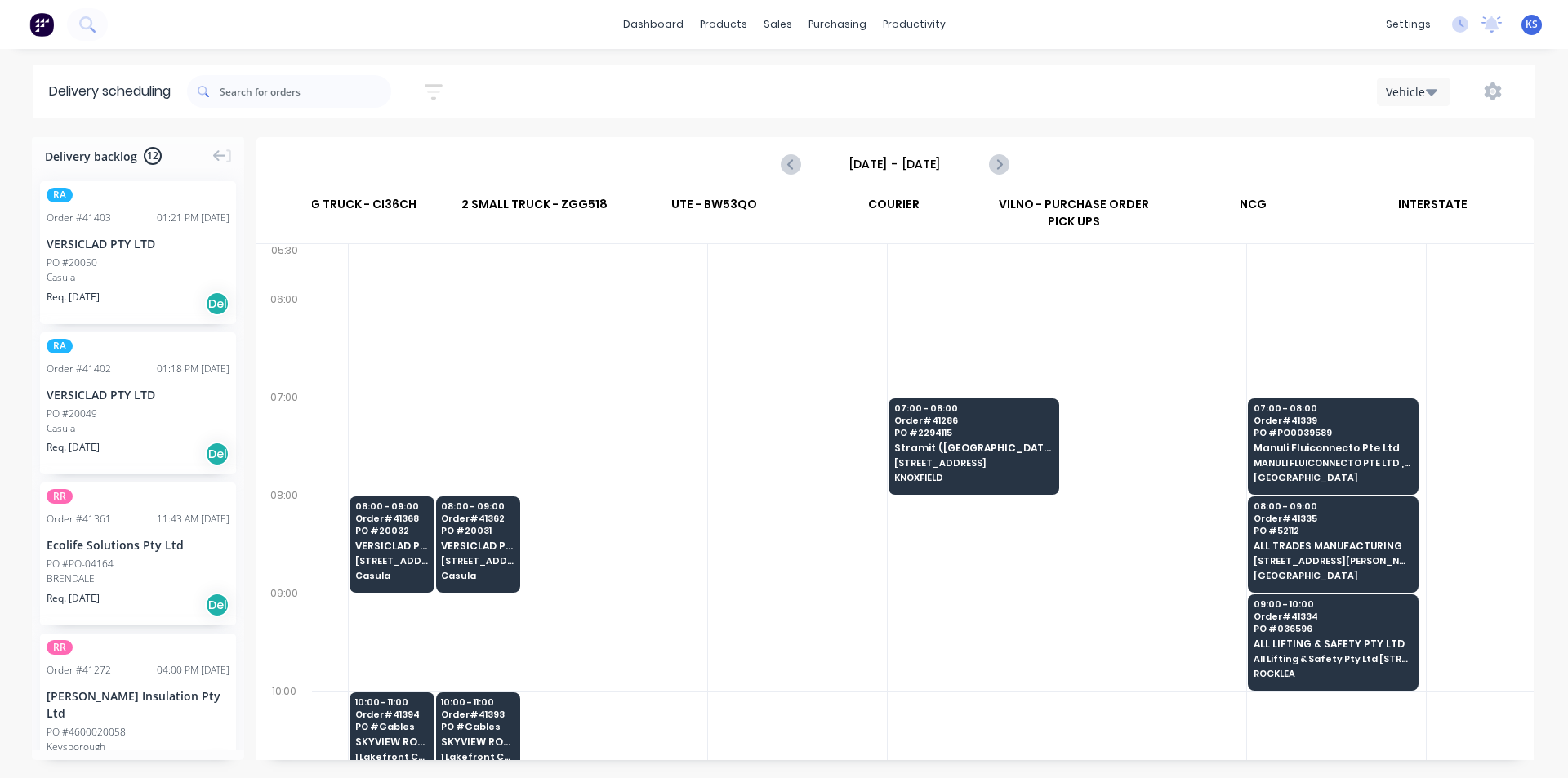
scroll to position [0, 0]
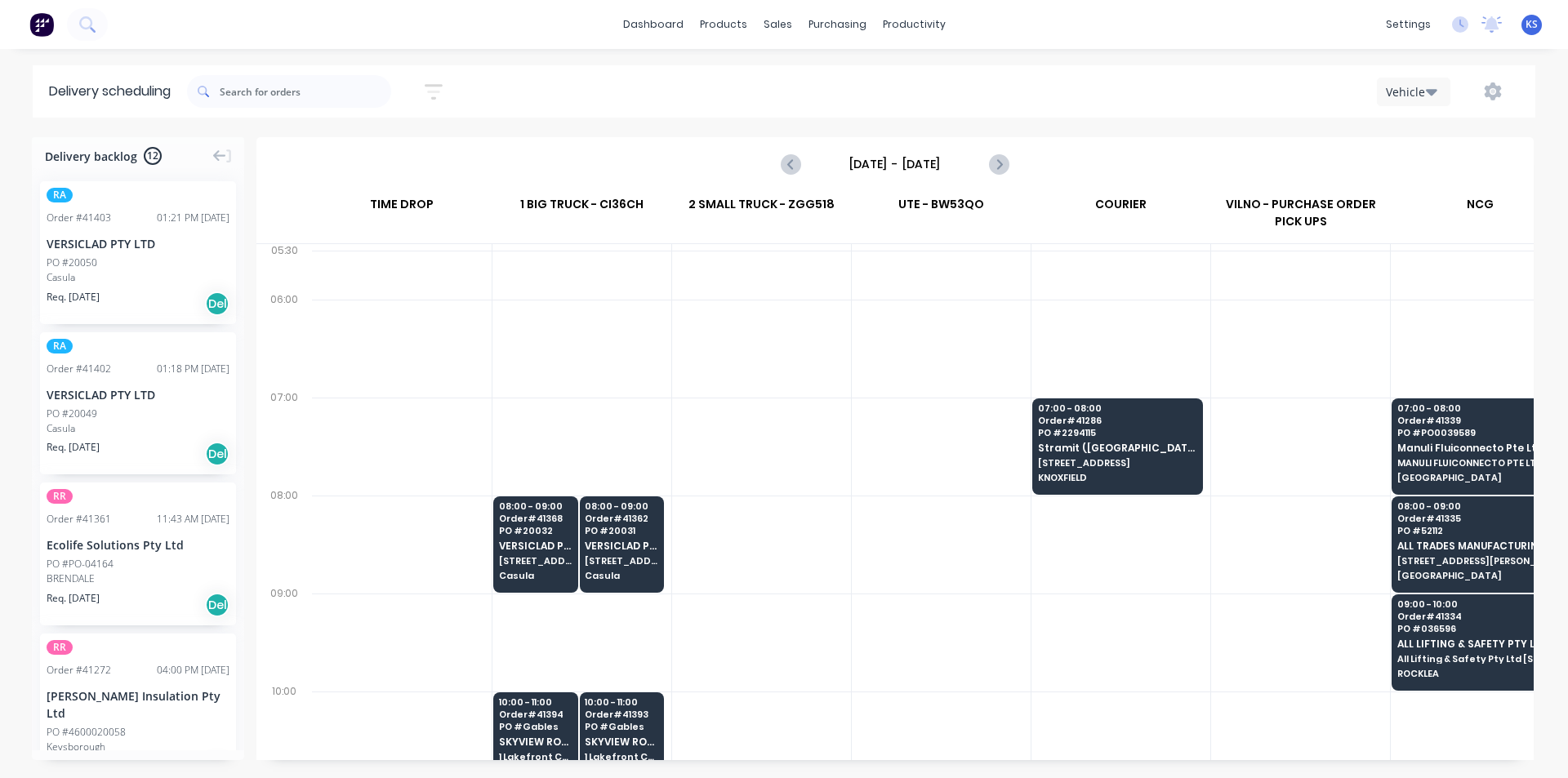
click at [1138, 102] on div "Vehicle" at bounding box center [1183, 92] width 675 height 29
click at [914, 82] on div "Vehicle" at bounding box center [1183, 92] width 675 height 29
click at [1182, 91] on div "Vehicle" at bounding box center [1183, 92] width 675 height 29
click at [851, 71] on div "Sales Orders" at bounding box center [838, 78] width 67 height 15
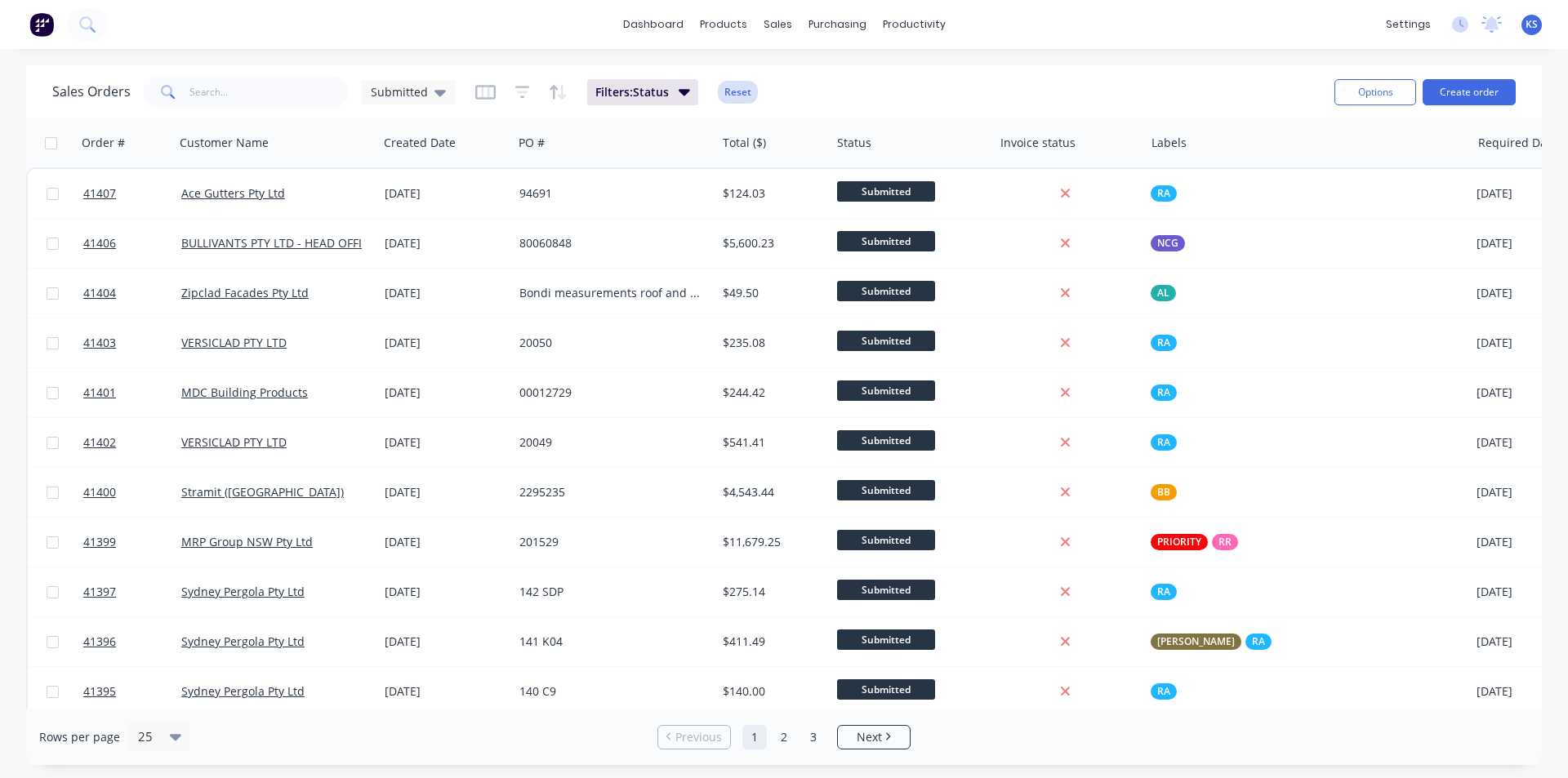
click at [737, 86] on button "Reset" at bounding box center [737, 92] width 40 height 22
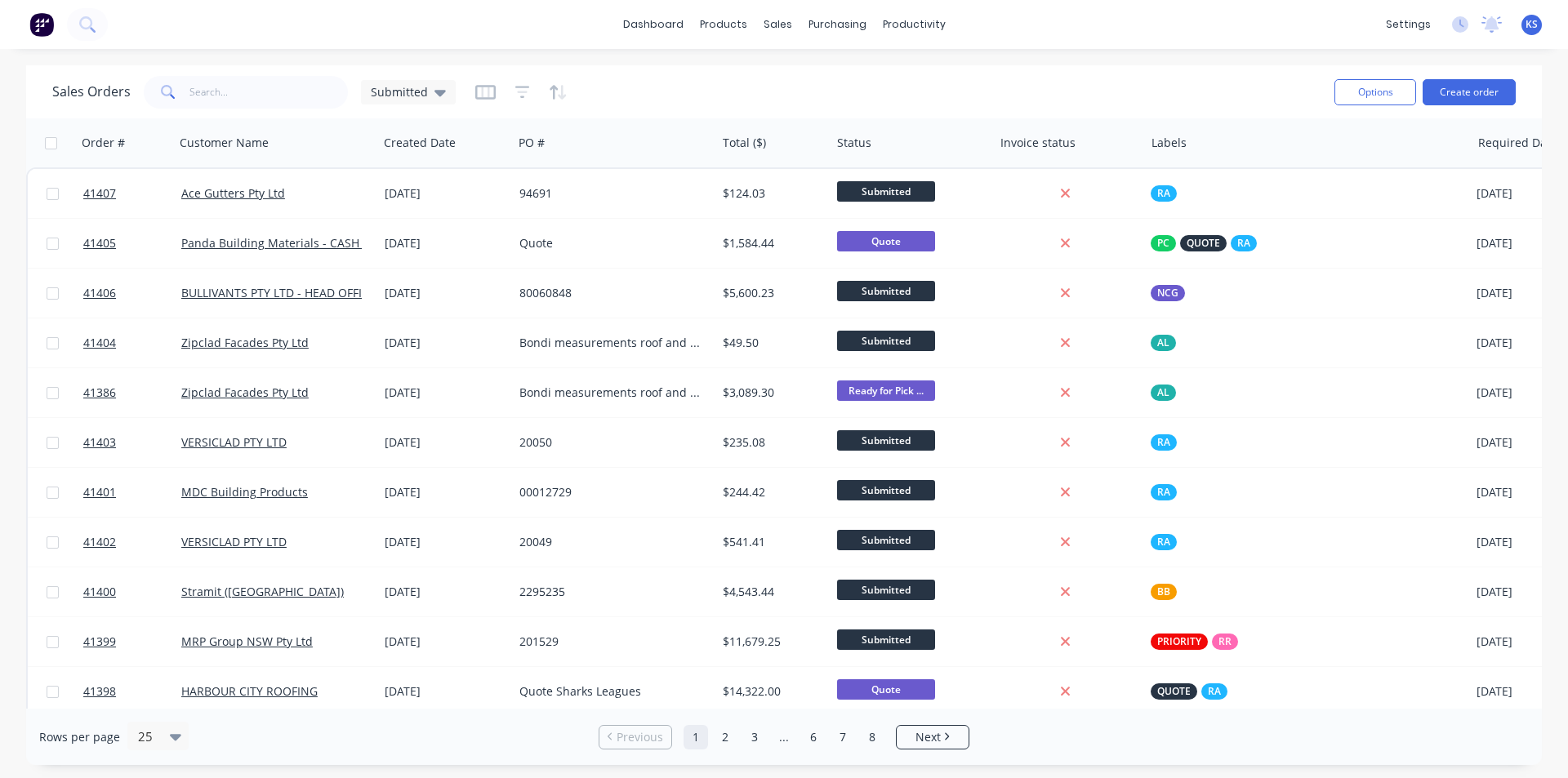
click at [861, 76] on div "Sales Orders Submitted" at bounding box center [686, 92] width 1269 height 40
click at [787, 89] on div "Sales Orders Submitted" at bounding box center [686, 92] width 1269 height 40
click at [789, 92] on div "Sales Orders Submitted" at bounding box center [686, 92] width 1269 height 40
click at [979, 41] on div "dashboard products sales purchasing productivity dashboard products Product Cat…" at bounding box center [784, 24] width 1568 height 49
click at [1001, 59] on div "dashboard products sales purchasing productivity dashboard products Product Cat…" at bounding box center [784, 389] width 1568 height 778
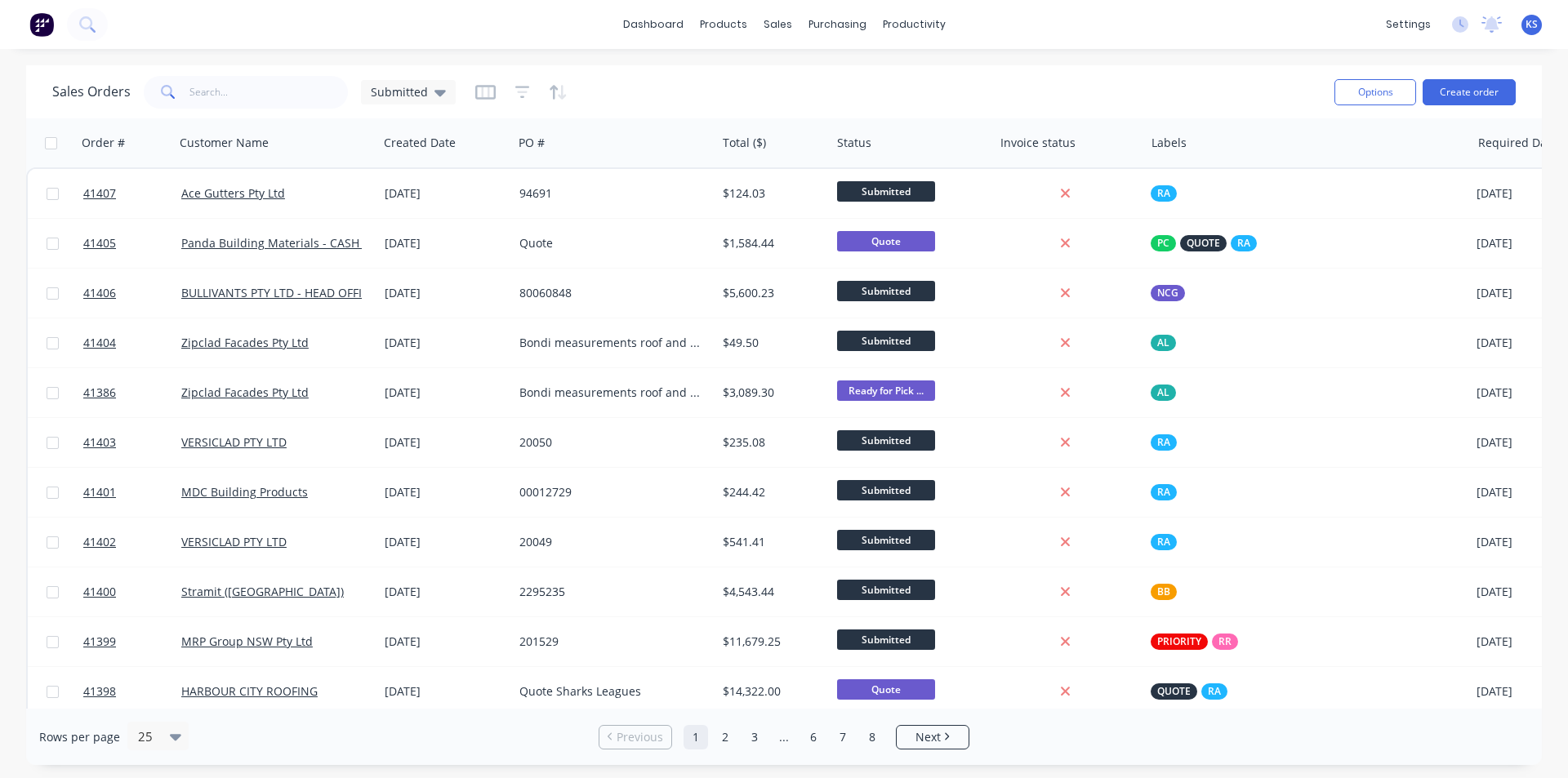
click at [1005, 61] on div "dashboard products sales purchasing productivity dashboard products Product Cat…" at bounding box center [784, 389] width 1568 height 778
click at [650, 95] on div "Sales Orders Submitted" at bounding box center [686, 92] width 1269 height 40
click at [731, 72] on div "Sales Orders Submitted" at bounding box center [686, 92] width 1269 height 40
click at [747, 69] on div "Sales Orders Submitted Options Create order" at bounding box center [784, 92] width 1516 height 53
click at [823, 82] on div "Sales Orders" at bounding box center [838, 78] width 67 height 15
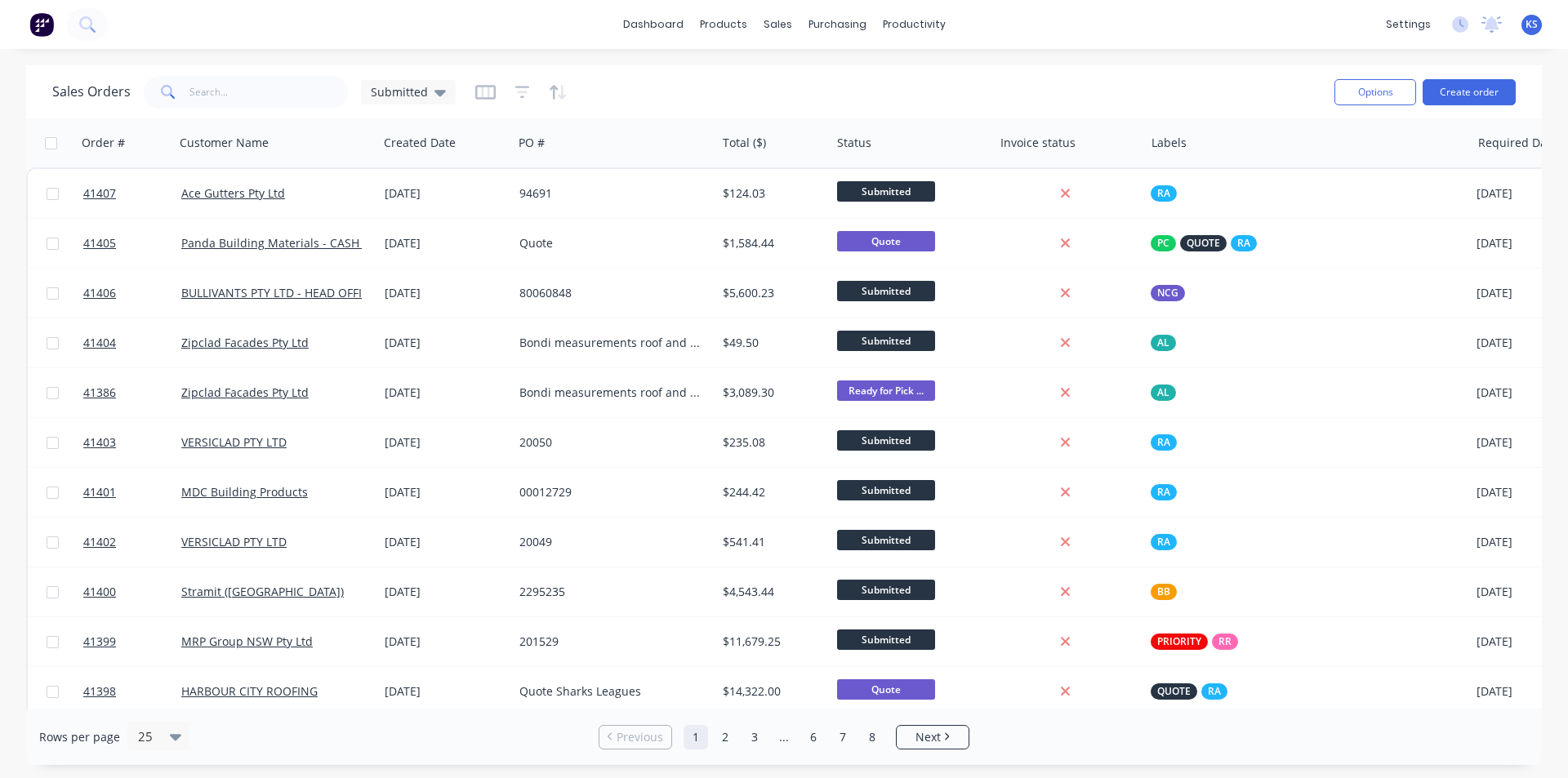
click at [1112, 70] on div "Sales Orders Submitted Options Create order" at bounding box center [784, 92] width 1516 height 53
click at [999, 83] on div "Sales Orders Submitted" at bounding box center [686, 92] width 1269 height 40
click at [749, 79] on div "Sales Orders Submitted" at bounding box center [686, 92] width 1269 height 40
click at [1025, 92] on div "Sales Orders Submitted" at bounding box center [686, 92] width 1269 height 40
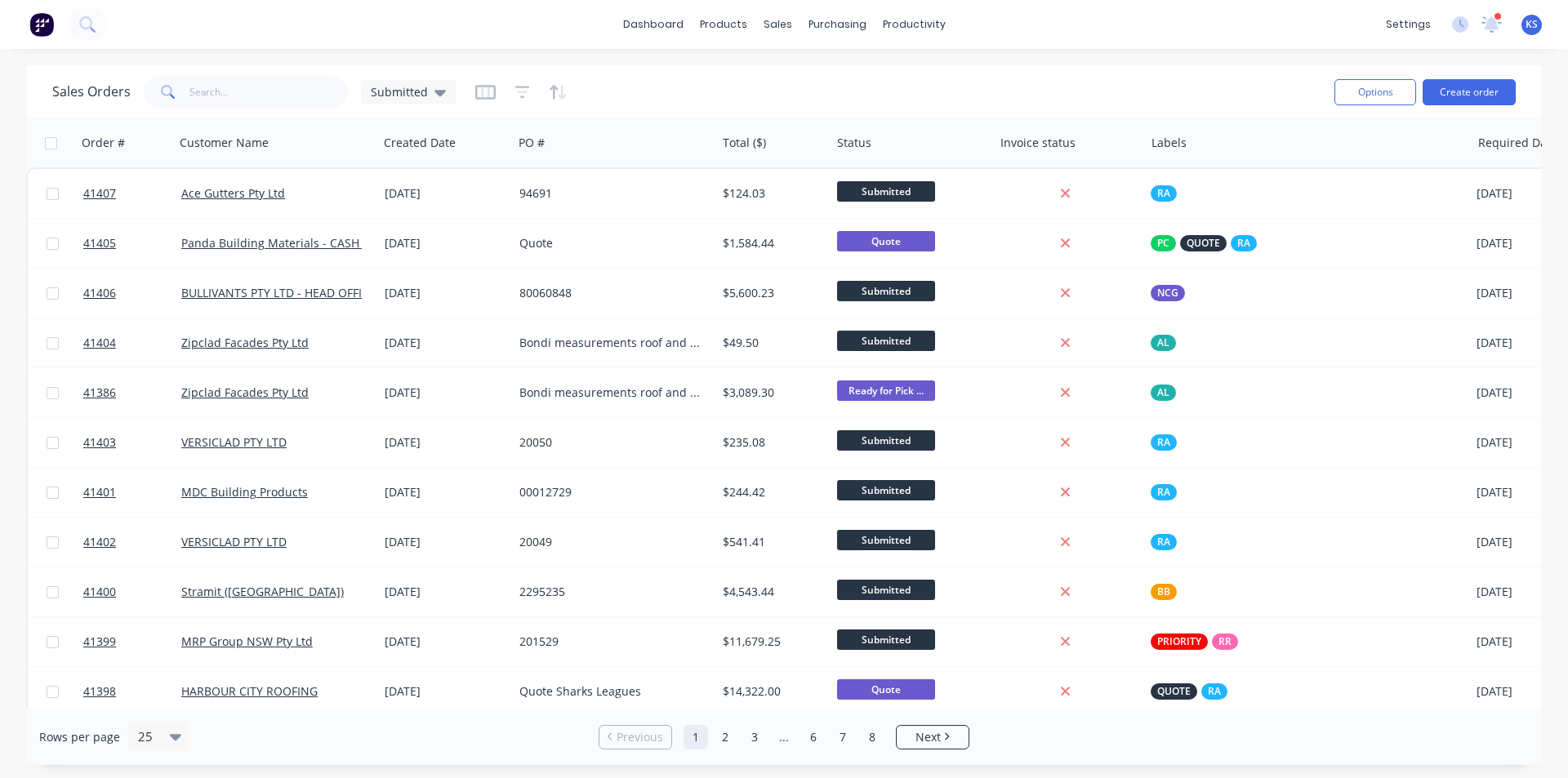
click at [792, 82] on div "Sales Orders Submitted" at bounding box center [686, 92] width 1269 height 40
click at [1105, 97] on div "Sales Orders Submitted" at bounding box center [686, 92] width 1269 height 40
click at [817, 88] on div "Sales Orders Submitted" at bounding box center [686, 92] width 1269 height 40
click at [807, 83] on div "Sales Orders Submitted" at bounding box center [686, 92] width 1269 height 40
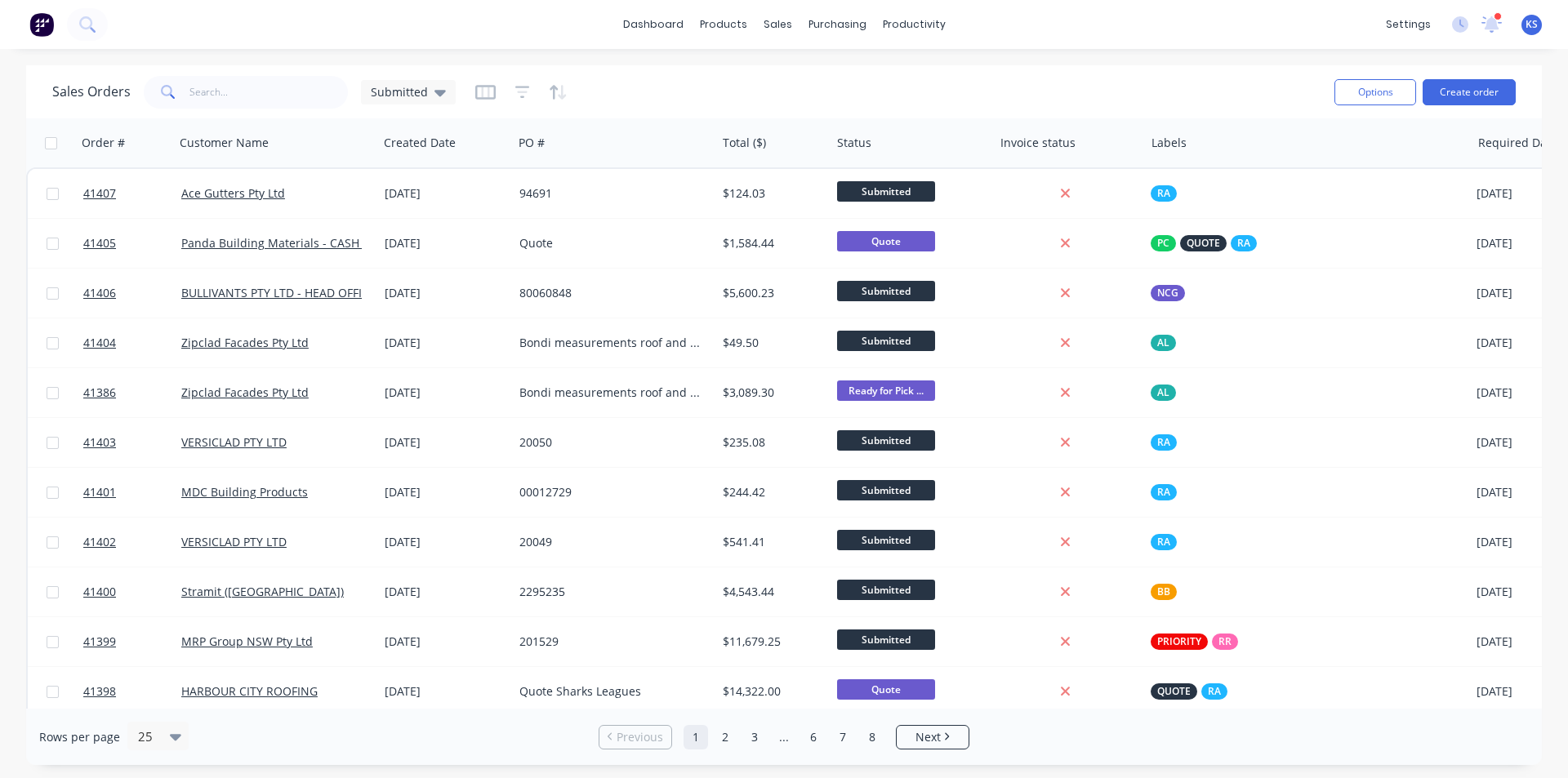
click at [783, 78] on div "Sales Orders Submitted" at bounding box center [686, 92] width 1269 height 40
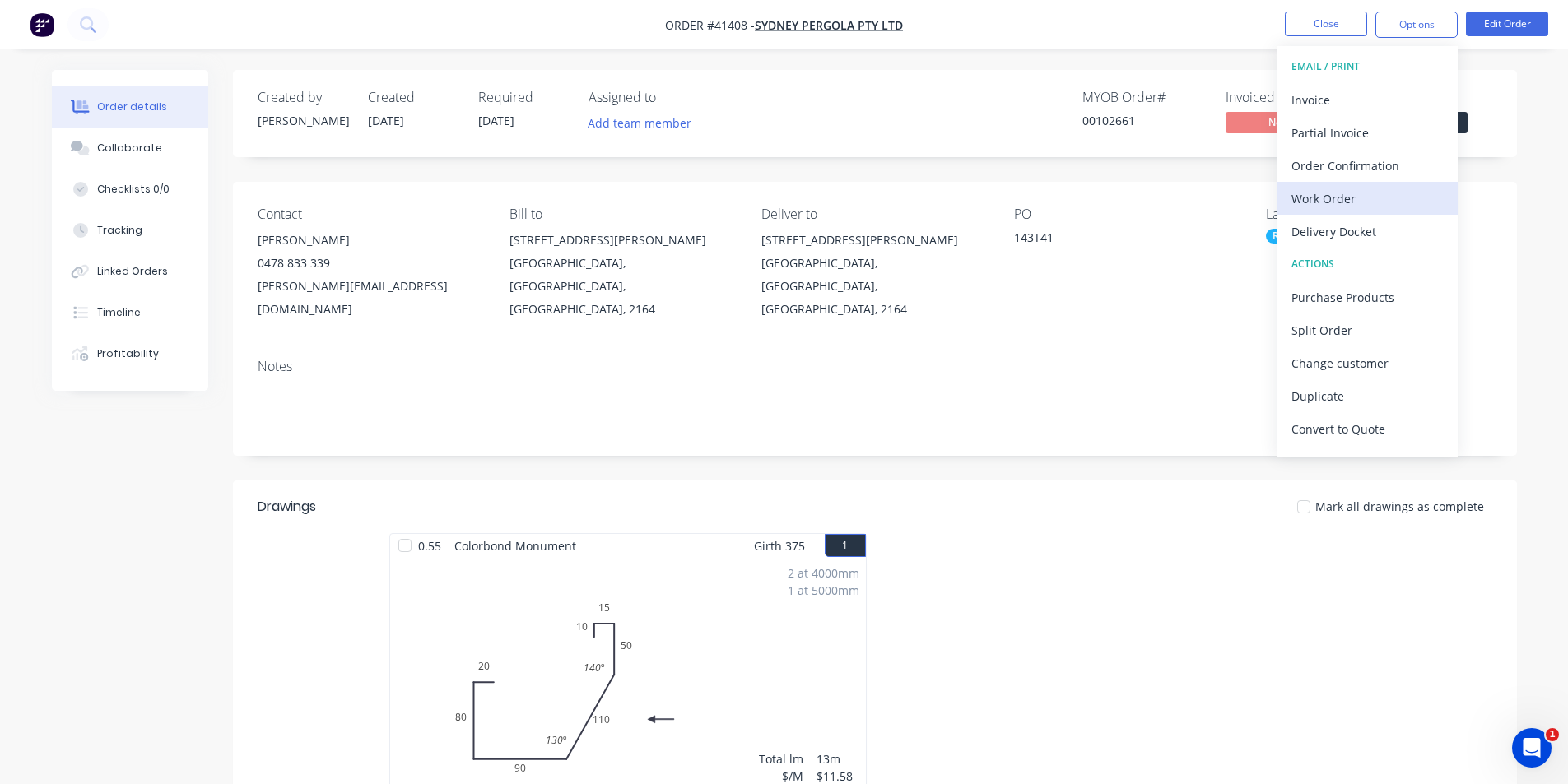
click at [1348, 200] on div "Work Order" at bounding box center [1367, 199] width 152 height 24
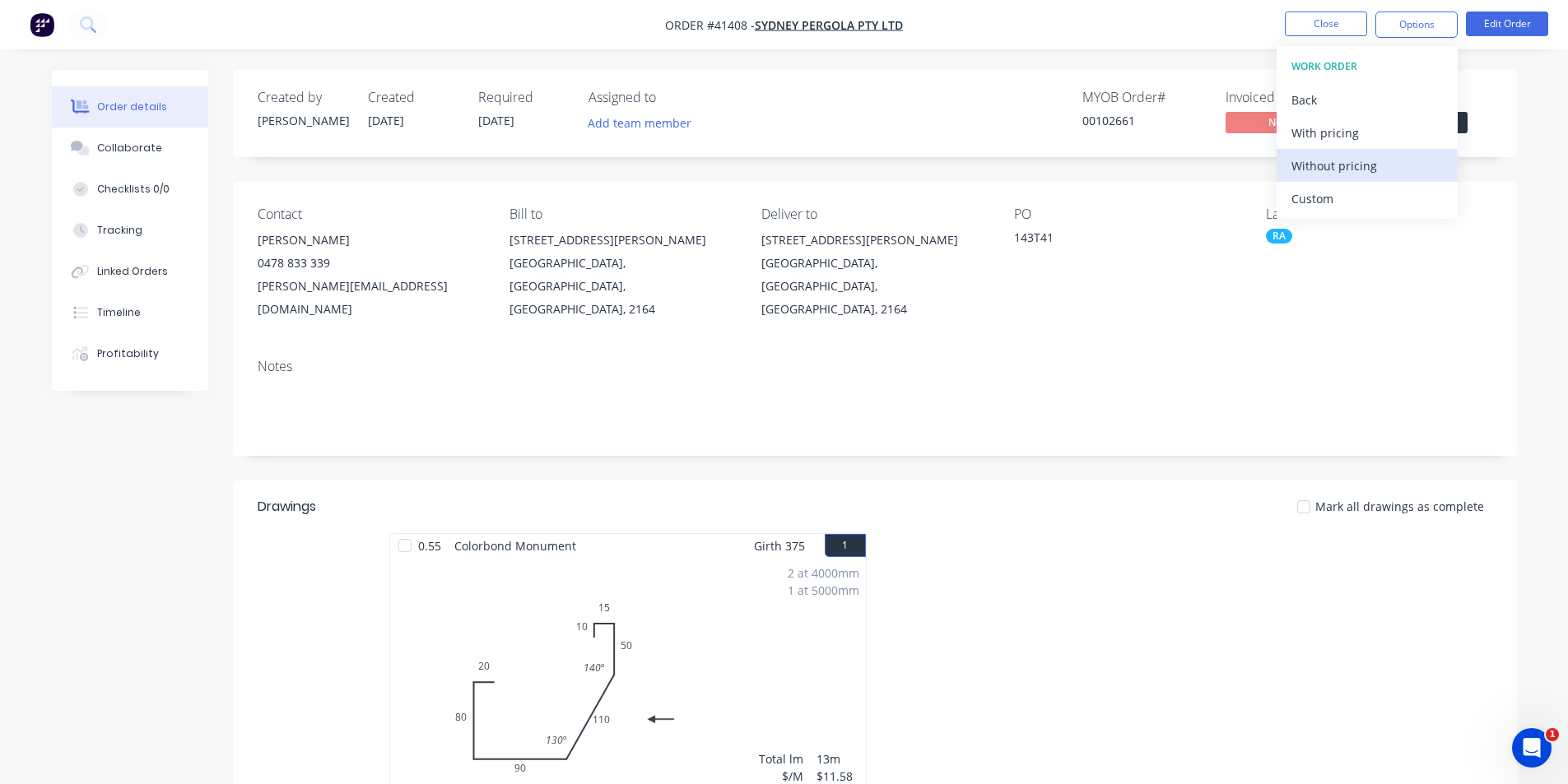
click at [1351, 158] on div "Without pricing" at bounding box center [1367, 165] width 152 height 24
click at [1158, 497] on header "Drawings Mark all drawings as complete" at bounding box center [874, 506] width 1283 height 52
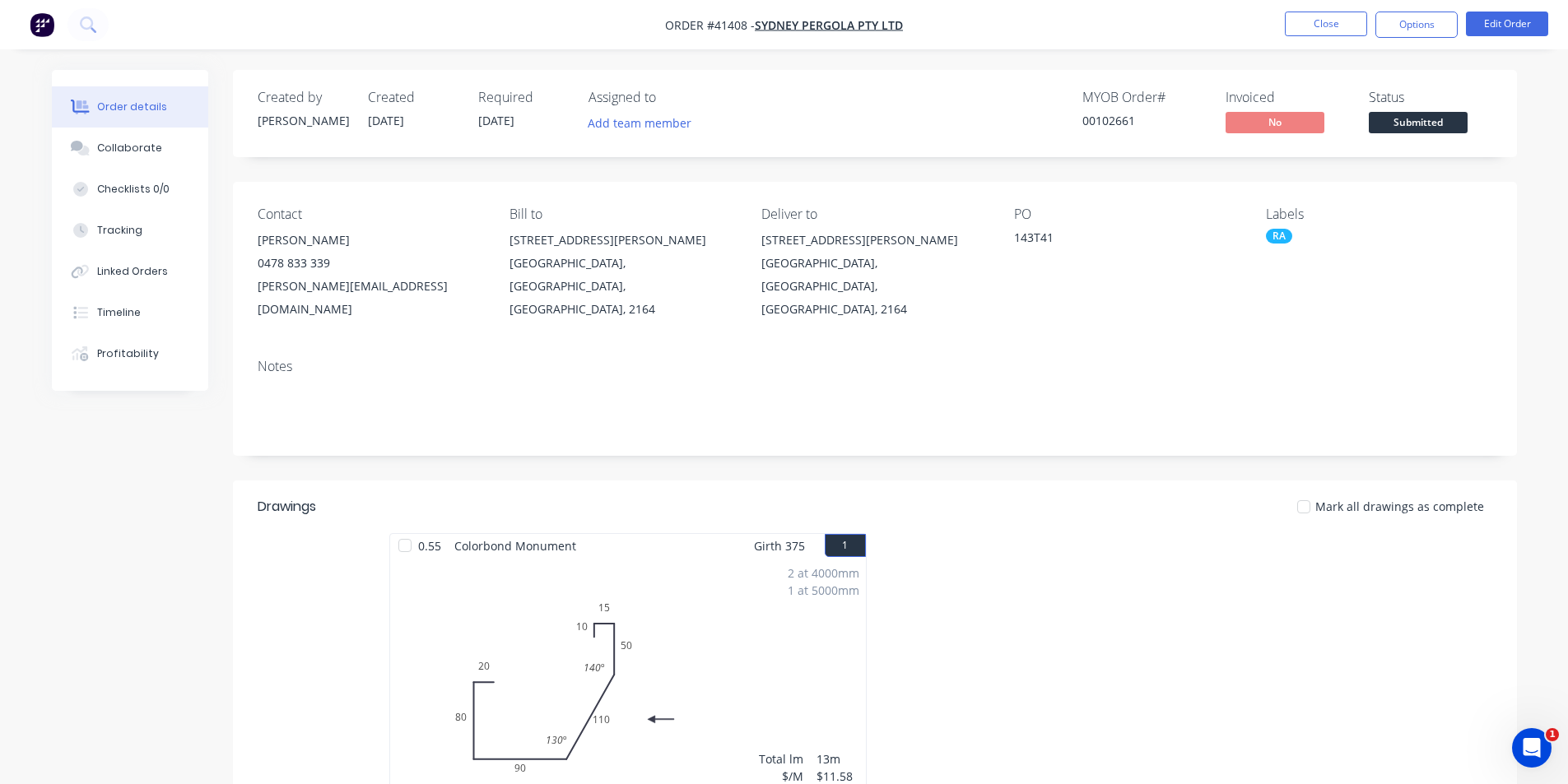
click at [1210, 29] on nav "Order #41408 - Sydney Pergola Pty Ltd Close Options Edit Order" at bounding box center [784, 25] width 1568 height 49
click at [971, 497] on header "Drawings Mark all drawings as complete" at bounding box center [874, 506] width 1283 height 52
click at [1152, 40] on nav "Order #41408 - Sydney Pergola Pty Ltd Close Options Edit Order" at bounding box center [784, 25] width 1568 height 49
click at [1272, 35] on ul "Close Options Edit Order" at bounding box center [1415, 25] width 302 height 27
click at [1401, 28] on button "Options" at bounding box center [1416, 25] width 83 height 27
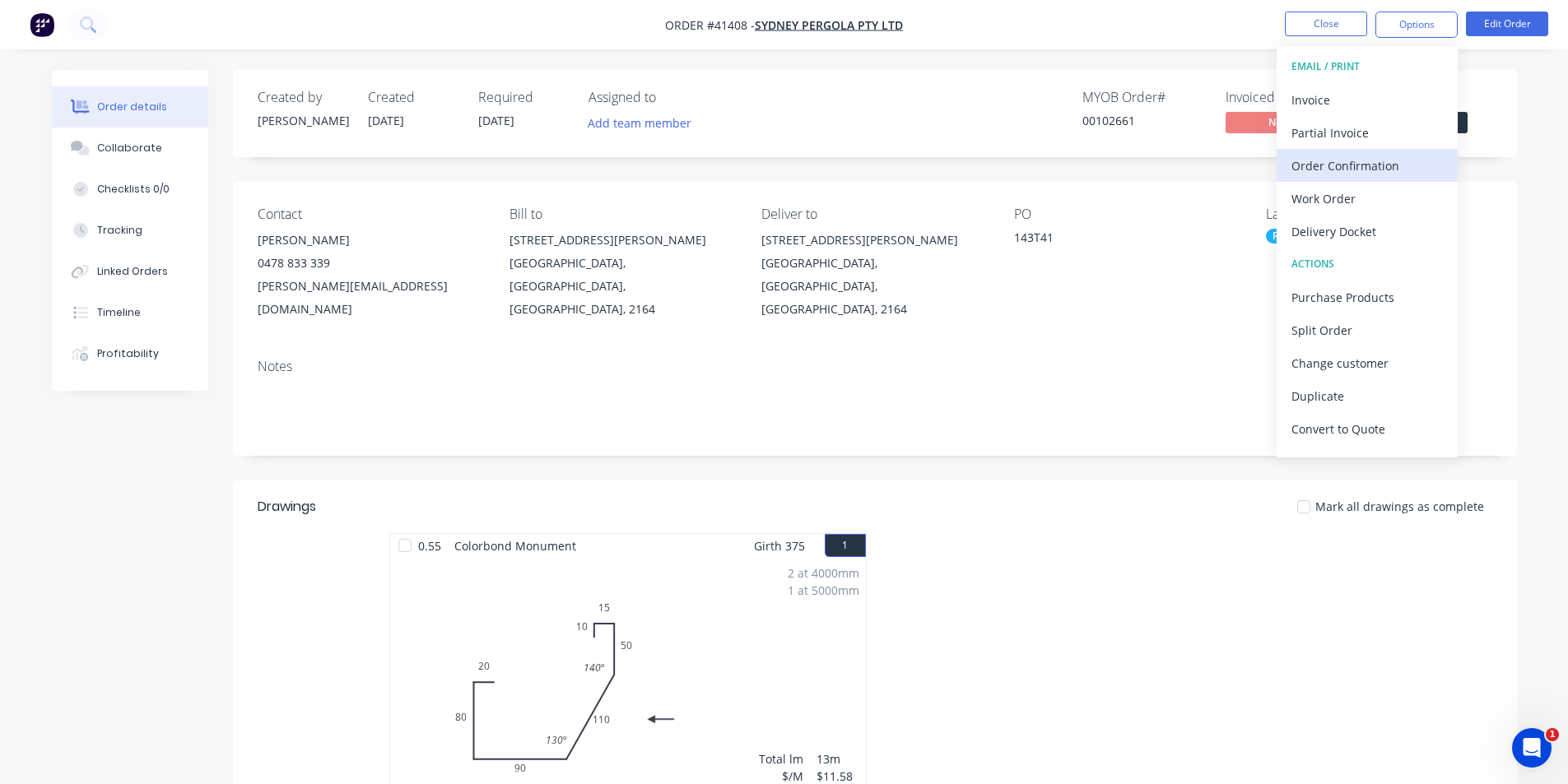
click at [1333, 154] on div "Order Confirmation" at bounding box center [1367, 165] width 152 height 24
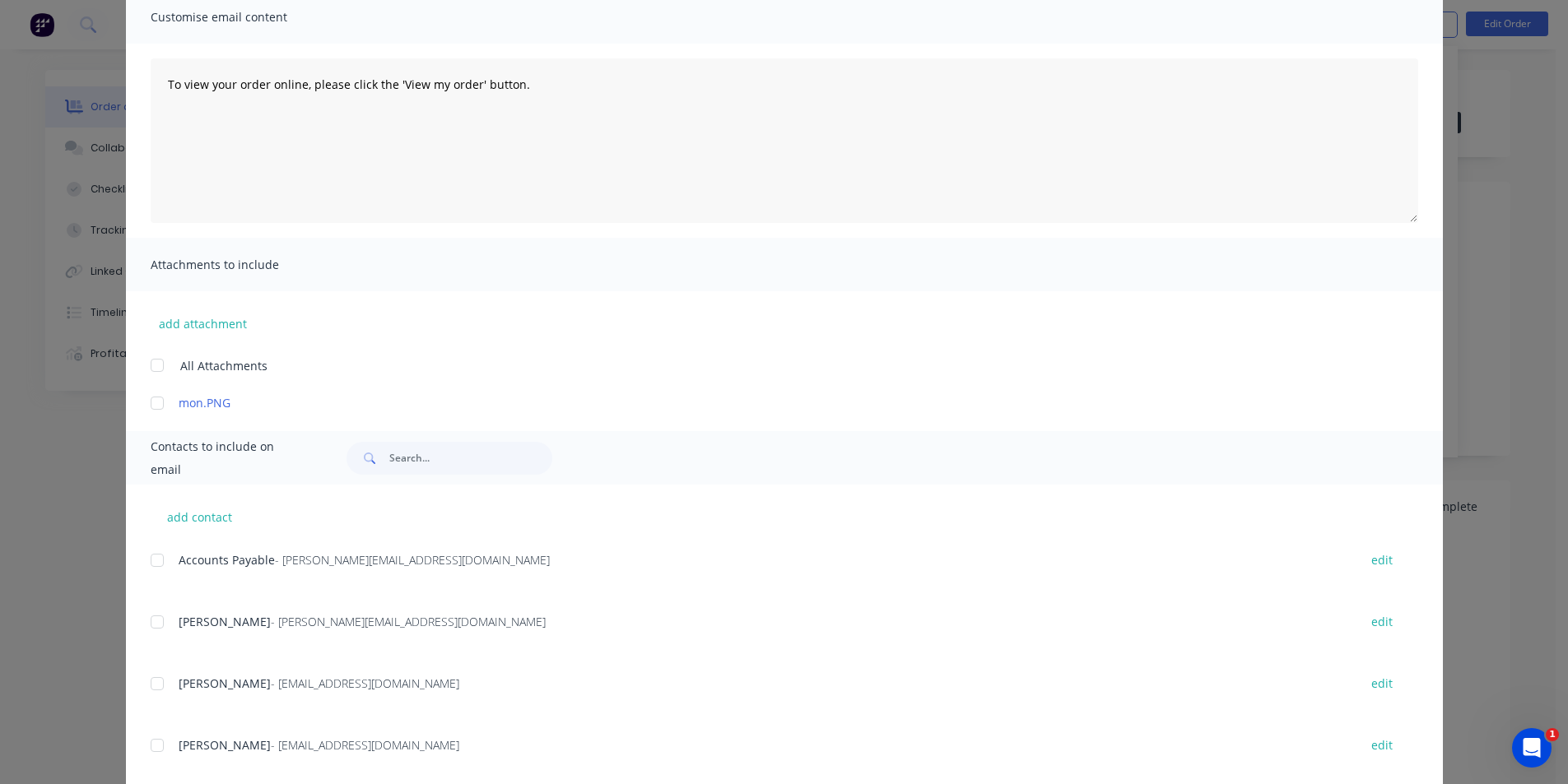
scroll to position [163, 0]
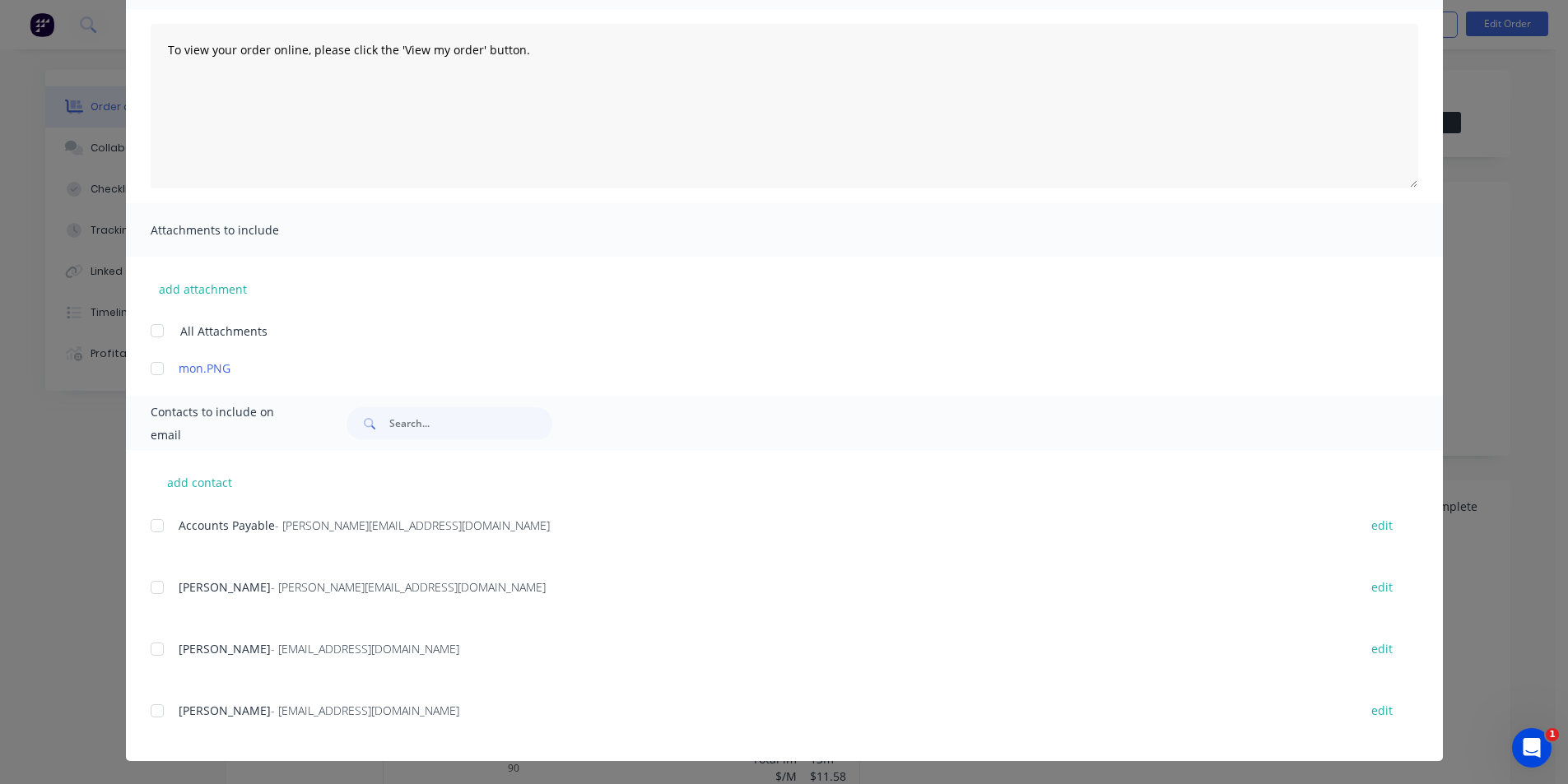
click at [157, 584] on div at bounding box center [157, 587] width 33 height 33
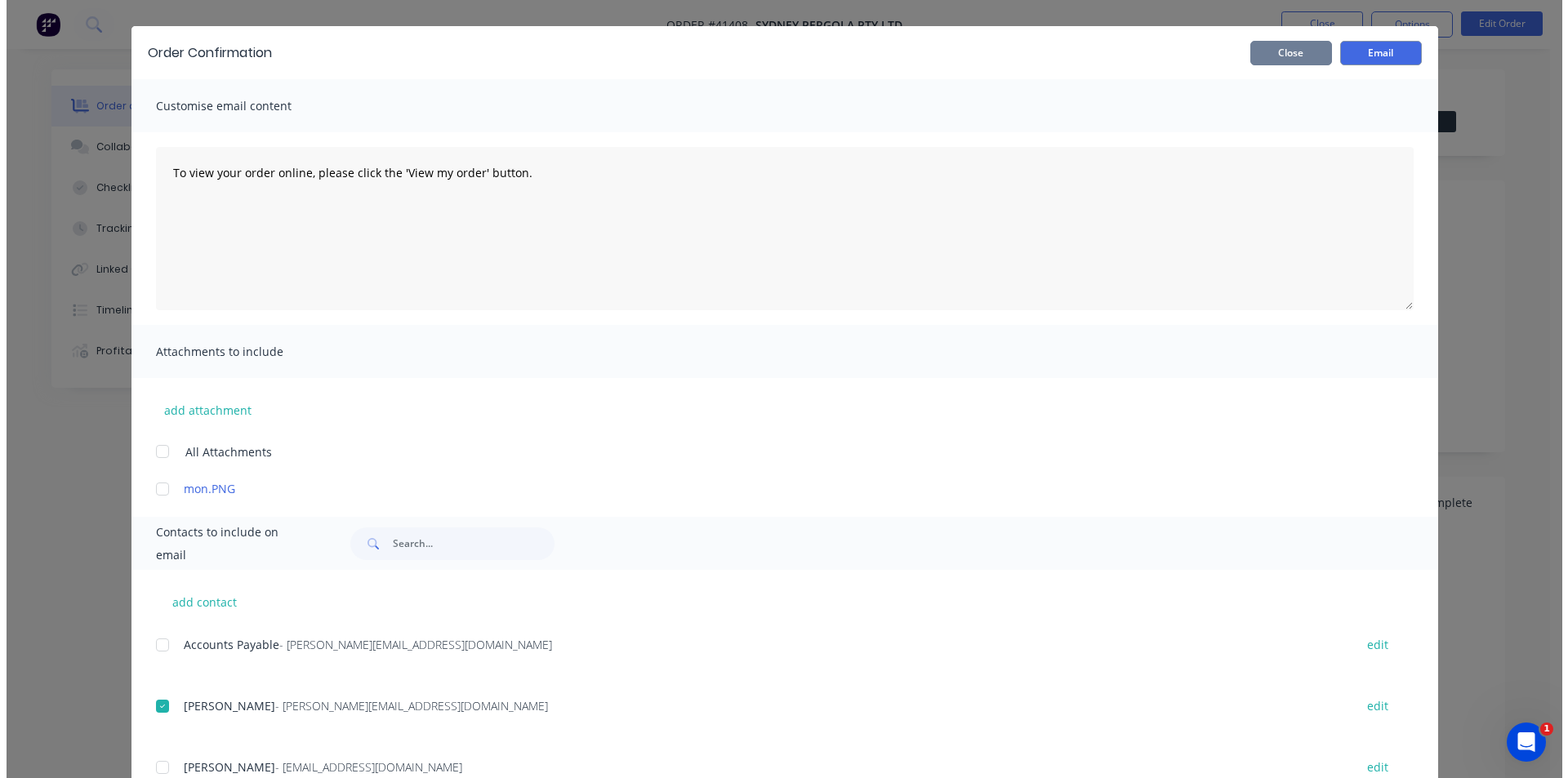
scroll to position [0, 0]
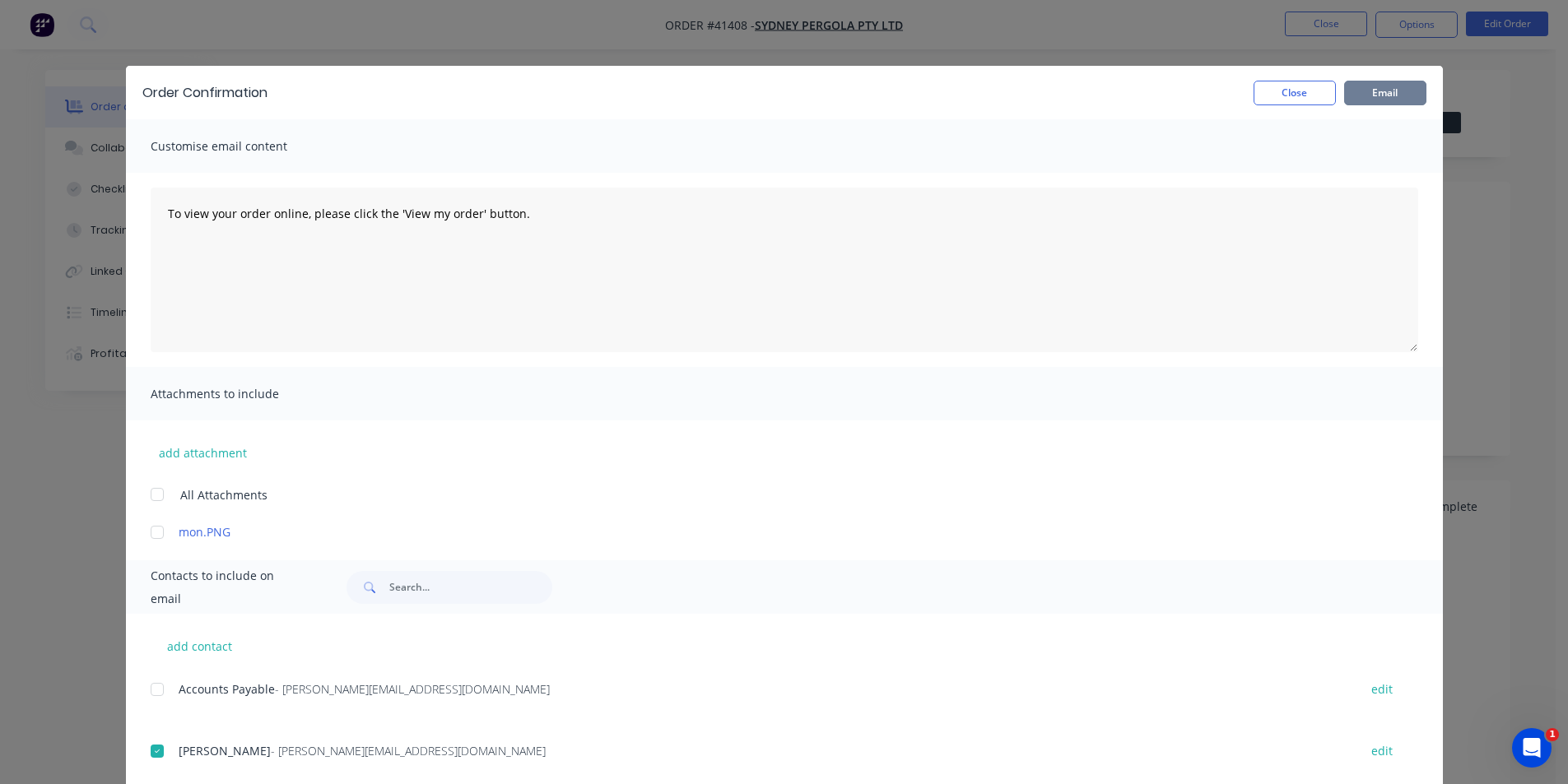
click at [1366, 89] on button "Email" at bounding box center [1385, 93] width 83 height 25
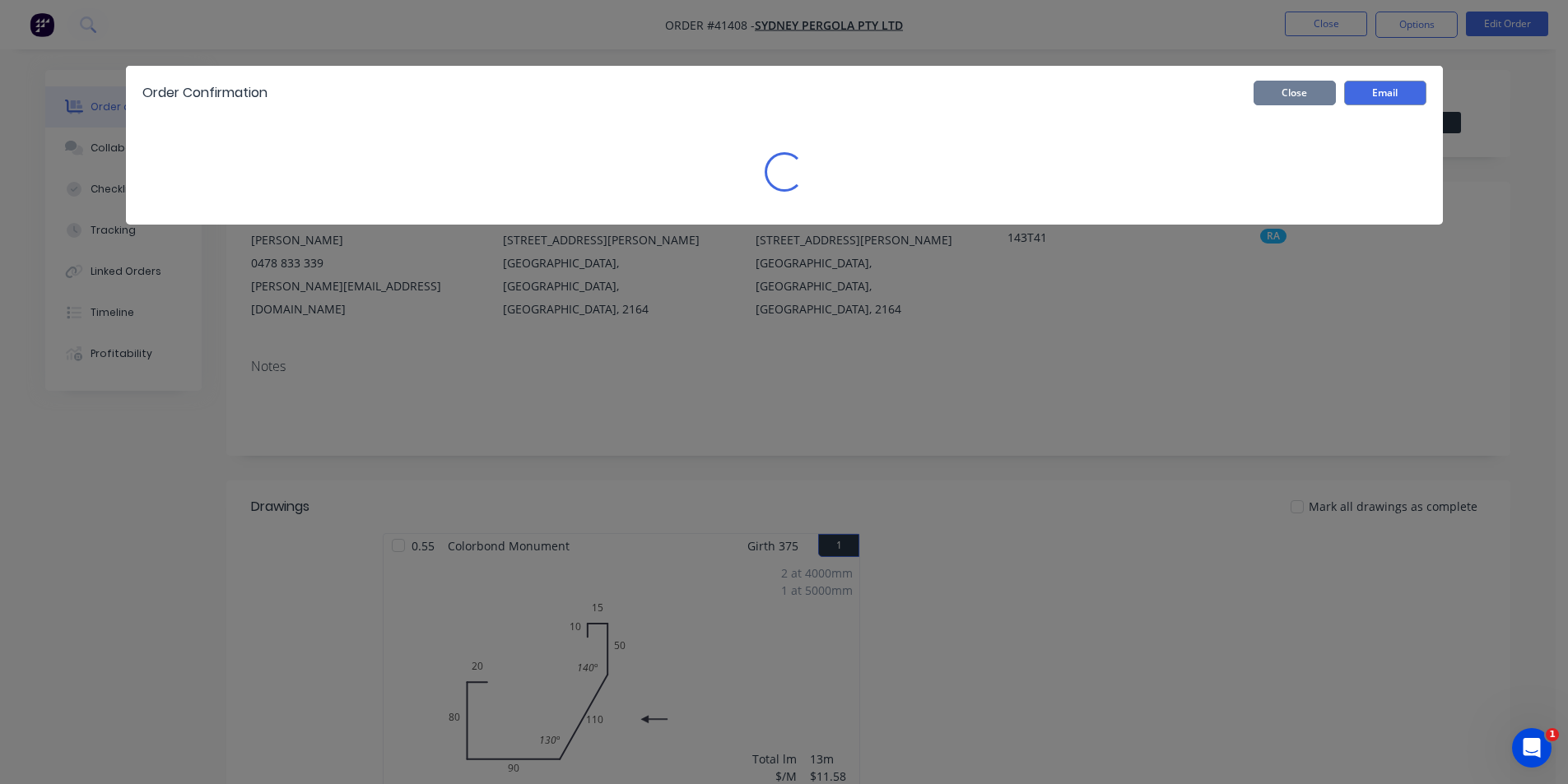
click at [1272, 91] on button "Close" at bounding box center [1294, 93] width 83 height 25
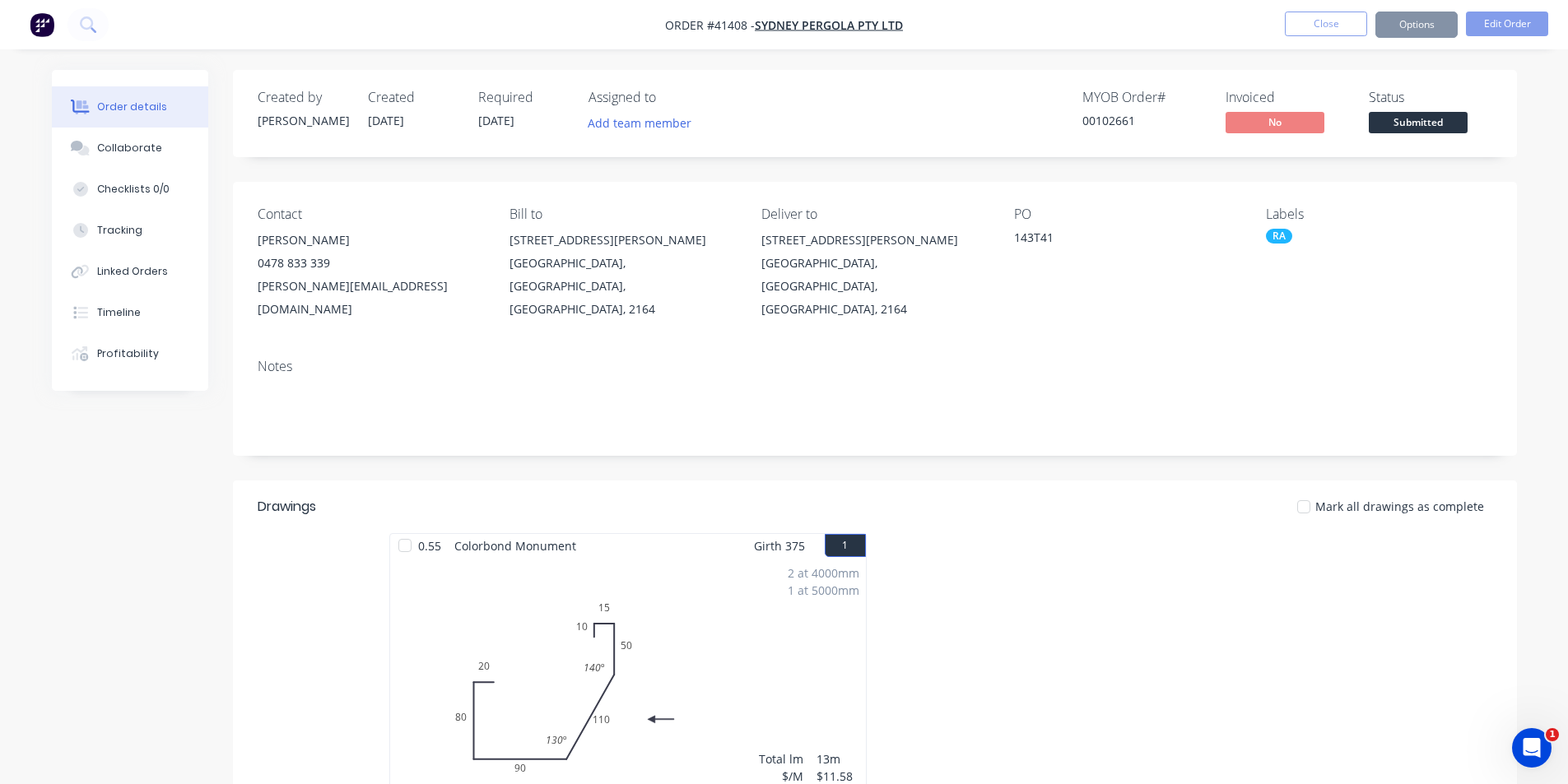
click at [1309, 13] on button "Close" at bounding box center [1326, 24] width 83 height 25
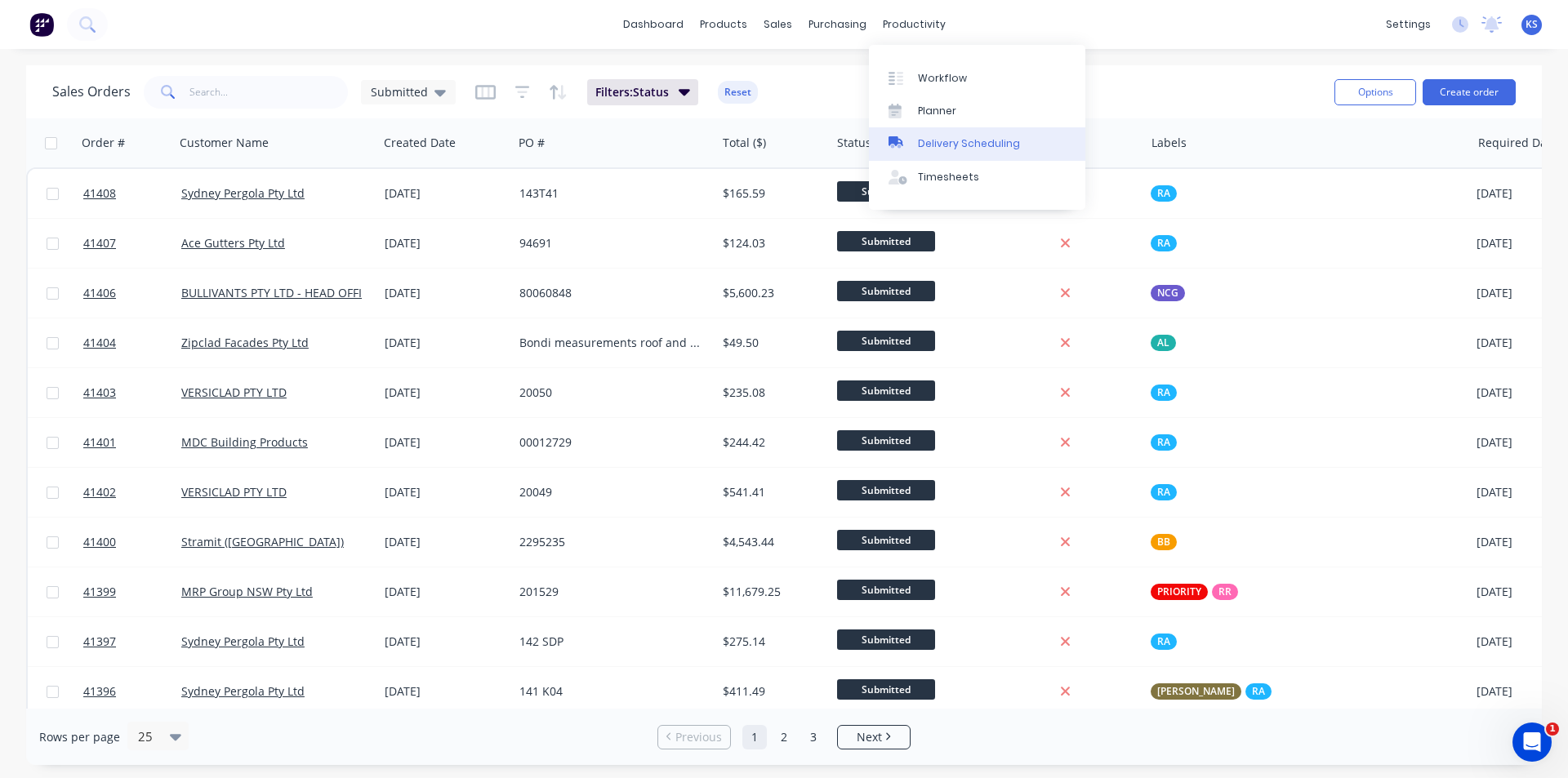
click at [964, 151] on div "Delivery Scheduling" at bounding box center [969, 144] width 102 height 15
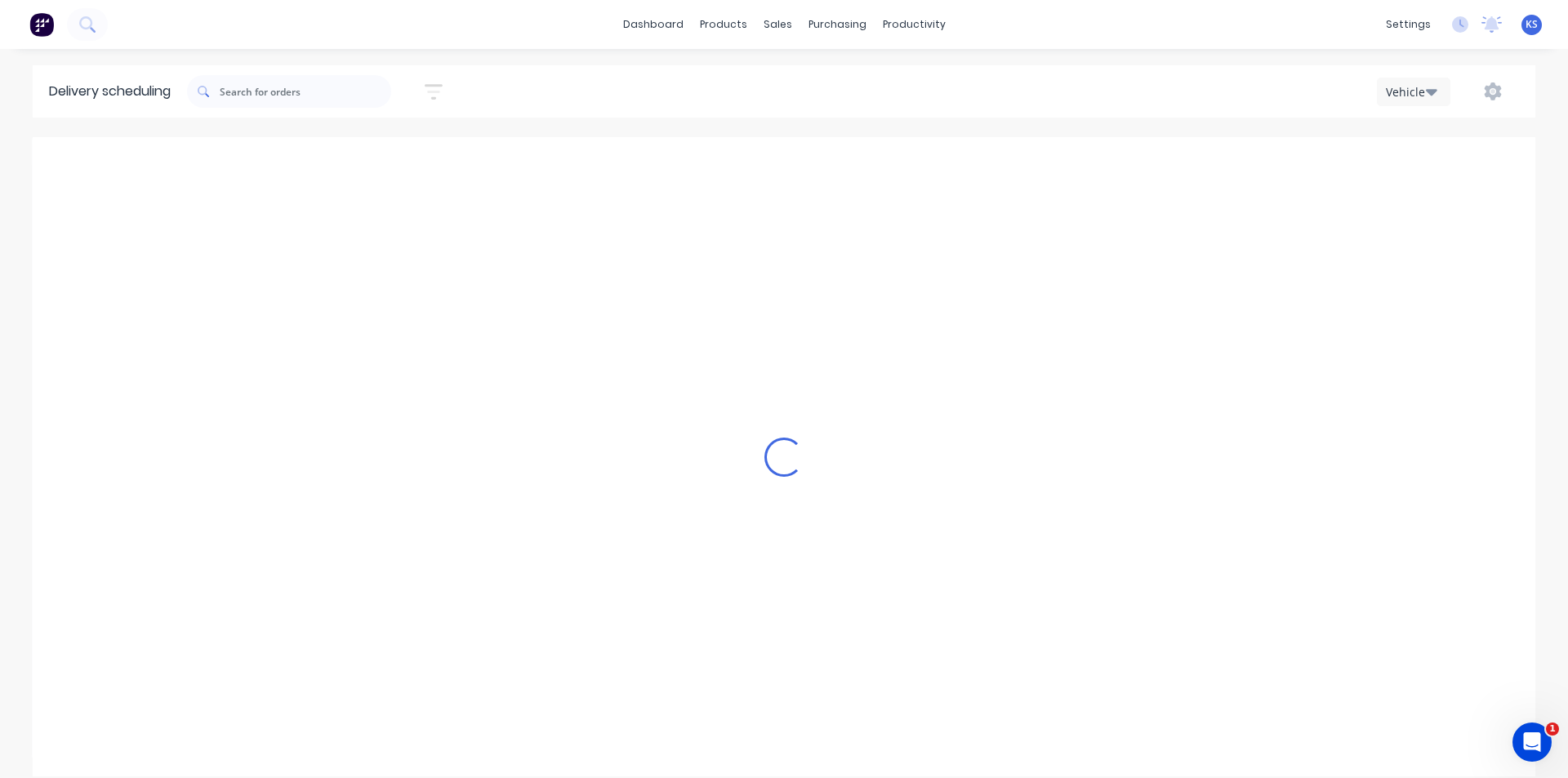
scroll to position [0, 1]
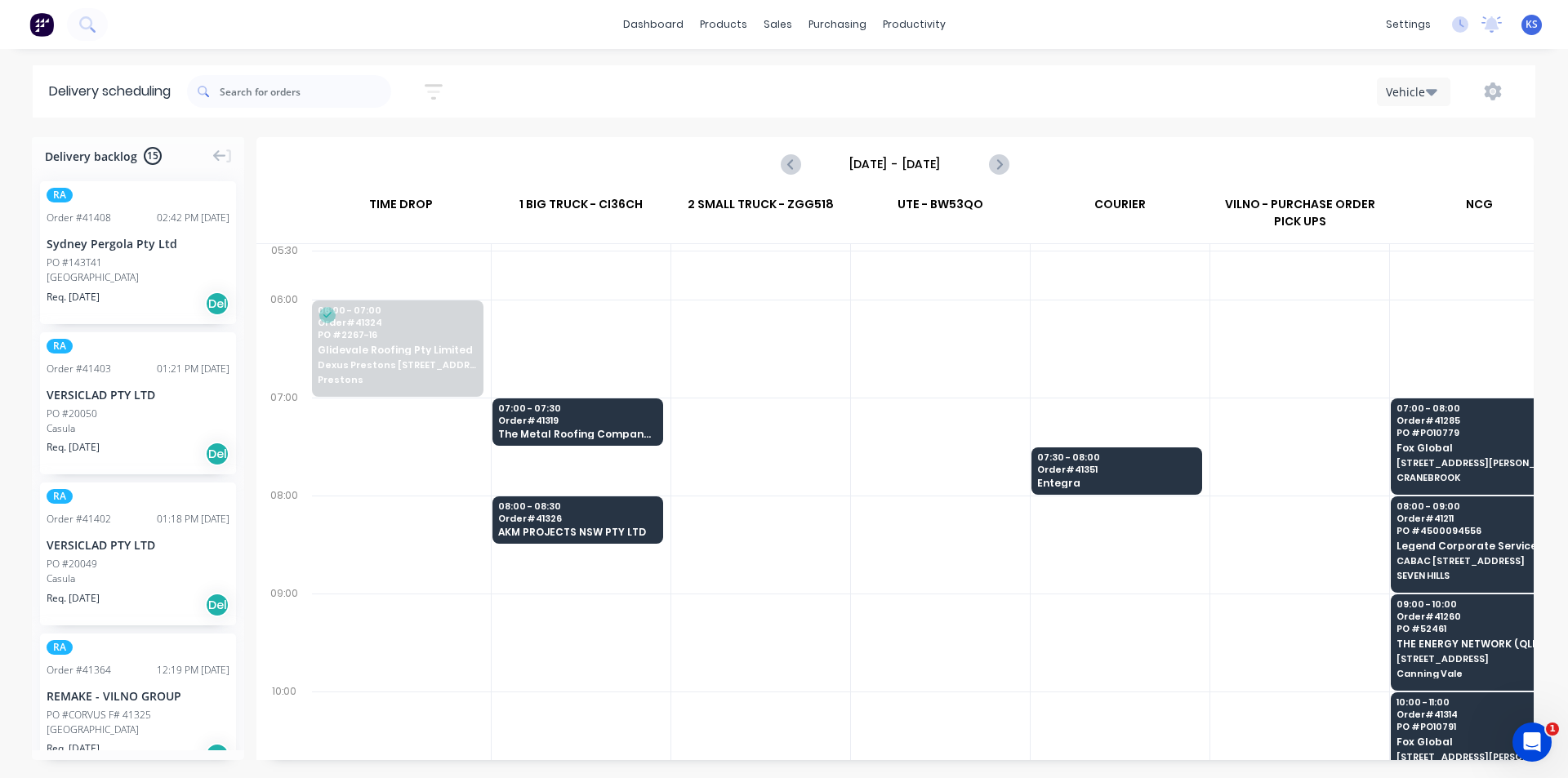
click at [948, 164] on input "[DATE] - [DATE]" at bounding box center [894, 163] width 161 height 24
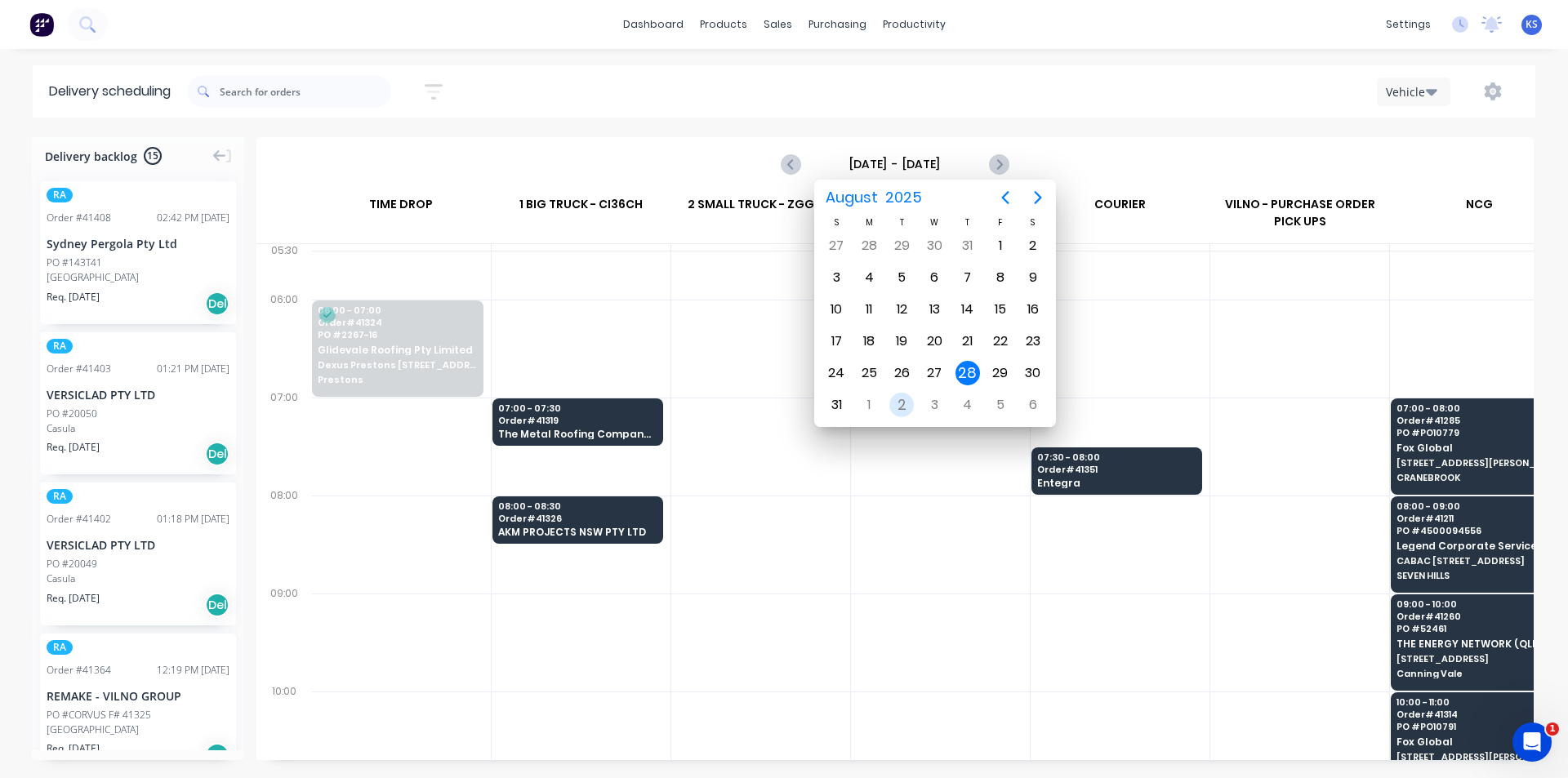
click at [898, 394] on div "2" at bounding box center [901, 405] width 24 height 24
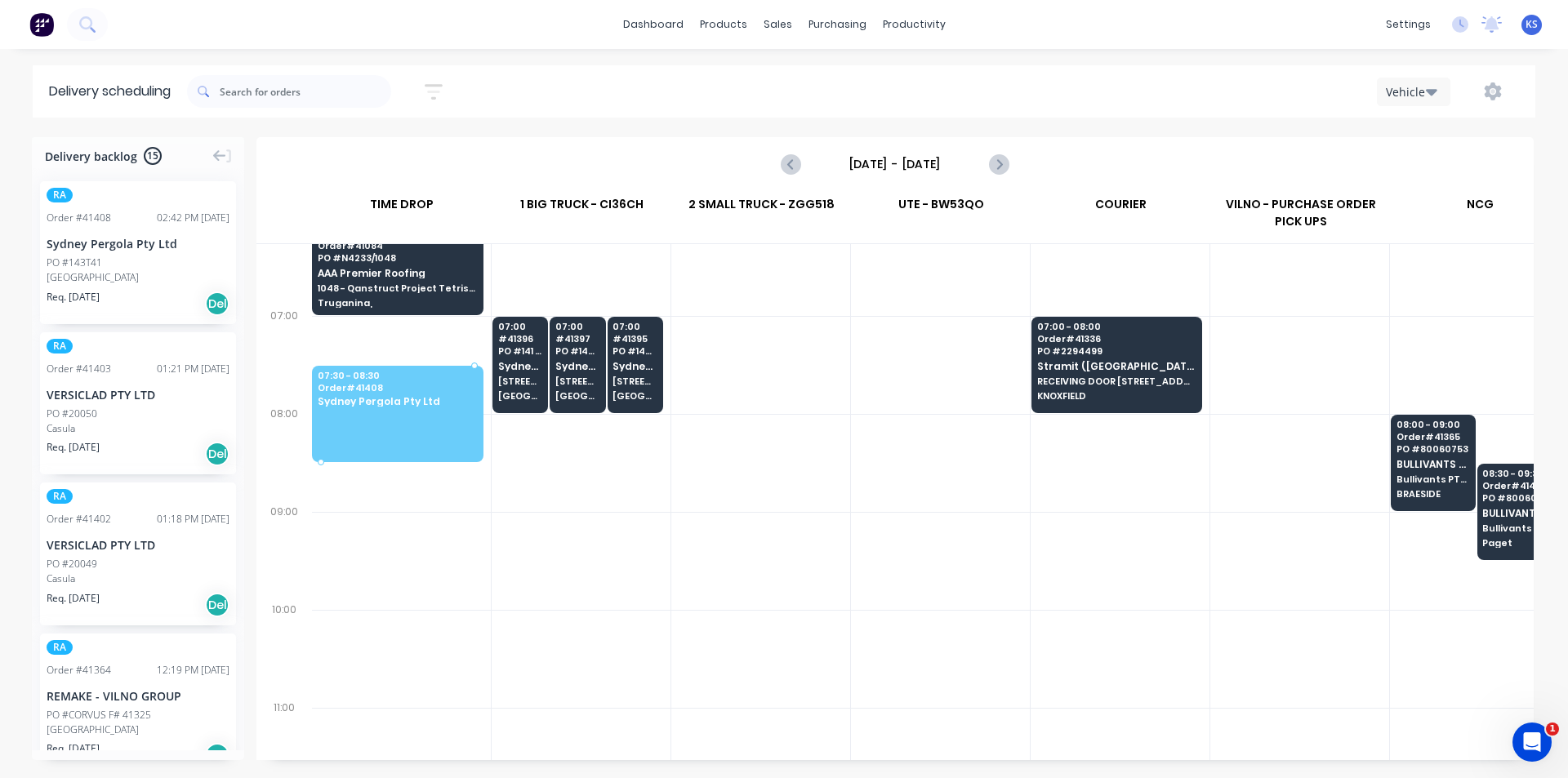
scroll to position [82, 0]
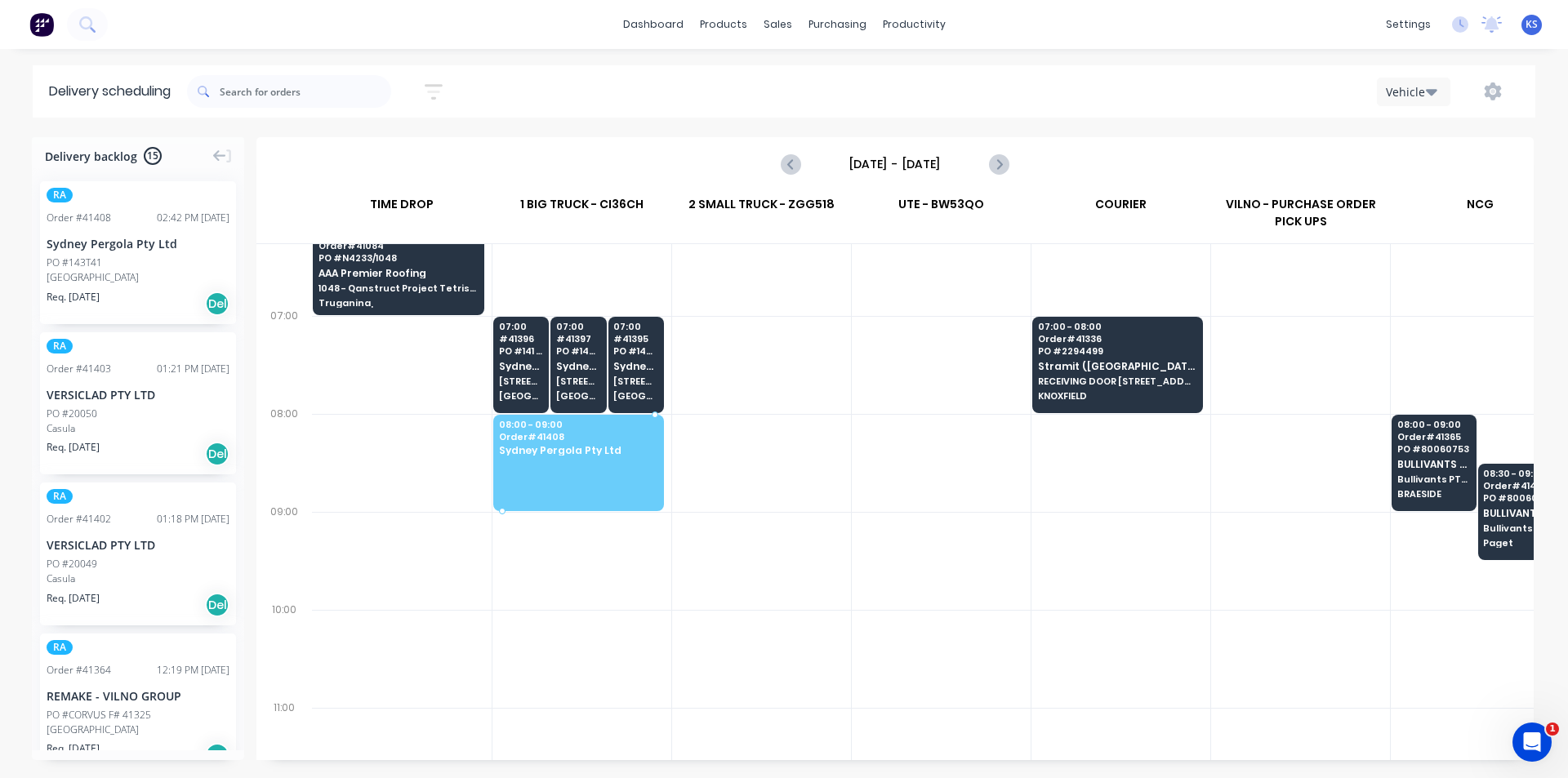
drag, startPoint x: 117, startPoint y: 271, endPoint x: 553, endPoint y: 428, distance: 463.4
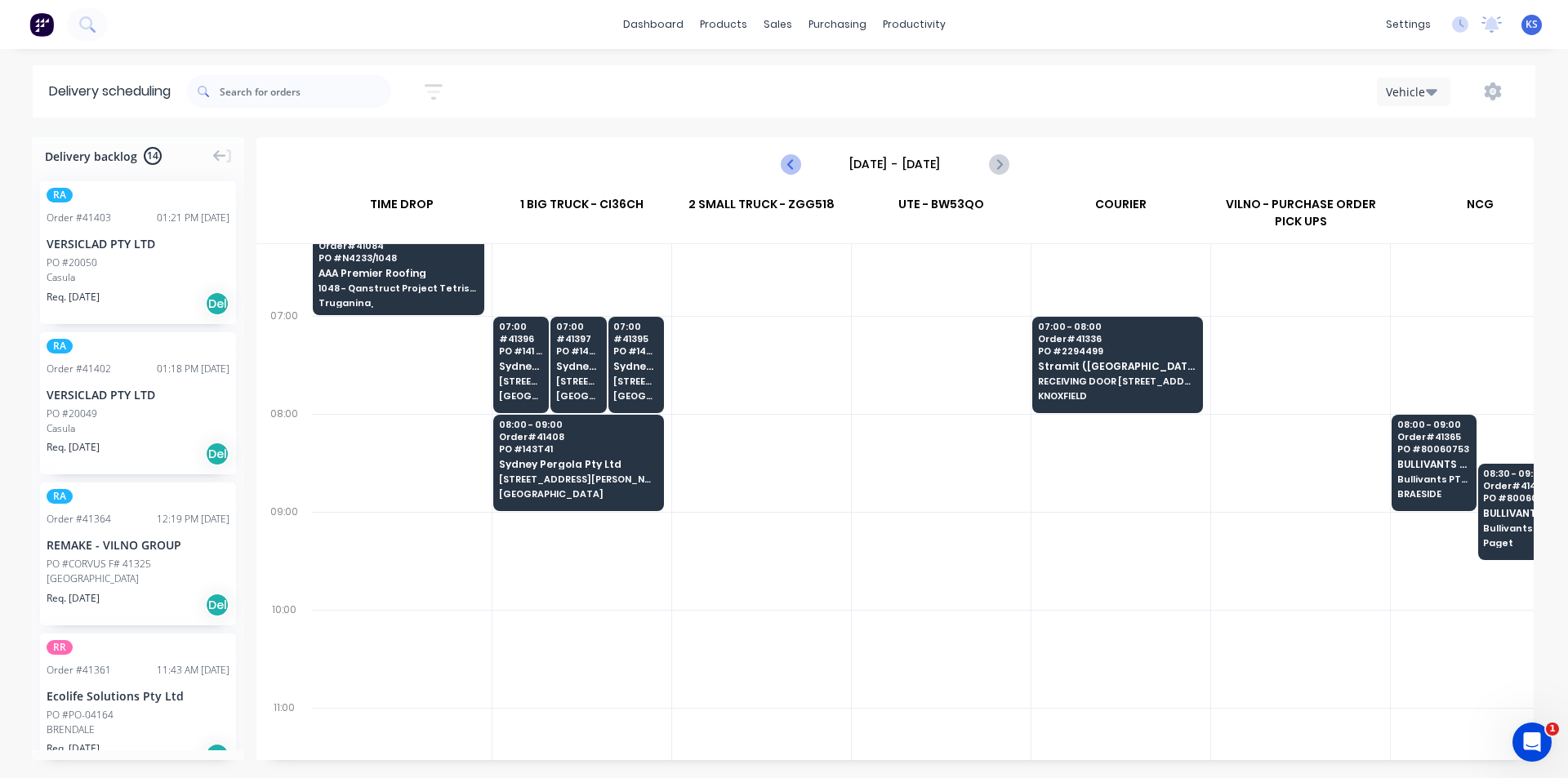
click at [790, 167] on icon "Previous page" at bounding box center [792, 164] width 20 height 20
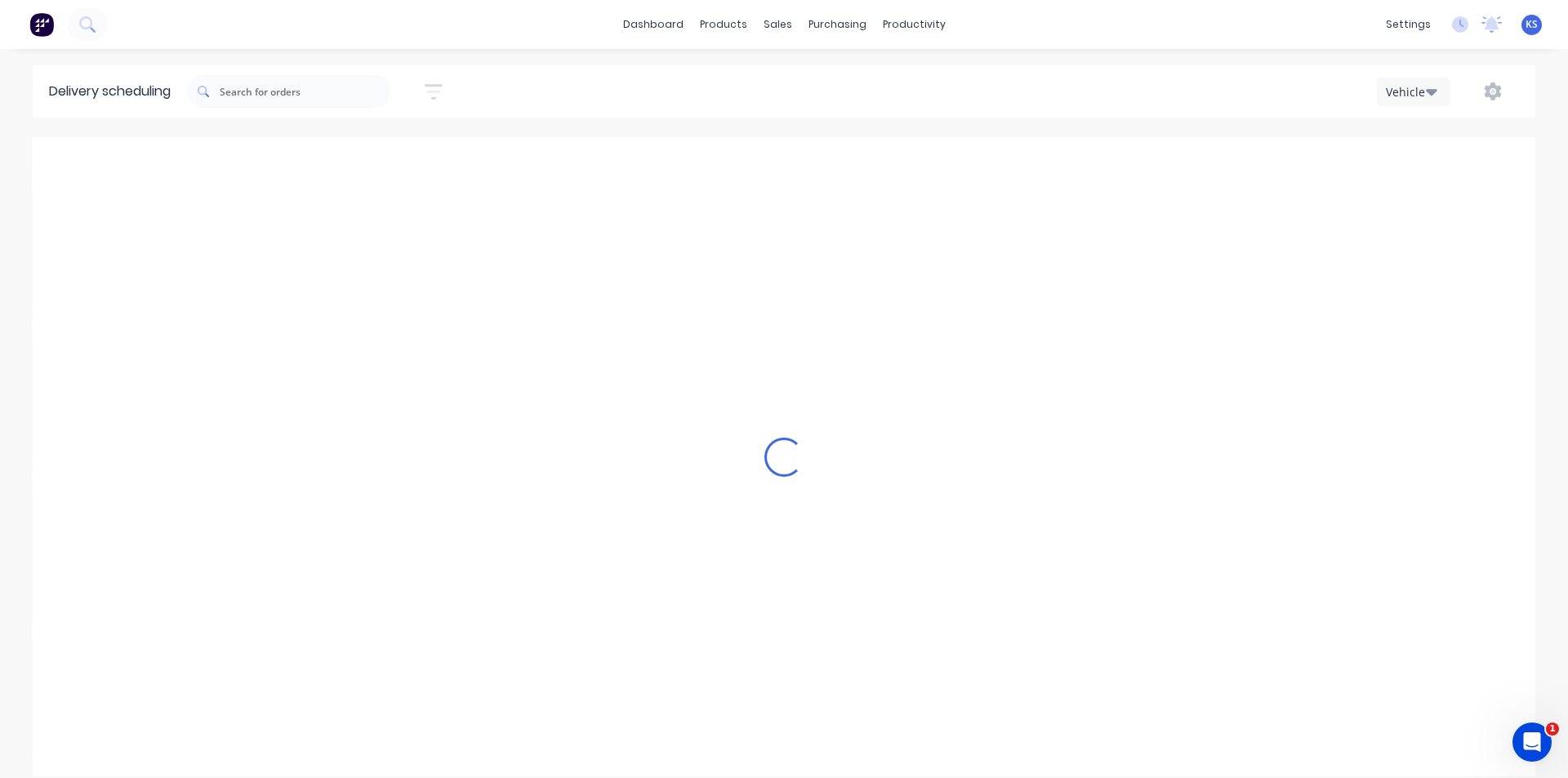
type input "[DATE] - [DATE]"
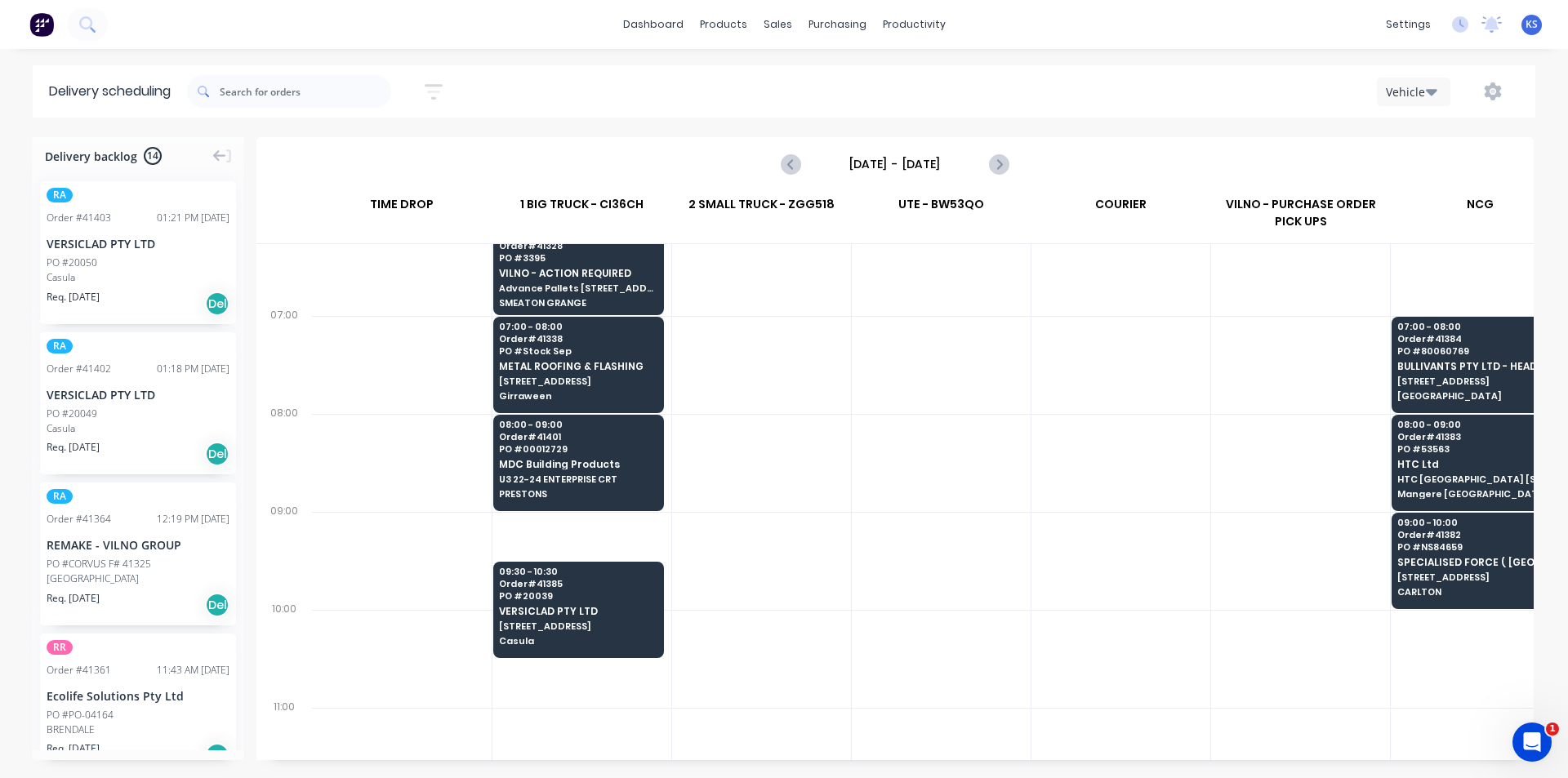
scroll to position [163, 0]
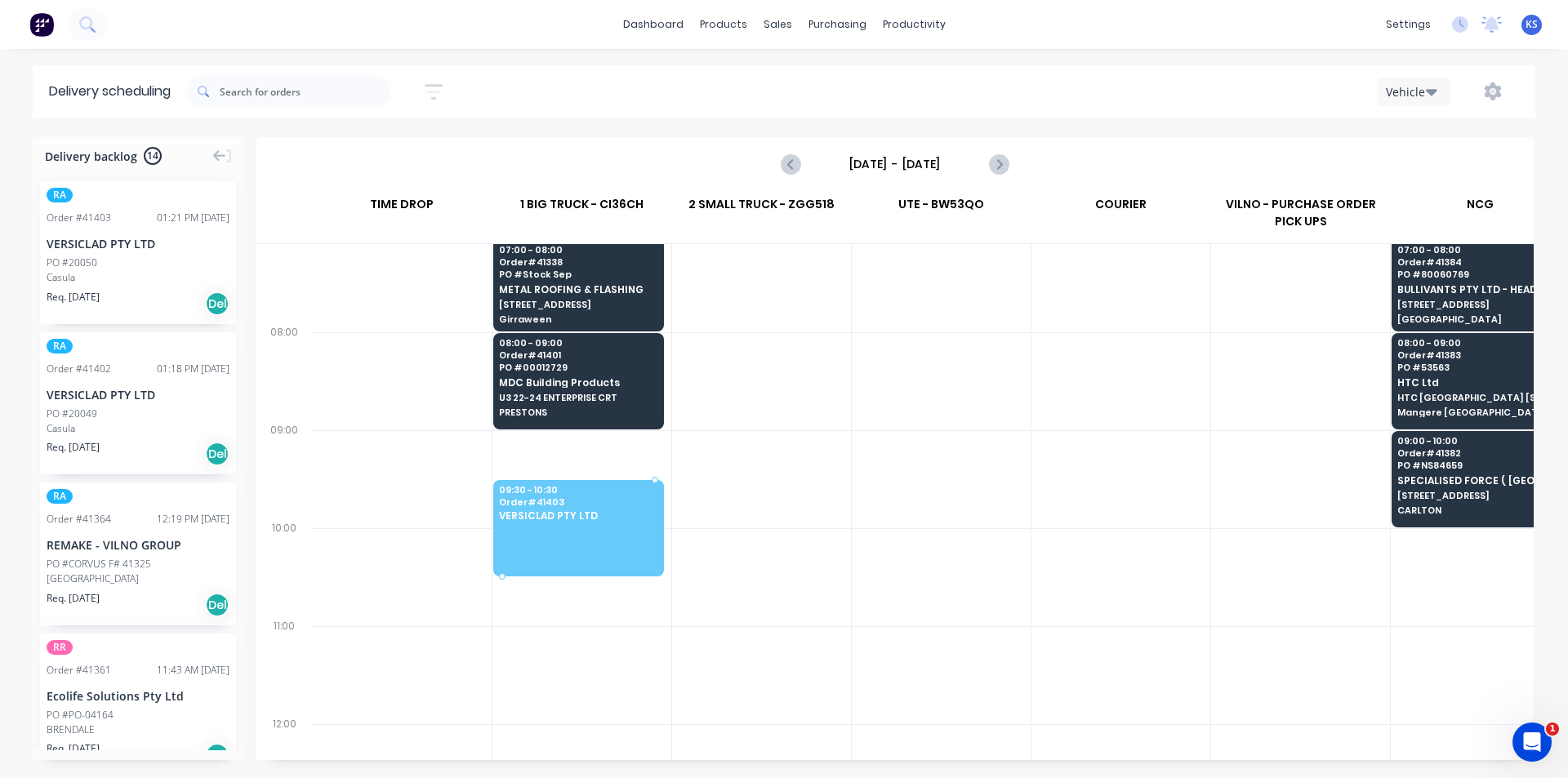
drag, startPoint x: 76, startPoint y: 256, endPoint x: 531, endPoint y: 509, distance: 520.6
drag, startPoint x: 121, startPoint y: 262, endPoint x: 553, endPoint y: 513, distance: 499.6
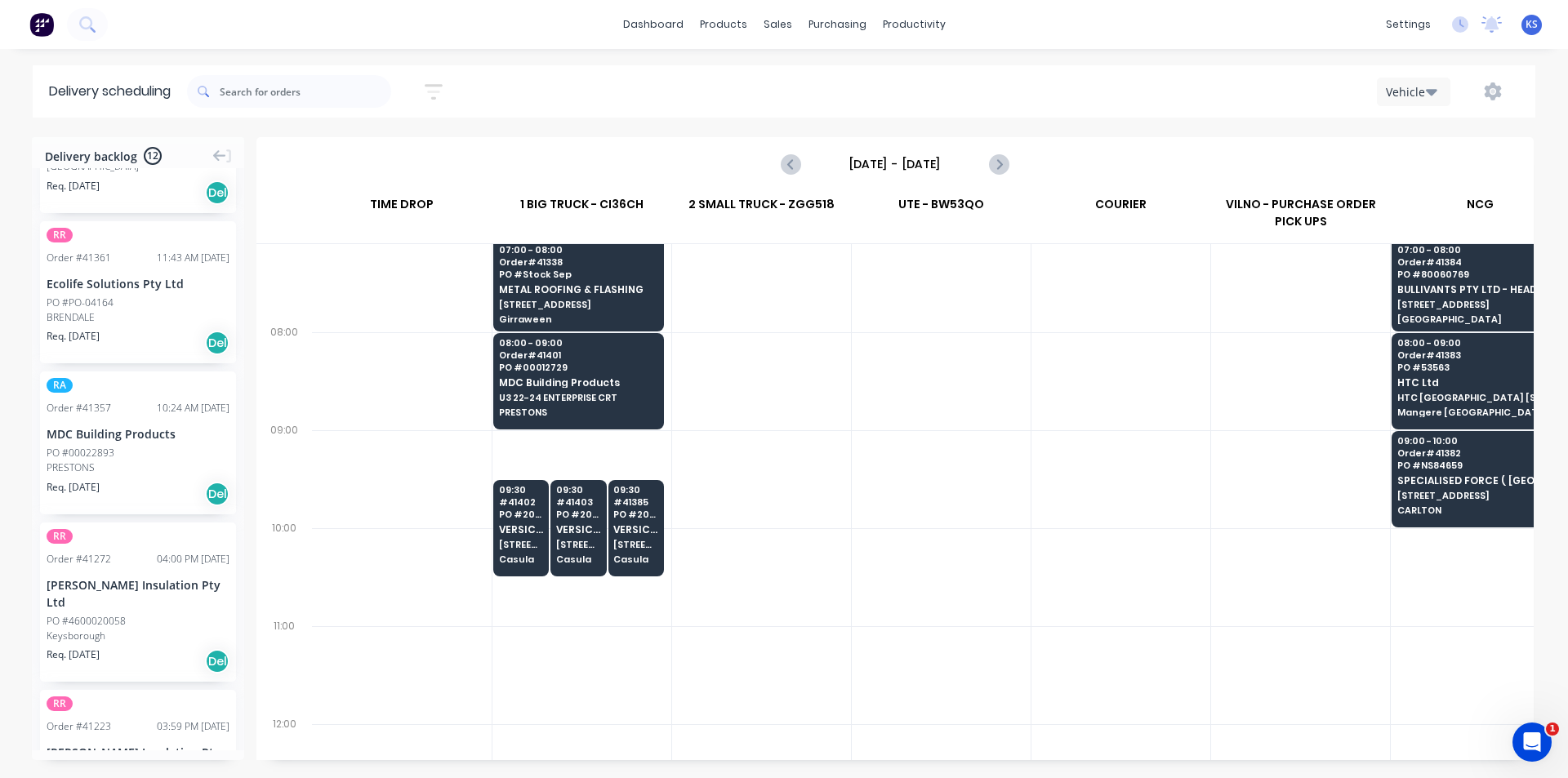
scroll to position [0, 0]
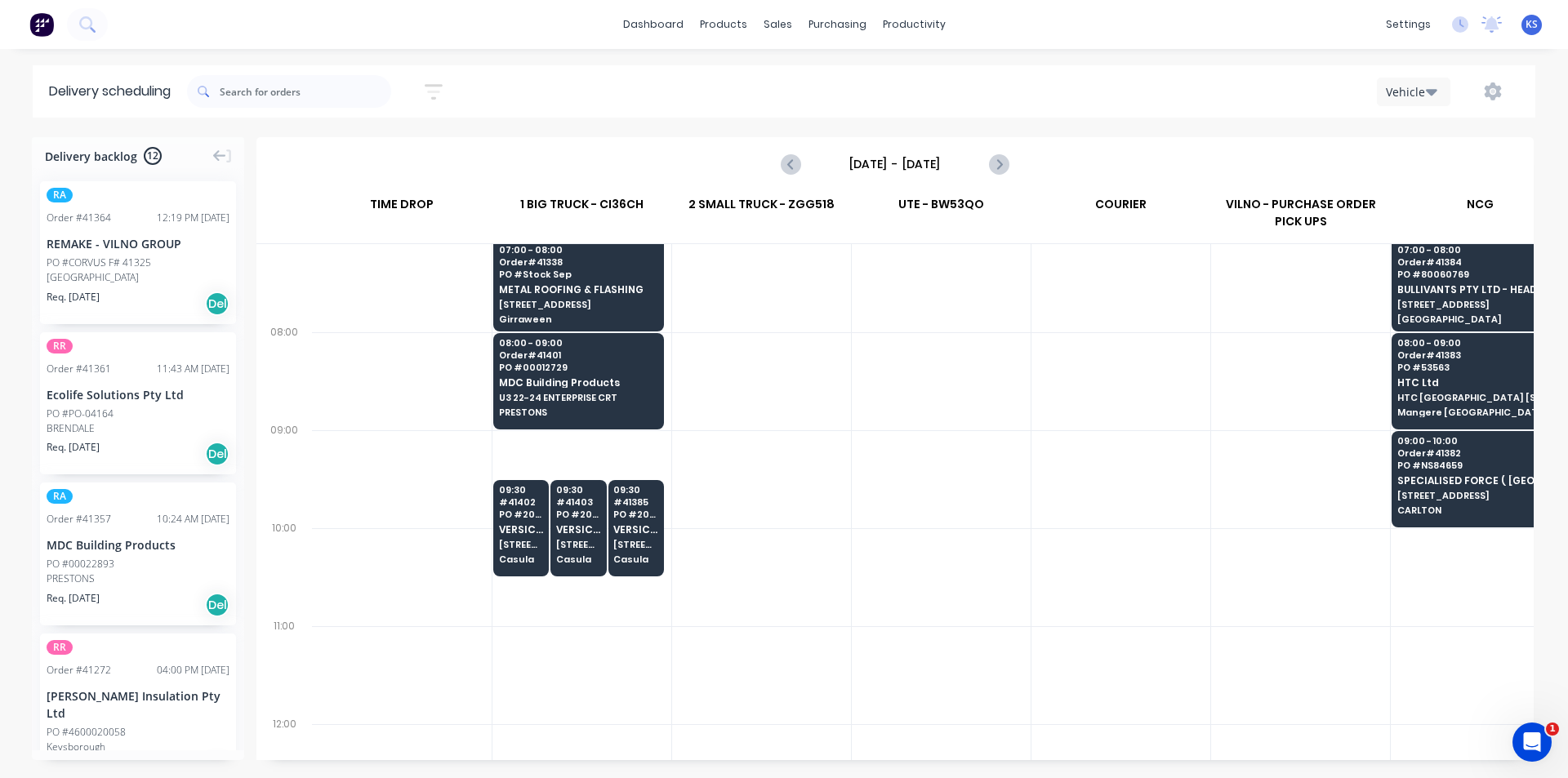
click at [758, 84] on div "Sort by Most recent Created date Required date Order number Customer name Most …" at bounding box center [860, 91] width 1348 height 46
click at [1077, 88] on div "Vehicle" at bounding box center [1183, 92] width 675 height 29
click at [1085, 78] on div "Vehicle" at bounding box center [1183, 92] width 675 height 29
click at [826, 83] on div "Sales Orders" at bounding box center [838, 78] width 67 height 15
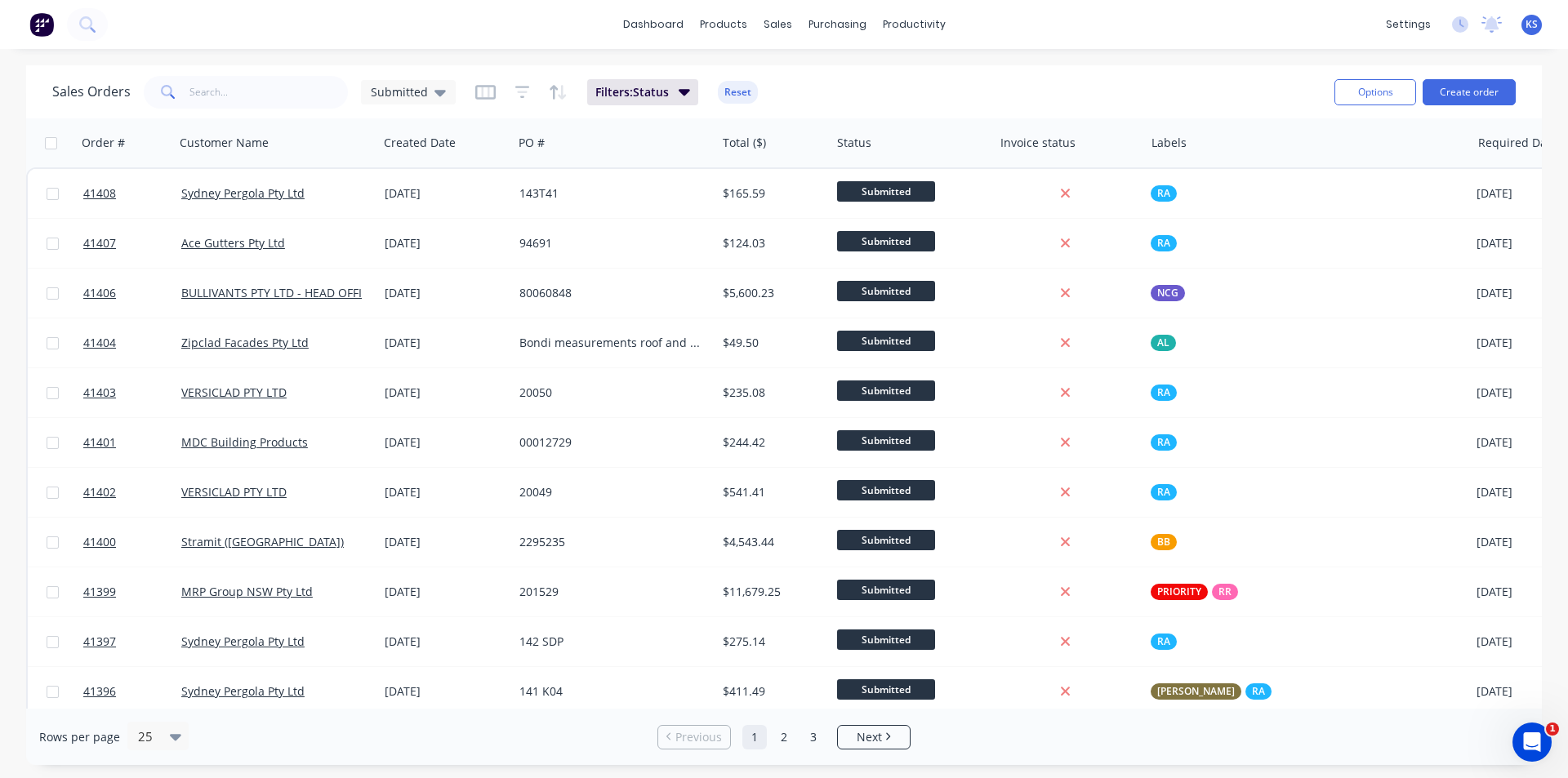
click at [1096, 62] on div "dashboard products sales purchasing productivity dashboard products Product Cat…" at bounding box center [784, 389] width 1568 height 778
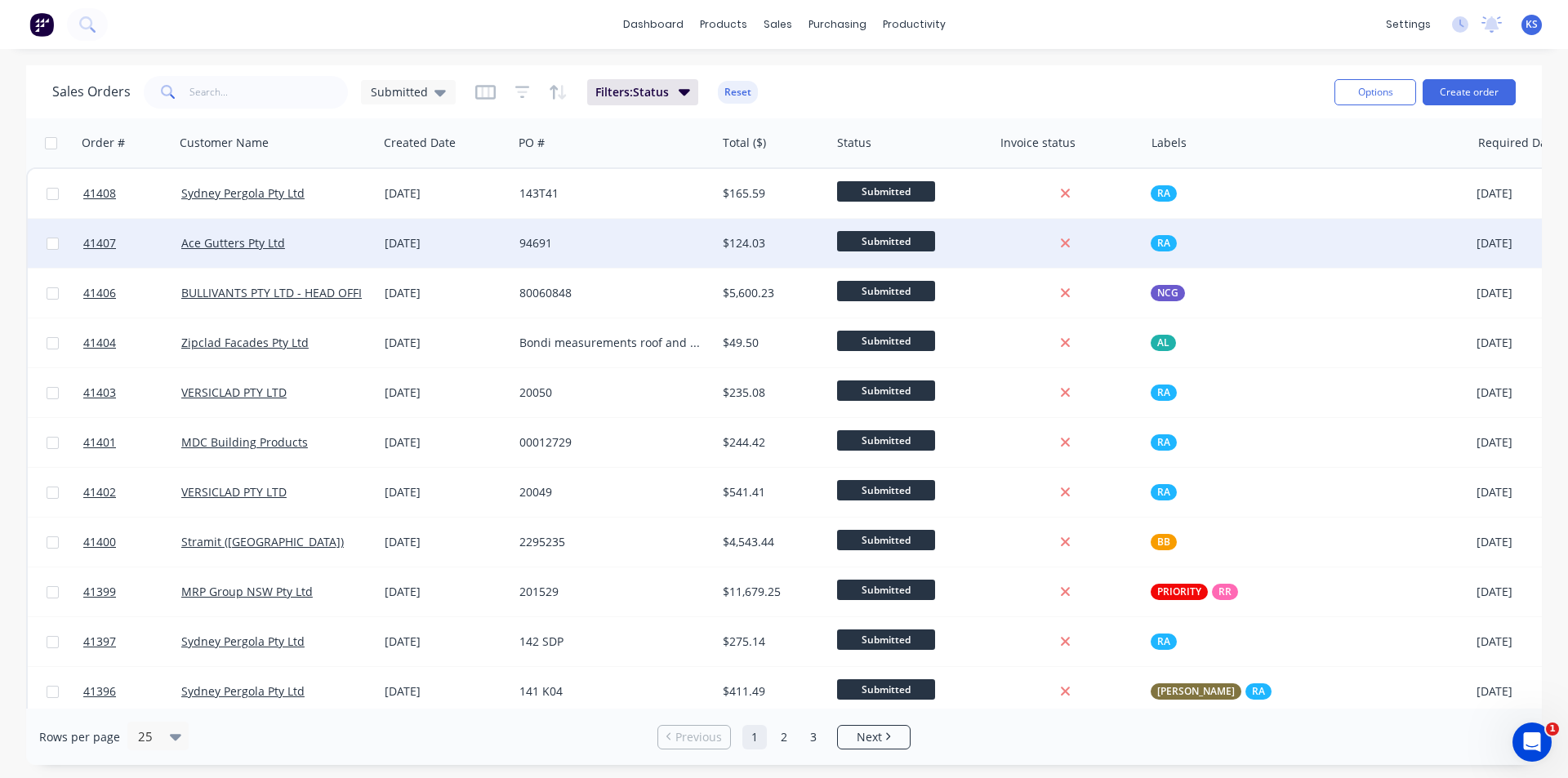
click at [564, 226] on div "94691" at bounding box center [615, 243] width 203 height 49
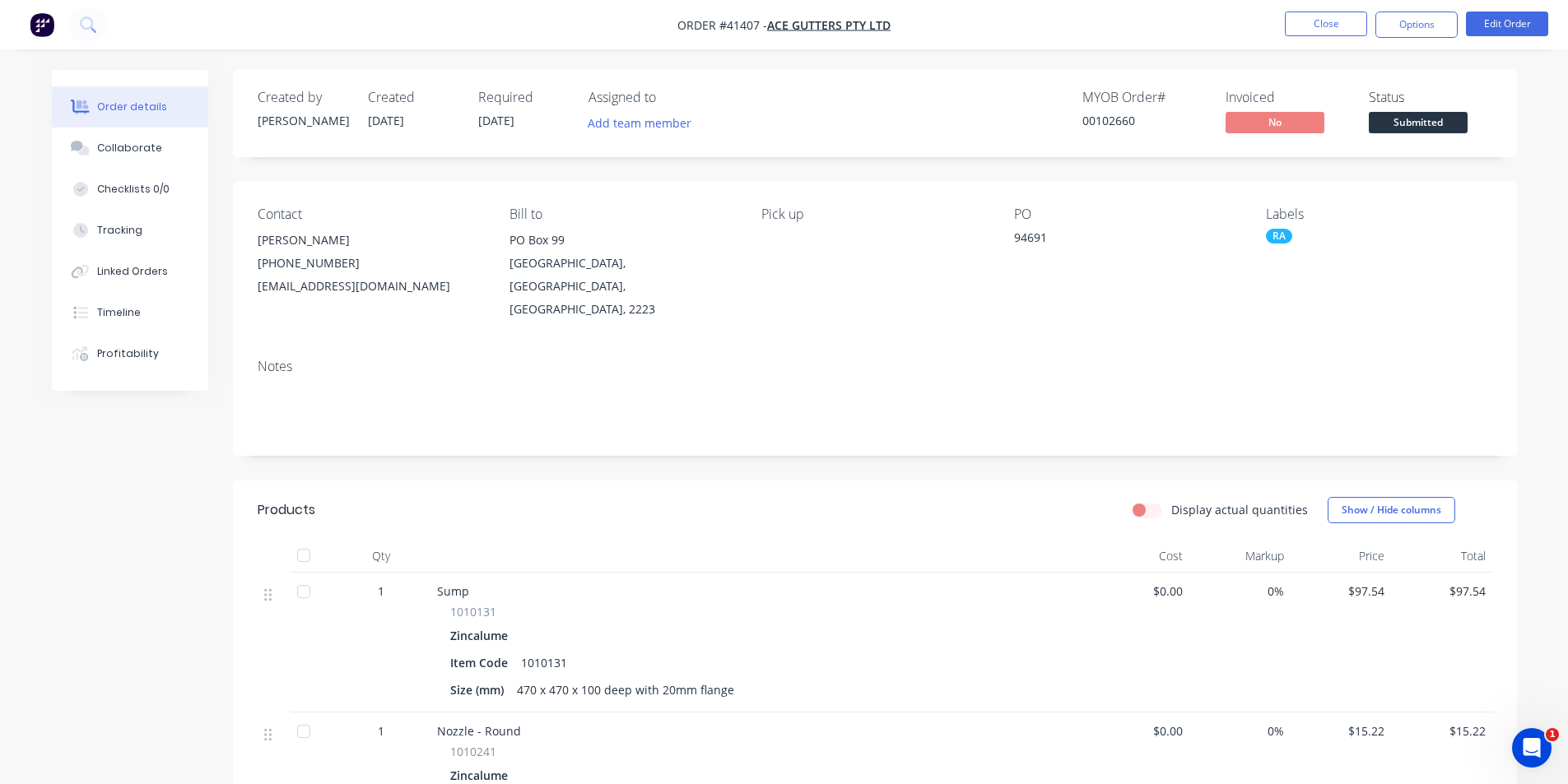
click at [774, 497] on div "Display actual quantities Show / Hide columns" at bounding box center [1005, 510] width 972 height 27
click at [1341, 31] on button "Close" at bounding box center [1326, 24] width 83 height 25
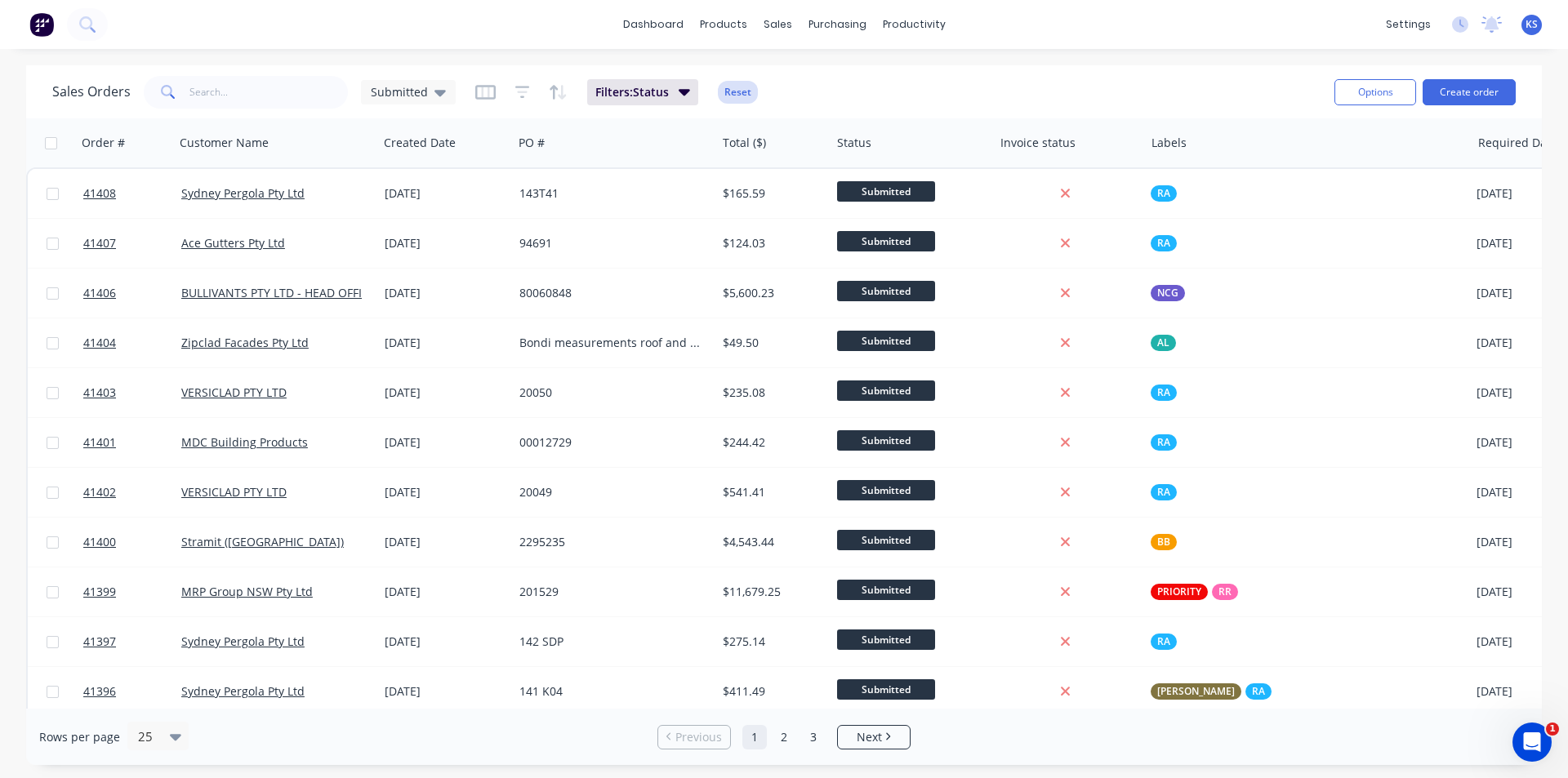
click at [728, 96] on button "Reset" at bounding box center [737, 92] width 40 height 22
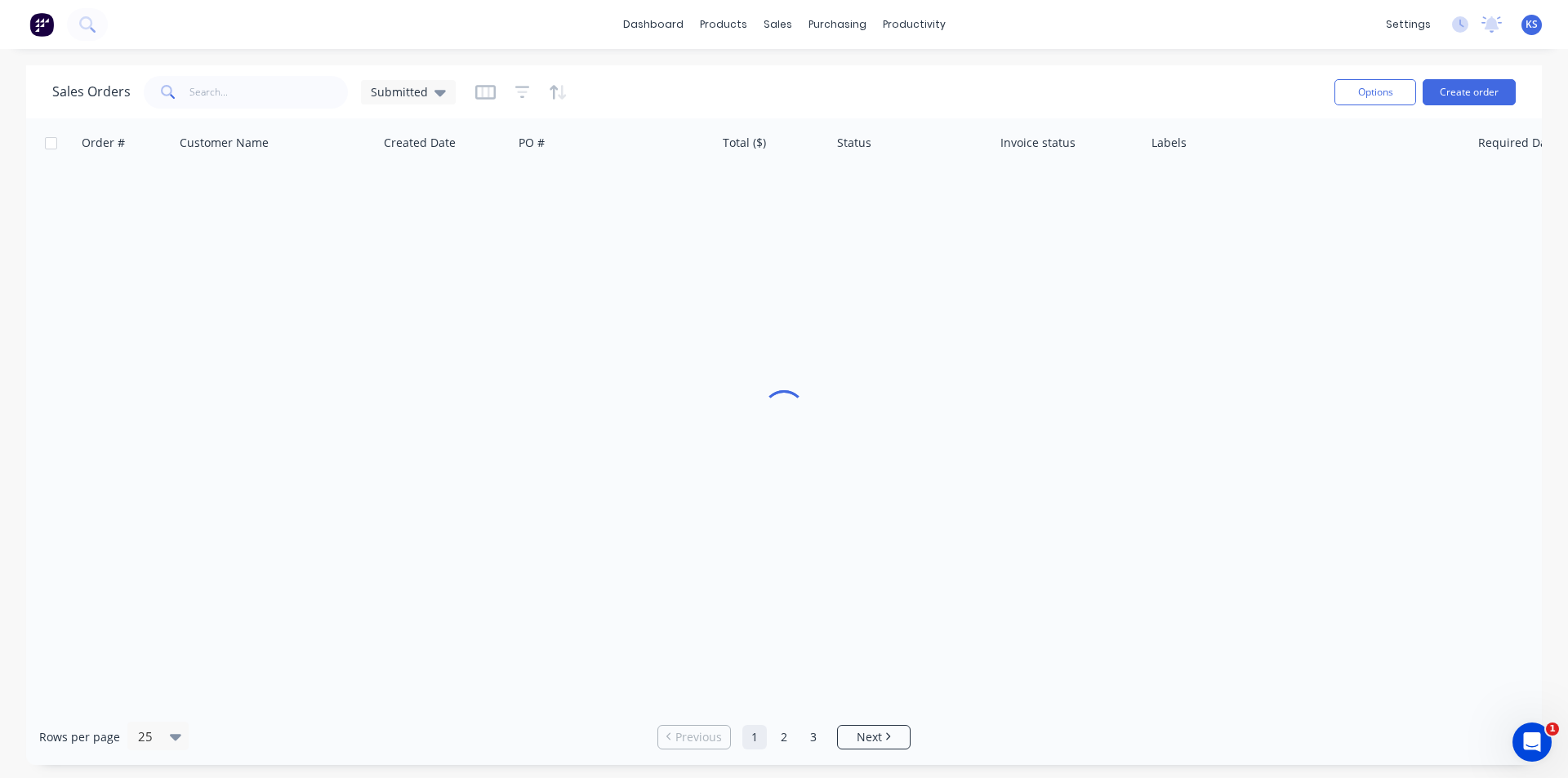
click at [1016, 52] on div "dashboard products sales purchasing productivity dashboard products Product Cat…" at bounding box center [784, 389] width 1568 height 778
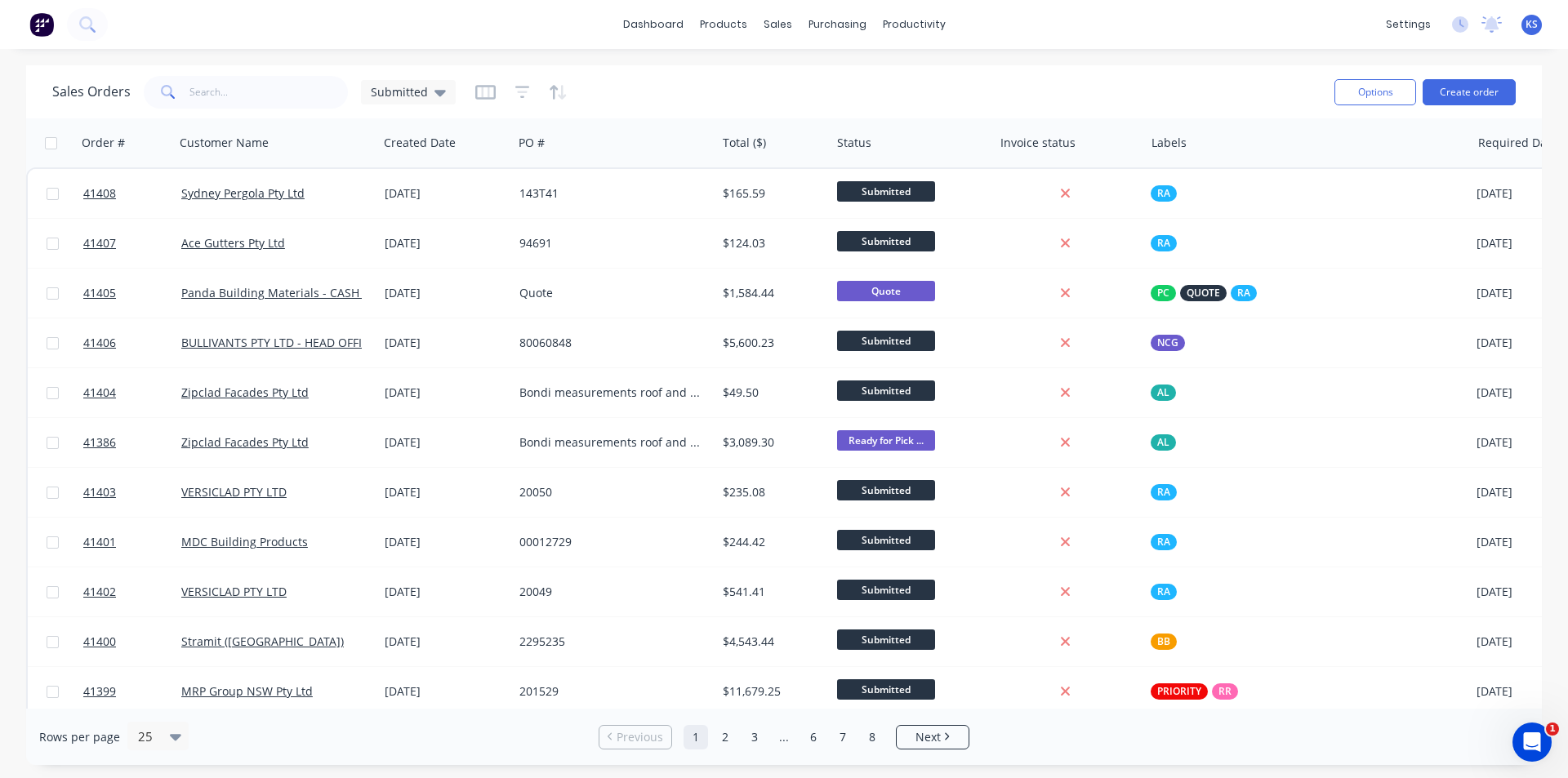
click at [1145, 32] on div "dashboard products sales purchasing productivity dashboard products Product Cat…" at bounding box center [784, 24] width 1568 height 49
click at [1065, 72] on div "Sales Orders Submitted" at bounding box center [686, 92] width 1269 height 40
click at [1060, 79] on div "Sales Orders Submitted" at bounding box center [686, 92] width 1269 height 40
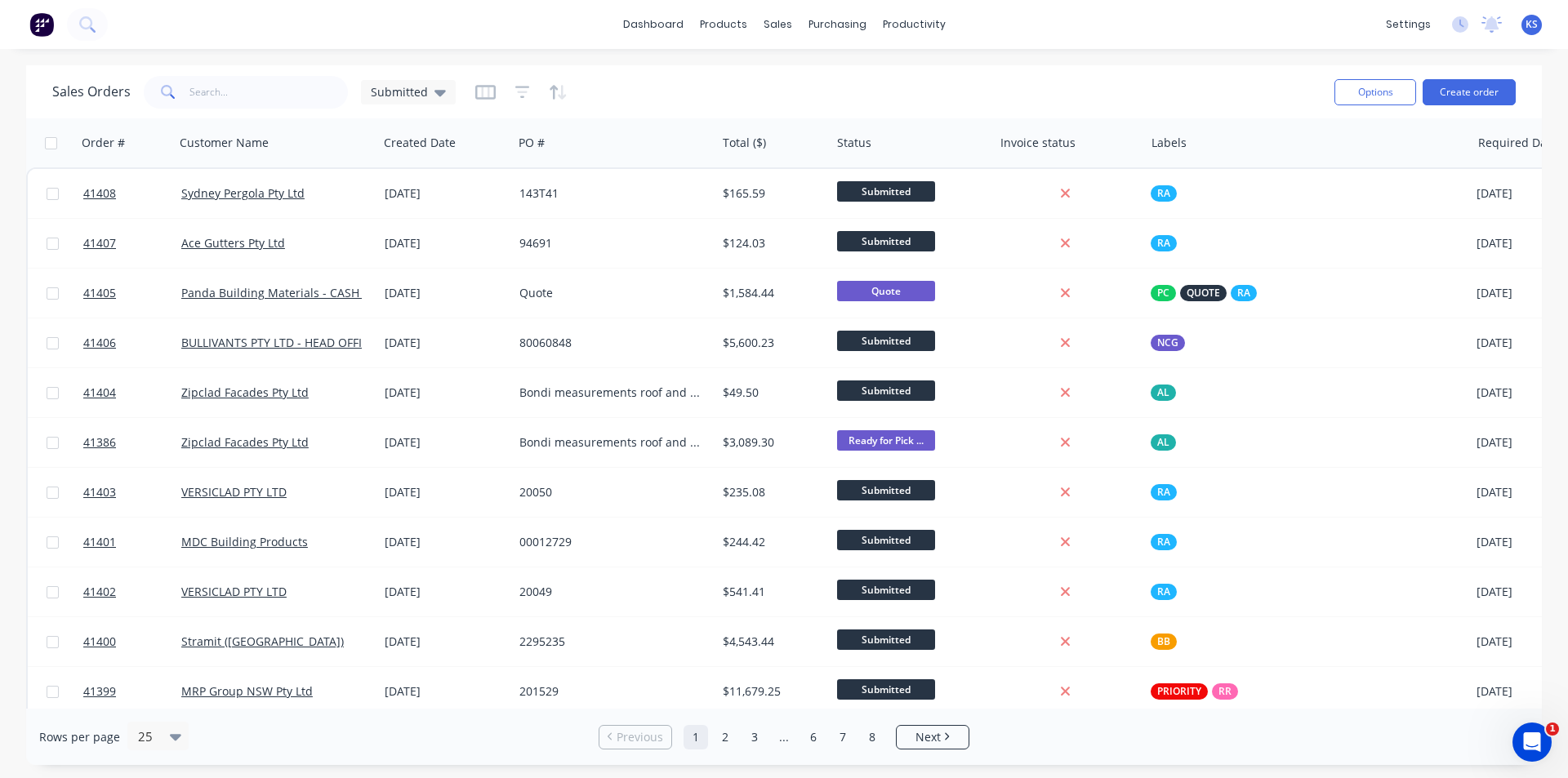
click at [1060, 79] on div "Sales Orders Submitted" at bounding box center [686, 92] width 1269 height 40
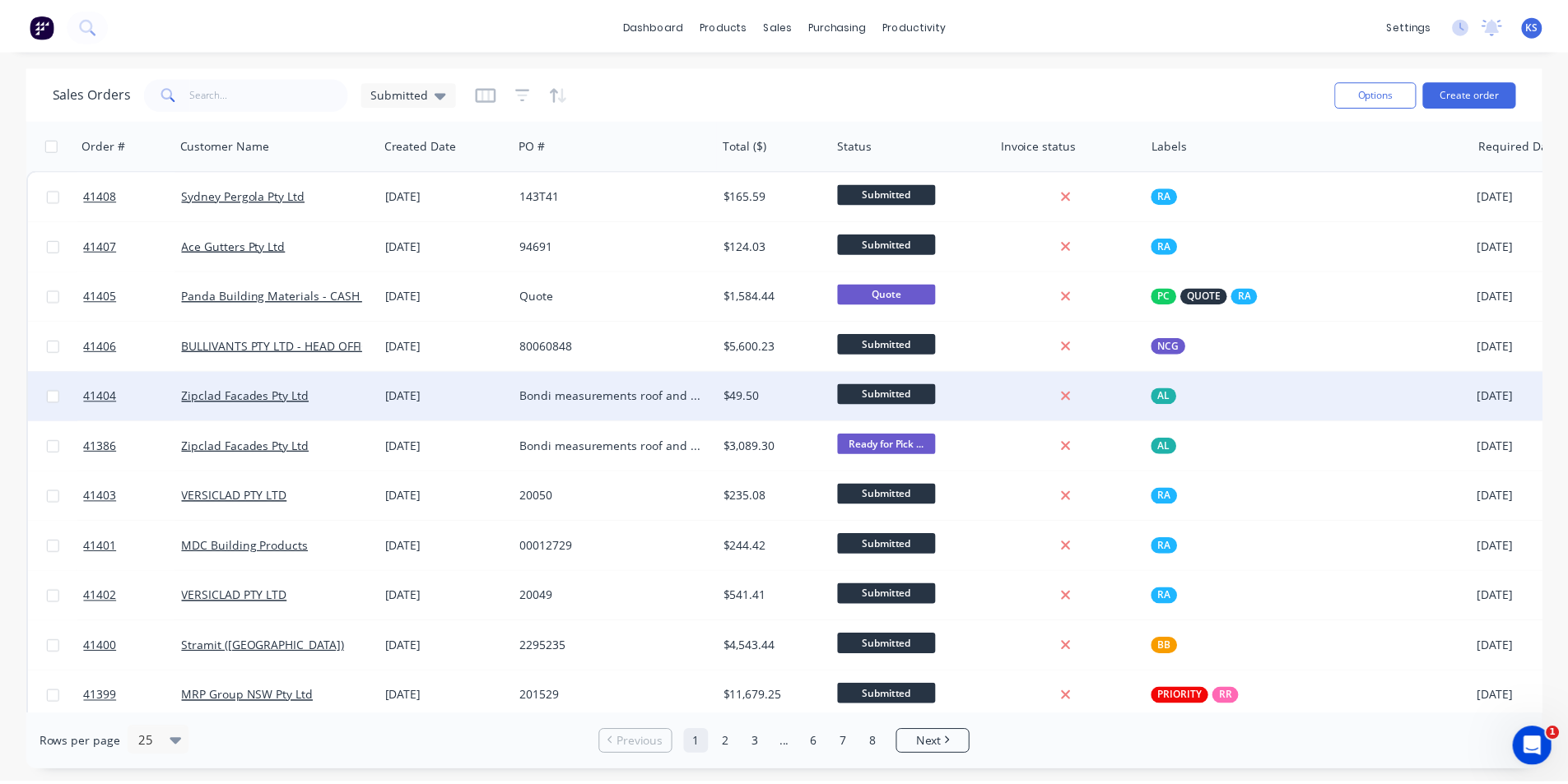
scroll to position [247, 0]
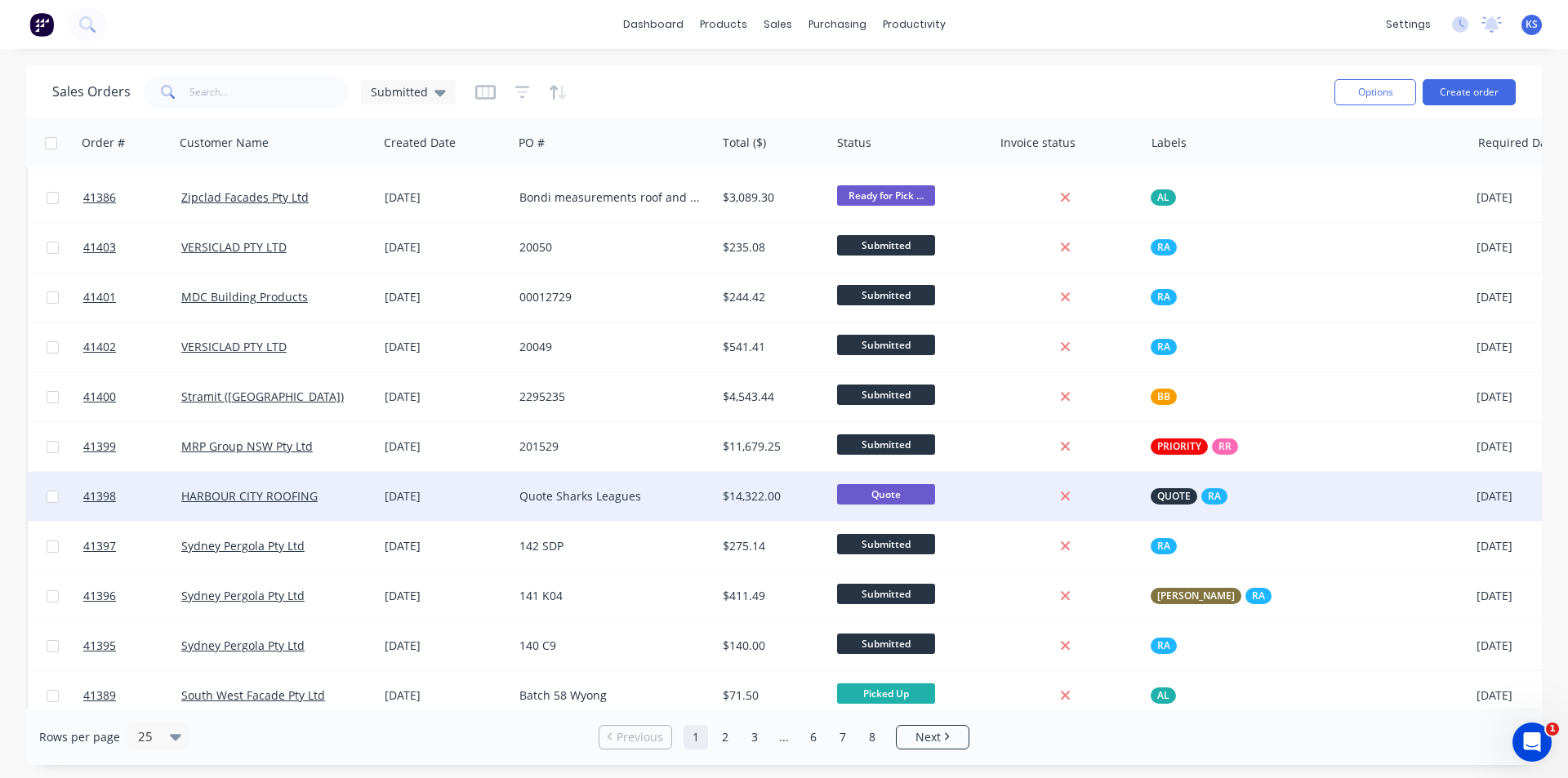
click at [687, 498] on div "Quote Sharks Leagues" at bounding box center [609, 497] width 181 height 17
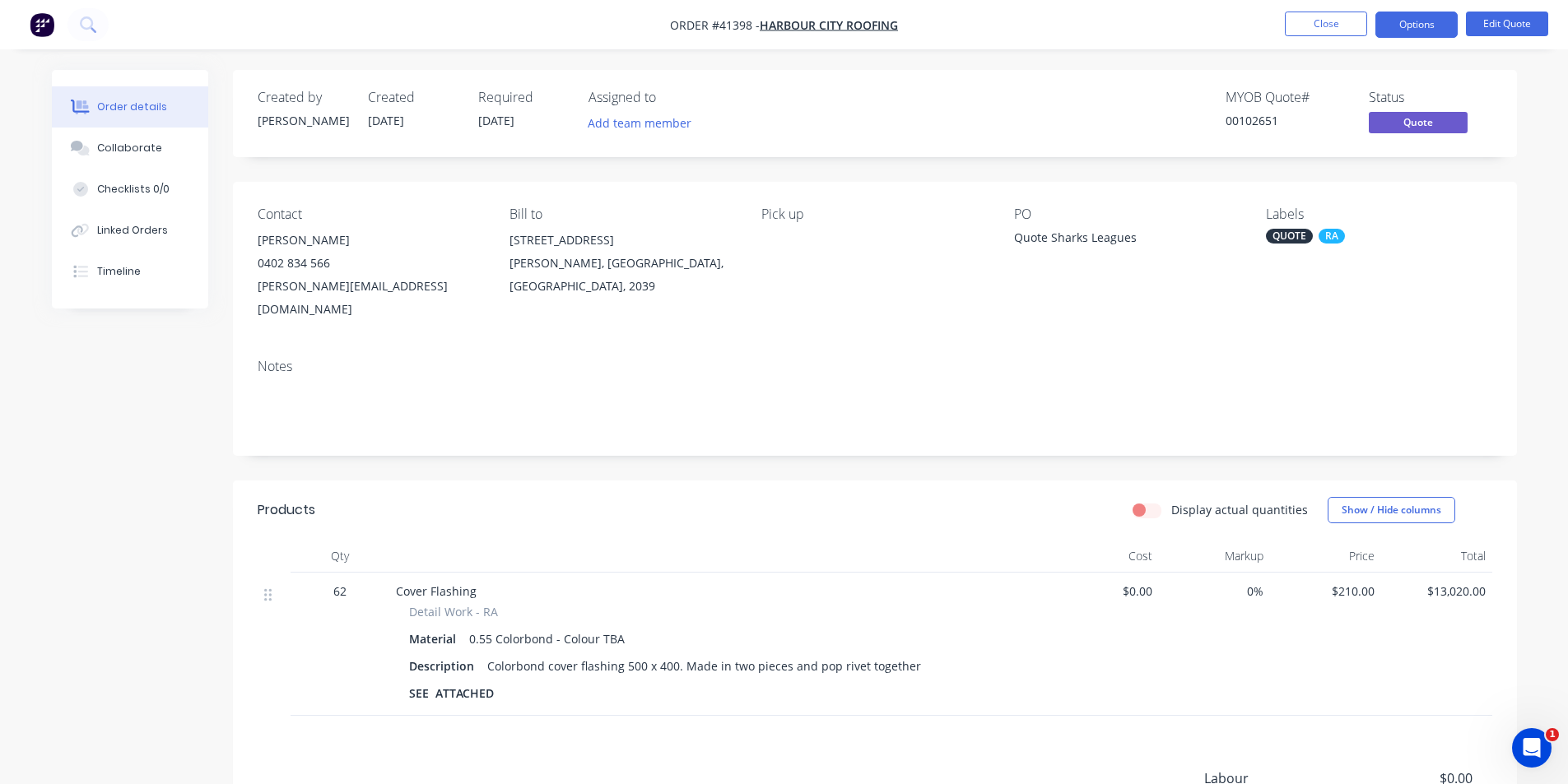
click at [823, 410] on div "Notes" at bounding box center [874, 401] width 1283 height 110
click at [838, 497] on div "Display actual quantities Show / Hide columns" at bounding box center [1005, 510] width 972 height 27
click at [1187, 109] on div "MYOB Quote # 00102651 Status Quote" at bounding box center [1122, 113] width 739 height 47
click at [1331, 35] on button "Close" at bounding box center [1326, 24] width 83 height 25
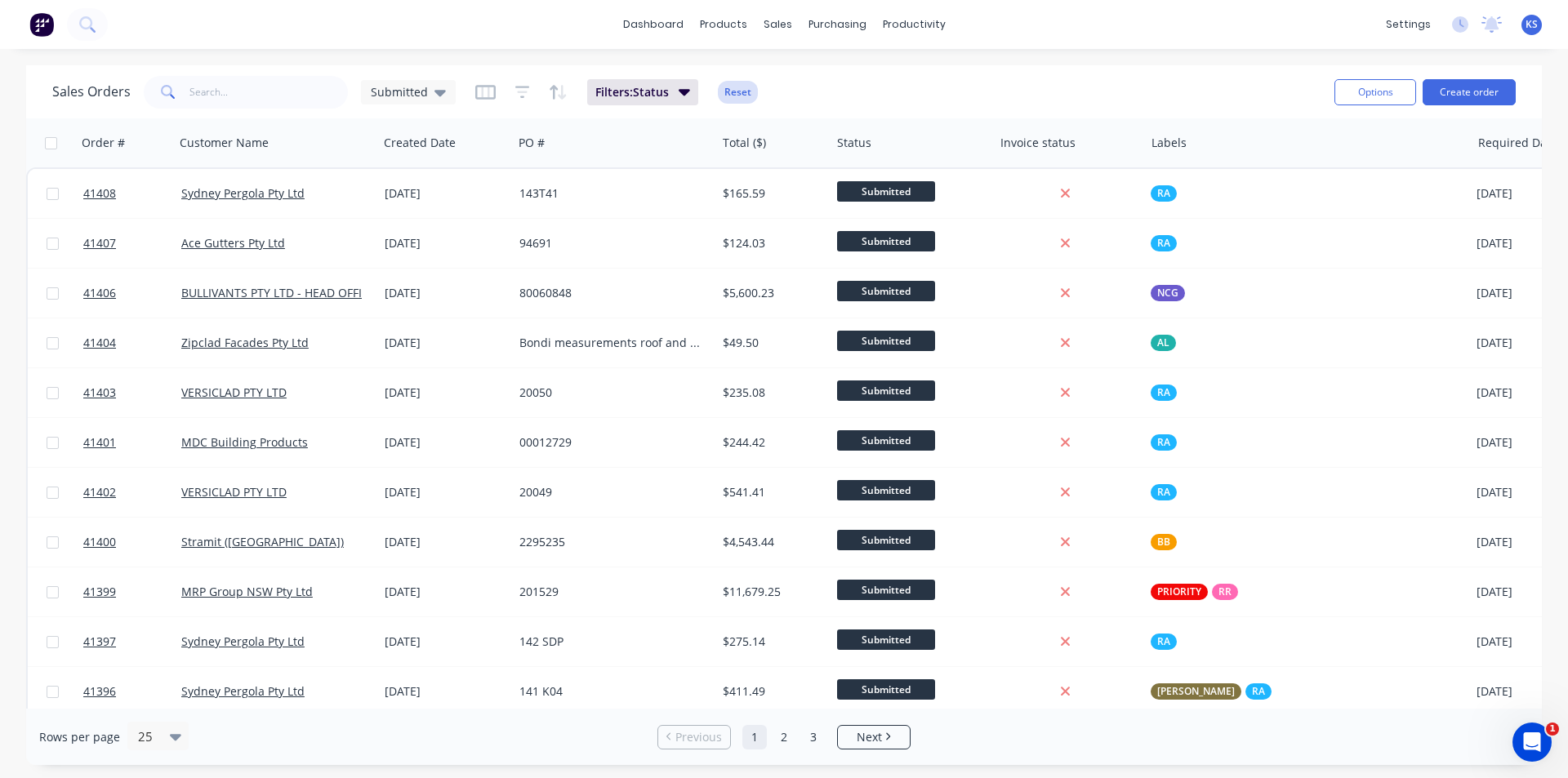
click at [743, 91] on button "Reset" at bounding box center [737, 92] width 40 height 22
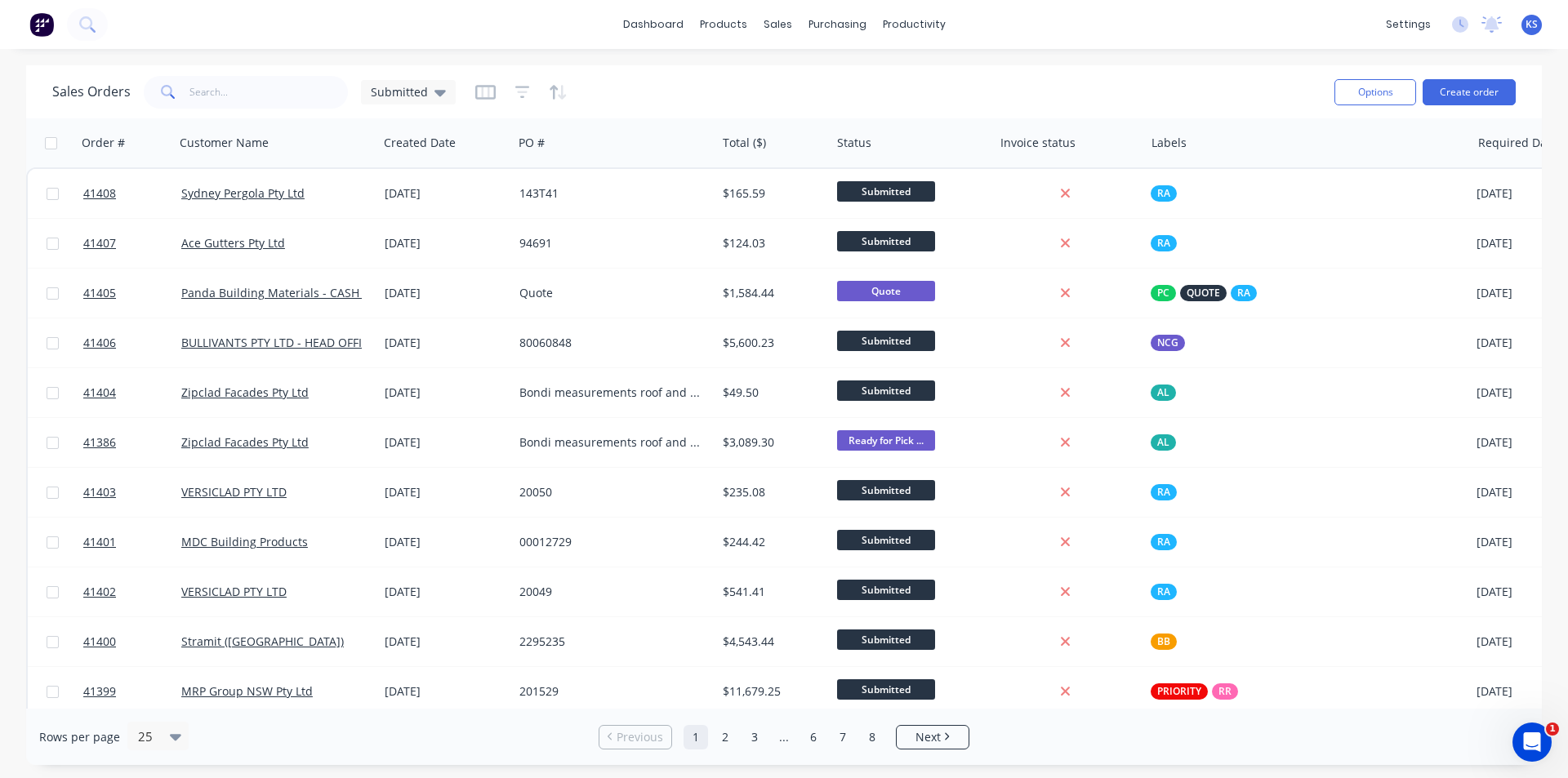
click at [983, 89] on div "Sales Orders Submitted" at bounding box center [686, 92] width 1269 height 40
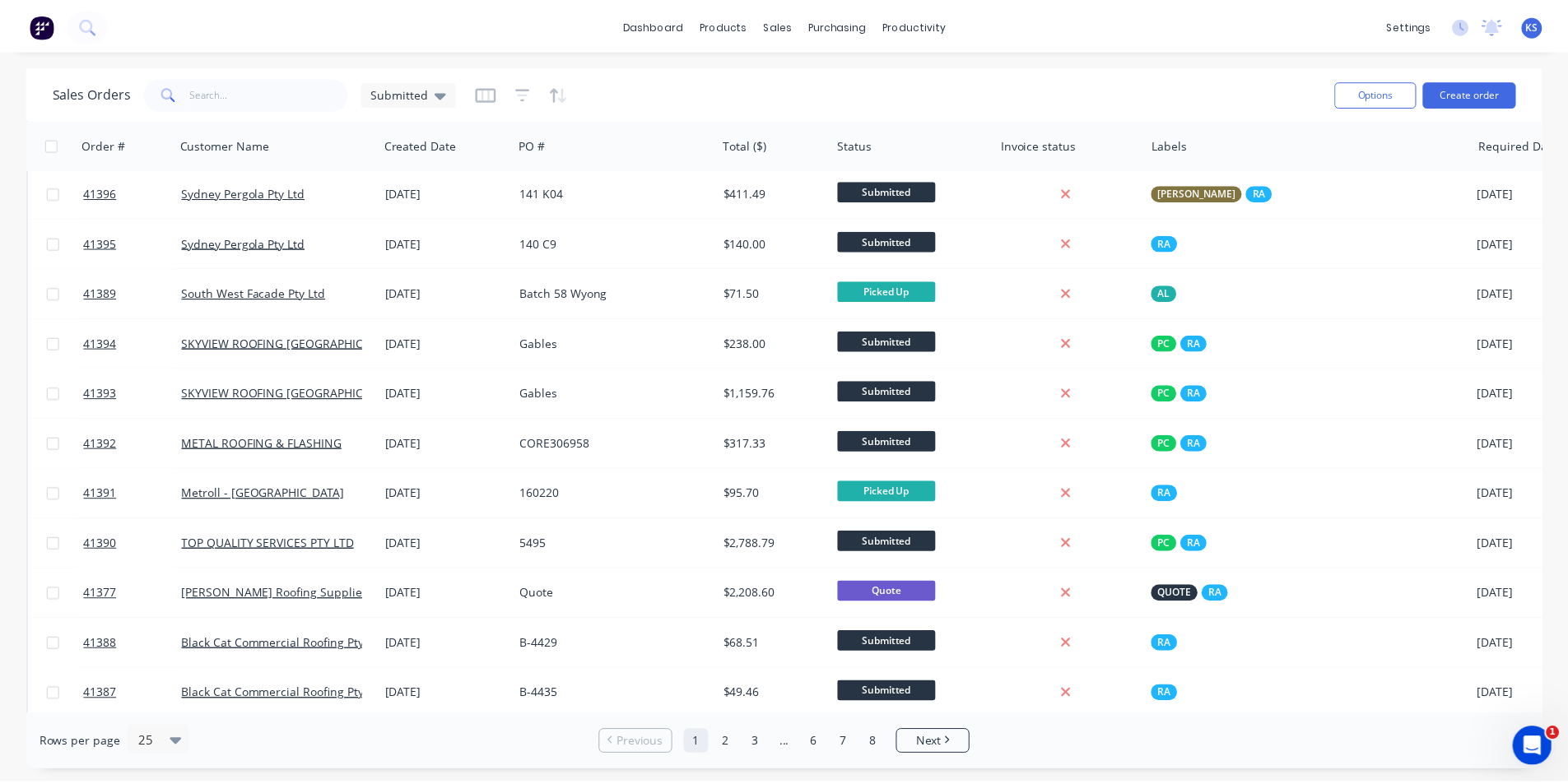
scroll to position [718, 0]
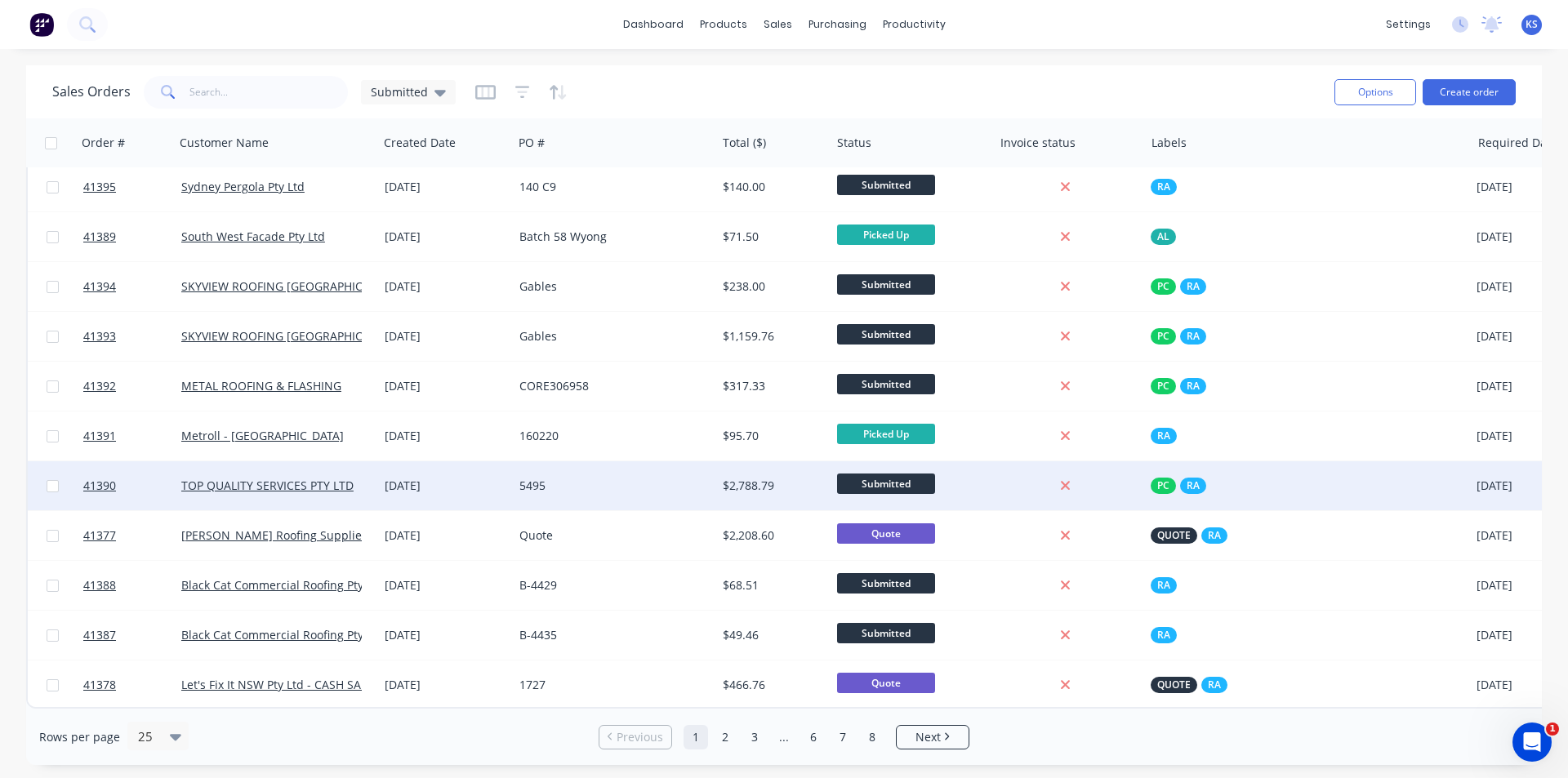
click at [584, 480] on div "5495" at bounding box center [609, 486] width 181 height 17
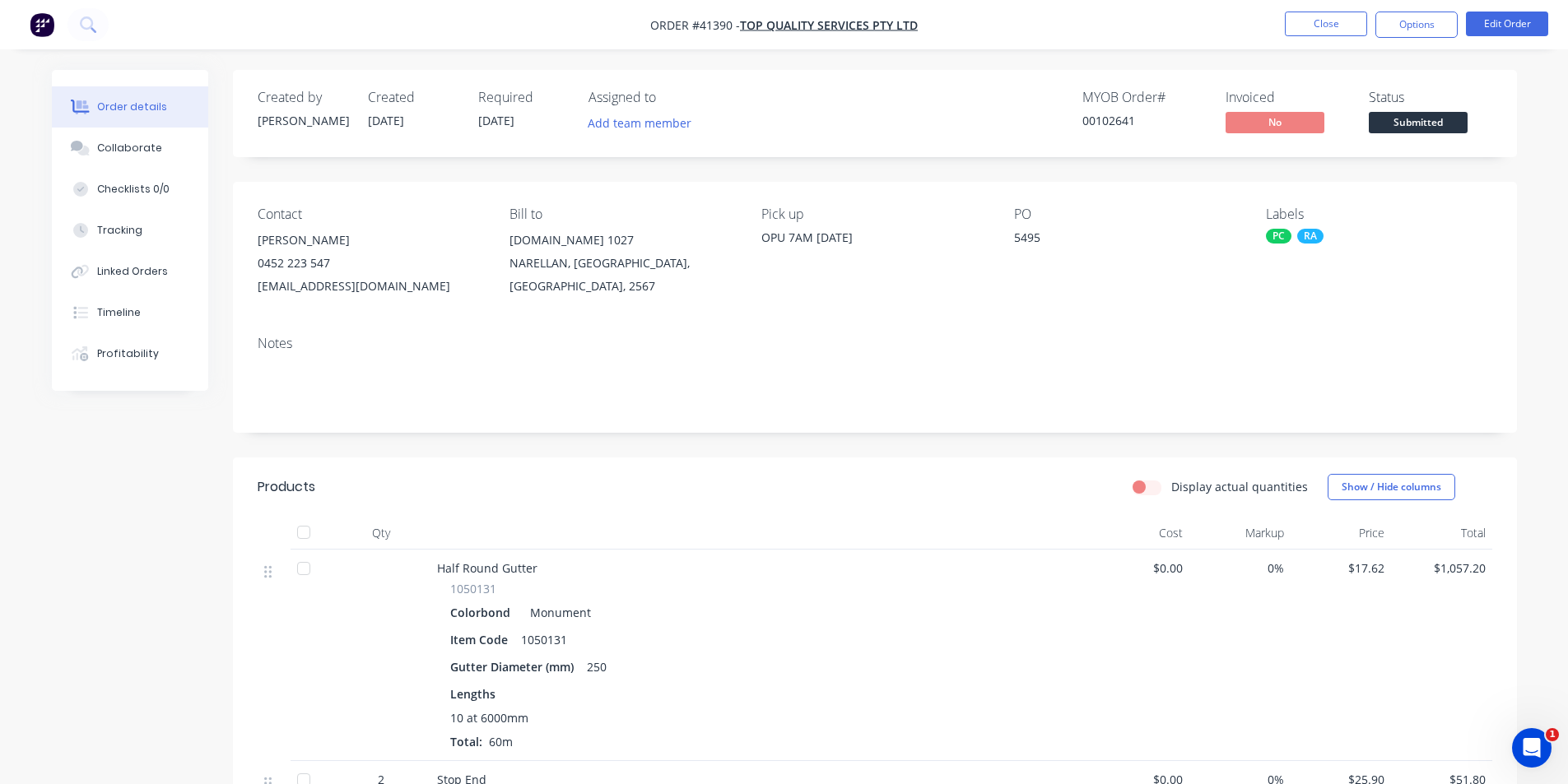
click at [1049, 471] on header "Products Display actual quantities Show / Hide columns" at bounding box center [874, 488] width 1283 height 59
click at [1314, 14] on button "Close" at bounding box center [1326, 24] width 83 height 25
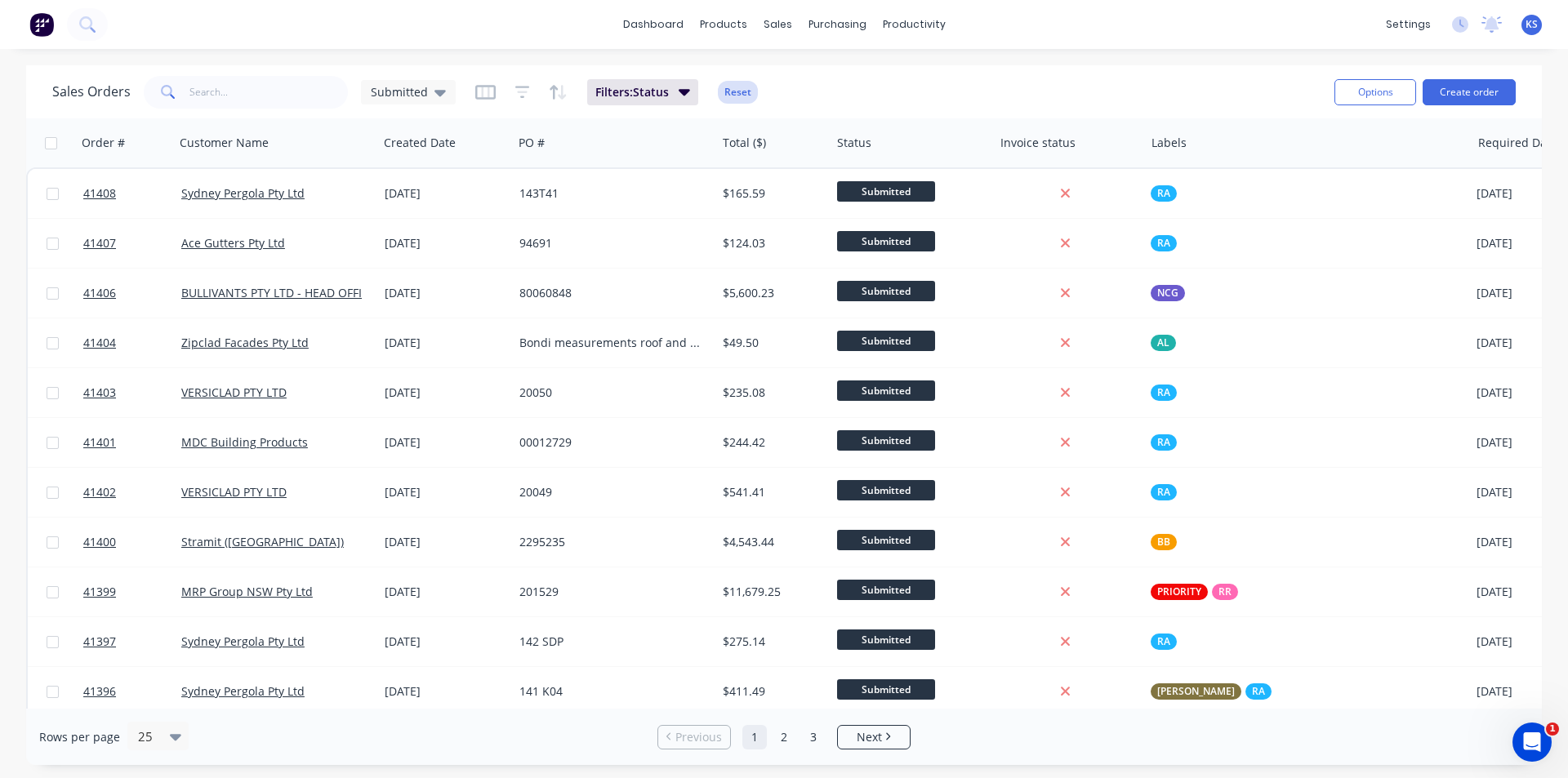
click at [752, 93] on button "Reset" at bounding box center [737, 92] width 40 height 22
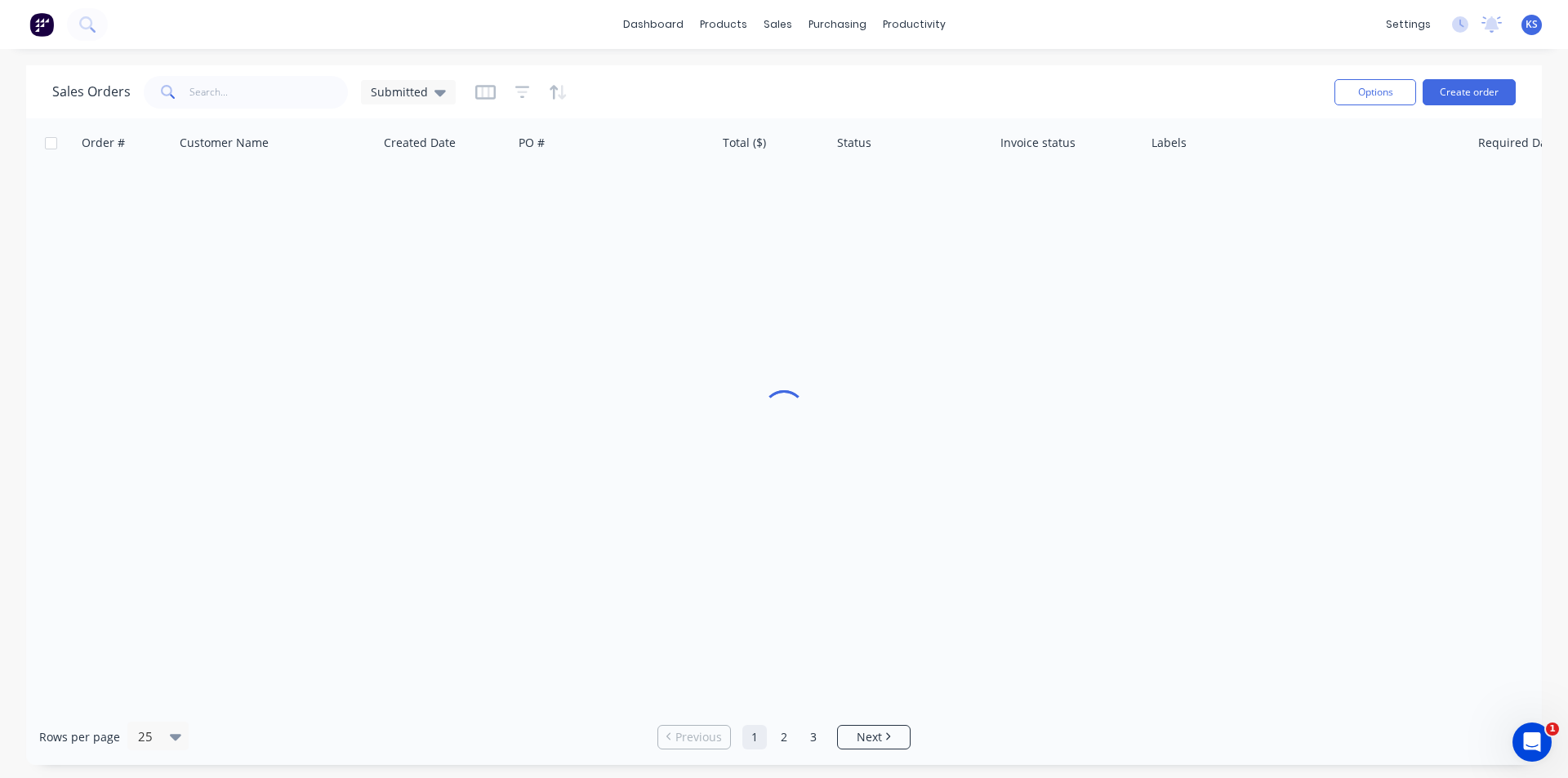
click at [995, 72] on div "Sales Orders Submitted" at bounding box center [686, 92] width 1269 height 40
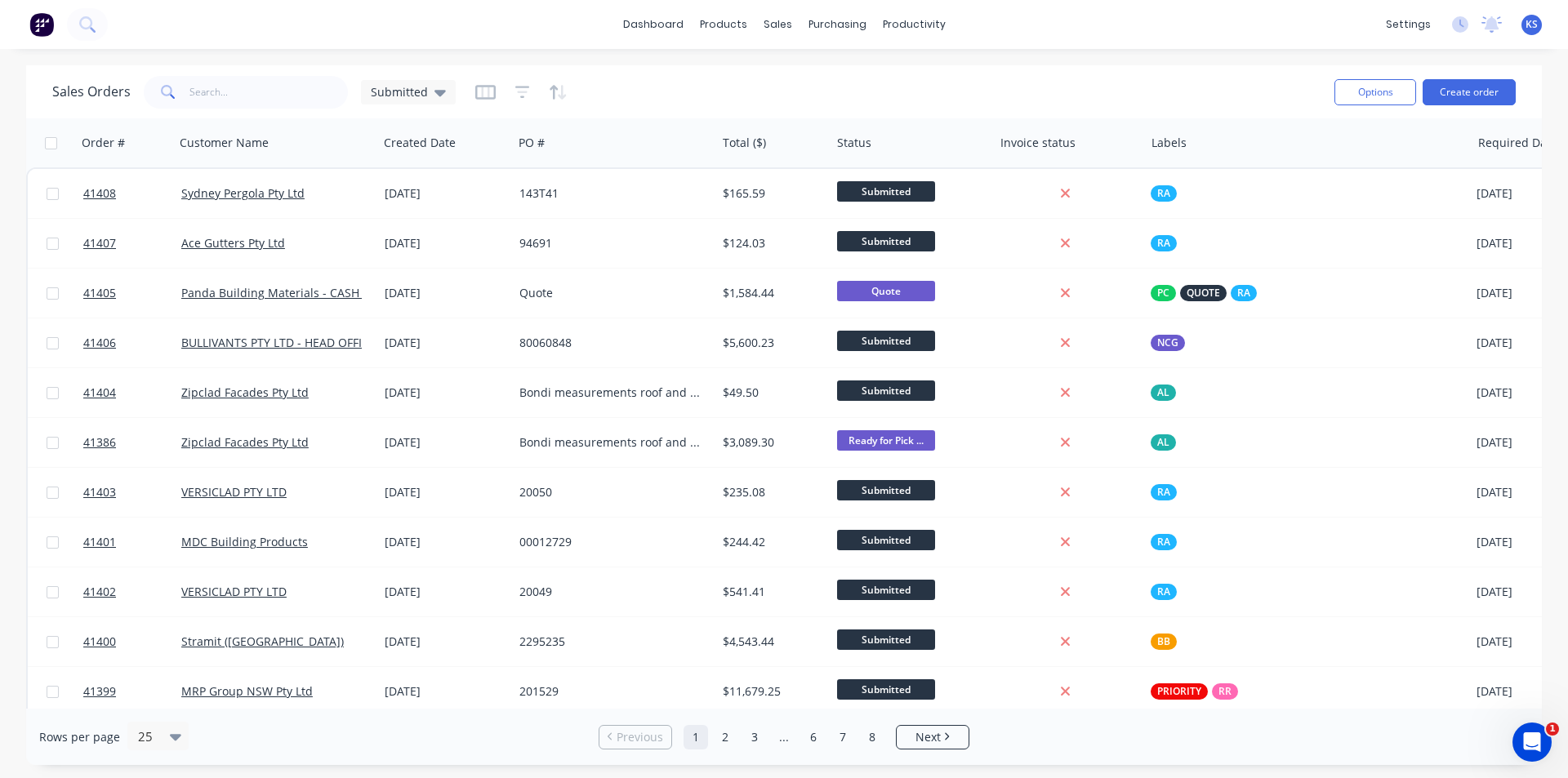
click at [995, 72] on div "Sales Orders Submitted" at bounding box center [686, 92] width 1269 height 40
click at [596, 113] on div "Sales Orders Submitted Options Create order" at bounding box center [784, 92] width 1516 height 53
click at [240, 92] on input "text" at bounding box center [269, 92] width 159 height 32
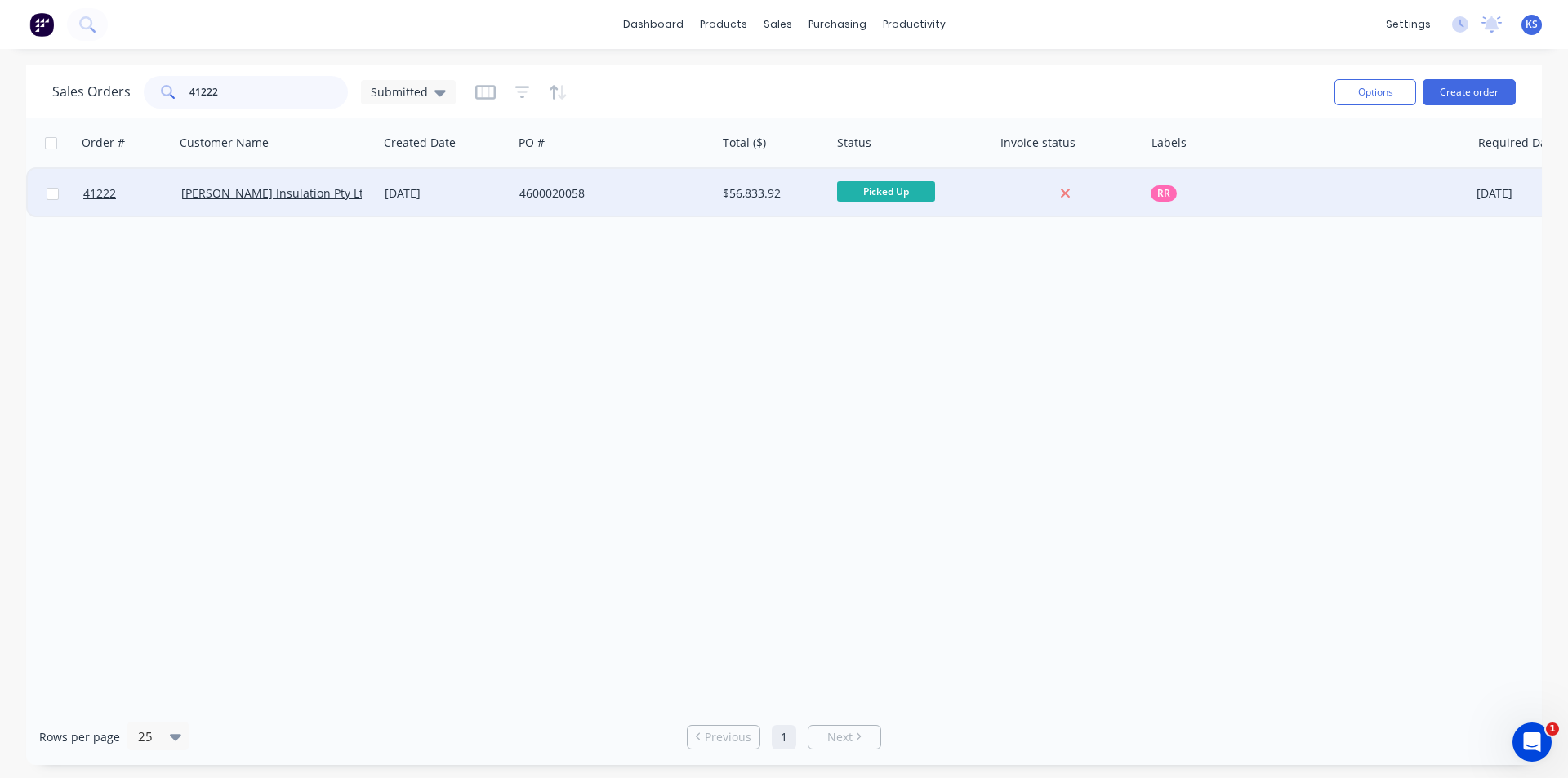
type input "41222"
click at [619, 178] on div "4600020058" at bounding box center [615, 194] width 203 height 49
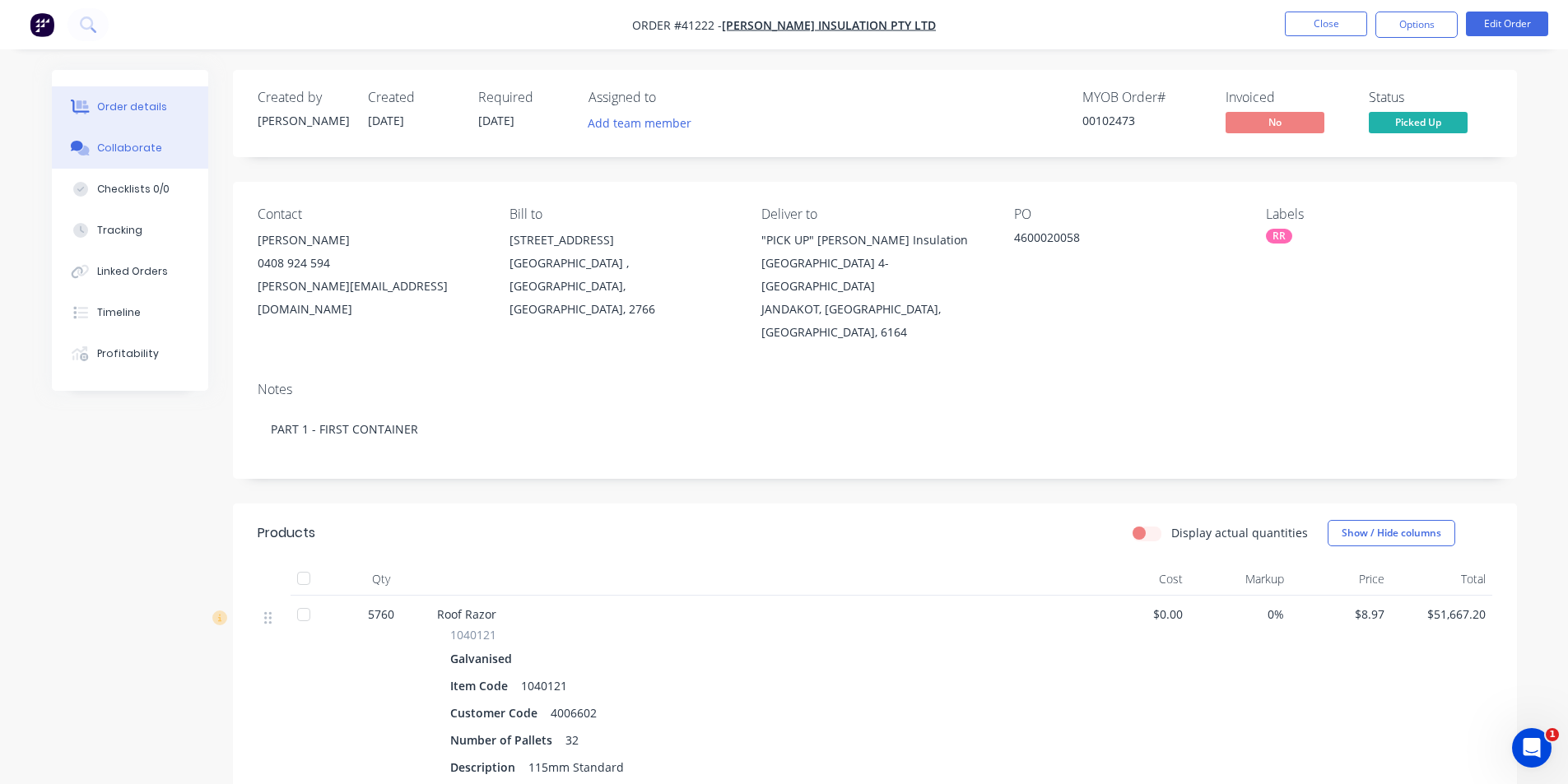
click at [168, 157] on button "Collaborate" at bounding box center [130, 149] width 157 height 41
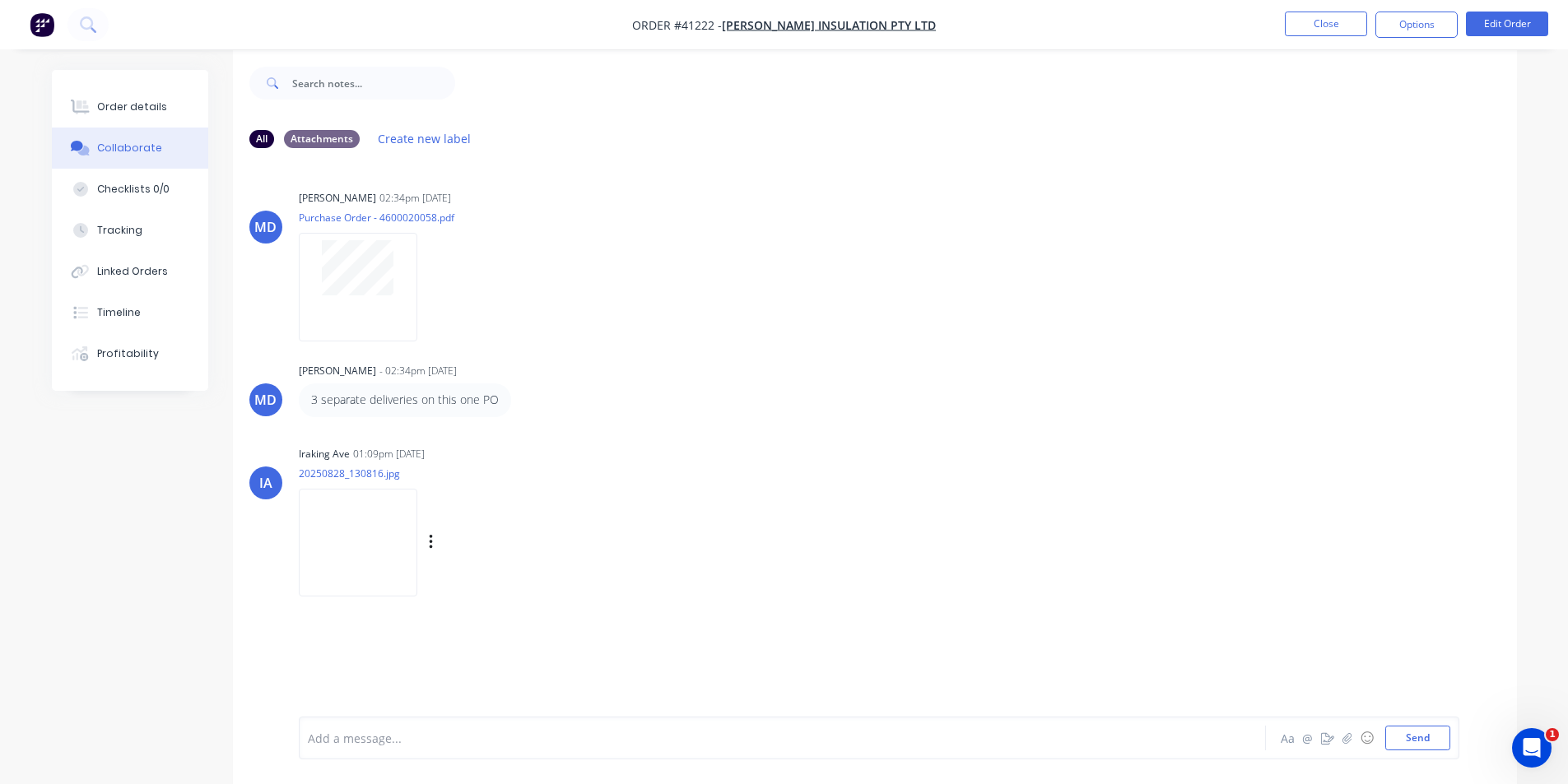
scroll to position [25, 0]
click at [362, 528] on img at bounding box center [358, 537] width 118 height 107
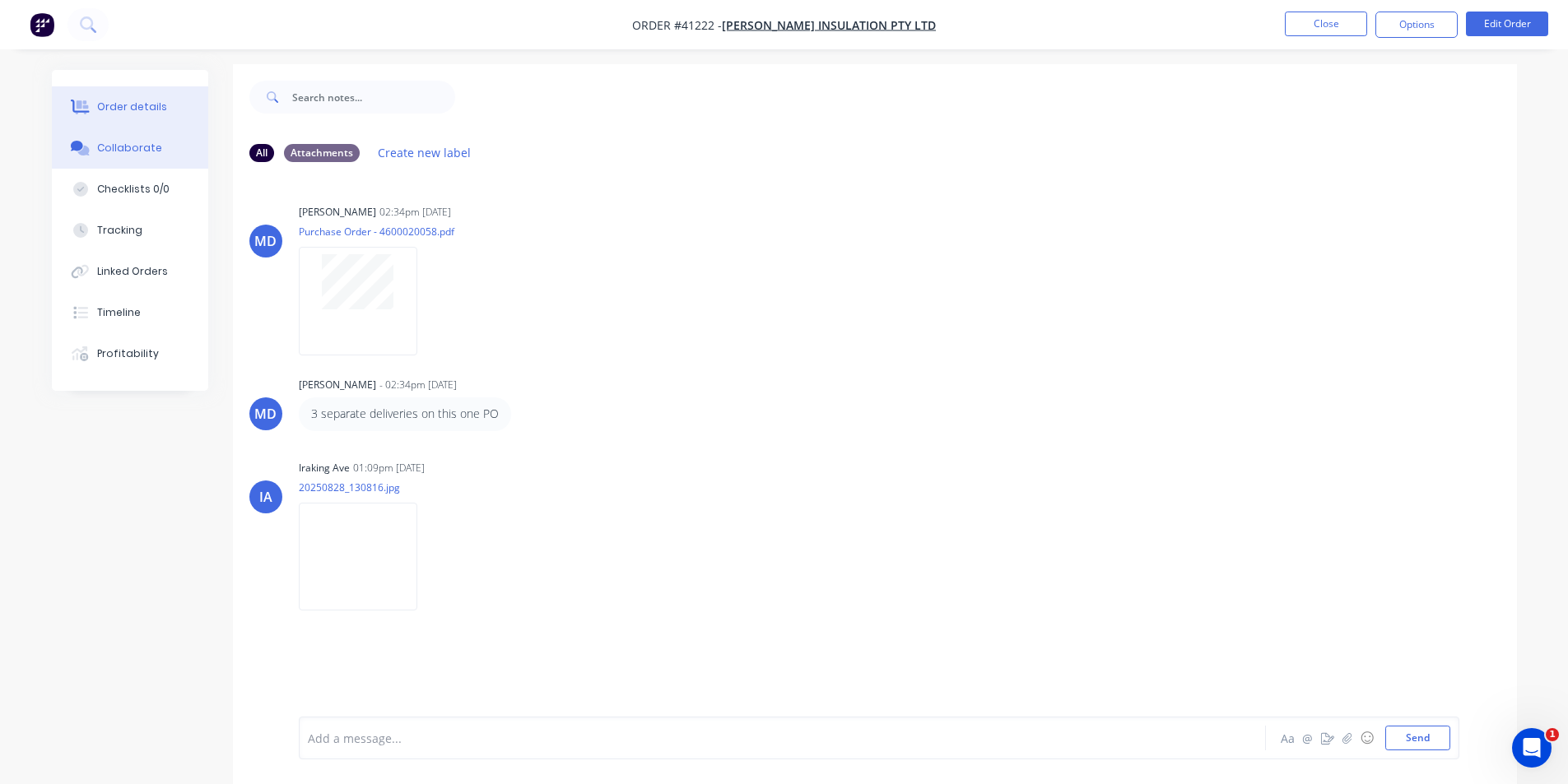
scroll to position [0, 0]
click at [152, 104] on div "Order details" at bounding box center [132, 106] width 70 height 15
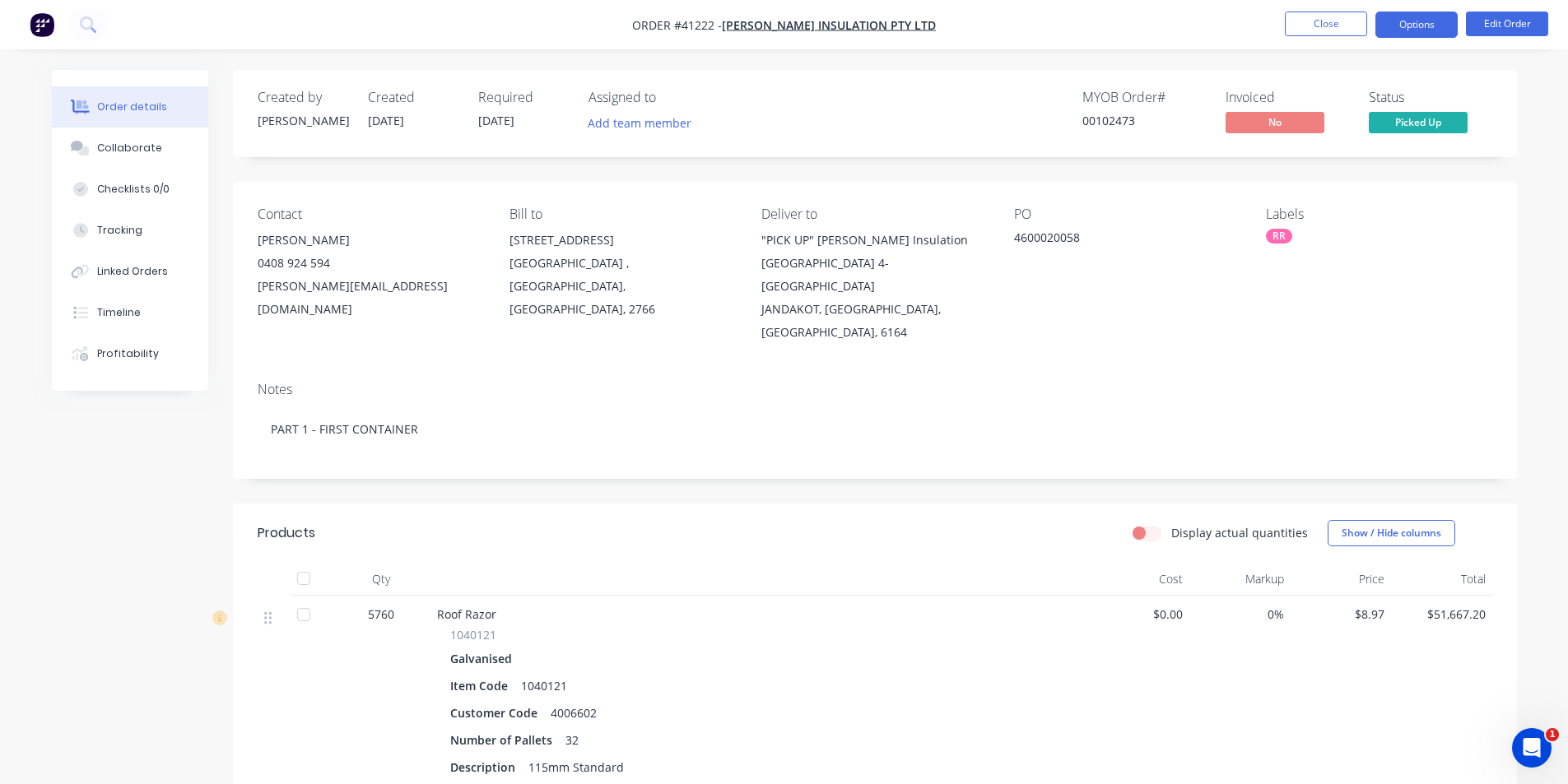
click at [1396, 18] on button "Options" at bounding box center [1416, 25] width 83 height 27
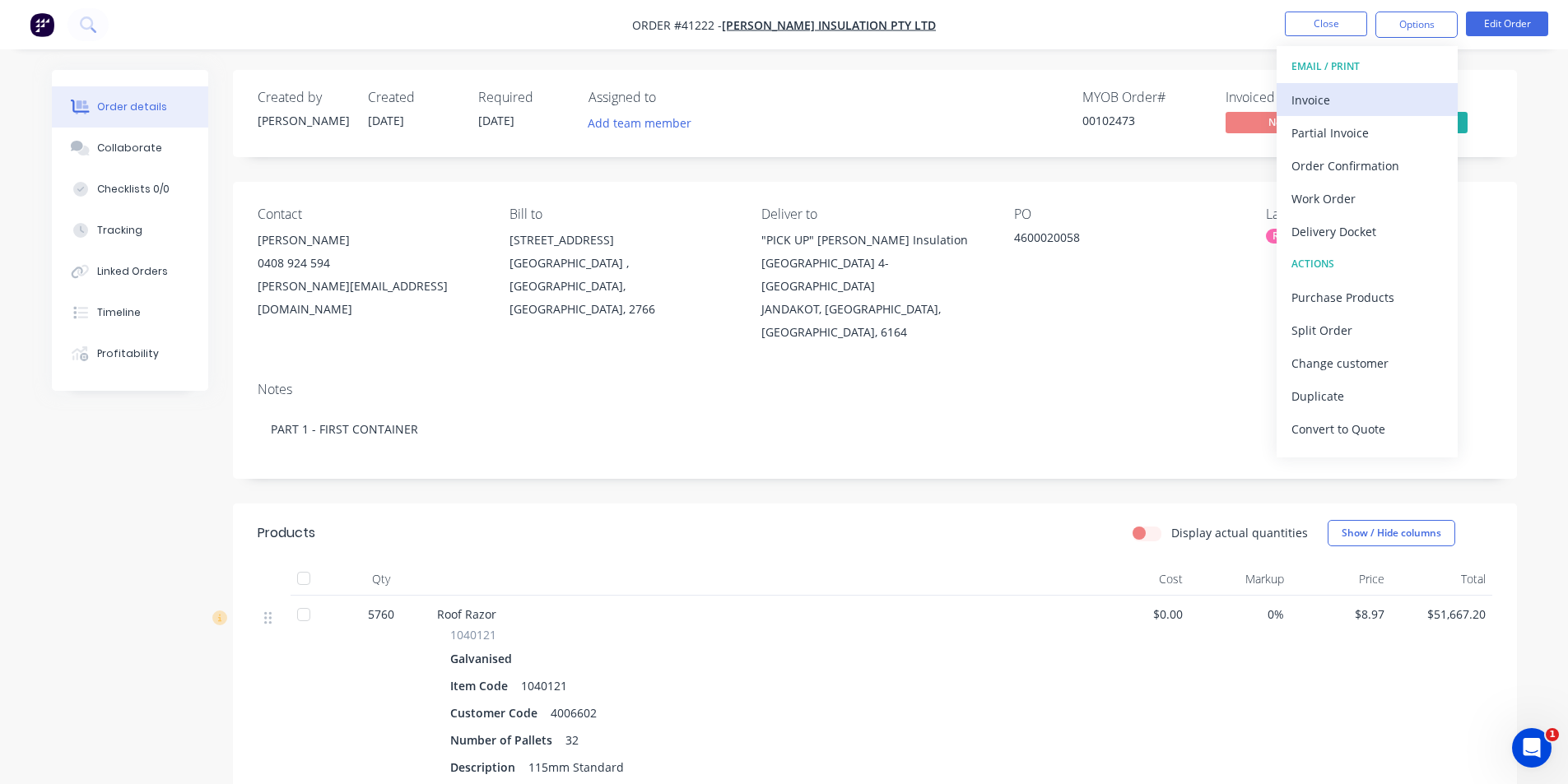
click at [1360, 105] on div "Invoice" at bounding box center [1367, 99] width 152 height 24
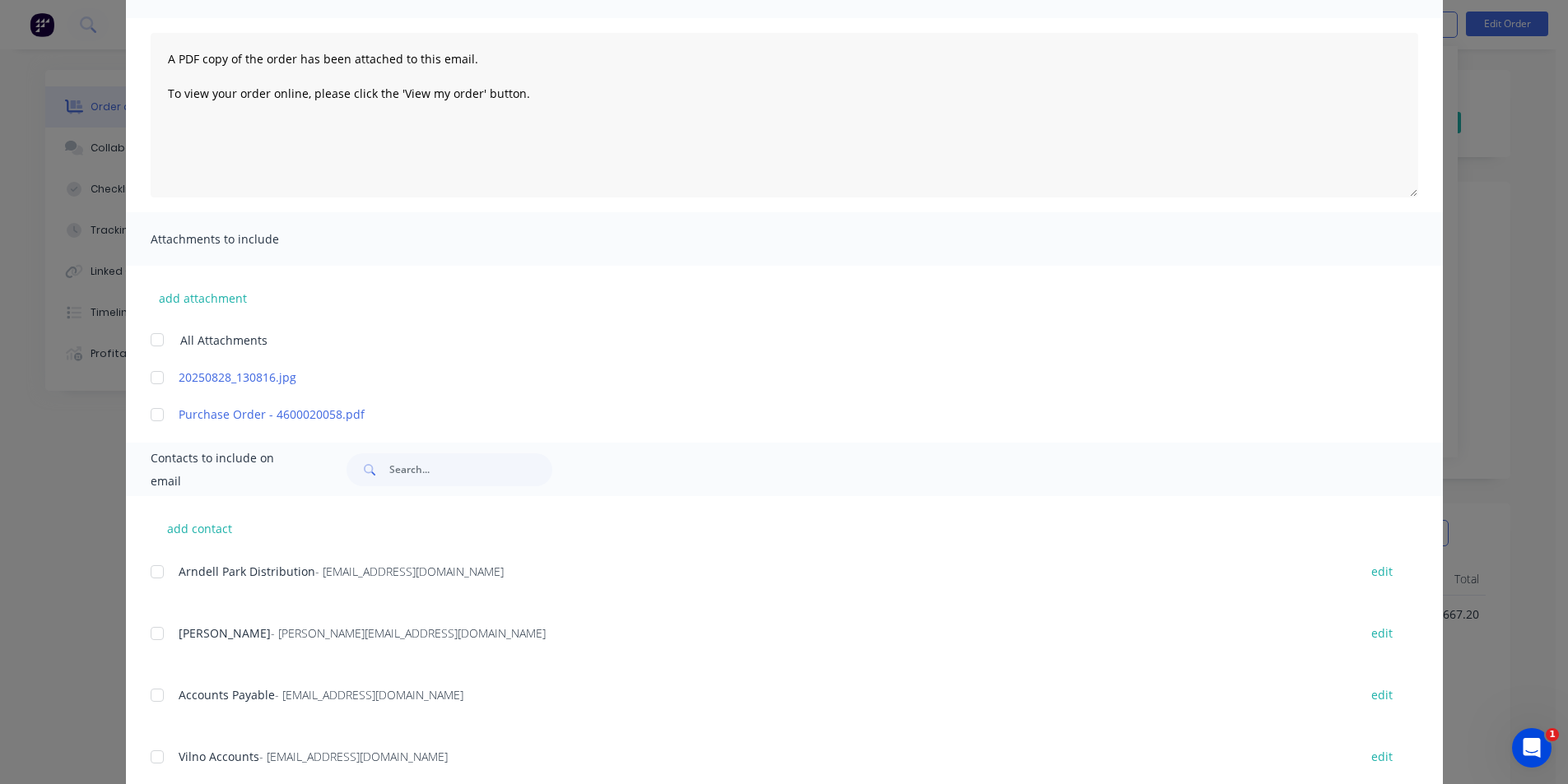
scroll to position [247, 0]
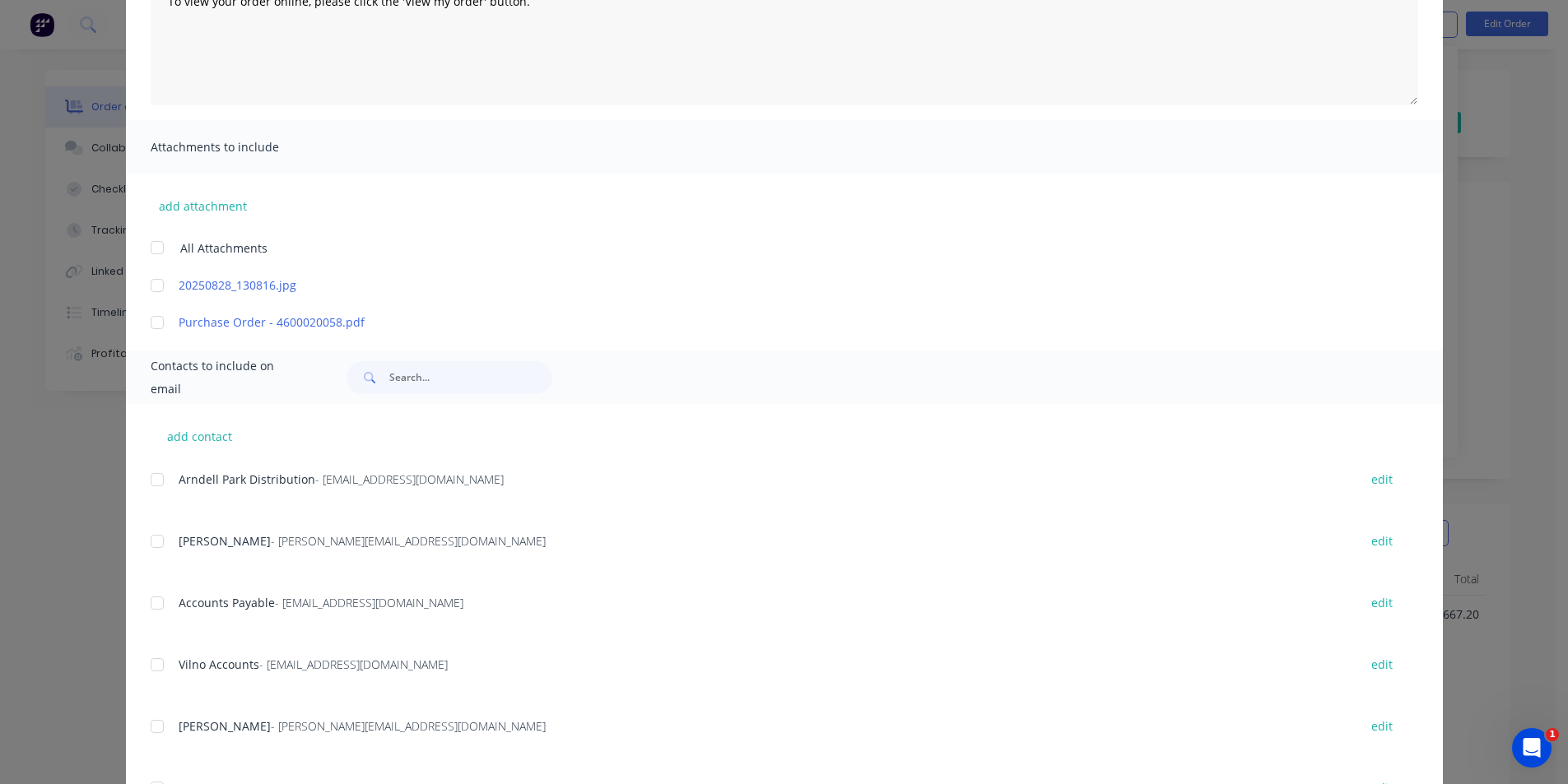
click at [148, 602] on div at bounding box center [157, 603] width 33 height 33
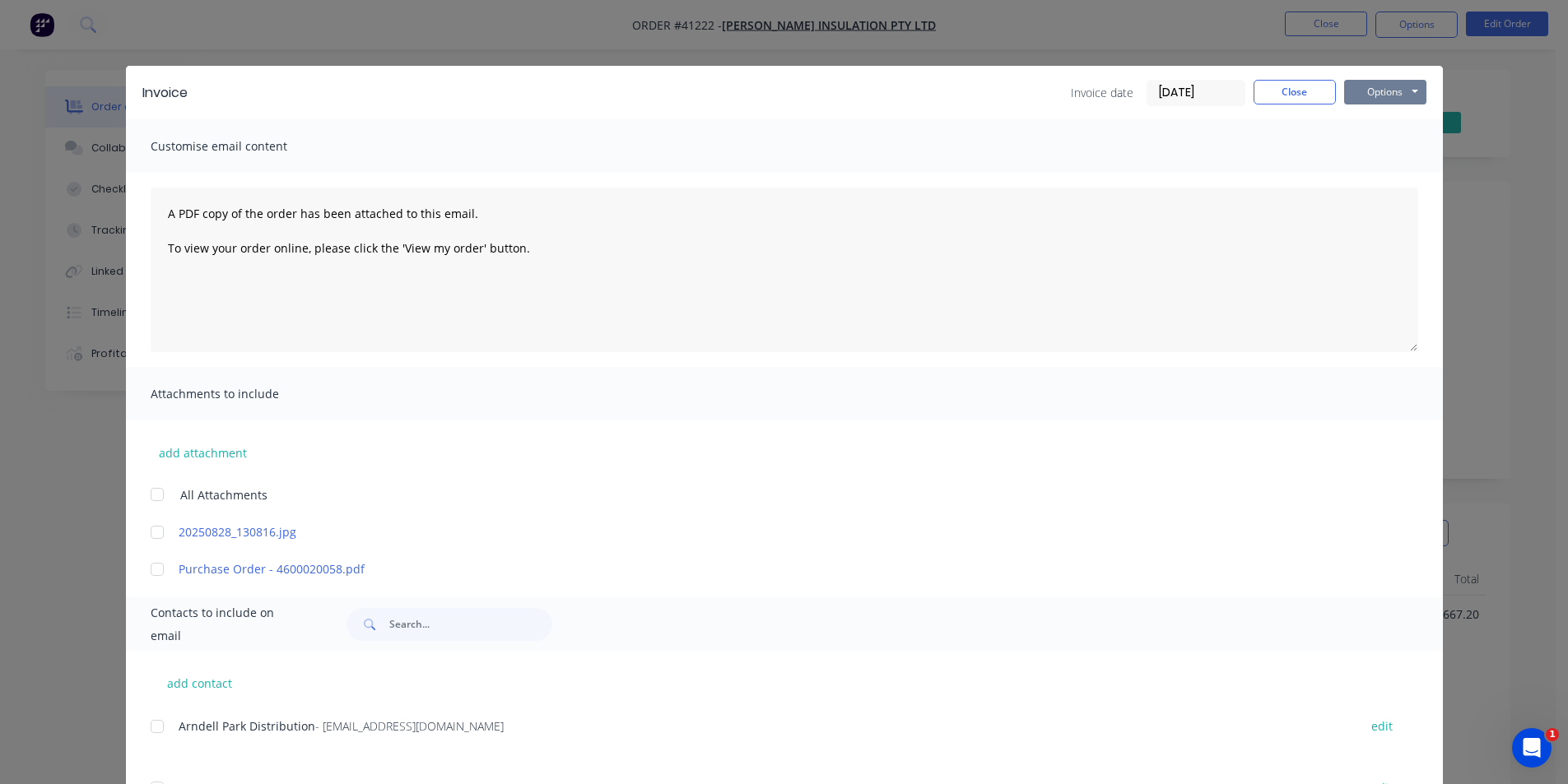
click at [1368, 94] on button "Options" at bounding box center [1385, 92] width 83 height 25
click at [1376, 178] on button "Email" at bounding box center [1396, 176] width 105 height 28
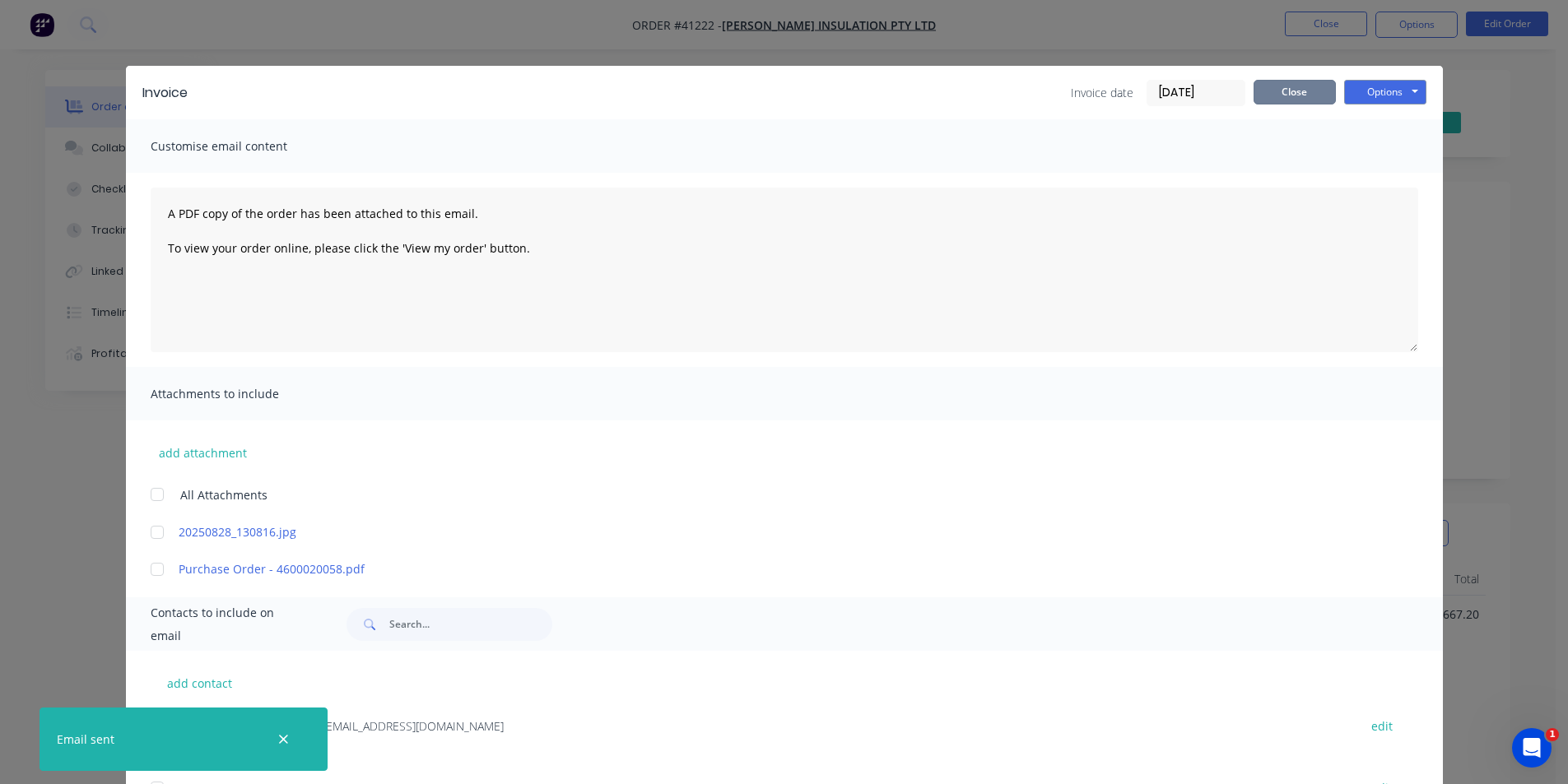
click at [1296, 88] on button "Close" at bounding box center [1294, 92] width 83 height 25
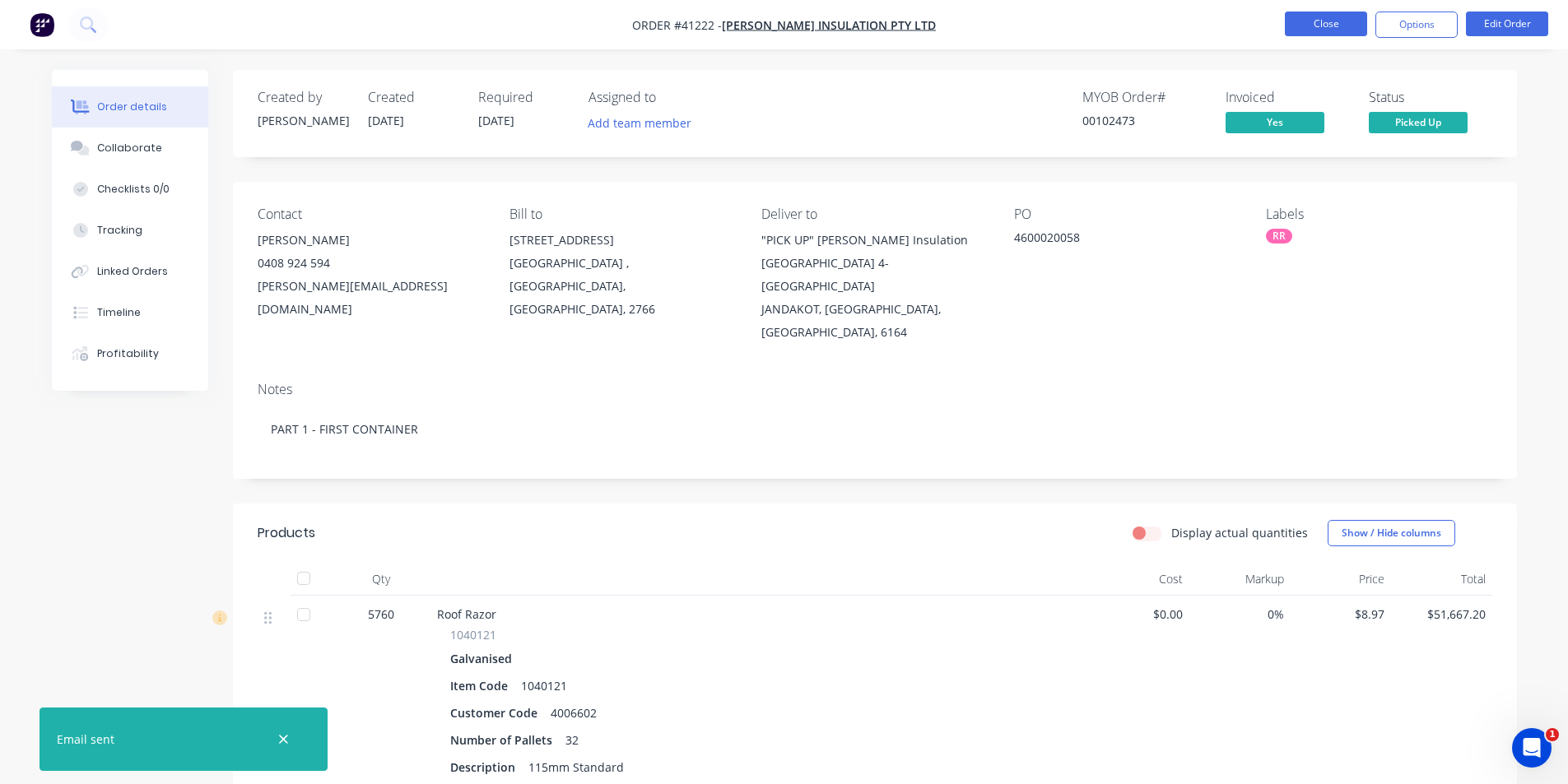
click at [1334, 21] on button "Close" at bounding box center [1326, 24] width 83 height 25
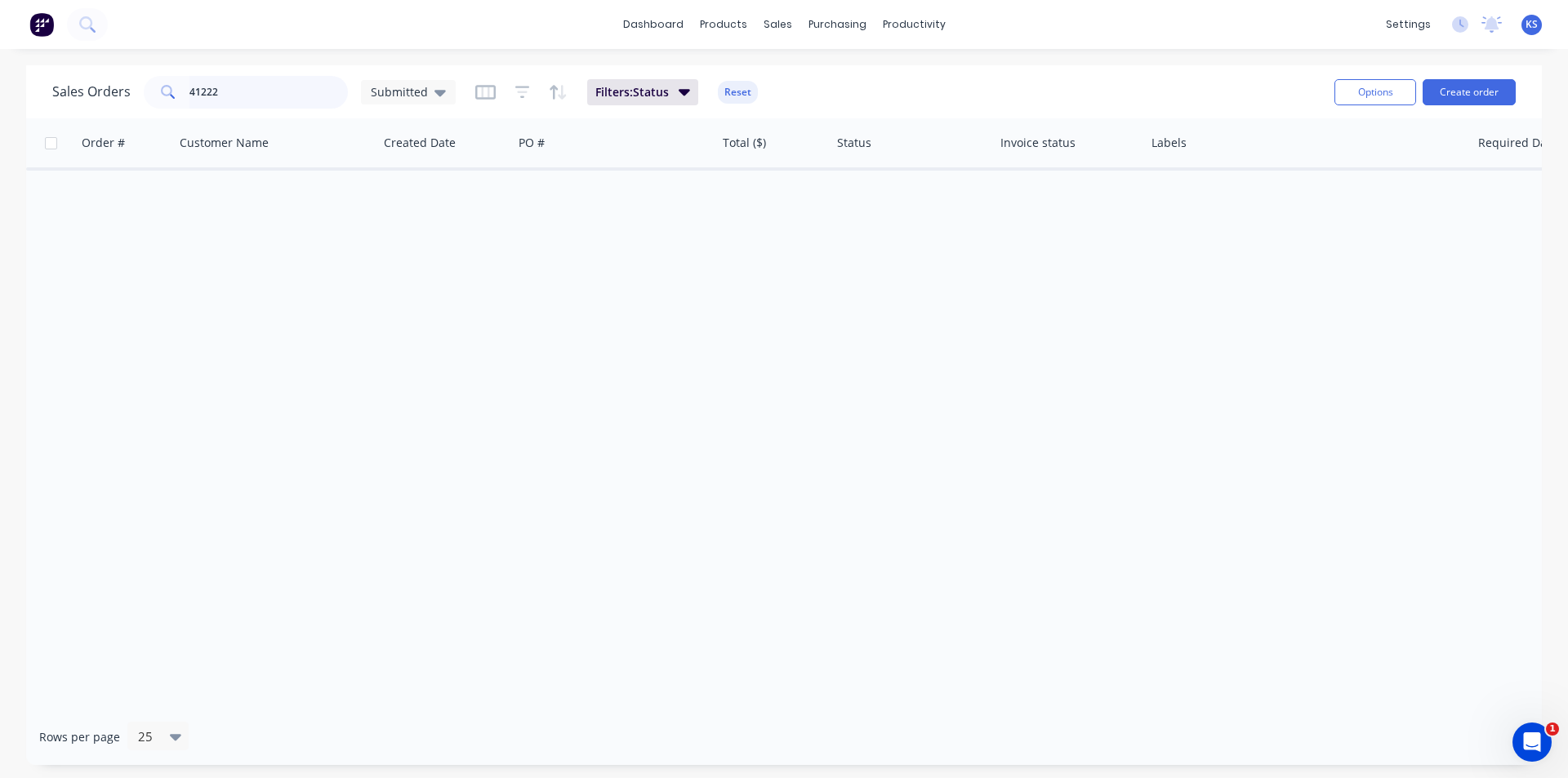
click at [225, 94] on input "41222" at bounding box center [269, 92] width 159 height 32
click at [745, 90] on button "Reset" at bounding box center [737, 92] width 40 height 22
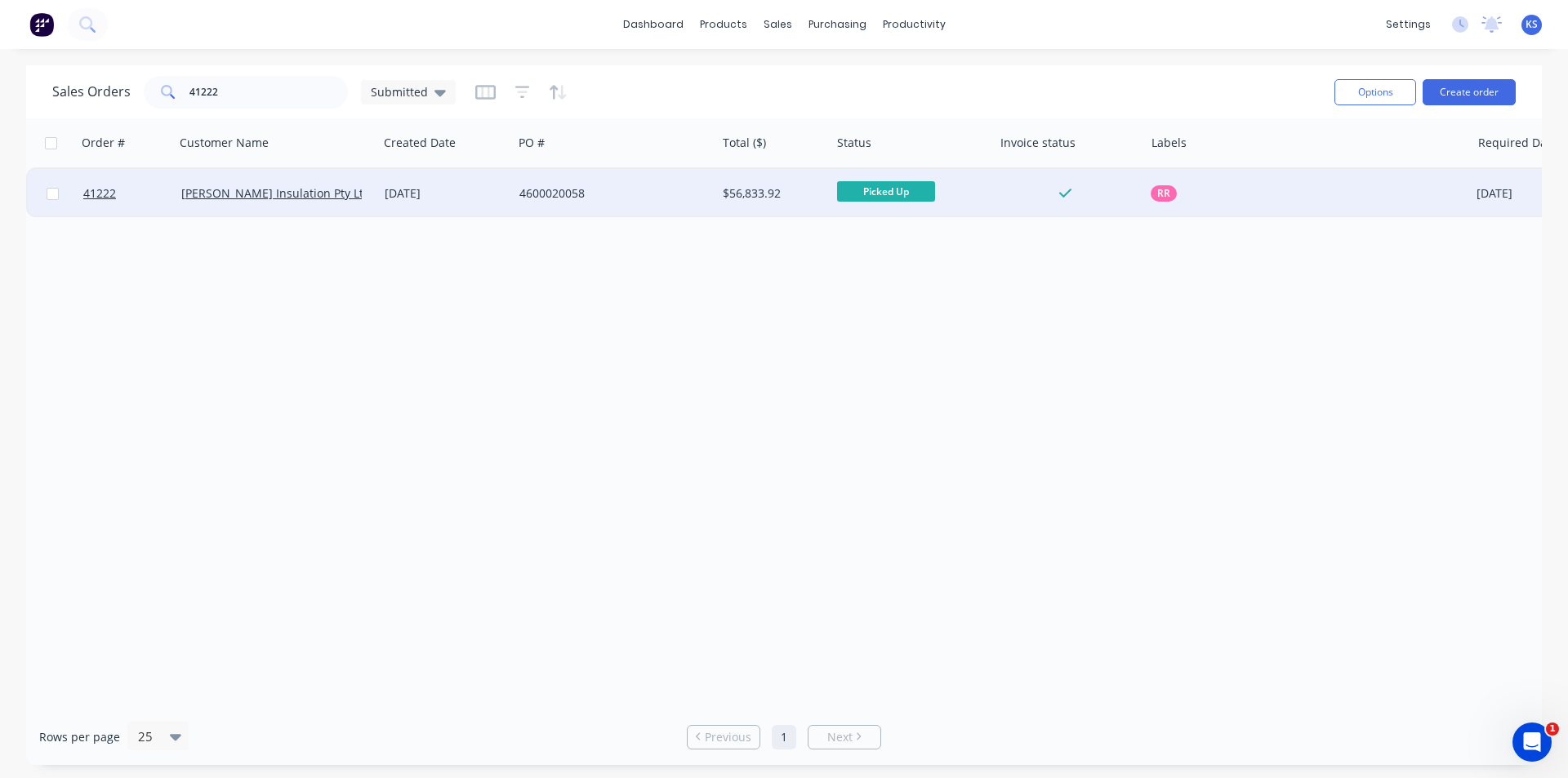
click at [653, 192] on div "4600020058" at bounding box center [609, 194] width 181 height 17
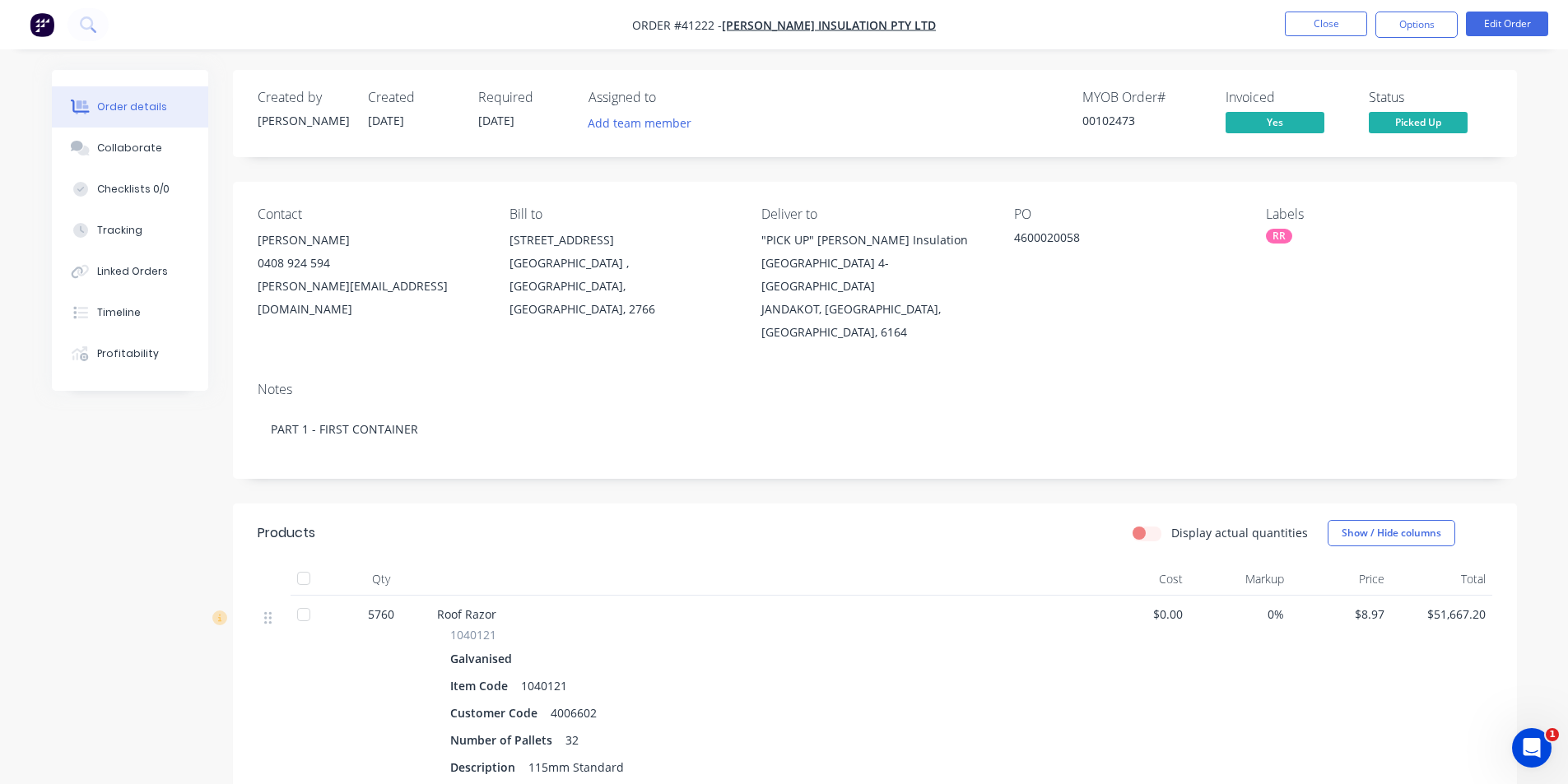
click at [905, 503] on header "Products Display actual quantities Show / Hide columns" at bounding box center [874, 533] width 1283 height 59
click at [1421, 30] on button "Options" at bounding box center [1416, 25] width 83 height 27
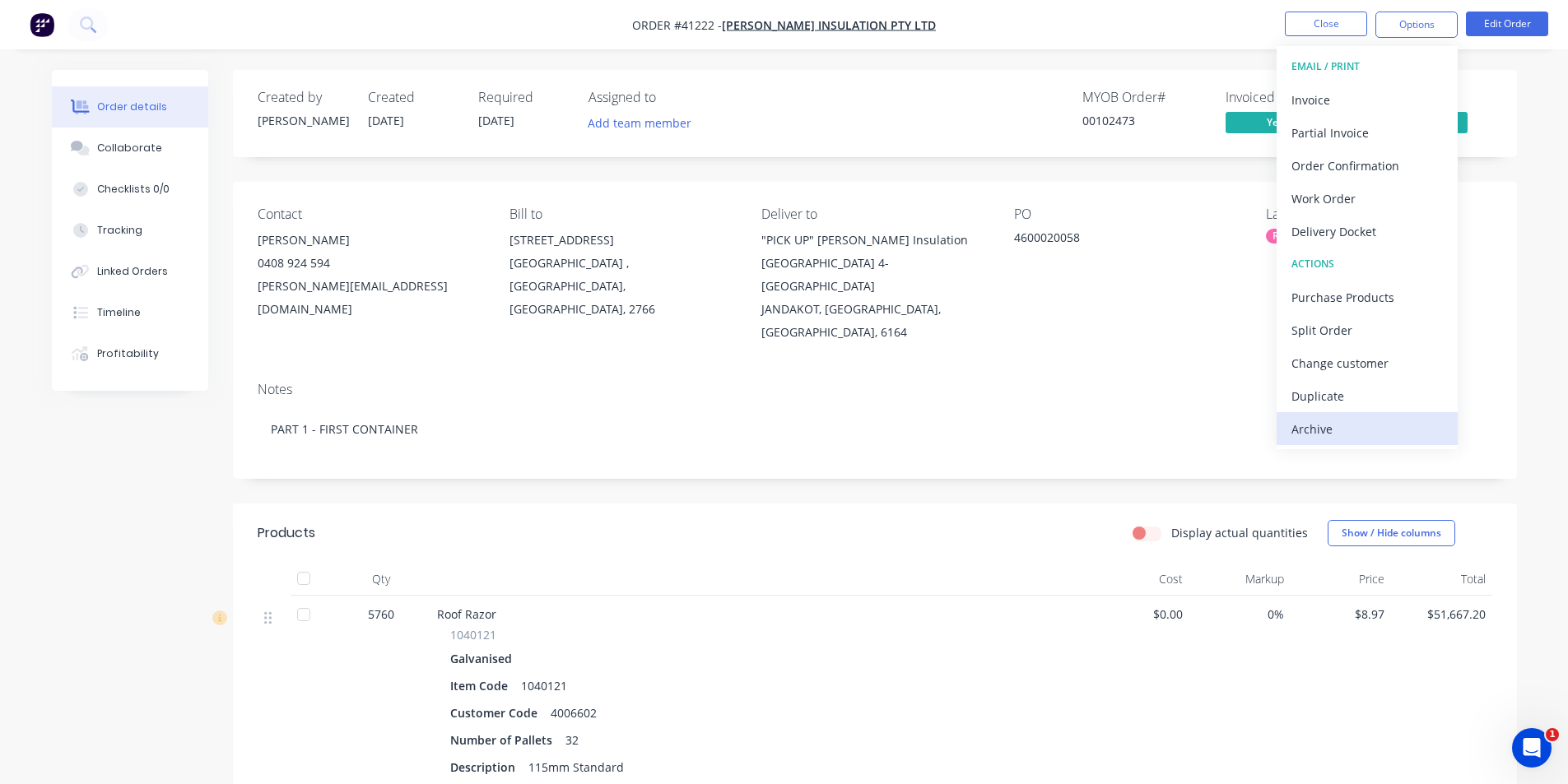
click at [1363, 429] on div "Archive" at bounding box center [1367, 429] width 152 height 24
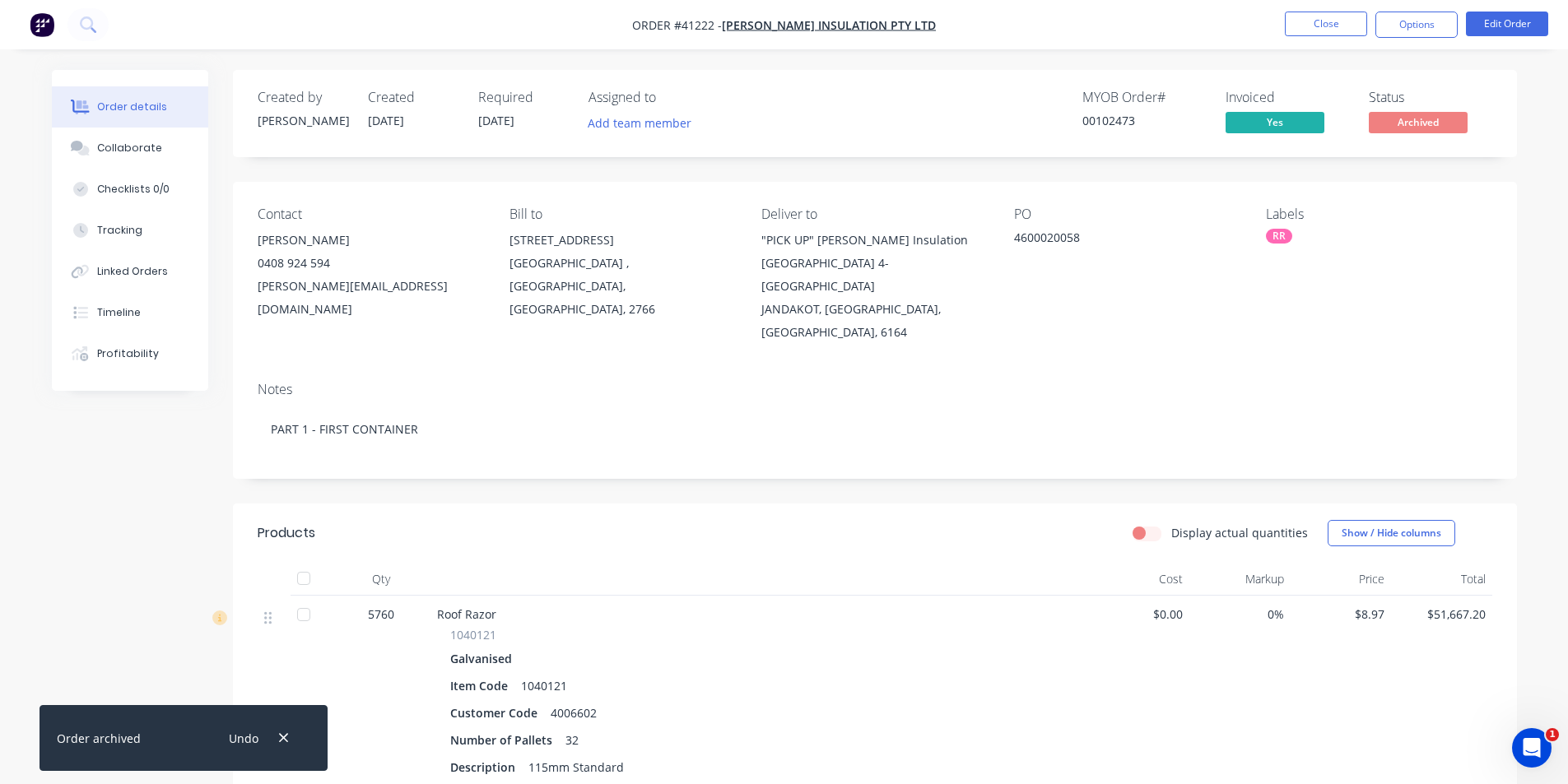
click at [1173, 31] on nav "Order #41222 - Fletcher Insulation Pty Ltd Close Options Edit Order" at bounding box center [784, 25] width 1568 height 49
click at [1316, 28] on button "Close" at bounding box center [1326, 24] width 83 height 25
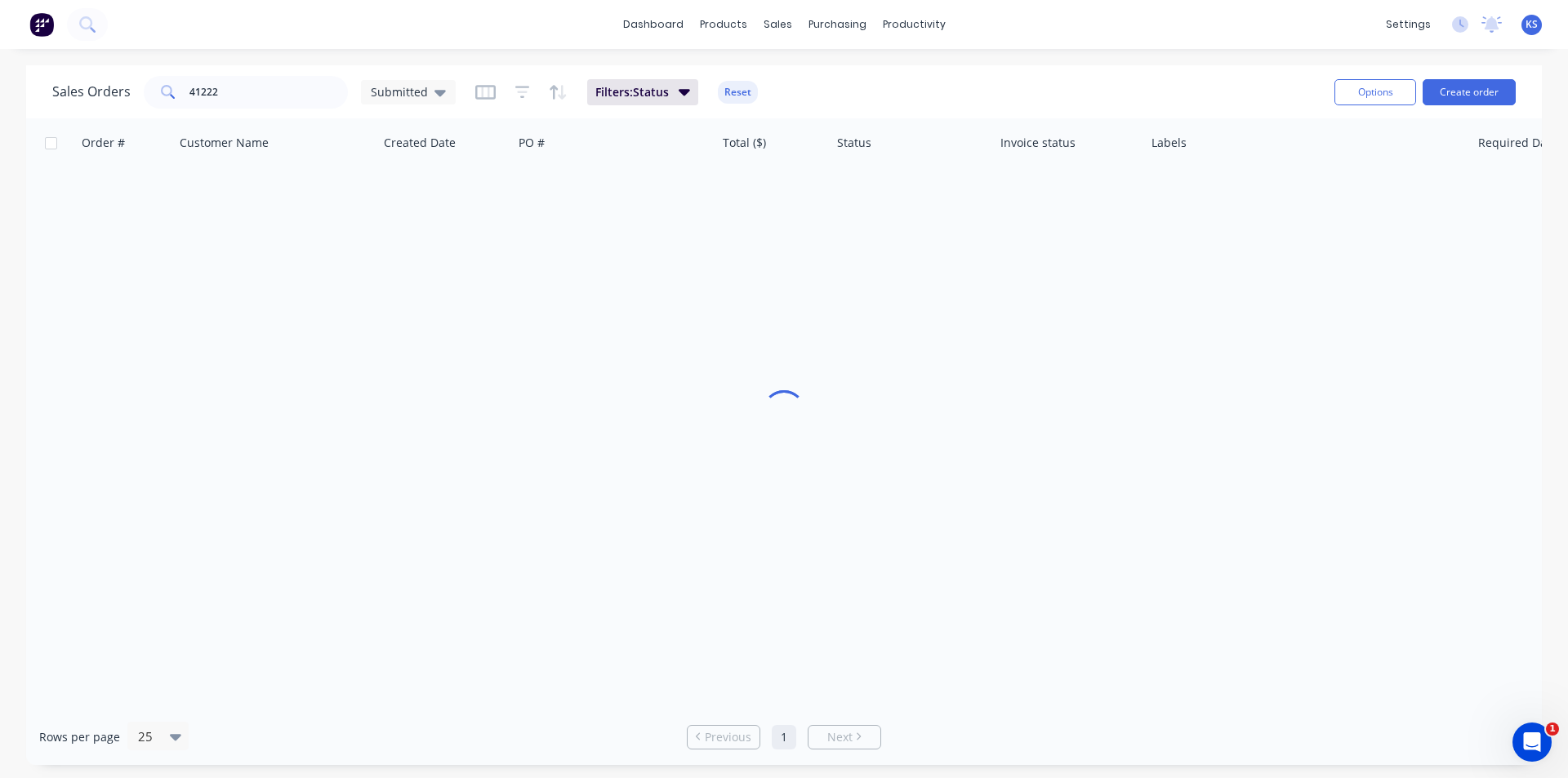
click at [1087, 32] on div "dashboard products sales purchasing productivity dashboard products Product Cat…" at bounding box center [784, 24] width 1568 height 49
click at [737, 97] on button "Reset" at bounding box center [737, 92] width 40 height 22
click at [1051, 78] on div "Sales Orders 41222 Submitted" at bounding box center [686, 92] width 1269 height 40
drag, startPoint x: 248, startPoint y: 83, endPoint x: 92, endPoint y: 74, distance: 156.3
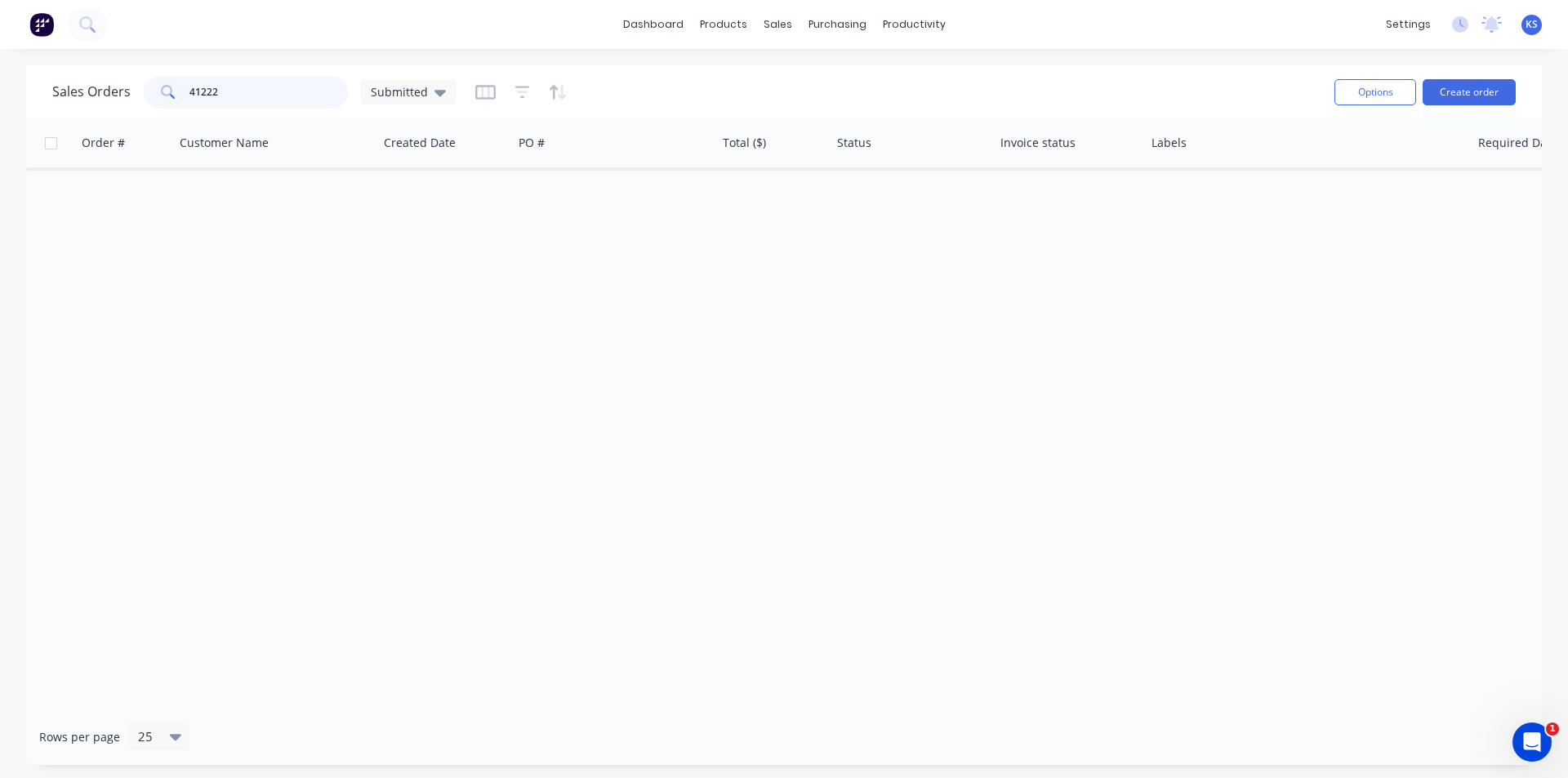
click at [101, 80] on div "Sales Orders 41222 Submitted" at bounding box center [253, 92] width 404 height 32
click at [450, 92] on div "Submitted" at bounding box center [408, 92] width 95 height 24
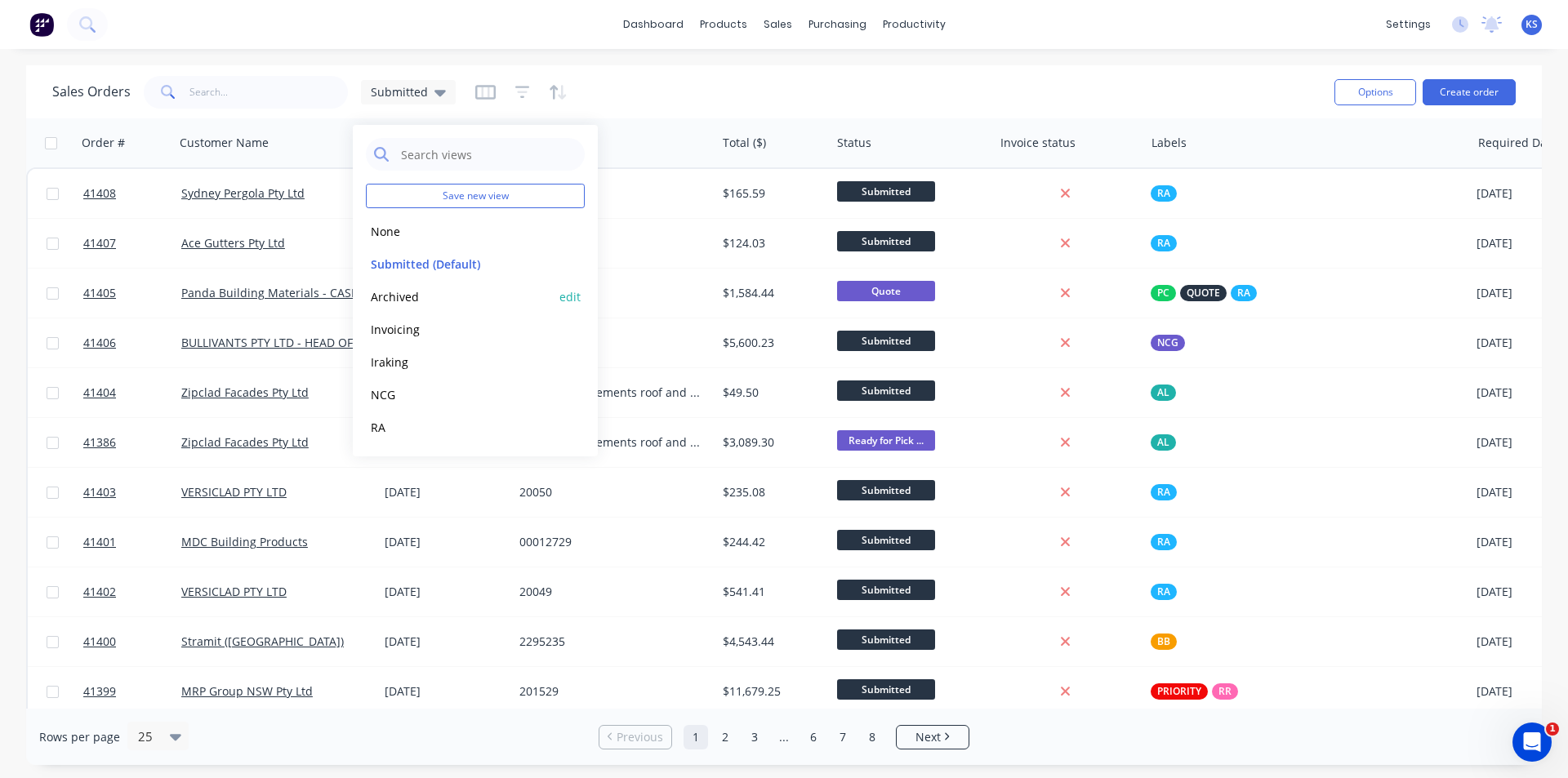
click at [416, 302] on button "Archived" at bounding box center [458, 296] width 186 height 19
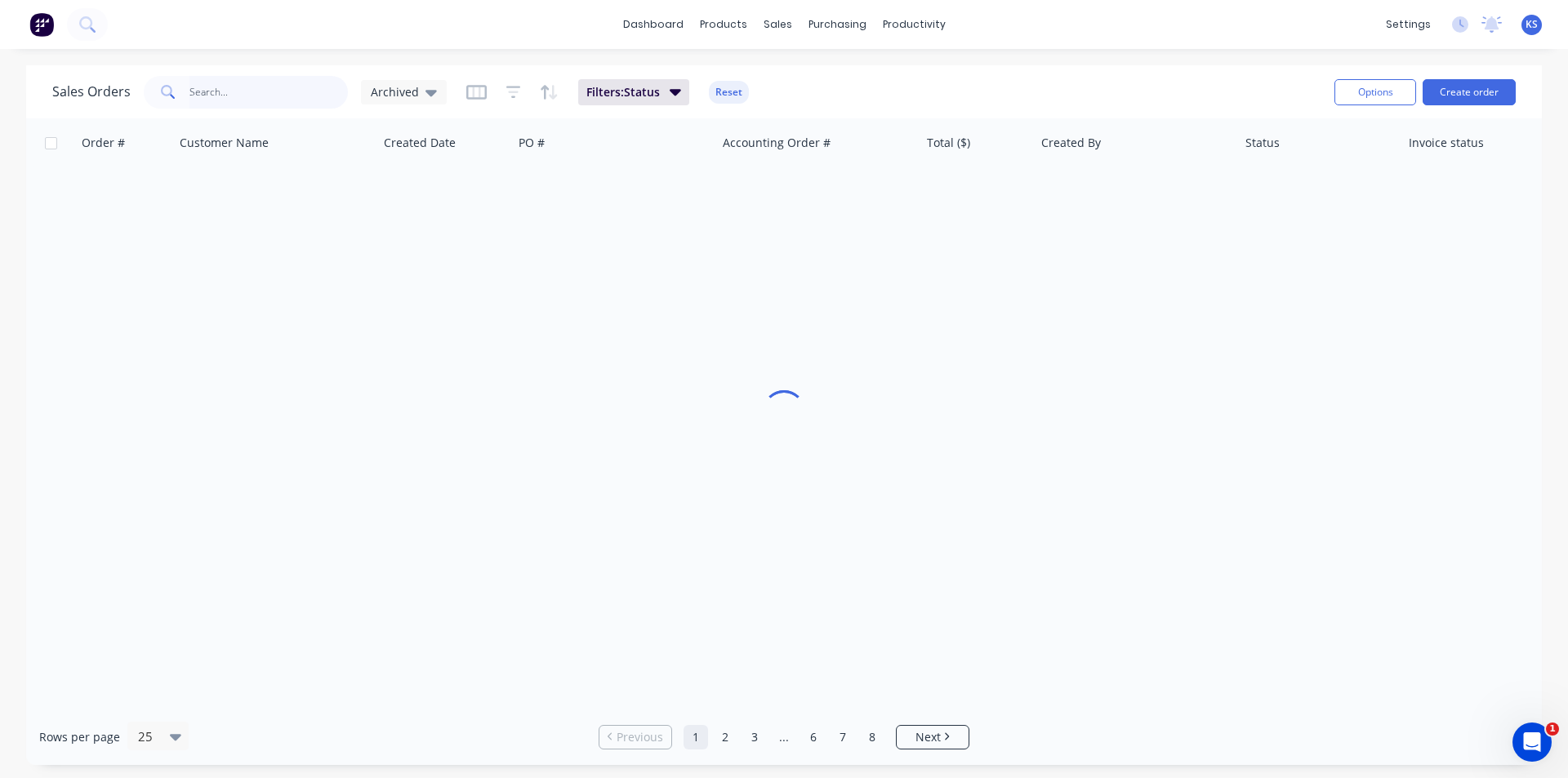
click at [261, 90] on input "text" at bounding box center [269, 92] width 159 height 32
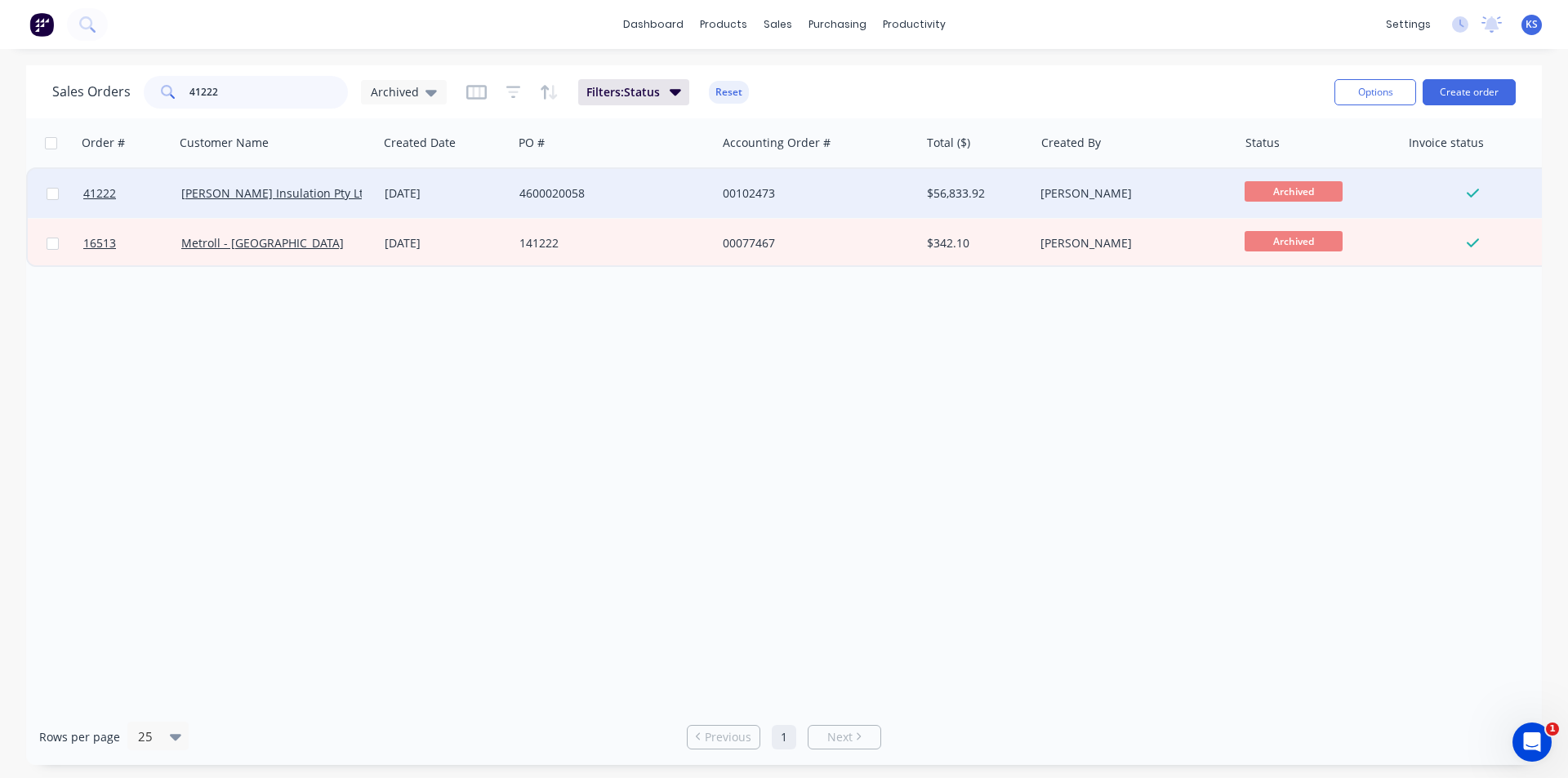
type input "41222"
click at [373, 193] on div "[PERSON_NAME] Insulation Pty Ltd" at bounding box center [277, 194] width 203 height 49
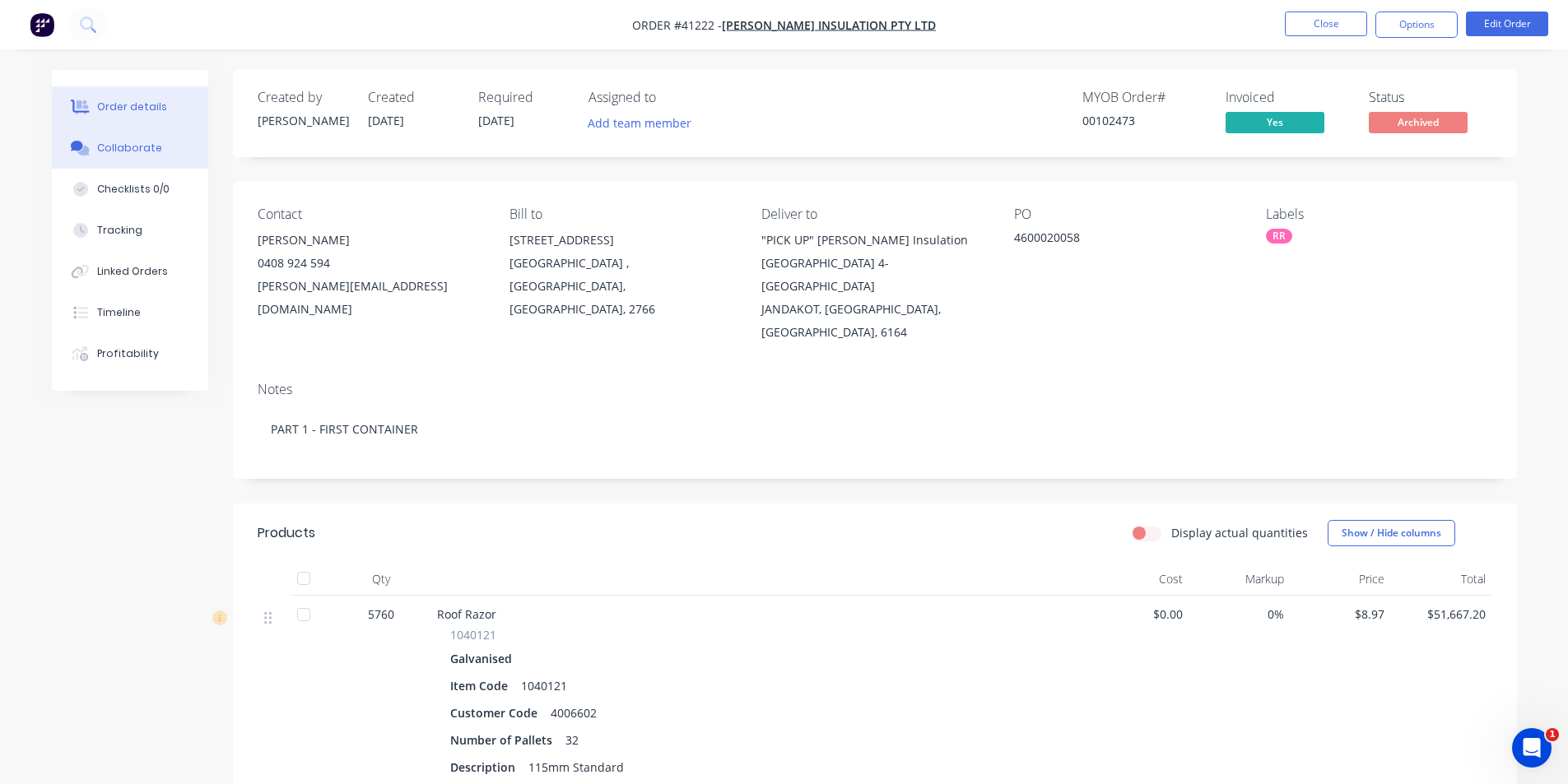
click at [163, 148] on button "Collaborate" at bounding box center [130, 149] width 157 height 41
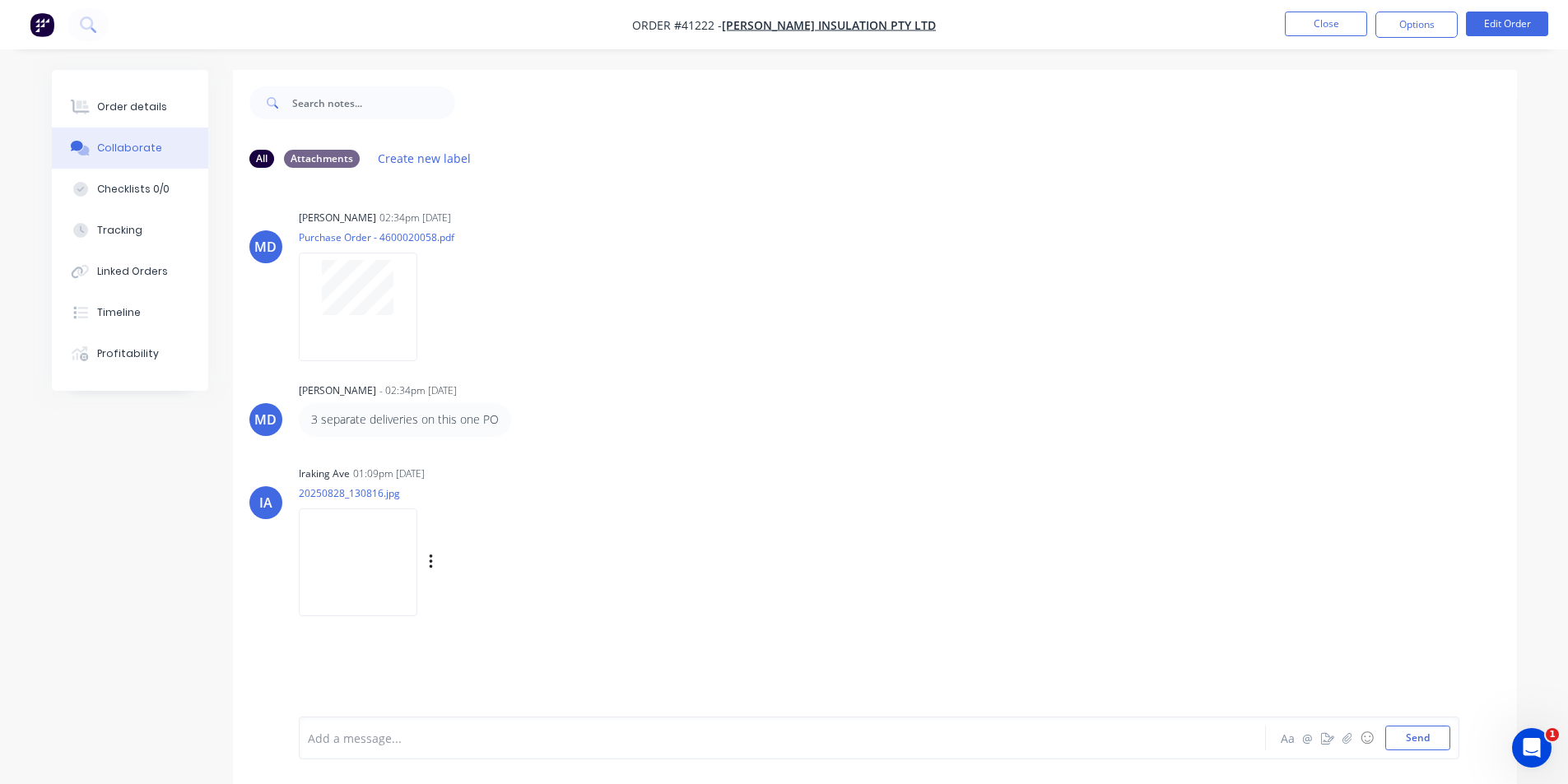
click at [383, 538] on img at bounding box center [358, 561] width 118 height 107
click at [112, 99] on button "Order details" at bounding box center [130, 107] width 157 height 41
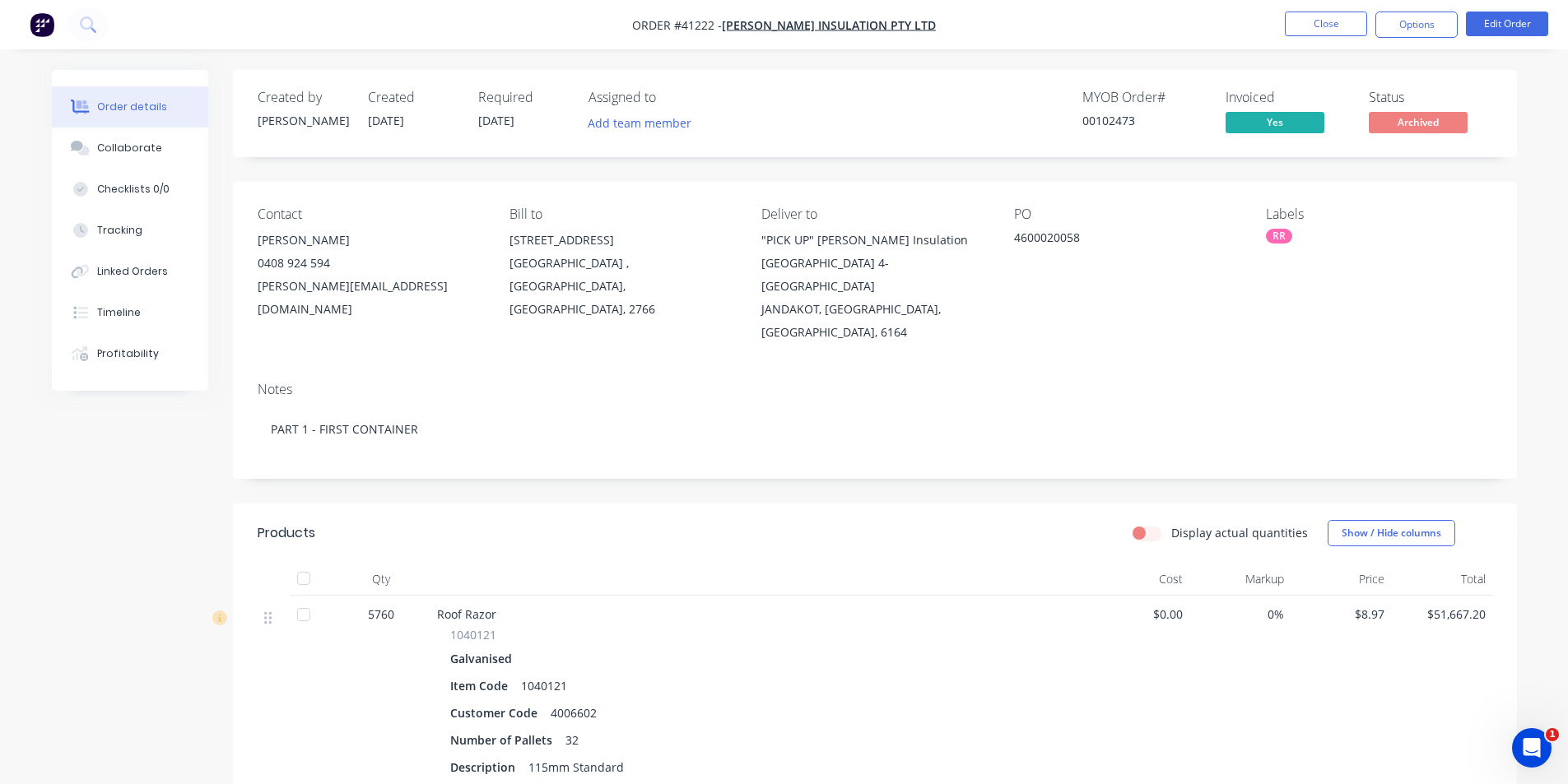
click at [1007, 11] on nav "Order #41222 - Fletcher Insulation Pty Ltd Close Options Edit Order" at bounding box center [784, 25] width 1568 height 49
click at [806, 530] on header "Products Display actual quantities Show / Hide columns" at bounding box center [874, 533] width 1283 height 59
drag, startPoint x: 820, startPoint y: 487, endPoint x: 895, endPoint y: 334, distance: 170.4
click at [820, 503] on header "Products Display actual quantities Show / Hide columns" at bounding box center [874, 533] width 1283 height 59
click at [883, 177] on div "Created by Maria Created 19/08/25 Required 26/08/25 Assigned to Add team member…" at bounding box center [874, 563] width 1283 height 988
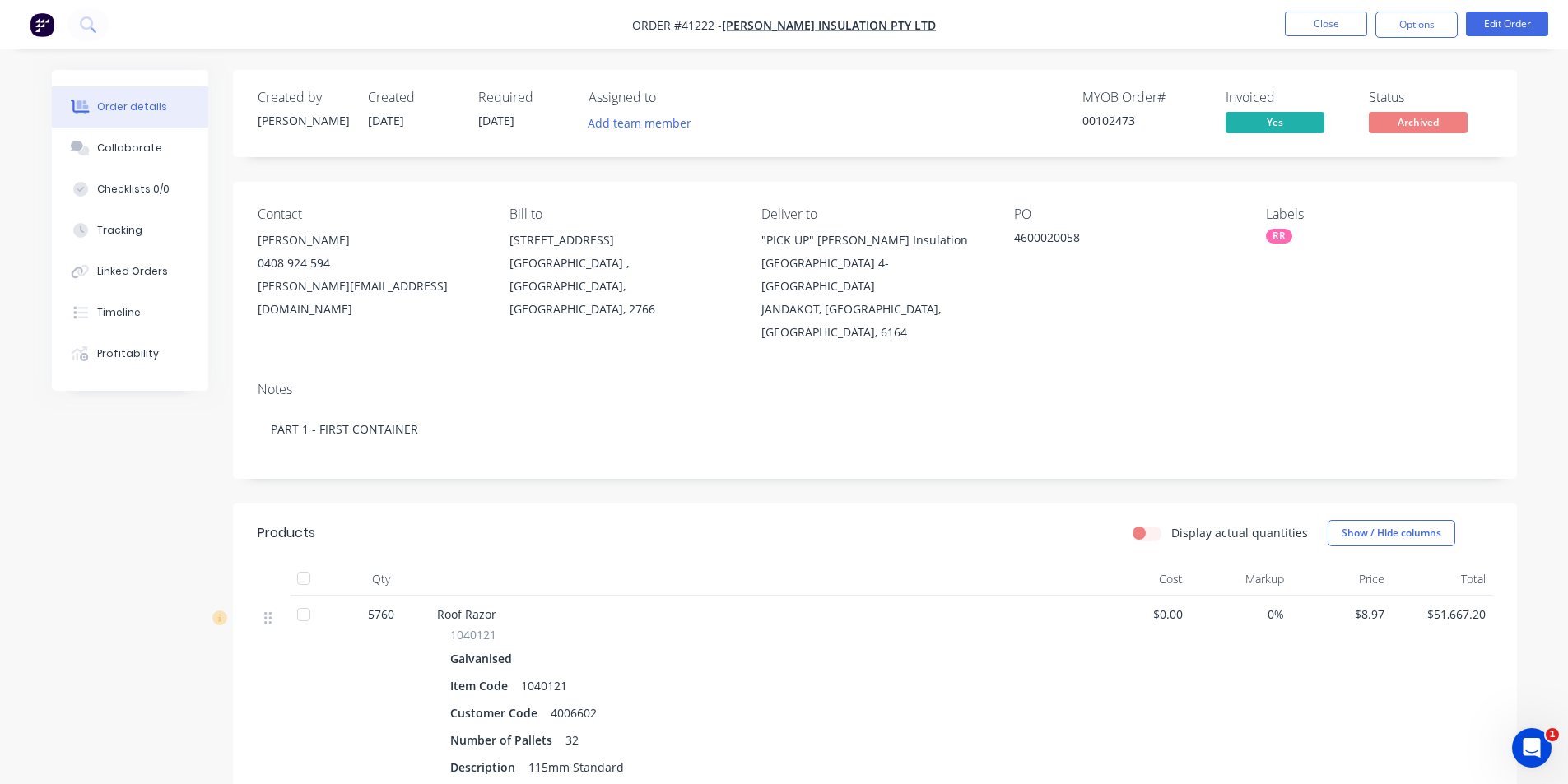
click at [1183, 24] on nav "Order #41222 - Fletcher Insulation Pty Ltd Close Options Edit Order" at bounding box center [784, 25] width 1568 height 49
click at [1306, 13] on button "Close" at bounding box center [1326, 24] width 83 height 25
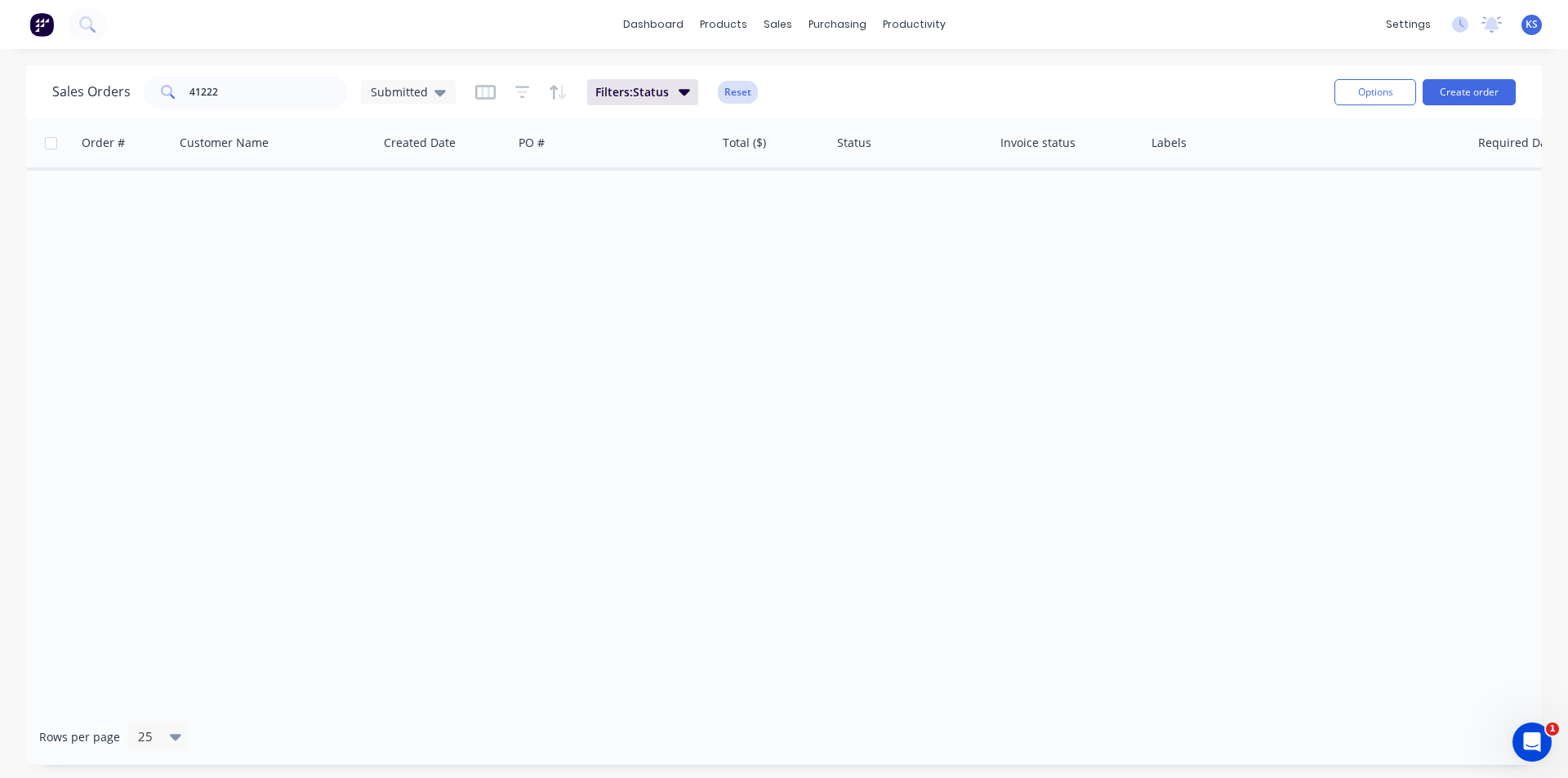
click at [747, 95] on button "Reset" at bounding box center [737, 92] width 40 height 22
drag, startPoint x: 268, startPoint y: 98, endPoint x: 240, endPoint y: 98, distance: 28.0
click at [241, 98] on input "41222" at bounding box center [269, 92] width 159 height 32
drag, startPoint x: 242, startPoint y: 90, endPoint x: 151, endPoint y: 84, distance: 91.2
click at [151, 84] on div "41222" at bounding box center [245, 92] width 204 height 32
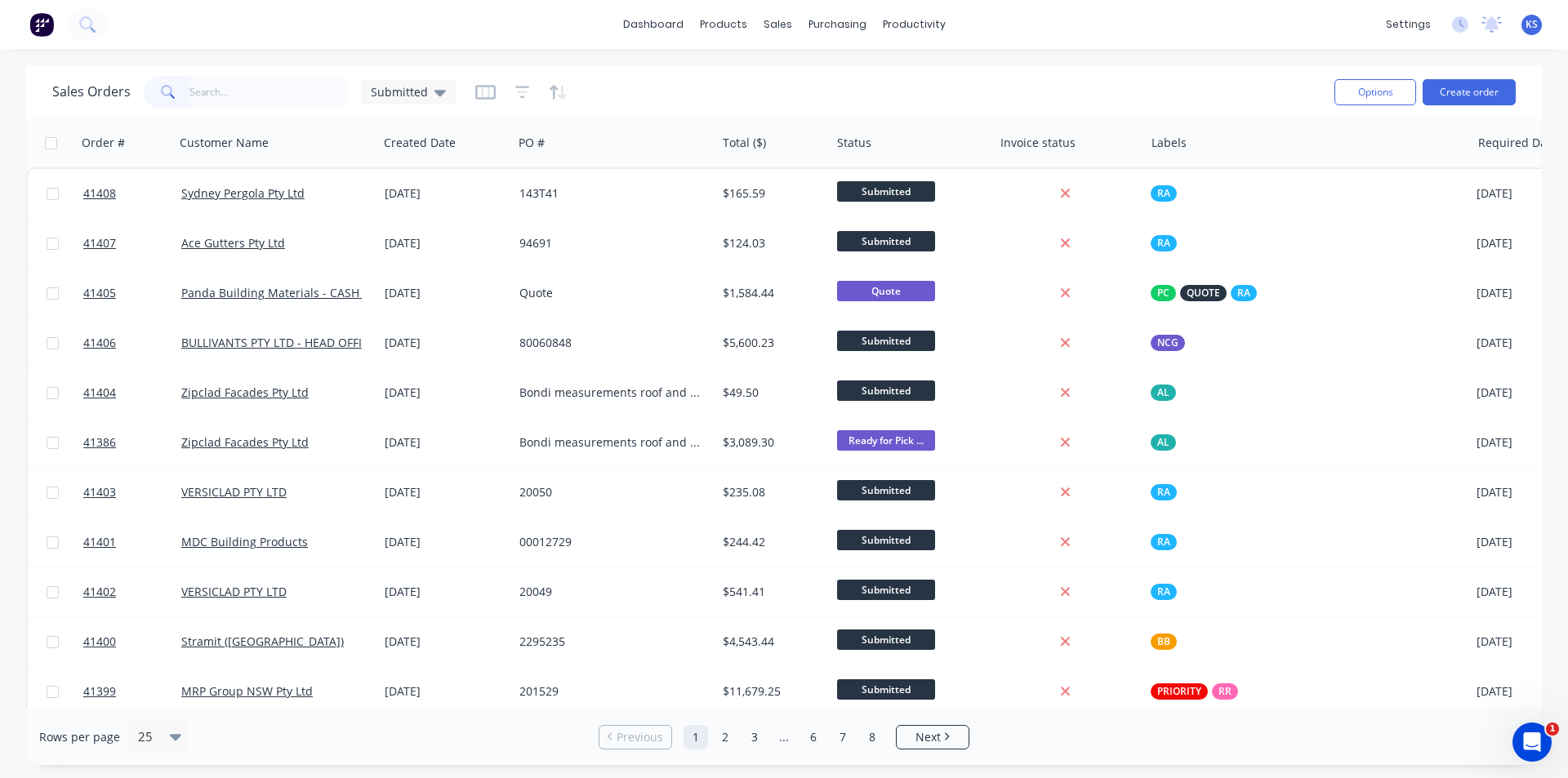
click at [850, 76] on div "Sales Orders Submitted" at bounding box center [686, 92] width 1269 height 40
click at [874, 80] on link "Sales Orders" at bounding box center [863, 77] width 216 height 32
click at [1075, 84] on div "Sales Orders Submitted" at bounding box center [686, 92] width 1269 height 40
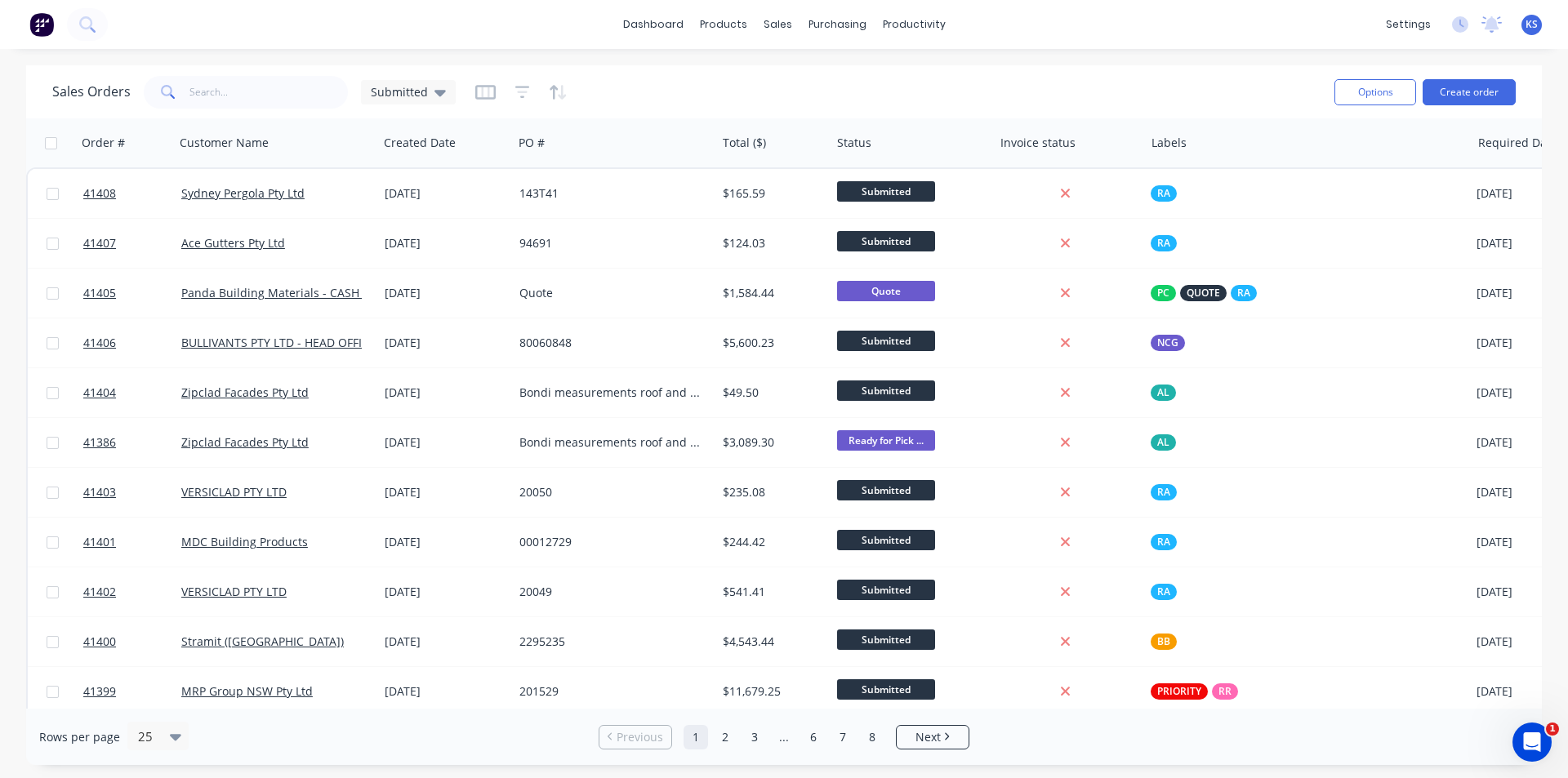
click at [1075, 84] on div "Sales Orders Submitted" at bounding box center [686, 92] width 1269 height 40
click at [969, 81] on div "Sales Orders Submitted" at bounding box center [686, 92] width 1269 height 40
click at [801, 97] on div "Sales Orders Submitted" at bounding box center [686, 92] width 1269 height 40
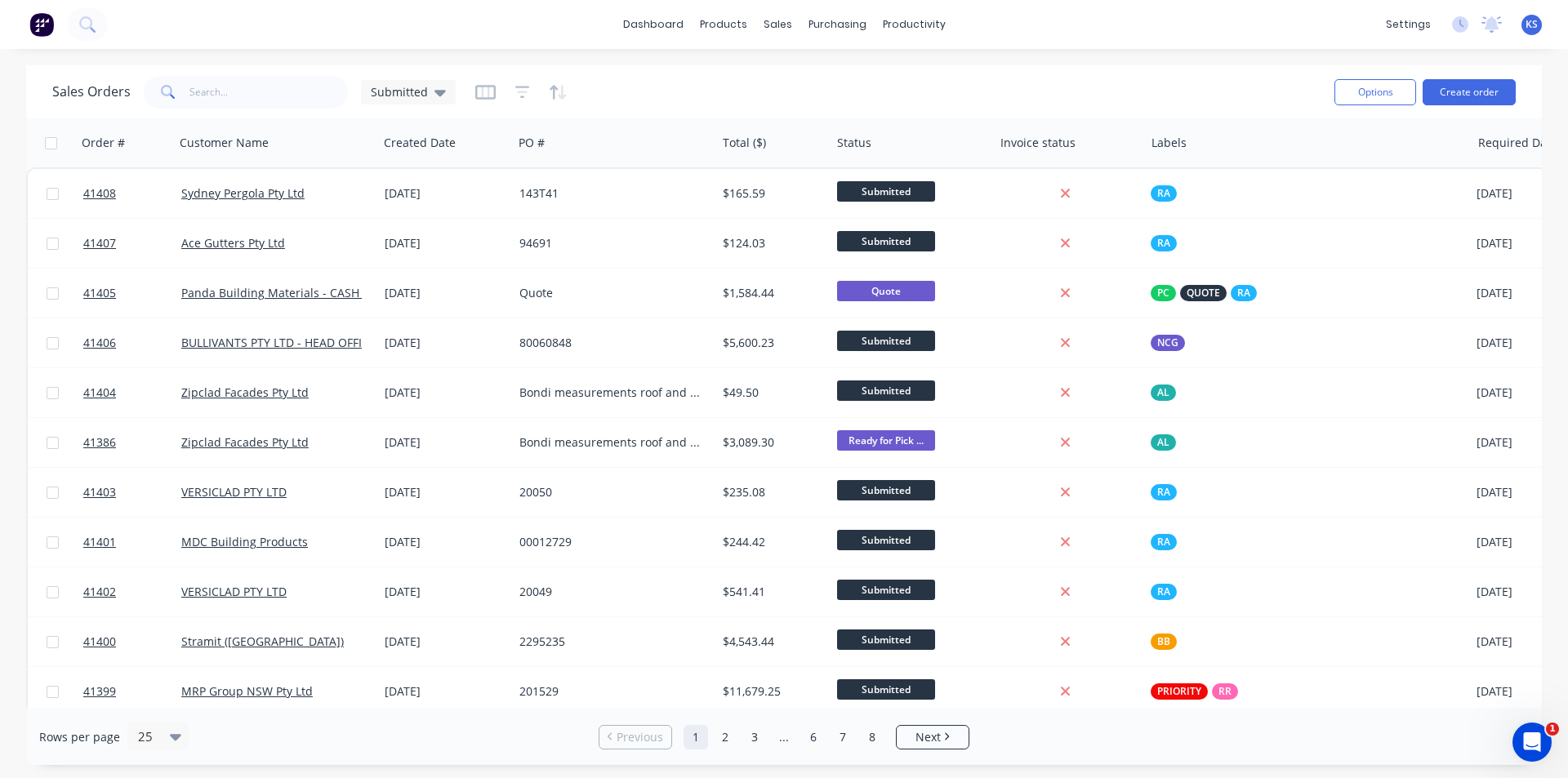
click at [833, 89] on div "Sales Orders Submitted" at bounding box center [686, 92] width 1269 height 40
click at [966, 90] on div "Sales Orders Submitted" at bounding box center [686, 92] width 1269 height 40
click at [899, 92] on div "Sales Orders Submitted" at bounding box center [686, 92] width 1269 height 40
click at [886, 85] on div "Sales Orders Submitted" at bounding box center [686, 92] width 1269 height 40
click at [224, 82] on input "text" at bounding box center [269, 92] width 159 height 32
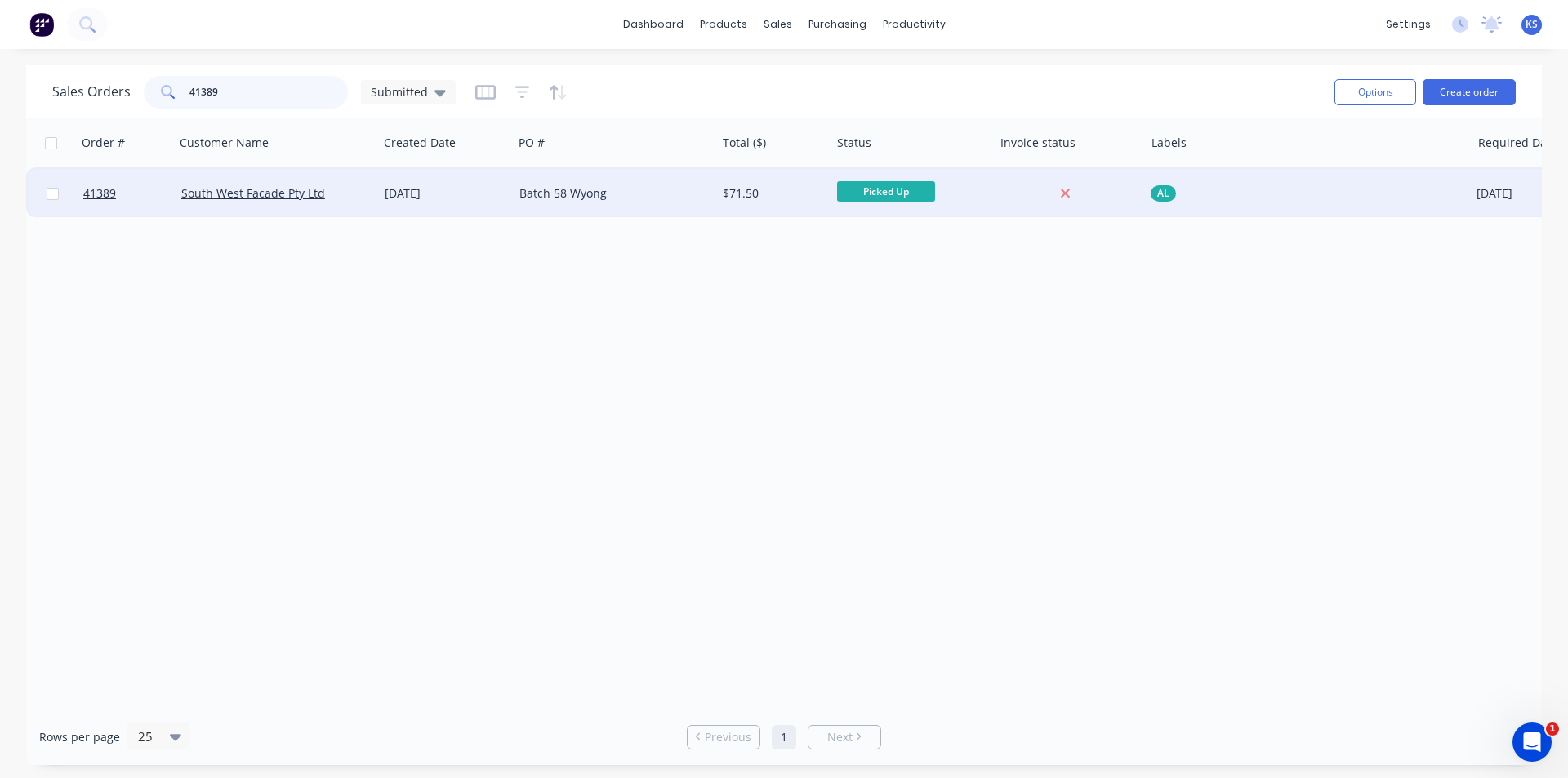
type input "41389"
click at [603, 189] on div "Batch 58 Wyong" at bounding box center [609, 194] width 181 height 17
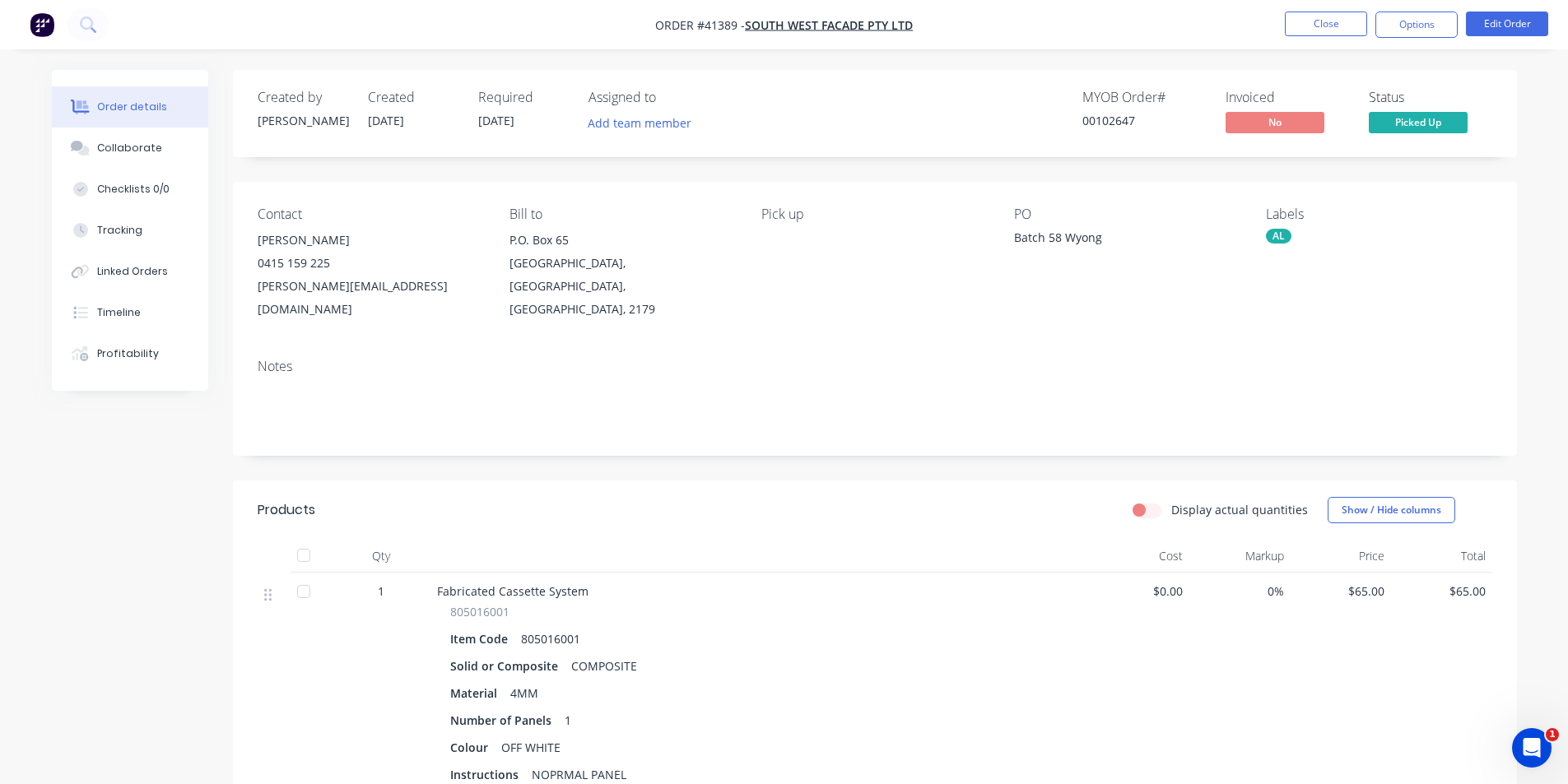
click at [860, 77] on div "Created by Angela Created 28/08/25 Required 28/08/25 Assigned to Add team membe…" at bounding box center [874, 113] width 1283 height 88
click at [1403, 24] on button "Options" at bounding box center [1416, 25] width 83 height 27
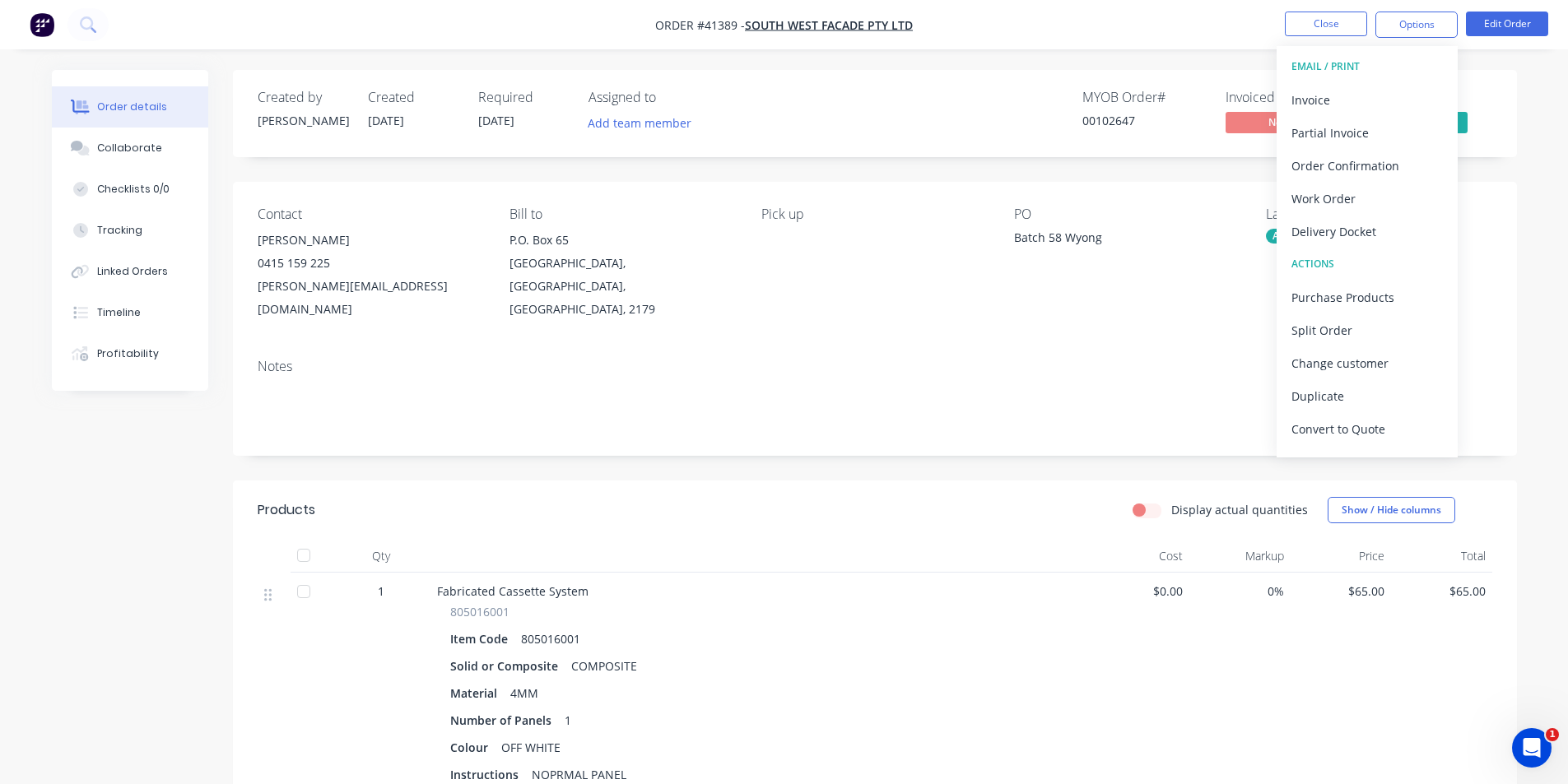
click at [1019, 81] on div "Created by Angela Created 28/08/25 Required 28/08/25 Assigned to Add team membe…" at bounding box center [874, 113] width 1283 height 88
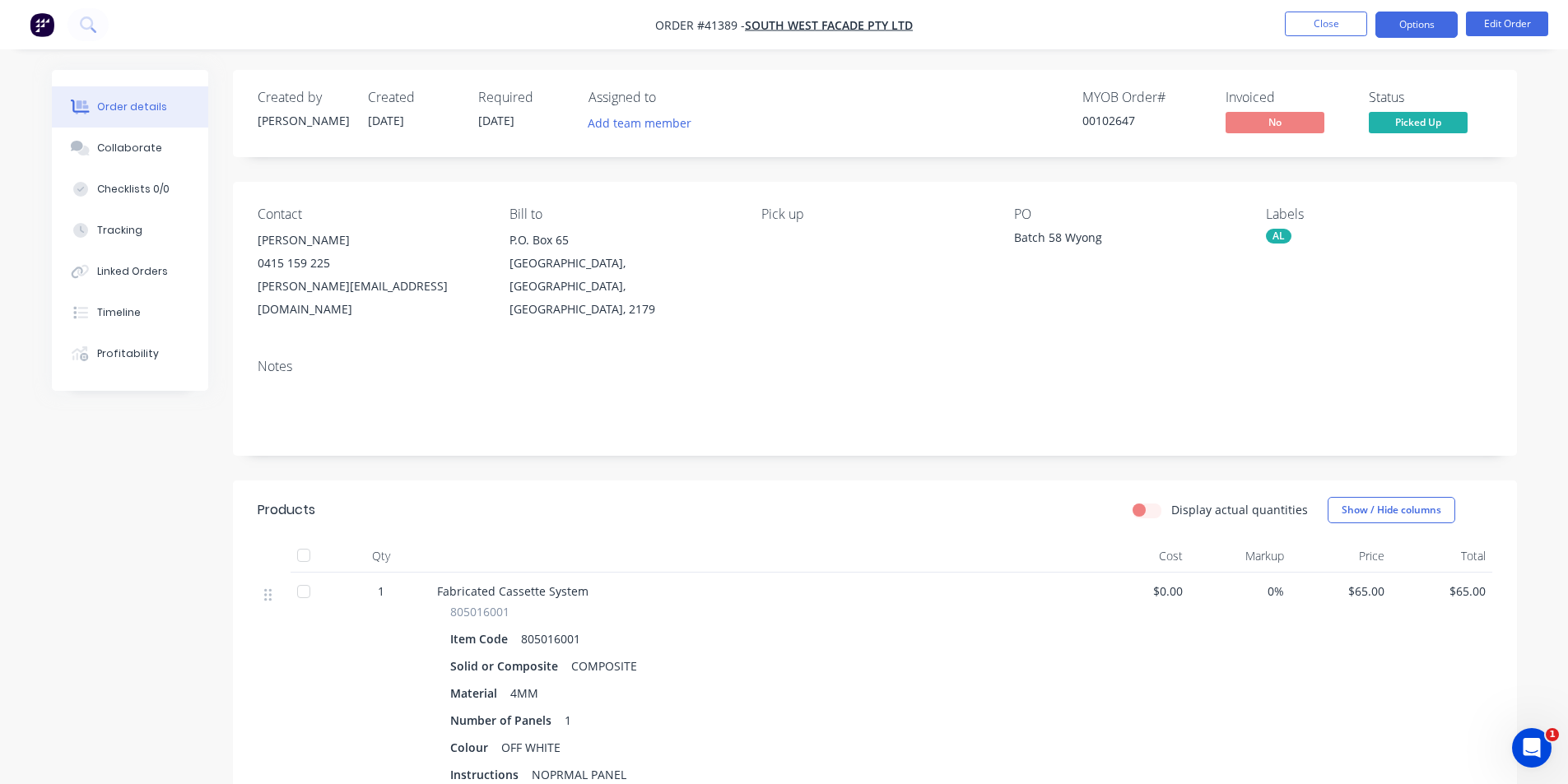
click at [1385, 18] on button "Options" at bounding box center [1416, 25] width 83 height 27
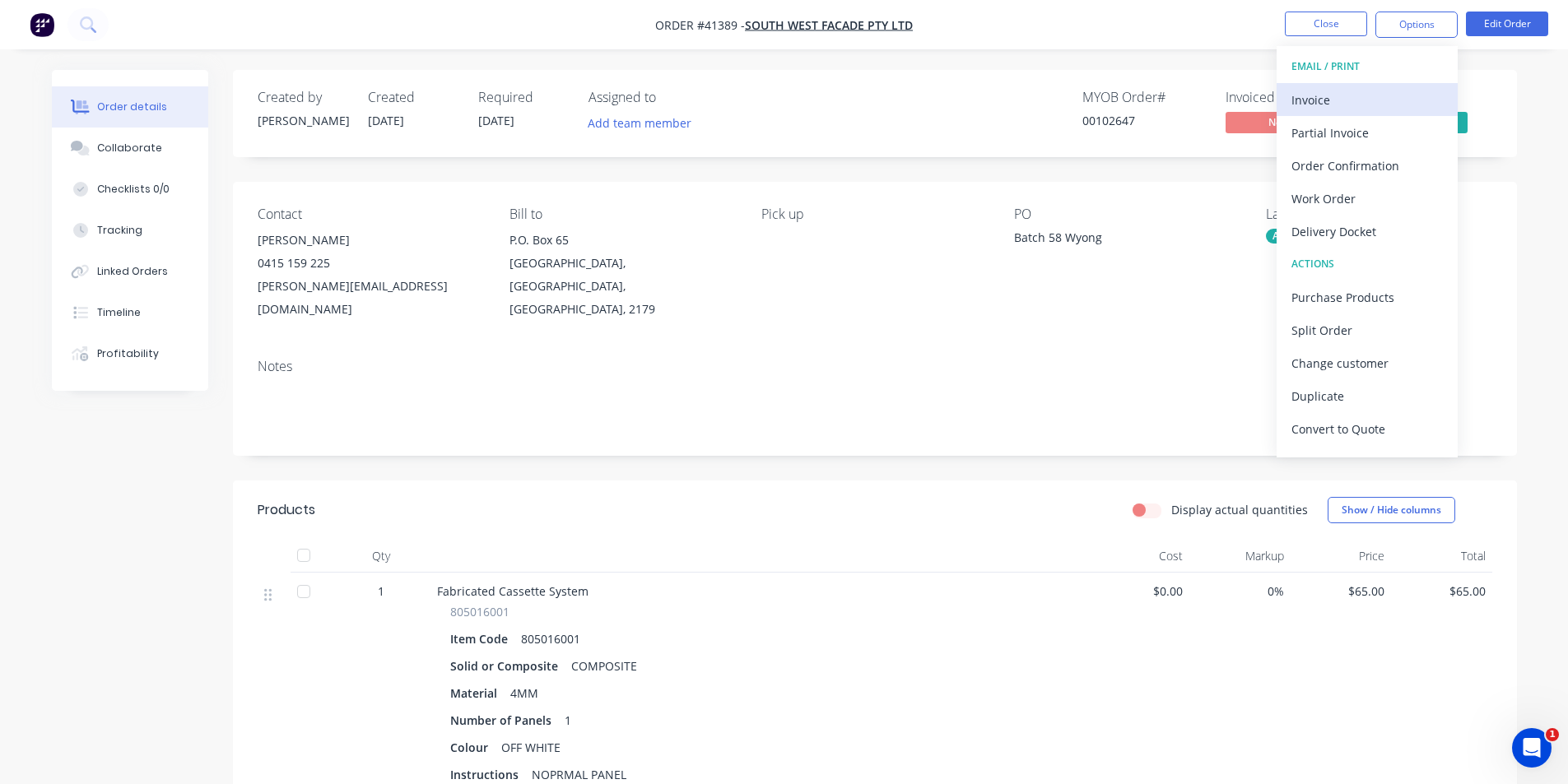
click at [1376, 94] on div "Invoice" at bounding box center [1367, 99] width 152 height 24
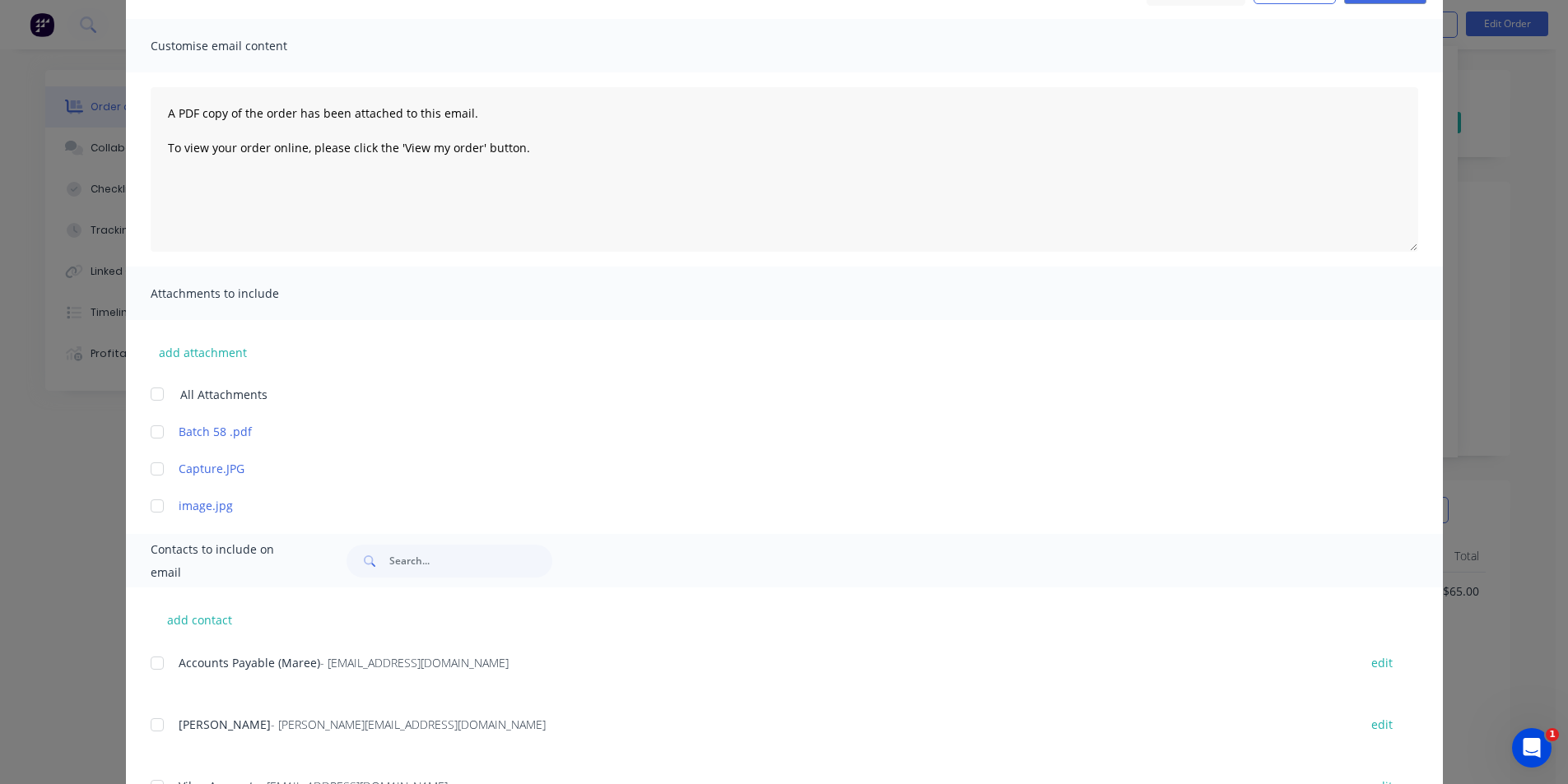
scroll to position [247, 0]
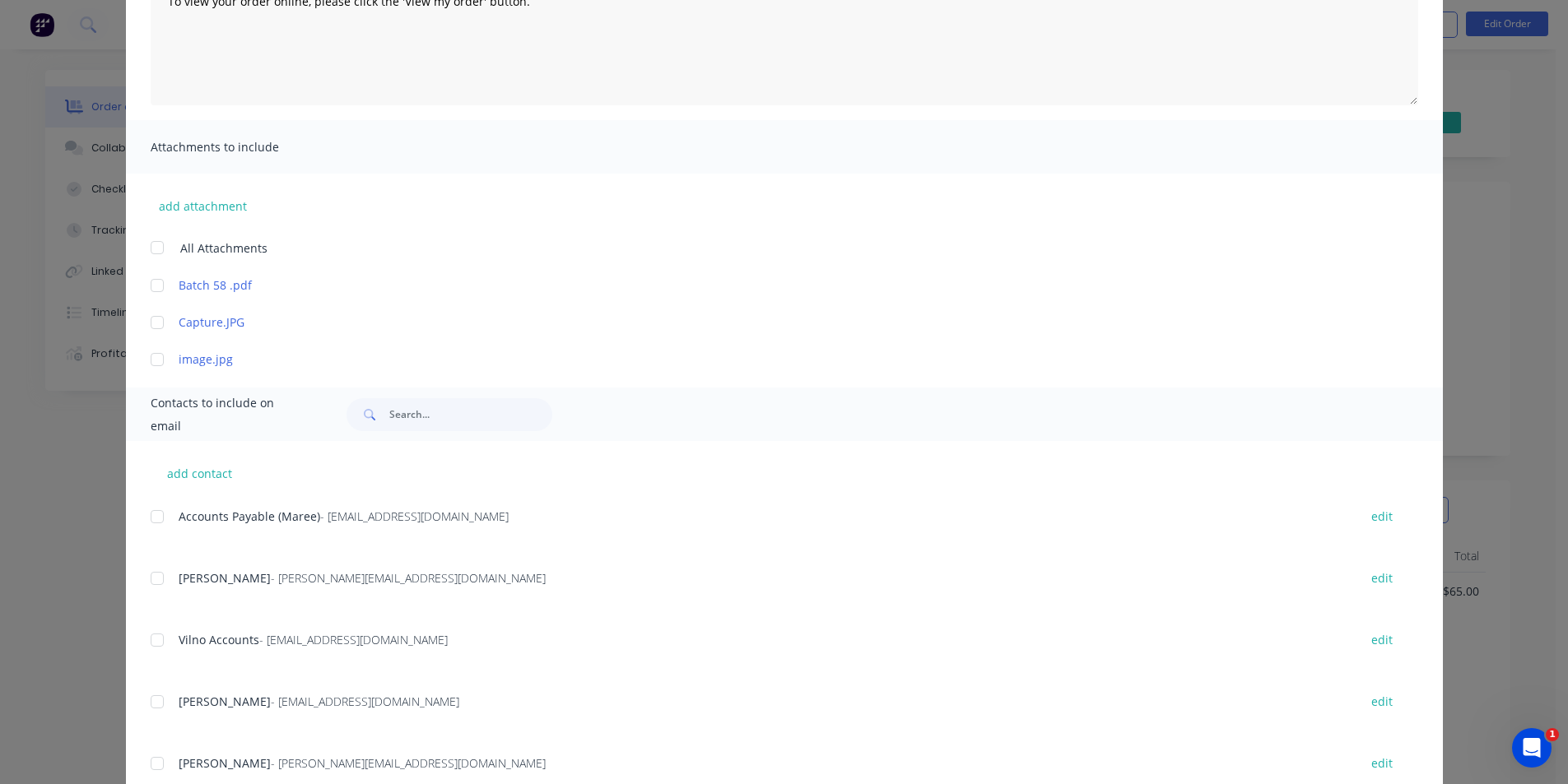
click at [144, 515] on div at bounding box center [157, 516] width 33 height 33
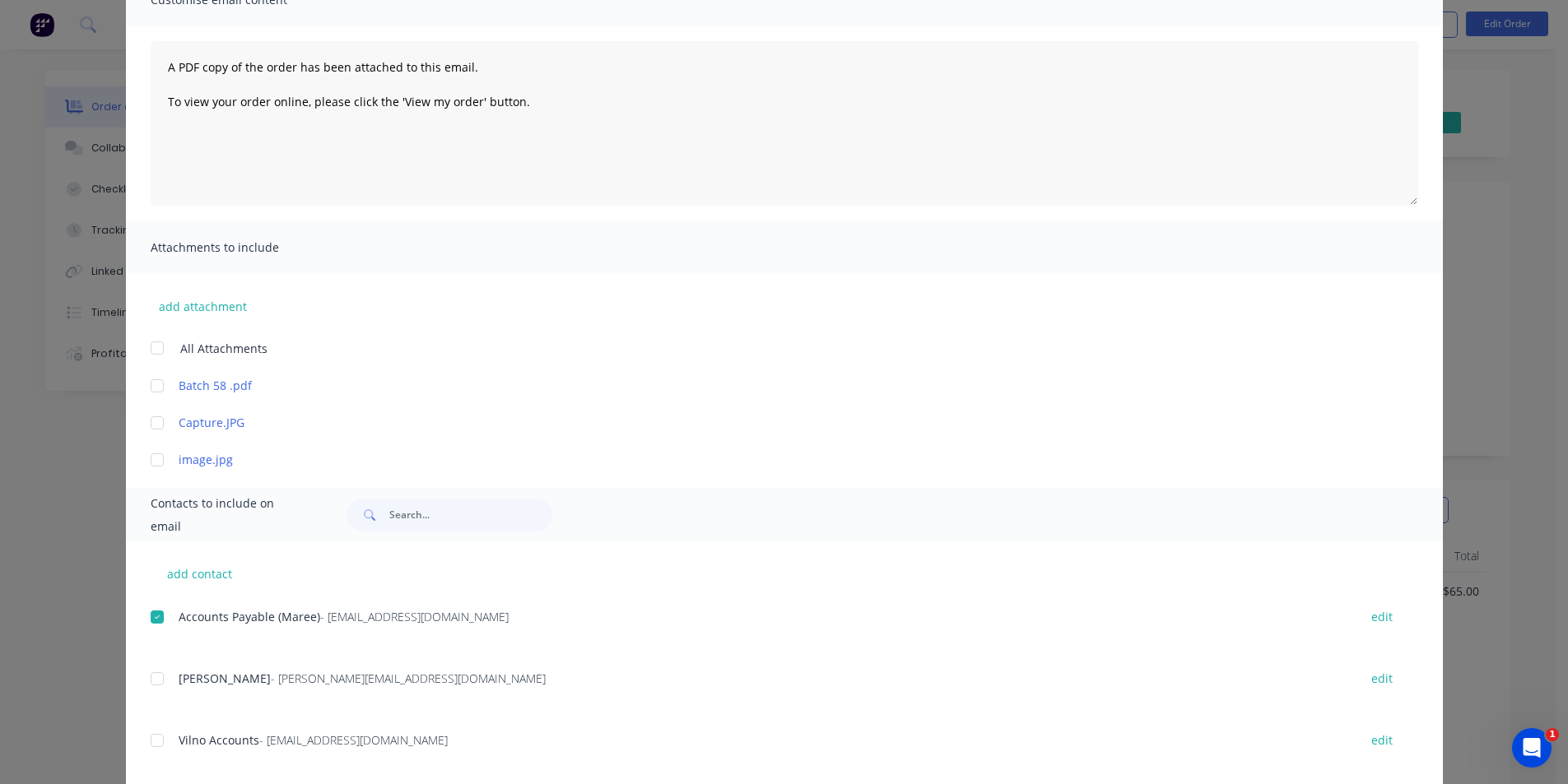
scroll to position [0, 0]
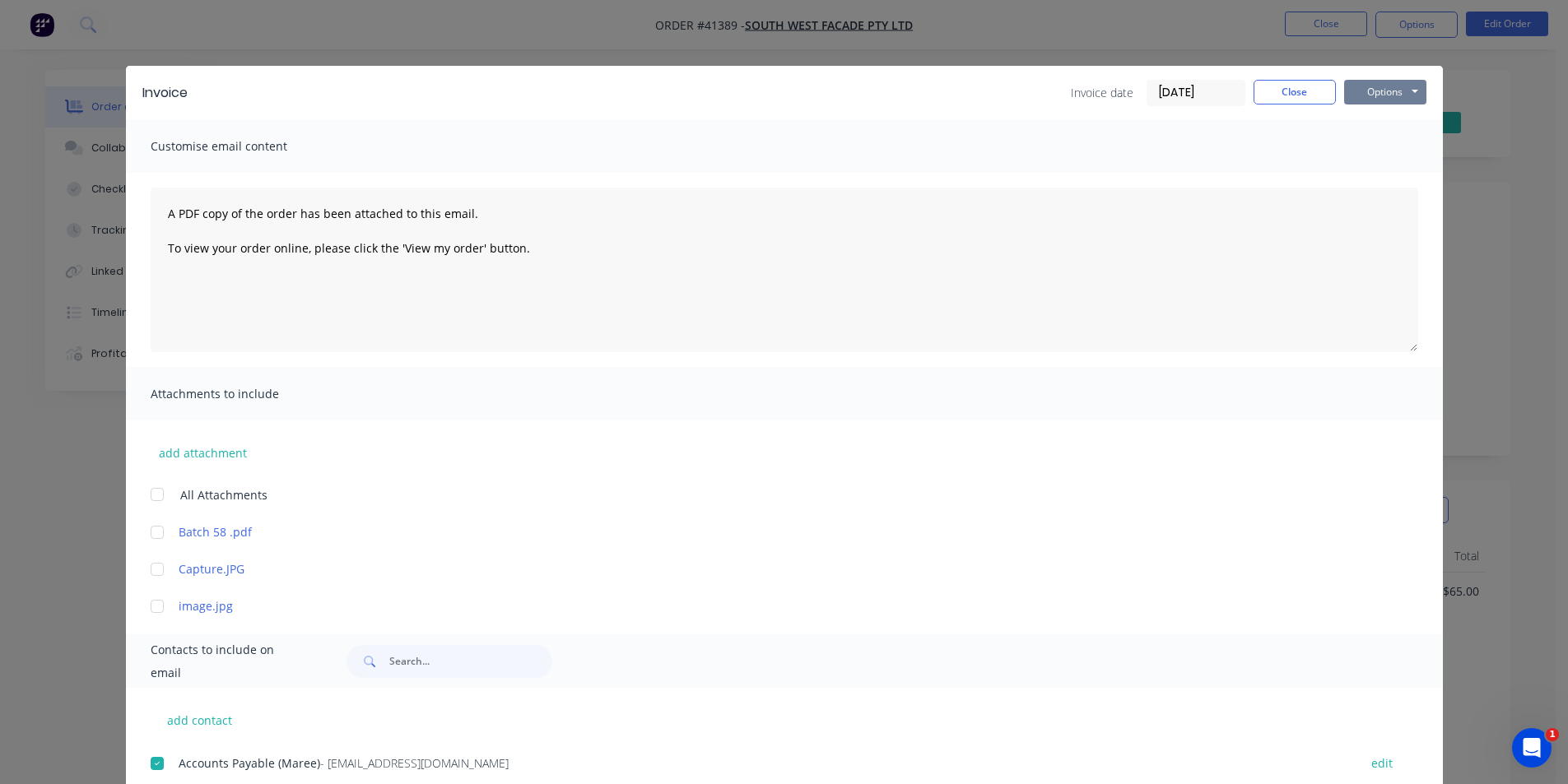
click at [1377, 95] on button "Options" at bounding box center [1385, 92] width 83 height 25
click at [1387, 173] on button "Email" at bounding box center [1396, 176] width 105 height 28
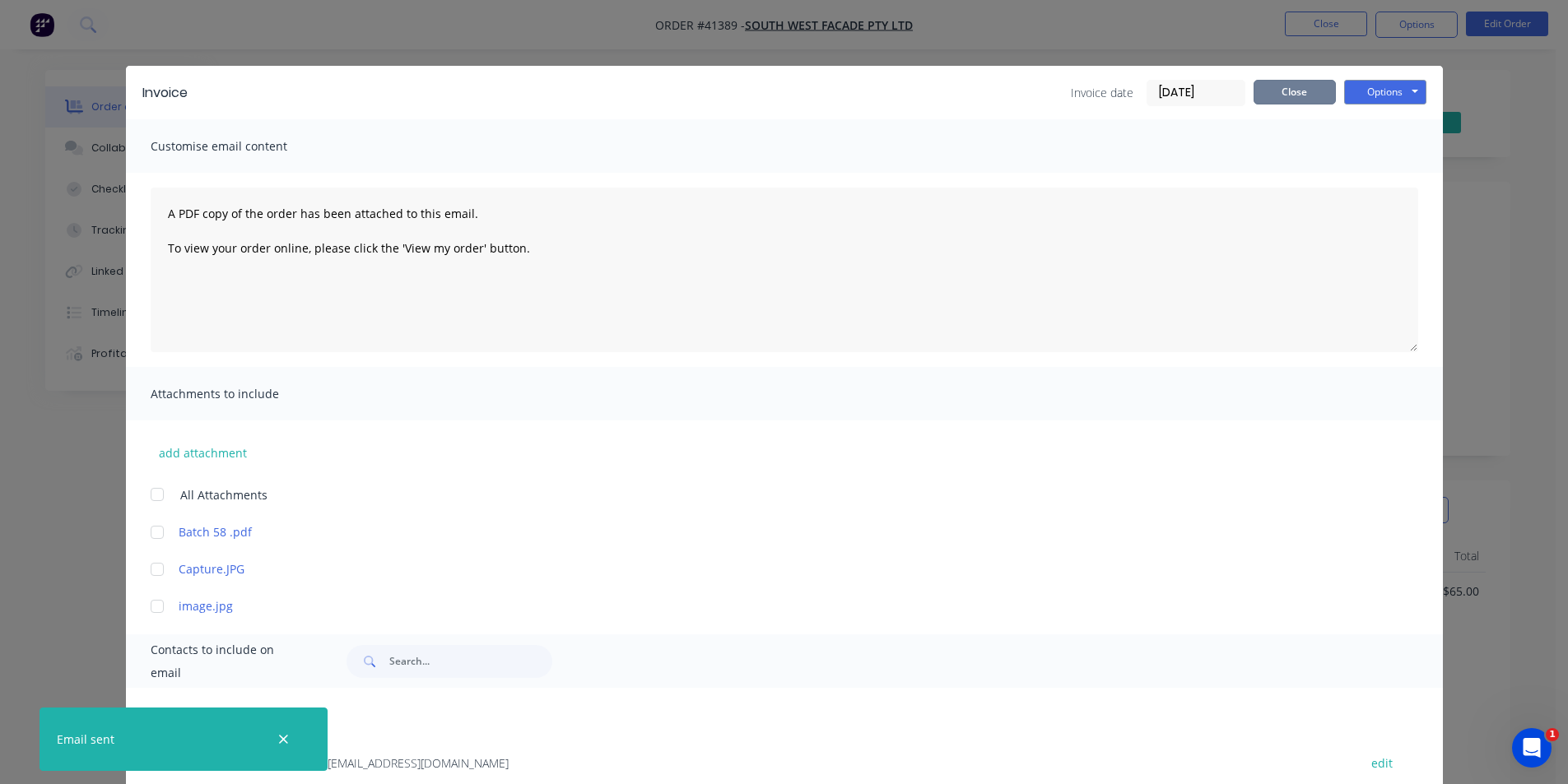
click at [1303, 96] on button "Close" at bounding box center [1294, 92] width 83 height 25
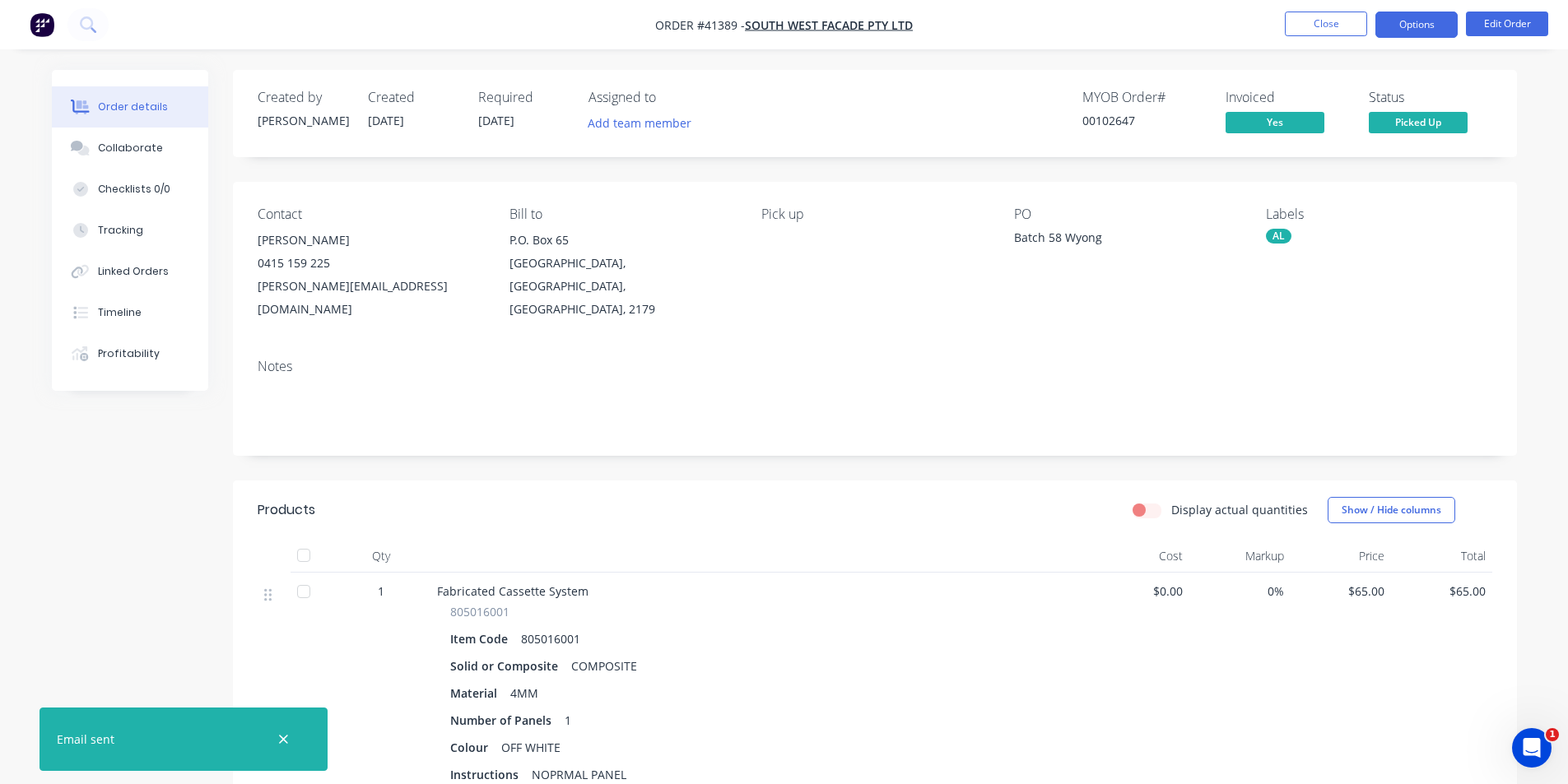
click at [1414, 22] on button "Options" at bounding box center [1416, 25] width 83 height 27
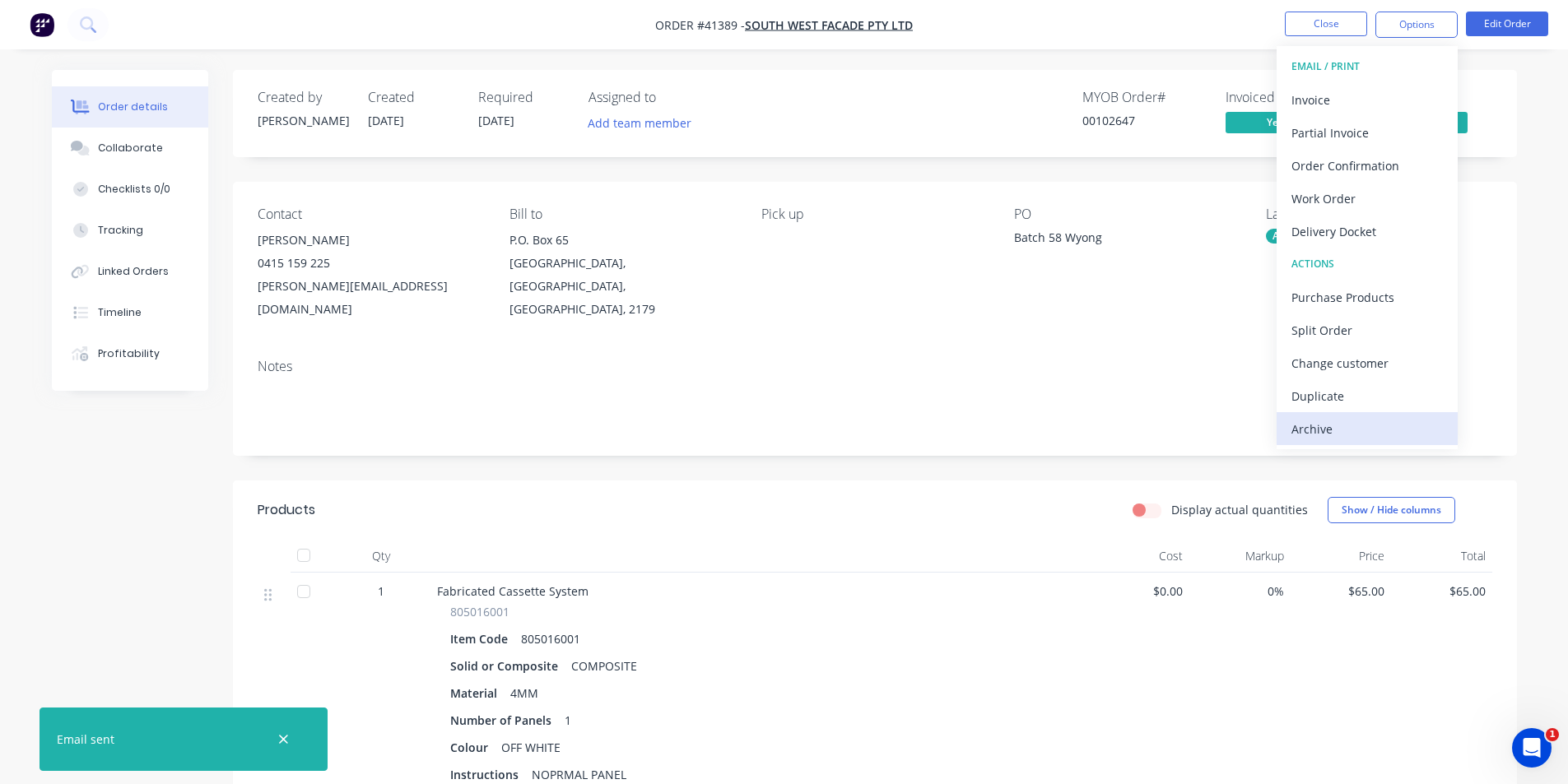
click at [1354, 425] on div "Archive" at bounding box center [1367, 429] width 152 height 24
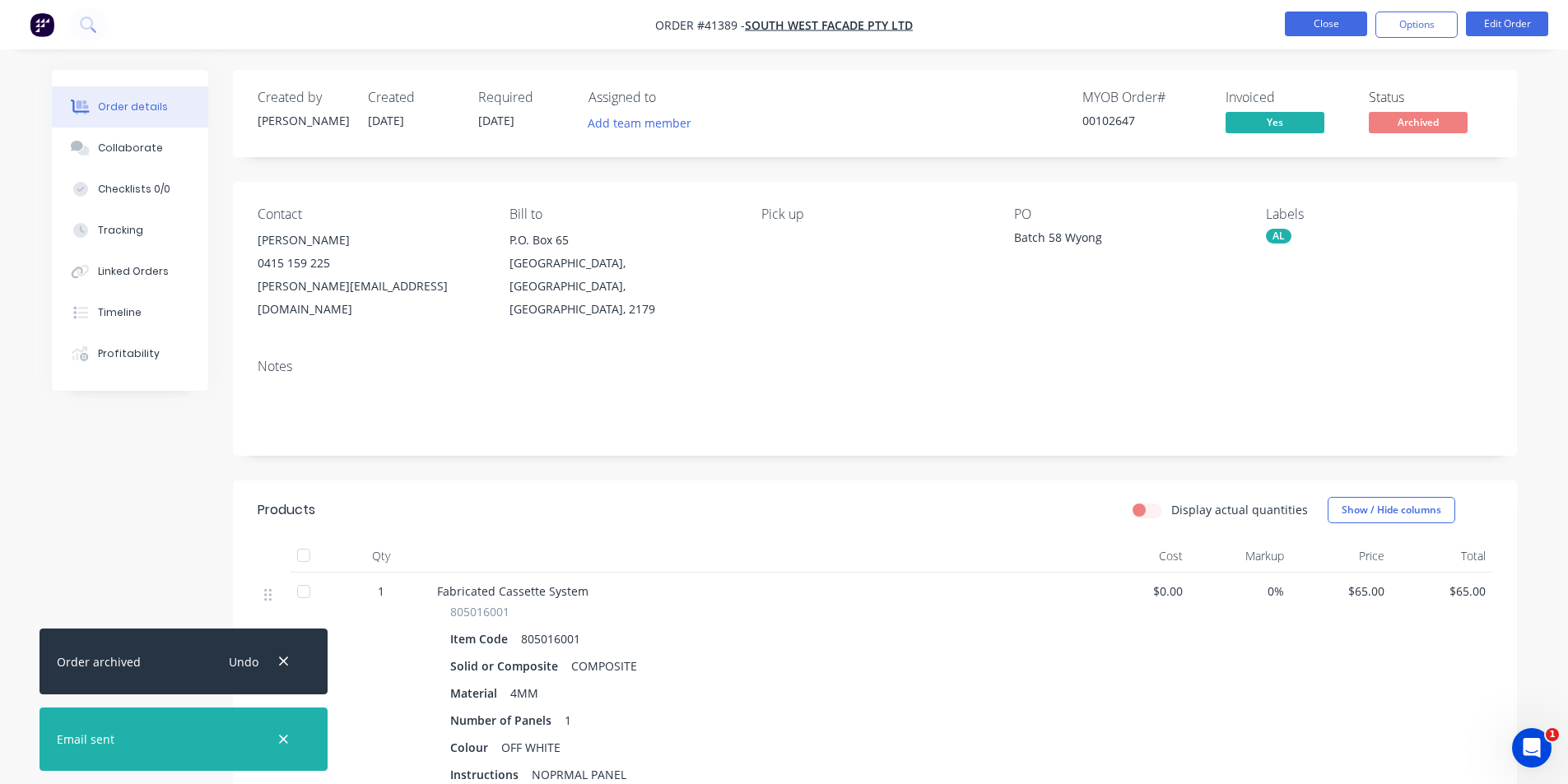
click at [1343, 20] on button "Close" at bounding box center [1326, 24] width 83 height 25
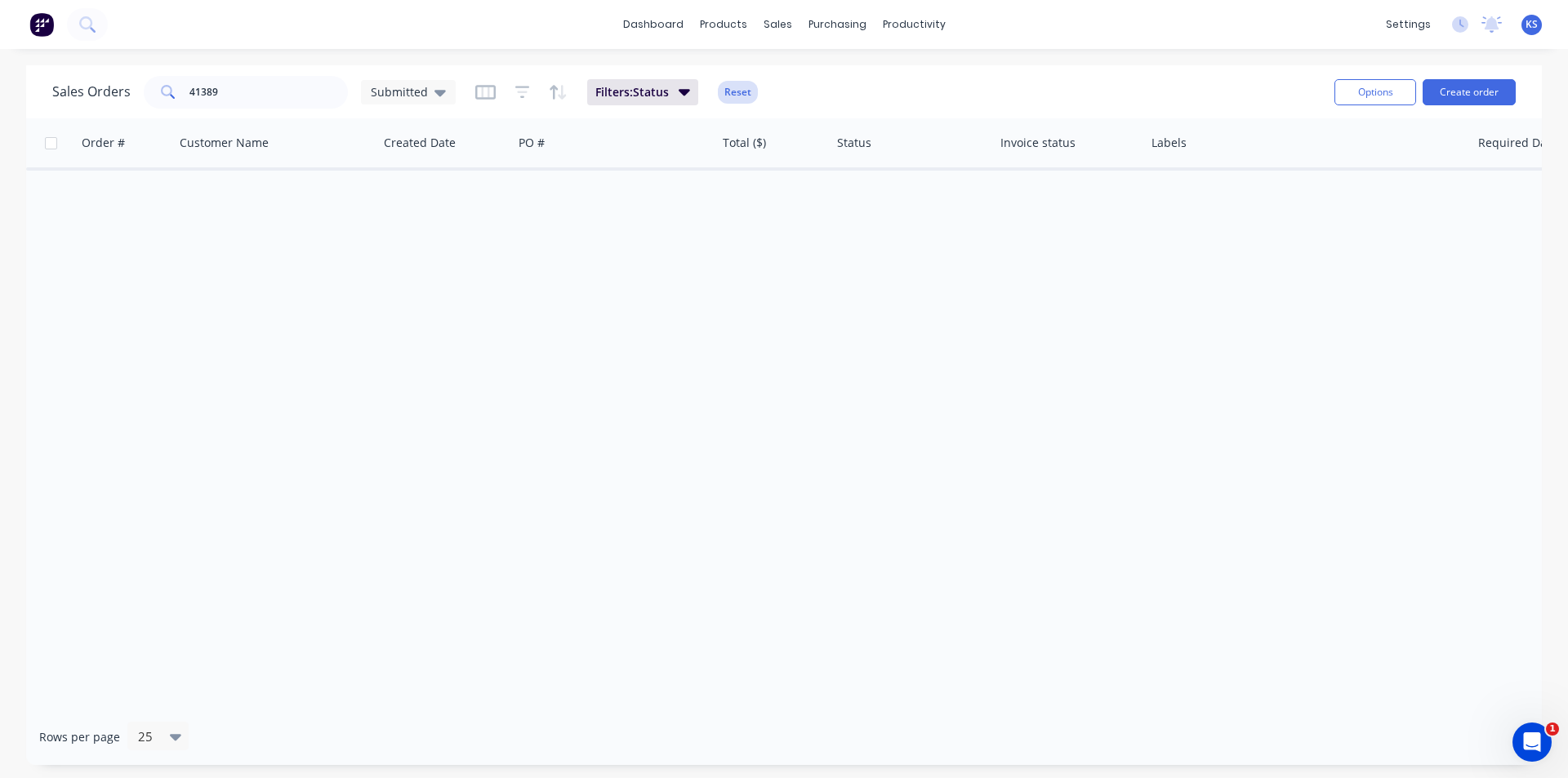
click at [746, 90] on button "Reset" at bounding box center [737, 92] width 40 height 22
drag, startPoint x: 300, startPoint y: 100, endPoint x: 116, endPoint y: 91, distance: 184.2
click at [116, 91] on div "Sales Orders 41389 Submitted" at bounding box center [253, 92] width 404 height 32
type input "41391"
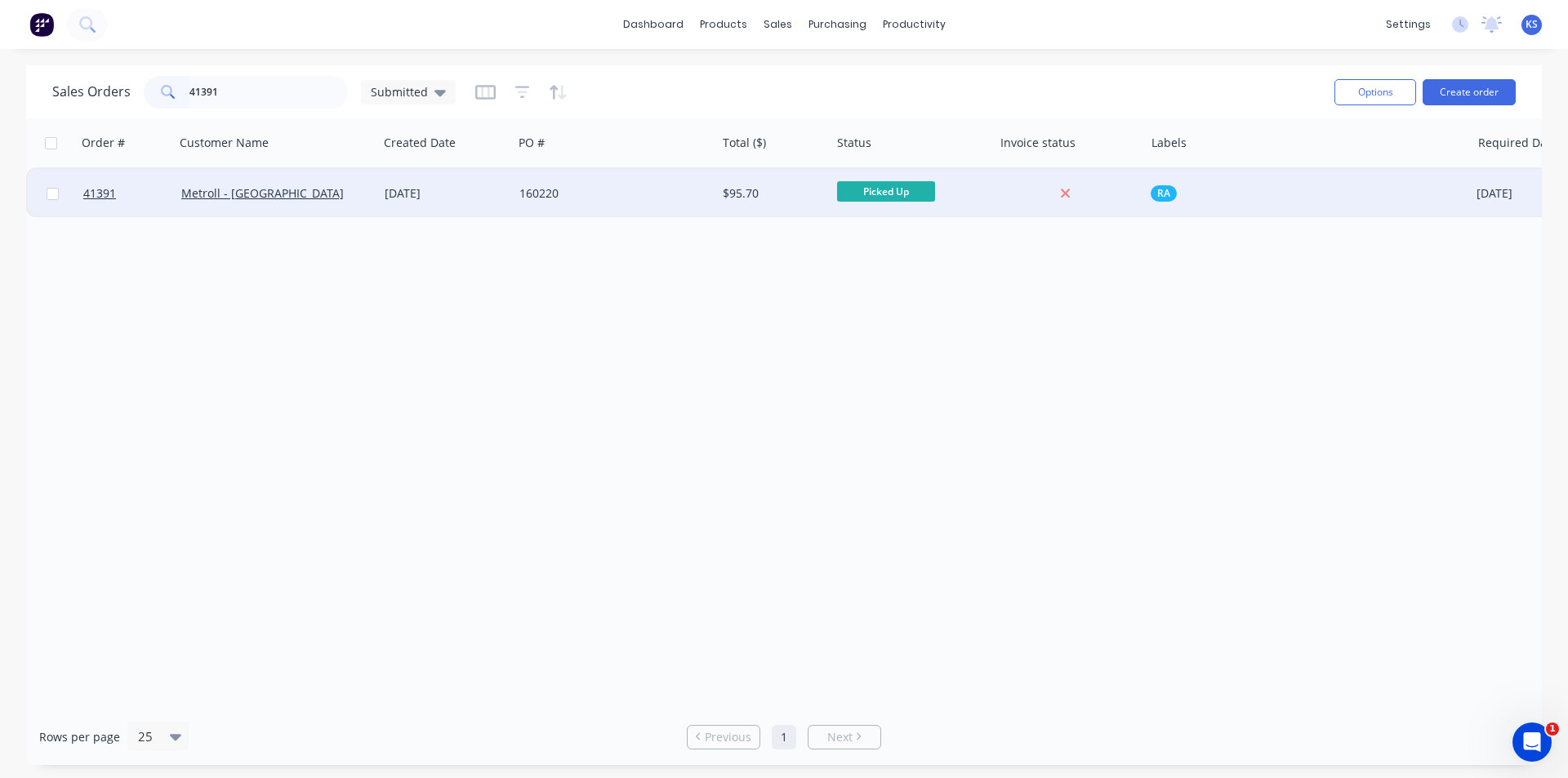
click at [534, 191] on div "160220" at bounding box center [609, 194] width 181 height 17
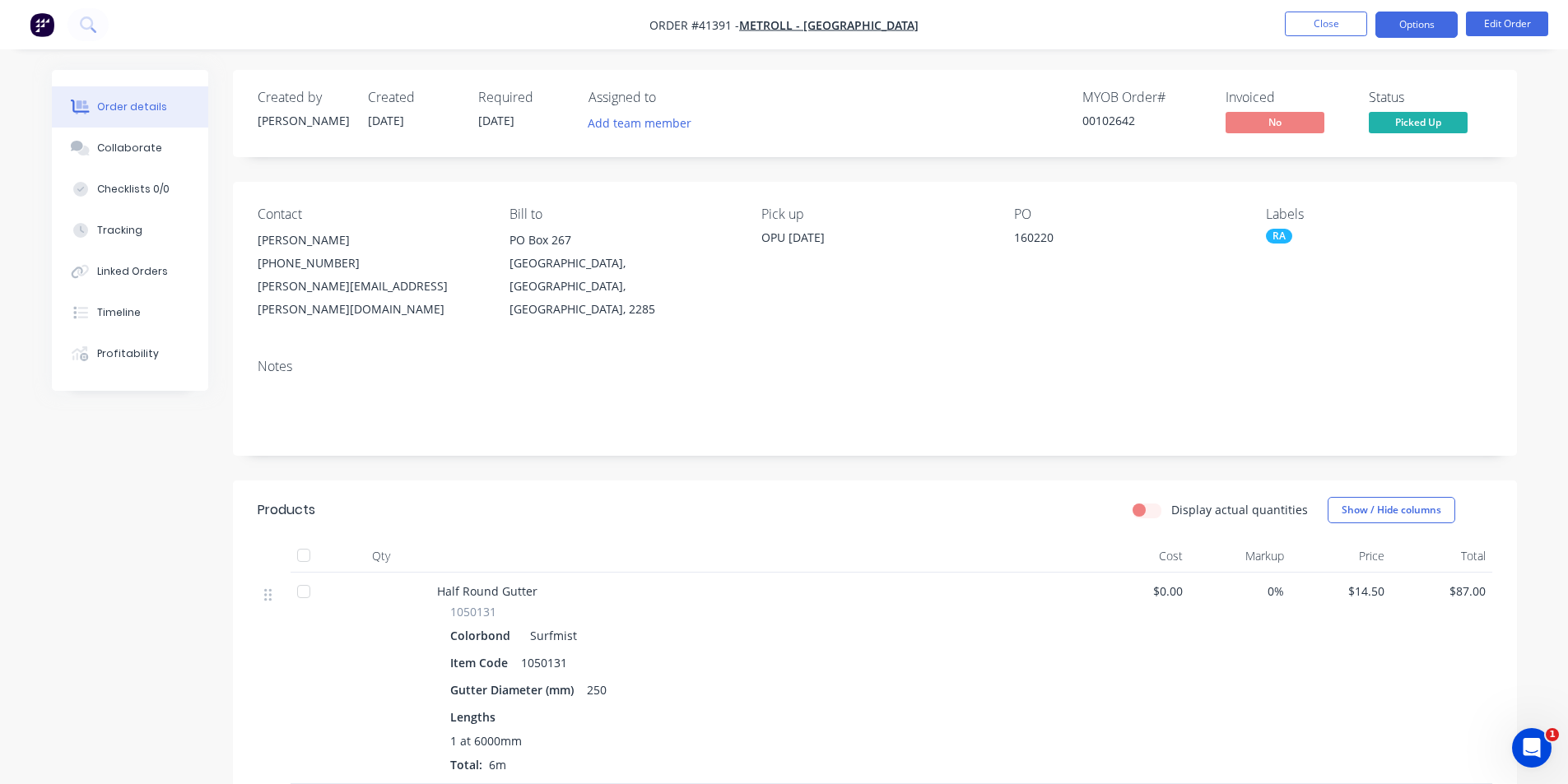
click at [1410, 26] on button "Options" at bounding box center [1416, 25] width 83 height 27
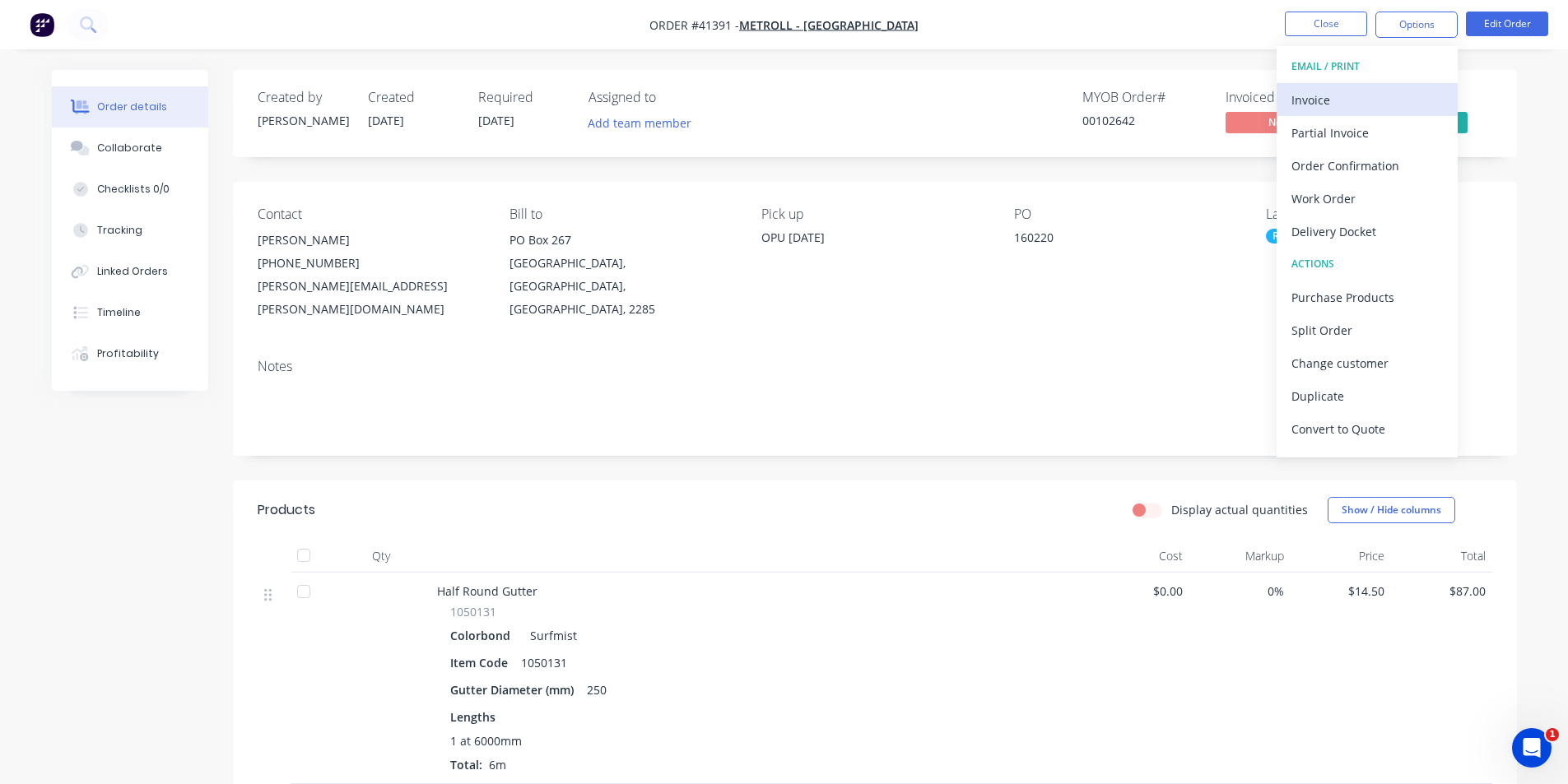
click at [1331, 101] on div "Invoice" at bounding box center [1367, 99] width 152 height 24
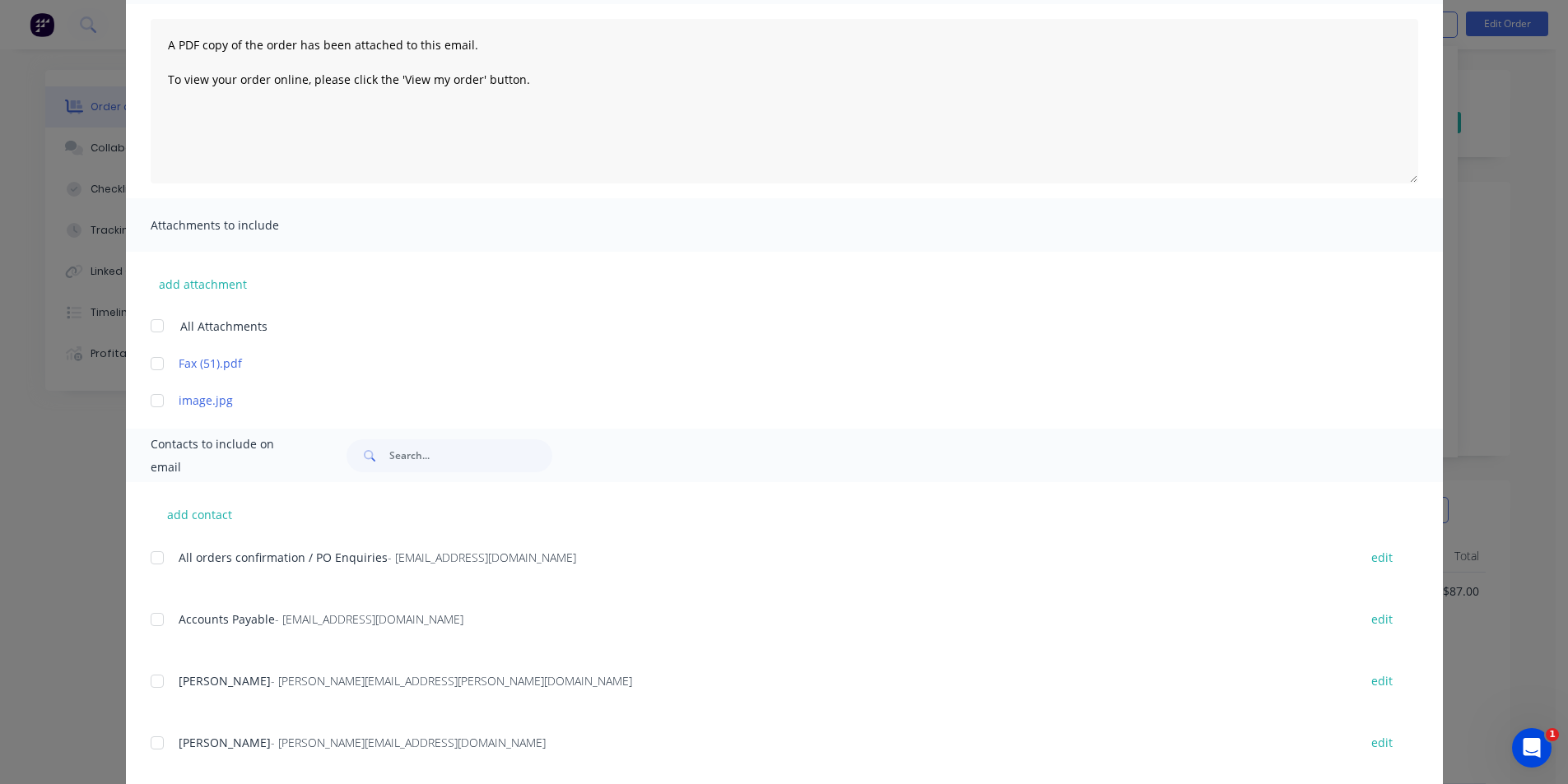
scroll to position [329, 0]
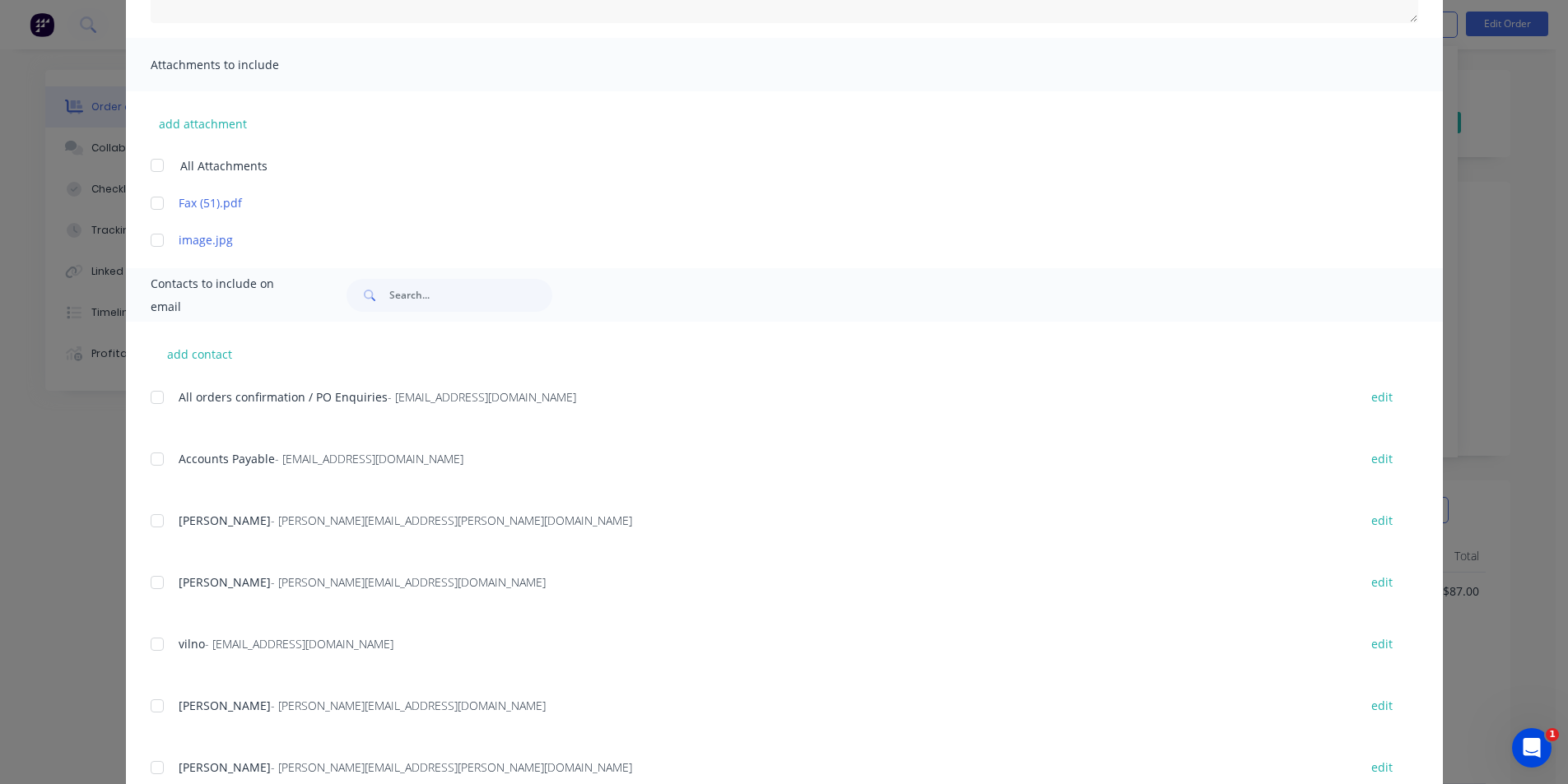
click at [149, 458] on div at bounding box center [157, 458] width 33 height 33
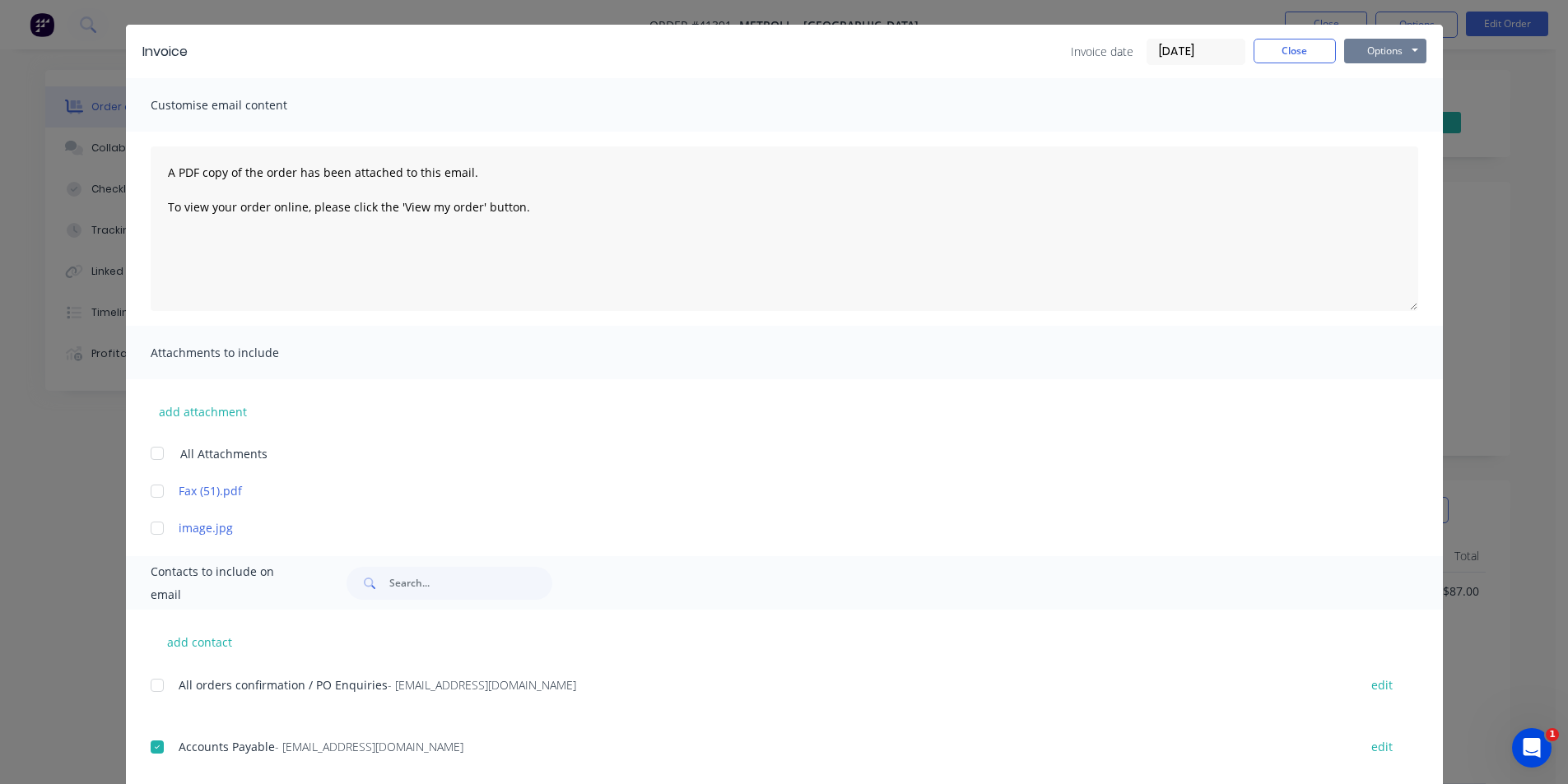
scroll to position [0, 0]
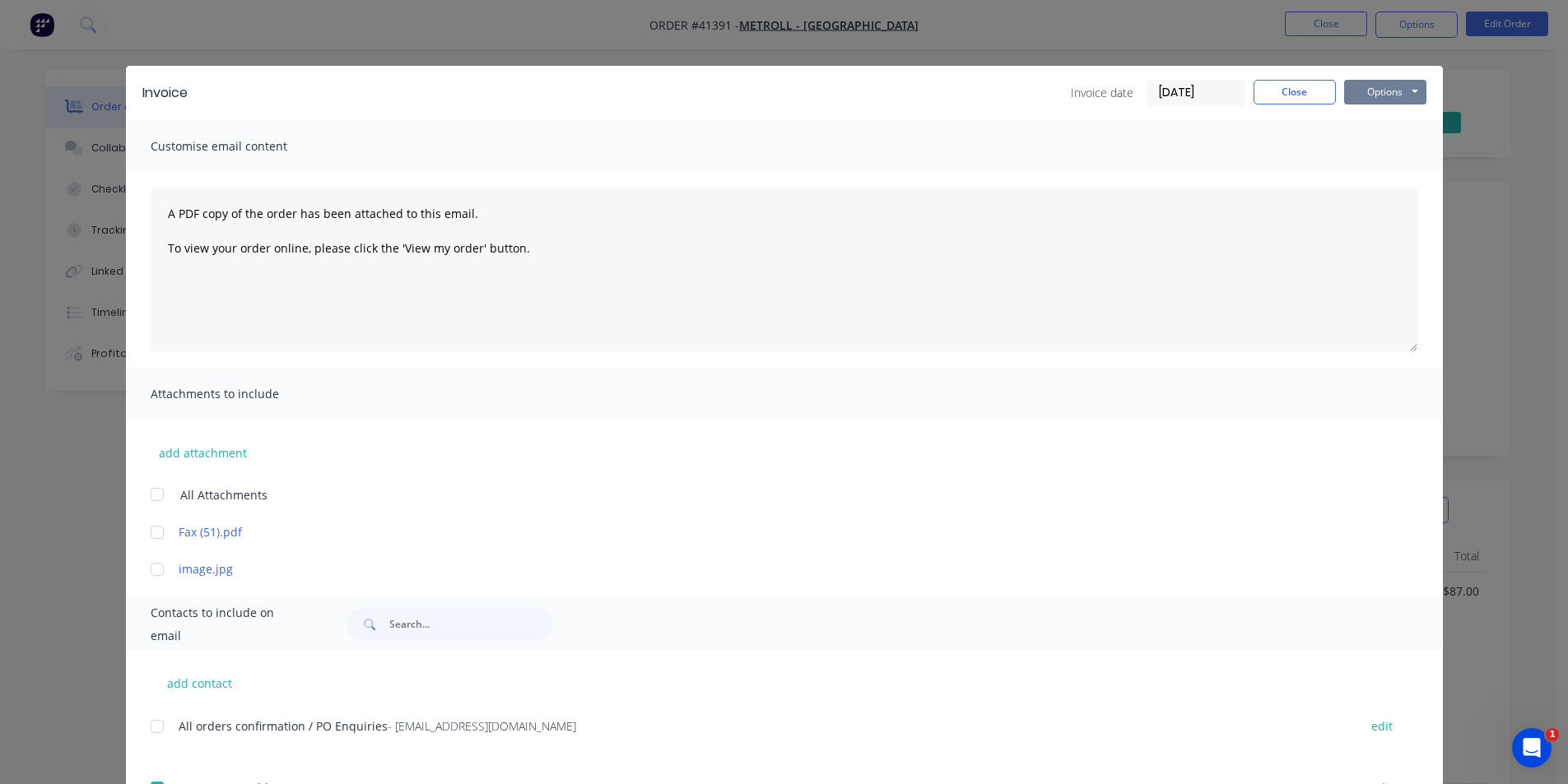
click at [1362, 98] on button "Options" at bounding box center [1385, 92] width 83 height 25
click at [1392, 165] on button "Email" at bounding box center [1396, 176] width 105 height 28
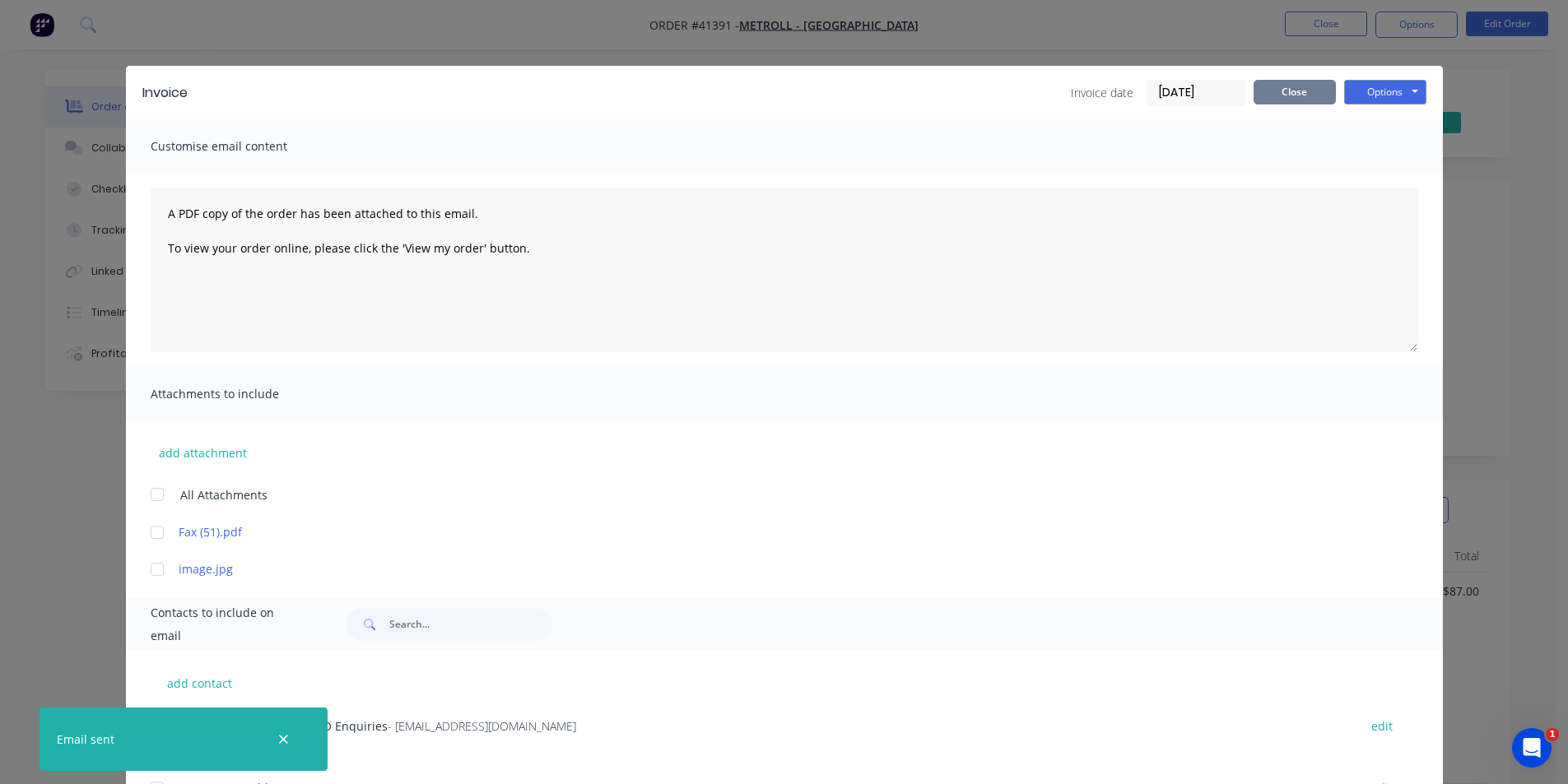
click at [1302, 85] on button "Close" at bounding box center [1294, 92] width 83 height 25
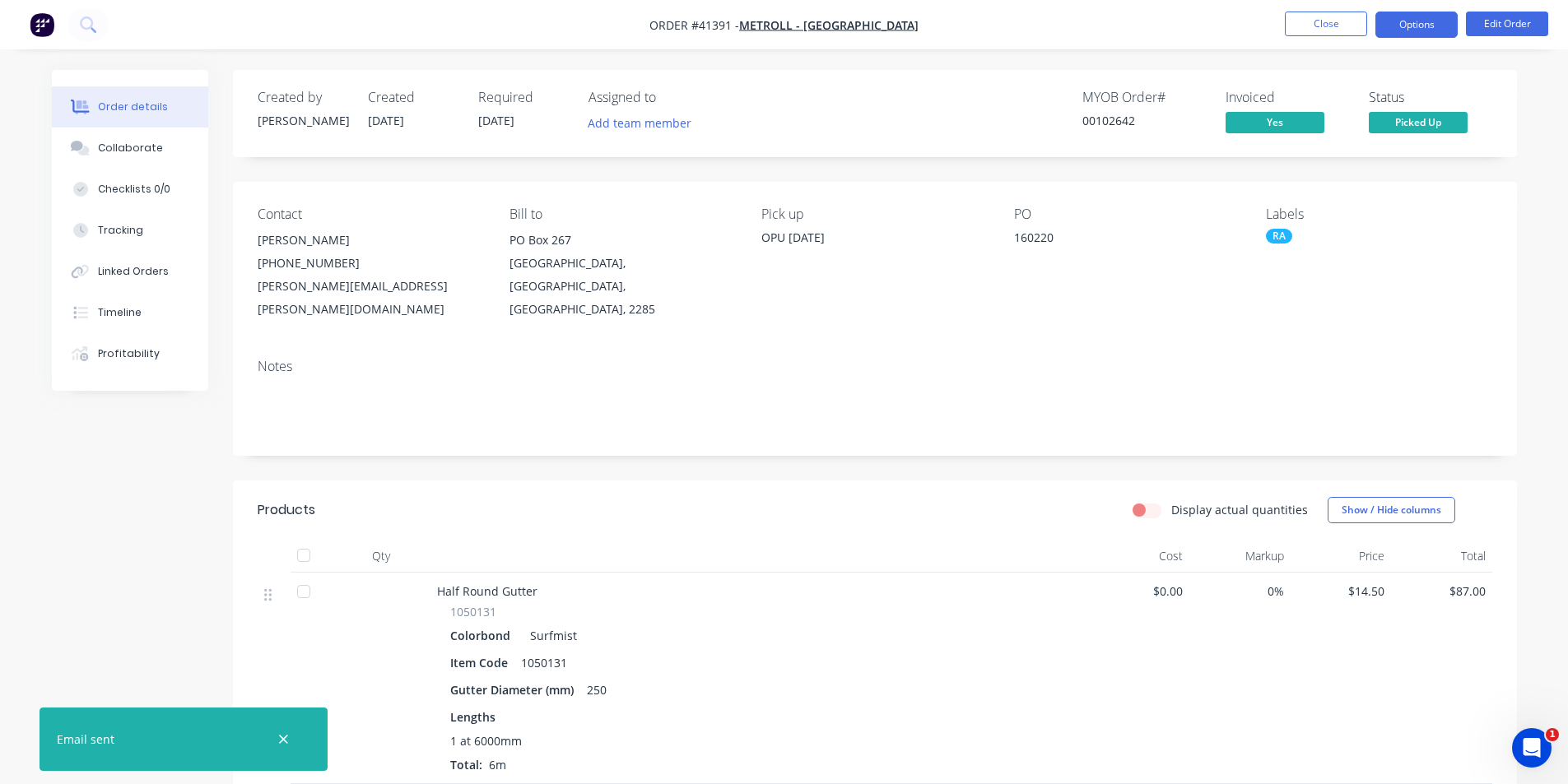
click at [1424, 19] on button "Options" at bounding box center [1416, 25] width 83 height 27
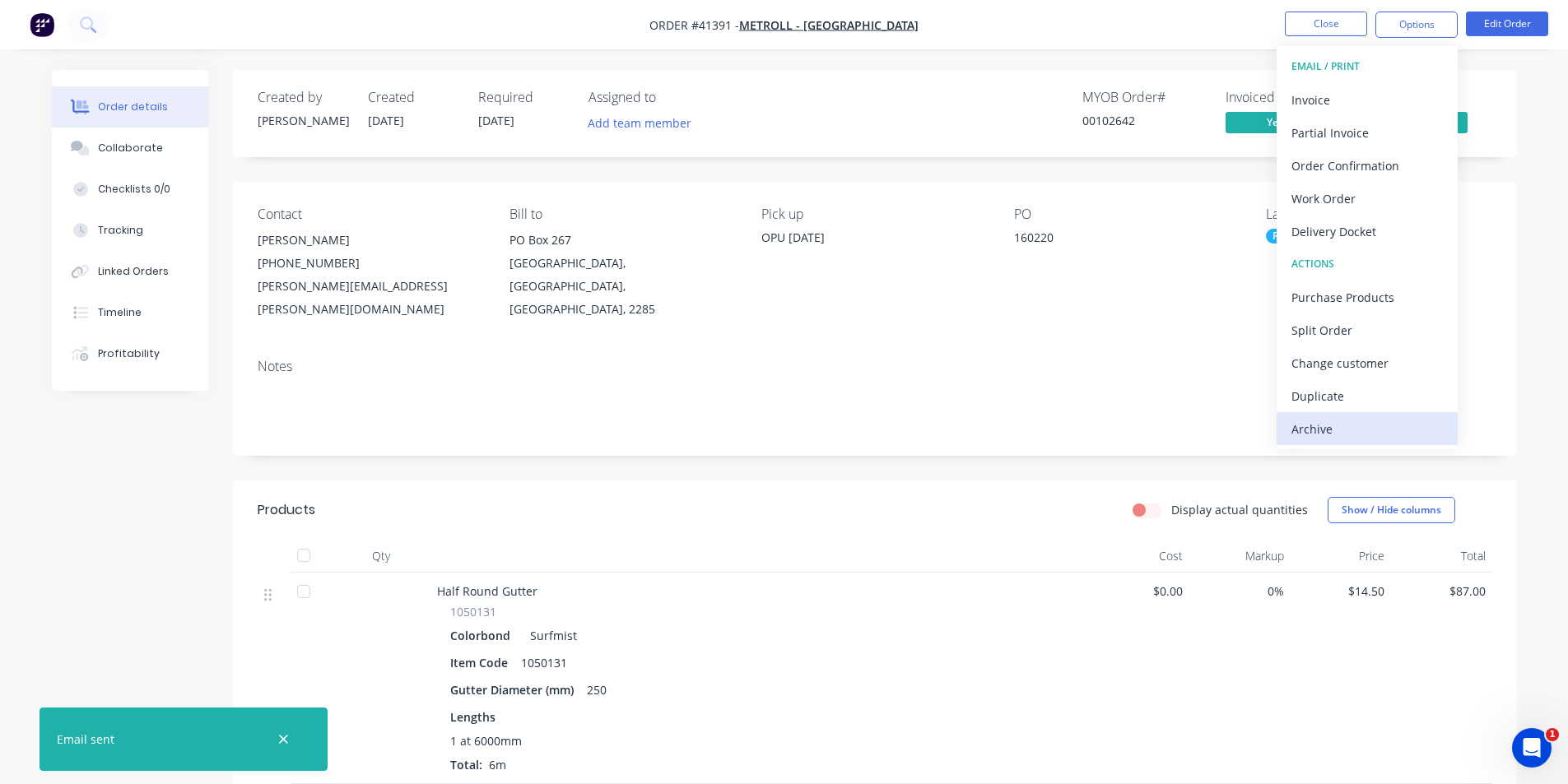
click at [1356, 423] on div "Archive" at bounding box center [1367, 429] width 152 height 24
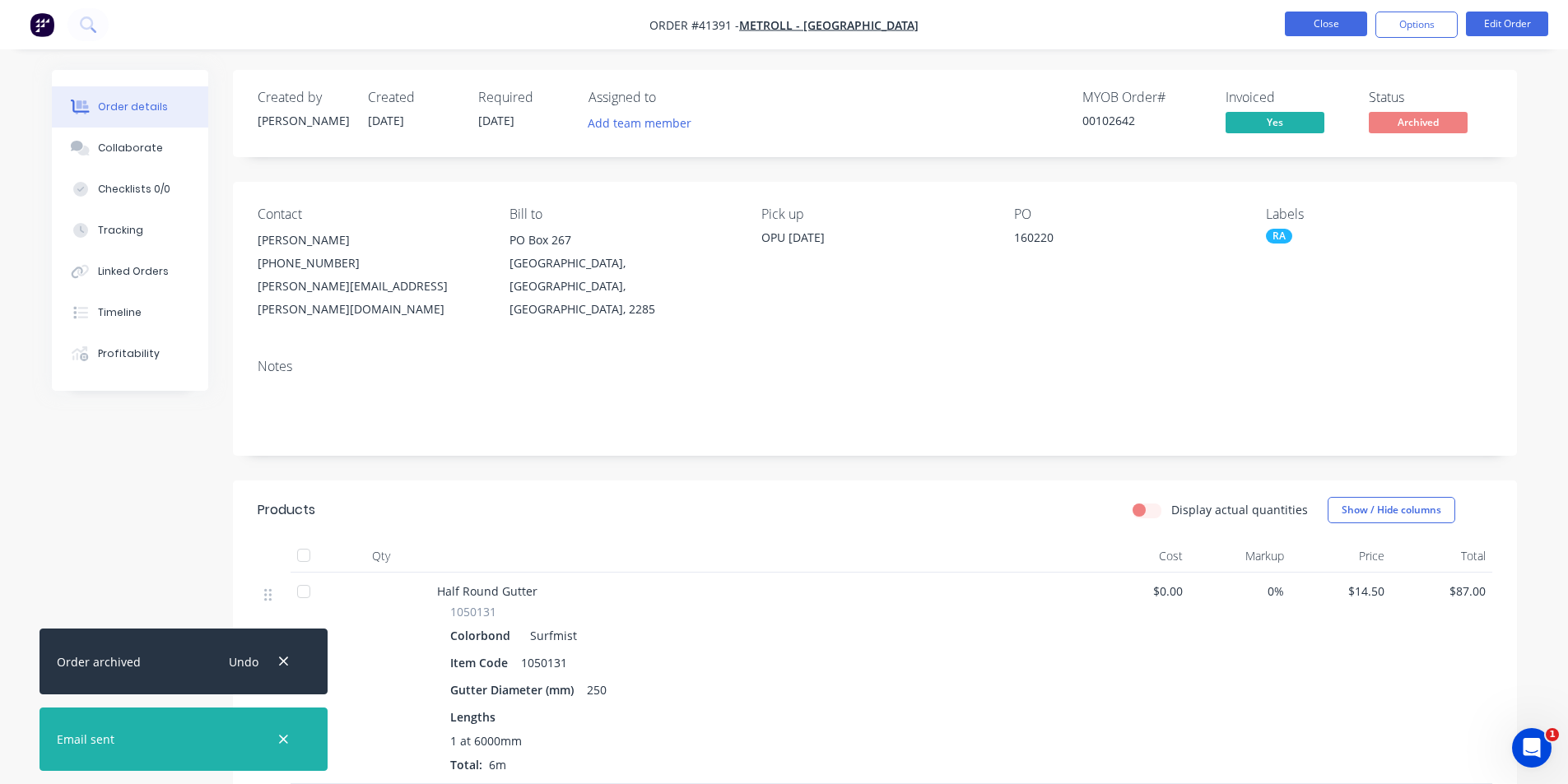
click at [1303, 25] on button "Close" at bounding box center [1326, 24] width 83 height 25
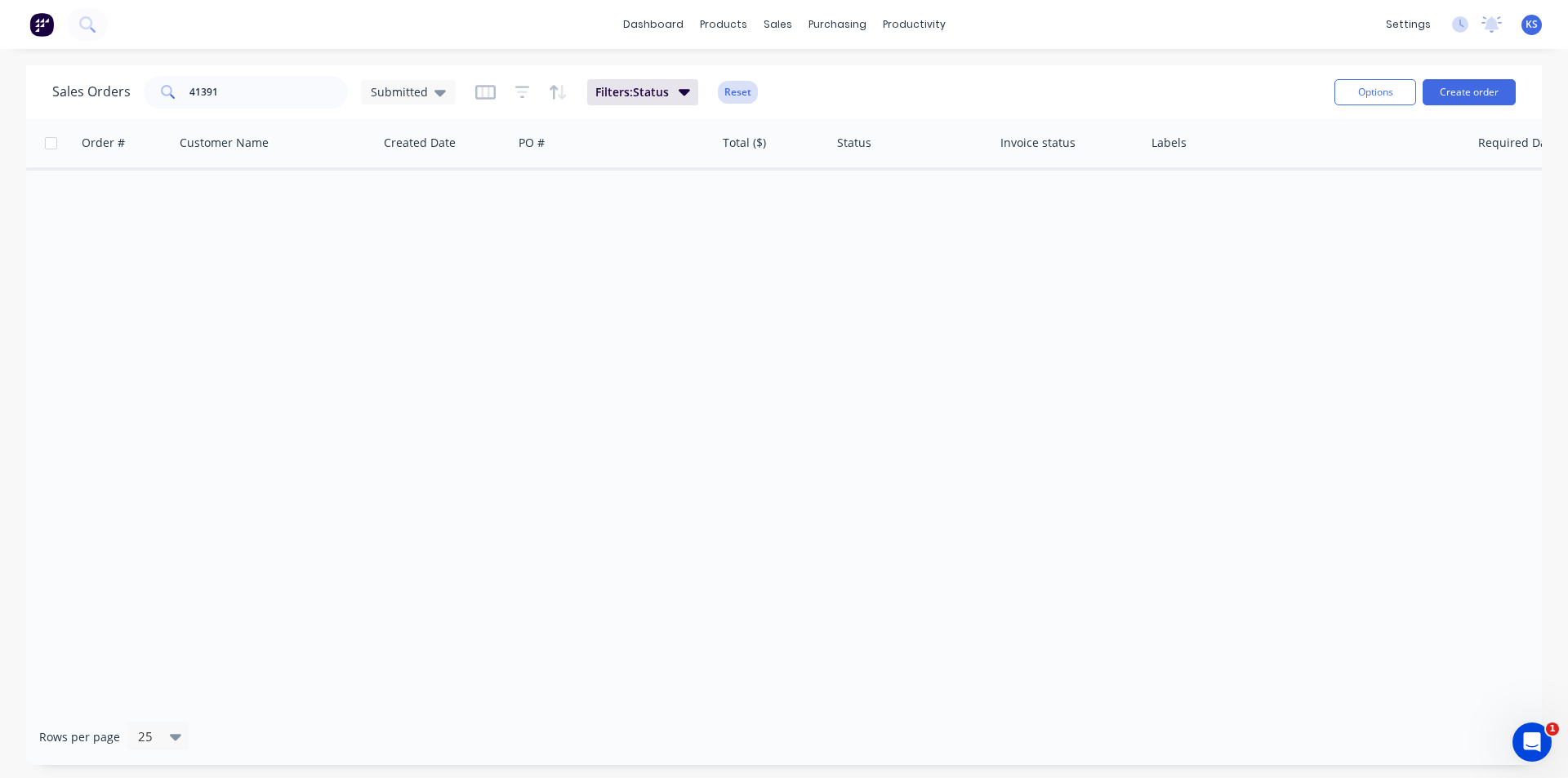
click at [725, 97] on button "Reset" at bounding box center [737, 92] width 40 height 22
drag, startPoint x: 263, startPoint y: 87, endPoint x: 81, endPoint y: 81, distance: 182.1
click at [81, 81] on div "Sales Orders 41391 Submitted" at bounding box center [253, 92] width 404 height 32
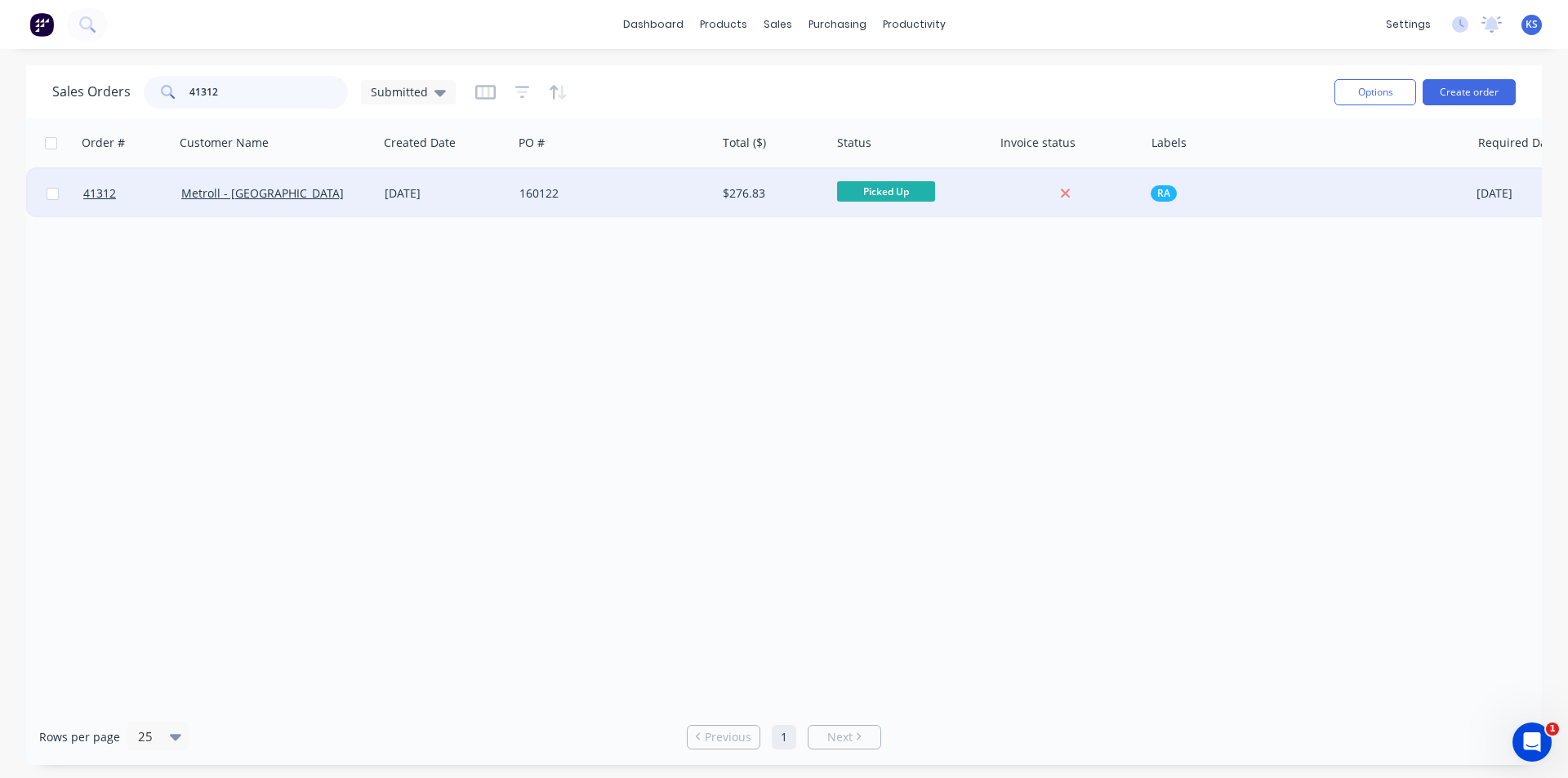
type input "41312"
click at [484, 189] on div "25 Aug 2025" at bounding box center [446, 194] width 121 height 17
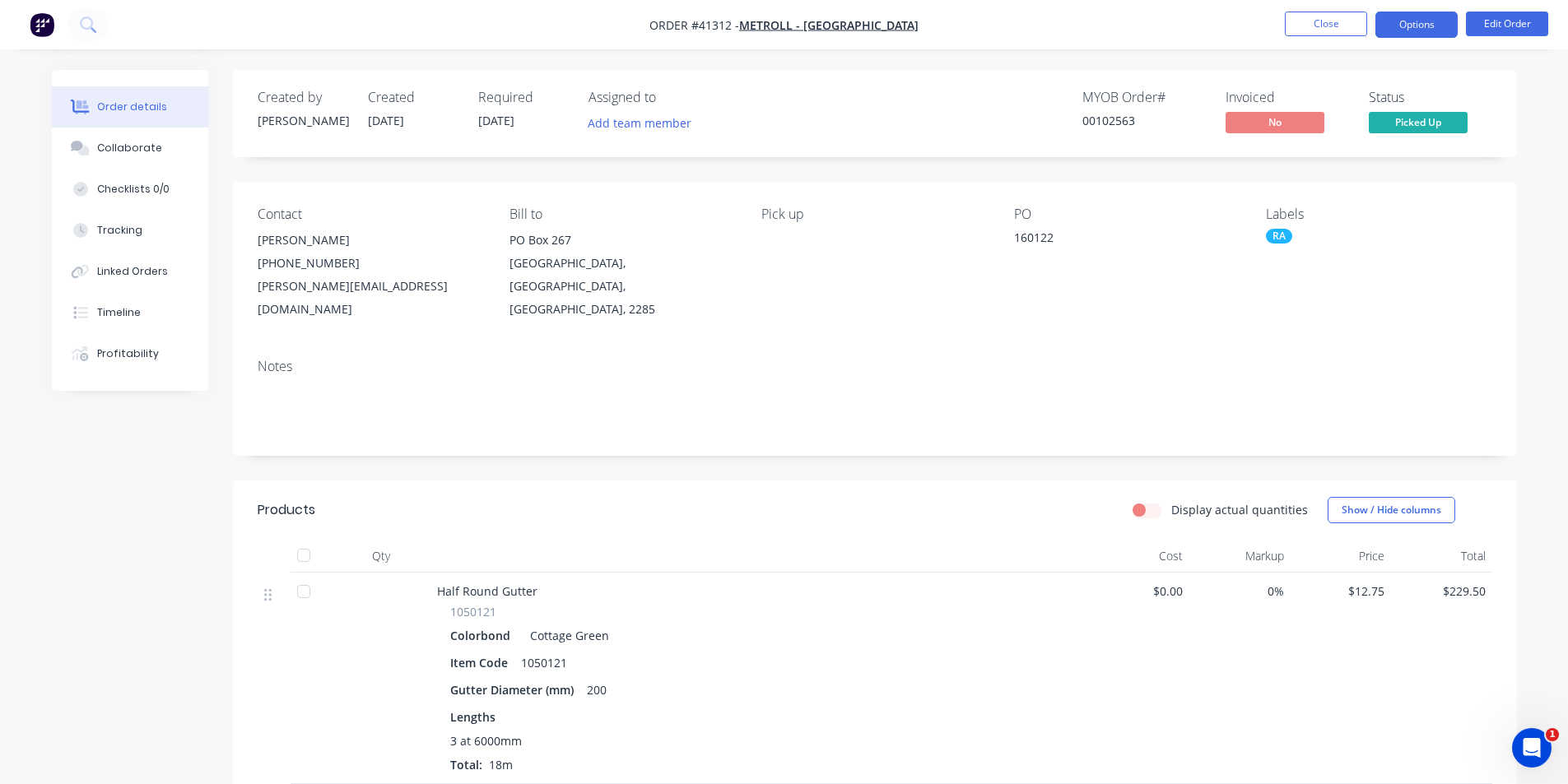
click at [1406, 28] on button "Options" at bounding box center [1416, 25] width 83 height 27
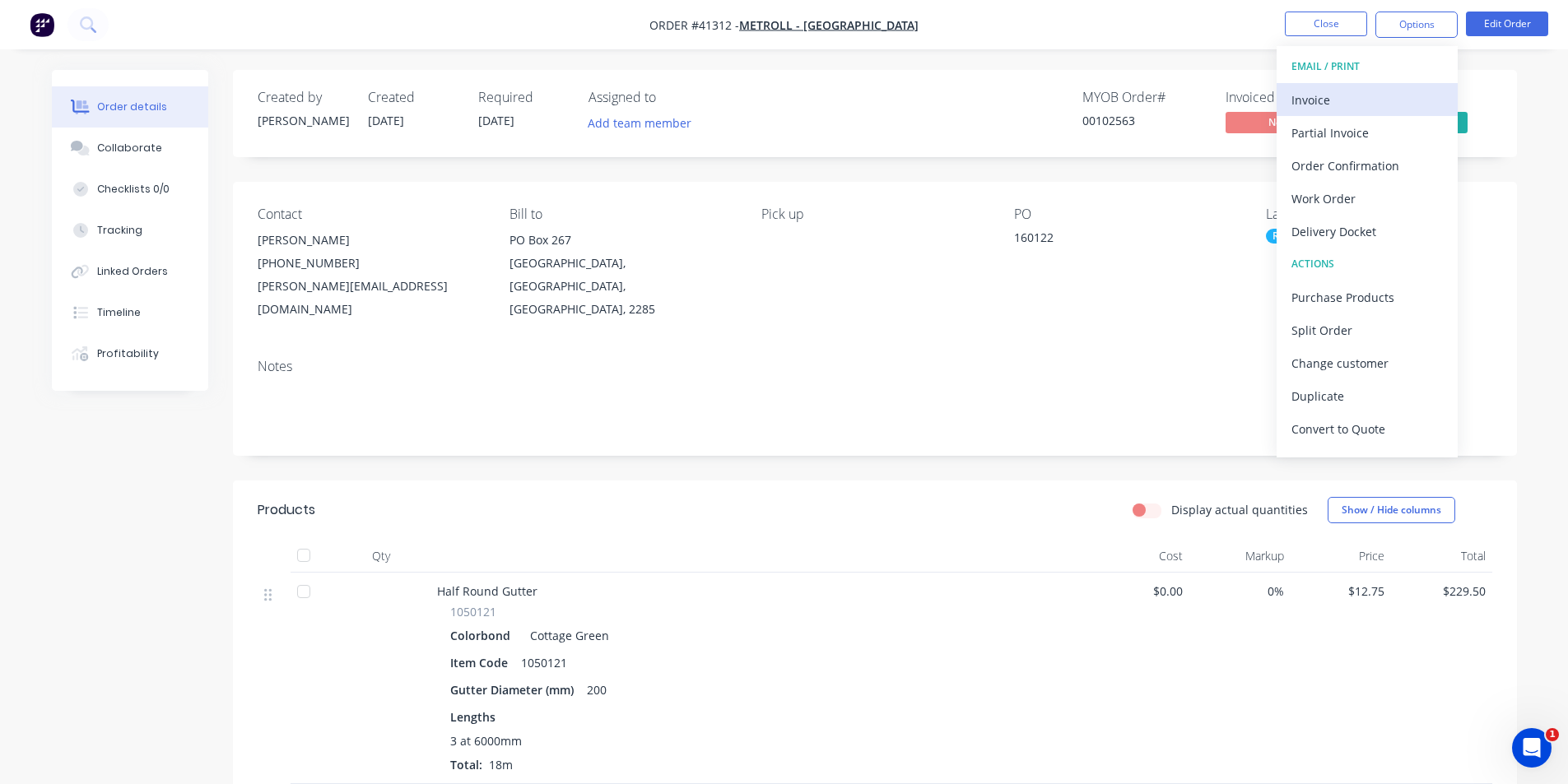
click at [1386, 87] on button "Invoice" at bounding box center [1367, 98] width 181 height 33
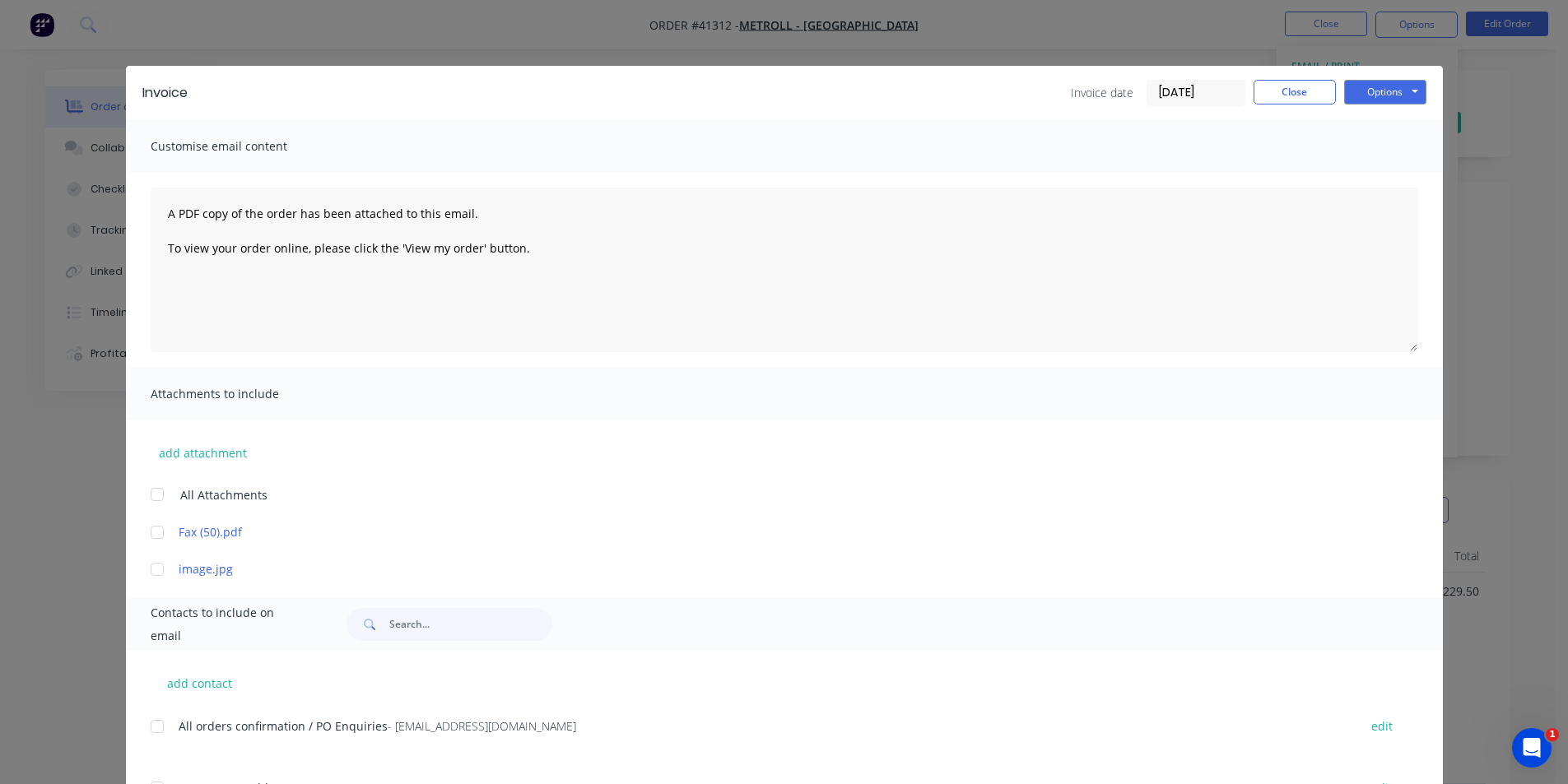
scroll to position [412, 0]
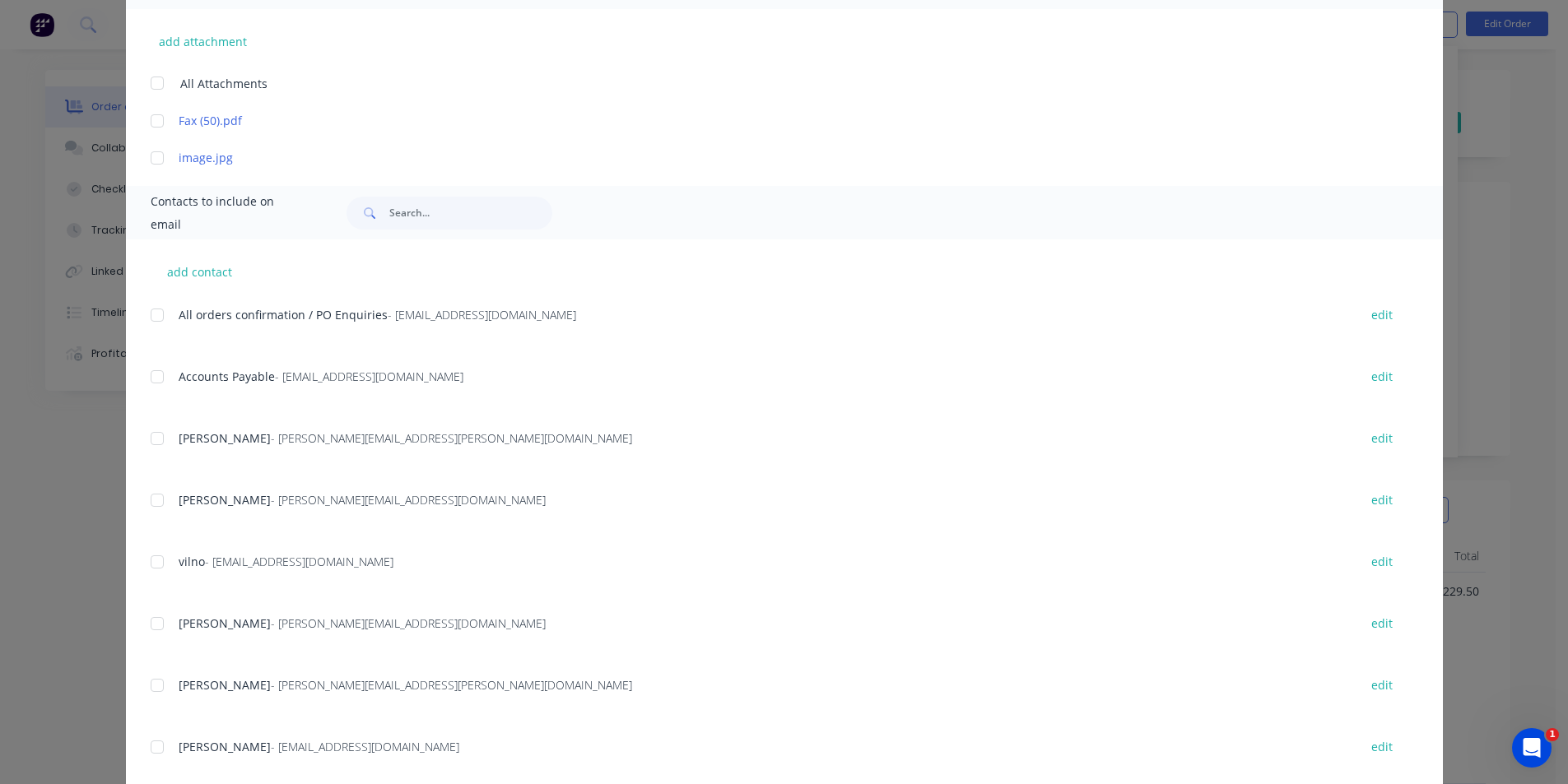
click at [149, 379] on div at bounding box center [157, 376] width 33 height 33
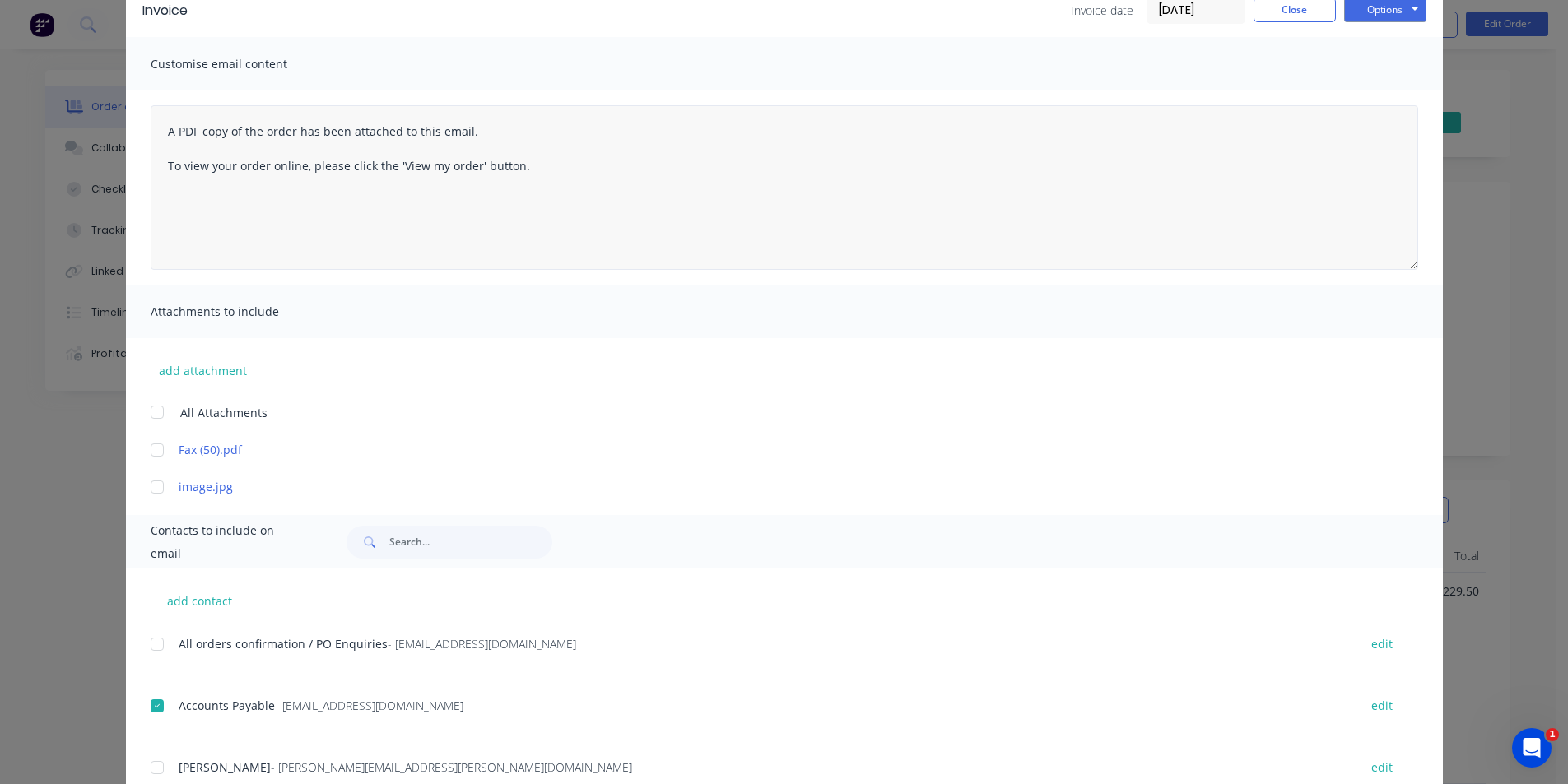
scroll to position [0, 0]
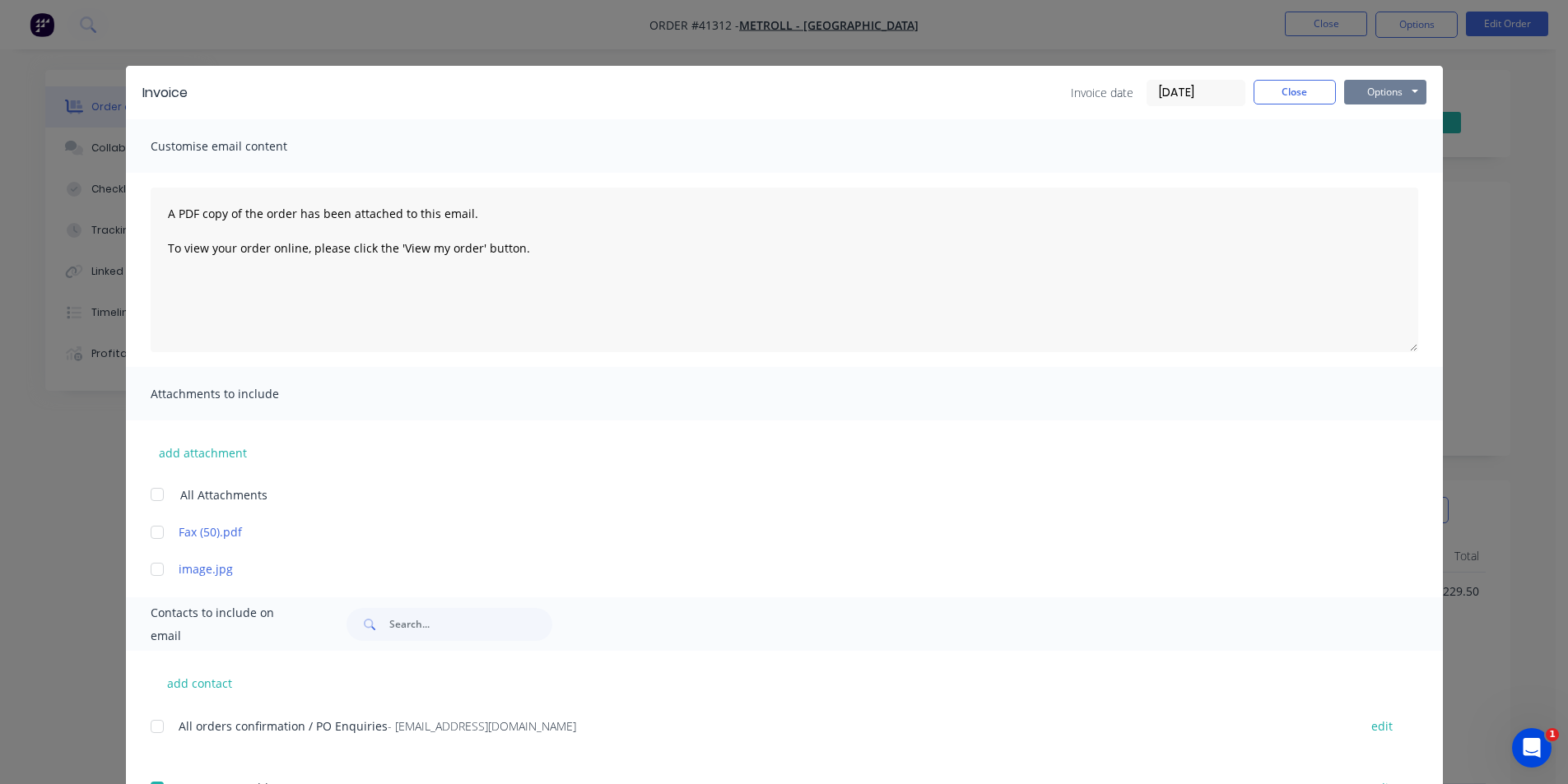
click at [1393, 92] on button "Options" at bounding box center [1385, 92] width 83 height 25
click at [1401, 168] on button "Email" at bounding box center [1396, 176] width 105 height 28
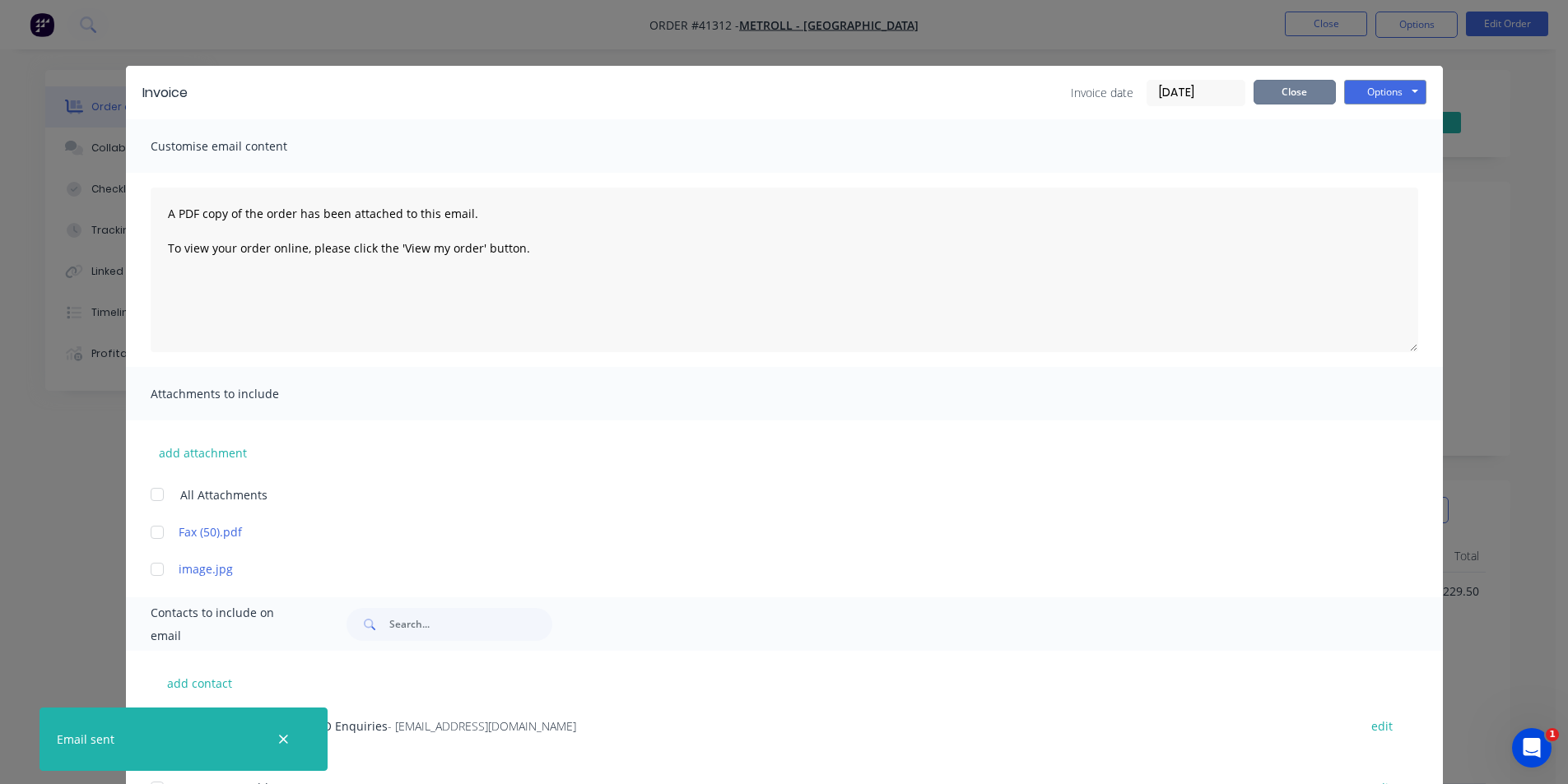
click at [1313, 92] on button "Close" at bounding box center [1294, 92] width 83 height 25
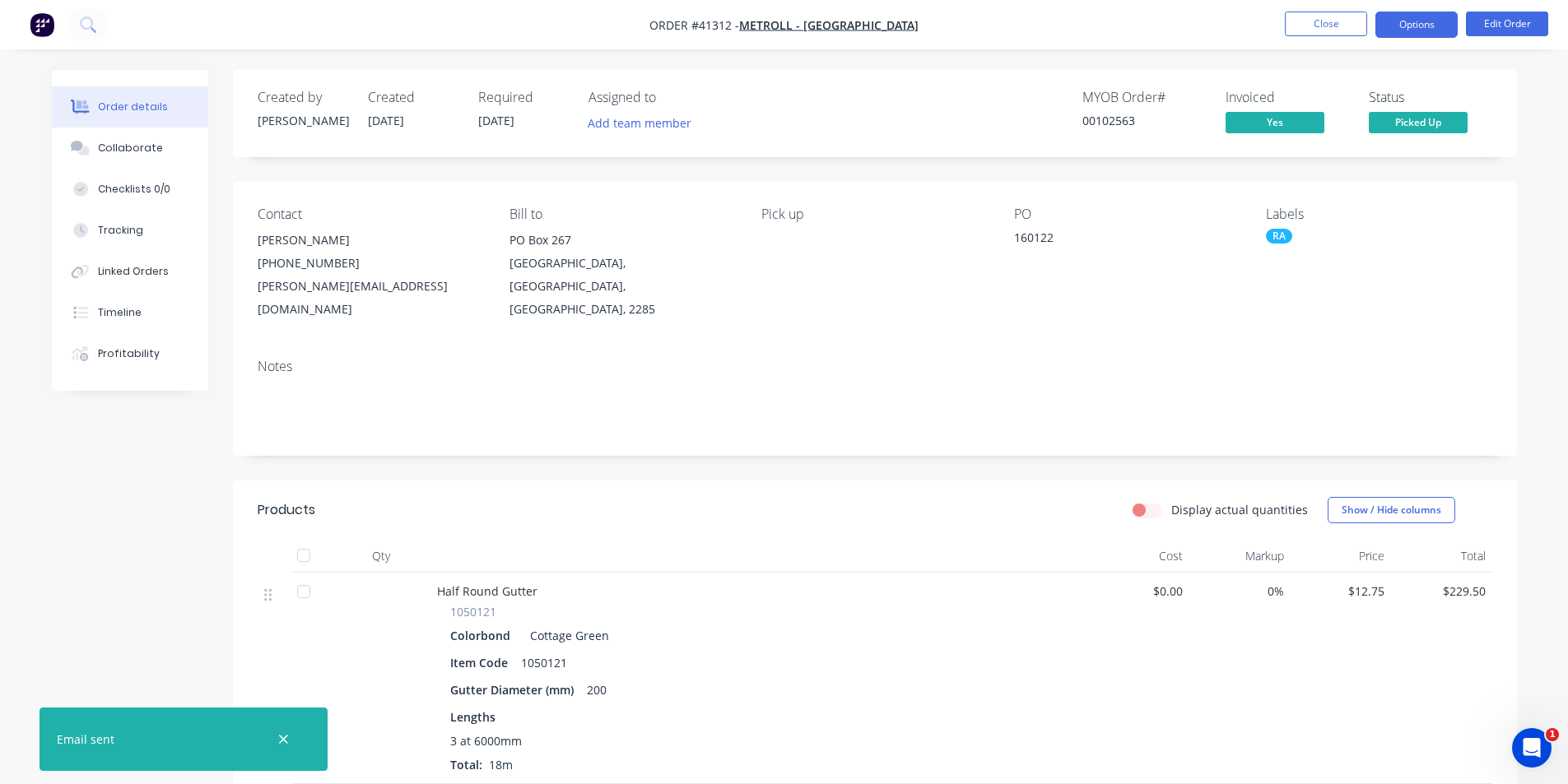
click at [1408, 23] on button "Options" at bounding box center [1416, 25] width 83 height 27
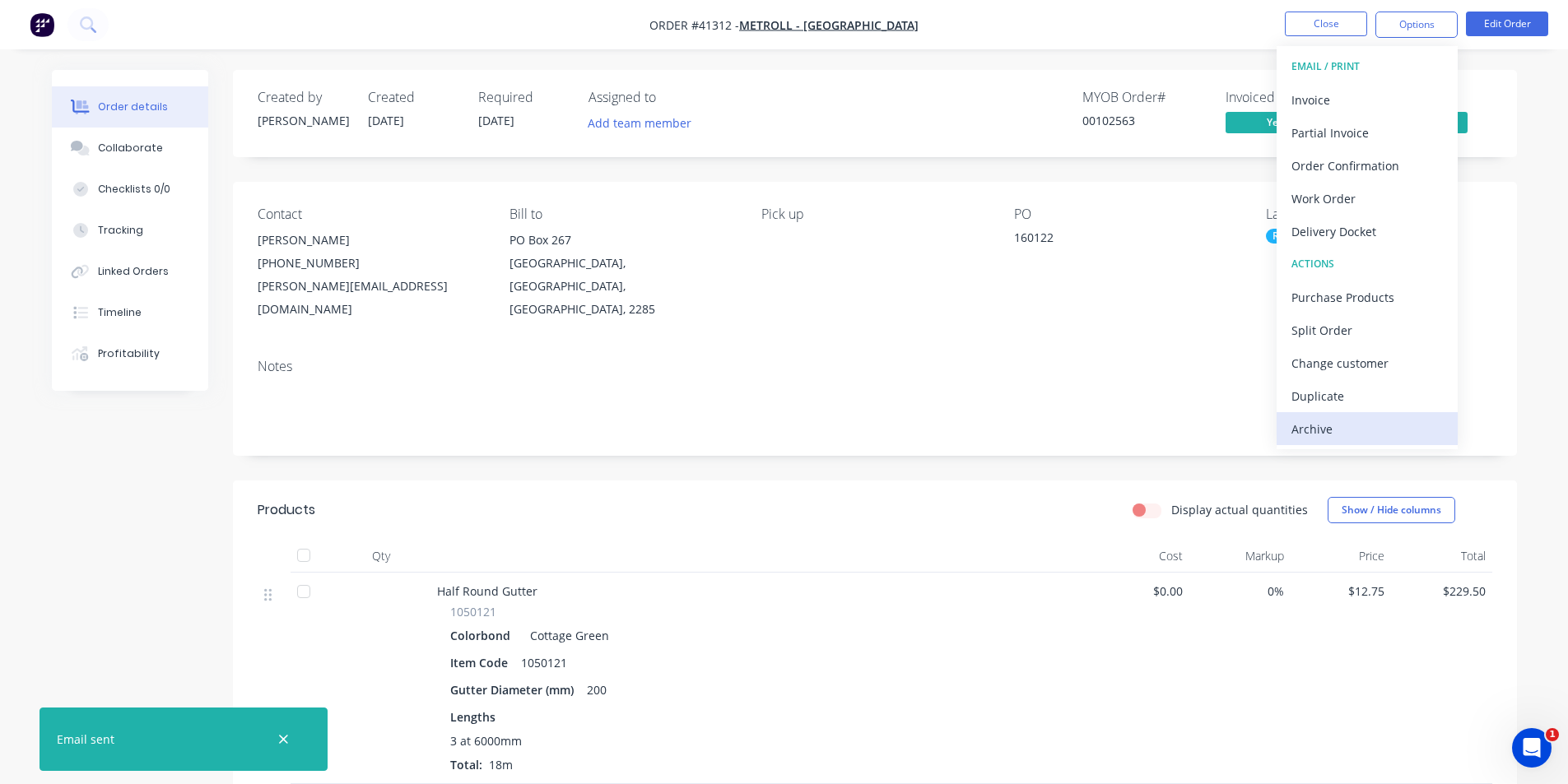
click at [1358, 426] on div "Archive" at bounding box center [1367, 429] width 152 height 24
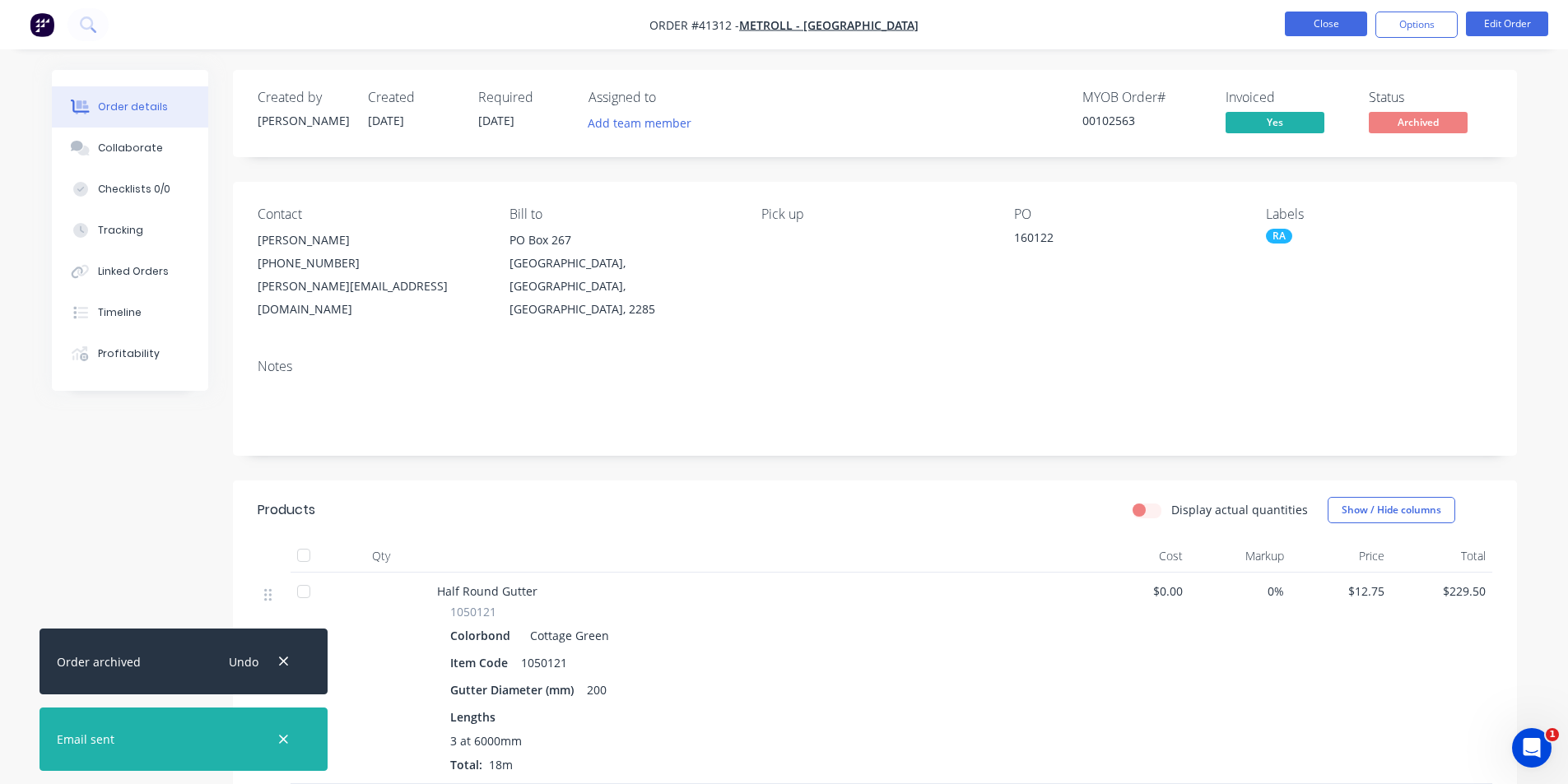
click at [1320, 27] on button "Close" at bounding box center [1326, 24] width 83 height 25
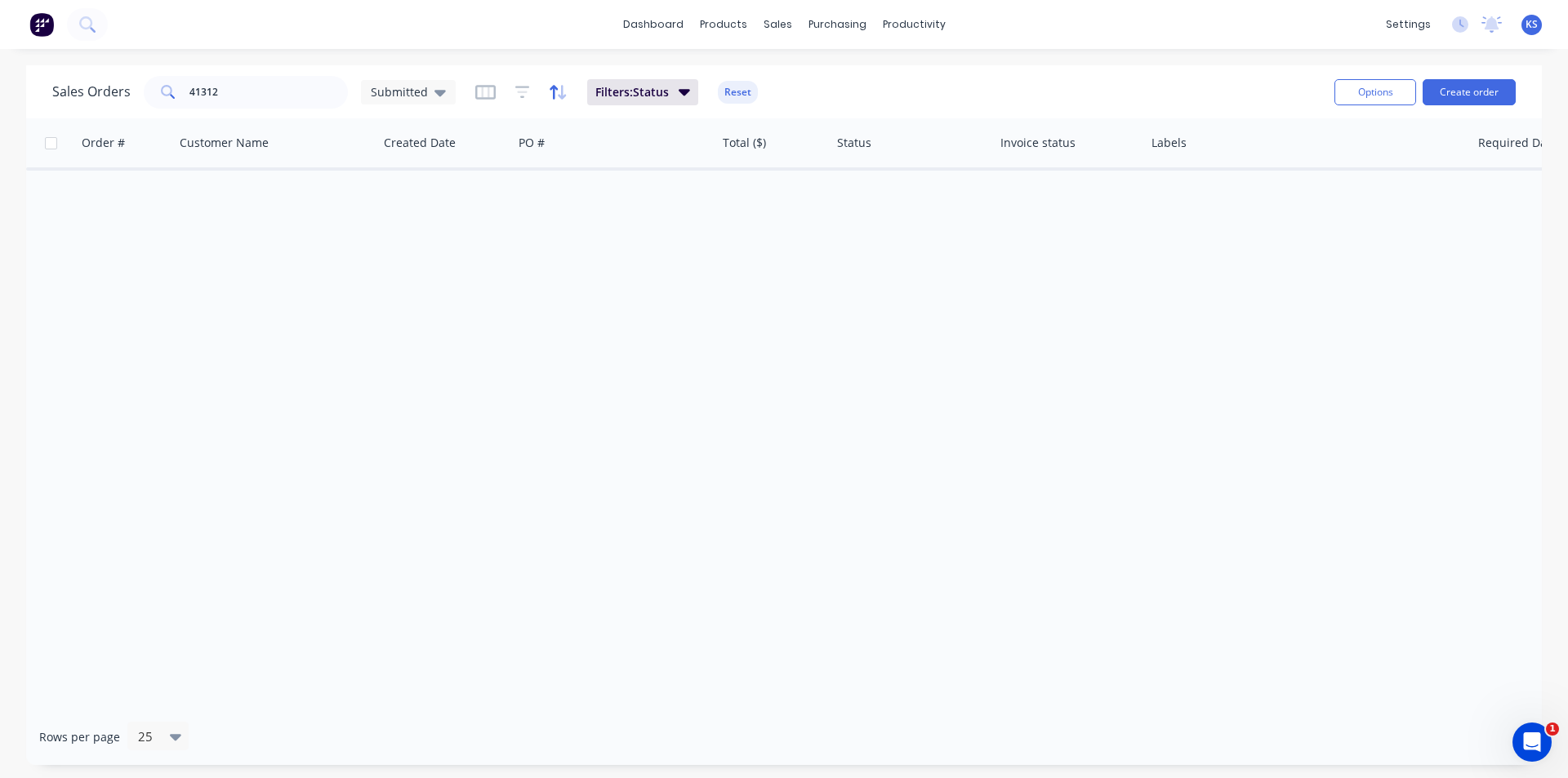
drag, startPoint x: 732, startPoint y: 94, endPoint x: 557, endPoint y: 98, distance: 175.0
click at [732, 93] on button "Reset" at bounding box center [737, 92] width 40 height 22
drag, startPoint x: 245, startPoint y: 98, endPoint x: 130, endPoint y: 92, distance: 115.2
click at [130, 92] on div "Sales Orders 41312 Submitted" at bounding box center [253, 92] width 404 height 32
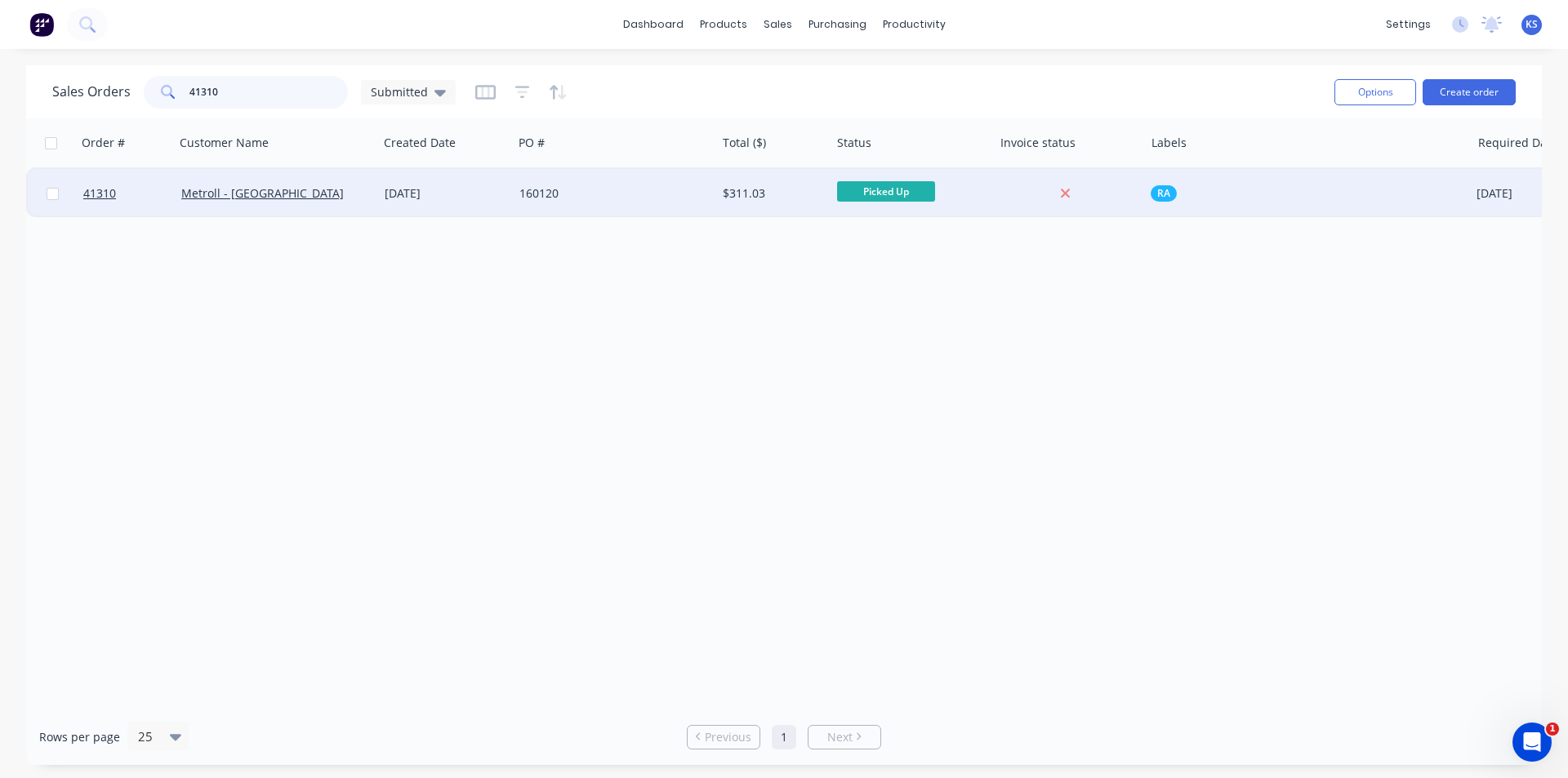
type input "41310"
click at [468, 192] on div "25 Aug 2025" at bounding box center [446, 194] width 121 height 17
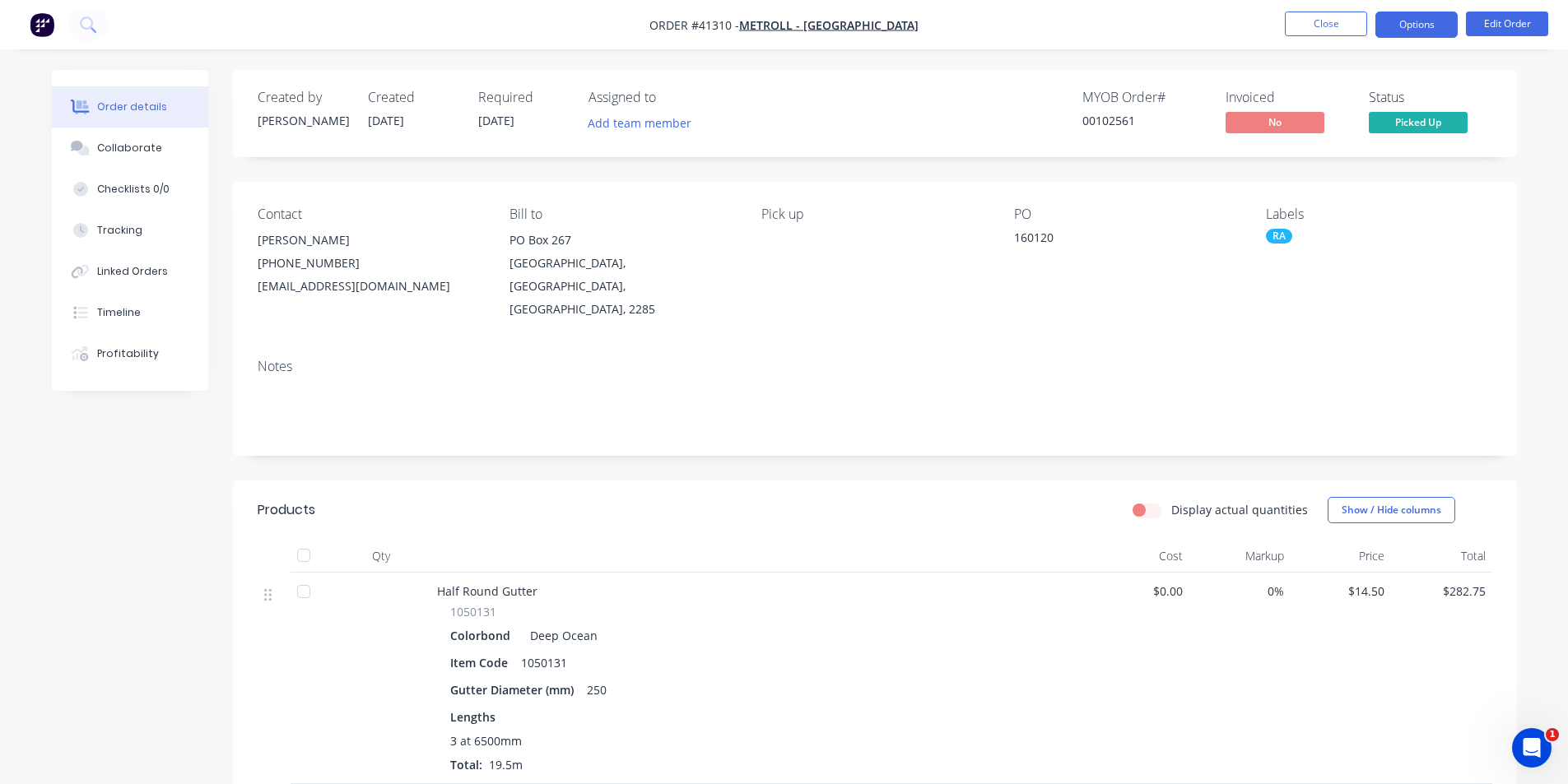
click at [1411, 18] on button "Options" at bounding box center [1416, 25] width 83 height 27
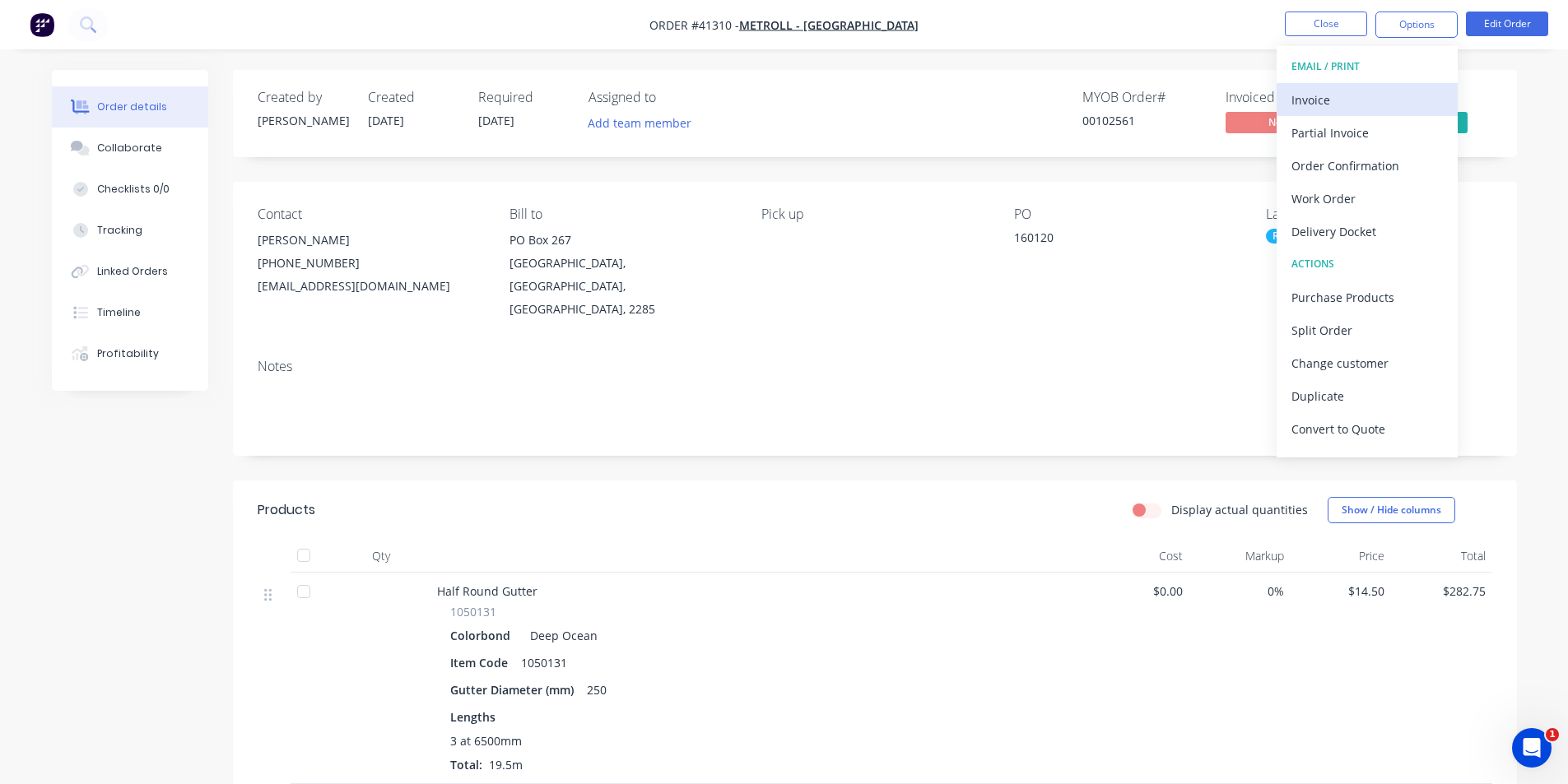
click at [1373, 101] on div "Invoice" at bounding box center [1367, 99] width 152 height 24
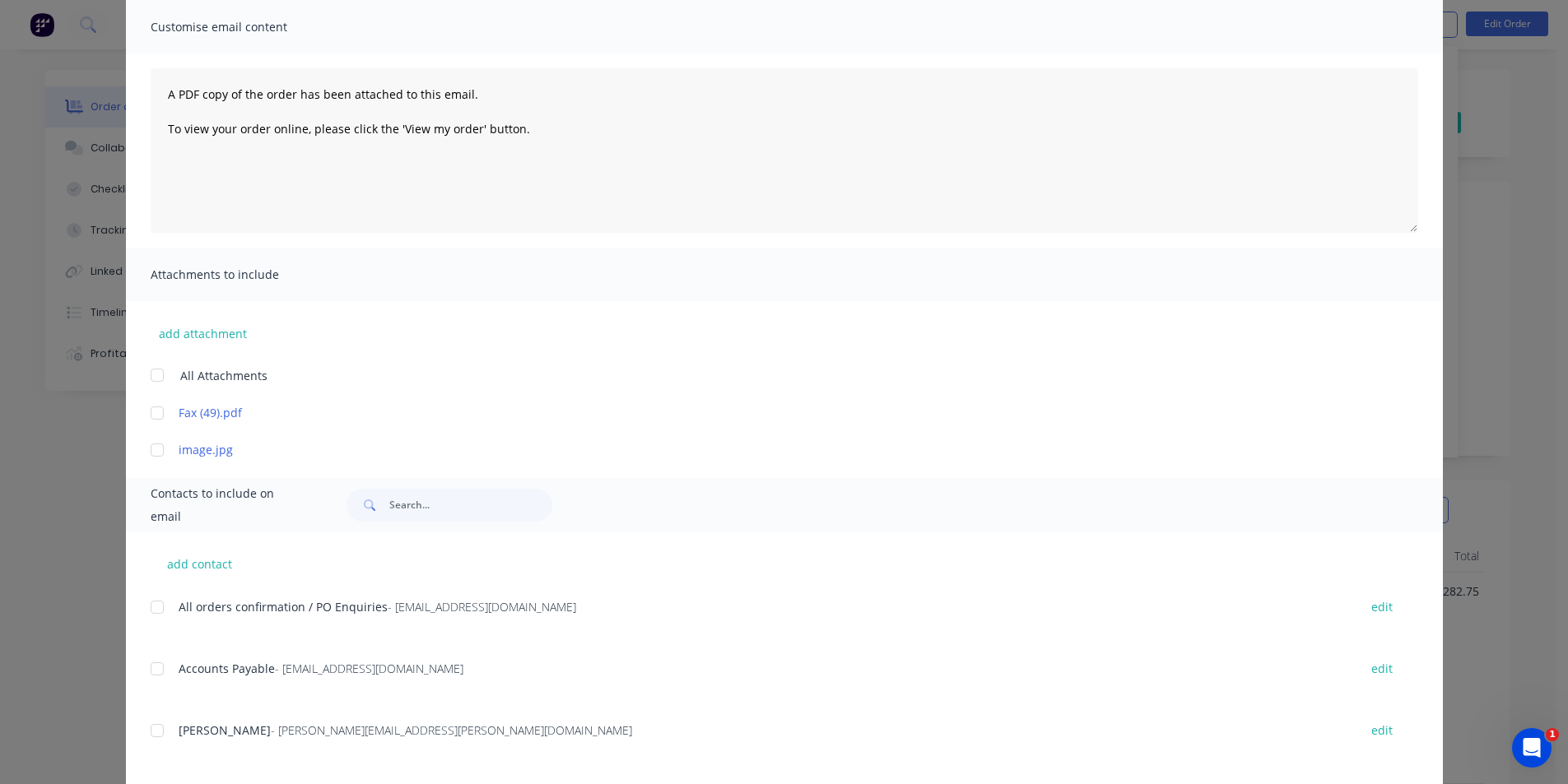
scroll to position [571, 0]
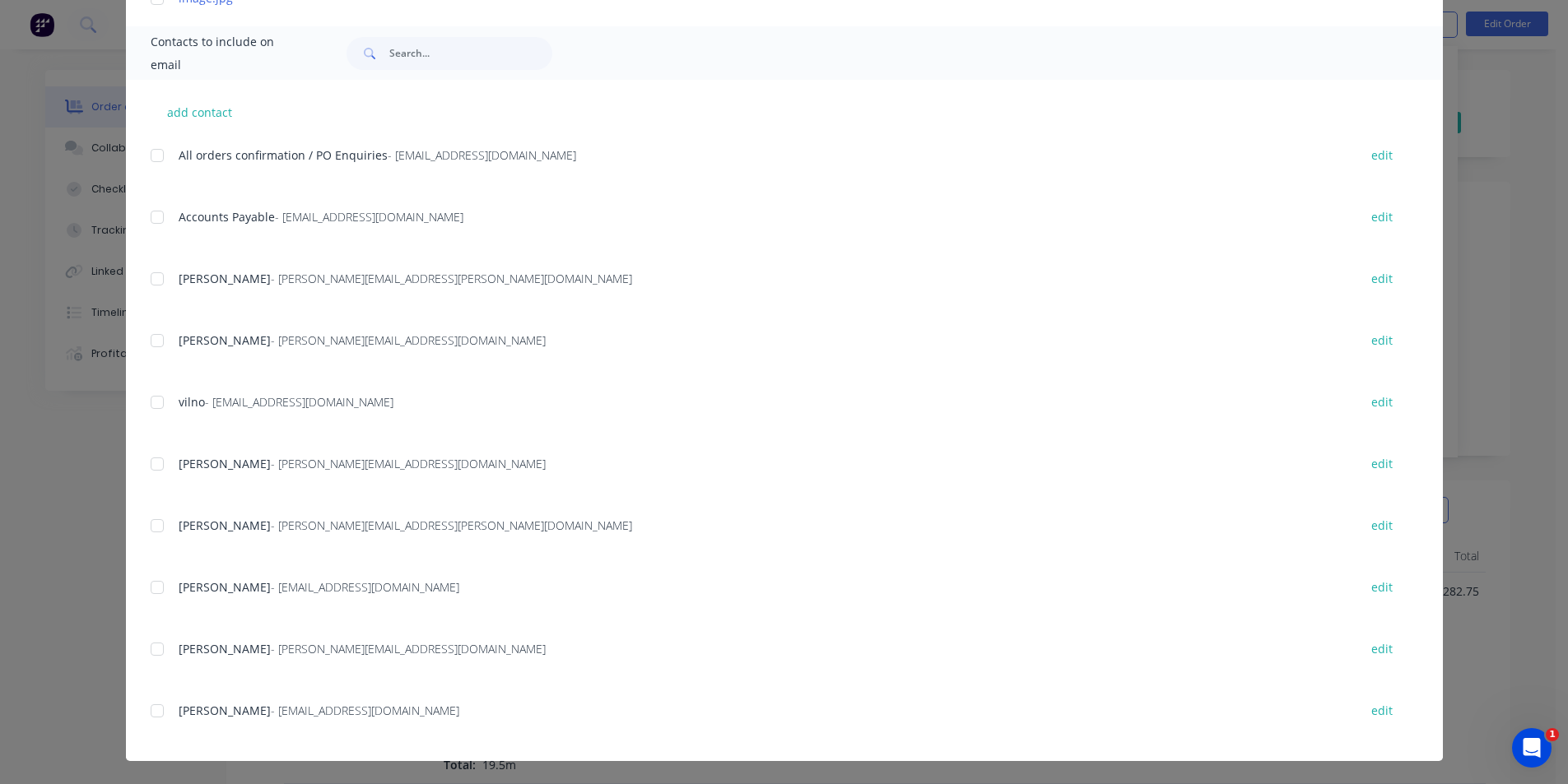
click at [153, 219] on div at bounding box center [157, 217] width 33 height 33
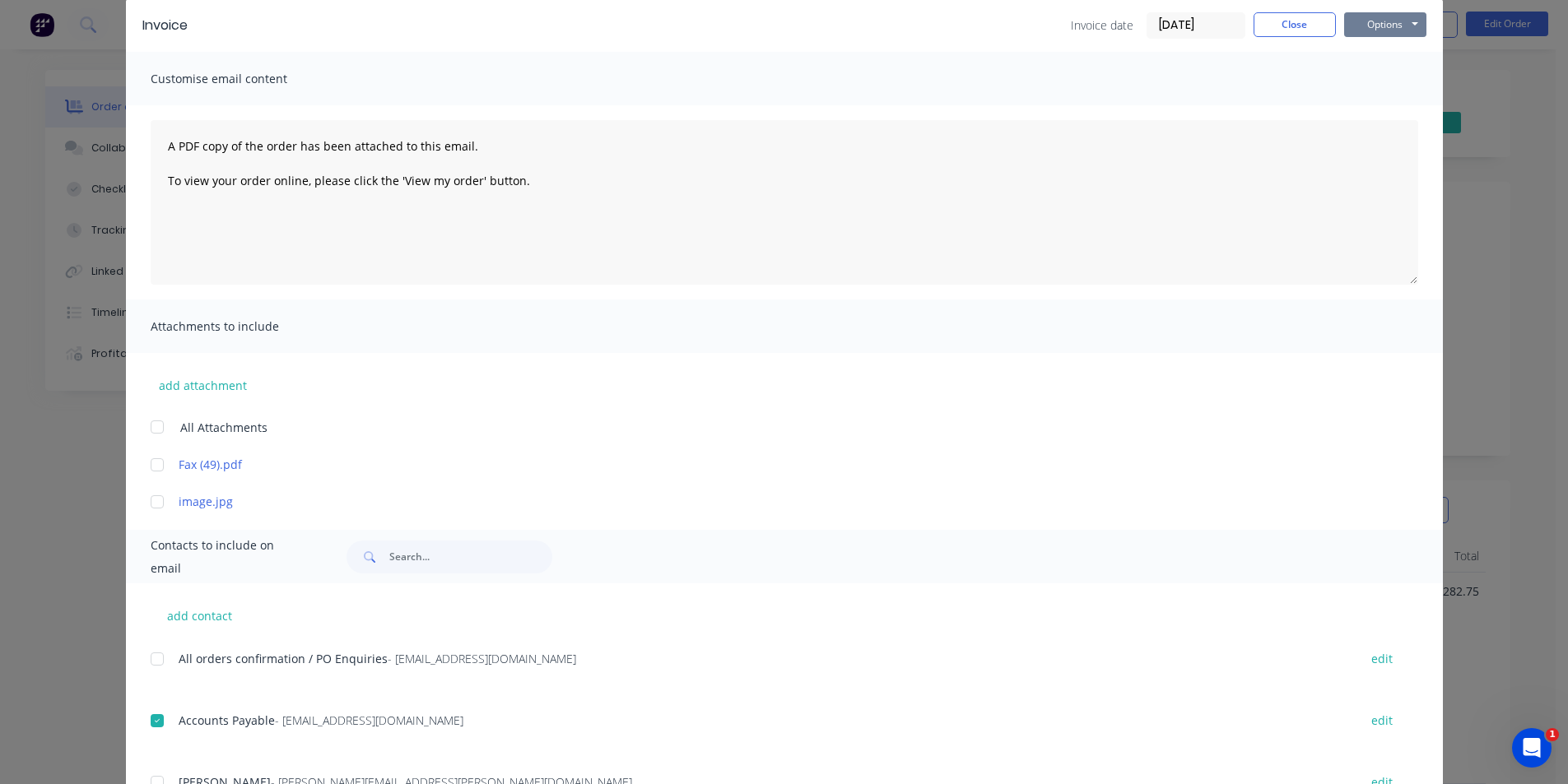
scroll to position [0, 0]
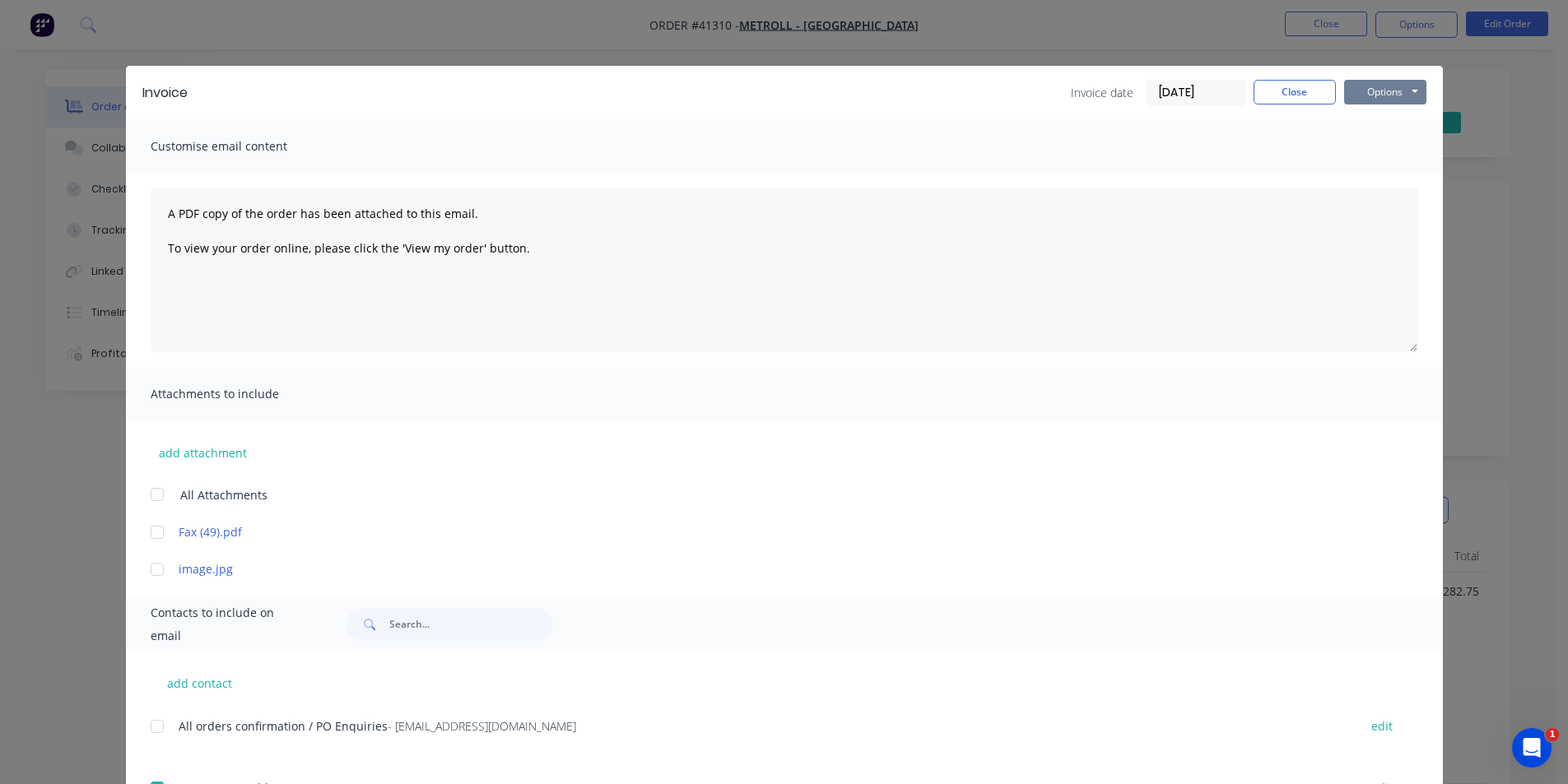
click at [1383, 92] on button "Options" at bounding box center [1385, 92] width 83 height 25
click at [1378, 181] on button "Email" at bounding box center [1396, 176] width 105 height 28
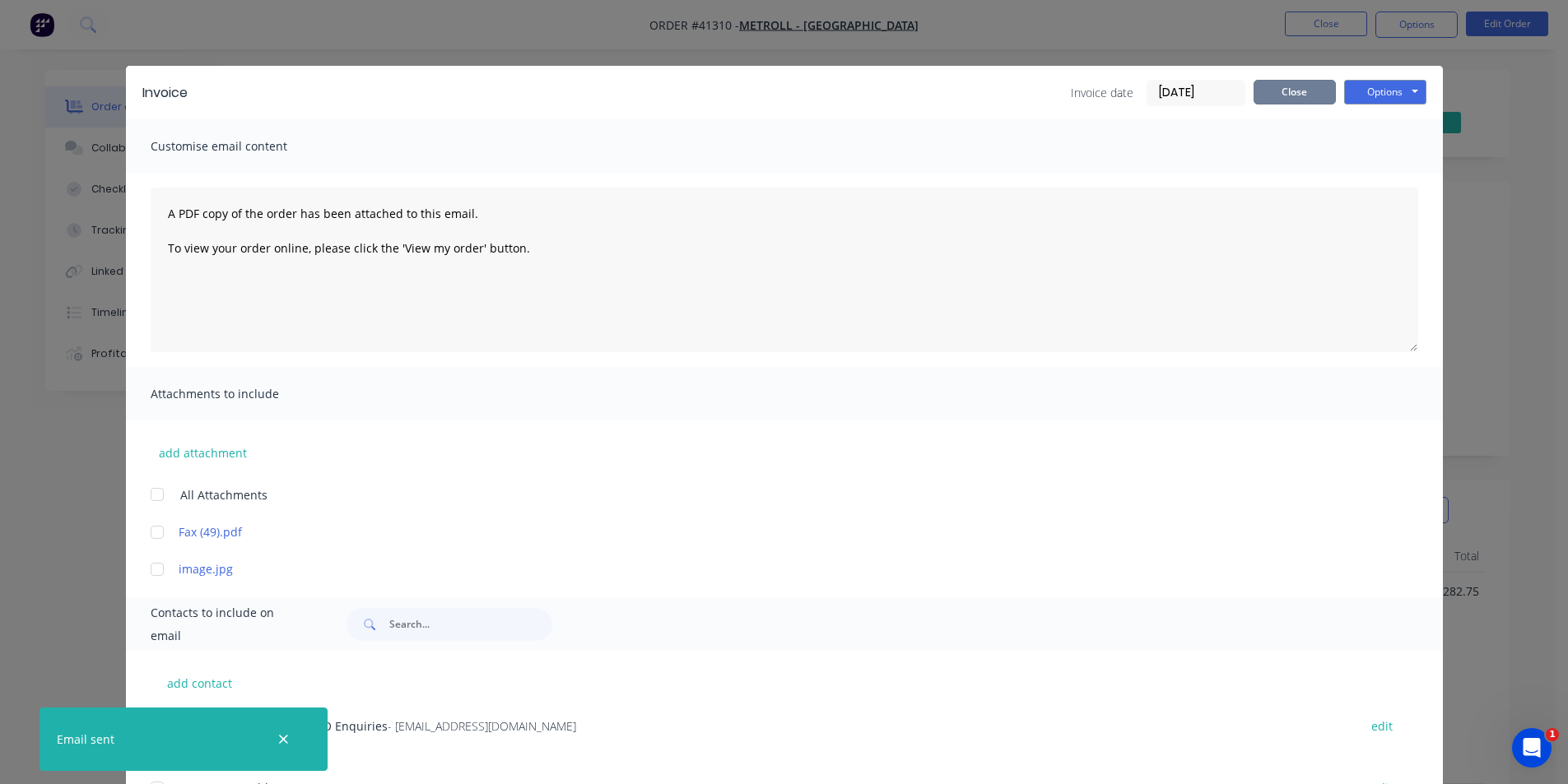
click at [1301, 90] on button "Close" at bounding box center [1294, 92] width 83 height 25
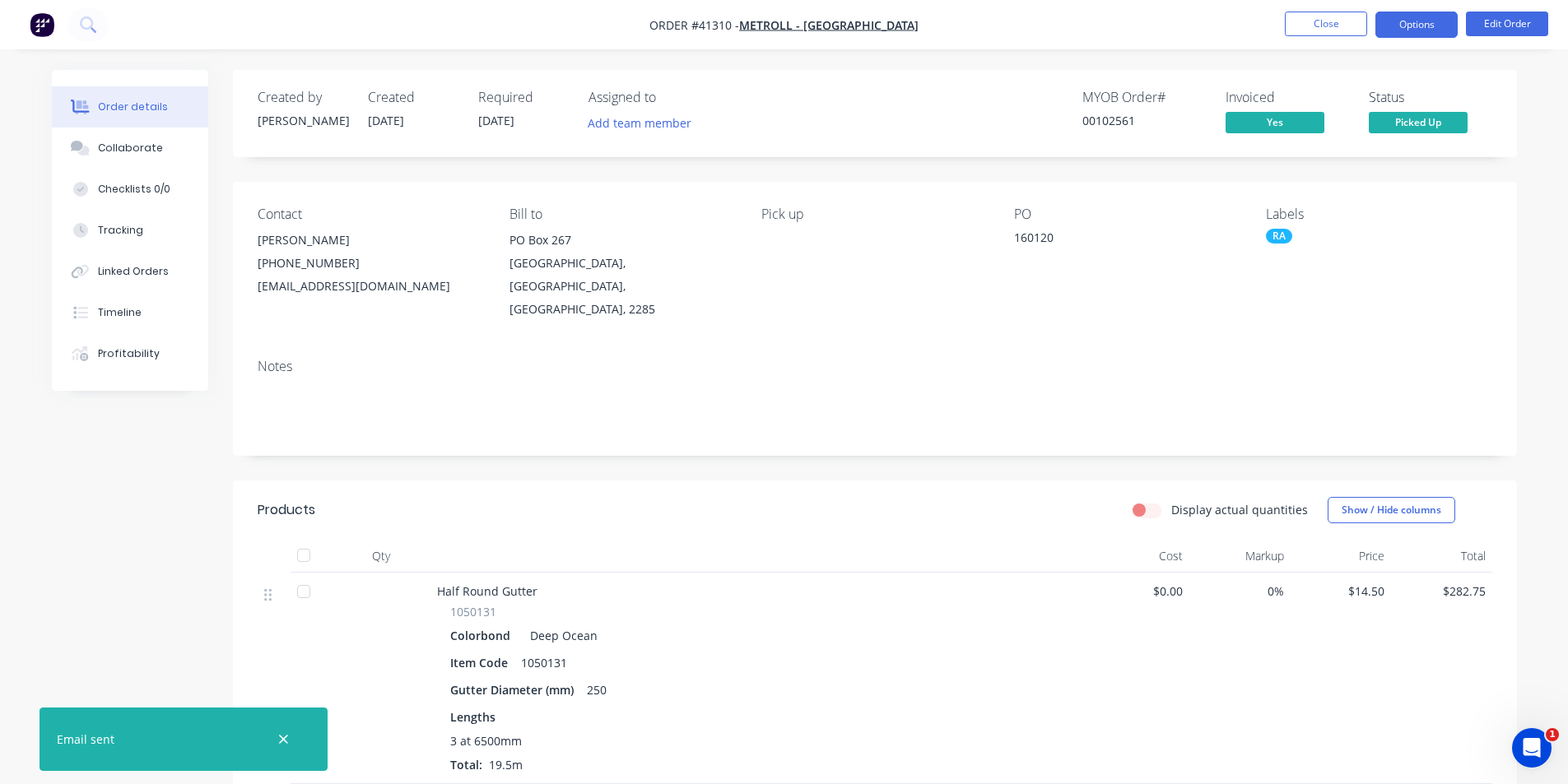
click at [1433, 21] on button "Options" at bounding box center [1416, 25] width 83 height 27
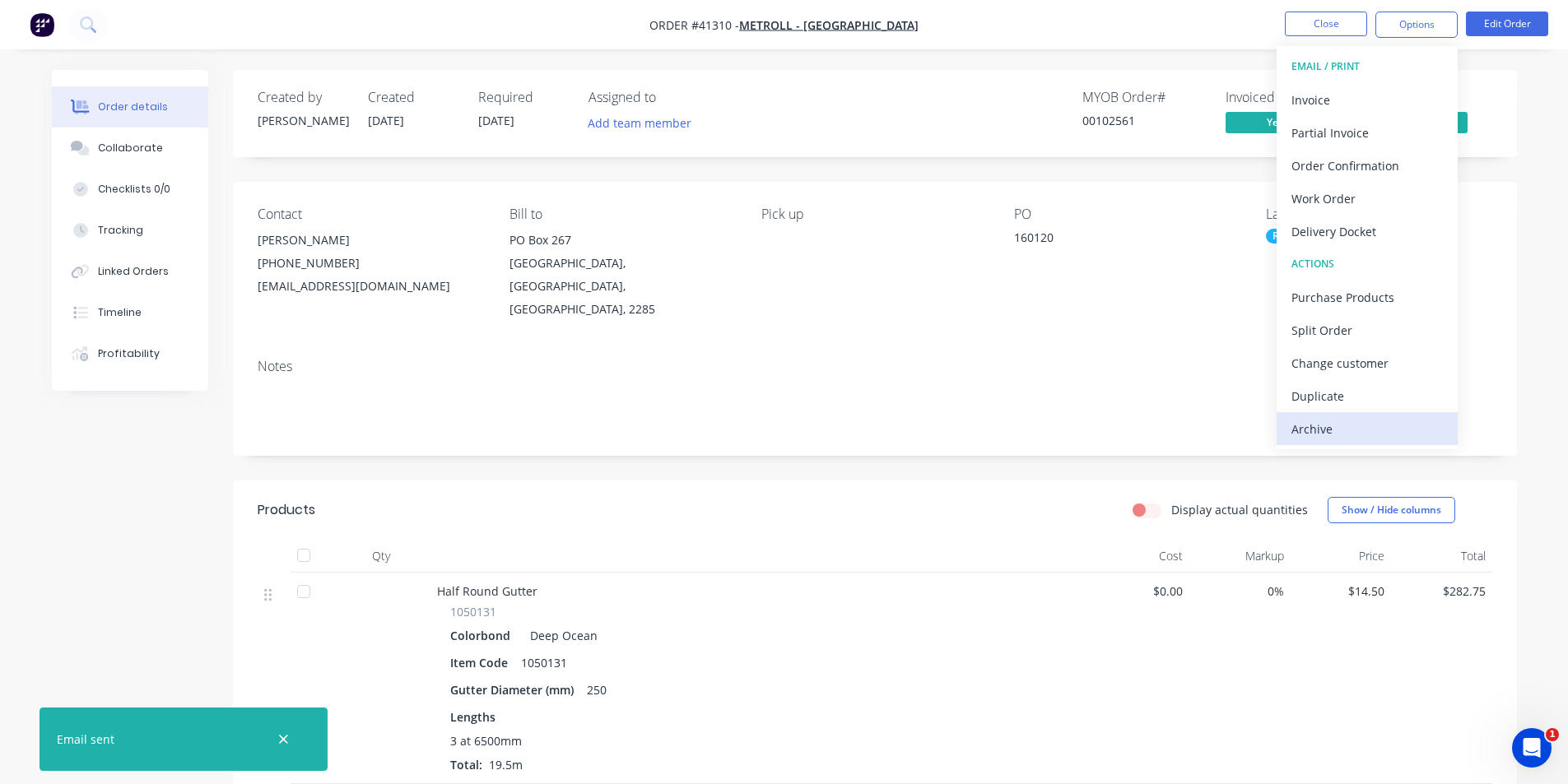
click at [1378, 435] on div "Archive" at bounding box center [1367, 429] width 152 height 24
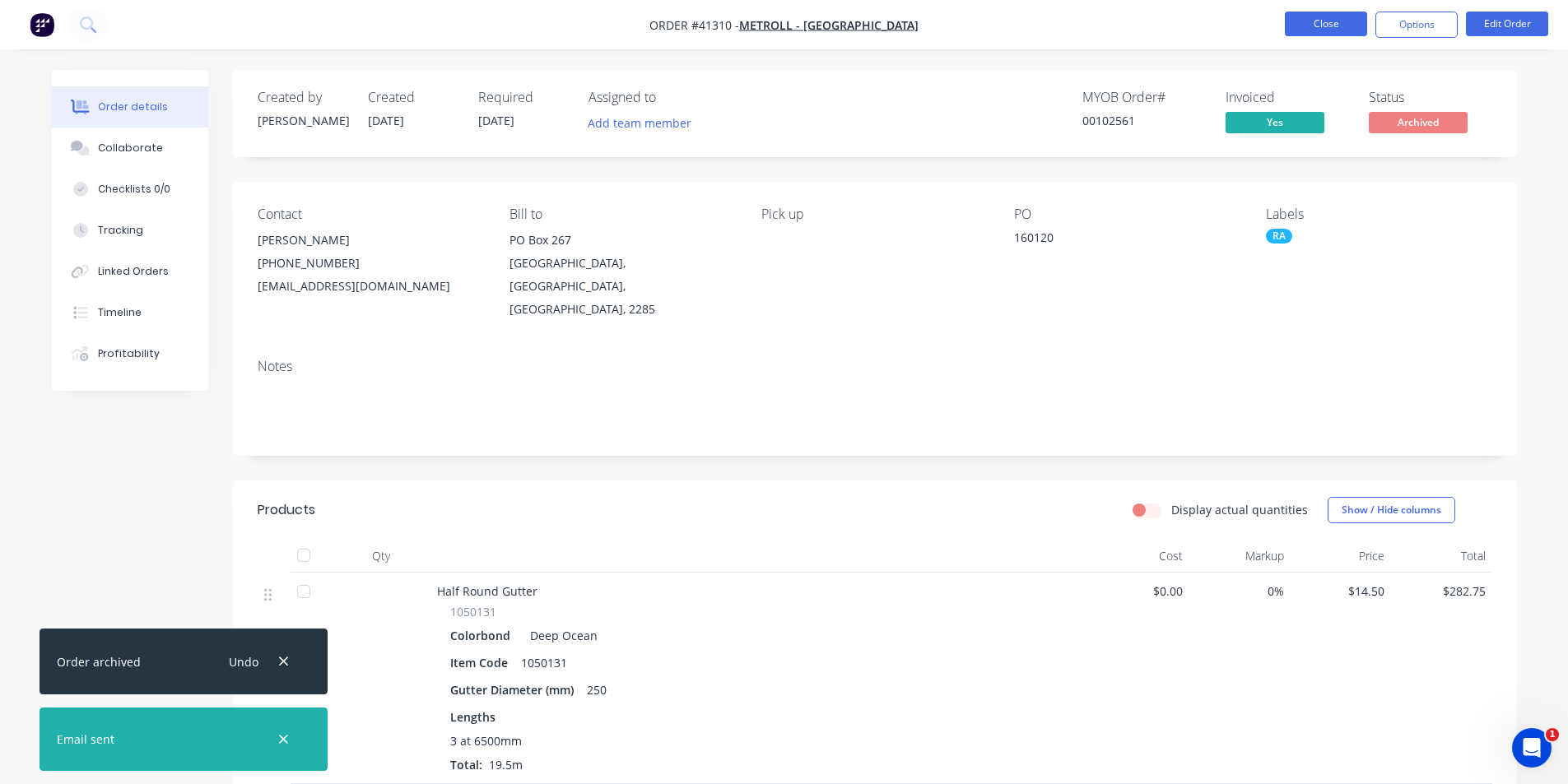
click at [1327, 21] on button "Close" at bounding box center [1326, 24] width 83 height 25
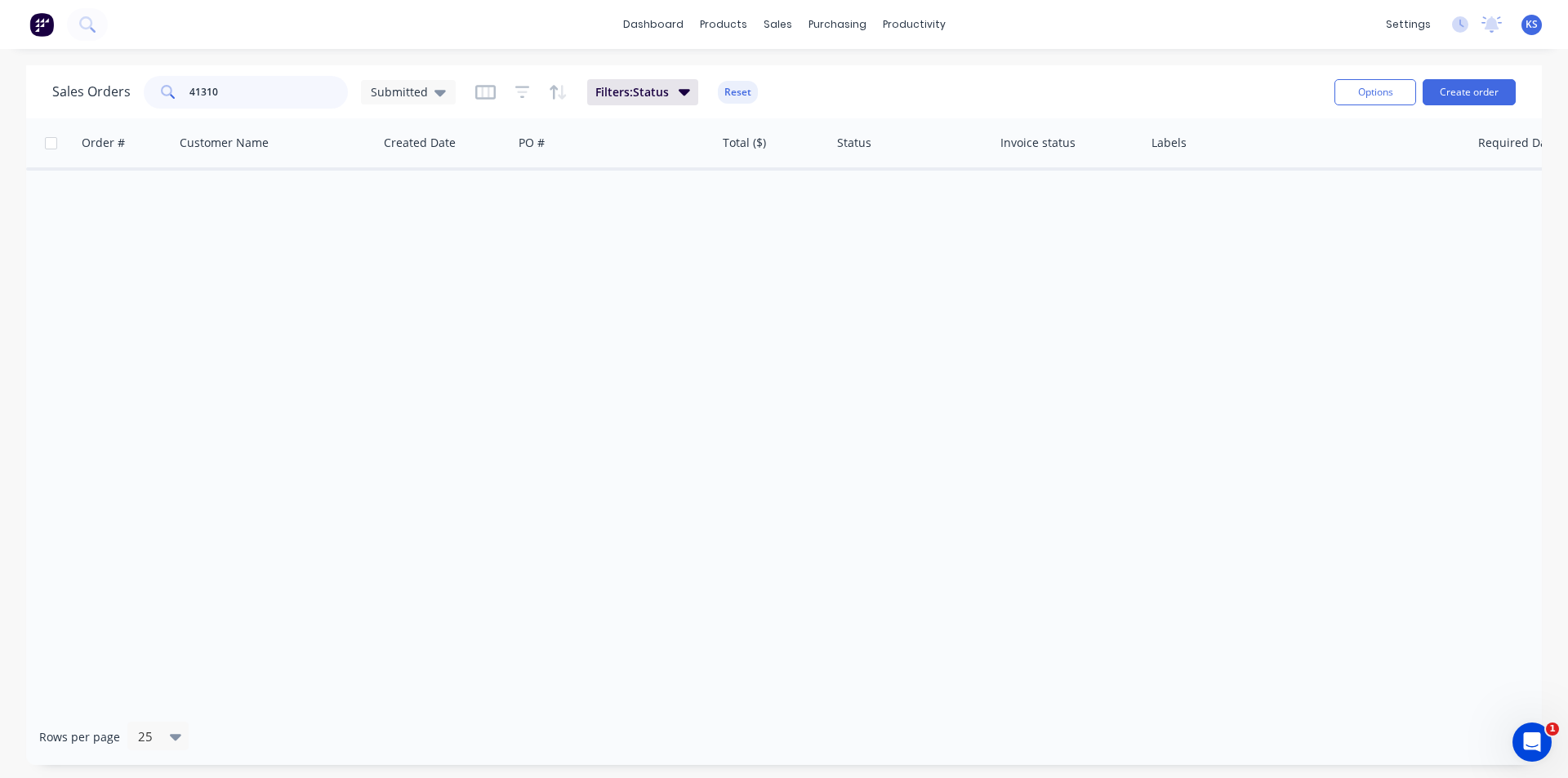
drag, startPoint x: 268, startPoint y: 103, endPoint x: 116, endPoint y: 94, distance: 152.3
click at [116, 97] on div "Sales Orders 41310 Submitted" at bounding box center [253, 92] width 404 height 32
type input "41280"
click at [736, 87] on button "Reset" at bounding box center [737, 92] width 40 height 22
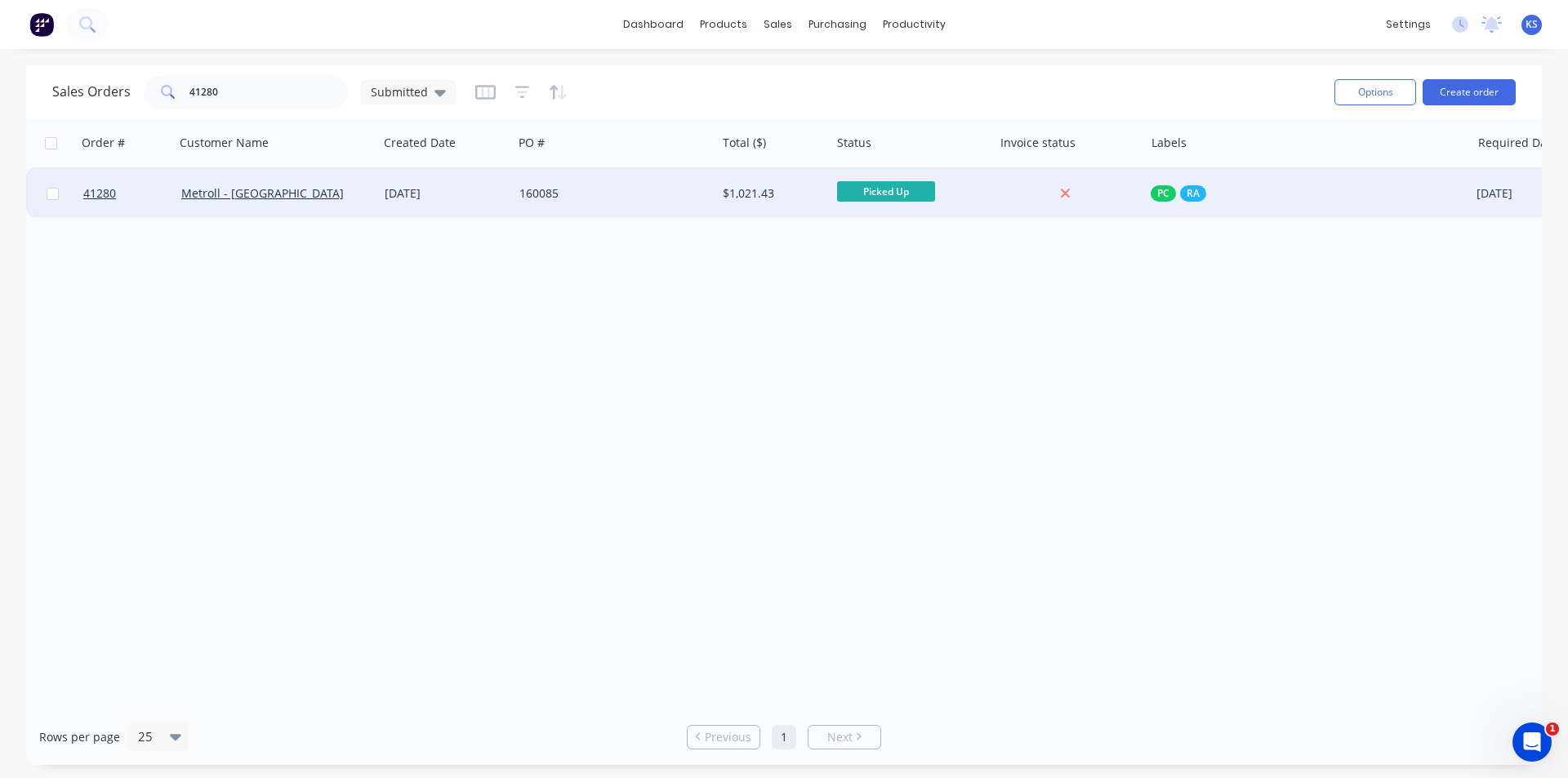
click at [322, 205] on div "Metroll - [GEOGRAPHIC_DATA]" at bounding box center [277, 194] width 203 height 49
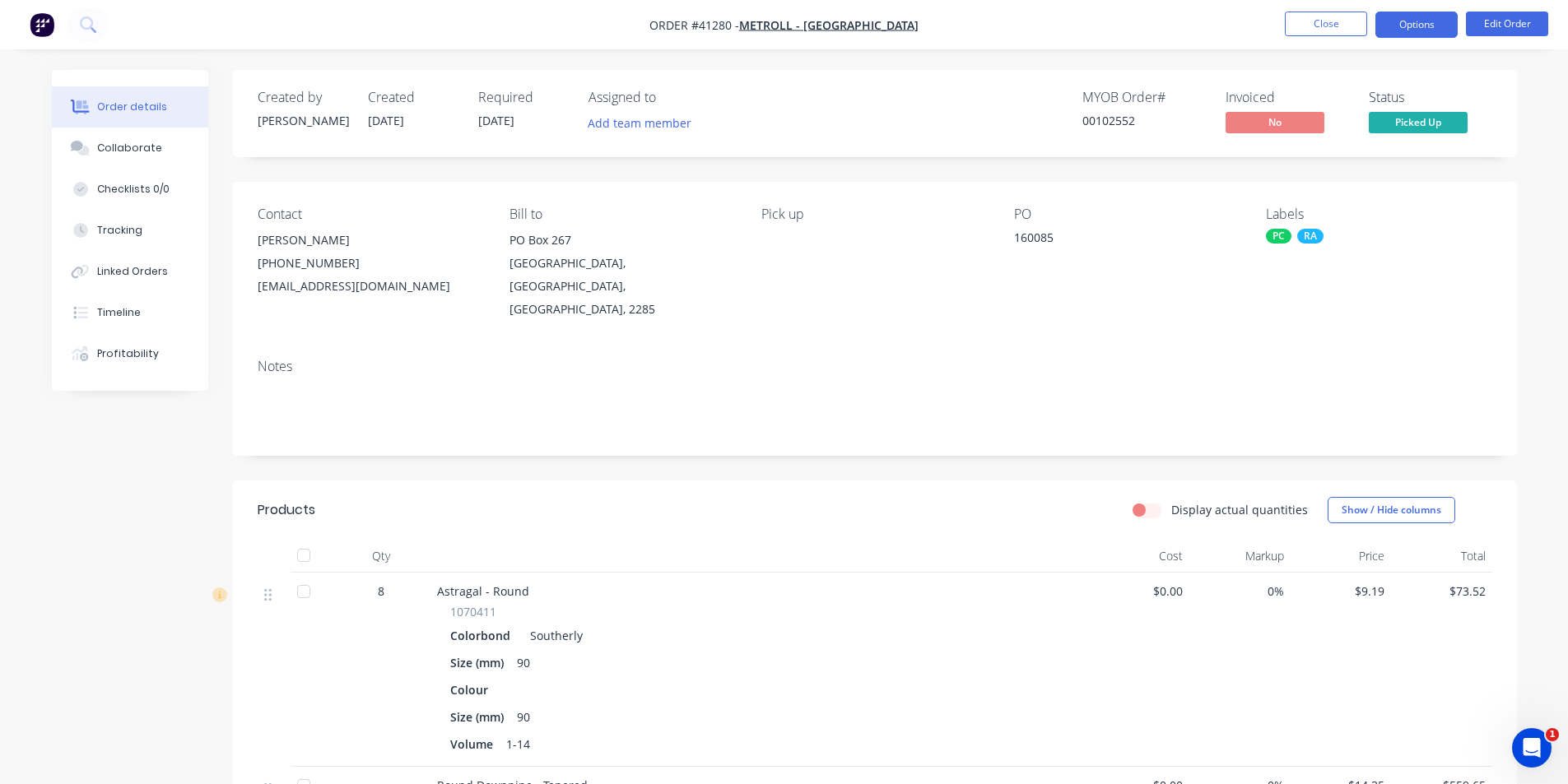
click at [1414, 26] on button "Options" at bounding box center [1416, 25] width 83 height 27
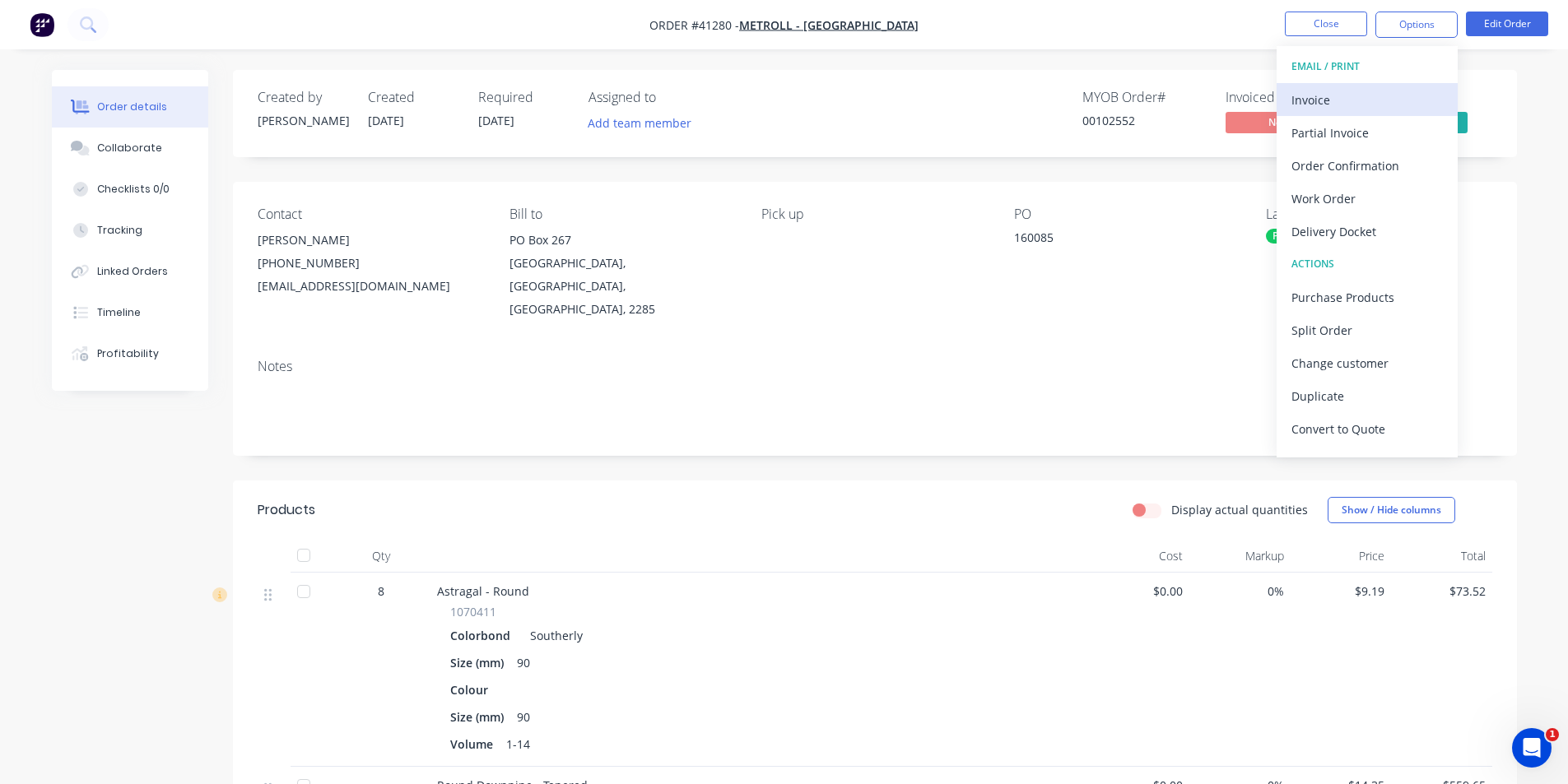
click at [1351, 97] on div "Invoice" at bounding box center [1367, 99] width 152 height 24
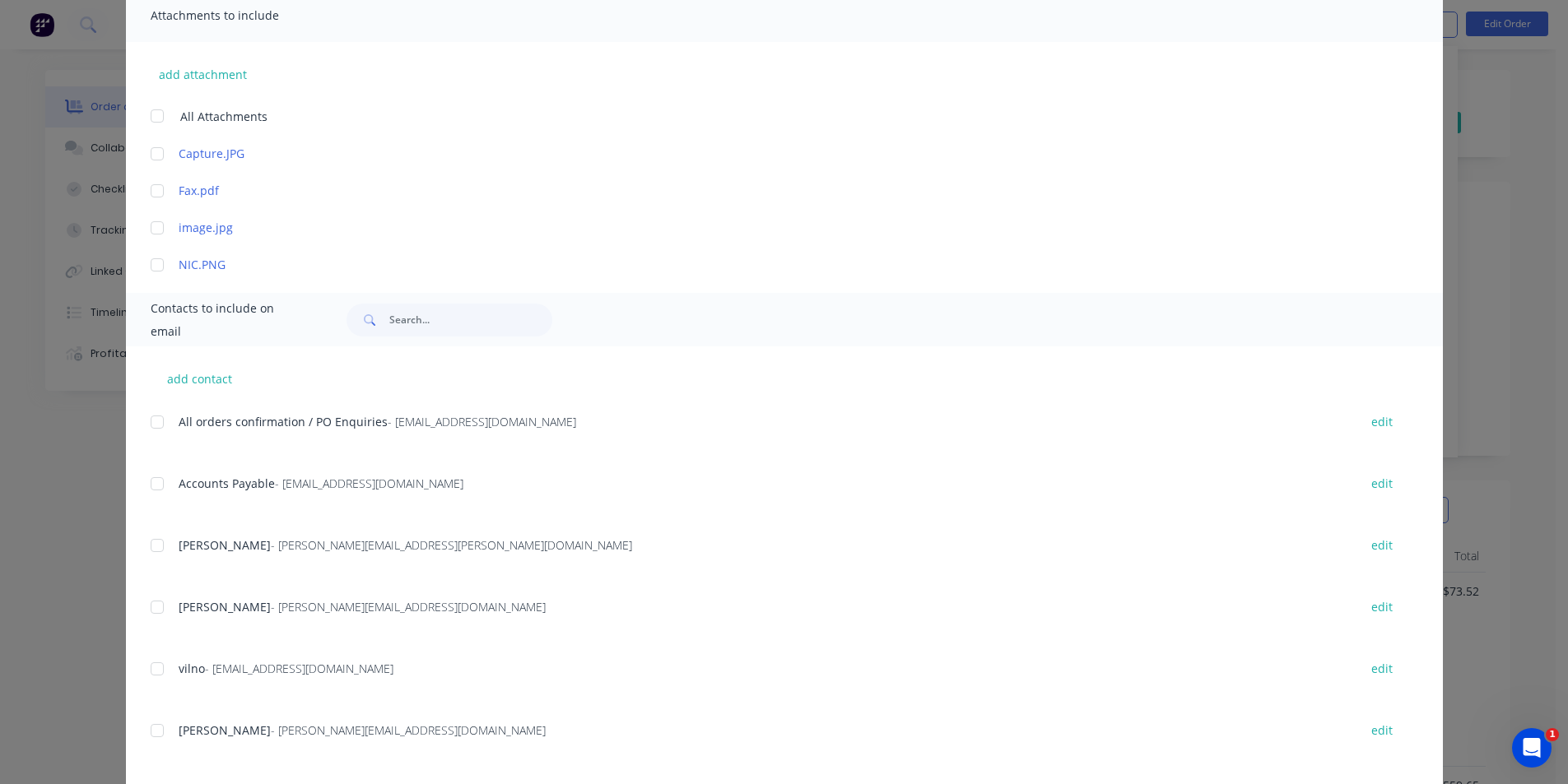
scroll to position [493, 0]
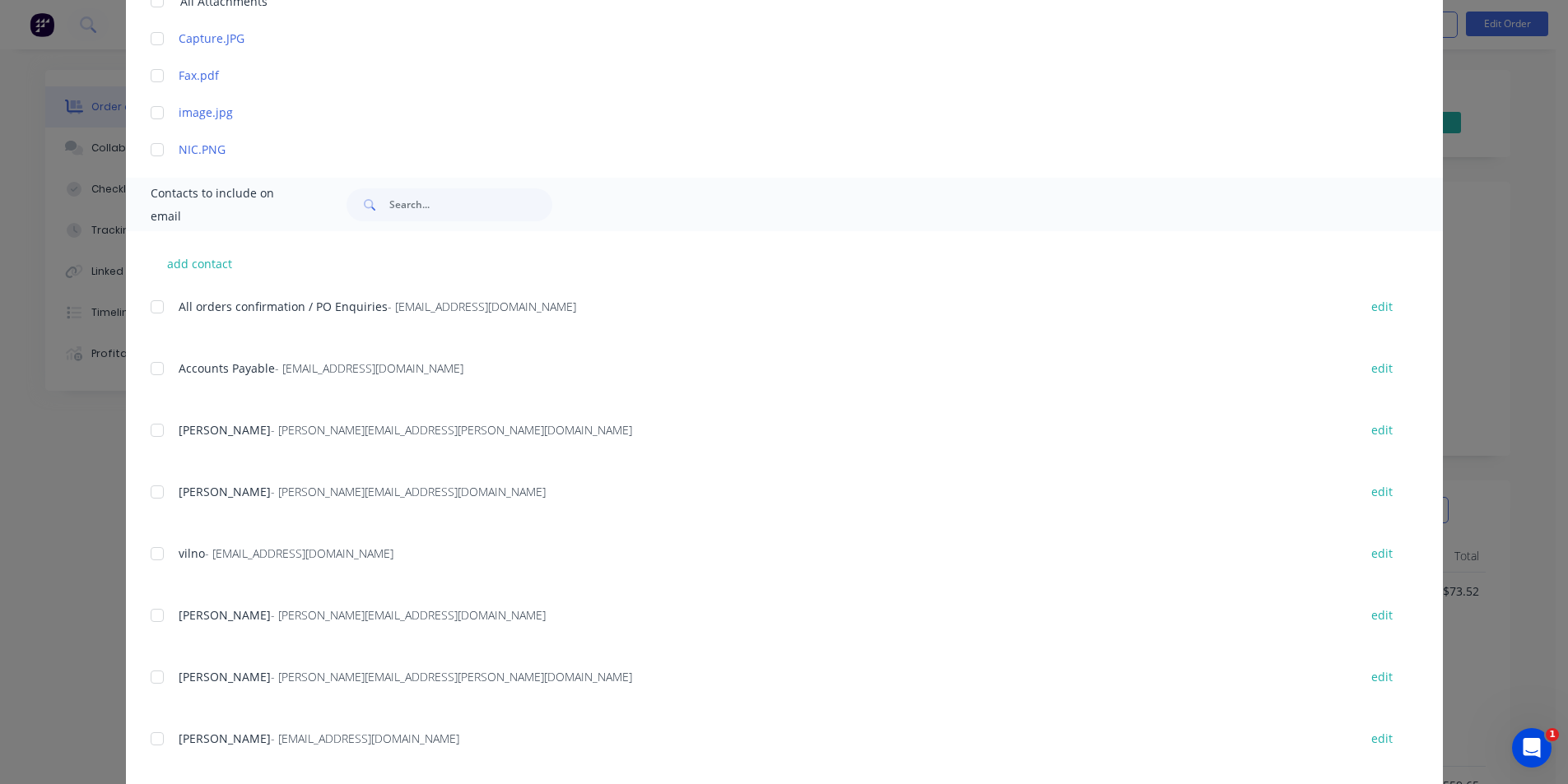
click at [154, 366] on div at bounding box center [157, 368] width 33 height 33
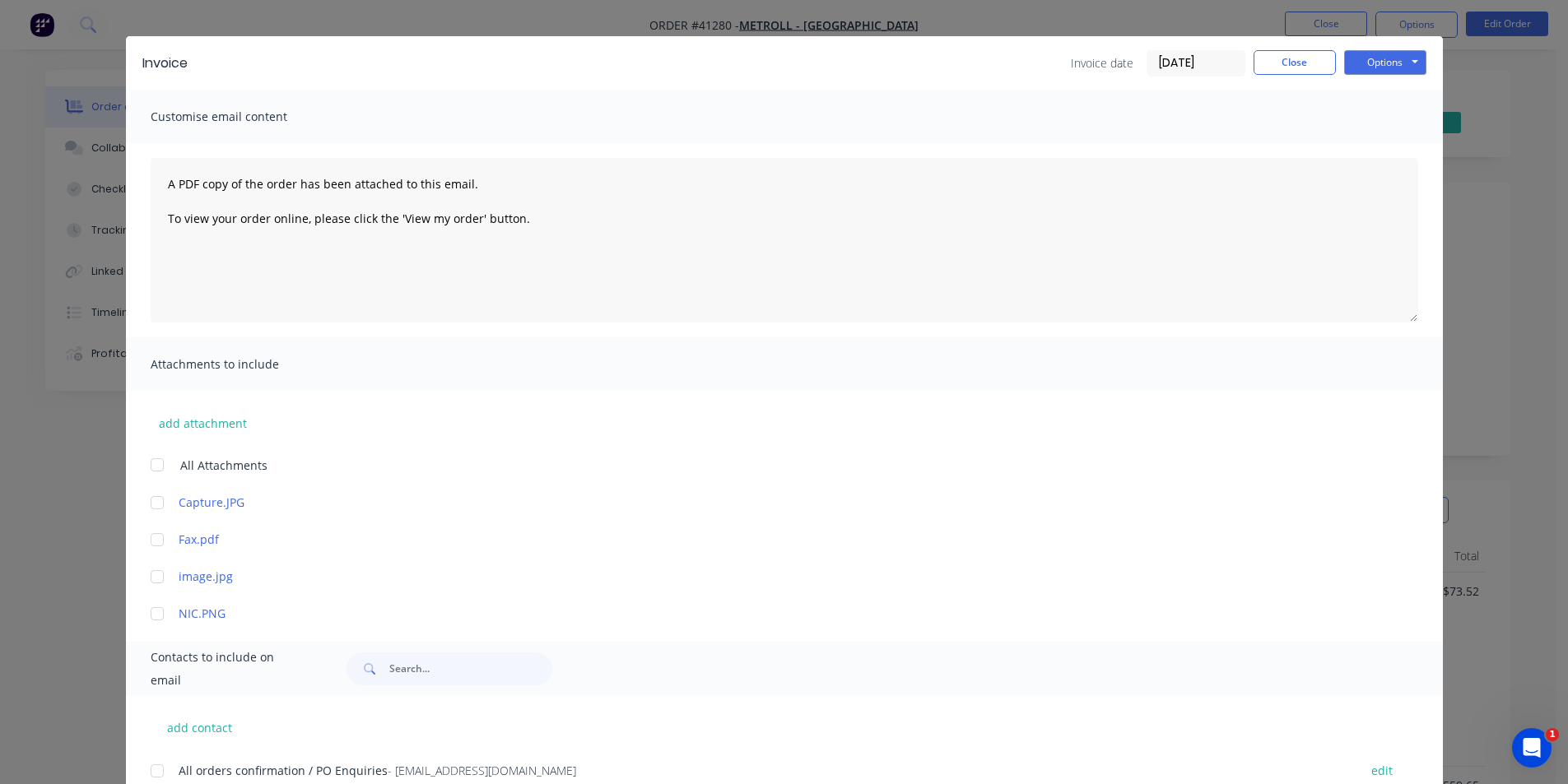
scroll to position [0, 0]
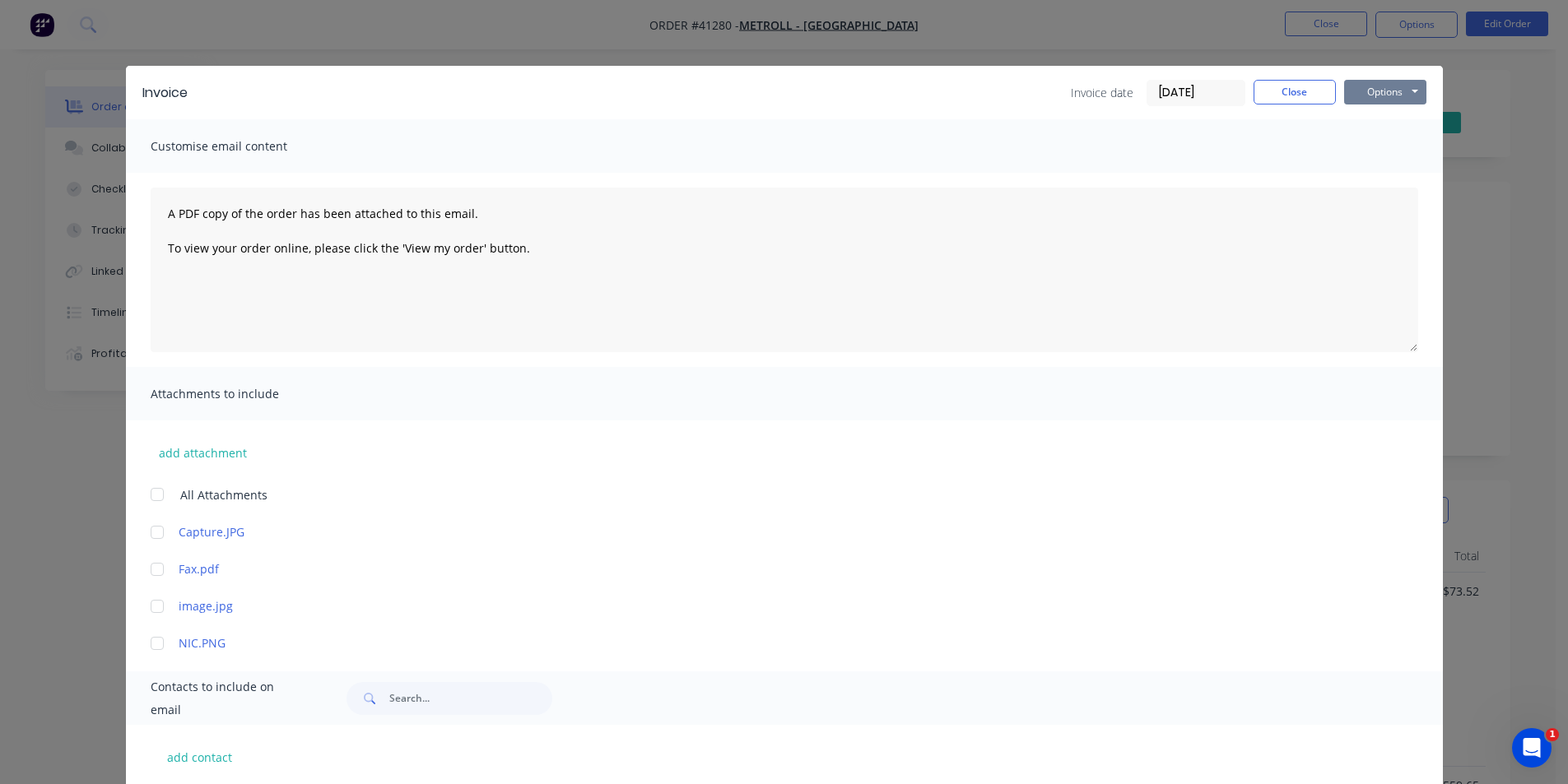
click at [1371, 84] on button "Options" at bounding box center [1385, 92] width 83 height 25
click at [1391, 178] on button "Email" at bounding box center [1396, 176] width 105 height 28
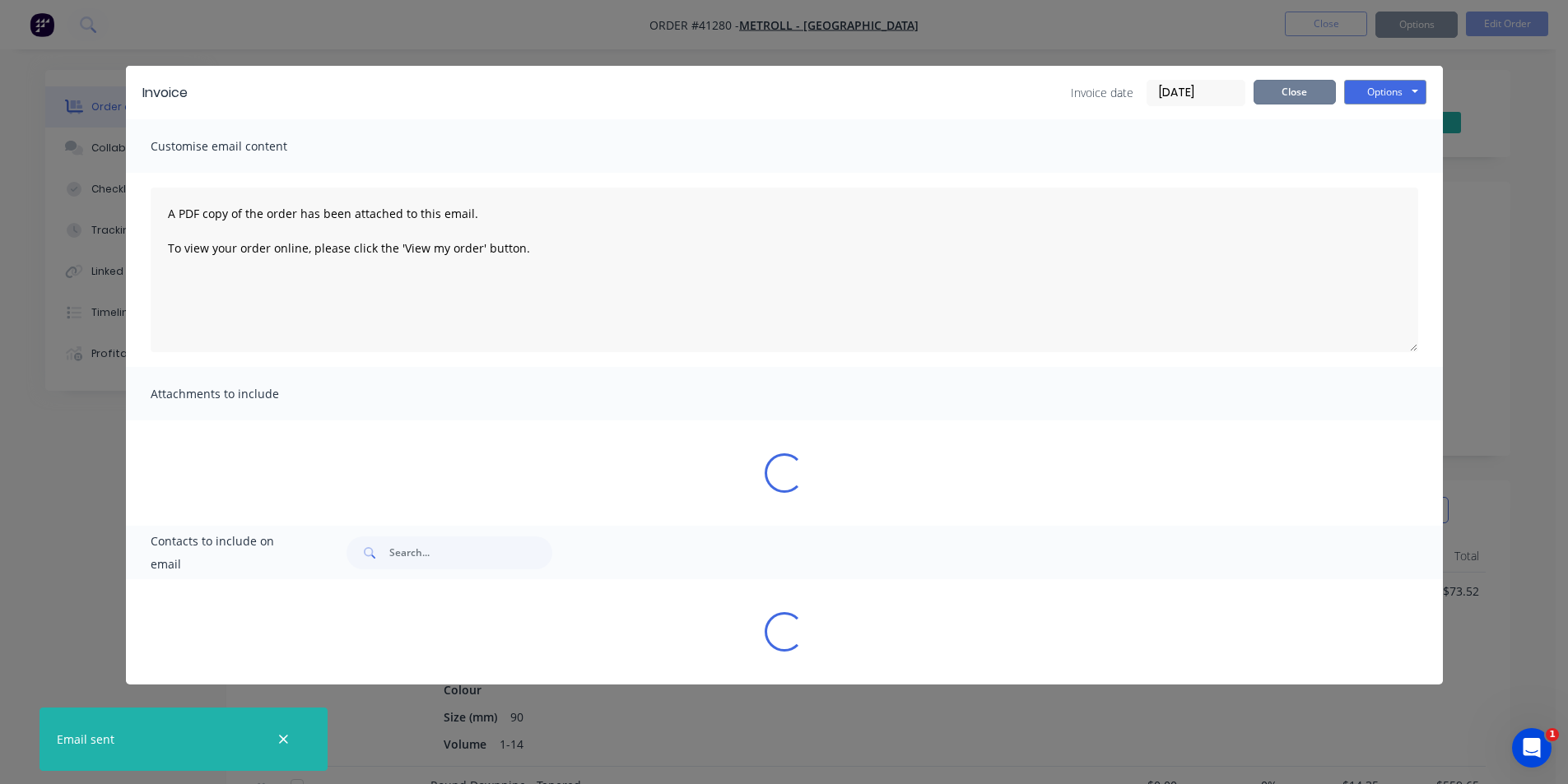
click at [1301, 98] on button "Close" at bounding box center [1294, 92] width 83 height 25
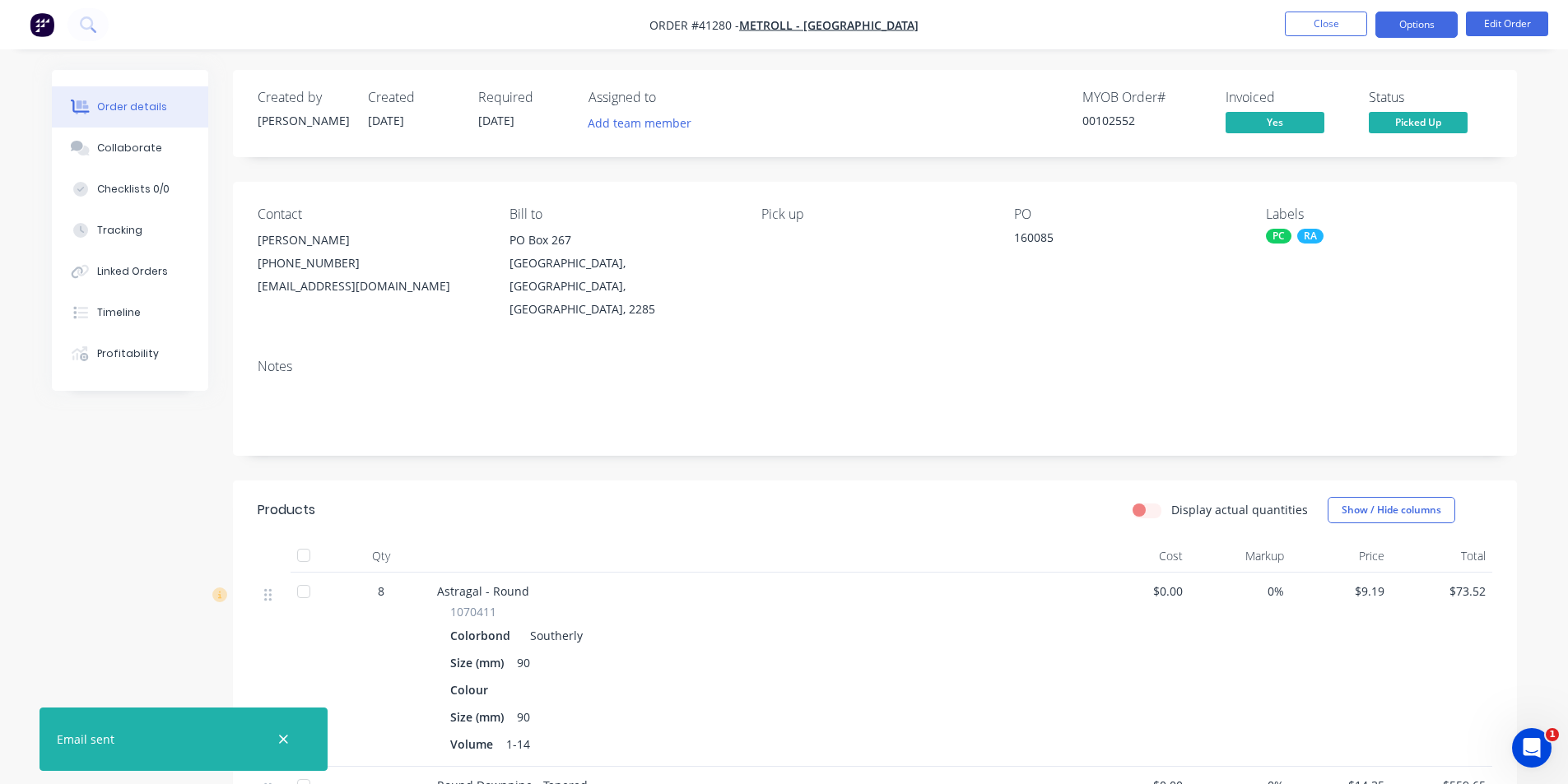
click at [1409, 22] on button "Options" at bounding box center [1416, 25] width 83 height 27
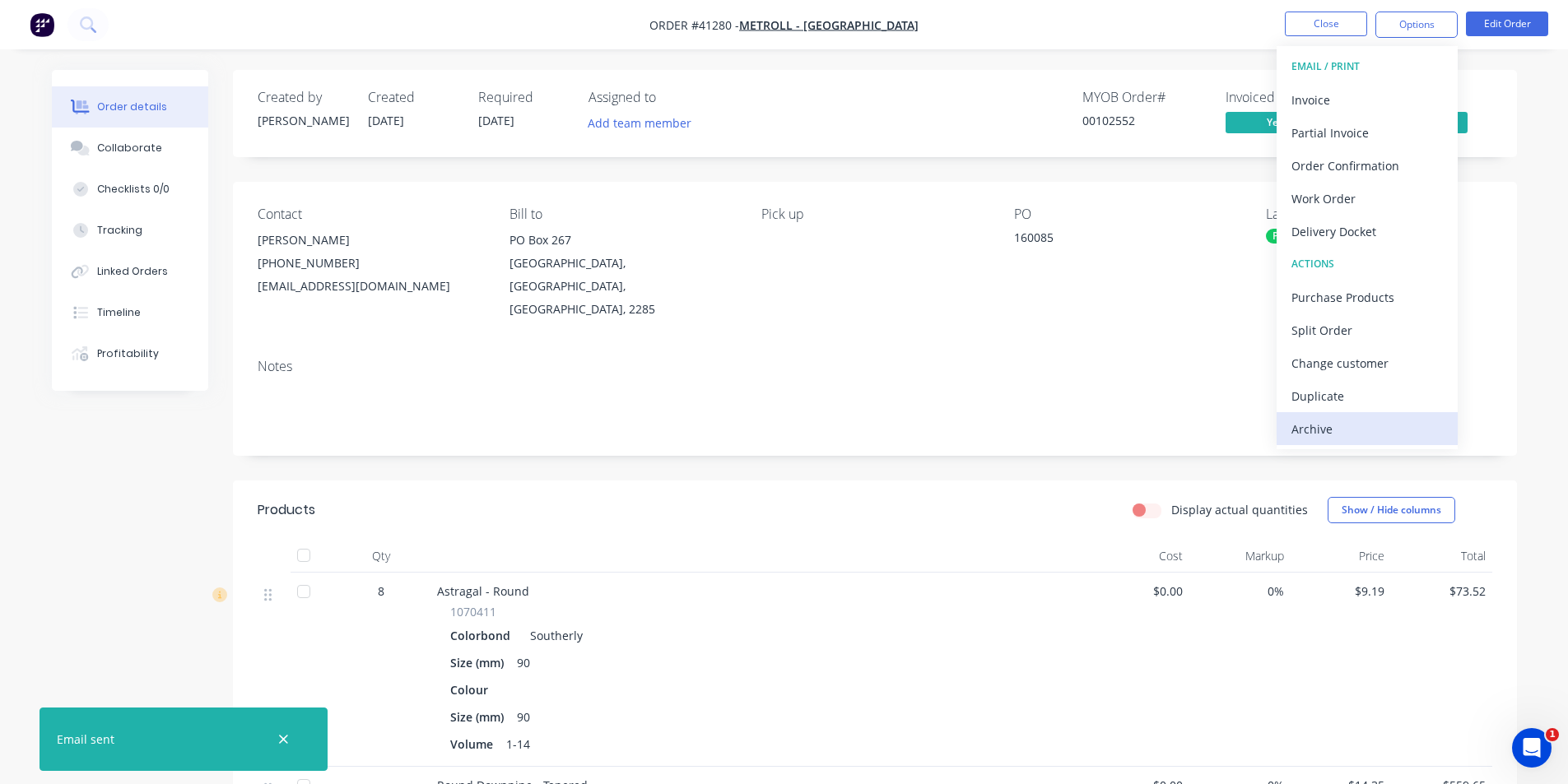
click at [1353, 421] on div "Archive" at bounding box center [1367, 429] width 152 height 24
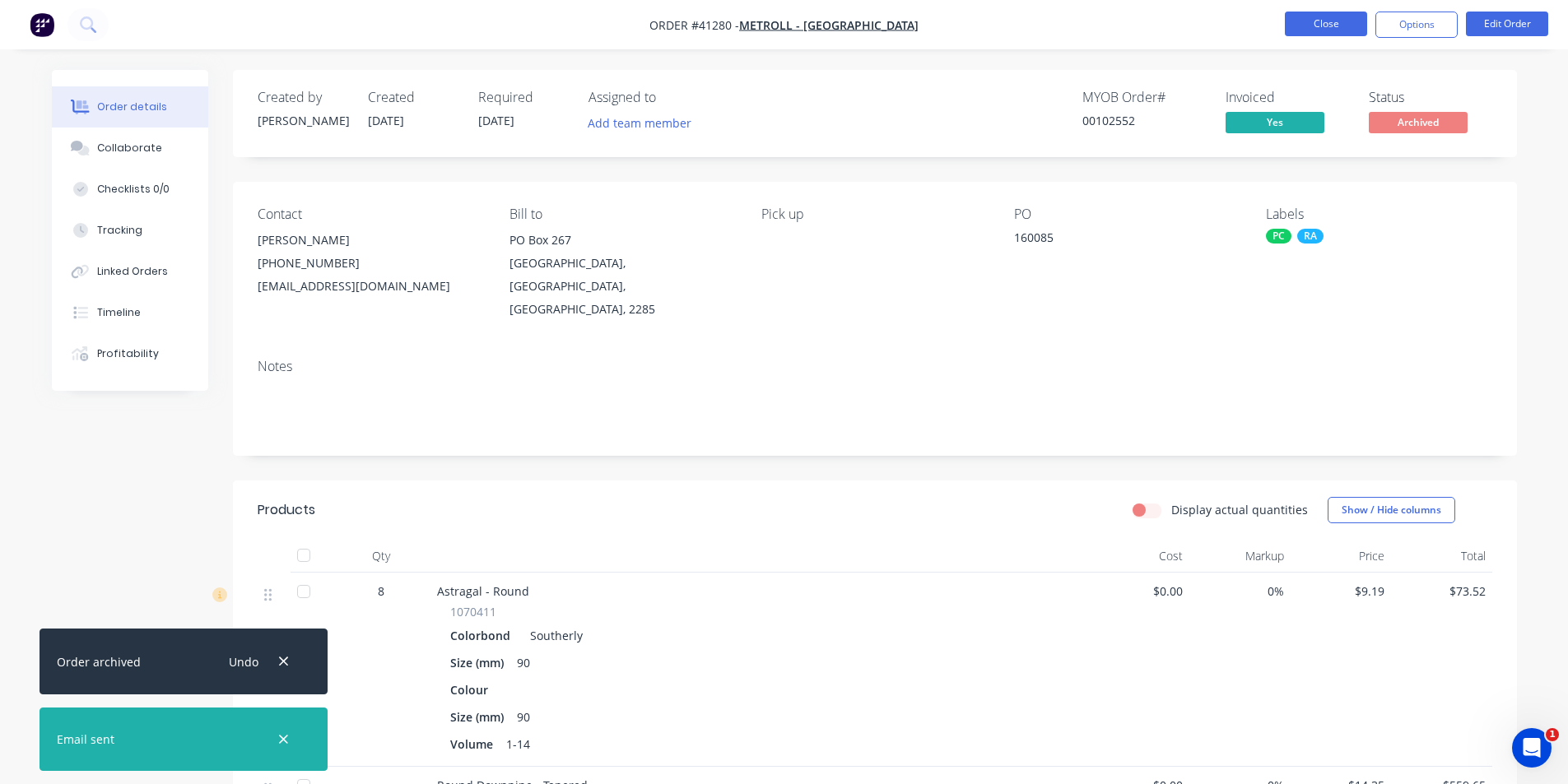
click at [1298, 25] on button "Close" at bounding box center [1326, 24] width 83 height 25
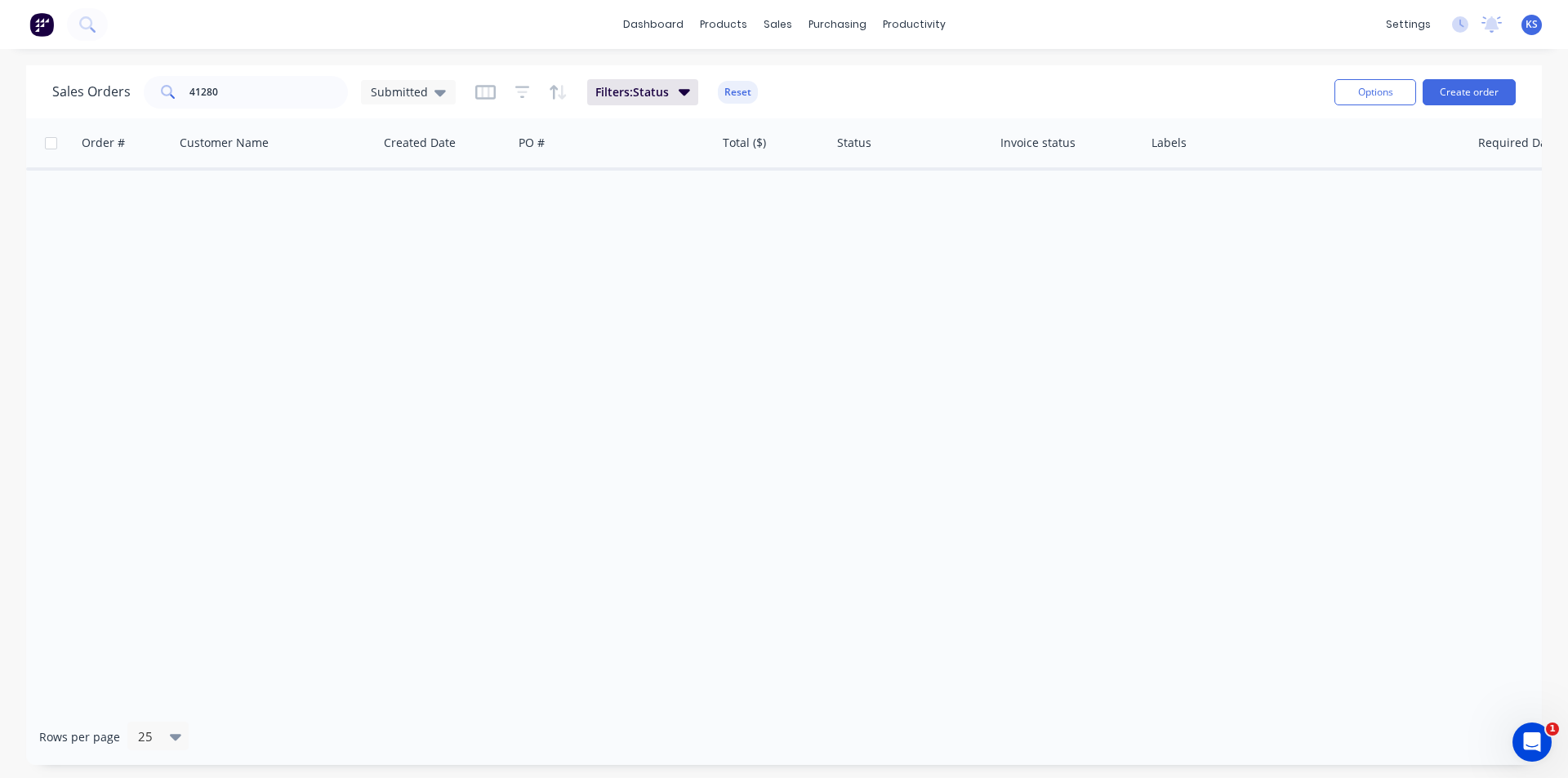
click at [740, 92] on button "Reset" at bounding box center [737, 92] width 40 height 22
drag, startPoint x: 282, startPoint y: 92, endPoint x: 50, endPoint y: 90, distance: 232.0
click at [50, 90] on div "Sales Orders 41280 Submitted Options Create order" at bounding box center [784, 92] width 1516 height 53
click at [971, 83] on div "Sales Orders Submitted" at bounding box center [686, 92] width 1269 height 40
click at [703, 82] on div "Sales Orders Submitted" at bounding box center [686, 92] width 1269 height 40
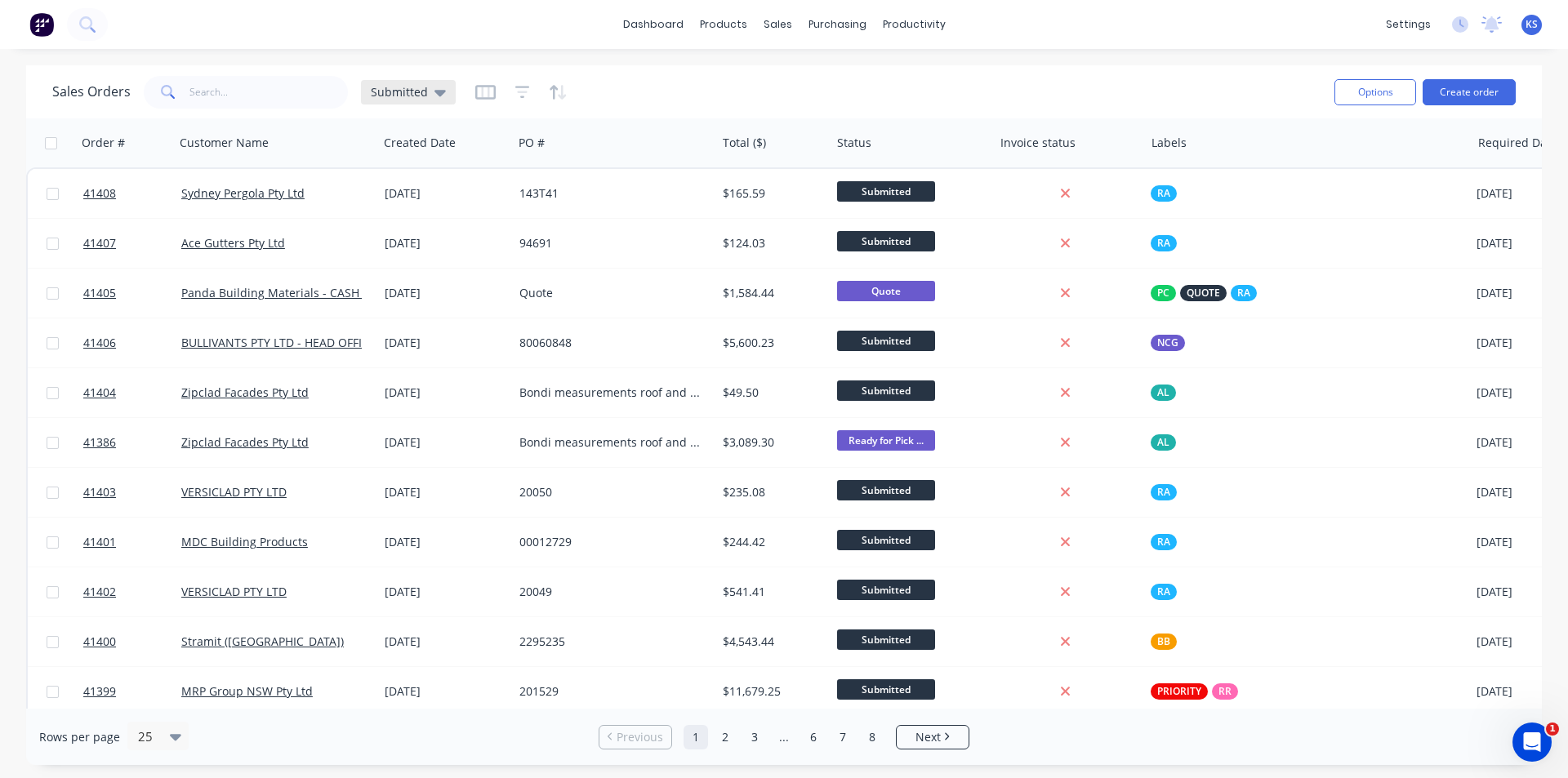
click at [436, 93] on icon at bounding box center [440, 93] width 12 height 7
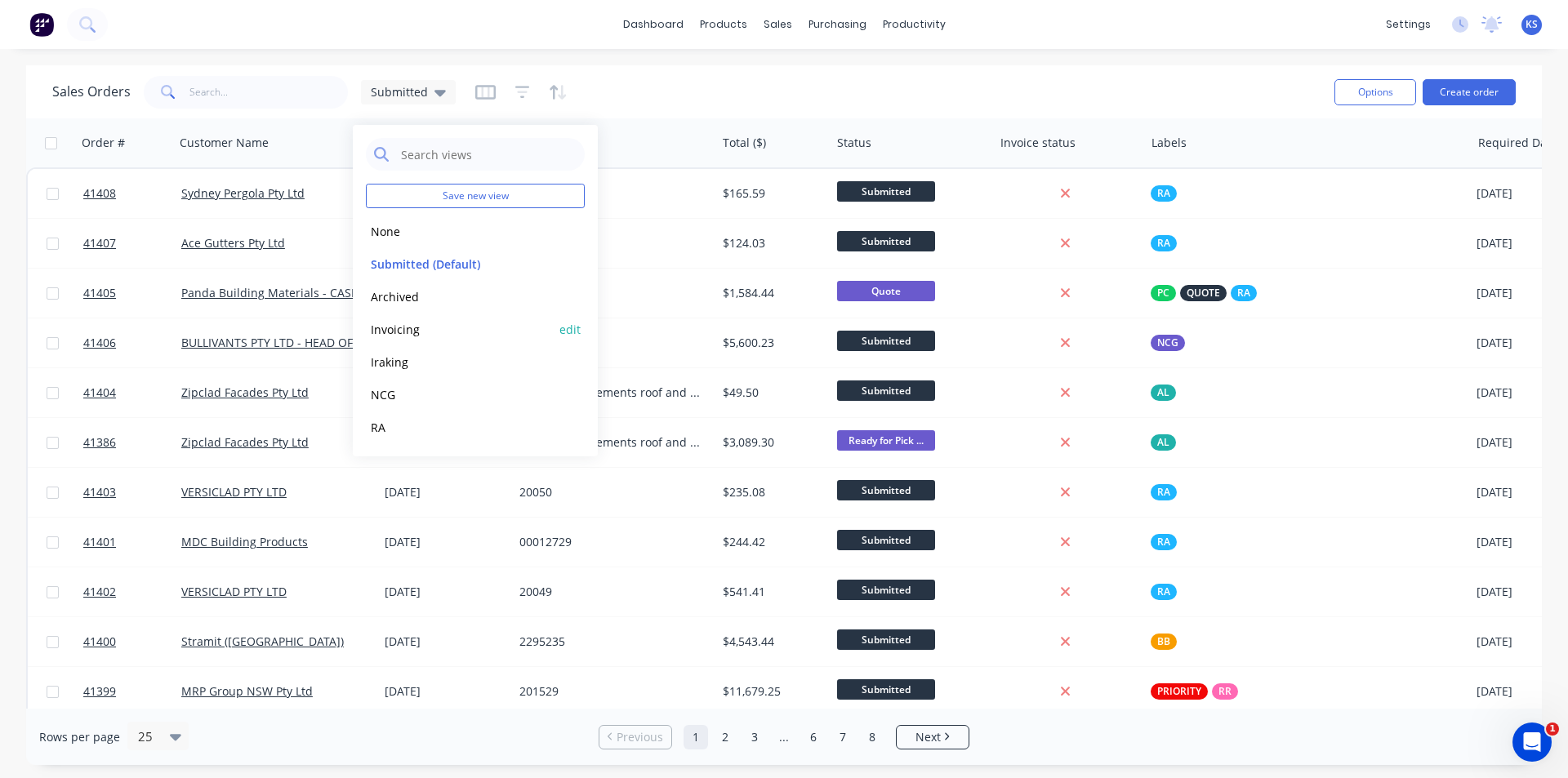
click at [424, 328] on button "Invoicing" at bounding box center [458, 329] width 186 height 19
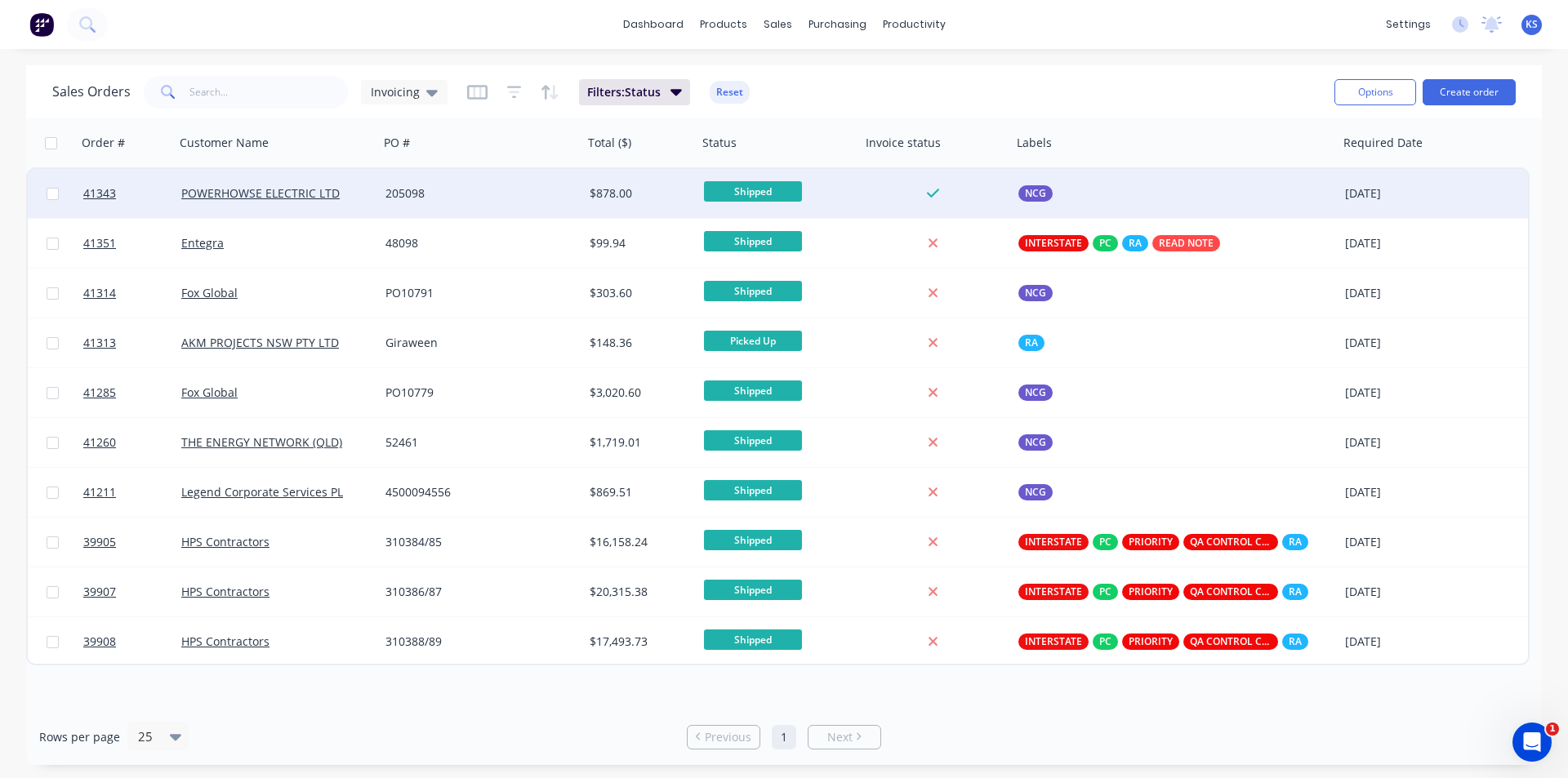
click at [533, 188] on div "205098" at bounding box center [475, 194] width 181 height 17
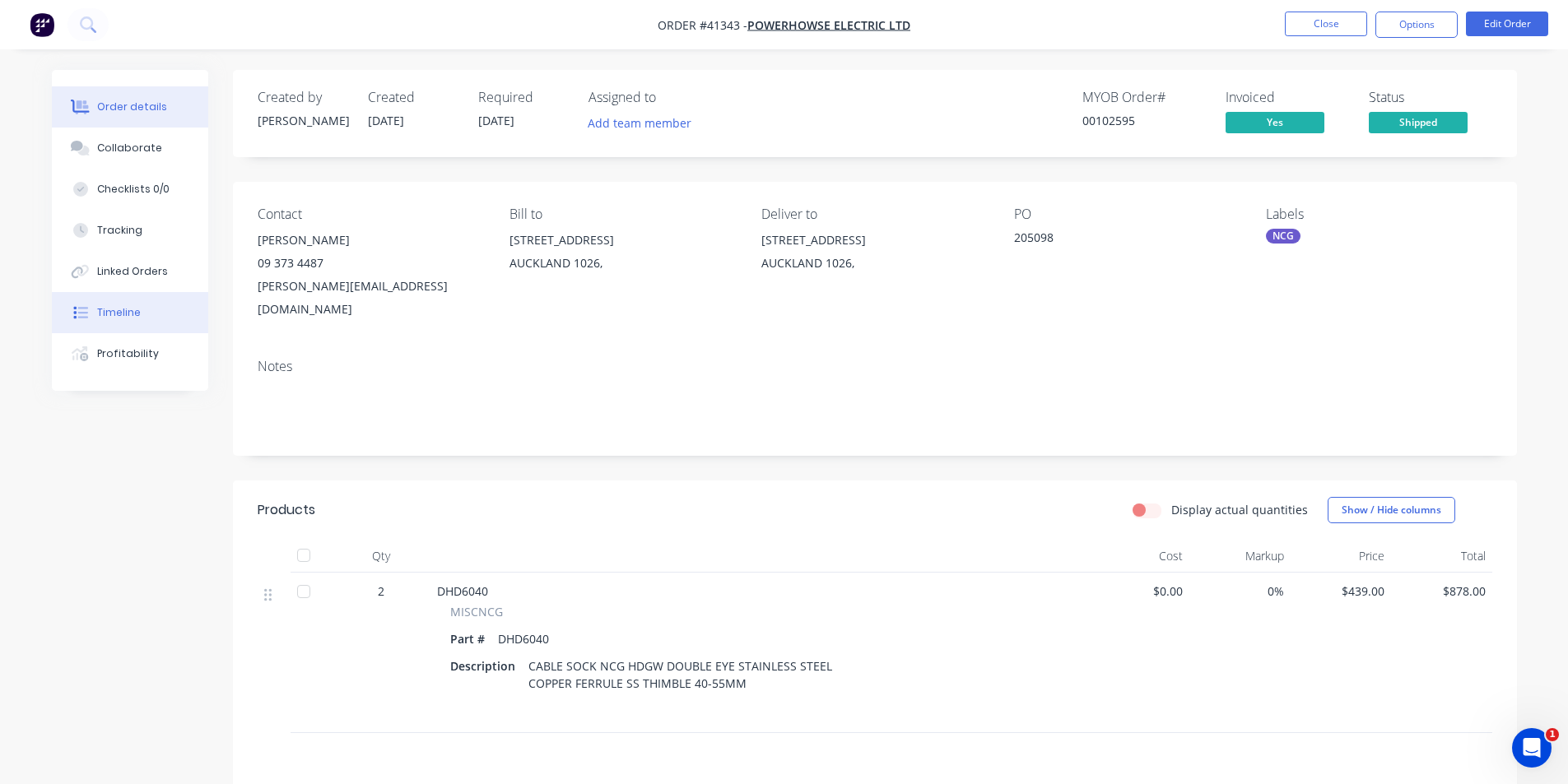
click at [153, 322] on button "Timeline" at bounding box center [130, 313] width 157 height 41
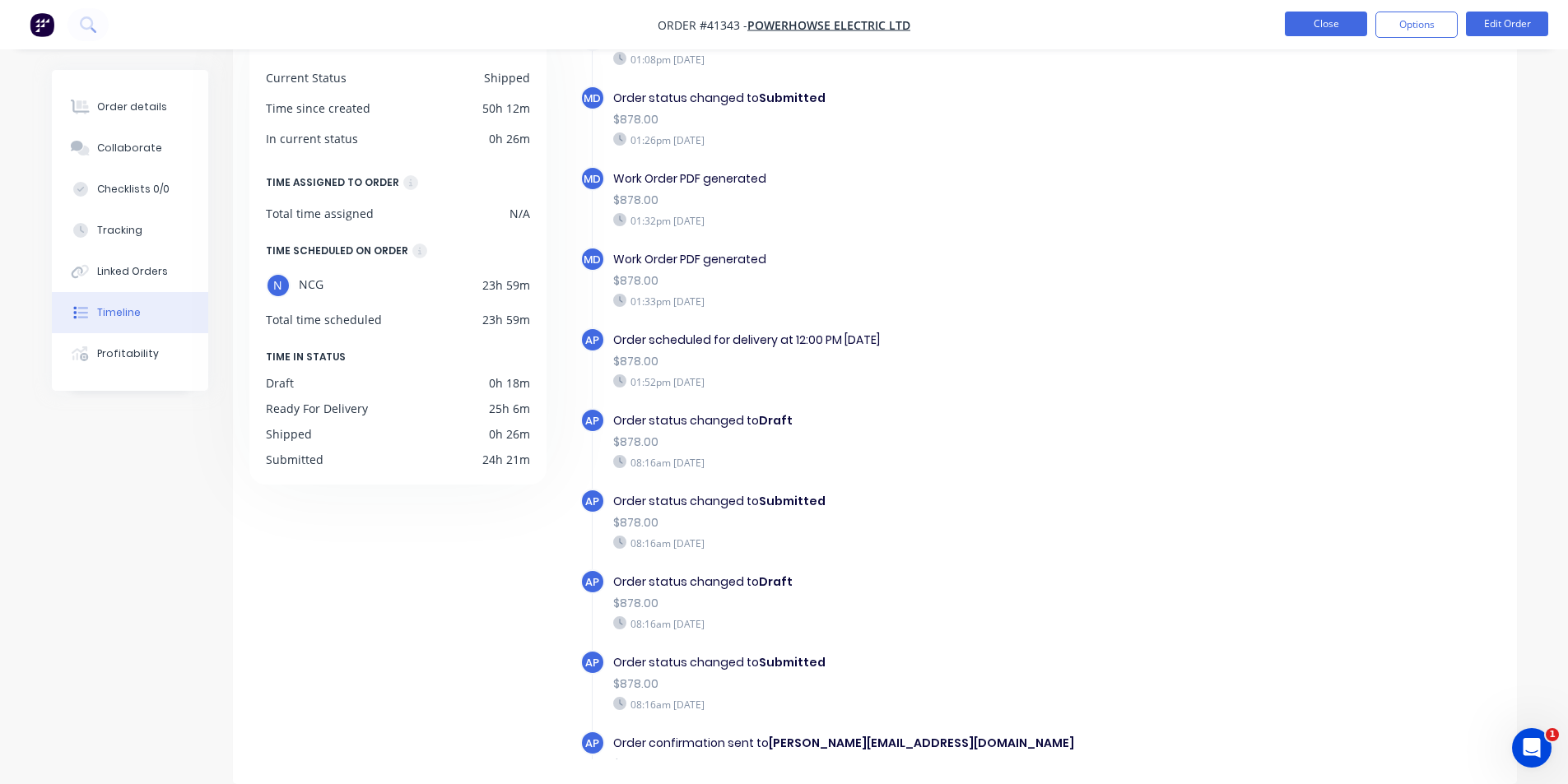
click at [1299, 17] on button "Close" at bounding box center [1326, 24] width 83 height 25
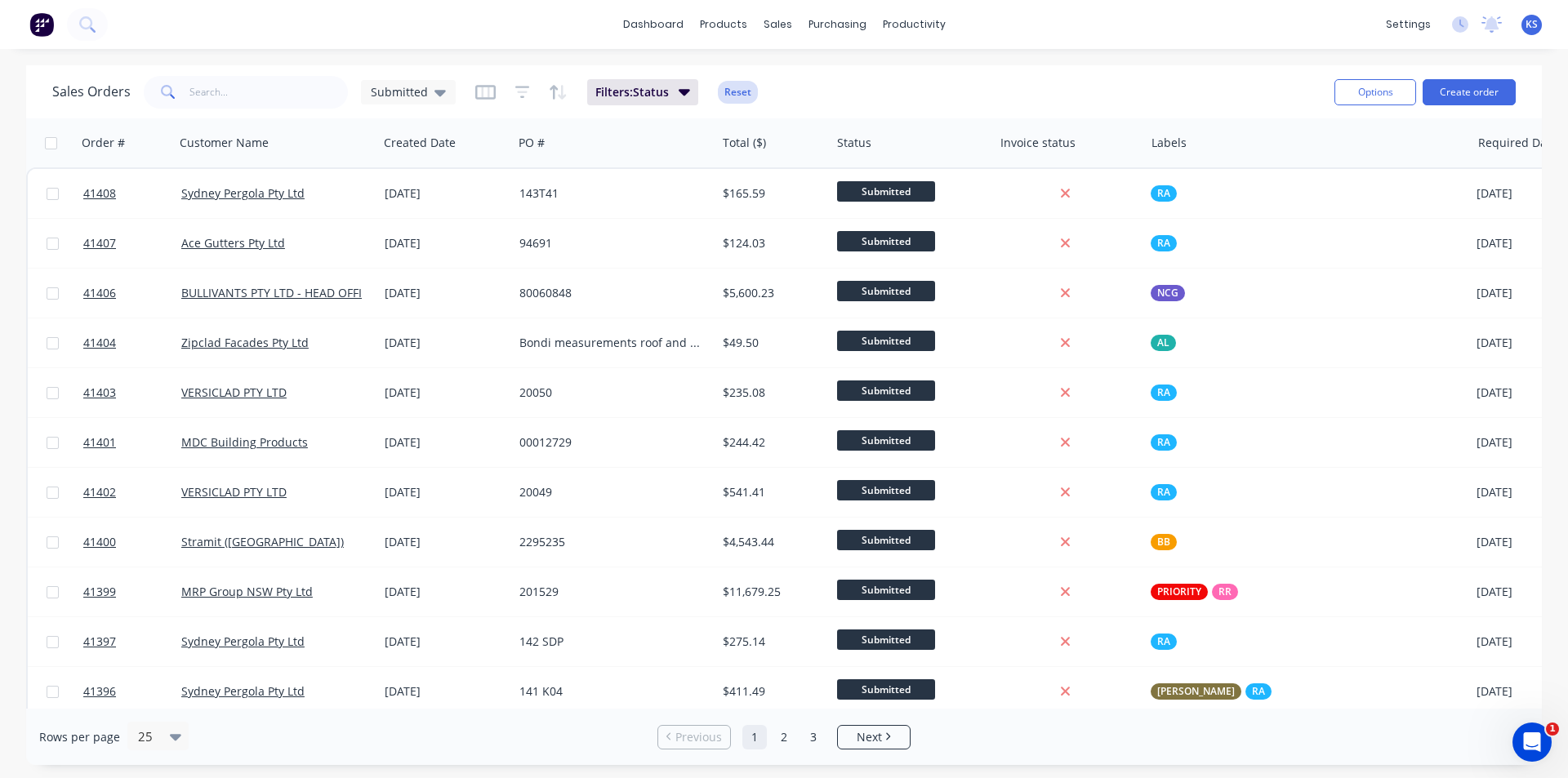
click at [747, 96] on button "Reset" at bounding box center [737, 92] width 40 height 22
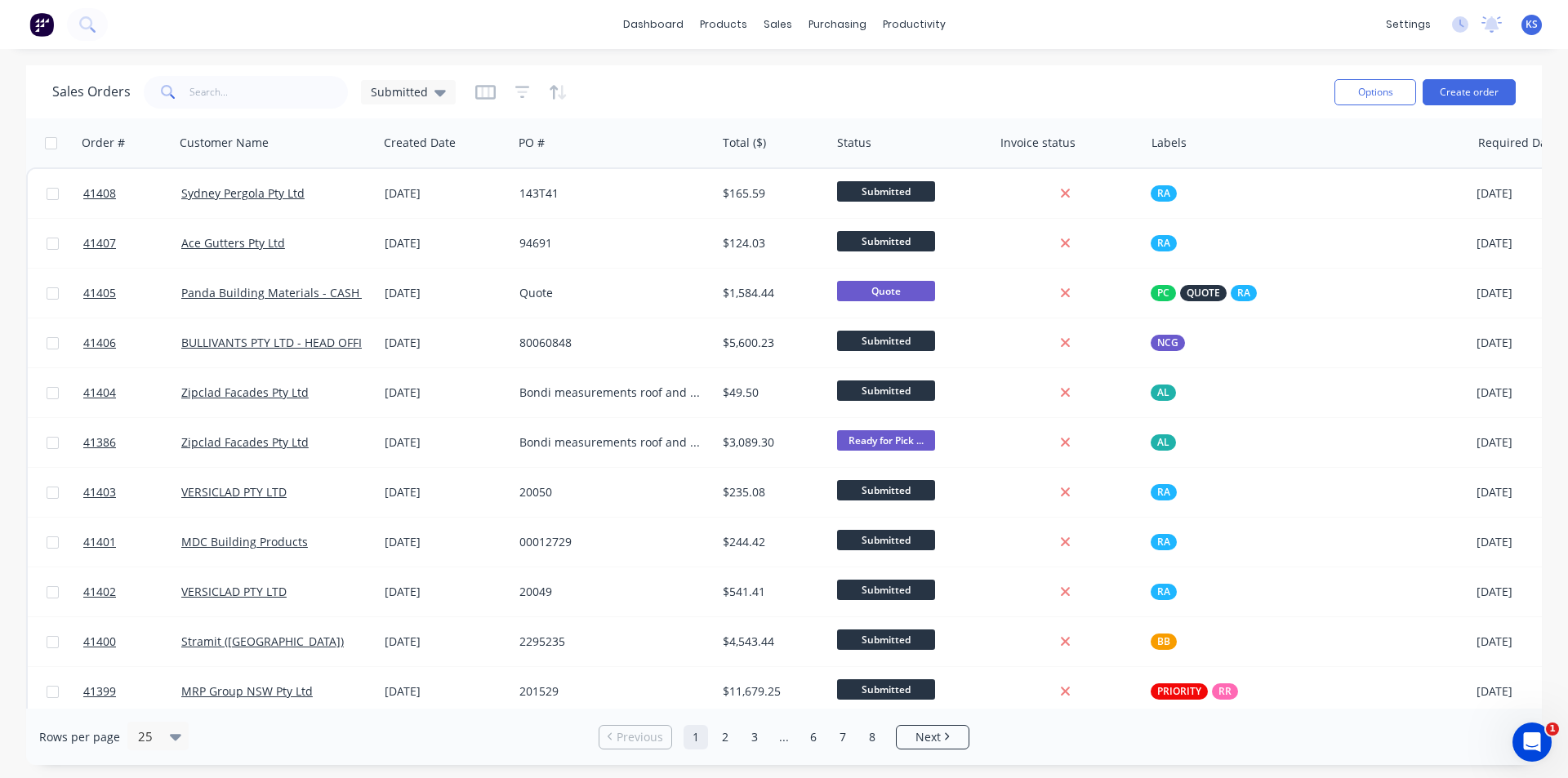
click at [881, 76] on div "Sales Orders Submitted" at bounding box center [686, 92] width 1269 height 40
click at [1126, 96] on div "Sales Orders Submitted" at bounding box center [686, 92] width 1269 height 40
click at [1045, 92] on div "Sales Orders Submitted" at bounding box center [686, 92] width 1269 height 40
click at [1131, 84] on div "Sales Orders Submitted" at bounding box center [686, 92] width 1269 height 40
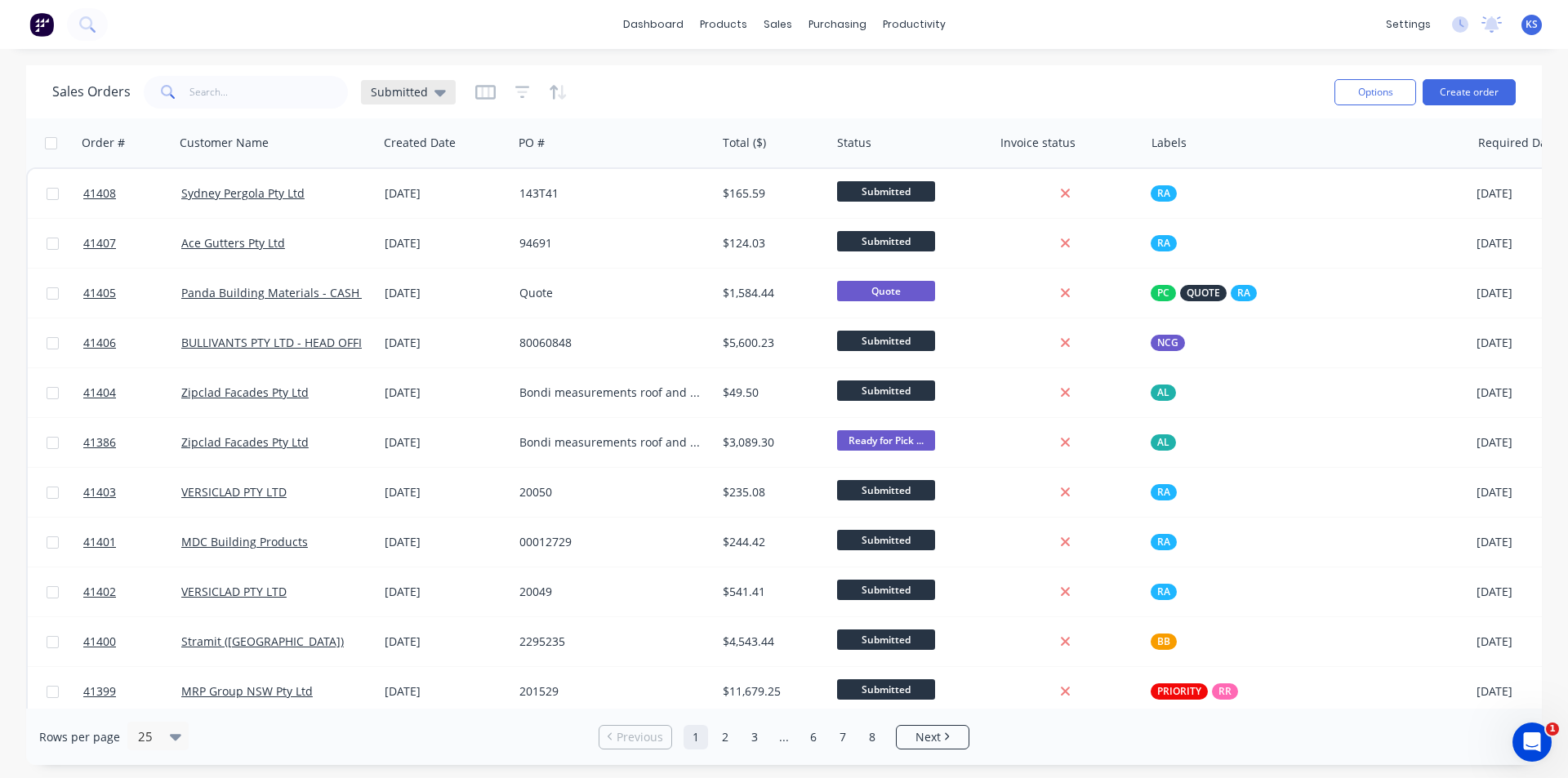
click at [445, 99] on div "Submitted" at bounding box center [408, 92] width 95 height 24
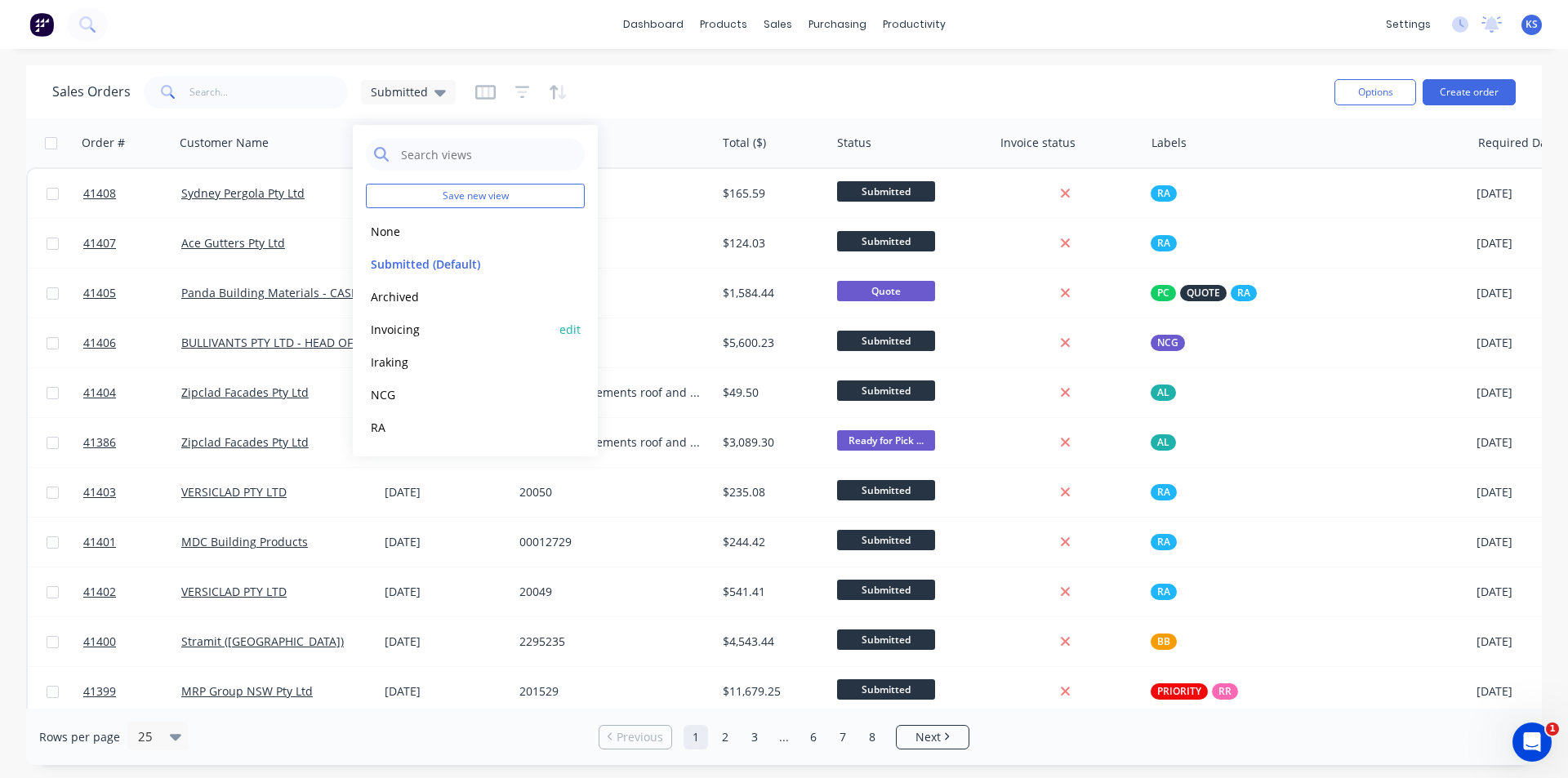
click at [499, 335] on button "Invoicing" at bounding box center [458, 329] width 186 height 19
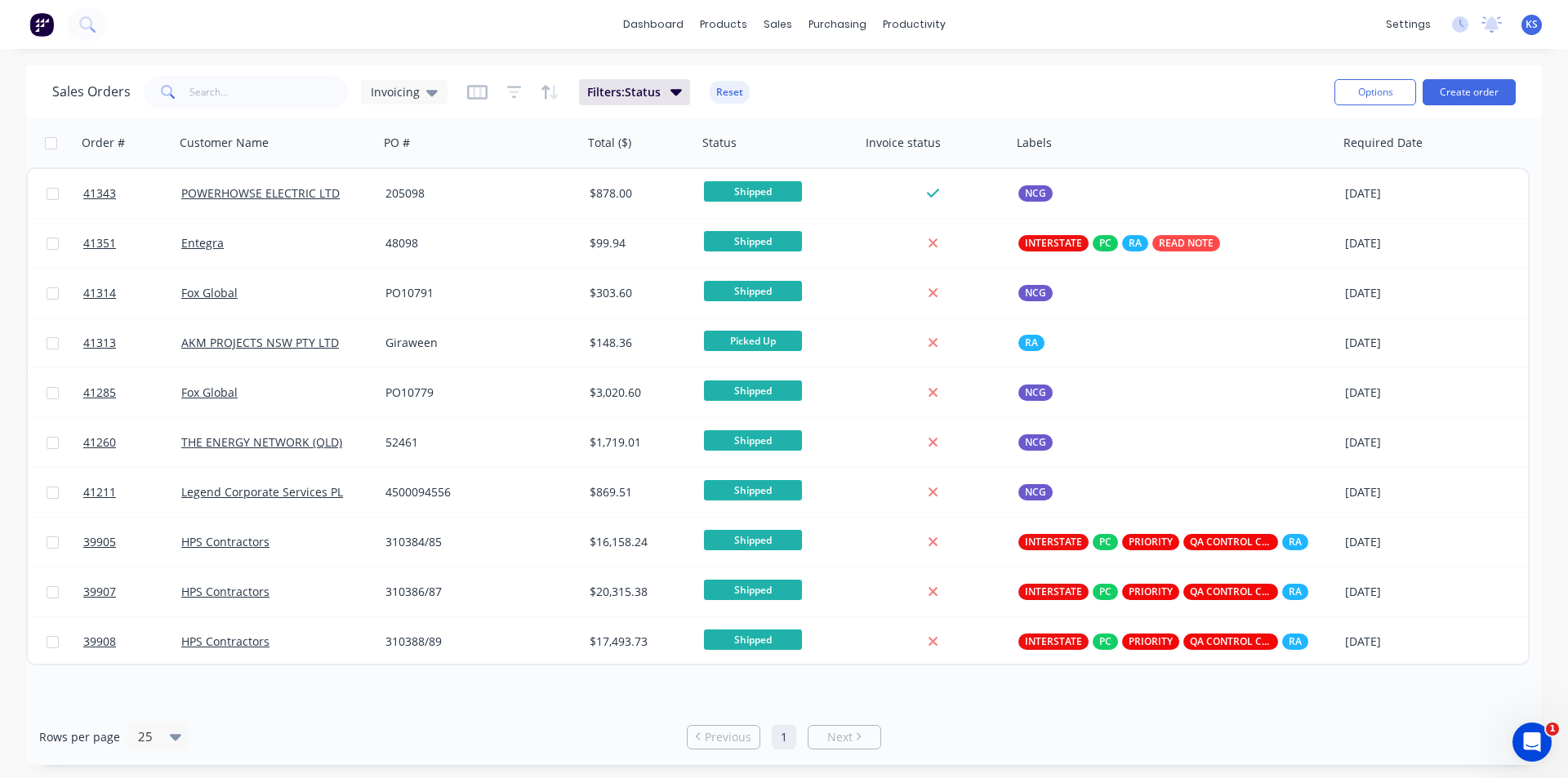
click at [928, 75] on div "Sales Orders Invoicing Filters: Status Reset" at bounding box center [686, 92] width 1269 height 40
click at [951, 74] on div "Sales Orders Invoicing Filters: Status Reset" at bounding box center [686, 92] width 1269 height 40
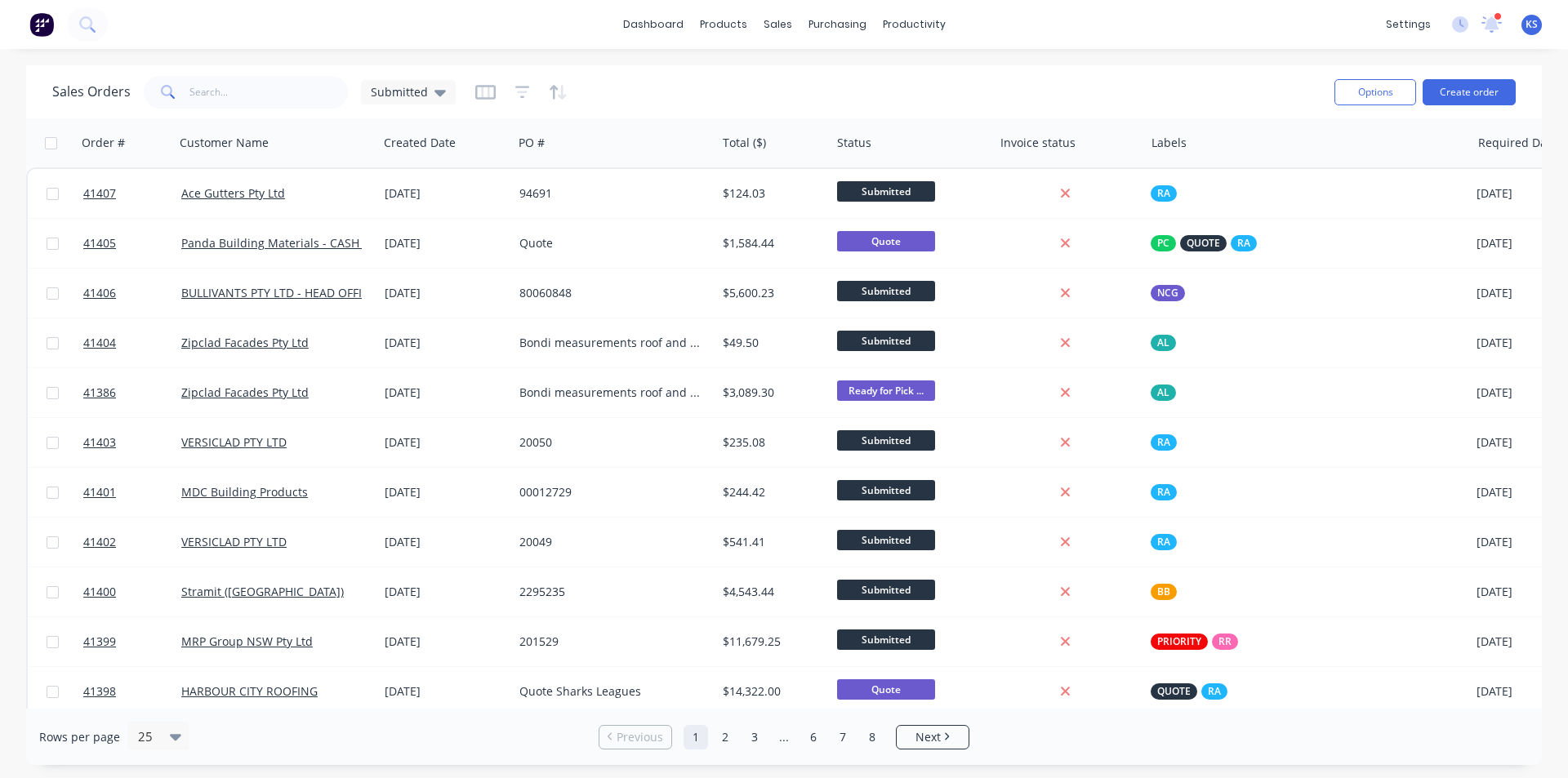
click at [936, 79] on div "Sales Orders Submitted" at bounding box center [686, 92] width 1269 height 40
click at [814, 64] on div "dashboard products sales purchasing productivity dashboard products Product Cat…" at bounding box center [784, 389] width 1568 height 778
click at [1492, 24] on icon at bounding box center [1492, 22] width 15 height 13
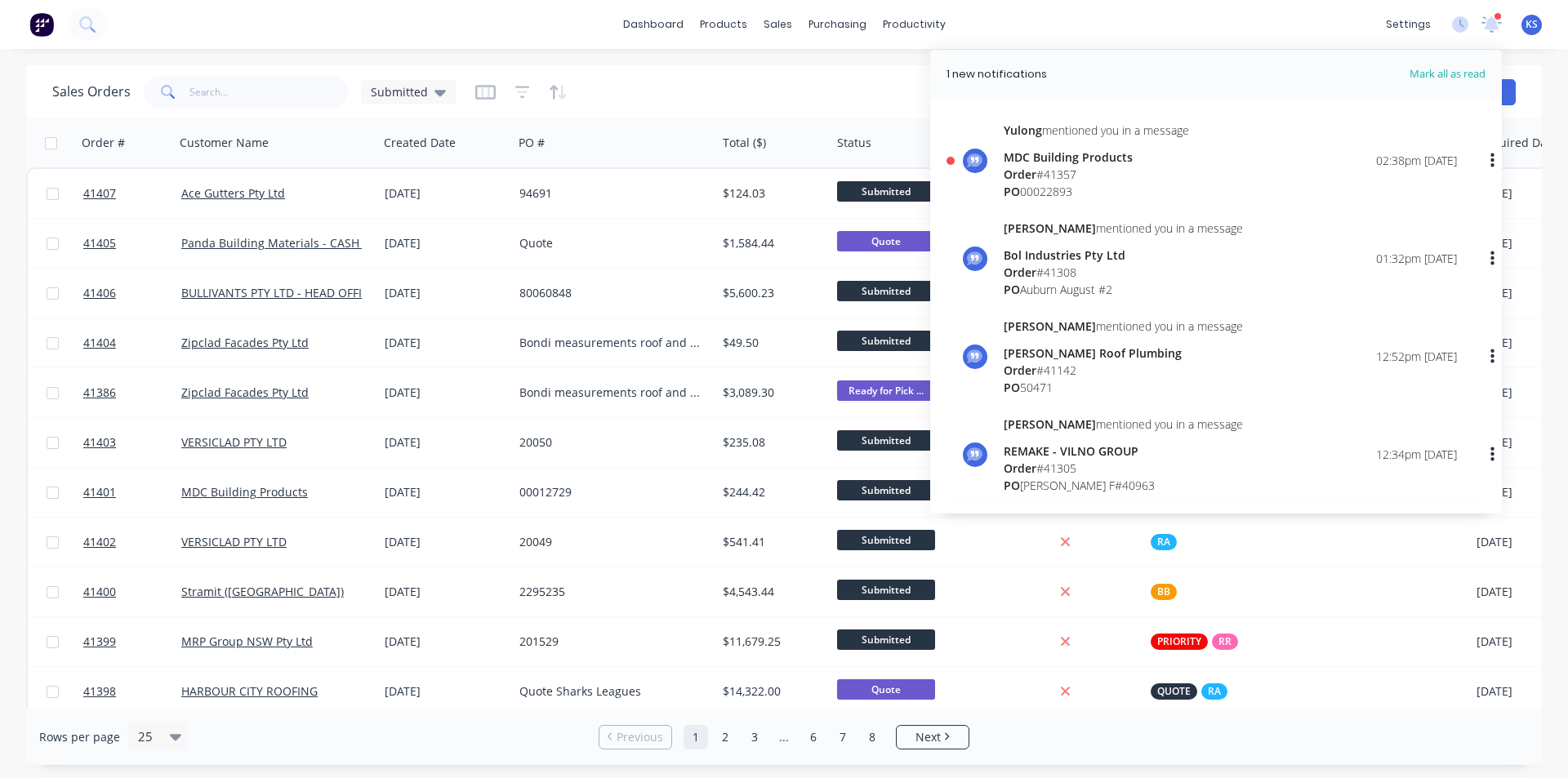
click at [1122, 172] on div "Order # 41357" at bounding box center [1097, 175] width 186 height 18
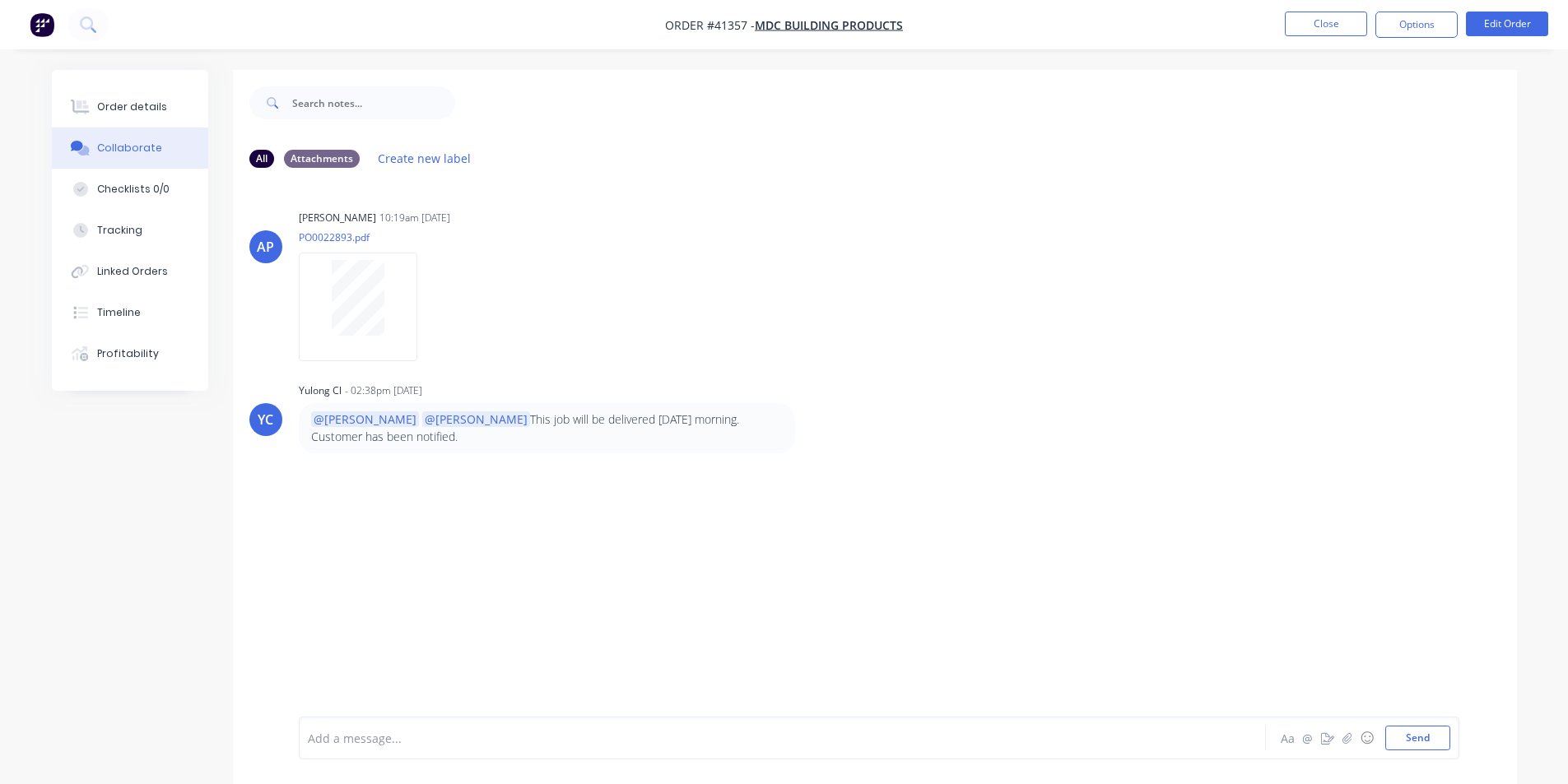
click at [1114, 43] on nav "Order #41357 - MDC Building Products Close Options Edit Order" at bounding box center [784, 25] width 1568 height 49
click at [1324, 18] on button "Close" at bounding box center [1326, 24] width 83 height 25
